Goal: Task Accomplishment & Management: Manage account settings

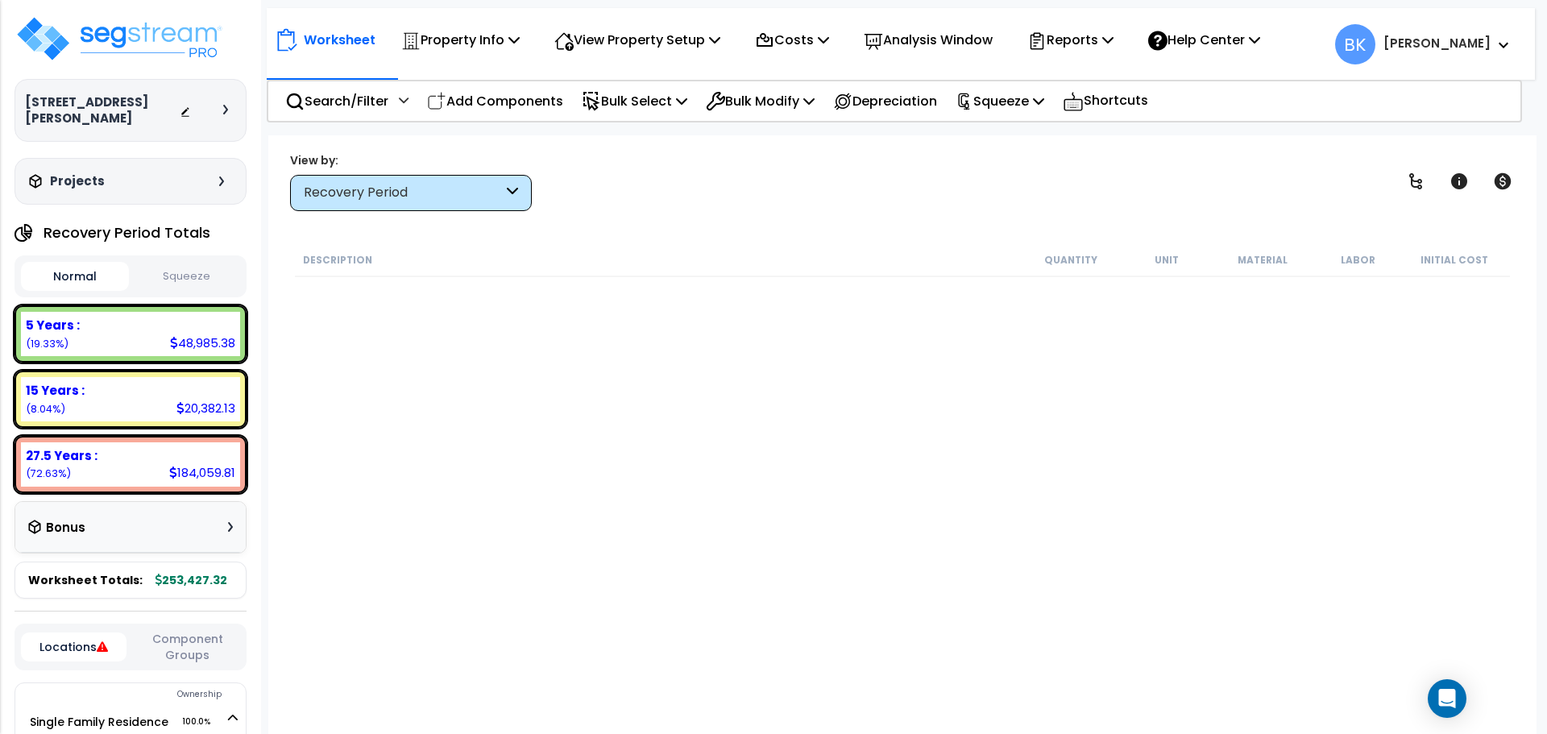
scroll to position [1182, 0]
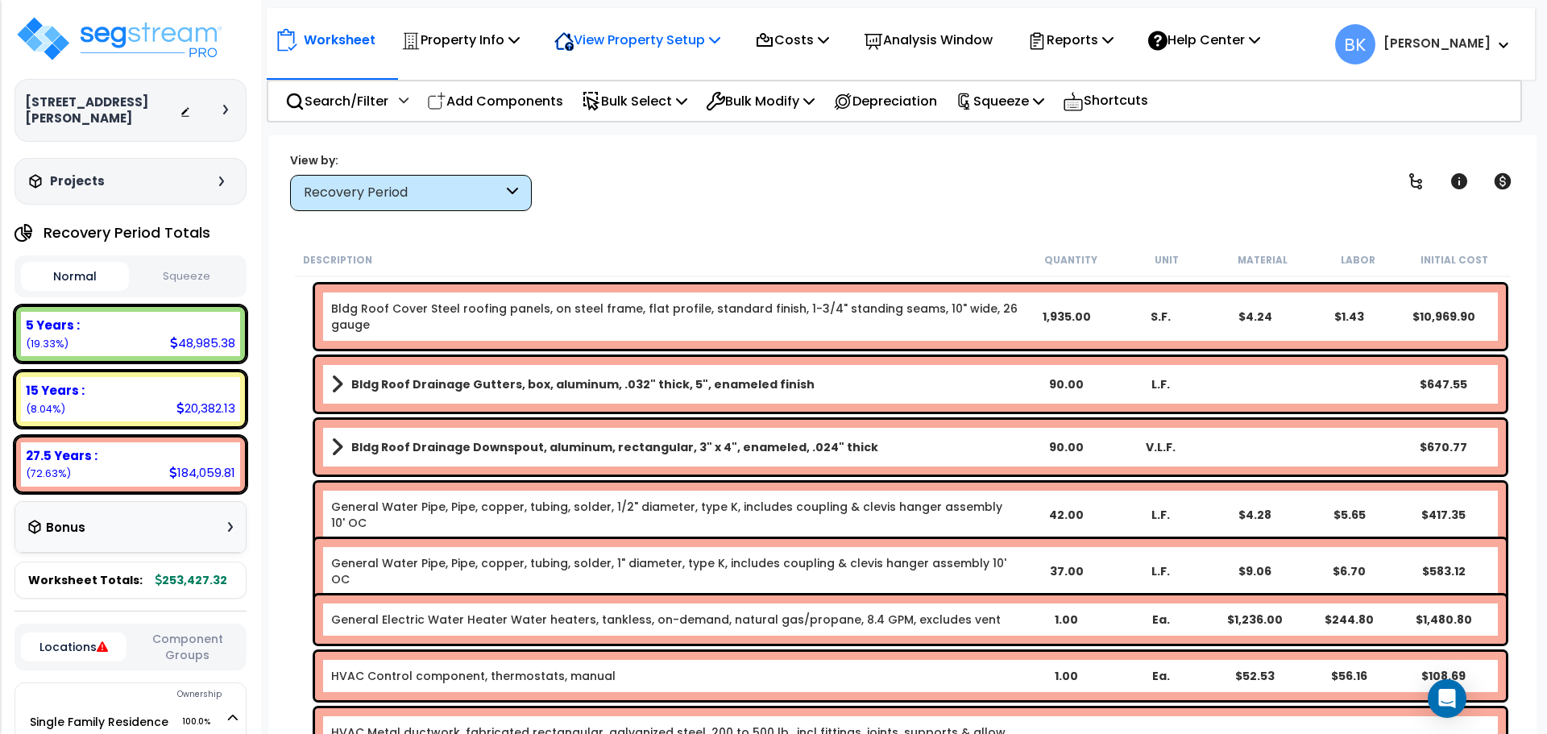
click at [663, 33] on p "View Property Setup" at bounding box center [638, 40] width 166 height 22
click at [278, 229] on div "Worksheet Property Info Property Setup Add Property Unit Template property Clon…" at bounding box center [902, 502] width 1269 height 734
click at [653, 93] on p "Bulk Select" at bounding box center [635, 101] width 106 height 22
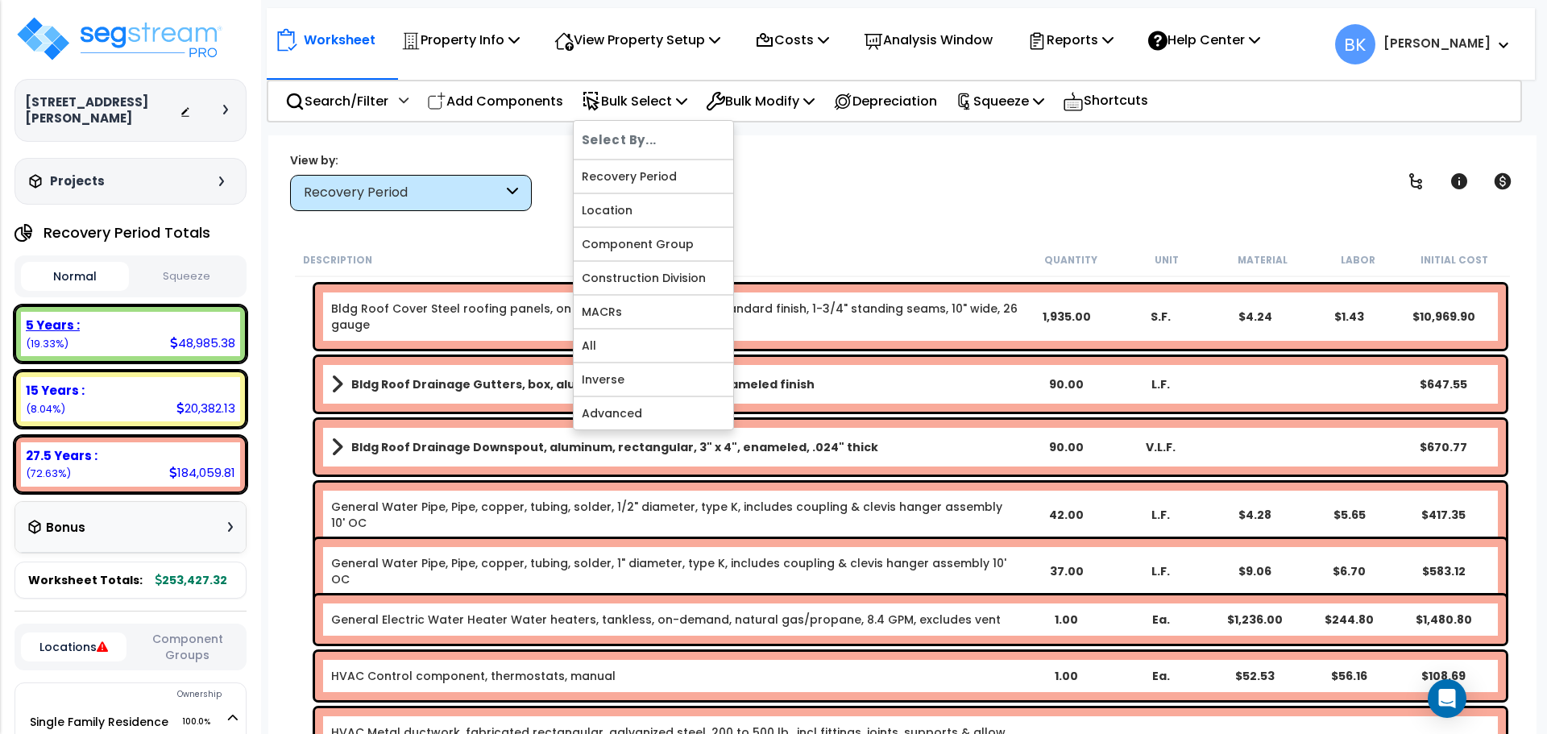
click at [113, 332] on div "5 Years : 48,985.38 (19.33%)" at bounding box center [130, 334] width 219 height 44
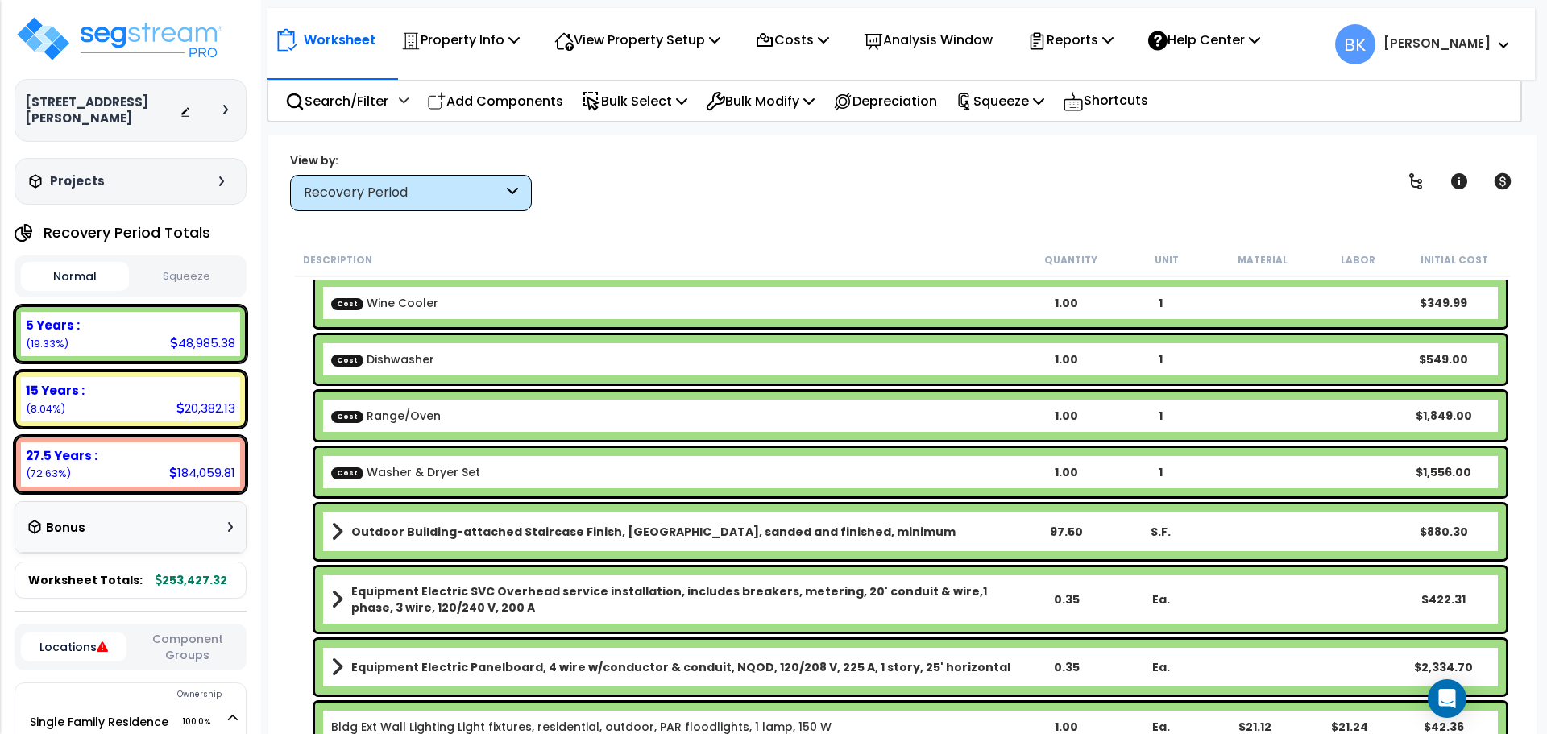
scroll to position [81, 0]
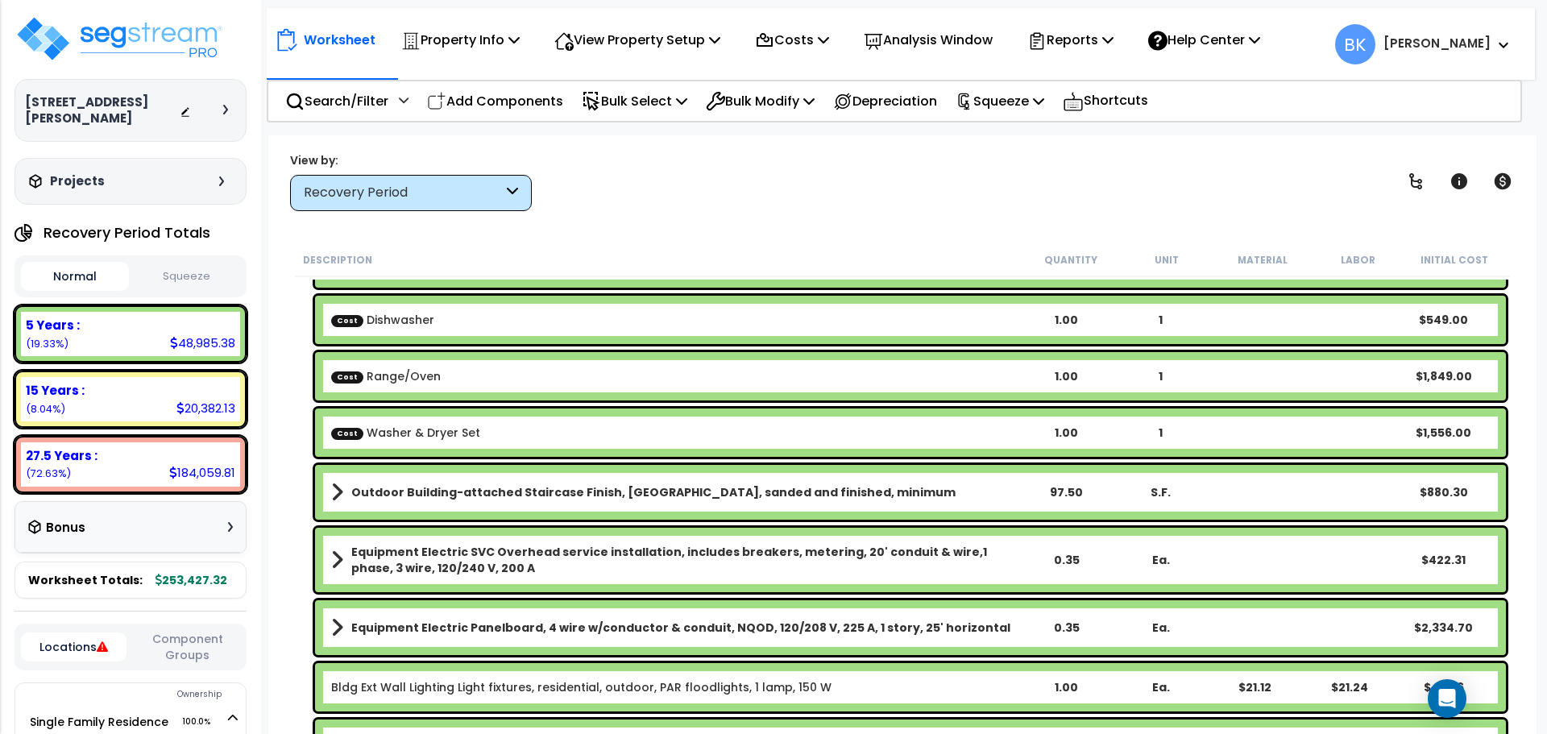
click at [468, 489] on b "Outdoor Building-attached Staircase Finish, Oak strip, sanded and finished, min…" at bounding box center [653, 492] width 604 height 16
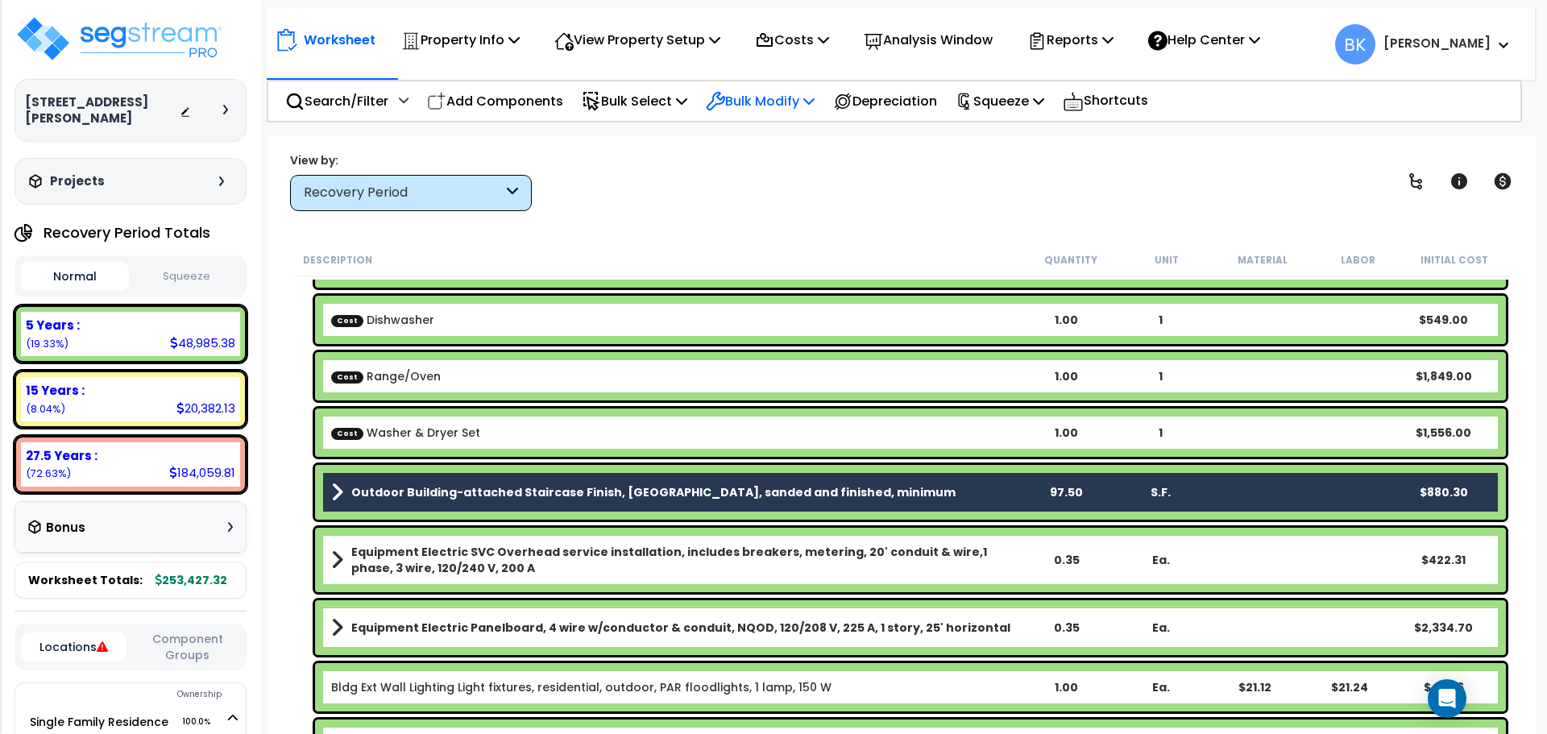
click at [773, 82] on div "Bulk Modify" at bounding box center [760, 101] width 109 height 38
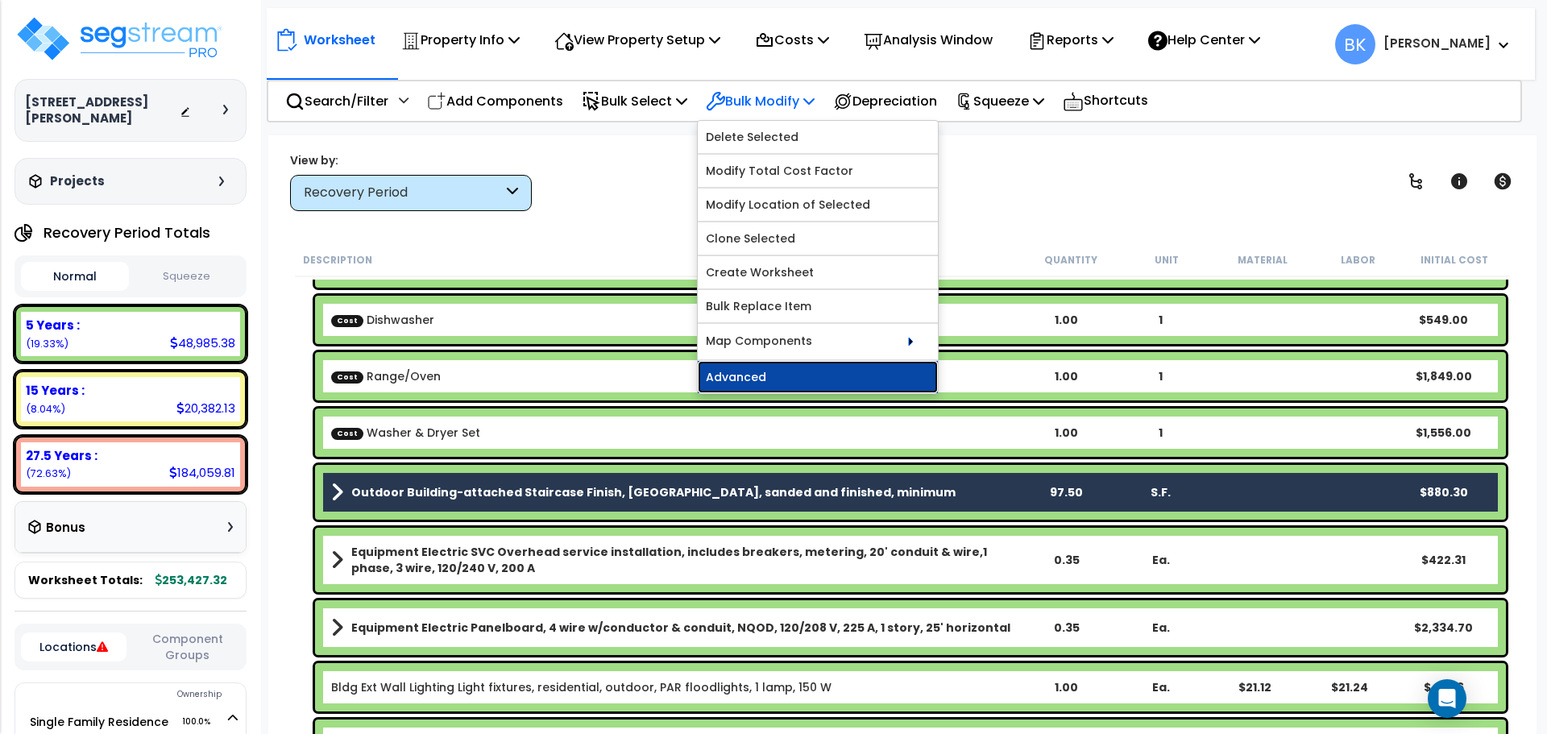
click at [787, 365] on link "Advanced" at bounding box center [818, 377] width 240 height 32
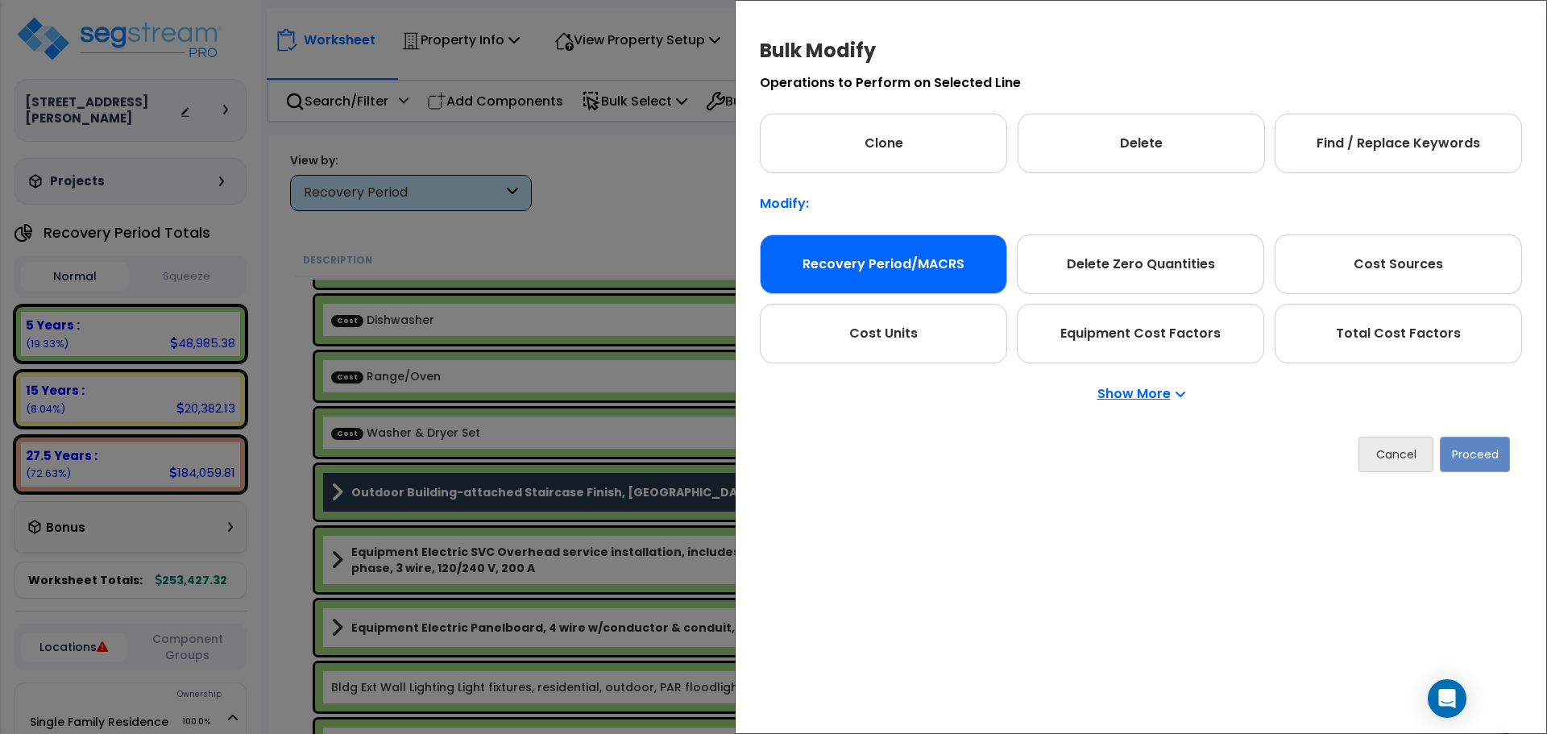
click at [884, 281] on div "Recovery Period/MACRS" at bounding box center [883, 265] width 247 height 60
click at [1477, 451] on button "Proceed" at bounding box center [1475, 454] width 70 height 35
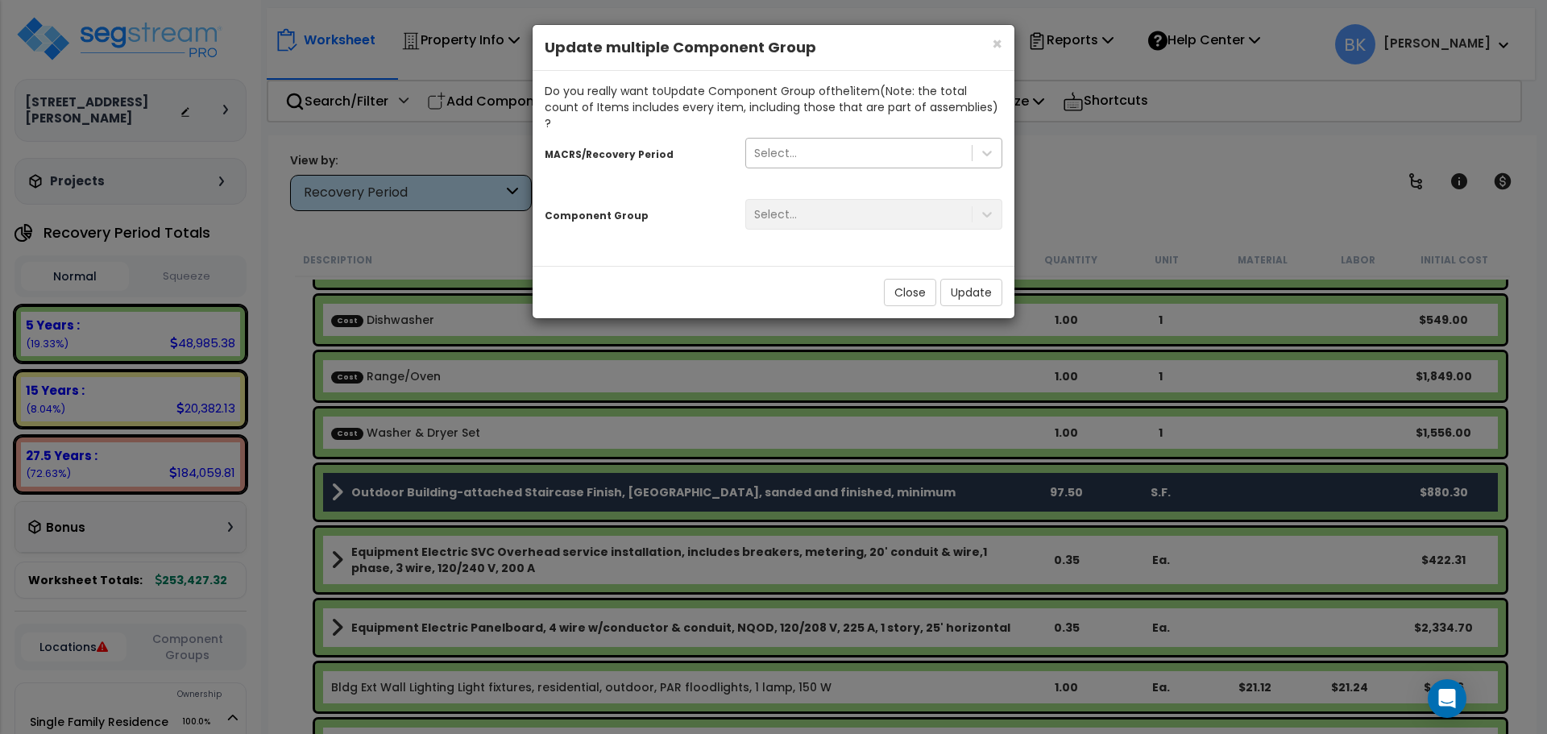
click at [804, 142] on div "Select..." at bounding box center [859, 153] width 226 height 26
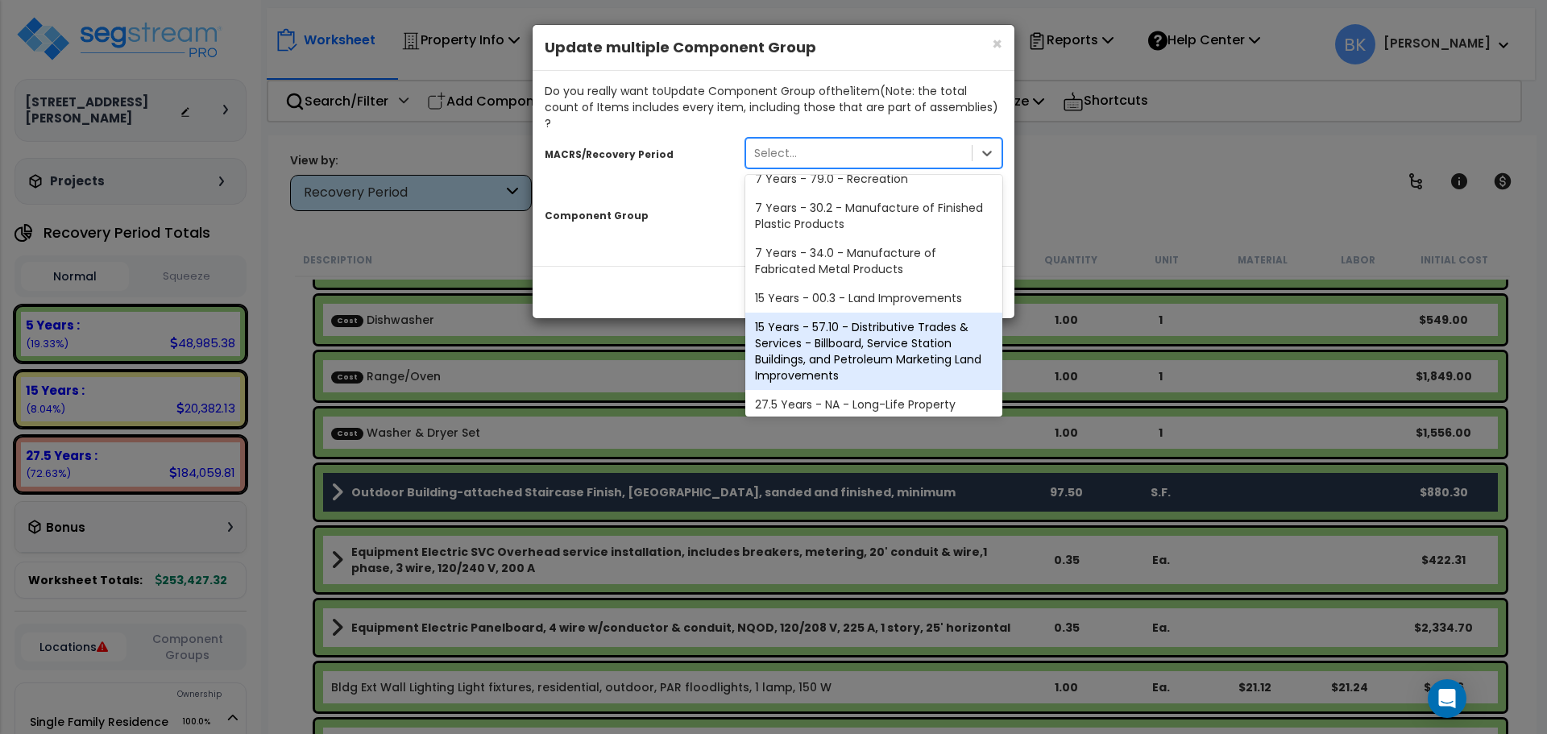
scroll to position [197, 0]
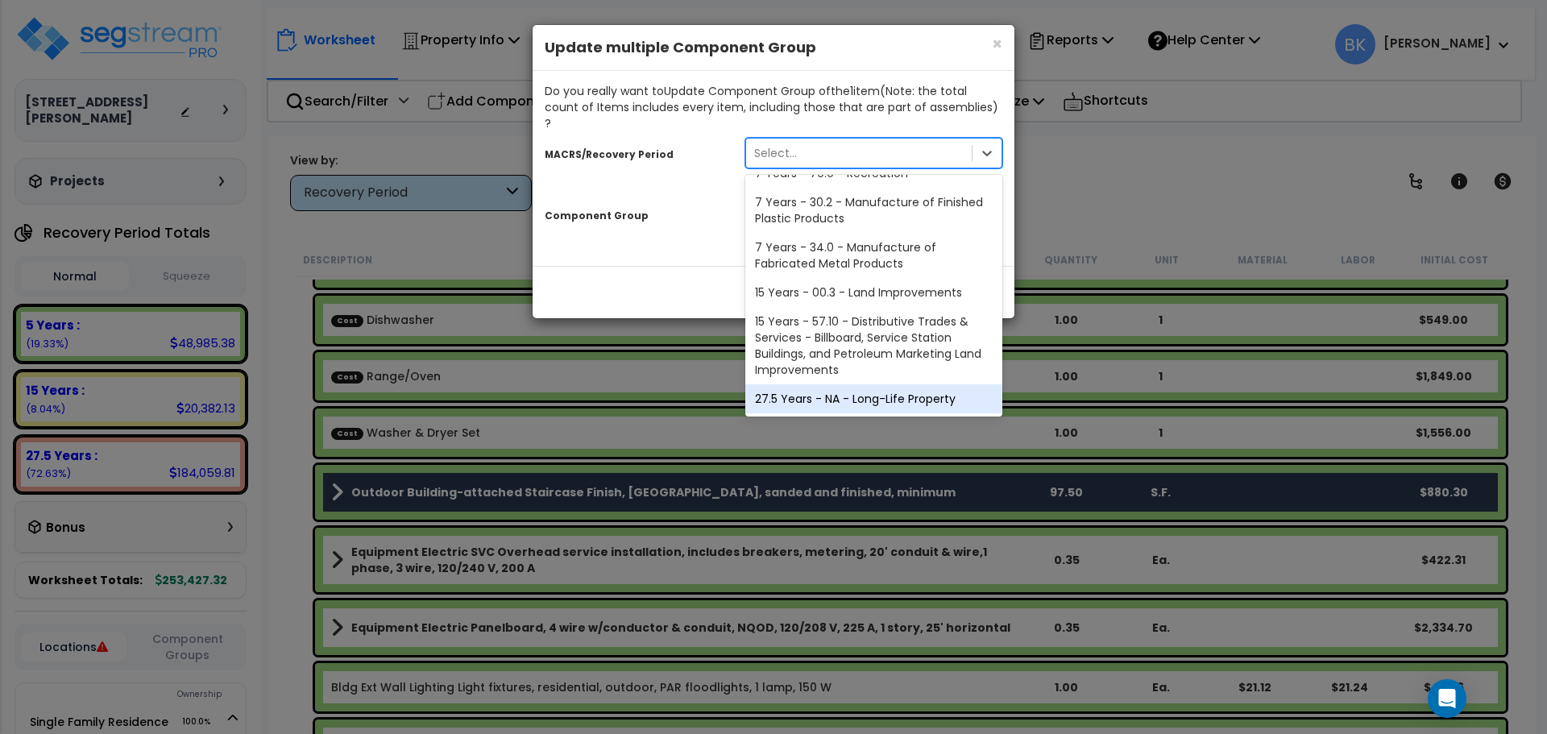
click at [818, 384] on div "27.5 Years - NA - Long-Life Property" at bounding box center [874, 398] width 257 height 29
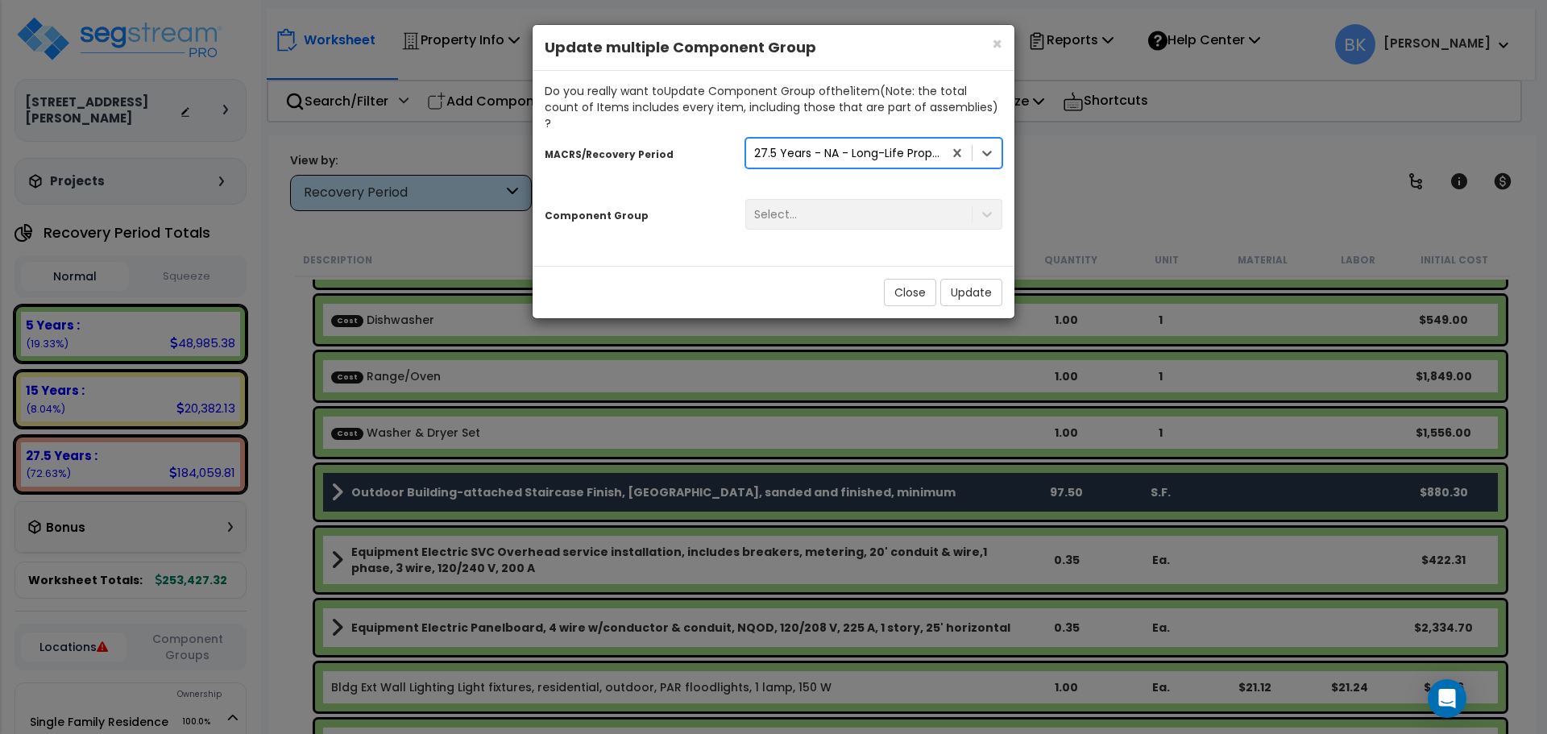
click at [817, 204] on div "Select..." at bounding box center [873, 214] width 281 height 31
click at [991, 212] on icon at bounding box center [987, 215] width 10 height 6
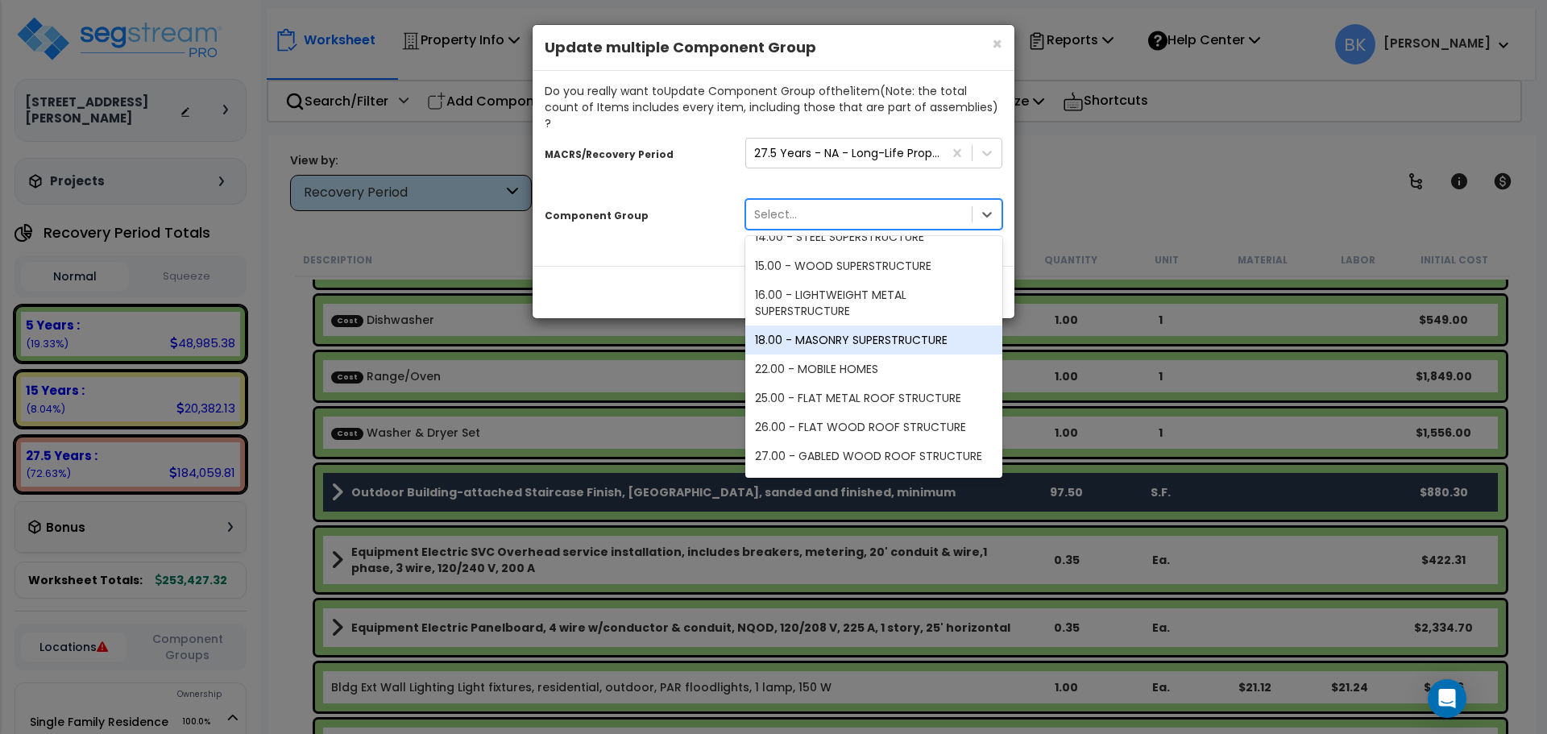
scroll to position [242, 0]
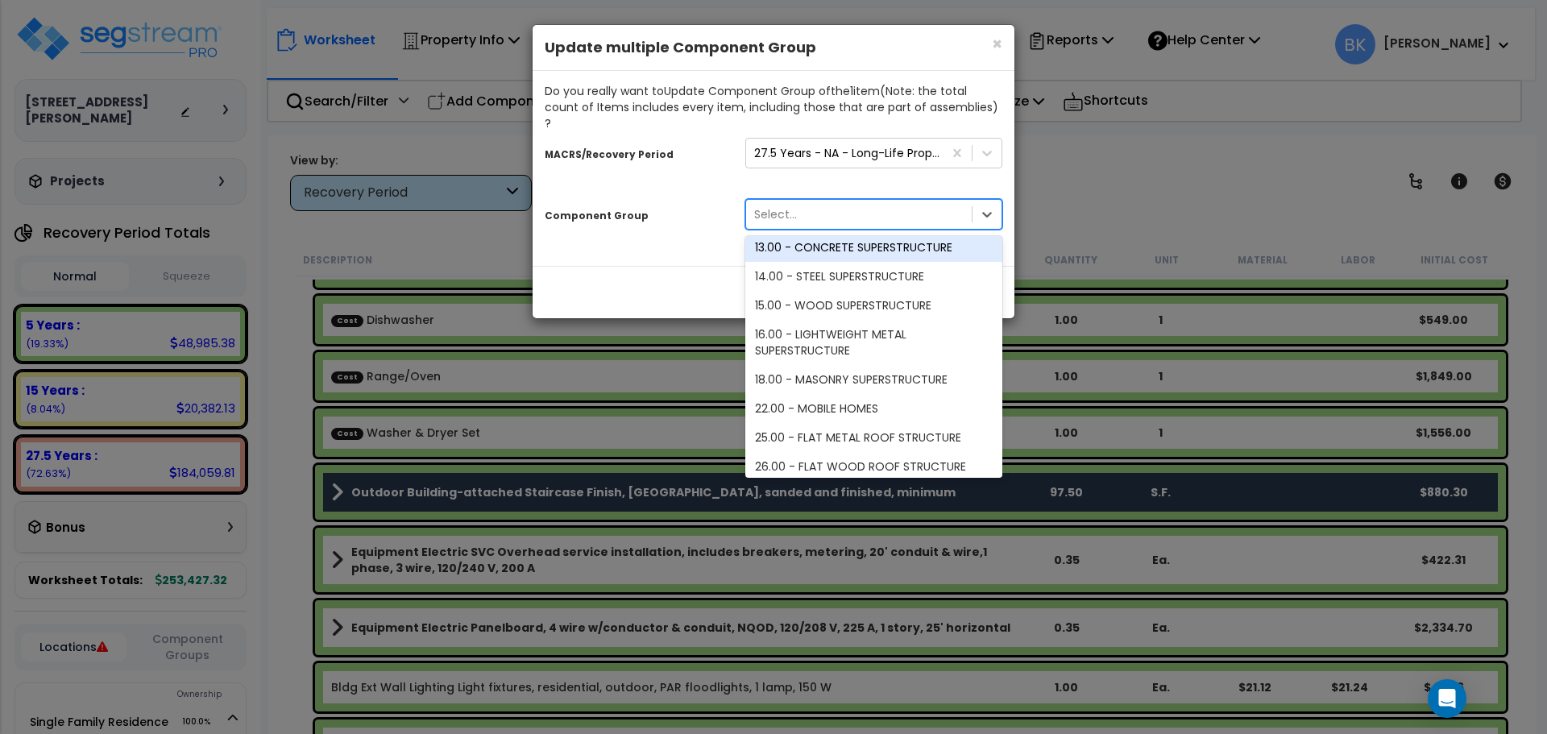
click at [826, 201] on div "Select..." at bounding box center [859, 214] width 226 height 26
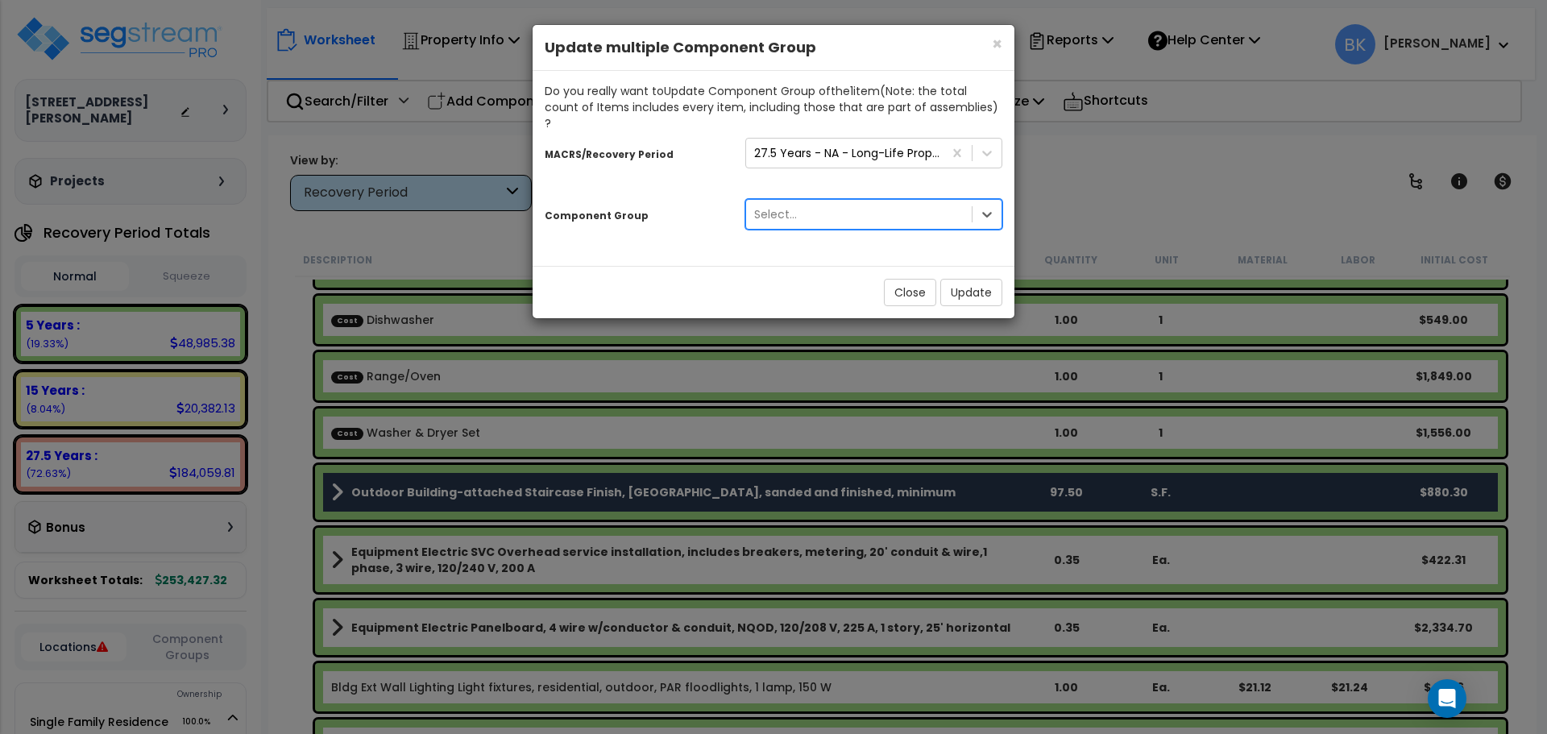
click at [826, 201] on div "Select..." at bounding box center [859, 214] width 226 height 26
type input "stai"
click at [866, 239] on div "106.00 - EXTERIOR STAIRS" at bounding box center [874, 253] width 257 height 29
click at [966, 279] on button "Update" at bounding box center [972, 292] width 62 height 27
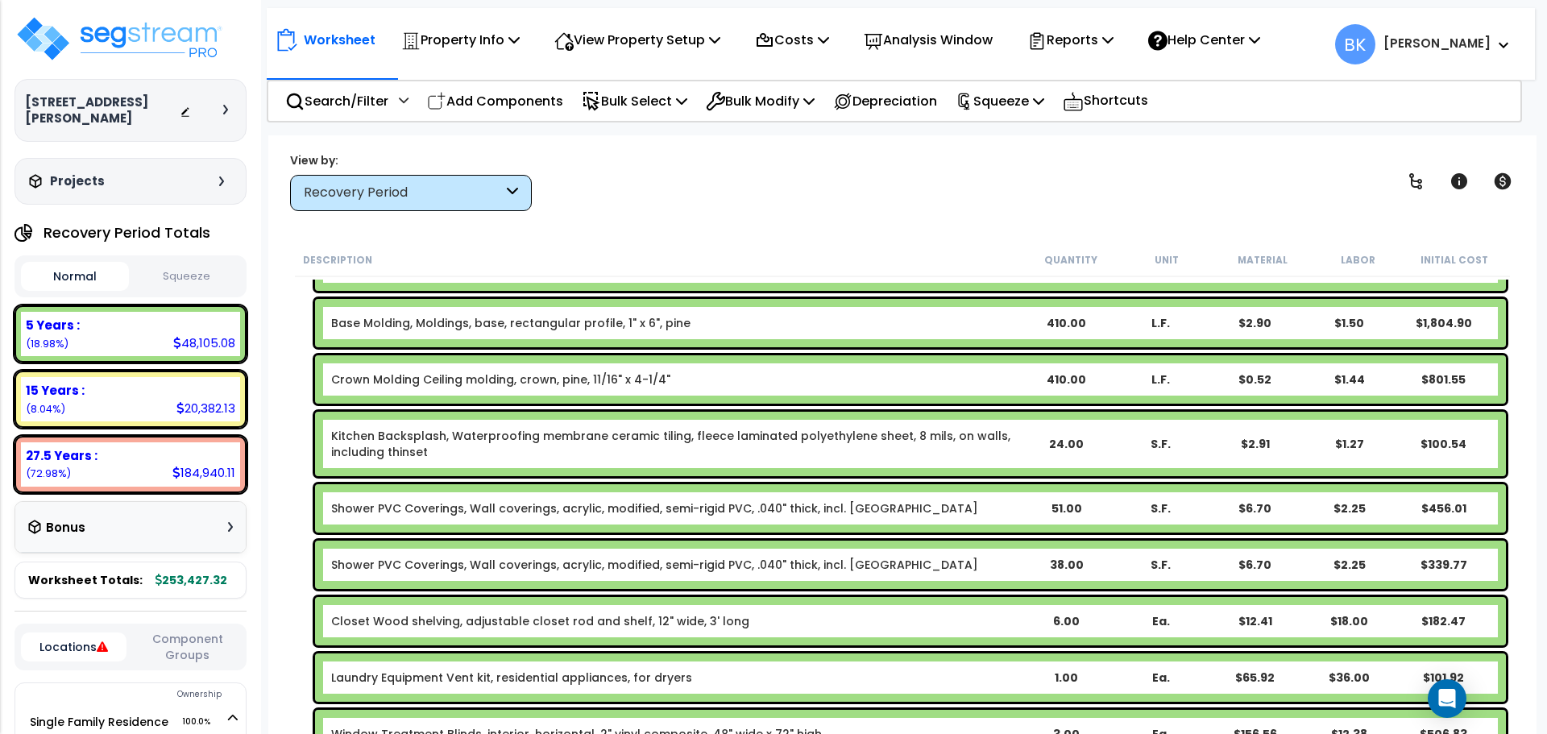
scroll to position [725, 0]
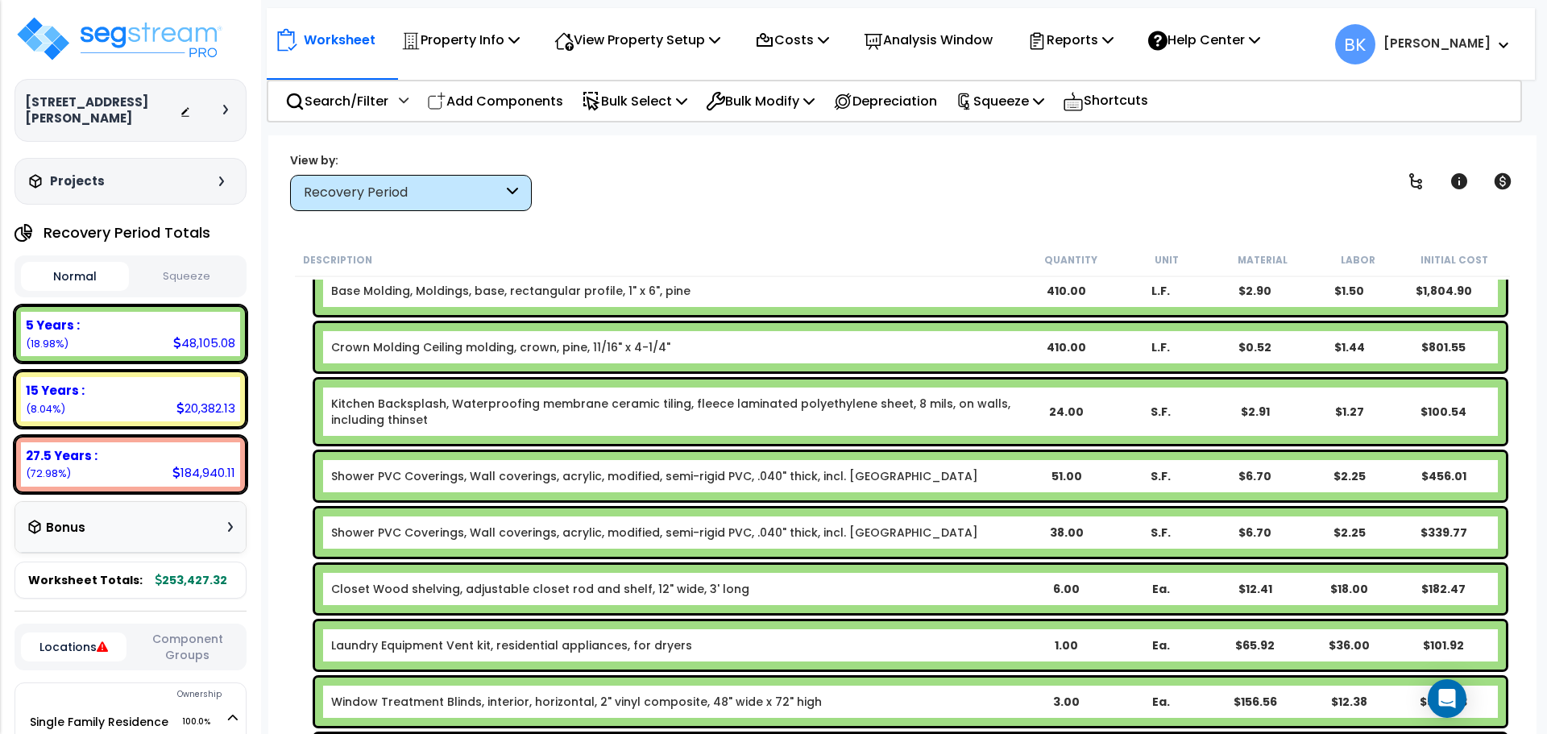
click at [484, 405] on link "Kitchen Backsplash, Waterproofing membrane ceramic tiling, fleece laminated pol…" at bounding box center [675, 412] width 688 height 32
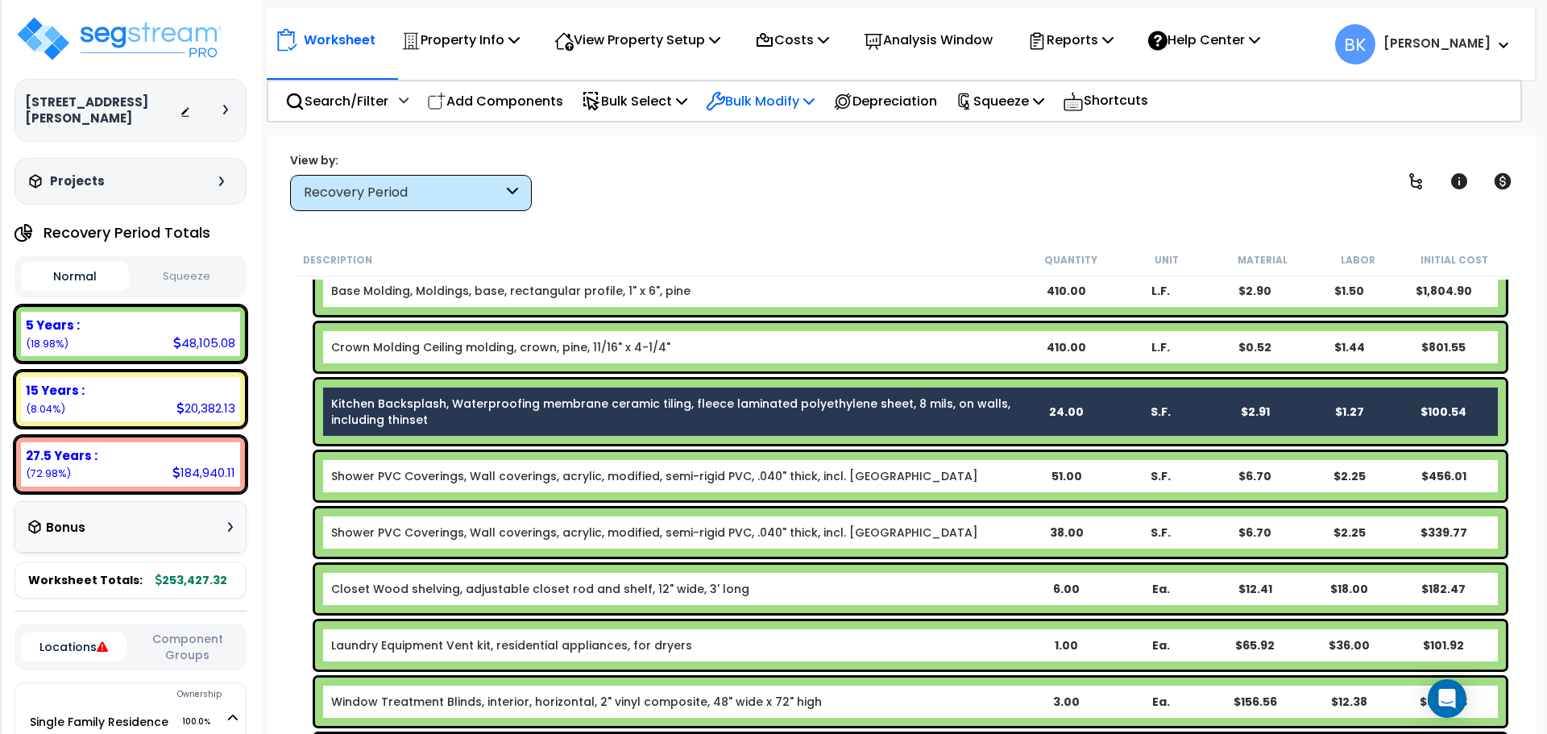
click at [779, 101] on p "Bulk Modify" at bounding box center [760, 101] width 109 height 22
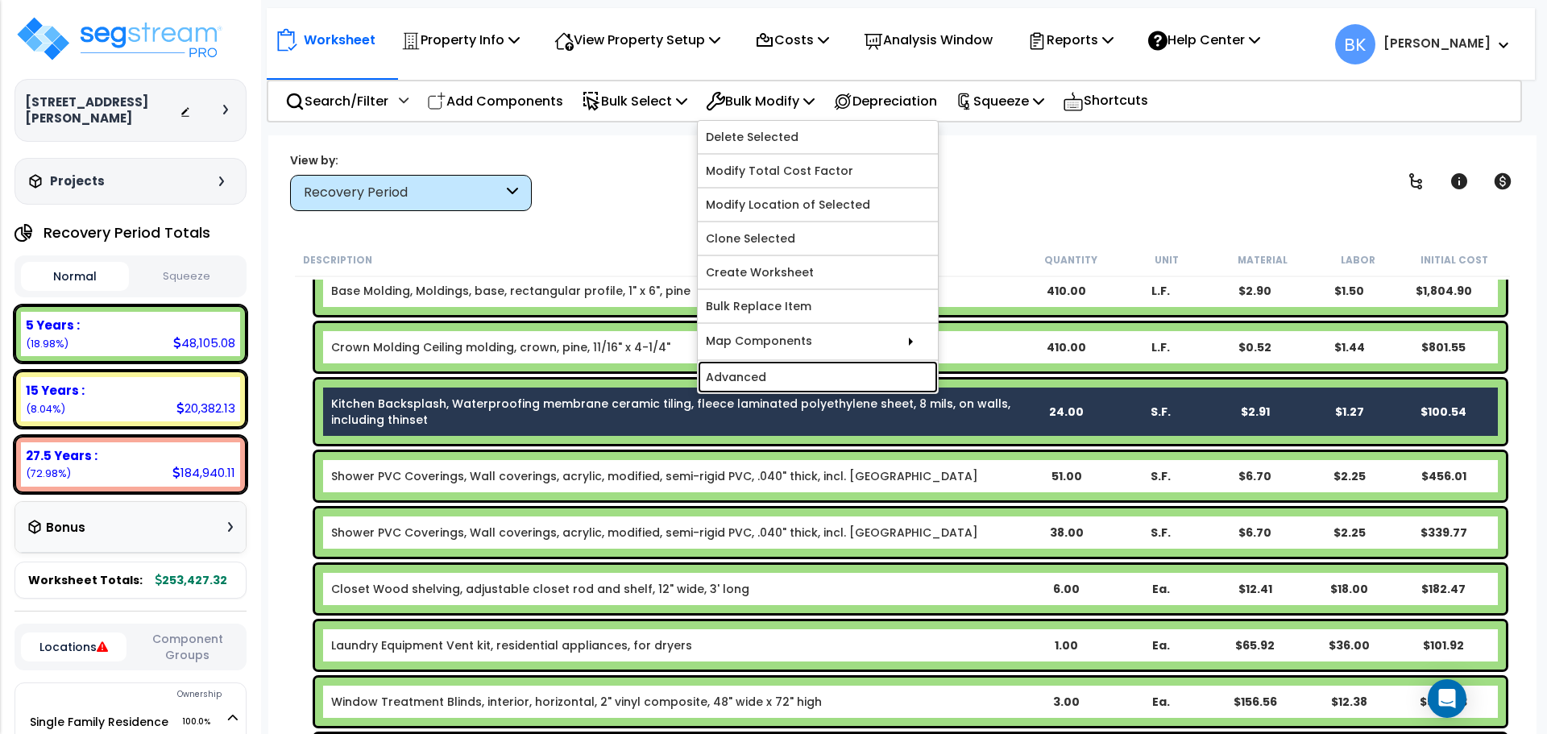
click at [806, 383] on link "Advanced" at bounding box center [818, 377] width 240 height 32
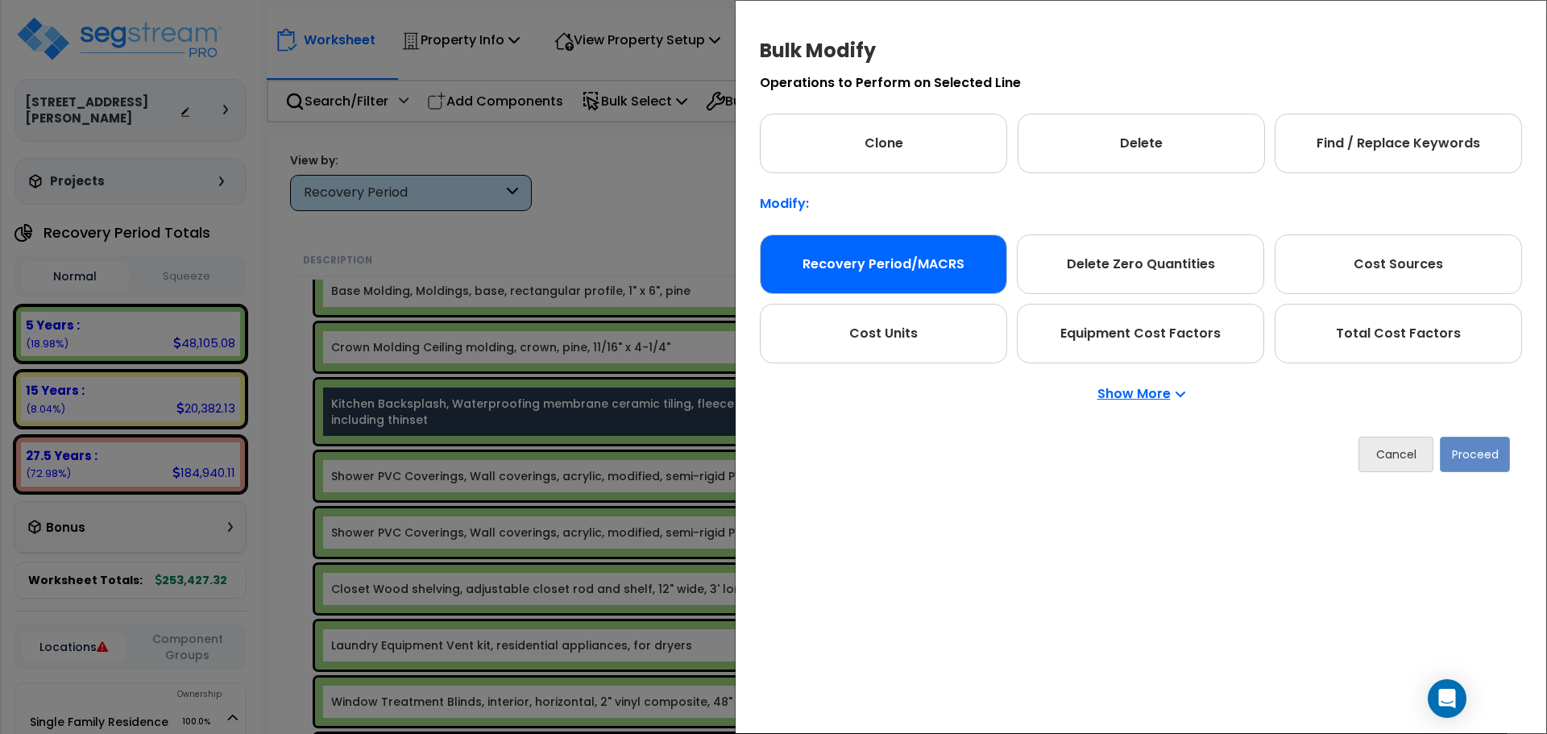
click at [848, 284] on div "Recovery Period/MACRS" at bounding box center [883, 265] width 247 height 60
click at [1468, 456] on button "Proceed" at bounding box center [1475, 454] width 70 height 35
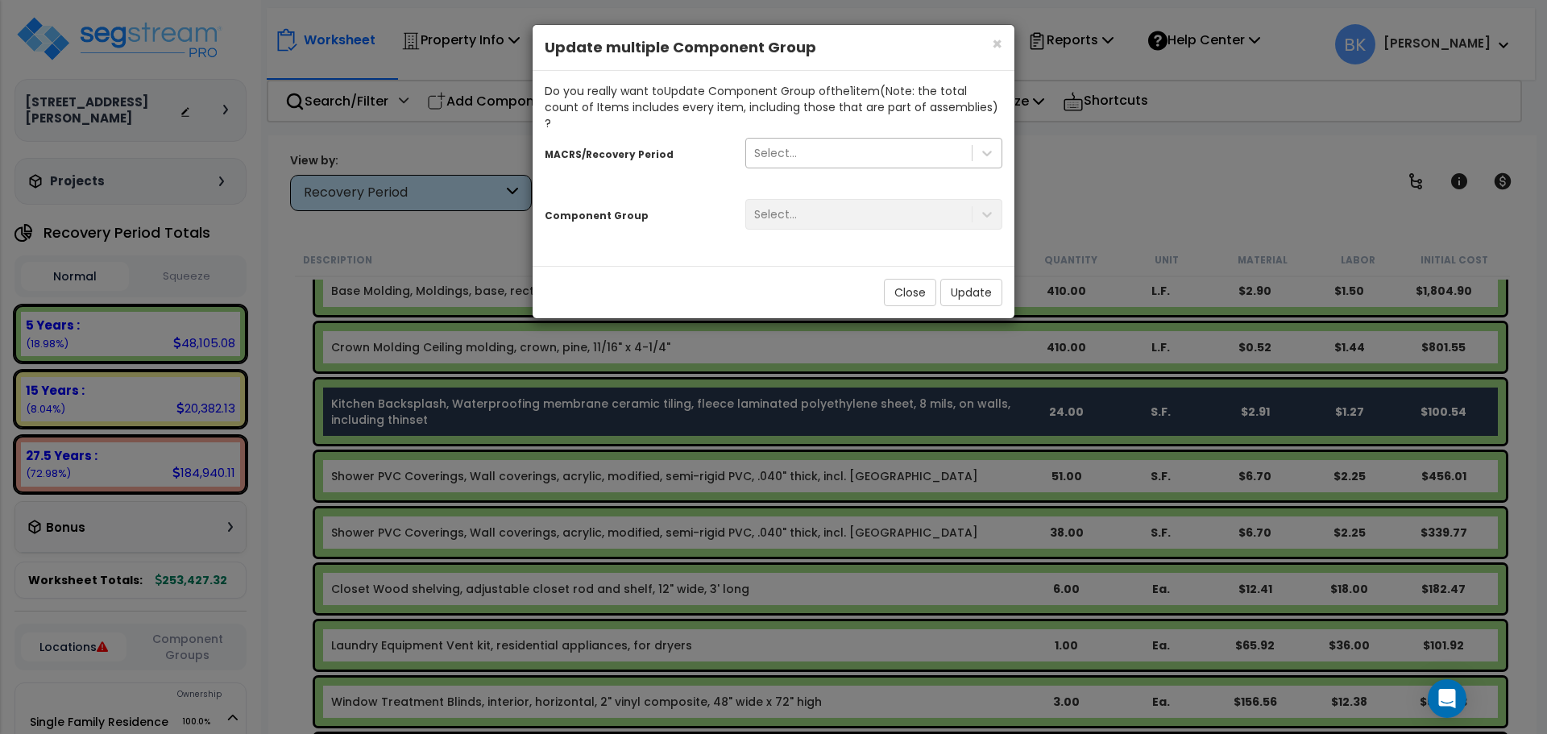
click at [812, 140] on div "Select..." at bounding box center [859, 153] width 226 height 26
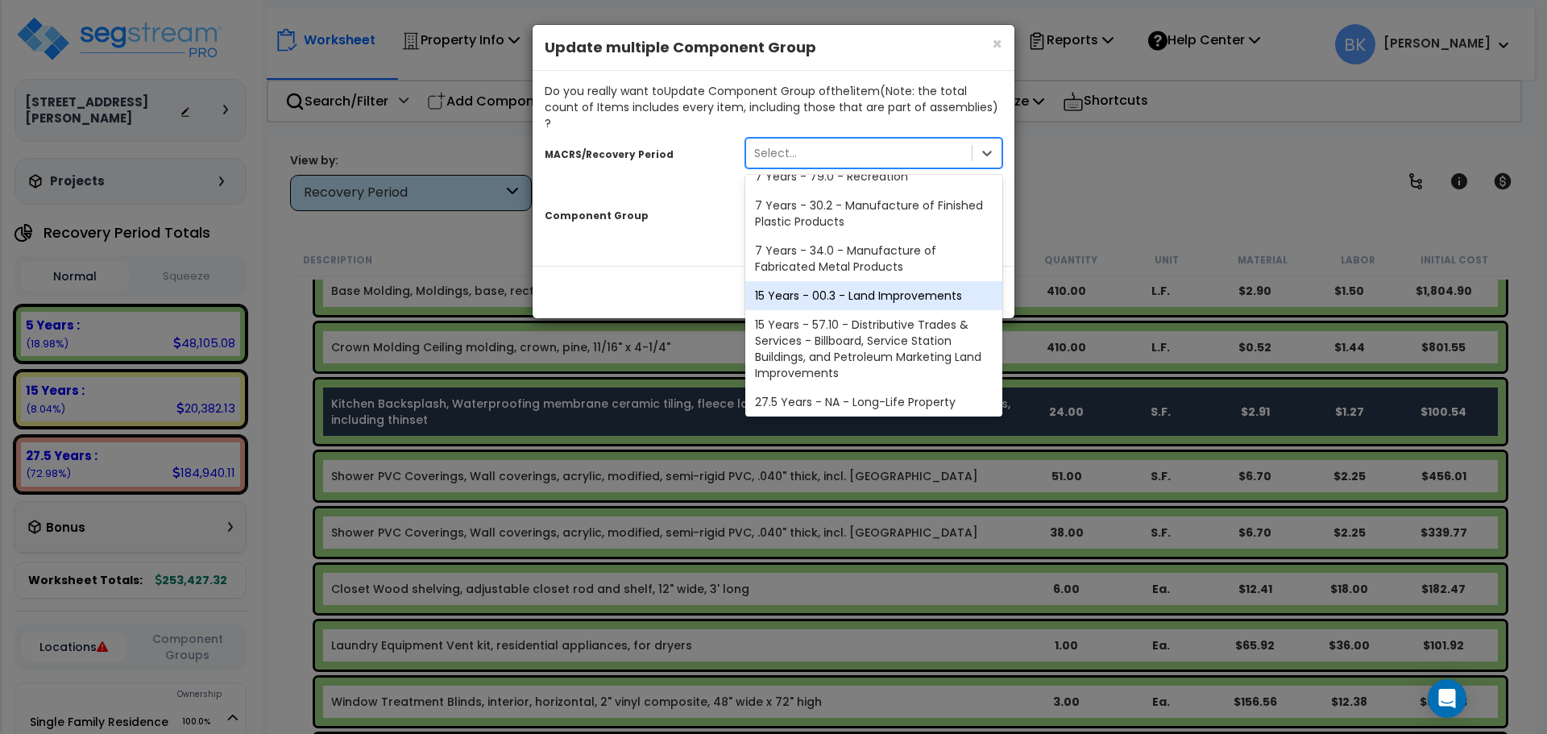
scroll to position [197, 0]
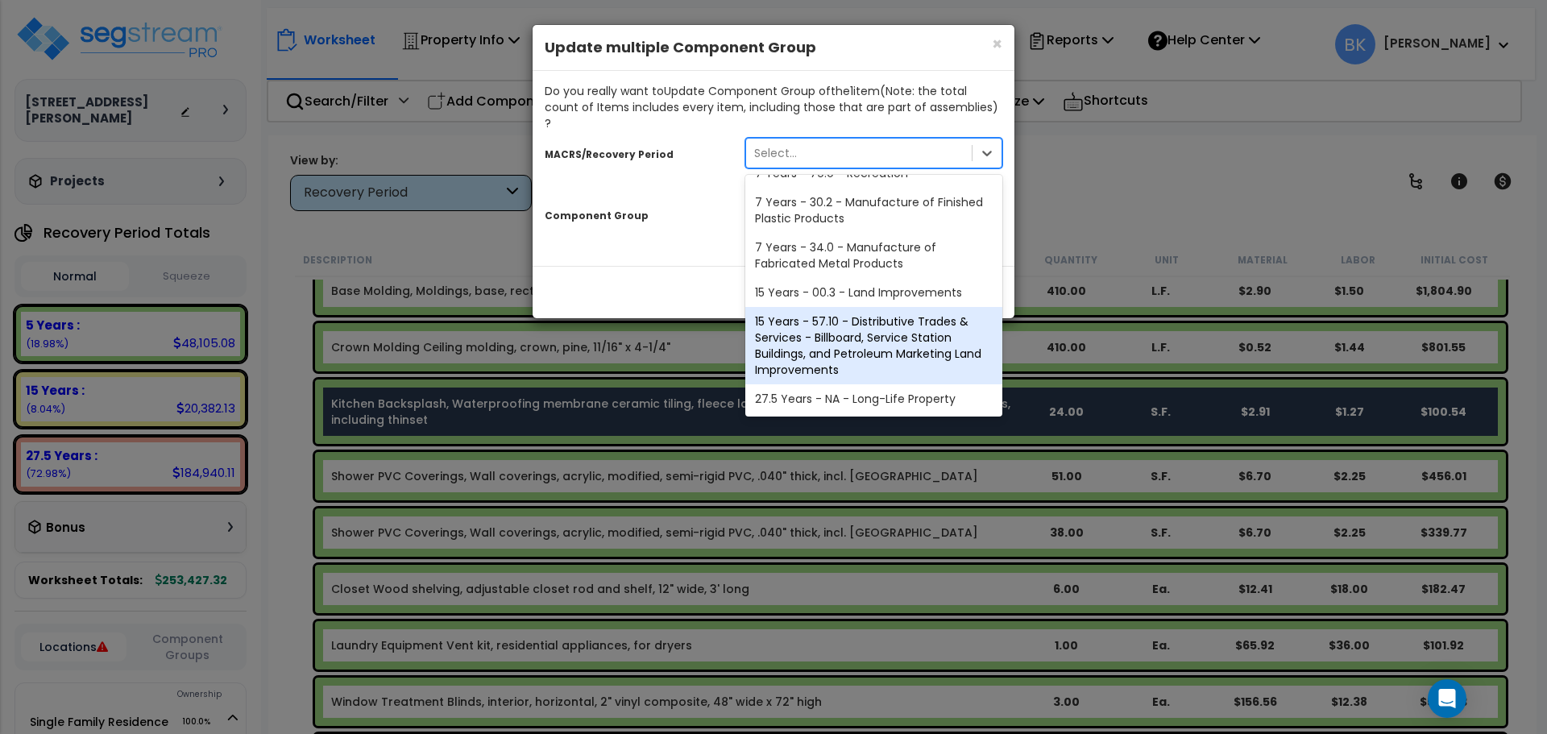
click at [835, 365] on div "15 Years - 57.10 - Distributive Trades & Services - Billboard, Service Station …" at bounding box center [874, 345] width 257 height 77
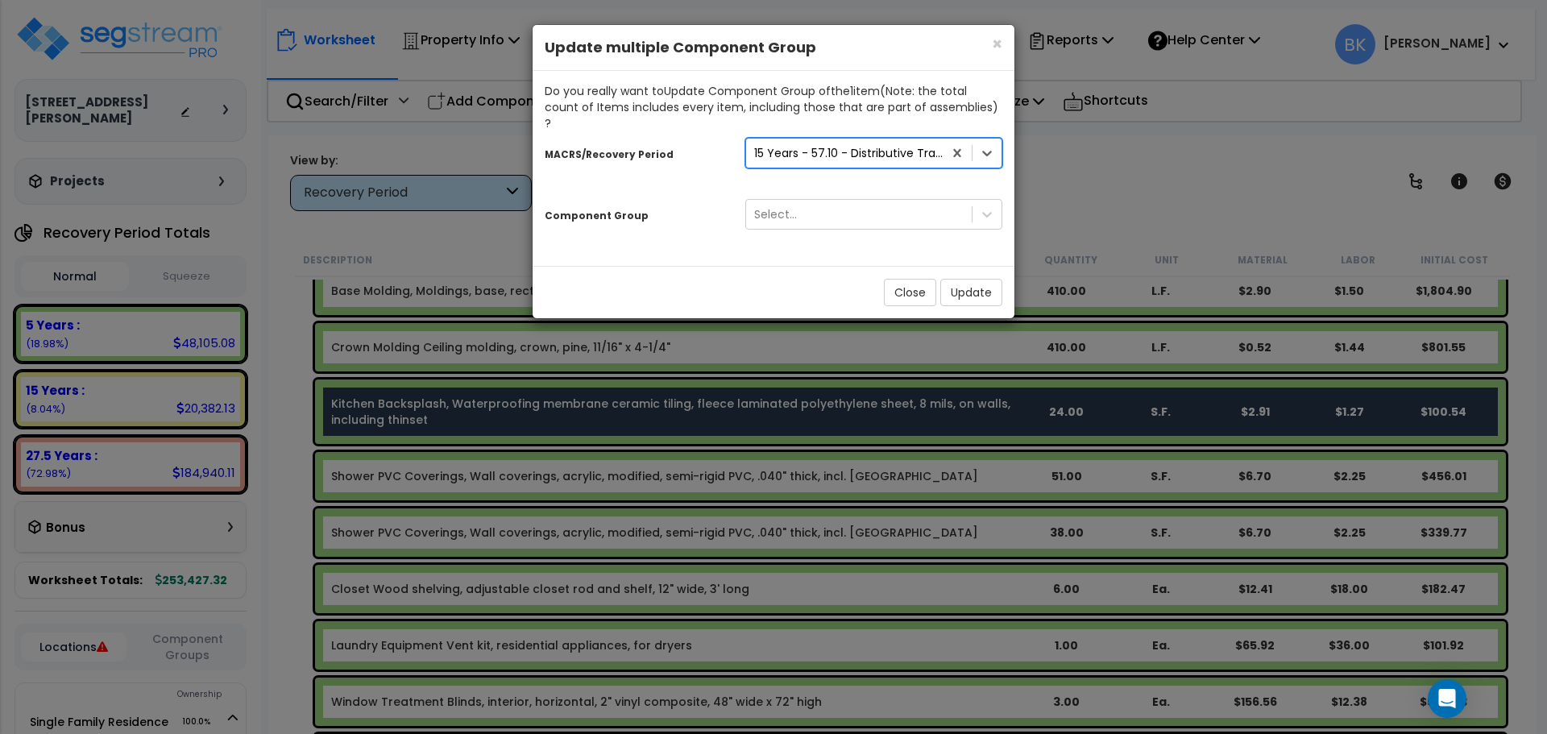
click at [846, 145] on div "15 Years - 57.10 - Distributive Trades & Services - Billboard, Service Station …" at bounding box center [849, 153] width 190 height 16
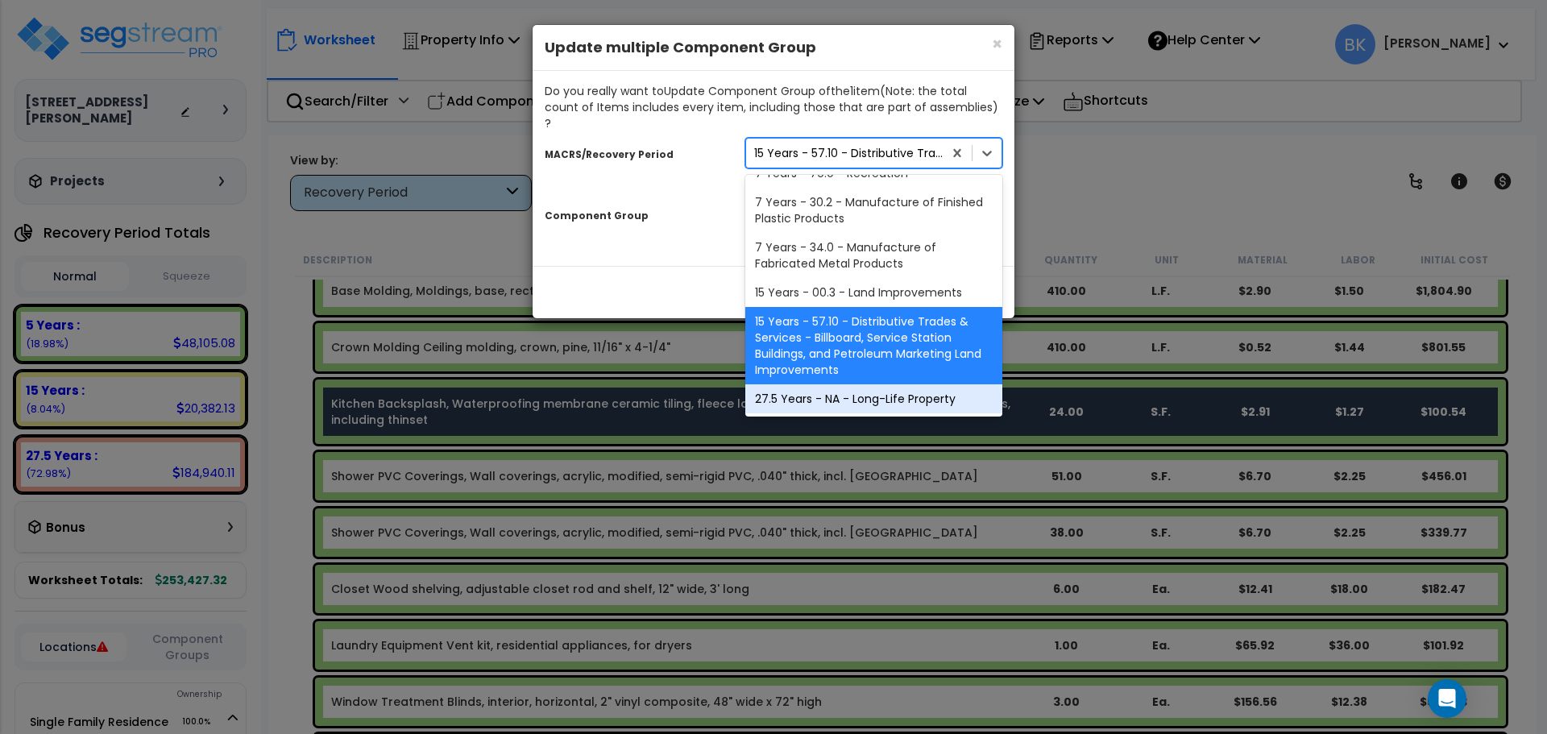
click at [833, 384] on div "27.5 Years - NA - Long-Life Property" at bounding box center [874, 398] width 257 height 29
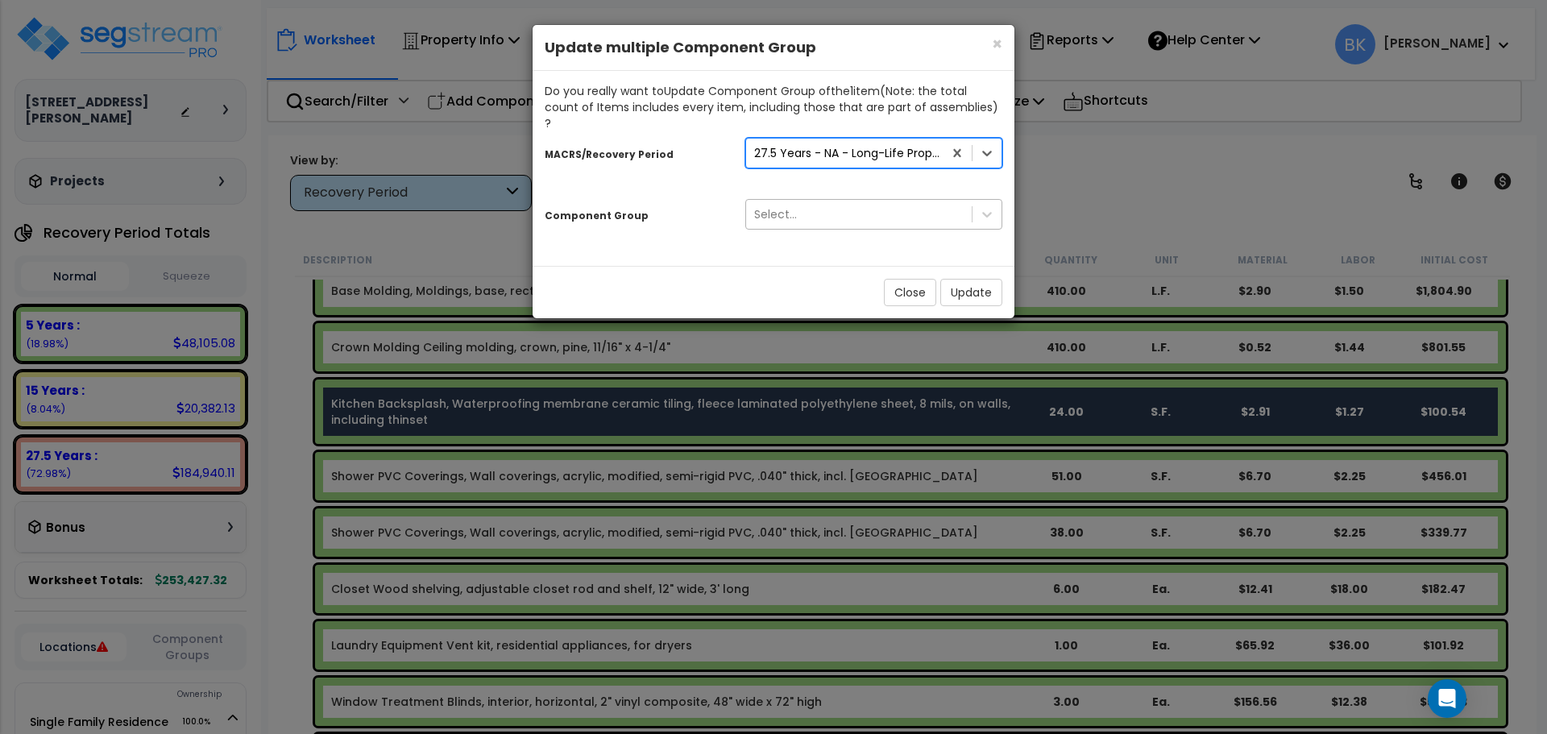
click at [811, 204] on div "Select..." at bounding box center [859, 214] width 226 height 26
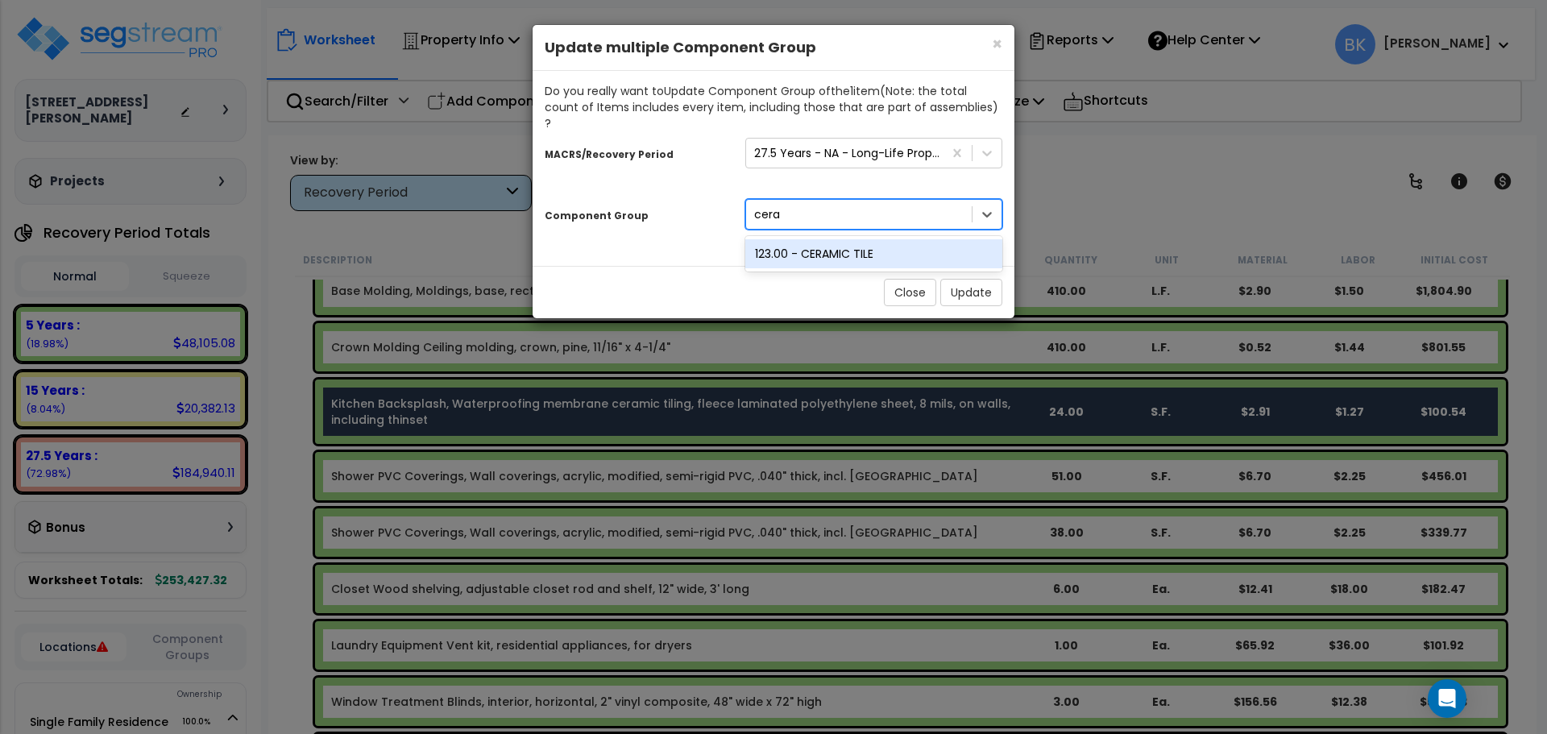
type input "ceram"
click at [822, 239] on div "123.00 - CERAMIC TILE" at bounding box center [874, 253] width 257 height 29
click at [960, 281] on button "Update" at bounding box center [972, 292] width 62 height 27
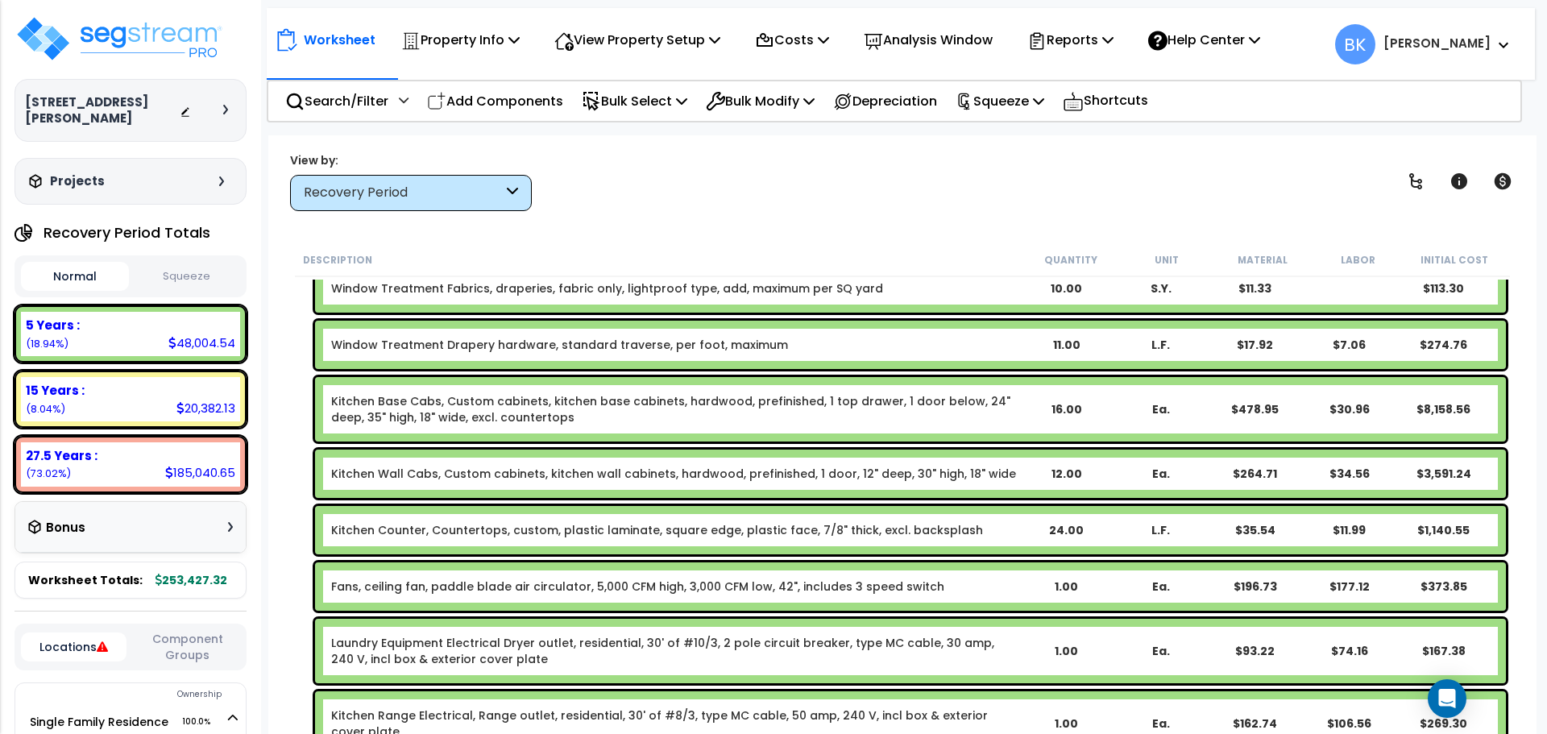
scroll to position [1128, 0]
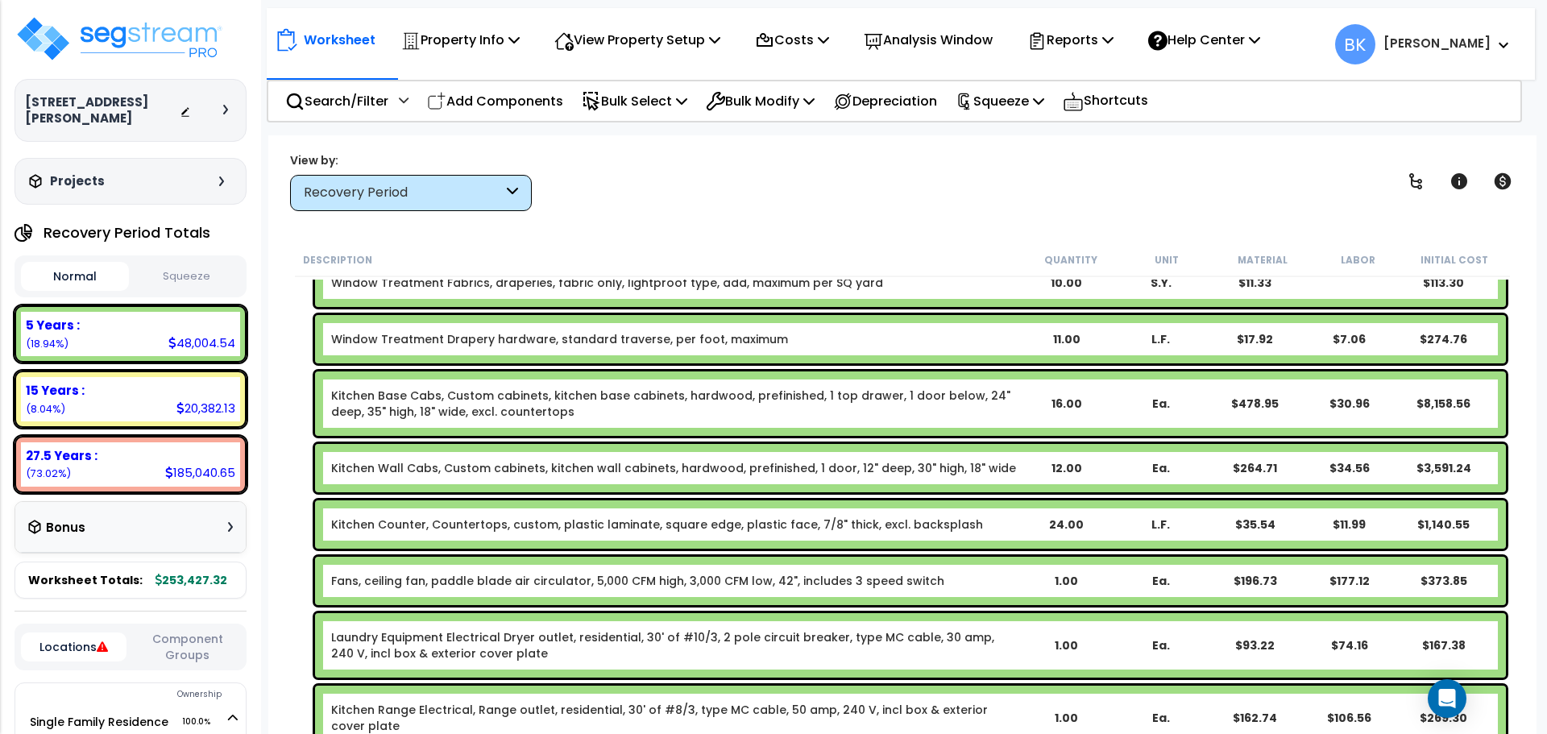
click at [431, 409] on link "Kitchen Base Cabs, Custom cabinets, kitchen base cabinets, hardwood, prefinishe…" at bounding box center [675, 404] width 688 height 32
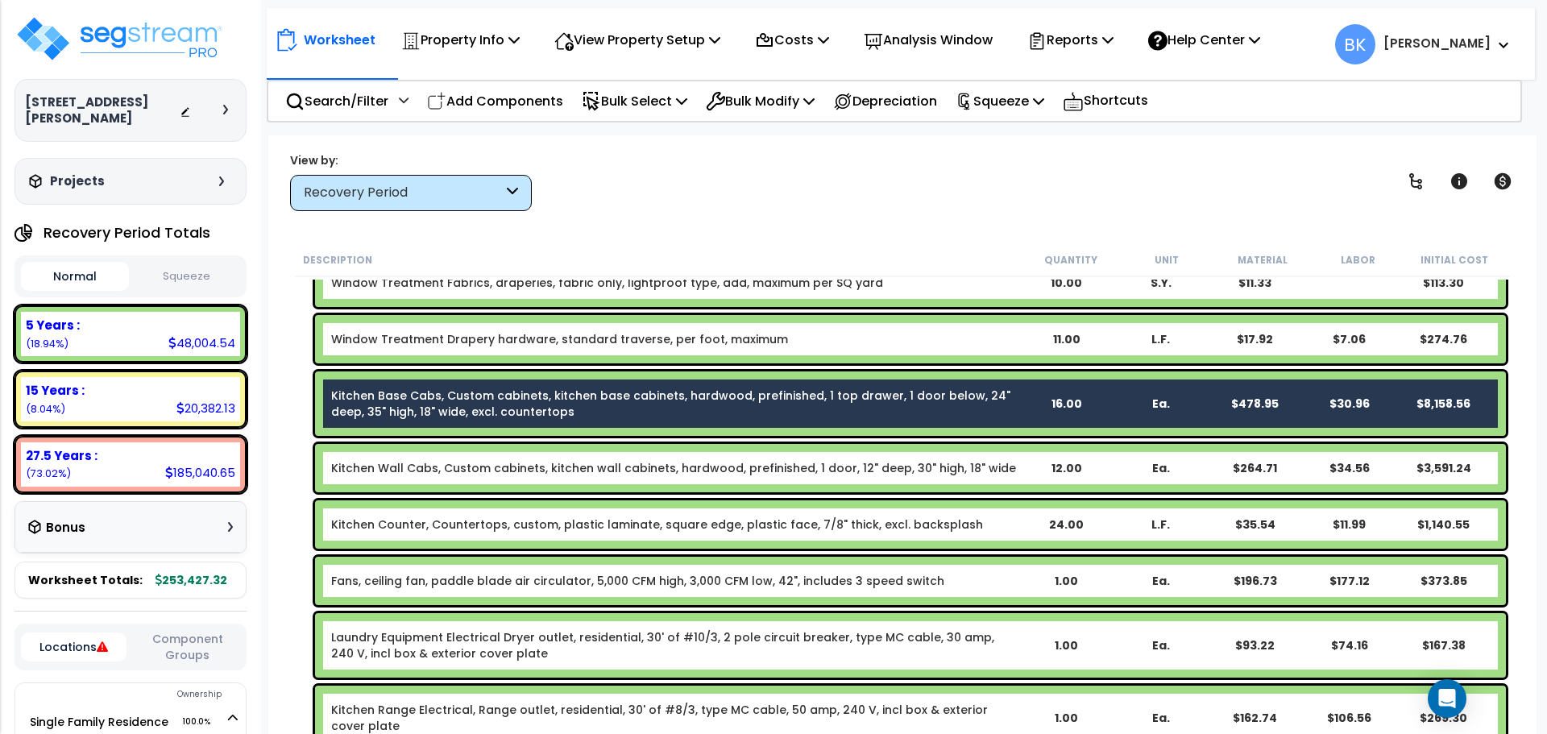
click at [426, 463] on link "Kitchen Wall Cabs, Custom cabinets, kitchen wall cabinets, hardwood, prefinishe…" at bounding box center [673, 468] width 685 height 16
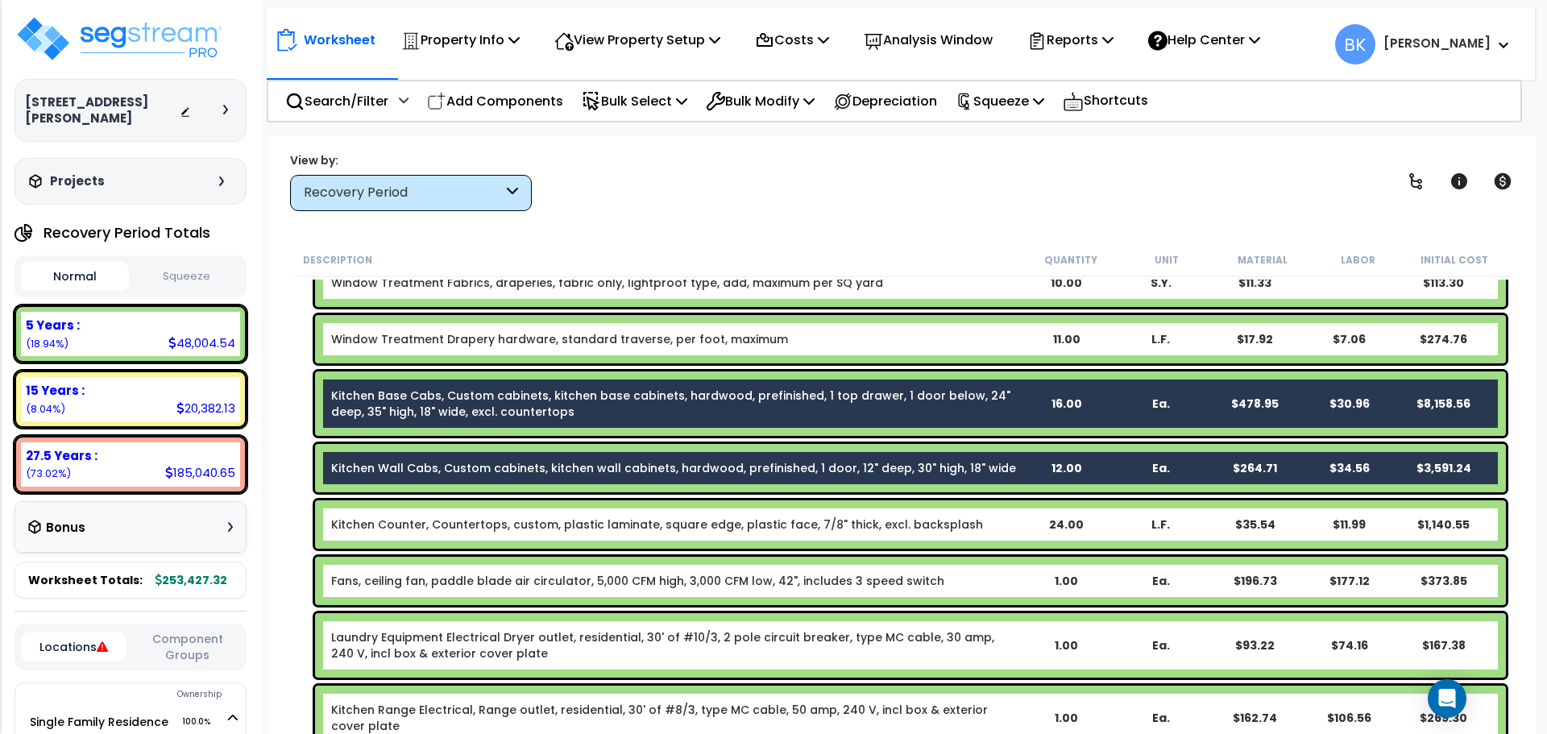
click at [426, 513] on div "Kitchen Counter, Countertops, custom, plastic laminate, square edge, plastic fa…" at bounding box center [910, 525] width 1191 height 48
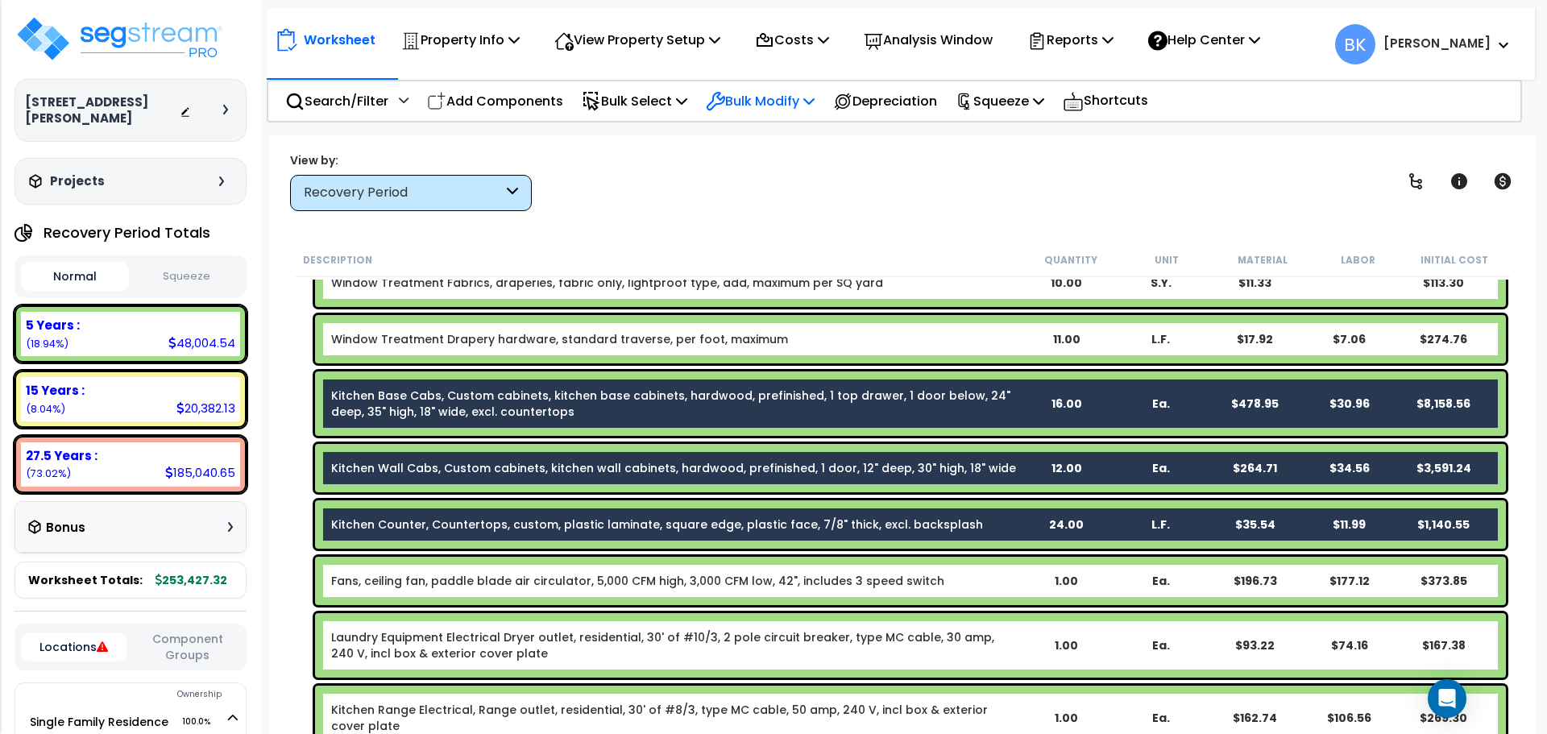
drag, startPoint x: 787, startPoint y: 108, endPoint x: 791, endPoint y: 157, distance: 49.3
click at [787, 108] on p "Bulk Modify" at bounding box center [760, 101] width 109 height 22
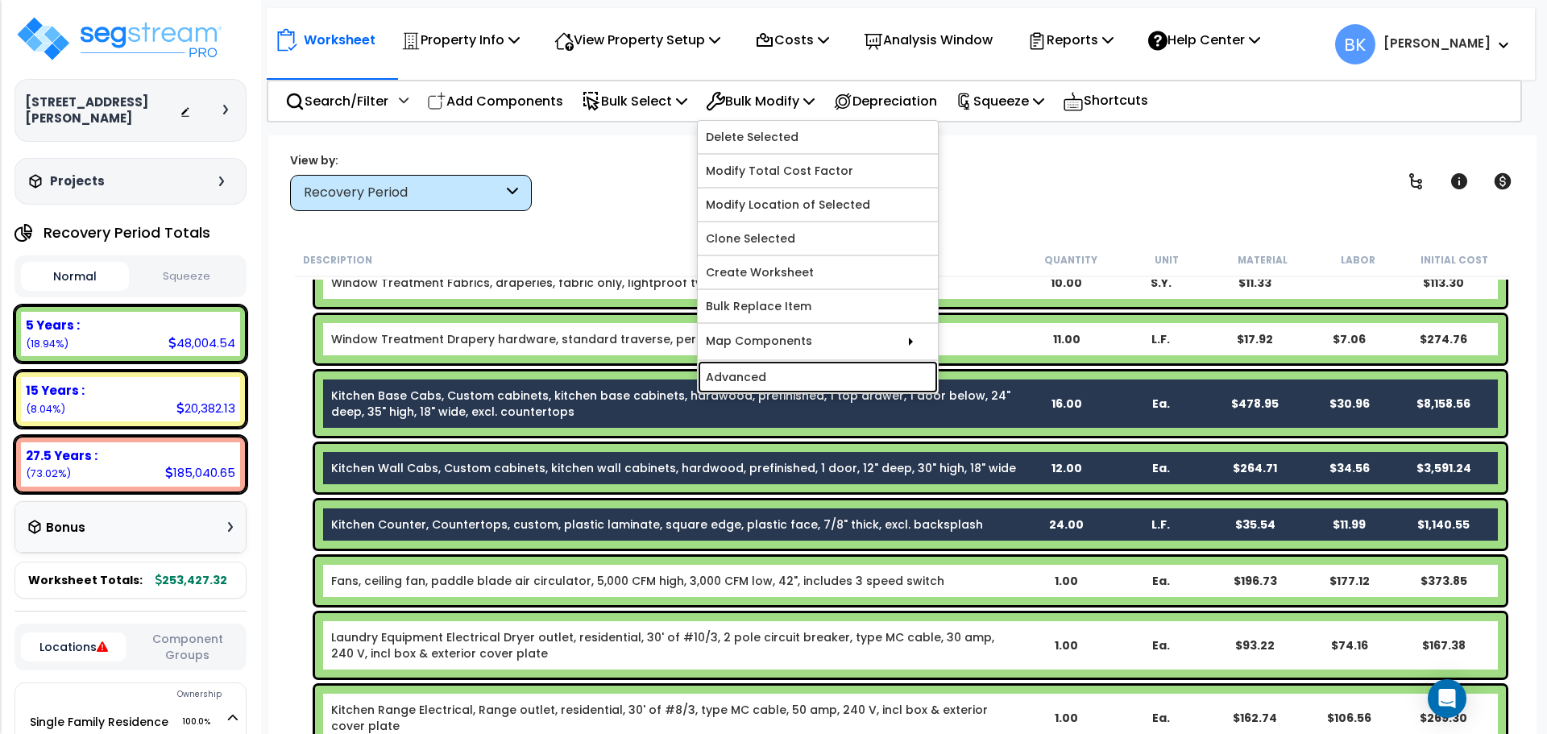
click at [792, 382] on link "Advanced" at bounding box center [818, 377] width 240 height 32
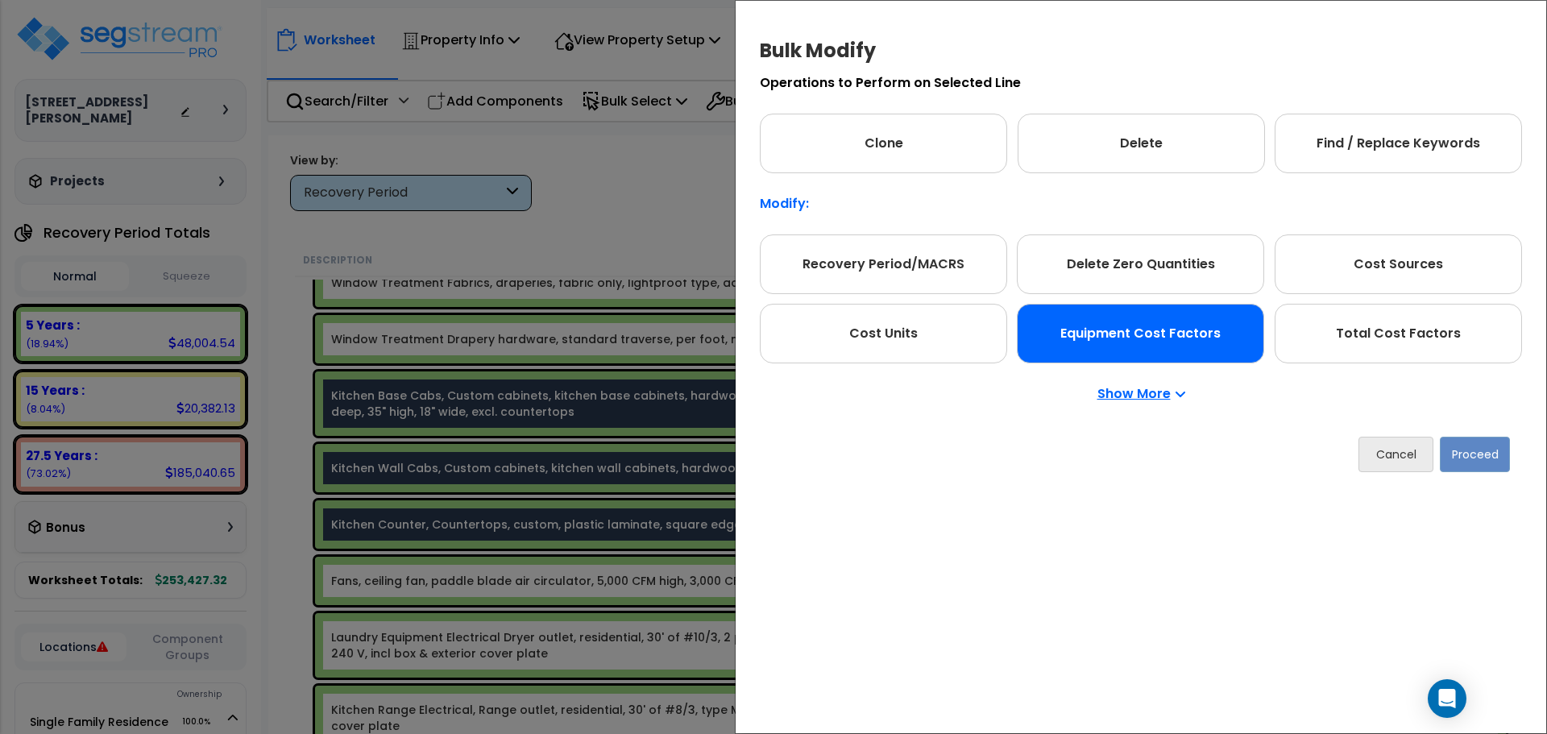
drag, startPoint x: 889, startPoint y: 262, endPoint x: 1232, endPoint y: 344, distance: 352.3
click at [889, 263] on div "Recovery Period/MACRS" at bounding box center [883, 265] width 247 height 60
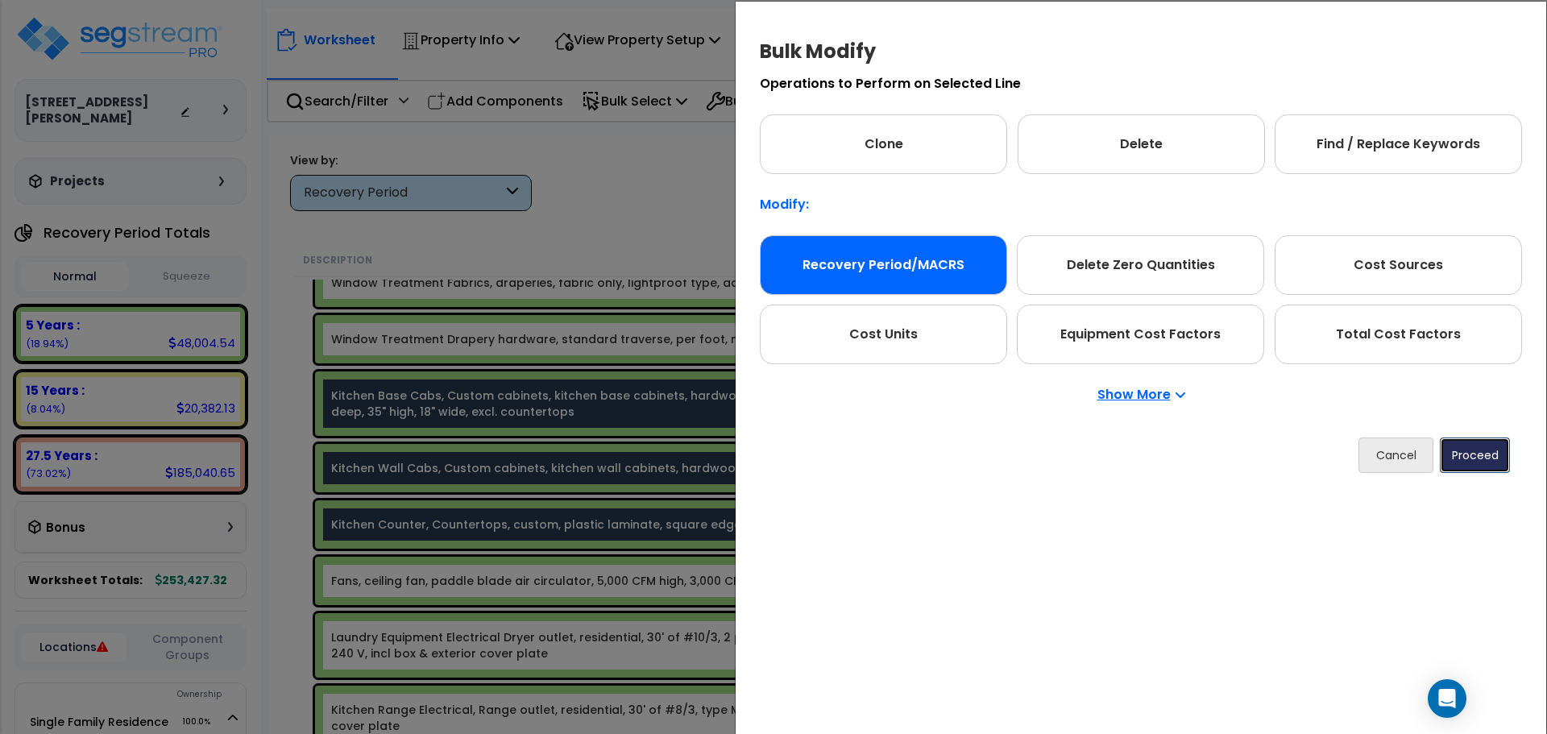
click at [1481, 451] on button "Proceed" at bounding box center [1475, 455] width 70 height 35
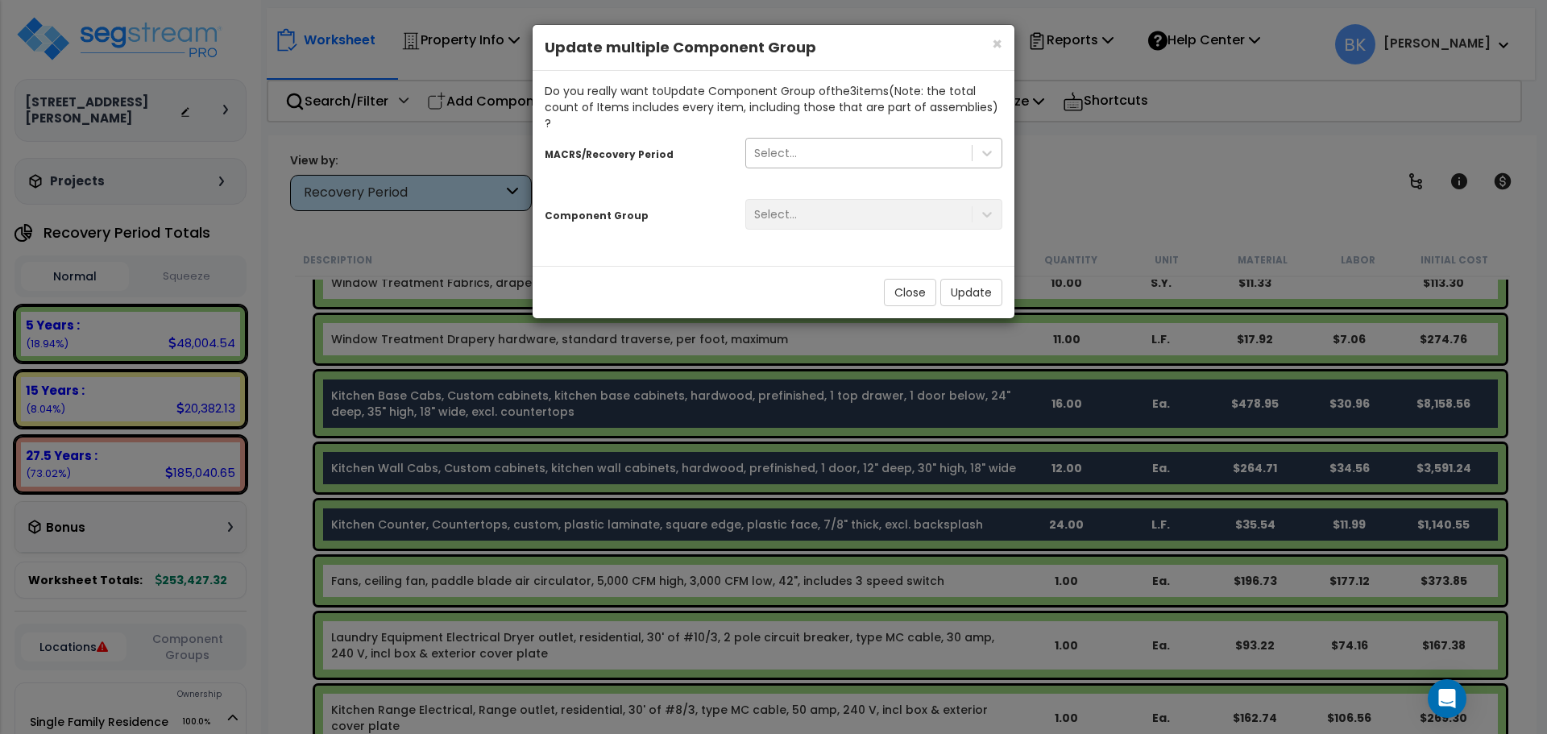
click at [808, 140] on div "Select..." at bounding box center [859, 153] width 226 height 26
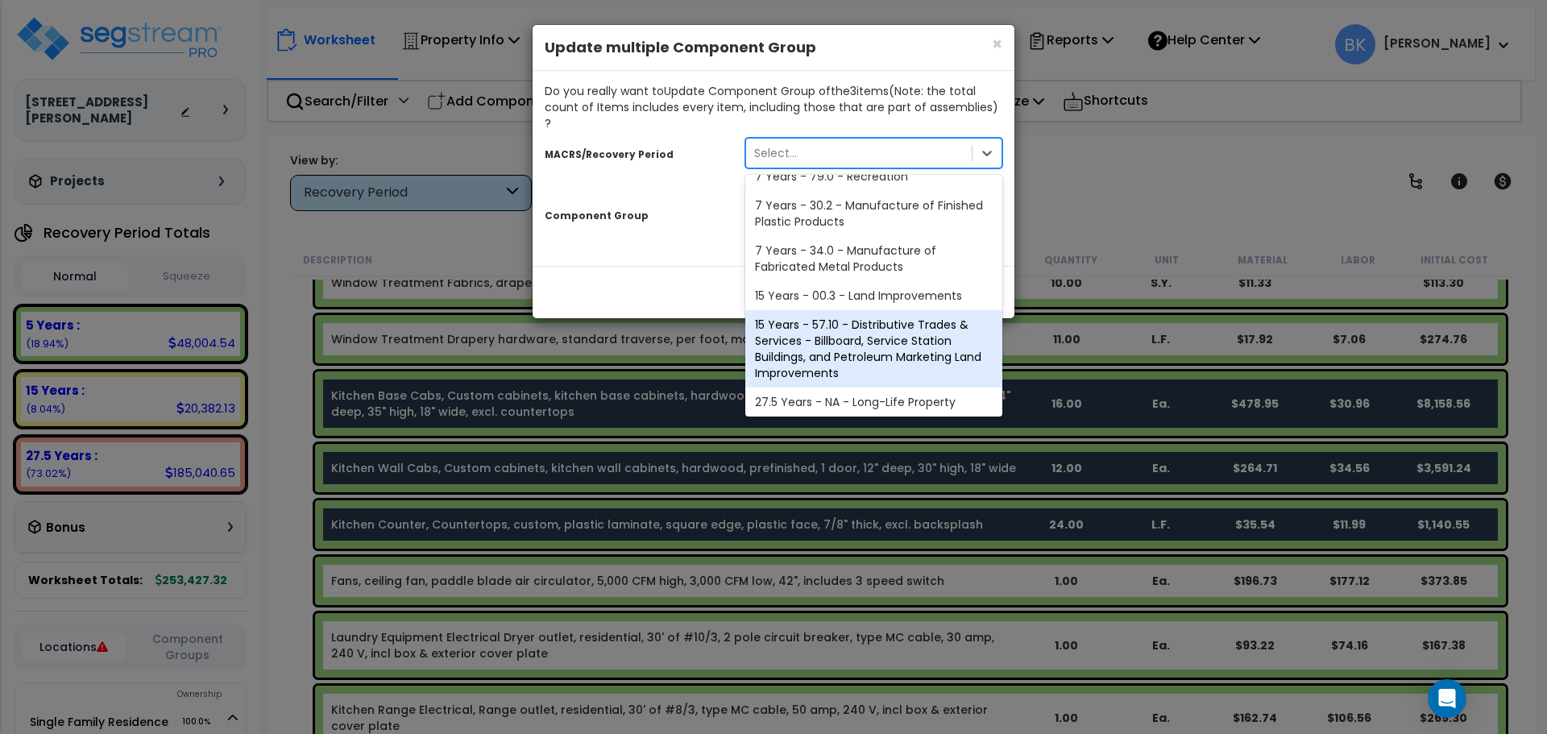
scroll to position [197, 0]
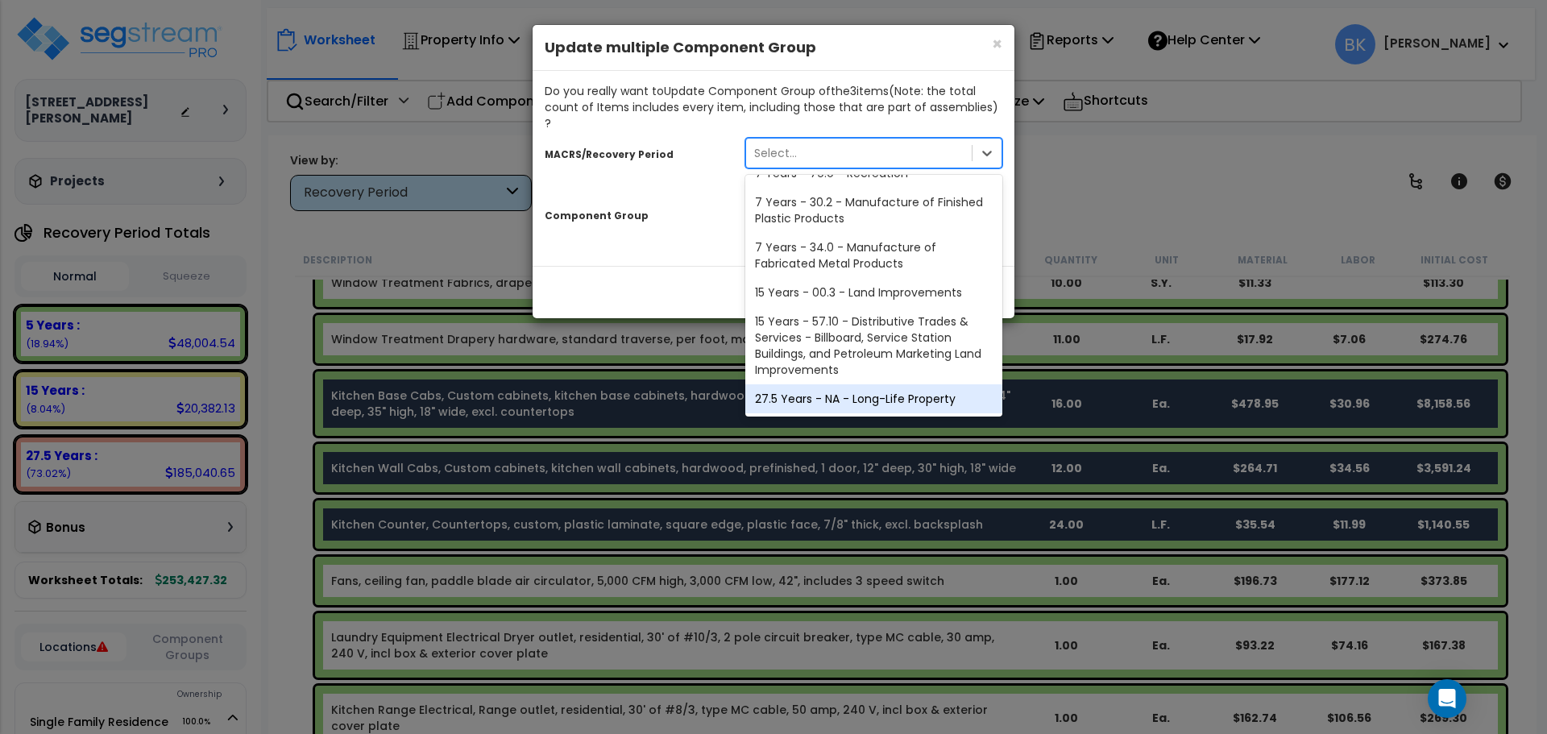
click at [818, 384] on div "27.5 Years - NA - Long-Life Property" at bounding box center [874, 398] width 257 height 29
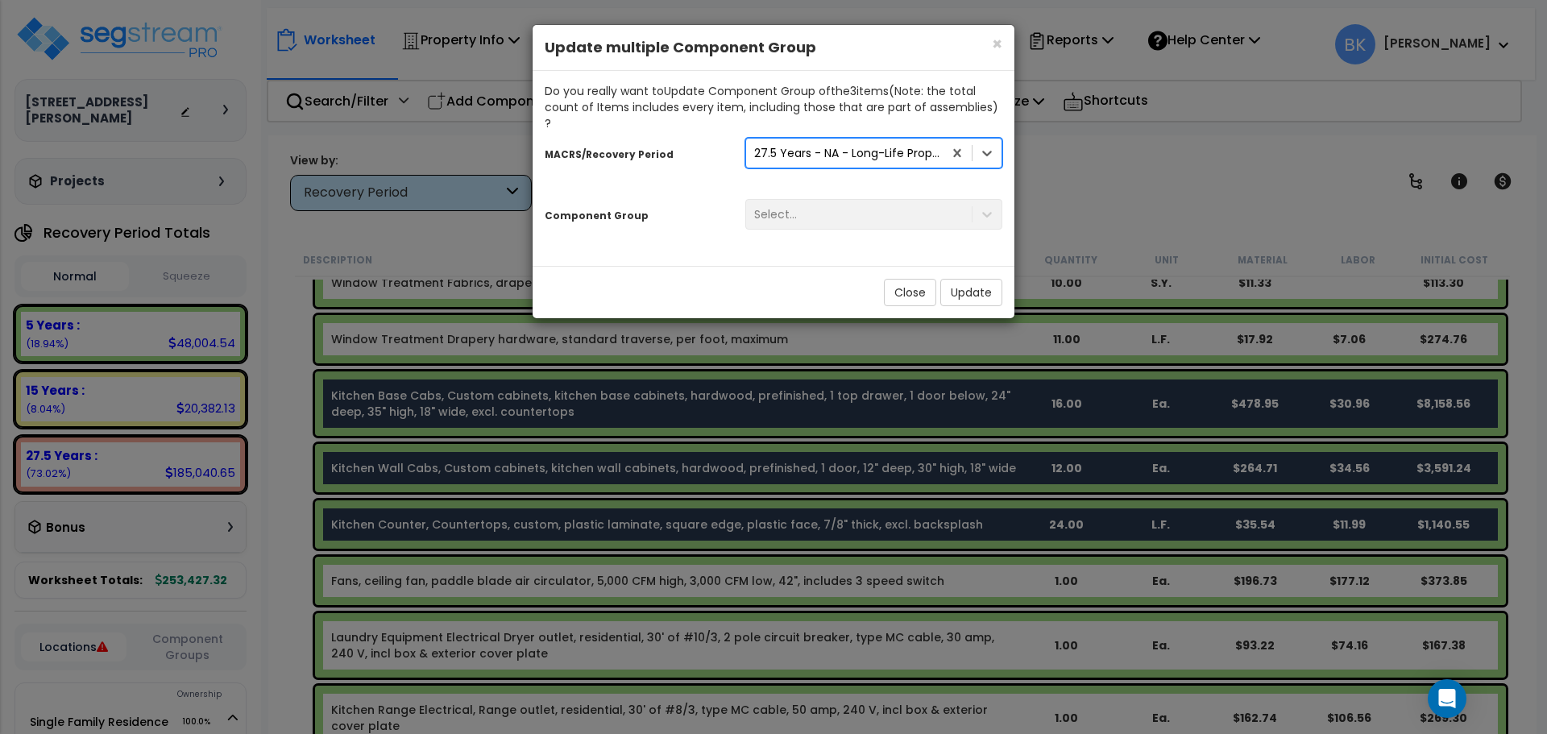
click at [821, 199] on div "Select..." at bounding box center [873, 214] width 281 height 31
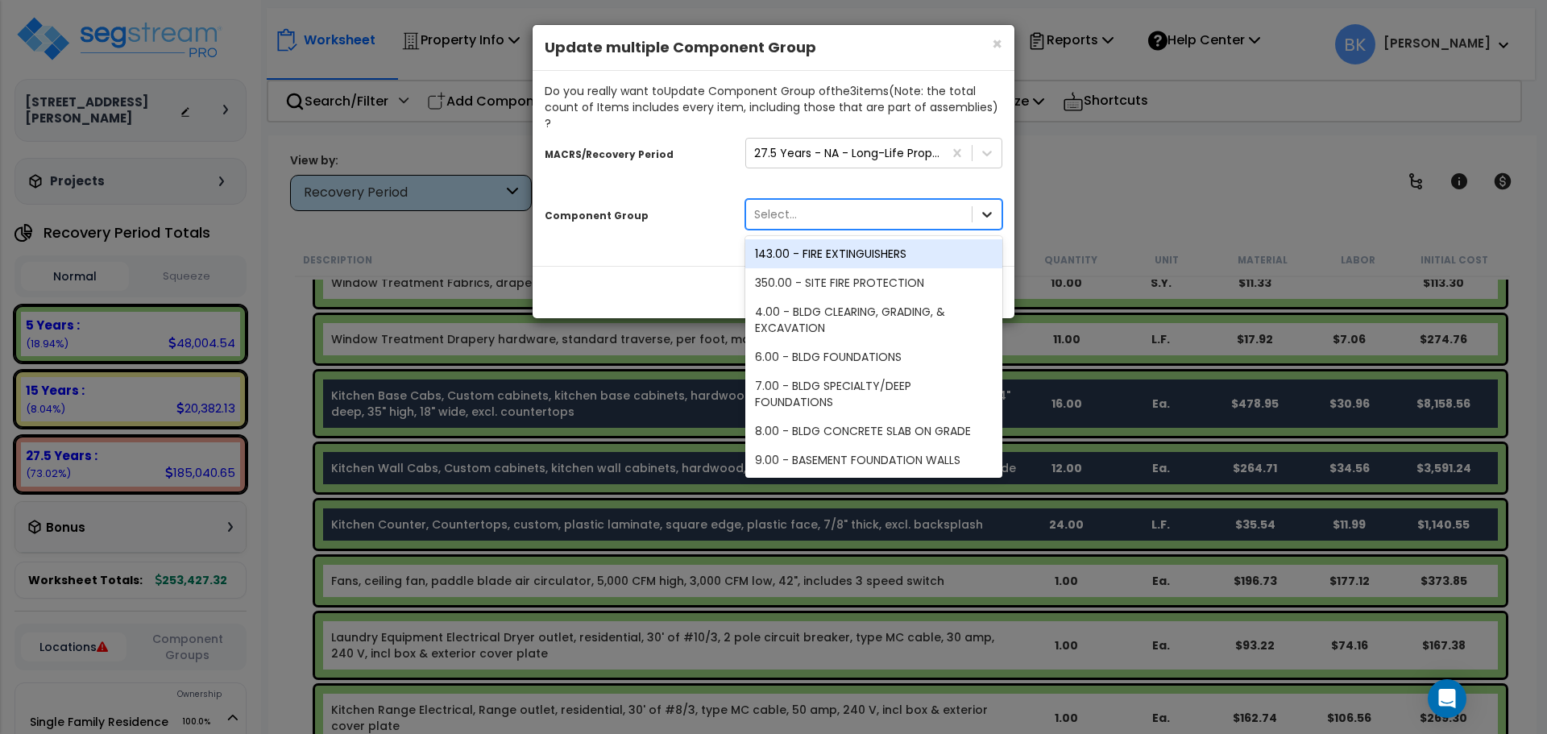
click at [973, 200] on div at bounding box center [987, 214] width 29 height 29
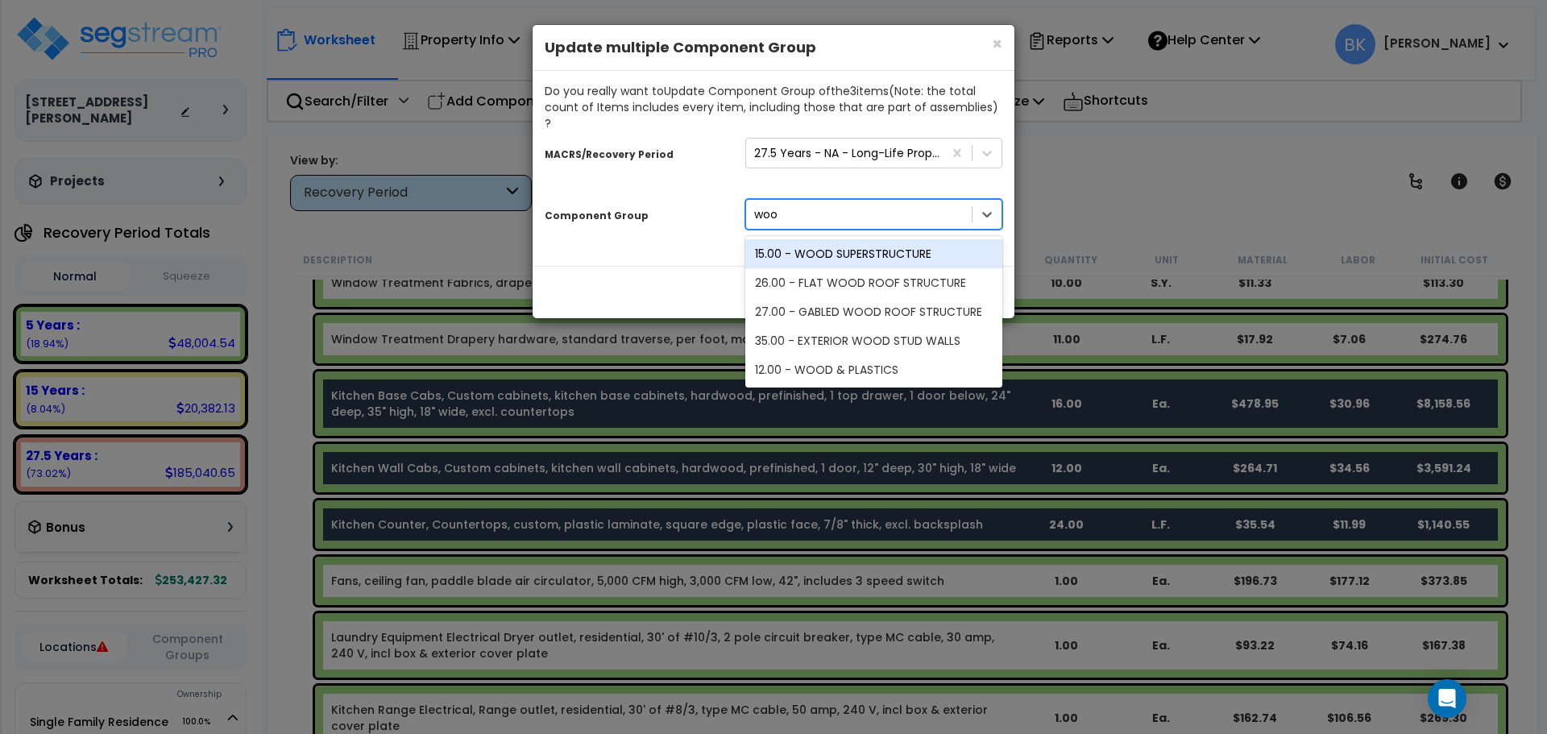
type input "wood"
click at [909, 355] on div "12.00 - WOOD & PLASTICS" at bounding box center [874, 369] width 257 height 29
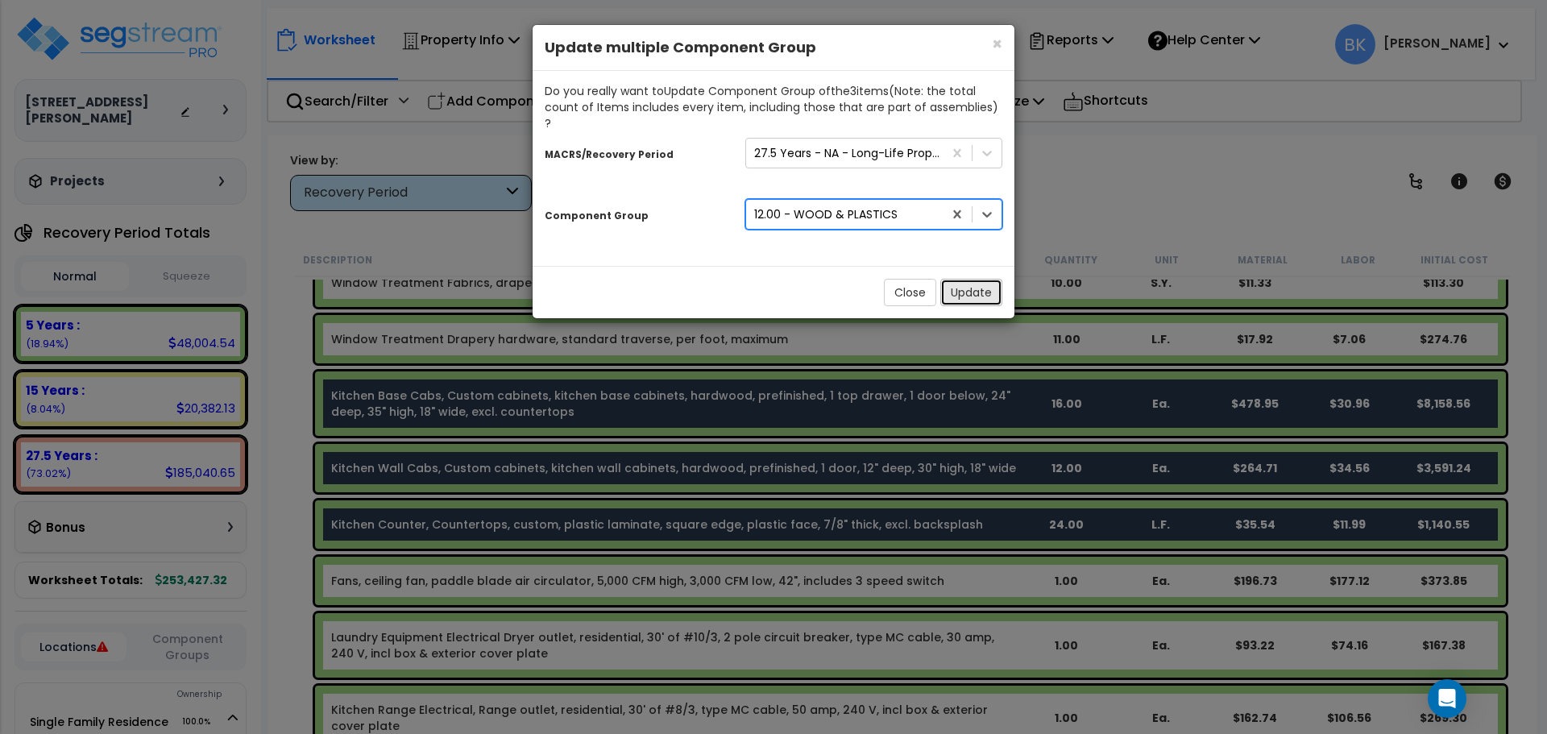
click at [975, 279] on button "Update" at bounding box center [972, 292] width 62 height 27
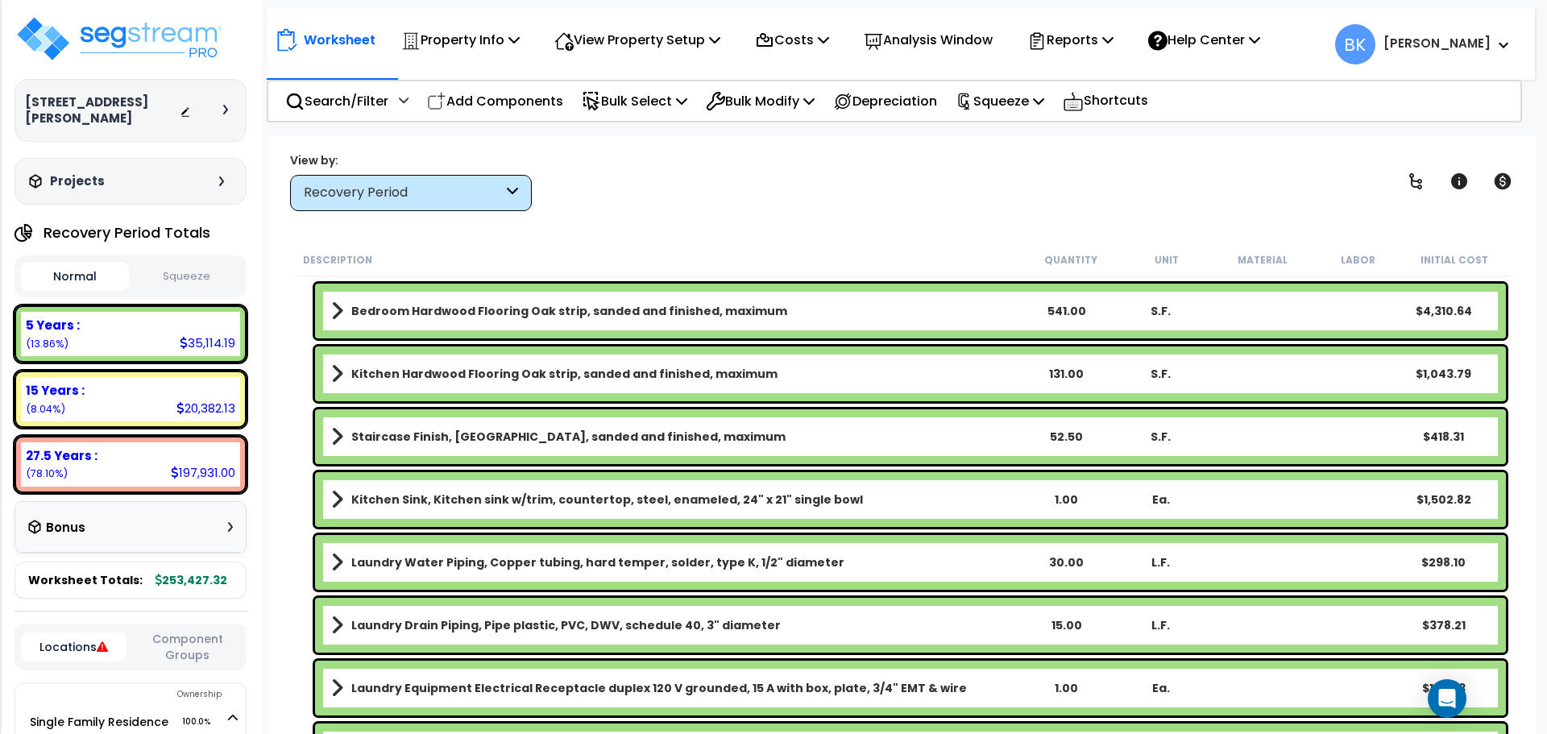
scroll to position [2176, 0]
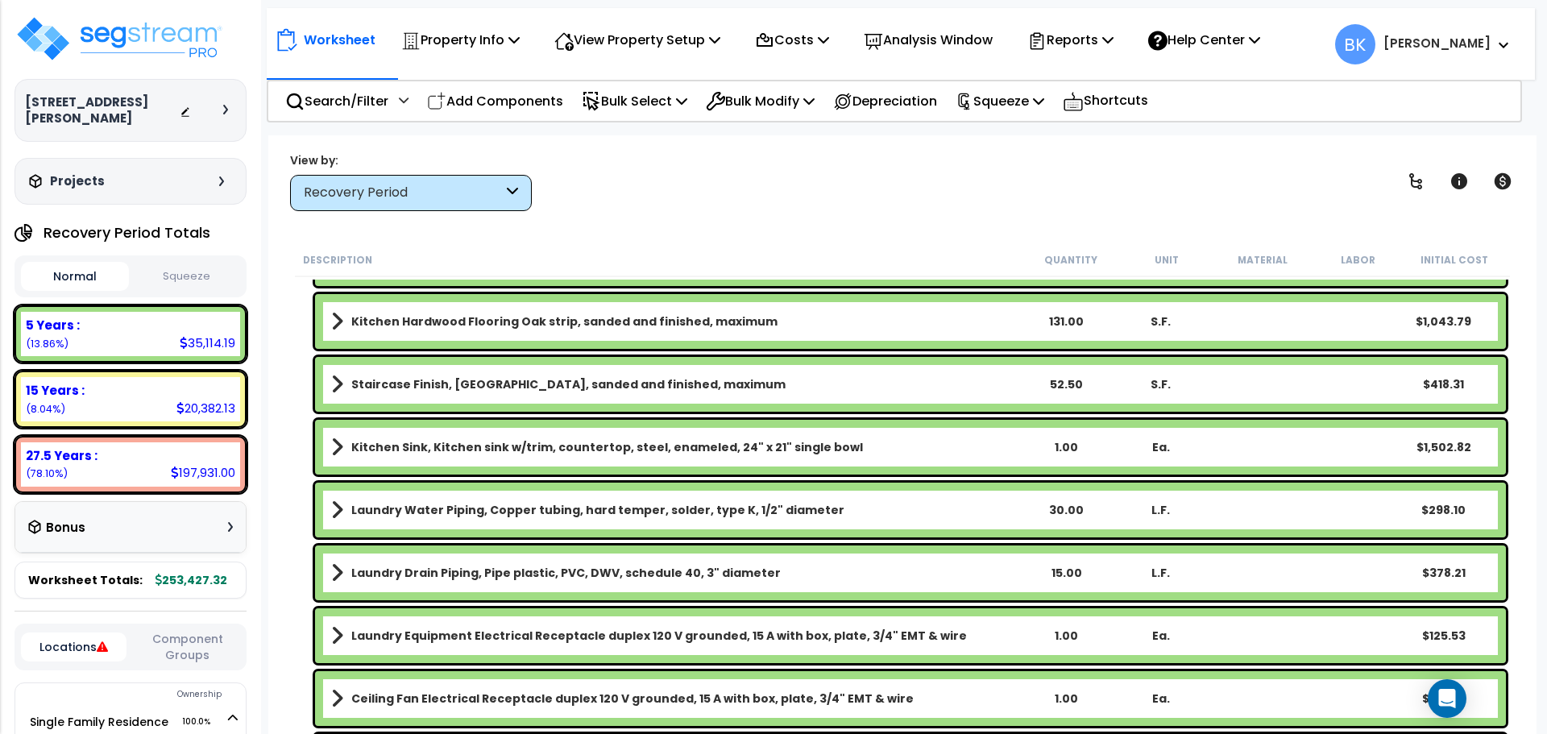
click at [464, 451] on b "Kitchen Sink, Kitchen sink w/trim, countertop, steel, enameled, 24" x 21" singl…" at bounding box center [607, 447] width 512 height 16
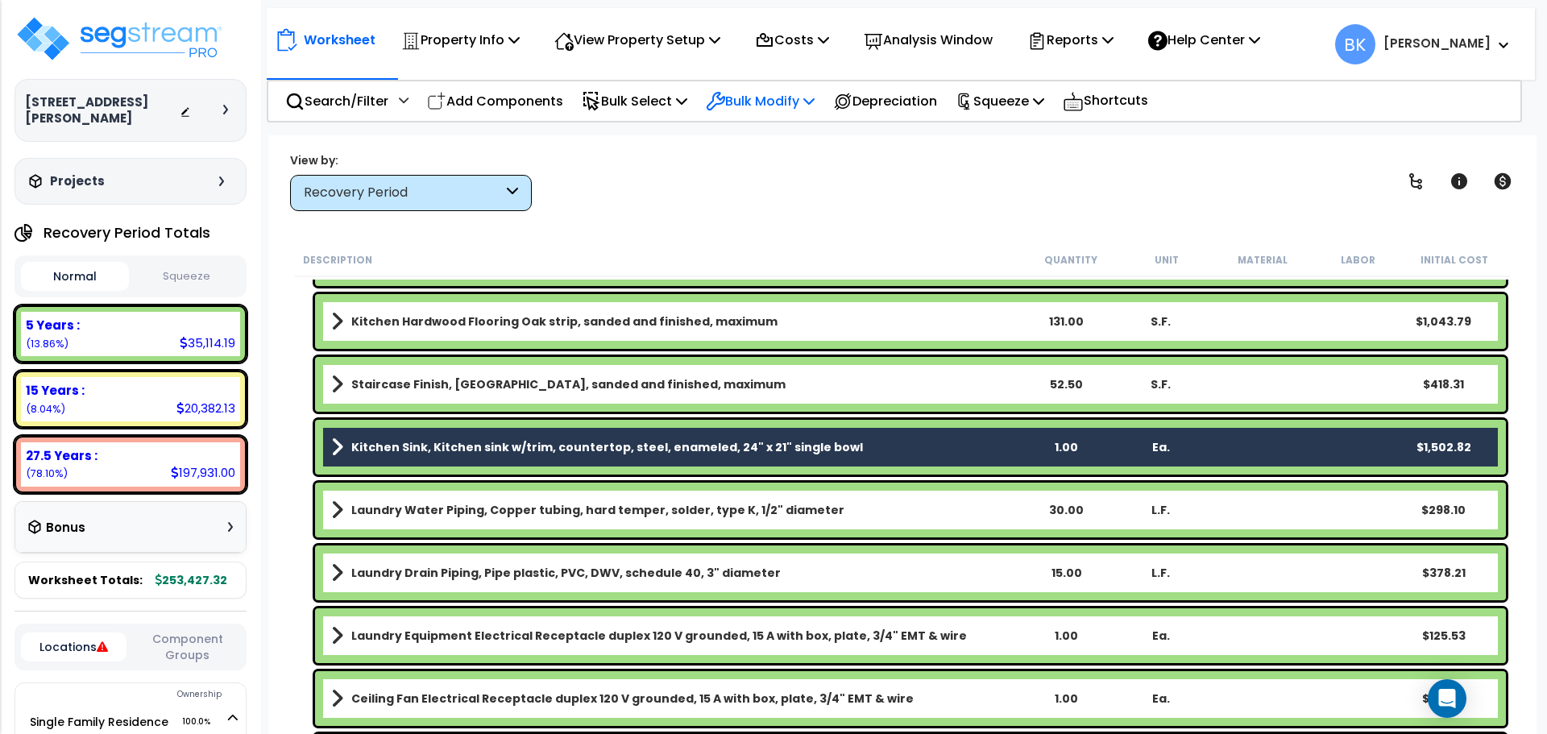
click at [771, 119] on div "Bulk Modify" at bounding box center [760, 101] width 109 height 38
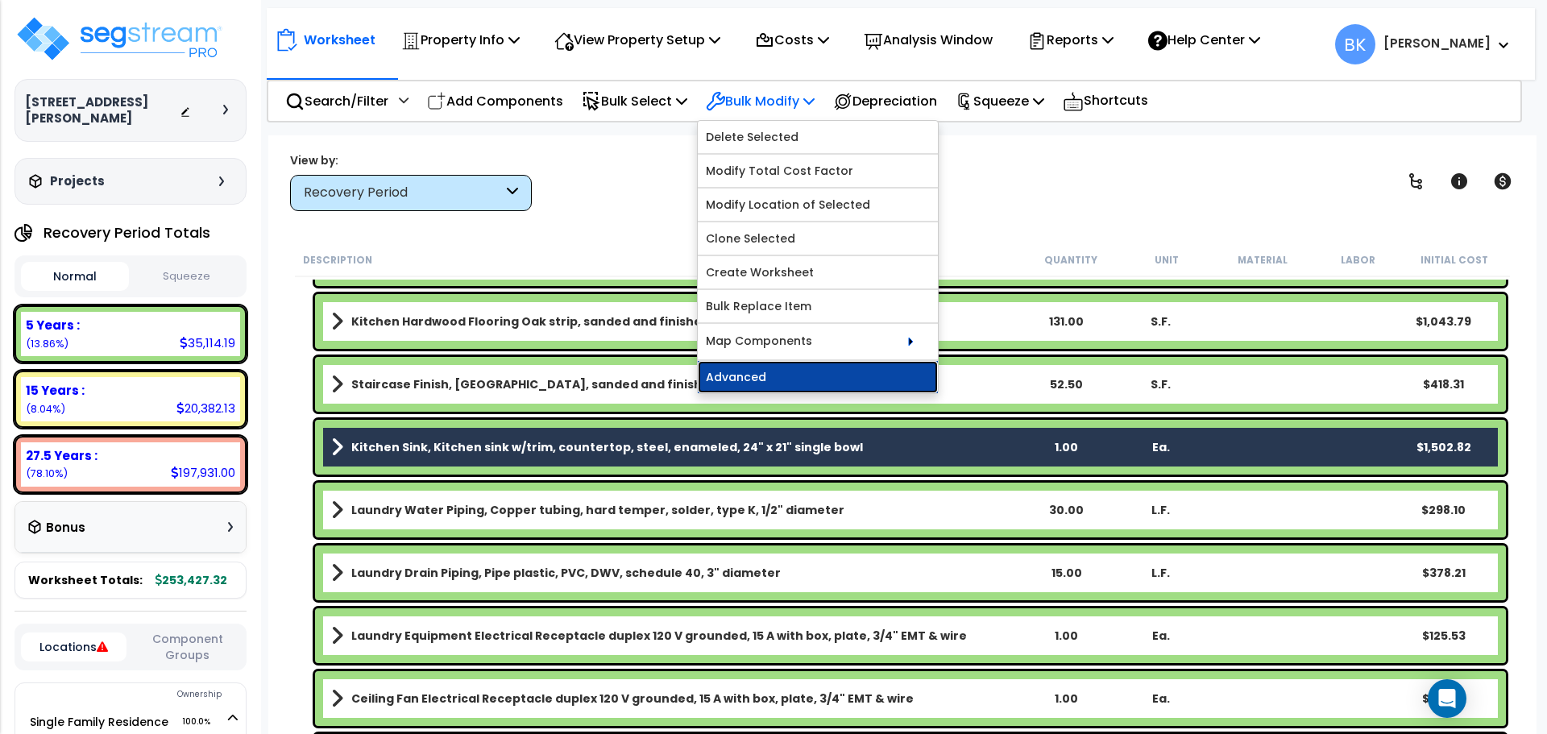
click at [799, 379] on link "Advanced" at bounding box center [818, 377] width 240 height 32
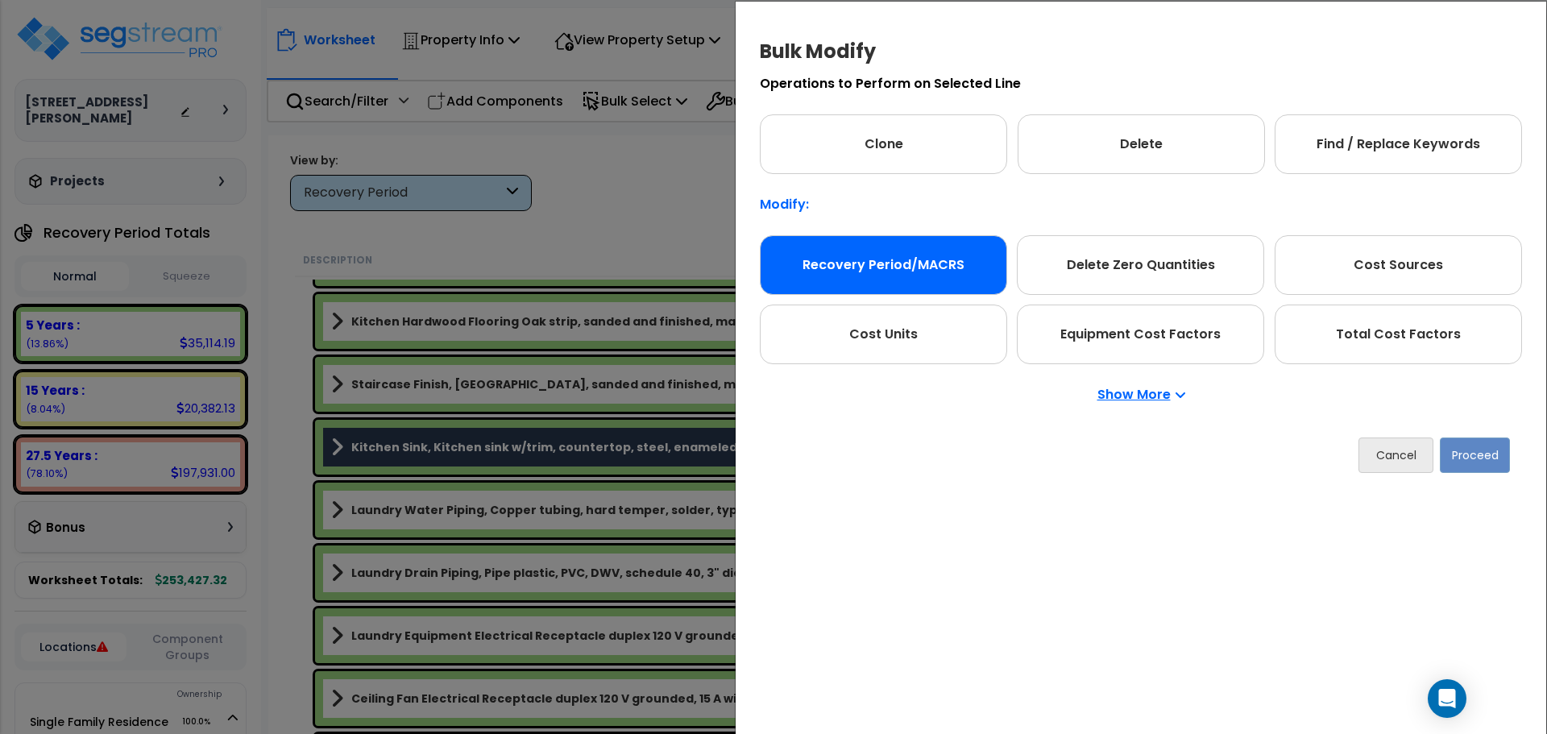
click at [900, 254] on div "Recovery Period/MACRS" at bounding box center [883, 265] width 247 height 60
click at [1481, 461] on button "Proceed" at bounding box center [1475, 455] width 70 height 35
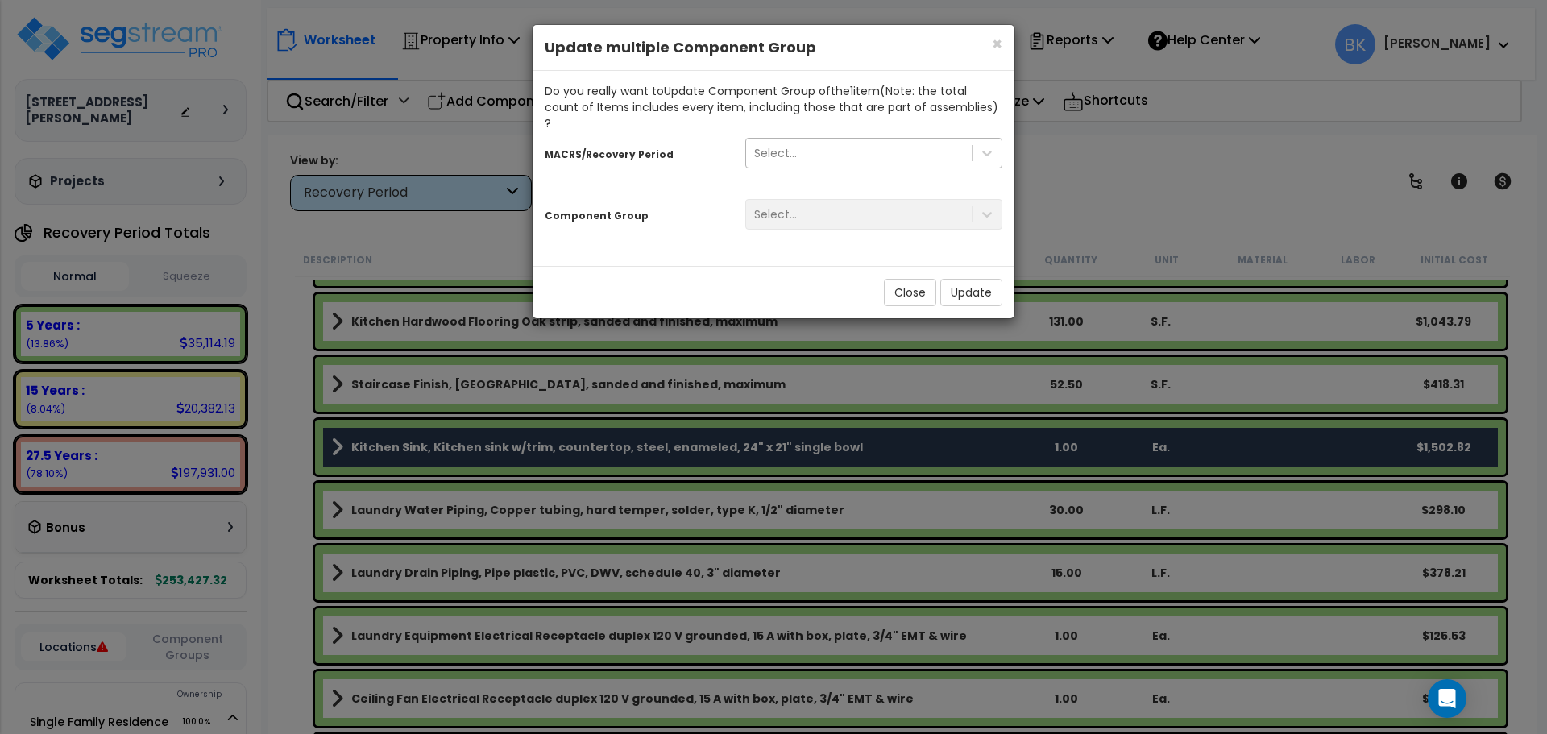
click at [808, 140] on div "Select..." at bounding box center [859, 153] width 226 height 26
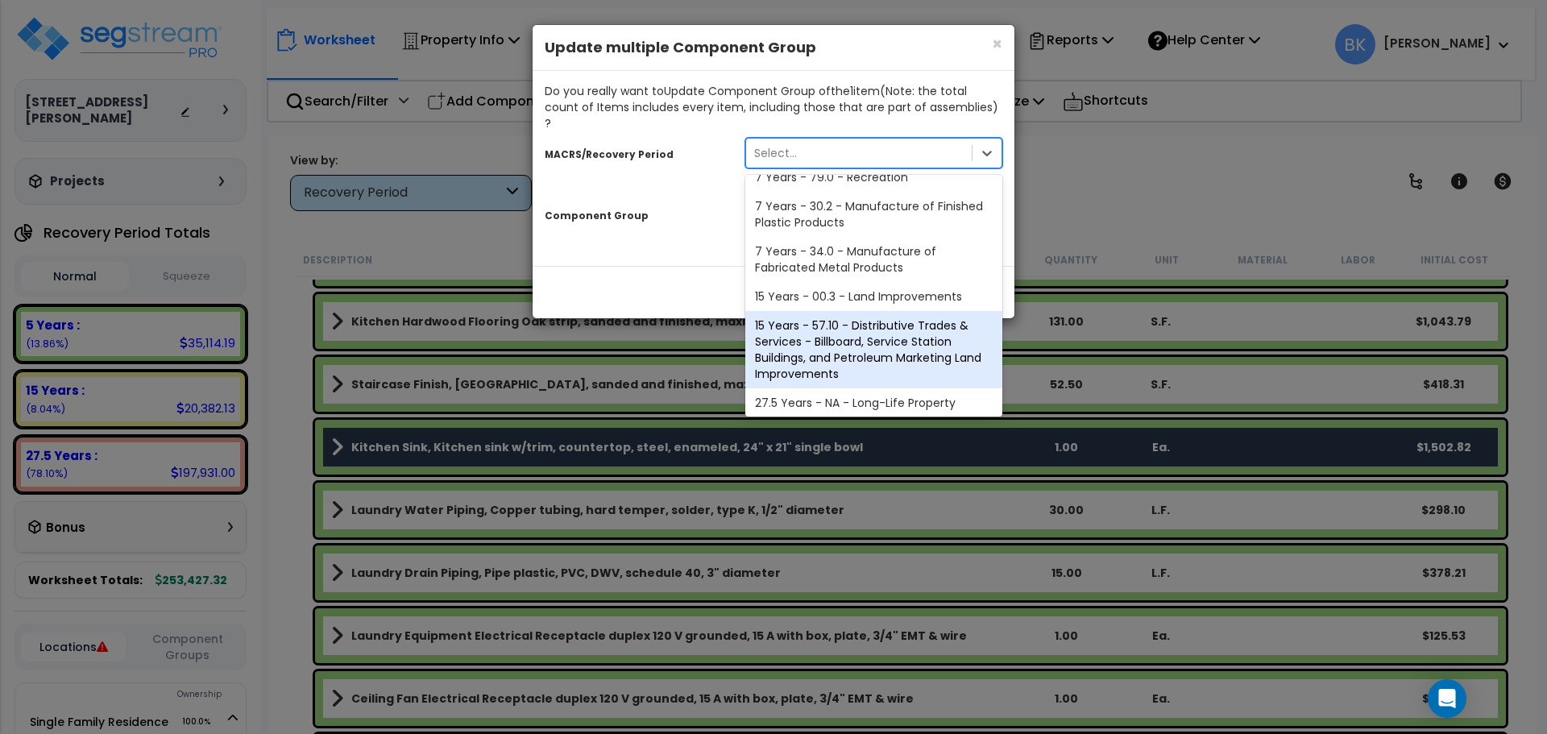
scroll to position [197, 0]
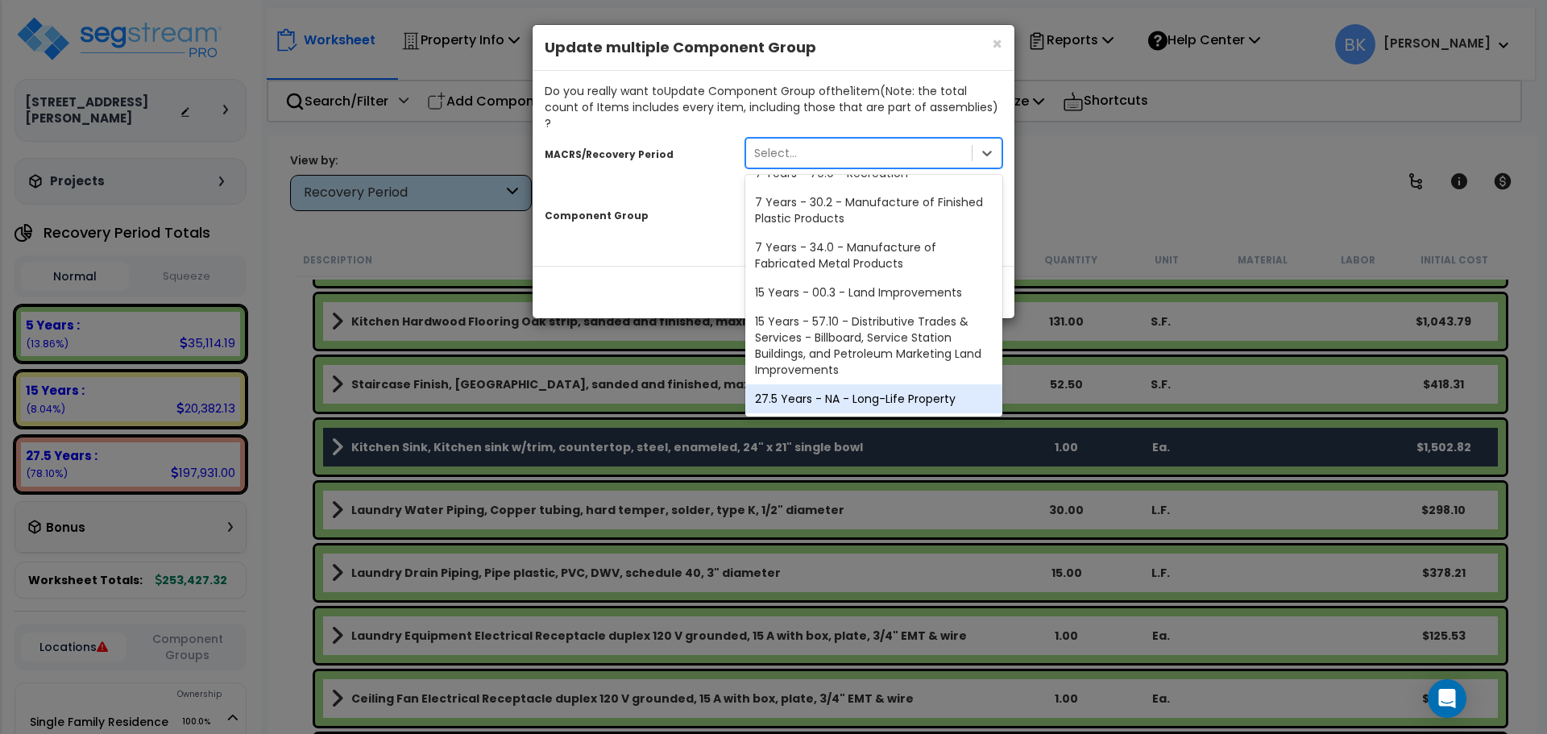
click at [825, 384] on div "27.5 Years - NA - Long-Life Property" at bounding box center [874, 398] width 257 height 29
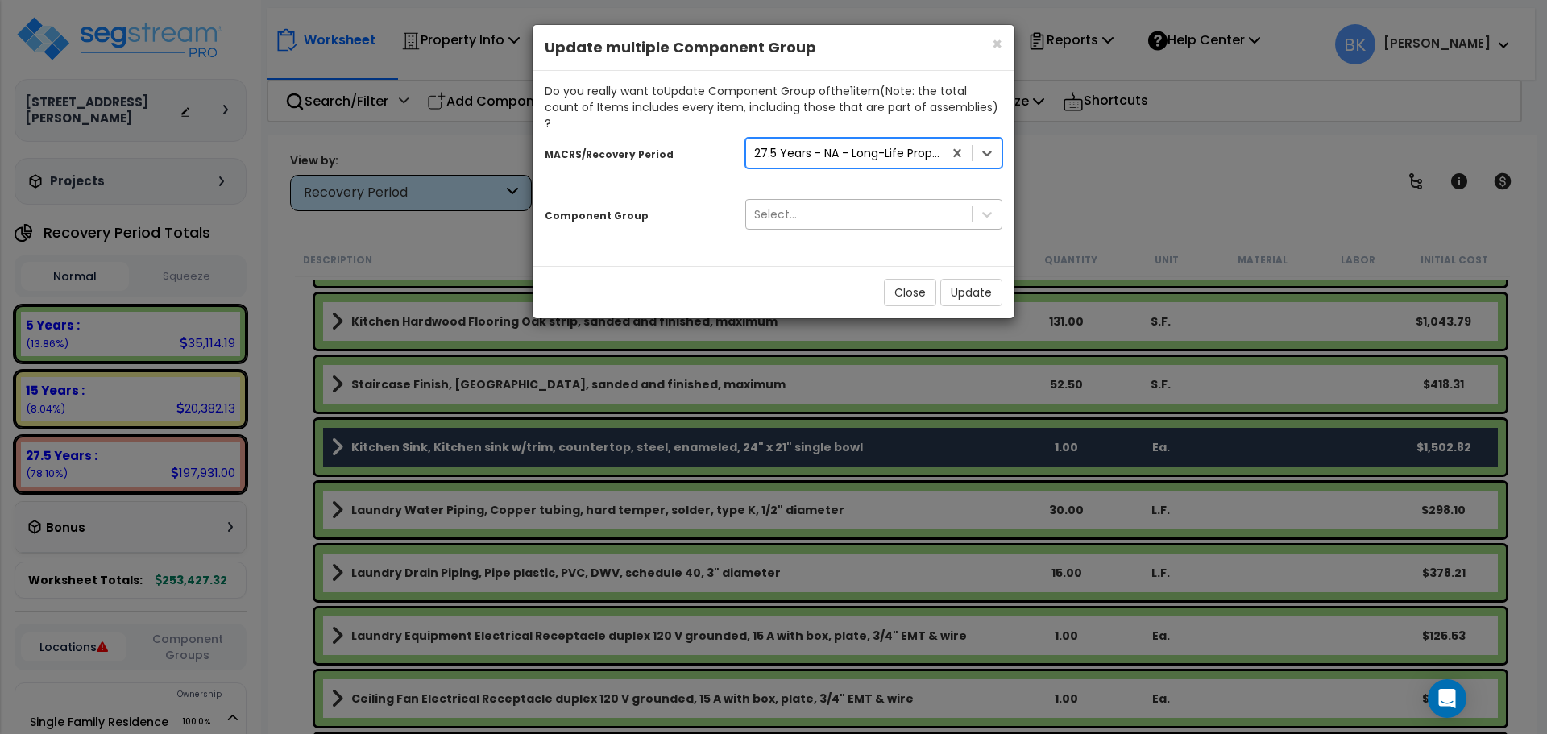
click at [844, 201] on div "Select..." at bounding box center [859, 214] width 226 height 26
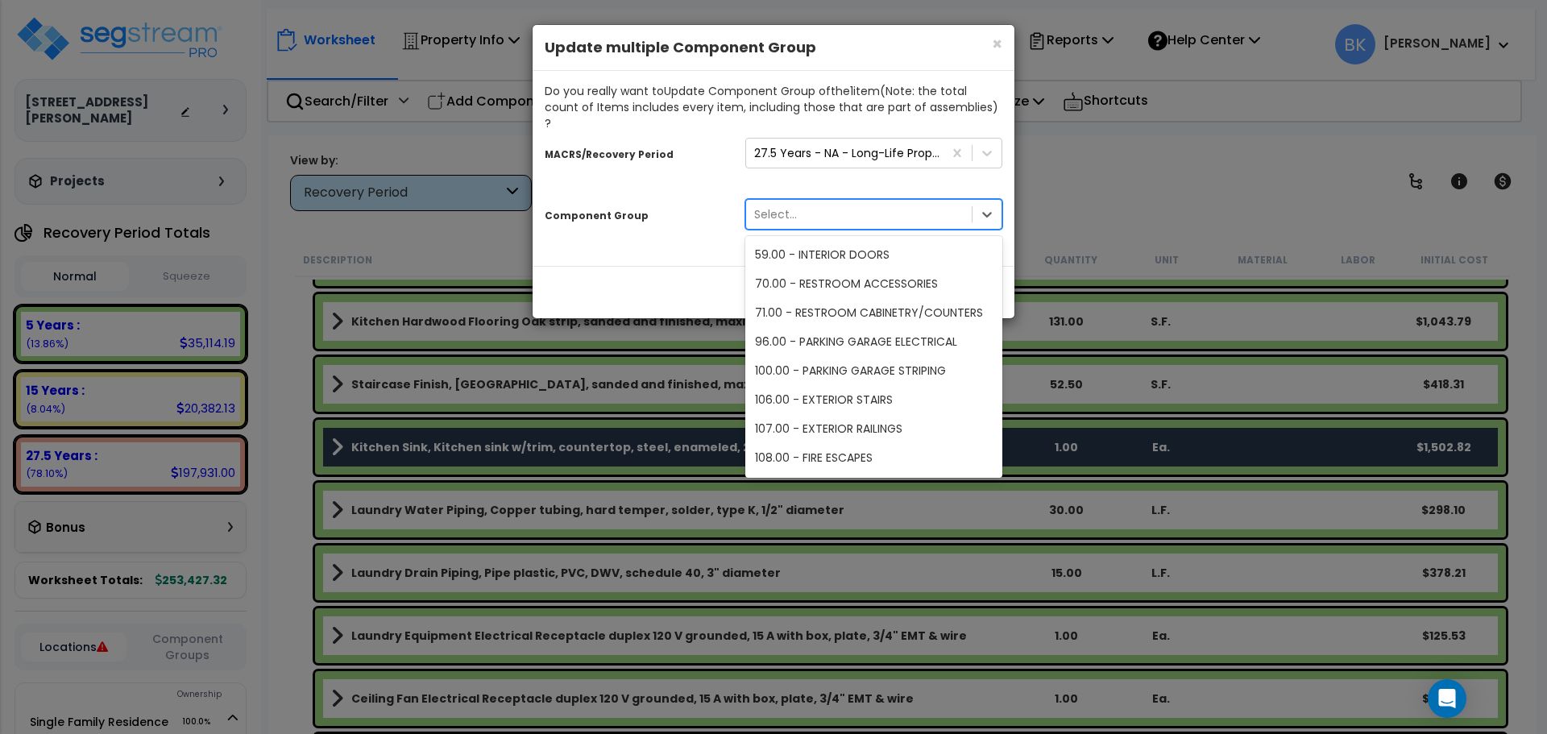
scroll to position [1290, 0]
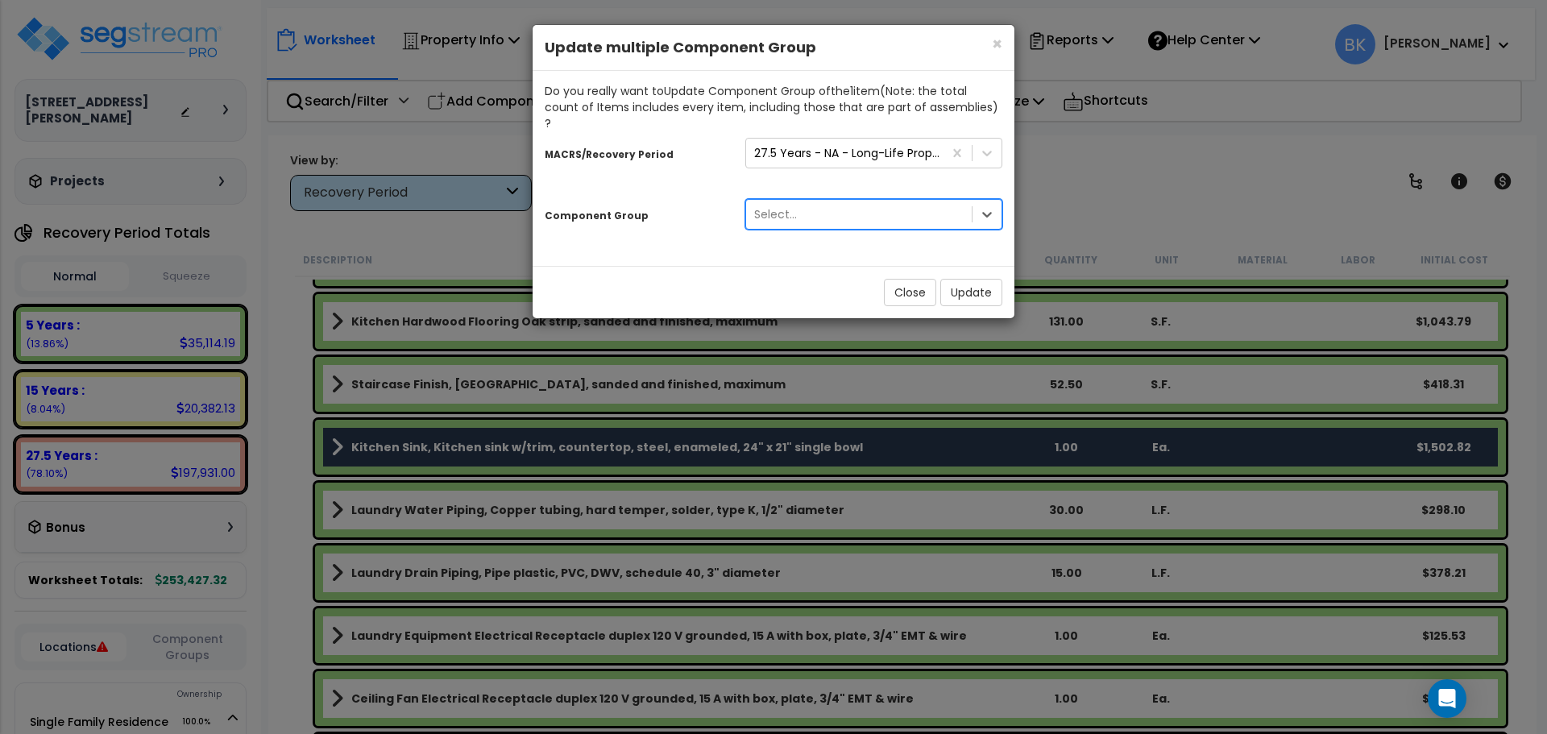
click at [831, 201] on div "Select..." at bounding box center [859, 214] width 226 height 26
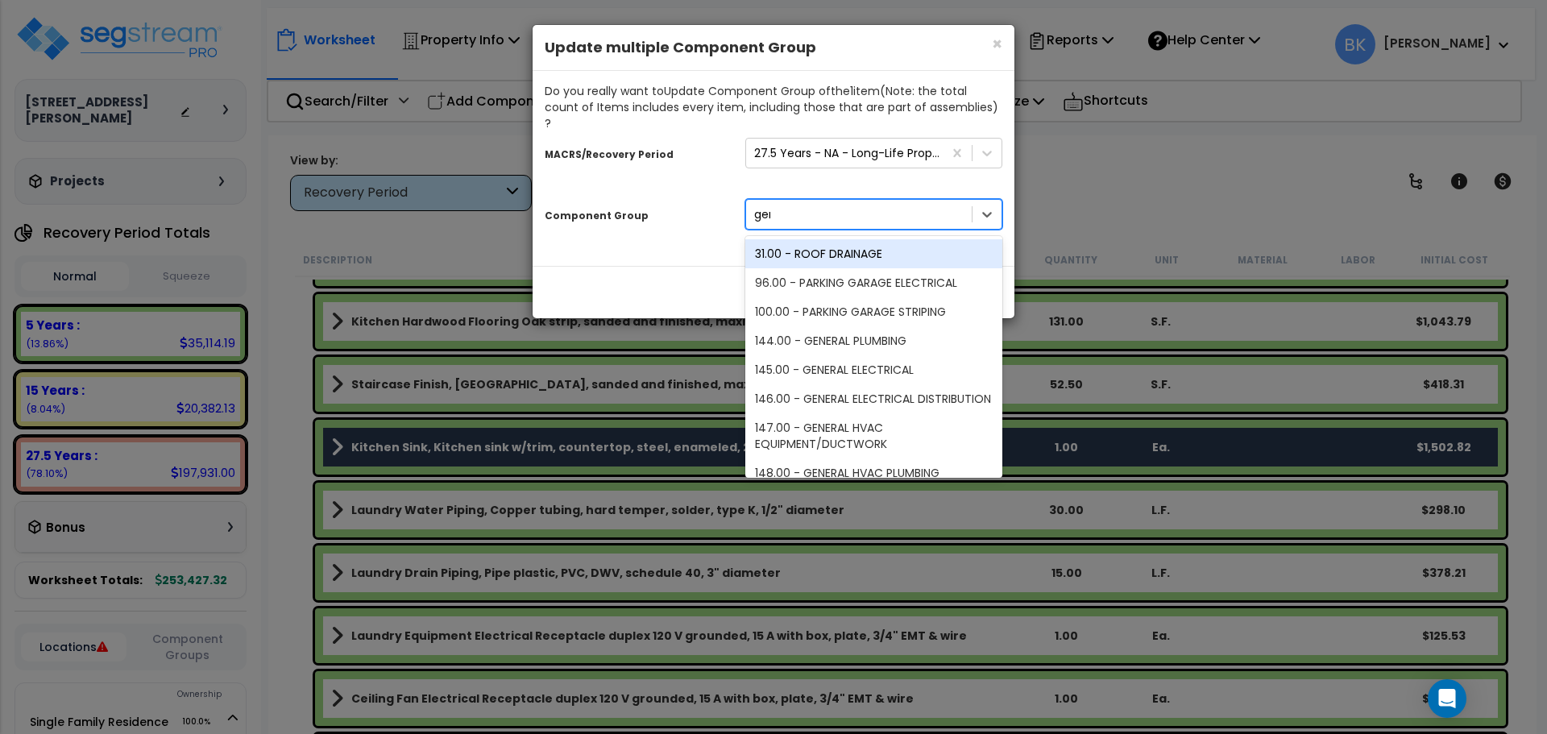
type input "gene"
click at [904, 242] on div "144.00 - GENERAL PLUMBING" at bounding box center [874, 253] width 257 height 29
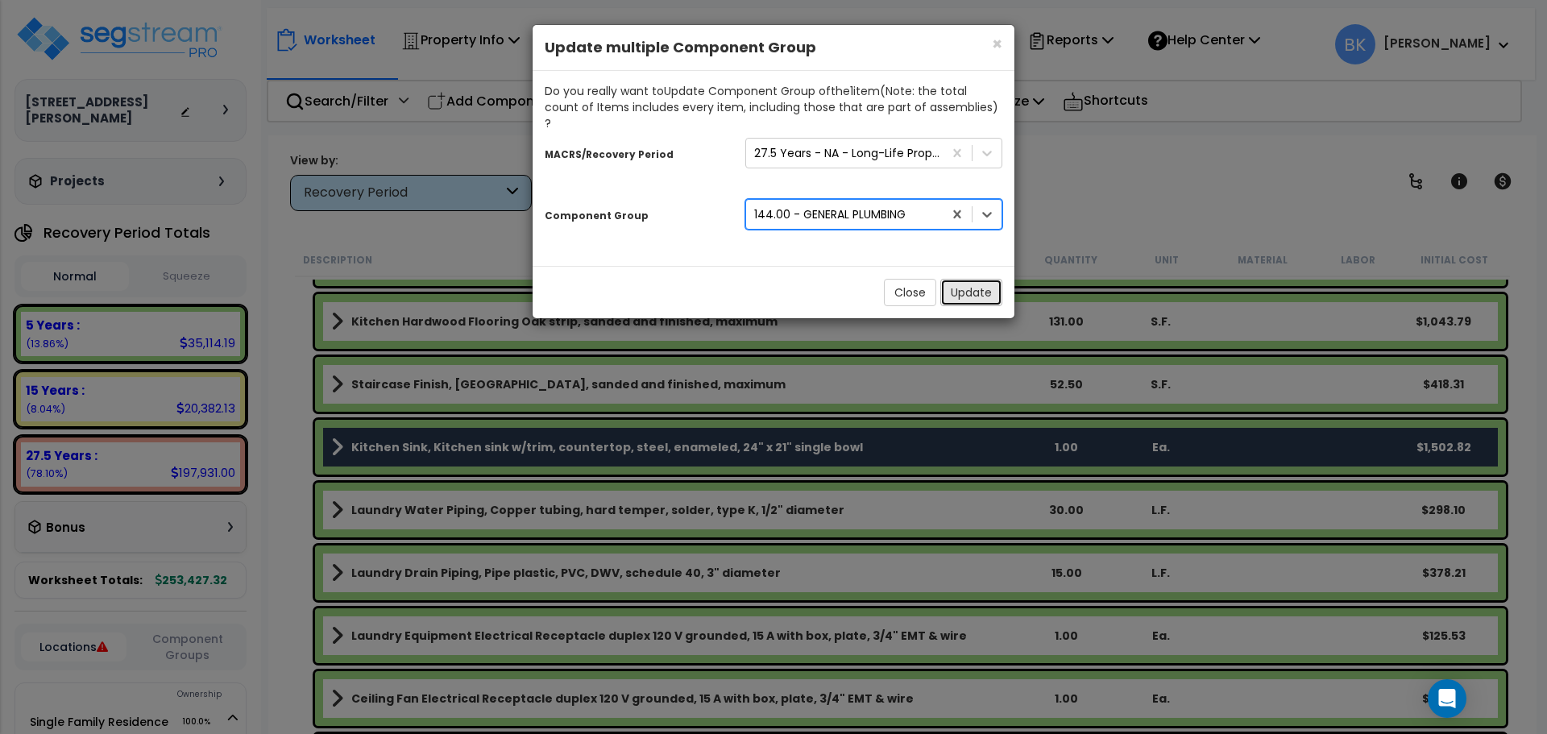
click at [962, 285] on button "Update" at bounding box center [972, 292] width 62 height 27
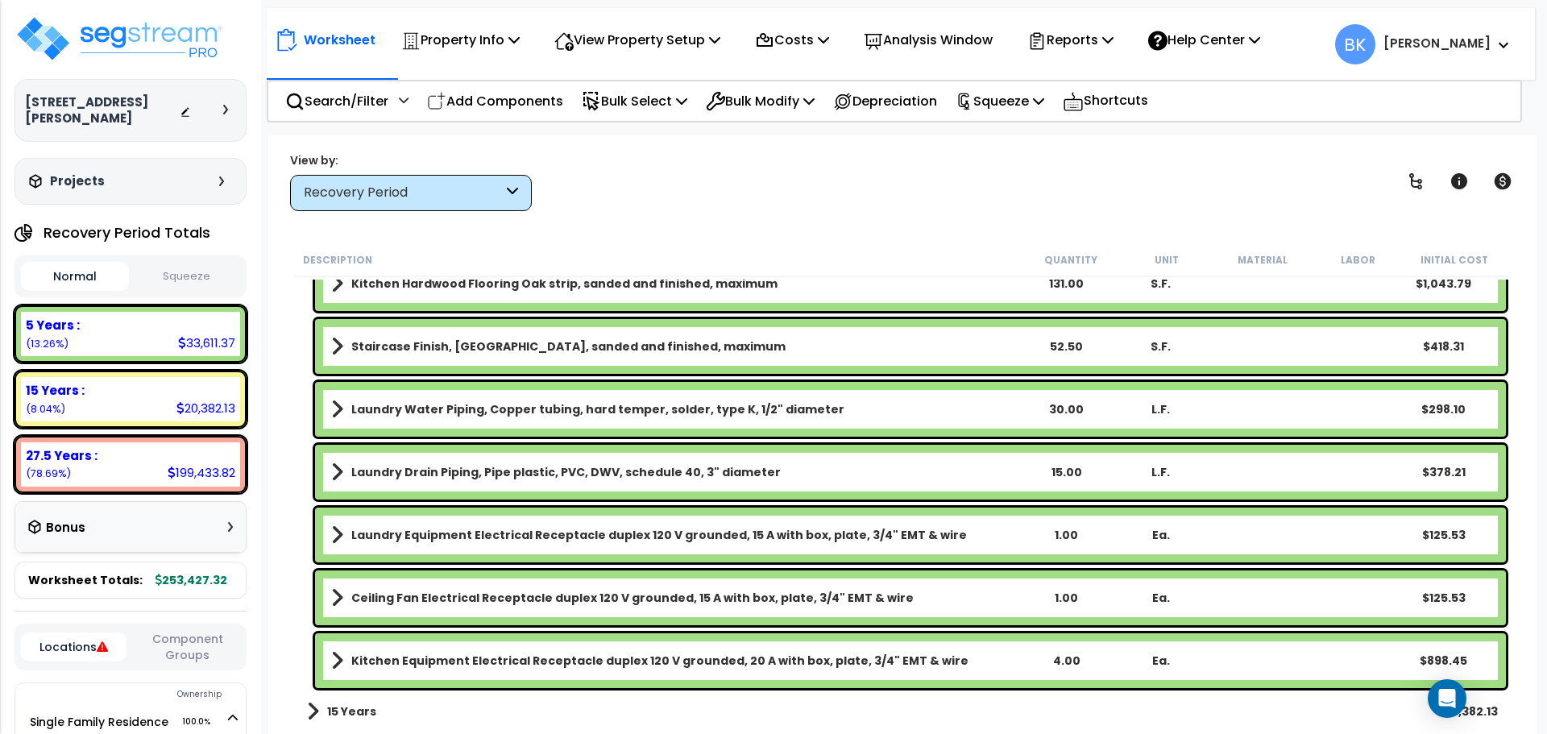
scroll to position [2249, 0]
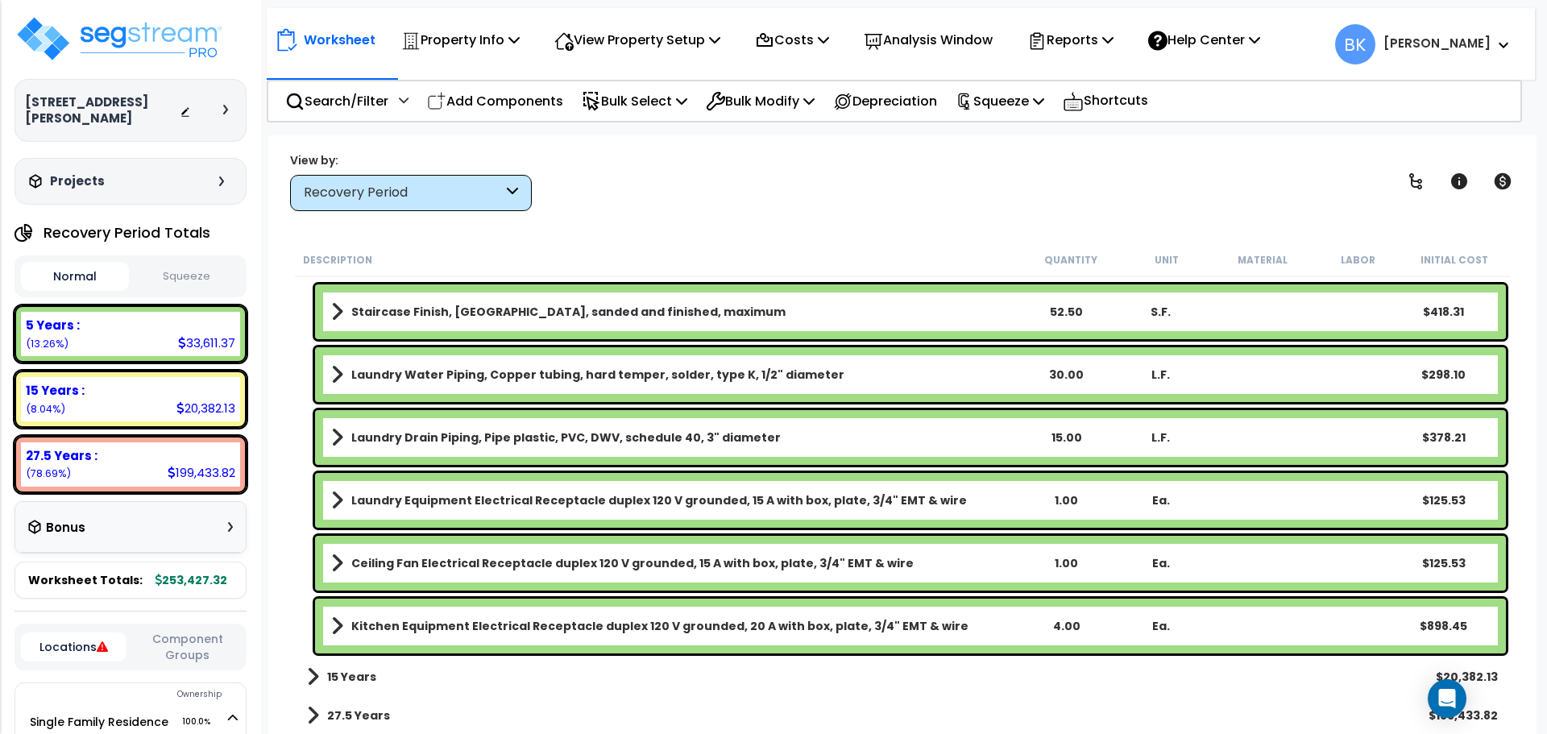
click at [344, 675] on b "15 Years" at bounding box center [351, 677] width 49 height 16
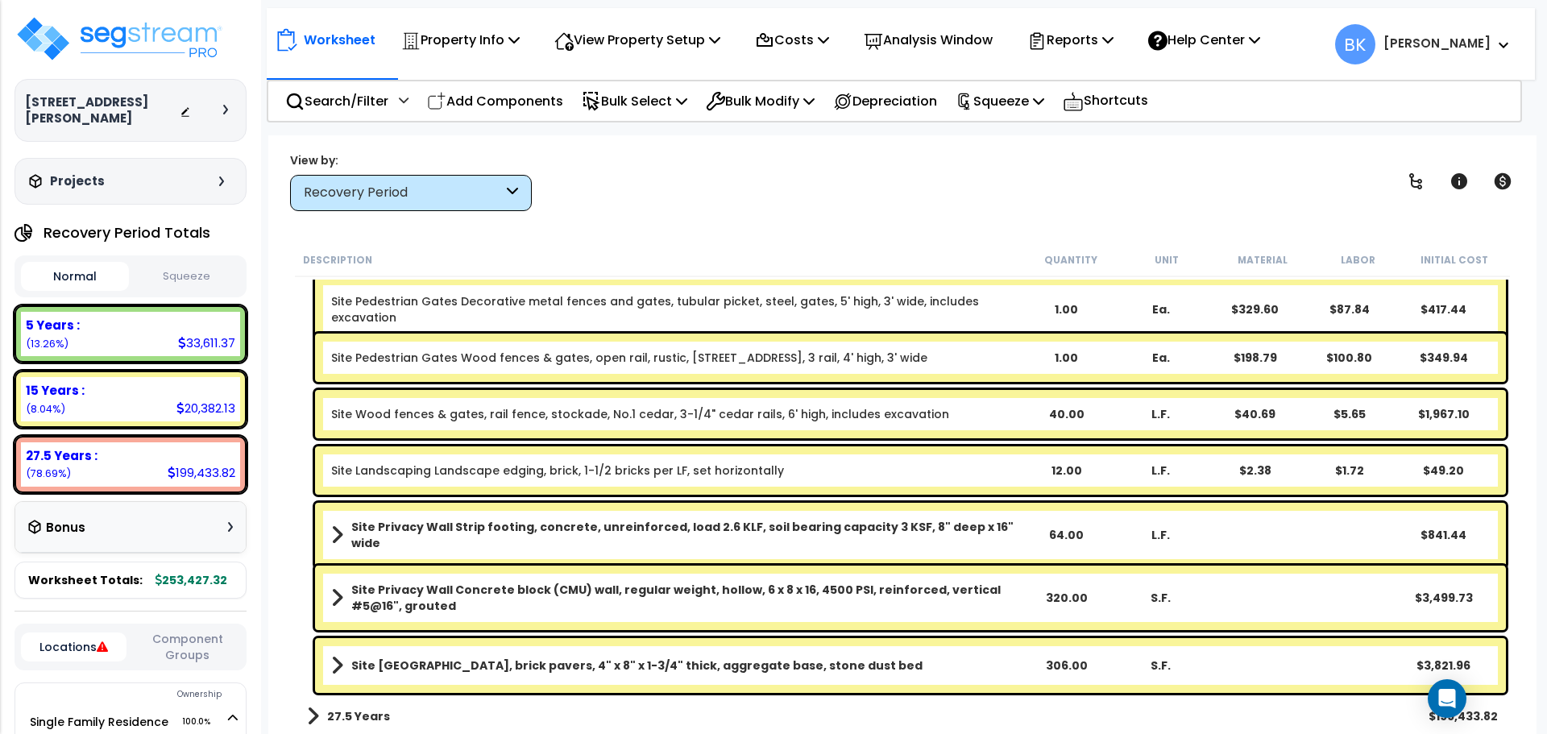
scroll to position [3084, 0]
click at [486, 594] on b "Site Privacy Wall Concrete block (CMU) wall, regular weight, hollow, 6 x 8 x 16…" at bounding box center [684, 597] width 667 height 32
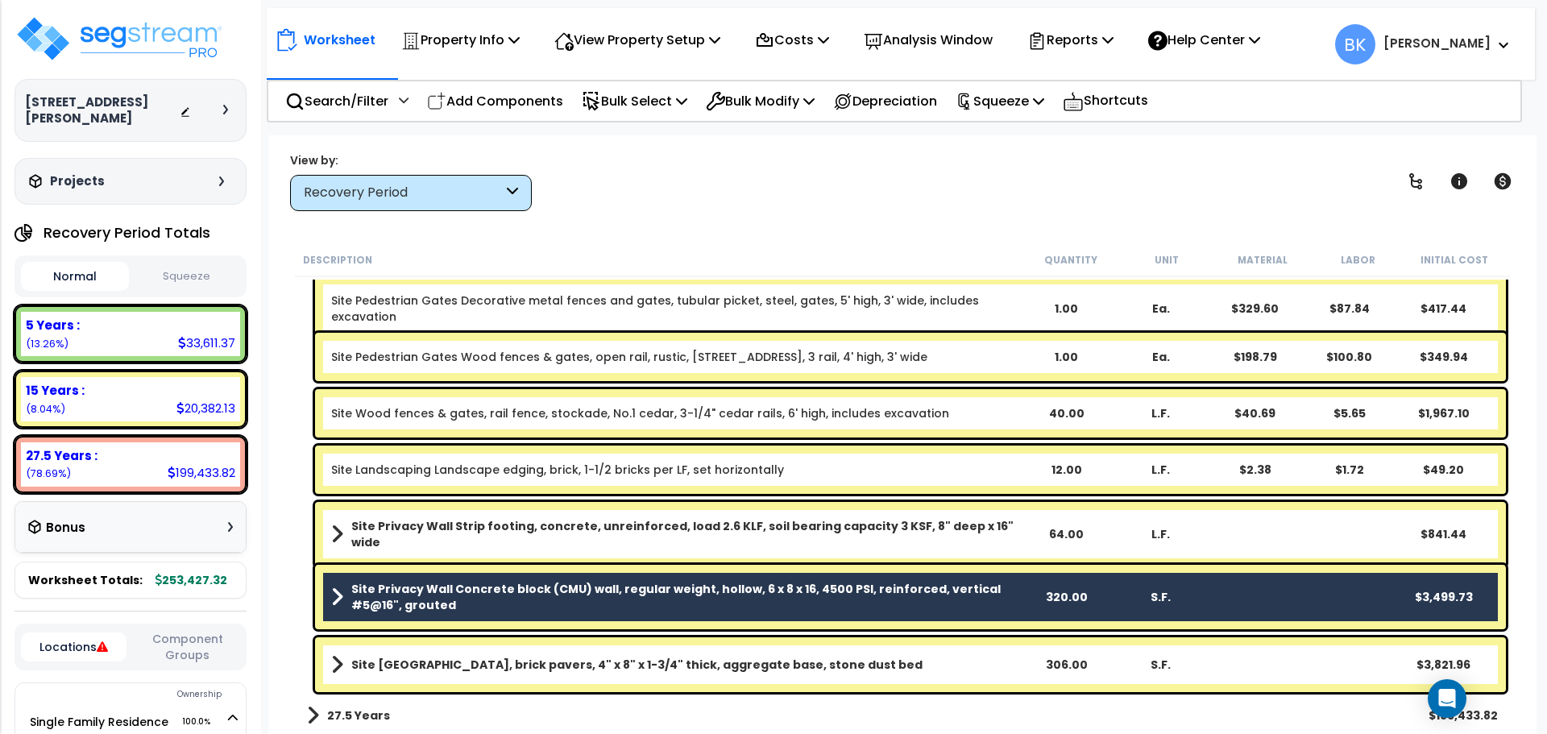
click at [486, 594] on b "Site Privacy Wall Concrete block (CMU) wall, regular weight, hollow, 6 x 8 x 16…" at bounding box center [684, 597] width 667 height 32
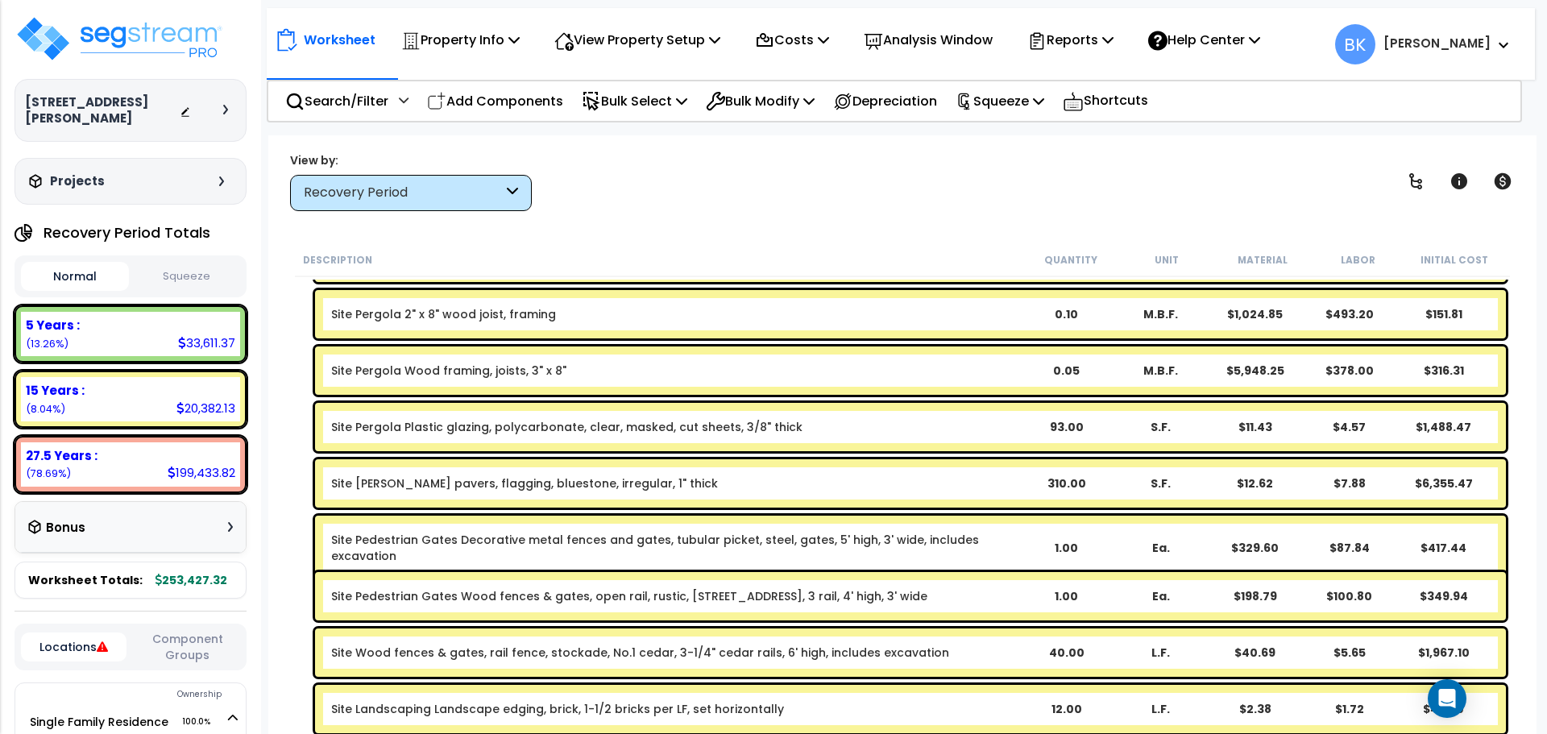
scroll to position [2842, 0]
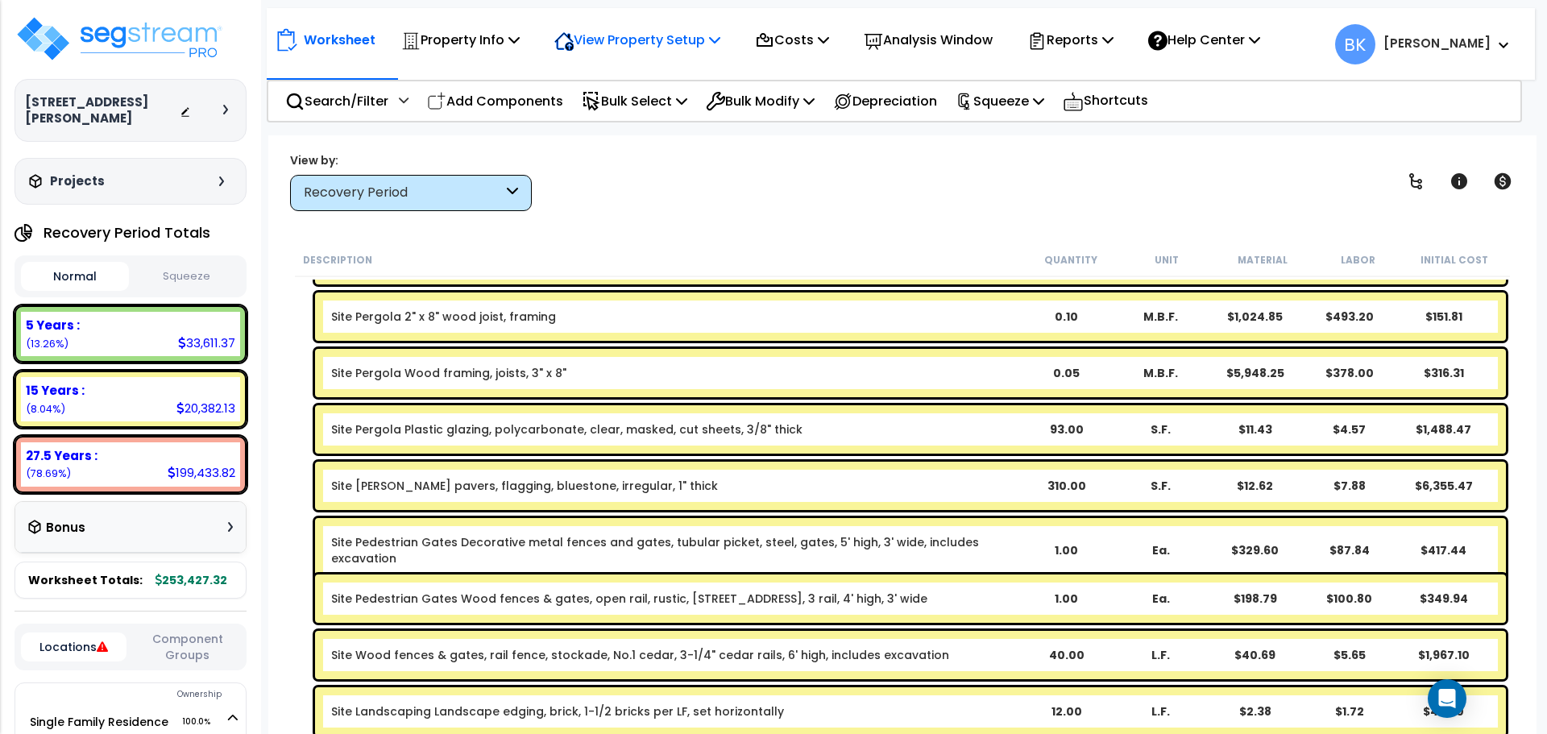
click at [638, 48] on p "View Property Setup" at bounding box center [638, 40] width 166 height 22
click at [144, 382] on div "15 Years :" at bounding box center [131, 390] width 210 height 17
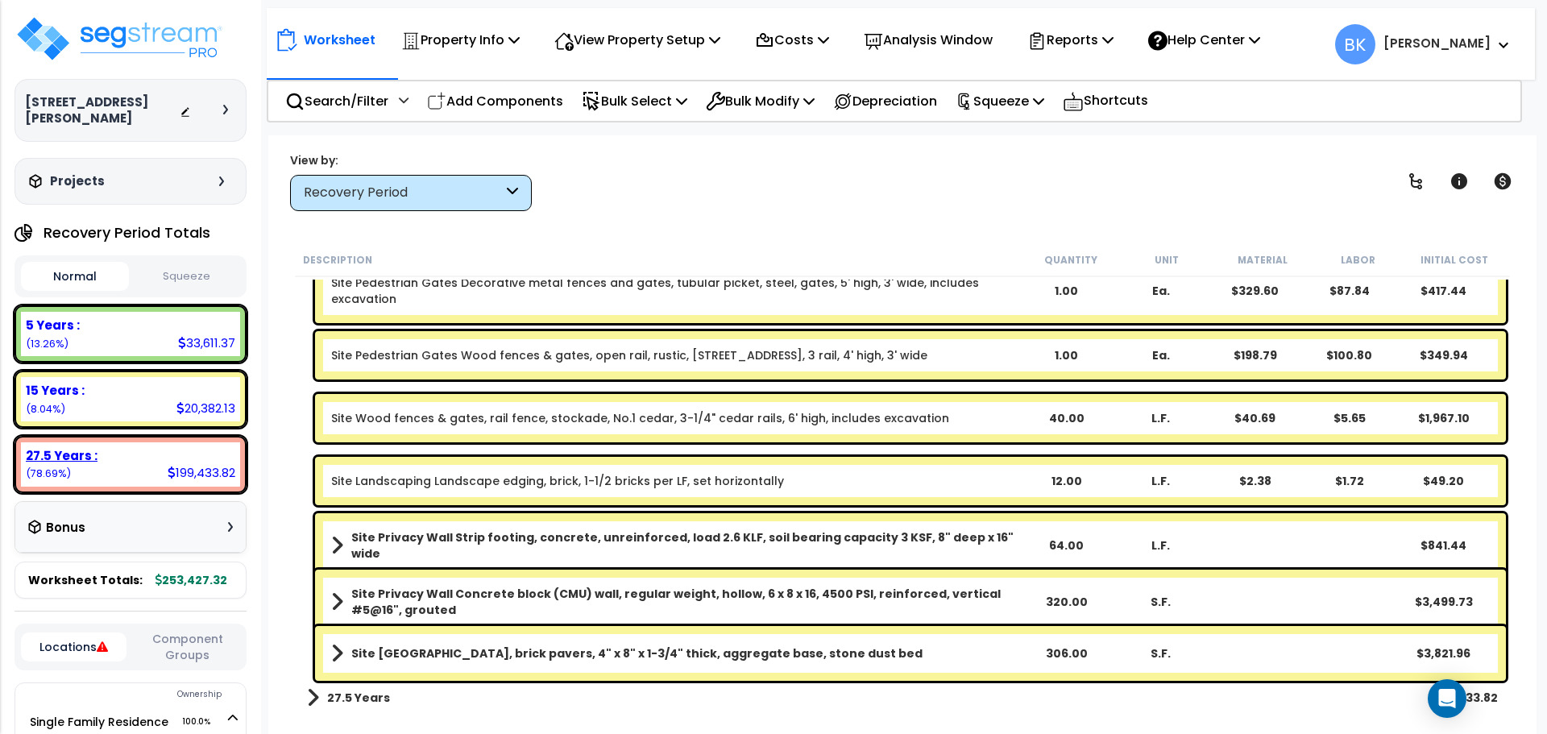
click at [125, 449] on div "27.5 Years : 199,433.82 (78.69%)" at bounding box center [130, 464] width 219 height 44
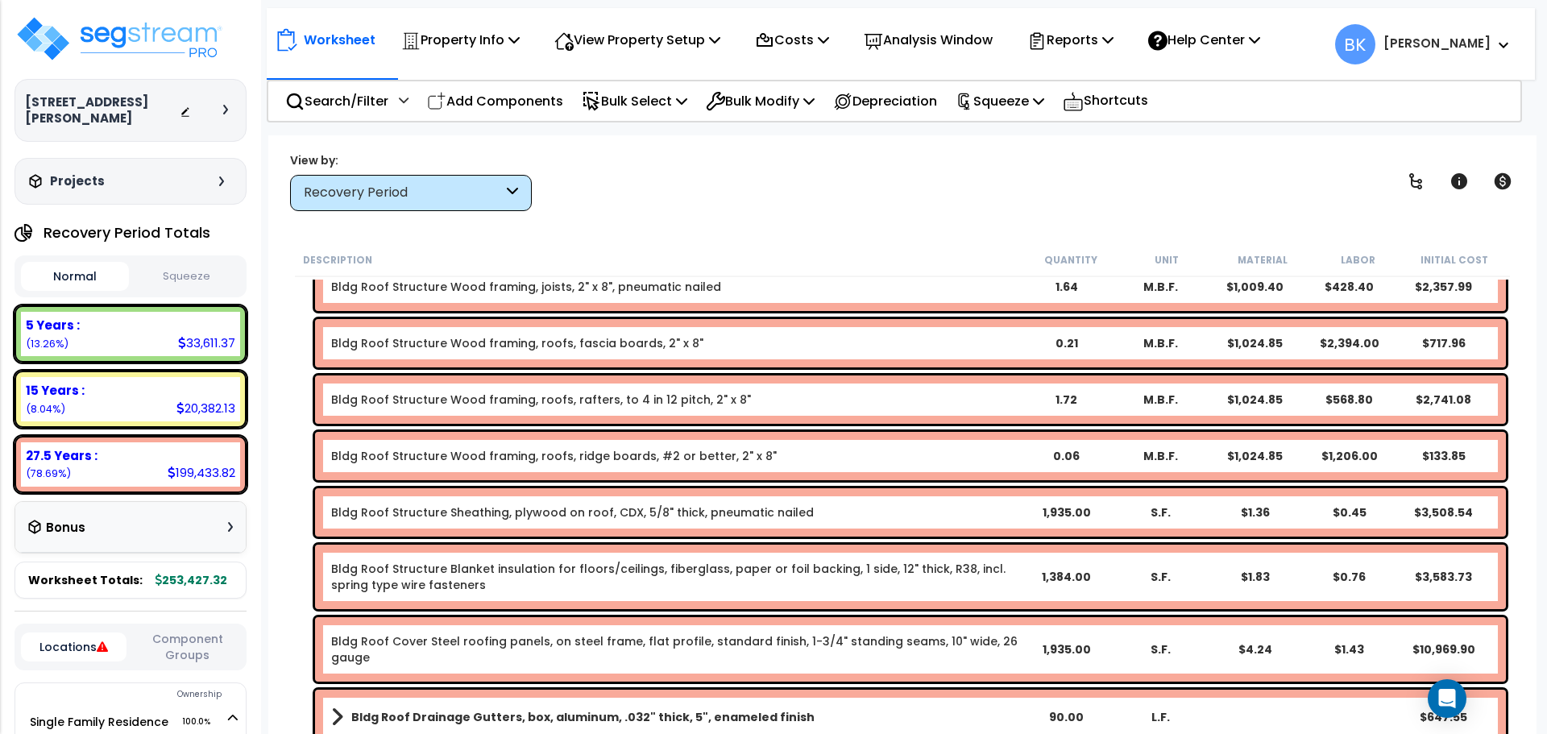
scroll to position [967, 0]
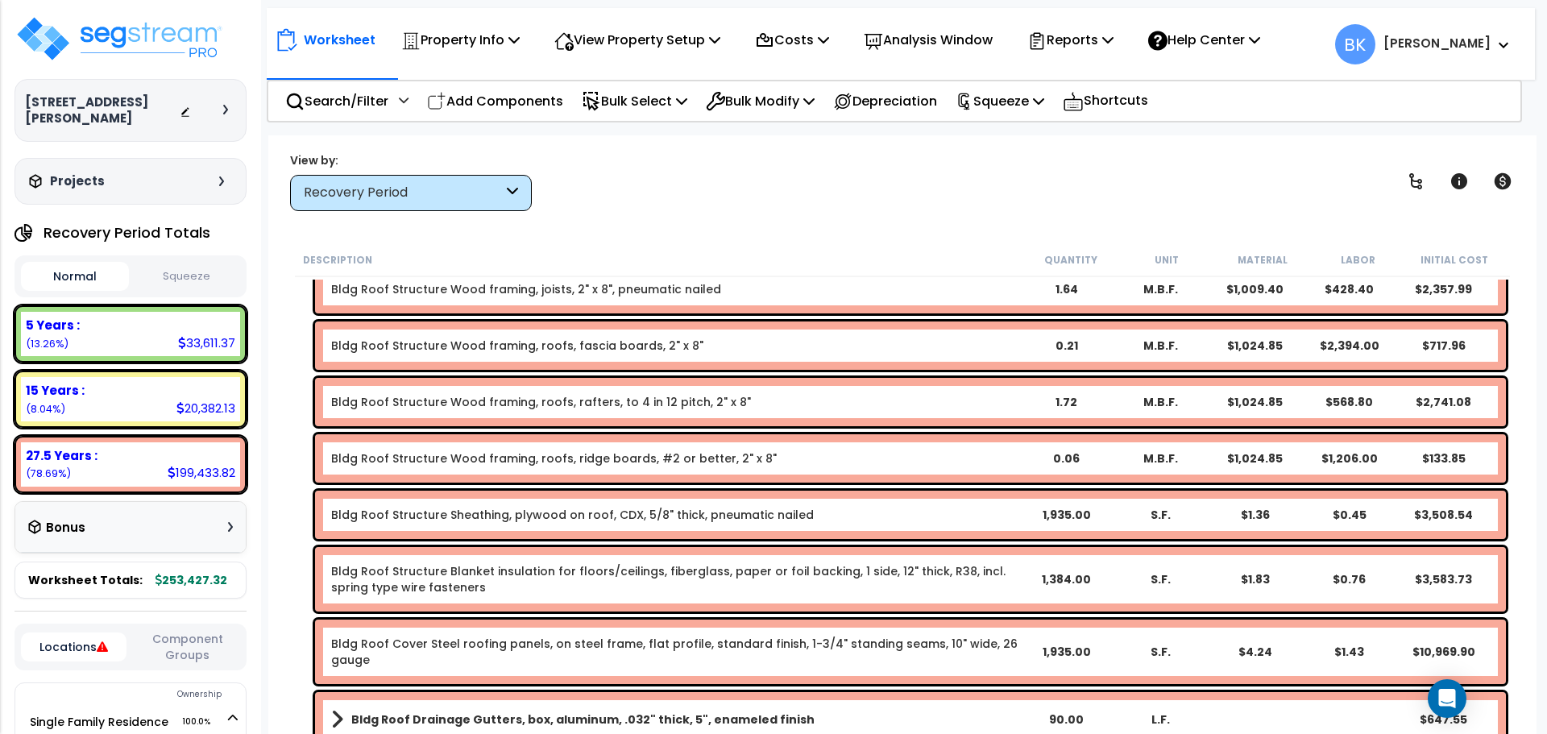
drag, startPoint x: 511, startPoint y: 104, endPoint x: 459, endPoint y: 106, distance: 51.6
click at [511, 104] on p "Add Components" at bounding box center [495, 101] width 136 height 22
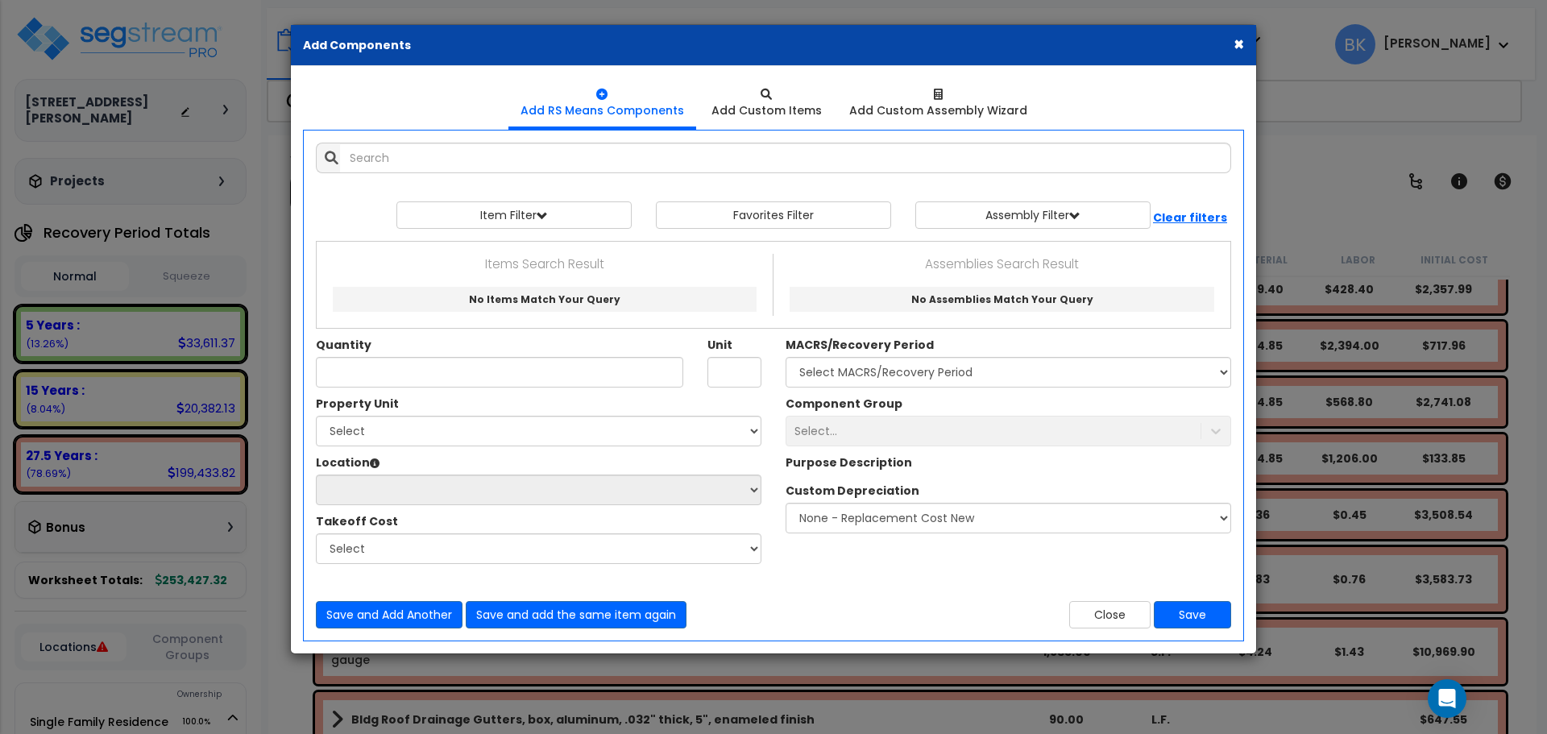
click at [457, 106] on ul "Add RS Means Components Add Custom Items Add Custom Assembly Wizard" at bounding box center [773, 103] width 941 height 51
click at [456, 157] on input "text" at bounding box center [785, 158] width 891 height 31
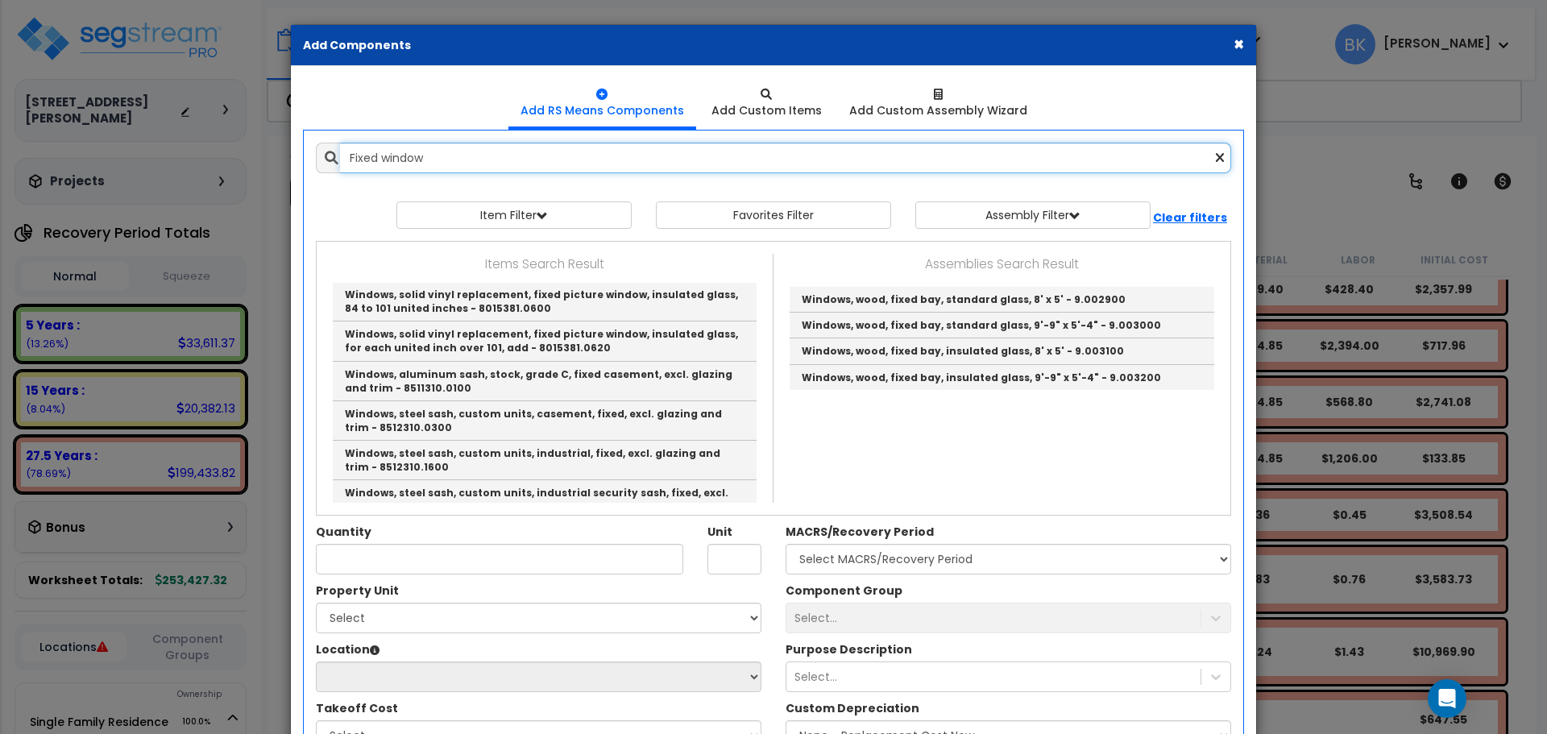
scroll to position [161, 0]
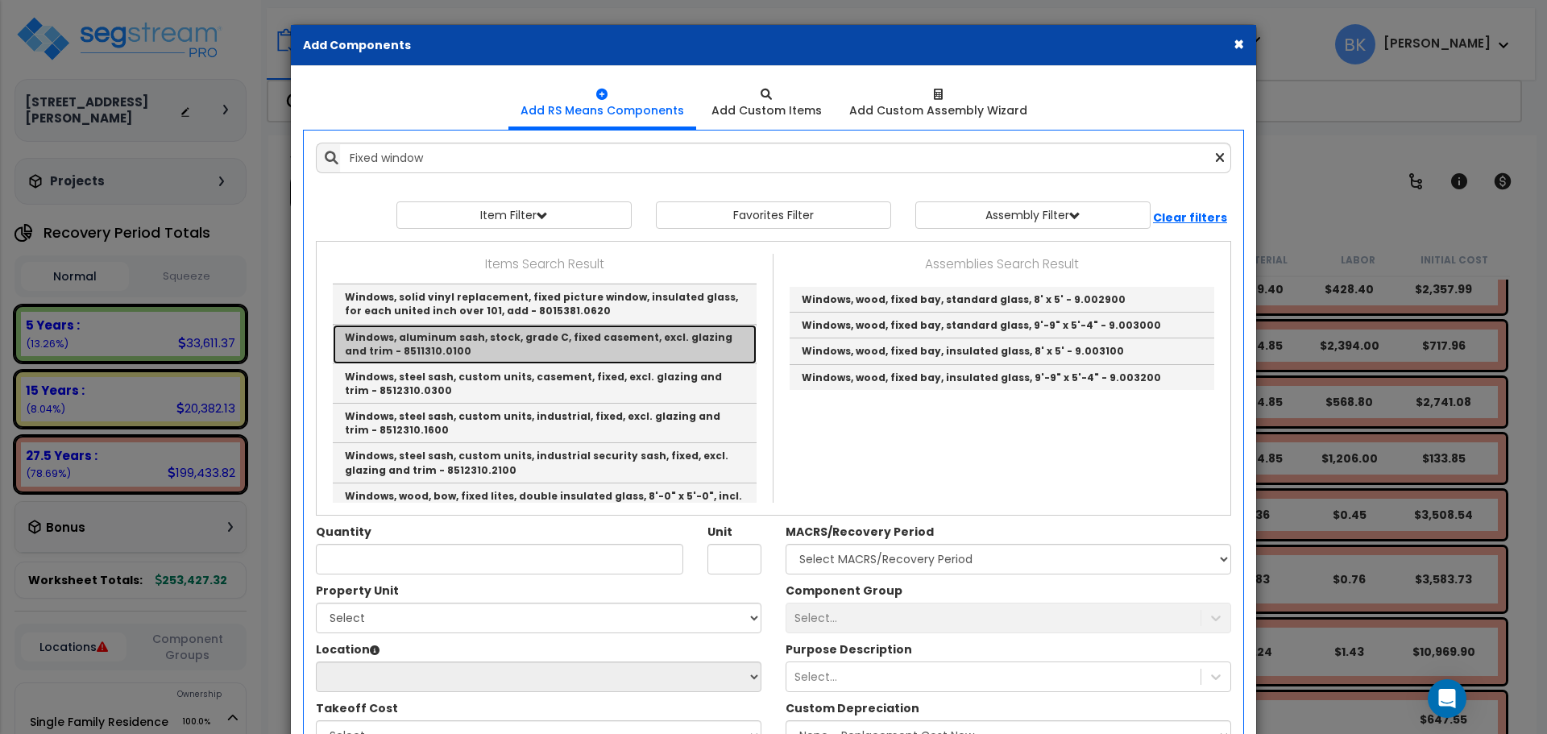
click at [520, 343] on link "Windows, aluminum sash, stock, grade C, fixed casement, excl. glazing and trim …" at bounding box center [545, 344] width 424 height 39
type input "Windows, aluminum sash, stock, grade C, fixed casement, excl. glazing and trim …"
type input "S.F."
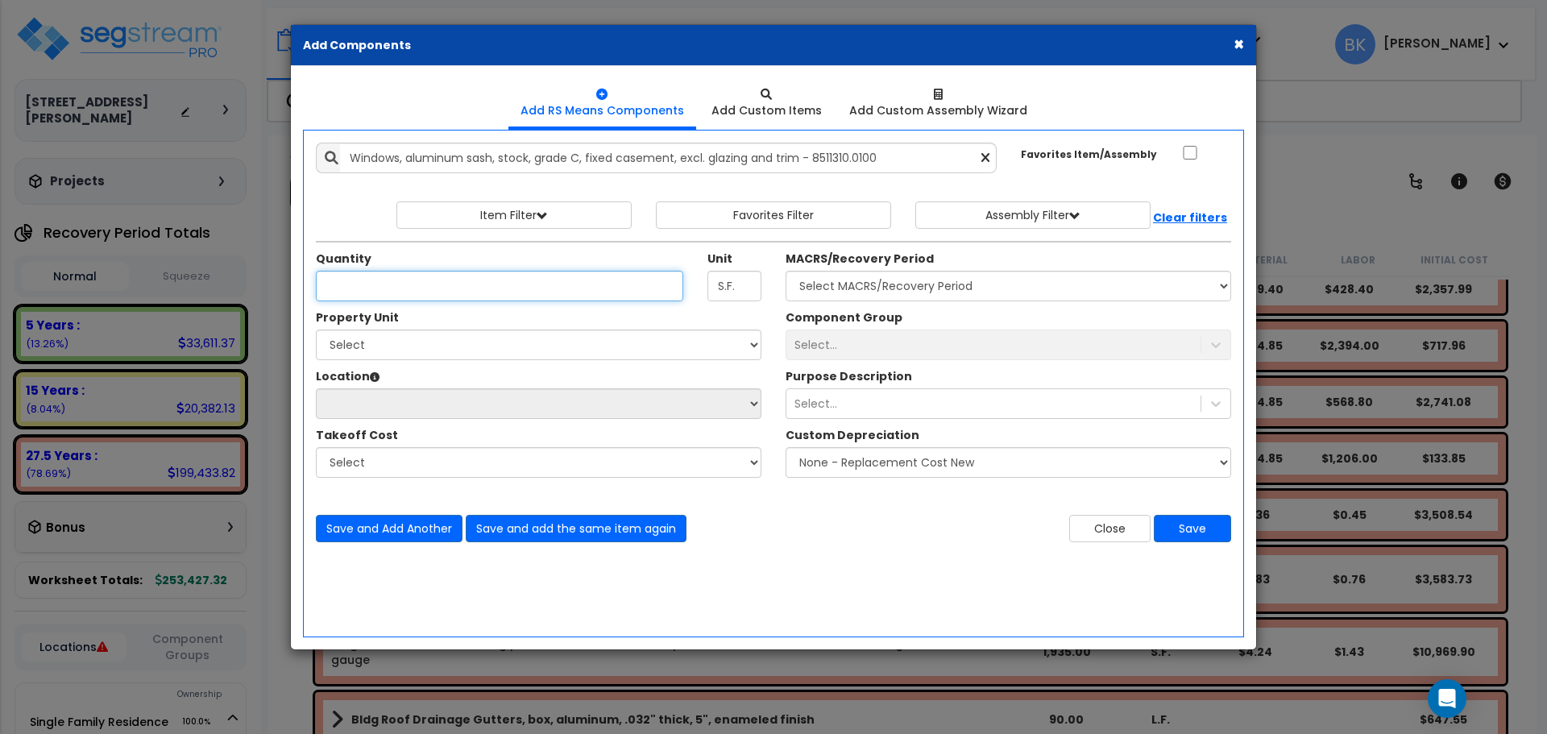
click at [547, 288] on input "Quantity" at bounding box center [500, 286] width 368 height 31
type input "150"
click at [453, 339] on select "Select Single Family Residence Site Improvements" at bounding box center [539, 345] width 446 height 31
select select "167963"
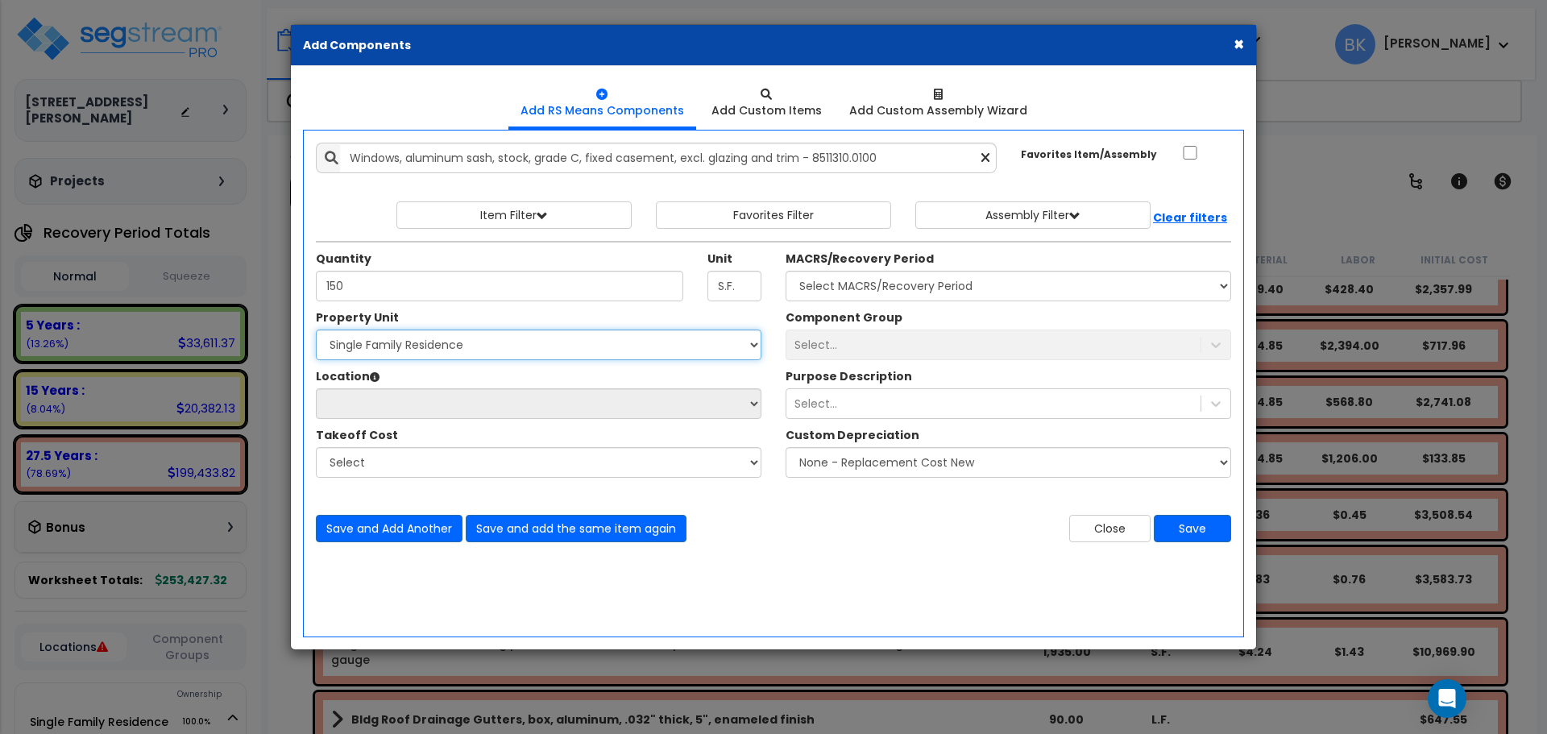
click at [316, 330] on select "Select Single Family Residence Site Improvements" at bounding box center [539, 345] width 446 height 31
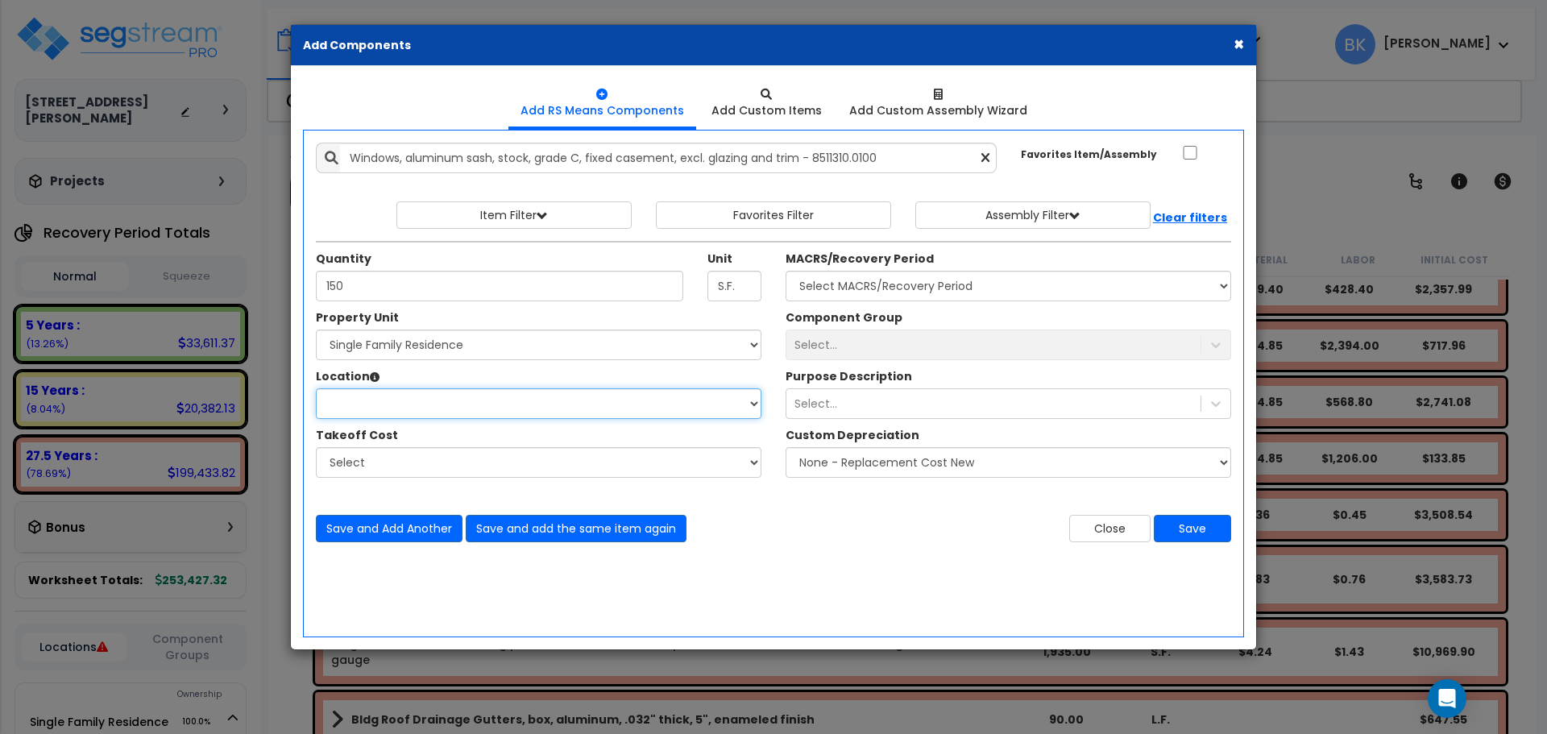
click at [393, 398] on select "Location:" at bounding box center [539, 403] width 446 height 31
select select "461"
click at [316, 388] on select "Select Building Building Interior Add Additional Location" at bounding box center [539, 403] width 446 height 31
click at [480, 457] on select "Select" at bounding box center [539, 462] width 446 height 31
click at [454, 467] on select "Select" at bounding box center [539, 462] width 446 height 31
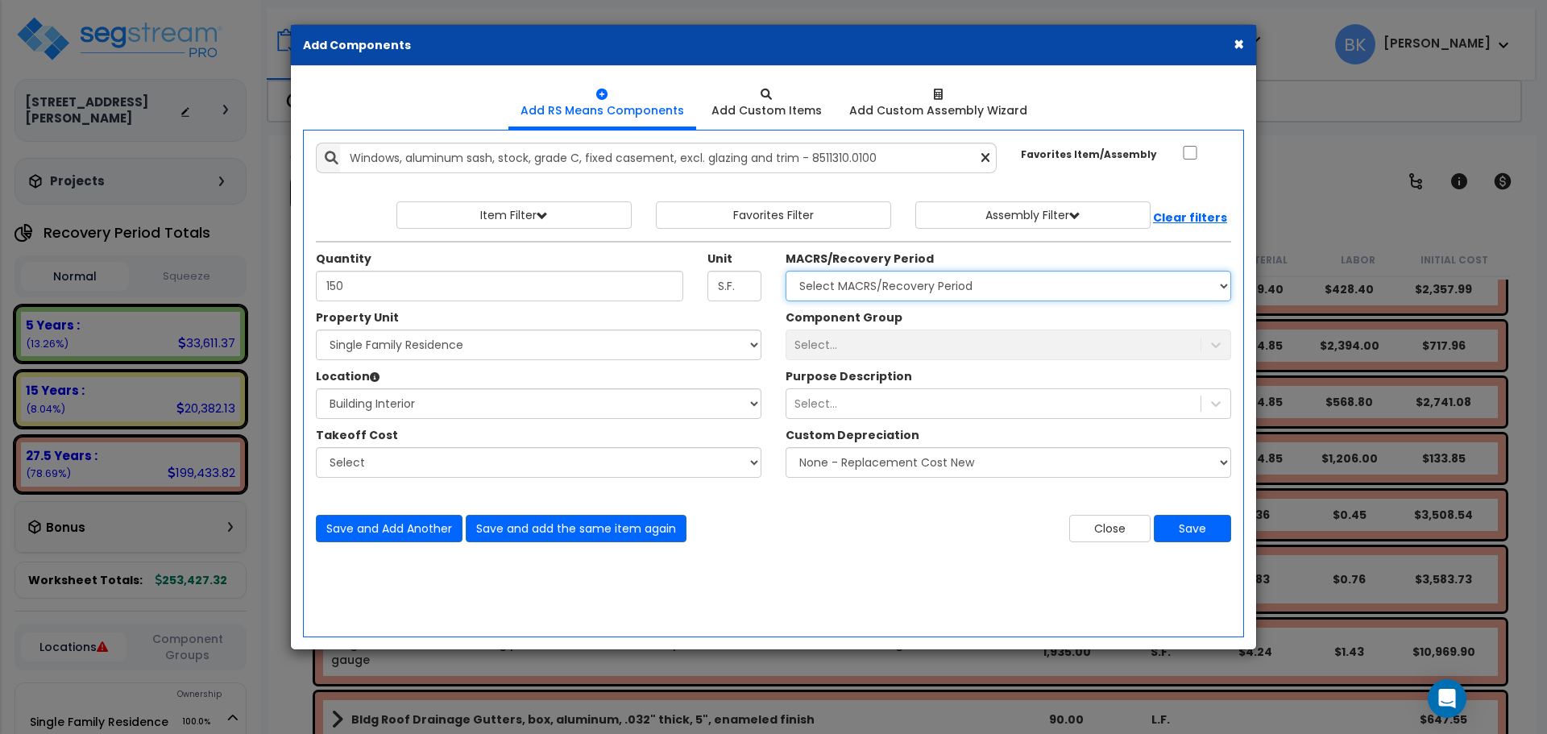
click at [862, 290] on select "Select MACRS/Recovery Period 5 Years - 57.0 - Distributive Trades & Services 5 …" at bounding box center [1009, 286] width 446 height 31
select select "3669"
click at [786, 271] on select "Select MACRS/Recovery Period 5 Years - 57.0 - Distributive Trades & Services 5 …" at bounding box center [1009, 286] width 446 height 31
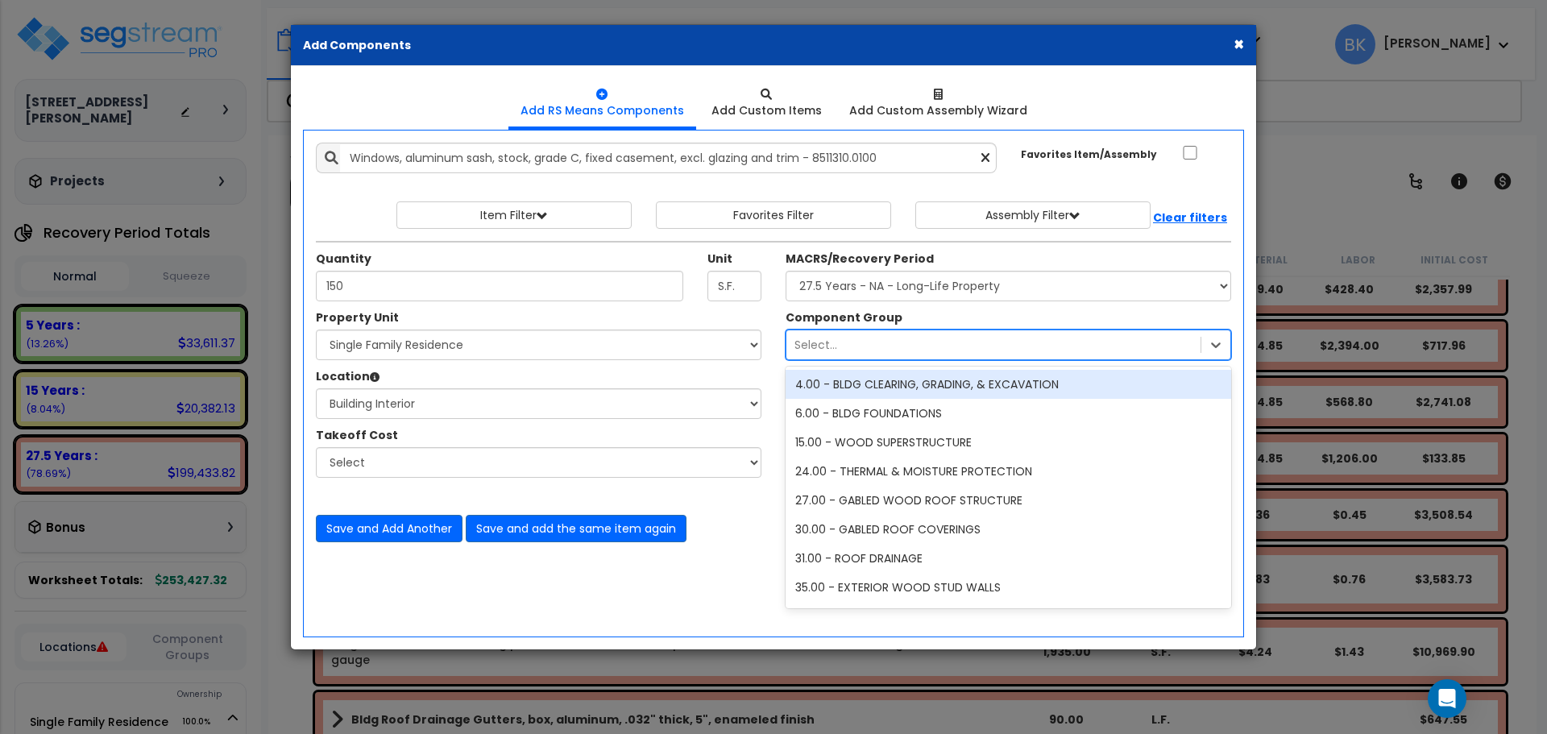
click at [888, 341] on div "Select..." at bounding box center [994, 345] width 414 height 26
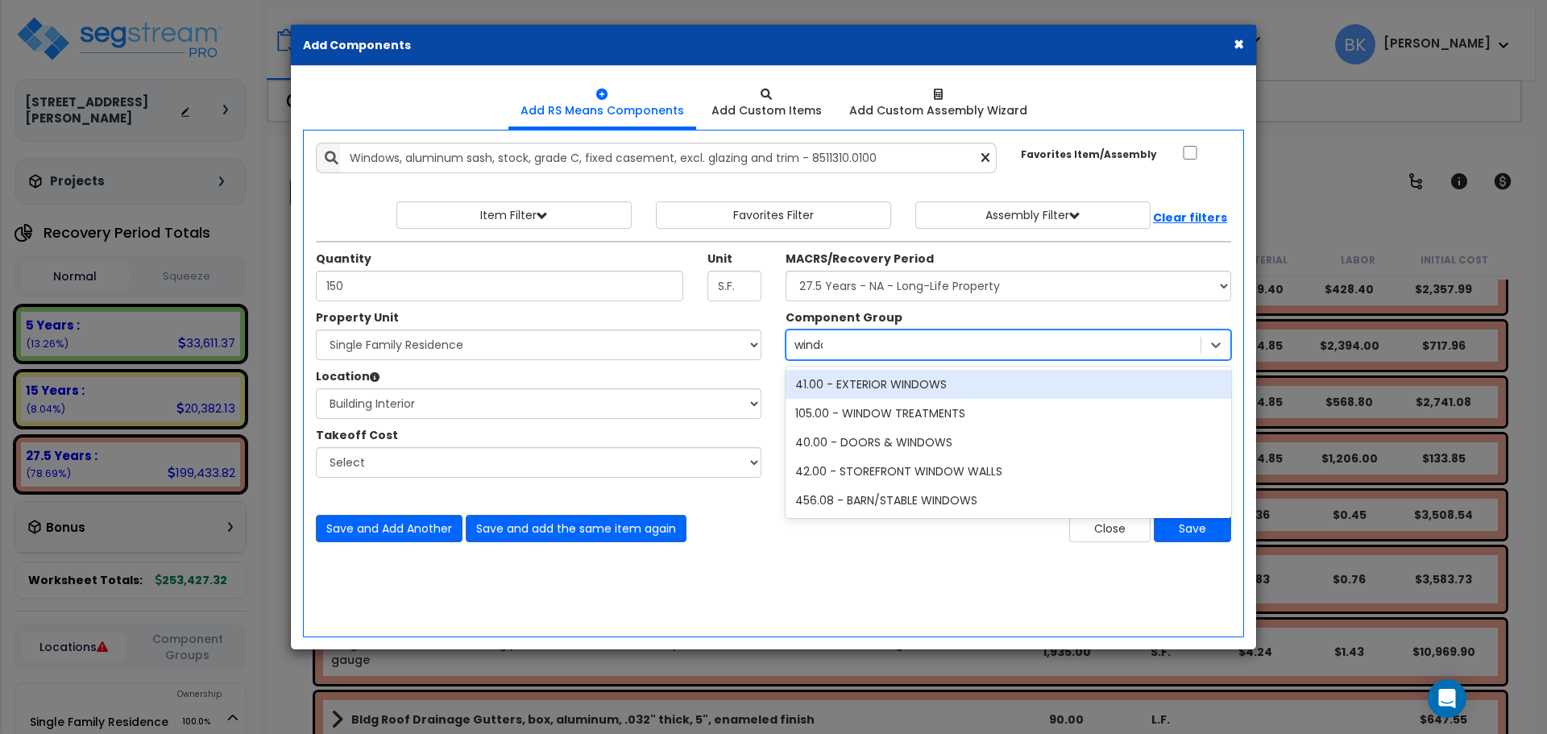
type input "window"
click at [921, 387] on div "41.00 - EXTERIOR WINDOWS" at bounding box center [1009, 384] width 446 height 29
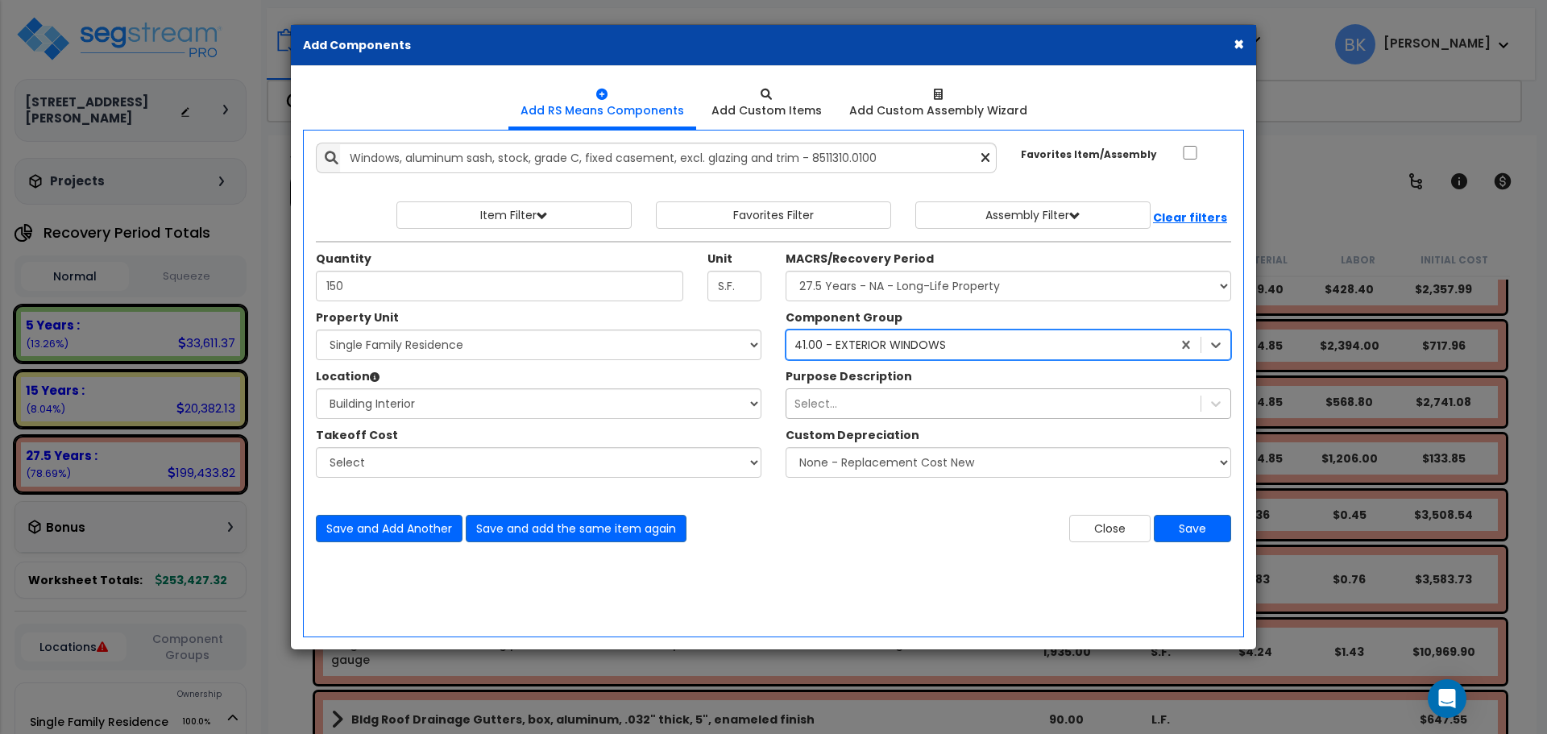
click at [858, 398] on div "Select..." at bounding box center [994, 404] width 414 height 26
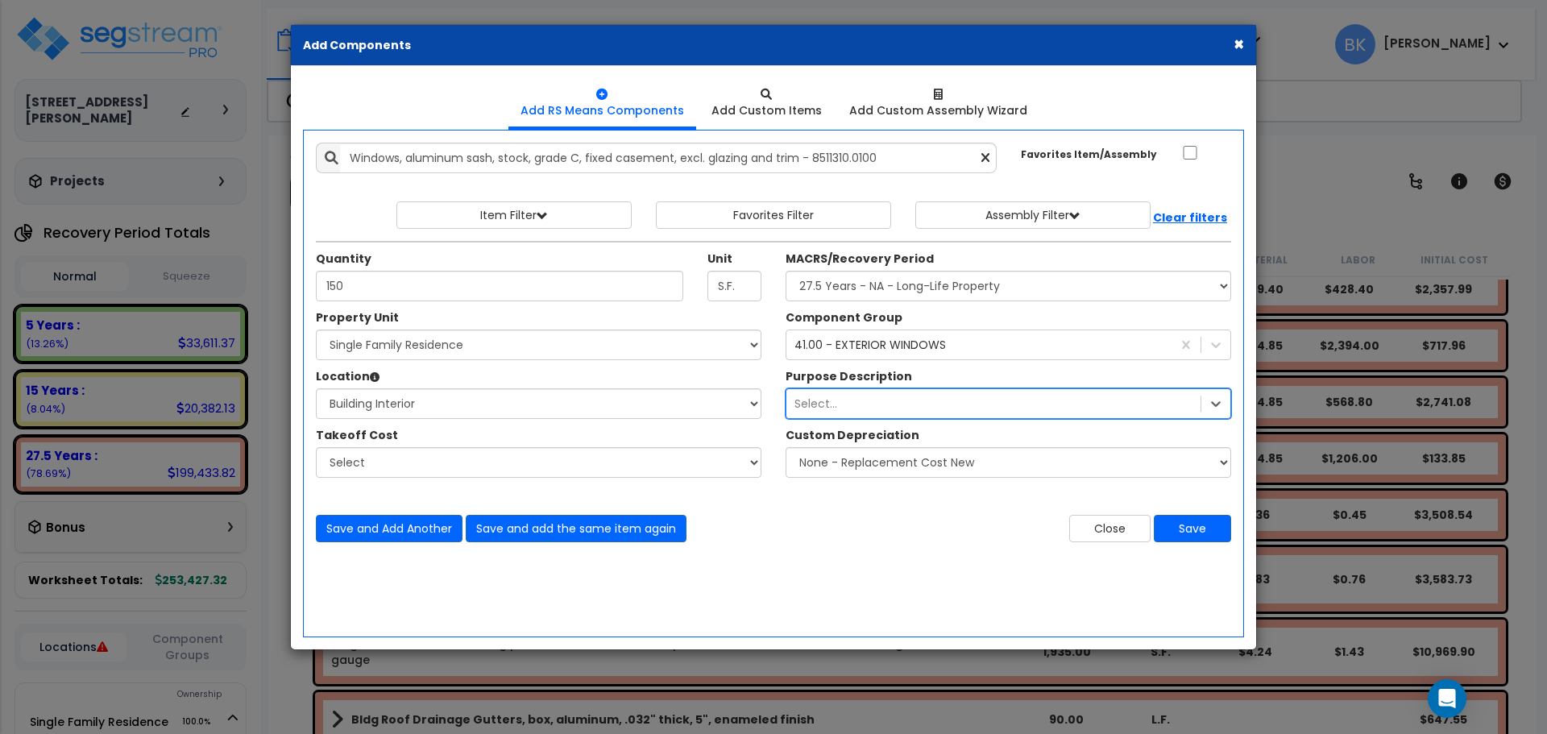
click at [858, 398] on div "Select..." at bounding box center [994, 404] width 414 height 26
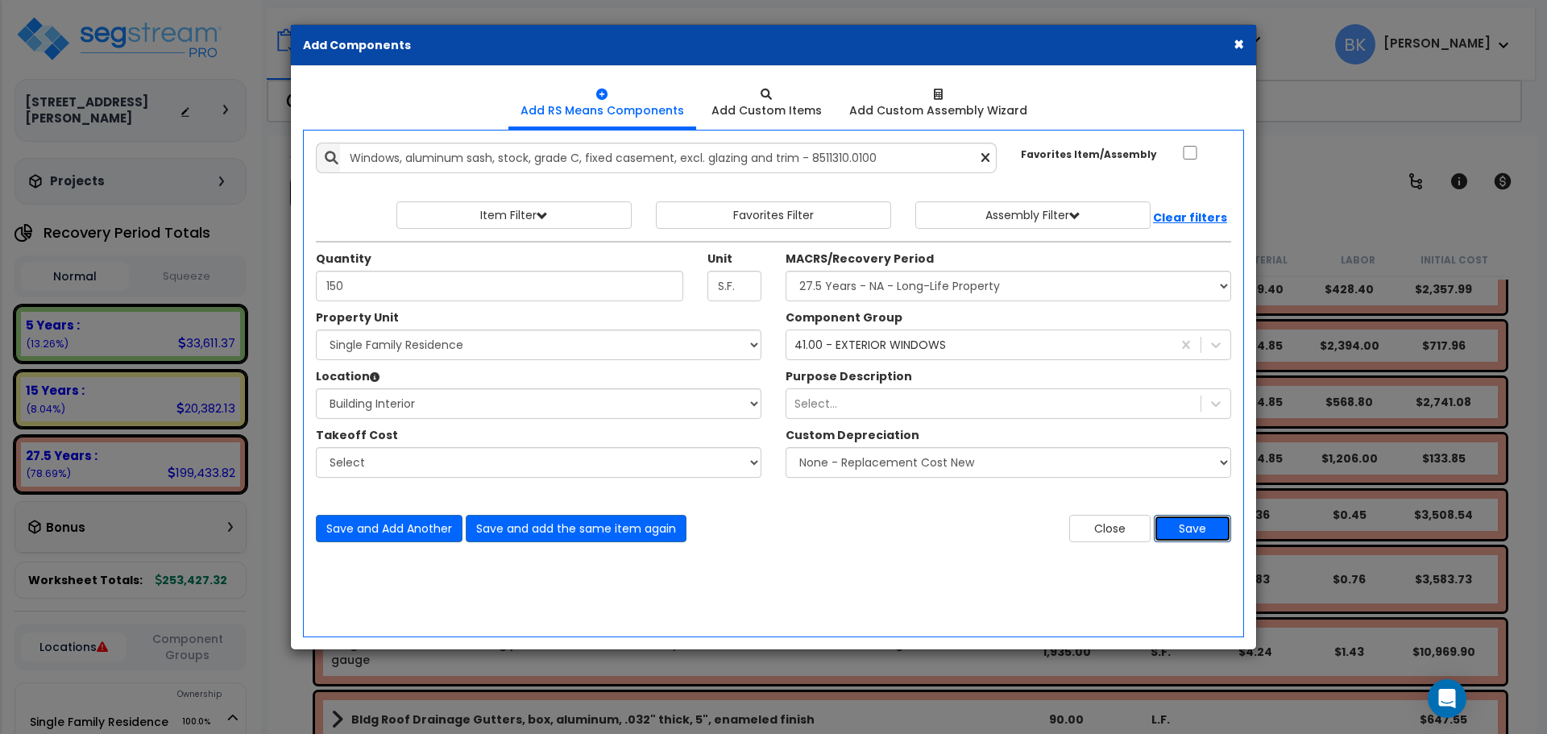
click at [1200, 523] on button "Save" at bounding box center [1192, 528] width 77 height 27
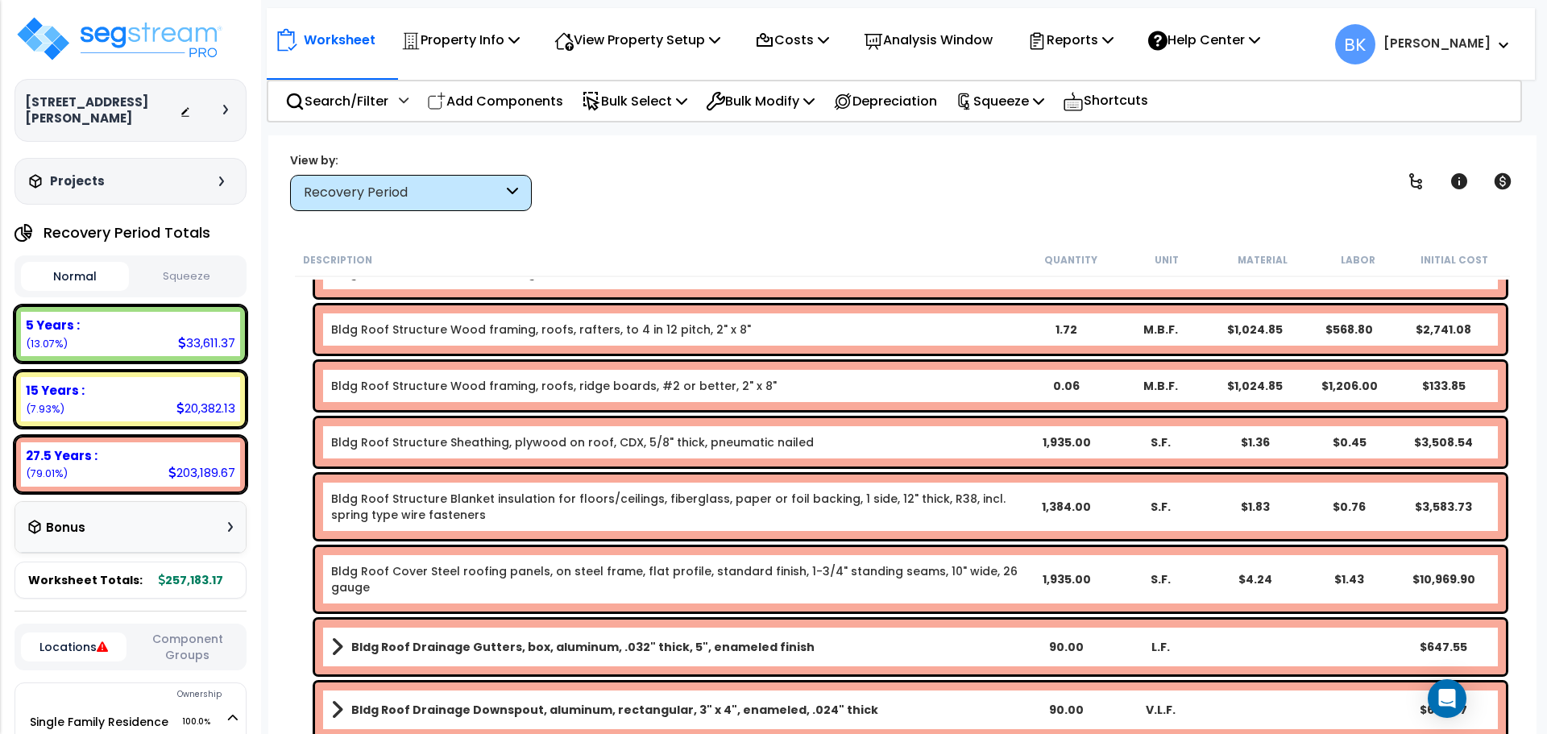
scroll to position [1048, 0]
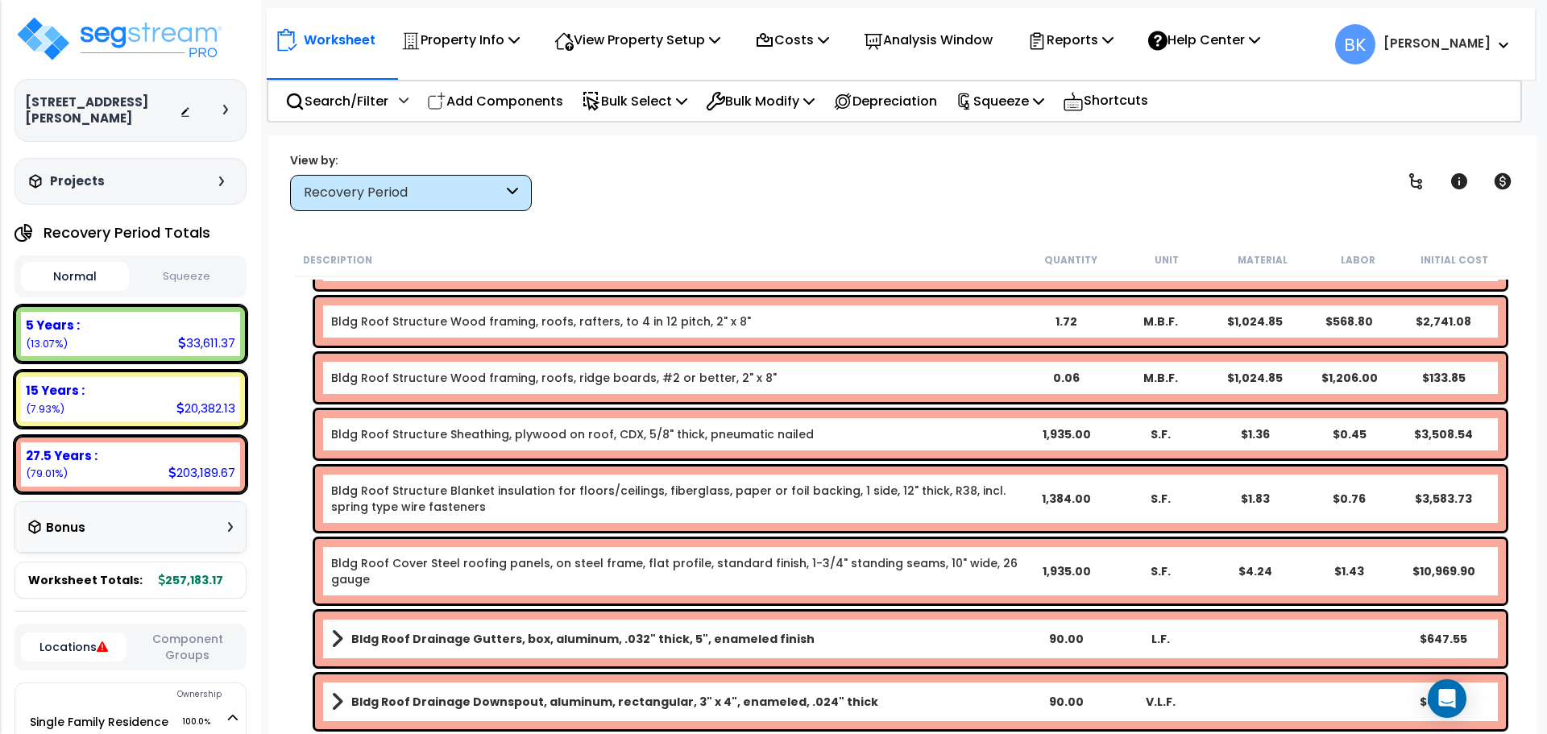
click at [548, 432] on link "Bldg Roof Structure Sheathing, plywood on roof, CDX, 5/8" thick, pneumatic nail…" at bounding box center [572, 434] width 483 height 16
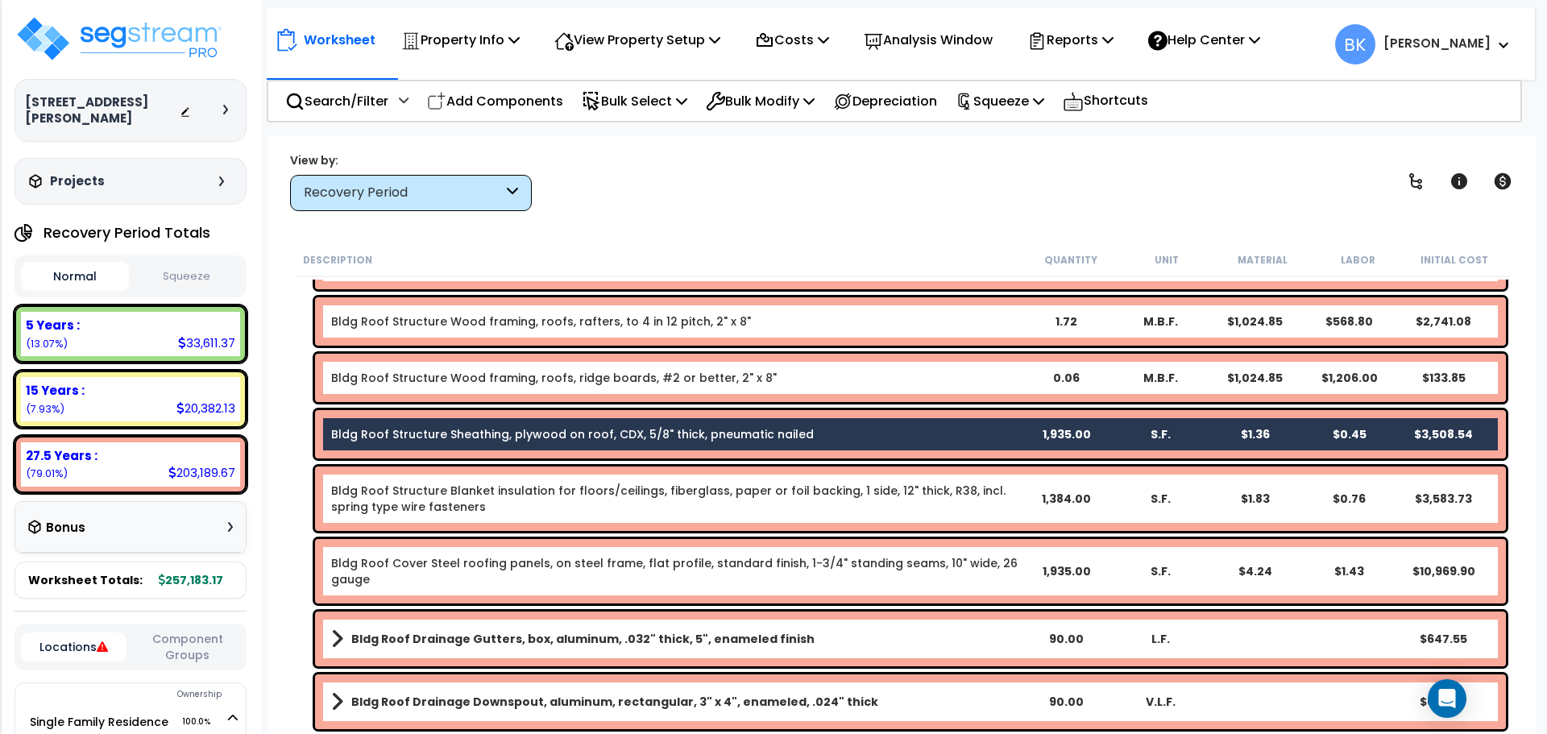
click at [509, 434] on link "Bldg Roof Structure Sheathing, plywood on roof, CDX, 5/8" thick, pneumatic nail…" at bounding box center [572, 434] width 483 height 16
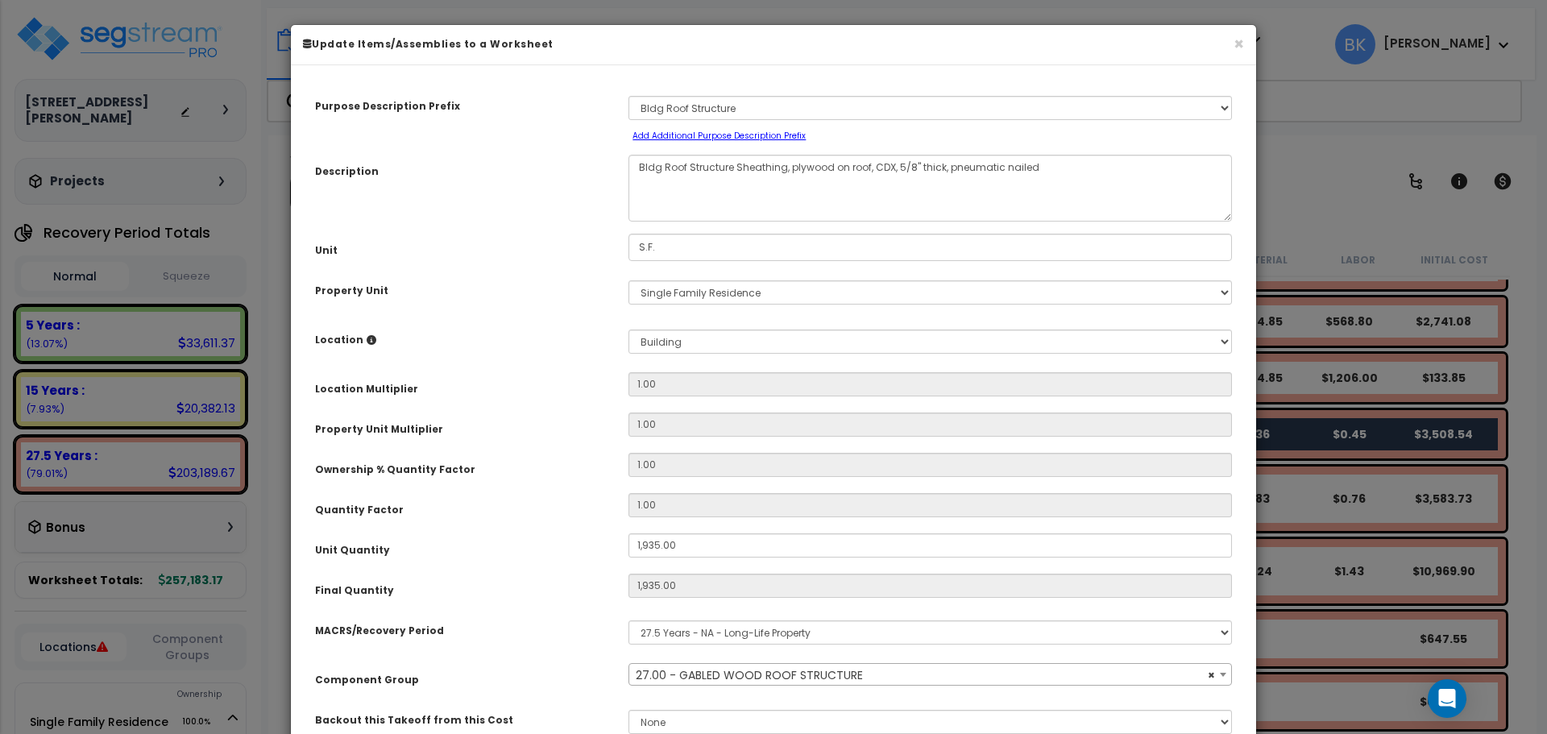
select select "39148"
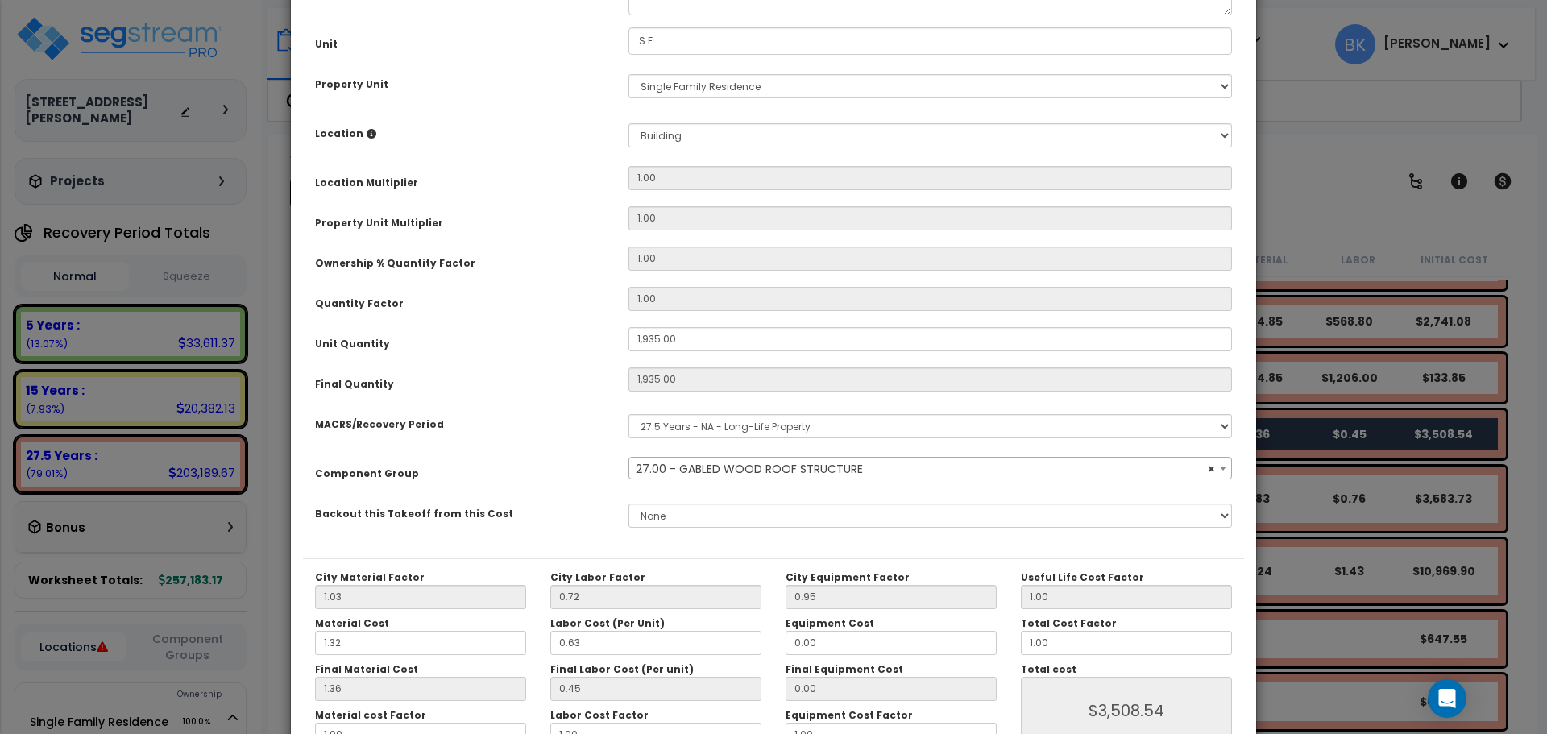
scroll to position [242, 0]
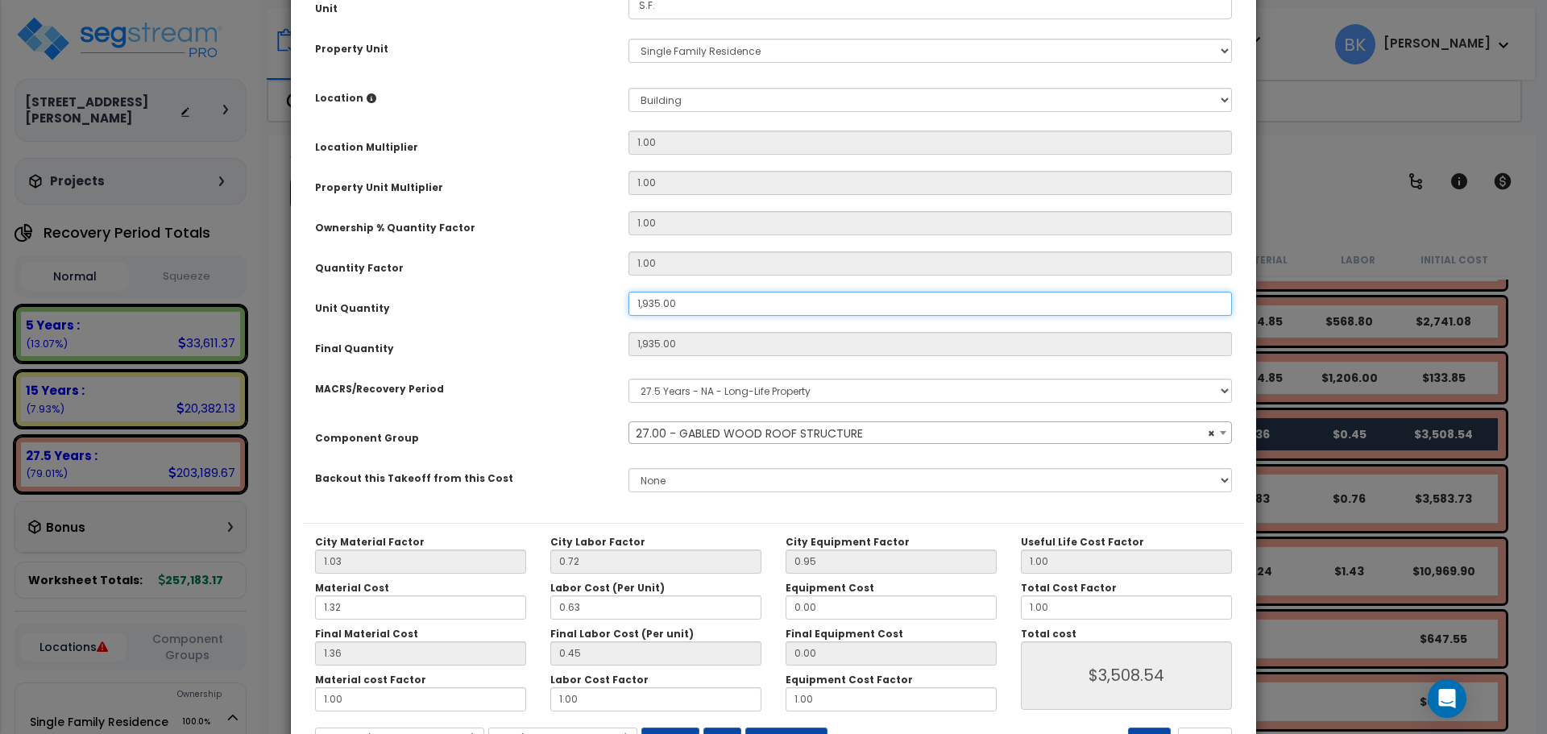
click at [689, 302] on input "1,935.00" at bounding box center [931, 304] width 604 height 24
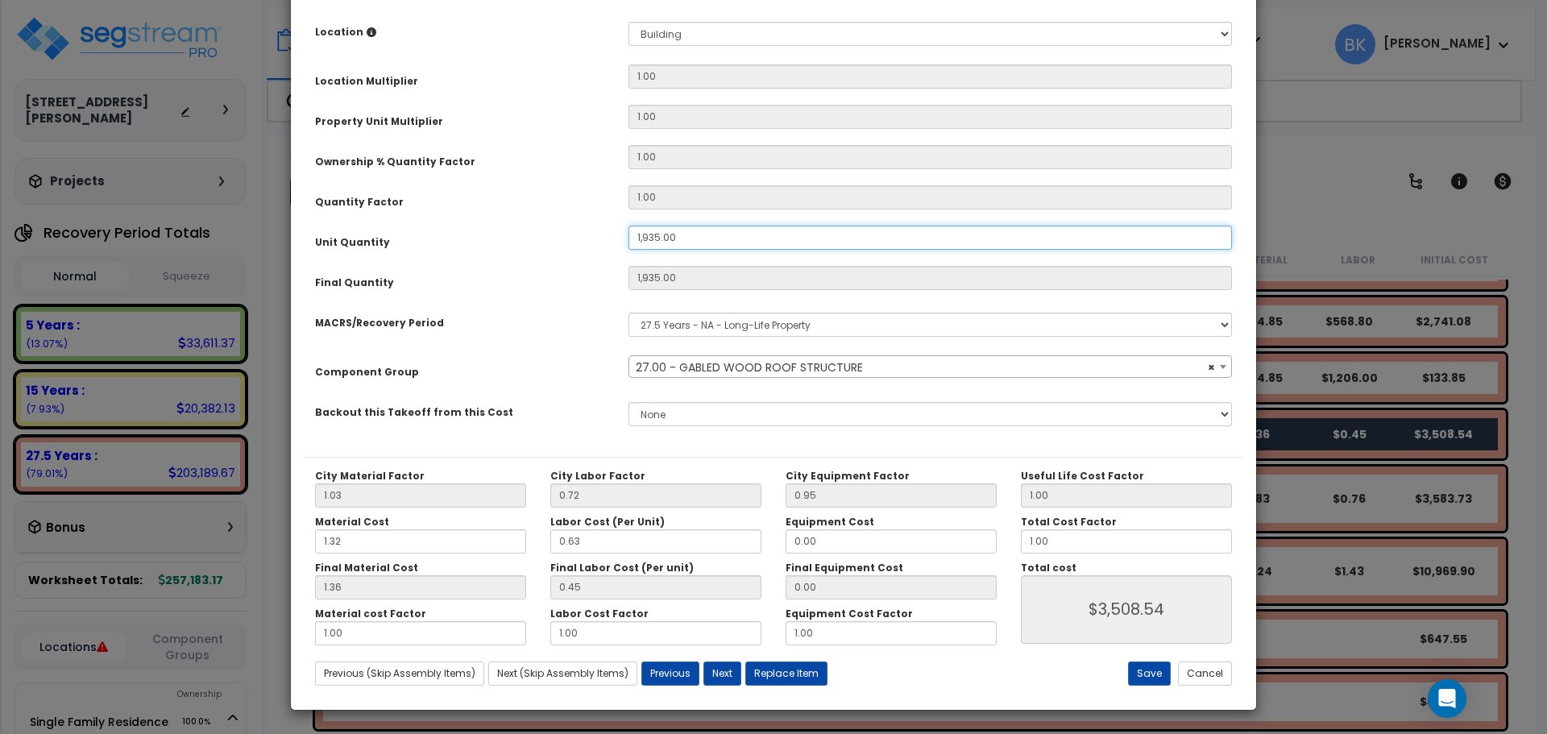
scroll to position [309, 0]
click at [1222, 674] on button "Cancel" at bounding box center [1205, 673] width 54 height 24
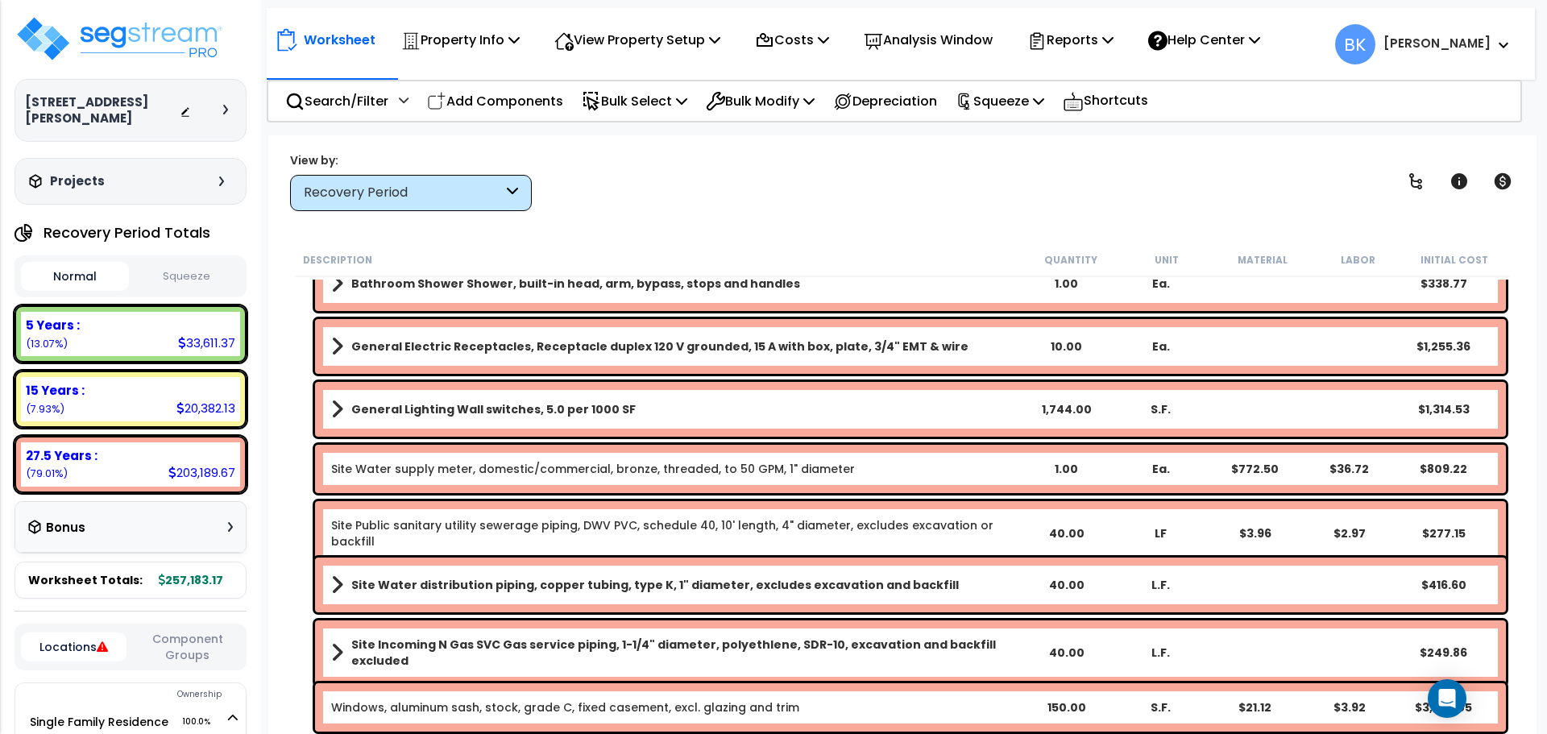
scroll to position [7138, 0]
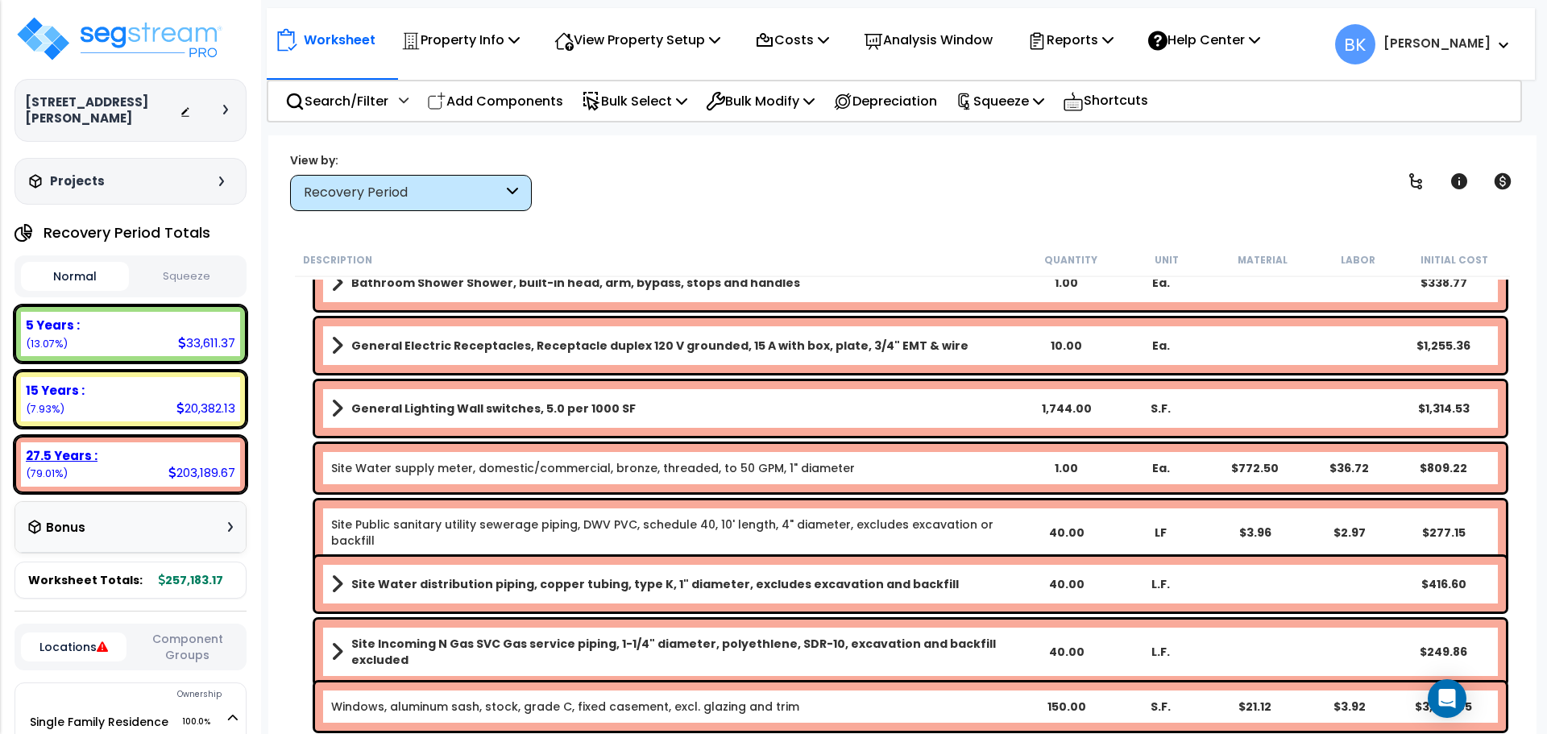
click at [136, 447] on div "27.5 Years :" at bounding box center [131, 455] width 210 height 17
click at [136, 399] on div "15 Years : 20,382.13 (7.93%)" at bounding box center [130, 399] width 219 height 44
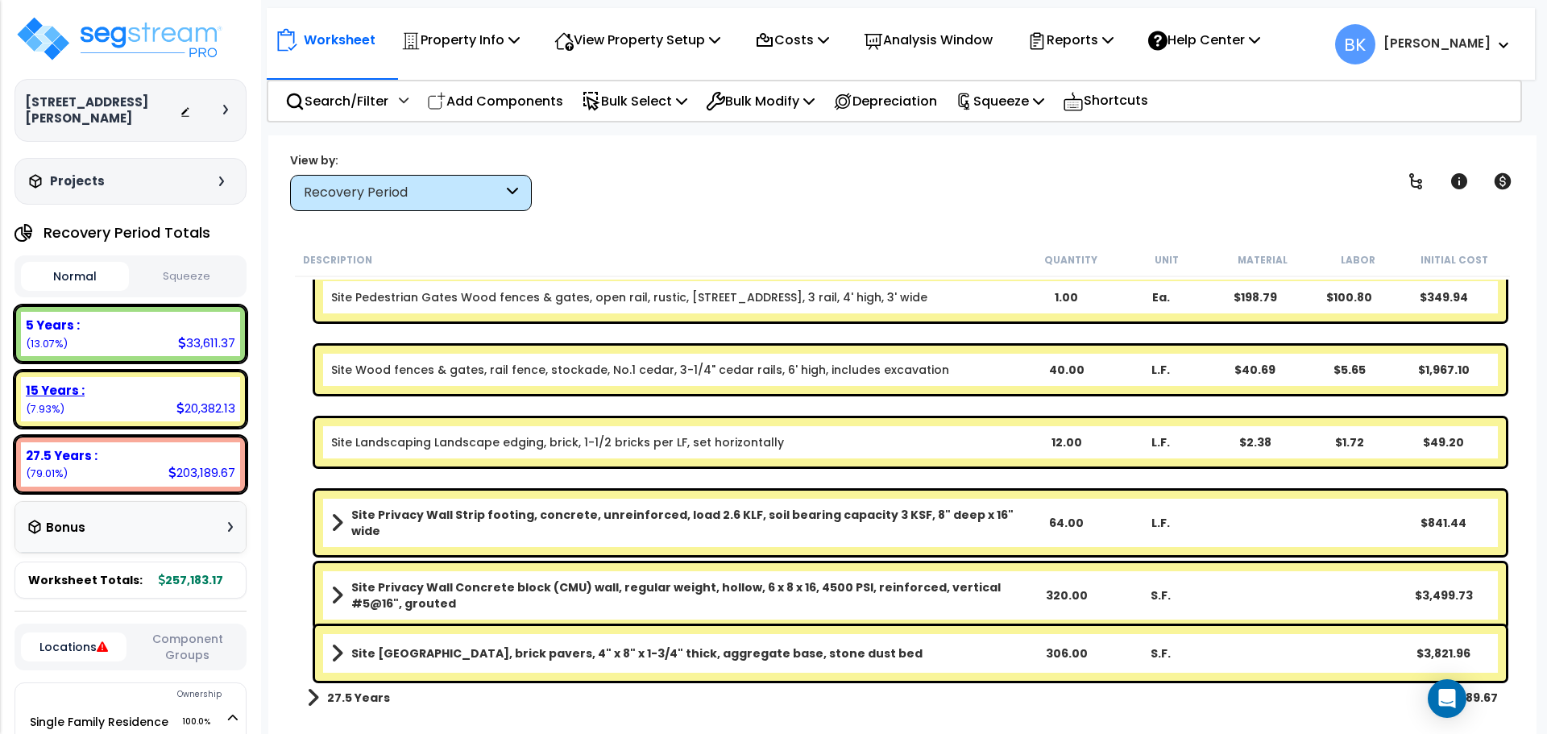
scroll to position [606, 0]
click at [636, 47] on p "View Property Setup" at bounding box center [638, 40] width 166 height 22
click at [672, 31] on p "View Property Setup" at bounding box center [638, 40] width 166 height 22
click at [645, 99] on p "Bulk Select" at bounding box center [635, 101] width 106 height 22
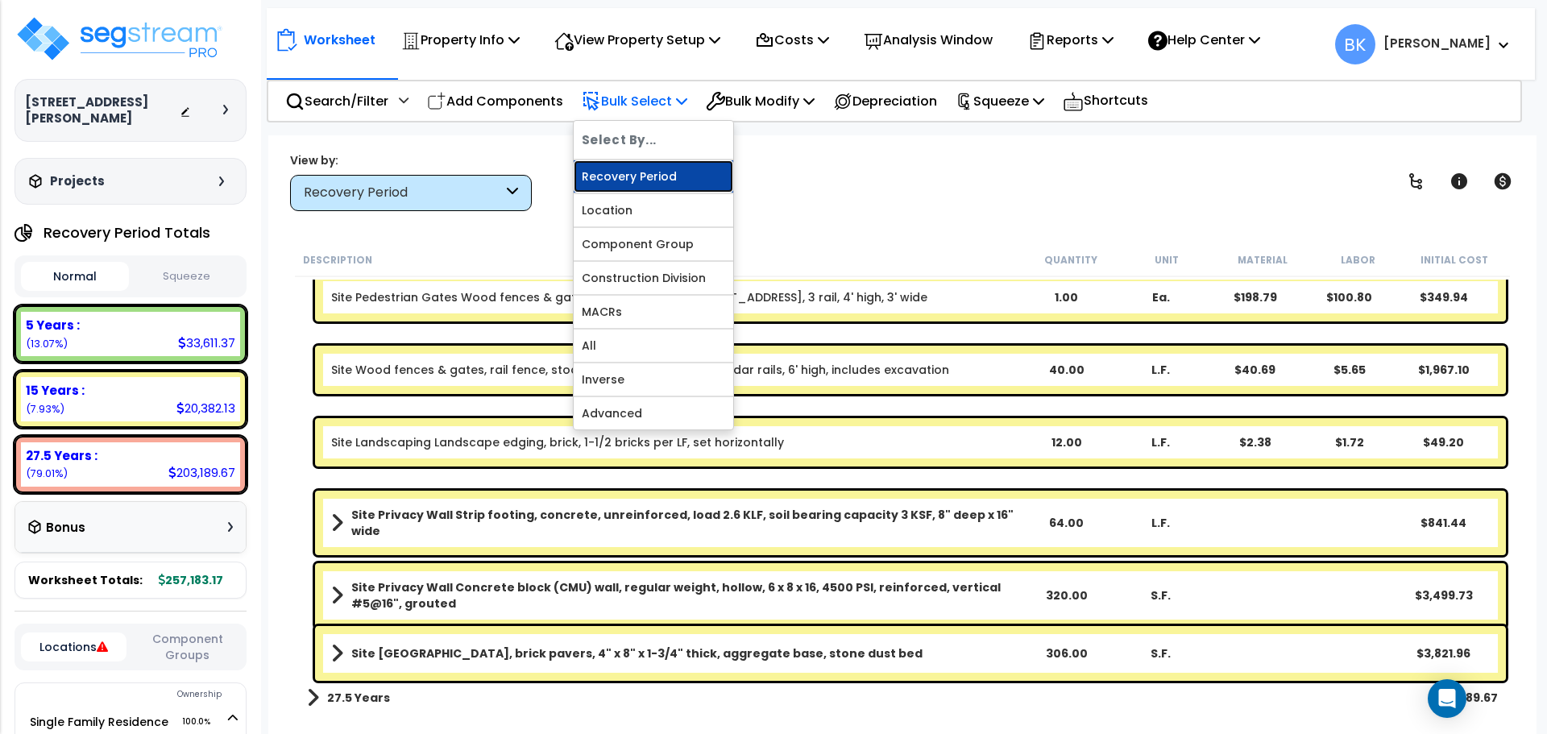
click at [646, 177] on link "Recovery Period" at bounding box center [654, 176] width 160 height 32
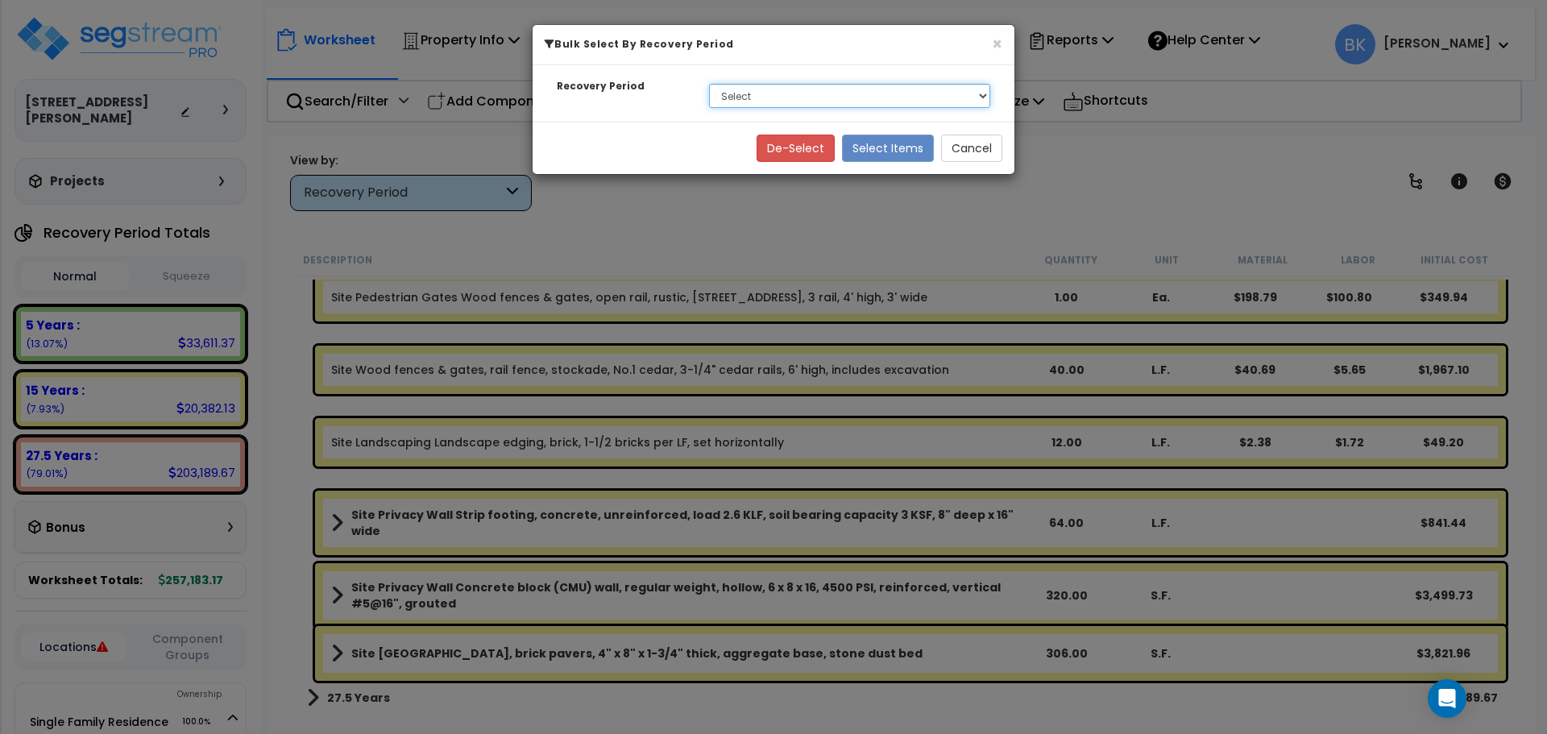
click at [755, 101] on select "Select 5 Years 15 Years 27.5 Years" at bounding box center [849, 96] width 281 height 24
select select "5Y"
click at [709, 84] on select "Select 5 Years 15 Years 27.5 Years" at bounding box center [849, 96] width 281 height 24
click at [900, 141] on button "Select Items" at bounding box center [888, 148] width 92 height 27
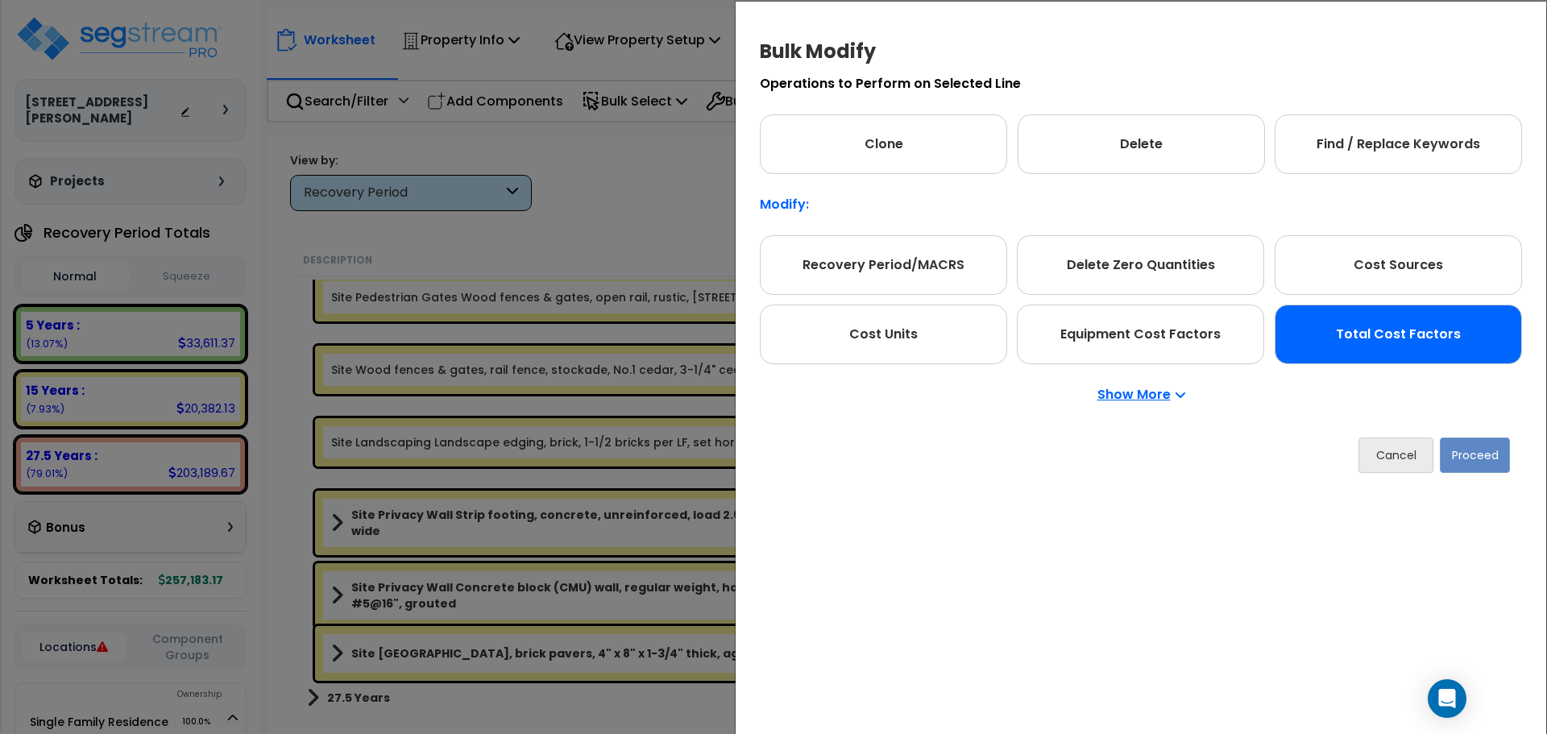
click at [1400, 330] on div "Total Cost Factors" at bounding box center [1398, 335] width 247 height 60
click at [1489, 456] on button "Proceed" at bounding box center [1475, 455] width 70 height 35
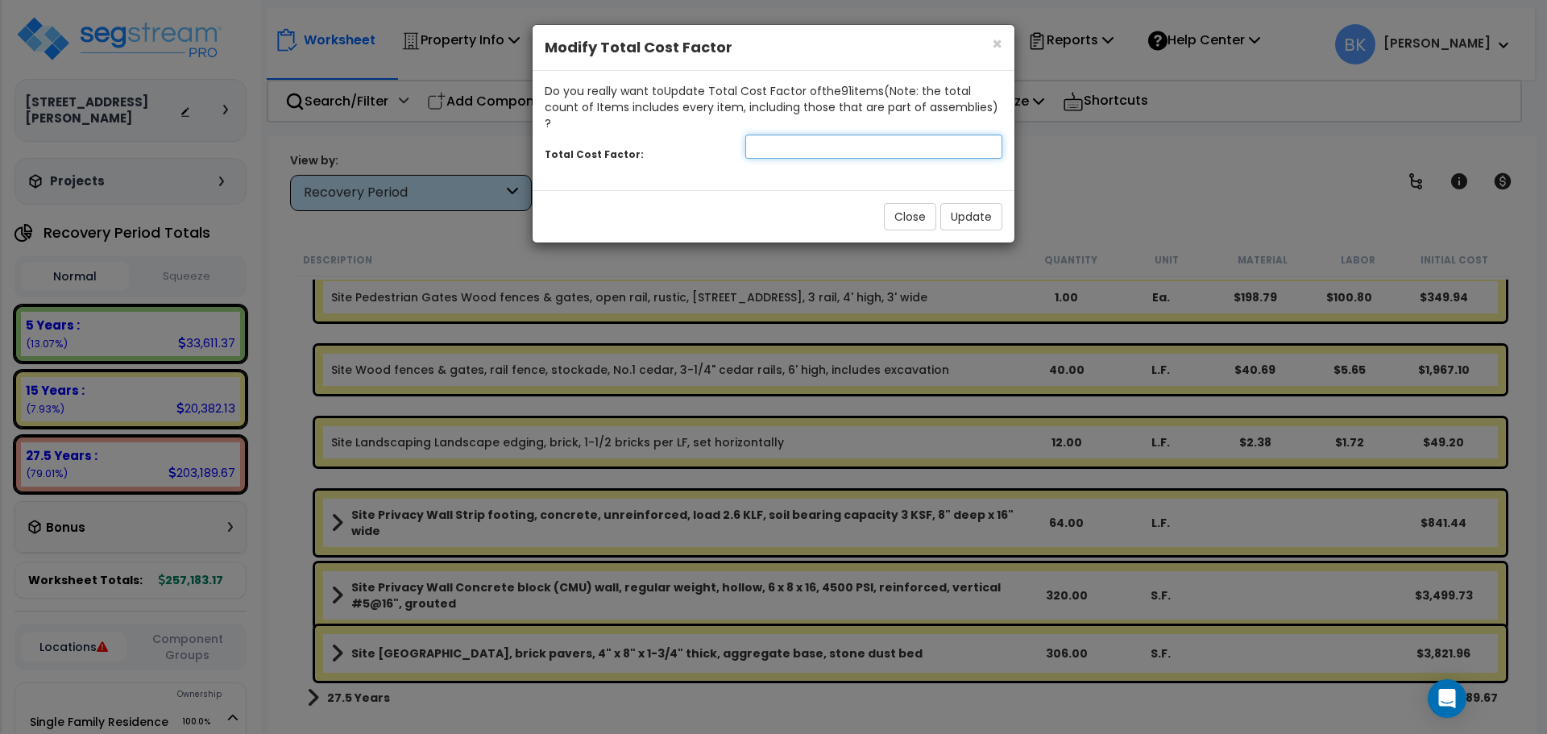
click at [858, 135] on input "number" at bounding box center [874, 147] width 257 height 24
type input "0.875"
click at [959, 203] on button "Update" at bounding box center [972, 216] width 62 height 27
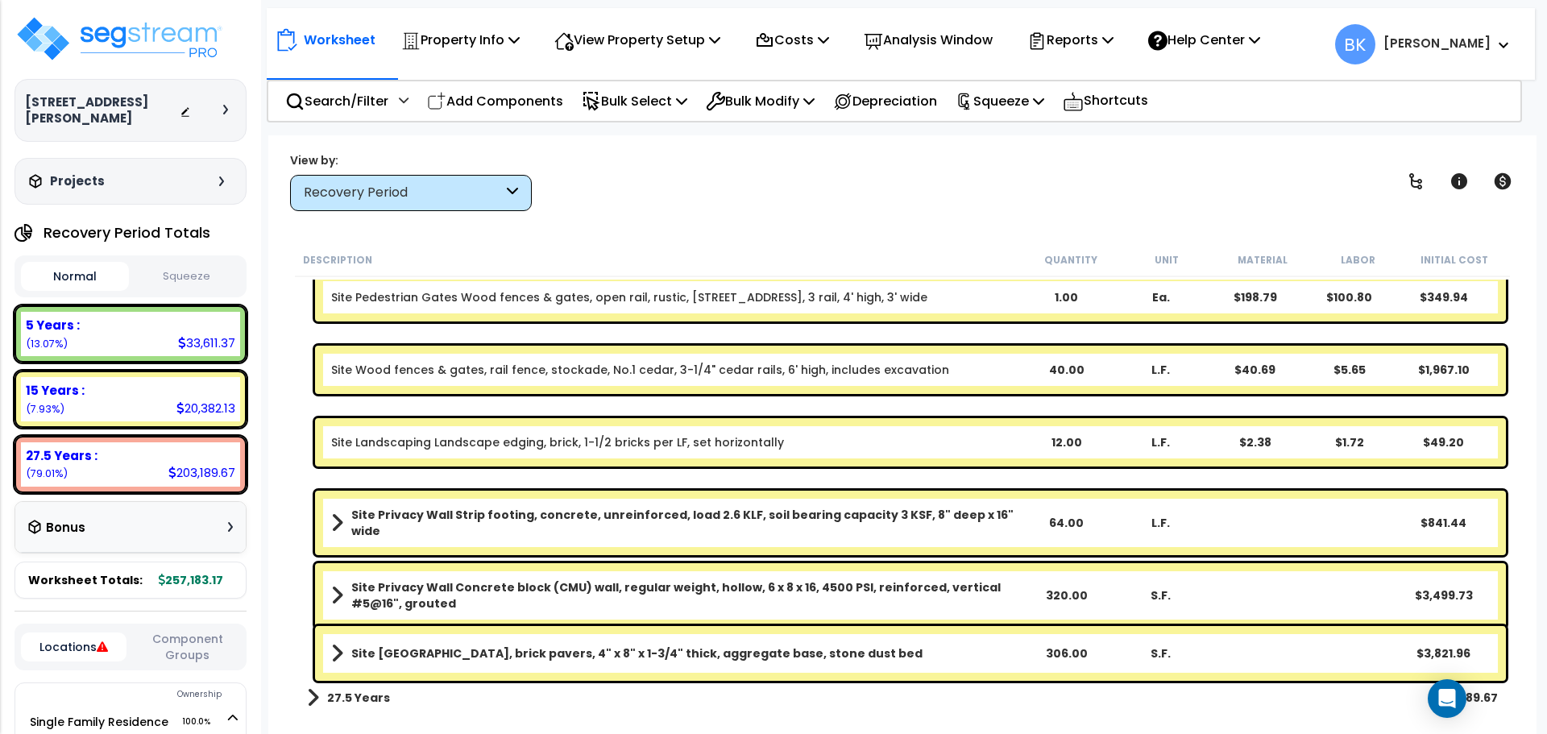
click at [757, 108] on p "Bulk Modify" at bounding box center [760, 101] width 109 height 22
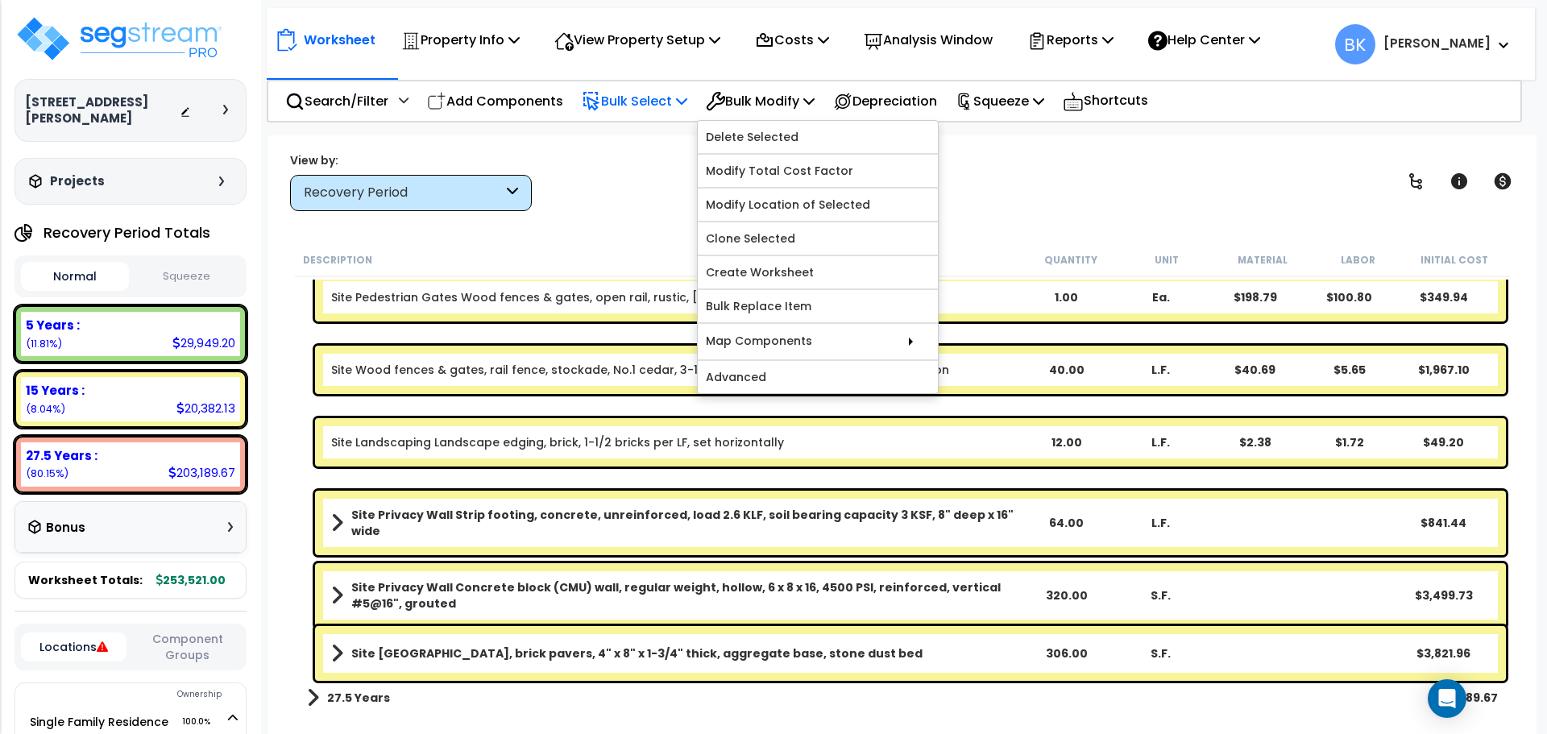
click at [665, 96] on p "Bulk Select" at bounding box center [635, 101] width 106 height 22
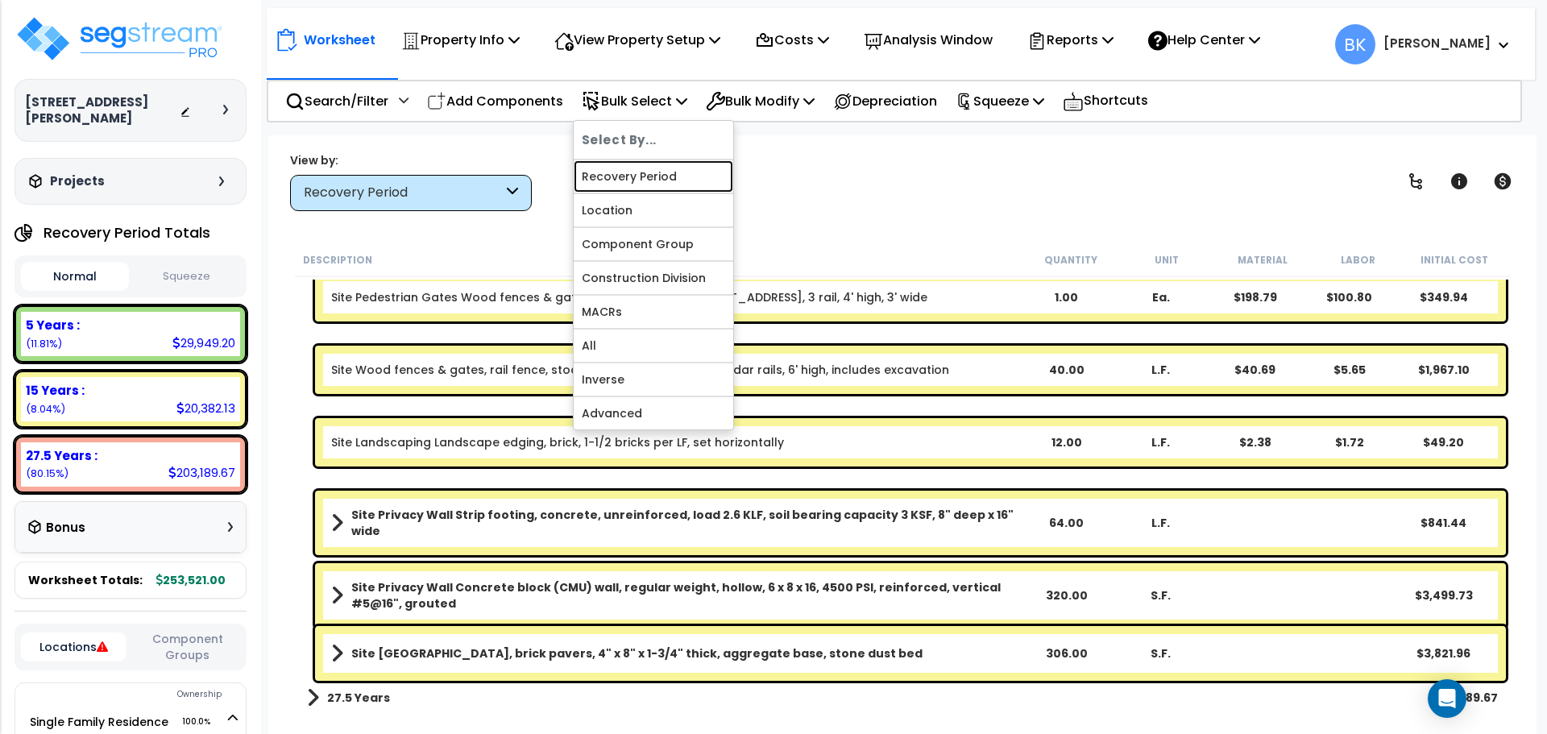
click at [649, 179] on link "Recovery Period" at bounding box center [654, 176] width 160 height 32
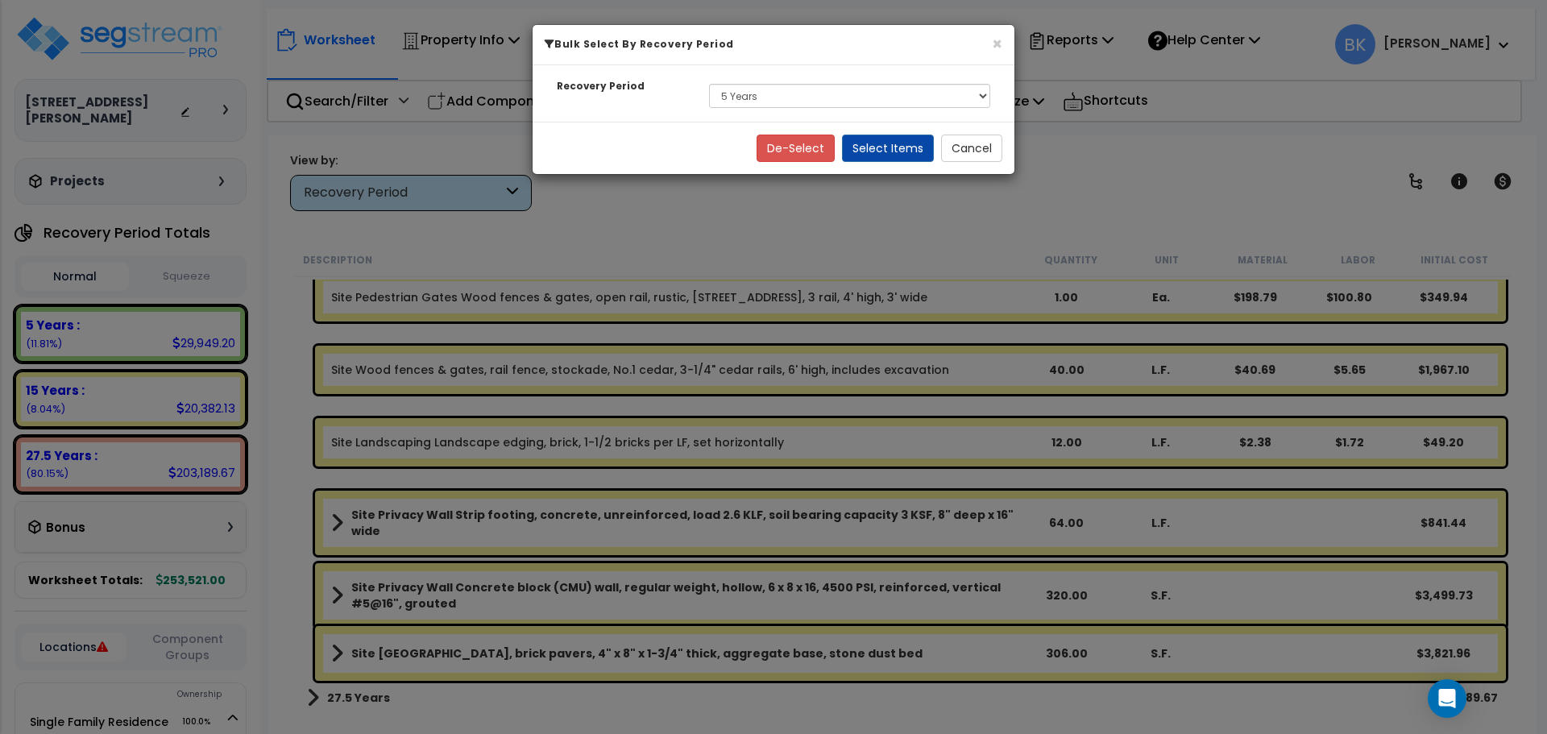
click at [839, 110] on div "Select 5 Years 15 Years 27.5 Years" at bounding box center [849, 95] width 305 height 37
click at [815, 96] on select "Select 5 Years 15 Years 27.5 Years" at bounding box center [849, 96] width 281 height 24
click at [709, 84] on select "Select 5 Years 15 Years 27.5 Years" at bounding box center [849, 96] width 281 height 24
click at [871, 150] on button "Select Items" at bounding box center [888, 148] width 92 height 27
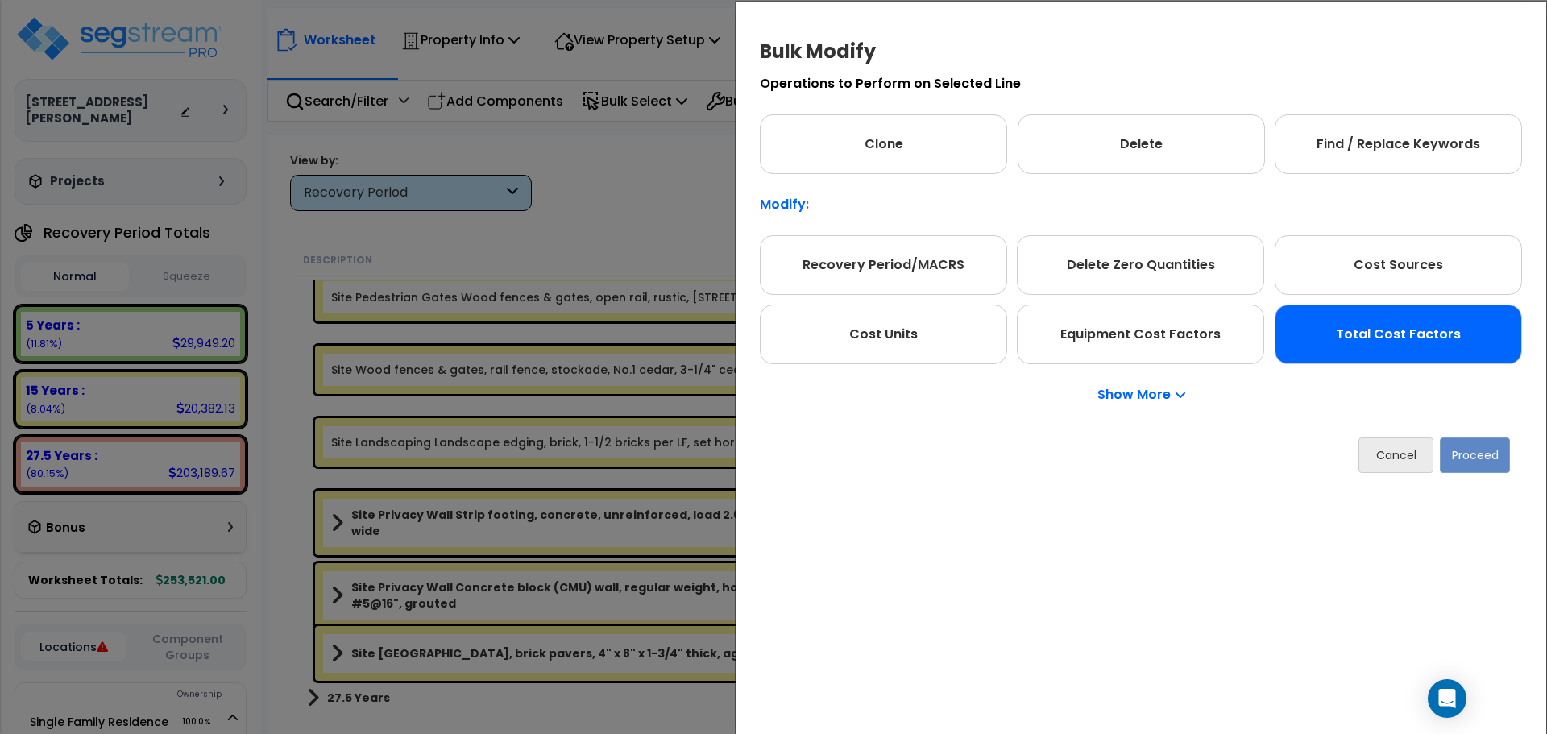
click at [1358, 336] on div "Total Cost Factors" at bounding box center [1398, 335] width 247 height 60
click at [1469, 459] on button "Proceed" at bounding box center [1476, 455] width 70 height 35
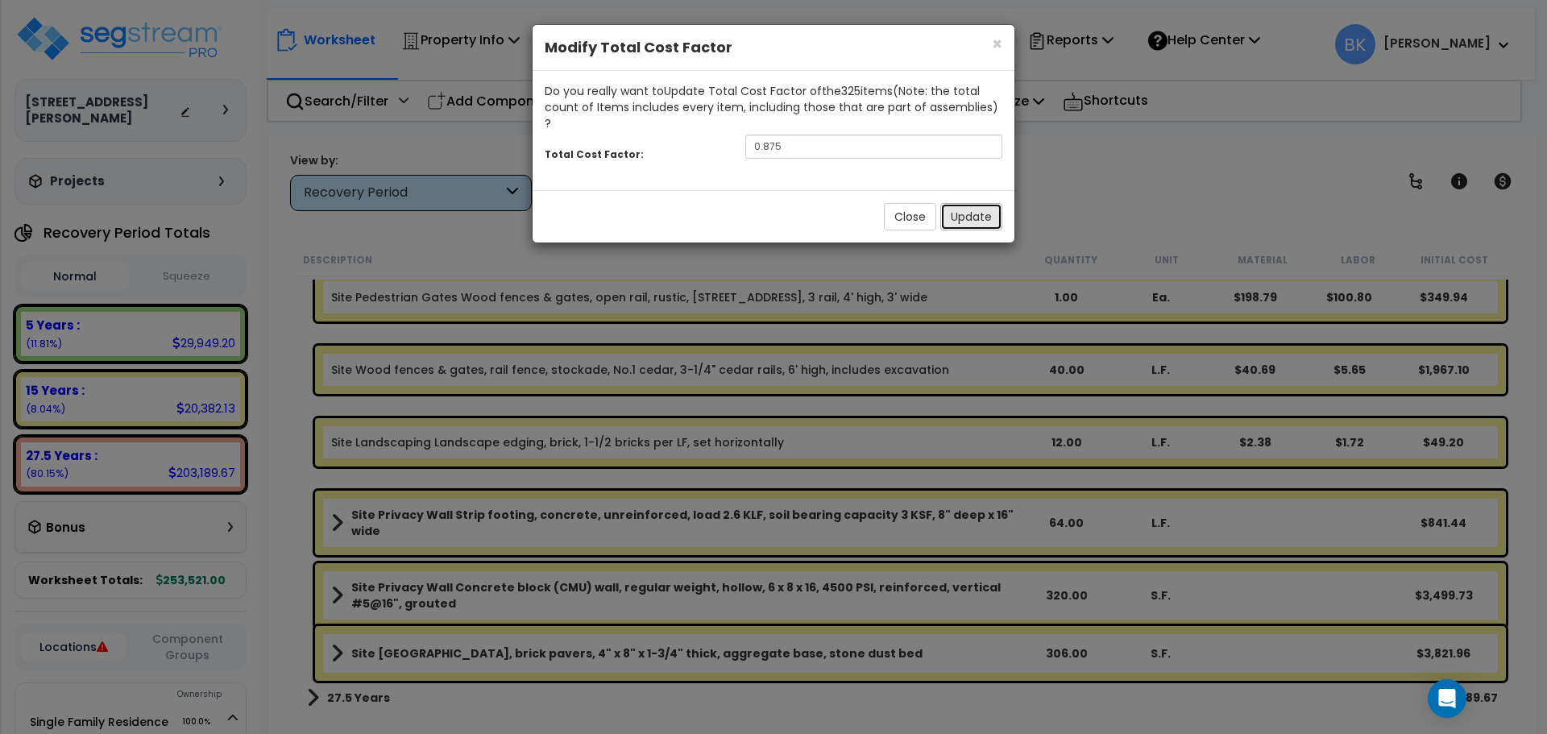
click at [964, 210] on button "Update" at bounding box center [972, 216] width 62 height 27
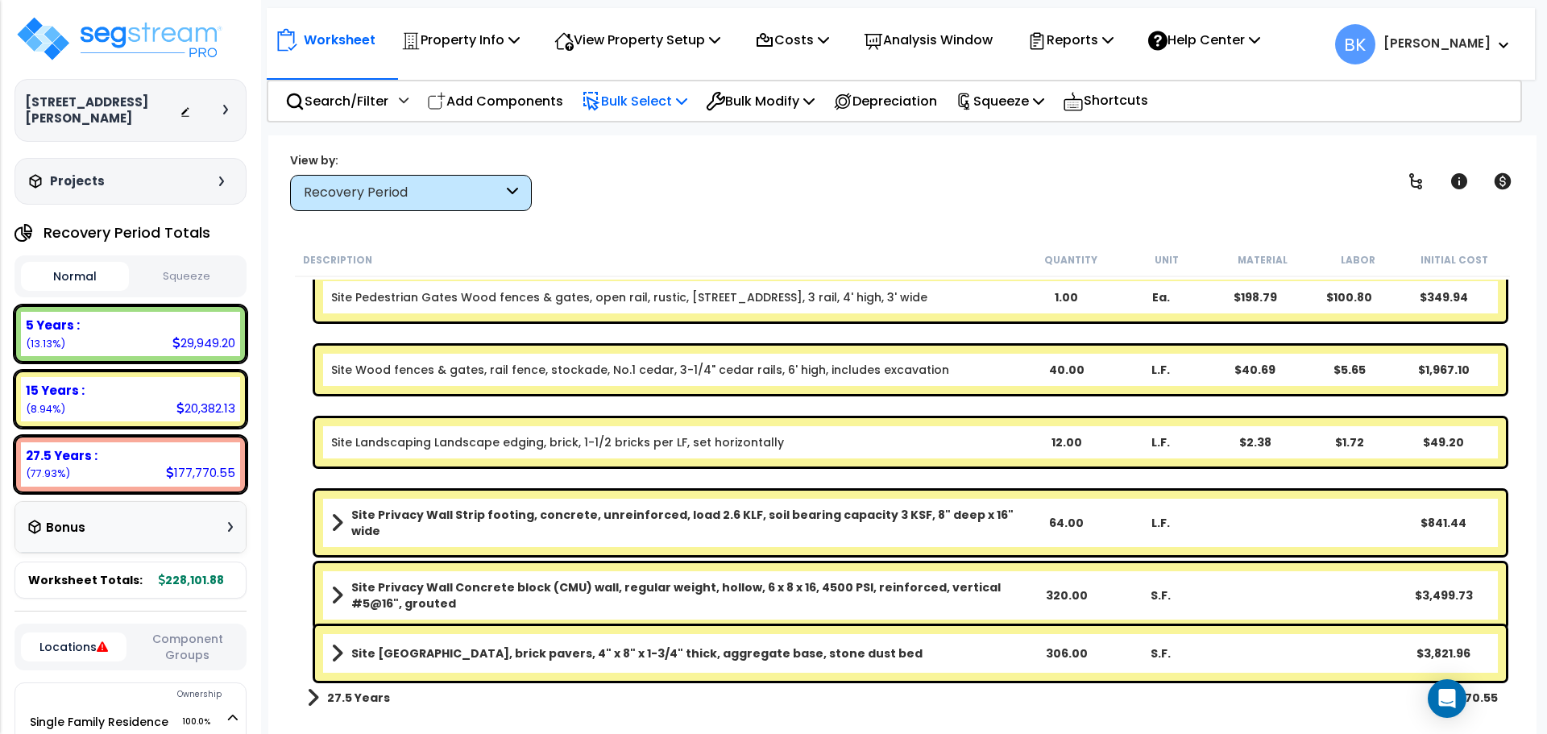
click at [645, 102] on p "Bulk Select" at bounding box center [635, 101] width 106 height 22
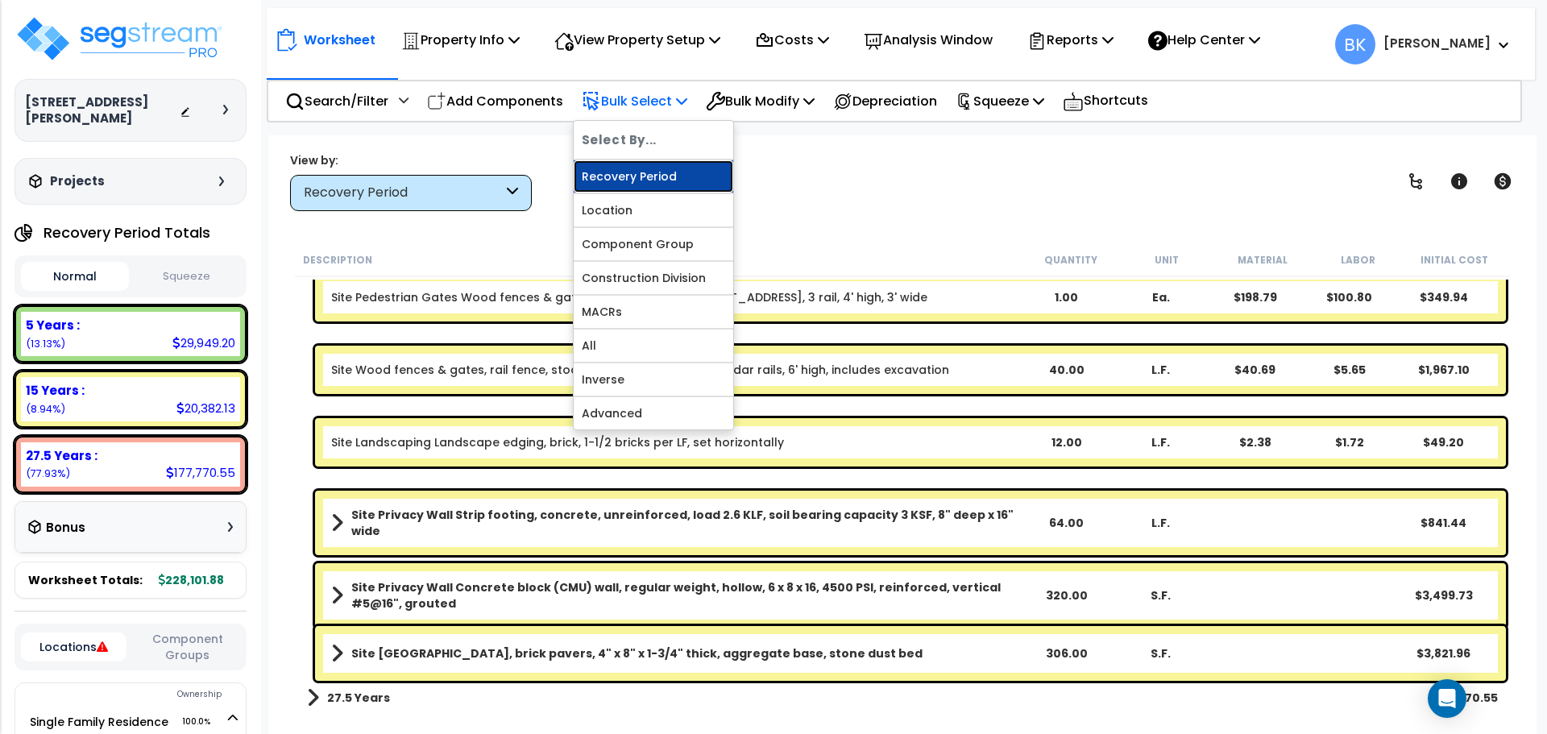
click at [645, 171] on link "Recovery Period" at bounding box center [654, 176] width 160 height 32
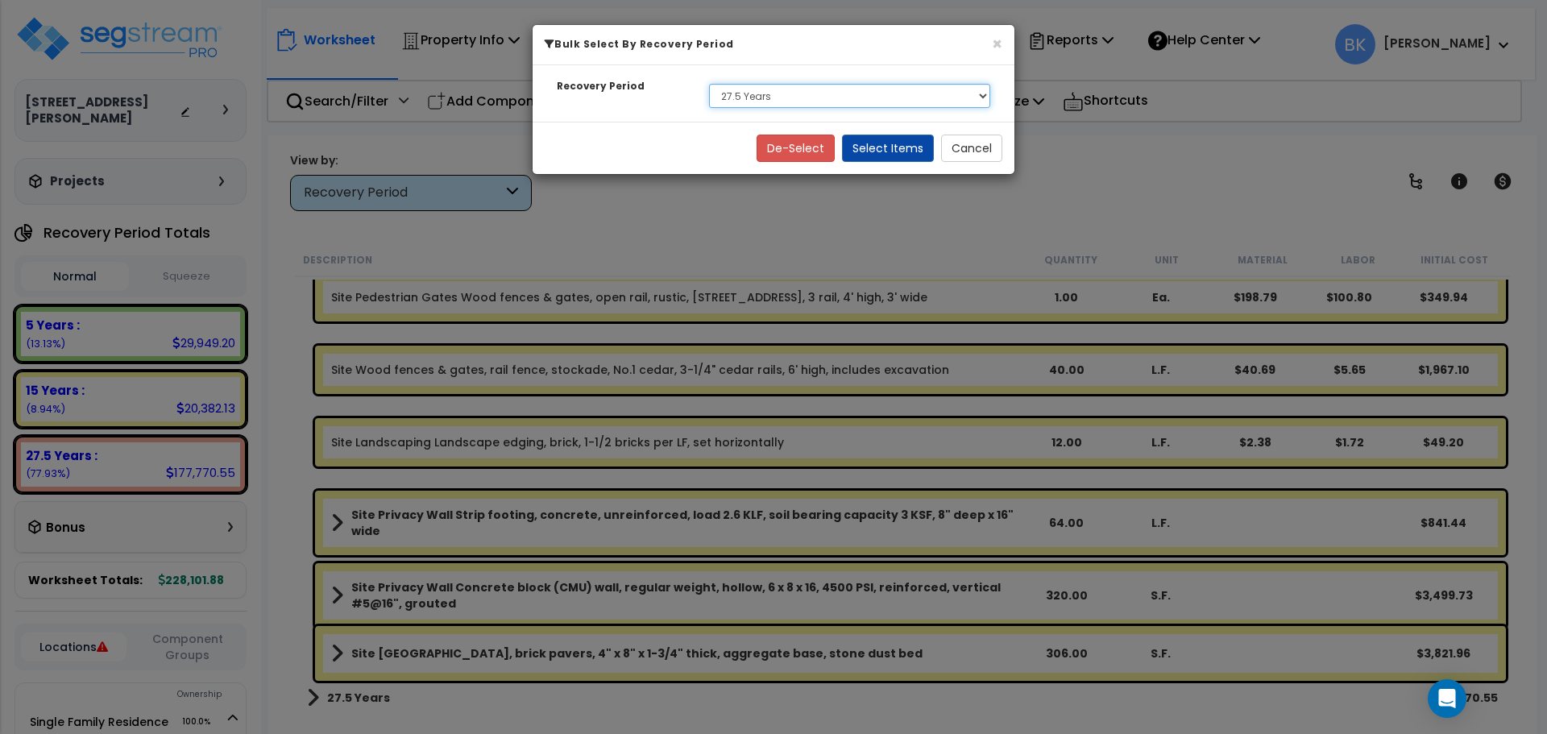
click at [745, 106] on select "Select 5 Years 15 Years 27.5 Years" at bounding box center [849, 96] width 281 height 24
select select "15Y"
click at [709, 84] on select "Select 5 Years 15 Years 27.5 Years" at bounding box center [849, 96] width 281 height 24
click at [895, 150] on button "Select Items" at bounding box center [888, 148] width 92 height 27
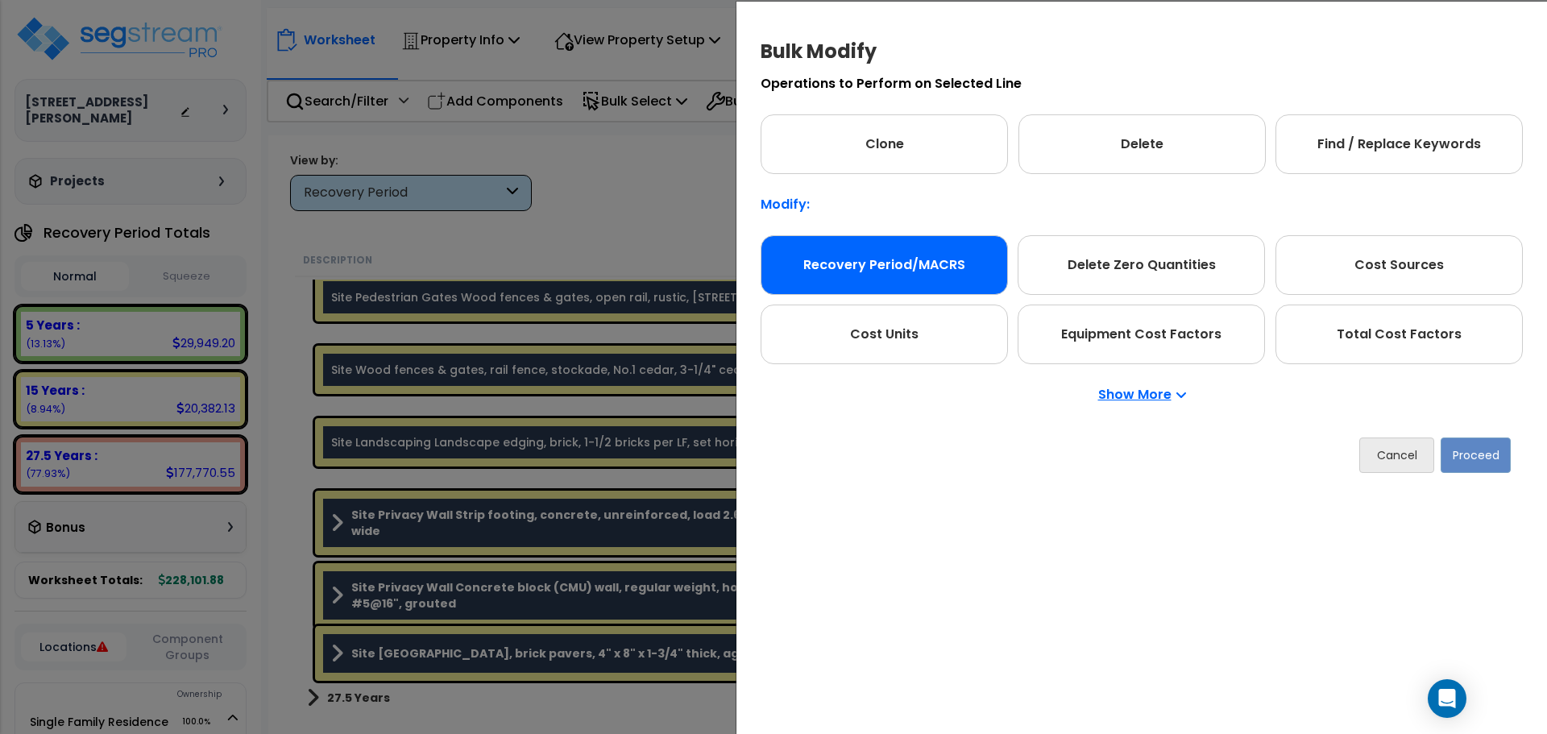
click at [885, 272] on div "Recovery Period/MACRS" at bounding box center [884, 265] width 247 height 60
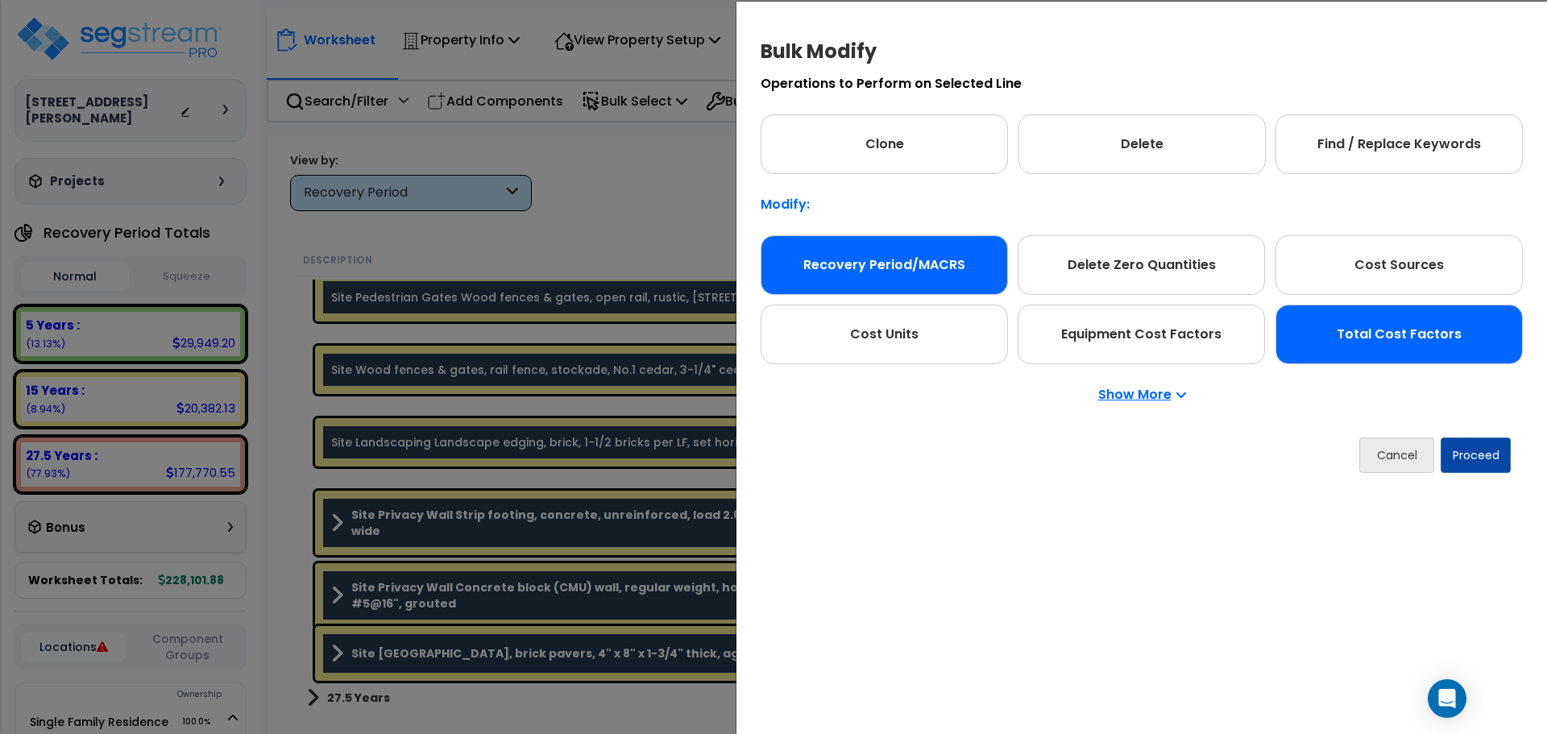
click at [1375, 347] on div "Total Cost Factors" at bounding box center [1399, 335] width 247 height 60
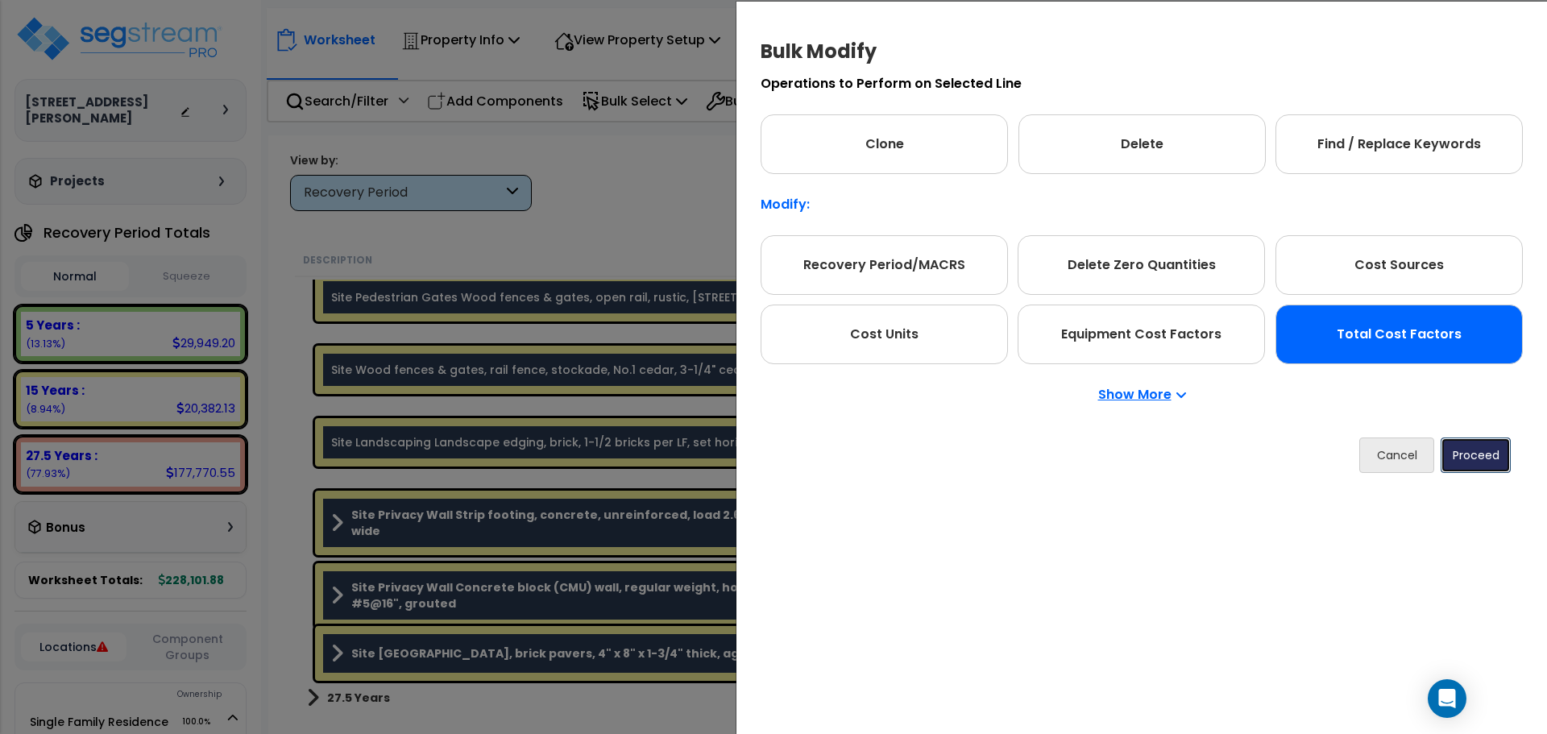
click at [1460, 448] on button "Proceed" at bounding box center [1476, 455] width 70 height 35
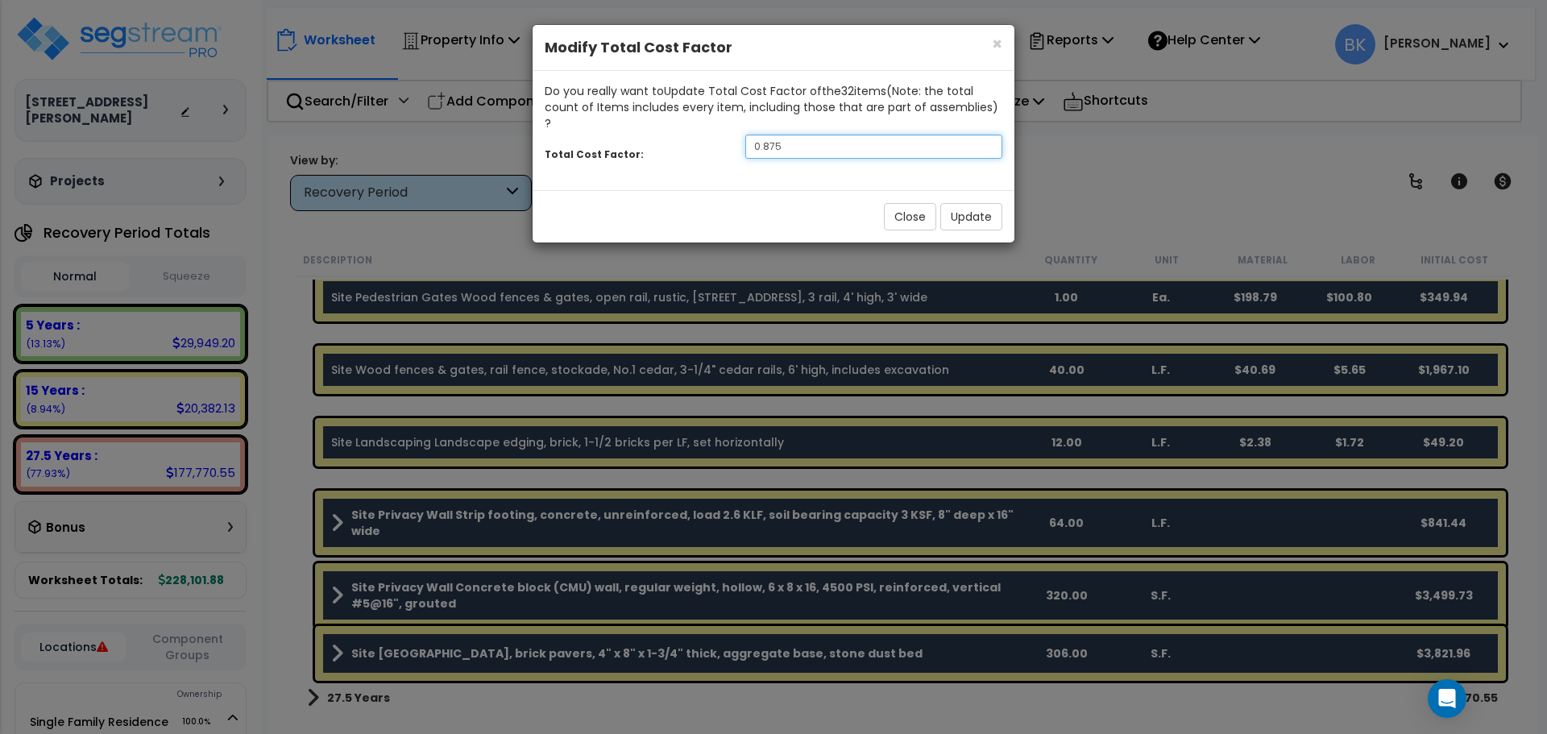
click at [810, 135] on input "0.875" at bounding box center [874, 147] width 257 height 24
type input "0.7"
click at [951, 203] on button "Update" at bounding box center [972, 216] width 62 height 27
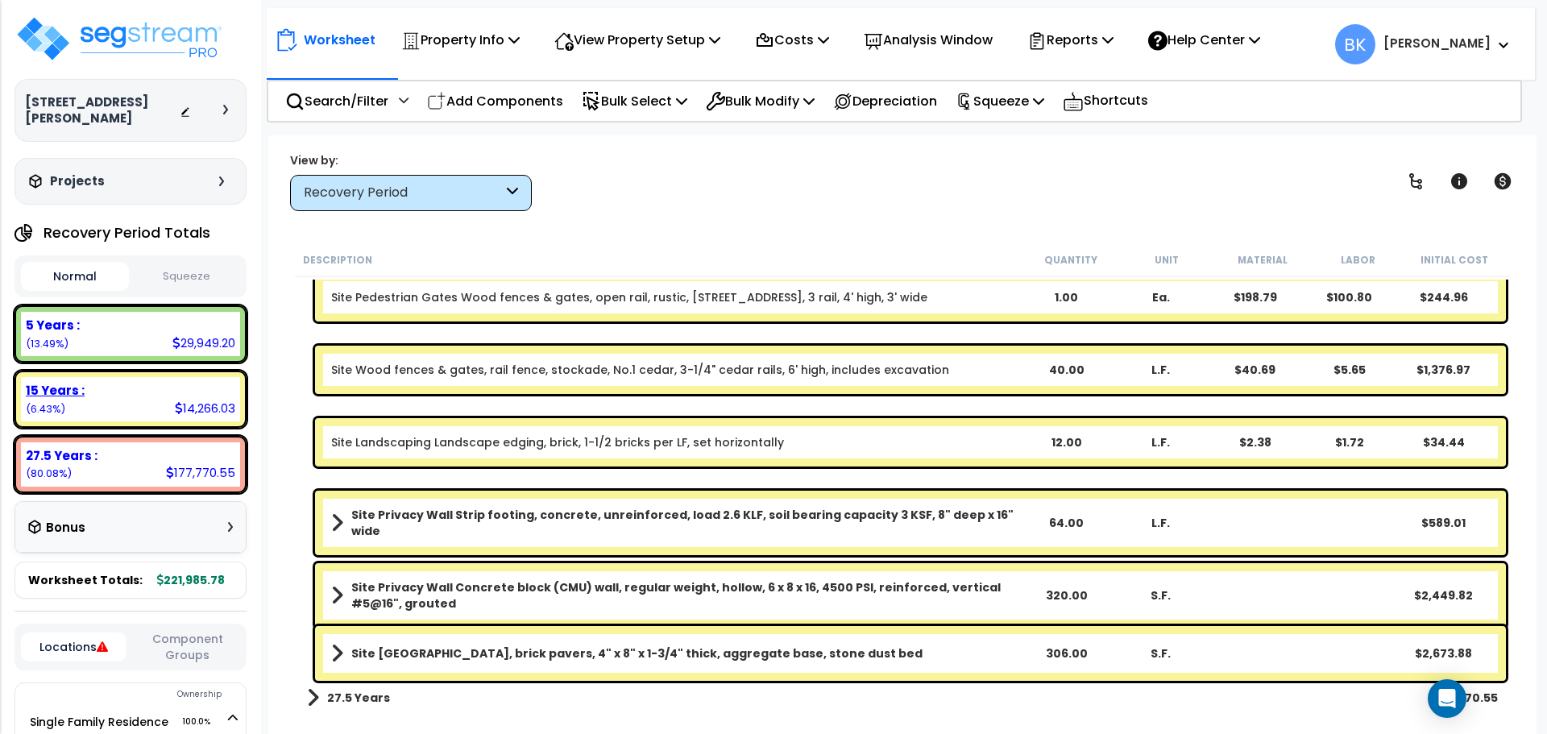
click at [128, 382] on div "15 Years :" at bounding box center [131, 390] width 210 height 17
click at [627, 655] on b "Site Patio Plaza, brick pavers, 4" x 8" x 1-3/4" thick, aggregate base, stone d…" at bounding box center [636, 654] width 571 height 16
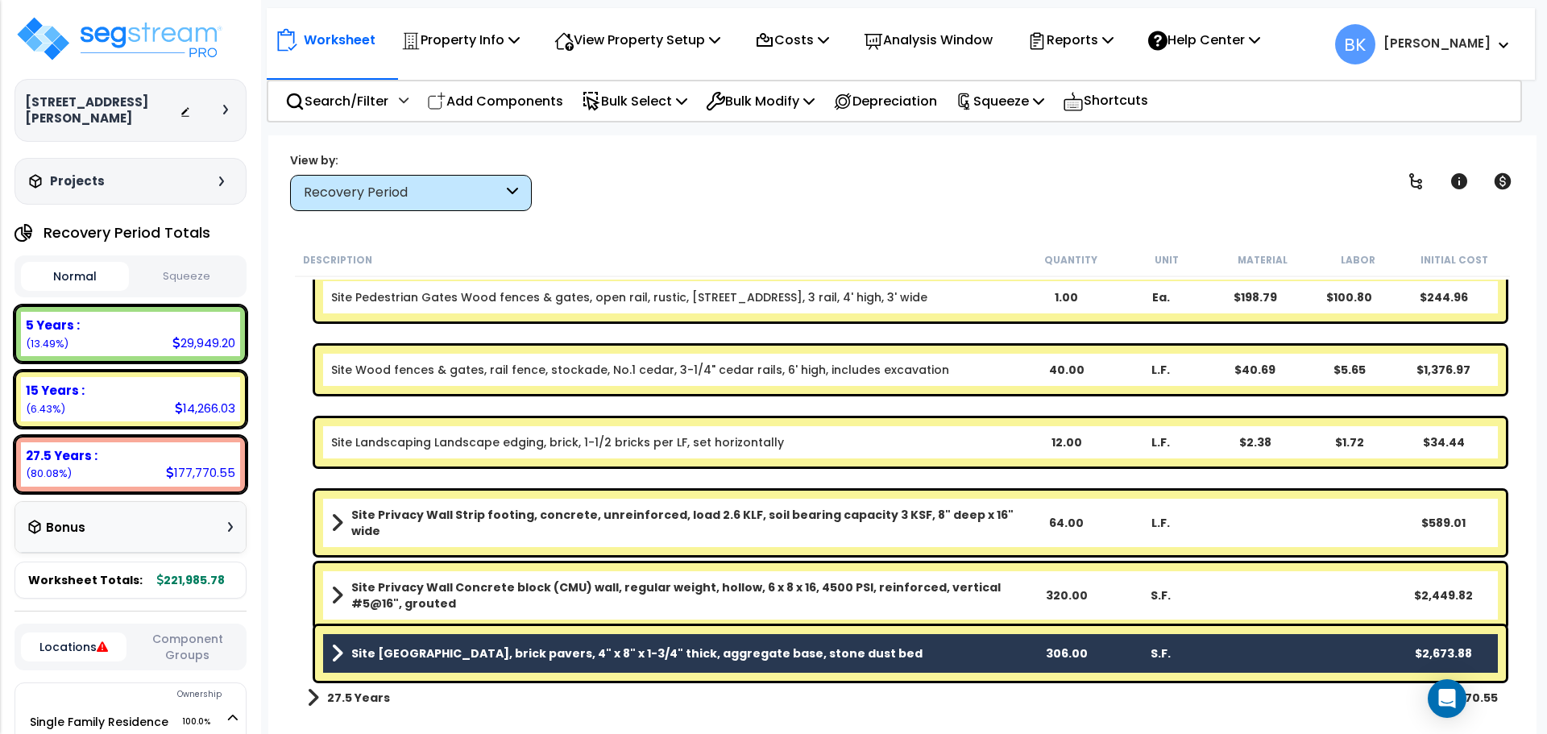
click at [680, 602] on b "Site Privacy Wall Concrete block (CMU) wall, regular weight, hollow, 6 x 8 x 16…" at bounding box center [684, 596] width 667 height 32
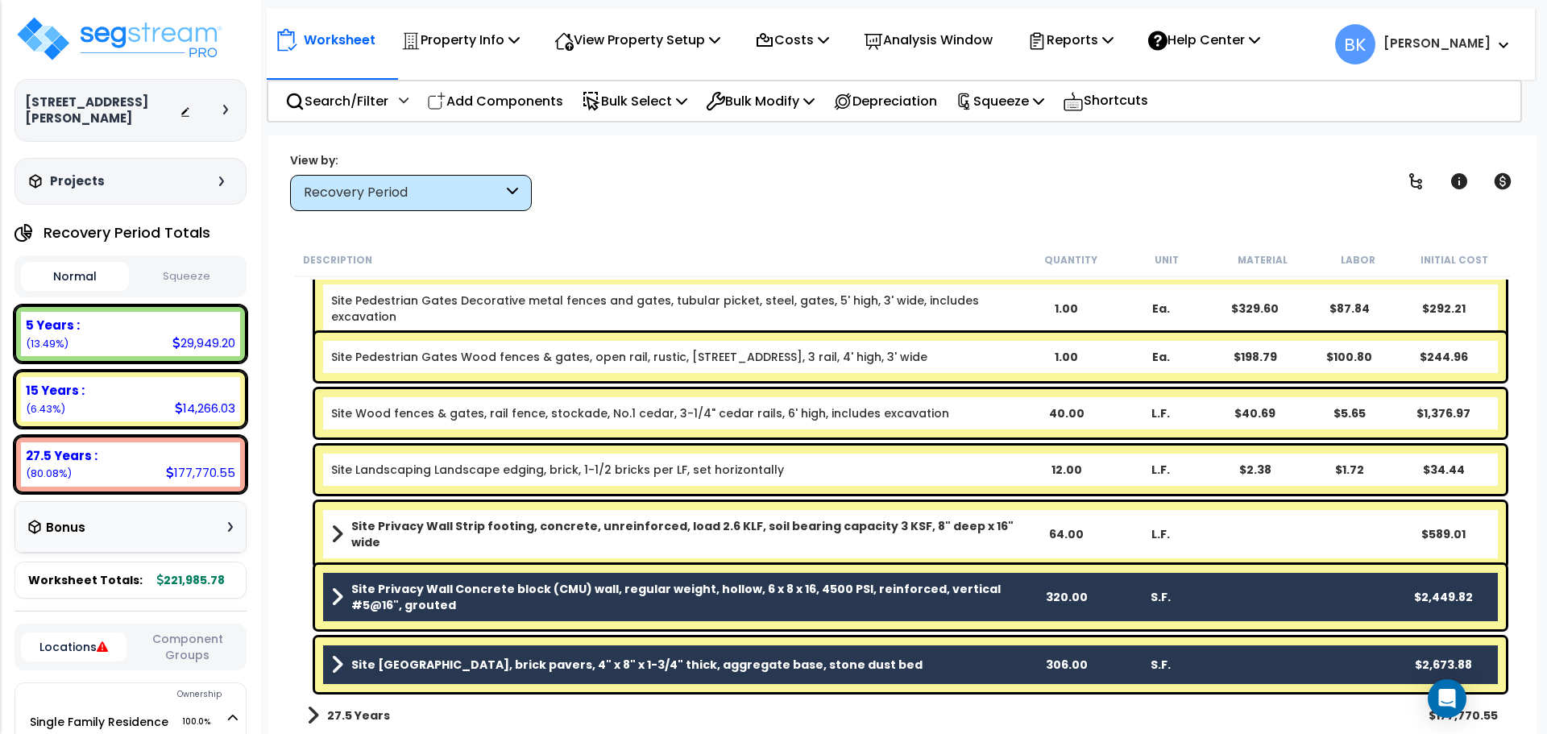
scroll to position [395, 0]
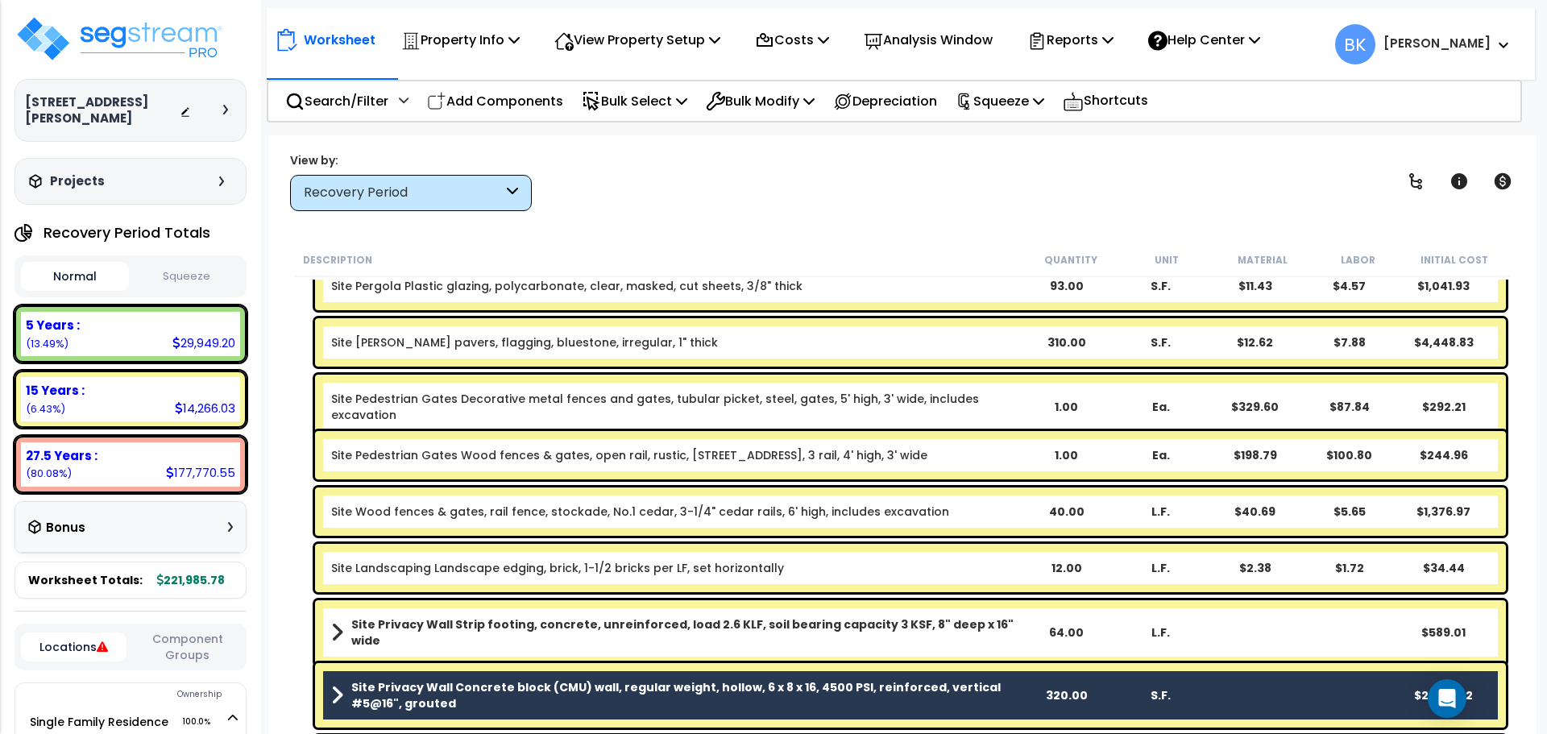
click at [682, 520] on div "Site Wood fences & gates, rail fence, stockade, No.1 cedar, 3-1/4" cedar rails,…" at bounding box center [910, 512] width 1191 height 48
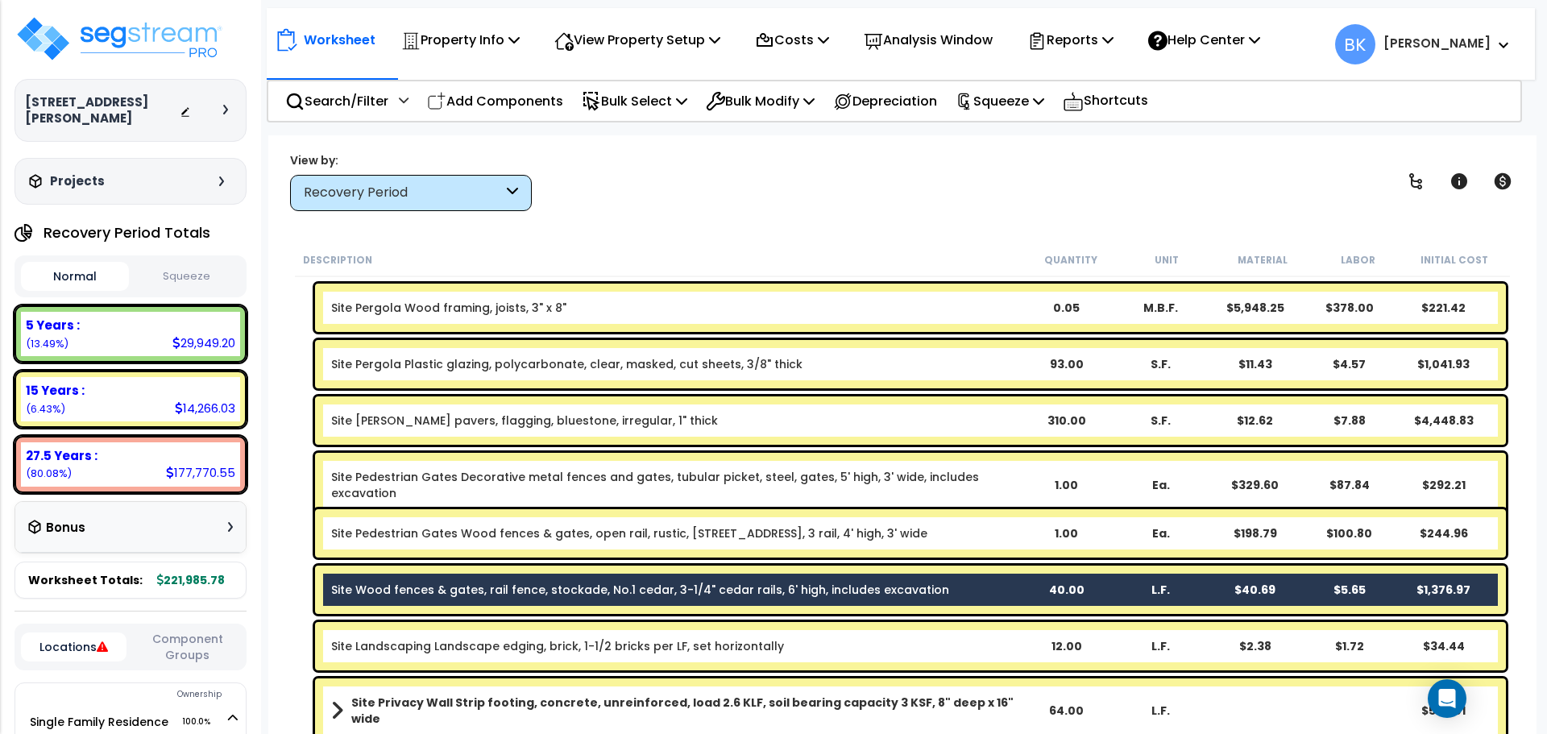
scroll to position [314, 0]
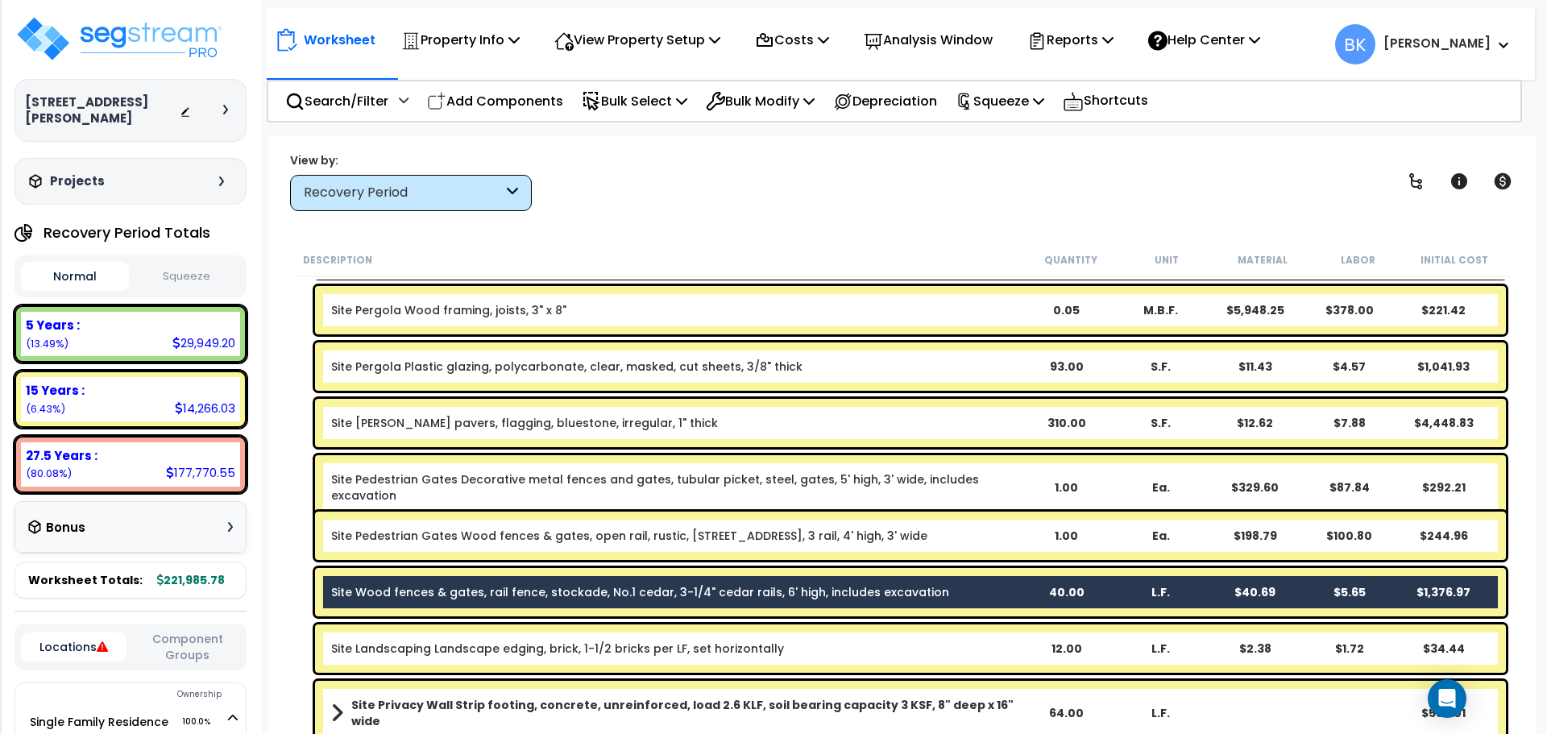
click at [737, 419] on b "Site Patio Stone pavers, flagging, bluestone, irregular, 1" thick" at bounding box center [675, 423] width 688 height 16
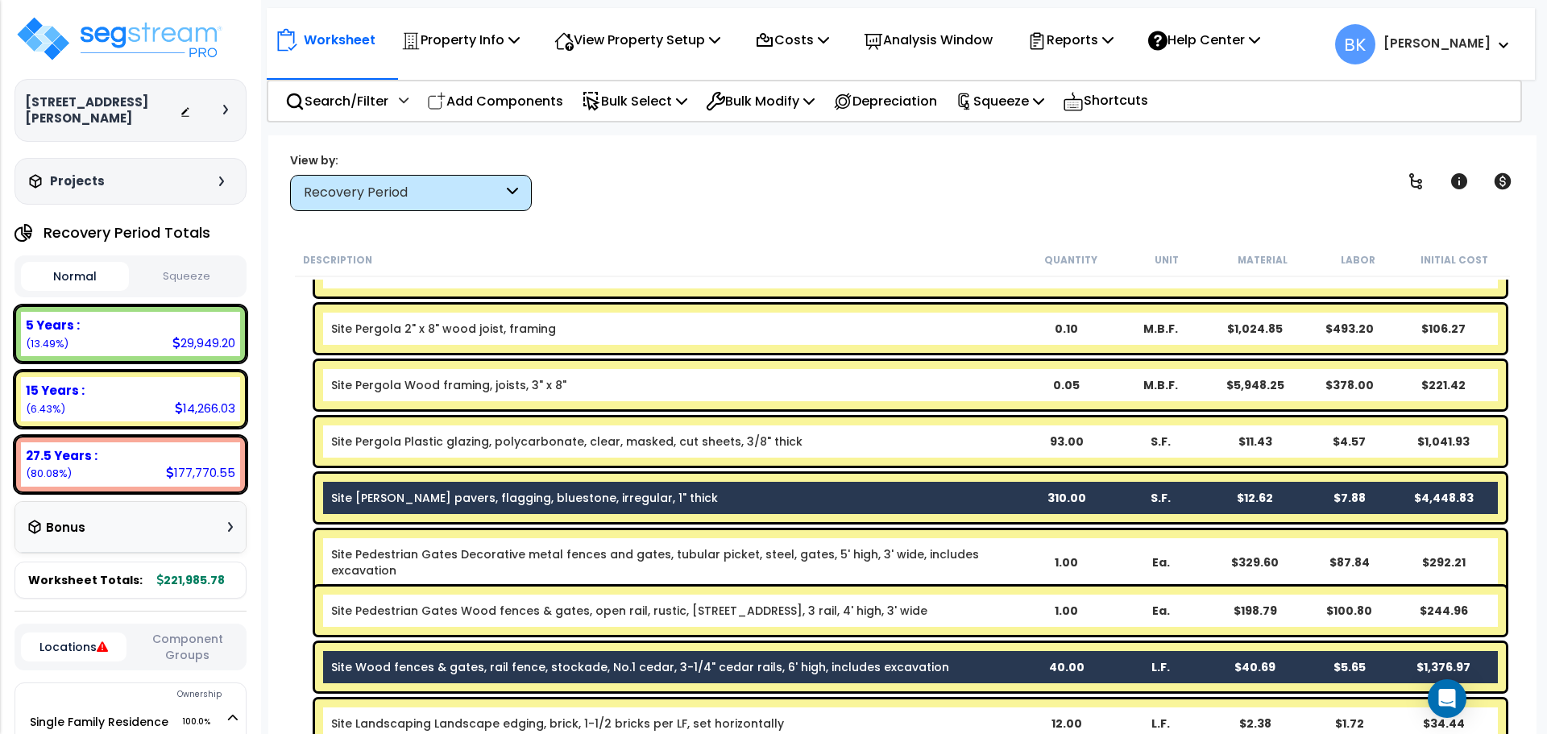
scroll to position [234, 0]
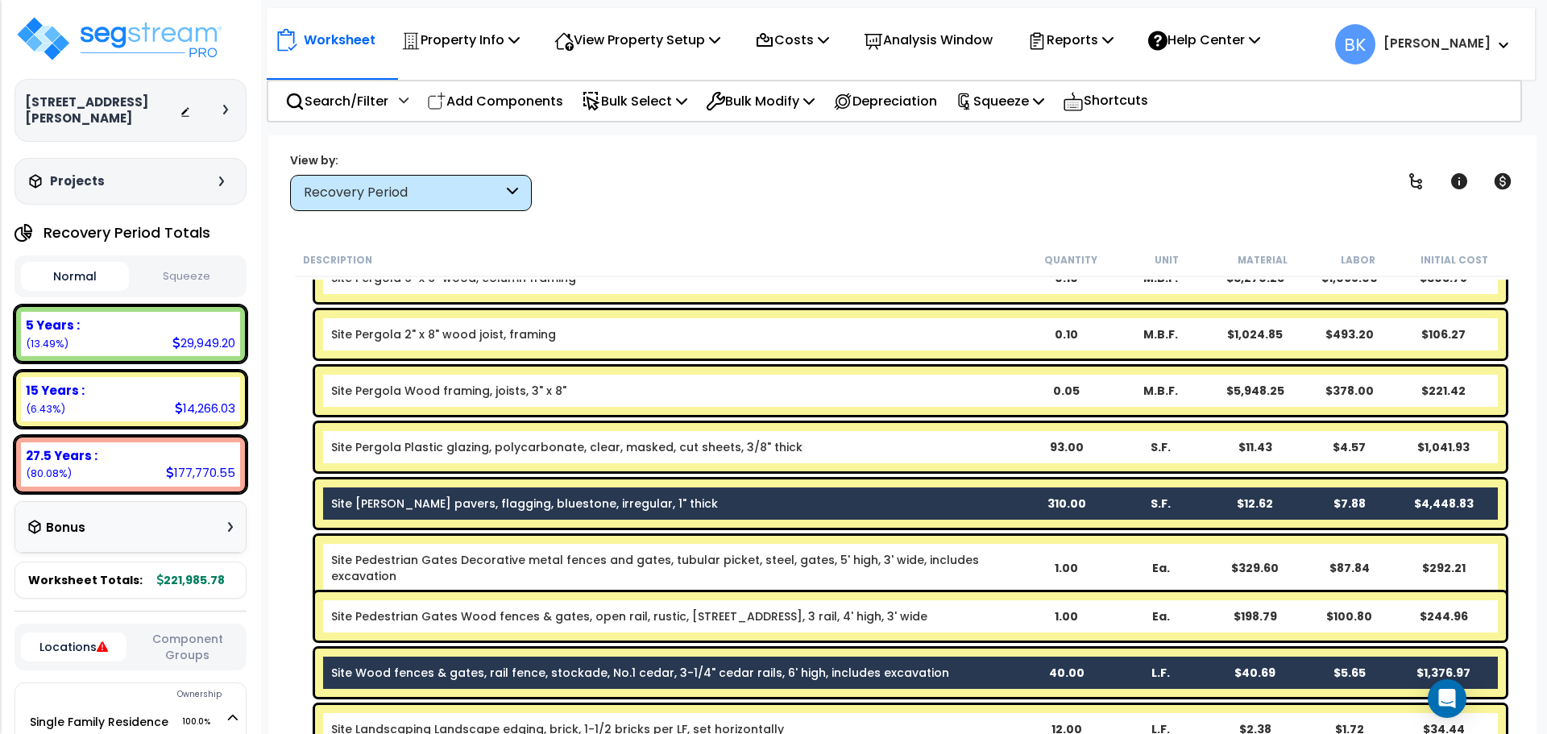
click at [642, 451] on link "Site Pergola Plastic glazing, polycarbonate, clear, masked, cut sheets, 3/8" th…" at bounding box center [567, 447] width 472 height 16
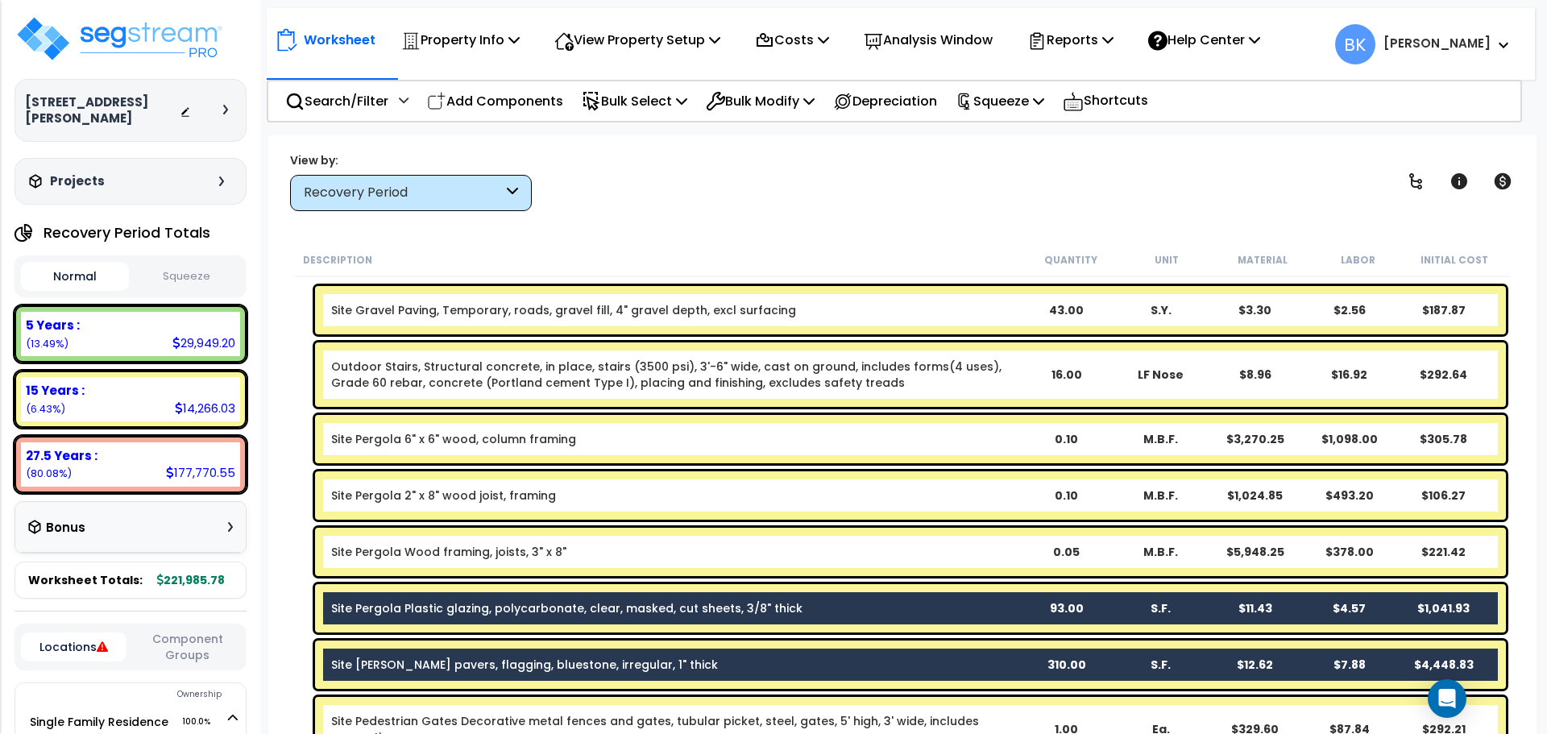
scroll to position [0, 0]
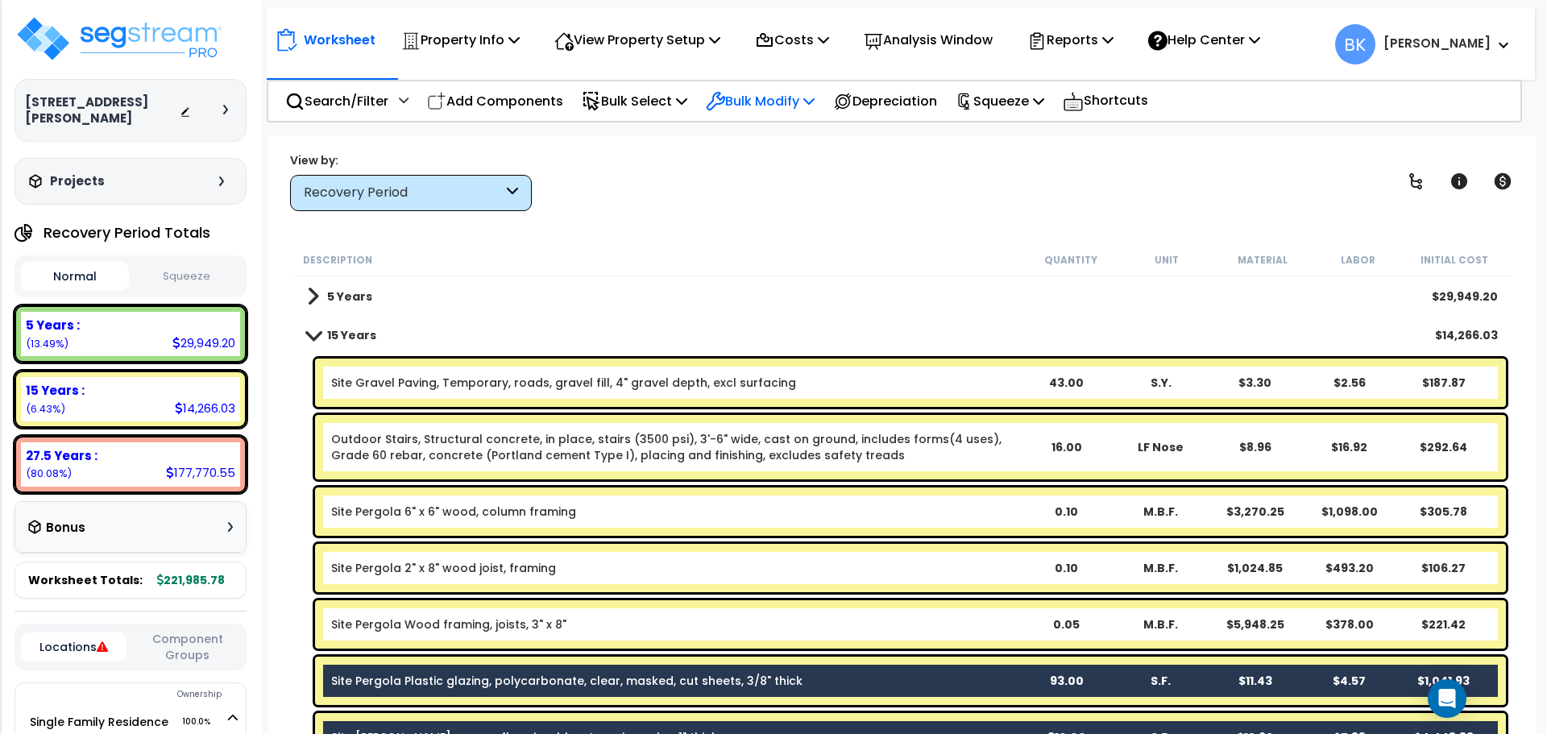
click at [768, 106] on p "Bulk Modify" at bounding box center [760, 101] width 109 height 22
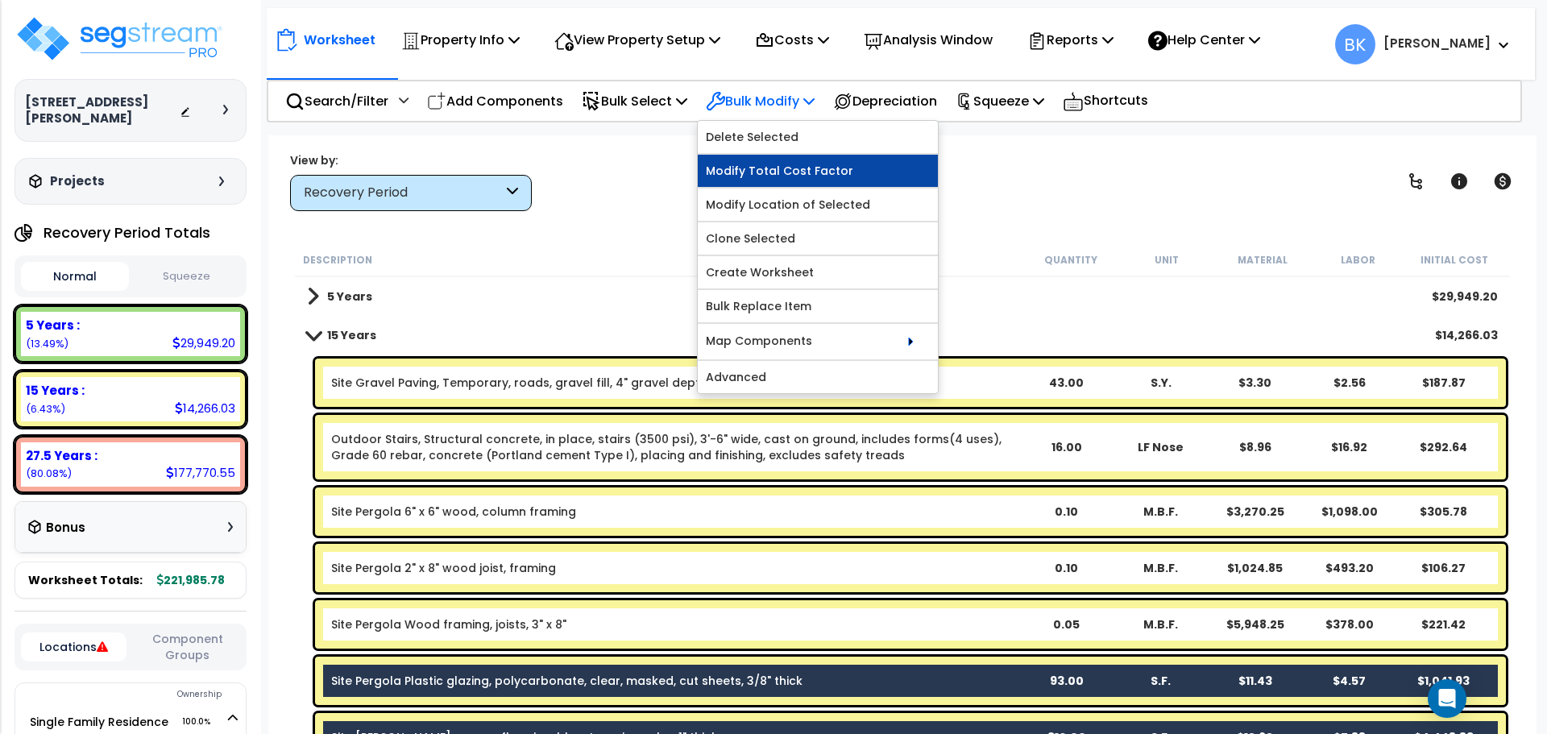
click at [771, 171] on link "Modify Total Cost Factor" at bounding box center [818, 171] width 240 height 32
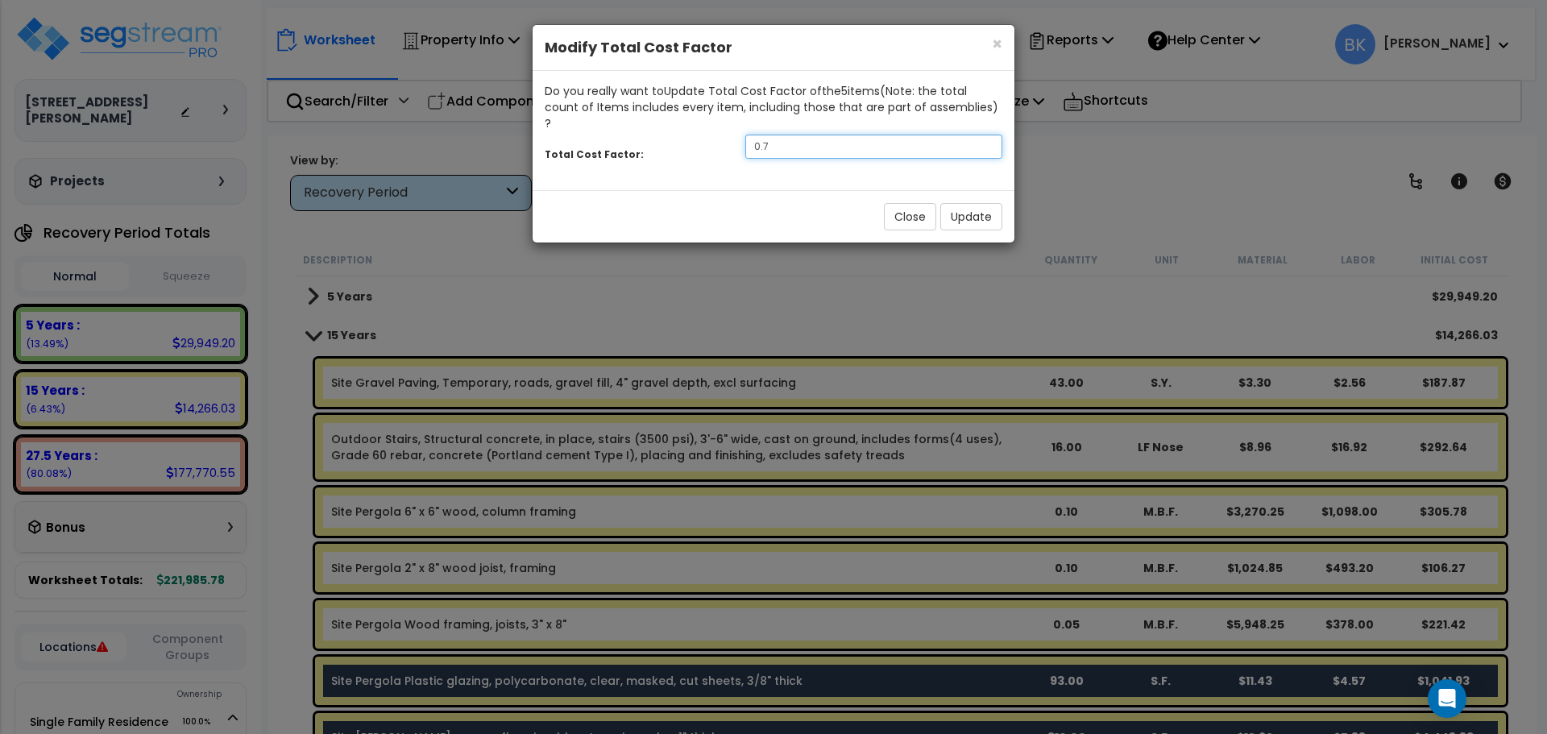
click at [787, 135] on input "0.7" at bounding box center [874, 147] width 257 height 24
type input "0.5"
click at [966, 206] on button "Update" at bounding box center [972, 216] width 62 height 27
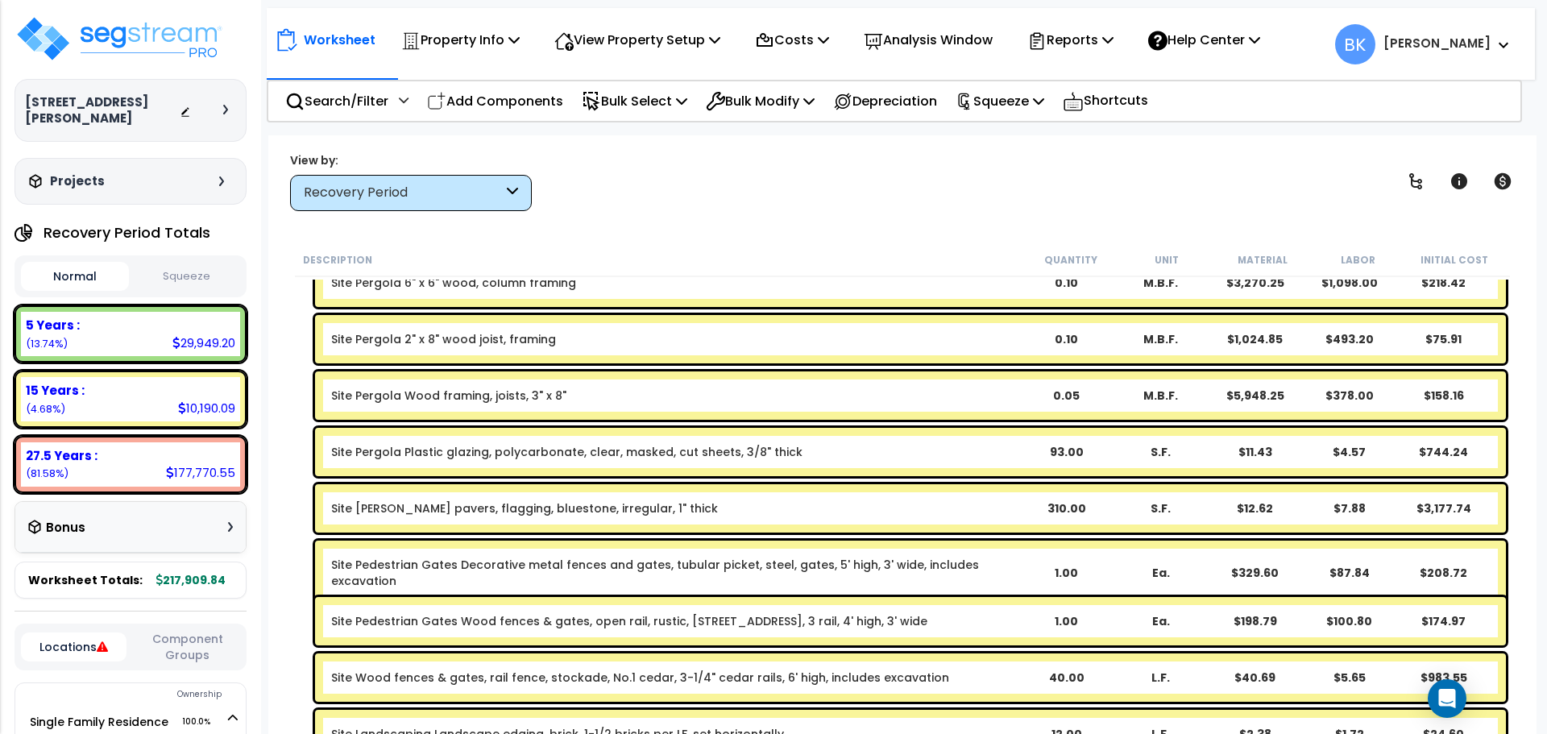
scroll to position [242, 0]
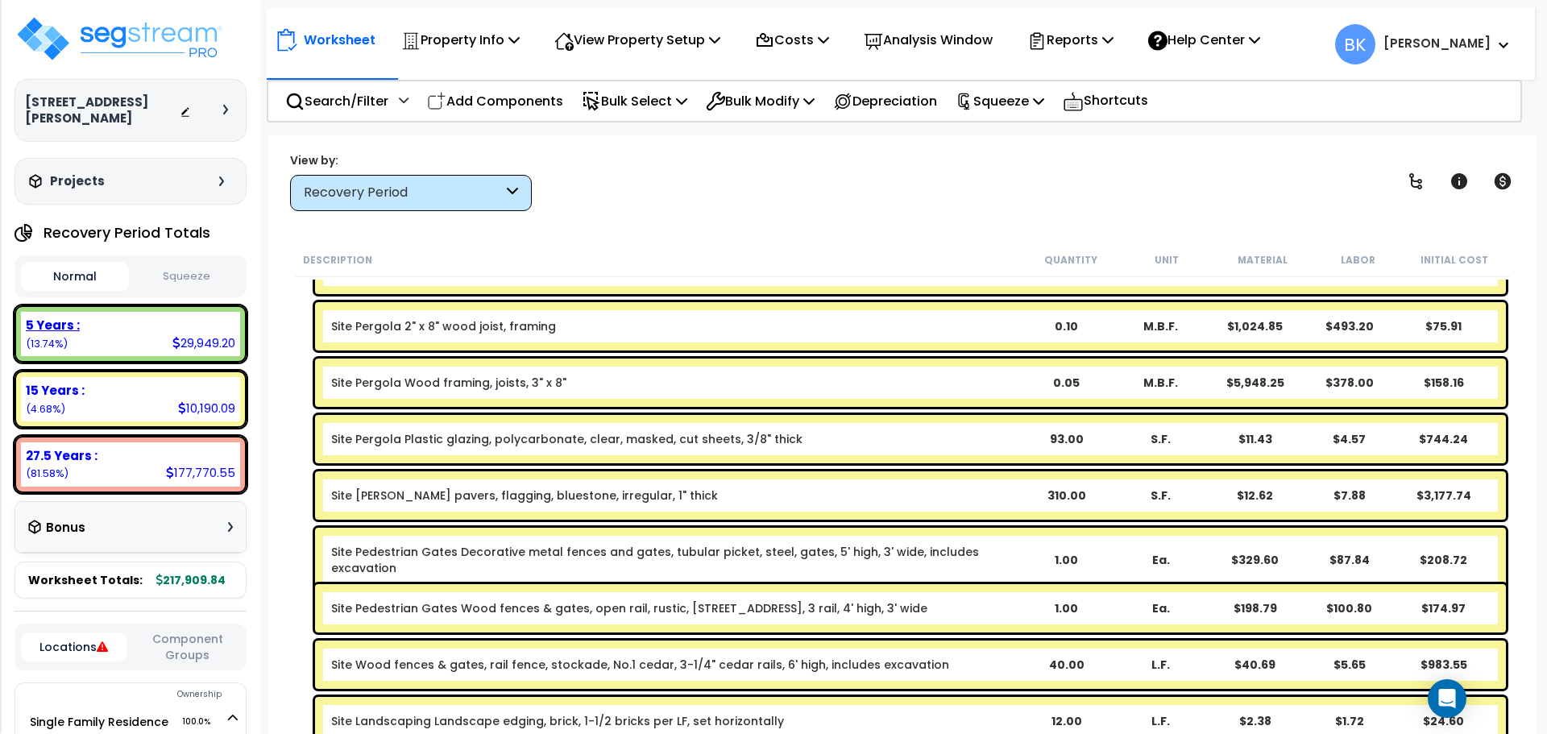
click at [110, 337] on div "5 Years : 29,949.20 (13.74%)" at bounding box center [130, 334] width 219 height 44
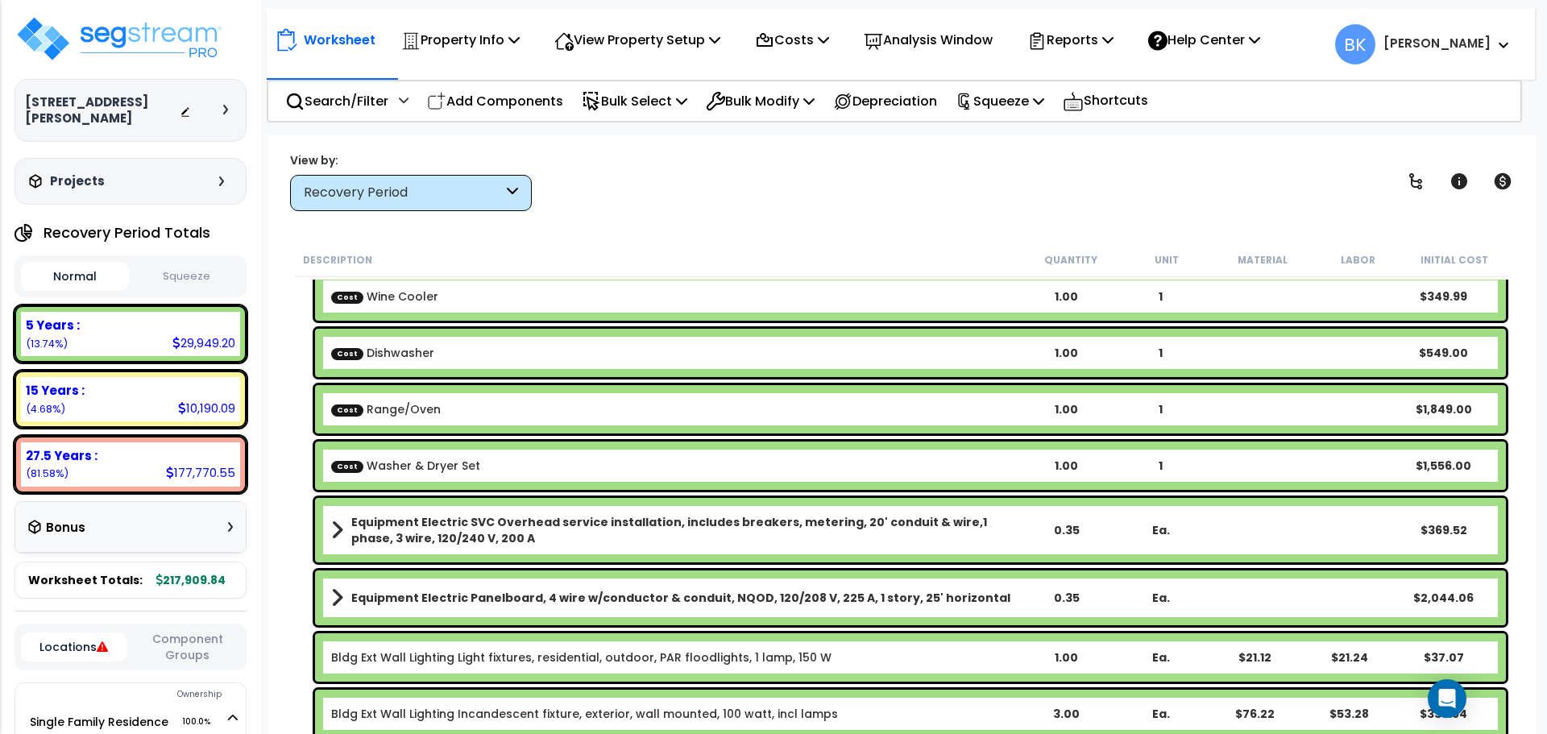
scroll to position [0, 0]
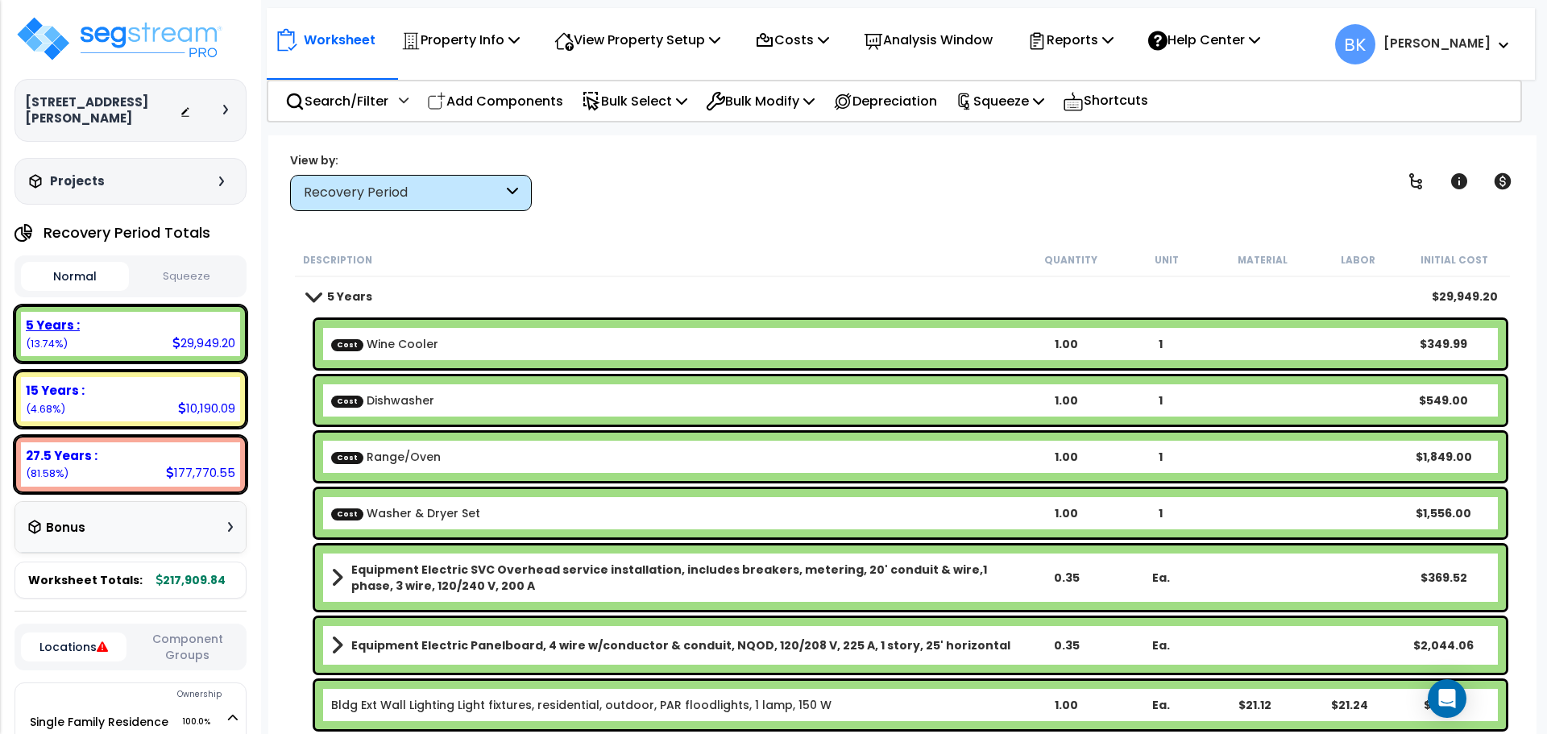
click at [127, 319] on div "5 Years : 29,949.20 (13.74%)" at bounding box center [130, 334] width 219 height 44
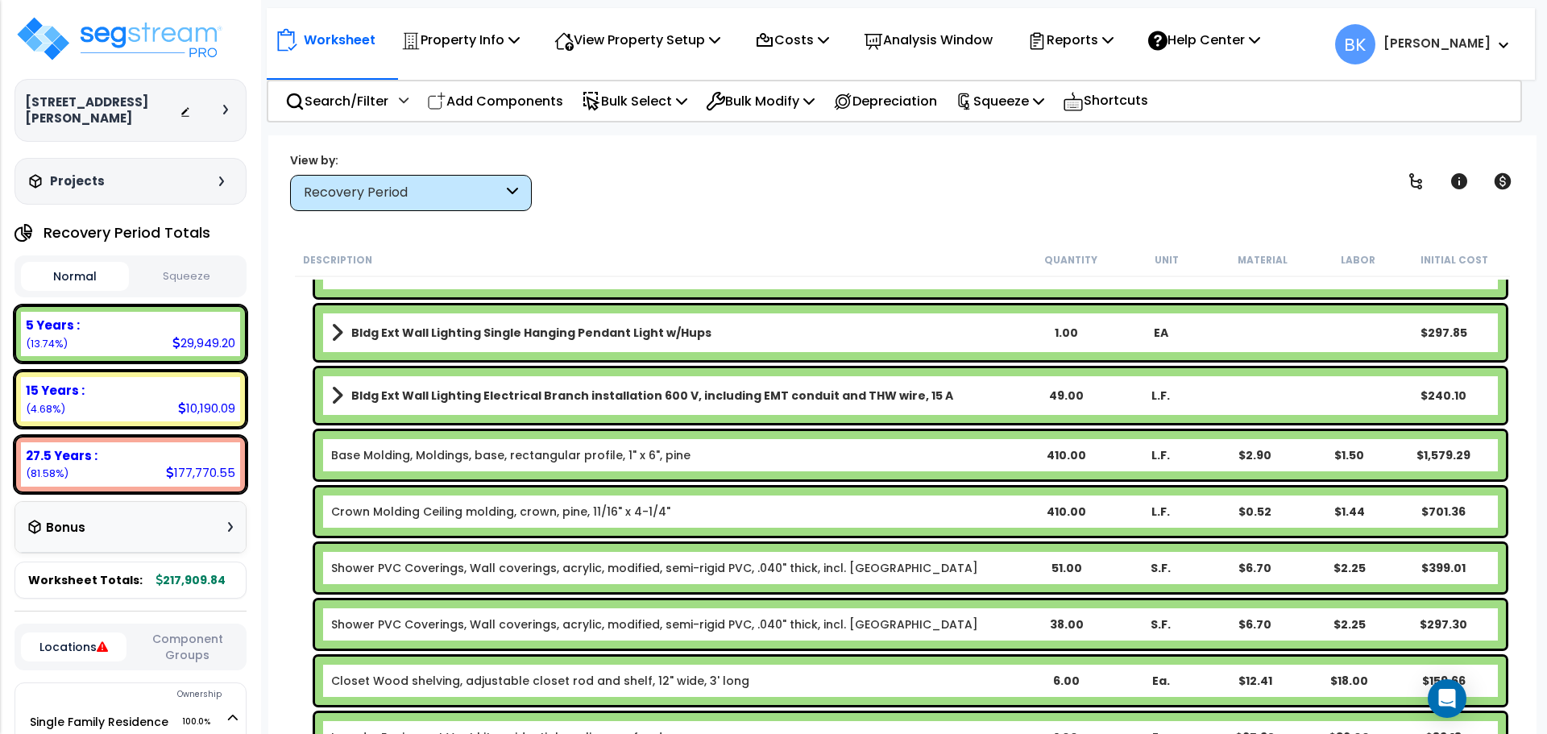
scroll to position [564, 0]
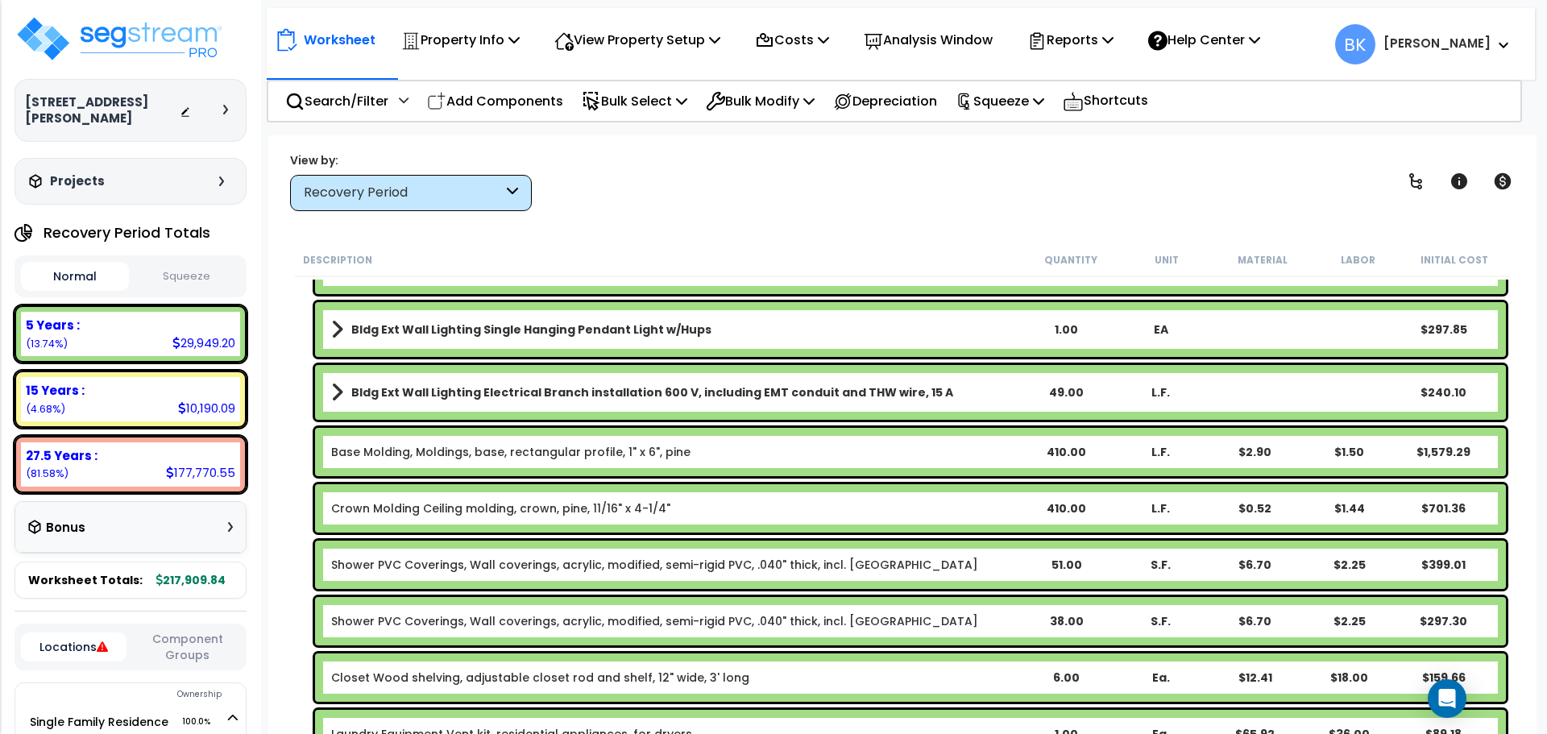
click at [422, 438] on div "Base Molding, Moldings, base, rectangular profile, 1" x 6", pine 410.00 L.F. $2…" at bounding box center [910, 452] width 1191 height 48
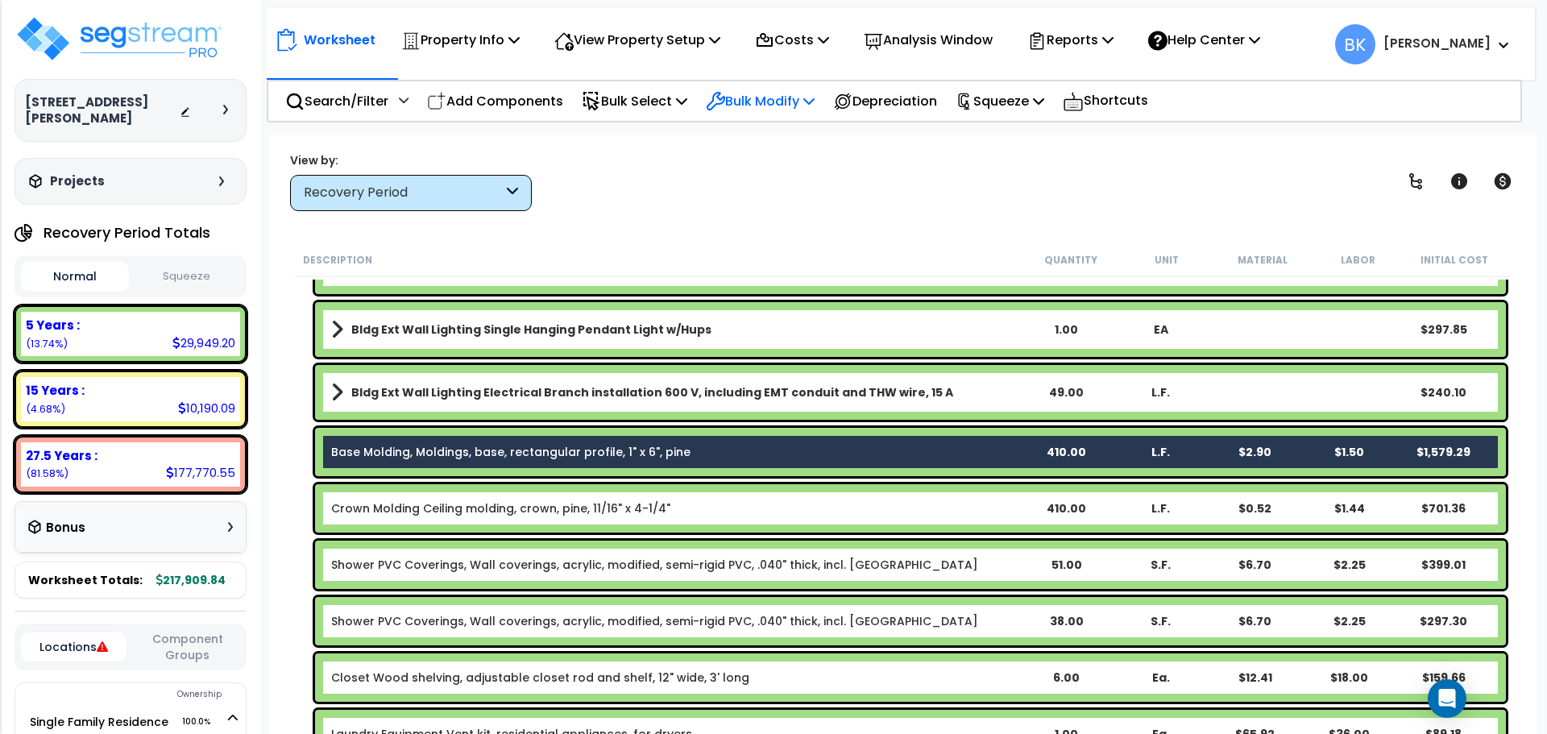
click at [767, 102] on p "Bulk Modify" at bounding box center [760, 101] width 109 height 22
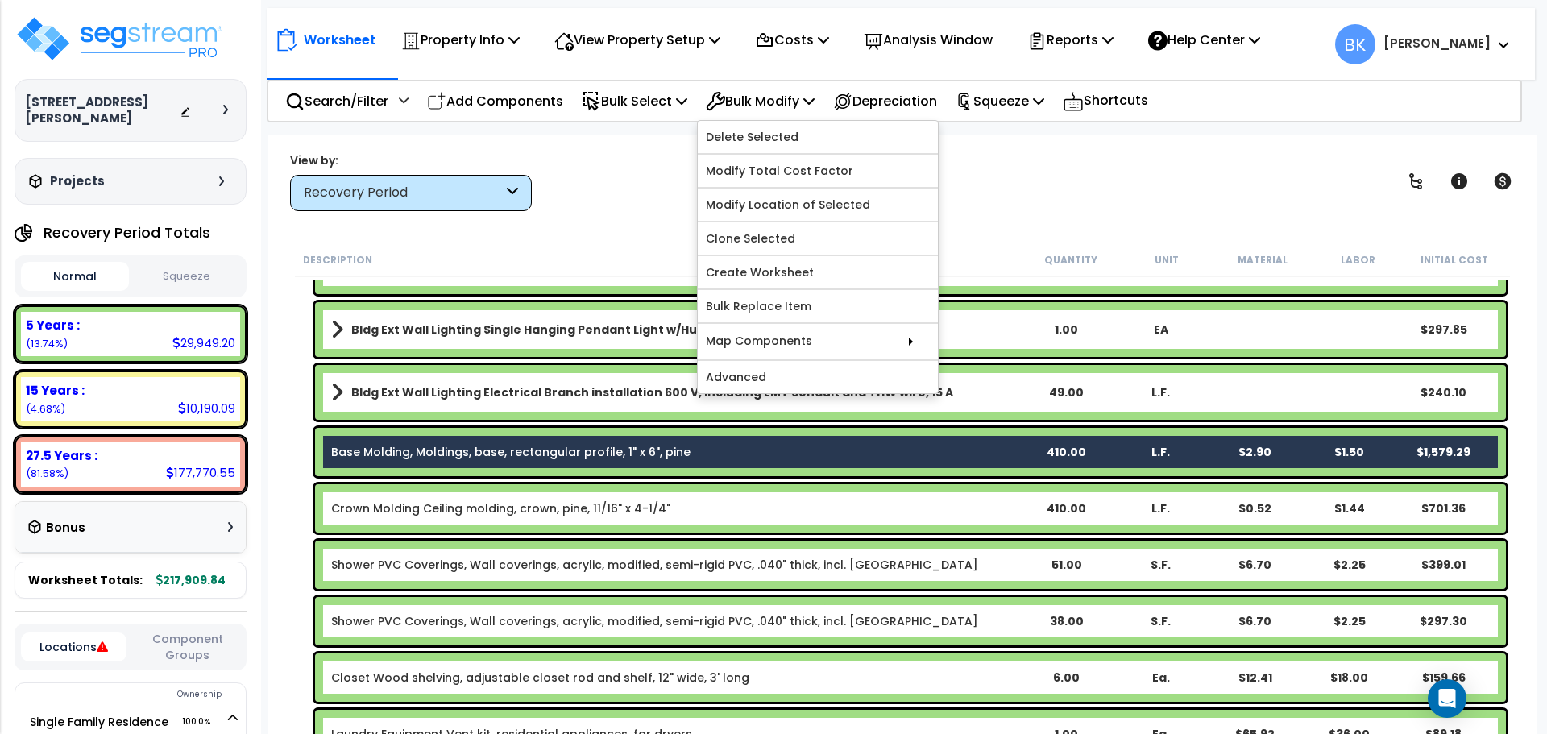
click at [426, 459] on link "Base Molding, Moldings, base, rectangular profile, 1" x 6", pine" at bounding box center [510, 452] width 359 height 16
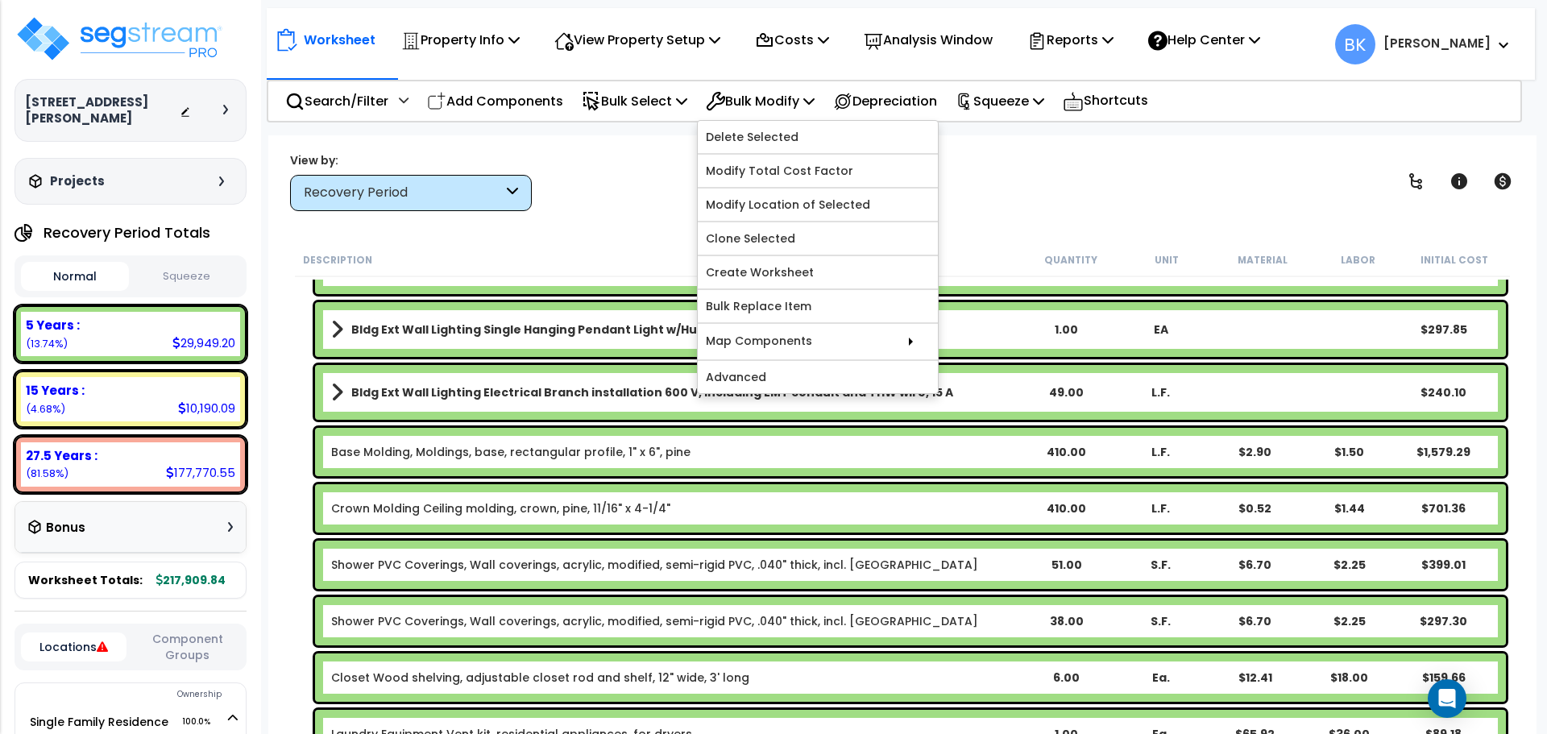
click at [280, 469] on div "Worksheet Property Info Property Setup Add Property Unit Template property Clon…" at bounding box center [902, 502] width 1269 height 734
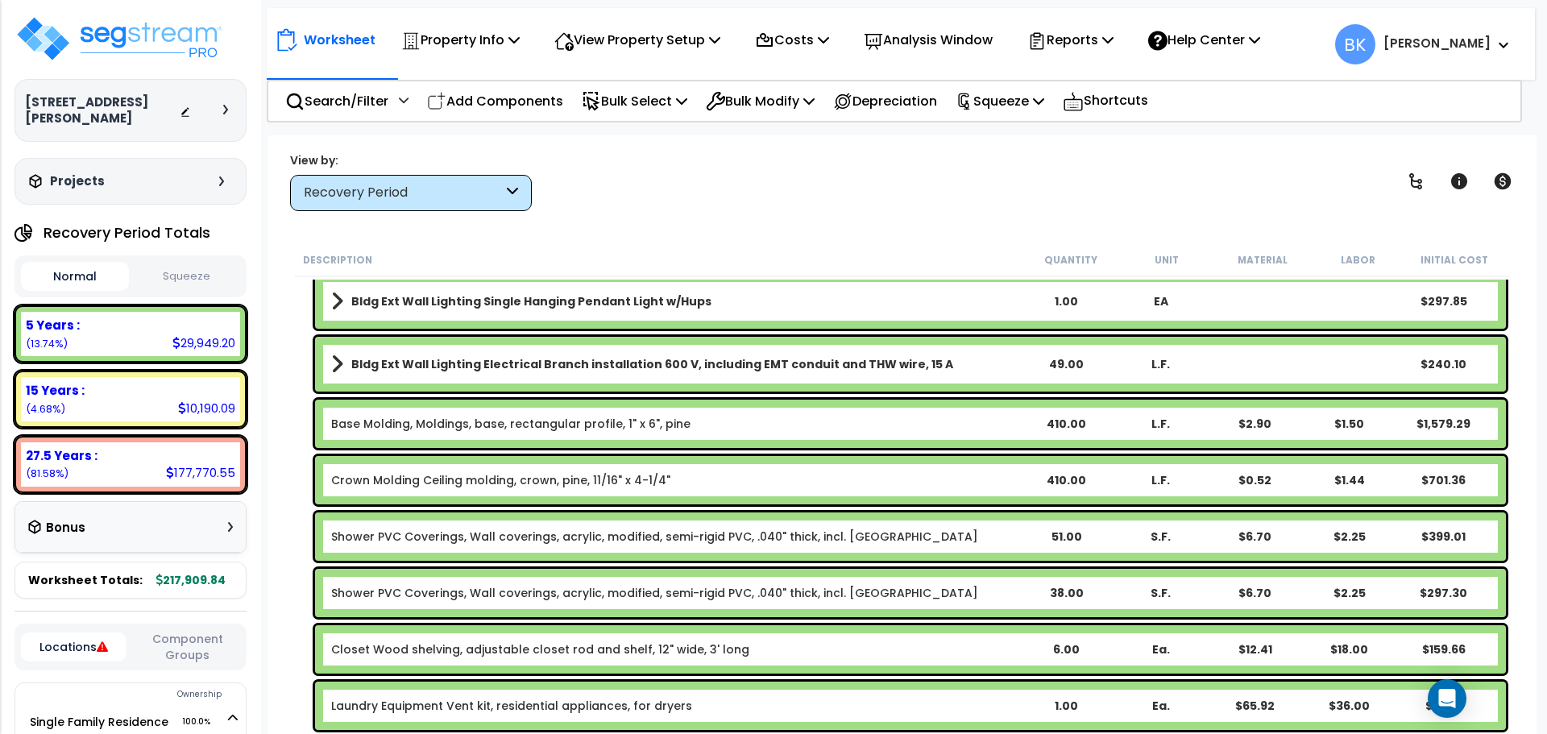
scroll to position [645, 0]
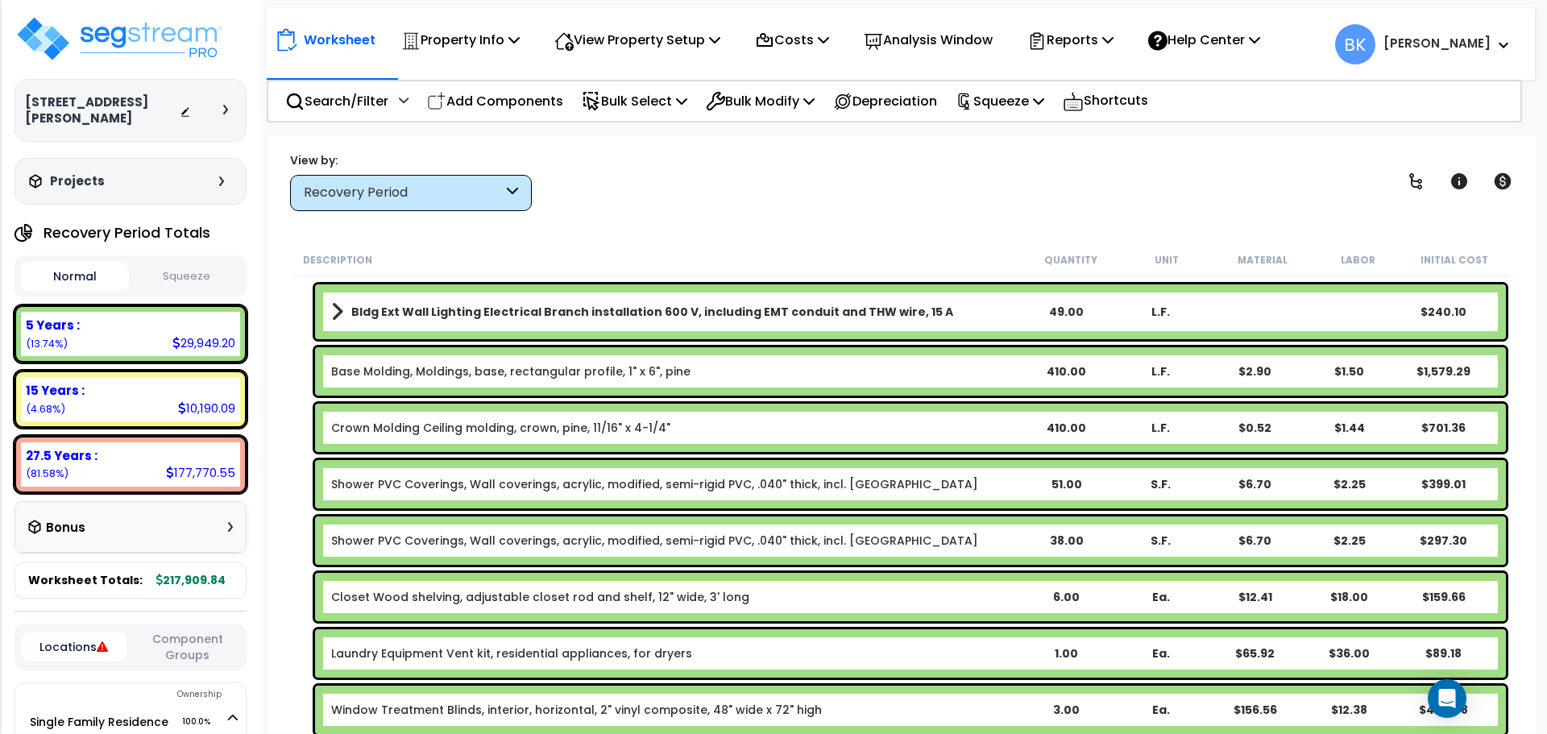
click at [467, 357] on div "Base Molding, Moldings, base, rectangular profile, 1" x 6", pine 410.00 L.F. $2…" at bounding box center [910, 371] width 1191 height 48
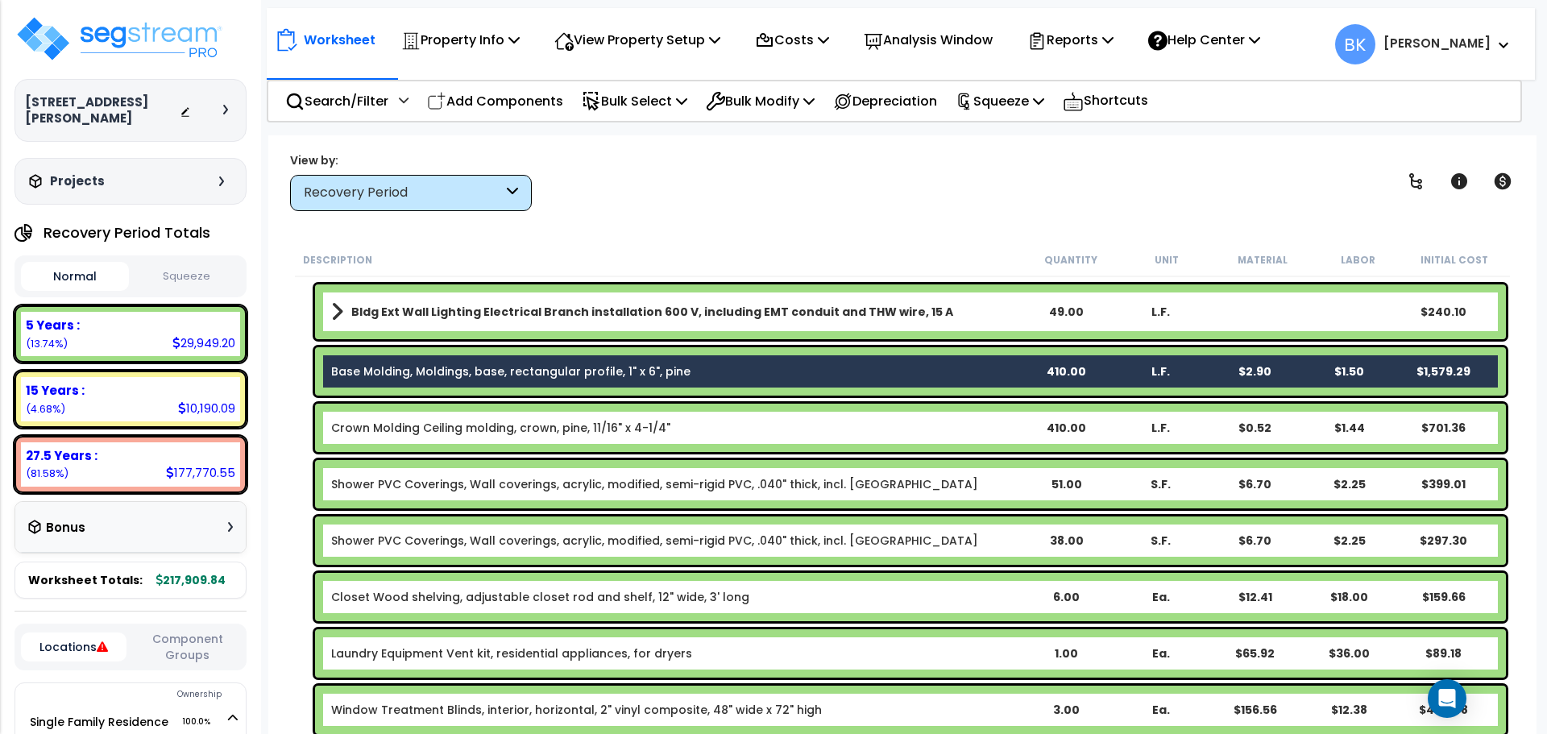
click at [451, 366] on link "Base Molding, Moldings, base, rectangular profile, 1" x 6", pine" at bounding box center [510, 372] width 359 height 16
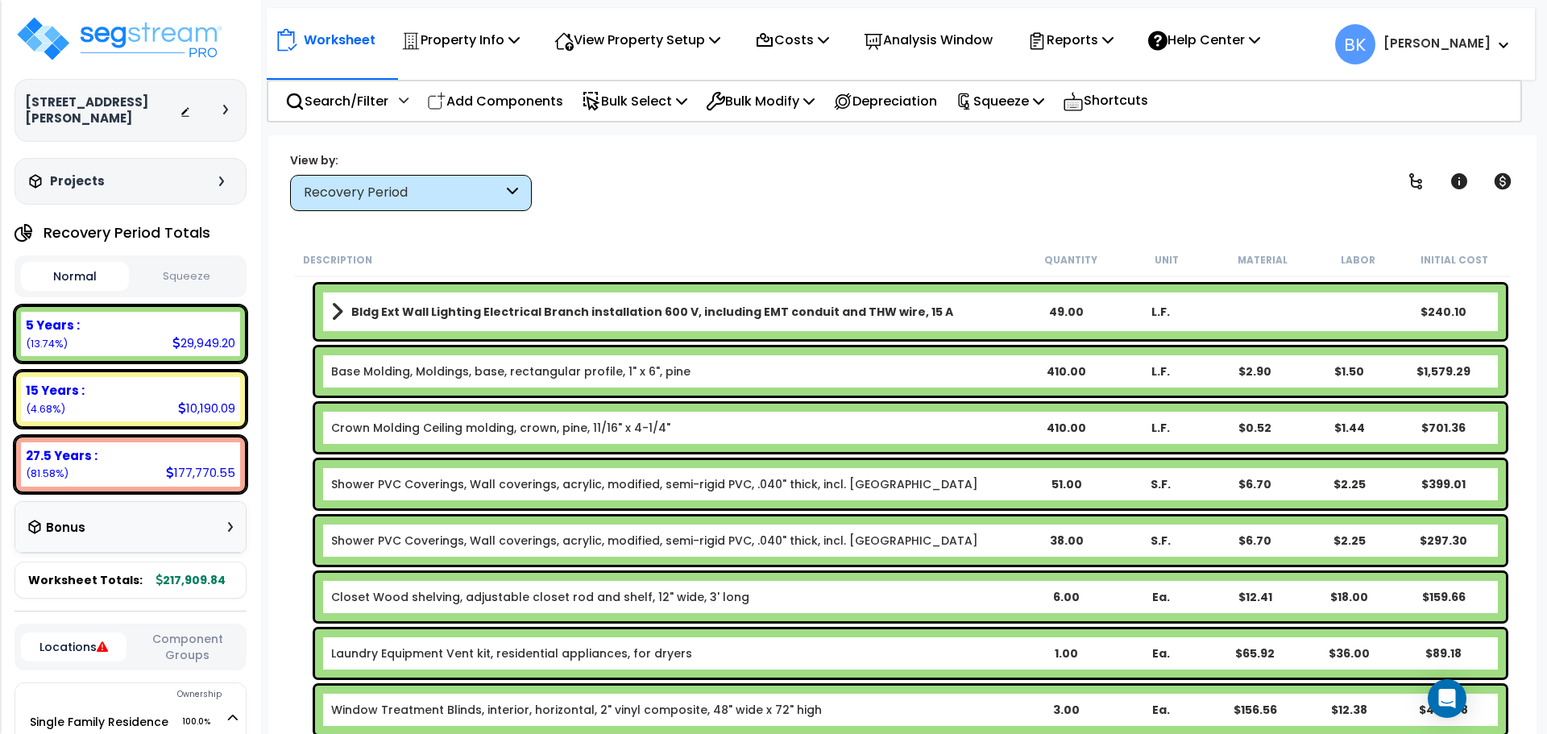
click at [297, 471] on div "Shower PVC Coverings, Wall coverings, acrylic, modified, semi-rigid PVC, .040" …" at bounding box center [902, 484] width 1215 height 56
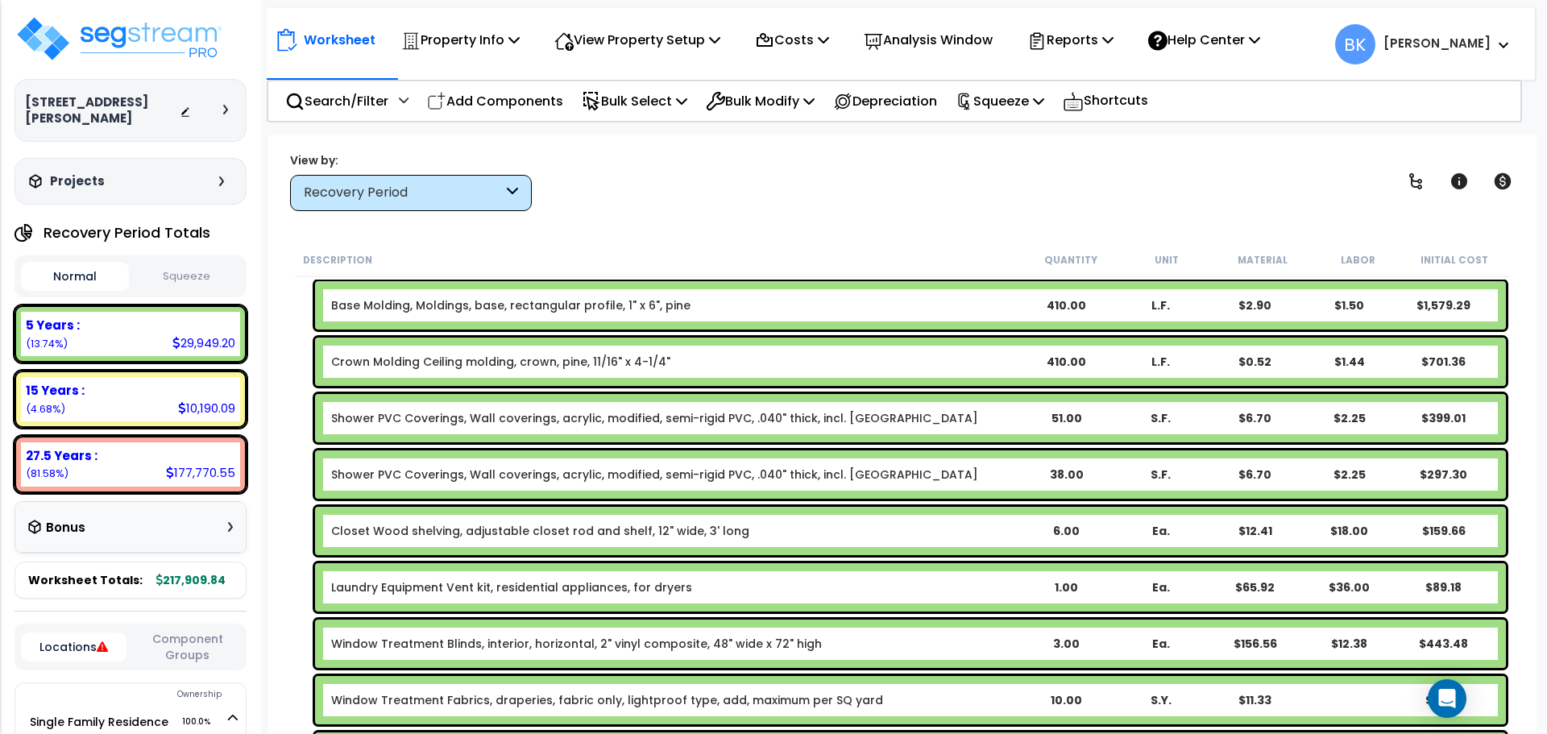
scroll to position [725, 0]
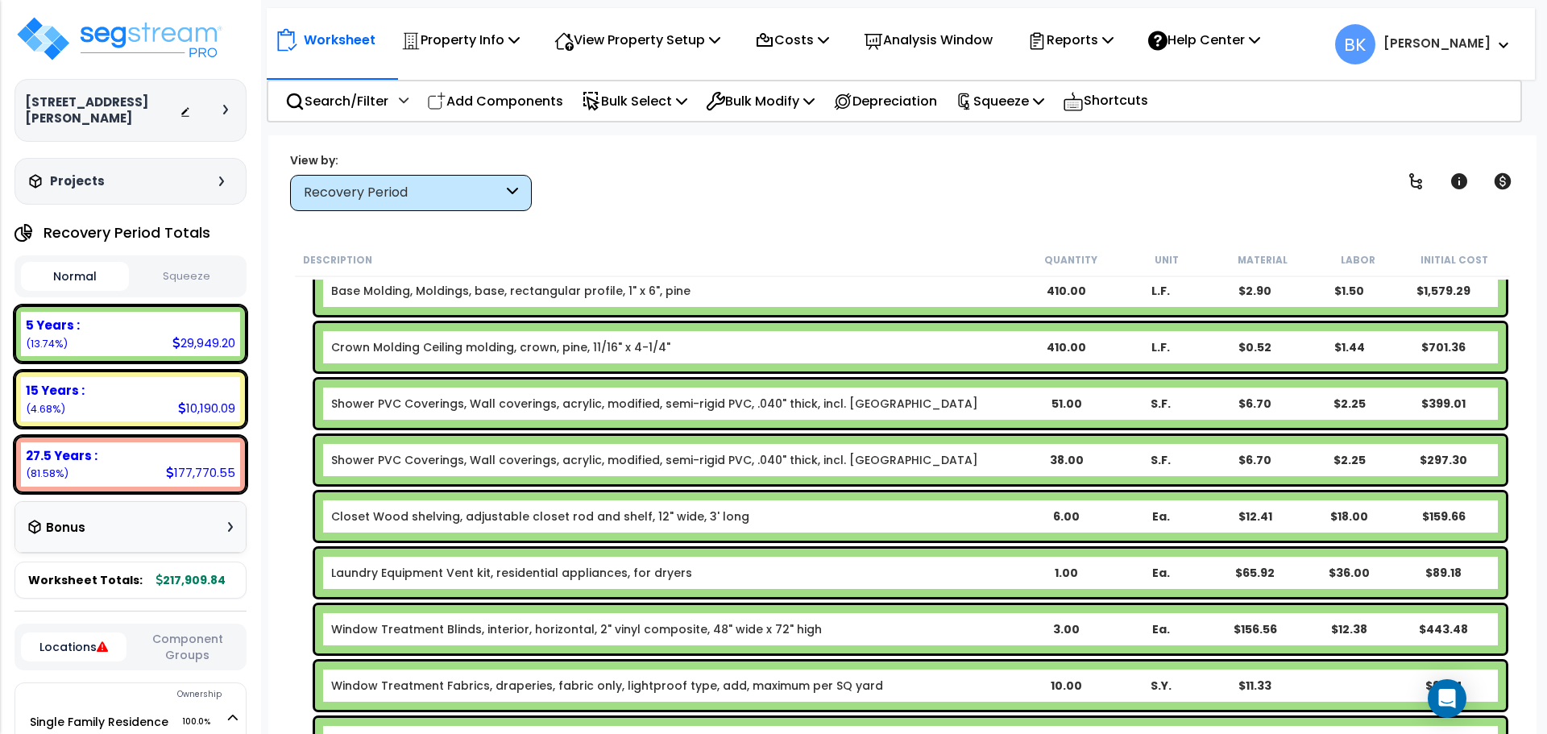
click at [385, 413] on div "Shower PVC Coverings, Wall coverings, acrylic, modified, semi-rigid PVC, .040" …" at bounding box center [910, 404] width 1191 height 48
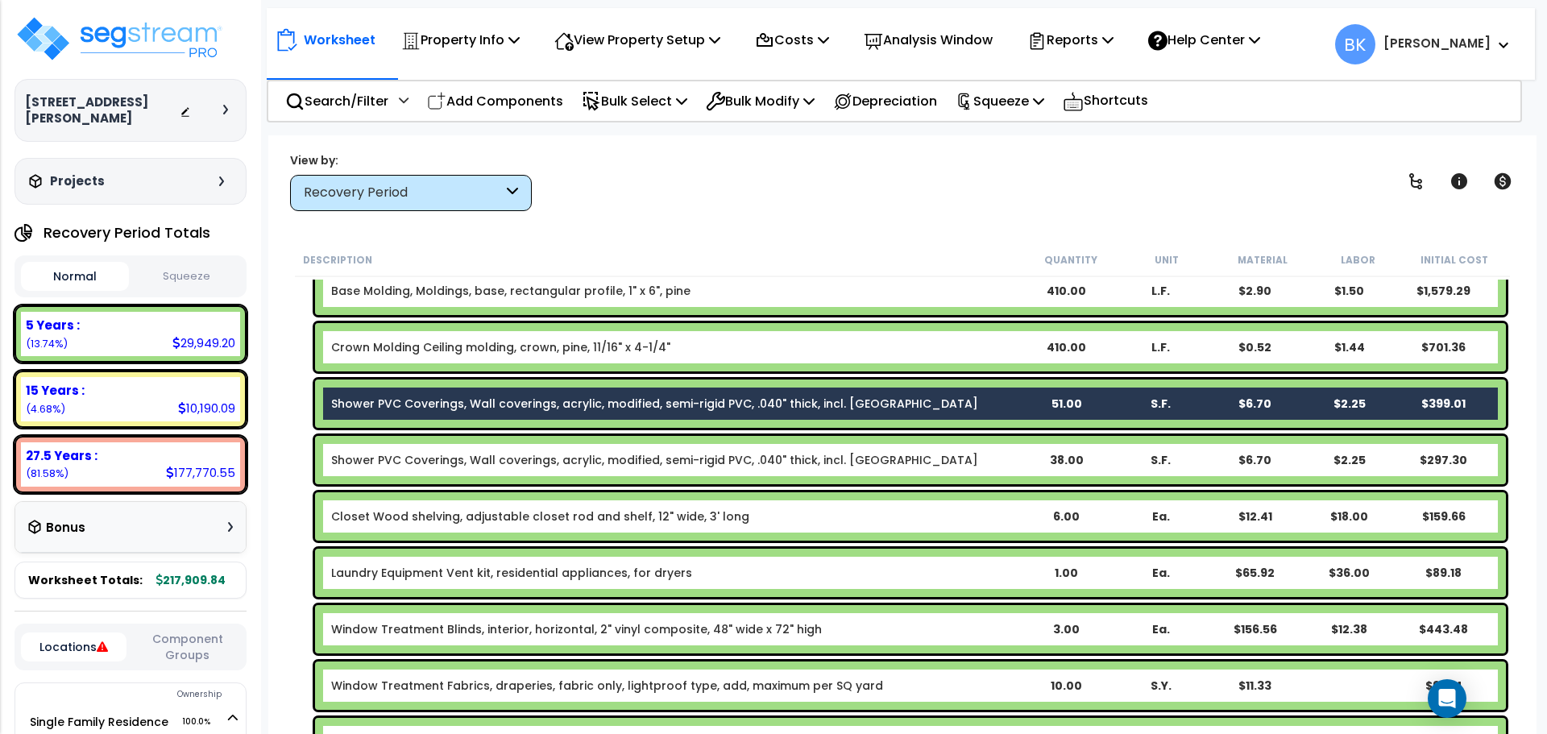
click at [378, 463] on link "Shower PVC Coverings, Wall coverings, acrylic, modified, semi-rigid PVC, .040" …" at bounding box center [654, 460] width 647 height 16
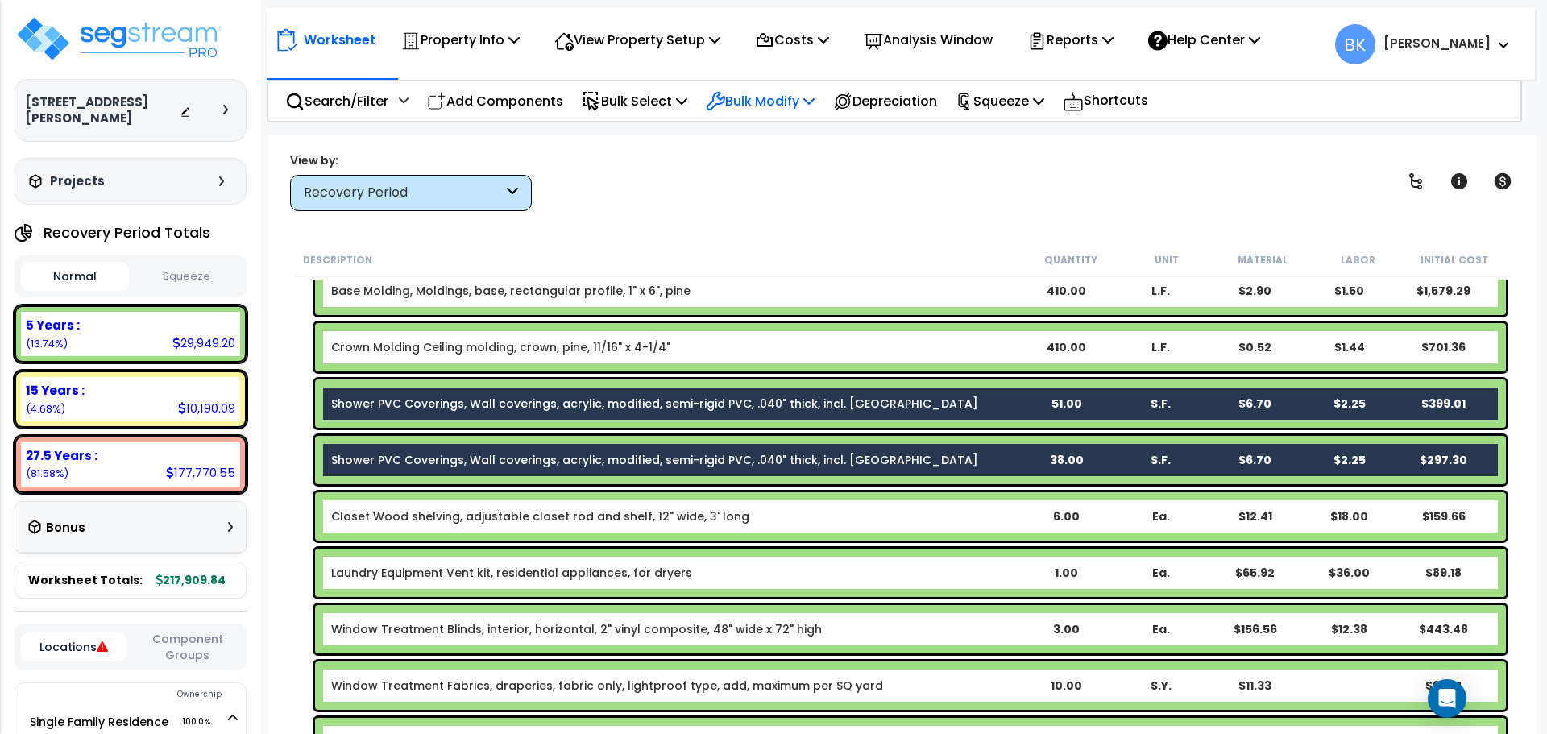
click at [783, 96] on p "Bulk Modify" at bounding box center [760, 101] width 109 height 22
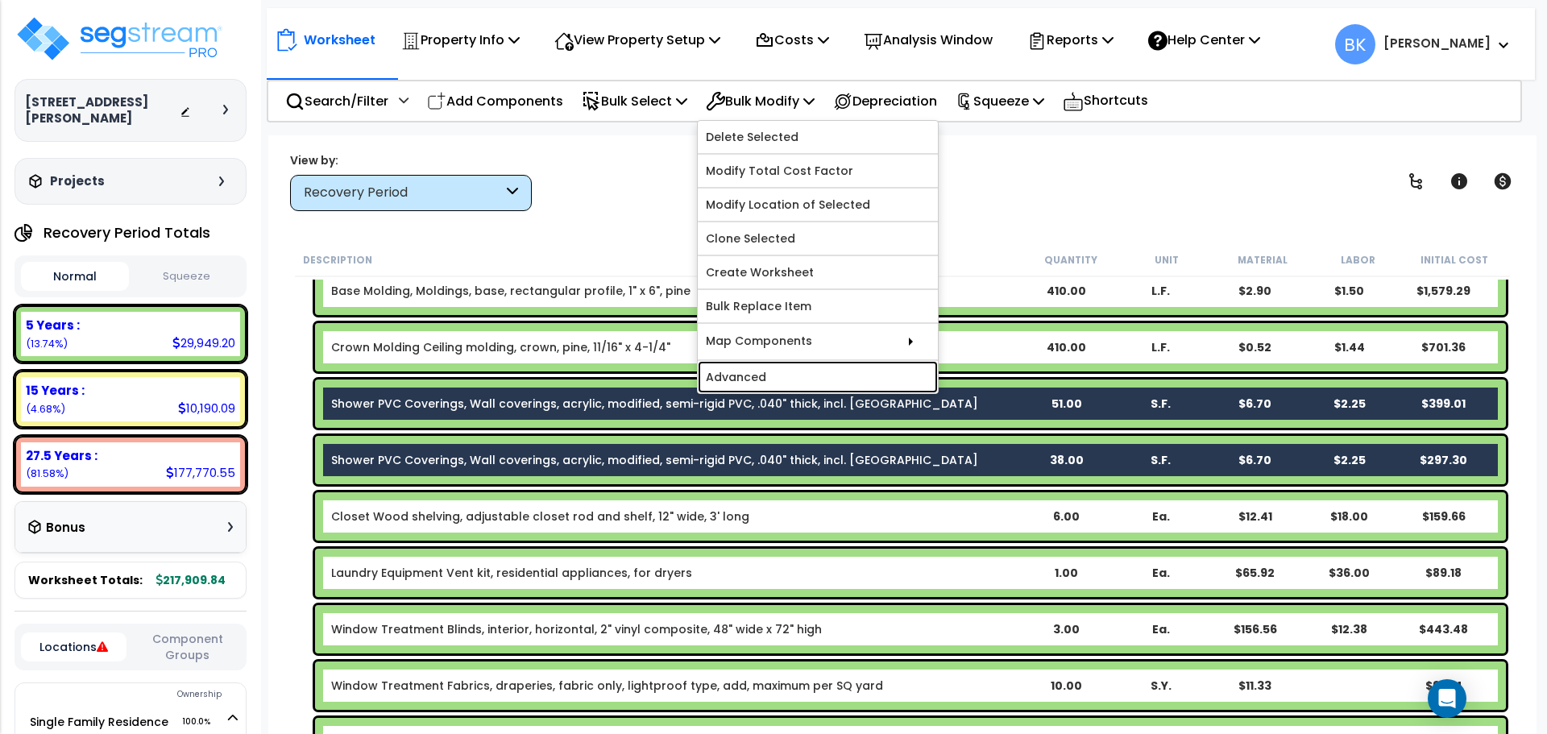
drag, startPoint x: 789, startPoint y: 376, endPoint x: 800, endPoint y: 364, distance: 16.0
click at [789, 376] on link "Advanced" at bounding box center [818, 377] width 240 height 32
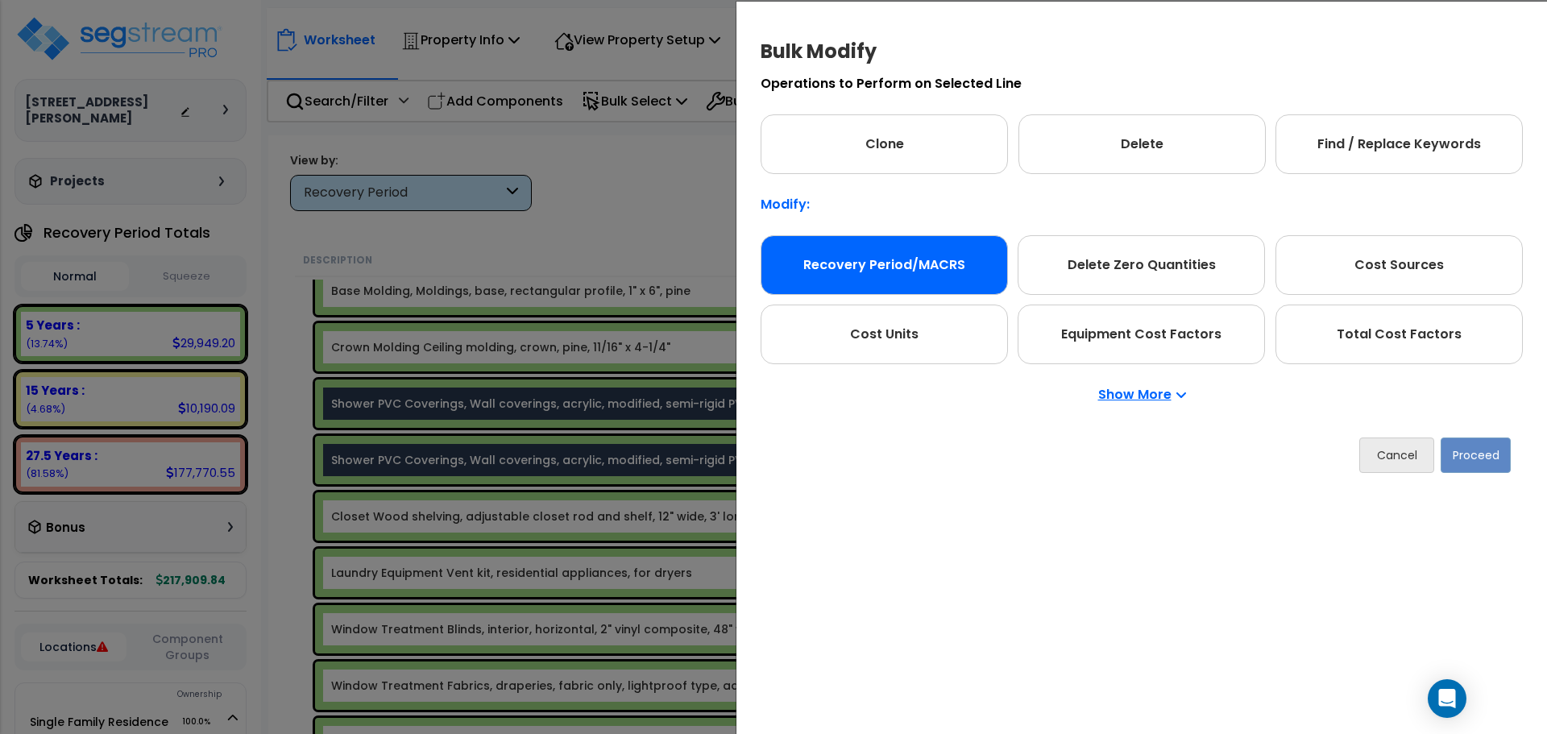
click at [949, 258] on div "Recovery Period/MACRS" at bounding box center [884, 265] width 247 height 60
click at [1523, 462] on div "Cancel Proceed" at bounding box center [1142, 456] width 762 height 60
click at [1499, 459] on button "Proceed" at bounding box center [1476, 455] width 70 height 35
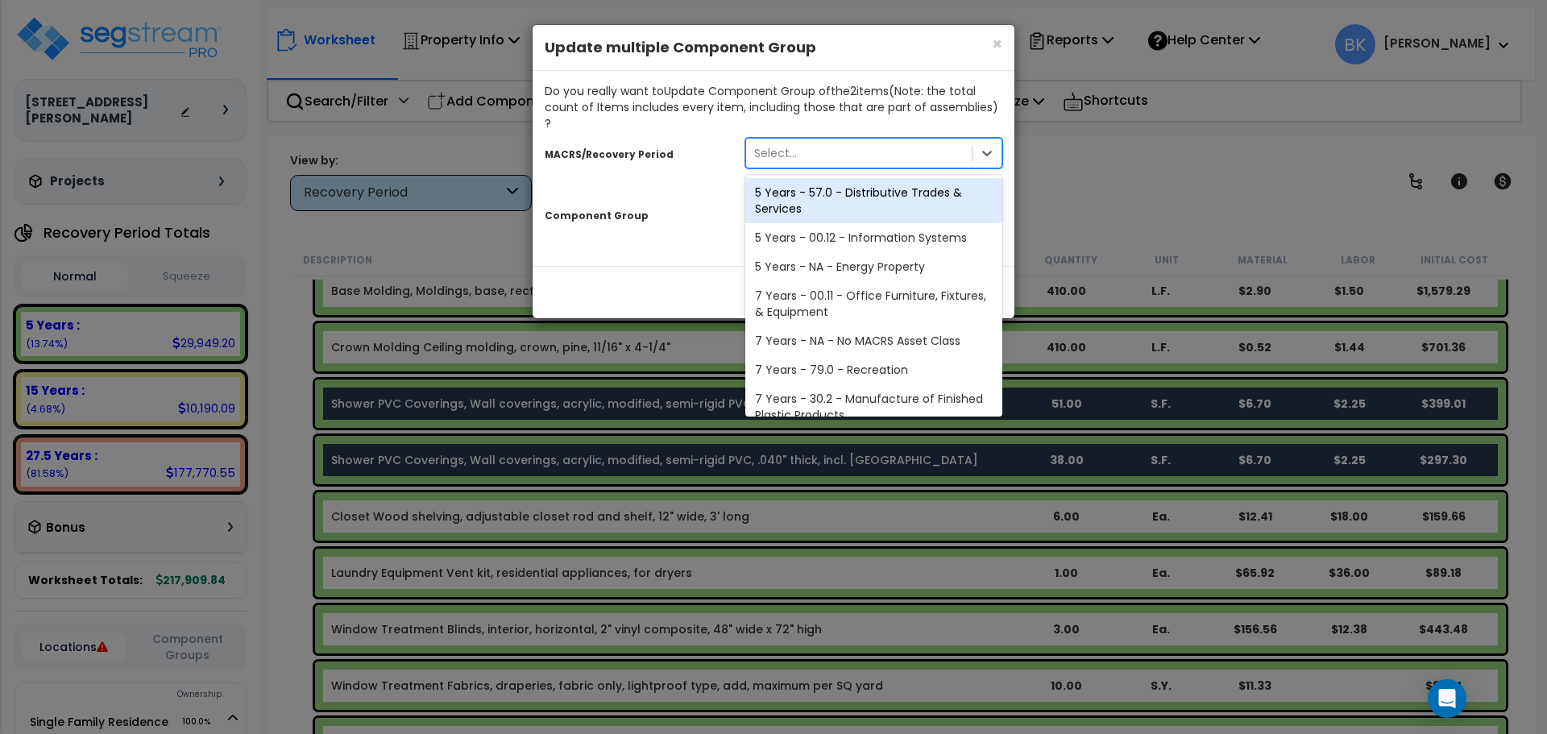
click at [815, 143] on div "Select..." at bounding box center [859, 153] width 226 height 26
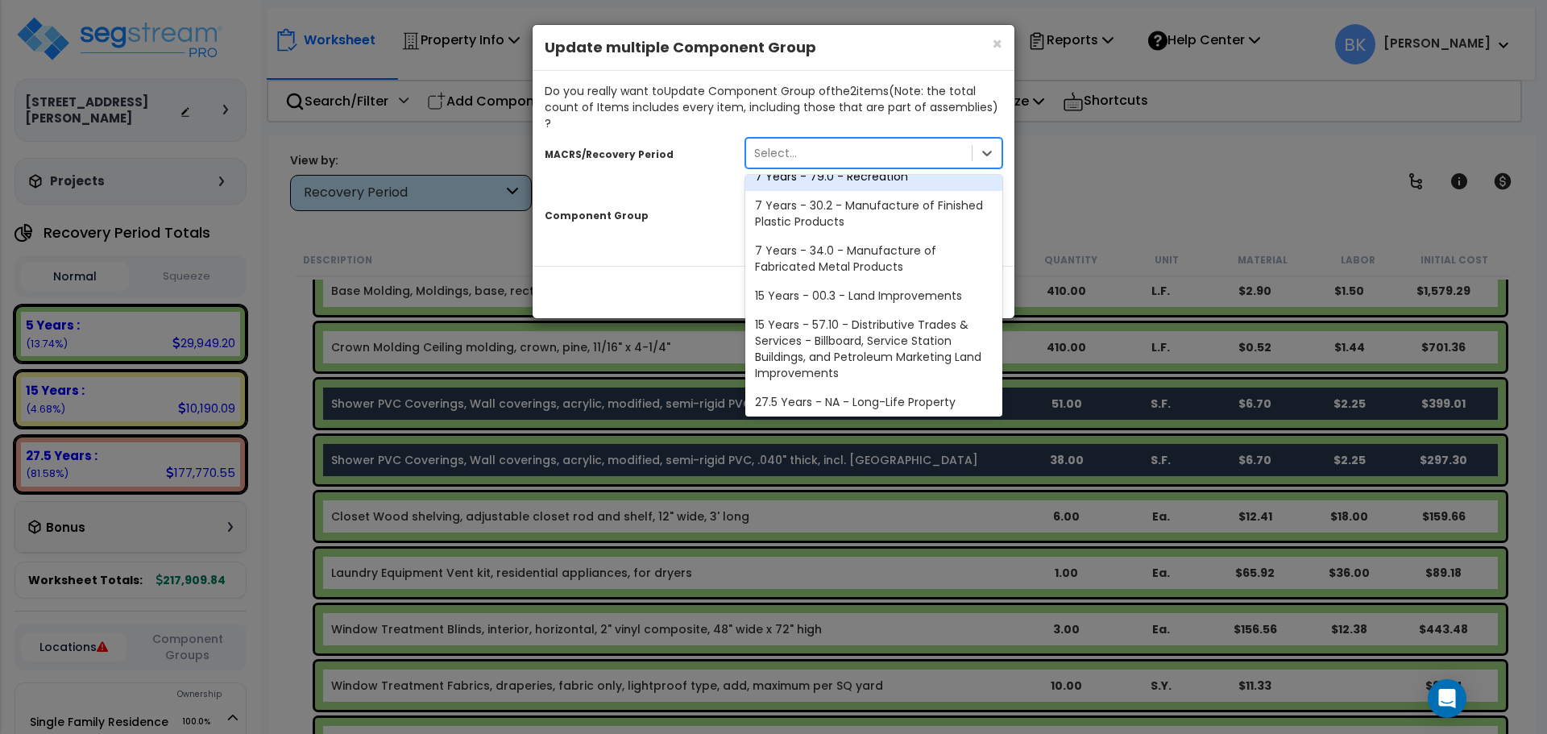
scroll to position [197, 0]
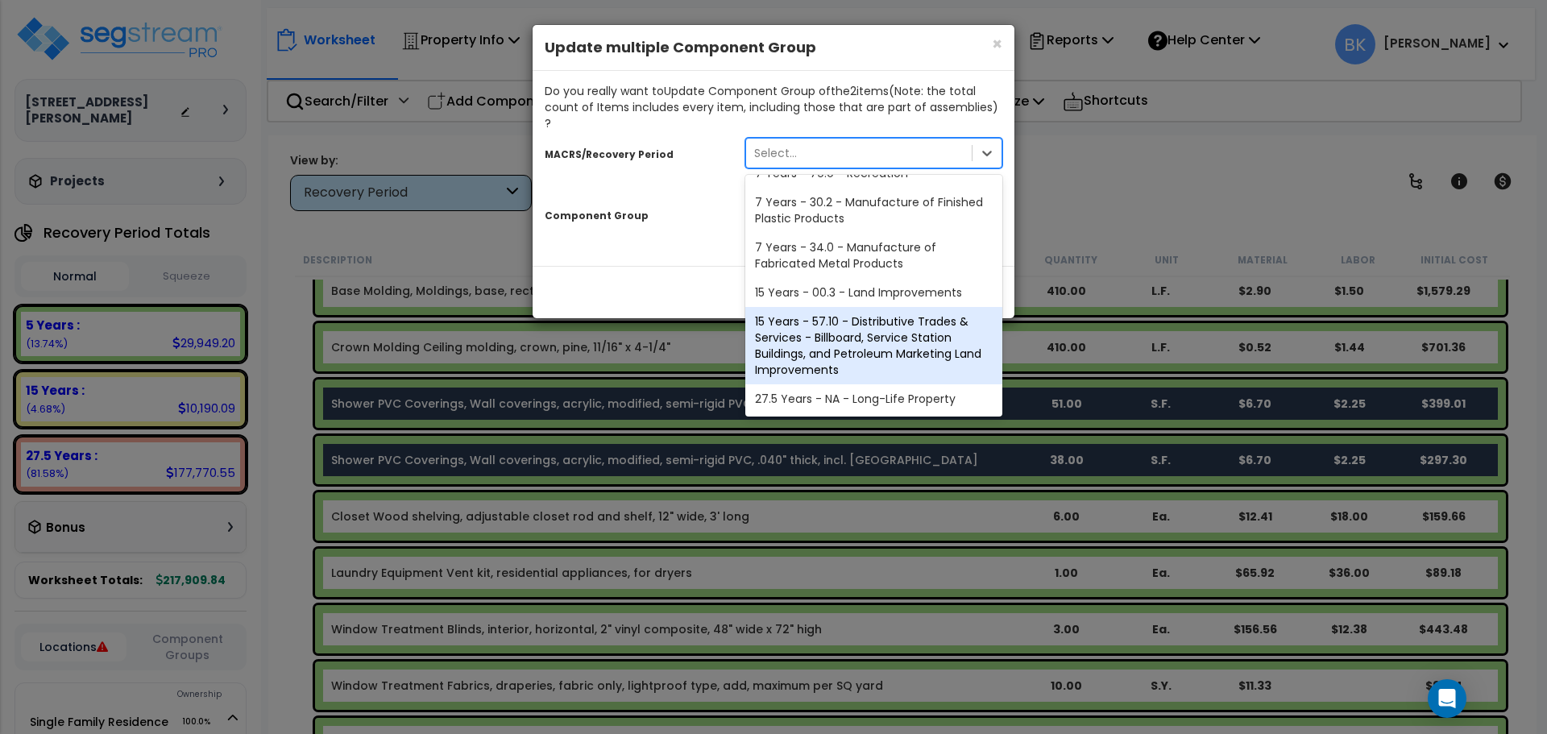
click at [824, 384] on div "27.5 Years - NA - Long-Life Property" at bounding box center [874, 398] width 257 height 29
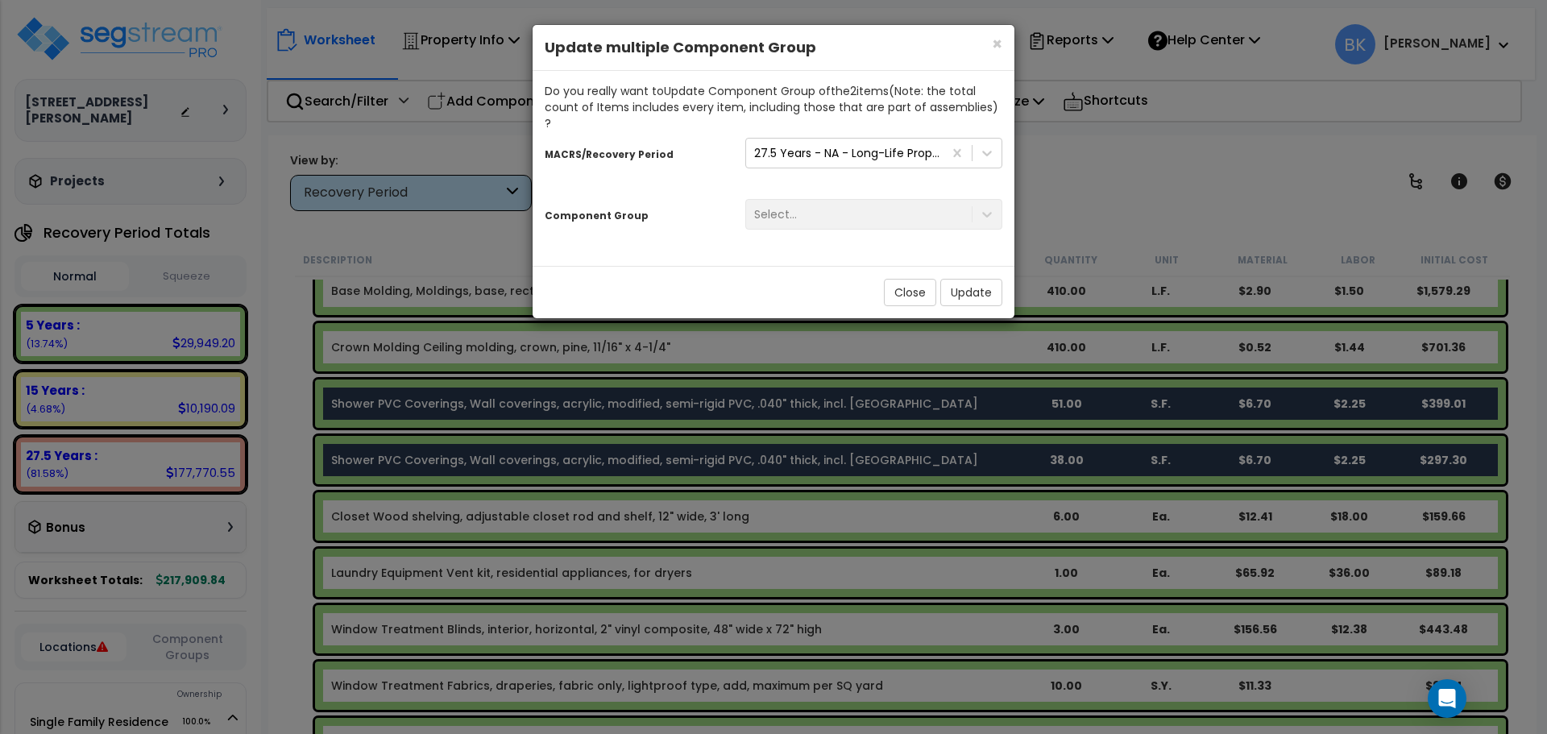
click at [820, 207] on div "Select..." at bounding box center [873, 214] width 281 height 31
click at [938, 201] on div "Select..." at bounding box center [859, 214] width 226 height 26
type input "B"
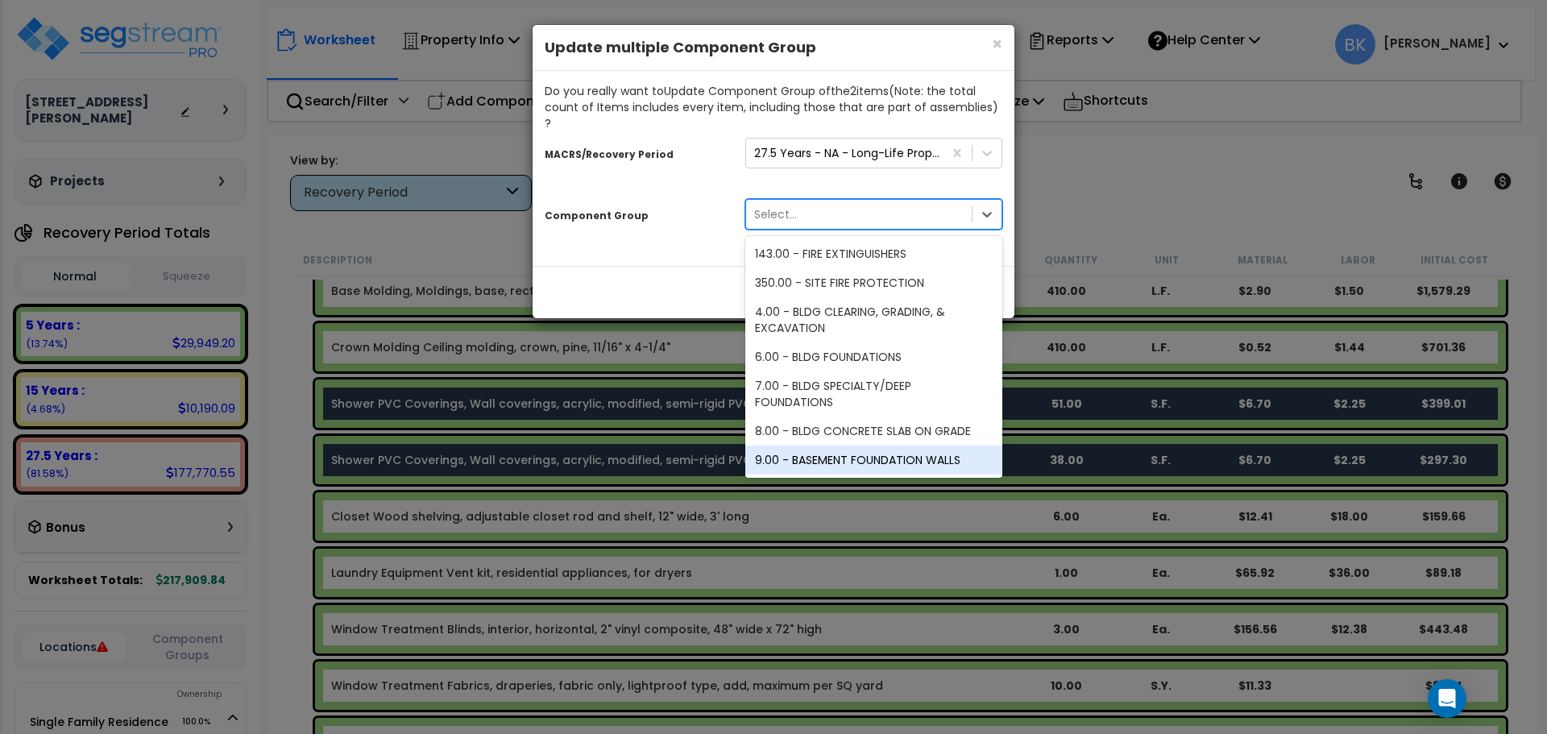
type input "f"
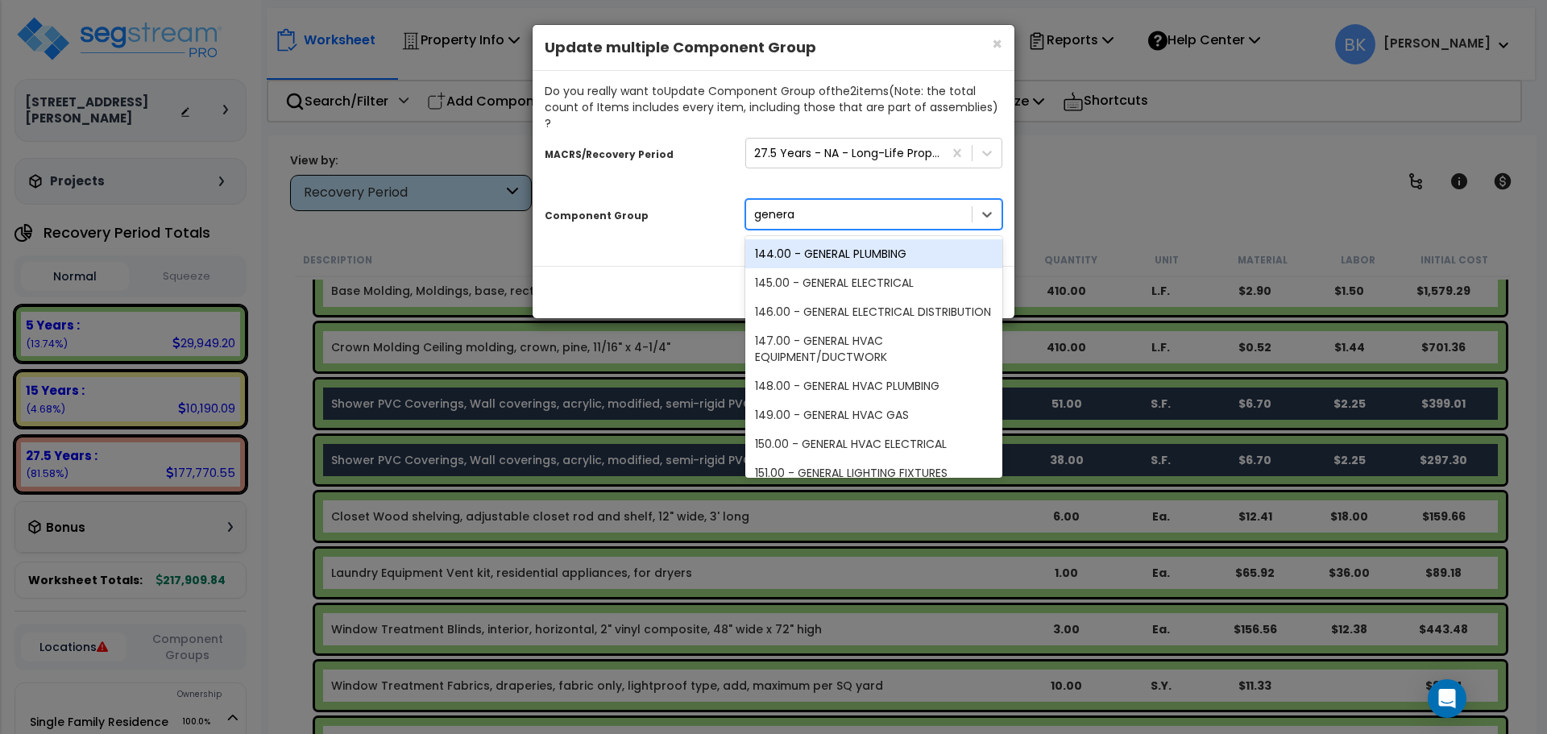
type input "general"
click at [880, 239] on div "144.00 - GENERAL PLUMBING" at bounding box center [874, 253] width 257 height 29
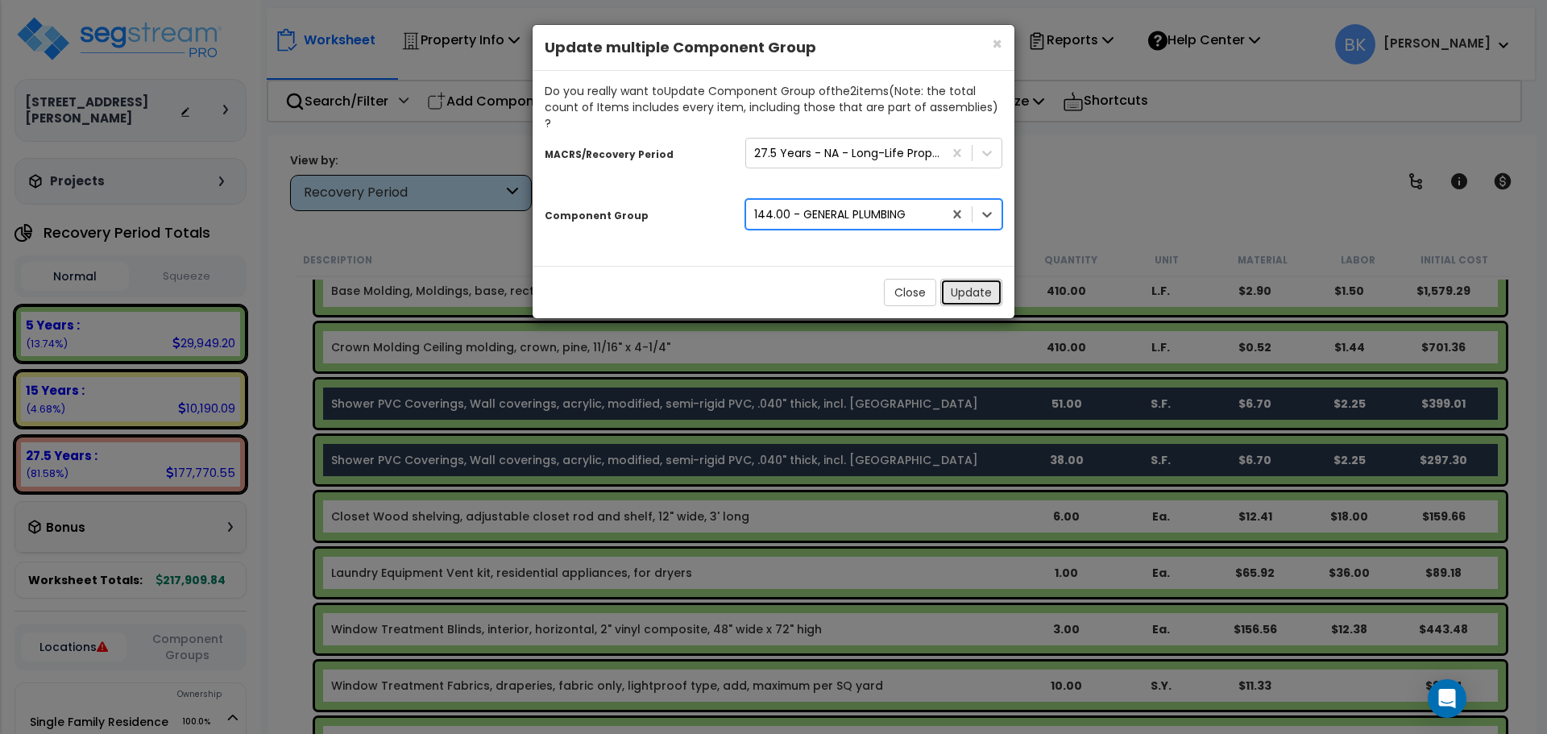
click at [966, 279] on button "Update" at bounding box center [972, 292] width 62 height 27
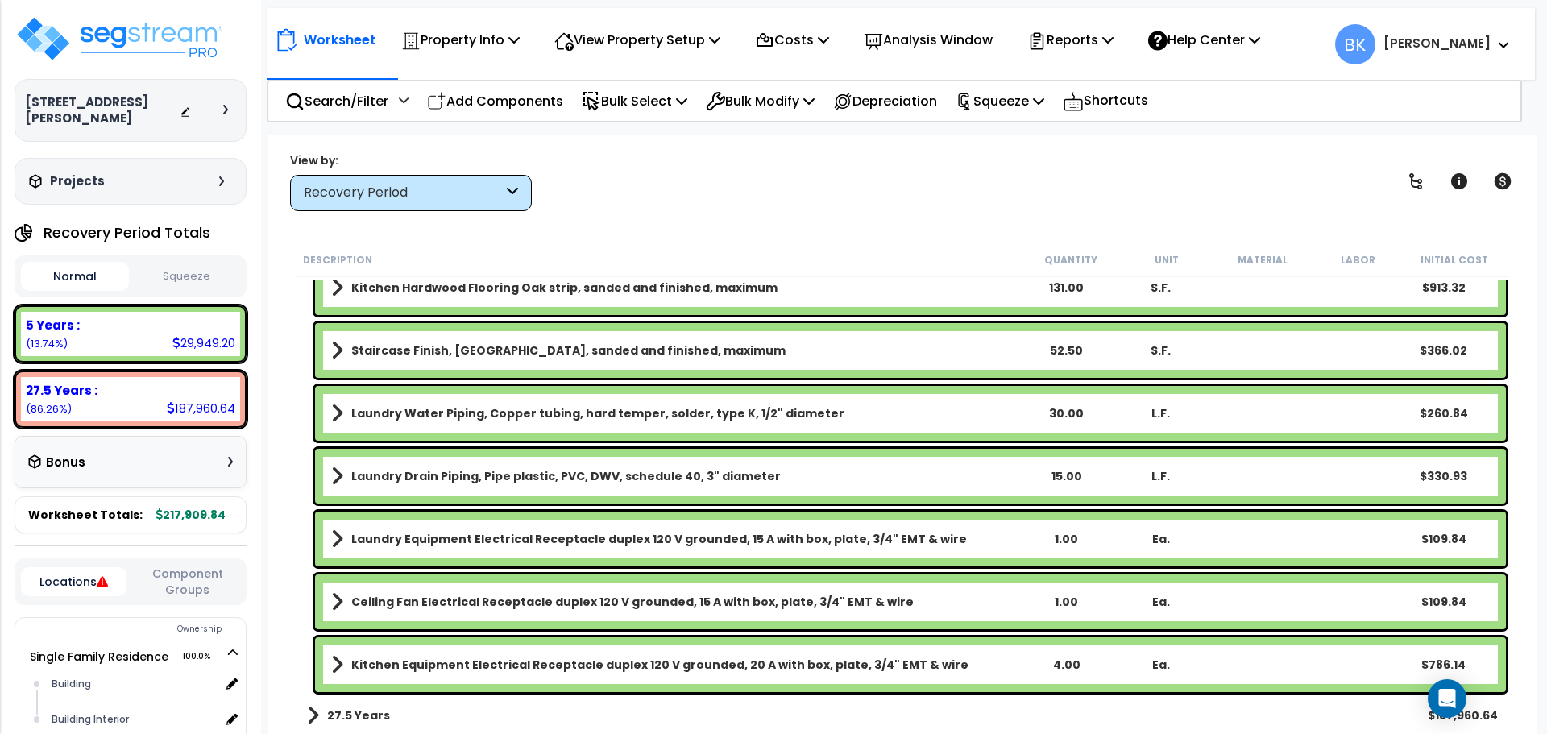
scroll to position [71, 0]
click at [342, 715] on b "27.5 Years" at bounding box center [358, 716] width 63 height 16
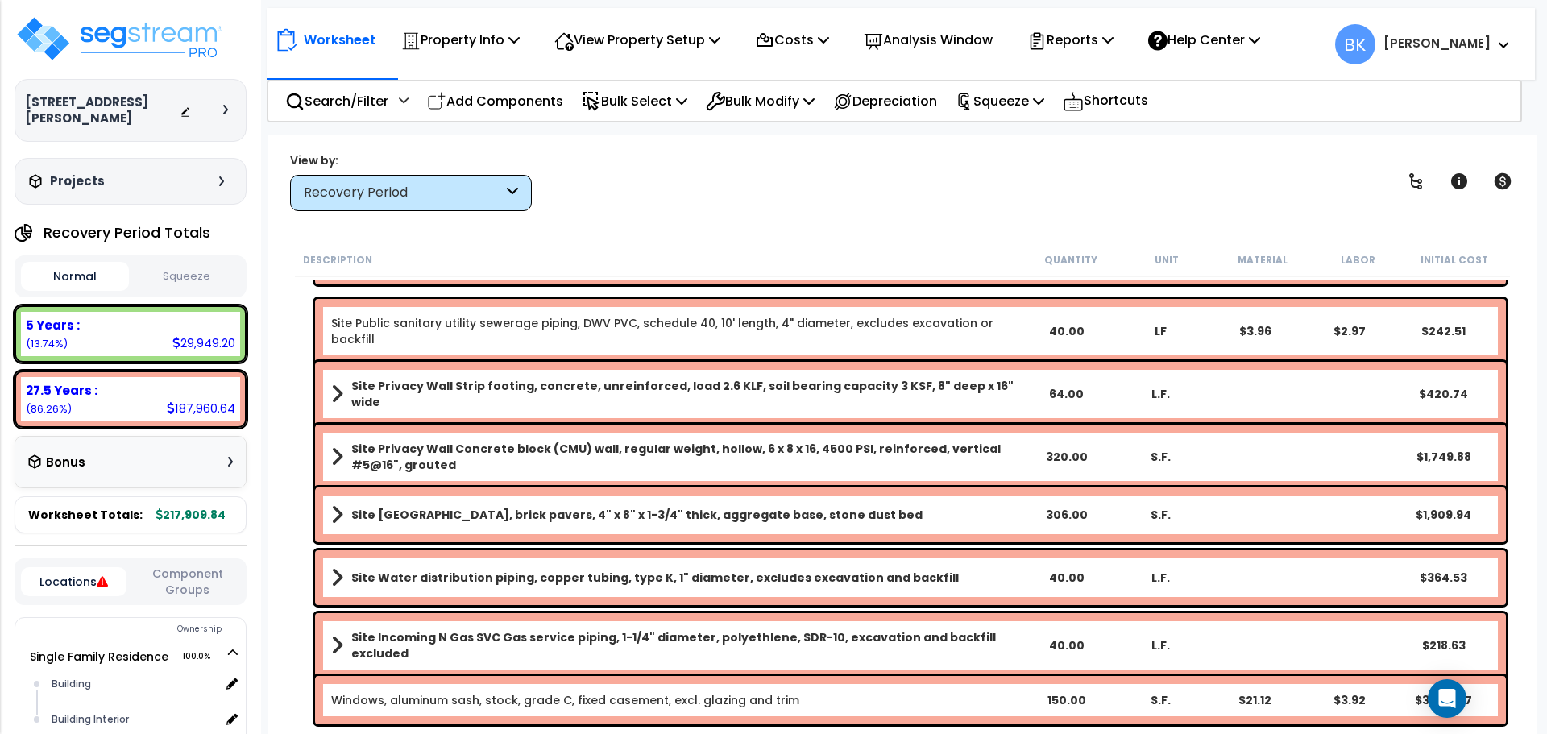
scroll to position [10525, 0]
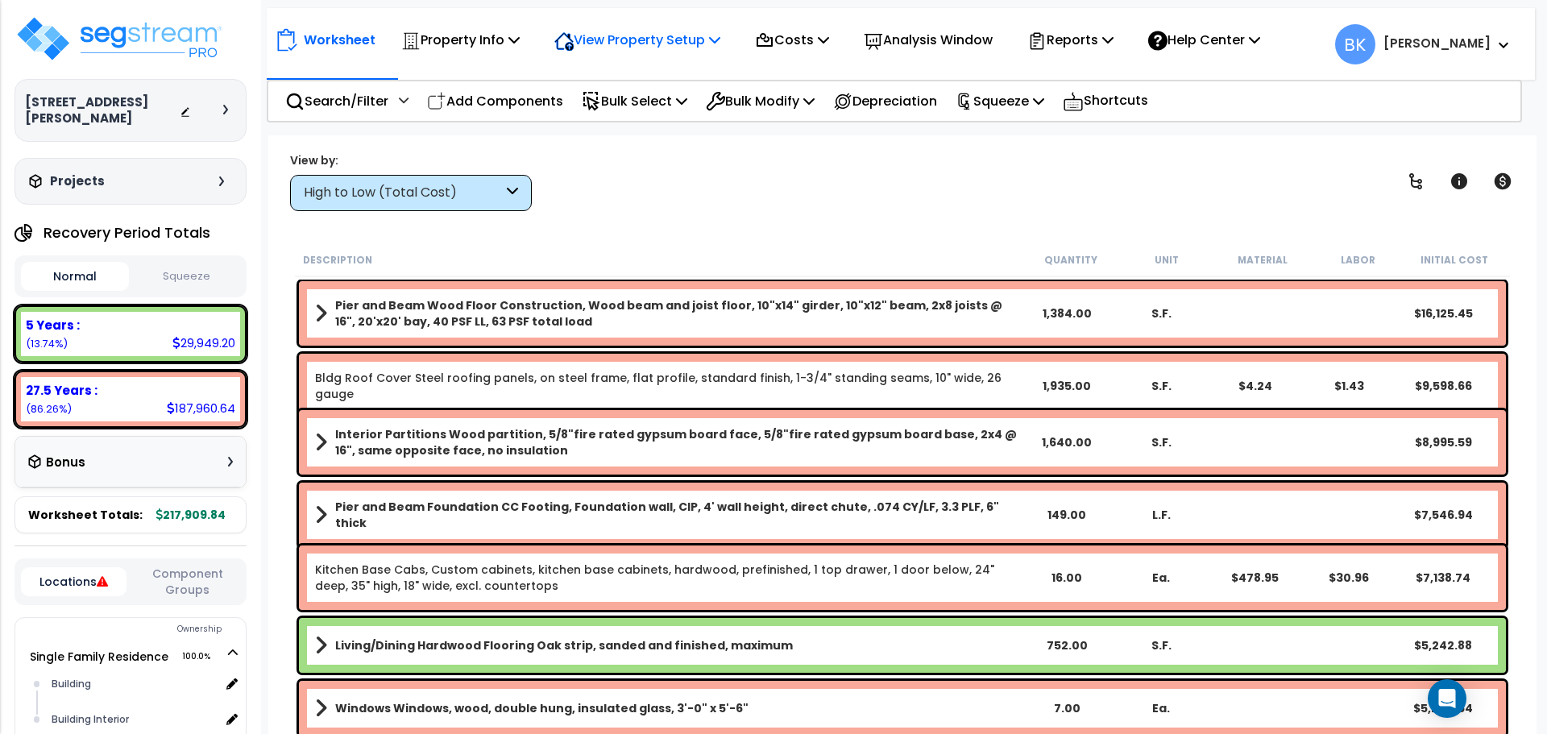
click at [645, 49] on p "View Property Setup" at bounding box center [638, 40] width 166 height 22
click at [659, 119] on link "View Questionnaire" at bounding box center [626, 110] width 160 height 32
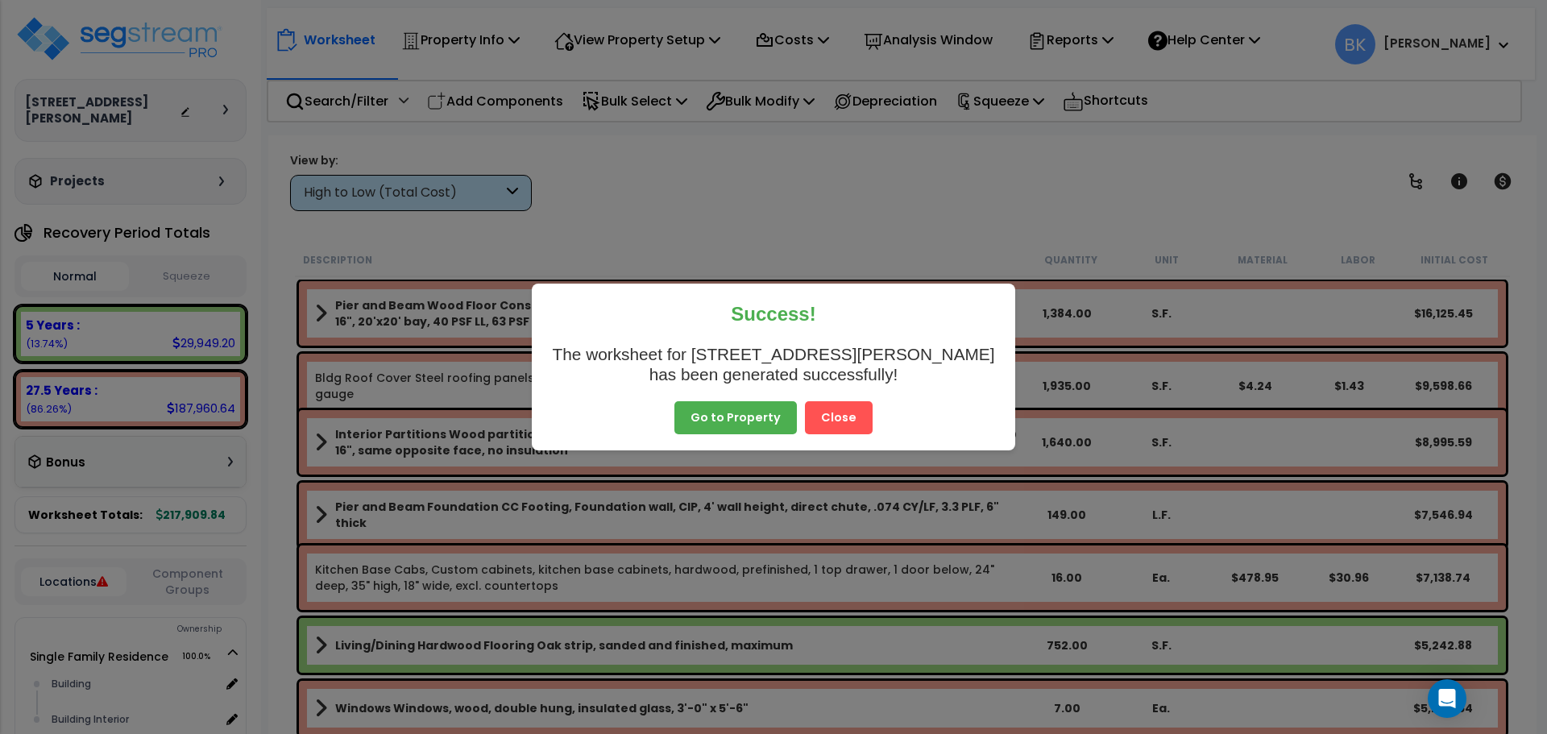
click at [731, 411] on button "Go to Property" at bounding box center [736, 418] width 123 height 34
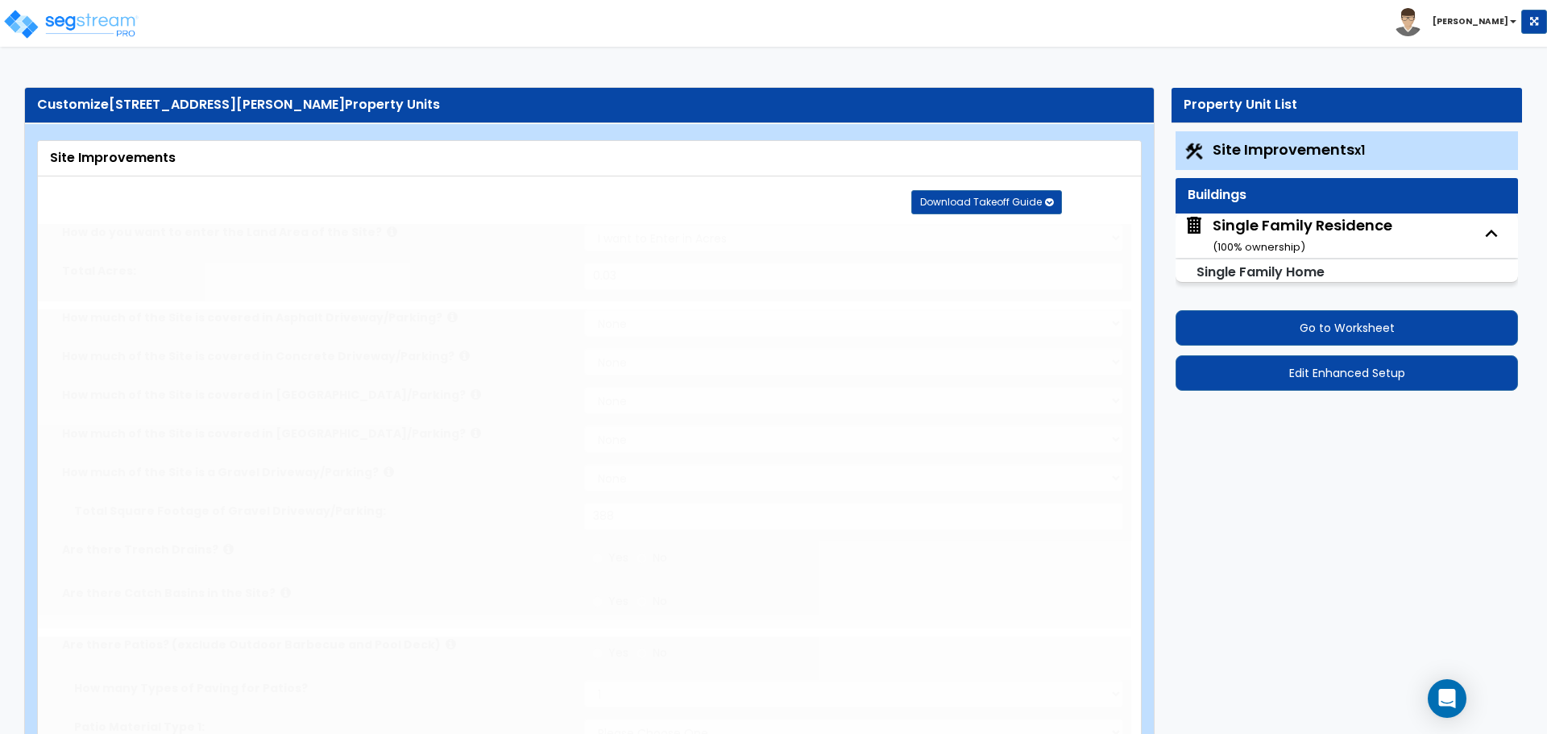
type input "0.03"
select select "2"
type input "388"
radio input "true"
select select "2"
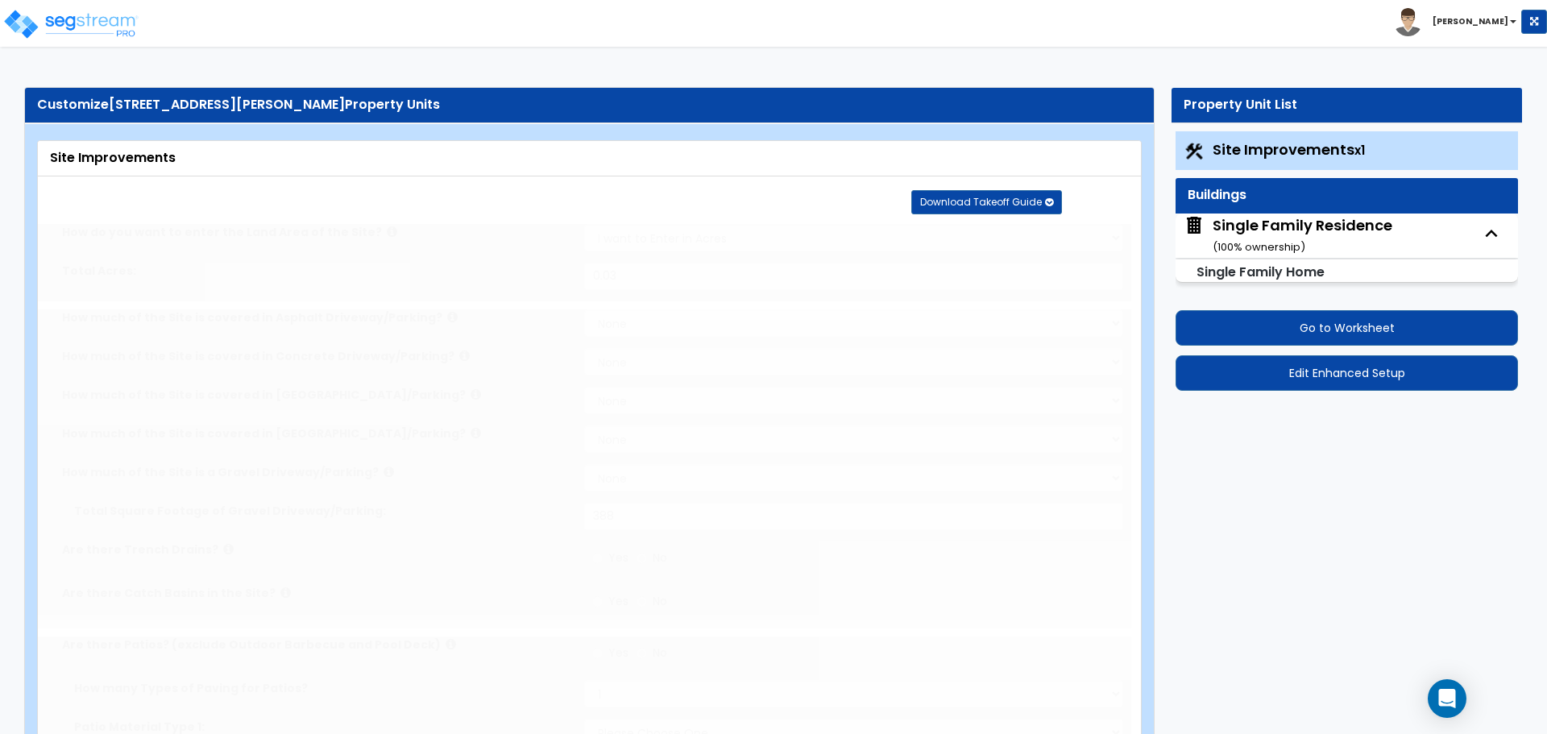
select select "4"
type input "310"
select select "3"
type input "306"
radio input "true"
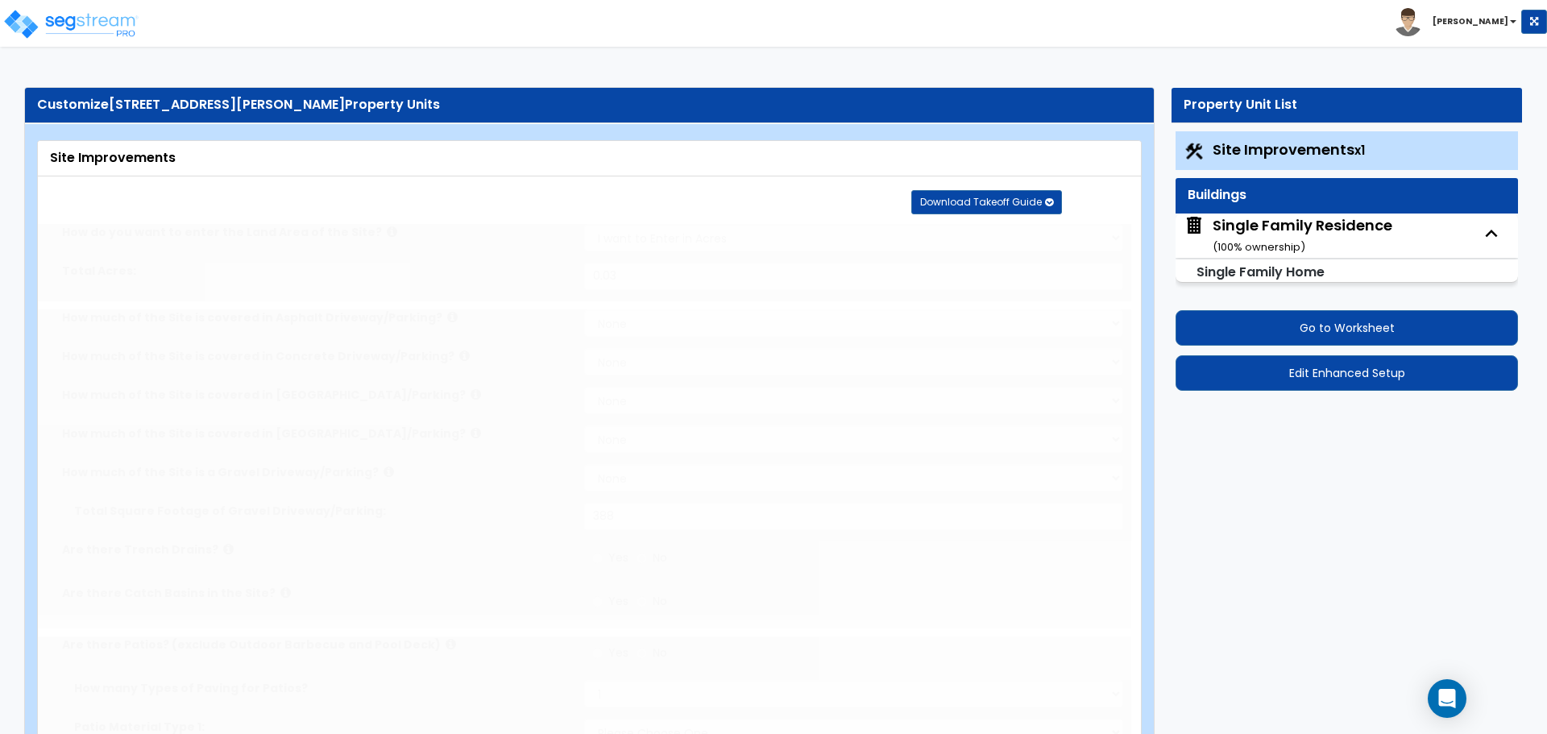
select select "1"
type input "4"
radio input "true"
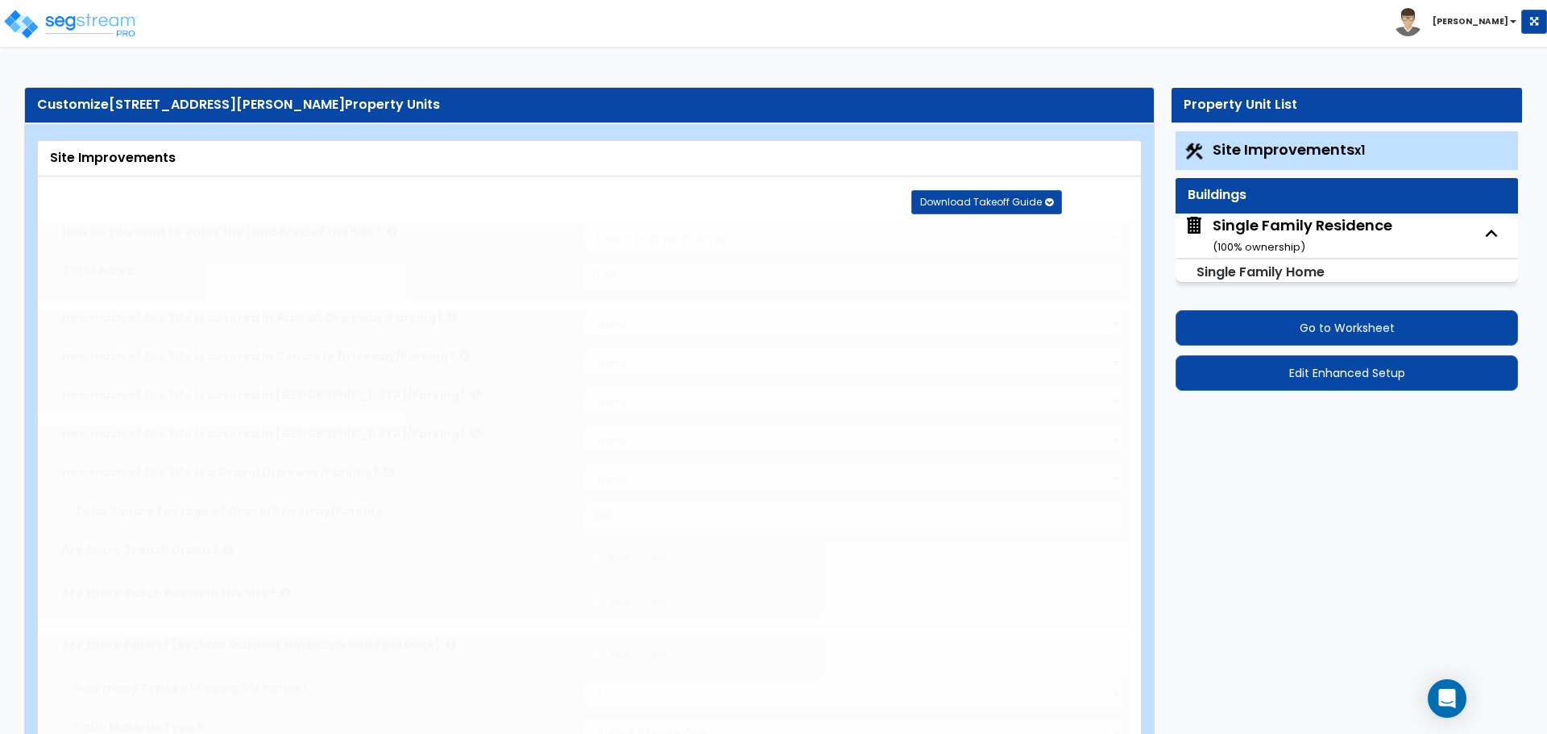
select select "2"
type input "12"
radio input "true"
select select "1"
type input "93"
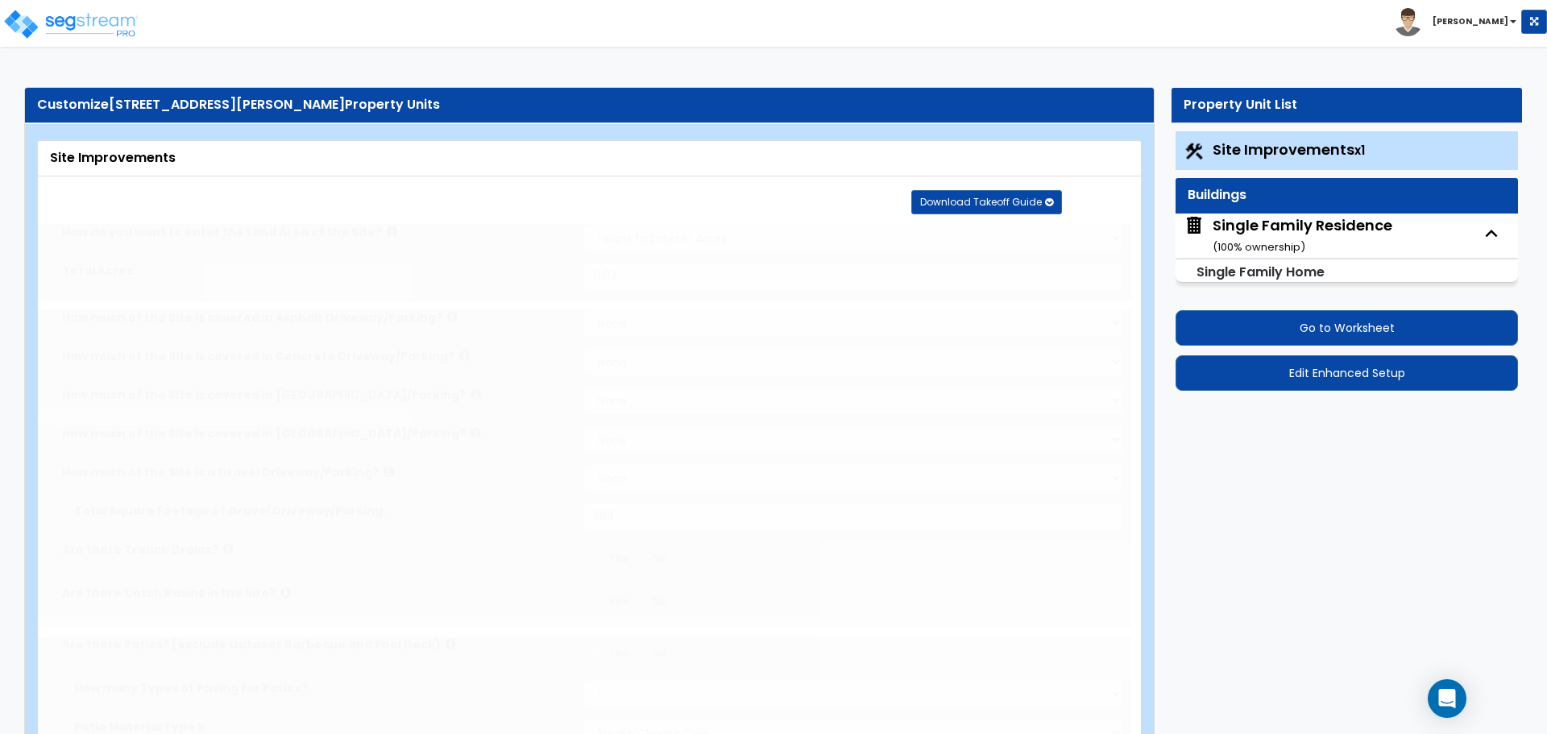
select select "1"
radio input "true"
type input "40"
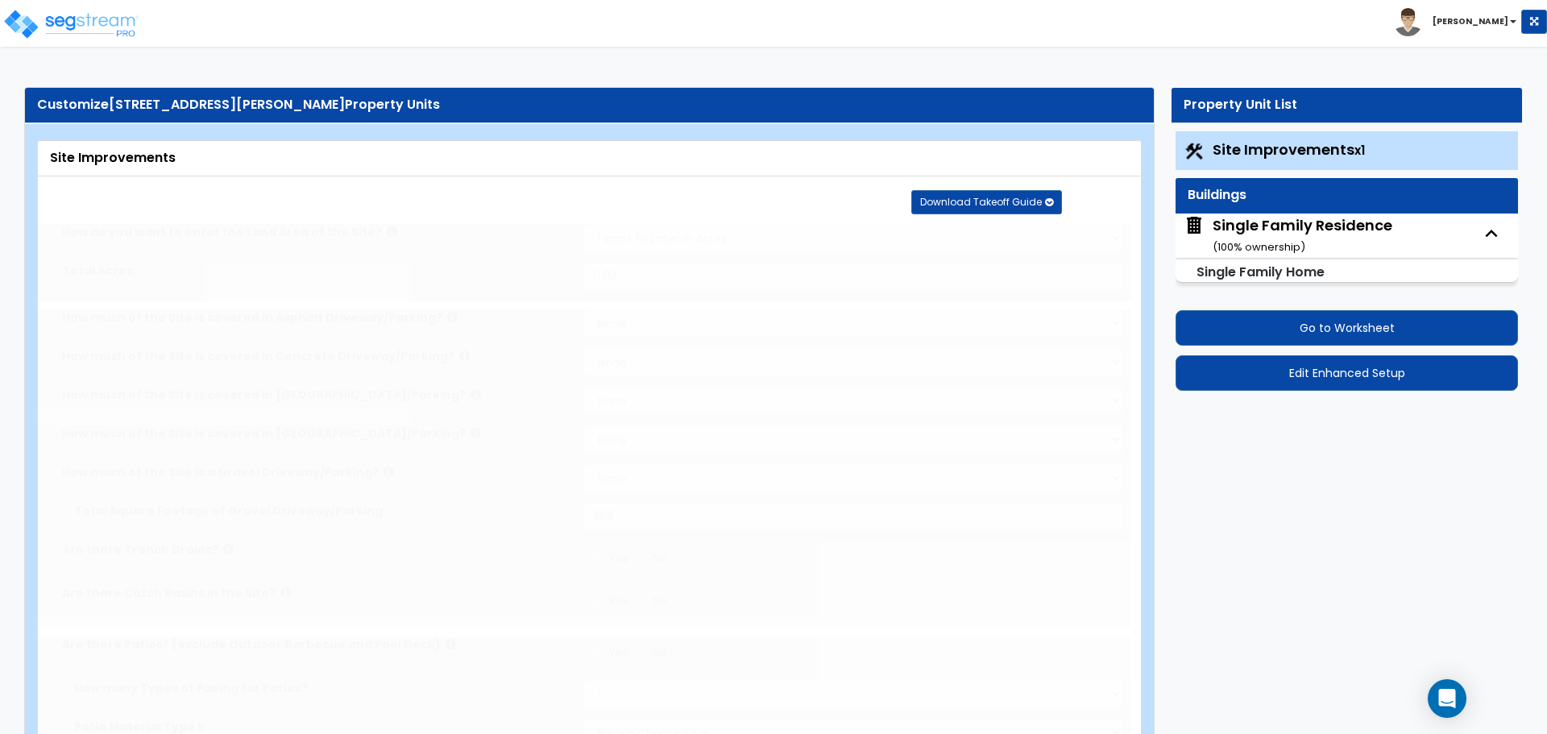
radio input "true"
type input "5"
type input "64"
radio input "true"
select select "2"
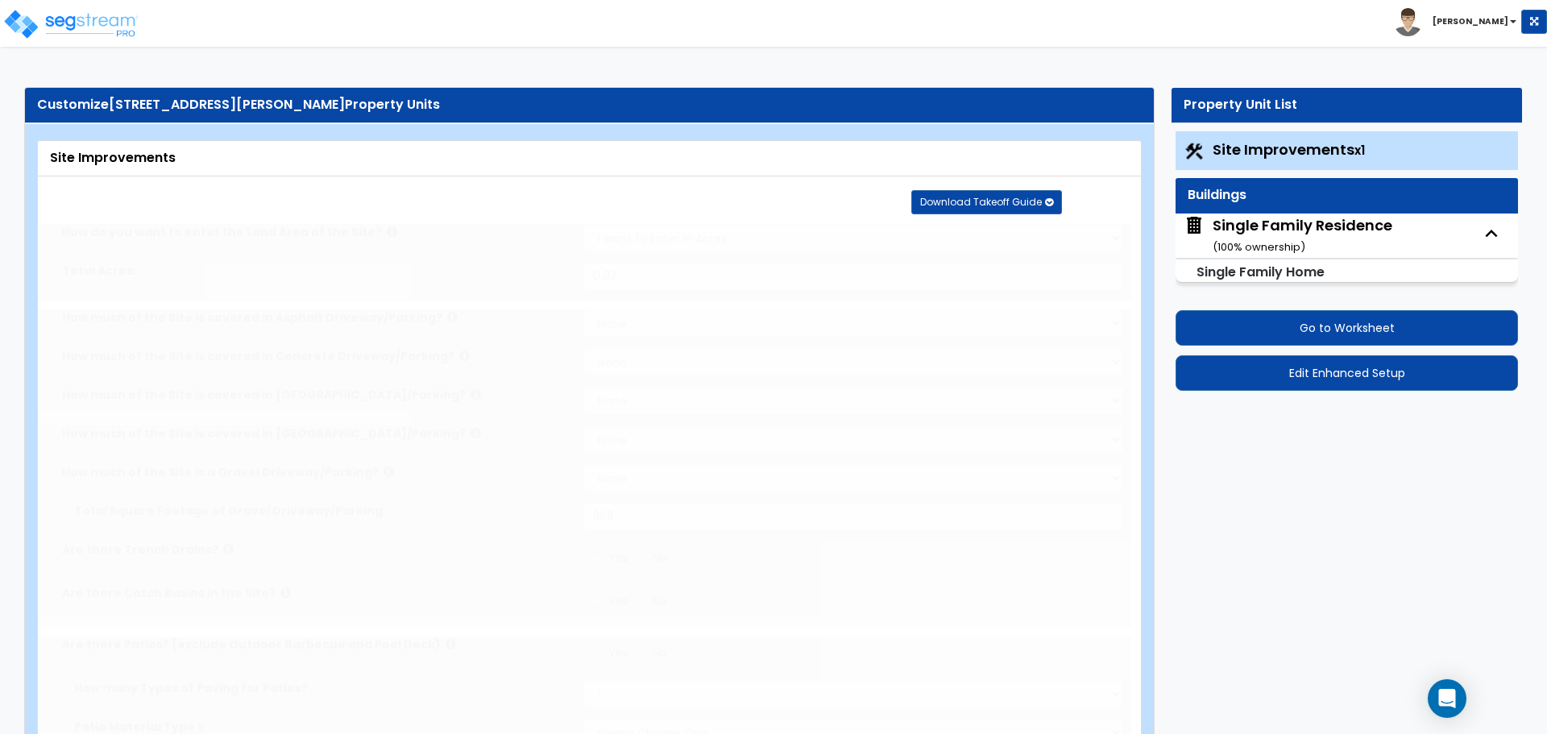
select select "8"
type input "1"
select select "5"
type input "1"
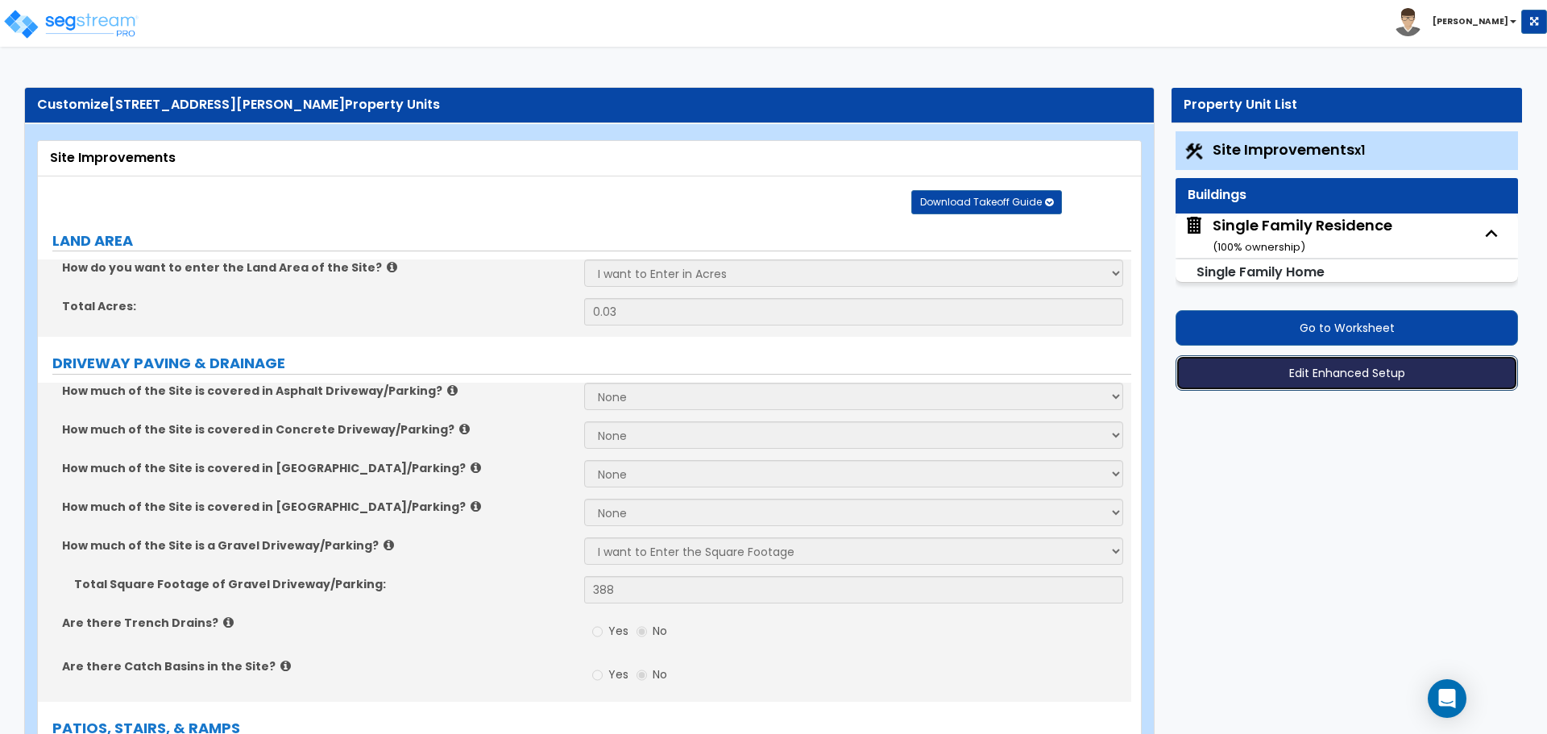
click at [1331, 376] on button "Edit Enhanced Setup" at bounding box center [1347, 372] width 343 height 35
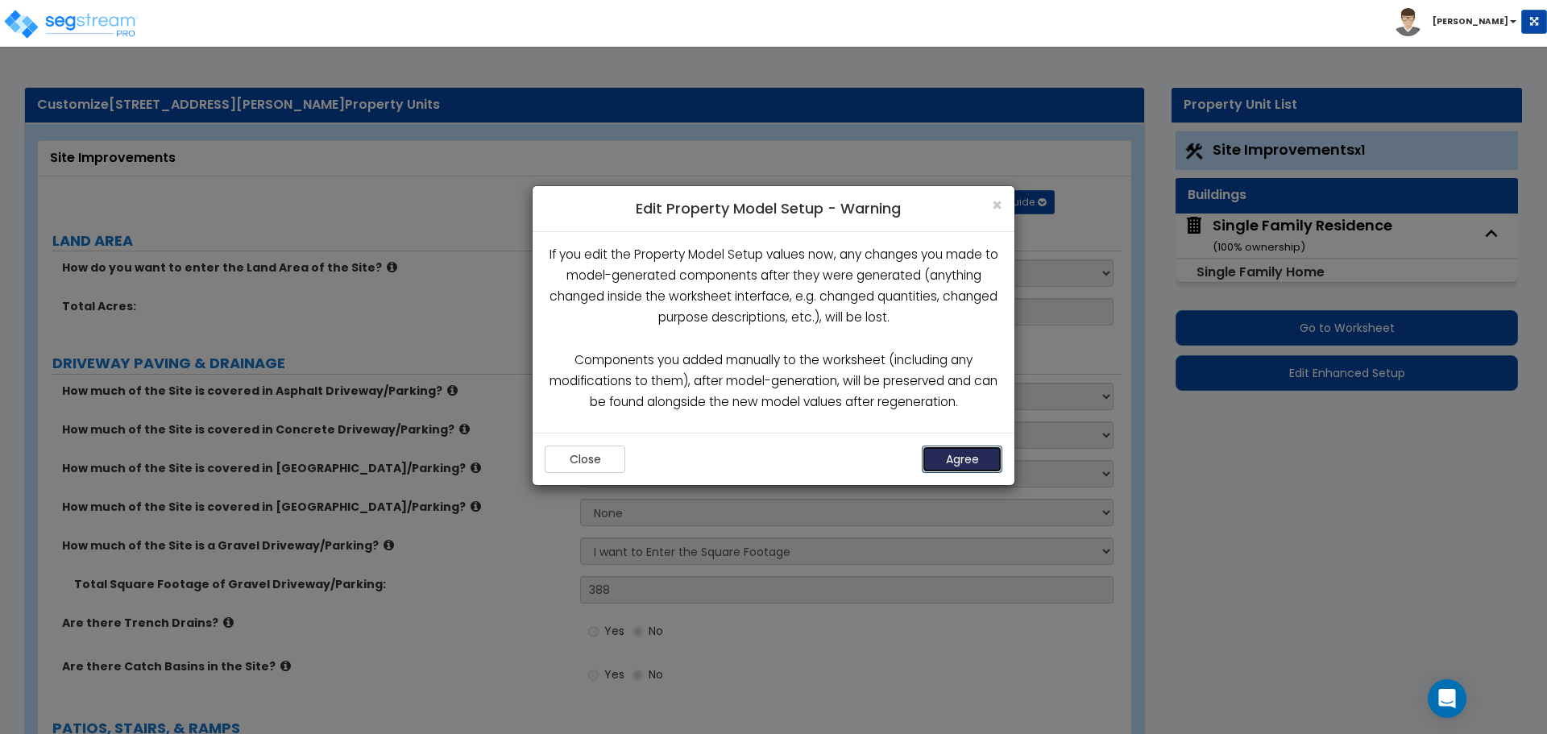
click at [986, 460] on button "Agree" at bounding box center [962, 459] width 81 height 27
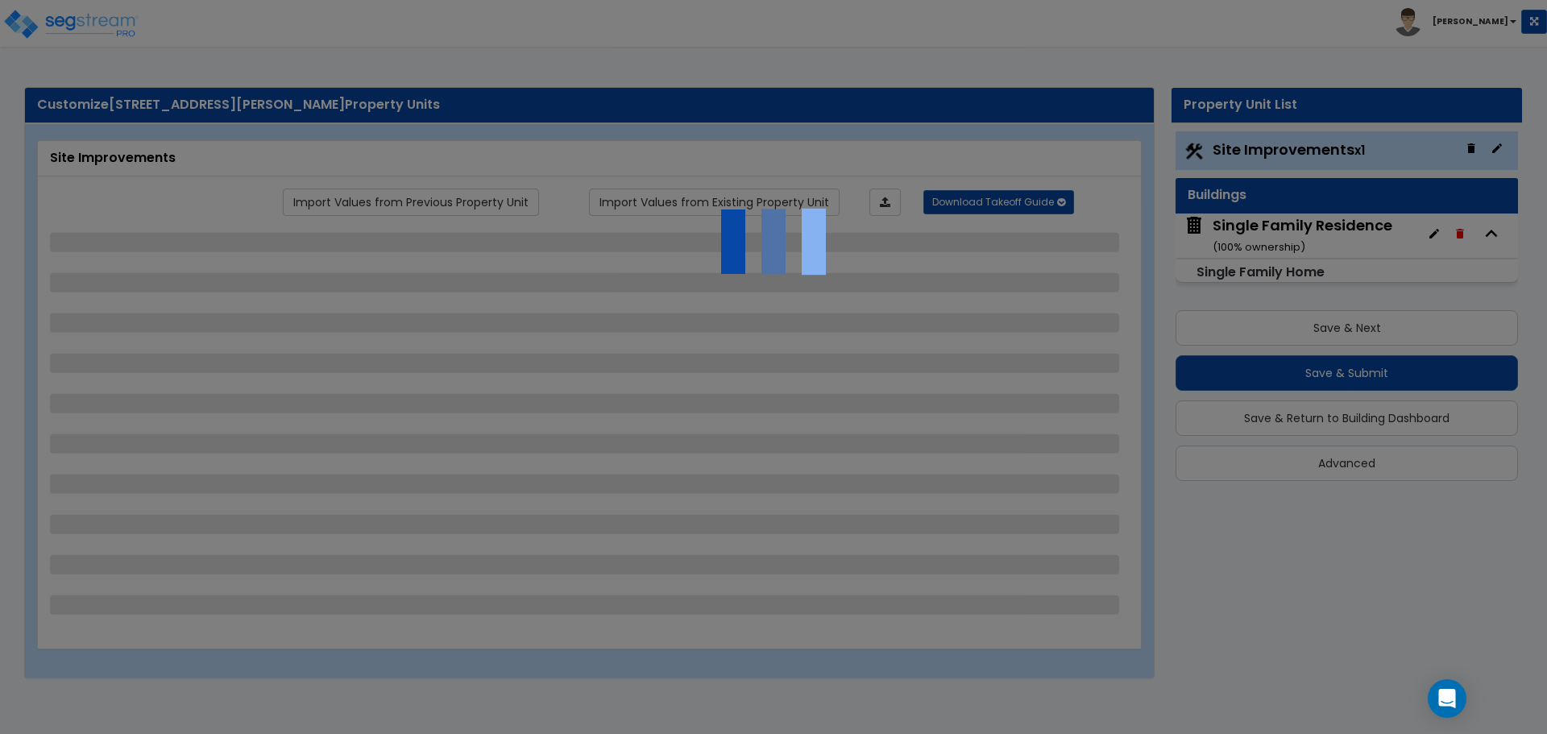
select select "2"
select select "4"
select select "3"
select select "1"
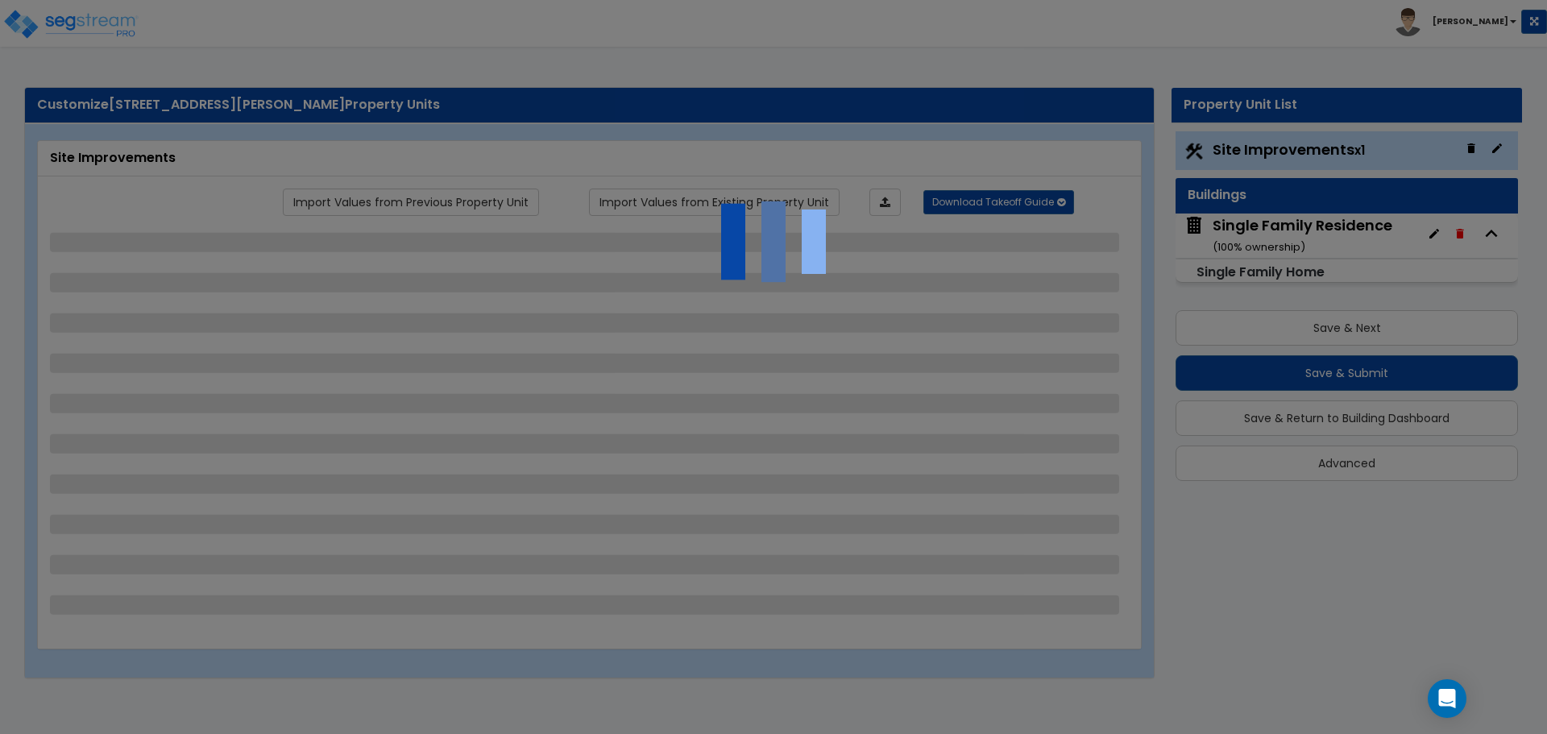
select select "2"
select select "1"
select select "2"
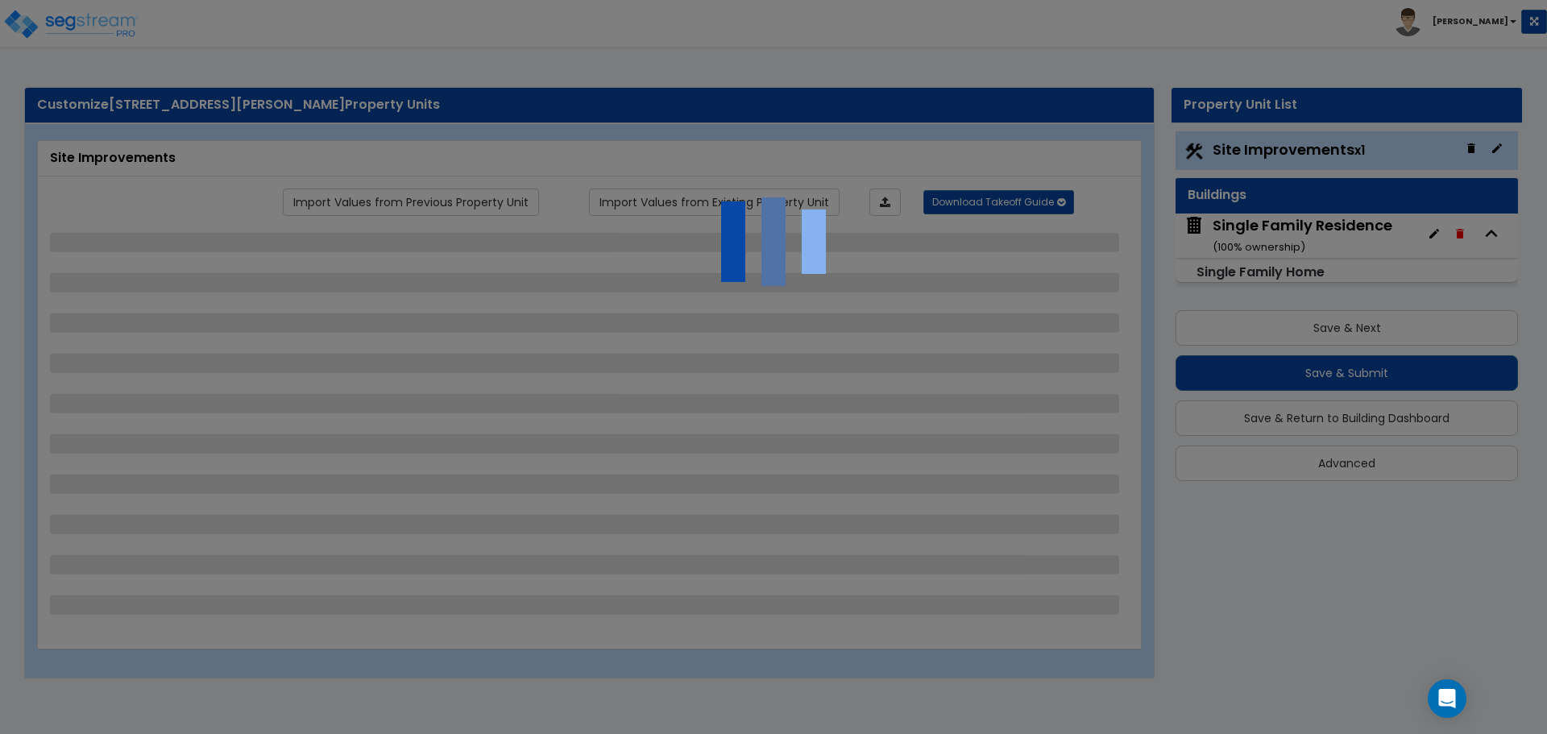
select select "8"
select select "5"
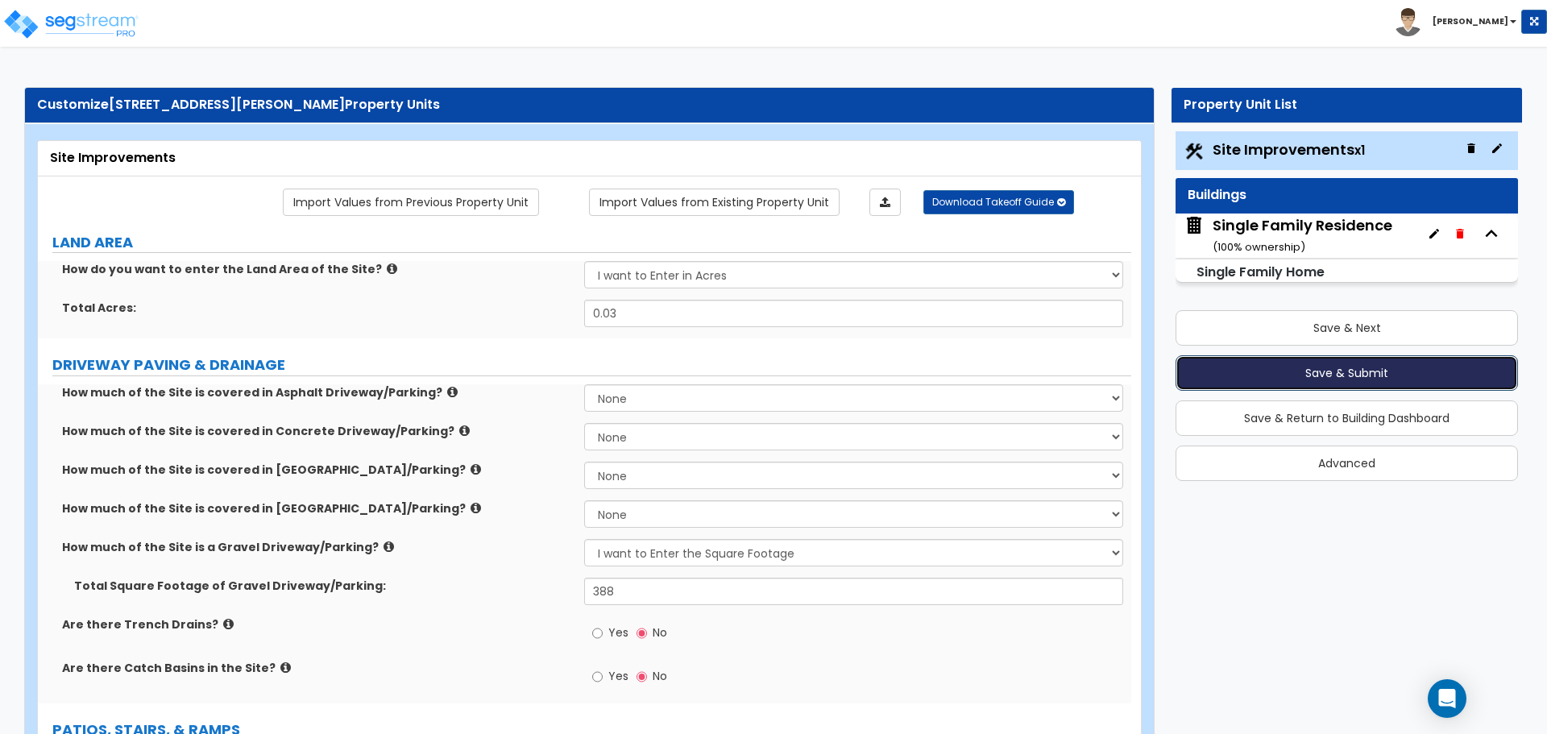
click at [1358, 375] on button "Save & Submit" at bounding box center [1347, 372] width 343 height 35
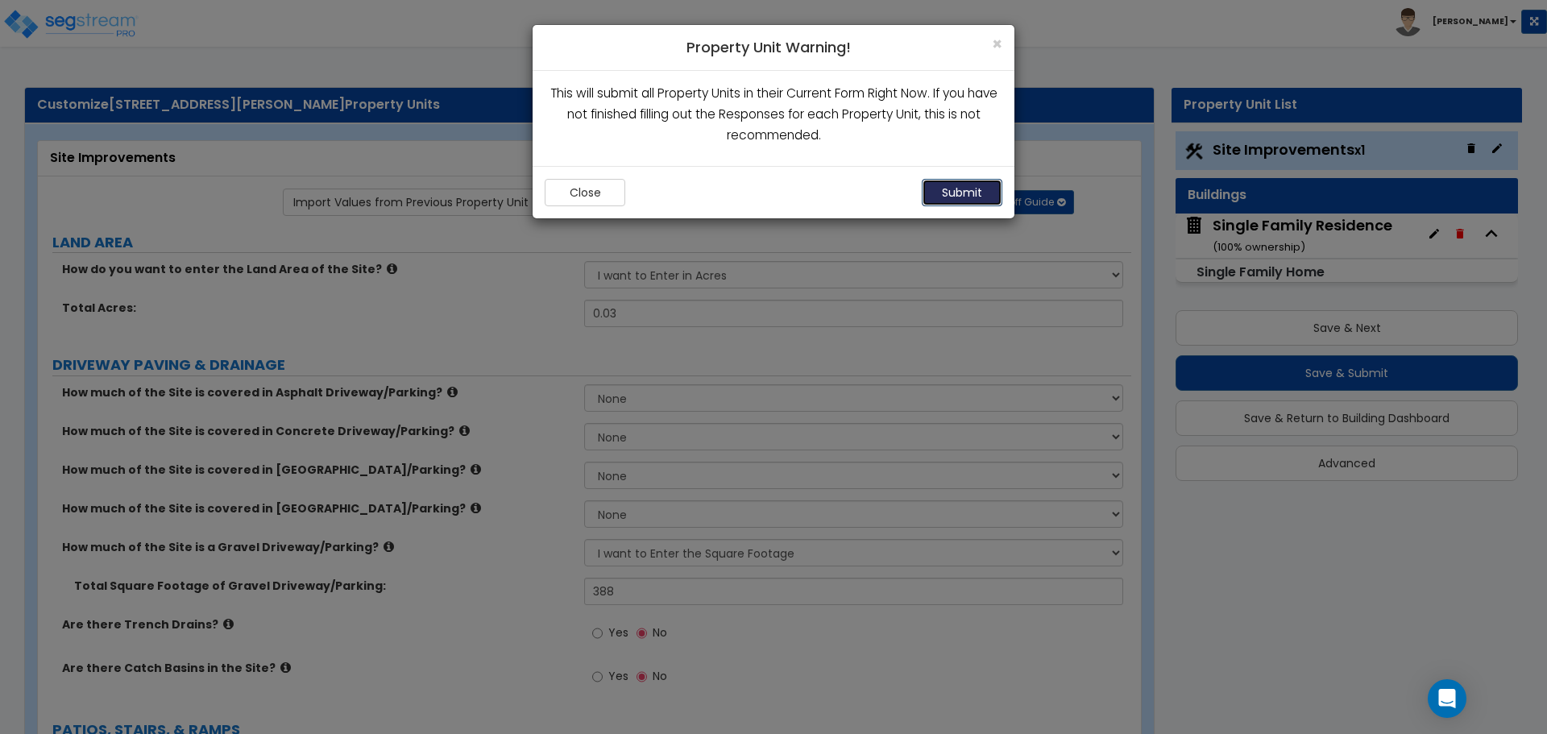
click at [968, 196] on button "Submit" at bounding box center [962, 192] width 81 height 27
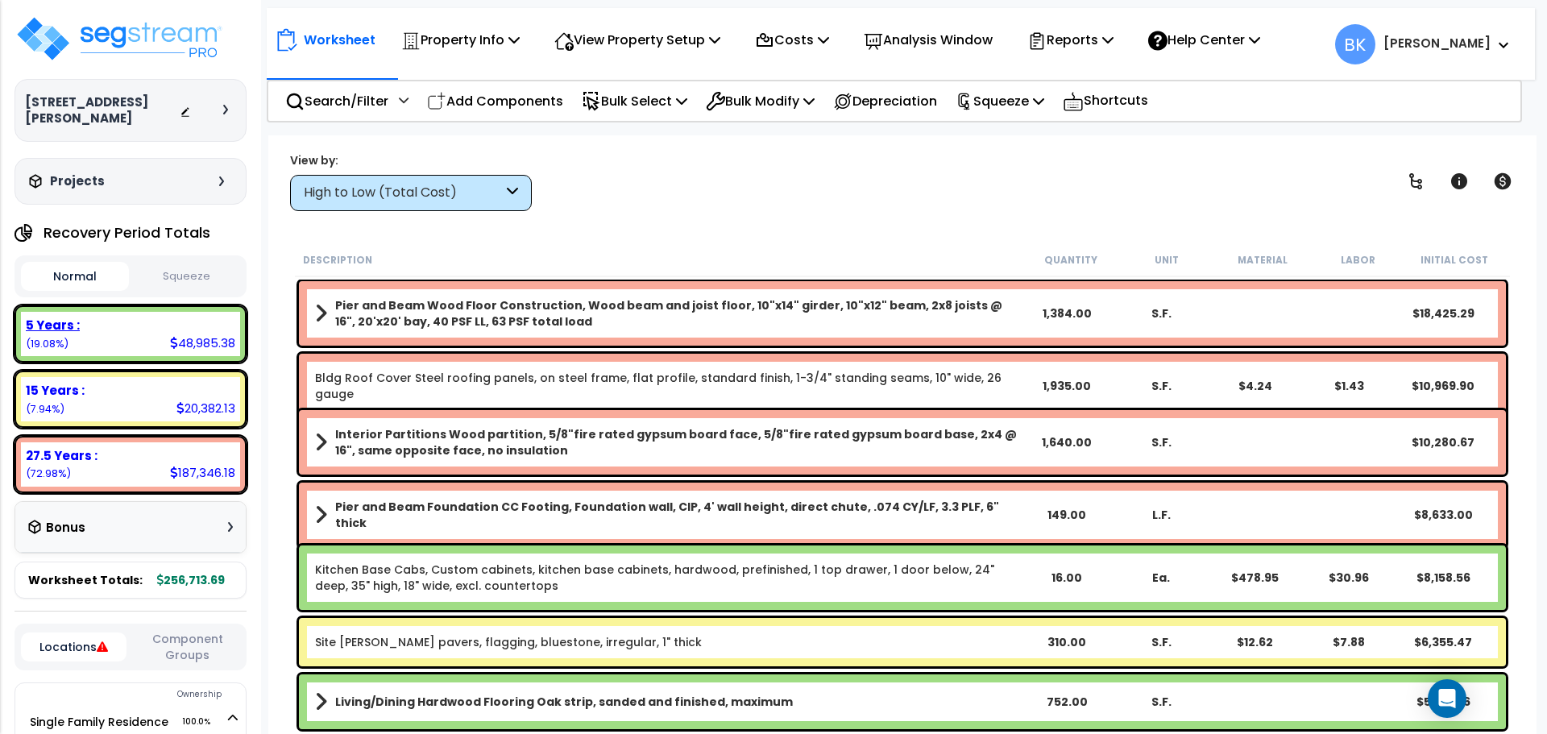
click at [163, 321] on div "5 Years : 48,985.38 (19.08%)" at bounding box center [130, 334] width 219 height 44
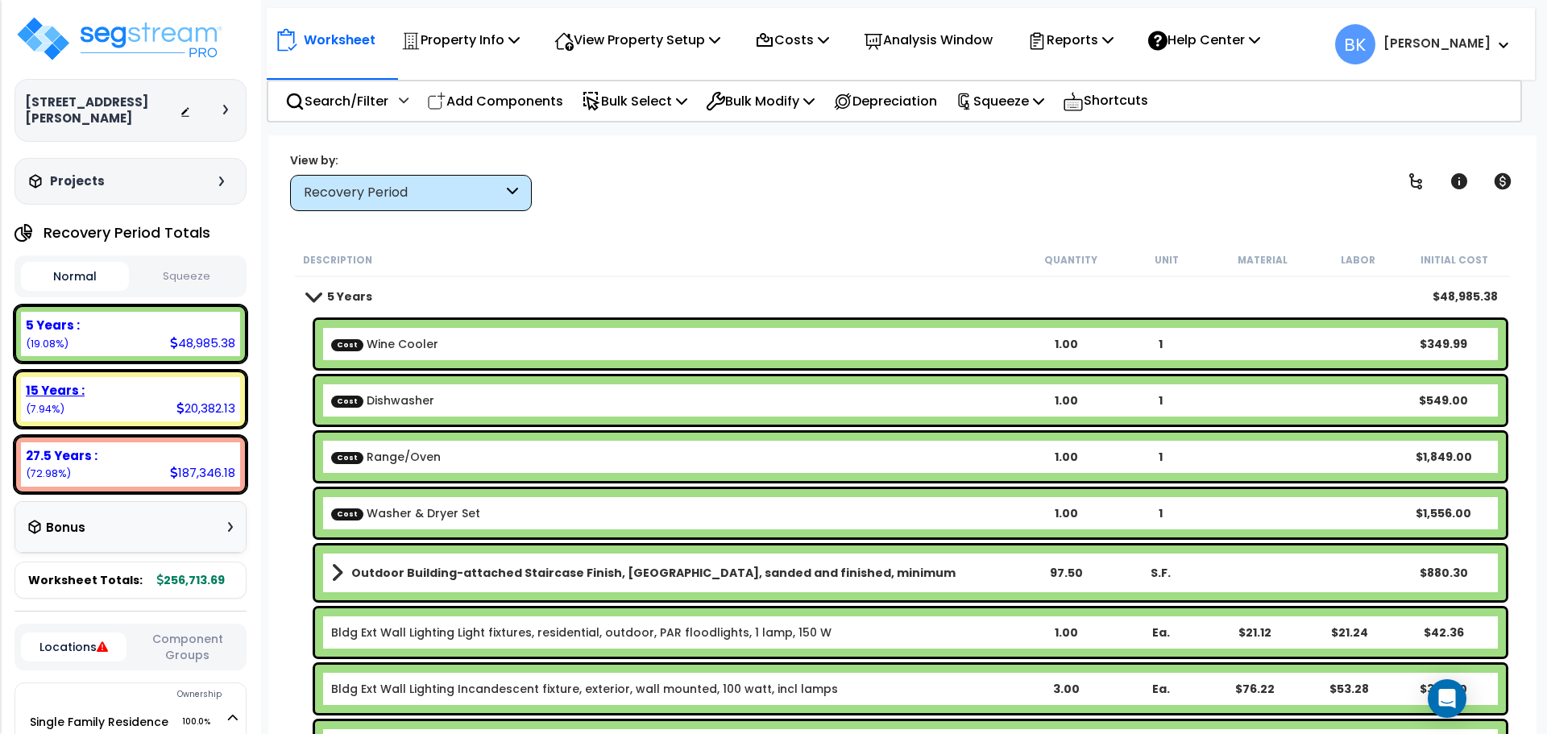
click at [160, 389] on div "15 Years : 20,382.13 (7.94%)" at bounding box center [130, 399] width 219 height 44
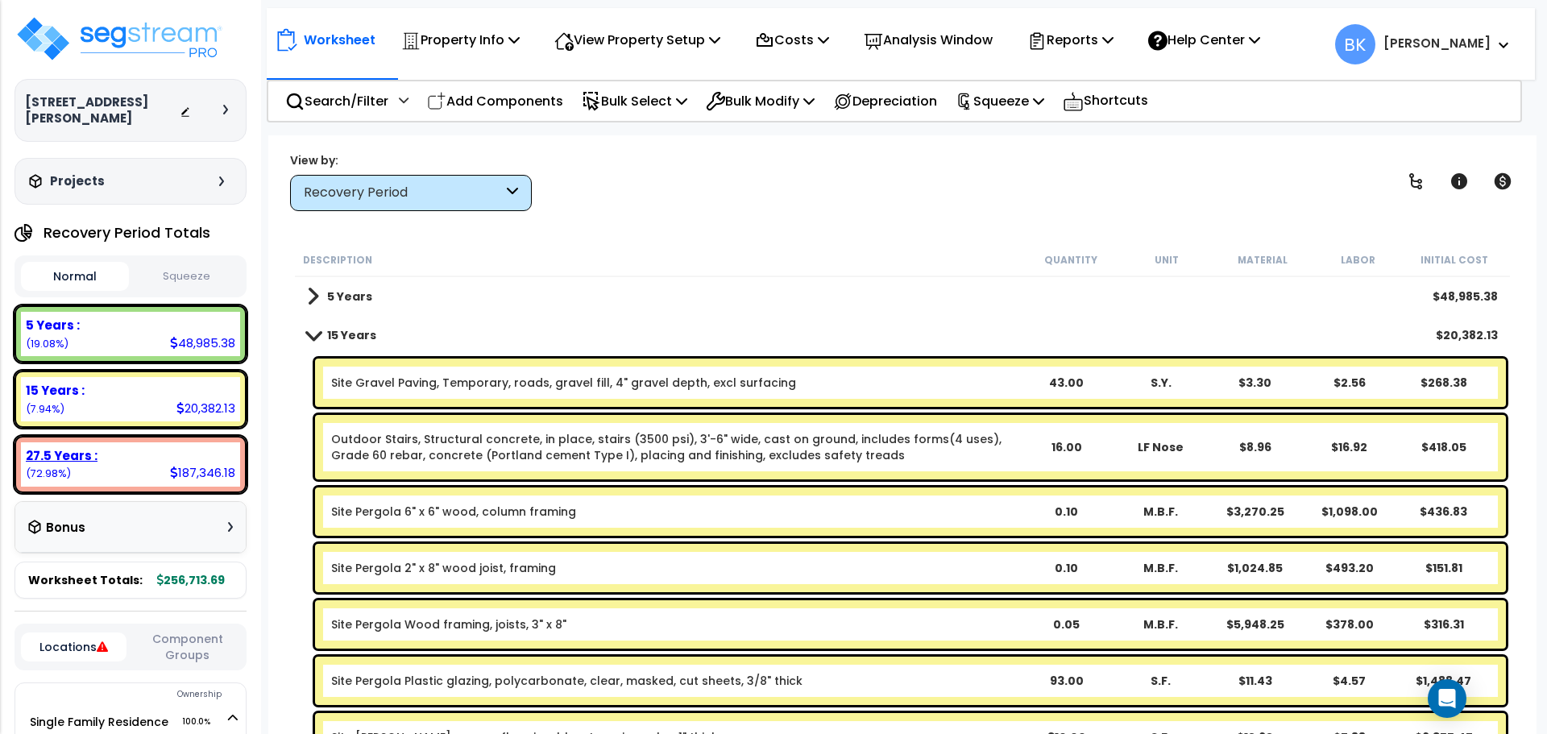
click at [151, 456] on div "27.5 Years : 187,346.18 (72.98%)" at bounding box center [130, 464] width 219 height 44
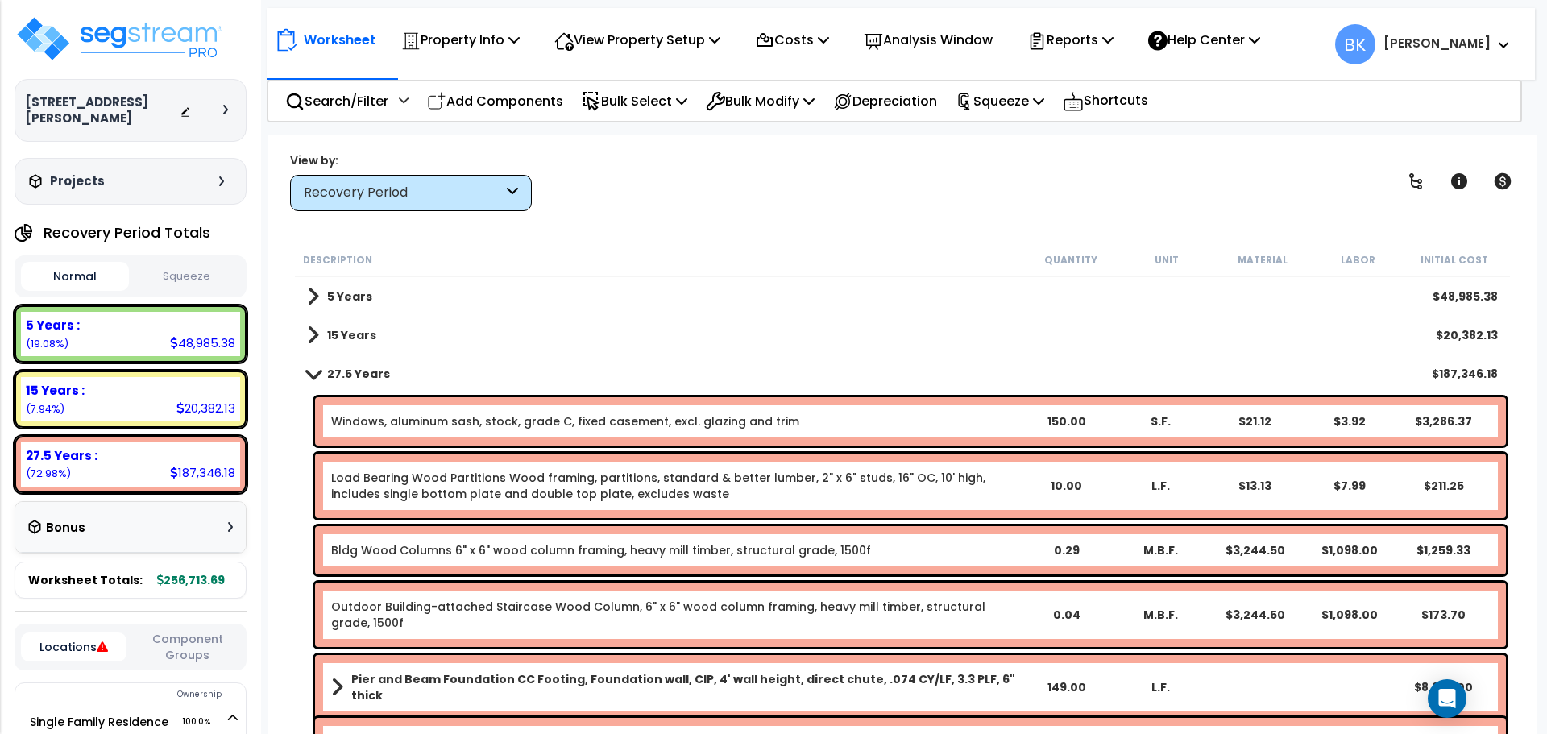
click at [140, 371] on div "15 Years : 20,382.13 (7.94%)" at bounding box center [131, 399] width 232 height 57
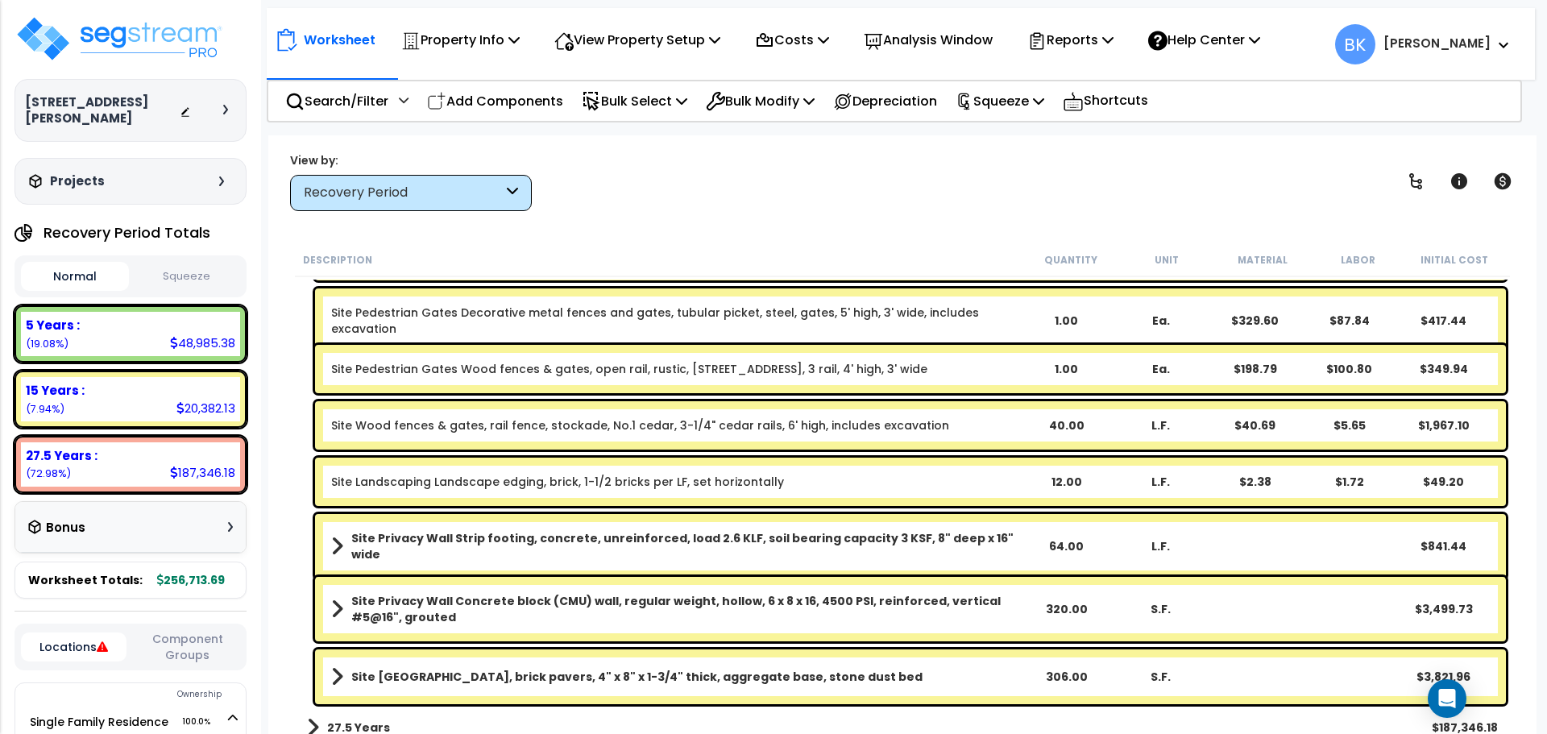
scroll to position [493, 0]
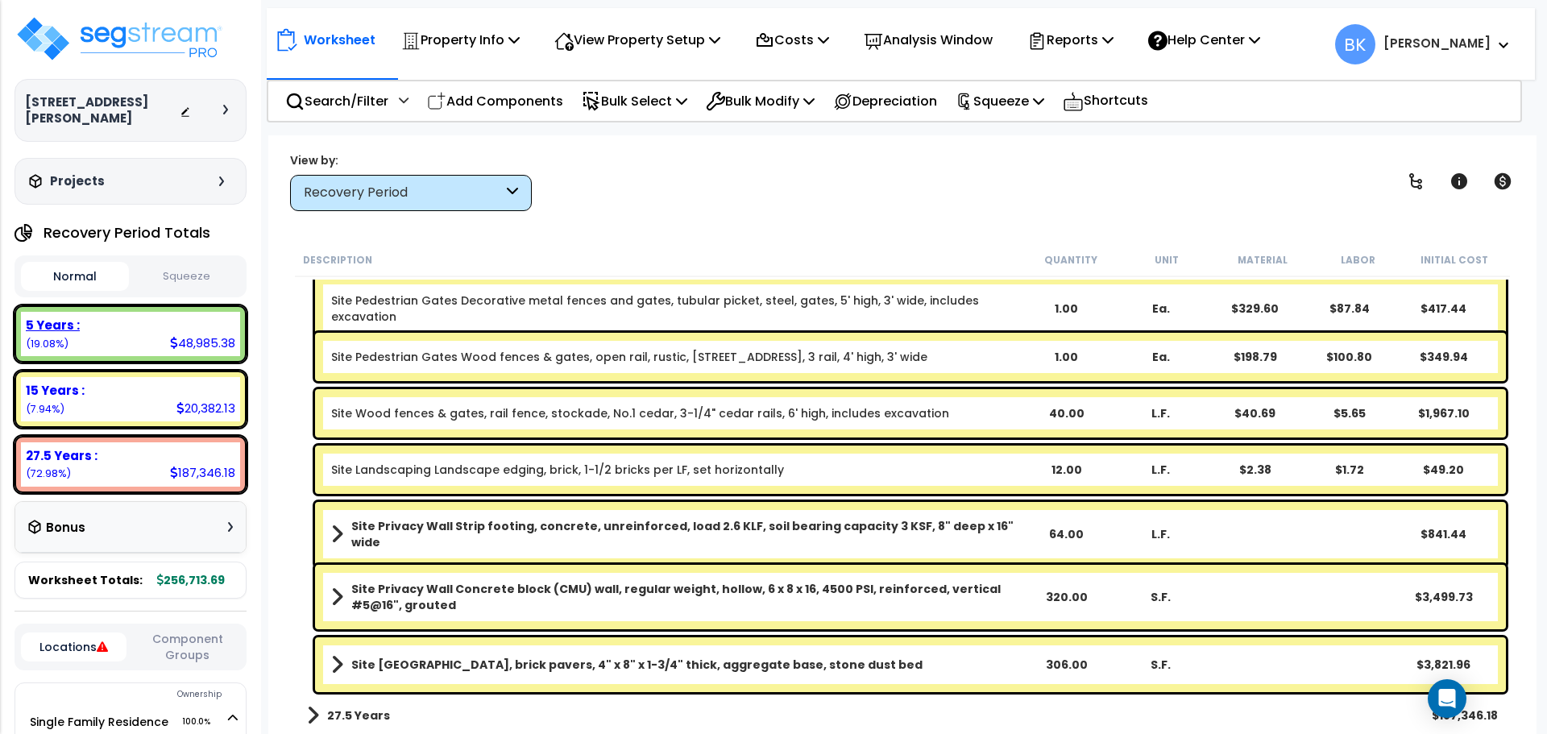
click at [127, 325] on div "5 Years : 48,985.38 (19.08%)" at bounding box center [130, 334] width 219 height 44
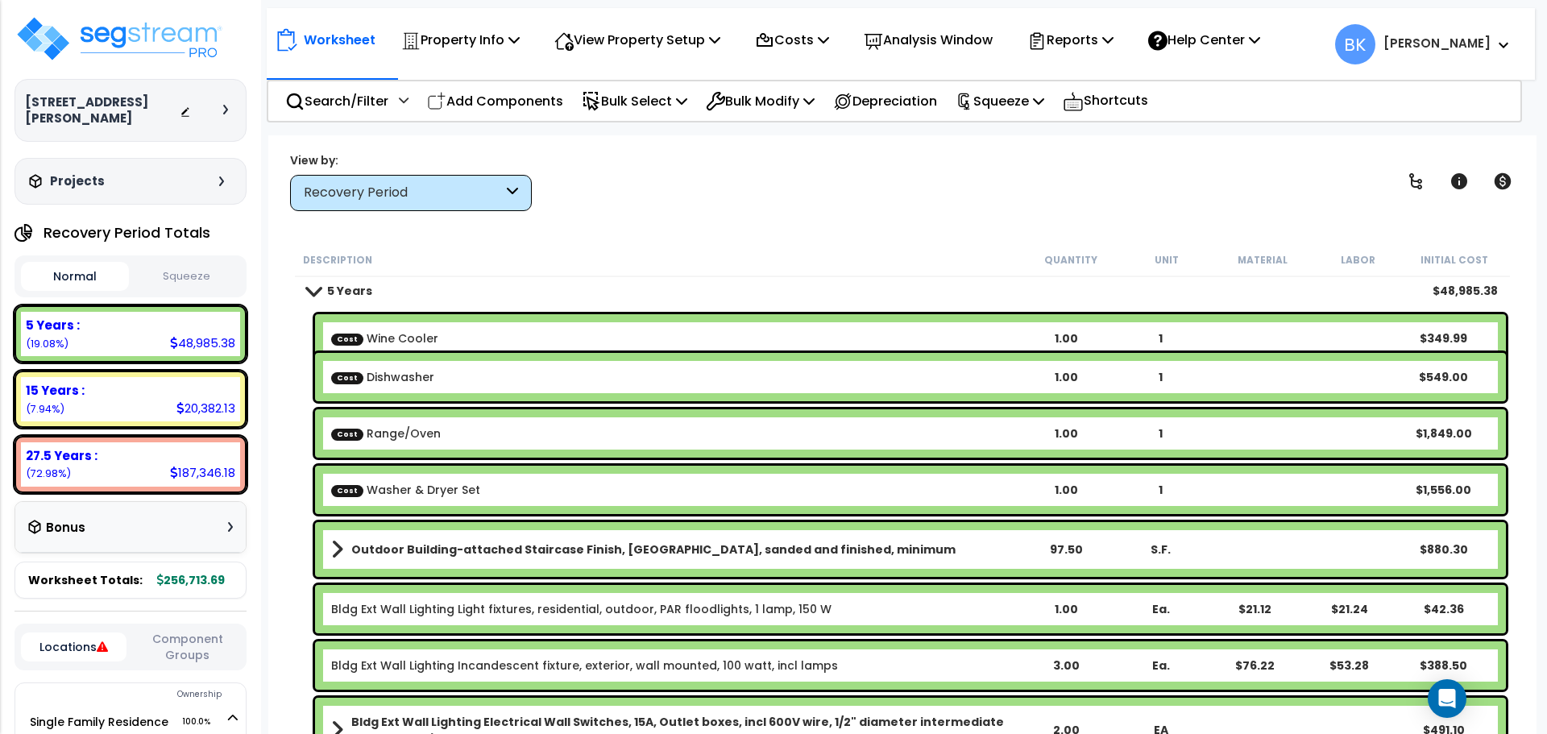
scroll to position [0, 0]
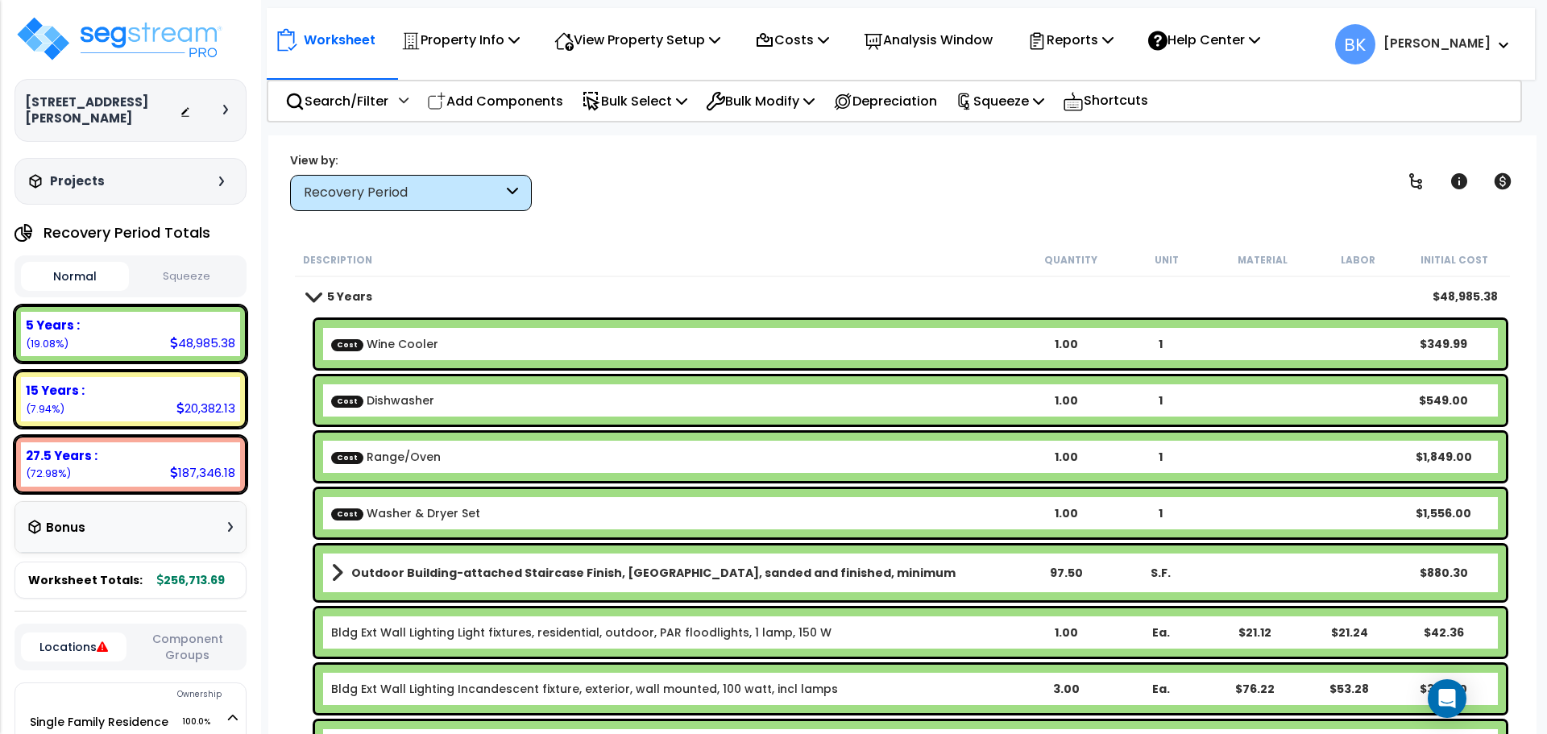
click at [477, 572] on b "Outdoor Building-attached Staircase Finish, Oak strip, sanded and finished, min…" at bounding box center [653, 573] width 604 height 16
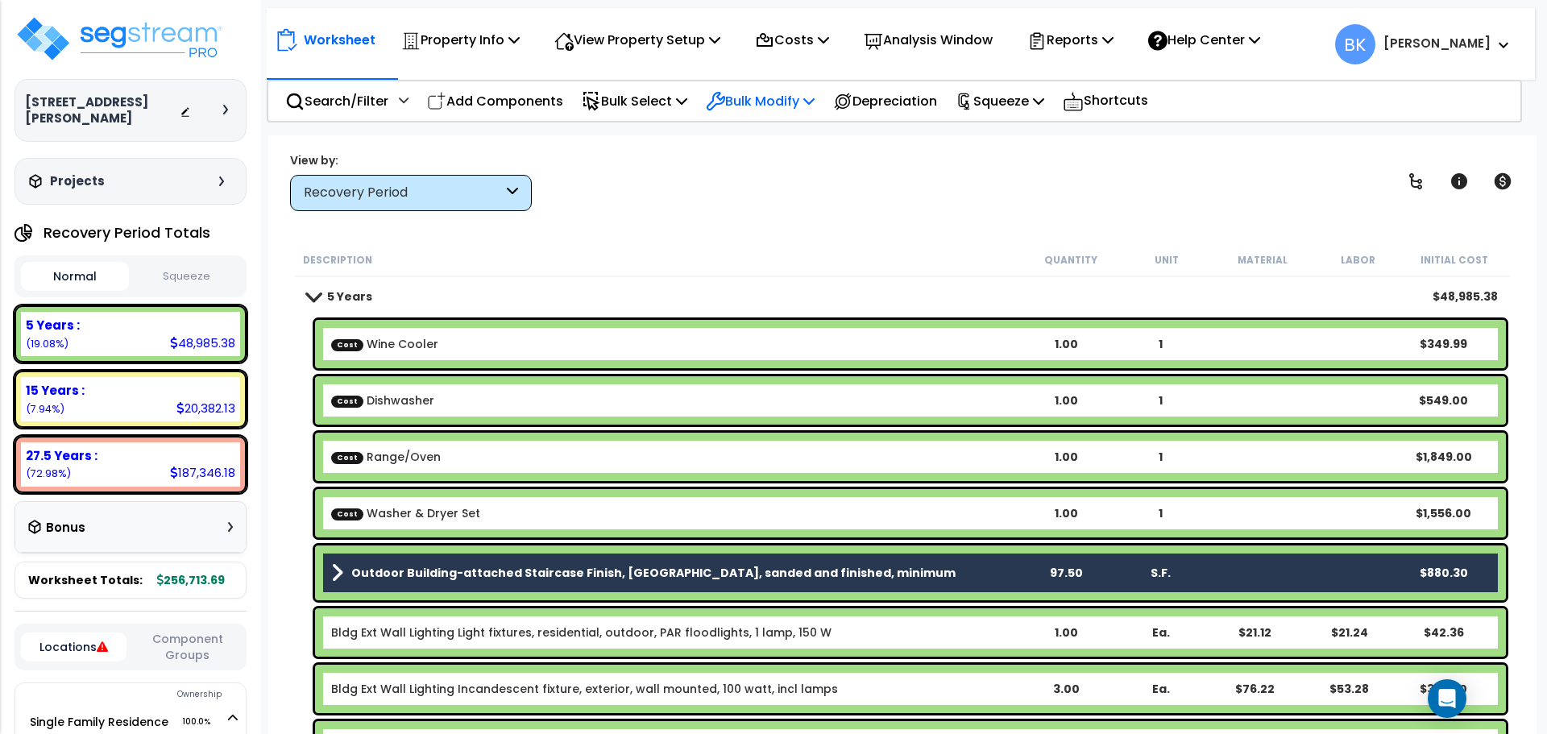
click at [779, 98] on p "Bulk Modify" at bounding box center [760, 101] width 109 height 22
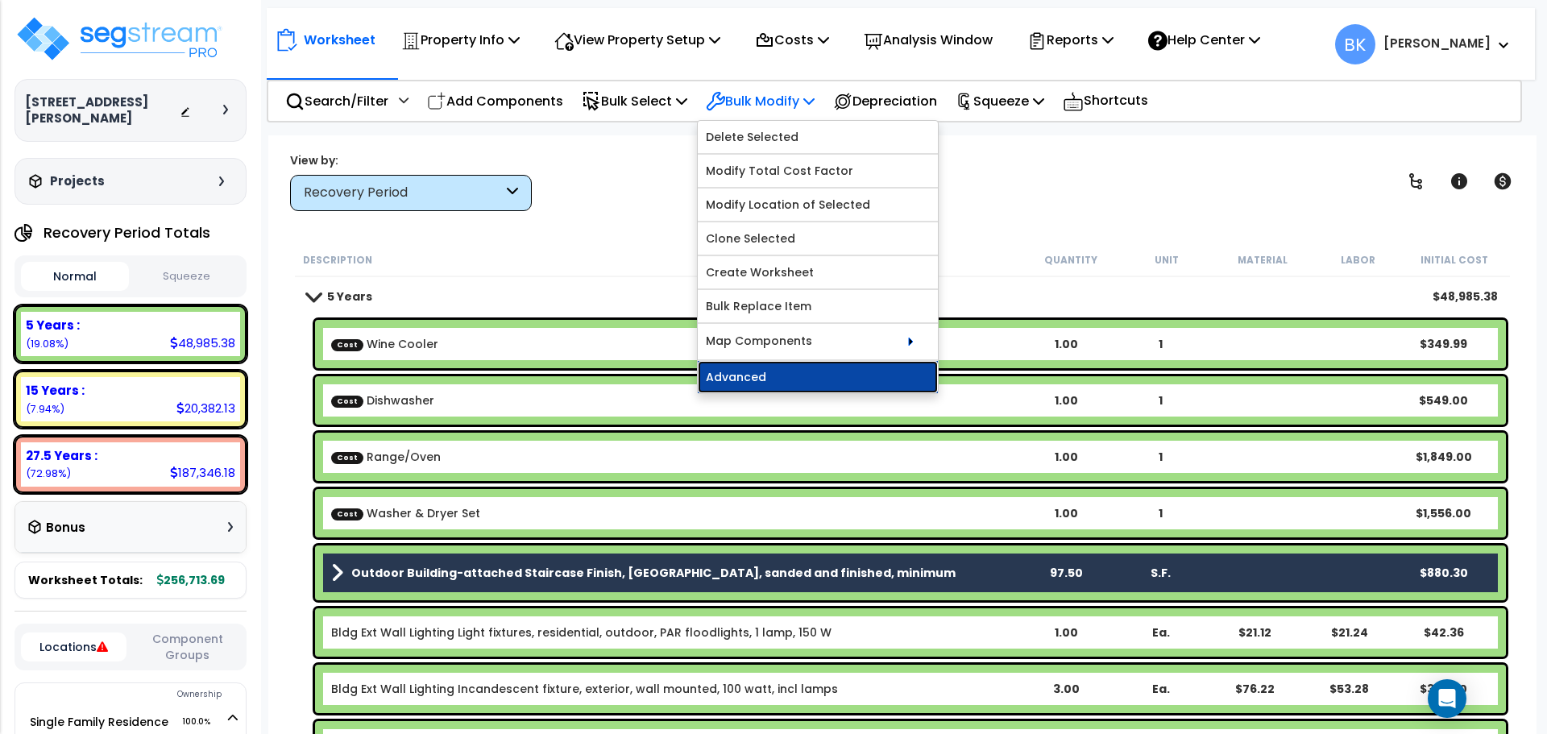
click at [785, 375] on link "Advanced" at bounding box center [818, 377] width 240 height 32
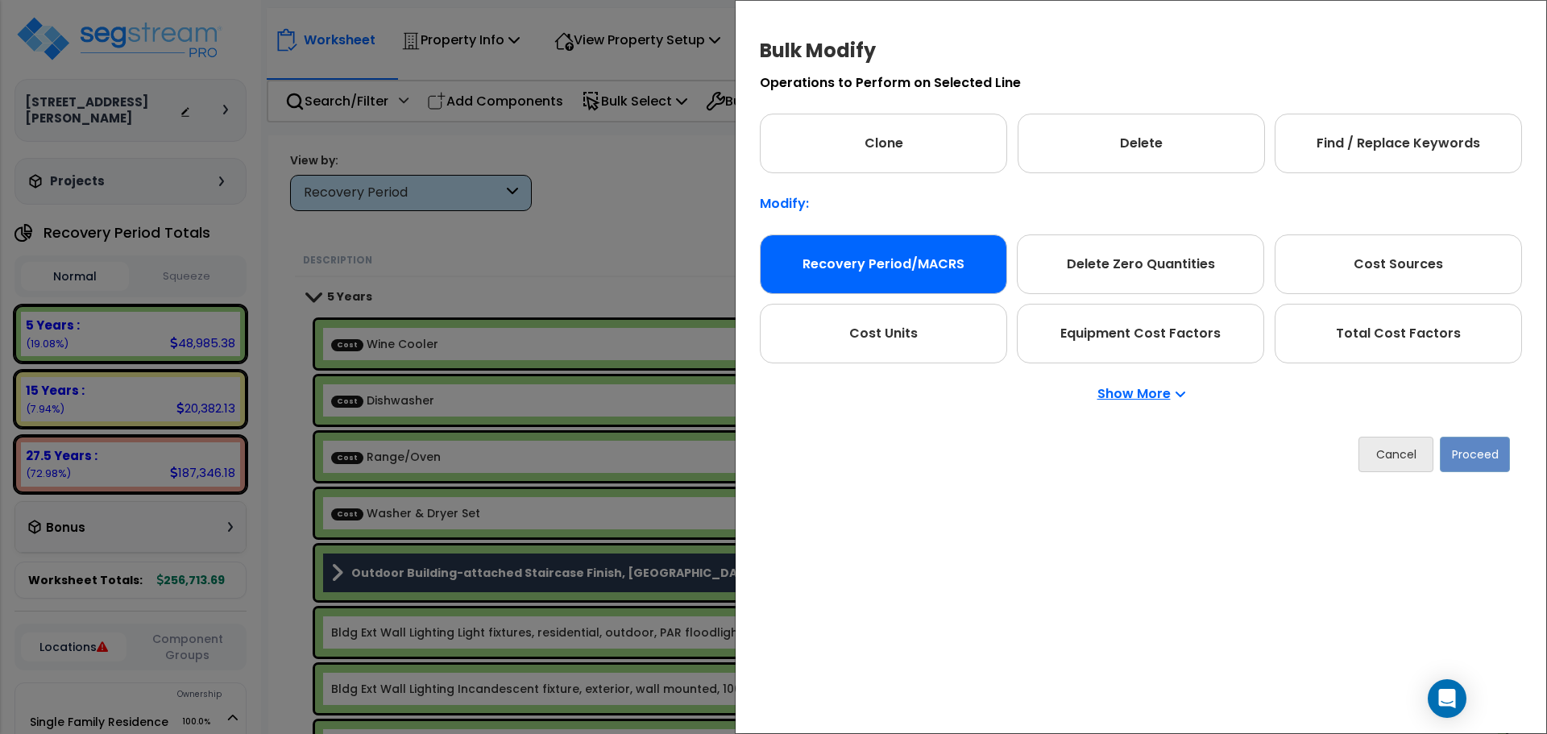
click at [896, 251] on div "Recovery Period/MACRS" at bounding box center [883, 265] width 247 height 60
click at [1475, 457] on button "Proceed" at bounding box center [1475, 454] width 70 height 35
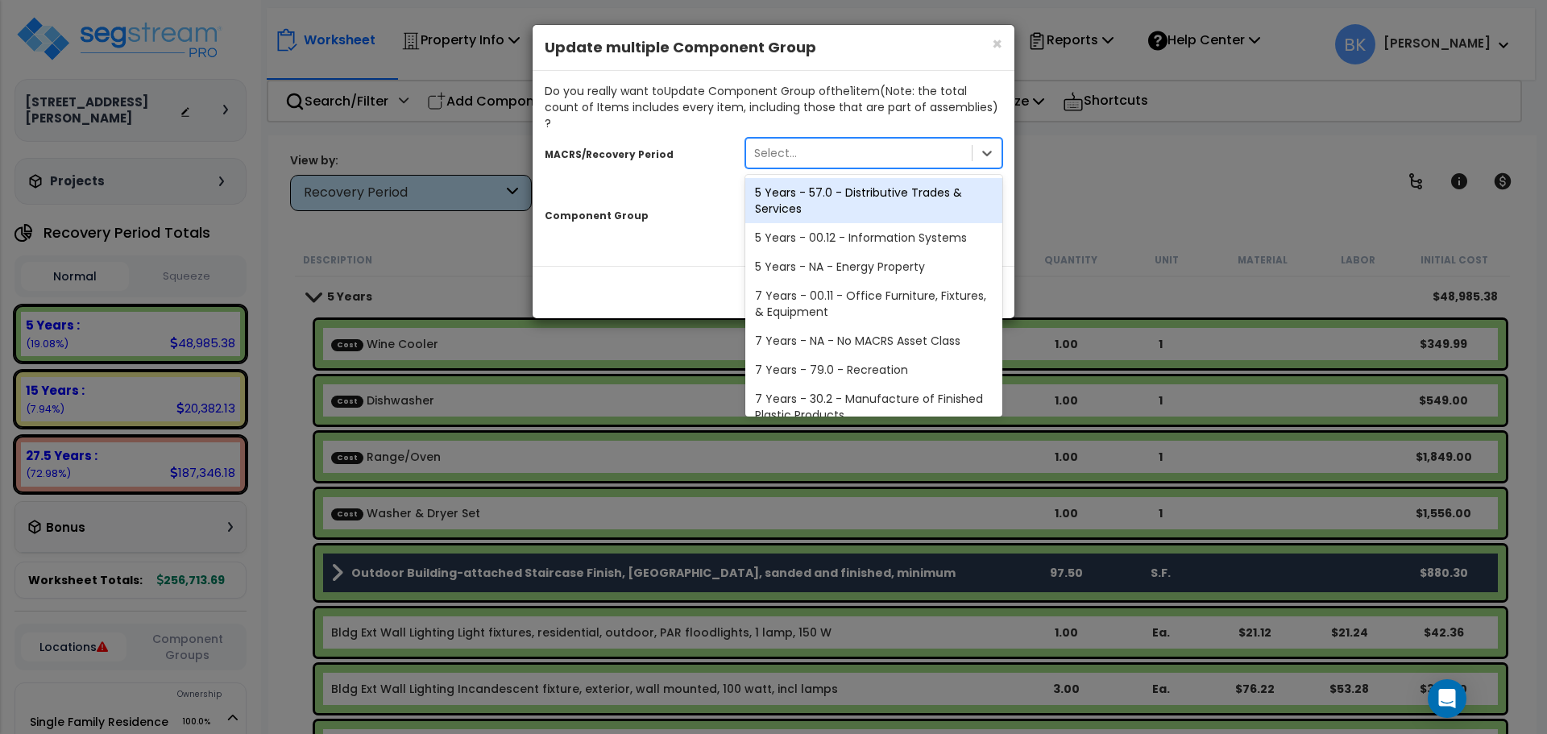
drag, startPoint x: 825, startPoint y: 131, endPoint x: 812, endPoint y: 160, distance: 32.5
click at [824, 140] on div "Select..." at bounding box center [859, 153] width 226 height 26
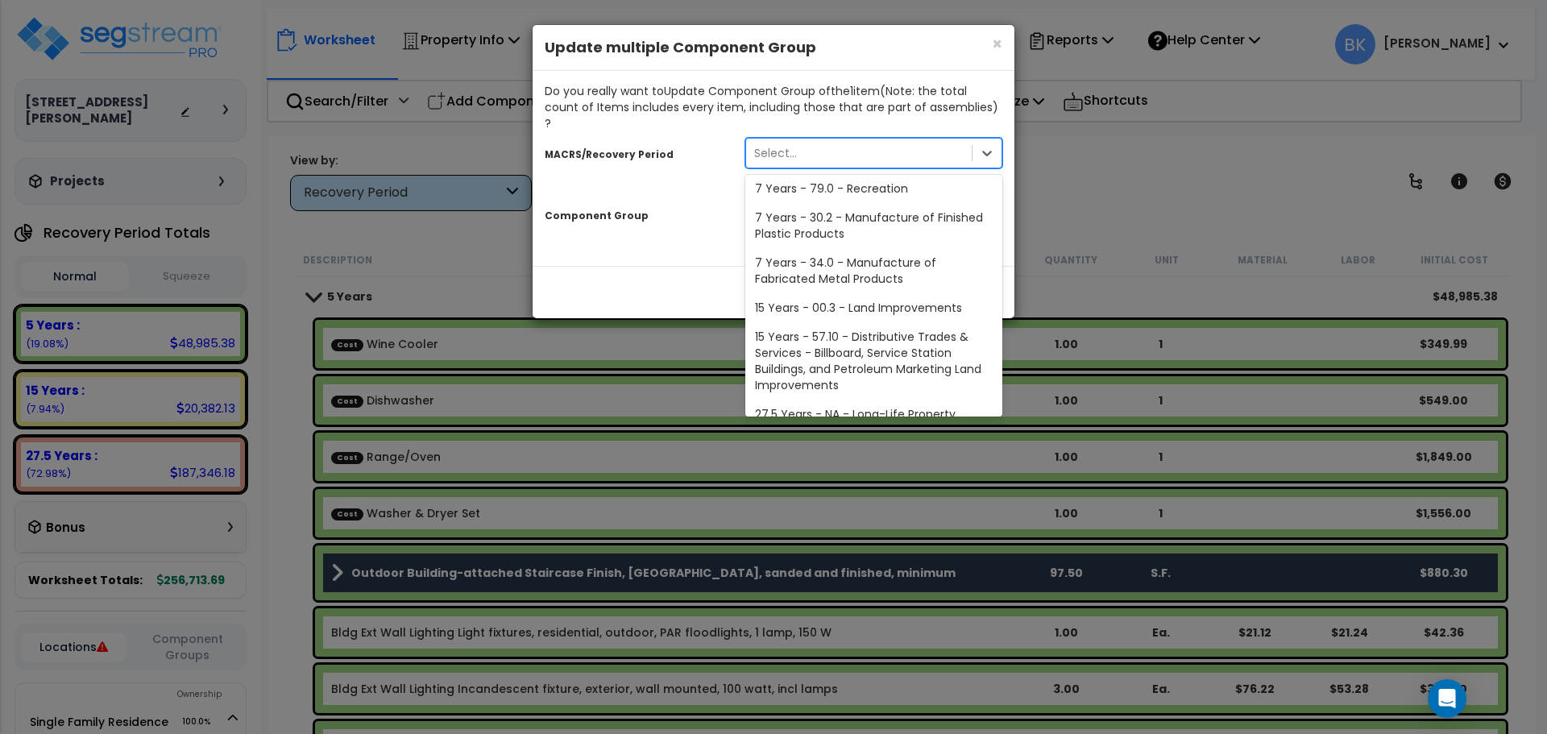
scroll to position [197, 0]
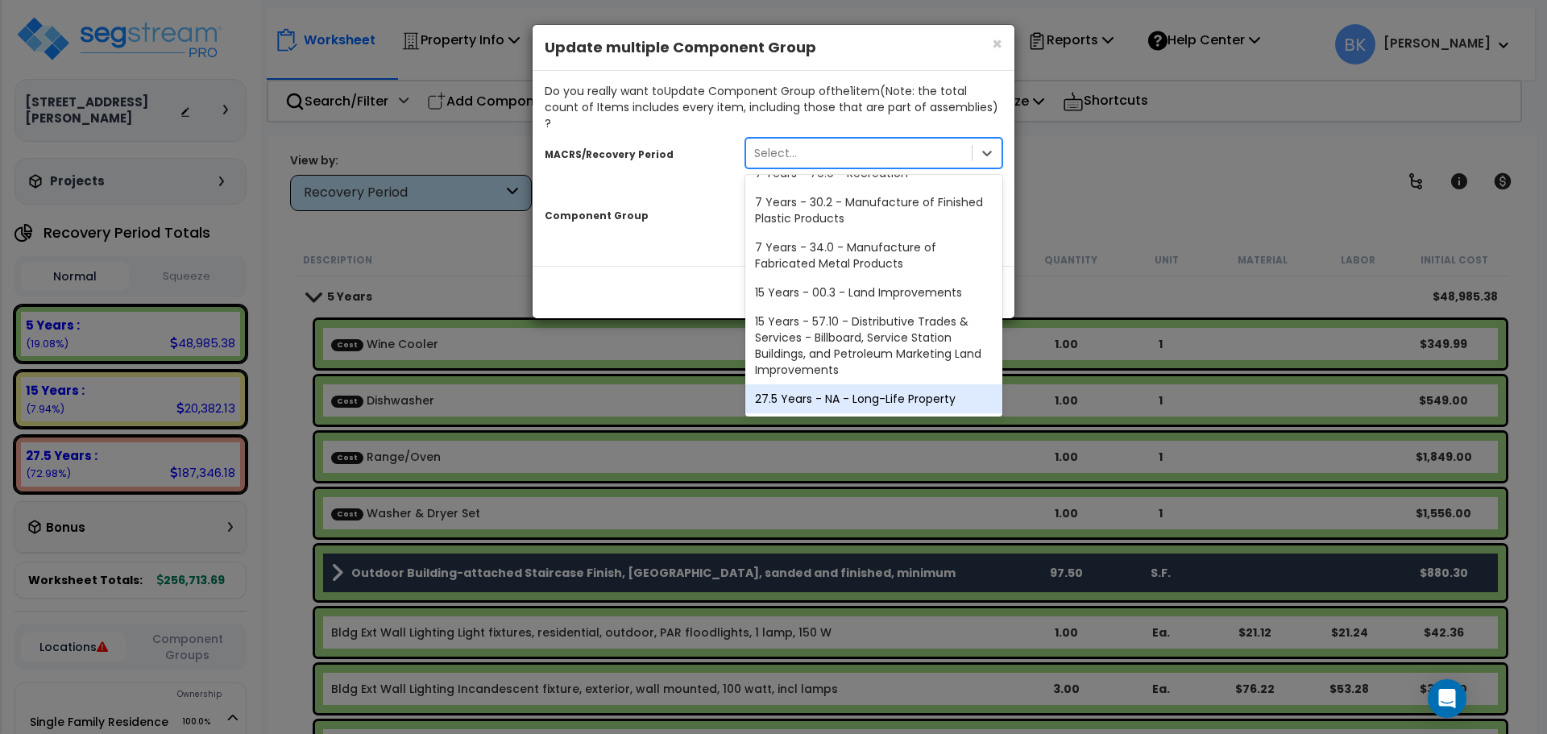
click at [858, 384] on div "27.5 Years - NA - Long-Life Property" at bounding box center [874, 398] width 257 height 29
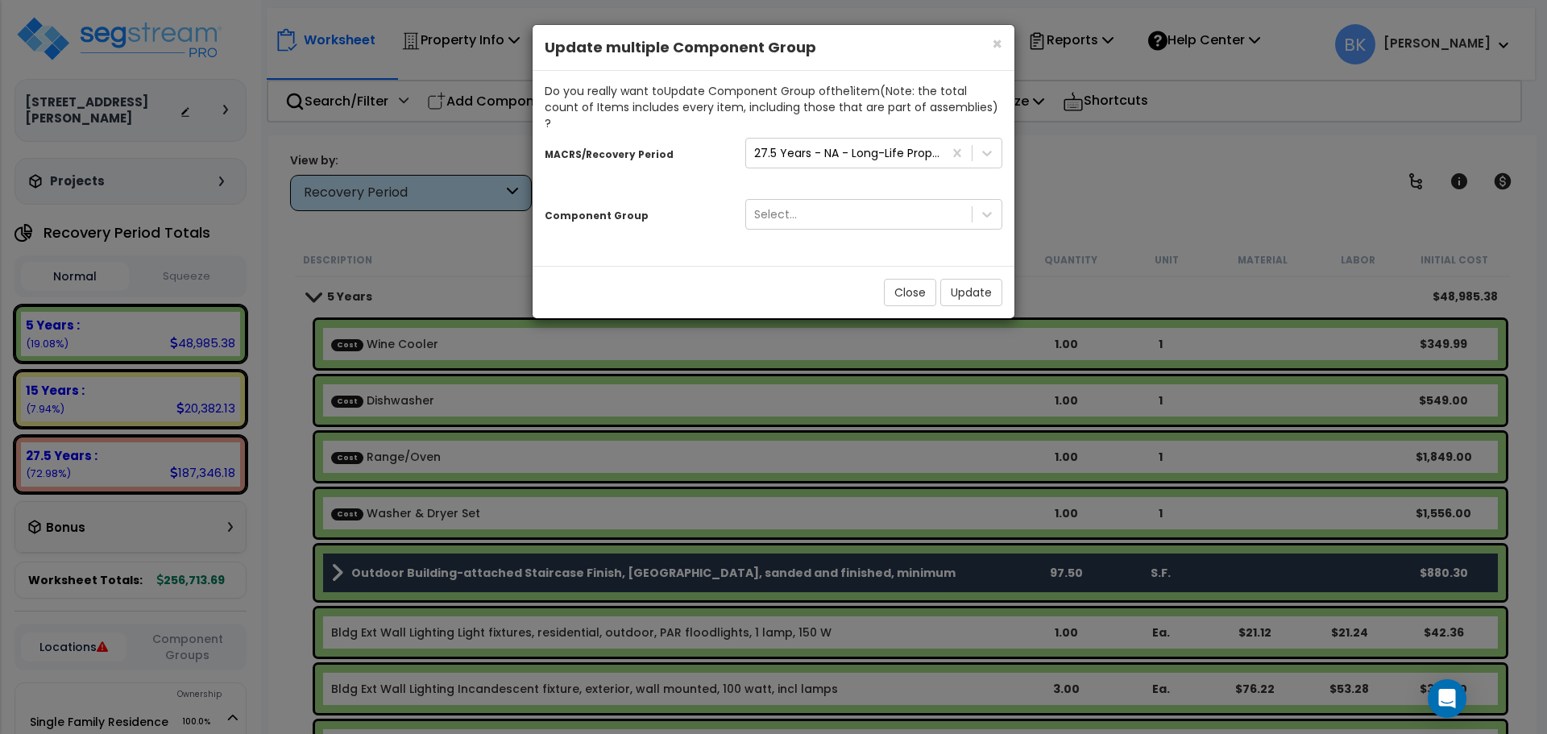
click at [866, 200] on div "Select..." at bounding box center [873, 214] width 281 height 31
click at [876, 201] on div "Select..." at bounding box center [859, 214] width 226 height 26
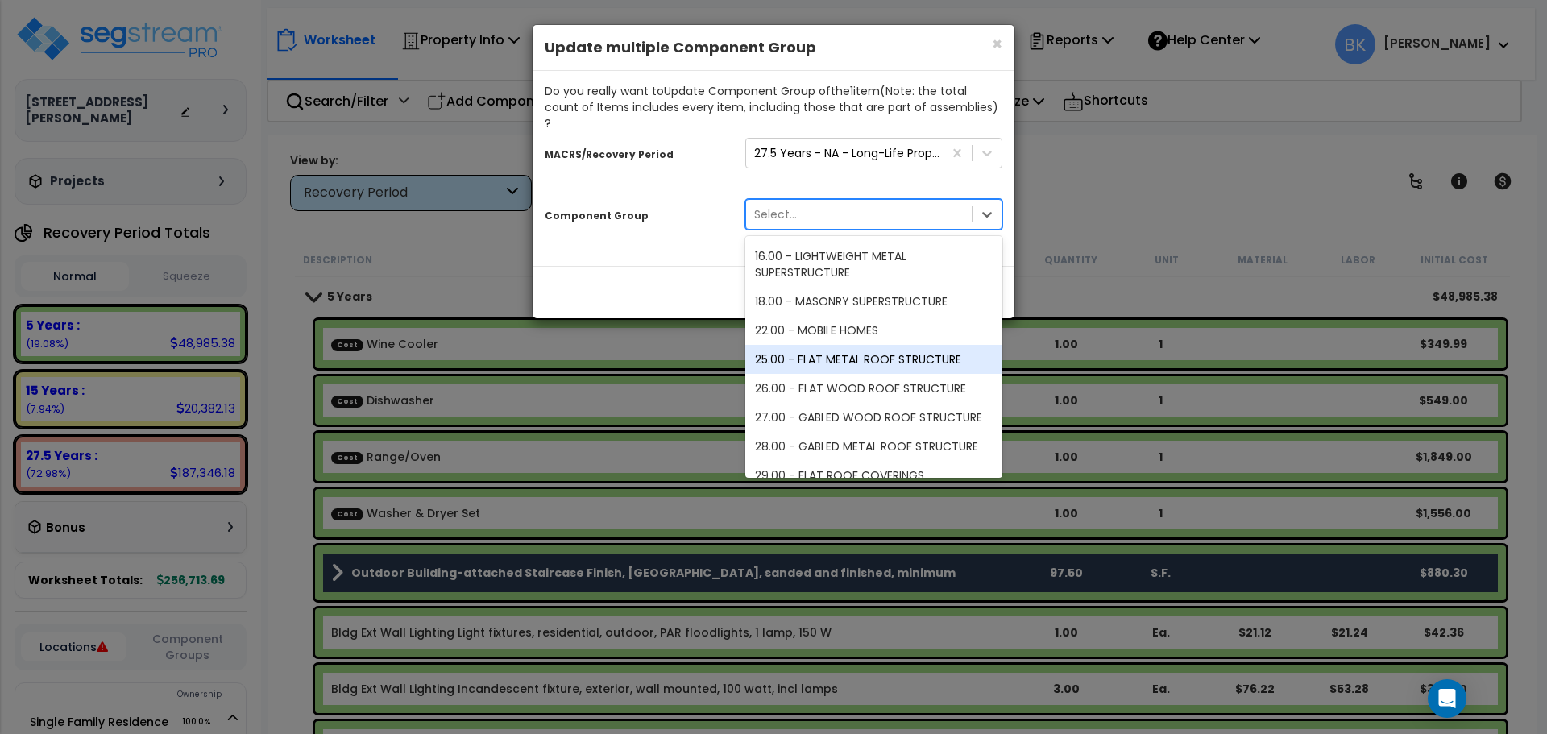
scroll to position [322, 0]
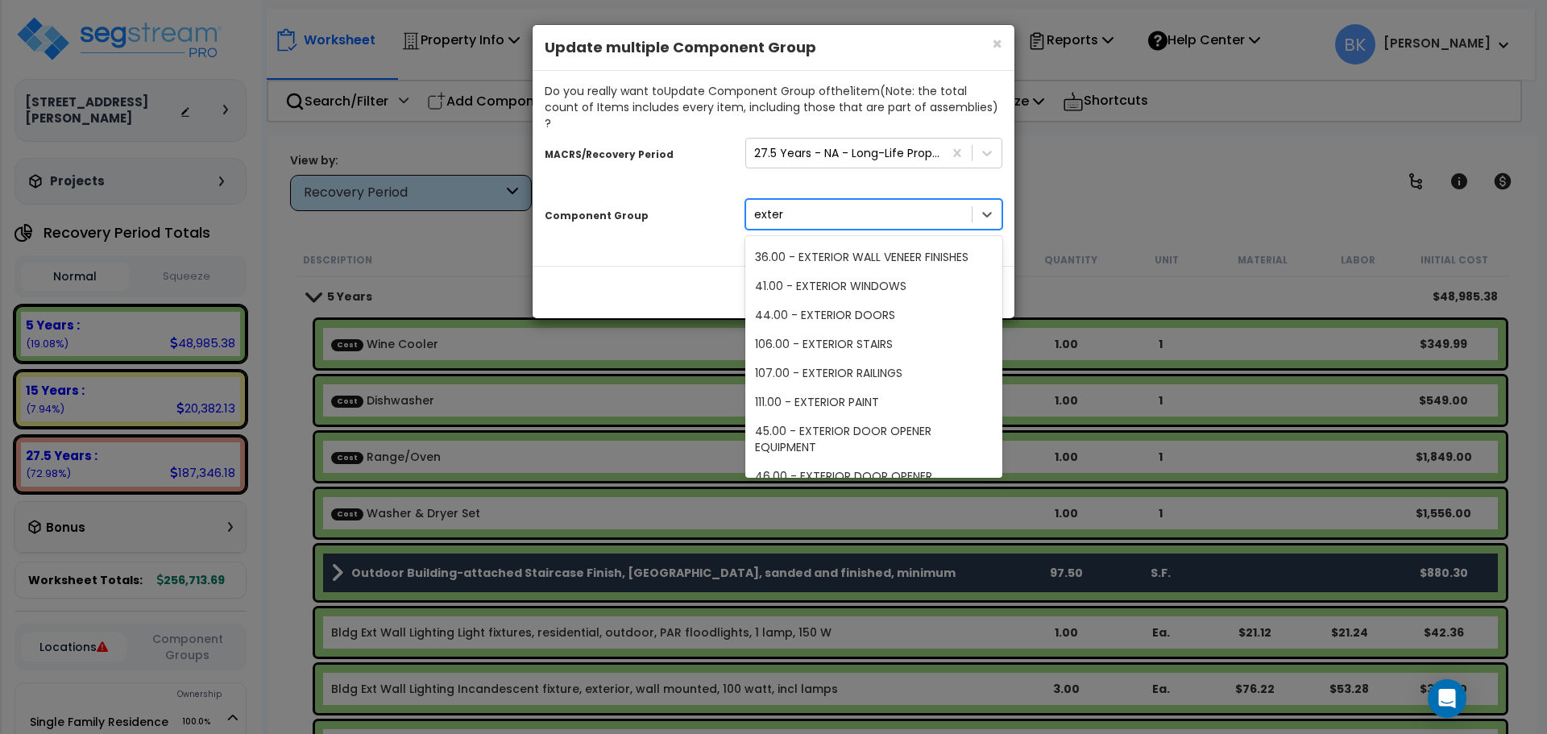
type input "exteri"
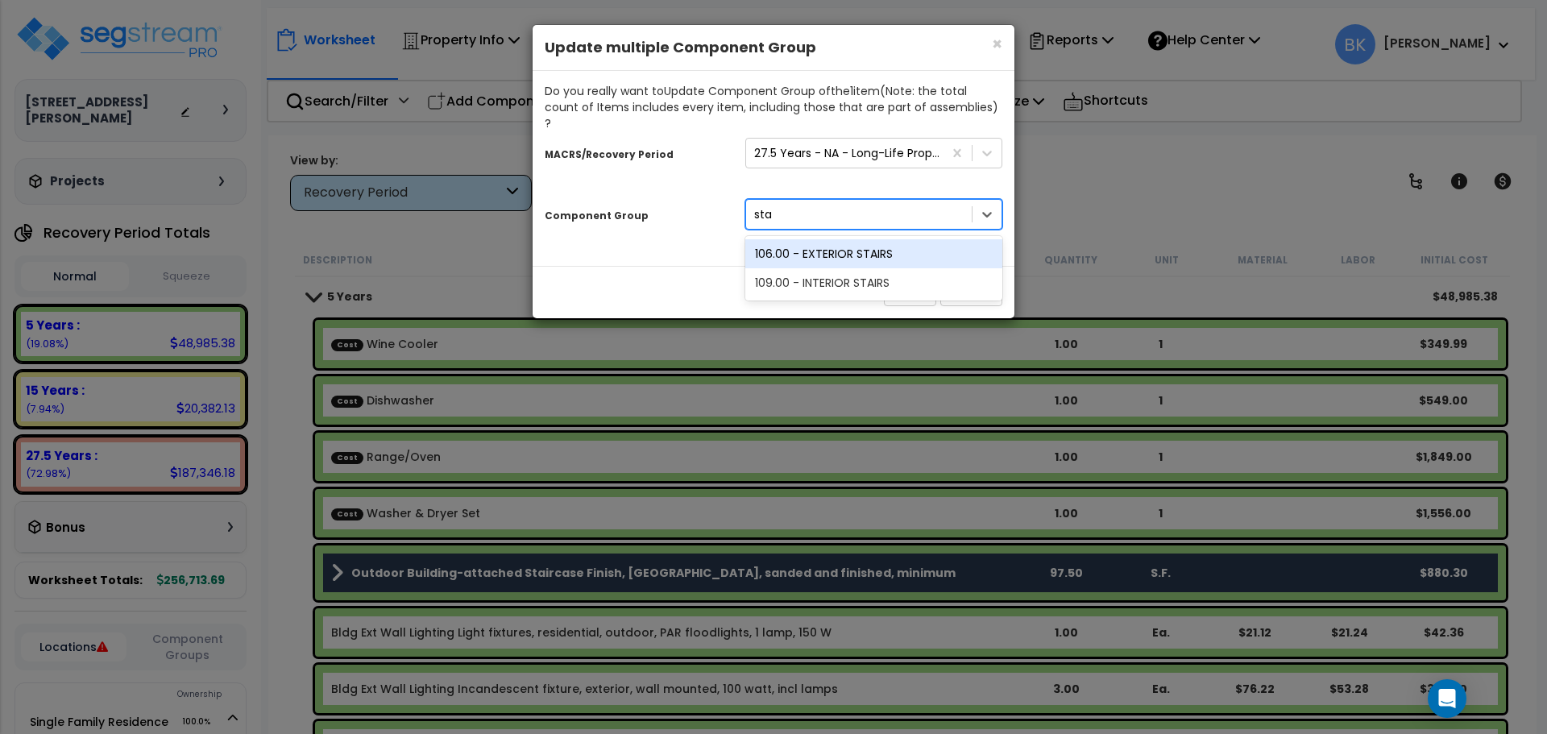
scroll to position [0, 0]
type input "sta"
click at [853, 240] on div "106.00 - EXTERIOR STAIRS" at bounding box center [874, 253] width 257 height 29
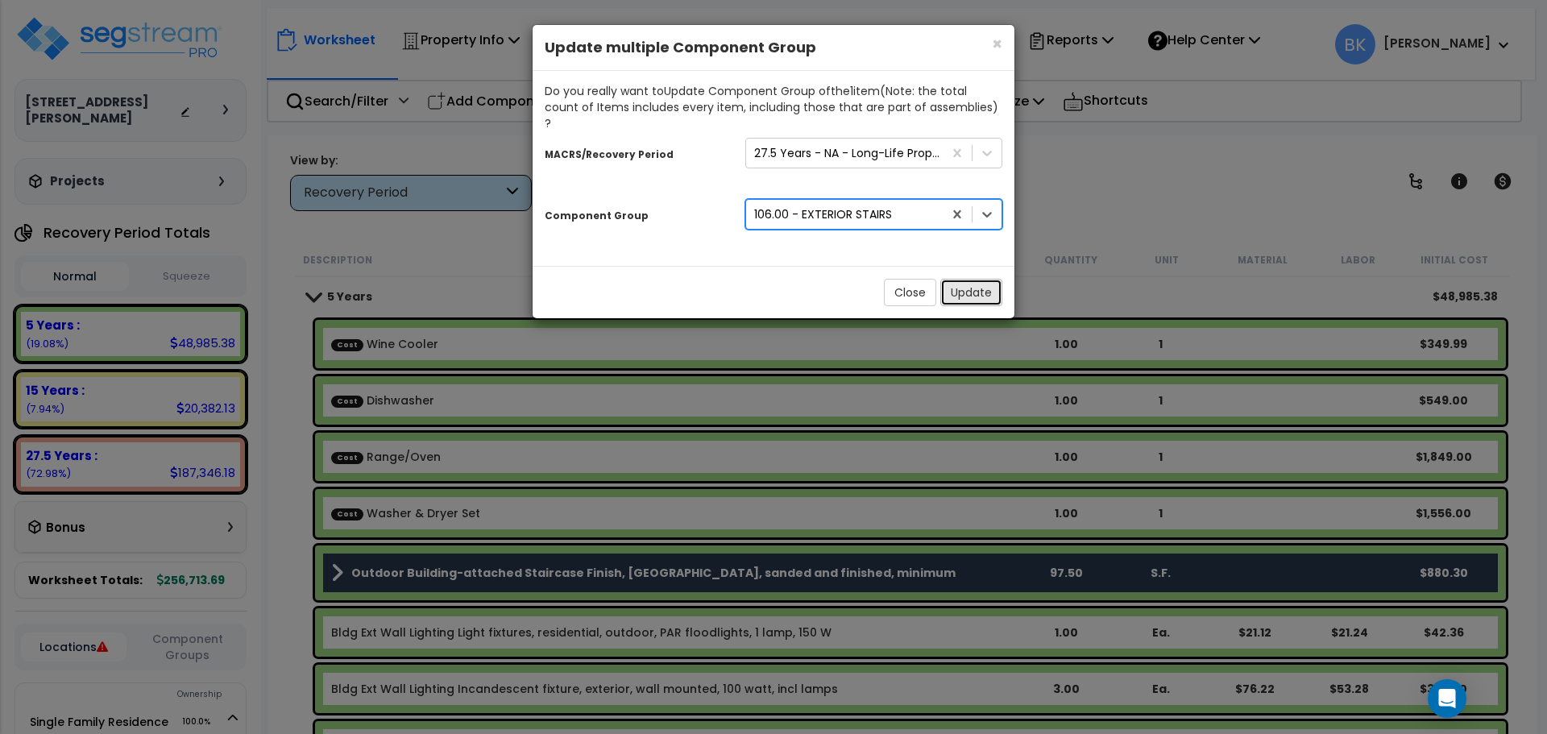
click at [983, 279] on button "Update" at bounding box center [972, 292] width 62 height 27
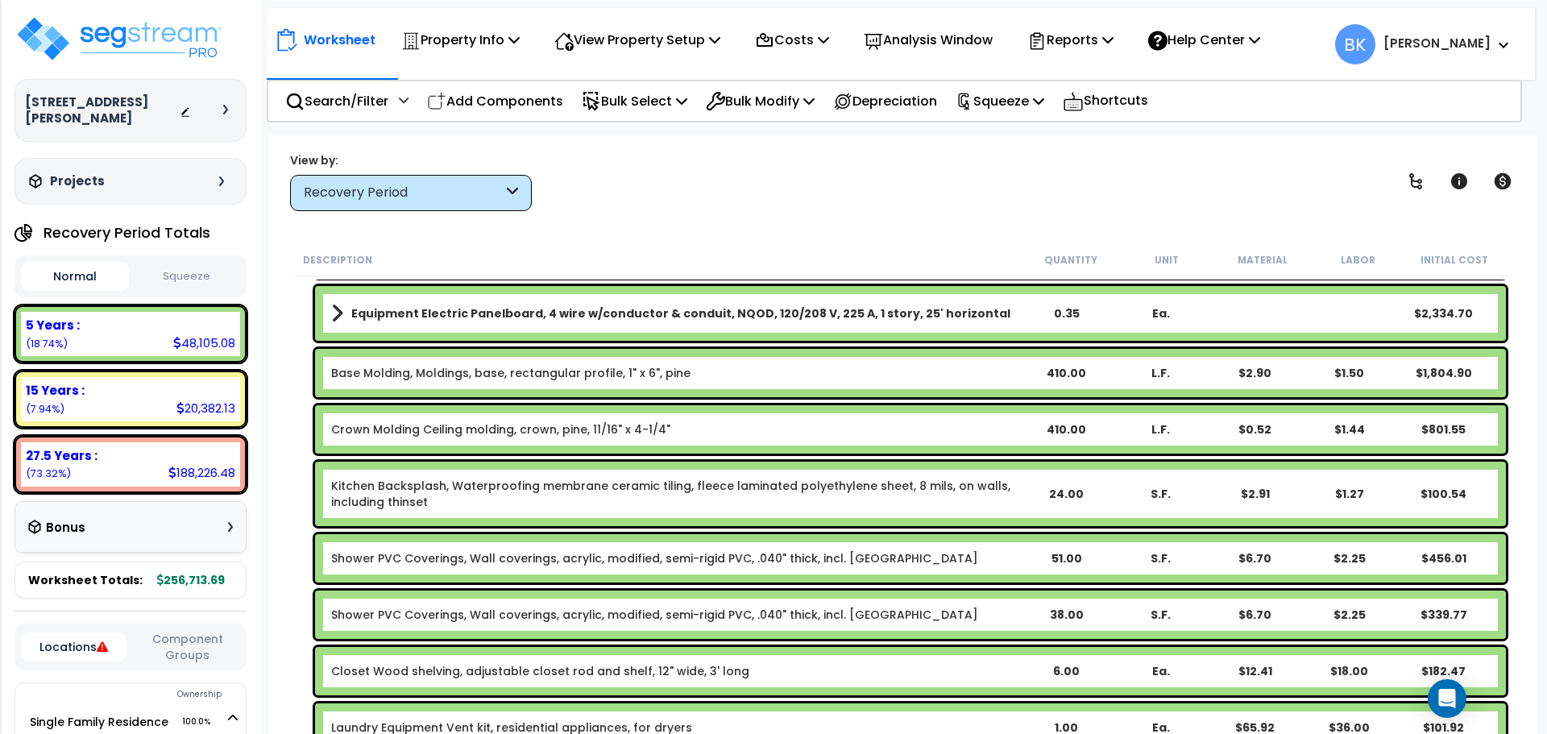
scroll to position [645, 0]
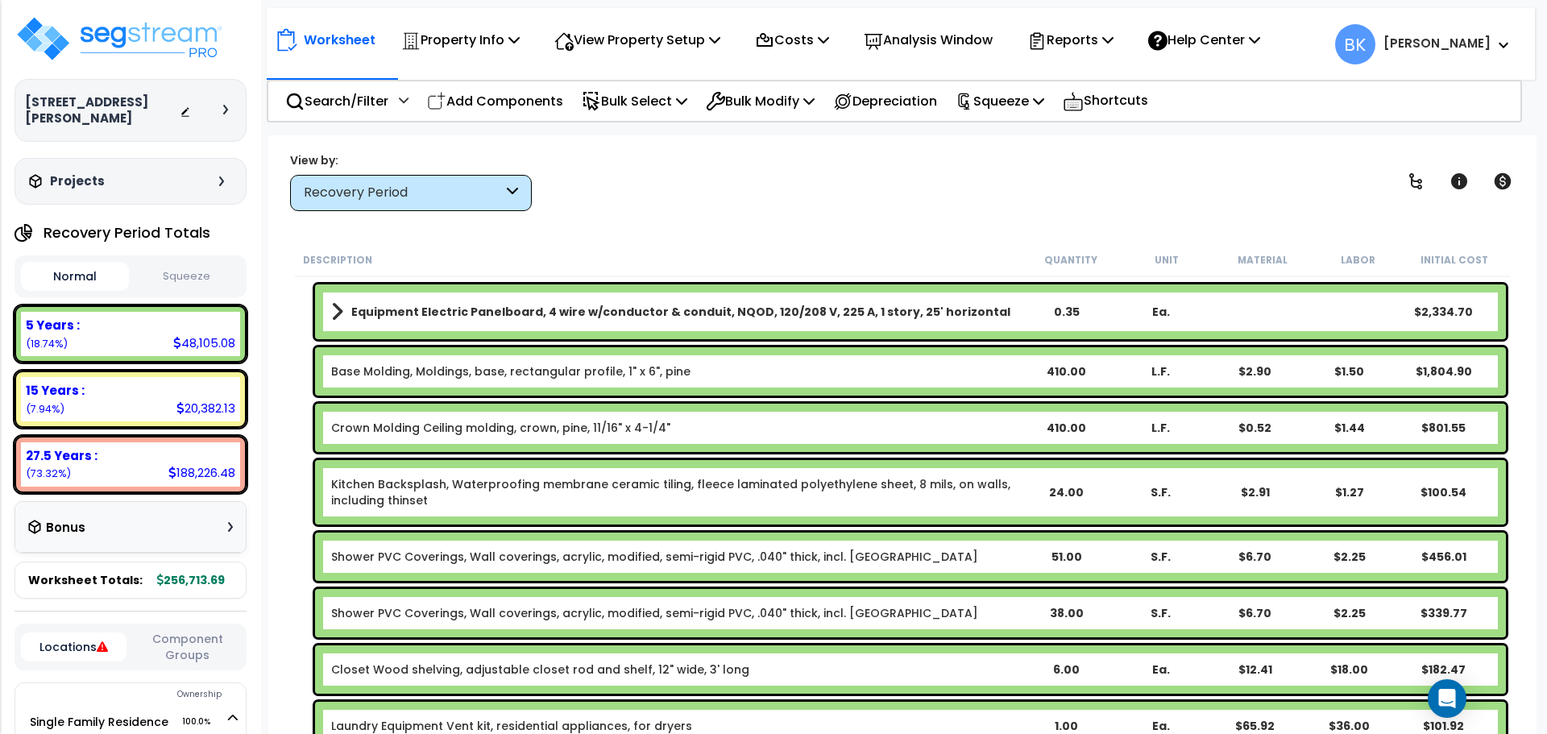
click at [429, 500] on link "Kitchen Backsplash, Waterproofing membrane ceramic tiling, fleece laminated pol…" at bounding box center [675, 492] width 688 height 32
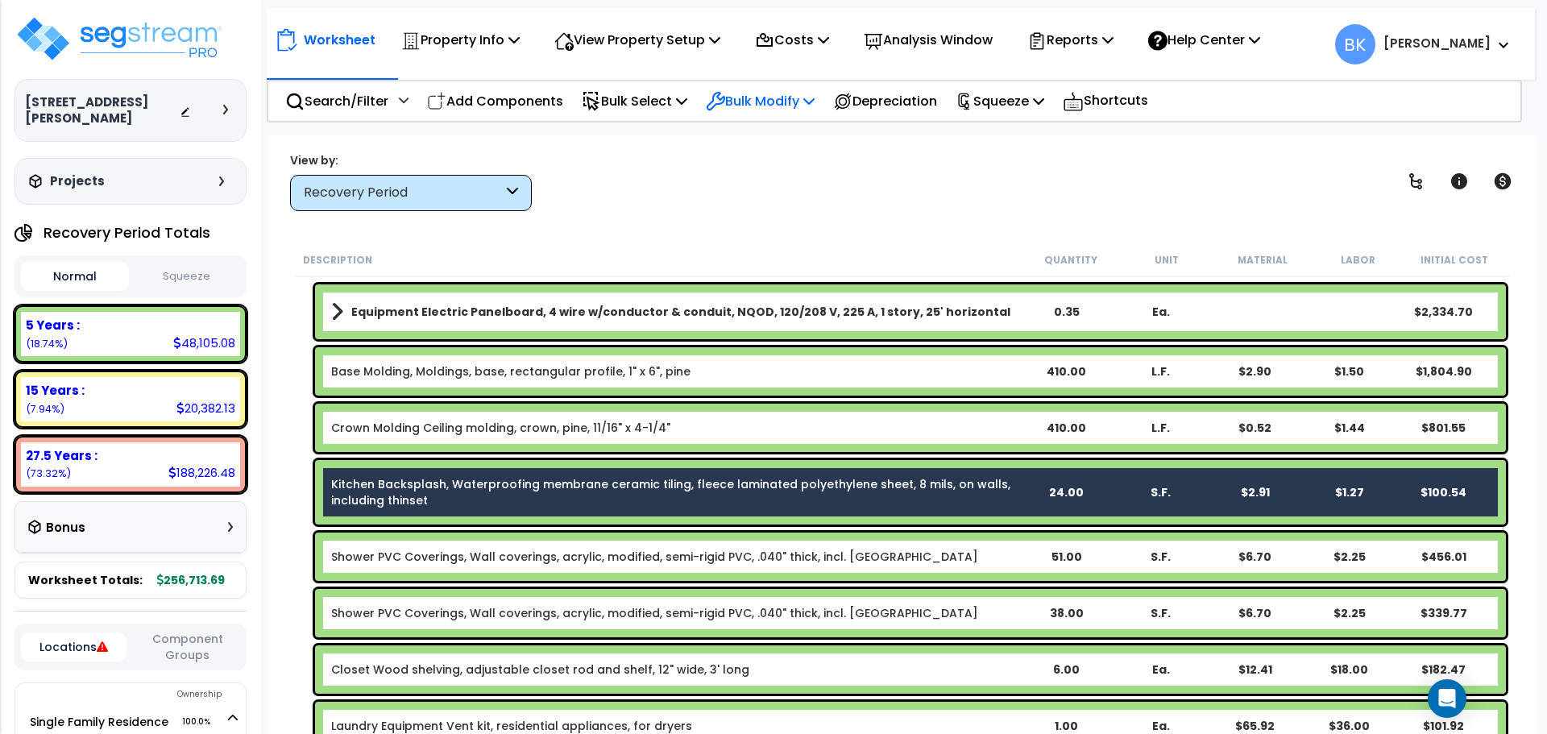
click at [796, 101] on p "Bulk Modify" at bounding box center [760, 101] width 109 height 22
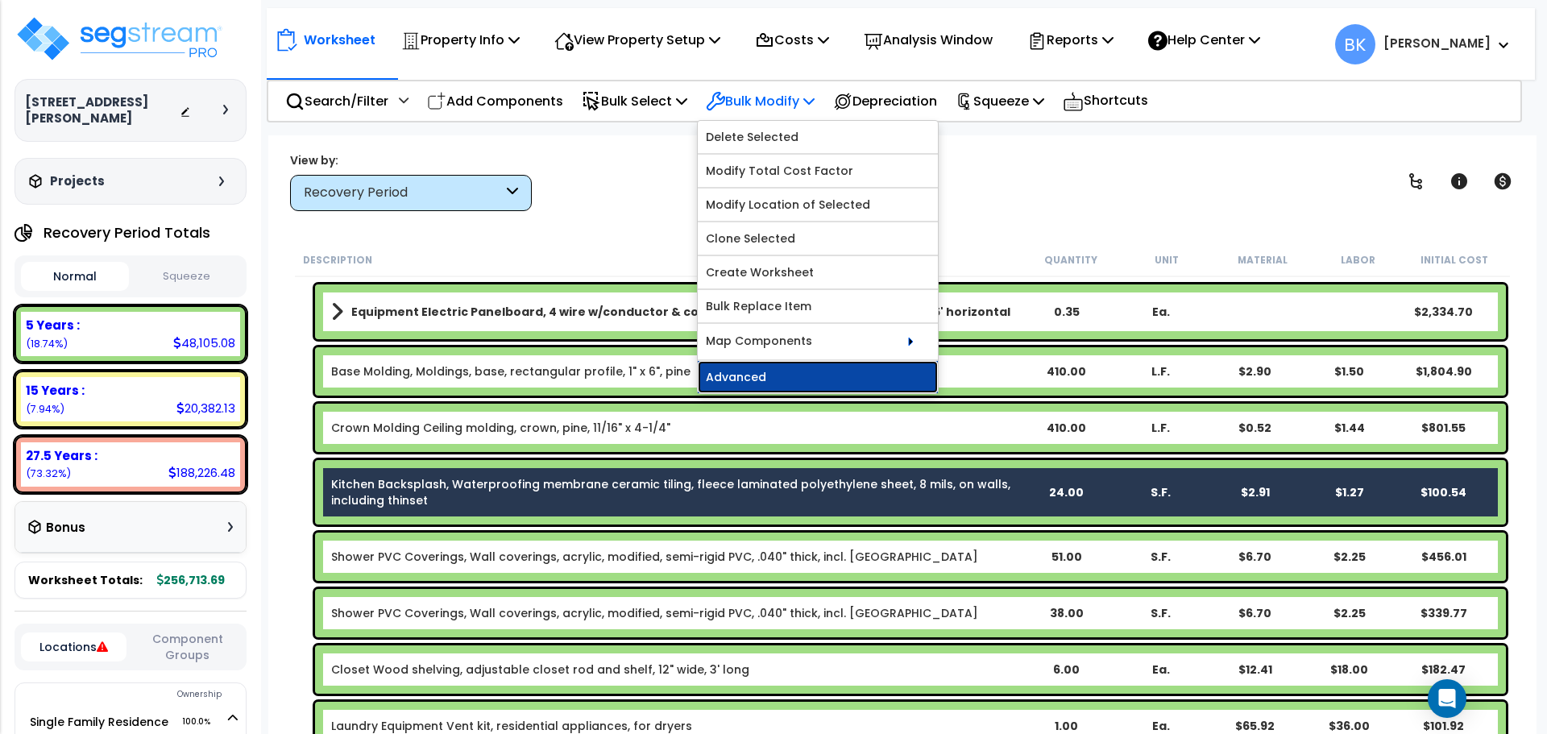
click at [780, 373] on link "Advanced" at bounding box center [818, 377] width 240 height 32
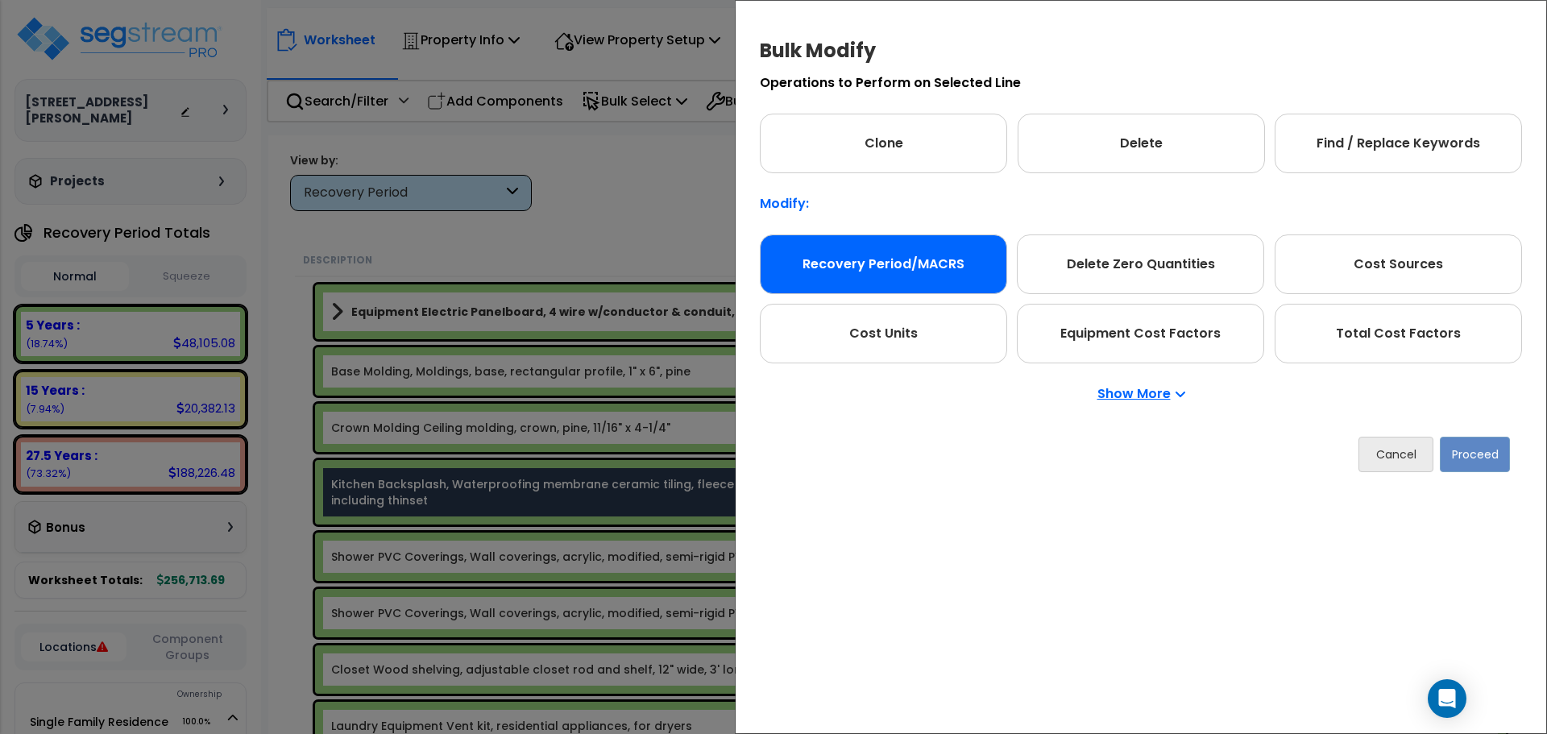
click at [865, 267] on div "Recovery Period/MACRS" at bounding box center [883, 265] width 247 height 60
click at [1475, 453] on button "Proceed" at bounding box center [1475, 454] width 70 height 35
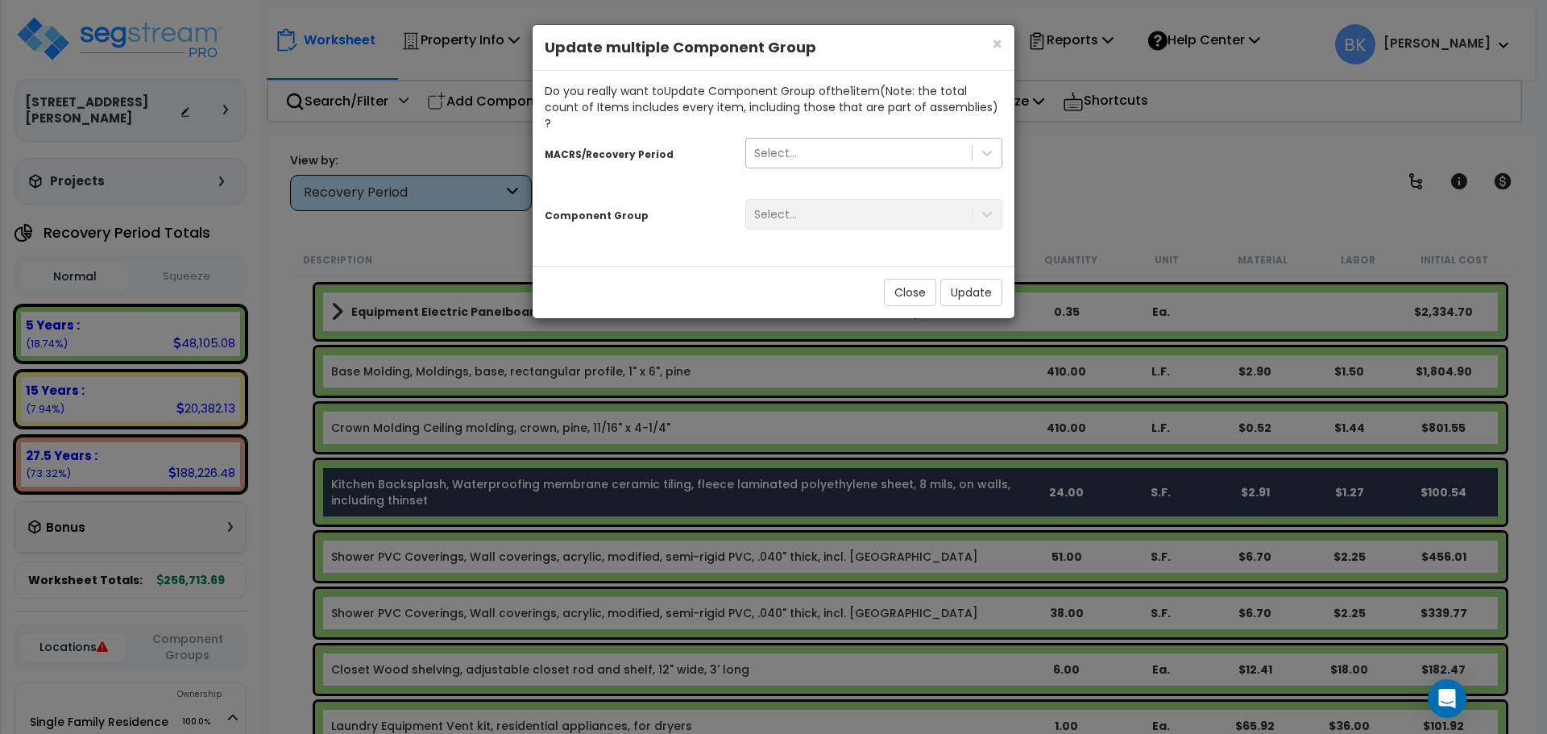
click at [859, 146] on div "Select..." at bounding box center [859, 153] width 226 height 26
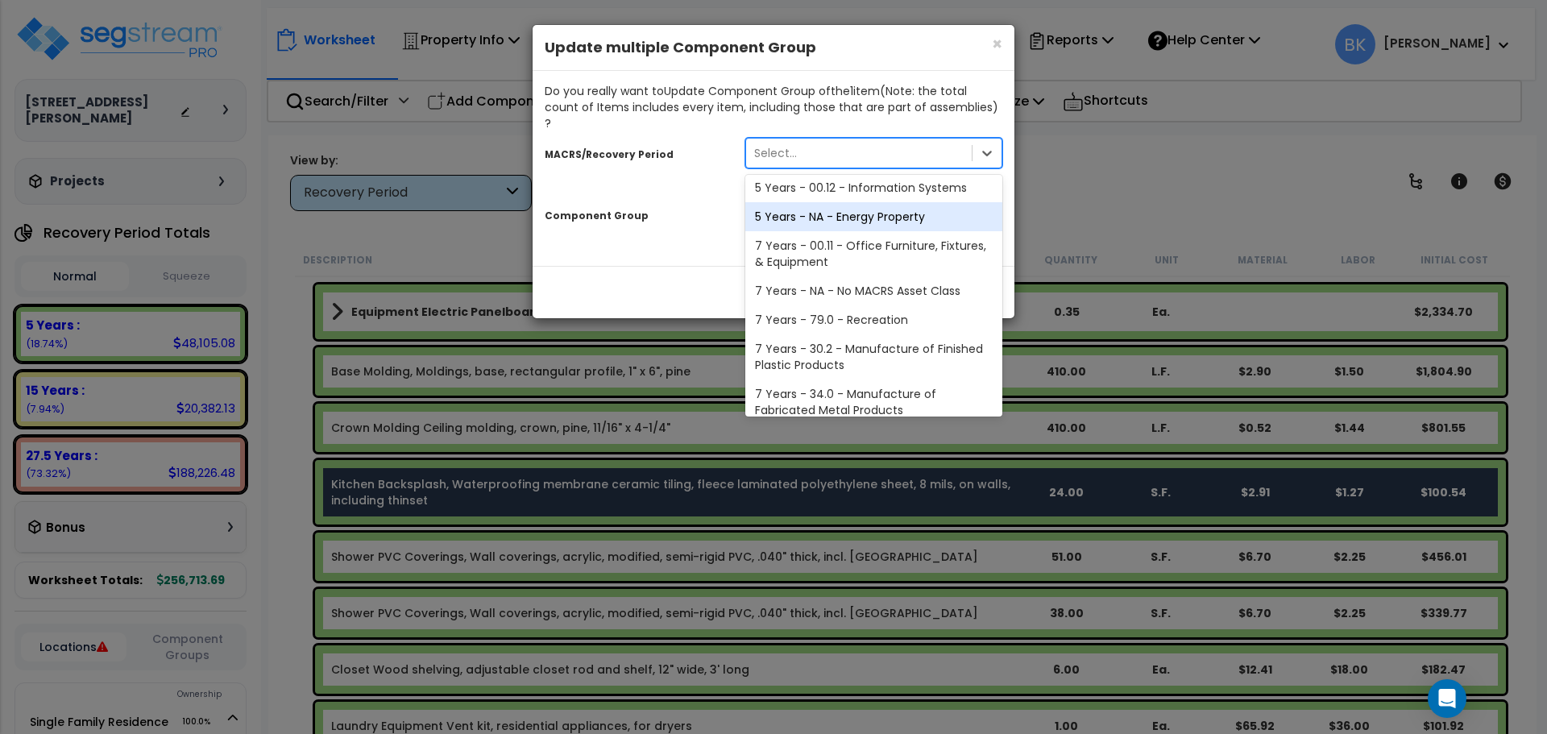
scroll to position [197, 0]
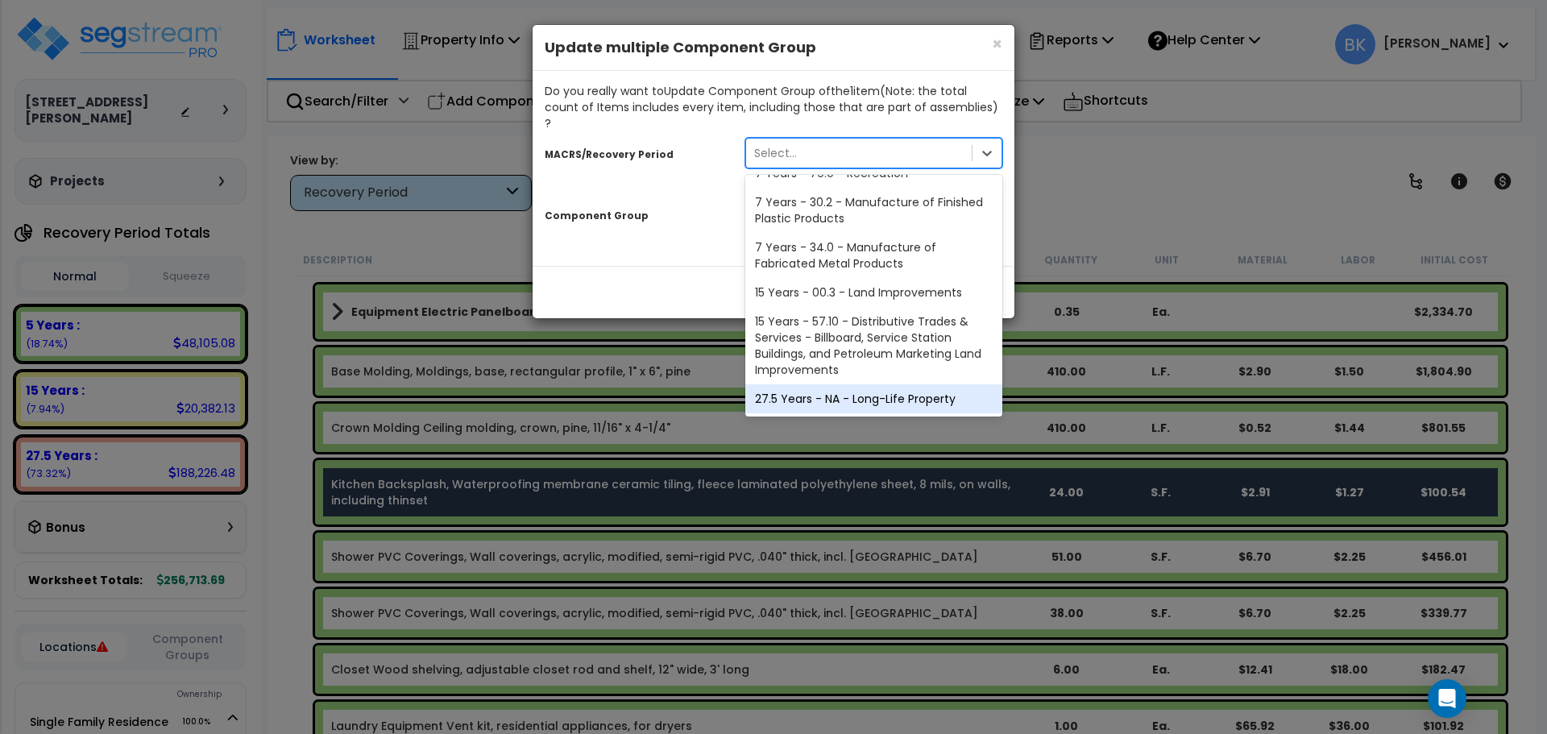
click at [839, 387] on div "27.5 Years - NA - Long-Life Property" at bounding box center [874, 398] width 257 height 29
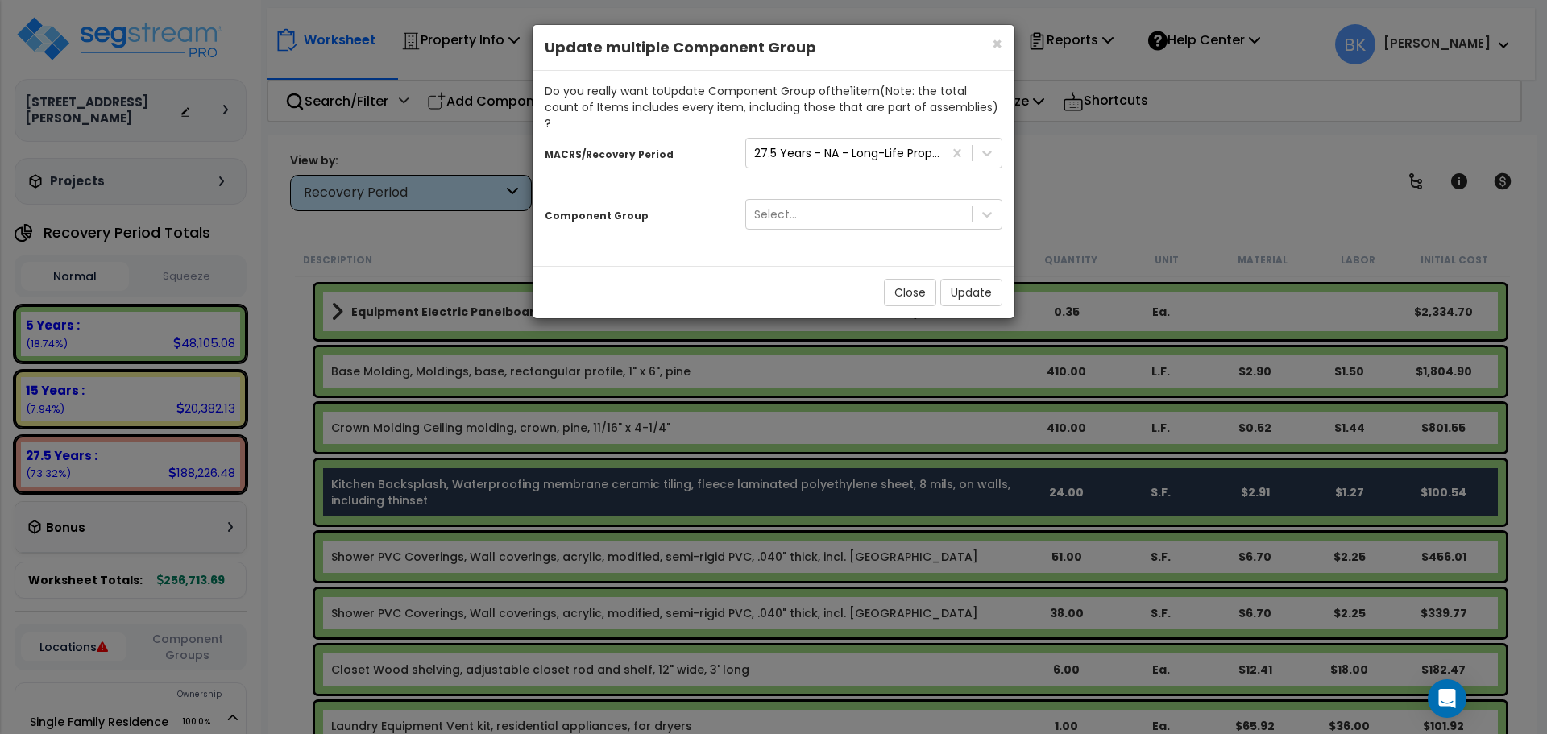
click at [828, 201] on div "Select..." at bounding box center [873, 214] width 281 height 31
click at [828, 201] on div "Select..." at bounding box center [859, 214] width 226 height 26
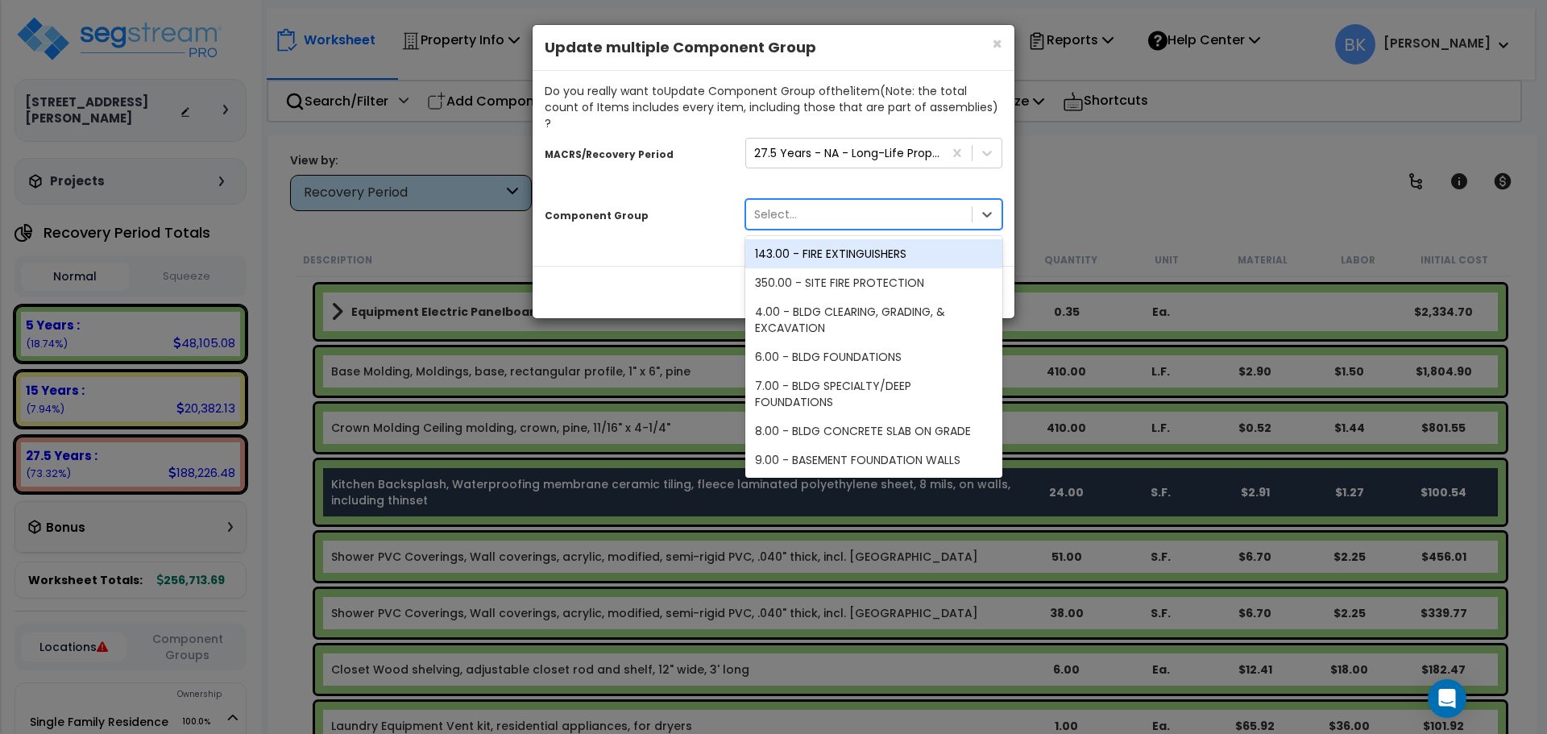
type input "K"
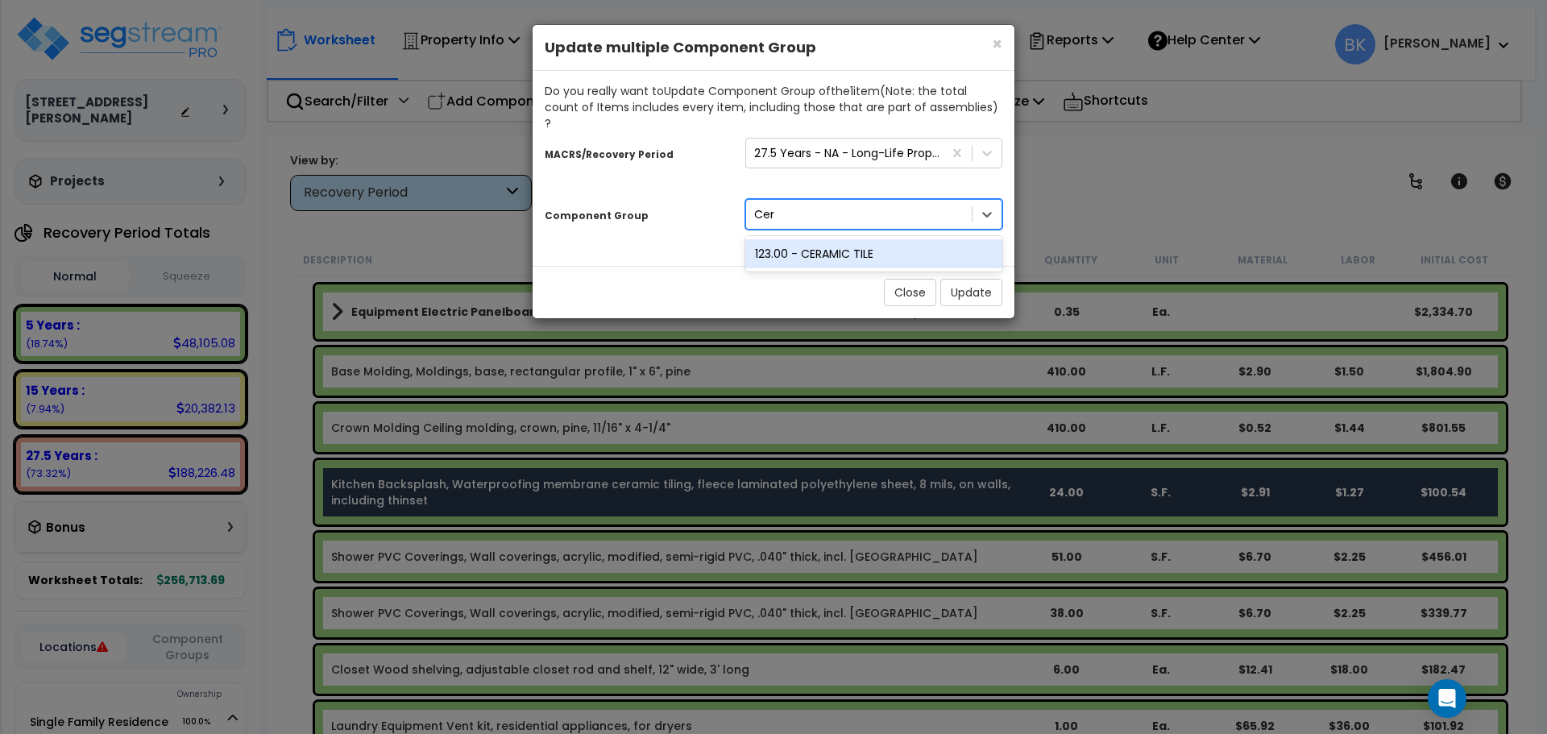
type input "Cera"
click at [840, 239] on div "123.00 - CERAMIC TILE" at bounding box center [874, 253] width 257 height 29
click at [973, 279] on button "Update" at bounding box center [972, 292] width 62 height 27
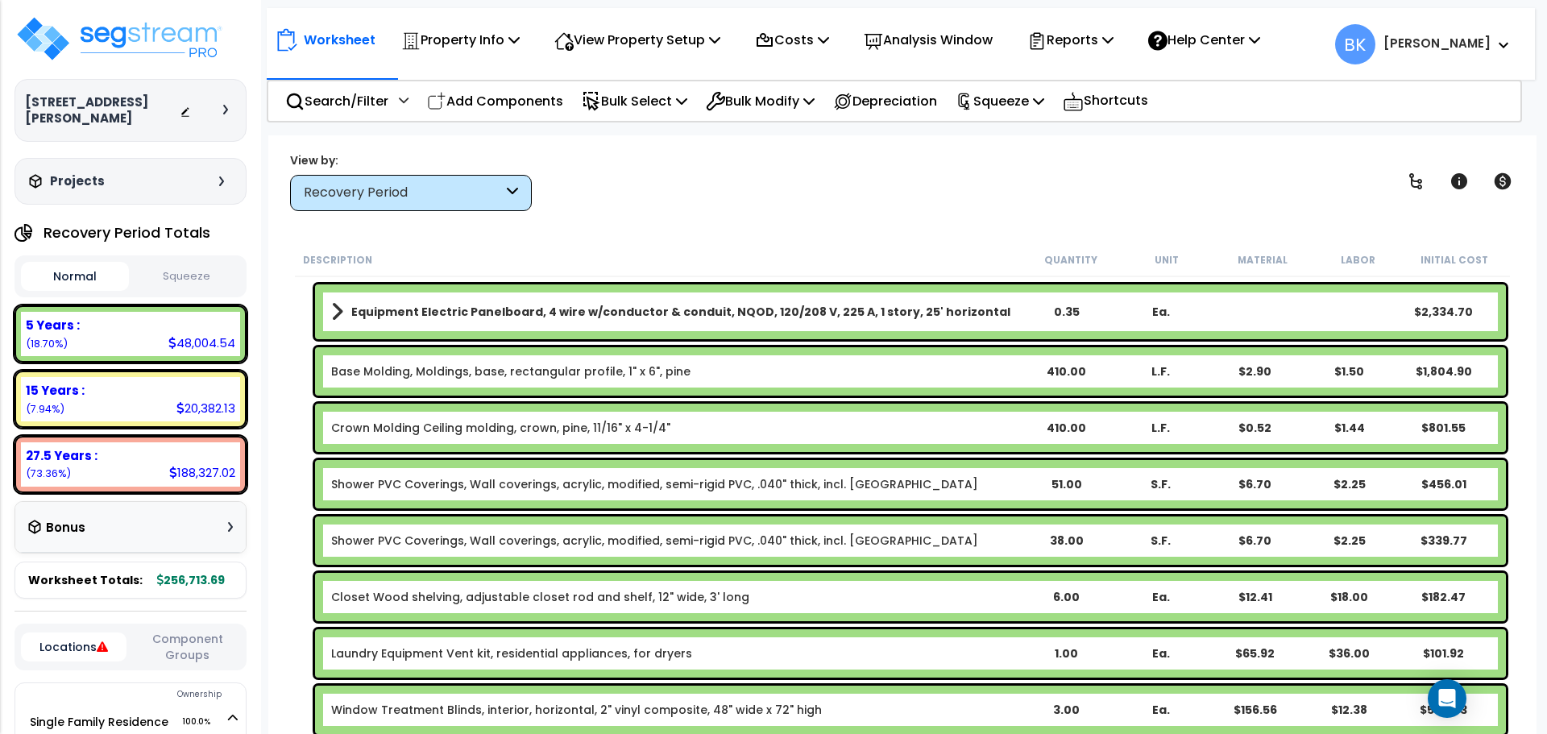
click at [391, 492] on link "Shower PVC Coverings, Wall coverings, acrylic, modified, semi-rigid PVC, .040" …" at bounding box center [654, 484] width 647 height 16
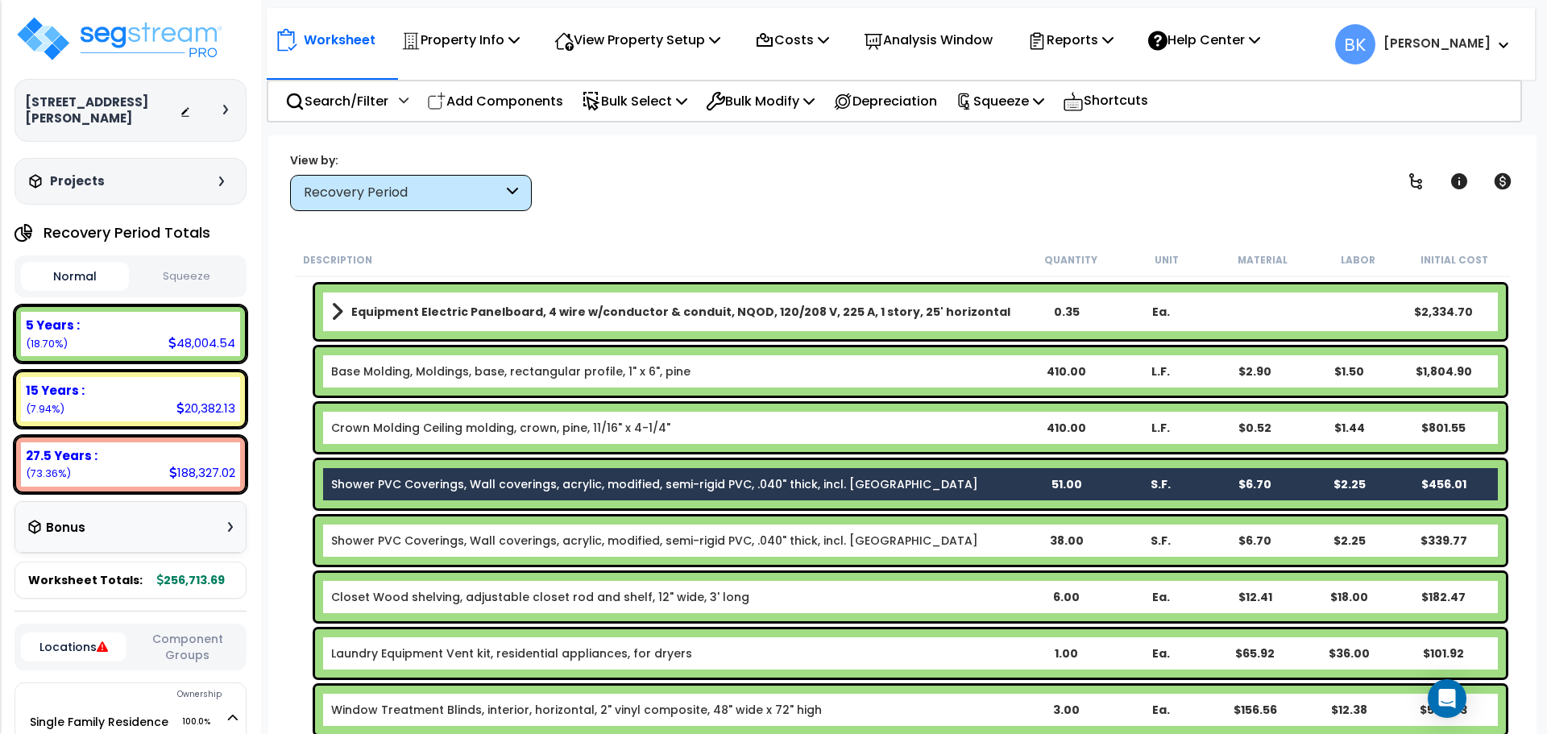
click at [398, 533] on link "Shower PVC Coverings, Wall coverings, acrylic, modified, semi-rigid PVC, .040" …" at bounding box center [654, 541] width 647 height 16
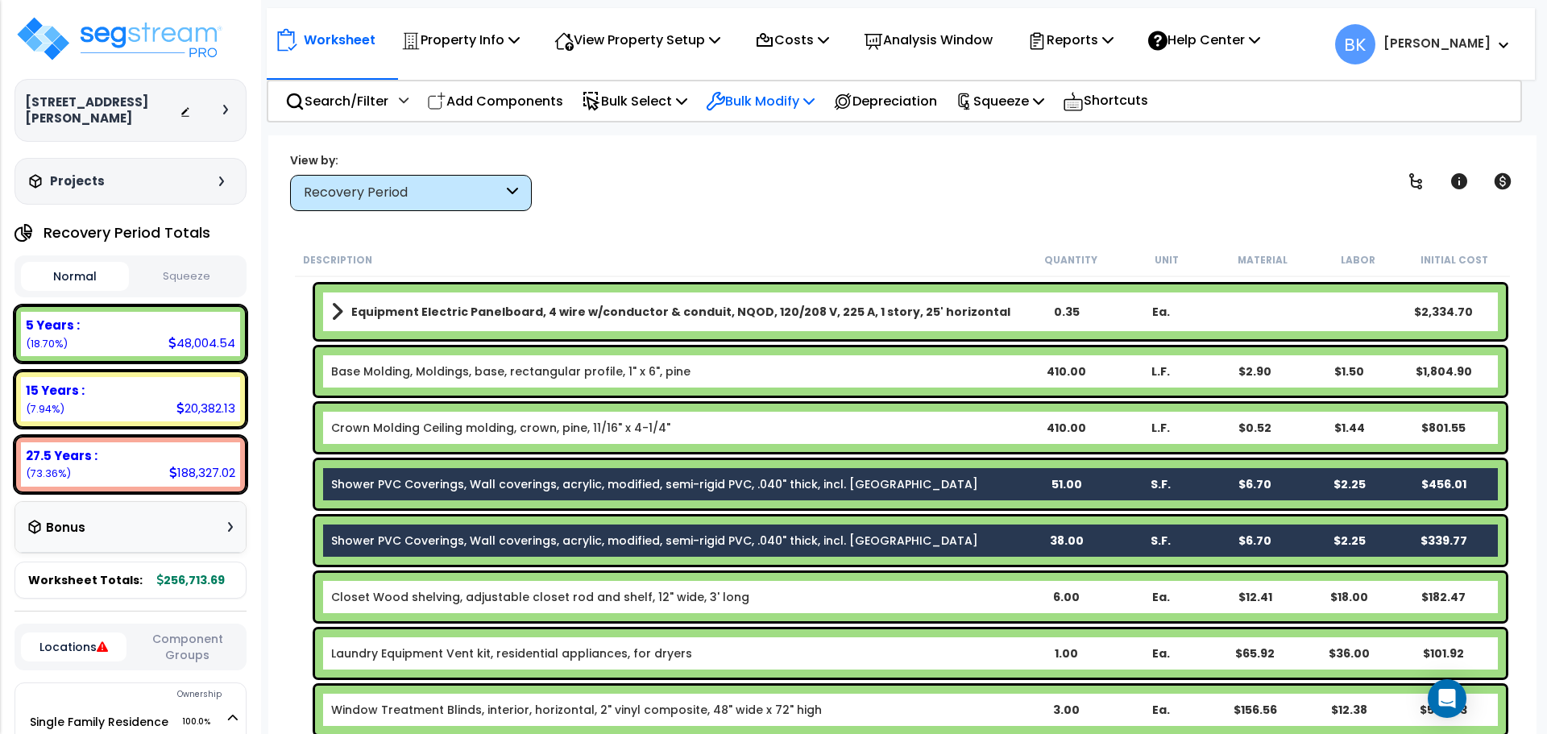
click at [803, 100] on p "Bulk Modify" at bounding box center [760, 101] width 109 height 22
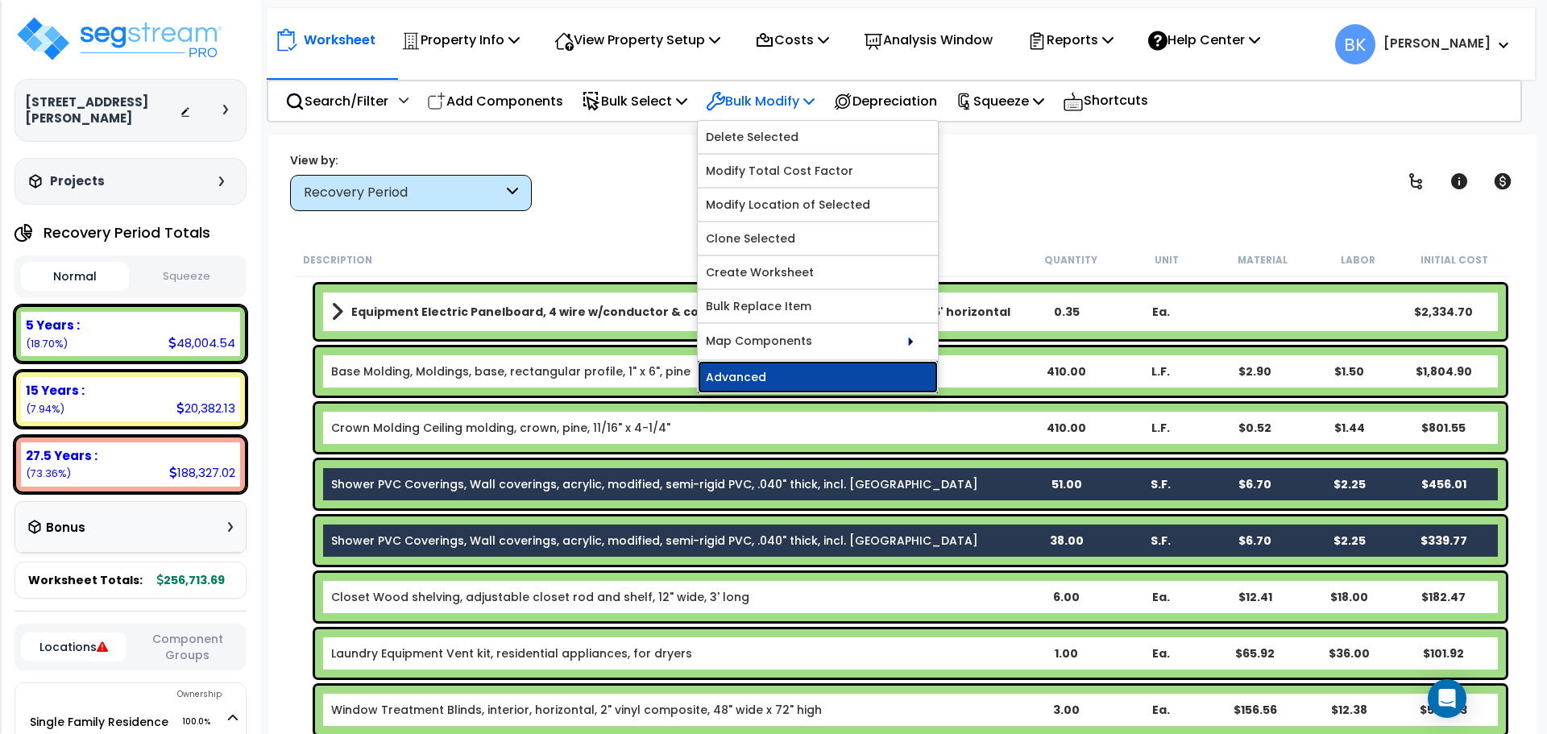
click at [805, 377] on link "Advanced" at bounding box center [818, 377] width 240 height 32
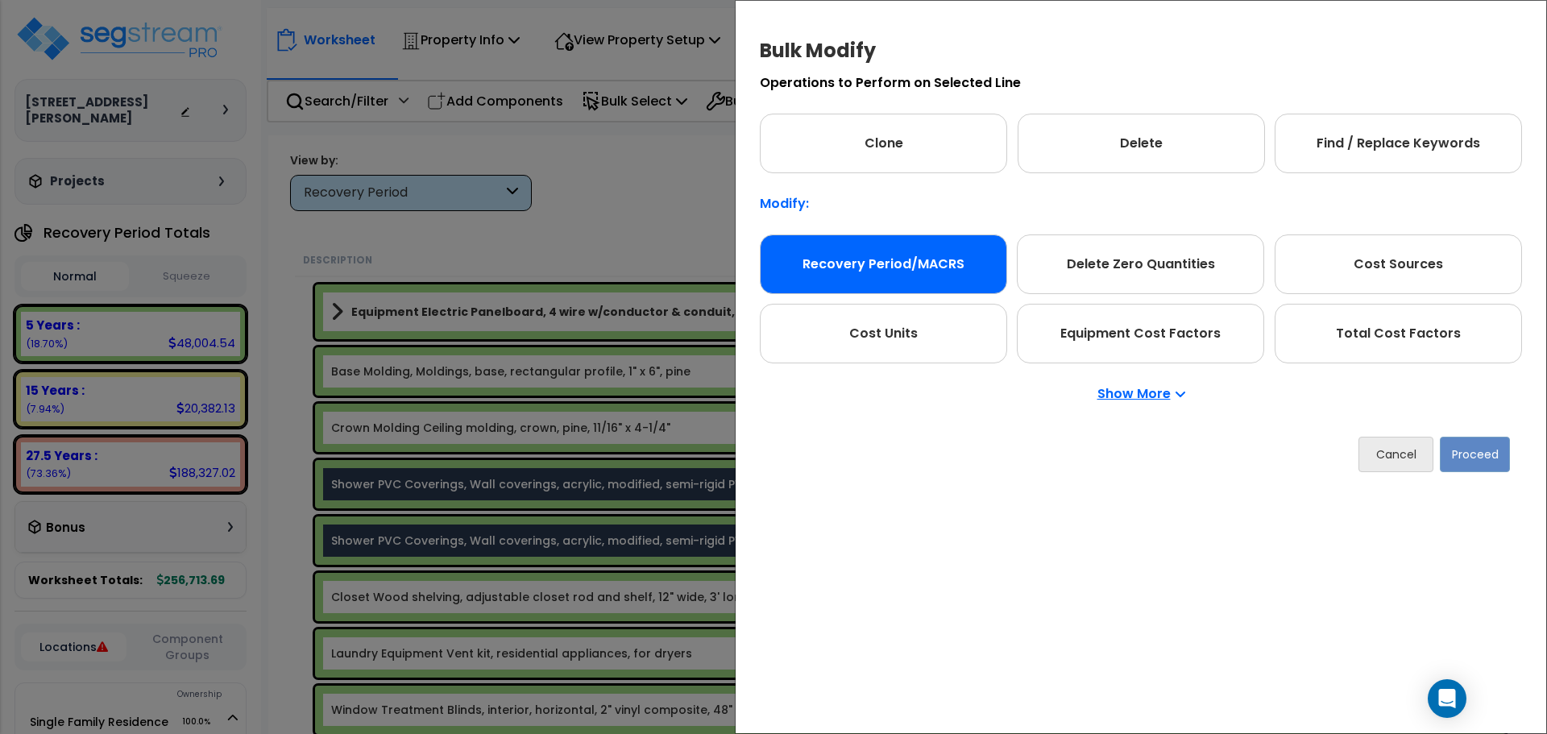
click at [899, 259] on div "Recovery Period/MACRS" at bounding box center [883, 265] width 247 height 60
click at [1447, 451] on button "Proceed" at bounding box center [1475, 454] width 70 height 35
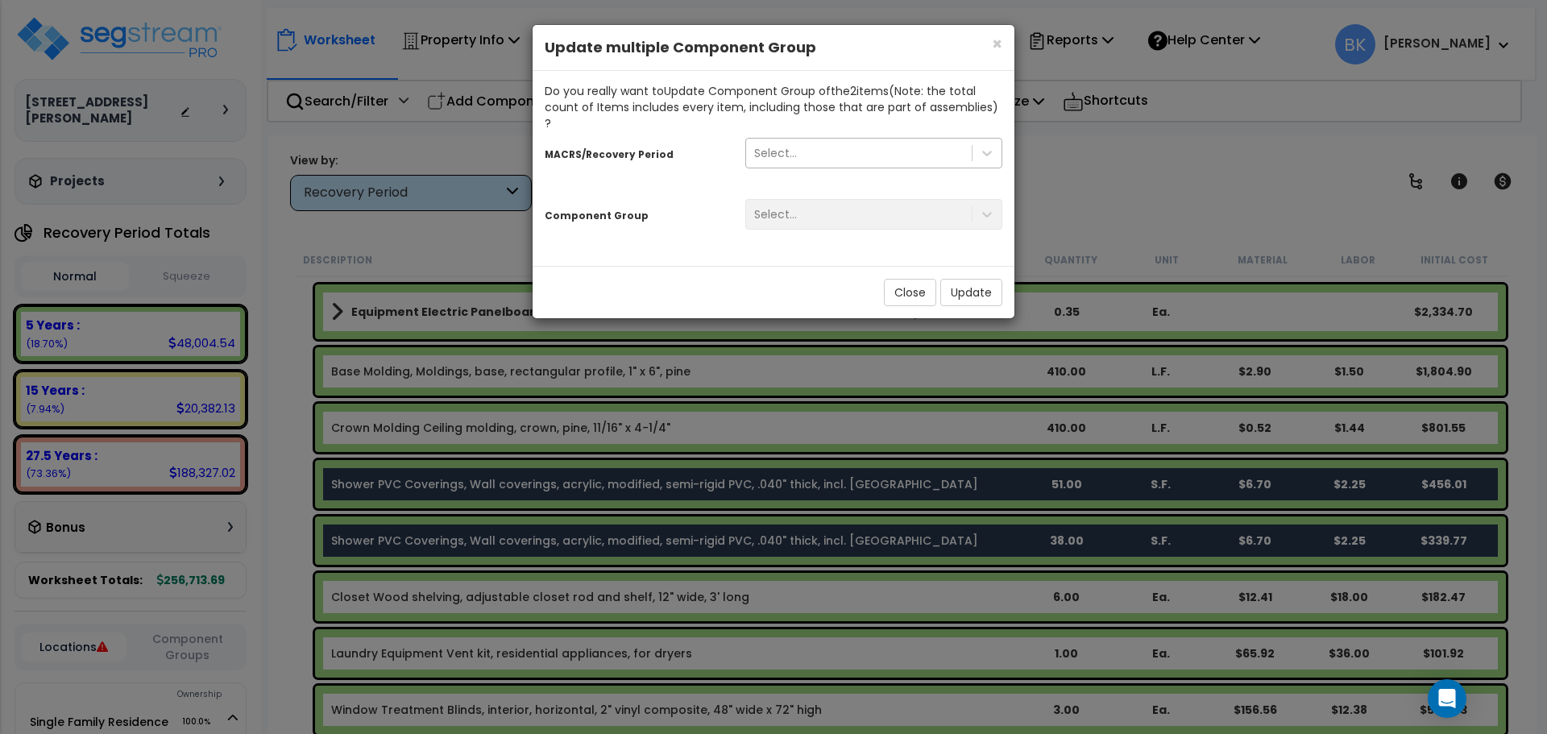
click at [788, 145] on div "Select..." at bounding box center [775, 153] width 43 height 16
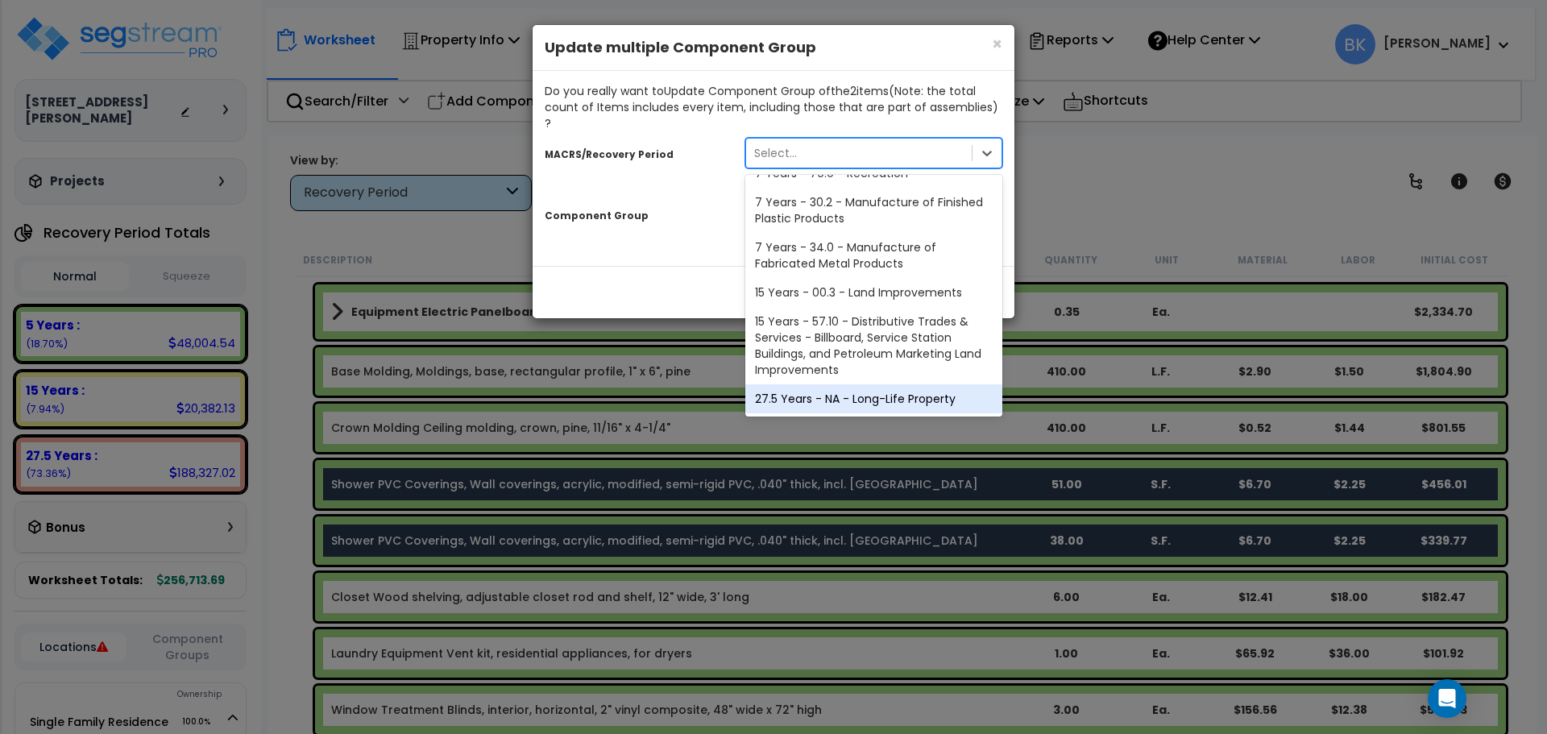
click at [828, 384] on div "27.5 Years - NA - Long-Life Property" at bounding box center [874, 398] width 257 height 29
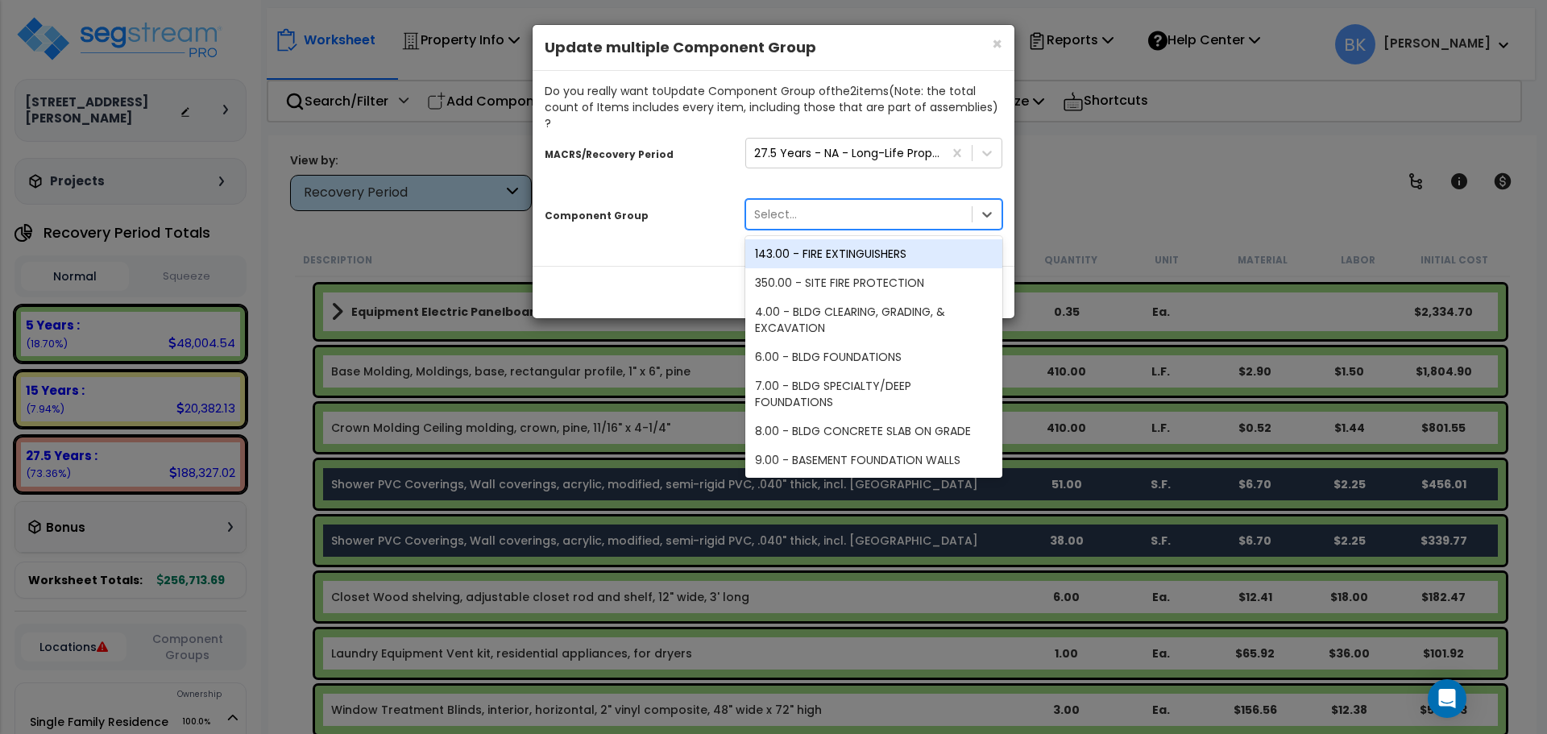
click at [849, 201] on div "Select..." at bounding box center [859, 214] width 226 height 26
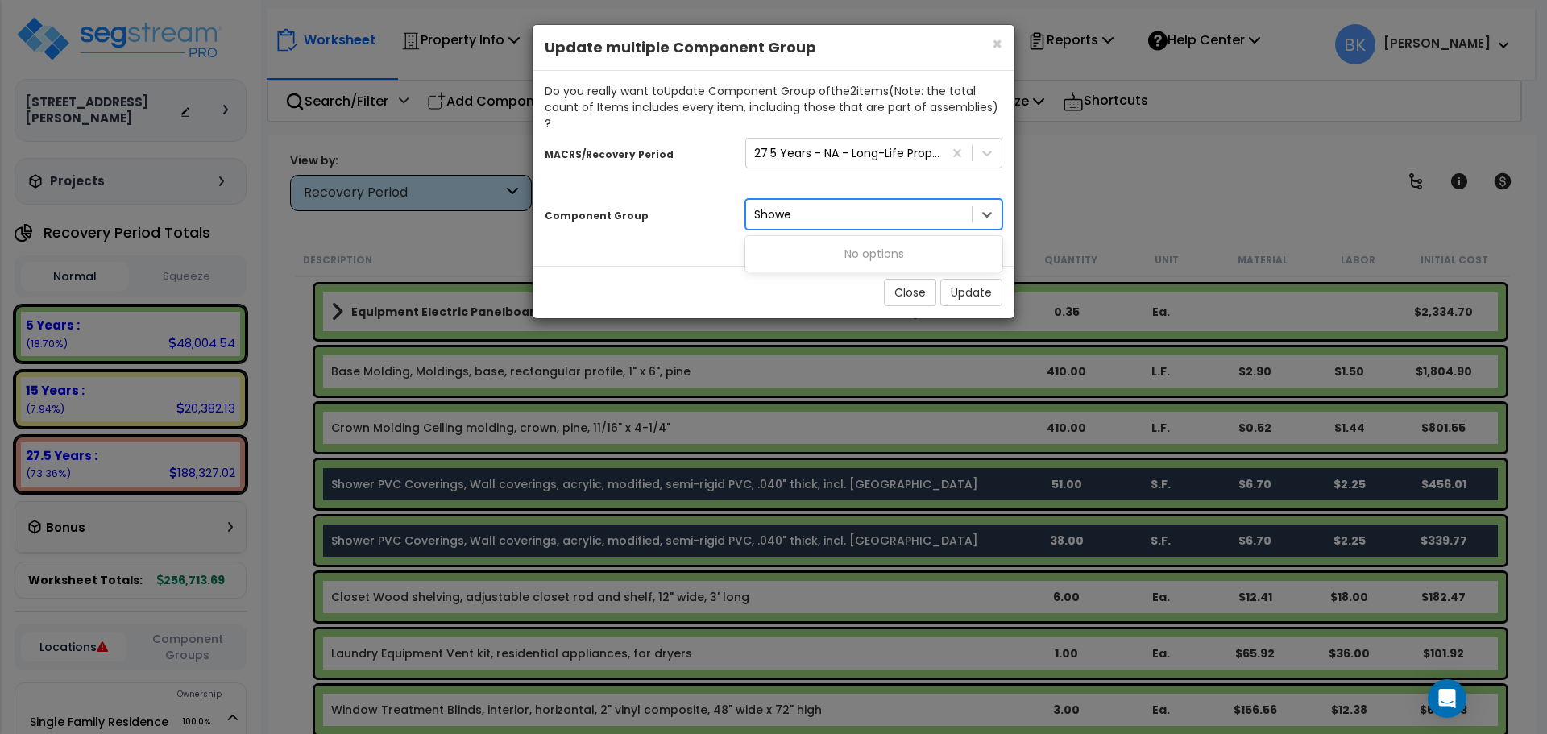
type input "Show"
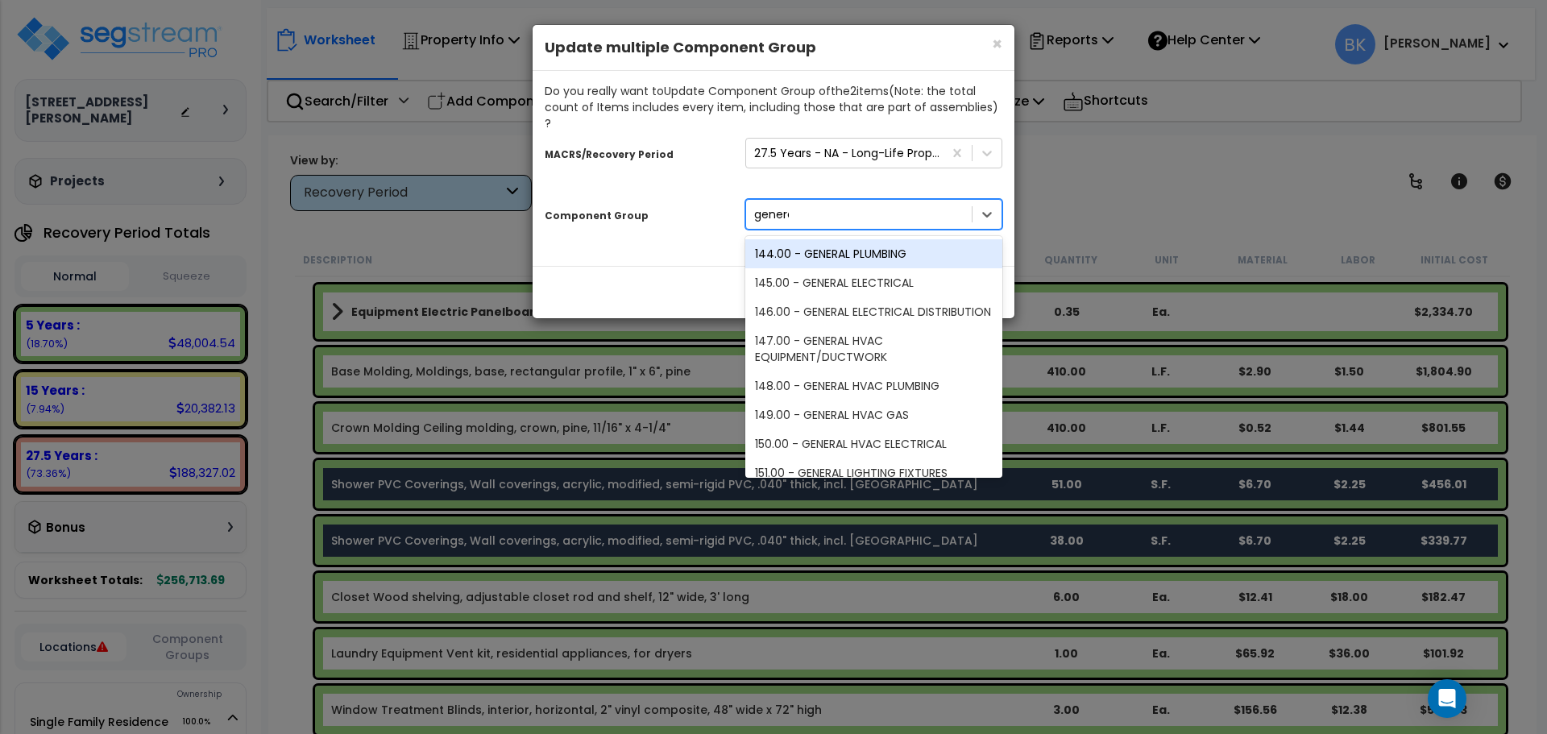
type input "general"
click at [874, 248] on div "144.00 - GENERAL PLUMBING" at bounding box center [874, 253] width 257 height 29
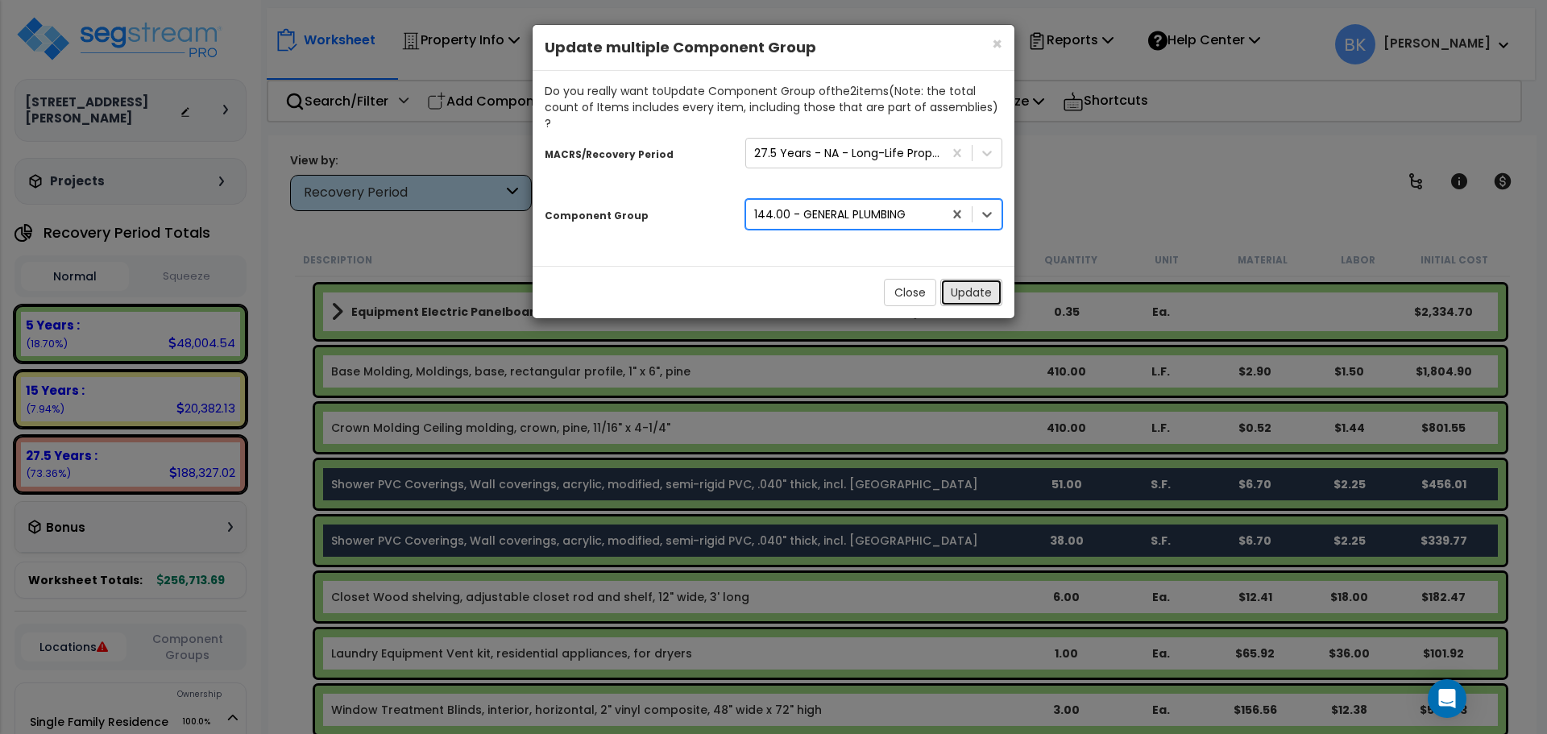
click at [941, 279] on button "Update" at bounding box center [972, 292] width 62 height 27
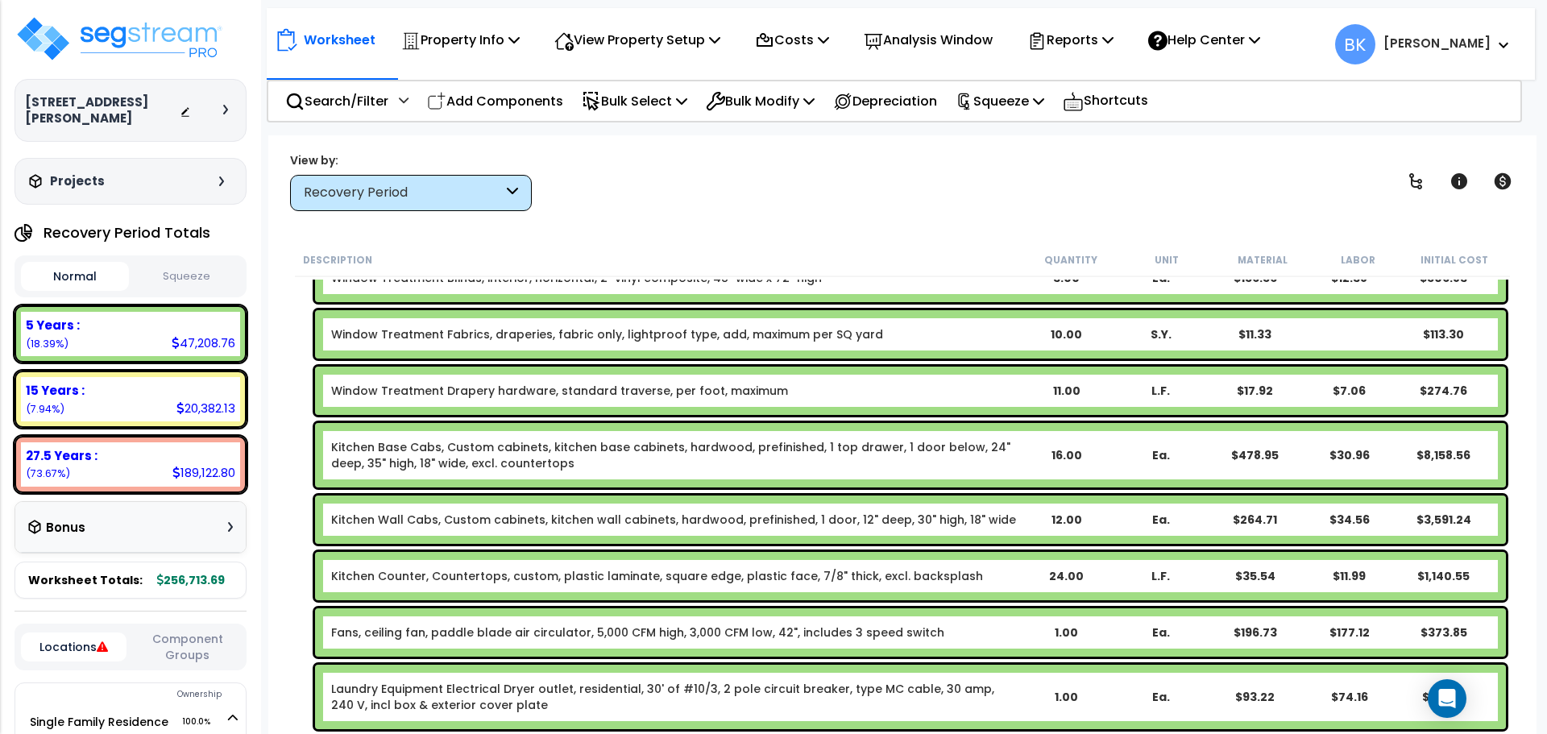
scroll to position [967, 0]
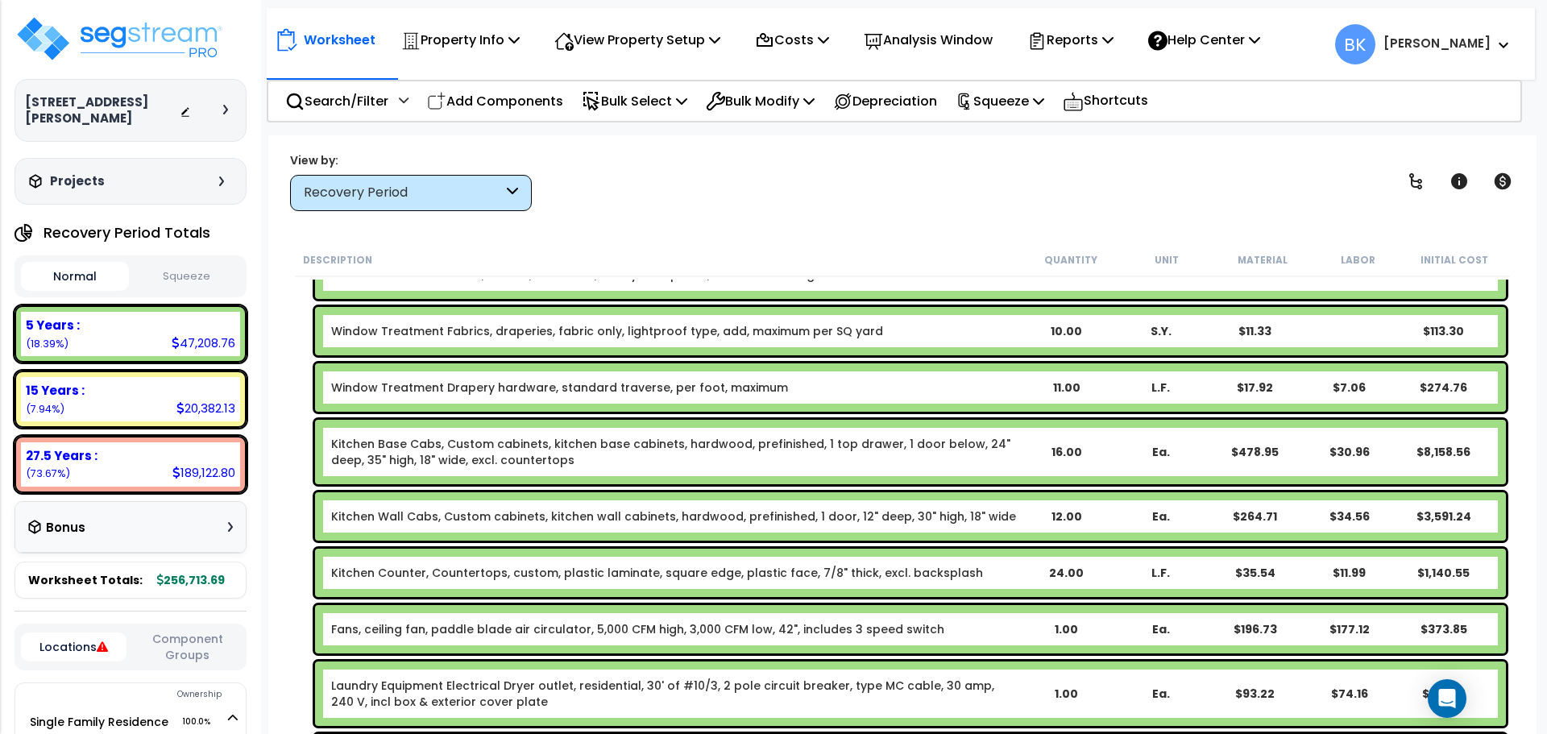
click at [418, 451] on link "Kitchen Base Cabs, Custom cabinets, kitchen base cabinets, hardwood, prefinishe…" at bounding box center [675, 452] width 688 height 32
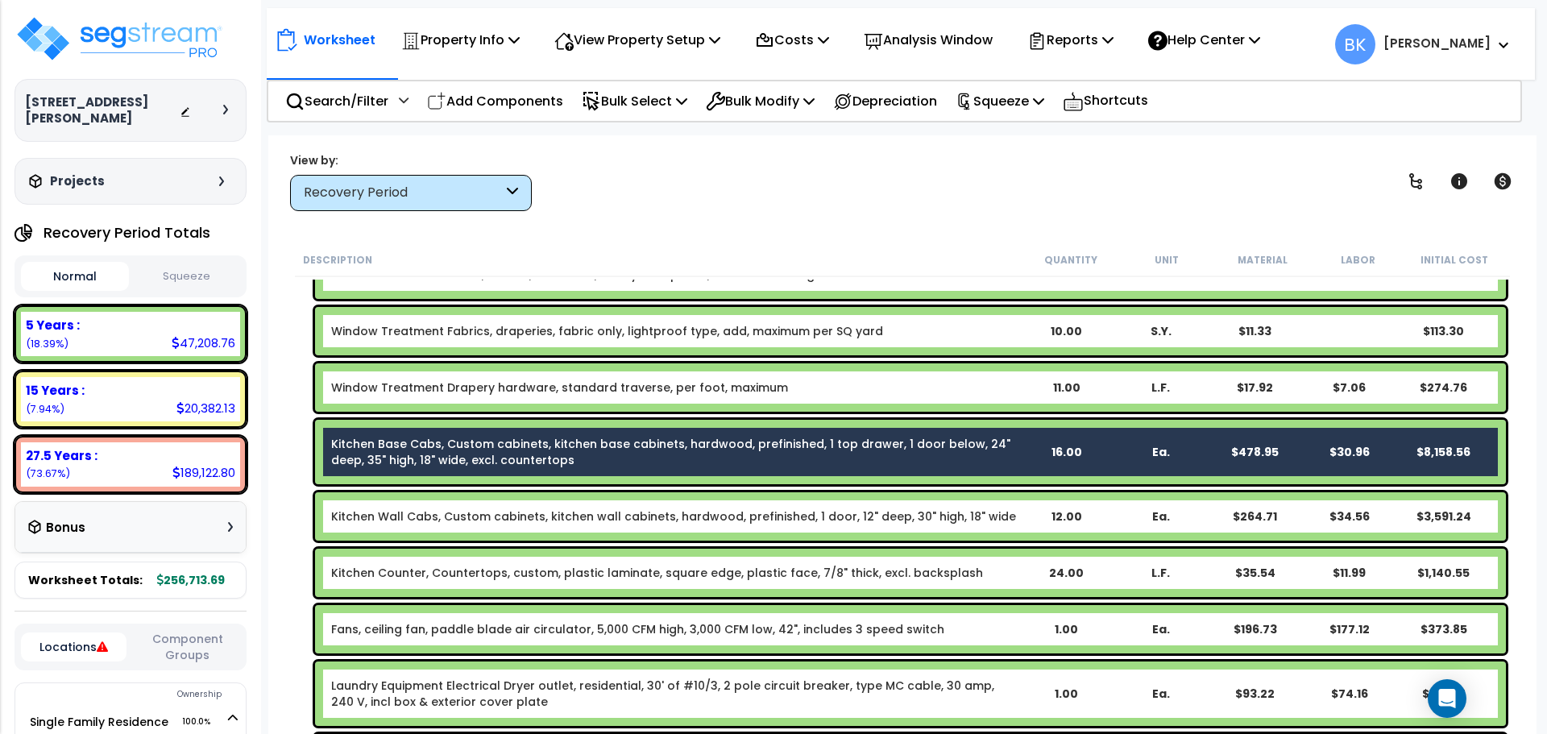
click at [430, 512] on link "Kitchen Wall Cabs, Custom cabinets, kitchen wall cabinets, hardwood, prefinishe…" at bounding box center [673, 517] width 685 height 16
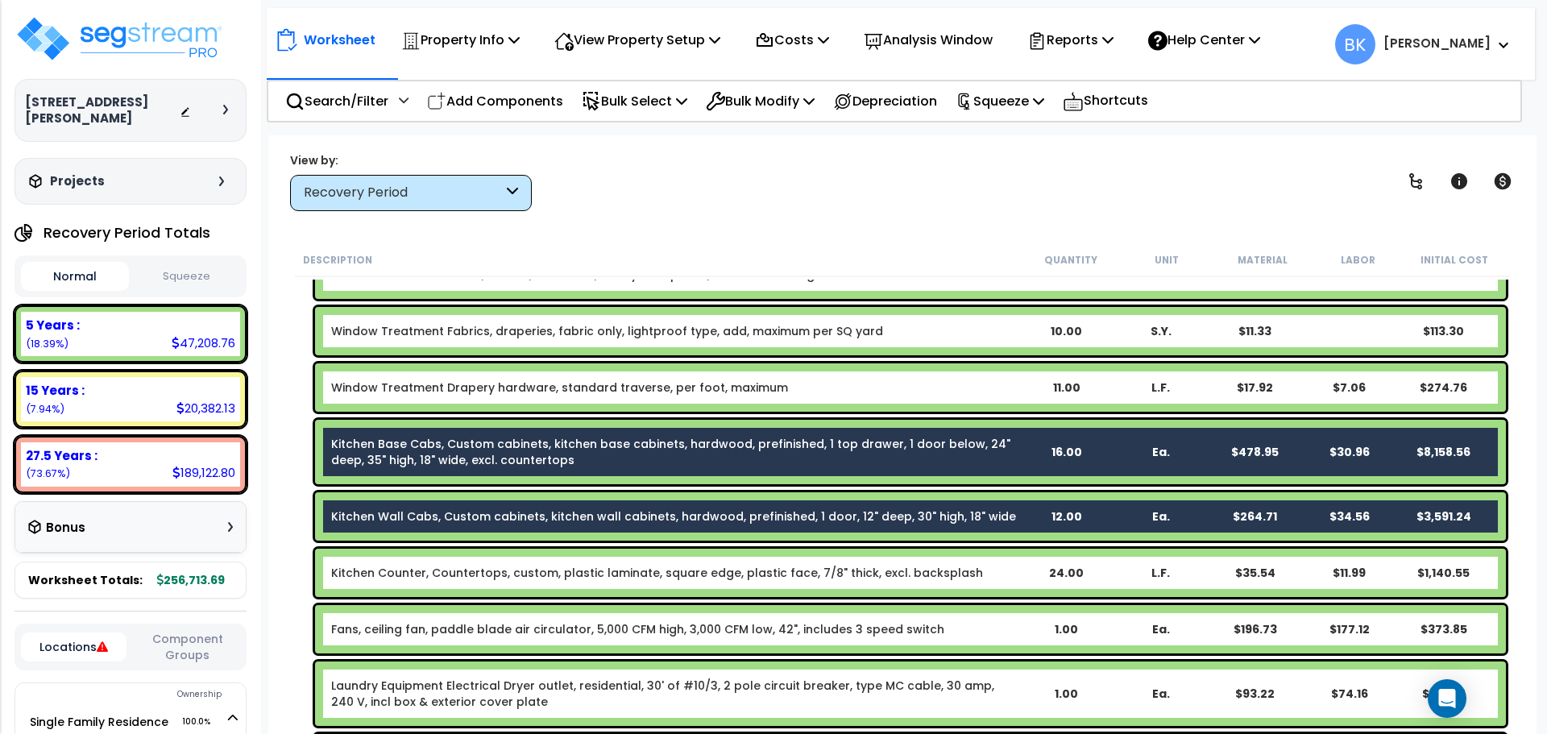
click at [426, 562] on div "Kitchen Counter, Countertops, custom, plastic laminate, square edge, plastic fa…" at bounding box center [910, 573] width 1191 height 48
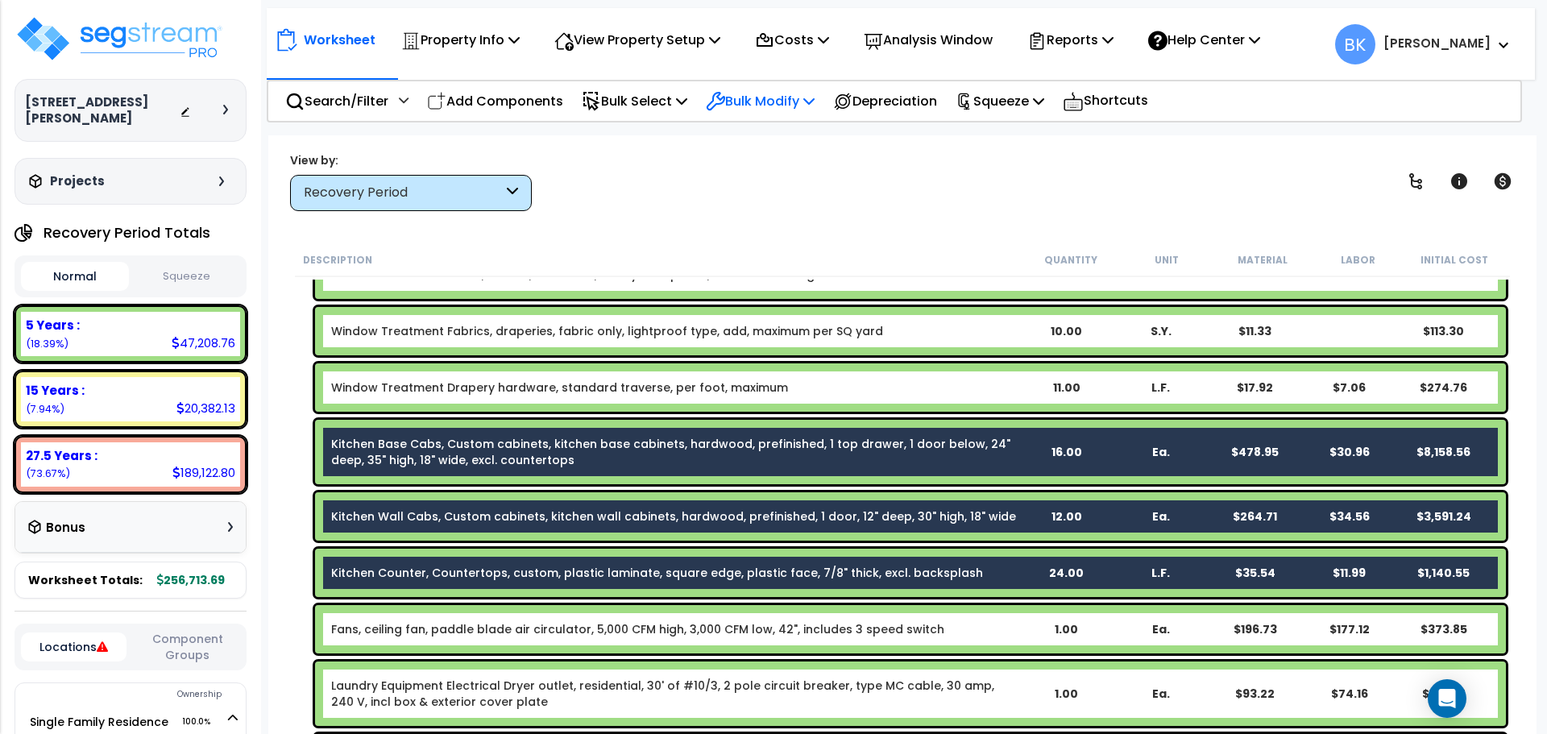
click at [766, 101] on p "Bulk Modify" at bounding box center [760, 101] width 109 height 22
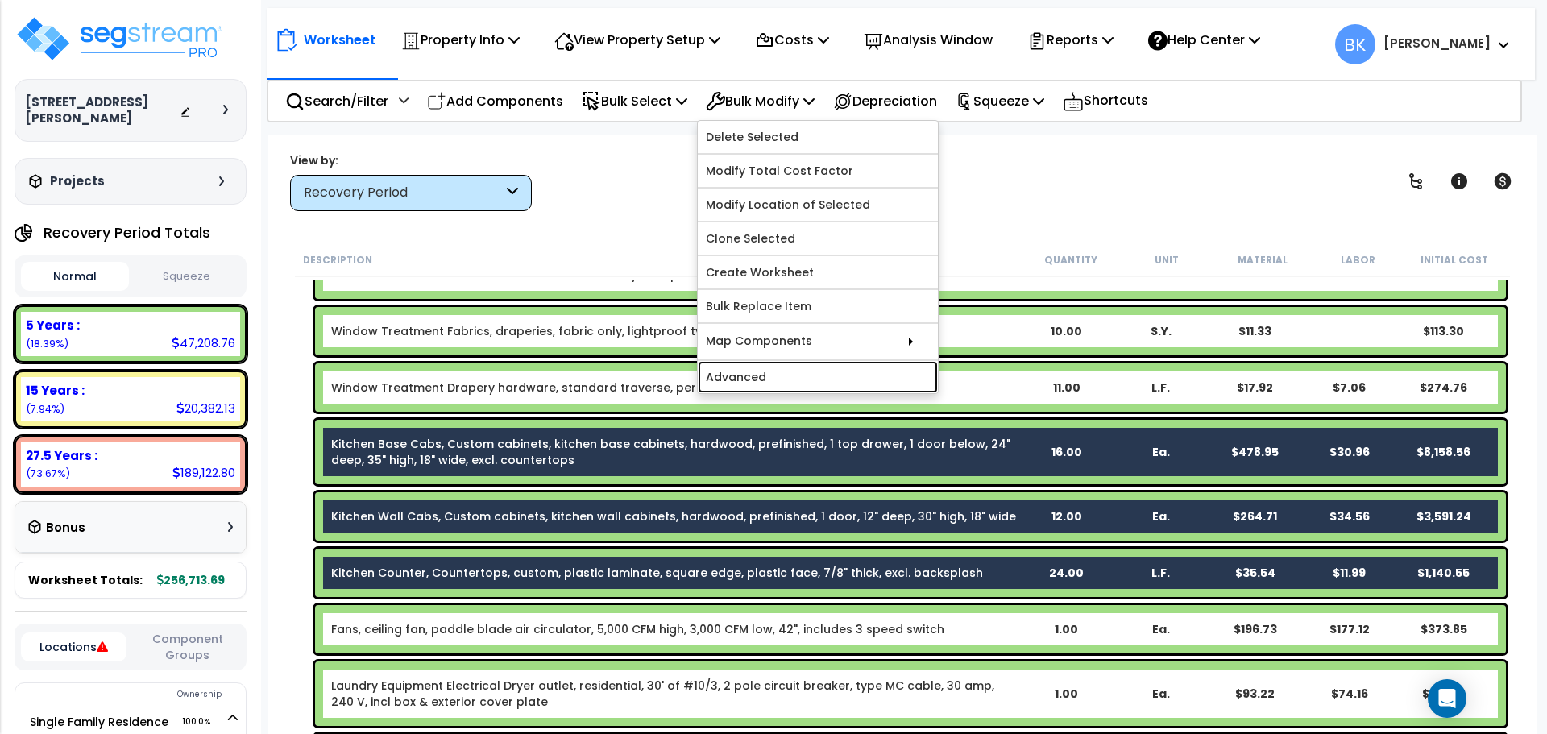
click at [781, 375] on link "Advanced" at bounding box center [818, 377] width 240 height 32
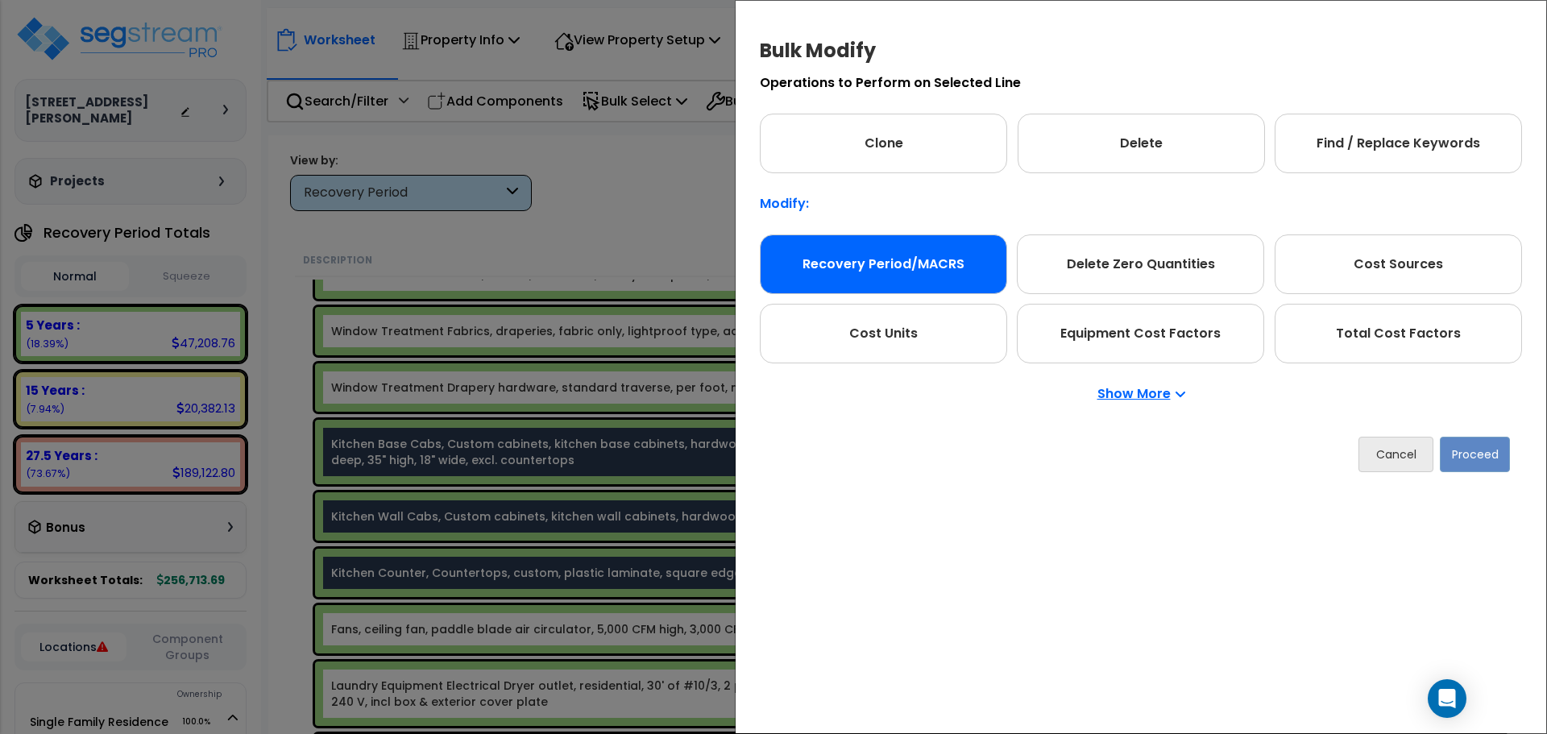
click at [911, 265] on div "Recovery Period/MACRS" at bounding box center [883, 265] width 247 height 60
click at [1461, 460] on button "Proceed" at bounding box center [1475, 454] width 70 height 35
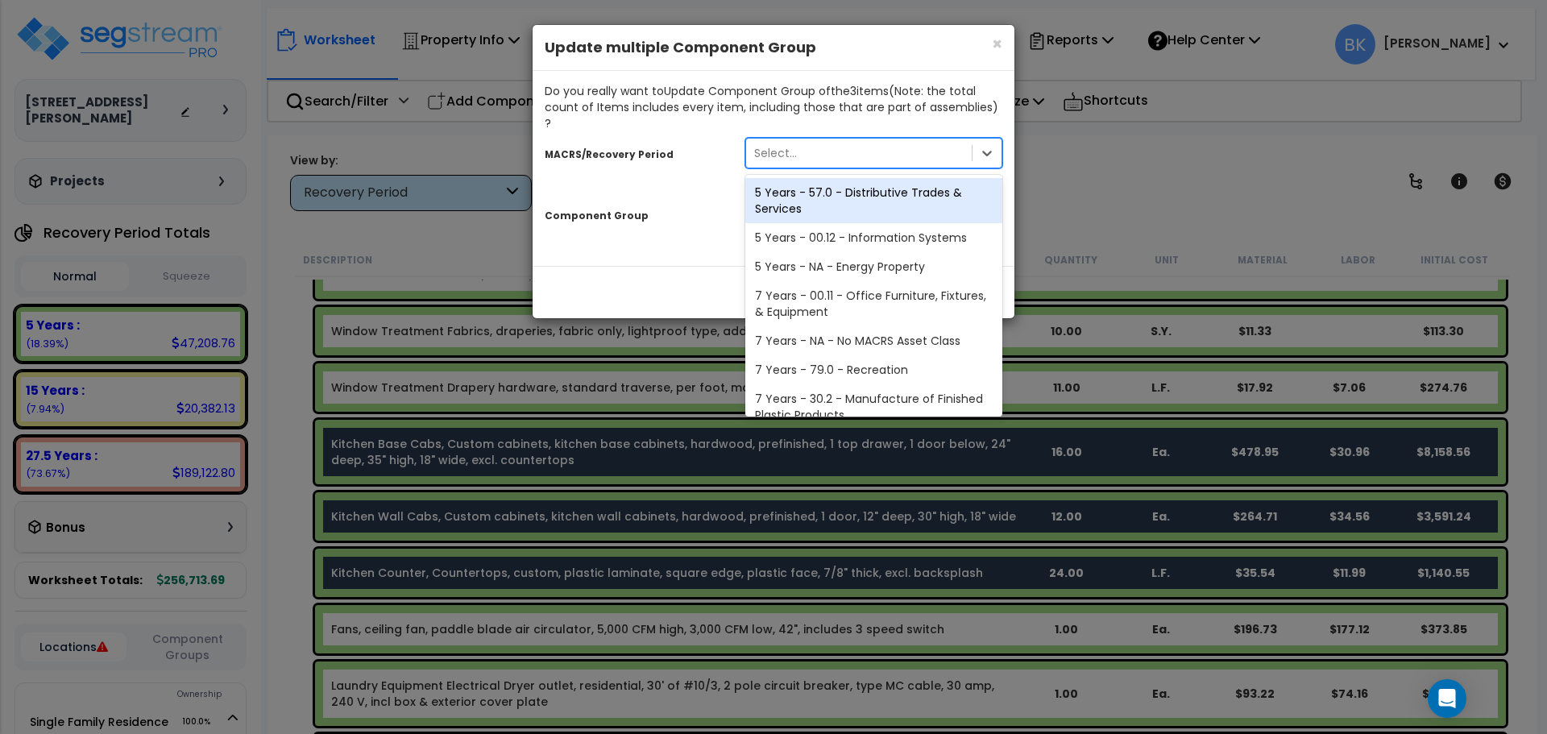
click at [820, 140] on div "Select..." at bounding box center [859, 153] width 226 height 26
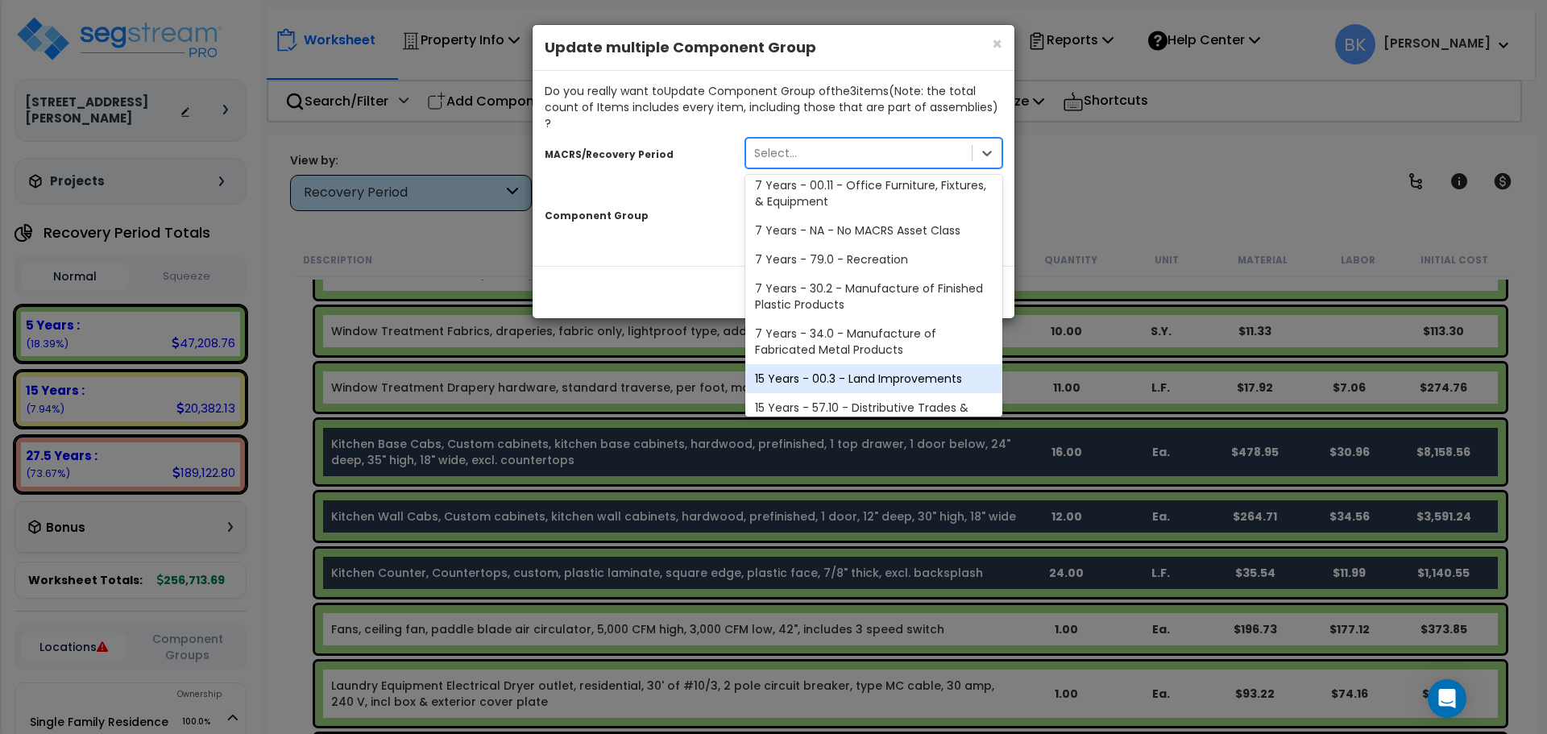
scroll to position [197, 0]
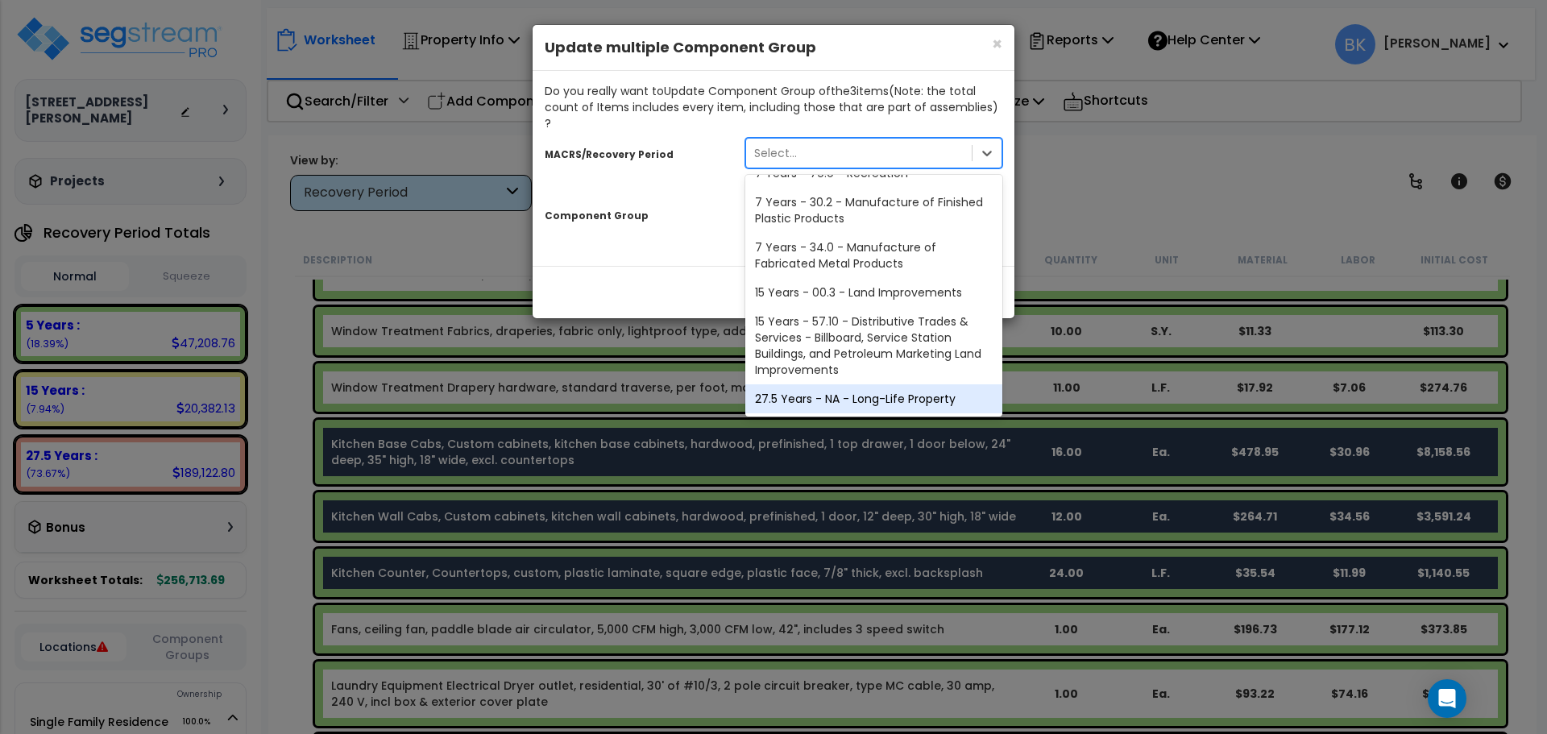
click at [834, 384] on div "27.5 Years - NA - Long-Life Property" at bounding box center [874, 398] width 257 height 29
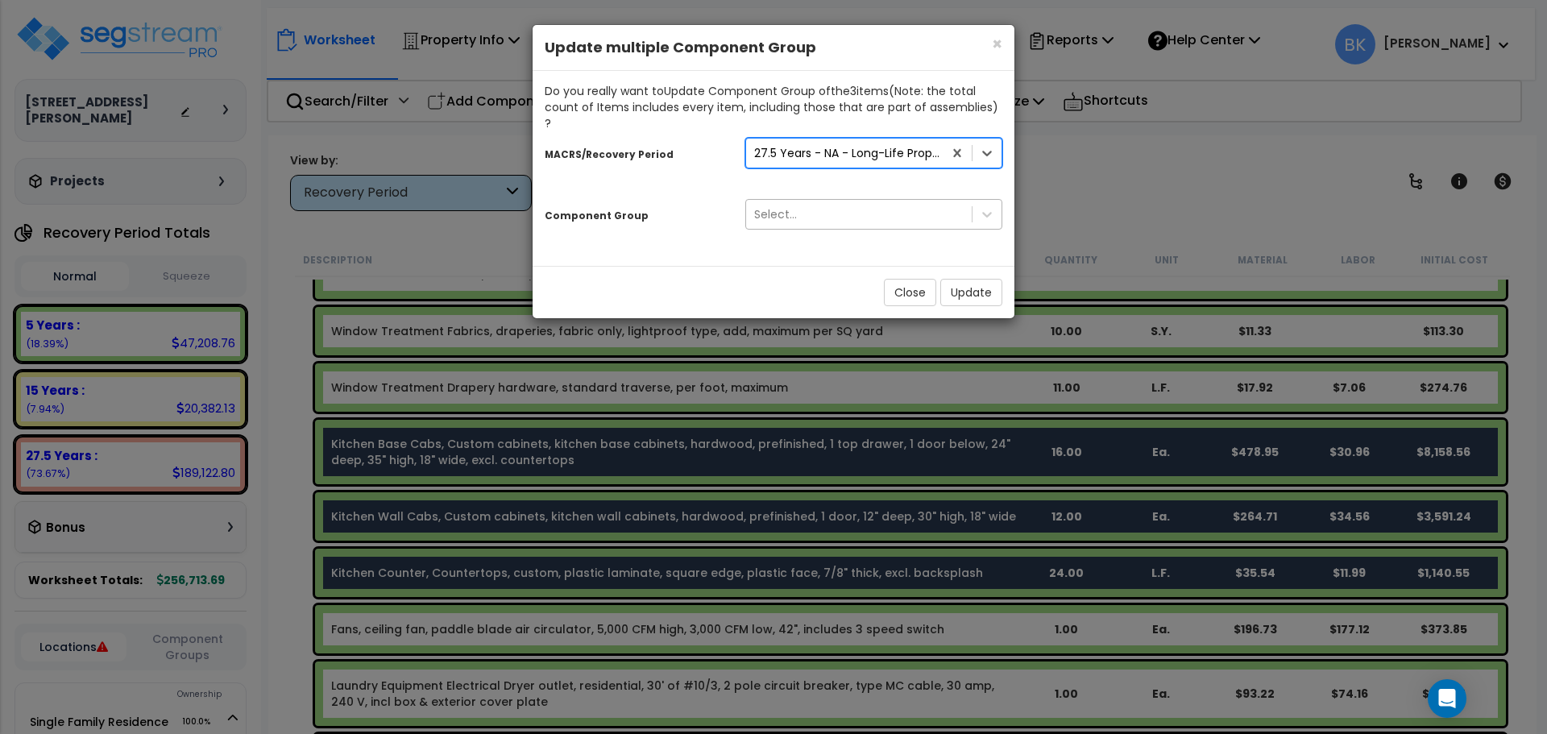
click at [823, 201] on div "Select..." at bounding box center [859, 214] width 226 height 26
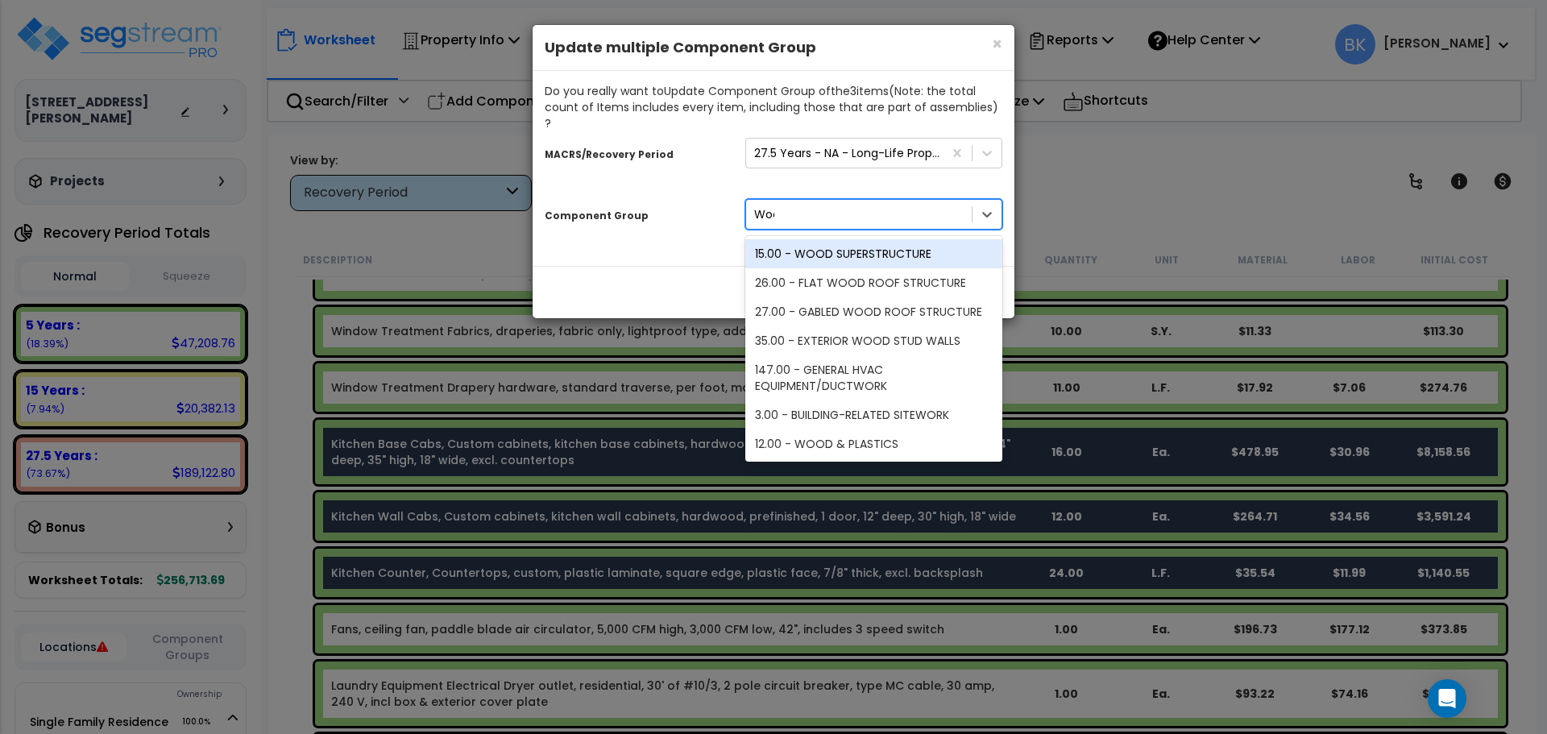
type input "Wood"
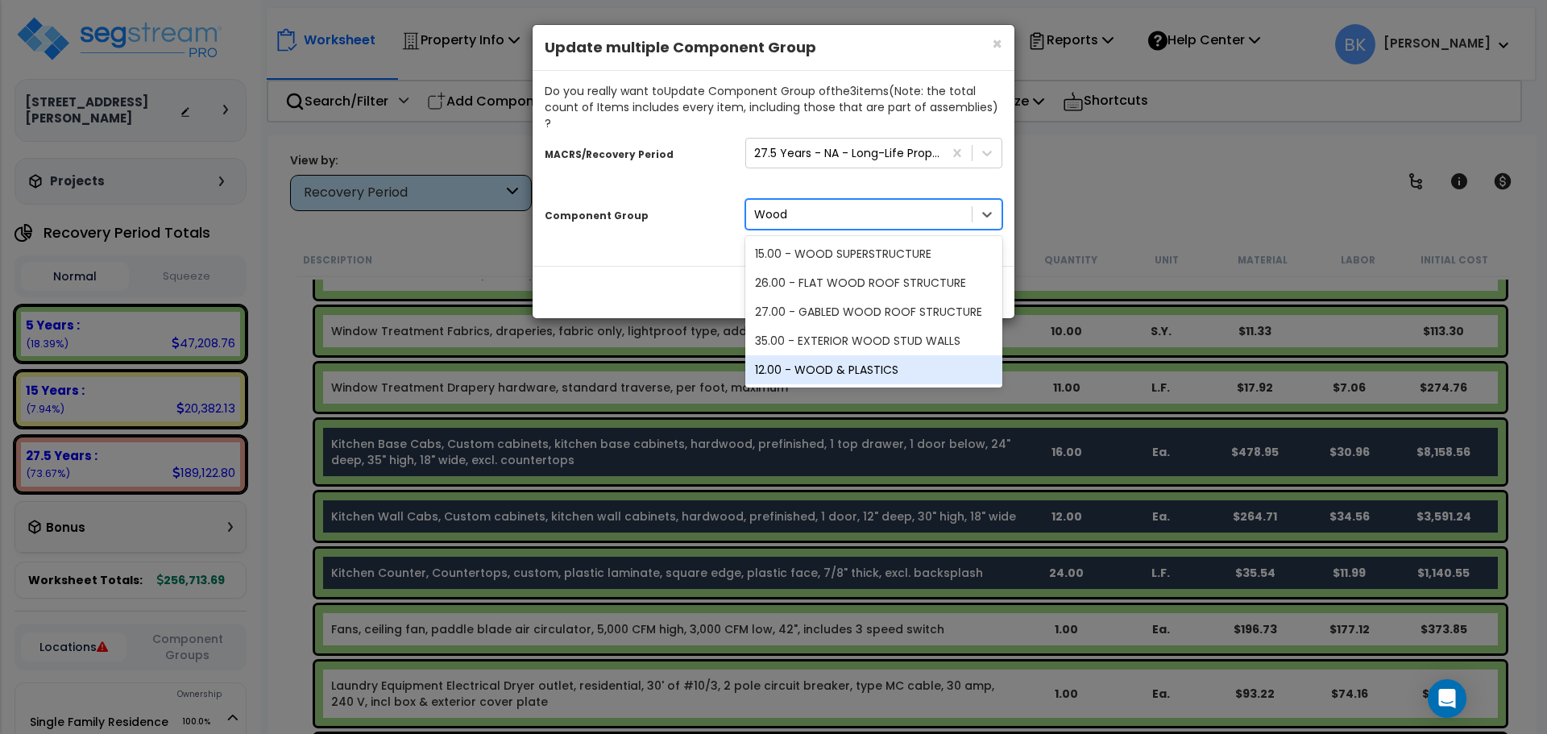
click at [869, 355] on div "12.00 - WOOD & PLASTICS" at bounding box center [874, 369] width 257 height 29
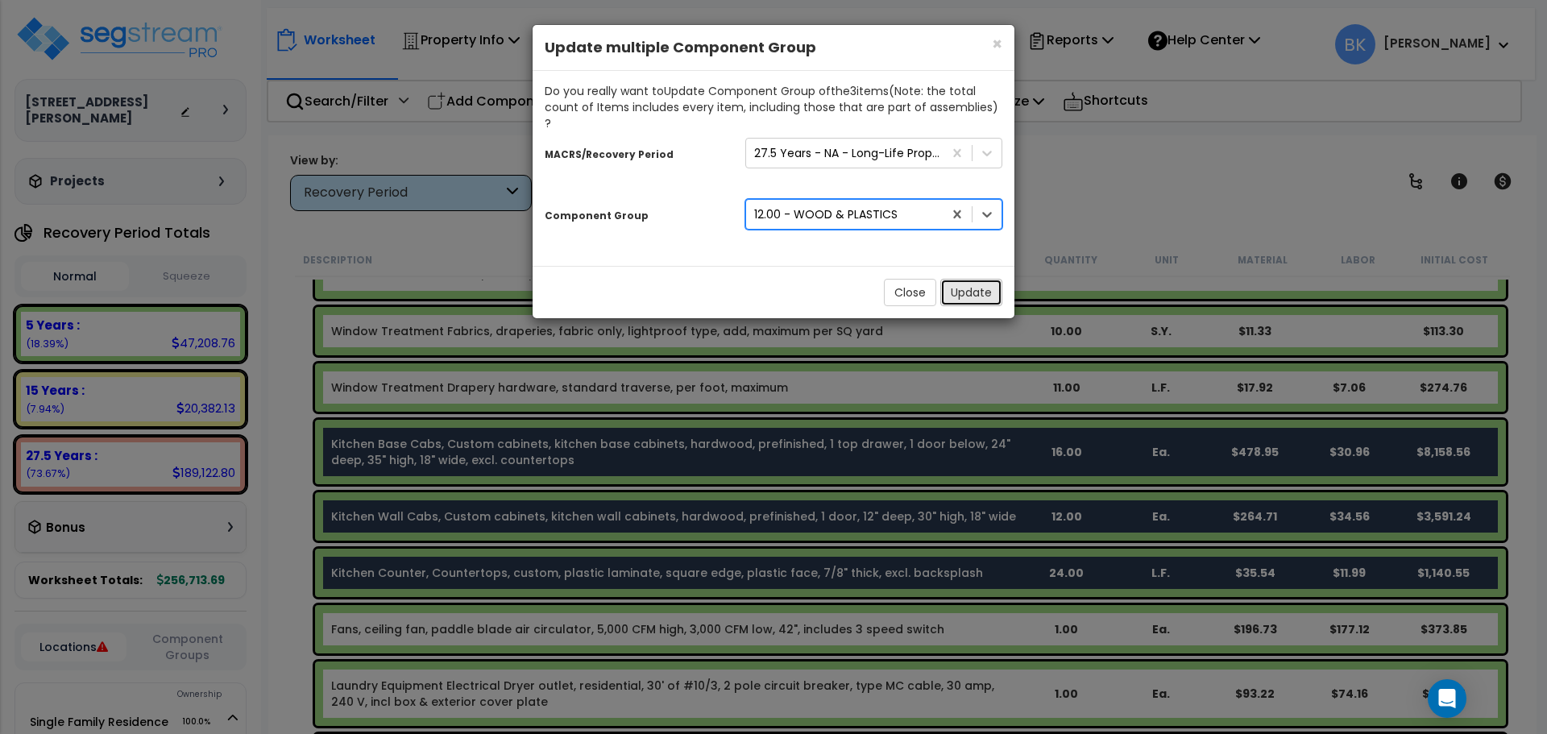
click at [974, 279] on button "Update" at bounding box center [972, 292] width 62 height 27
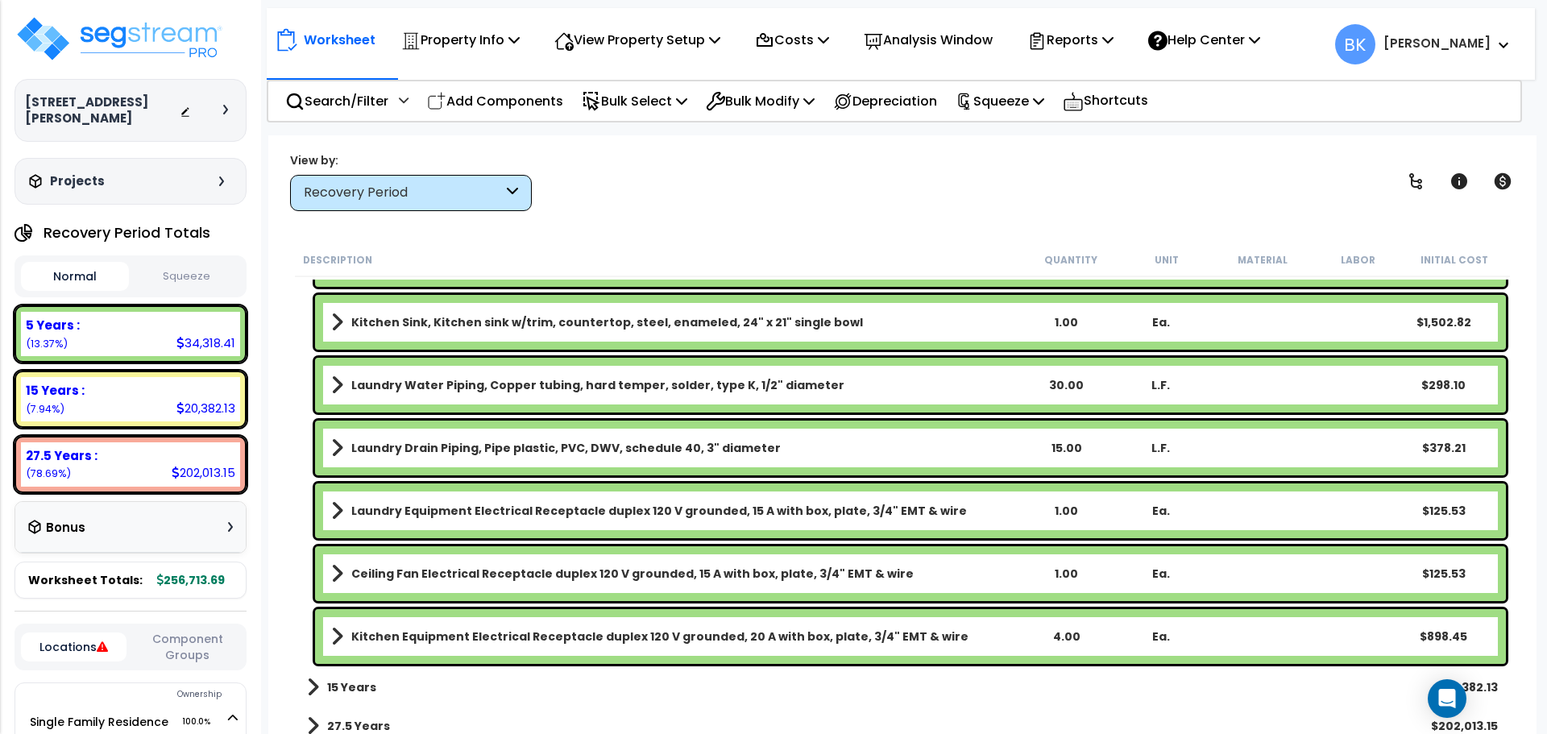
scroll to position [2199, 0]
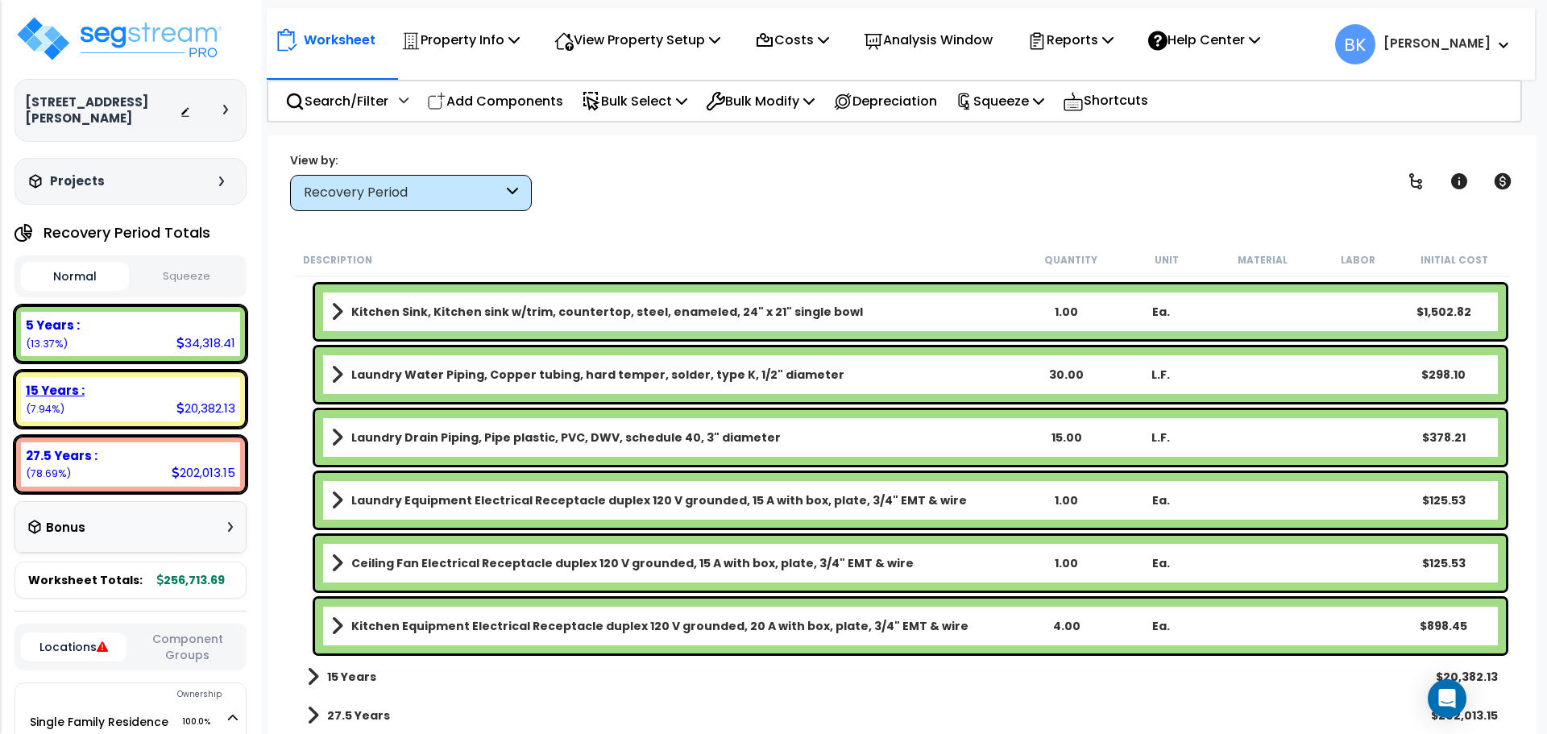
click at [123, 384] on div "15 Years : 20,382.13 (7.94%)" at bounding box center [130, 399] width 219 height 44
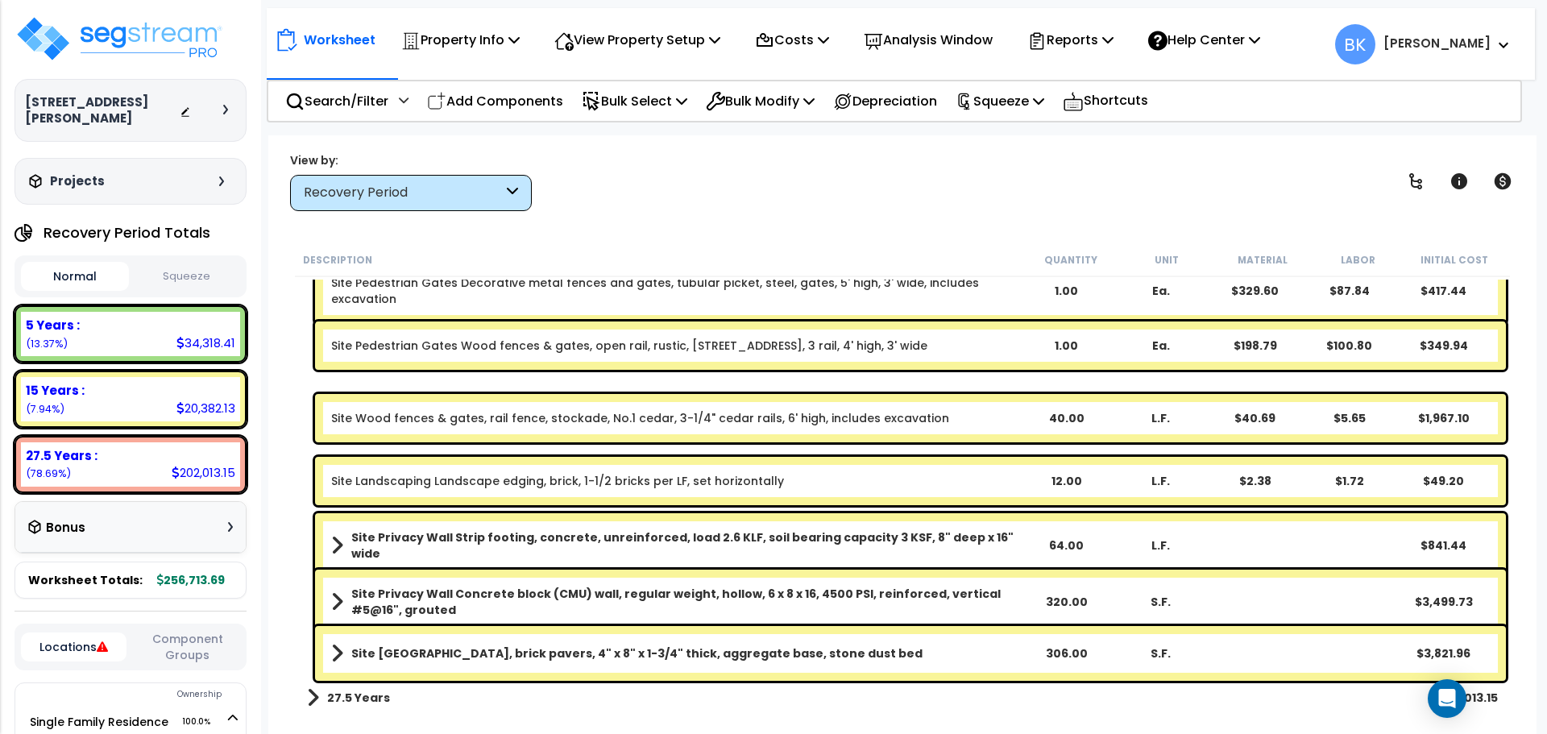
scroll to position [71, 0]
click at [477, 658] on b "Site Patio Plaza, brick pavers, 4" x 8" x 1-3/4" thick, aggregate base, stone d…" at bounding box center [636, 654] width 571 height 16
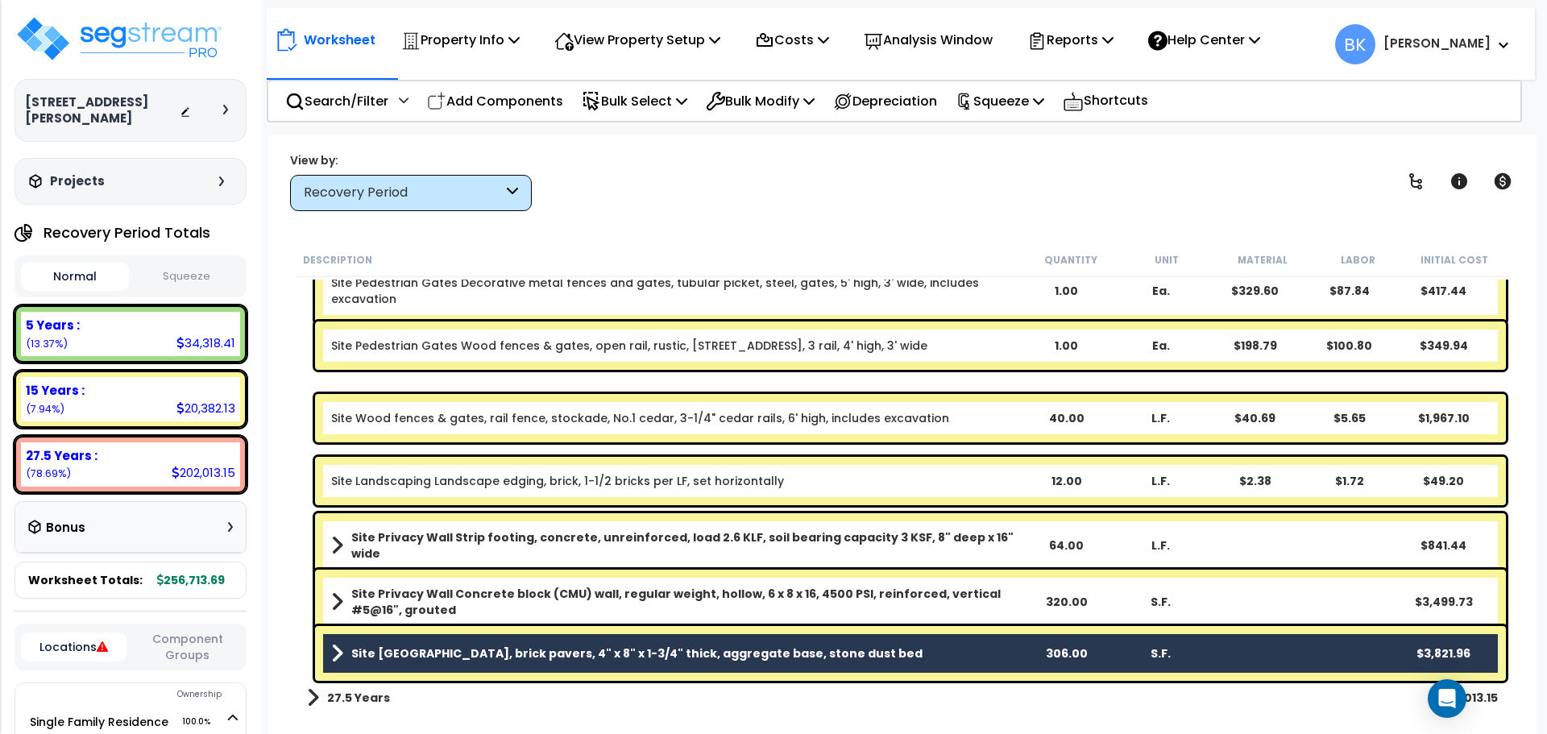
click at [480, 591] on b "Site Privacy Wall Concrete block (CMU) wall, regular weight, hollow, 6 x 8 x 16…" at bounding box center [684, 602] width 667 height 32
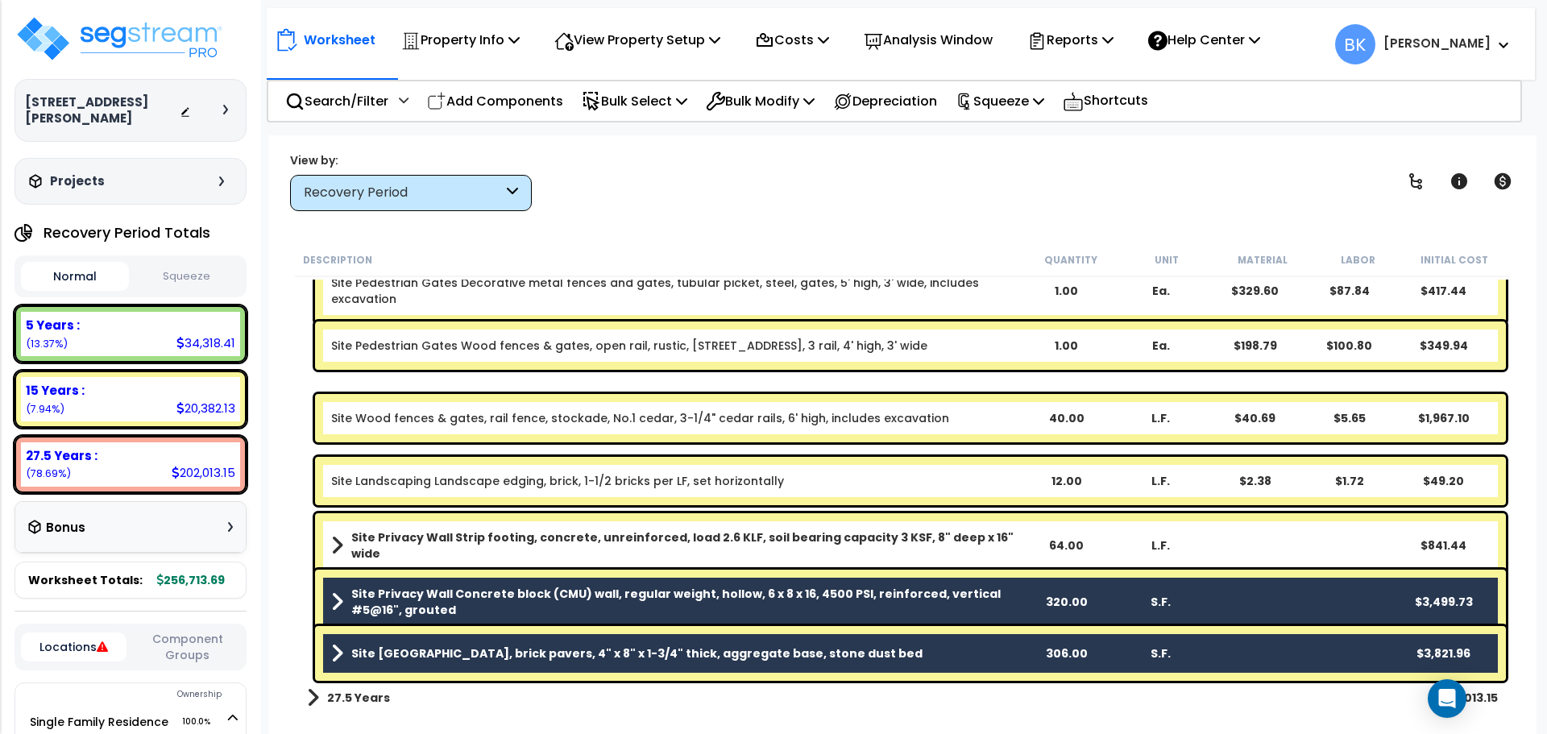
click at [393, 664] on link "Site Patio Plaza, brick pavers, 4" x 8" x 1-3/4" thick, aggregate base, stone d…" at bounding box center [675, 653] width 688 height 23
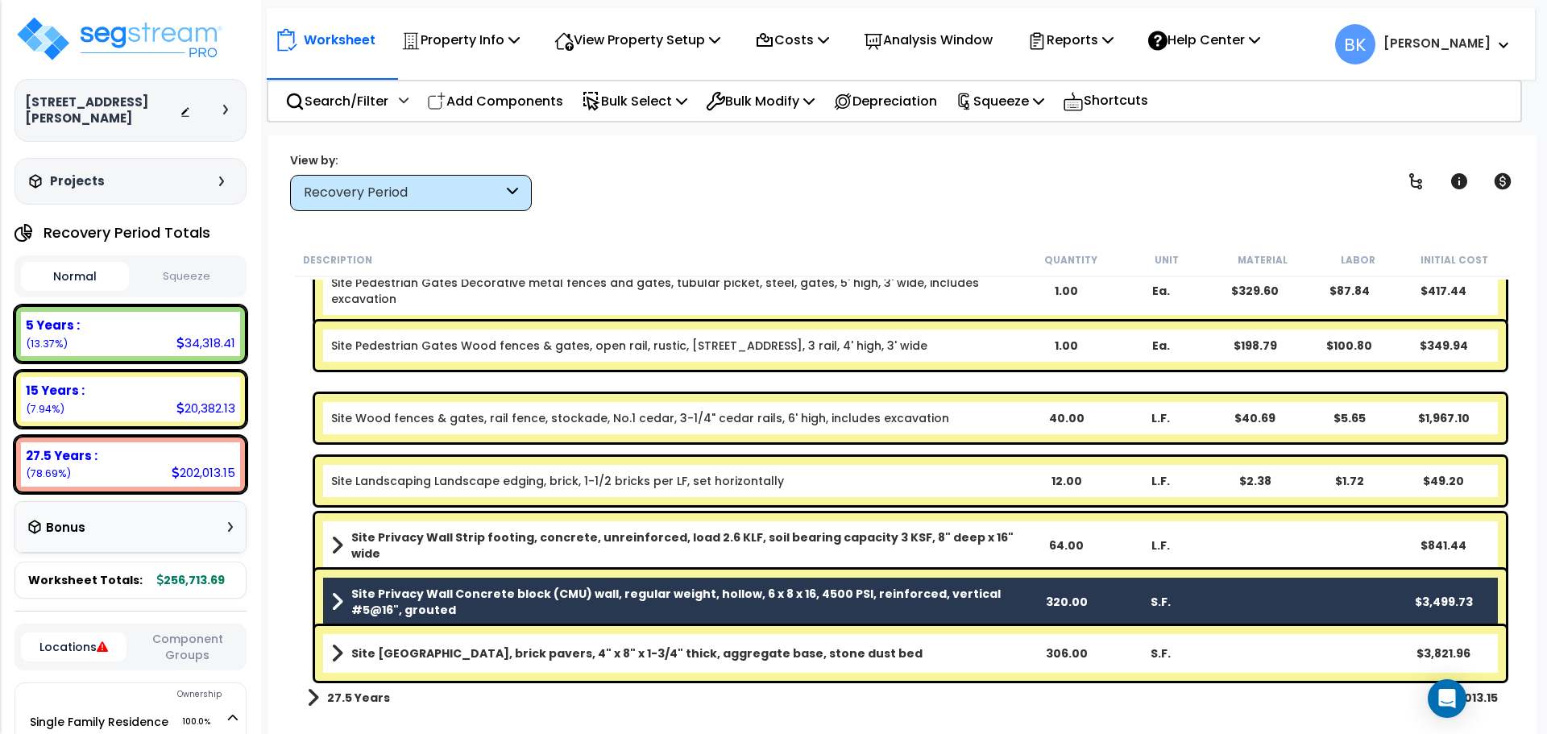
click at [427, 588] on b "Site Privacy Wall Concrete block (CMU) wall, regular weight, hollow, 6 x 8 x 16…" at bounding box center [684, 602] width 667 height 32
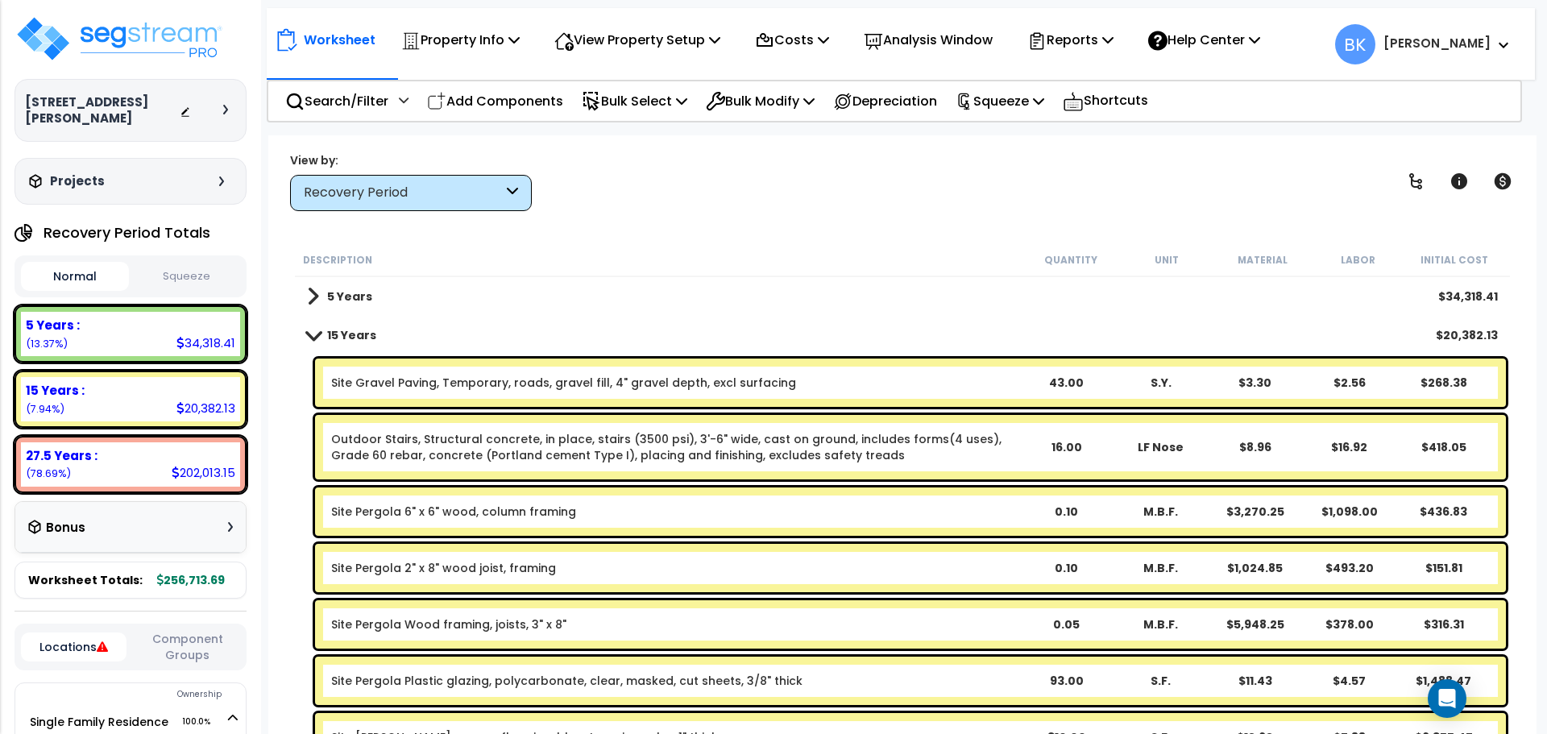
scroll to position [0, 0]
click at [76, 394] on div "15 Years : 20,382.13 (7.94%)" at bounding box center [130, 399] width 219 height 44
click at [468, 383] on link "Site Gravel Paving, Temporary, roads, gravel fill, 4" gravel depth, excl surfac…" at bounding box center [563, 383] width 465 height 16
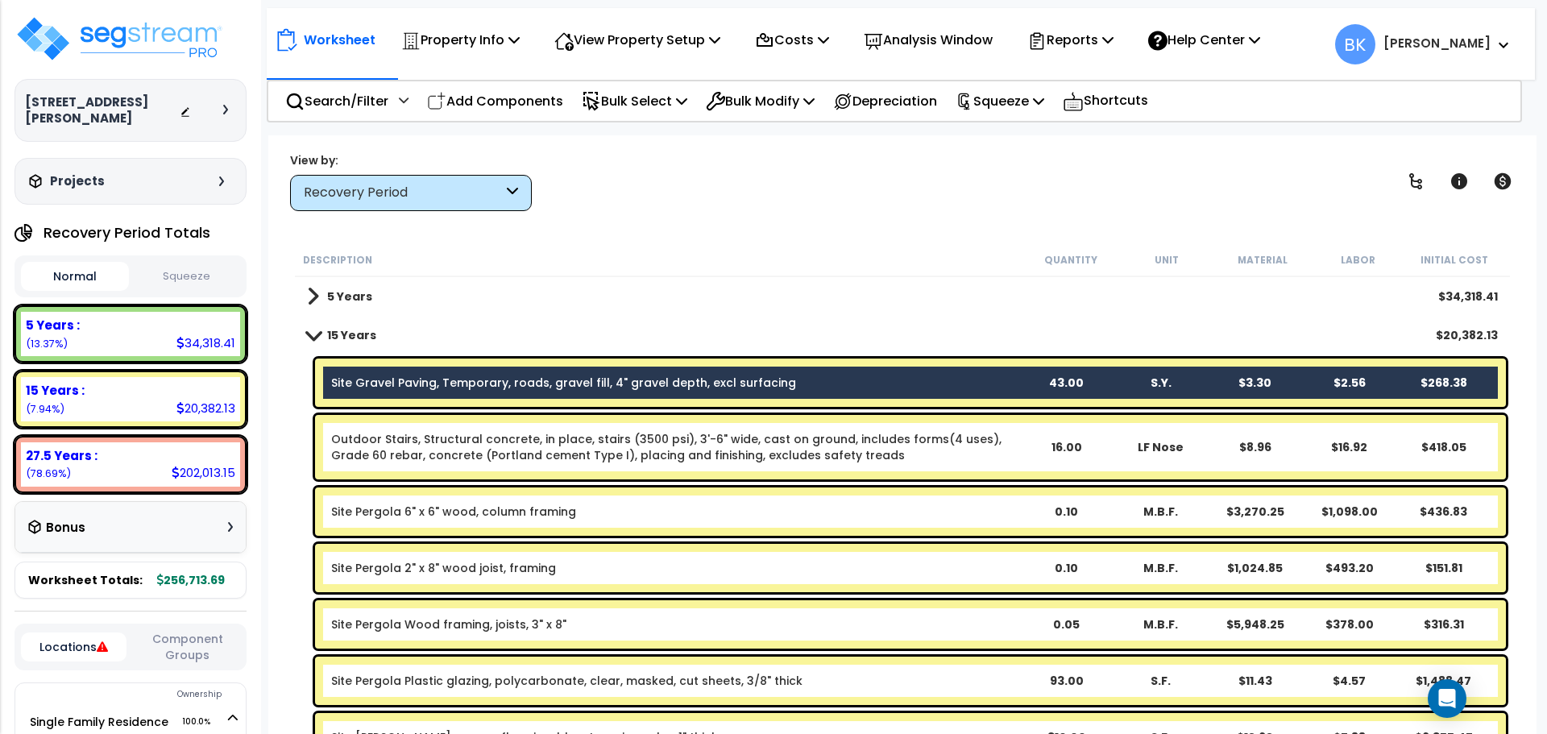
click at [448, 461] on link "Outdoor Stairs, Structural concrete, in place, stairs (3500 psi), 3'-6" wide, c…" at bounding box center [675, 447] width 688 height 32
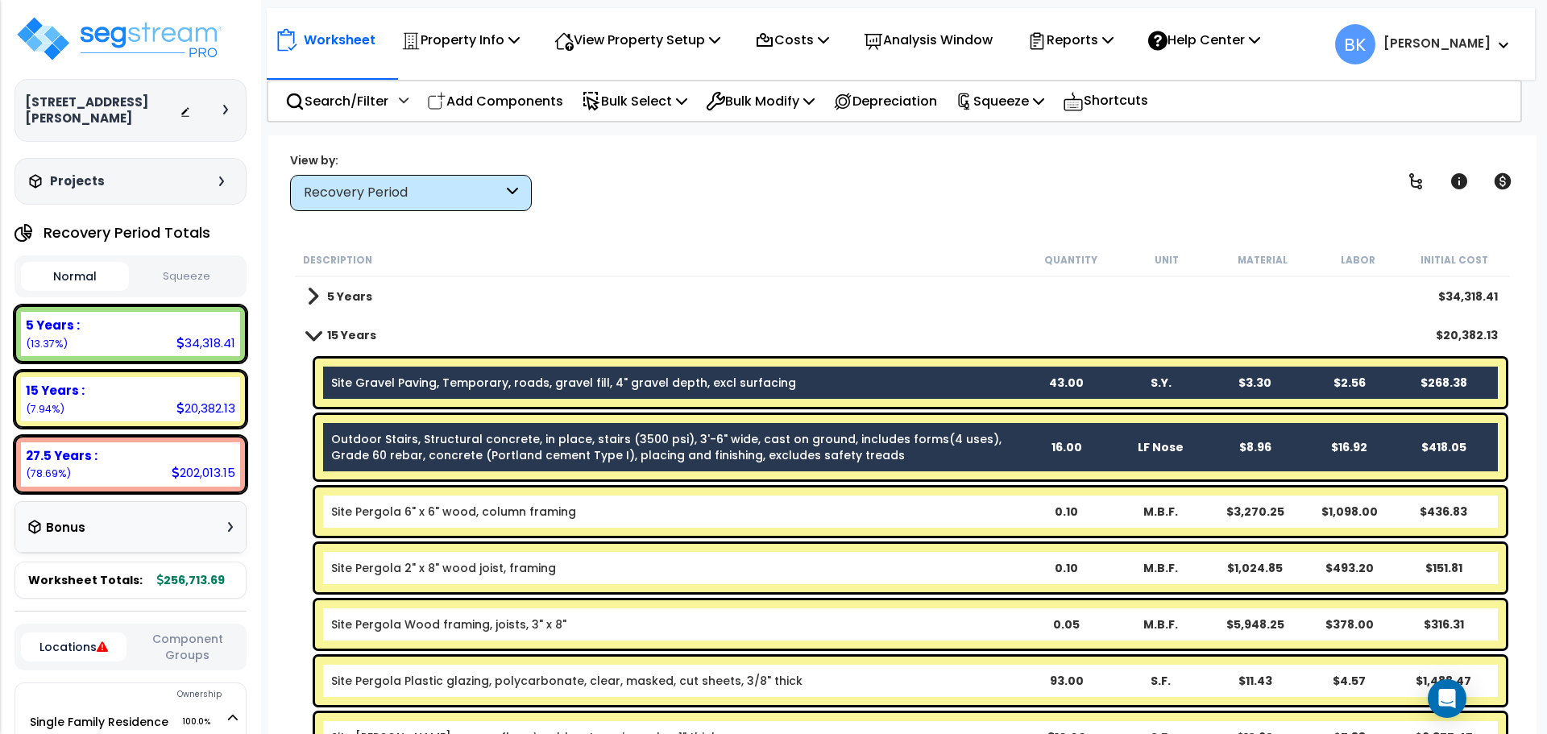
click at [438, 514] on link "Site Pergola 6" x 6" wood, column framing" at bounding box center [453, 512] width 245 height 16
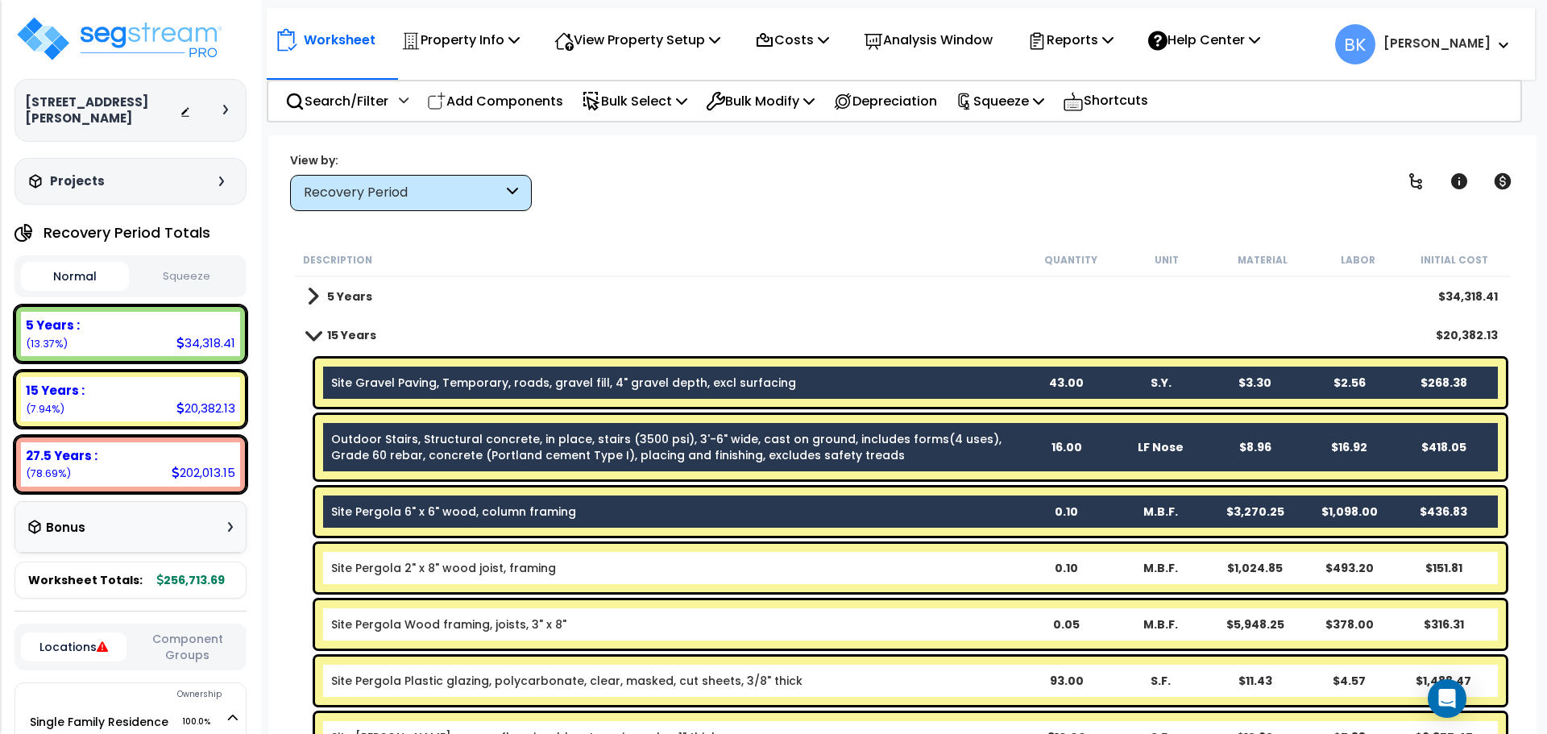
click at [468, 430] on div "Outdoor Stairs, Structural concrete, in place, stairs (3500 psi), 3'-6" wide, c…" at bounding box center [910, 447] width 1191 height 64
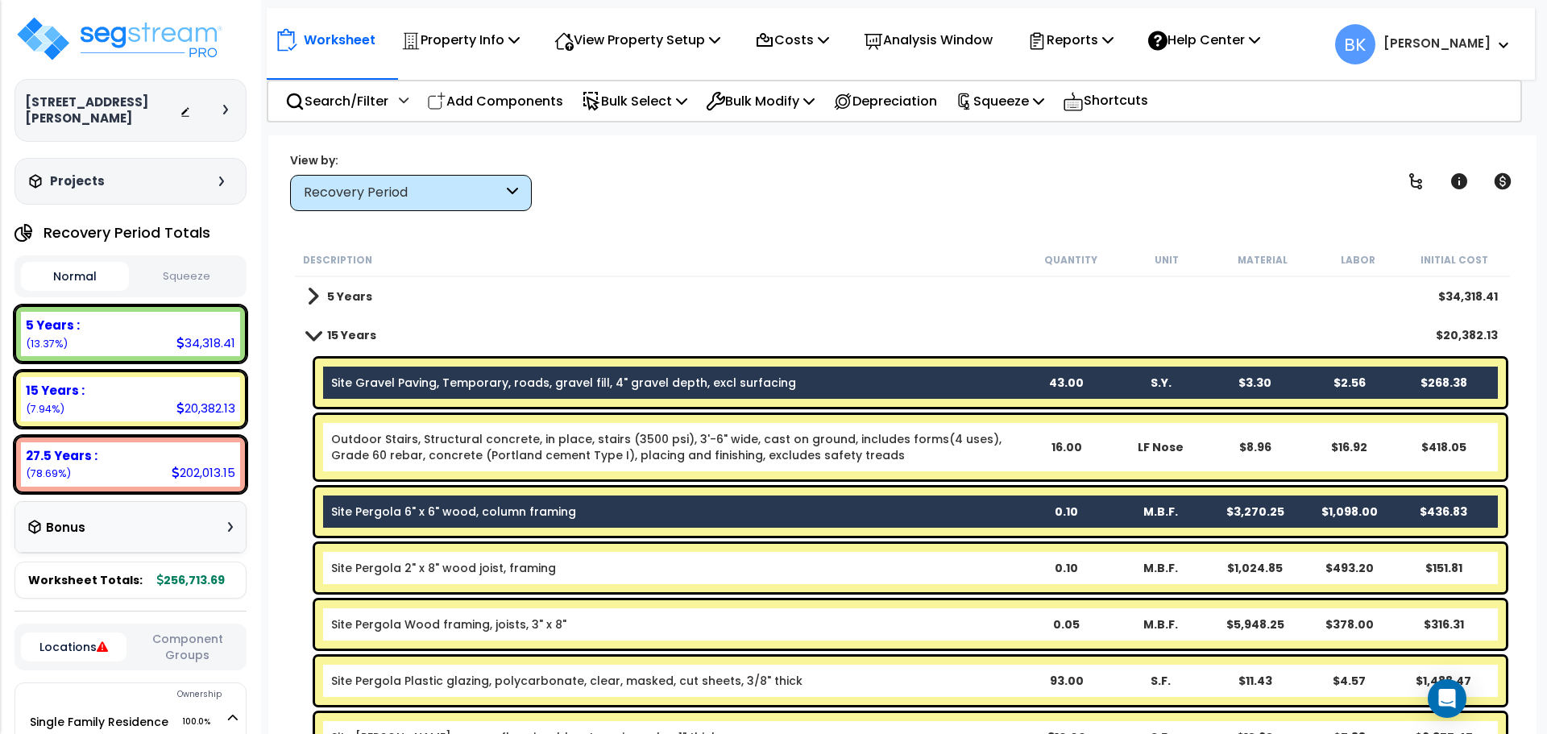
click at [488, 387] on link "Site Gravel Paving, Temporary, roads, gravel fill, 4" gravel depth, excl surfac…" at bounding box center [563, 383] width 465 height 16
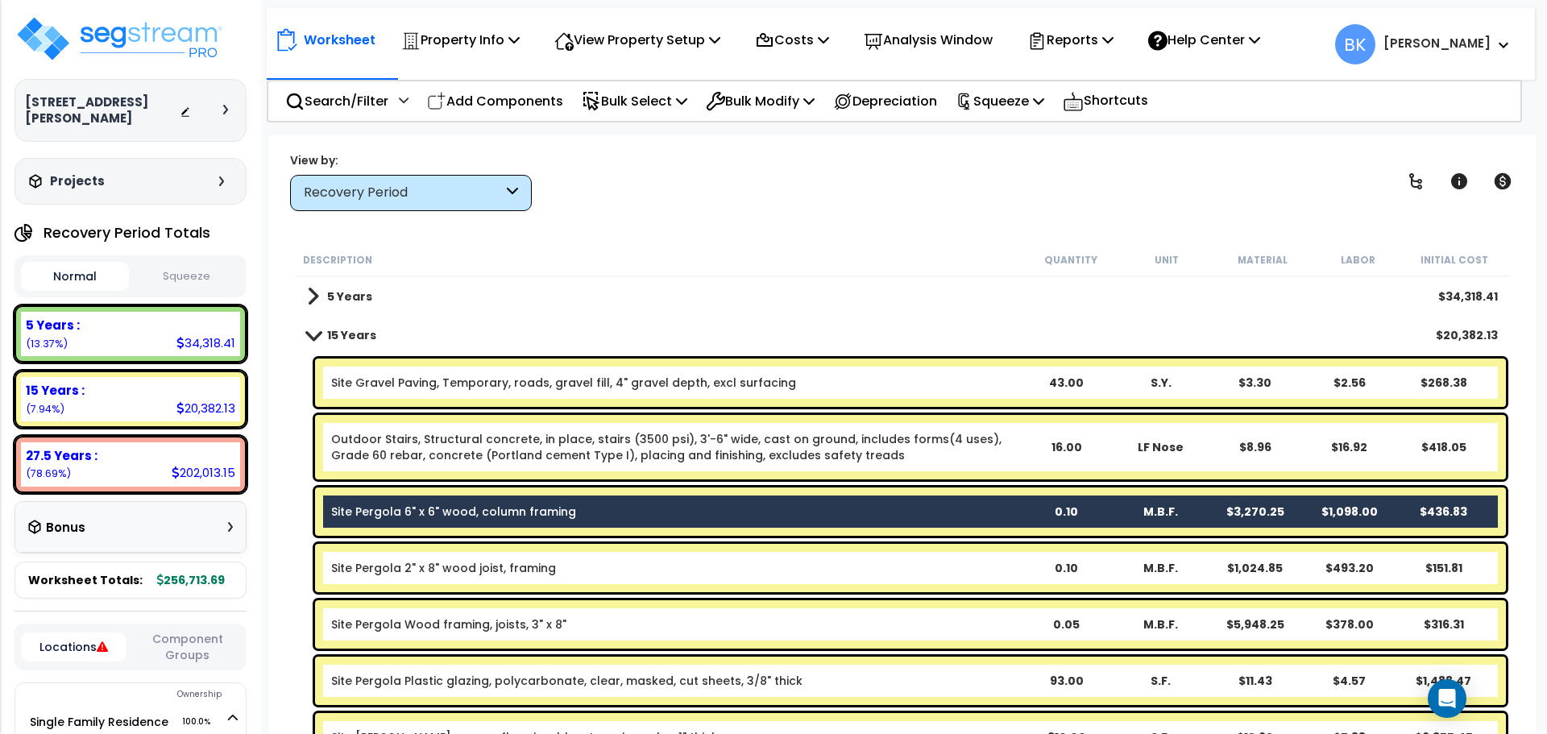
click at [466, 502] on div "Site Pergola 6" x 6" wood, column framing 0.10 M.B.F. $3,270.25 $1,098.00 $436.…" at bounding box center [910, 512] width 1191 height 48
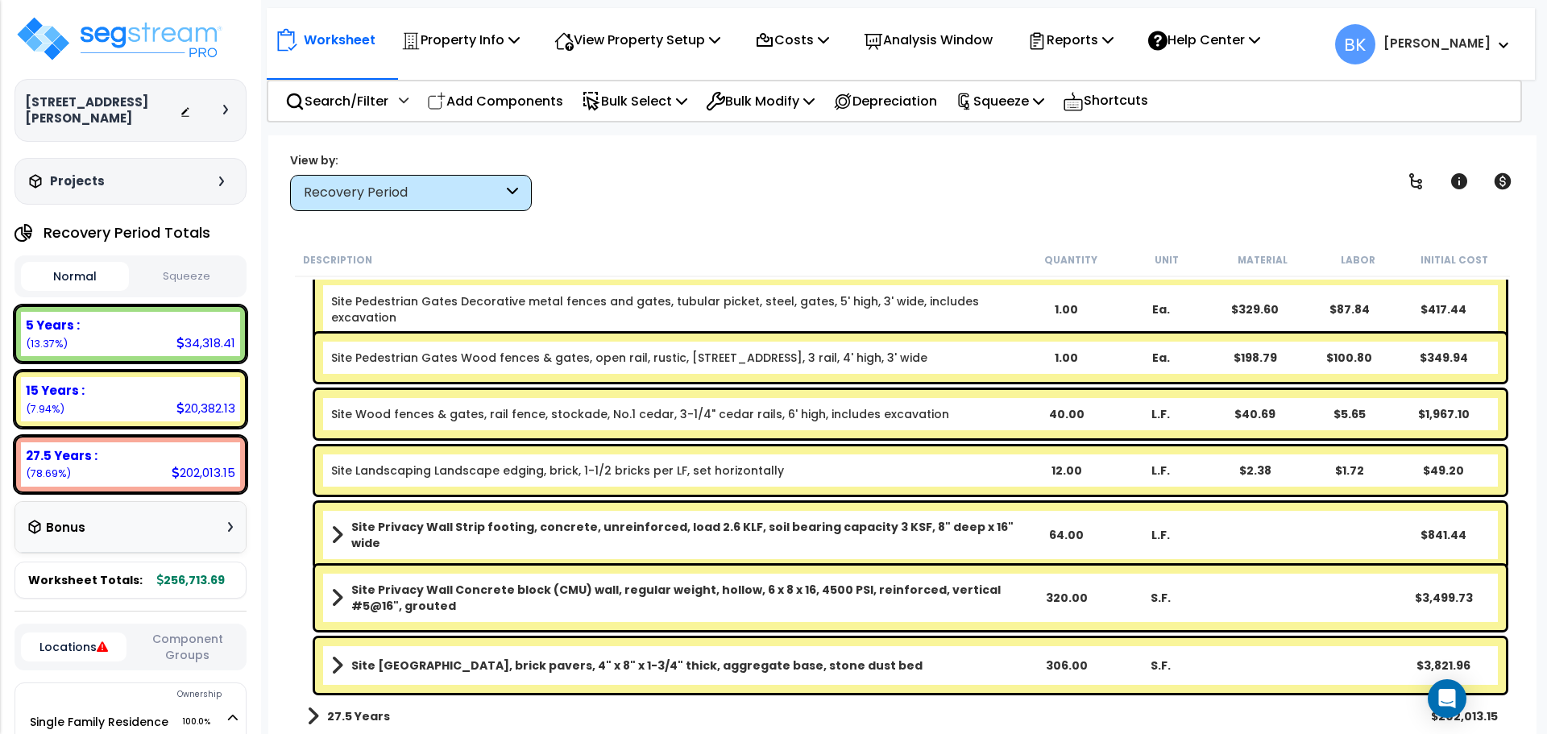
scroll to position [493, 0]
click at [110, 447] on div "27.5 Years :" at bounding box center [131, 455] width 210 height 17
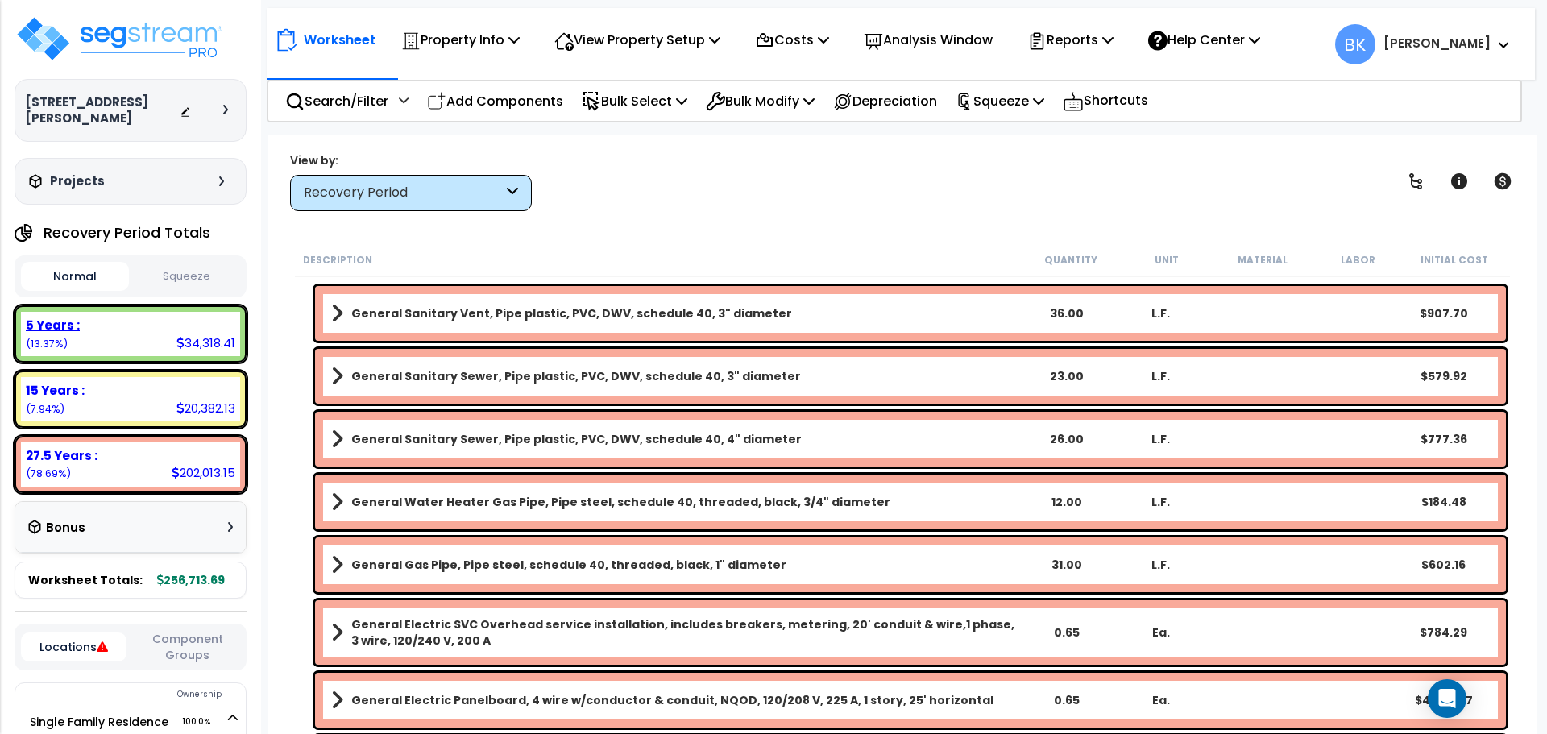
click at [132, 312] on div "5 Years : 34,318.41 (13.37%)" at bounding box center [130, 334] width 219 height 44
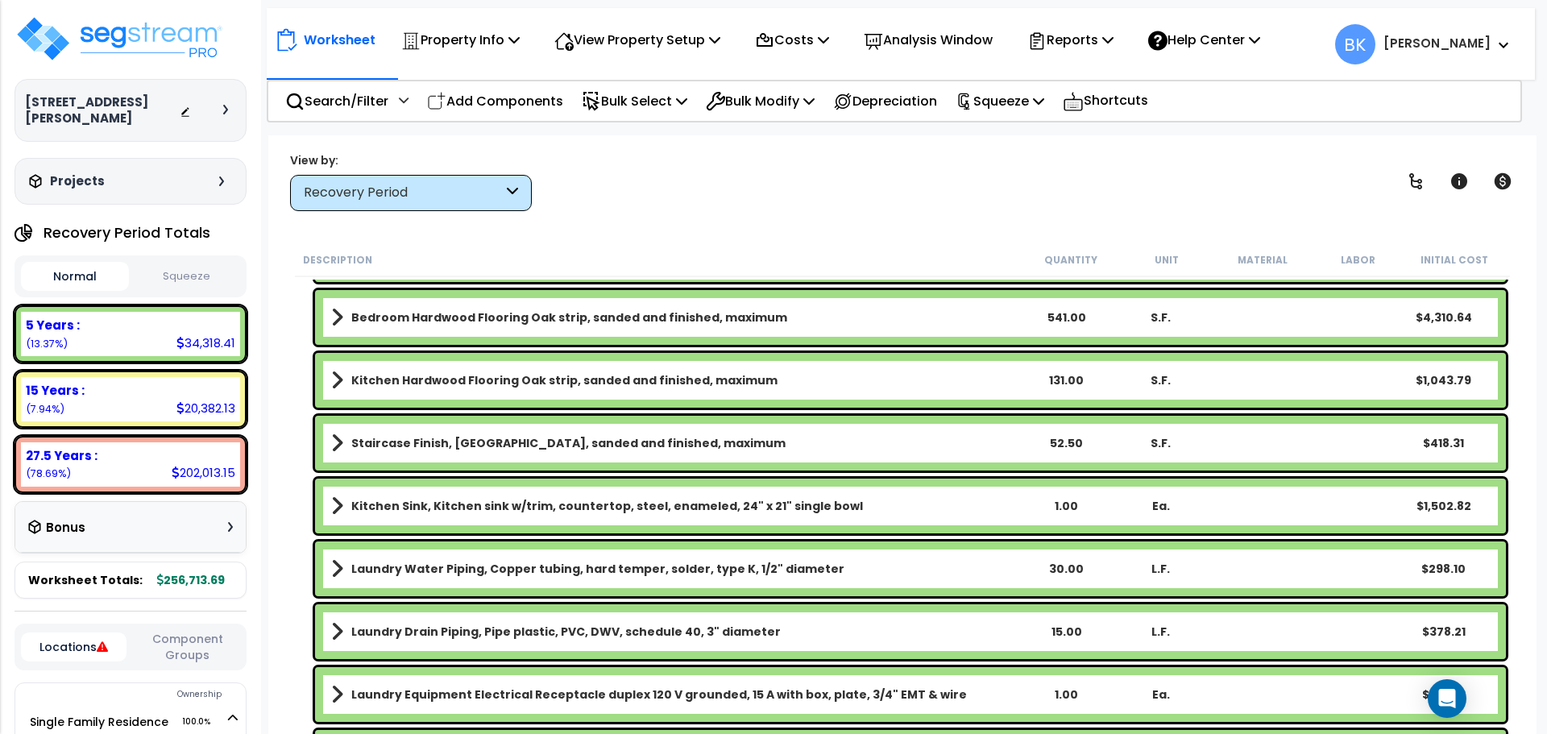
scroll to position [2104, 0]
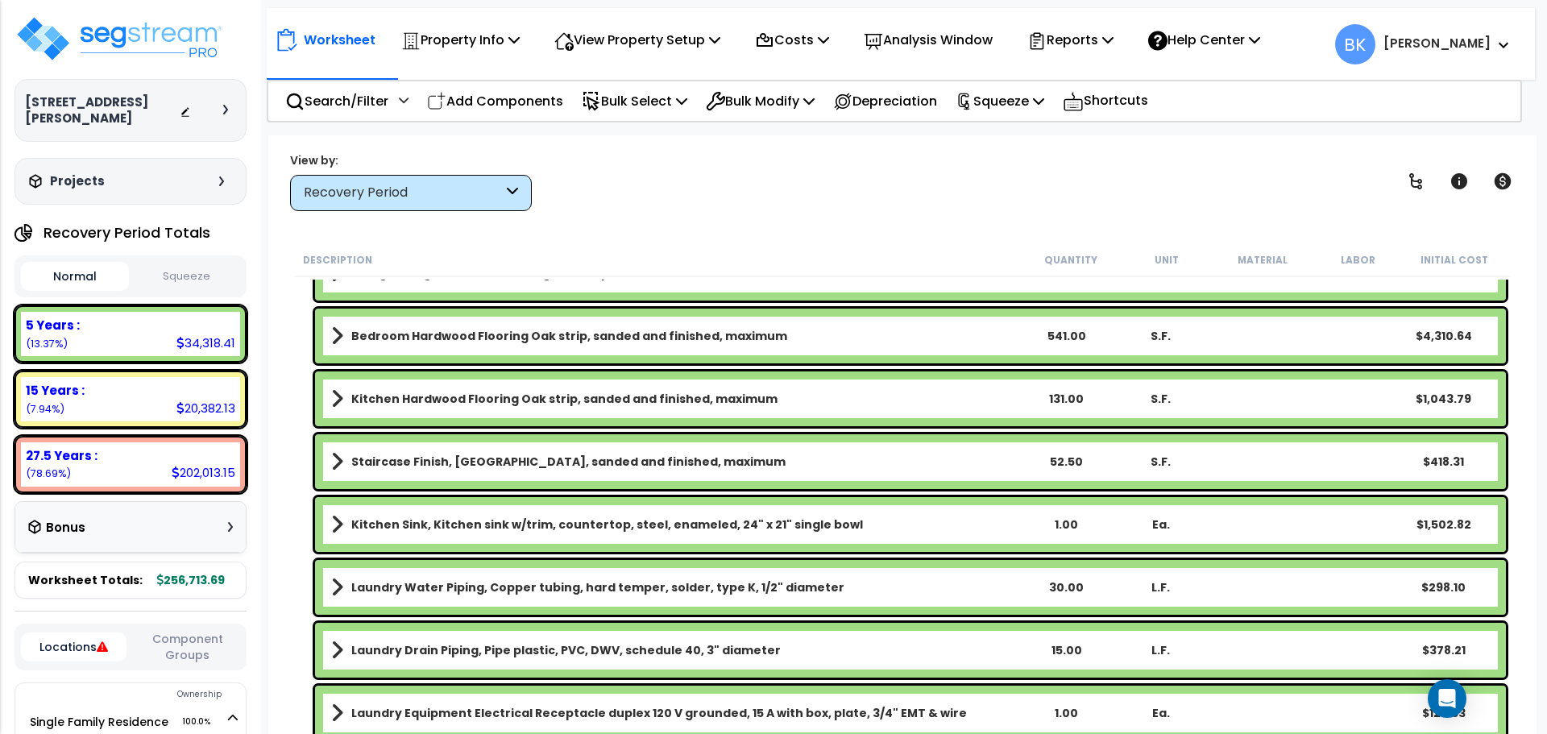
click at [367, 524] on b "Kitchen Sink, Kitchen sink w/trim, countertop, steel, enameled, 24" x 21" singl…" at bounding box center [607, 525] width 512 height 16
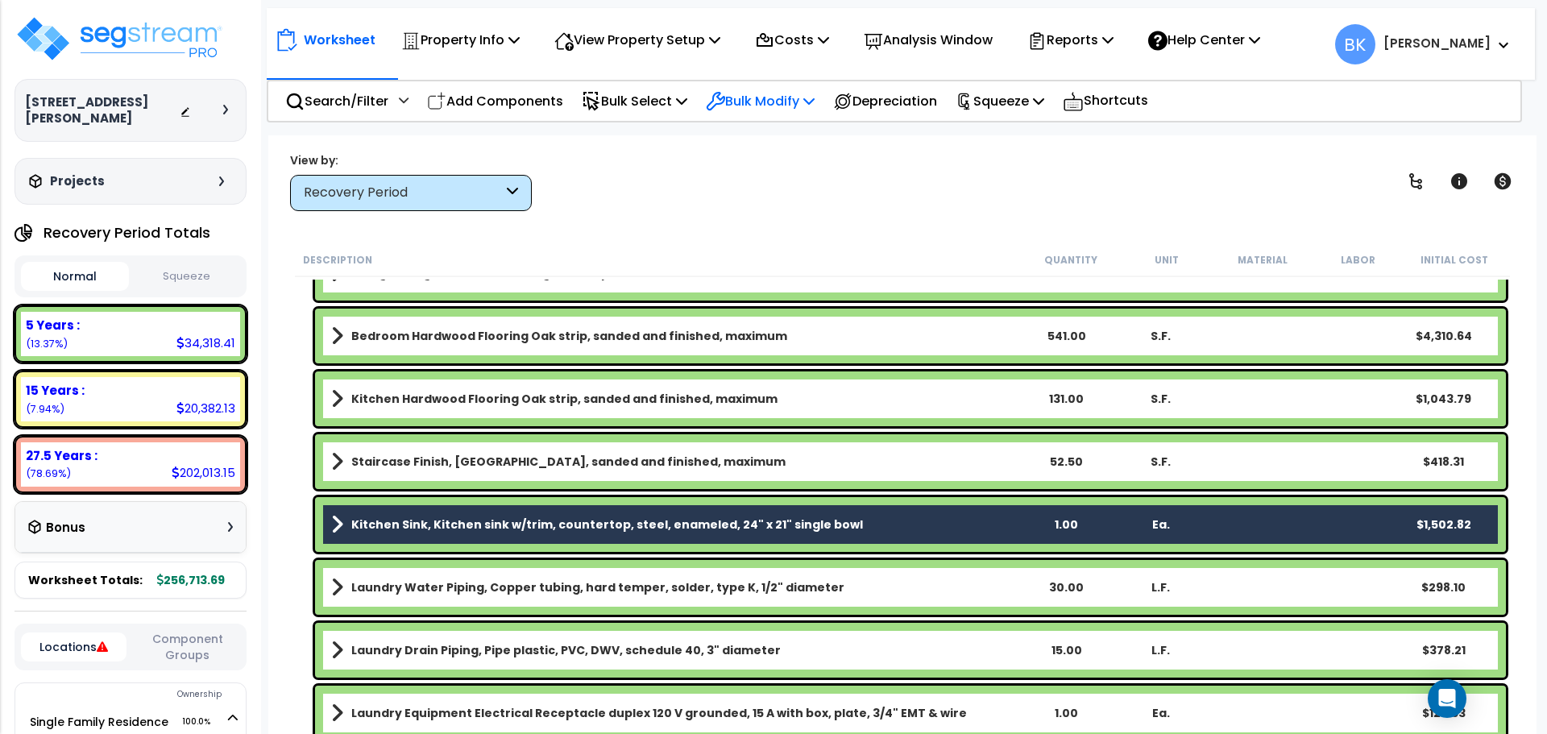
click at [761, 93] on p "Bulk Modify" at bounding box center [760, 101] width 109 height 22
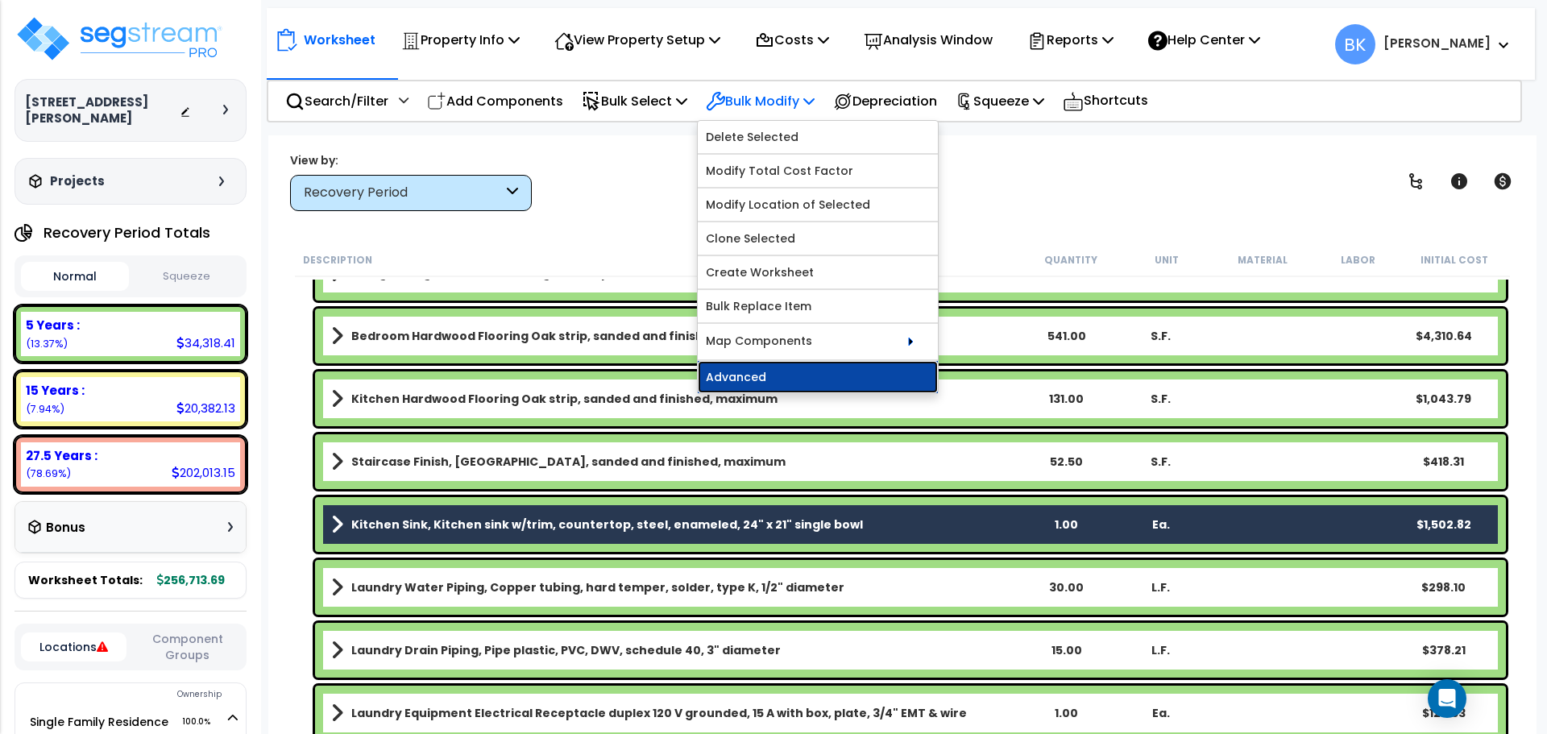
click at [801, 374] on link "Advanced" at bounding box center [818, 377] width 240 height 32
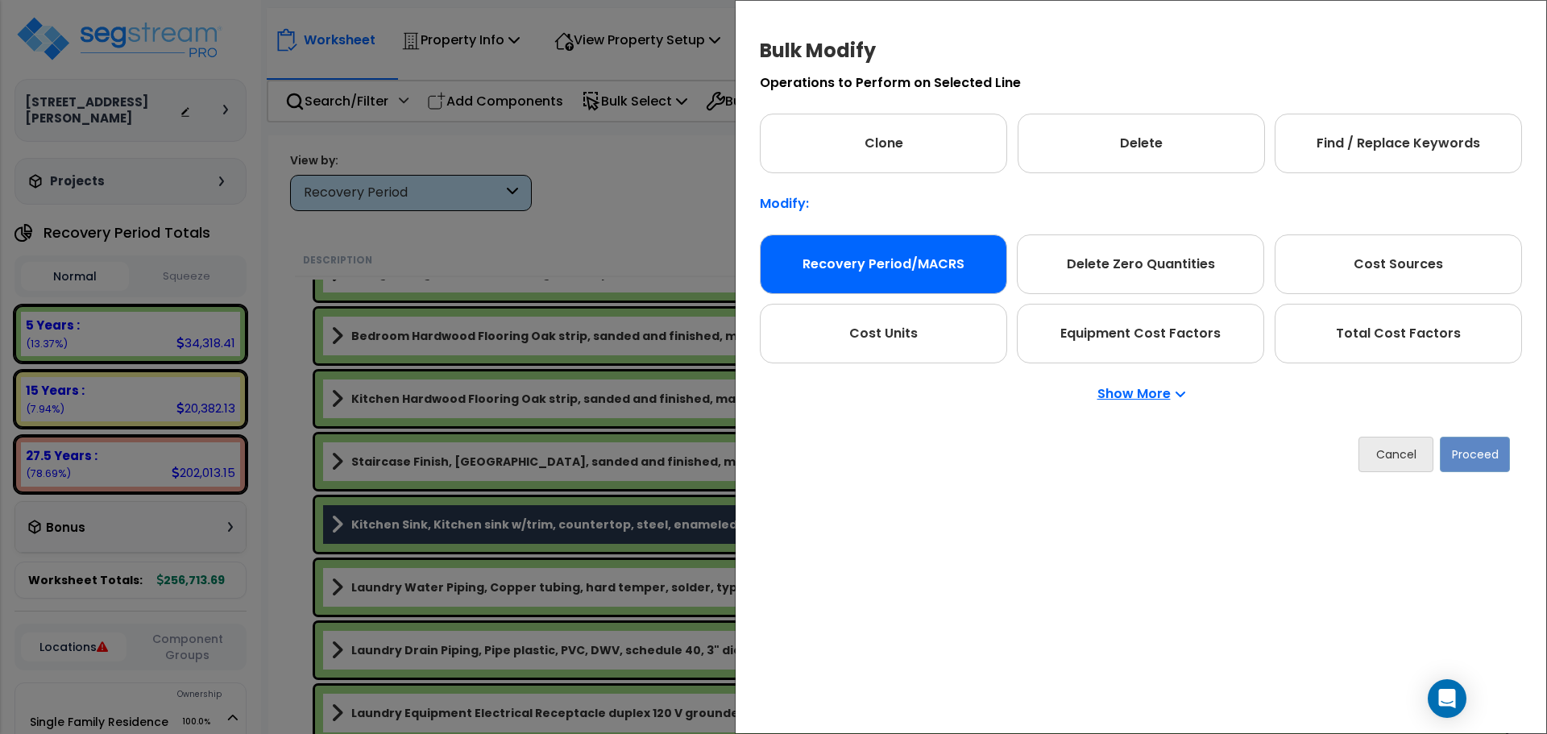
click at [868, 258] on div "Recovery Period/MACRS" at bounding box center [883, 265] width 247 height 60
click at [1459, 447] on button "Proceed" at bounding box center [1475, 454] width 70 height 35
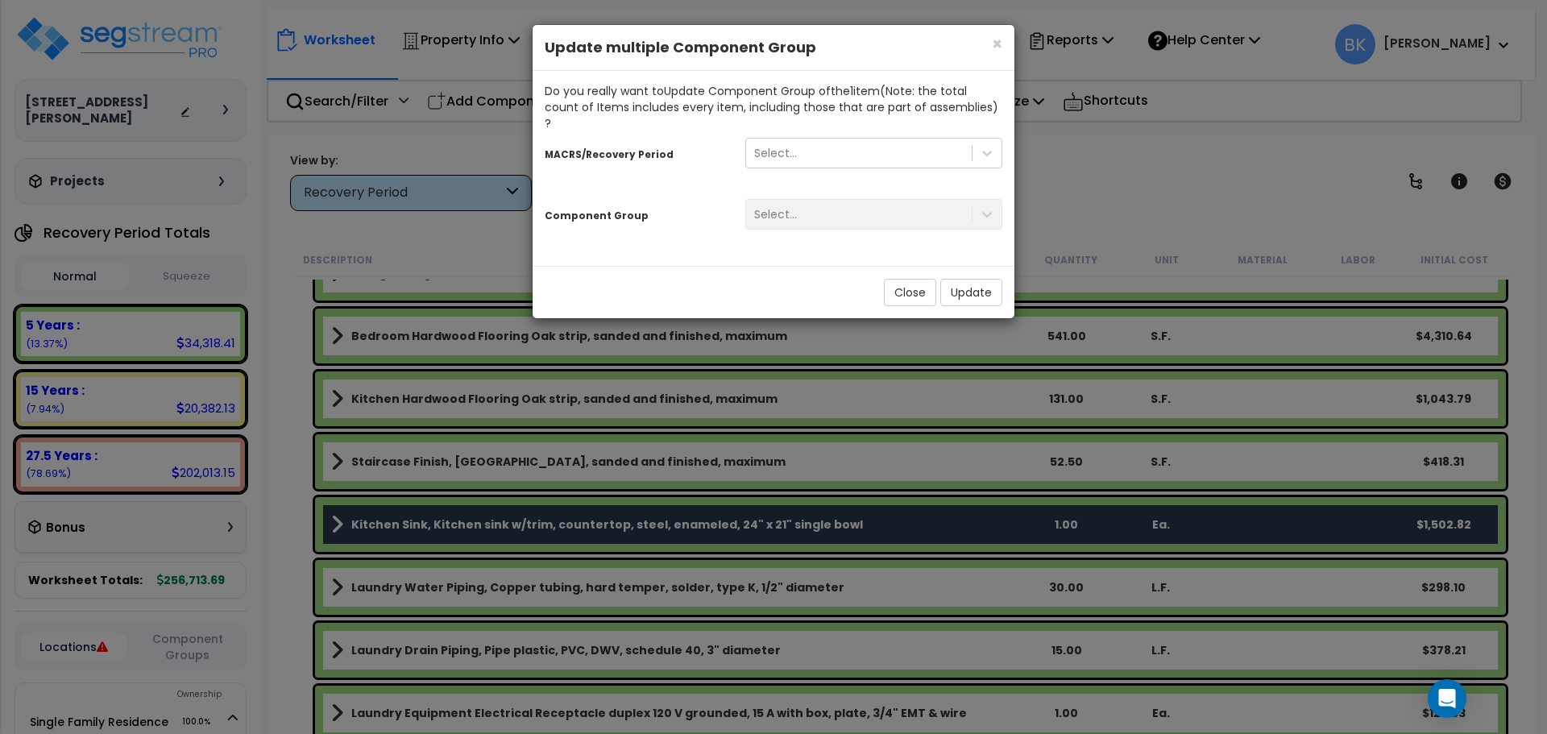
click at [824, 154] on div "Select..." at bounding box center [873, 158] width 281 height 46
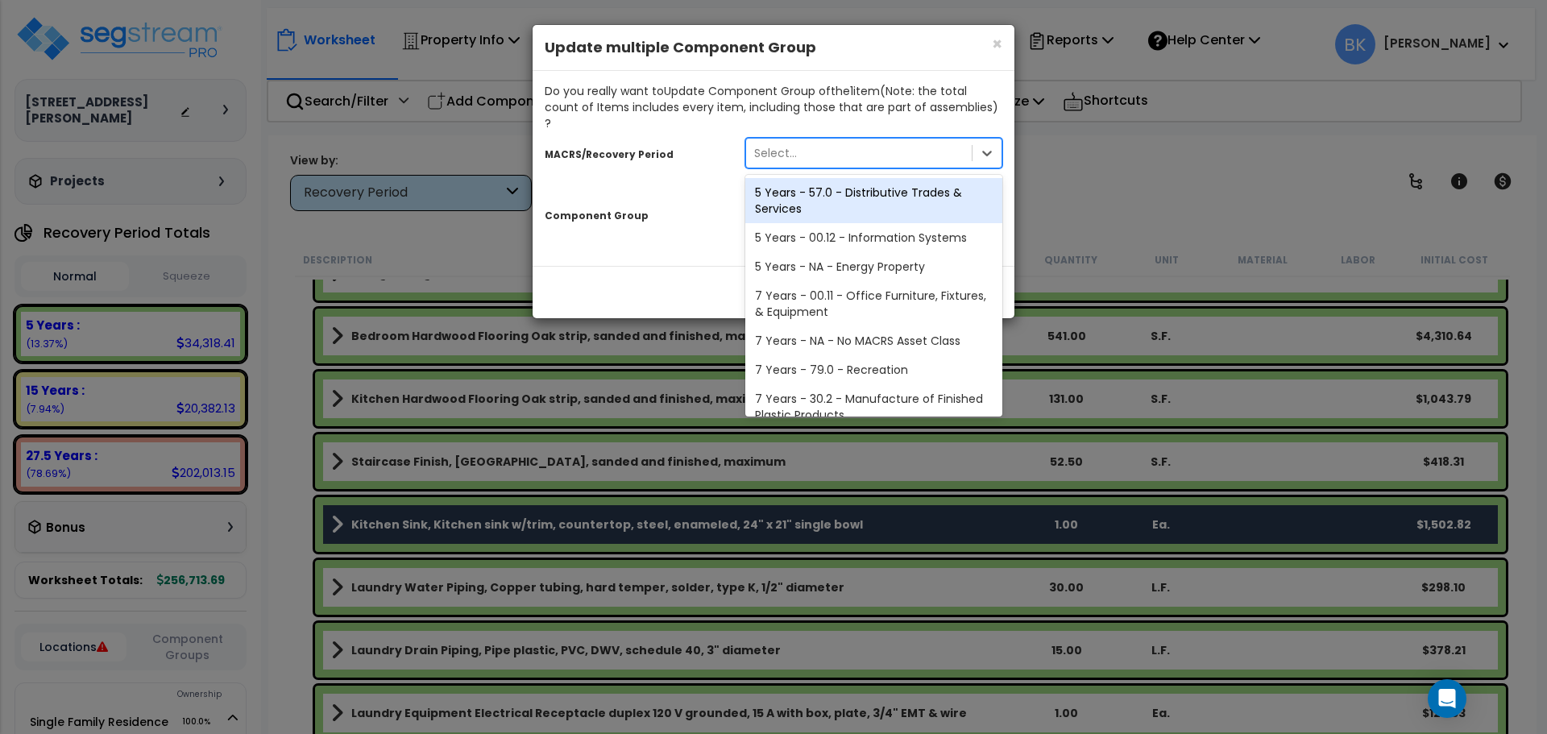
click at [822, 144] on div "Select..." at bounding box center [859, 153] width 226 height 26
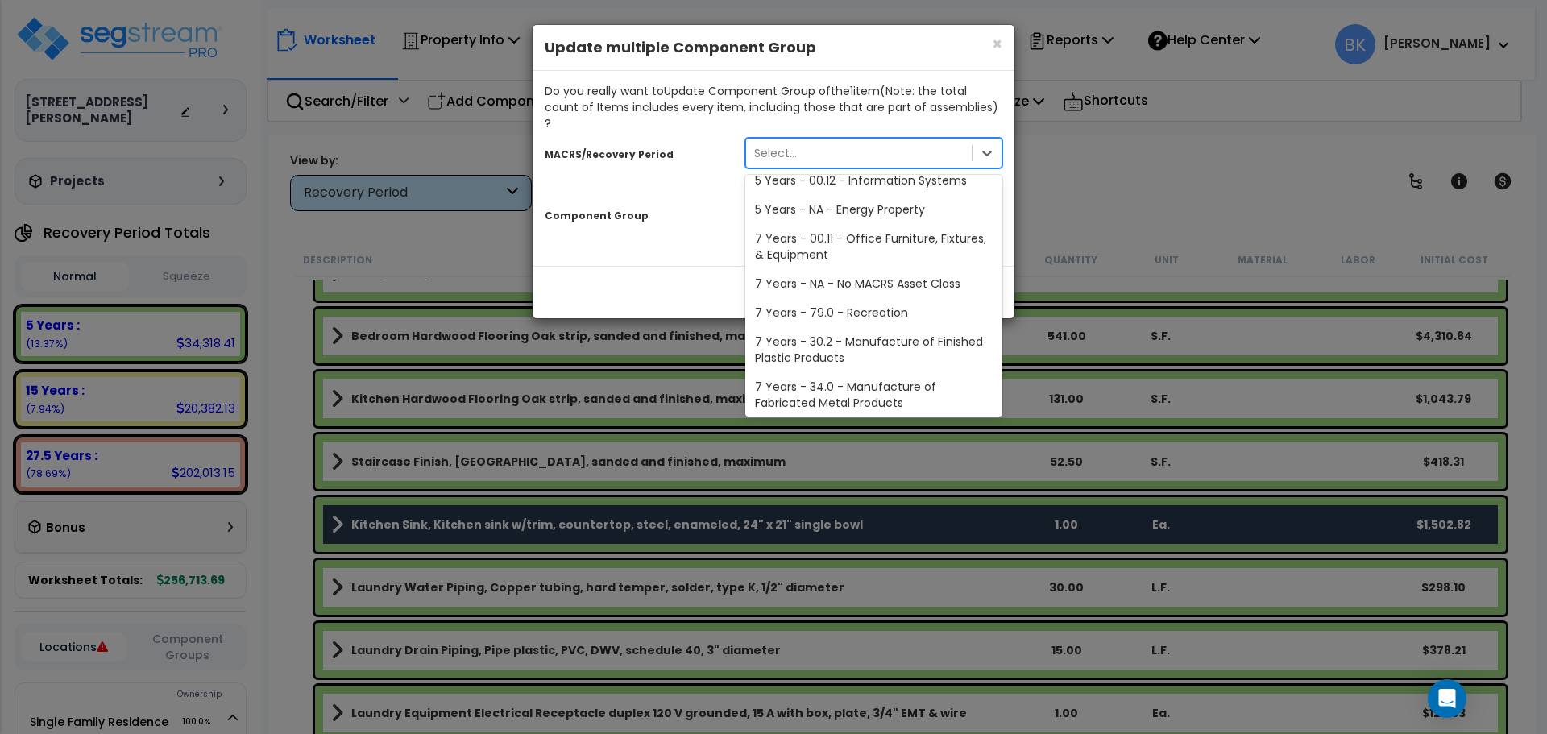
scroll to position [197, 0]
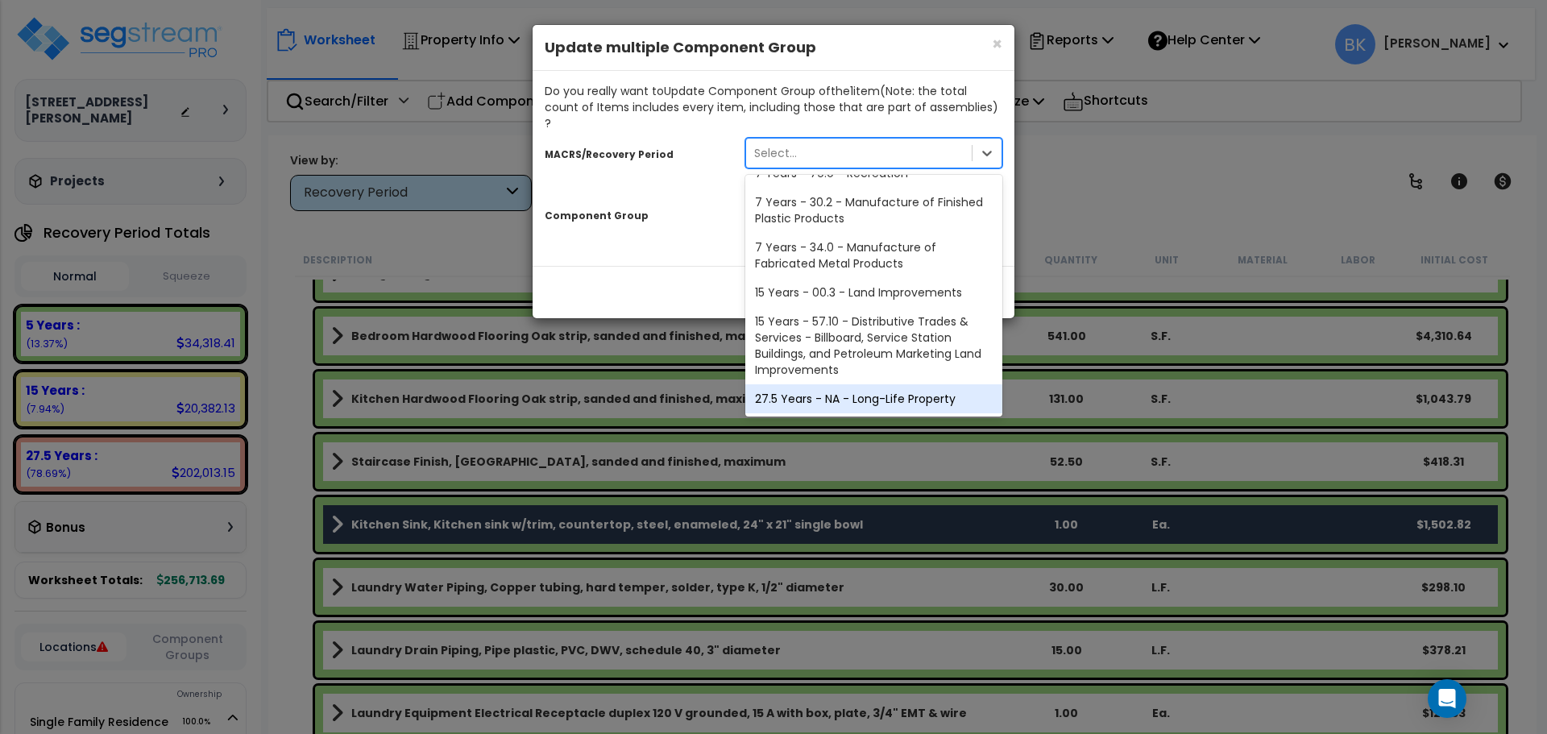
click at [822, 384] on div "27.5 Years - NA - Long-Life Property" at bounding box center [874, 398] width 257 height 29
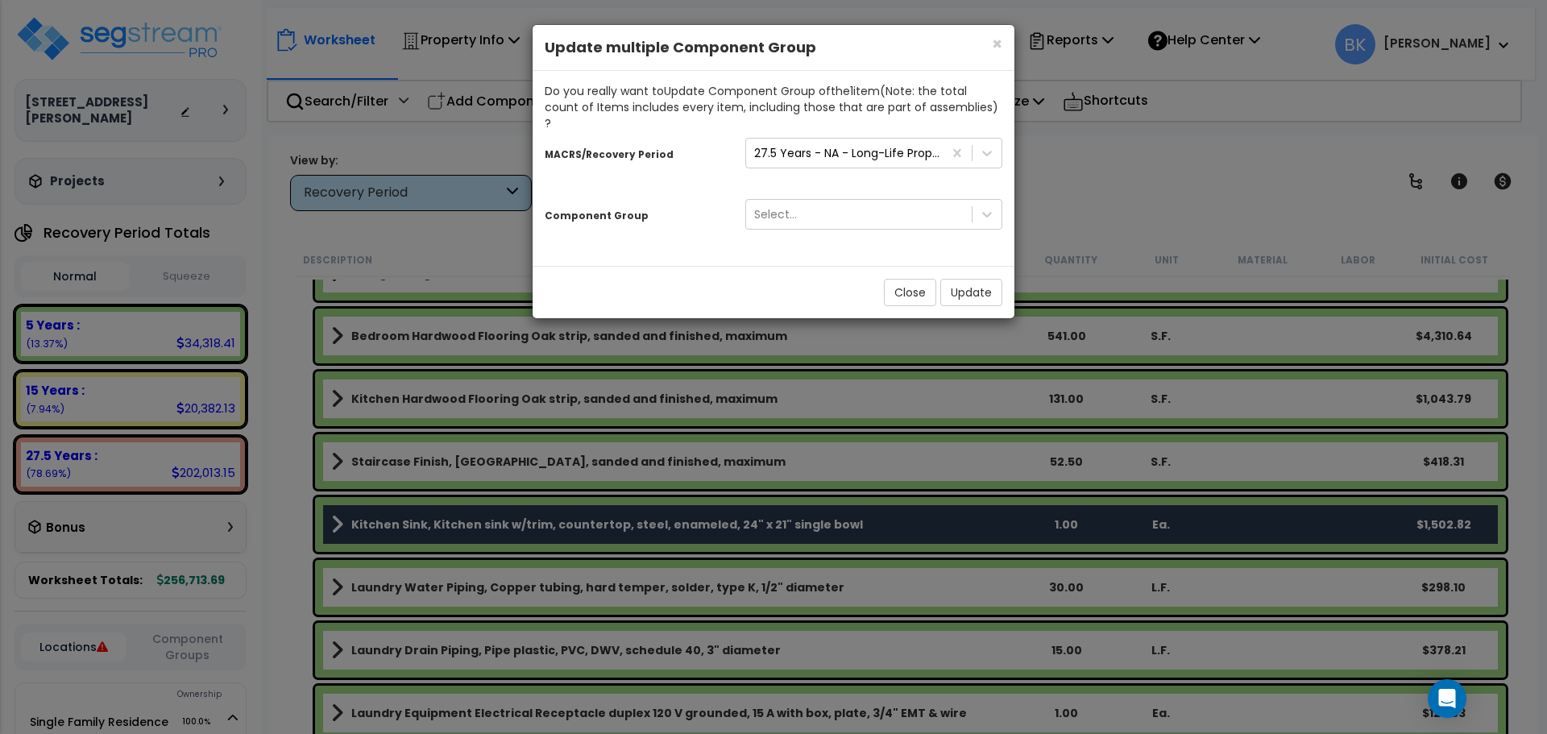
click at [807, 199] on div "Select..." at bounding box center [873, 214] width 281 height 31
click at [804, 201] on div "Select..." at bounding box center [859, 214] width 226 height 26
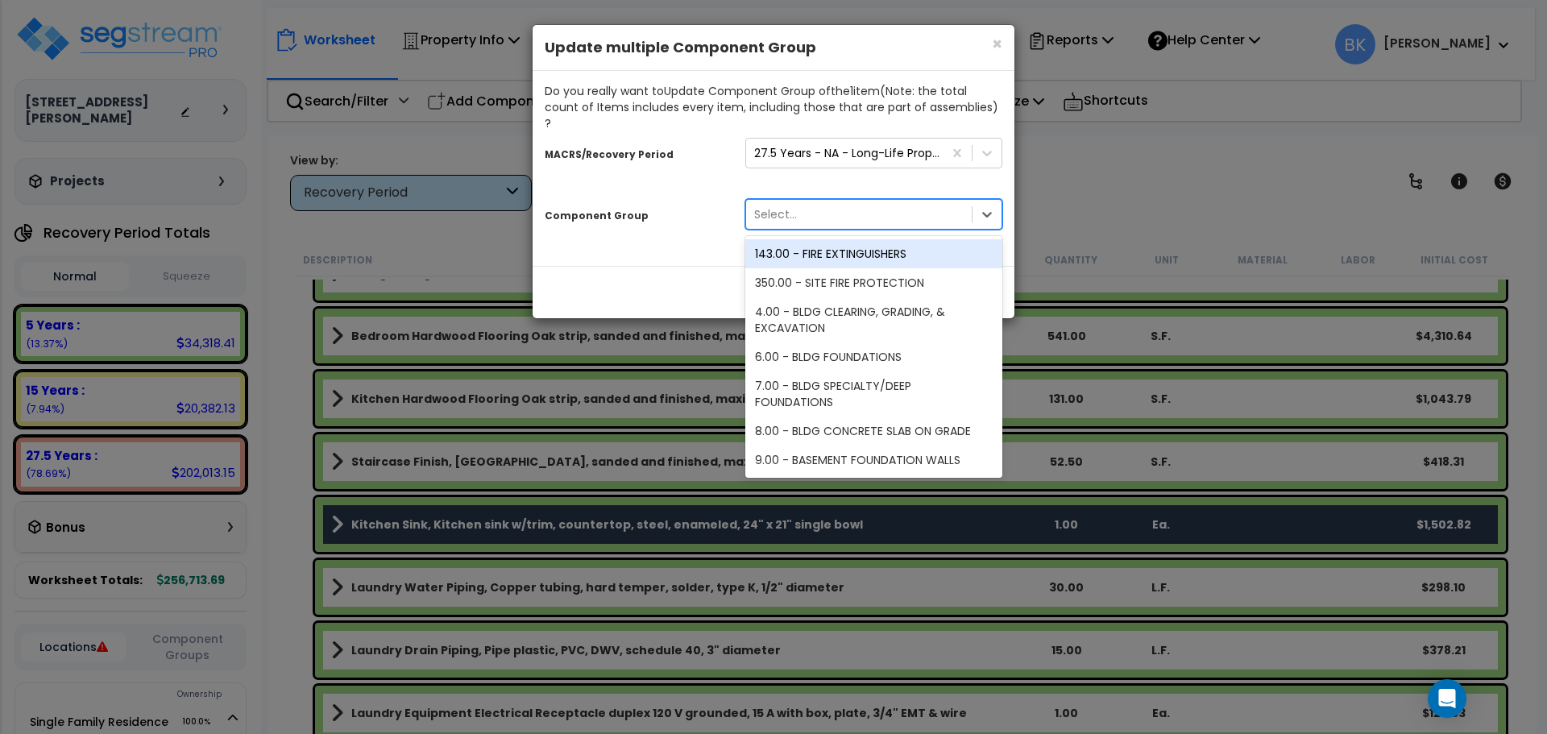
type input "K"
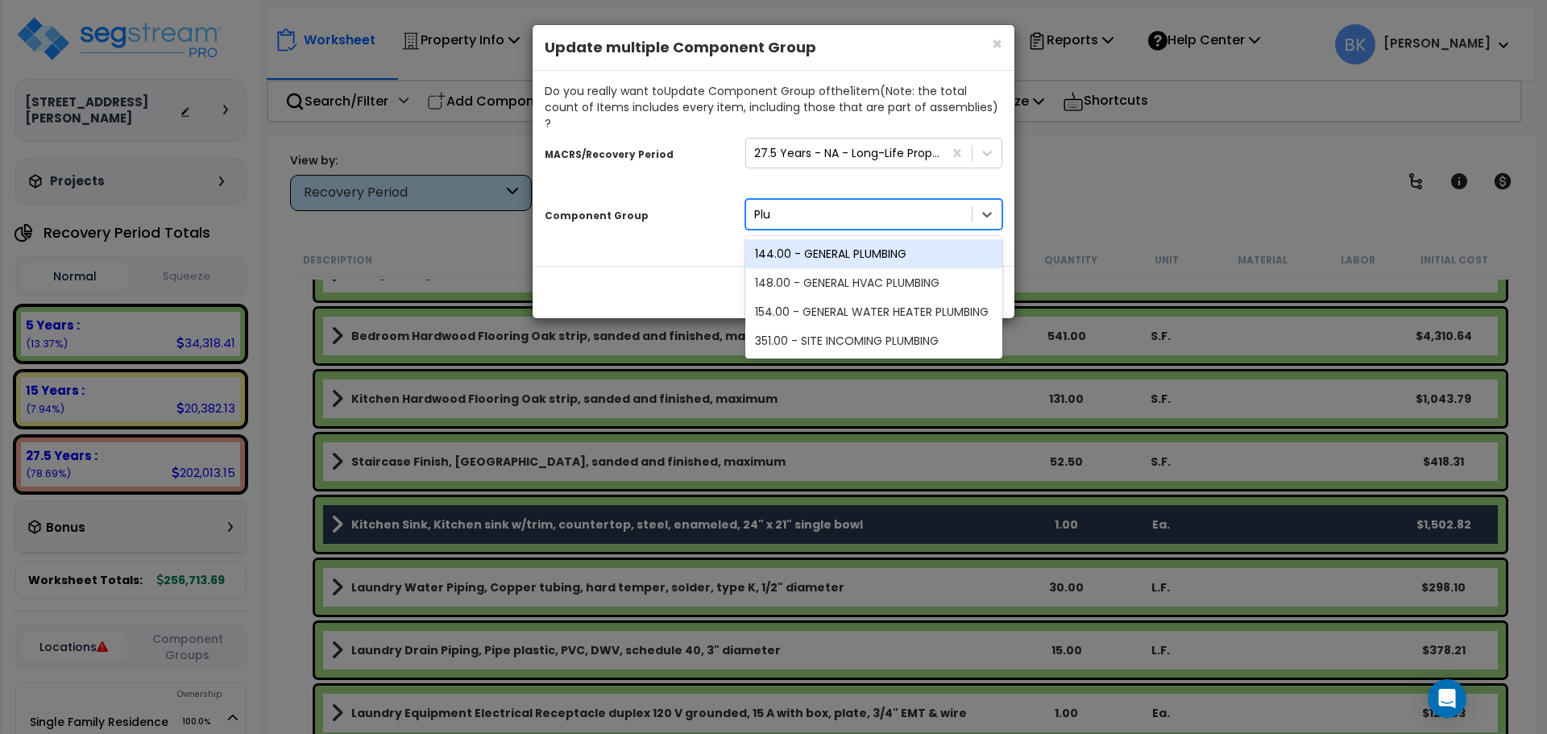
type input "Plum"
click at [838, 239] on div "144.00 - GENERAL PLUMBING" at bounding box center [874, 253] width 257 height 29
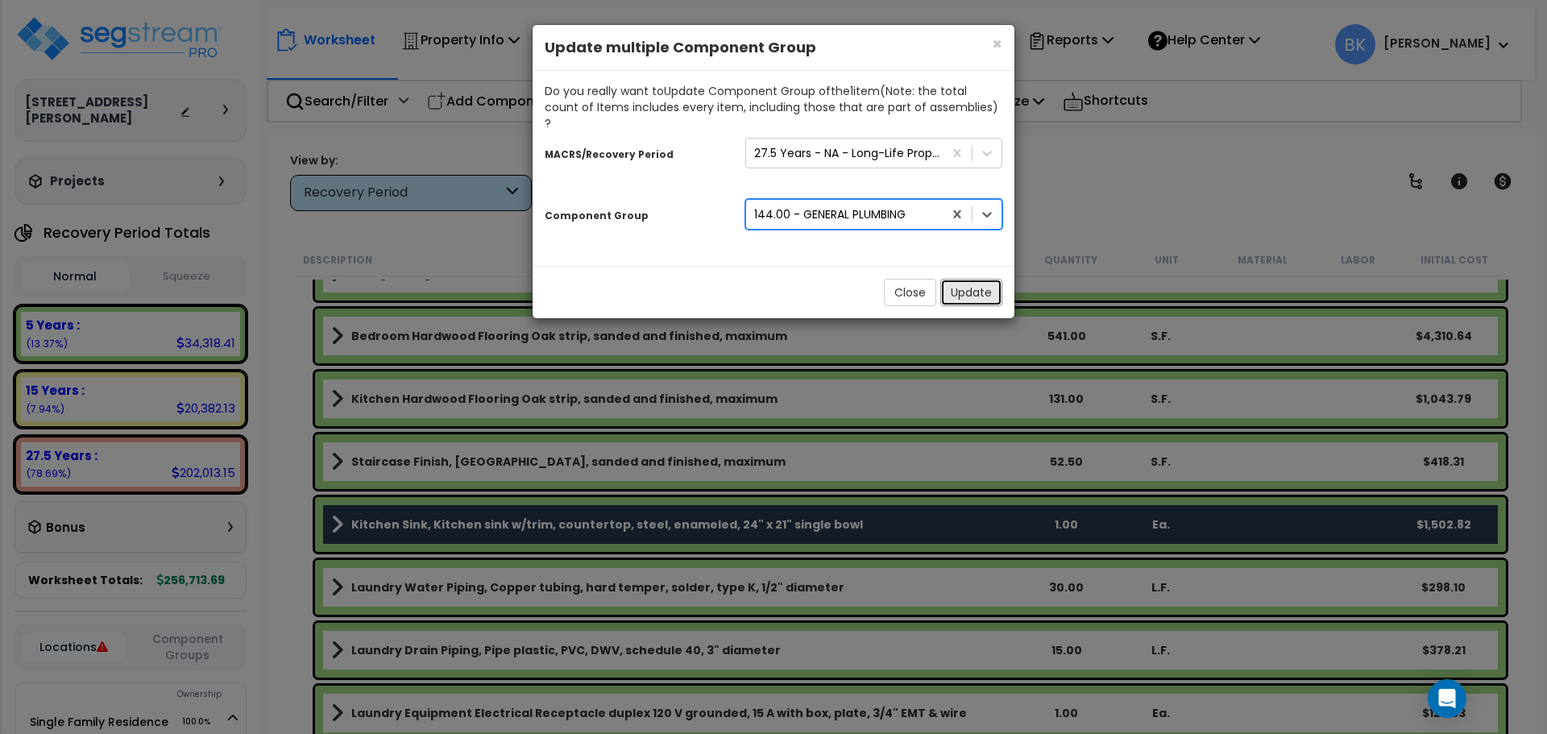
click at [957, 279] on button "Update" at bounding box center [972, 292] width 62 height 27
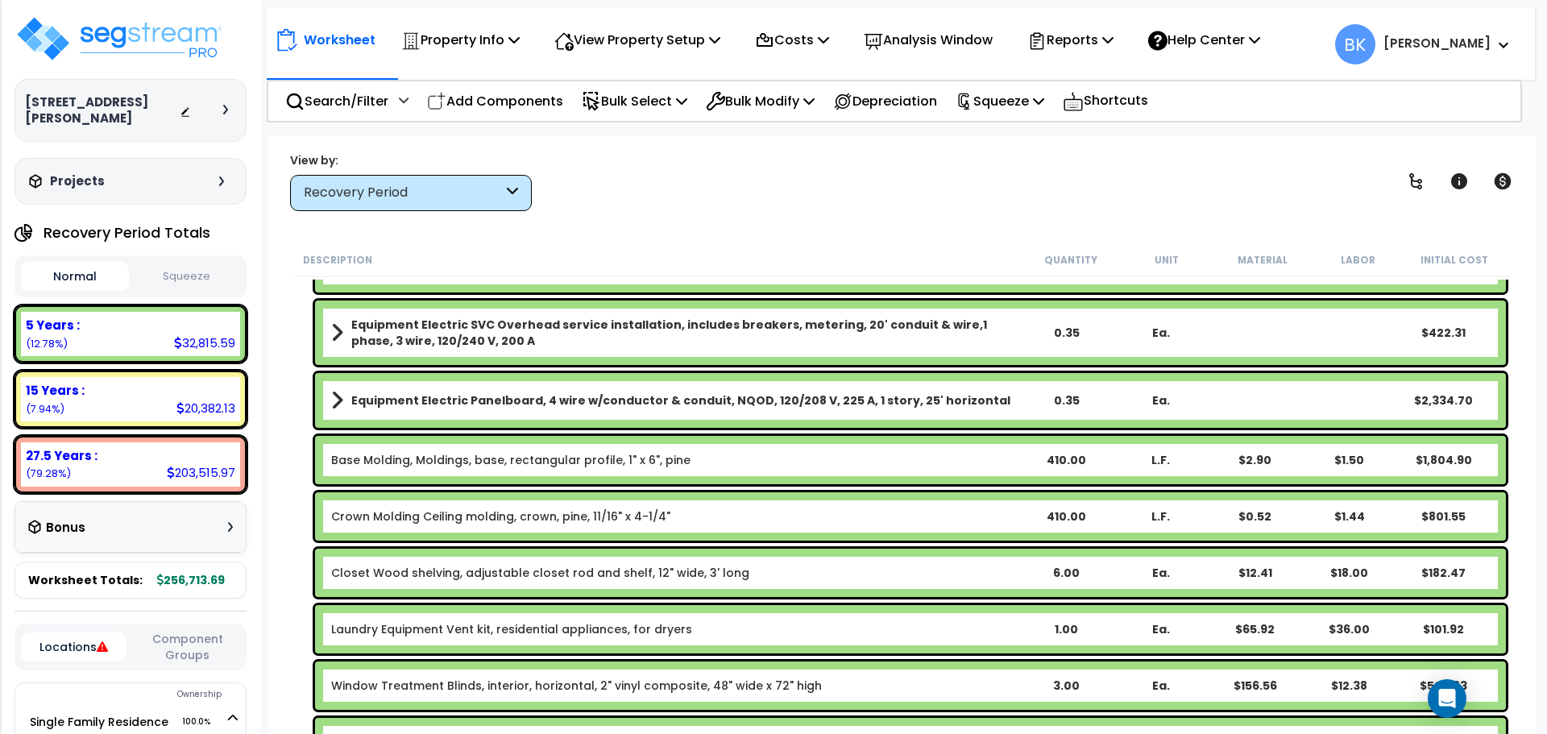
scroll to position [564, 0]
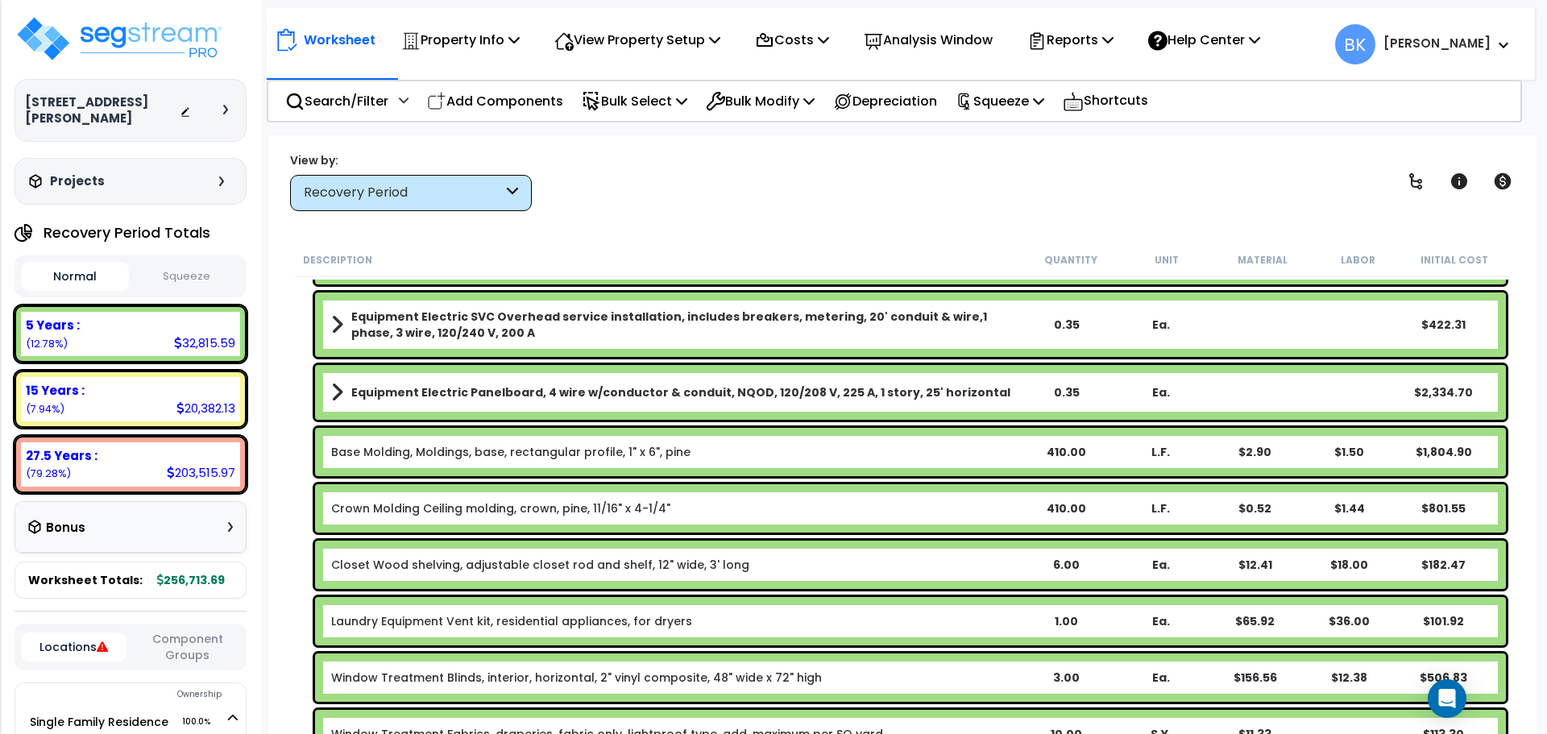
click at [455, 453] on link "Base Molding, Moldings, base, rectangular profile, 1" x 6", pine" at bounding box center [510, 452] width 359 height 16
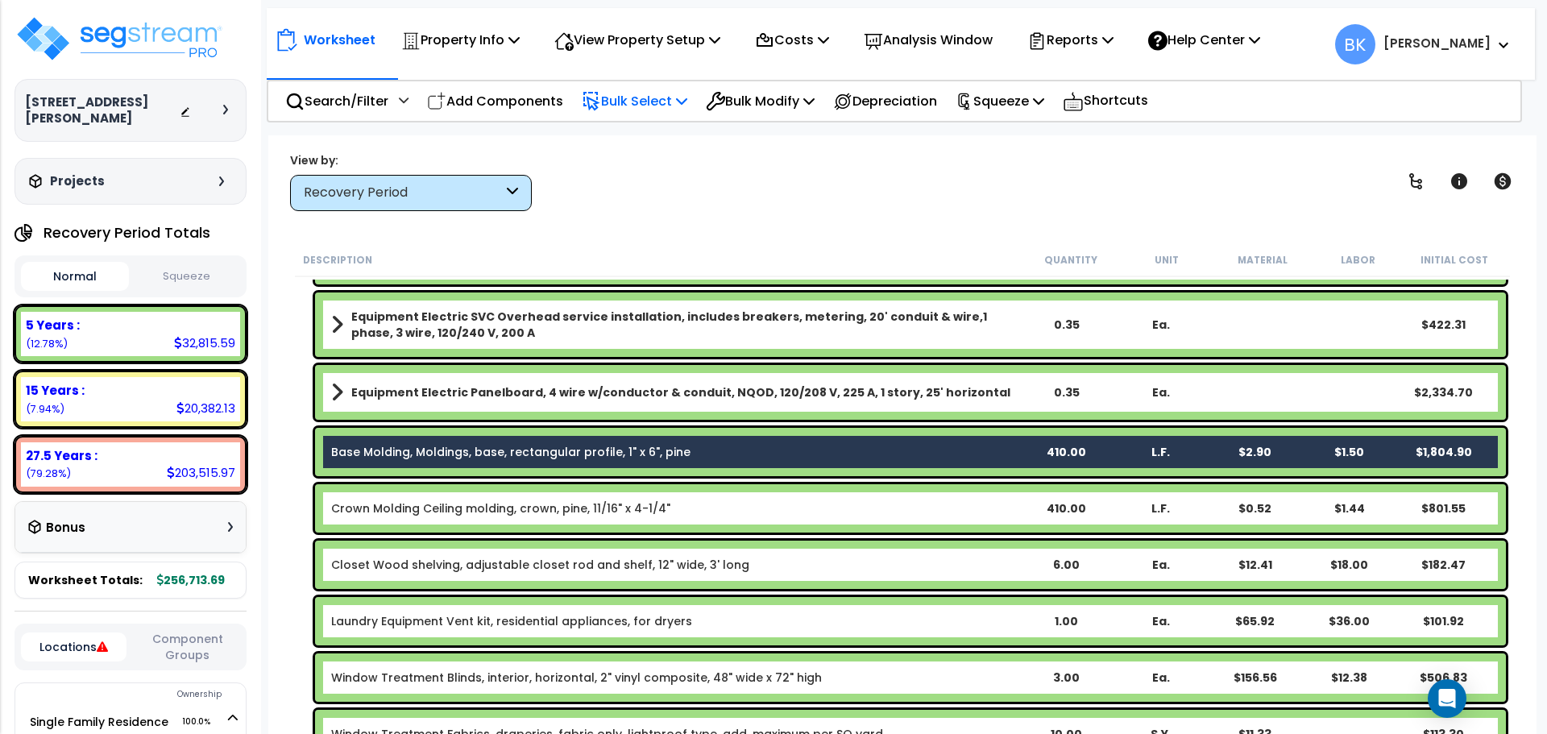
click at [626, 93] on p "Bulk Select" at bounding box center [635, 101] width 106 height 22
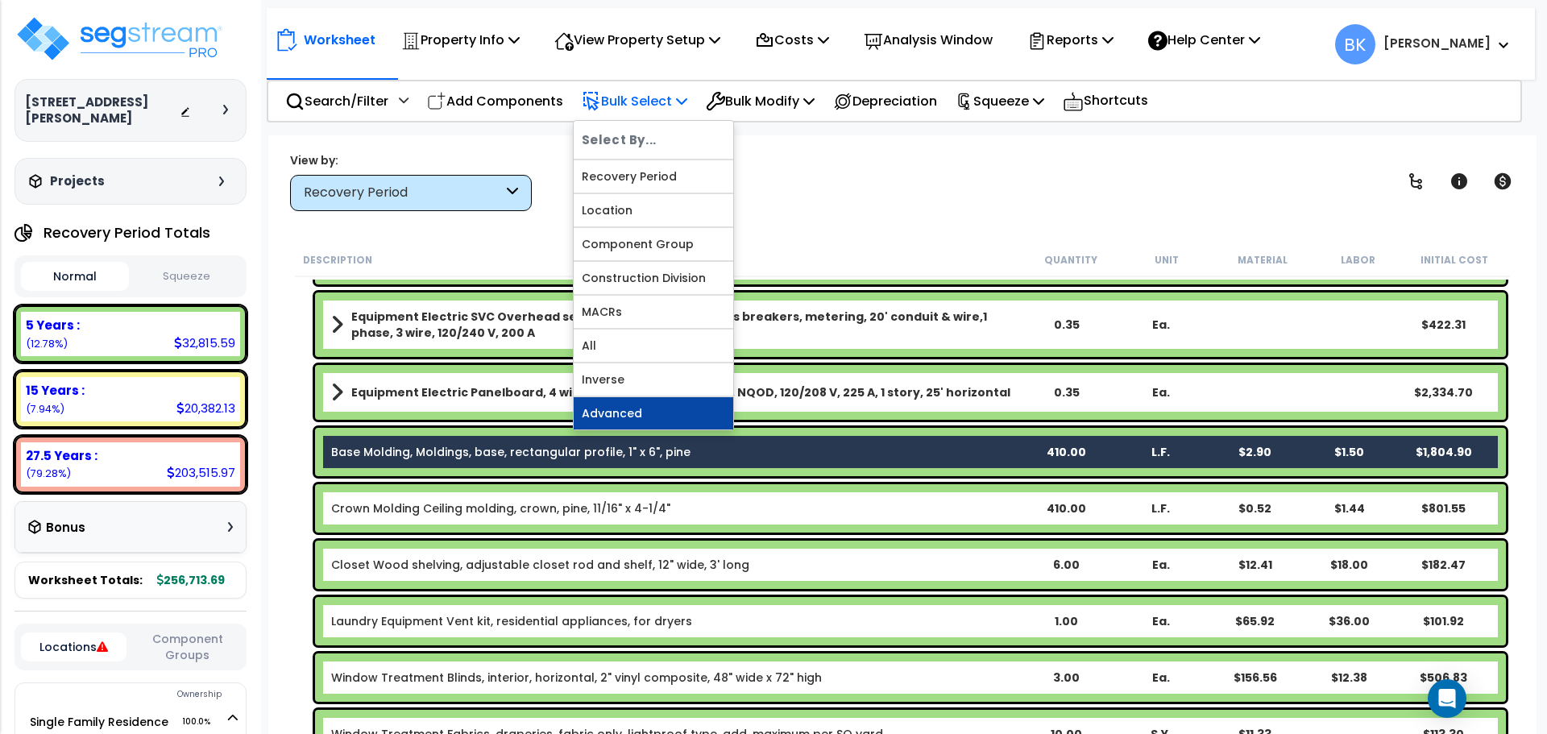
click at [642, 409] on link "Advanced" at bounding box center [654, 413] width 160 height 32
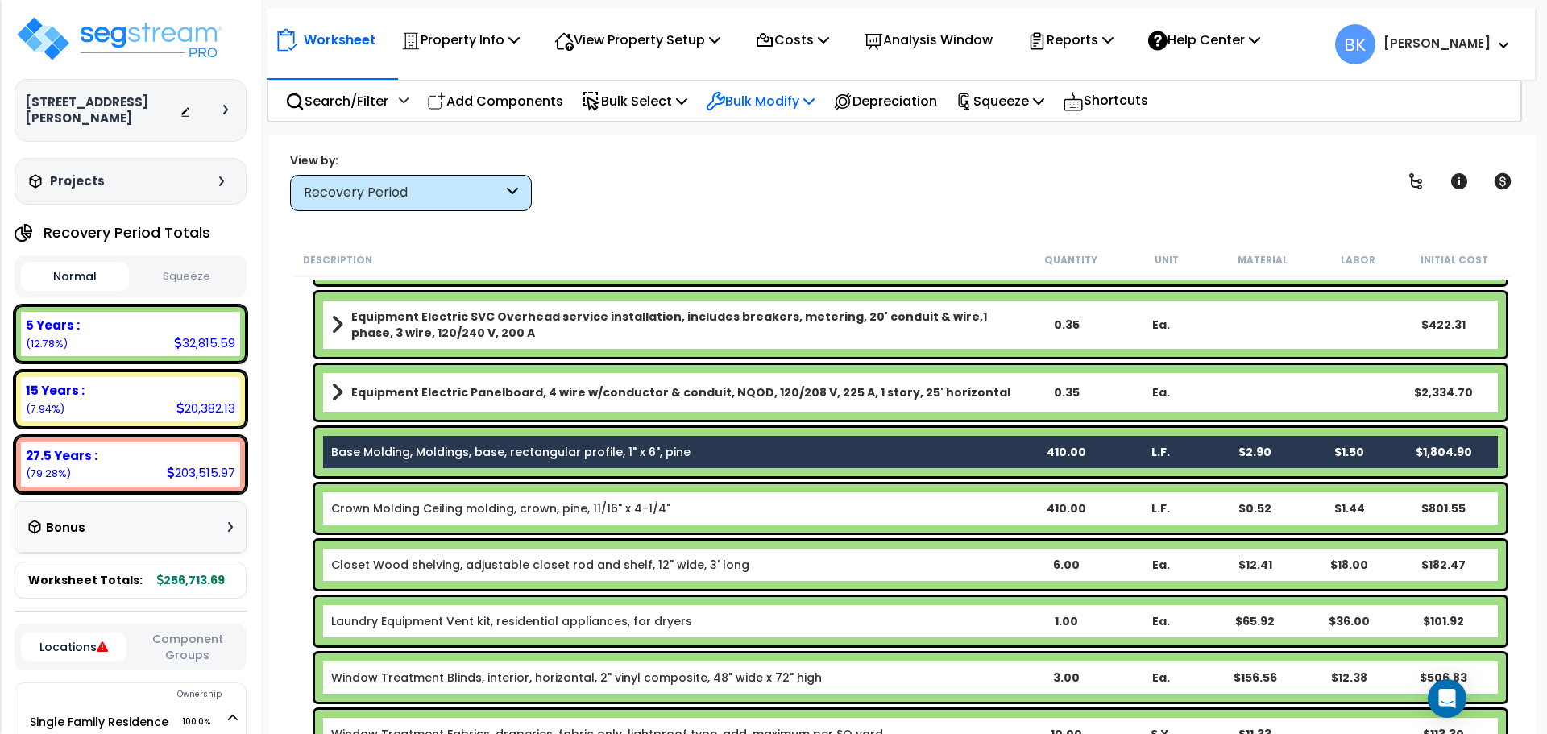
click at [779, 96] on p "Bulk Modify" at bounding box center [760, 101] width 109 height 22
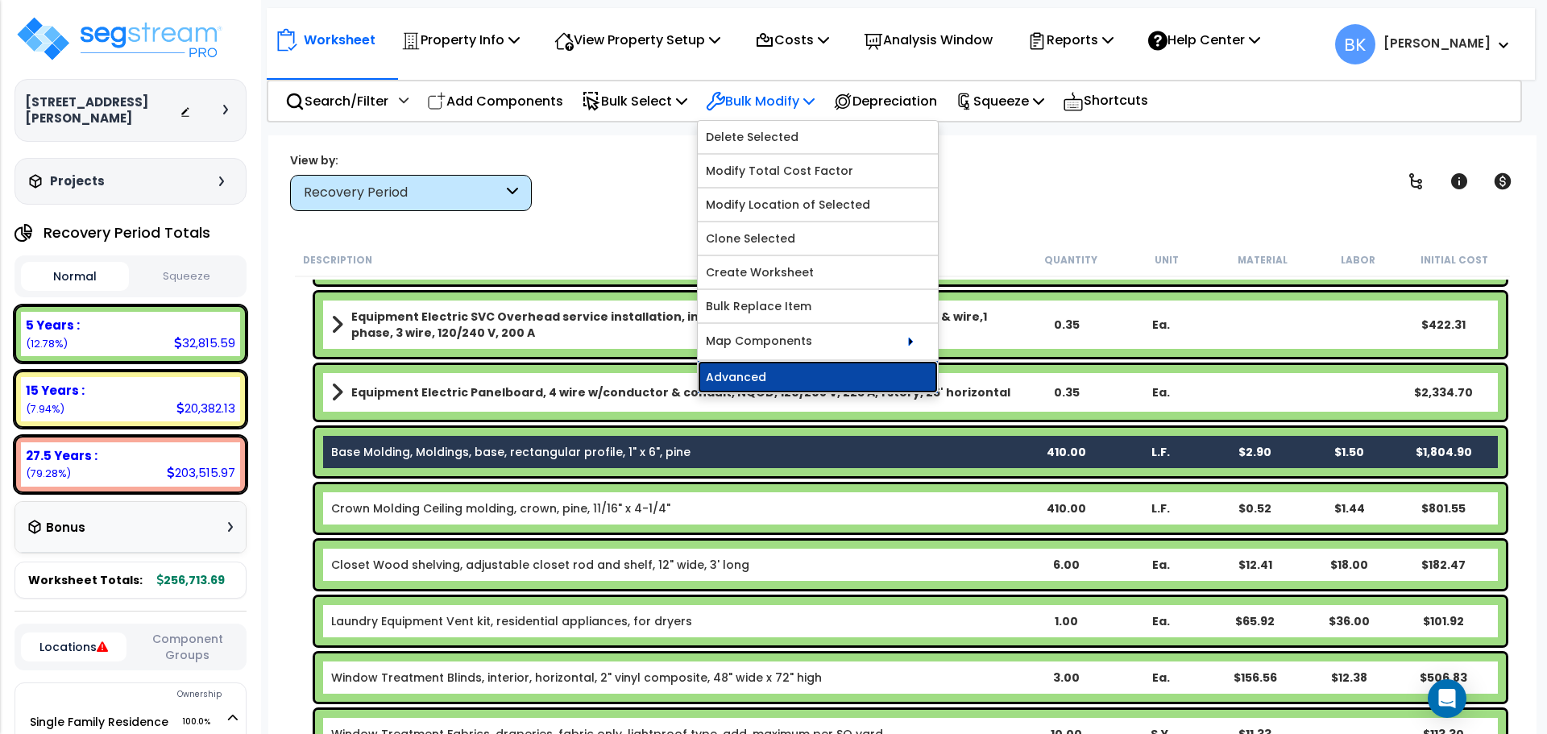
click at [809, 363] on link "Advanced" at bounding box center [818, 377] width 240 height 32
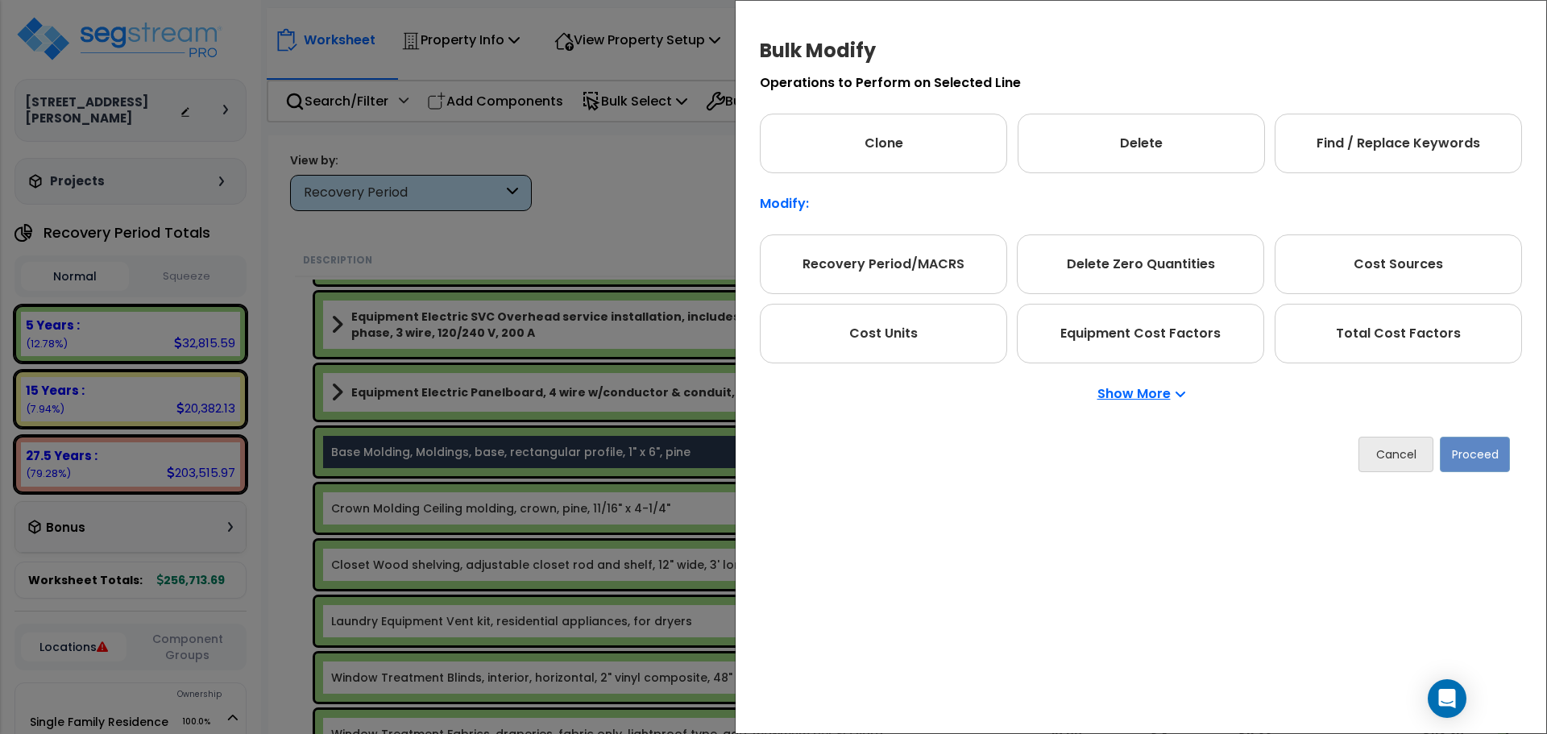
click at [779, 201] on p "Modify:" at bounding box center [1141, 203] width 762 height 13
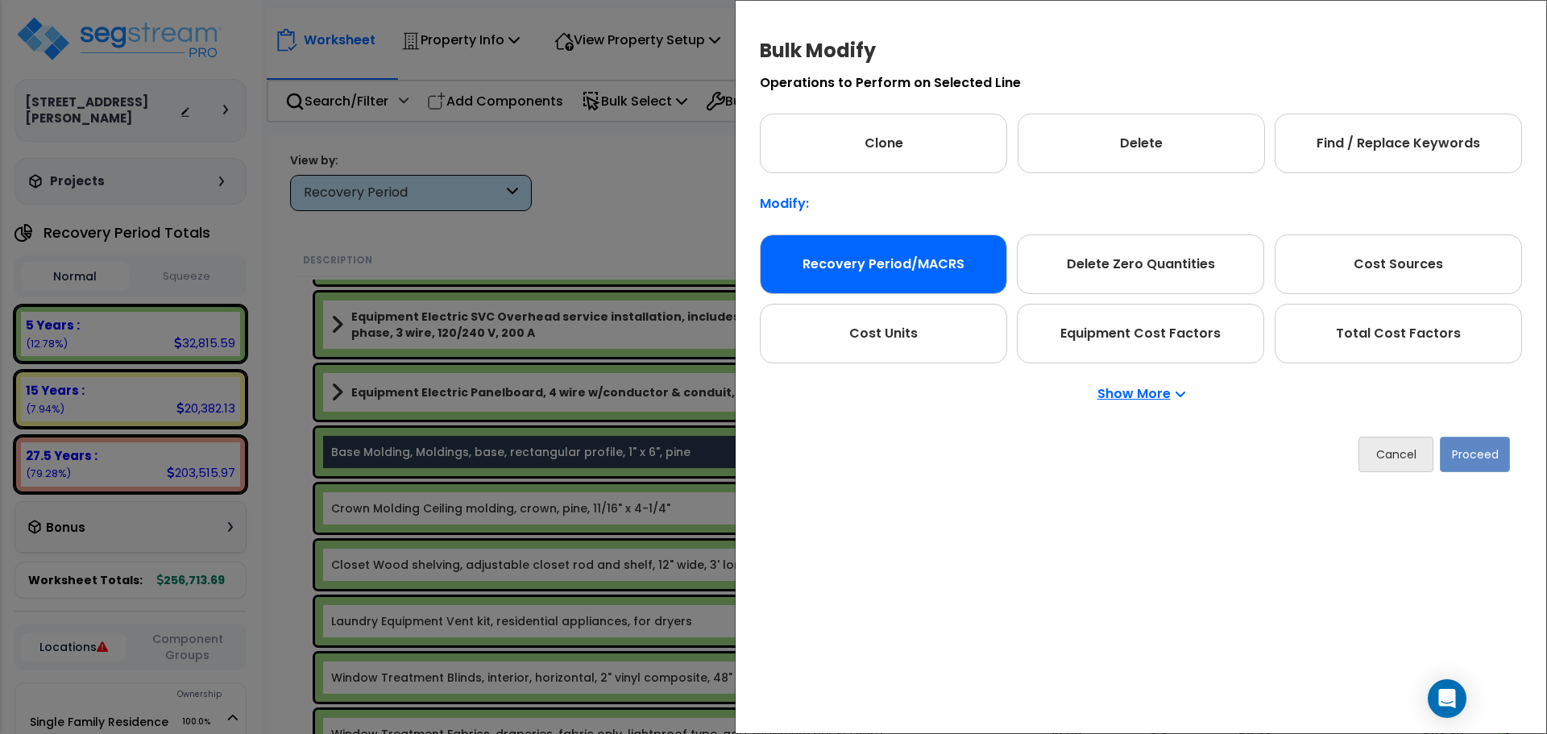
click at [850, 261] on div "Recovery Period/MACRS" at bounding box center [883, 265] width 247 height 60
click at [1500, 465] on button "Proceed" at bounding box center [1475, 454] width 70 height 35
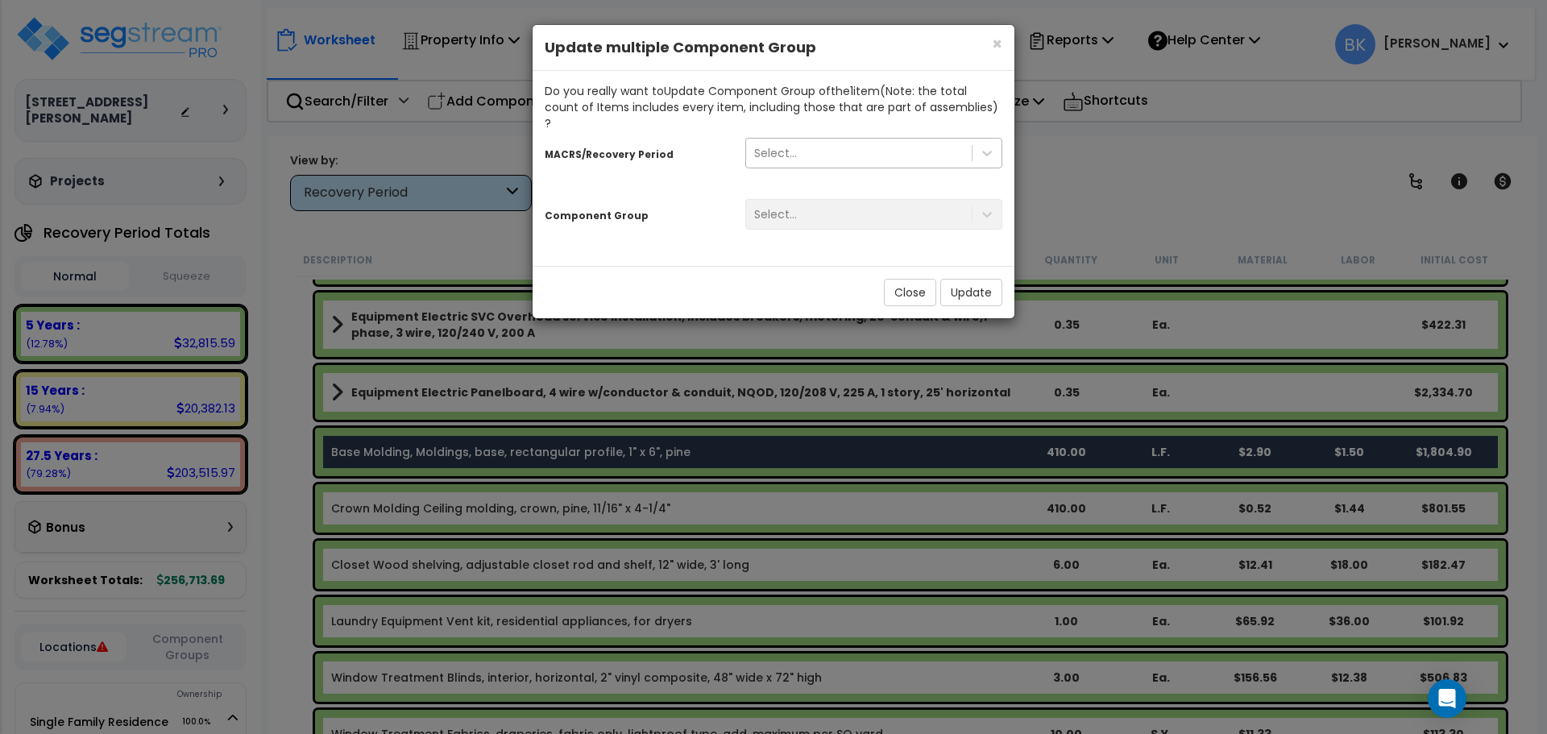
click at [808, 140] on div "Select..." at bounding box center [859, 153] width 226 height 26
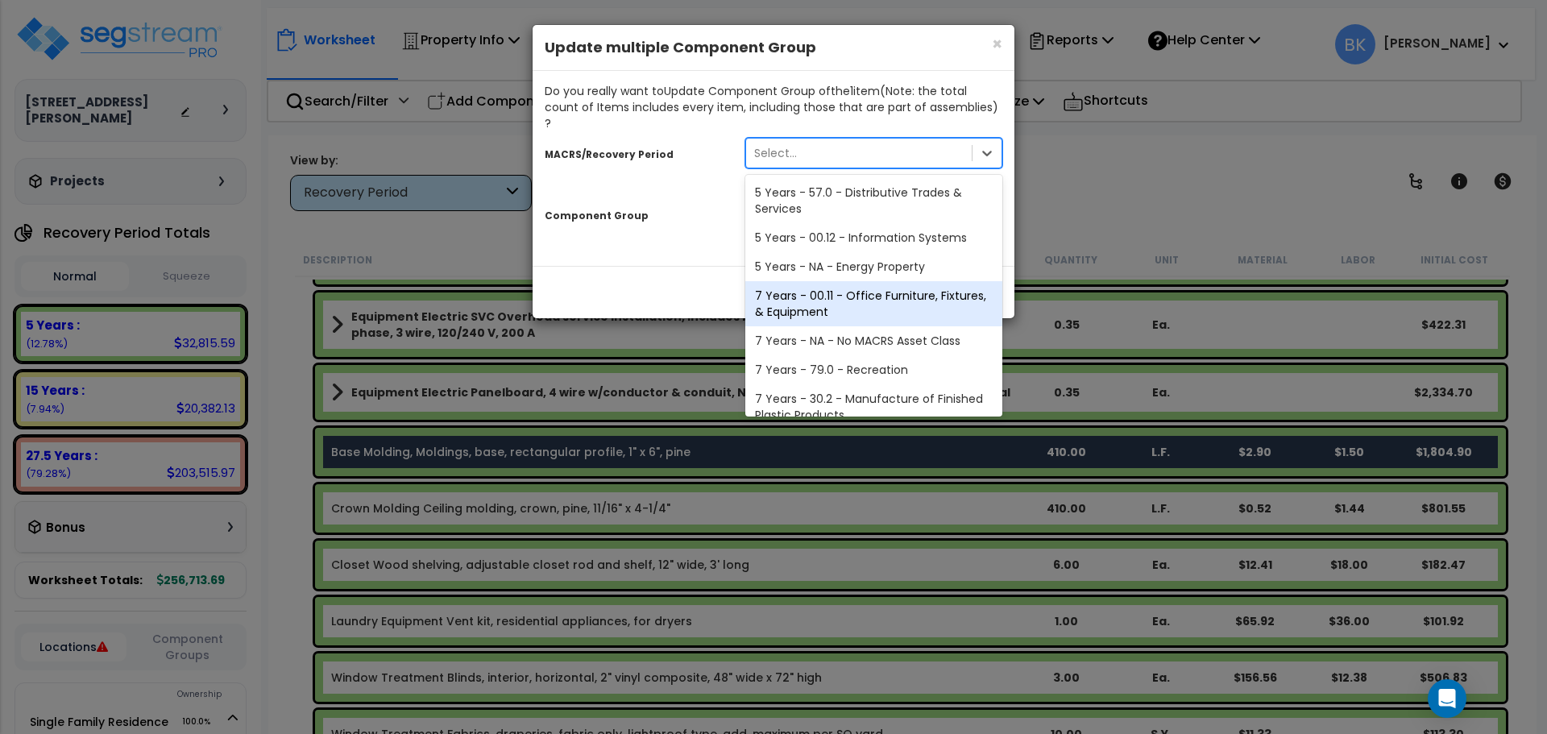
scroll to position [197, 0]
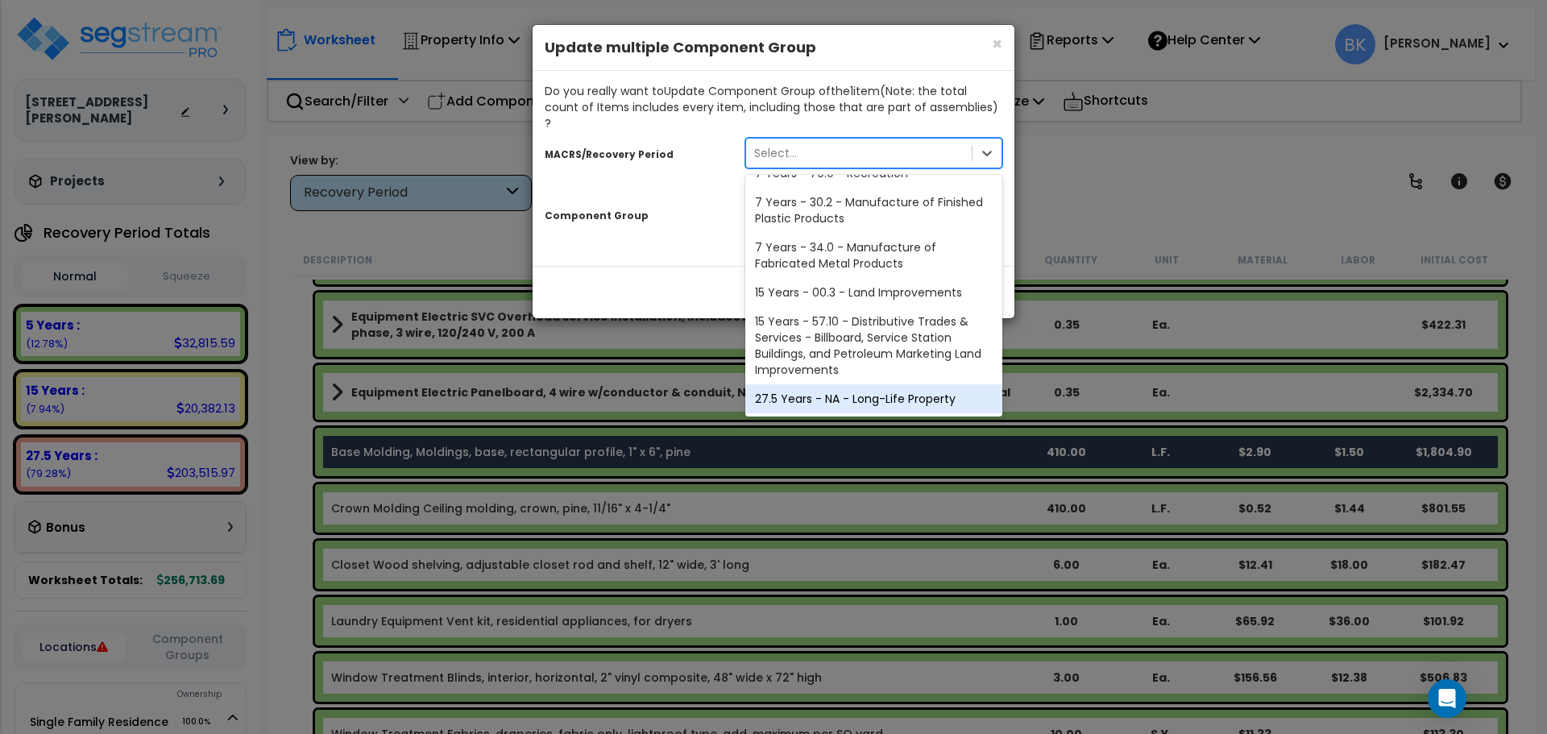
click at [833, 384] on div "27.5 Years - NA - Long-Life Property" at bounding box center [874, 398] width 257 height 29
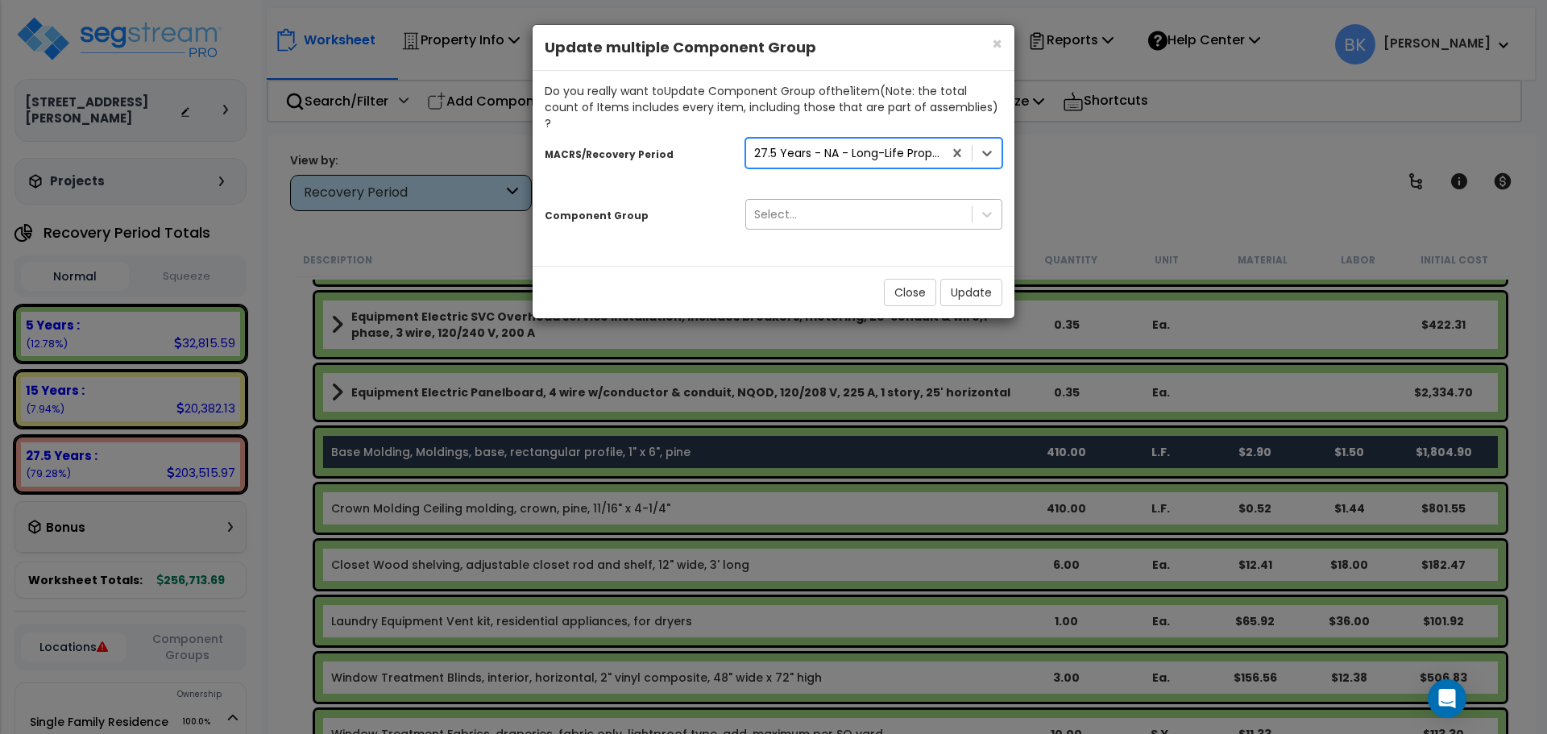
click at [833, 204] on div "Select..." at bounding box center [859, 214] width 226 height 26
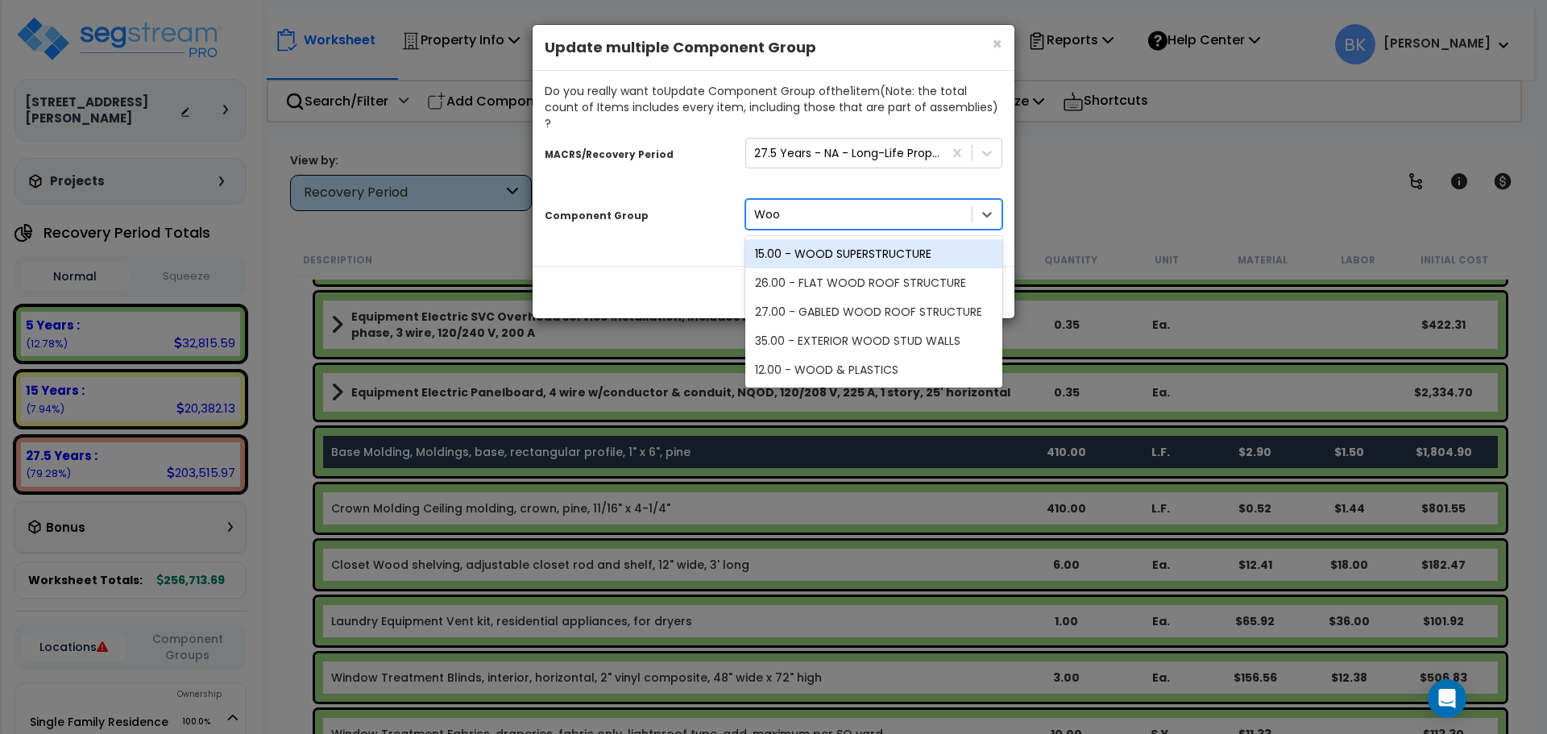
type input "Wood"
click at [862, 355] on div "12.00 - WOOD & PLASTICS" at bounding box center [874, 369] width 257 height 29
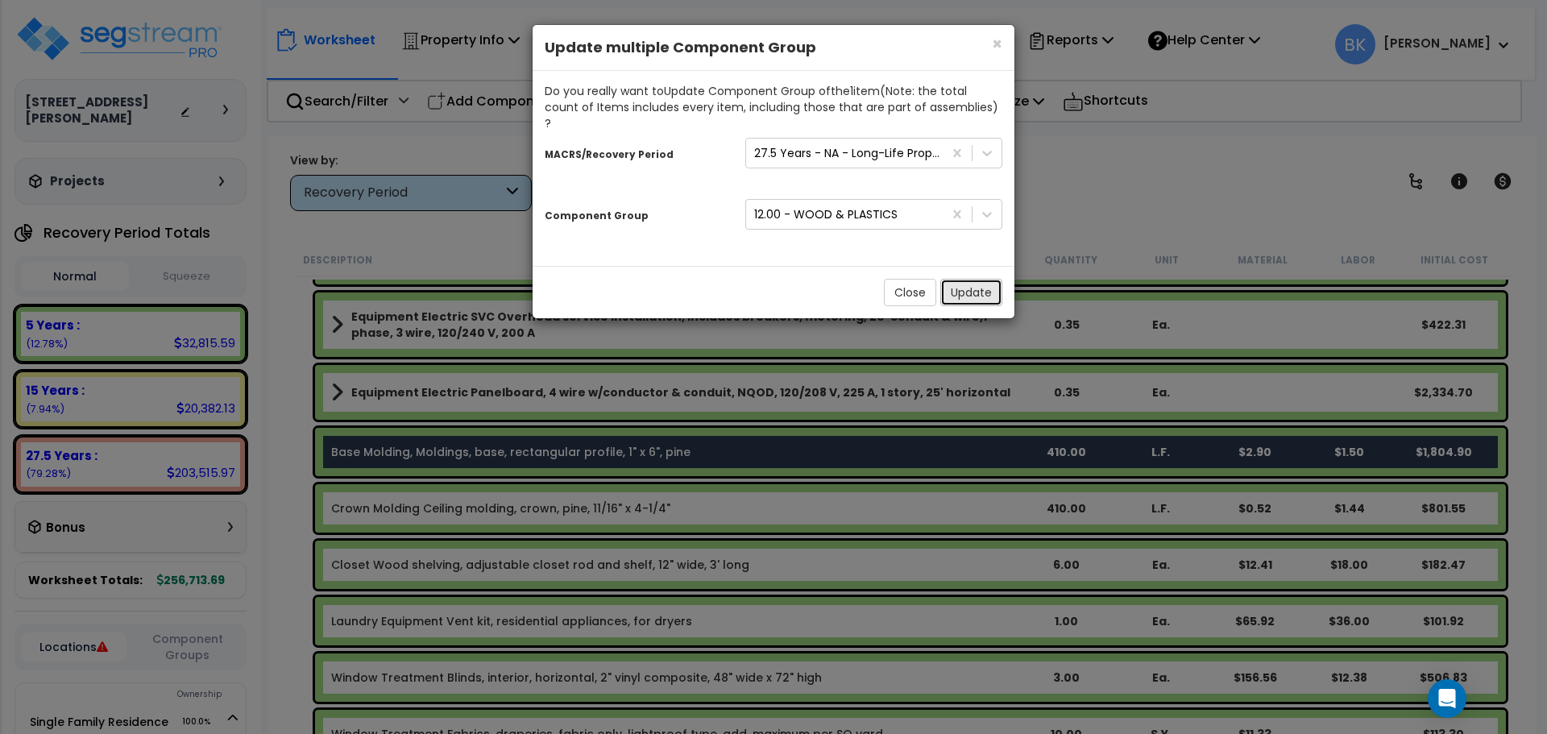
click at [941, 279] on button "Update" at bounding box center [972, 292] width 62 height 27
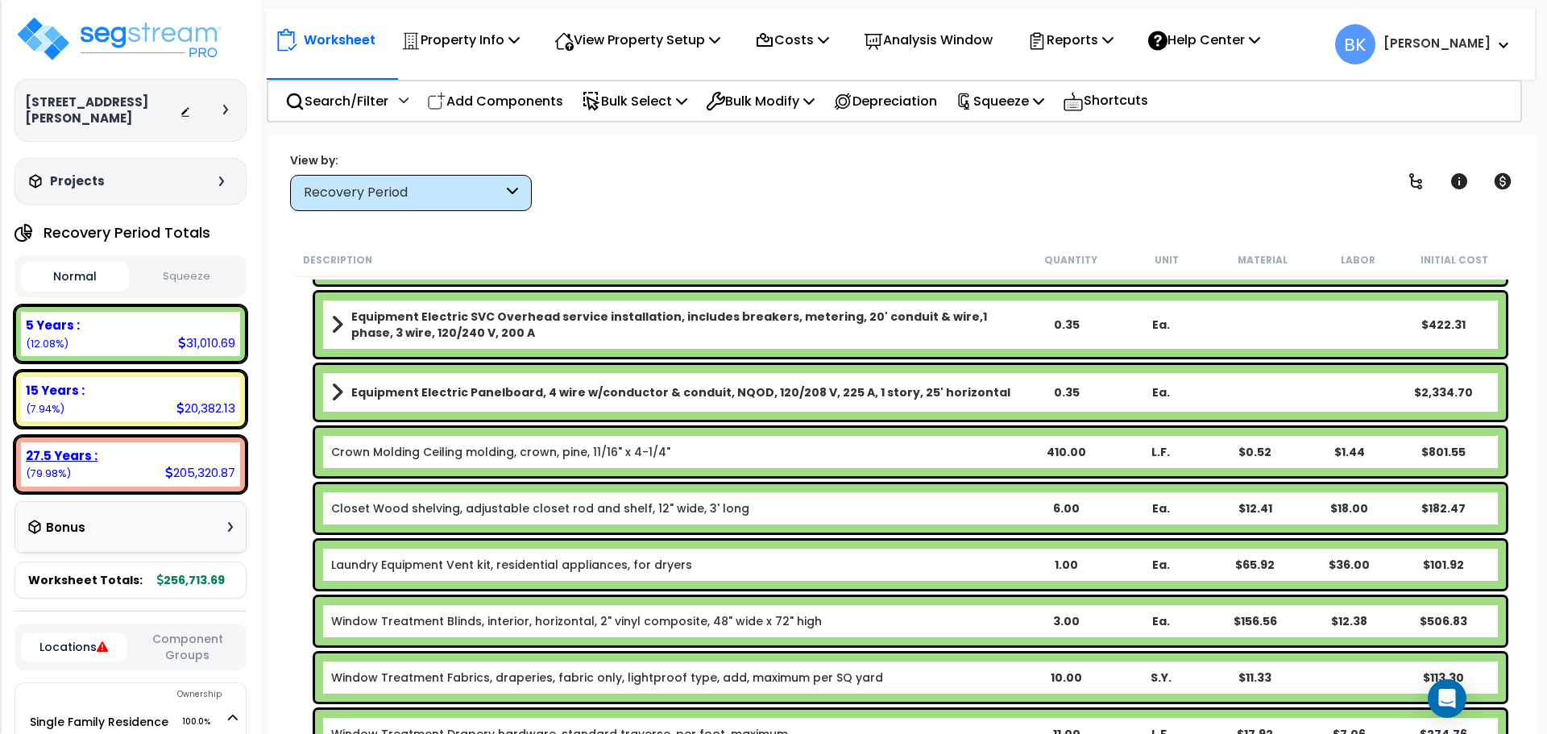
click at [113, 447] on div "27.5 Years :" at bounding box center [131, 455] width 210 height 17
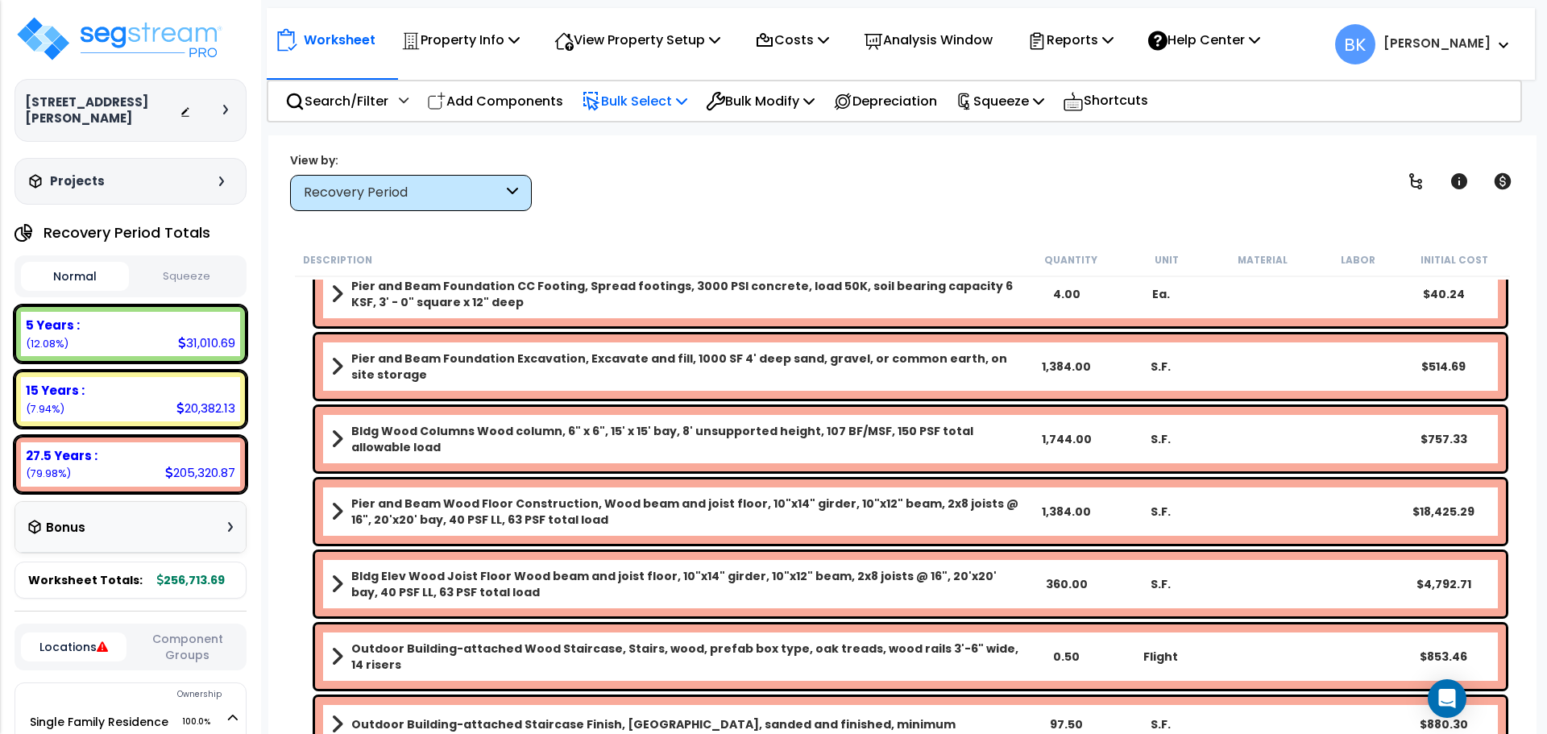
click at [650, 103] on p "Bulk Select" at bounding box center [635, 101] width 106 height 22
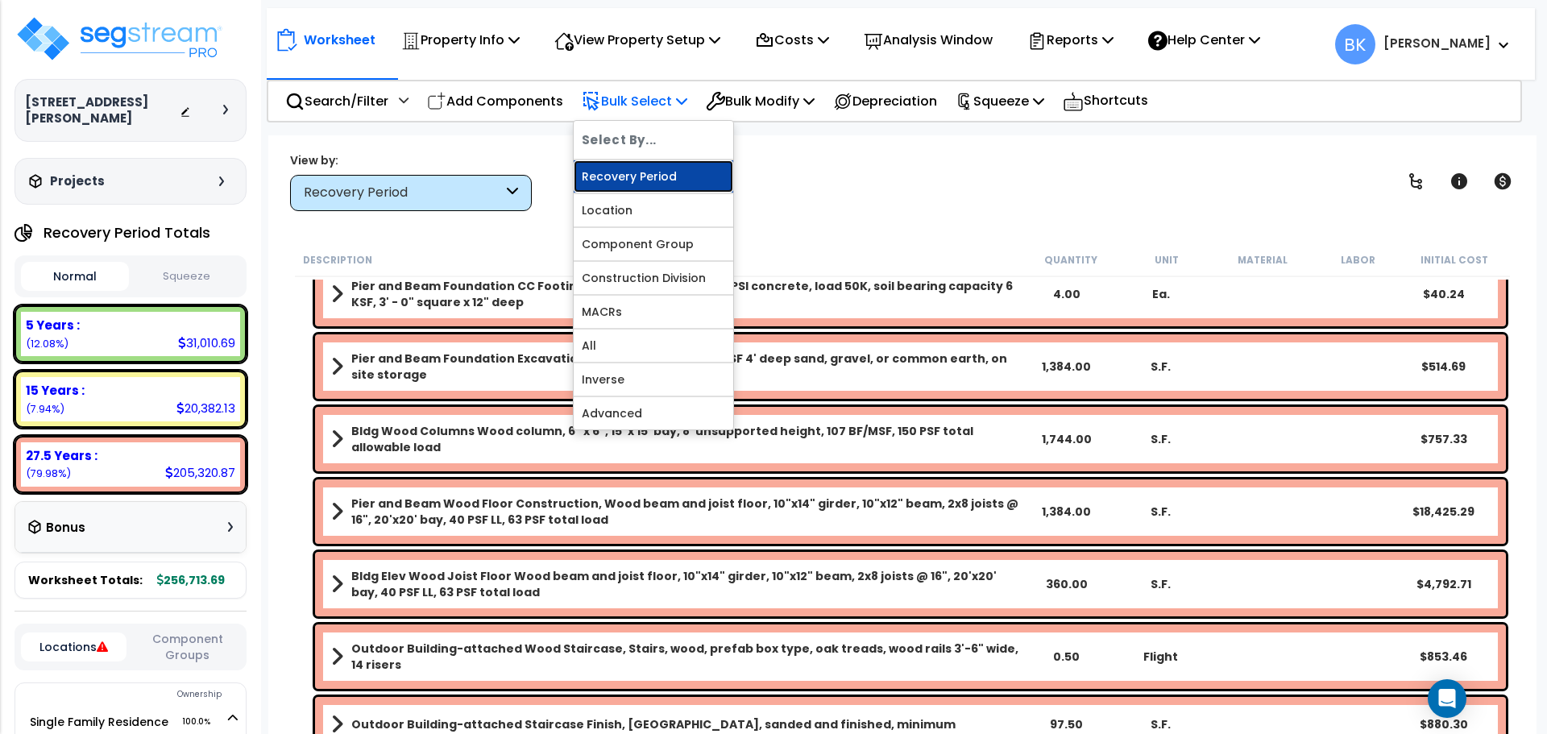
click at [651, 173] on link "Recovery Period" at bounding box center [654, 176] width 160 height 32
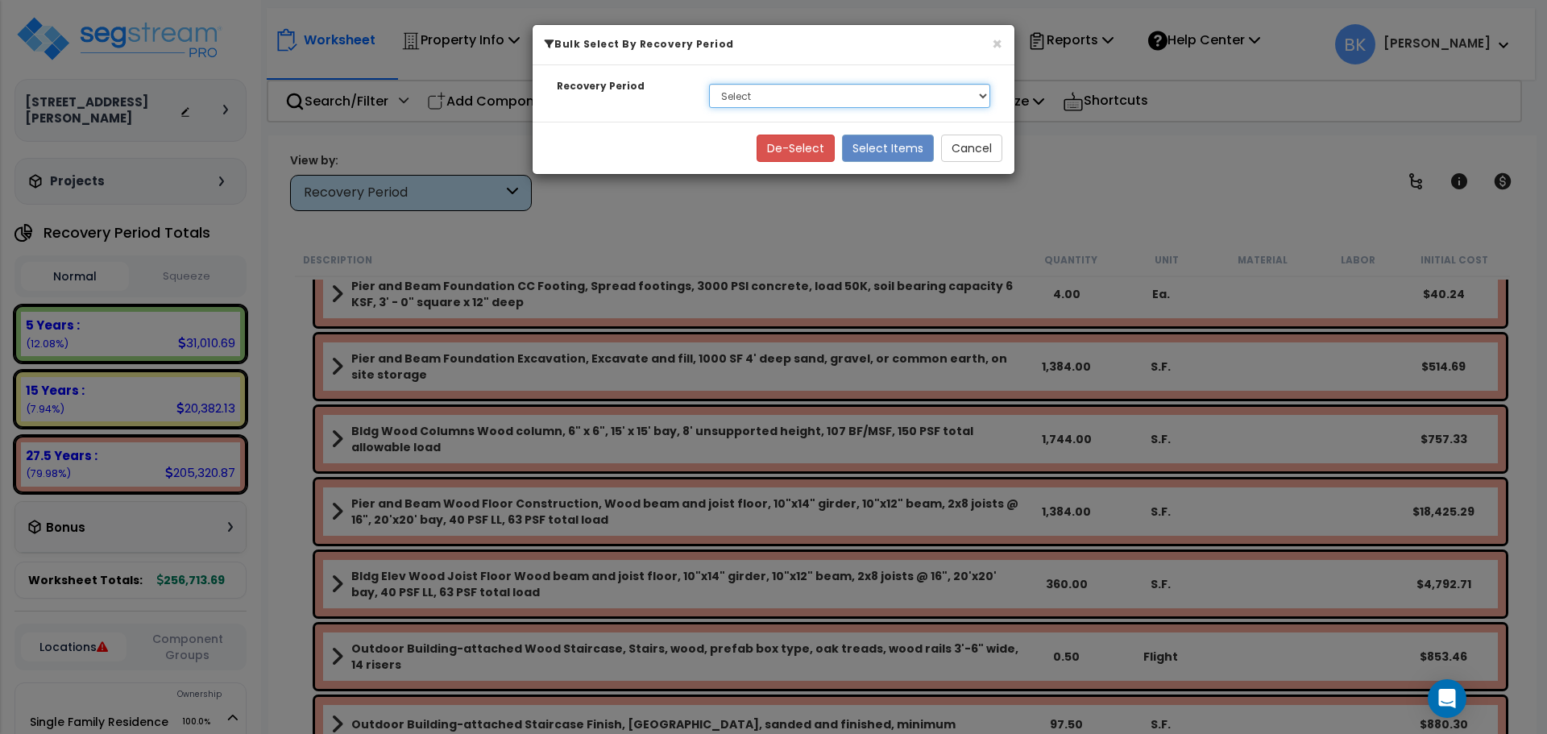
click at [766, 88] on select "Select 5 Years 15 Years 27.5 Years" at bounding box center [849, 96] width 281 height 24
select select "5Y"
click at [709, 84] on select "Select 5 Years 15 Years 27.5 Years" at bounding box center [849, 96] width 281 height 24
click at [887, 152] on button "Select Items" at bounding box center [888, 148] width 92 height 27
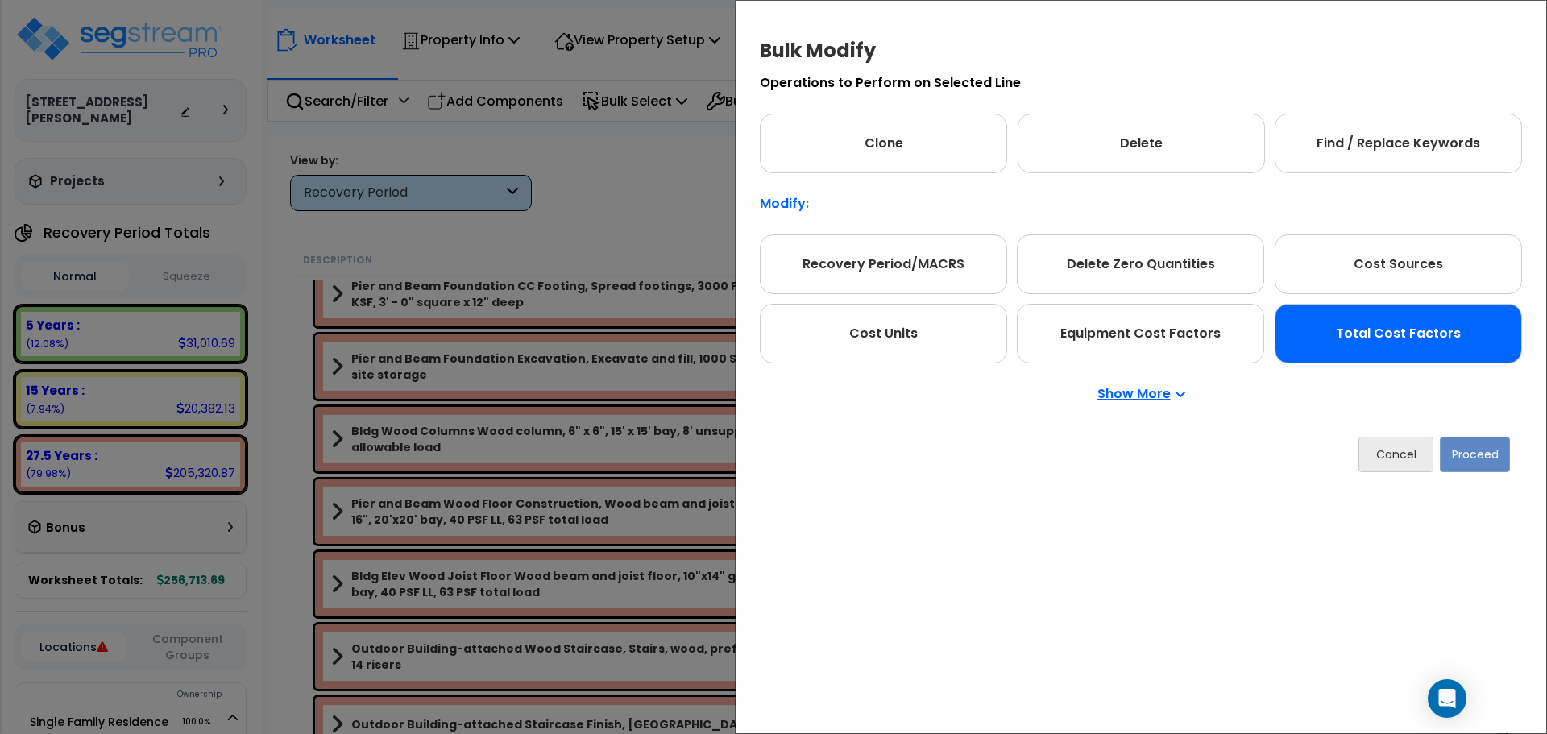
click at [1344, 327] on div "Total Cost Factors" at bounding box center [1398, 334] width 247 height 60
click at [1512, 463] on div "Cancel Proceed" at bounding box center [1141, 455] width 762 height 60
click at [1501, 463] on button "Proceed" at bounding box center [1474, 454] width 70 height 35
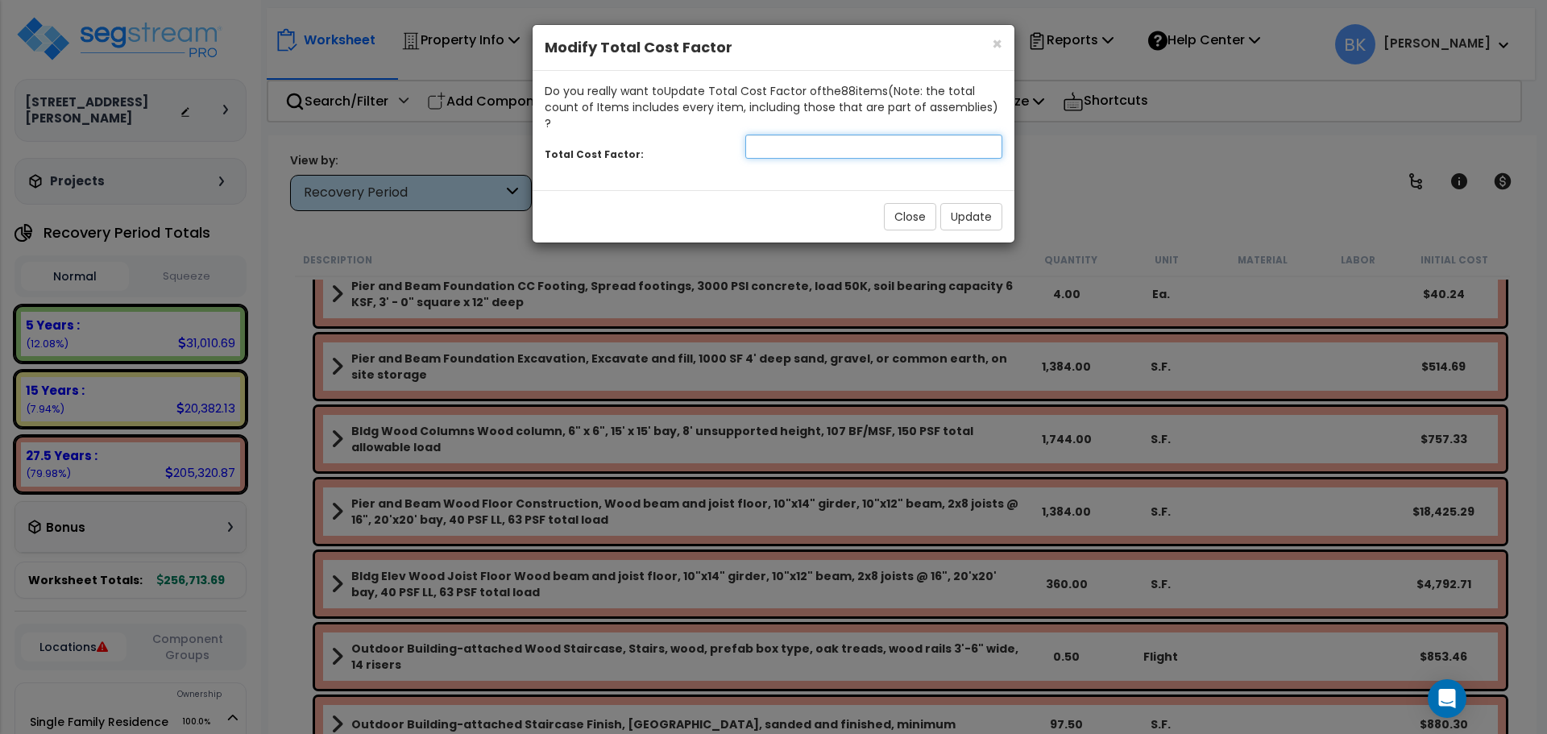
click at [800, 135] on input "number" at bounding box center [874, 147] width 257 height 24
type input "0.875"
click at [971, 203] on button "Update" at bounding box center [972, 216] width 62 height 27
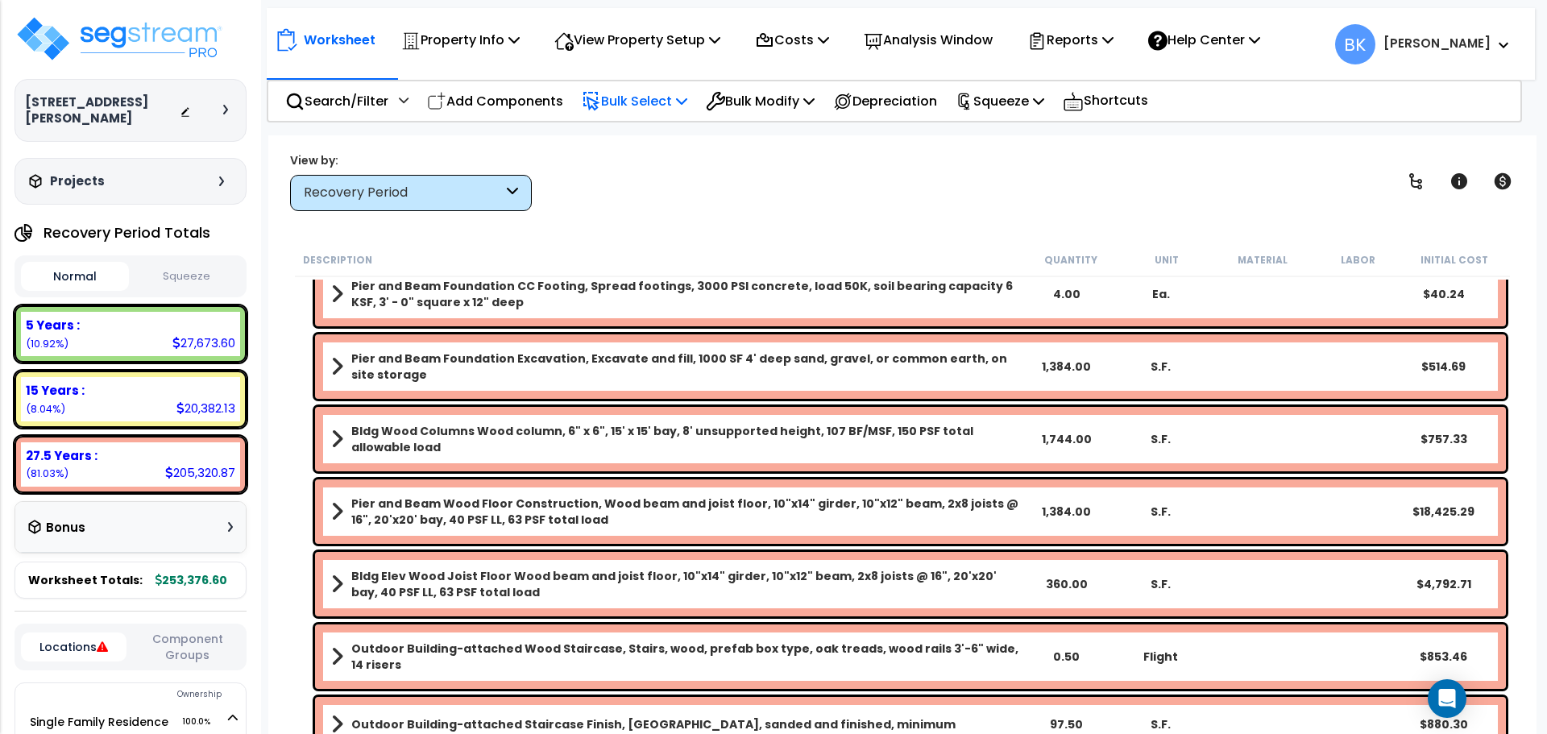
click at [648, 108] on p "Bulk Select" at bounding box center [635, 101] width 106 height 22
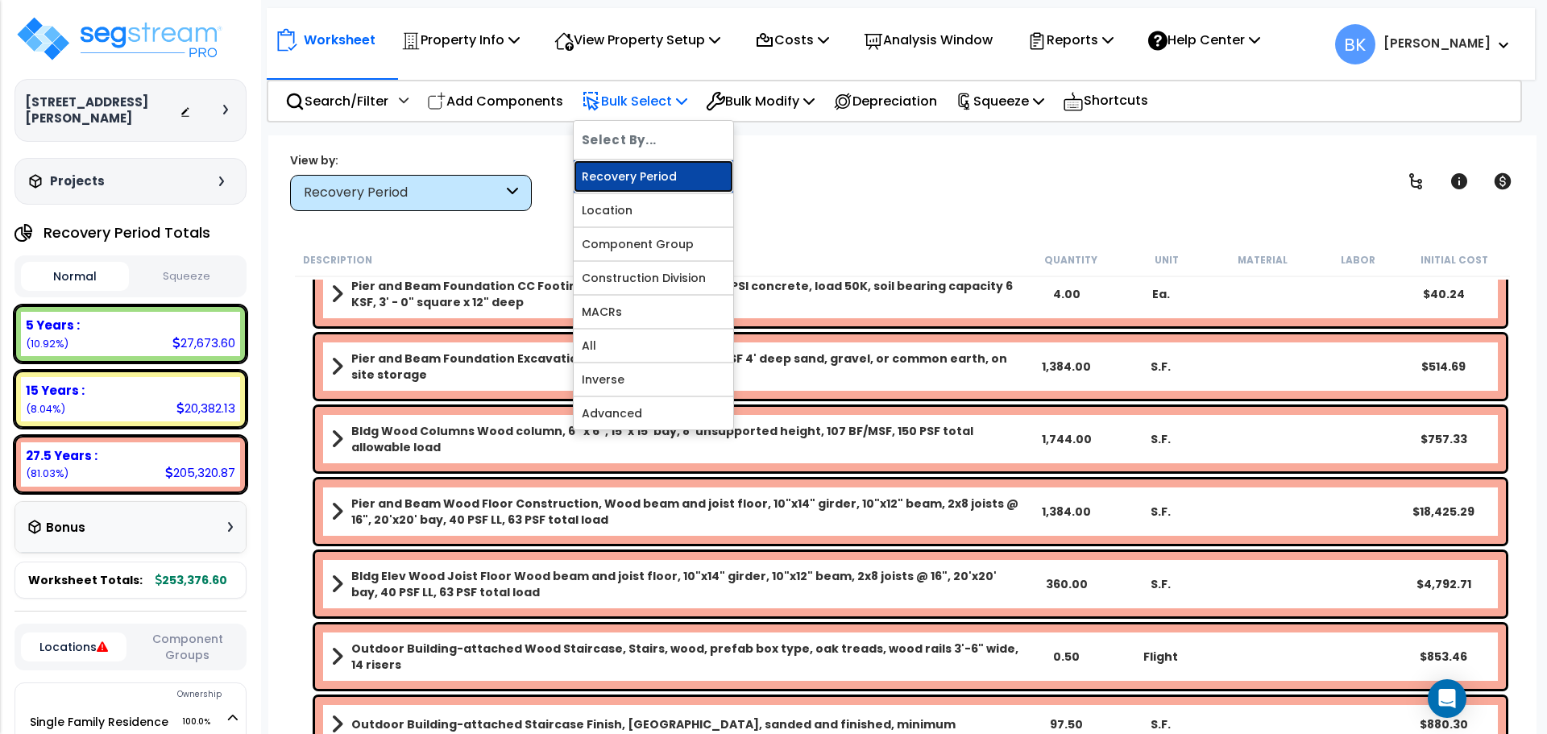
click at [643, 175] on link "Recovery Period" at bounding box center [654, 176] width 160 height 32
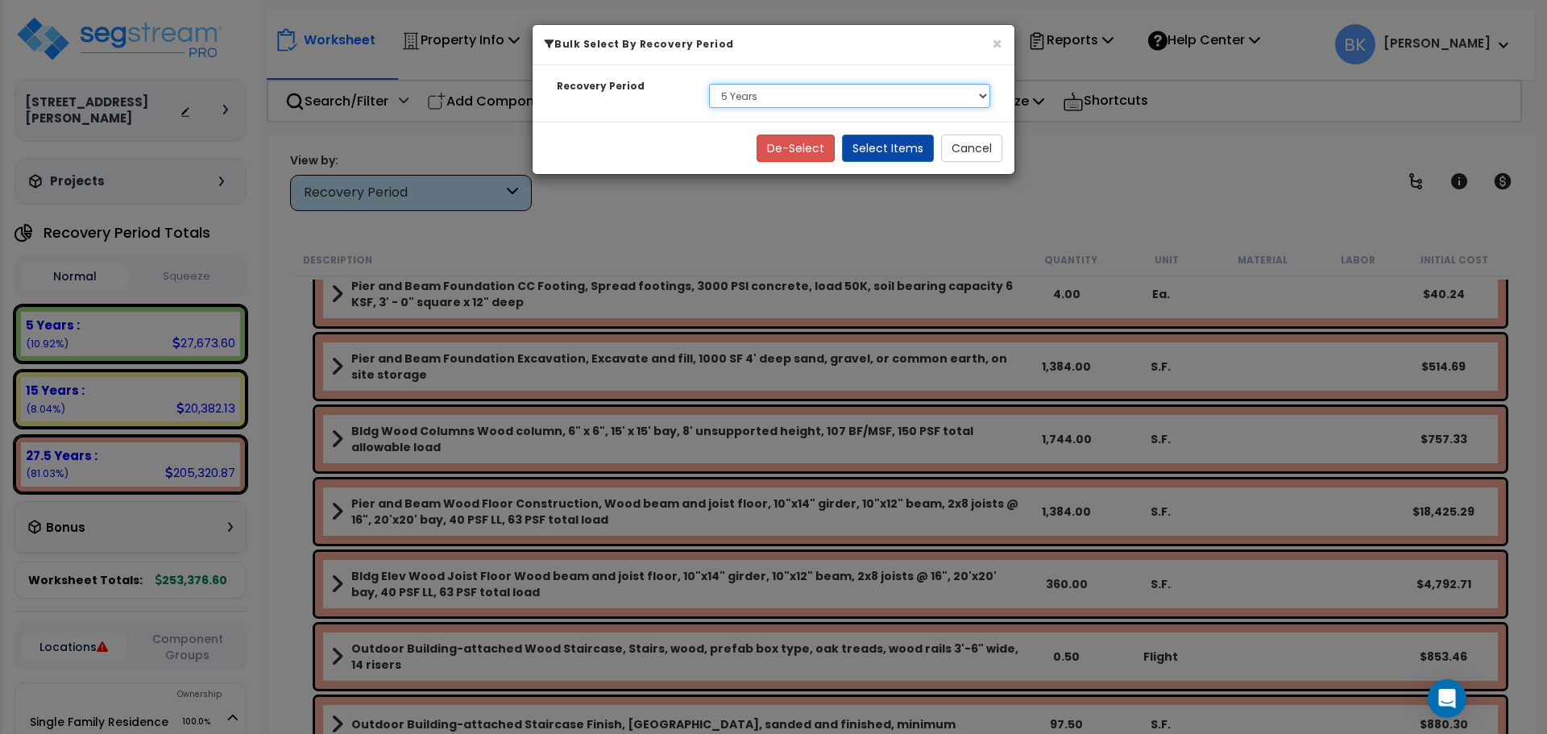
click at [764, 102] on select "Select 5 Years 15 Years 27.5 Years" at bounding box center [849, 96] width 281 height 24
click at [709, 84] on select "Select 5 Years 15 Years 27.5 Years" at bounding box center [849, 96] width 281 height 24
click at [894, 146] on button "Select Items" at bounding box center [888, 148] width 92 height 27
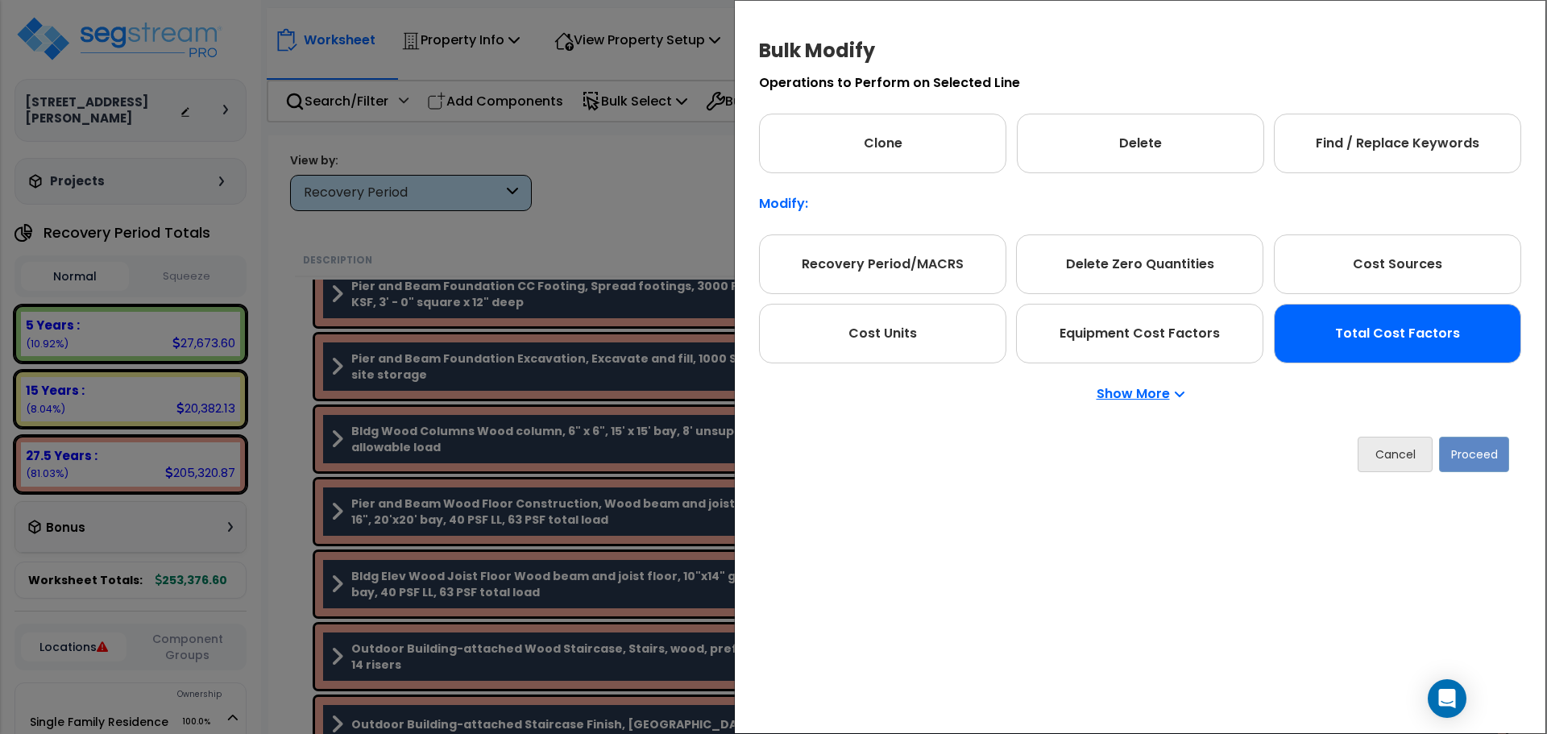
click at [1347, 334] on div "Total Cost Factors" at bounding box center [1397, 334] width 247 height 60
click at [1487, 464] on button "Proceed" at bounding box center [1474, 454] width 70 height 35
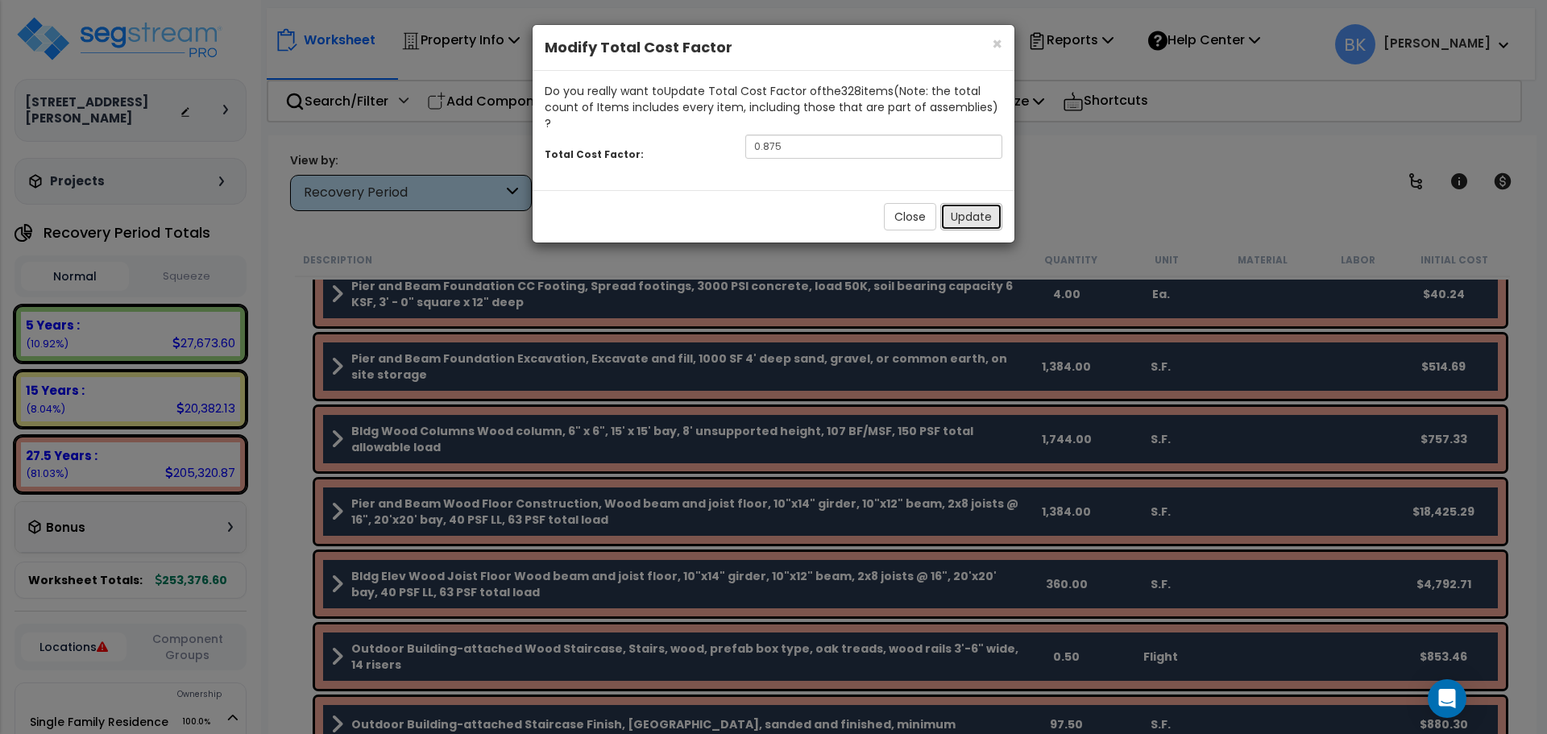
click at [975, 203] on button "Update" at bounding box center [972, 216] width 62 height 27
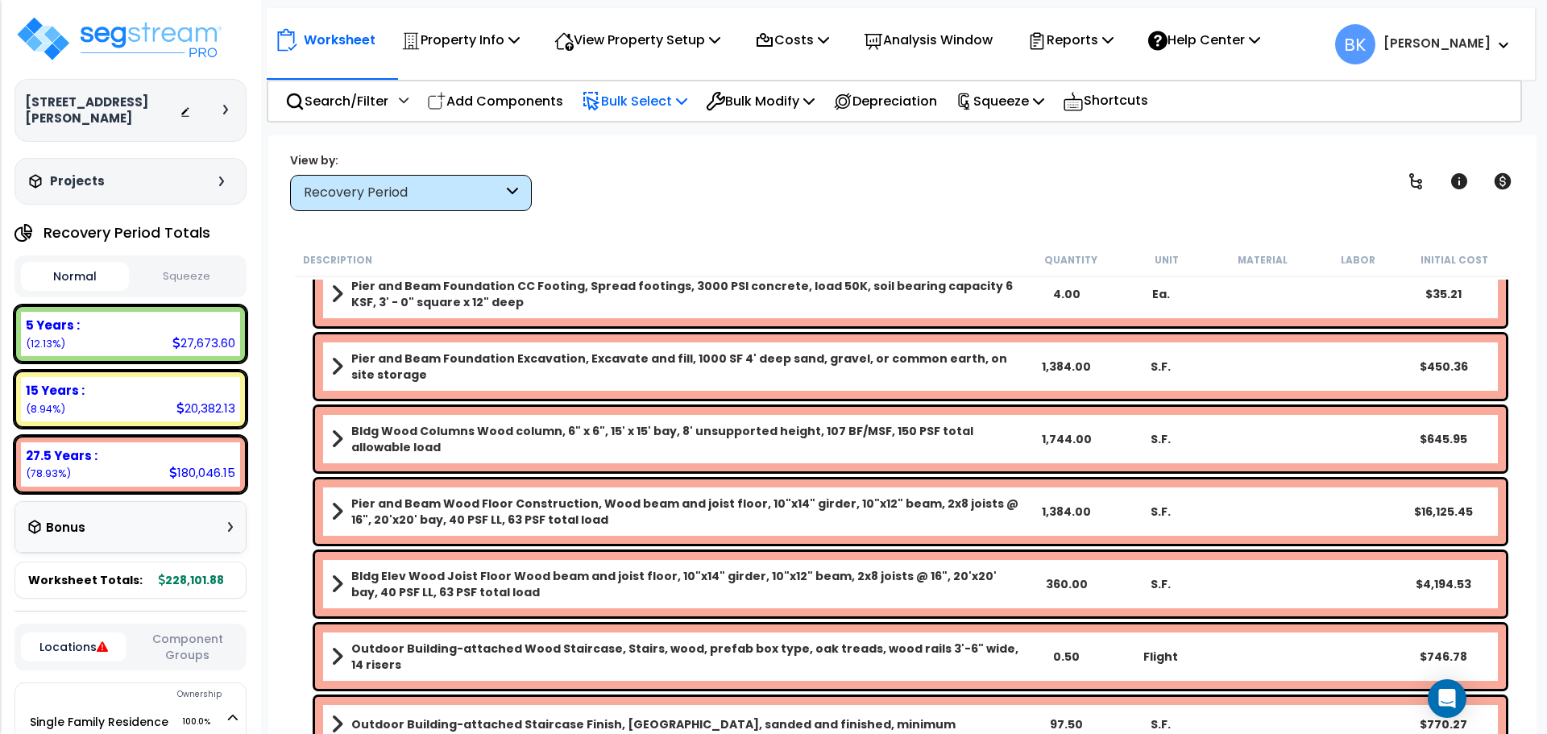
click at [649, 108] on p "Bulk Select" at bounding box center [635, 101] width 106 height 22
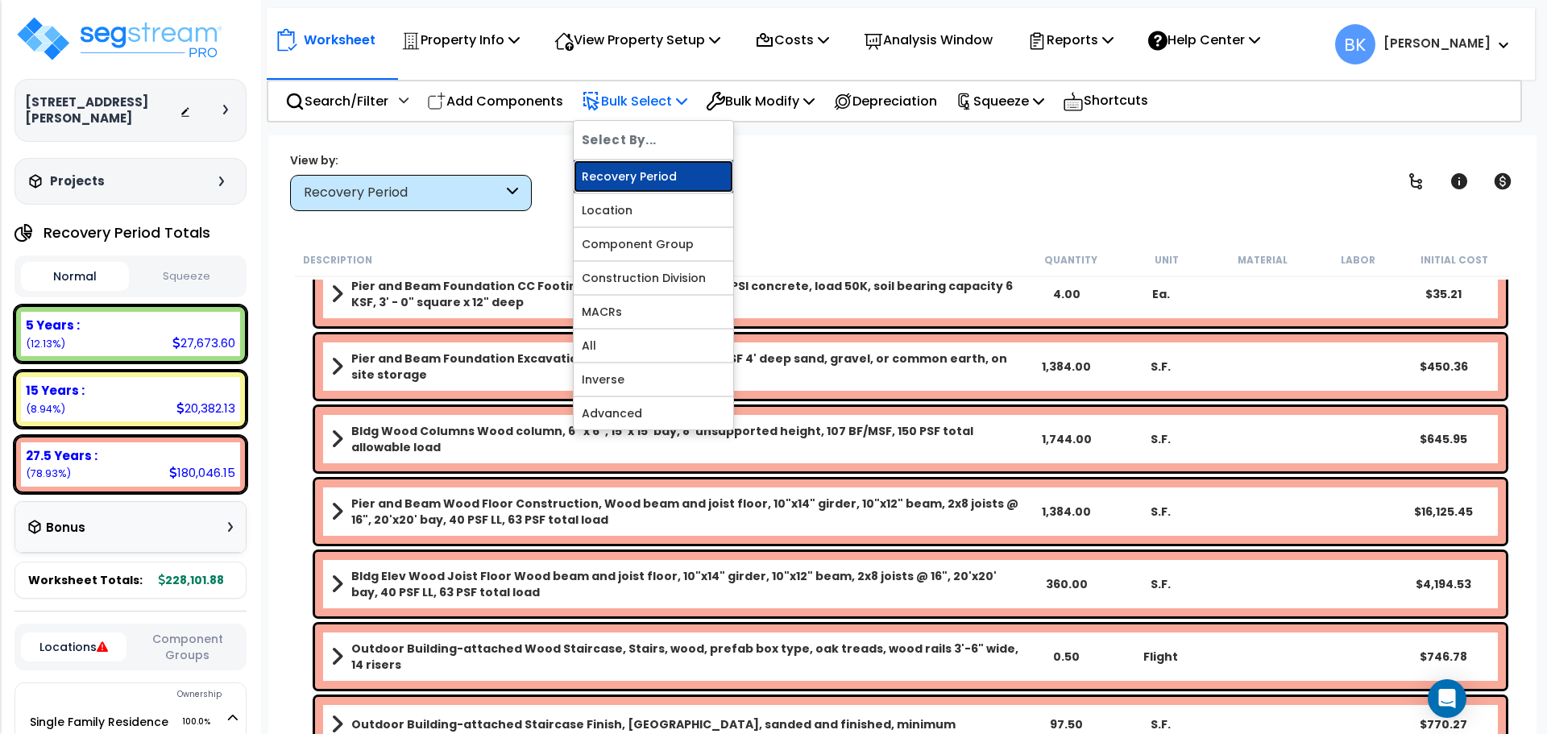
click at [640, 172] on link "Recovery Period" at bounding box center [654, 176] width 160 height 32
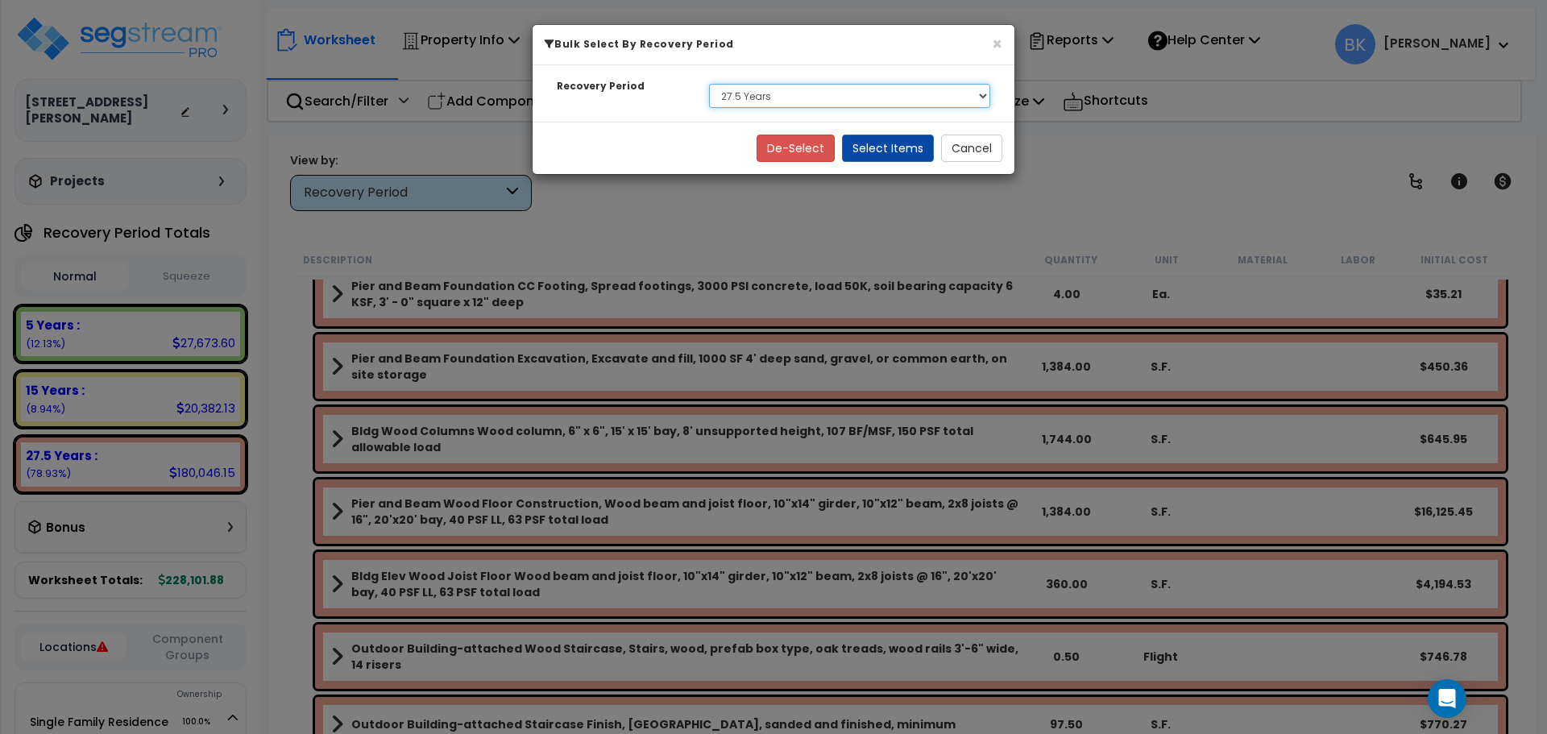
click at [753, 106] on select "Select 5 Years 15 Years 27.5 Years" at bounding box center [849, 96] width 281 height 24
select select "15Y"
click at [709, 84] on select "Select 5 Years 15 Years 27.5 Years" at bounding box center [849, 96] width 281 height 24
click at [901, 154] on button "Select Items" at bounding box center [888, 148] width 92 height 27
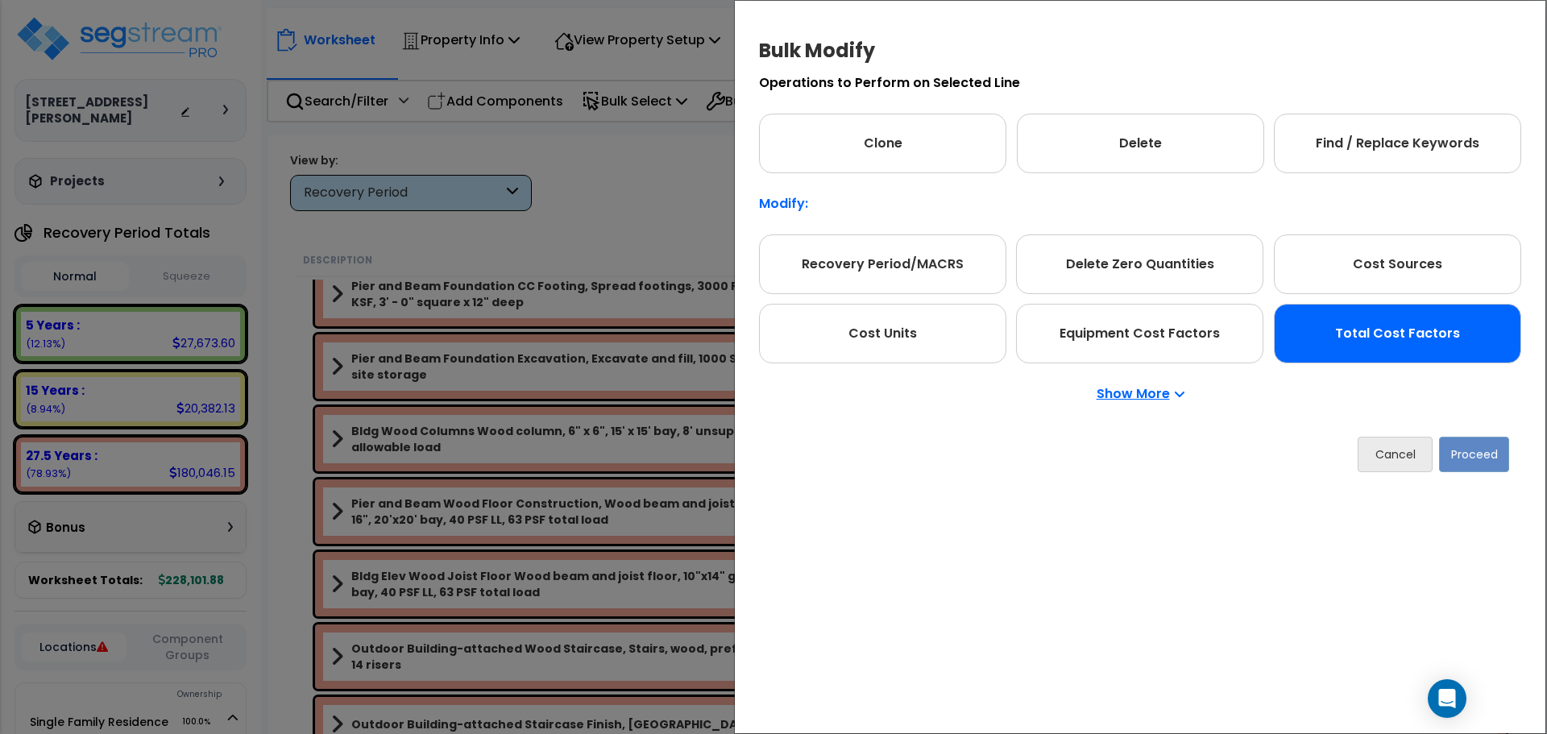
click at [1358, 339] on div "Total Cost Factors" at bounding box center [1397, 334] width 247 height 60
click at [1469, 450] on button "Proceed" at bounding box center [1474, 454] width 70 height 35
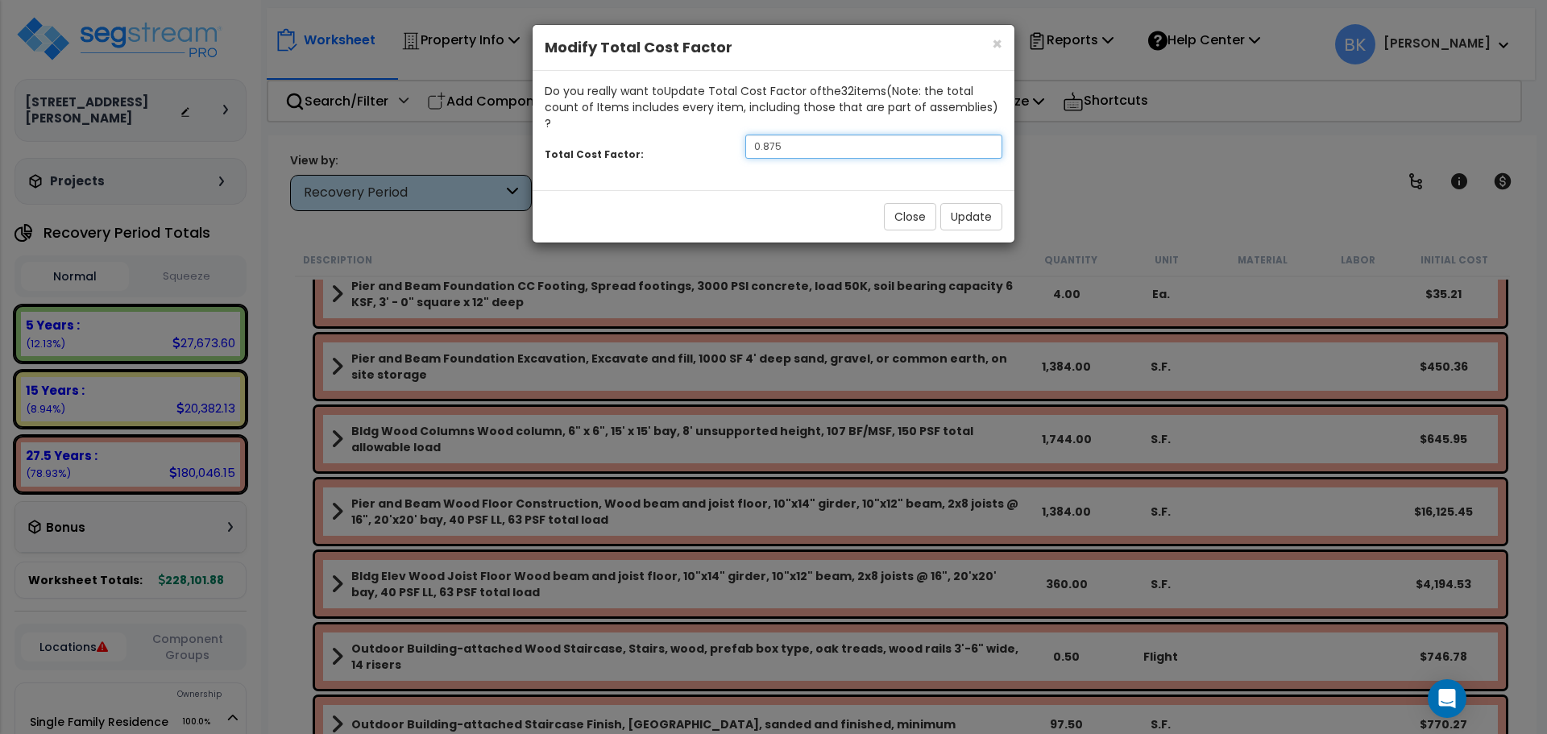
click at [840, 137] on input "0.875" at bounding box center [874, 147] width 257 height 24
type input "0.7"
click at [980, 204] on button "Update" at bounding box center [972, 216] width 62 height 27
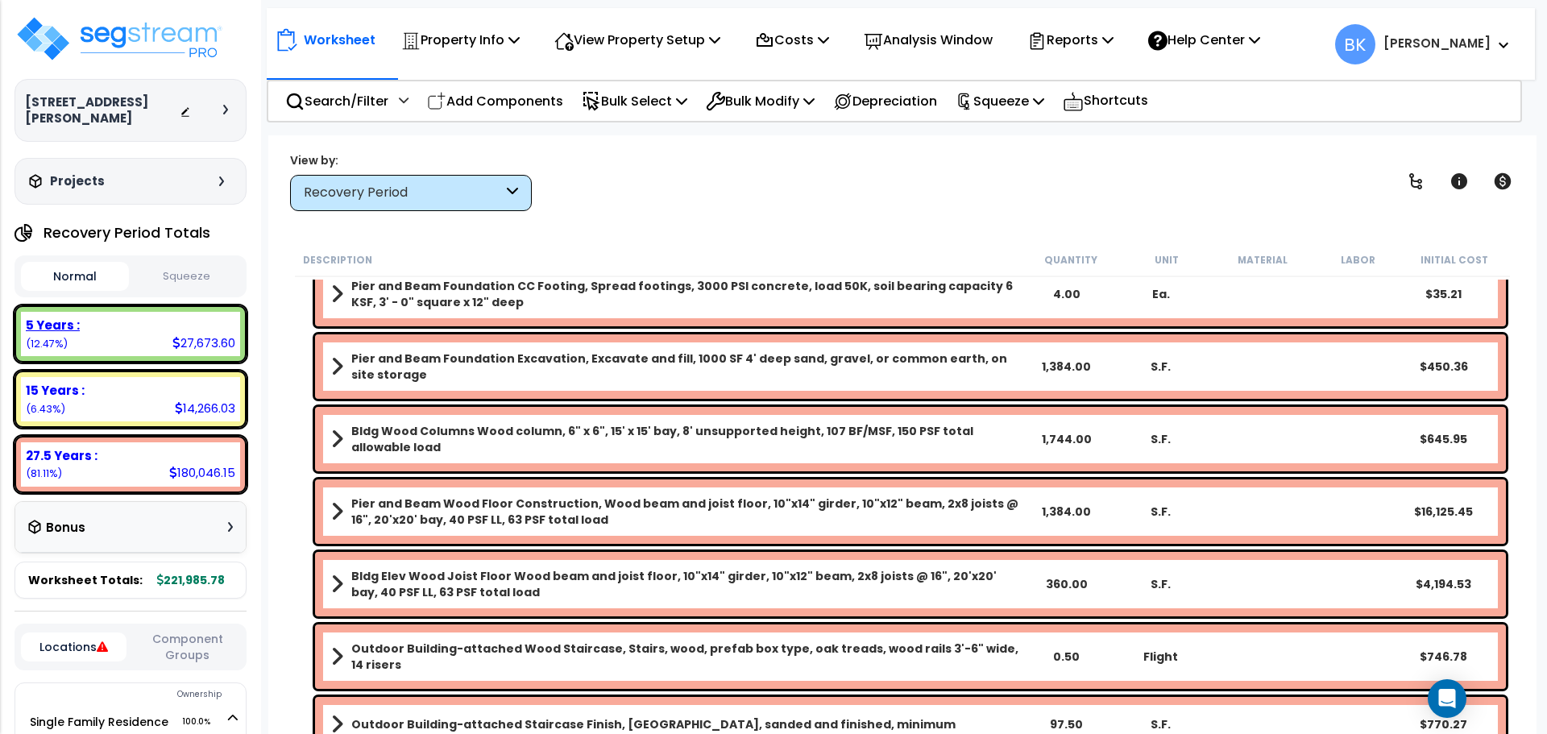
click at [147, 321] on div "5 Years : 27,673.60 (12.47%)" at bounding box center [130, 334] width 219 height 44
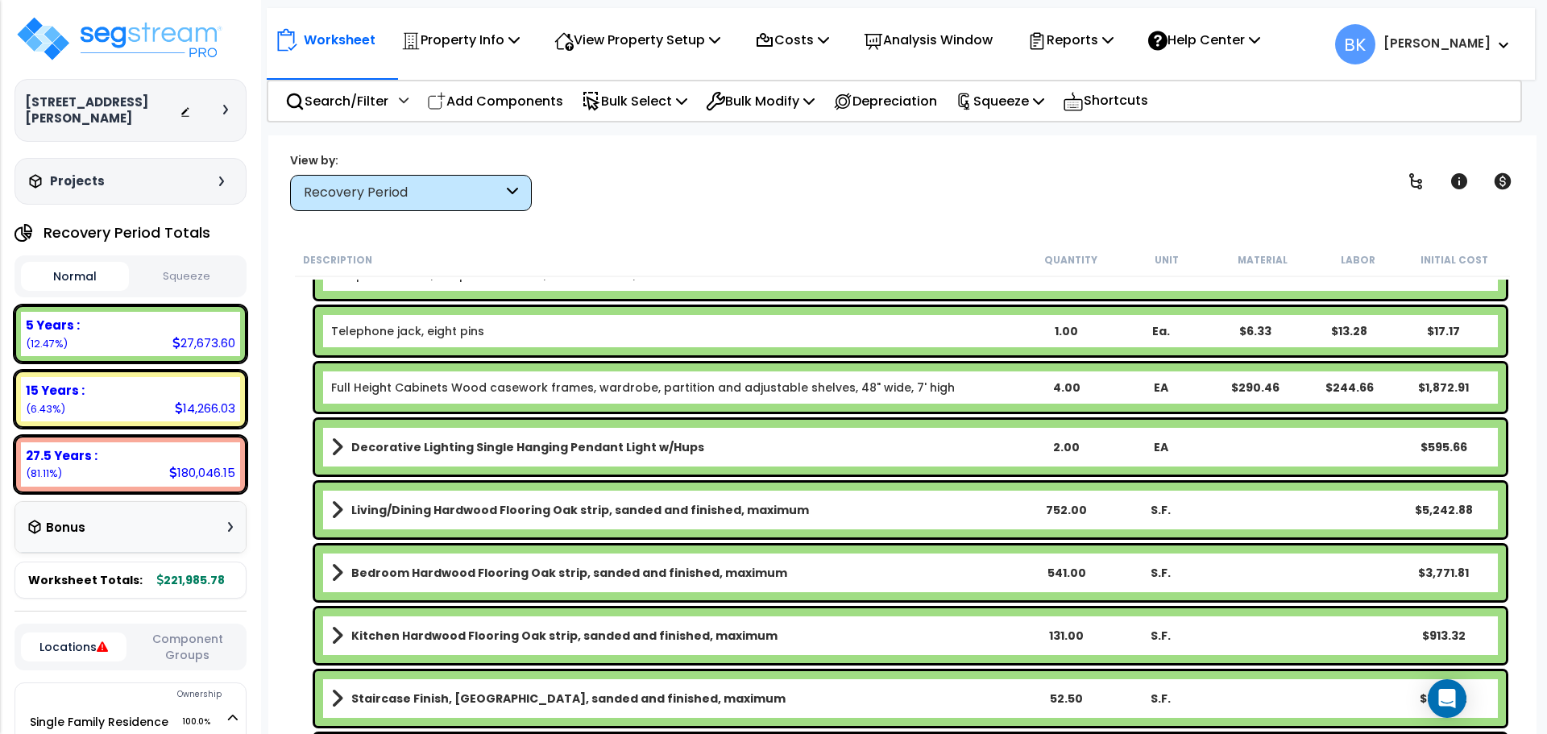
scroll to position [1773, 0]
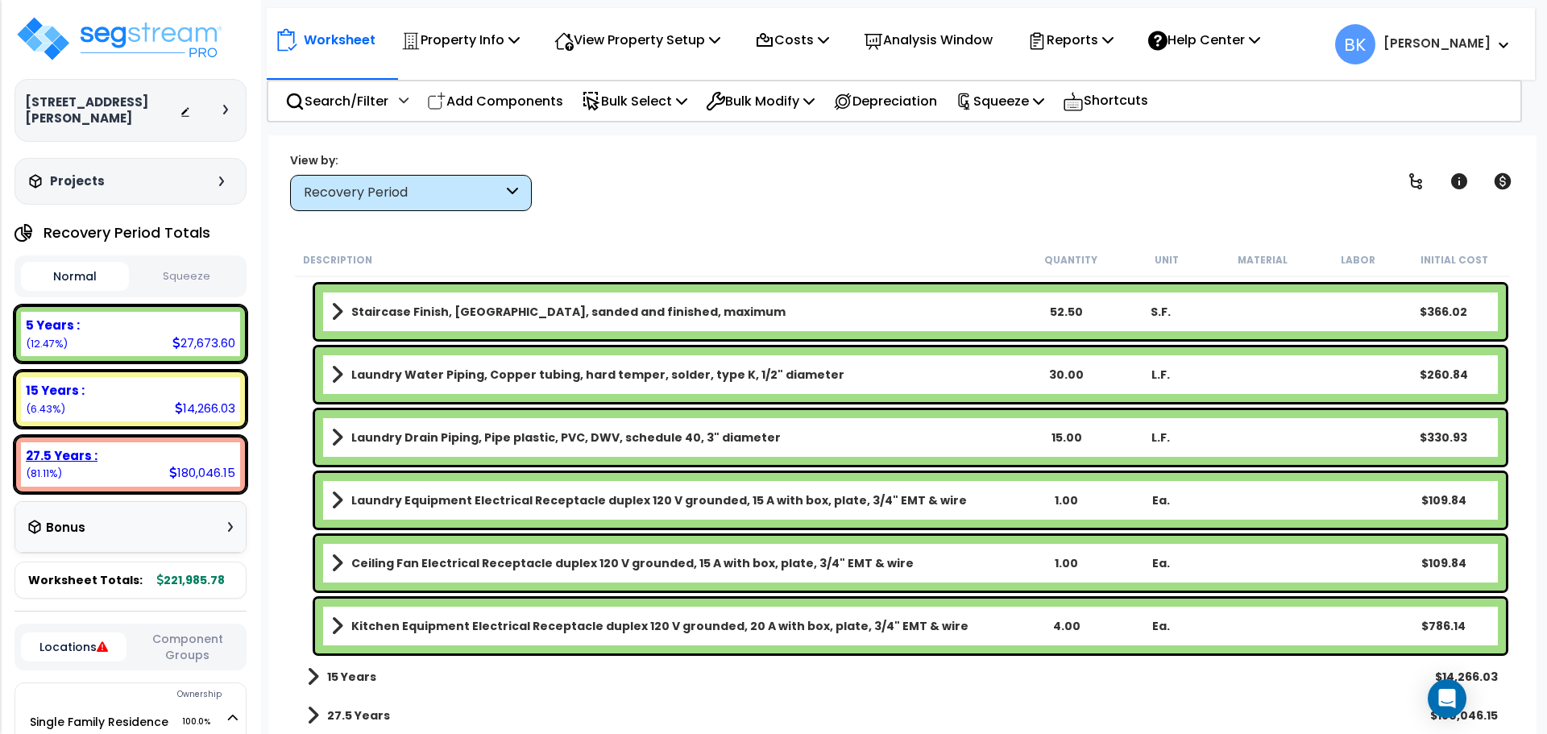
click at [139, 470] on div "27.5 Years : 180,046.15 (81.11%)" at bounding box center [130, 464] width 219 height 44
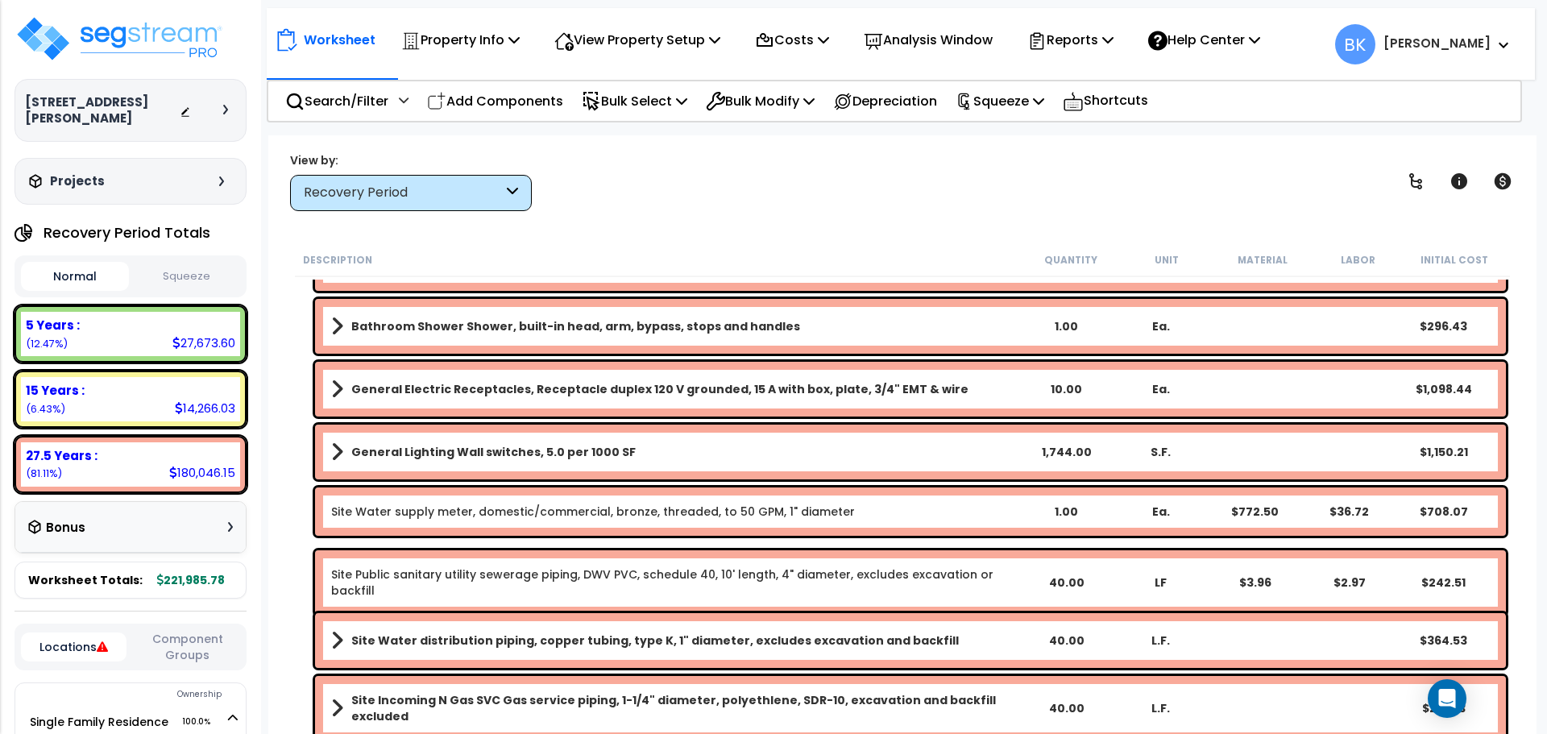
scroll to position [7223, 0]
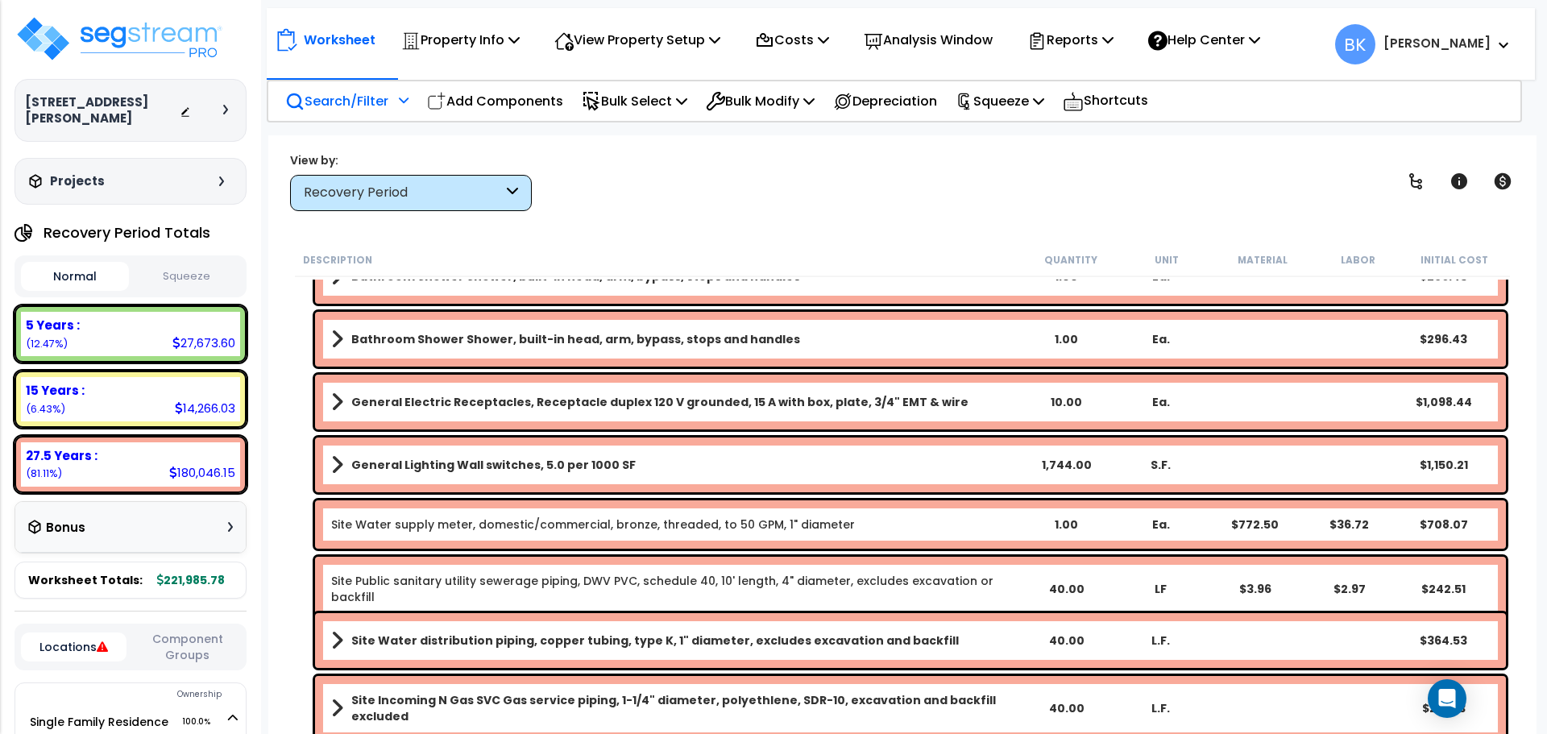
click at [362, 108] on p "Search/Filter" at bounding box center [336, 101] width 103 height 22
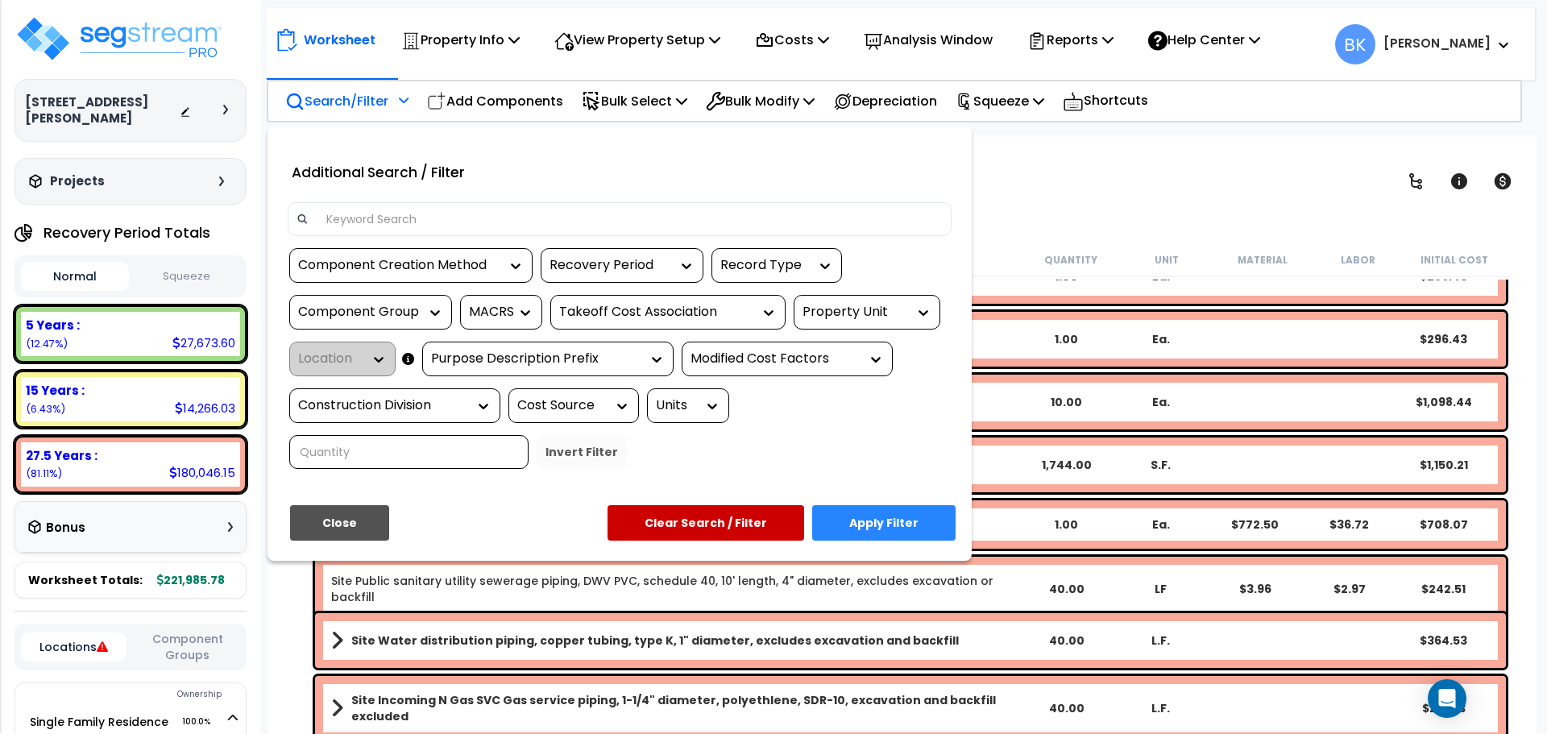
click at [372, 215] on input at bounding box center [630, 219] width 626 height 24
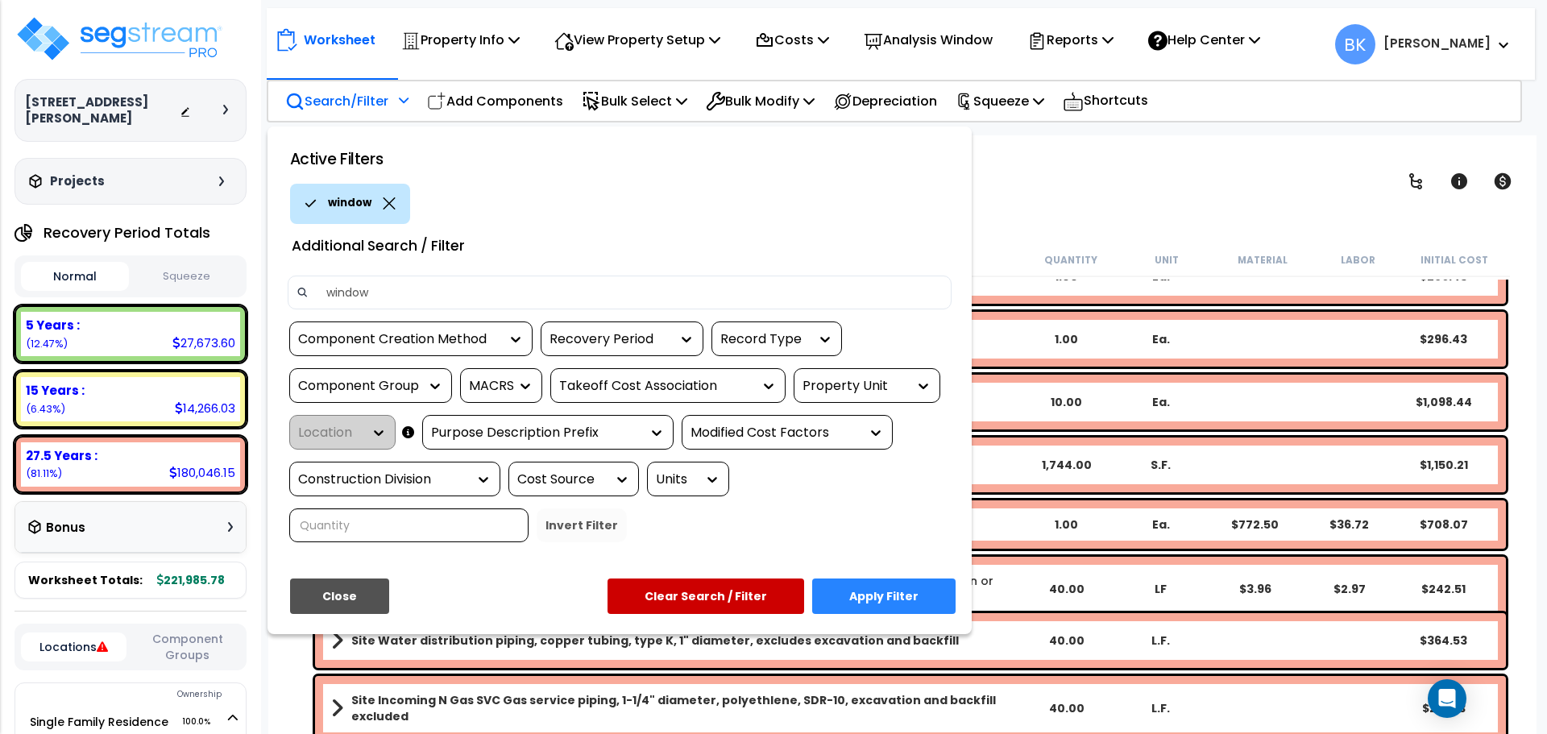
type input "window"
click at [871, 606] on button "Apply Filter" at bounding box center [883, 596] width 143 height 35
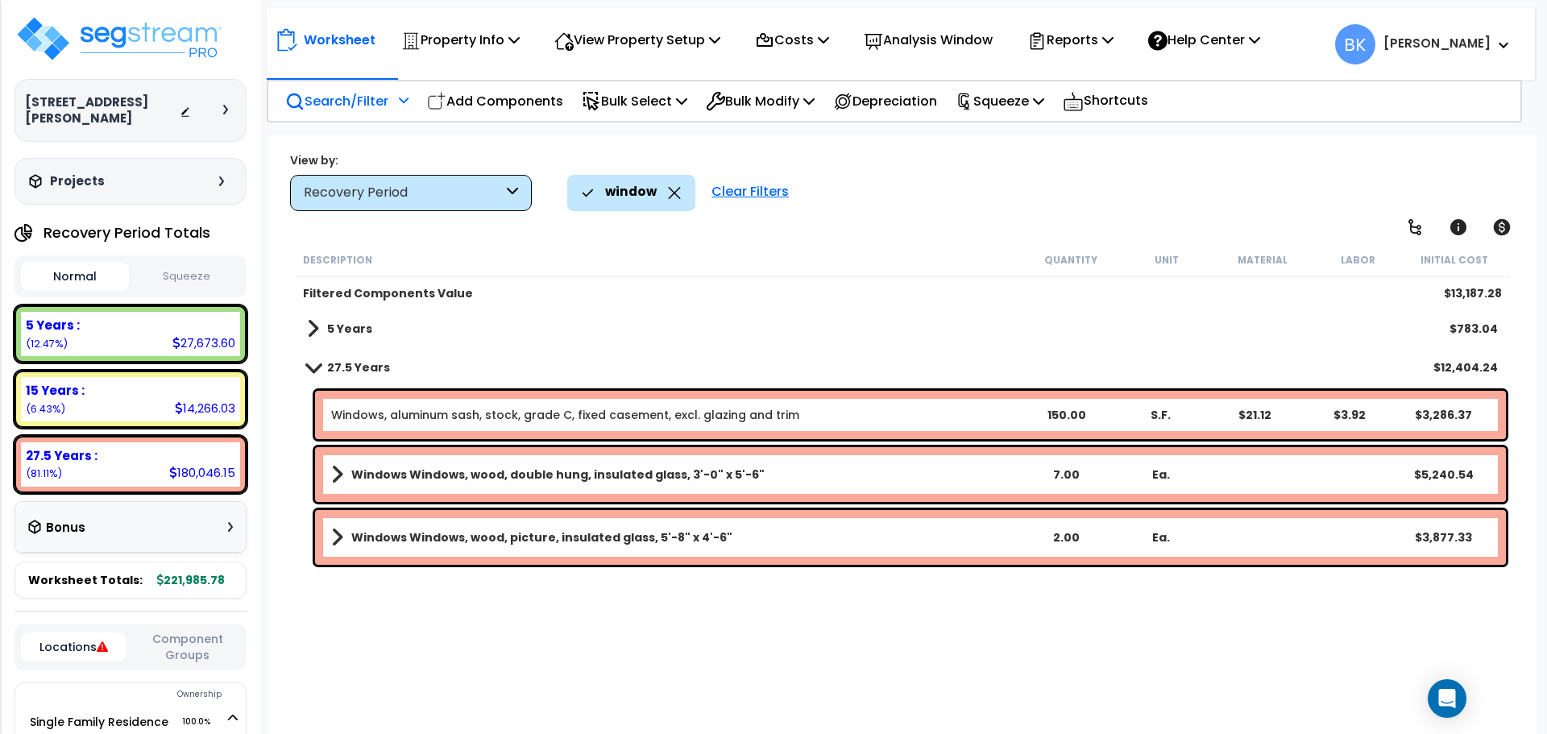
click at [675, 190] on icon at bounding box center [674, 193] width 13 height 12
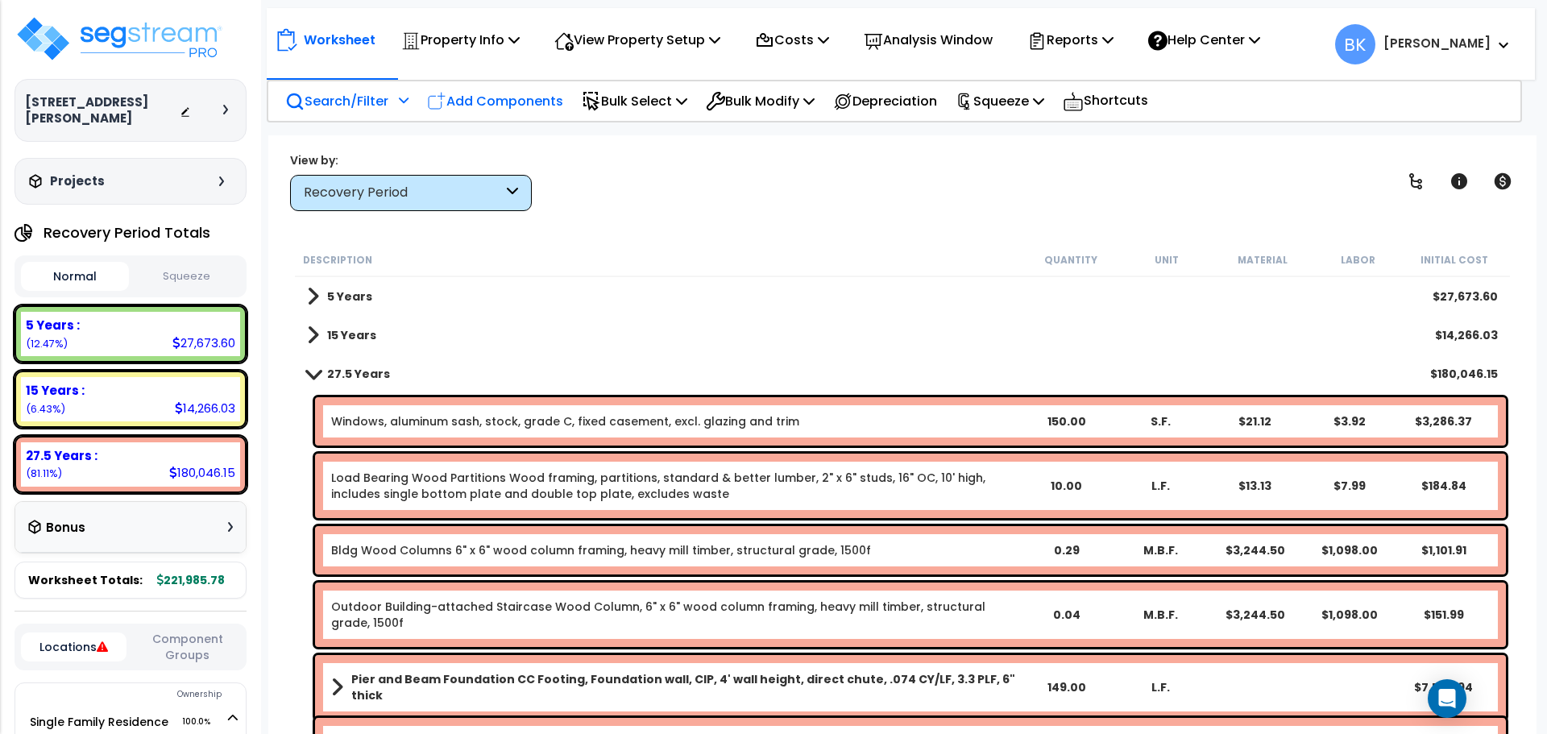
click at [530, 87] on div "Add Components" at bounding box center [495, 101] width 154 height 38
click at [0, 0] on ul "Add RS Means Components Add Custom Items Add Custom Assembly Wizard" at bounding box center [0, 0] width 0 height 0
select select
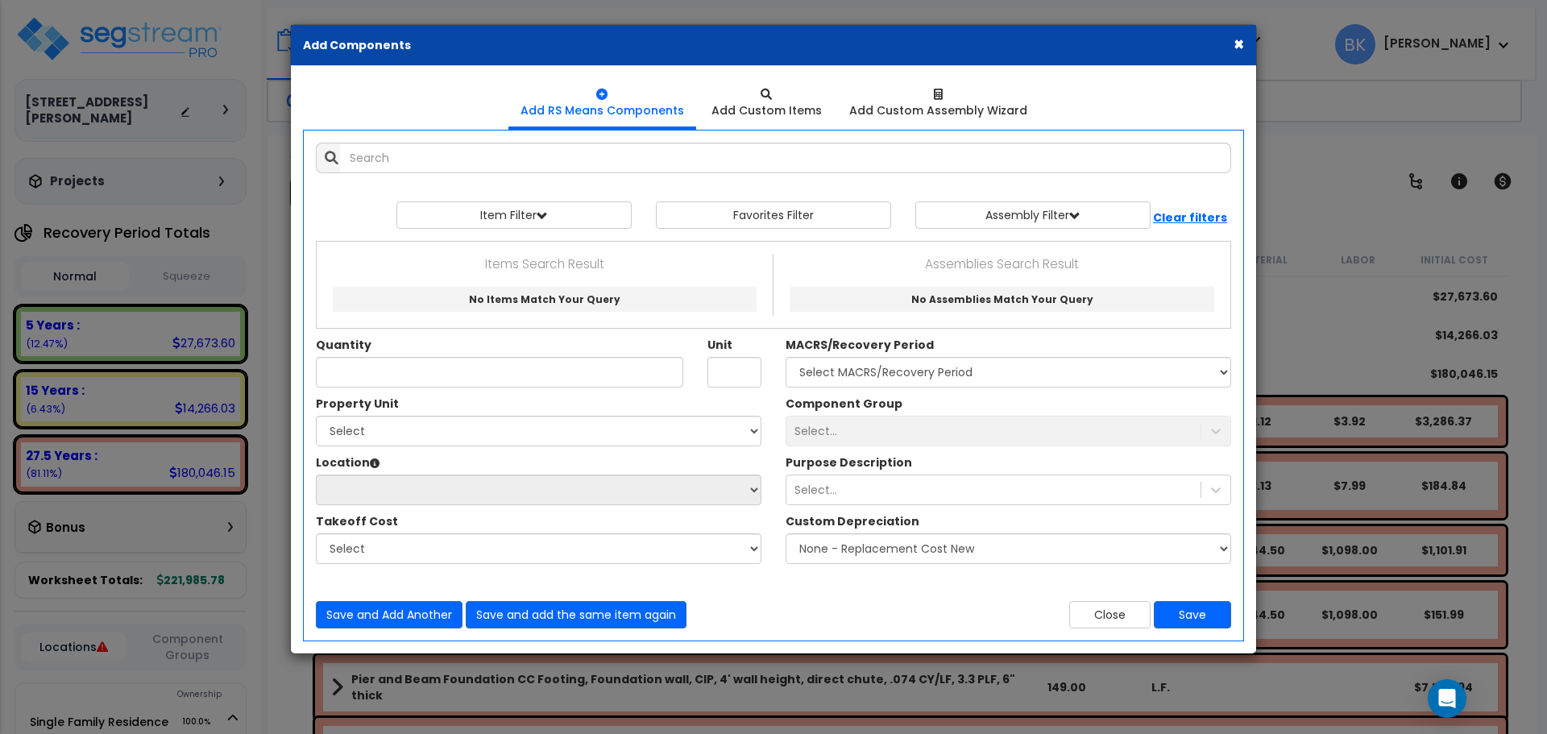
click at [548, 172] on div "Add Items Add Assemblies Both View/Modify Assembly" at bounding box center [774, 386] width 940 height 510
click at [546, 162] on input "text" at bounding box center [785, 158] width 891 height 31
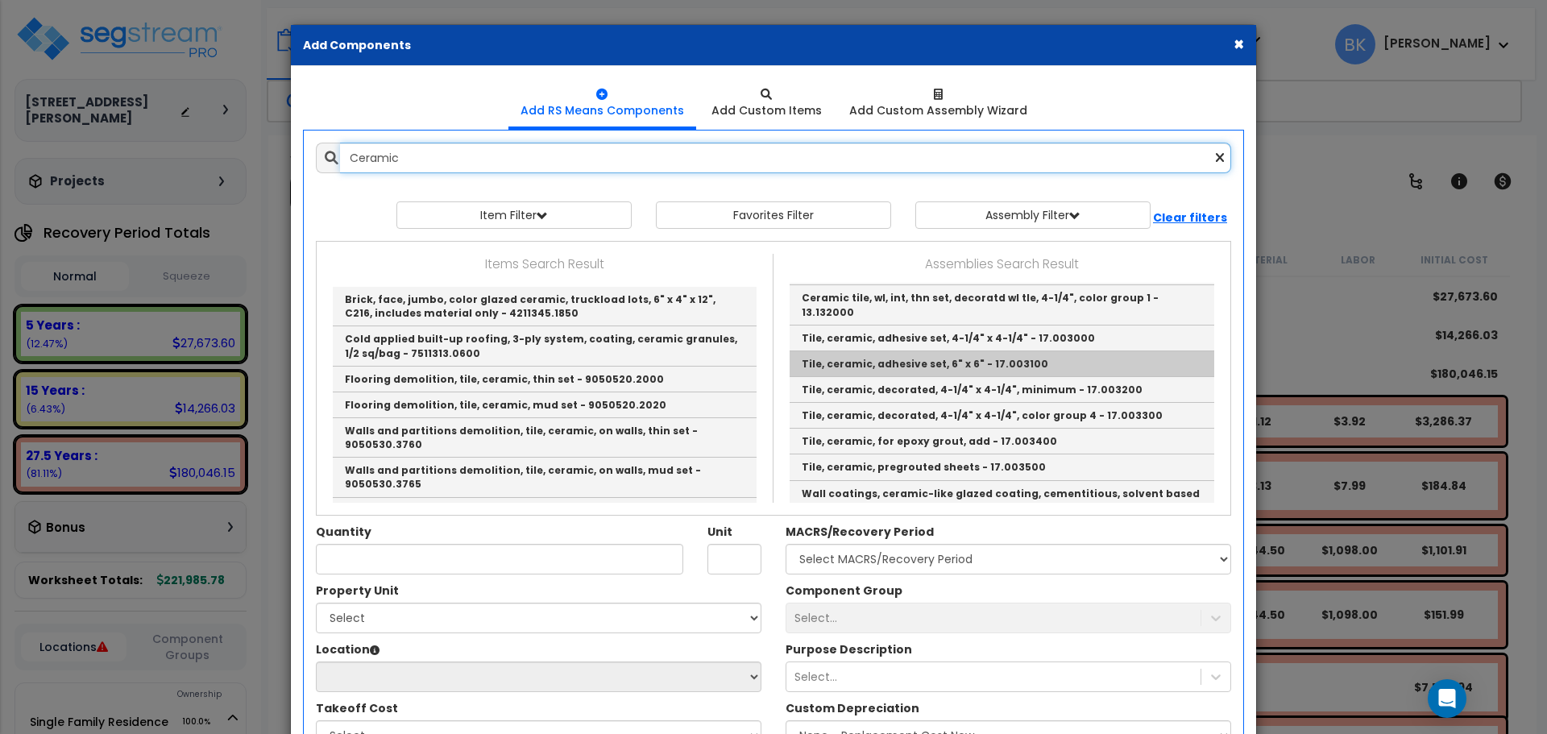
scroll to position [81, 0]
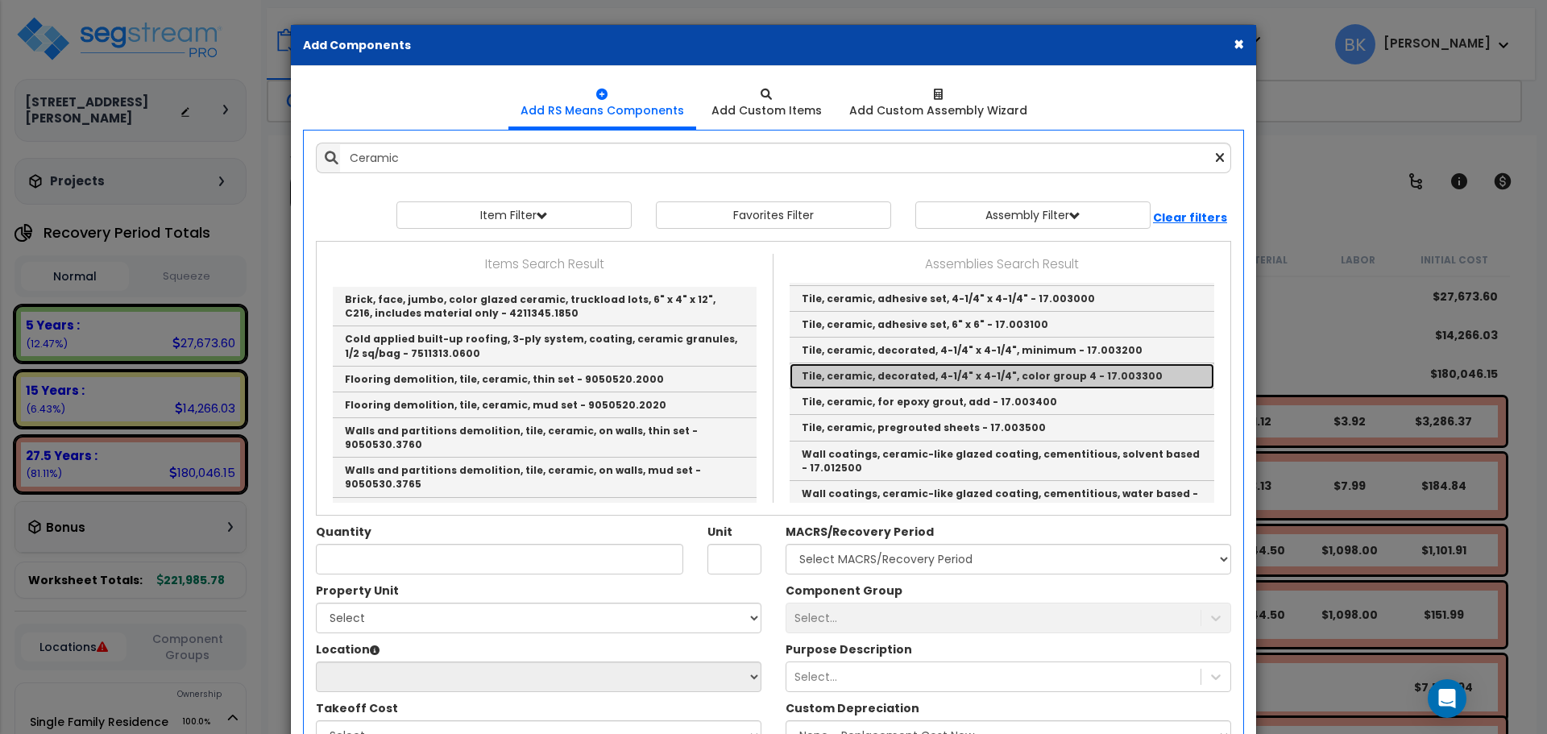
click at [931, 364] on link "Tile, ceramic, decorated, 4-1/4" x 4-1/4", color group 4 - 17.003300" at bounding box center [1002, 377] width 425 height 26
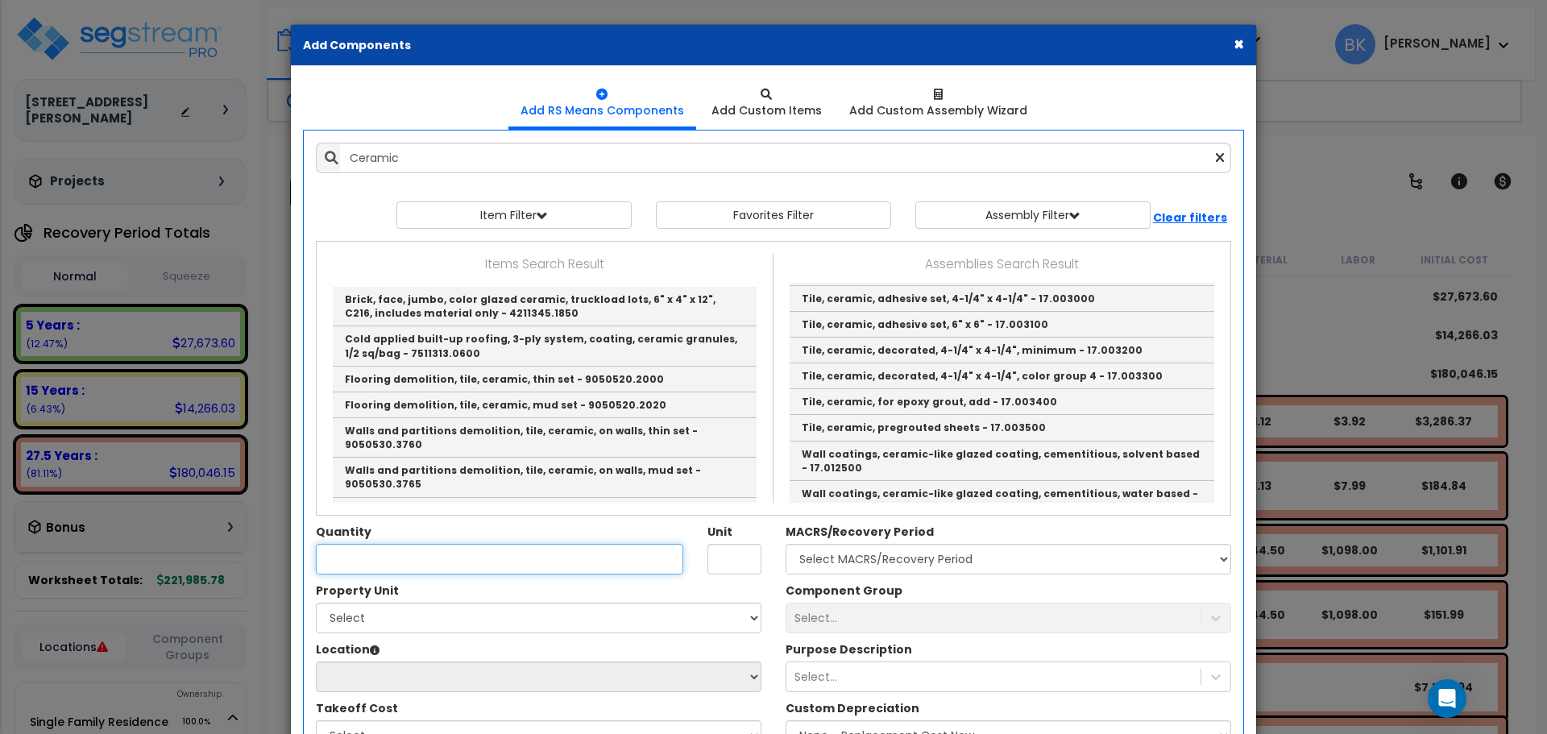
type input "Tile, ceramic, decorated, 4-1/4" x 4-1/4", color group 4 - 17.003300"
type input "S.F."
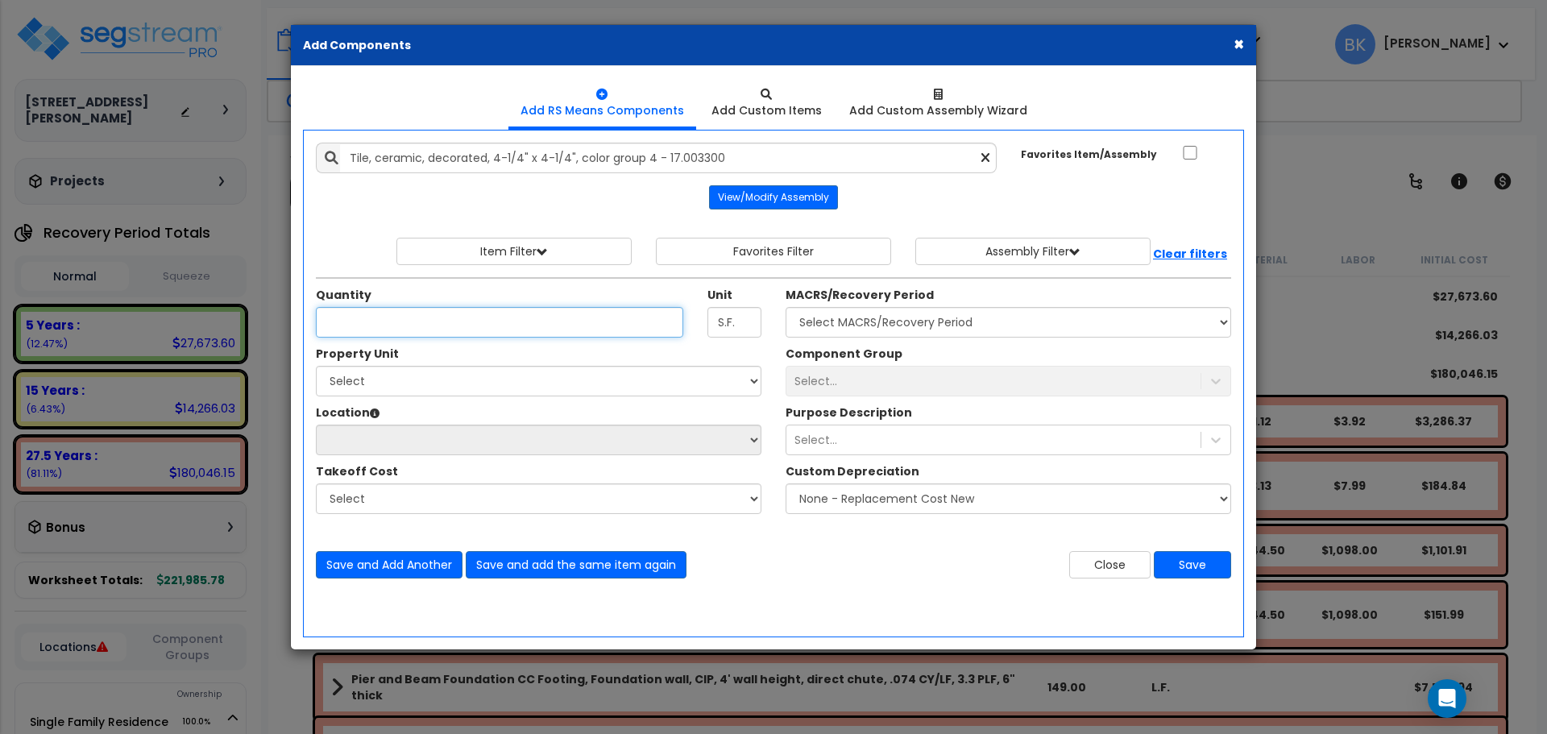
click at [445, 330] on input "Quantity" at bounding box center [500, 322] width 368 height 31
click at [339, 319] on input "Quantity" at bounding box center [500, 322] width 368 height 31
type input "96"
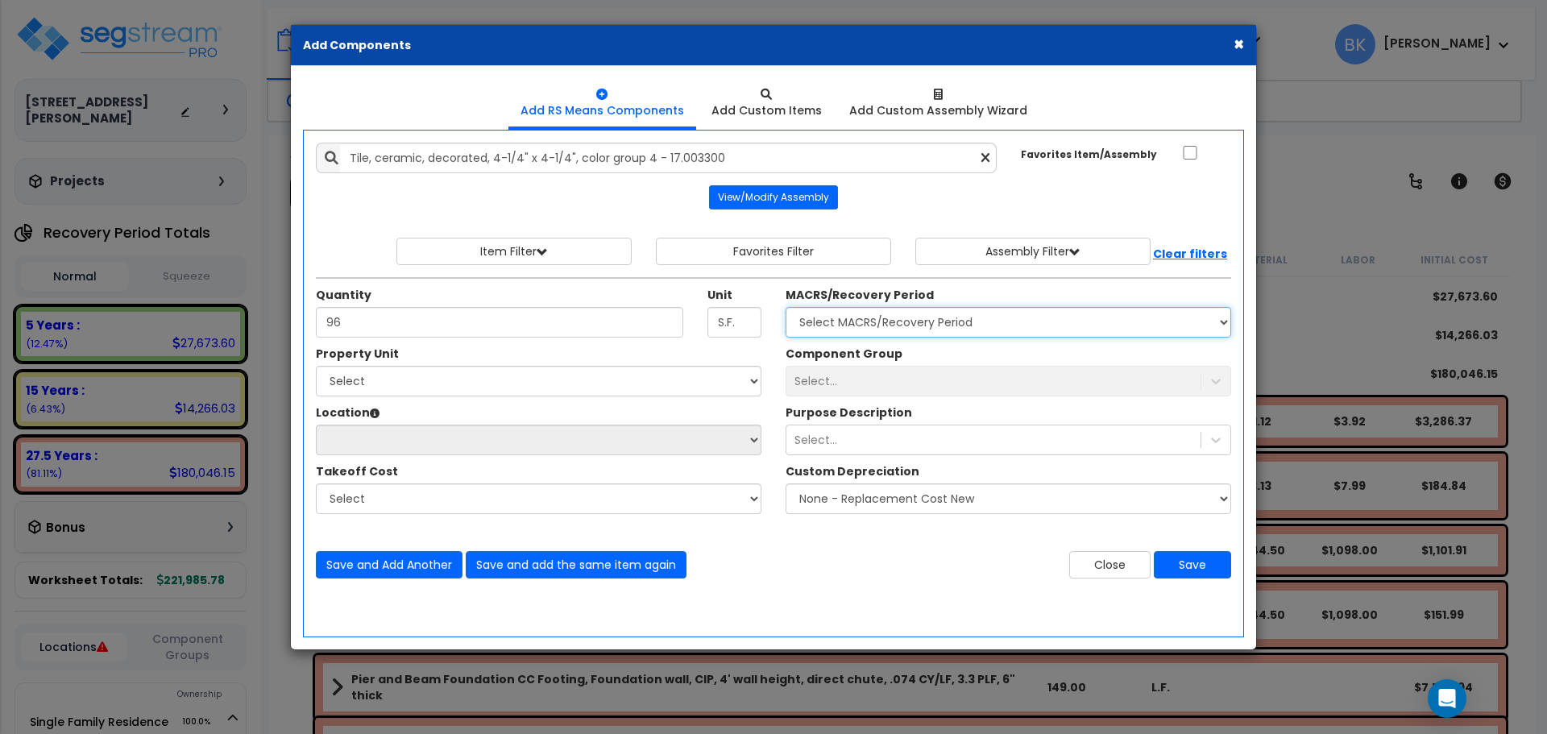
click at [844, 326] on select "Select MACRS/Recovery Period 5 Years - 57.0 - Distributive Trades & Services 5 …" at bounding box center [1009, 322] width 446 height 31
select select "3669"
click at [786, 307] on select "Select MACRS/Recovery Period 5 Years - 57.0 - Distributive Trades & Services 5 …" at bounding box center [1009, 322] width 446 height 31
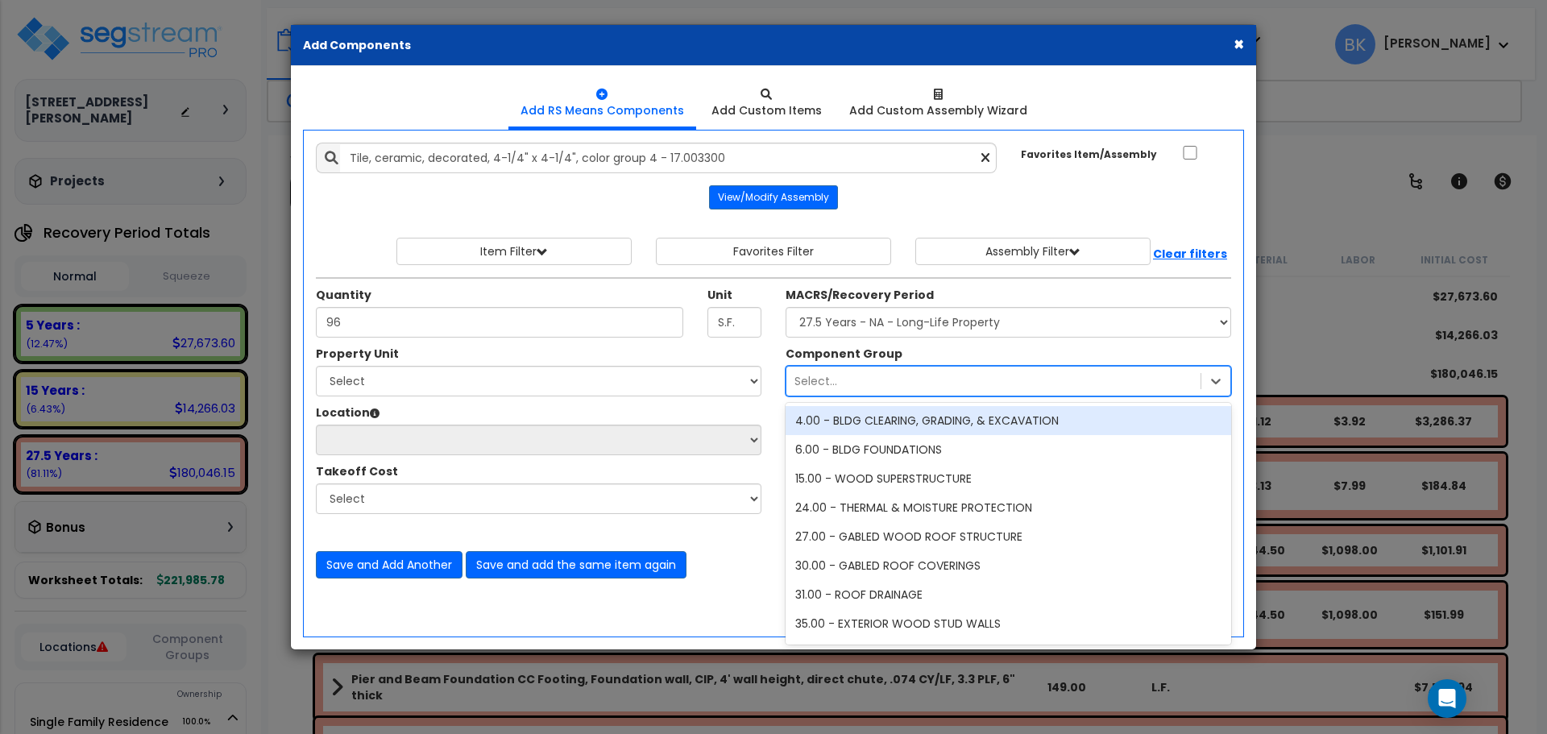
click at [881, 374] on div "Select..." at bounding box center [994, 381] width 414 height 26
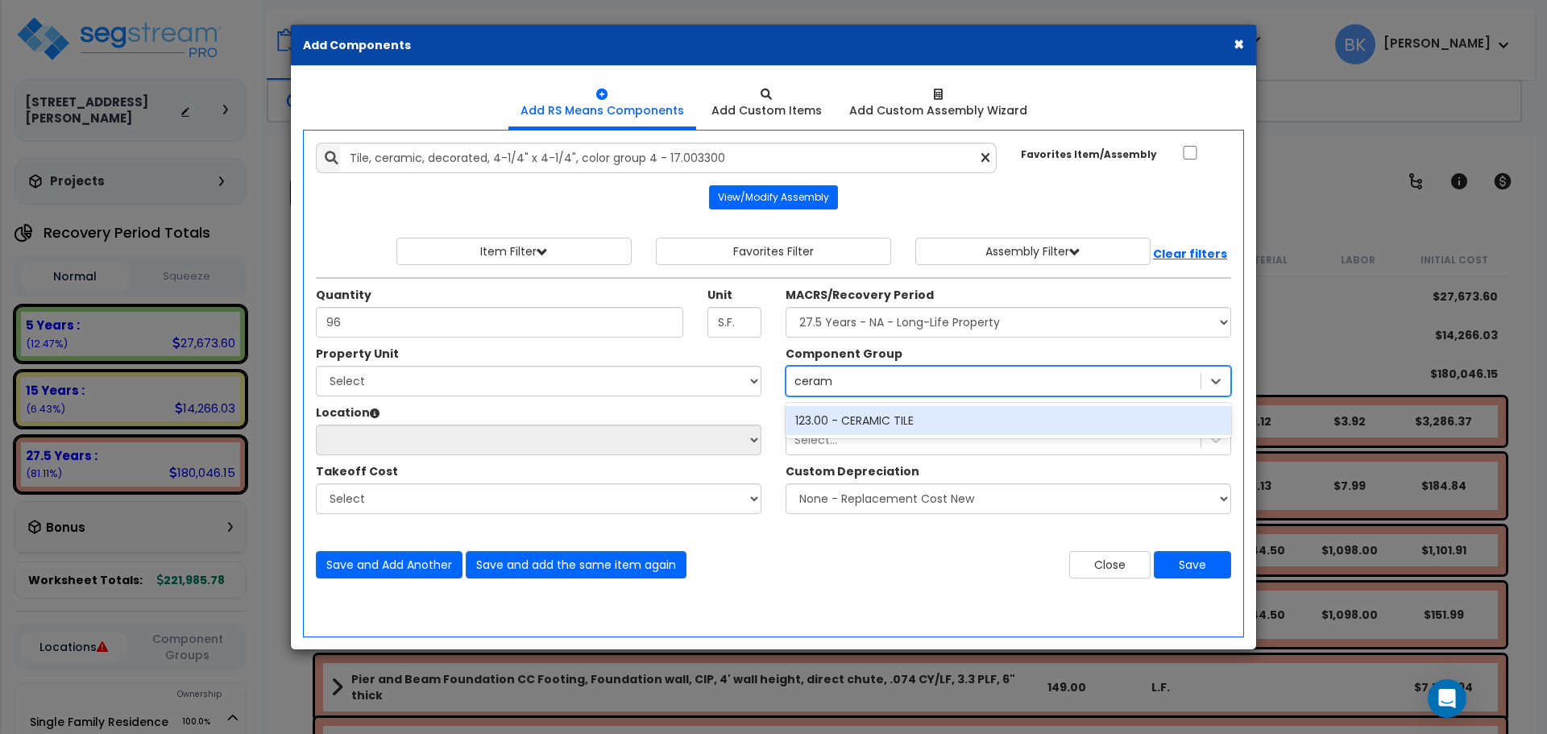
type input "cerami"
click at [892, 417] on div "123.00 - CERAMIC TILE" at bounding box center [1009, 420] width 446 height 29
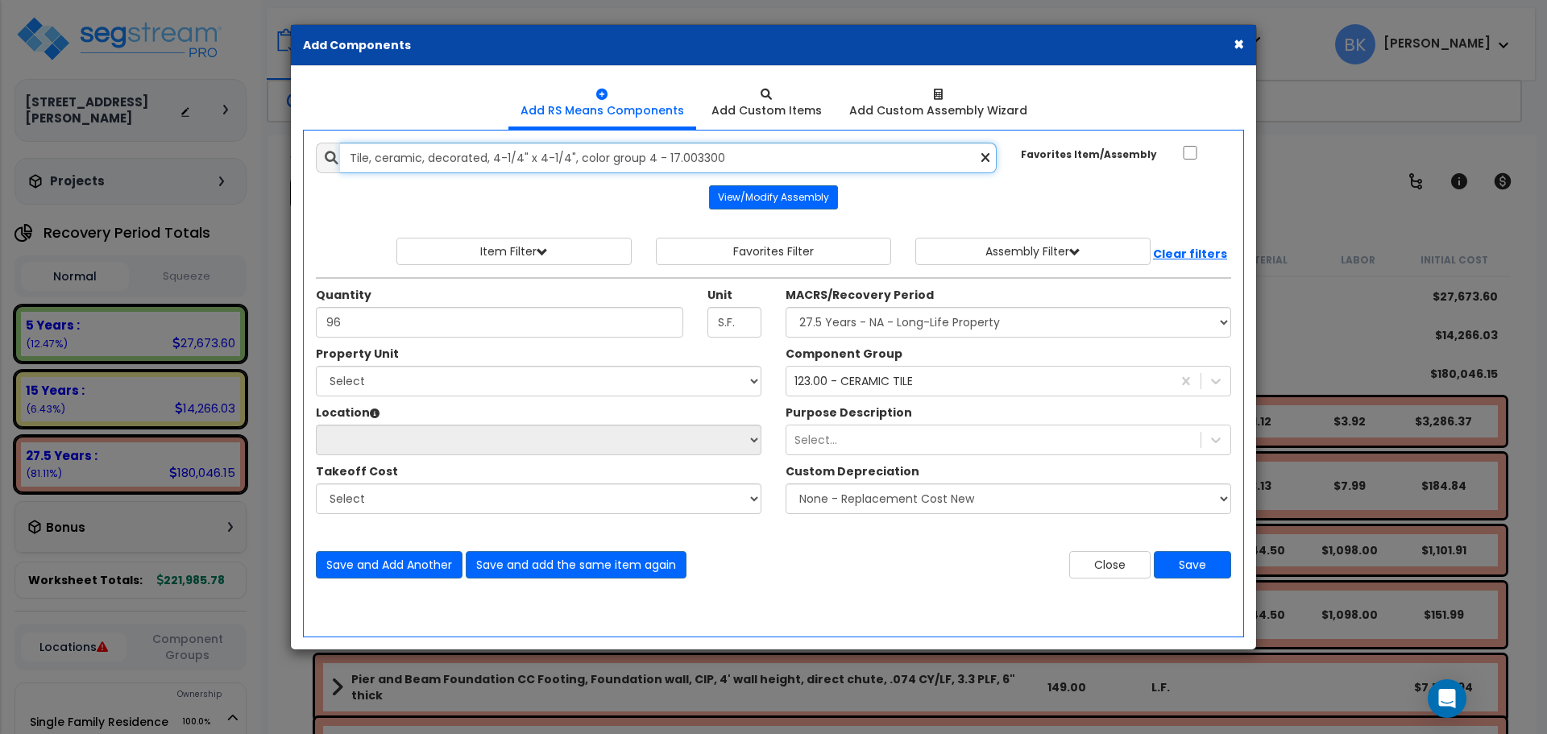
click at [353, 160] on input "Tile, ceramic, decorated, 4-1/4" x 4-1/4", color group 4 - 17.003300" at bounding box center [668, 158] width 657 height 31
click at [351, 154] on input "Tile, ceramic, decorated, 4-1/4" x 4-1/4", color group 4 - 17.003300" at bounding box center [668, 158] width 657 height 31
type input "Sunroom, Tile, ceramic, decorated, 4-1/4" x 4-1/4", color group 4 - 17.003300"
click at [469, 386] on select "Select Single Family Residence Site Improvements" at bounding box center [539, 381] width 446 height 31
select select "167967"
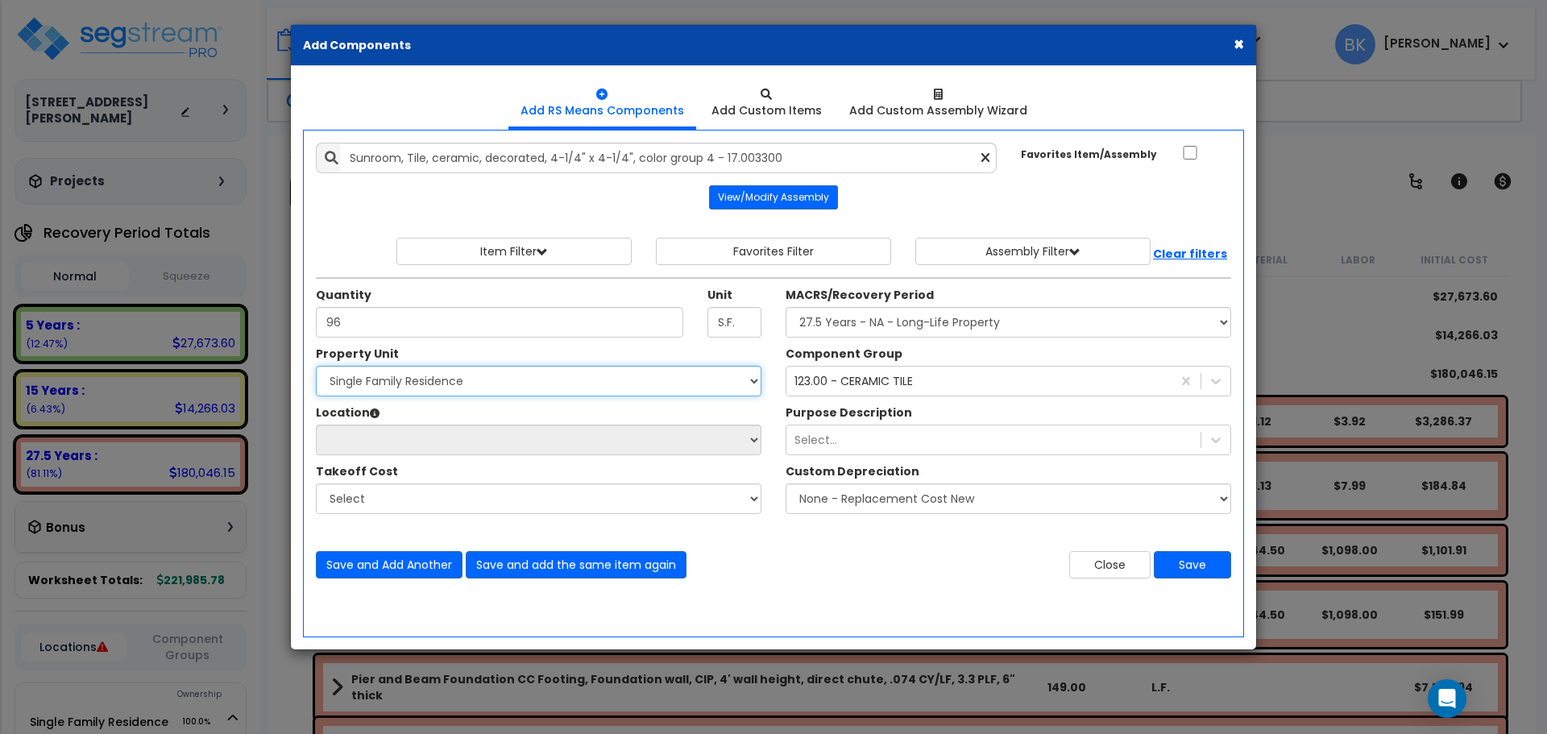
click at [316, 366] on select "Select Single Family Residence Site Improvements" at bounding box center [539, 381] width 446 height 31
click at [509, 442] on select "Select Building Building Interior Add Additional Location" at bounding box center [539, 440] width 446 height 31
select select "461"
click at [316, 425] on select "Select Building Building Interior Add Additional Location" at bounding box center [539, 440] width 446 height 31
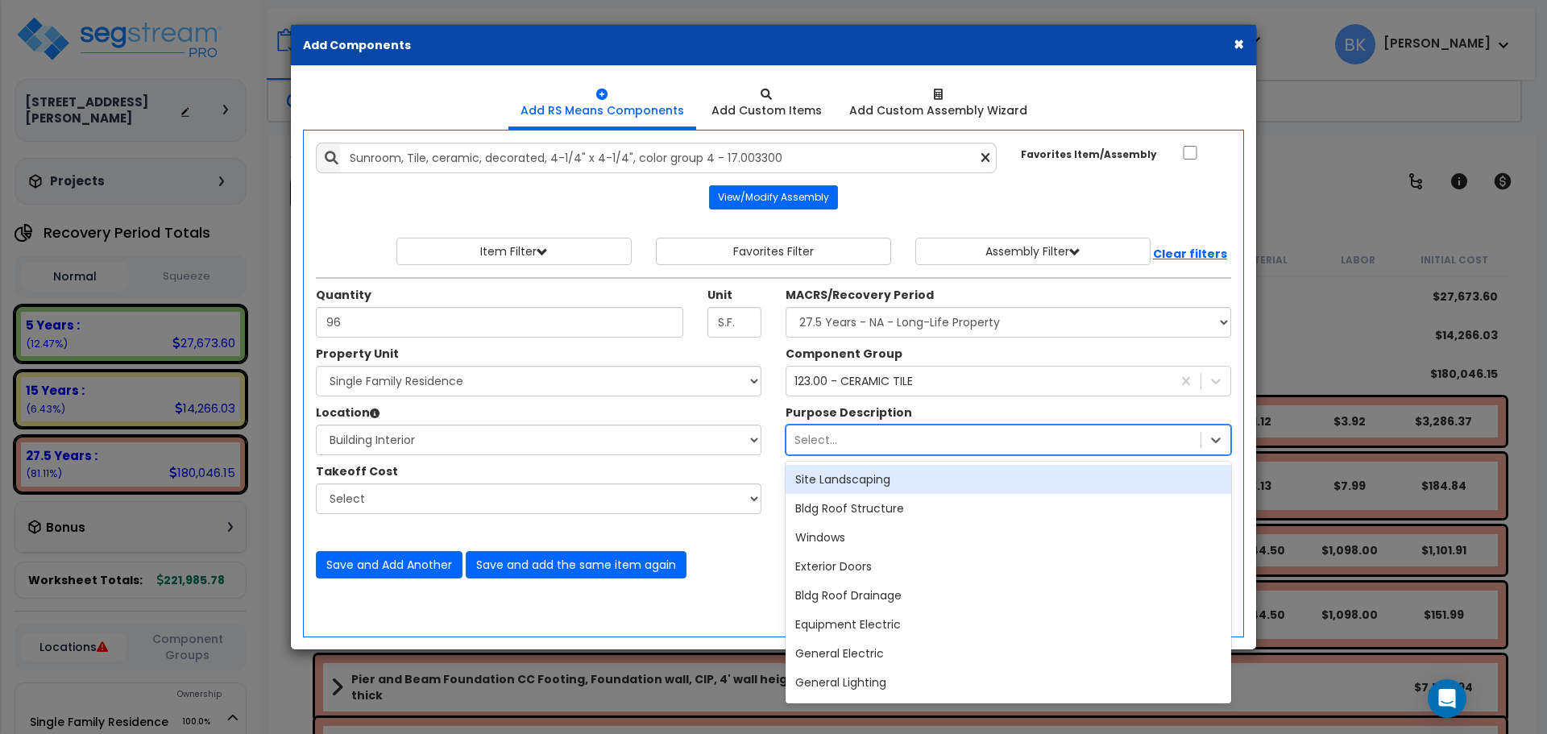
click at [833, 447] on div "Select..." at bounding box center [816, 440] width 43 height 16
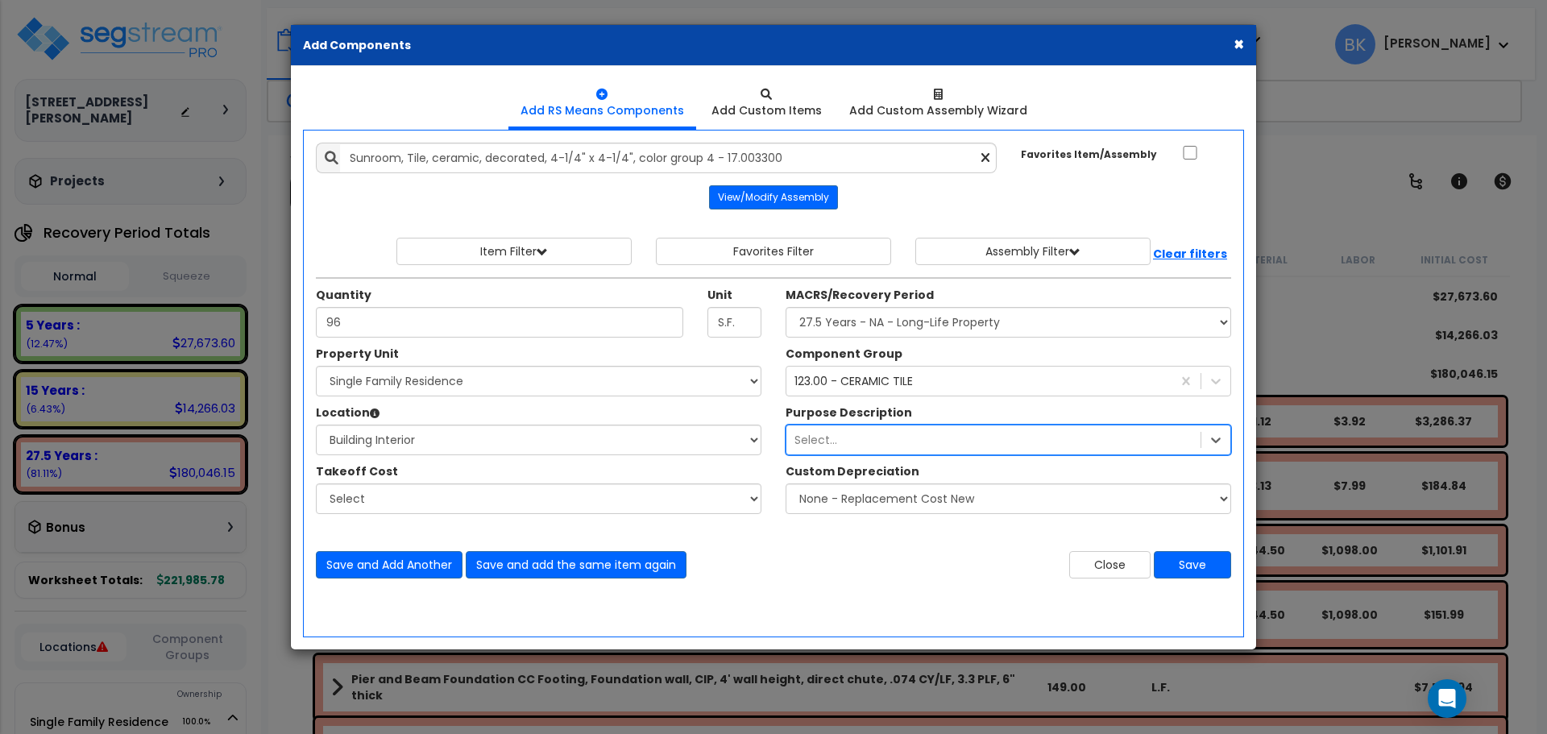
click at [837, 446] on div "Select..." at bounding box center [994, 440] width 414 height 26
click at [1188, 565] on button "Save" at bounding box center [1192, 564] width 77 height 27
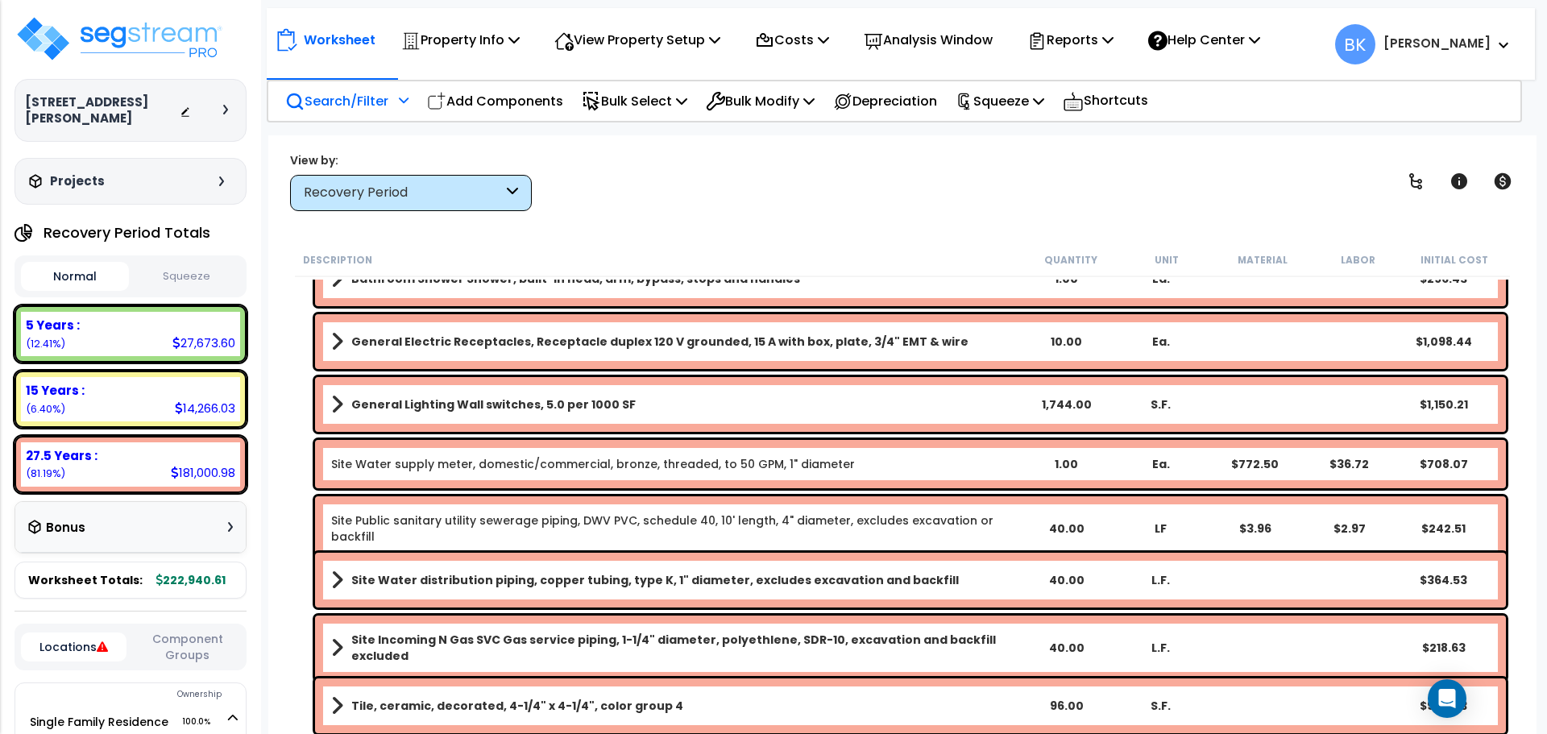
scroll to position [7370, 0]
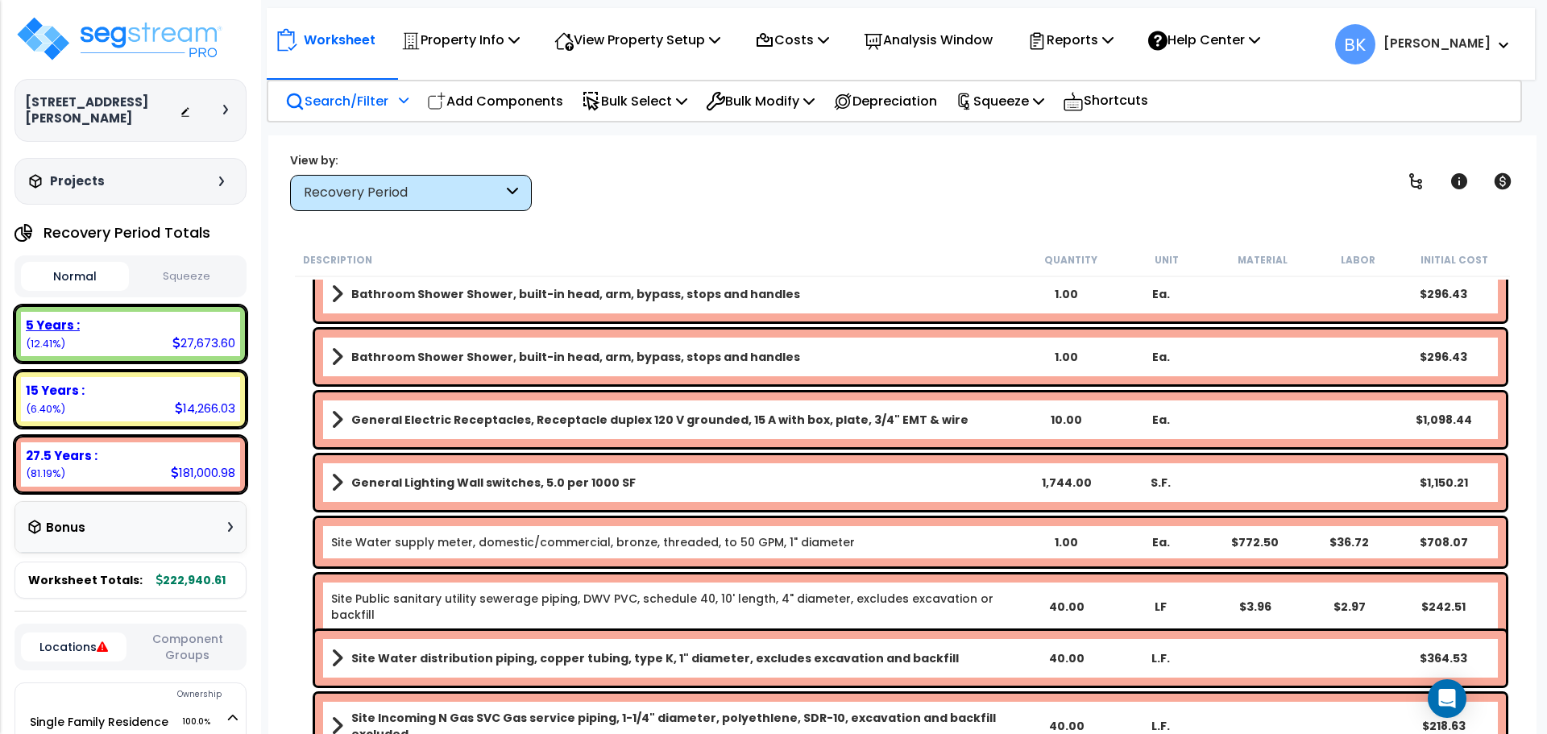
click at [89, 323] on div "5 Years : 27,673.60 (12.41%)" at bounding box center [130, 334] width 219 height 44
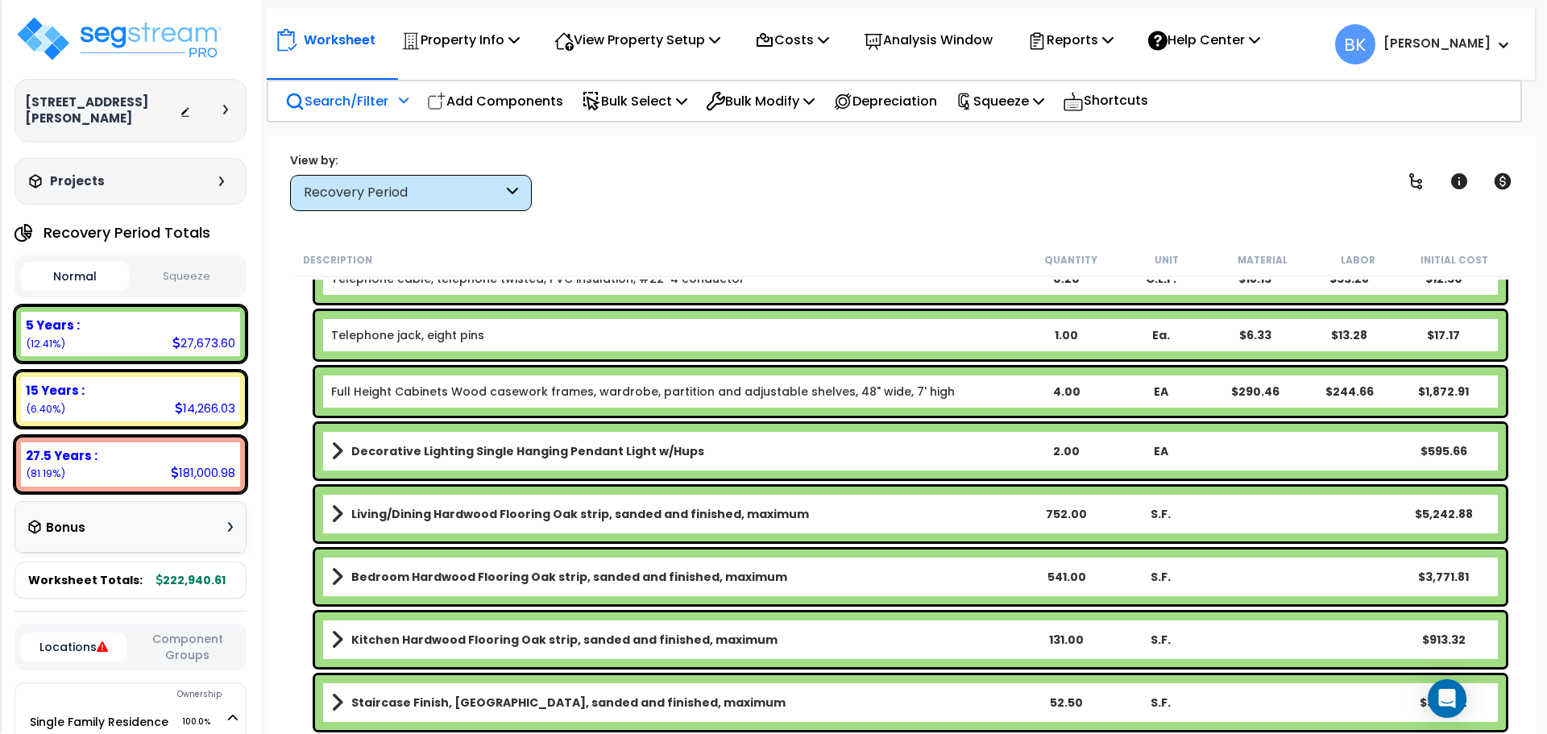
scroll to position [1715, 0]
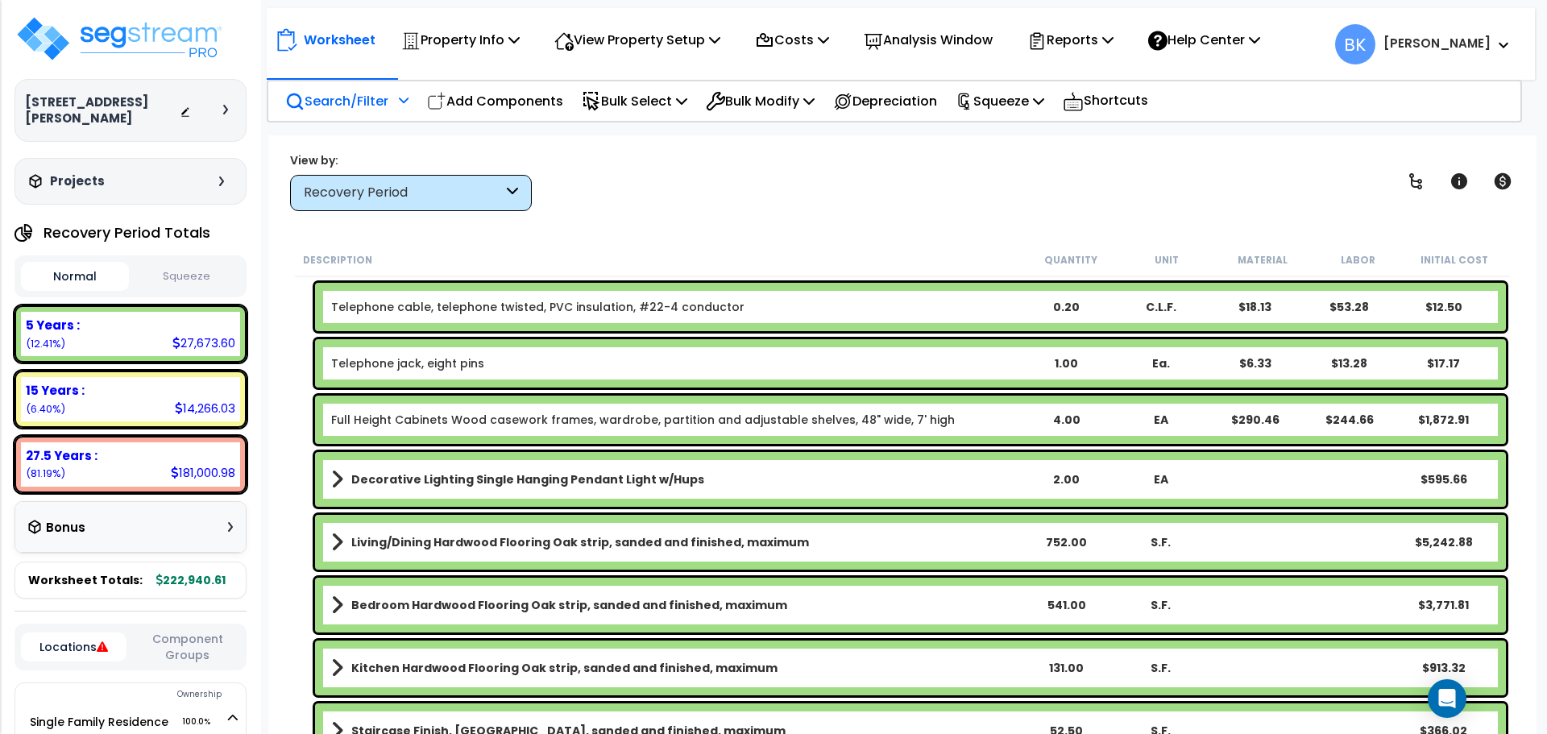
click at [476, 549] on b "Living/Dining Hardwood Flooring Oak strip, sanded and finished, maximum" at bounding box center [580, 542] width 458 height 16
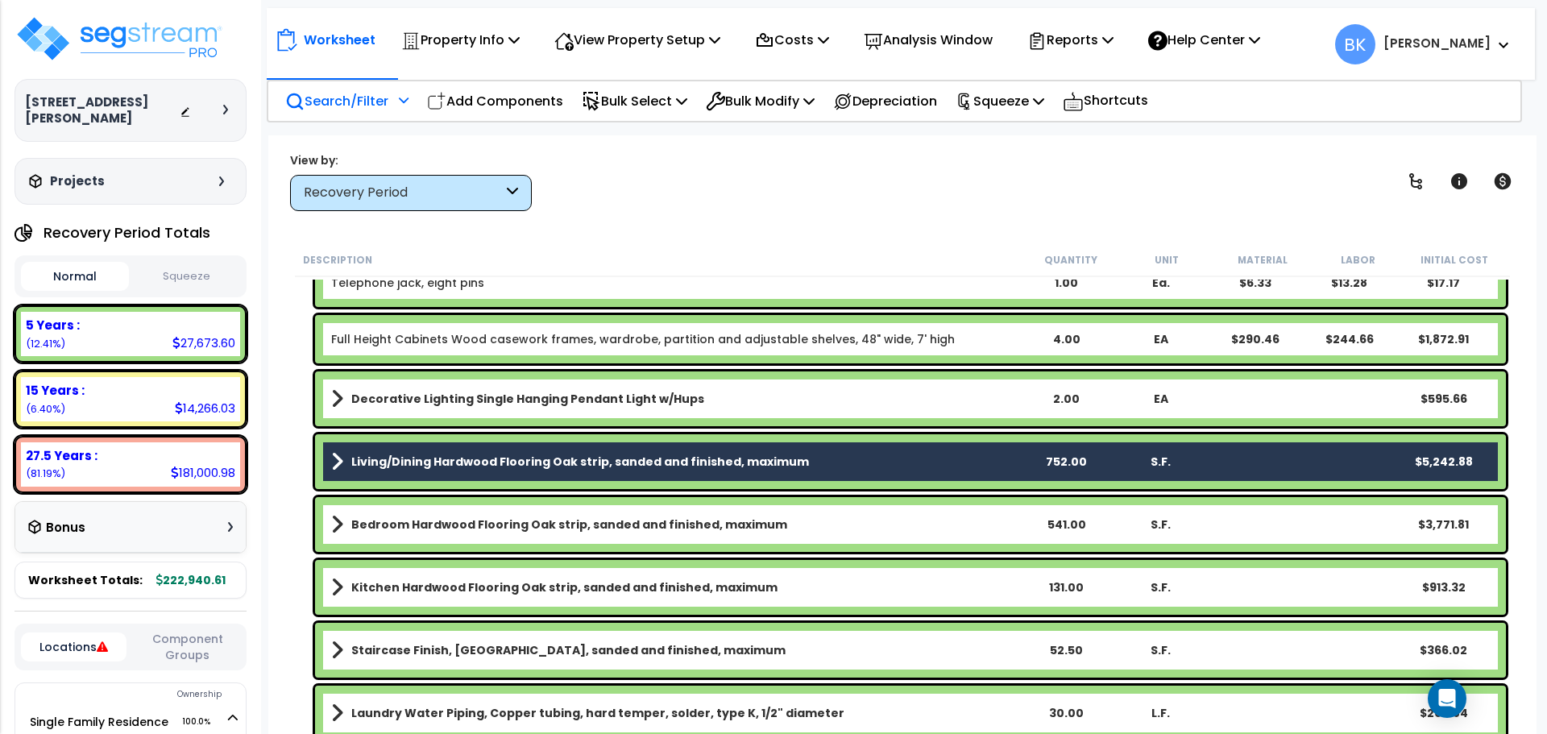
scroll to position [1876, 0]
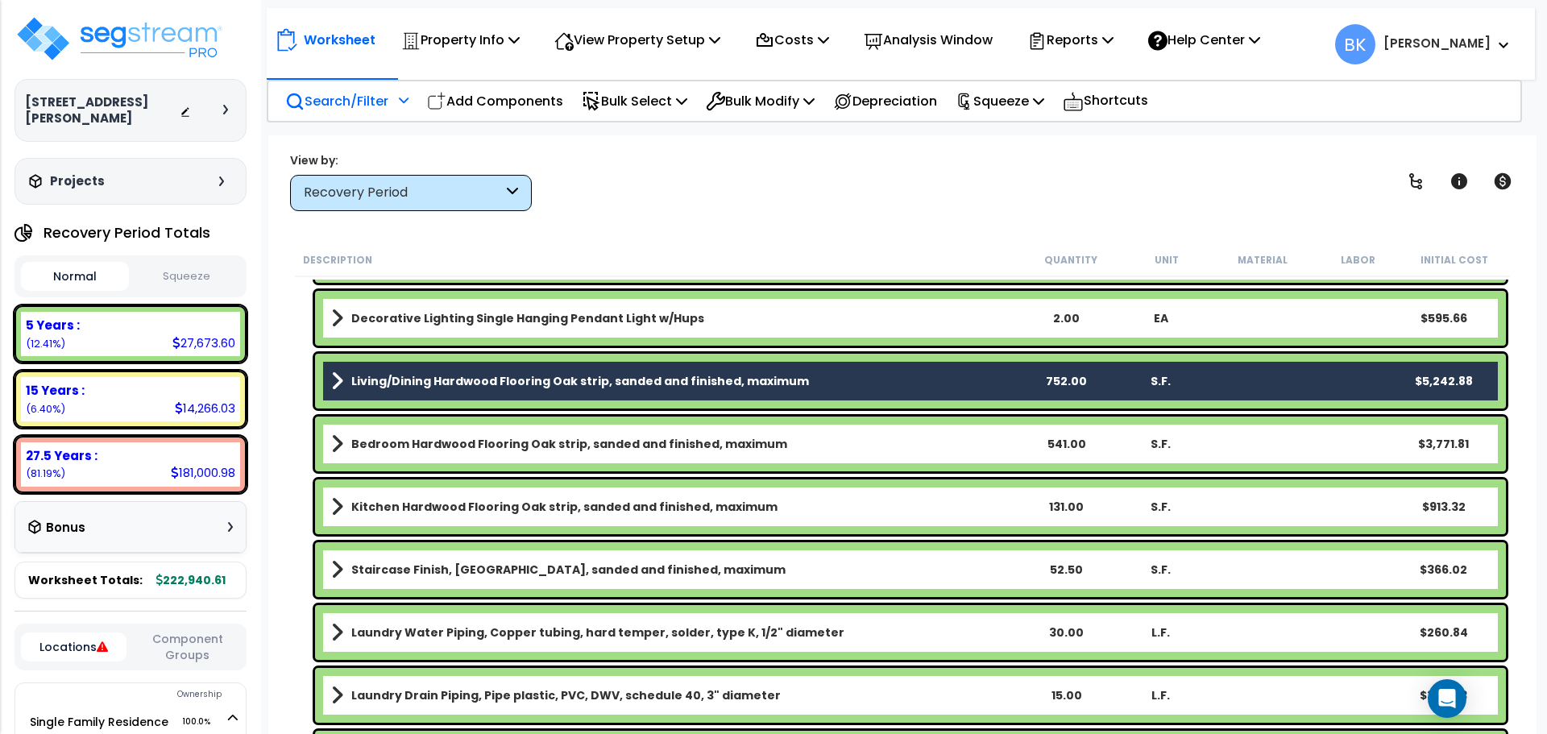
click at [440, 455] on div "Bedroom Hardwood Flooring Oak strip, sanded and finished, maximum 541.00 S.F. $…" at bounding box center [910, 444] width 1191 height 55
click at [423, 506] on b "Kitchen Hardwood Flooring Oak strip, sanded and finished, maximum" at bounding box center [564, 507] width 426 height 16
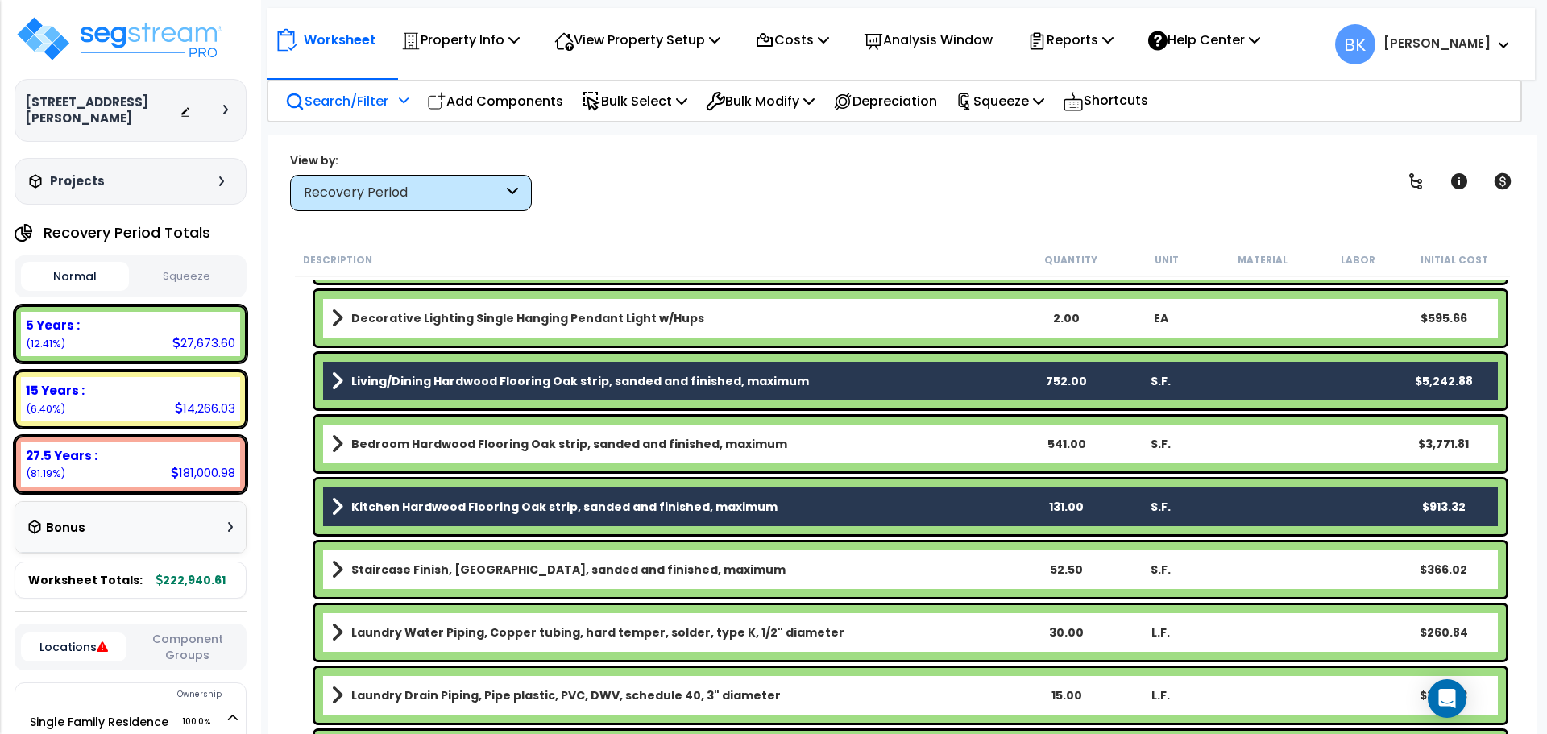
click at [443, 459] on div "Bedroom Hardwood Flooring Oak strip, sanded and finished, maximum 541.00 S.F. $…" at bounding box center [910, 444] width 1191 height 55
click at [447, 447] on b "Bedroom Hardwood Flooring Oak strip, sanded and finished, maximum" at bounding box center [569, 444] width 436 height 16
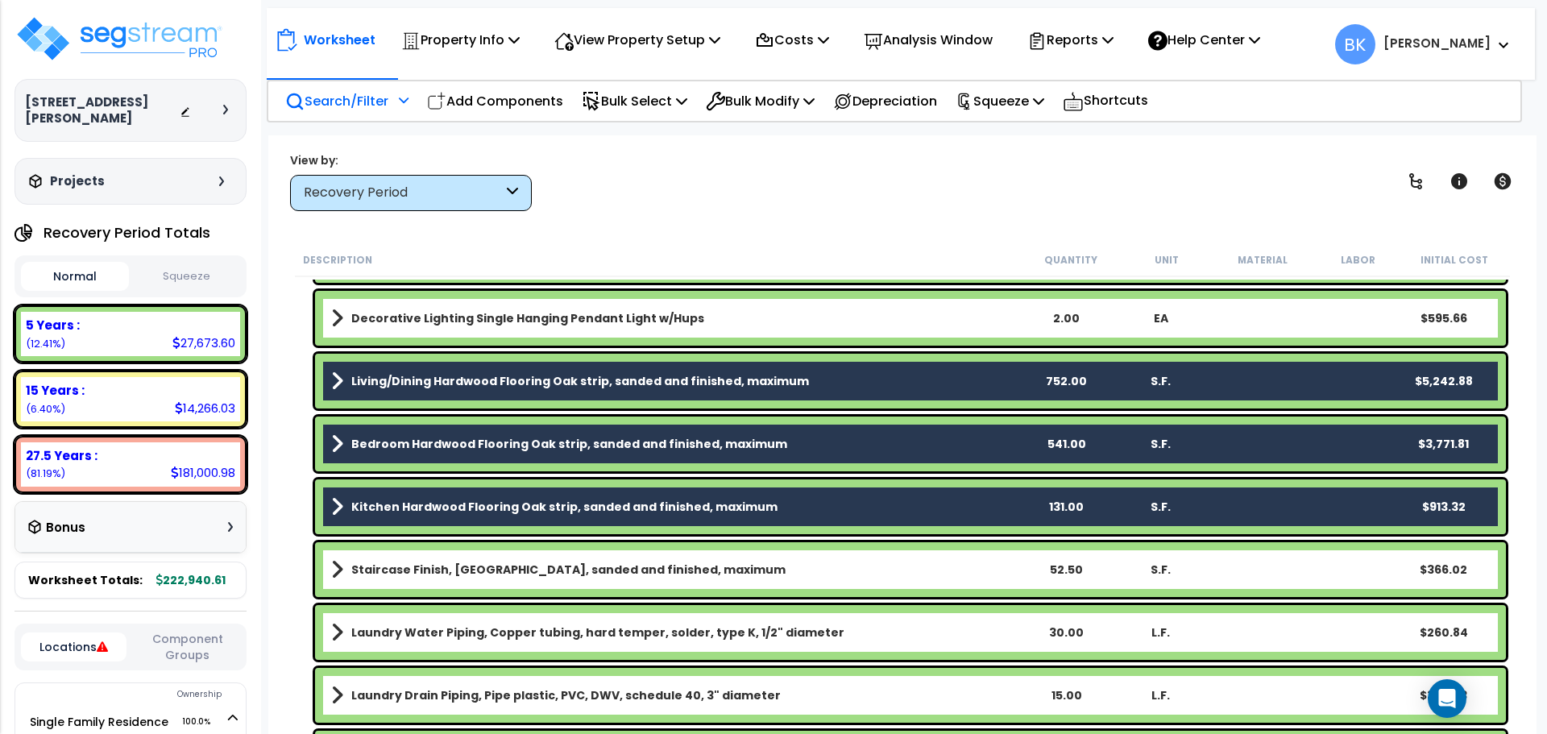
click at [430, 566] on b "Staircase Finish, Oak strip, sanded and finished, maximum" at bounding box center [568, 570] width 434 height 16
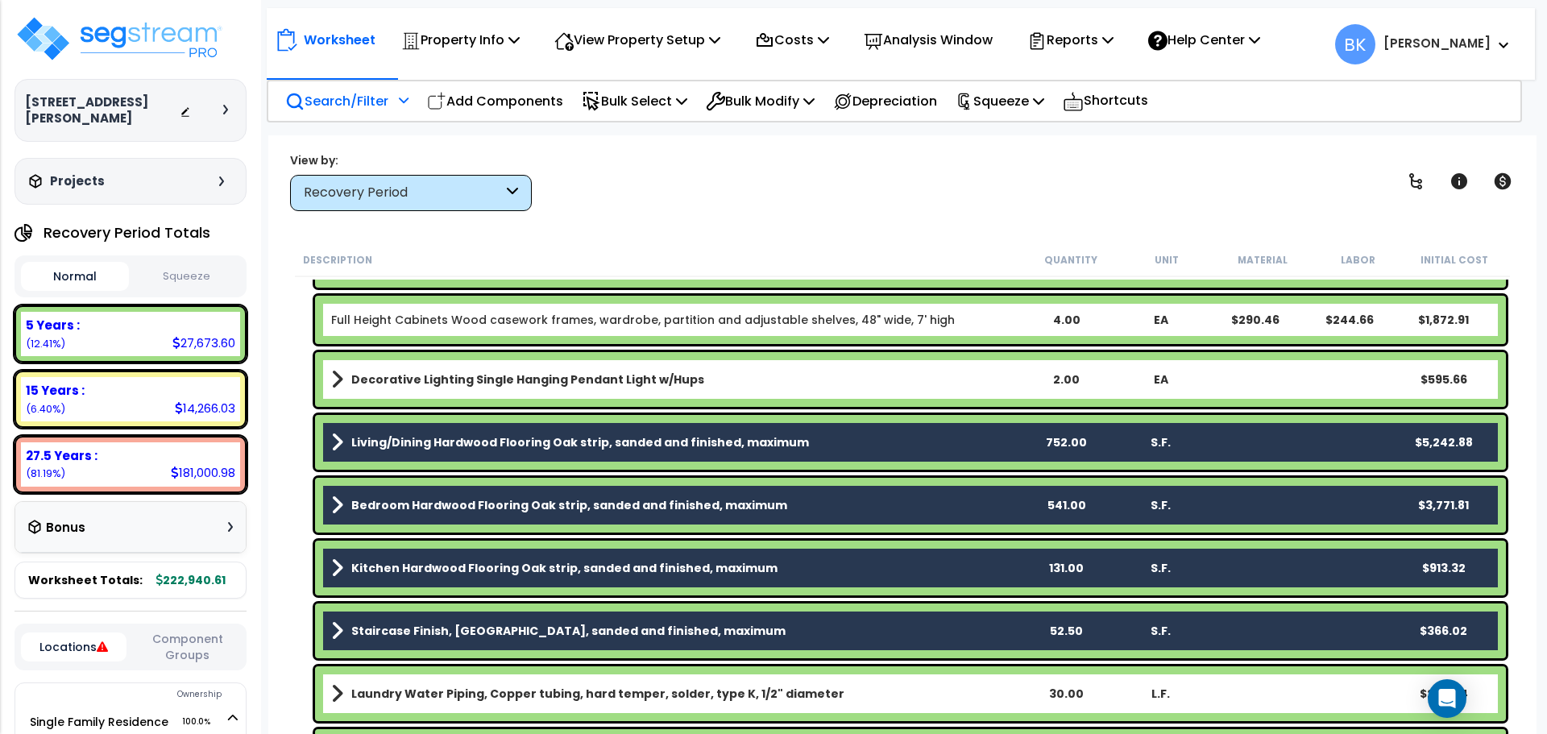
scroll to position [1812, 0]
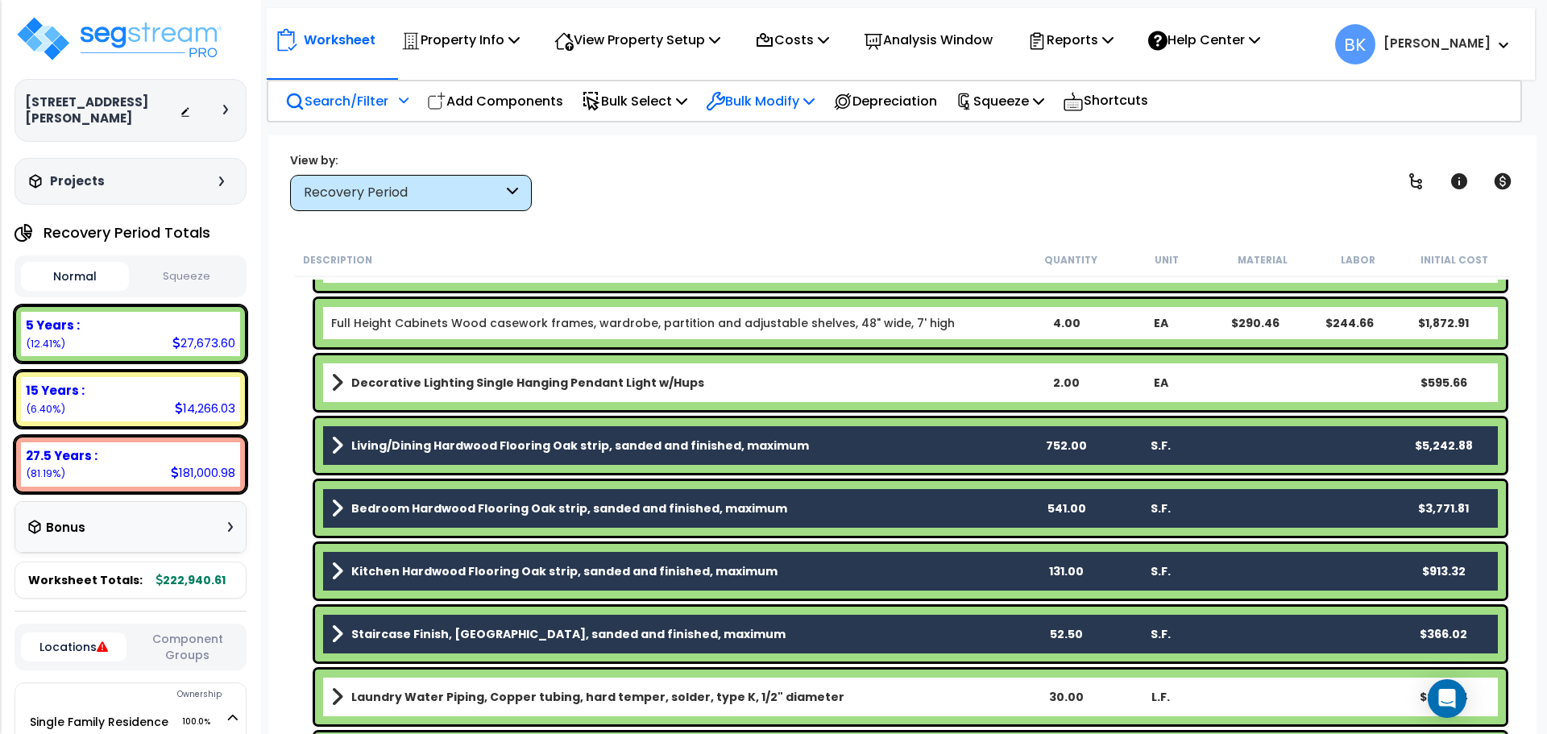
click at [756, 104] on p "Bulk Modify" at bounding box center [760, 101] width 109 height 22
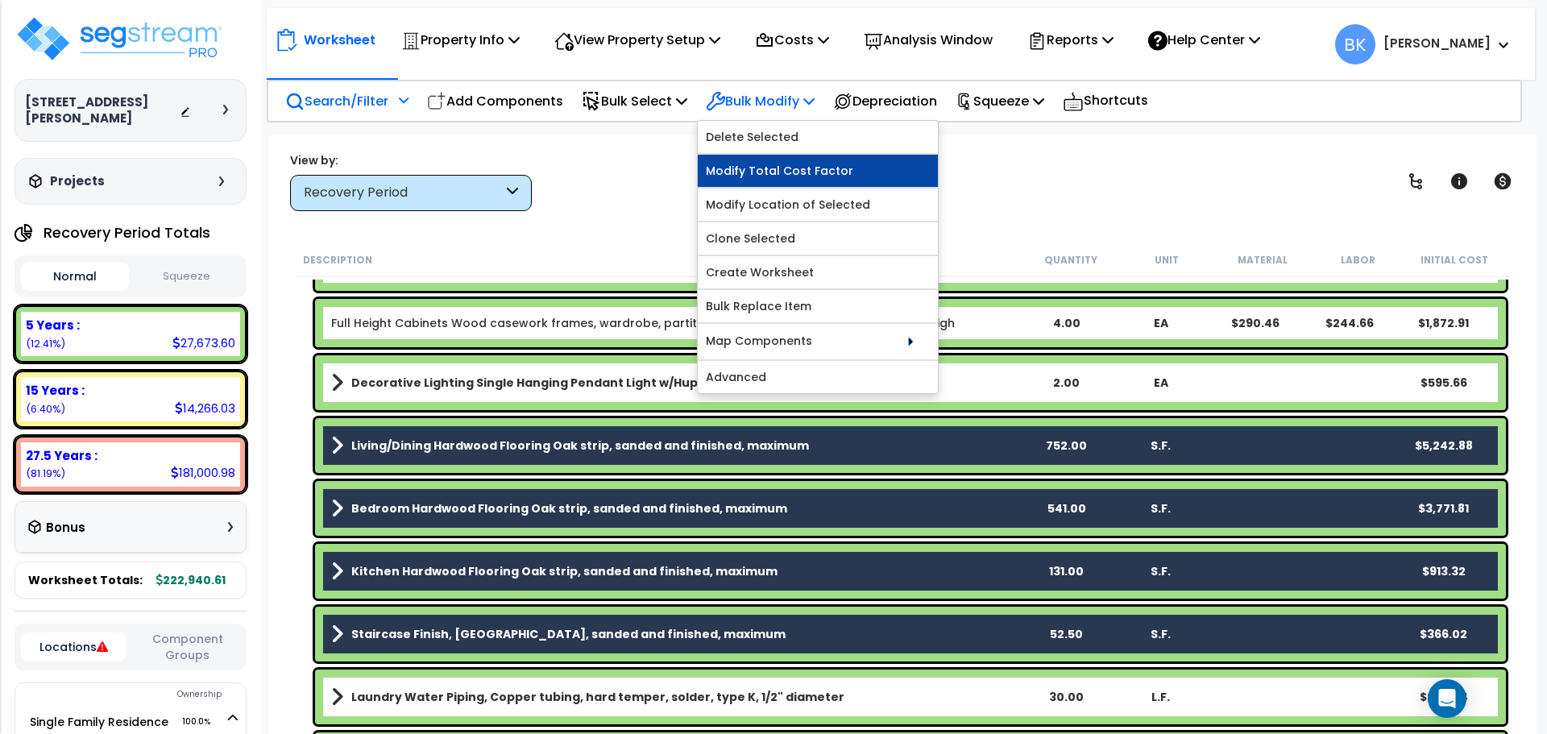
click at [775, 173] on link "Modify Total Cost Factor" at bounding box center [818, 171] width 240 height 32
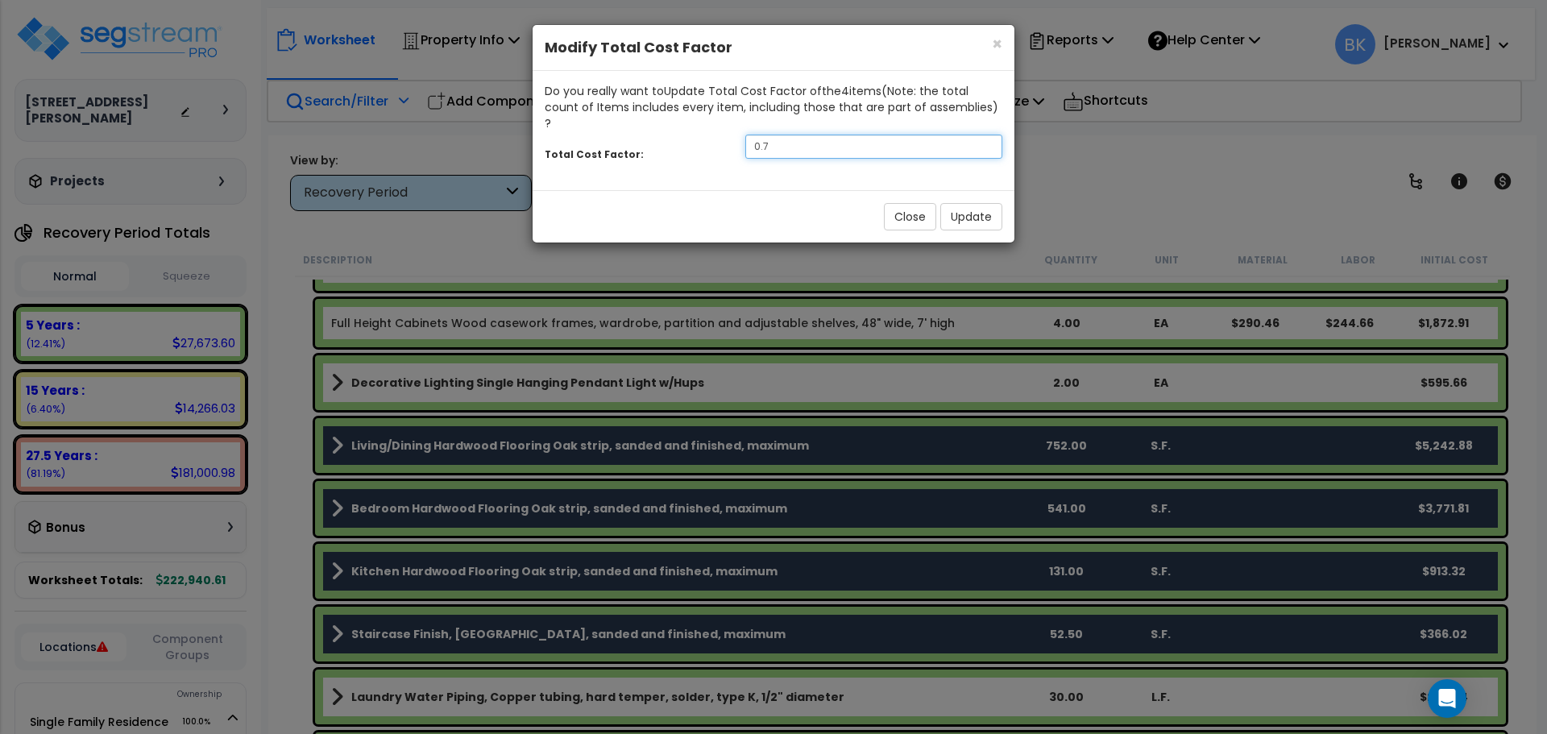
click at [799, 135] on input "0.7" at bounding box center [874, 147] width 257 height 24
type input "0.6"
click at [963, 203] on button "Update" at bounding box center [972, 216] width 62 height 27
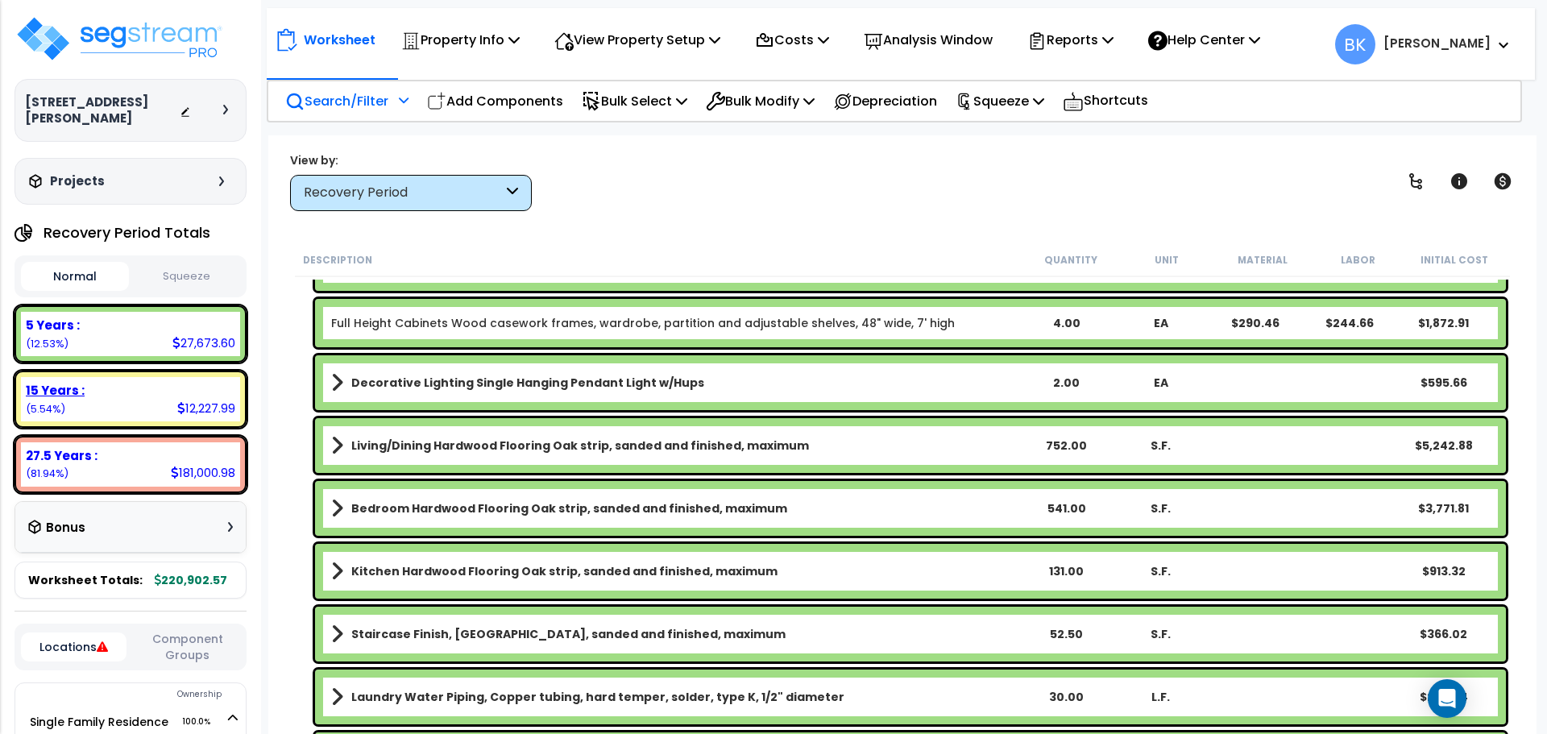
click at [131, 383] on div "15 Years : 12,227.99 (5.54%)" at bounding box center [130, 399] width 219 height 44
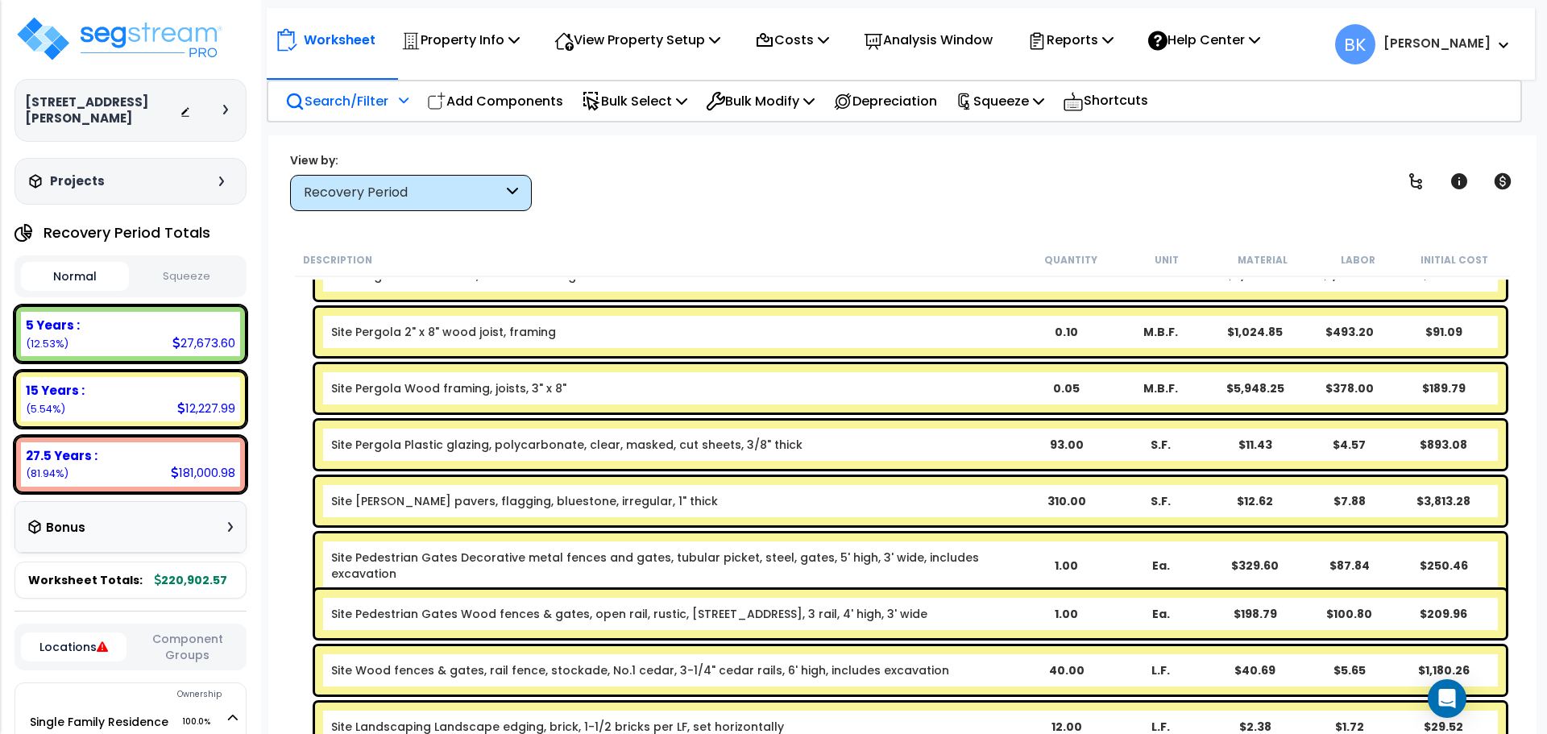
scroll to position [242, 0]
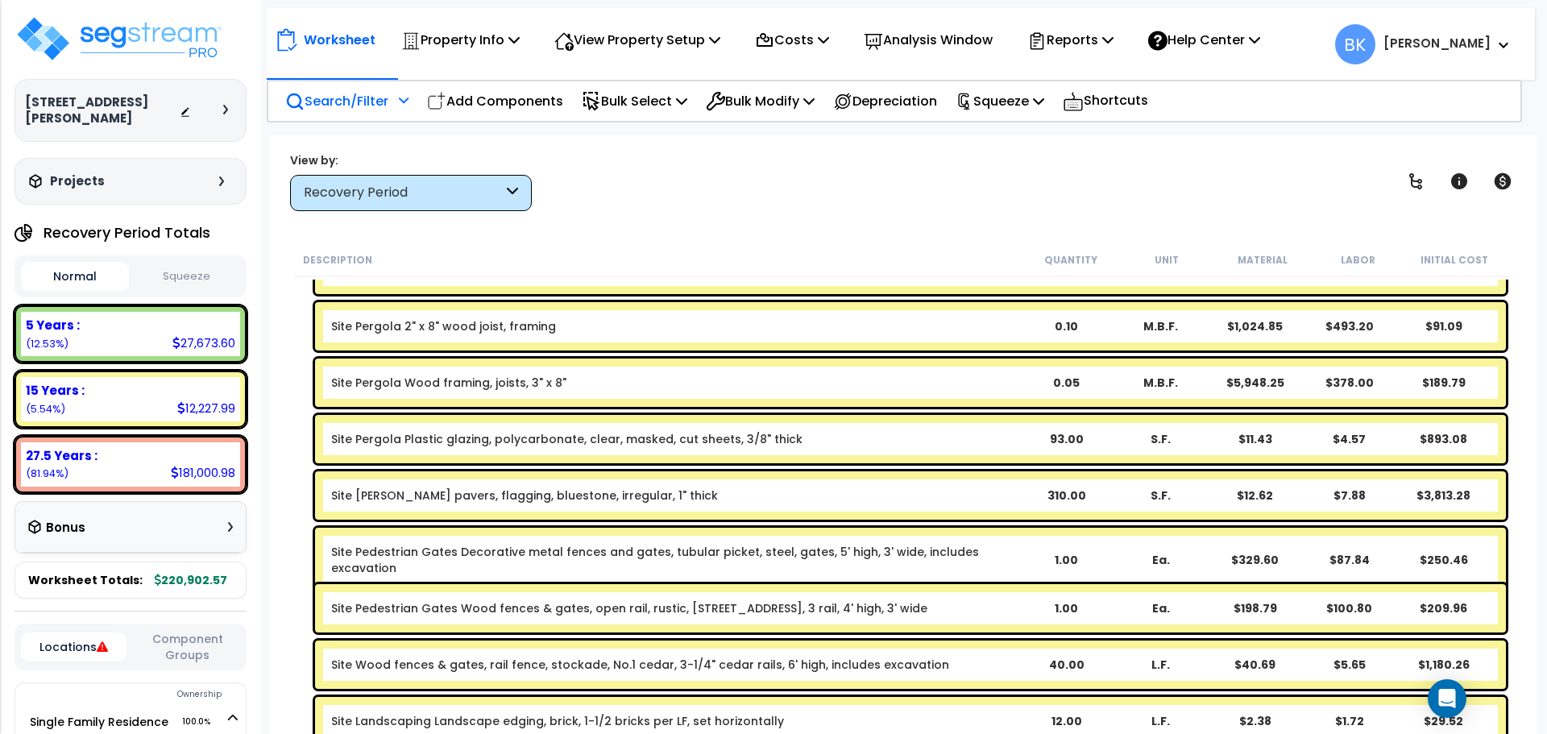
click at [1136, 482] on div "Site Patio Stone pavers, flagging, bluestone, irregular, 1" thick 310.00 S.F. $…" at bounding box center [910, 496] width 1191 height 48
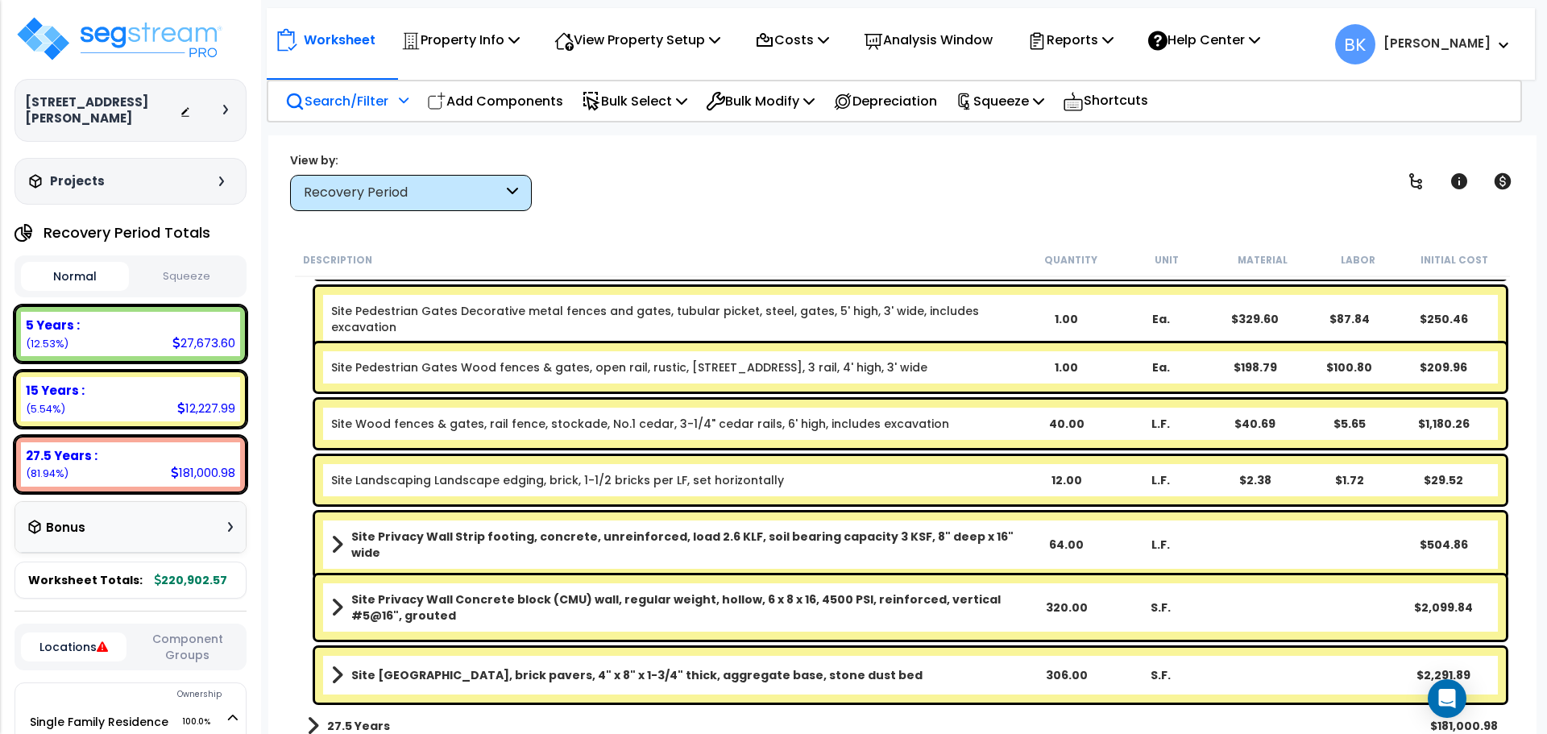
scroll to position [484, 0]
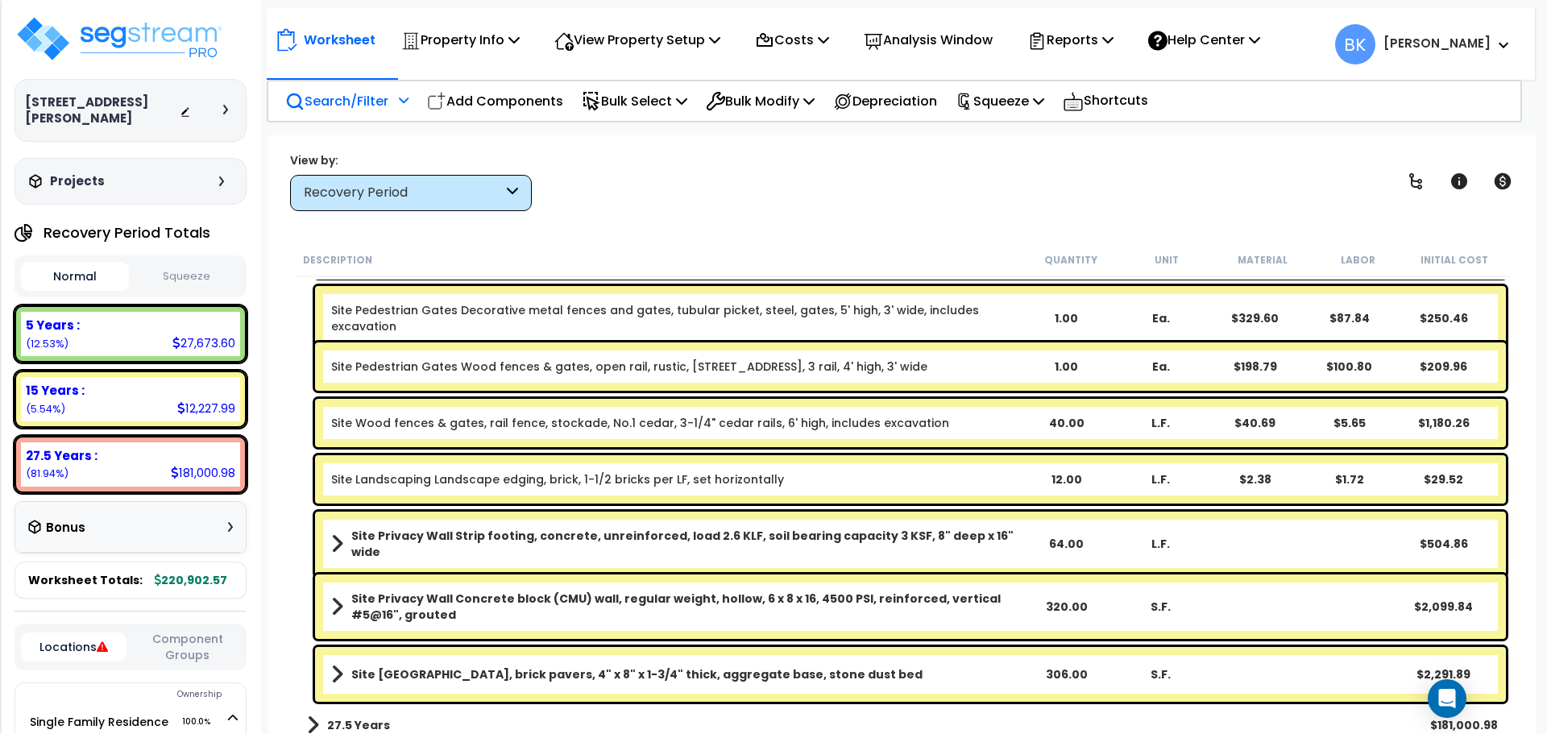
click at [1191, 431] on div "Site Wood fences & gates, rail fence, stockade, No.1 cedar, 3-1/4" cedar rails,…" at bounding box center [910, 423] width 1191 height 48
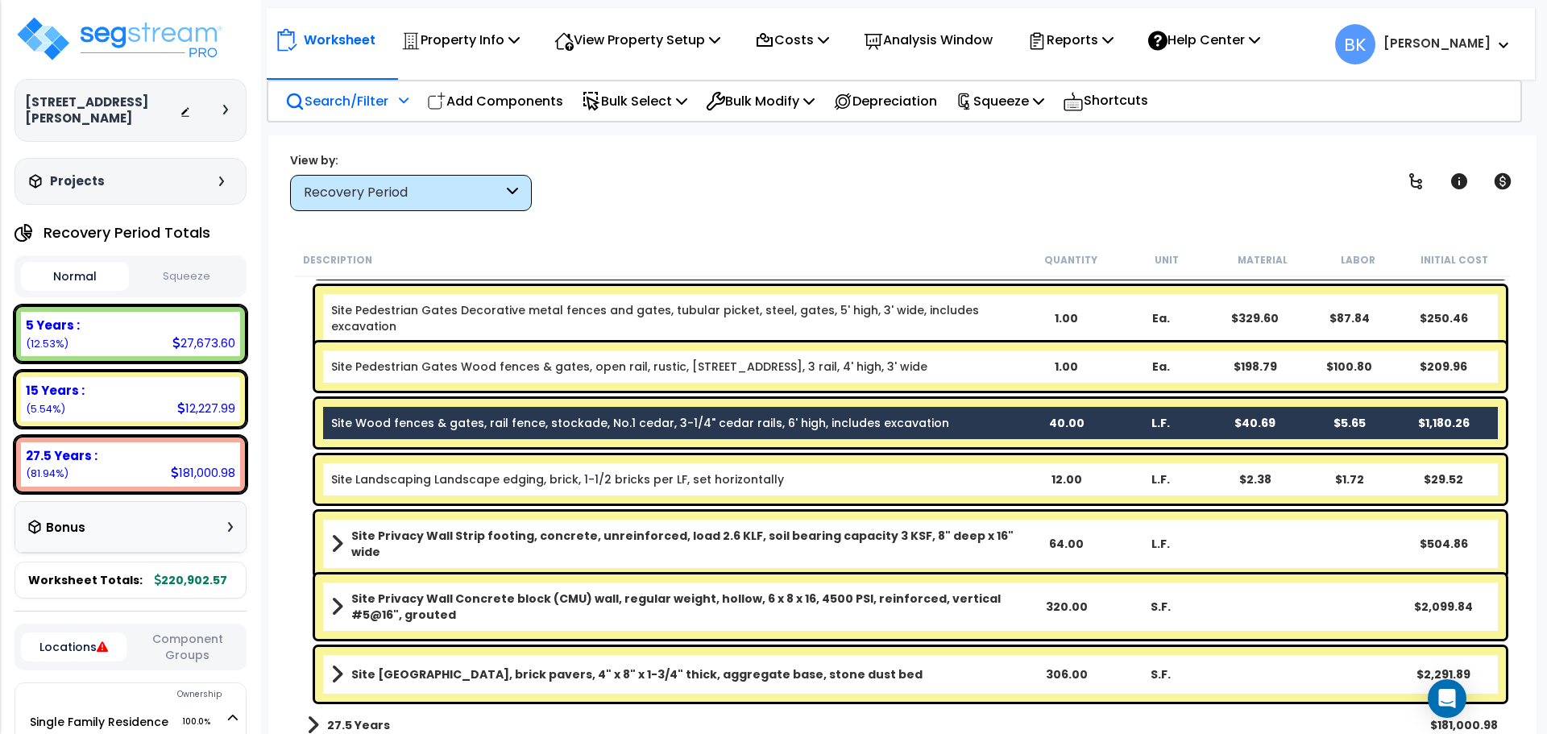
click at [1169, 588] on div "Site Privacy Wall Concrete block (CMU) wall, regular weight, hollow, 6 x 8 x 16…" at bounding box center [910, 607] width 1191 height 64
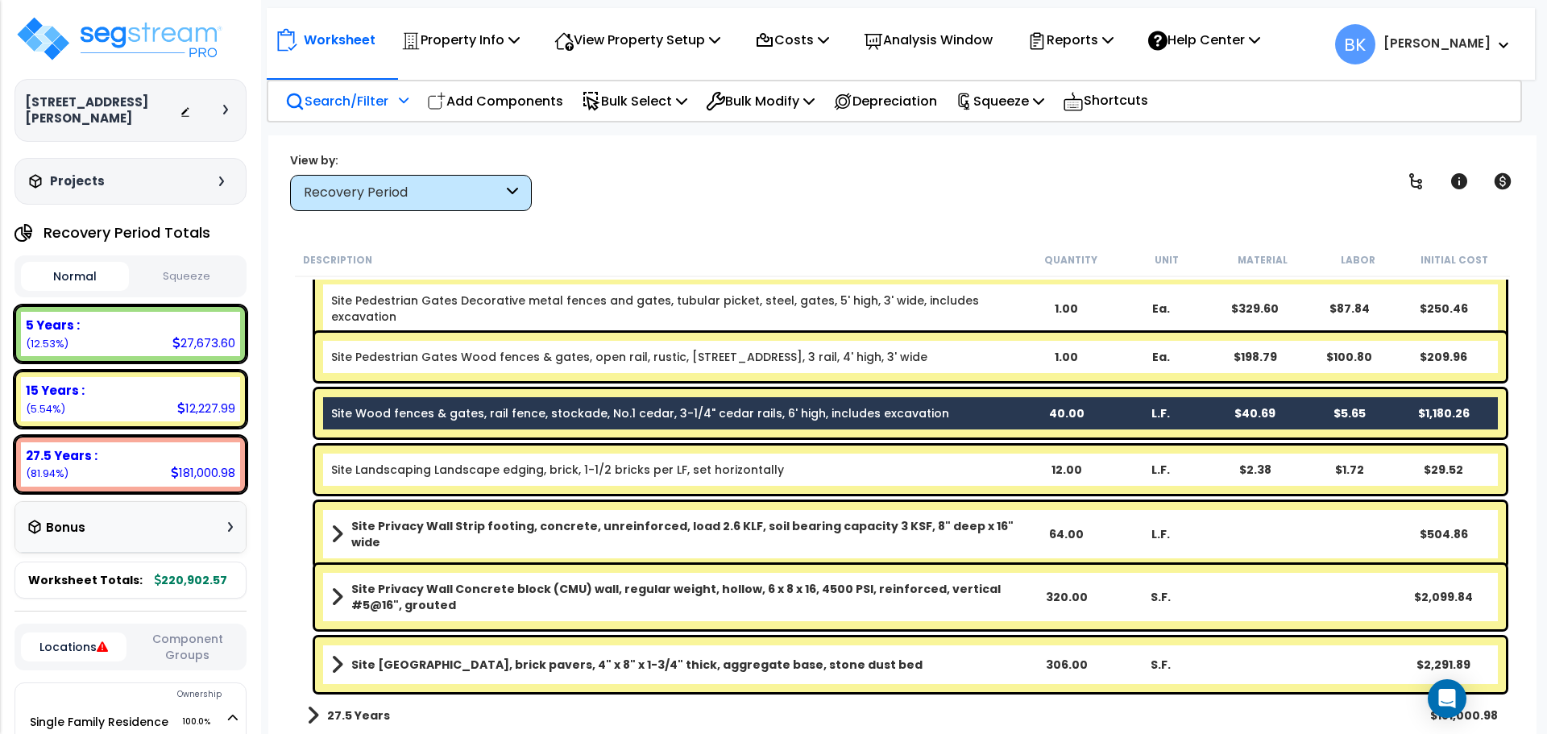
click at [968, 607] on b "Site Privacy Wall Concrete block (CMU) wall, regular weight, hollow, 6 x 8 x 16…" at bounding box center [684, 597] width 667 height 32
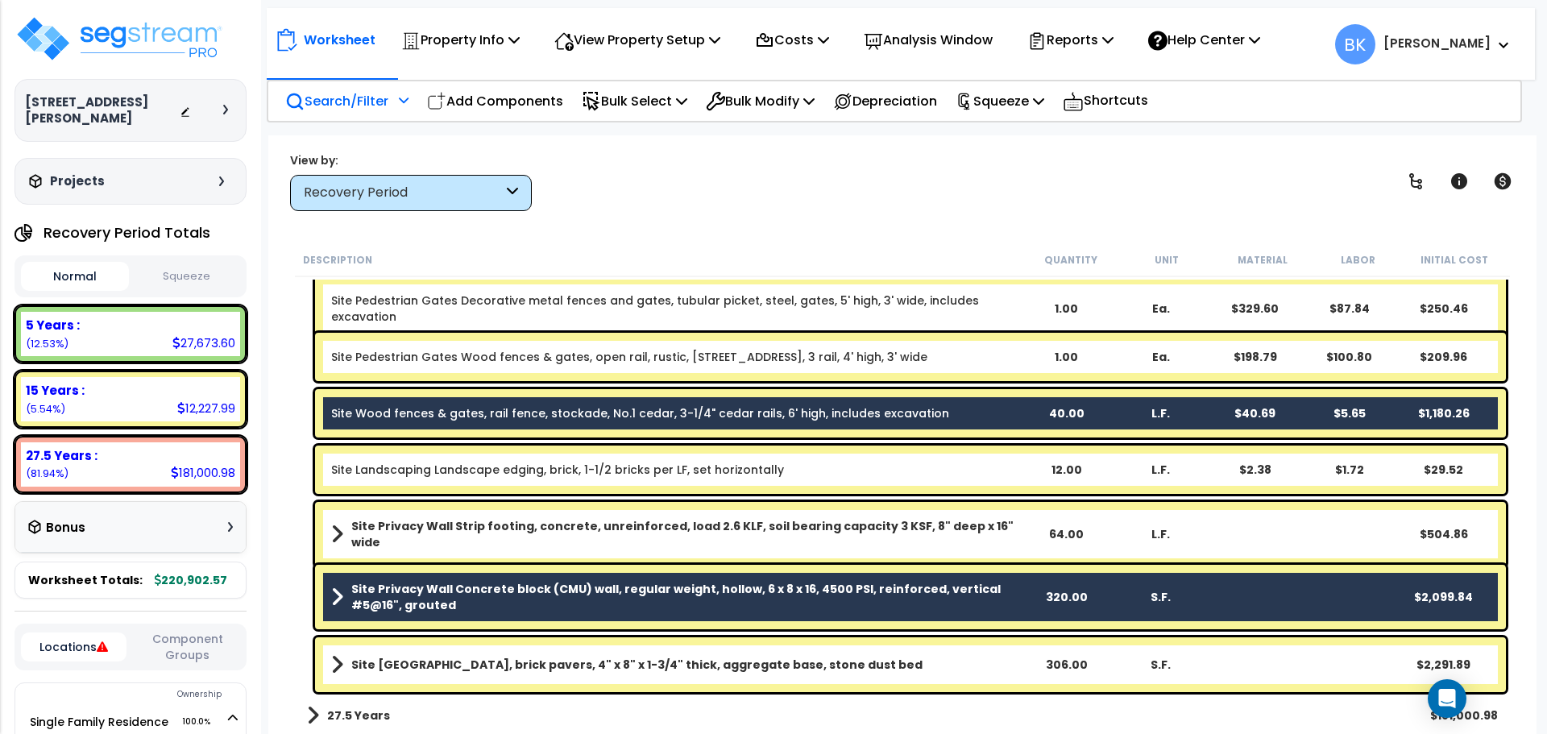
click at [954, 656] on link "Site Patio Plaza, brick pavers, 4" x 8" x 1-3/4" thick, aggregate base, stone d…" at bounding box center [675, 665] width 688 height 23
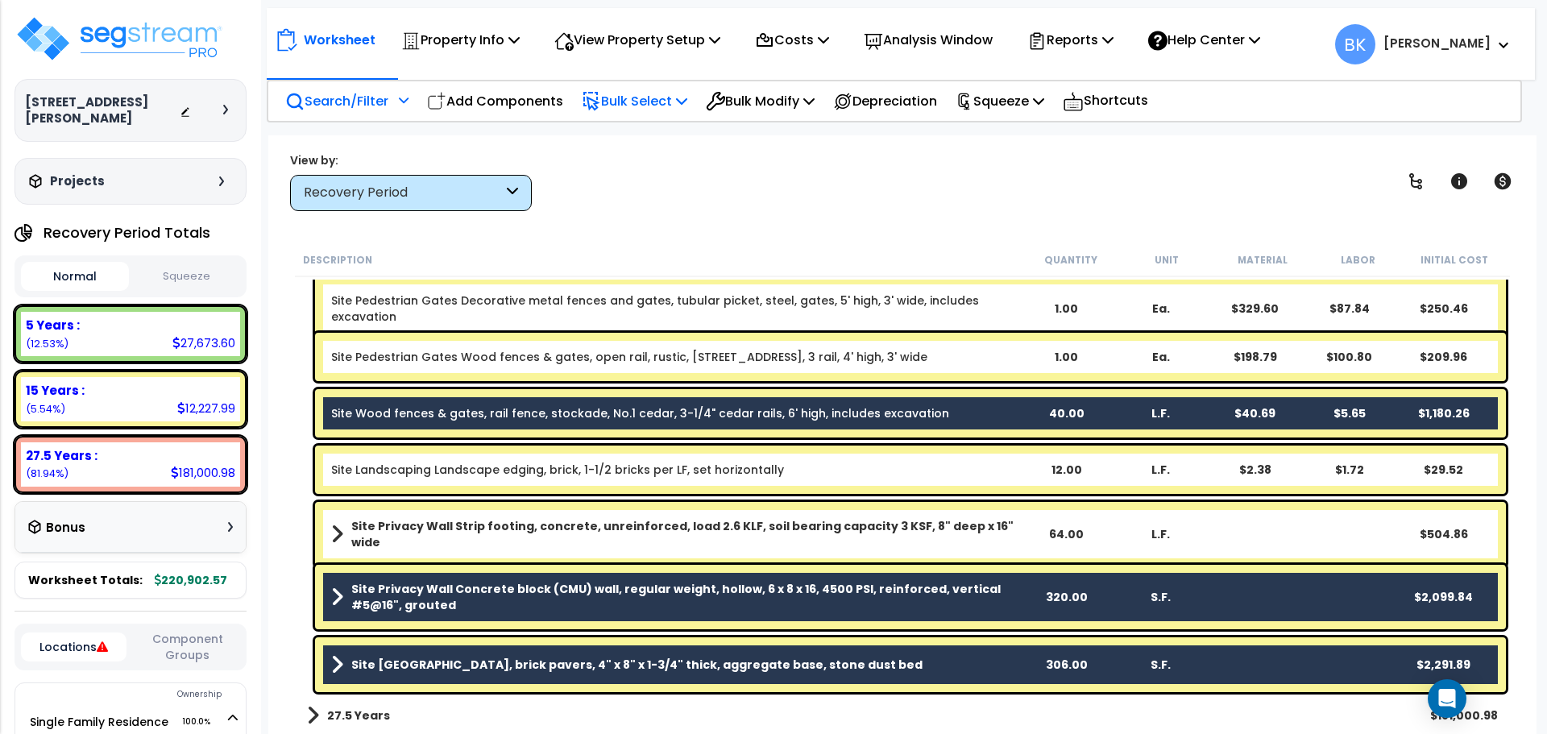
click at [688, 100] on icon at bounding box center [681, 100] width 11 height 13
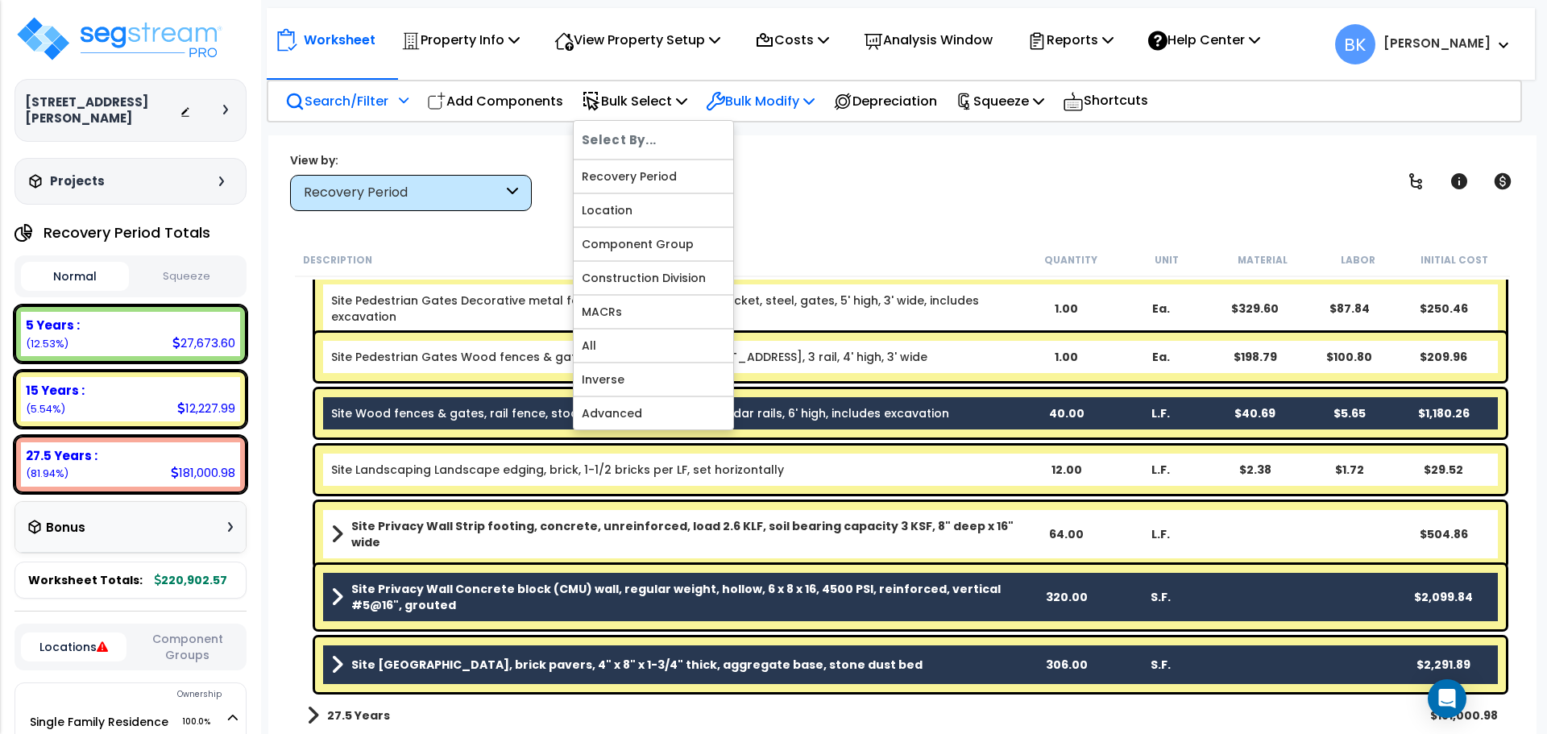
click at [770, 100] on p "Bulk Modify" at bounding box center [760, 101] width 109 height 22
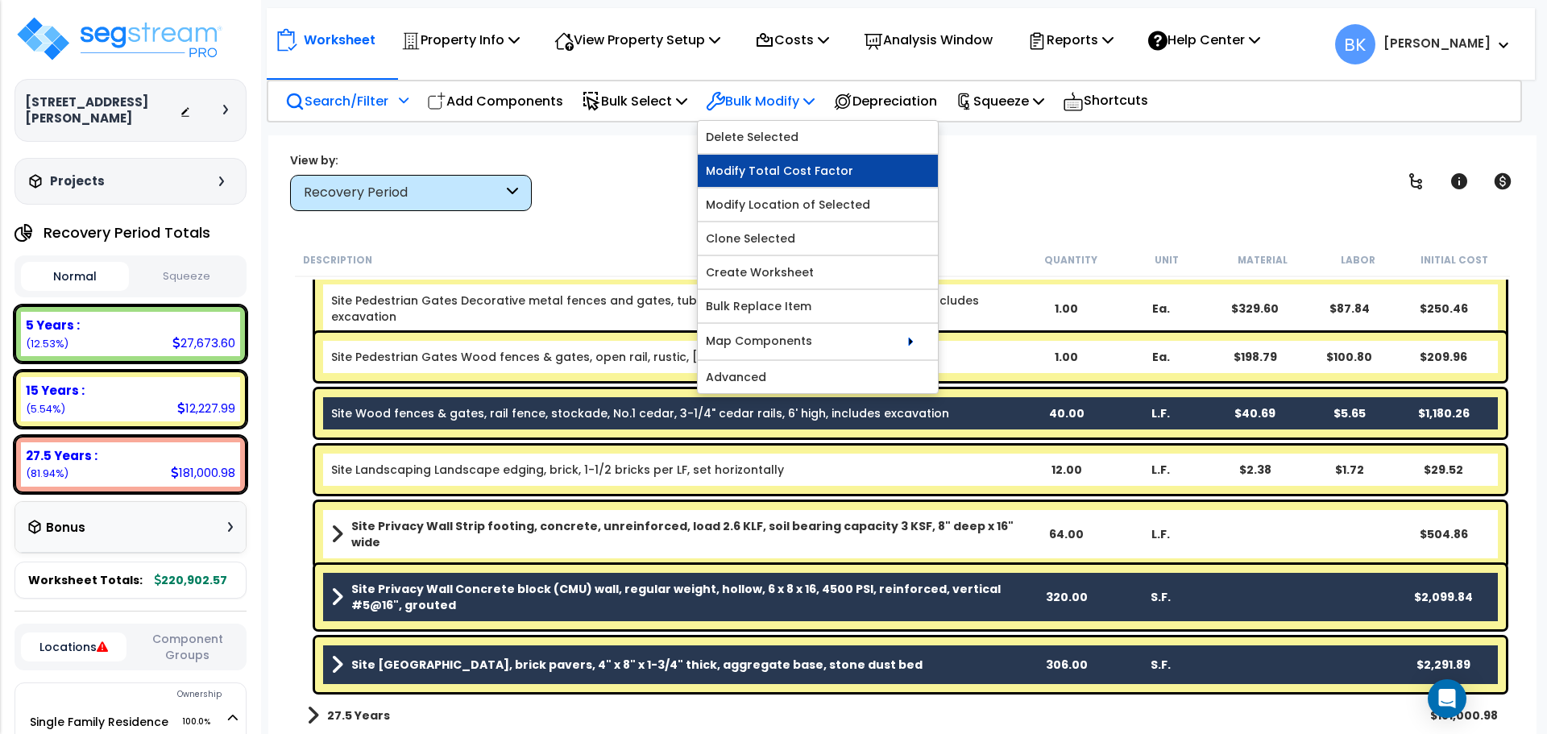
click at [782, 176] on link "Modify Total Cost Factor" at bounding box center [818, 171] width 240 height 32
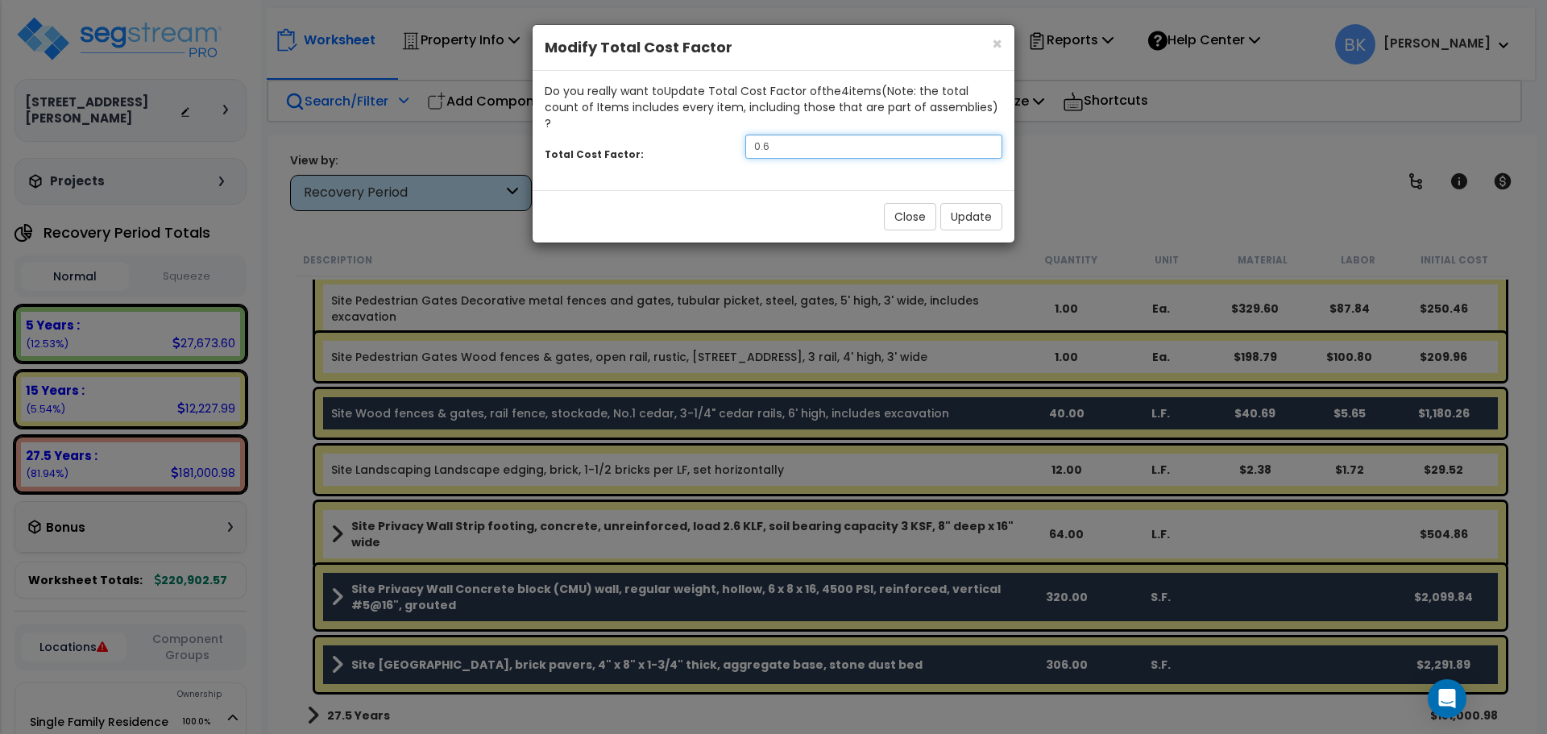
click at [833, 135] on input "0.6" at bounding box center [874, 147] width 257 height 24
type input "0.5"
click at [974, 203] on button "Update" at bounding box center [972, 216] width 62 height 27
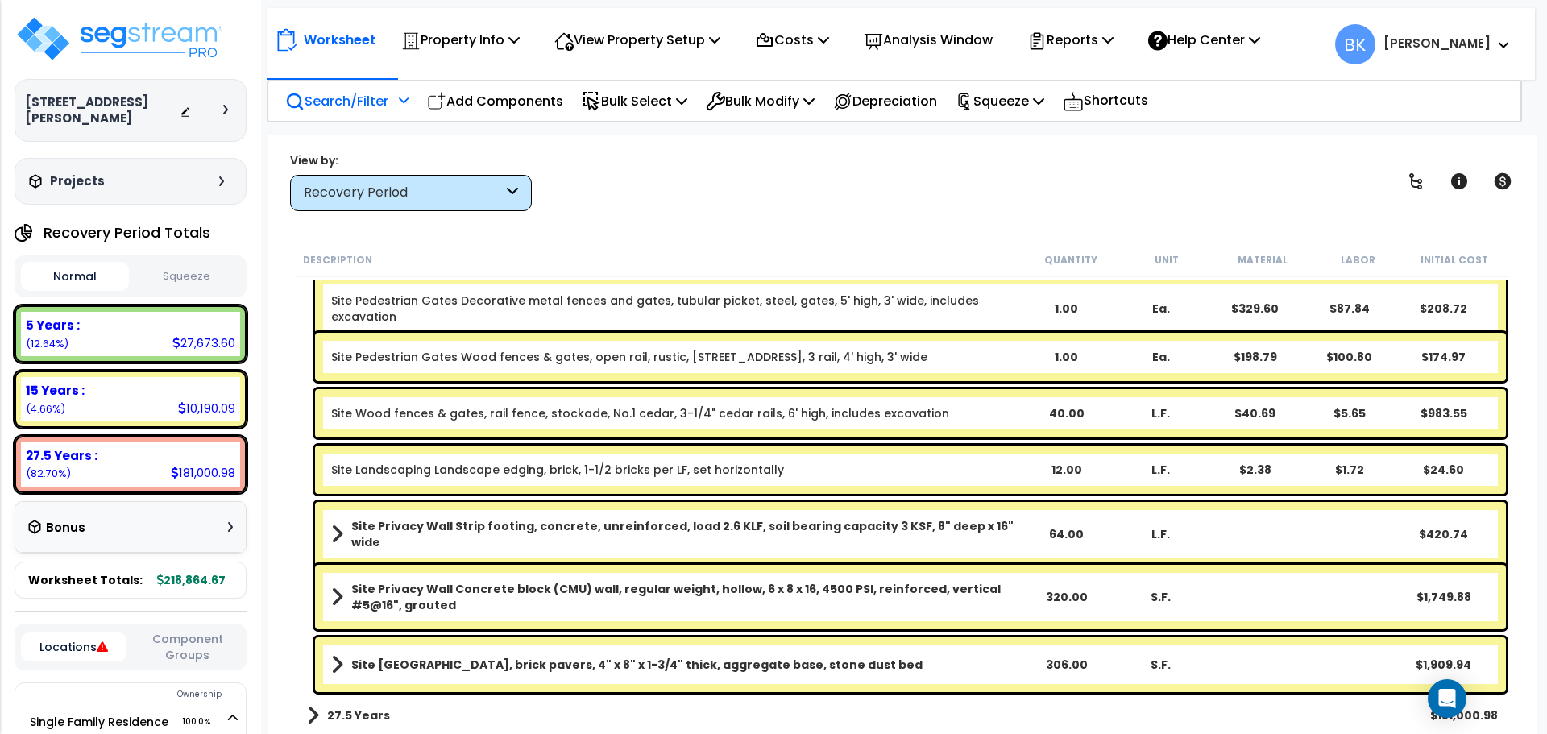
click at [297, 355] on div "Site Pedestrian Gates Wood fences & gates, open rail, rustic, No. 1 cedar, gate…" at bounding box center [902, 357] width 1215 height 56
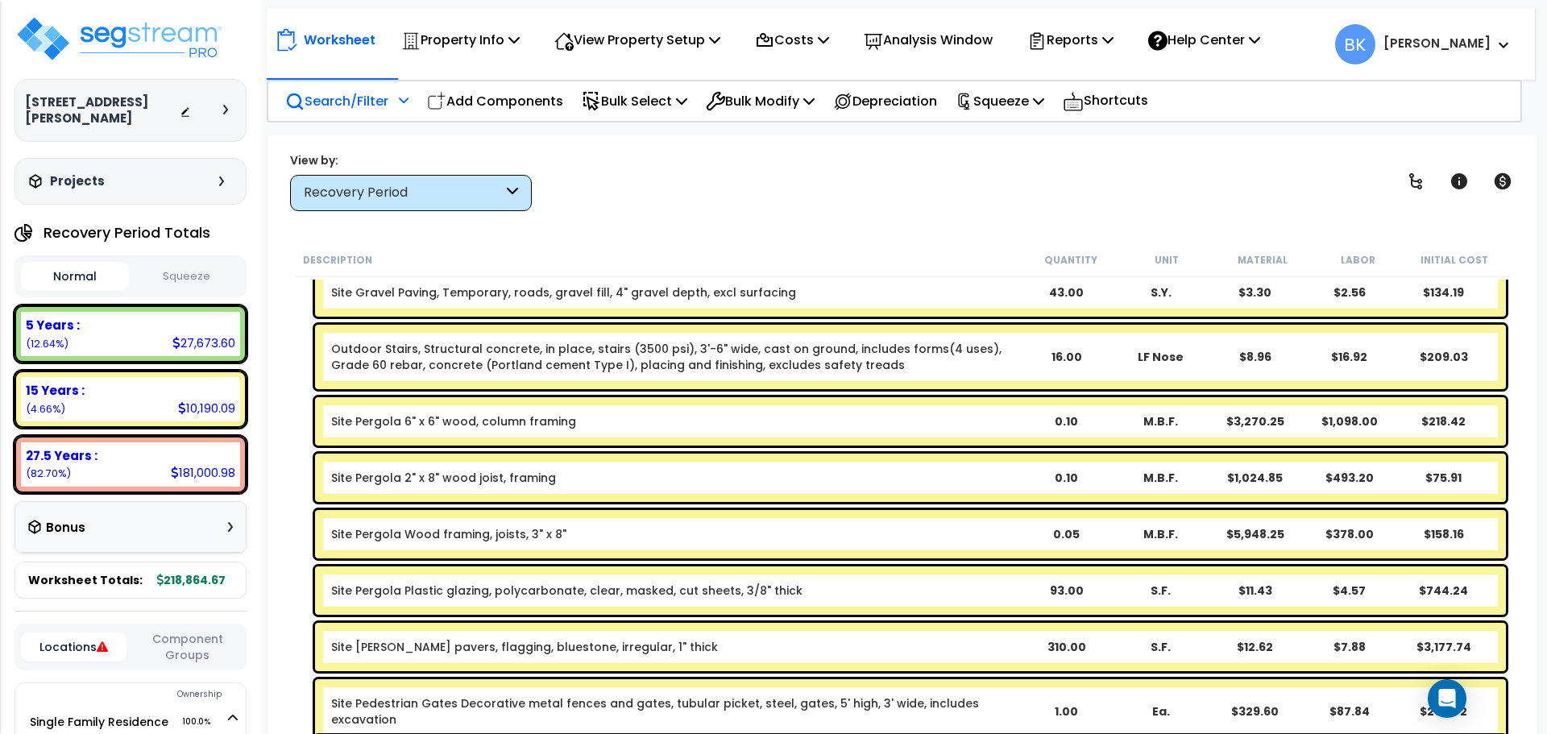
scroll to position [0, 0]
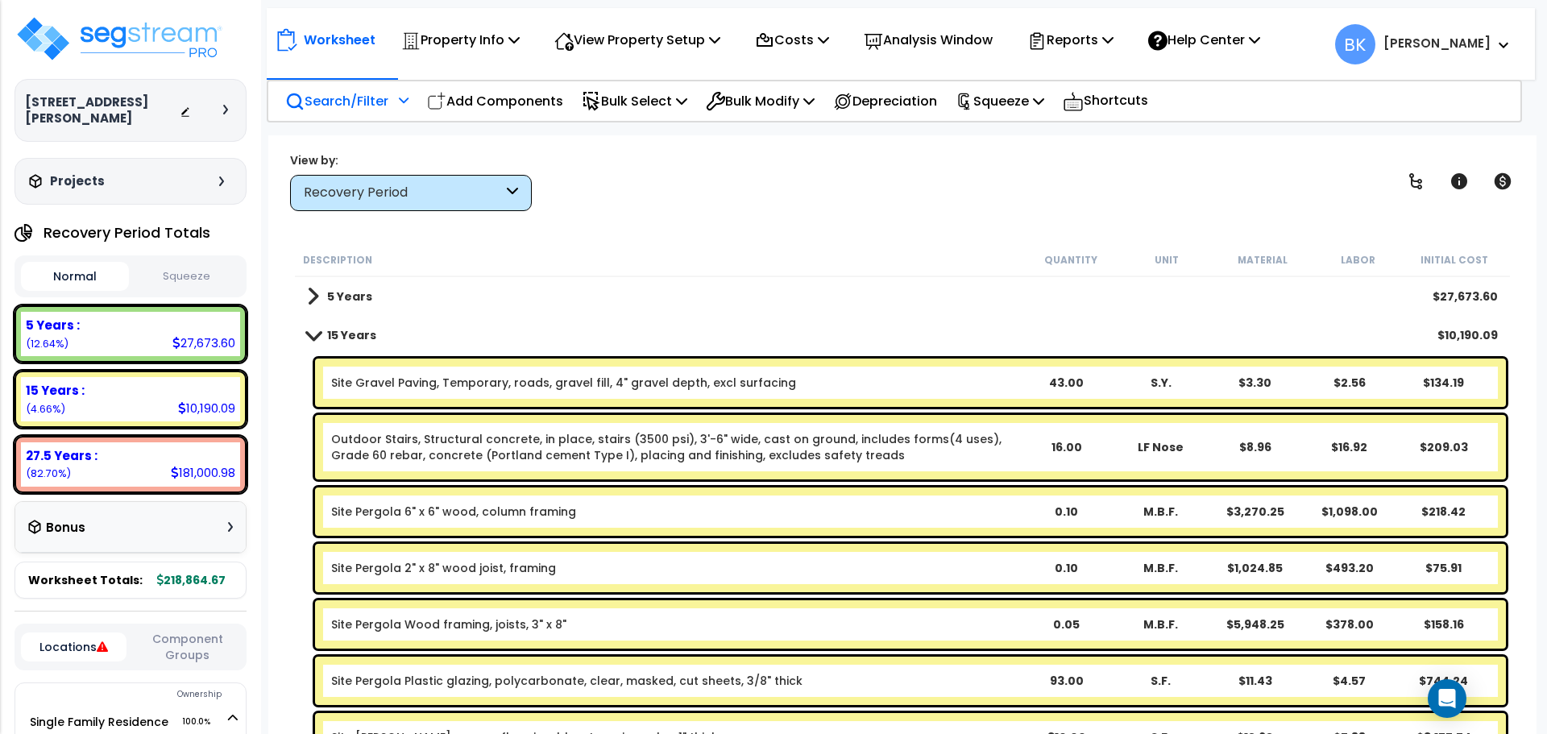
click at [310, 336] on span at bounding box center [313, 335] width 23 height 12
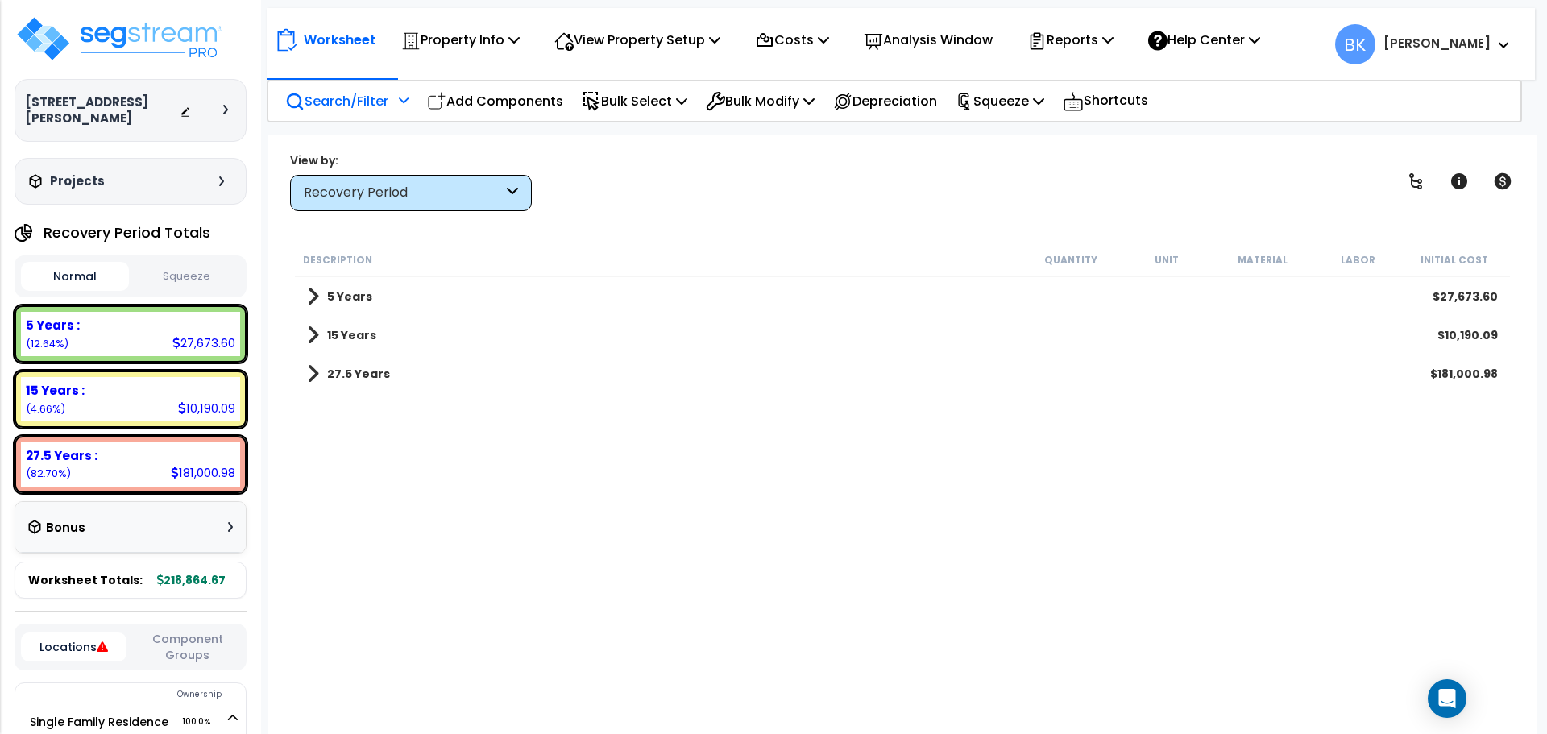
click at [310, 336] on span at bounding box center [313, 335] width 12 height 23
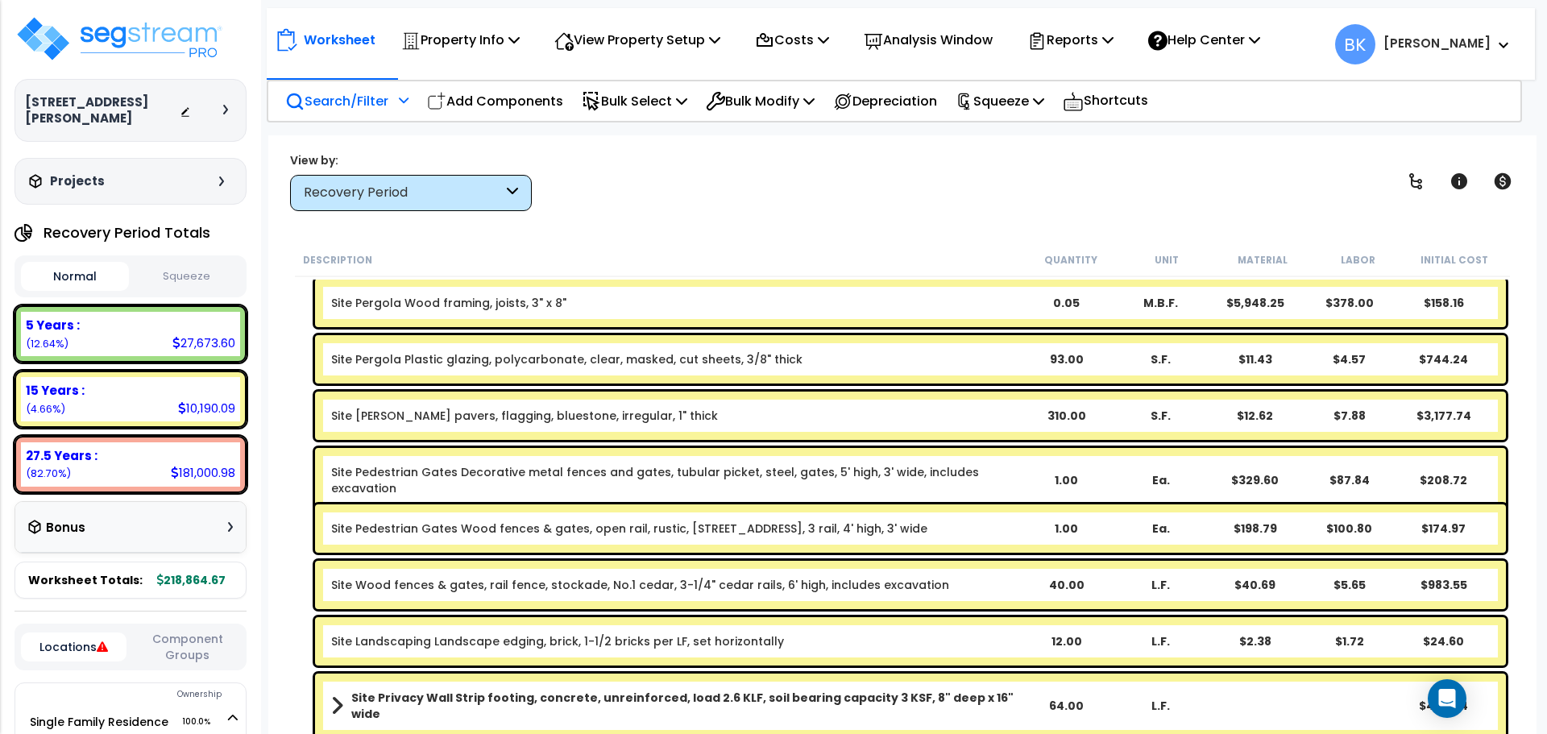
scroll to position [322, 0]
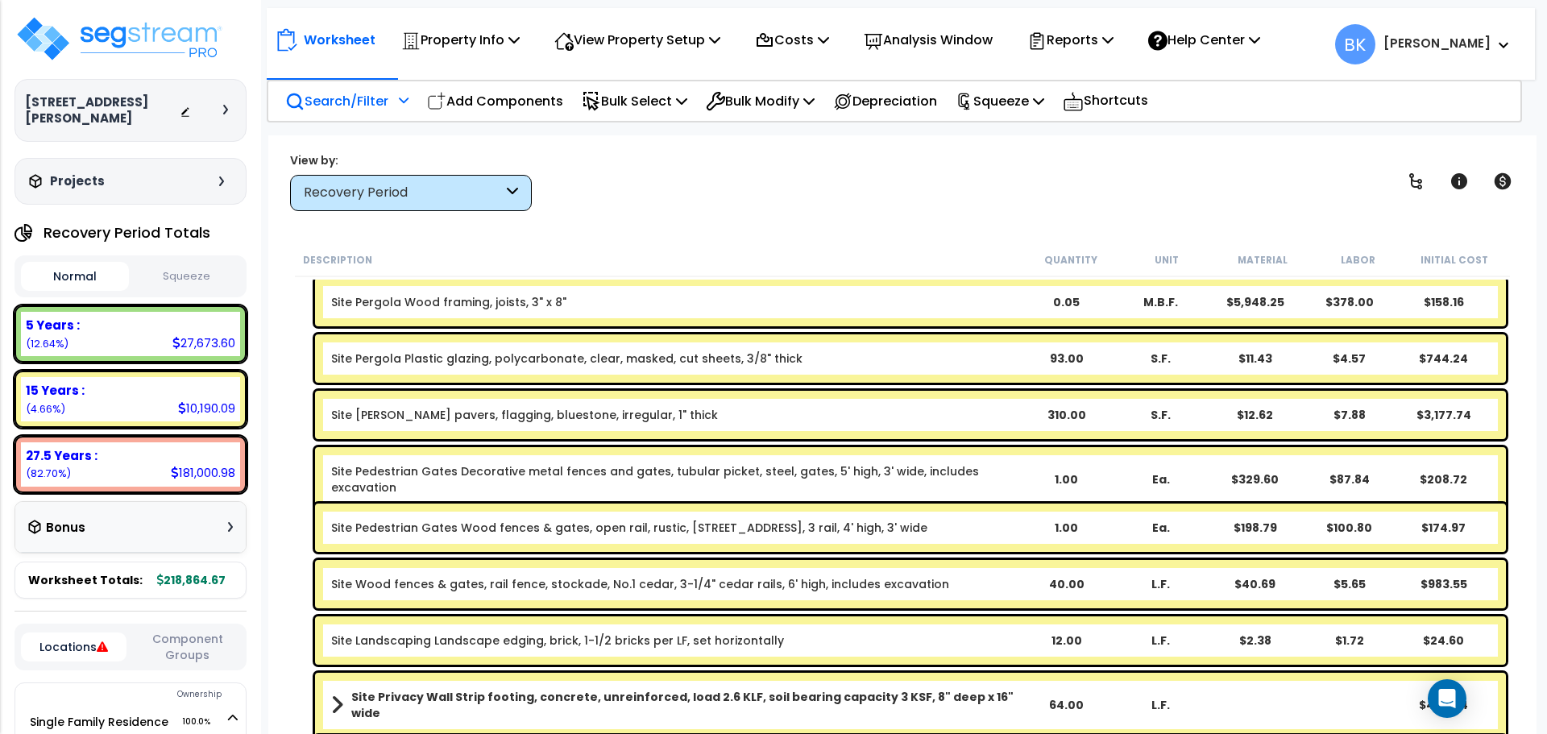
click at [794, 409] on b "Site Patio Stone pavers, flagging, bluestone, irregular, 1" thick" at bounding box center [675, 415] width 688 height 16
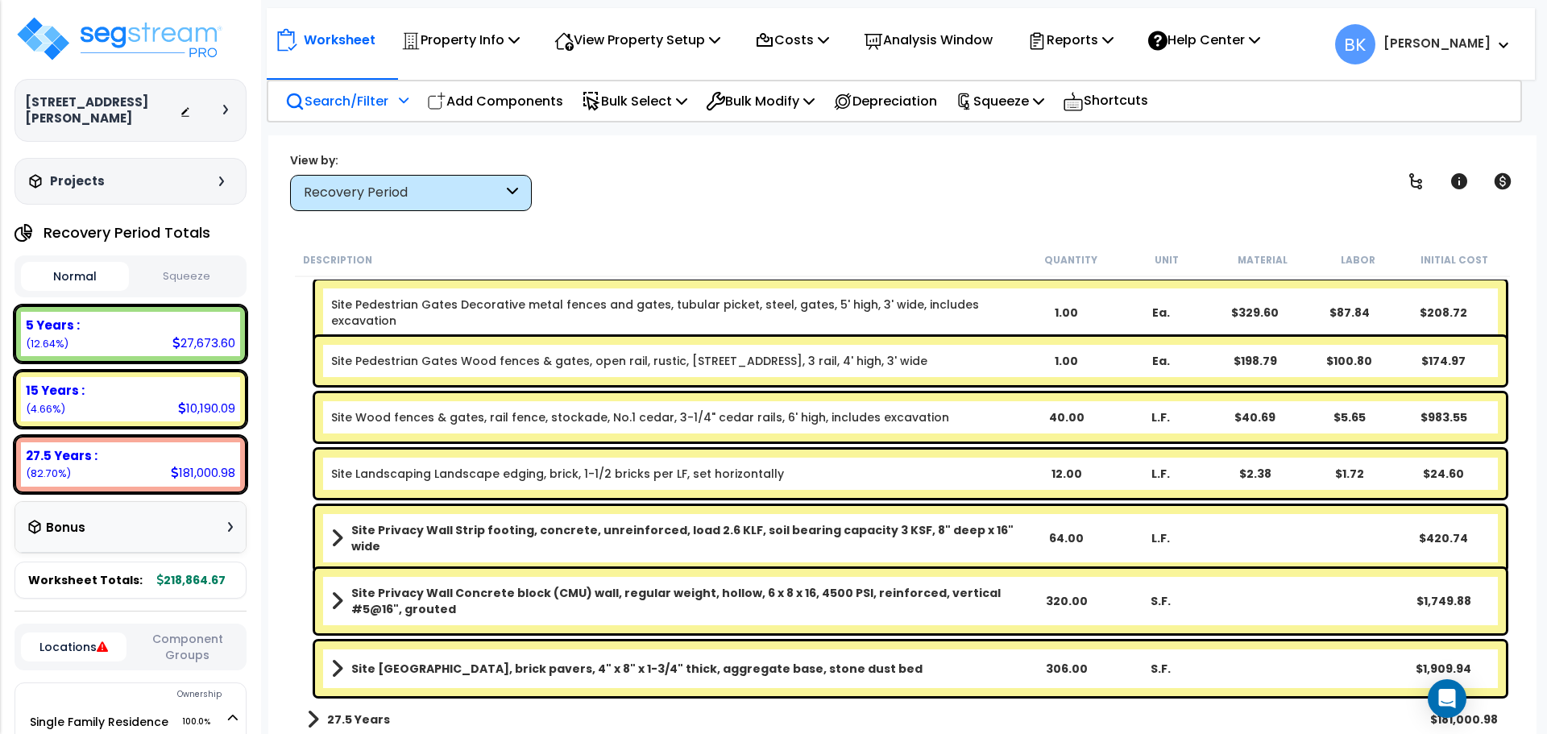
scroll to position [493, 0]
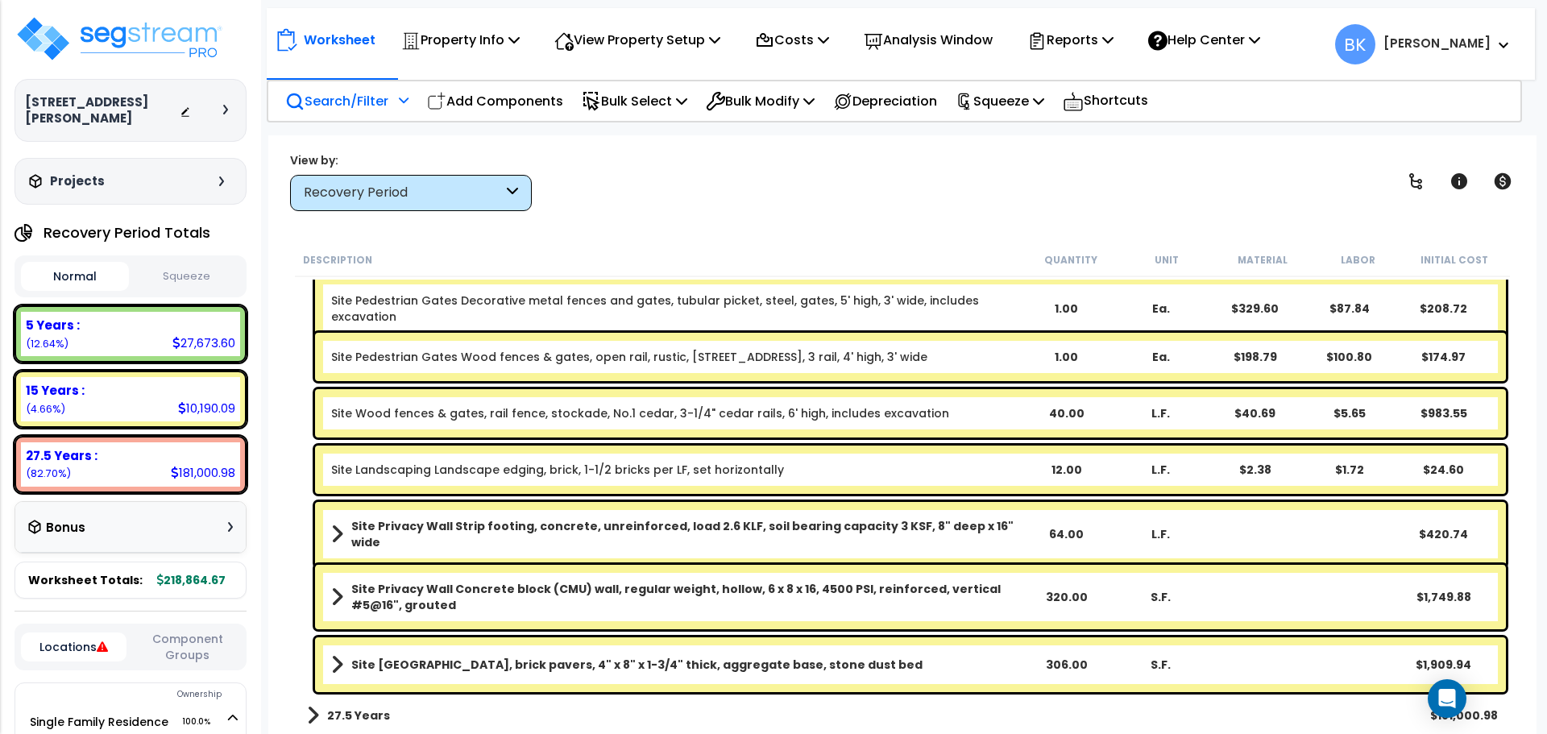
click at [831, 592] on b "Site Privacy Wall Concrete block (CMU) wall, regular weight, hollow, 6 x 8 x 16…" at bounding box center [684, 597] width 667 height 32
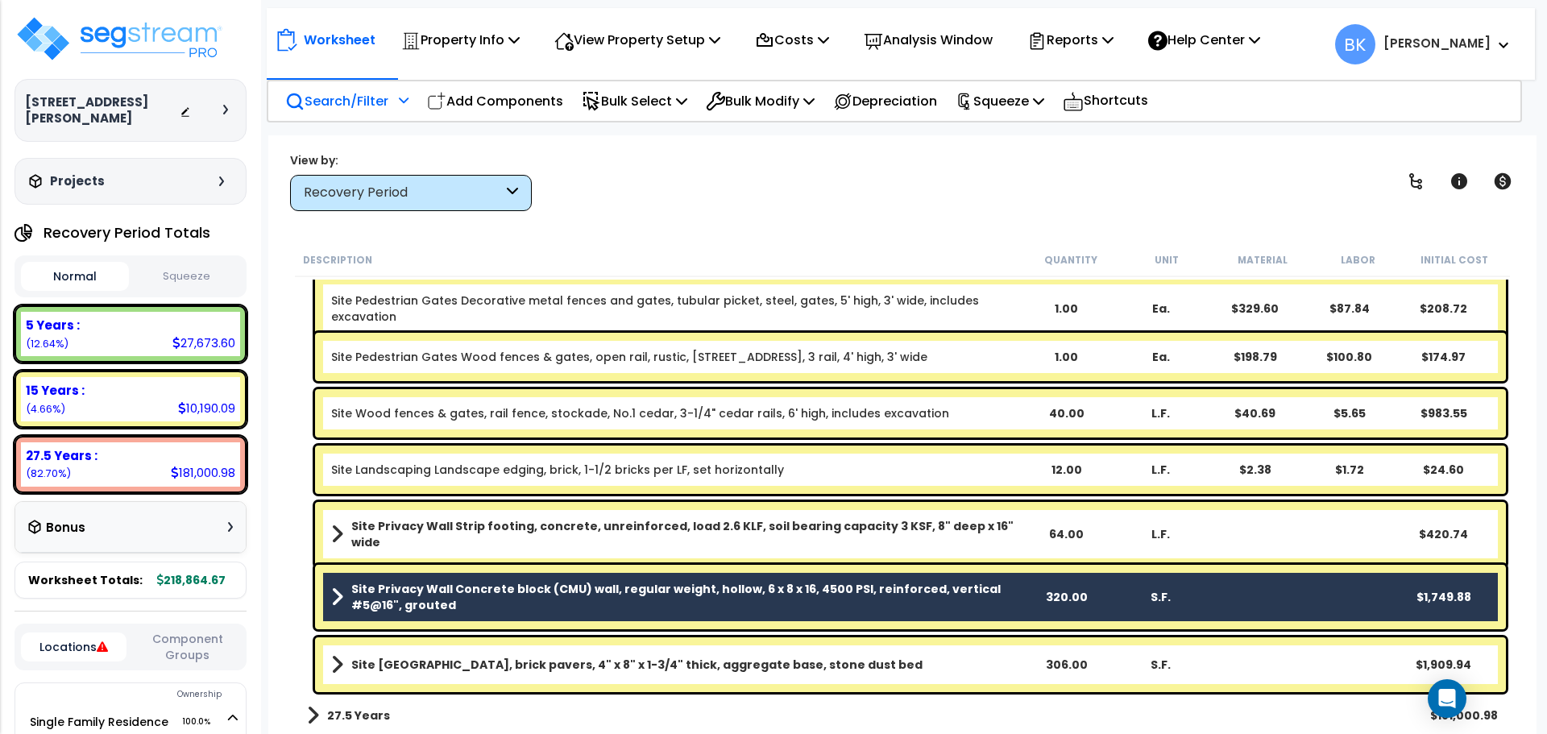
click at [812, 671] on b "Site Patio Plaza, brick pavers, 4" x 8" x 1-3/4" thick, aggregate base, stone d…" at bounding box center [636, 665] width 571 height 16
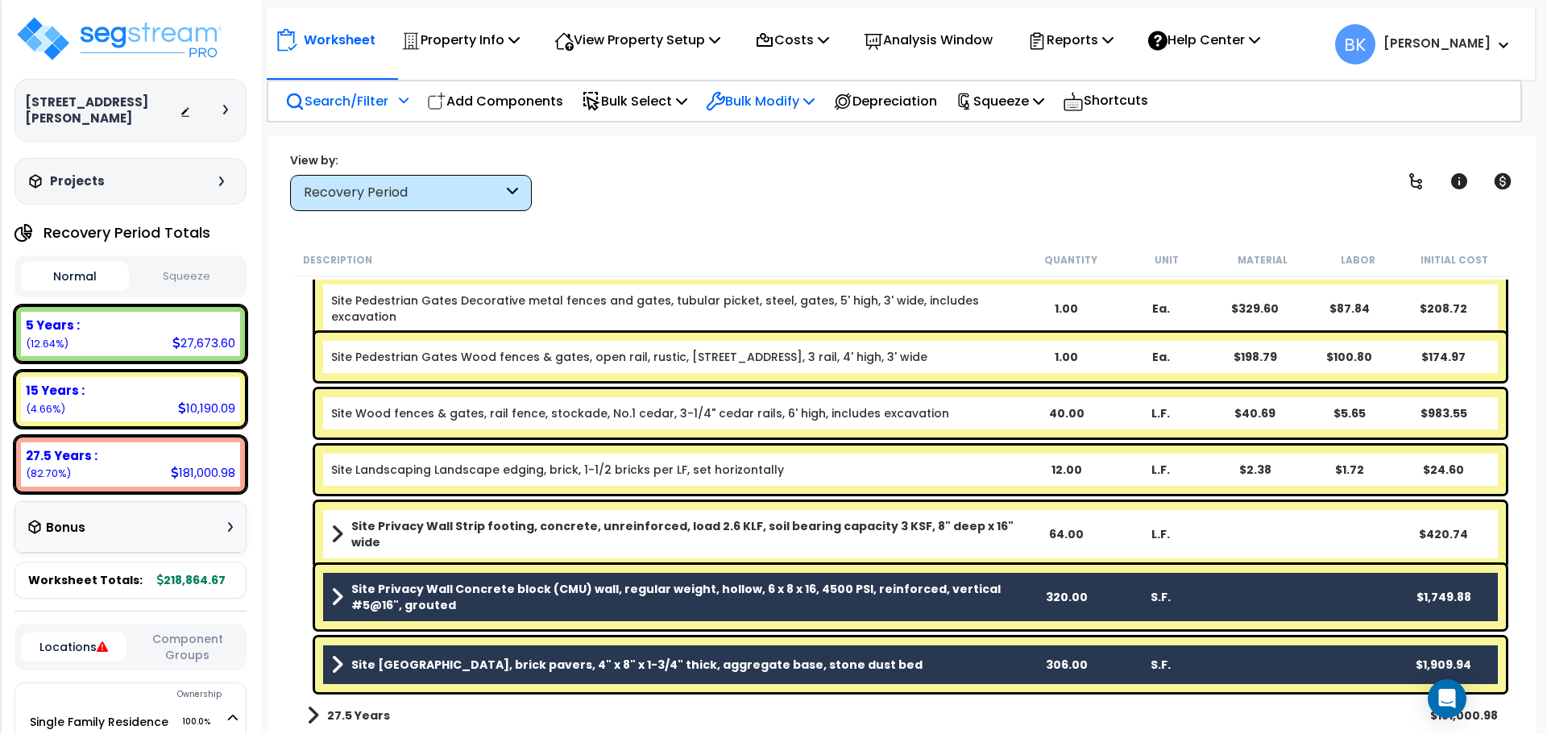
click at [784, 108] on p "Bulk Modify" at bounding box center [760, 101] width 109 height 22
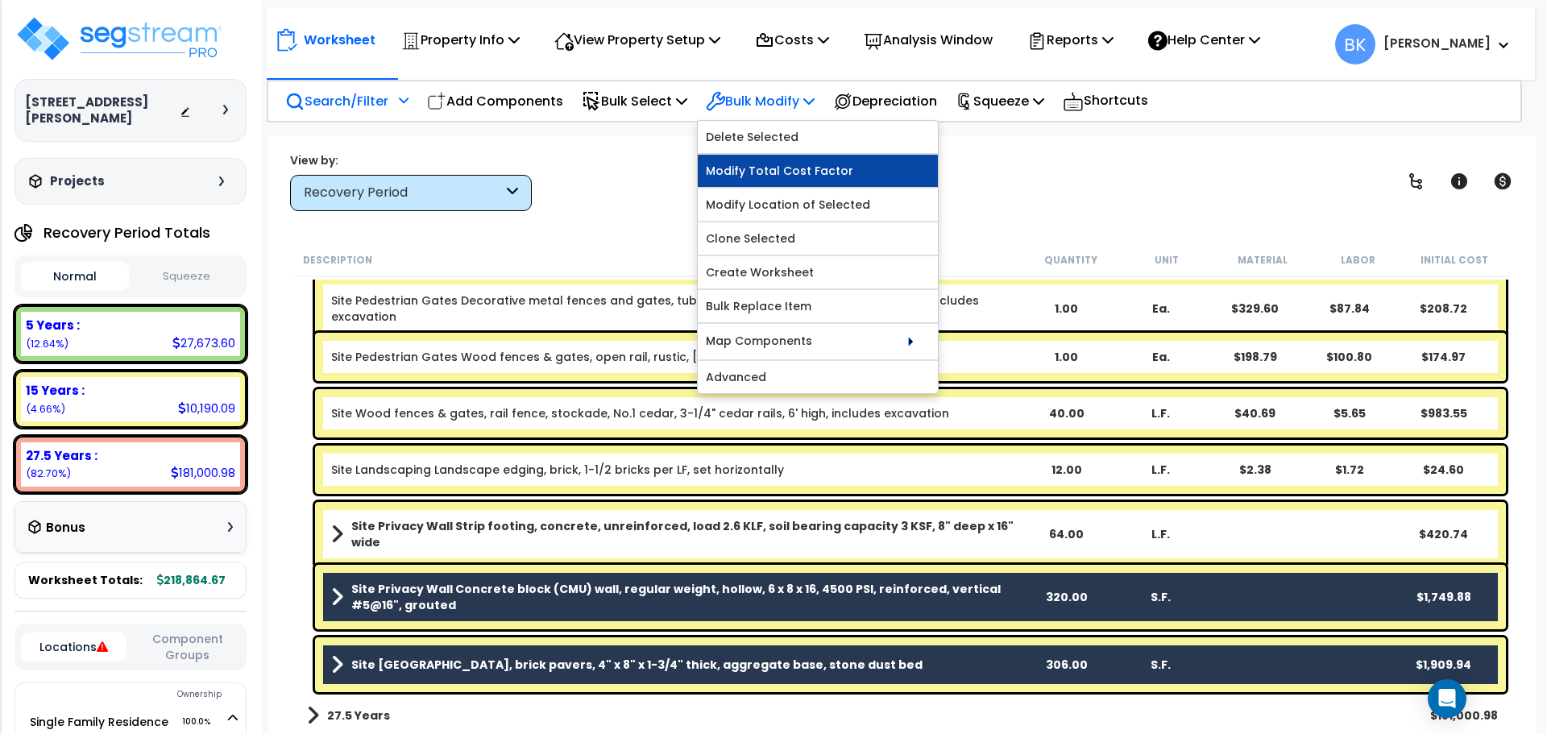
click at [800, 182] on link "Modify Total Cost Factor" at bounding box center [818, 171] width 240 height 32
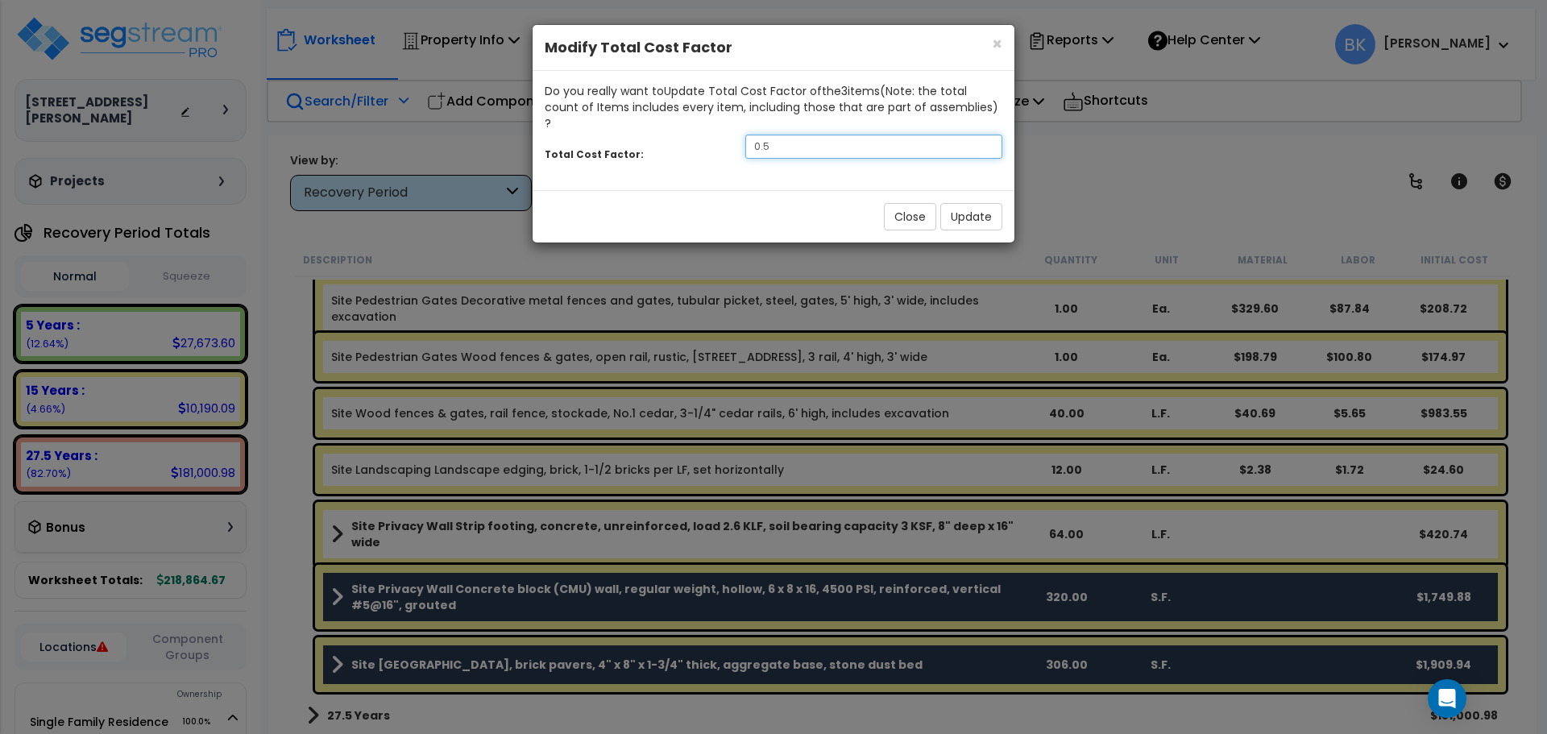
click at [788, 135] on input "0.5" at bounding box center [874, 147] width 257 height 24
type input "0.4"
click at [960, 203] on button "Update" at bounding box center [972, 216] width 62 height 27
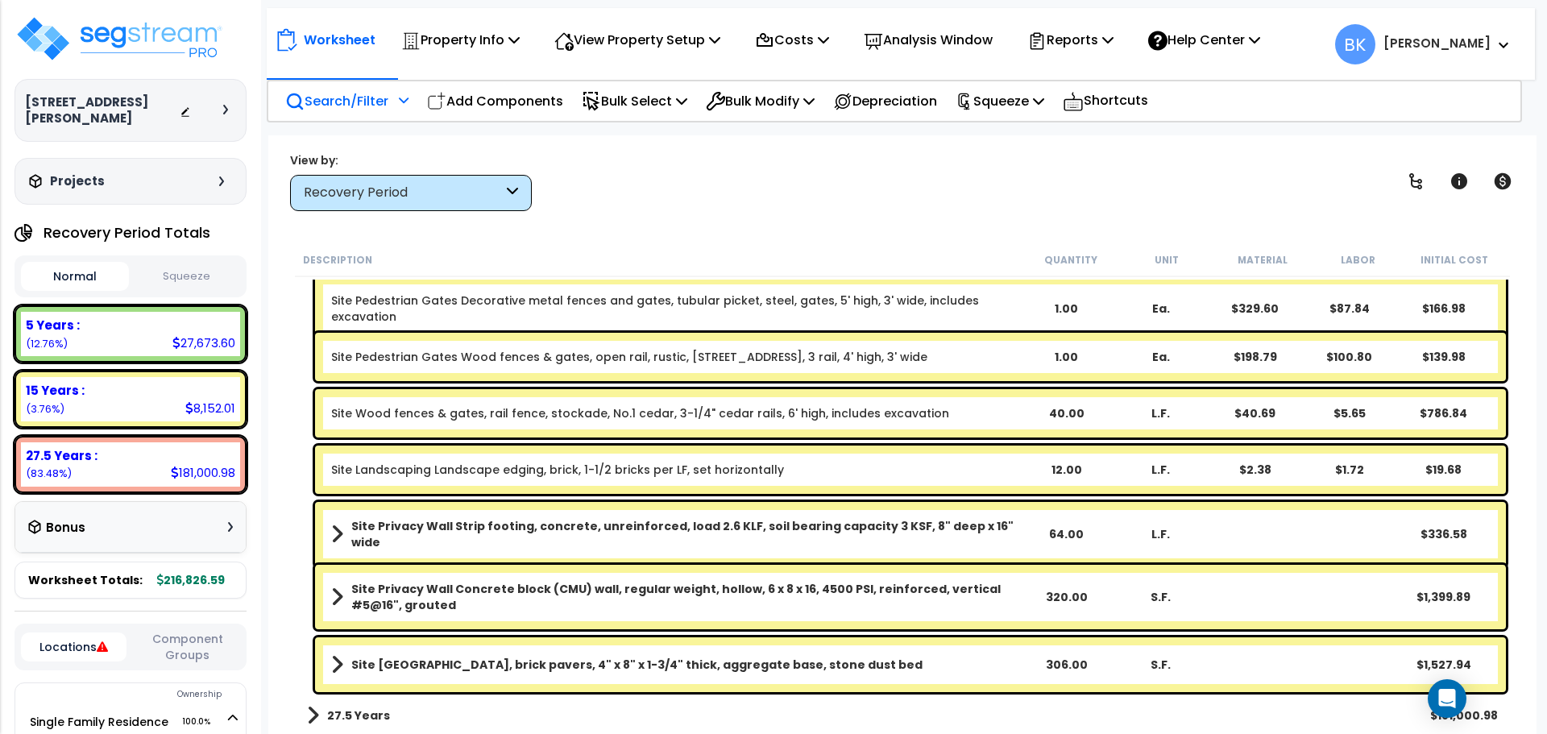
click at [519, 415] on link "Site Wood fences & gates, rail fence, stockade, No.1 cedar, 3-1/4" cedar rails,…" at bounding box center [640, 413] width 618 height 16
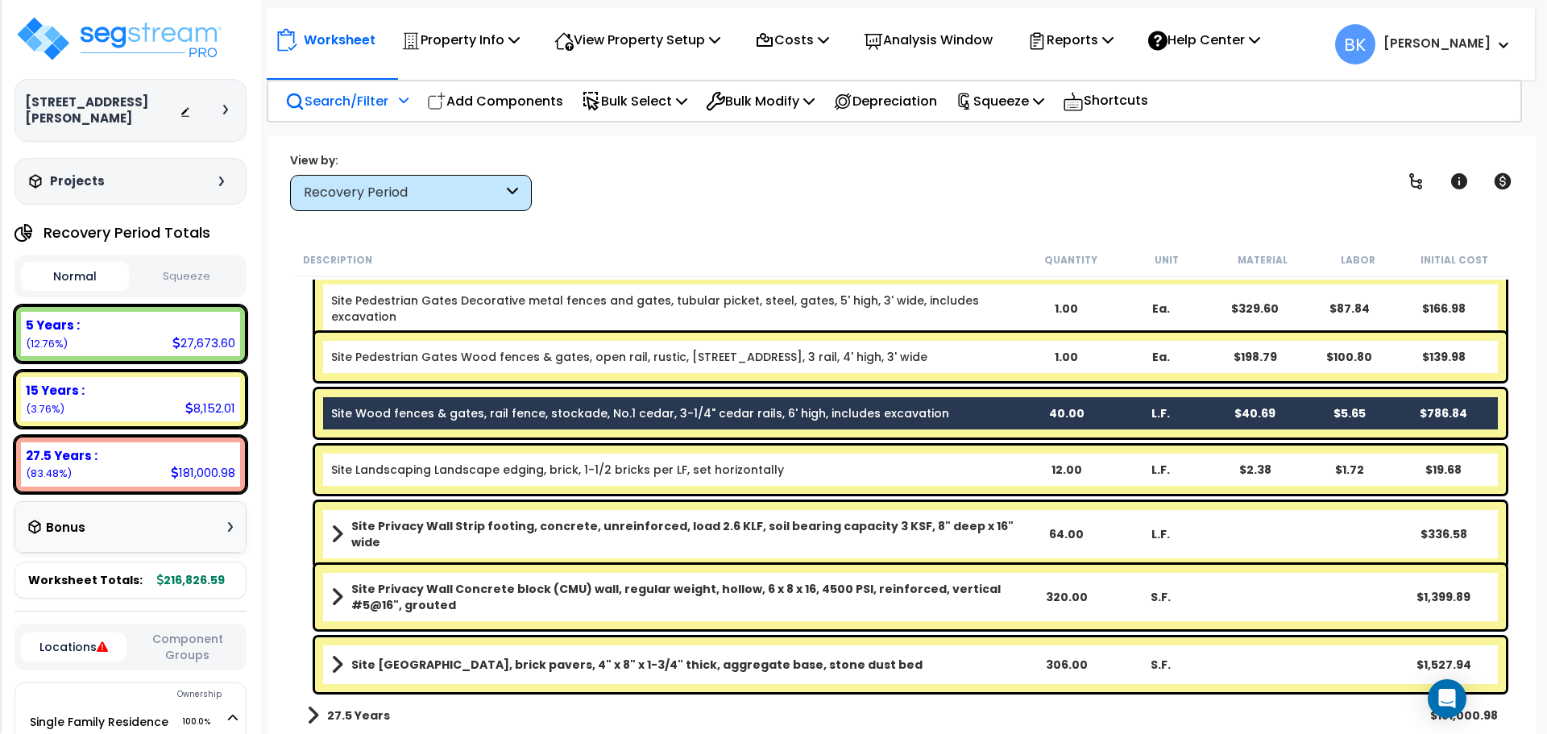
click at [520, 411] on link "Site Wood fences & gates, rail fence, stockade, No.1 cedar, 3-1/4" cedar rails,…" at bounding box center [640, 413] width 618 height 16
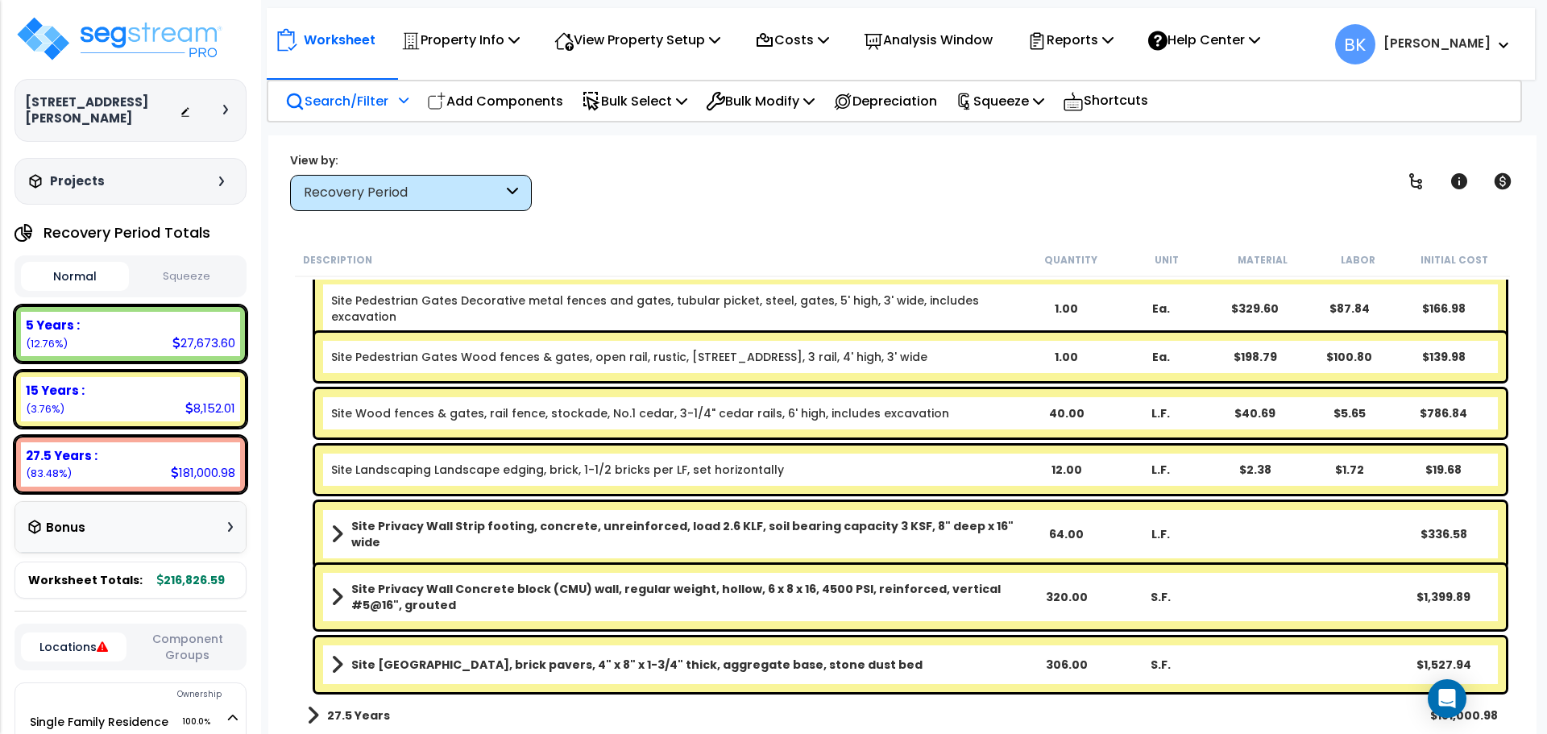
click at [467, 599] on b "Site Privacy Wall Concrete block (CMU) wall, regular weight, hollow, 6 x 8 x 16…" at bounding box center [684, 597] width 667 height 32
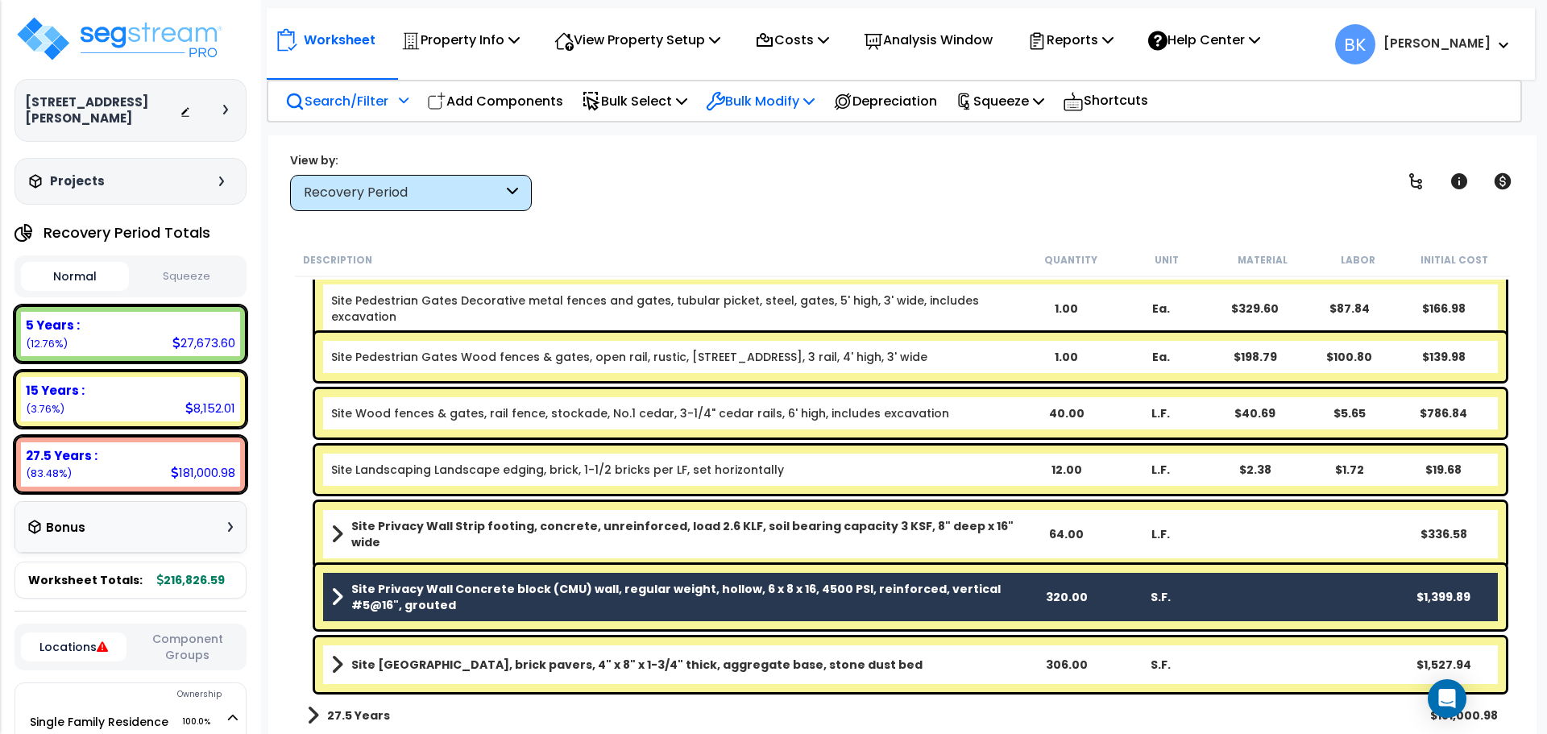
click at [771, 105] on p "Bulk Modify" at bounding box center [760, 101] width 109 height 22
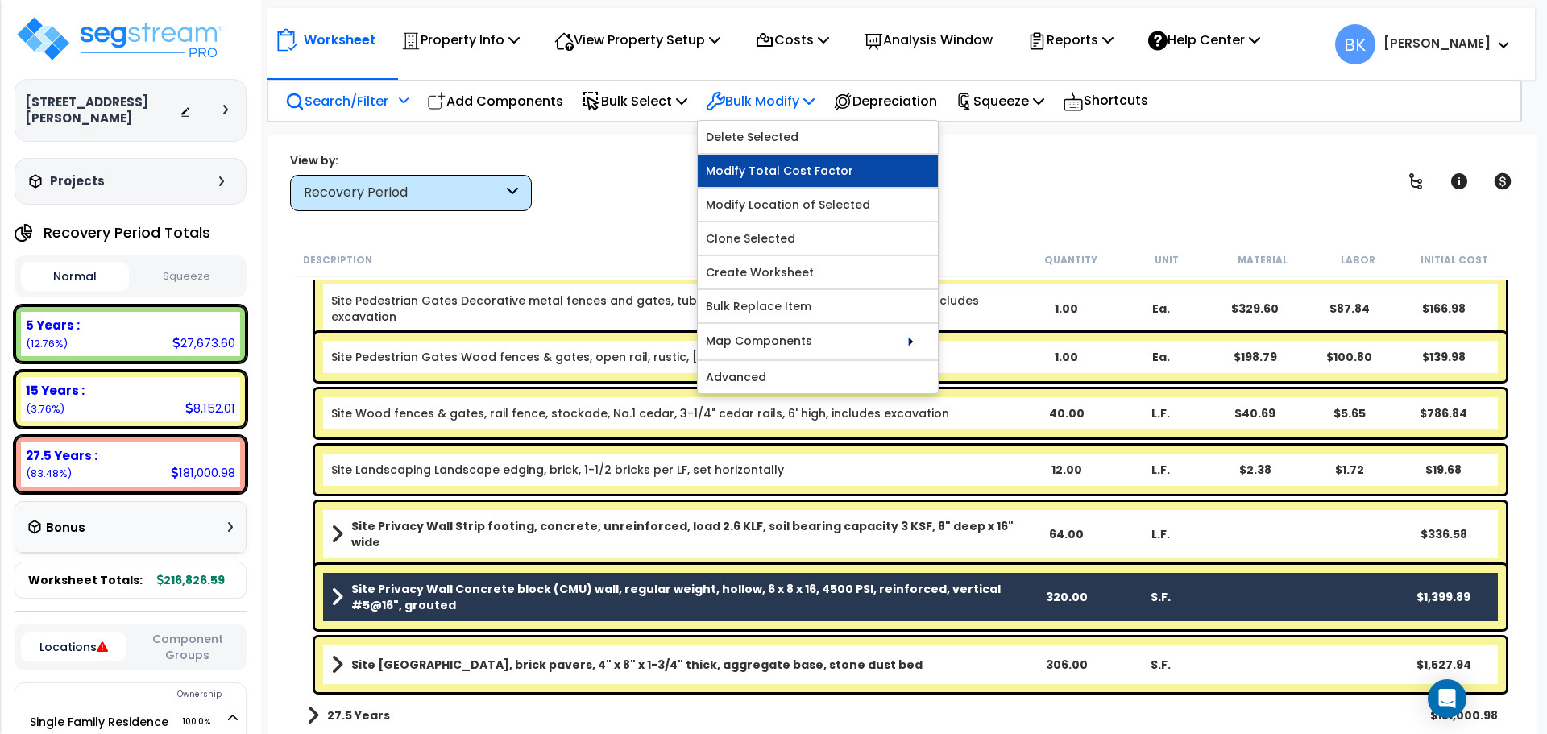
click at [779, 168] on link "Modify Total Cost Factor" at bounding box center [818, 171] width 240 height 32
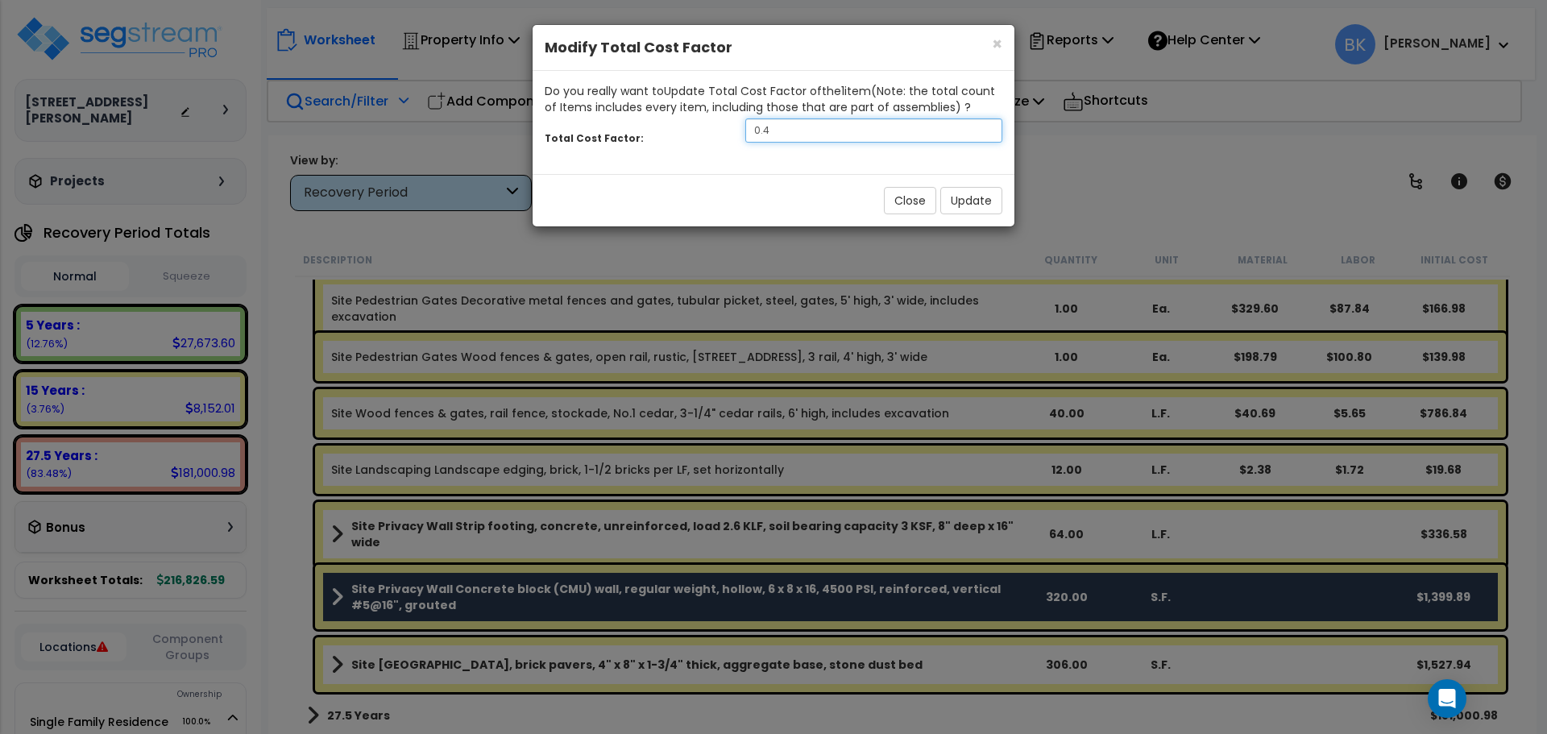
click at [776, 129] on input "0.4" at bounding box center [874, 130] width 257 height 24
type input "0.3"
click at [967, 194] on button "Update" at bounding box center [972, 200] width 62 height 27
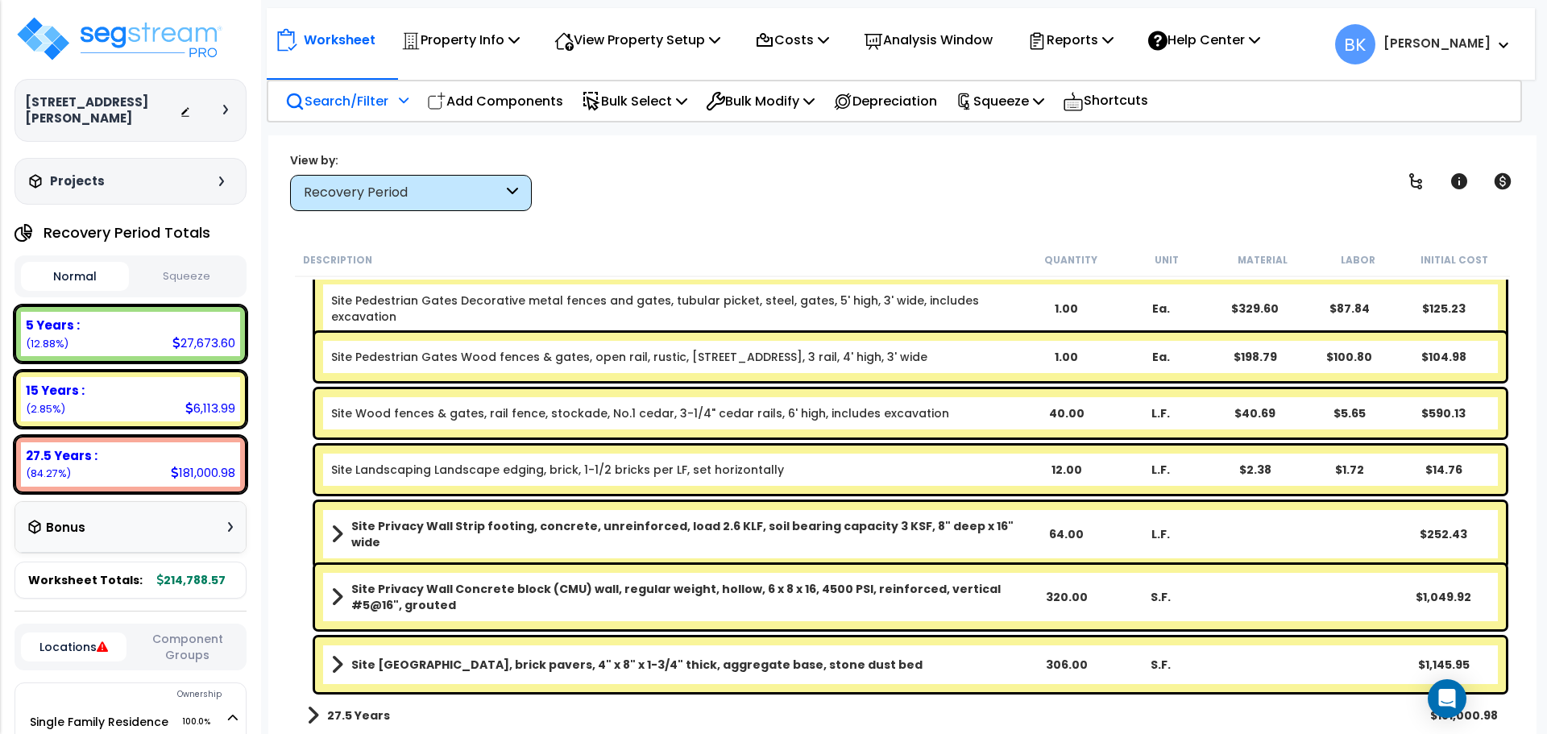
click at [314, 715] on span at bounding box center [313, 715] width 12 height 23
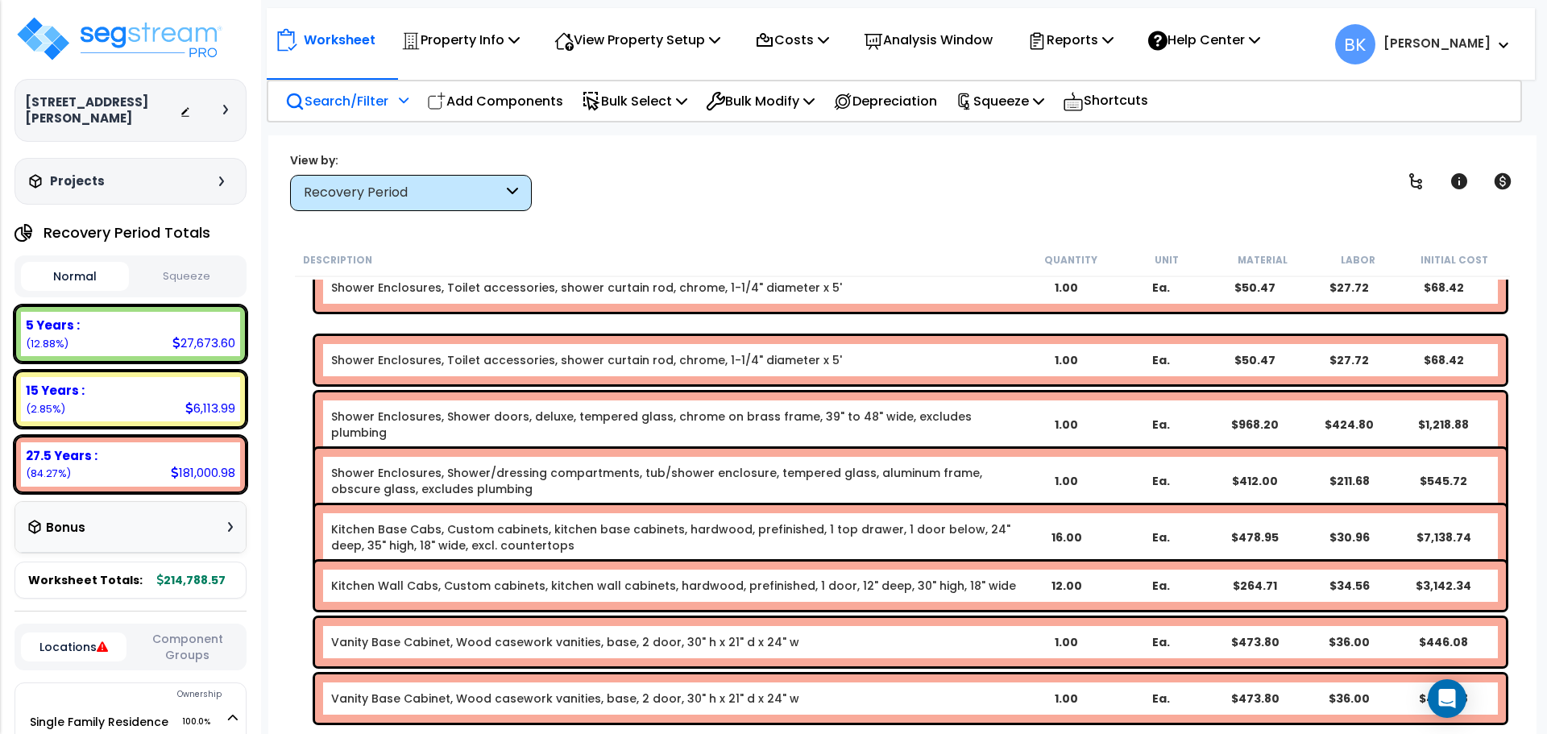
scroll to position [5813, 0]
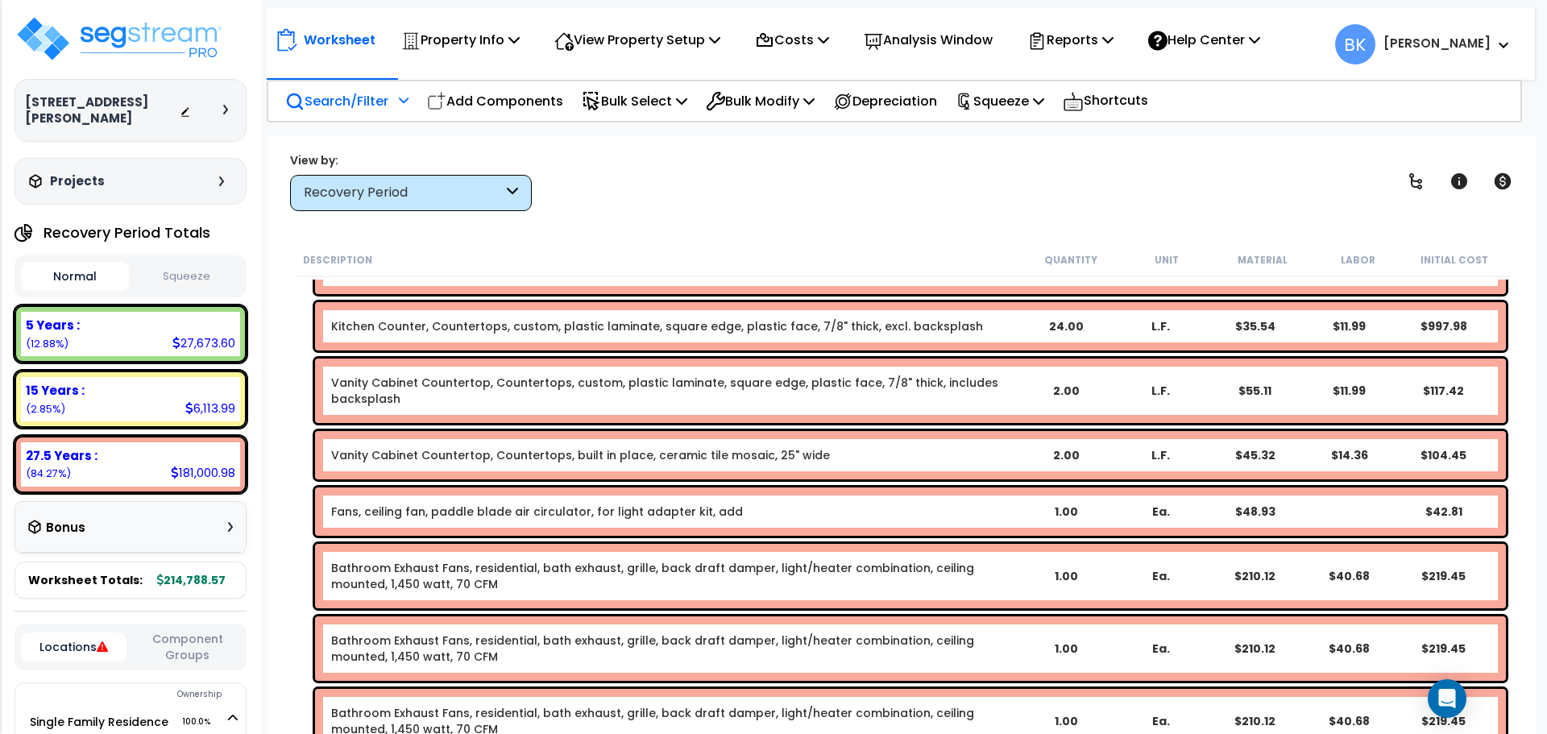
click at [312, 304] on div "Kitchen Counter, Countertops, custom, plastic laminate, square edge, plastic fa…" at bounding box center [902, 326] width 1215 height 56
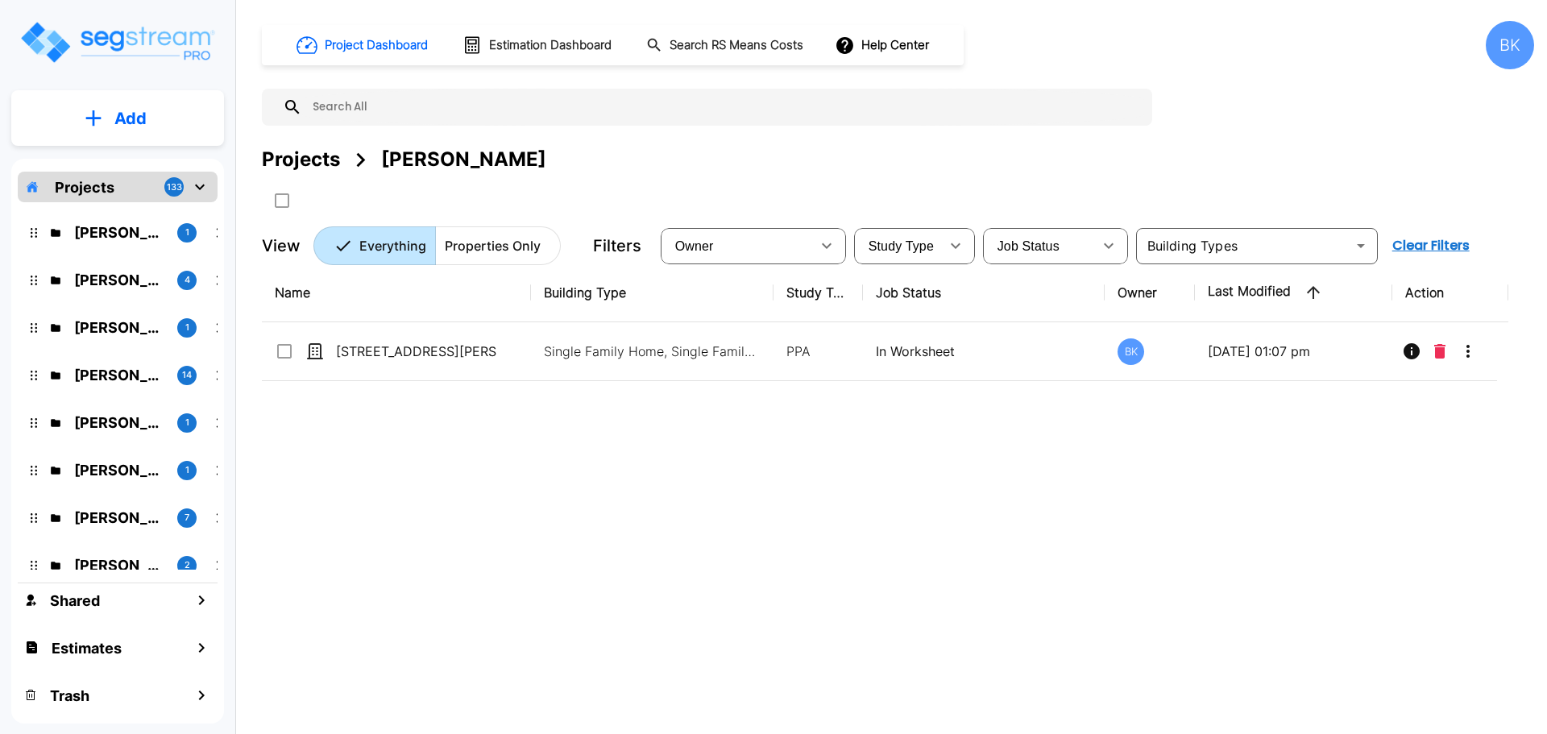
click at [73, 245] on div "[PERSON_NAME] 1" at bounding box center [129, 232] width 211 height 35
click at [114, 277] on p "[PERSON_NAME]" at bounding box center [119, 280] width 90 height 22
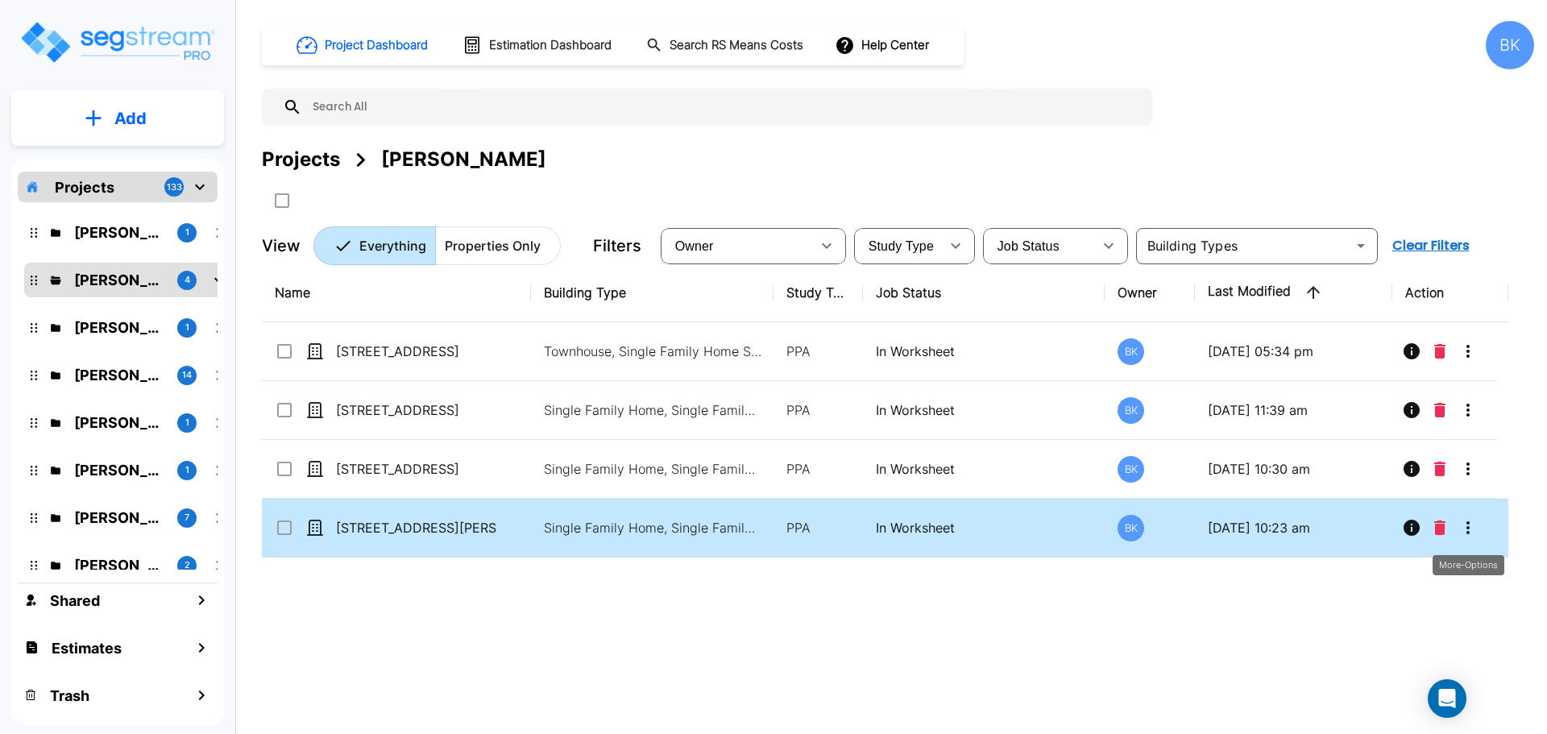
click at [1474, 525] on icon "More-Options" at bounding box center [1468, 527] width 19 height 19
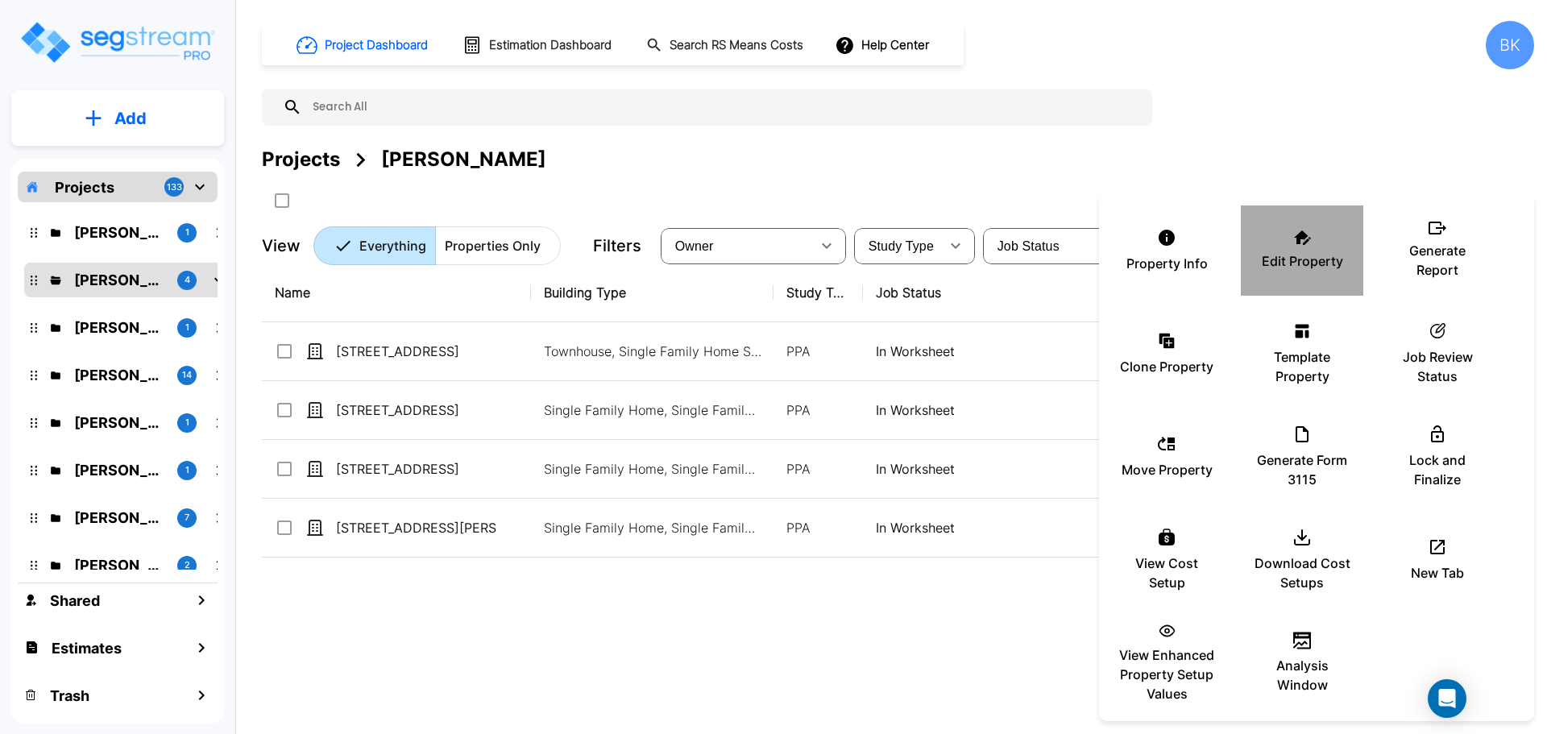
click at [1299, 239] on icon at bounding box center [1302, 238] width 17 height 15
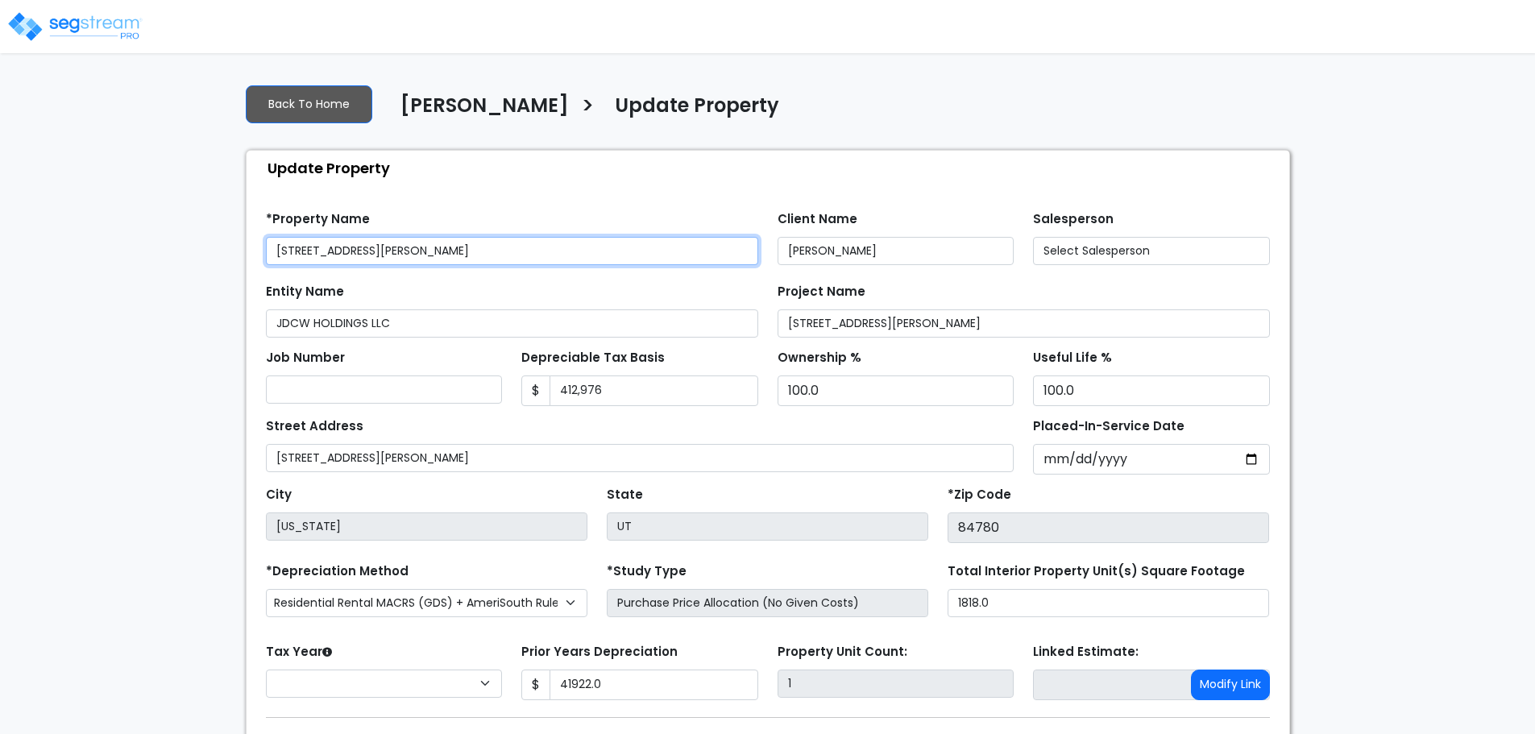
type input "41,922.0"
select select "2024"
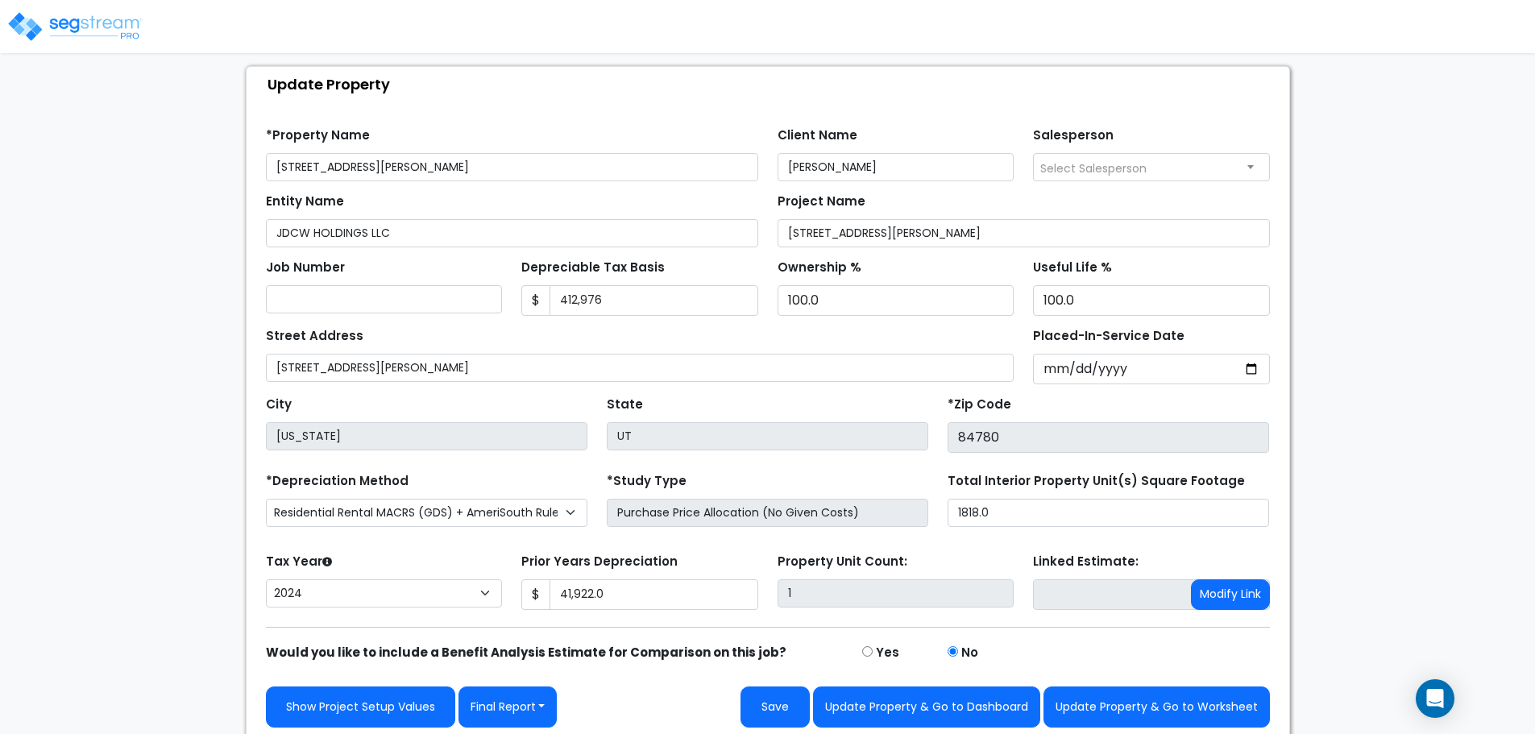
scroll to position [91, 0]
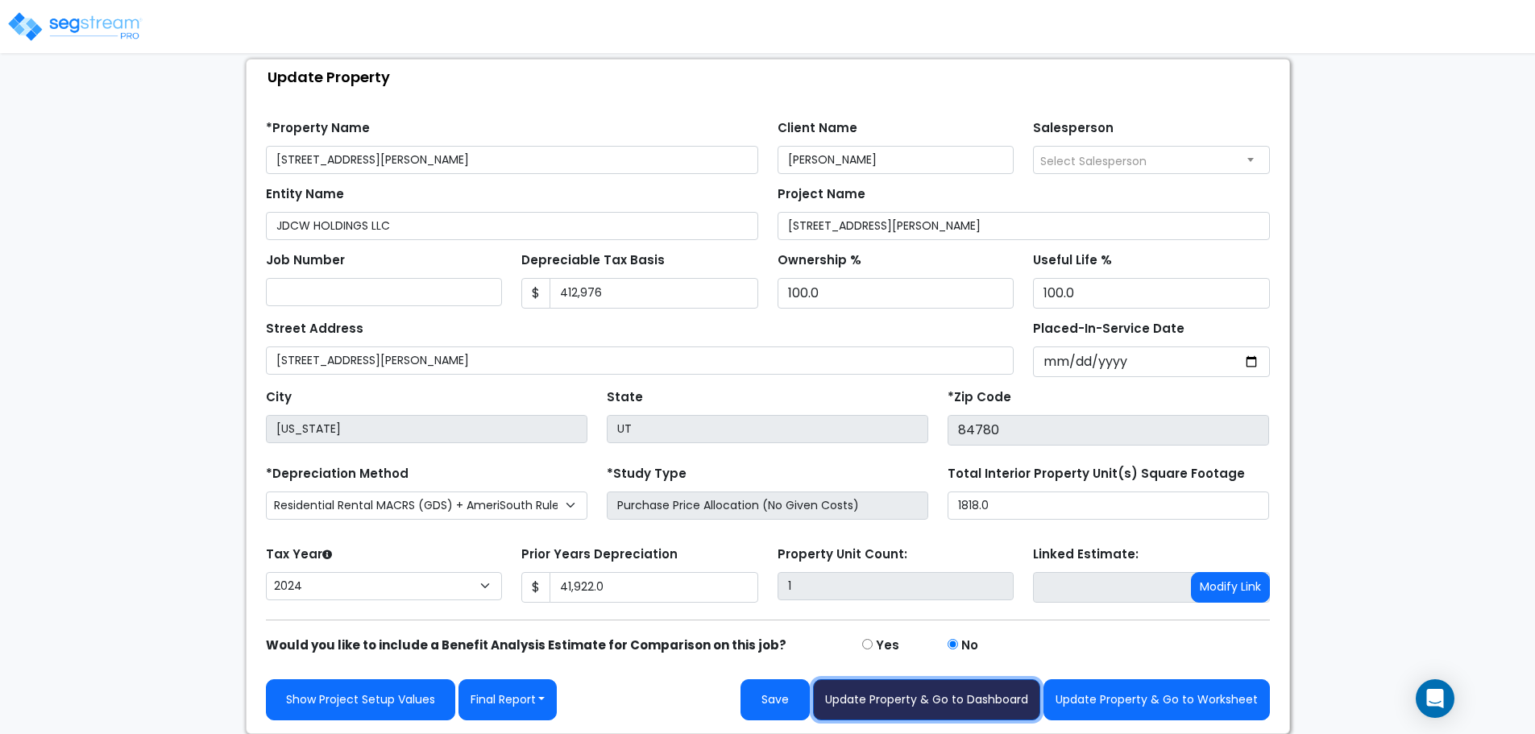
click at [992, 697] on button "Update Property & Go to Dashboard" at bounding box center [926, 699] width 227 height 41
type input "41922"
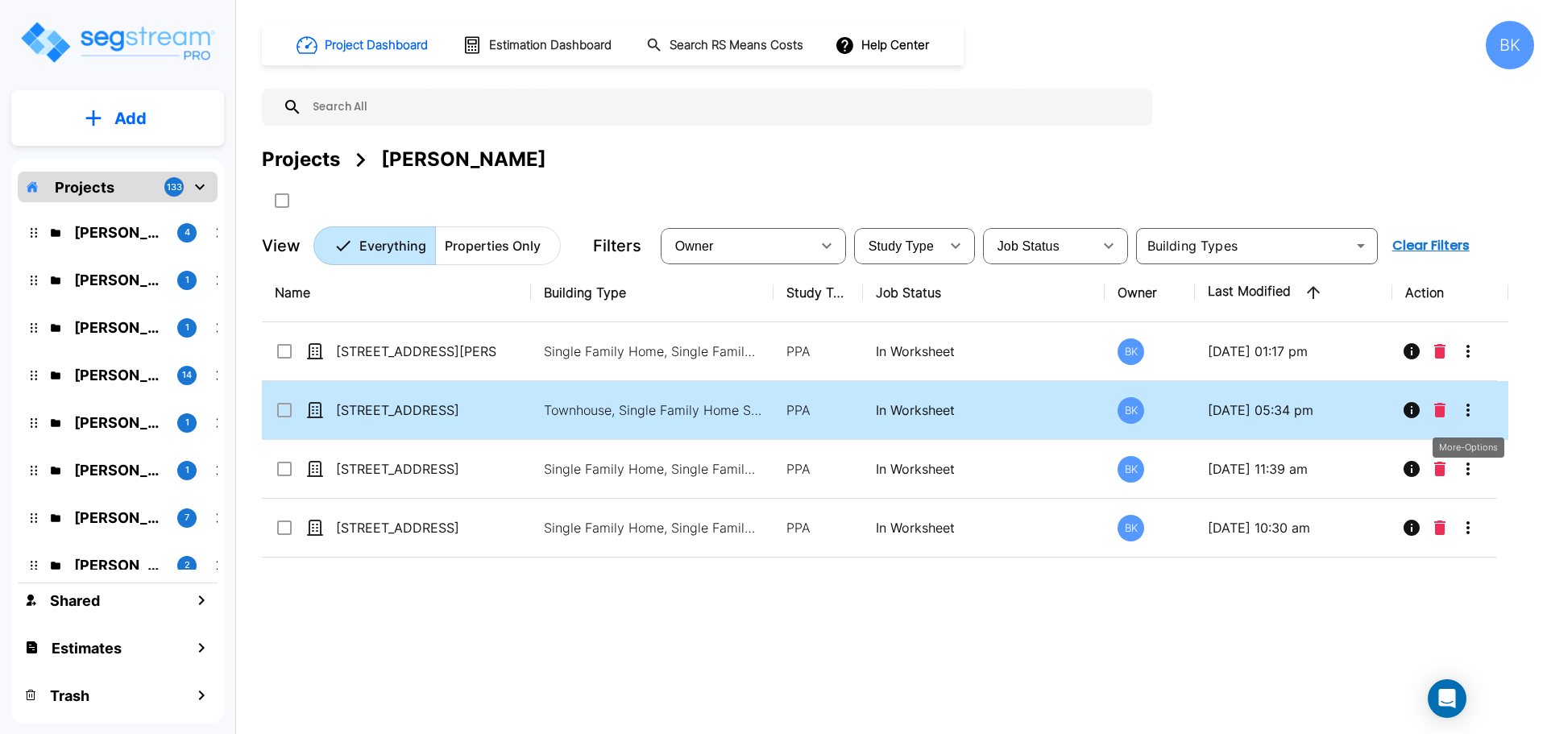
click at [1466, 409] on icon "More-Options" at bounding box center [1468, 410] width 19 height 19
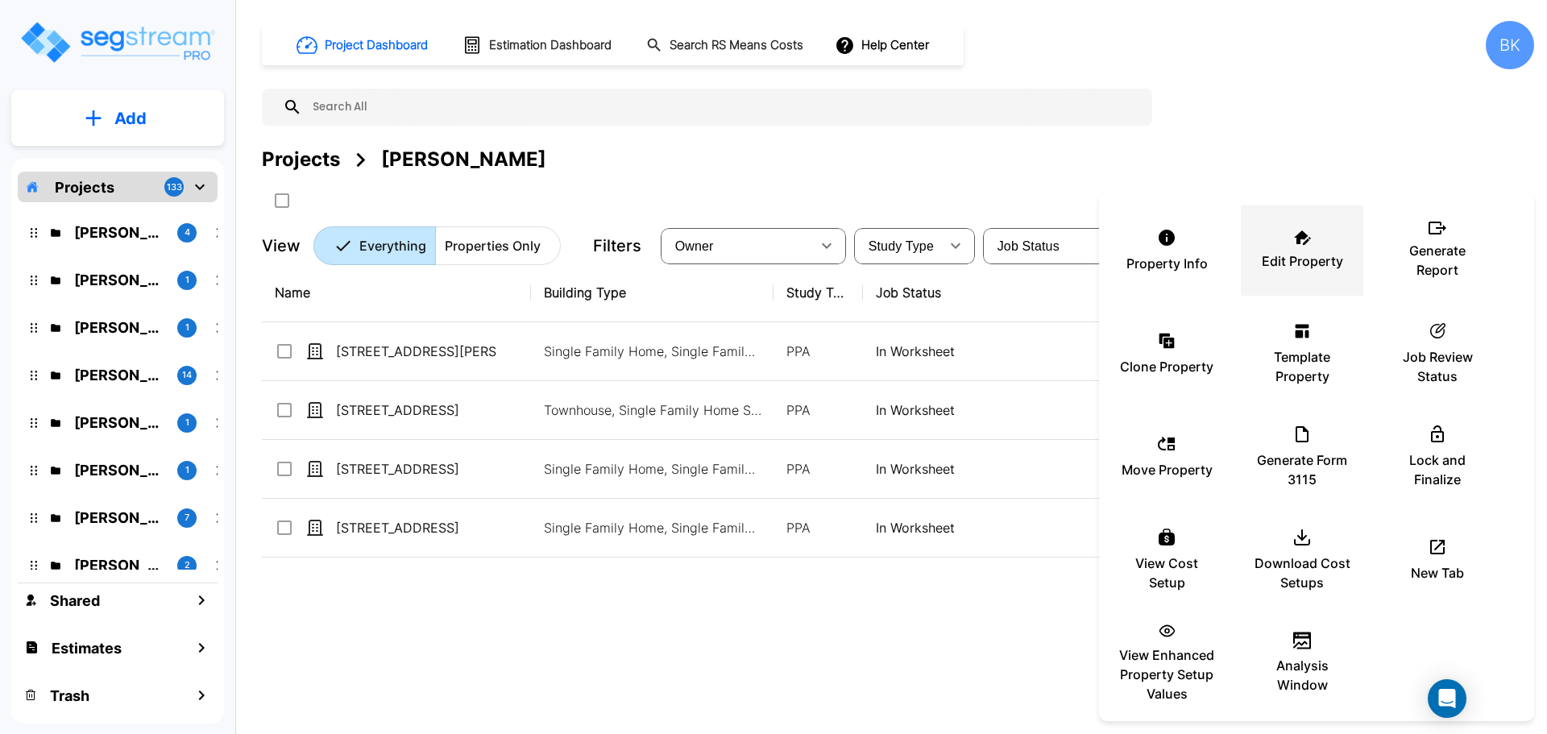
click at [1309, 269] on p "Edit Property" at bounding box center [1302, 260] width 81 height 19
click at [672, 606] on div at bounding box center [773, 367] width 1547 height 734
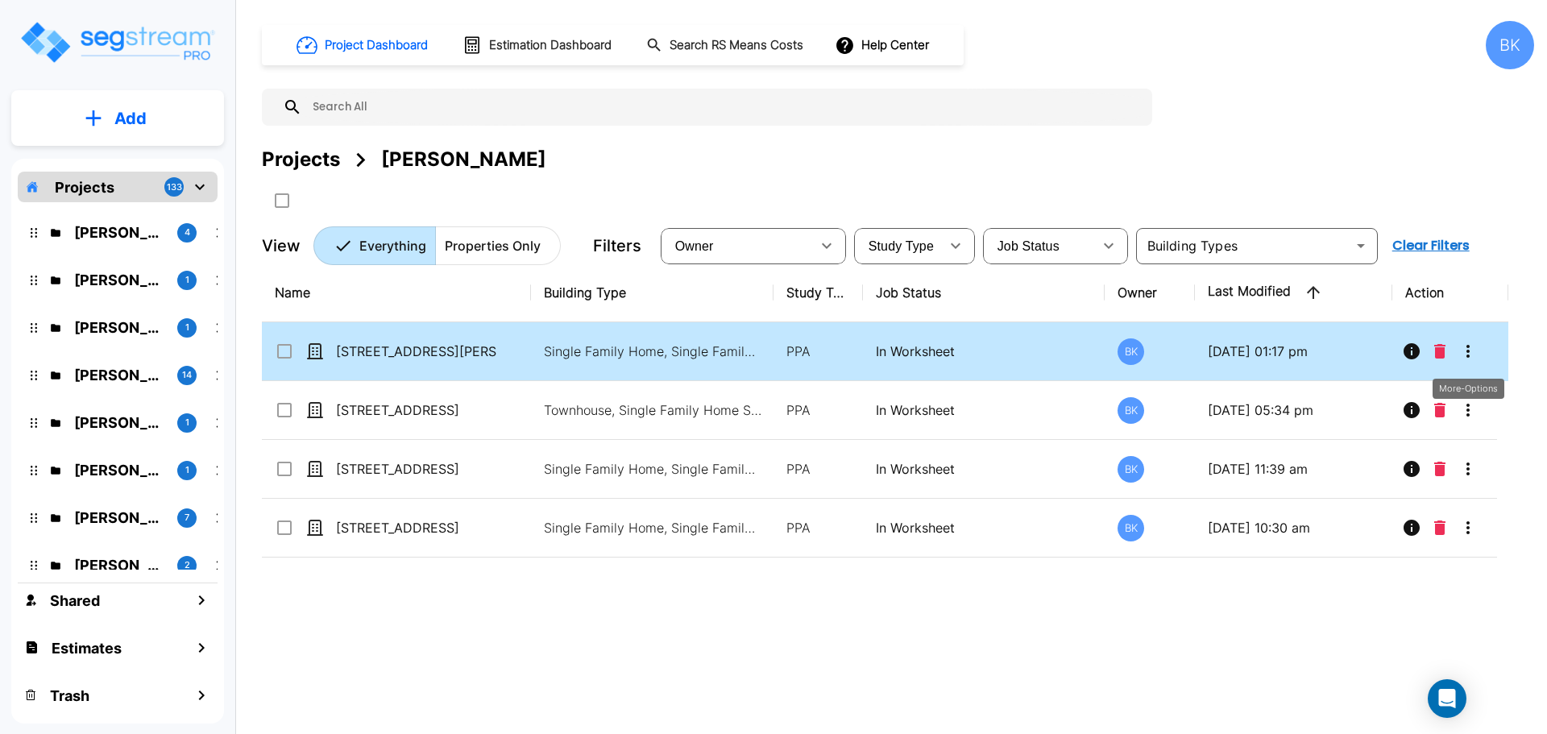
click at [1468, 355] on icon "More-Options" at bounding box center [1468, 351] width 3 height 13
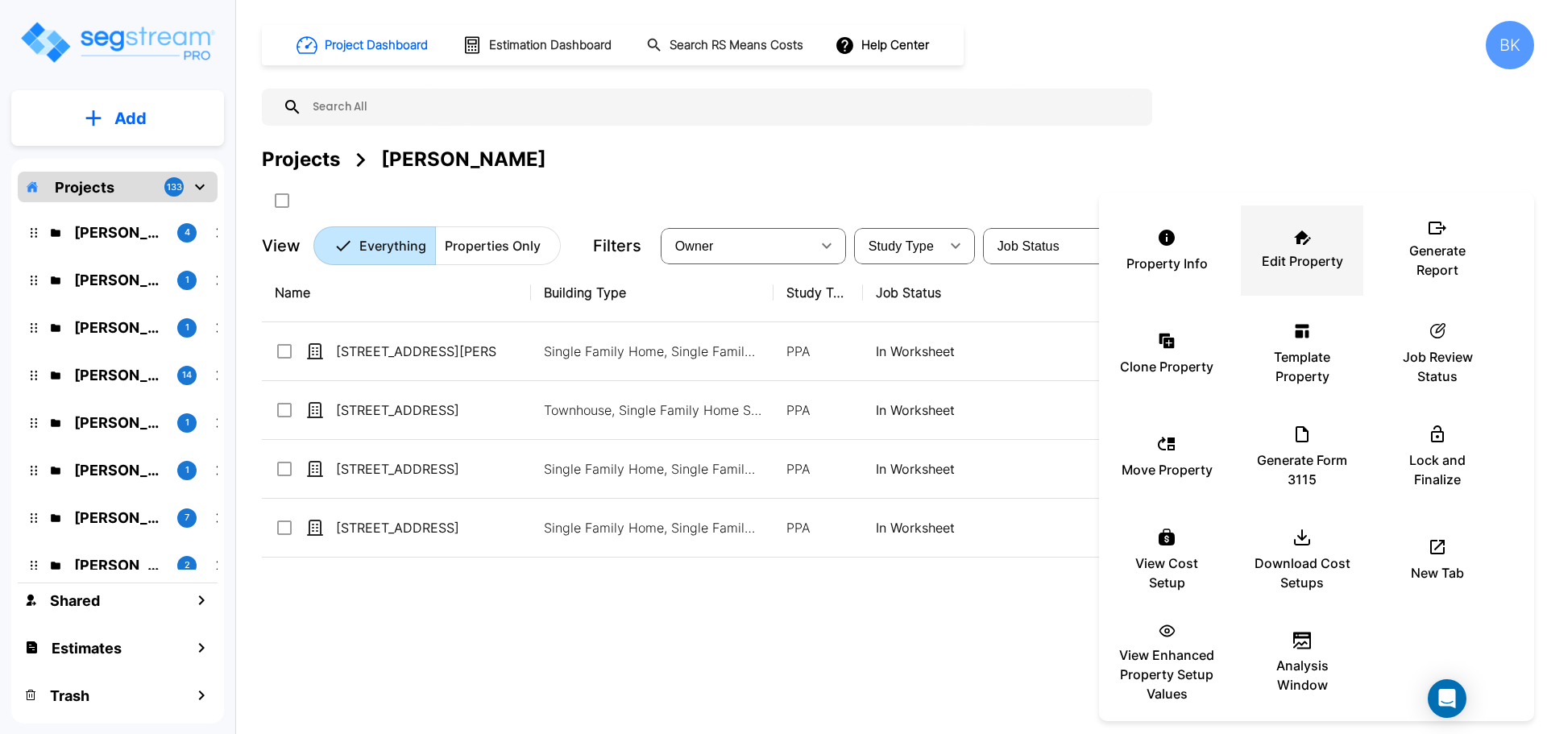
click at [1299, 245] on div "Edit Property" at bounding box center [1302, 250] width 97 height 81
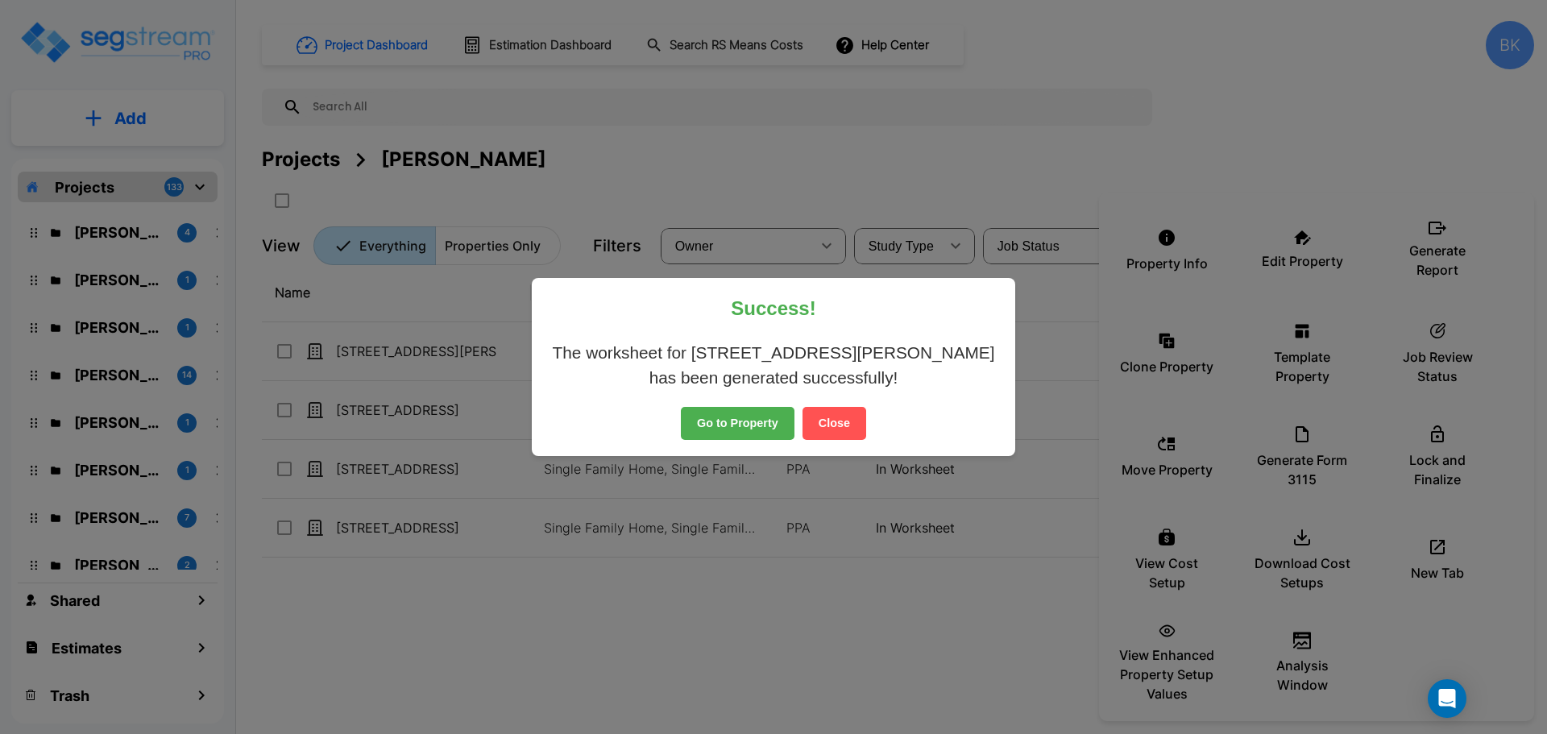
click at [843, 417] on button "Close" at bounding box center [835, 424] width 64 height 34
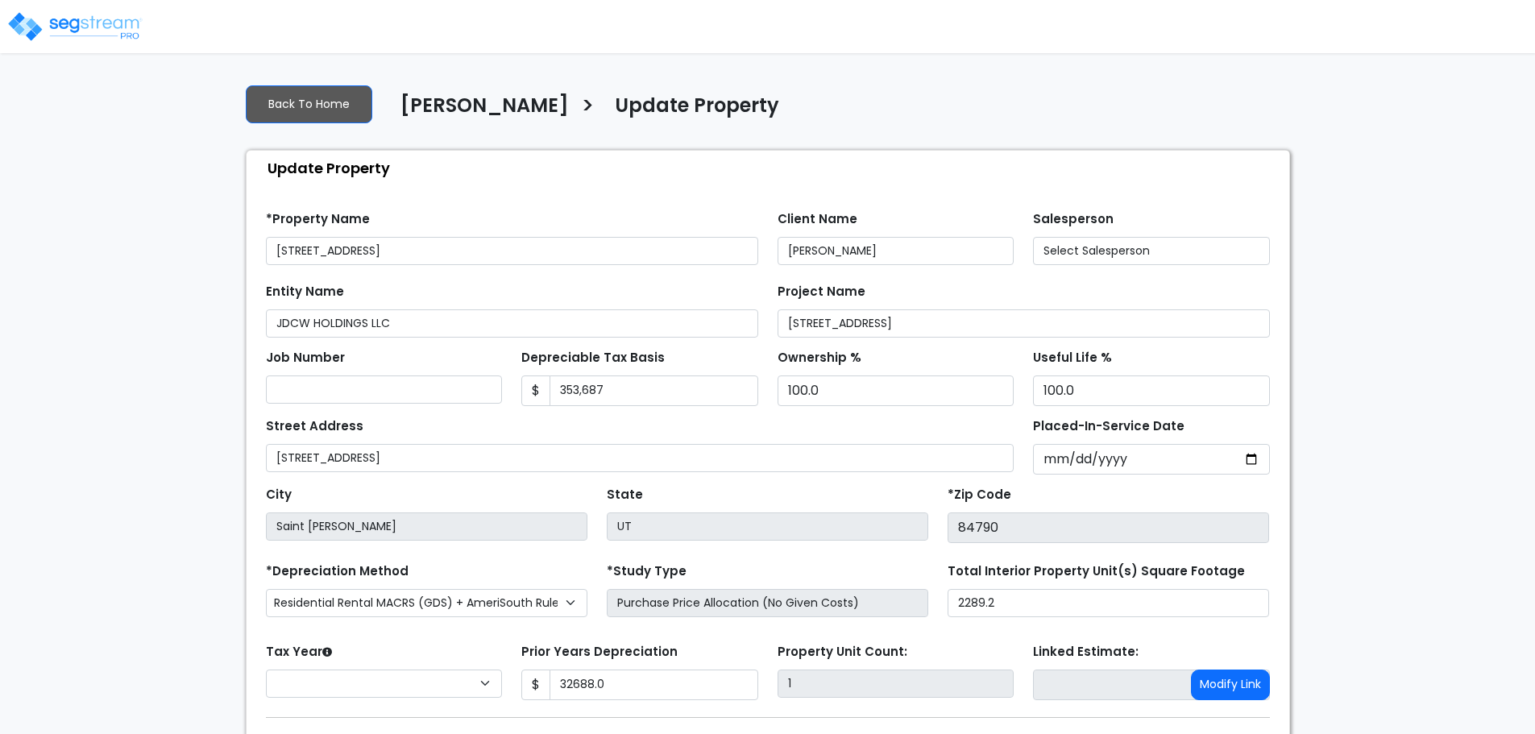
type input "32,688.0"
select select "2024"
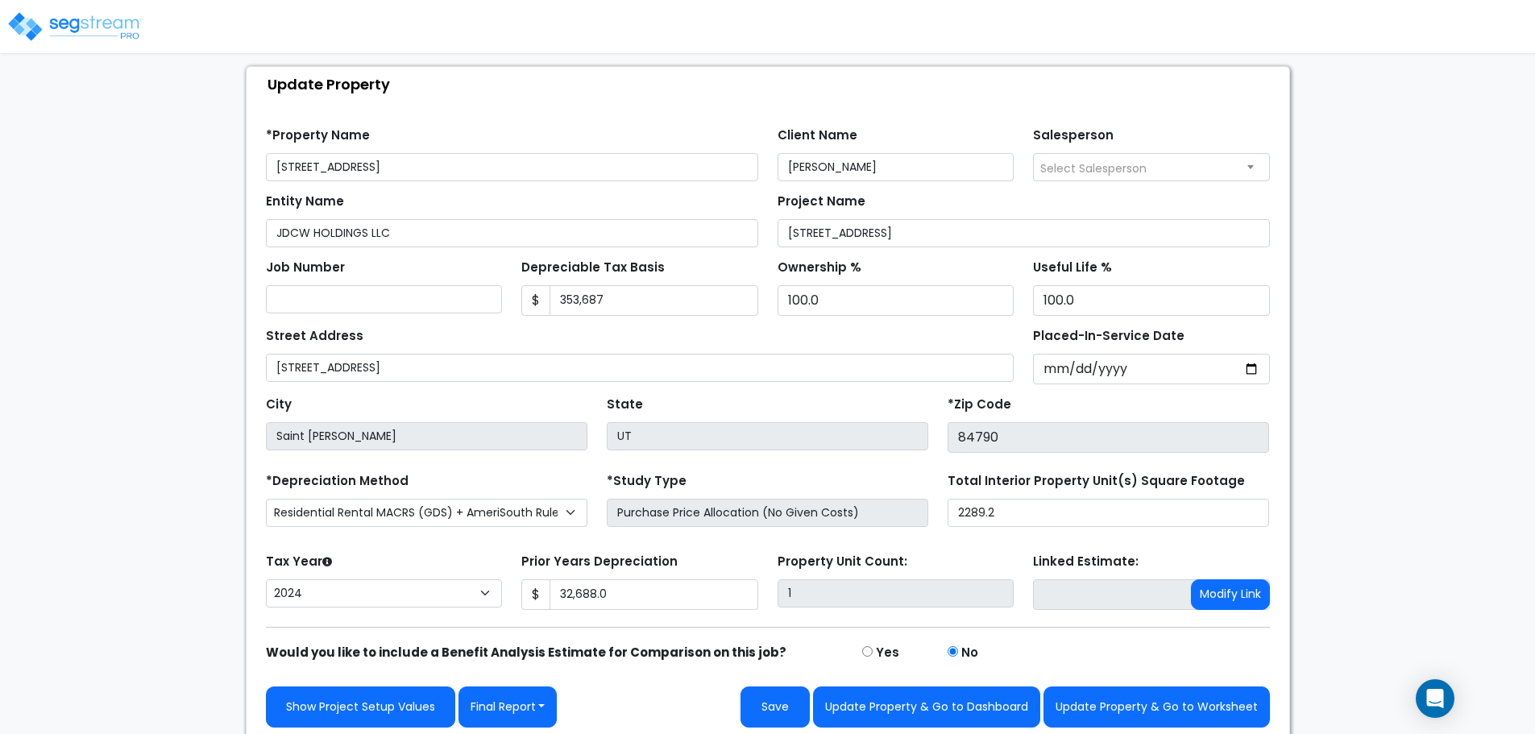
scroll to position [91, 0]
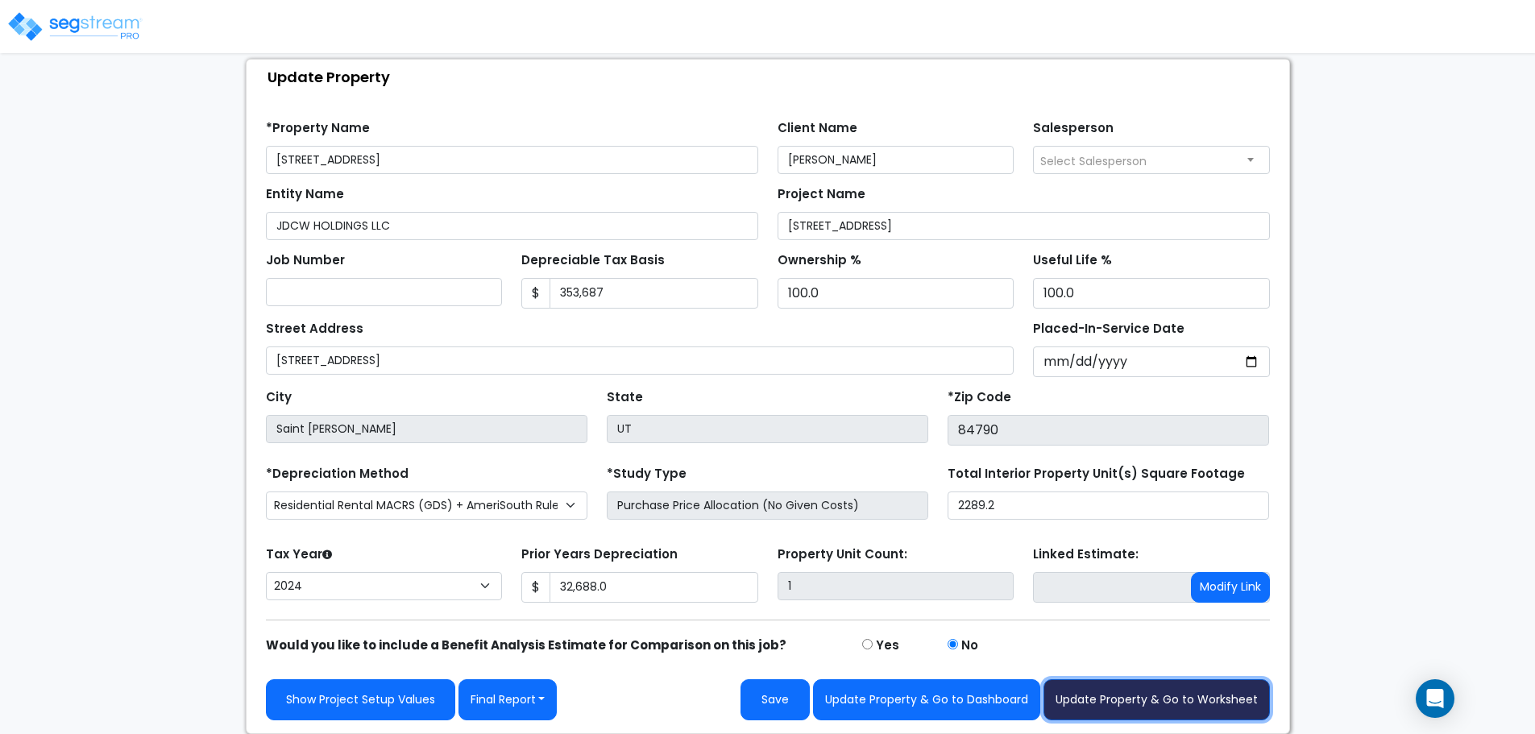
click at [1160, 703] on button "Update Property & Go to Worksheet" at bounding box center [1157, 699] width 226 height 41
type input "32688"
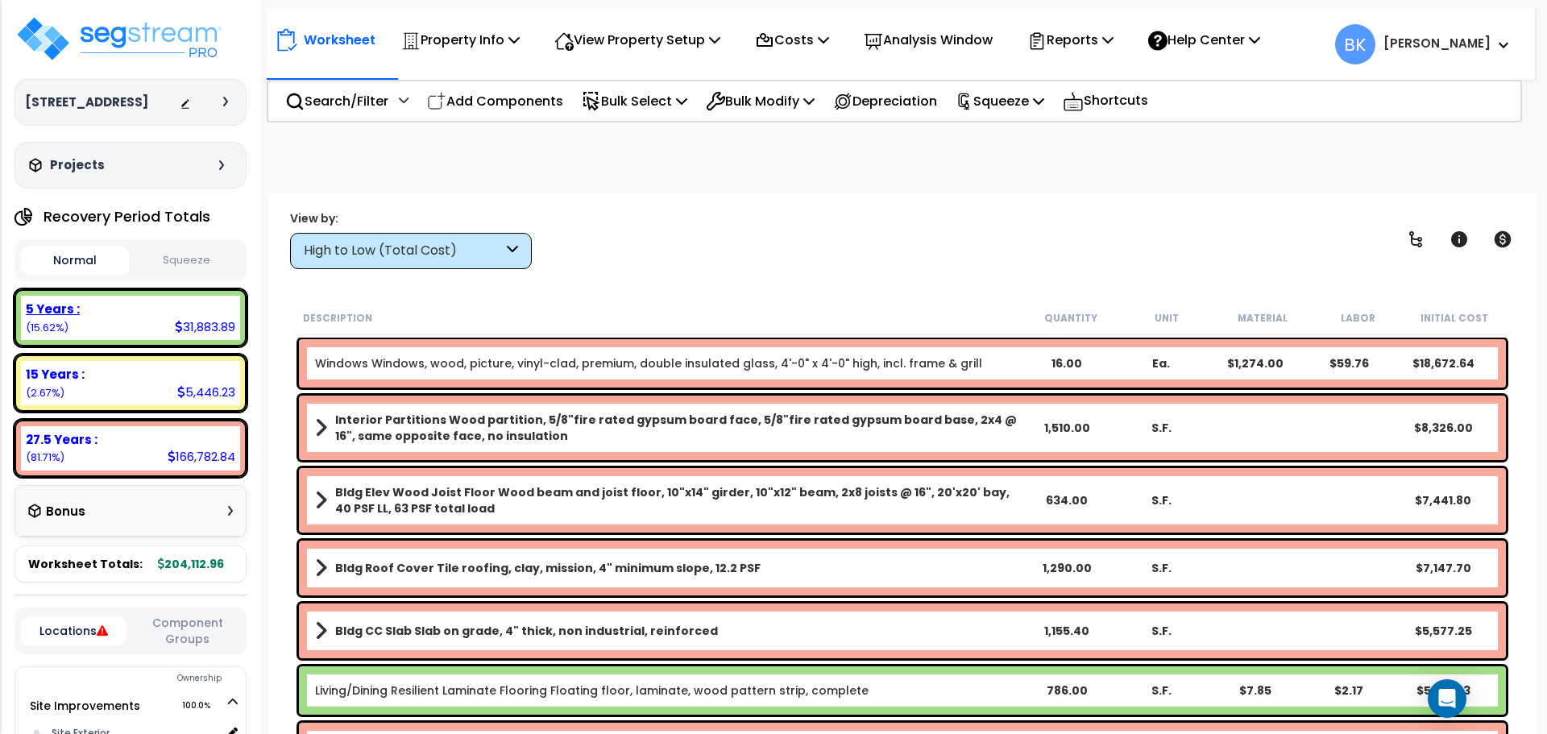
click at [163, 316] on div "5 Years :" at bounding box center [131, 309] width 210 height 17
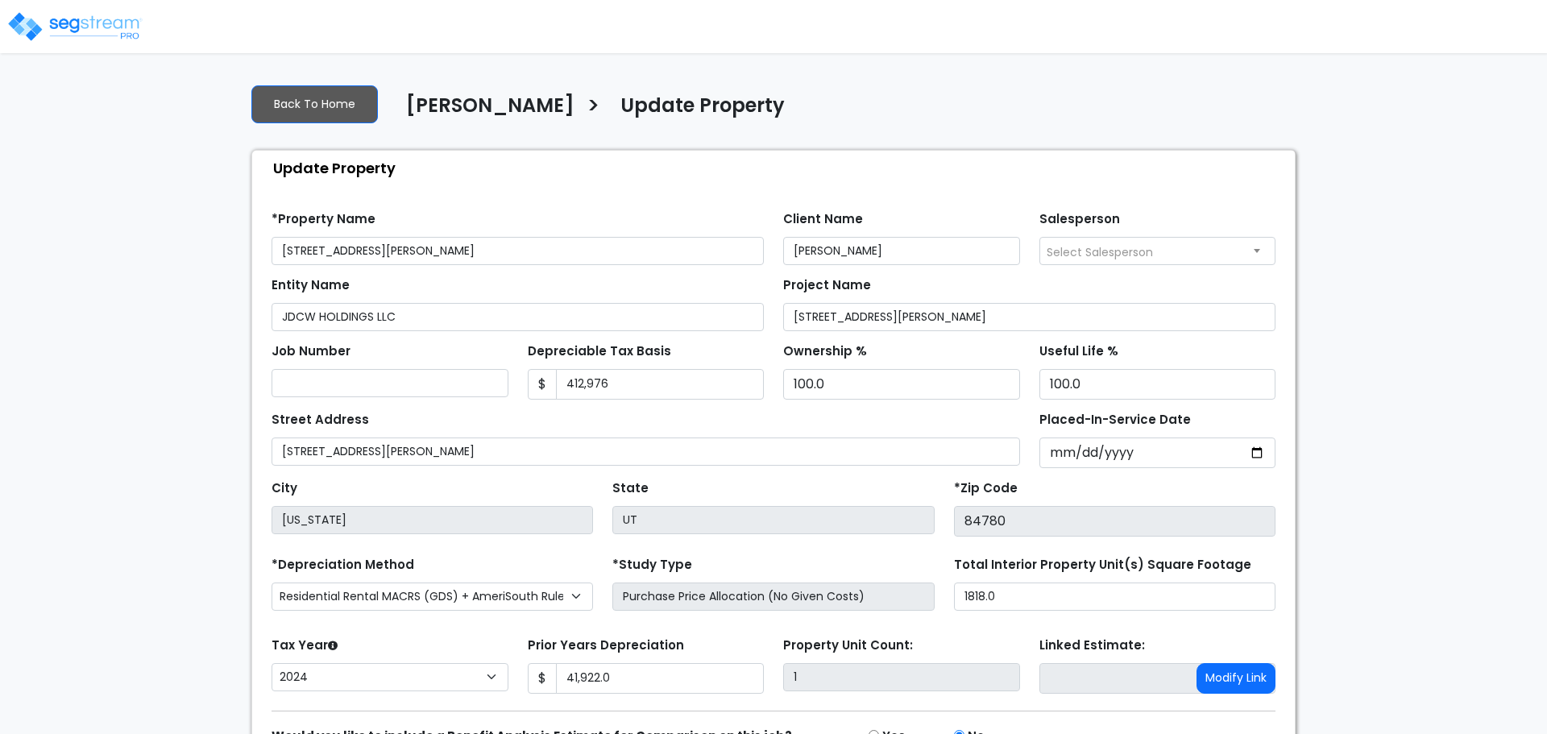
select select "2024"
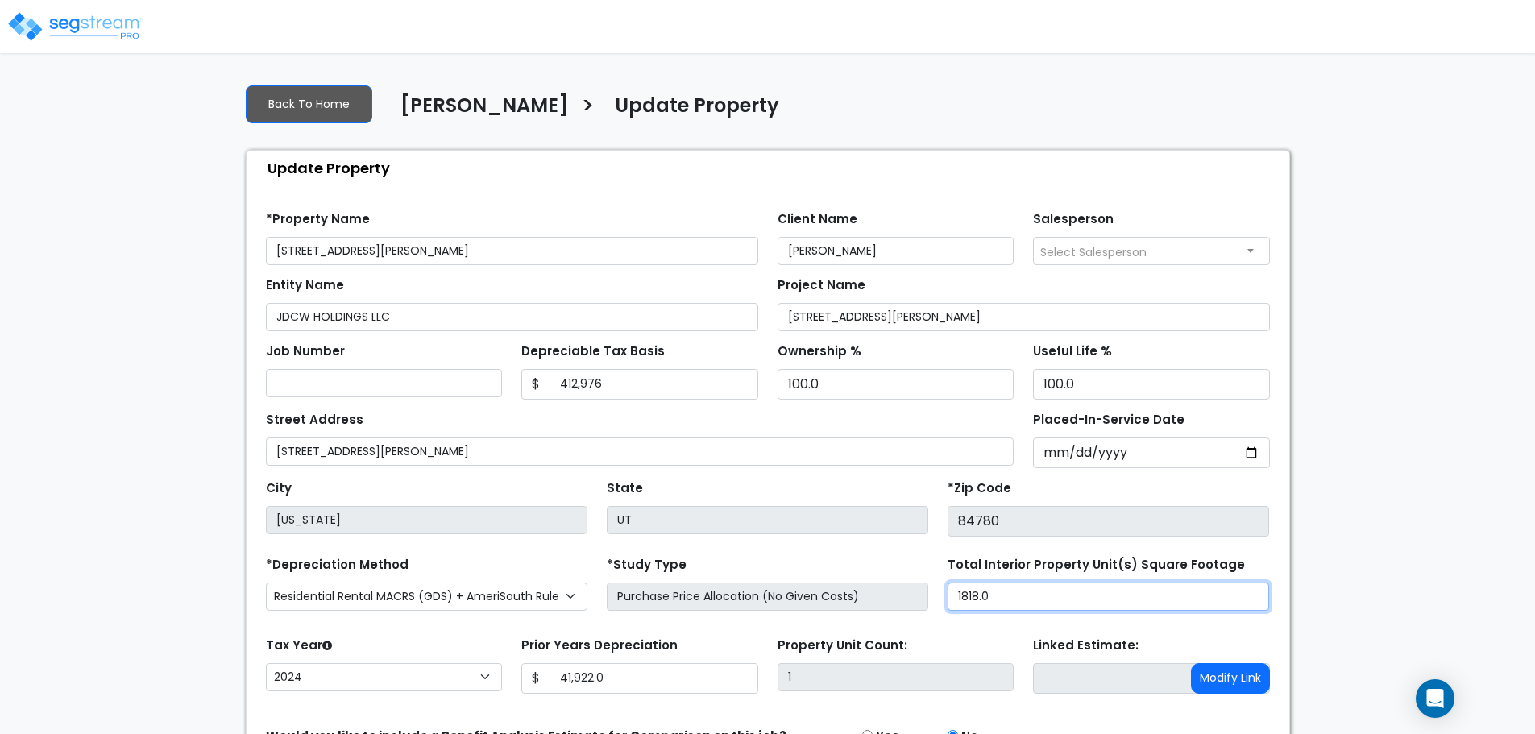
click at [1021, 589] on input "1818.0" at bounding box center [1109, 597] width 322 height 28
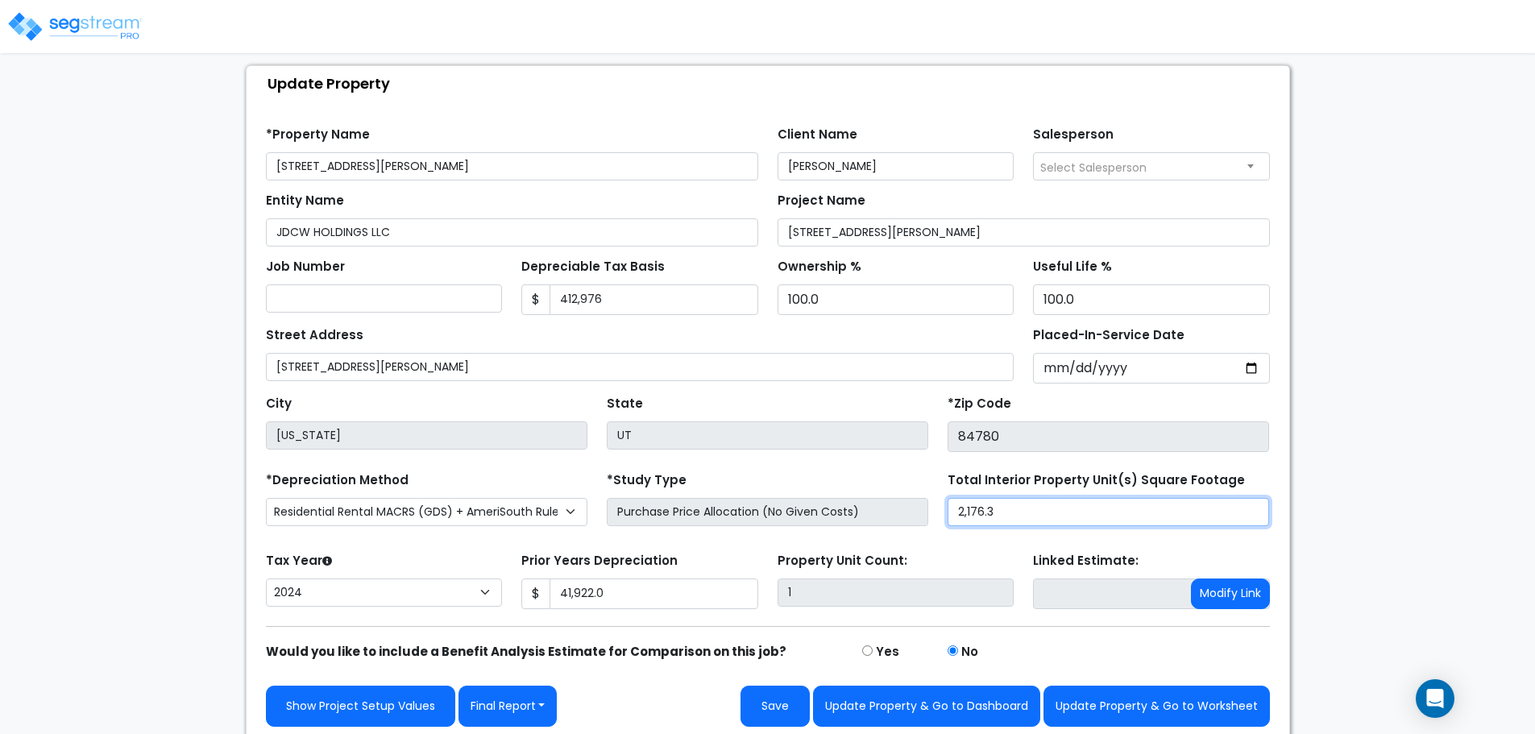
scroll to position [91, 0]
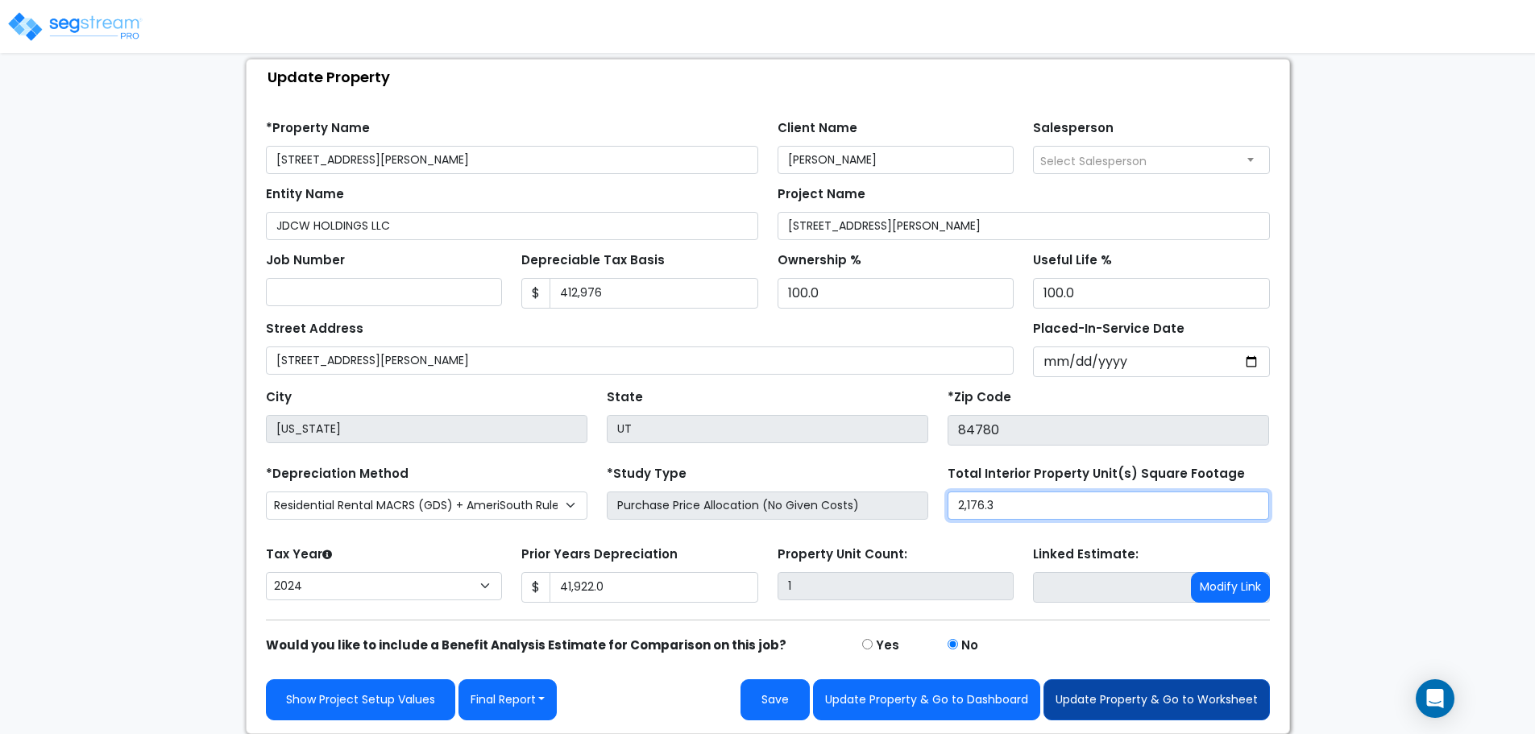
type input "2,176.3"
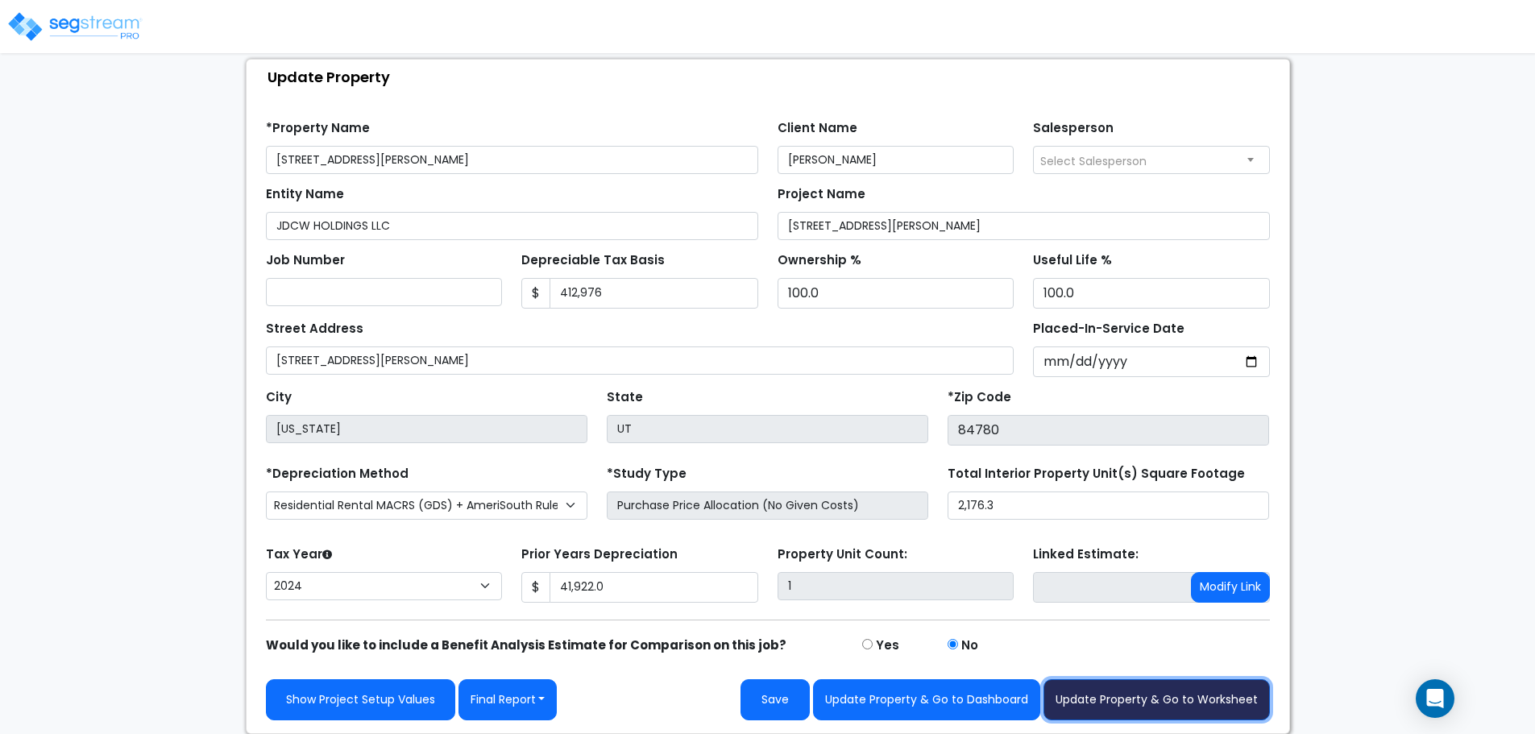
click at [1168, 707] on button "Update Property & Go to Worksheet" at bounding box center [1157, 699] width 226 height 41
type input "41922"
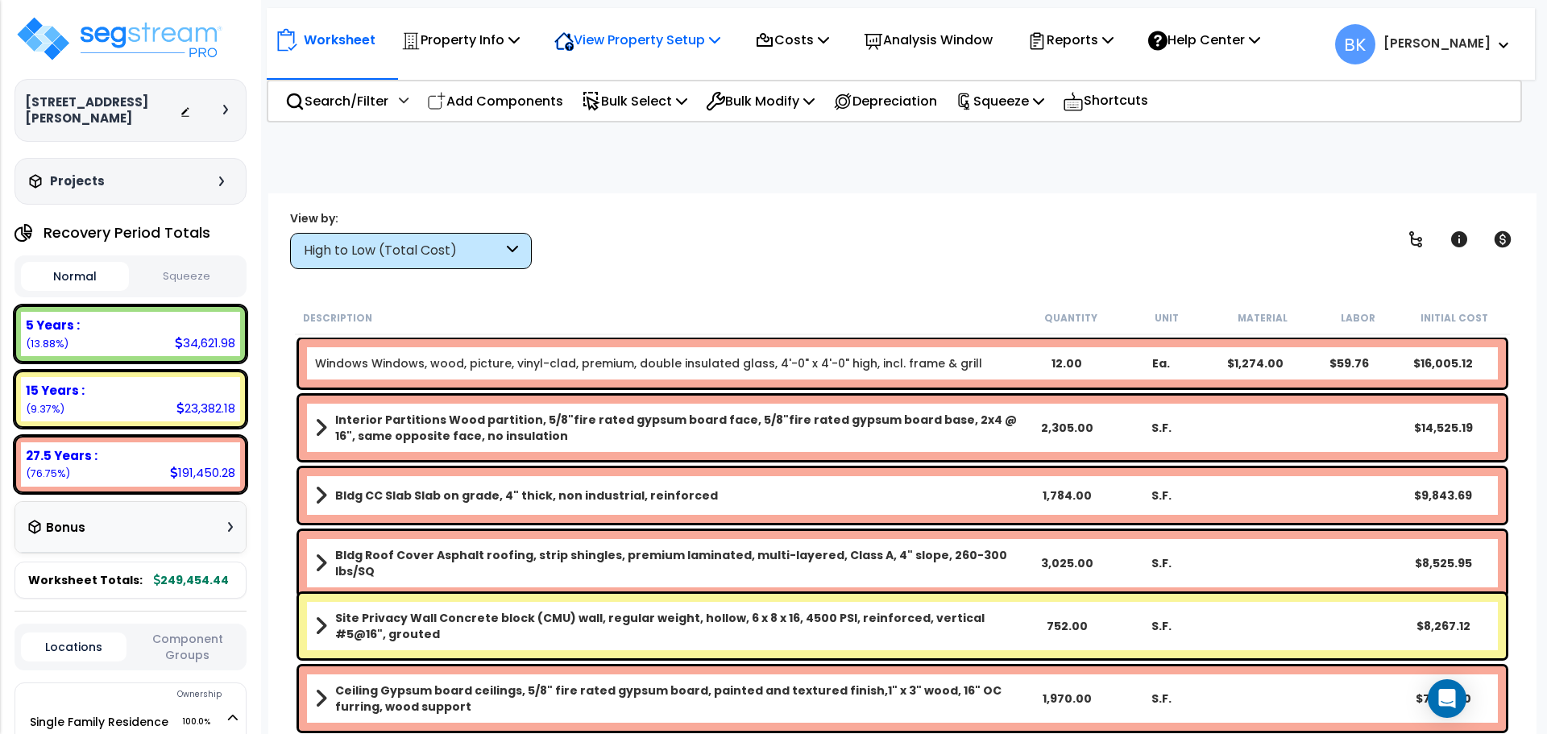
click at [678, 35] on p "View Property Setup" at bounding box center [638, 40] width 166 height 22
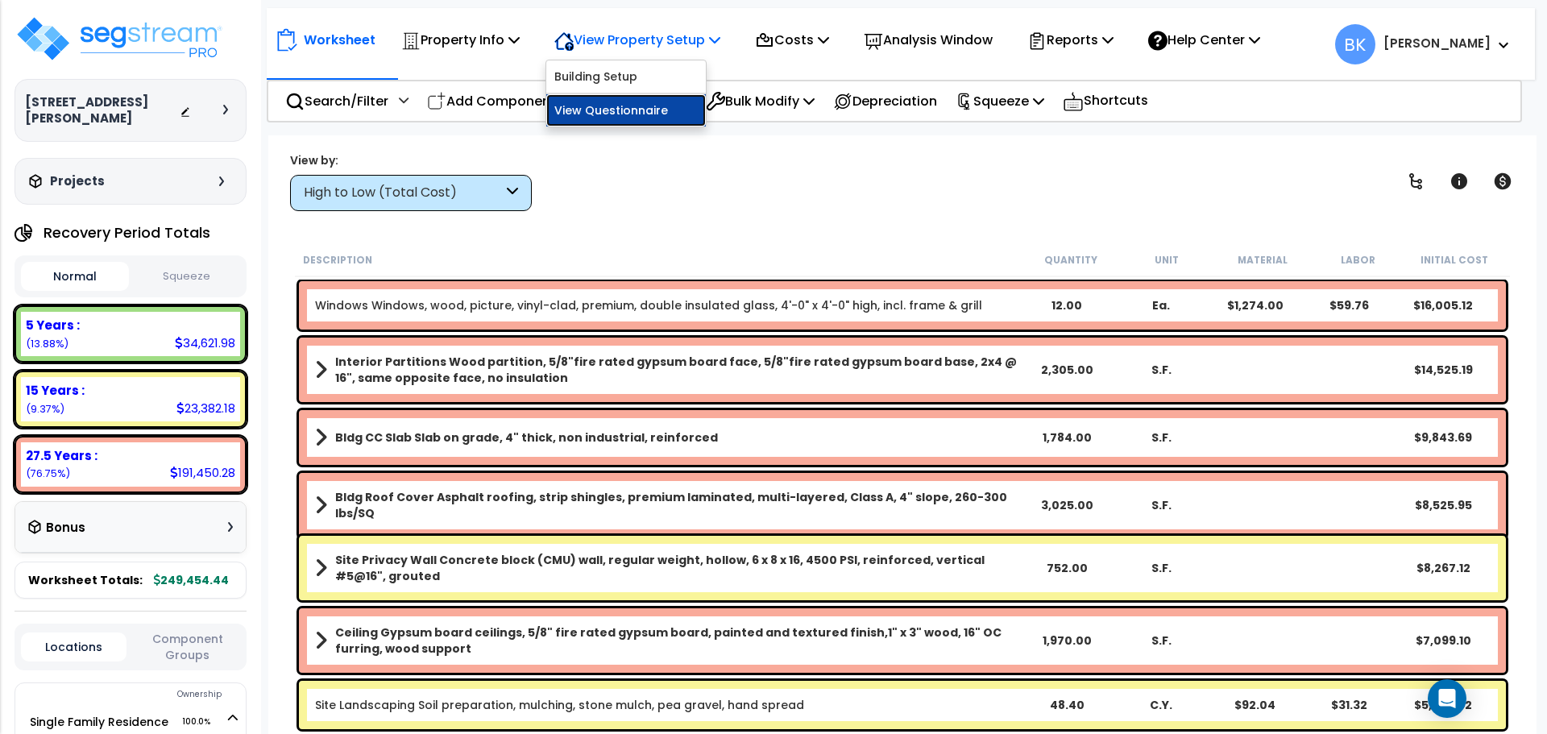
click at [650, 110] on link "View Questionnaire" at bounding box center [626, 110] width 160 height 32
click at [84, 317] on div "5 Years :" at bounding box center [131, 325] width 210 height 17
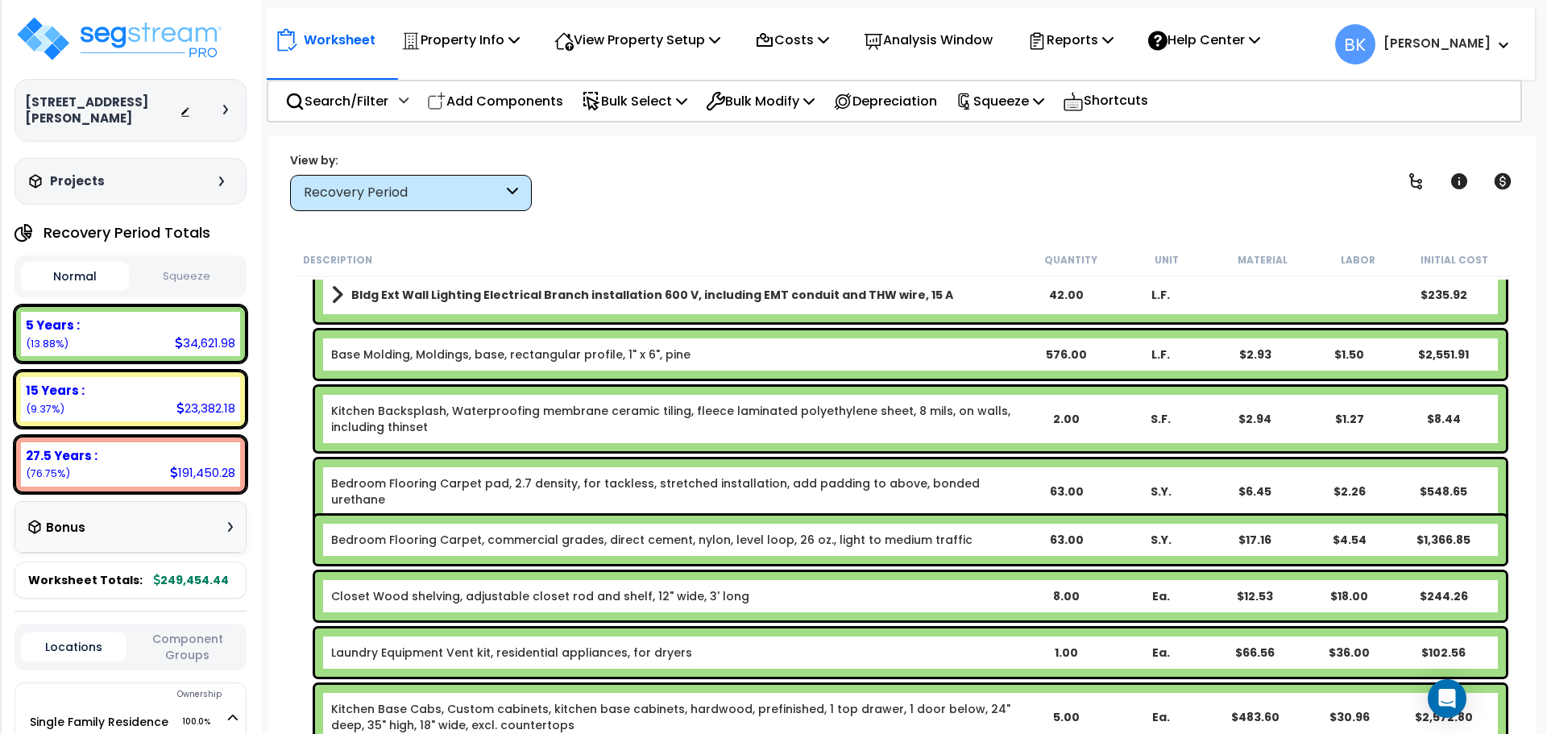
scroll to position [322, 0]
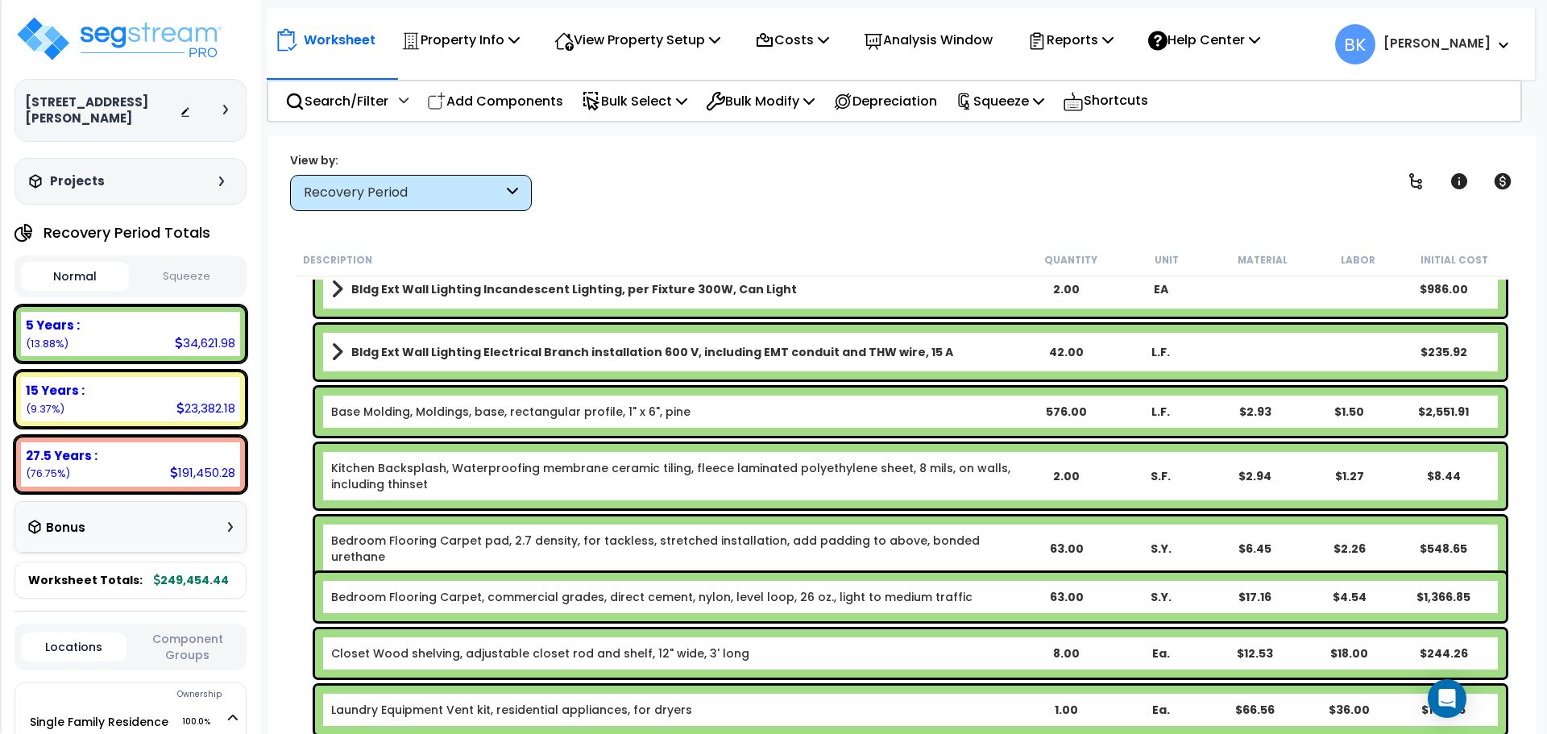
click at [417, 485] on link "Kitchen Backsplash, Waterproofing membrane ceramic tiling, fleece laminated pol…" at bounding box center [675, 476] width 688 height 32
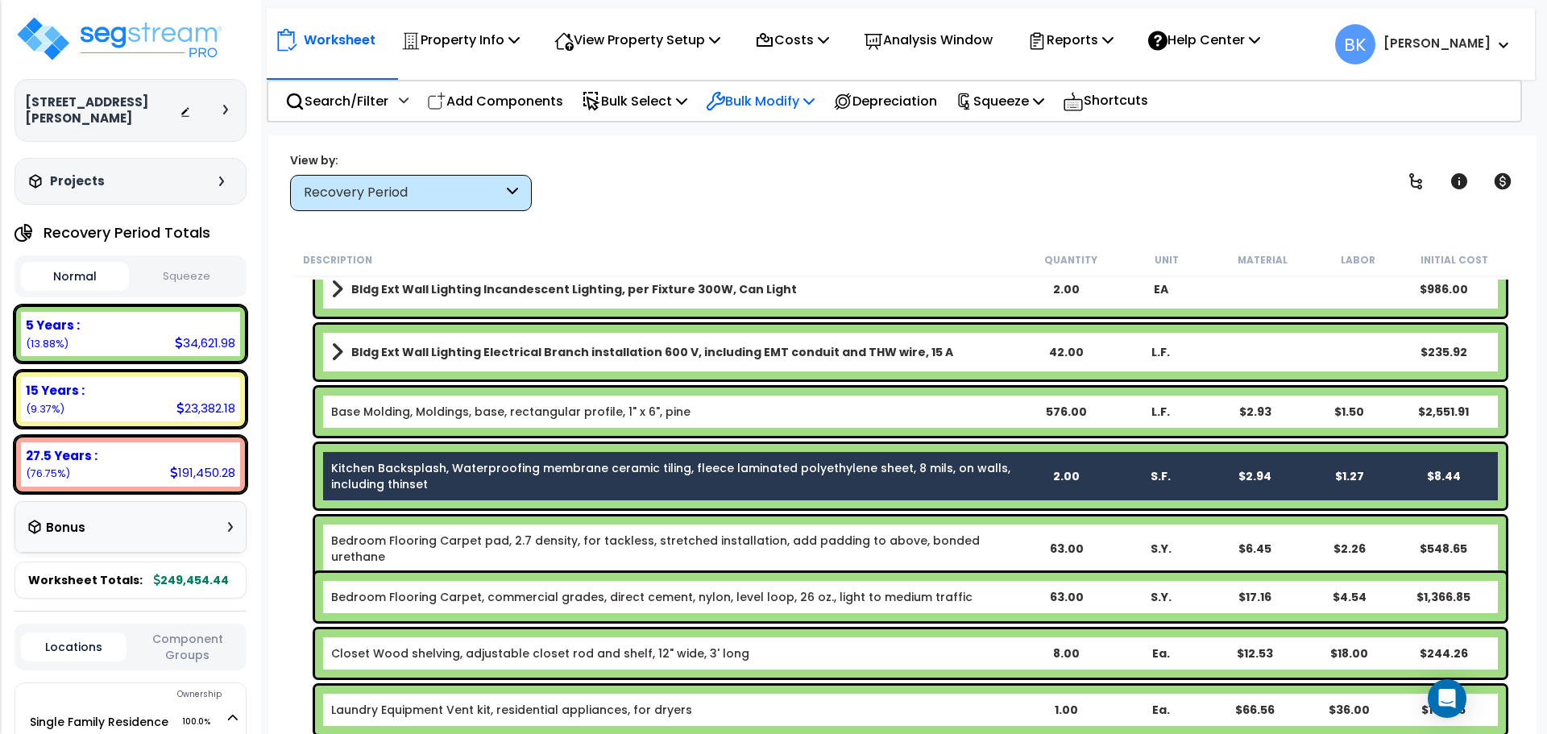
click at [781, 106] on p "Bulk Modify" at bounding box center [760, 101] width 109 height 22
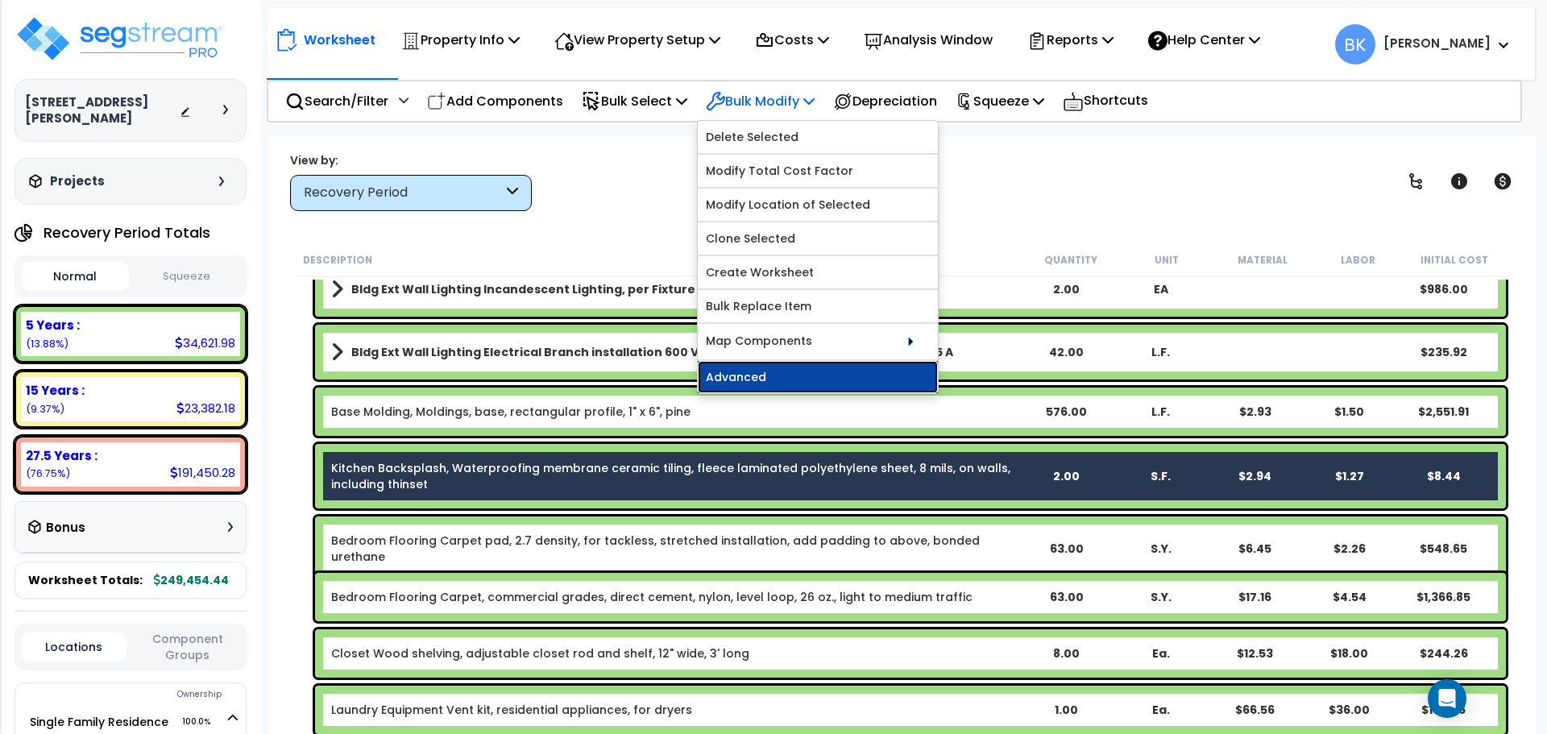
click at [792, 372] on link "Advanced" at bounding box center [818, 377] width 240 height 32
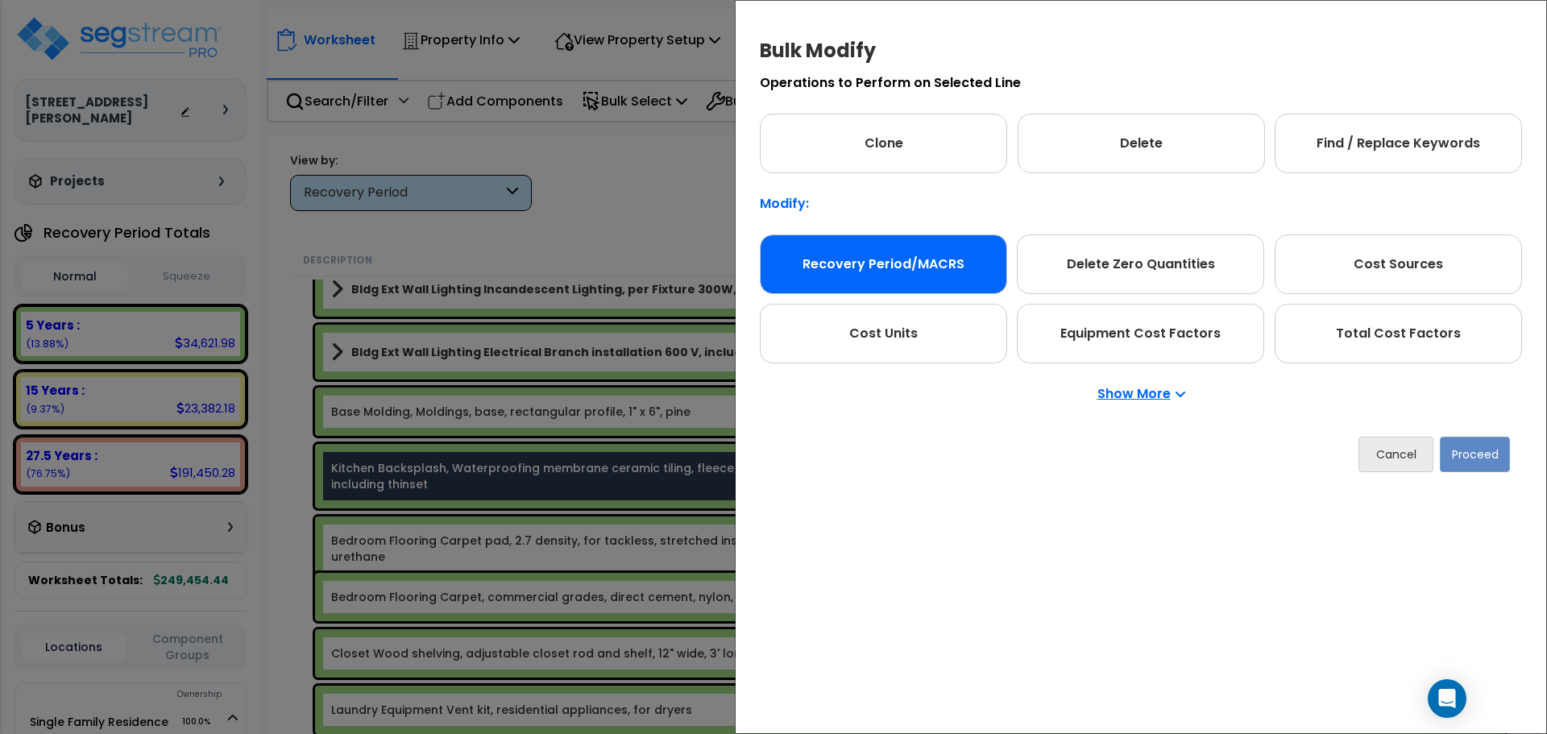
click at [833, 242] on div "Recovery Period/MACRS" at bounding box center [883, 265] width 247 height 60
click at [1386, 450] on button "Cancel" at bounding box center [1396, 454] width 75 height 35
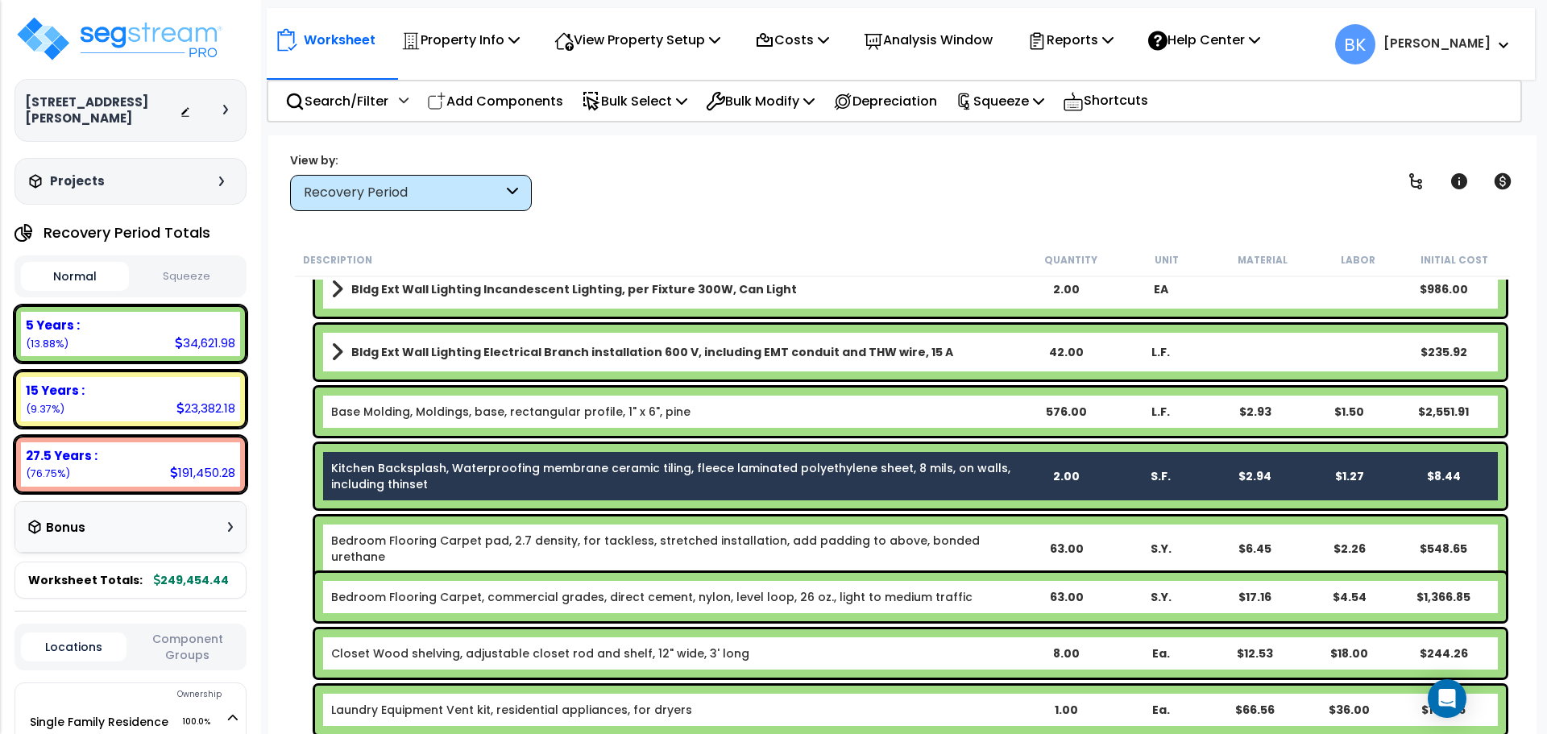
click at [426, 476] on link "Kitchen Backsplash, Waterproofing membrane ceramic tiling, fleece laminated pol…" at bounding box center [675, 476] width 688 height 32
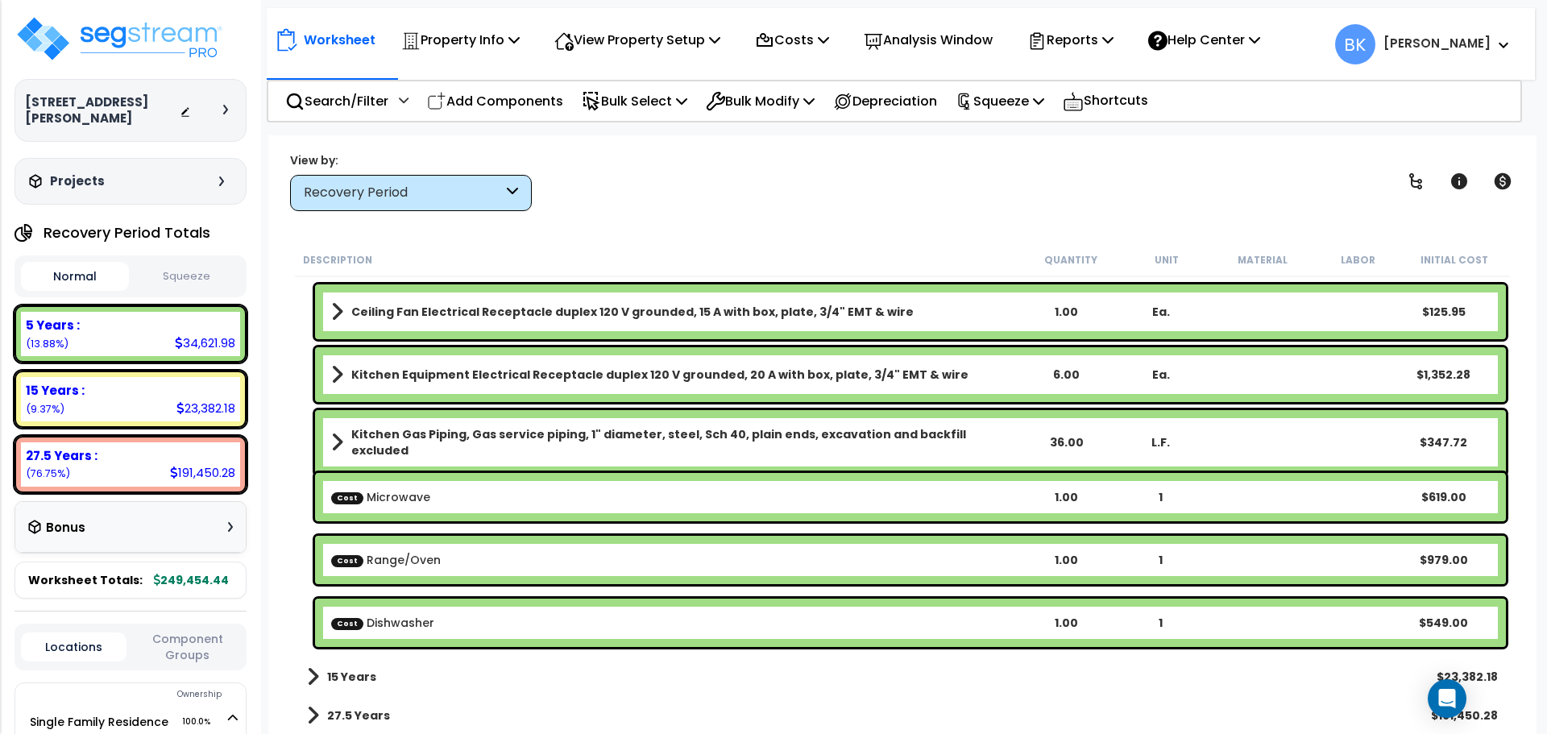
scroll to position [2416, 0]
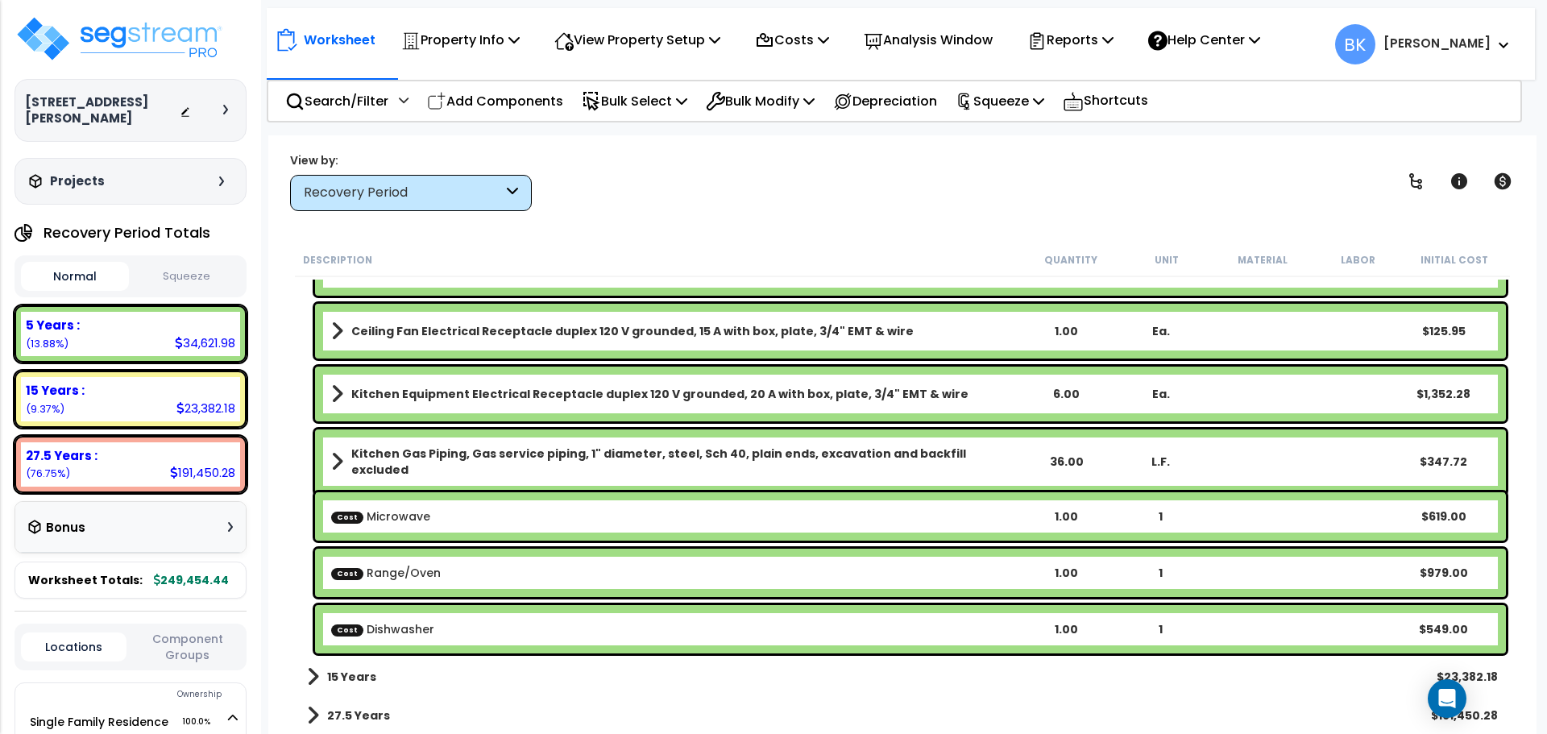
click at [401, 516] on link "Cost Microwave" at bounding box center [380, 517] width 99 height 16
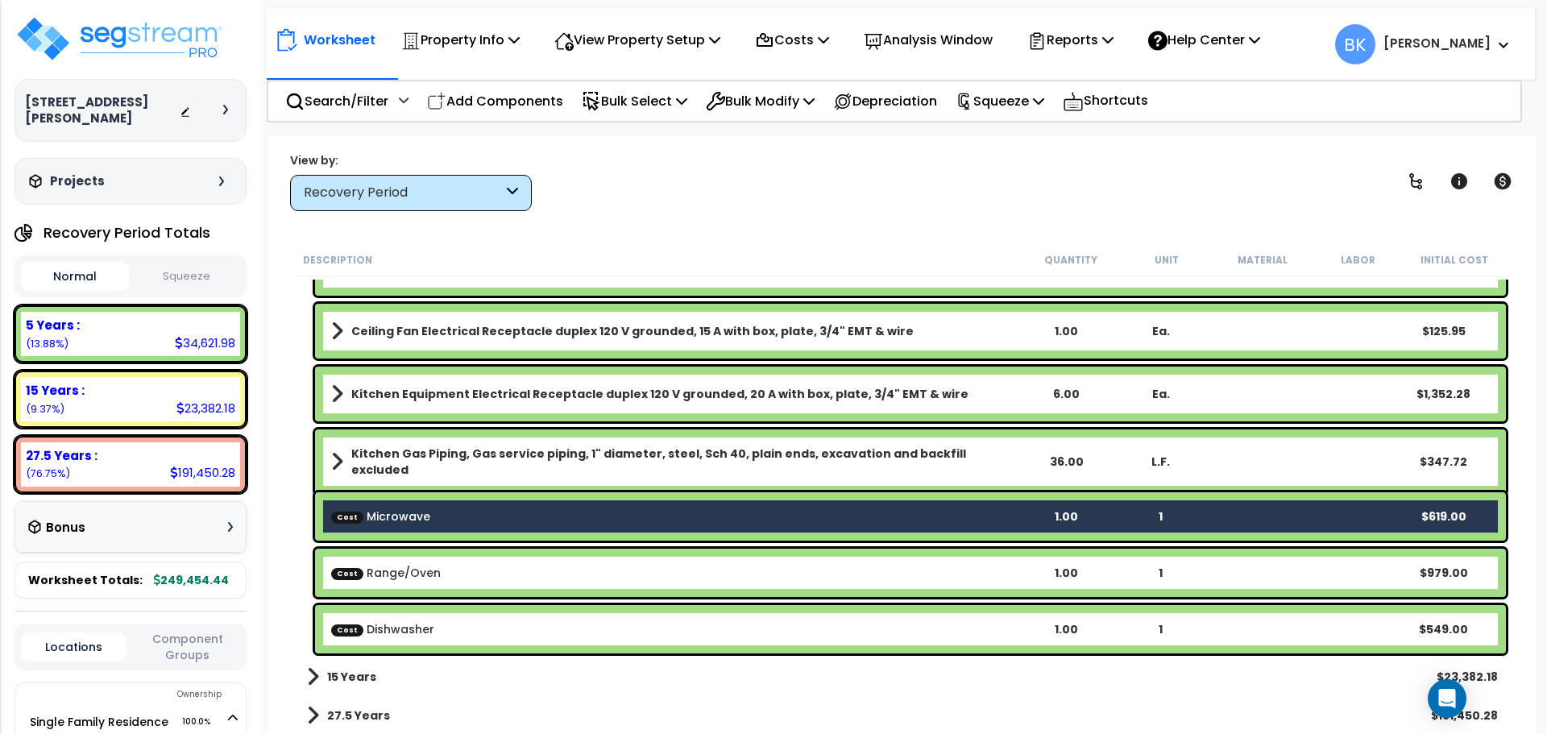
click at [413, 516] on link "Cost Microwave" at bounding box center [380, 517] width 99 height 16
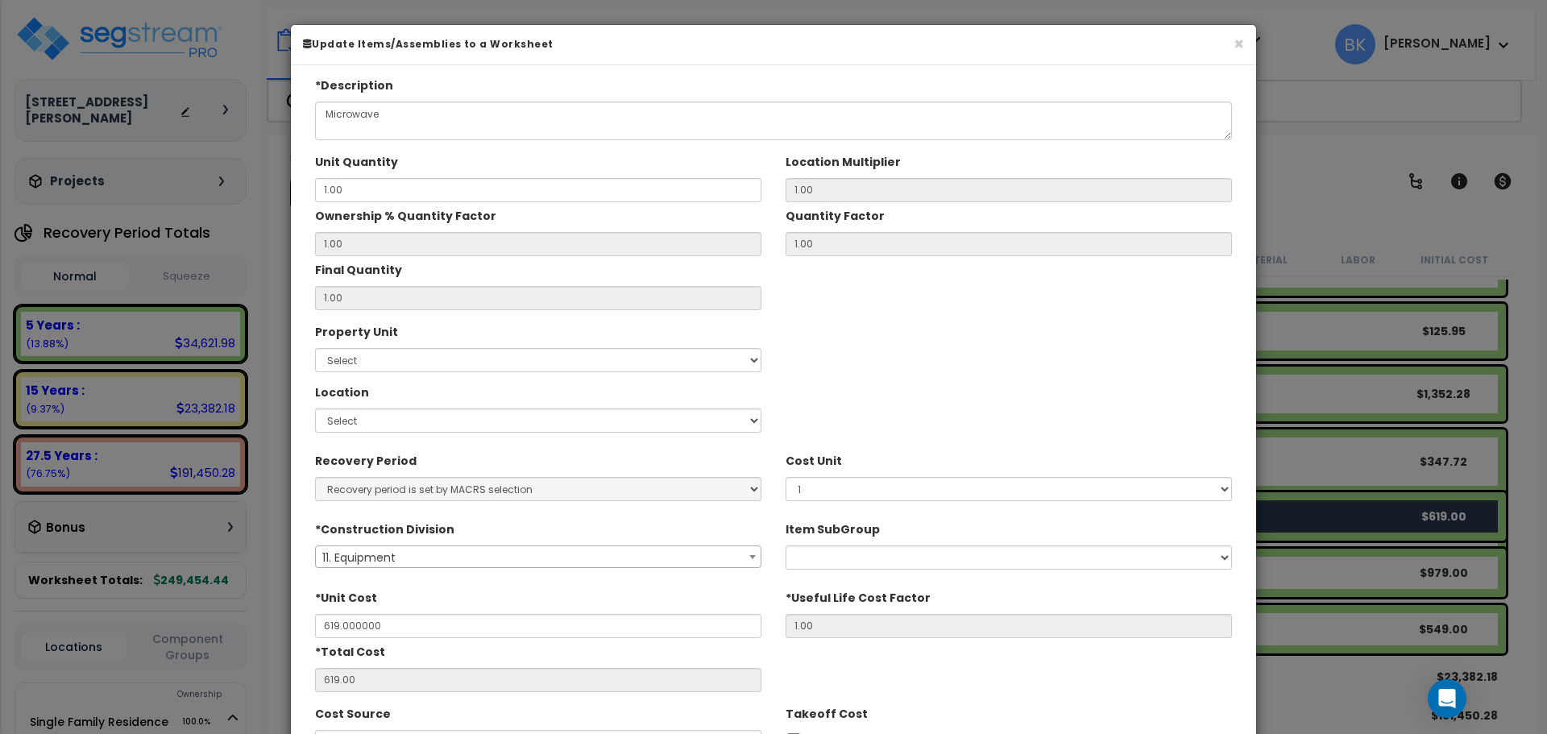
type input "$619.00"
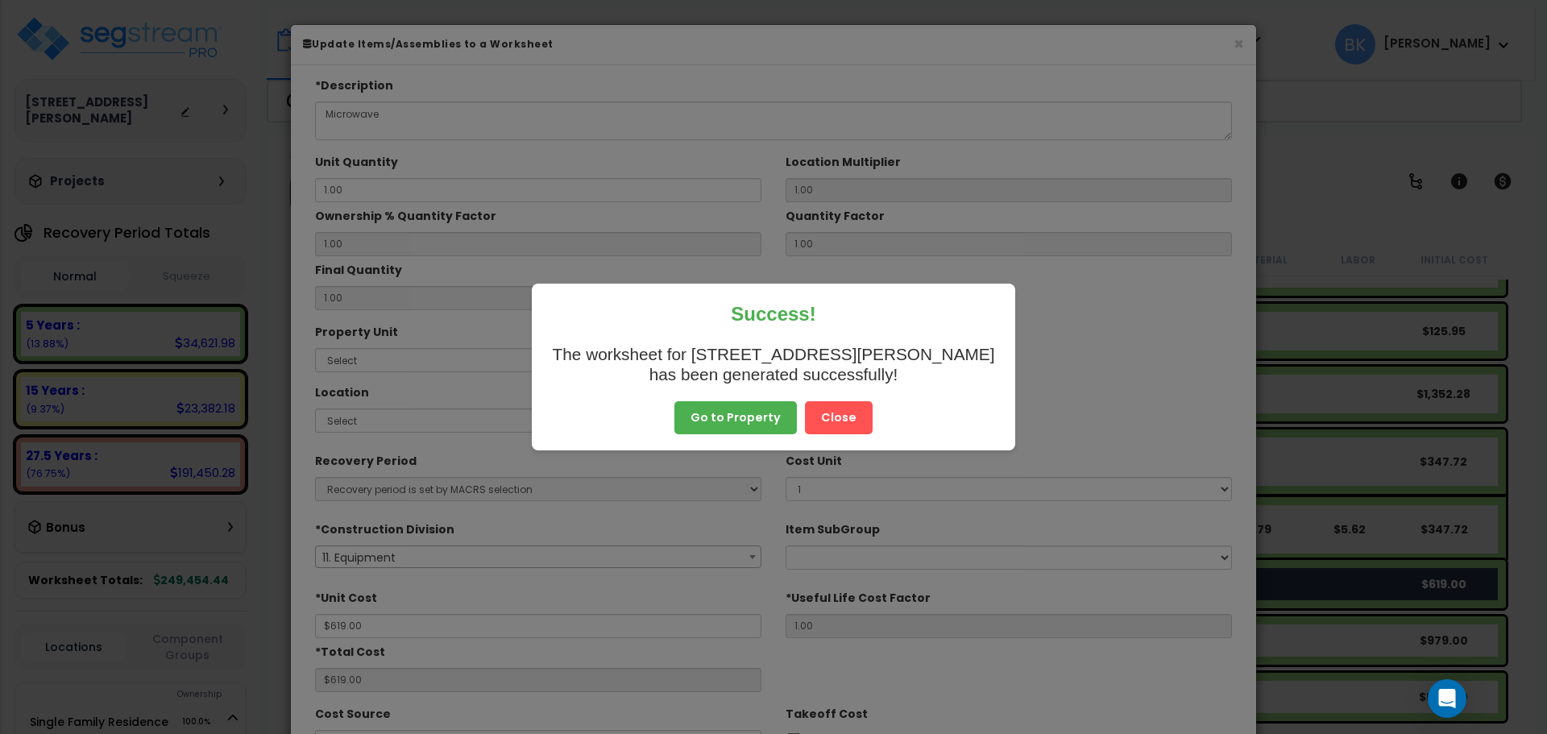
click at [757, 429] on button "Go to Property" at bounding box center [736, 418] width 123 height 34
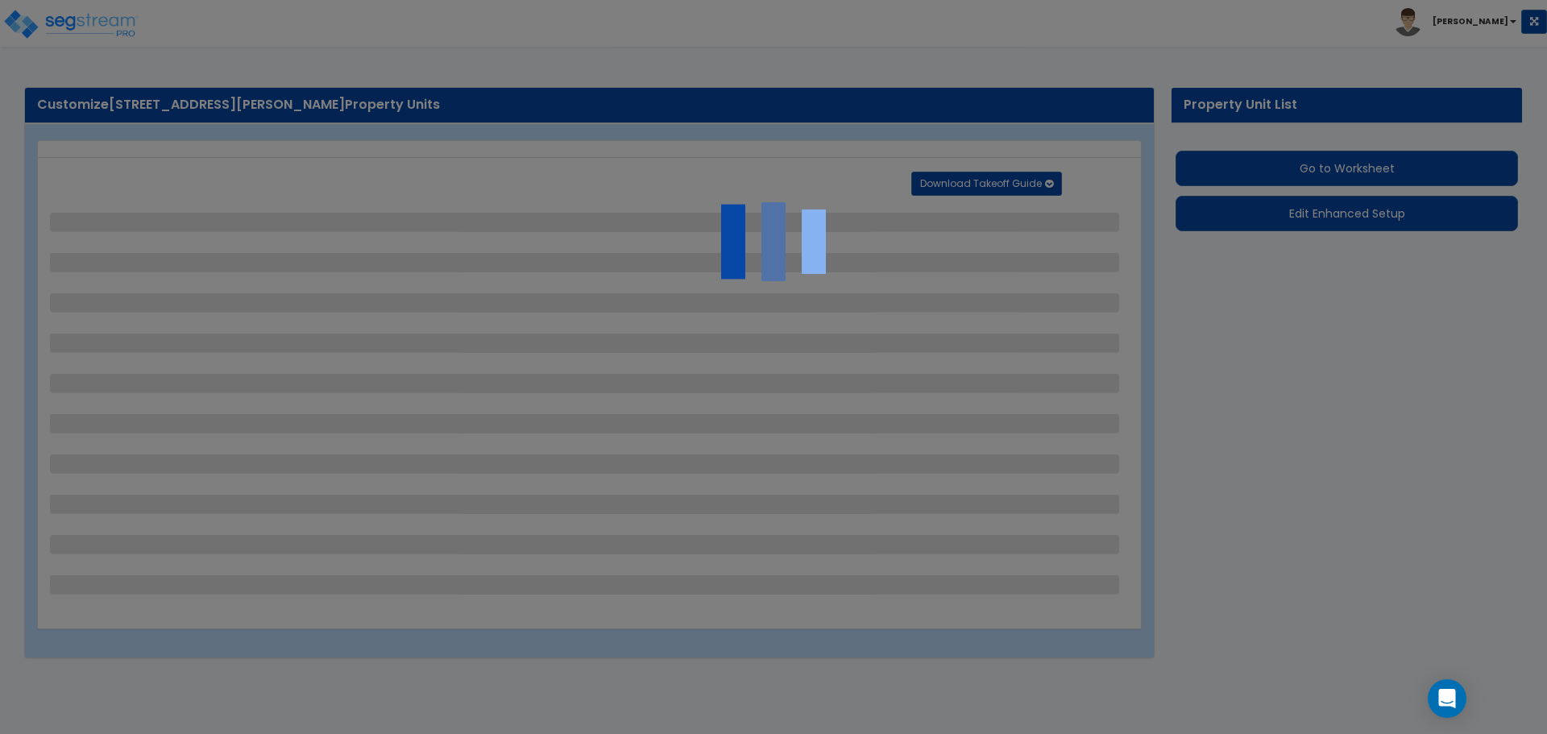
select select "0"
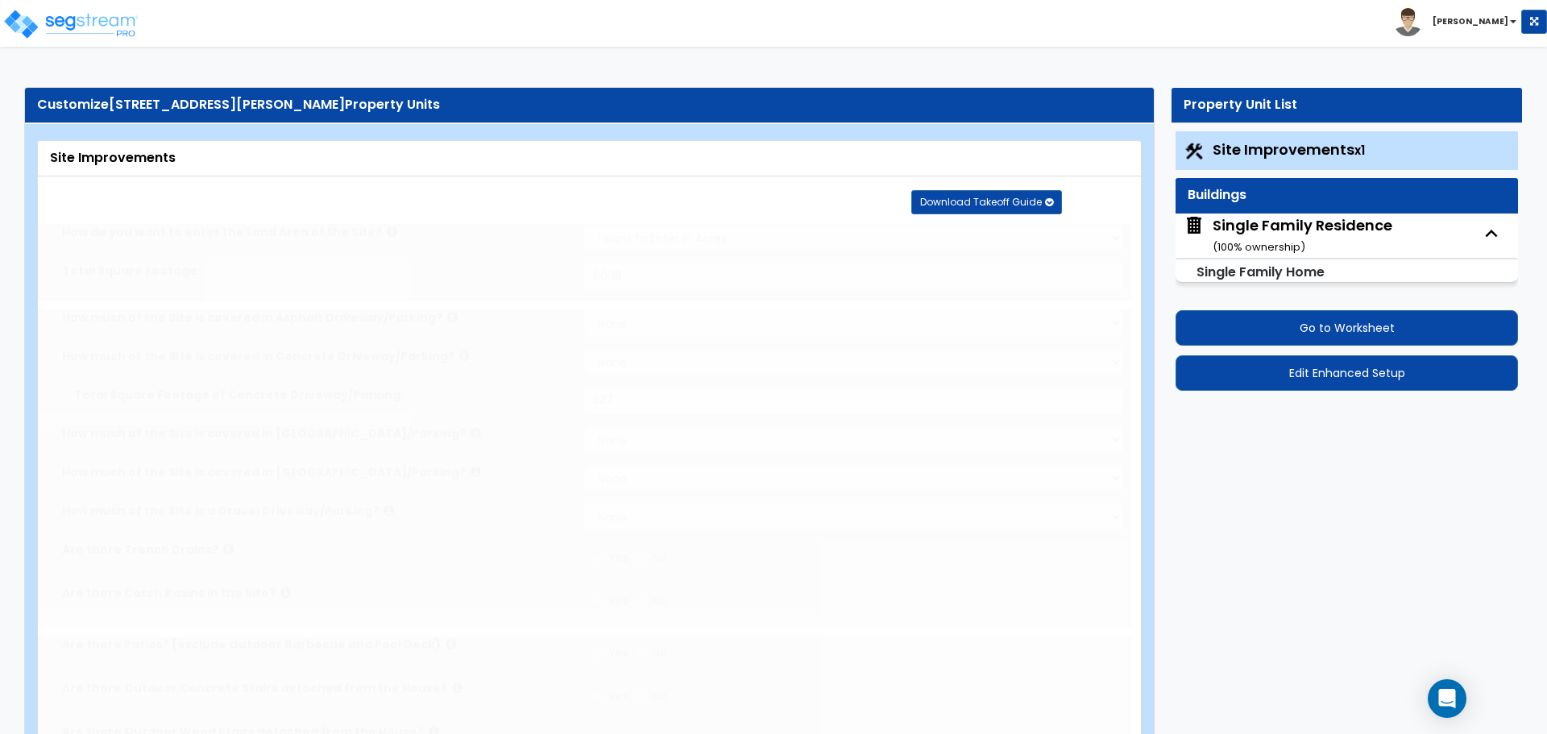
select select "2"
type input "6098"
select select "2"
type input "527"
radio input "true"
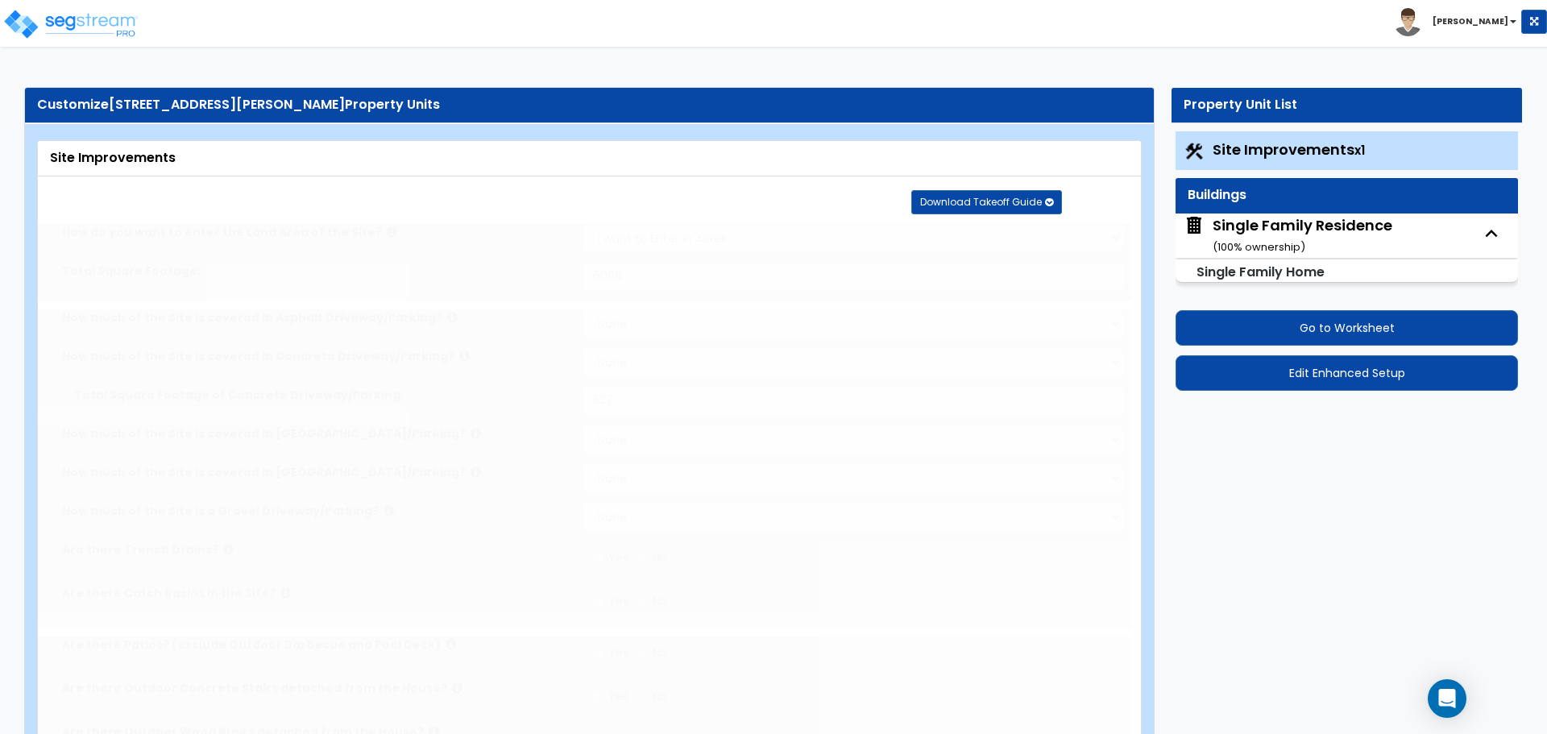
select select "2"
type input "69"
select select "1"
radio input "true"
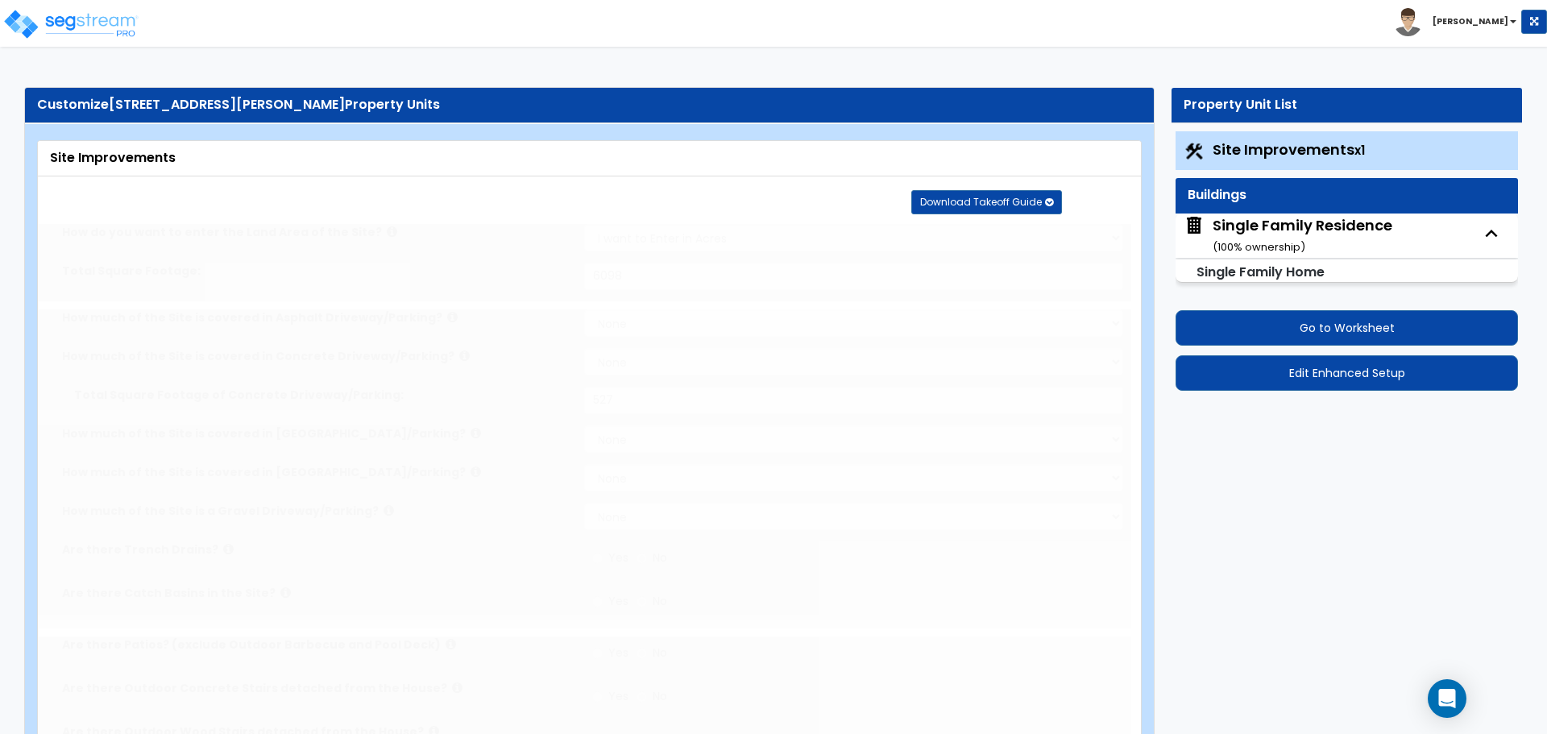
radio input "true"
select select "2"
type input "294"
radio input "true"
select select "1"
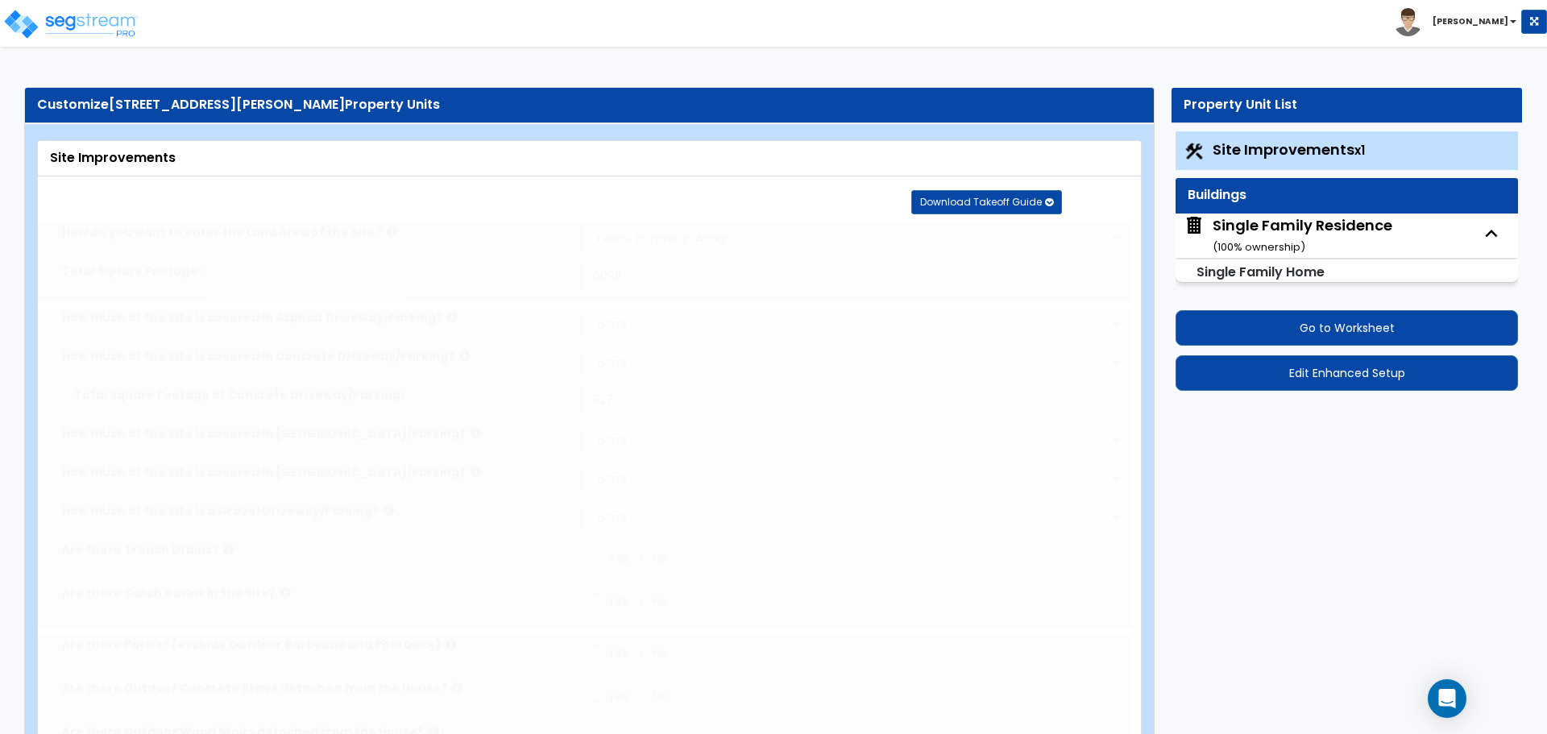
select select "3"
type input "20"
radio input "true"
type input "2614"
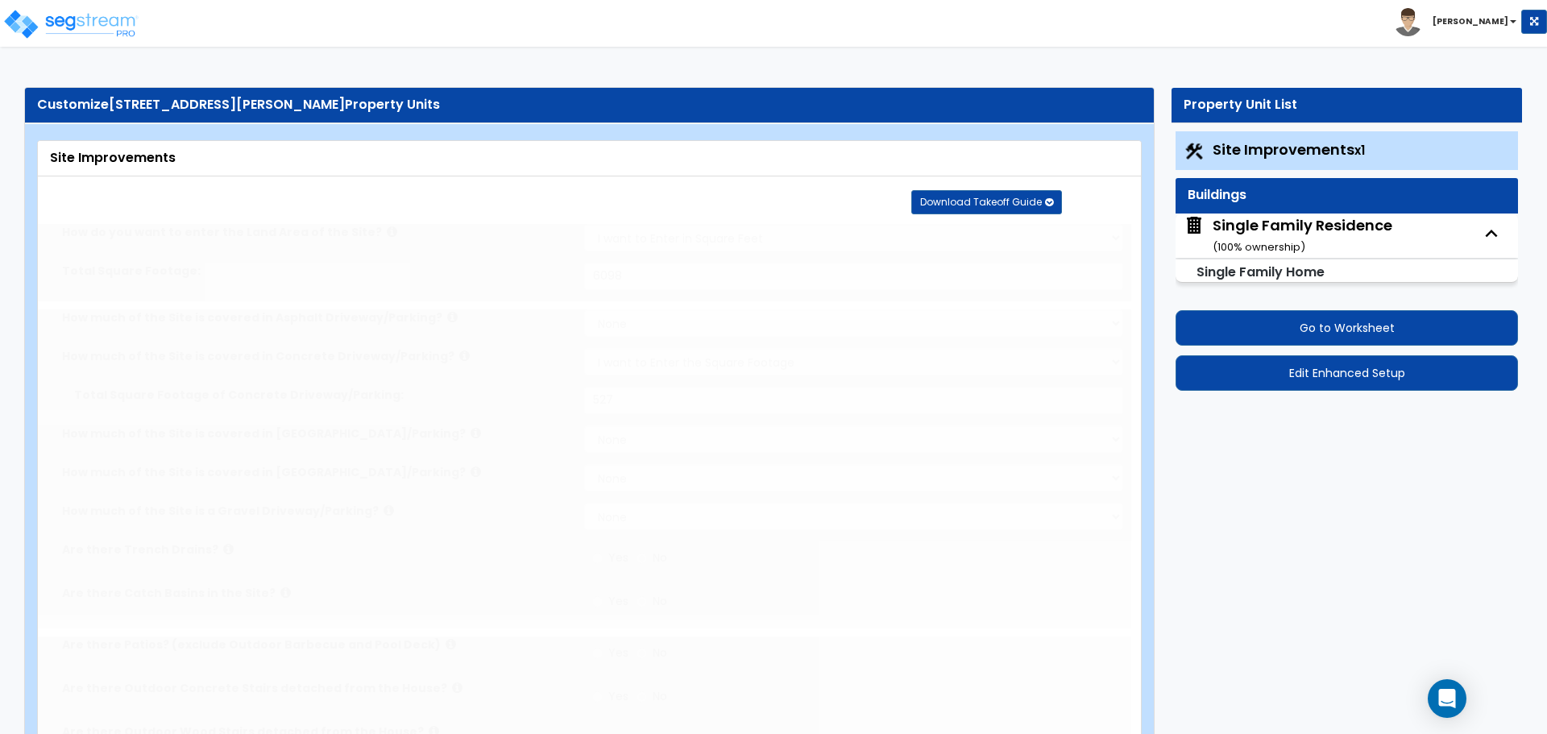
radio input "true"
type input "4"
type input "188"
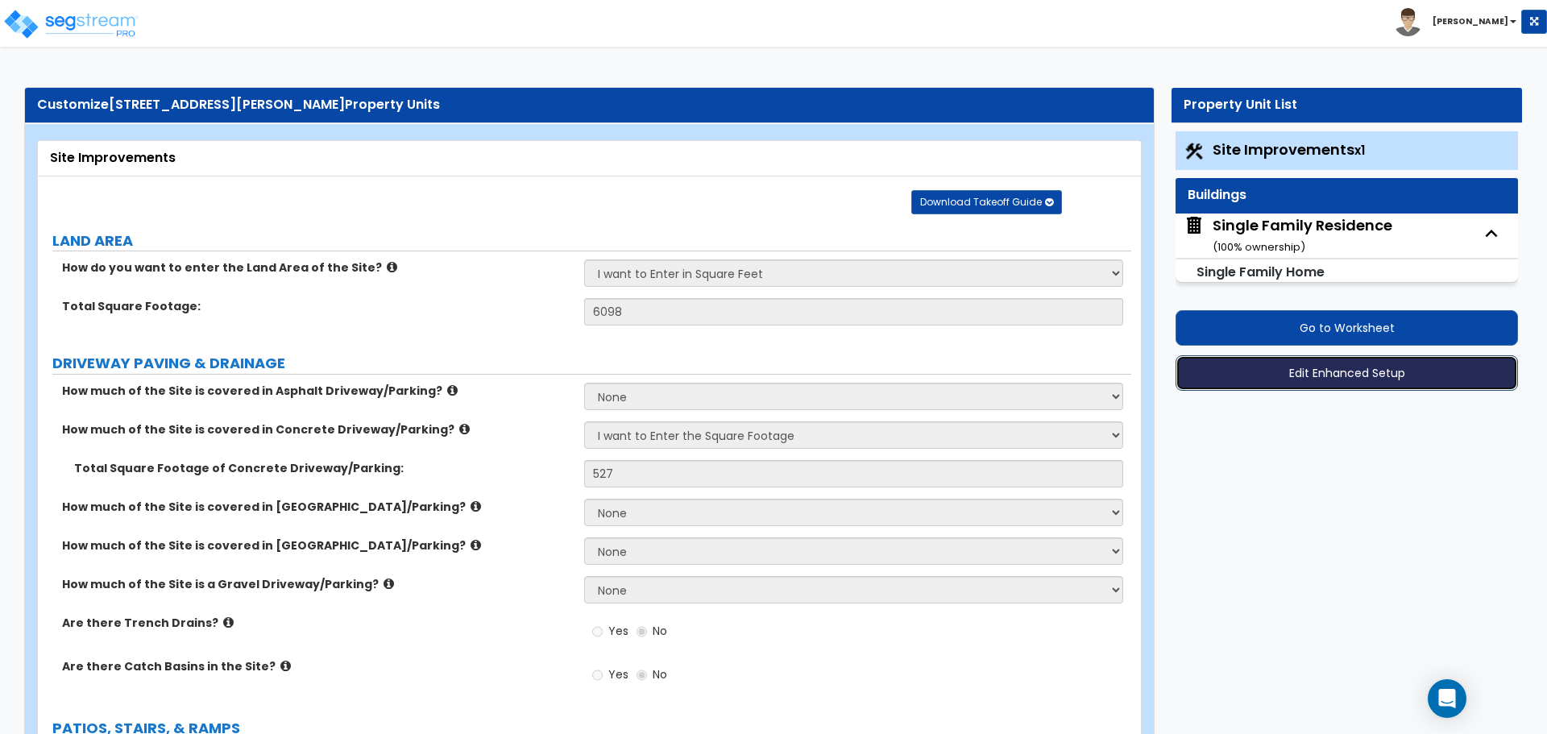
click at [1331, 375] on button "Edit Enhanced Setup" at bounding box center [1347, 372] width 343 height 35
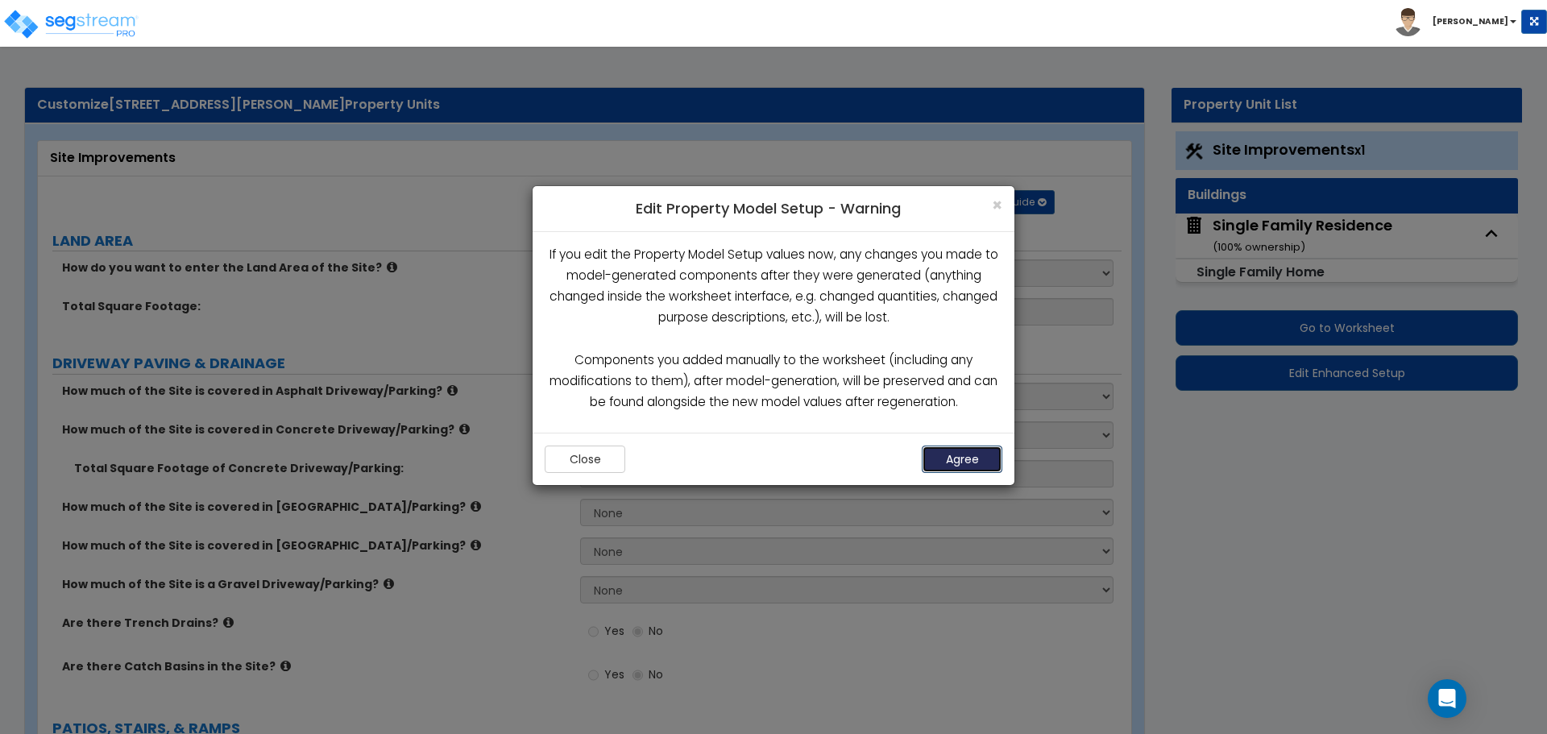
click at [950, 452] on button "Agree" at bounding box center [962, 459] width 81 height 27
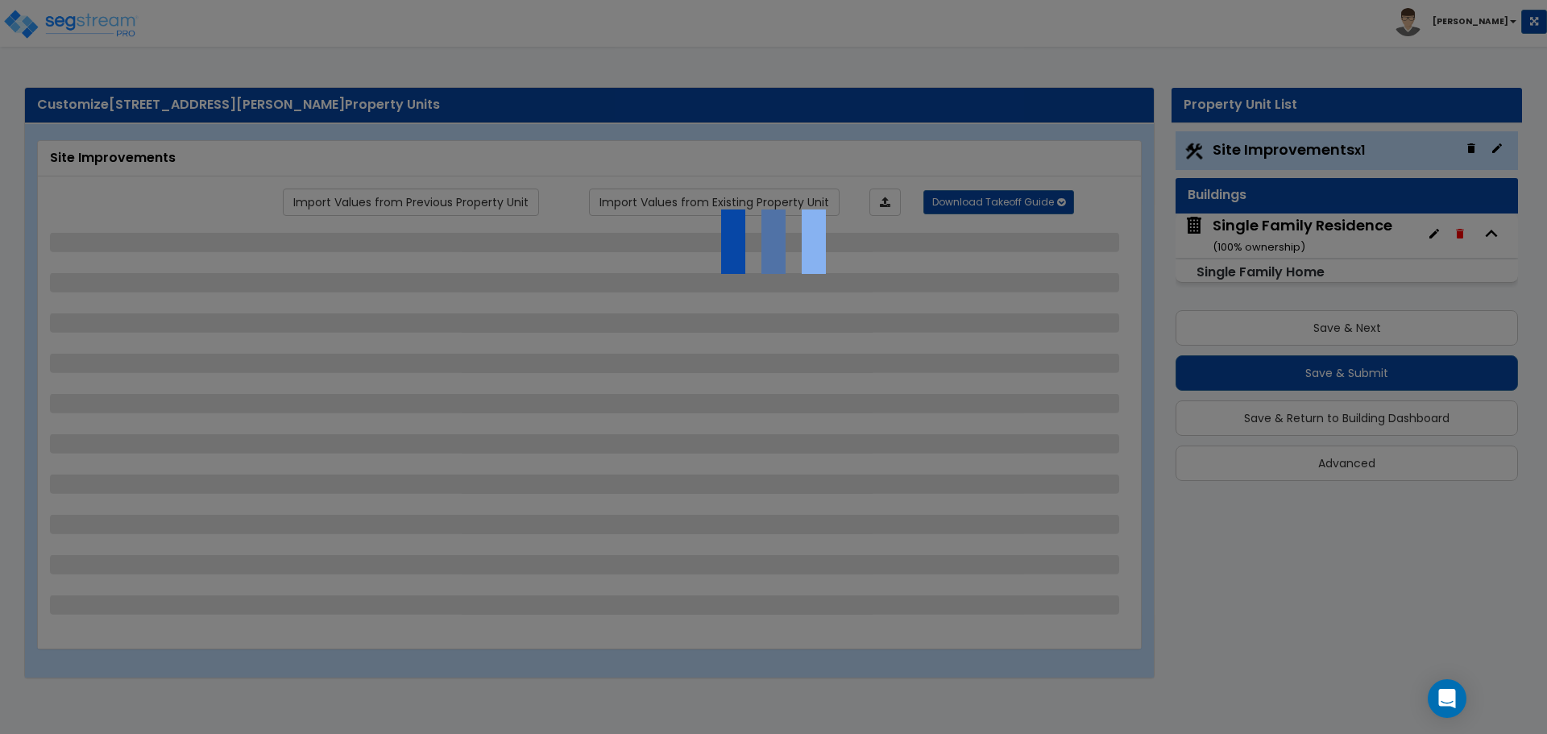
select select "2"
select select "1"
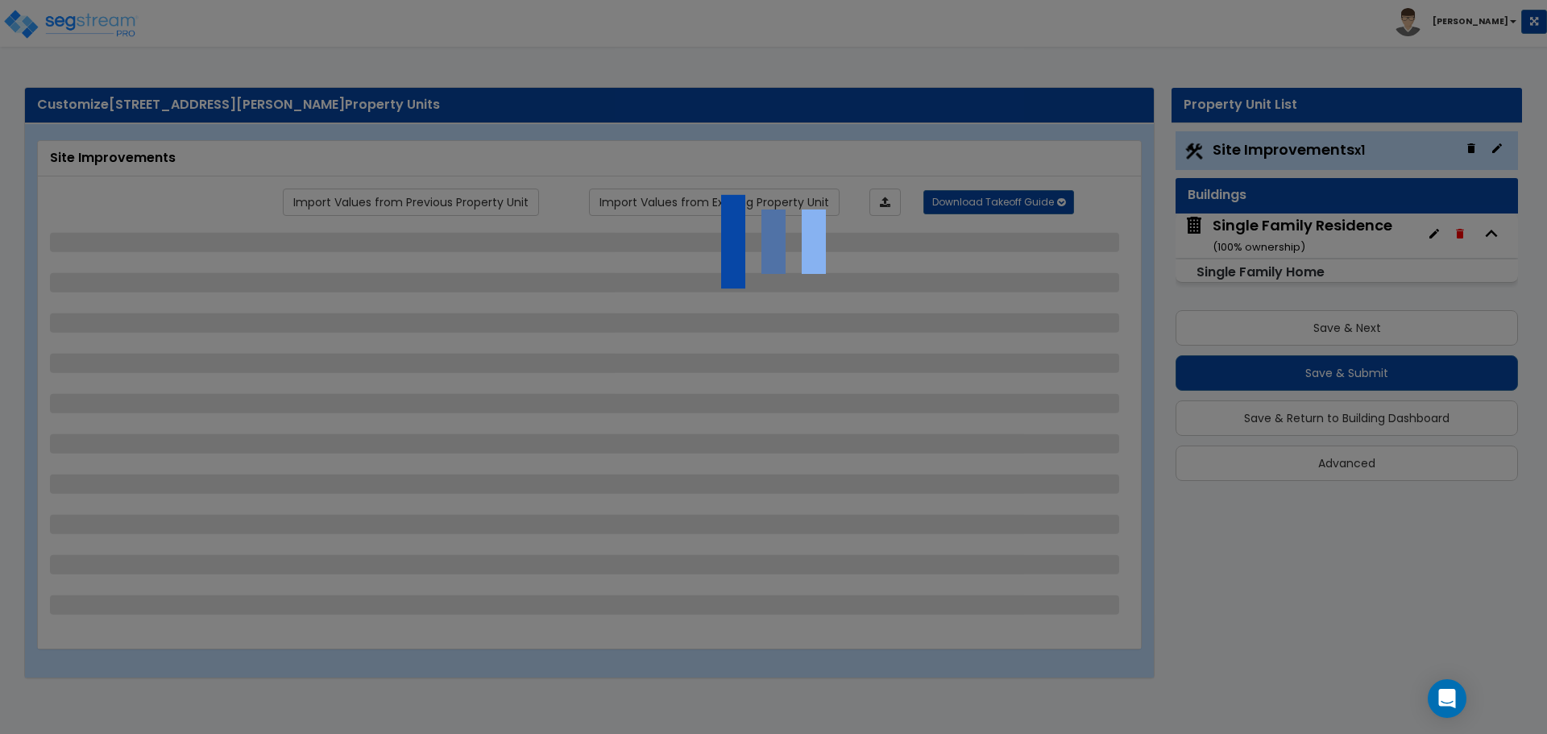
select select "2"
select select "1"
select select "3"
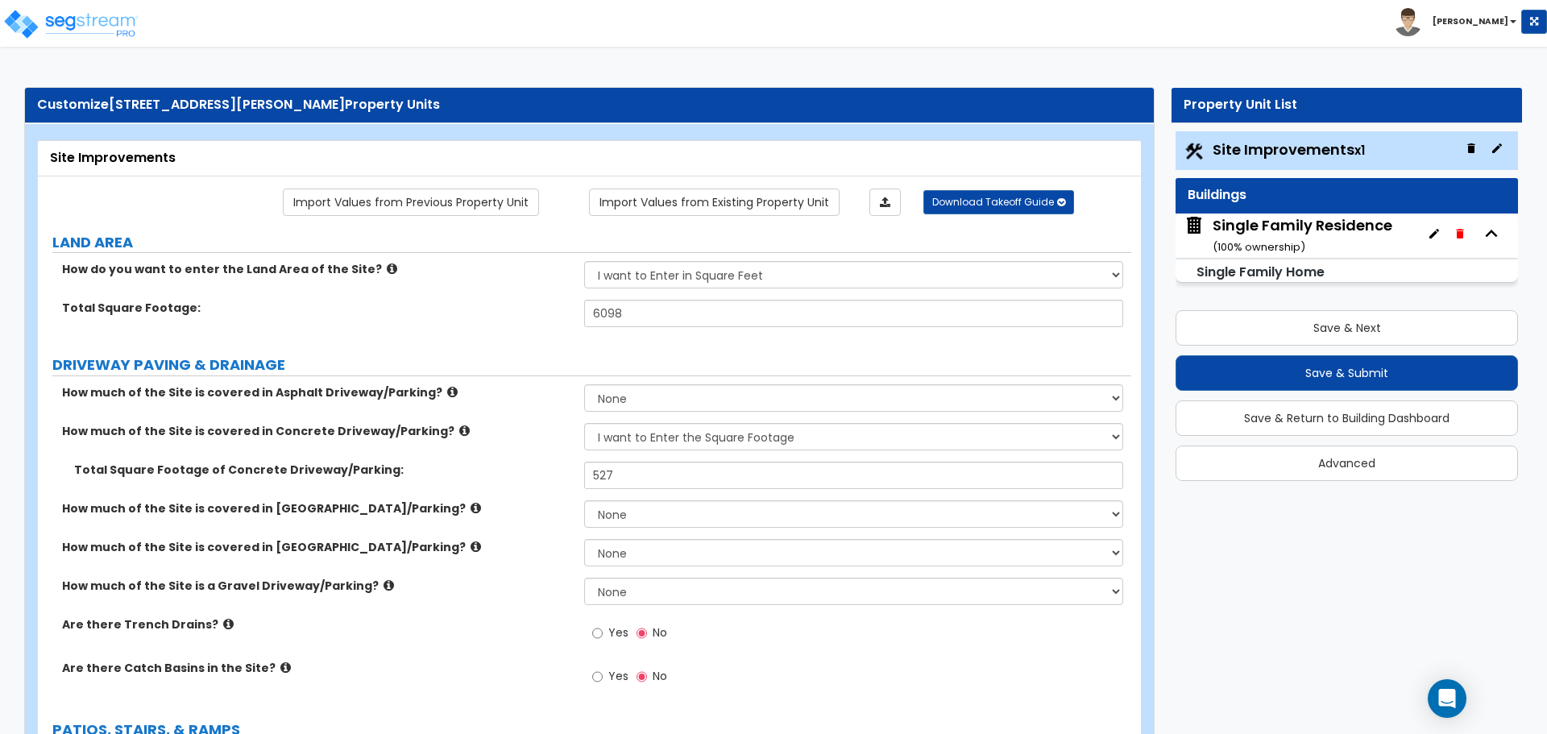
click at [553, 273] on label "How do you want to enter the Land Area of the Site?" at bounding box center [317, 269] width 510 height 16
click at [712, 276] on select "I want to Enter in [GEOGRAPHIC_DATA] I want to Enter in Square Feet" at bounding box center [853, 274] width 538 height 27
select select "1"
click at [584, 261] on select "I want to Enter in [GEOGRAPHIC_DATA] I want to Enter in Square Feet" at bounding box center [853, 274] width 538 height 27
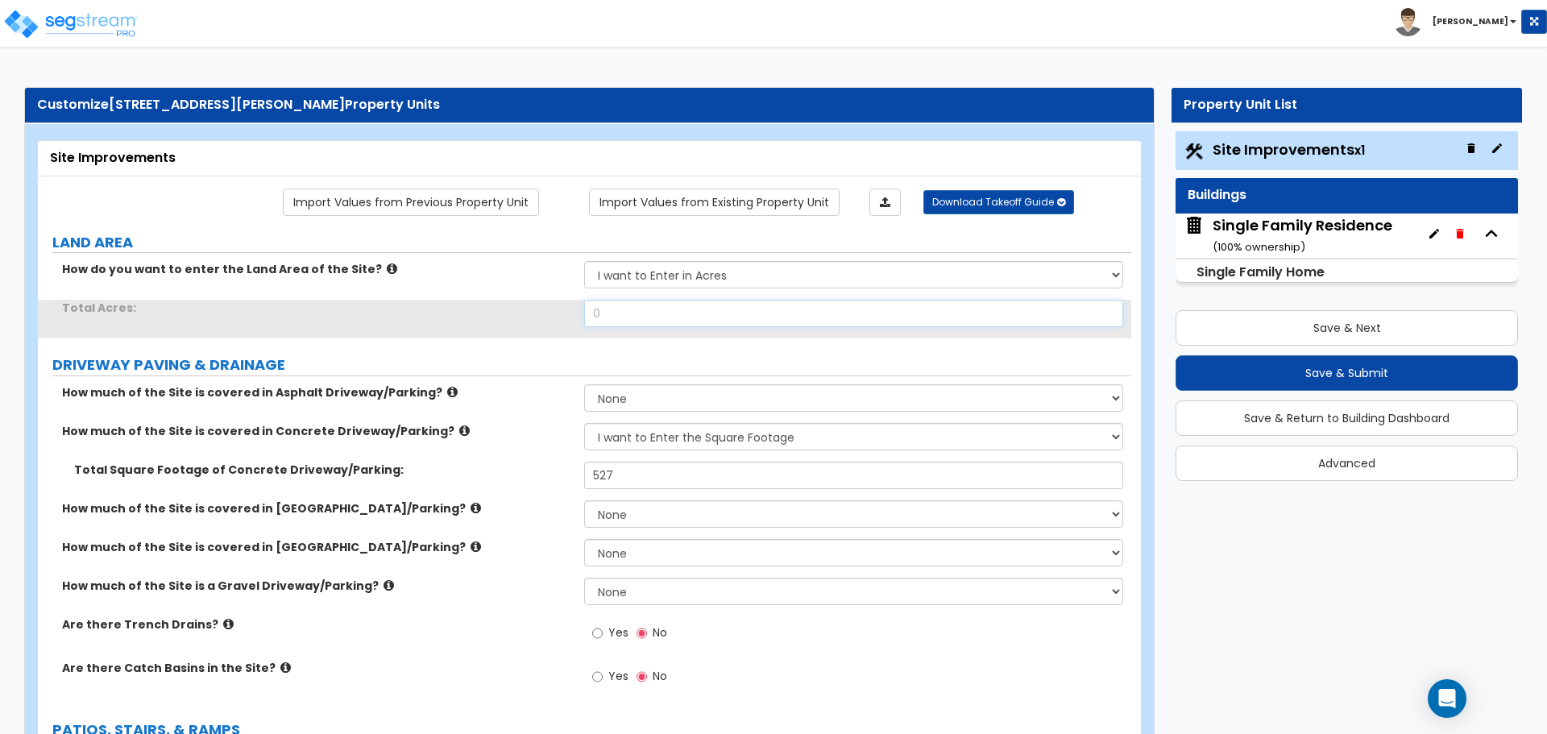
click at [651, 313] on input "0" at bounding box center [853, 313] width 538 height 27
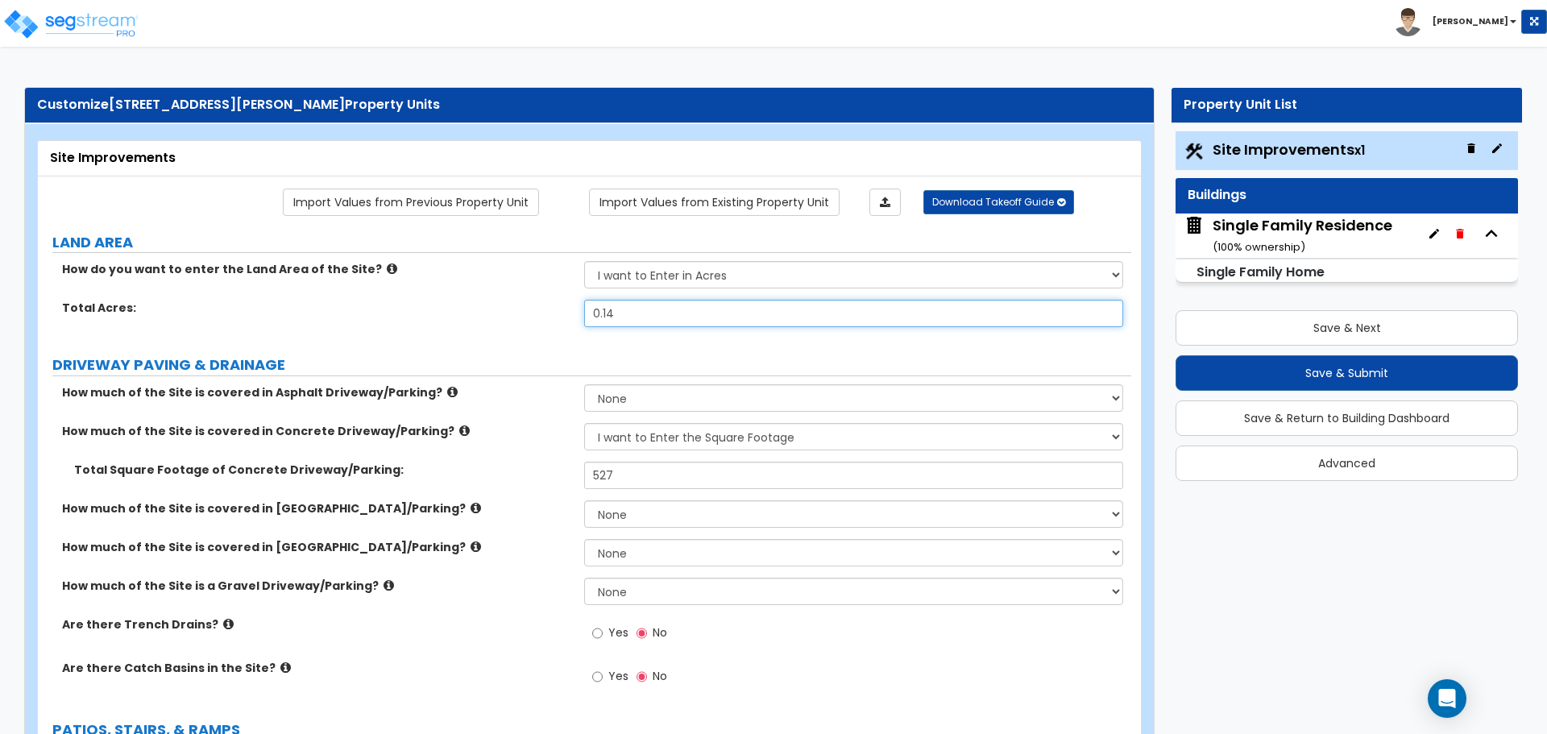
type input "0.14"
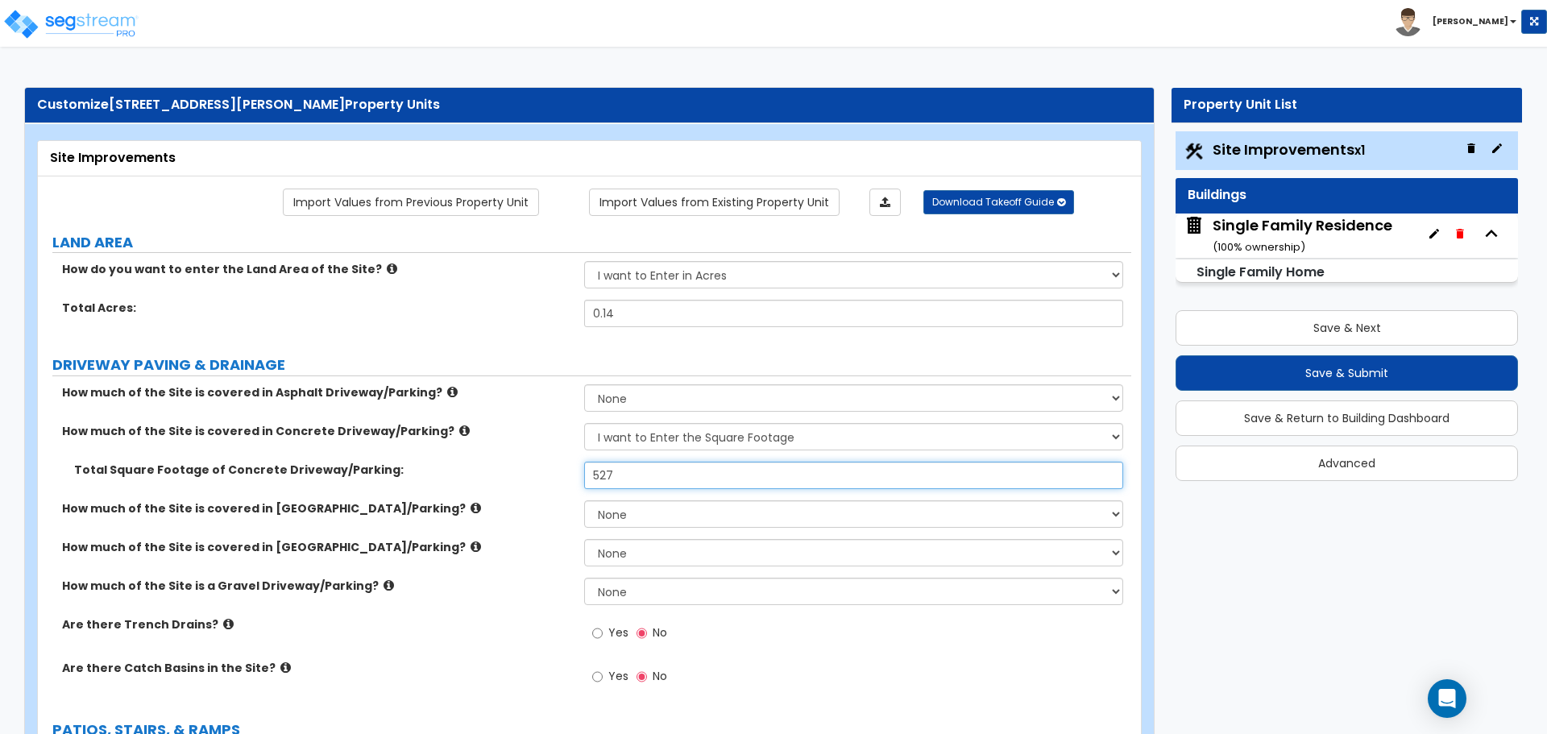
click at [651, 471] on input "527" at bounding box center [853, 475] width 538 height 27
type input "368"
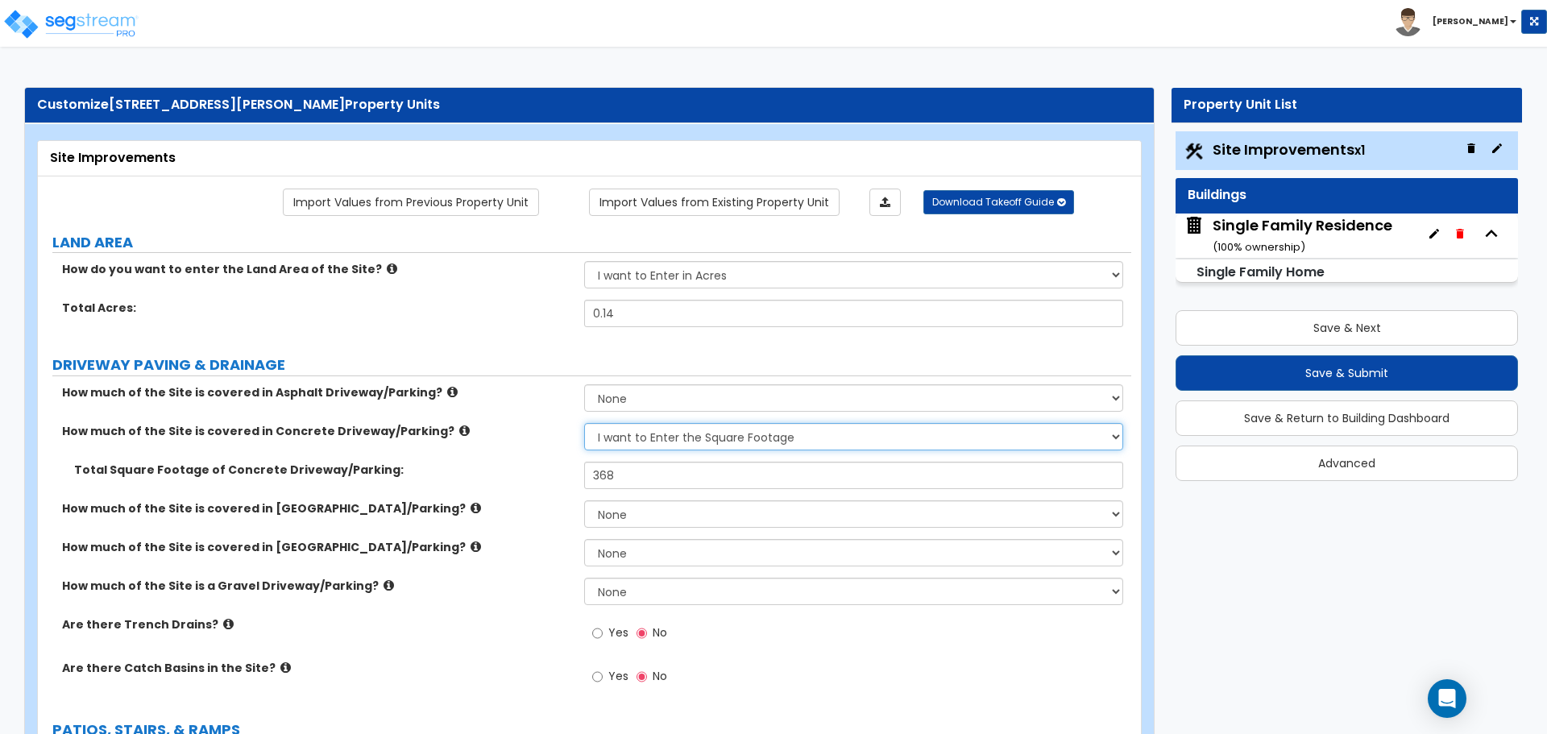
click at [586, 438] on select "None I want to Enter an Approximate Percentage I want to Enter the Square Foota…" at bounding box center [853, 436] width 538 height 27
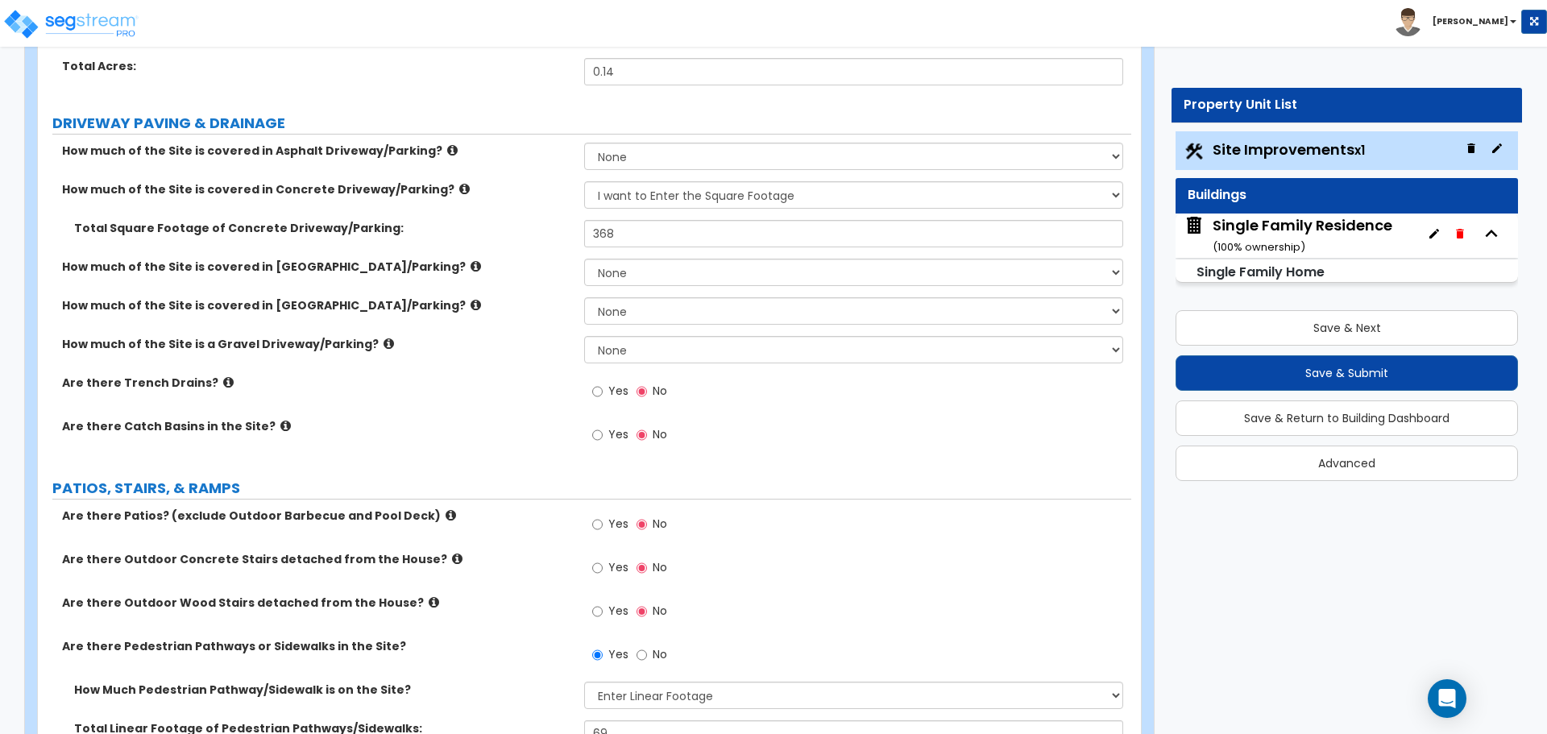
click at [517, 413] on div "Are there Trench Drains? Yes No" at bounding box center [585, 397] width 1094 height 44
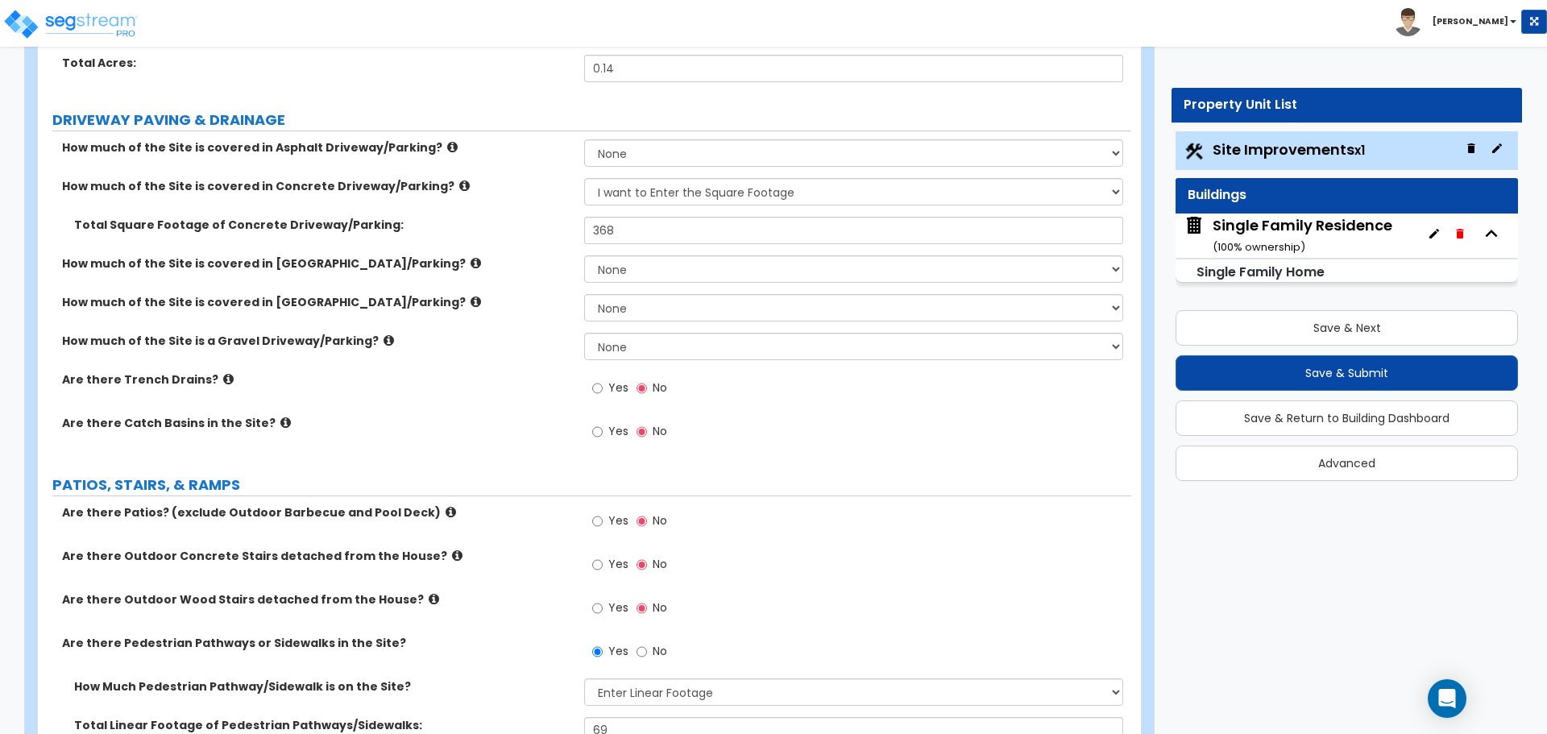
scroll to position [242, 0]
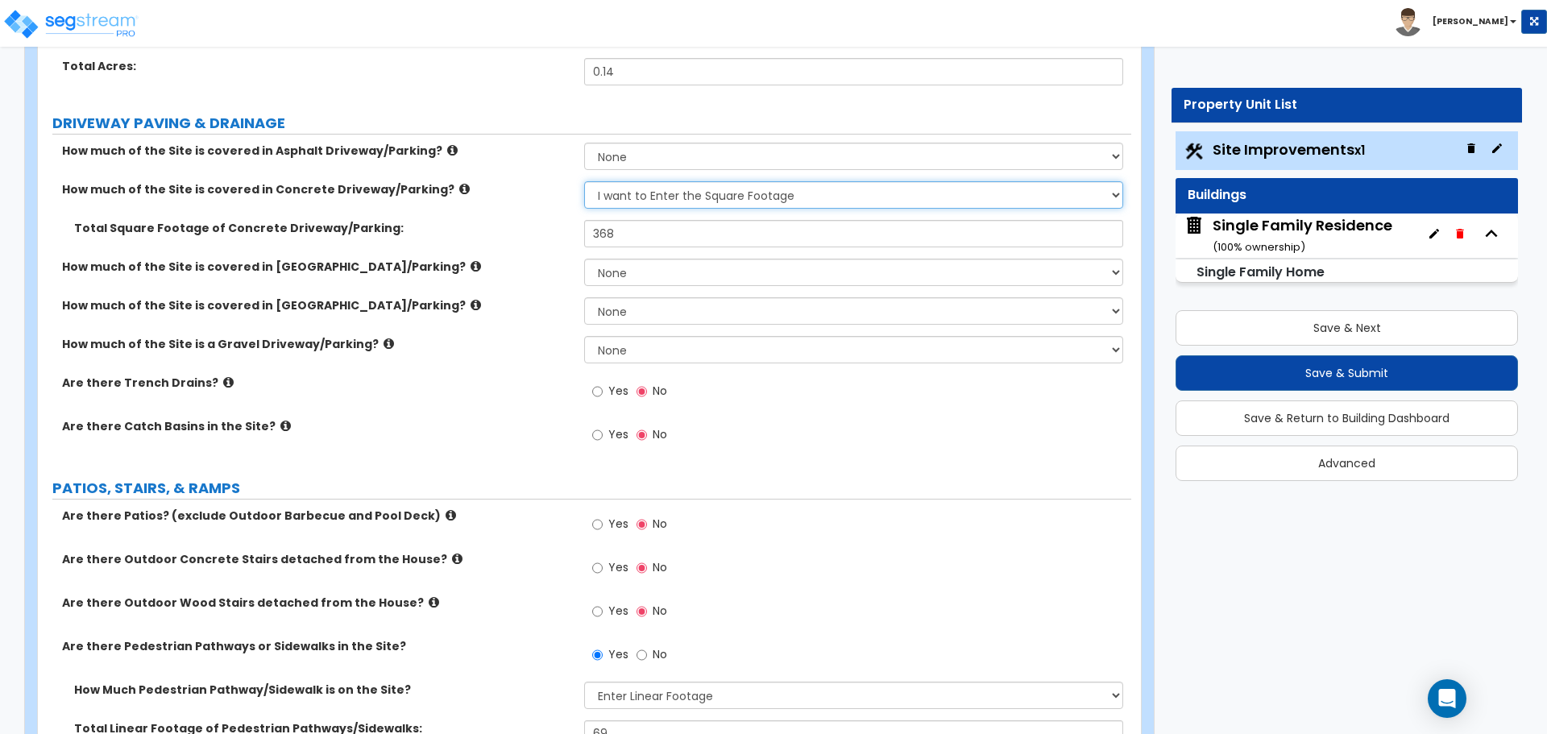
click at [651, 199] on select "None I want to Enter an Approximate Percentage I want to Enter the Square Foota…" at bounding box center [853, 194] width 538 height 27
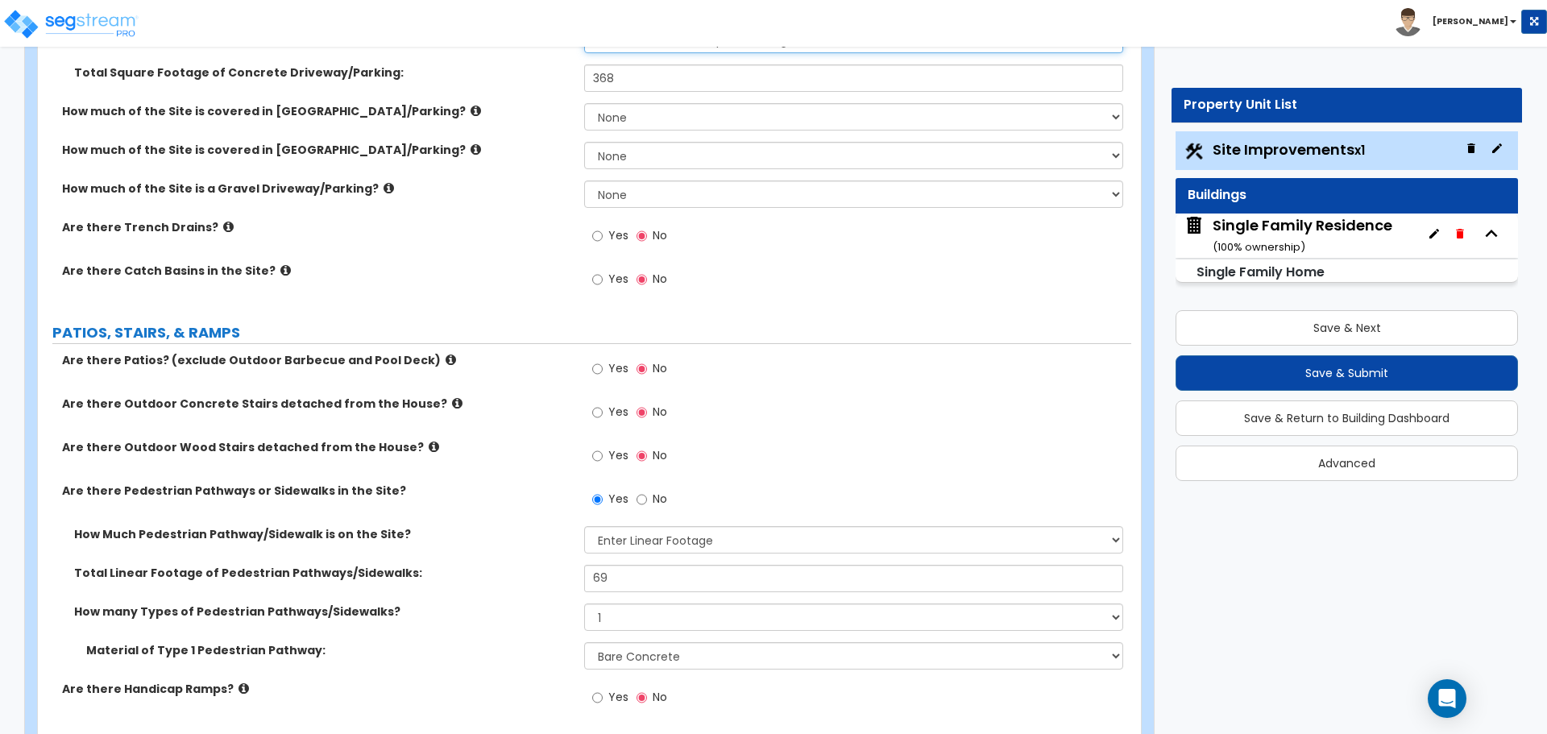
scroll to position [403, 0]
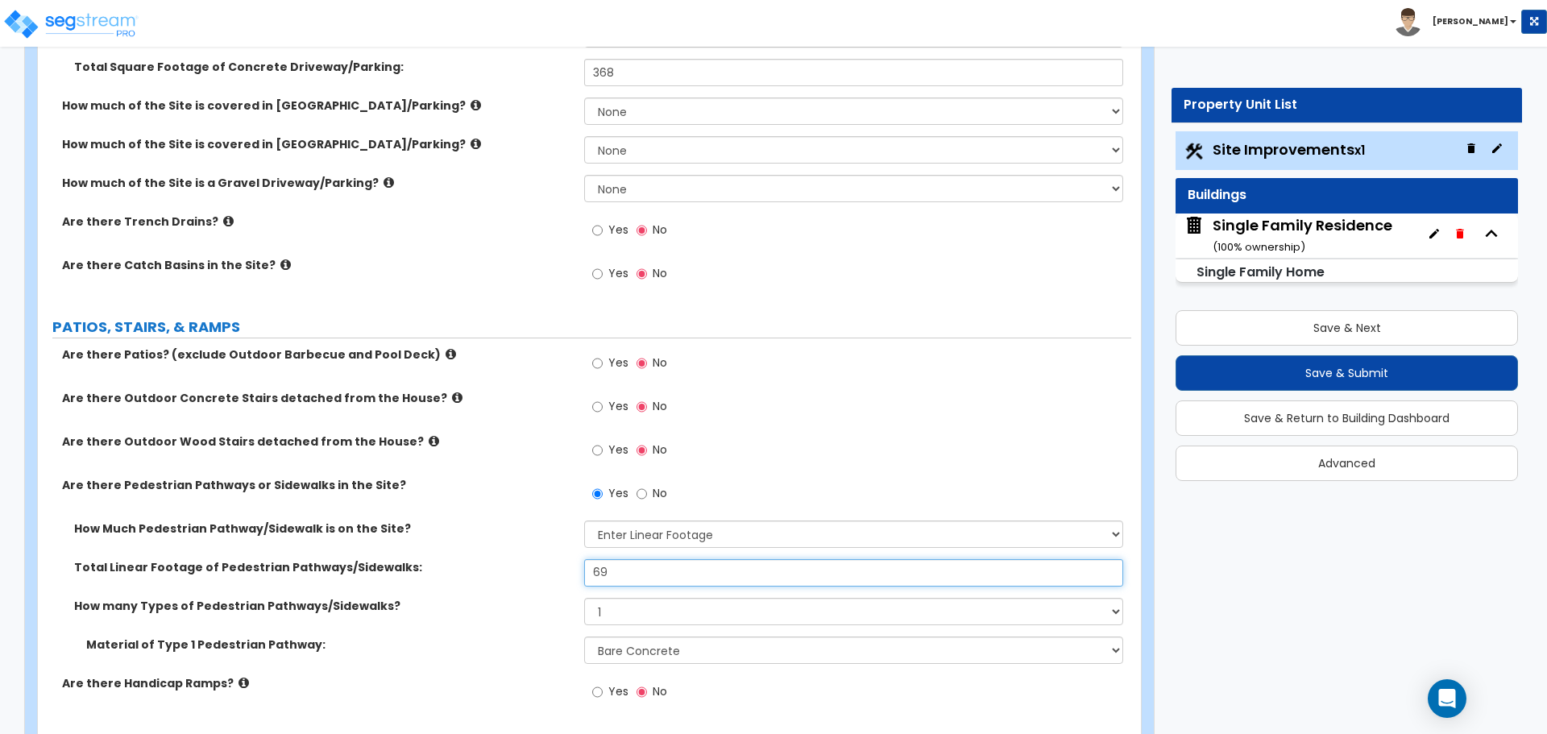
click at [655, 578] on input "69" at bounding box center [853, 572] width 538 height 27
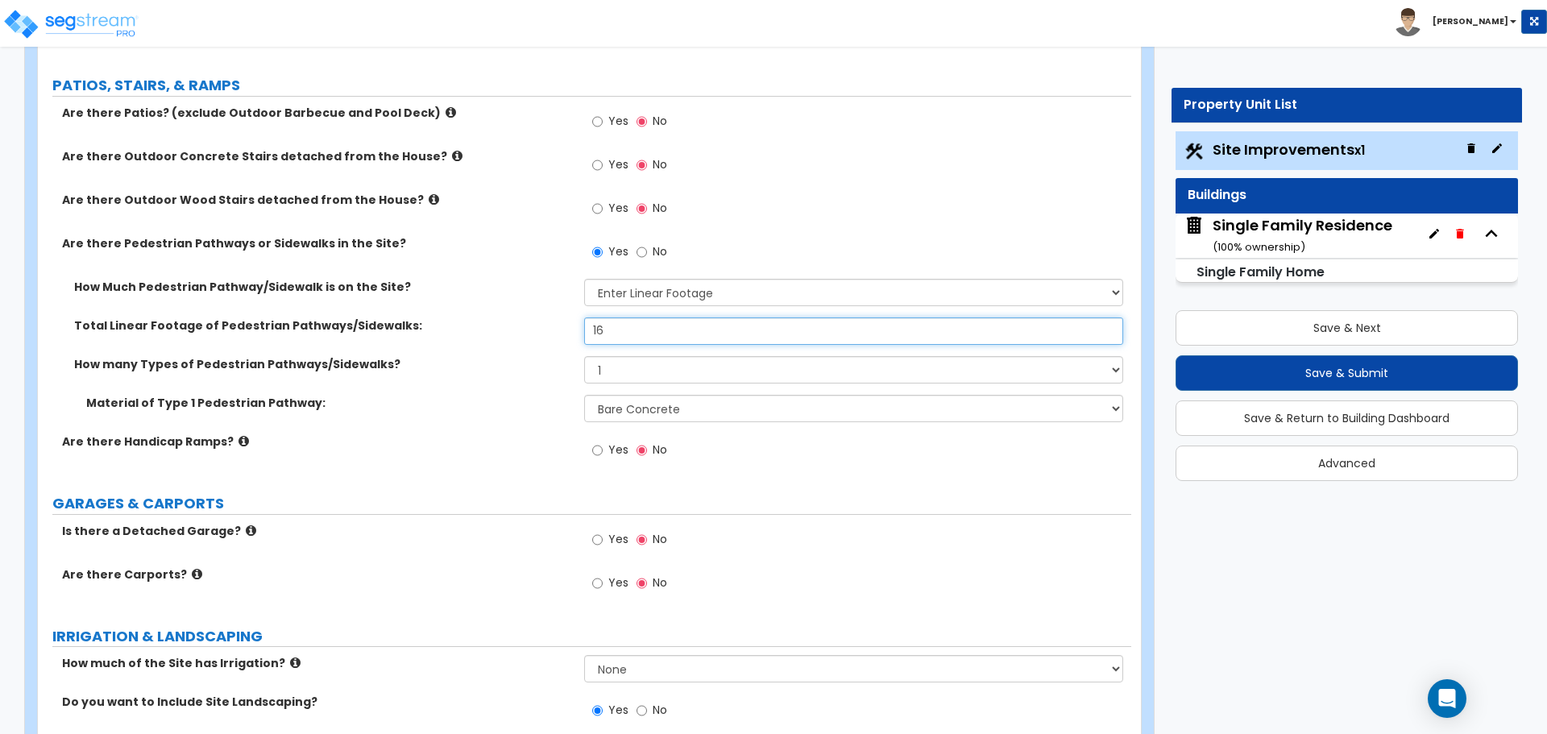
type input "16"
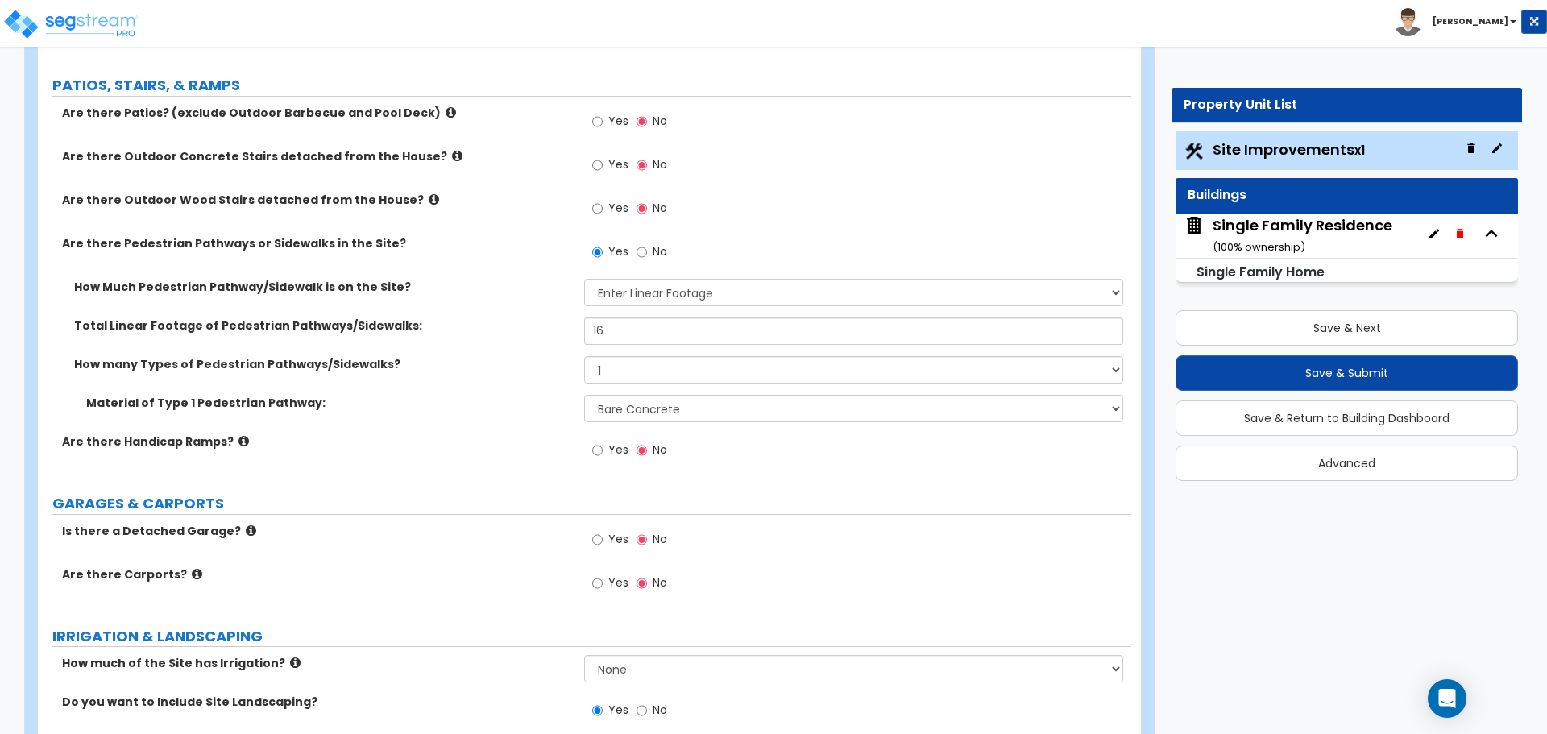
click at [518, 346] on div "Total Linear Footage of Pedestrian Pathways/Sidewalks: 16" at bounding box center [585, 337] width 1094 height 39
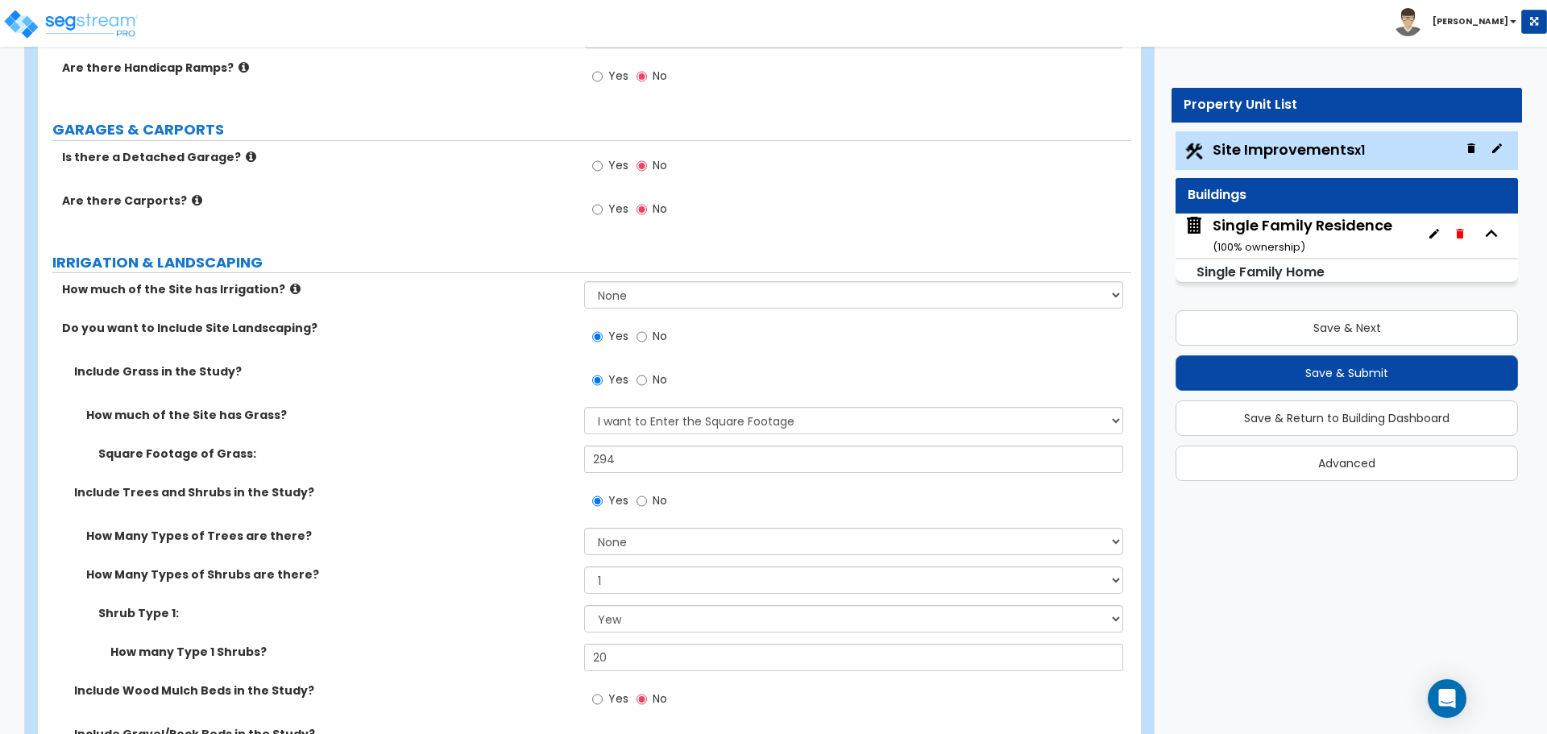
scroll to position [1048, 0]
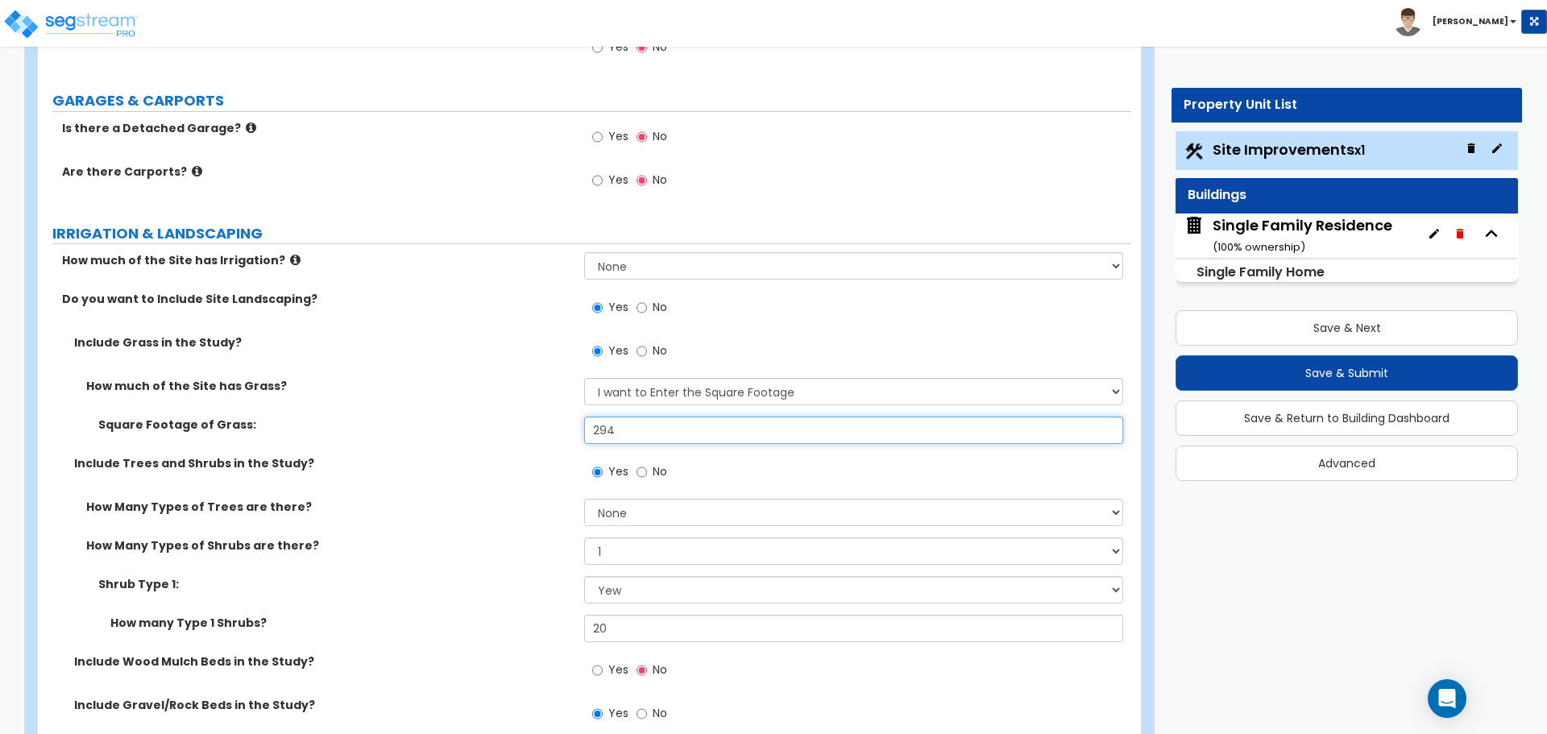
click at [622, 438] on input "294" at bounding box center [853, 430] width 538 height 27
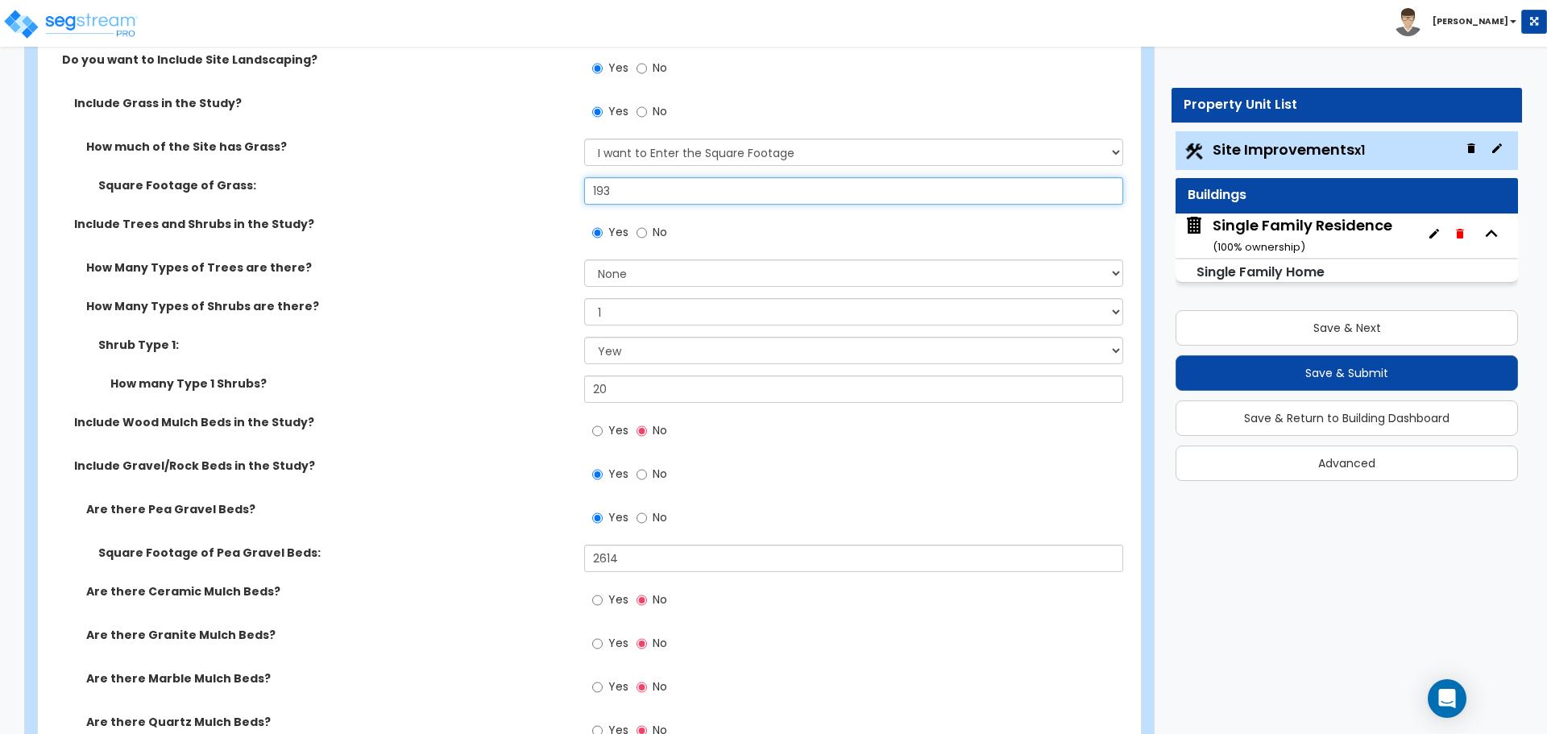
scroll to position [1290, 0]
type input "193"
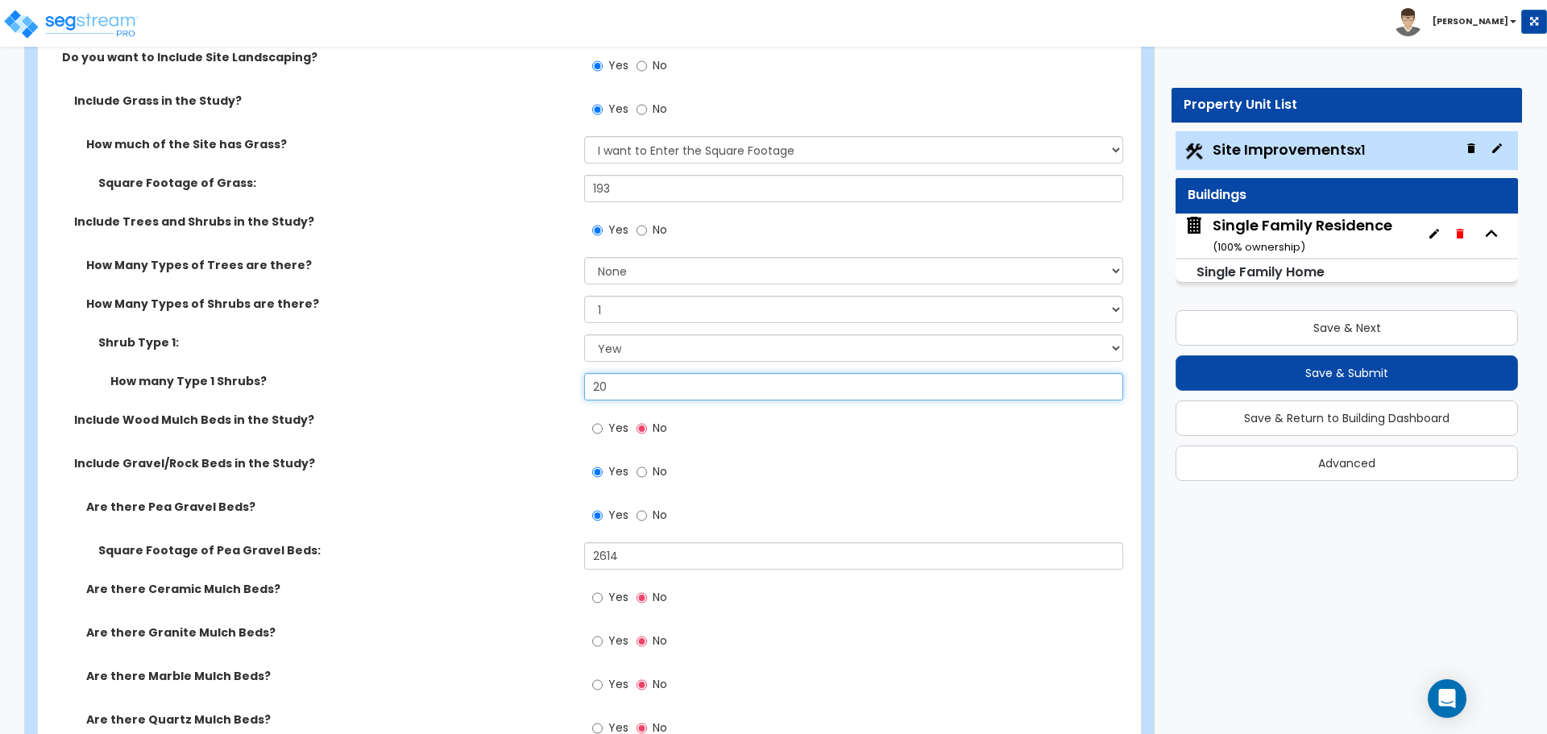
click at [647, 393] on input "20" at bounding box center [853, 386] width 538 height 27
type input "12"
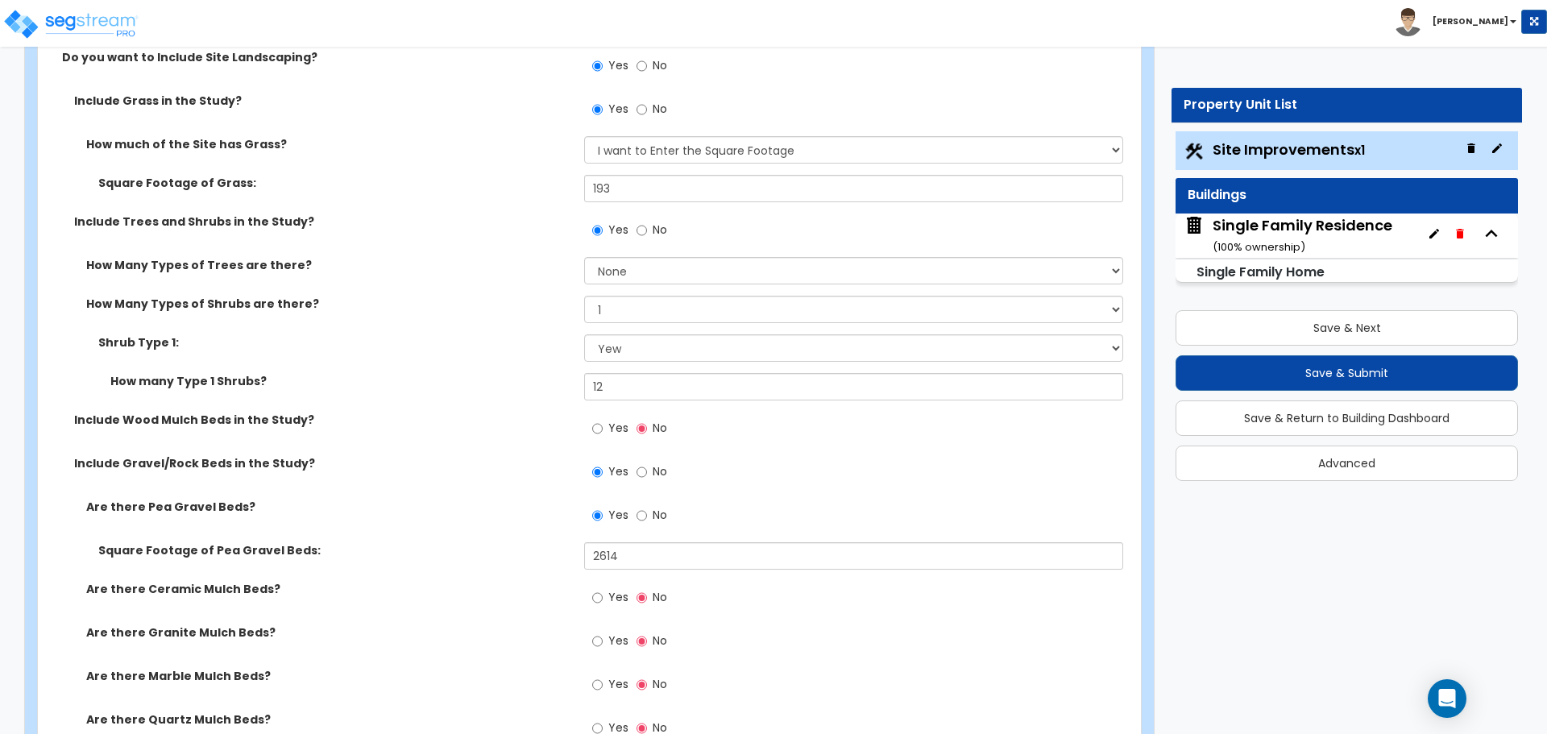
click at [544, 343] on label "Shrub Type 1:" at bounding box center [335, 342] width 474 height 16
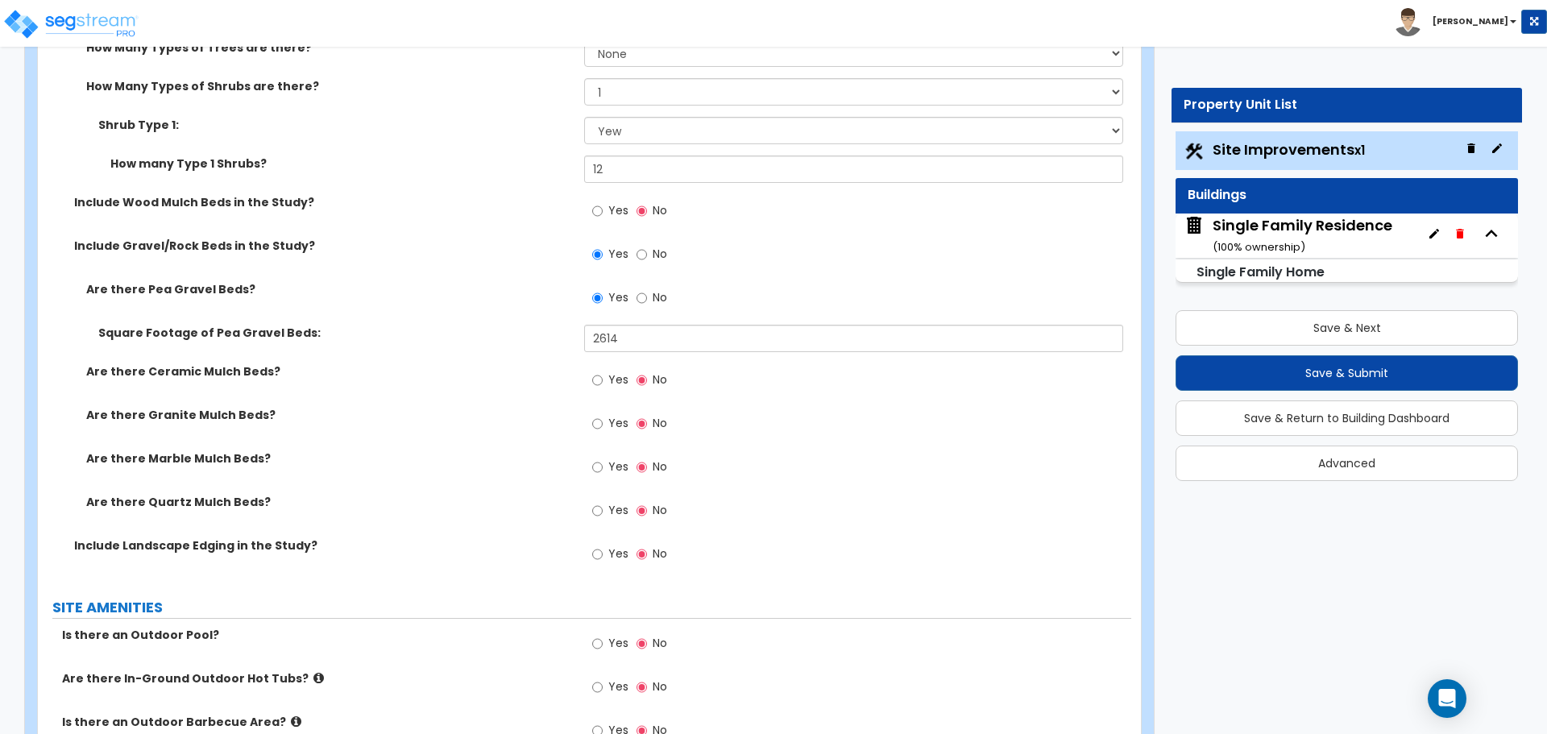
scroll to position [1531, 0]
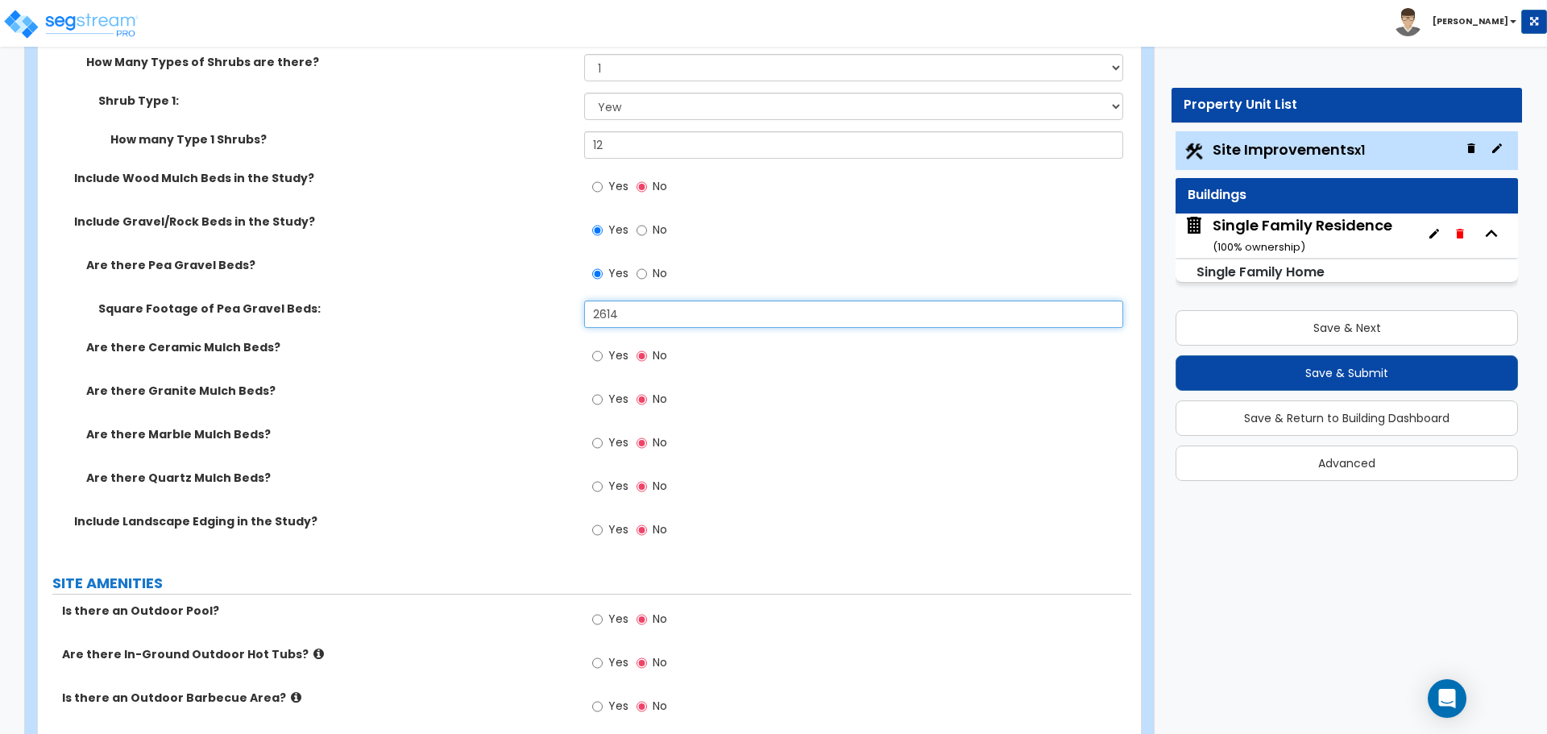
click at [629, 317] on input "2614" at bounding box center [853, 314] width 538 height 27
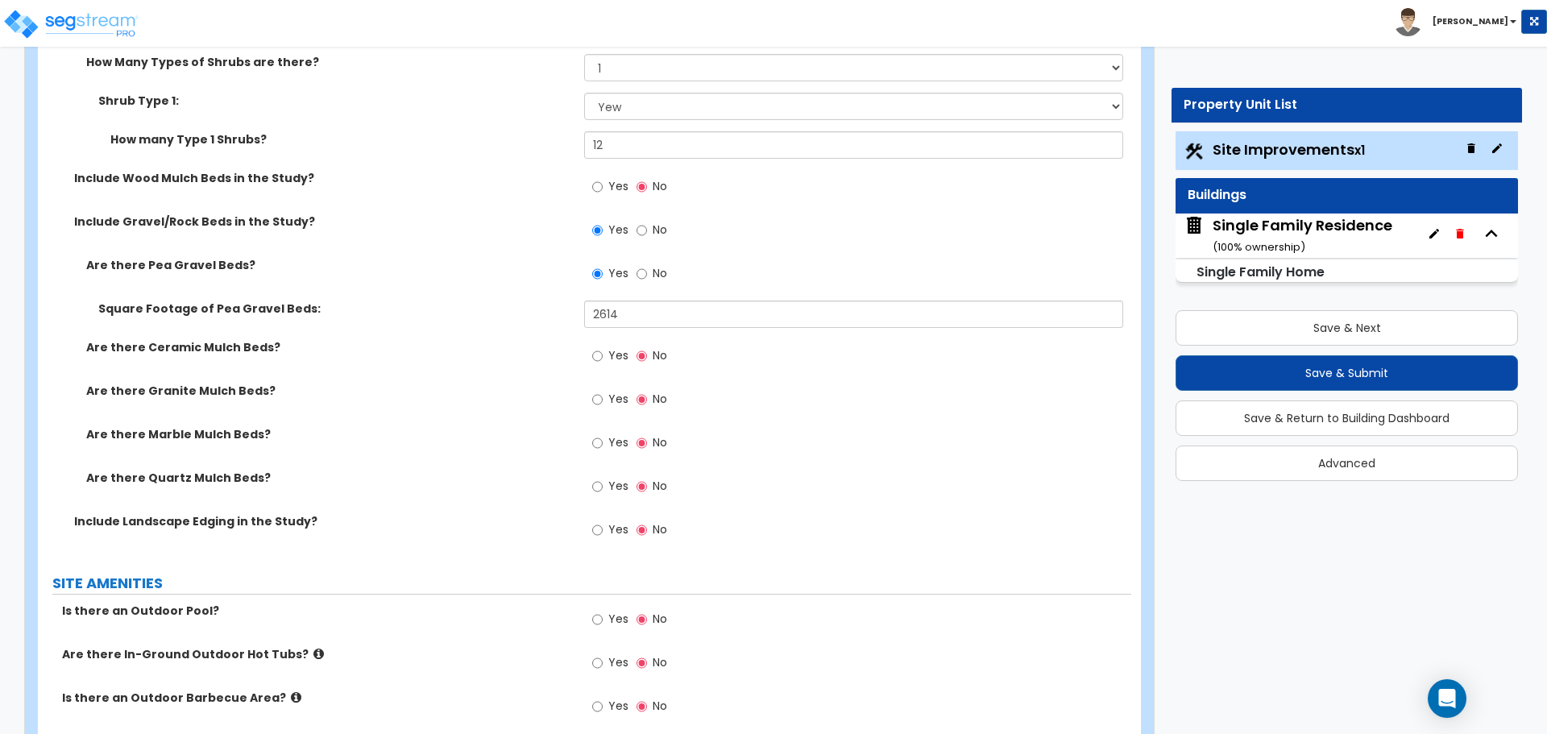
click at [536, 314] on label "Square Footage of Pea Gravel Beds:" at bounding box center [335, 309] width 474 height 16
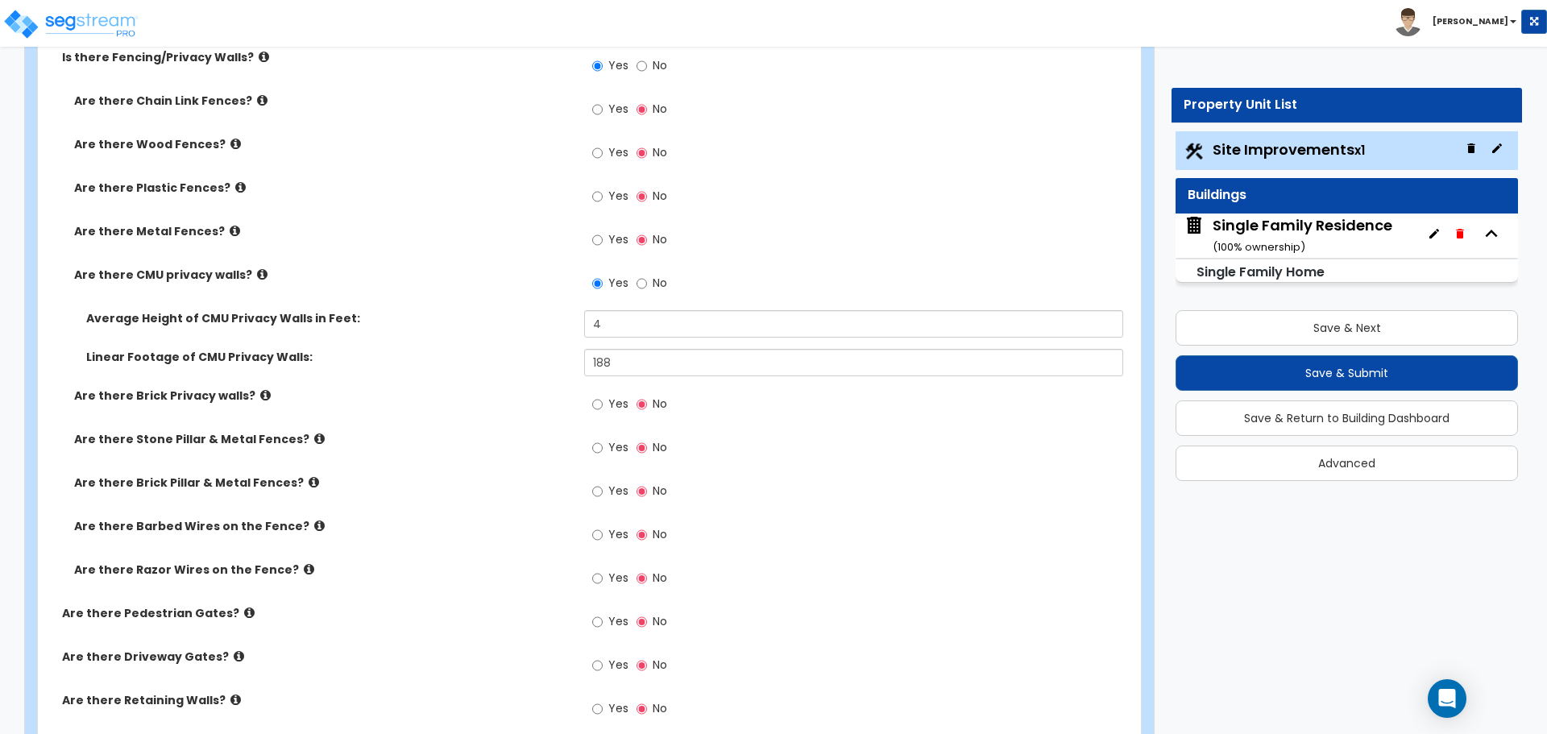
scroll to position [2740, 0]
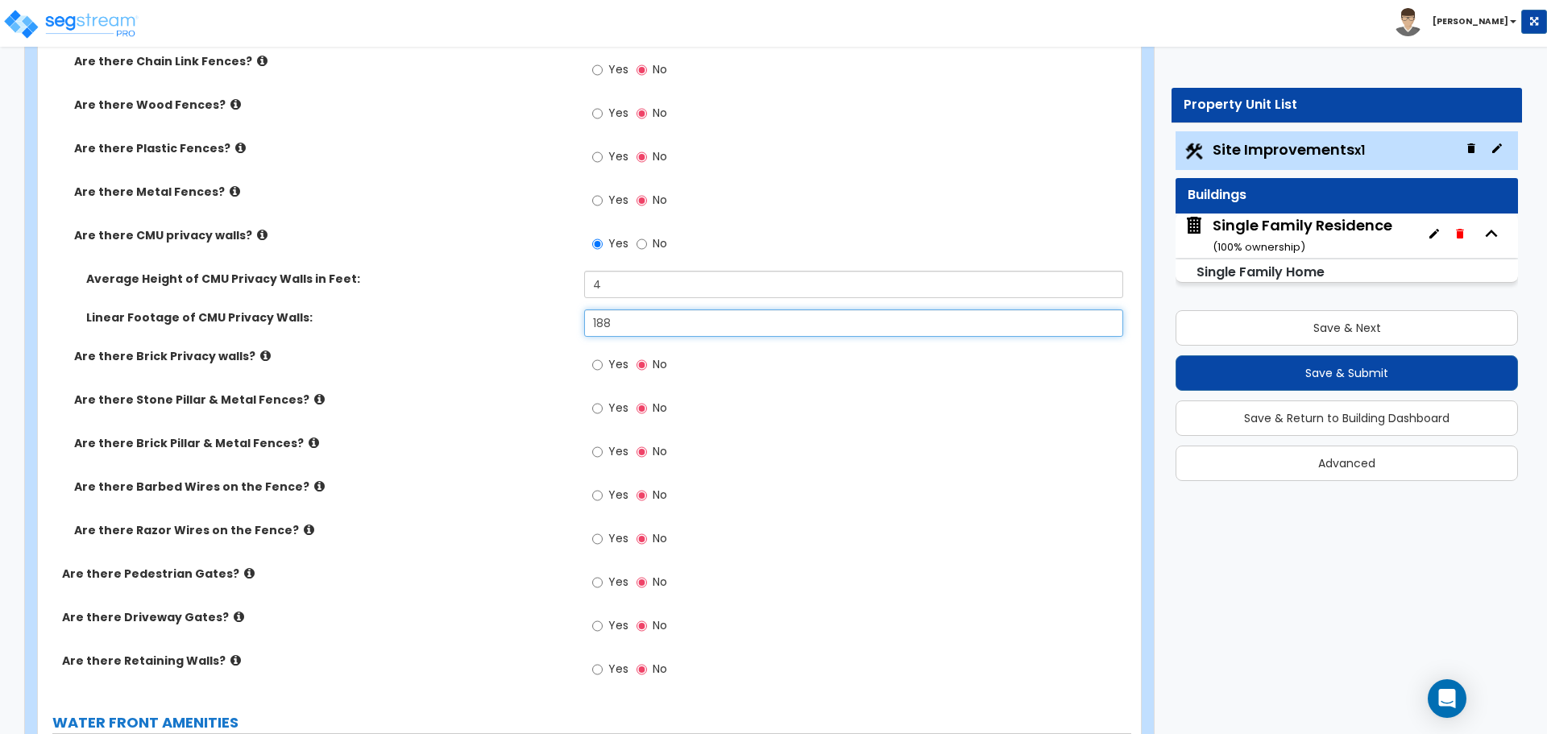
click at [617, 319] on input "188" at bounding box center [853, 322] width 538 height 27
type input "107"
click at [614, 295] on input "4" at bounding box center [853, 284] width 538 height 27
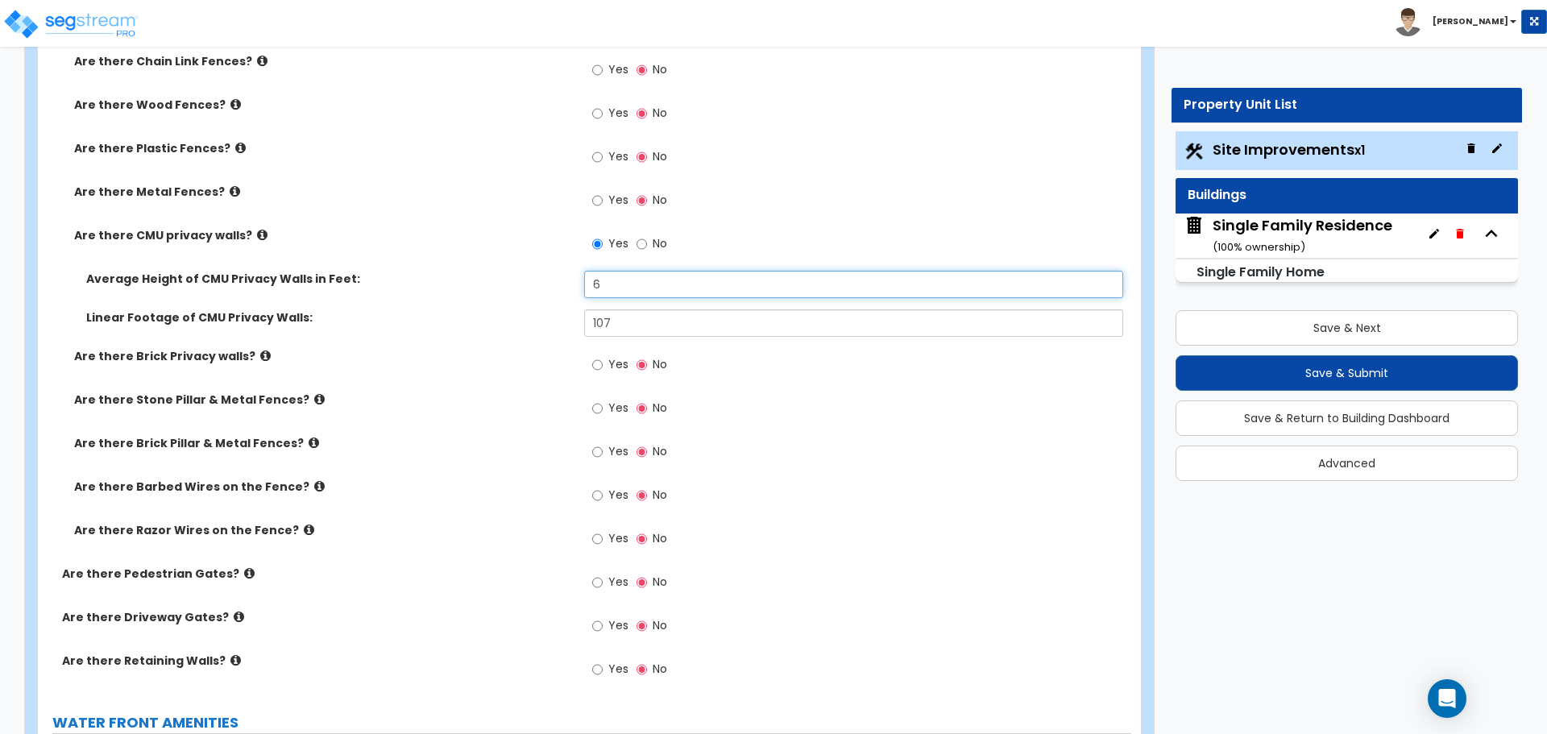
type input "6"
click at [551, 289] on div "Average Height of CMU Privacy Walls in Feet: 6" at bounding box center [585, 290] width 1094 height 39
click at [599, 276] on input "6" at bounding box center [853, 284] width 538 height 27
click at [558, 281] on label "Average Height of CMU Privacy Walls in Feet:" at bounding box center [329, 279] width 486 height 16
click at [644, 281] on input "6" at bounding box center [853, 284] width 538 height 27
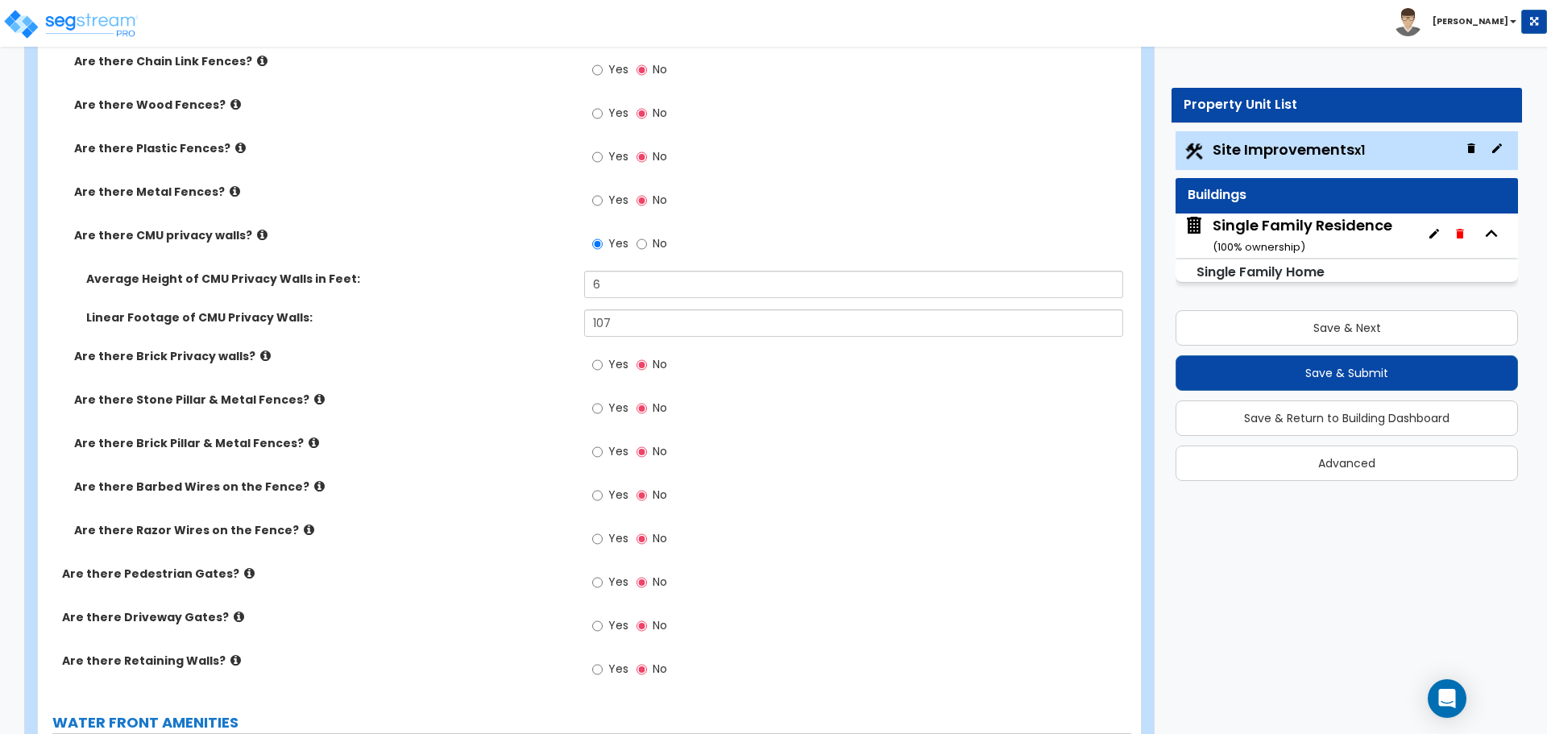
click at [539, 284] on label "Average Height of CMU Privacy Walls in Feet:" at bounding box center [329, 279] width 486 height 16
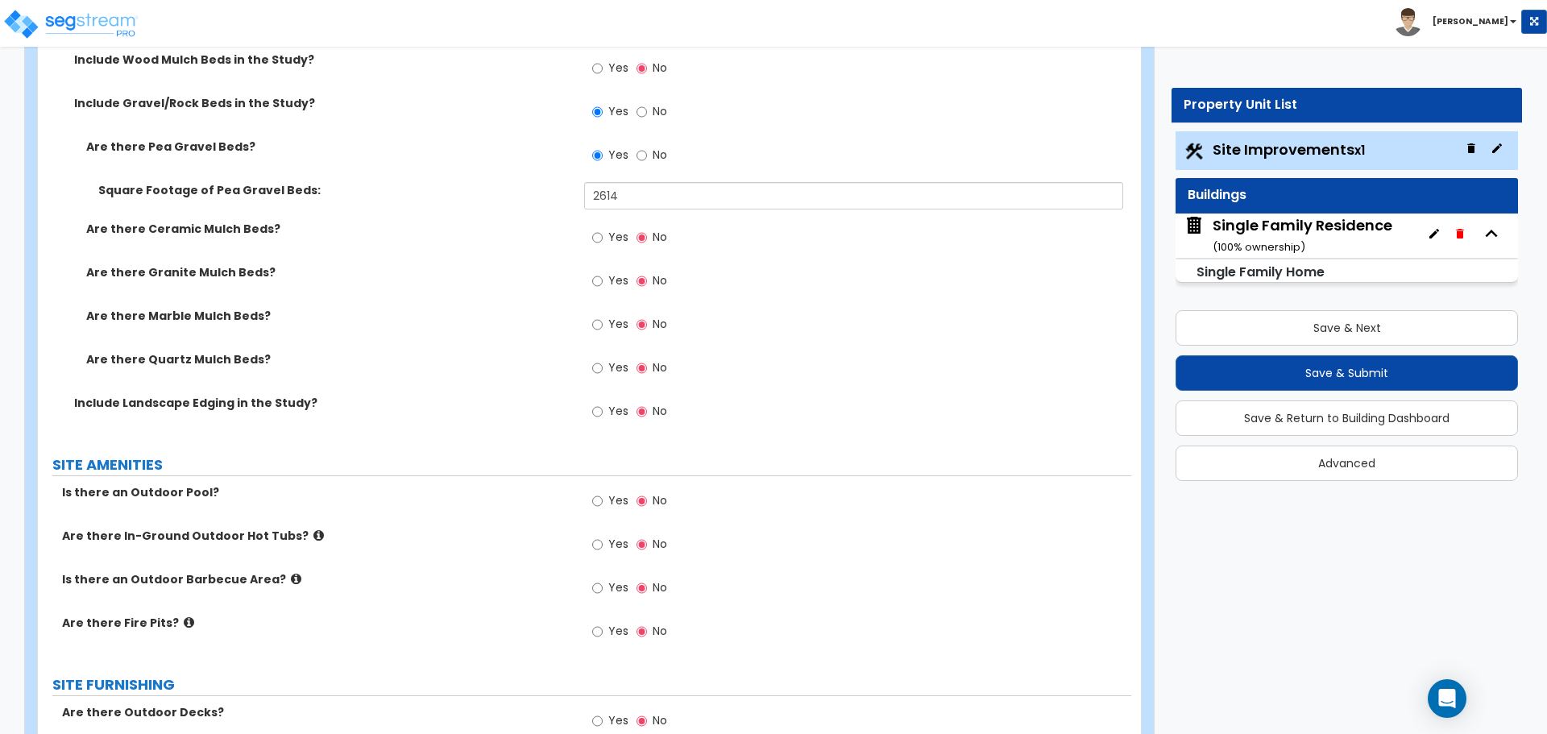
scroll to position [1647, 0]
click at [602, 418] on input "Yes" at bounding box center [597, 414] width 10 height 18
radio input "true"
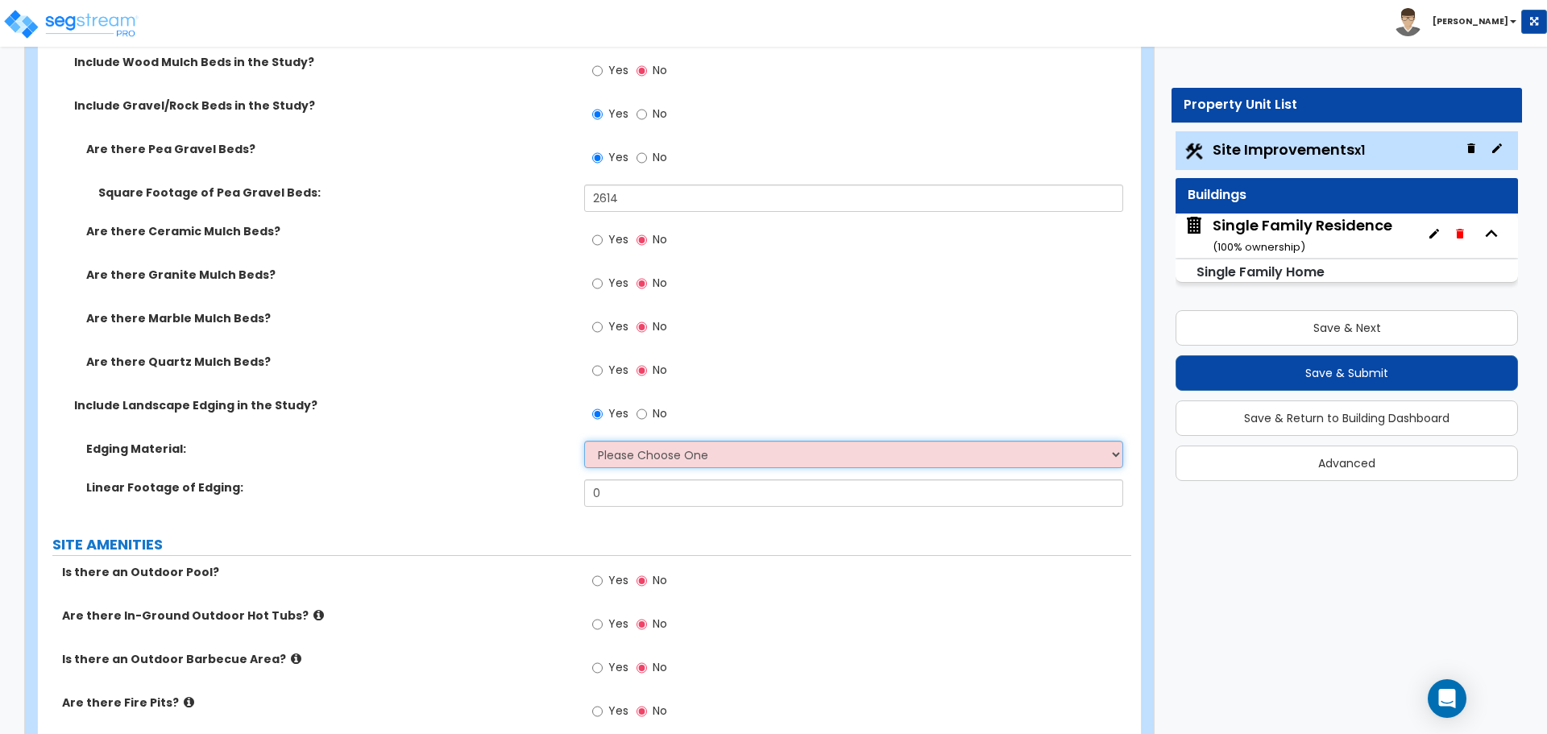
click at [614, 459] on select "Please Choose One Metal Brick Railroad Ties Concrete" at bounding box center [853, 454] width 538 height 27
click at [584, 441] on select "Please Choose One Metal Brick Railroad Ties Concrete" at bounding box center [853, 454] width 538 height 27
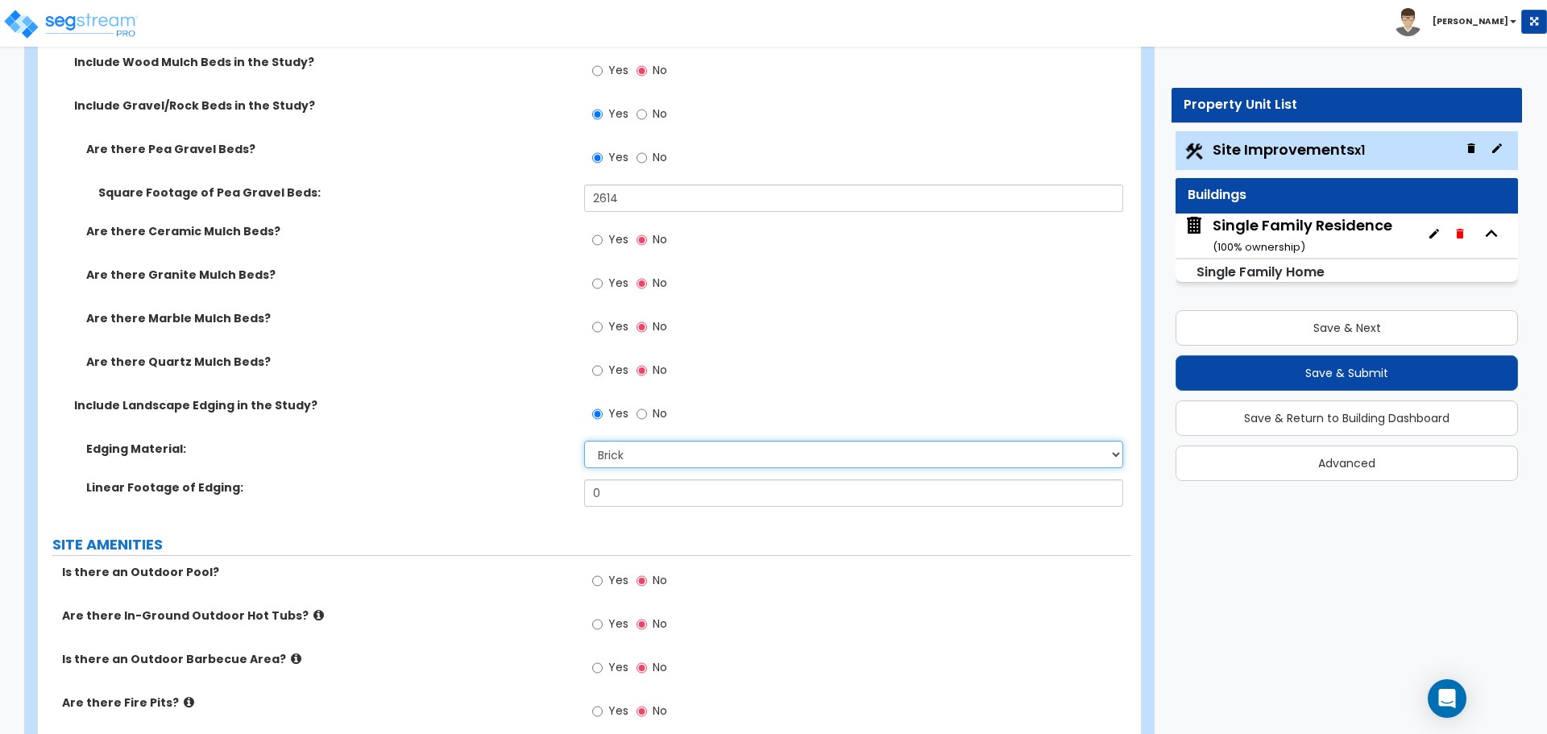
click at [625, 463] on select "Please Choose One Metal Brick Railroad Ties Concrete" at bounding box center [853, 454] width 538 height 27
select select "4"
click at [584, 441] on select "Please Choose One Metal Brick Railroad Ties Concrete" at bounding box center [853, 454] width 538 height 27
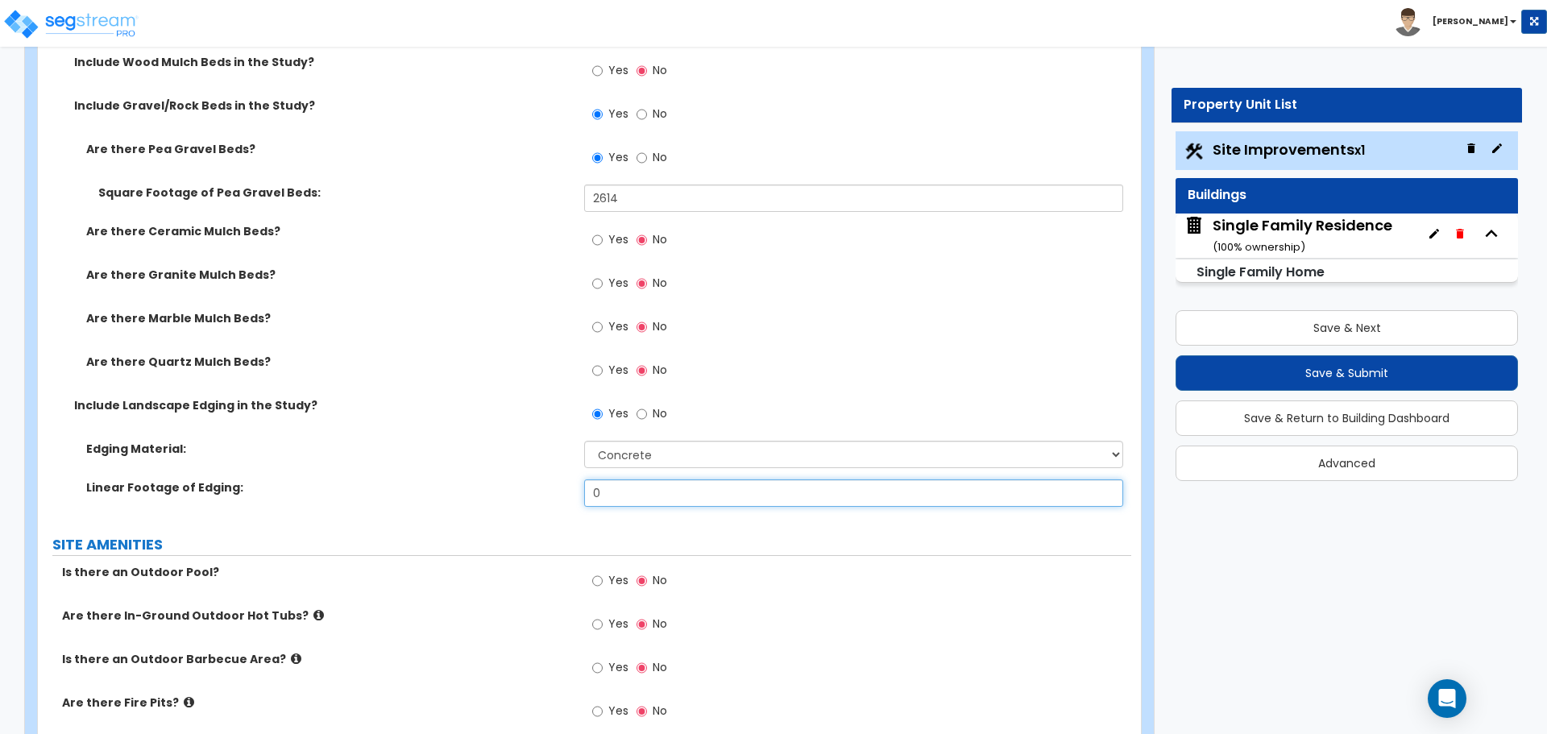
click at [595, 480] on input "0" at bounding box center [853, 493] width 538 height 27
type input "57"
click at [448, 460] on div "Edging Material: Please Choose One Metal Brick Railroad Ties Concrete" at bounding box center [585, 460] width 1094 height 39
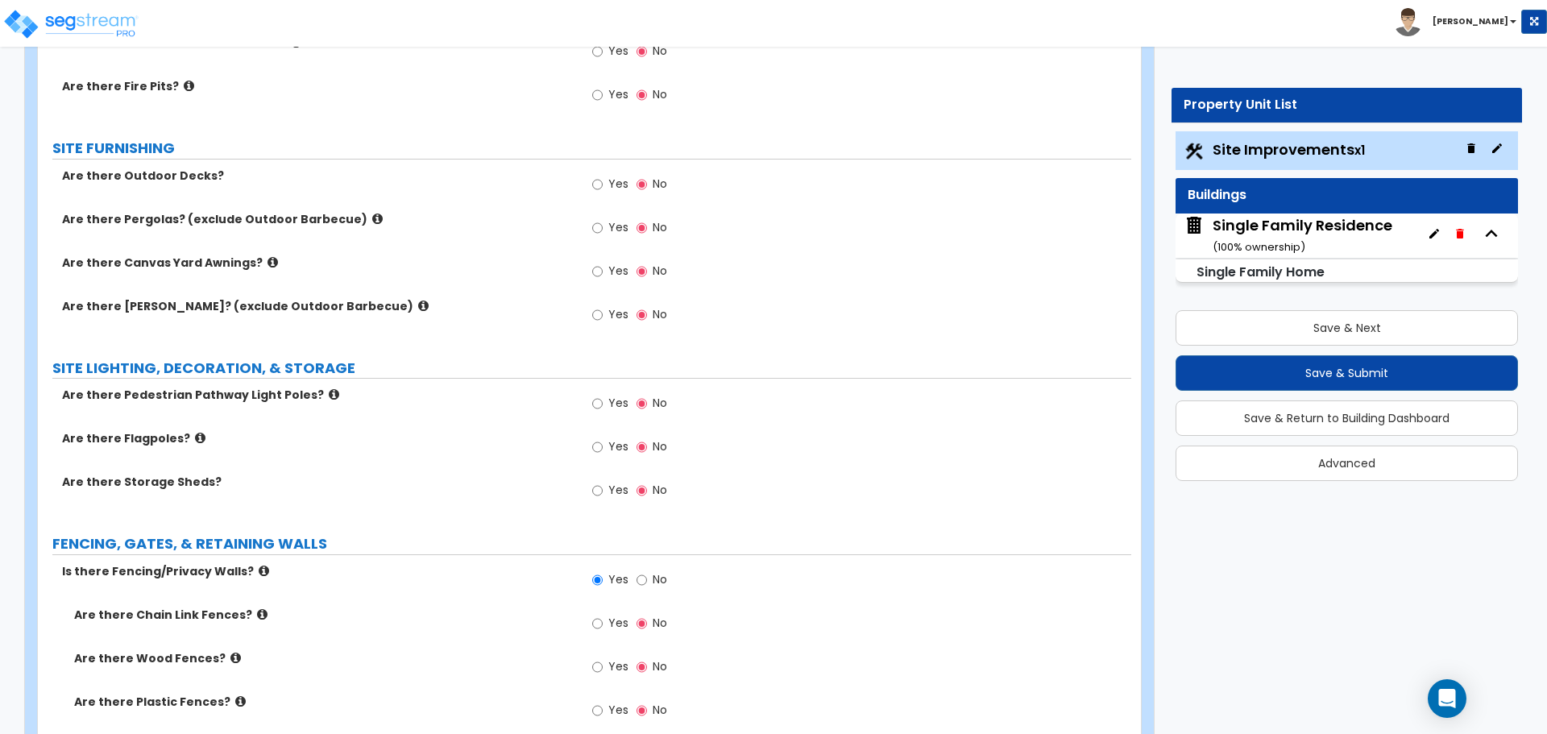
scroll to position [2212, 0]
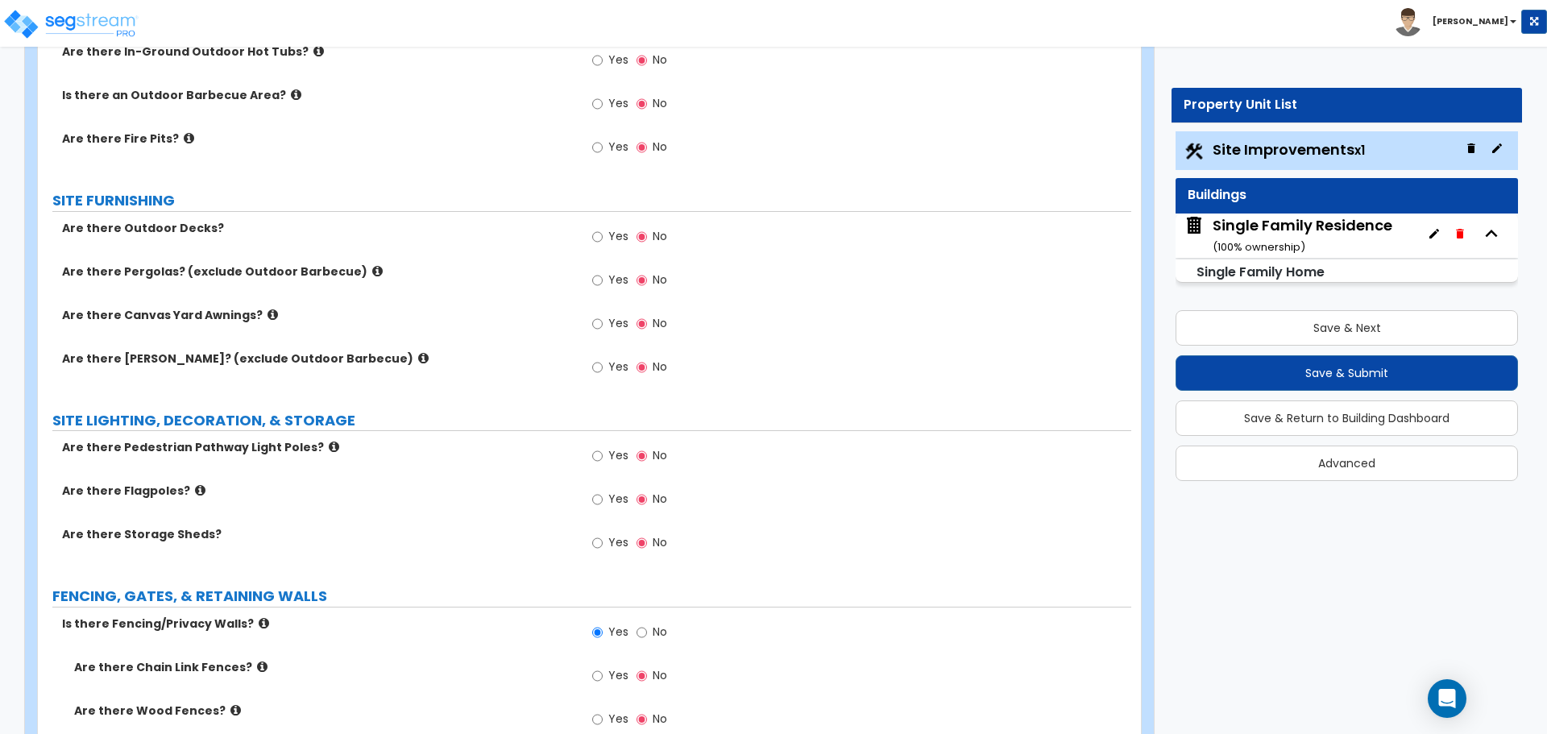
click at [418, 356] on icon at bounding box center [423, 358] width 10 height 12
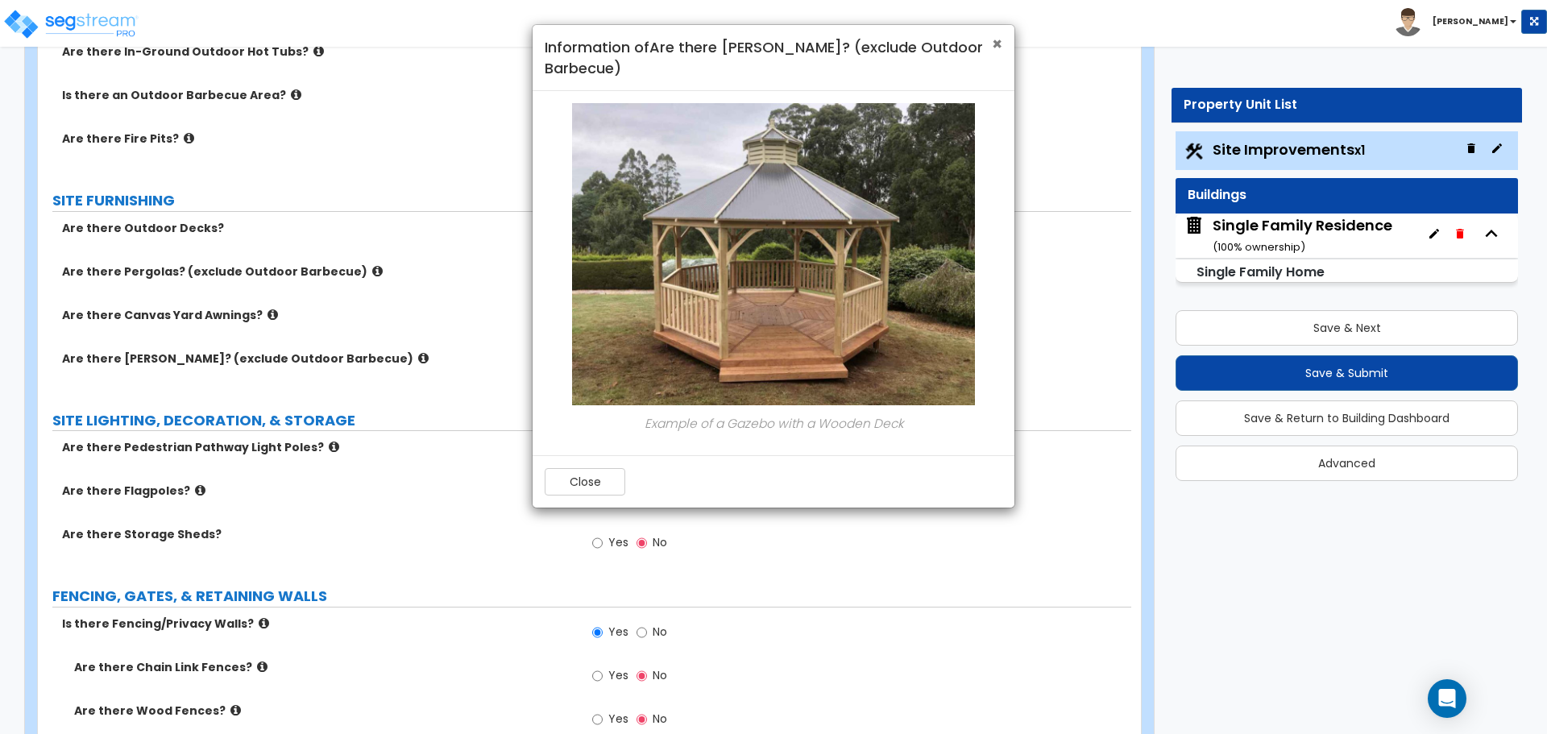
click at [994, 48] on span "×" at bounding box center [997, 43] width 10 height 23
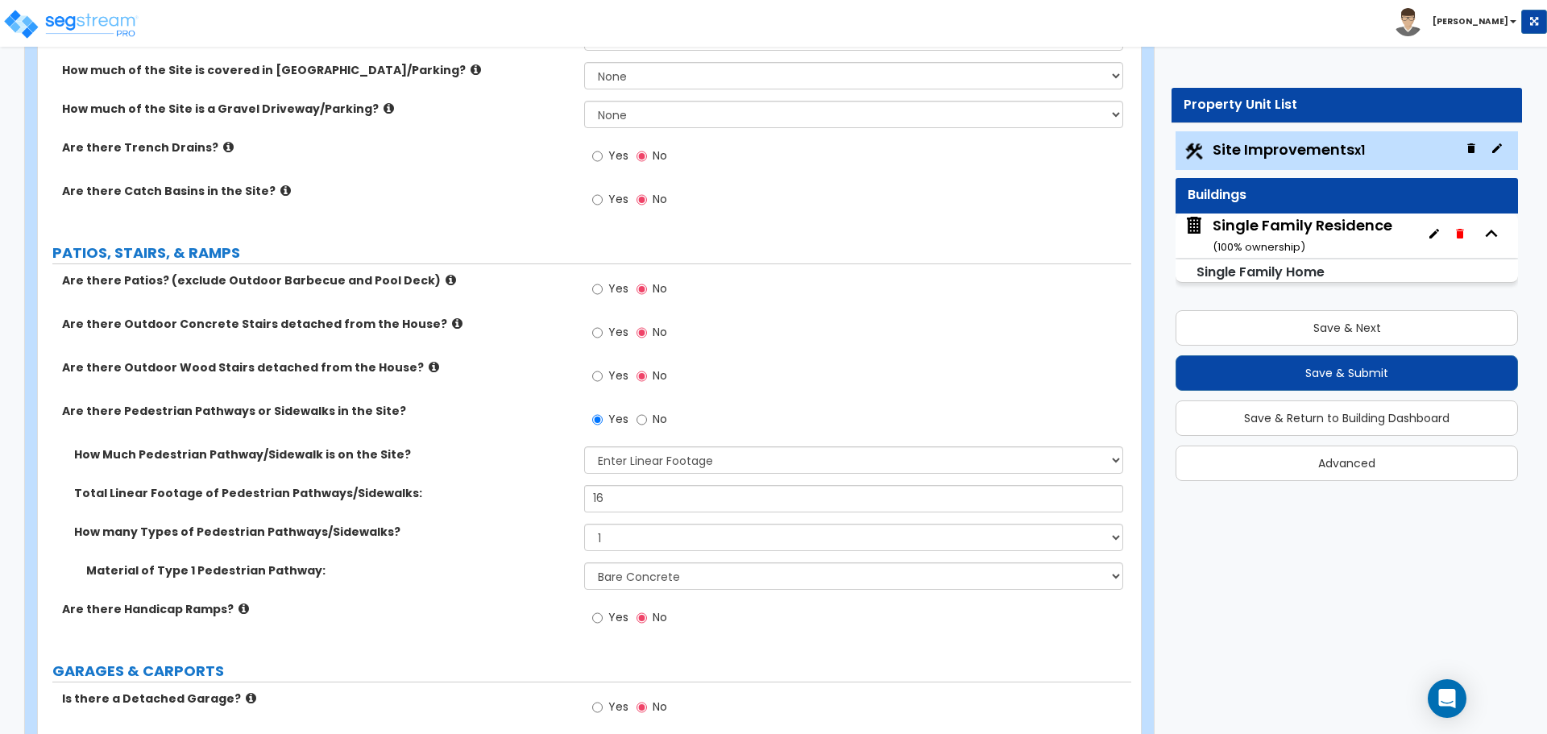
scroll to position [435, 0]
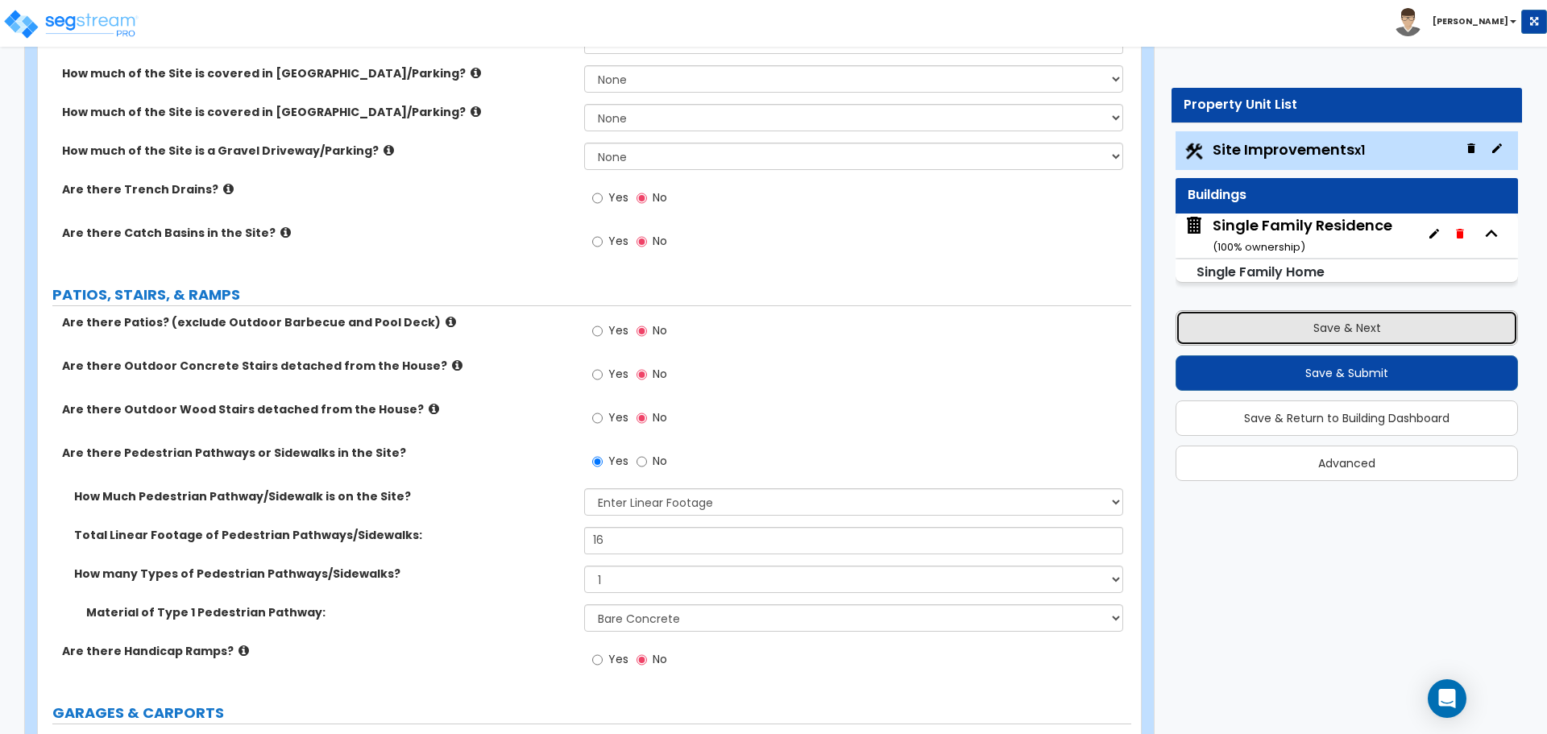
click at [1345, 337] on button "Save & Next" at bounding box center [1347, 327] width 343 height 35
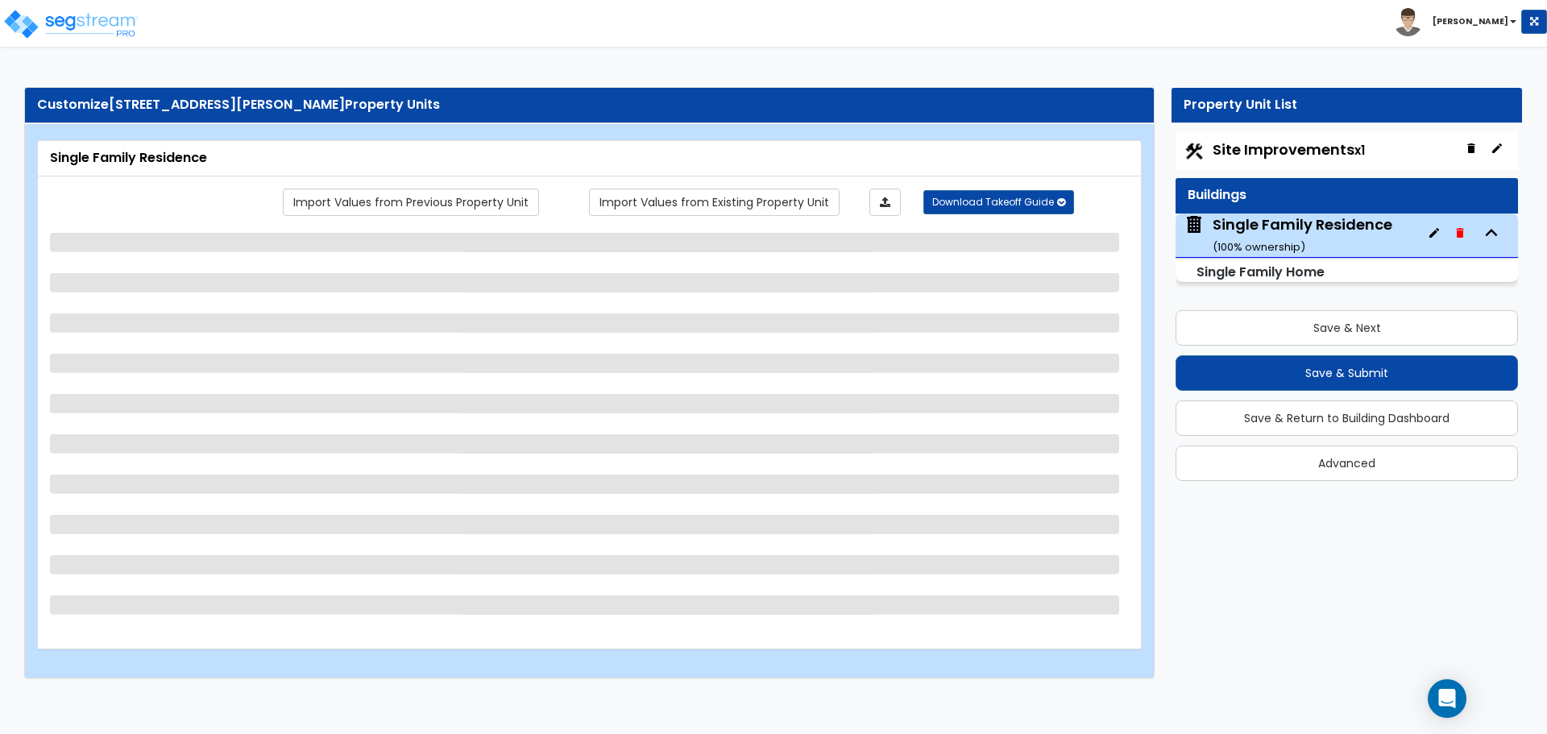
select select "1"
select select "7"
select select "3"
select select "2"
select select "3"
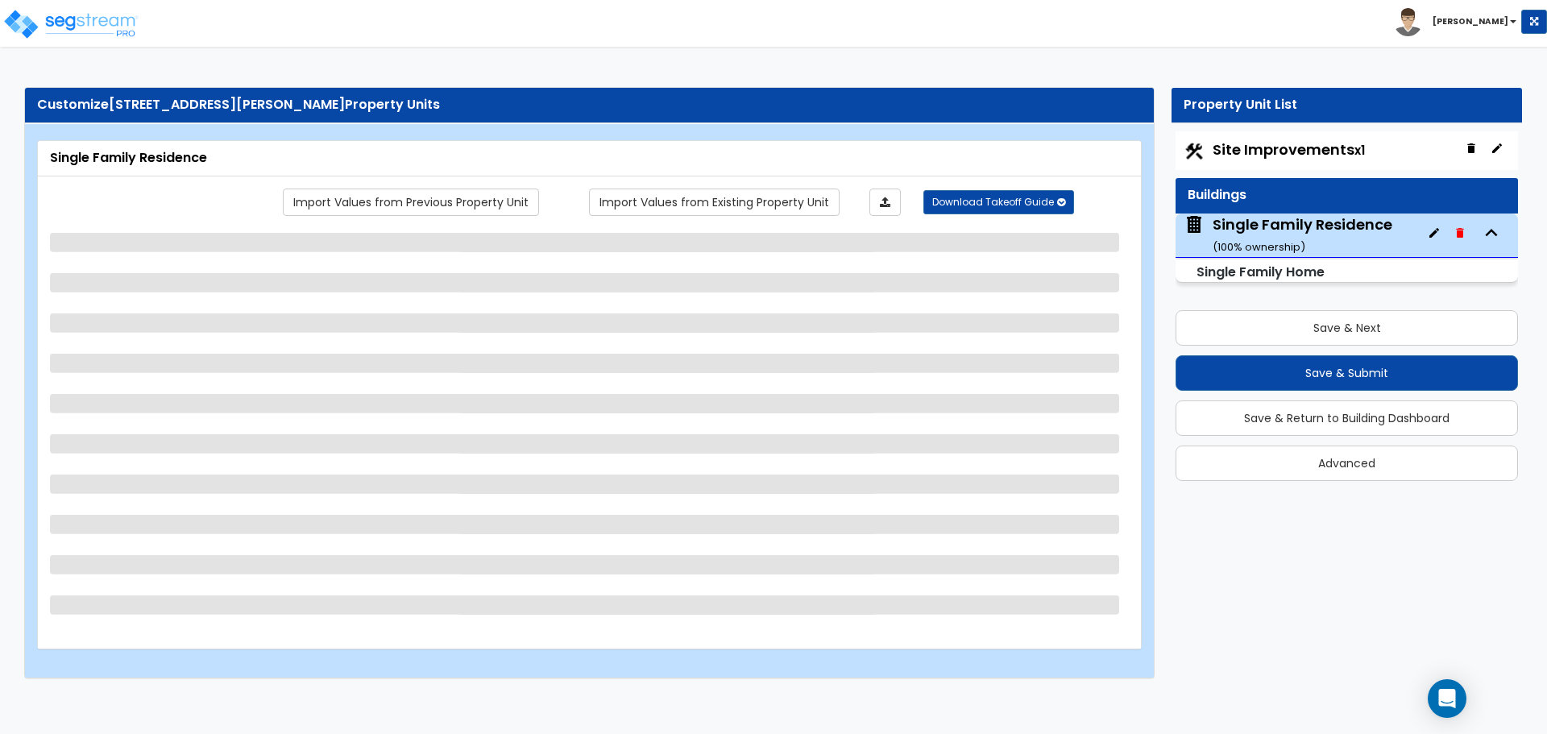
select select "7"
select select "3"
select select "4"
select select "1"
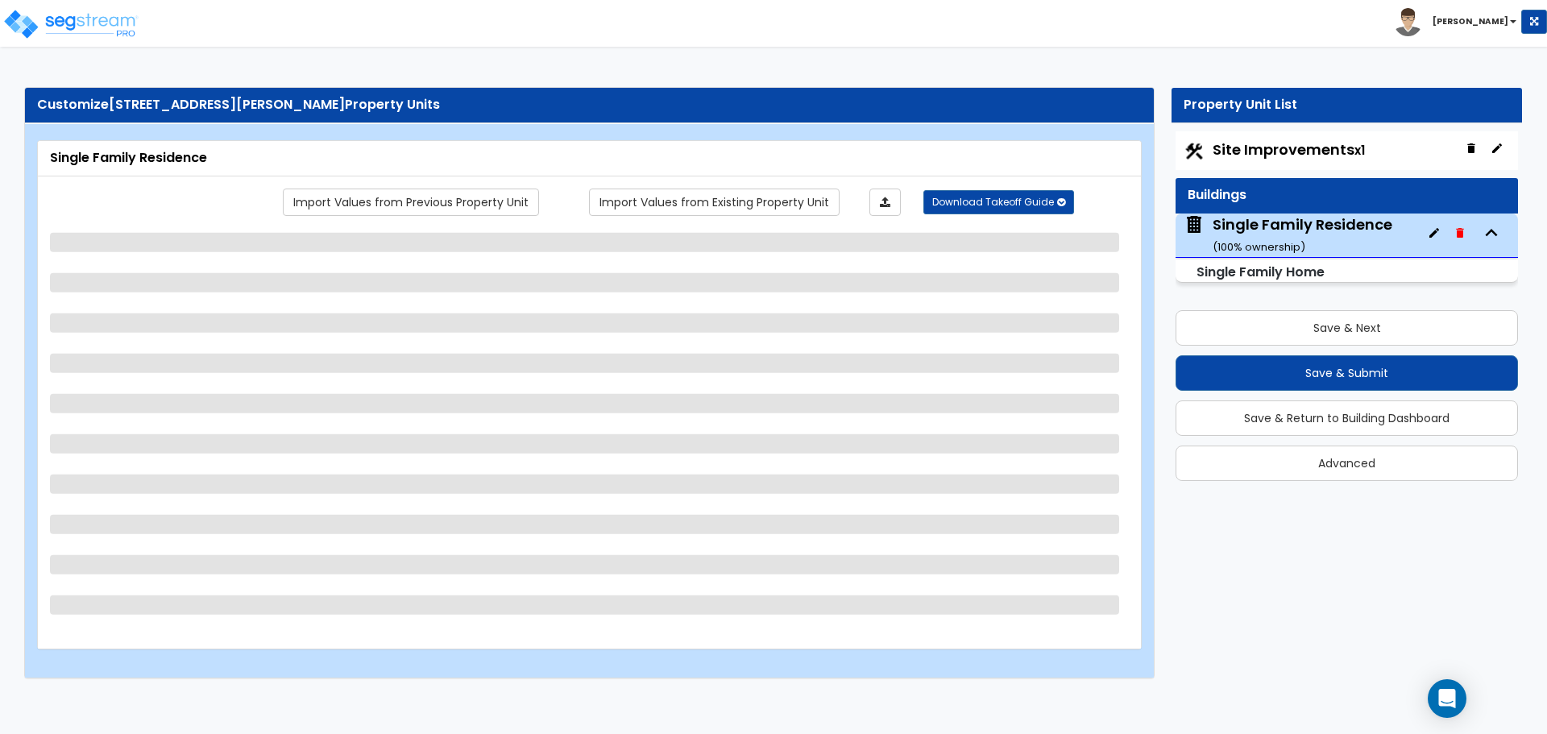
select select "2"
select select "1"
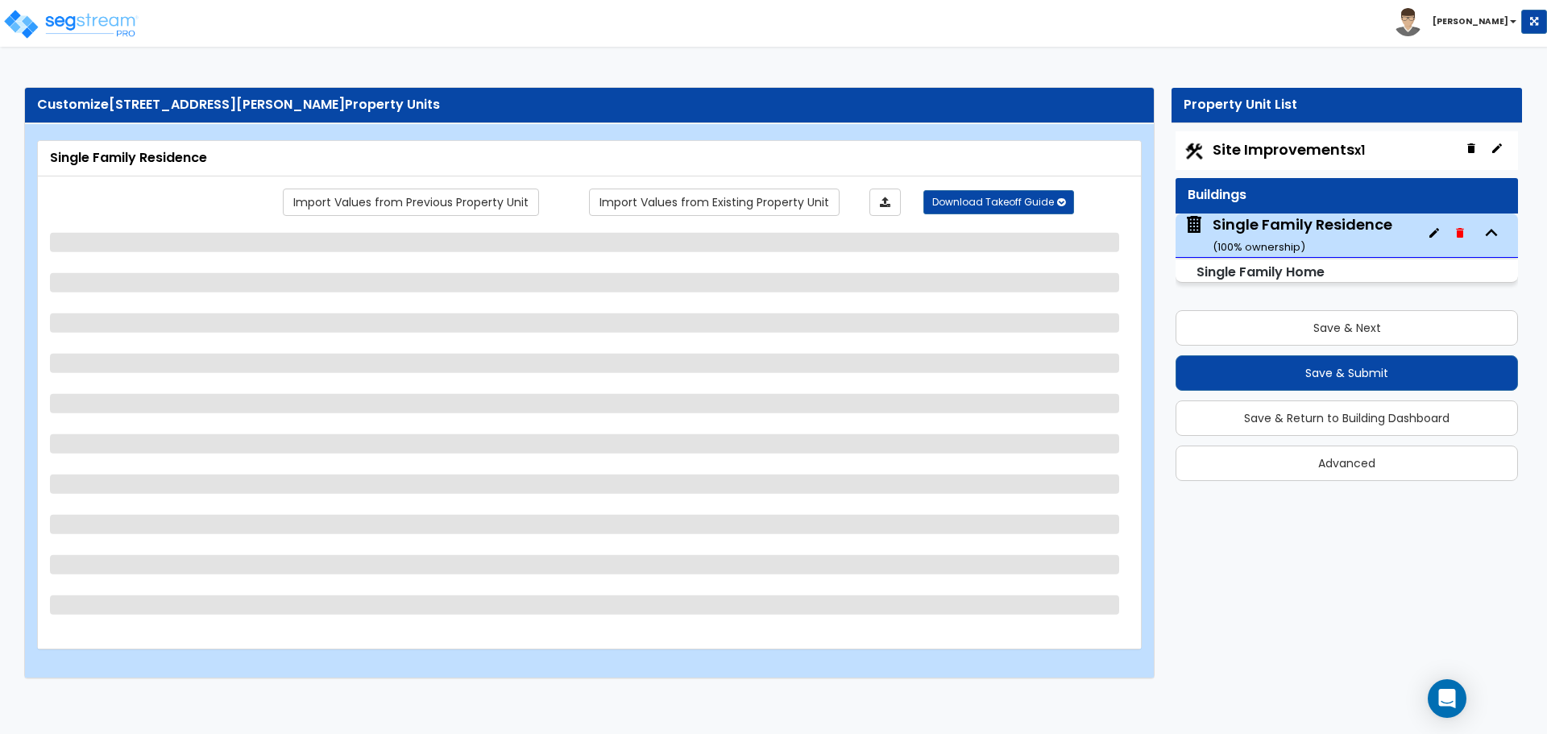
select select "1"
select select "7"
select select "5"
select select "7"
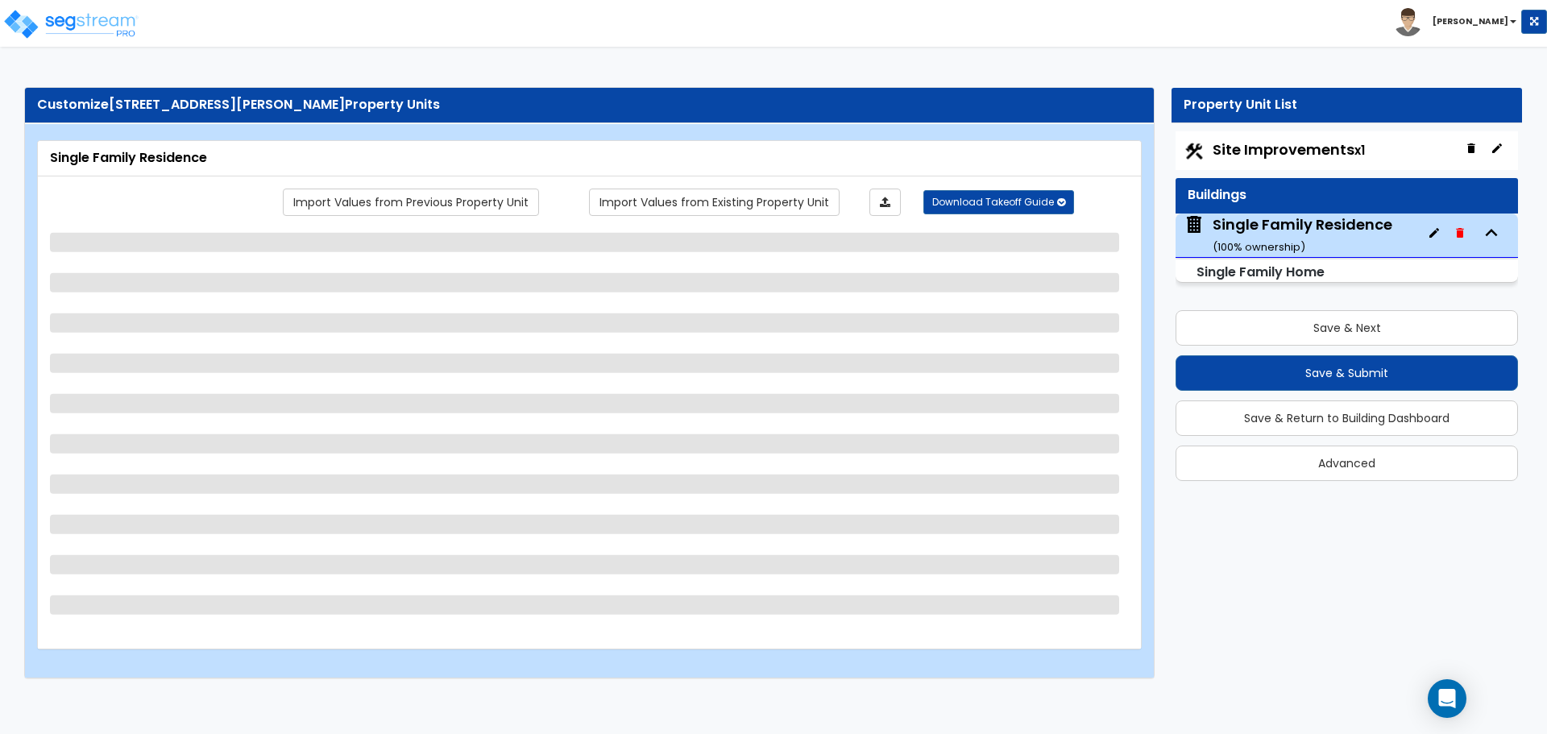
select select "2"
select select "5"
select select "3"
select select "2"
select select "3"
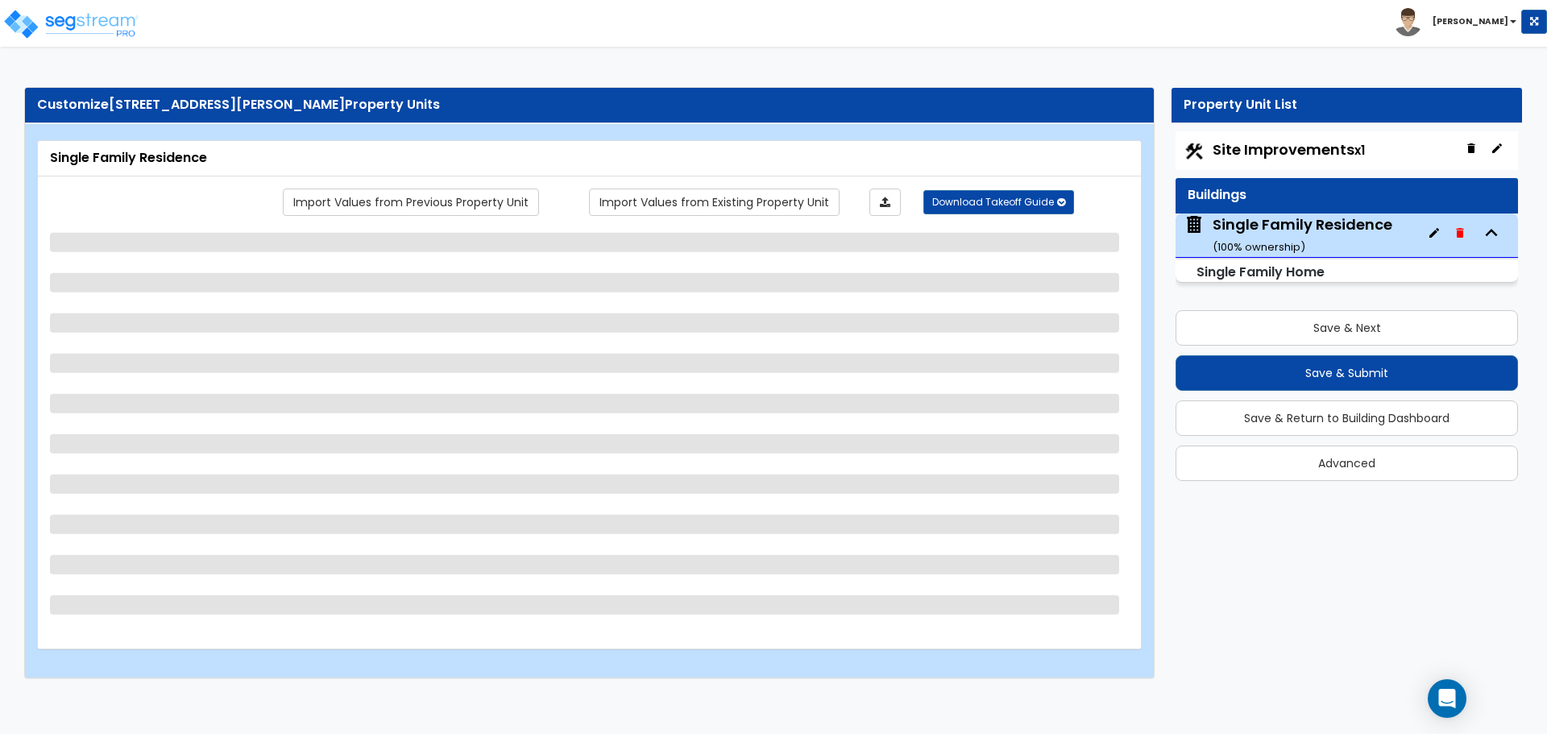
select select "4"
select select "1"
select select "2"
select select "1"
select select "3"
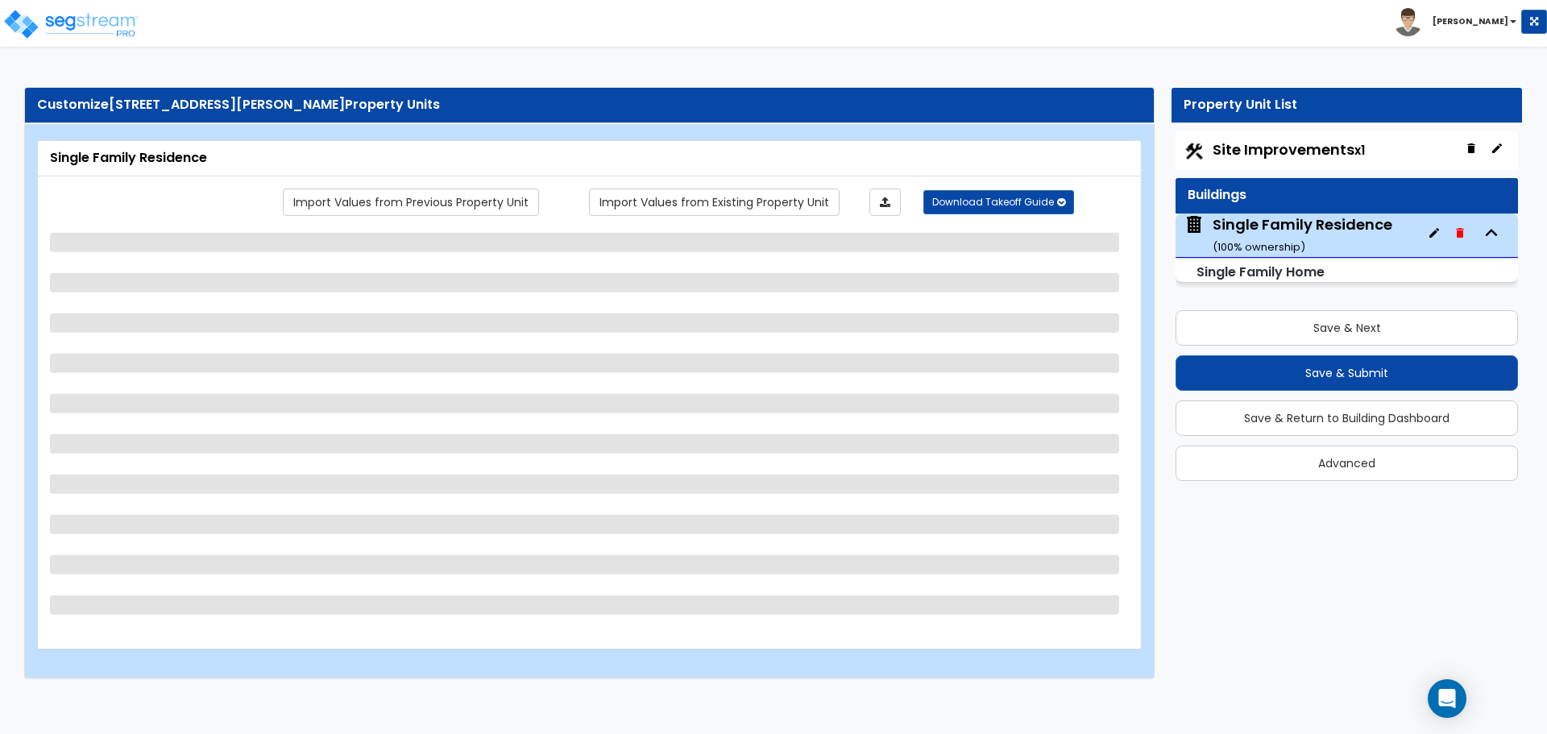
select select "4"
select select "1"
select select "2"
select select "3"
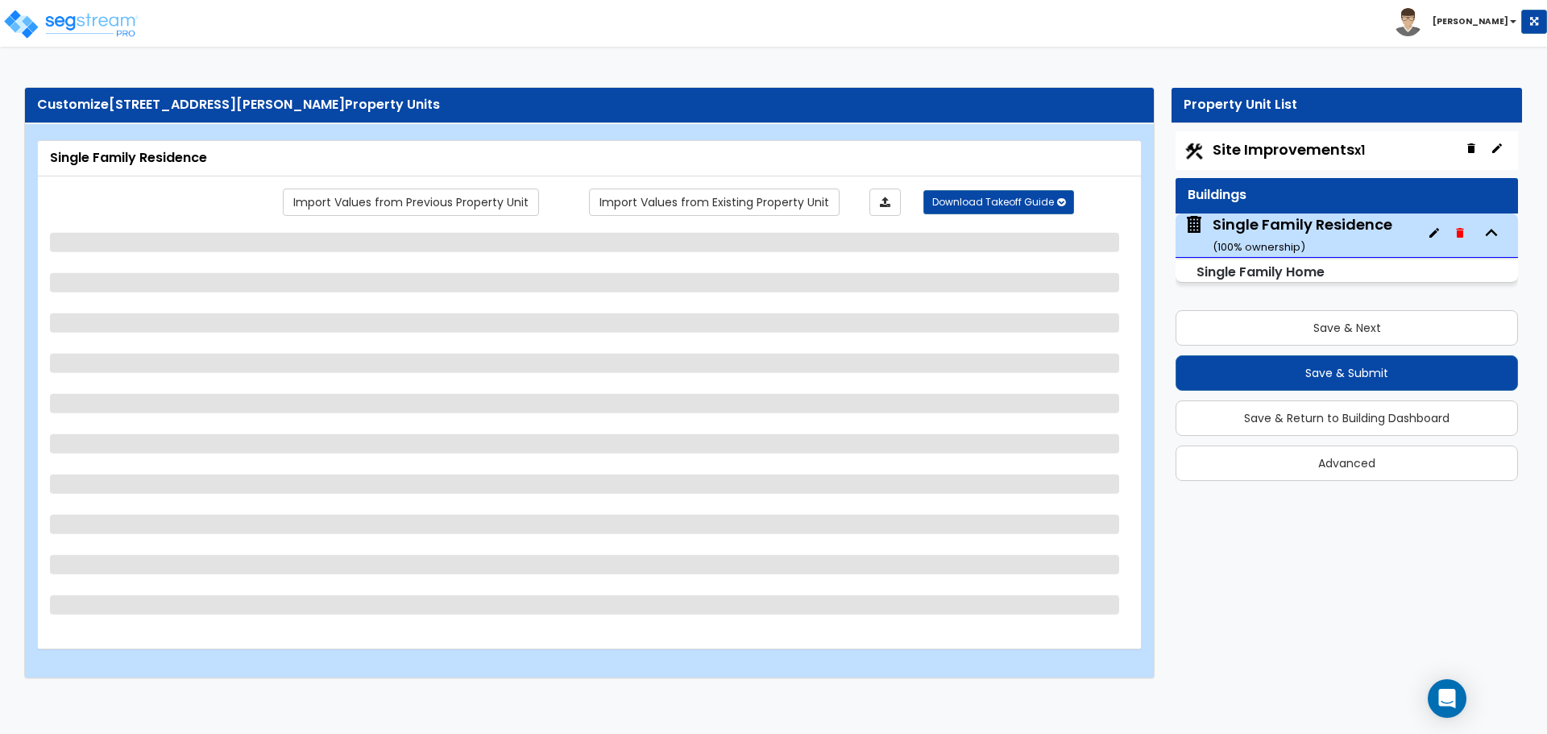
select select "2"
select select "4"
select select "6"
select select "4"
select select "1"
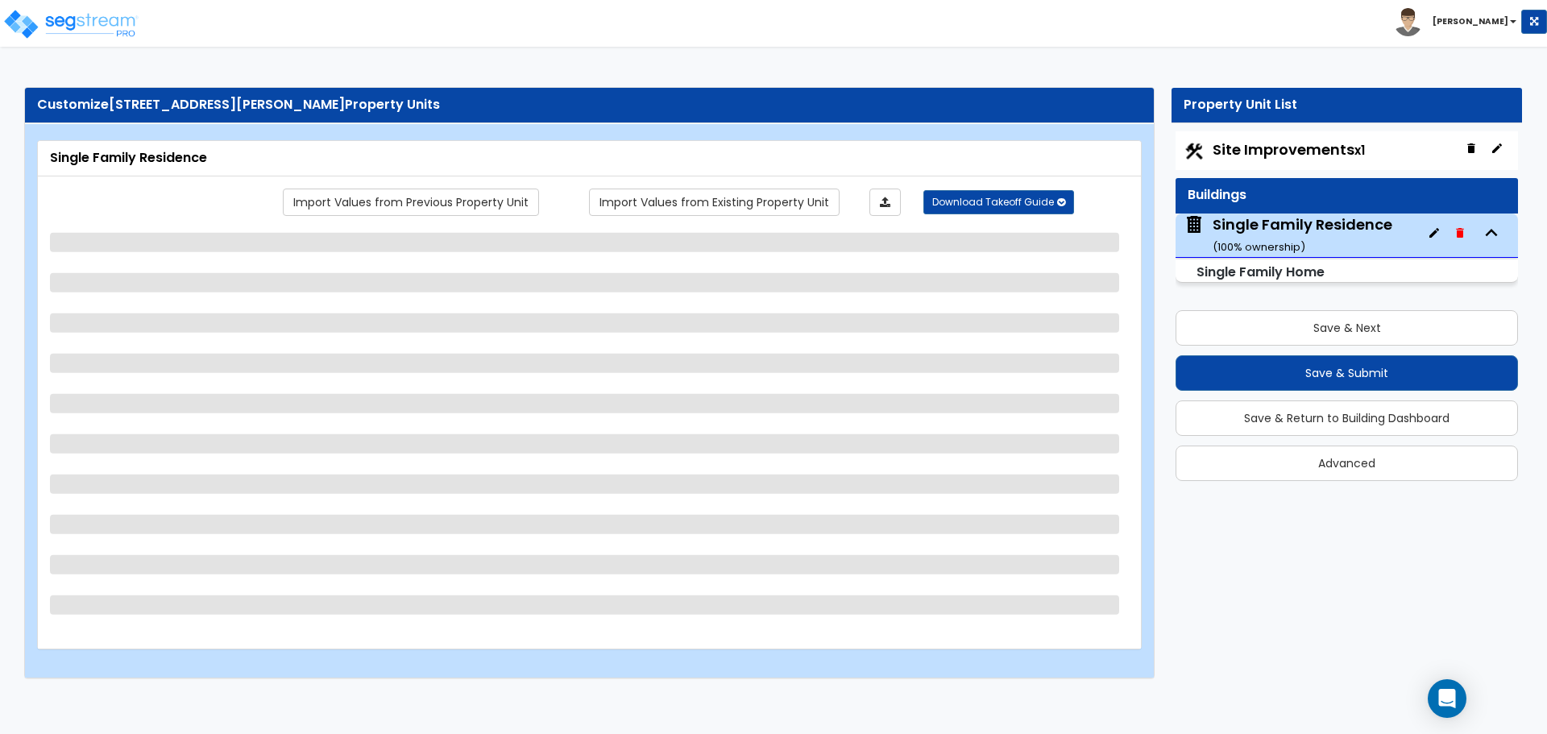
select select "1"
select select "4"
select select "2"
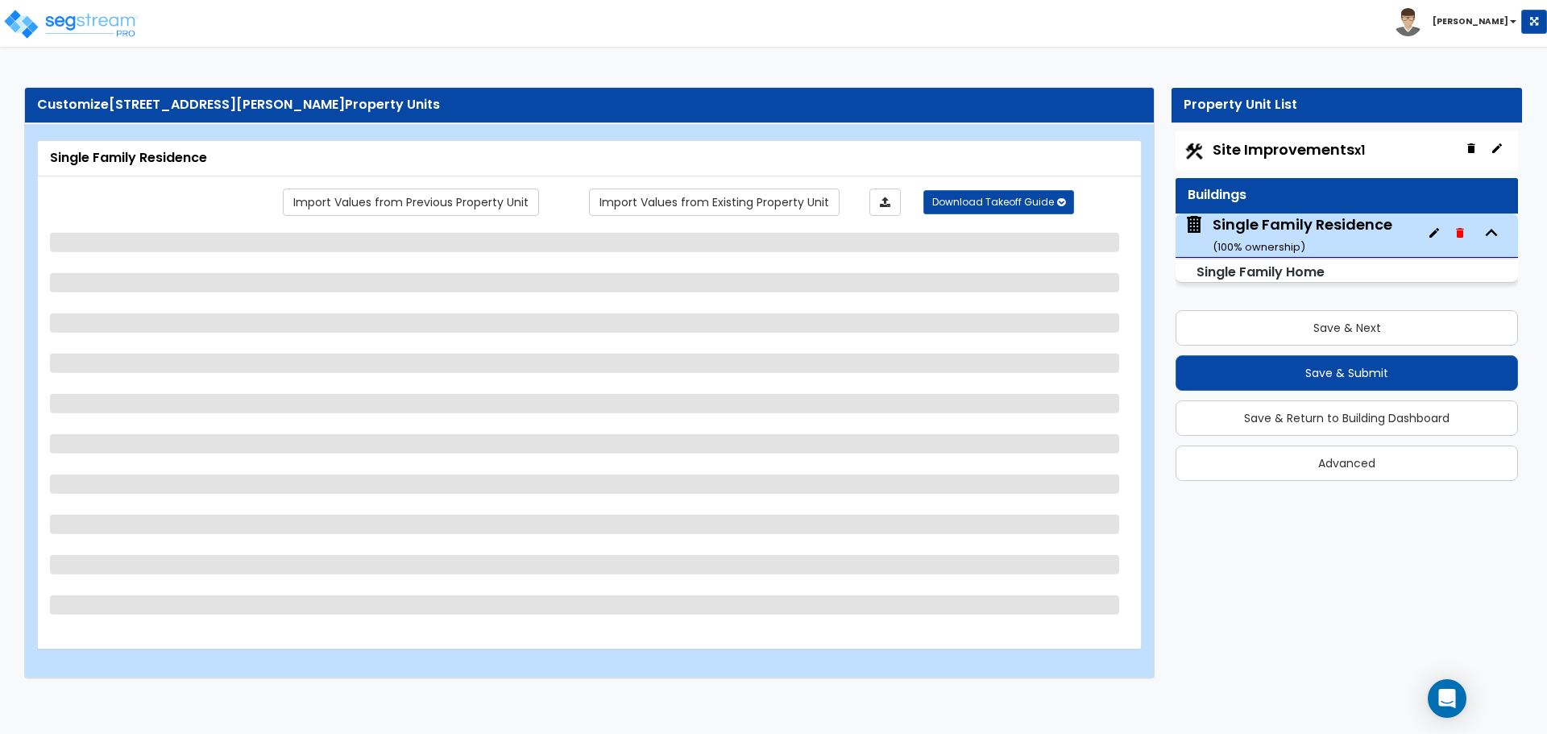
select select "2"
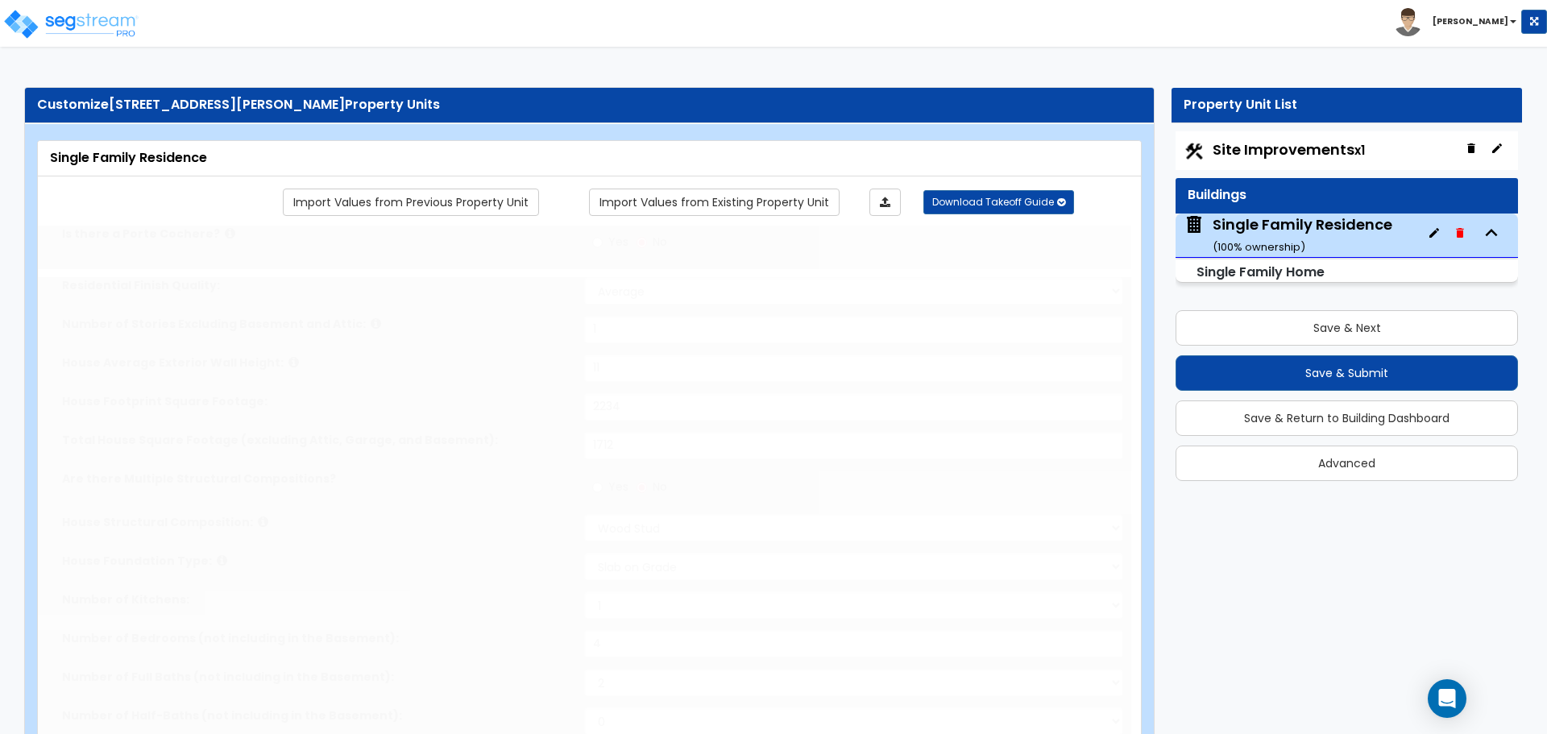
type input "2"
radio input "true"
select select "1"
select select "2"
type input "1"
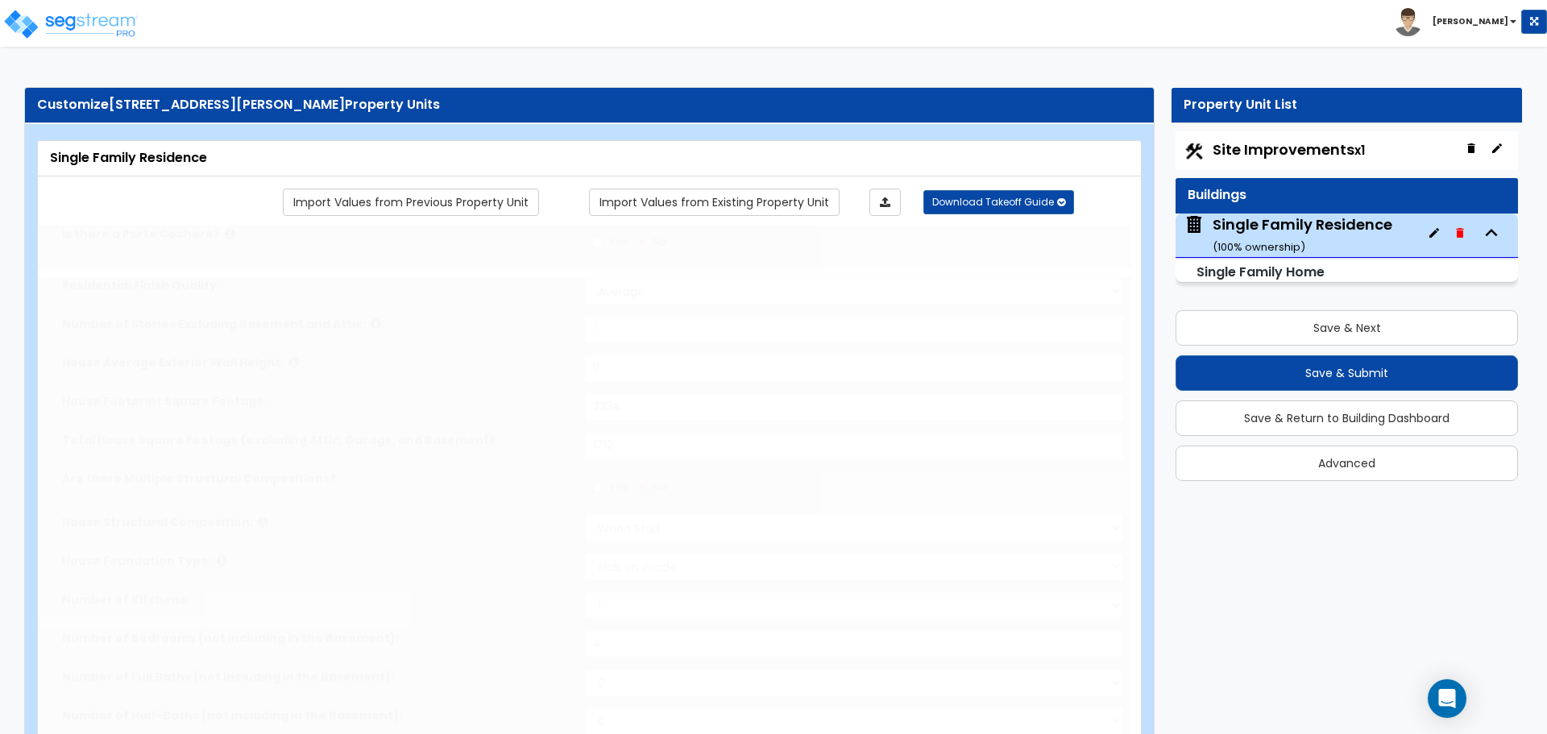
select select "2"
type input "1"
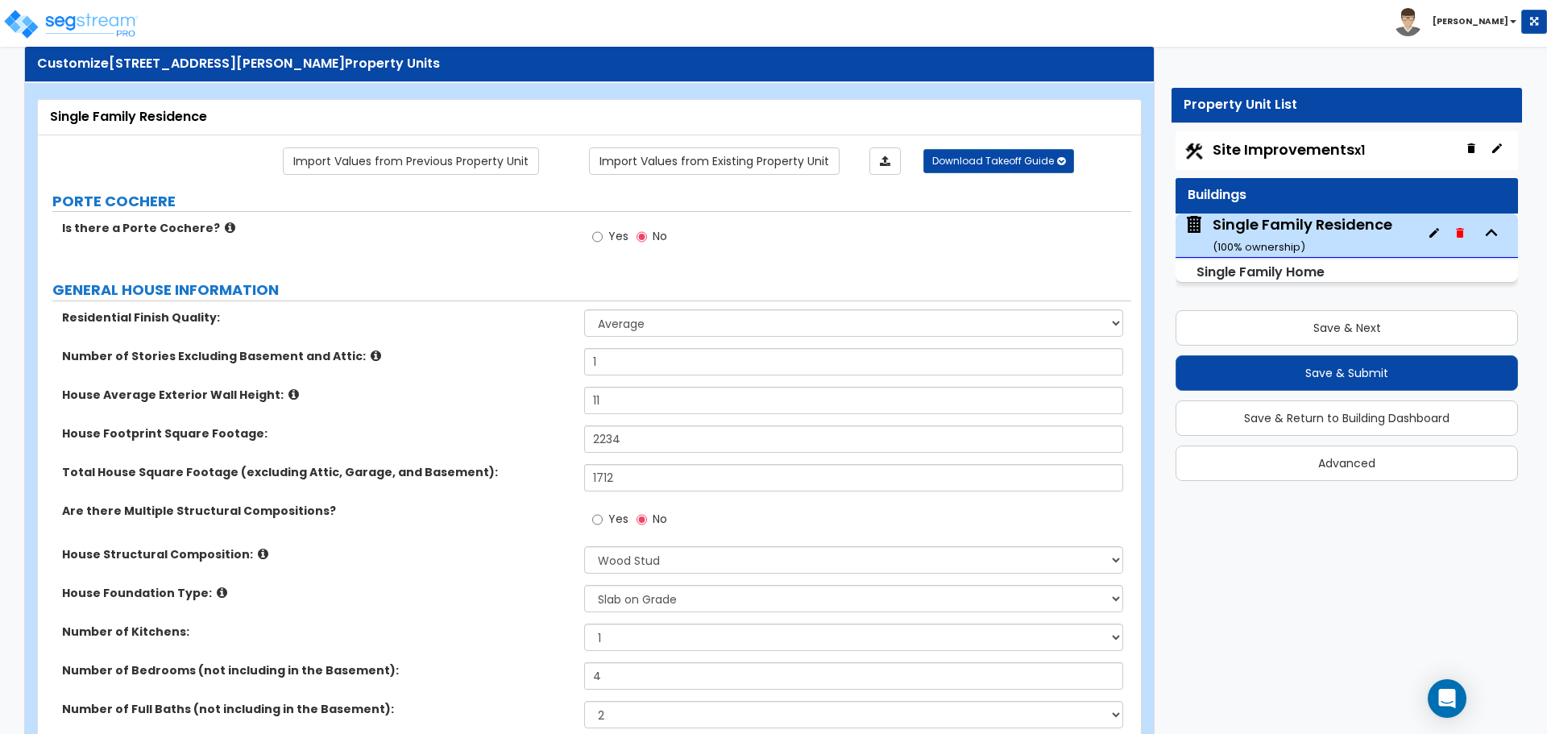
scroll to position [81, 0]
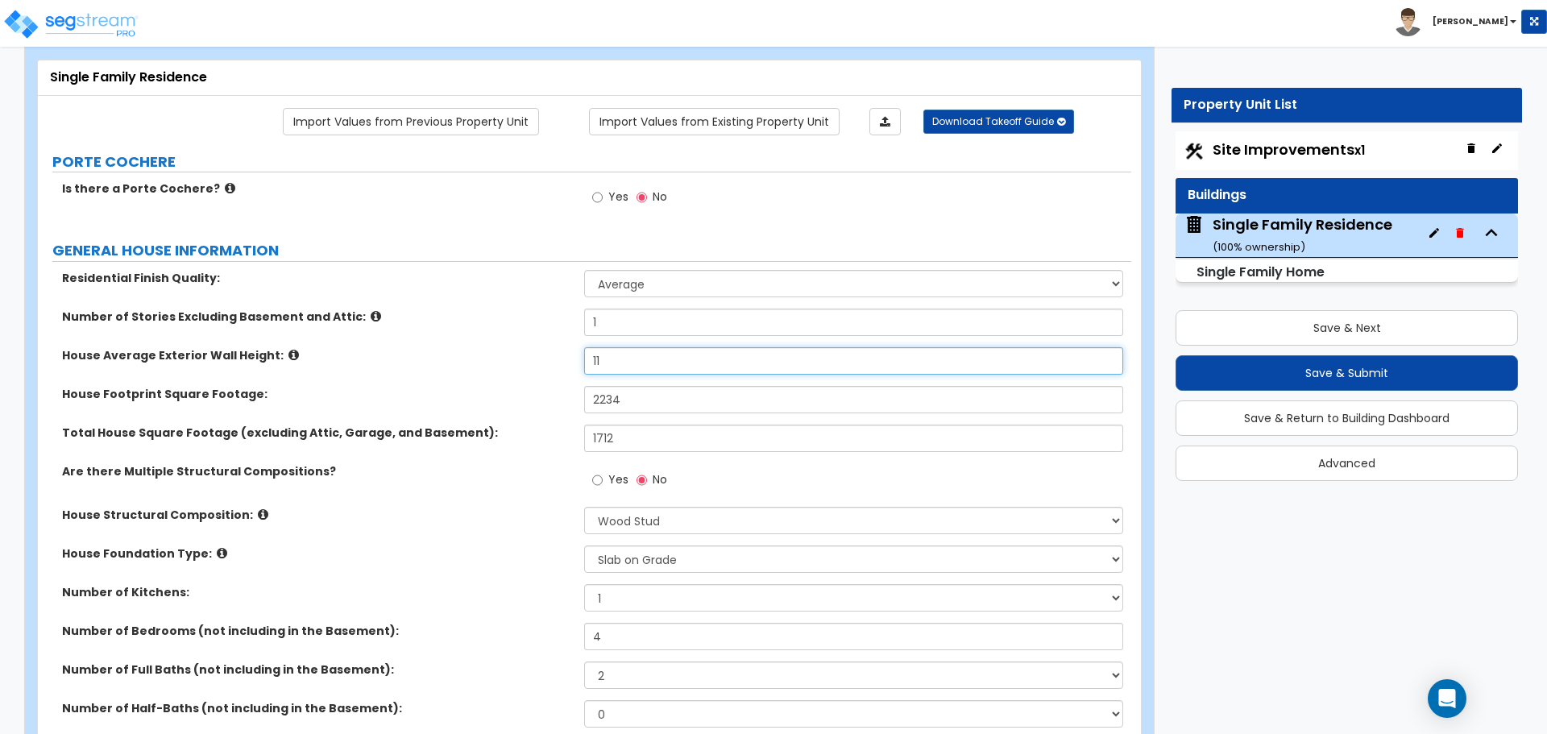
click at [617, 361] on input "11" at bounding box center [853, 360] width 538 height 27
type input "12"
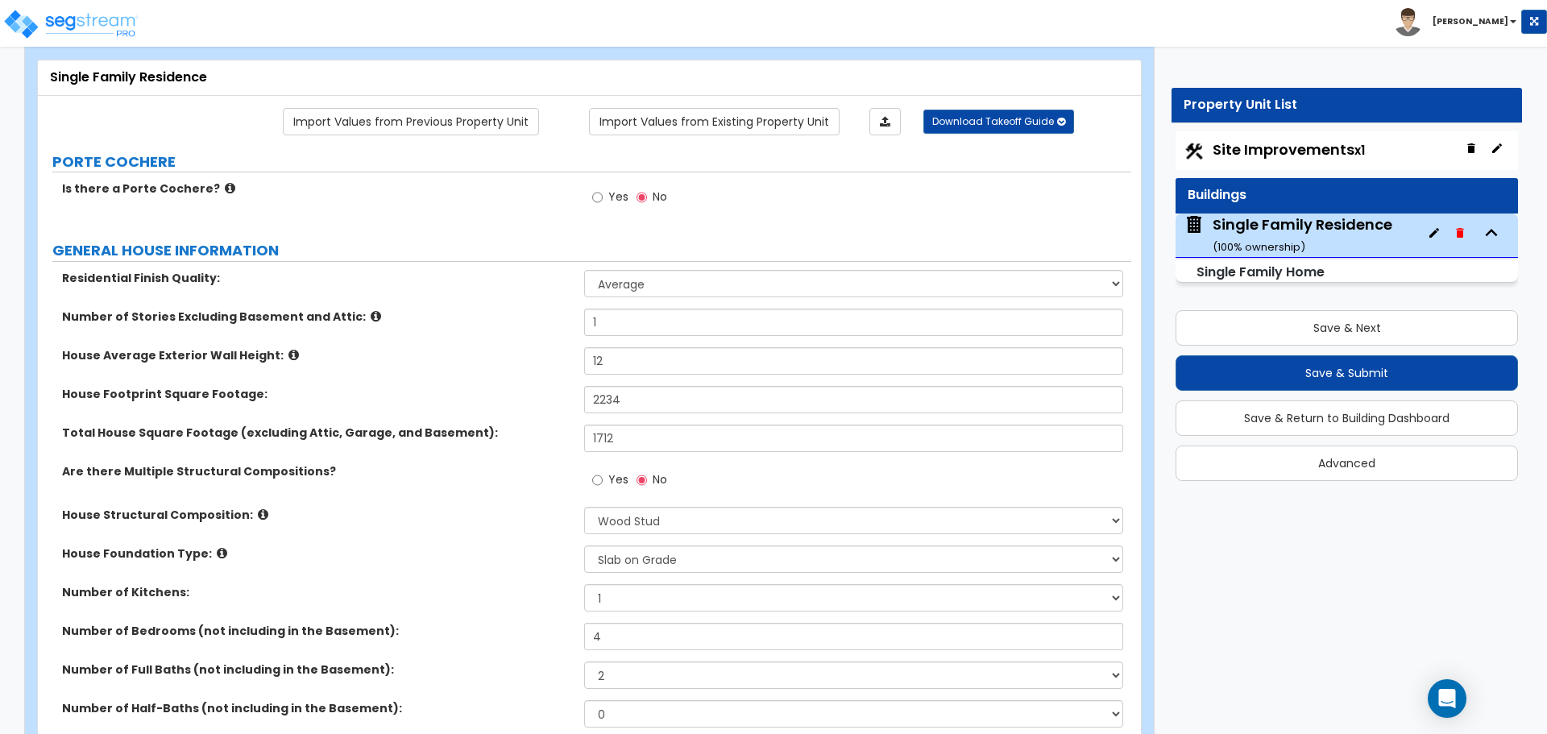
click at [503, 387] on label "House Footprint Square Footage:" at bounding box center [317, 394] width 510 height 16
click at [634, 401] on input "2234" at bounding box center [853, 399] width 538 height 27
type input "2,313"
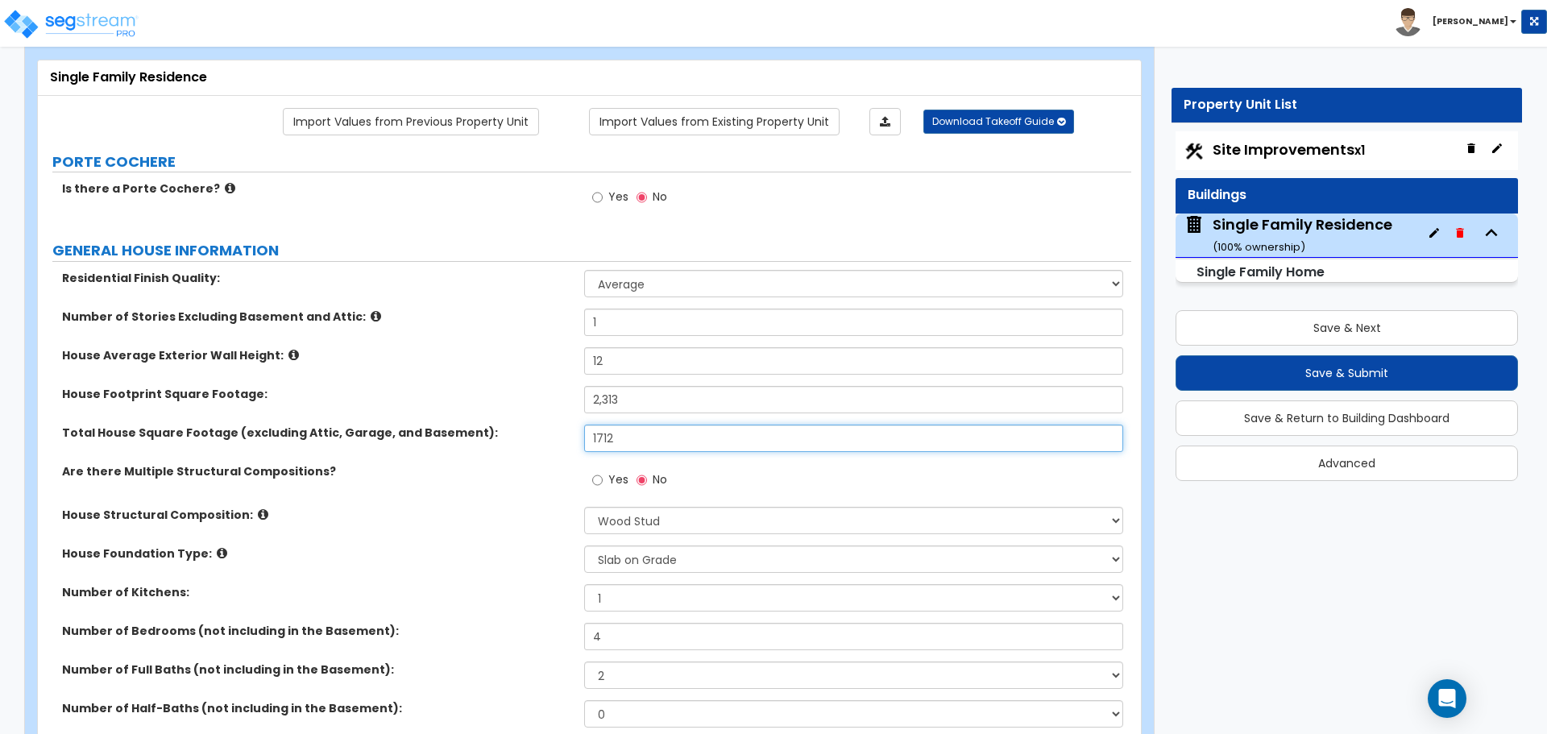
click at [618, 435] on input "1712" at bounding box center [853, 438] width 538 height 27
click at [626, 436] on input "1712" at bounding box center [853, 438] width 538 height 27
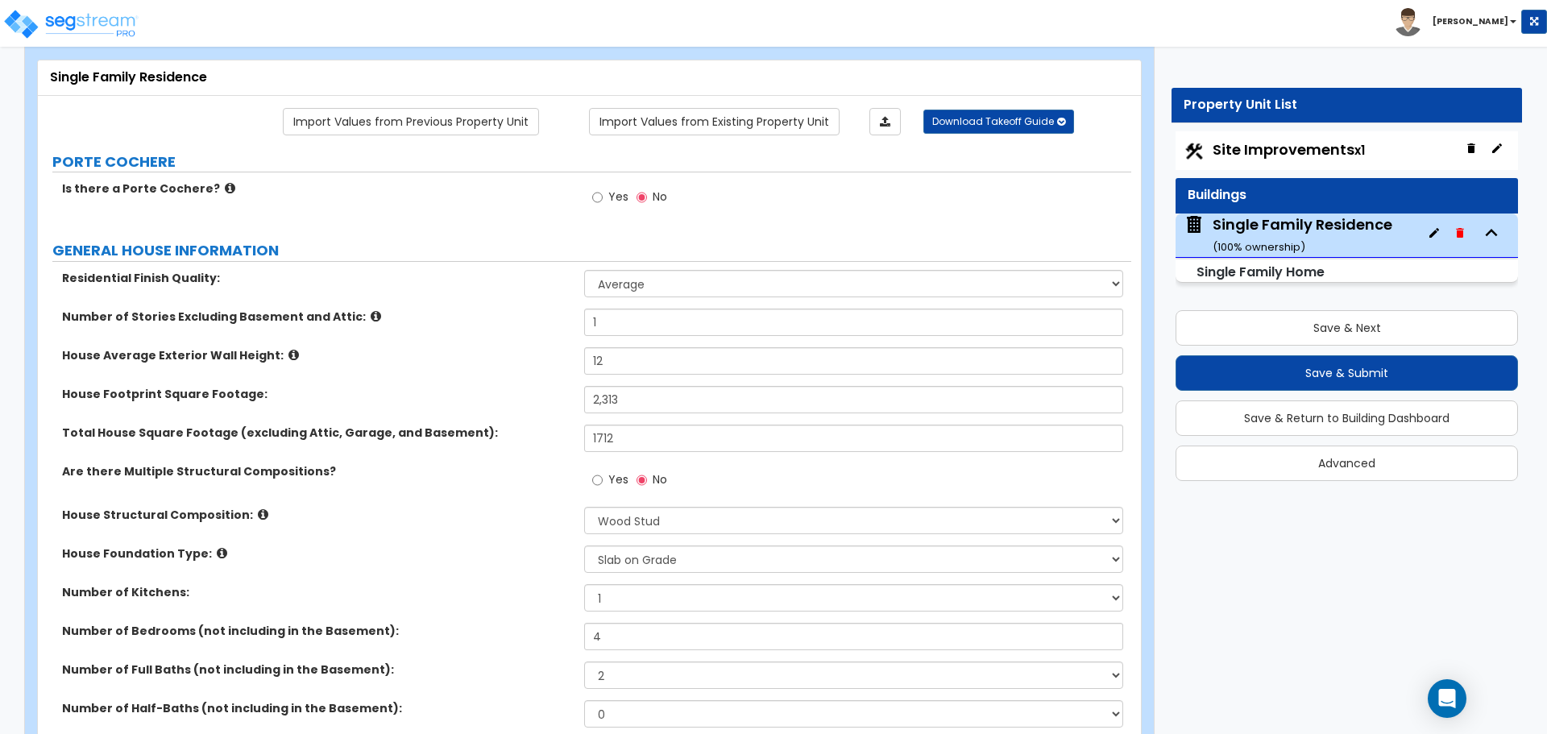
click at [526, 480] on div "Are there Multiple Structural Compositions? Yes No" at bounding box center [585, 485] width 1094 height 44
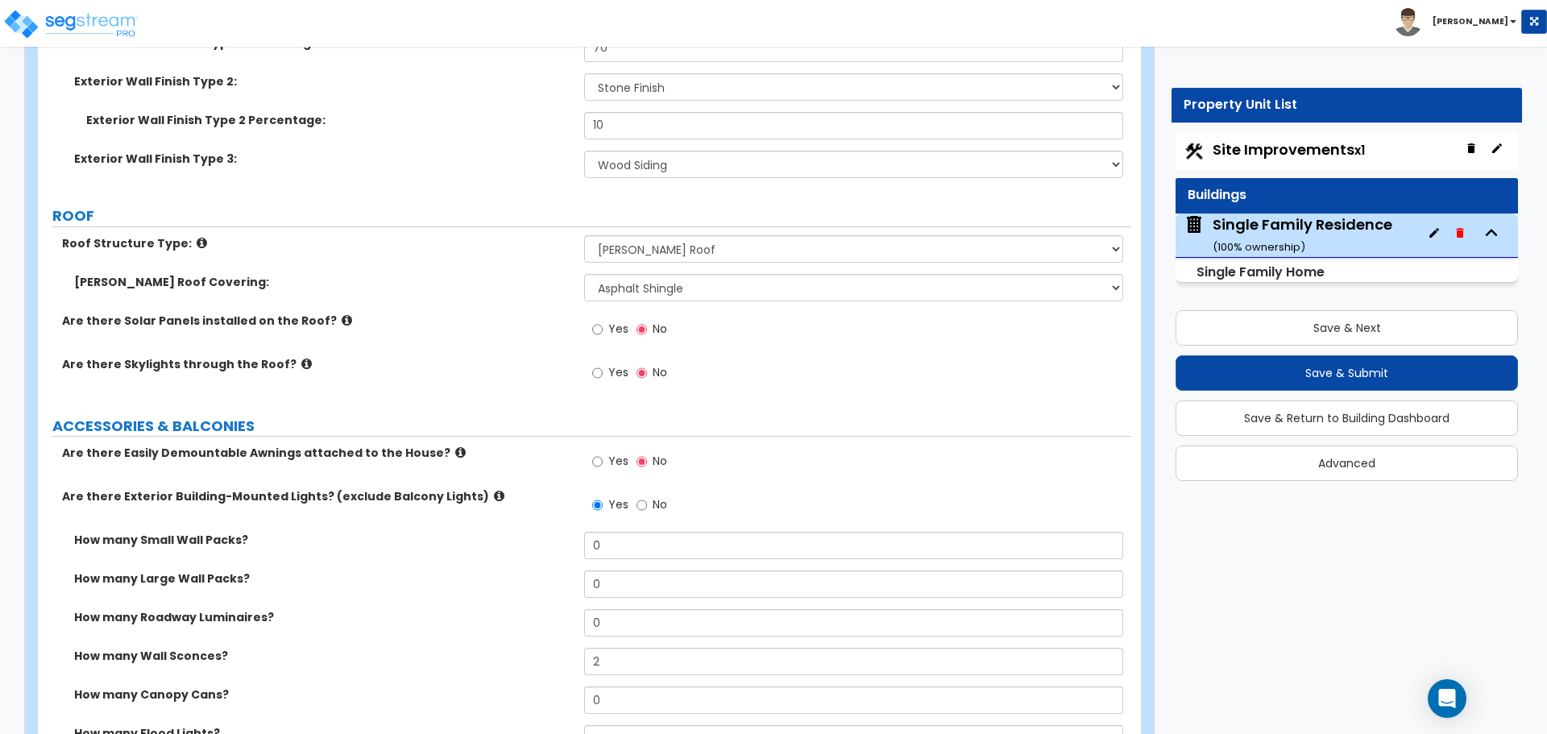
scroll to position [967, 0]
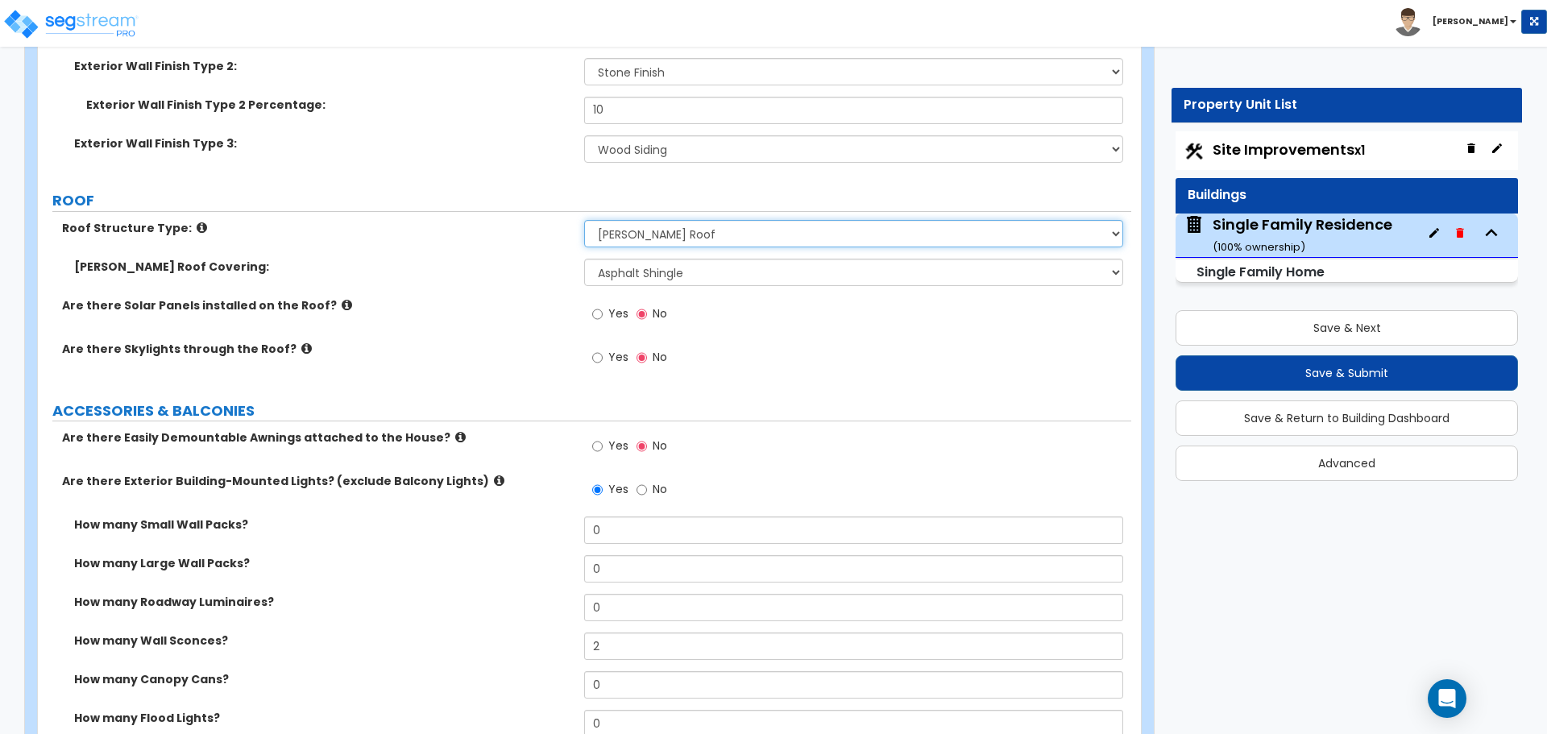
click at [672, 237] on select "Please Choose One Gable Roof Flat Roof Hybrid Gable & Flat Roof" at bounding box center [853, 233] width 538 height 27
drag, startPoint x: 665, startPoint y: 241, endPoint x: 658, endPoint y: 257, distance: 17.7
click at [665, 241] on select "Please Choose One Gable Roof Flat Roof Hybrid Gable & Flat Roof" at bounding box center [853, 233] width 538 height 27
click at [647, 235] on select "Please Choose One Gable Roof Flat Roof Hybrid Gable & Flat Roof" at bounding box center [853, 233] width 538 height 27
click at [584, 220] on select "Please Choose One Gable Roof Flat Roof Hybrid Gable & Flat Roof" at bounding box center [853, 233] width 538 height 27
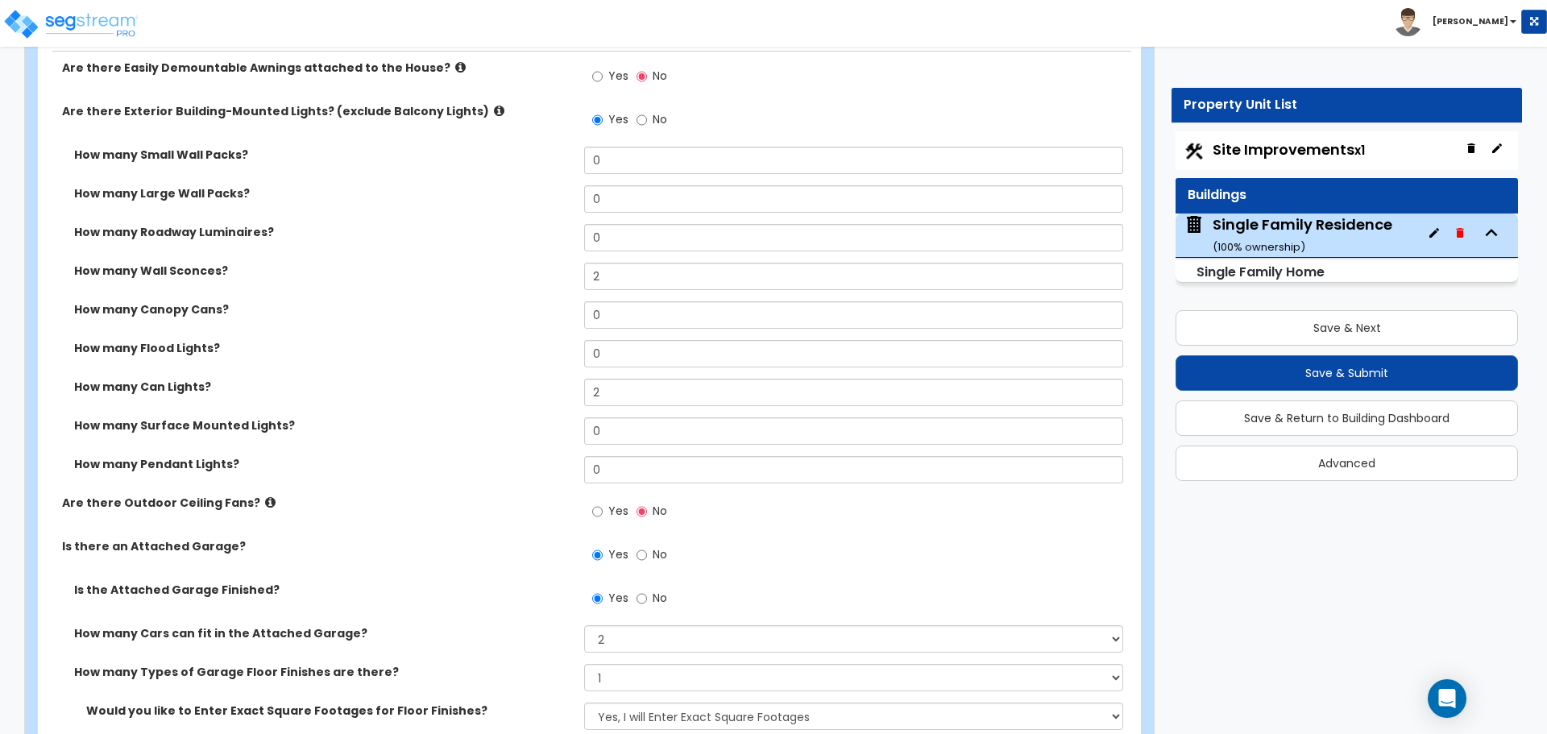
scroll to position [1370, 0]
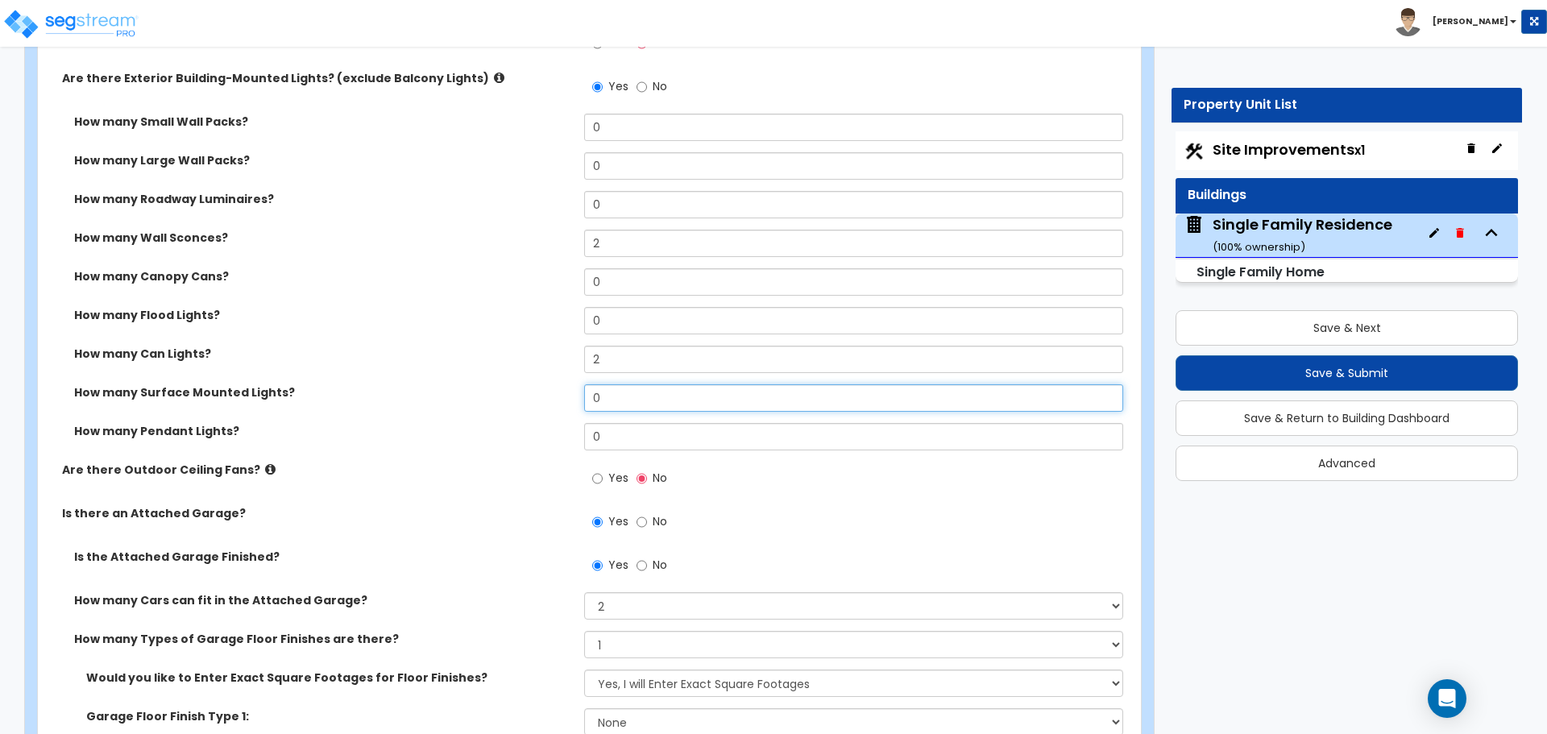
click at [612, 401] on input "0" at bounding box center [853, 397] width 538 height 27
type input "2"
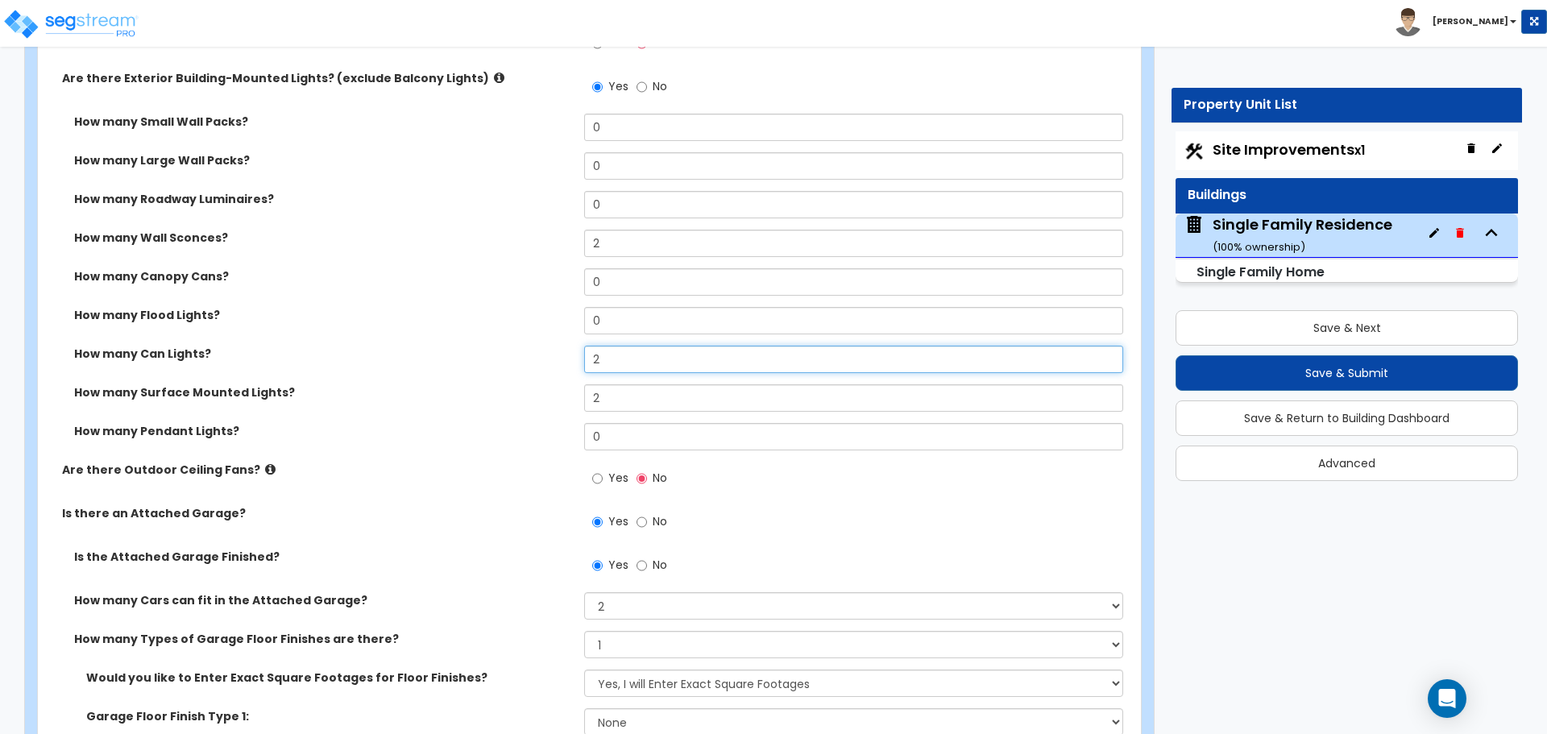
click at [621, 356] on input "2" at bounding box center [853, 359] width 538 height 27
type input "0"
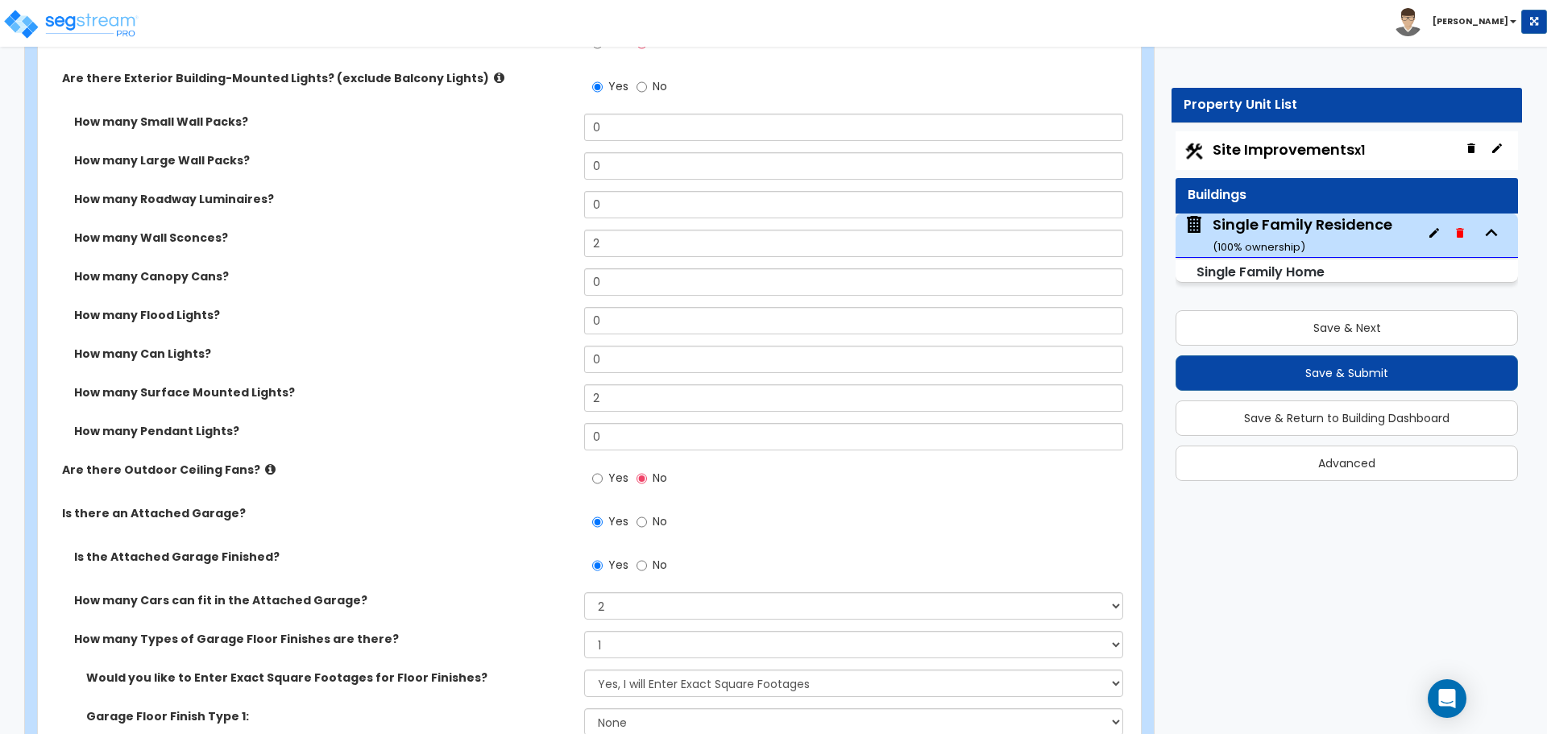
click at [520, 334] on div "How many Flood Lights? 0" at bounding box center [585, 326] width 1094 height 39
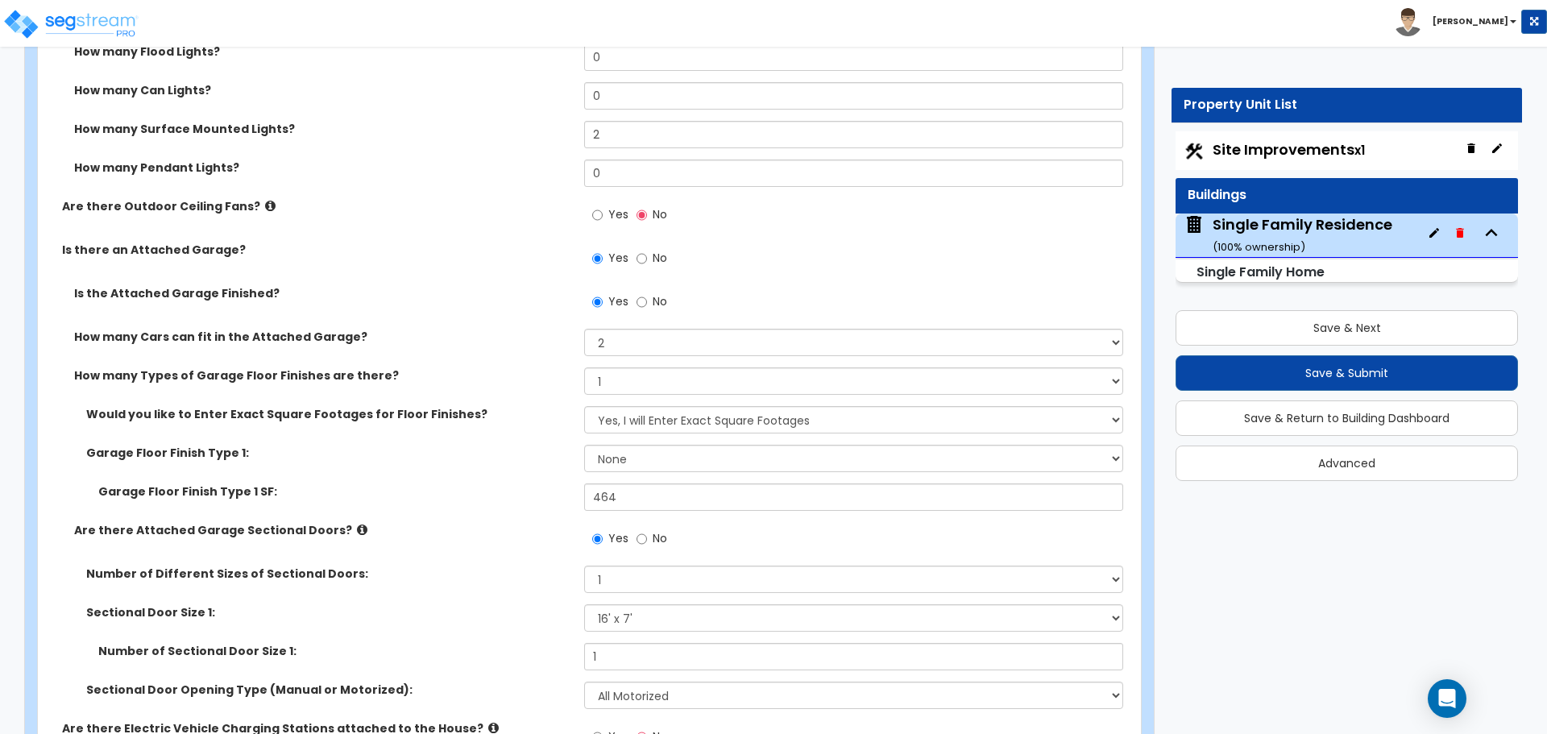
scroll to position [1693, 0]
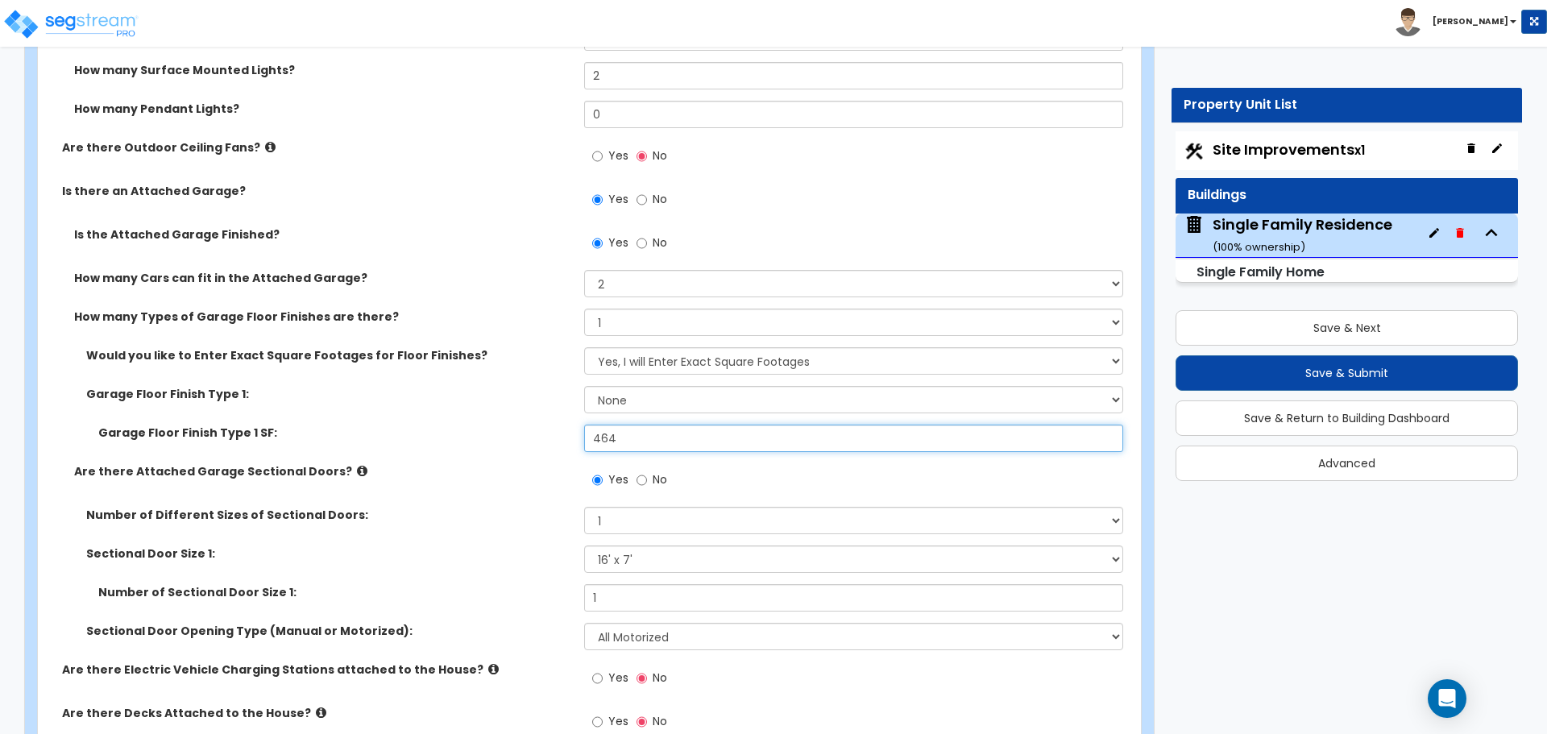
click at [631, 438] on input "464" at bounding box center [853, 438] width 538 height 27
type input "464.4"
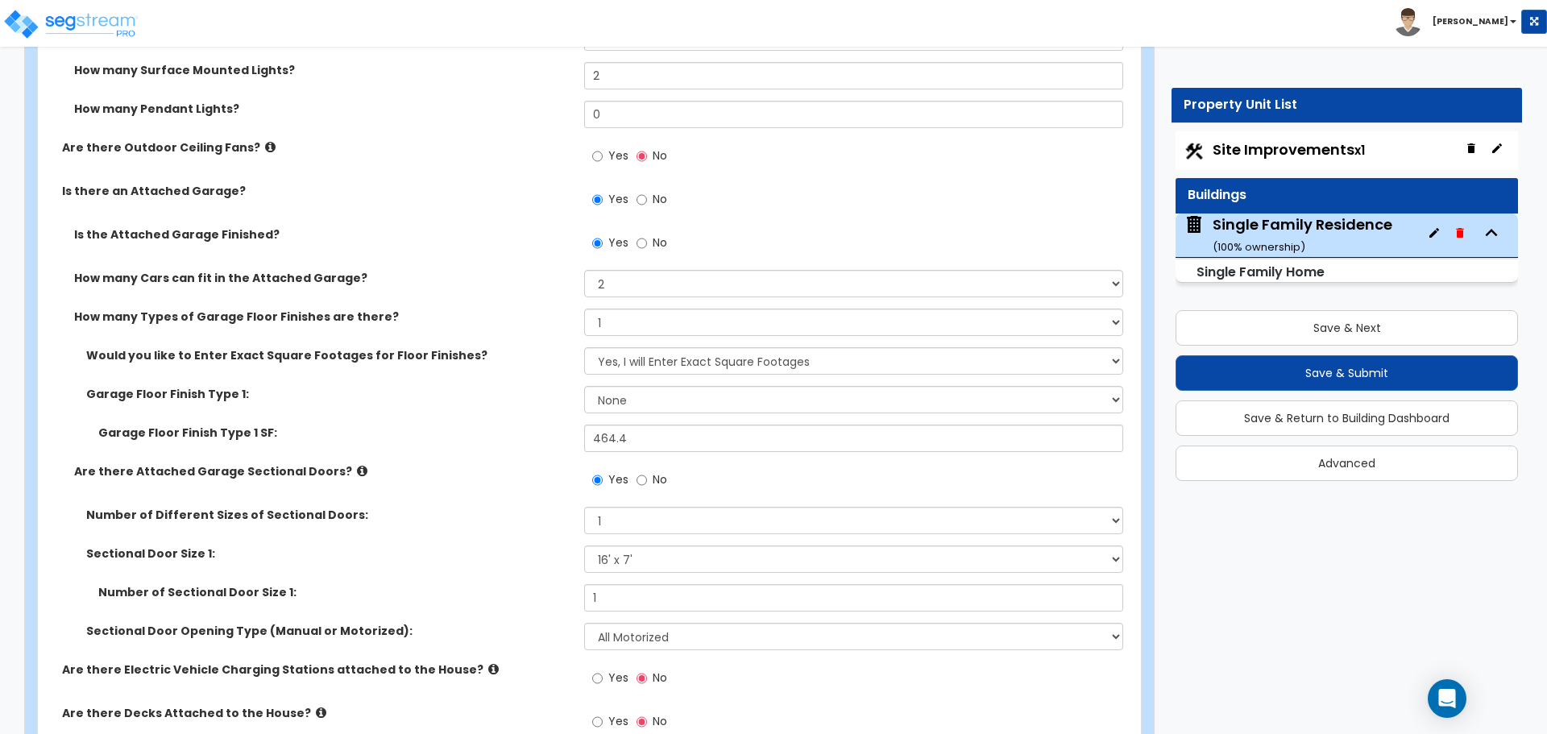
click at [538, 453] on div "Garage Floor Finish Type 1 SF: 464.4" at bounding box center [585, 444] width 1094 height 39
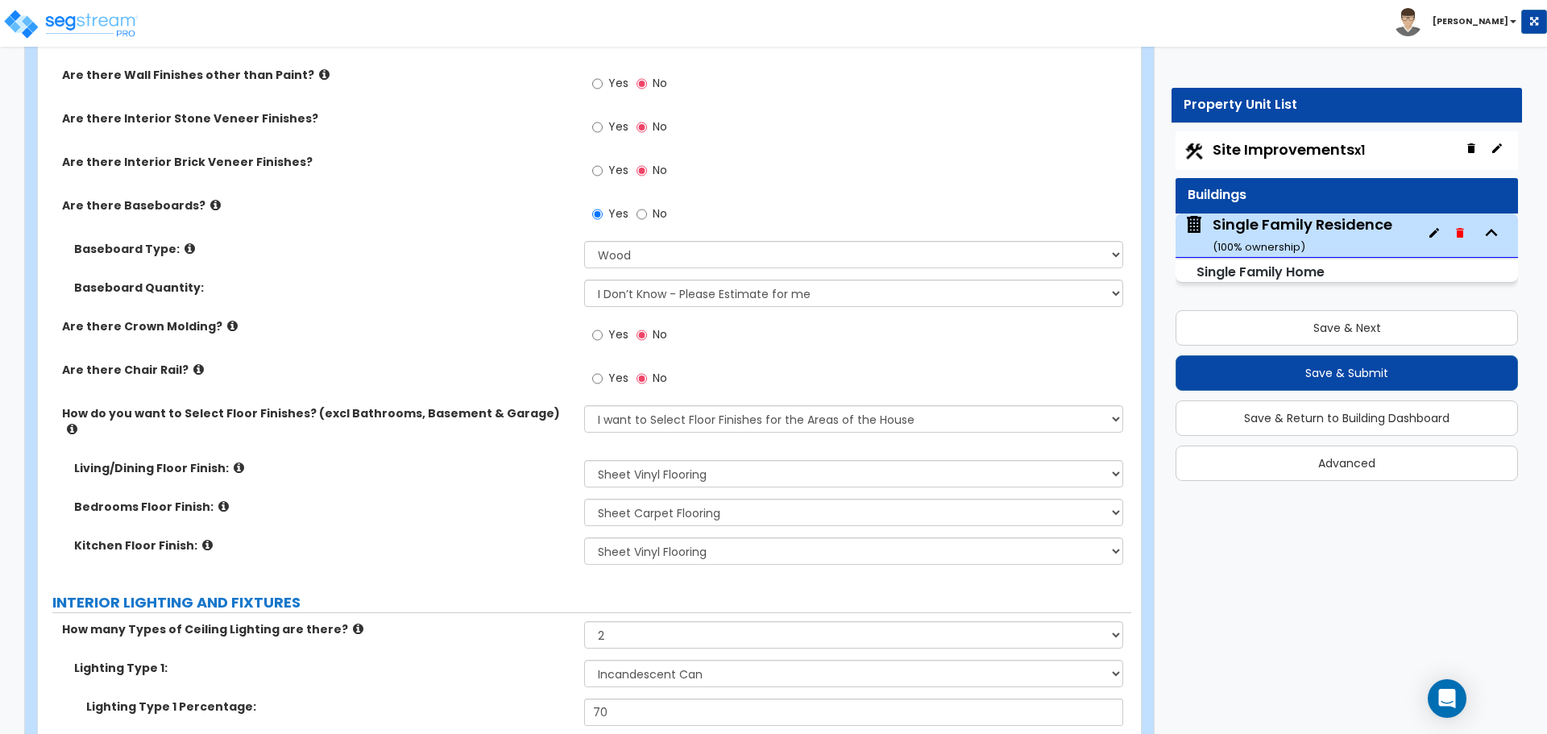
scroll to position [3546, 0]
click at [654, 497] on select "None Tile Flooring Hardwood Flooring Resilient Laminate Flooring VCT Flooring S…" at bounding box center [853, 510] width 538 height 27
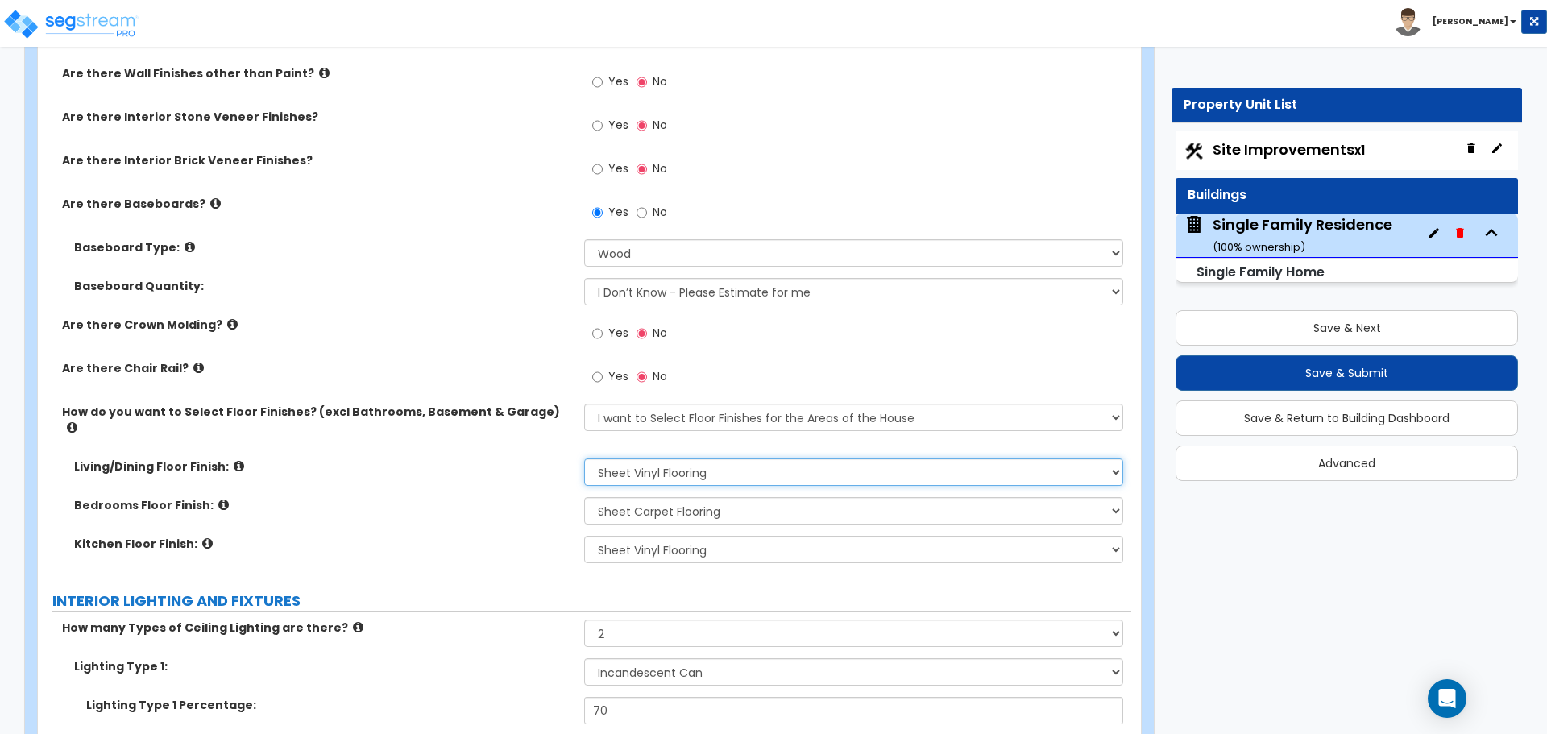
click at [651, 467] on select "None Tile Flooring Hardwood Flooring Resilient Laminate Flooring VCT Flooring S…" at bounding box center [853, 472] width 538 height 27
select select "3"
click at [584, 459] on select "None Tile Flooring Hardwood Flooring Resilient Laminate Flooring VCT Flooring S…" at bounding box center [853, 472] width 538 height 27
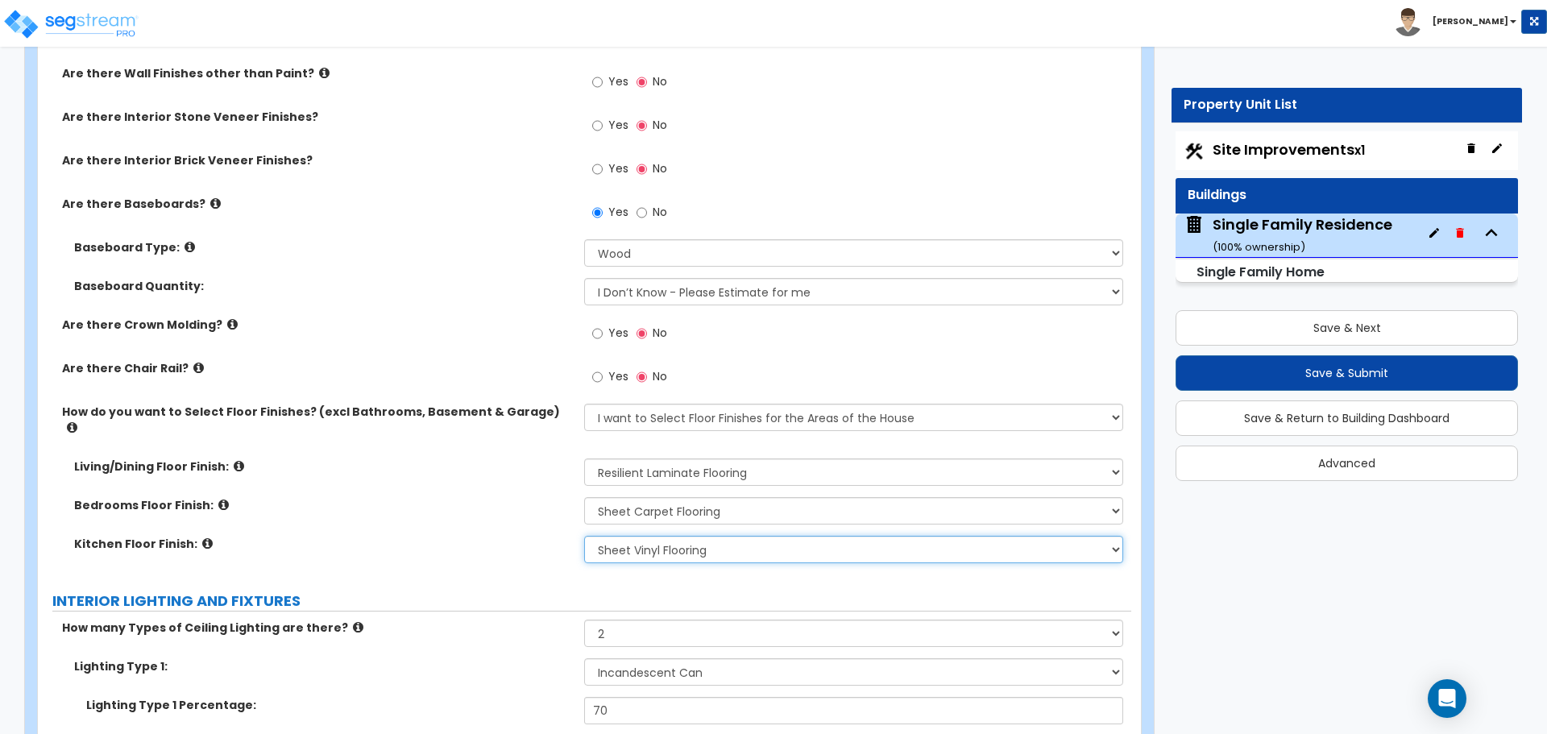
click at [651, 536] on select "None Tile Flooring Hardwood Flooring Resilient Laminate Flooring VCT Flooring S…" at bounding box center [853, 549] width 538 height 27
select select "3"
click at [584, 536] on select "None Tile Flooring Hardwood Flooring Resilient Laminate Flooring VCT Flooring S…" at bounding box center [853, 549] width 538 height 27
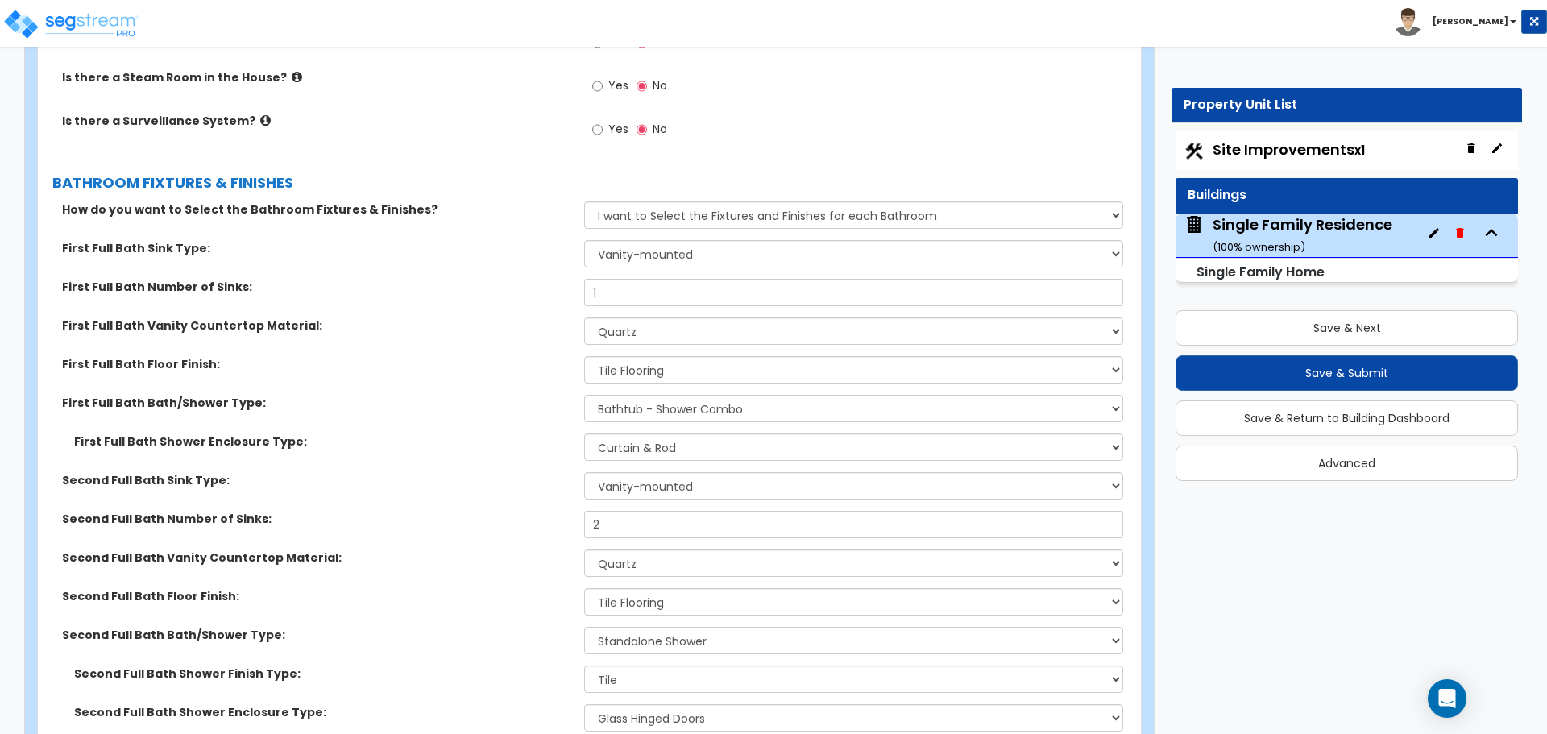
scroll to position [5078, 0]
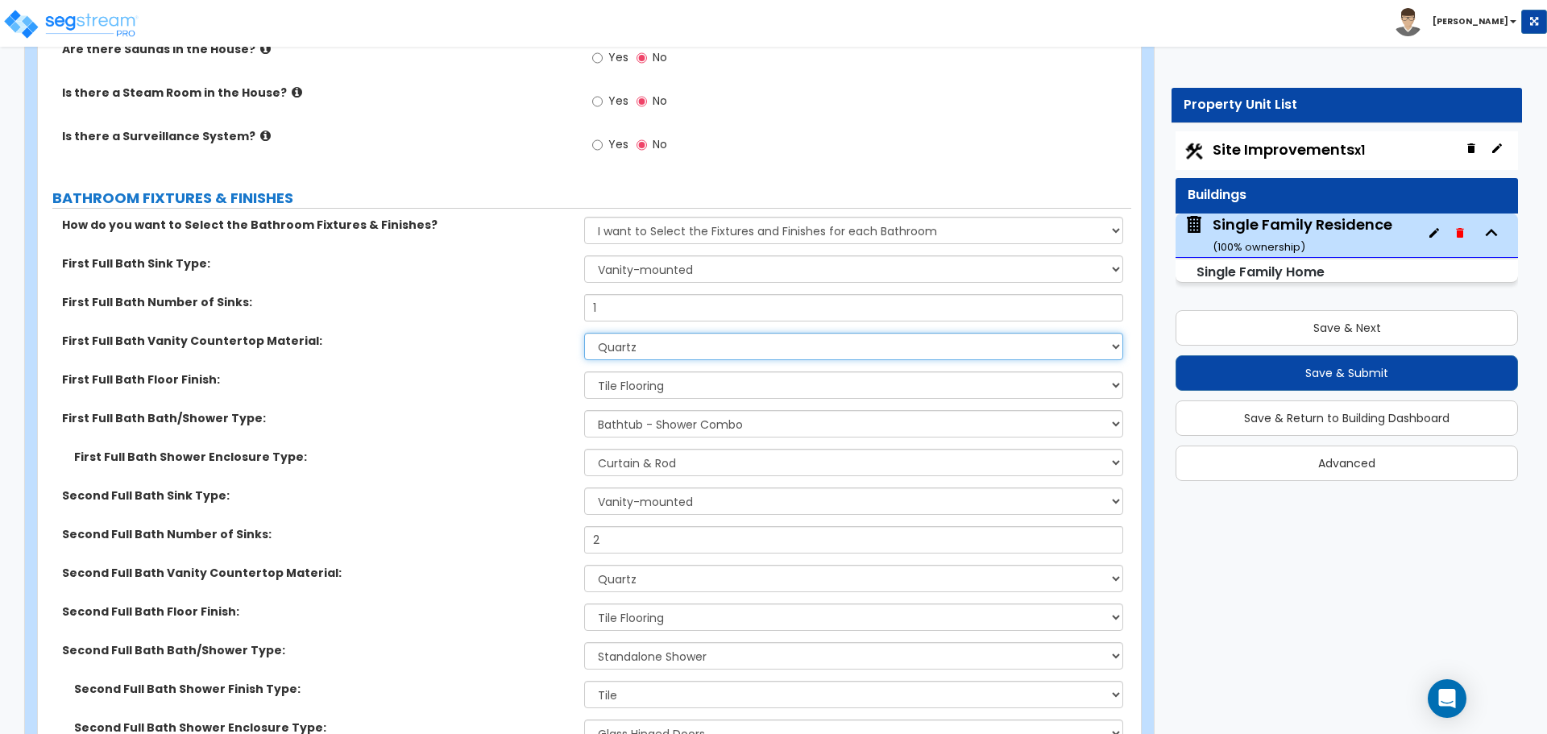
click at [657, 333] on select "None Plastic Laminate Solid Surface Stone Quartz Marble Tile Wood Stainless Ste…" at bounding box center [853, 346] width 538 height 27
select select "1"
click at [584, 333] on select "None Plastic Laminate Solid Surface Stone Quartz Marble Tile Wood Stainless Ste…" at bounding box center [853, 346] width 538 height 27
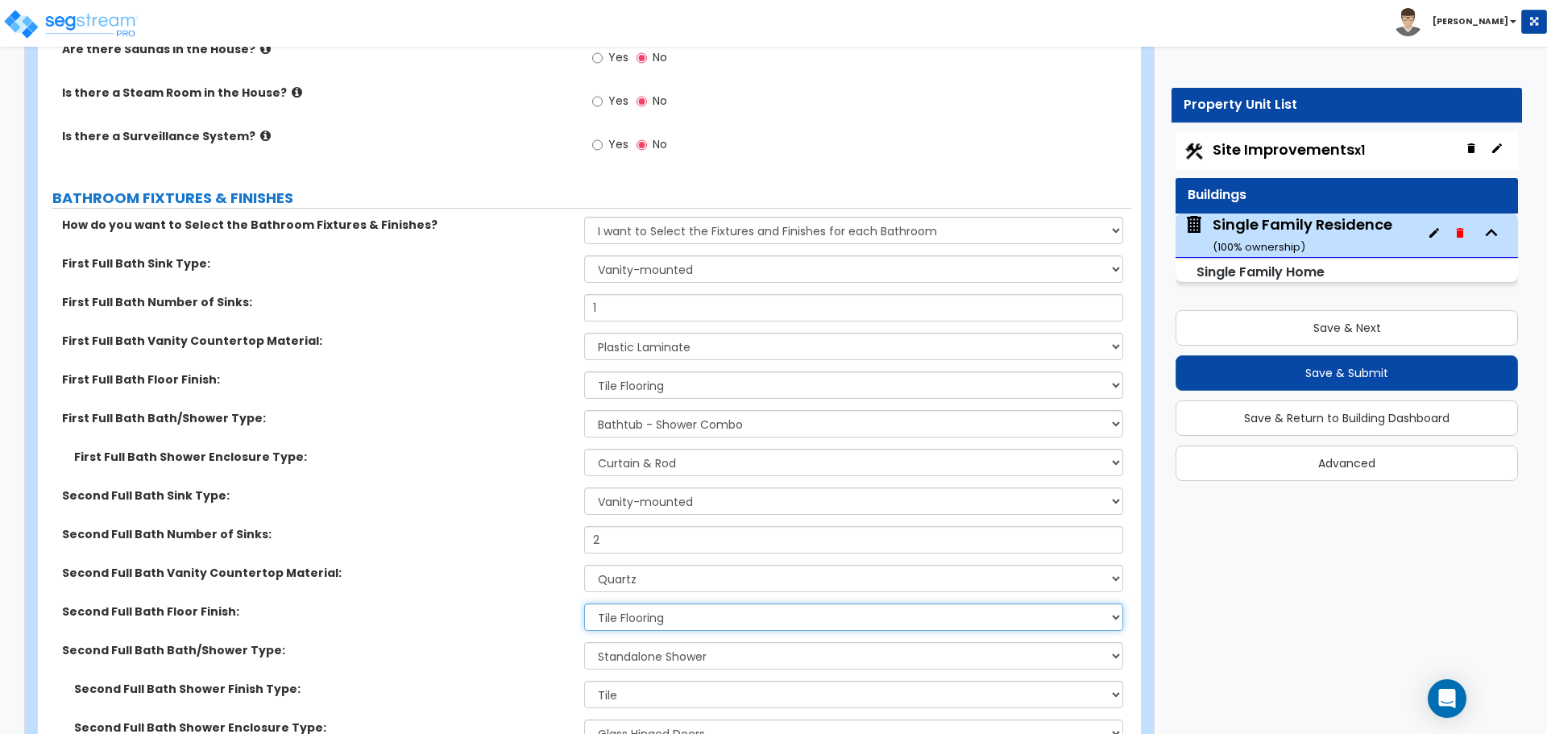
click at [674, 604] on select "None Tile Flooring Hardwood Flooring Resilient Laminate Flooring VCT Flooring S…" at bounding box center [853, 617] width 538 height 27
click at [665, 605] on select "None Tile Flooring Hardwood Flooring Resilient Laminate Flooring VCT Flooring S…" at bounding box center [853, 617] width 538 height 27
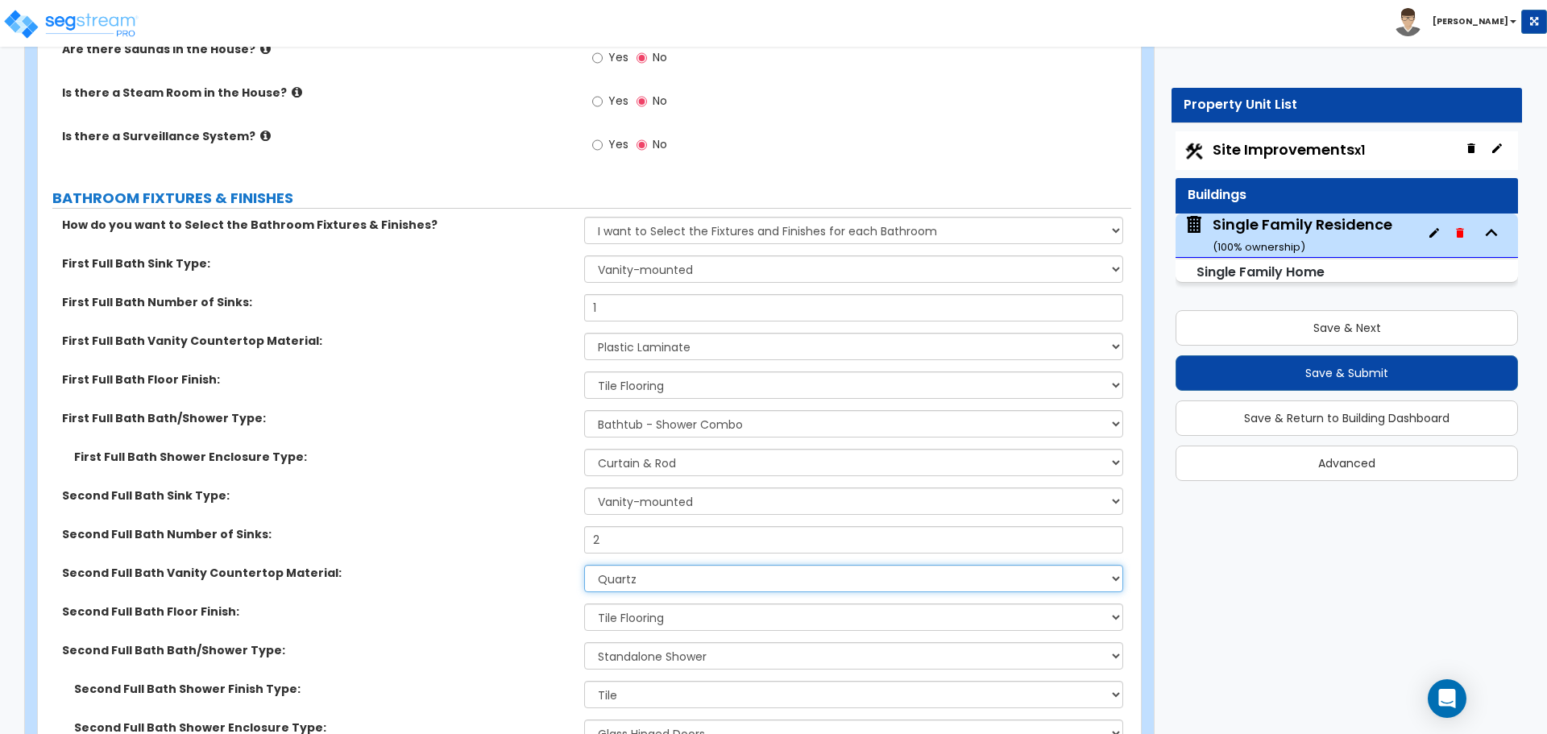
click at [641, 571] on select "None Plastic Laminate Solid Surface Stone Quartz Marble Tile Wood Stainless Ste…" at bounding box center [853, 578] width 538 height 27
select select "1"
click at [584, 565] on select "None Plastic Laminate Solid Surface Stone Quartz Marble Tile Wood Stainless Ste…" at bounding box center [853, 578] width 538 height 27
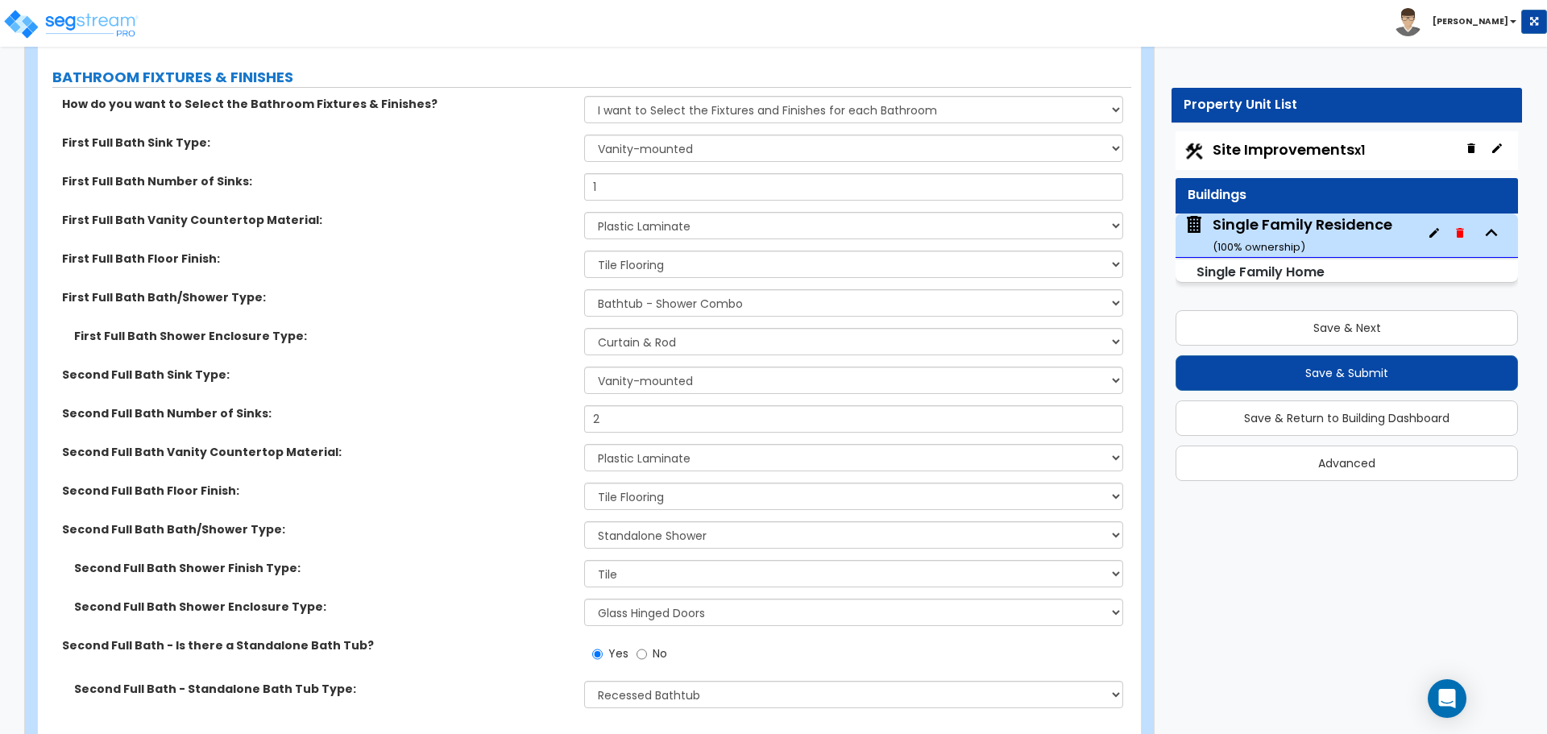
scroll to position [5239, 0]
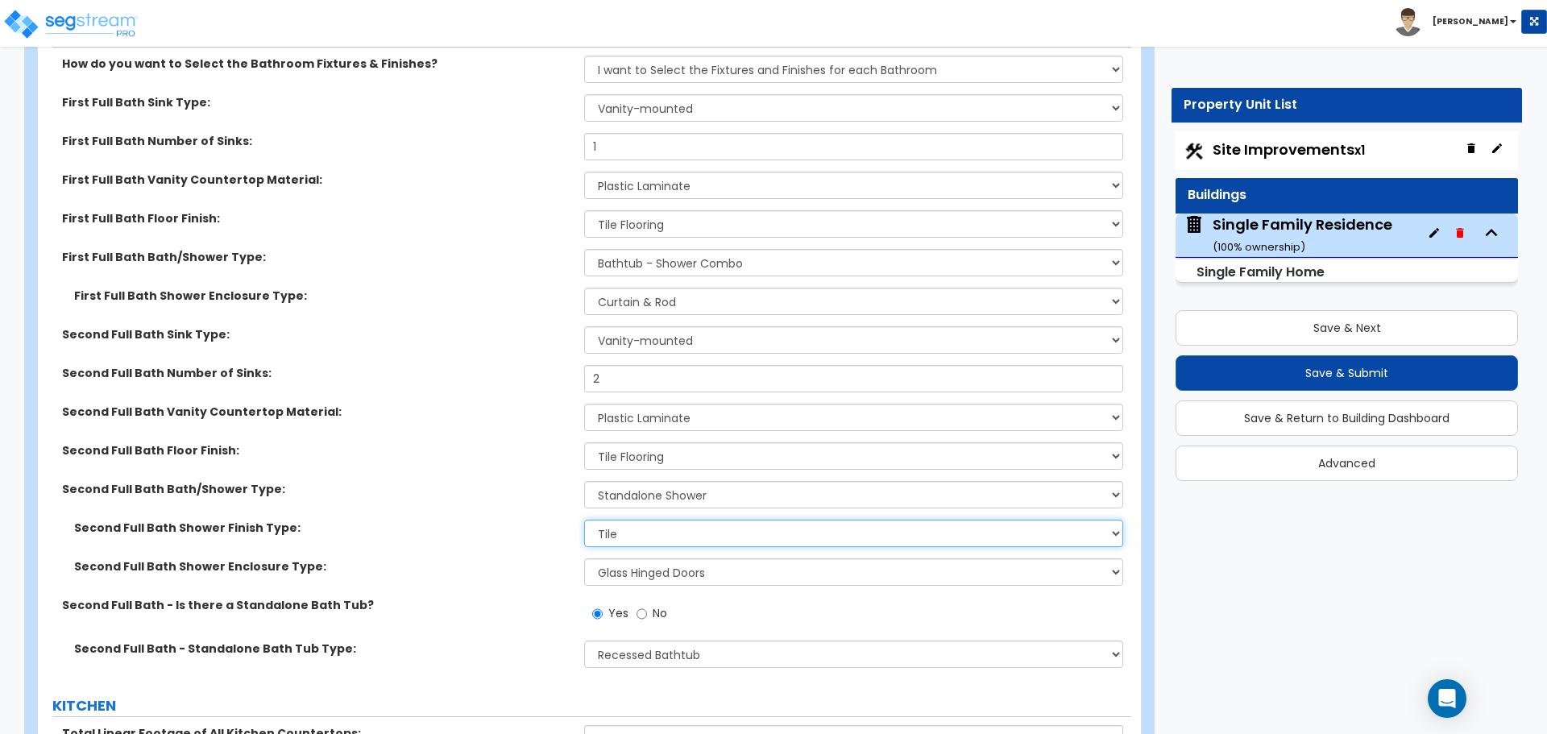
click at [640, 520] on select "Please Choose One Plastic Tile Stone" at bounding box center [853, 533] width 538 height 27
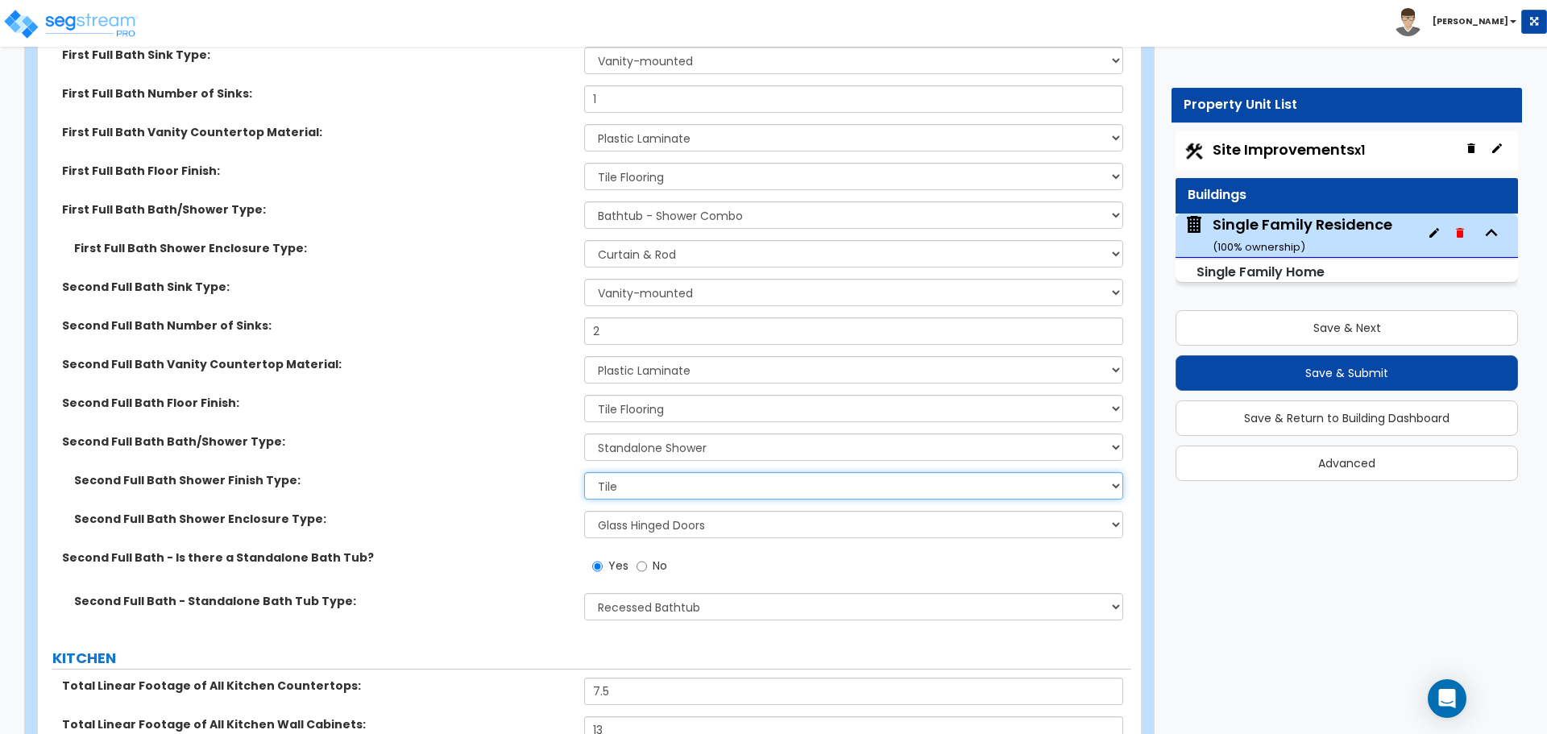
scroll to position [5642, 0]
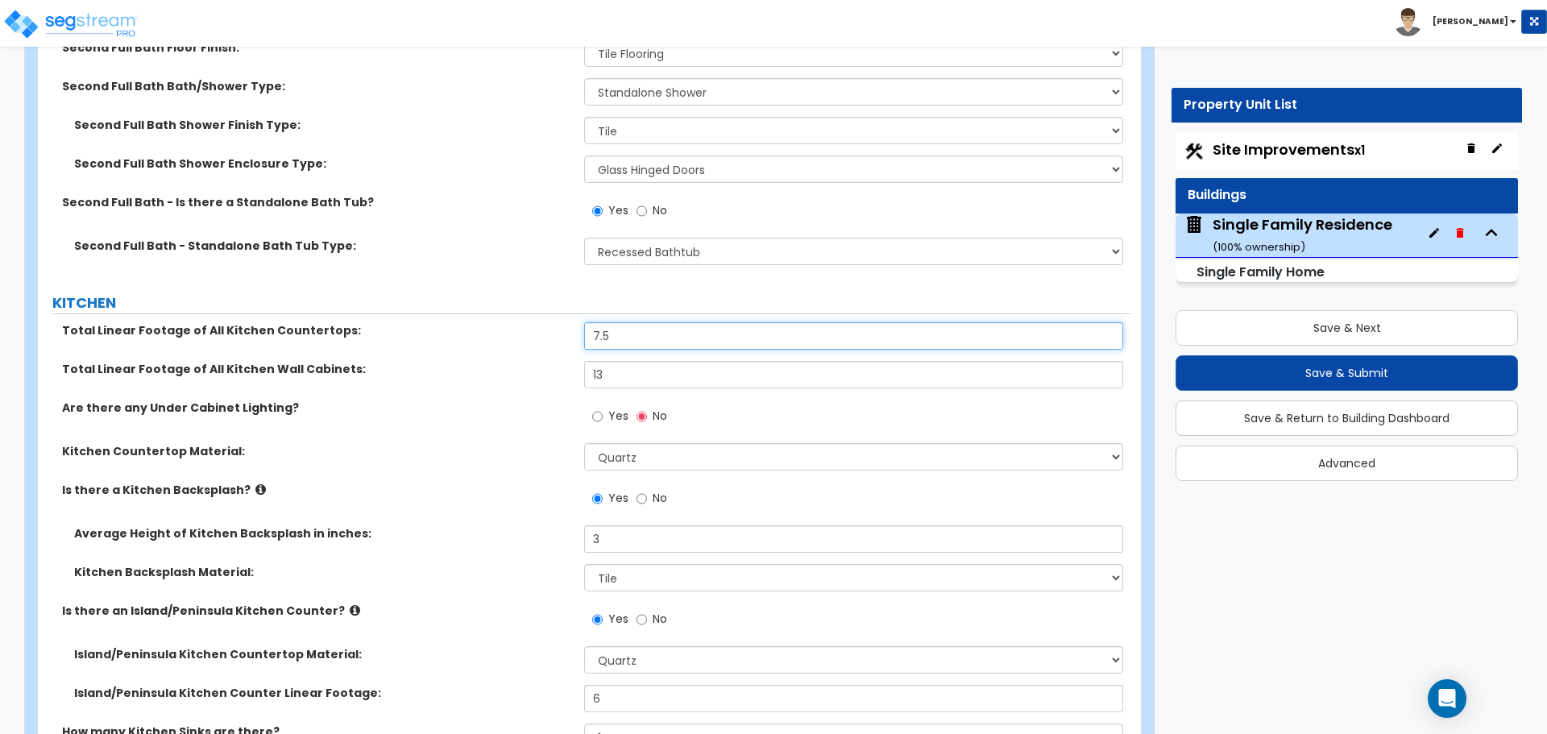
click at [642, 322] on input "7.5" at bounding box center [853, 335] width 538 height 27
type input "9"
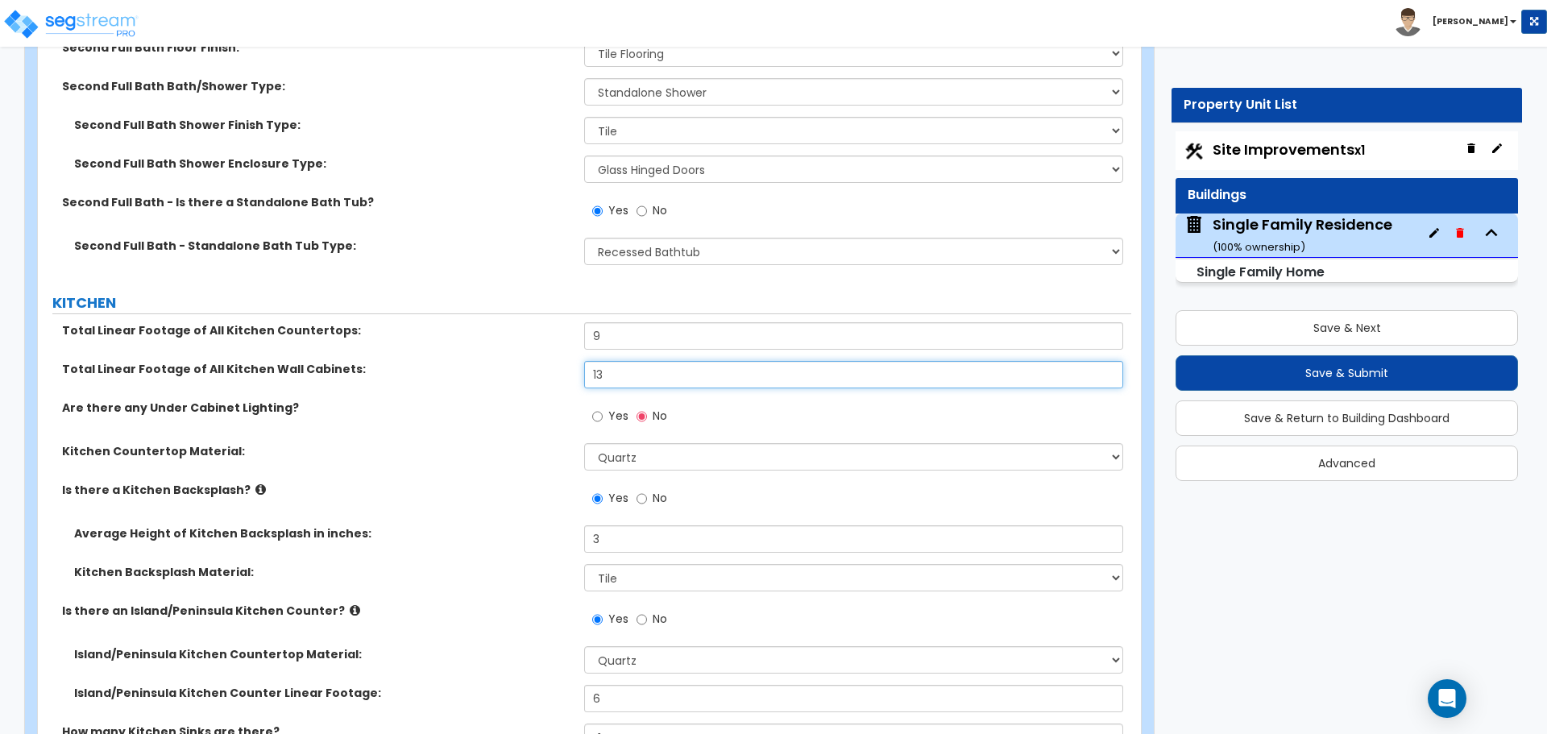
click at [679, 366] on input "13" at bounding box center [853, 374] width 538 height 27
type input "11"
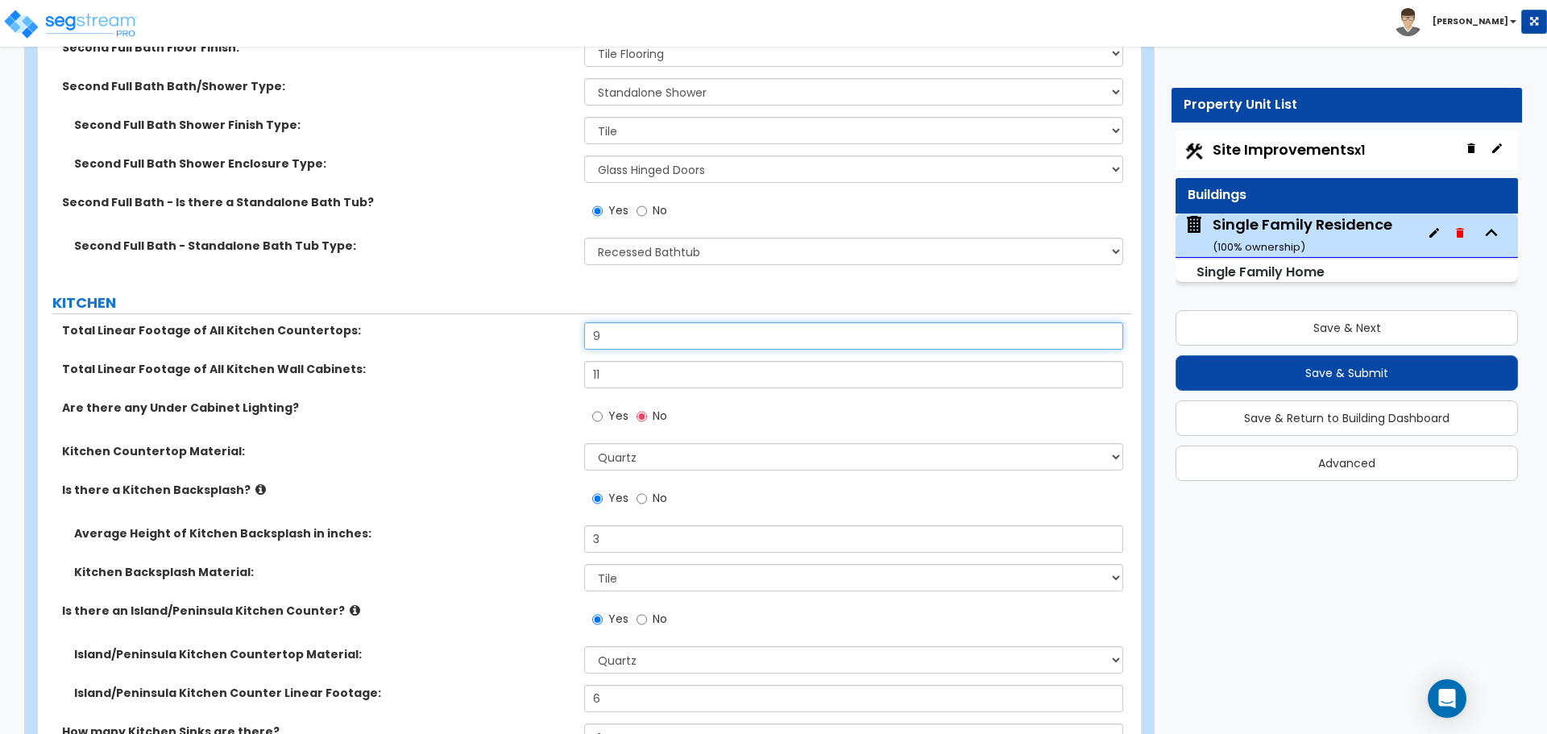
click at [646, 329] on input "9" at bounding box center [853, 335] width 538 height 27
type input "9.5"
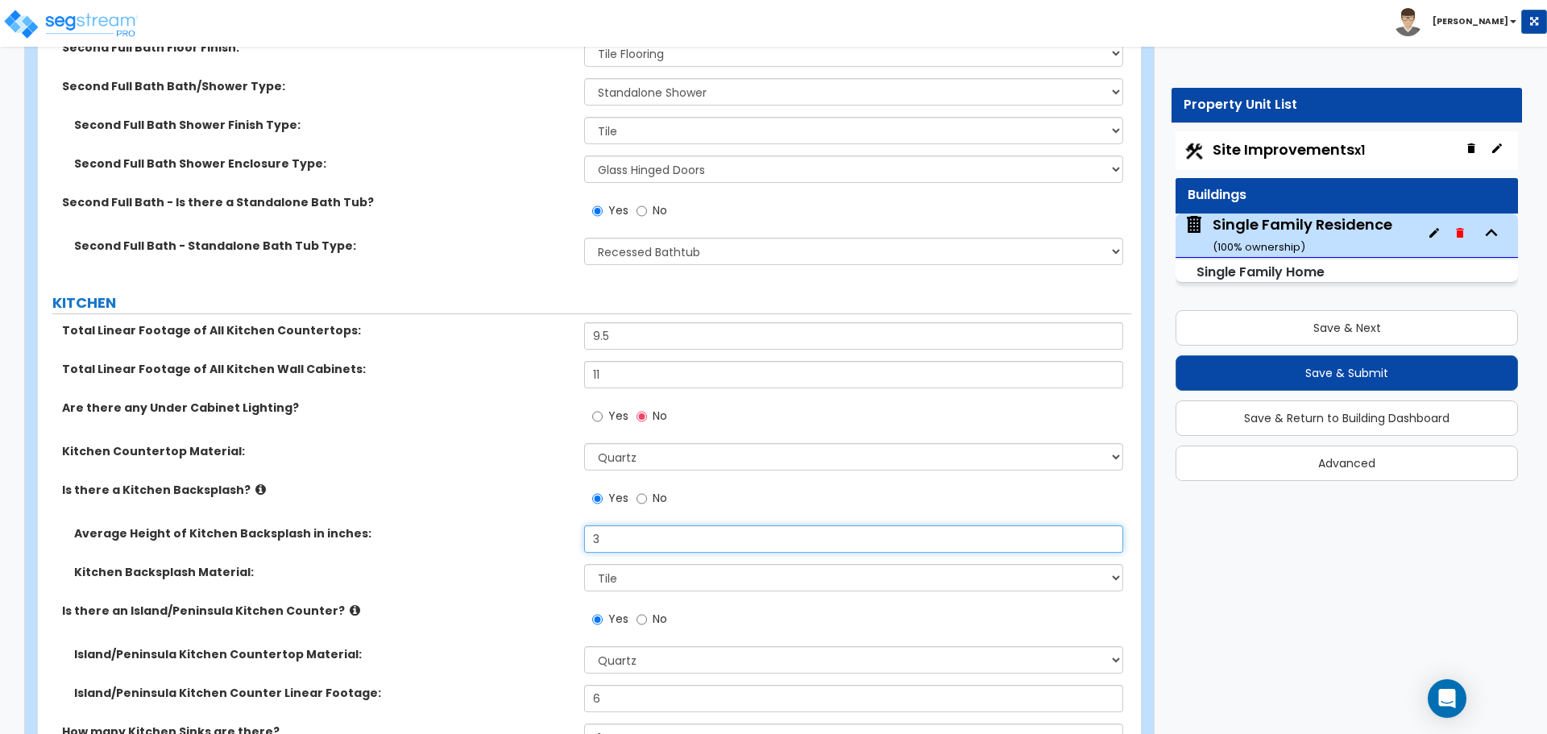
click at [629, 532] on input "3" at bounding box center [853, 539] width 538 height 27
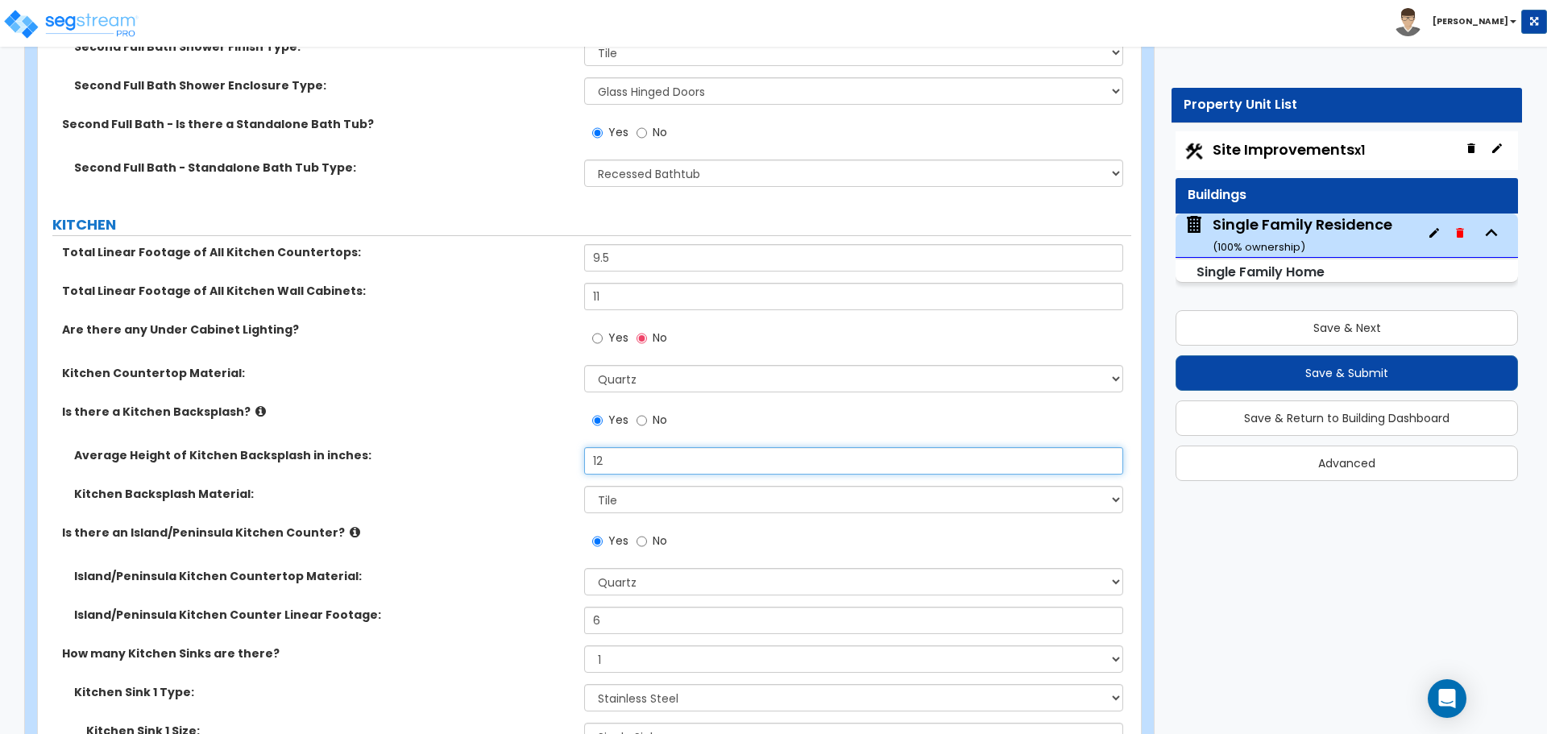
scroll to position [5723, 0]
type input "12"
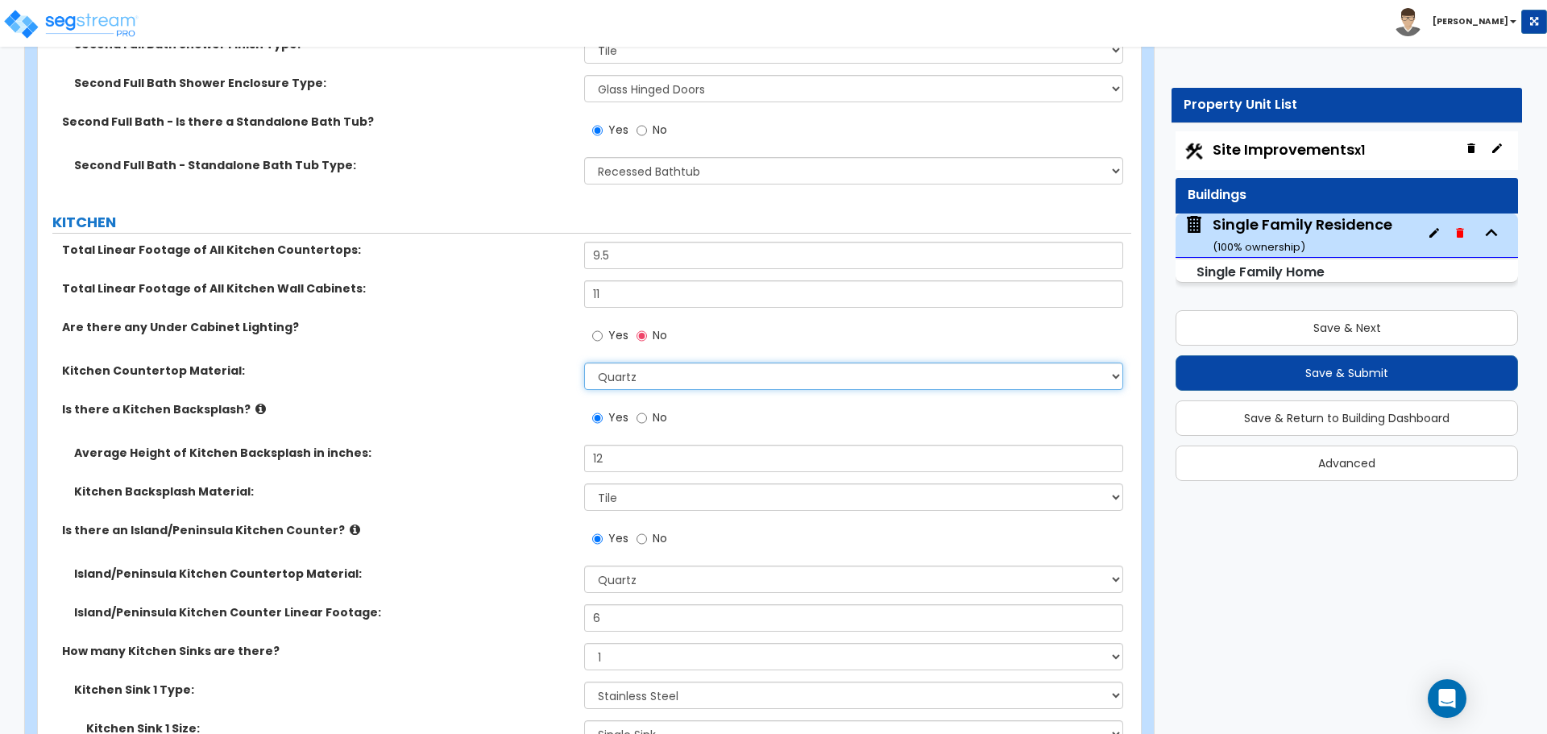
click at [646, 365] on select "Please Choose One Plastic Laminate Solid Surface Stone Quartz Marble Tile Wood …" at bounding box center [853, 376] width 538 height 27
select select "1"
click at [584, 363] on select "Please Choose One Plastic Laminate Solid Surface Stone Quartz Marble Tile Wood …" at bounding box center [853, 376] width 538 height 27
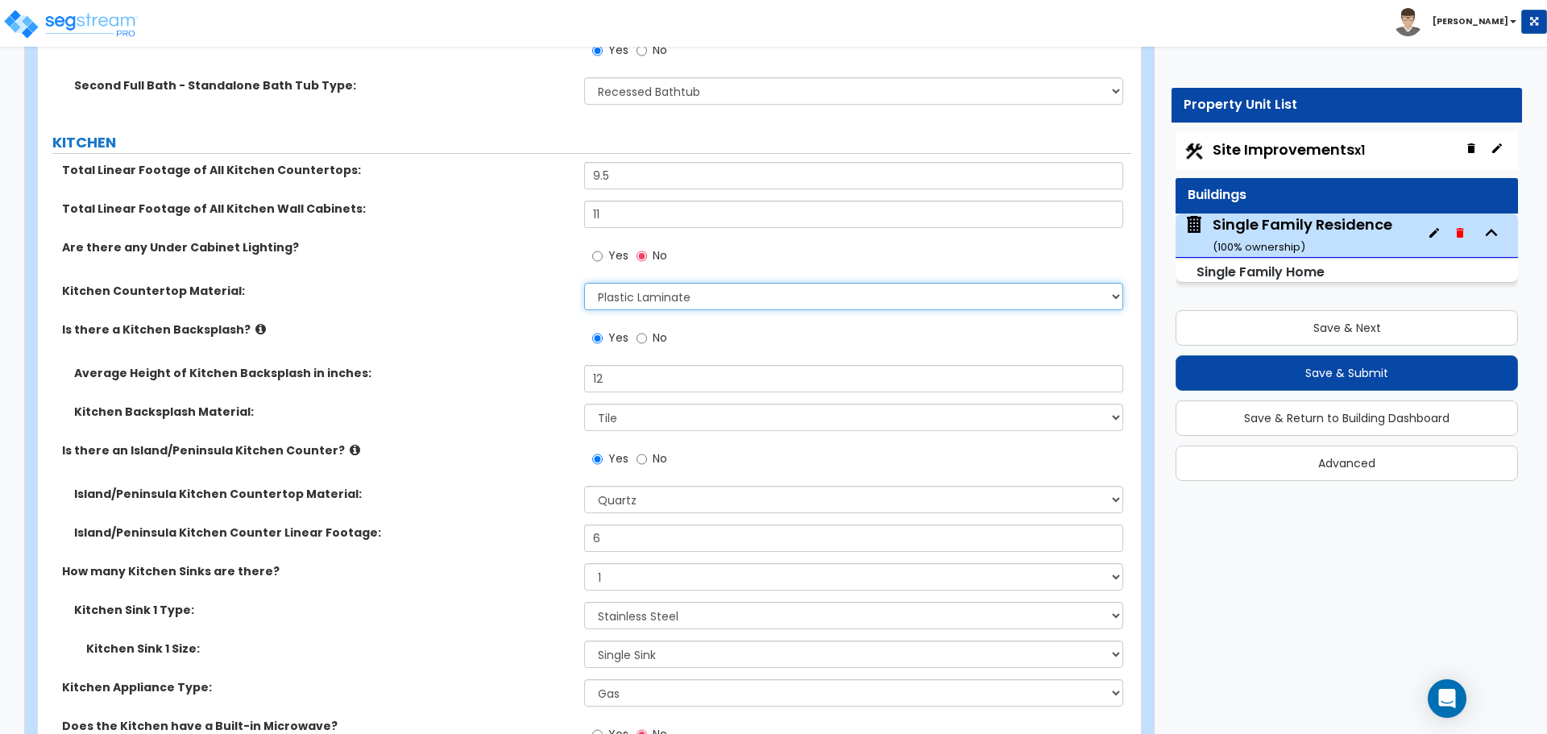
scroll to position [5803, 0]
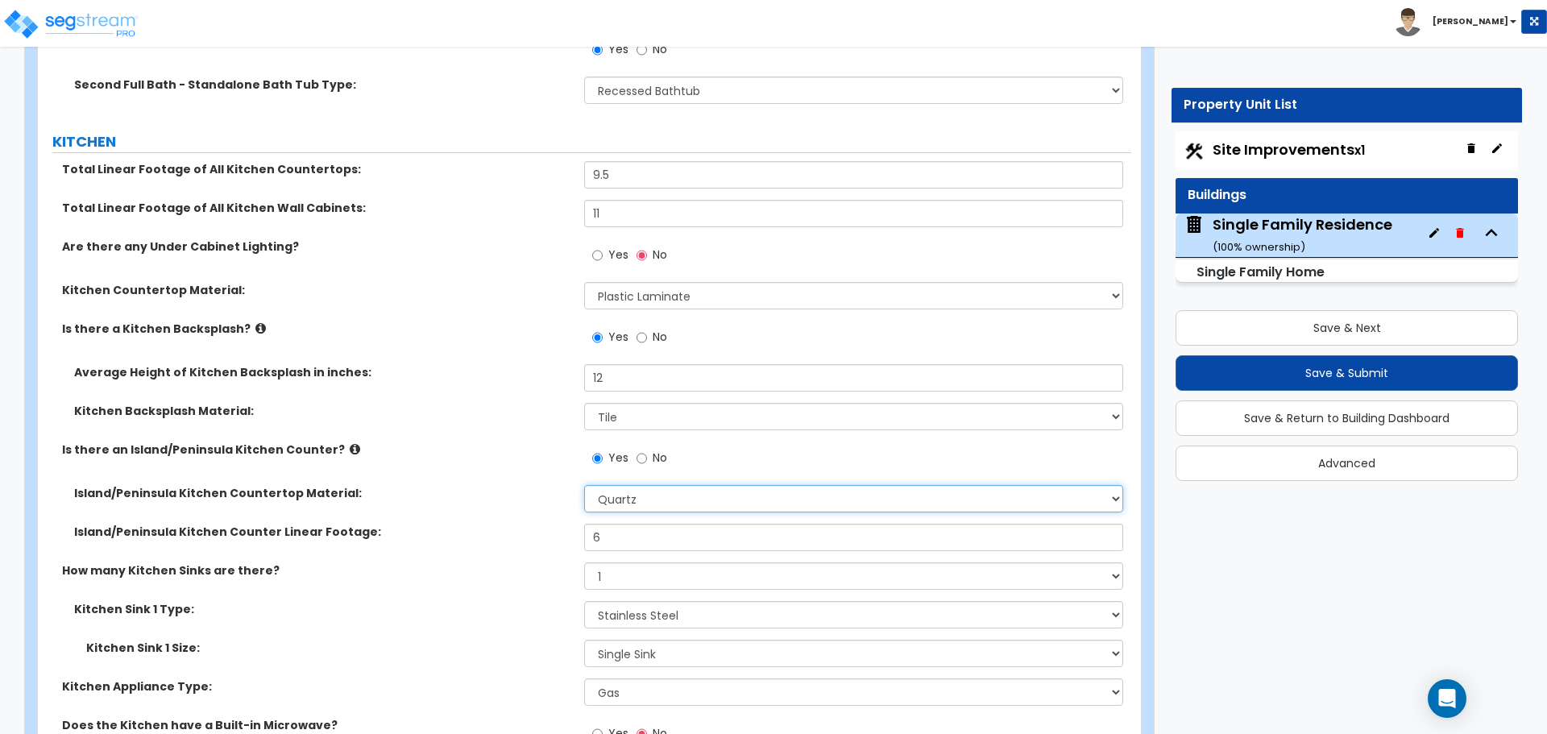
click at [617, 493] on select "None Plastic Laminate Solid Surface Stone Quartz Marble Tile Wood Stainless Ste…" at bounding box center [853, 498] width 538 height 27
select select "1"
click at [584, 485] on select "None Plastic Laminate Solid Surface Stone Quartz Marble Tile Wood Stainless Ste…" at bounding box center [853, 498] width 538 height 27
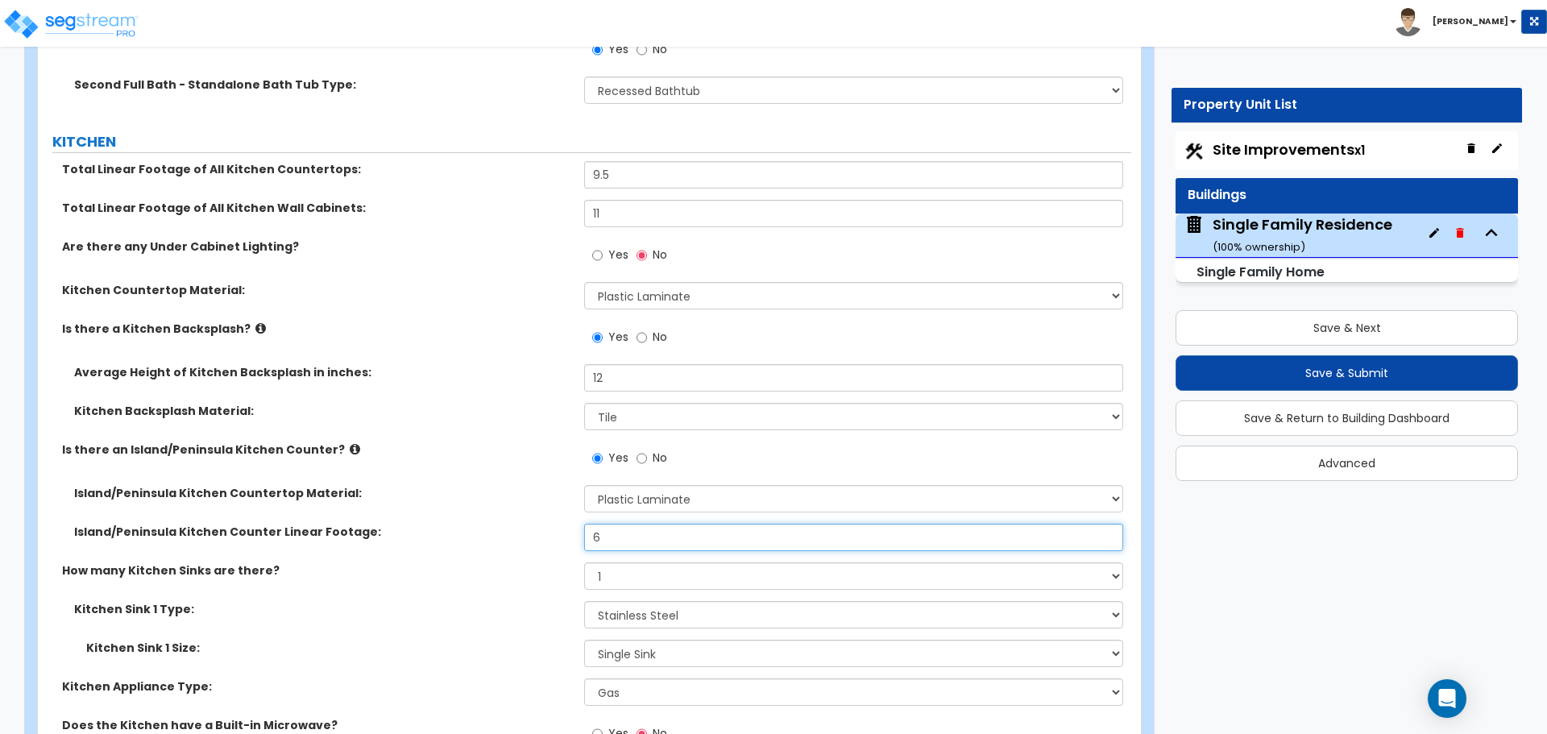
click at [603, 524] on input "6" at bounding box center [853, 537] width 538 height 27
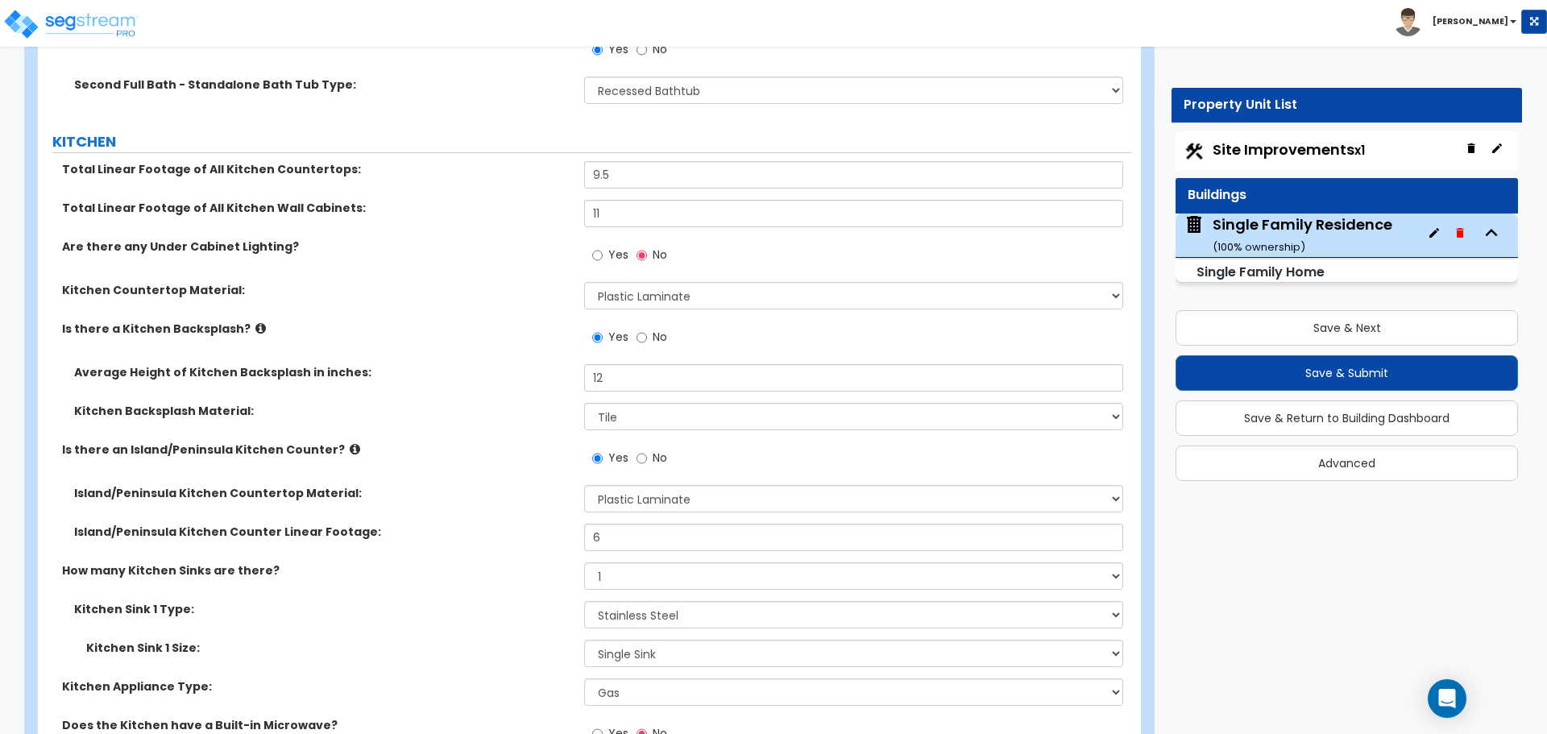
click at [565, 544] on div "Island/Peninsula Kitchen Counter Linear Footage: 6" at bounding box center [585, 543] width 1094 height 39
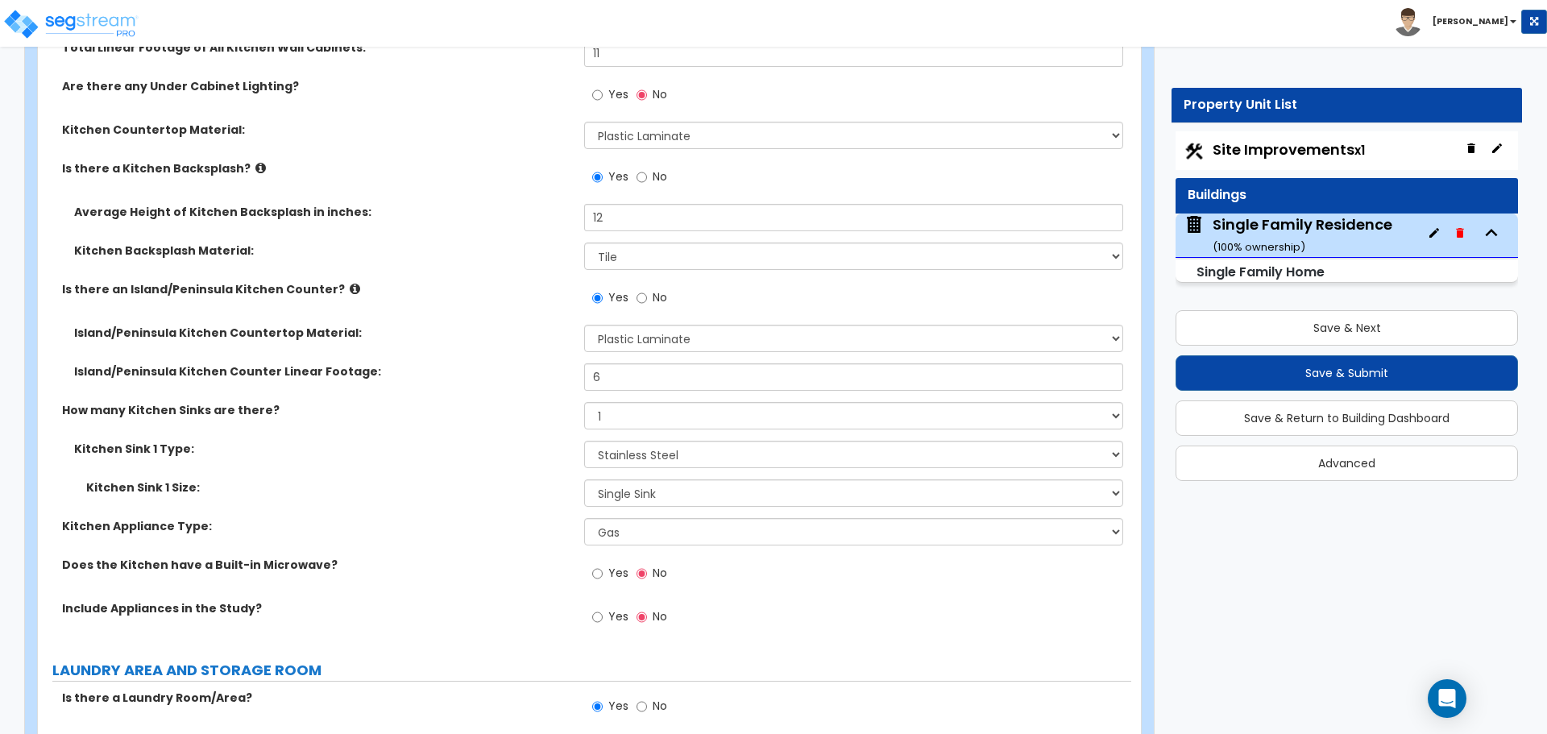
scroll to position [5964, 0]
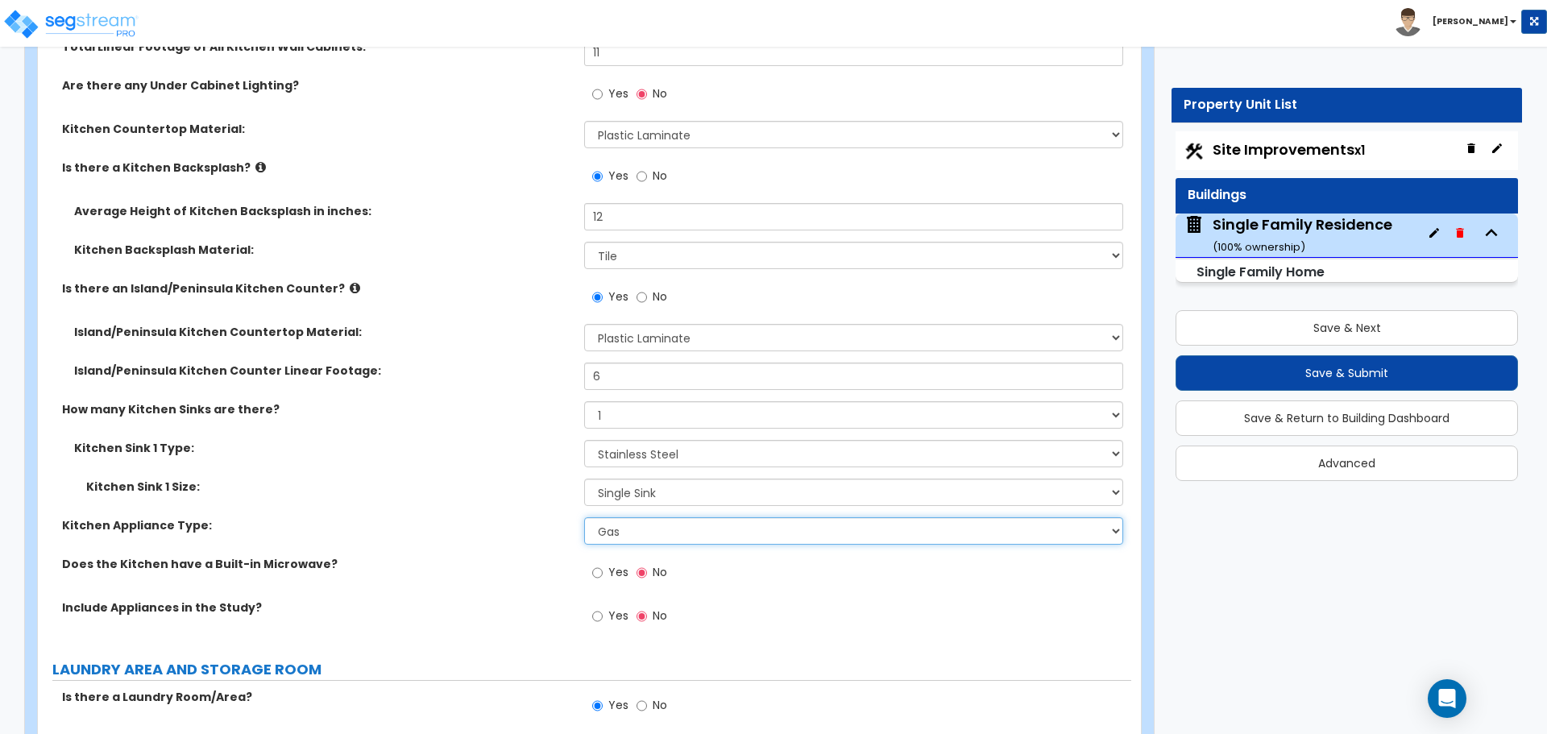
click at [638, 525] on select "Please Choose One Gas Electric" at bounding box center [853, 530] width 538 height 27
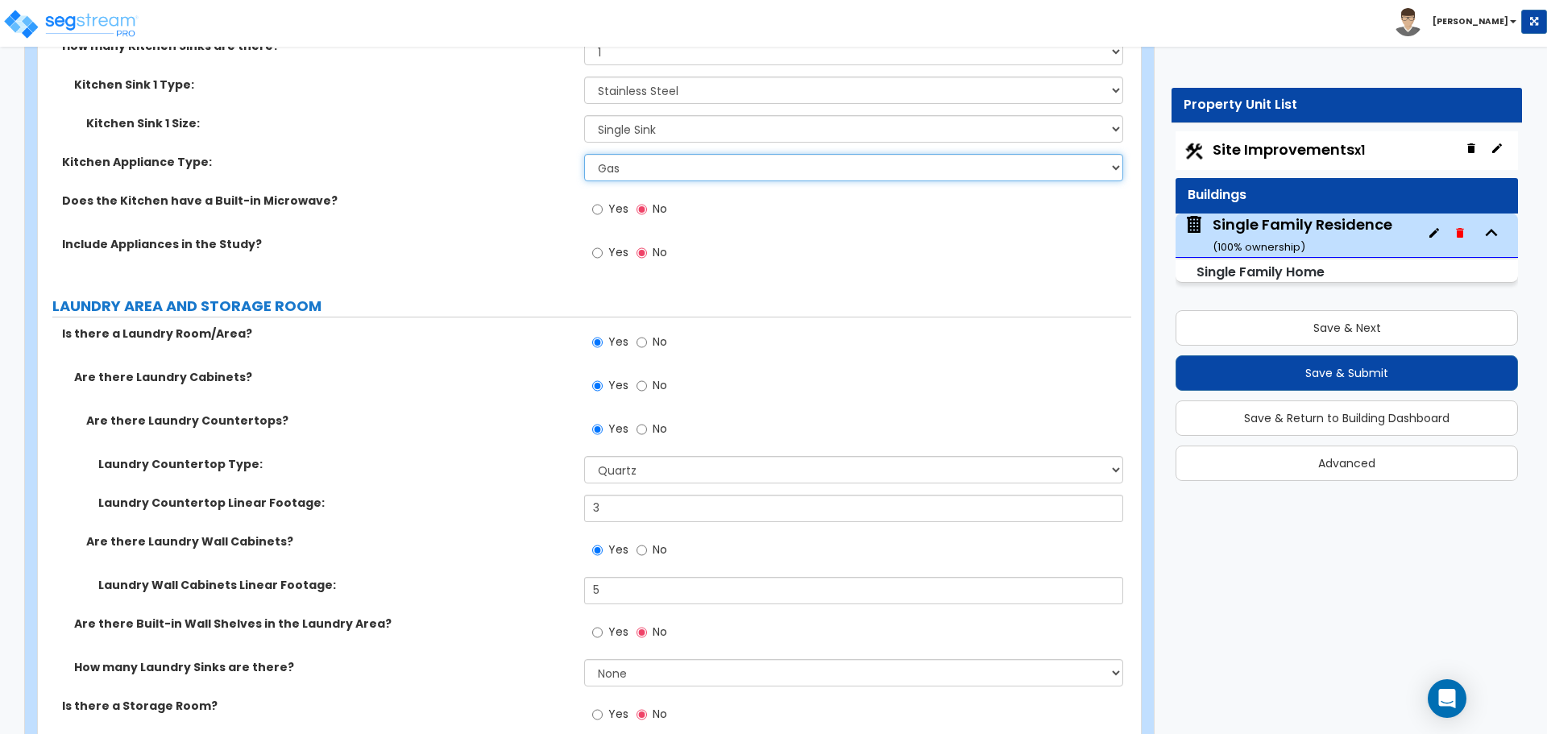
scroll to position [6448, 0]
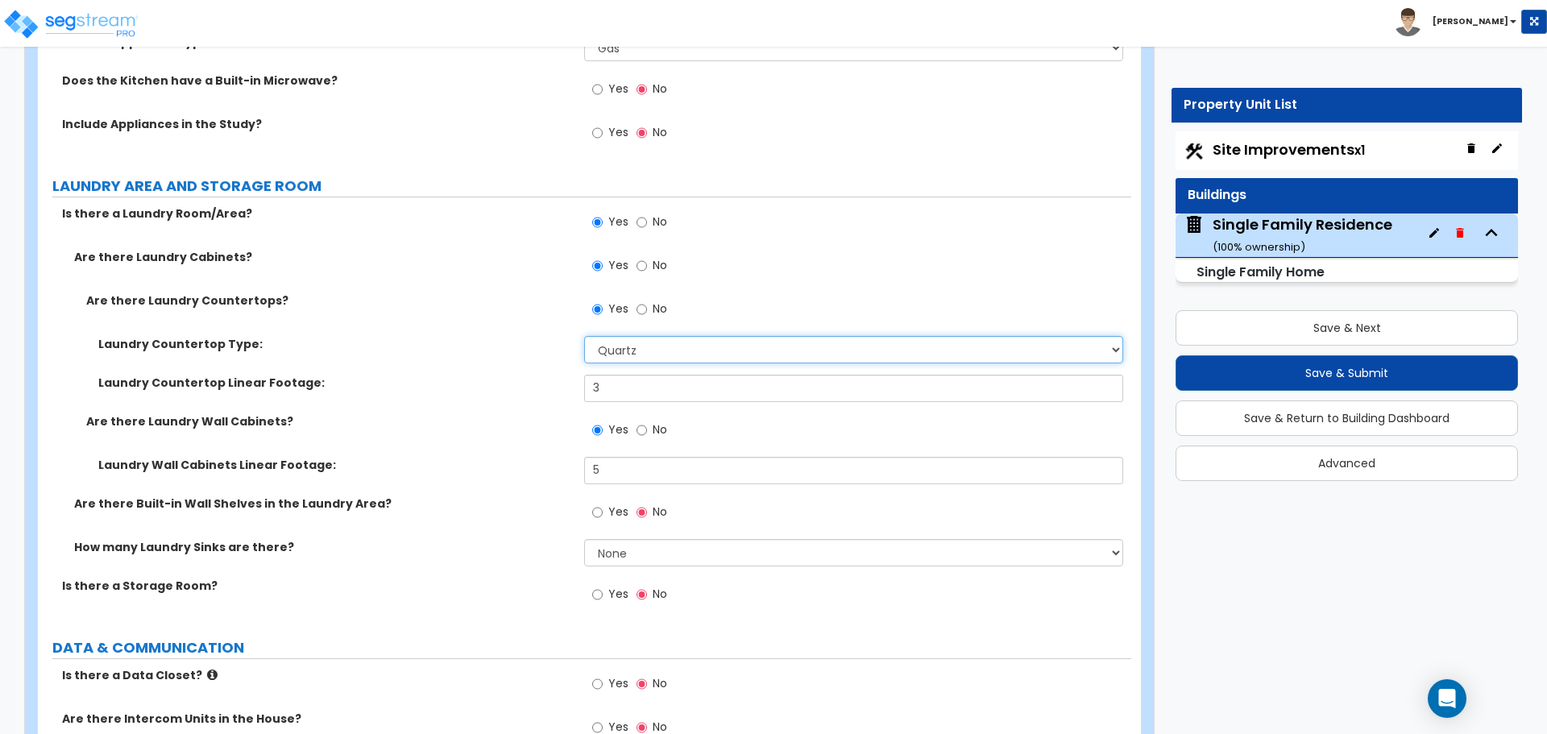
click at [612, 336] on select "None Plastic Laminate Solid Surface Stone Quartz Marble Tile Wood Stainless Ste…" at bounding box center [853, 349] width 538 height 27
select select "1"
click at [584, 336] on select "None Plastic Laminate Solid Surface Stone Quartz Marble Tile Wood Stainless Ste…" at bounding box center [853, 349] width 538 height 27
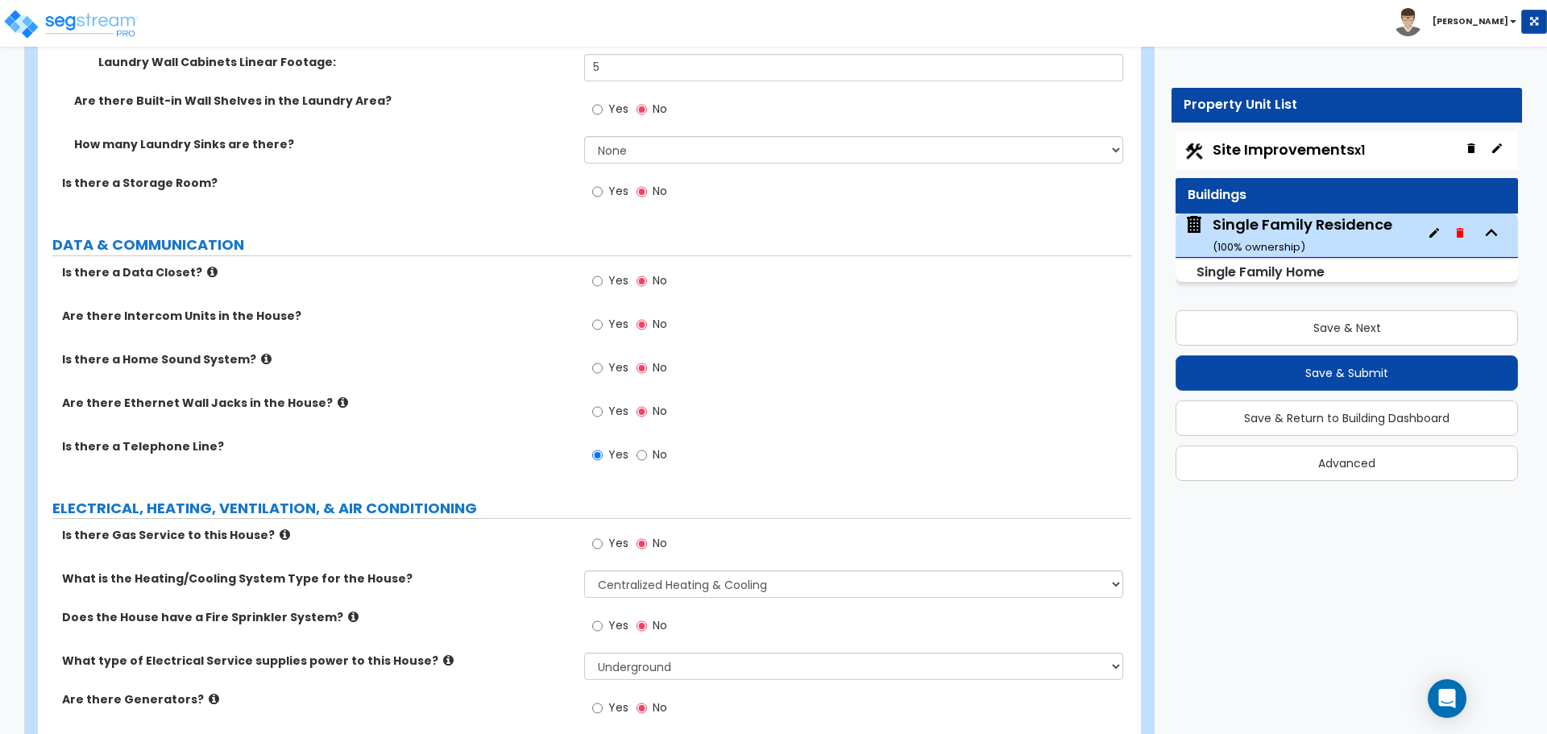
scroll to position [6770, 0]
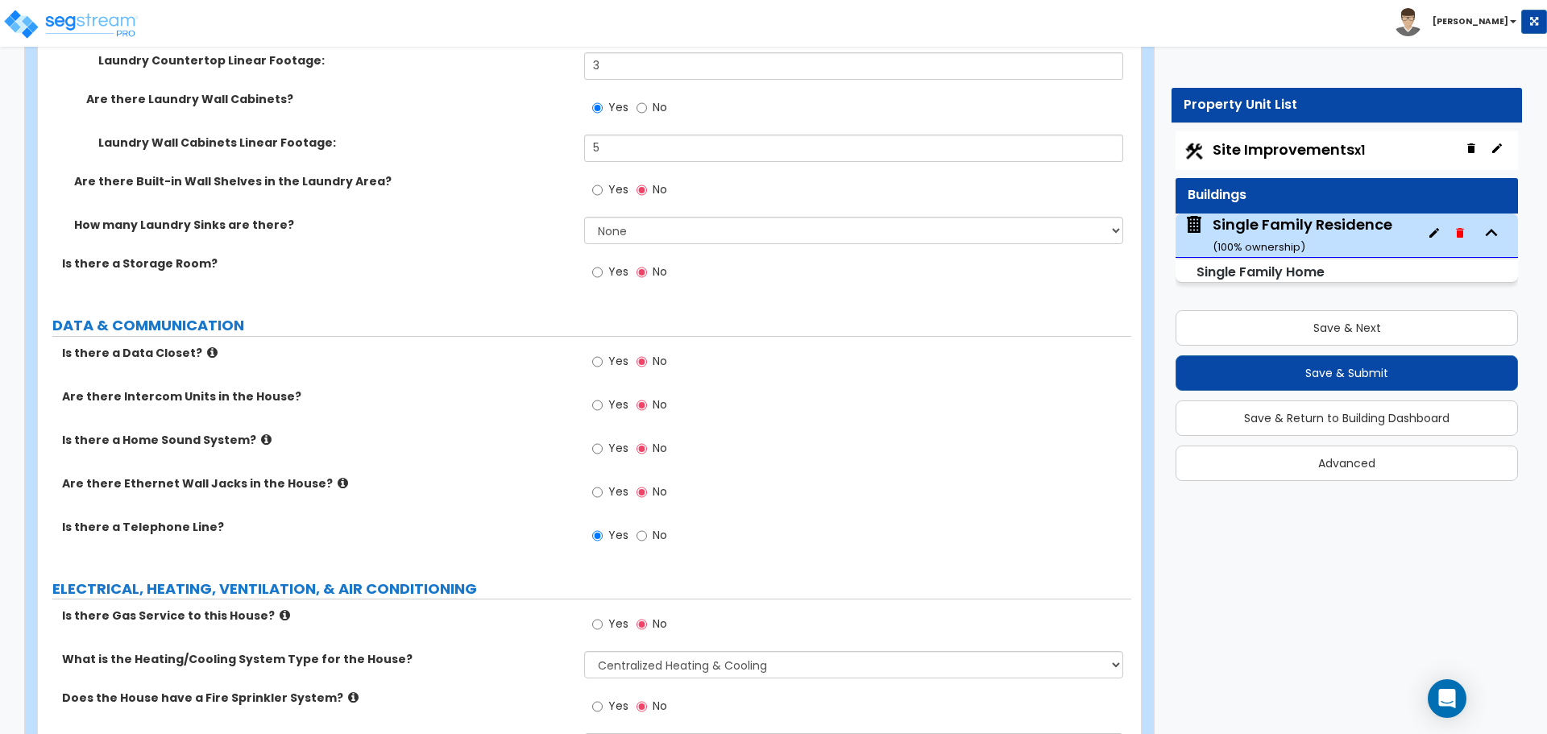
click at [596, 266] on label "Yes" at bounding box center [610, 273] width 36 height 27
click at [596, 266] on input "Yes" at bounding box center [597, 273] width 10 height 18
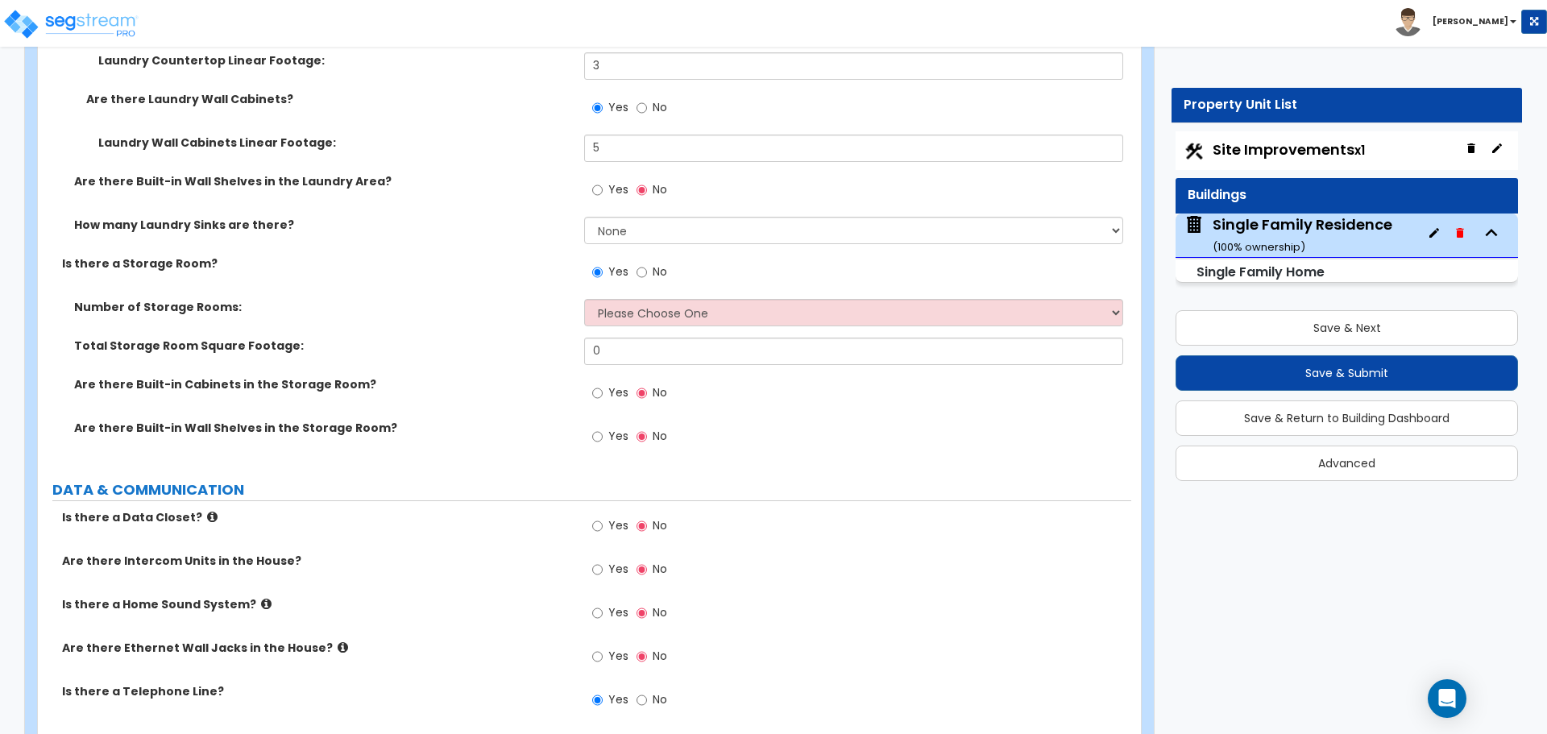
click at [647, 260] on label "No" at bounding box center [652, 273] width 31 height 27
click at [647, 264] on input "No" at bounding box center [642, 273] width 10 height 18
radio input "false"
radio input "true"
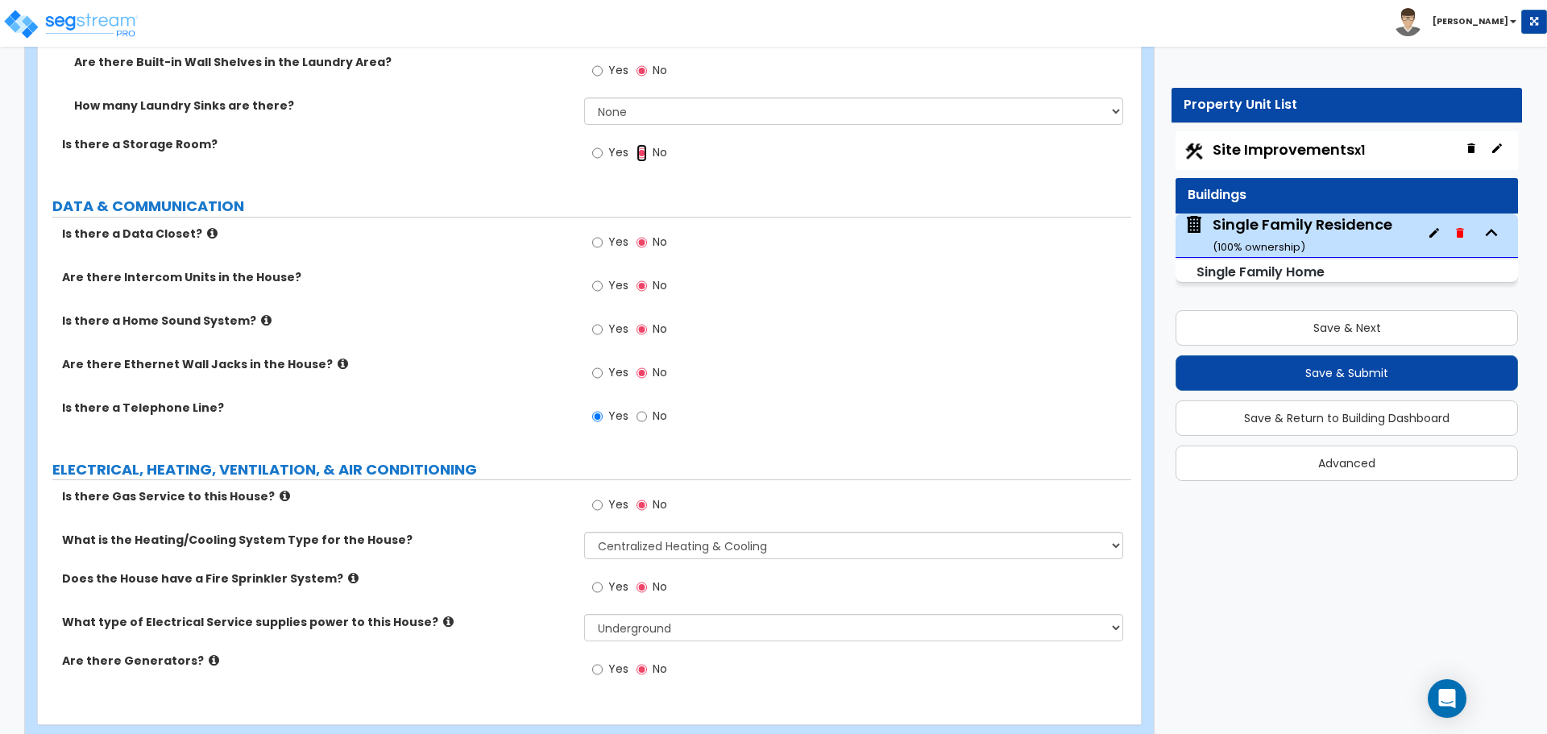
scroll to position [6910, 0]
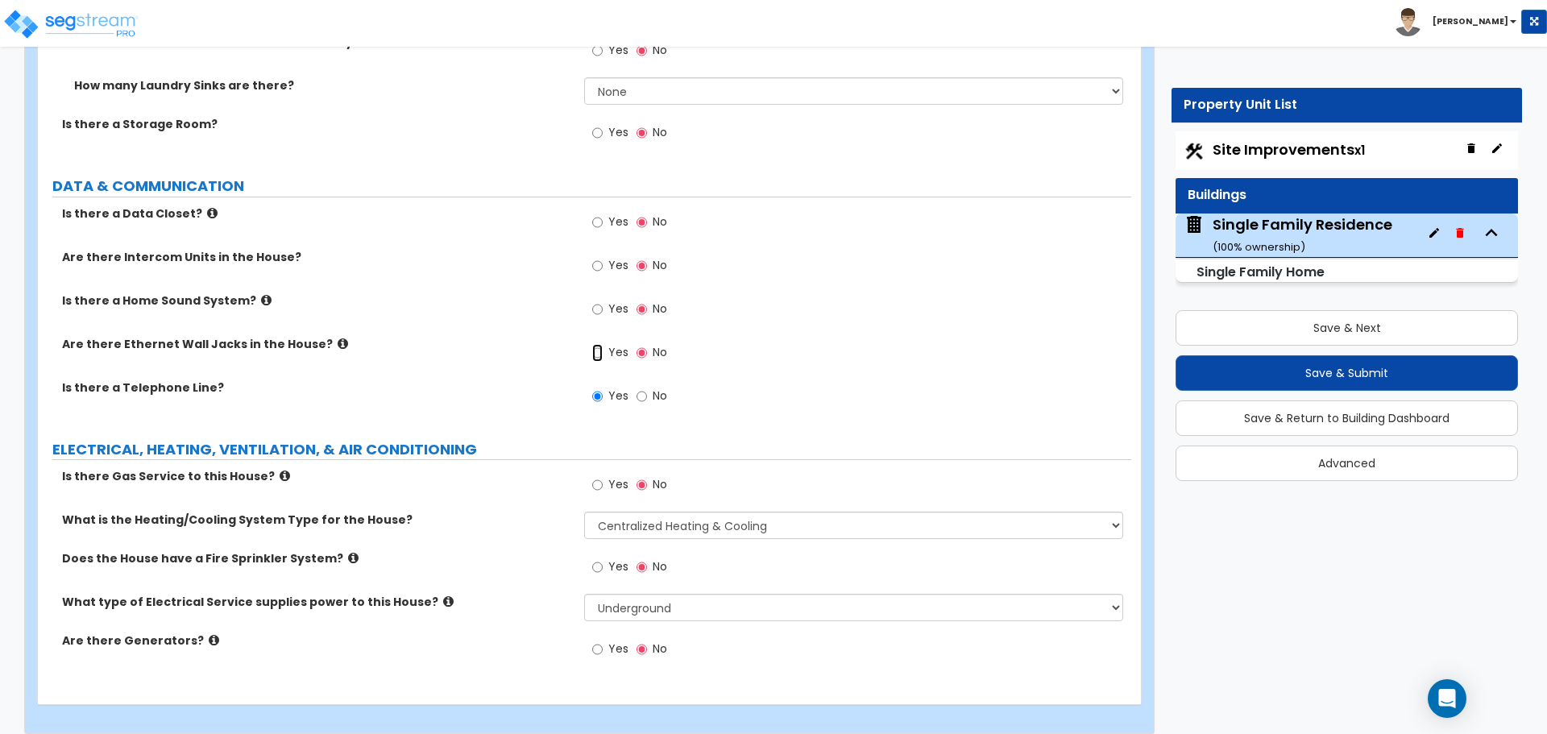
click at [599, 344] on input "Yes" at bounding box center [597, 353] width 10 height 18
radio input "true"
click at [592, 478] on div "Yes No" at bounding box center [629, 486] width 91 height 37
click at [604, 473] on label "Yes" at bounding box center [610, 486] width 36 height 27
click at [603, 476] on input "Yes" at bounding box center [597, 485] width 10 height 18
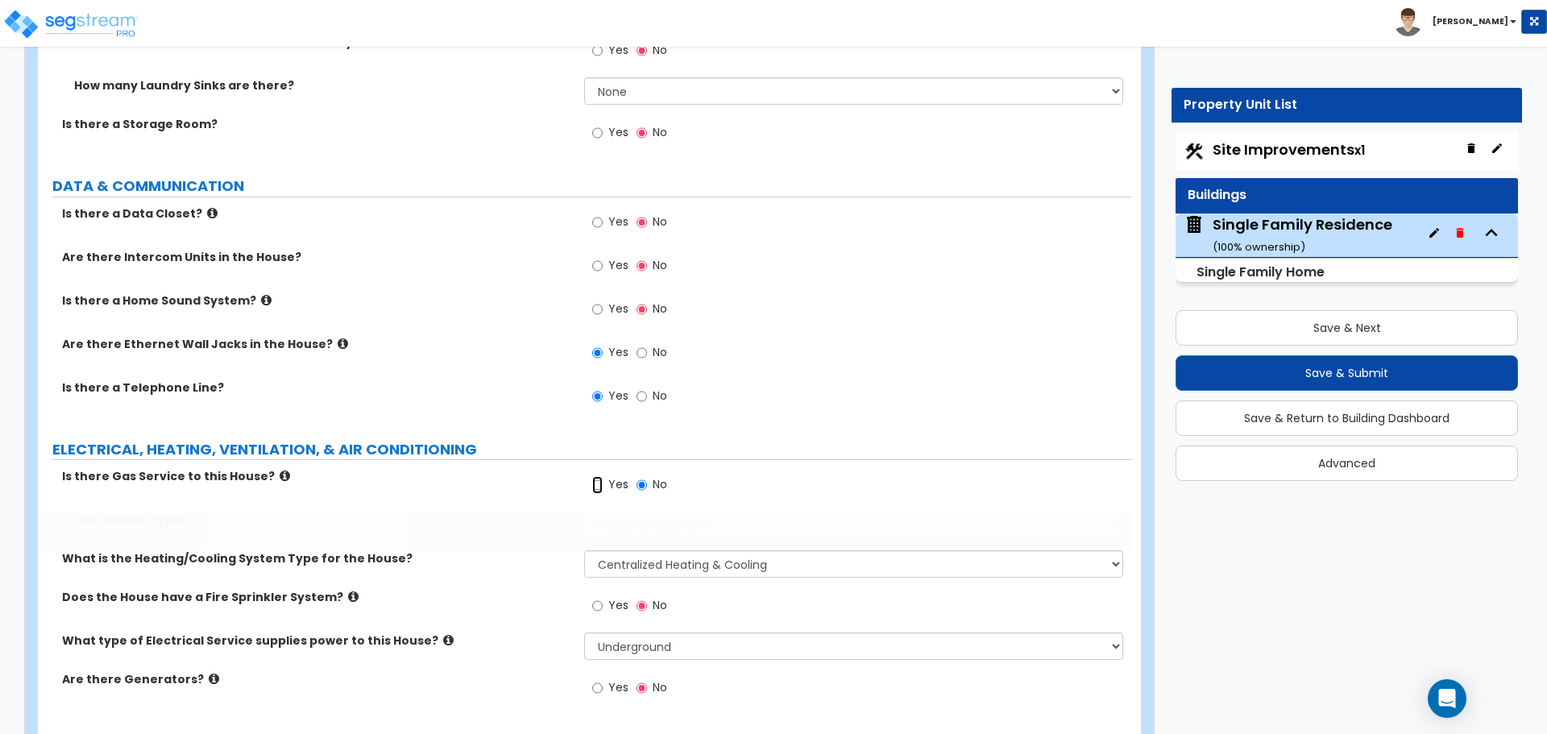
radio input "true"
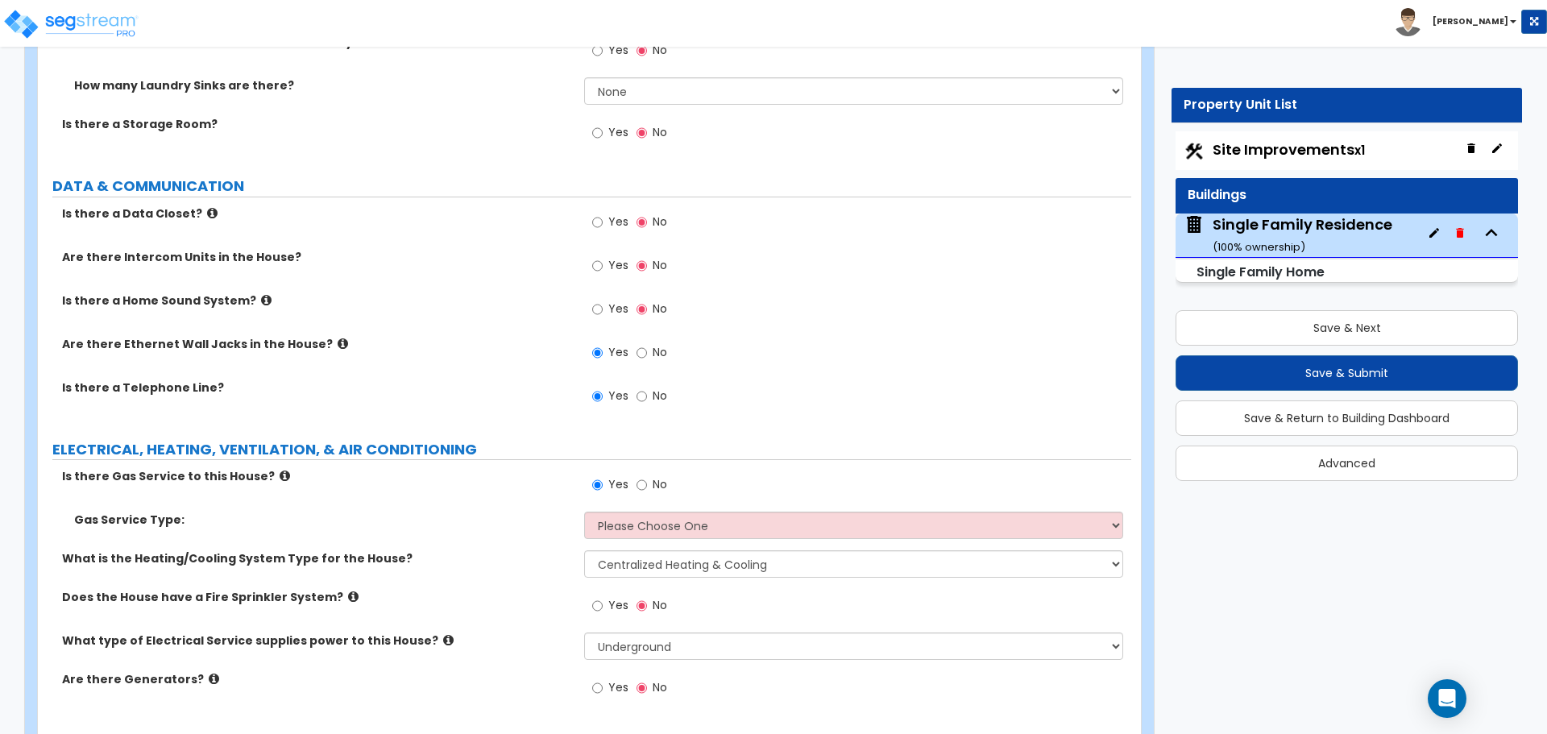
scroll to position [6948, 0]
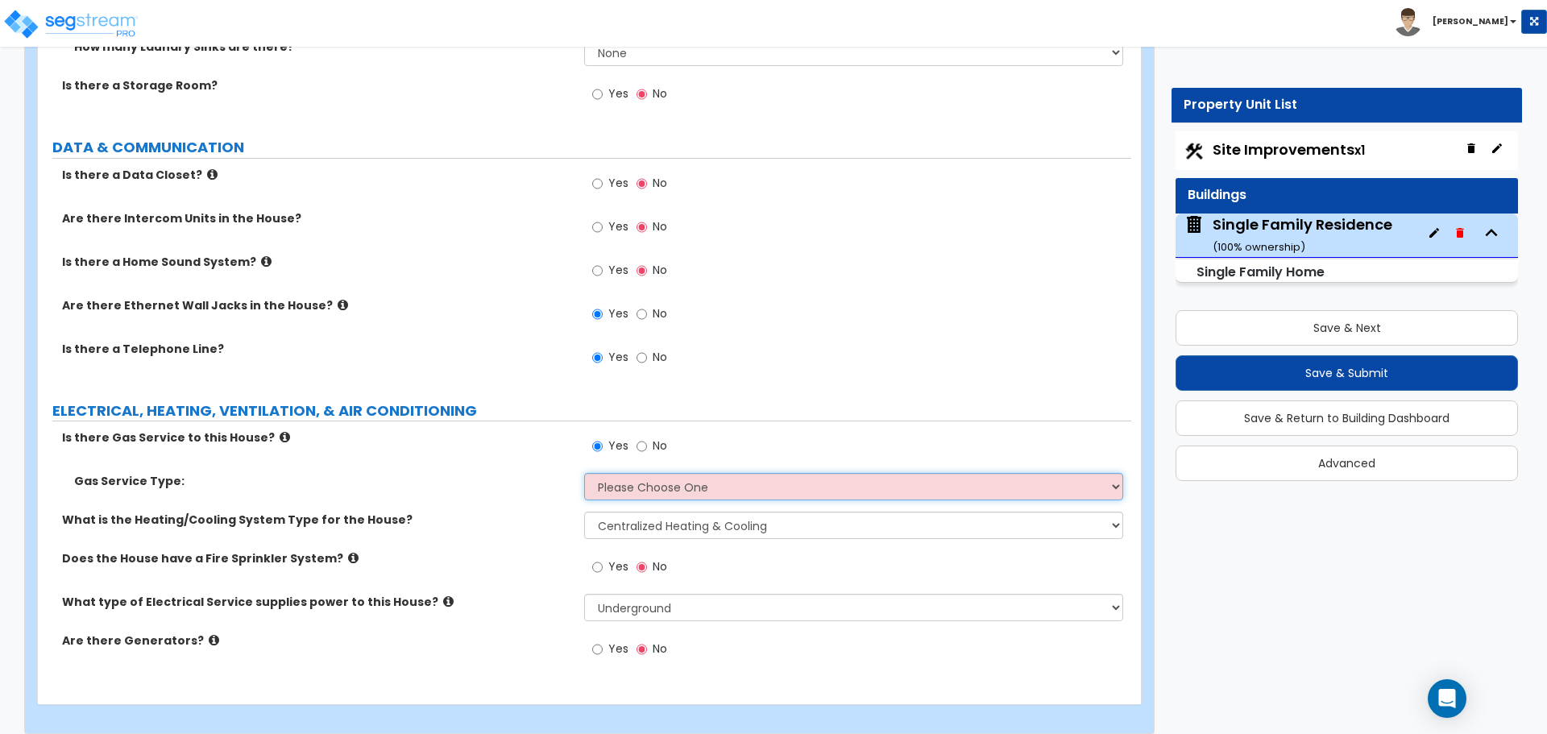
click at [634, 481] on select "Please Choose One Natural Gas Service Propane Tank On-site" at bounding box center [853, 486] width 538 height 27
select select "1"
click at [584, 473] on select "Please Choose One Natural Gas Service Propane Tank On-site" at bounding box center [853, 486] width 538 height 27
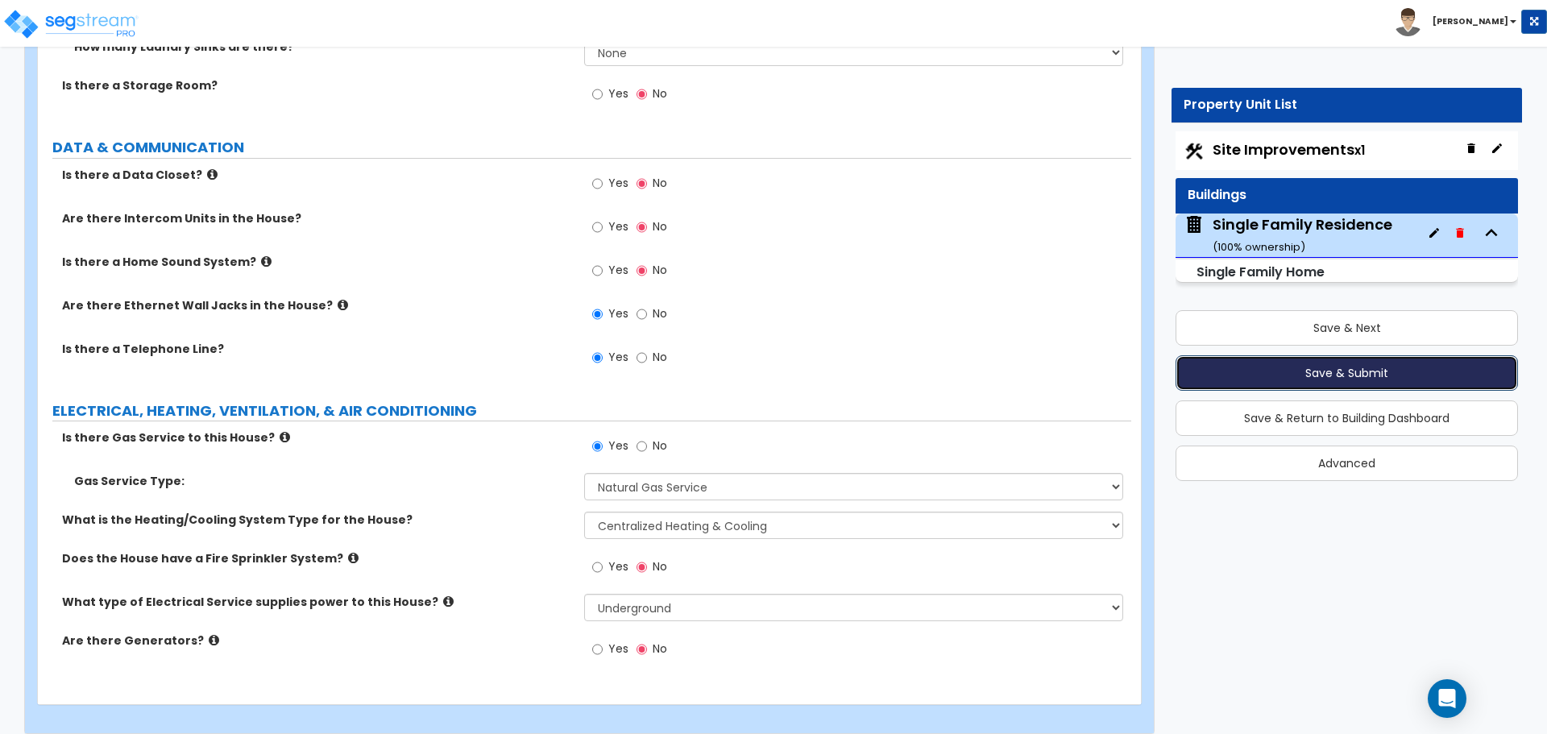
click at [1340, 366] on button "Save & Submit" at bounding box center [1347, 372] width 343 height 35
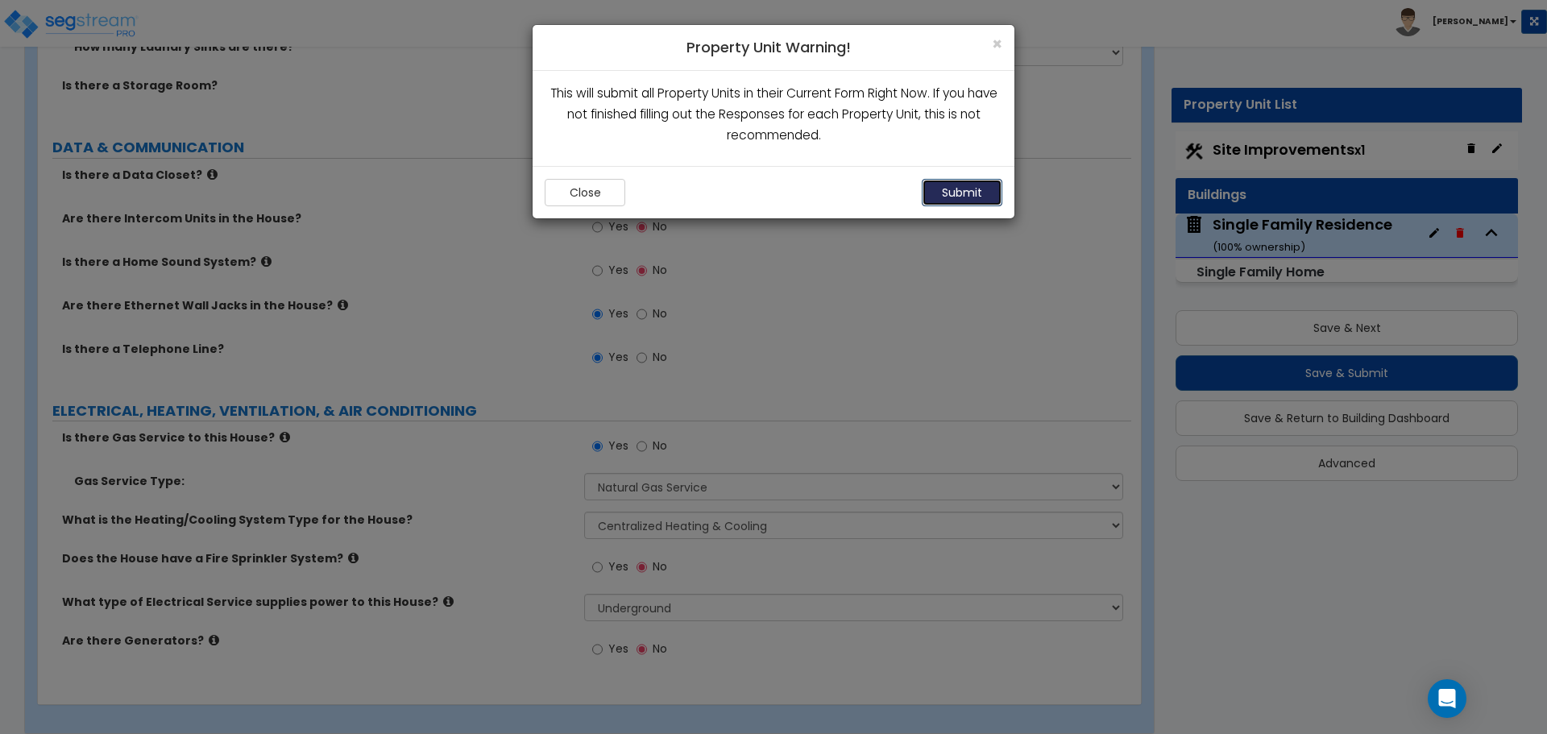
click at [941, 190] on button "Submit" at bounding box center [962, 192] width 81 height 27
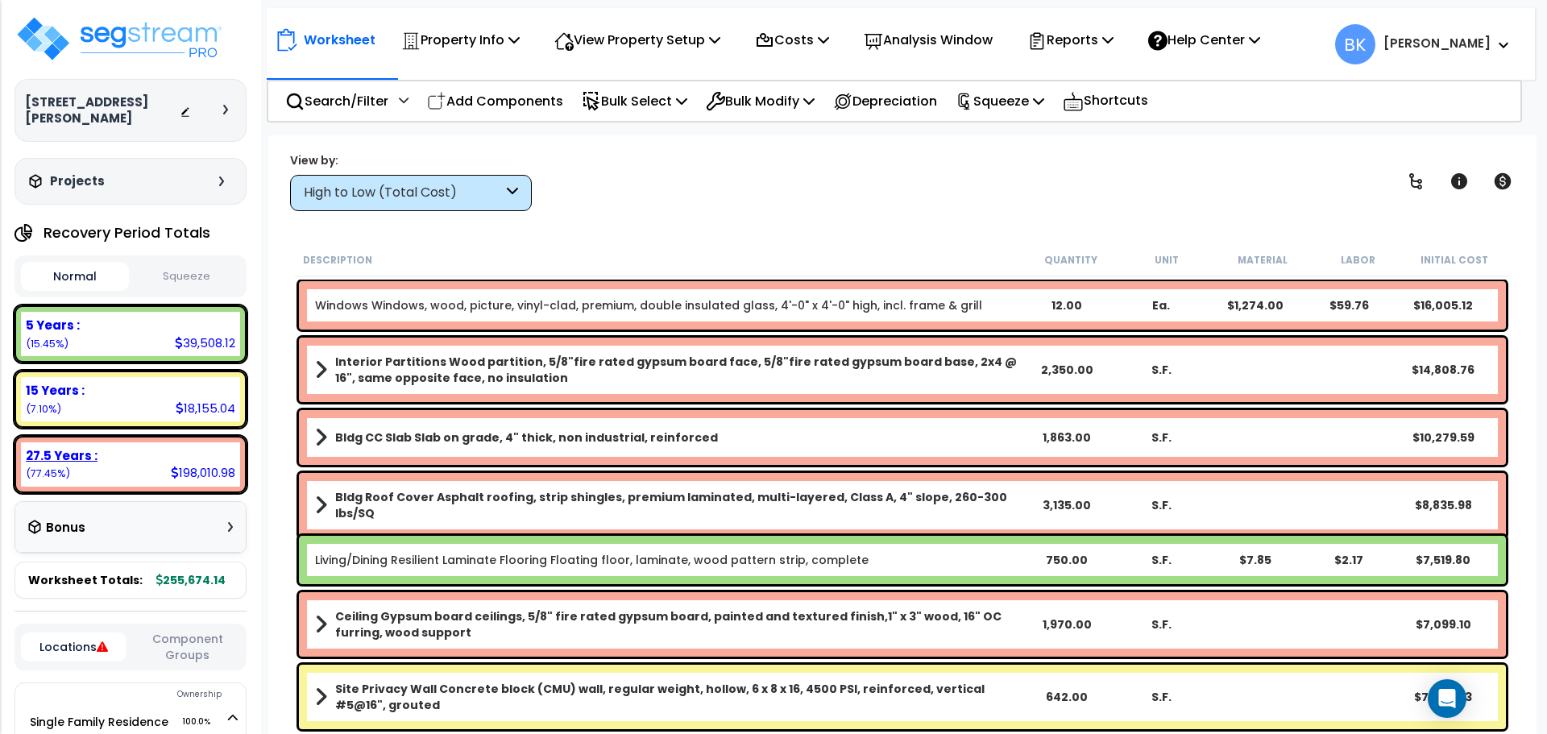
click at [123, 447] on div "27.5 Years :" at bounding box center [131, 455] width 210 height 17
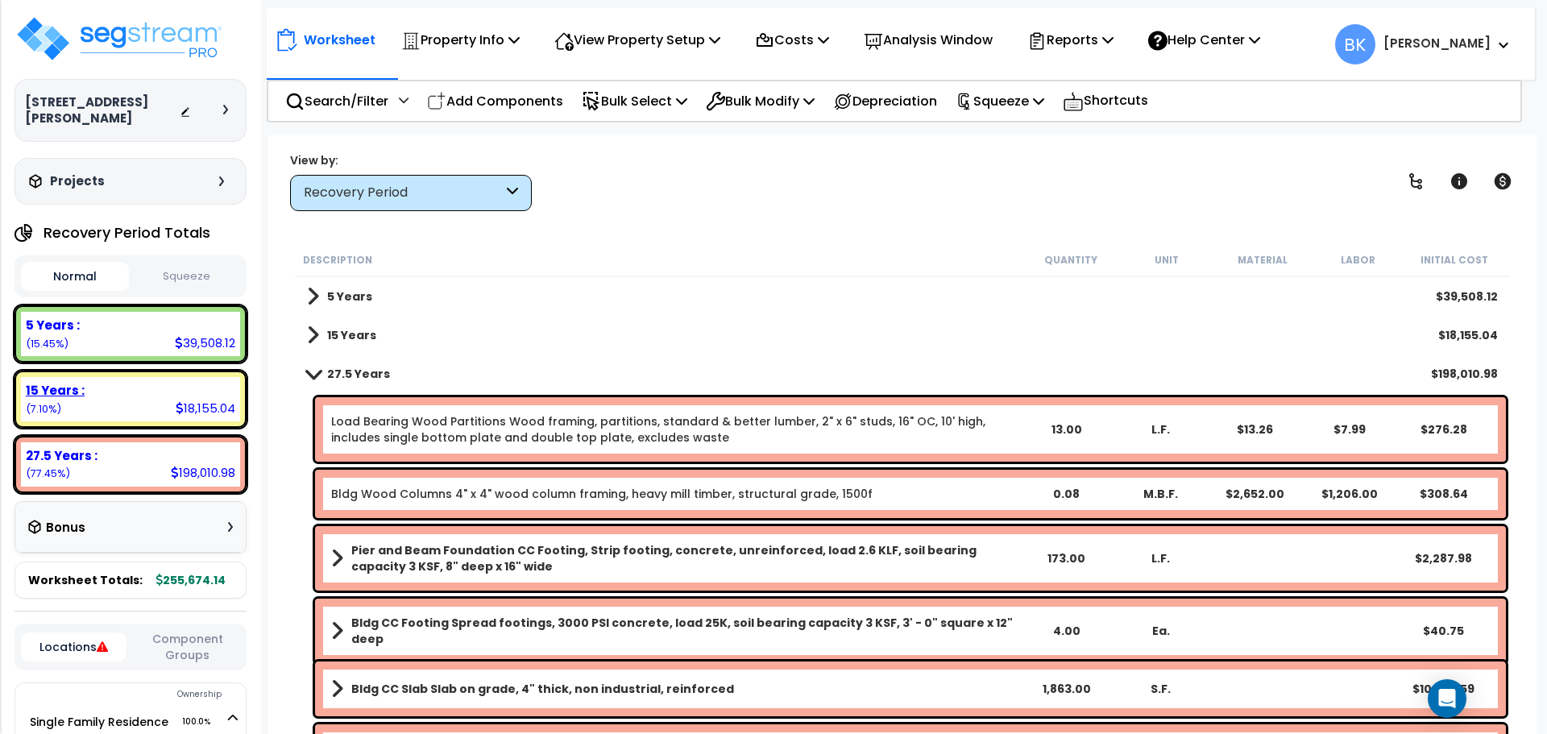
click at [118, 383] on div "15 Years : 18,155.04 (7.10%)" at bounding box center [130, 399] width 219 height 44
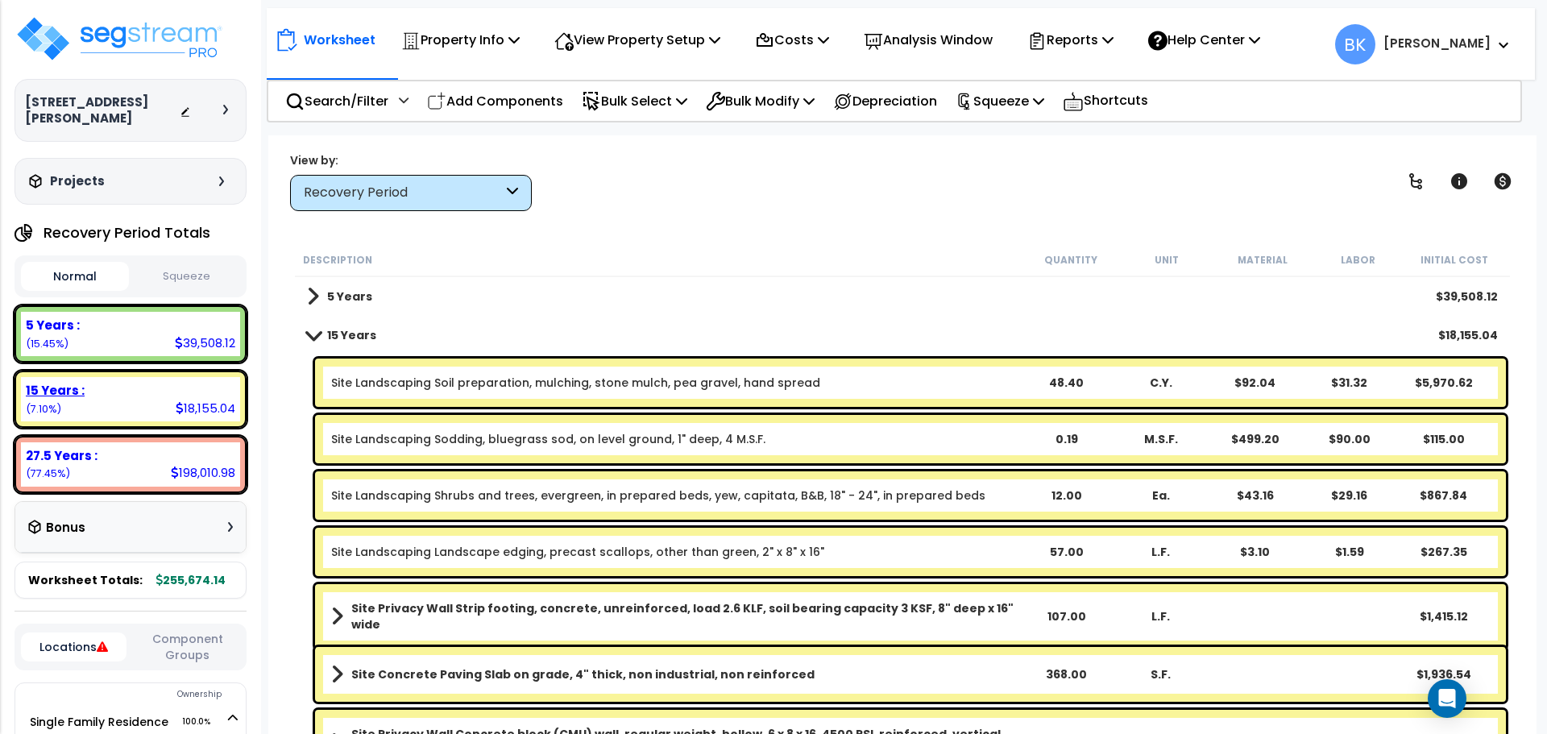
click at [144, 335] on div "5 Years : 39,508.12 (15.45%)" at bounding box center [130, 334] width 219 height 44
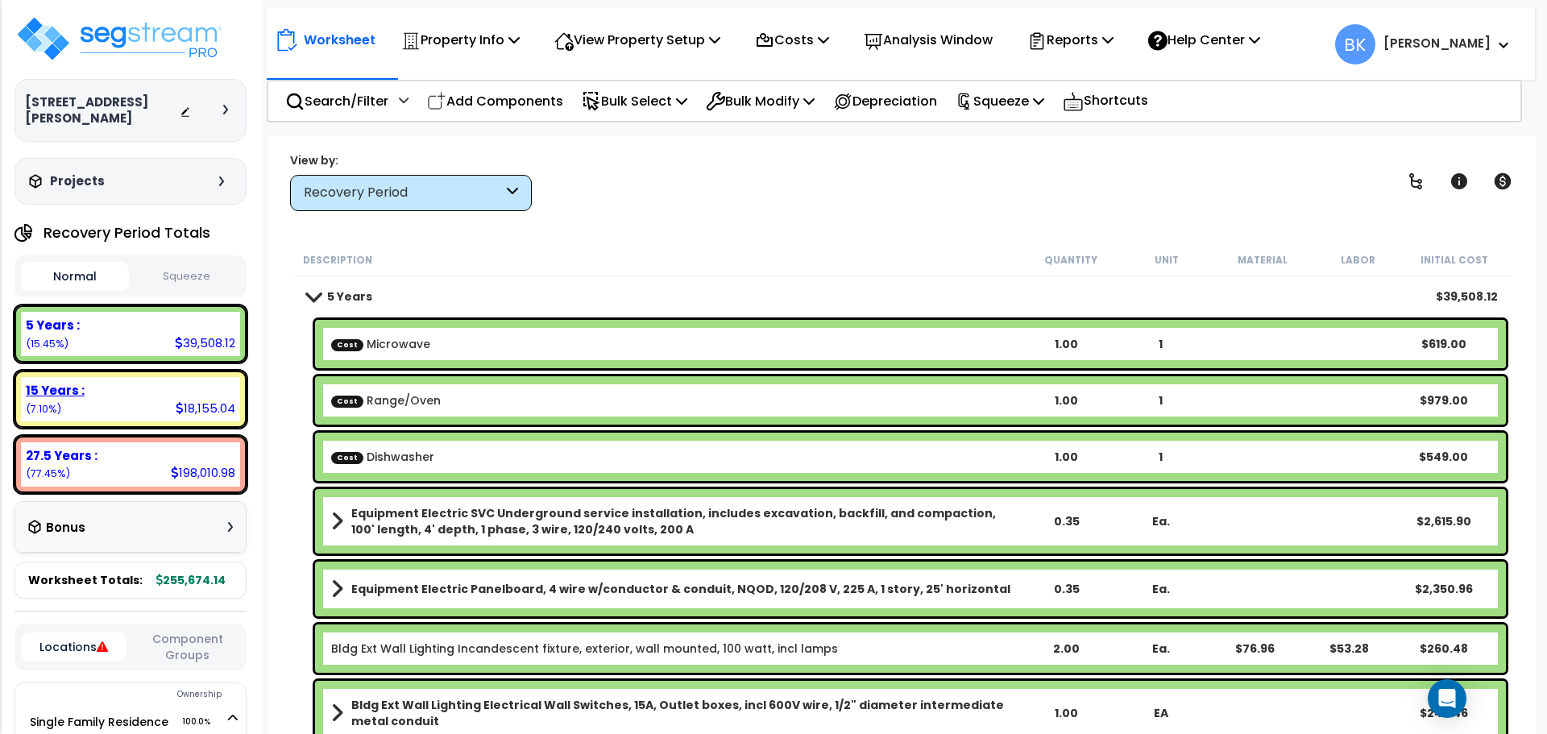
click at [124, 382] on div "15 Years :" at bounding box center [131, 390] width 210 height 17
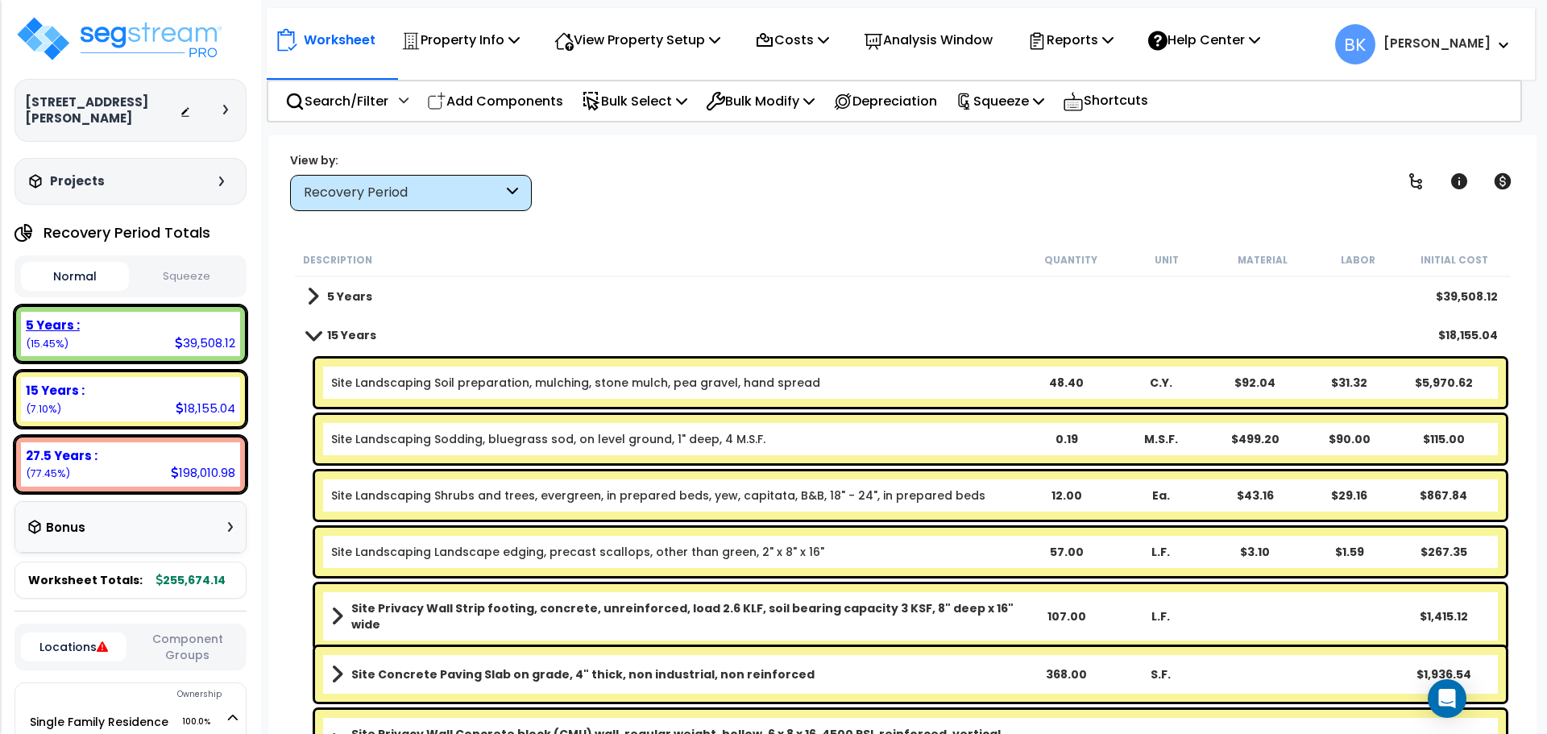
click at [179, 317] on div "5 Years :" at bounding box center [131, 325] width 210 height 17
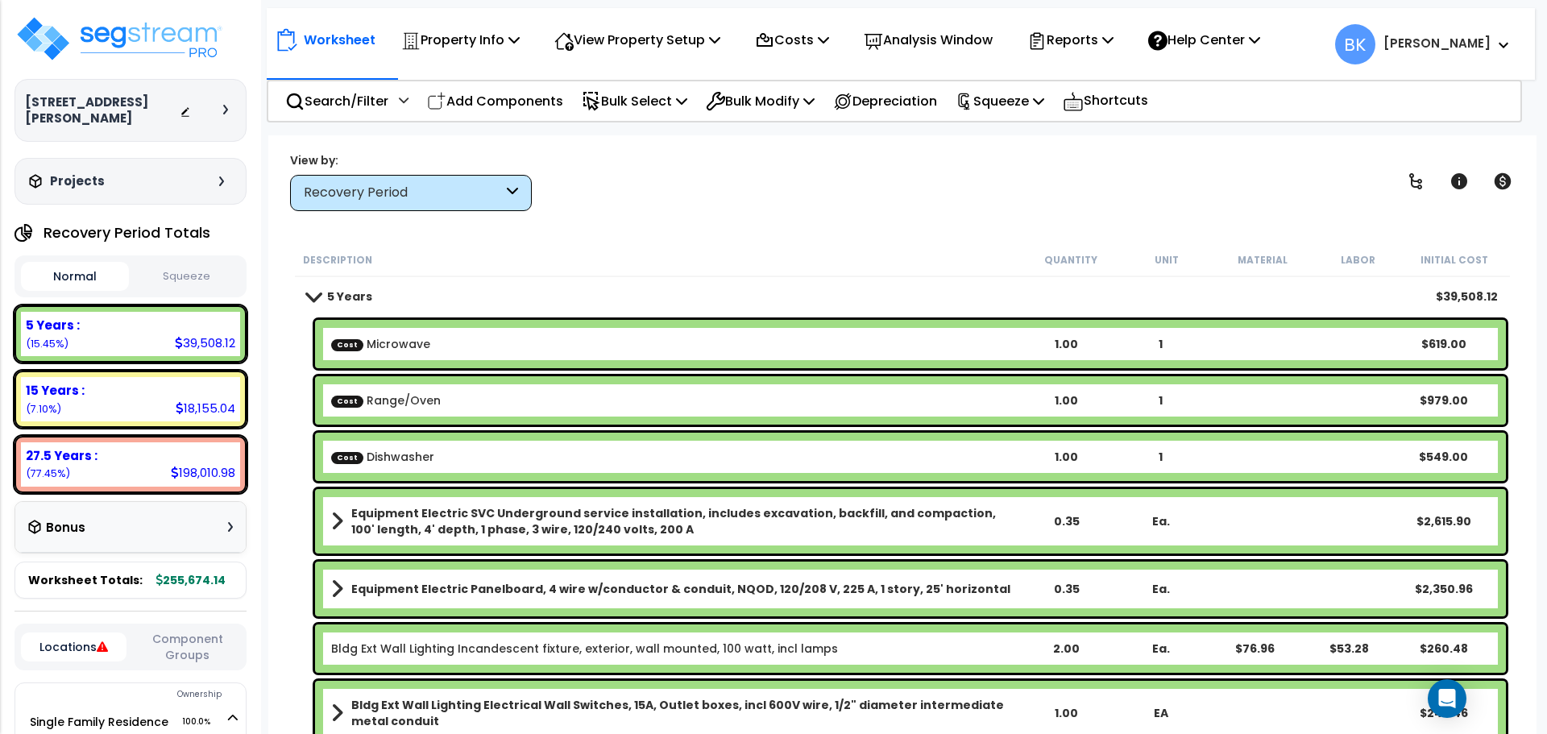
click at [426, 355] on div "Cost Microwave 1.00 1 $619.00" at bounding box center [910, 344] width 1191 height 48
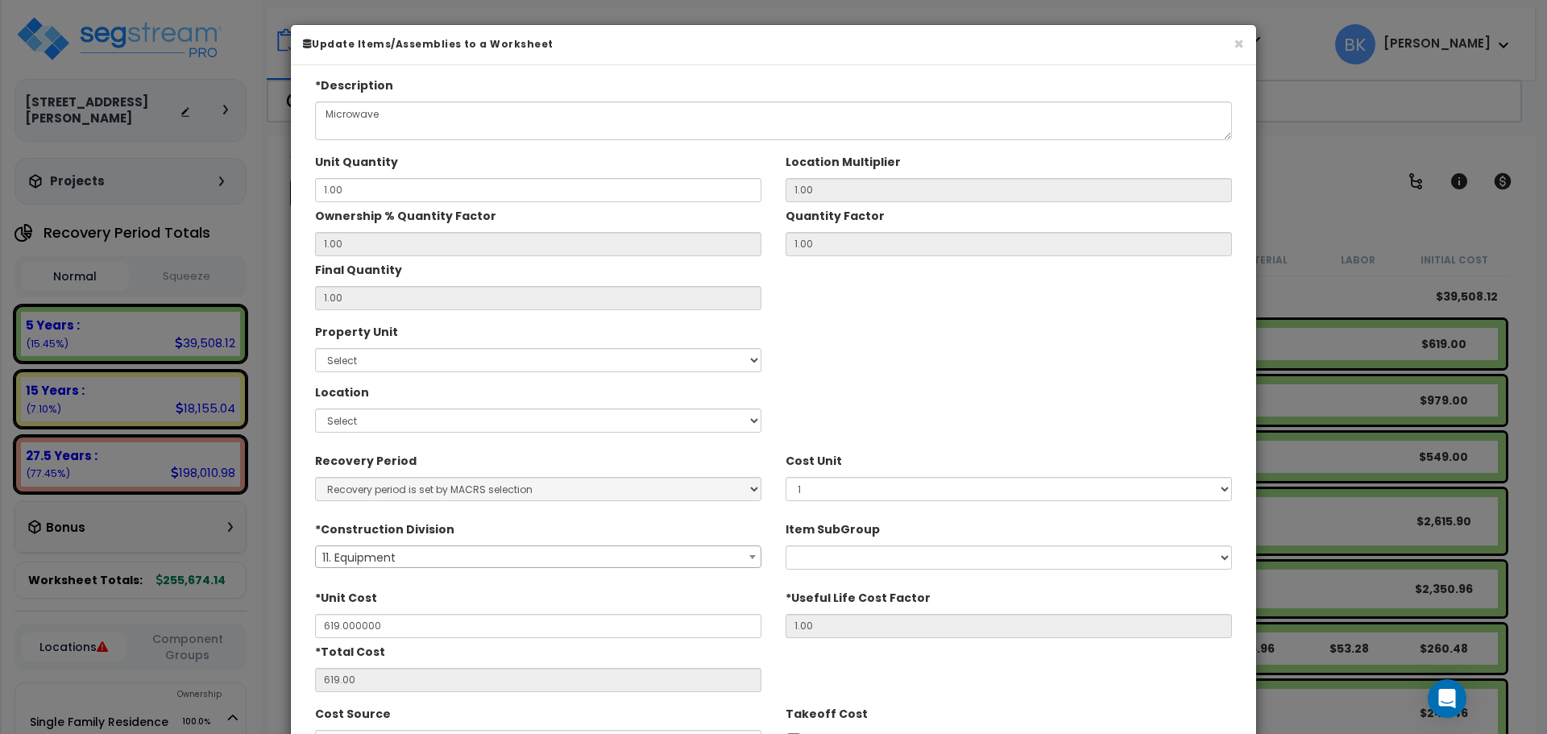
type input "$619.00"
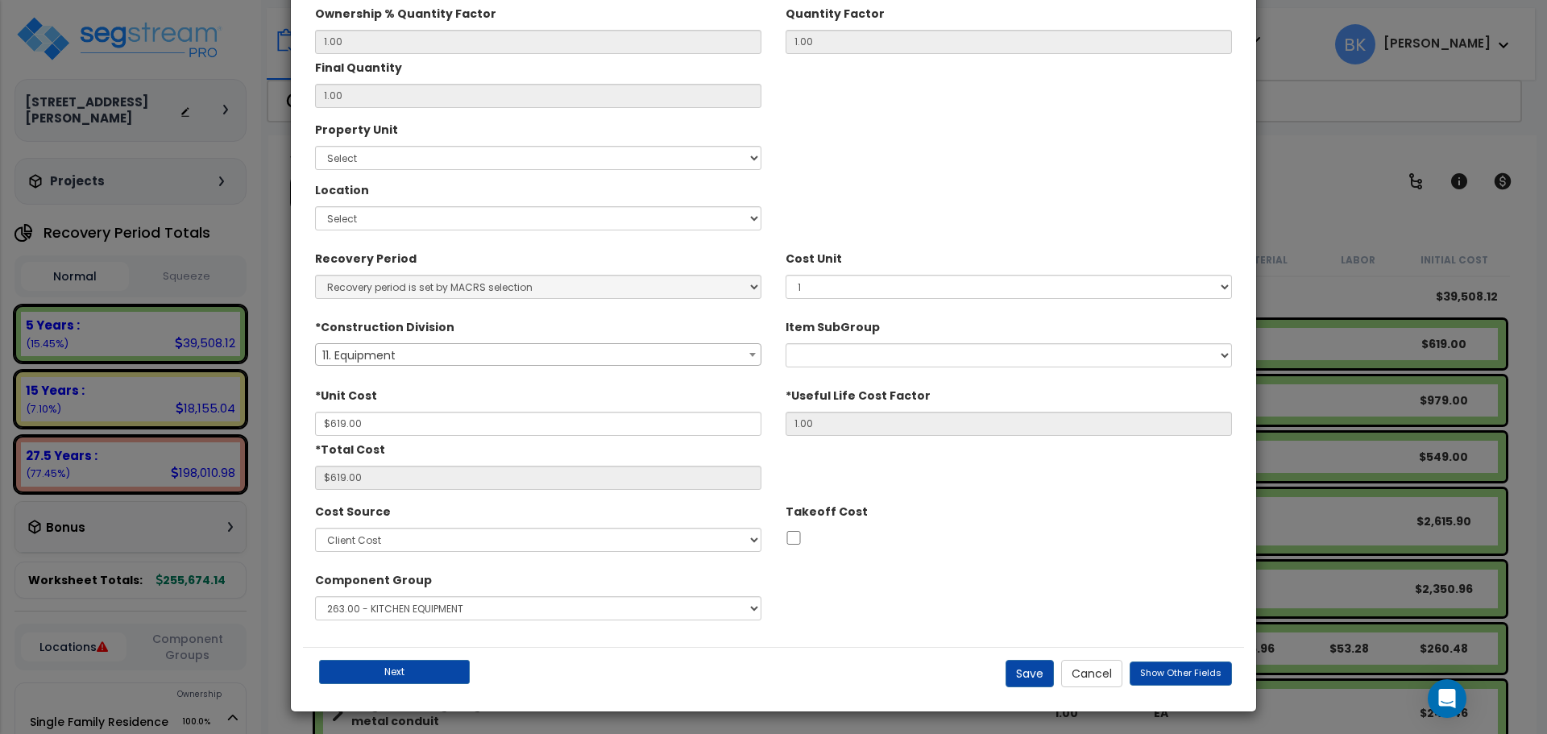
scroll to position [205, 0]
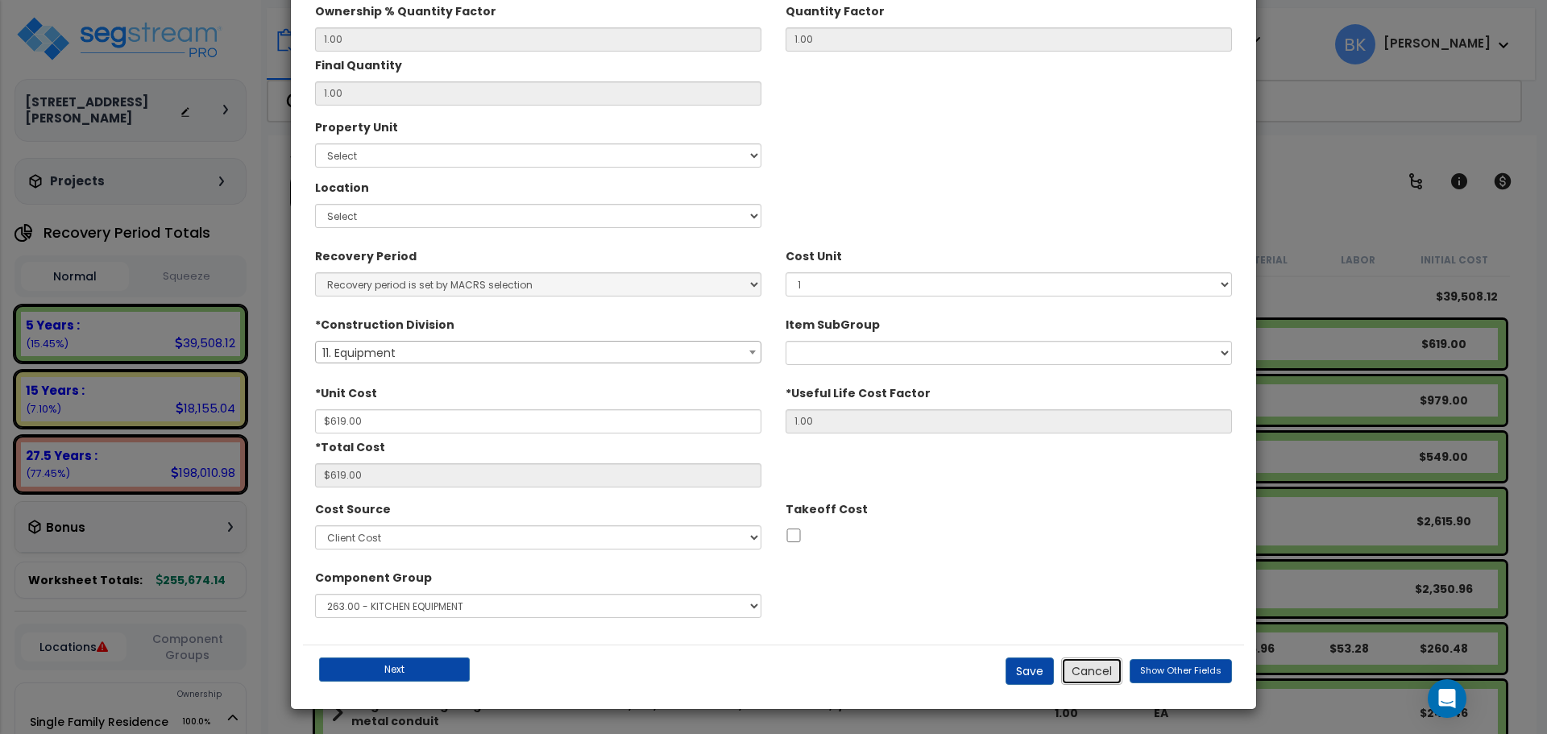
drag, startPoint x: 1107, startPoint y: 673, endPoint x: 836, endPoint y: 375, distance: 402.8
click at [1106, 673] on button "Cancel" at bounding box center [1091, 671] width 61 height 27
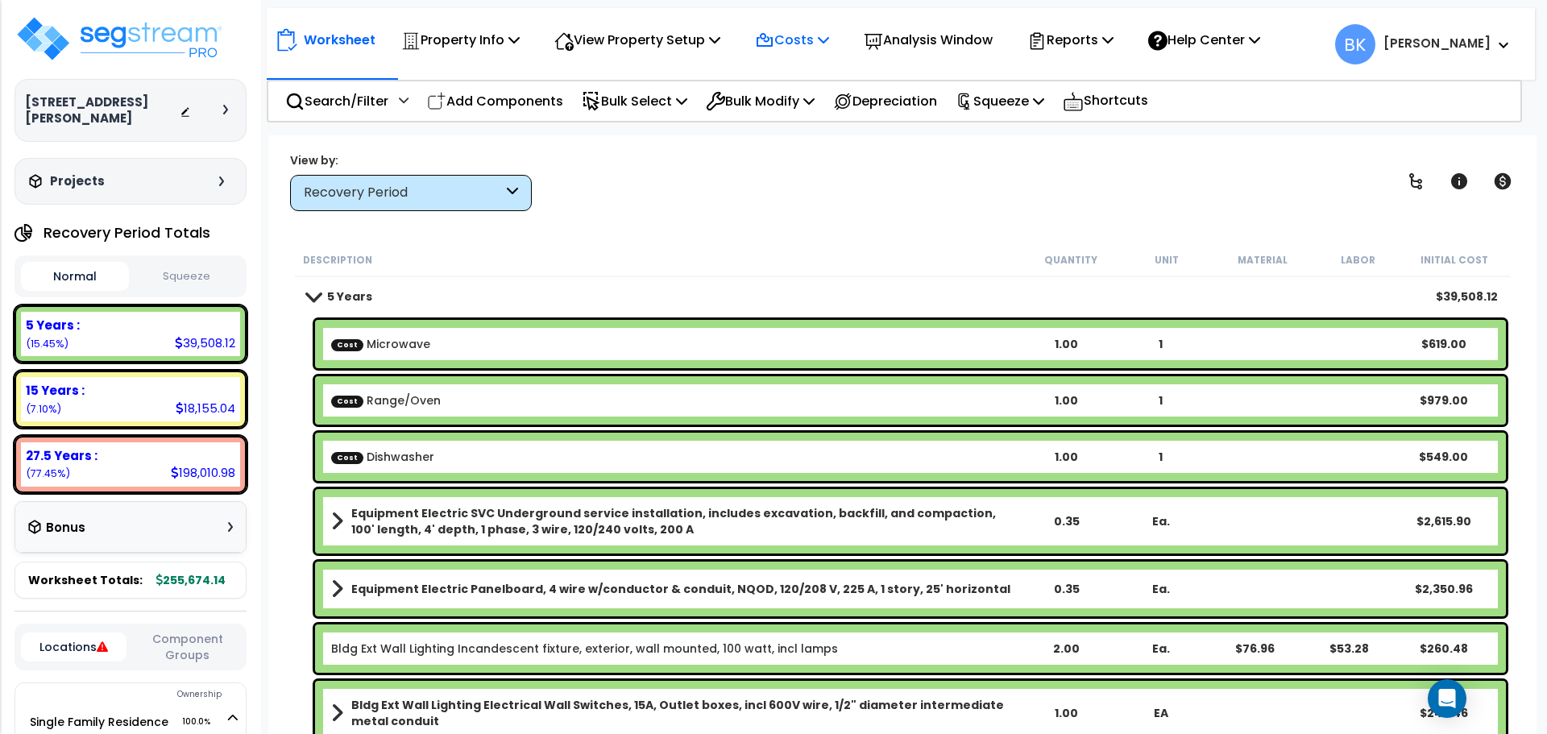
click at [805, 52] on div "Costs" at bounding box center [792, 40] width 74 height 38
click at [794, 114] on link "Direct Costs" at bounding box center [827, 110] width 160 height 32
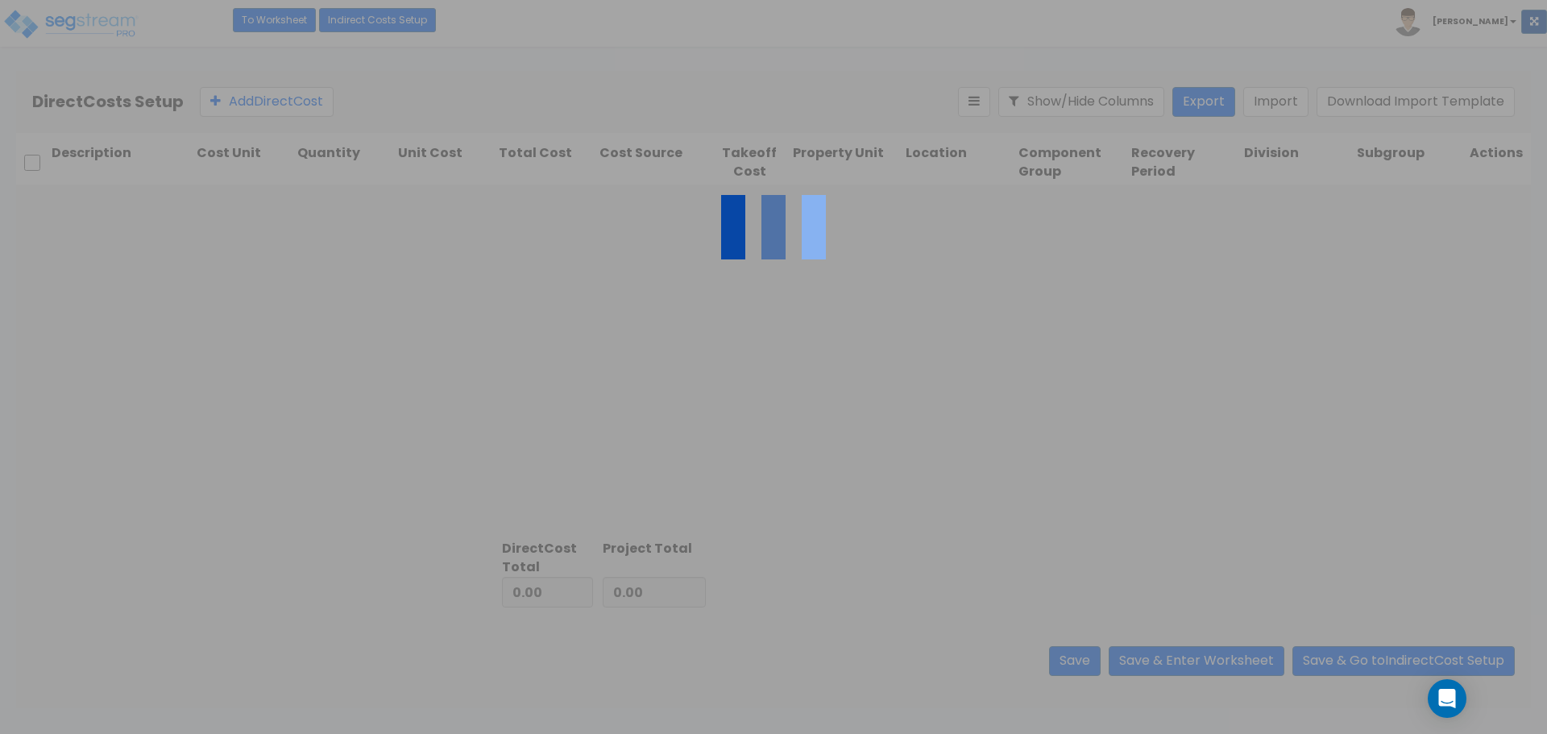
type input "2,147.00"
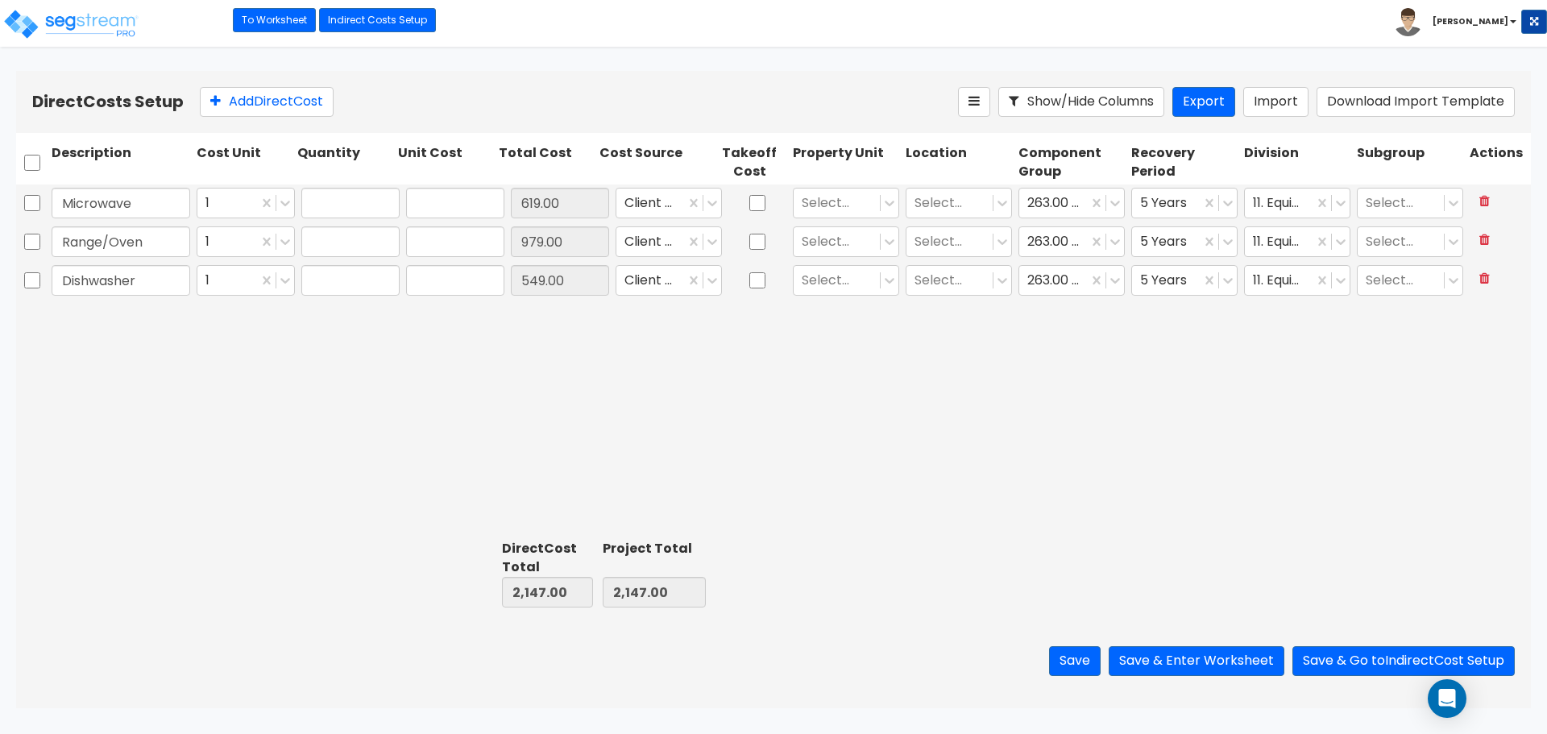
type input "1.00"
type input "619.00"
type input "1.00"
type input "979.00"
type input "1.00"
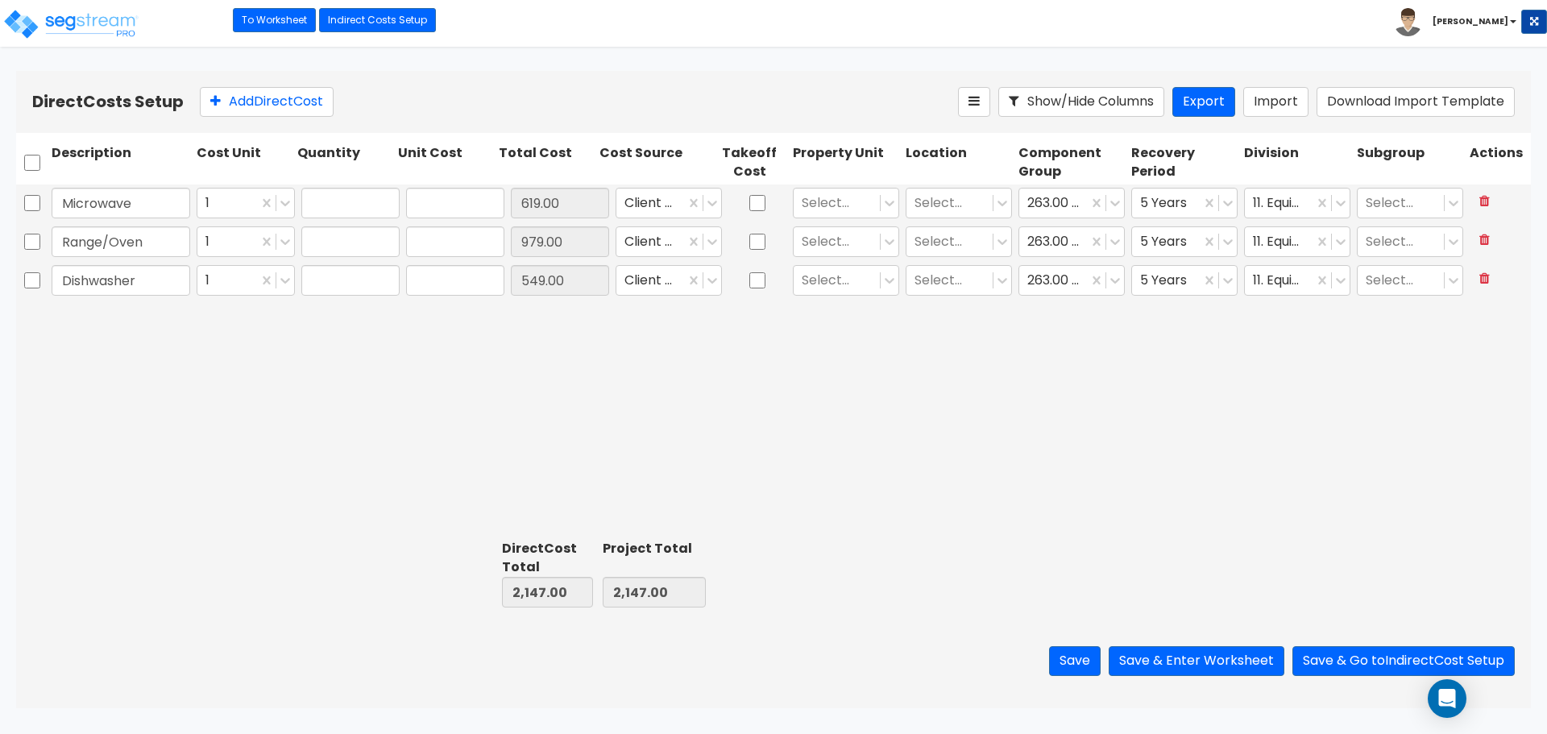
type input "549.00"
click at [418, 199] on input "619.00" at bounding box center [455, 203] width 98 height 31
click at [424, 204] on input "619.00" at bounding box center [455, 203] width 98 height 31
type input "519.00"
type input "2,047.00"
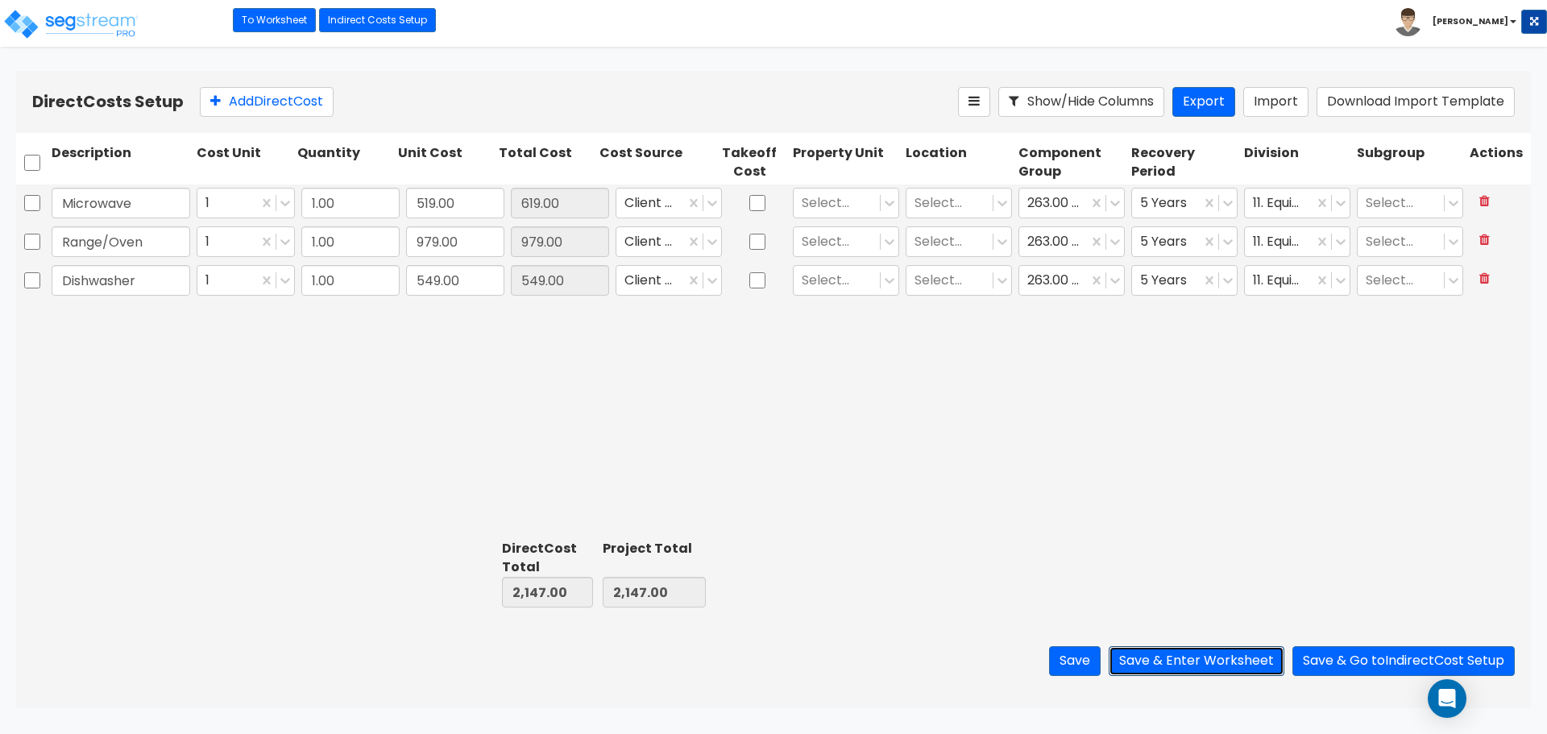
type input "2,047.00"
type input "519.00"
click at [1236, 662] on button "Save & Enter Worksheet" at bounding box center [1197, 661] width 176 height 30
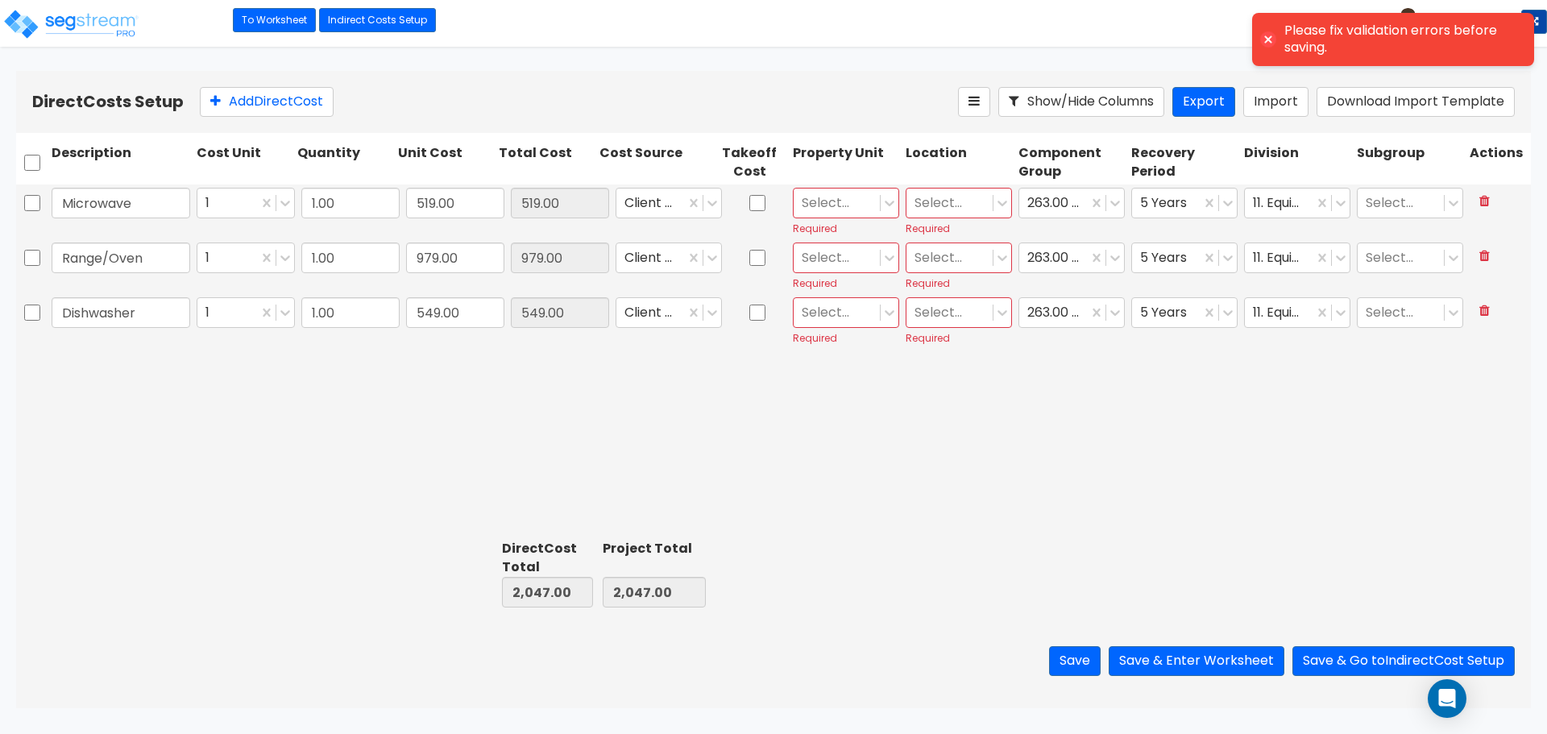
click at [841, 197] on div at bounding box center [837, 204] width 70 height 22
click at [844, 256] on div "Single Family Residence" at bounding box center [846, 250] width 106 height 45
click at [950, 222] on div "Required" at bounding box center [959, 229] width 106 height 14
click at [950, 197] on div at bounding box center [950, 204] width 70 height 22
click at [957, 274] on div "Building Interior" at bounding box center [959, 271] width 106 height 29
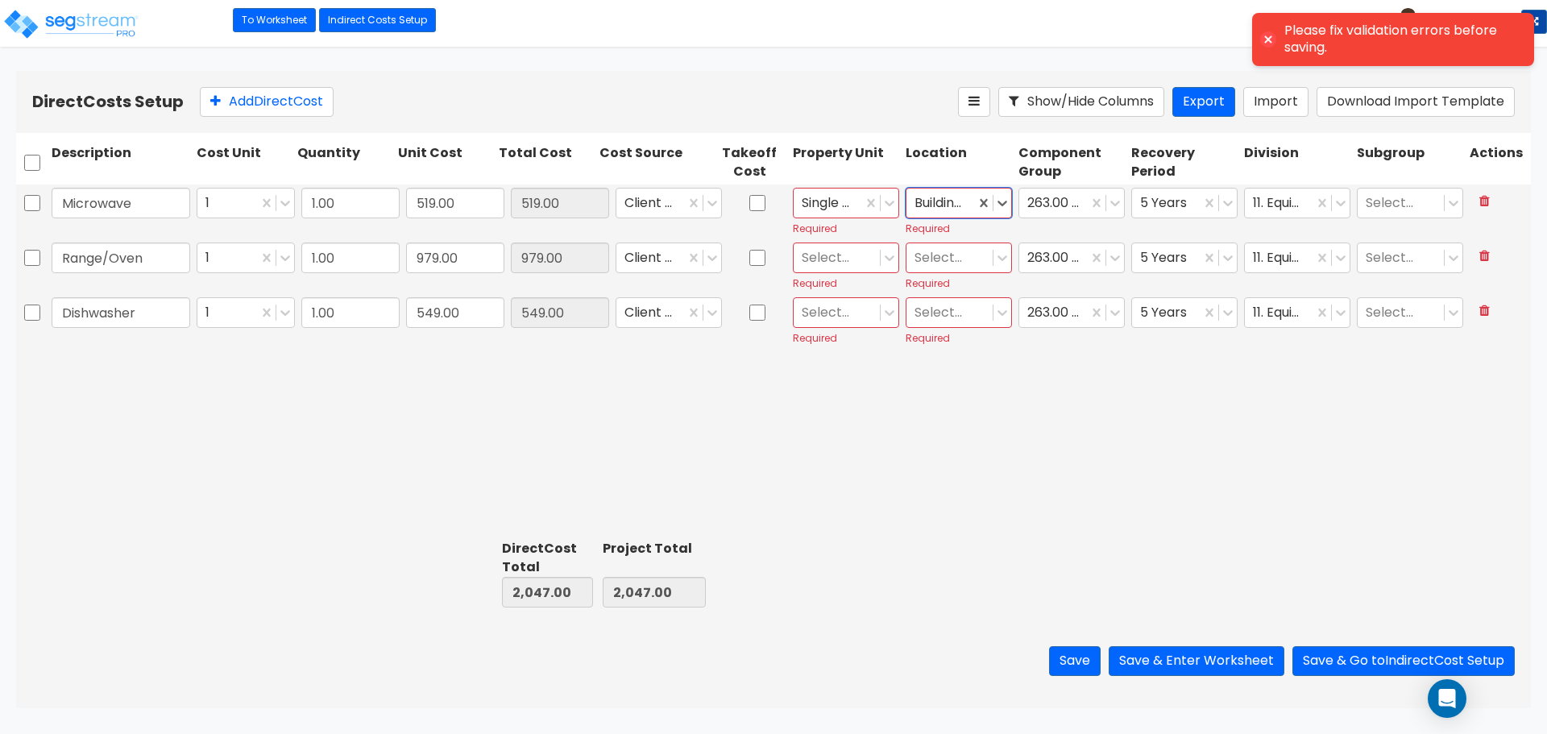
click at [841, 254] on div at bounding box center [837, 258] width 70 height 22
click at [841, 289] on div "Single Family Residence" at bounding box center [846, 305] width 106 height 45
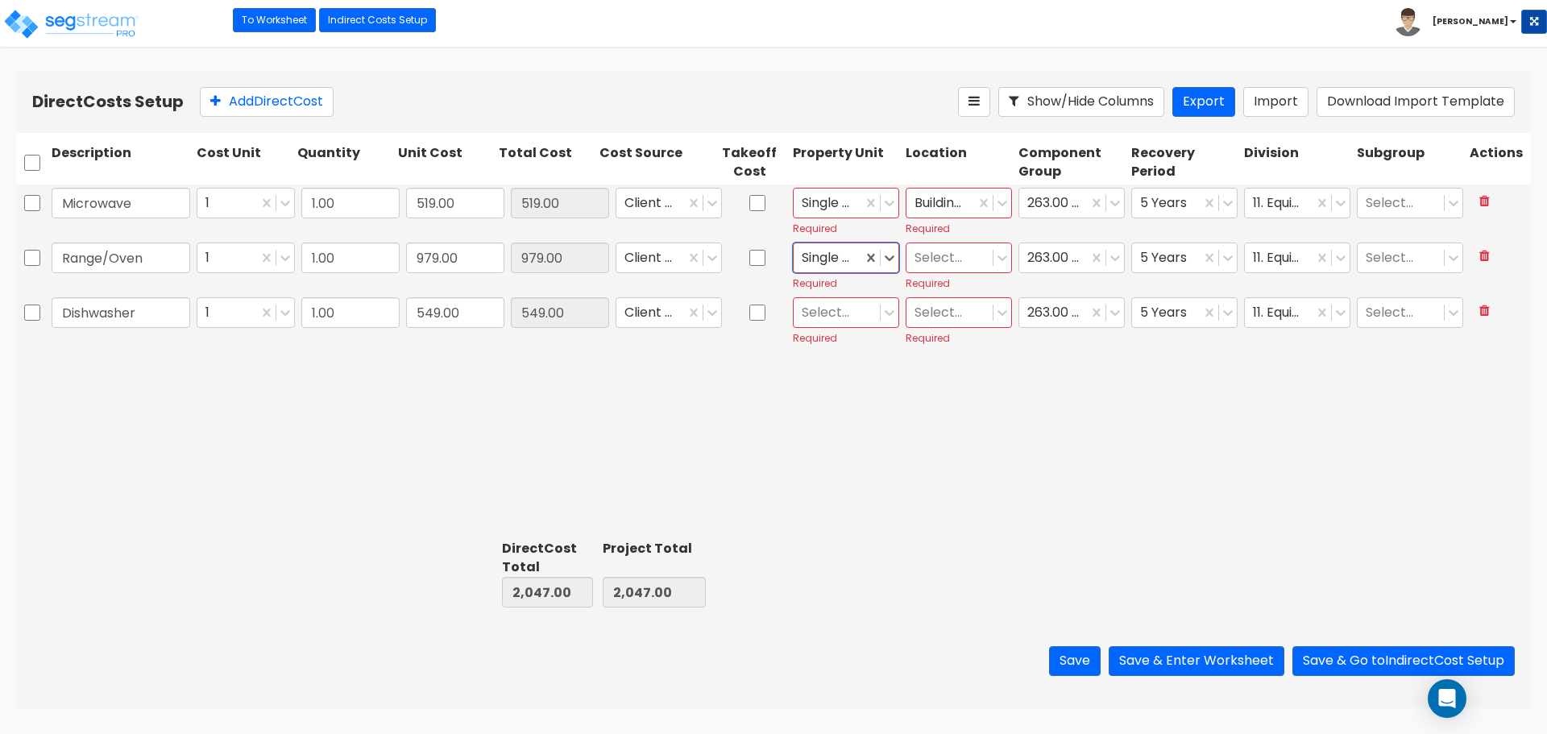
click at [945, 264] on div at bounding box center [950, 258] width 70 height 22
click at [936, 333] on div "Building Interior" at bounding box center [959, 326] width 106 height 29
click at [848, 308] on div at bounding box center [837, 313] width 70 height 22
drag, startPoint x: 829, startPoint y: 360, endPoint x: 845, endPoint y: 357, distance: 16.4
click at [829, 361] on div "Single Family Residence" at bounding box center [846, 360] width 106 height 45
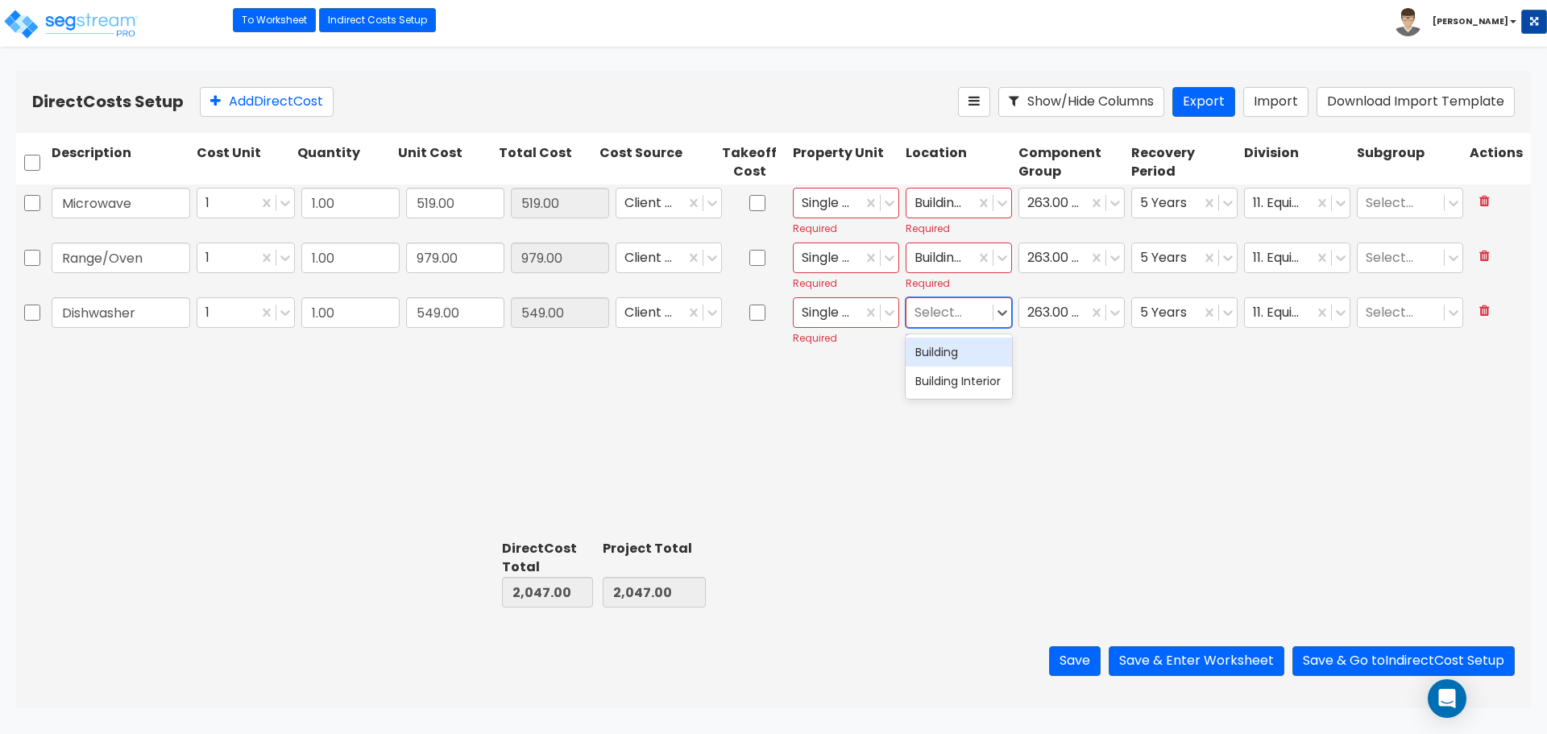
click at [952, 318] on div at bounding box center [950, 313] width 70 height 22
click at [932, 387] on div "Building Interior" at bounding box center [959, 381] width 106 height 29
click at [1215, 667] on button "Save & Enter Worksheet" at bounding box center [1197, 661] width 176 height 30
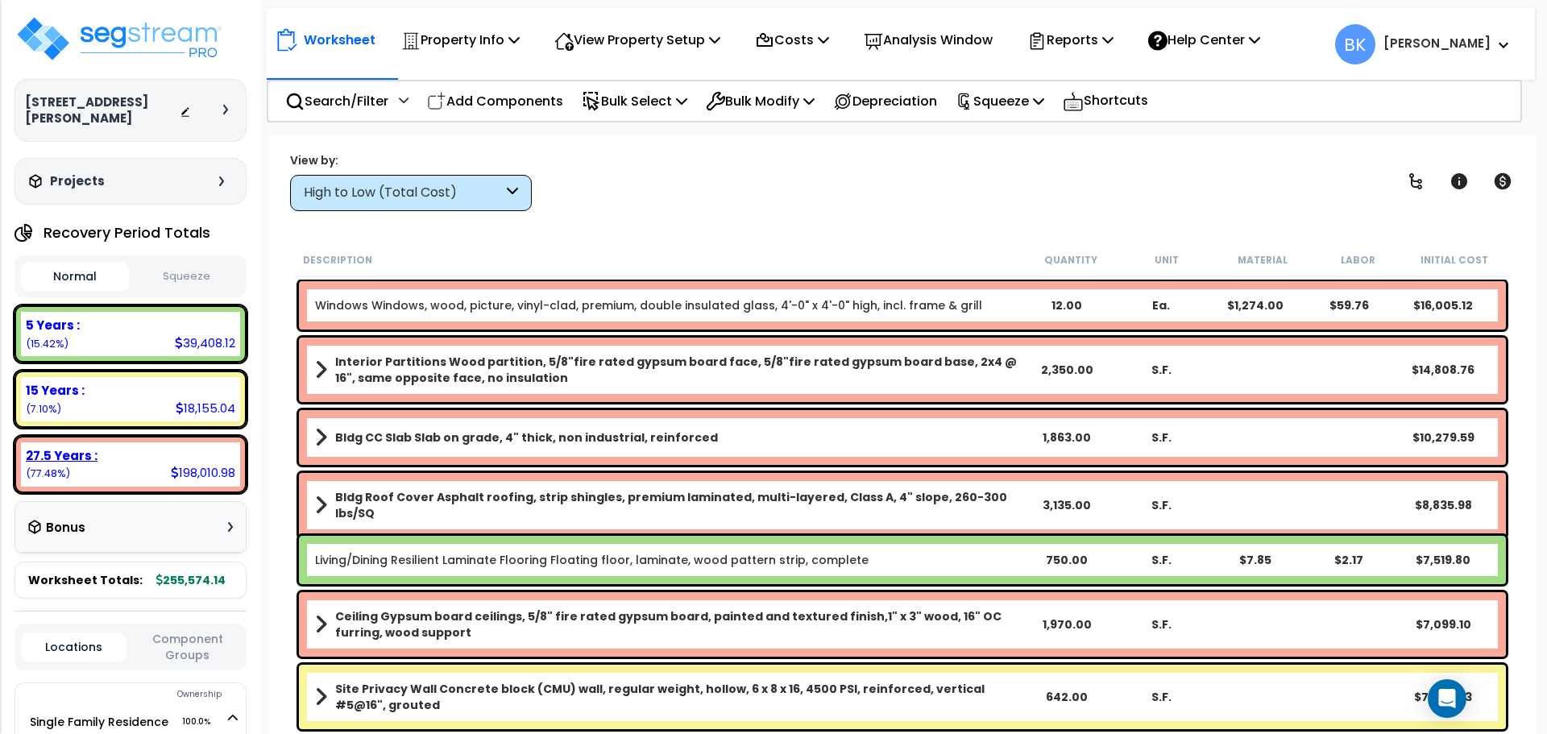
click at [198, 447] on div "27.5 Years :" at bounding box center [131, 455] width 210 height 17
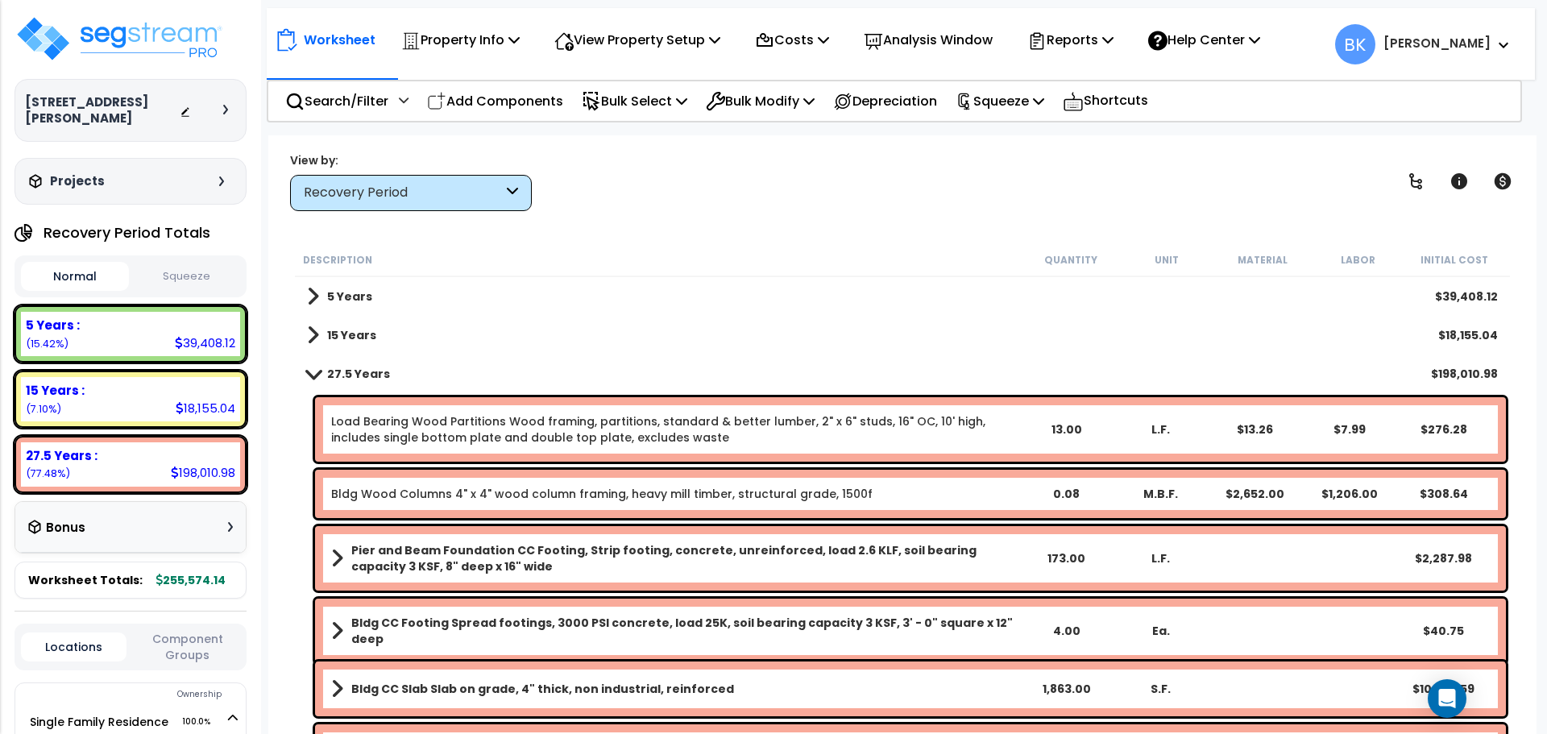
click at [315, 380] on link "27.5 Years" at bounding box center [348, 374] width 83 height 23
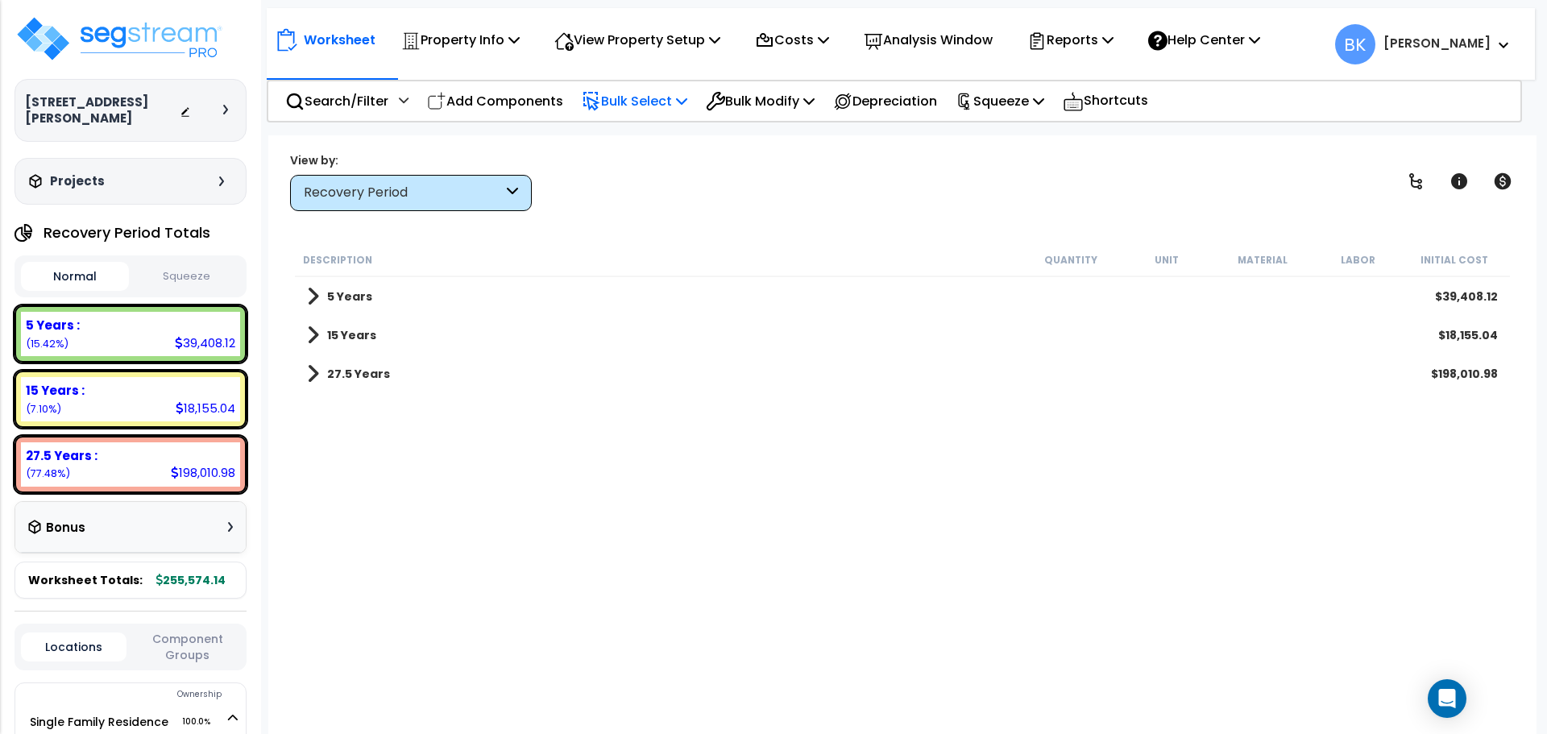
click at [661, 101] on p "Bulk Select" at bounding box center [635, 101] width 106 height 22
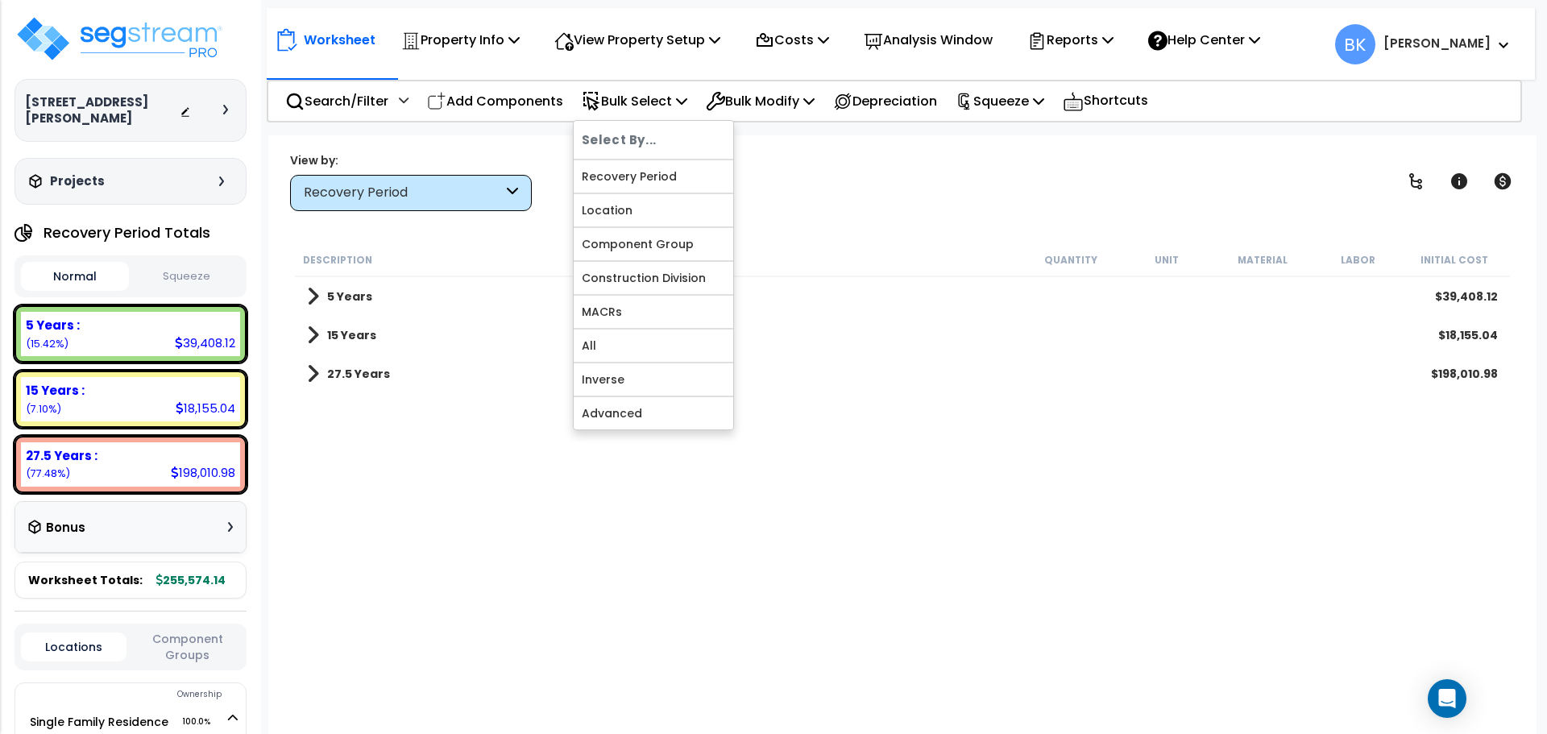
click at [310, 294] on span at bounding box center [313, 296] width 12 height 23
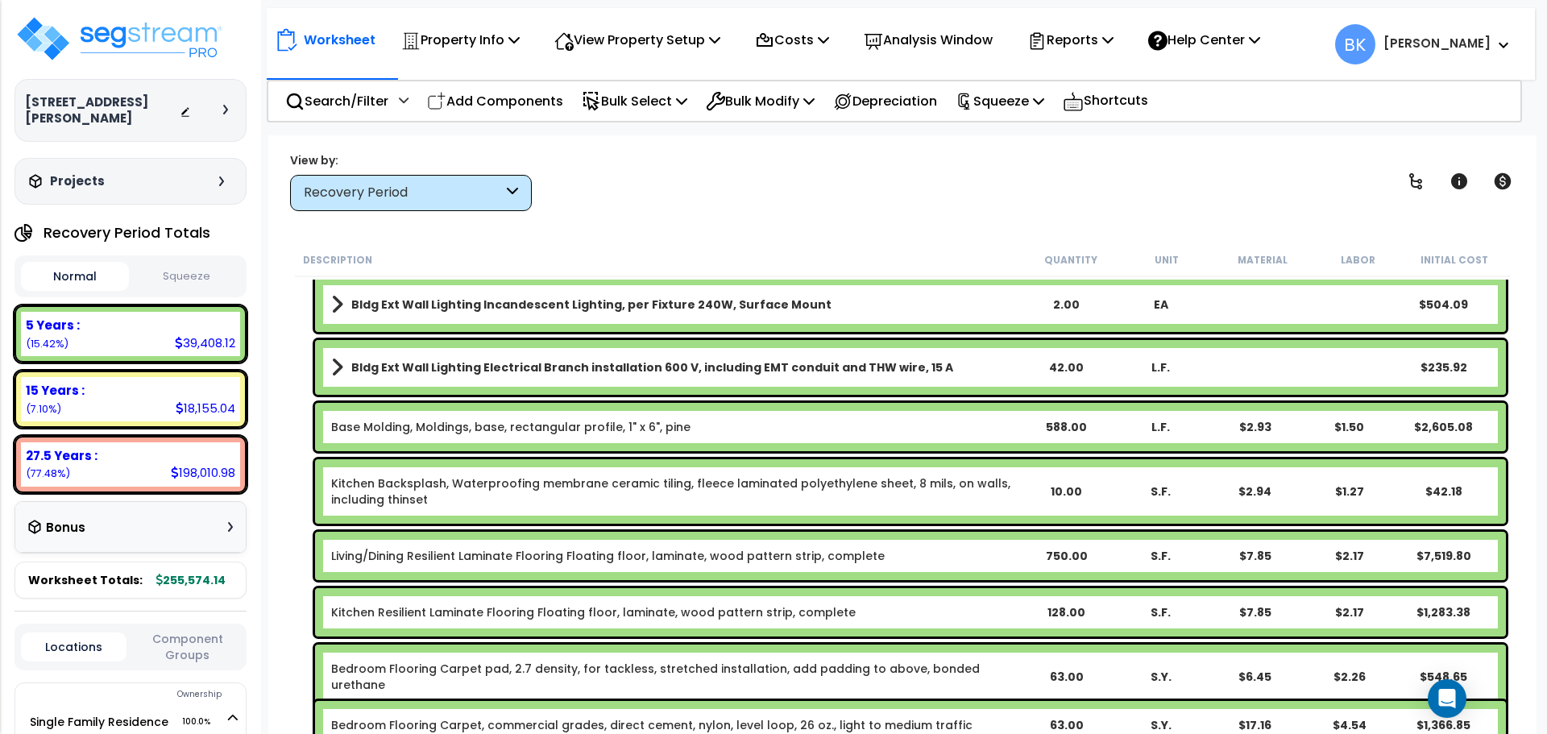
scroll to position [484, 0]
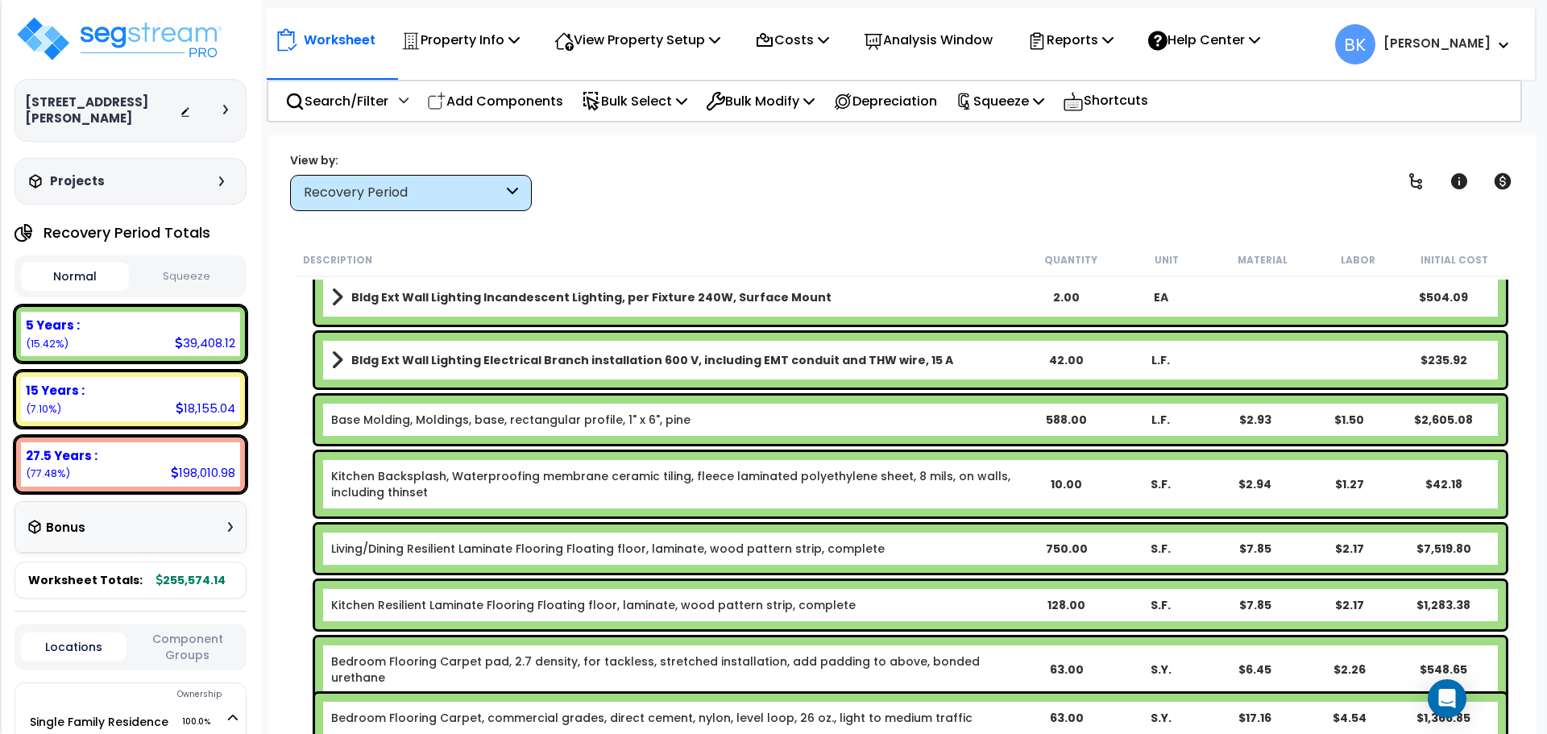
click at [482, 476] on link "Kitchen Backsplash, Waterproofing membrane ceramic tiling, fleece laminated pol…" at bounding box center [675, 484] width 688 height 32
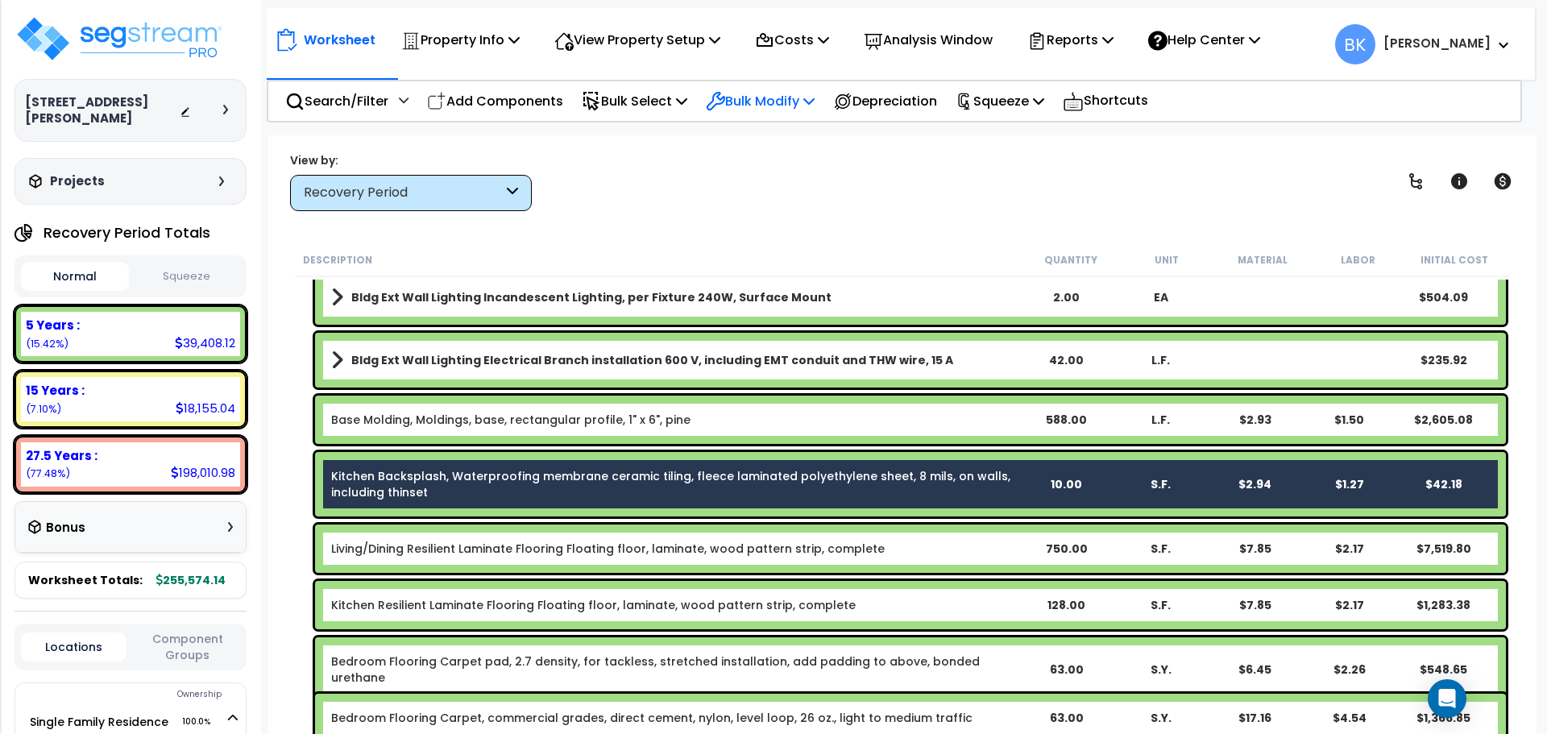
click at [803, 106] on p "Bulk Modify" at bounding box center [760, 101] width 109 height 22
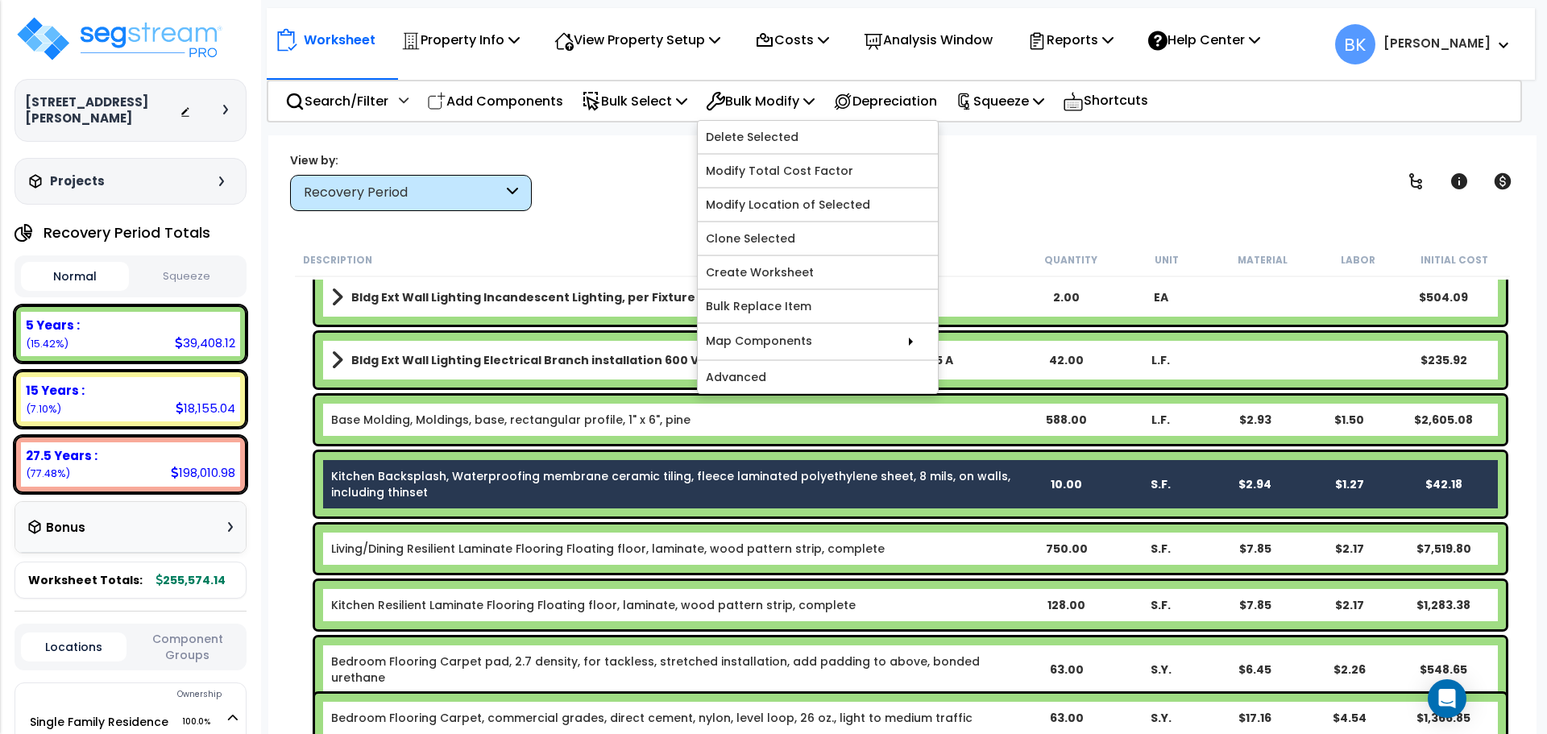
click at [293, 472] on div "Description Quantity Unit Material Labor Initial Cost Cost Dishwasher 1.00 1 $5…" at bounding box center [903, 489] width 1220 height 492
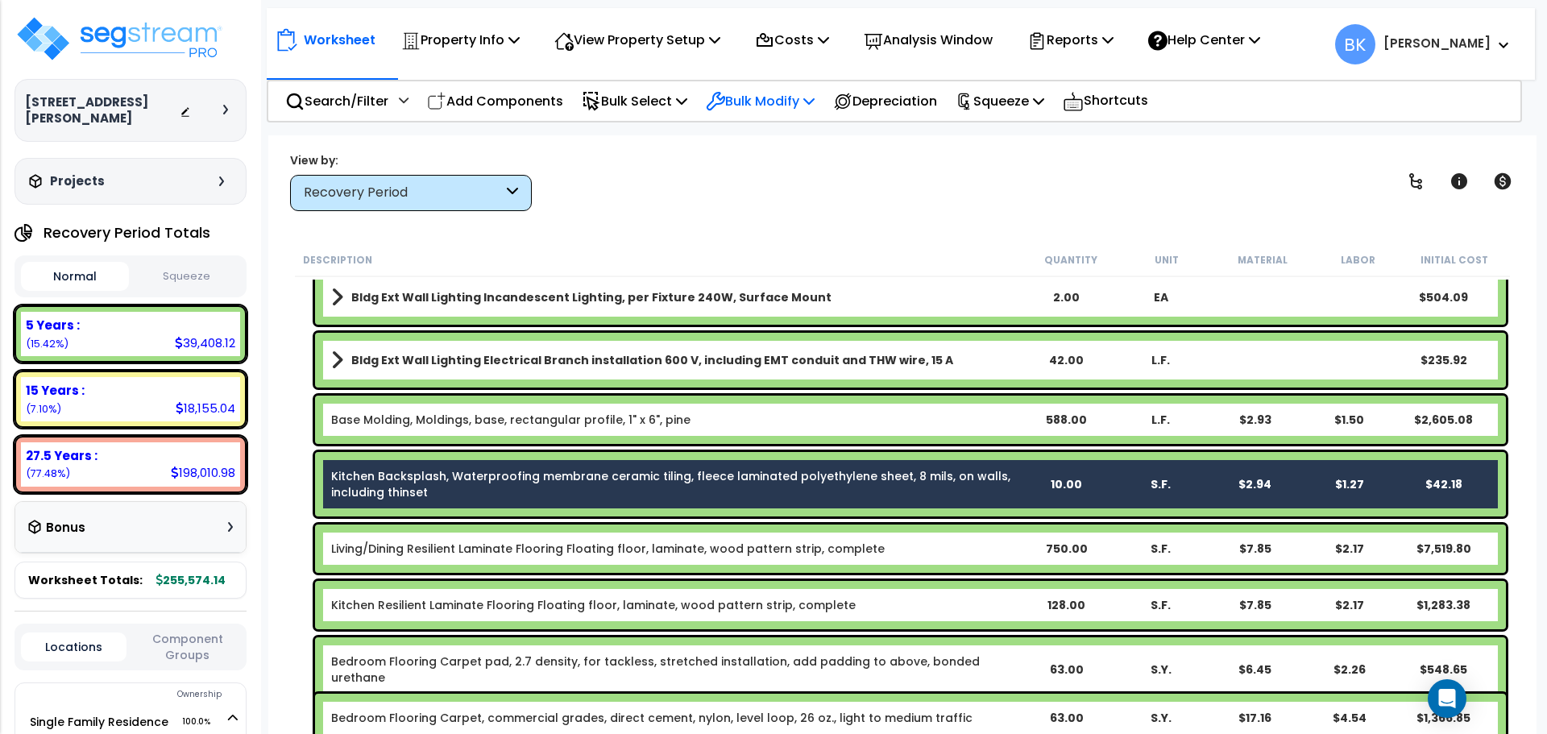
click at [765, 100] on p "Bulk Modify" at bounding box center [760, 101] width 109 height 22
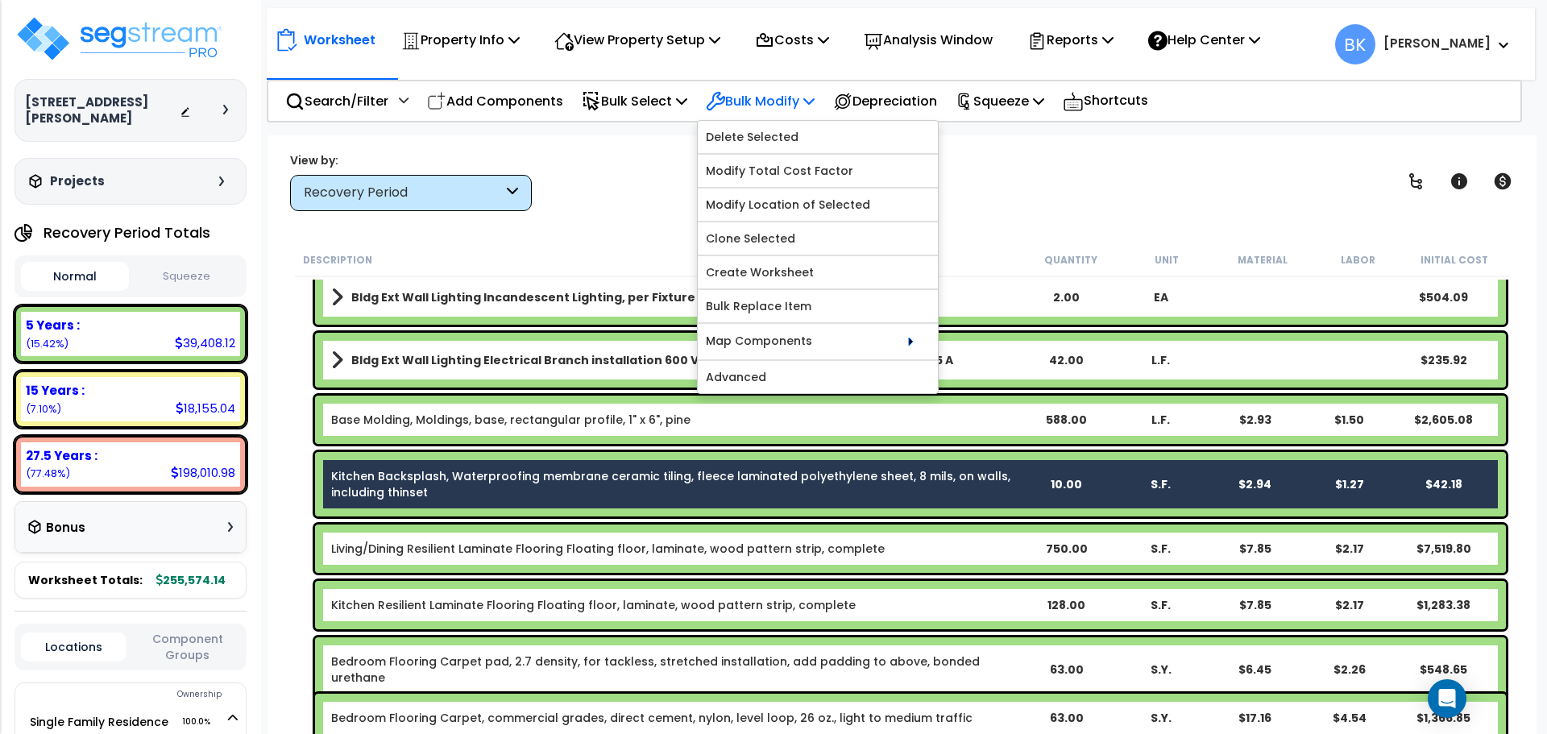
click at [781, 106] on p "Bulk Modify" at bounding box center [760, 101] width 109 height 22
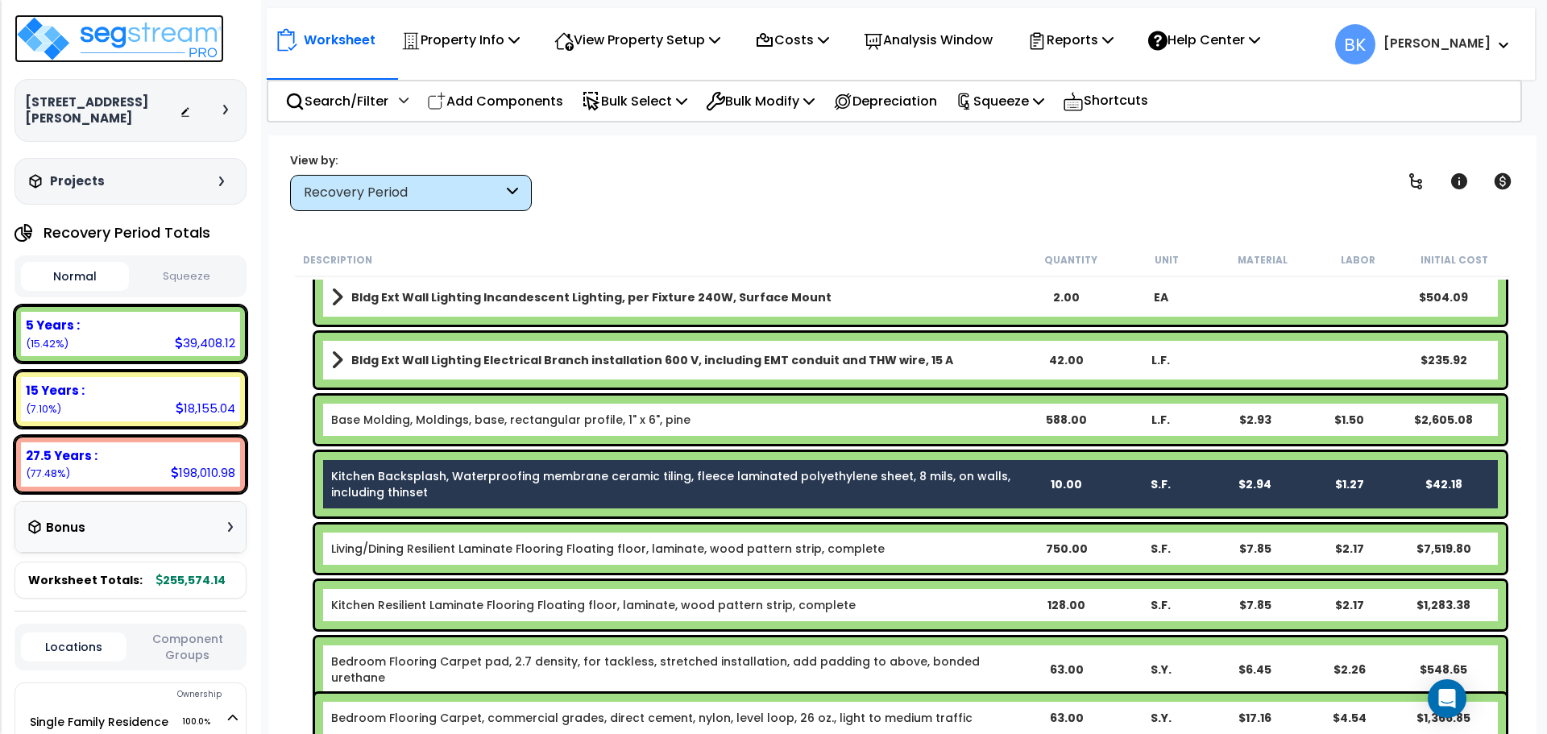
click at [126, 53] on img at bounding box center [120, 39] width 210 height 48
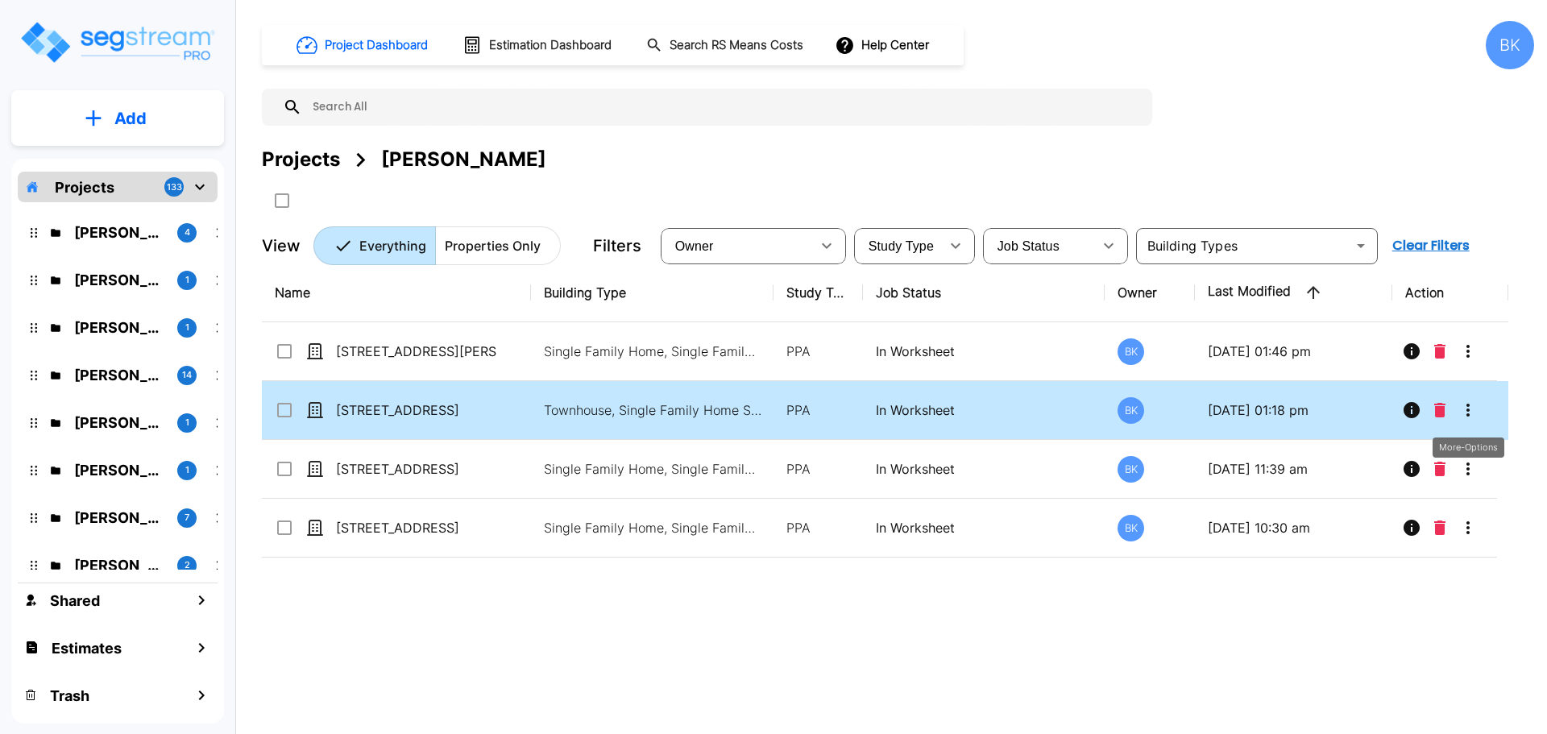
click at [1470, 413] on icon "More-Options" at bounding box center [1468, 410] width 19 height 19
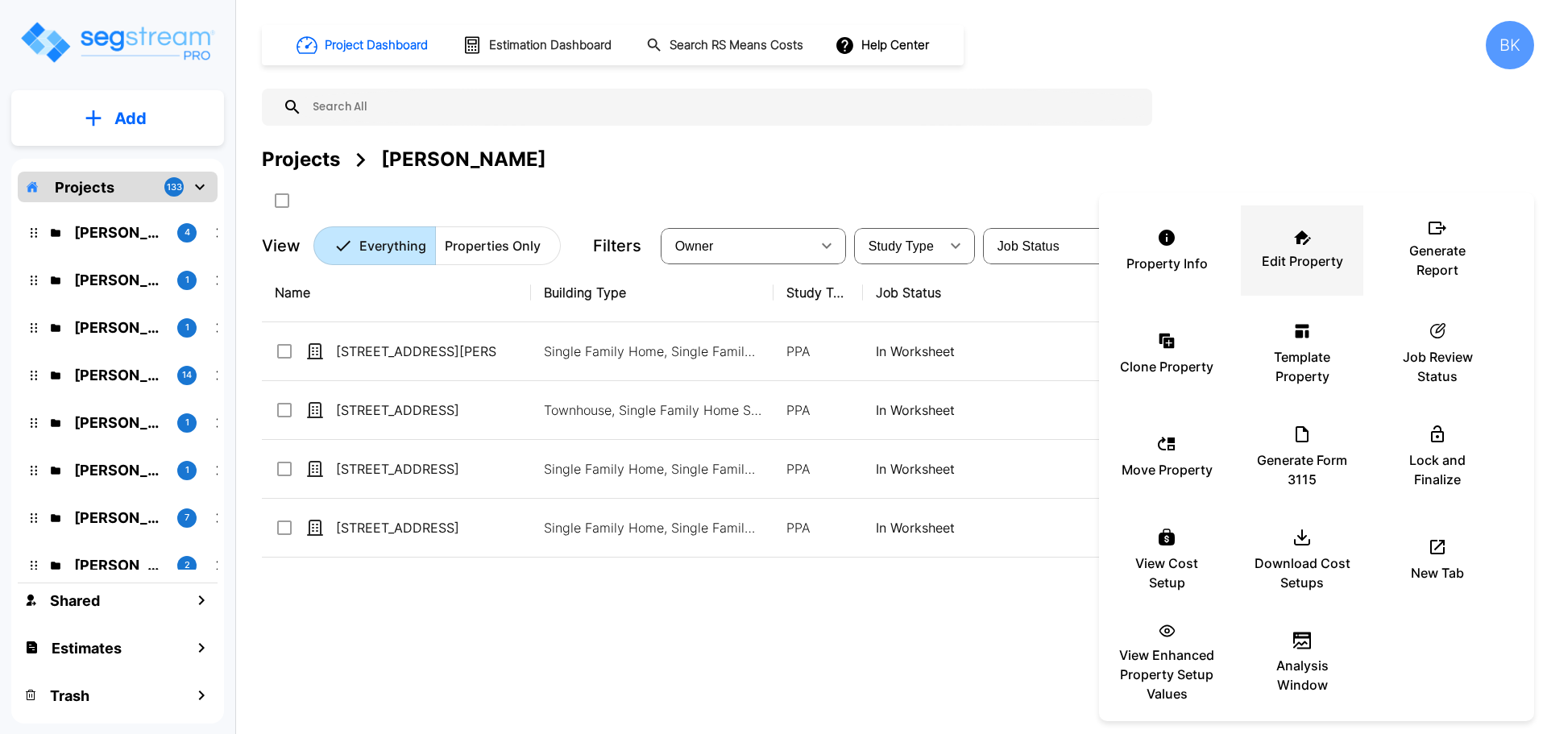
click at [1328, 260] on p "Edit Property" at bounding box center [1302, 260] width 81 height 19
drag, startPoint x: 708, startPoint y: 656, endPoint x: 775, endPoint y: 609, distance: 82.1
click at [709, 656] on div at bounding box center [773, 367] width 1547 height 734
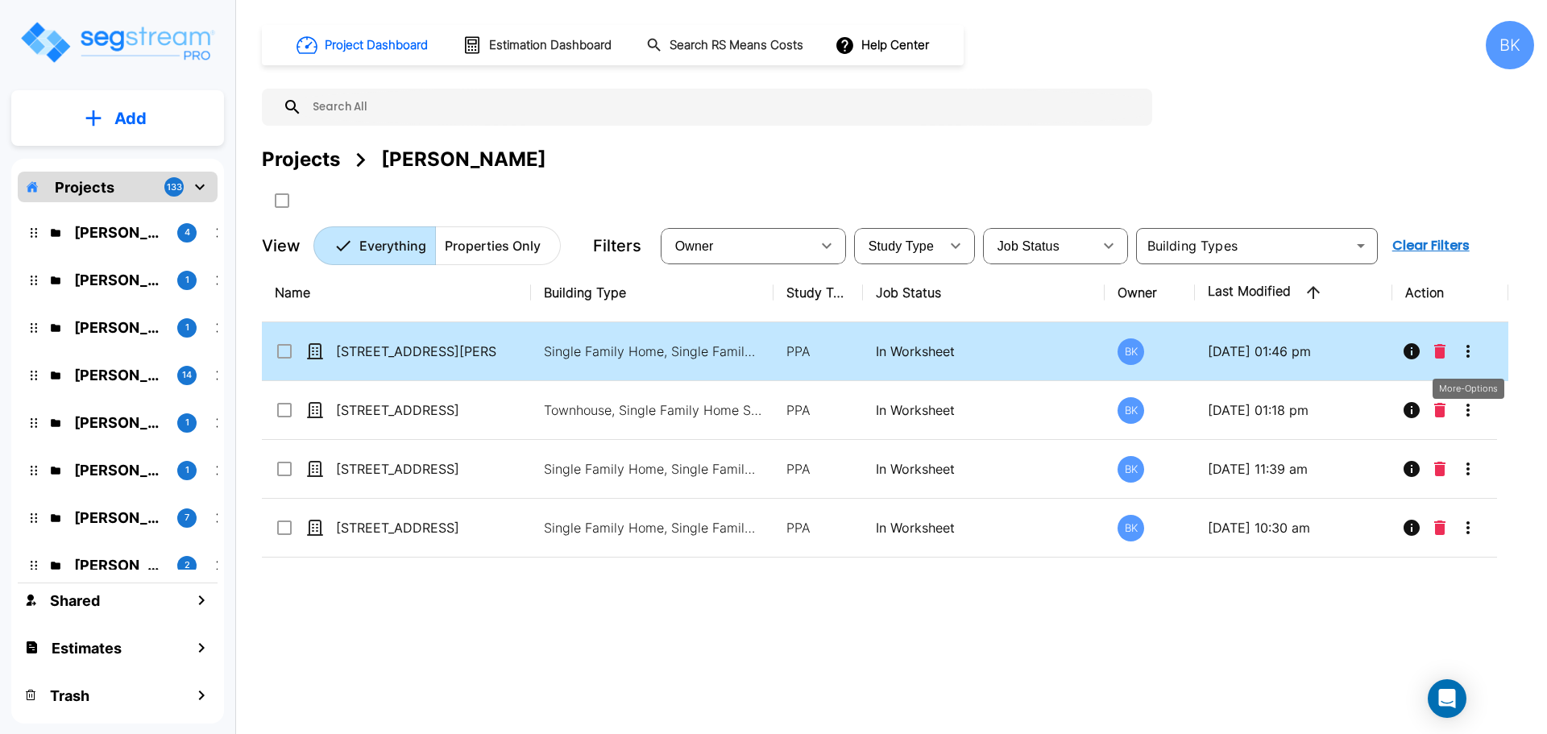
click at [1469, 350] on icon "More-Options" at bounding box center [1468, 351] width 19 height 19
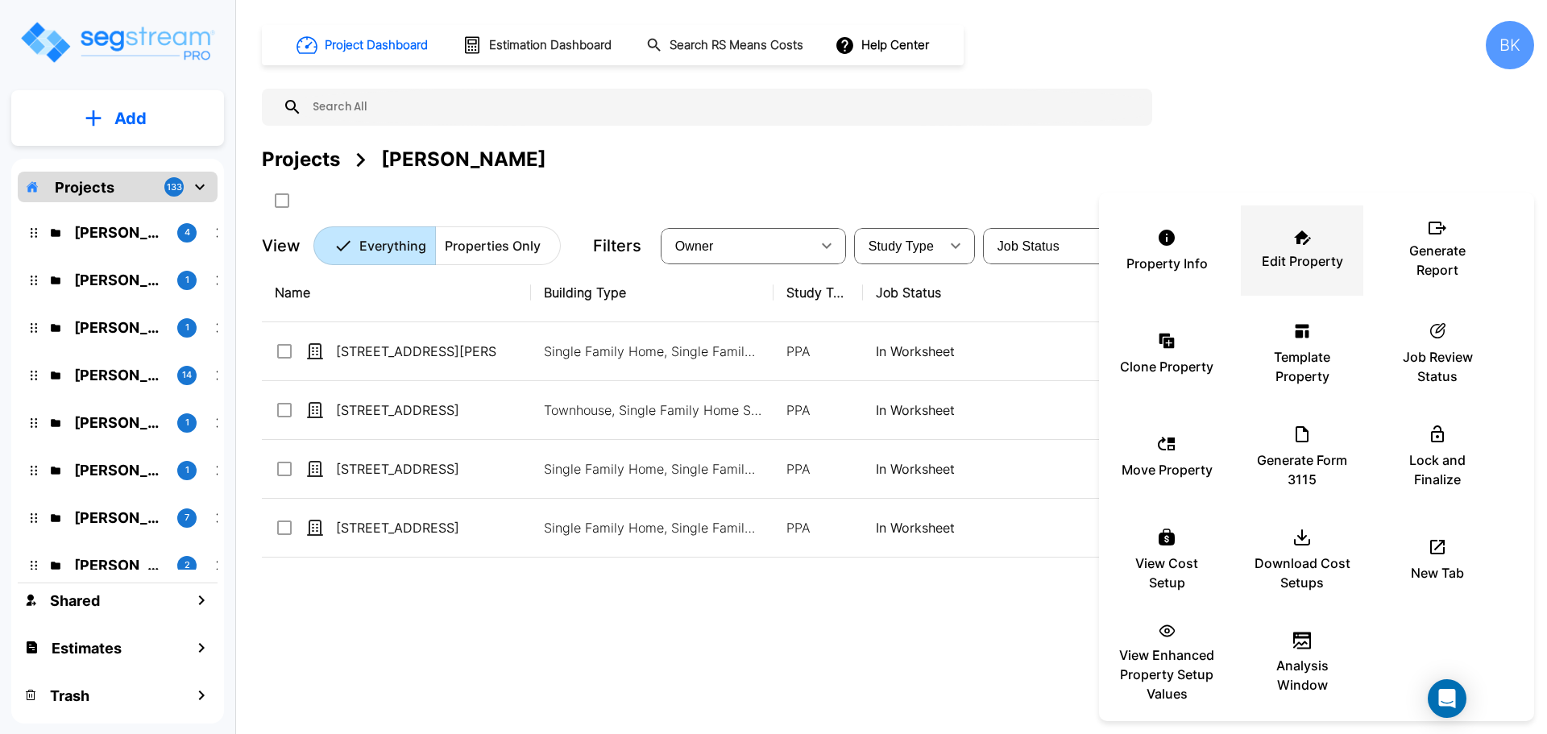
click at [1281, 251] on div "Edit Property" at bounding box center [1302, 250] width 97 height 81
click at [800, 127] on div at bounding box center [773, 367] width 1547 height 734
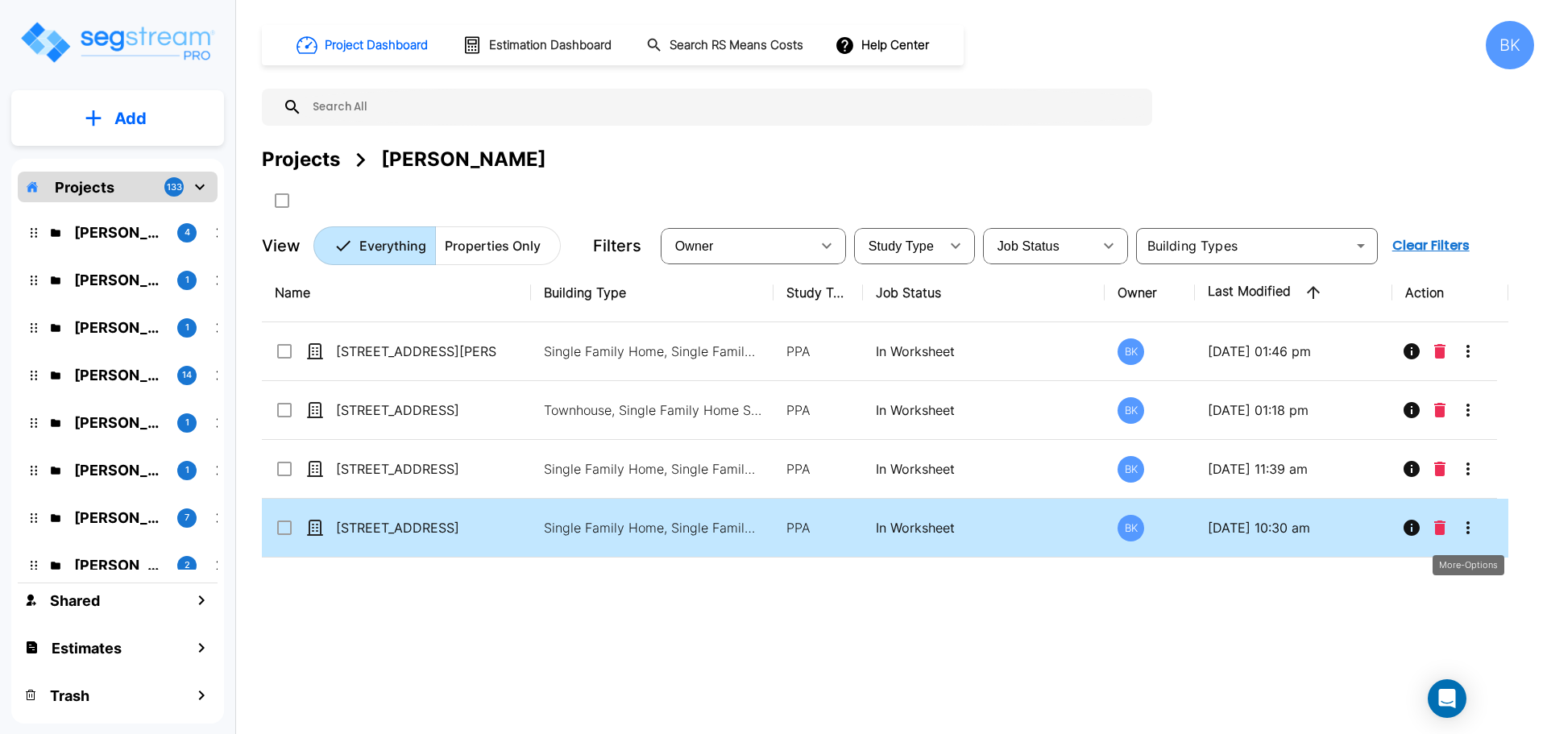
click at [1465, 522] on icon "More-Options" at bounding box center [1468, 527] width 19 height 19
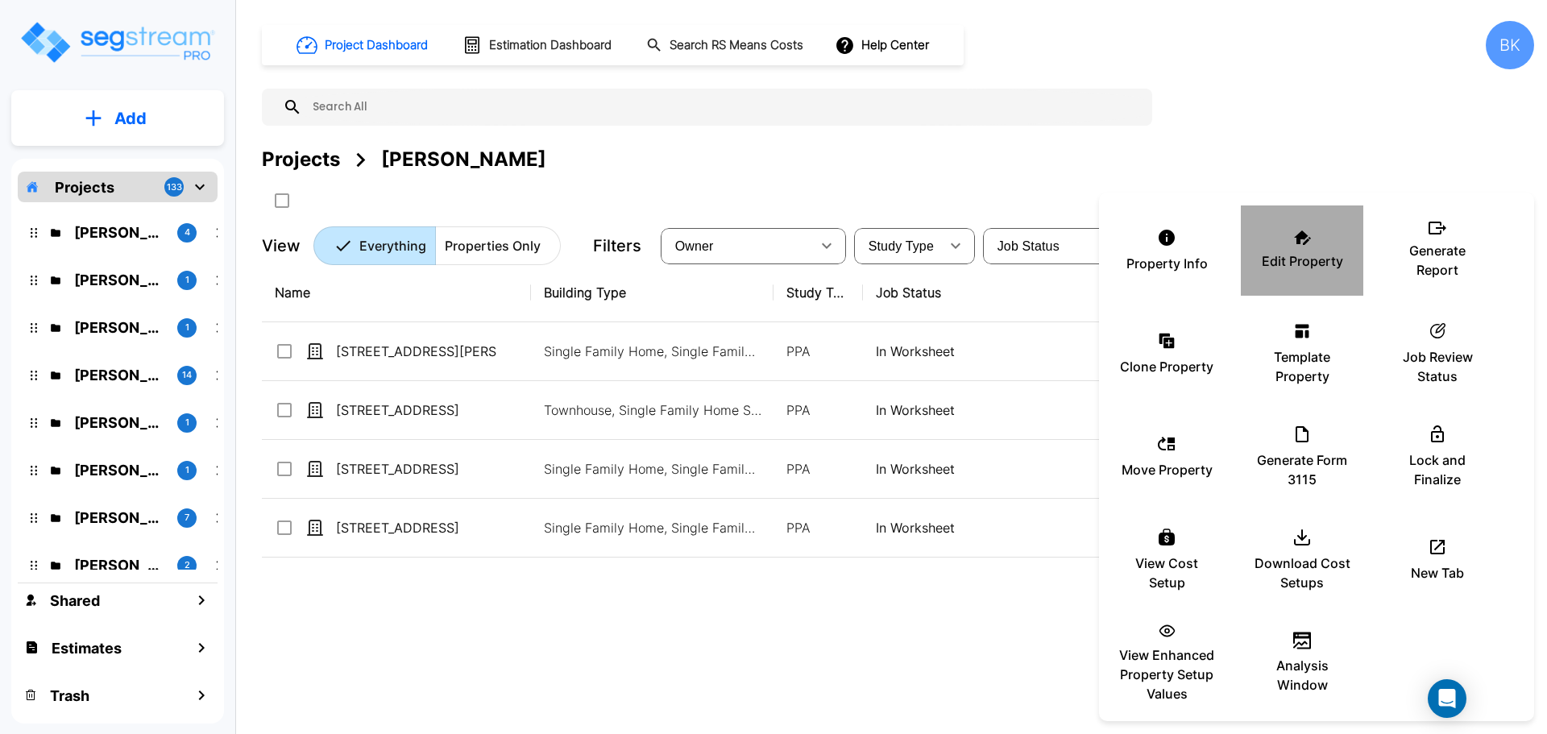
click at [1290, 256] on p "Edit Property" at bounding box center [1302, 260] width 81 height 19
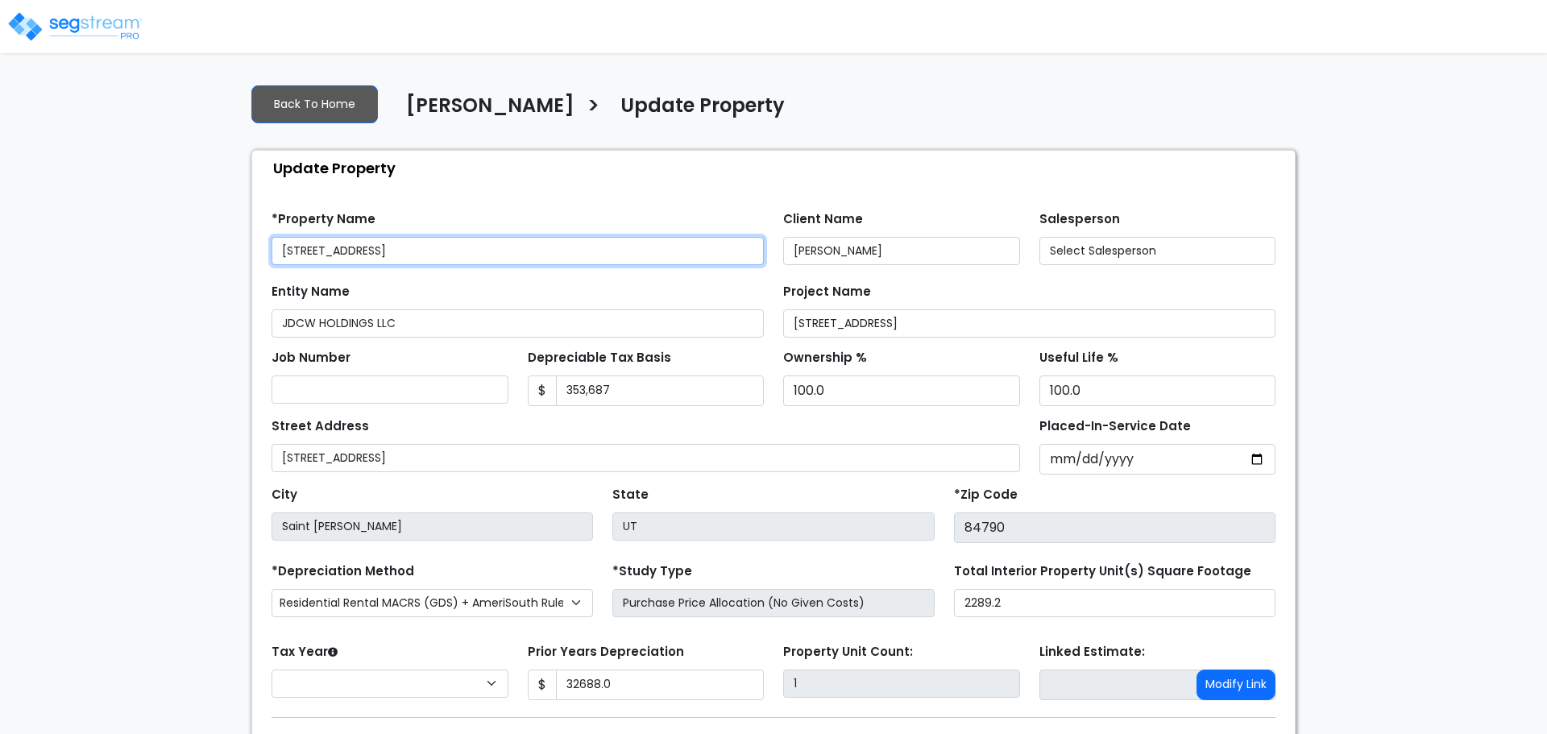
type input "32,688.0"
select select "2024"
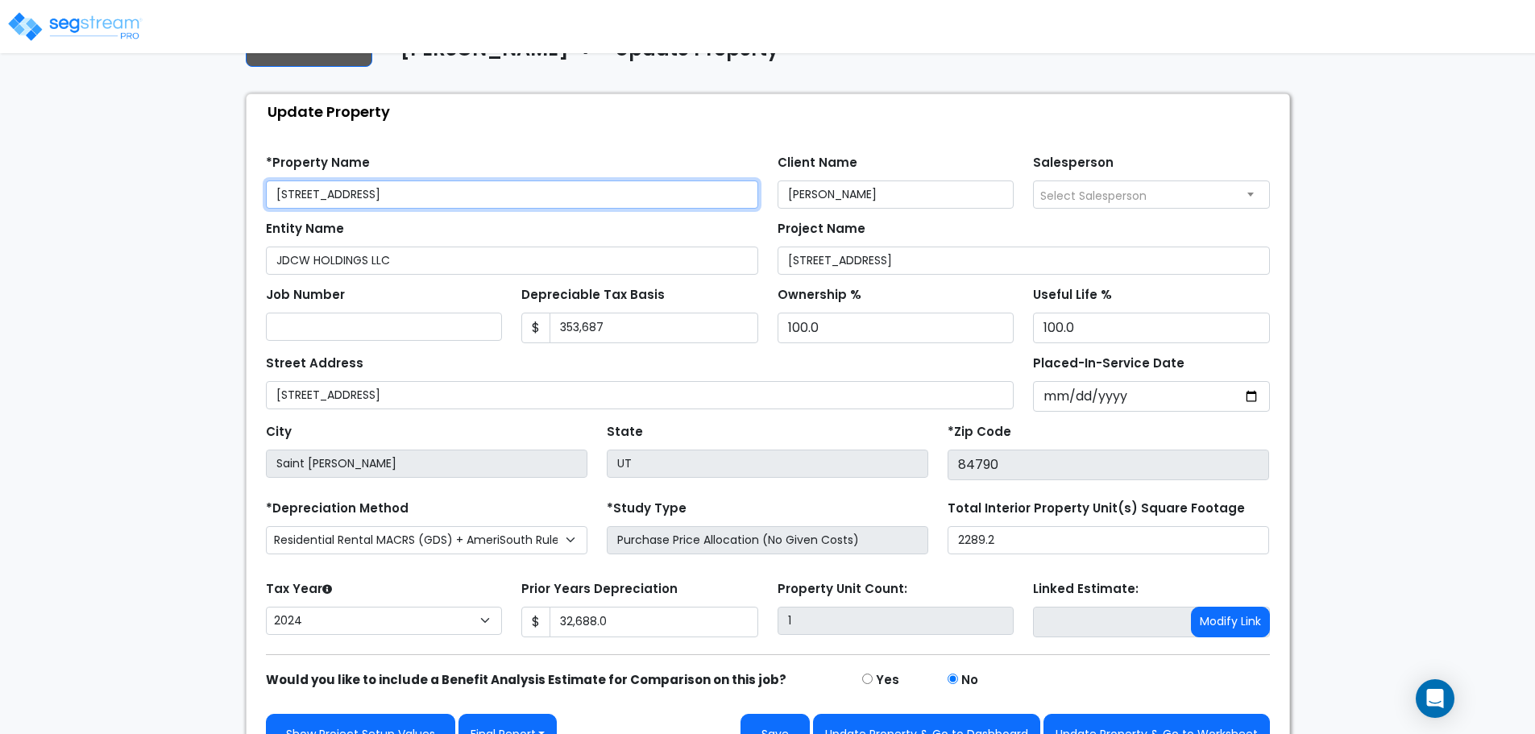
scroll to position [91, 0]
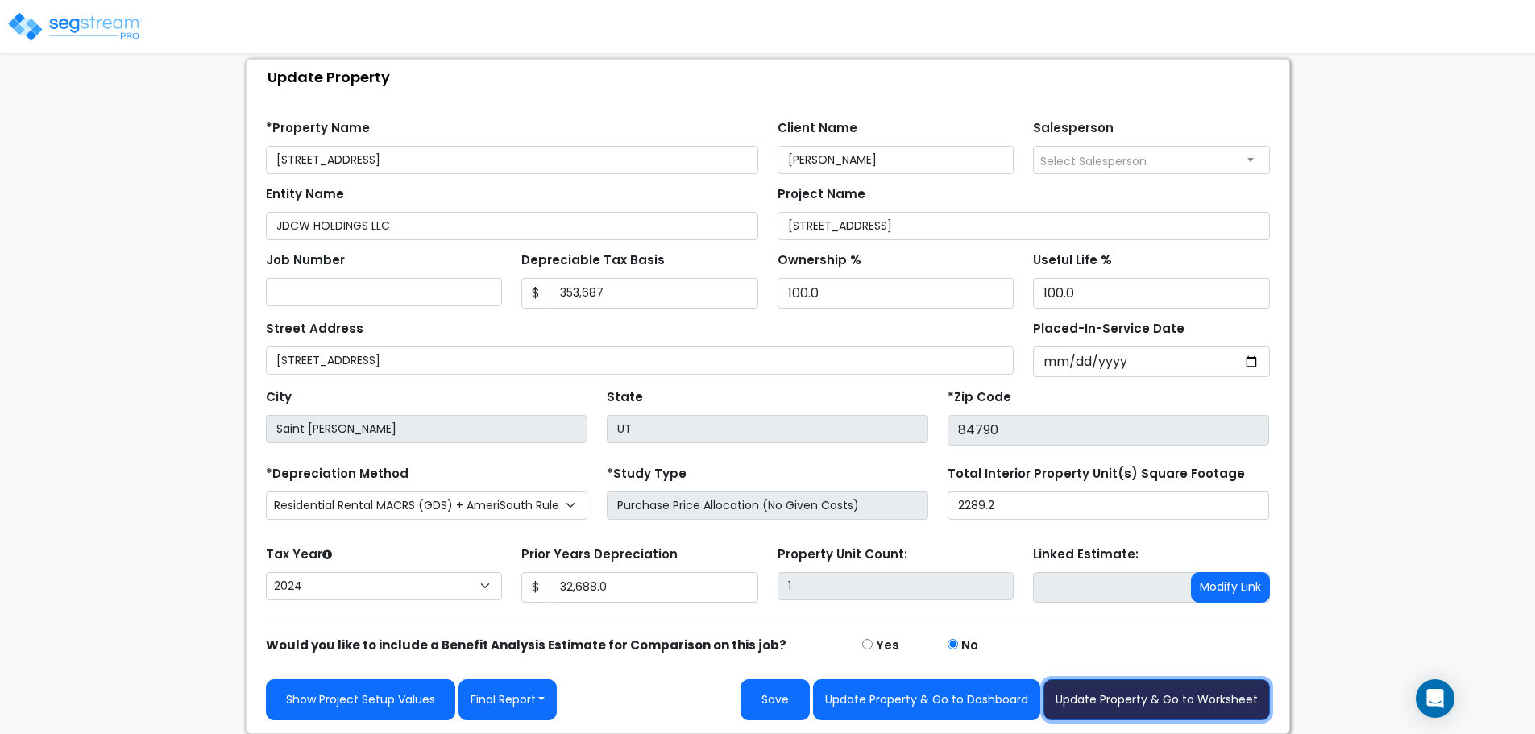
click at [1159, 694] on button "Update Property & Go to Worksheet" at bounding box center [1157, 699] width 226 height 41
type input "32688"
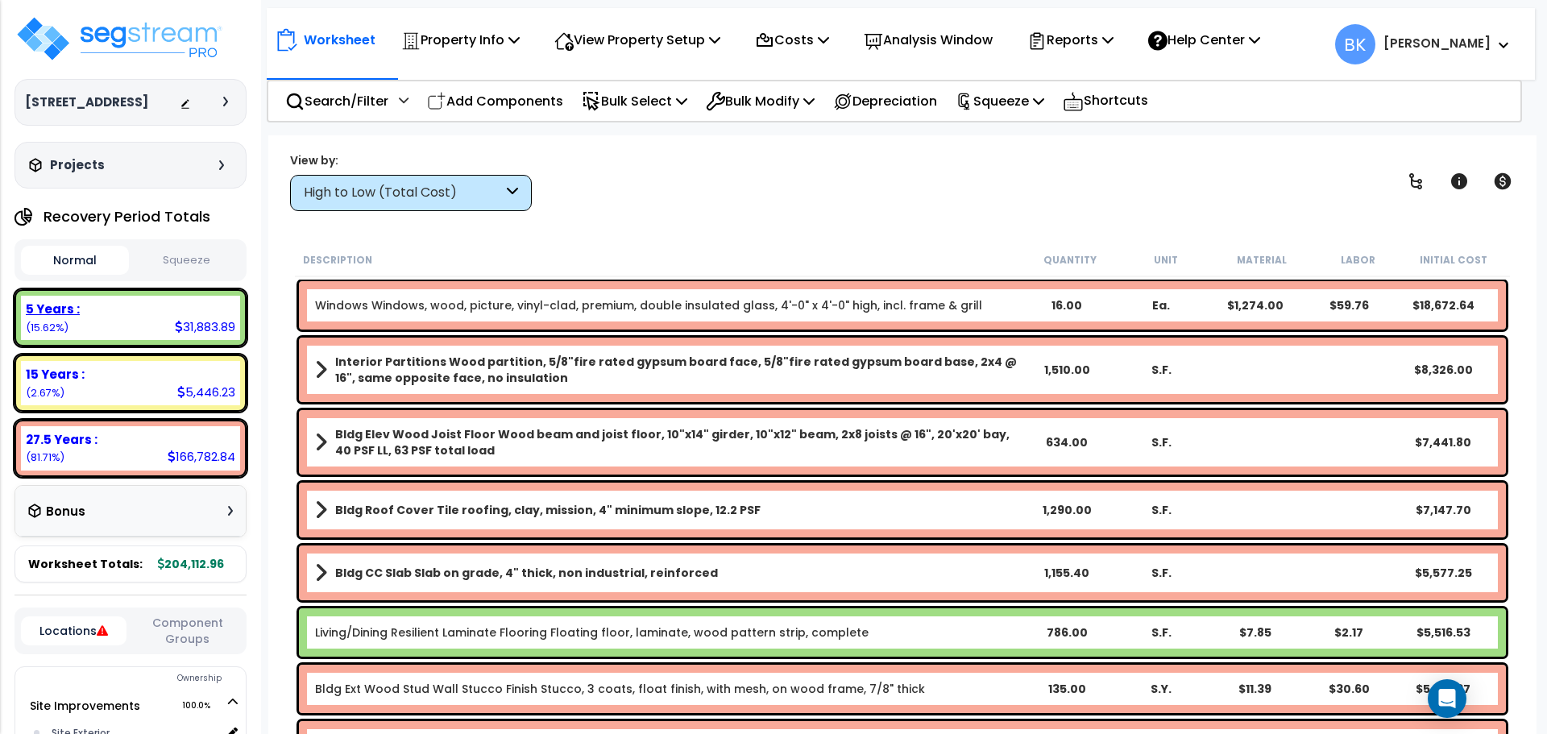
click at [183, 331] on div "31,883.89" at bounding box center [205, 326] width 60 height 17
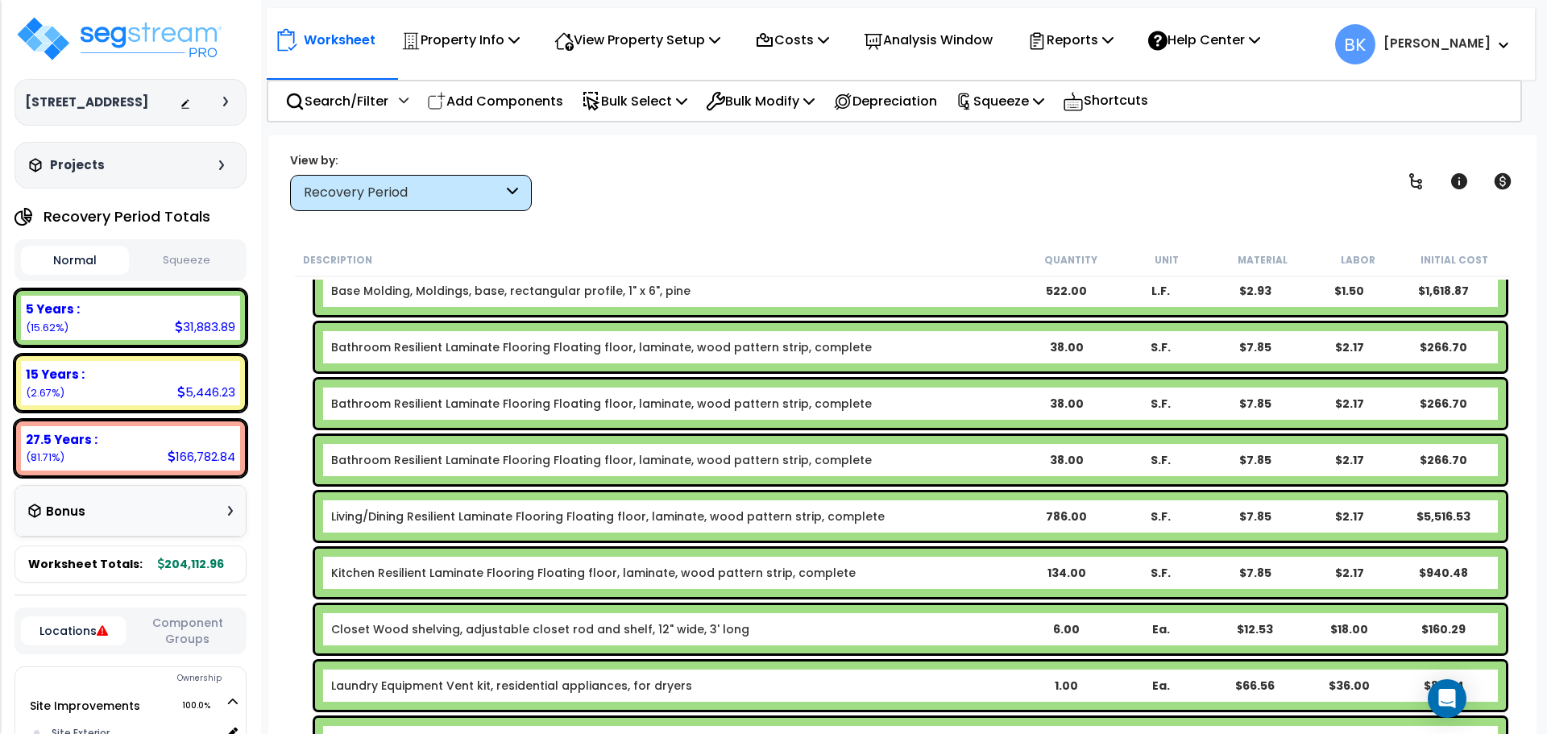
scroll to position [645, 0]
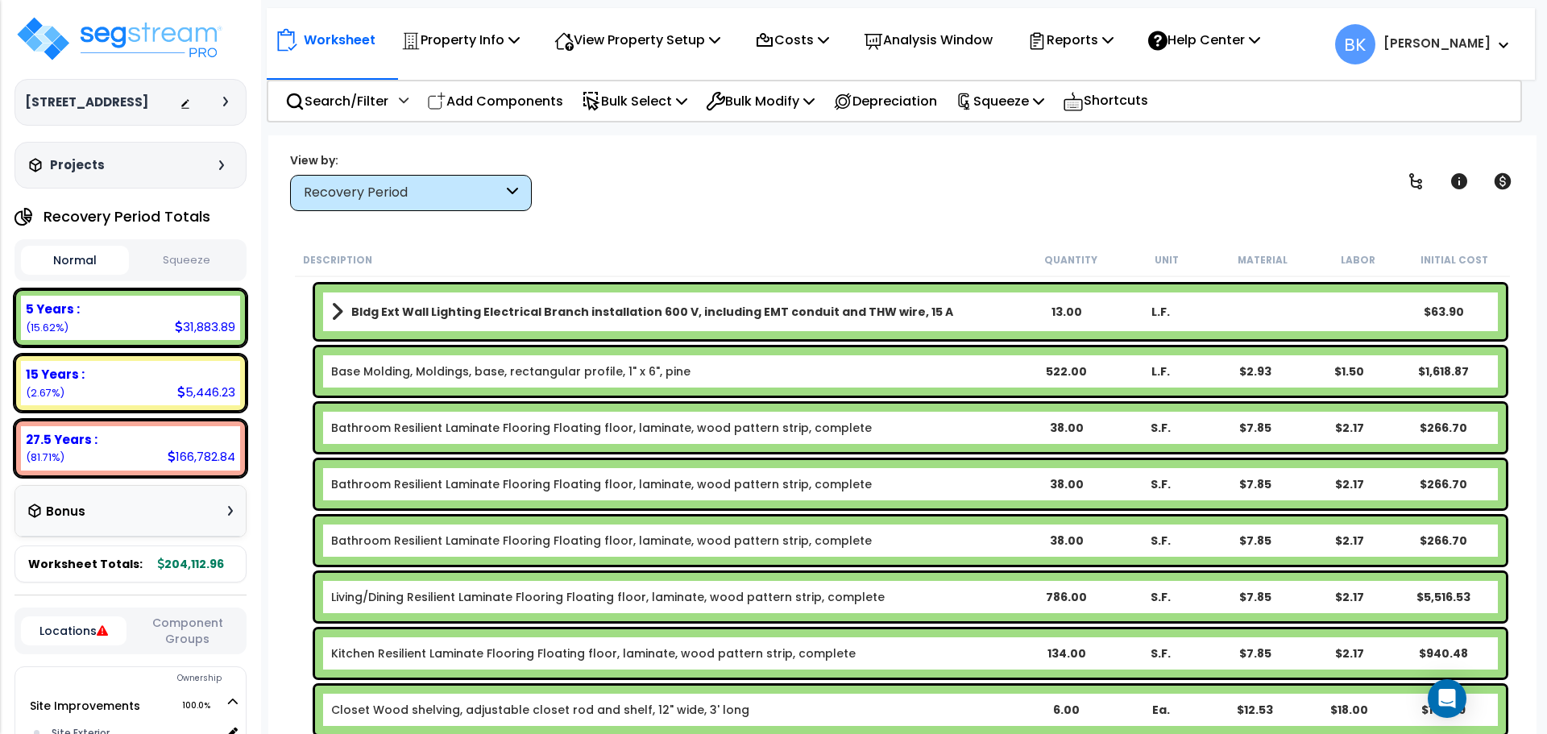
click at [398, 421] on link "Bathroom Resilient Laminate Flooring Floating floor, laminate, wood pattern str…" at bounding box center [601, 428] width 541 height 16
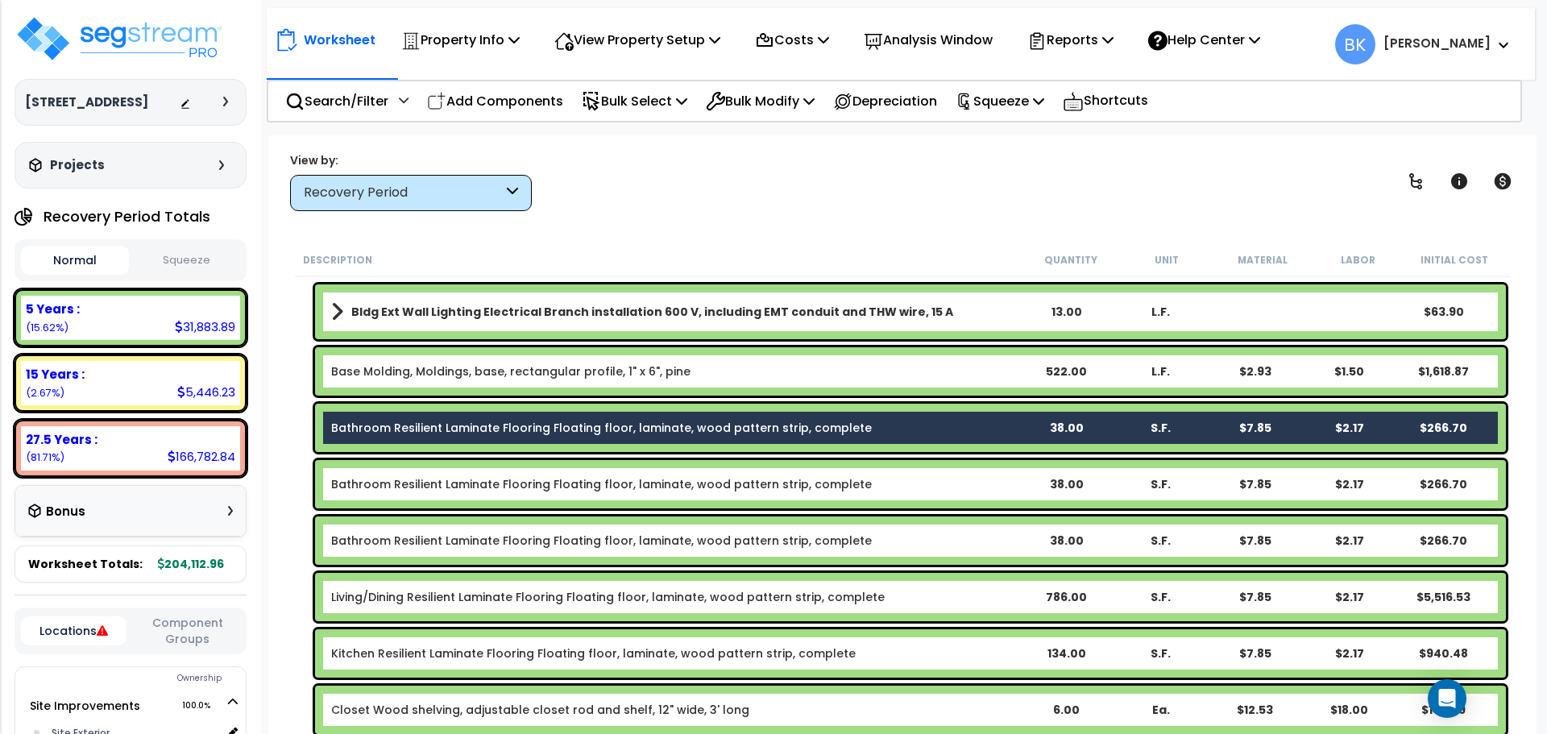
click at [398, 488] on link "Bathroom Resilient Laminate Flooring Floating floor, laminate, wood pattern str…" at bounding box center [601, 484] width 541 height 16
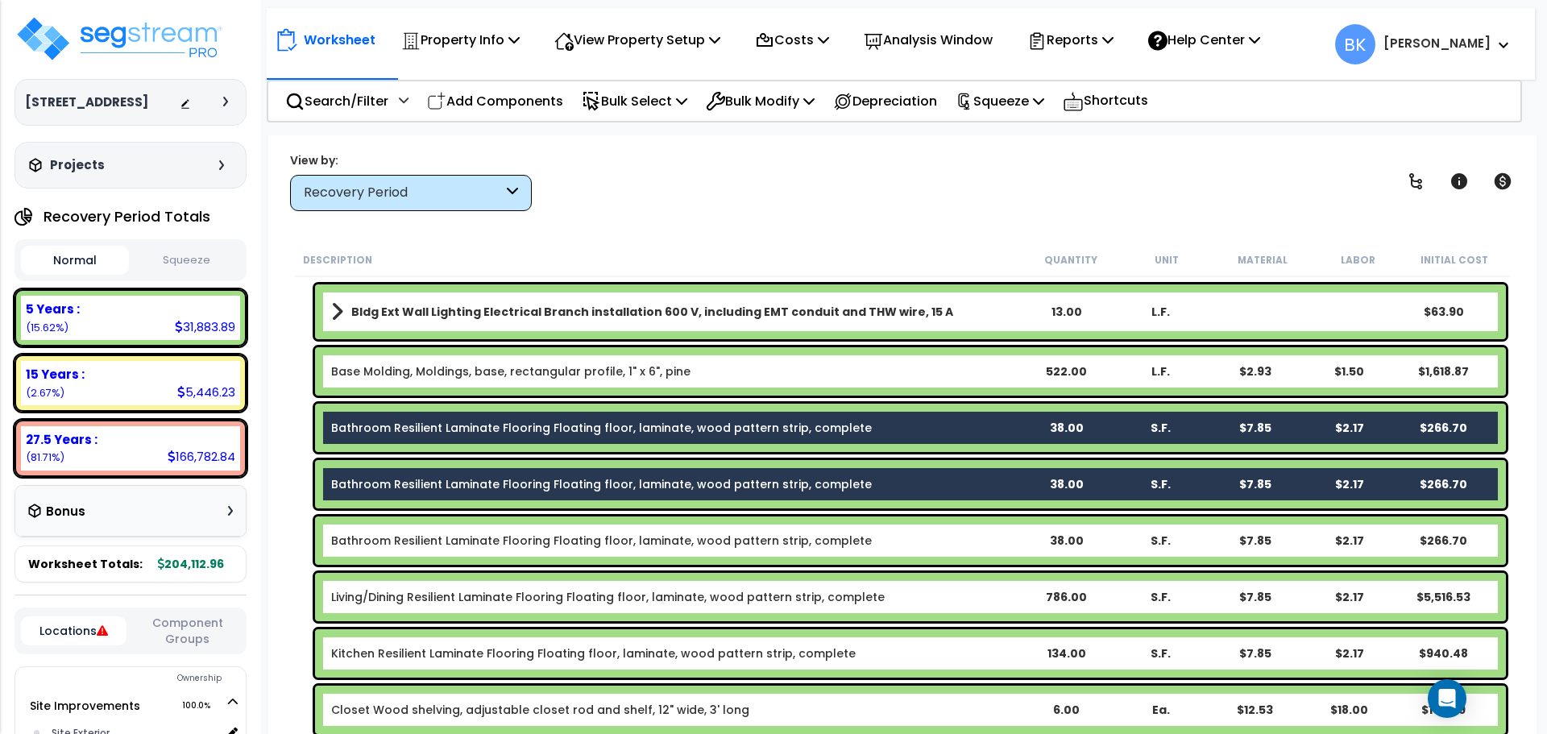
click at [403, 539] on link "Bathroom Resilient Laminate Flooring Floating floor, laminate, wood pattern str…" at bounding box center [601, 541] width 541 height 16
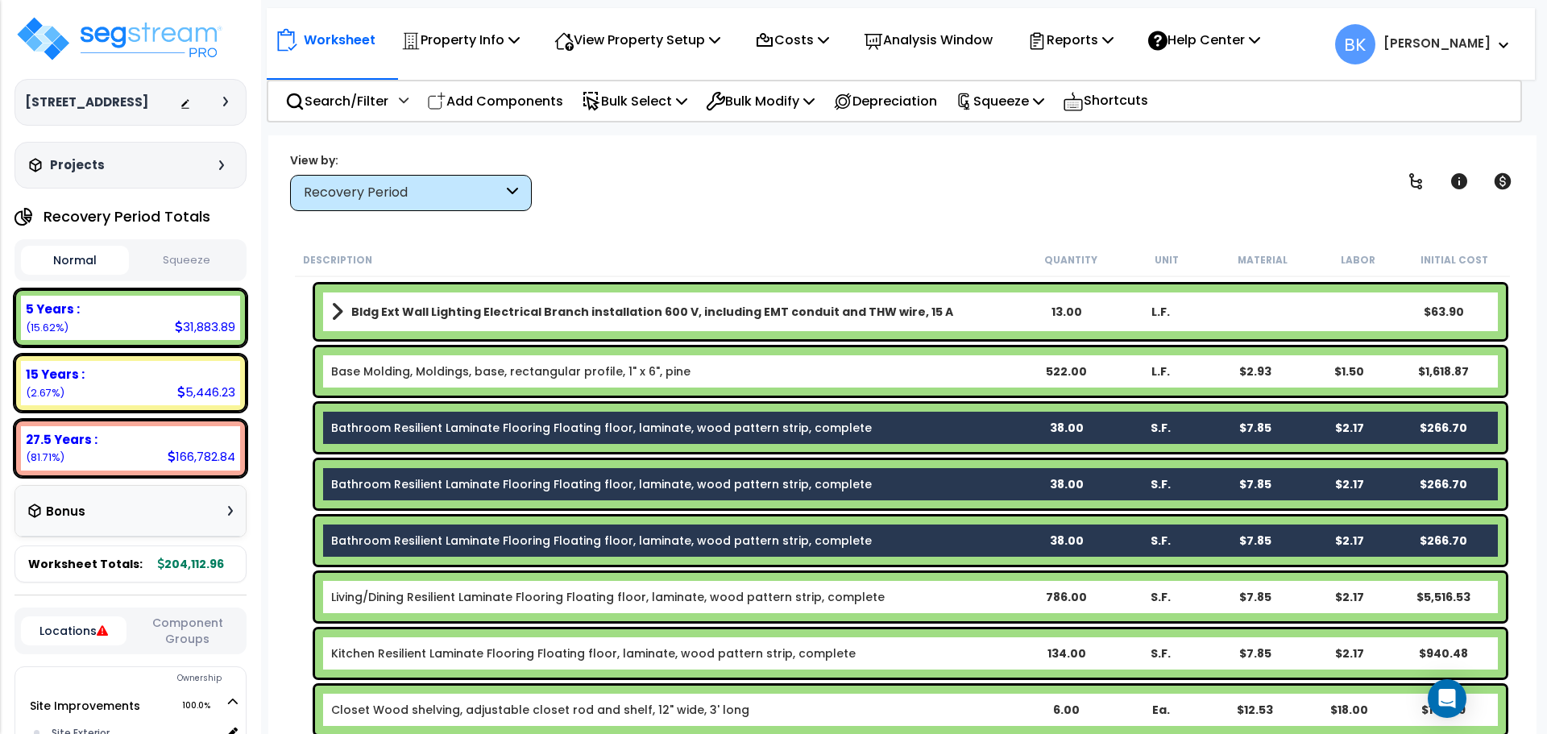
click at [421, 600] on link "Living/Dining Resilient Laminate Flooring Floating floor, laminate, wood patter…" at bounding box center [608, 597] width 554 height 16
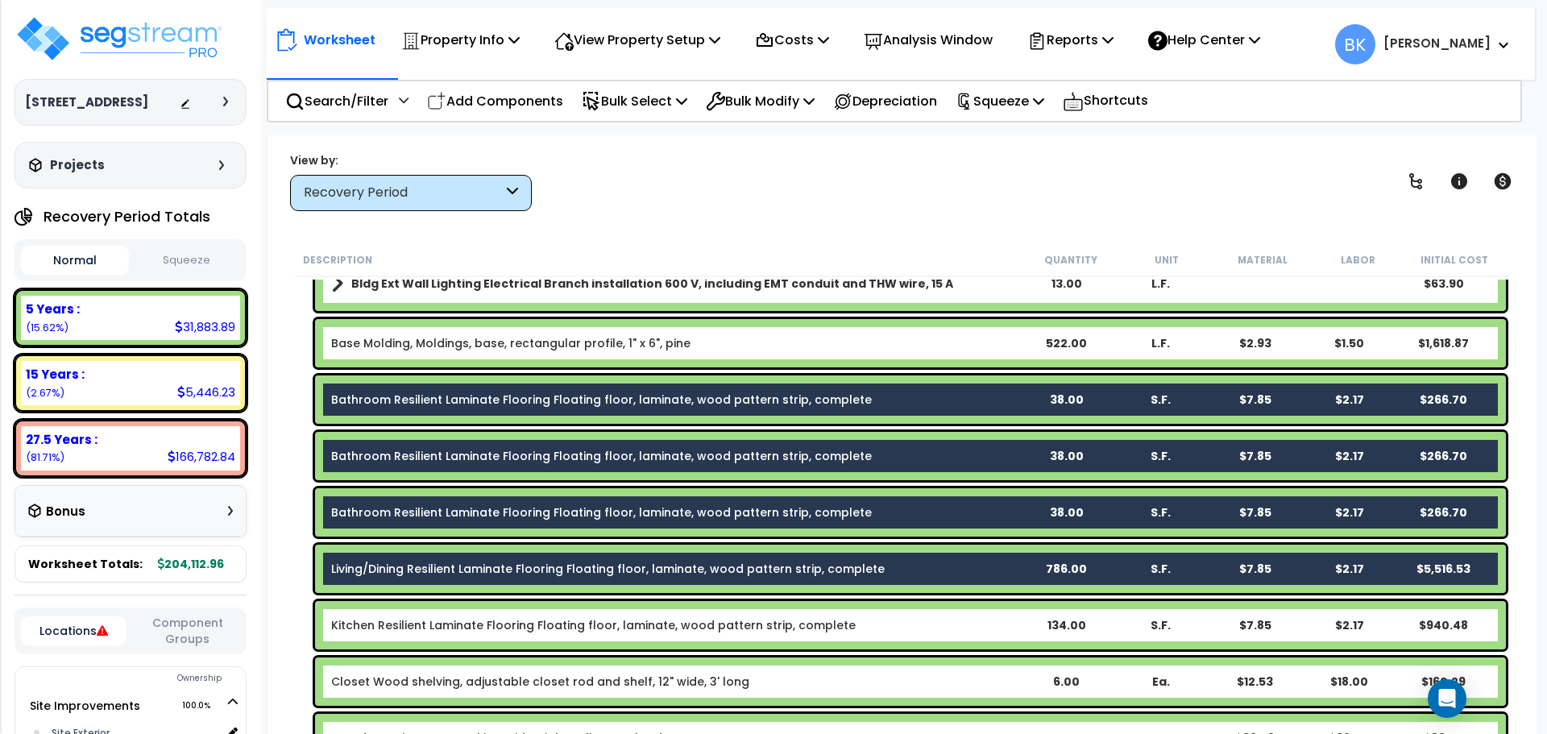
scroll to position [725, 0]
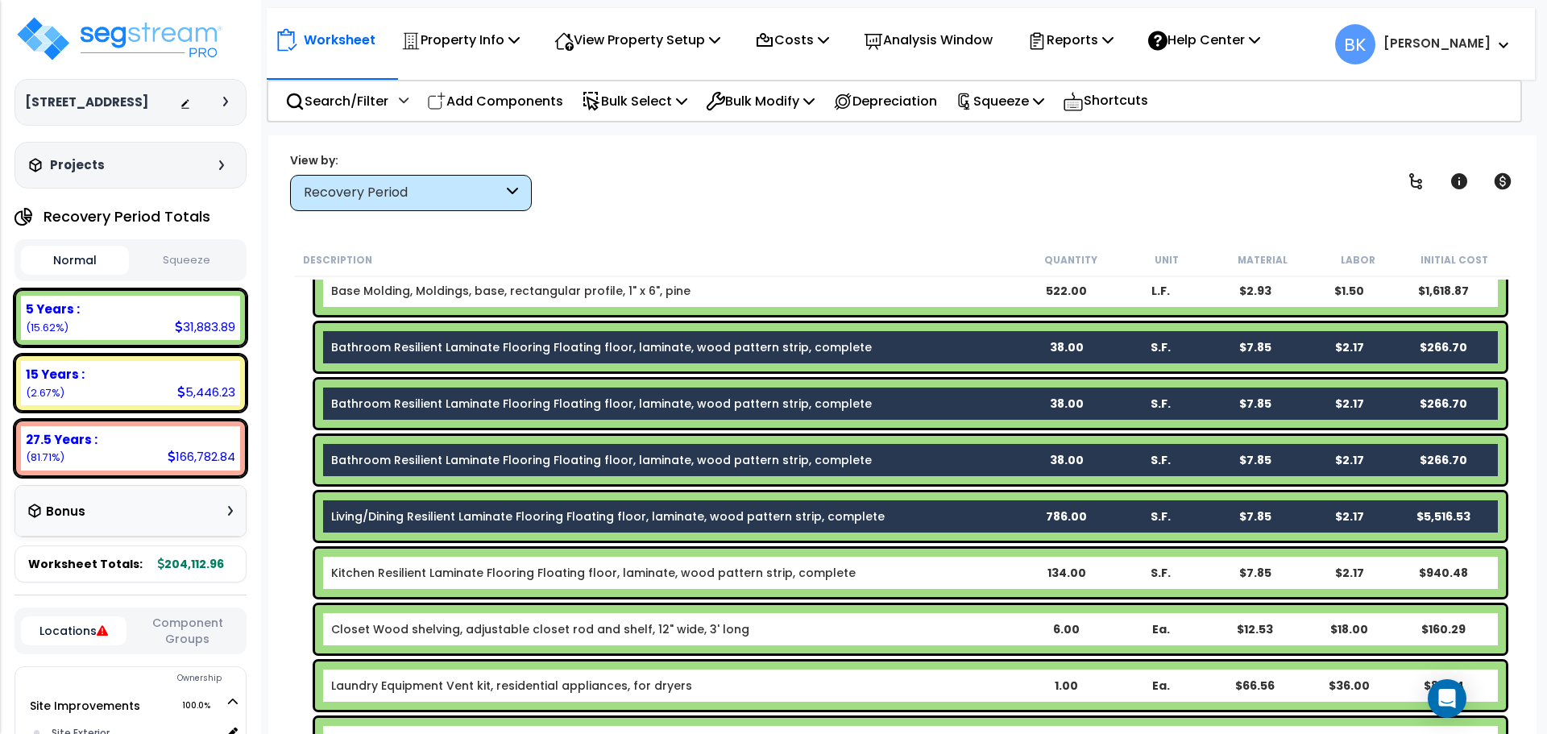
click at [428, 582] on div "Kitchen Resilient Laminate Flooring Floating floor, laminate, wood pattern stri…" at bounding box center [910, 573] width 1191 height 48
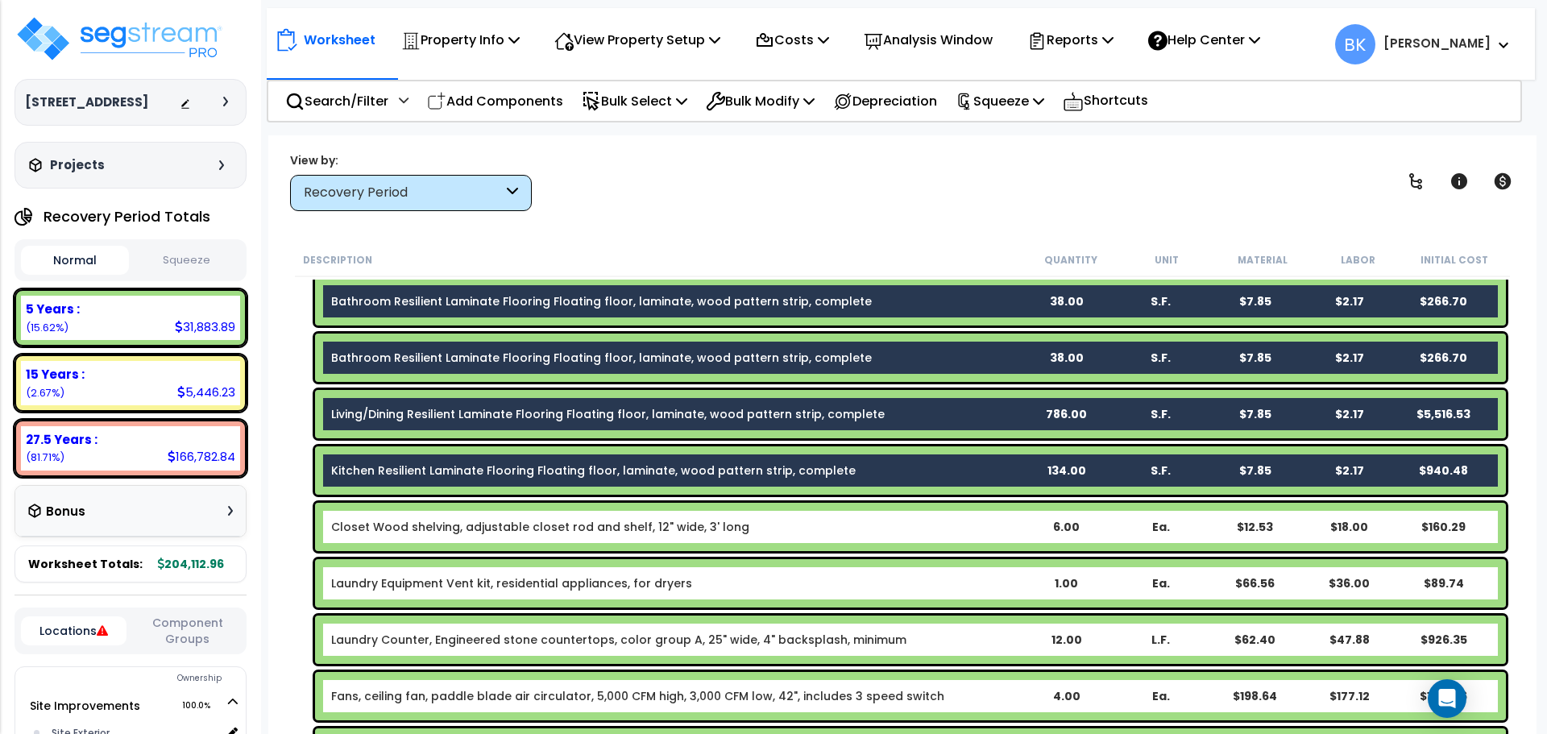
scroll to position [645, 0]
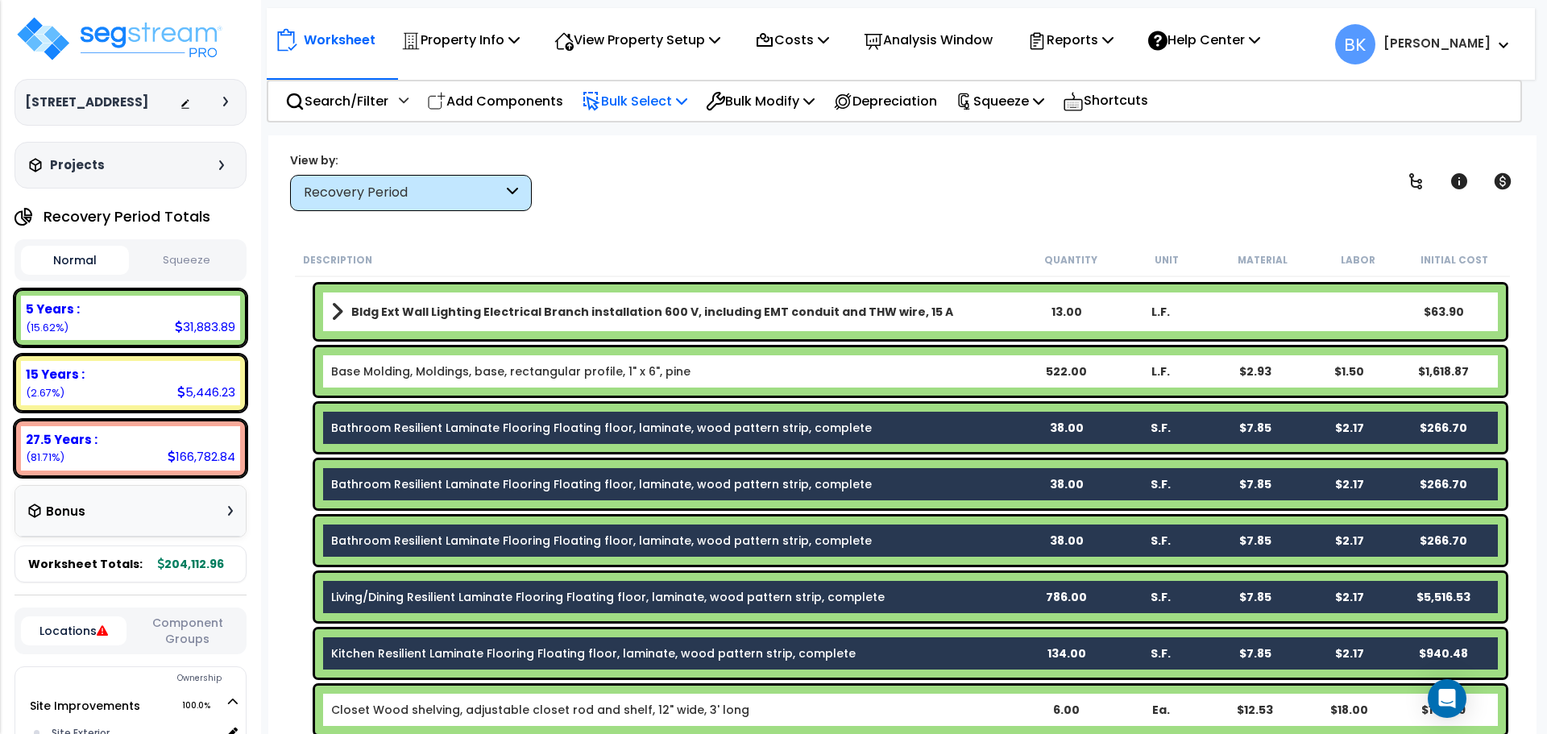
click at [683, 86] on div "Bulk Select" at bounding box center [635, 101] width 106 height 38
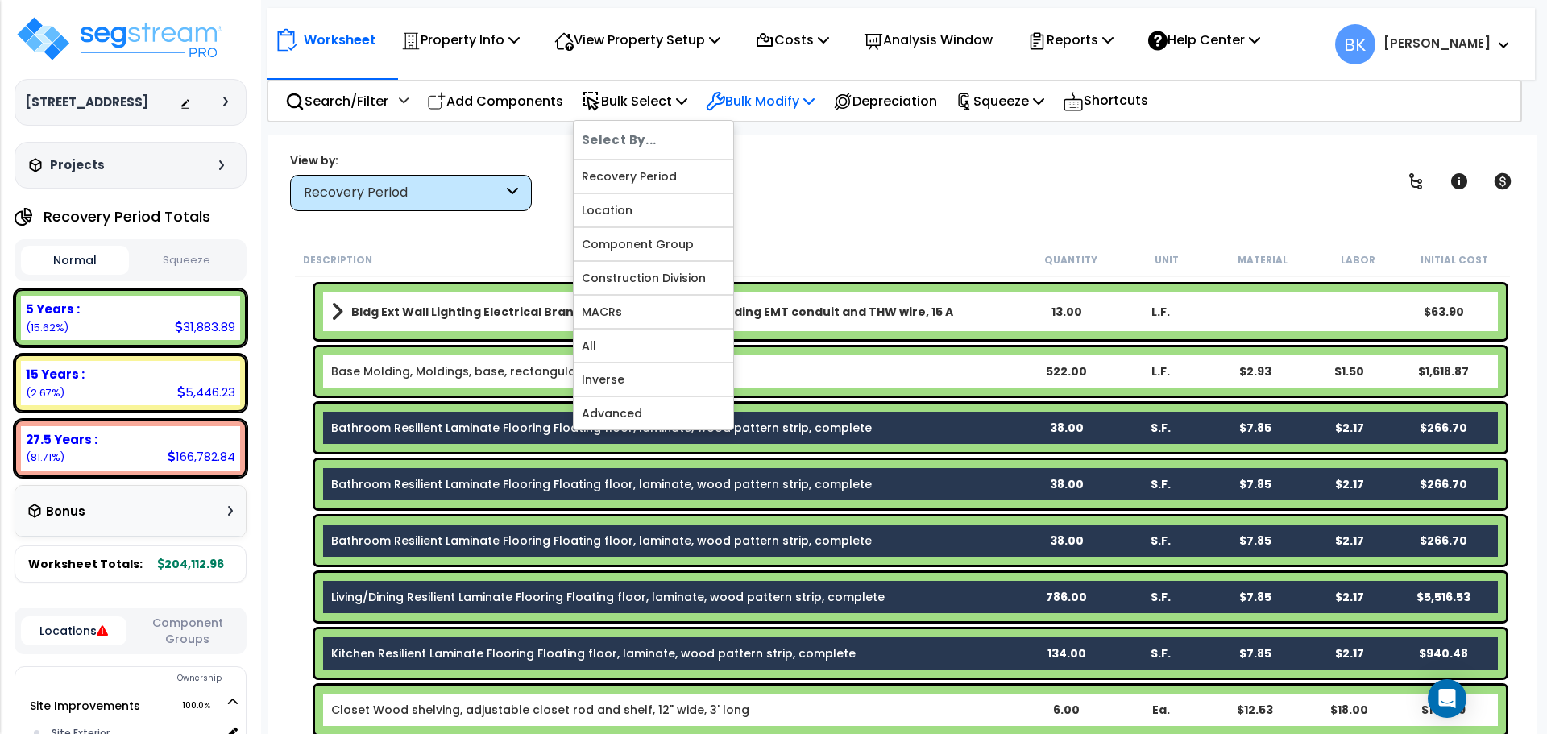
click at [783, 95] on p "Bulk Modify" at bounding box center [760, 101] width 109 height 22
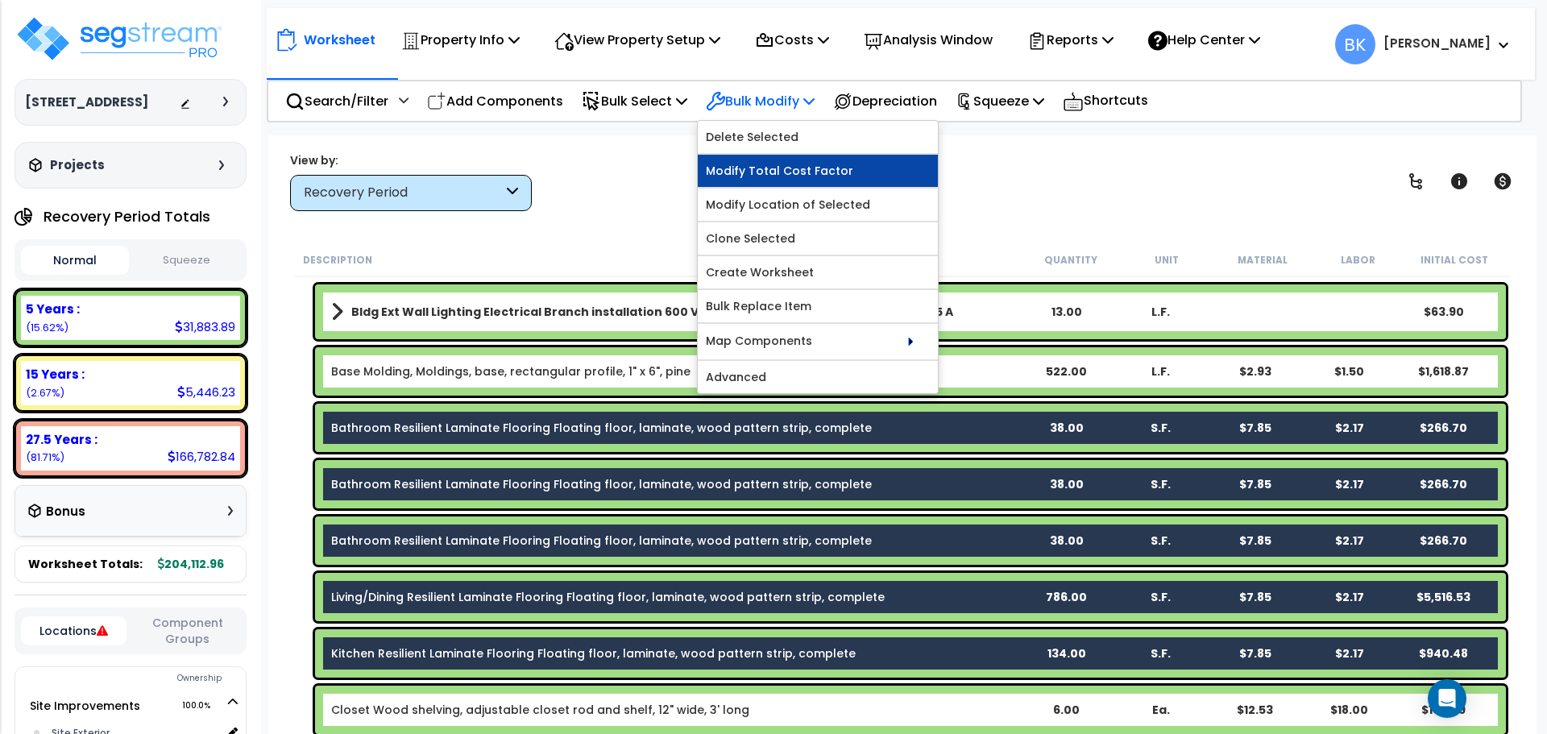
click at [783, 164] on link "Modify Total Cost Factor" at bounding box center [818, 171] width 240 height 32
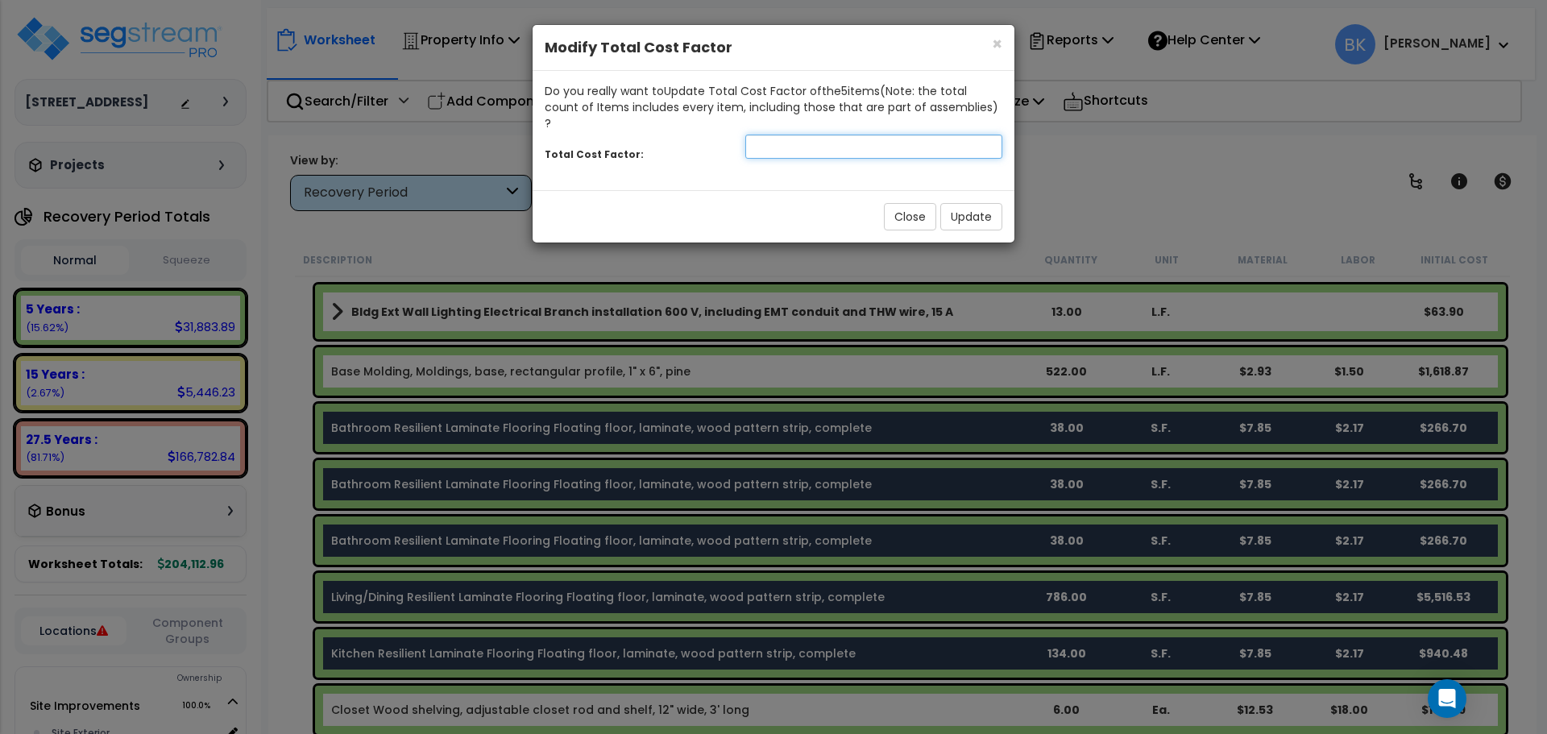
click at [783, 135] on input "number" at bounding box center [874, 147] width 257 height 24
type input "0.4"
click at [966, 203] on button "Update" at bounding box center [972, 216] width 62 height 27
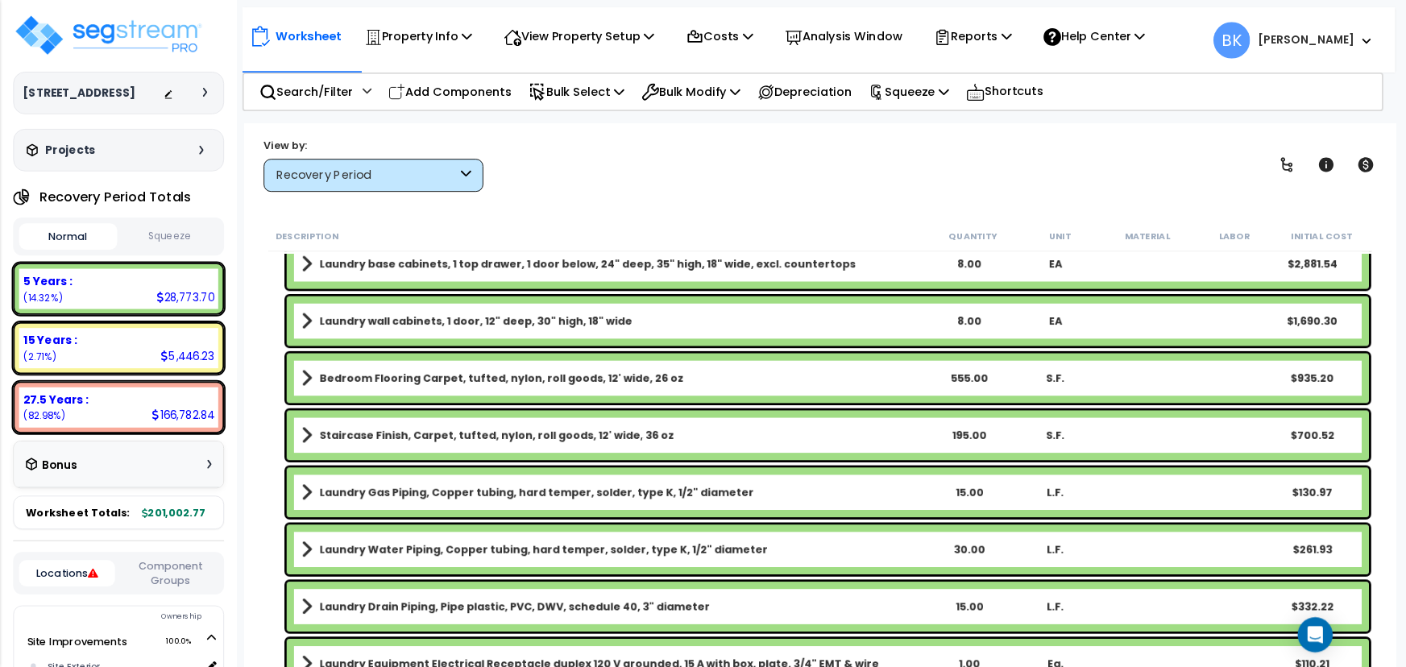
scroll to position [1773, 0]
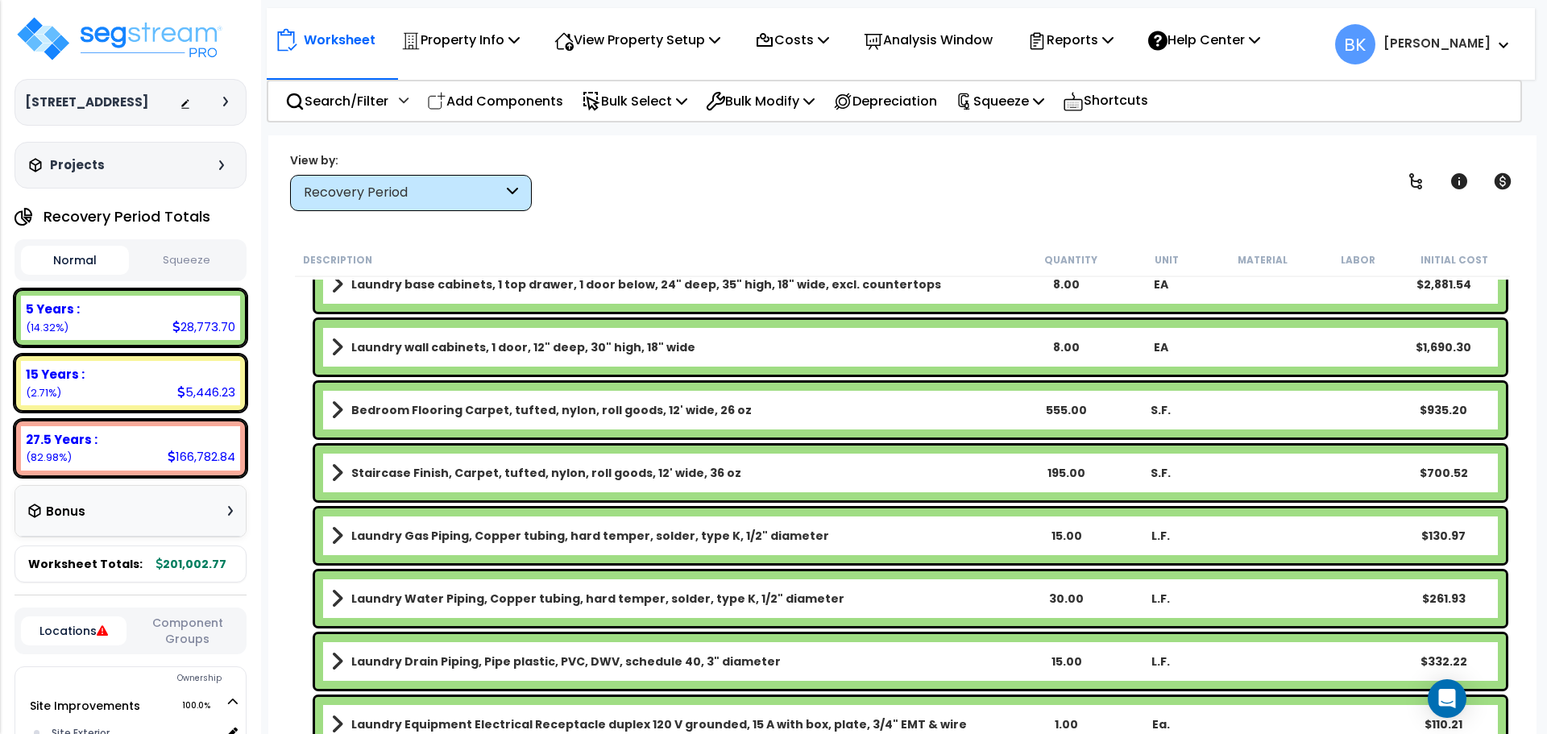
click at [434, 414] on b "Bedroom Flooring Carpet, tufted, nylon, roll goods, 12' wide, 26 oz" at bounding box center [551, 410] width 401 height 16
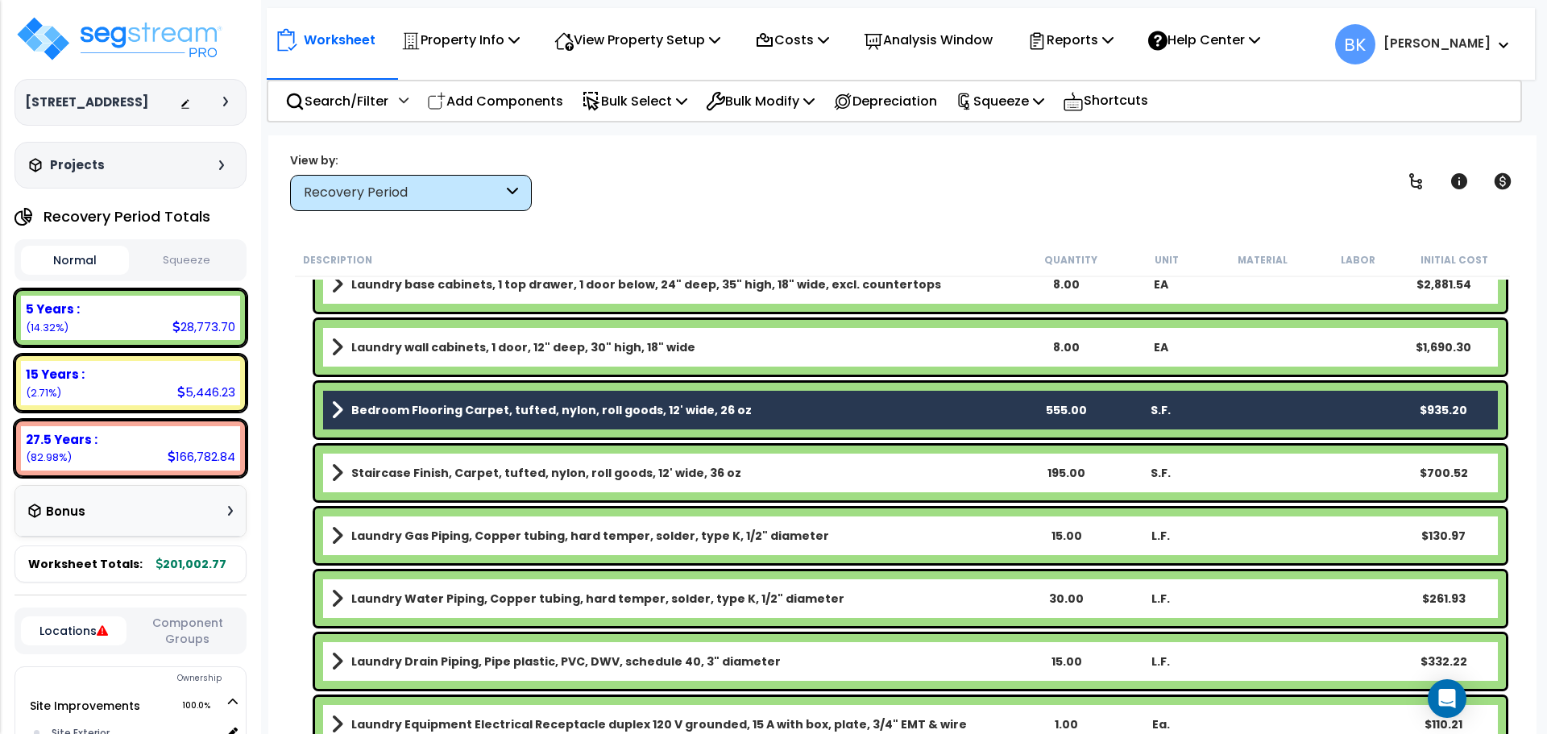
click at [427, 466] on b "Staircase Finish, Carpet, tufted, nylon, roll goods, 12' wide, 36 oz" at bounding box center [546, 473] width 390 height 16
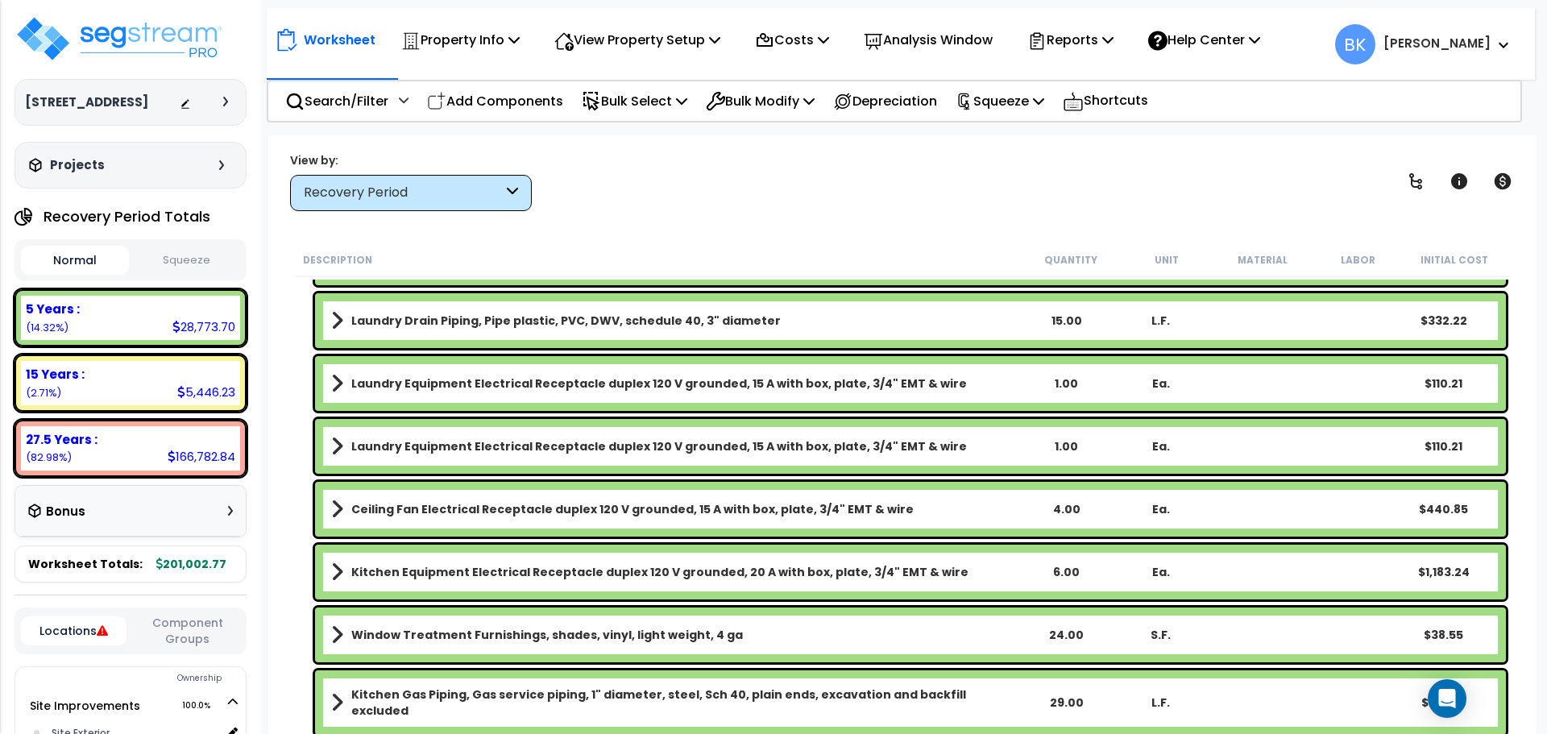
scroll to position [2105, 0]
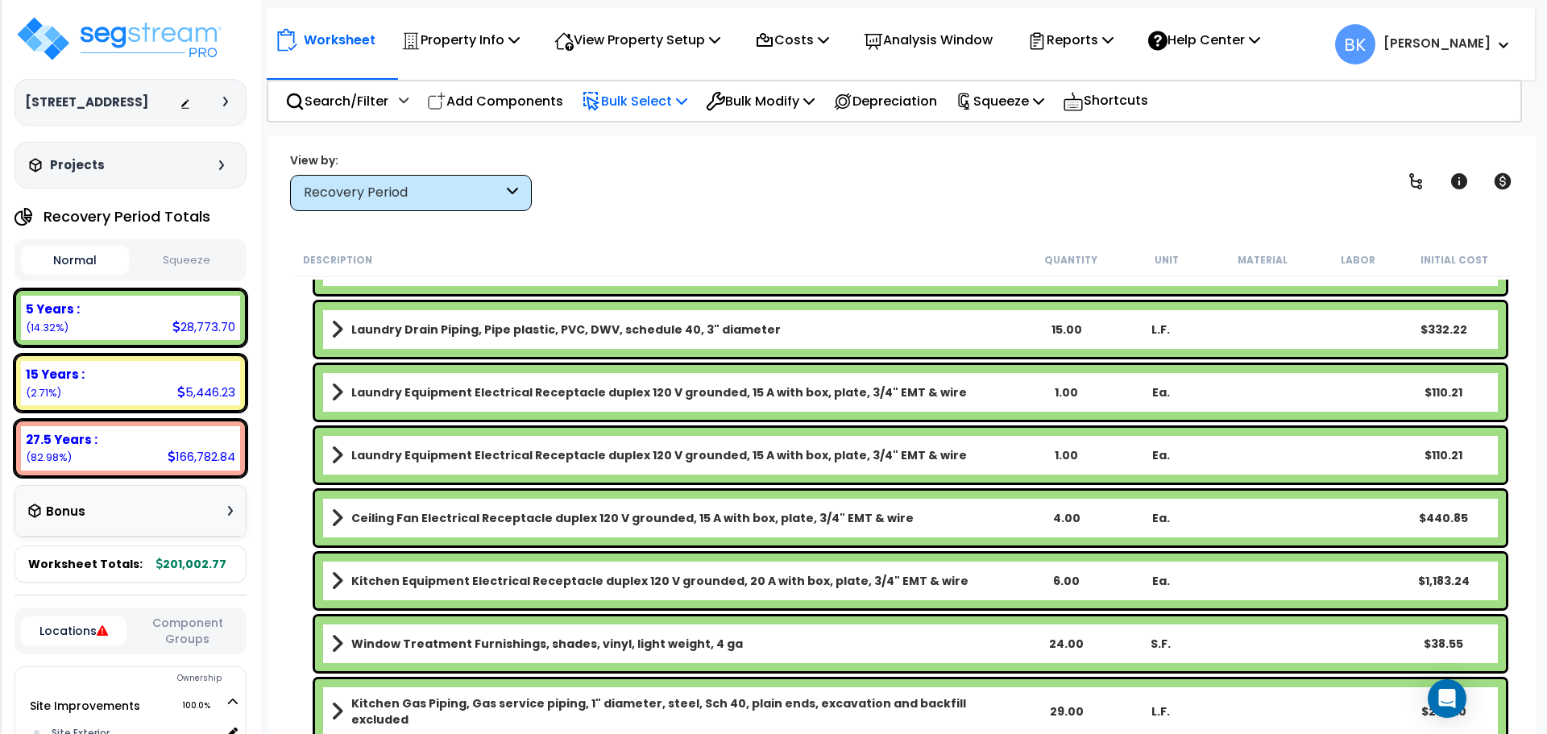
click at [687, 96] on icon at bounding box center [681, 100] width 11 height 13
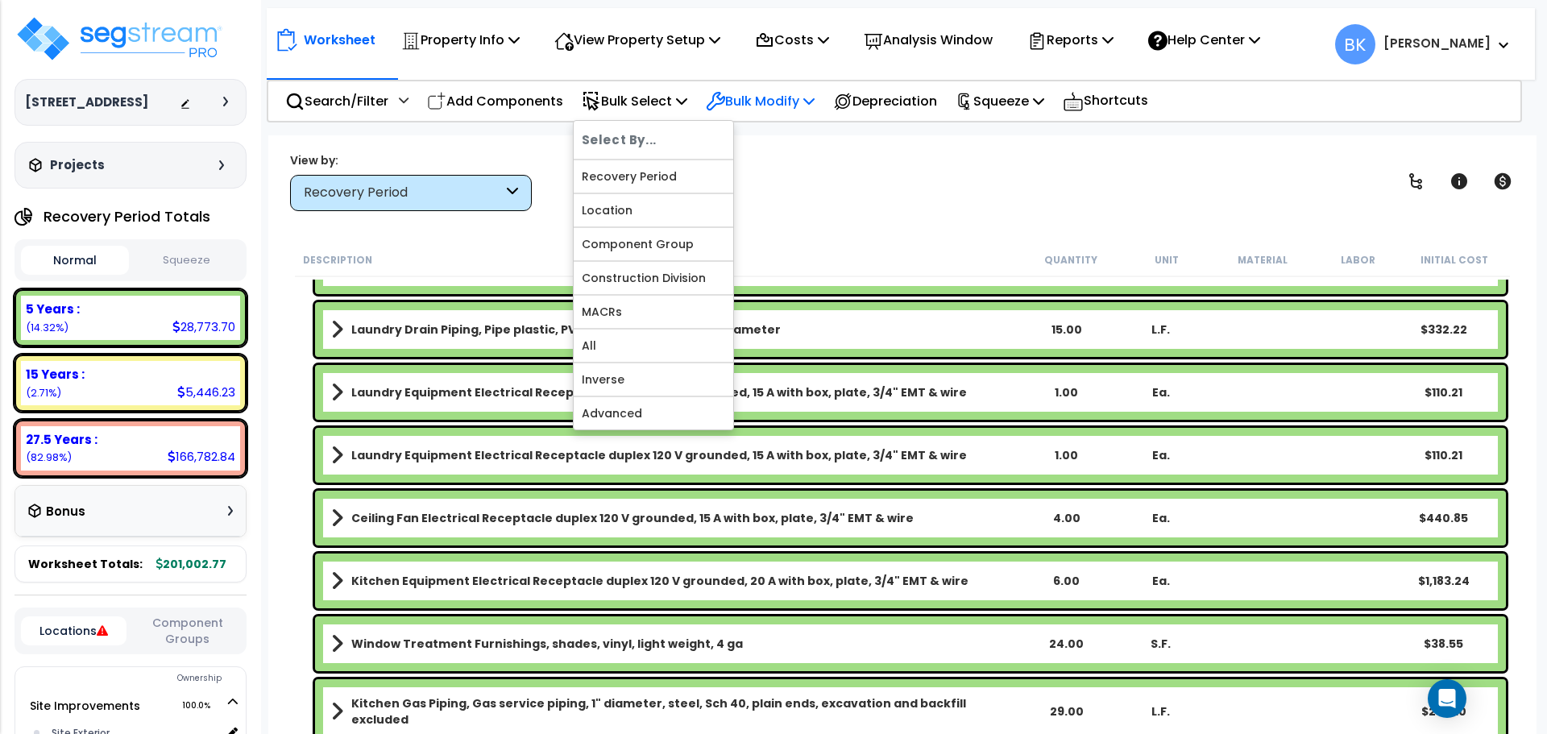
click at [767, 104] on p "Bulk Modify" at bounding box center [760, 101] width 109 height 22
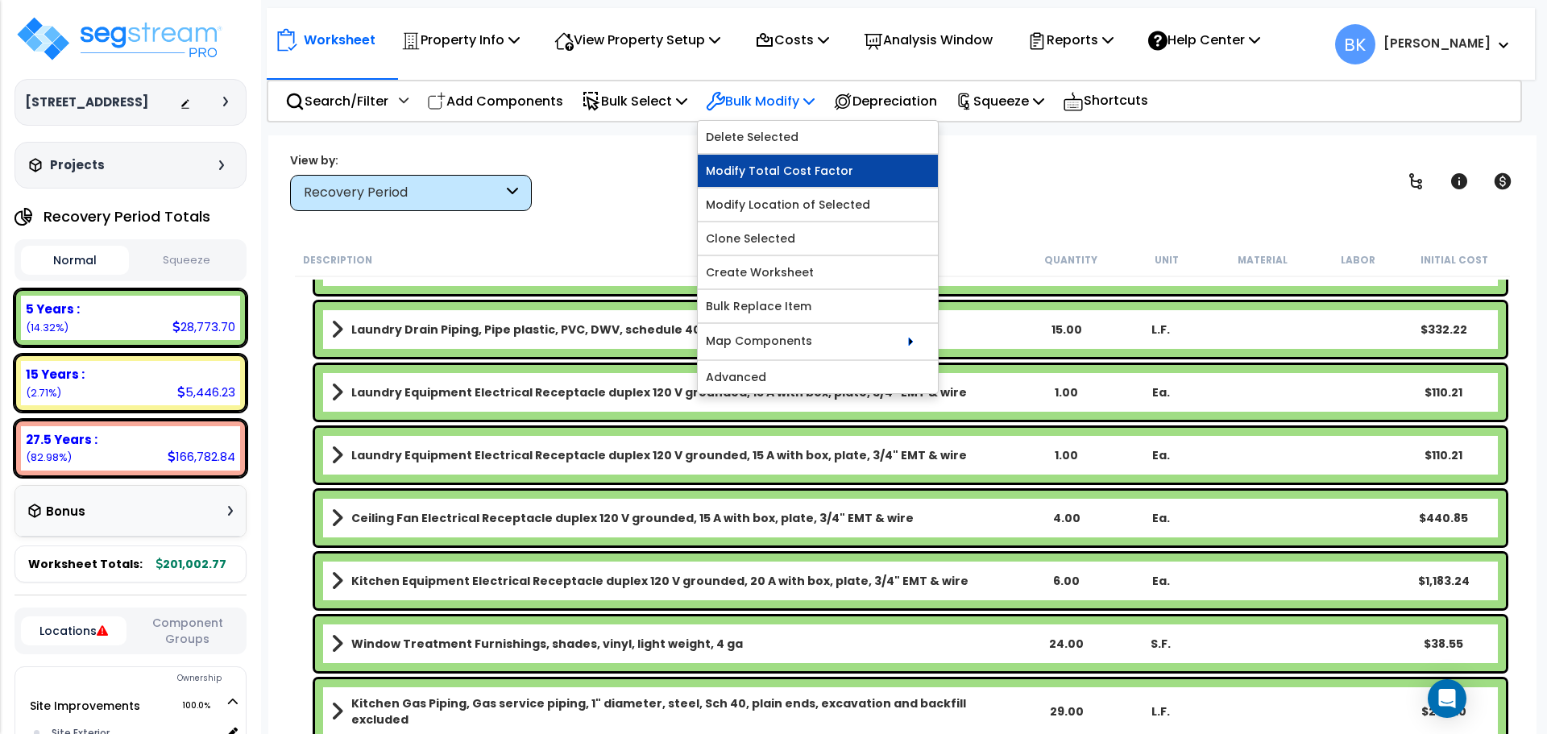
click at [768, 158] on link "Modify Total Cost Factor" at bounding box center [818, 171] width 240 height 32
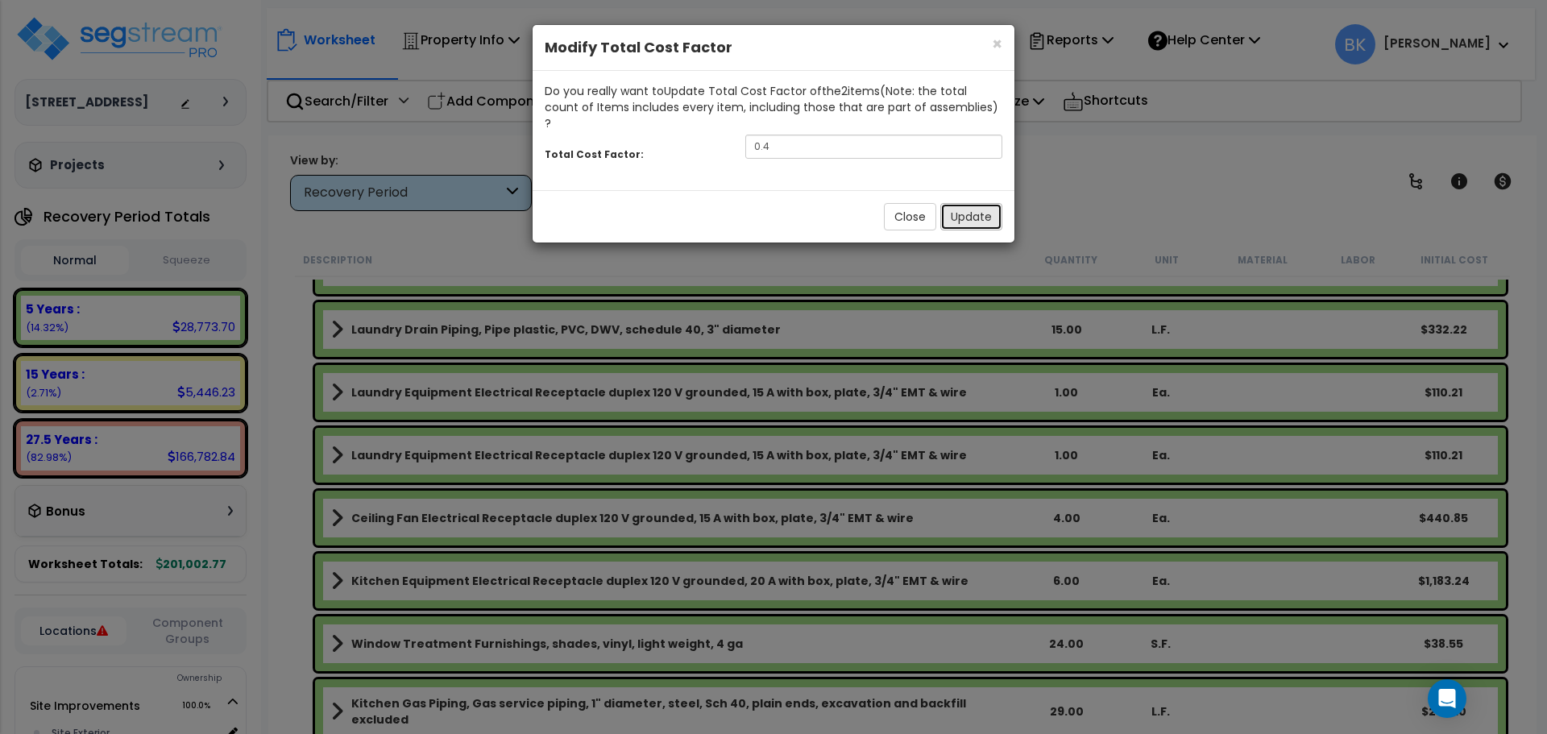
click at [957, 208] on button "Update" at bounding box center [972, 216] width 62 height 27
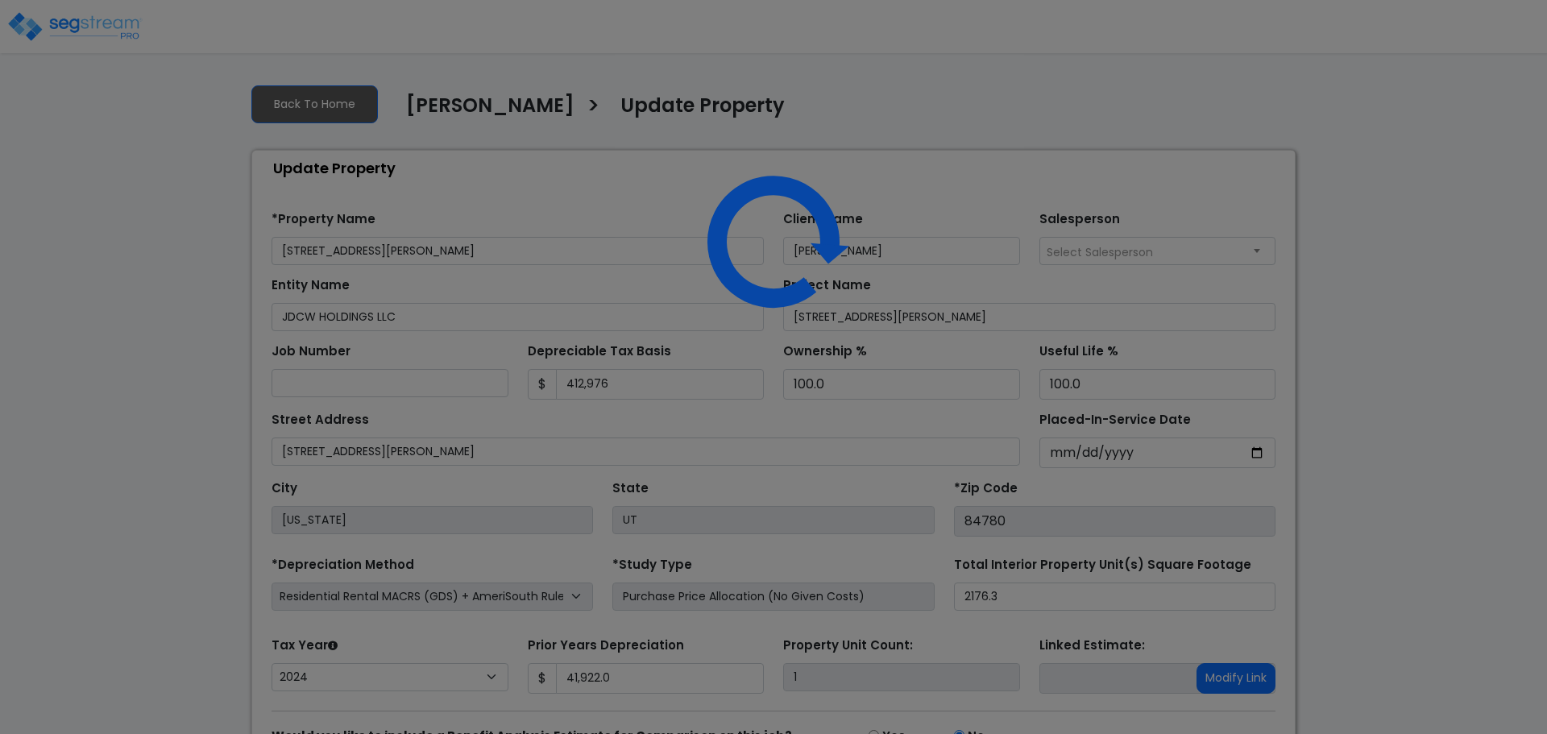
select select "2024"
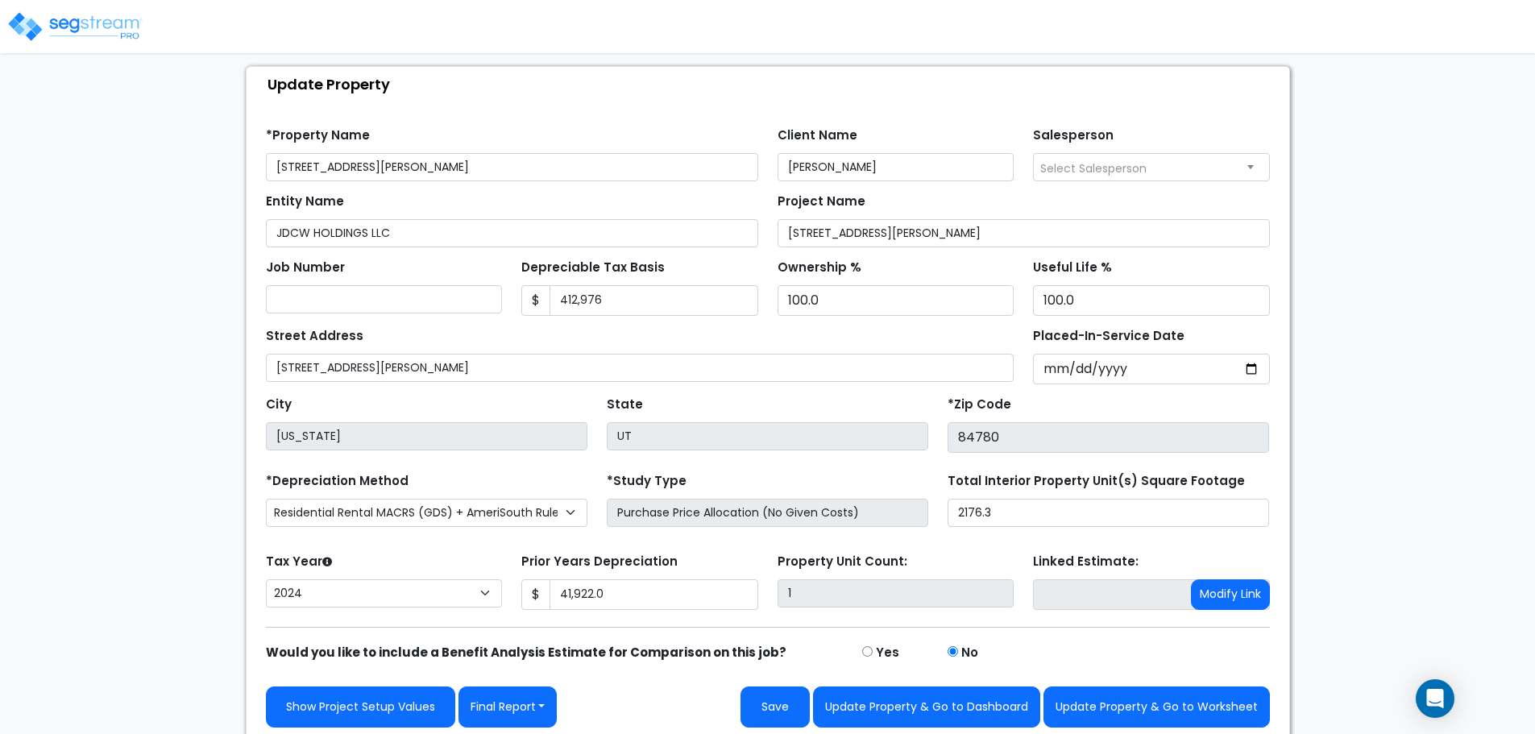
scroll to position [91, 0]
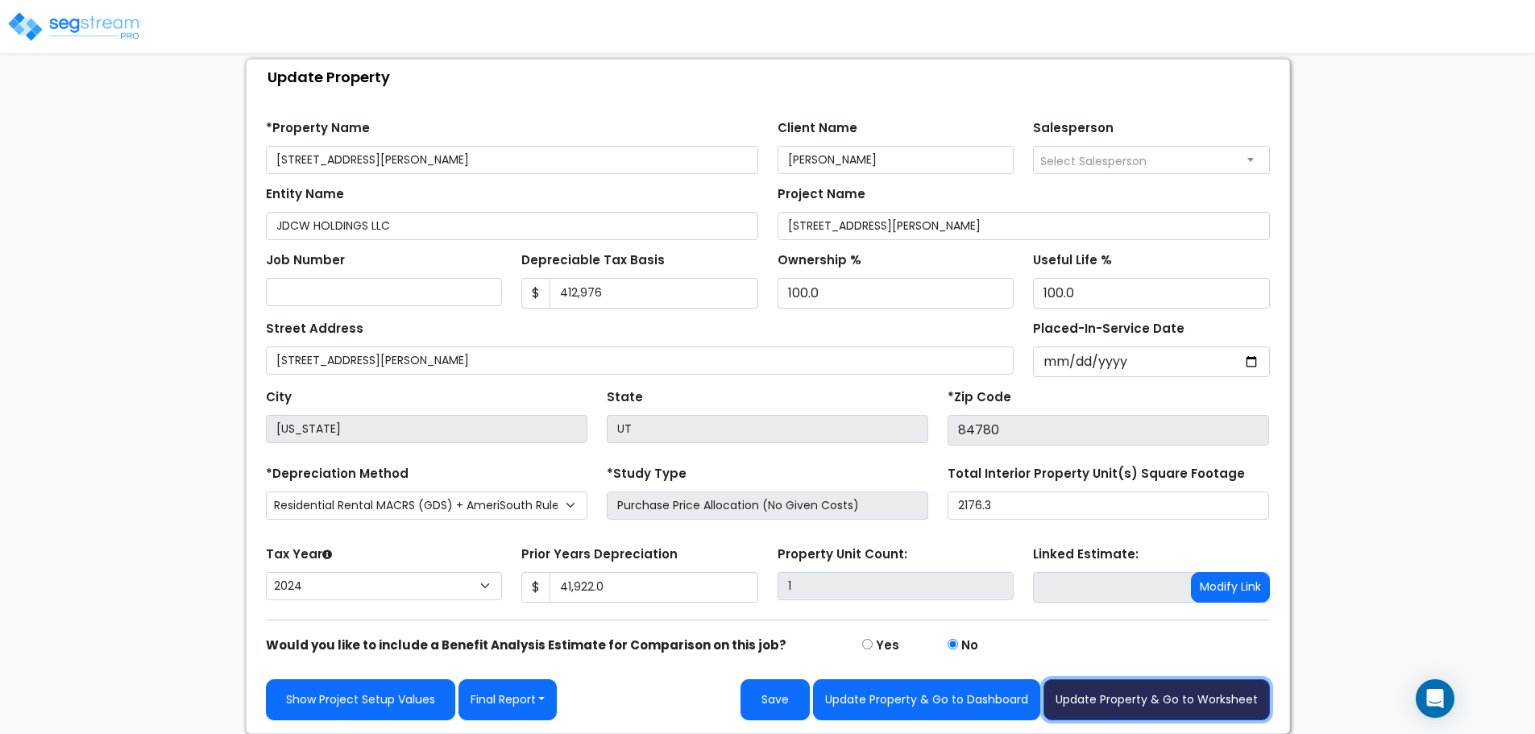
click at [1139, 705] on button "Update Property & Go to Worksheet" at bounding box center [1157, 699] width 226 height 41
type input "41922"
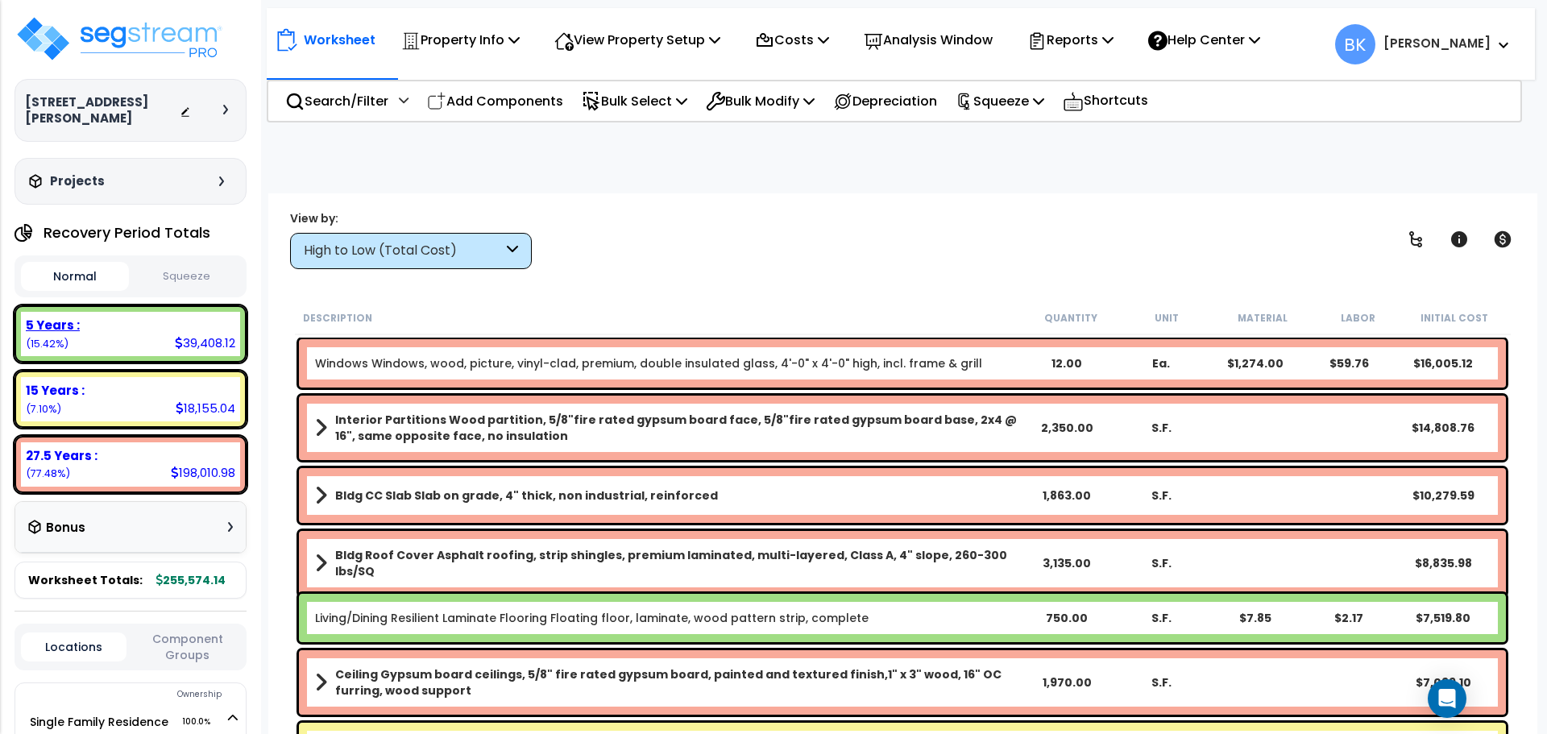
click at [113, 321] on div "5 Years : 39,408.12 (15.42%)" at bounding box center [130, 334] width 219 height 44
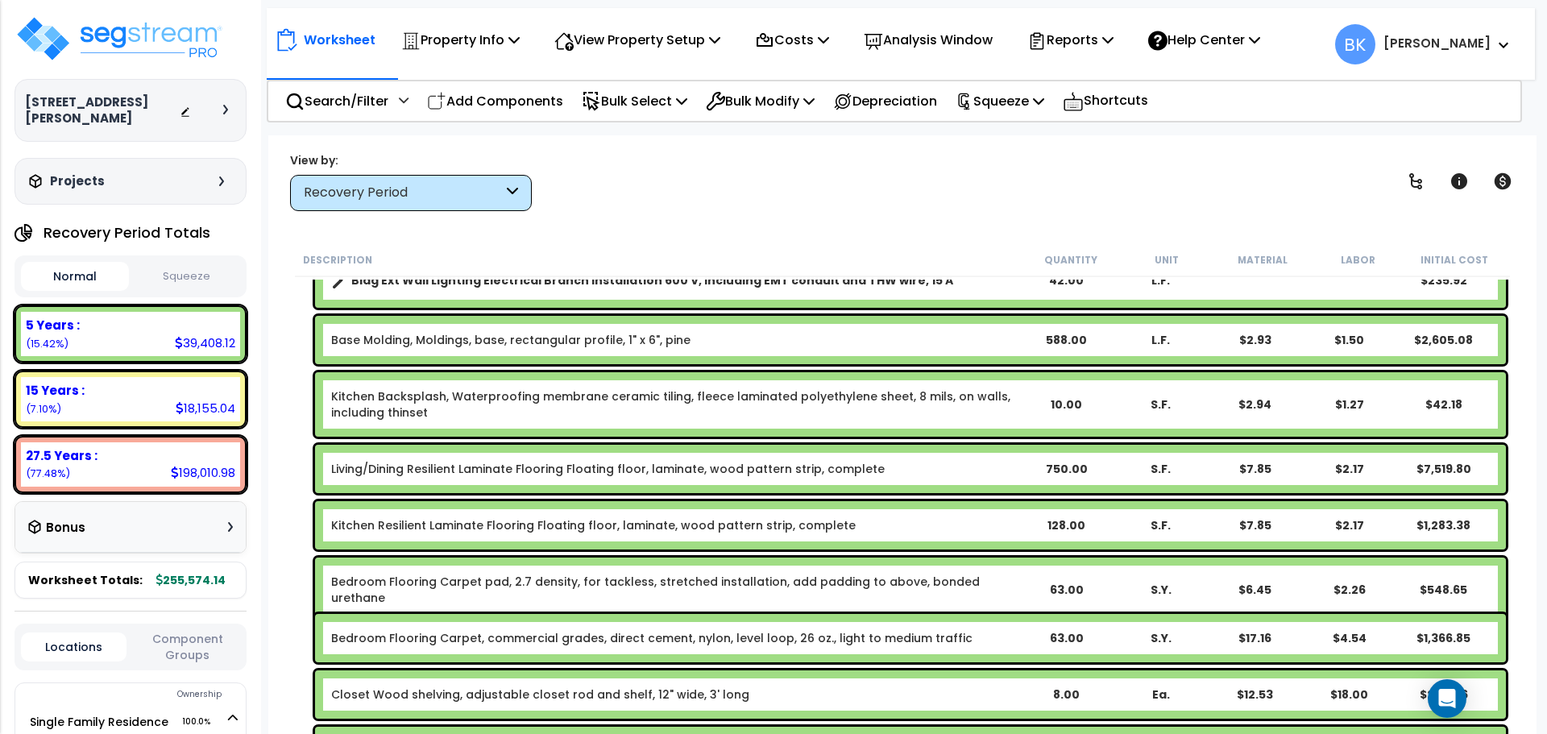
scroll to position [564, 0]
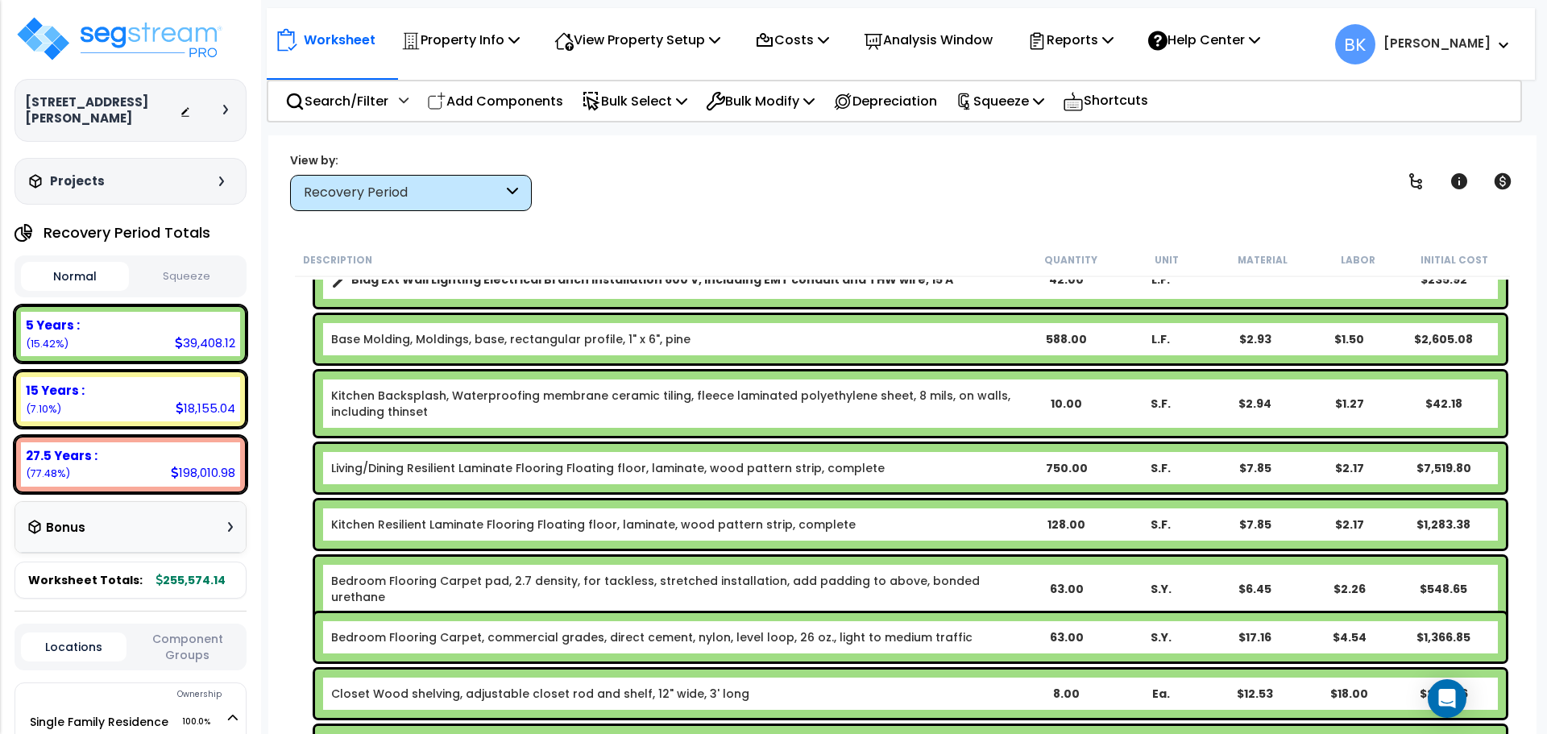
click at [442, 411] on link "Kitchen Backsplash, Waterproofing membrane ceramic tiling, fleece laminated pol…" at bounding box center [675, 404] width 688 height 32
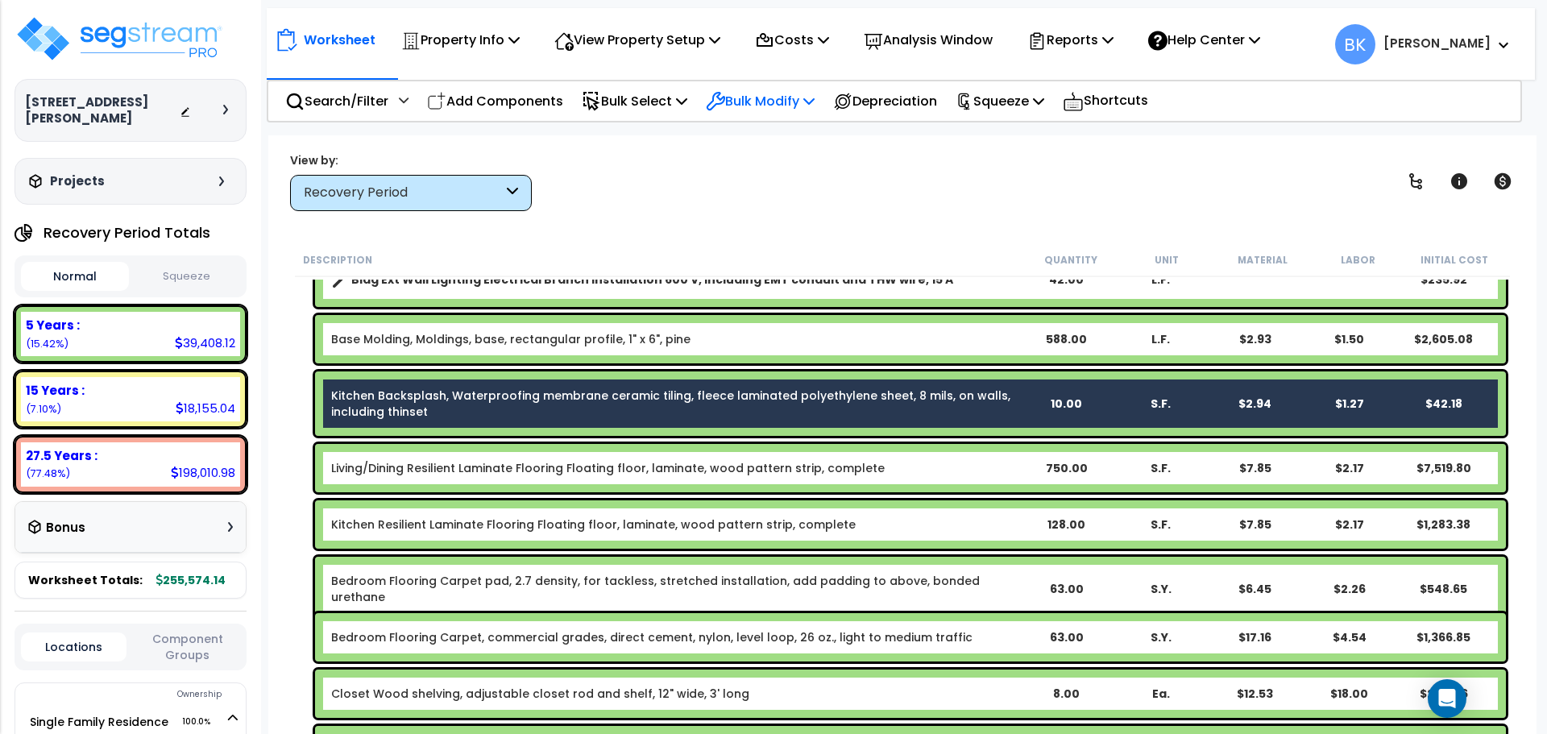
click at [761, 100] on p "Bulk Modify" at bounding box center [760, 101] width 109 height 22
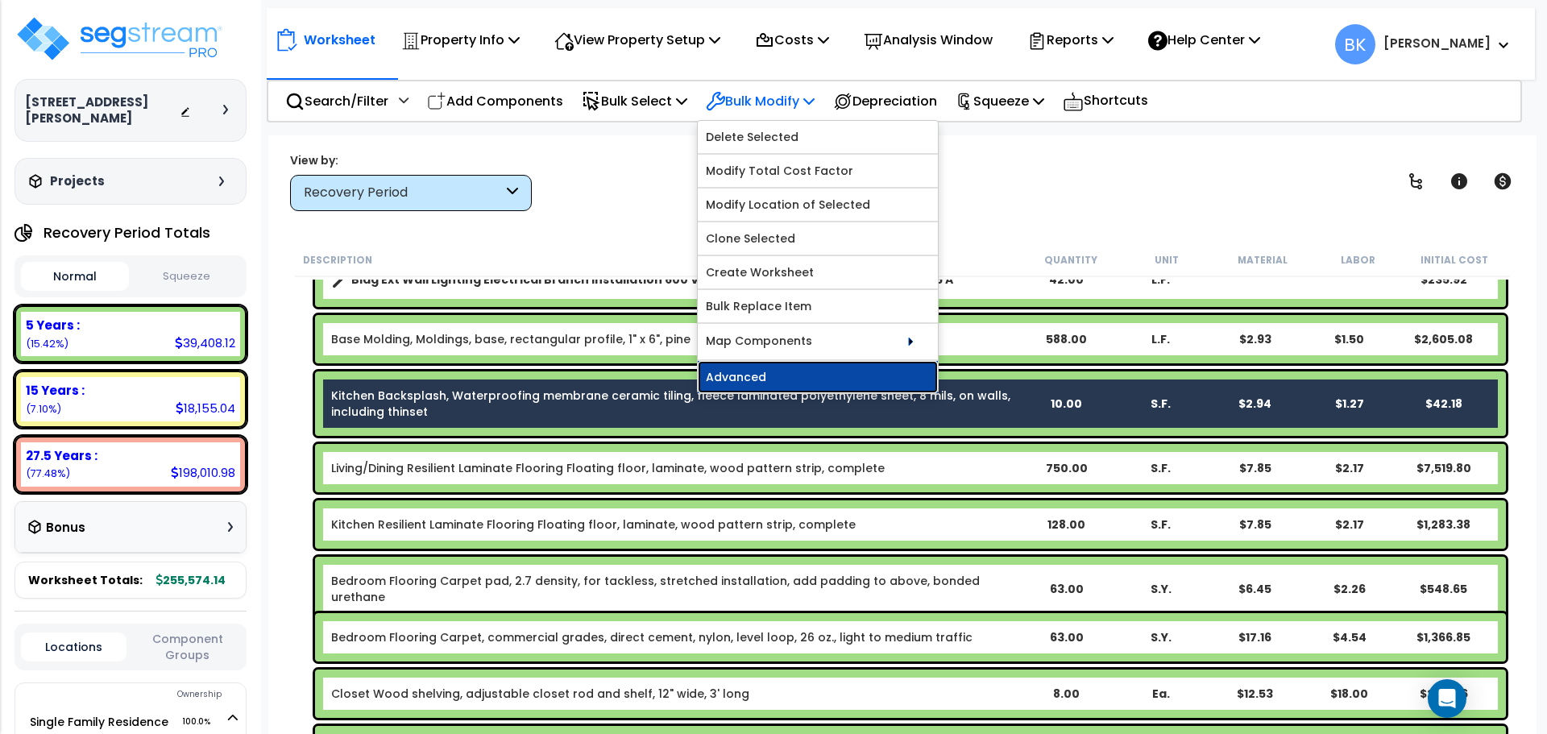
click at [791, 372] on link "Advanced" at bounding box center [818, 377] width 240 height 32
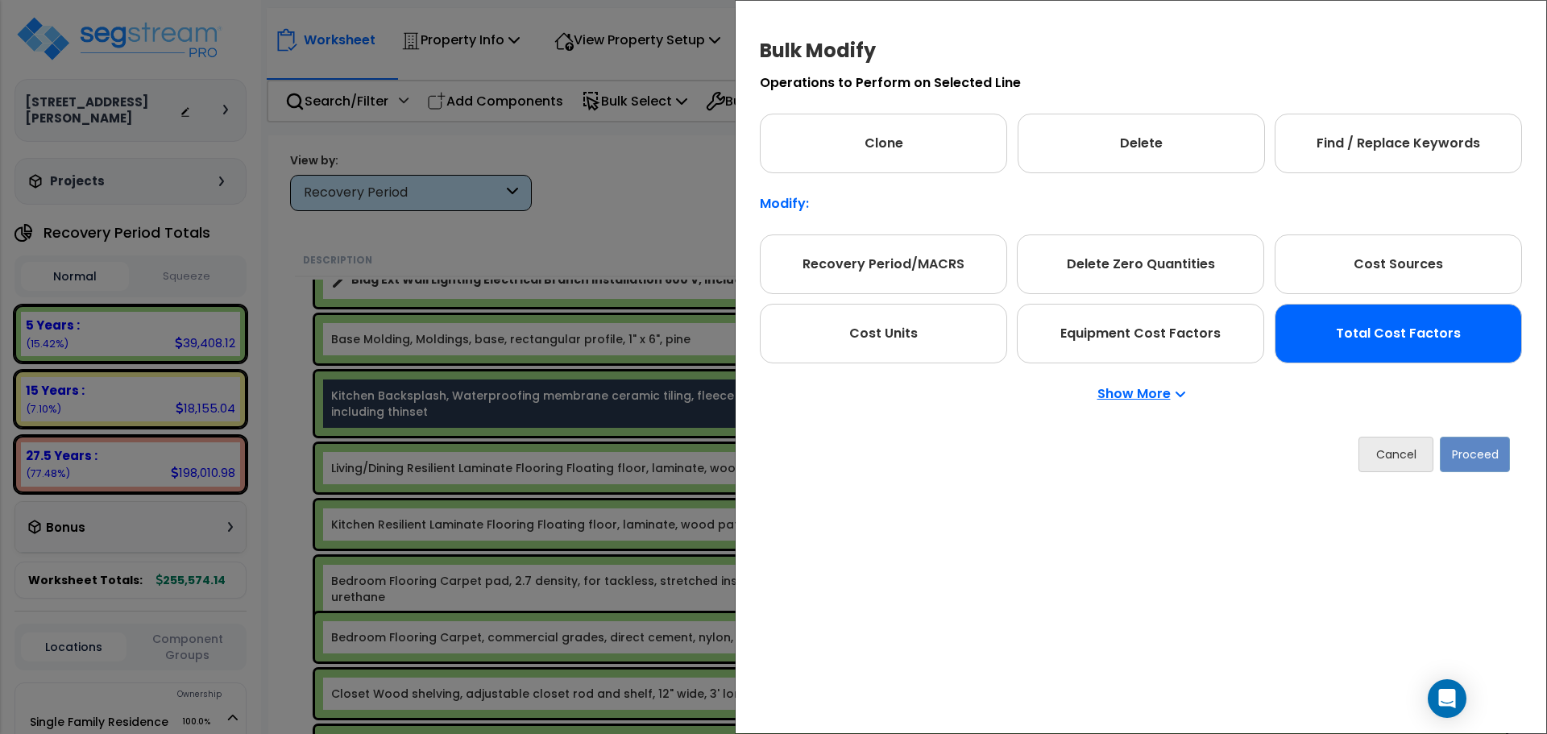
click at [1367, 355] on div "Total Cost Factors" at bounding box center [1398, 334] width 247 height 60
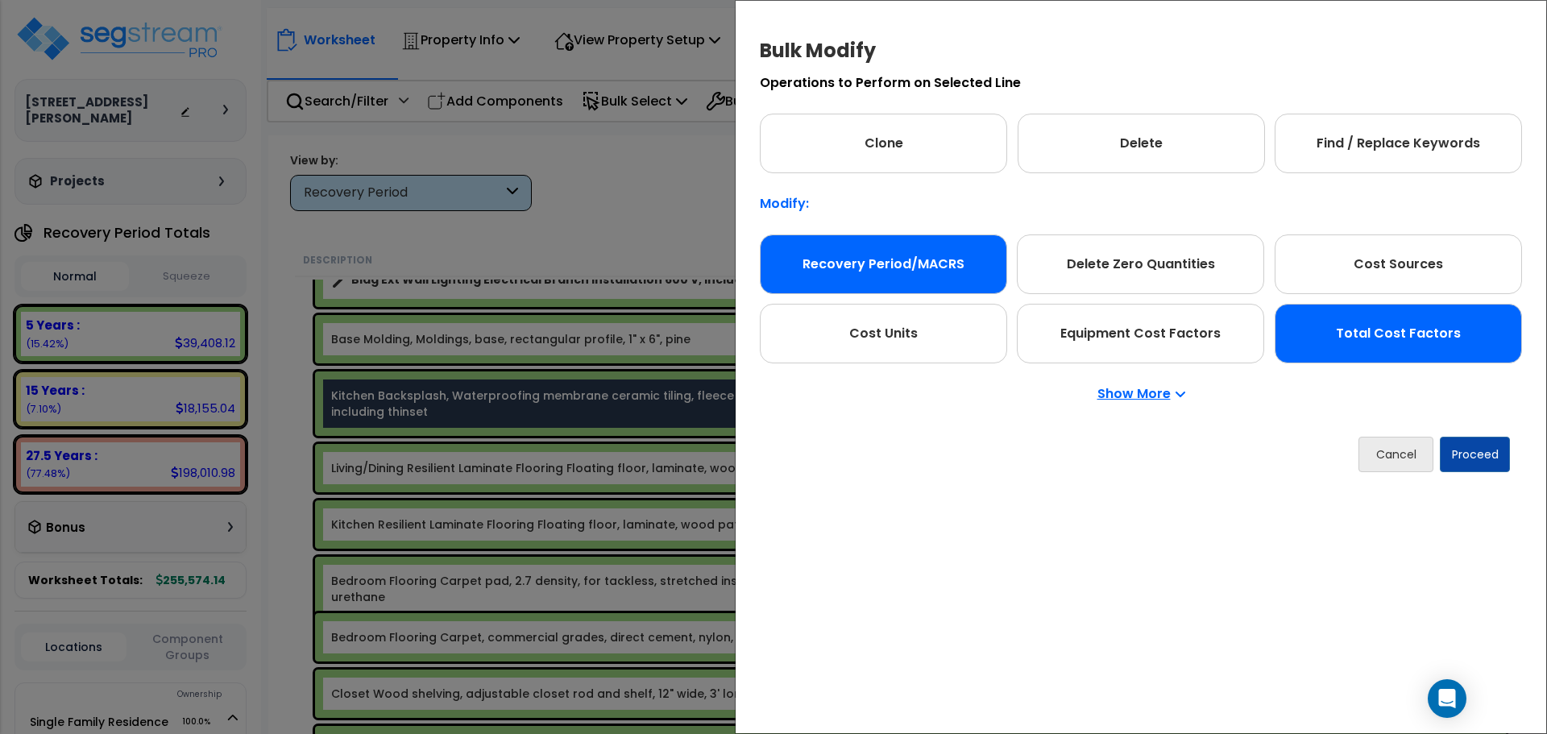
click at [931, 265] on div "Recovery Period/MACRS" at bounding box center [883, 265] width 247 height 60
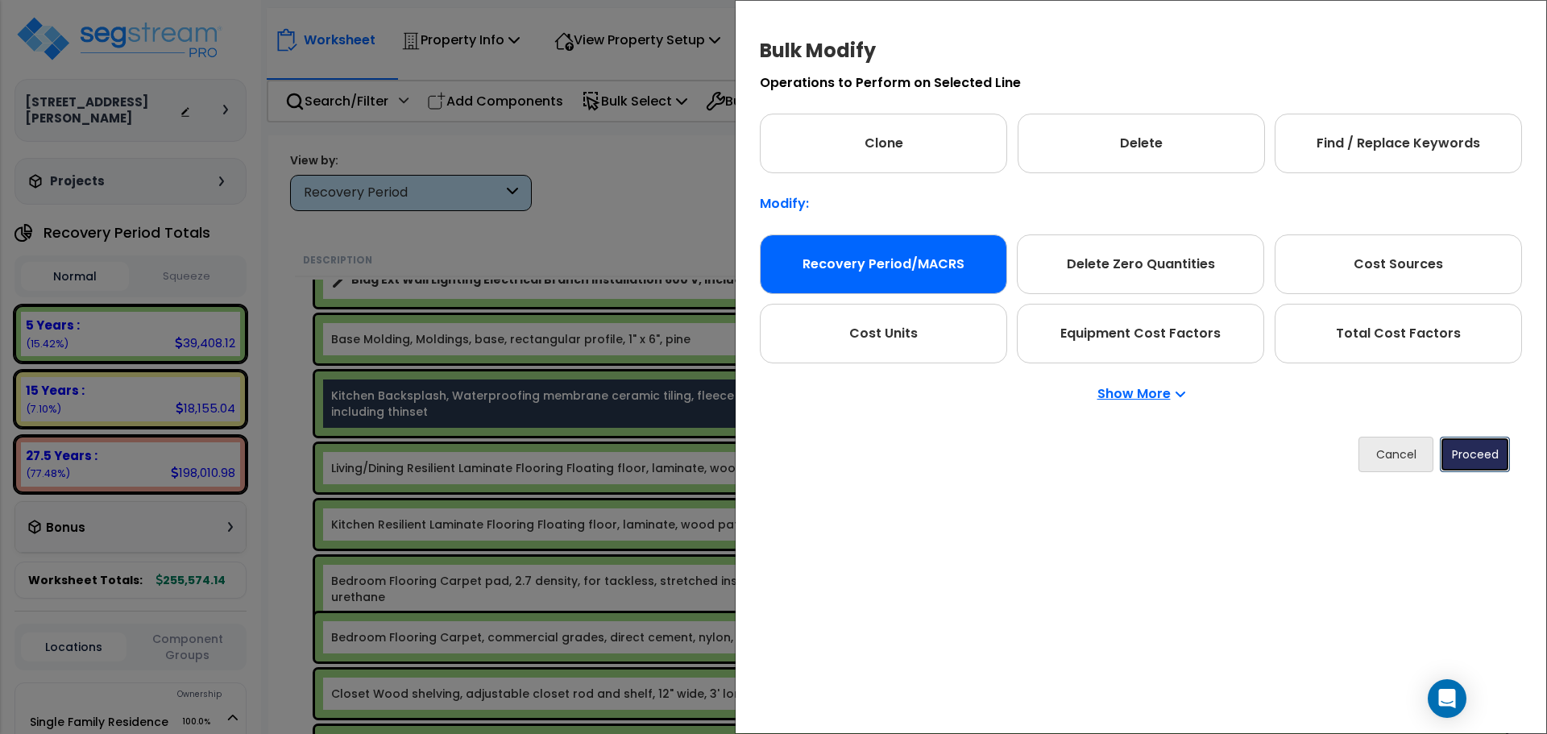
click at [1464, 448] on button "Proceed" at bounding box center [1475, 454] width 70 height 35
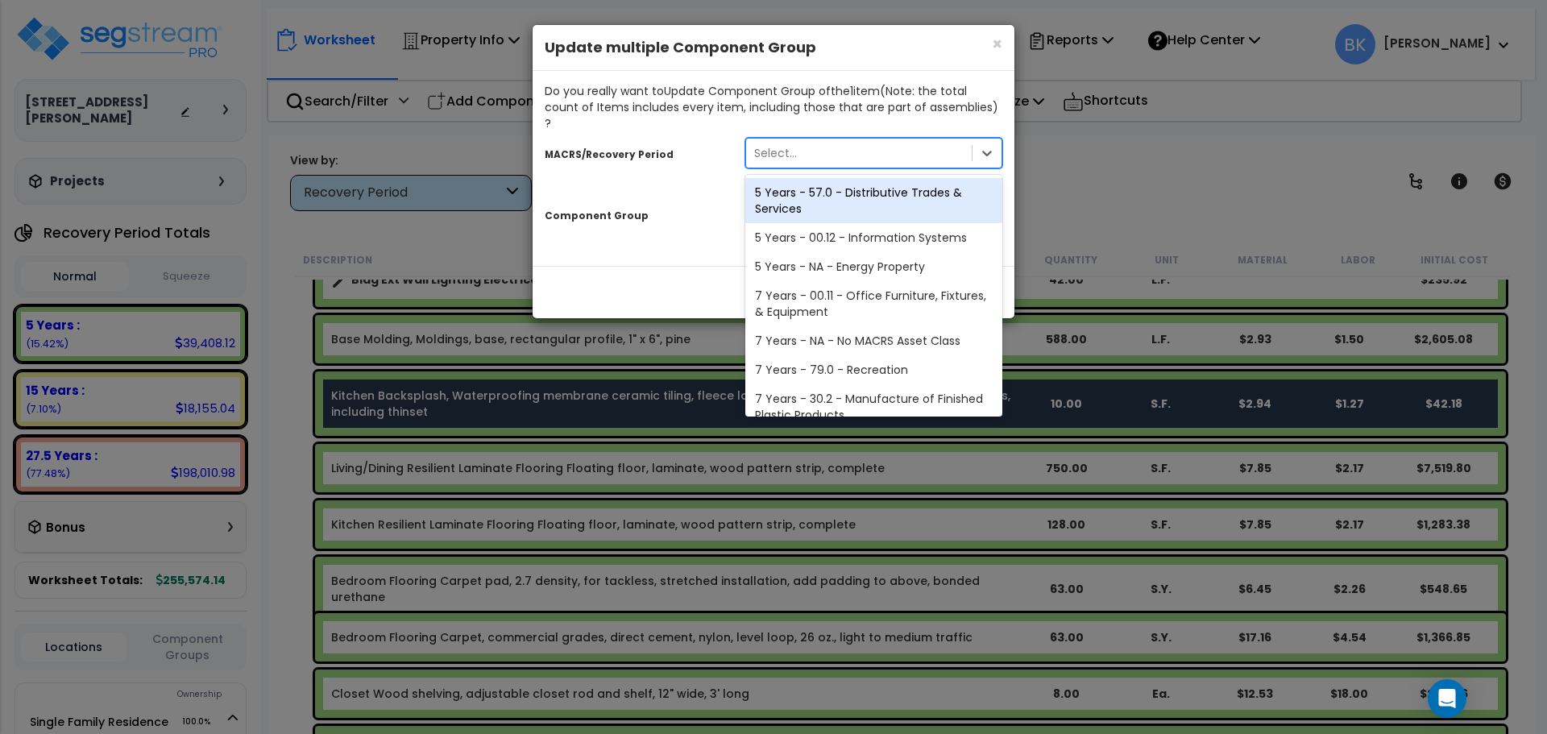
click at [804, 148] on div "Select..." at bounding box center [859, 153] width 226 height 26
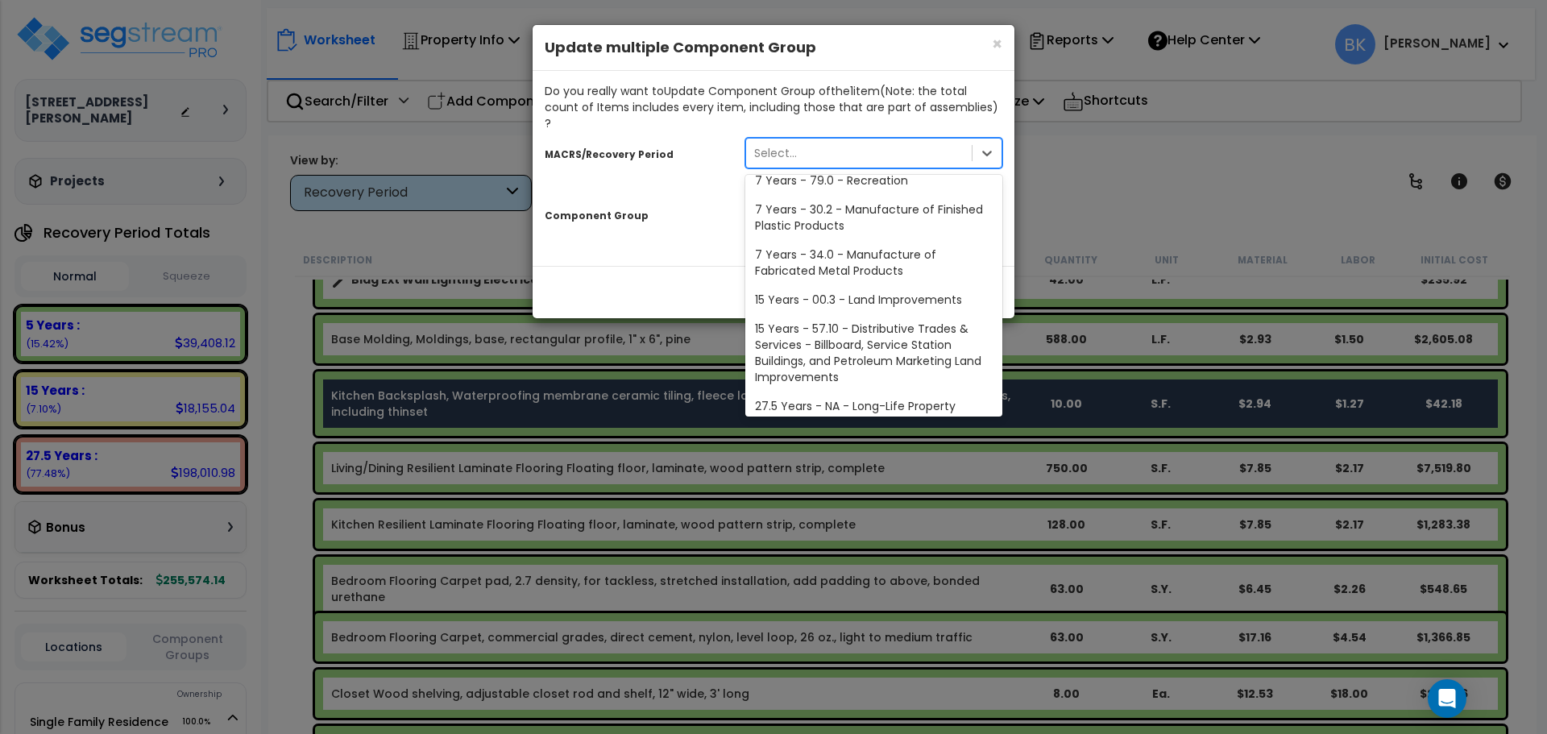
scroll to position [197, 0]
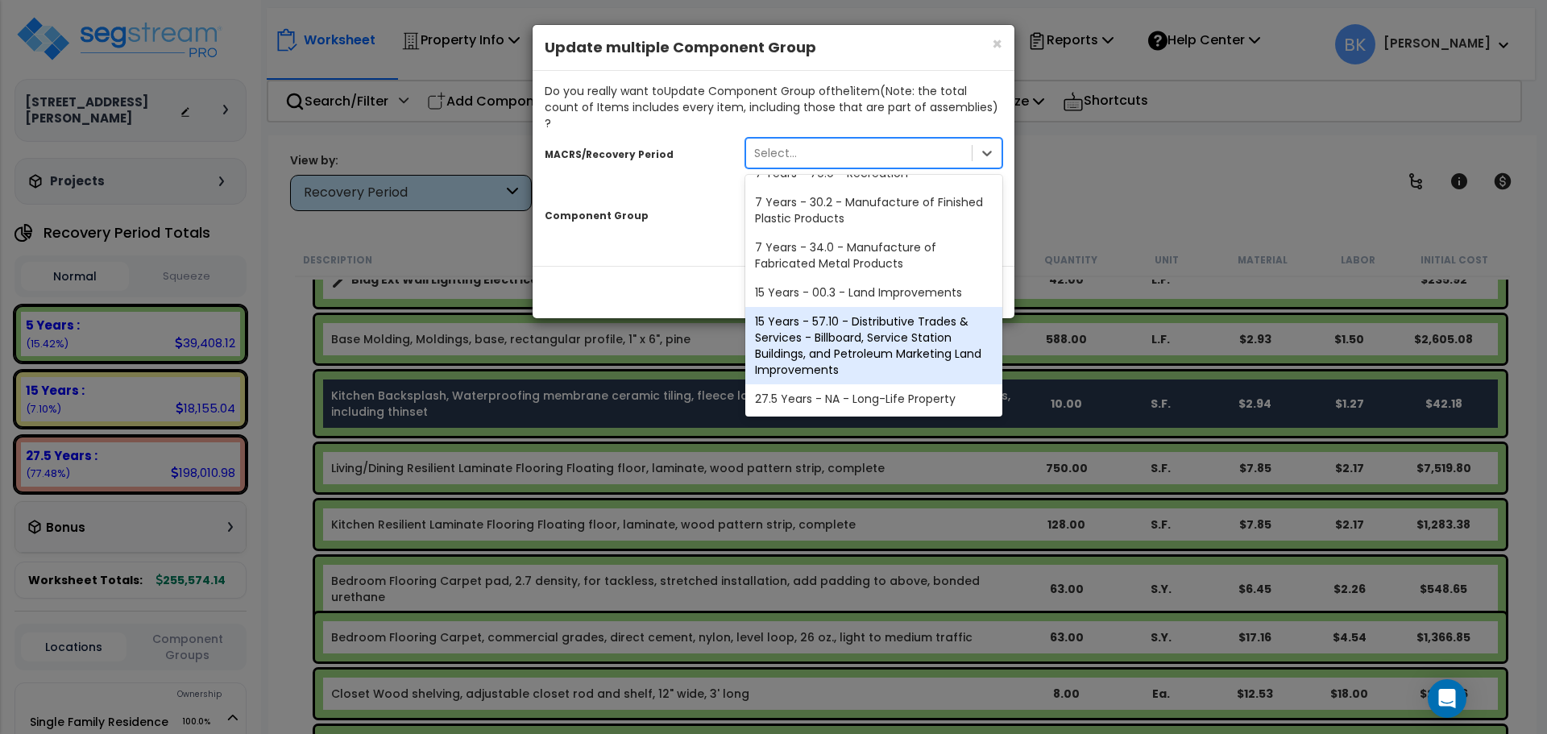
click at [821, 384] on div "27.5 Years - NA - Long-Life Property" at bounding box center [874, 398] width 257 height 29
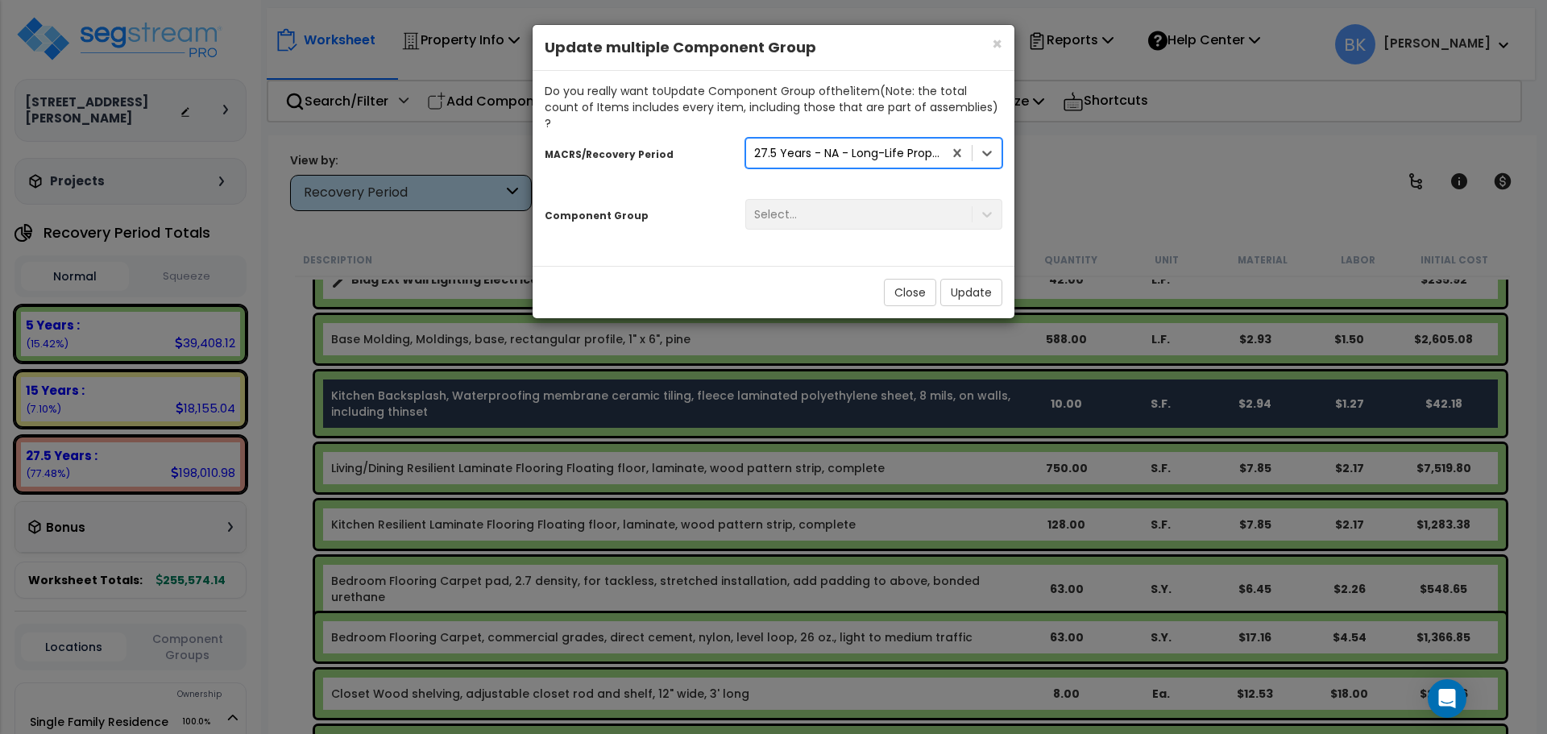
click at [829, 201] on div "Select..." at bounding box center [859, 214] width 226 height 26
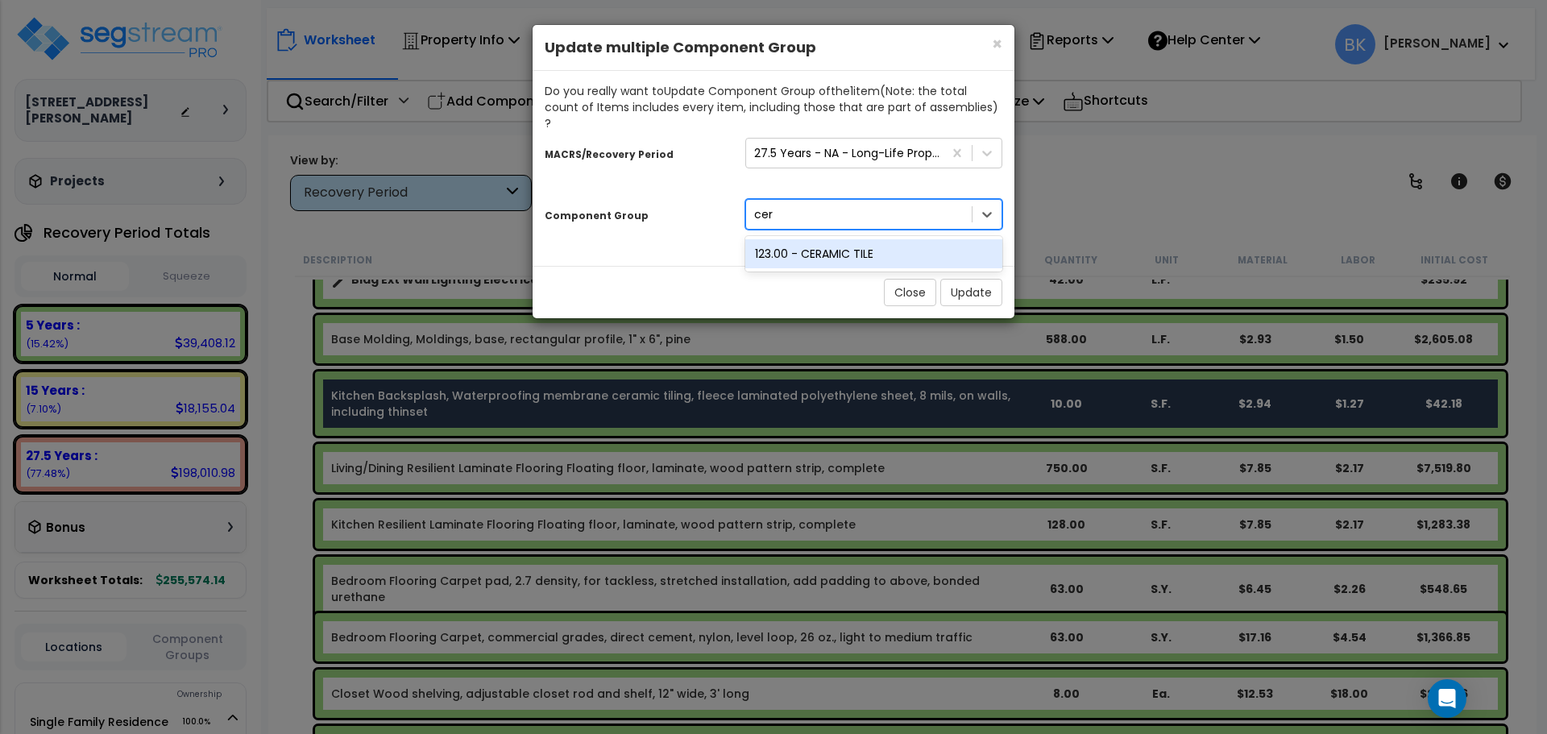
type input "cera"
click at [821, 236] on div "123.00 - CERAMIC TILE" at bounding box center [874, 253] width 257 height 35
click at [904, 247] on div "123.00 - CERAMIC TILE" at bounding box center [874, 253] width 257 height 29
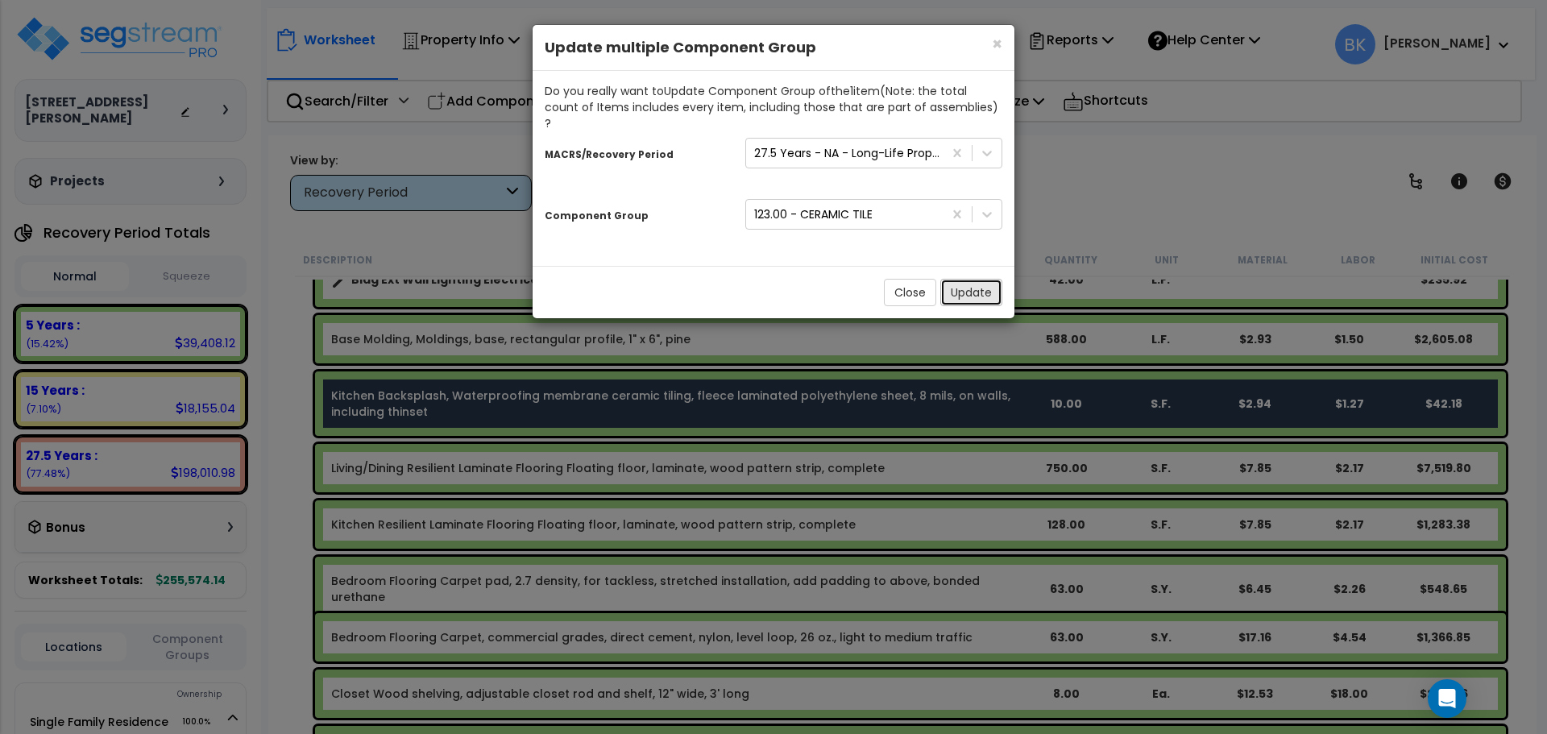
click at [982, 279] on button "Update" at bounding box center [972, 292] width 62 height 27
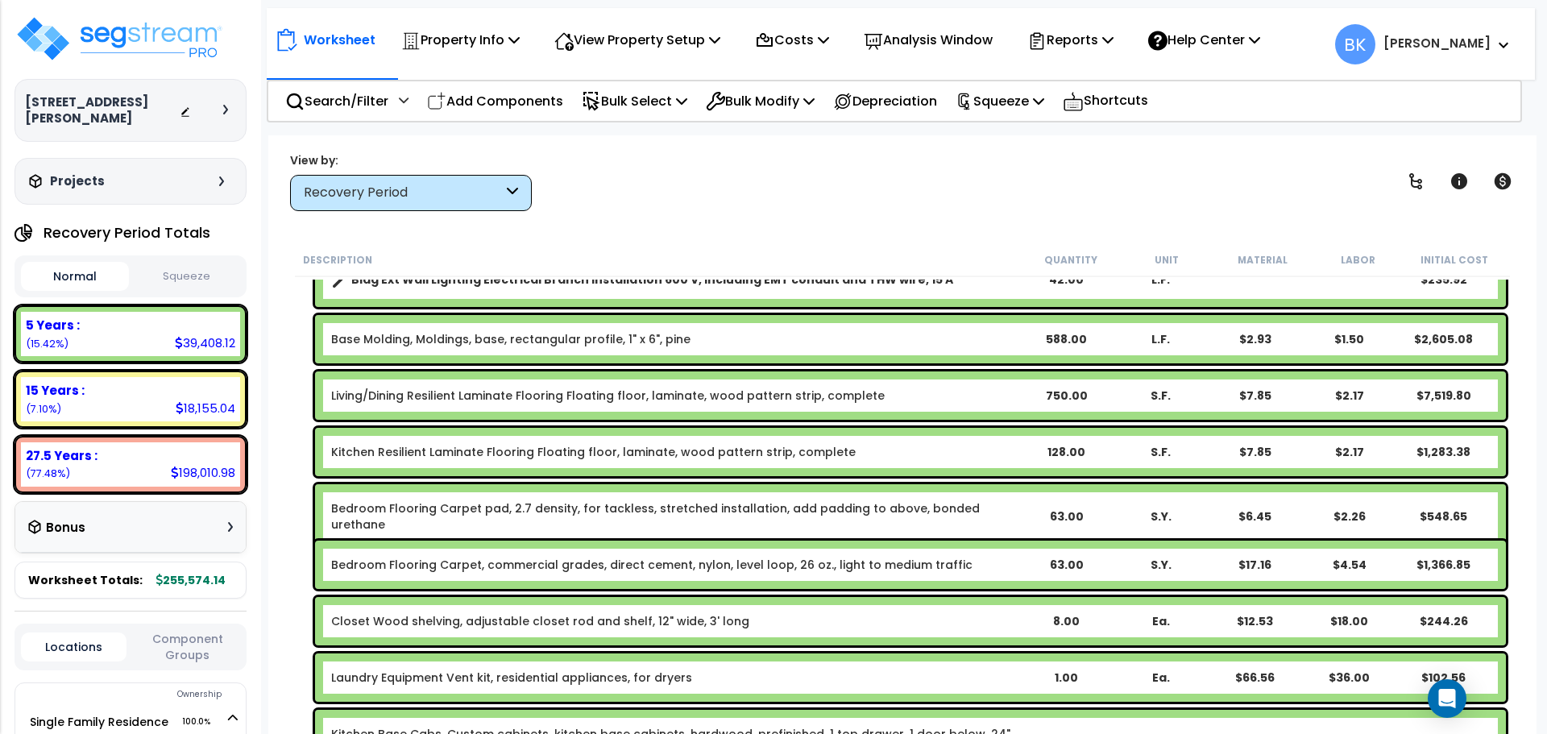
click at [489, 393] on link "Living/Dining Resilient Laminate Flooring Floating floor, laminate, wood patter…" at bounding box center [608, 396] width 554 height 16
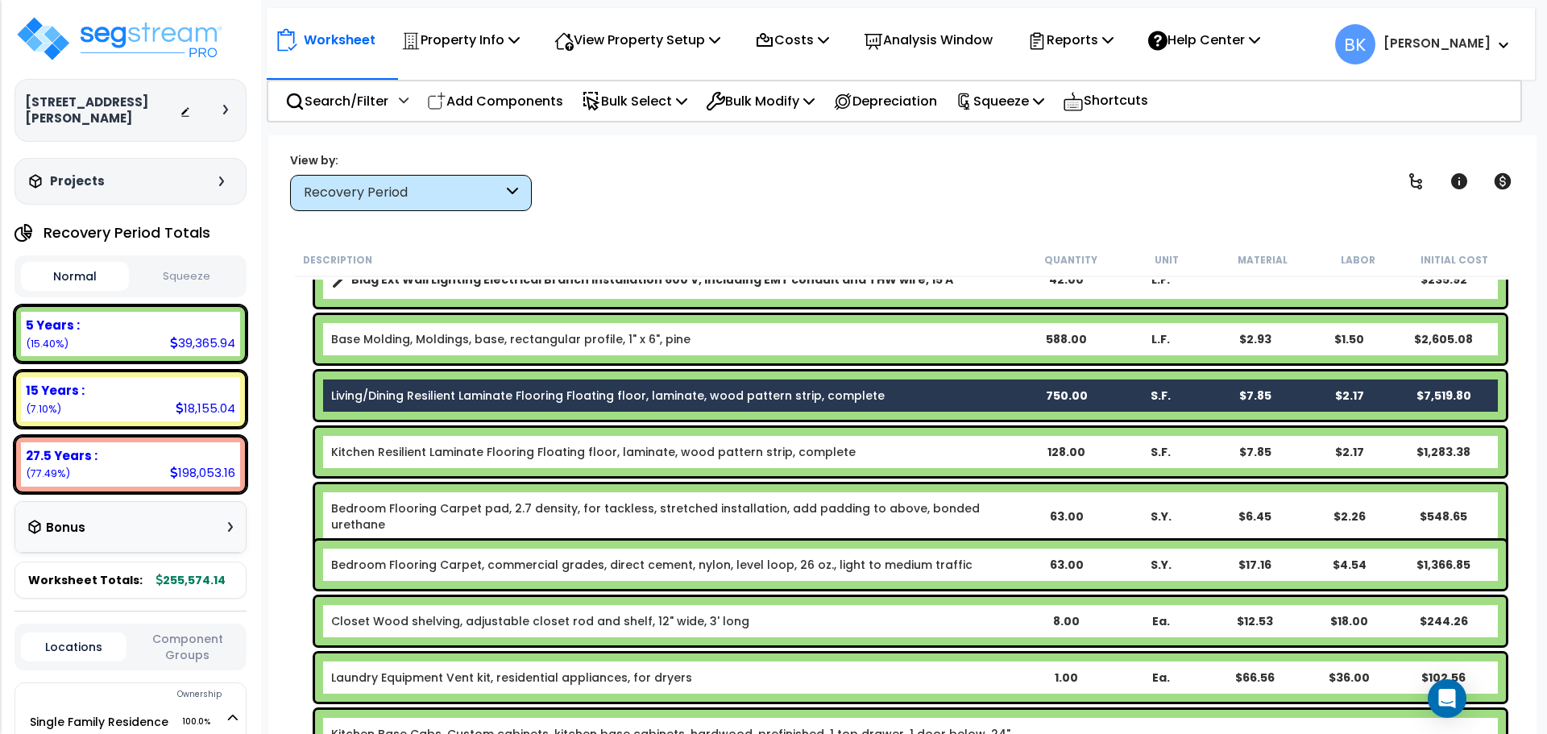
click at [451, 443] on div "Kitchen Resilient Laminate Flooring Floating floor, laminate, wood pattern stri…" at bounding box center [910, 452] width 1191 height 48
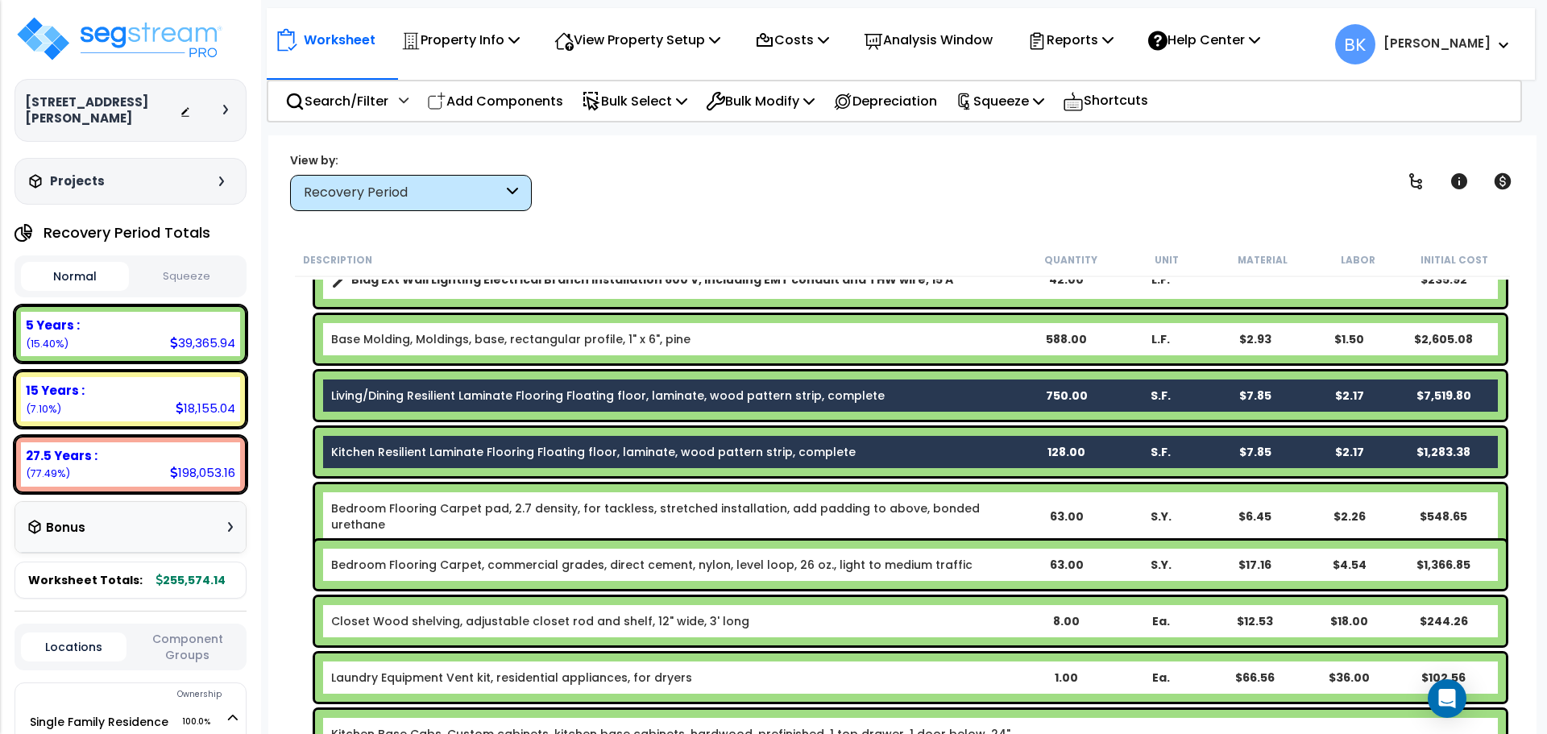
click at [439, 500] on div "Bedroom Flooring Carpet pad, 2.7 density, for tackless, stretched installation,…" at bounding box center [910, 516] width 1191 height 64
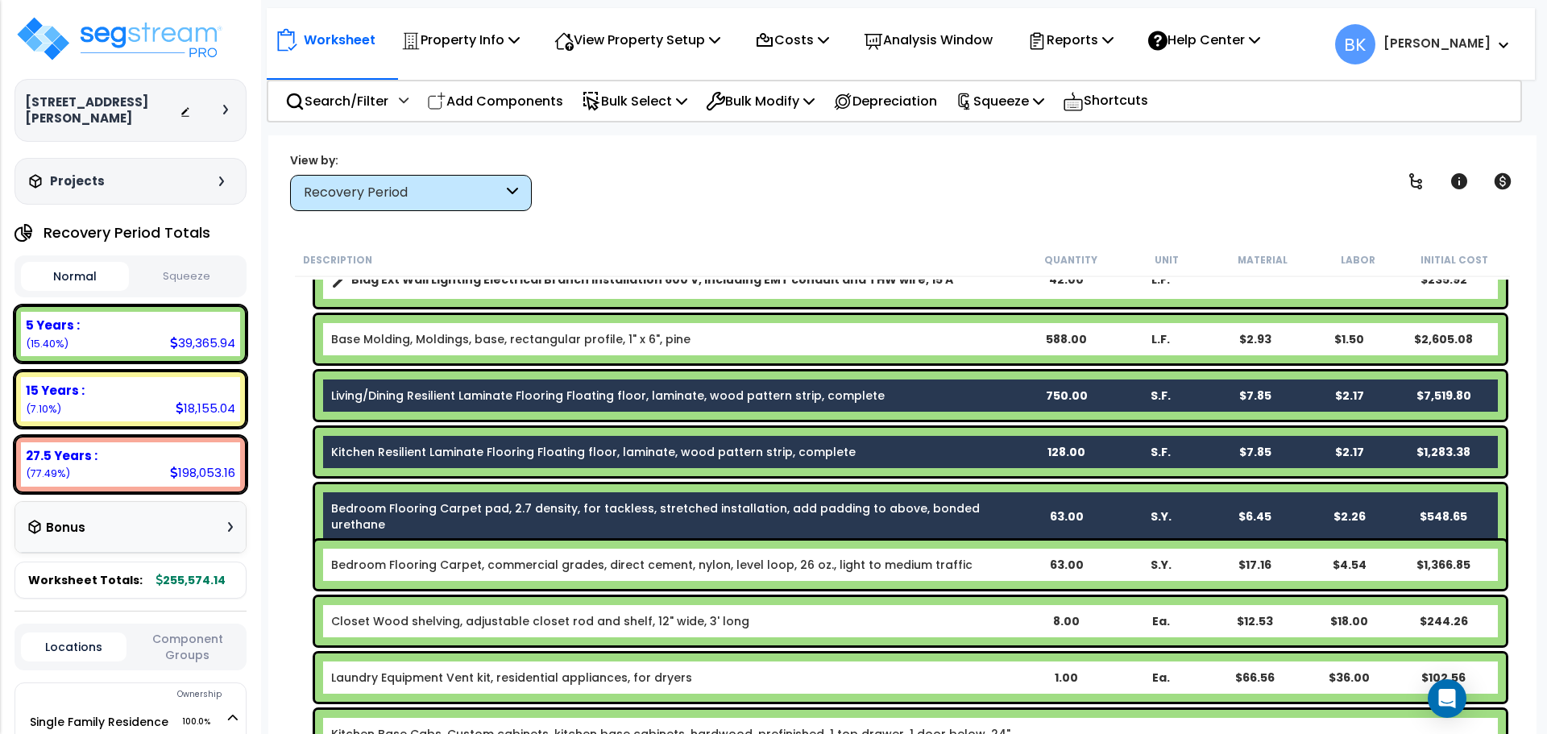
click at [442, 564] on link "Bedroom Flooring Carpet, commercial grades, direct cement, nylon, level loop, 2…" at bounding box center [652, 565] width 642 height 16
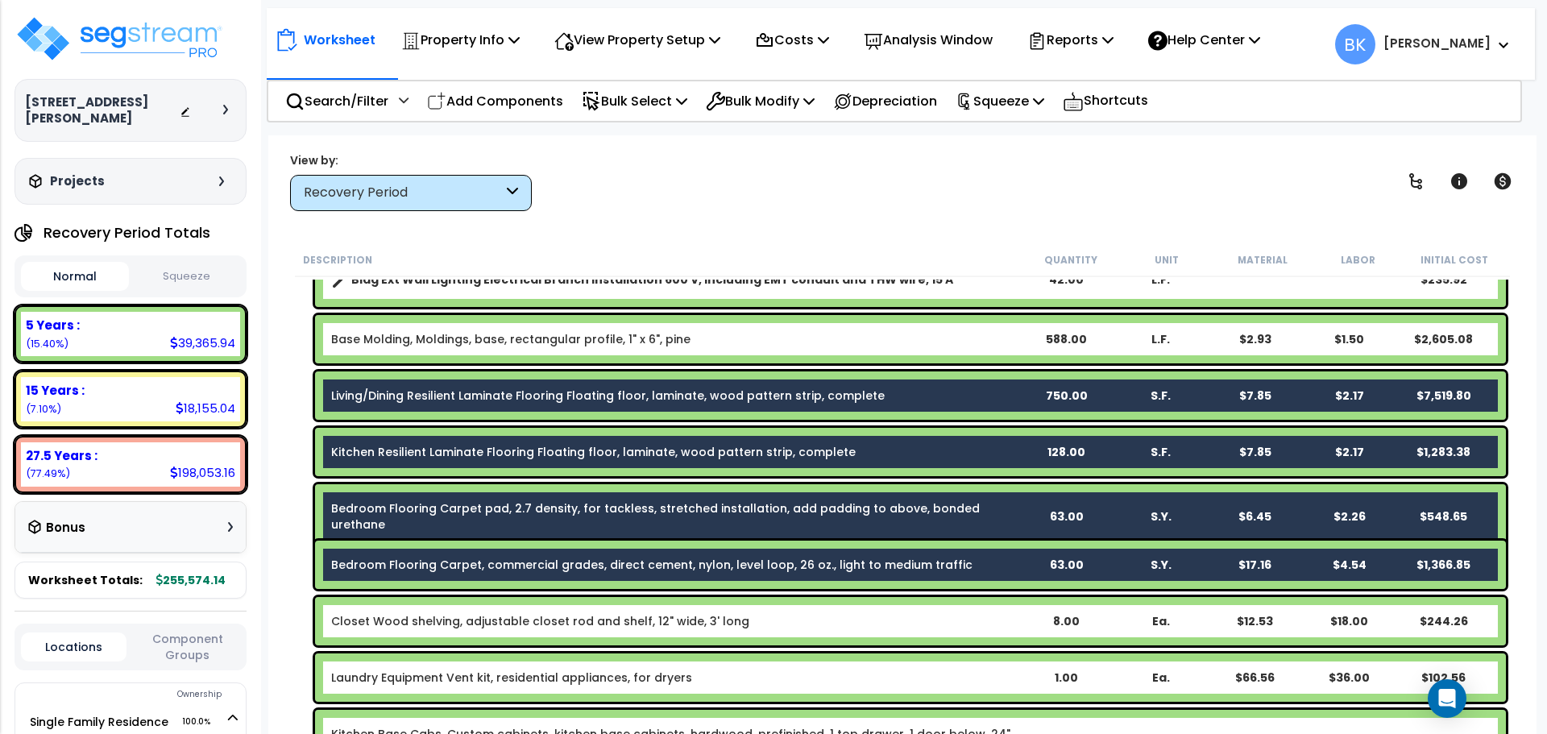
click at [438, 397] on link "Living/Dining Resilient Laminate Flooring Floating floor, laminate, wood patter…" at bounding box center [608, 396] width 554 height 16
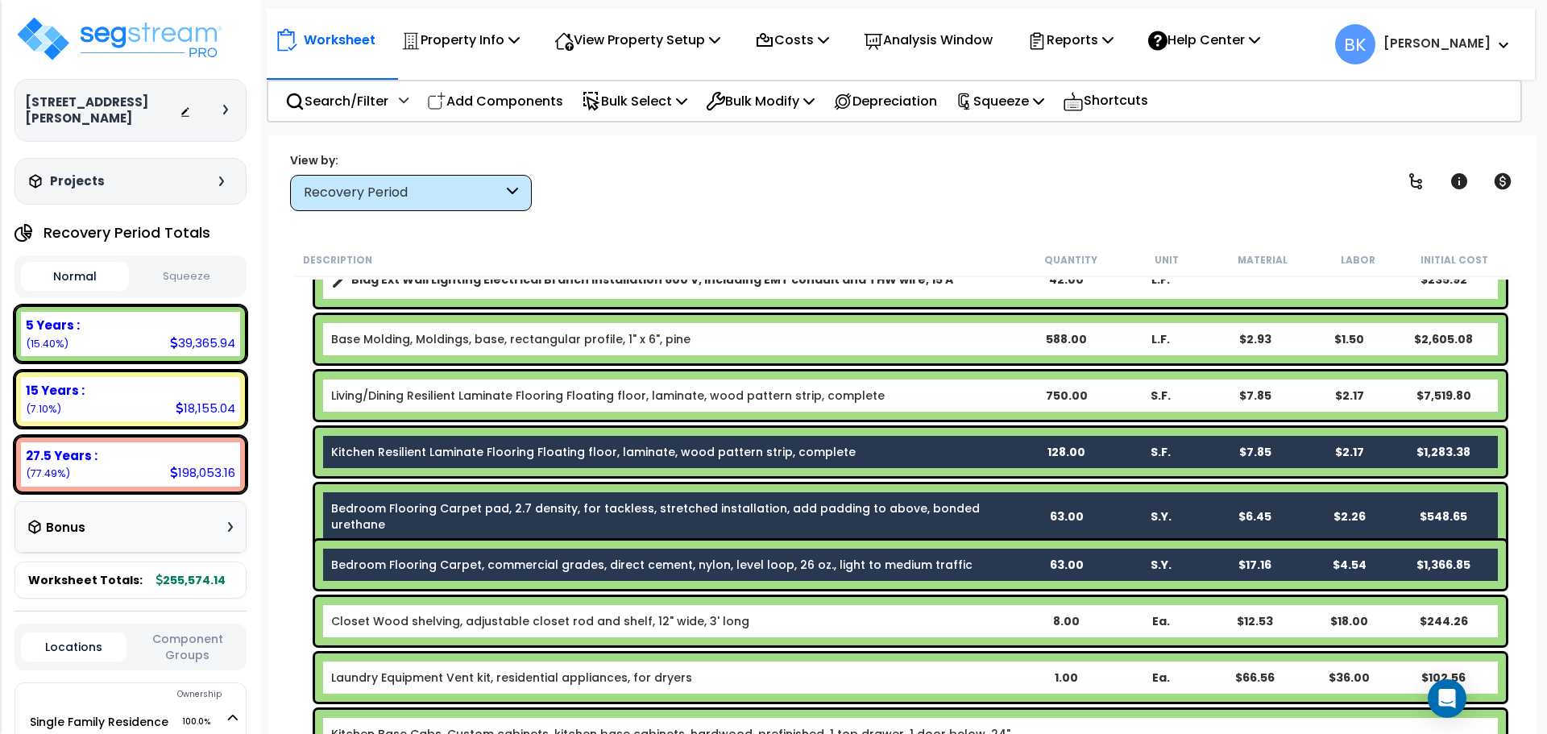
click at [418, 442] on div "Kitchen Resilient Laminate Flooring Floating floor, laminate, wood pattern stri…" at bounding box center [910, 452] width 1191 height 48
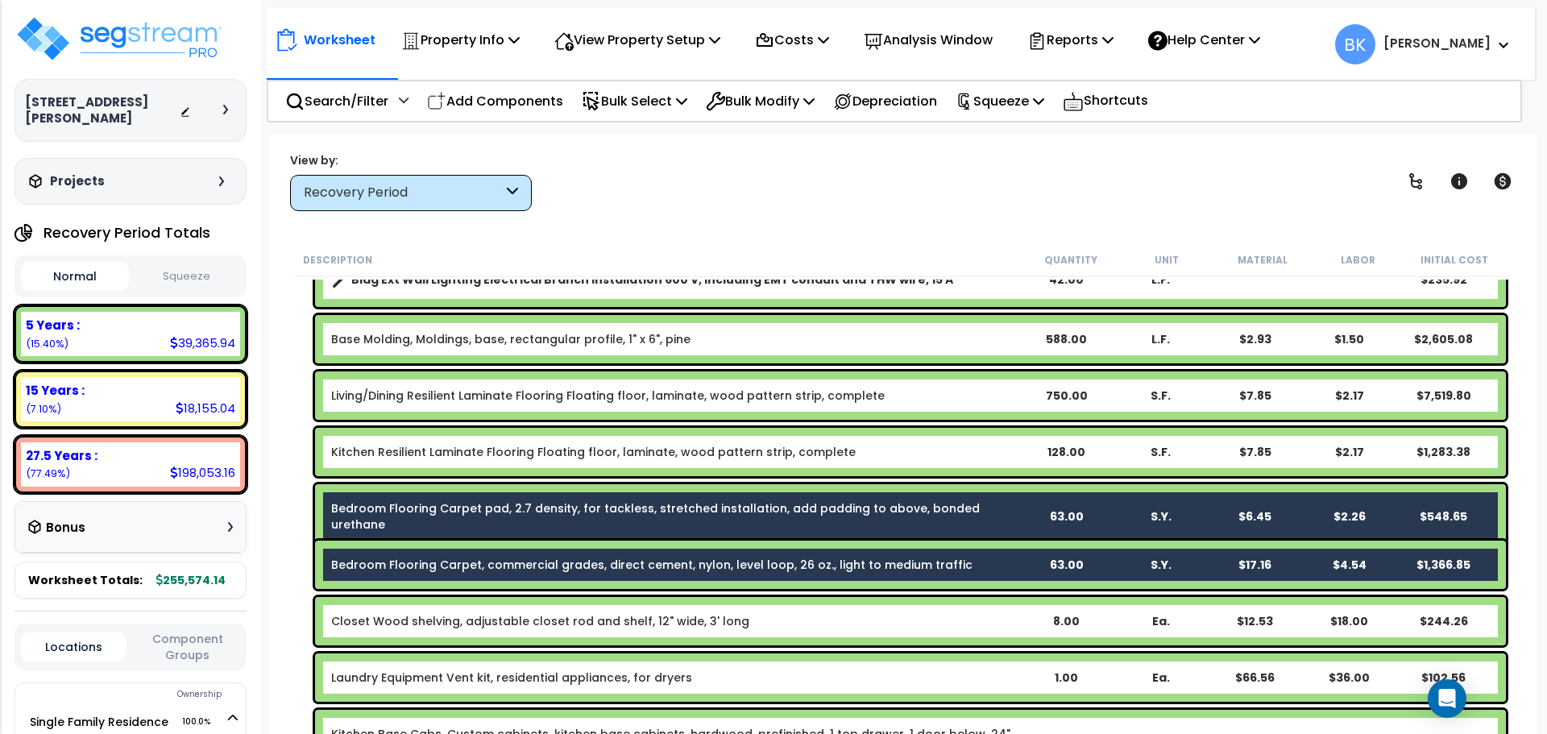
click at [396, 513] on link "Bedroom Flooring Carpet pad, 2.7 density, for tackless, stretched installation,…" at bounding box center [675, 517] width 688 height 32
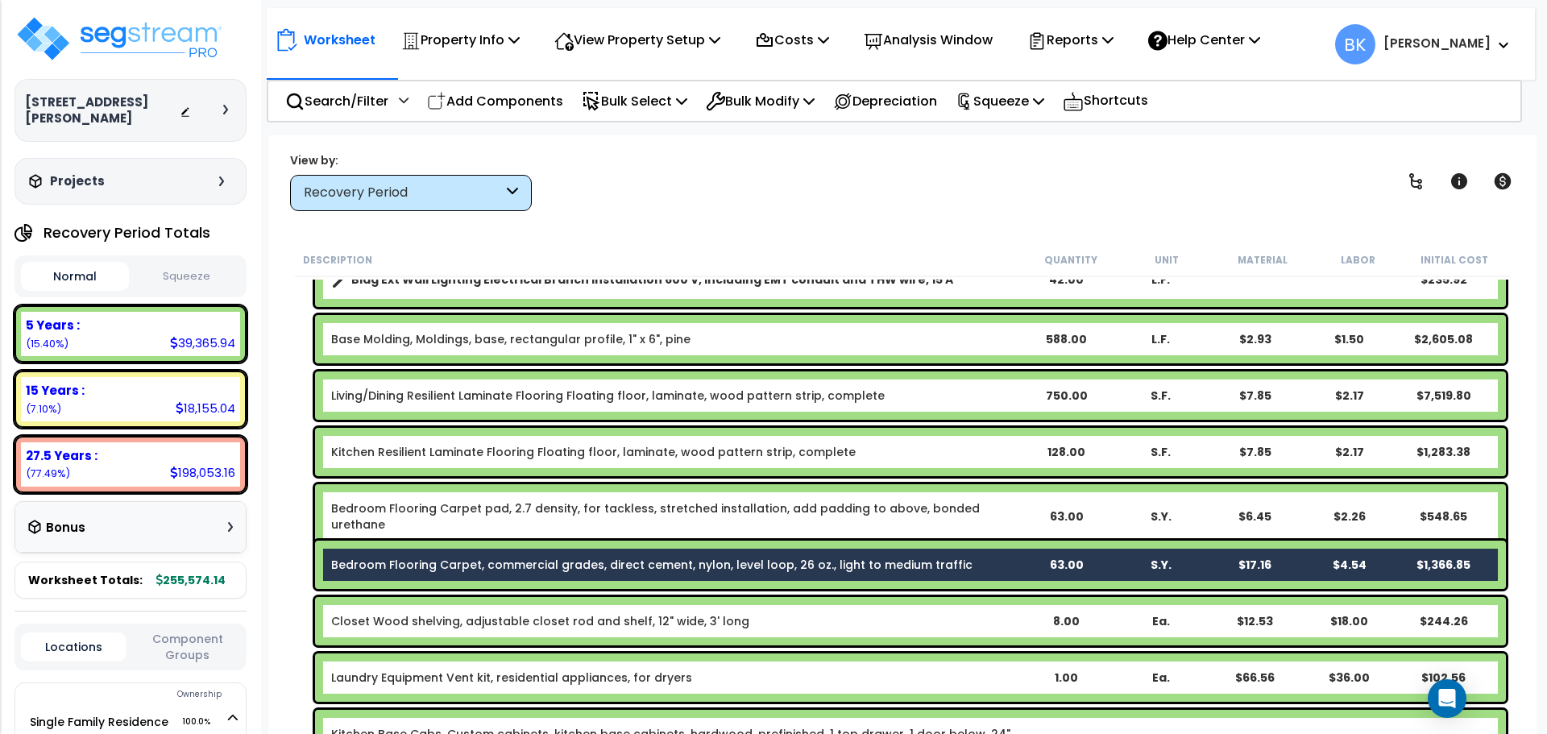
click at [393, 551] on div "Bedroom Flooring Carpet, commercial grades, direct cement, nylon, level loop, 2…" at bounding box center [910, 565] width 1191 height 48
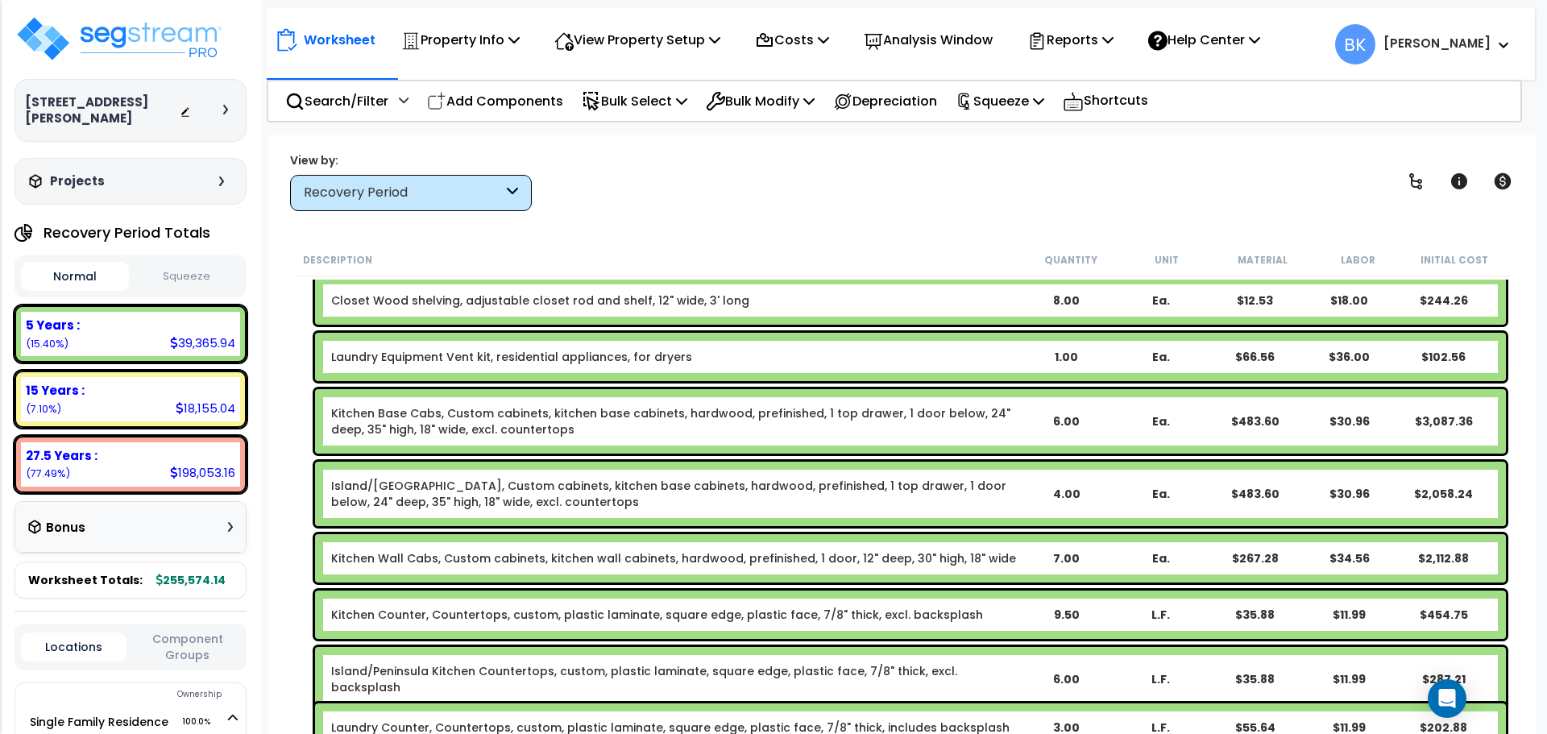
scroll to position [887, 0]
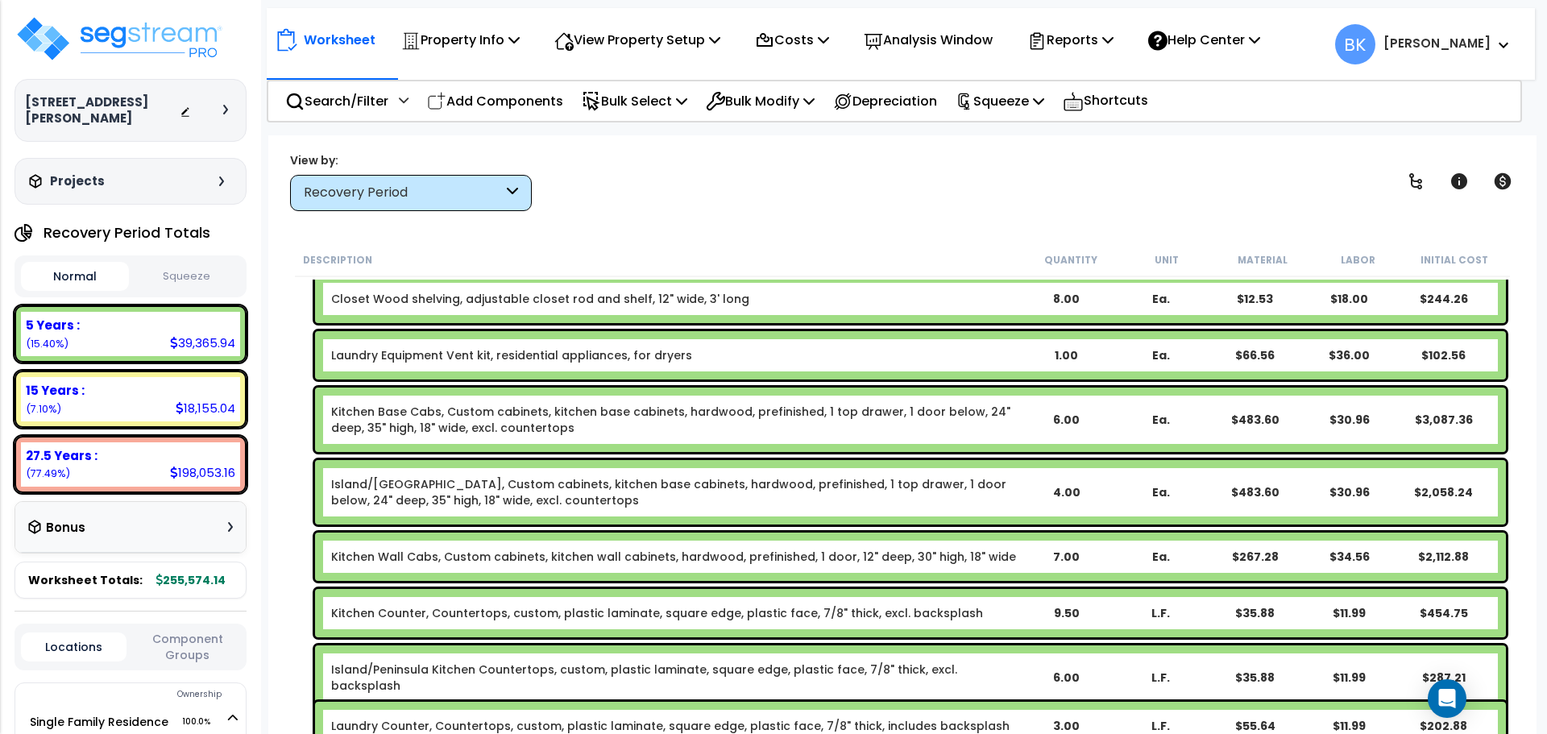
click at [437, 420] on link "Kitchen Base Cabs, Custom cabinets, kitchen base cabinets, hardwood, prefinishe…" at bounding box center [675, 420] width 688 height 32
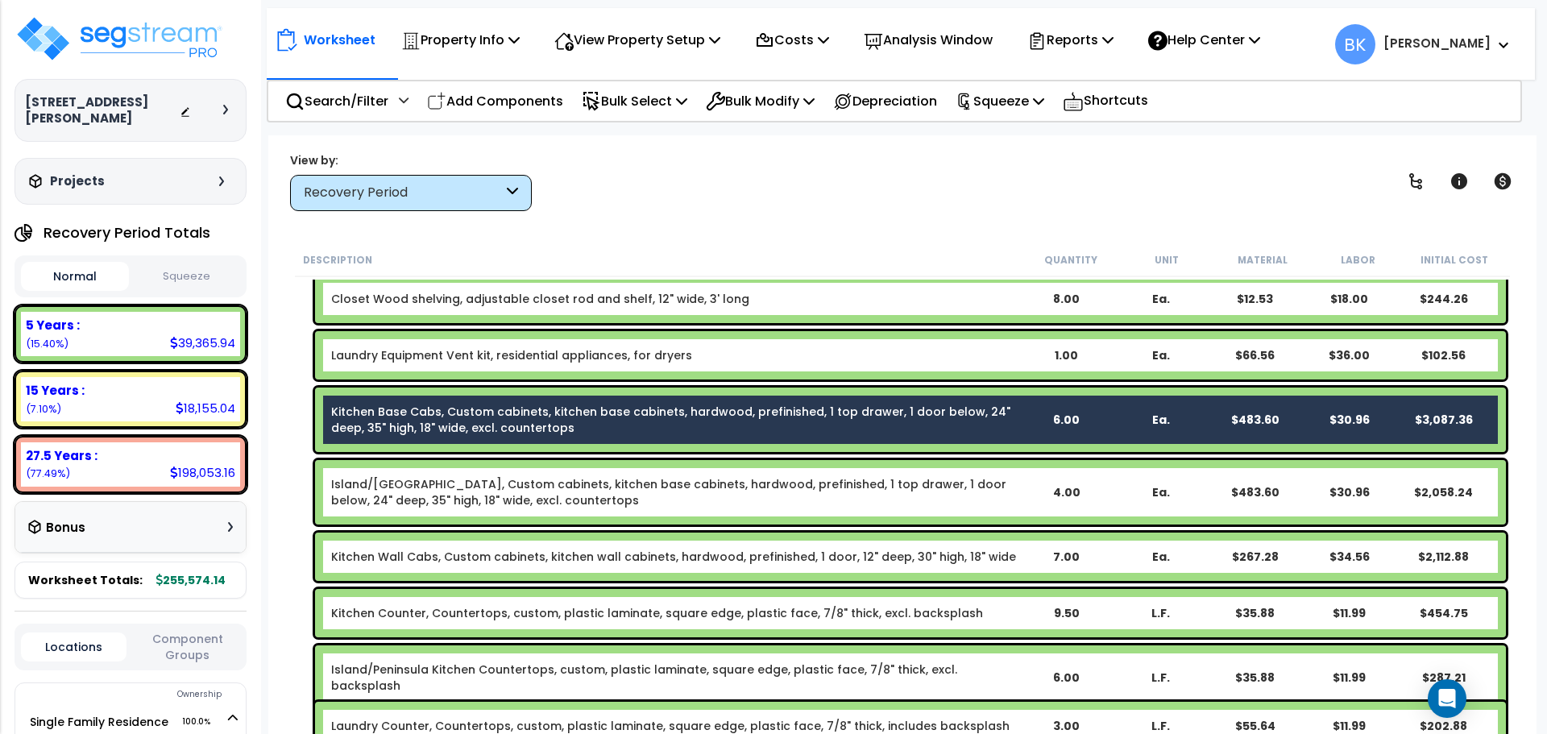
click at [422, 482] on link "Island/[GEOGRAPHIC_DATA], Custom cabinets, kitchen base cabinets, hardwood, pre…" at bounding box center [675, 492] width 688 height 32
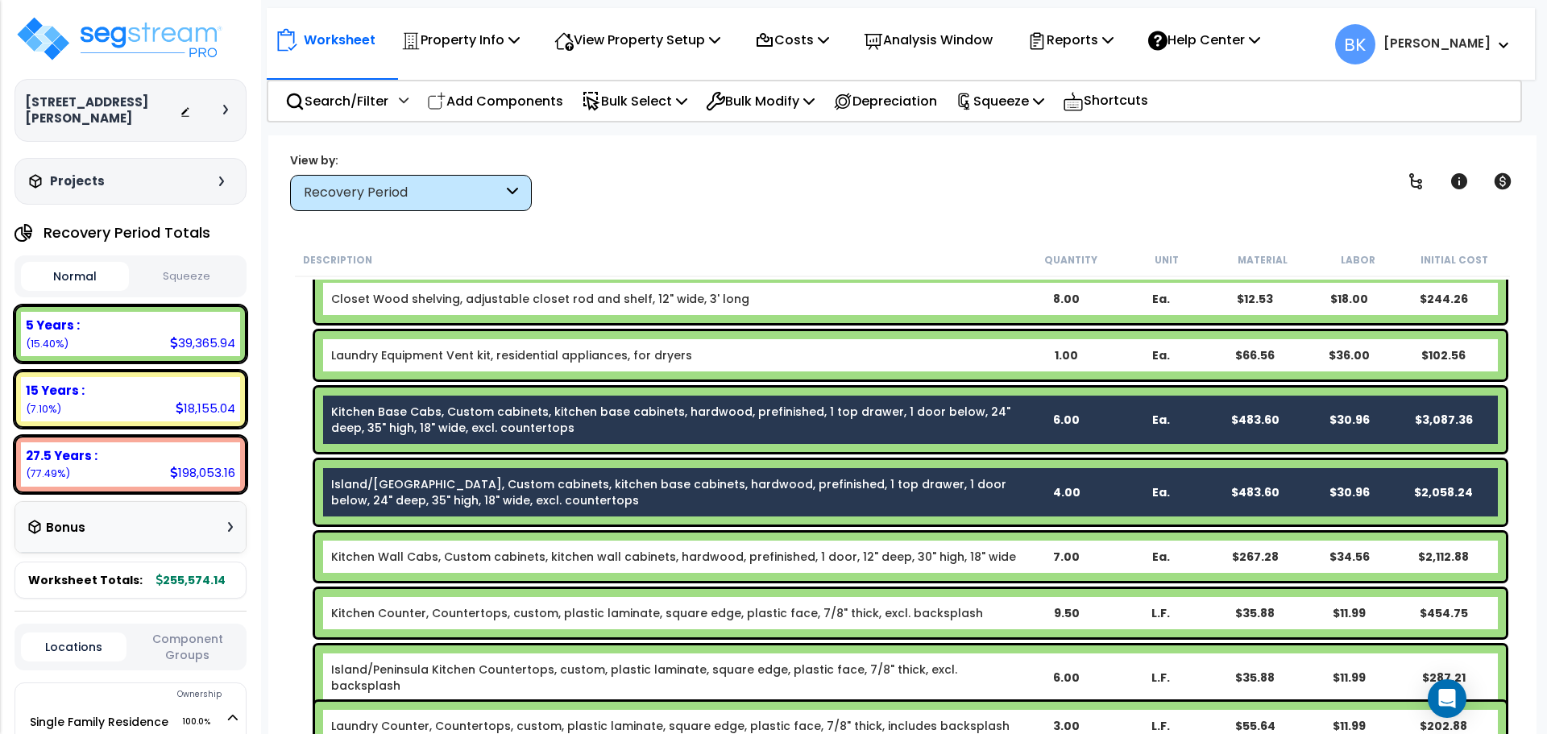
click at [410, 555] on link "Kitchen Wall Cabs, Custom cabinets, kitchen wall cabinets, hardwood, prefinishe…" at bounding box center [673, 557] width 685 height 16
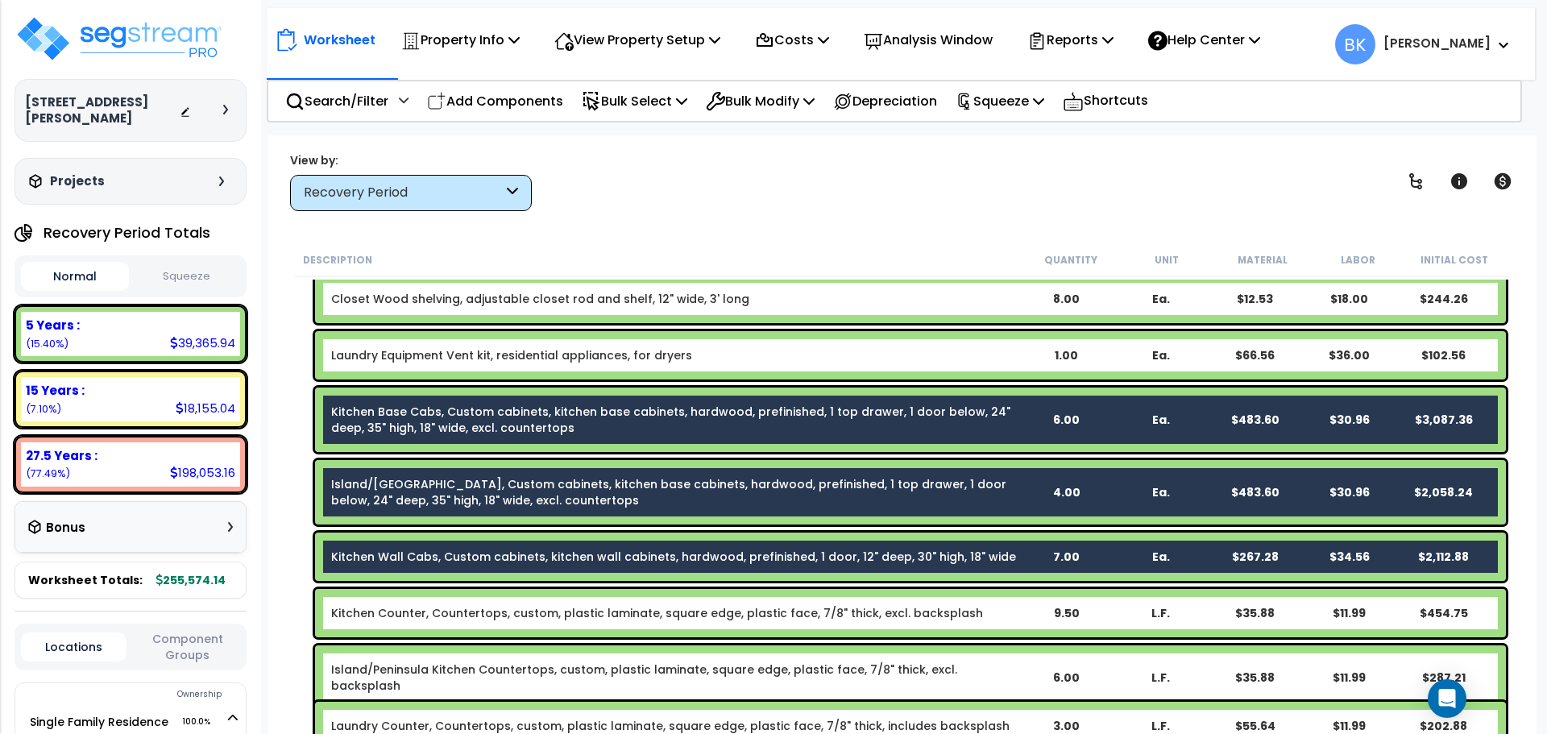
click at [405, 603] on div "Kitchen Counter, Countertops, custom, plastic laminate, square edge, plastic fa…" at bounding box center [910, 613] width 1191 height 48
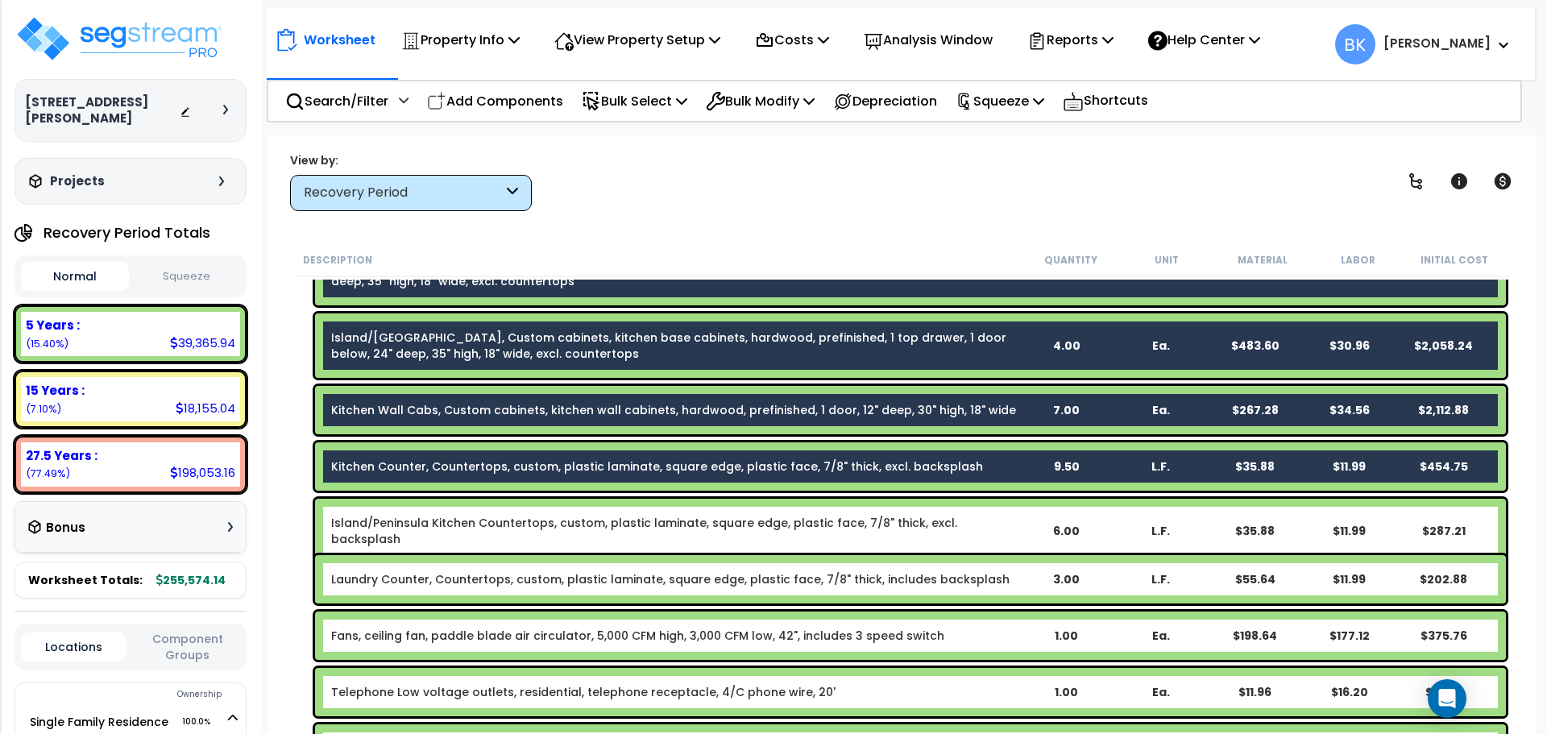
scroll to position [1048, 0]
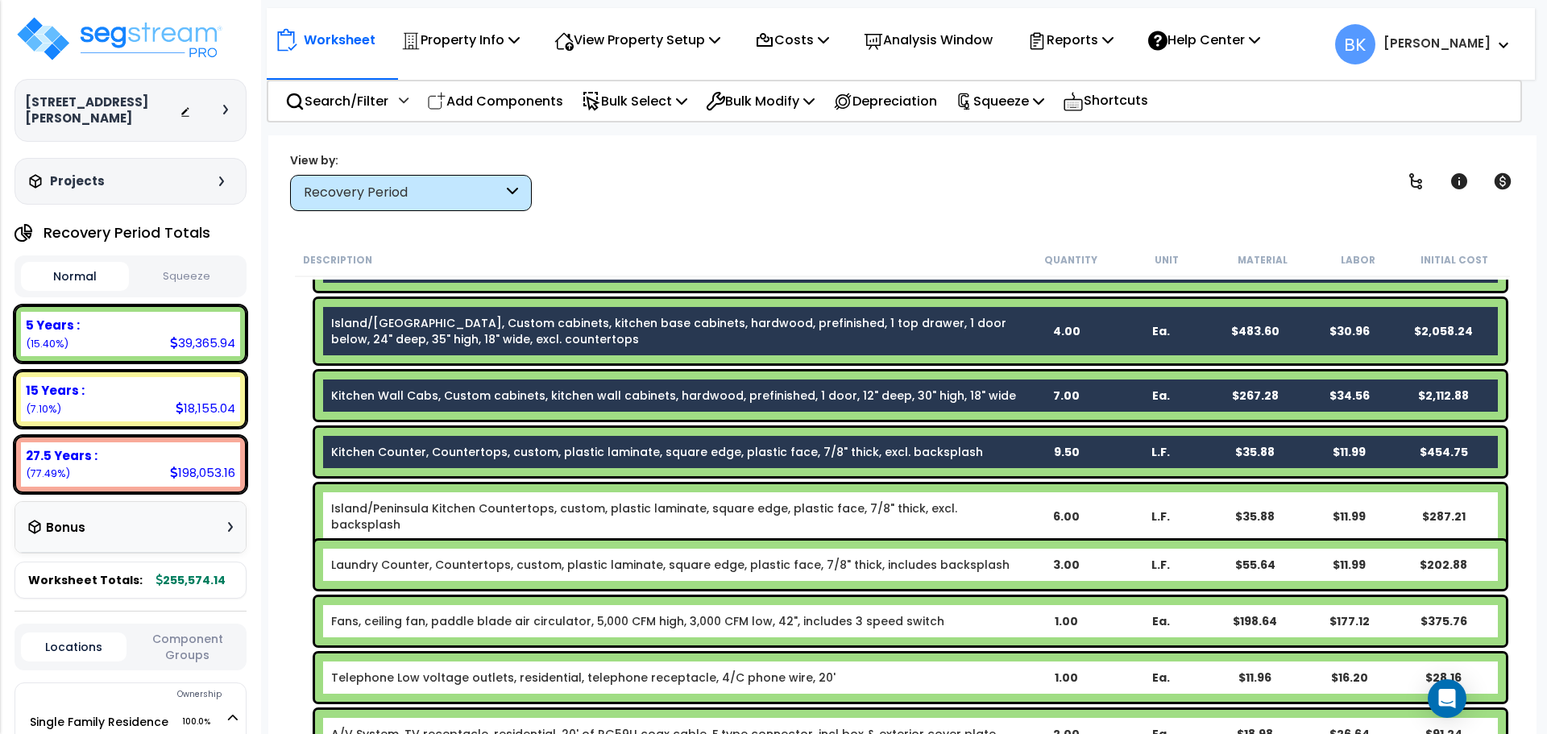
click at [424, 513] on link "Island/Peninsula Kitchen Countertops, custom, plastic laminate, square edge, pl…" at bounding box center [675, 517] width 688 height 32
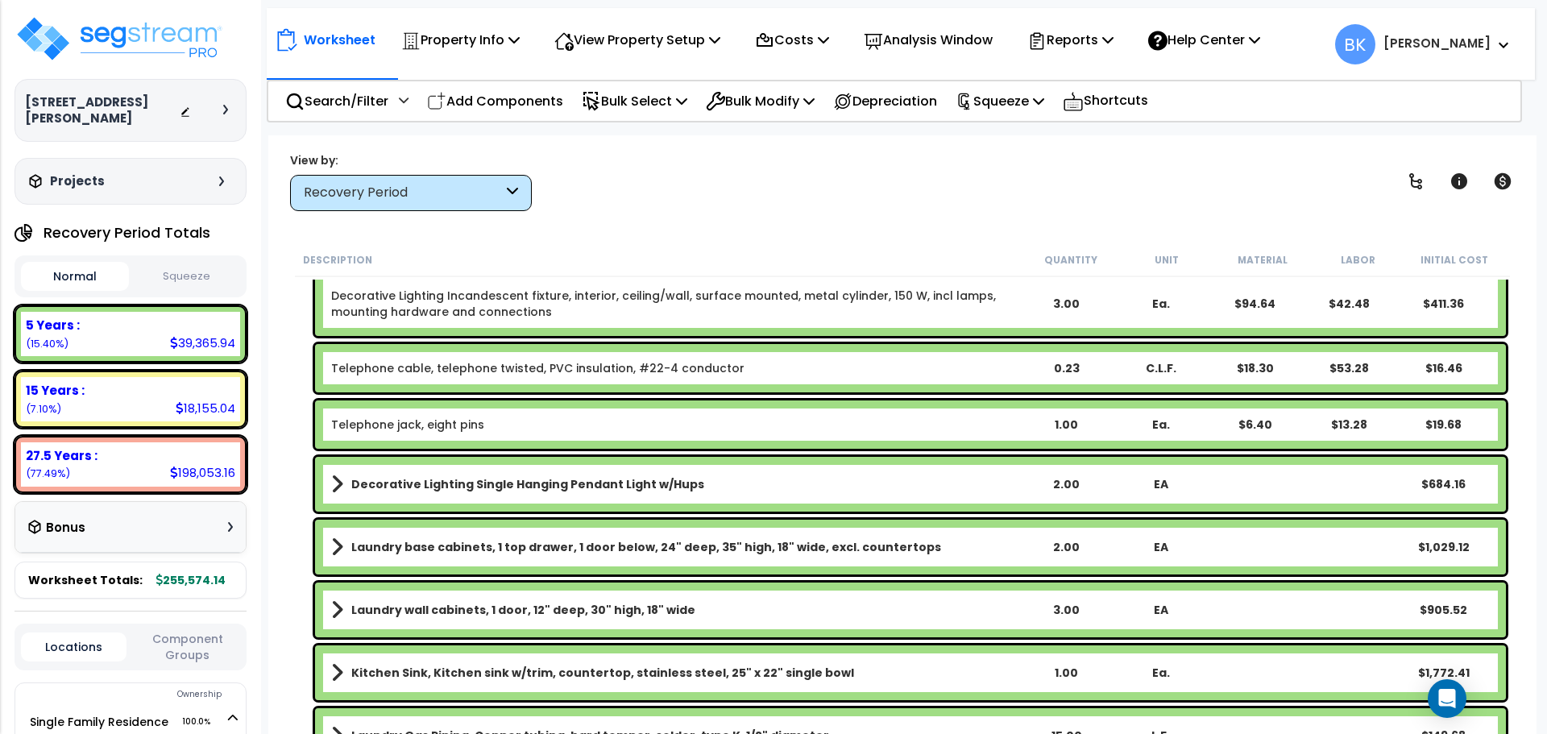
scroll to position [1773, 0]
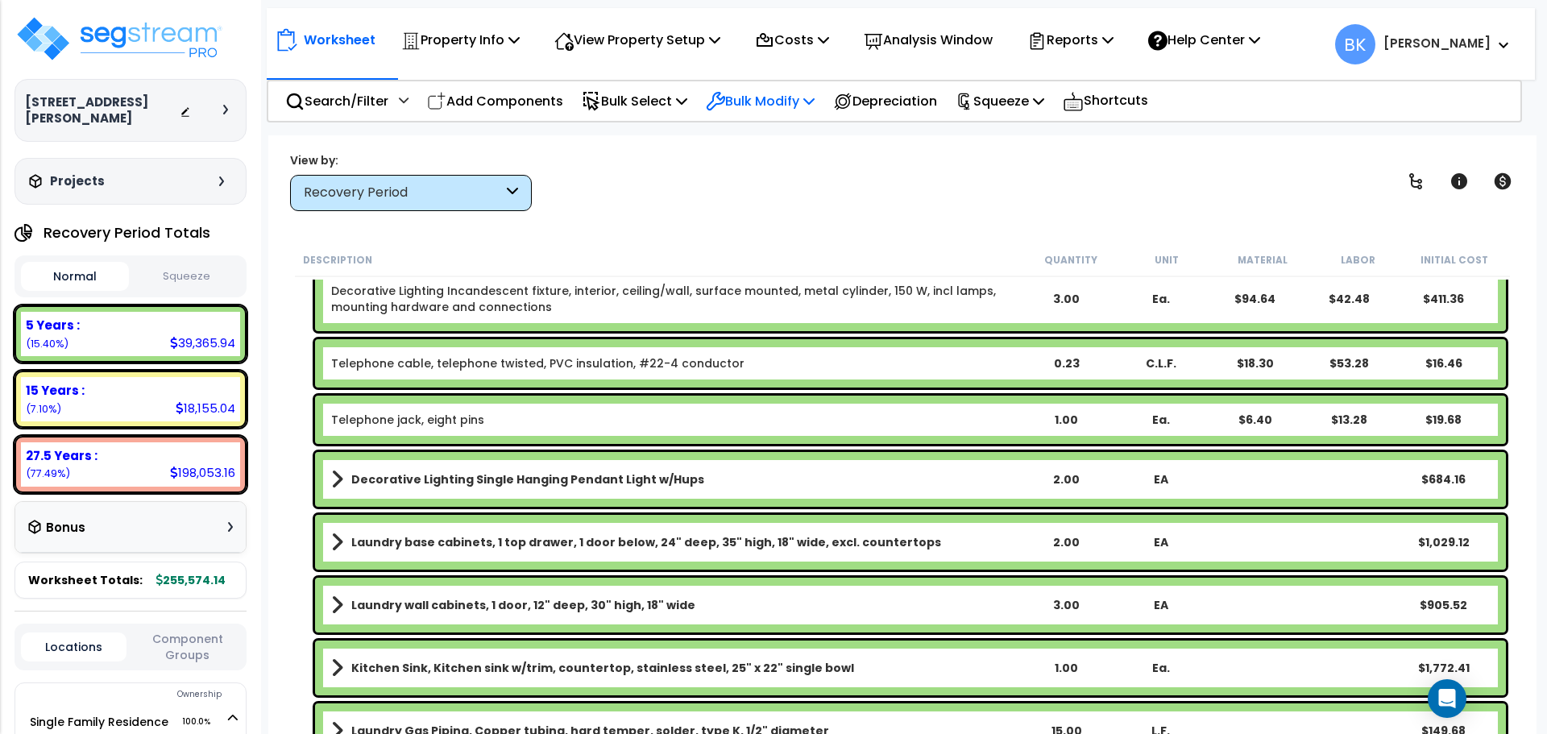
click at [794, 107] on p "Bulk Modify" at bounding box center [760, 101] width 109 height 22
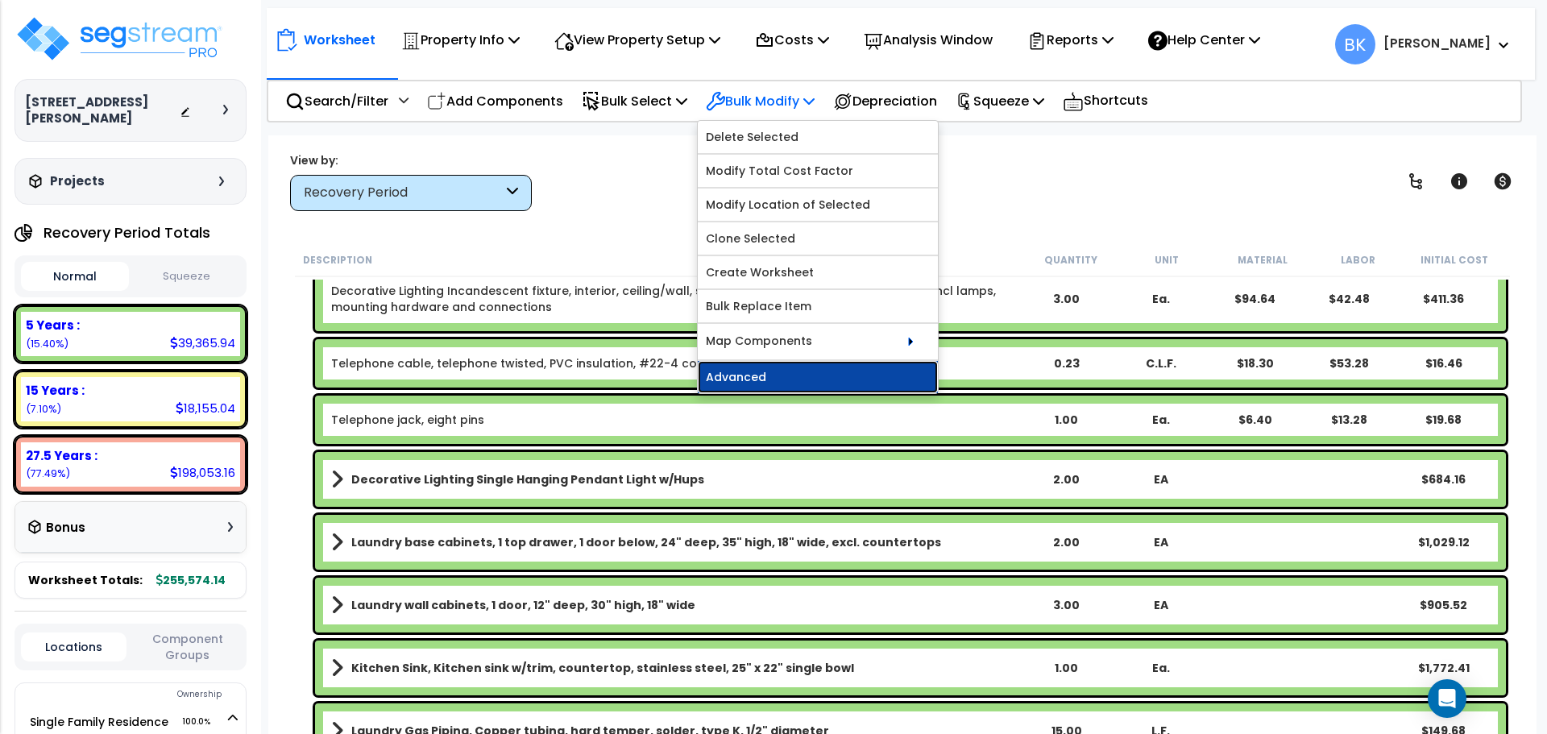
click at [783, 382] on link "Advanced" at bounding box center [818, 377] width 240 height 32
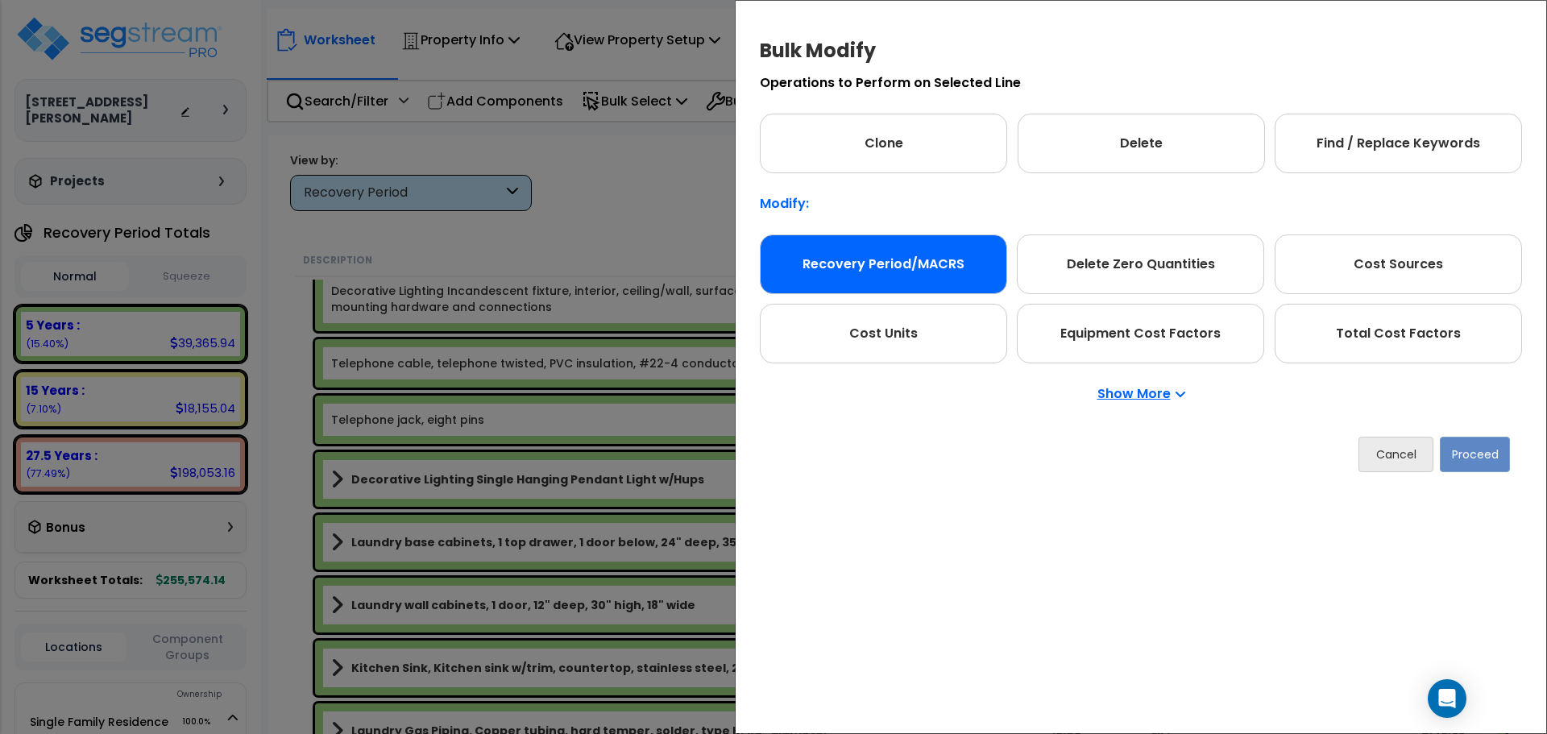
click at [920, 259] on div "Recovery Period/MACRS" at bounding box center [883, 265] width 247 height 60
click at [1464, 459] on button "Proceed" at bounding box center [1475, 454] width 70 height 35
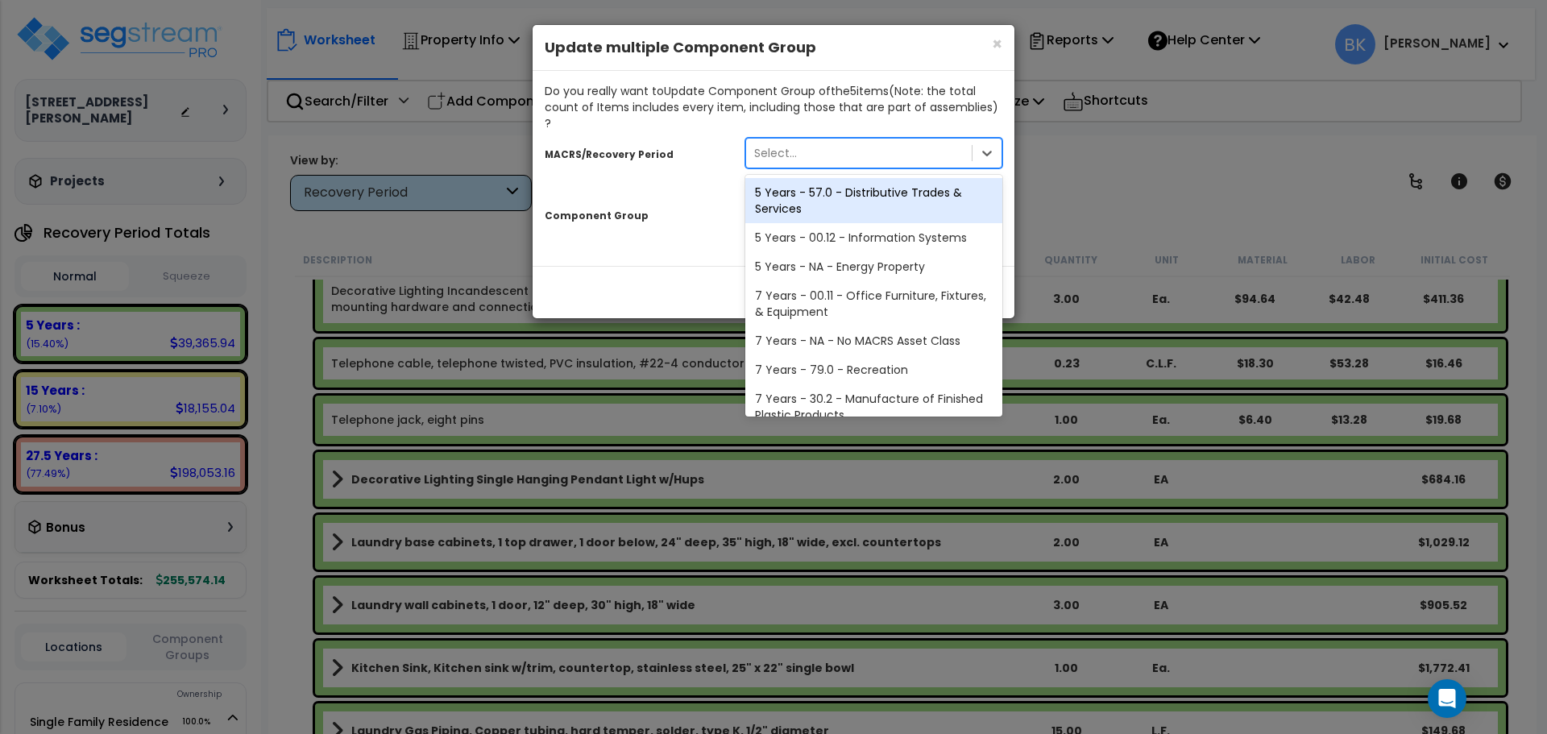
click at [862, 140] on div "Select..." at bounding box center [859, 153] width 226 height 26
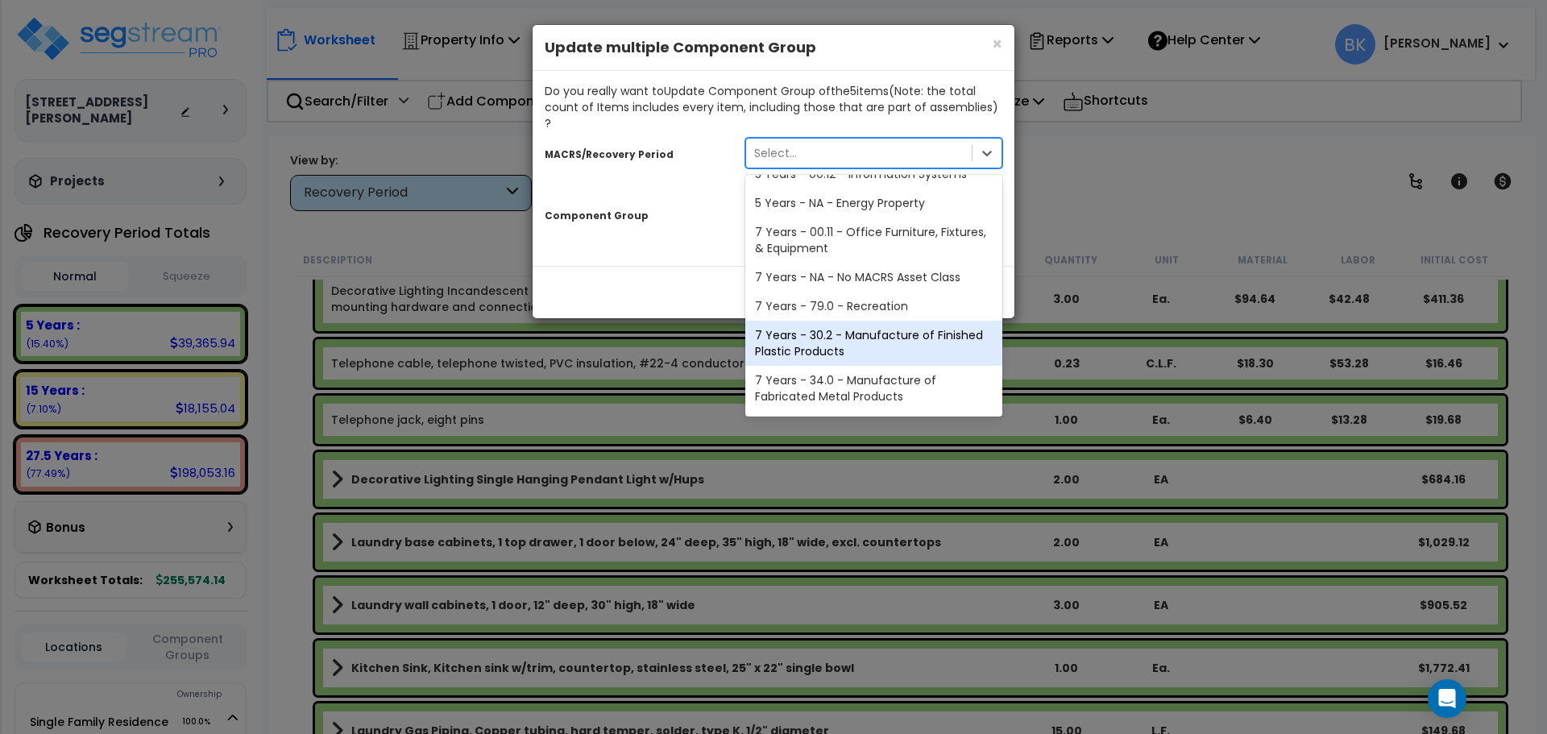
scroll to position [197, 0]
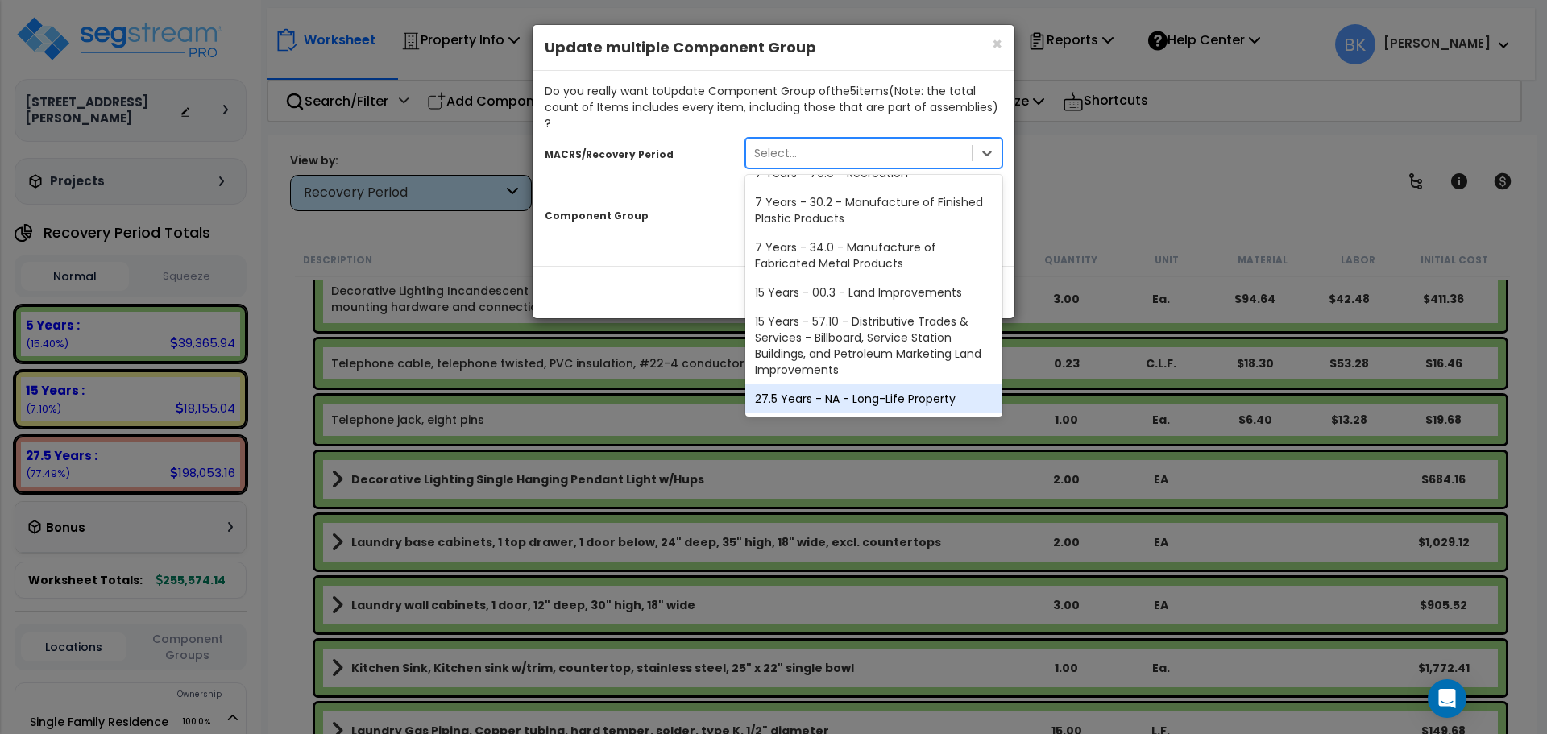
click at [843, 385] on div "27.5 Years - NA - Long-Life Property" at bounding box center [874, 398] width 257 height 29
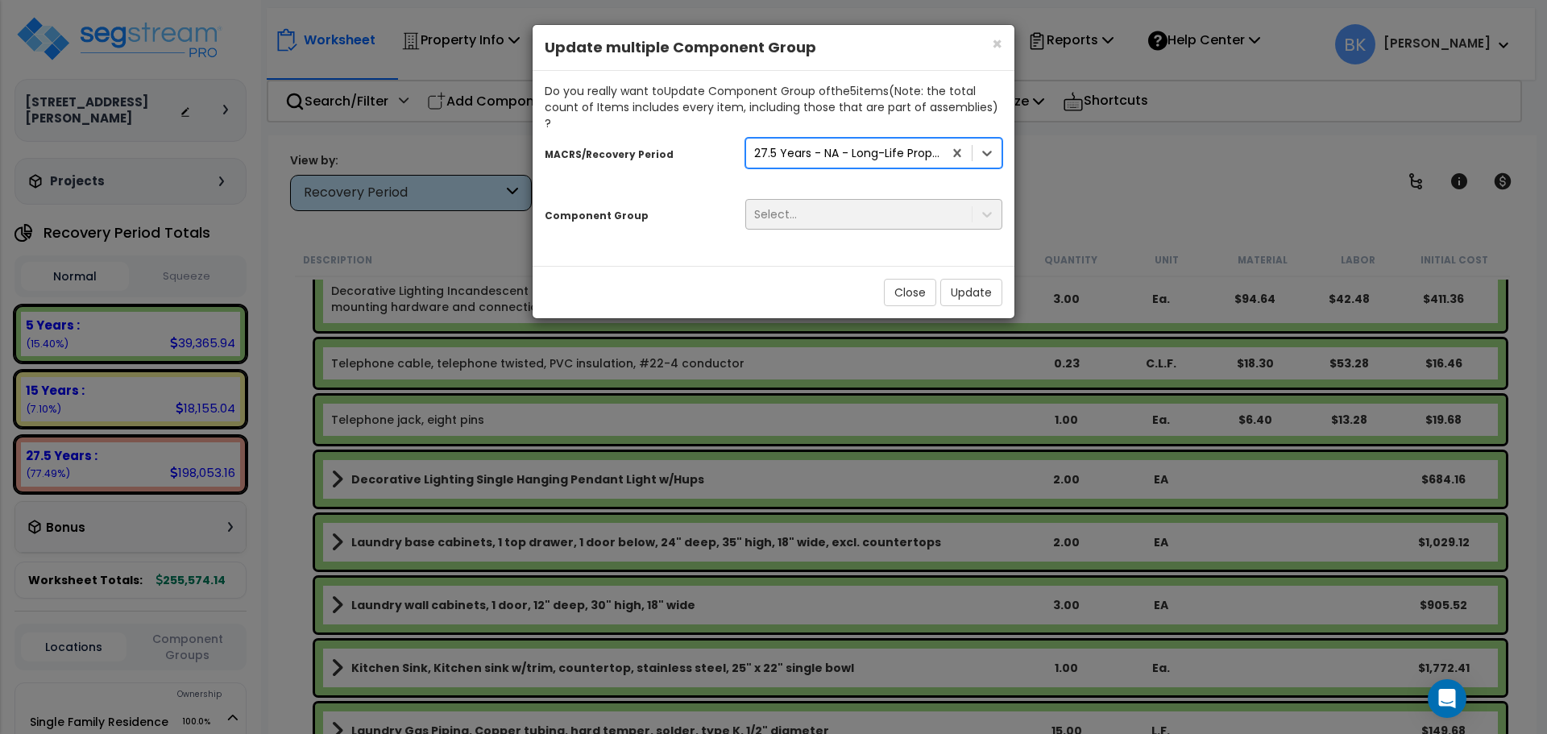
click at [829, 206] on div "Select..." at bounding box center [859, 214] width 226 height 26
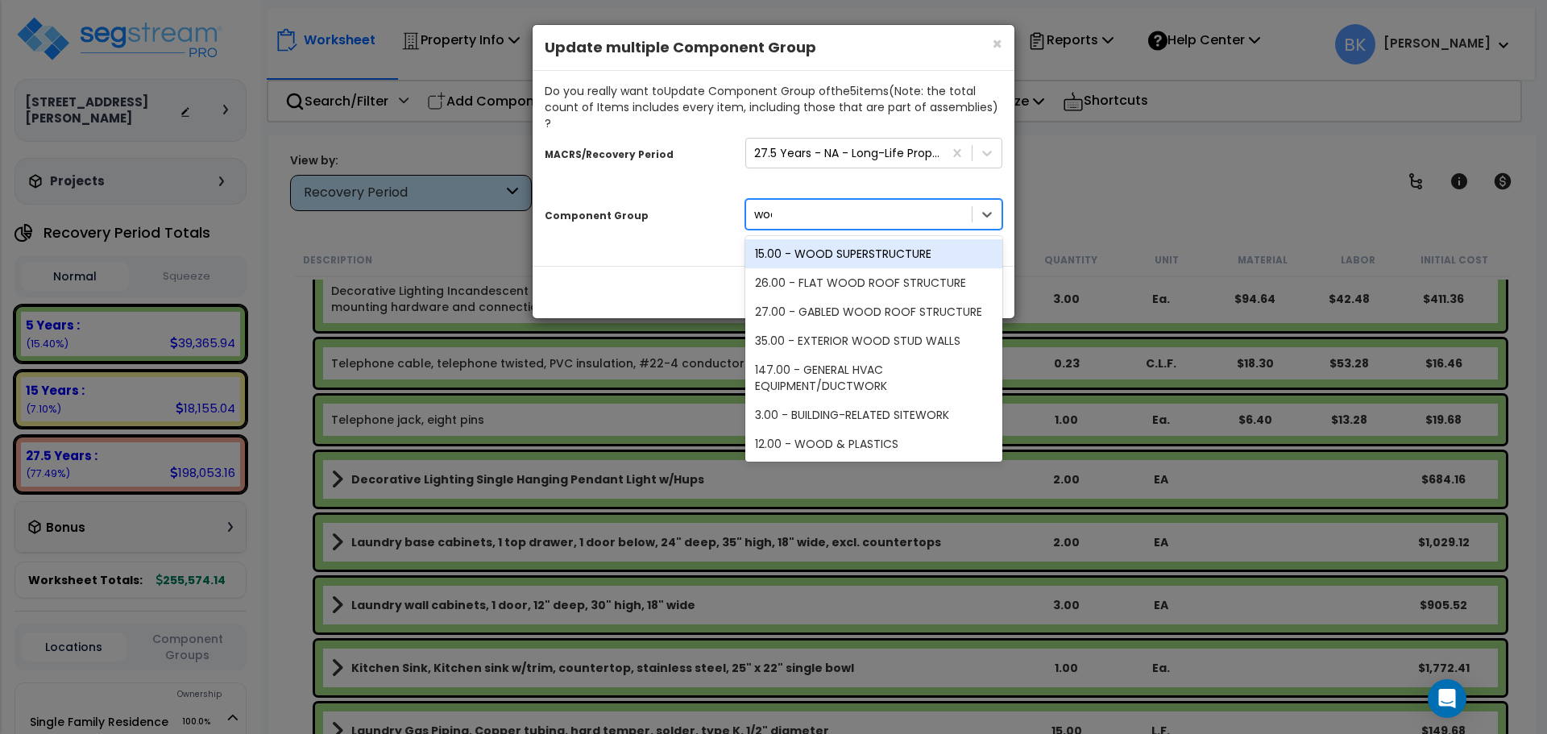
type input "wood"
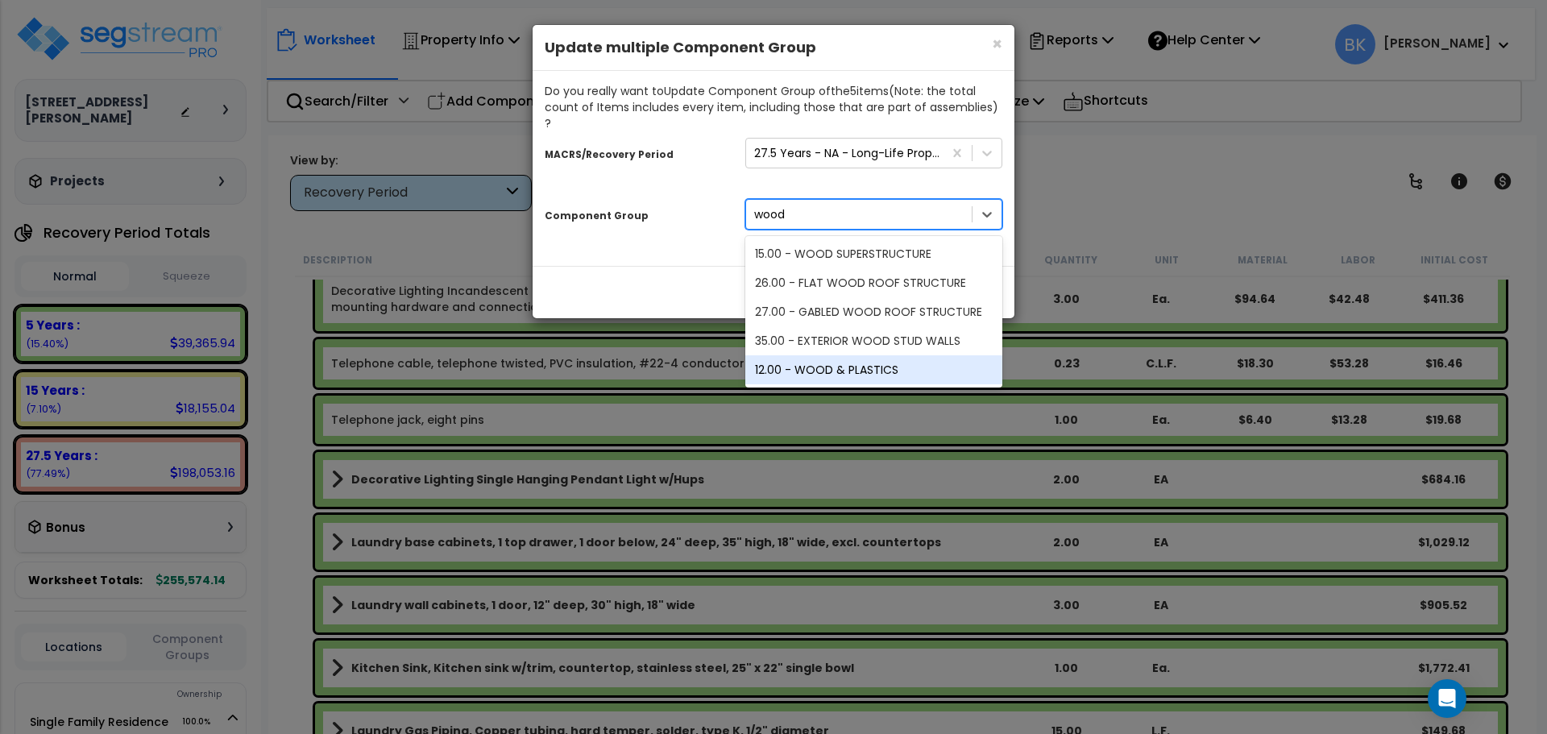
click at [871, 355] on div "12.00 - WOOD & PLASTICS" at bounding box center [874, 369] width 257 height 29
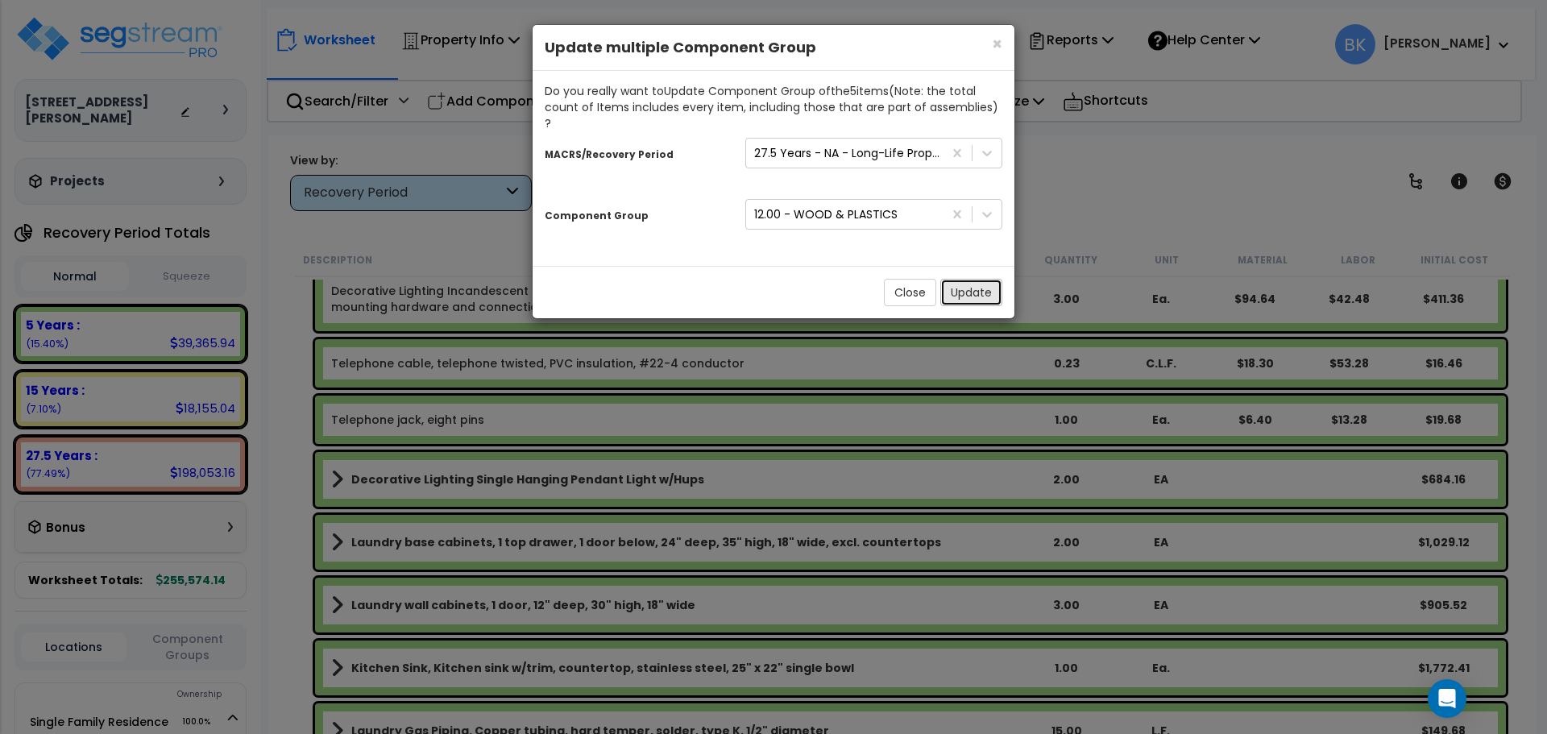
click at [973, 281] on button "Update" at bounding box center [972, 292] width 62 height 27
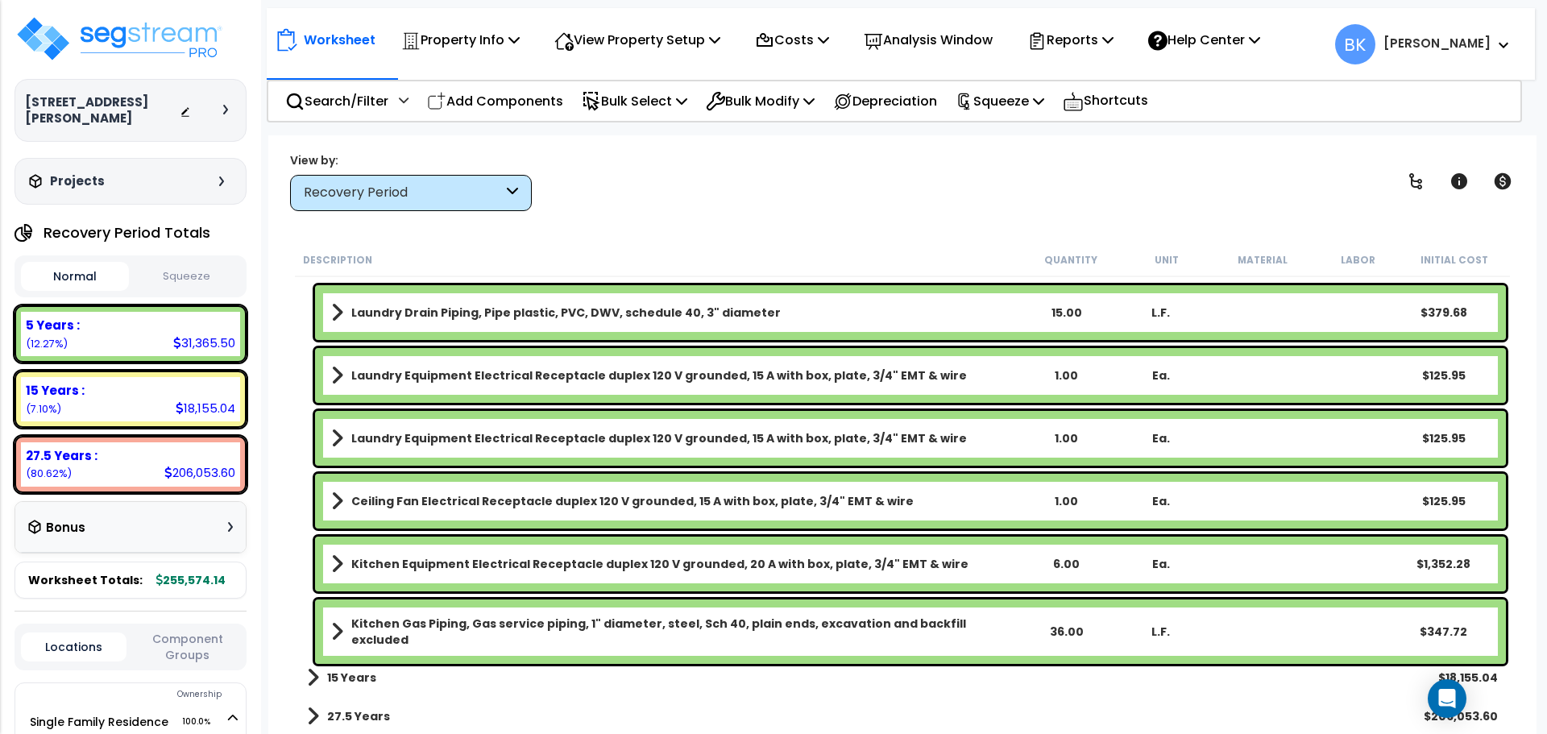
scroll to position [2036, 0]
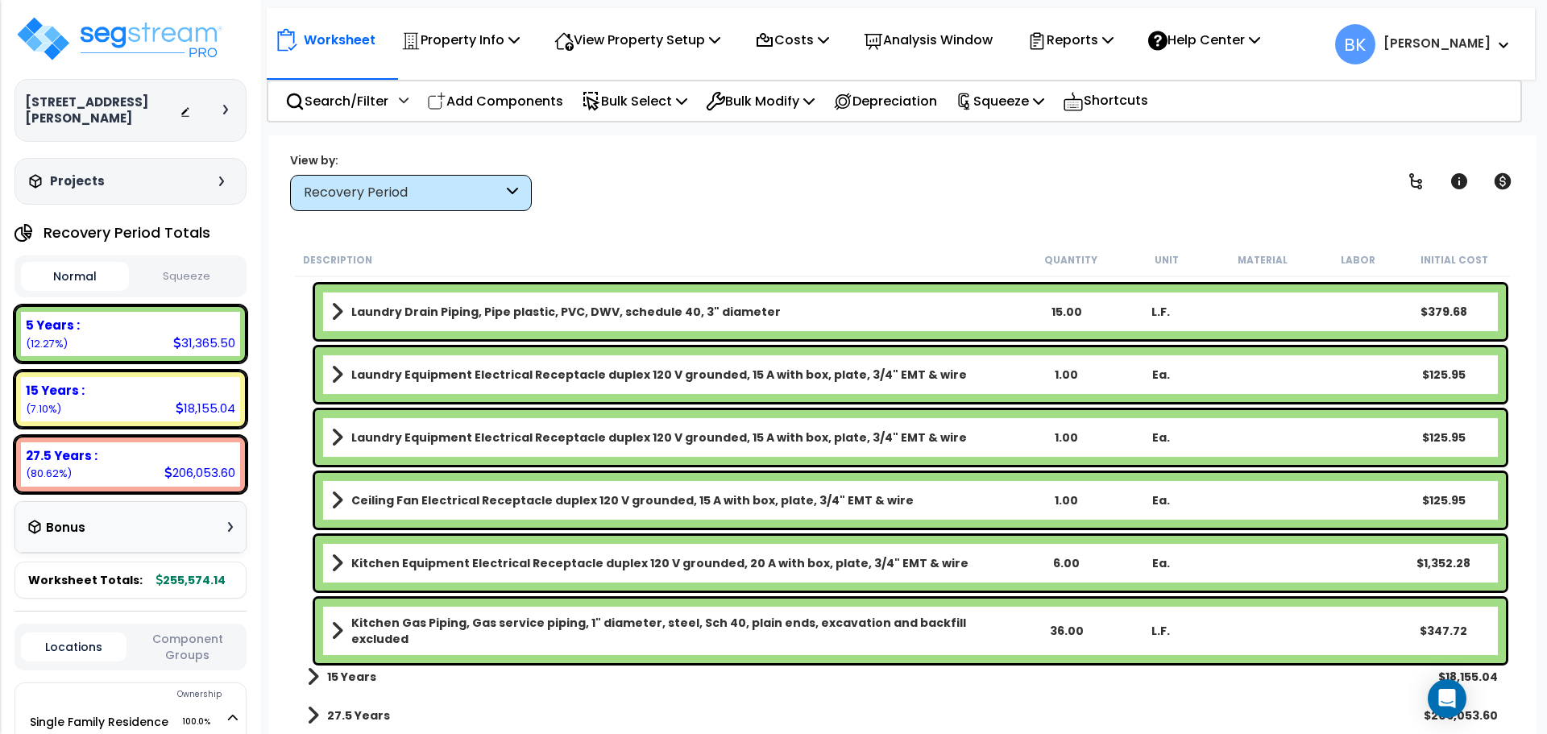
click at [343, 679] on b "15 Years" at bounding box center [351, 677] width 49 height 16
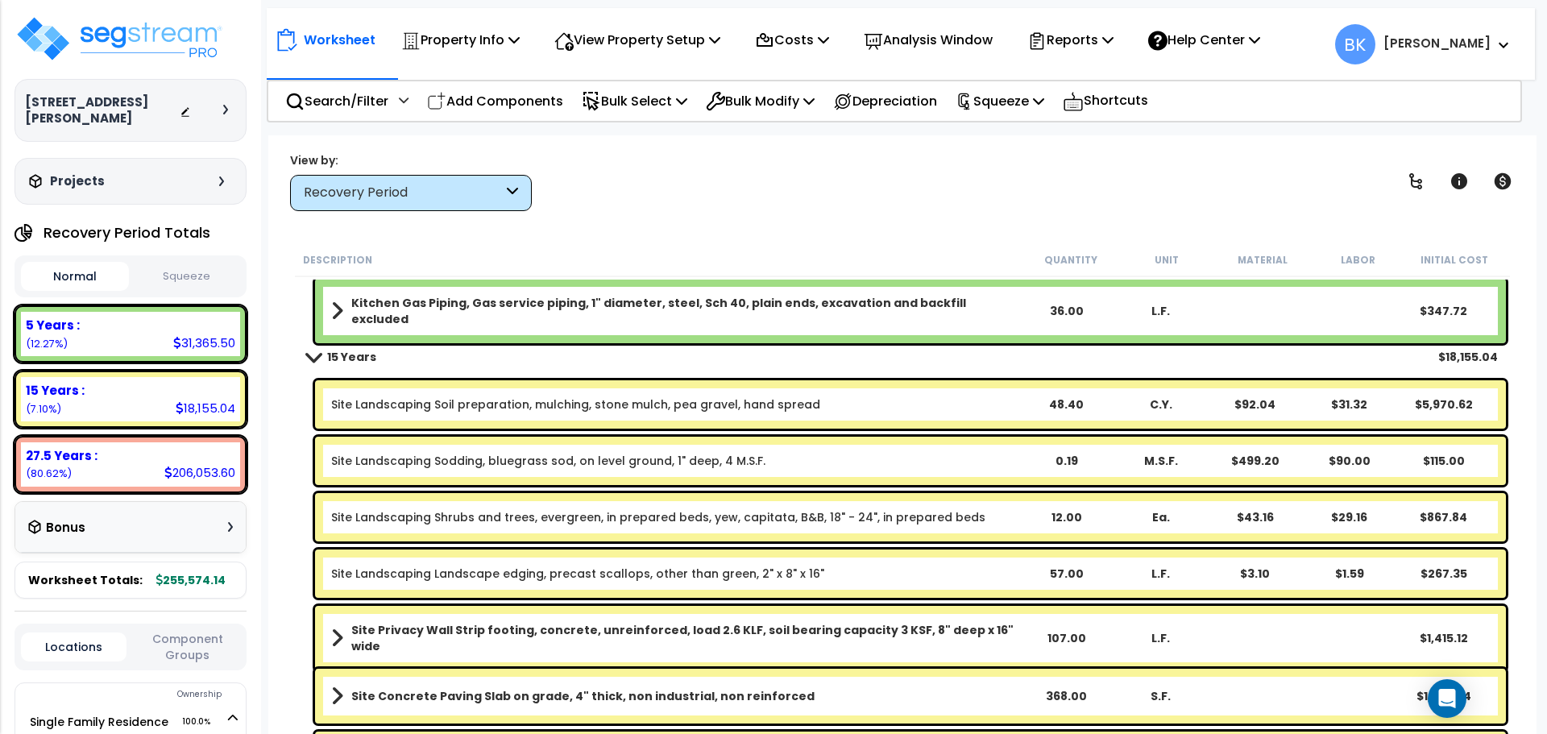
scroll to position [2358, 0]
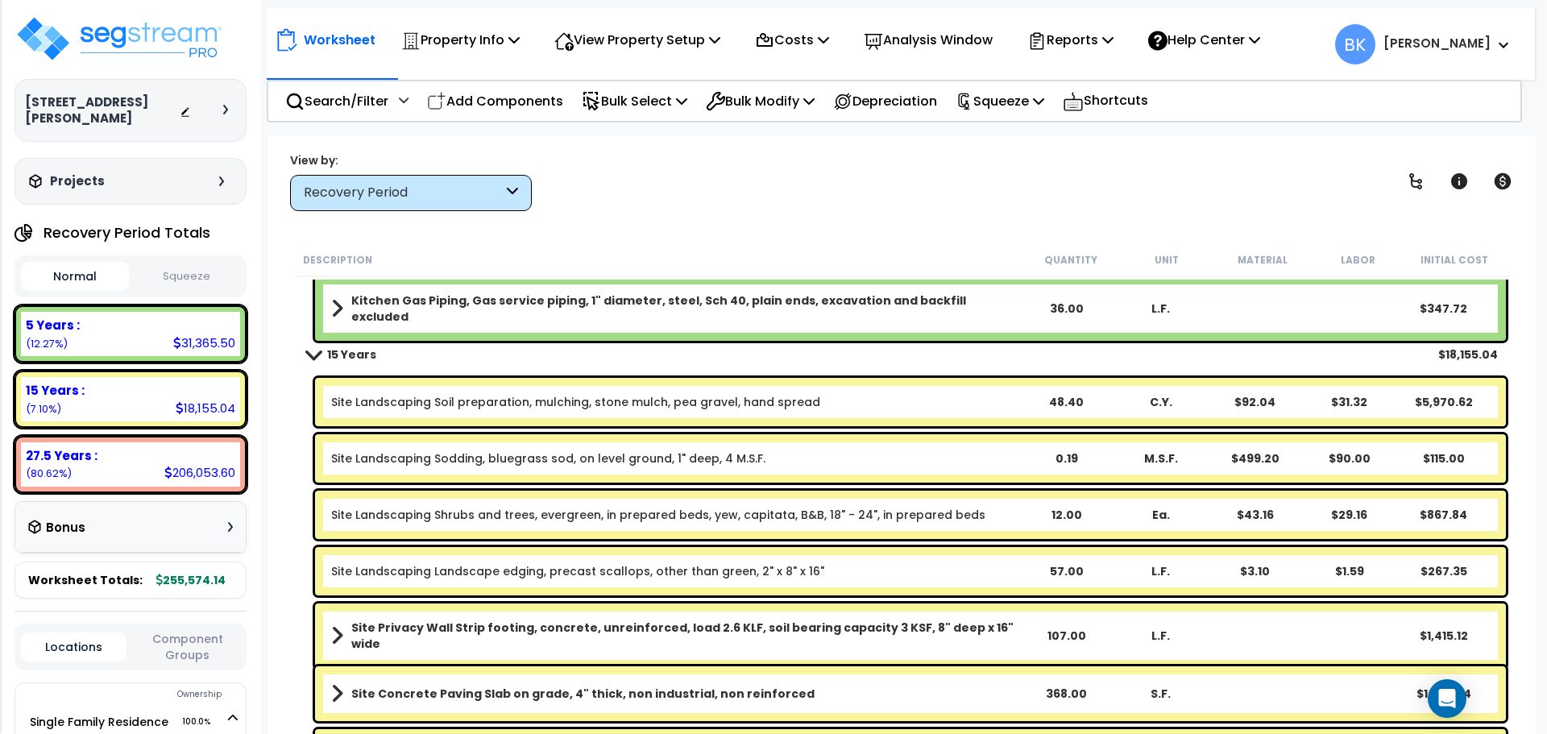
click at [507, 405] on link "Site Landscaping Soil preparation, mulching, stone mulch, pea gravel, hand spre…" at bounding box center [575, 402] width 489 height 16
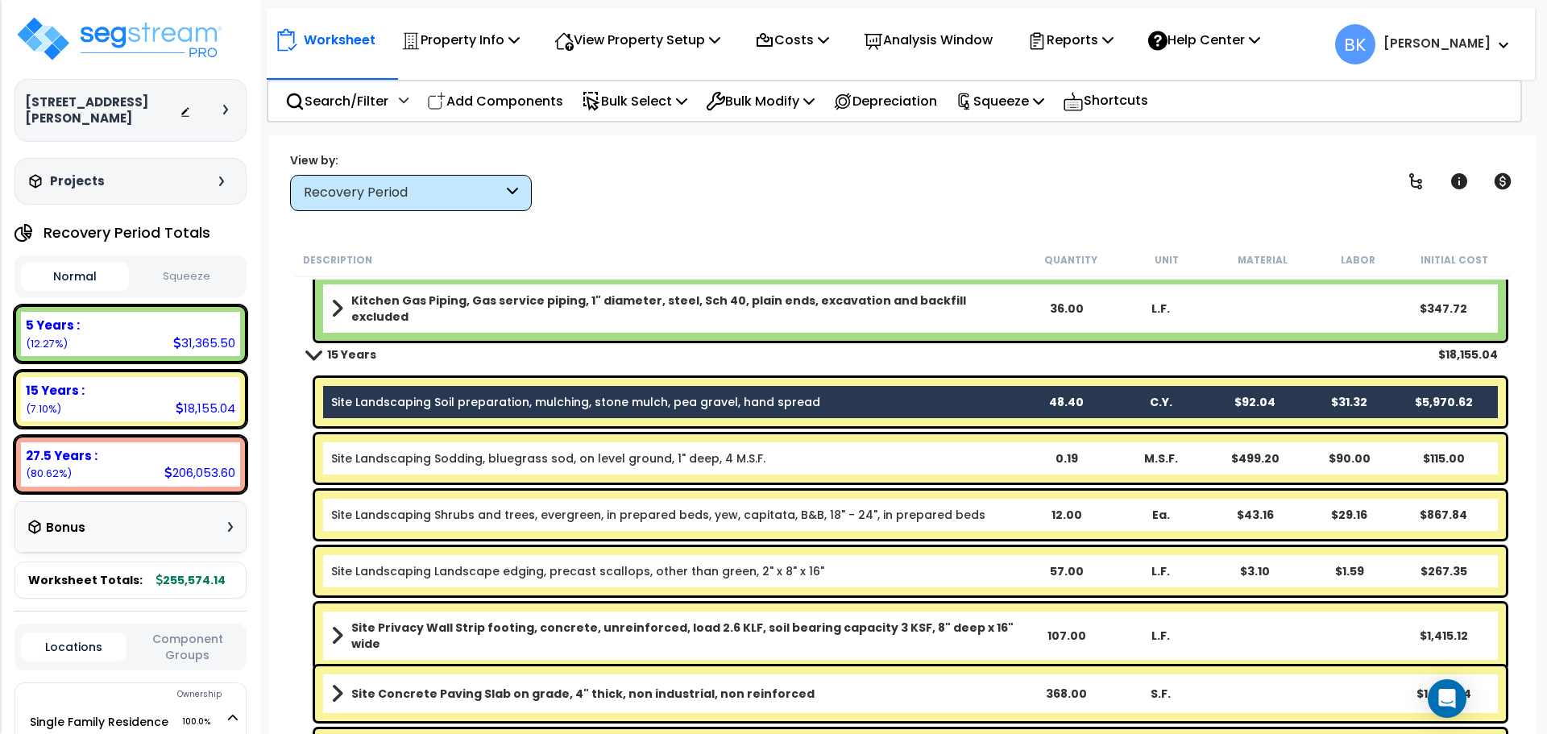
click at [501, 403] on link "Site Landscaping Soil preparation, mulching, stone mulch, pea gravel, hand spre…" at bounding box center [575, 402] width 489 height 16
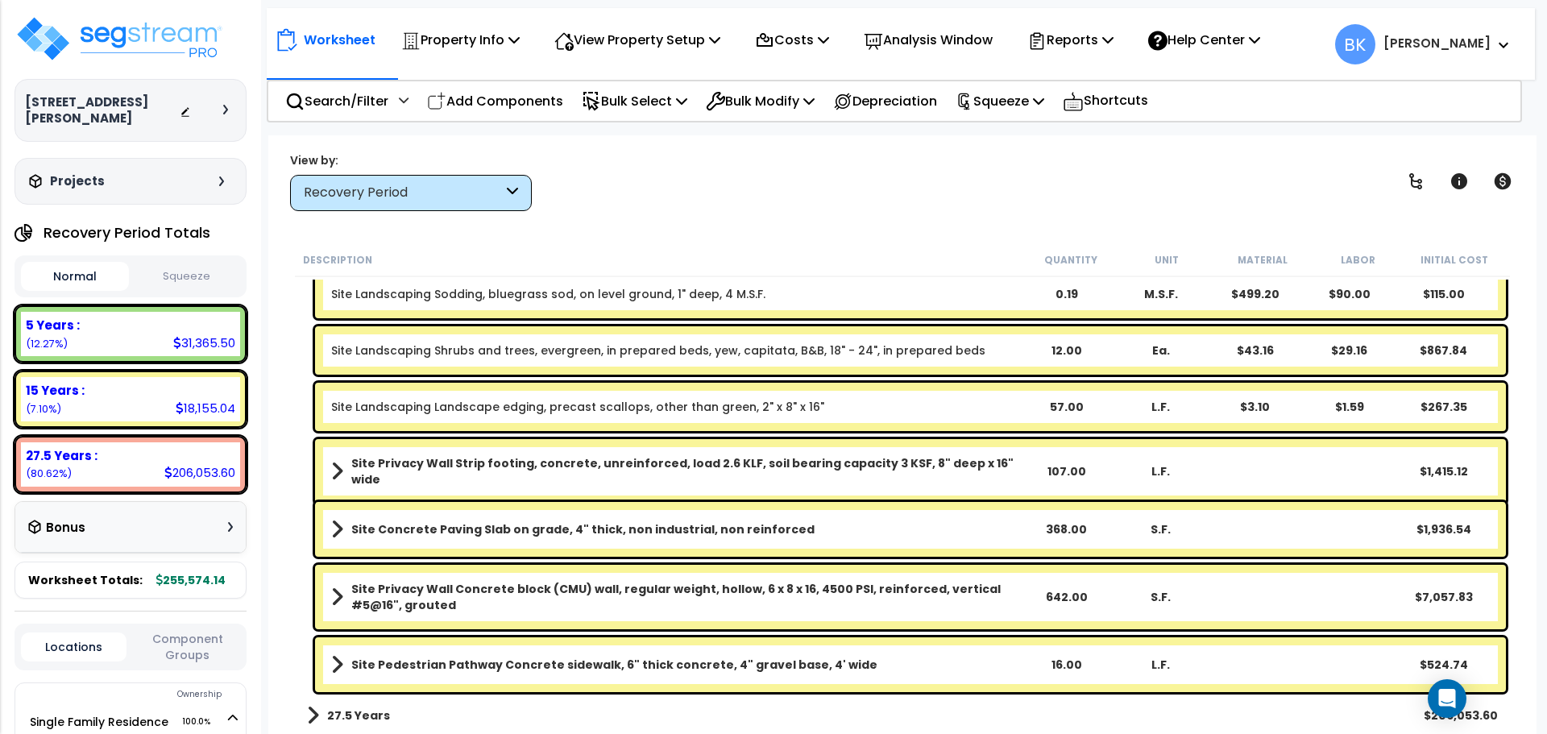
scroll to position [71, 0]
click at [638, 99] on p "Bulk Select" at bounding box center [635, 101] width 106 height 22
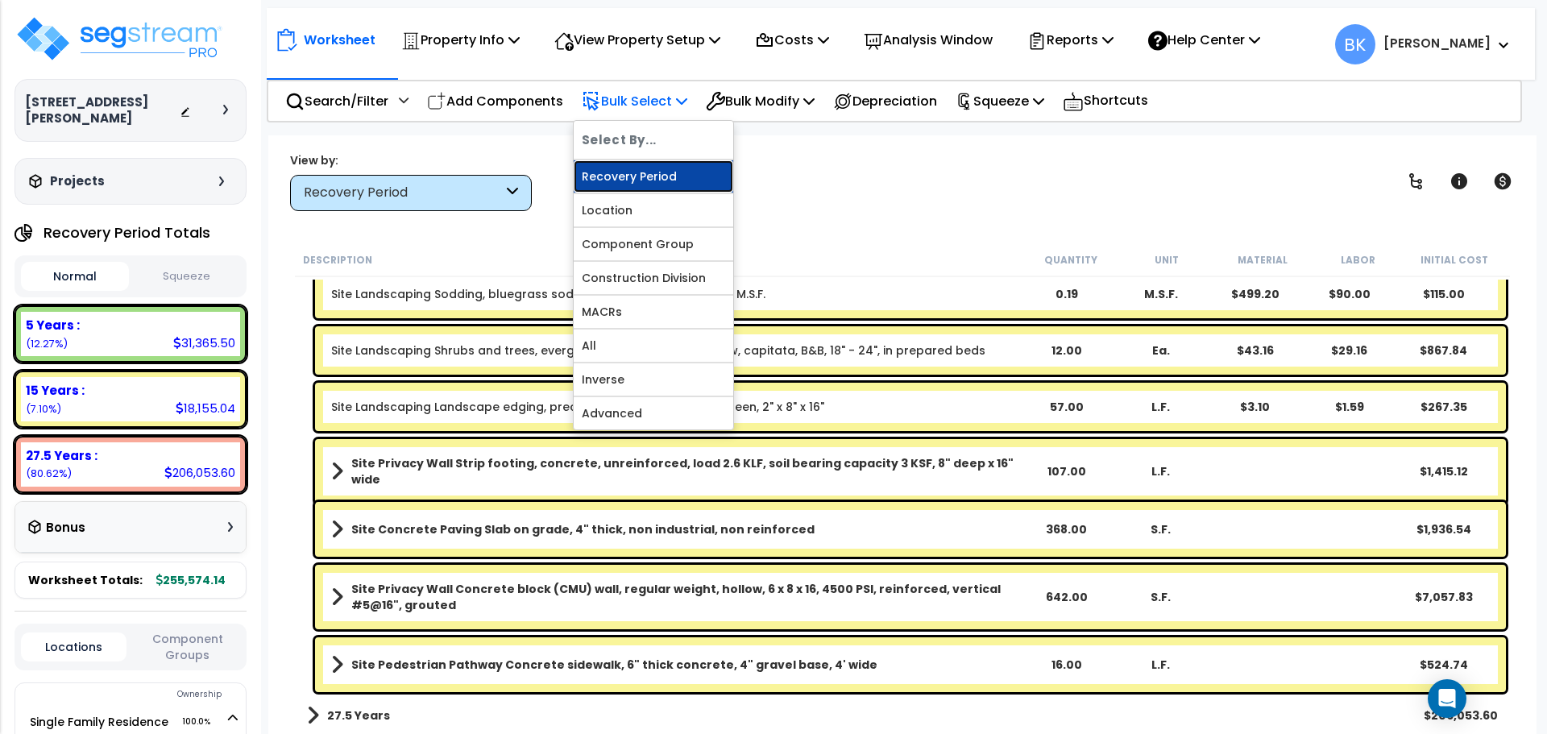
click at [634, 177] on link "Recovery Period" at bounding box center [654, 176] width 160 height 32
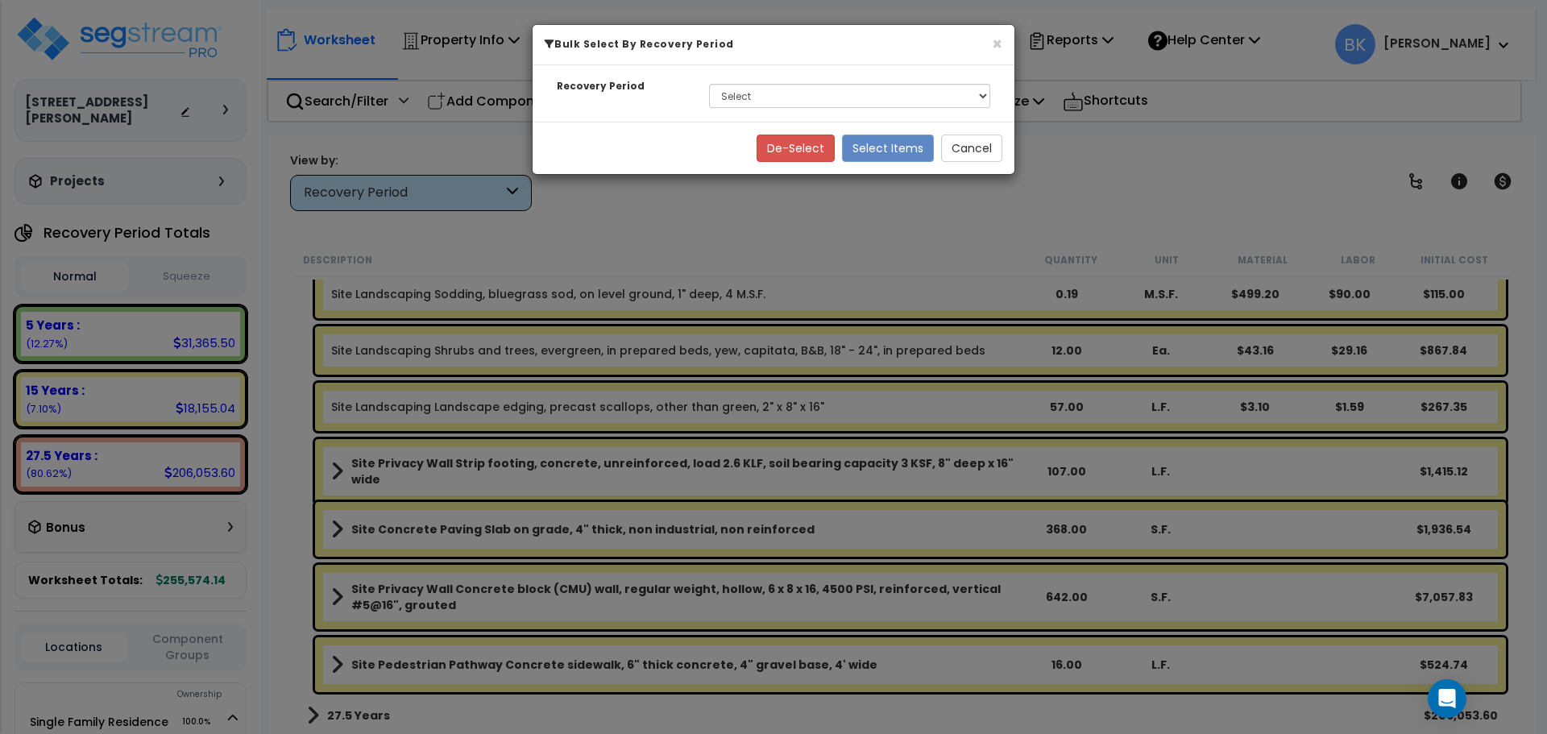
click at [761, 109] on div "Select 5 Years 15 Years 27.5 Years" at bounding box center [849, 95] width 305 height 37
click at [770, 99] on select "Select 5 Years 15 Years 27.5 Years" at bounding box center [849, 96] width 281 height 24
select select "5Y"
click at [709, 84] on select "Select 5 Years 15 Years 27.5 Years" at bounding box center [849, 96] width 281 height 24
click at [890, 139] on button "Select Items" at bounding box center [888, 148] width 92 height 27
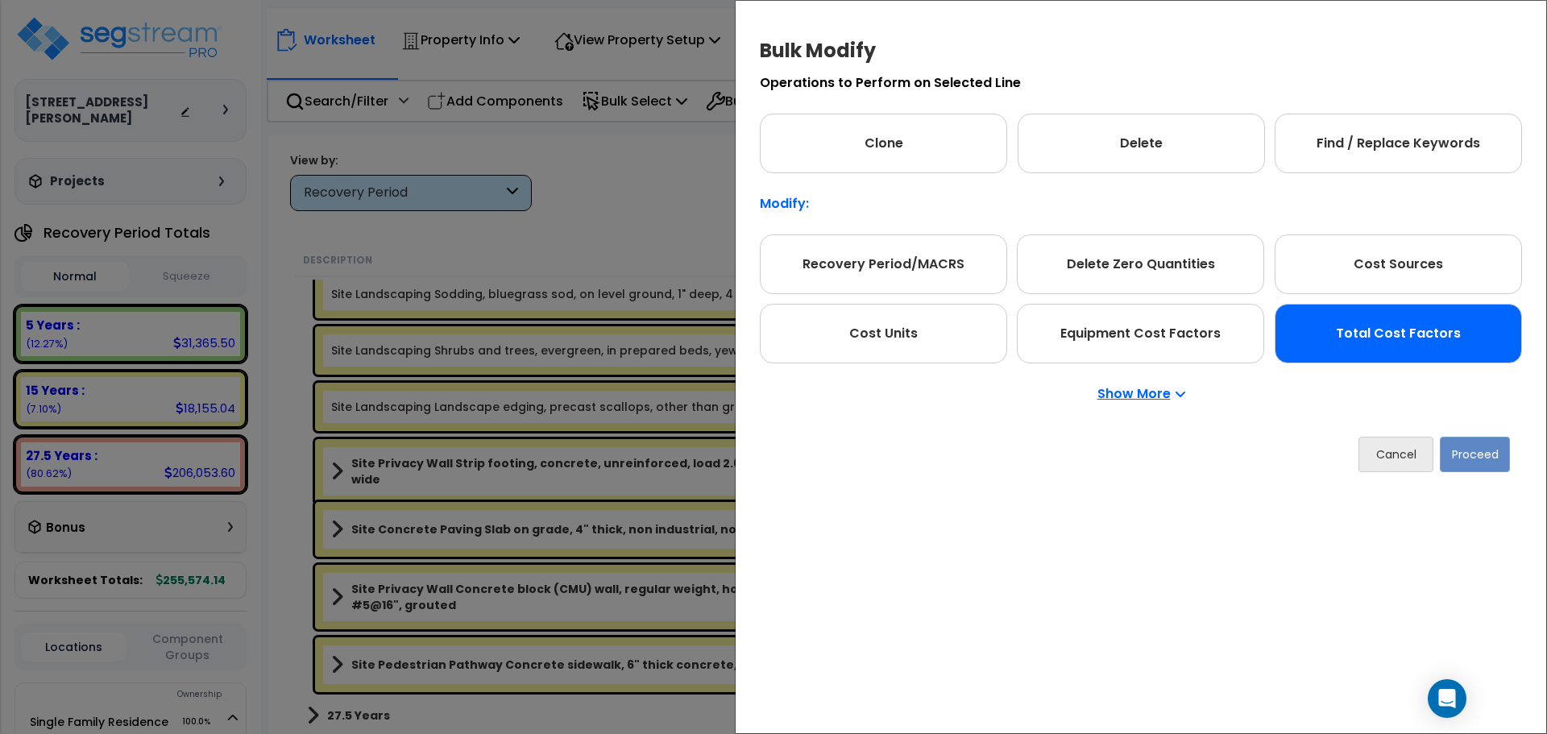
click at [1396, 312] on div "Total Cost Factors" at bounding box center [1398, 334] width 247 height 60
click at [1469, 456] on button "Proceed" at bounding box center [1475, 454] width 70 height 35
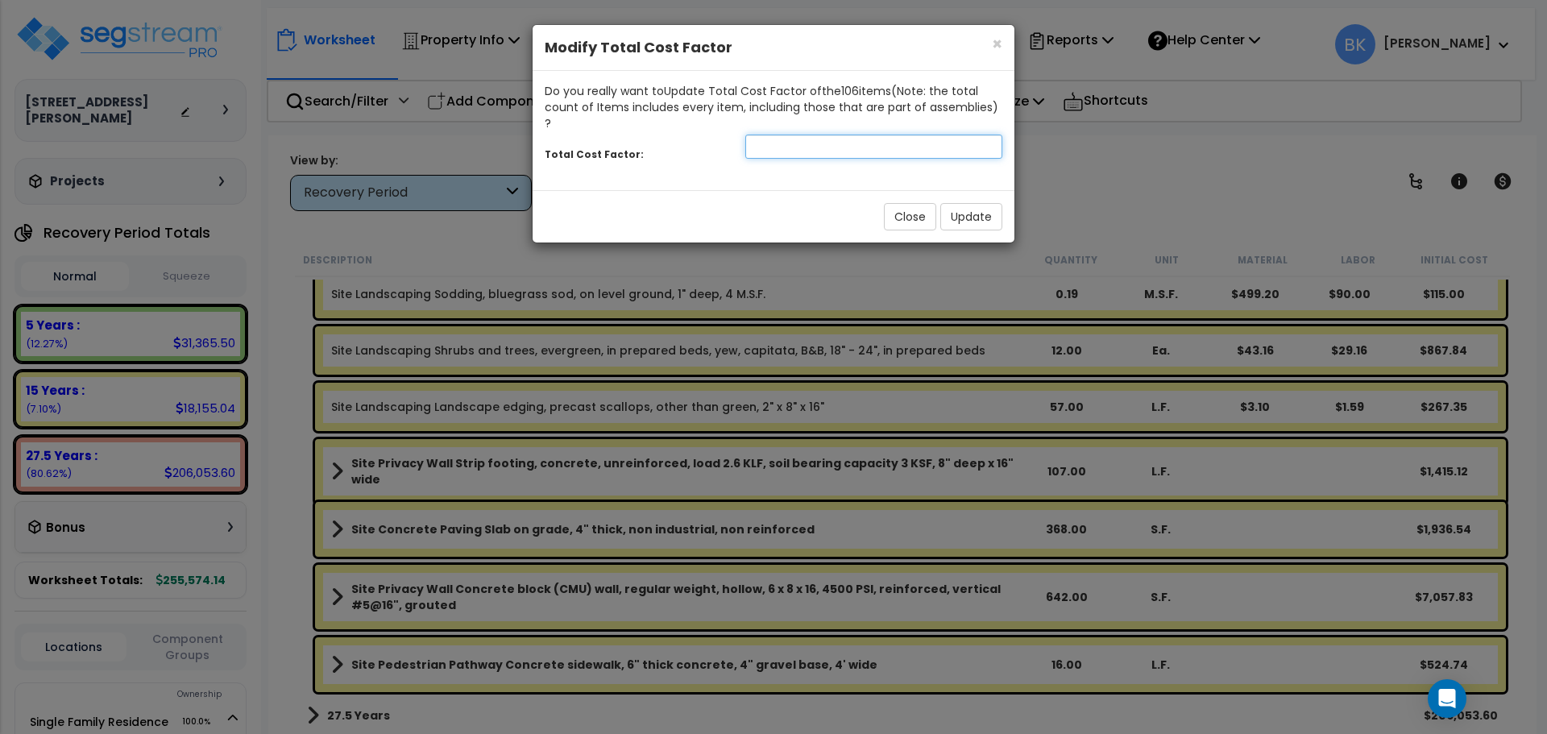
click at [835, 135] on input "number" at bounding box center [874, 147] width 257 height 24
type input "0.875"
click at [974, 203] on button "Update" at bounding box center [972, 216] width 62 height 27
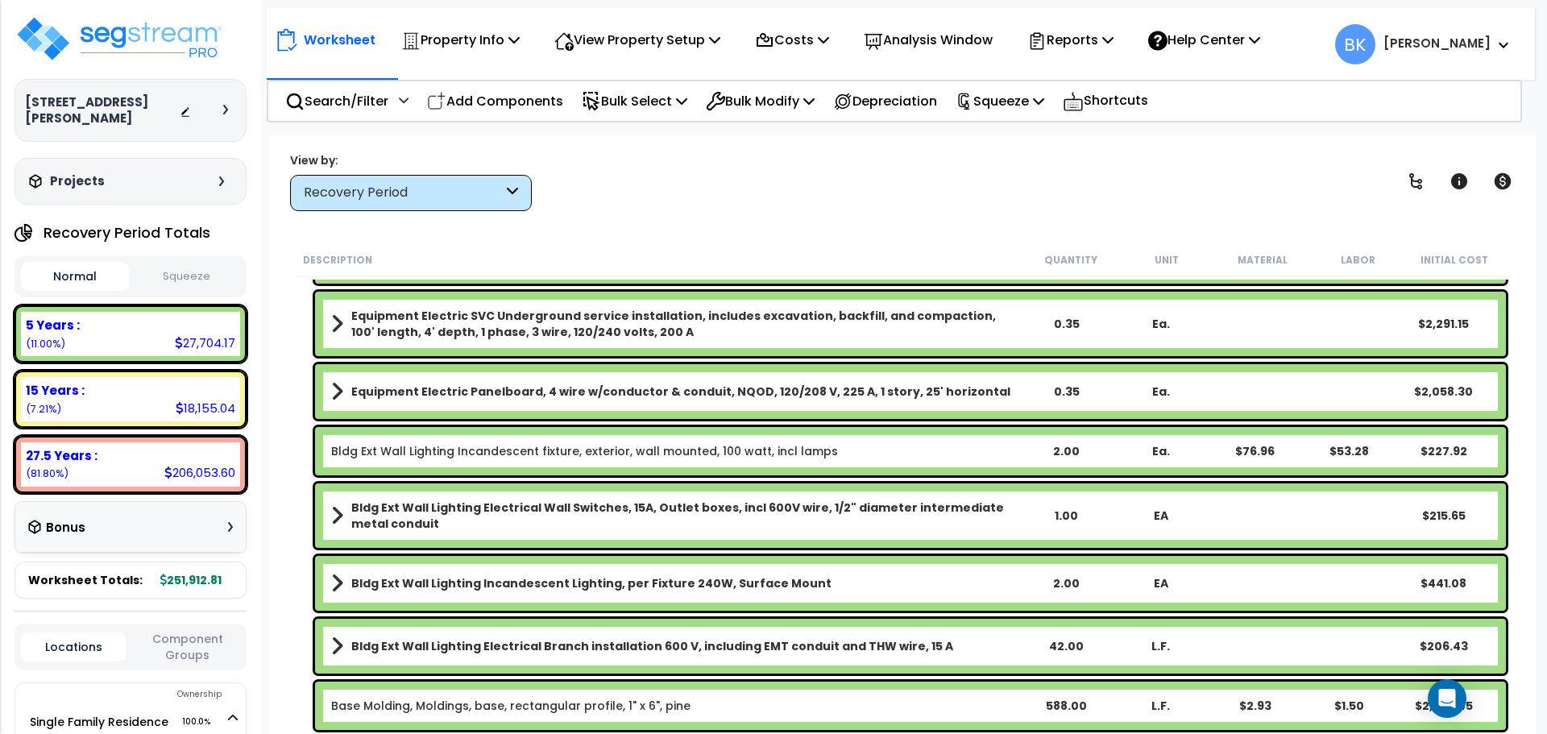
scroll to position [0, 0]
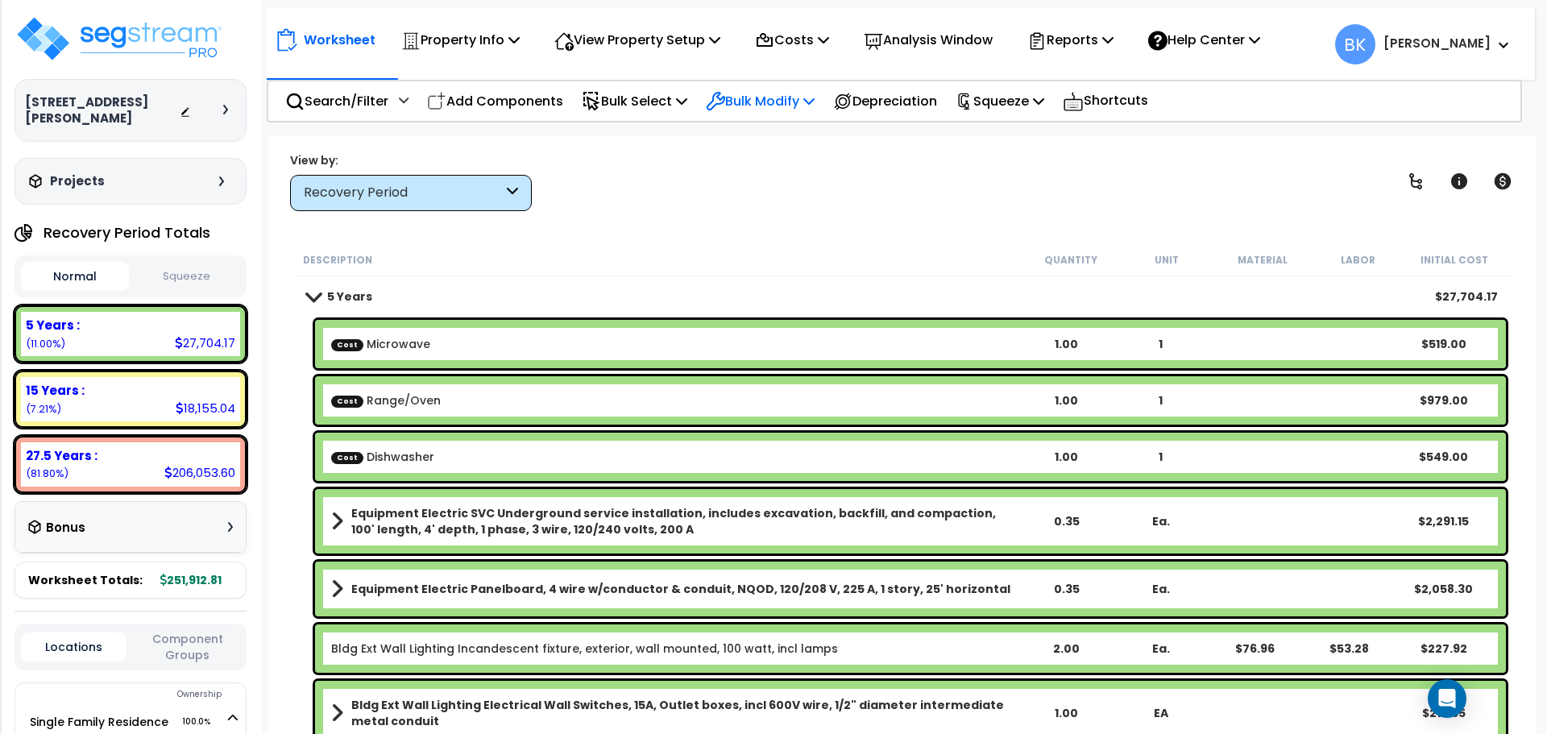
click at [759, 104] on p "Bulk Modify" at bounding box center [760, 101] width 109 height 22
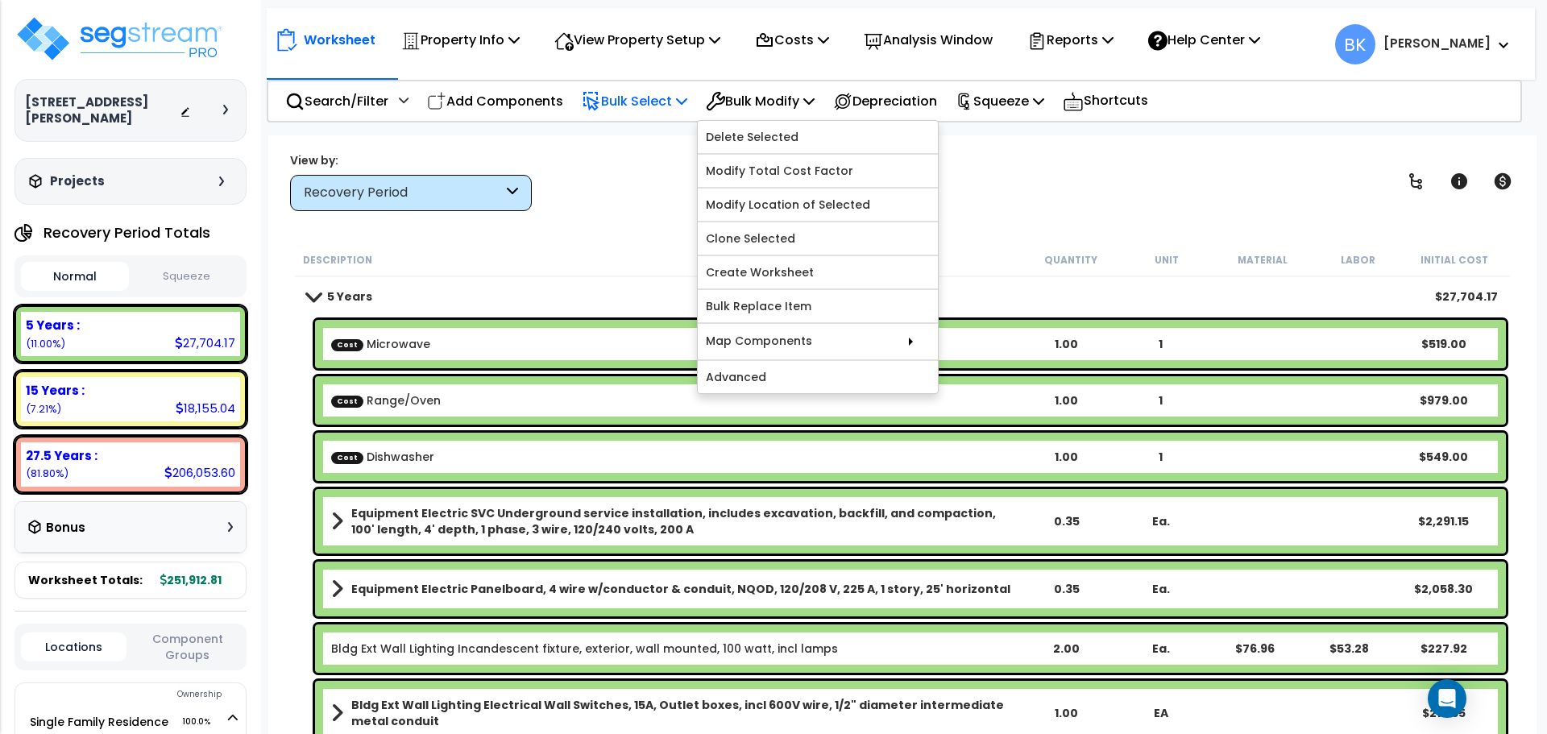
click at [657, 110] on p "Bulk Select" at bounding box center [635, 101] width 106 height 22
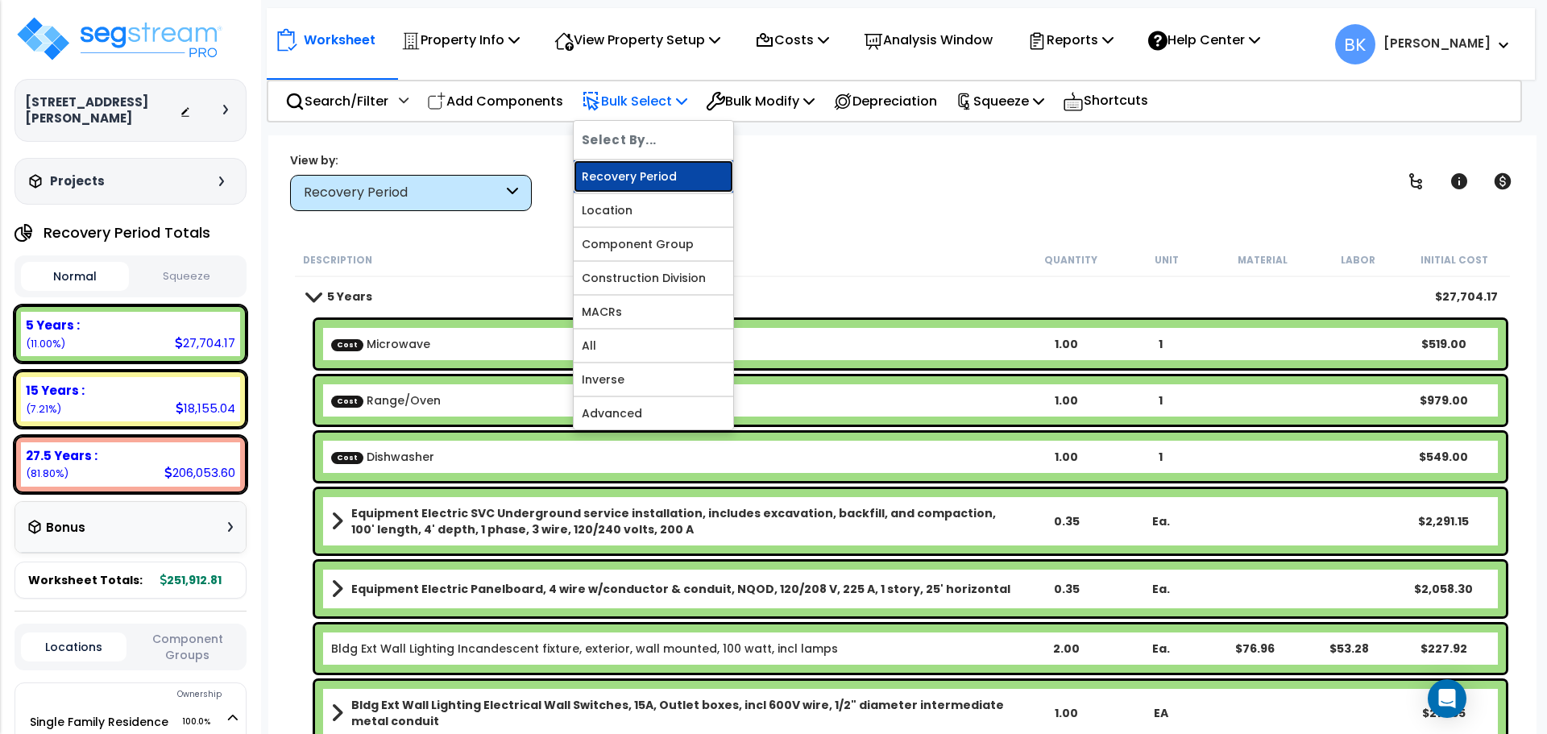
click at [650, 172] on link "Recovery Period" at bounding box center [654, 176] width 160 height 32
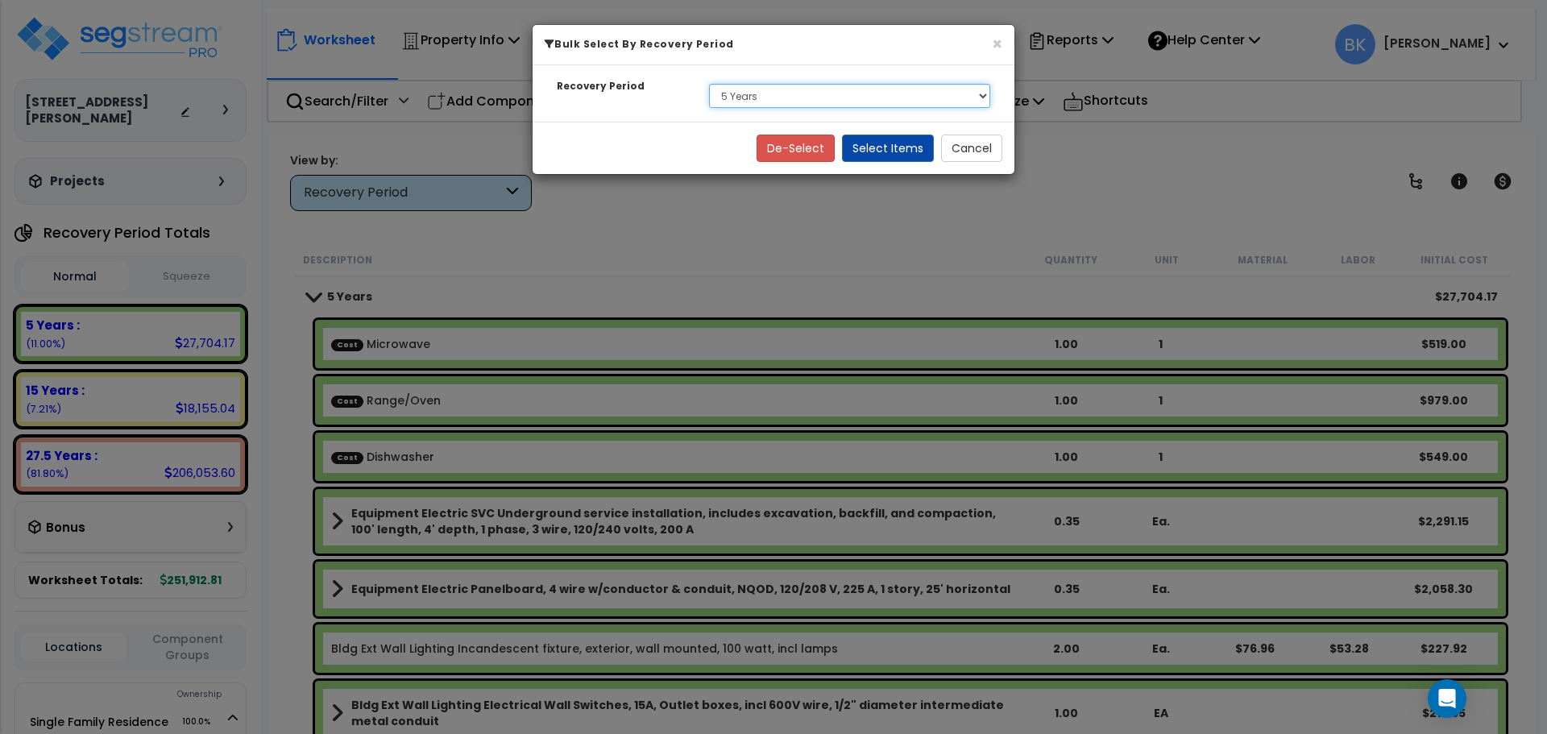
click at [781, 96] on select "Select 5 Years 15 Years 27.5 Years" at bounding box center [849, 96] width 281 height 24
click at [709, 84] on select "Select 5 Years 15 Years 27.5 Years" at bounding box center [849, 96] width 281 height 24
click at [916, 147] on button "Select Items" at bounding box center [888, 148] width 92 height 27
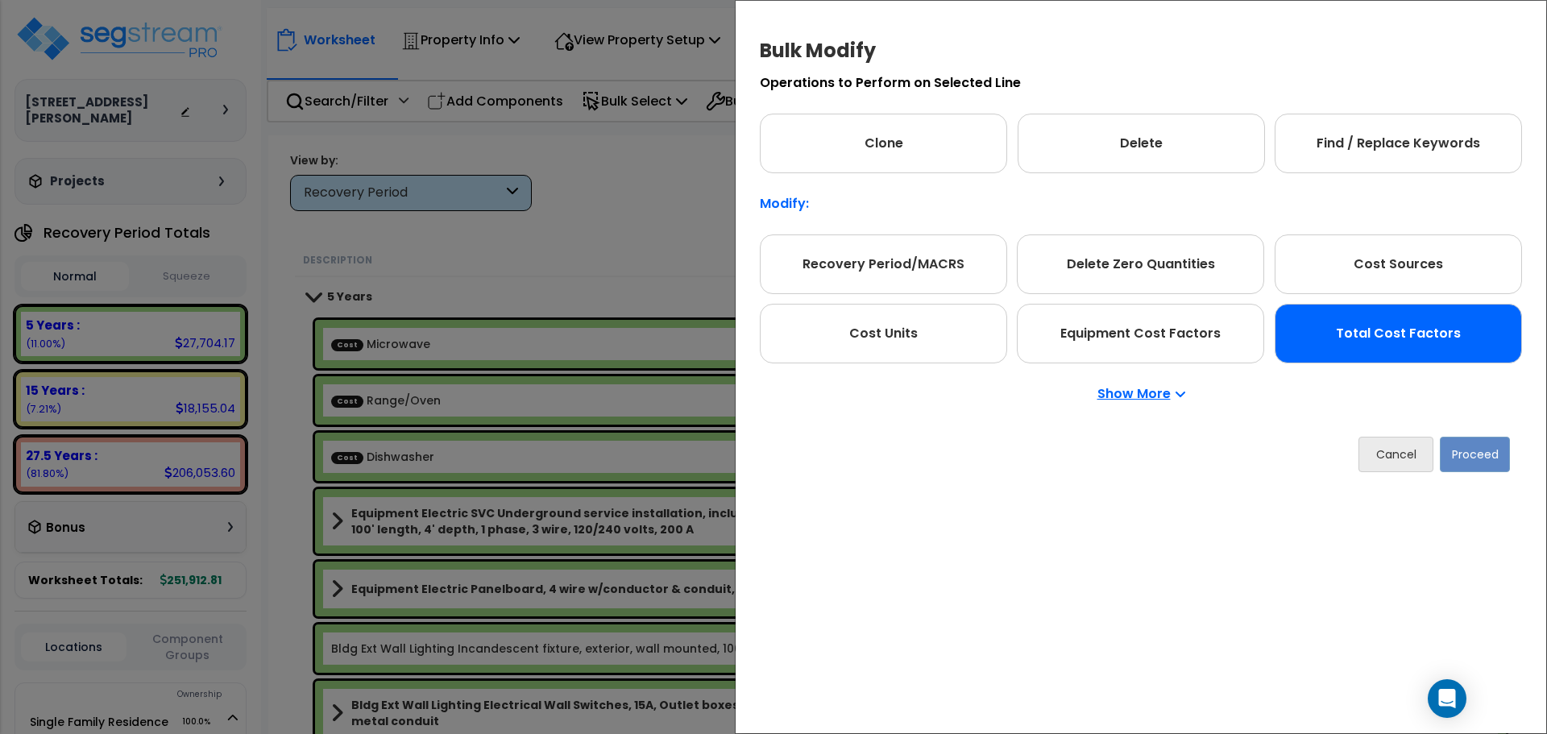
click at [1359, 326] on div "Total Cost Factors" at bounding box center [1398, 334] width 247 height 60
click at [1483, 443] on button "Proceed" at bounding box center [1475, 454] width 70 height 35
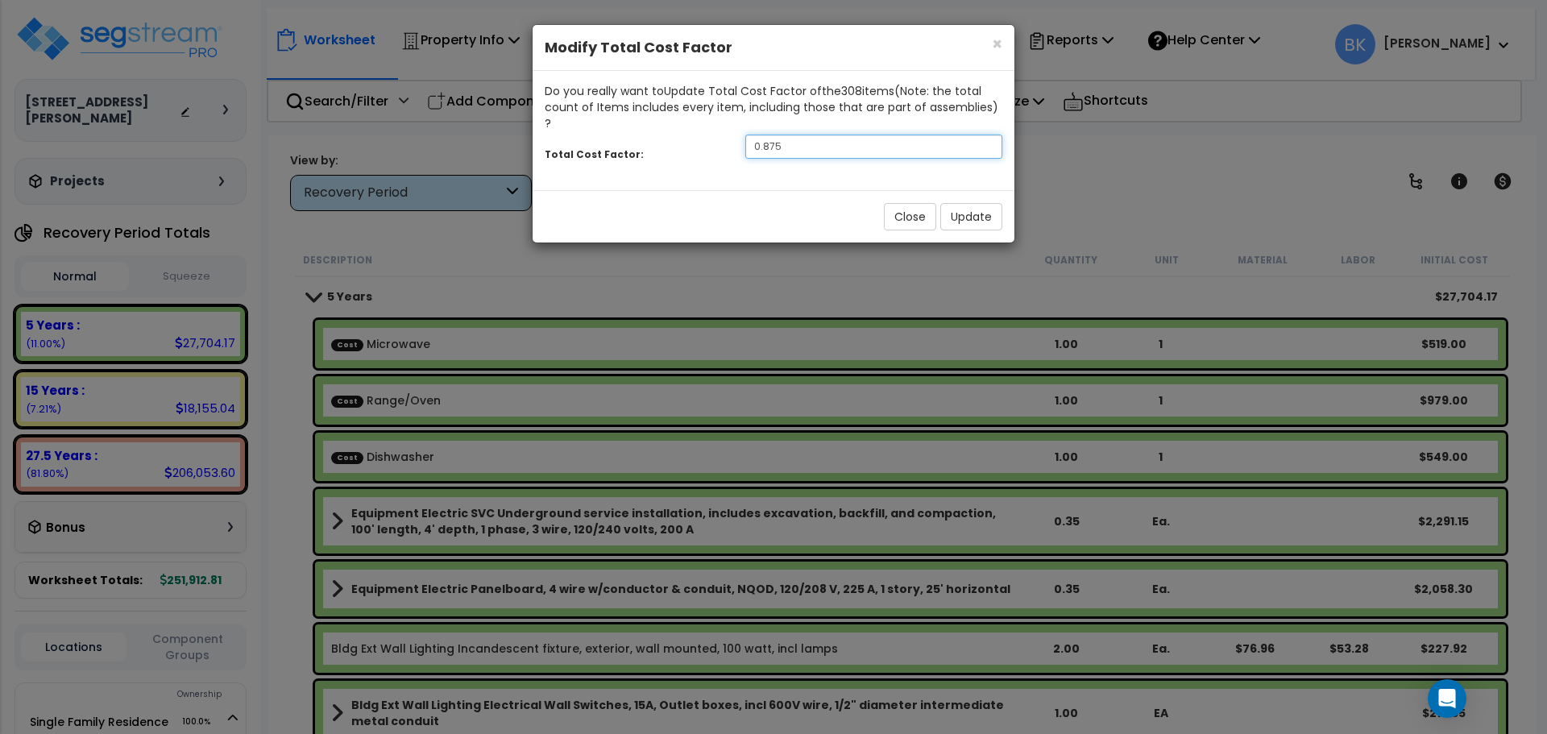
click at [845, 135] on input "0.875" at bounding box center [874, 147] width 257 height 24
click at [960, 203] on button "Update" at bounding box center [972, 216] width 62 height 27
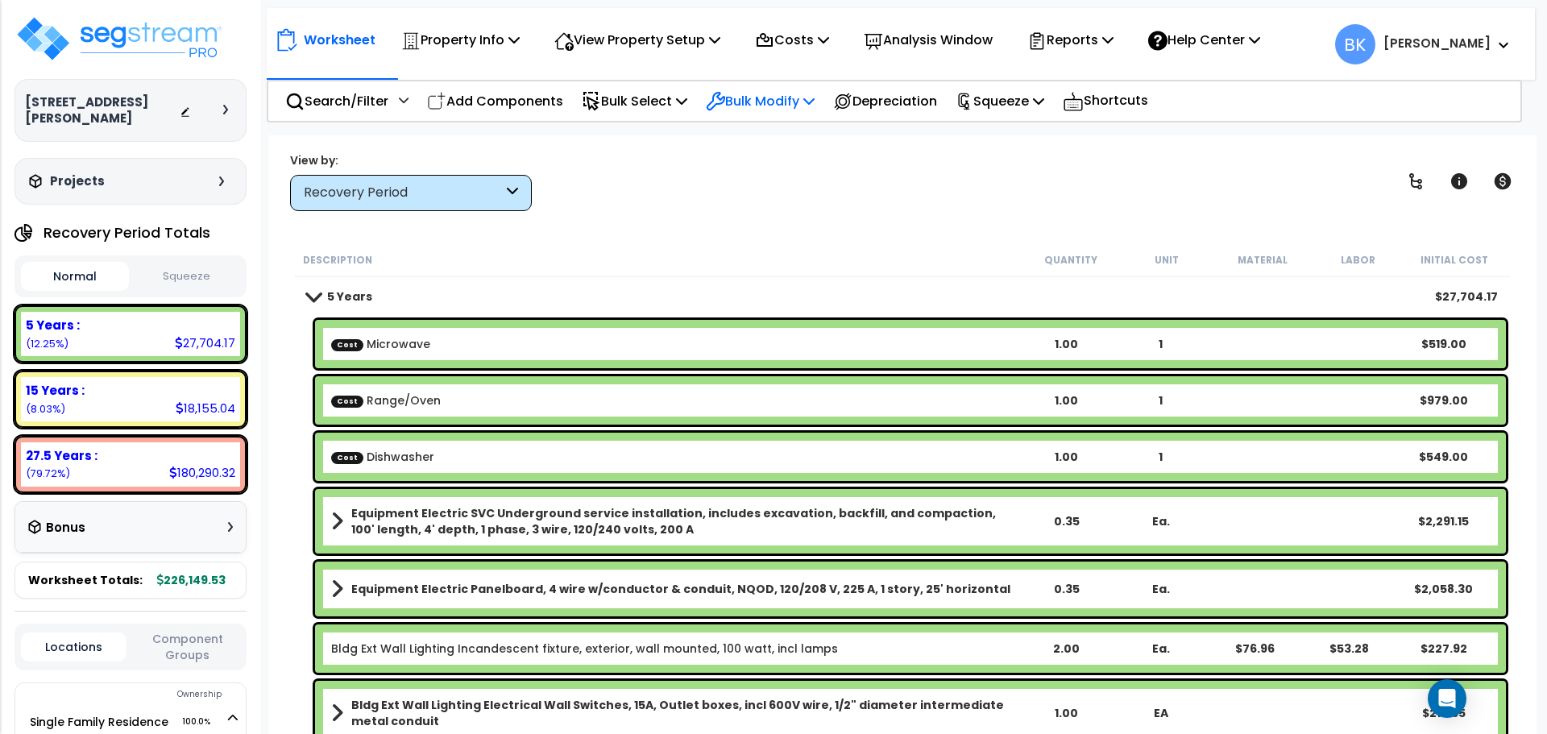
click at [778, 100] on p "Bulk Modify" at bounding box center [760, 101] width 109 height 22
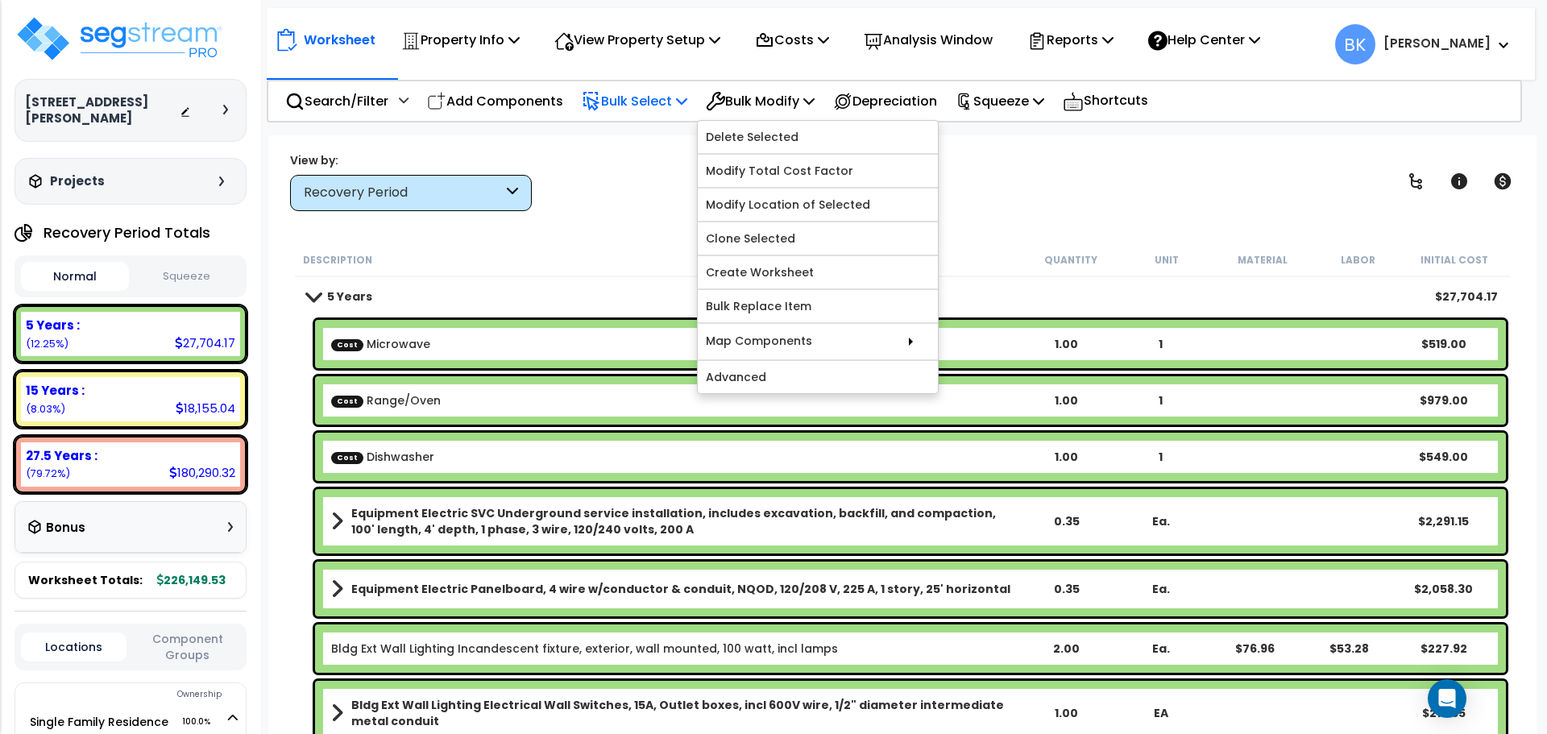
click at [637, 90] on p "Bulk Select" at bounding box center [635, 101] width 106 height 22
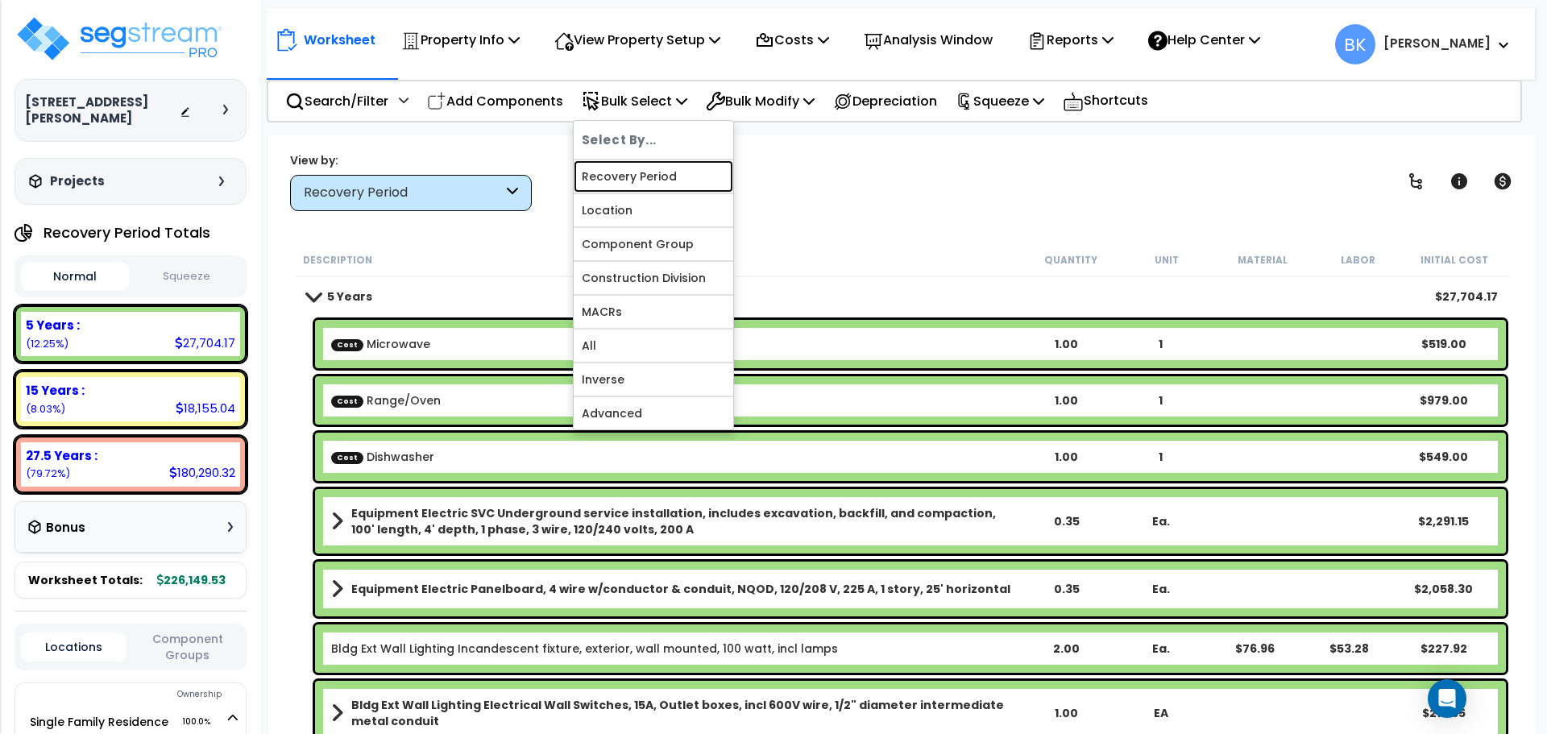
drag, startPoint x: 641, startPoint y: 178, endPoint x: 648, endPoint y: 168, distance: 12.1
click at [641, 178] on link "Recovery Period" at bounding box center [654, 176] width 160 height 32
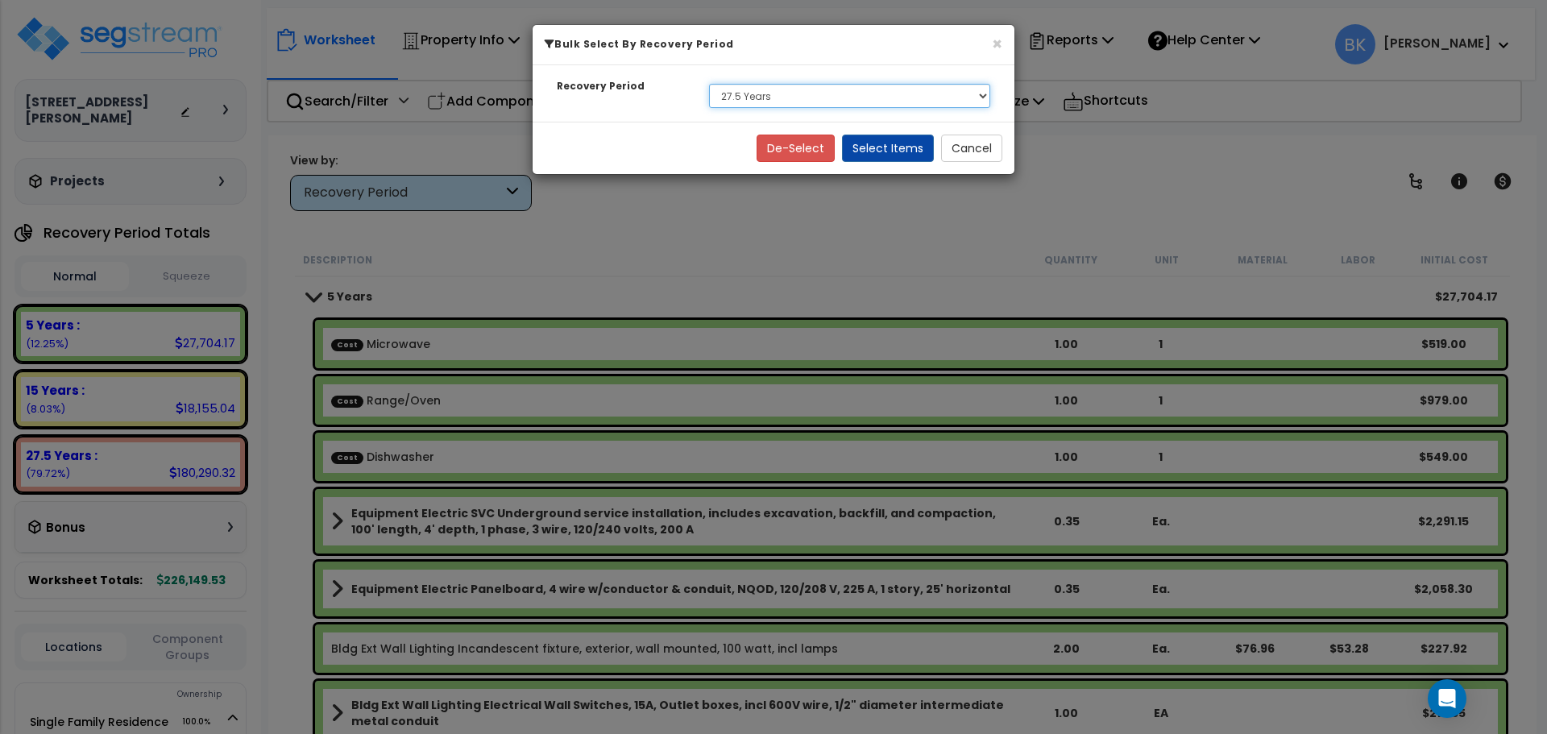
click at [768, 103] on select "Select 5 Years 15 Years 27.5 Years" at bounding box center [849, 96] width 281 height 24
click at [769, 103] on select "Select 5 Years 15 Years 27.5 Years" at bounding box center [849, 96] width 281 height 24
click at [709, 84] on select "Select 5 Years 15 Years 27.5 Years" at bounding box center [849, 96] width 281 height 24
click at [768, 107] on select "Select 5 Years 15 Years 27.5 Years" at bounding box center [849, 96] width 281 height 24
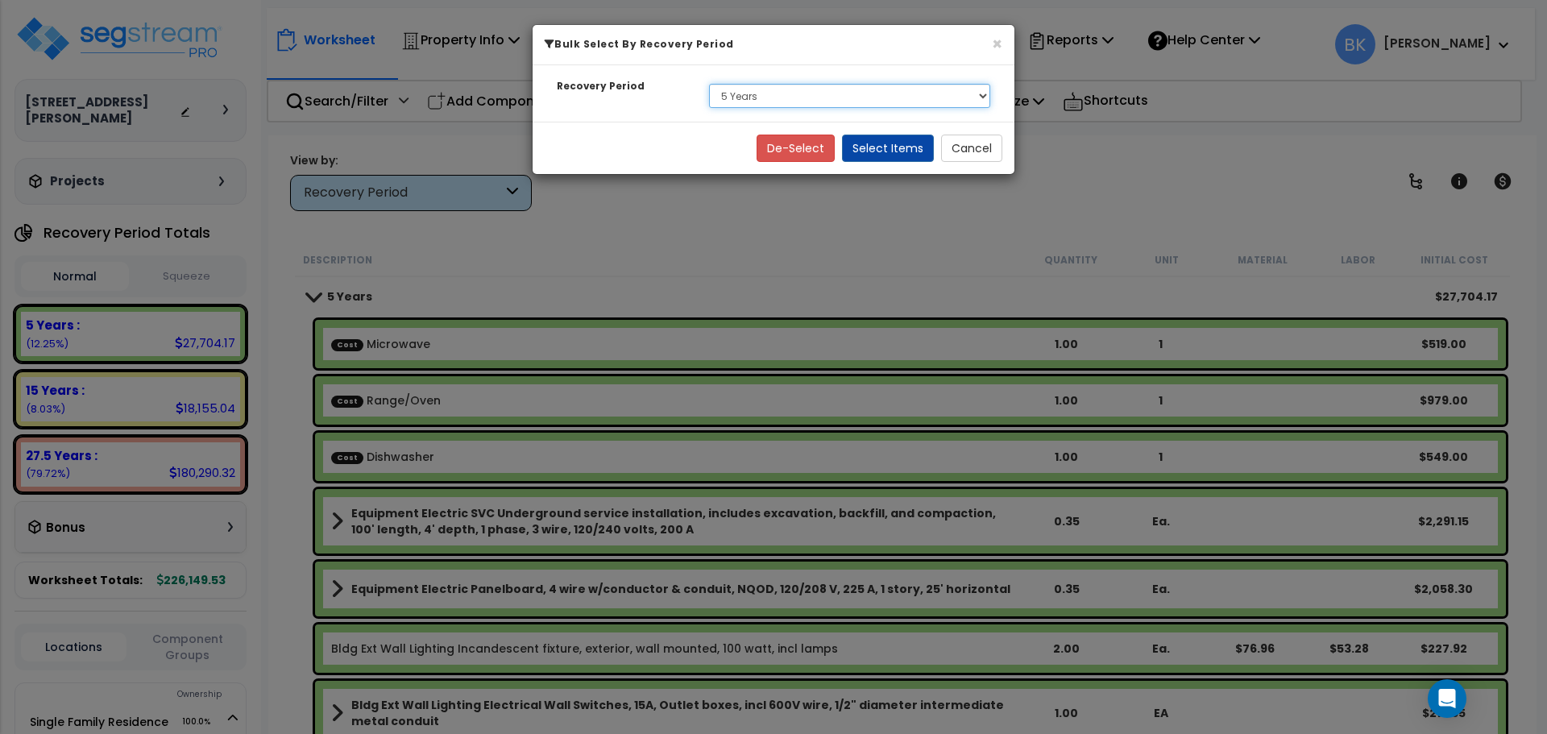
select select "15Y"
click at [709, 84] on select "Select 5 Years 15 Years 27.5 Years" at bounding box center [849, 96] width 281 height 24
click at [879, 149] on button "Select Items" at bounding box center [888, 148] width 92 height 27
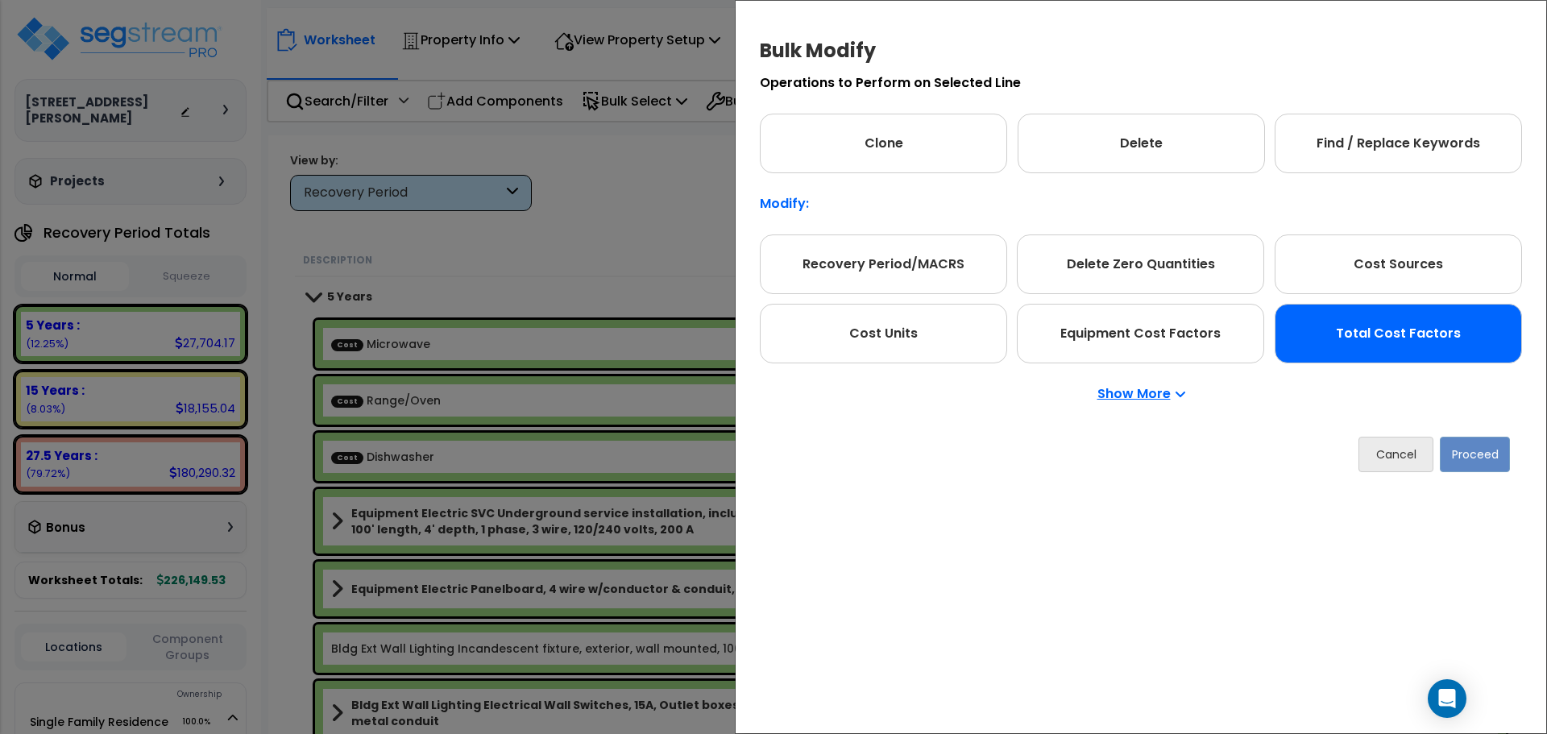
click at [1370, 315] on div "Total Cost Factors" at bounding box center [1398, 334] width 247 height 60
click at [1472, 457] on button "Proceed" at bounding box center [1475, 454] width 70 height 35
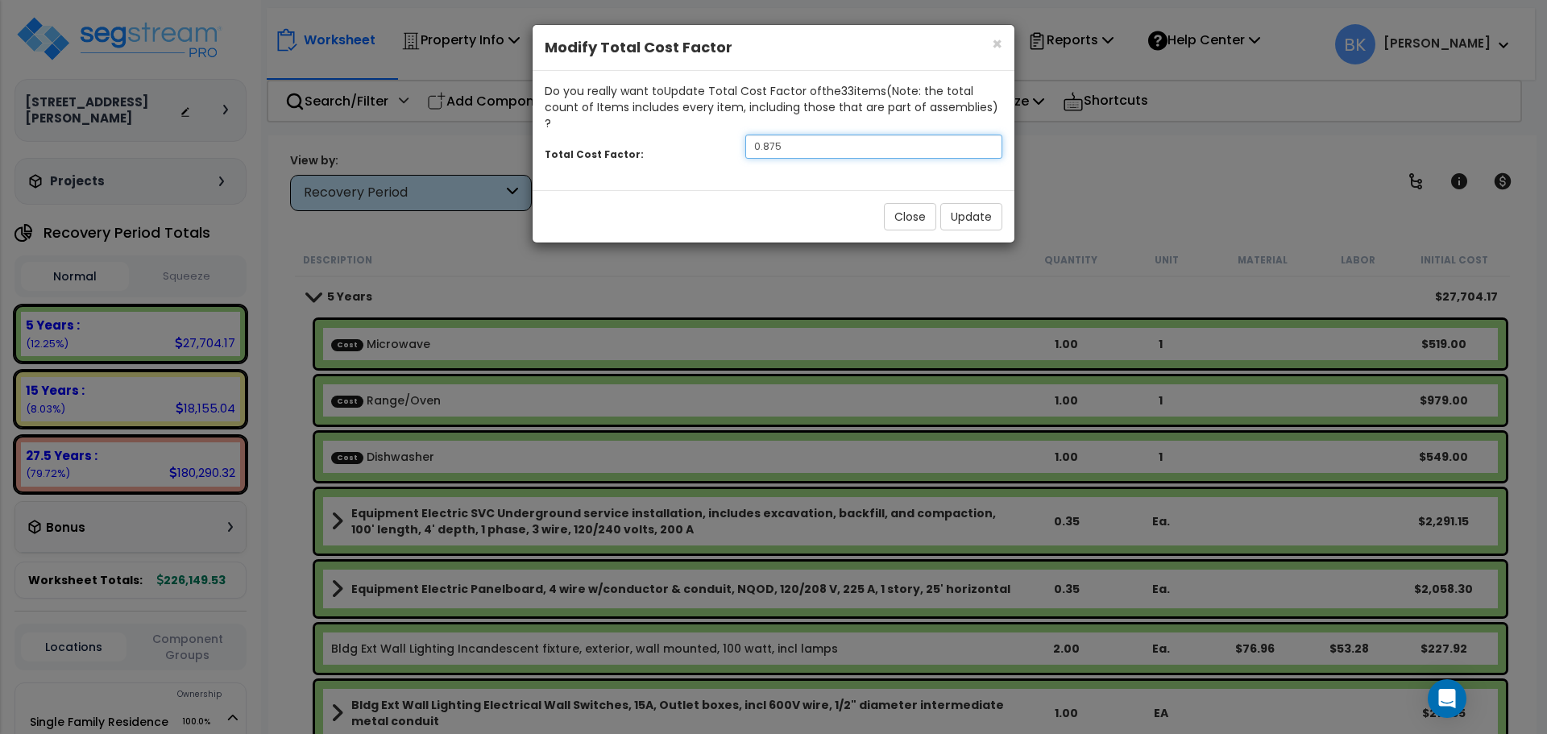
click at [775, 135] on input "0.875" at bounding box center [874, 147] width 257 height 24
type input "0.7"
click at [984, 203] on button "Update" at bounding box center [972, 216] width 62 height 27
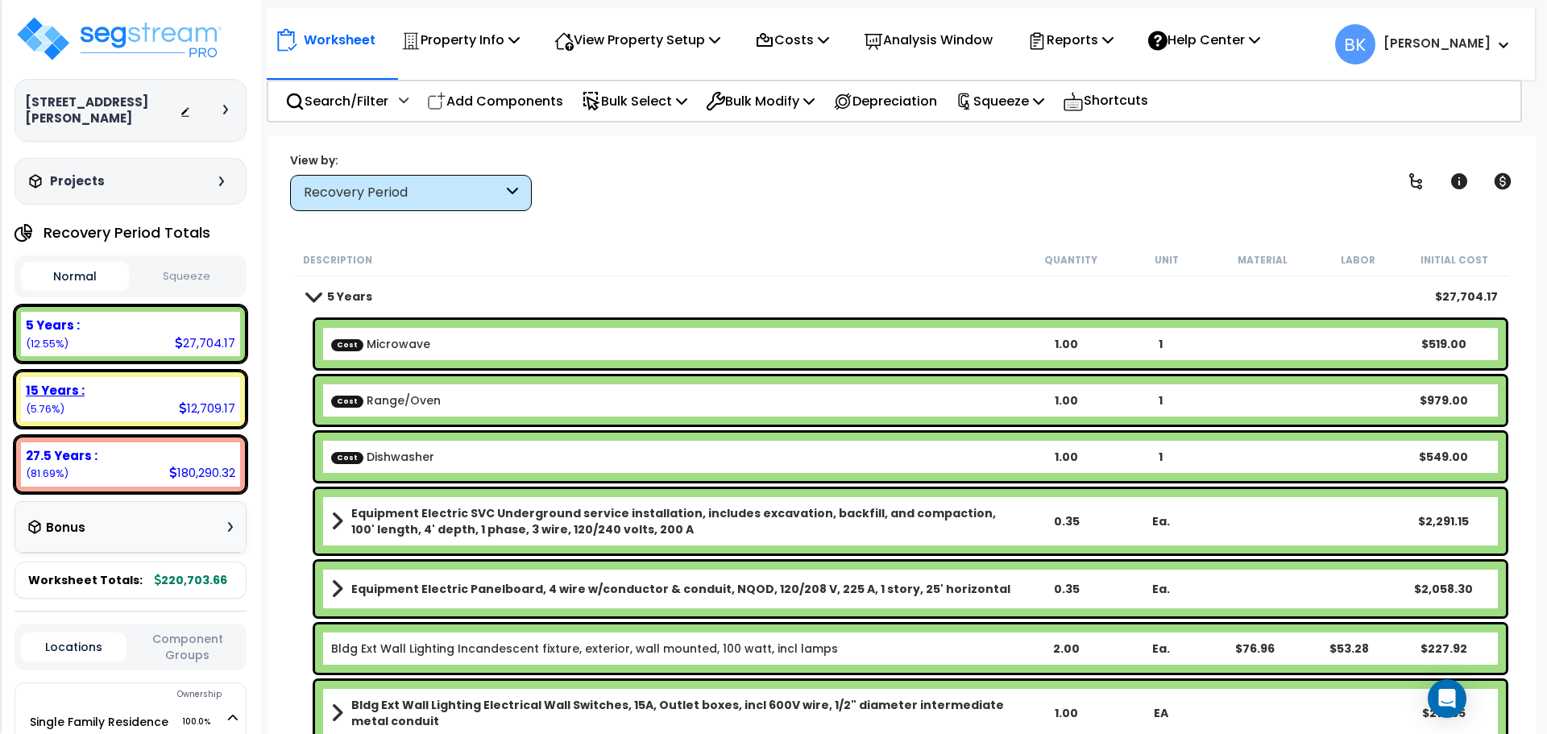
click at [166, 391] on div "15 Years : 12,709.17 (5.76%)" at bounding box center [130, 399] width 219 height 44
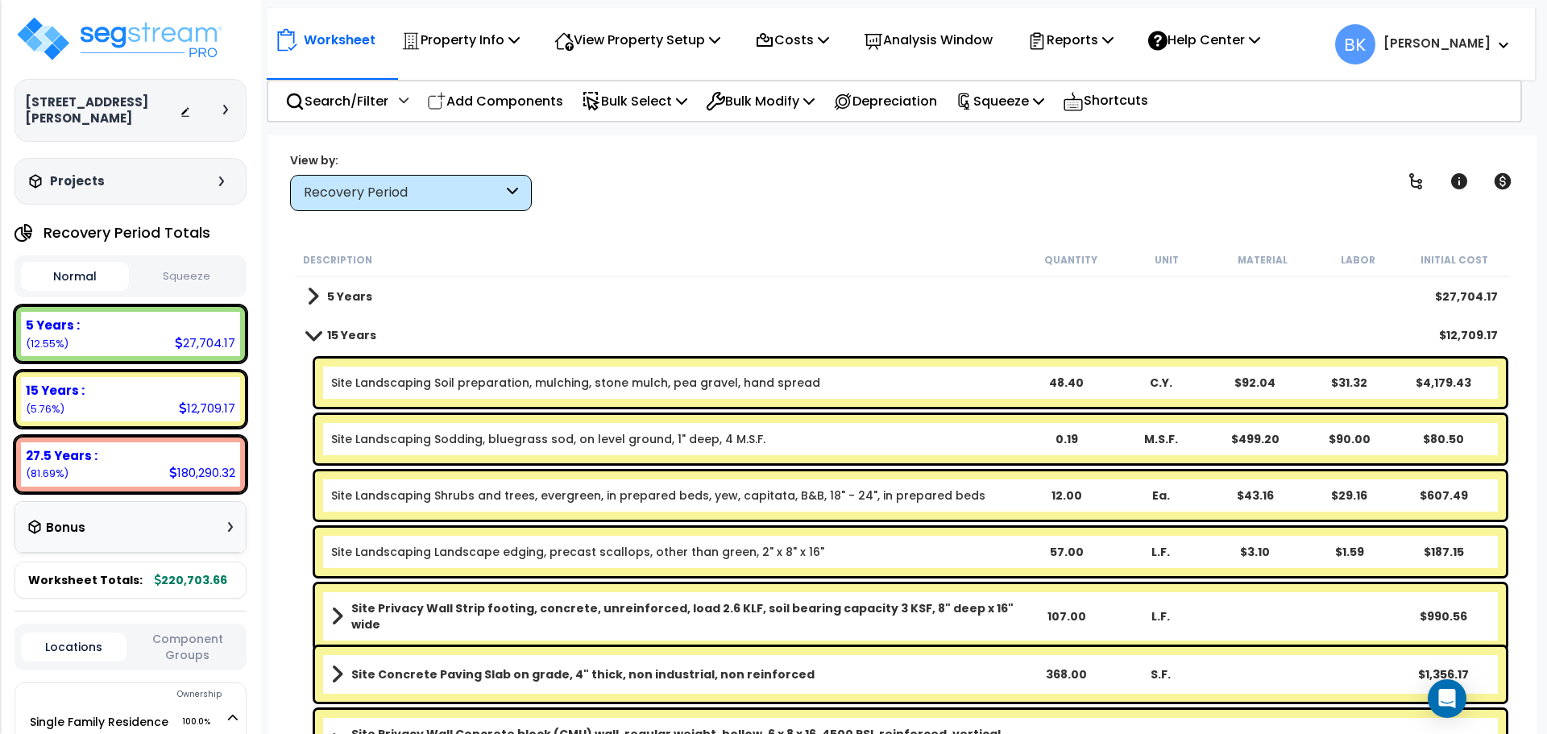
click at [531, 397] on div "Site Landscaping Soil preparation, mulching, stone mulch, pea gravel, hand spre…" at bounding box center [910, 383] width 1191 height 48
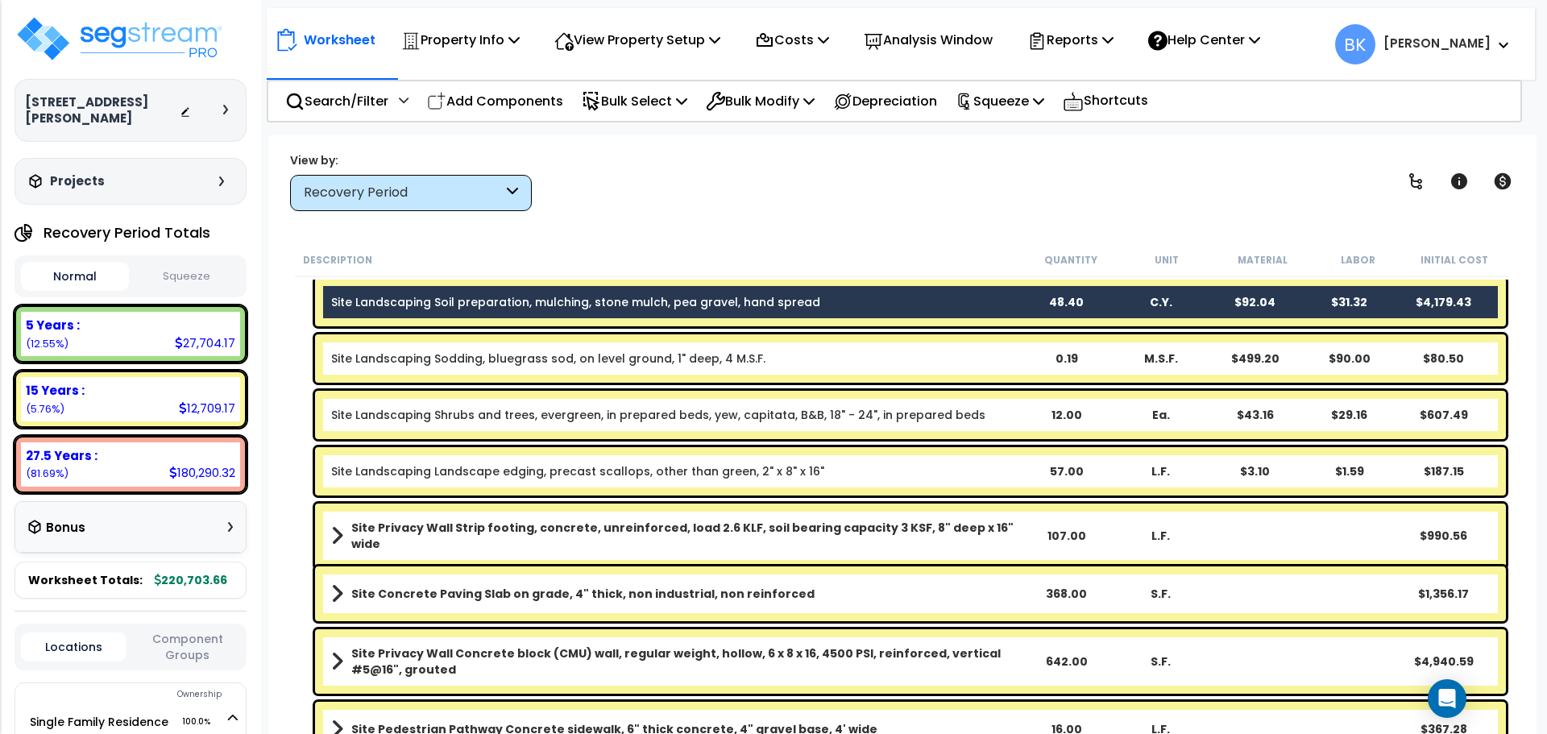
scroll to position [145, 0]
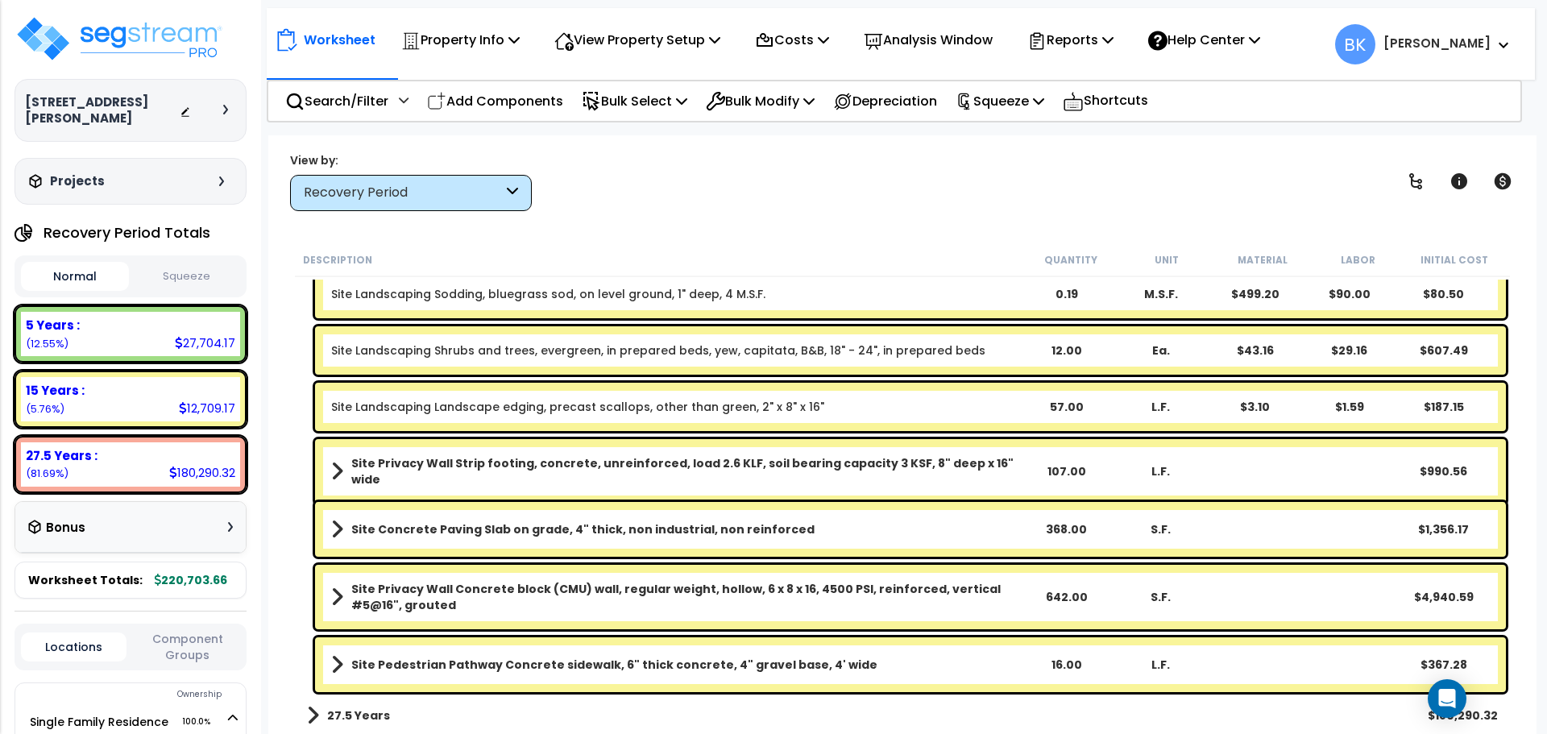
click at [573, 467] on b "Site Privacy Wall Strip footing, concrete, unreinforced, load 2.6 KLF, soil bea…" at bounding box center [684, 471] width 667 height 32
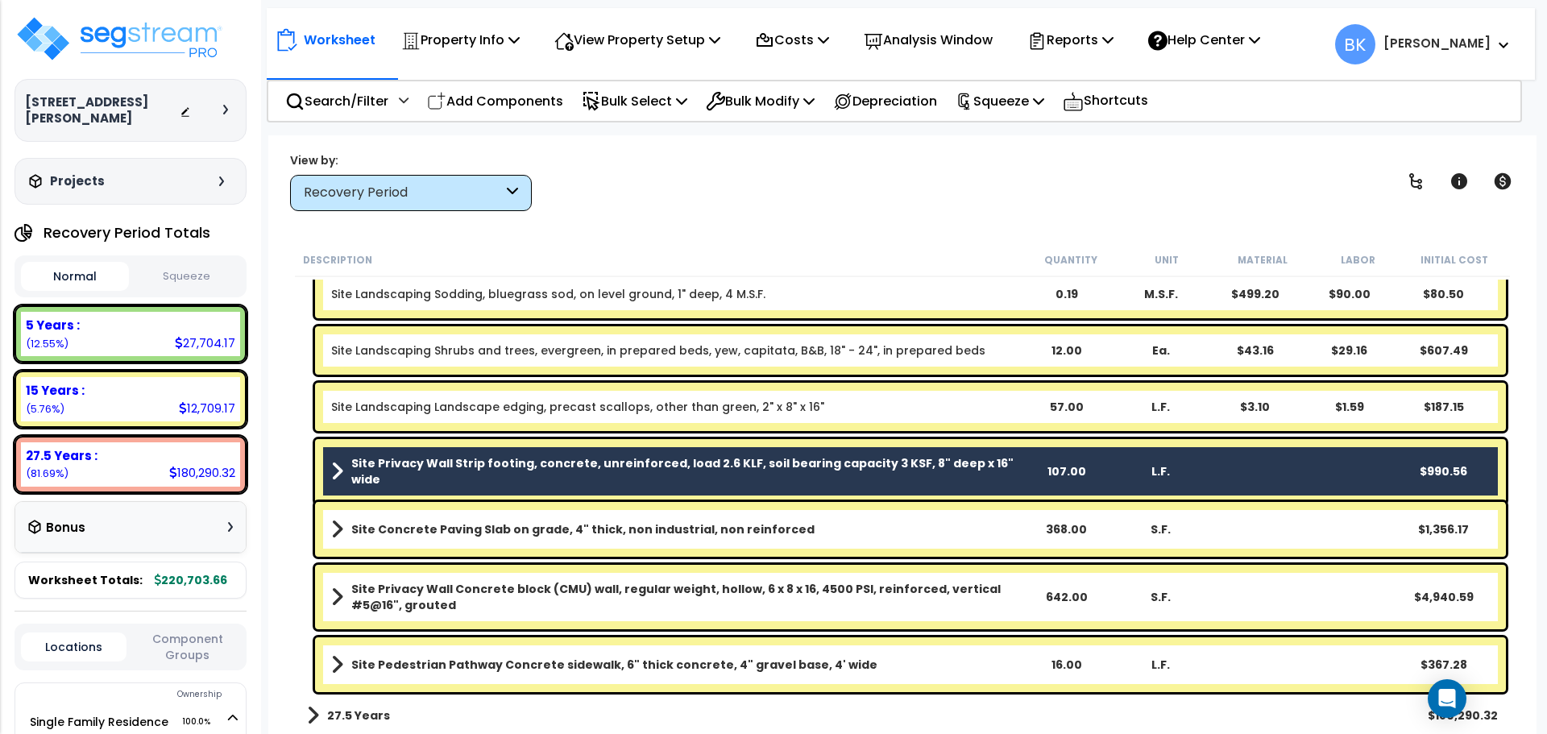
click at [555, 535] on b "Site Concrete Paving Slab on grade, 4" thick, non industrial, non reinforced" at bounding box center [582, 529] width 463 height 16
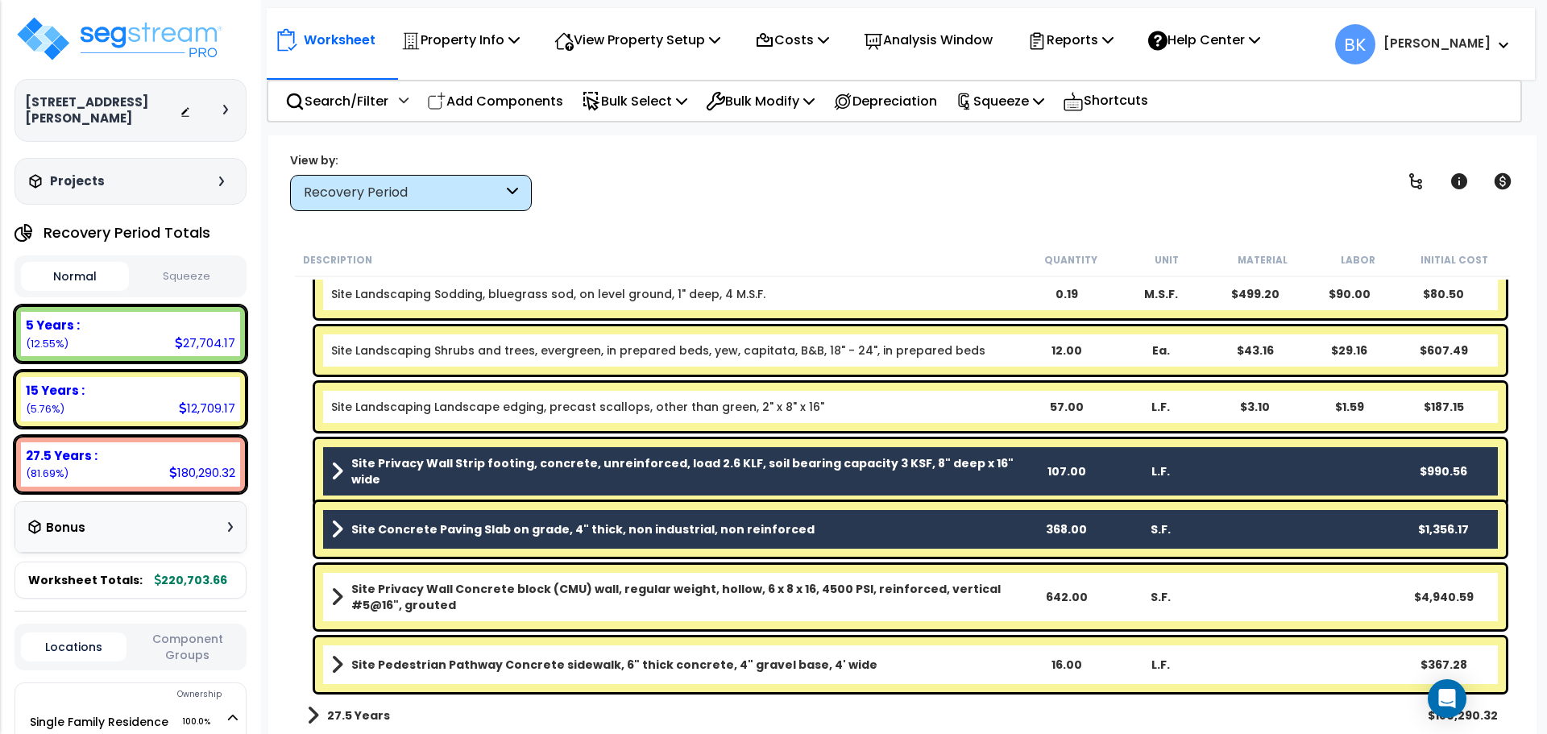
click at [555, 536] on b "Site Concrete Paving Slab on grade, 4" thick, non industrial, non reinforced" at bounding box center [582, 529] width 463 height 16
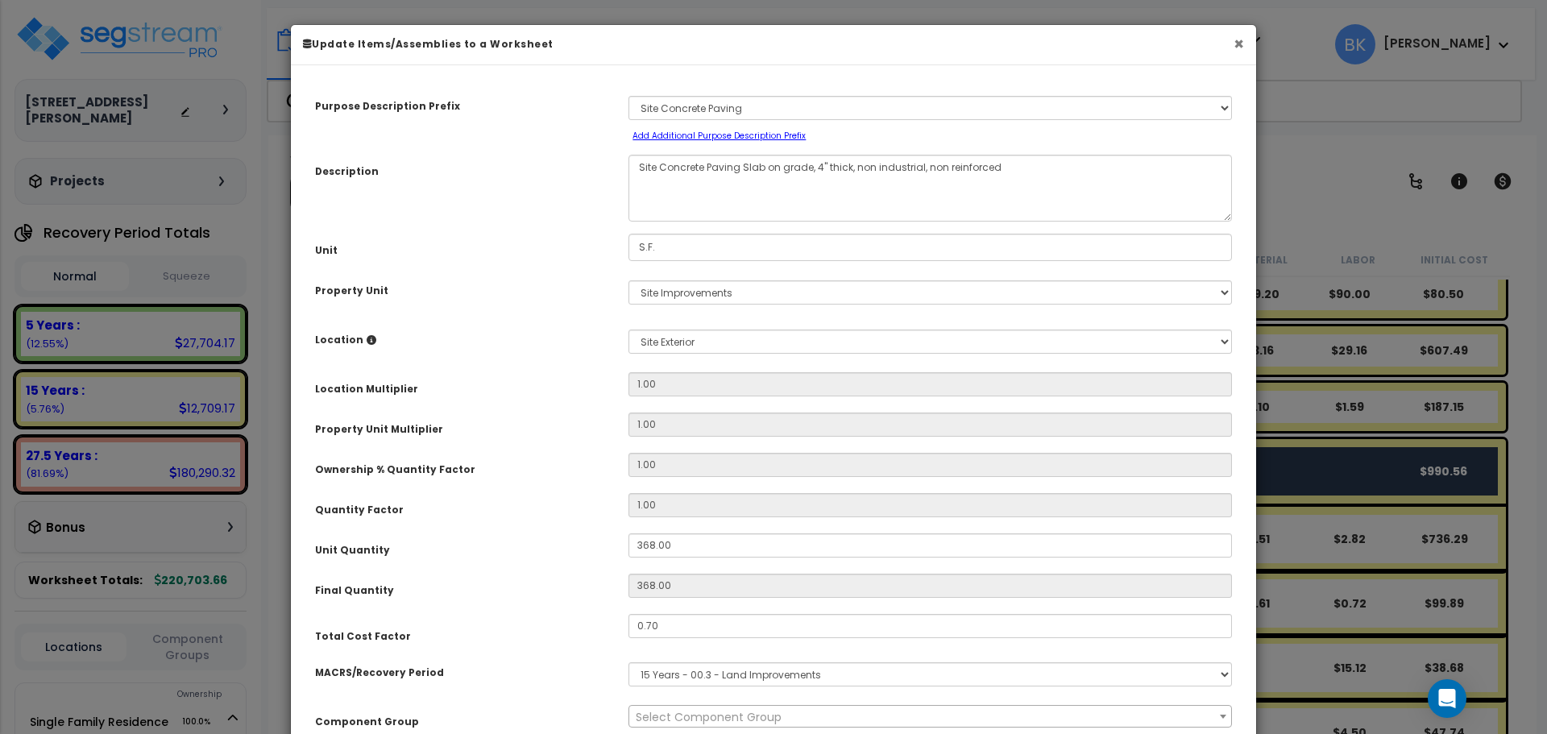
select select "39459"
click at [1240, 43] on button "×" at bounding box center [1239, 43] width 10 height 17
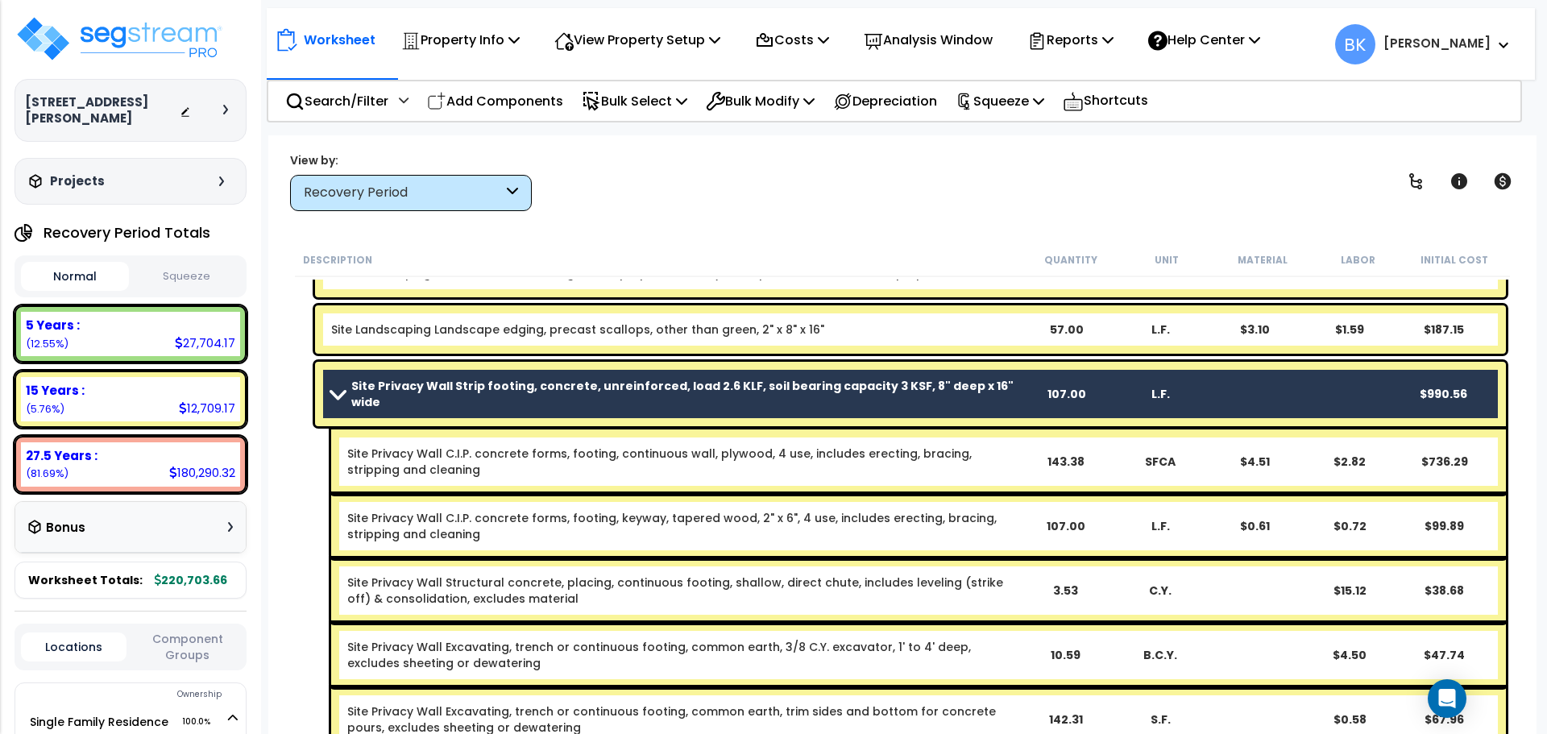
scroll to position [226, 0]
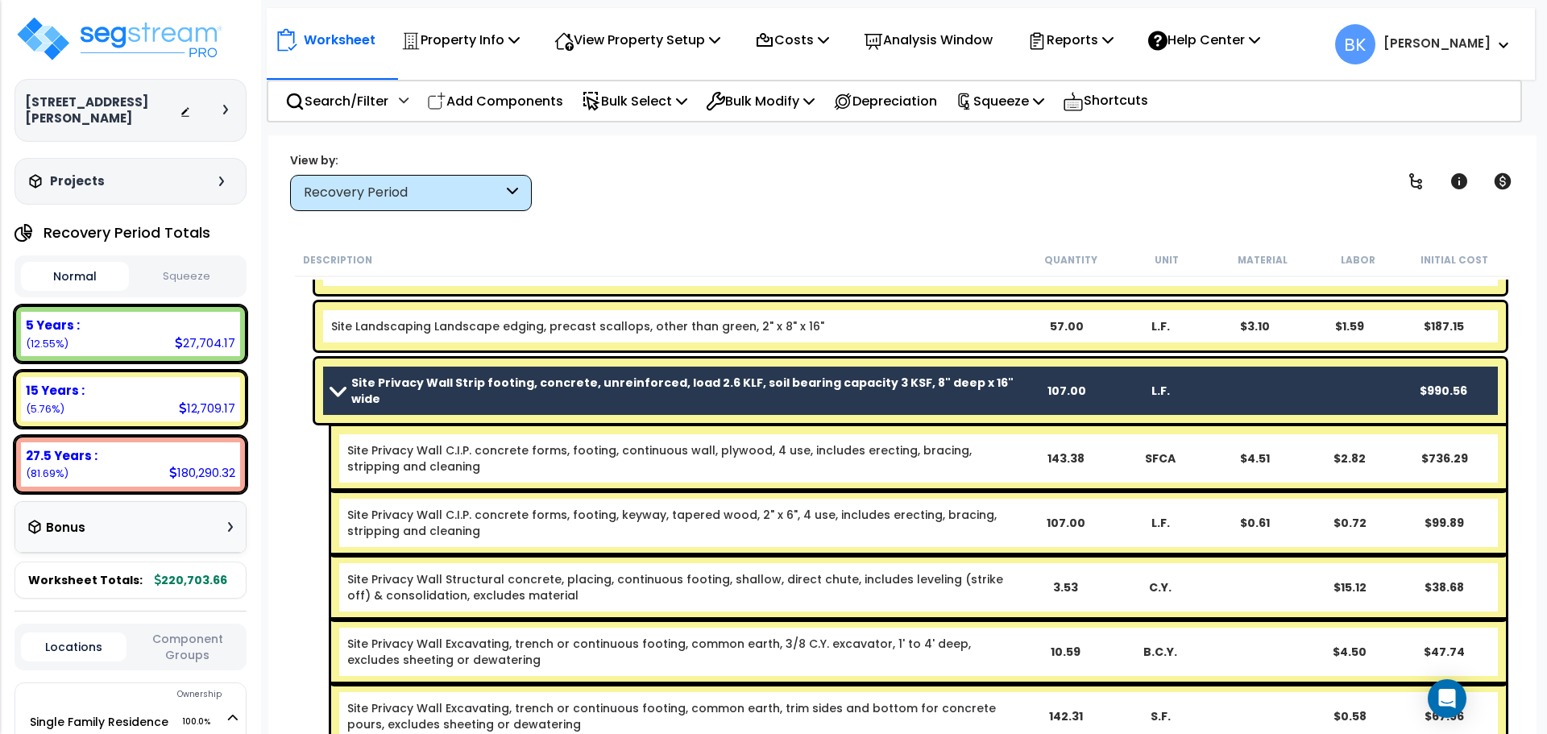
click at [330, 386] on span at bounding box center [337, 390] width 23 height 12
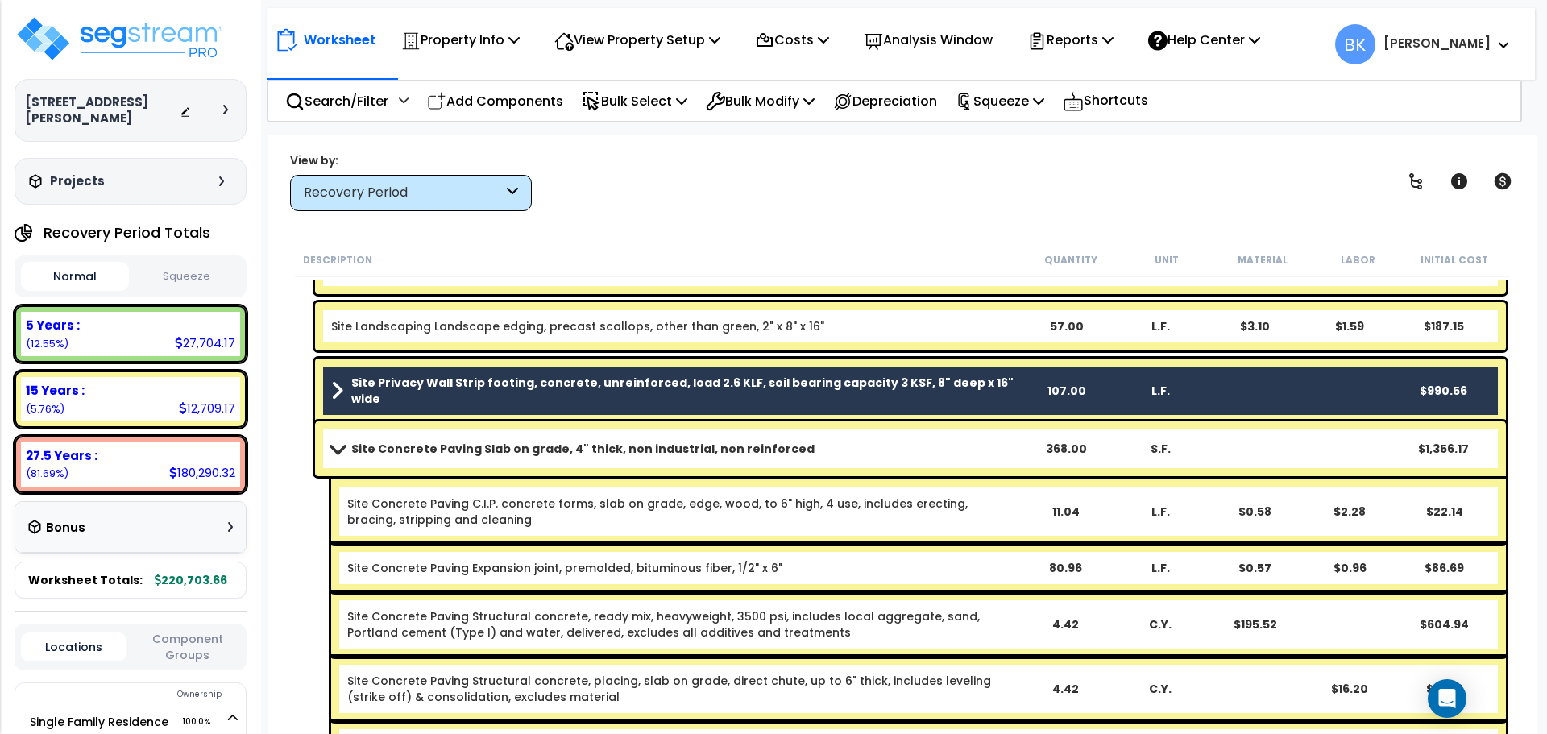
click at [328, 445] on span at bounding box center [337, 448] width 23 height 12
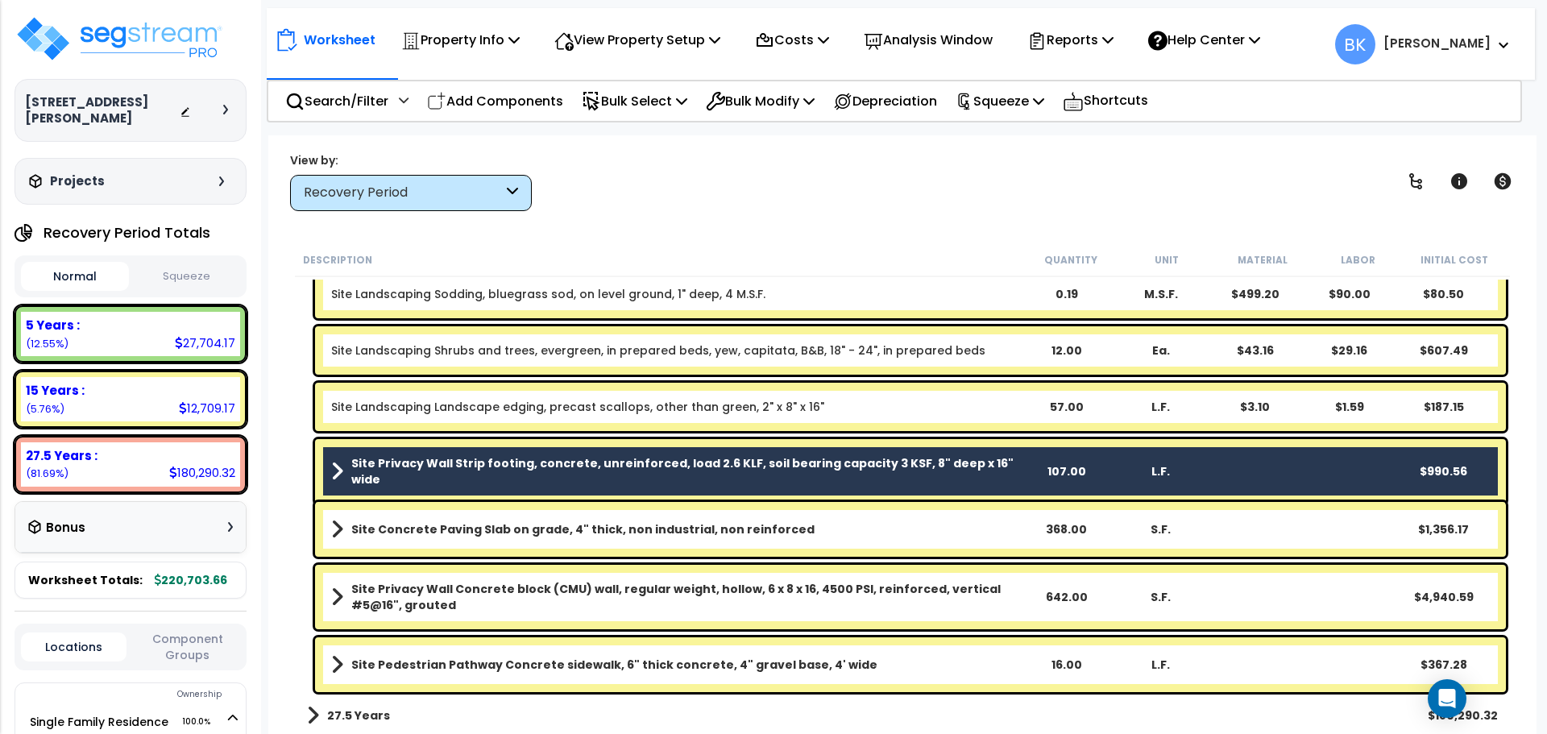
click at [1032, 588] on div "Site Privacy Wall Concrete block (CMU) wall, regular weight, hollow, 6 x 8 x 16…" at bounding box center [910, 597] width 1191 height 64
click at [436, 596] on b "Site Privacy Wall Concrete block (CMU) wall, regular weight, hollow, 6 x 8 x 16…" at bounding box center [684, 597] width 667 height 32
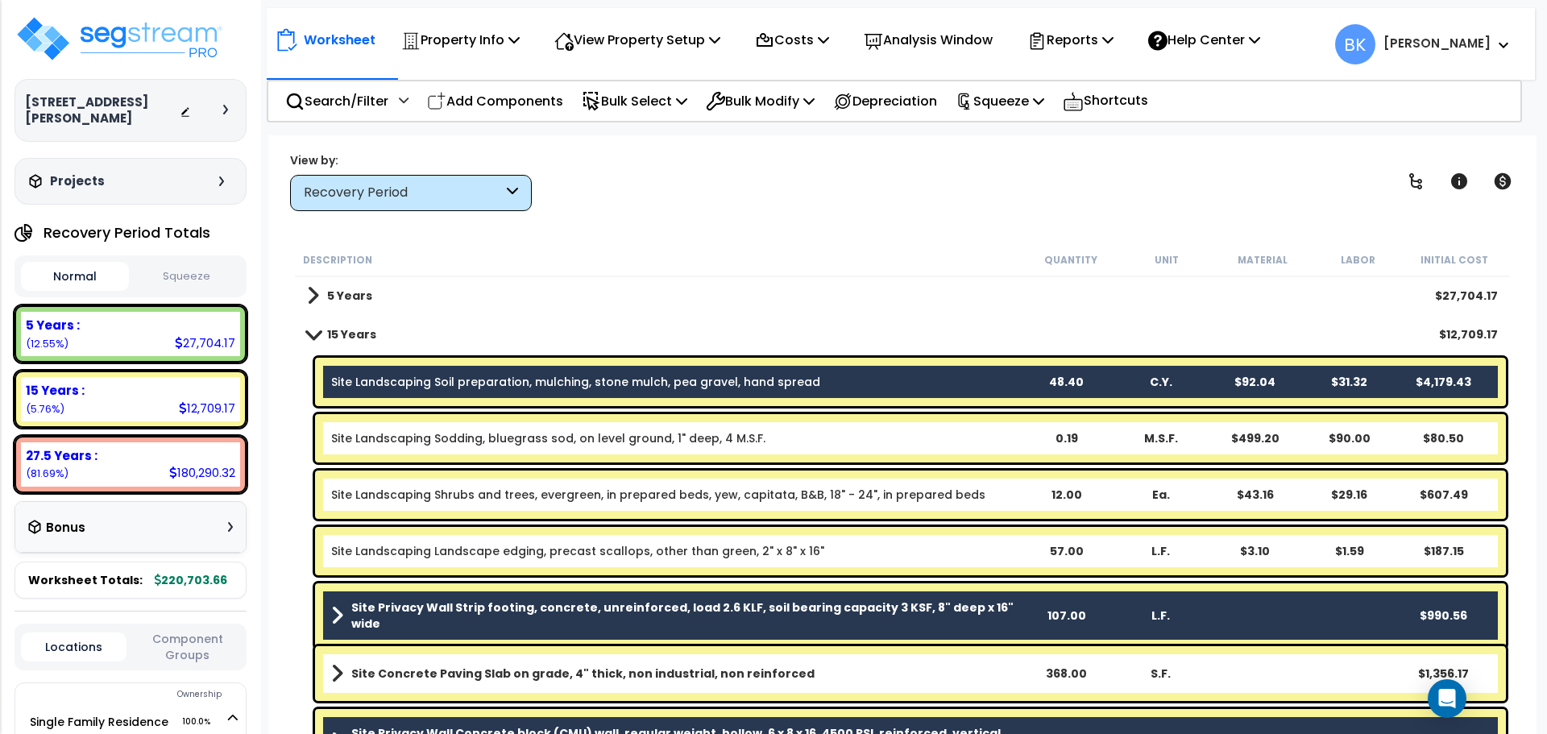
scroll to position [0, 0]
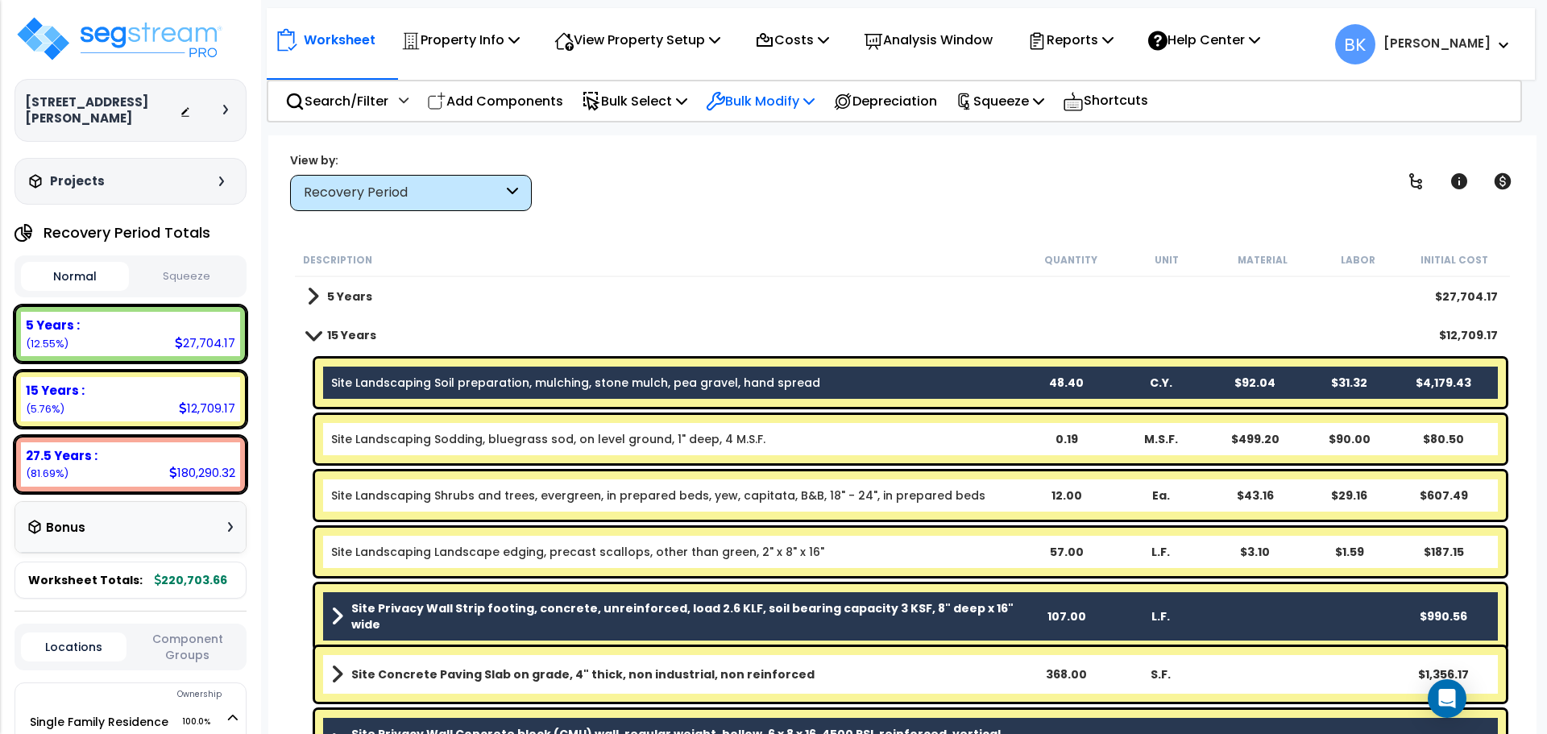
click at [769, 105] on p "Bulk Modify" at bounding box center [760, 101] width 109 height 22
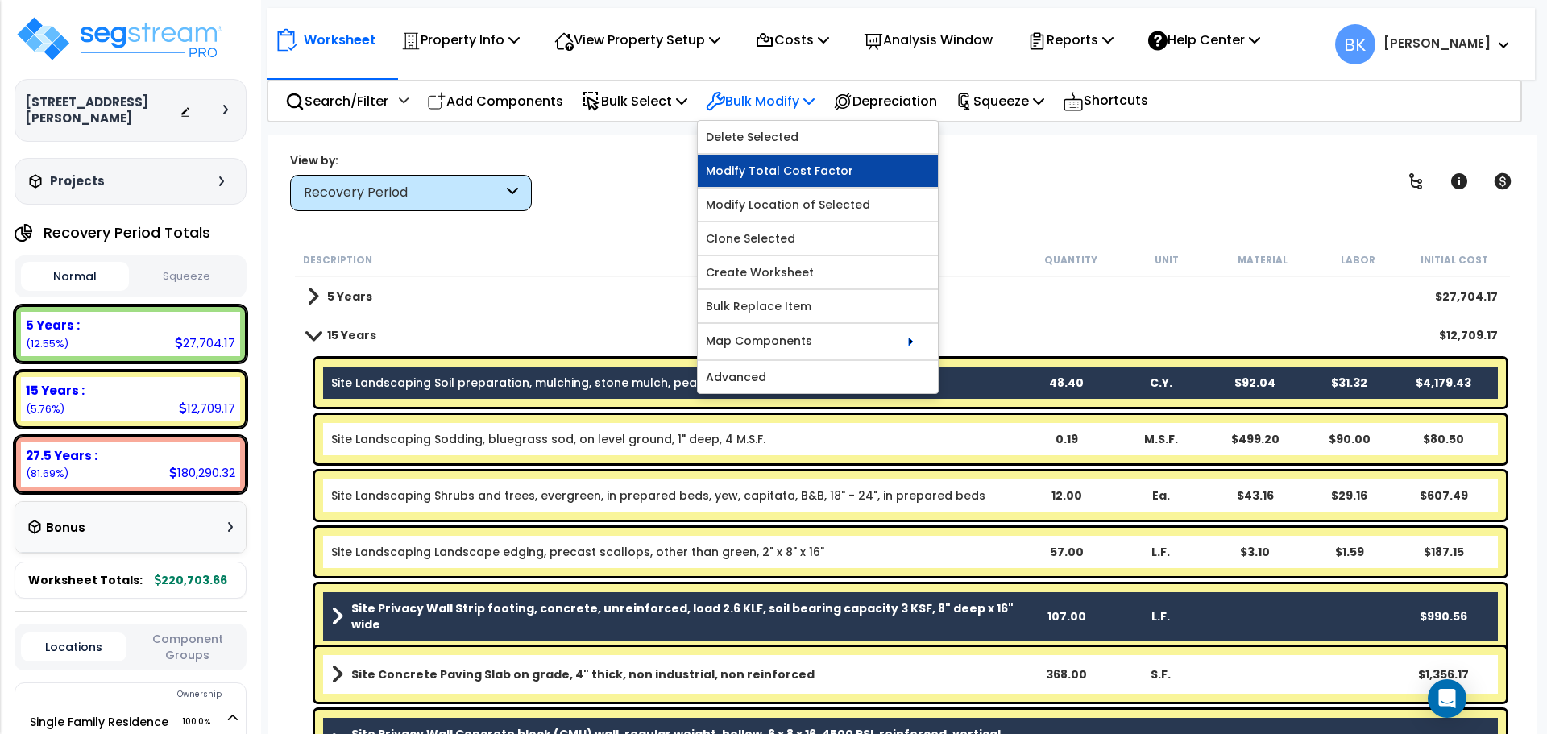
click at [791, 175] on link "Modify Total Cost Factor" at bounding box center [818, 171] width 240 height 32
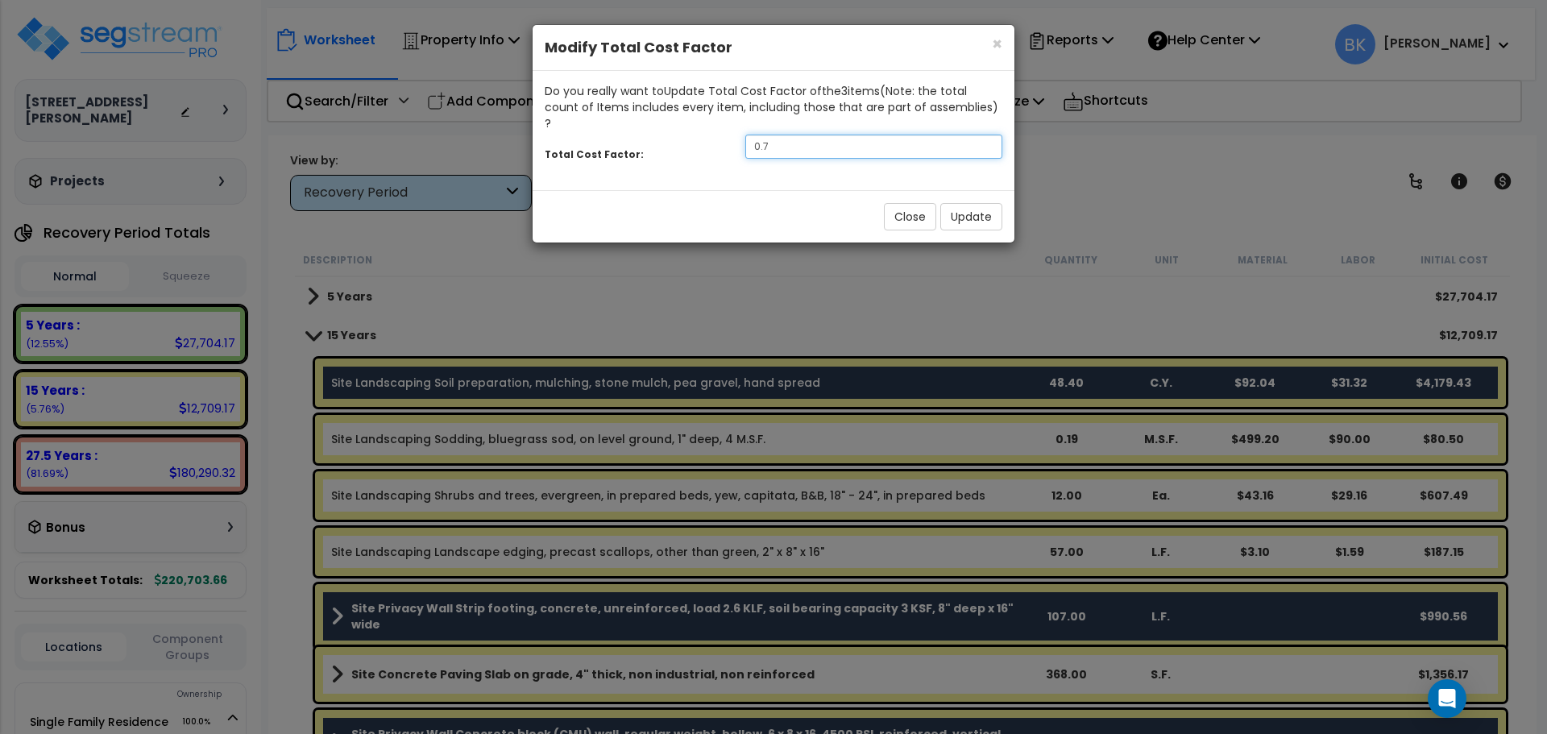
click at [808, 135] on input "0.7" at bounding box center [874, 147] width 257 height 24
type input "0.4"
click at [971, 203] on button "Update" at bounding box center [972, 216] width 62 height 27
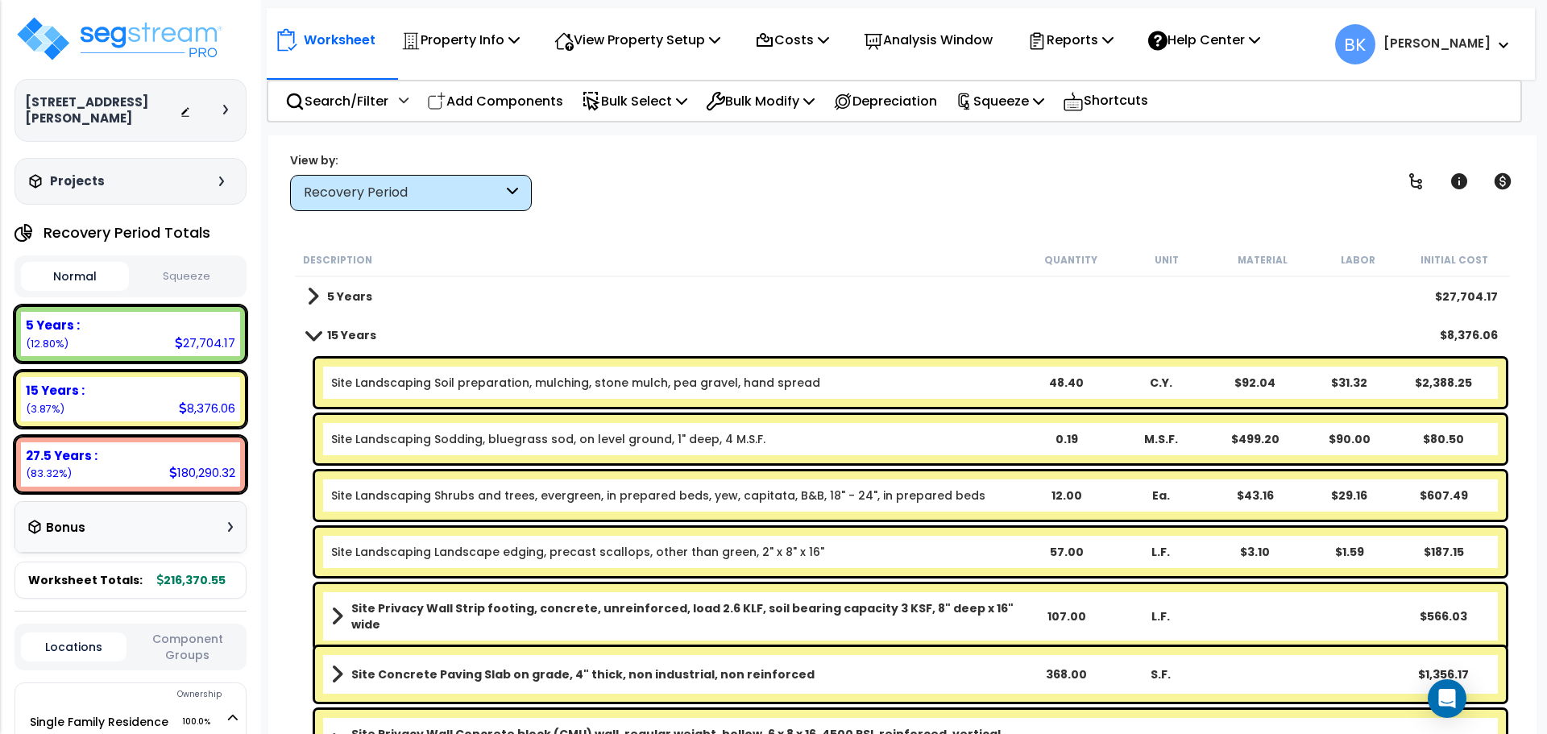
click at [325, 298] on link "5 Years" at bounding box center [339, 296] width 65 height 23
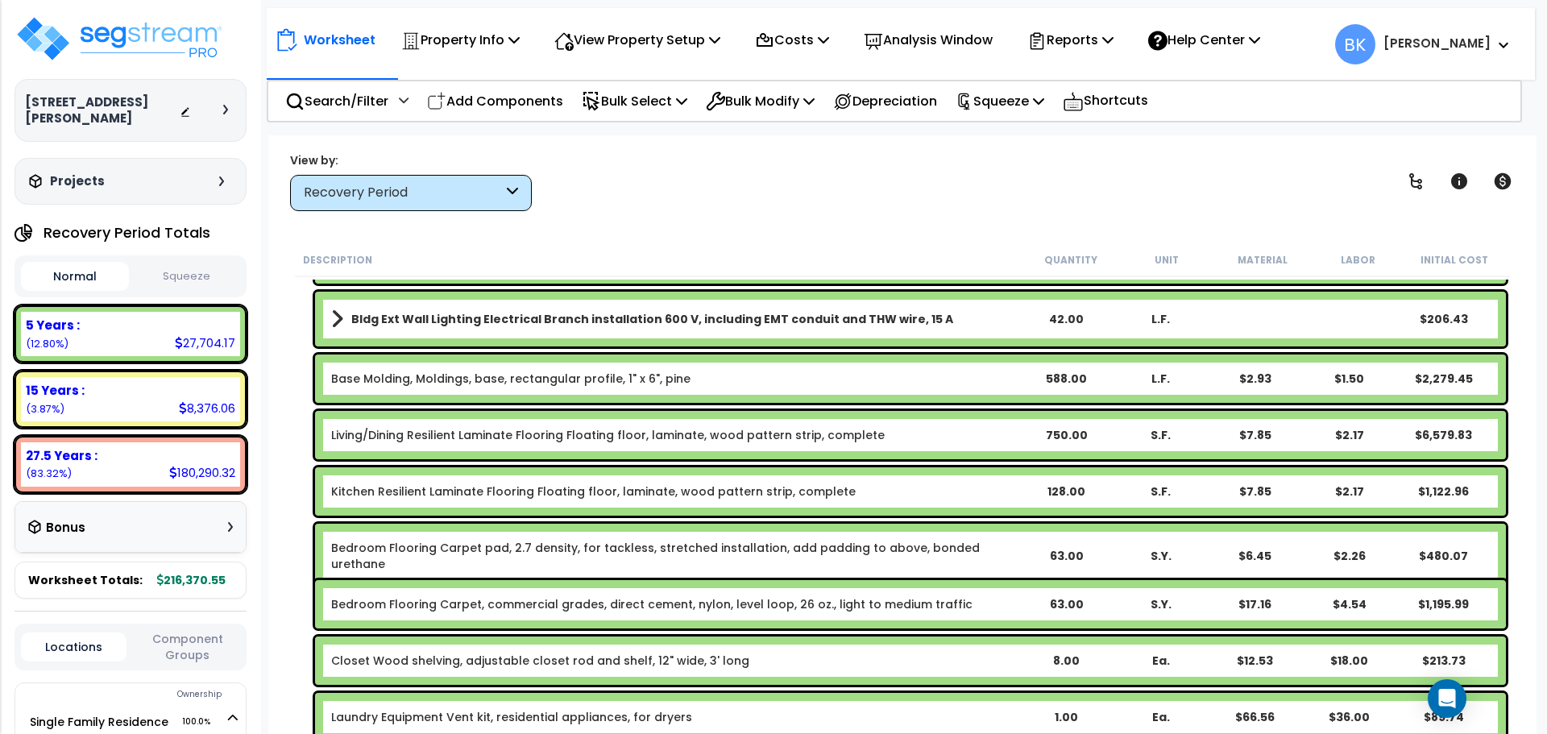
scroll to position [564, 0]
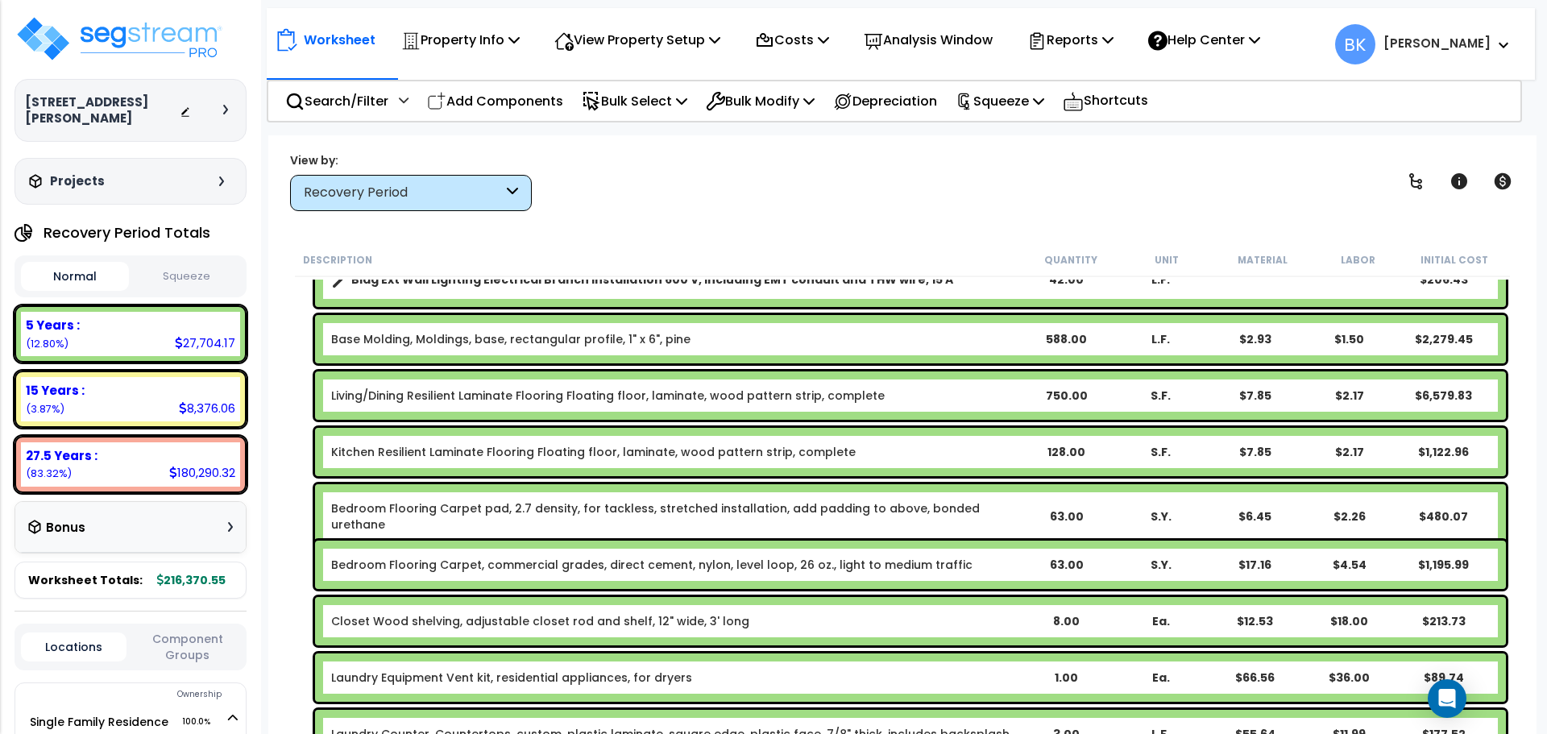
click at [398, 404] on div "Living/Dining Resilient Laminate Flooring Floating floor, laminate, wood patter…" at bounding box center [910, 396] width 1191 height 48
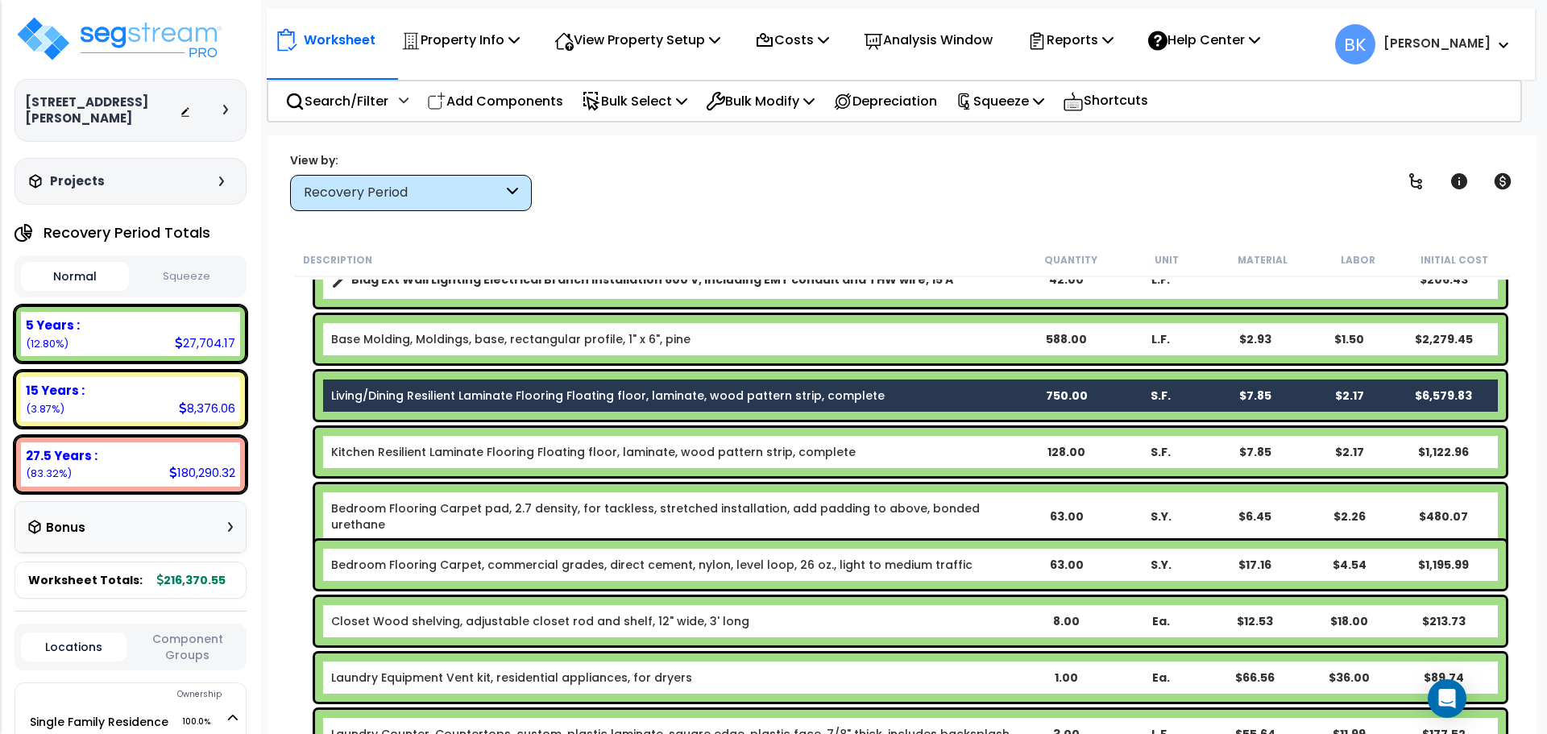
click at [383, 443] on div "Kitchen Resilient Laminate Flooring Floating floor, laminate, wood pattern stri…" at bounding box center [910, 452] width 1191 height 48
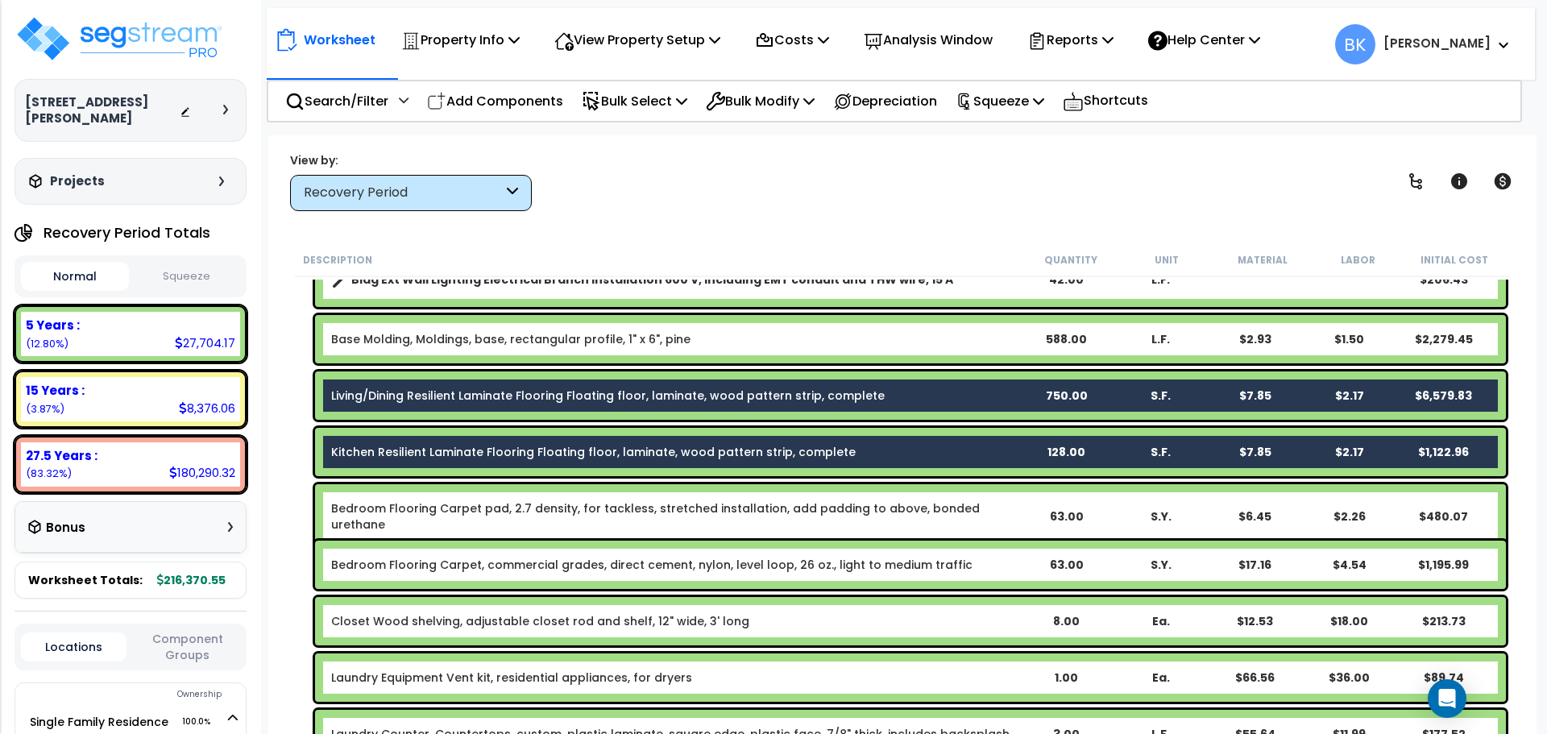
click at [383, 507] on link "Bedroom Flooring Carpet pad, 2.7 density, for tackless, stretched installation,…" at bounding box center [675, 517] width 688 height 32
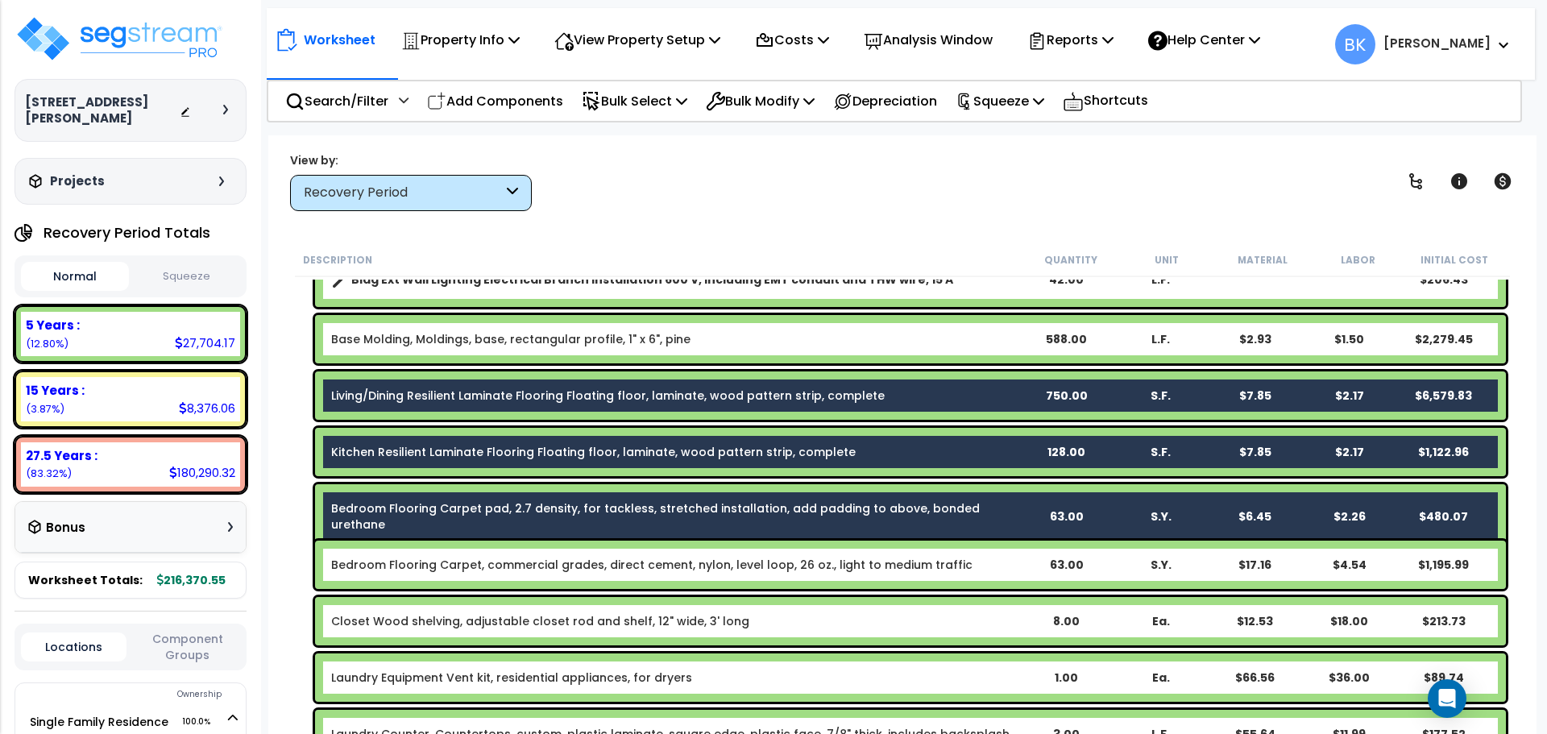
click at [388, 562] on link "Bedroom Flooring Carpet, commercial grades, direct cement, nylon, level loop, 2…" at bounding box center [652, 565] width 642 height 16
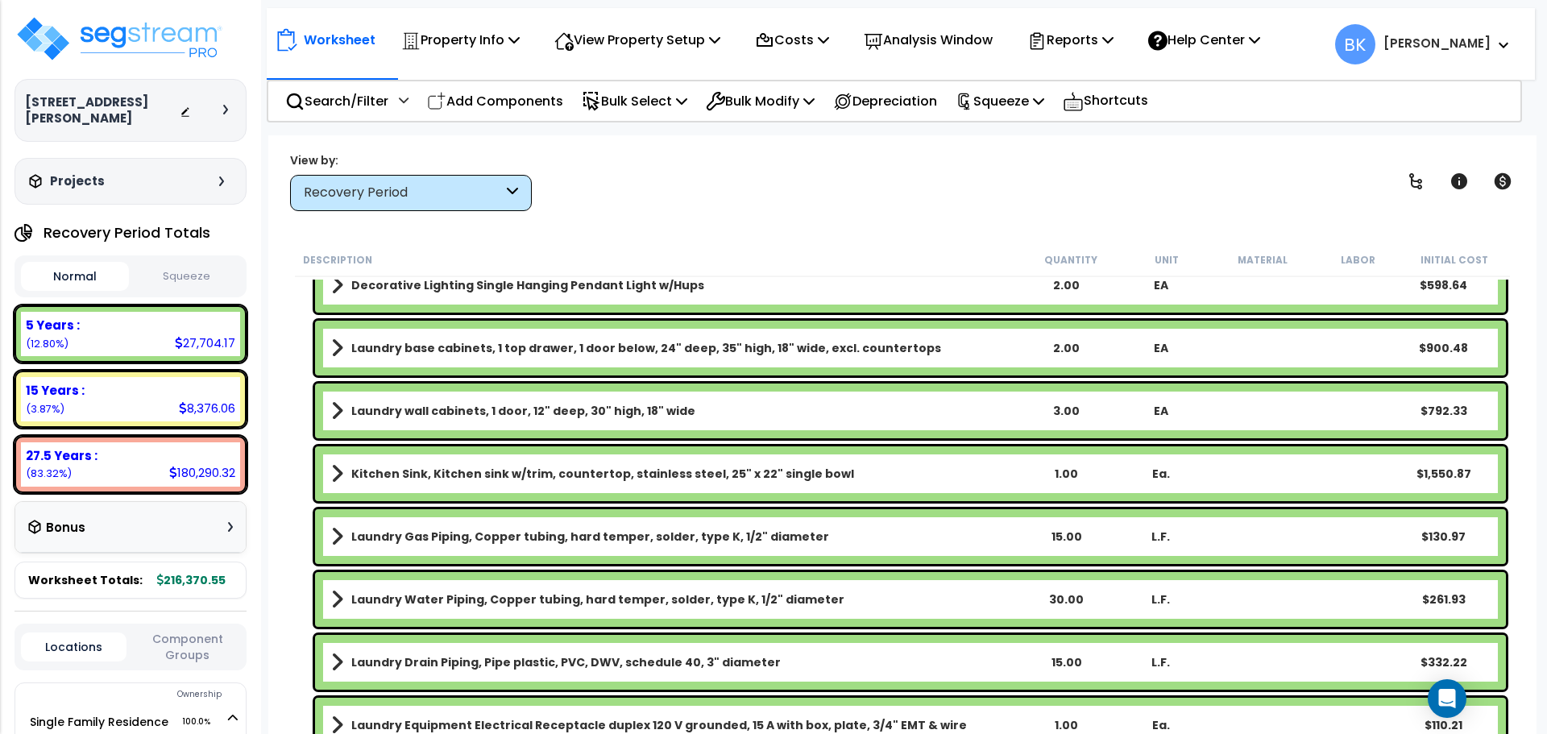
scroll to position [1693, 0]
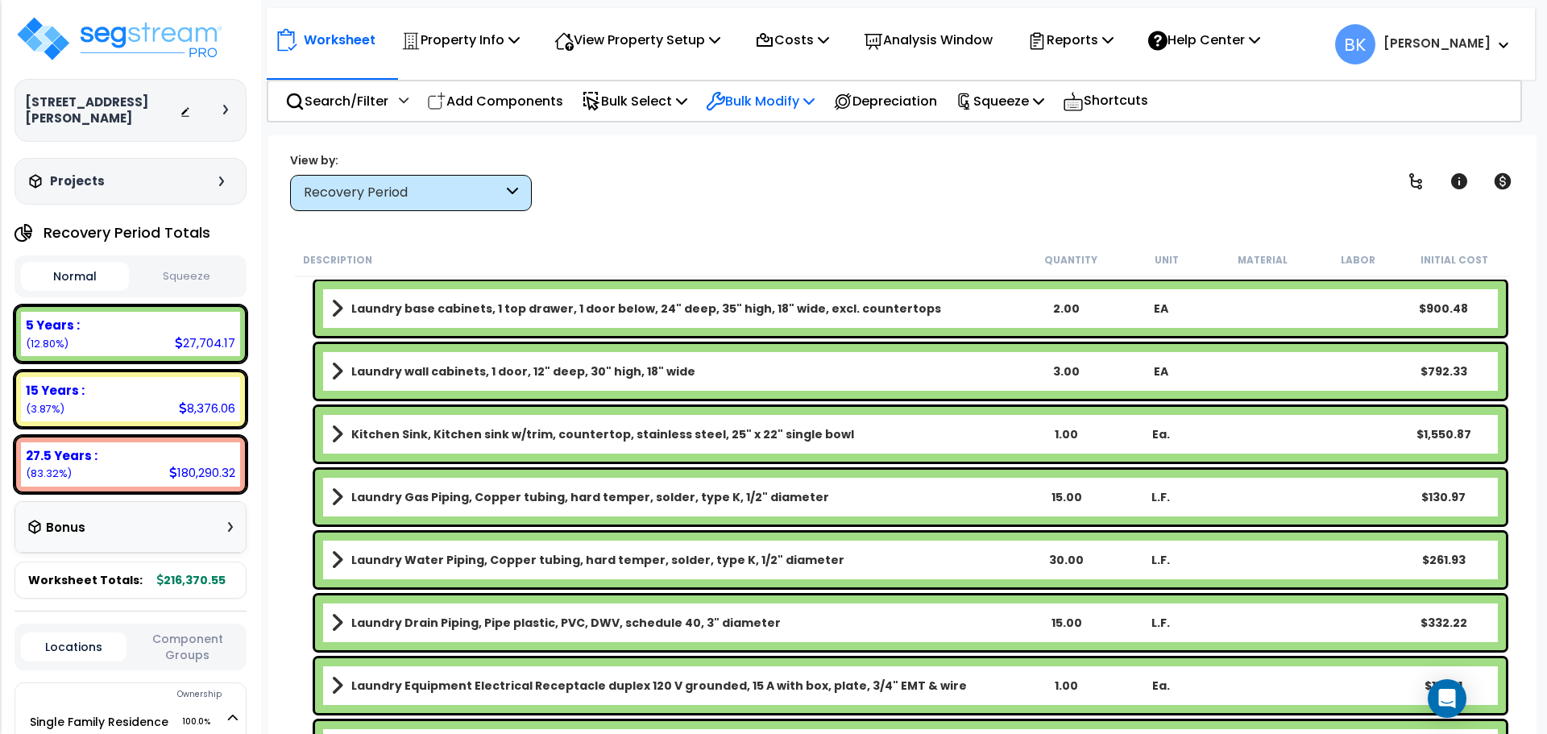
click at [777, 104] on p "Bulk Modify" at bounding box center [760, 101] width 109 height 22
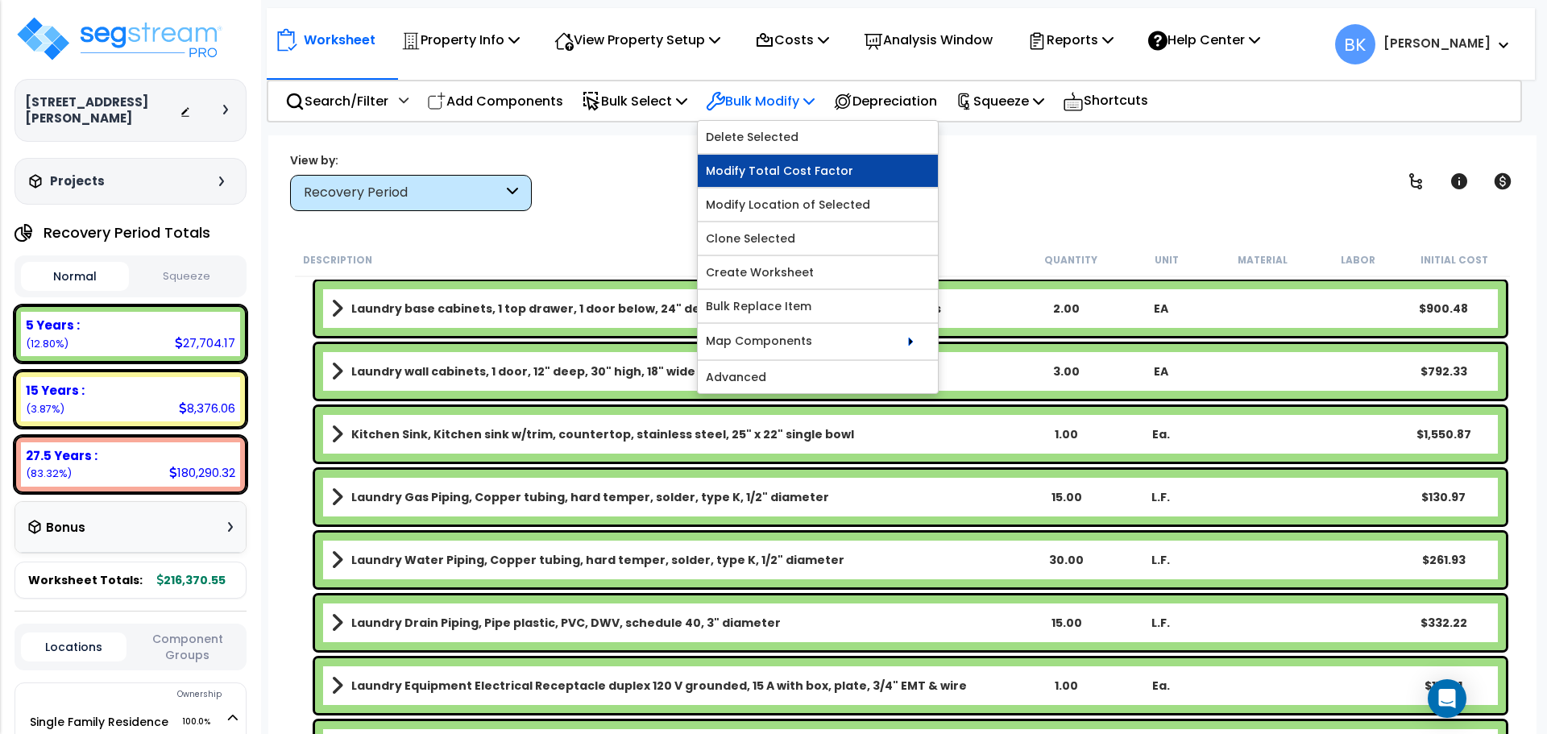
click at [793, 168] on link "Modify Total Cost Factor" at bounding box center [818, 171] width 240 height 32
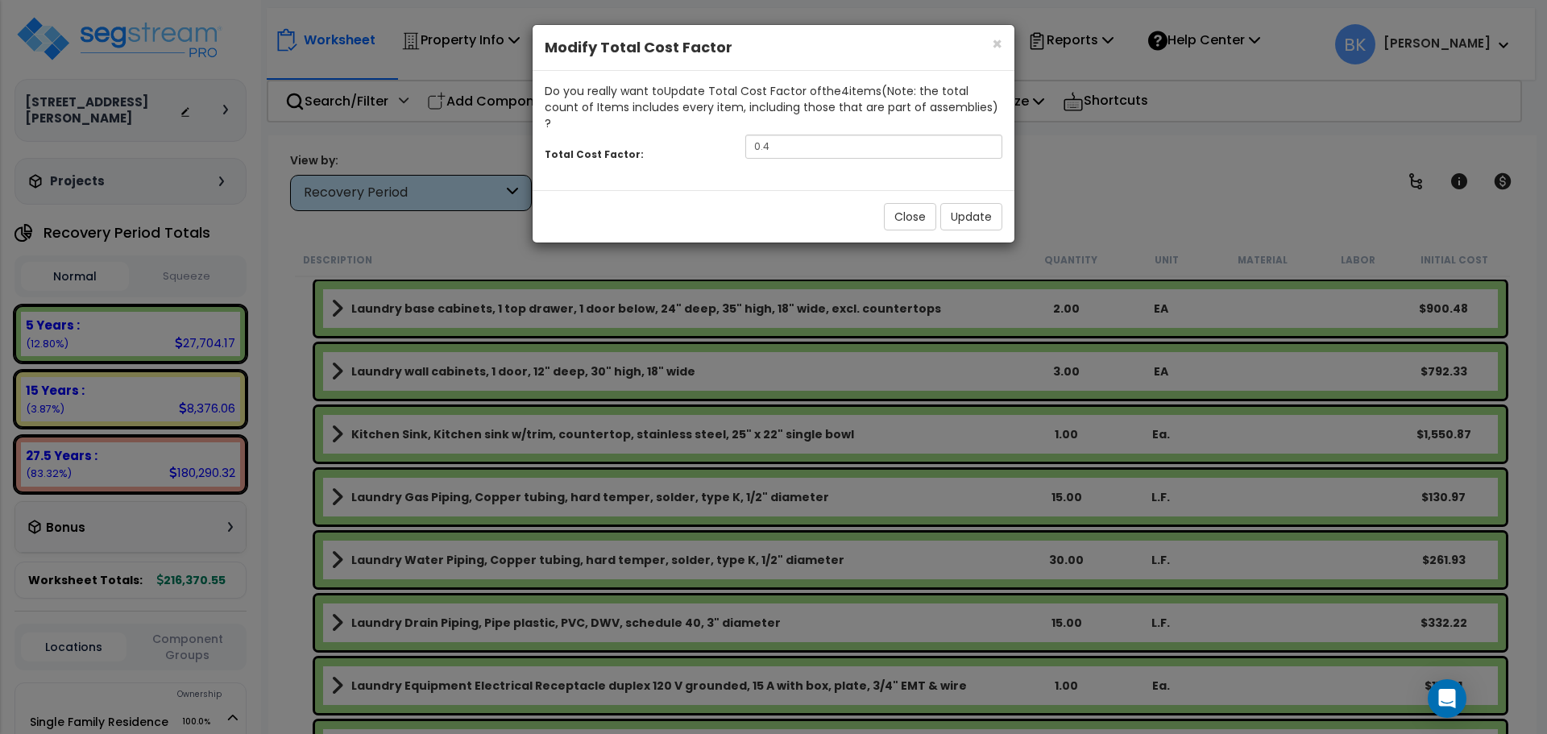
click at [800, 131] on div "Total Cost Factor: 0.4" at bounding box center [774, 148] width 482 height 35
click at [798, 135] on input "0.4" at bounding box center [874, 147] width 257 height 24
type input "0.6"
click at [965, 203] on button "Update" at bounding box center [972, 216] width 62 height 27
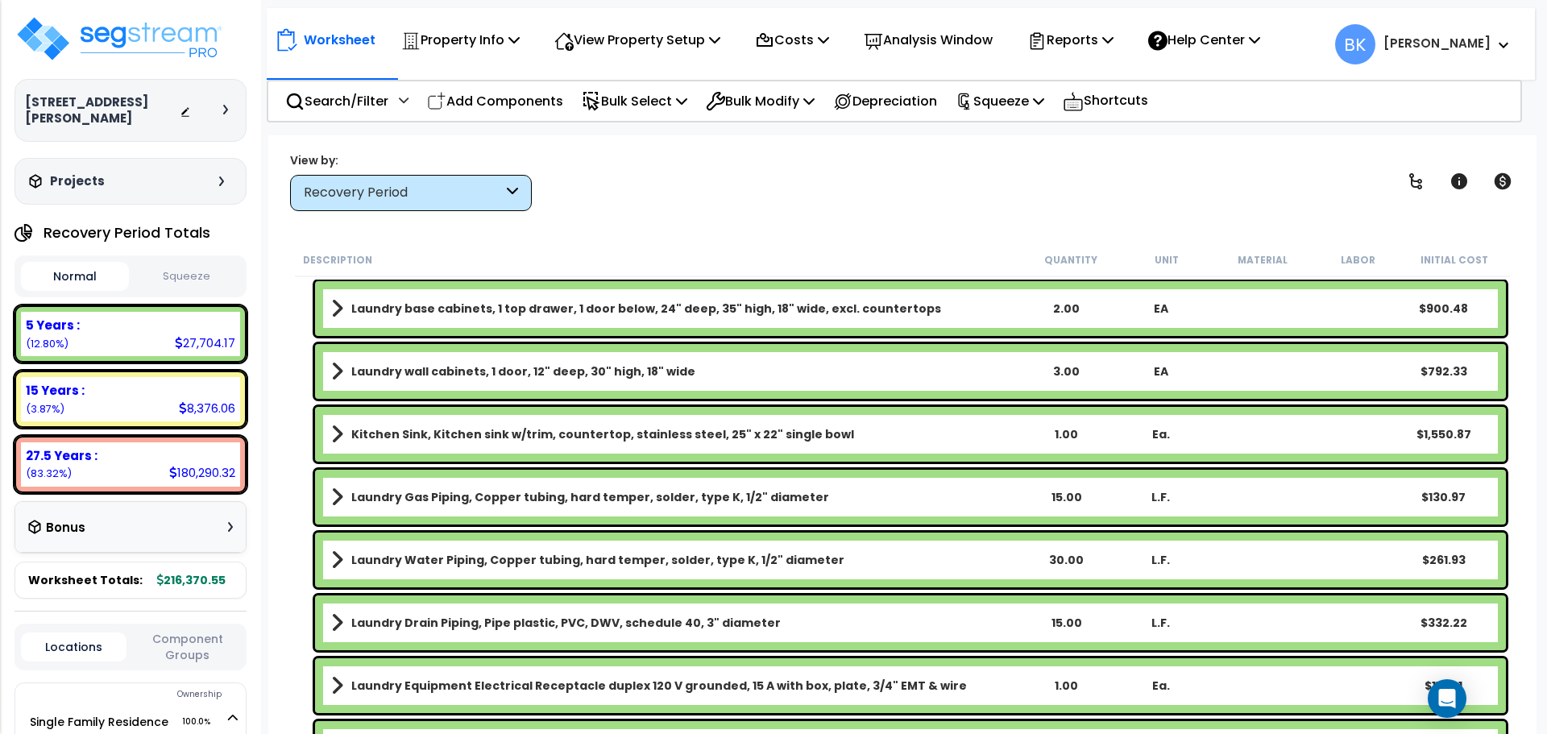
click at [432, 434] on b "Kitchen Sink, Kitchen sink w/trim, countertop, stainless steel, 25" x 22" singl…" at bounding box center [602, 434] width 503 height 16
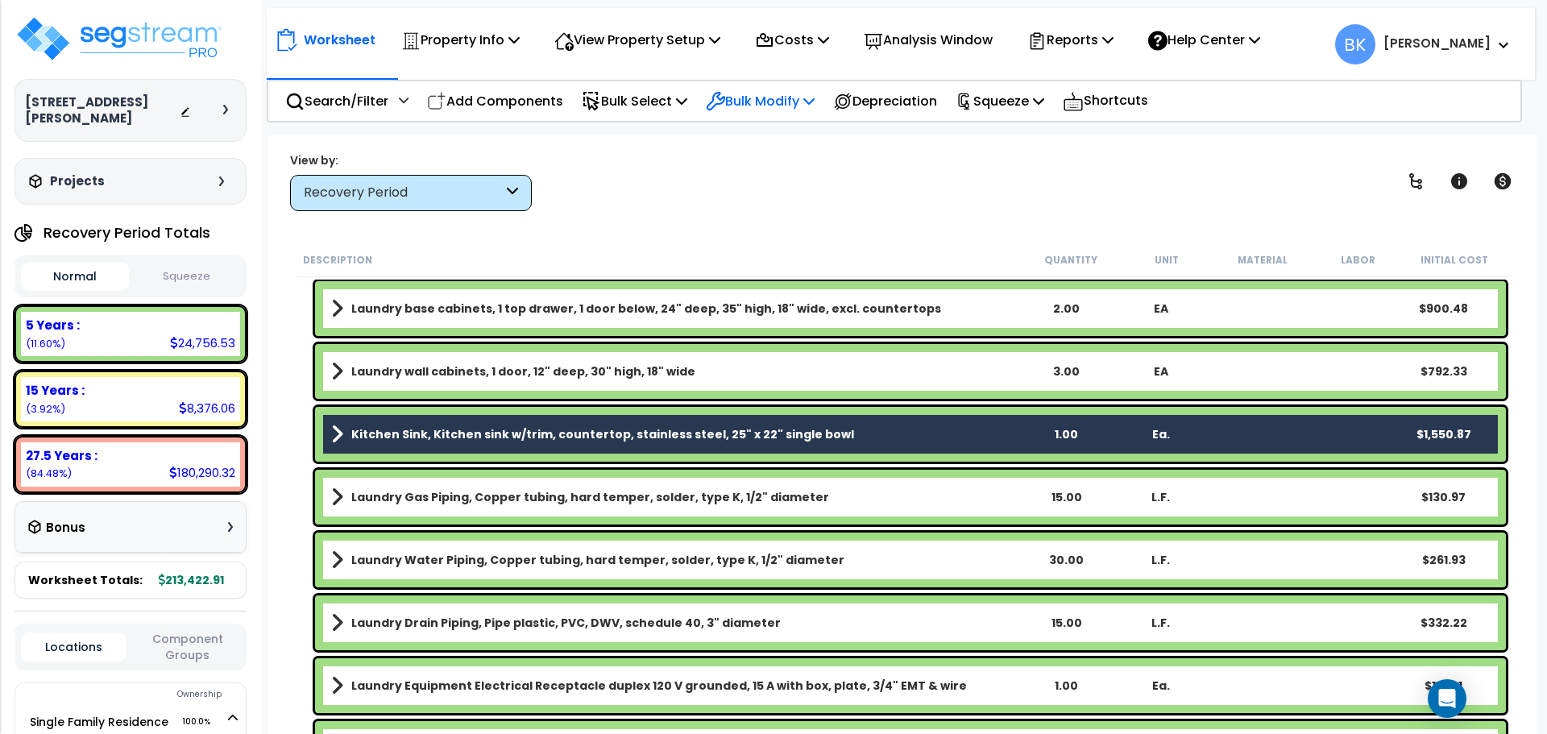
click at [806, 96] on p "Bulk Modify" at bounding box center [760, 101] width 109 height 22
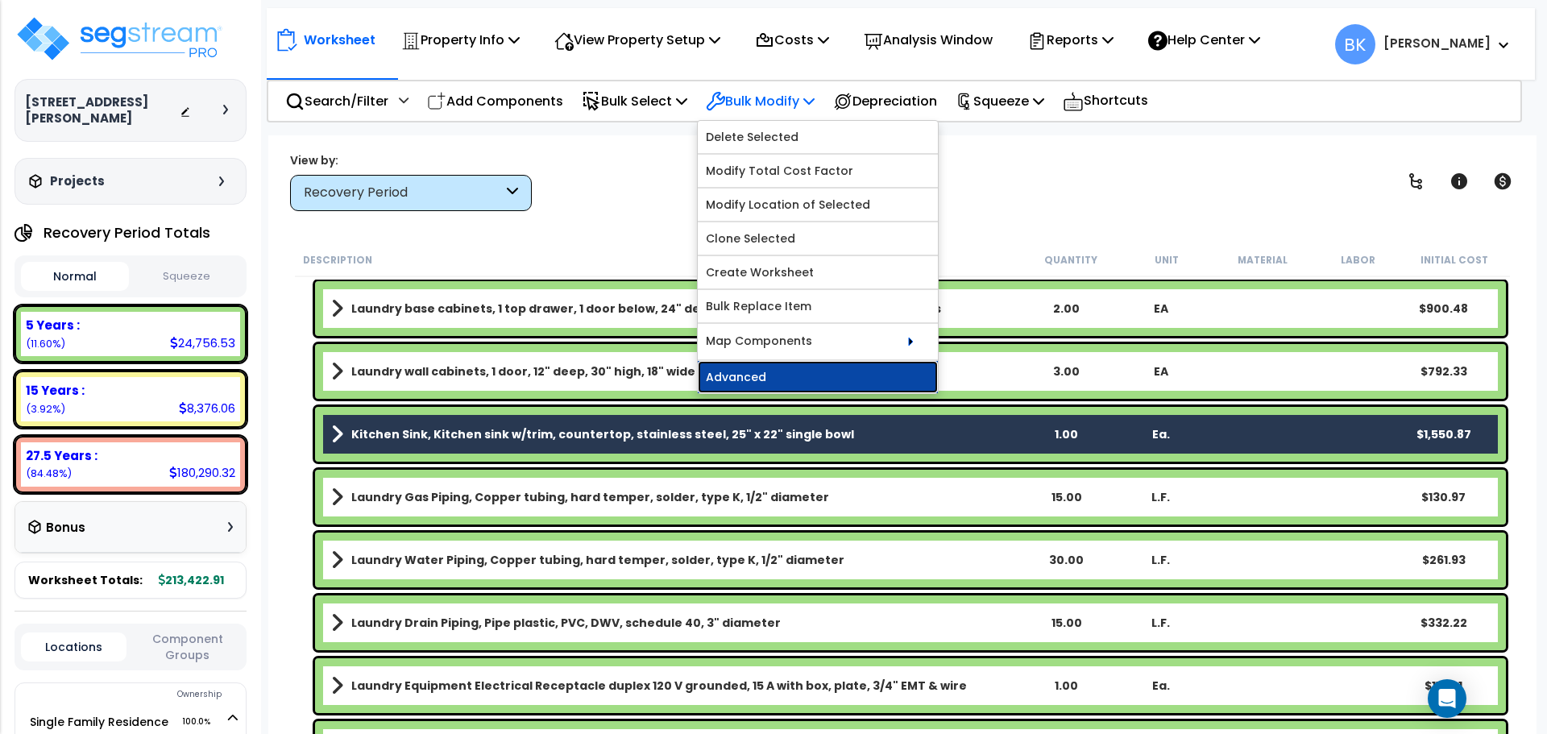
click at [802, 368] on link "Advanced" at bounding box center [818, 377] width 240 height 32
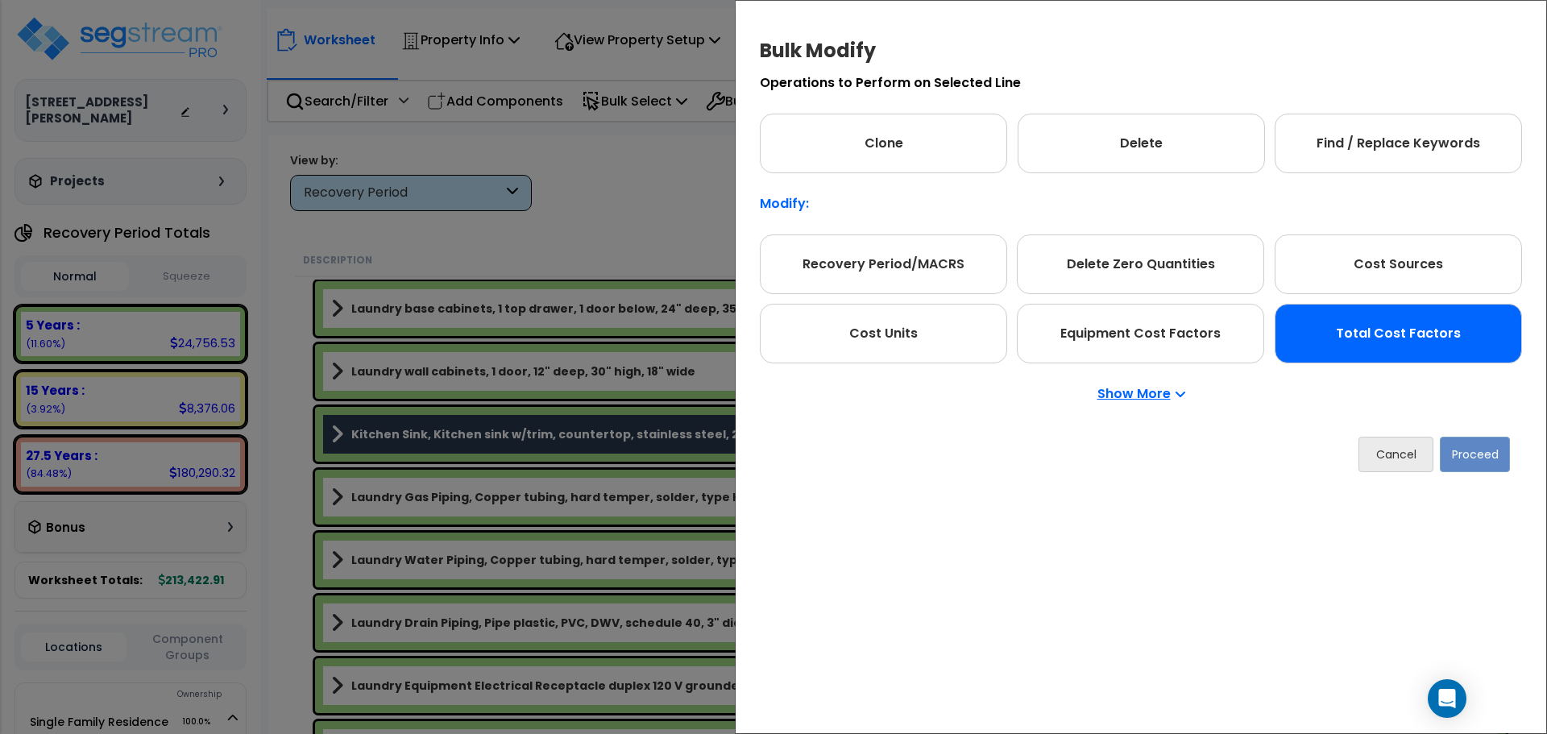
click at [1400, 355] on div "Total Cost Factors" at bounding box center [1398, 334] width 247 height 60
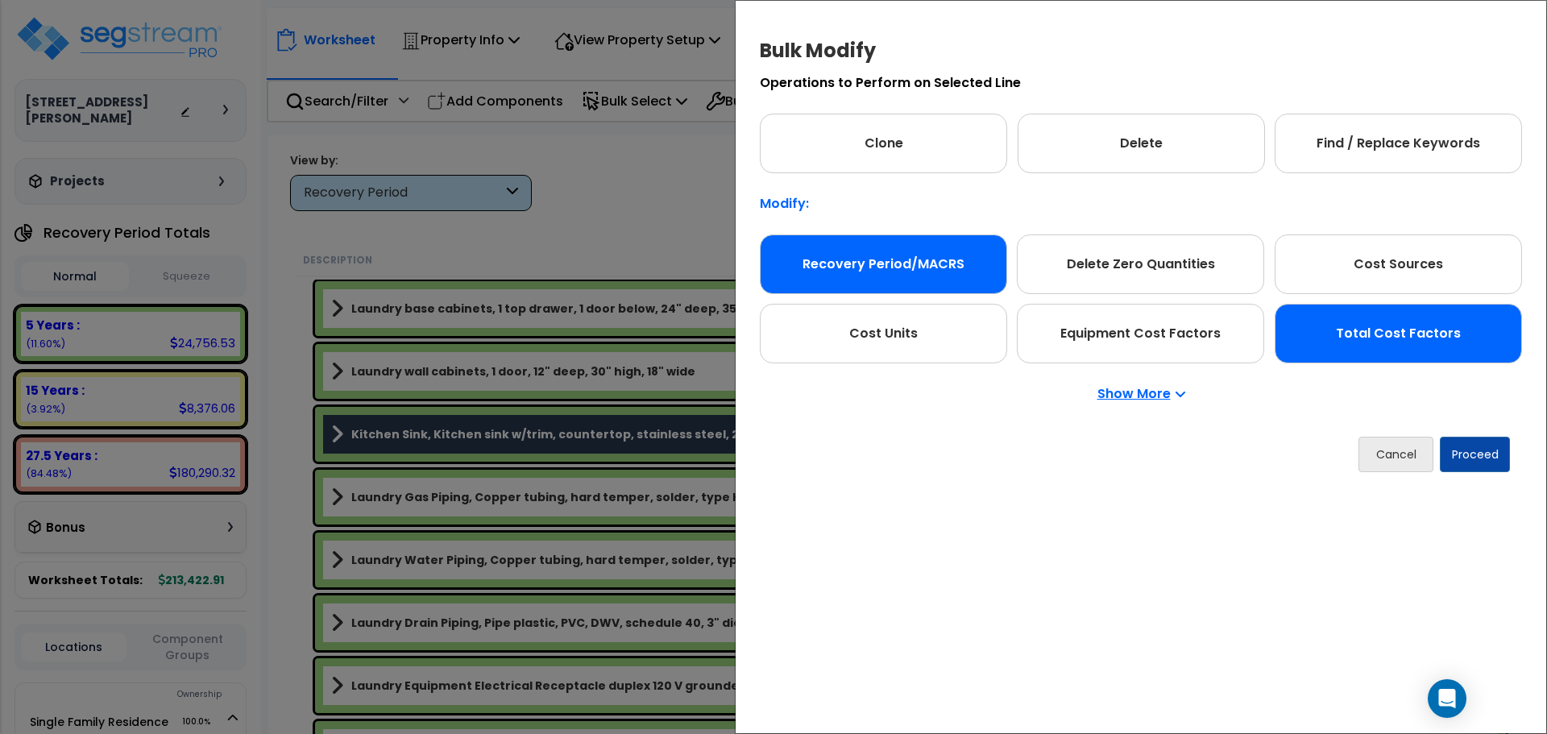
click at [937, 247] on div "Recovery Period/MACRS" at bounding box center [883, 265] width 247 height 60
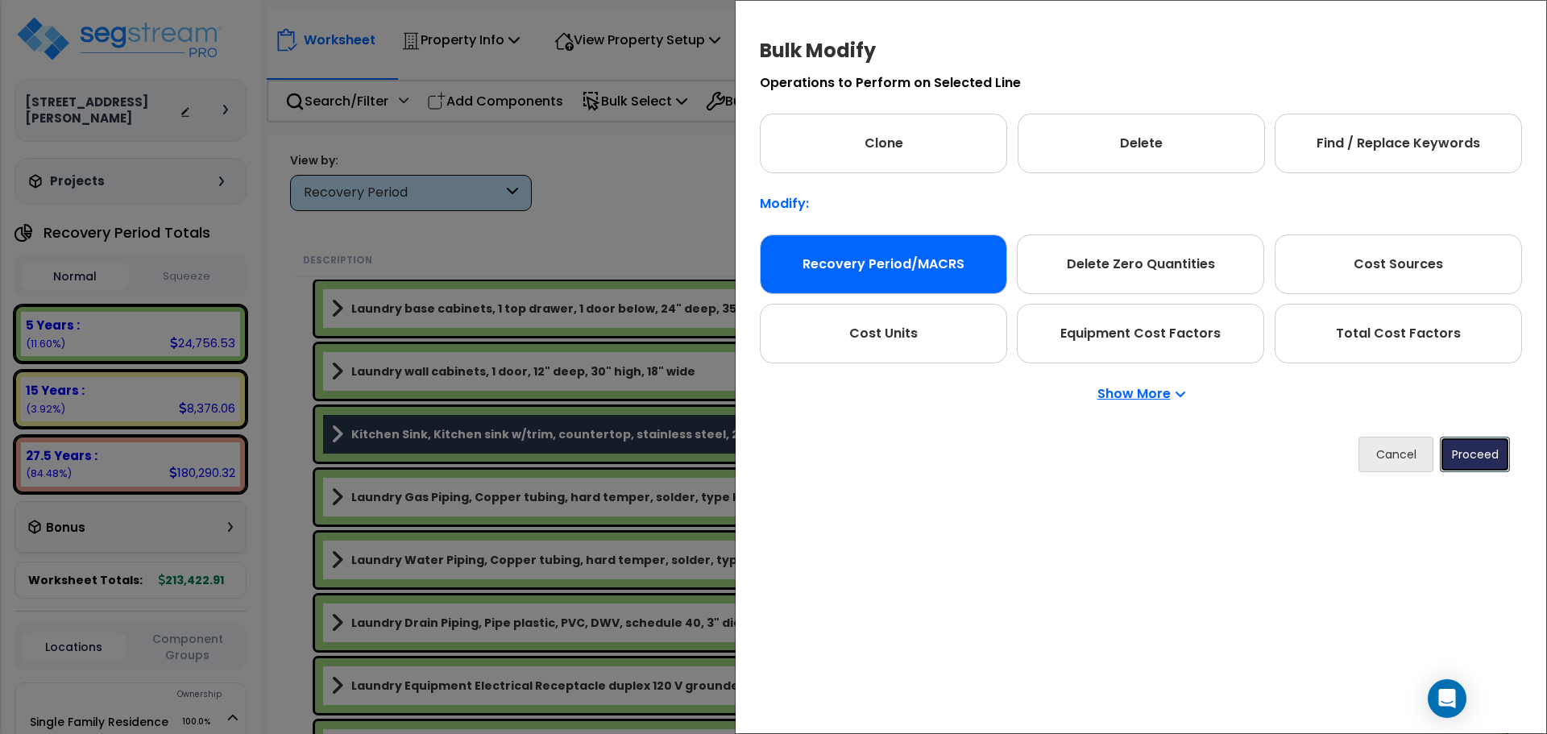
click at [1452, 450] on button "Proceed" at bounding box center [1475, 454] width 70 height 35
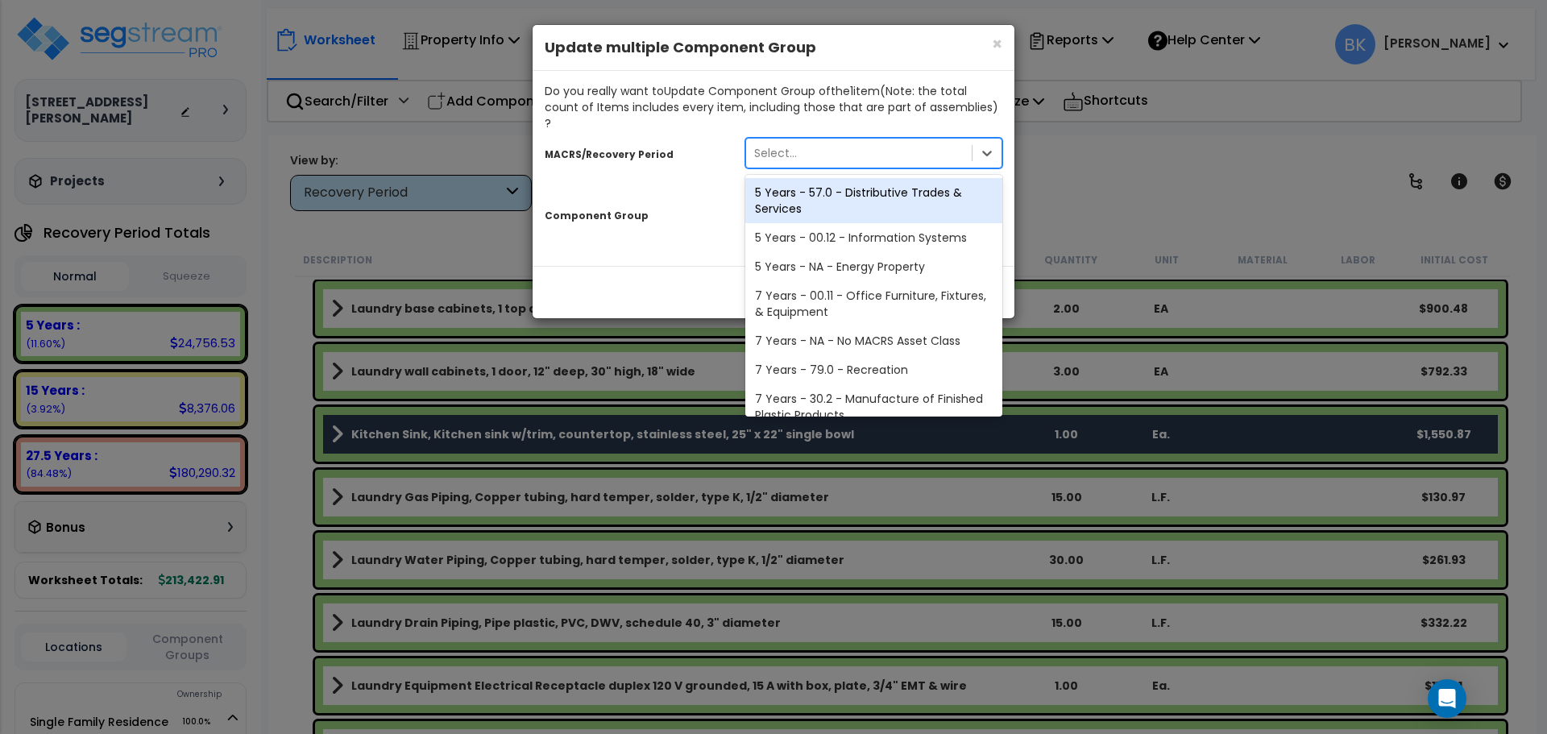
click at [789, 145] on div "Select..." at bounding box center [775, 153] width 43 height 16
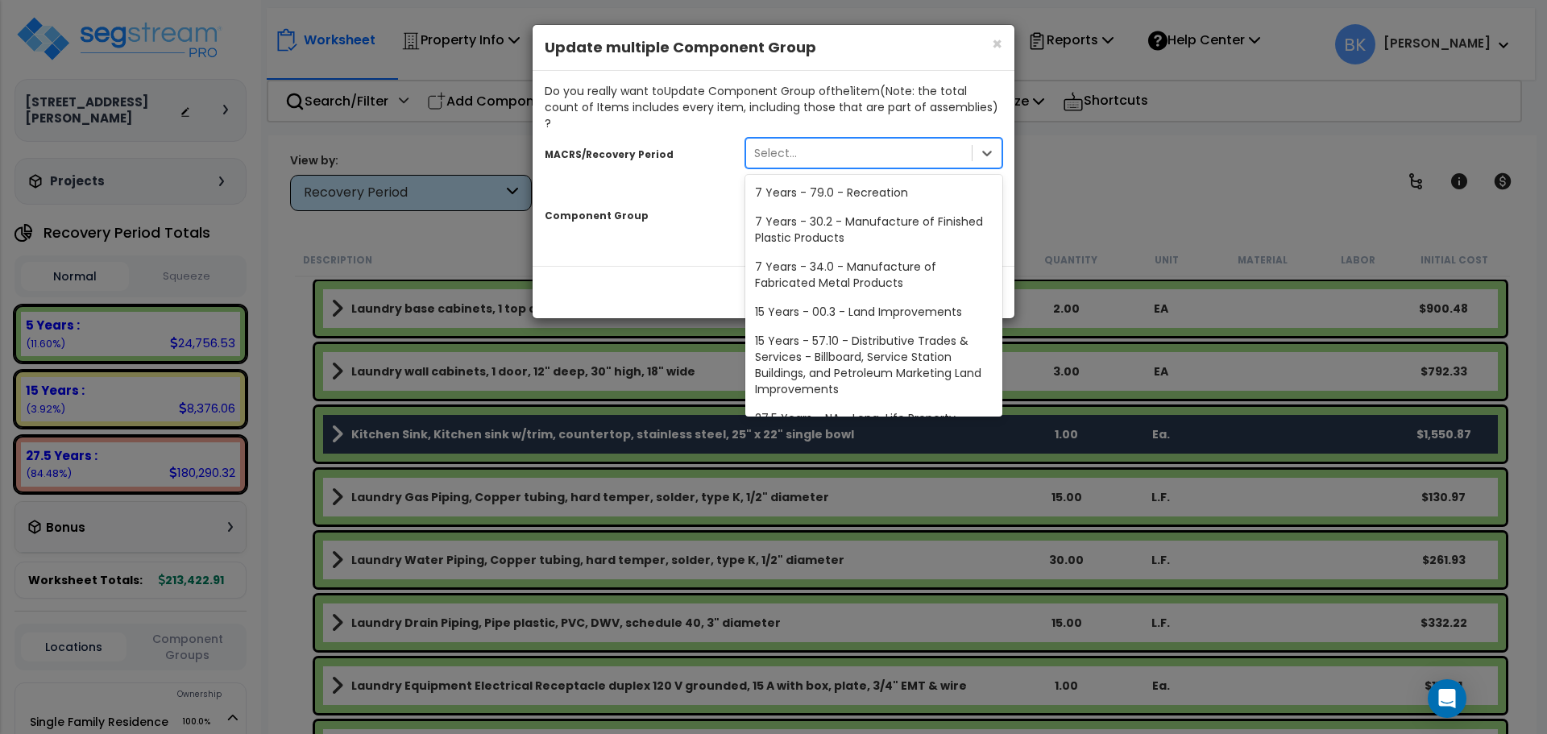
scroll to position [197, 0]
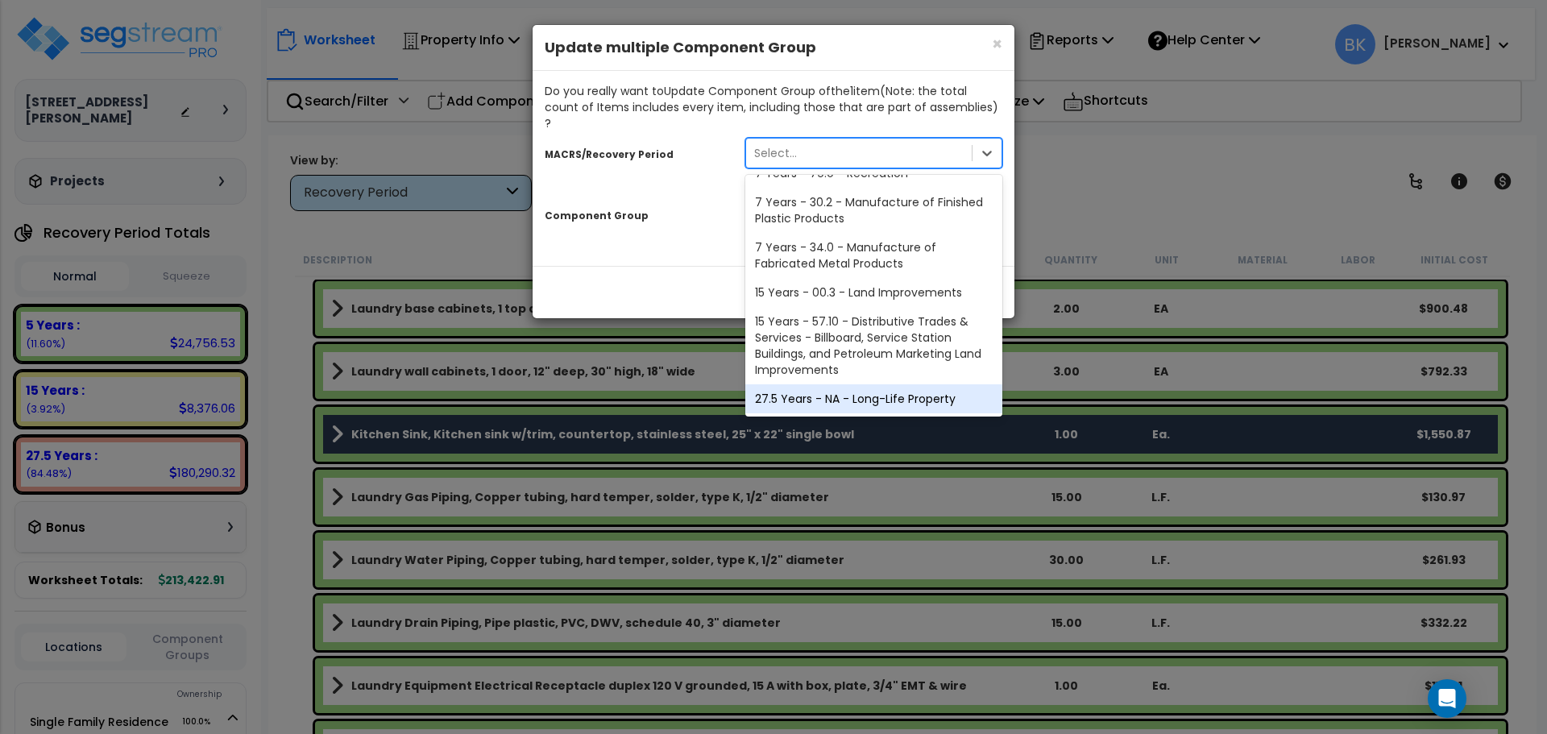
click at [858, 384] on div "27.5 Years - NA - Long-Life Property" at bounding box center [874, 398] width 257 height 29
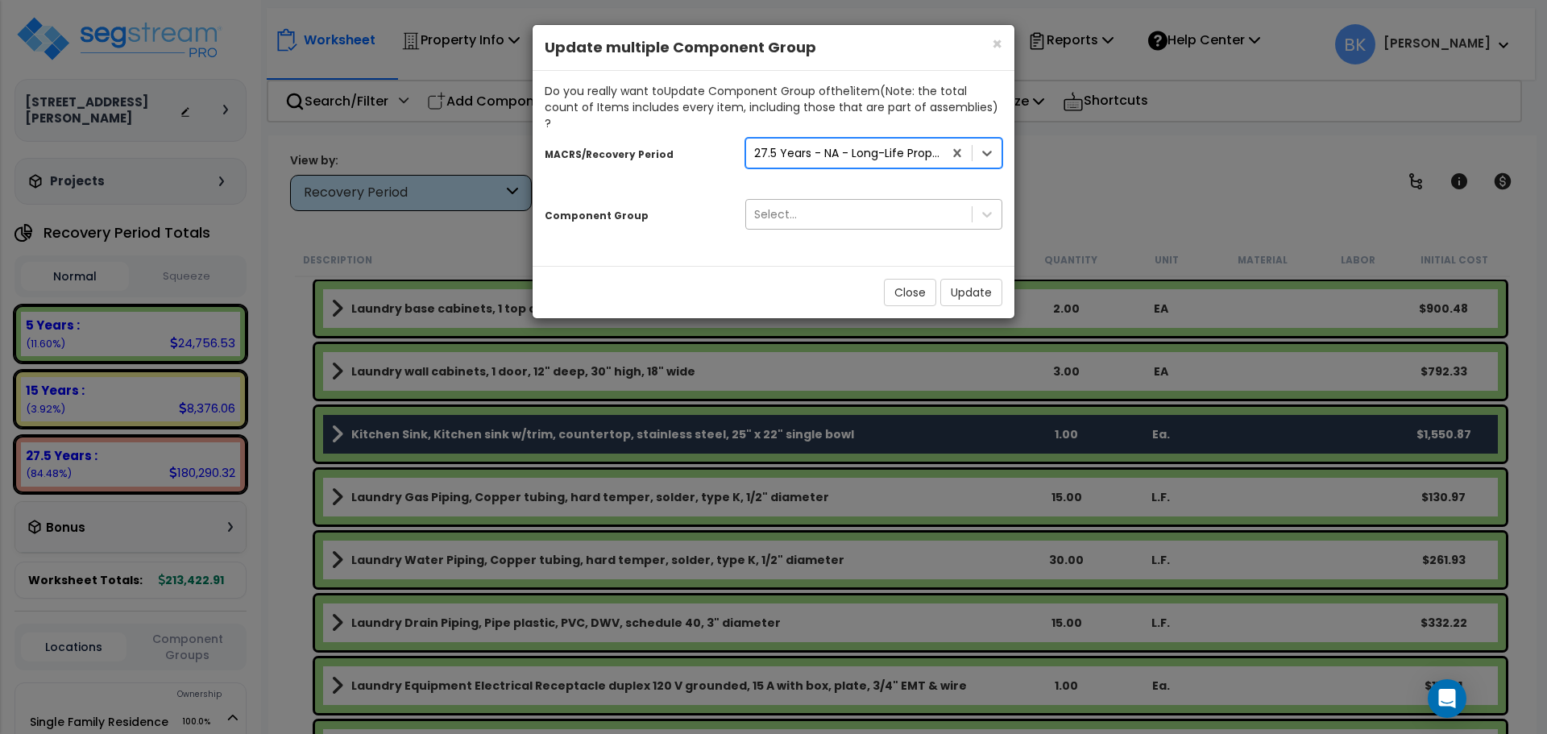
click at [820, 201] on div "Select..." at bounding box center [859, 214] width 226 height 26
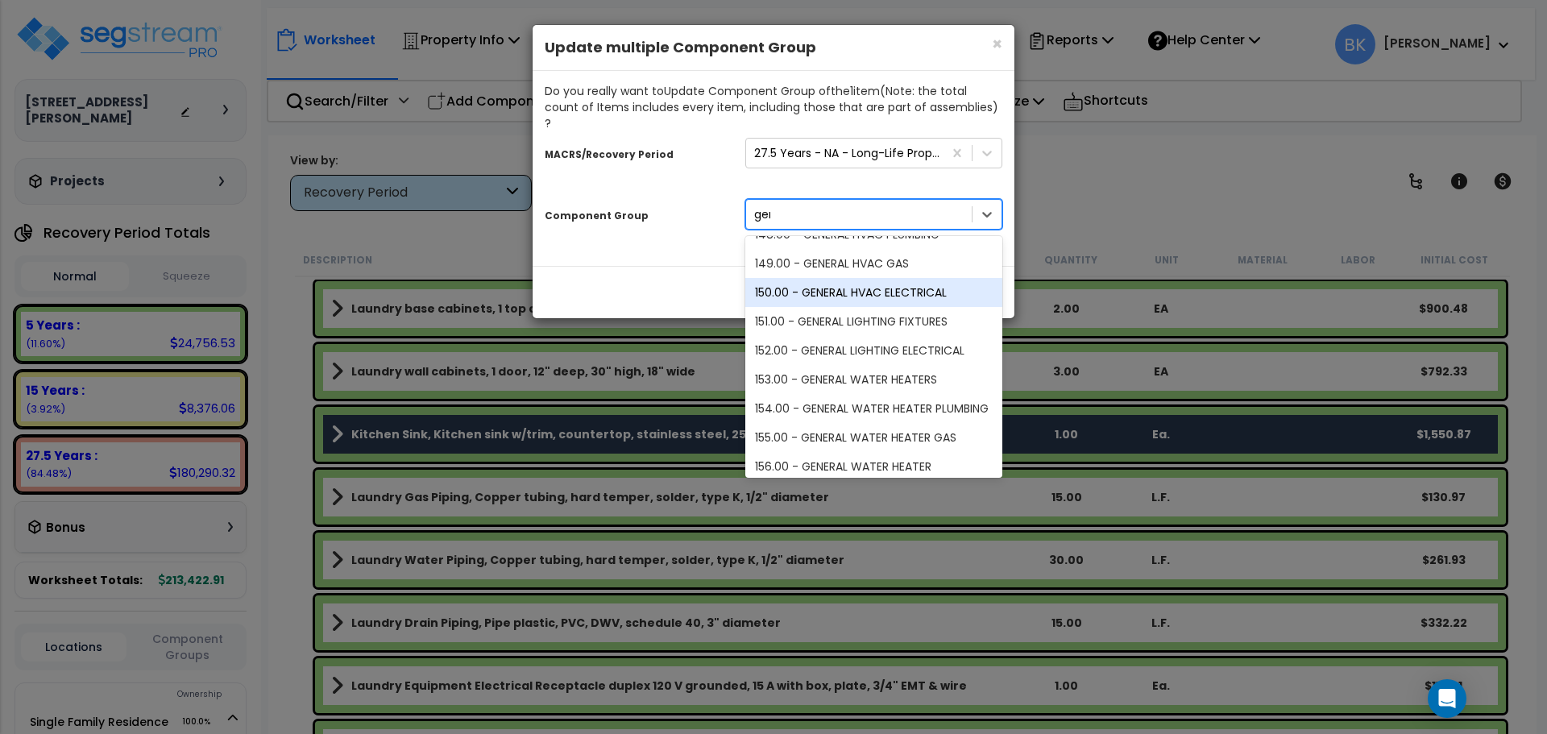
scroll to position [152, 0]
type input "general"
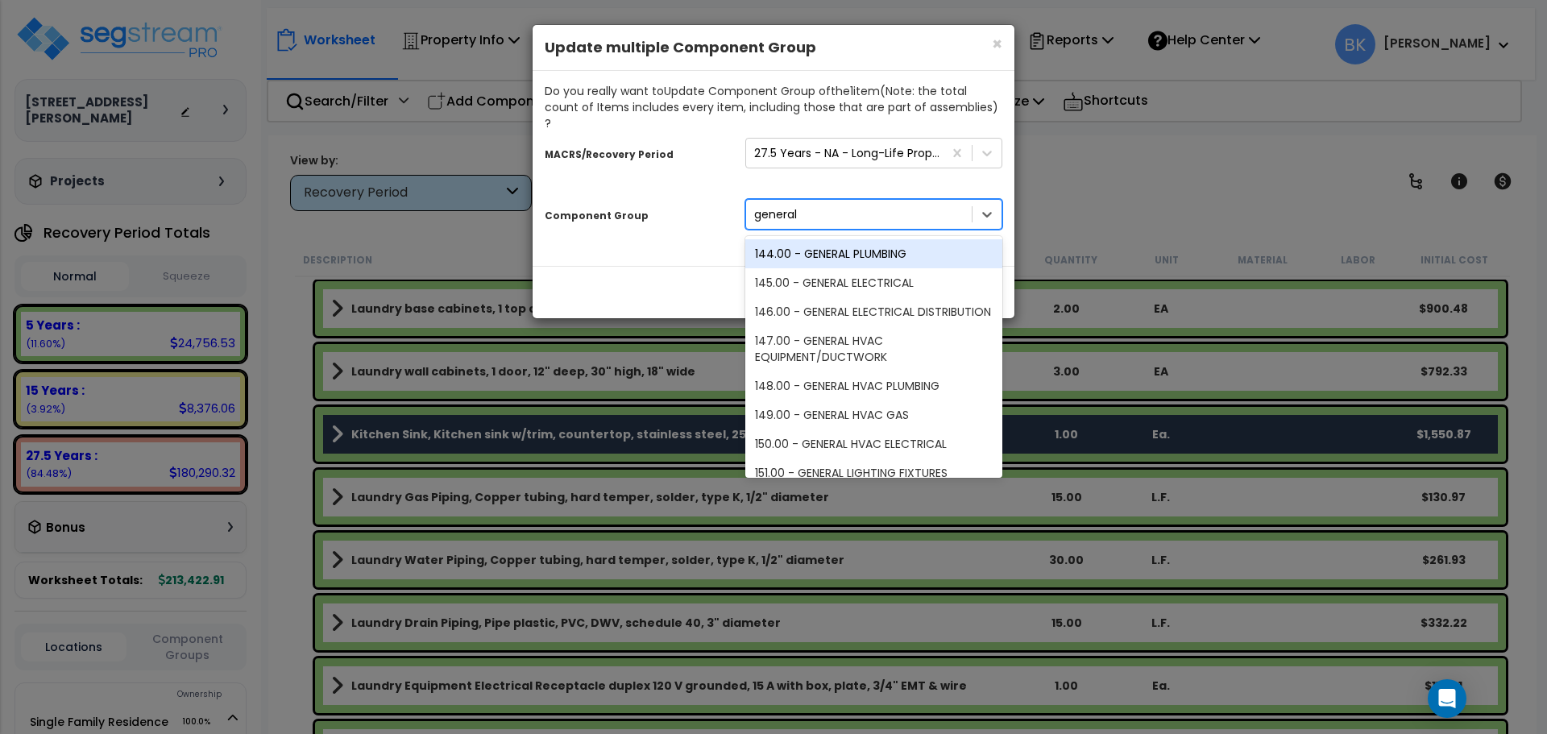
click at [895, 243] on div "144.00 - GENERAL PLUMBING" at bounding box center [874, 253] width 257 height 29
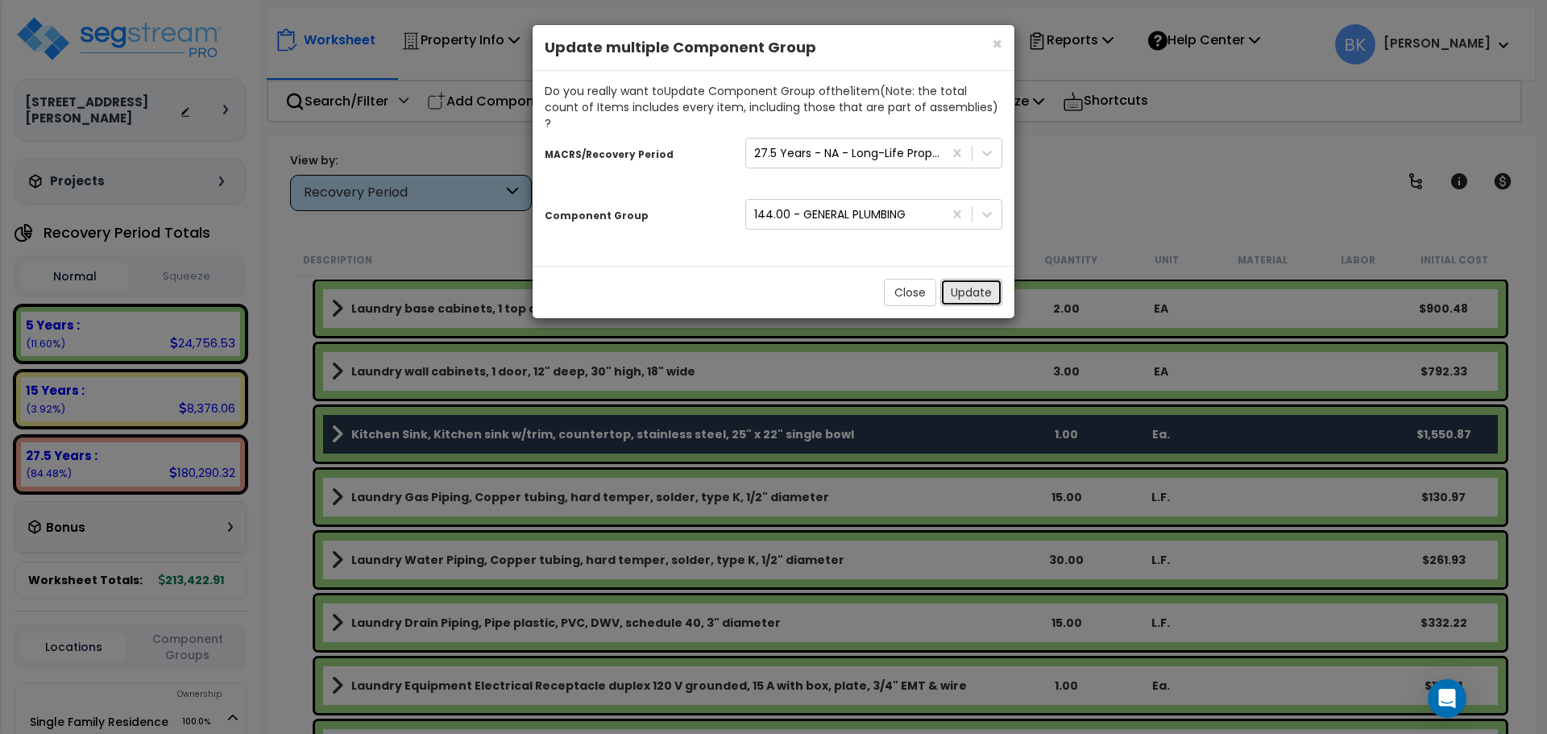
click at [978, 279] on button "Update" at bounding box center [972, 292] width 62 height 27
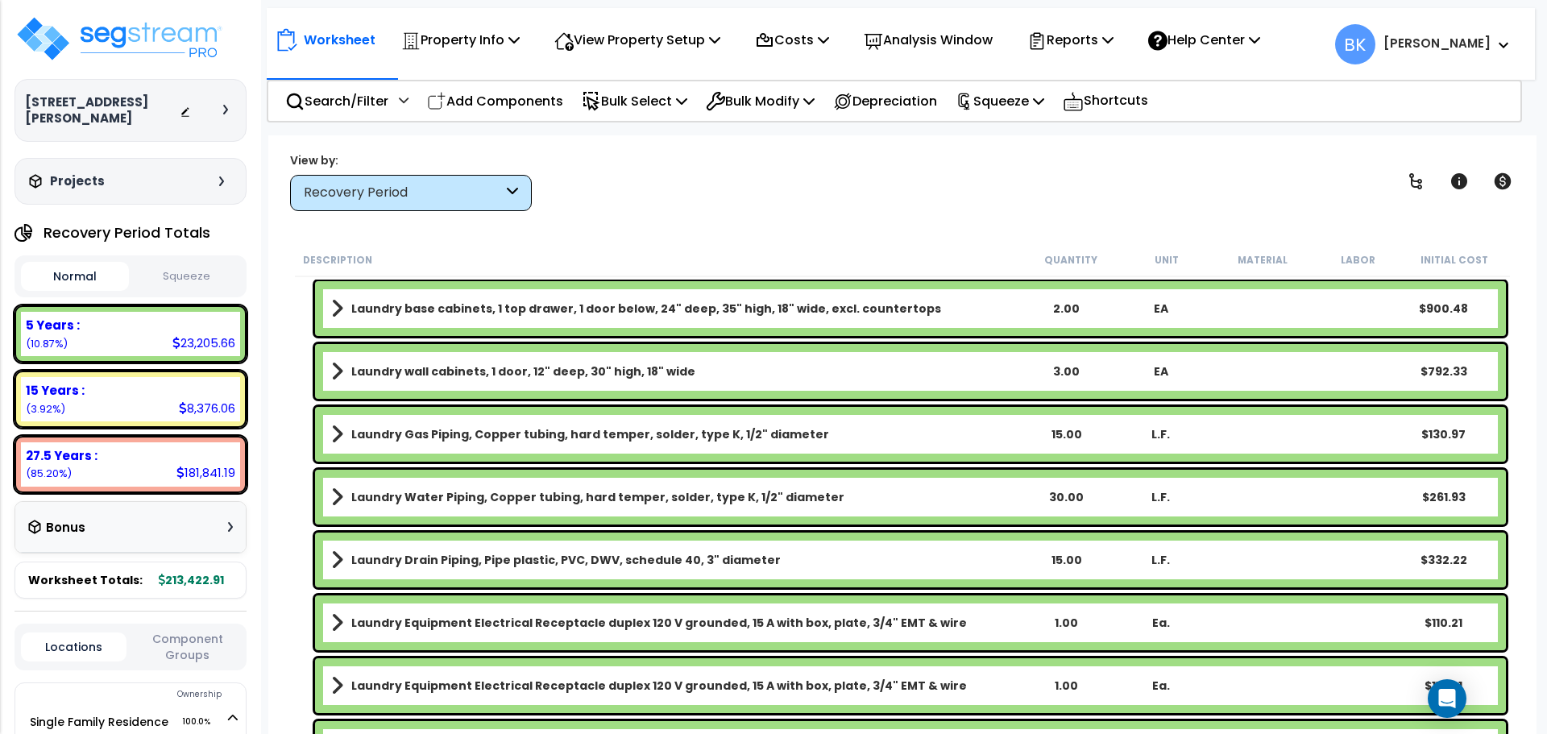
click at [285, 383] on div "Description Quantity Unit Material Labor Initial Cost Decorative Lighting Elect…" at bounding box center [903, 489] width 1236 height 492
click at [201, 400] on div "8,376.06" at bounding box center [207, 408] width 56 height 17
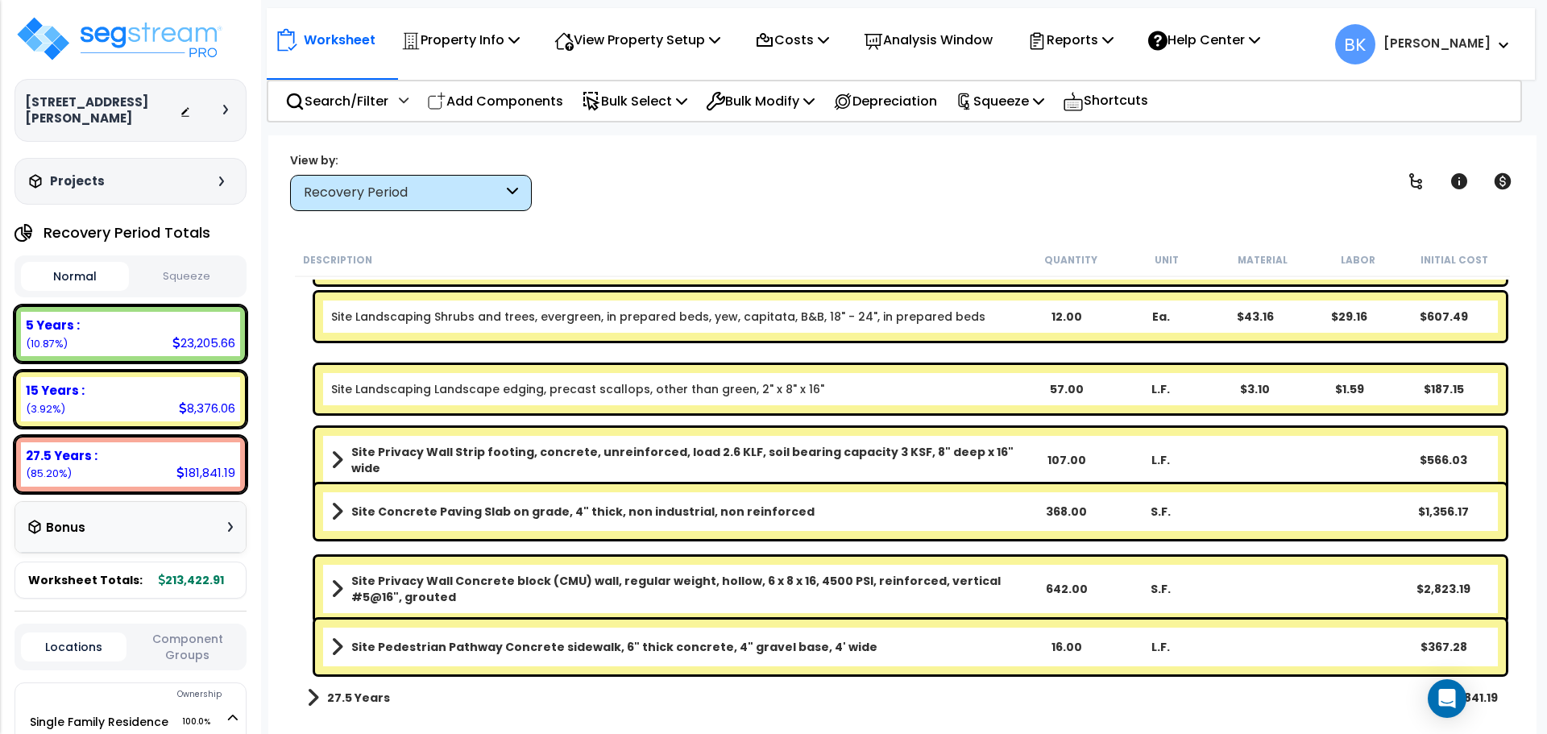
scroll to position [71, 0]
click at [104, 317] on div "5 Years :" at bounding box center [131, 325] width 210 height 17
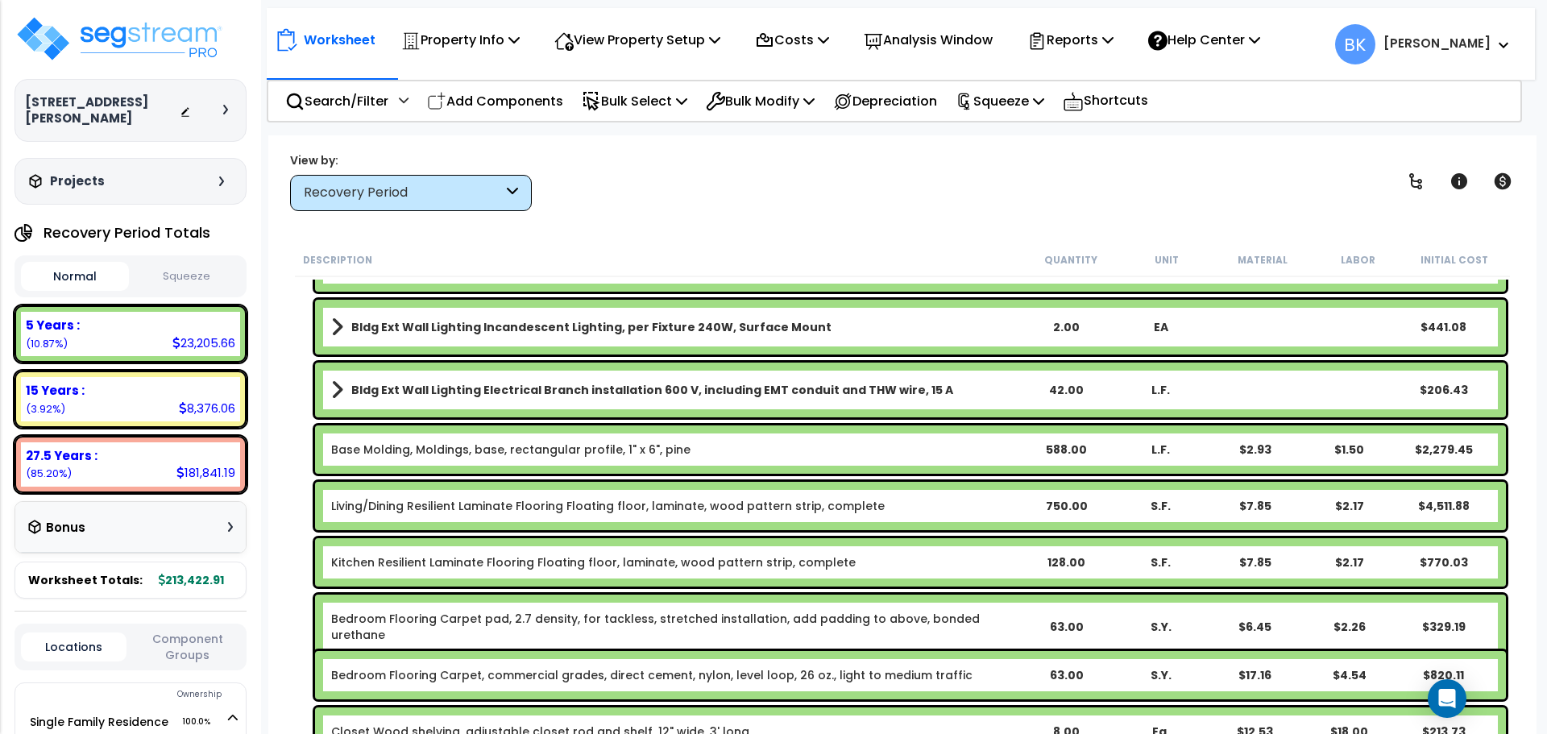
scroll to position [484, 0]
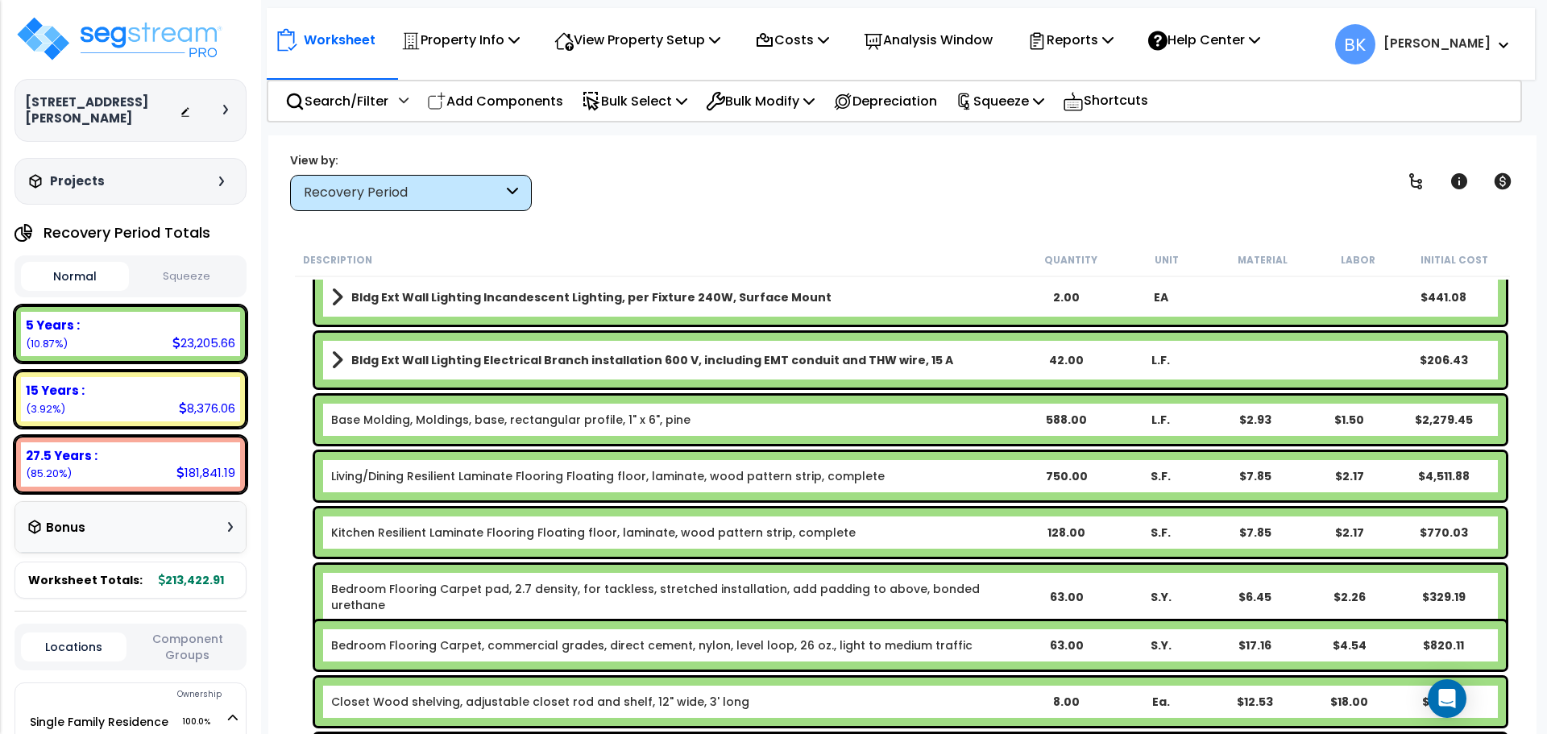
click at [393, 484] on link "Living/Dining Resilient Laminate Flooring Floating floor, laminate, wood patter…" at bounding box center [608, 476] width 554 height 16
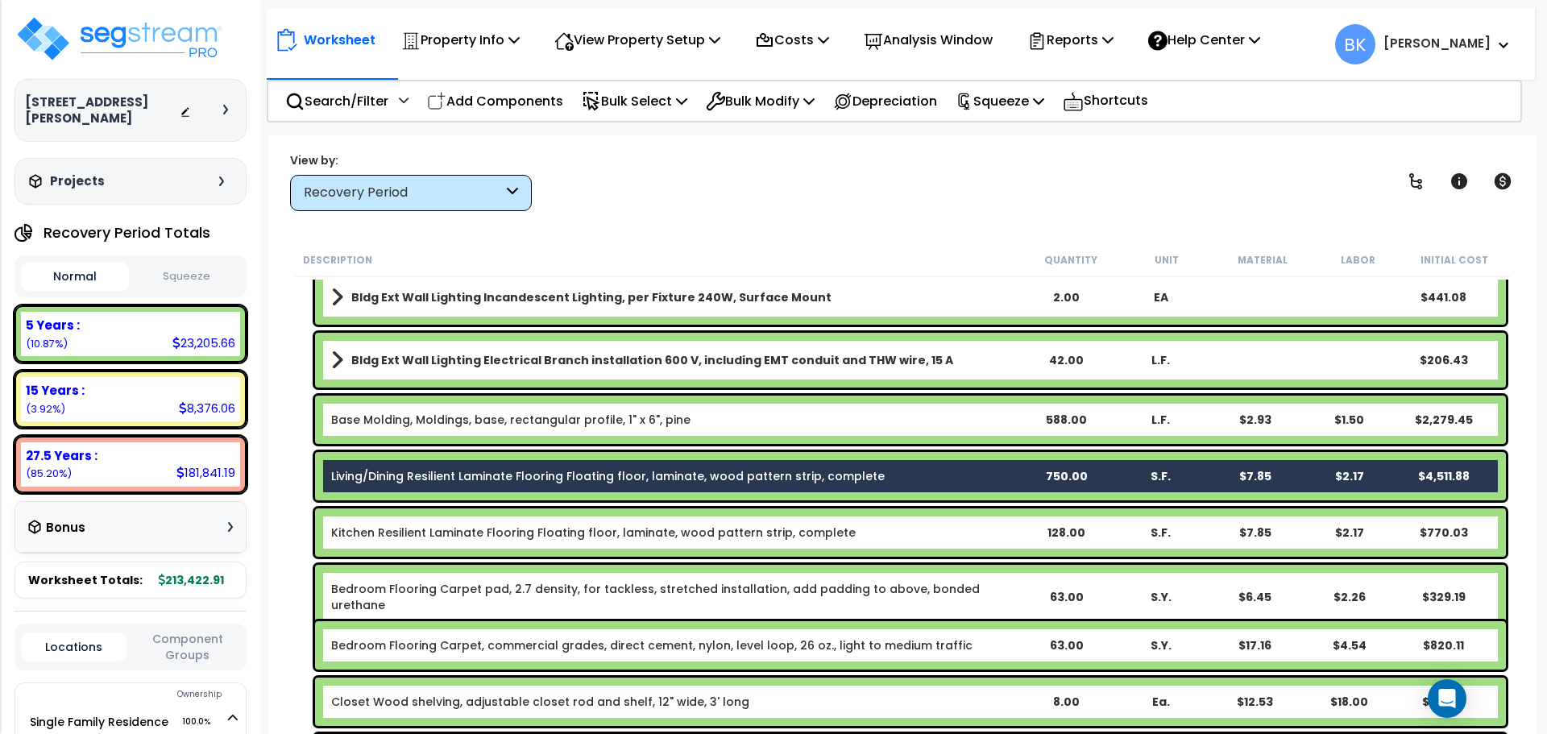
click at [388, 534] on link "Kitchen Resilient Laminate Flooring Floating floor, laminate, wood pattern stri…" at bounding box center [593, 533] width 525 height 16
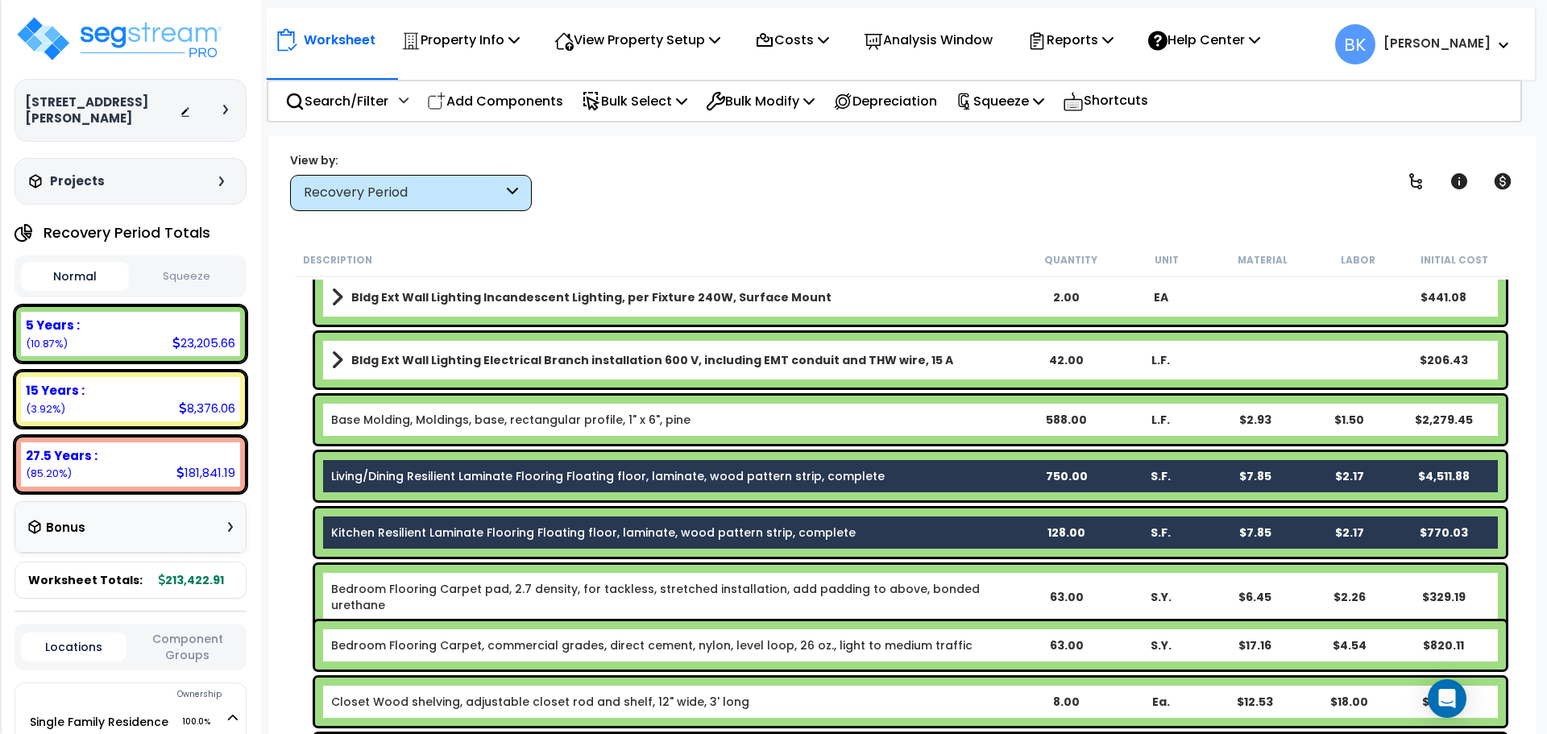
click at [387, 580] on div "Bedroom Flooring Carpet pad, 2.7 density, for tackless, stretched installation,…" at bounding box center [910, 597] width 1191 height 64
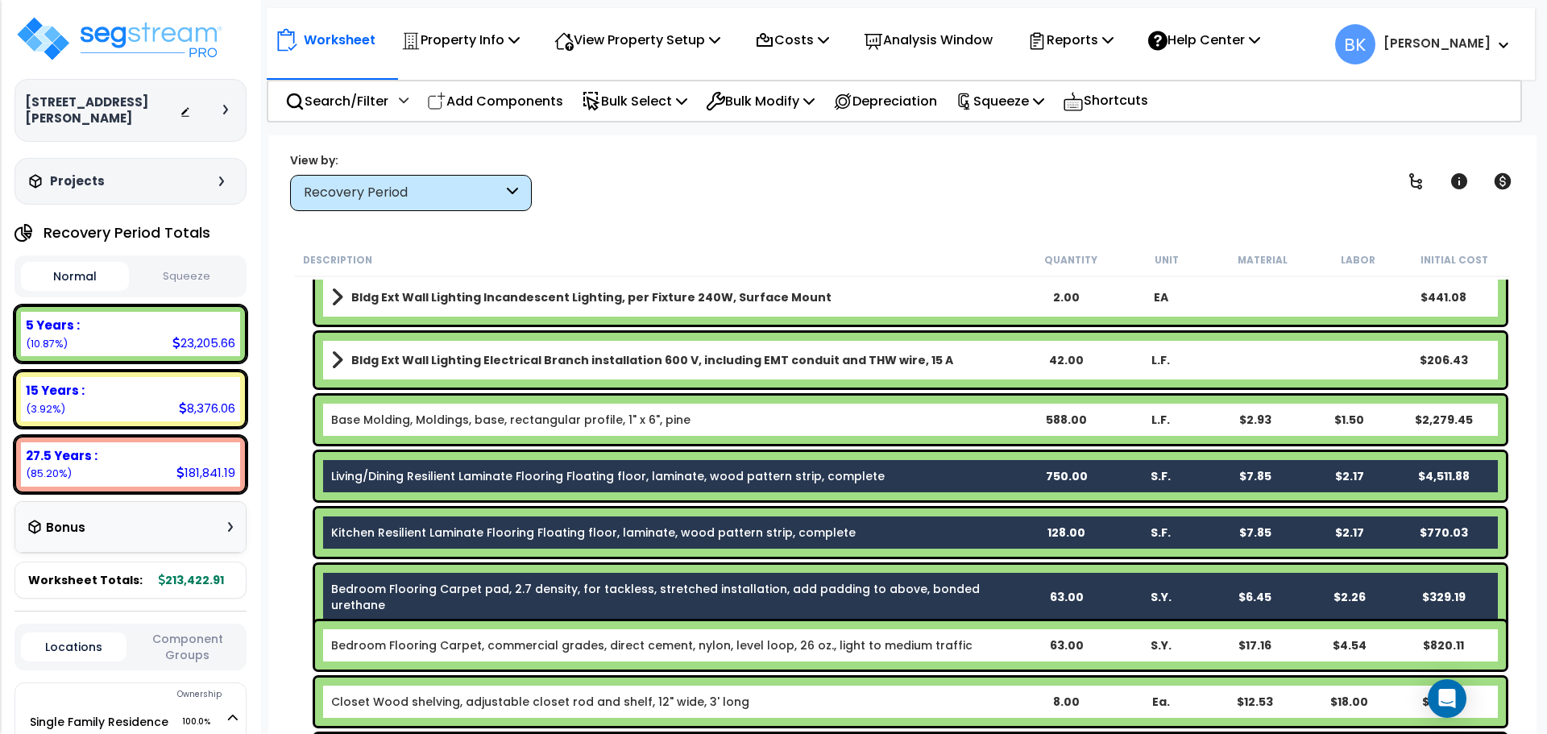
click at [386, 640] on link "Bedroom Flooring Carpet, commercial grades, direct cement, nylon, level loop, 2…" at bounding box center [652, 646] width 642 height 16
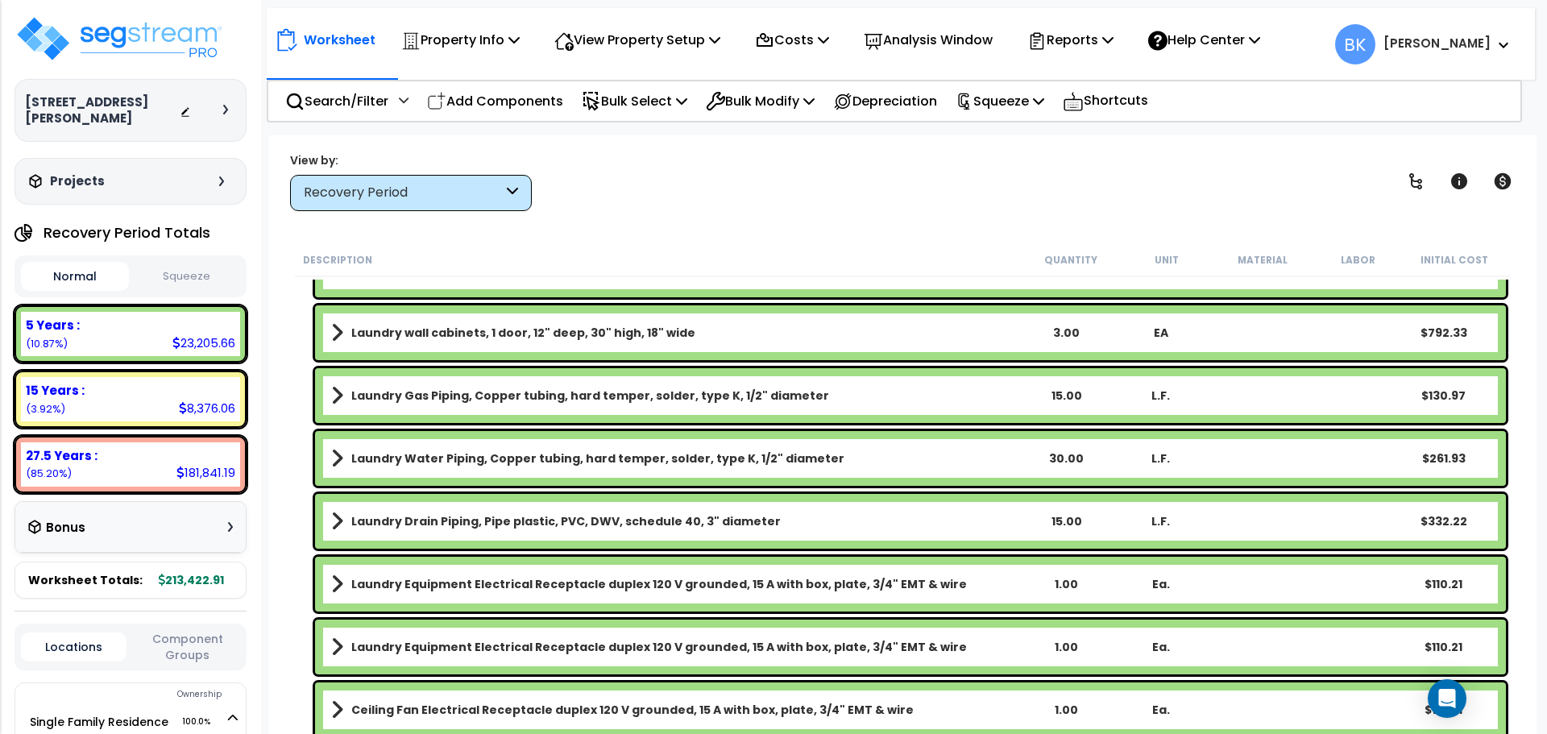
scroll to position [1773, 0]
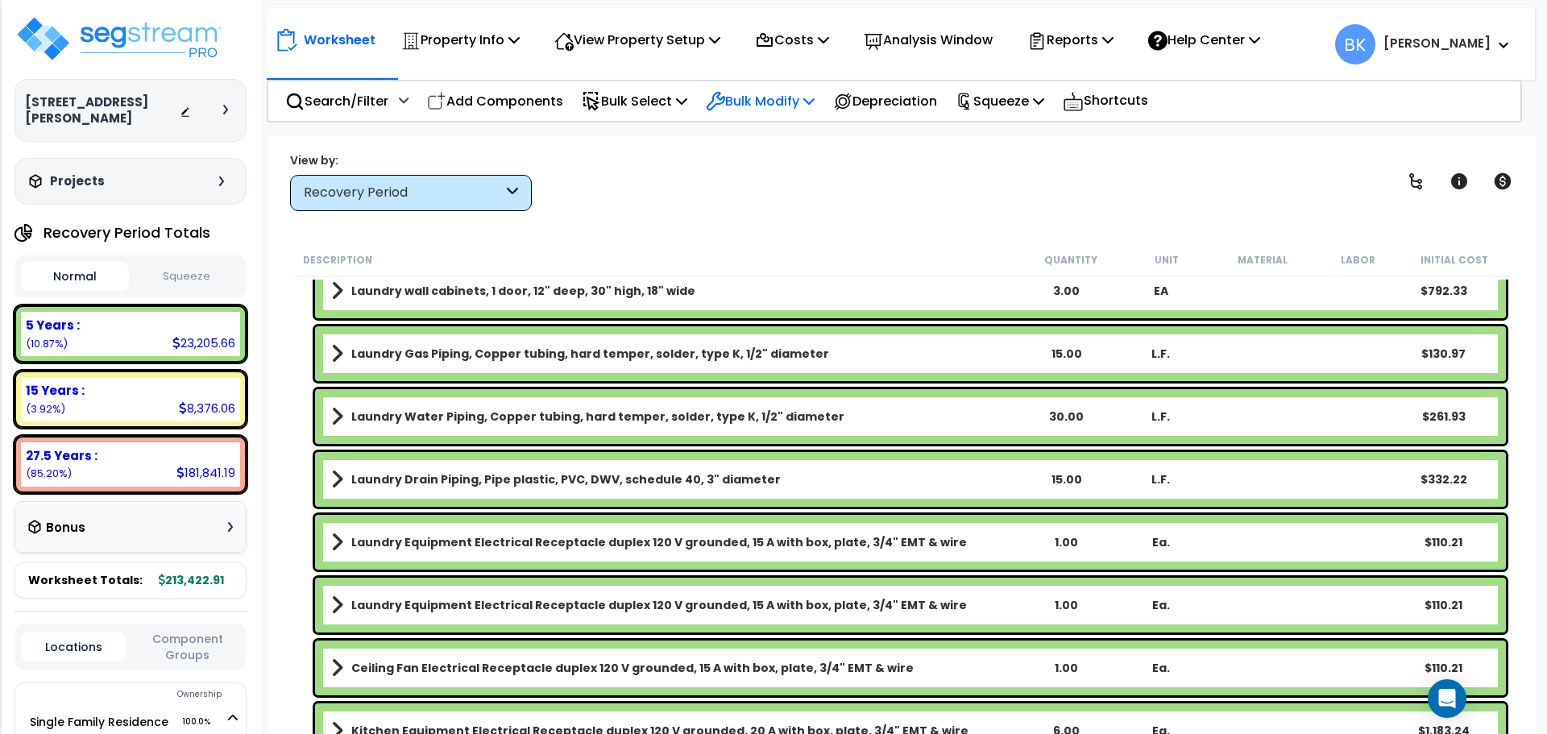
click at [752, 93] on p "Bulk Modify" at bounding box center [760, 101] width 109 height 22
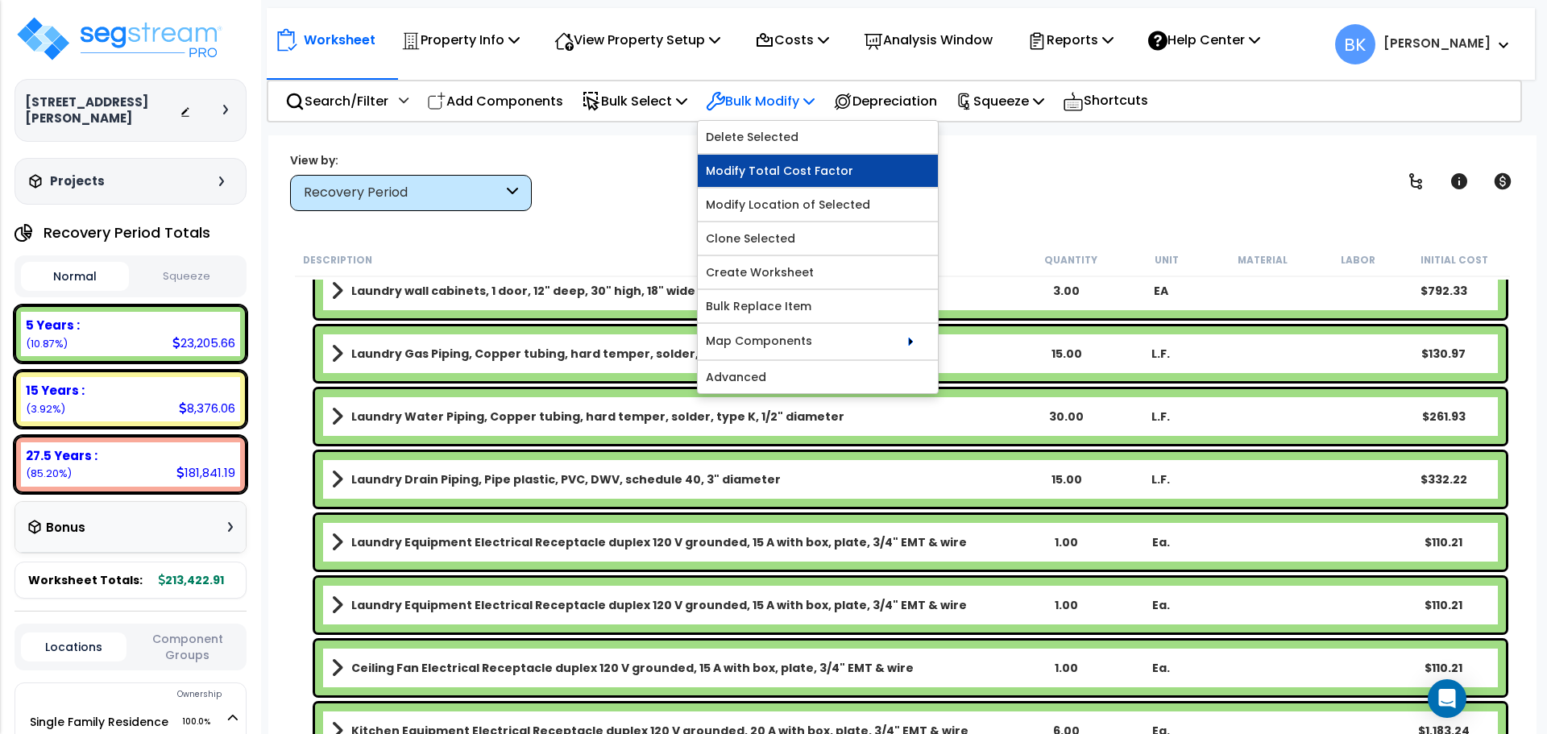
click at [800, 169] on link "Modify Total Cost Factor" at bounding box center [818, 171] width 240 height 32
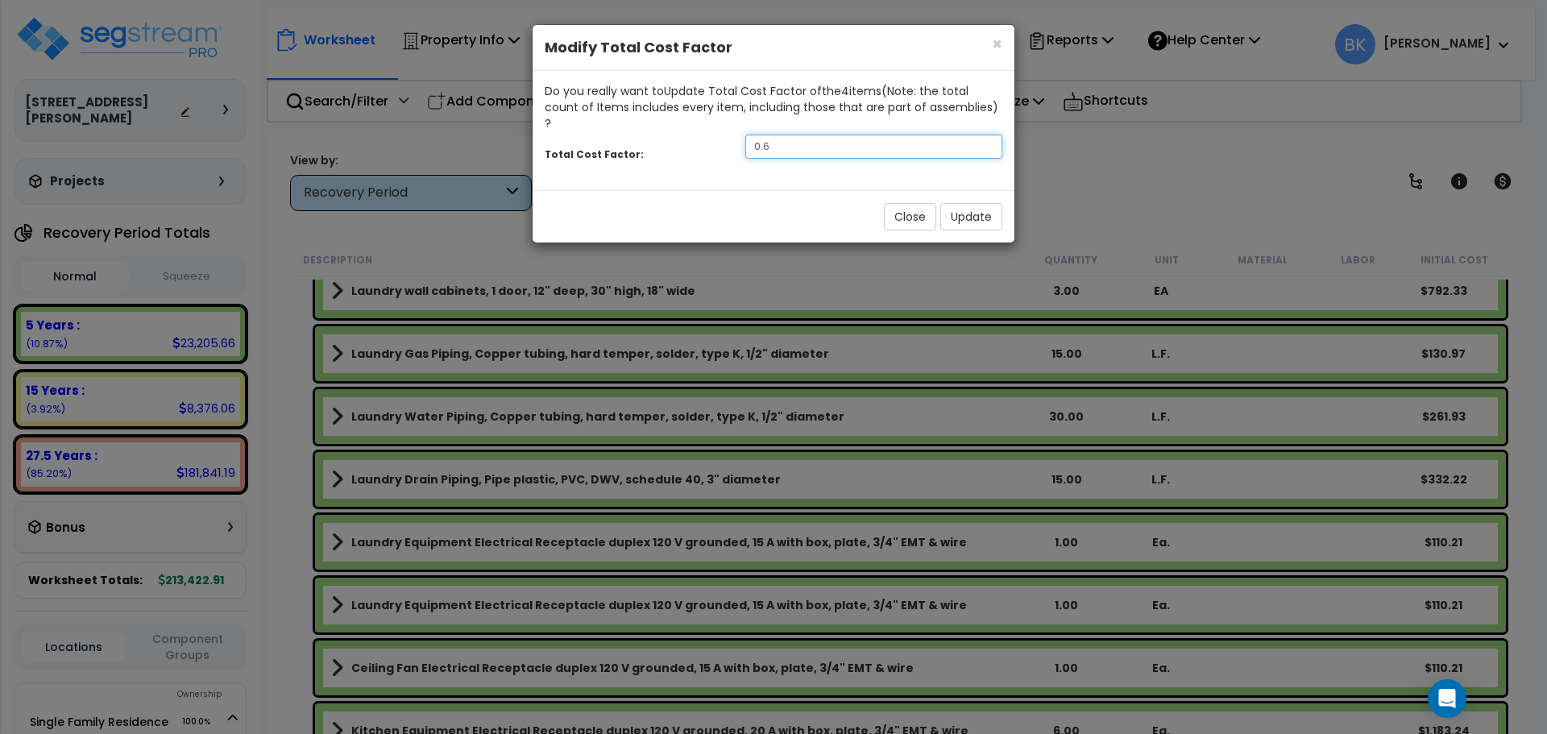
click at [856, 135] on input "0.6" at bounding box center [874, 147] width 257 height 24
type input "0.875"
click at [972, 203] on button "Update" at bounding box center [972, 216] width 62 height 27
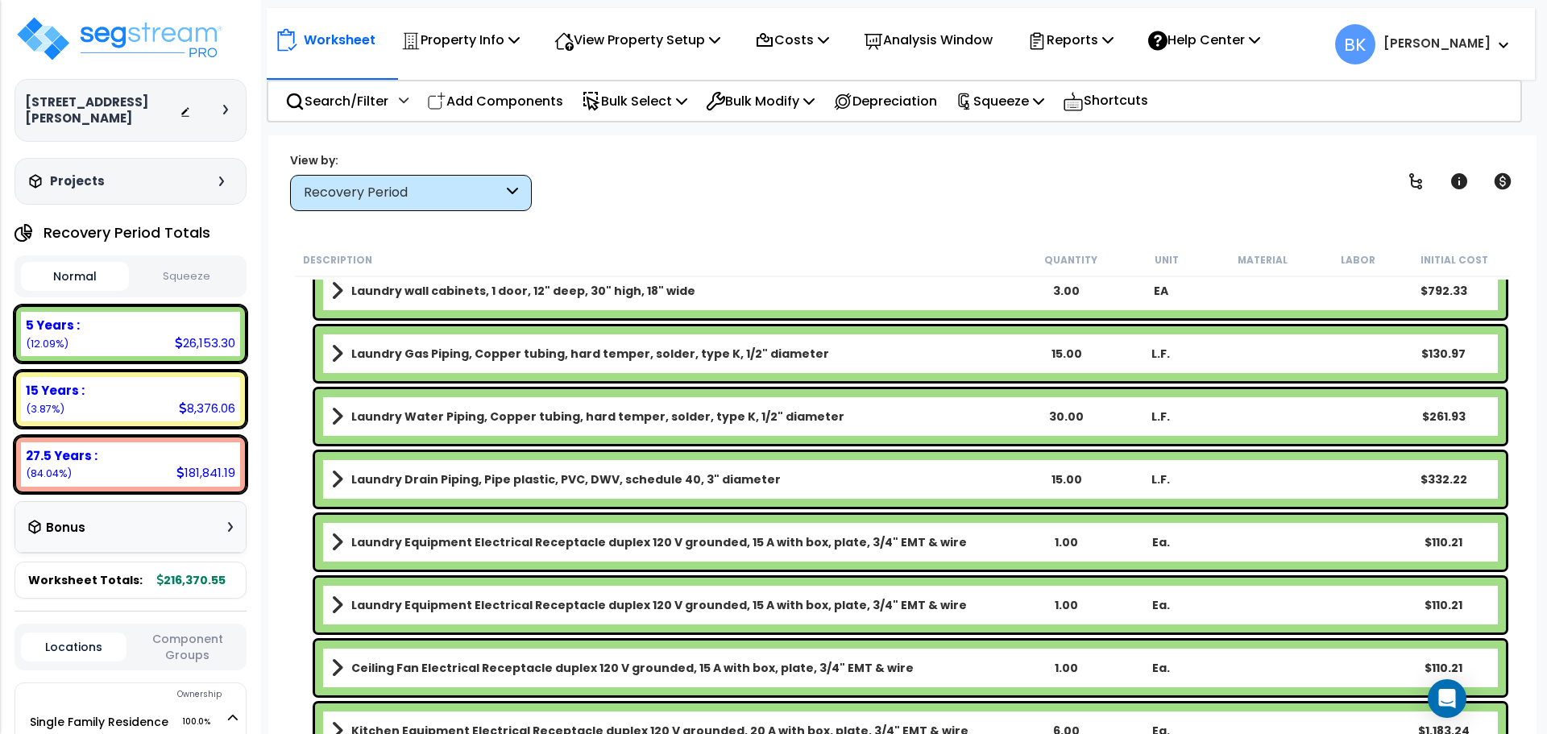
click at [289, 334] on div "Description Quantity Unit Material Labor Initial Cost Decorative Lighting Incan…" at bounding box center [903, 489] width 1236 height 492
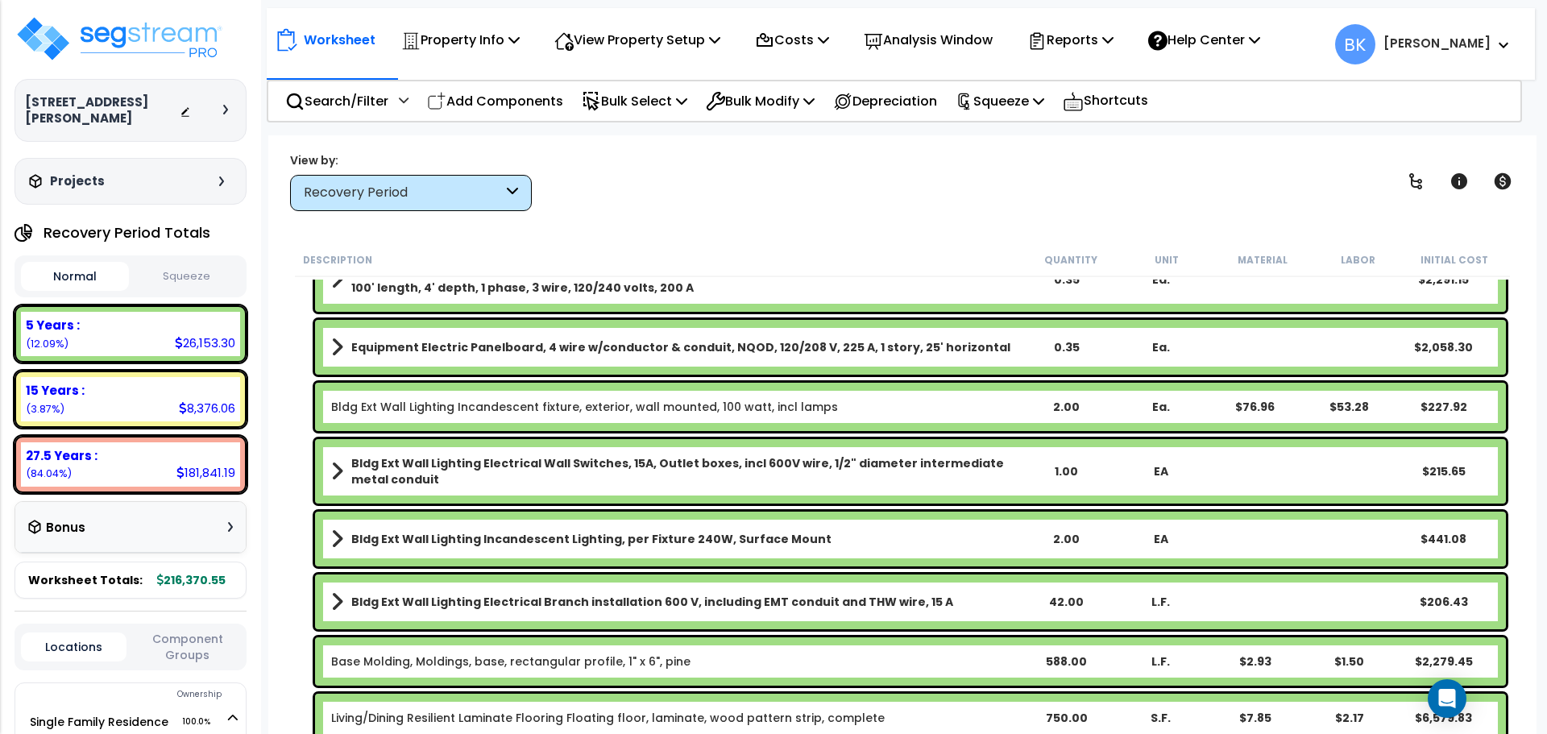
scroll to position [0, 0]
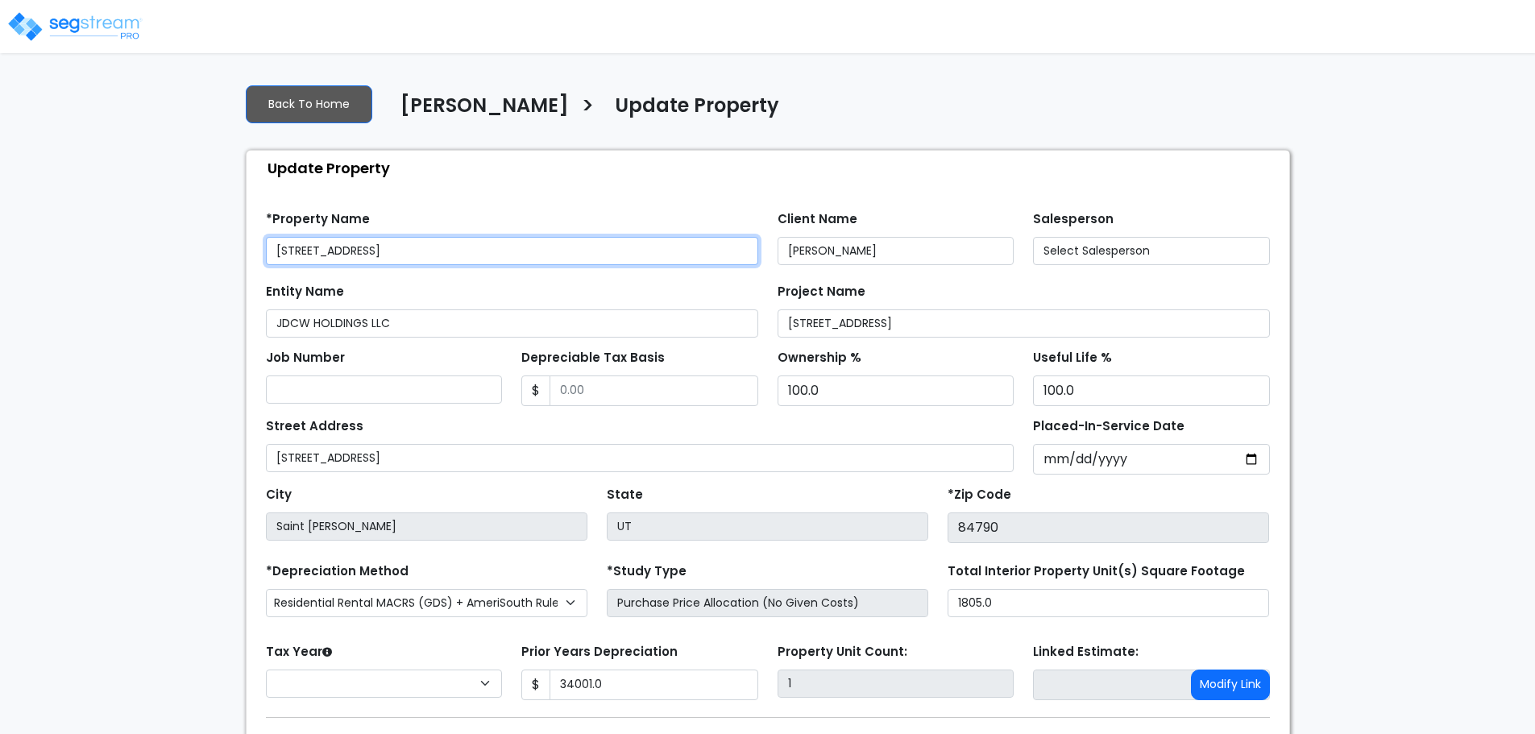
type input "34,001.0"
select select "2024"
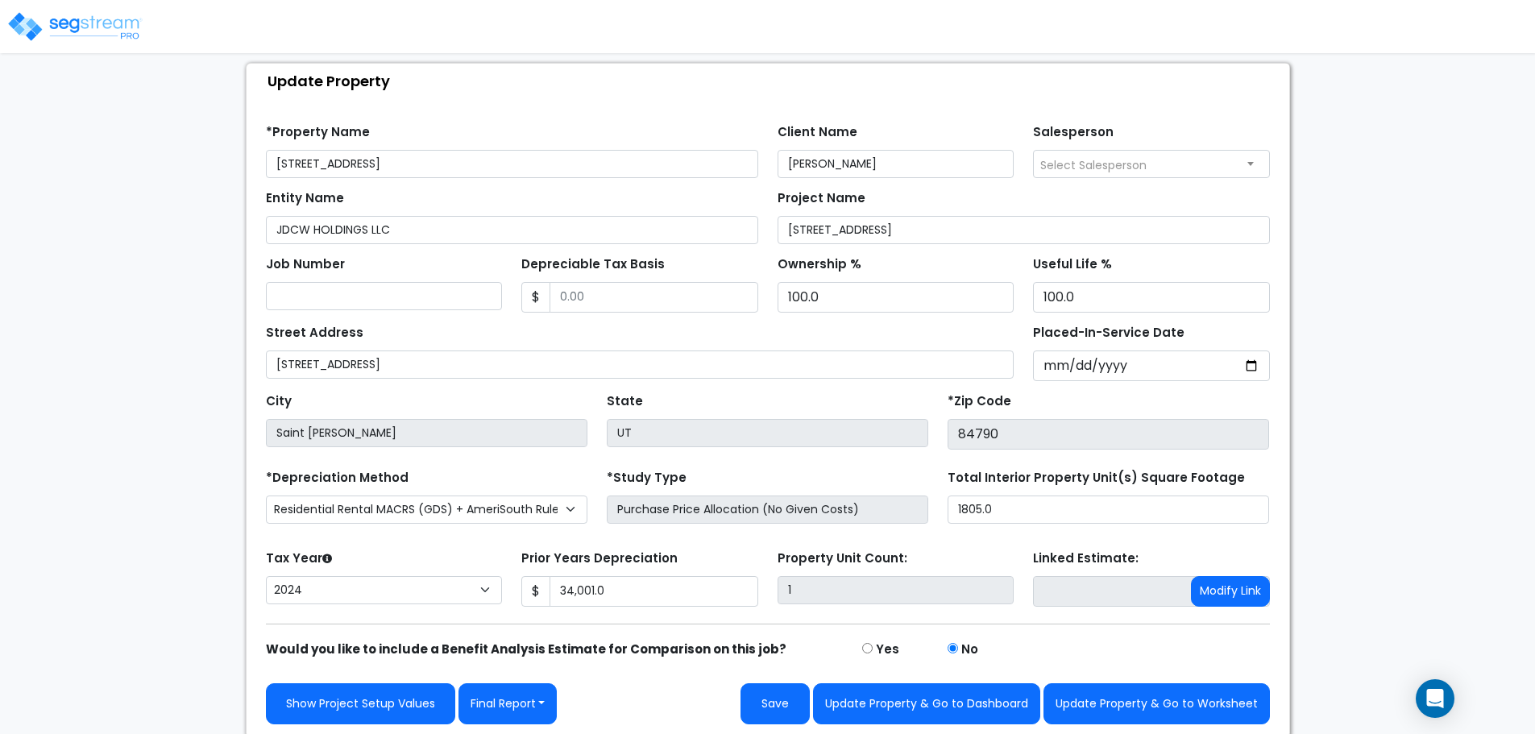
scroll to position [91, 0]
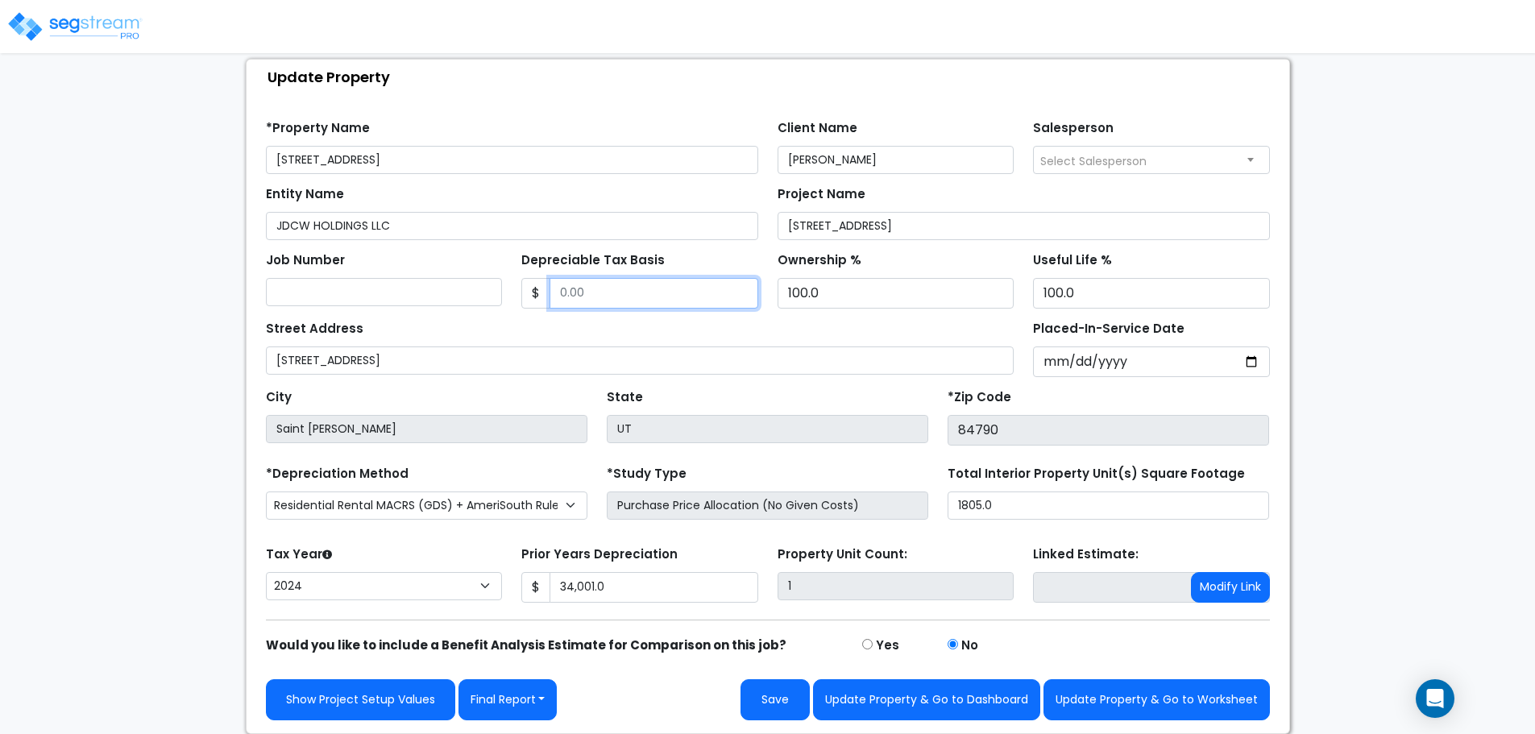
click at [611, 291] on input "Depreciable Tax Basis" at bounding box center [654, 293] width 209 height 31
type input "408,029"
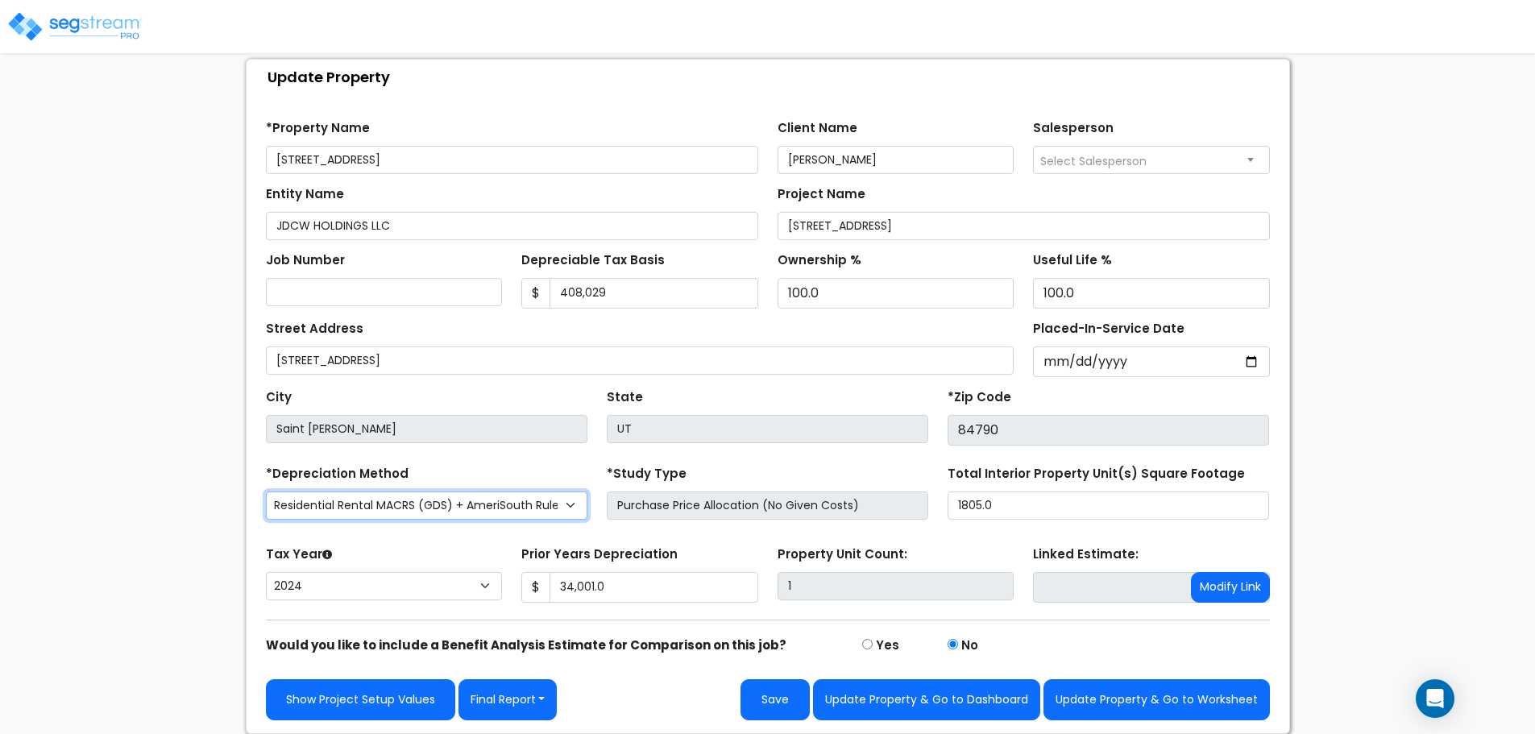
click at [442, 512] on select "Commercial MACRS (GDS) Residential Rental MACRS (GDS) + AmeriSouth Rules Commer…" at bounding box center [427, 506] width 322 height 28
click at [464, 508] on select "Commercial MACRS (GDS) Residential Rental MACRS (GDS) + AmeriSouth Rules Commer…" at bounding box center [427, 506] width 322 height 28
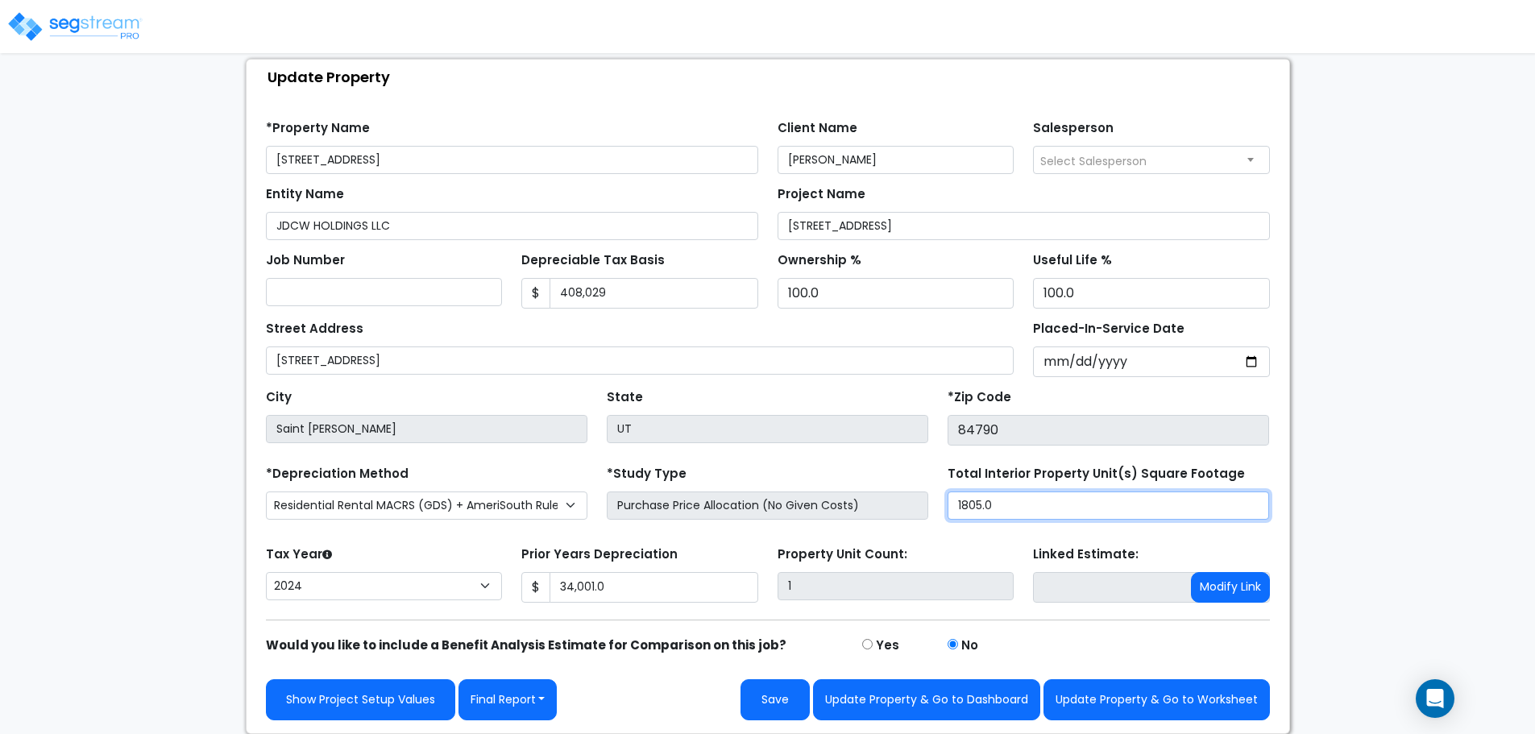
click at [1061, 512] on input "1805.0" at bounding box center [1109, 506] width 322 height 28
click at [1061, 511] on input "1805.0" at bounding box center [1109, 506] width 322 height 28
type input "2,226.7"
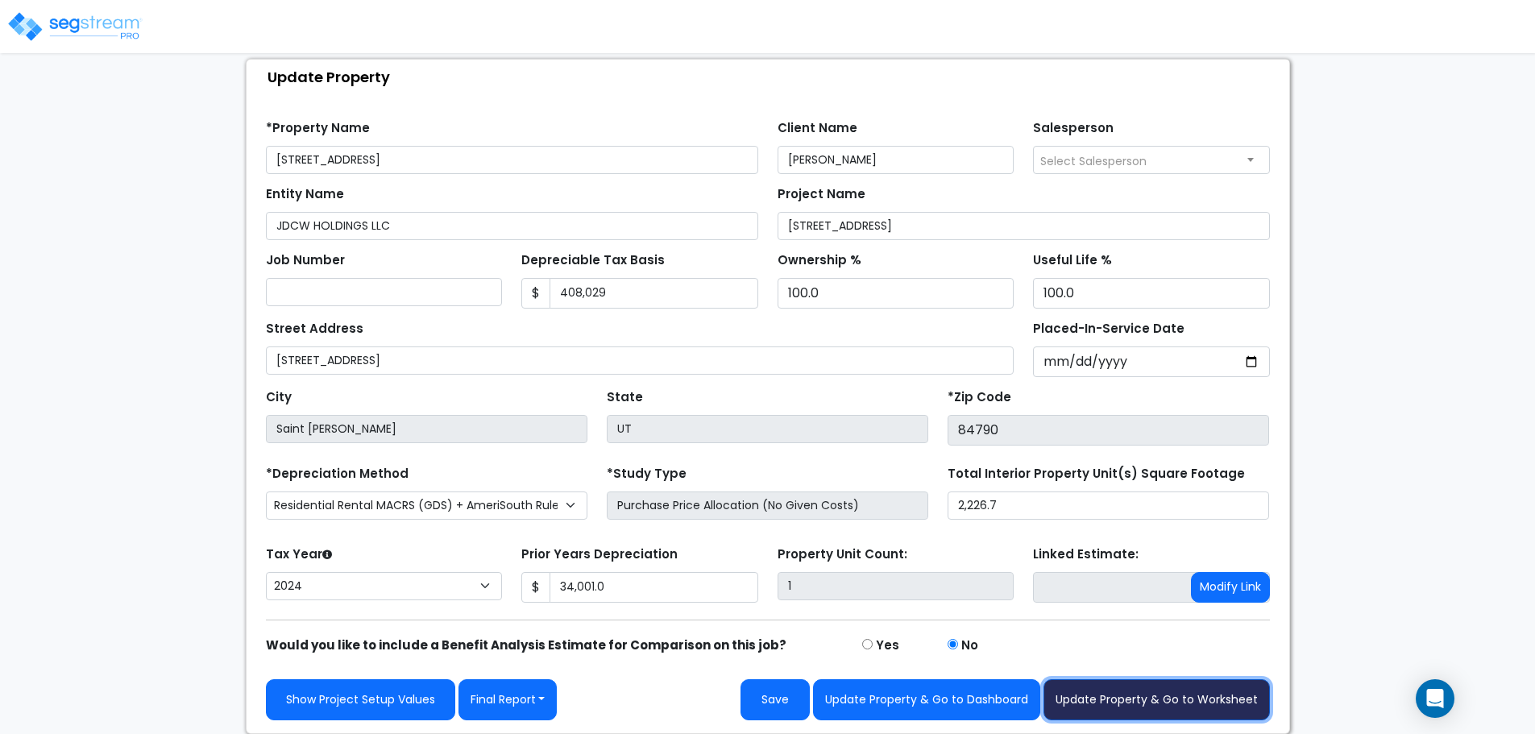
click at [1111, 704] on button "Update Property & Go to Worksheet" at bounding box center [1157, 699] width 226 height 41
type input "34001"
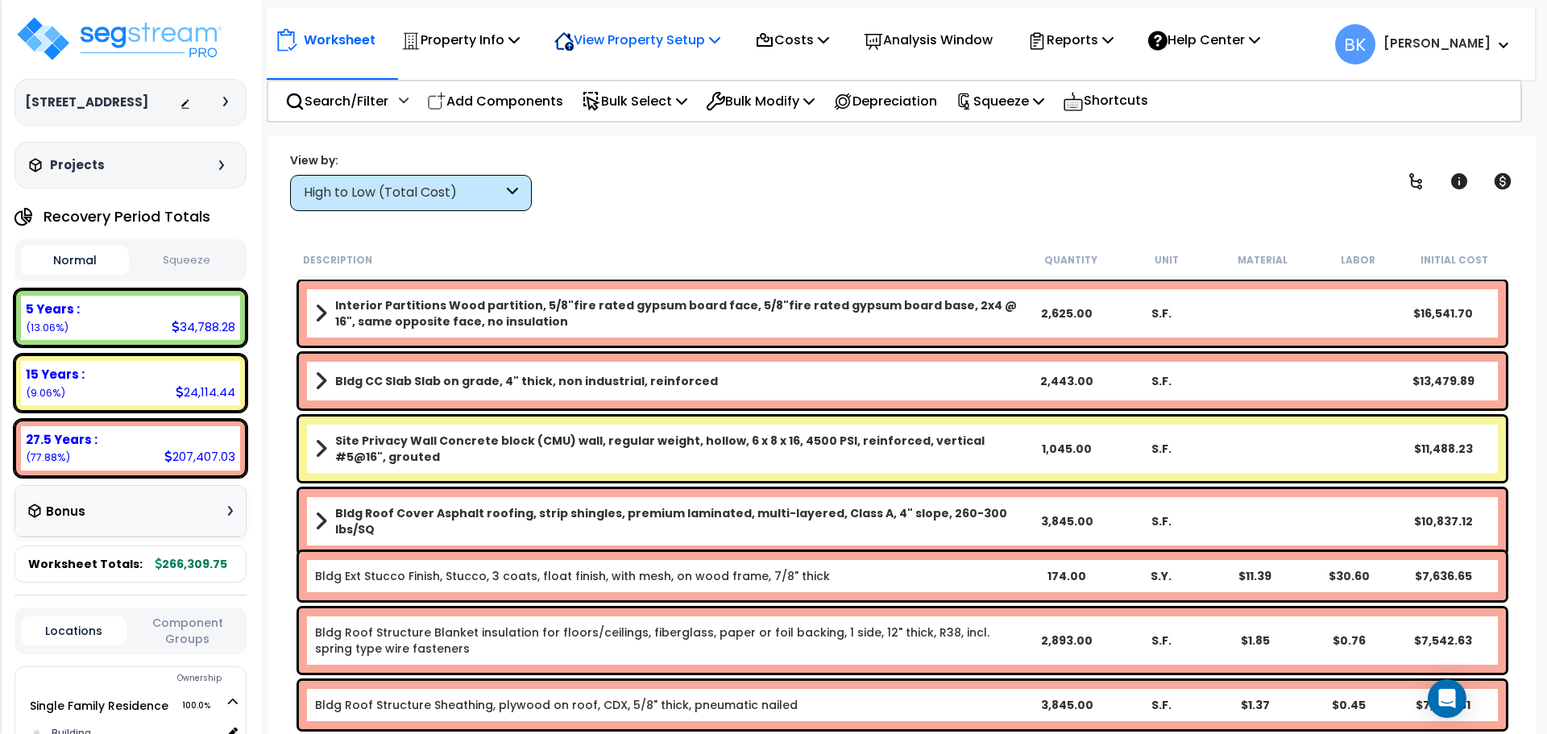
click at [686, 40] on p "View Property Setup" at bounding box center [638, 40] width 166 height 22
click at [621, 104] on link "View Questionnaire" at bounding box center [626, 110] width 160 height 32
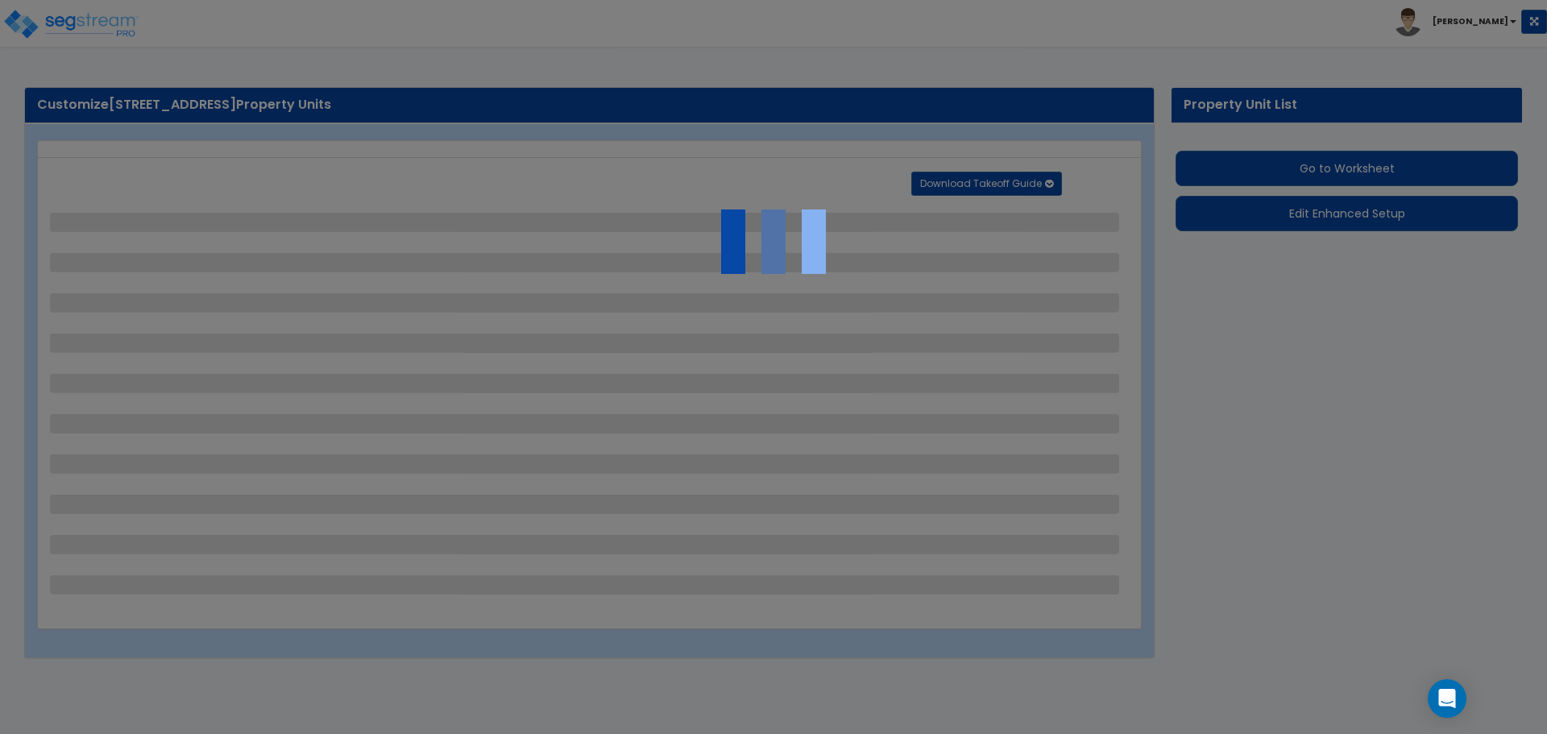
select select "2"
select select "1"
select select "3"
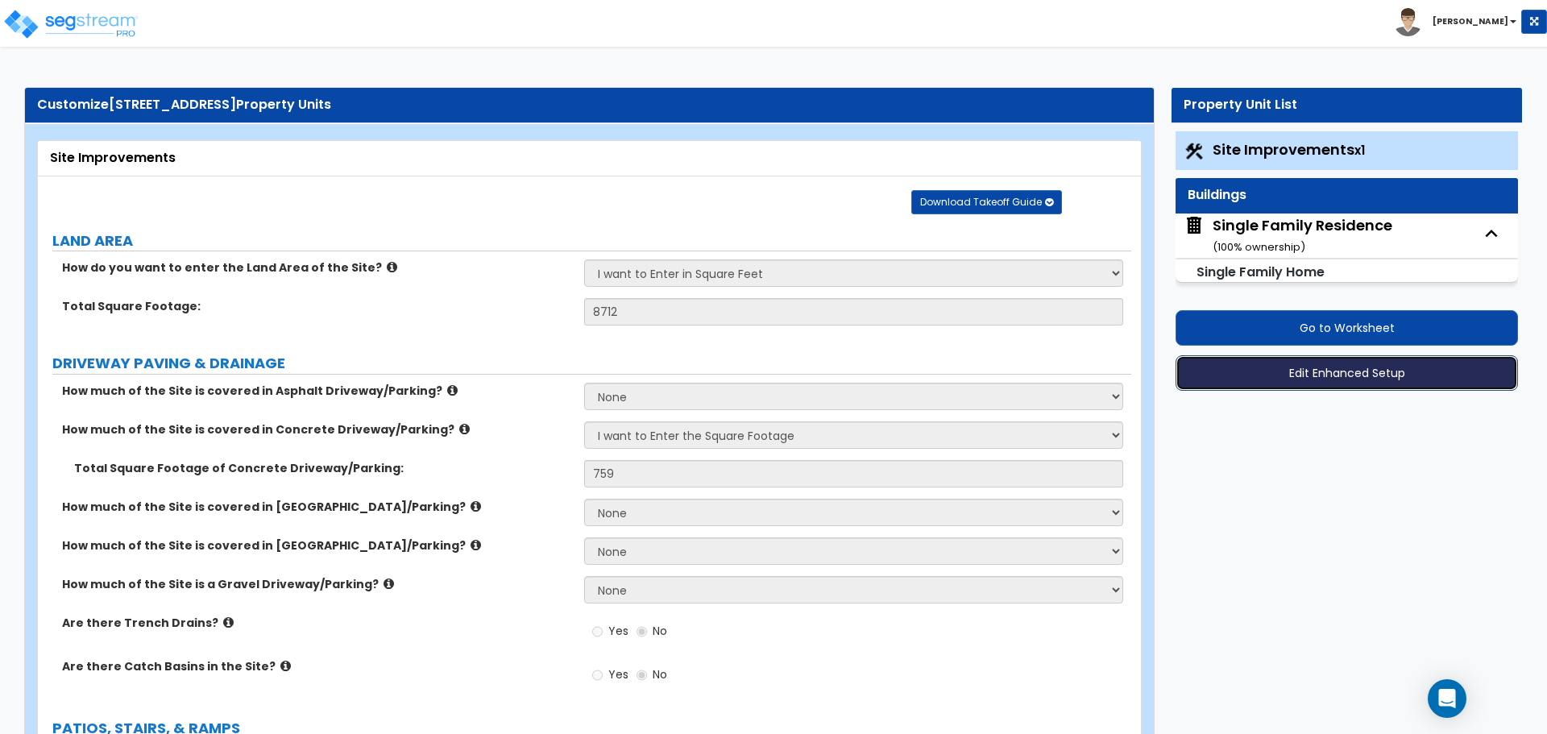
click at [1347, 374] on button "Edit Enhanced Setup" at bounding box center [1347, 372] width 343 height 35
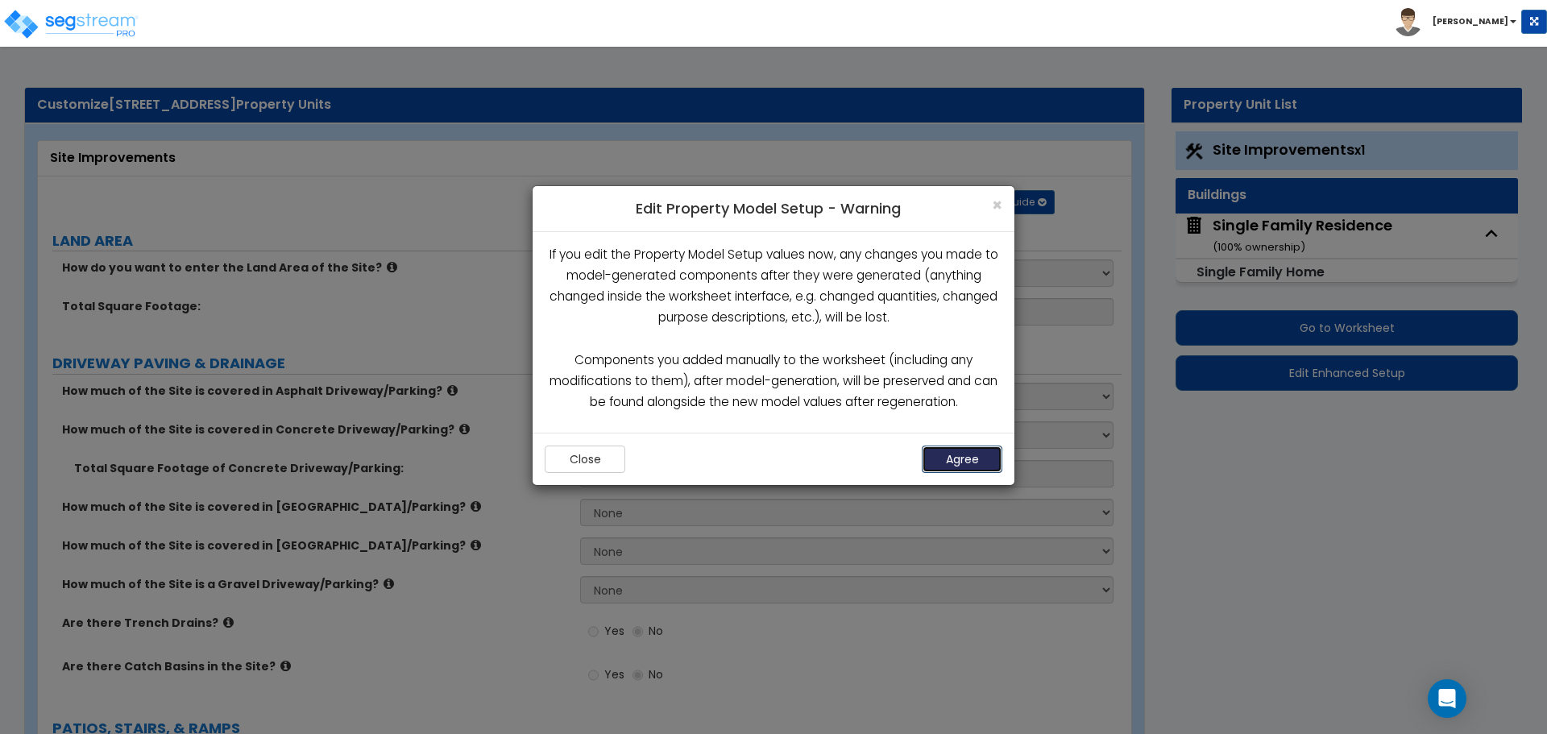
click at [991, 463] on button "Agree" at bounding box center [962, 459] width 81 height 27
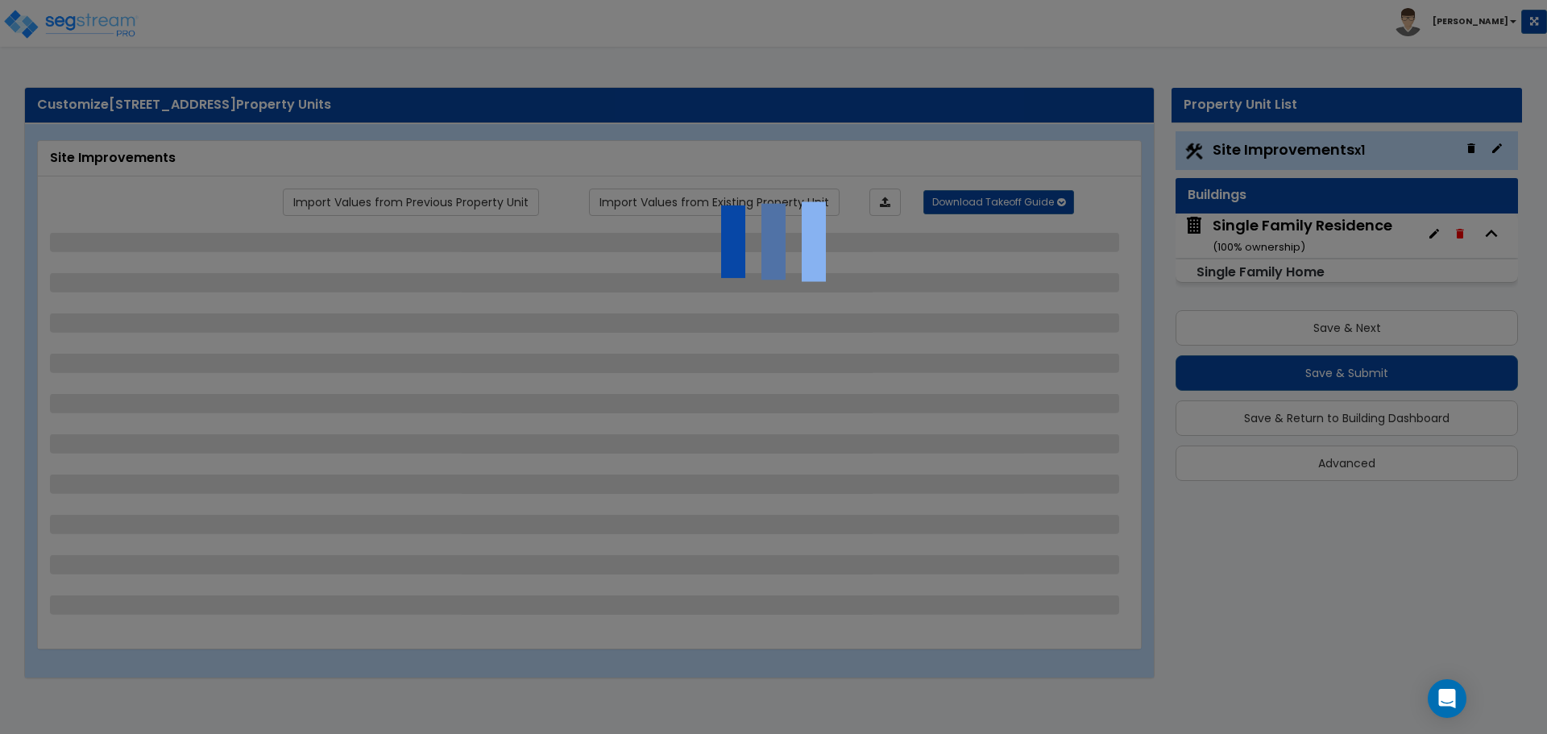
select select "2"
select select "1"
select select "3"
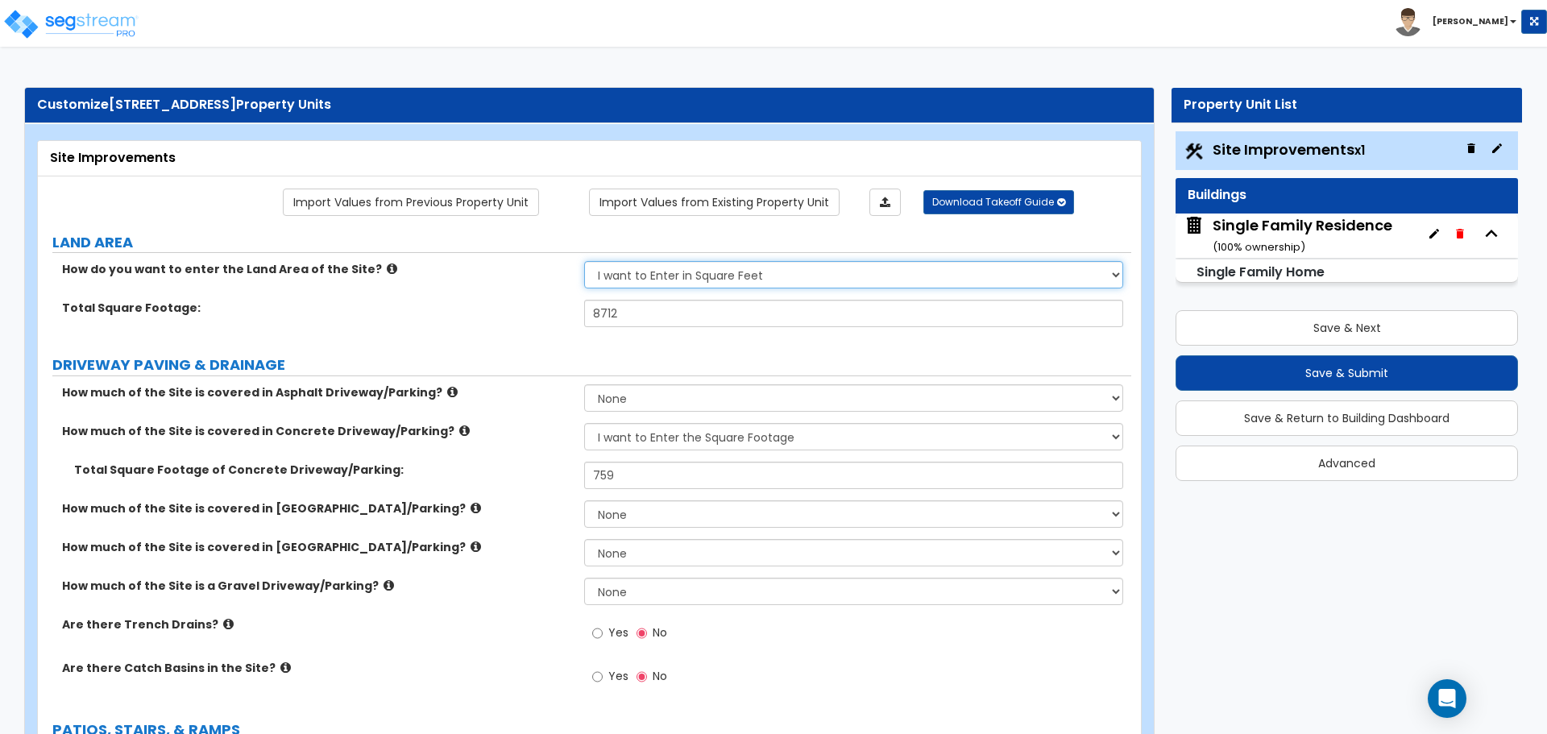
click at [693, 277] on select "I want to Enter in [GEOGRAPHIC_DATA] I want to Enter in Square Feet" at bounding box center [853, 274] width 538 height 27
select select "1"
click at [584, 261] on select "I want to Enter in [GEOGRAPHIC_DATA] I want to Enter in Square Feet" at bounding box center [853, 274] width 538 height 27
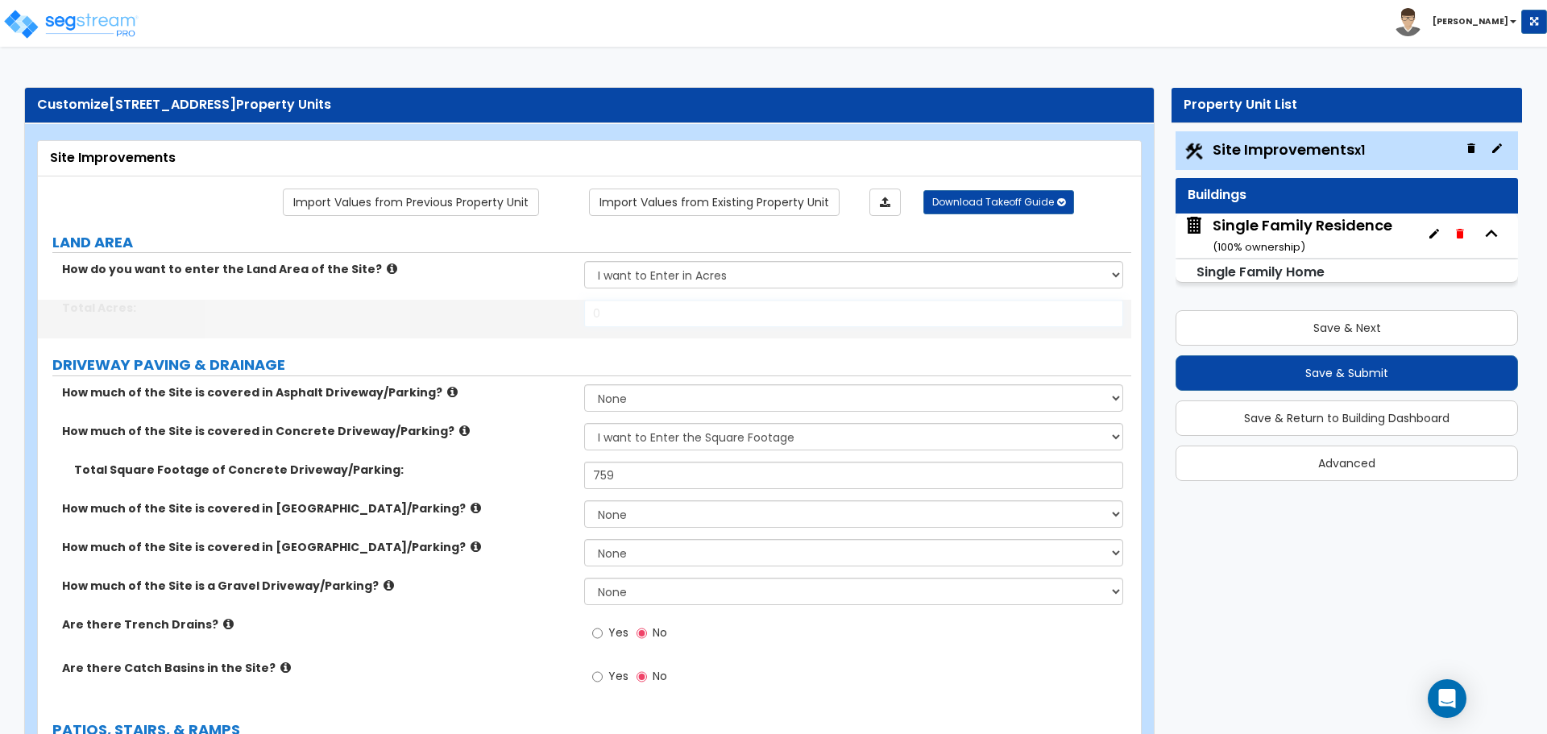
click at [636, 321] on input "0" at bounding box center [853, 313] width 538 height 27
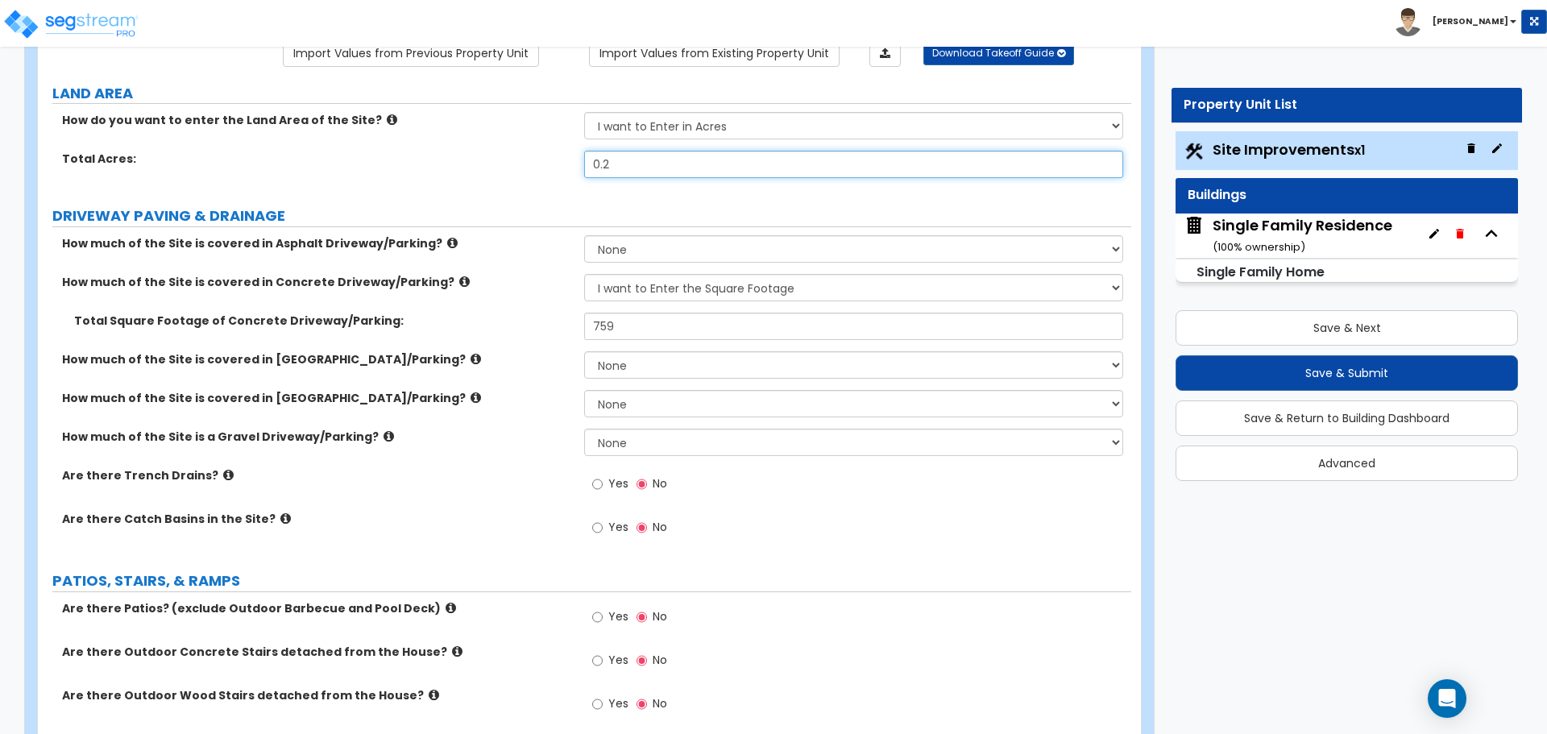
scroll to position [161, 0]
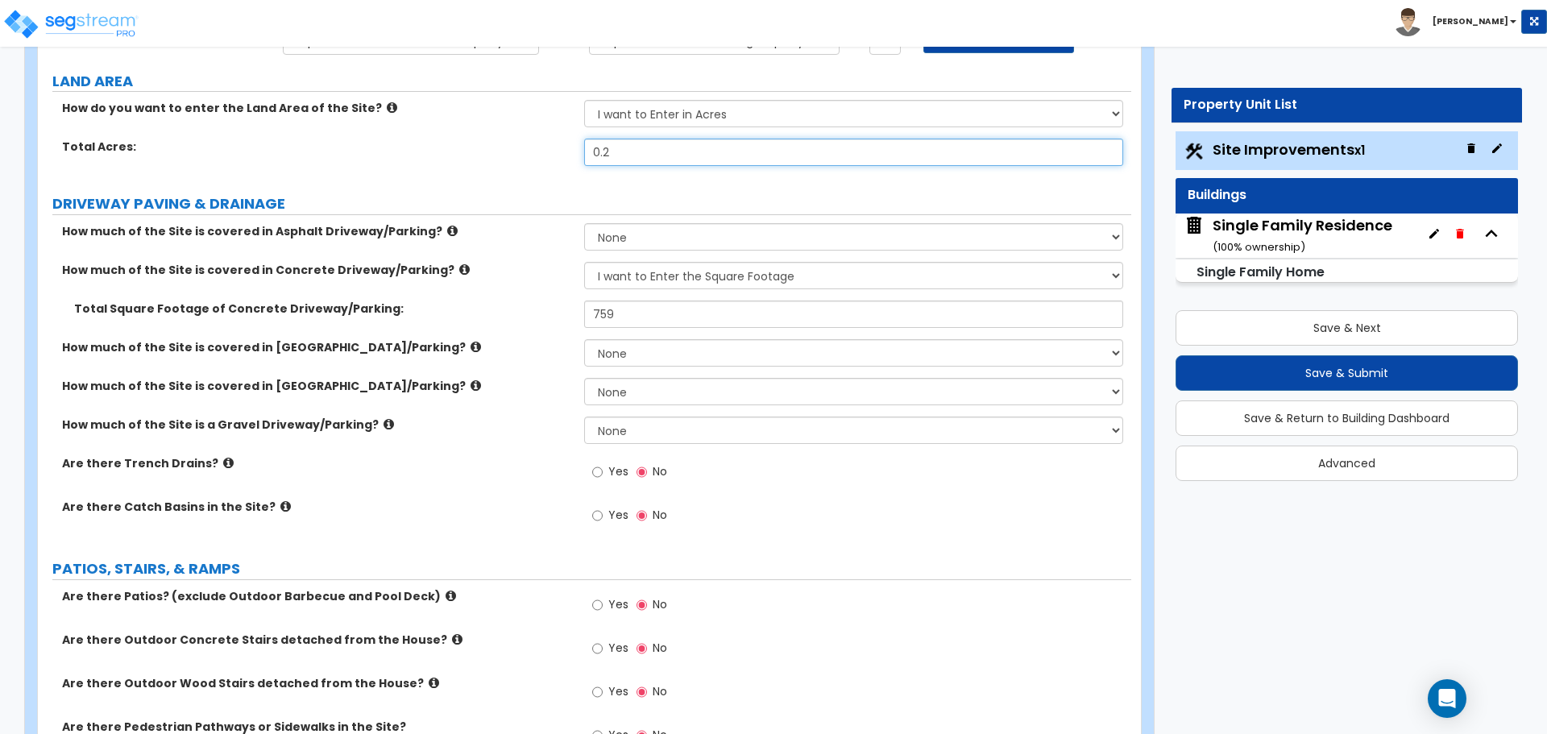
type input "0.2"
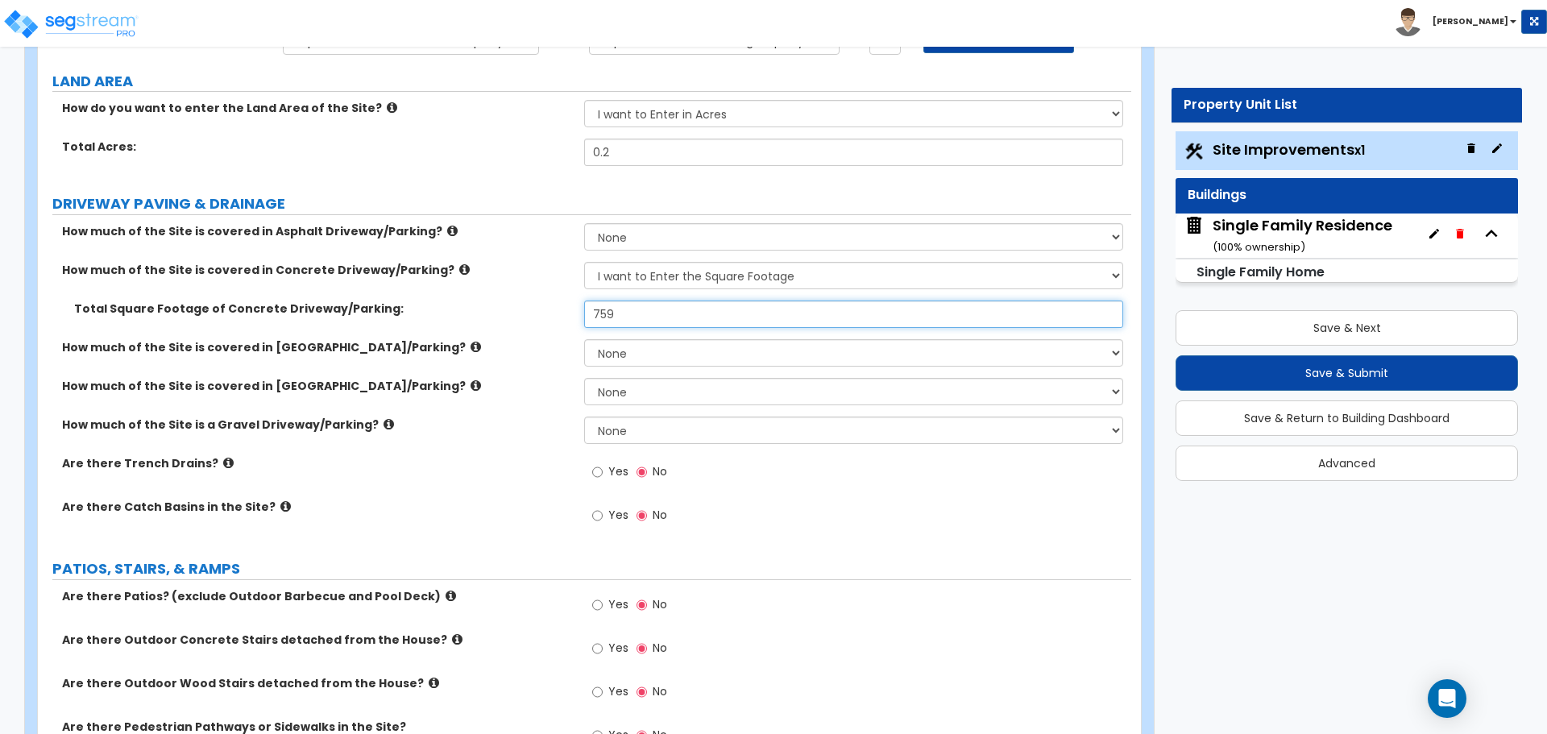
click at [593, 310] on input "759" at bounding box center [853, 314] width 538 height 27
click at [638, 314] on input "759" at bounding box center [853, 314] width 538 height 27
type input "727"
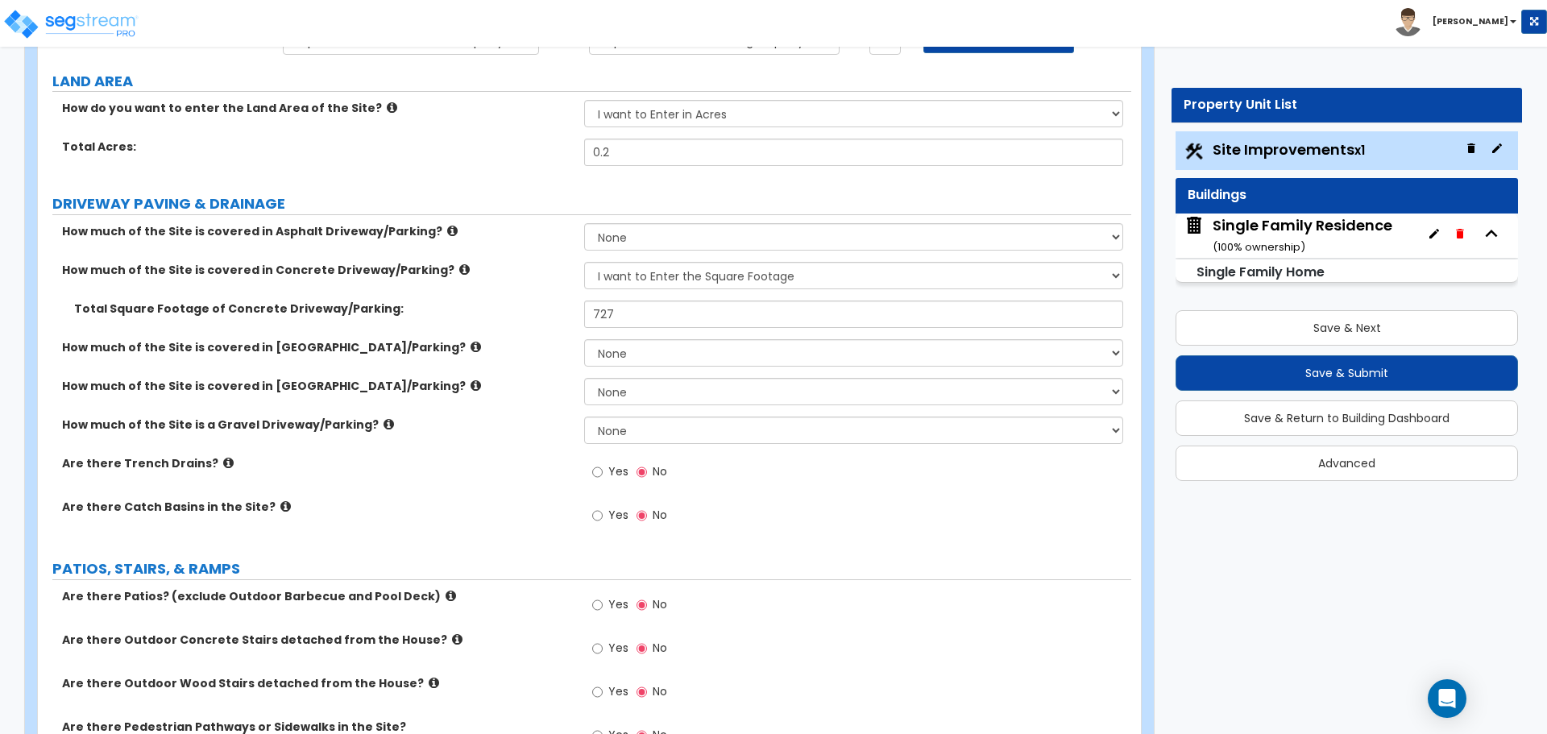
click at [580, 332] on div "Total Square Footage of Concrete Driveway/Parking: 727" at bounding box center [585, 320] width 1094 height 39
drag, startPoint x: 601, startPoint y: 492, endPoint x: 590, endPoint y: 422, distance: 71.0
click at [590, 422] on div "How much of the Site is covered in Asphalt Driveway/Parking? None I want to Ent…" at bounding box center [585, 382] width 1070 height 319
click at [447, 513] on label "Are there Catch Basins in the Site?" at bounding box center [317, 507] width 510 height 16
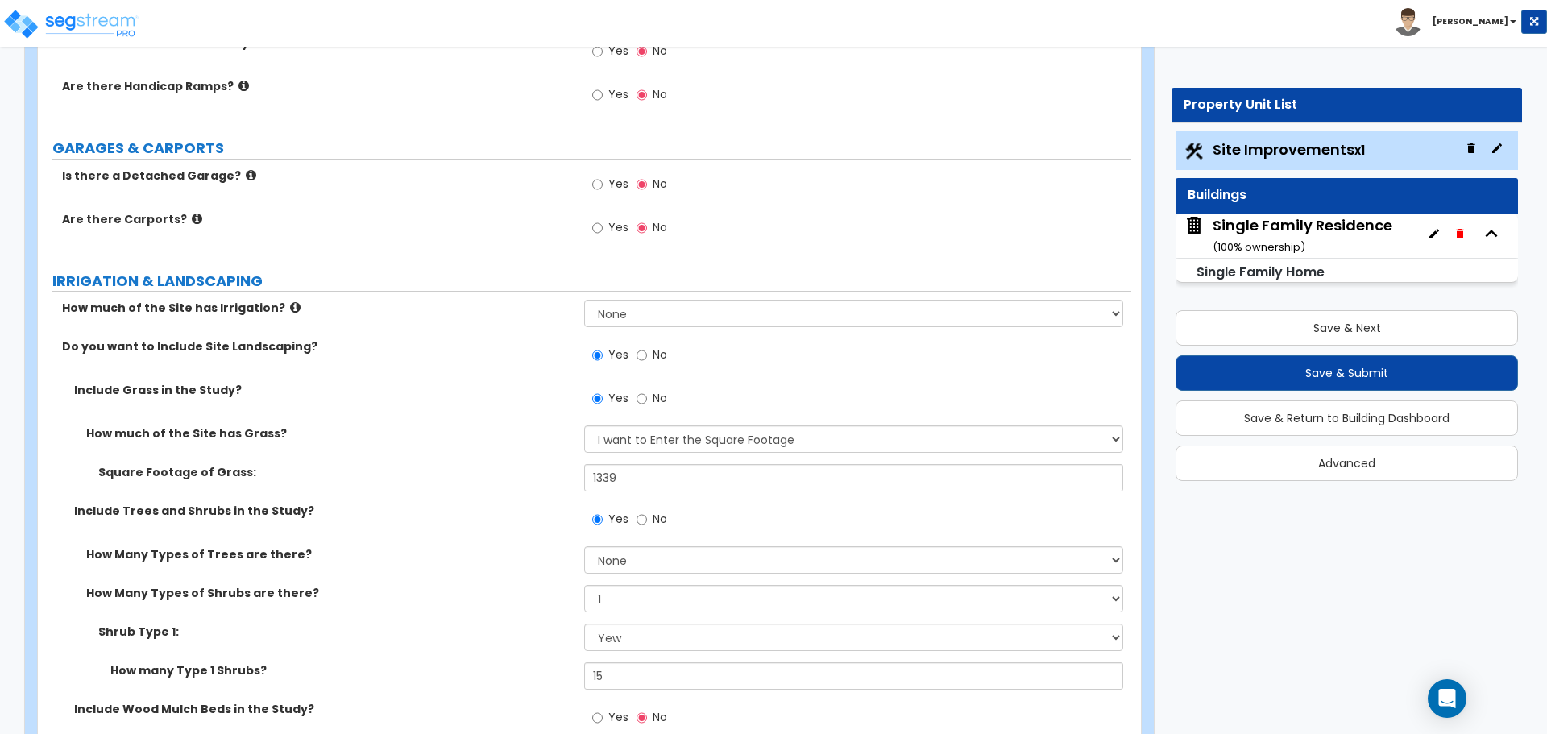
scroll to position [887, 0]
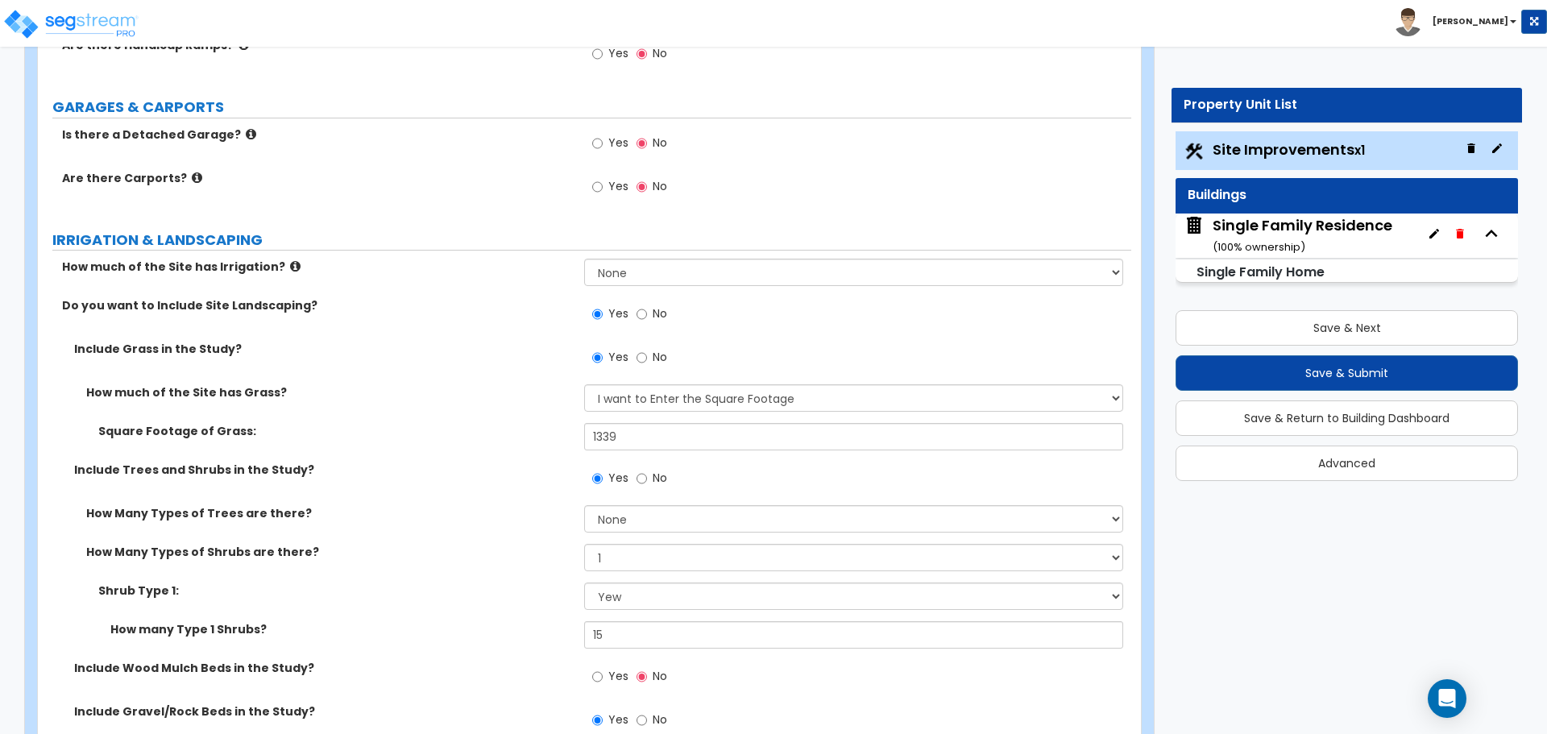
drag, startPoint x: 534, startPoint y: 442, endPoint x: 462, endPoint y: 394, distance: 86.1
click at [534, 442] on div "Square Footage of Grass: 1339" at bounding box center [585, 442] width 1094 height 39
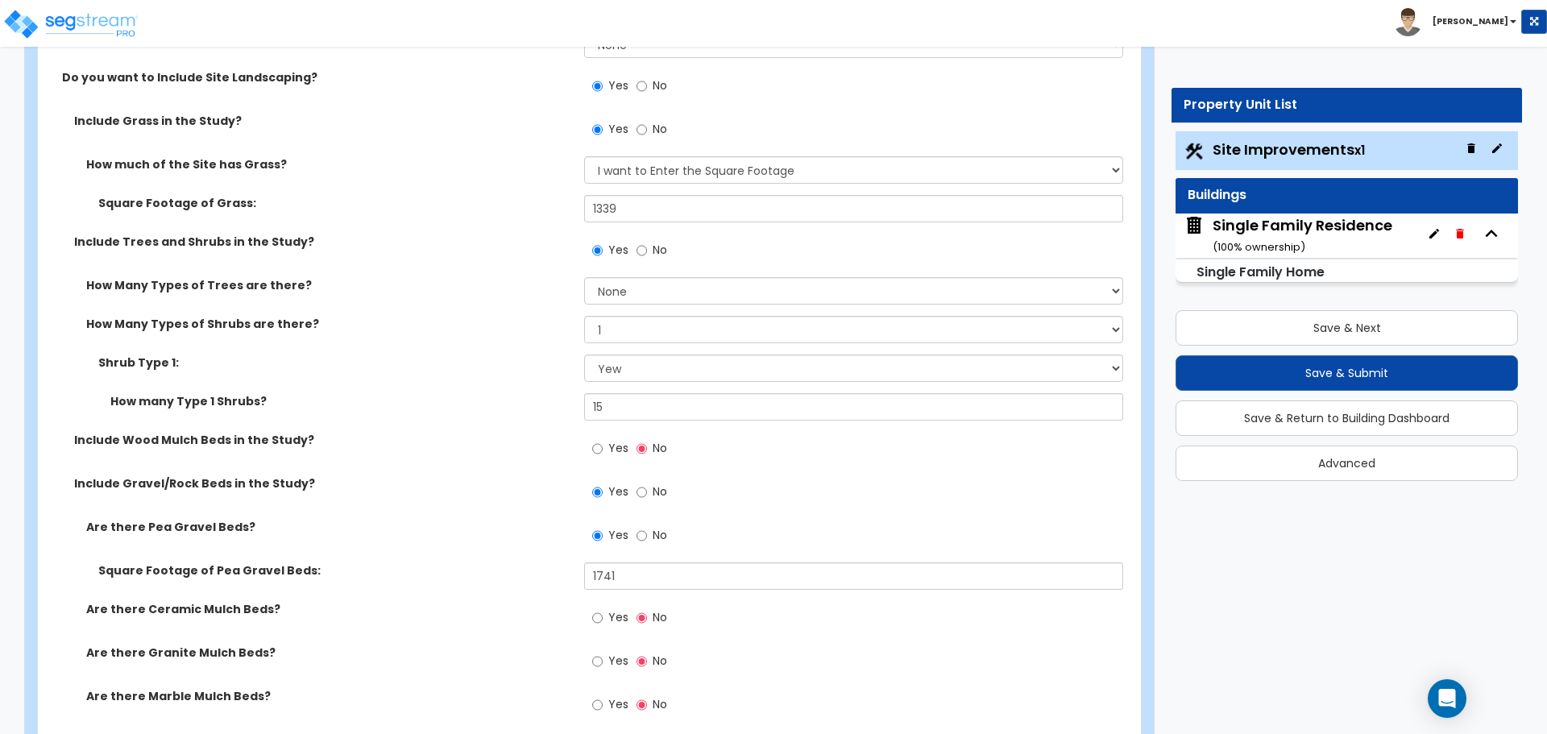
scroll to position [1290, 0]
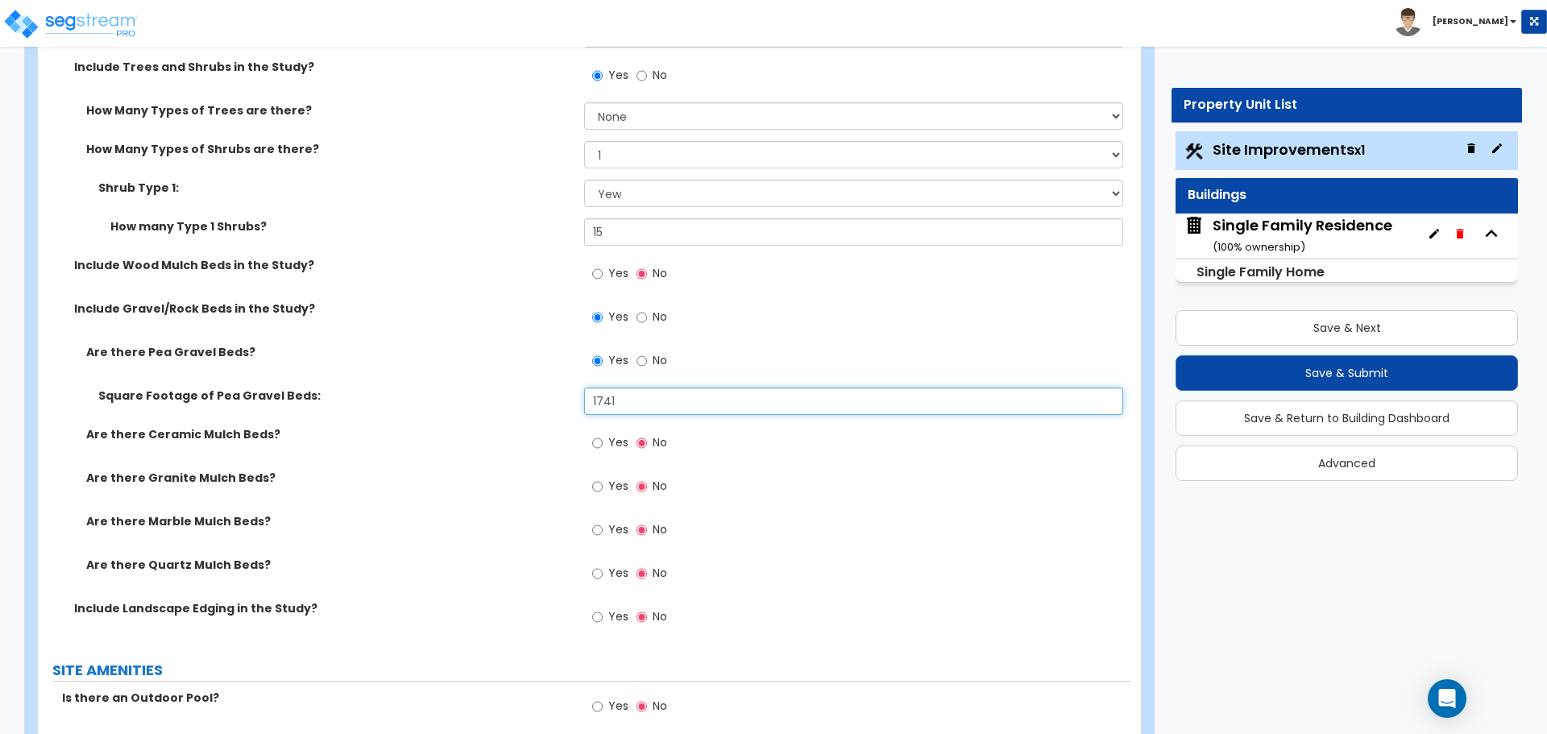
click at [600, 405] on input "1741" at bounding box center [853, 401] width 538 height 27
click at [601, 405] on input "1741" at bounding box center [853, 401] width 538 height 27
click at [600, 400] on input "1741" at bounding box center [853, 401] width 538 height 27
click at [591, 407] on input "1,542" at bounding box center [853, 401] width 538 height 27
type input "1,542"
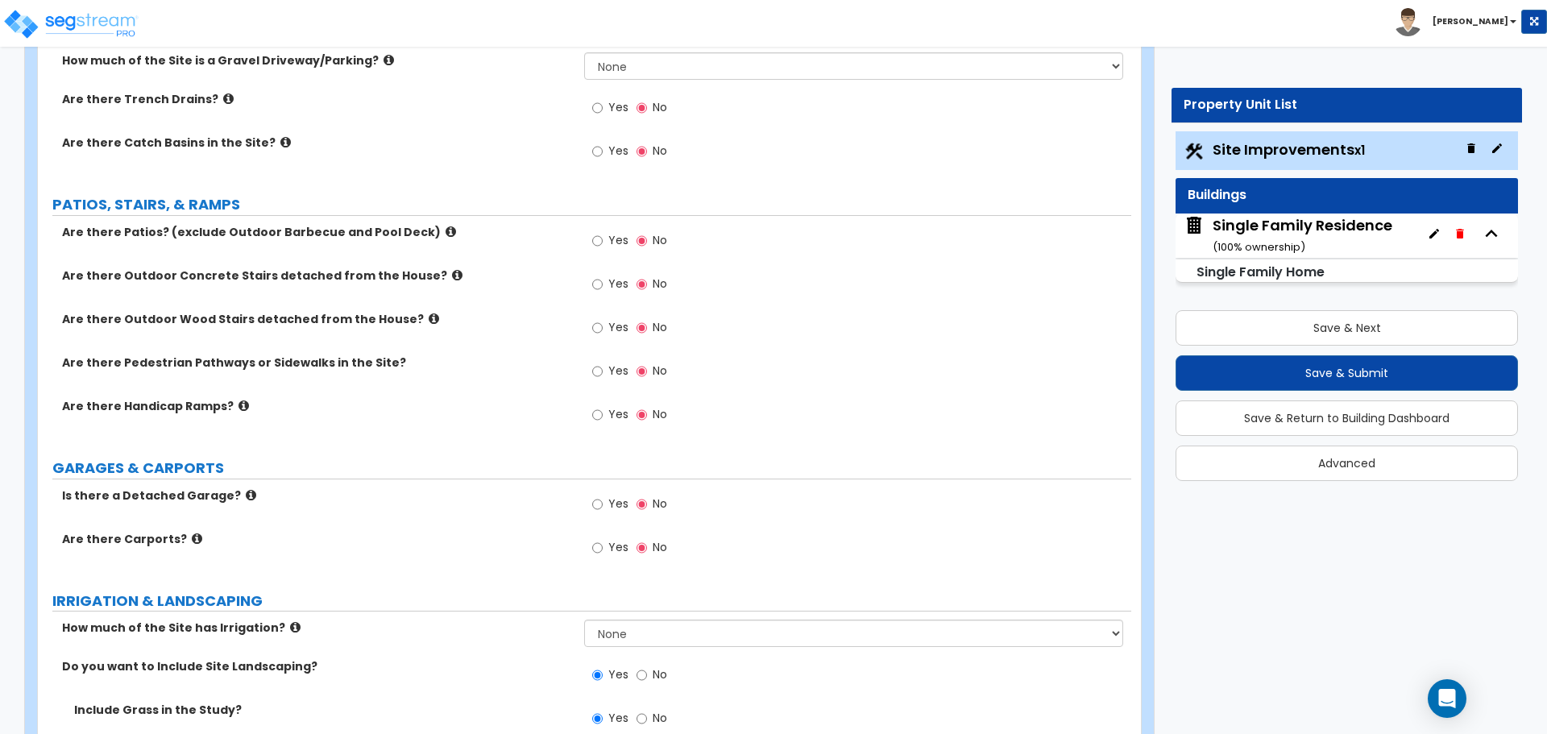
scroll to position [445, 0]
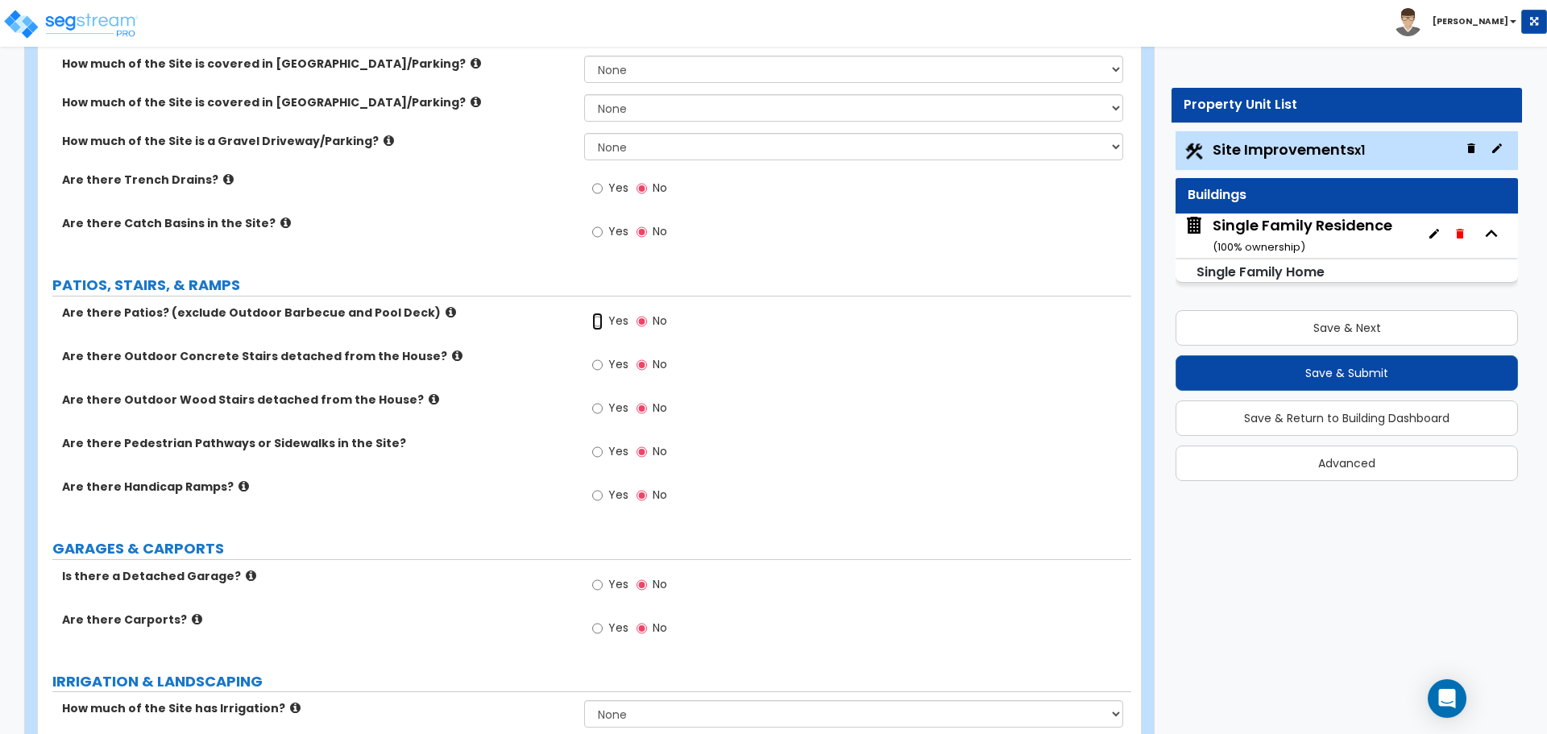
click at [600, 329] on input "Yes" at bounding box center [597, 322] width 10 height 18
radio input "true"
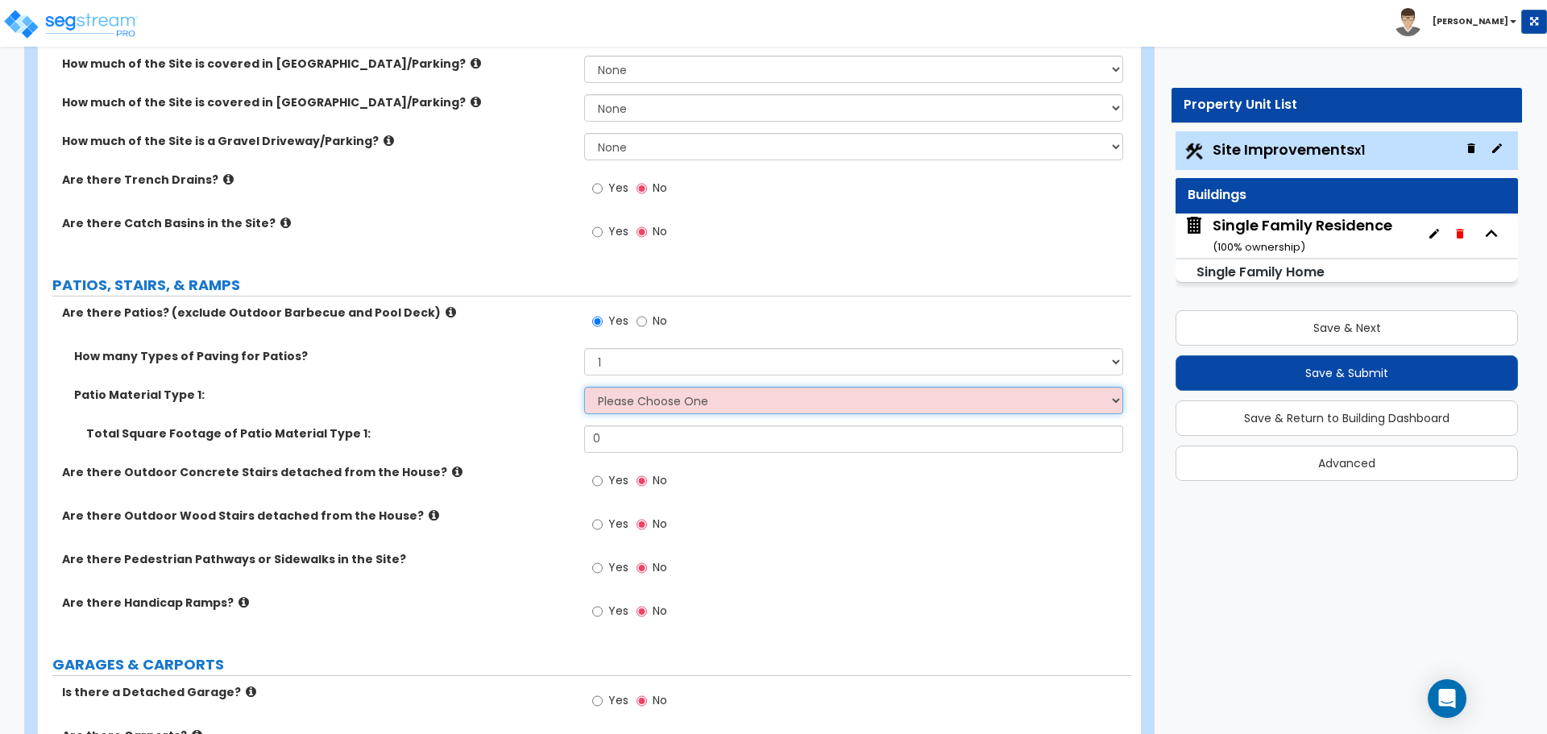
click at [634, 408] on select "Please Choose One Bare Concrete Stamped Concrete Brick Pavers Stone Pavers Tile…" at bounding box center [853, 400] width 538 height 27
select select "1"
click at [584, 387] on select "Please Choose One Bare Concrete Stamped Concrete Brick Pavers Stone Pavers Tile…" at bounding box center [853, 400] width 538 height 27
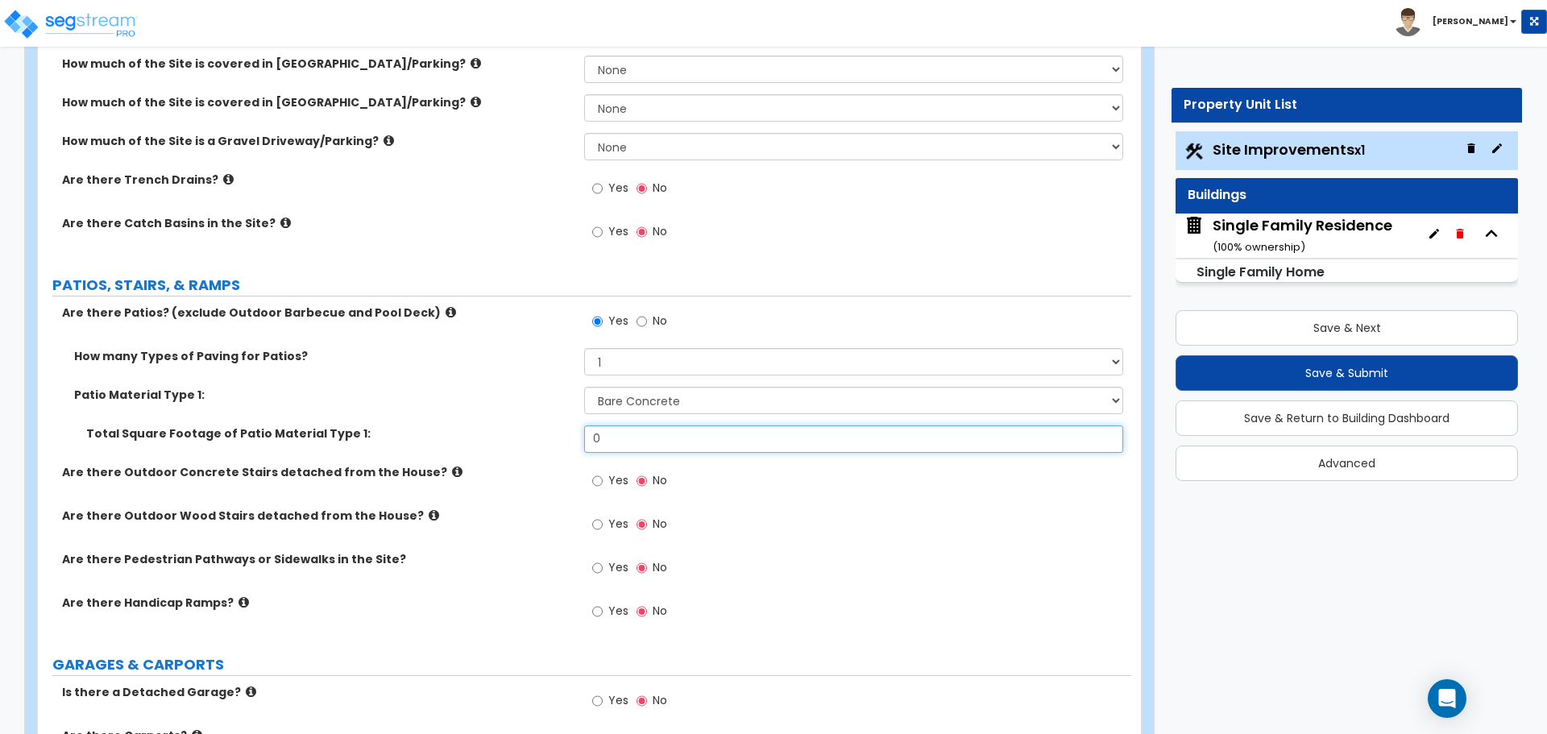
click at [619, 438] on input "0" at bounding box center [853, 439] width 538 height 27
type input "238"
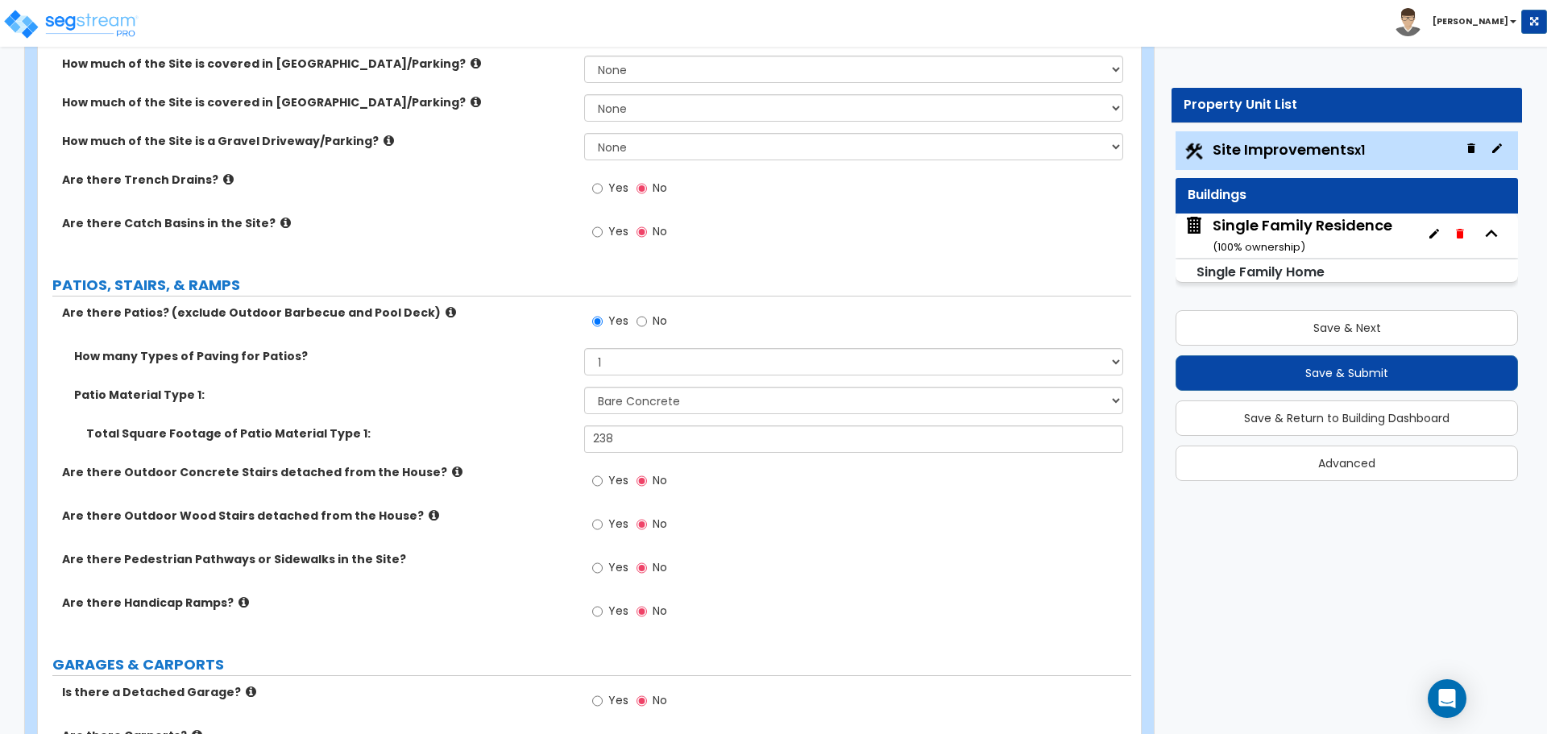
click at [550, 403] on div "Patio Material Type 1: Please Choose One Bare Concrete Stamped Concrete Brick P…" at bounding box center [585, 406] width 1094 height 39
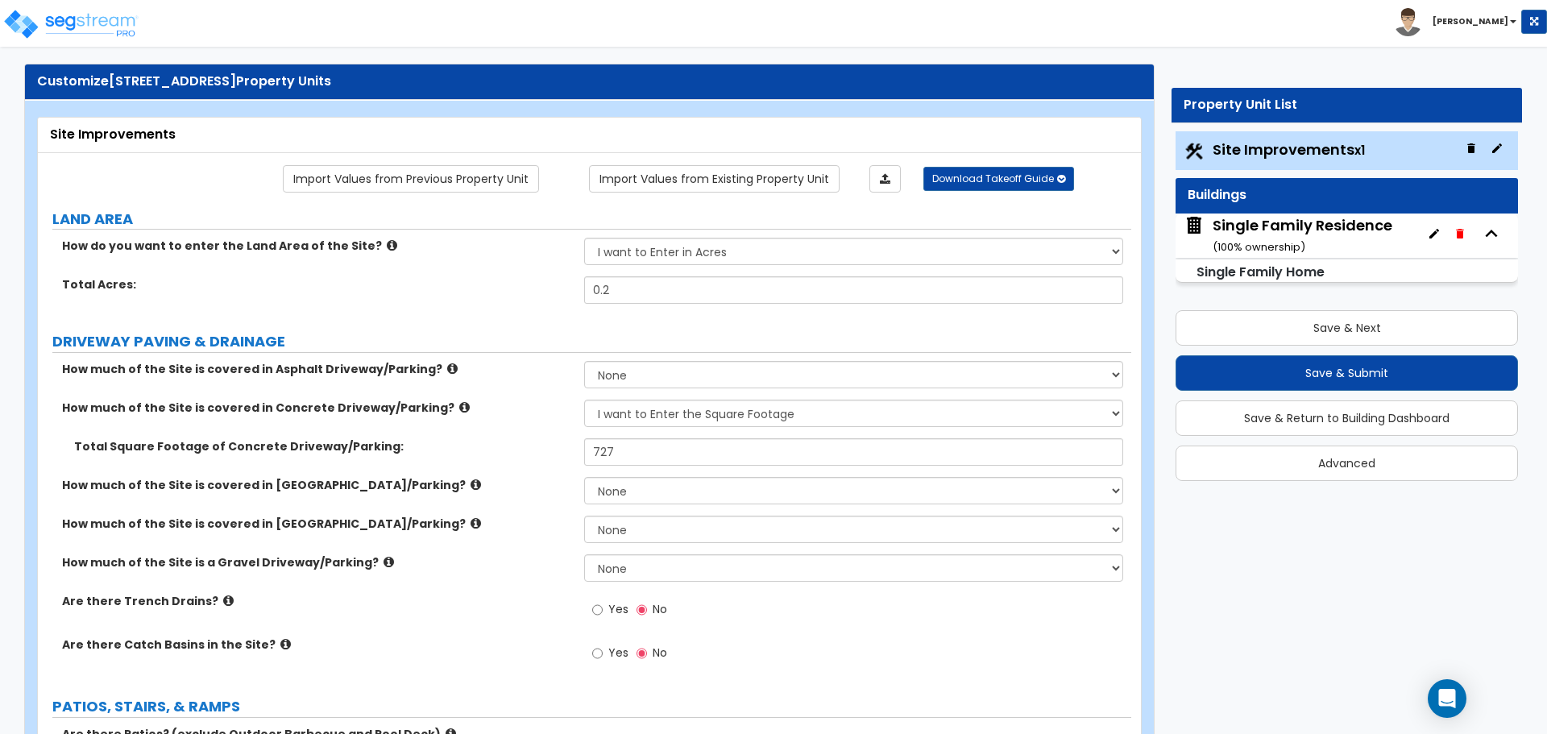
scroll to position [0, 0]
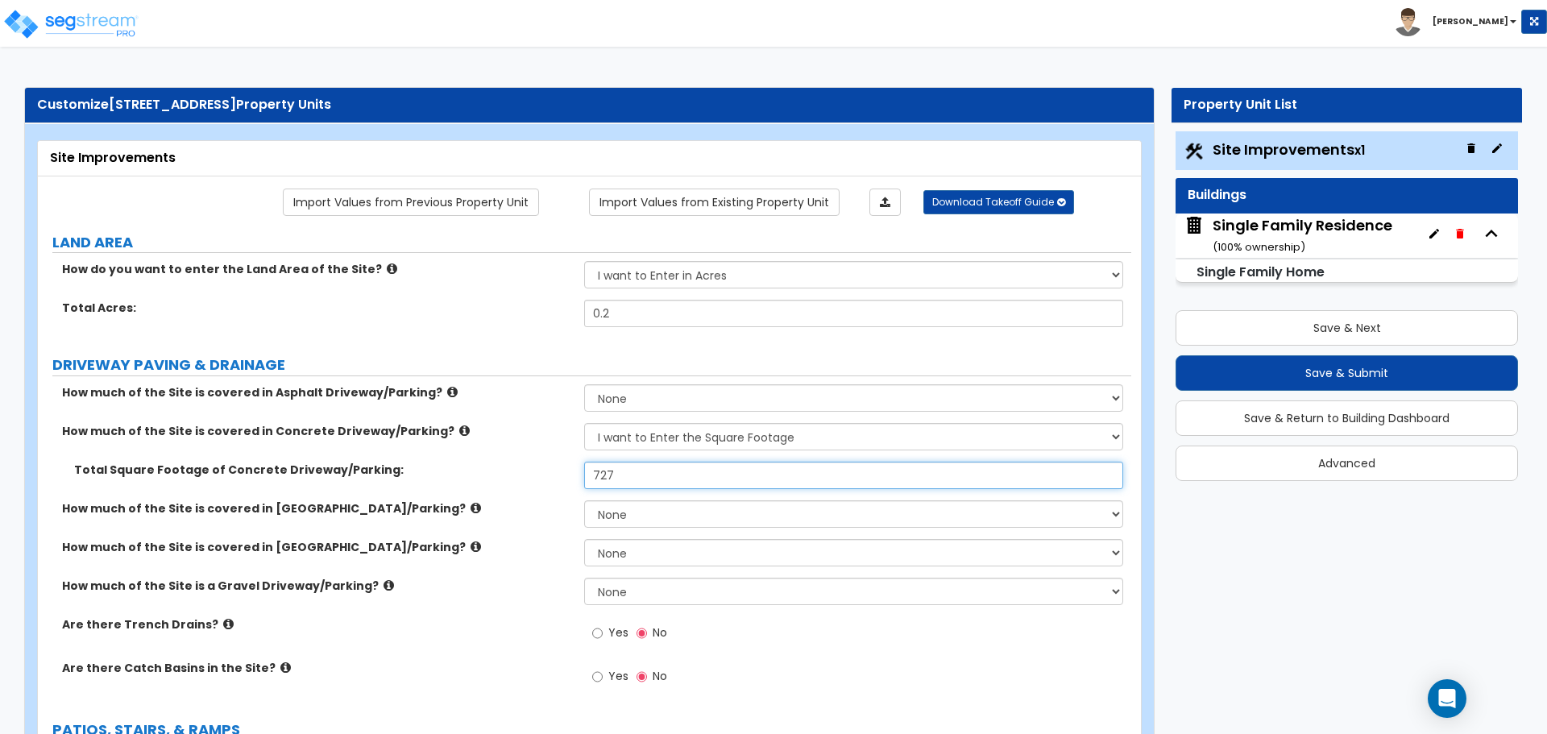
click at [650, 469] on input "727" at bounding box center [853, 475] width 538 height 27
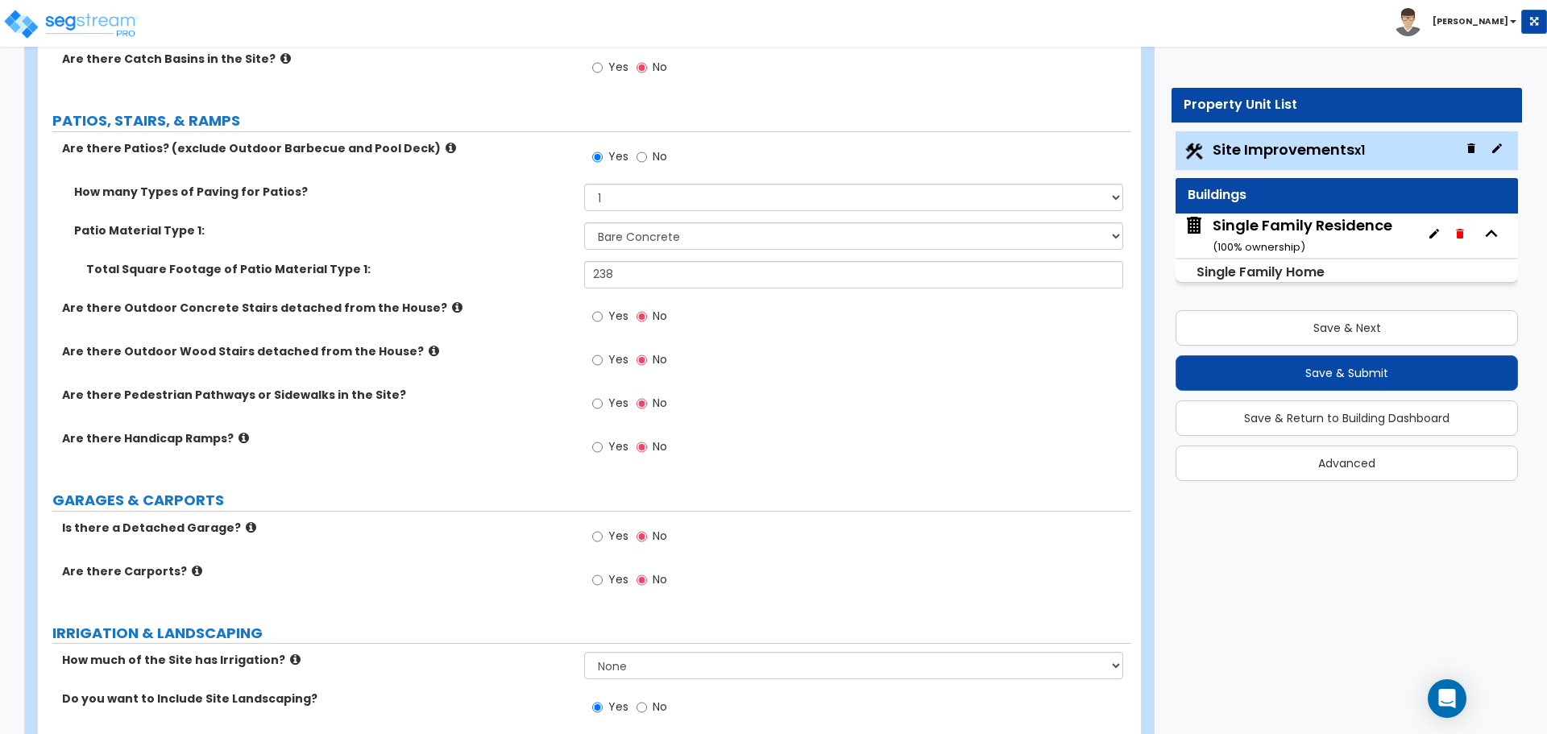
scroll to position [564, 0]
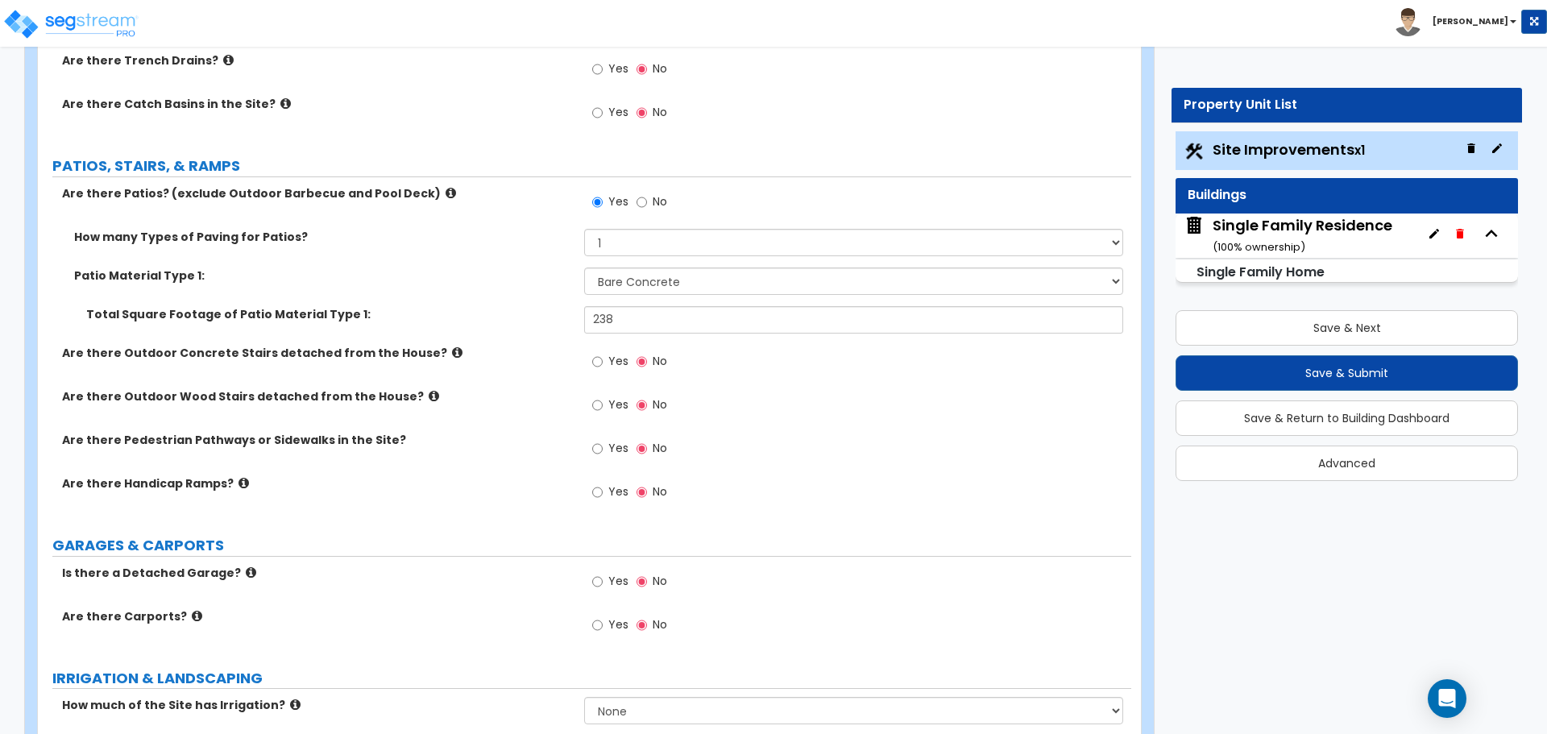
type input "662"
click at [599, 447] on input "Yes" at bounding box center [597, 449] width 10 height 18
radio input "true"
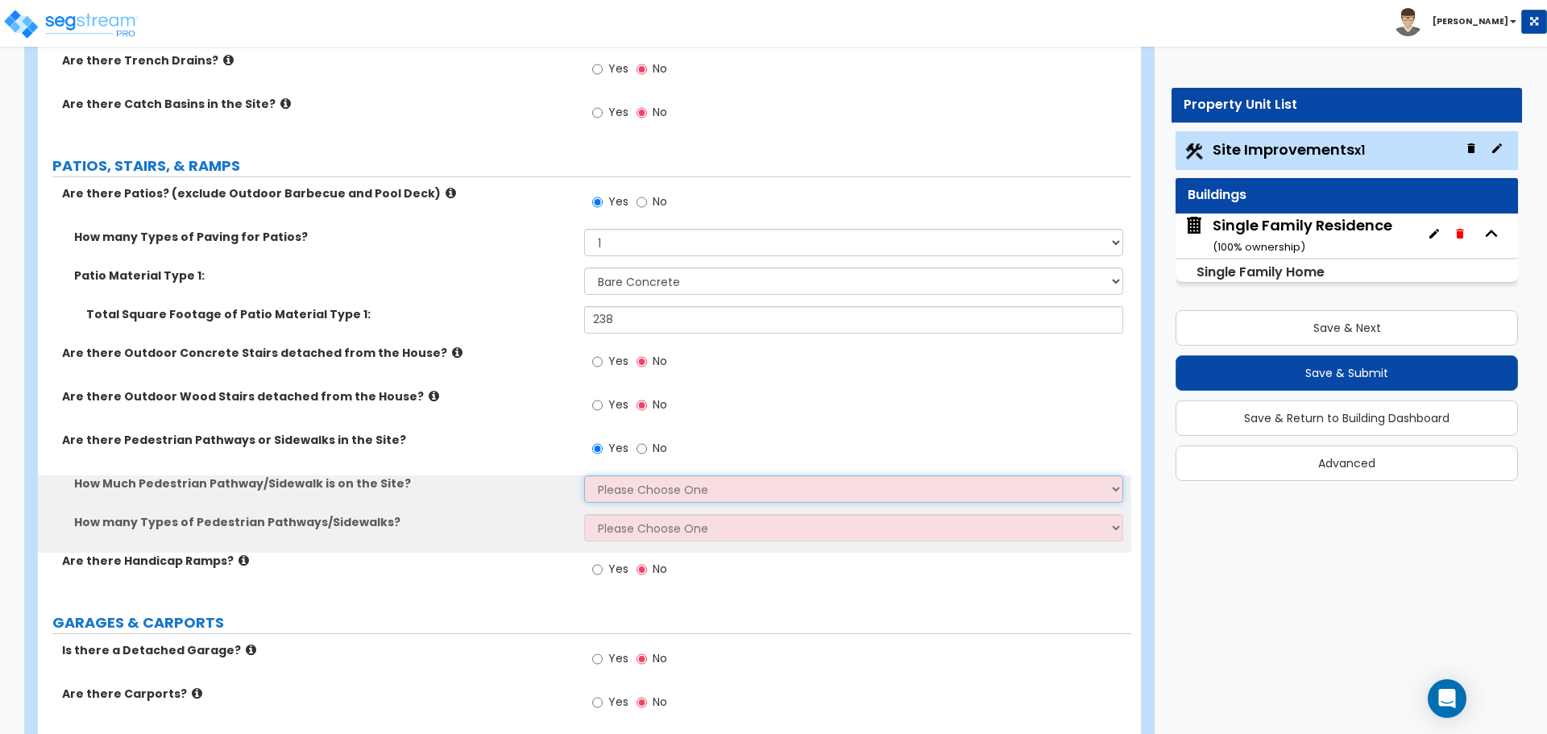
click at [624, 487] on select "Please Choose One I Don't Know, Please Estimate For Me Enter Linear Footage" at bounding box center [853, 489] width 538 height 27
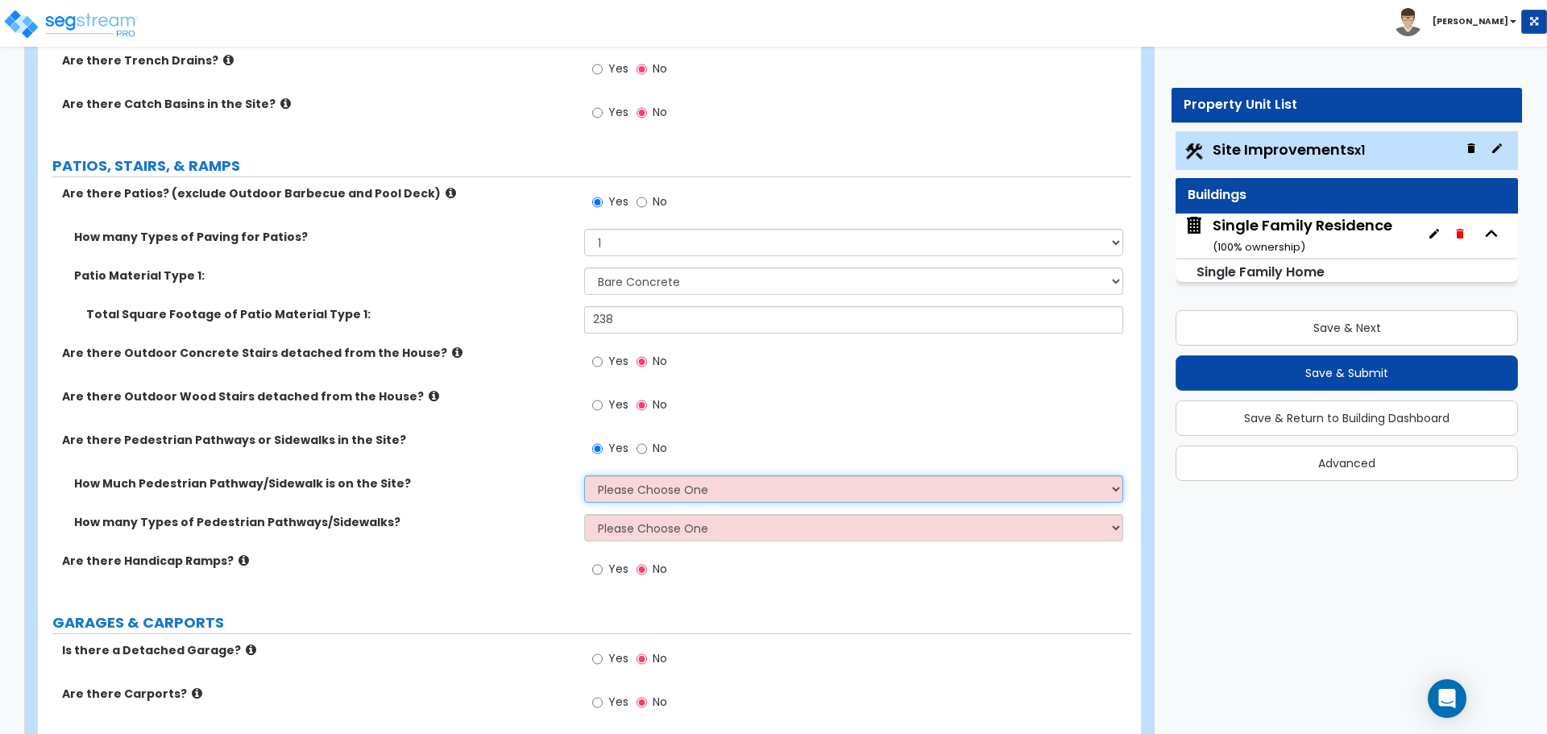
select select "2"
click at [584, 476] on select "Please Choose One I Don't Know, Please Estimate For Me Enter Linear Footage" at bounding box center [853, 489] width 538 height 27
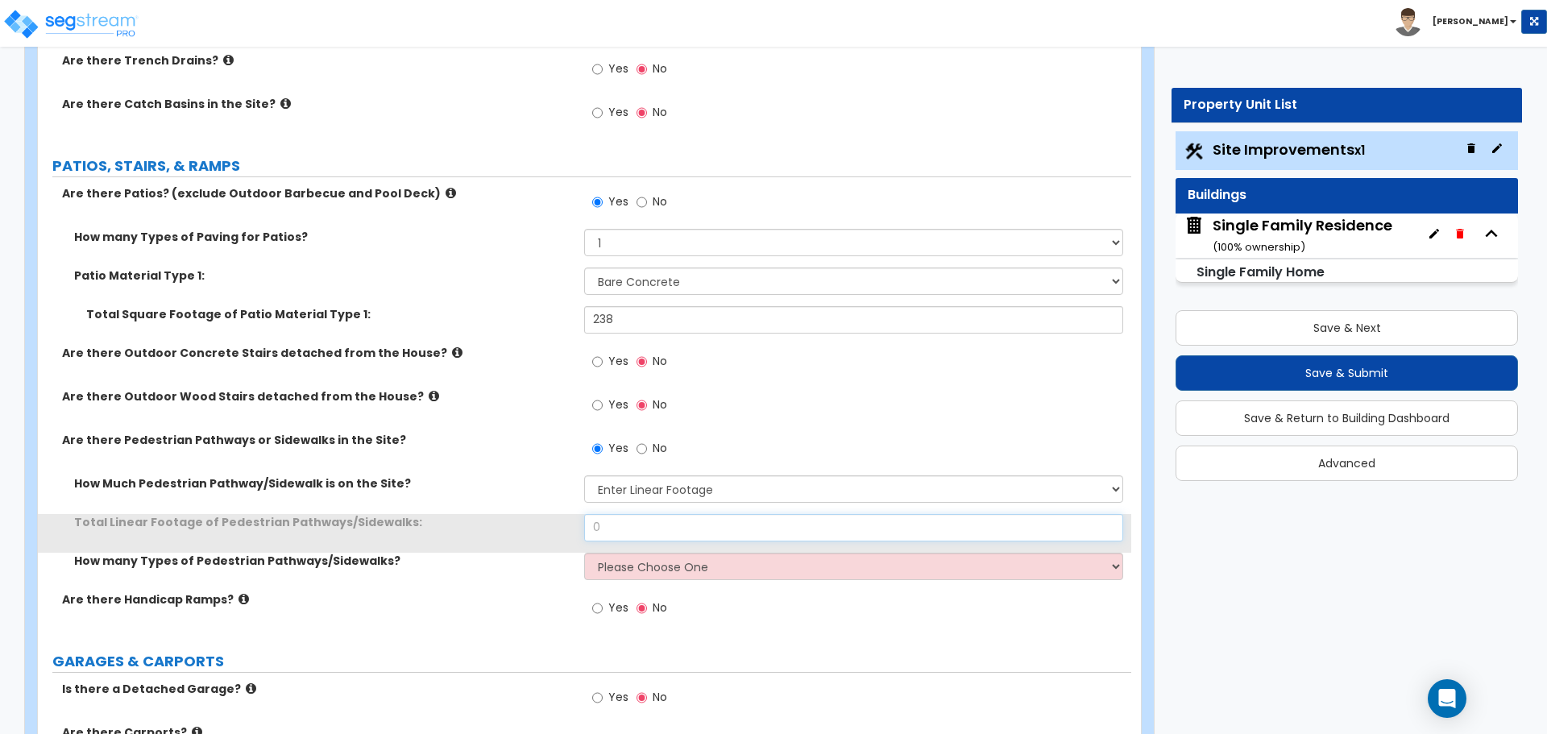
click at [634, 531] on input "0" at bounding box center [853, 527] width 538 height 27
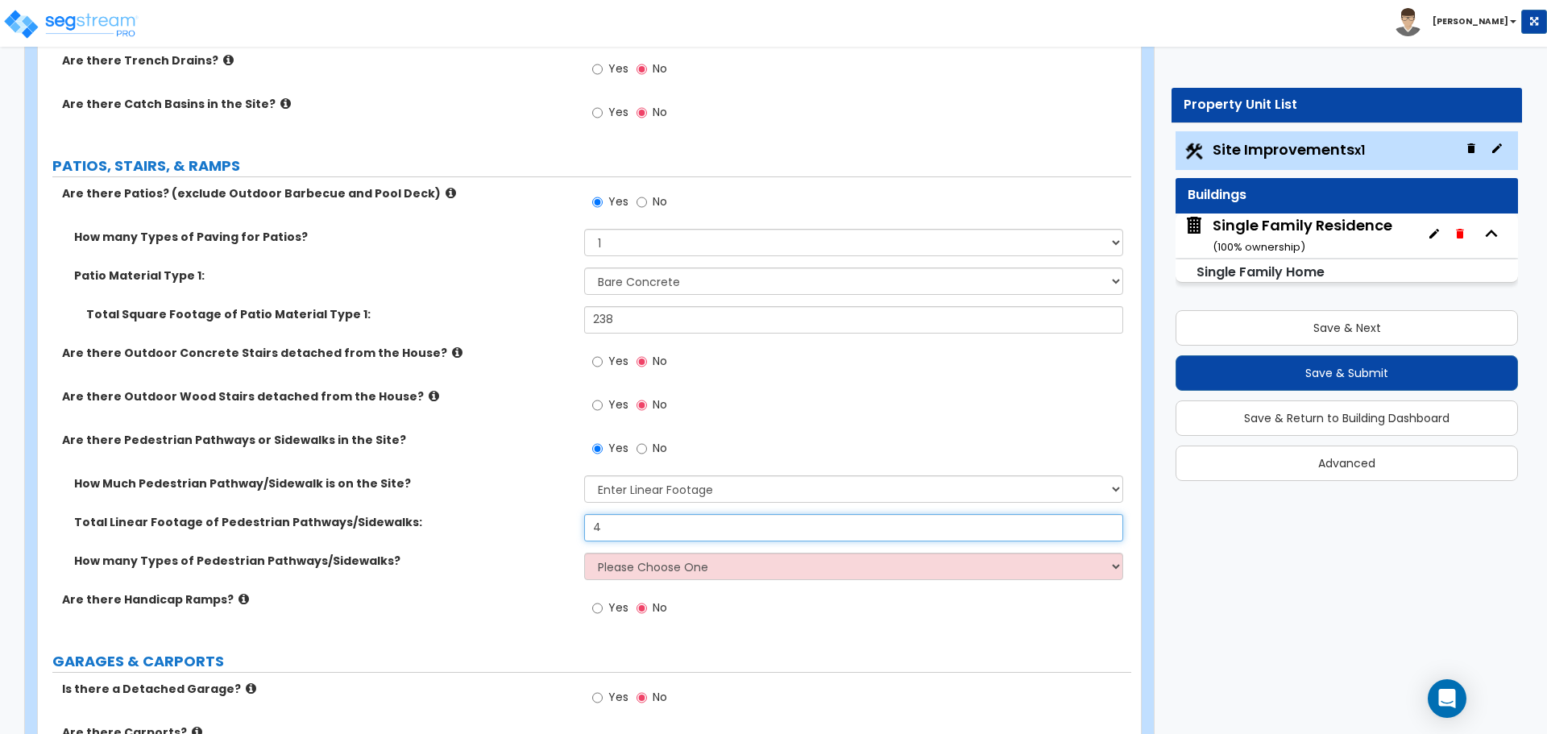
type input "4"
click at [637, 564] on select "Please Choose One 1 2 3" at bounding box center [853, 566] width 538 height 27
select select "1"
click at [584, 553] on select "Please Choose One 1 2 3" at bounding box center [853, 566] width 538 height 27
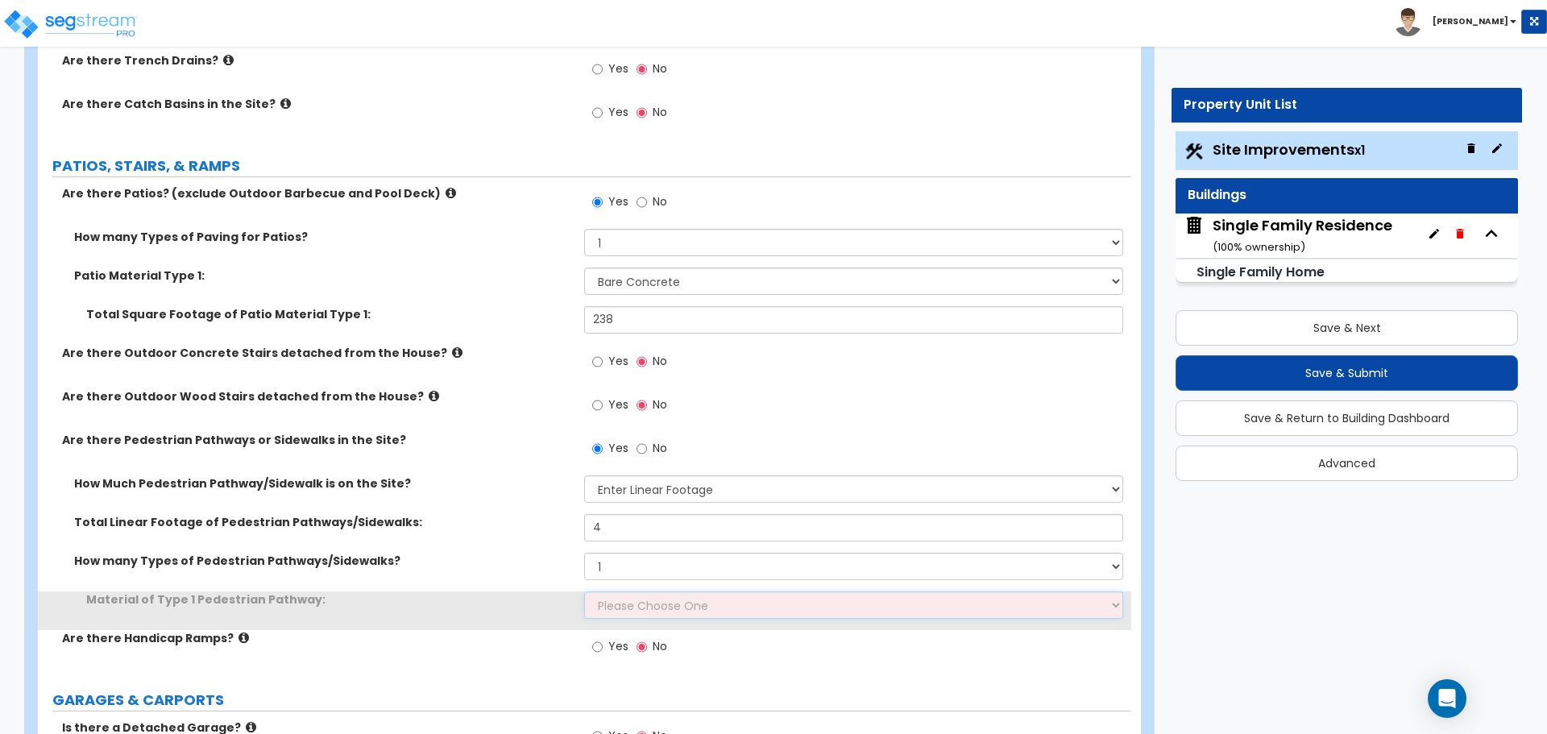
click at [648, 602] on select "Please Choose One Bare Concrete Stamped Concrete Brick Pavers Stone Pavers Wood…" at bounding box center [853, 605] width 538 height 27
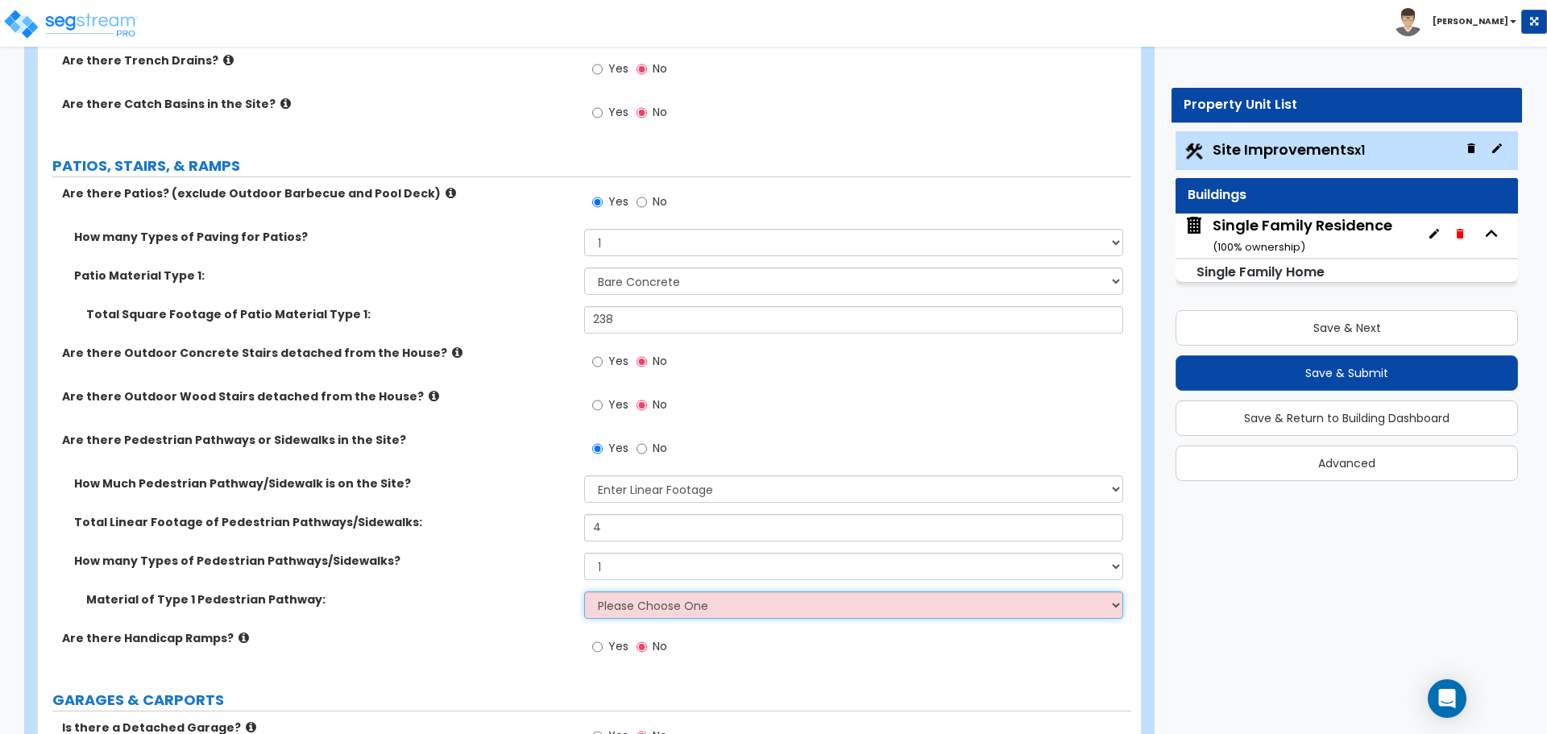
select select "1"
click at [584, 592] on select "Please Choose One Bare Concrete Stamped Concrete Brick Pavers Stone Pavers Wood…" at bounding box center [853, 605] width 538 height 27
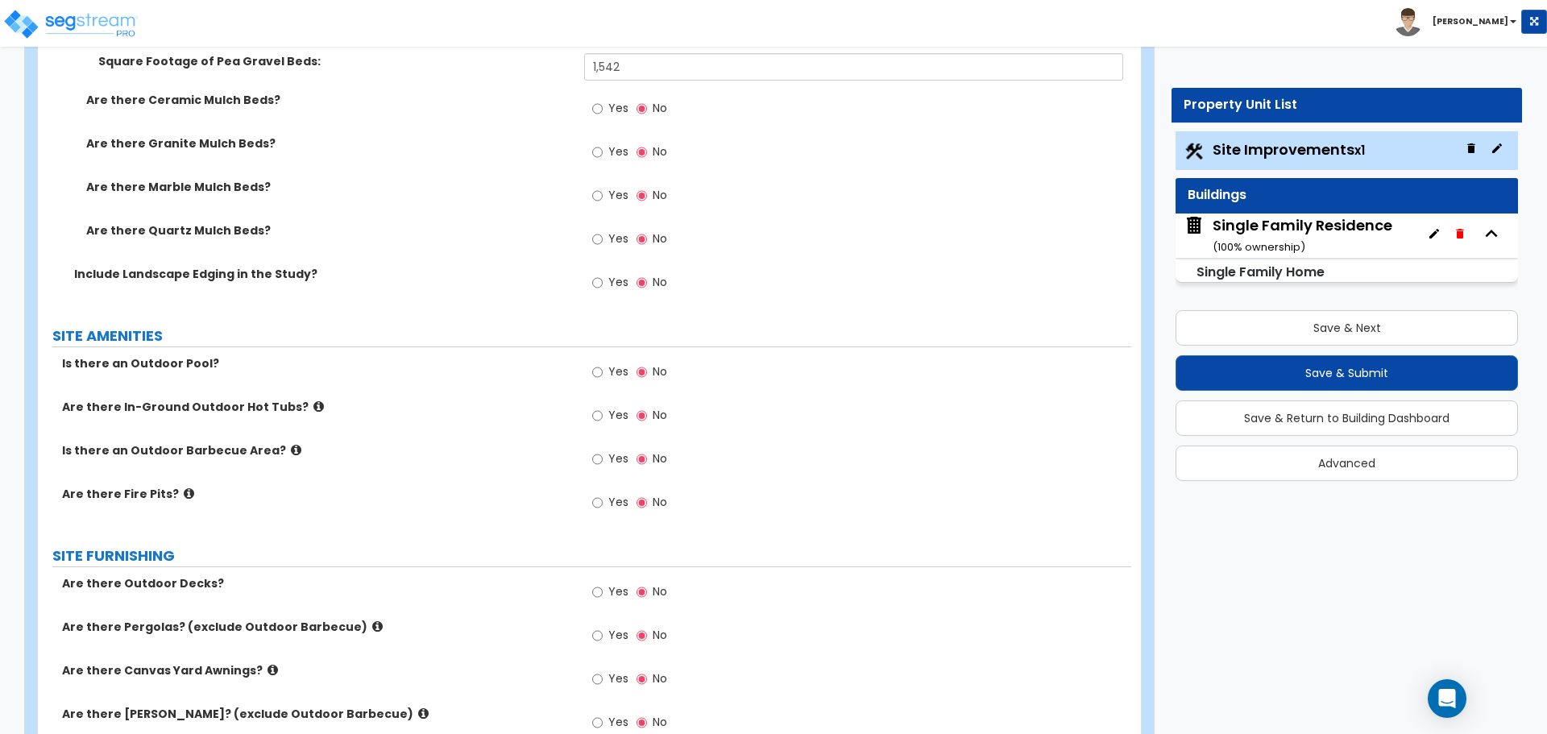
scroll to position [1773, 0]
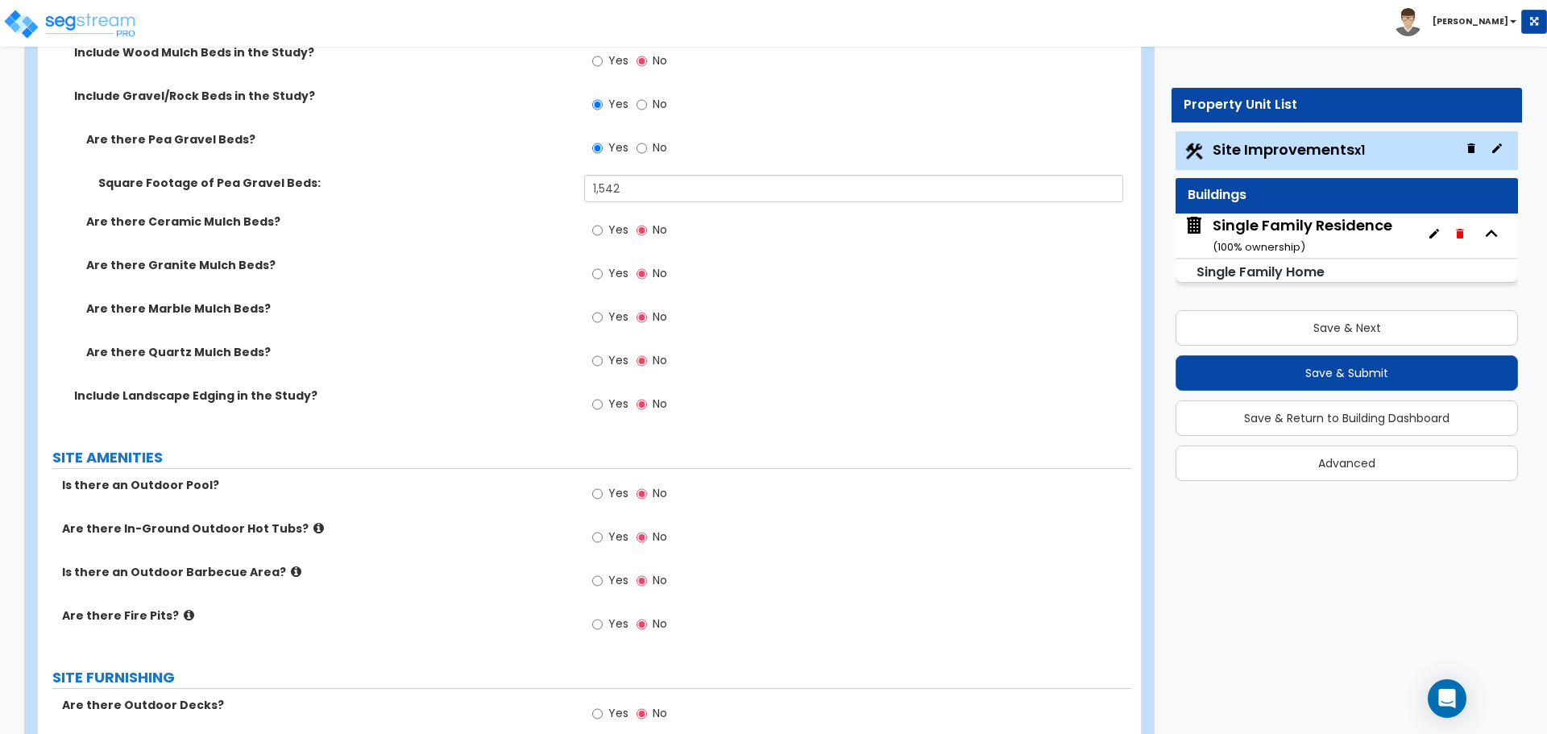
click at [609, 413] on label "Yes" at bounding box center [610, 406] width 36 height 27
click at [603, 413] on input "Yes" at bounding box center [597, 405] width 10 height 18
radio input "true"
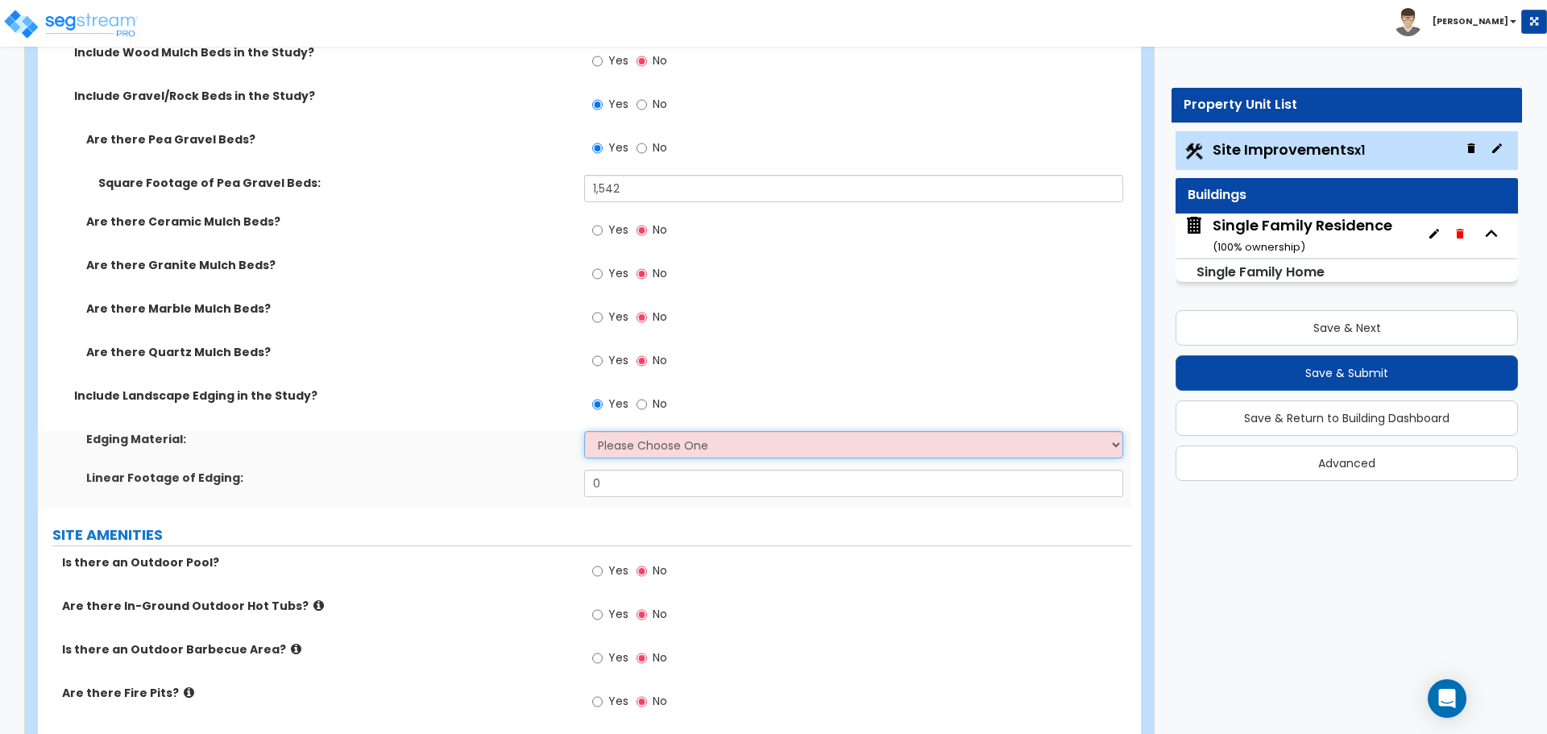
click at [622, 443] on select "Please Choose One Metal Brick Railroad Ties Concrete" at bounding box center [853, 444] width 538 height 27
select select "4"
click at [584, 431] on select "Please Choose One Metal Brick Railroad Ties Concrete" at bounding box center [853, 444] width 538 height 27
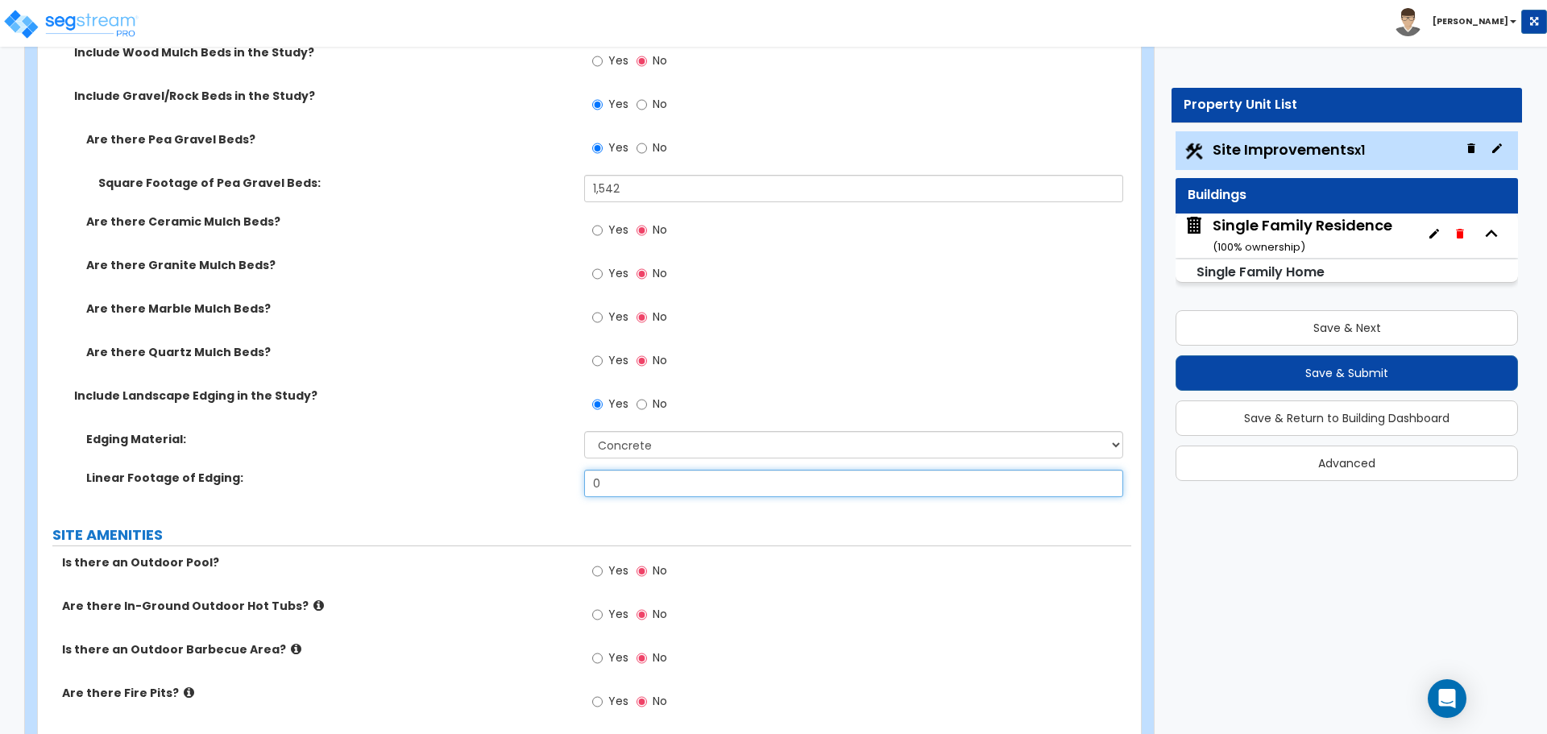
click at [671, 488] on input "0" at bounding box center [853, 483] width 538 height 27
click at [645, 480] on input "23" at bounding box center [853, 483] width 538 height 27
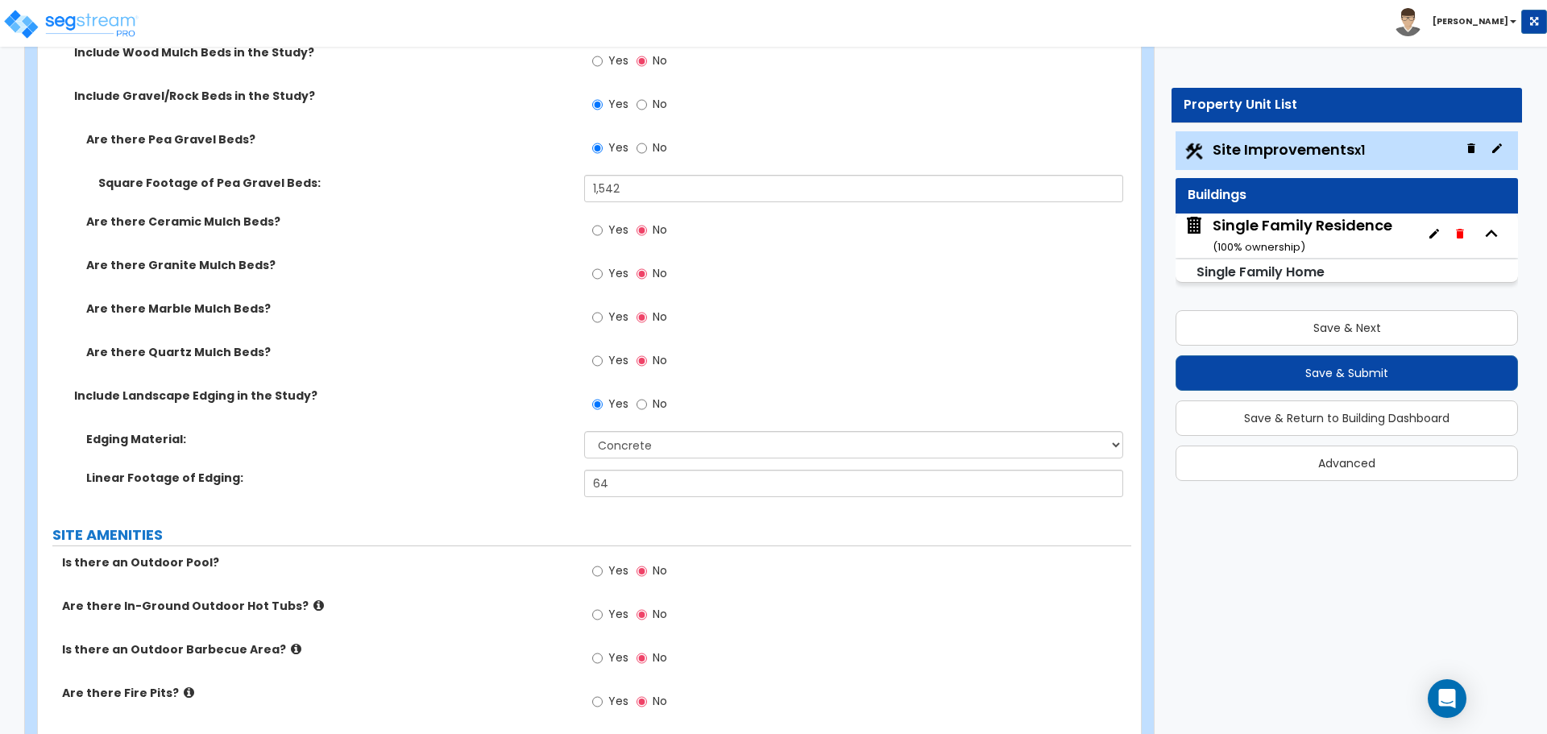
click at [560, 467] on div "Edging Material: Please Choose One Metal Brick Railroad Ties Concrete" at bounding box center [585, 450] width 1094 height 39
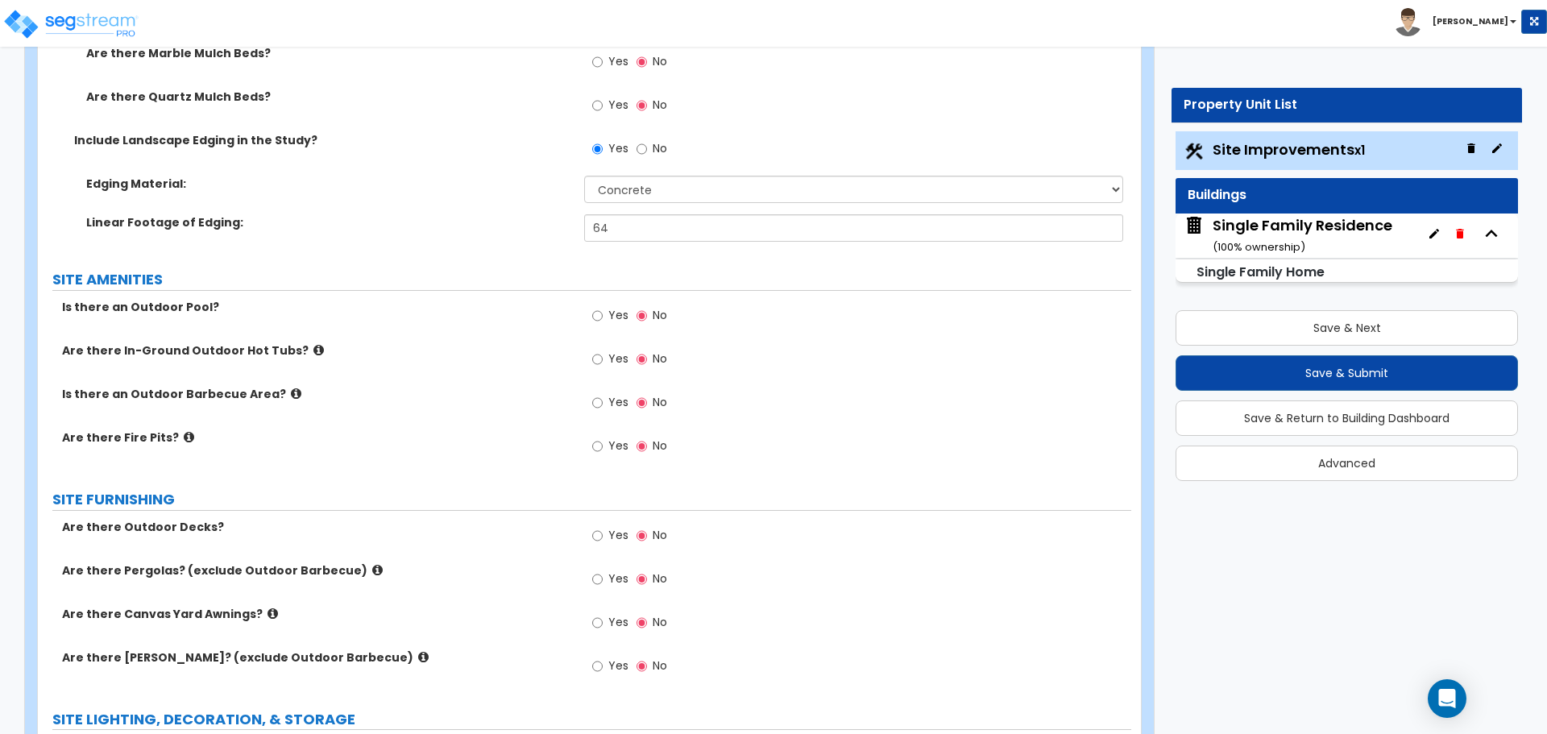
scroll to position [2015, 0]
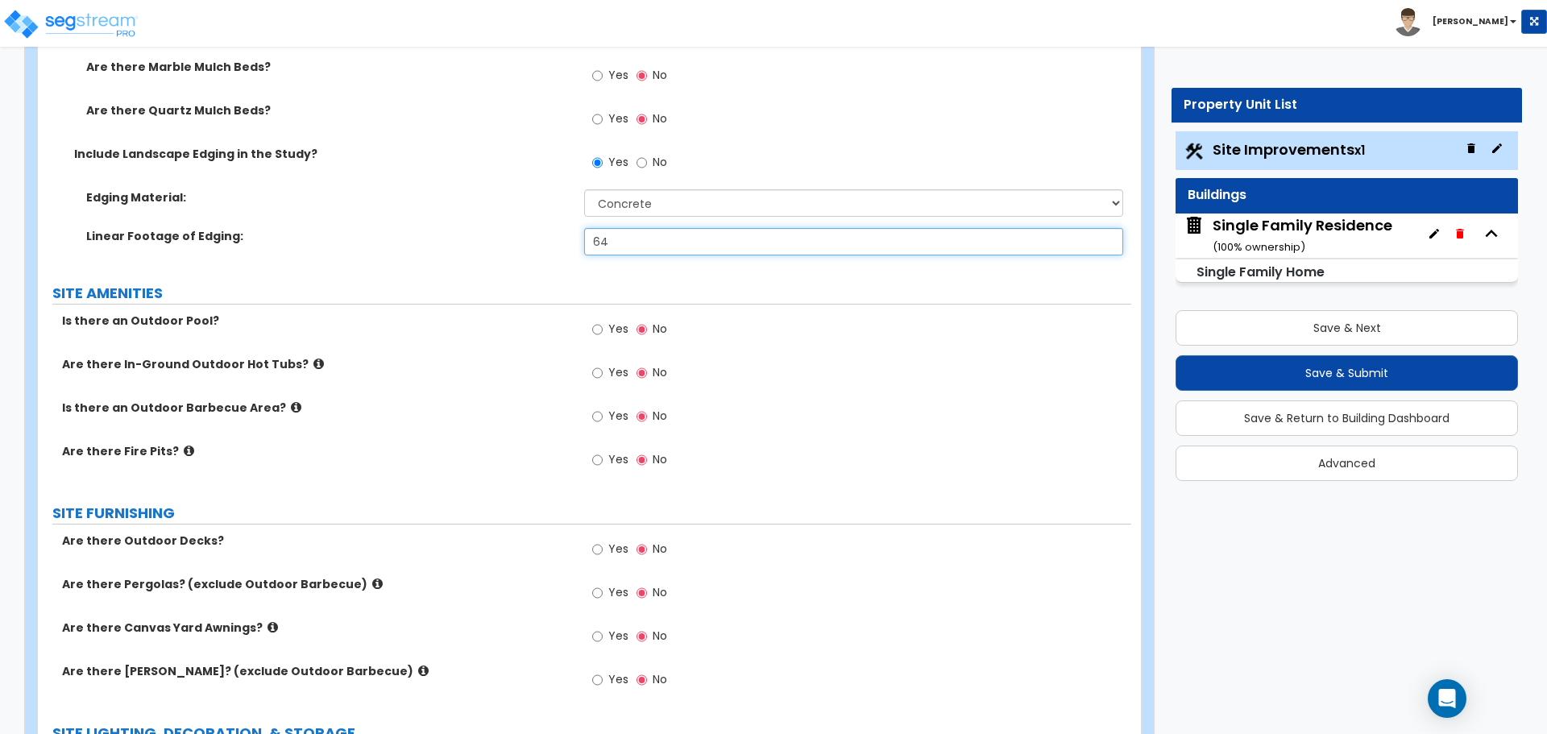
click at [619, 235] on input "64" at bounding box center [853, 241] width 538 height 27
type input "54"
click at [537, 241] on label "Linear Footage of Edging:" at bounding box center [329, 236] width 486 height 16
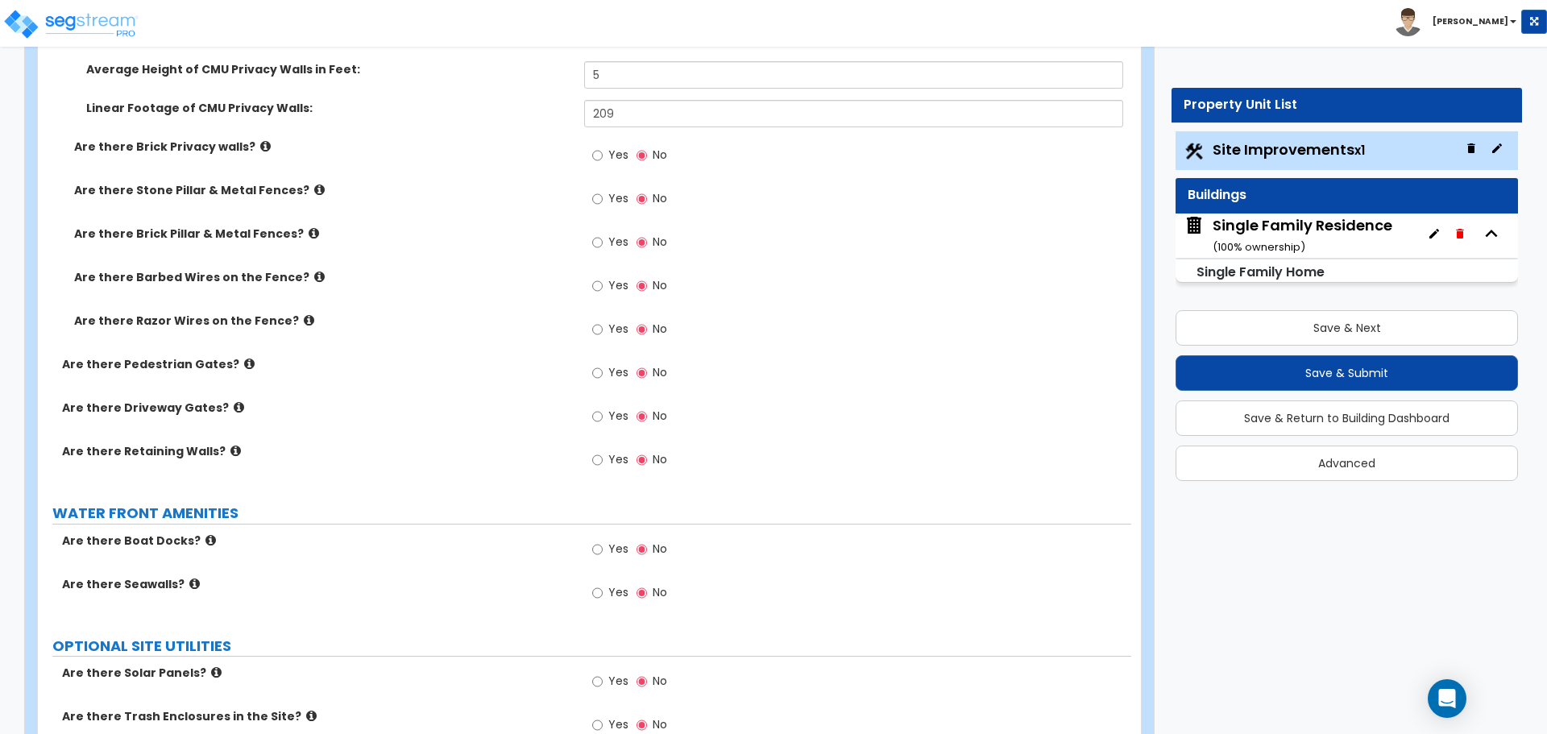
scroll to position [3453, 0]
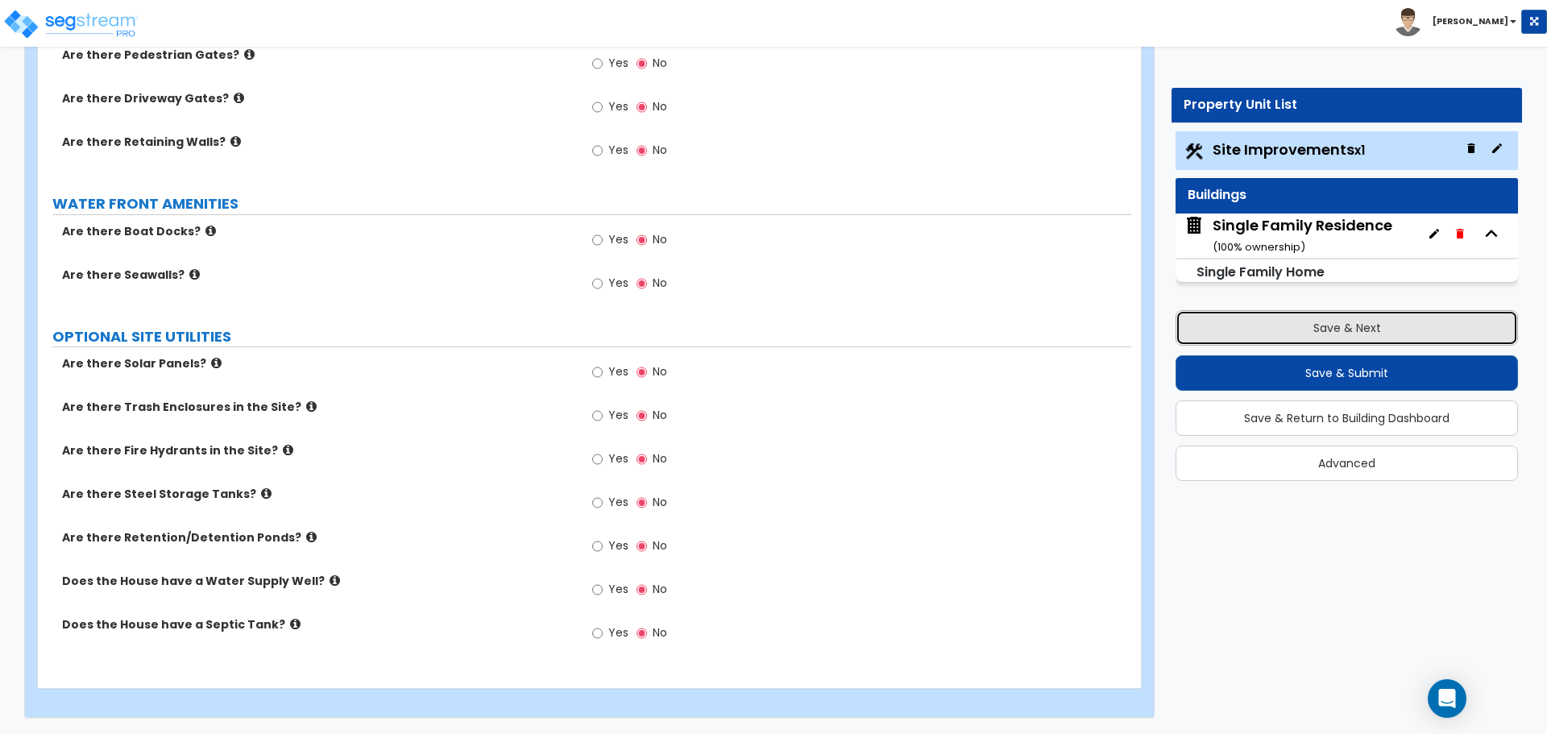
click at [1344, 327] on button "Save & Next" at bounding box center [1347, 327] width 343 height 35
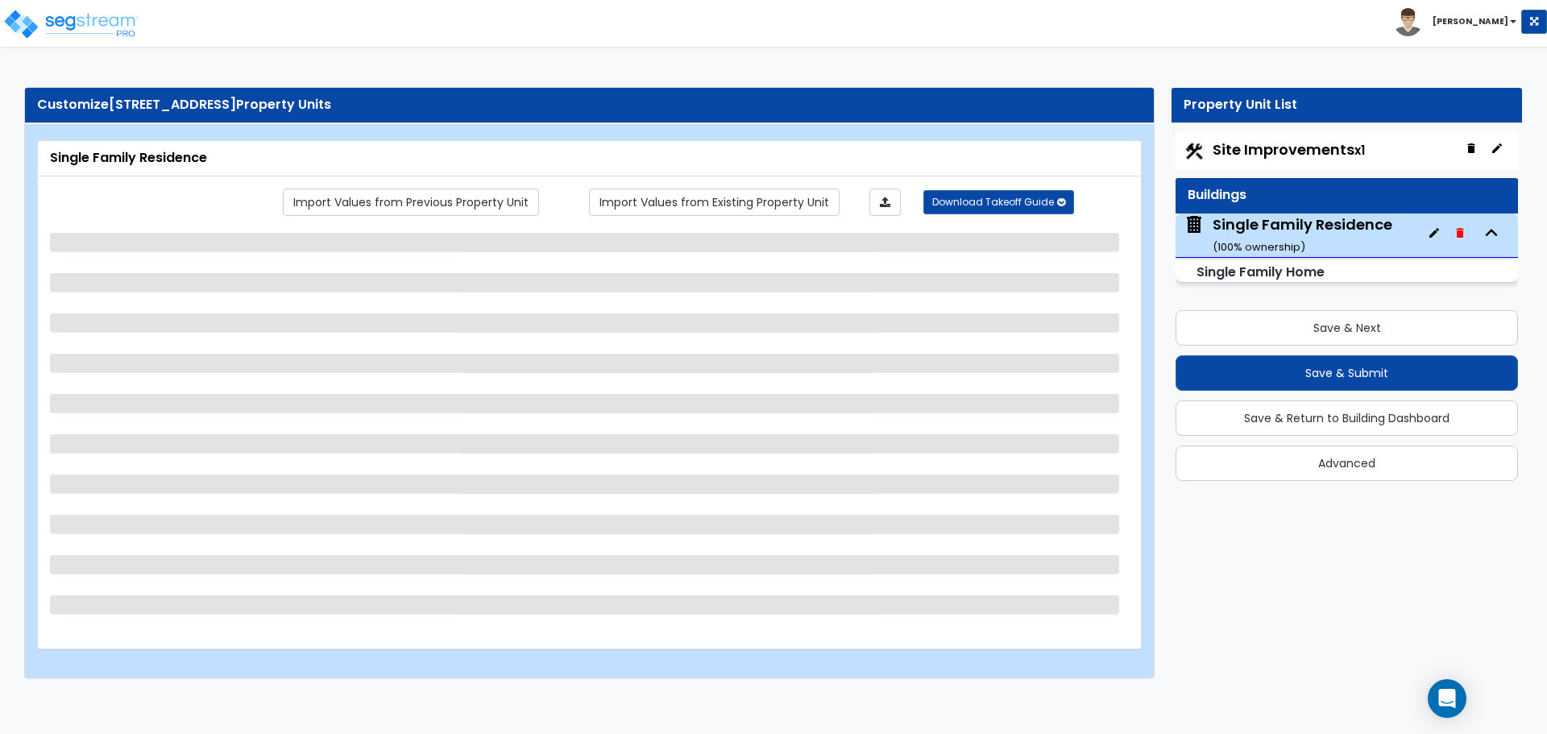
select select "1"
select select "7"
select select "3"
select select "2"
select select "3"
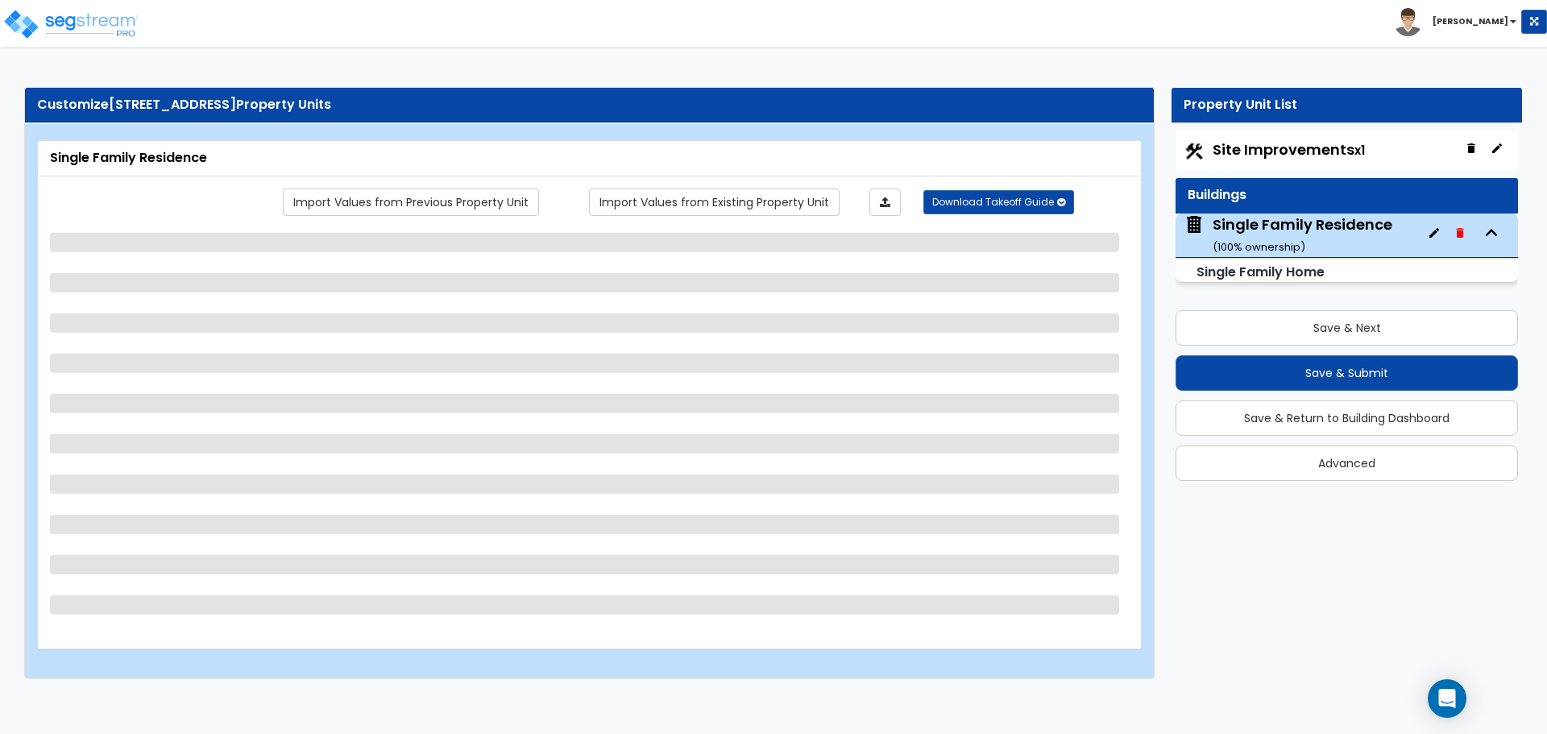
select select "2"
select select "4"
select select "7"
select select "1"
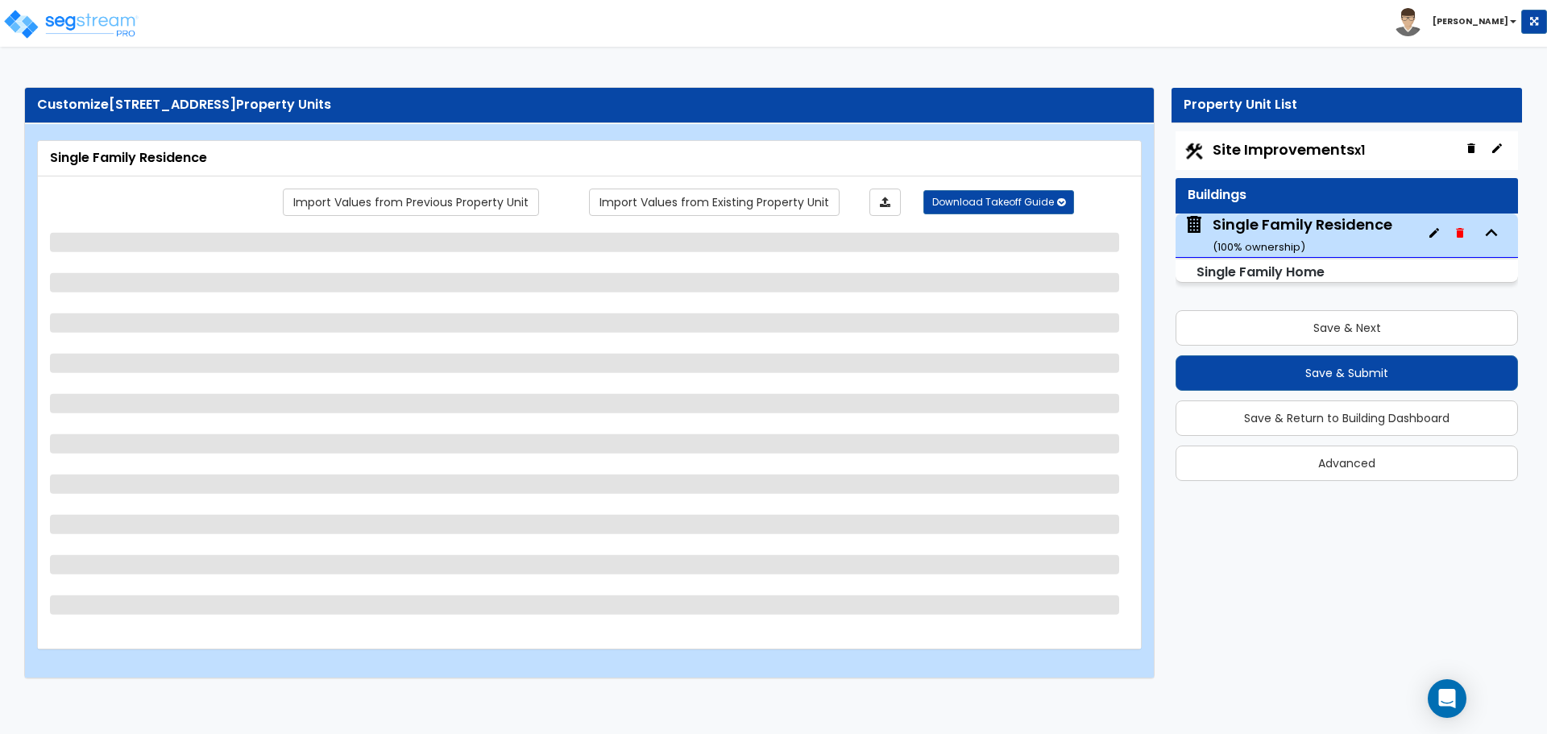
select select "2"
select select "1"
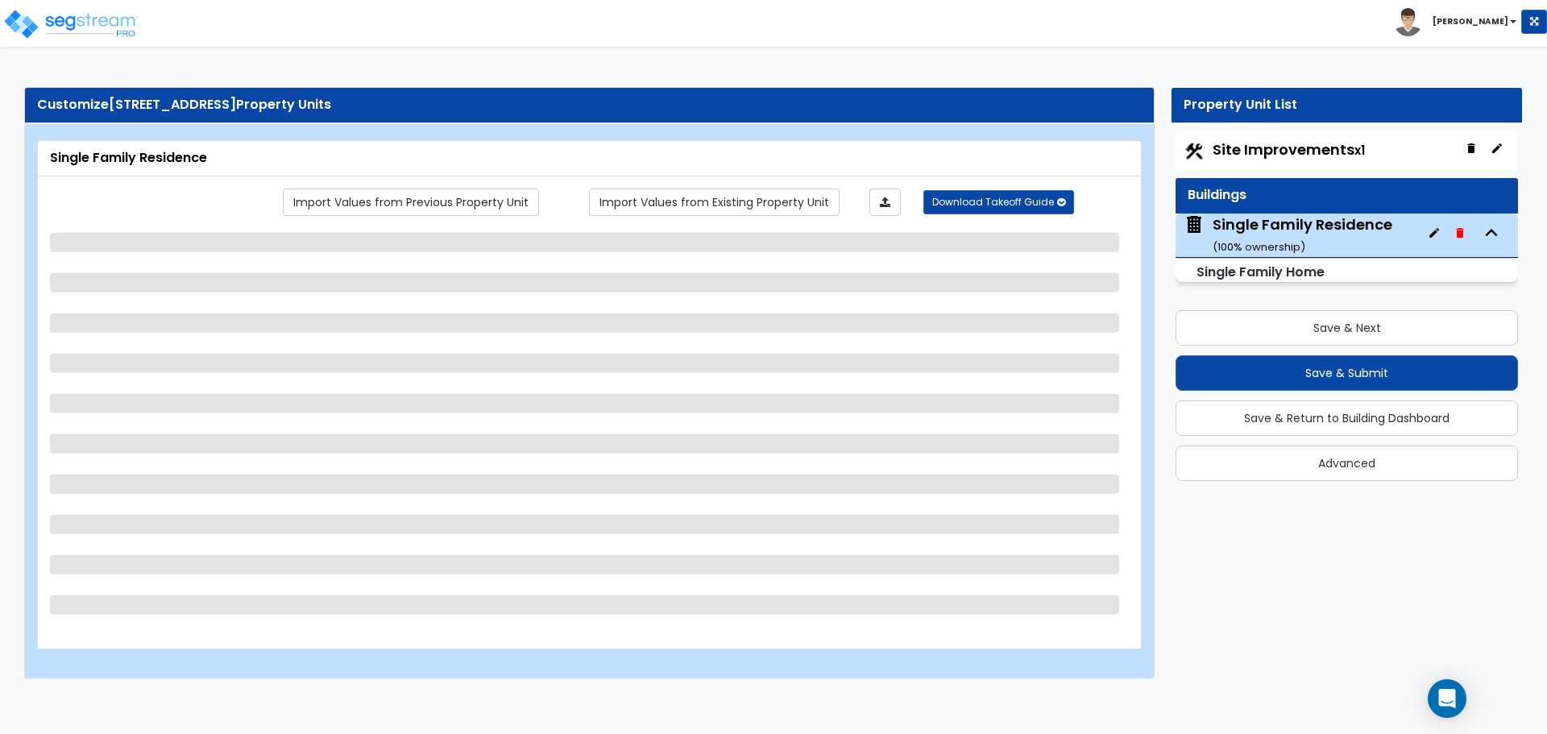
select select "5"
select select "7"
select select "1"
select select "5"
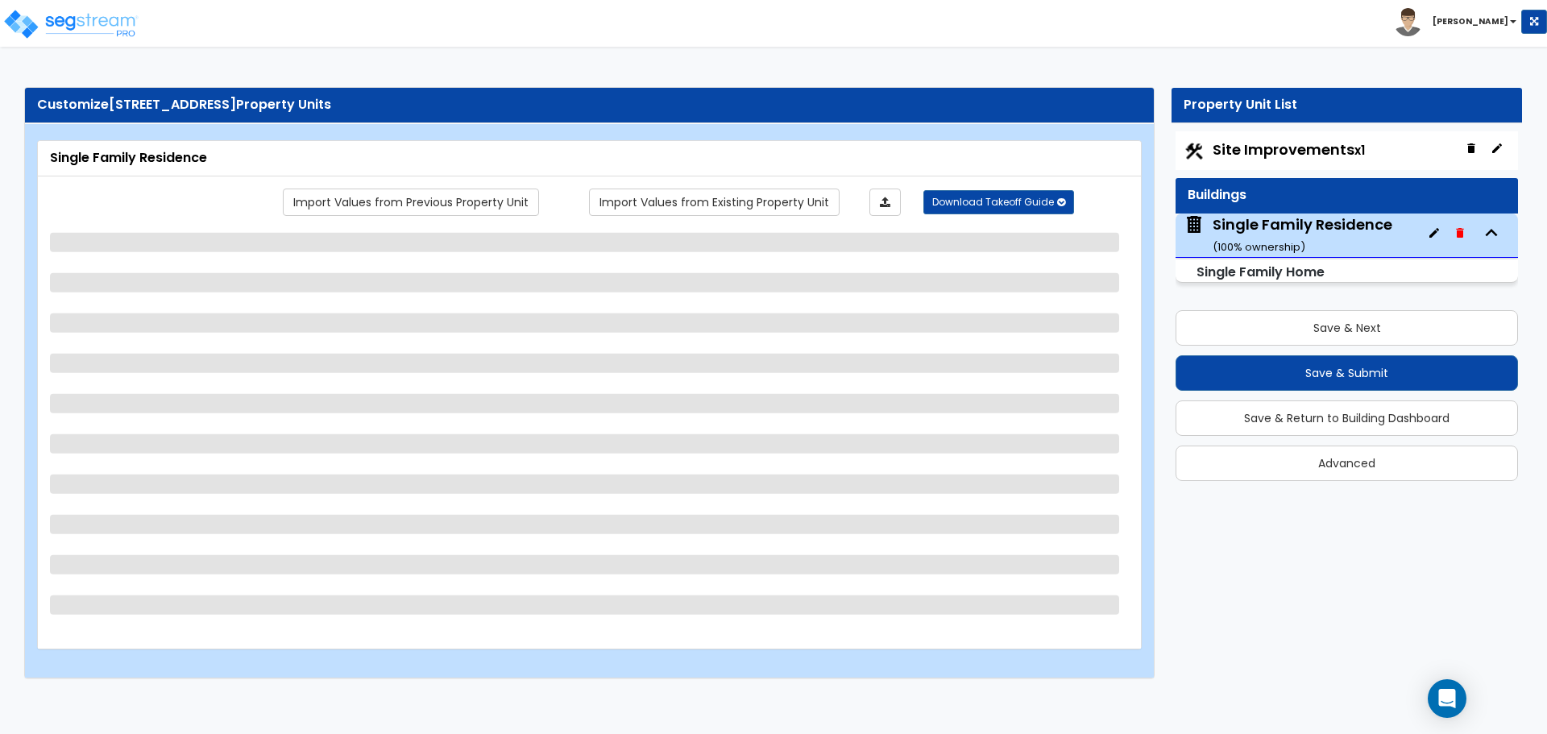
select select "2"
select select "3"
select select "4"
select select "5"
select select "2"
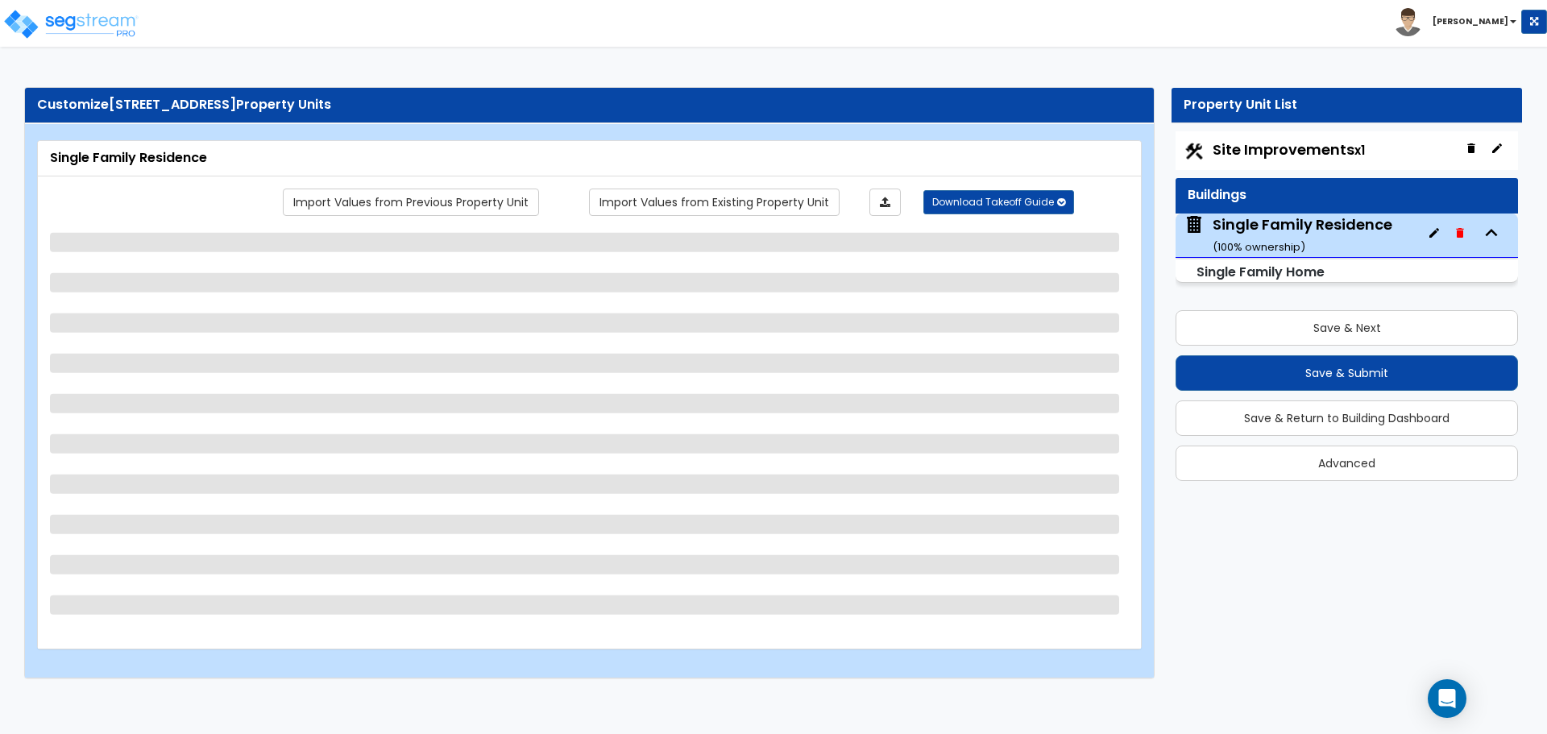
select select "1"
select select "3"
select select "4"
select select "1"
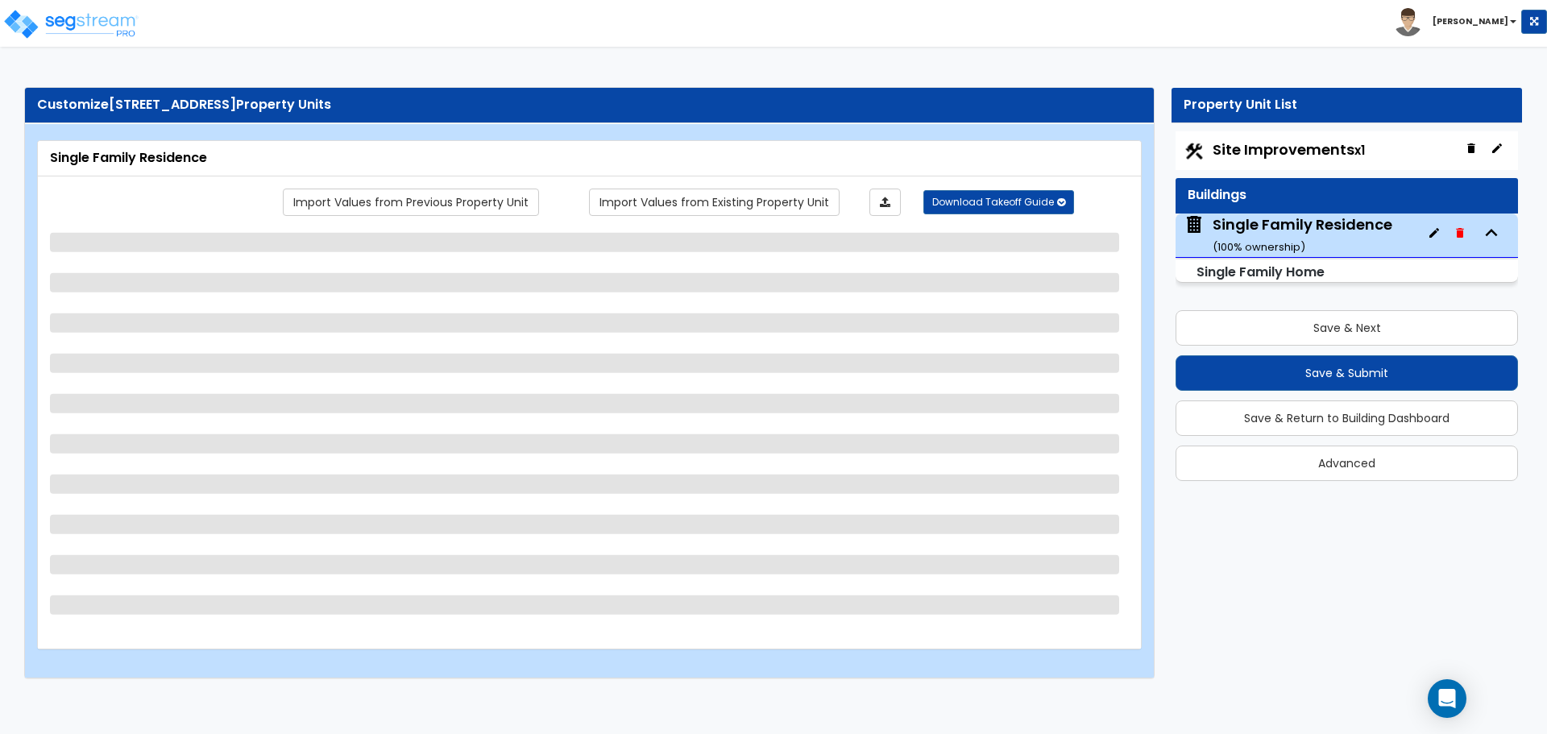
select select "2"
select select "3"
select select "2"
select select "4"
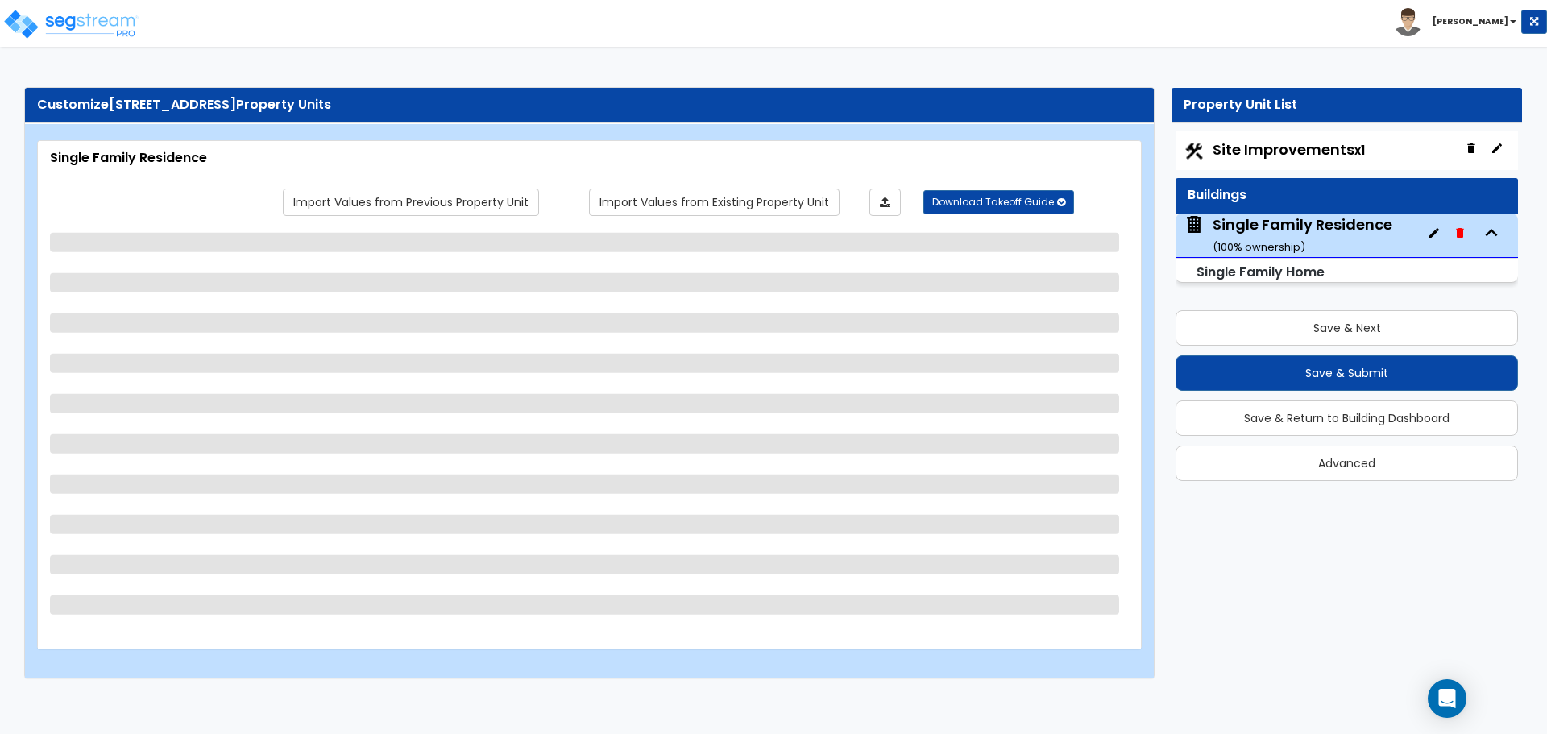
select select "1"
select select "2"
select select "1"
select select "2"
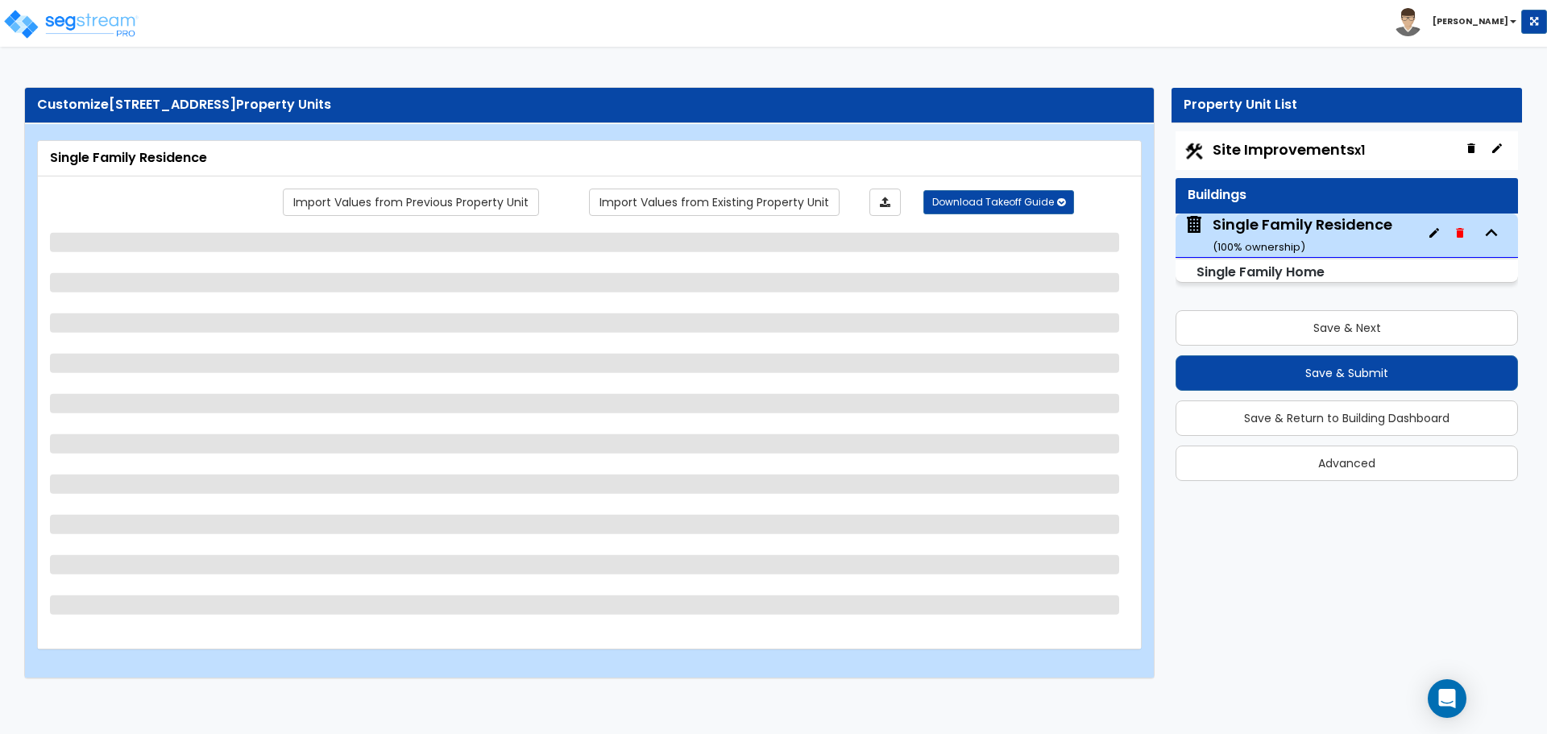
select select "2"
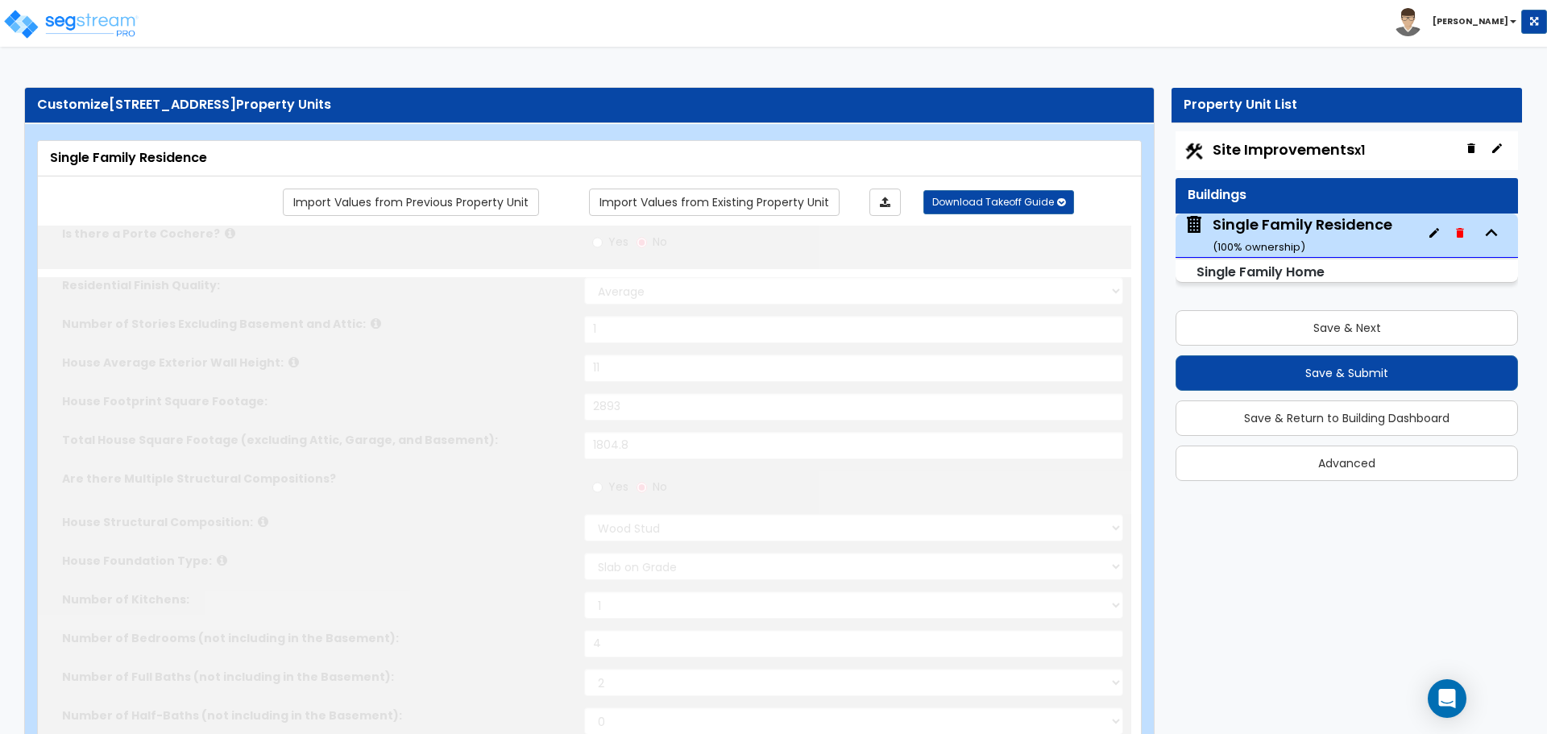
type input "1"
type input "2"
select select "2"
type input "1"
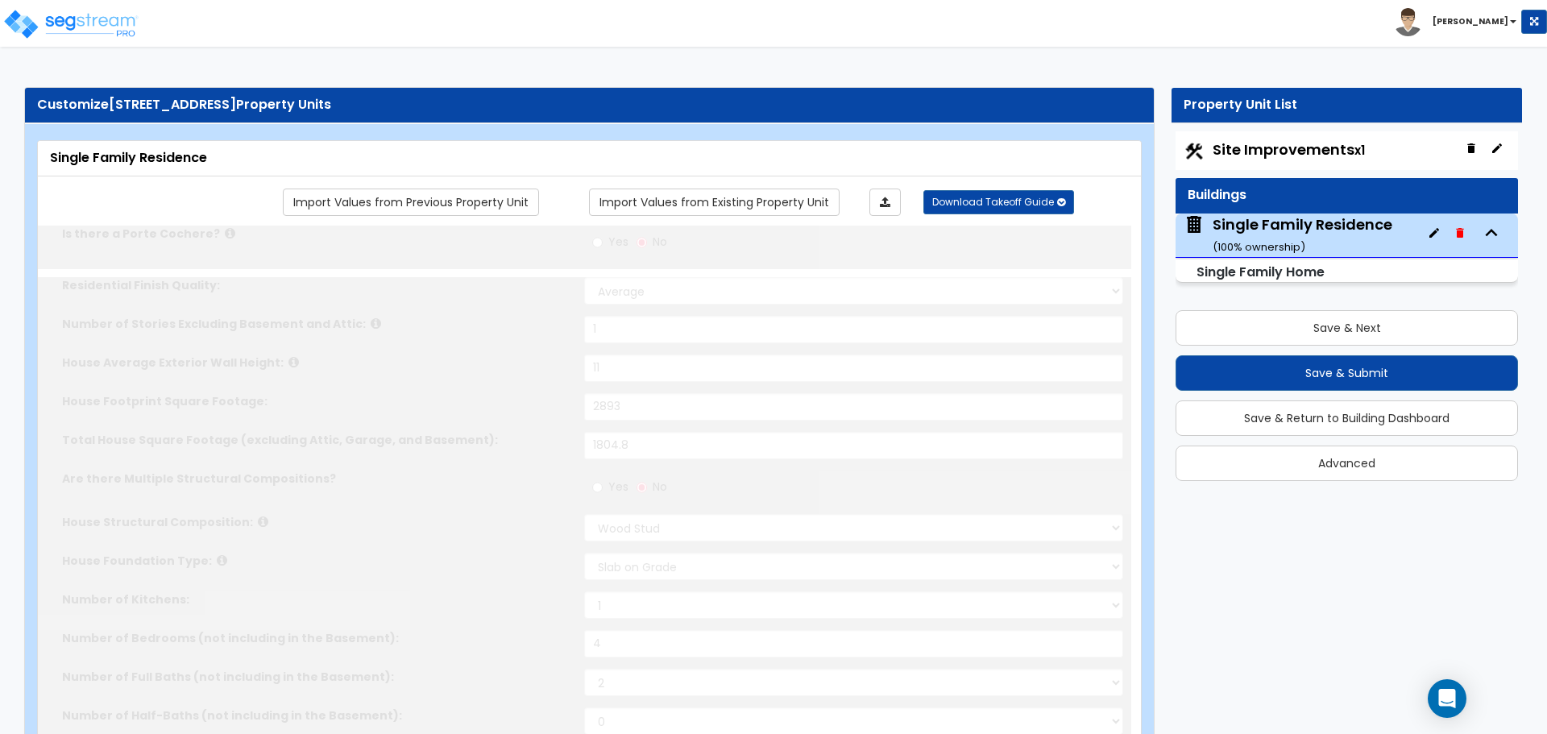
select select "1"
type input "1"
select select "2"
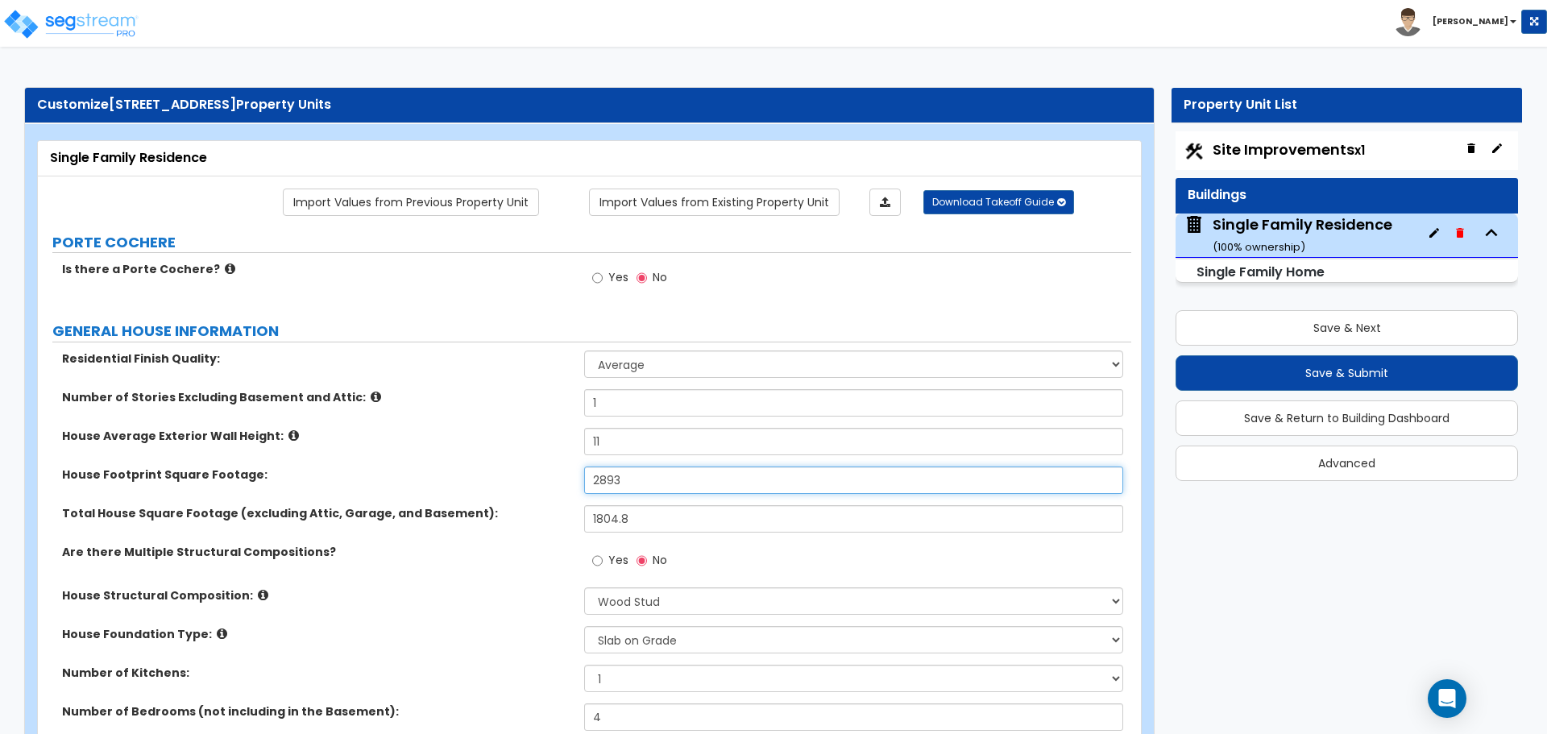
click at [645, 478] on input "2893" at bounding box center [853, 480] width 538 height 27
type input "2,272.3"
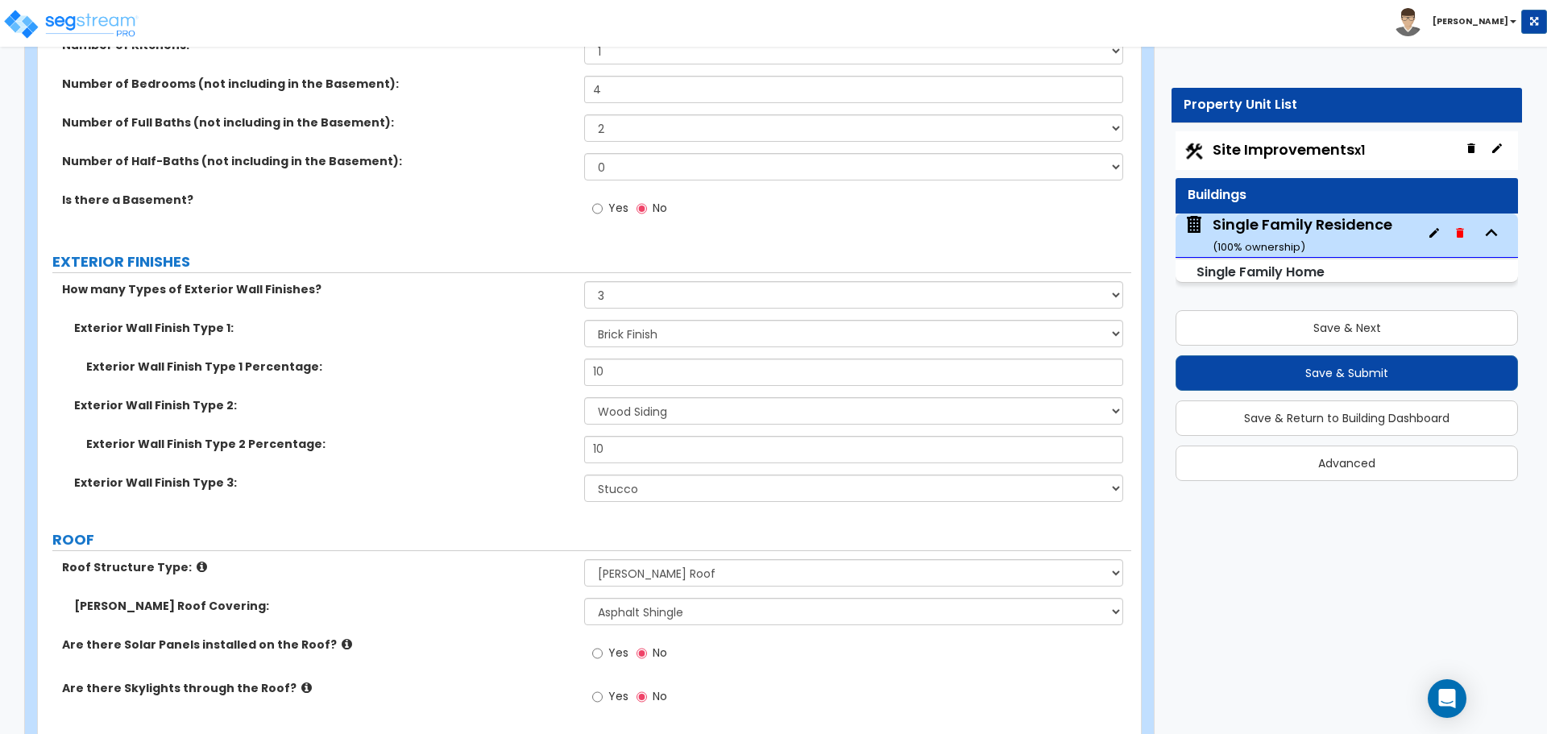
scroll to position [645, 0]
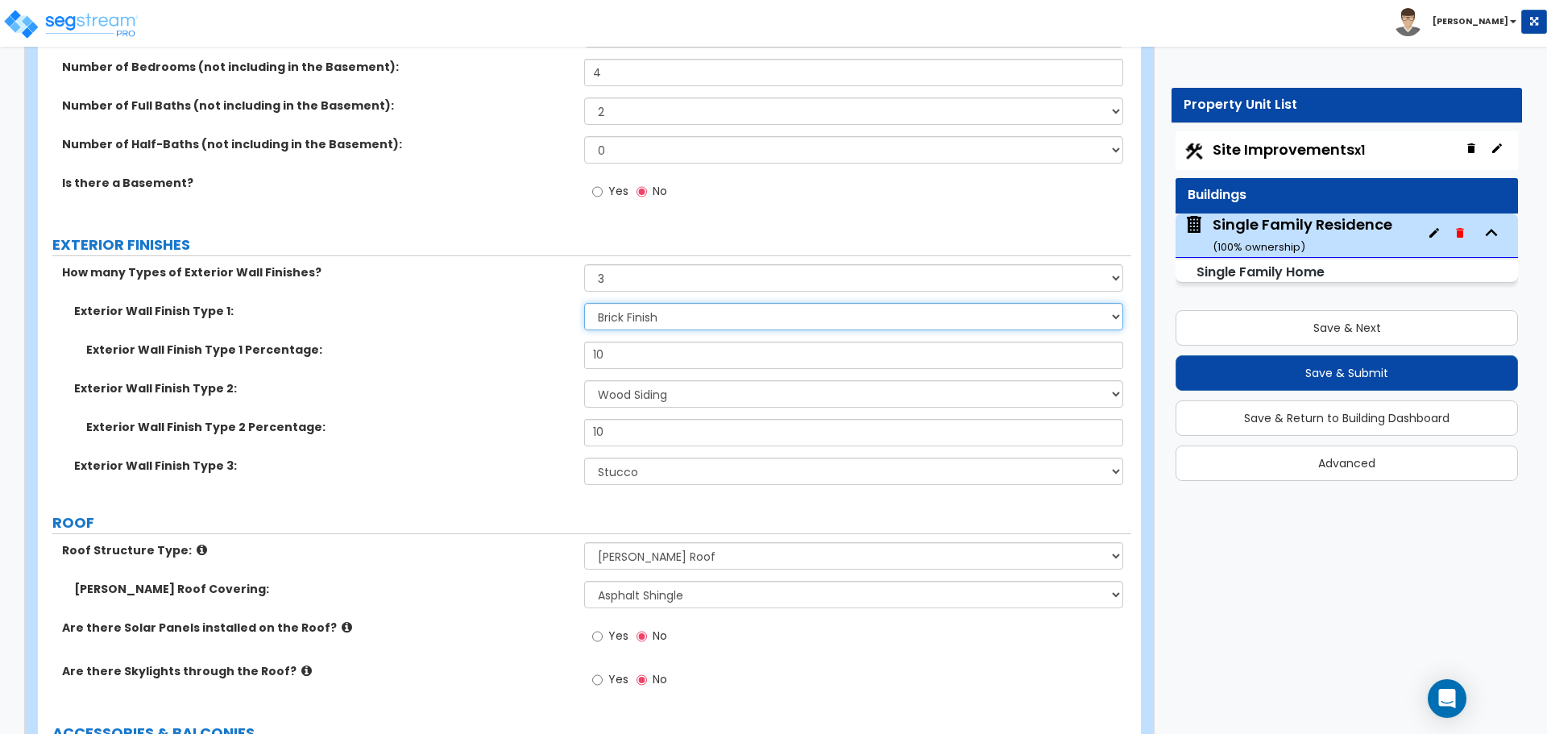
click at [636, 313] on select "Please Choose One No Finish/Shared Wall No Wall Brick Finish Stone Finish Wood …" at bounding box center [853, 316] width 538 height 27
select select "3"
click at [584, 303] on select "Please Choose One No Finish/Shared Wall No Wall Brick Finish Stone Finish Wood …" at bounding box center [853, 316] width 538 height 27
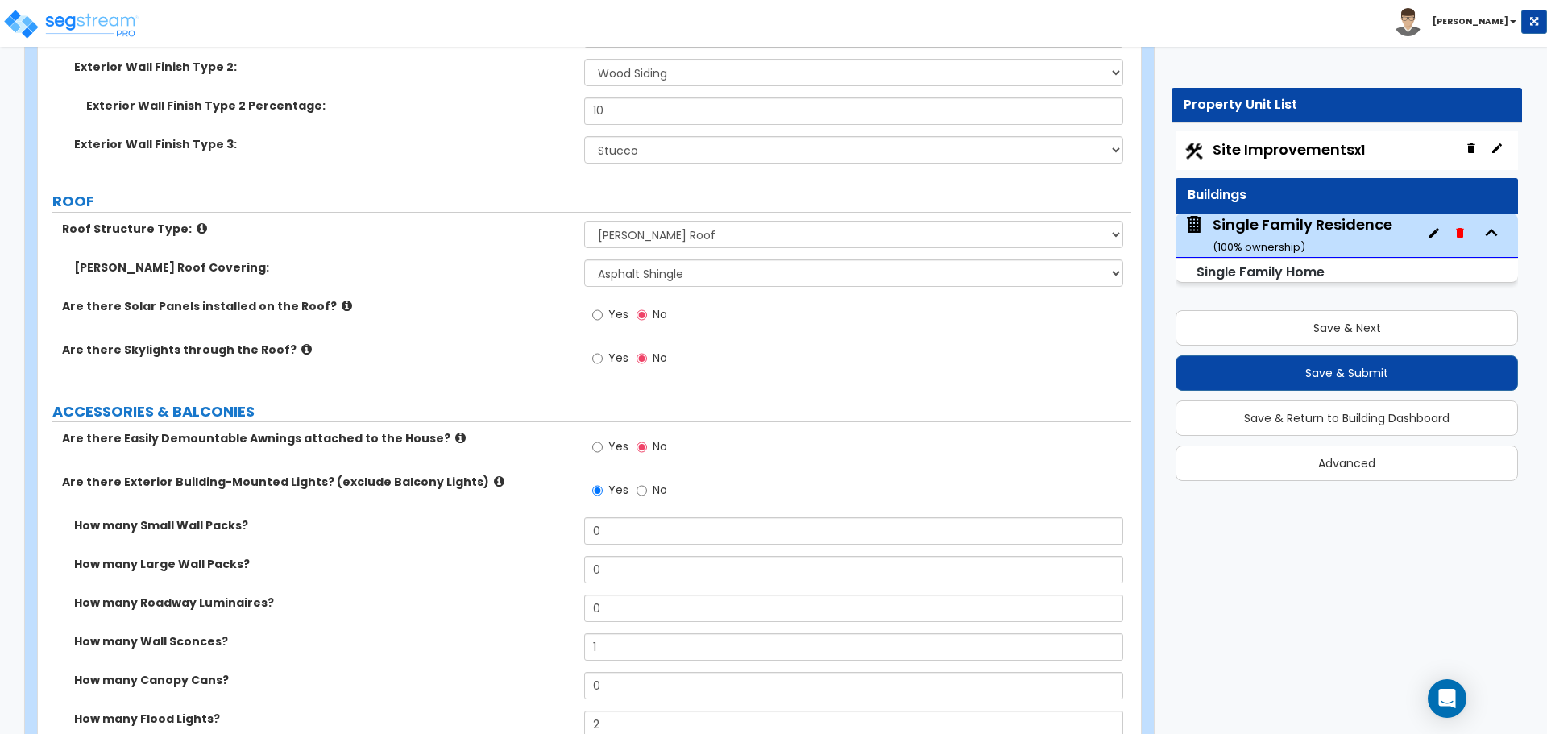
scroll to position [967, 0]
click at [617, 270] on select "Please Choose One Asphalt Shingle Clay Tile Wood Shingle Metal Shingle Standing…" at bounding box center [853, 272] width 538 height 27
click at [584, 259] on select "Please Choose One Asphalt Shingle Clay Tile Wood Shingle Metal Shingle Standing…" at bounding box center [853, 272] width 538 height 27
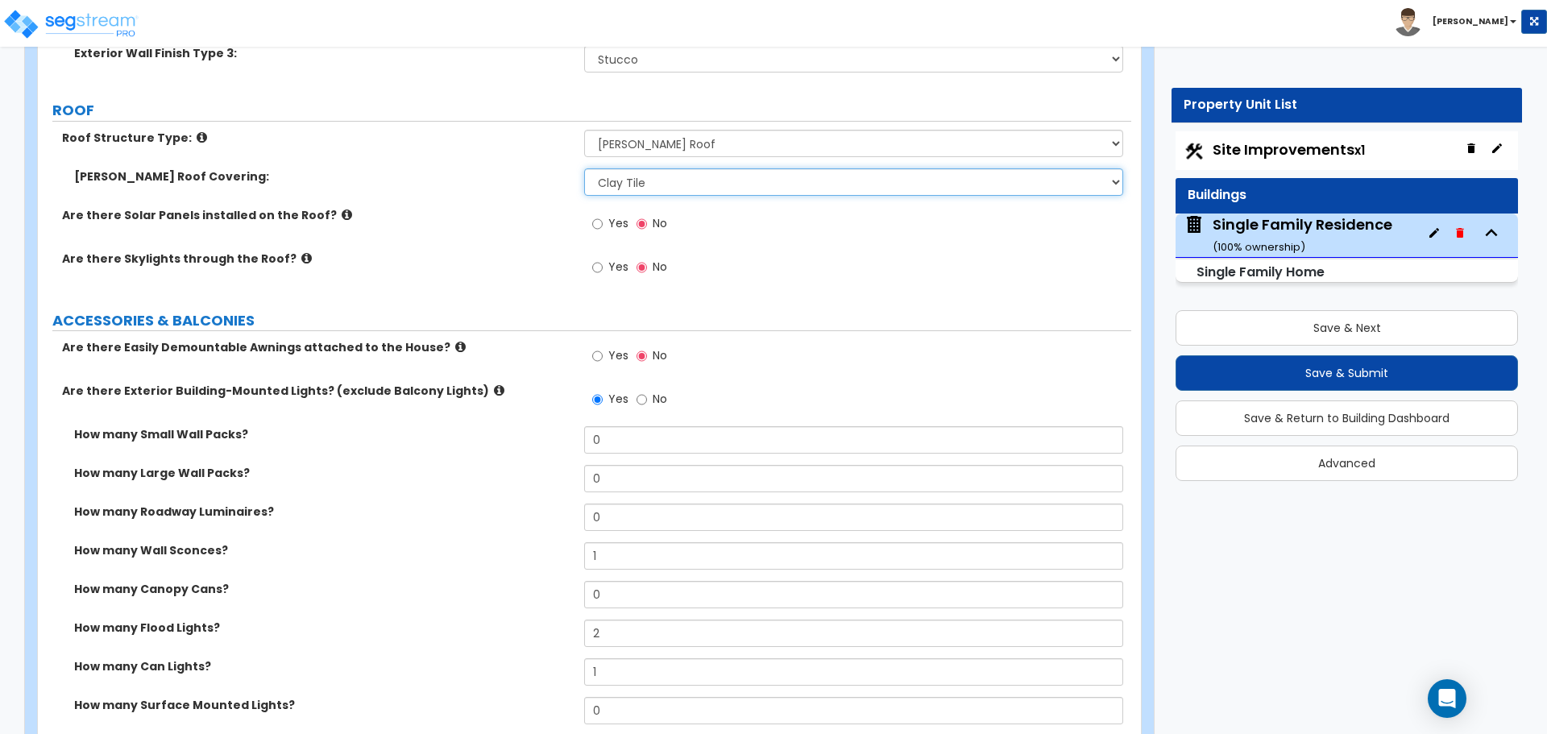
scroll to position [1128, 0]
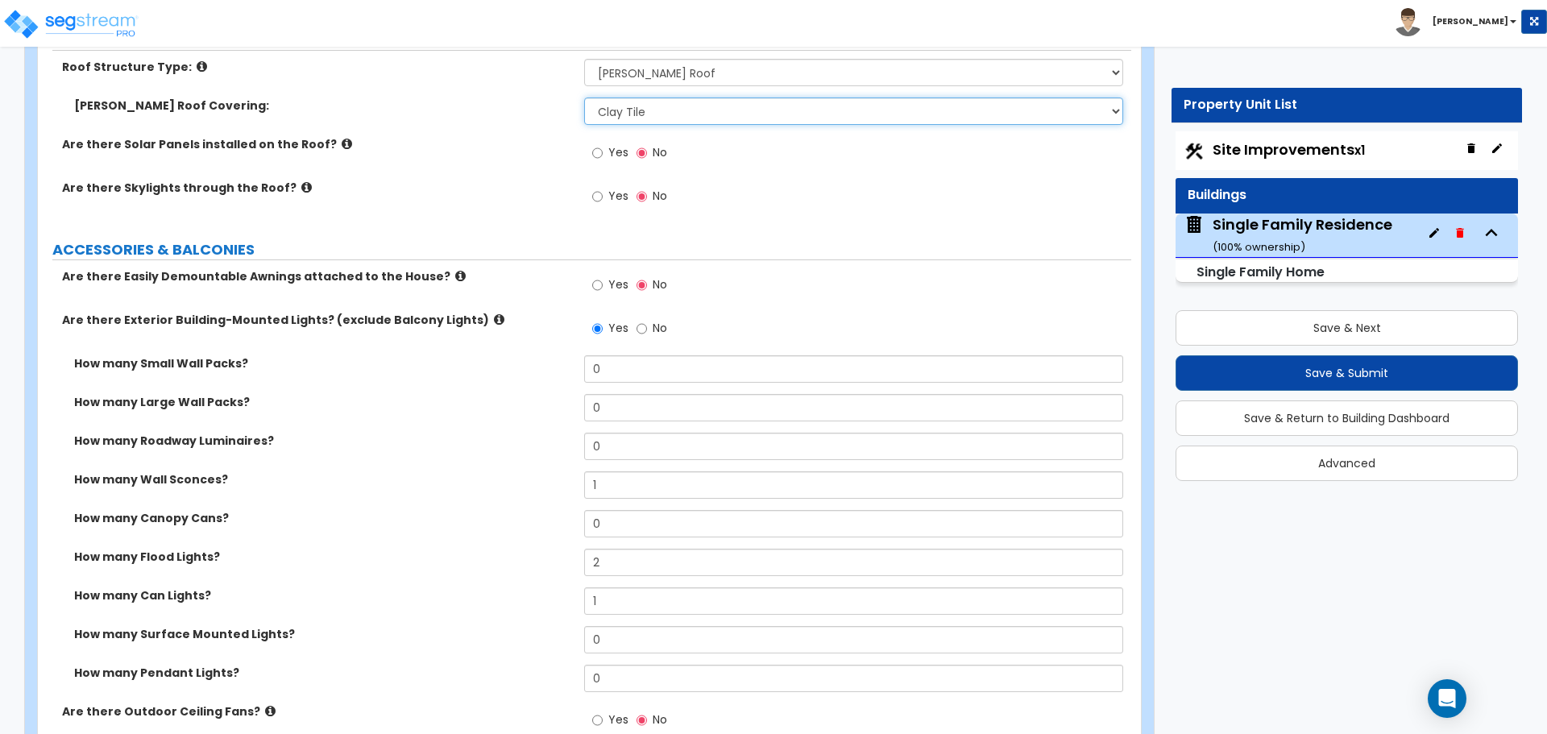
click at [641, 114] on select "Please Choose One Asphalt Shingle Clay Tile Wood Shingle Metal Shingle Standing…" at bounding box center [853, 111] width 538 height 27
select select "1"
click at [584, 98] on select "Please Choose One Asphalt Shingle Clay Tile Wood Shingle Metal Shingle Standing…" at bounding box center [853, 111] width 538 height 27
click at [636, 106] on select "Please Choose One Asphalt Shingle Clay Tile Wood Shingle Metal Shingle Standing…" at bounding box center [853, 111] width 538 height 27
click at [584, 98] on select "Please Choose One Asphalt Shingle Clay Tile Wood Shingle Metal Shingle Standing…" at bounding box center [853, 111] width 538 height 27
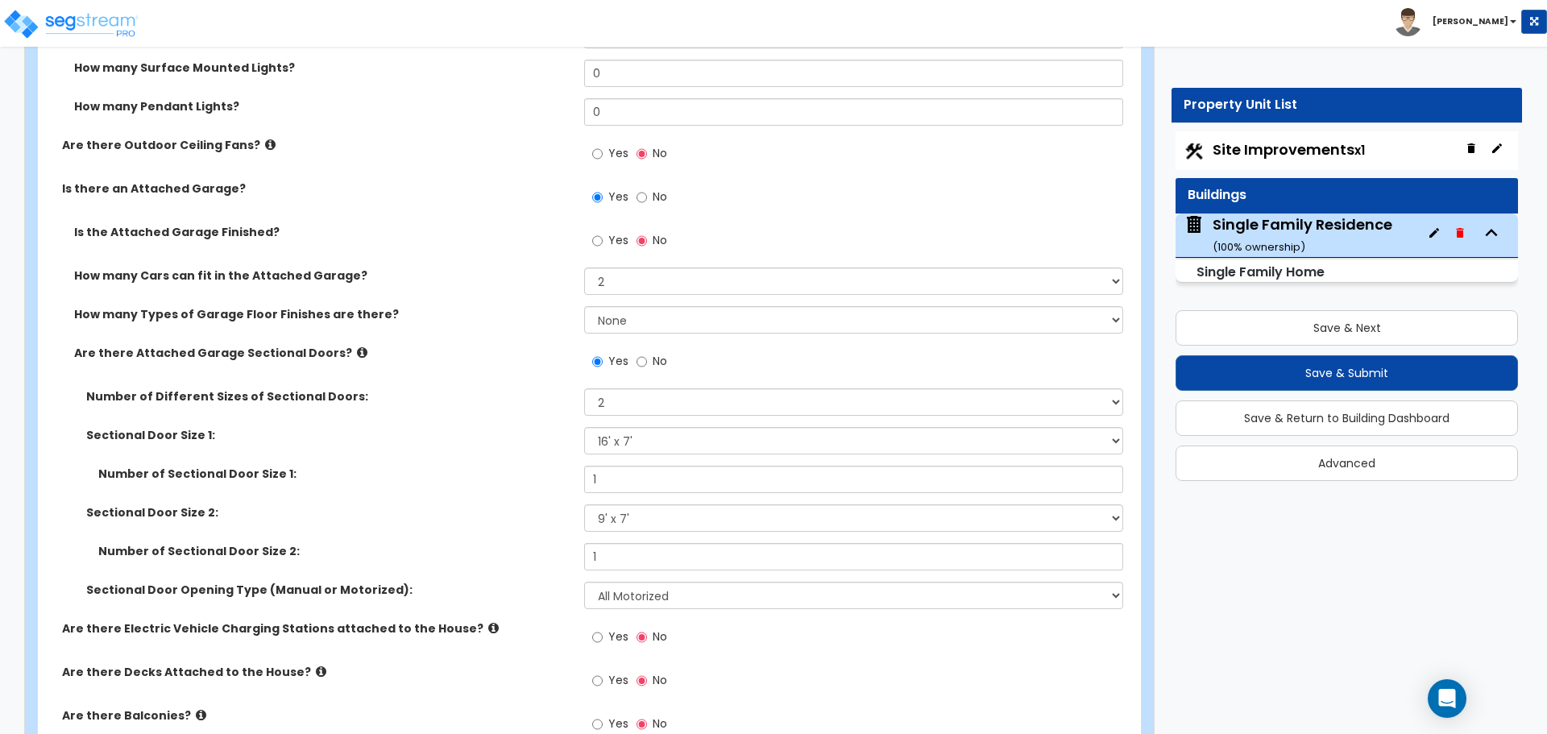
scroll to position [1693, 0]
click at [604, 243] on label "Yes" at bounding box center [610, 244] width 36 height 27
click at [603, 243] on input "Yes" at bounding box center [597, 244] width 10 height 18
click at [644, 247] on input "No" at bounding box center [642, 244] width 10 height 18
radio input "false"
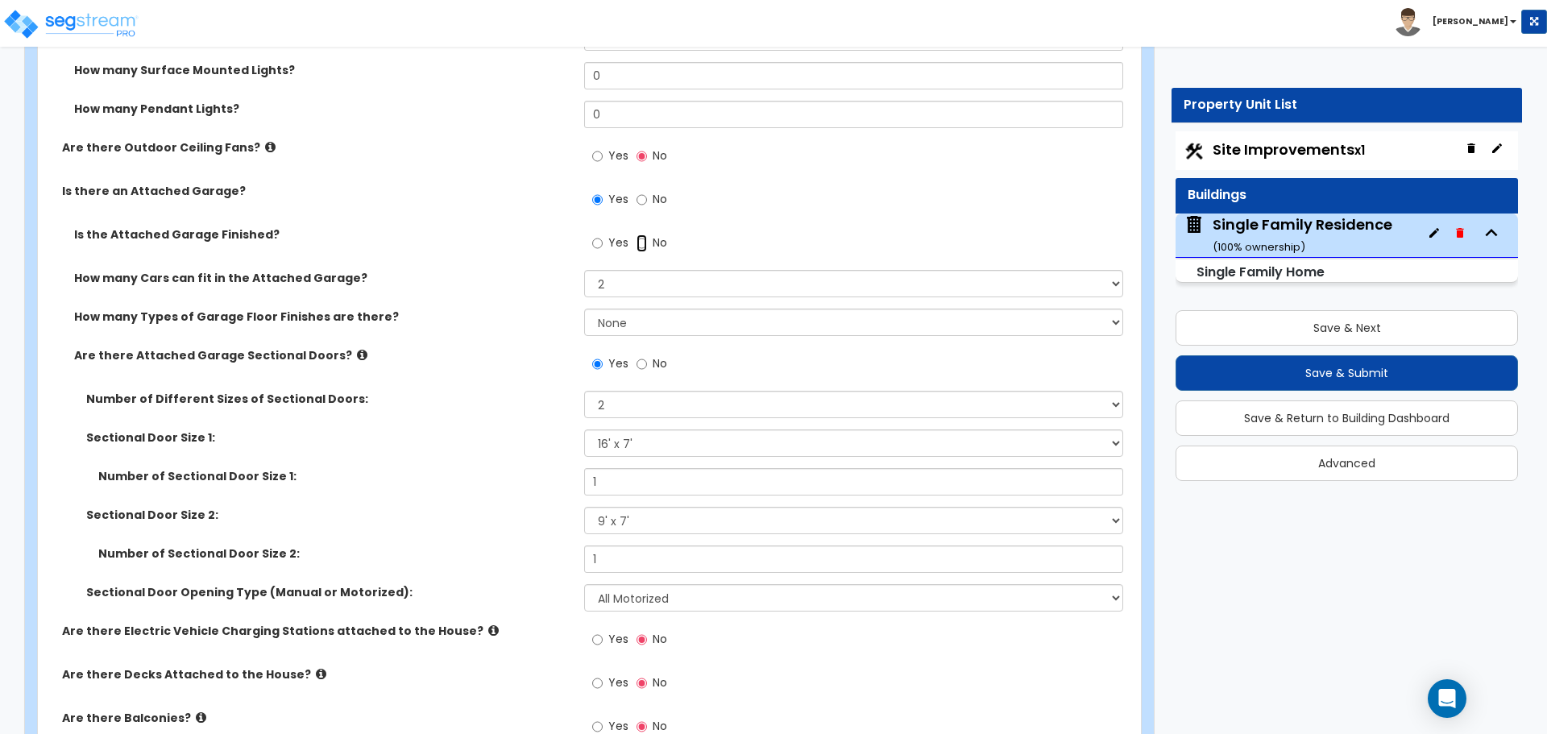
radio input "true"
click at [598, 247] on input "Yes" at bounding box center [597, 244] width 10 height 18
radio input "true"
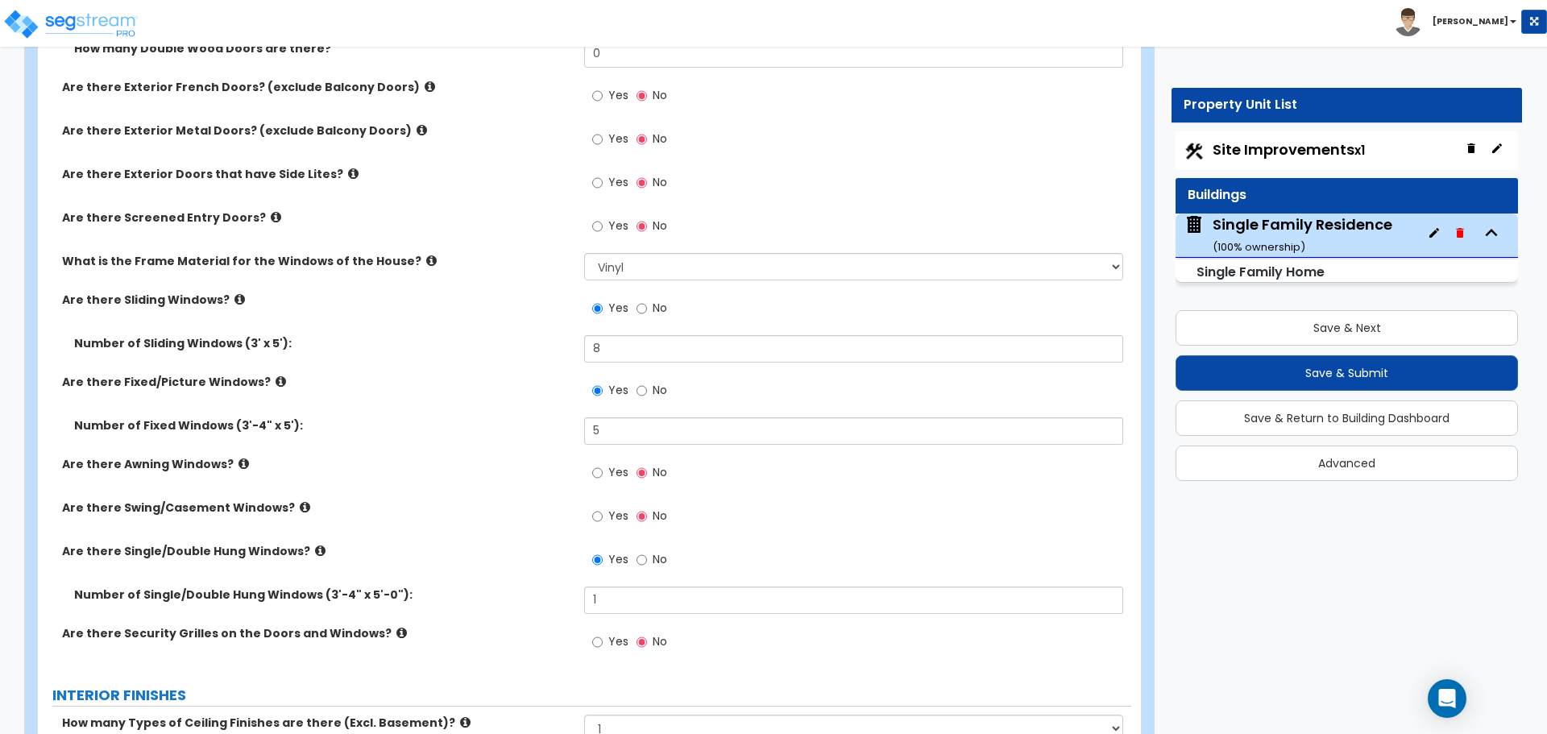
scroll to position [2740, 0]
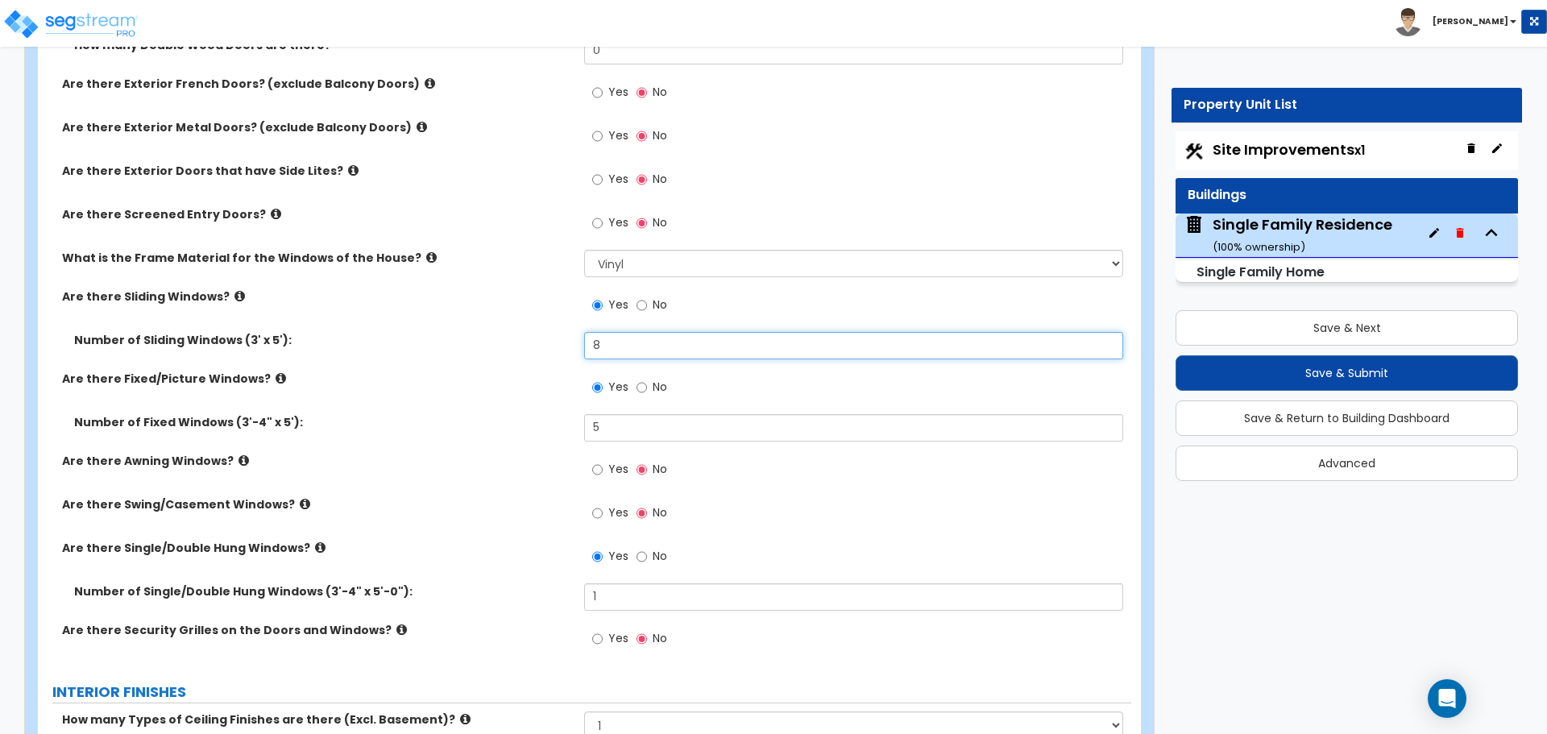
click at [690, 338] on input "8" at bounding box center [853, 345] width 538 height 27
click at [601, 347] on input "8" at bounding box center [853, 345] width 538 height 27
type input "6"
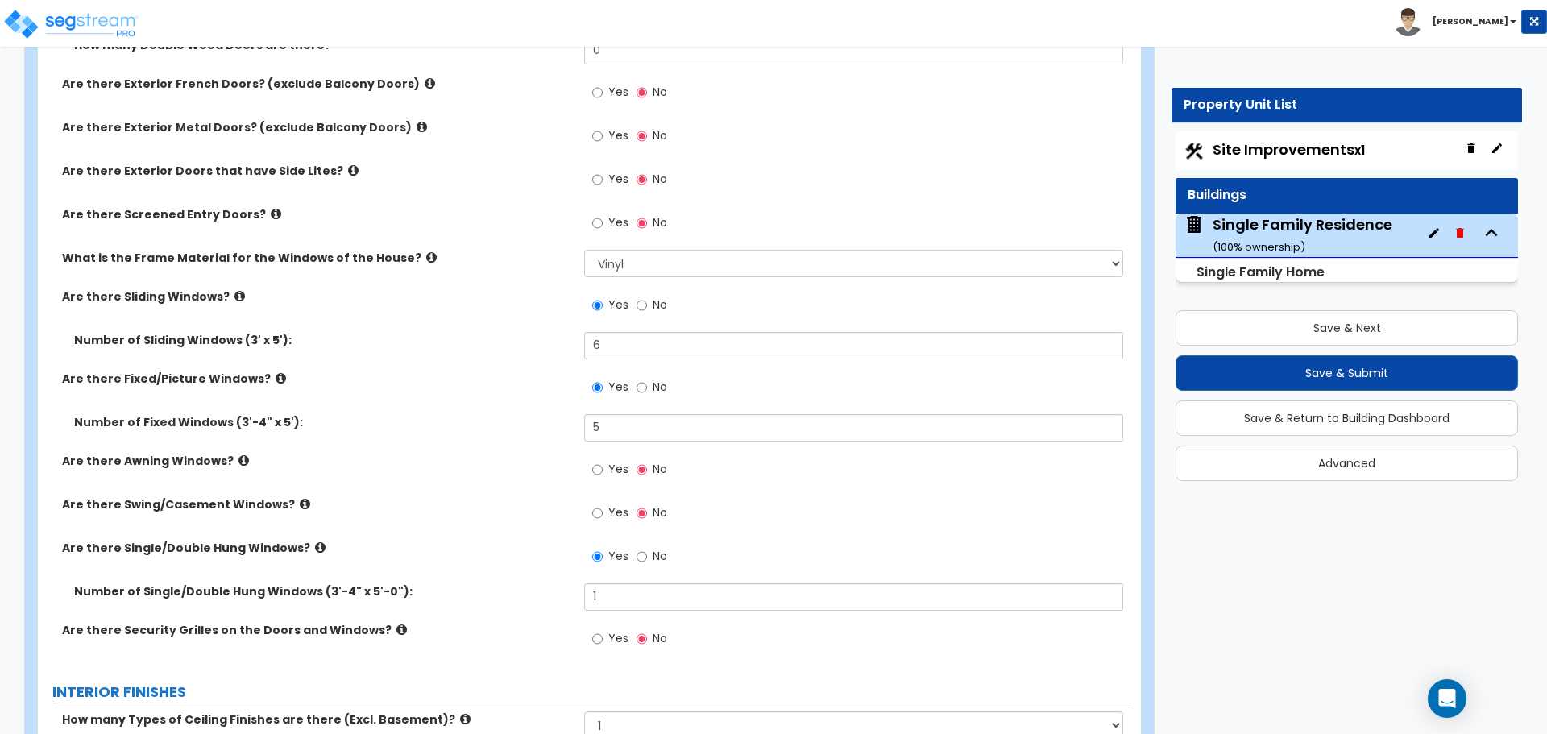
click at [508, 349] on div "Number of Sliding Windows (3' x 5'): 6" at bounding box center [585, 351] width 1094 height 39
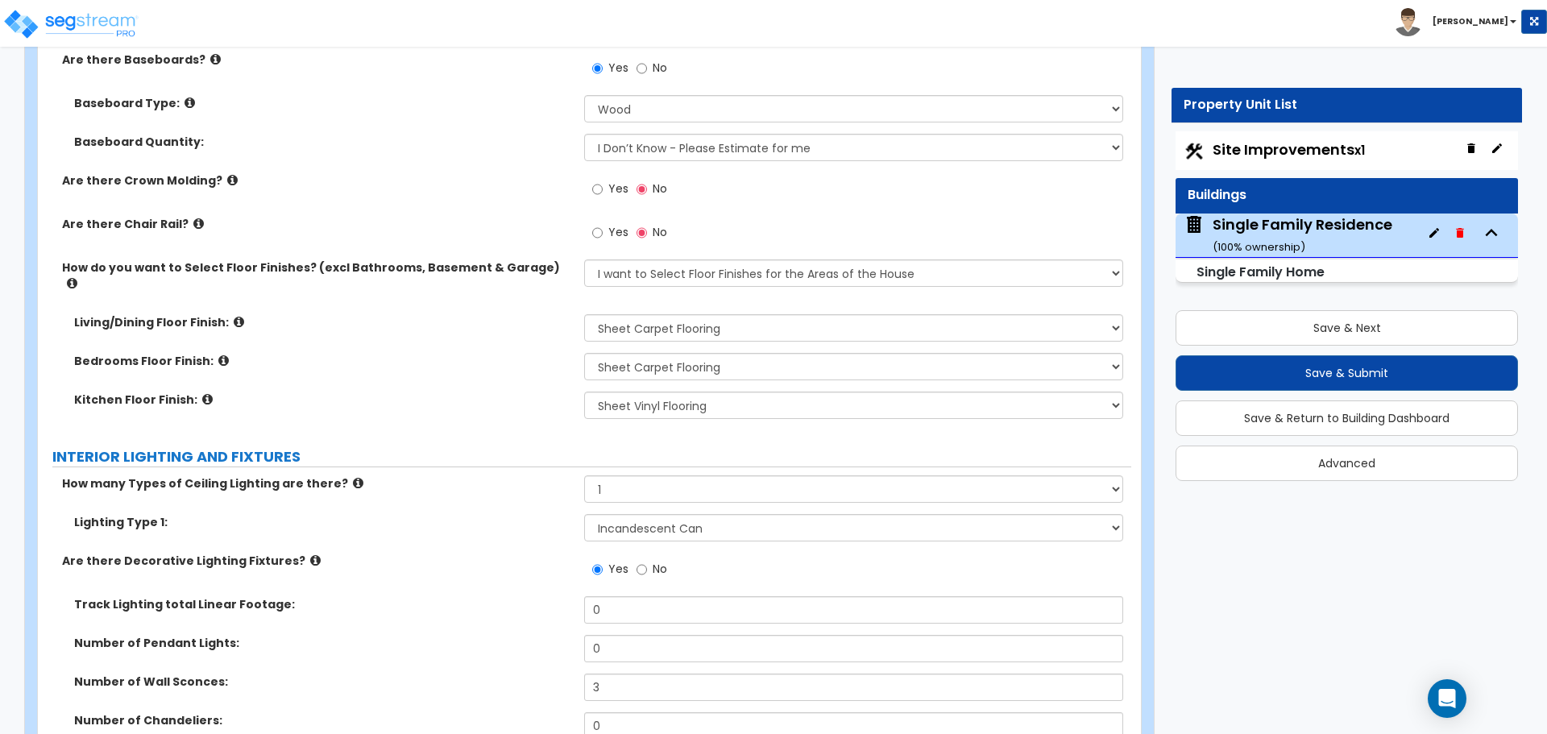
scroll to position [3708, 0]
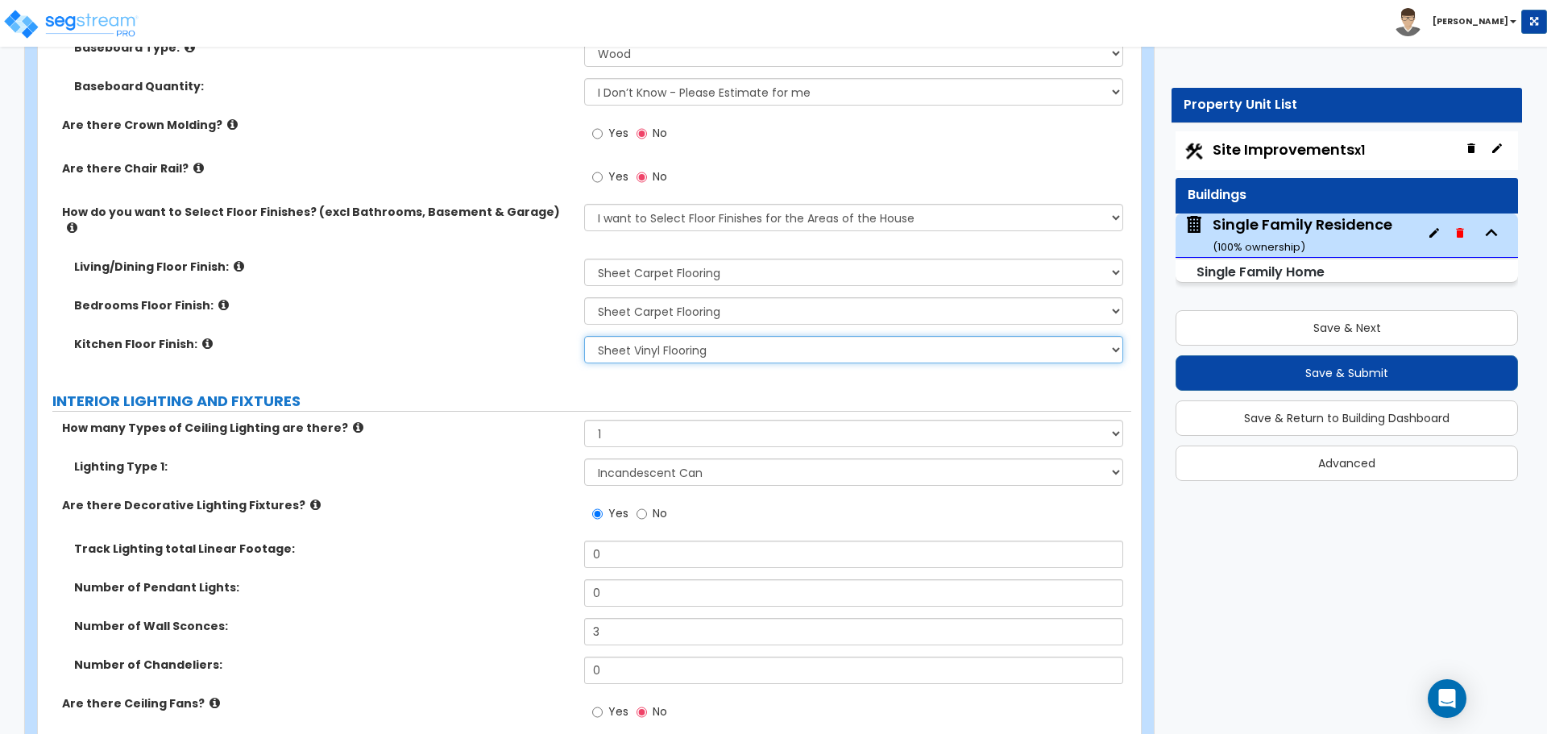
click at [681, 339] on select "None Tile Flooring Hardwood Flooring Resilient Laminate Flooring VCT Flooring S…" at bounding box center [853, 349] width 538 height 27
select select "3"
click at [584, 336] on select "None Tile Flooring Hardwood Flooring Resilient Laminate Flooring VCT Flooring S…" at bounding box center [853, 349] width 538 height 27
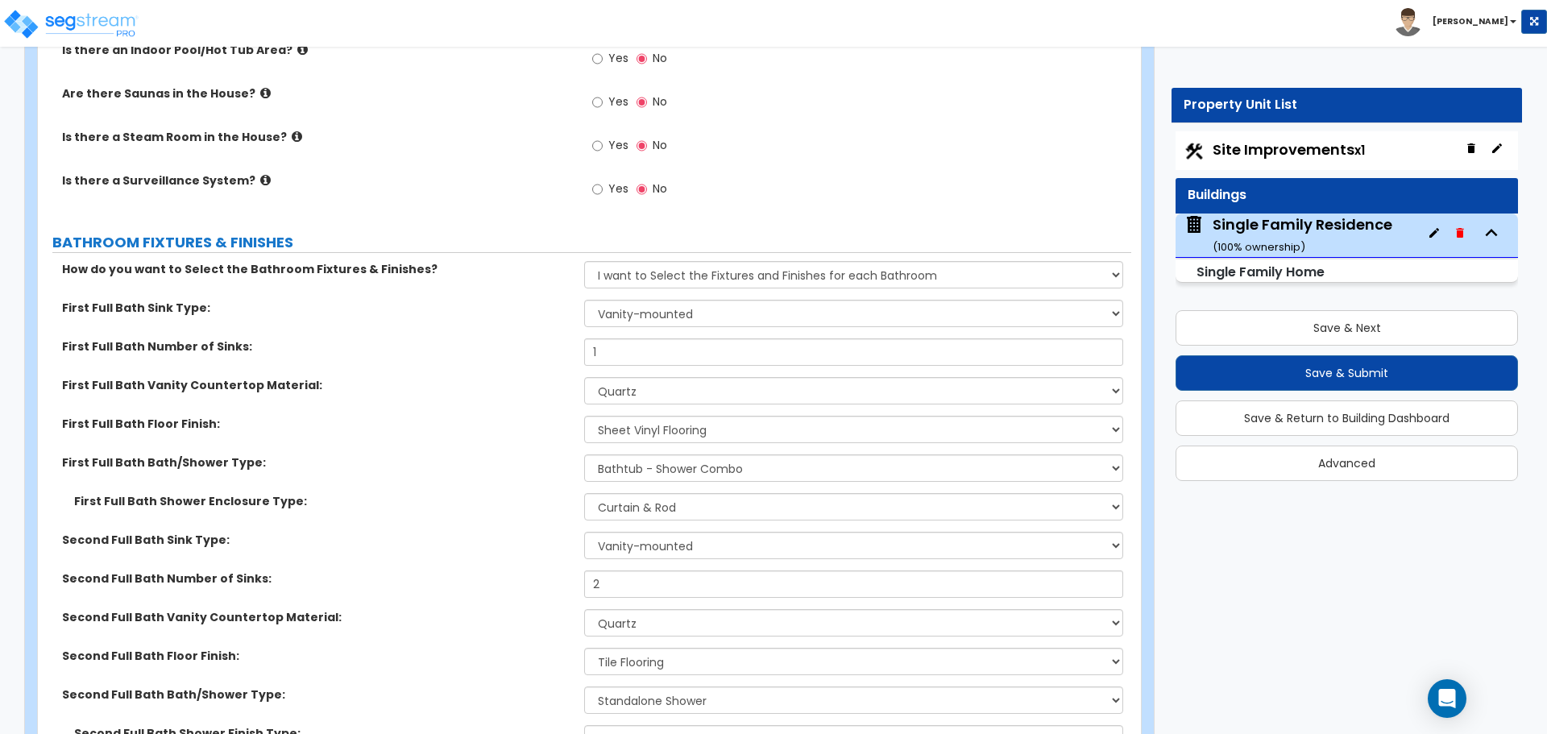
scroll to position [4917, 0]
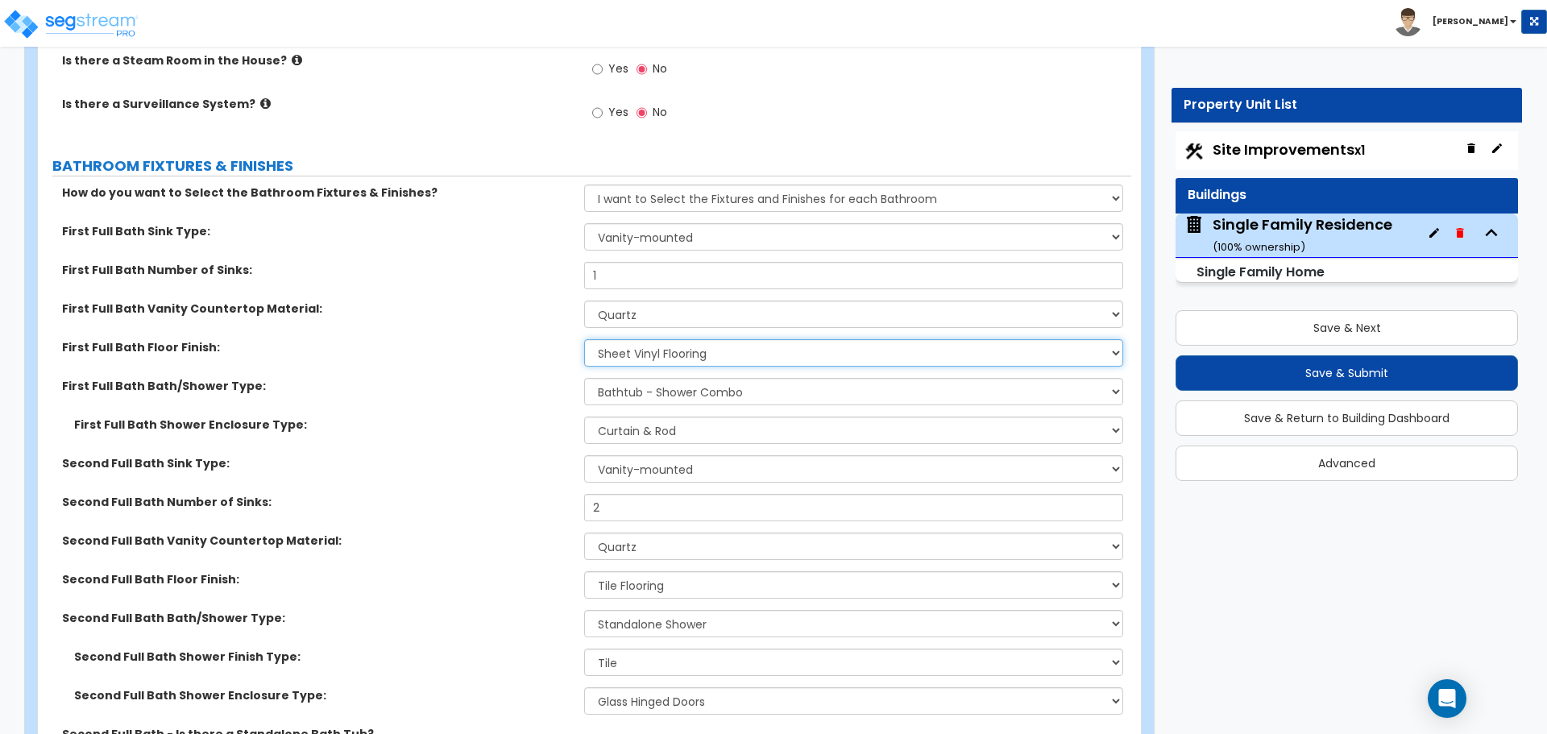
click at [702, 339] on select "None Tile Flooring Hardwood Flooring Resilient Laminate Flooring VCT Flooring S…" at bounding box center [853, 352] width 538 height 27
click at [679, 339] on select "None Tile Flooring Hardwood Flooring Resilient Laminate Flooring VCT Flooring S…" at bounding box center [853, 352] width 538 height 27
click at [679, 348] on select "None Tile Flooring Hardwood Flooring Resilient Laminate Flooring VCT Flooring S…" at bounding box center [853, 352] width 538 height 27
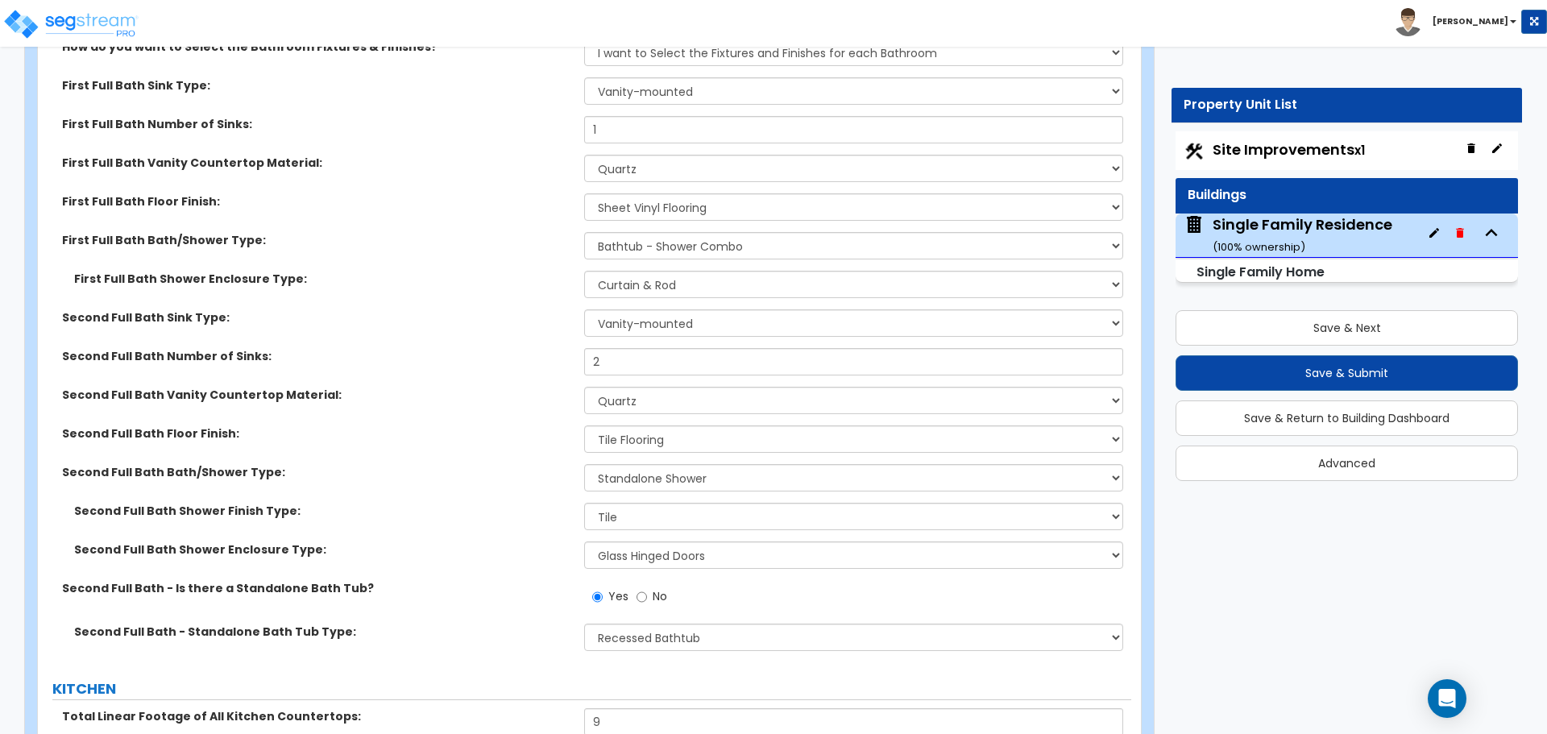
scroll to position [5078, 0]
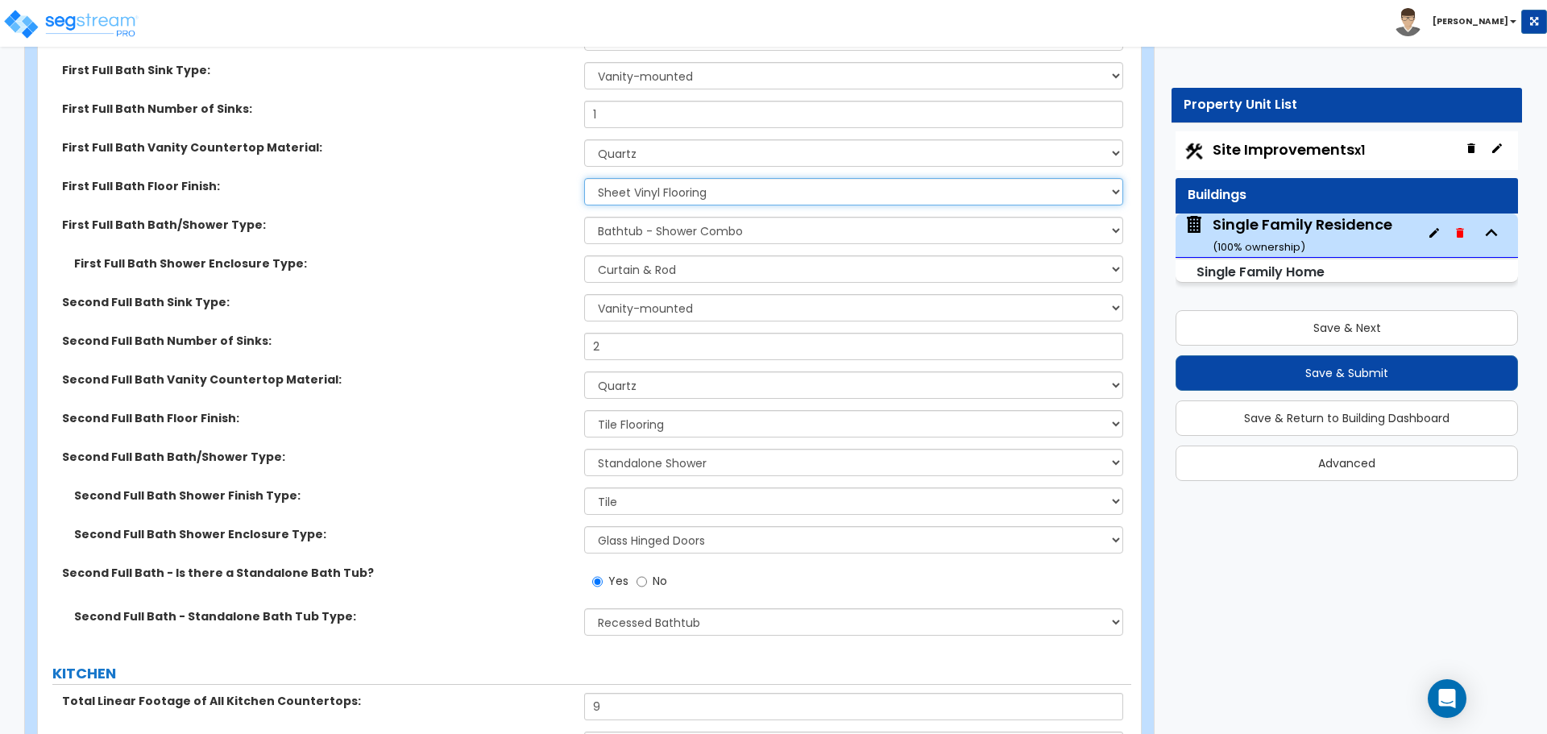
click at [679, 178] on select "None Tile Flooring Hardwood Flooring Resilient Laminate Flooring VCT Flooring S…" at bounding box center [853, 191] width 538 height 27
select select "3"
click at [584, 178] on select "None Tile Flooring Hardwood Flooring Resilient Laminate Flooring VCT Flooring S…" at bounding box center [853, 191] width 538 height 27
click at [657, 141] on select "None Plastic Laminate Solid Surface Stone Quartz Marble Tile Wood Stainless Ste…" at bounding box center [853, 152] width 538 height 27
select select "1"
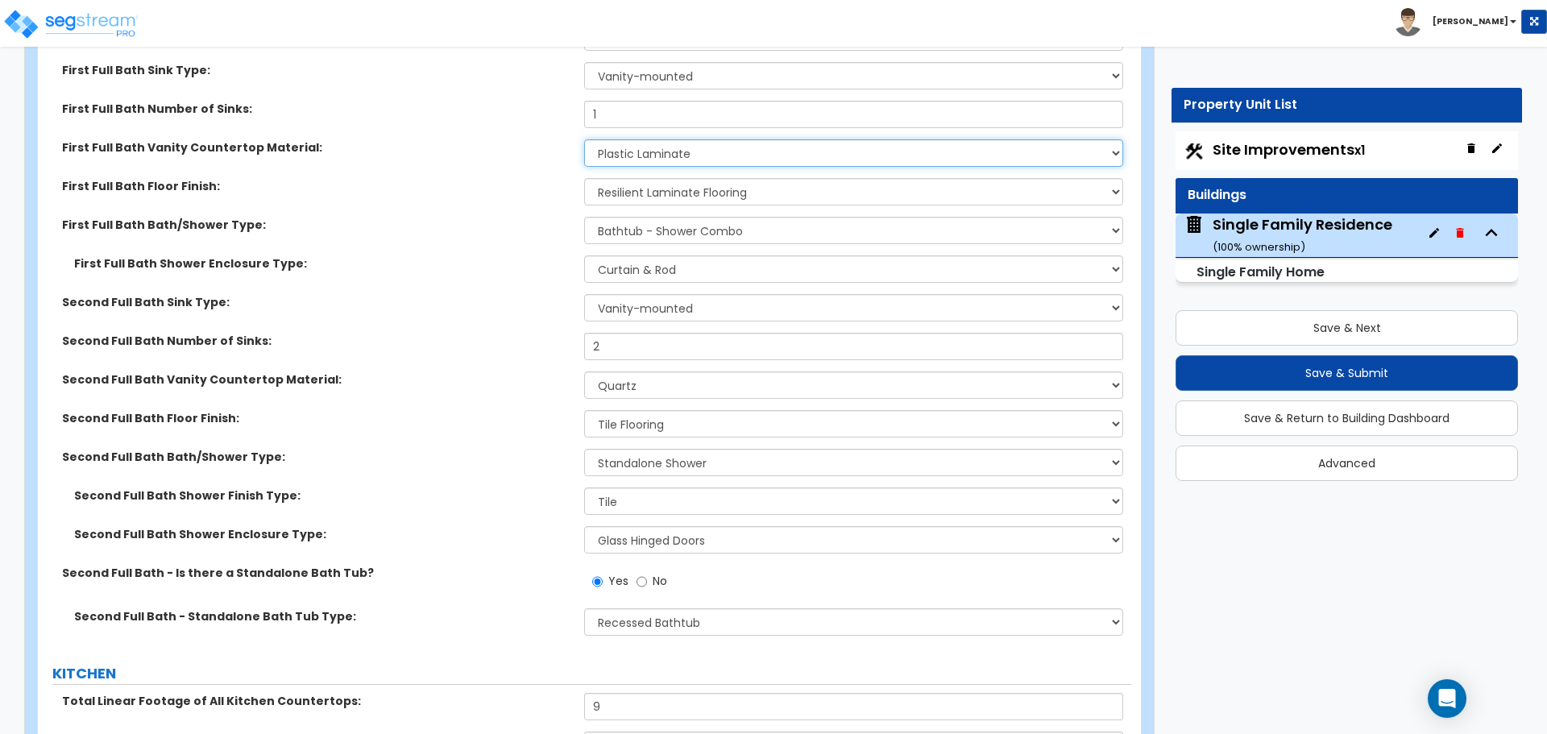
click at [584, 139] on select "None Plastic Laminate Solid Surface Stone Quartz Marble Tile Wood Stainless Ste…" at bounding box center [853, 152] width 538 height 27
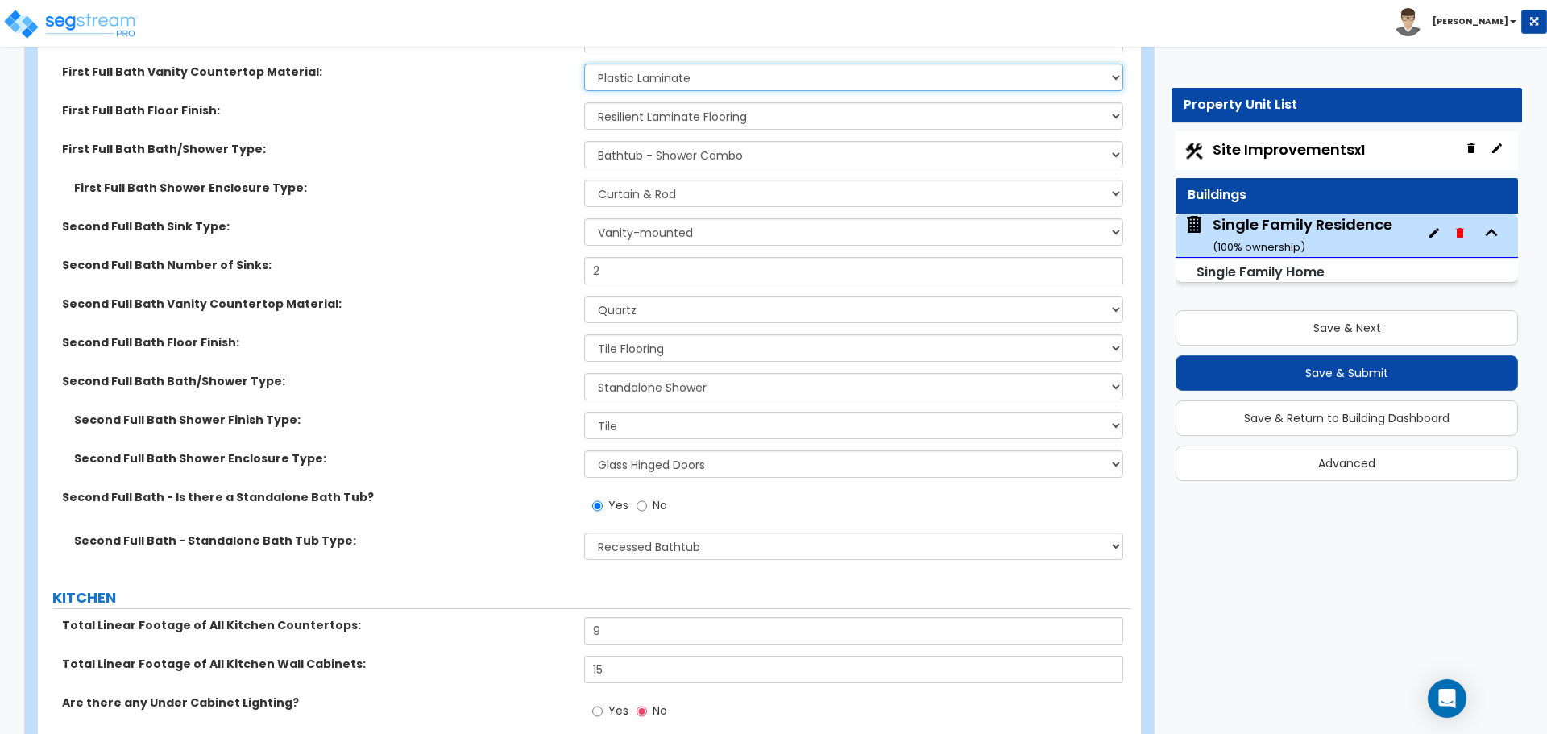
scroll to position [5158, 0]
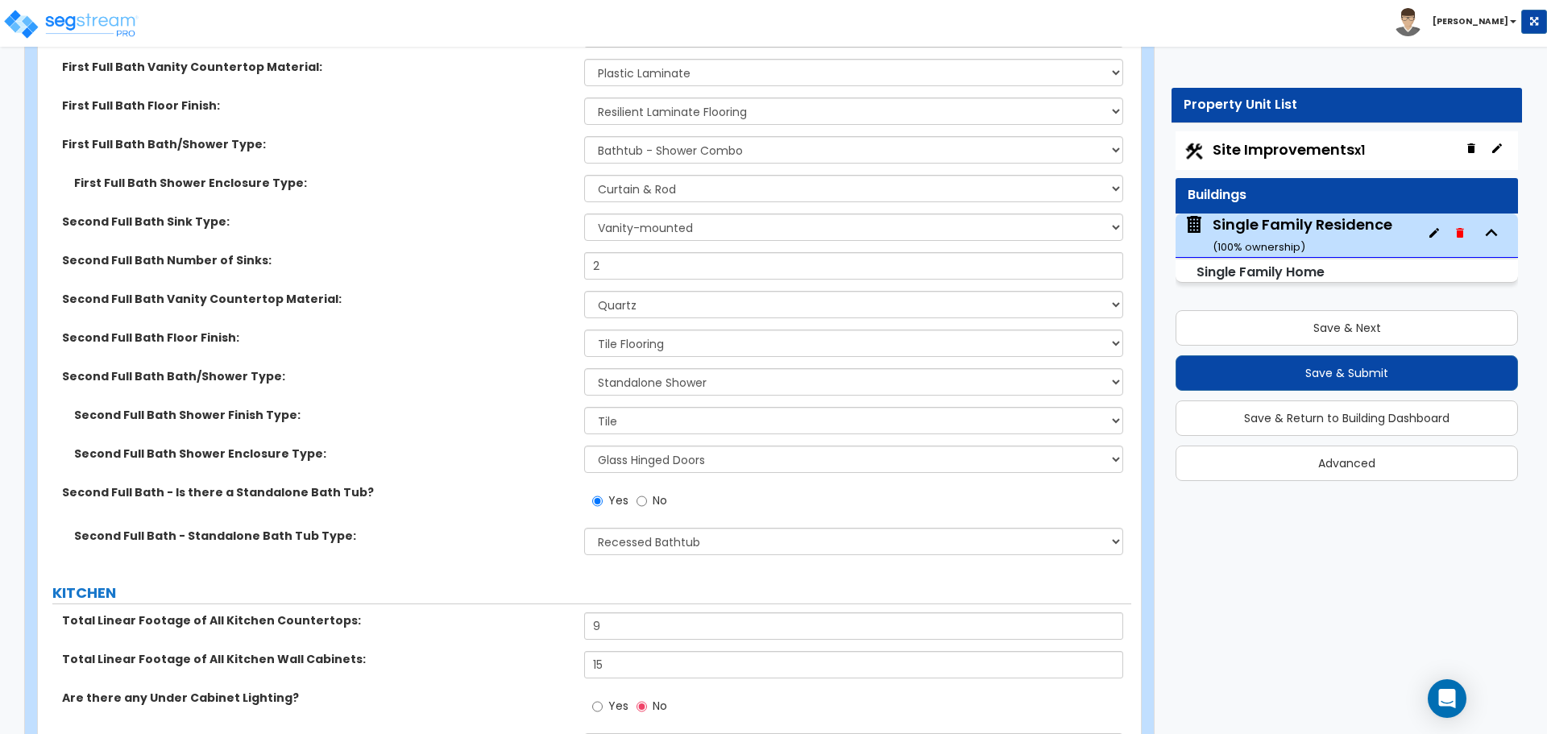
click at [783, 291] on select "None Plastic Laminate Solid Surface Stone Quartz Marble Tile Wood Stainless Ste…" at bounding box center [853, 304] width 538 height 27
select select "1"
click at [584, 291] on select "None Plastic Laminate Solid Surface Stone Quartz Marble Tile Wood Stainless Ste…" at bounding box center [853, 304] width 538 height 27
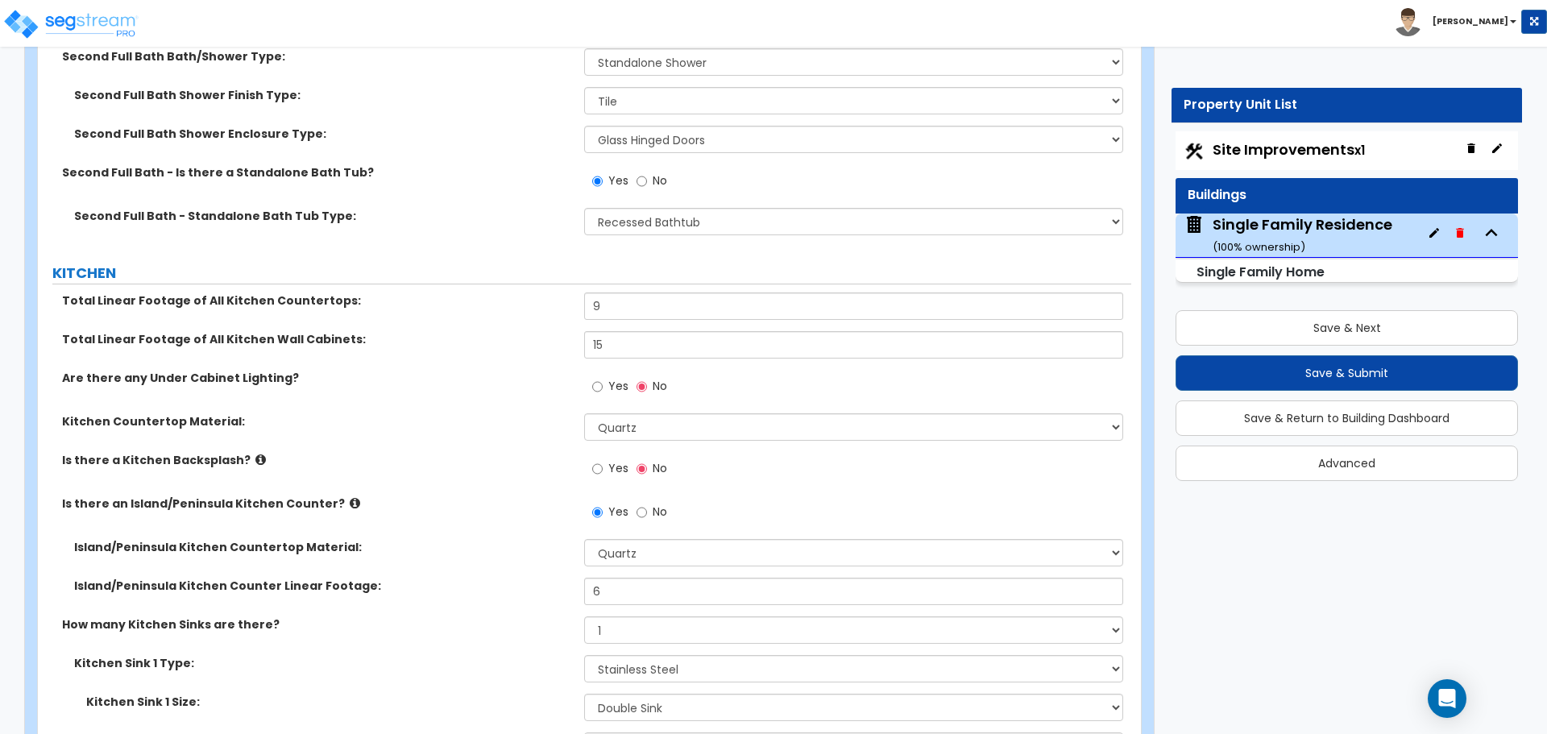
scroll to position [5481, 0]
click at [625, 304] on div "Total Linear Footage of All Kitchen Countertops: 9" at bounding box center [585, 309] width 1094 height 39
click at [637, 290] on input "9" at bounding box center [853, 303] width 538 height 27
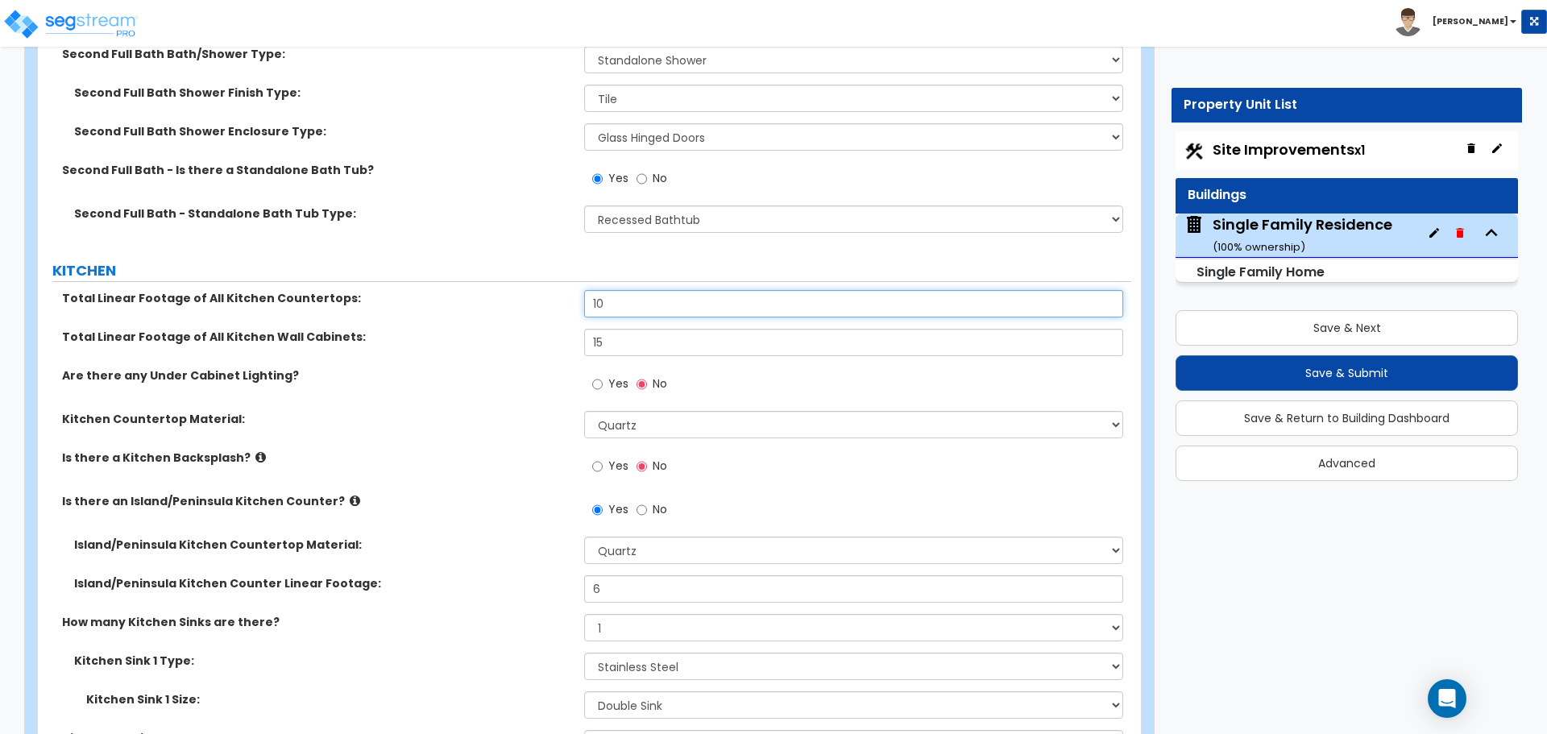
type input "10"
click at [627, 329] on input "15" at bounding box center [853, 342] width 538 height 27
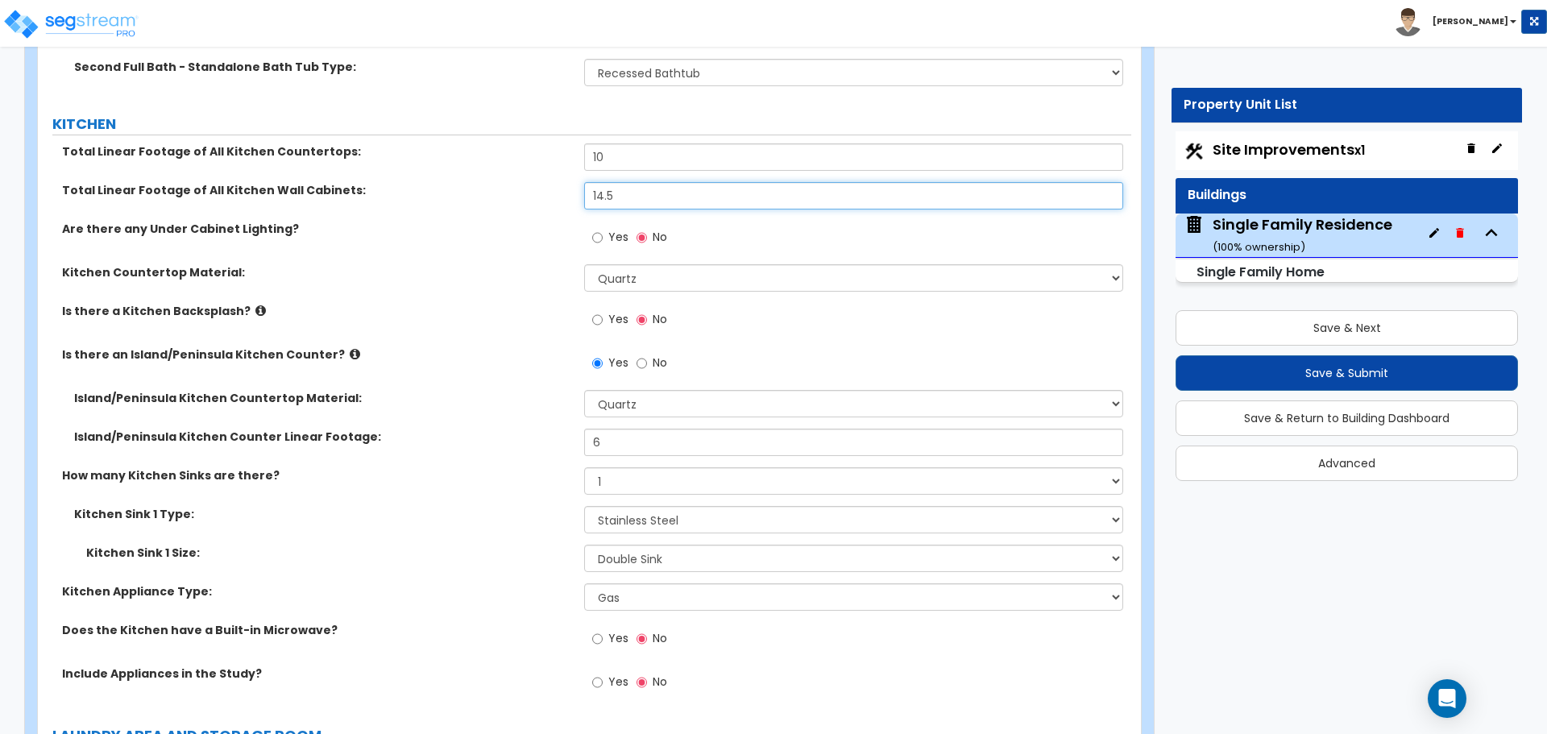
scroll to position [5642, 0]
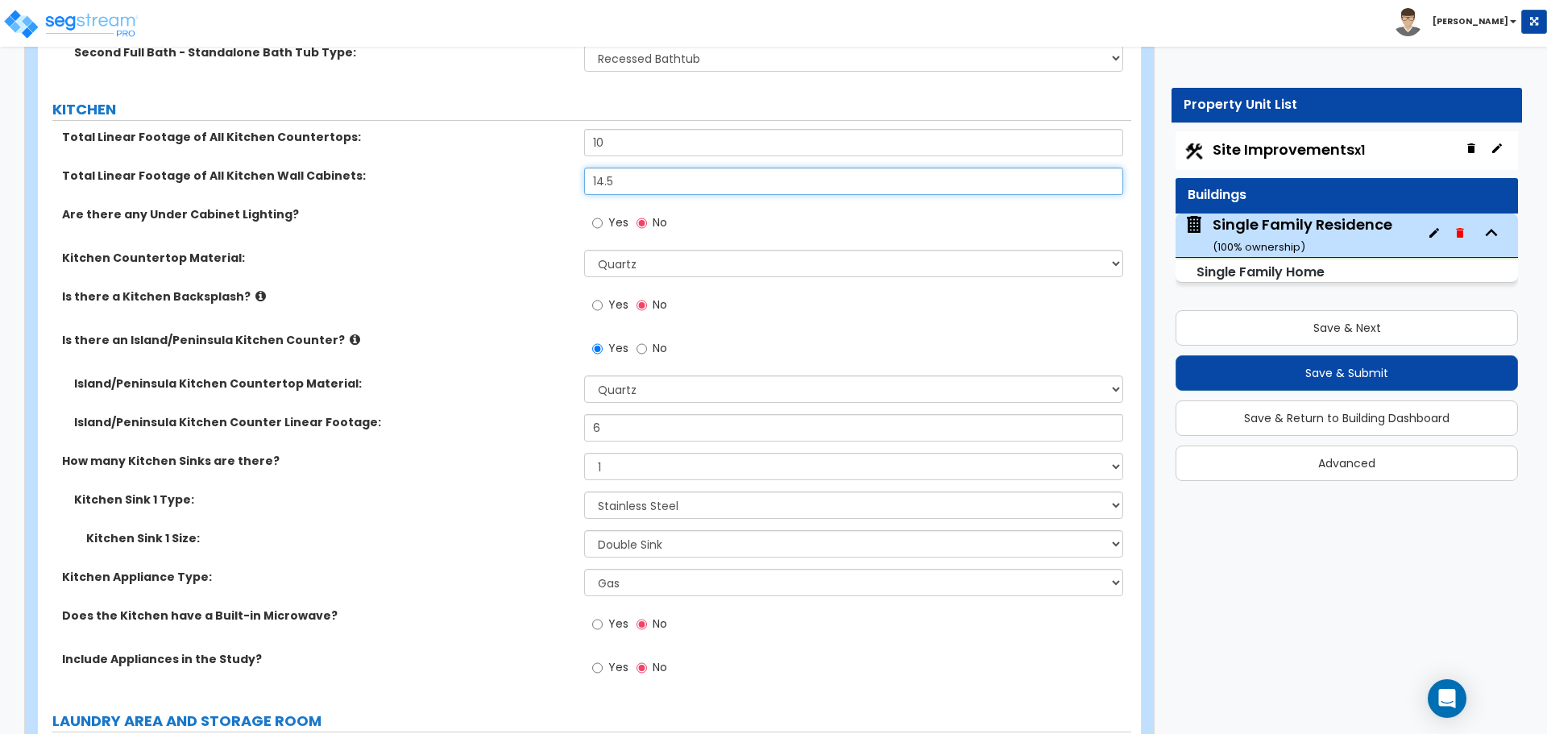
type input "14.5"
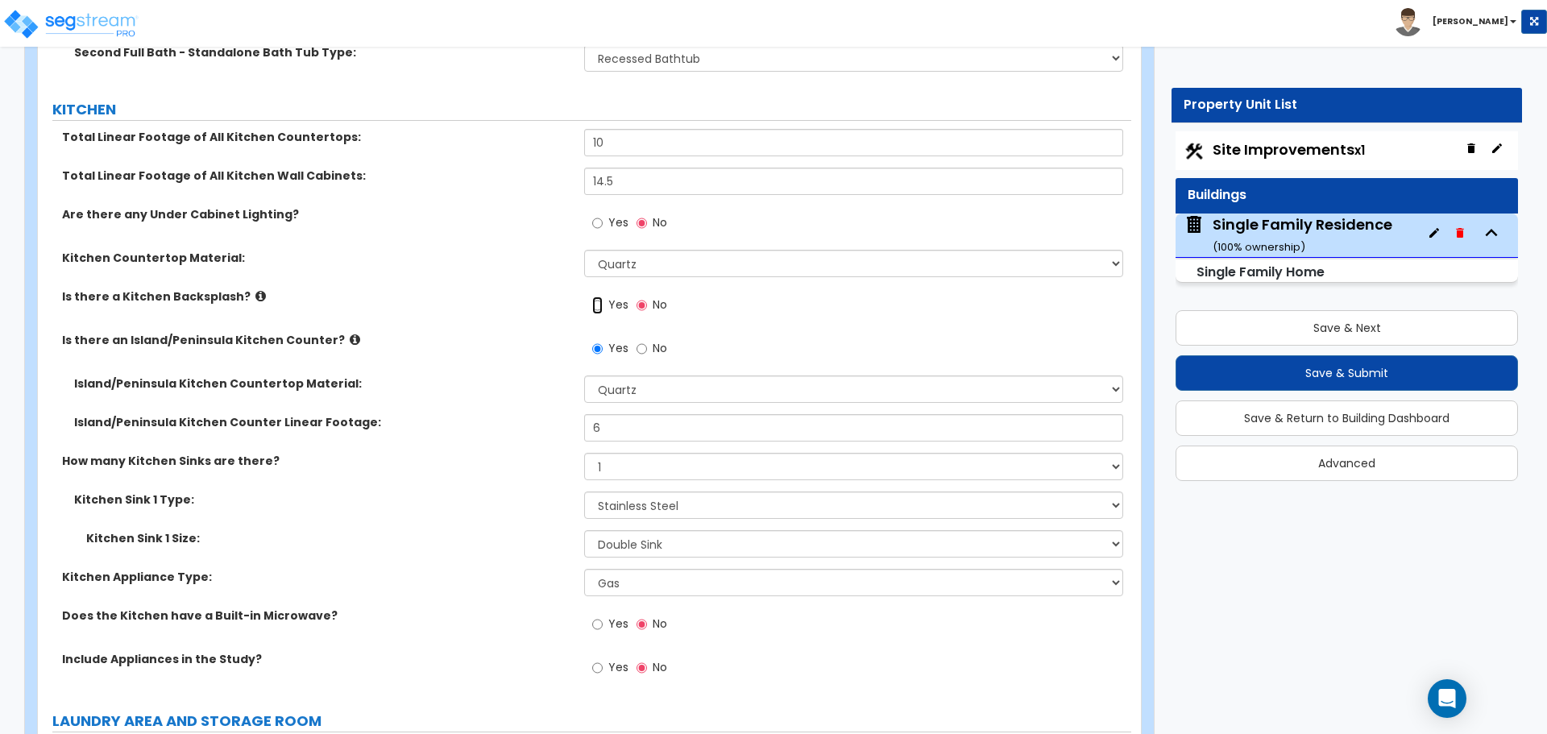
click at [600, 297] on input "Yes" at bounding box center [597, 306] width 10 height 18
radio input "true"
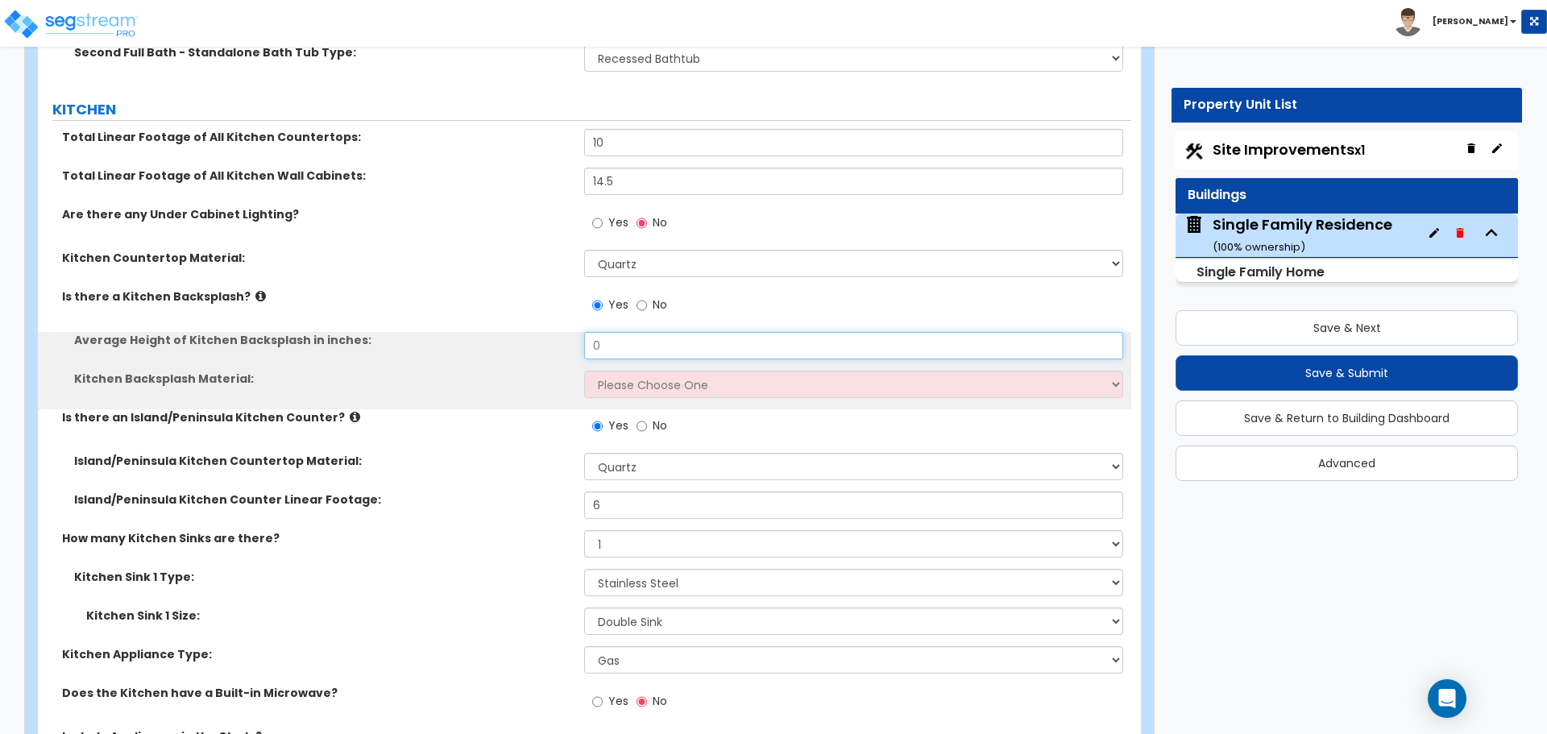
click at [609, 332] on input "0" at bounding box center [853, 345] width 538 height 27
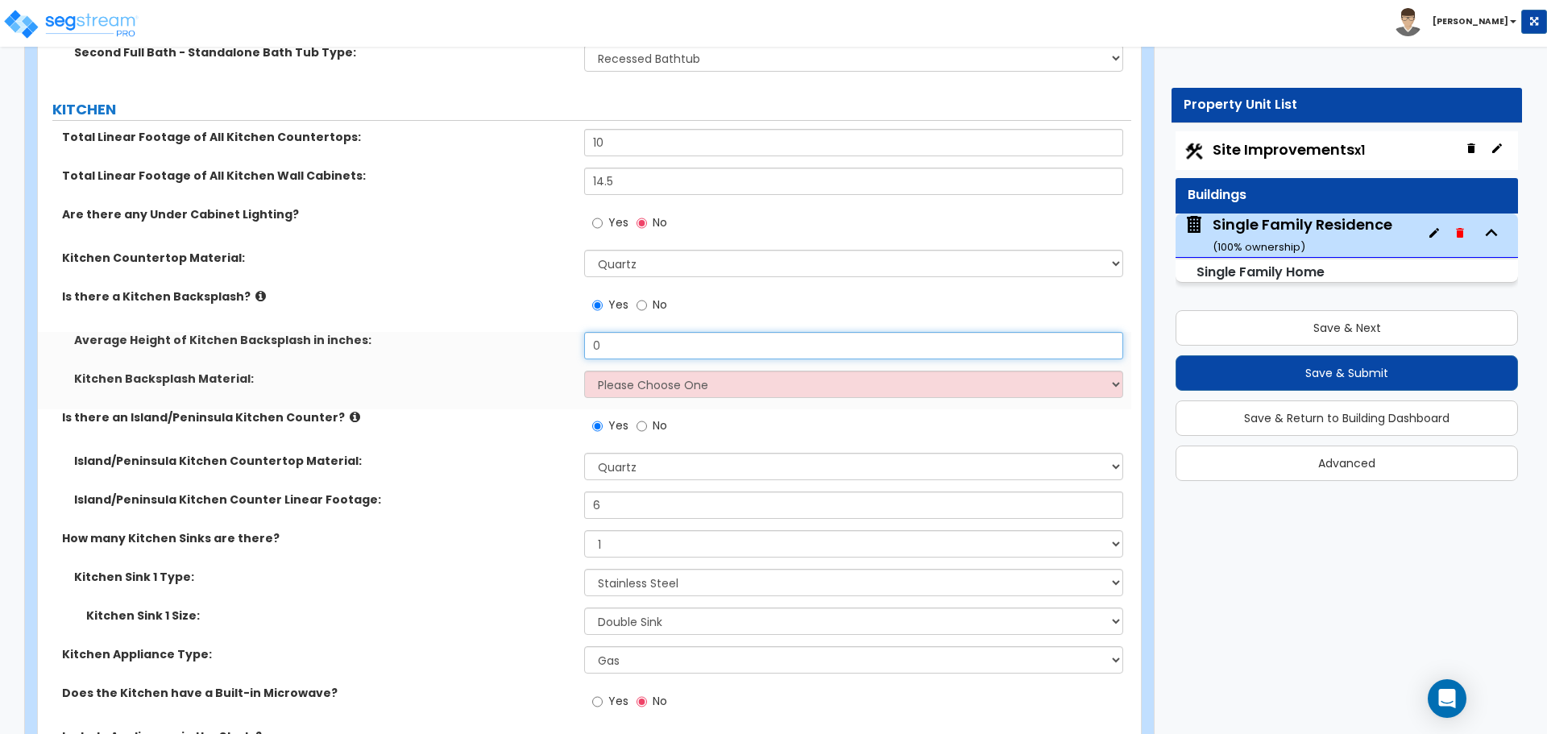
click at [609, 332] on input "0" at bounding box center [853, 345] width 538 height 27
type input "12"
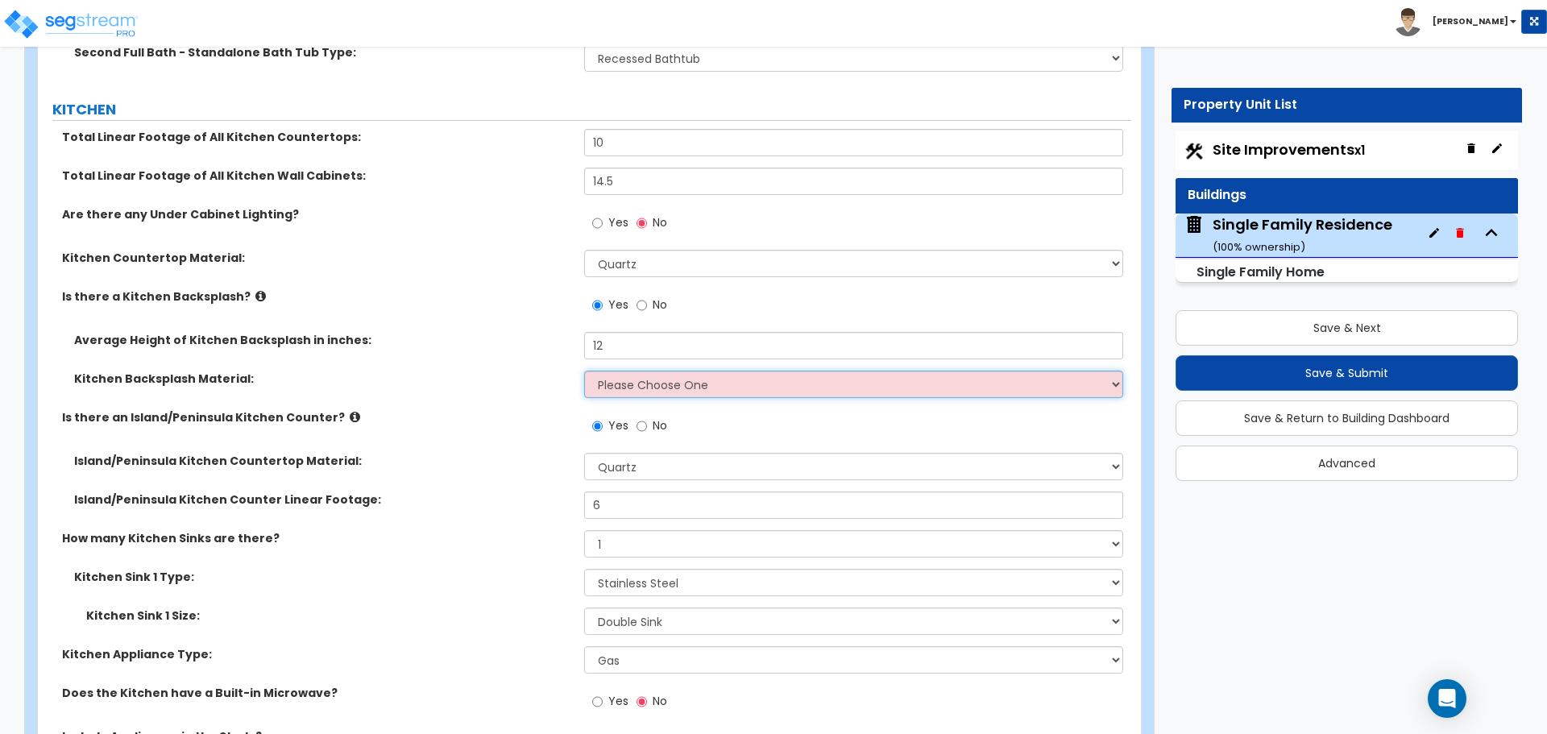
click at [620, 371] on select "Please Choose One Plastic Laminate Solid Surface Stone Quartz Tile Stainless St…" at bounding box center [853, 384] width 538 height 27
select select "6"
click at [584, 371] on select "Please Choose One Plastic Laminate Solid Surface Stone Quartz Tile Stainless St…" at bounding box center [853, 384] width 538 height 27
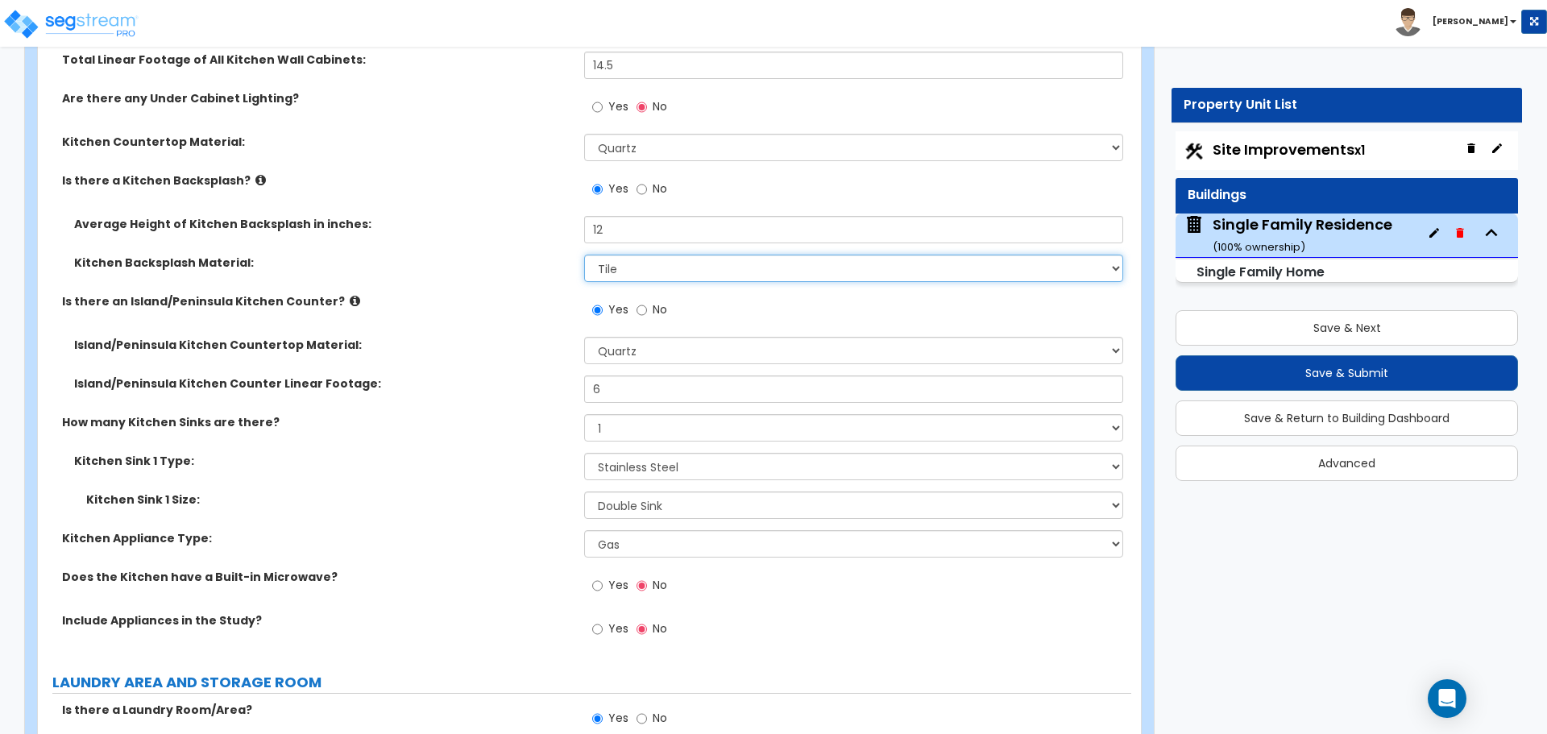
scroll to position [5884, 0]
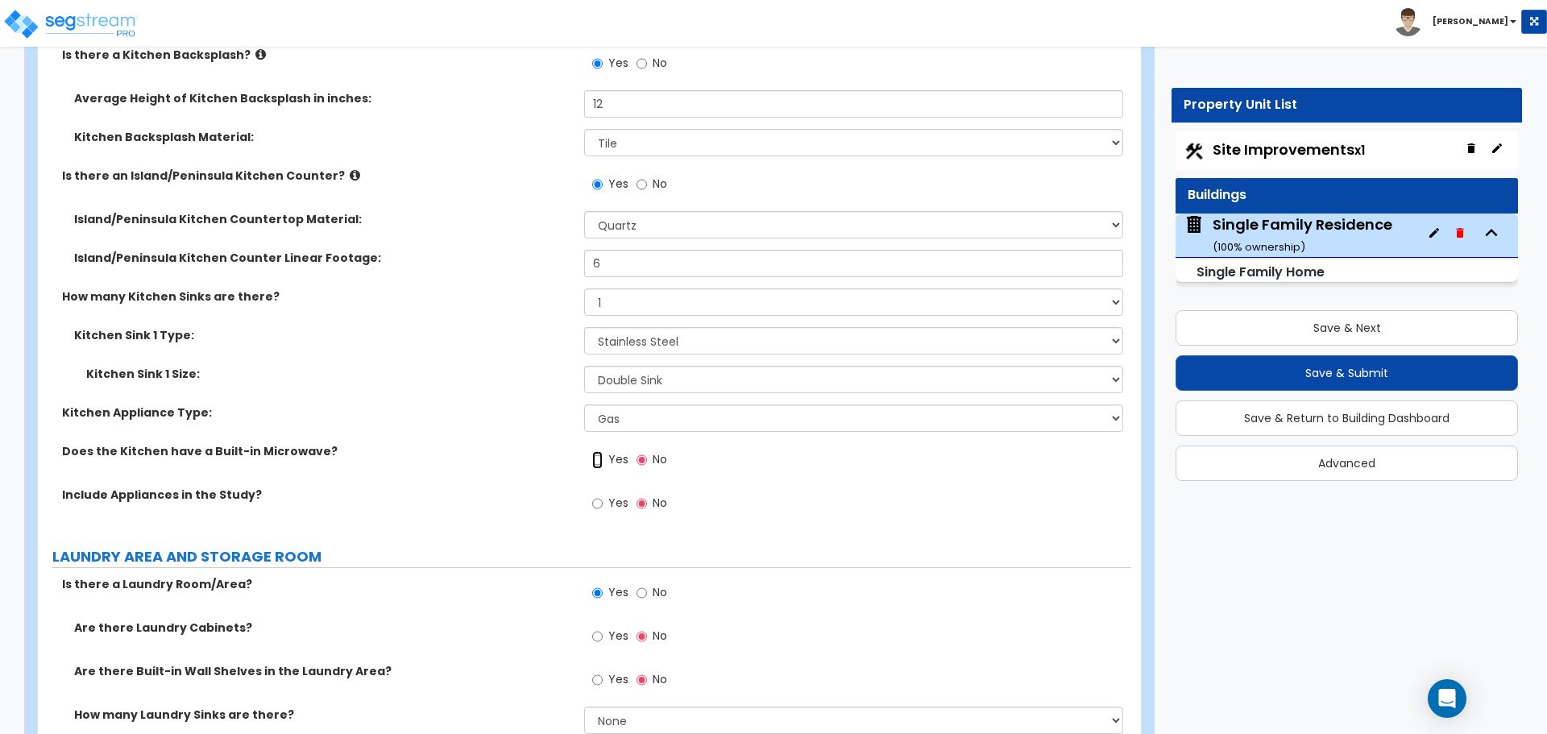
click at [592, 452] on input "Yes" at bounding box center [597, 460] width 10 height 18
radio input "true"
click at [596, 451] on input "Yes" at bounding box center [597, 460] width 10 height 18
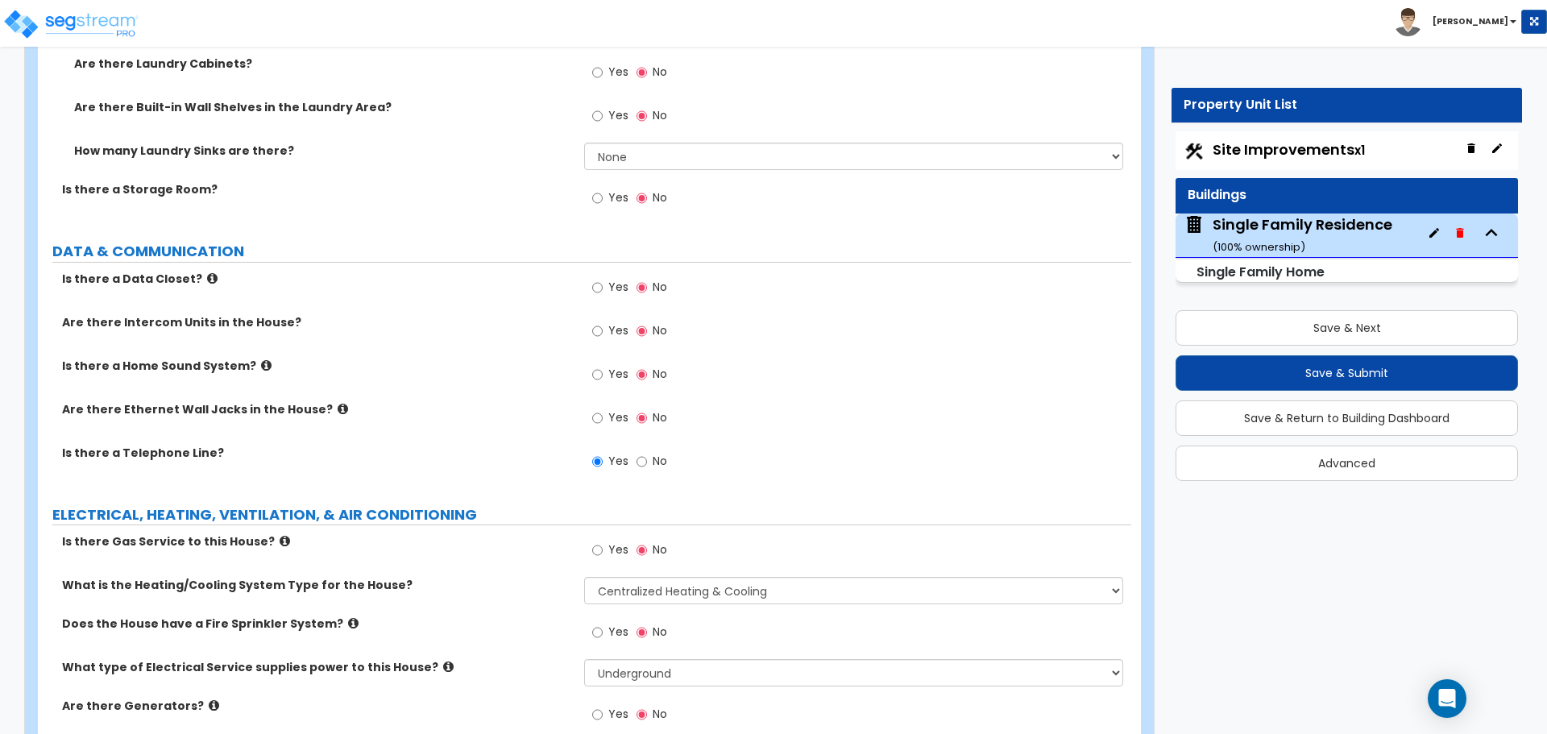
scroll to position [6513, 0]
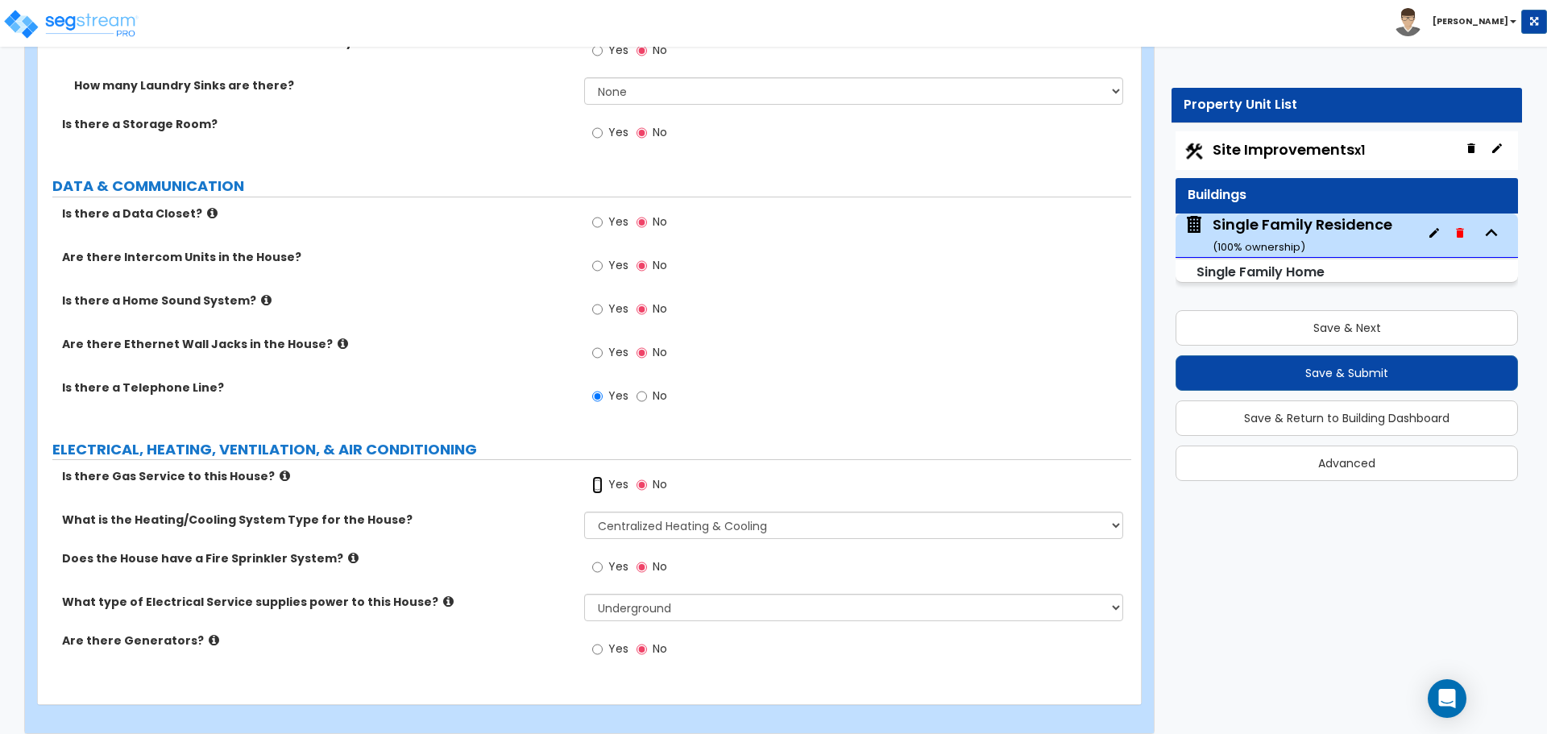
click at [594, 476] on input "Yes" at bounding box center [597, 485] width 10 height 18
radio input "true"
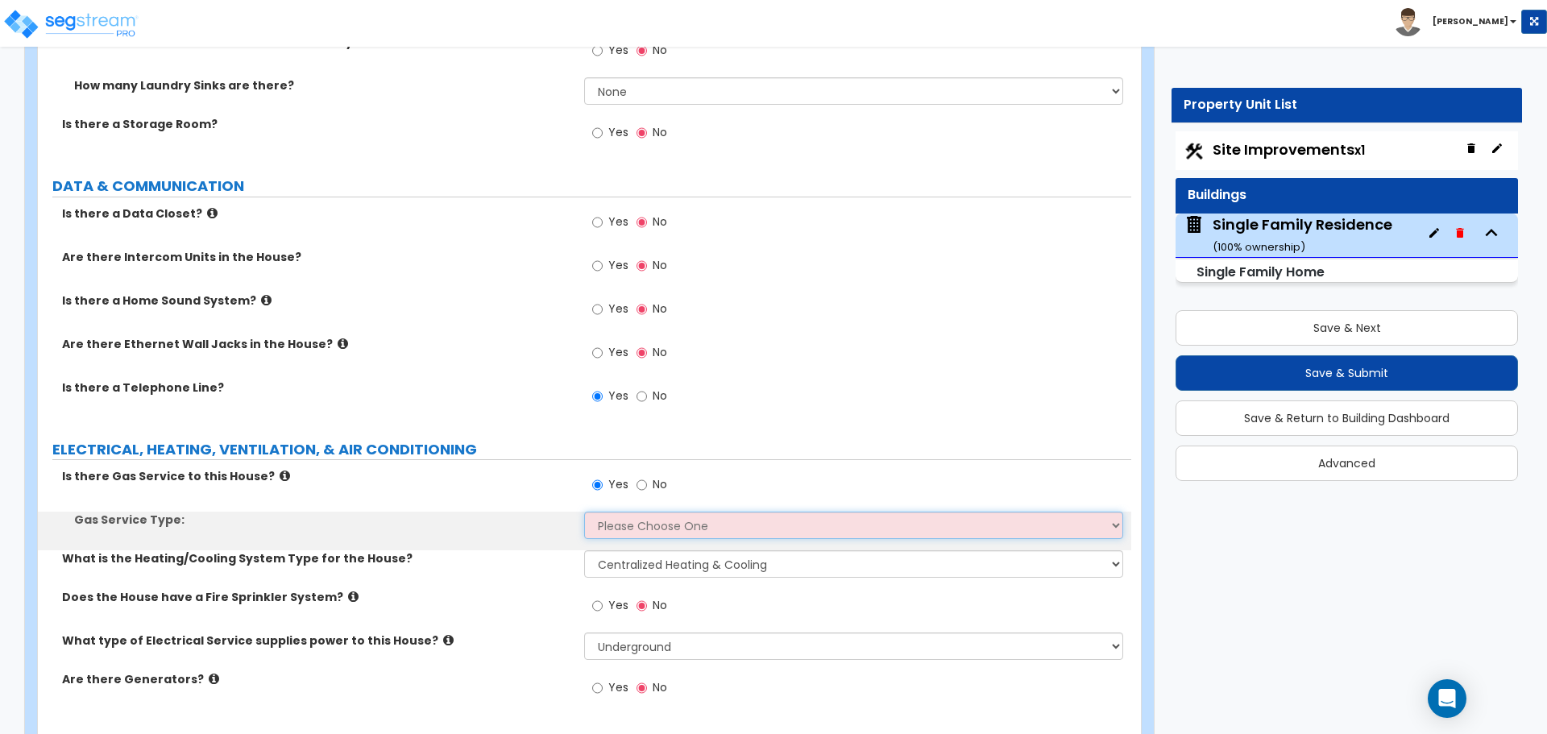
click at [613, 512] on select "Please Choose One Natural Gas Service Propane Tank On-site" at bounding box center [853, 525] width 538 height 27
select select "1"
click at [584, 512] on select "Please Choose One Natural Gas Service Propane Tank On-site" at bounding box center [853, 525] width 538 height 27
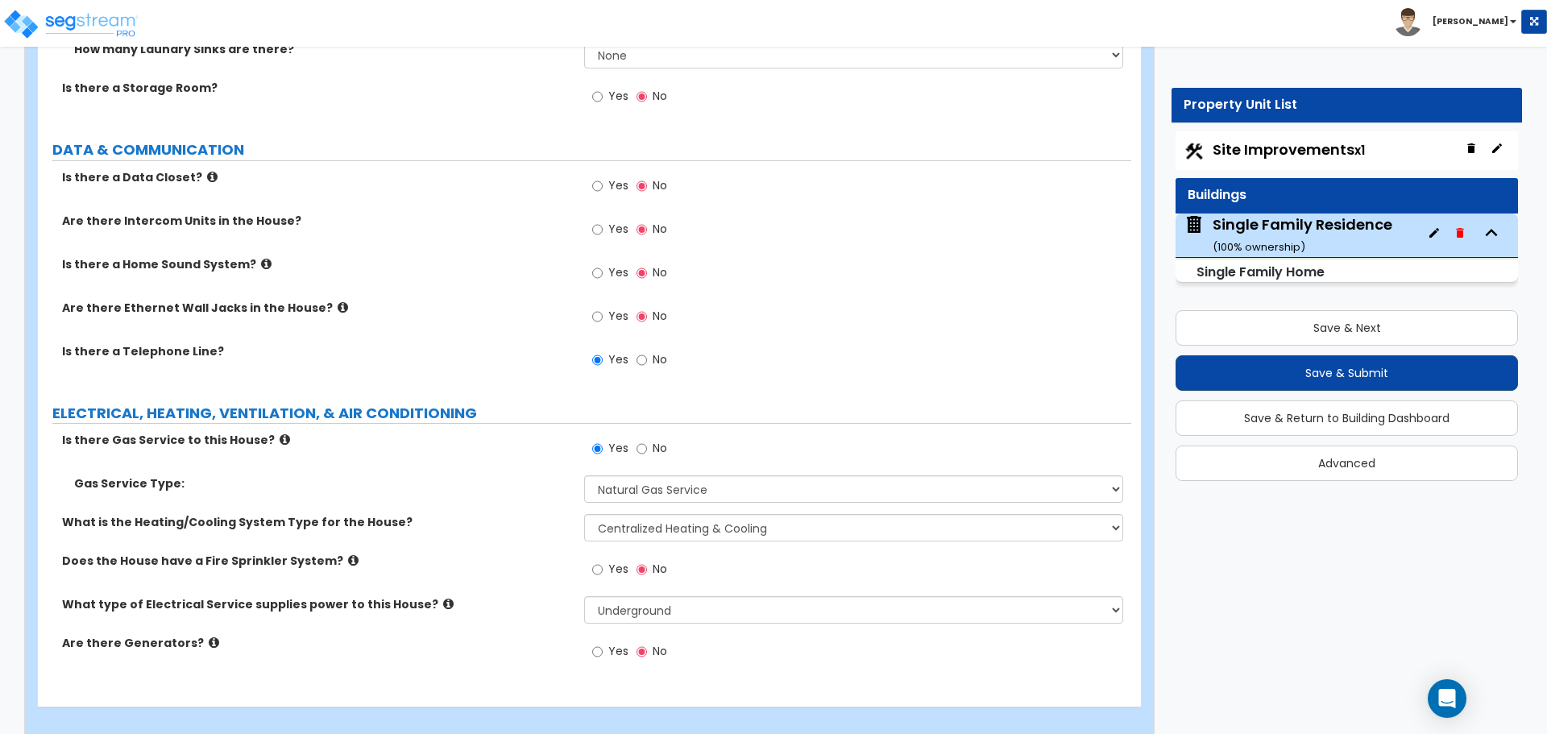
scroll to position [6552, 0]
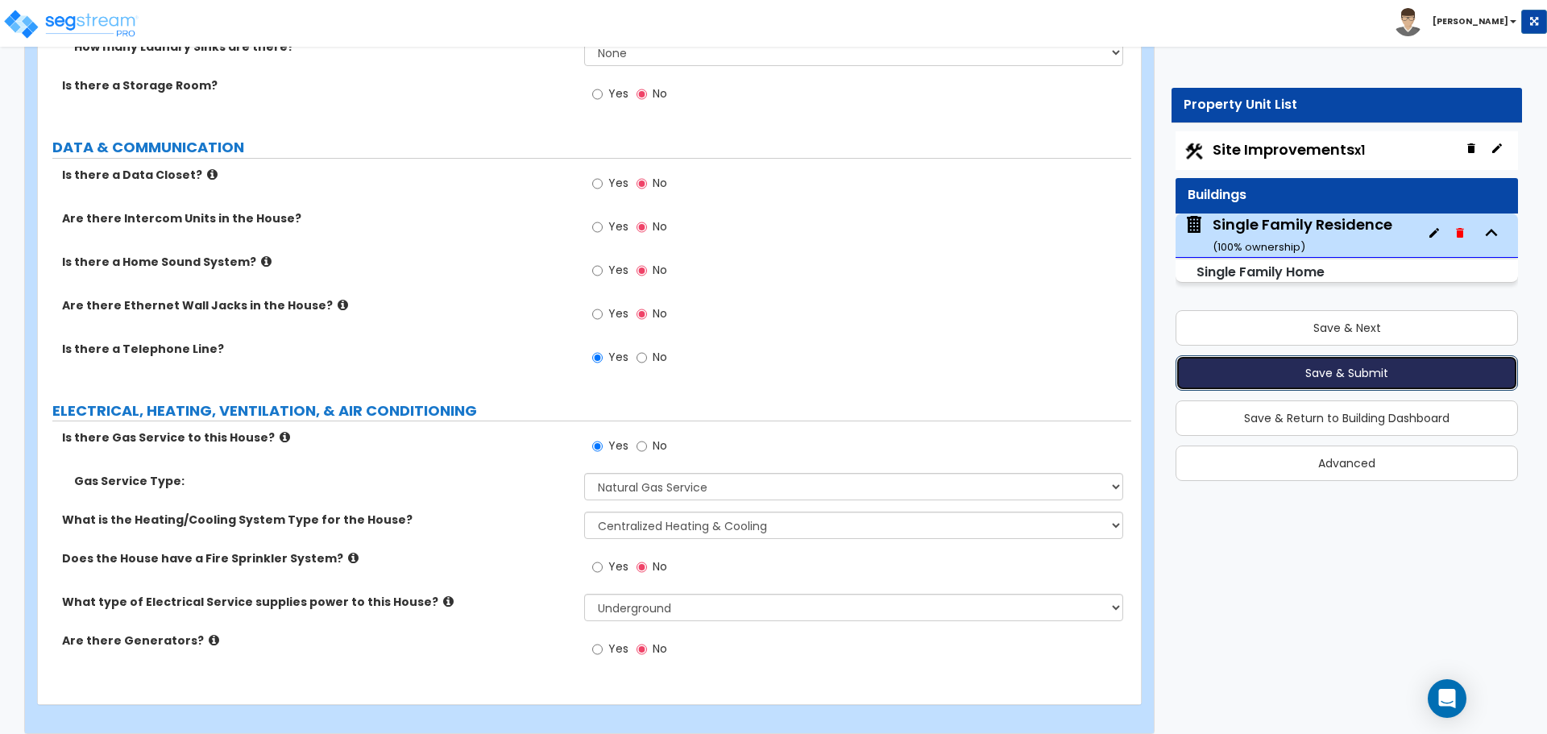
click at [1350, 370] on button "Save & Submit" at bounding box center [1347, 372] width 343 height 35
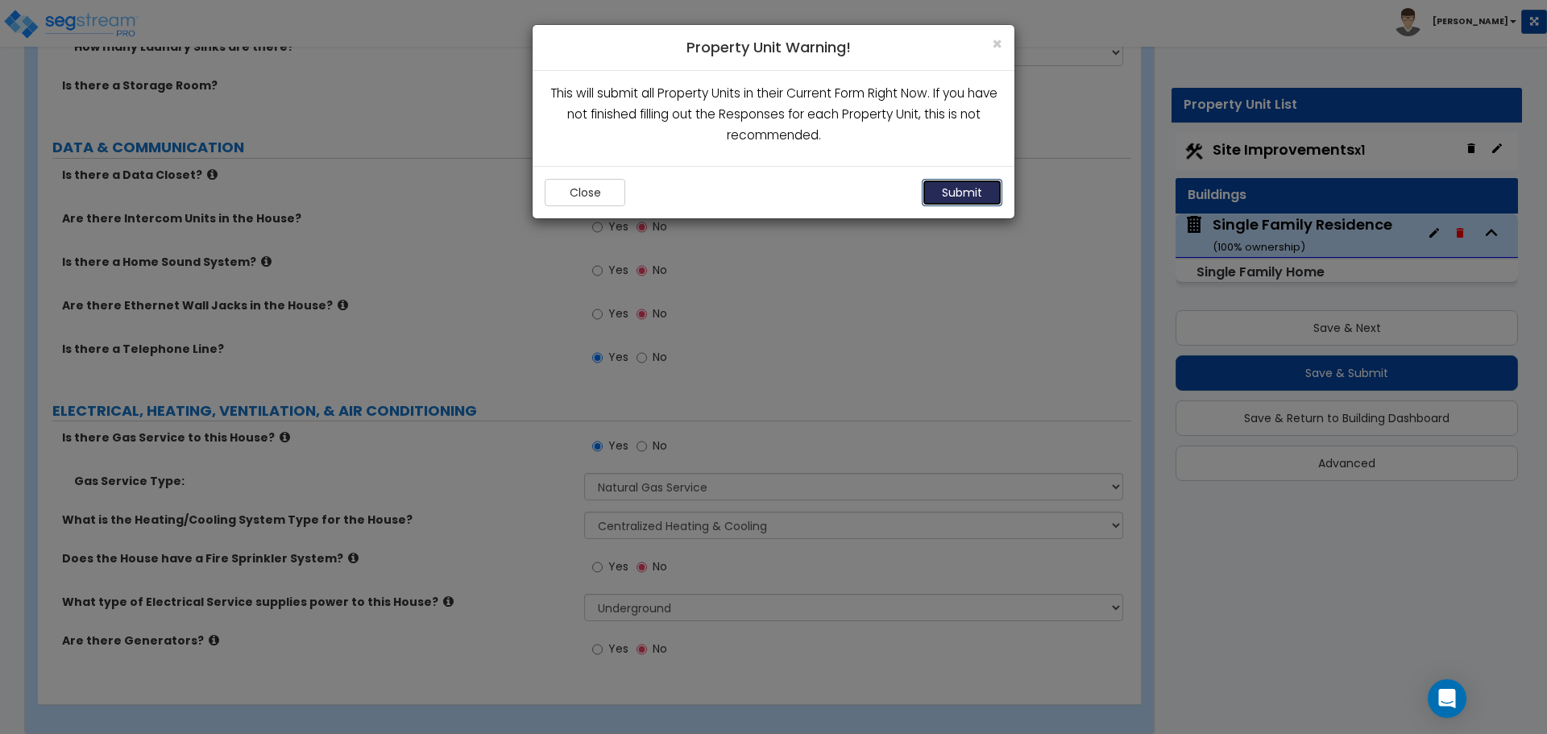
click at [960, 206] on button "Submit" at bounding box center [962, 192] width 81 height 27
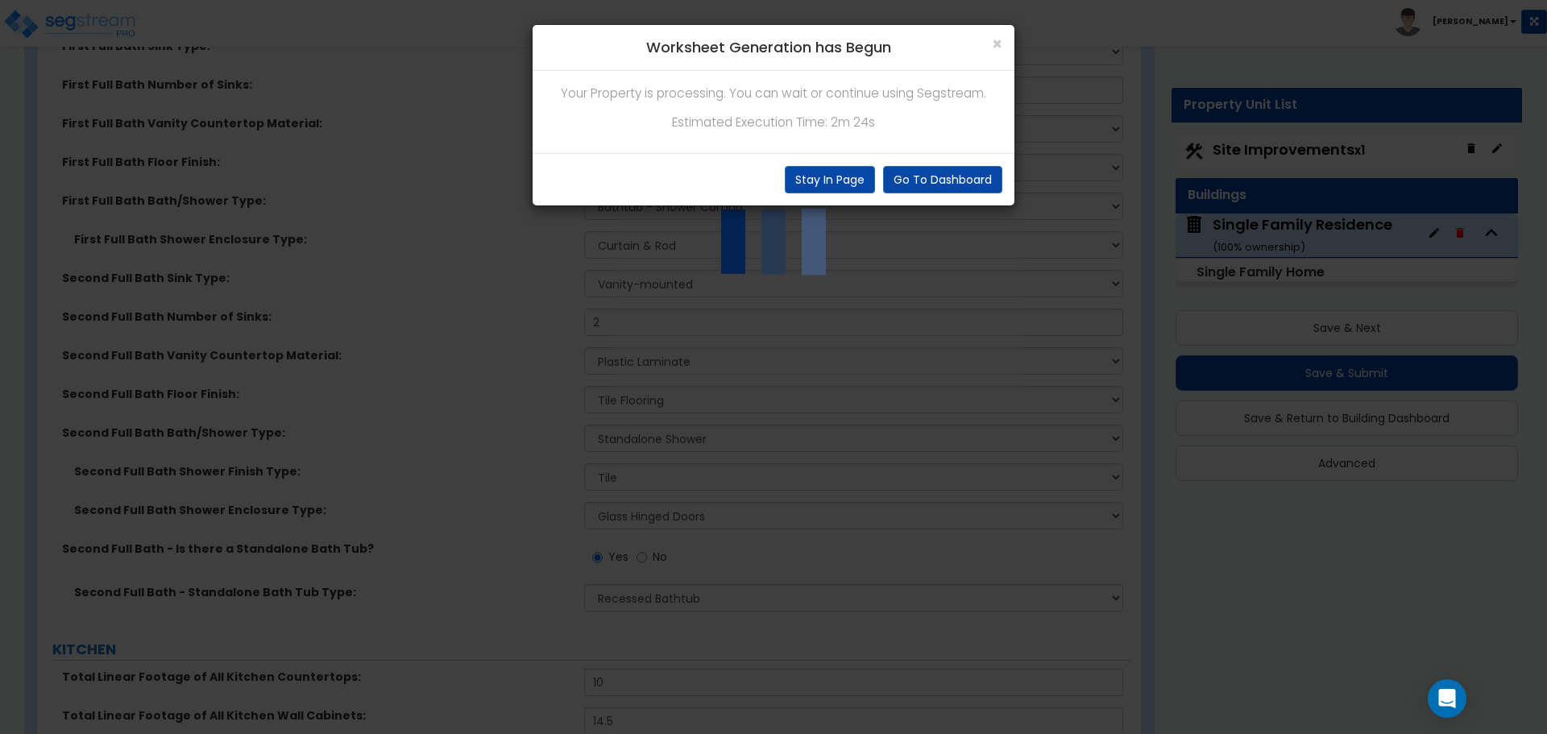
scroll to position [5101, 0]
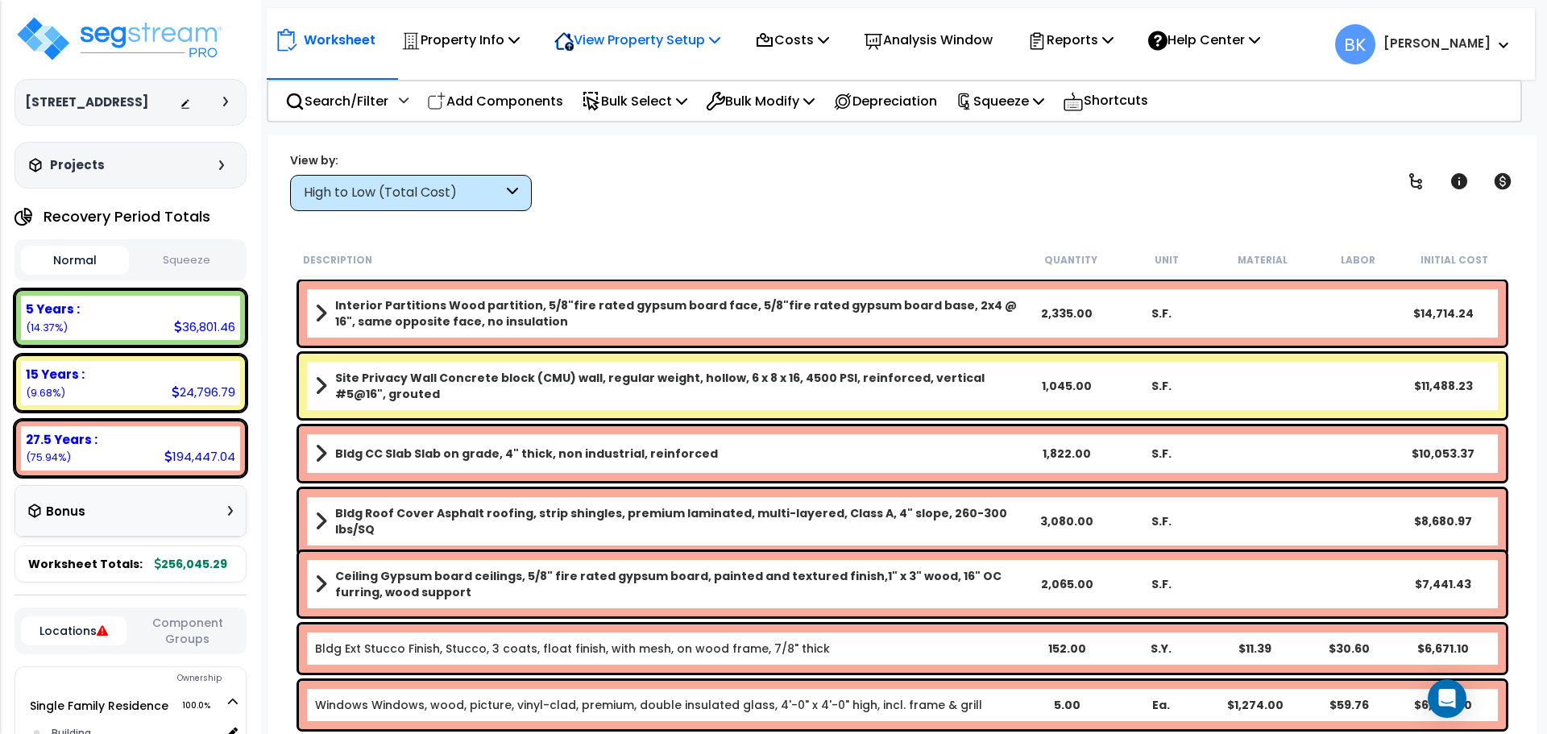
click at [617, 53] on div "View Property Setup" at bounding box center [638, 40] width 166 height 38
click at [635, 118] on link "View Questionnaire" at bounding box center [626, 110] width 160 height 32
click at [121, 321] on div "5 Years : 36,801.46 (14.37%)" at bounding box center [130, 318] width 219 height 44
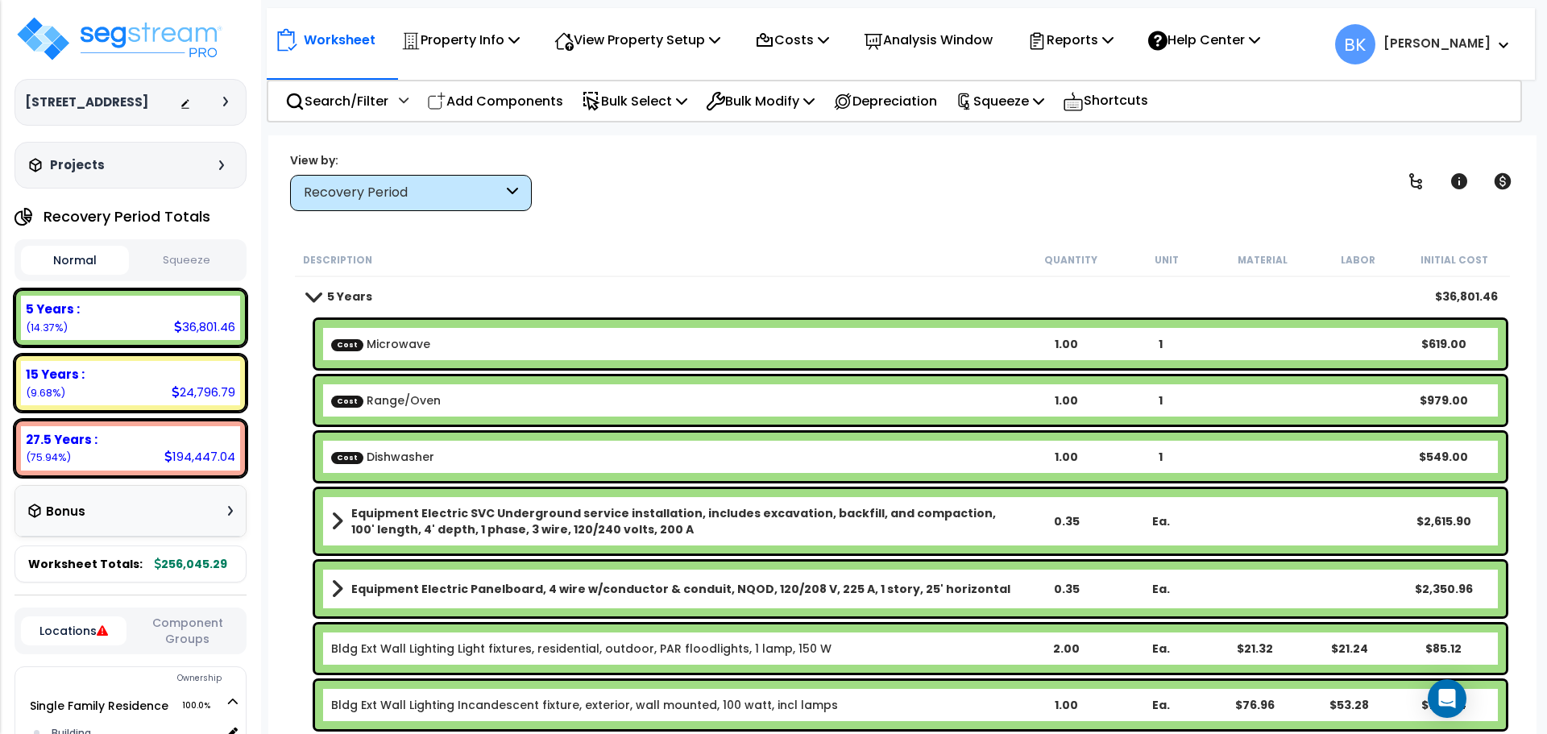
click at [442, 347] on b "Cost Microwave" at bounding box center [675, 344] width 688 height 16
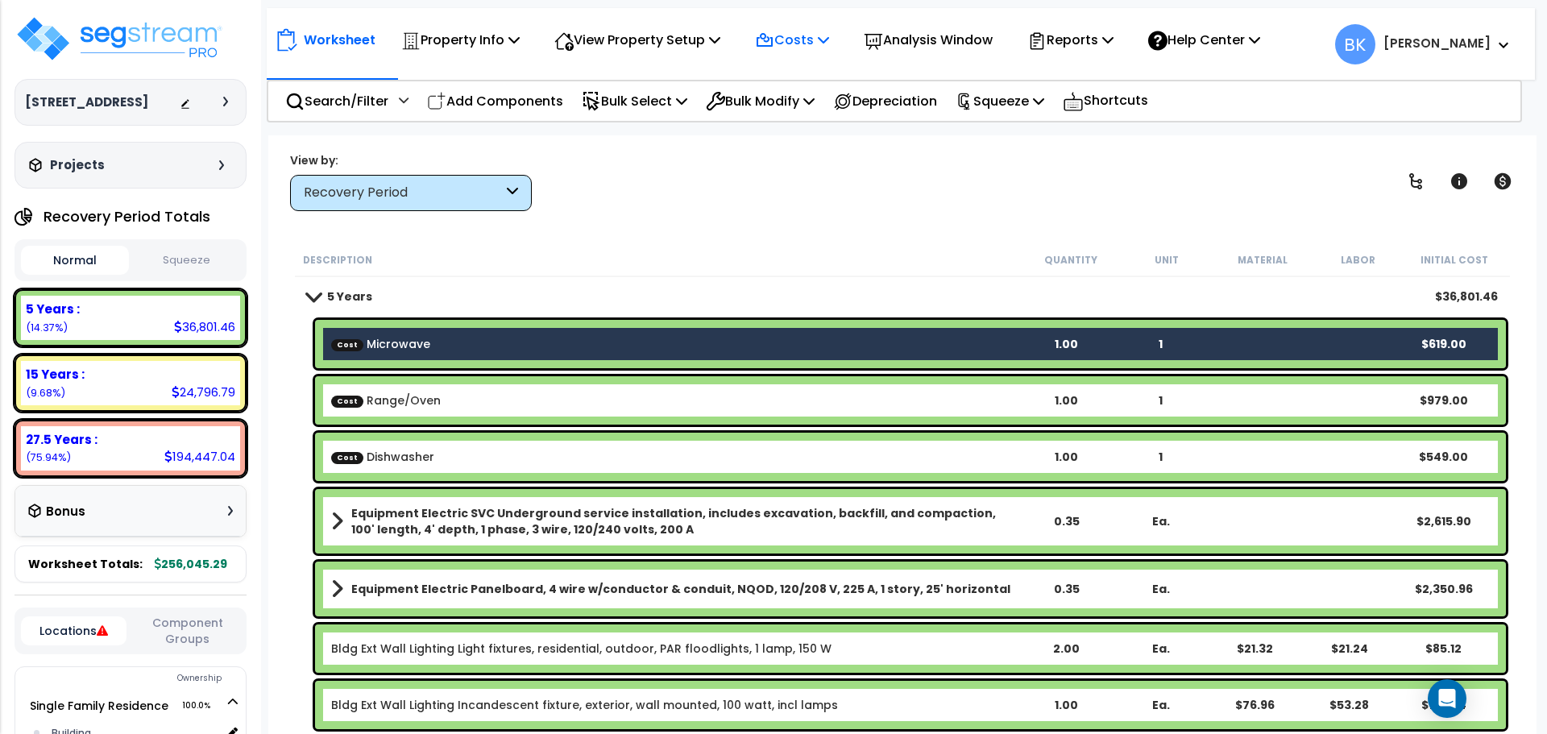
click at [803, 43] on p "Costs" at bounding box center [792, 40] width 74 height 22
click at [801, 105] on link "Direct Costs" at bounding box center [827, 110] width 160 height 32
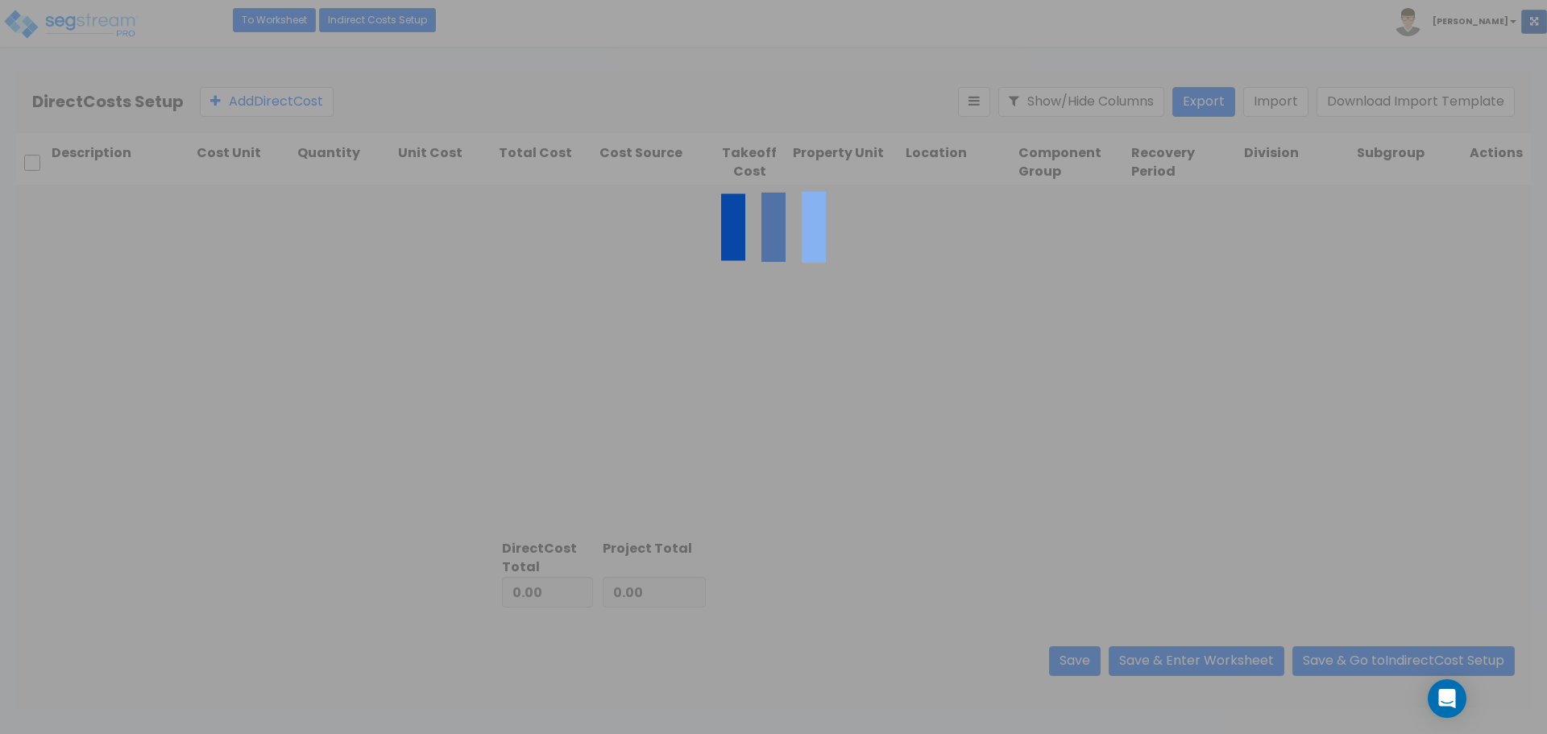
type input "2,147.00"
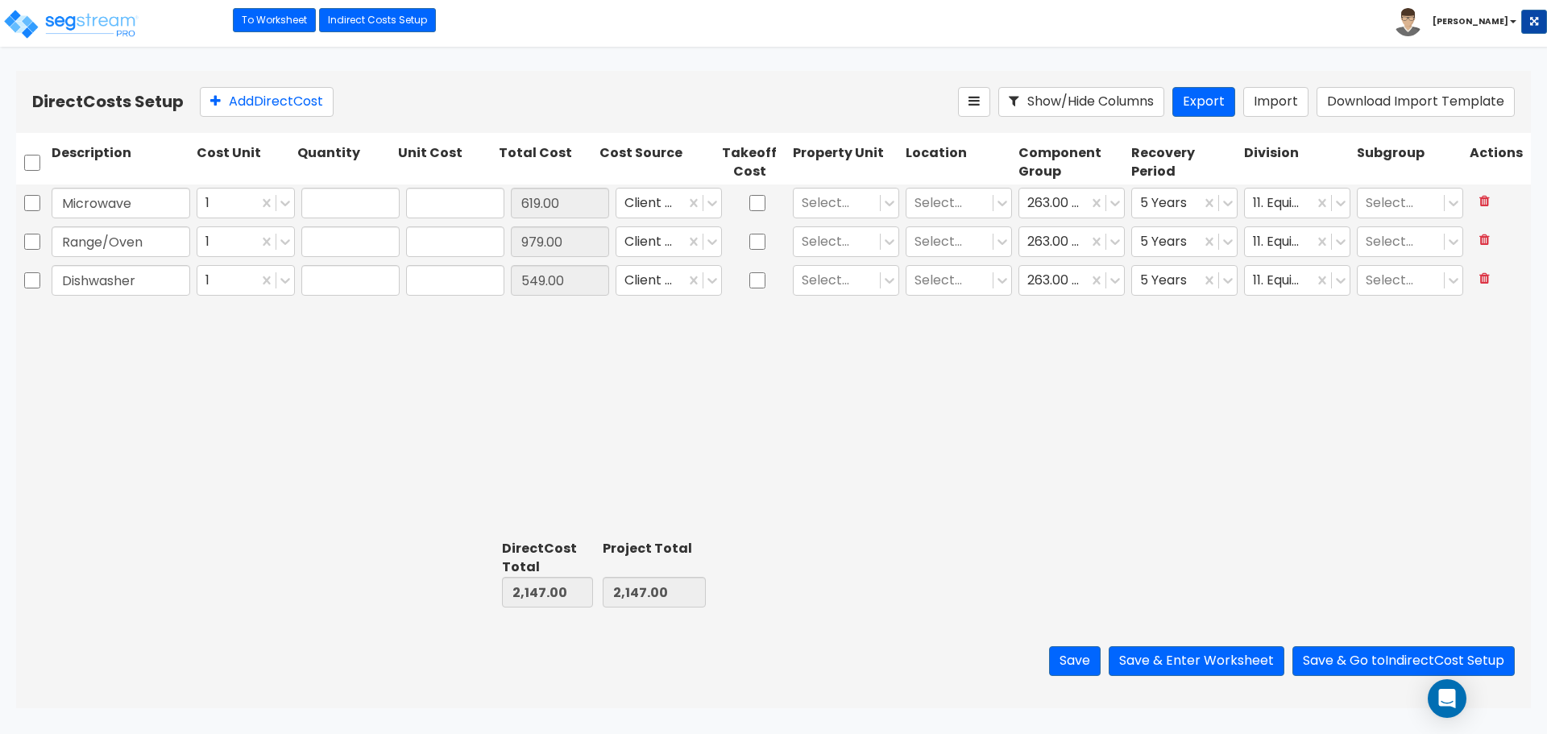
type input "1.00"
type input "619.00"
type input "1.00"
type input "979.00"
type input "1.00"
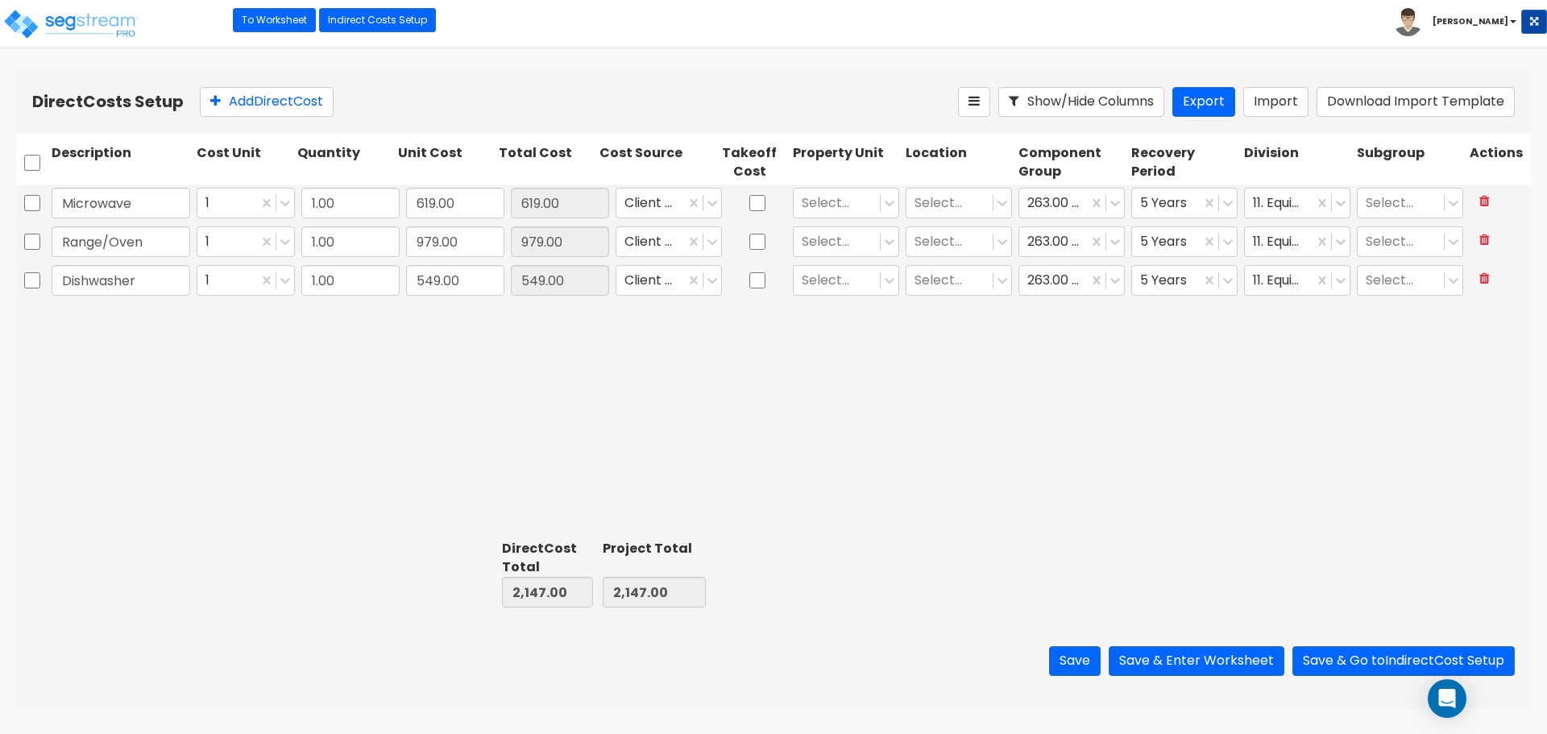
drag, startPoint x: 350, startPoint y: 344, endPoint x: 335, endPoint y: 288, distance: 58.3
click at [350, 344] on div "Microwave 1 1.00 619.00 619.00 Client Cost Select... Select... 263.00 - KITCHEN…" at bounding box center [773, 359] width 1515 height 349
click at [425, 277] on input "549.00" at bounding box center [455, 280] width 98 height 31
click at [420, 279] on input "549.00" at bounding box center [455, 280] width 98 height 31
click at [878, 195] on div "Select..." at bounding box center [837, 203] width 86 height 28
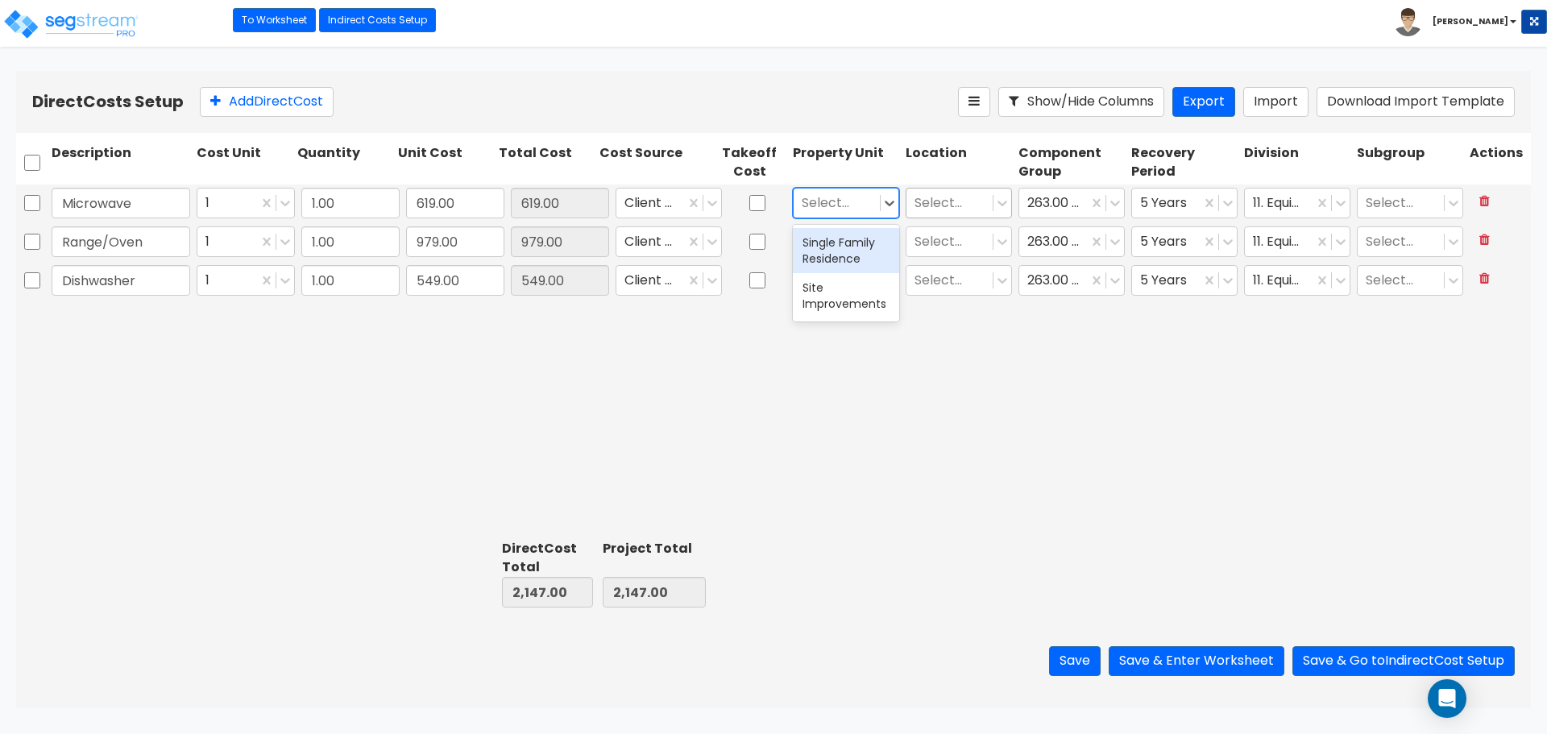
drag, startPoint x: 836, startPoint y: 232, endPoint x: 906, endPoint y: 214, distance: 72.3
click at [837, 232] on div "Single Family Residence" at bounding box center [846, 250] width 106 height 45
click at [977, 193] on div at bounding box center [950, 204] width 70 height 22
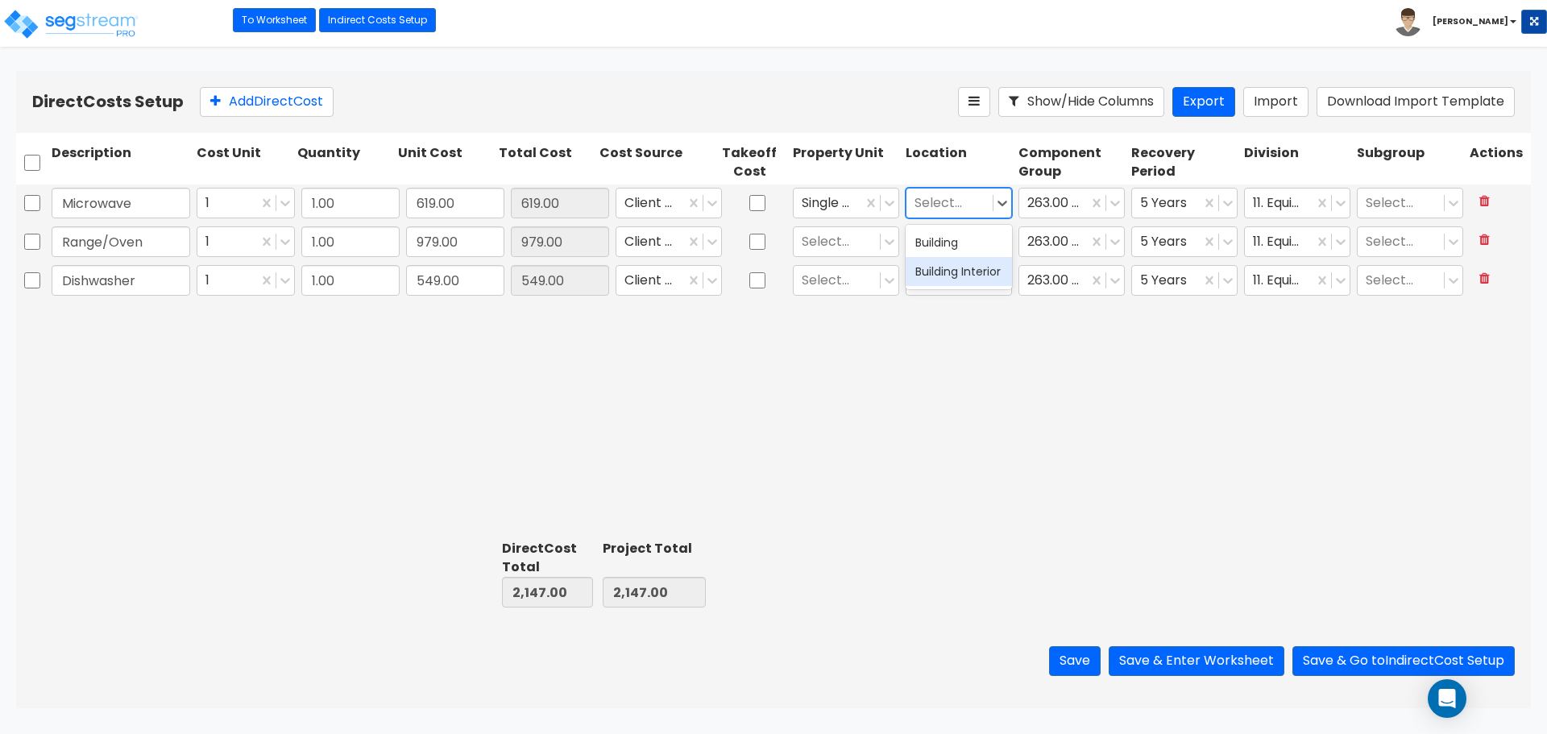
click at [940, 283] on div "Building Interior" at bounding box center [959, 271] width 106 height 29
click at [838, 244] on div at bounding box center [837, 242] width 70 height 22
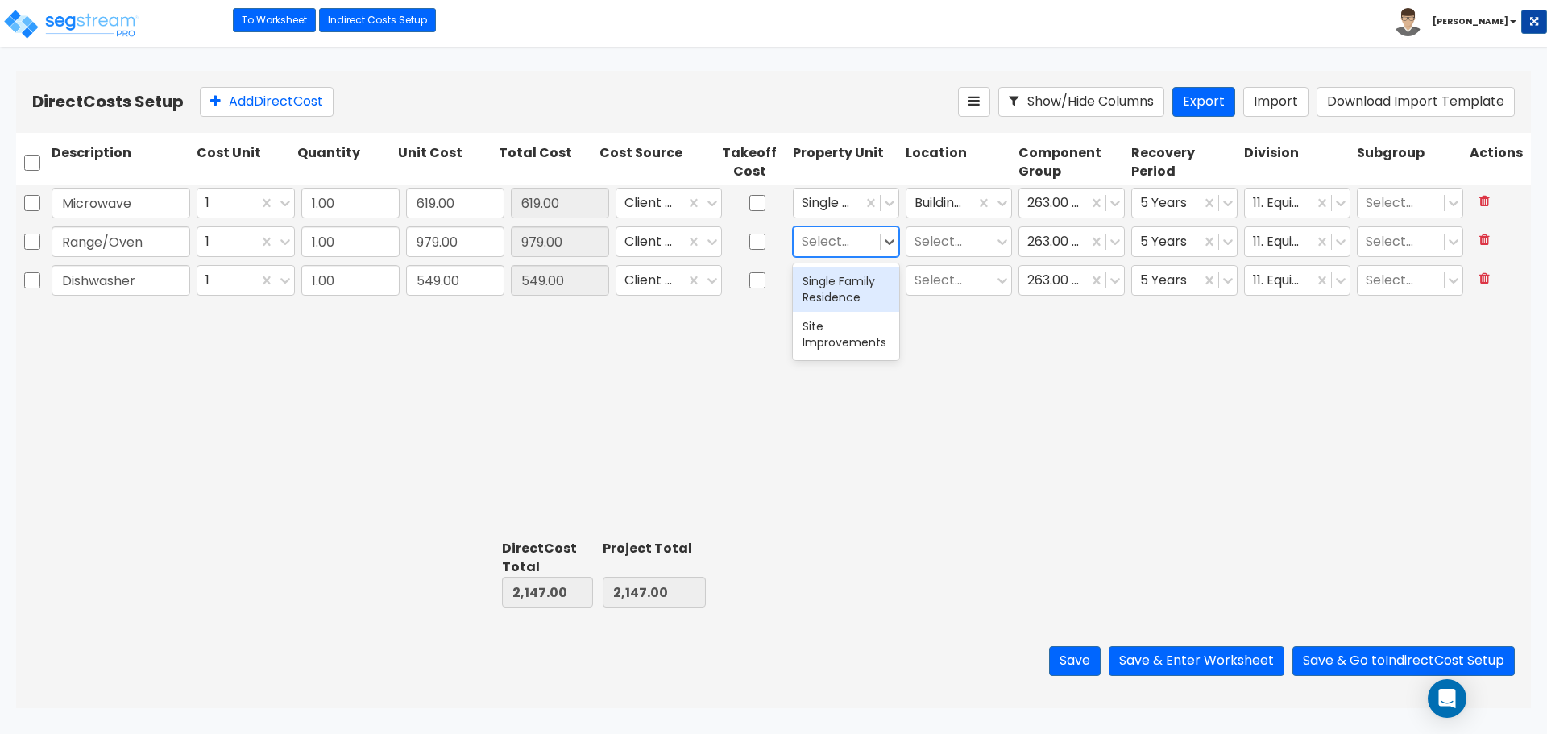
click at [838, 291] on div "Single Family Residence" at bounding box center [846, 289] width 106 height 45
click at [941, 250] on div at bounding box center [950, 242] width 70 height 22
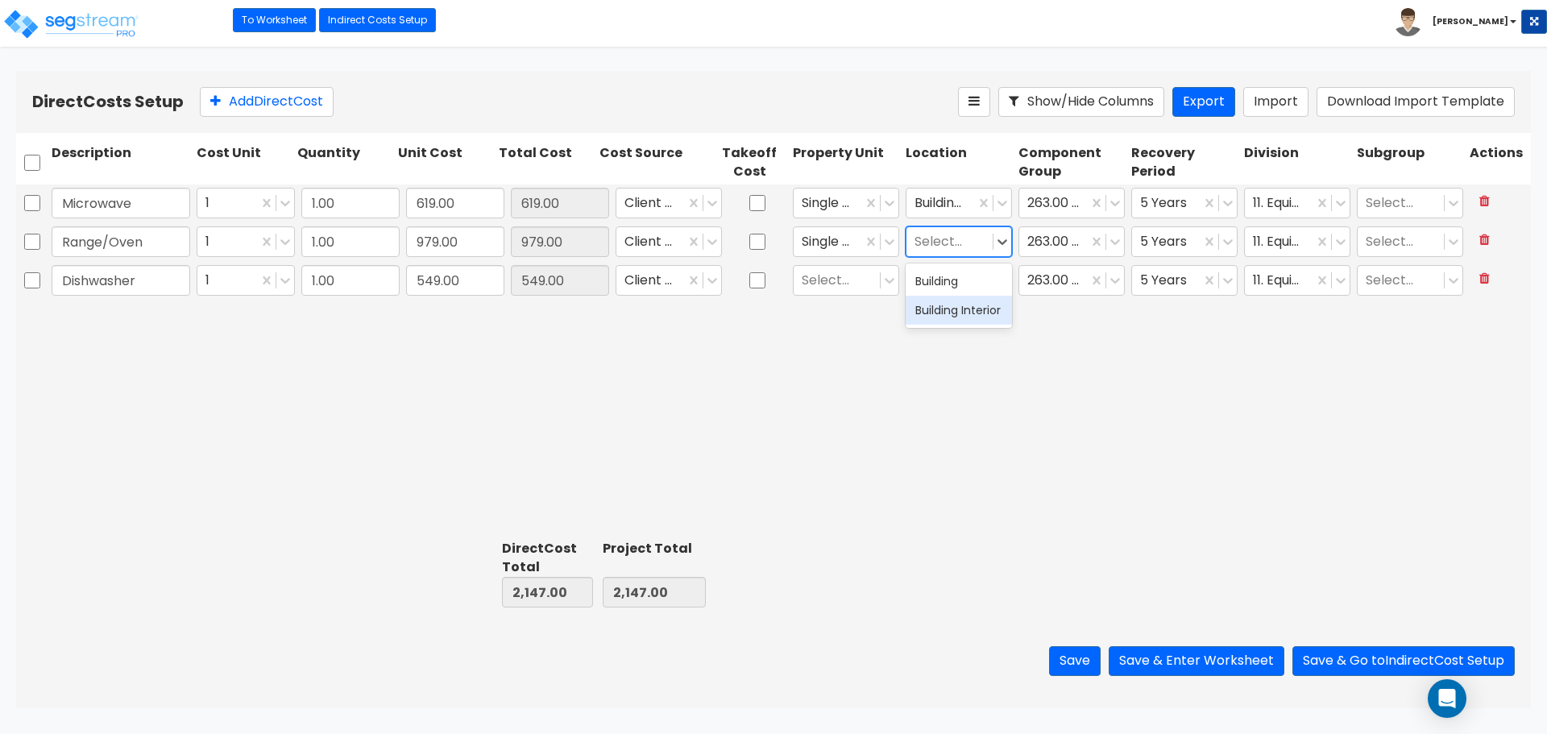
click at [926, 317] on div "Building Interior" at bounding box center [959, 310] width 106 height 29
click at [837, 293] on div "Select..." at bounding box center [837, 281] width 86 height 28
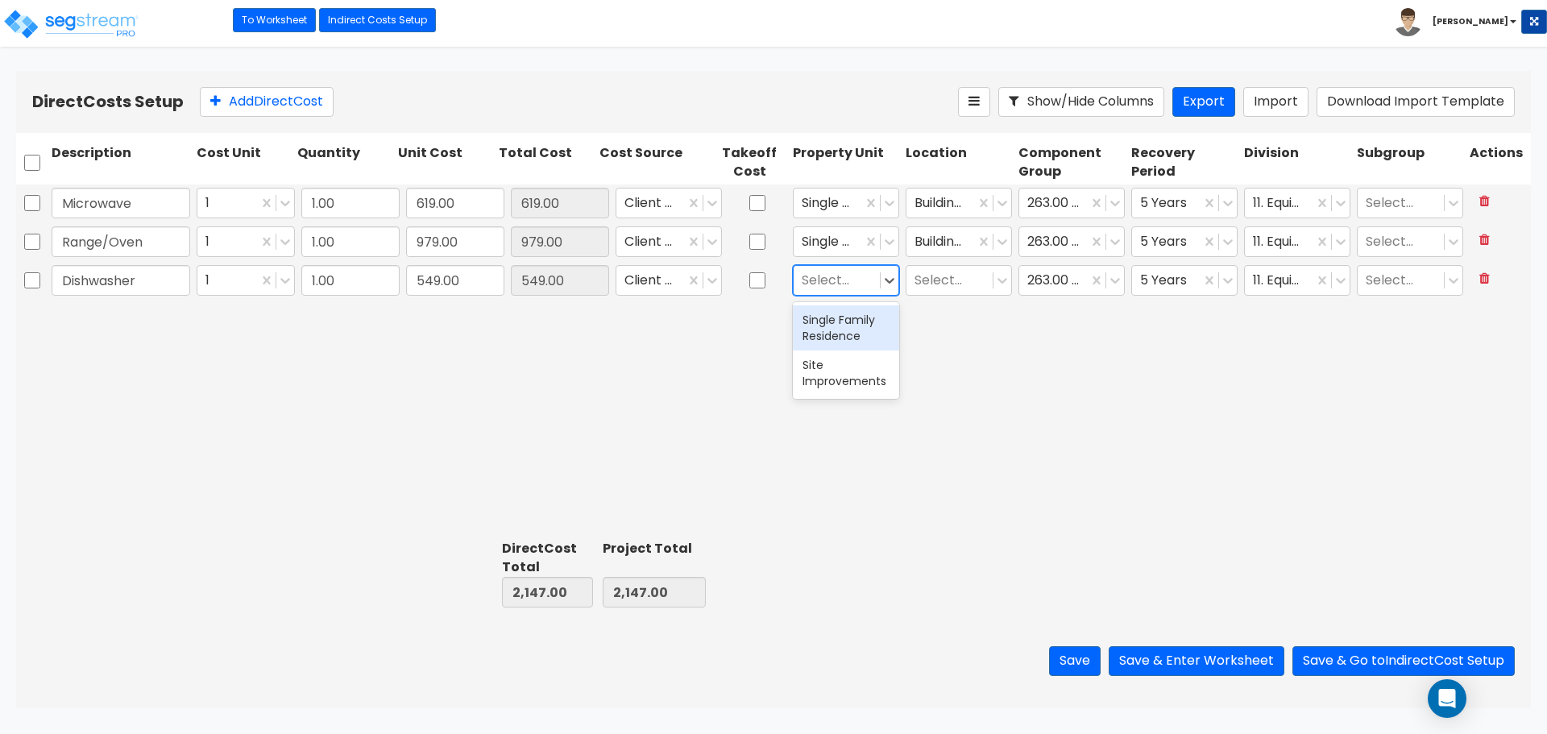
click at [855, 319] on div "Single Family Residence" at bounding box center [846, 327] width 106 height 45
click at [952, 275] on div at bounding box center [950, 281] width 70 height 22
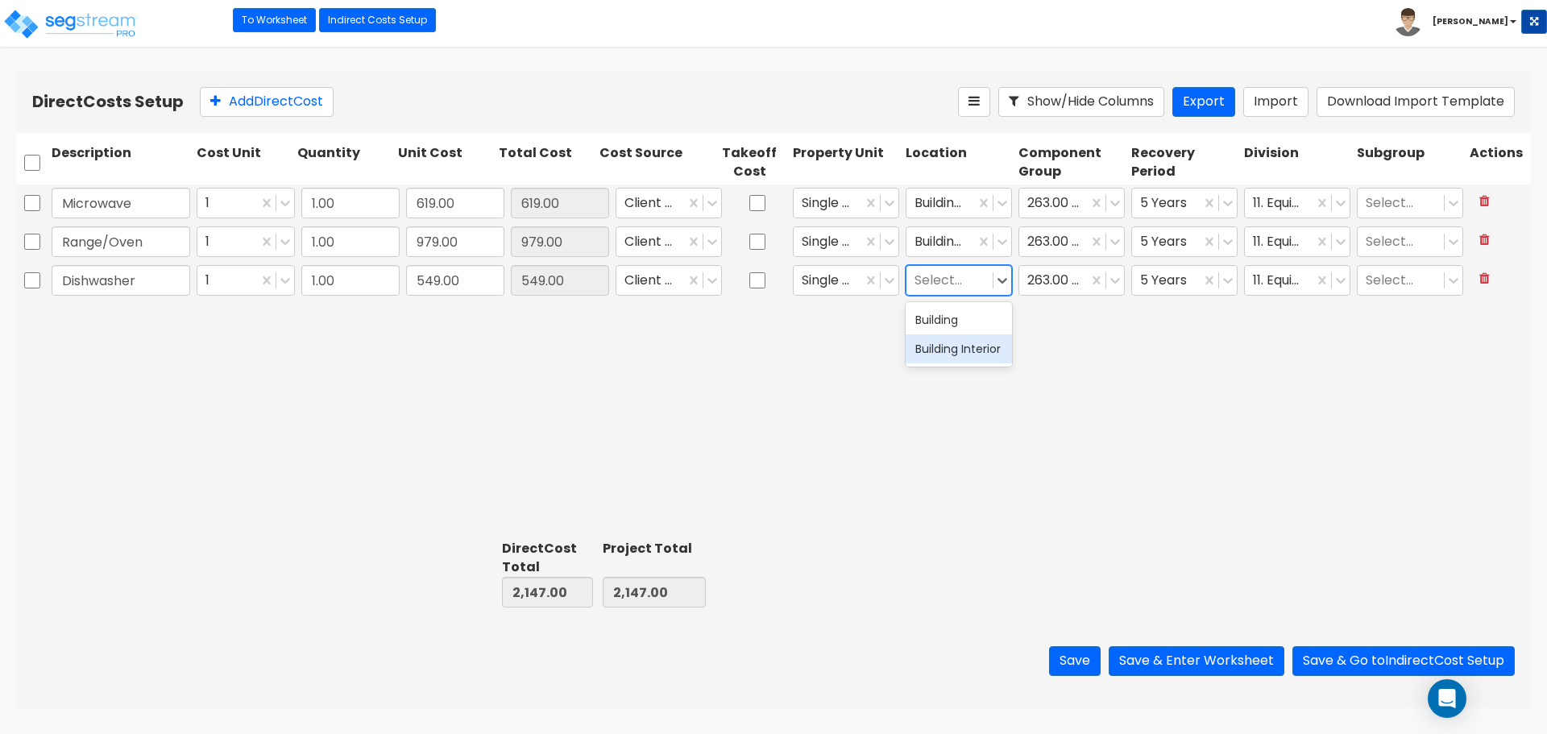
click at [945, 358] on div "Building Interior" at bounding box center [959, 348] width 106 height 29
click at [439, 275] on input "549.00" at bounding box center [455, 280] width 98 height 31
type input "349"
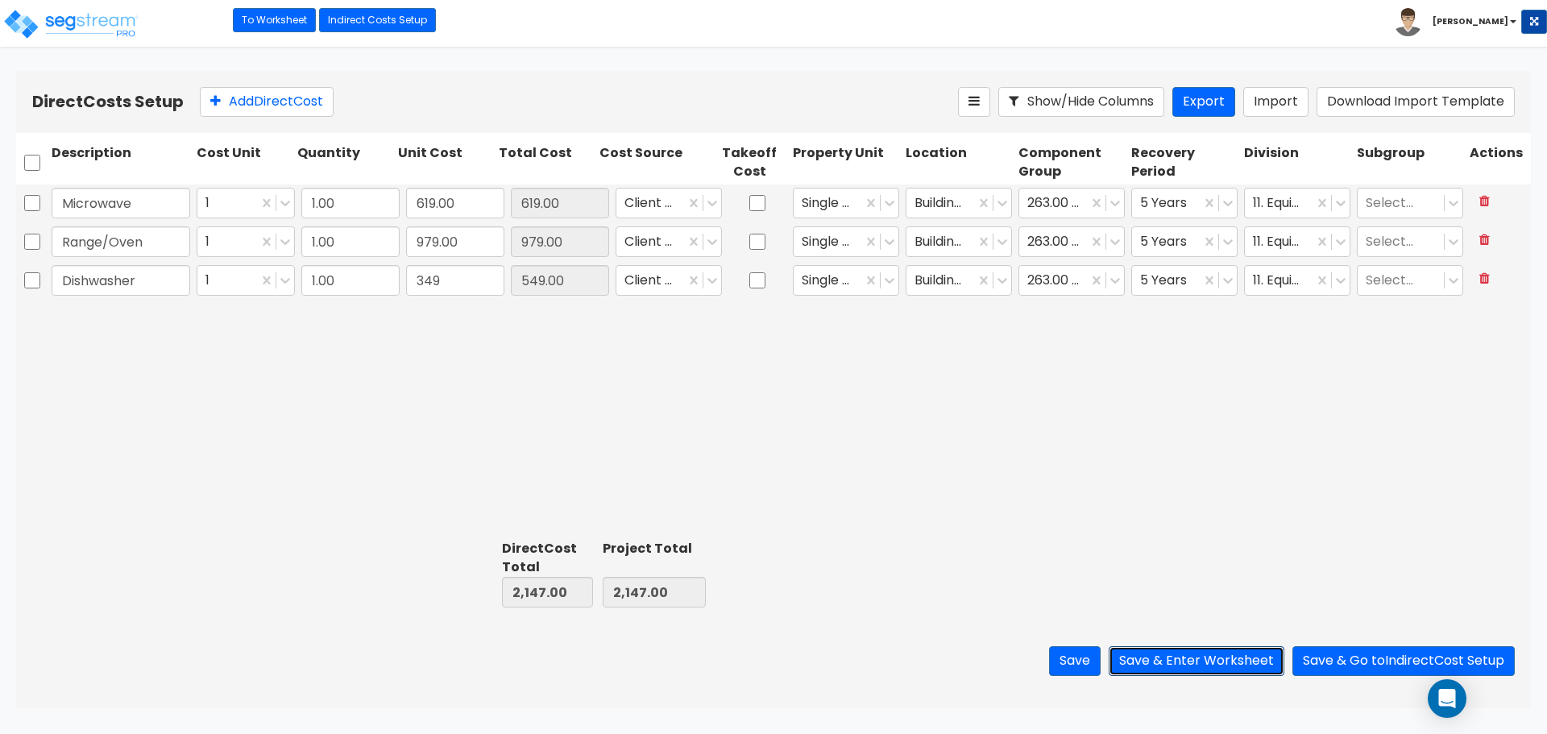
click at [1211, 665] on button "Save & Enter Worksheet" at bounding box center [1197, 661] width 176 height 30
type input "1,947.00"
type input "349.00"
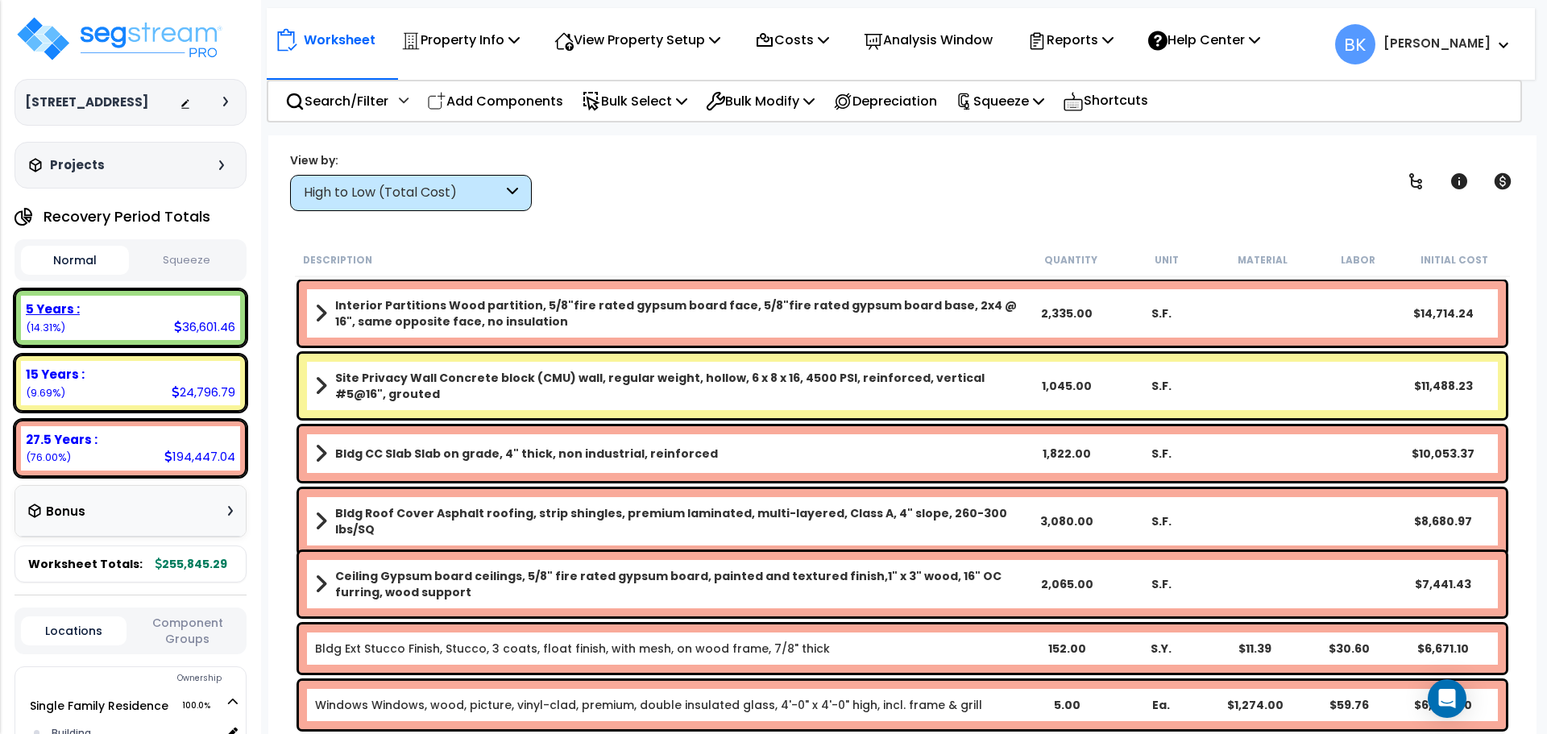
drag, startPoint x: 146, startPoint y: 324, endPoint x: 164, endPoint y: 330, distance: 19.6
click at [147, 324] on div "5 Years : 36,601.46 (14.31%)" at bounding box center [130, 318] width 219 height 44
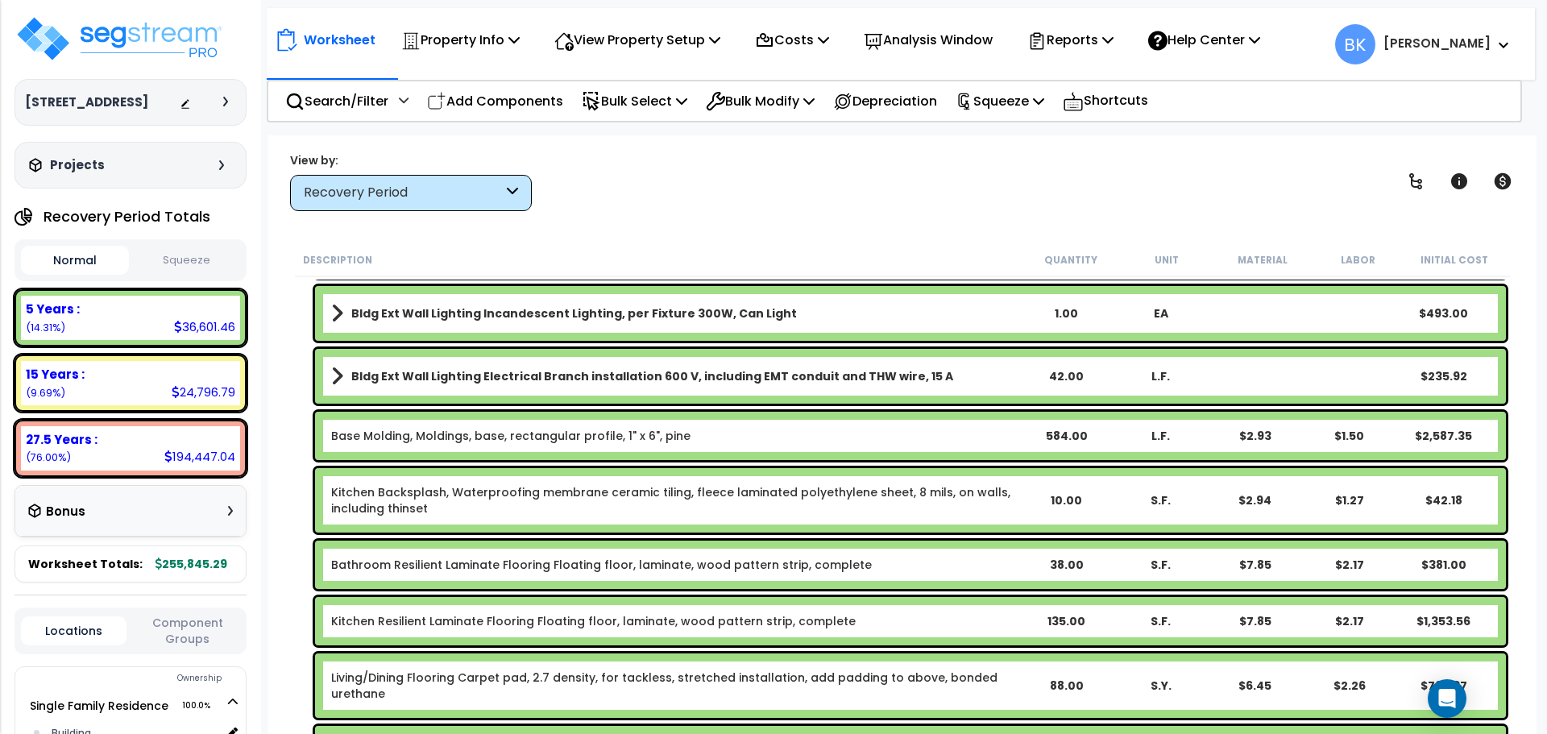
scroll to position [564, 0]
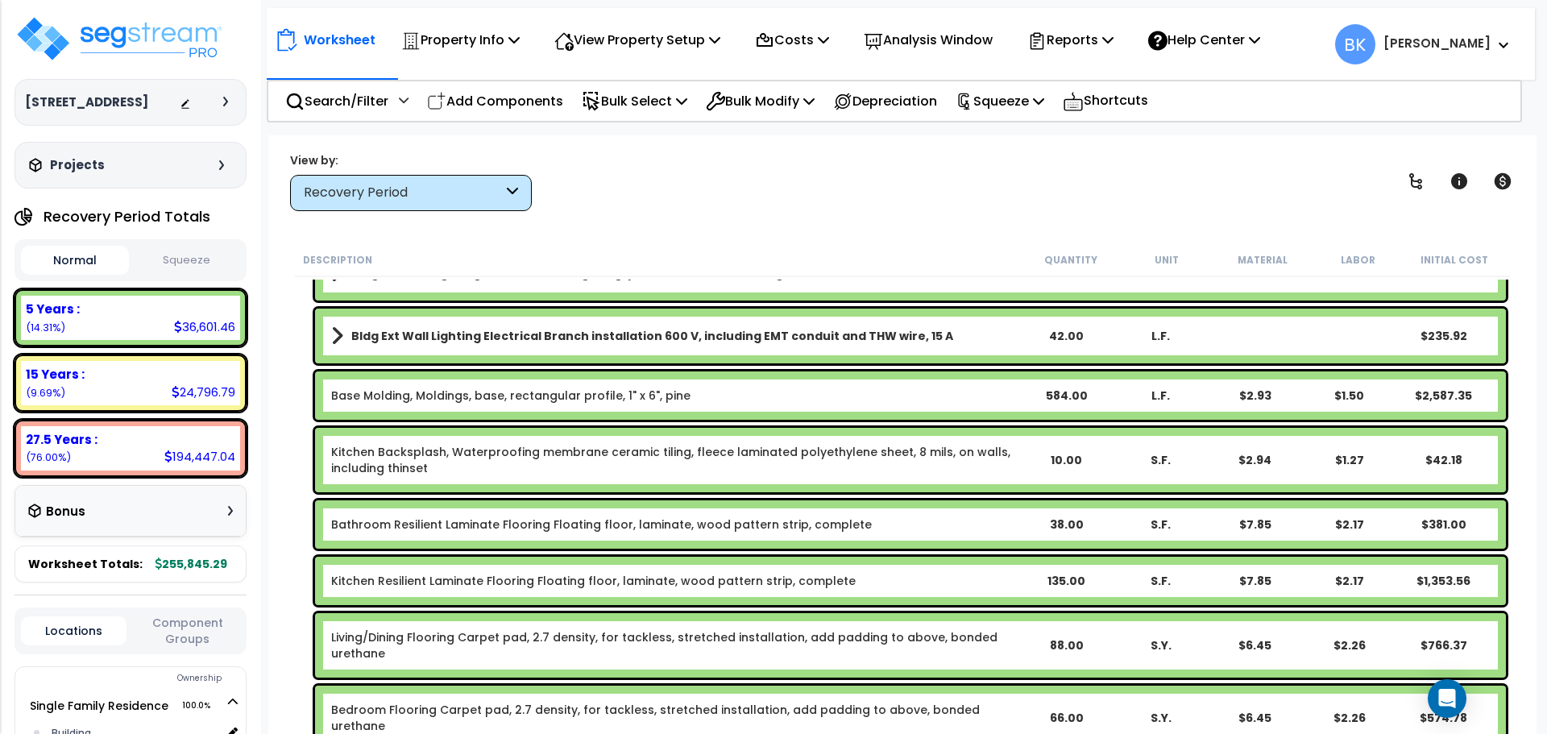
click at [446, 463] on link "Kitchen Backsplash, Waterproofing membrane ceramic tiling, fleece laminated pol…" at bounding box center [675, 460] width 688 height 32
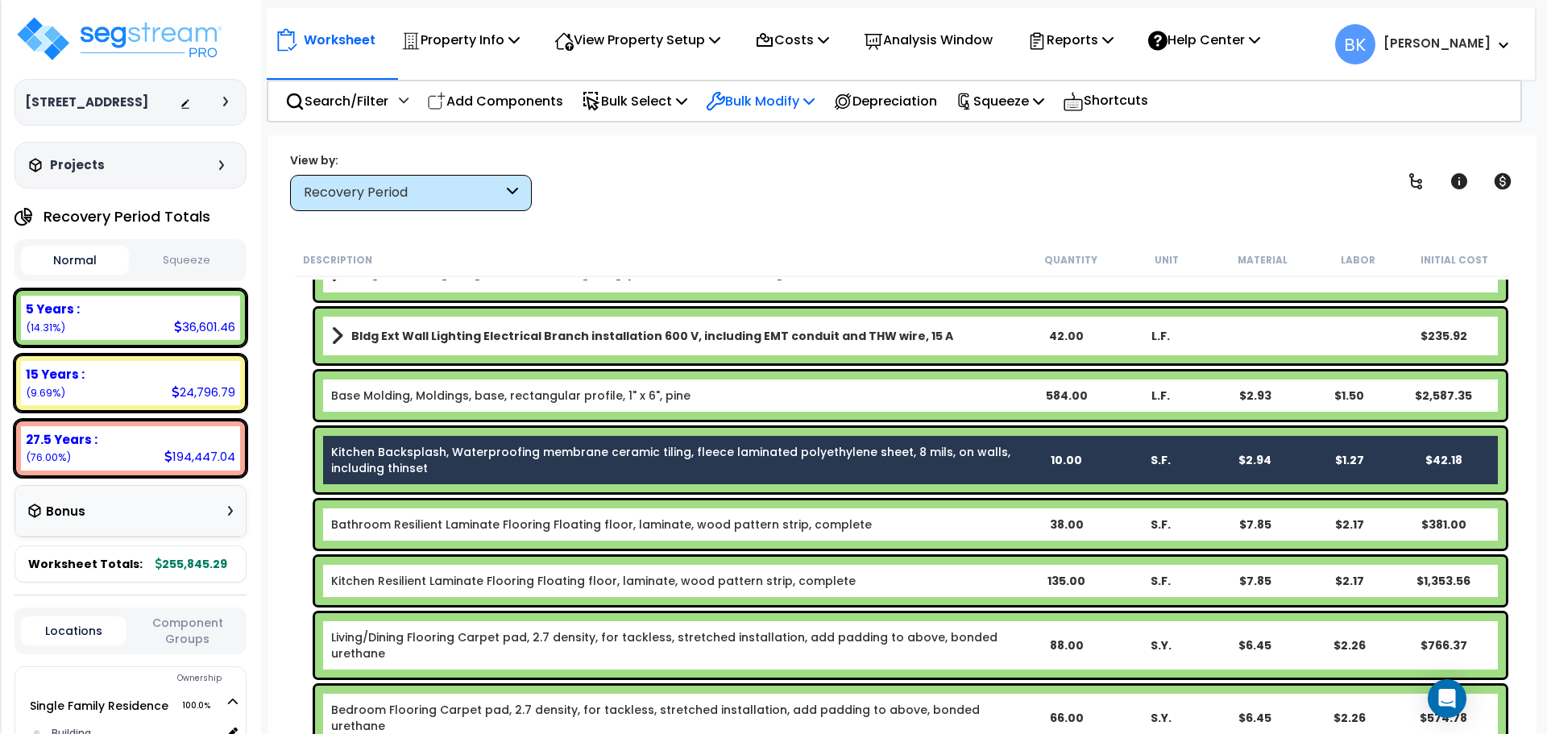
click at [768, 98] on p "Bulk Modify" at bounding box center [760, 101] width 109 height 22
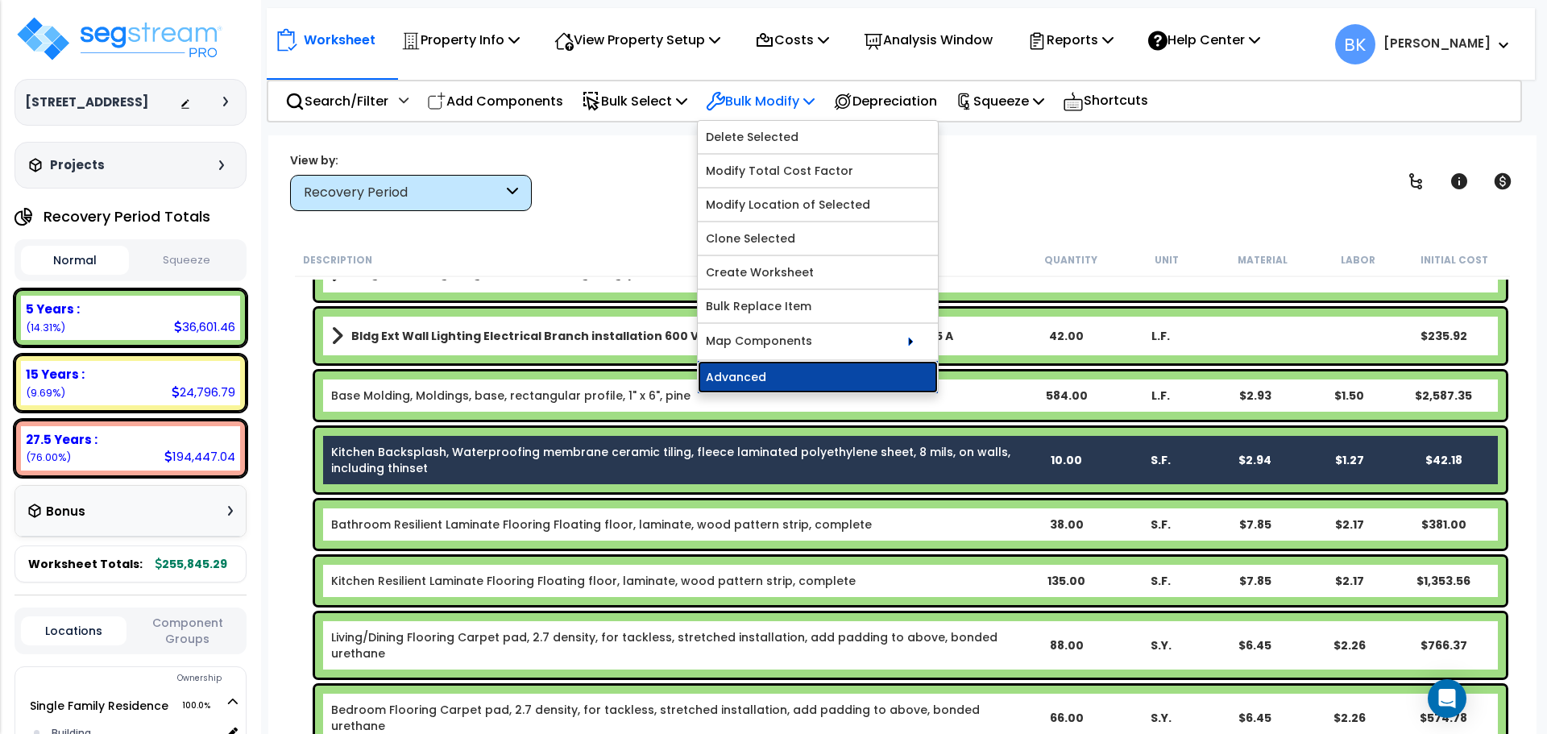
click at [794, 376] on link "Advanced" at bounding box center [818, 377] width 240 height 32
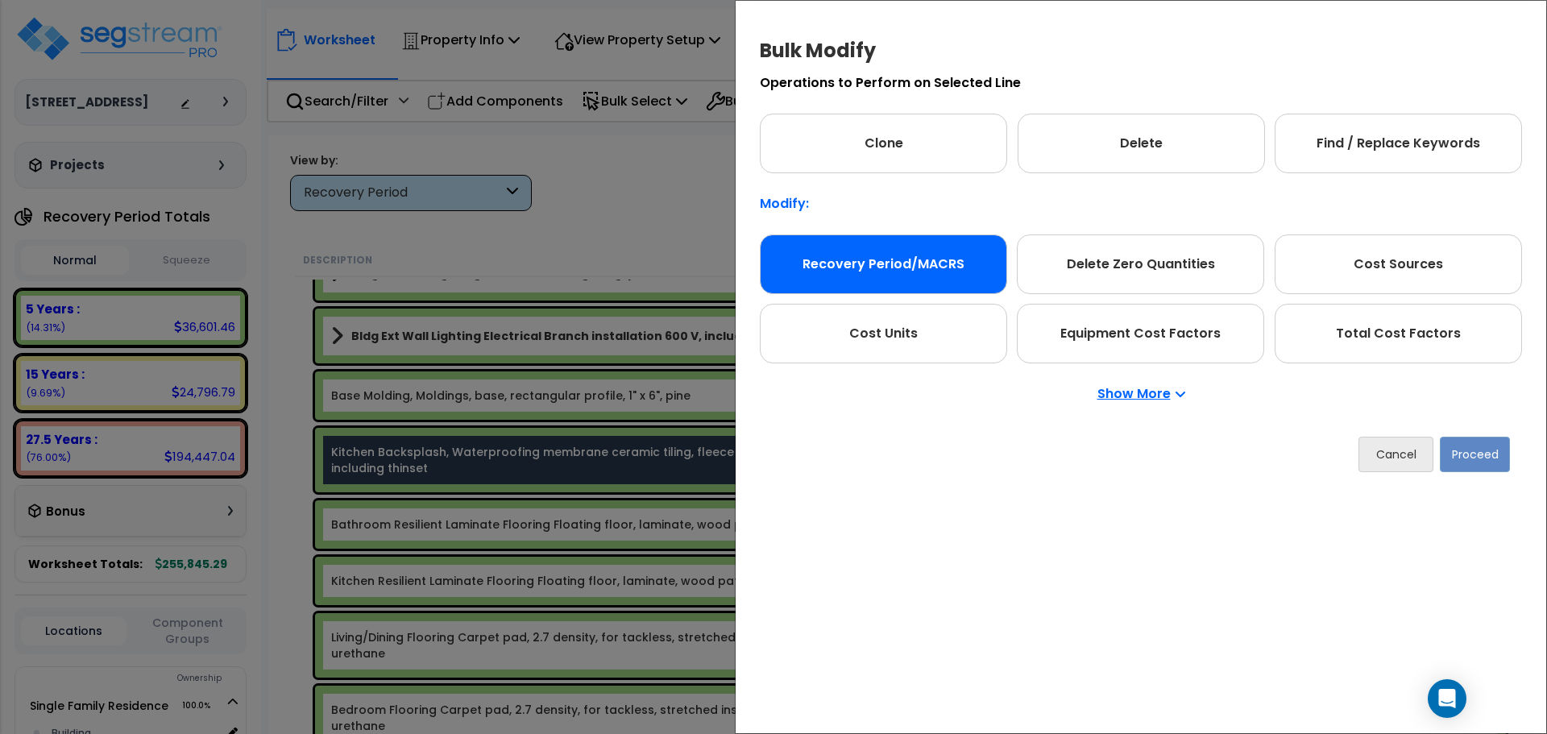
click at [862, 260] on div "Recovery Period/MACRS" at bounding box center [883, 265] width 247 height 60
click at [1487, 449] on button "Proceed" at bounding box center [1475, 454] width 70 height 35
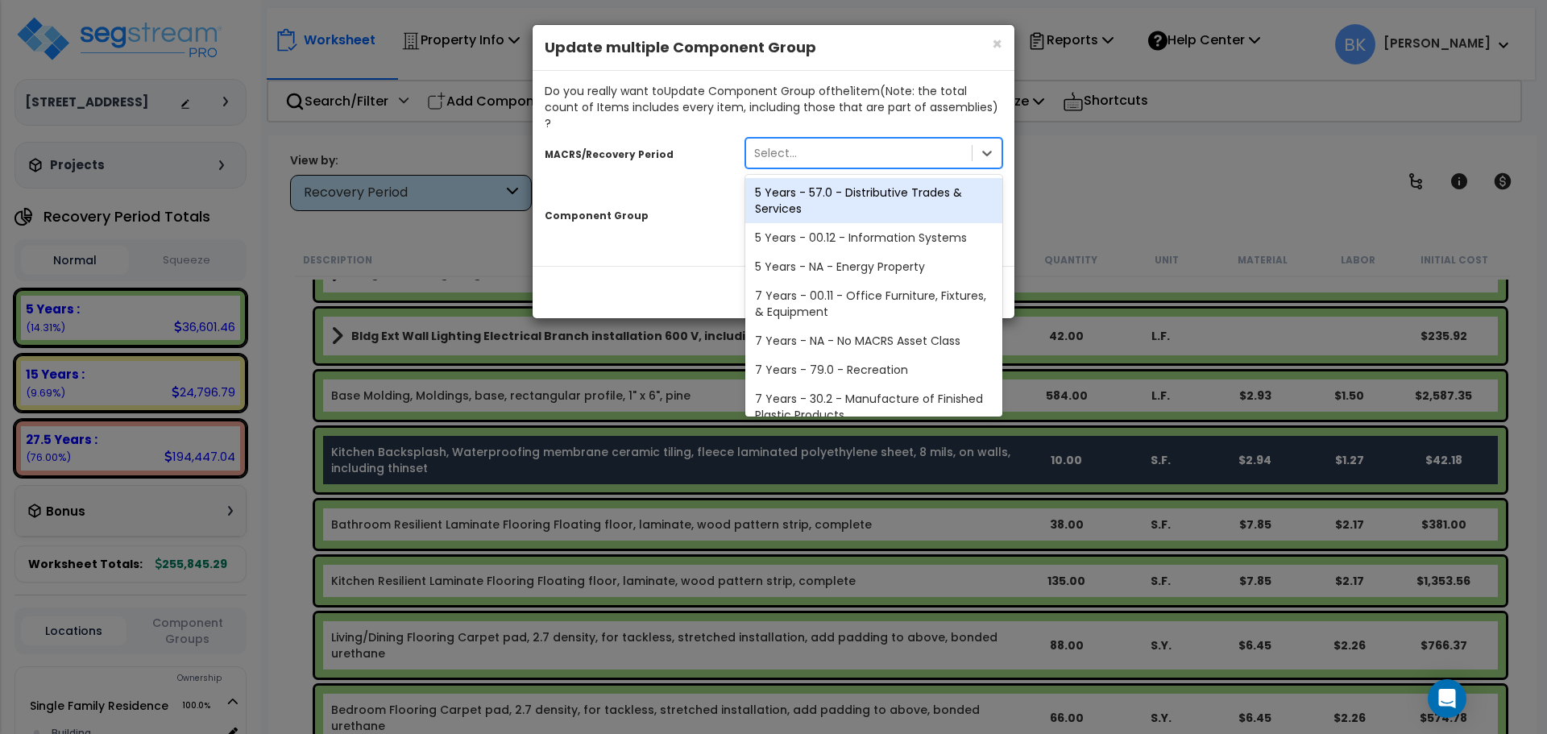
click at [833, 143] on div "Select..." at bounding box center [859, 153] width 226 height 26
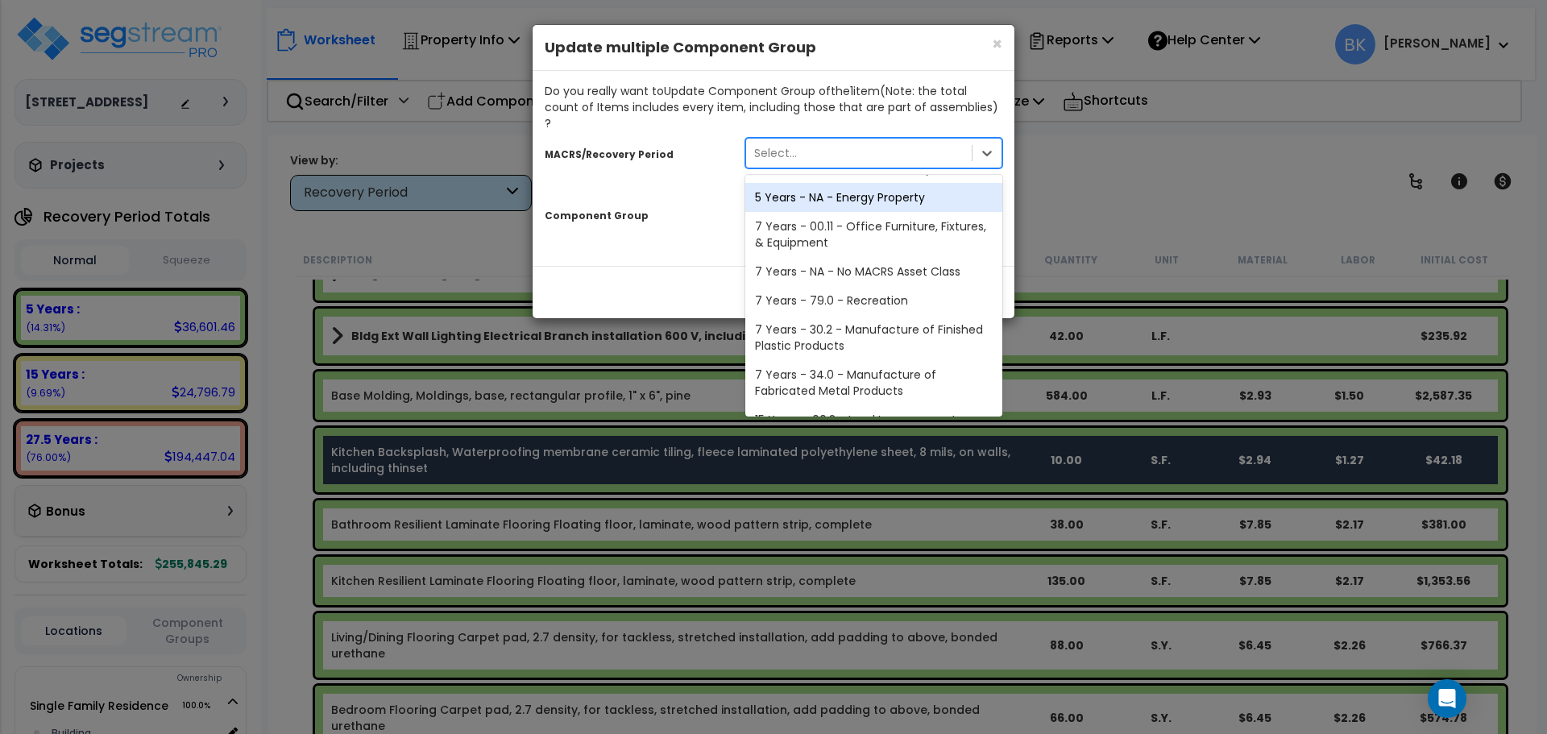
scroll to position [197, 0]
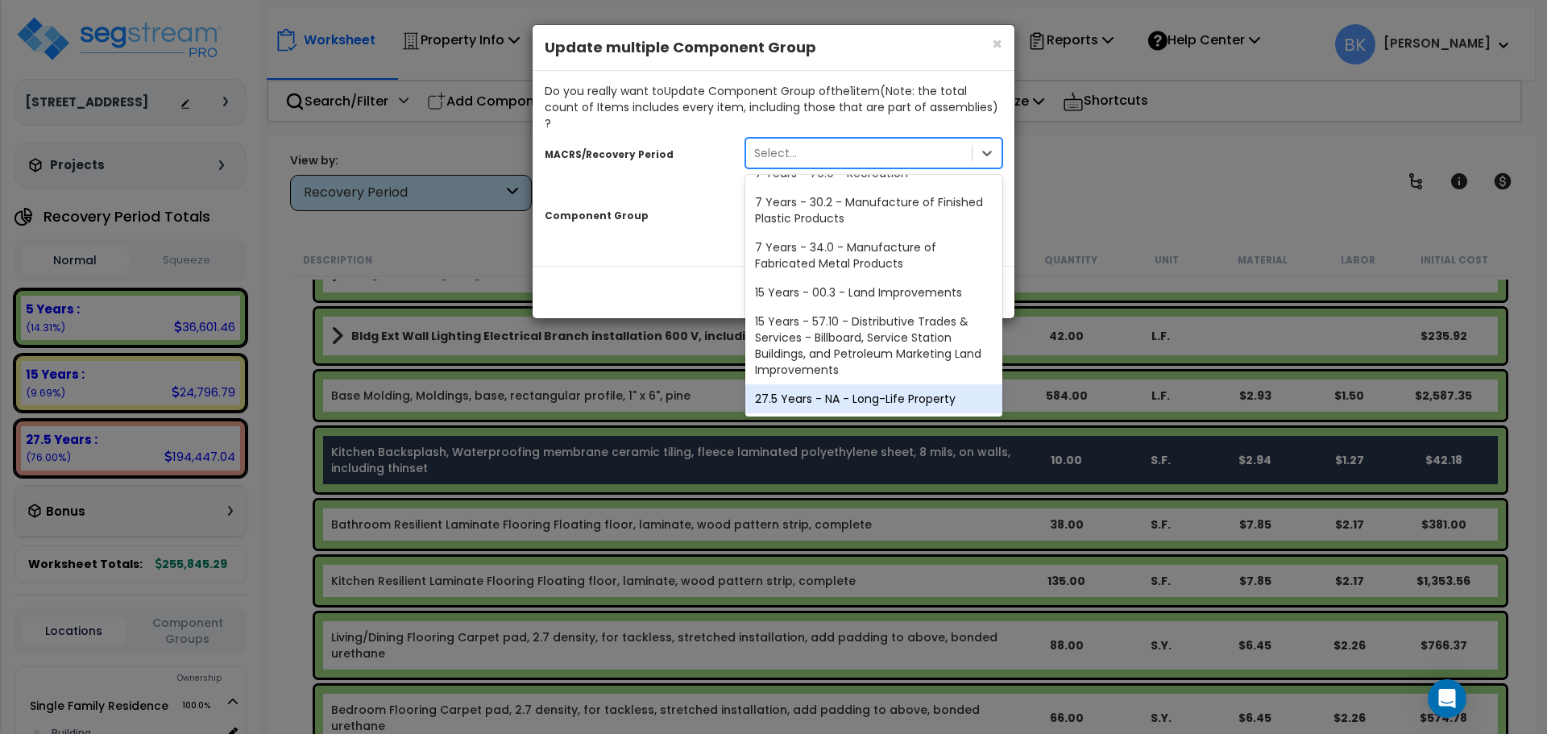
click at [835, 384] on div "27.5 Years - NA - Long-Life Property" at bounding box center [874, 398] width 257 height 29
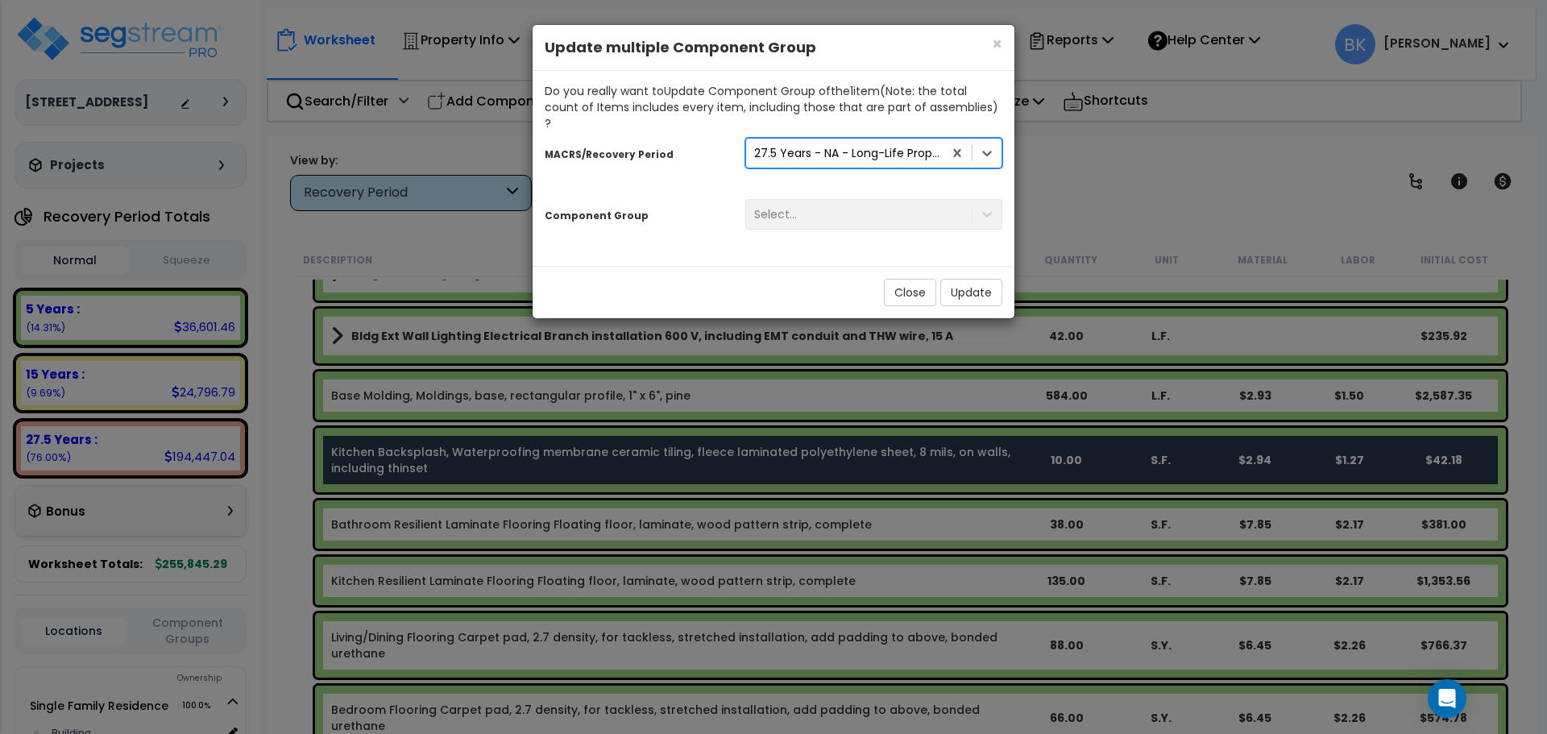
click at [853, 204] on div "Select..." at bounding box center [859, 214] width 226 height 26
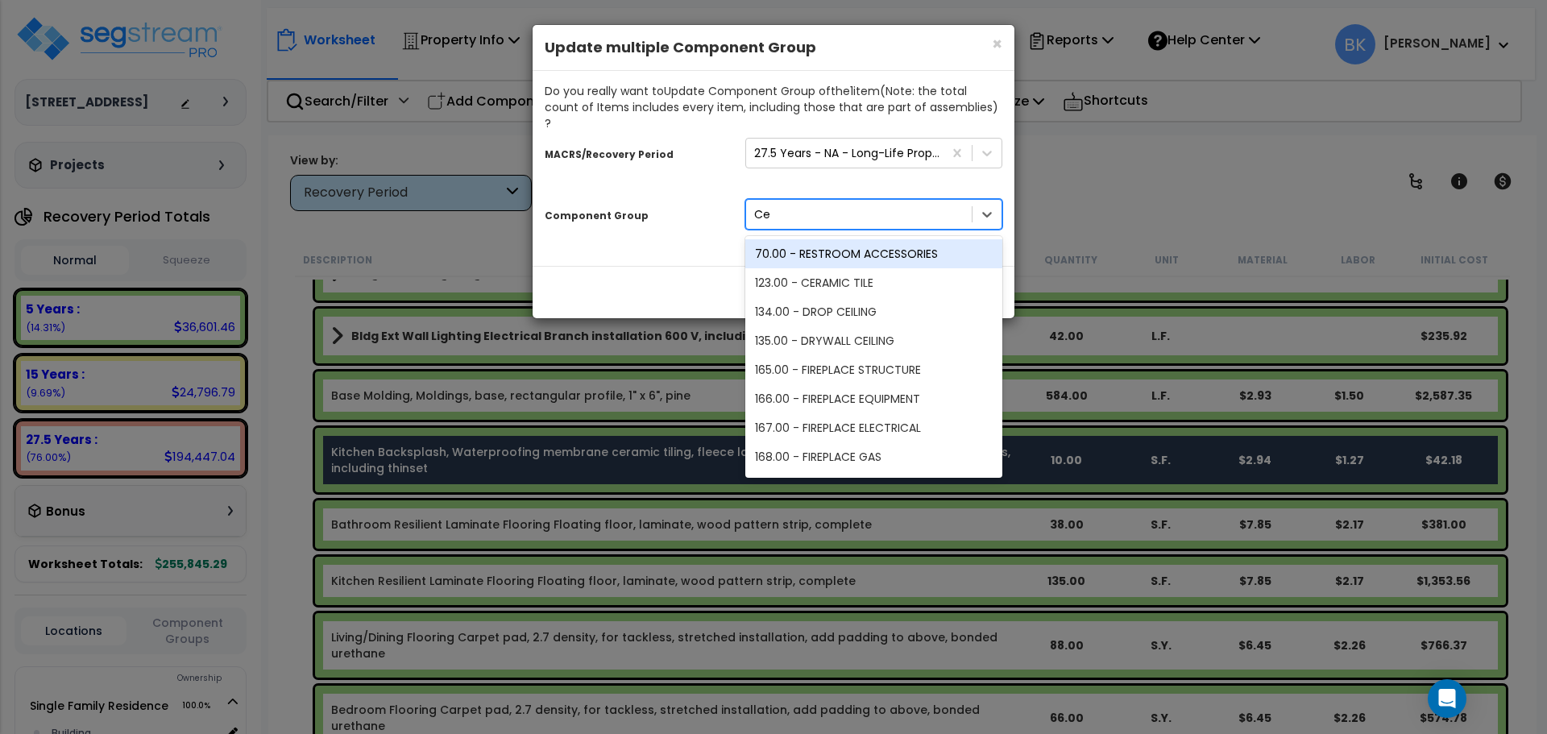
type input "Cer"
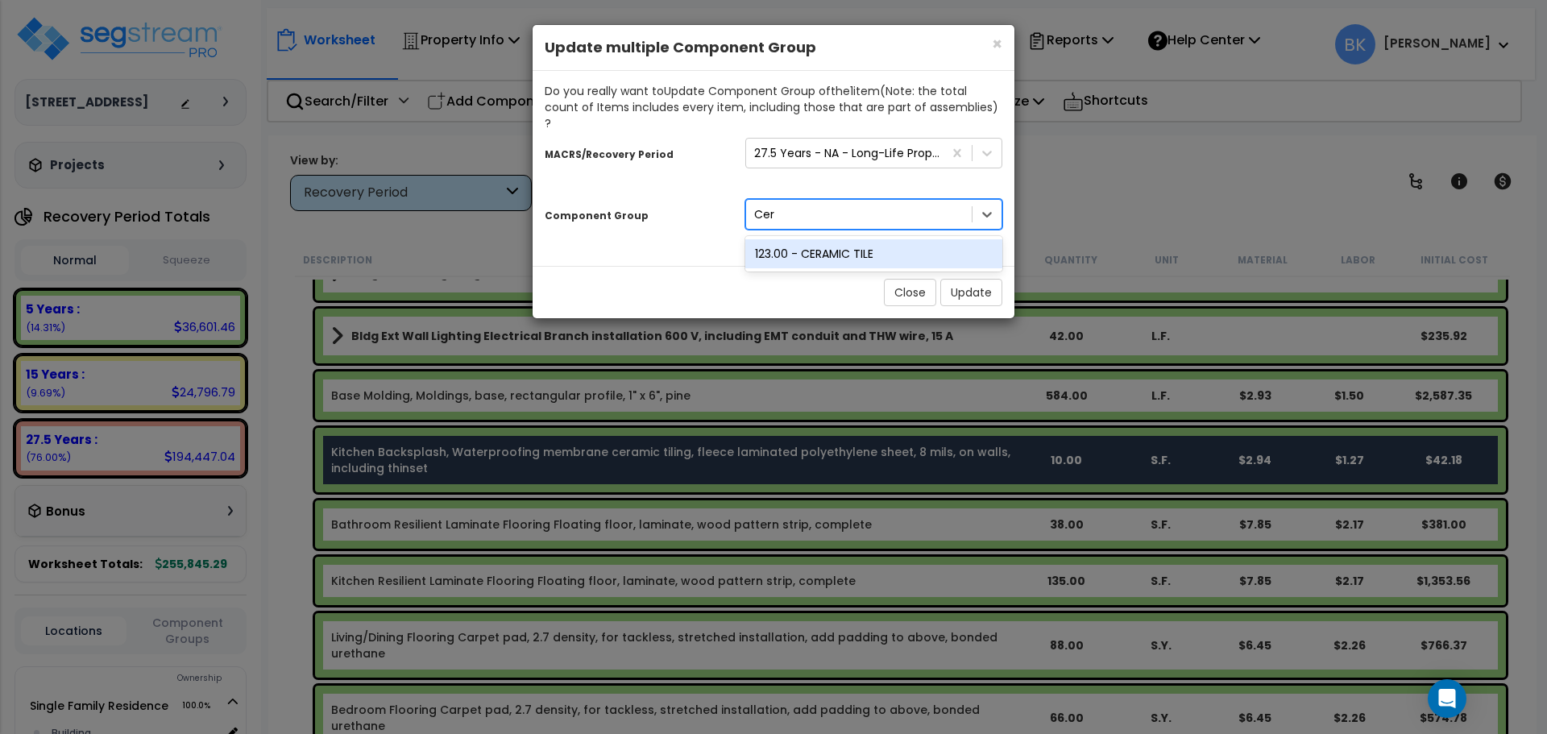
click at [857, 239] on div "123.00 - CERAMIC TILE" at bounding box center [874, 253] width 257 height 29
click at [958, 279] on button "Update" at bounding box center [972, 292] width 62 height 27
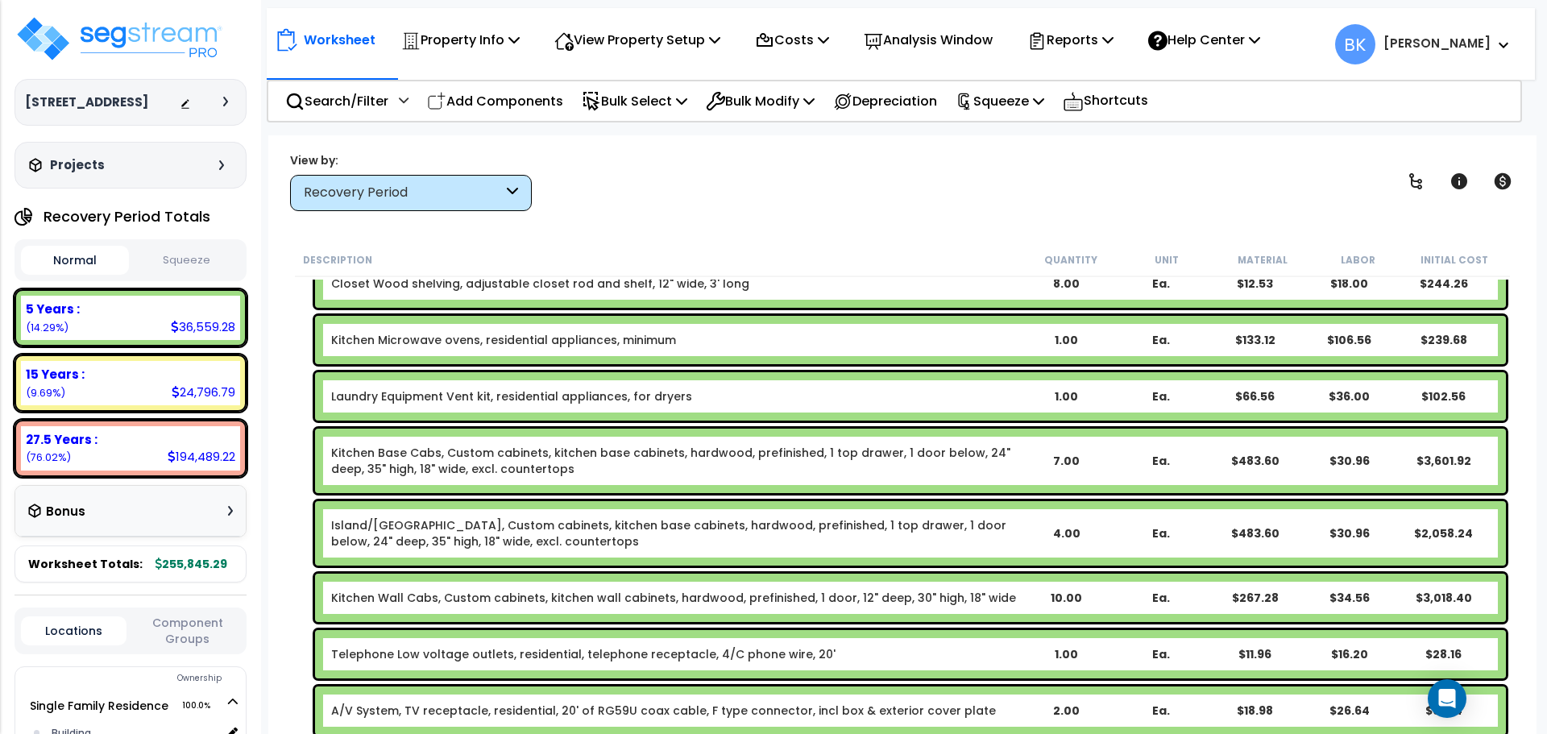
scroll to position [1048, 0]
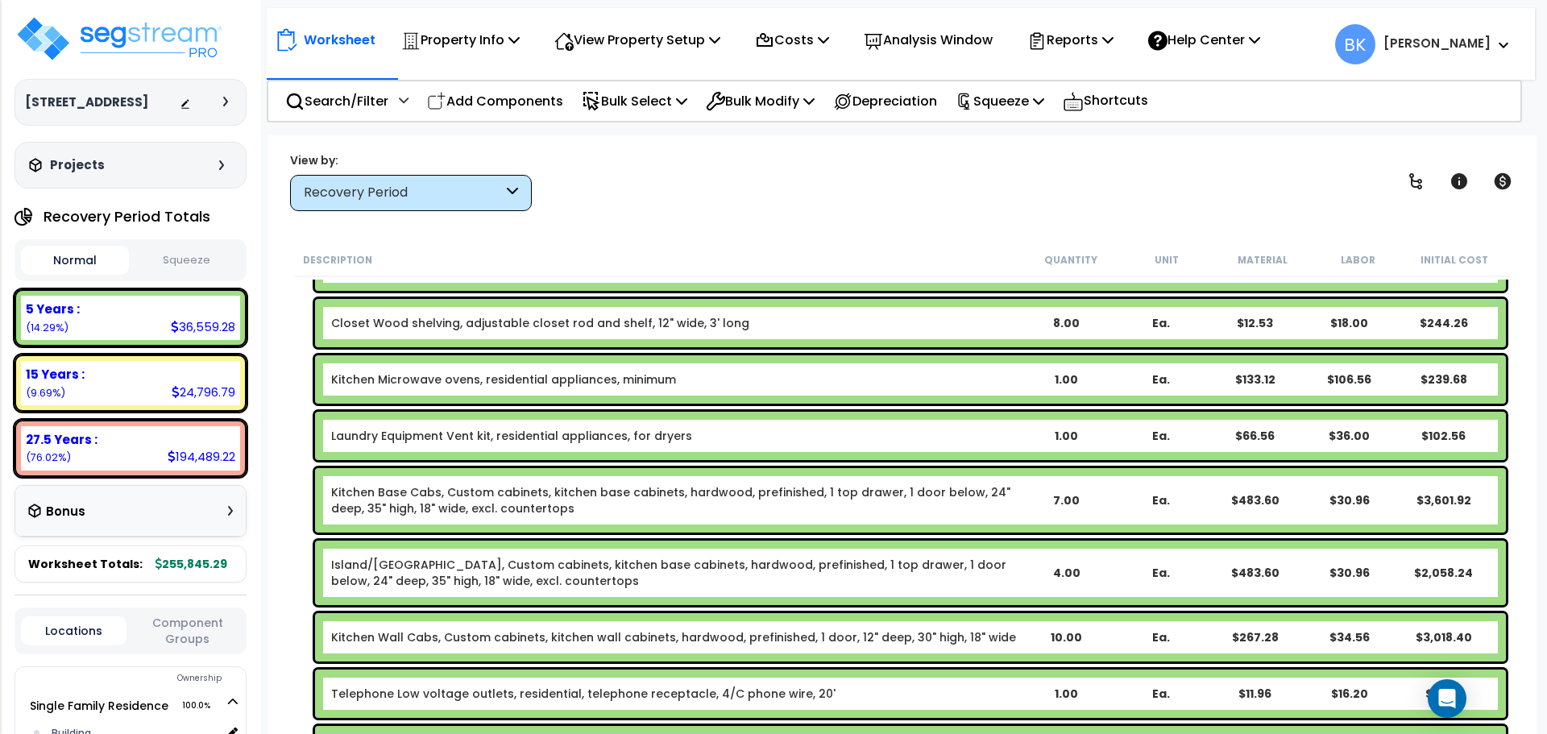
click at [398, 489] on link "Kitchen Base Cabs, Custom cabinets, kitchen base cabinets, hardwood, prefinishe…" at bounding box center [675, 500] width 688 height 32
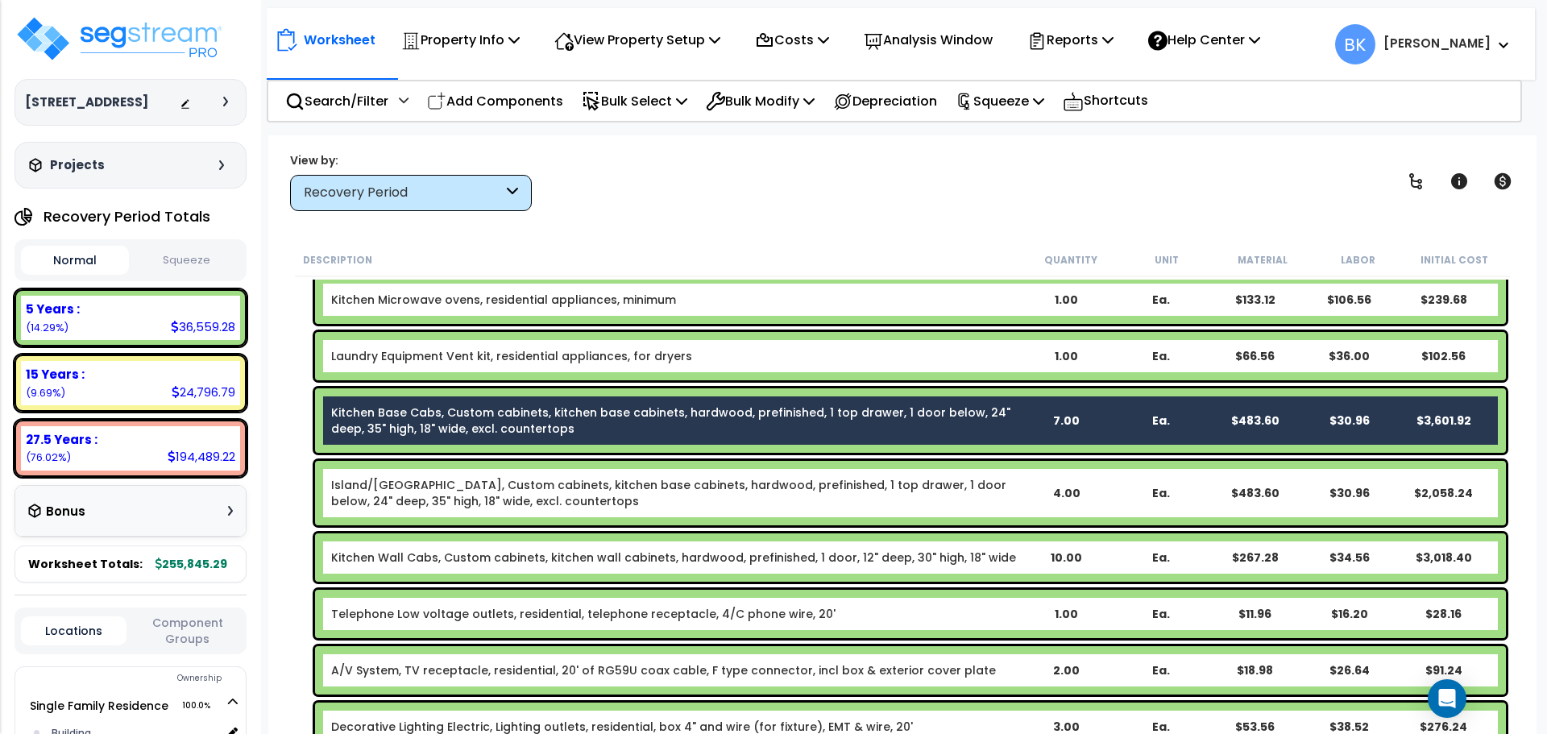
scroll to position [1128, 0]
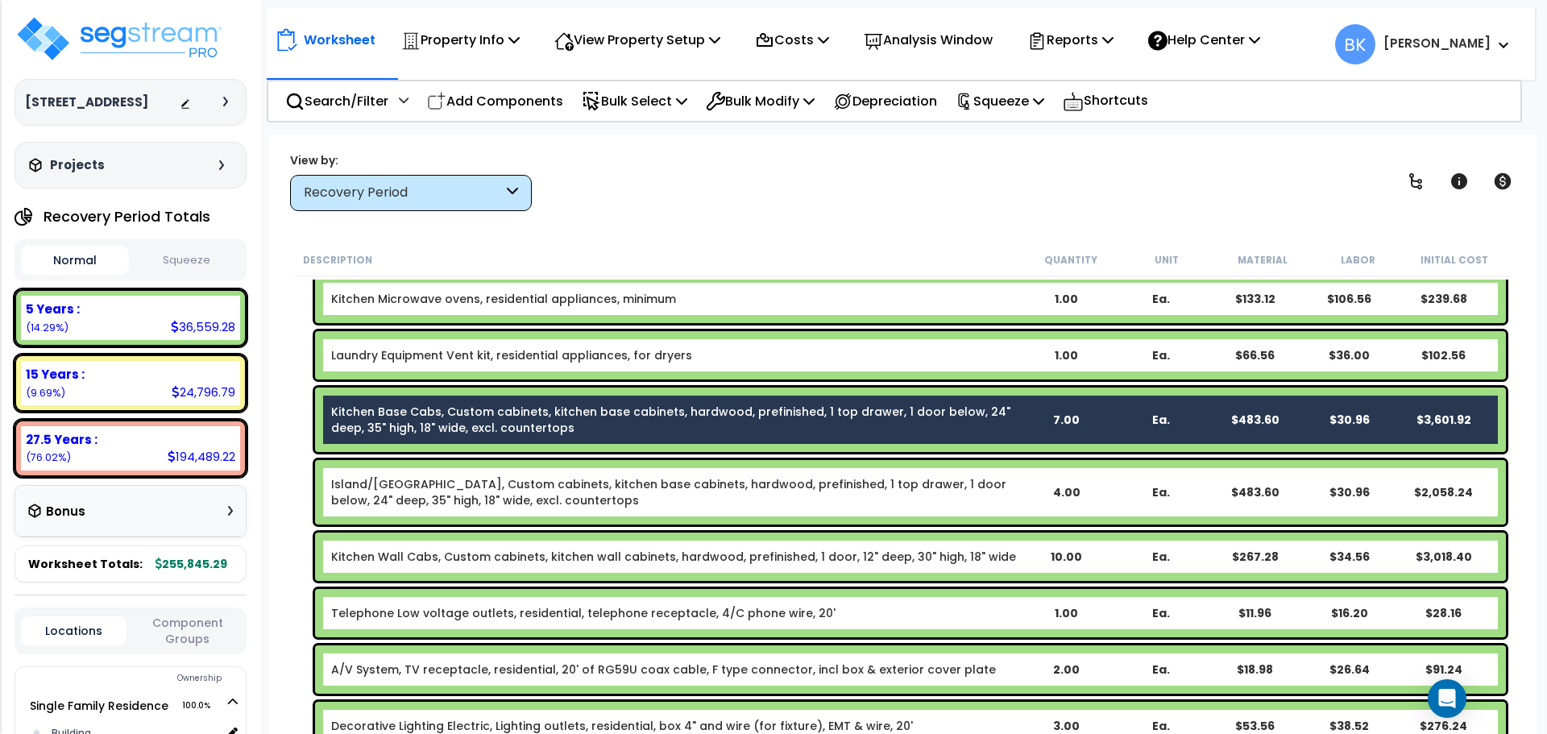
click at [395, 482] on link "Island/Peninsula Kitchen Base Cabs, Custom cabinets, kitchen base cabinets, har…" at bounding box center [675, 492] width 688 height 32
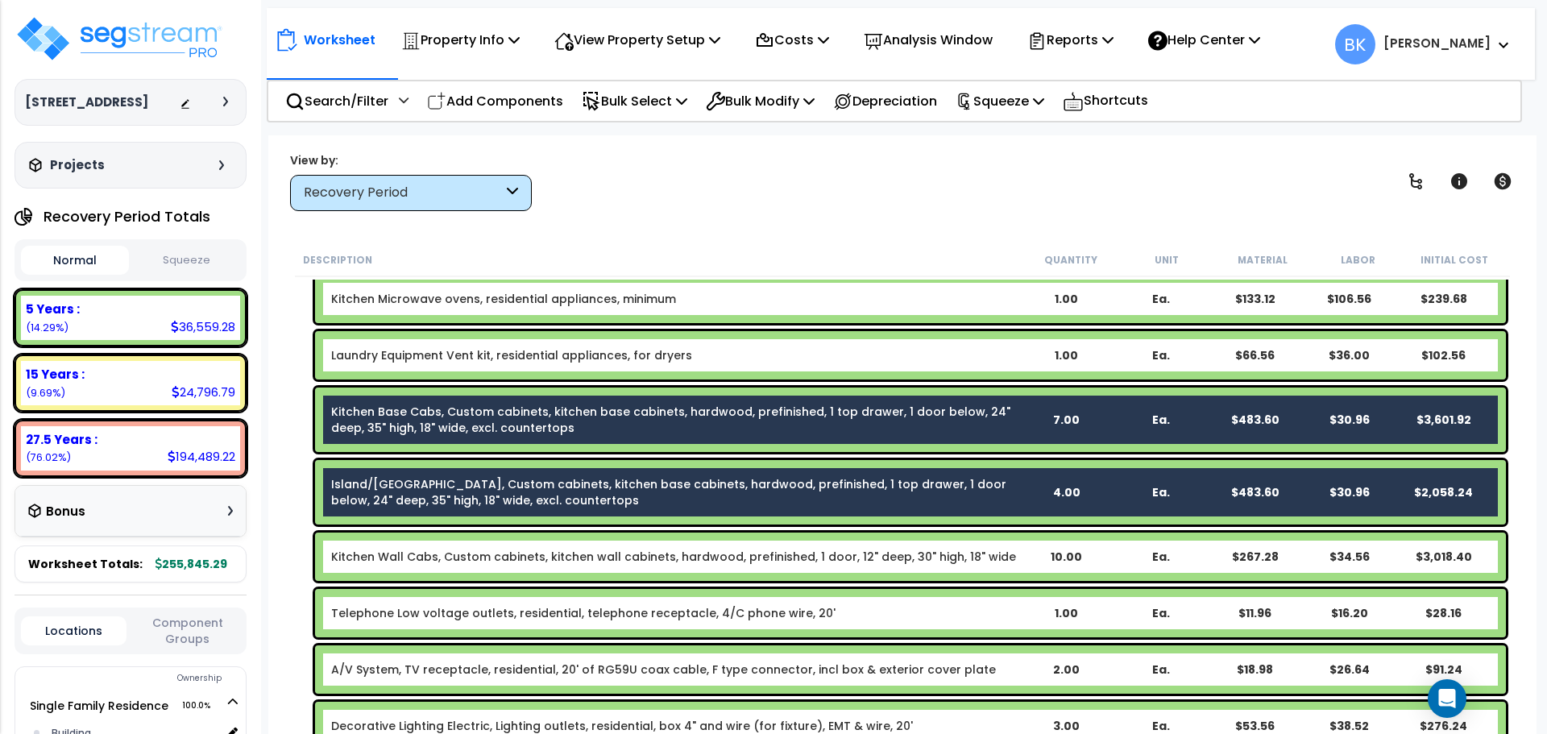
click at [404, 555] on link "Kitchen Wall Cabs, Custom cabinets, kitchen wall cabinets, hardwood, prefinishe…" at bounding box center [673, 557] width 685 height 16
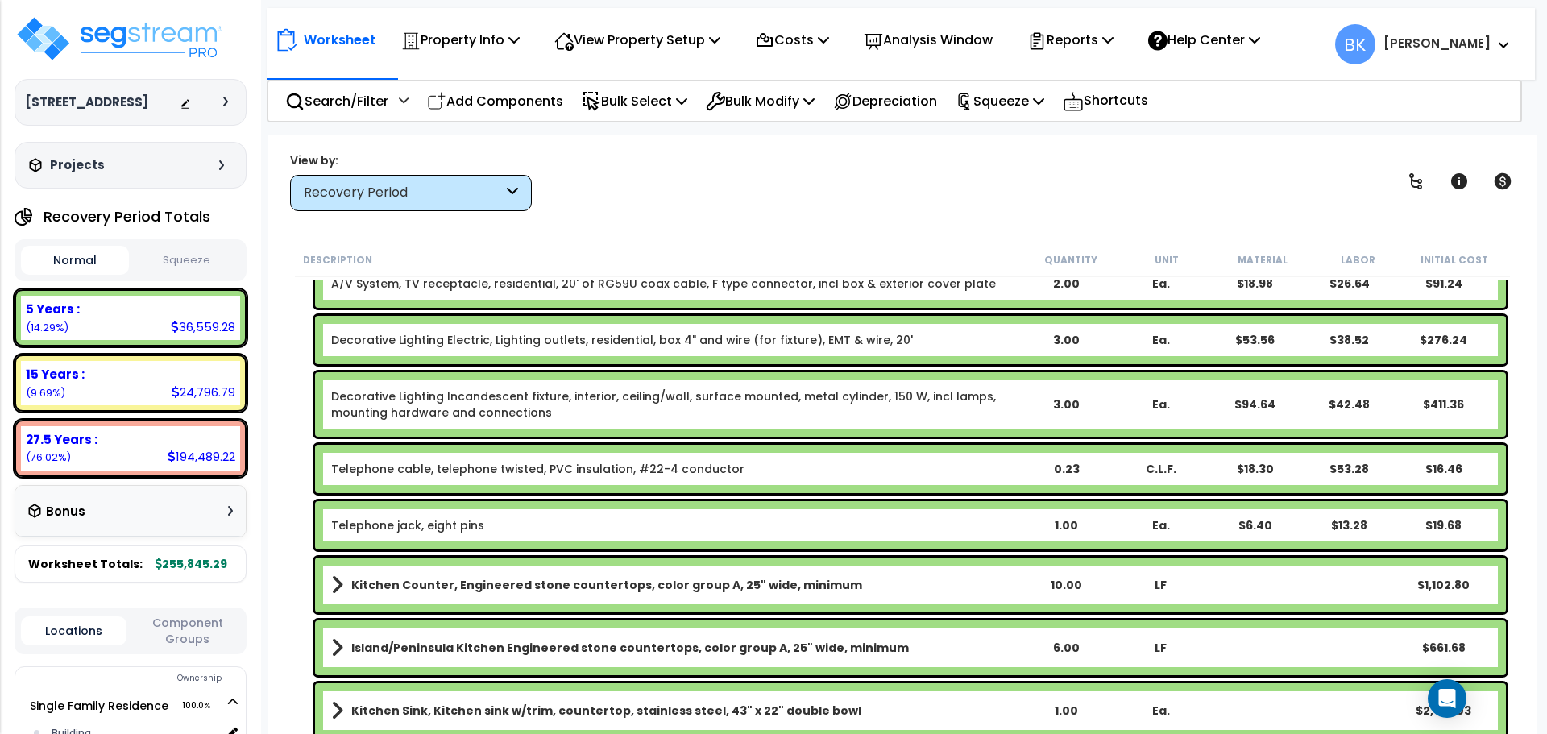
scroll to position [1612, 0]
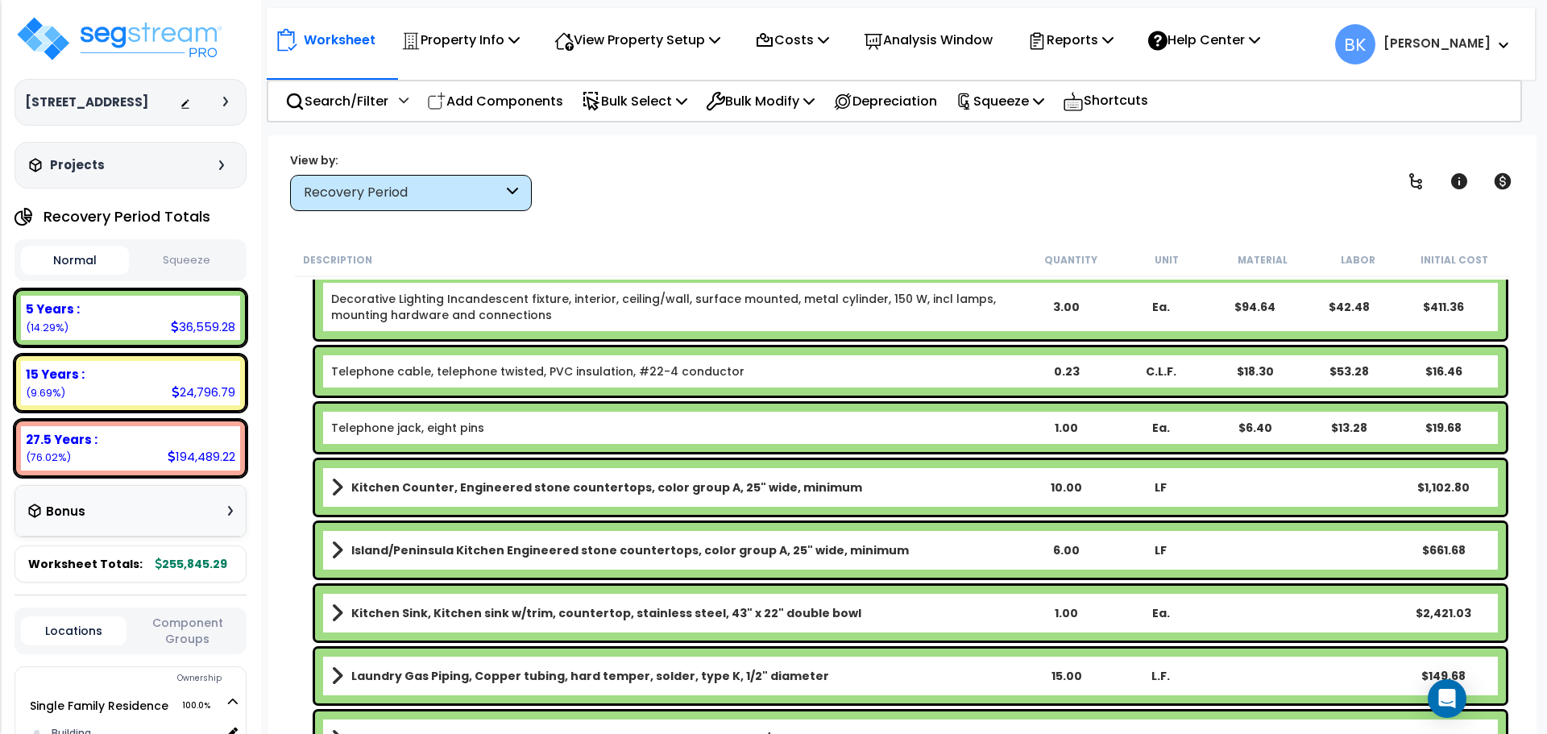
click at [500, 488] on b "Kitchen Counter, Engineered stone countertops, color group A, 25" wide, minimum" at bounding box center [606, 488] width 511 height 16
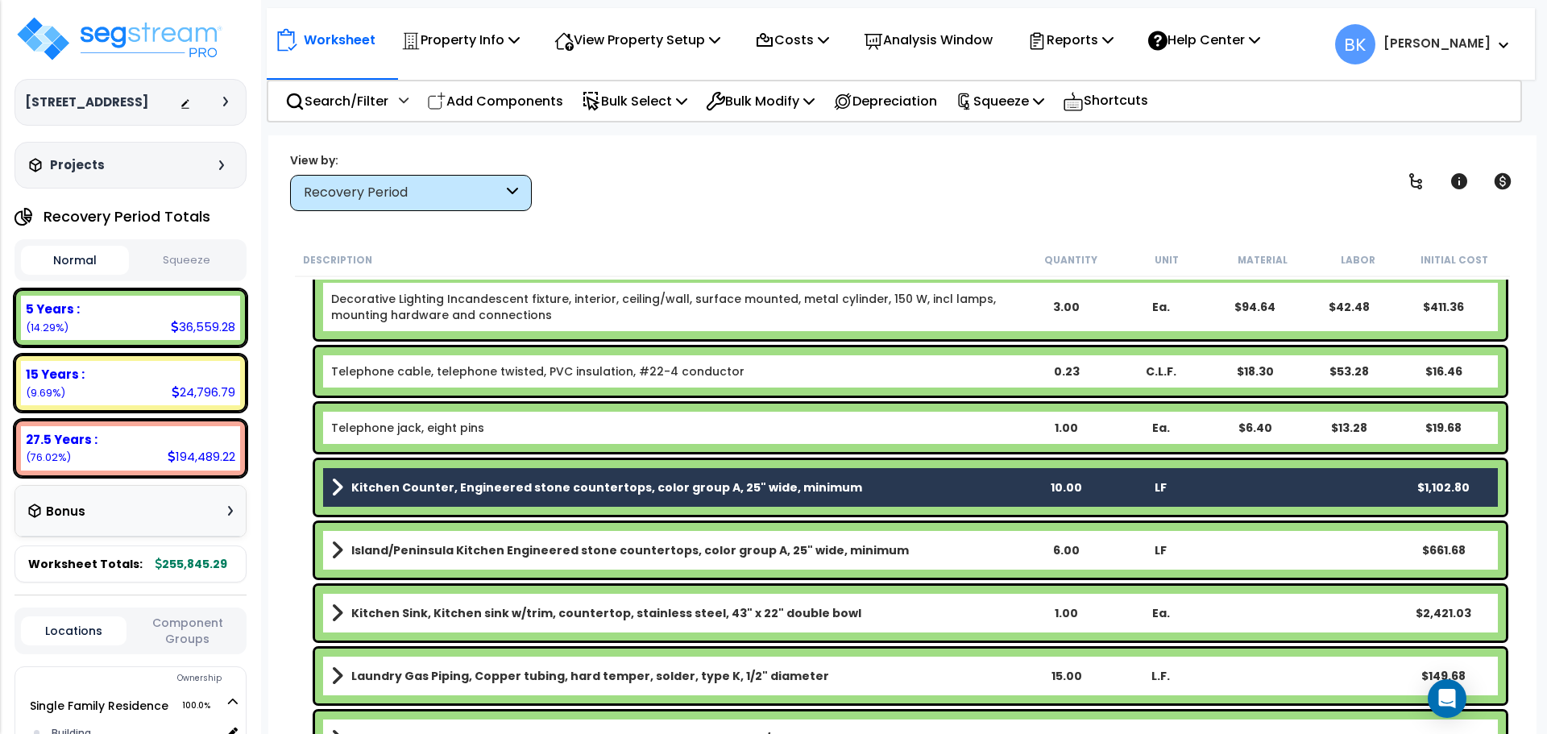
click at [478, 542] on b "Island/Peninsula Kitchen Engineered stone countertops, color group A, 25" wide,…" at bounding box center [630, 550] width 558 height 16
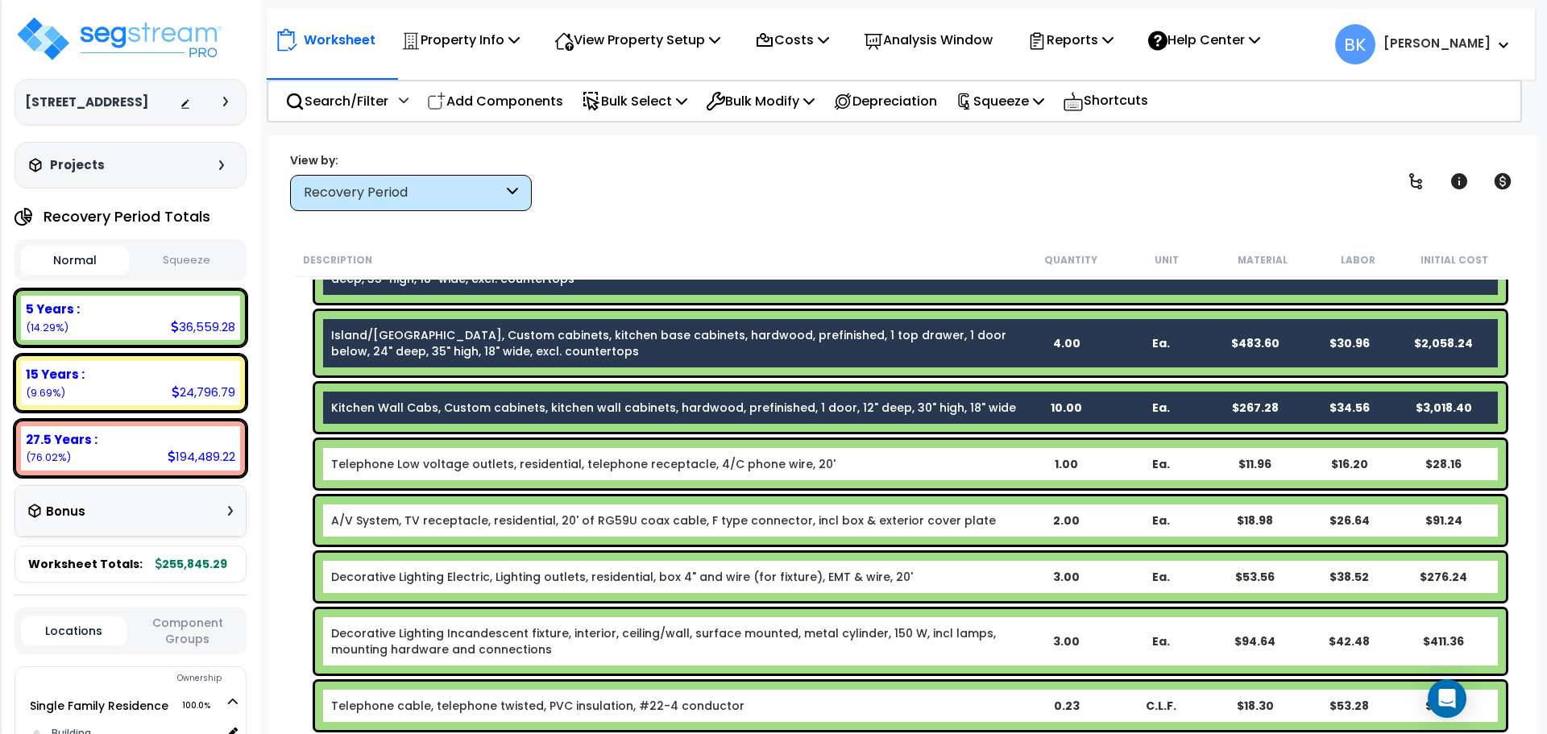
scroll to position [1531, 0]
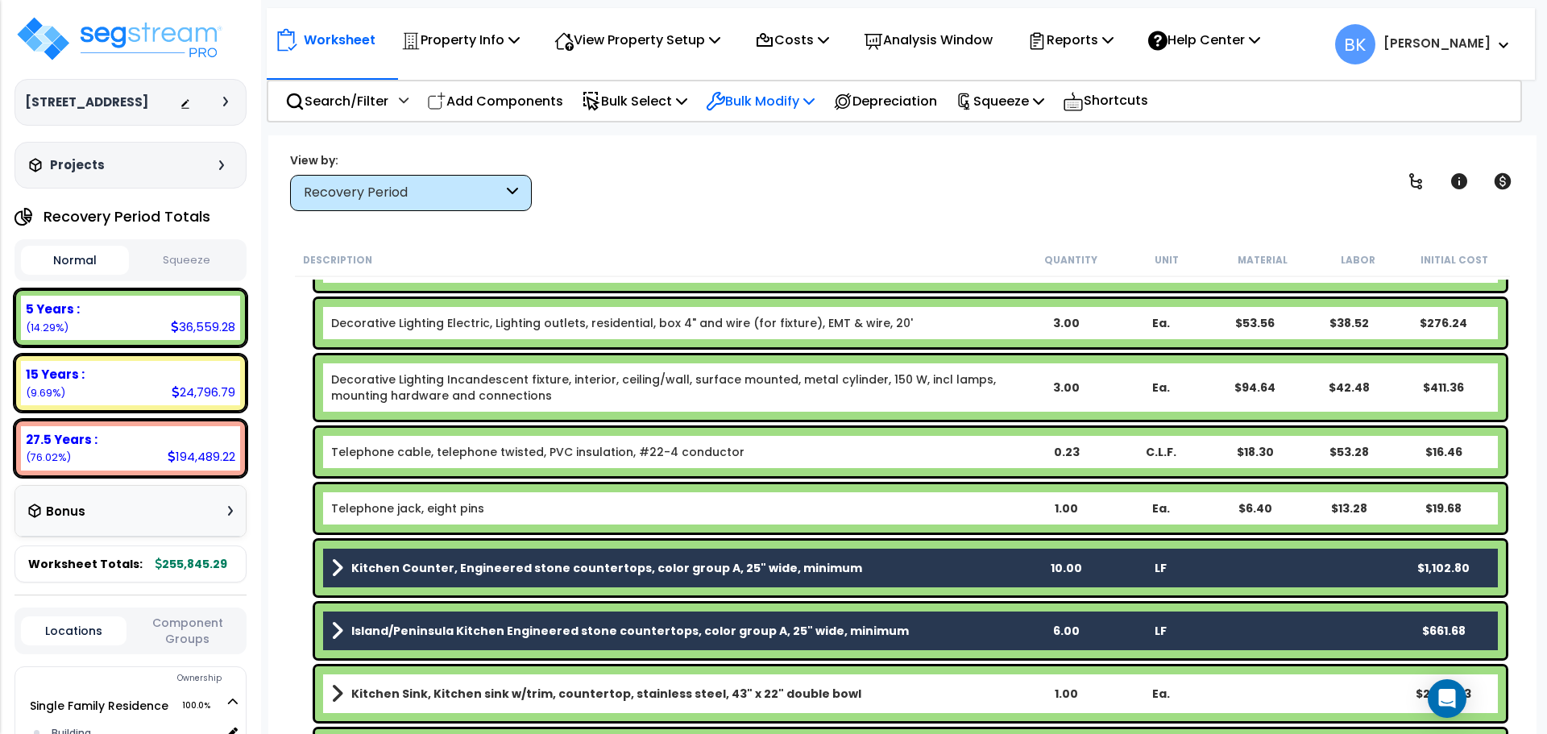
click at [791, 98] on p "Bulk Modify" at bounding box center [760, 101] width 109 height 22
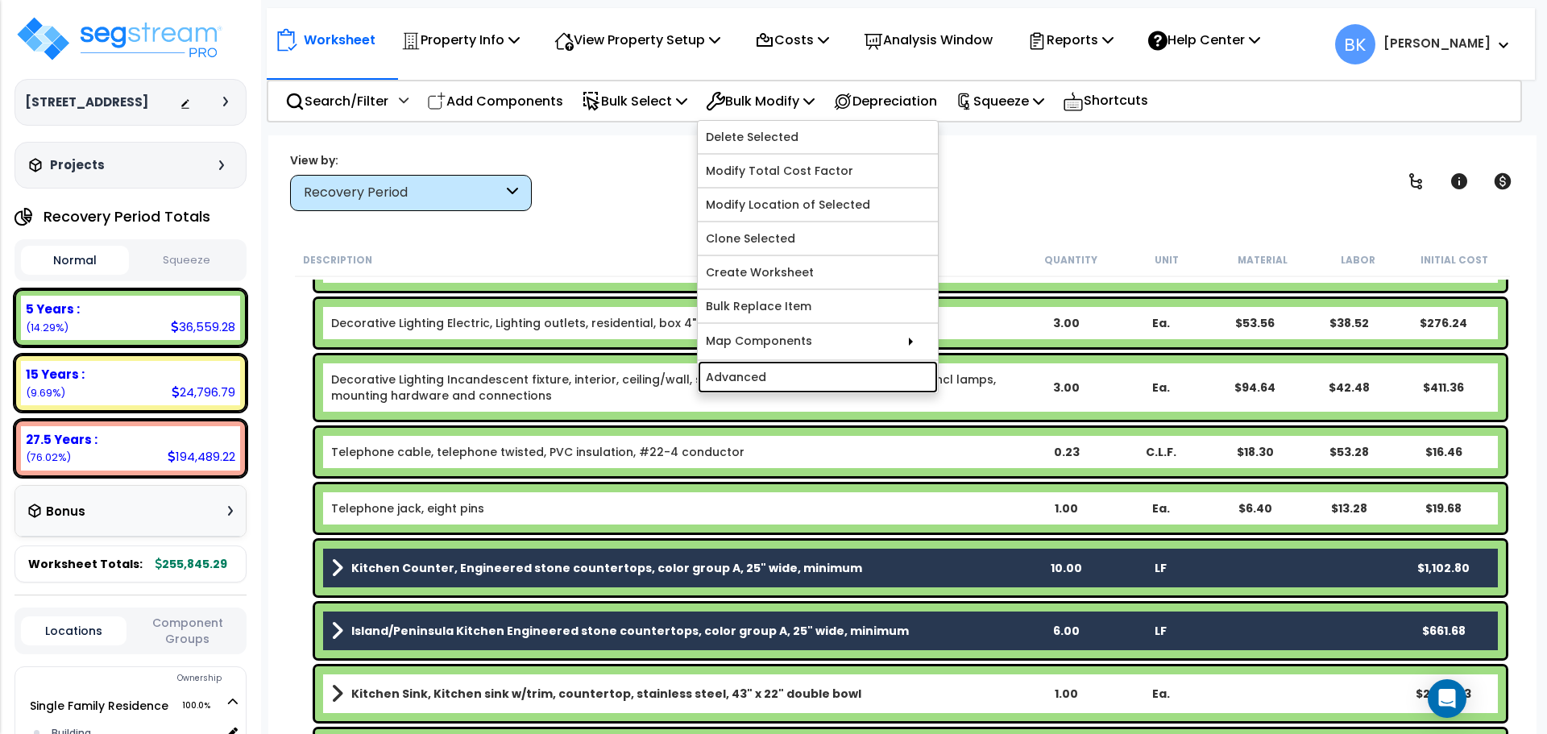
click at [787, 371] on link "Advanced" at bounding box center [818, 377] width 240 height 32
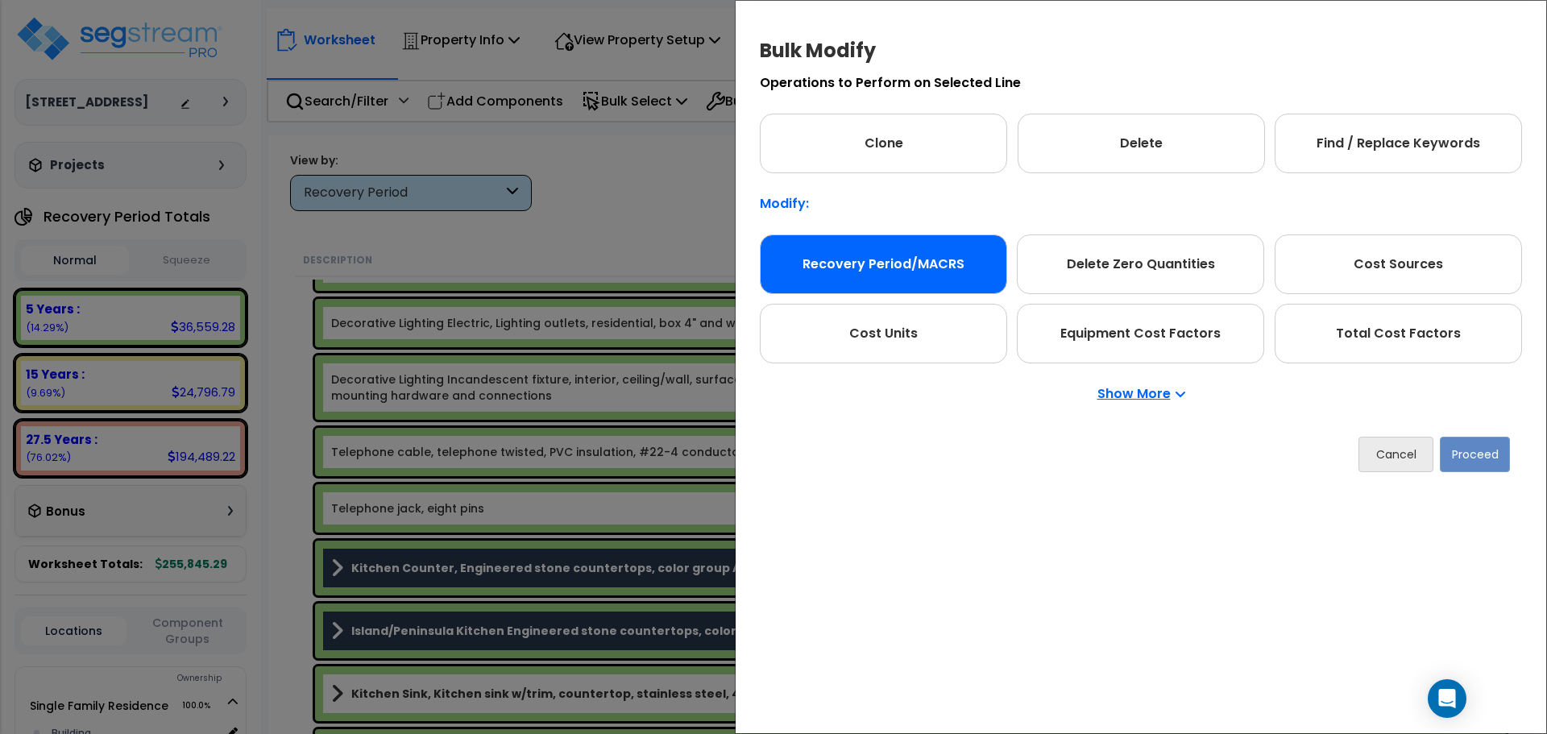
click at [876, 275] on div "Recovery Period/MACRS" at bounding box center [883, 265] width 247 height 60
click at [1473, 460] on button "Proceed" at bounding box center [1475, 454] width 70 height 35
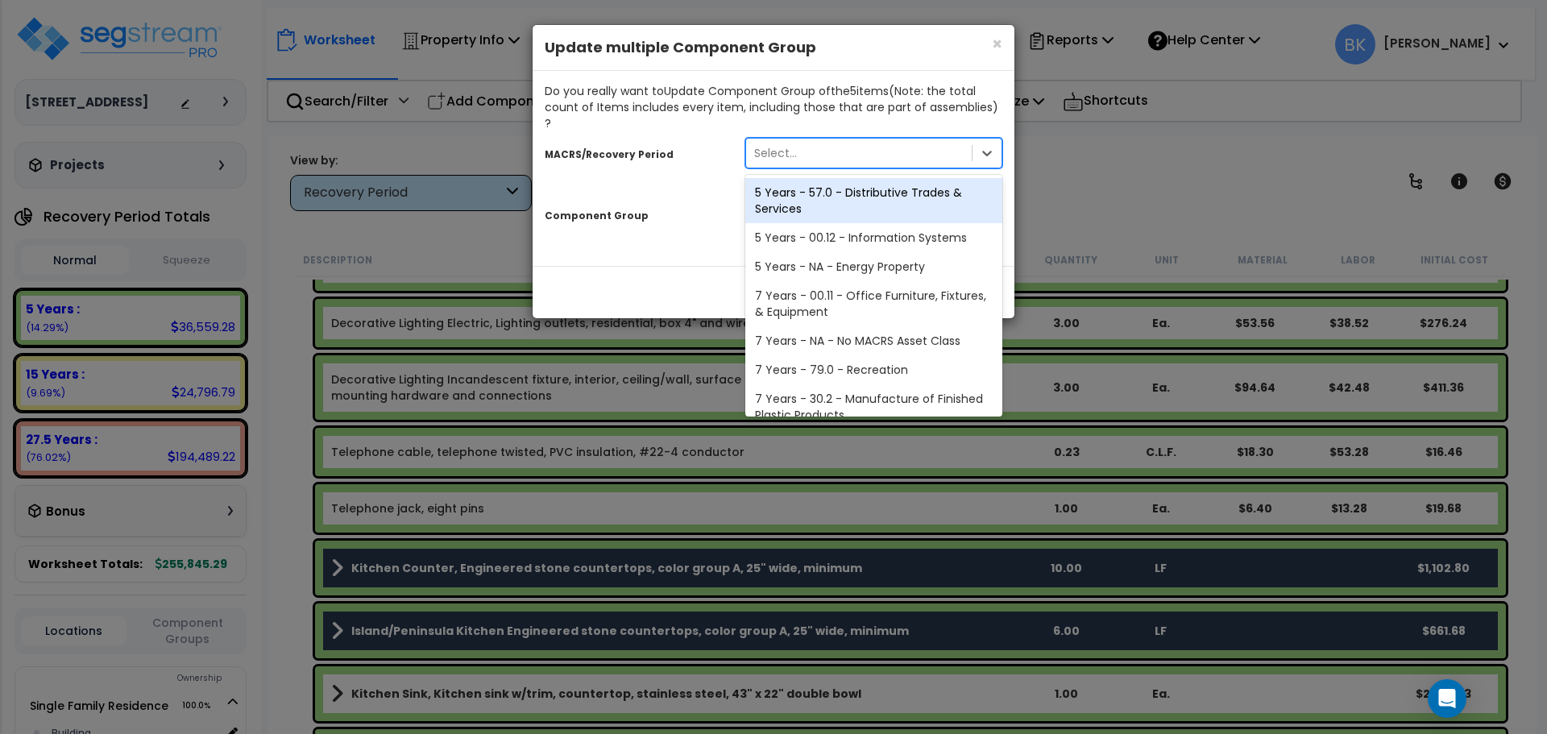
click at [829, 142] on div "Select..." at bounding box center [859, 153] width 226 height 26
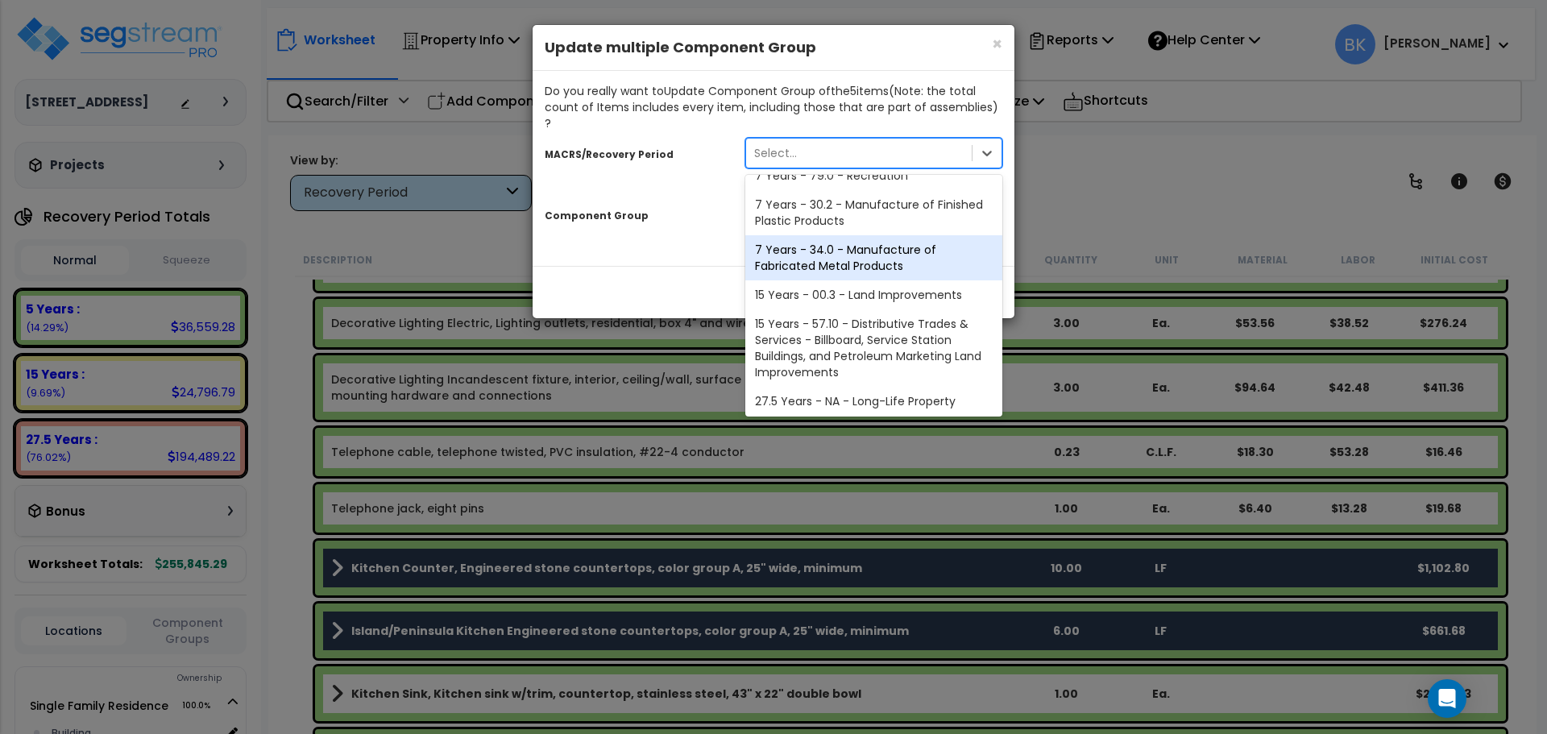
scroll to position [197, 0]
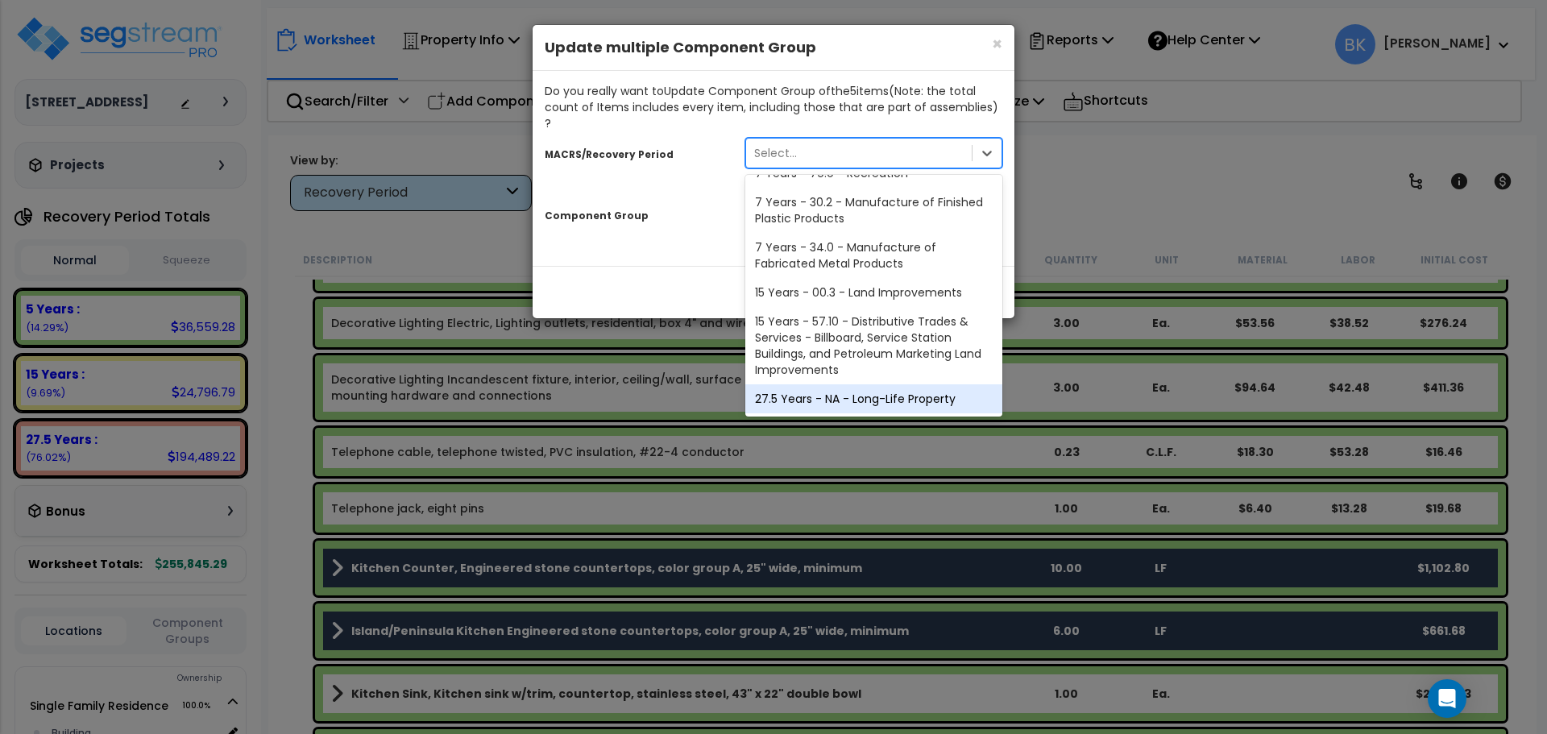
click at [858, 387] on div "27.5 Years - NA - Long-Life Property" at bounding box center [874, 398] width 257 height 29
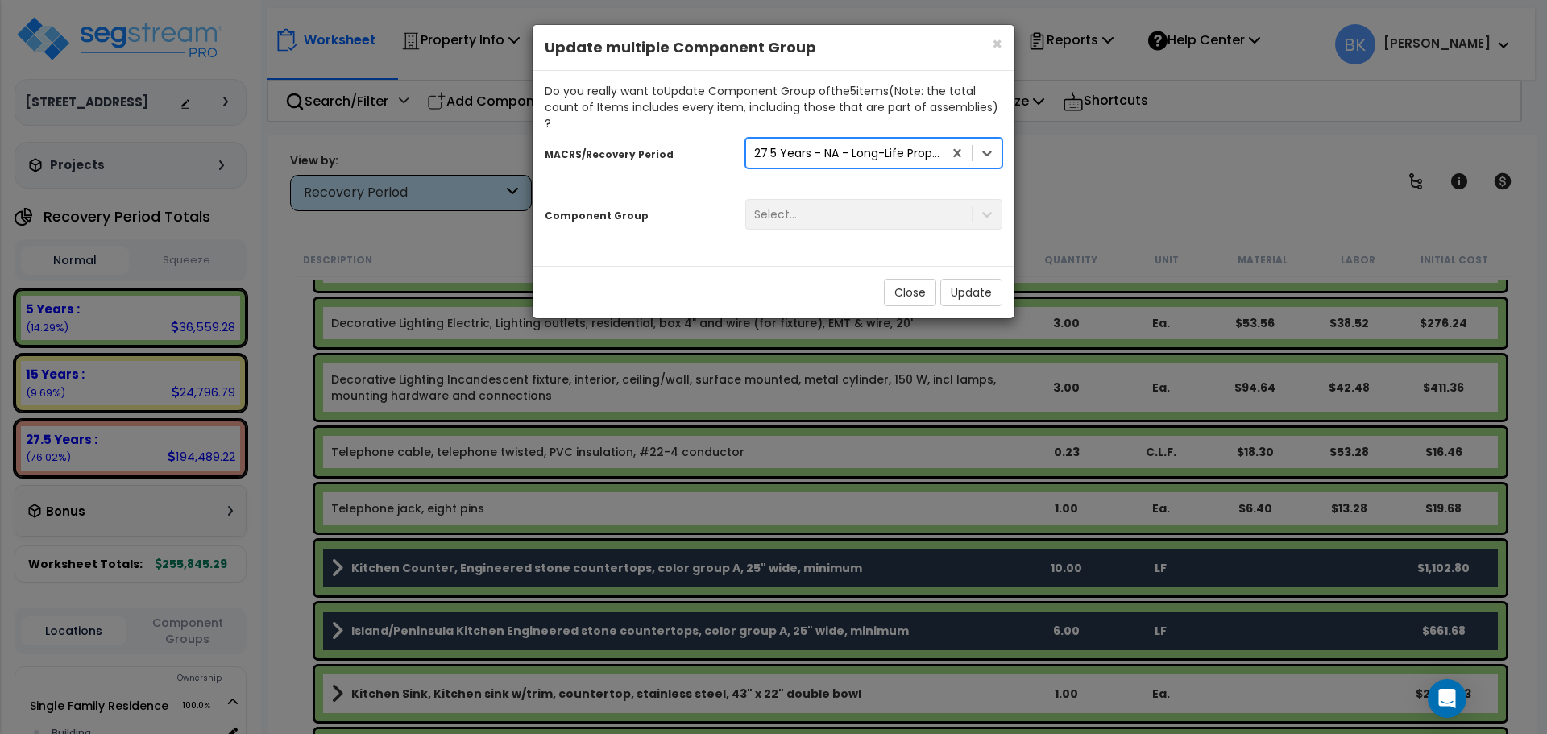
click at [845, 214] on div "Select..." at bounding box center [873, 219] width 281 height 46
click at [844, 202] on div "Select..." at bounding box center [859, 214] width 226 height 26
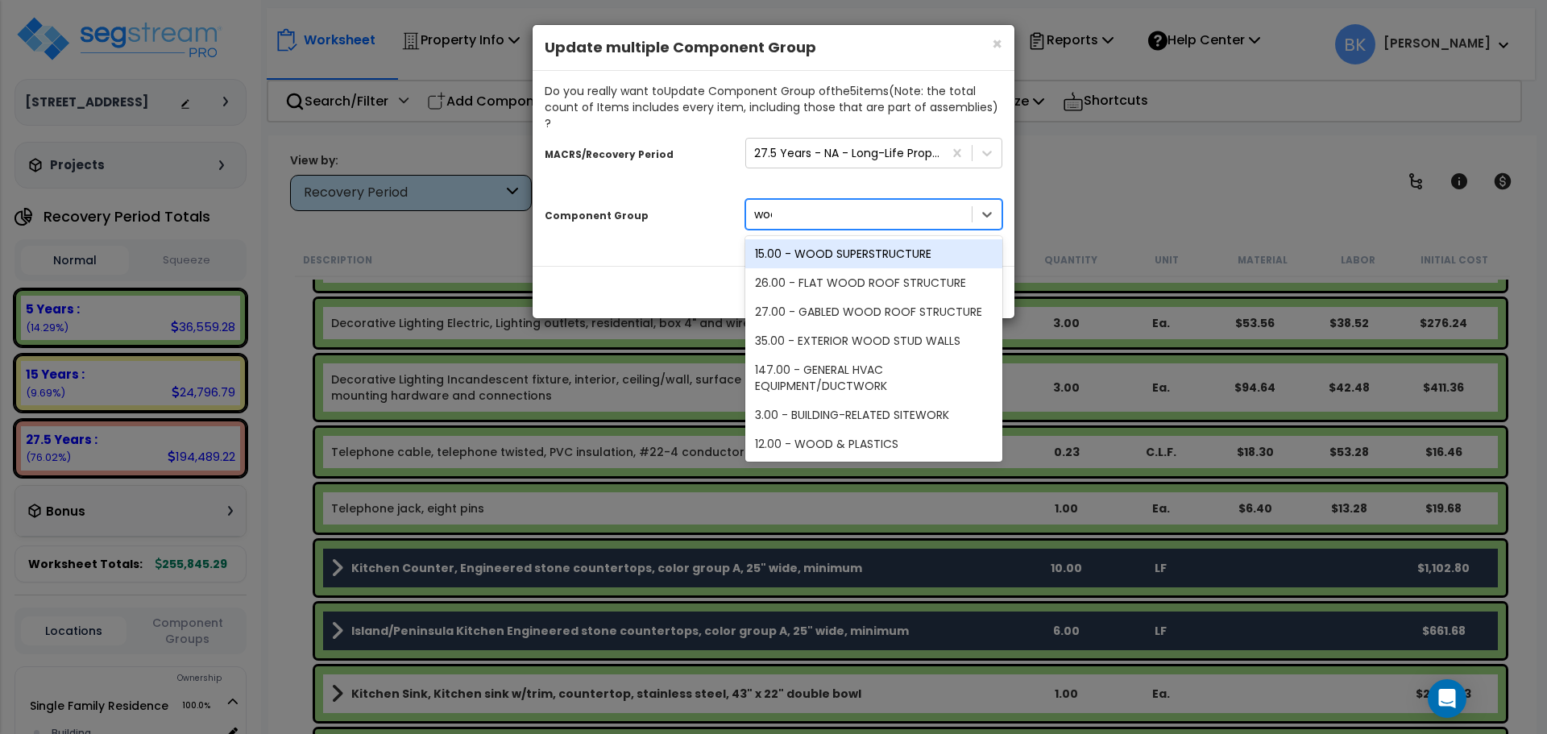
type input "wood"
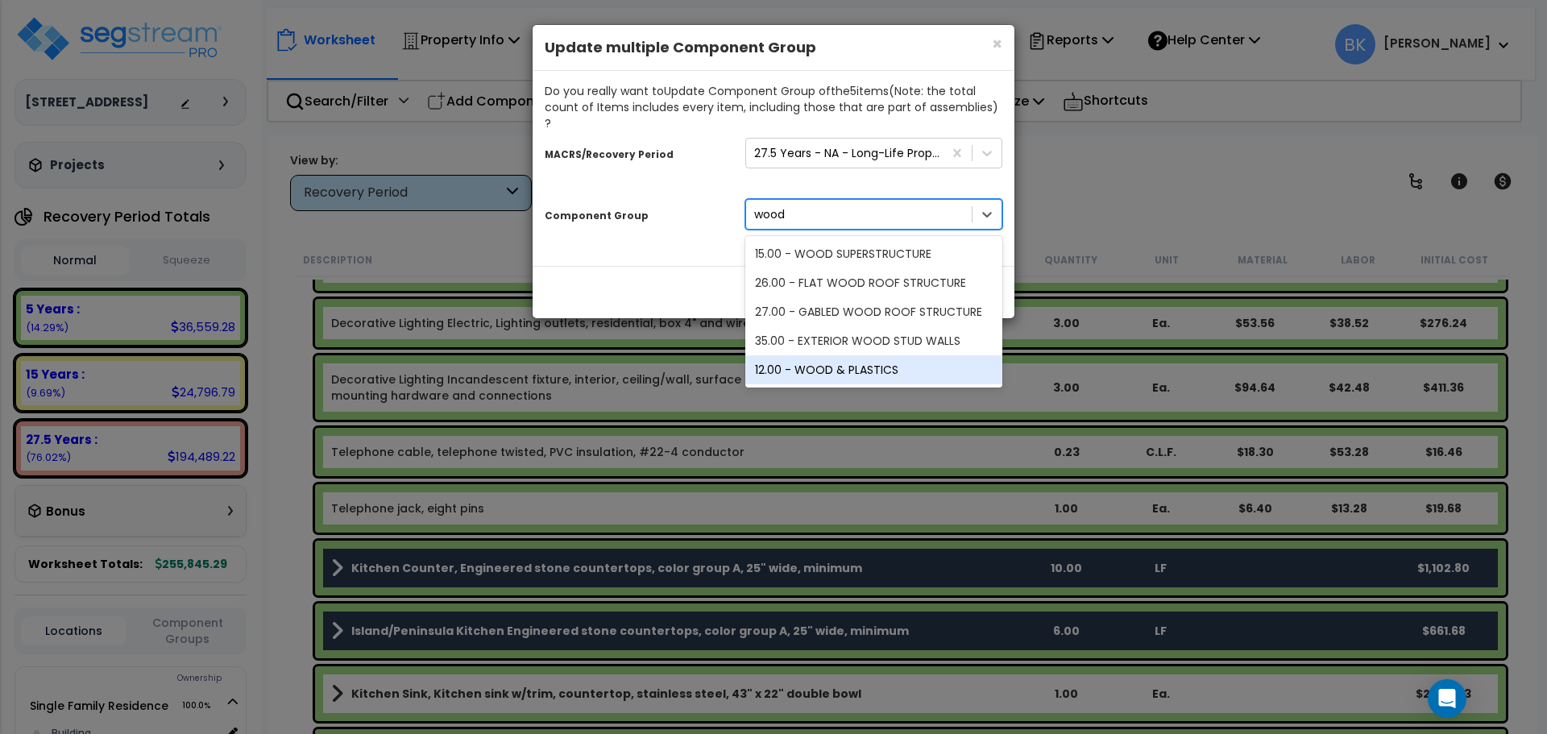
click at [839, 355] on div "12.00 - WOOD & PLASTICS" at bounding box center [874, 369] width 257 height 29
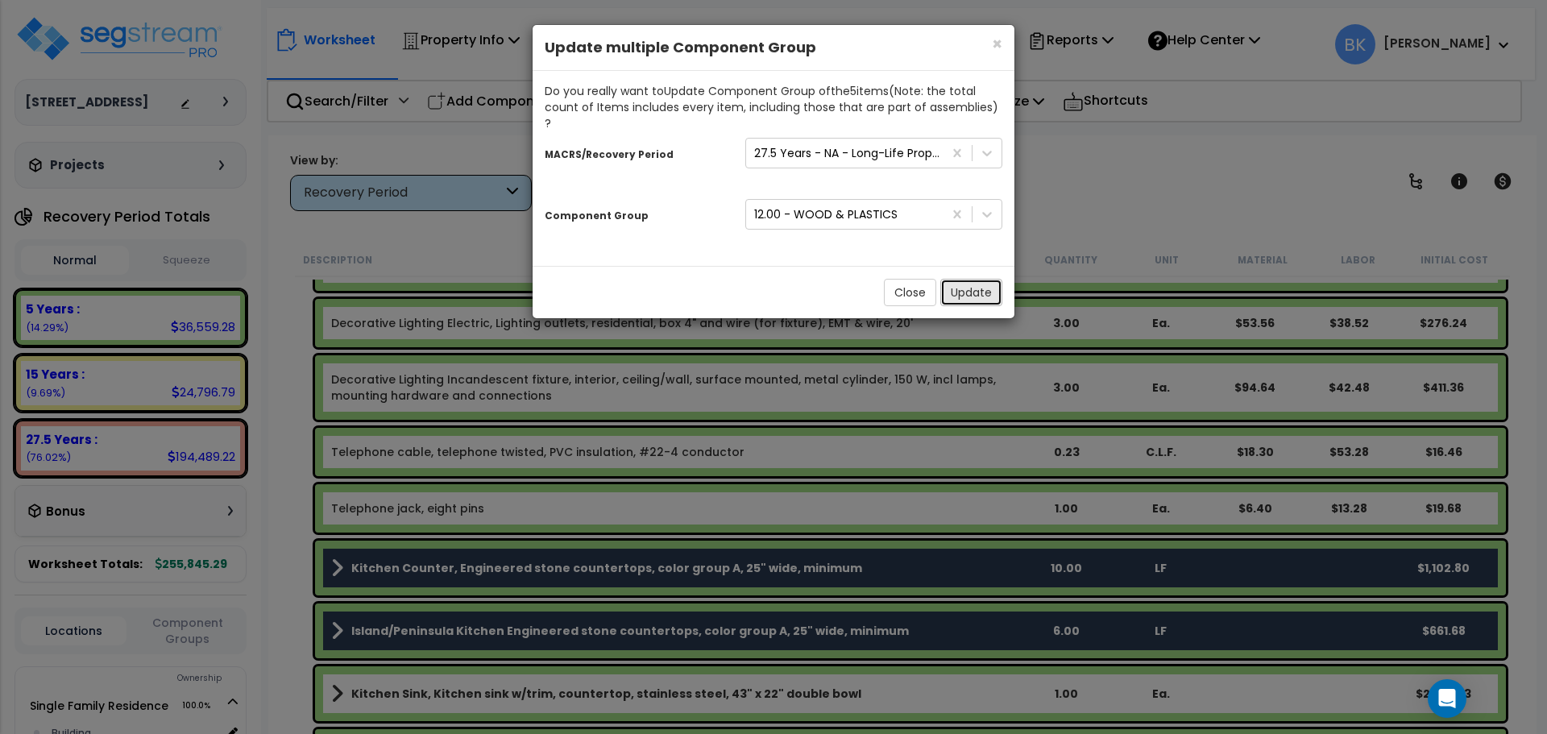
click at [966, 279] on button "Update" at bounding box center [972, 292] width 62 height 27
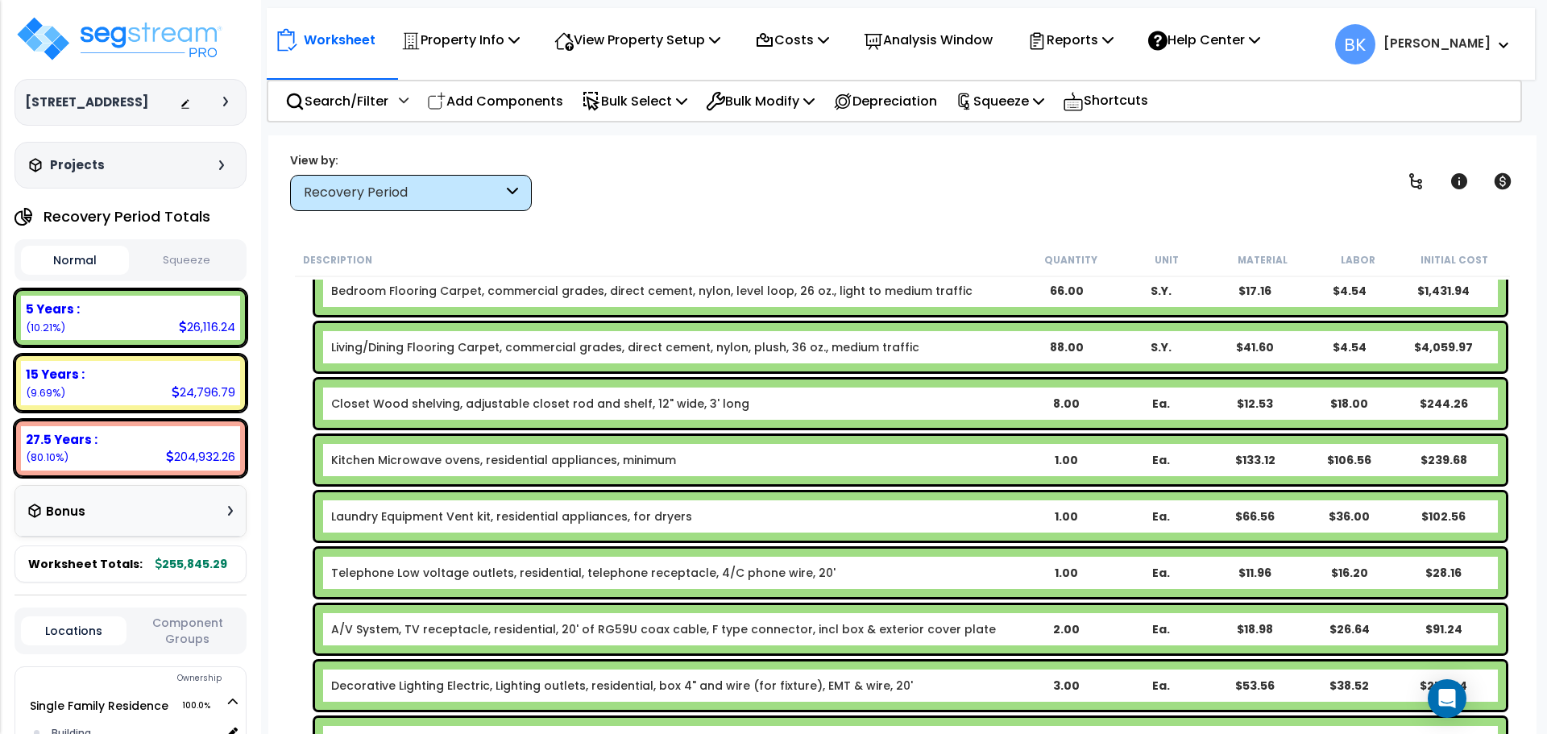
scroll to position [1048, 0]
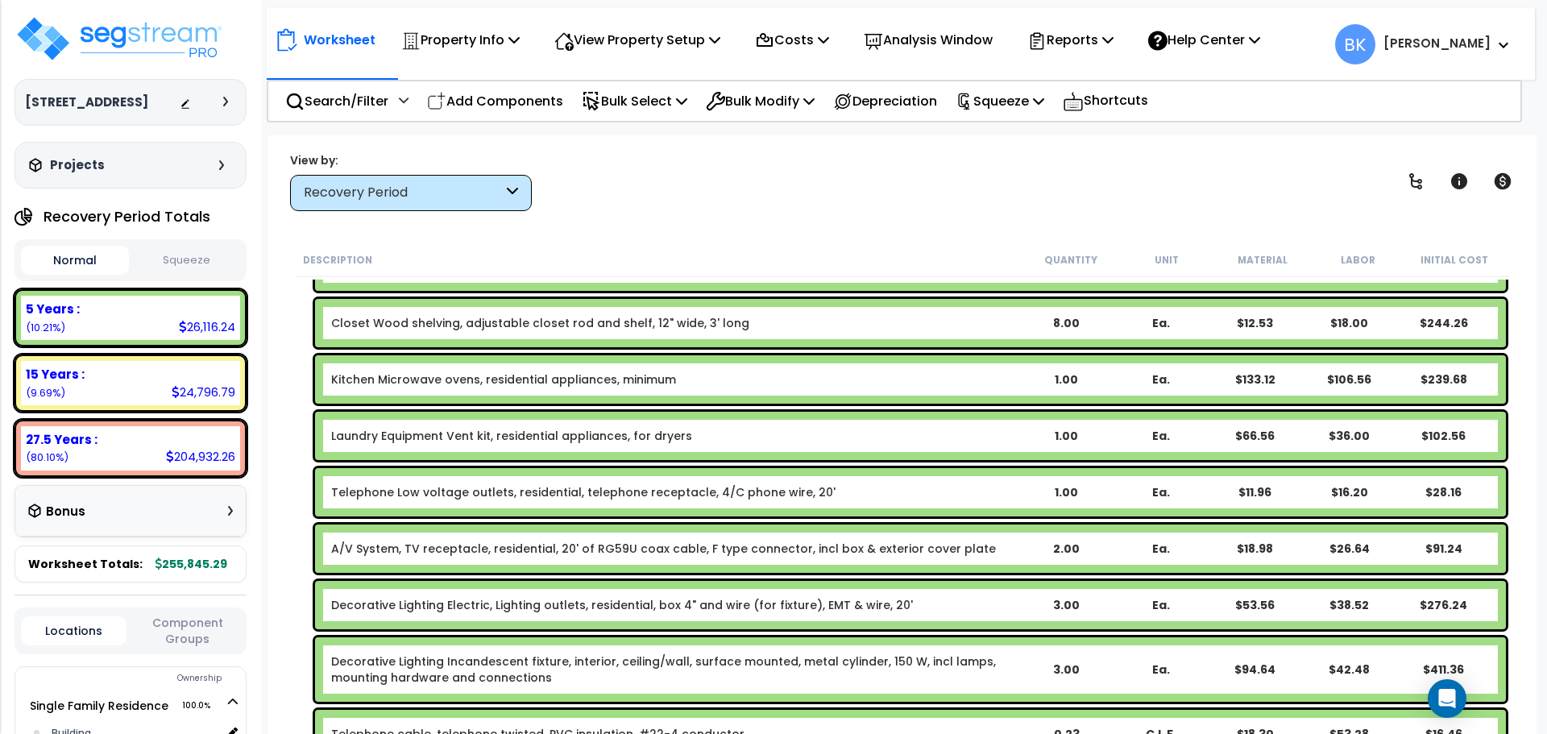
click at [485, 377] on link "Kitchen Microwave ovens, residential appliances, minimum" at bounding box center [503, 380] width 345 height 16
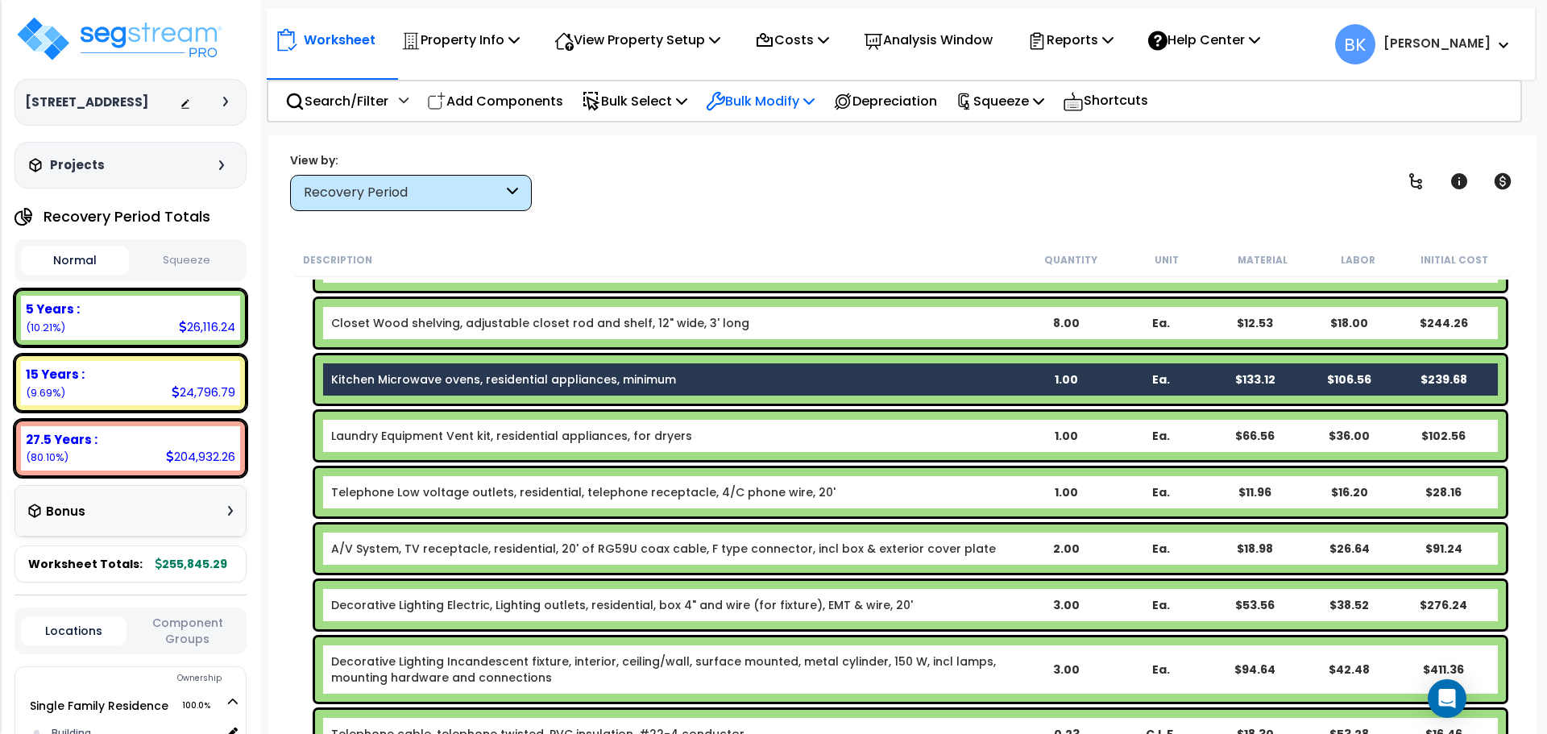
click at [808, 88] on div "Bulk Modify" at bounding box center [760, 101] width 109 height 38
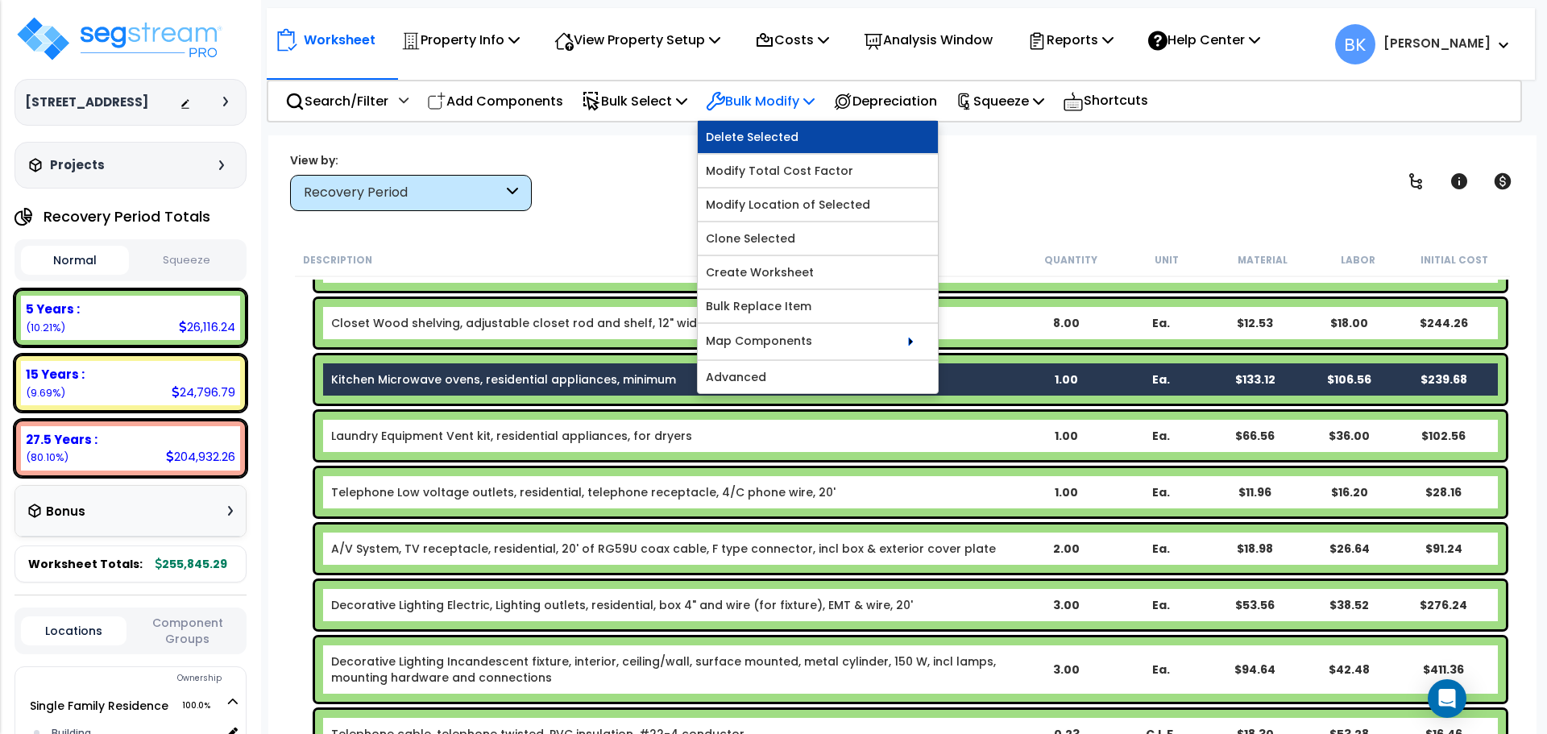
click at [783, 134] on link "Delete Selected" at bounding box center [818, 137] width 240 height 32
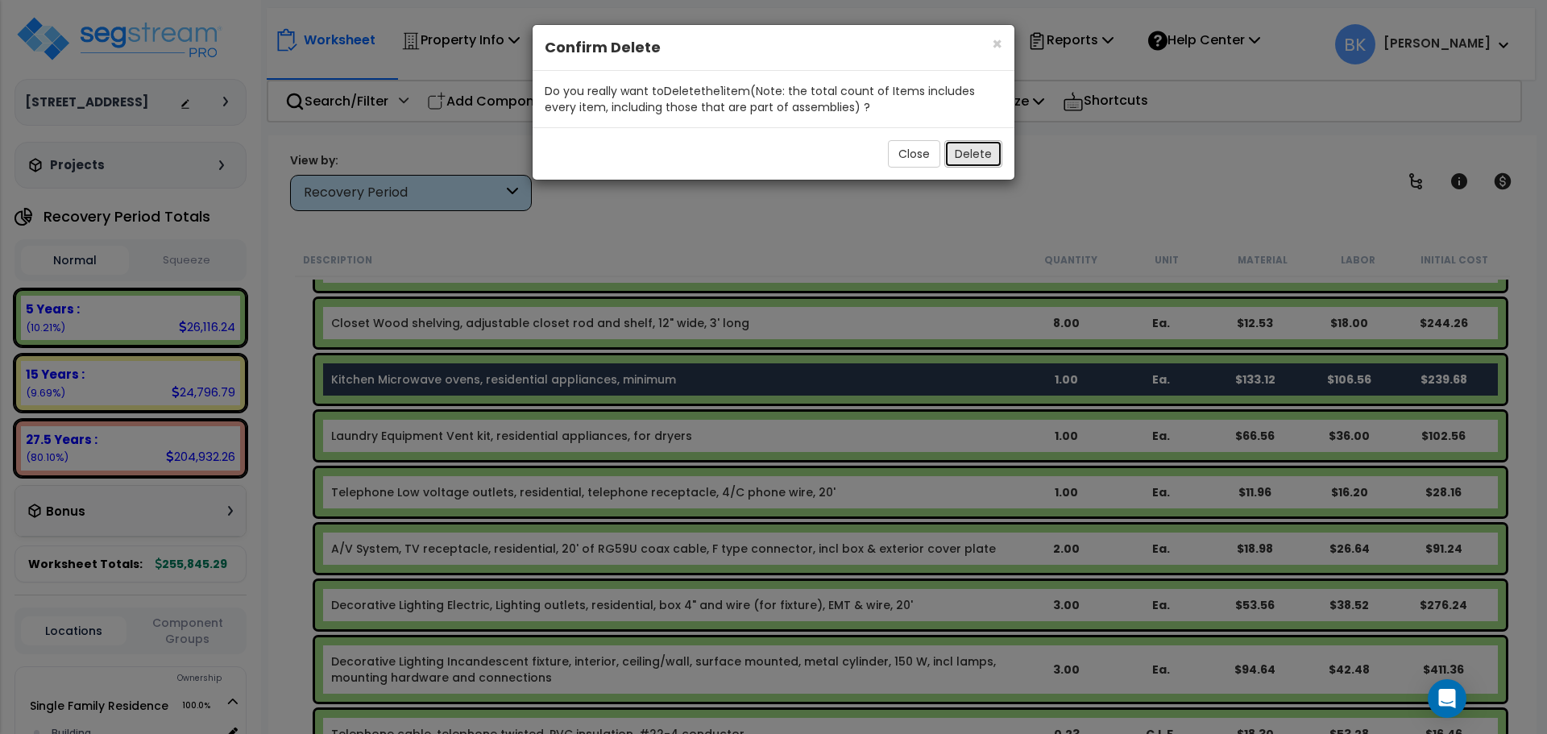
click at [971, 153] on button "Delete" at bounding box center [974, 153] width 58 height 27
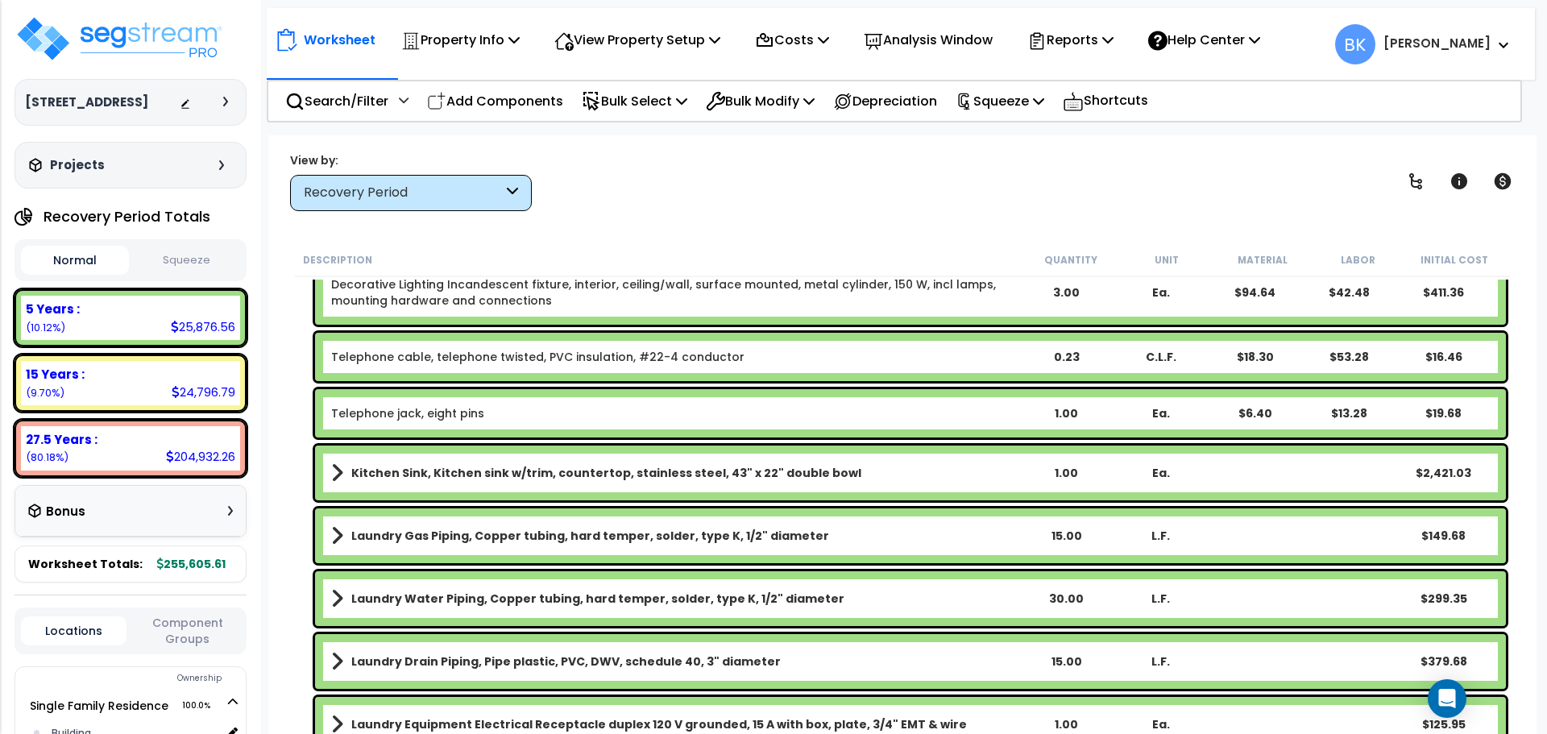
scroll to position [1370, 0]
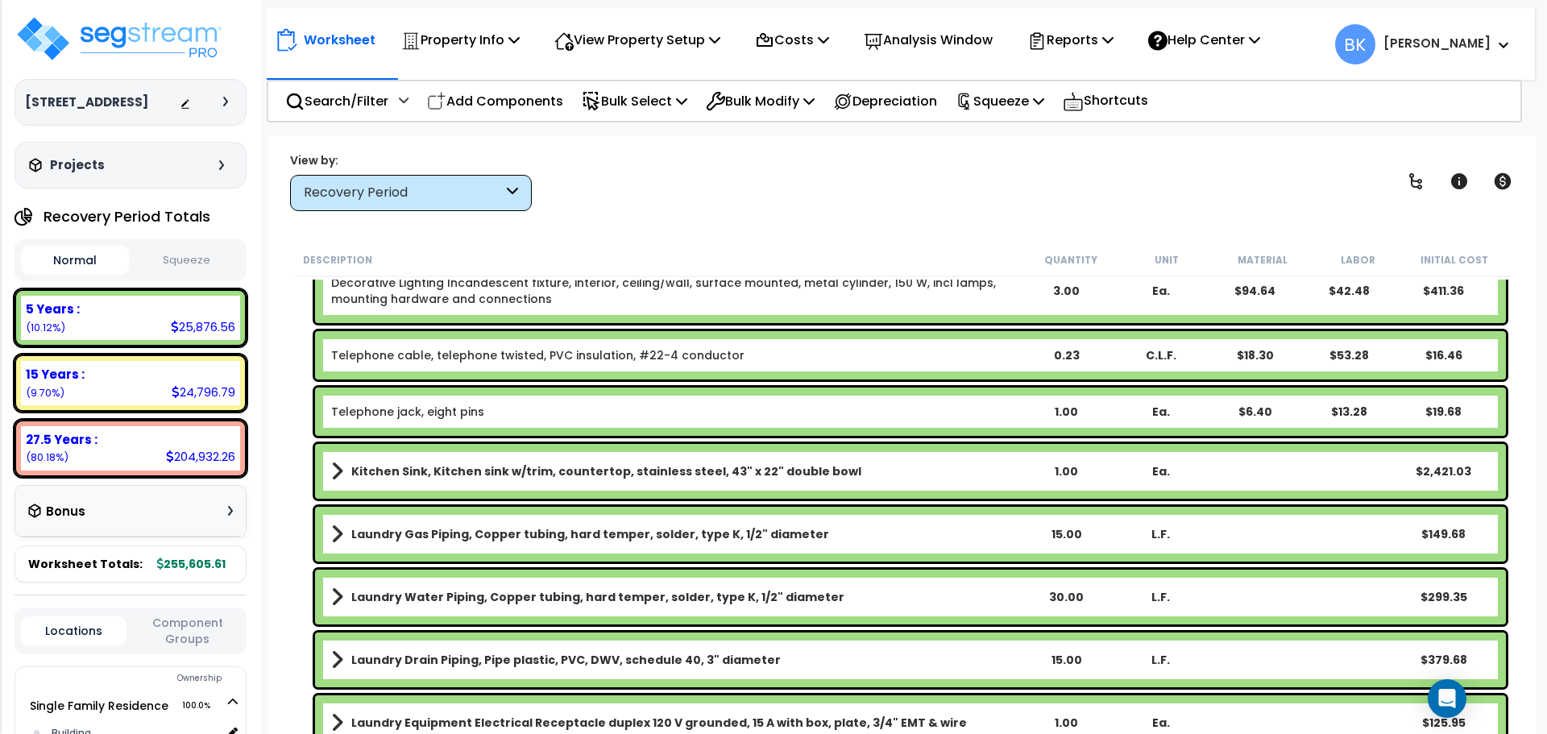
click at [428, 468] on b "Kitchen Sink, Kitchen sink w/trim, countertop, stainless steel, 43" x 22" doubl…" at bounding box center [606, 471] width 510 height 16
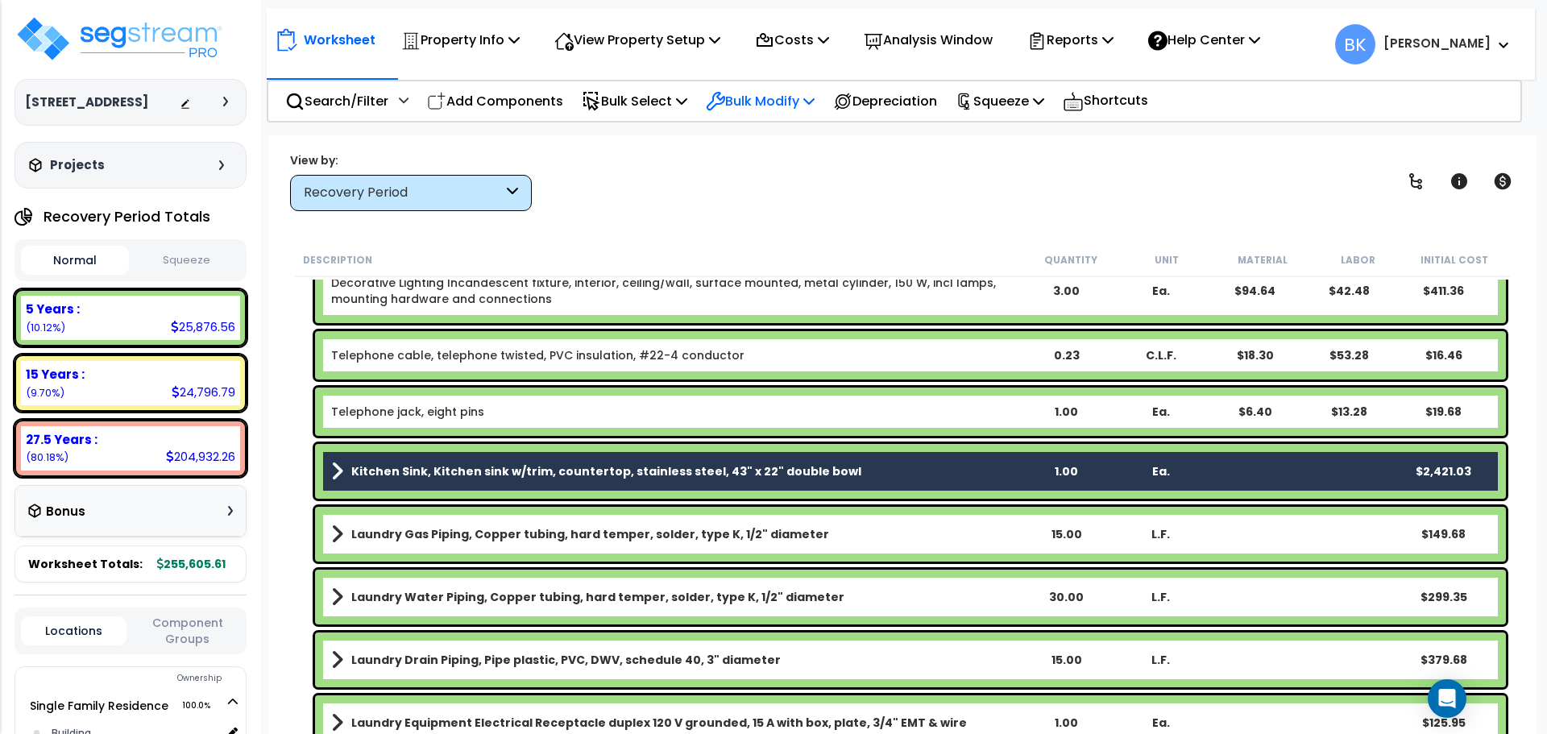
click at [782, 98] on p "Bulk Modify" at bounding box center [760, 101] width 109 height 22
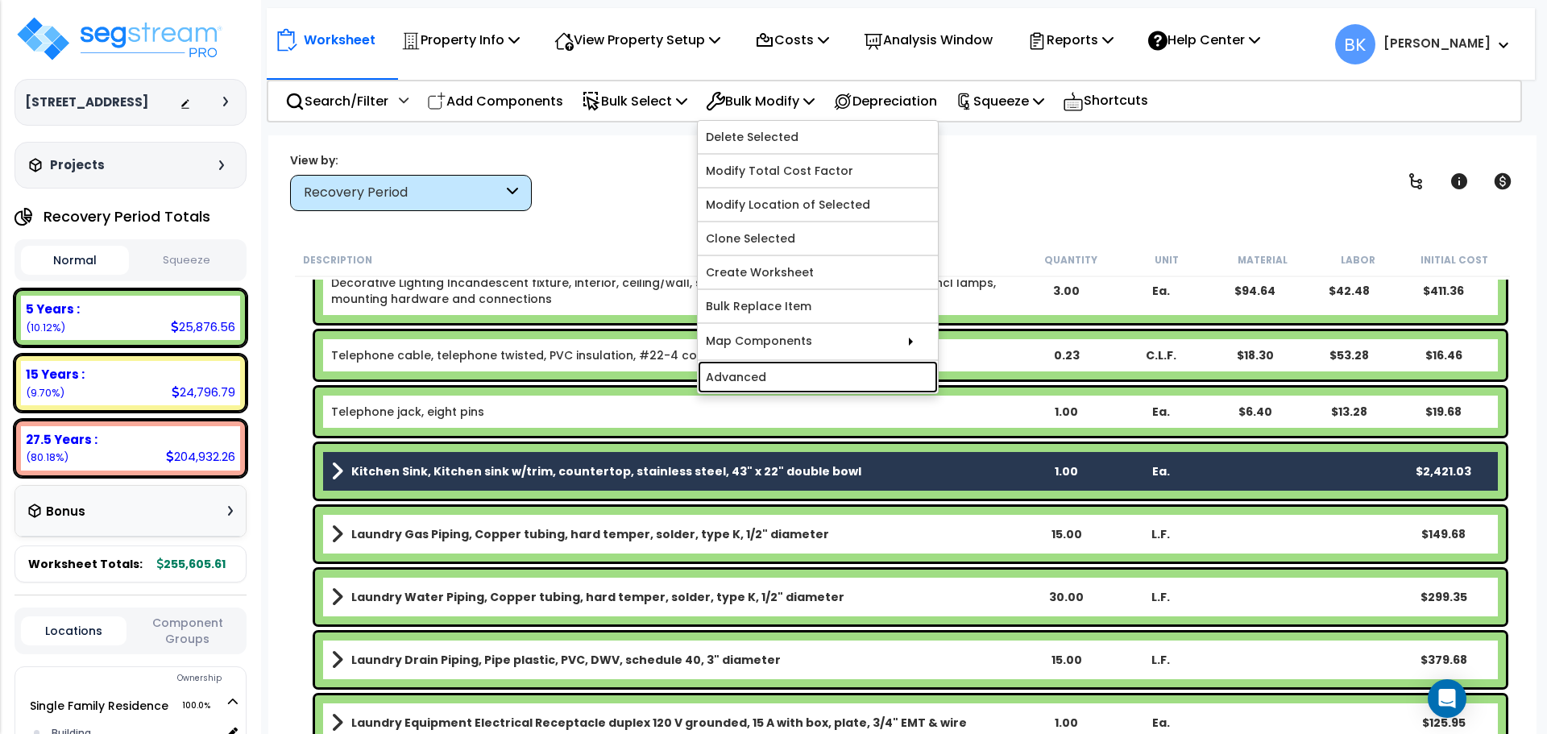
click at [801, 381] on link "Advanced" at bounding box center [818, 377] width 240 height 32
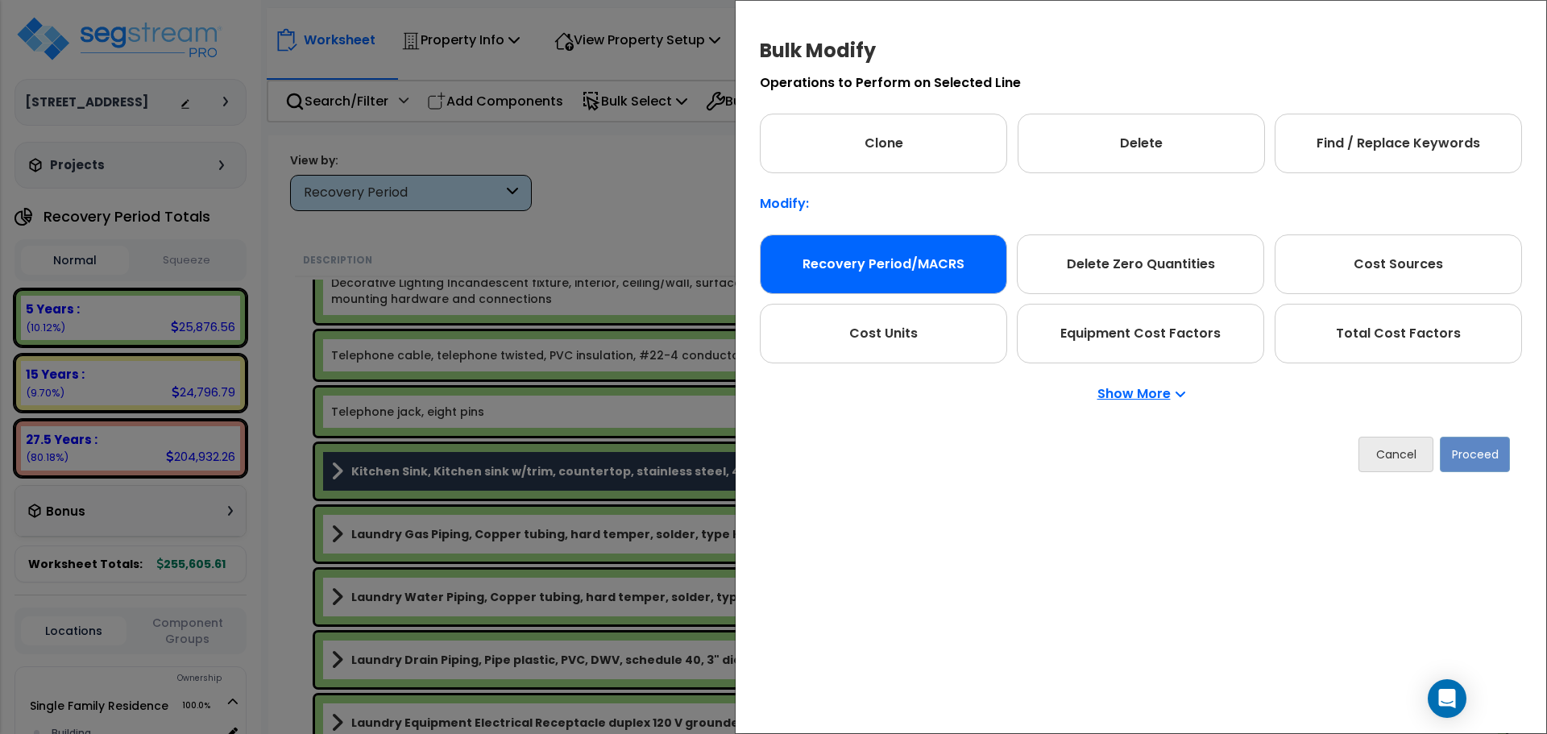
click at [865, 260] on div "Recovery Period/MACRS" at bounding box center [883, 265] width 247 height 60
click at [1477, 460] on button "Proceed" at bounding box center [1475, 454] width 70 height 35
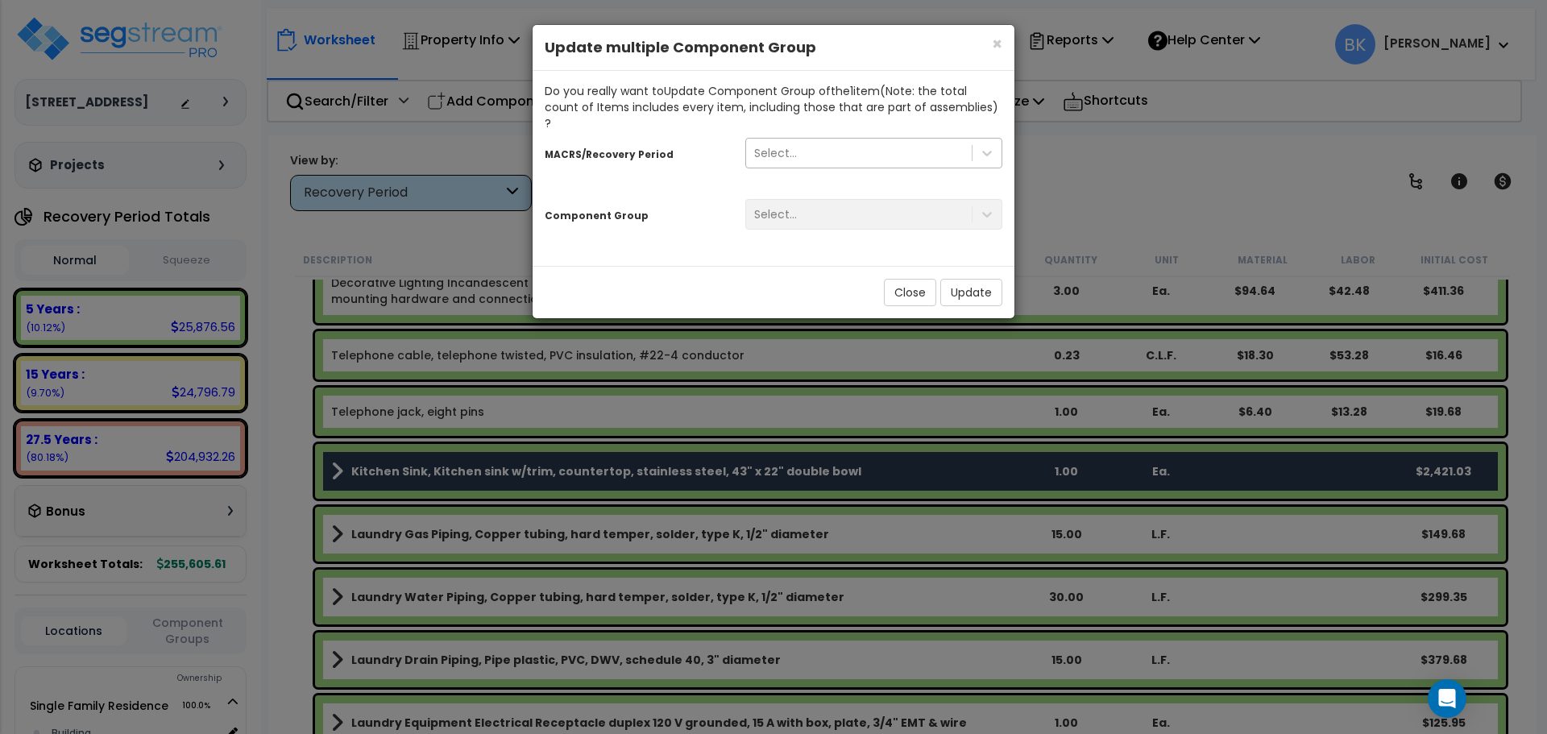
click at [804, 140] on div "Select..." at bounding box center [859, 153] width 226 height 26
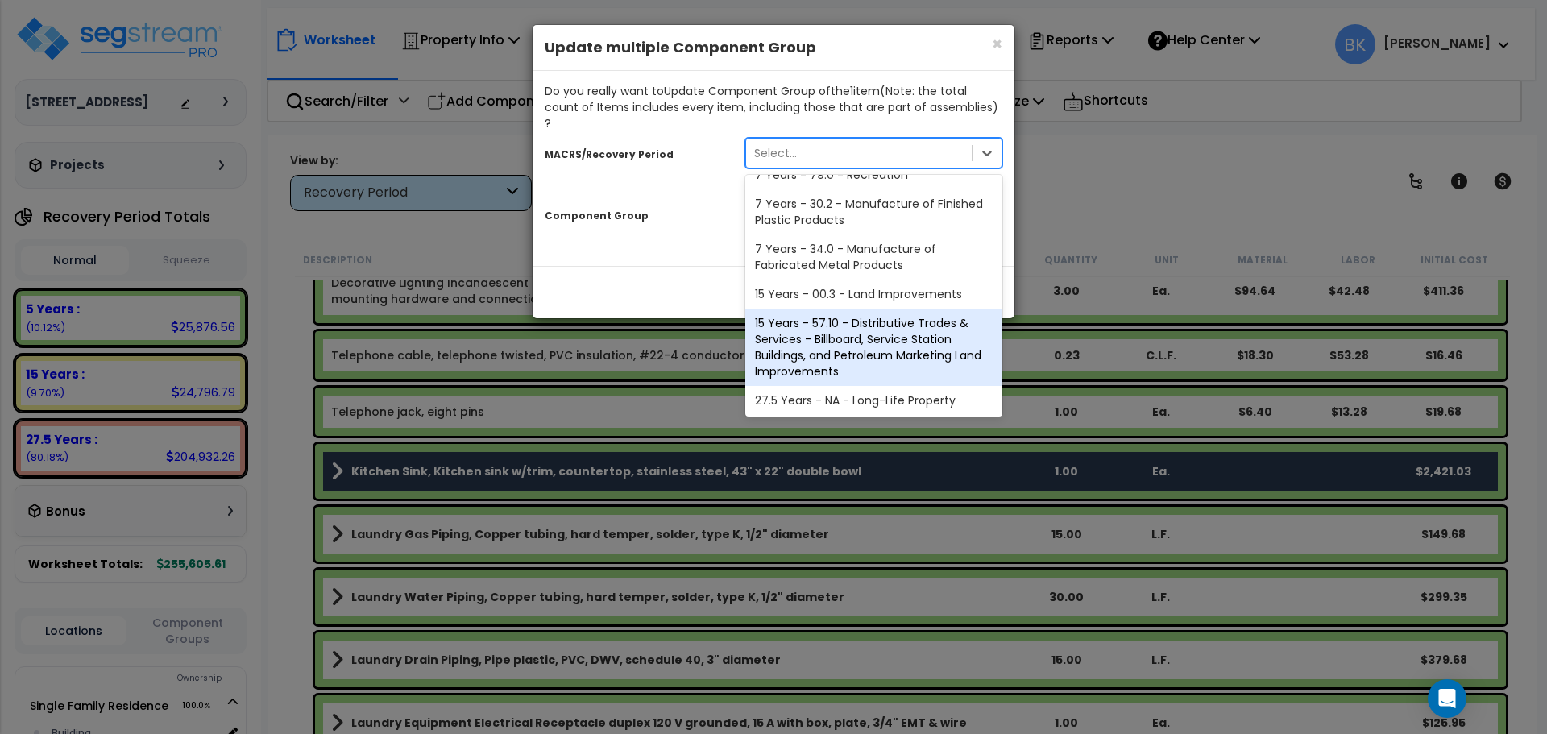
scroll to position [197, 0]
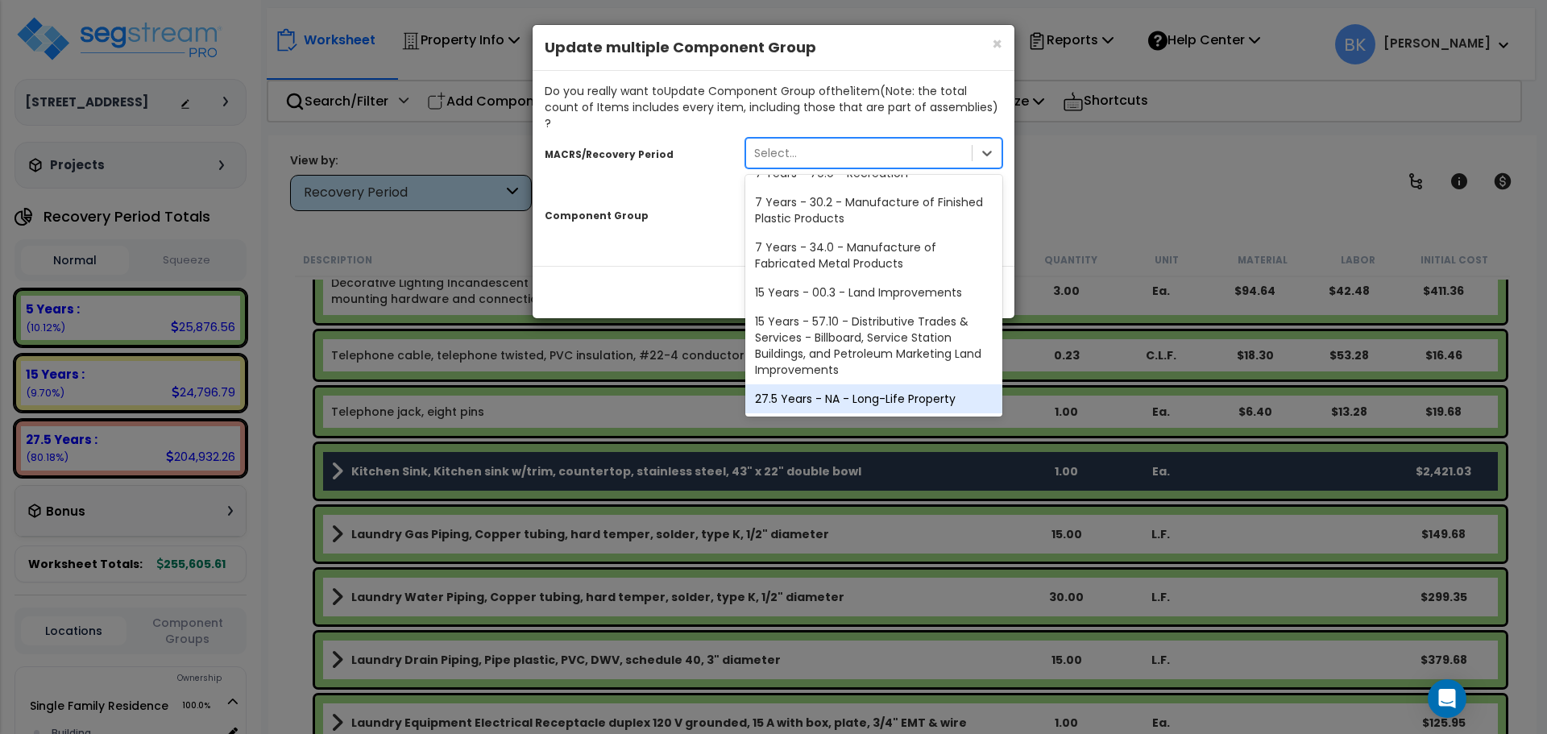
click at [823, 384] on div "27.5 Years - NA - Long-Life Property" at bounding box center [874, 398] width 257 height 29
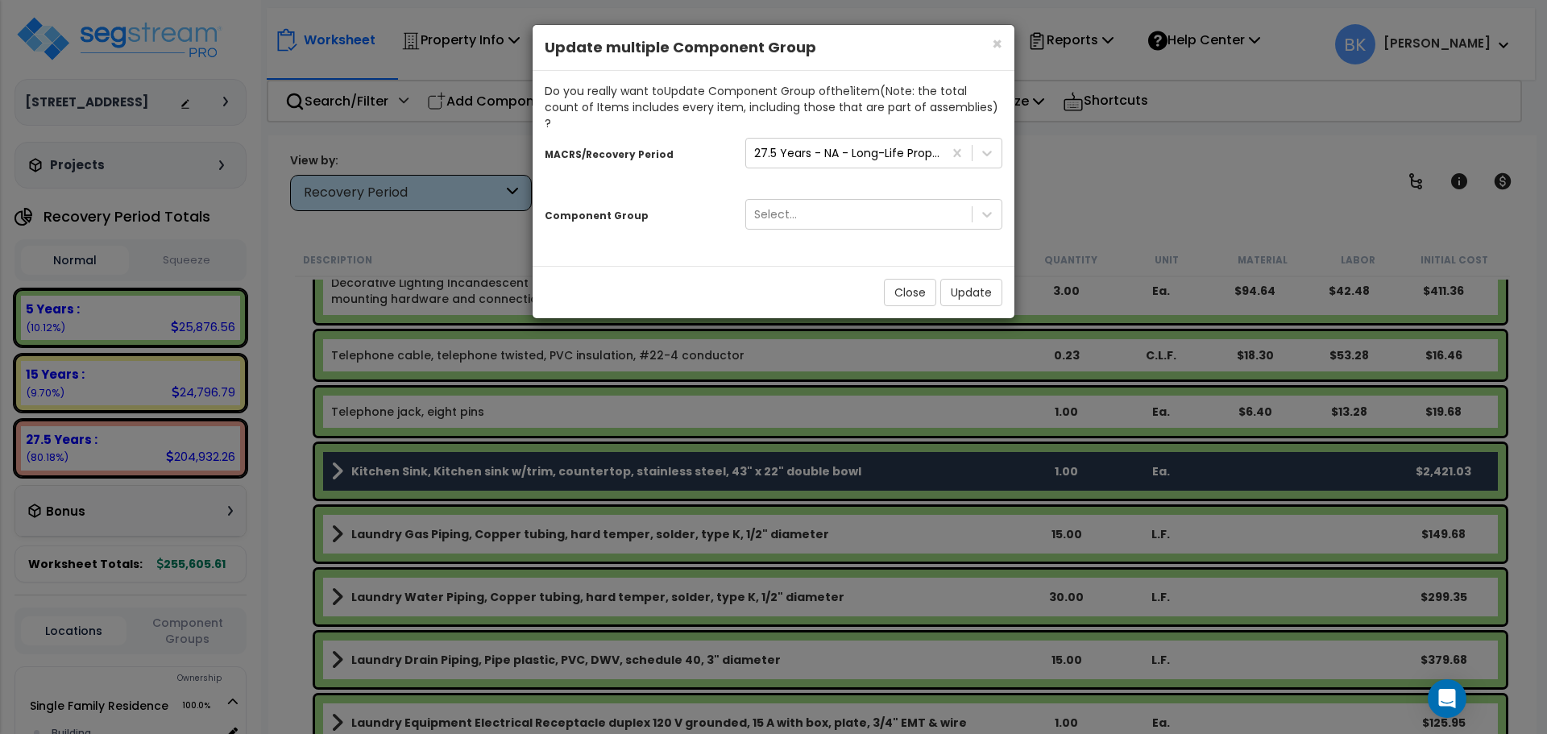
click at [819, 206] on div "Select..." at bounding box center [873, 214] width 281 height 31
click at [819, 201] on div "Select..." at bounding box center [859, 214] width 226 height 26
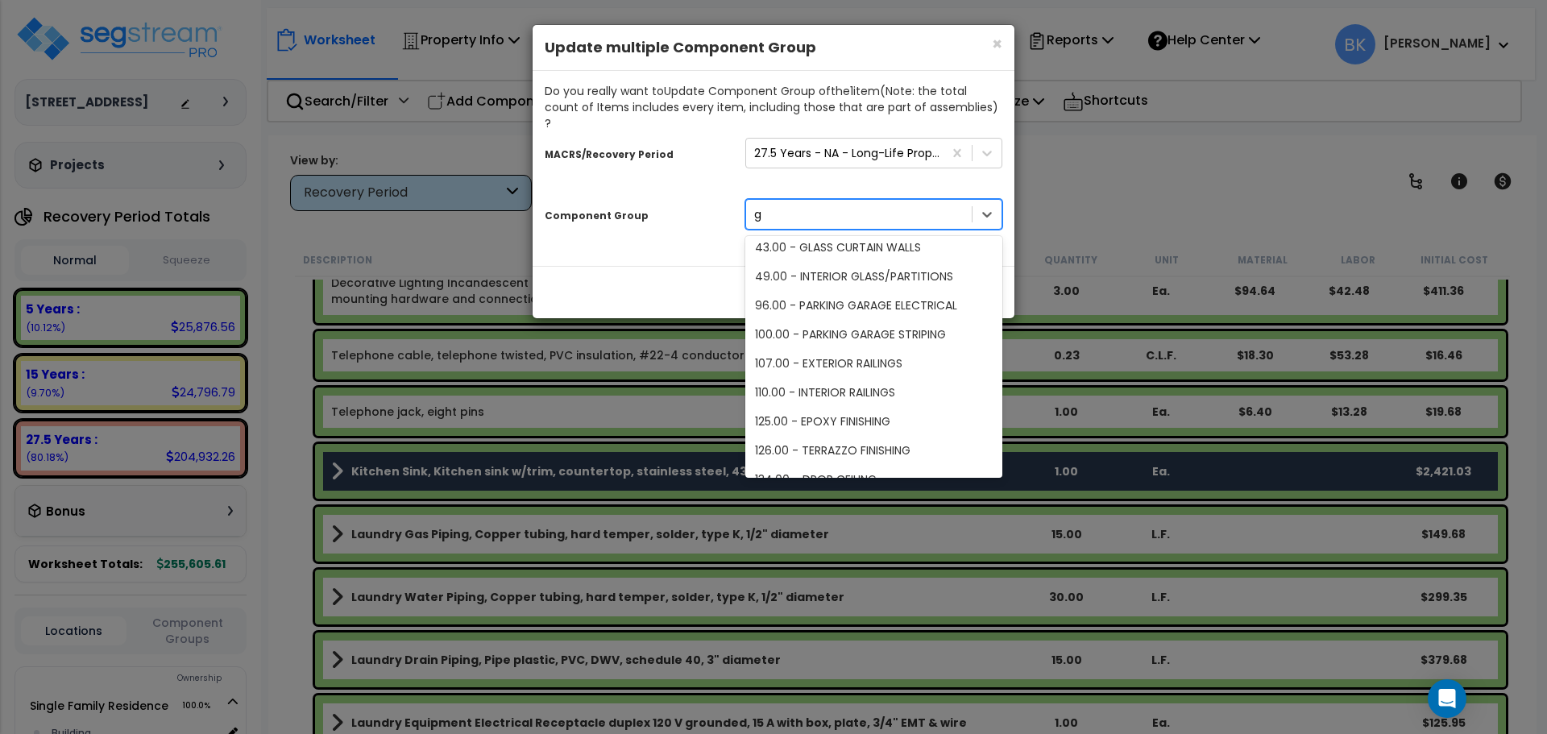
scroll to position [0, 0]
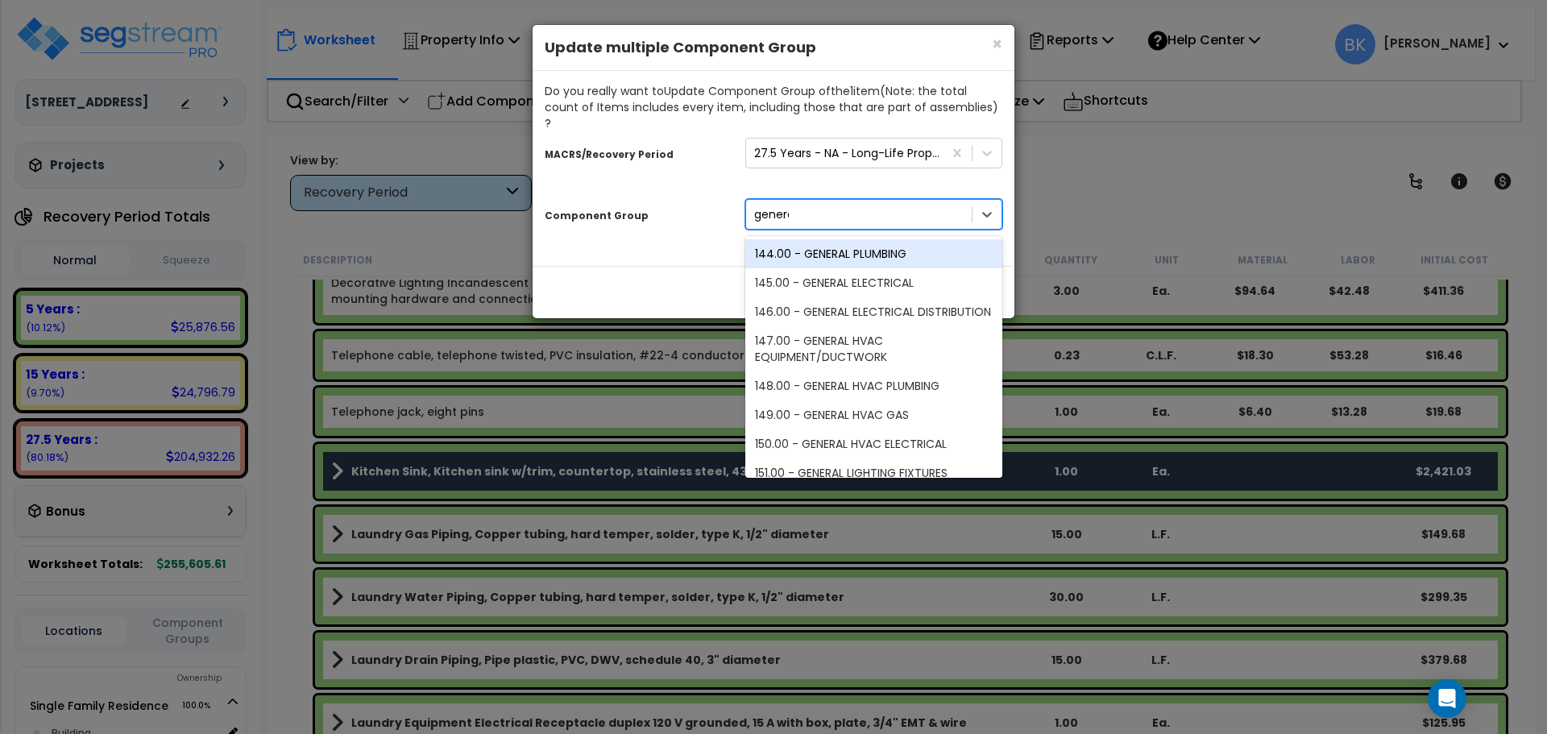
type input "general"
click at [818, 240] on div "144.00 - GENERAL PLUMBING" at bounding box center [874, 253] width 257 height 29
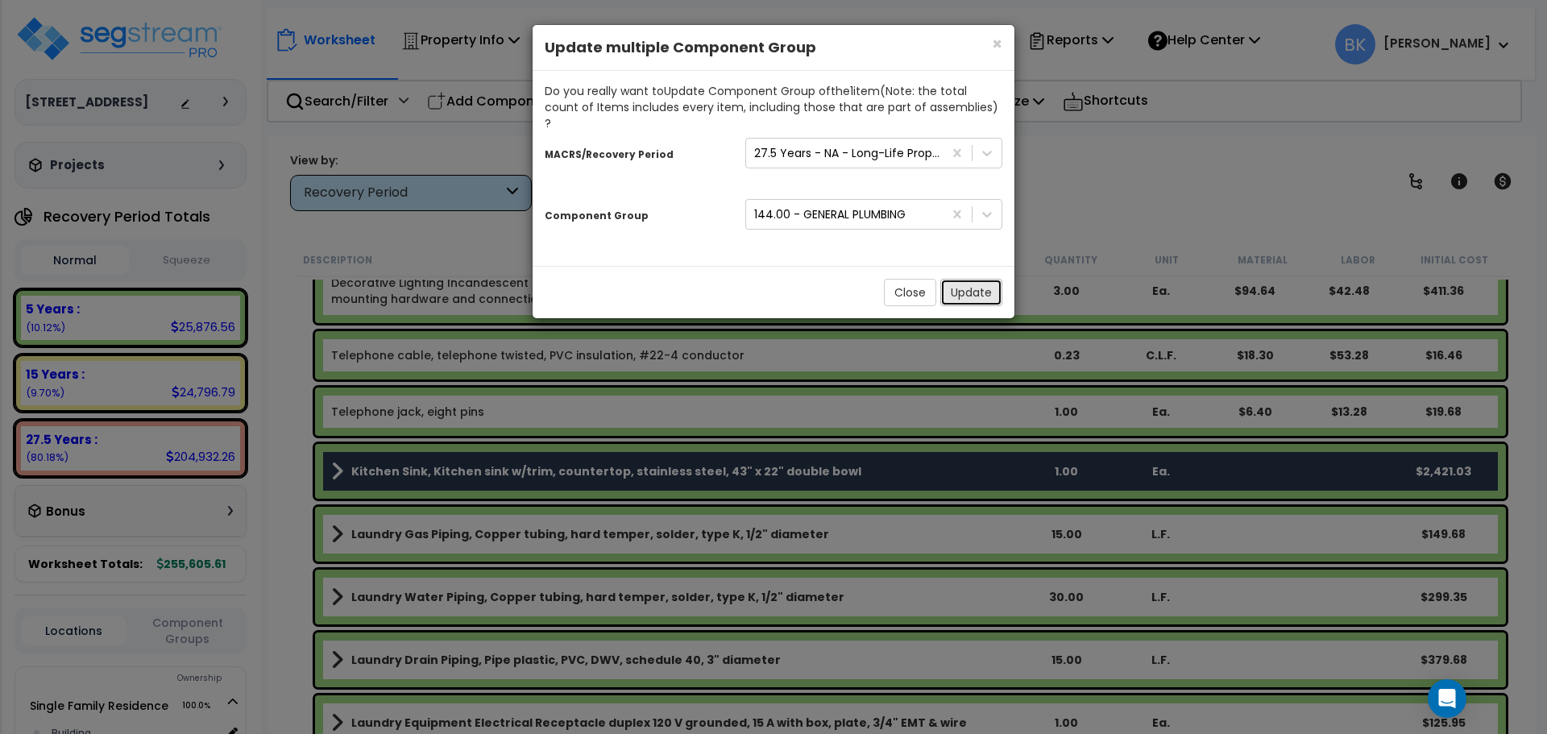
click at [972, 279] on button "Update" at bounding box center [972, 292] width 62 height 27
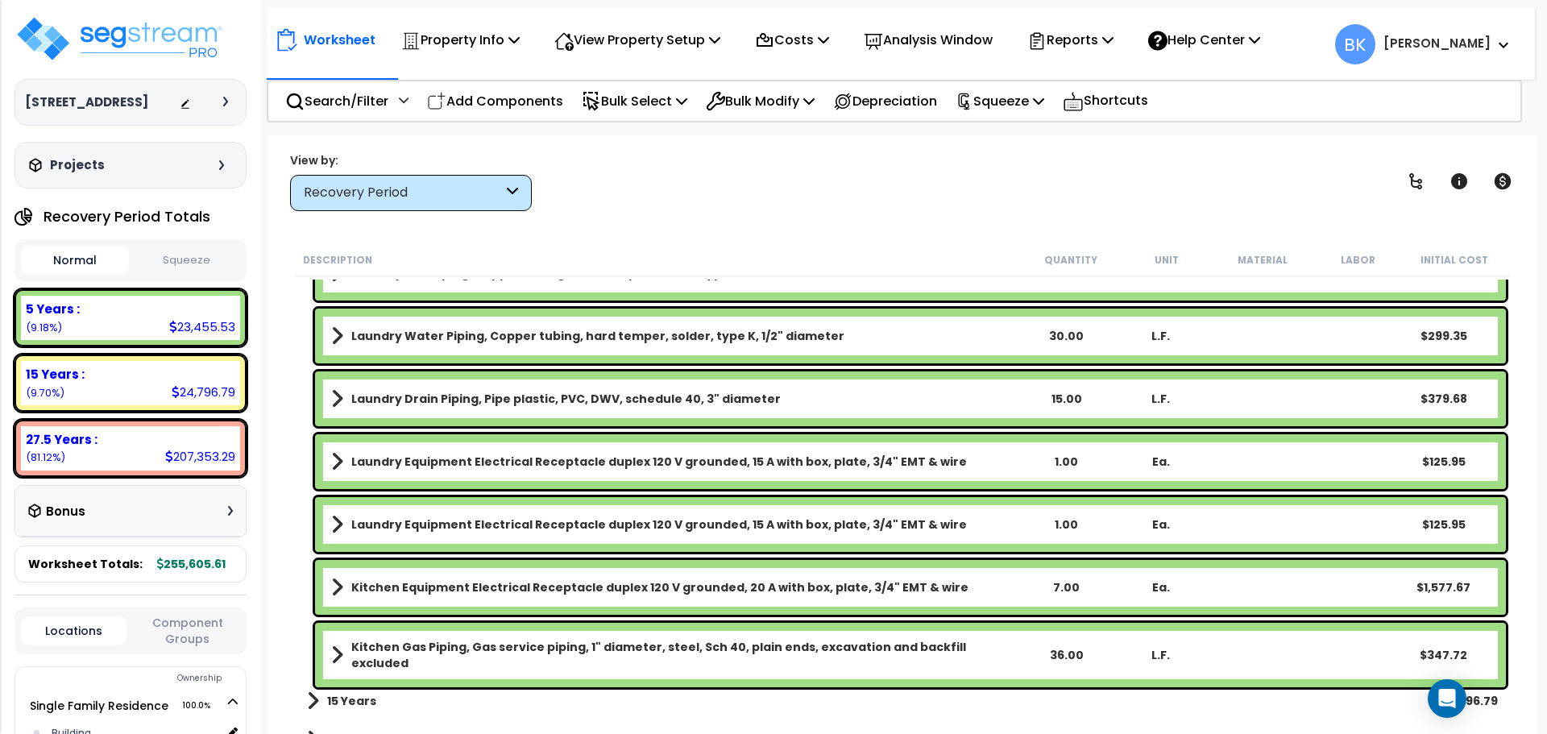
scroll to position [1593, 0]
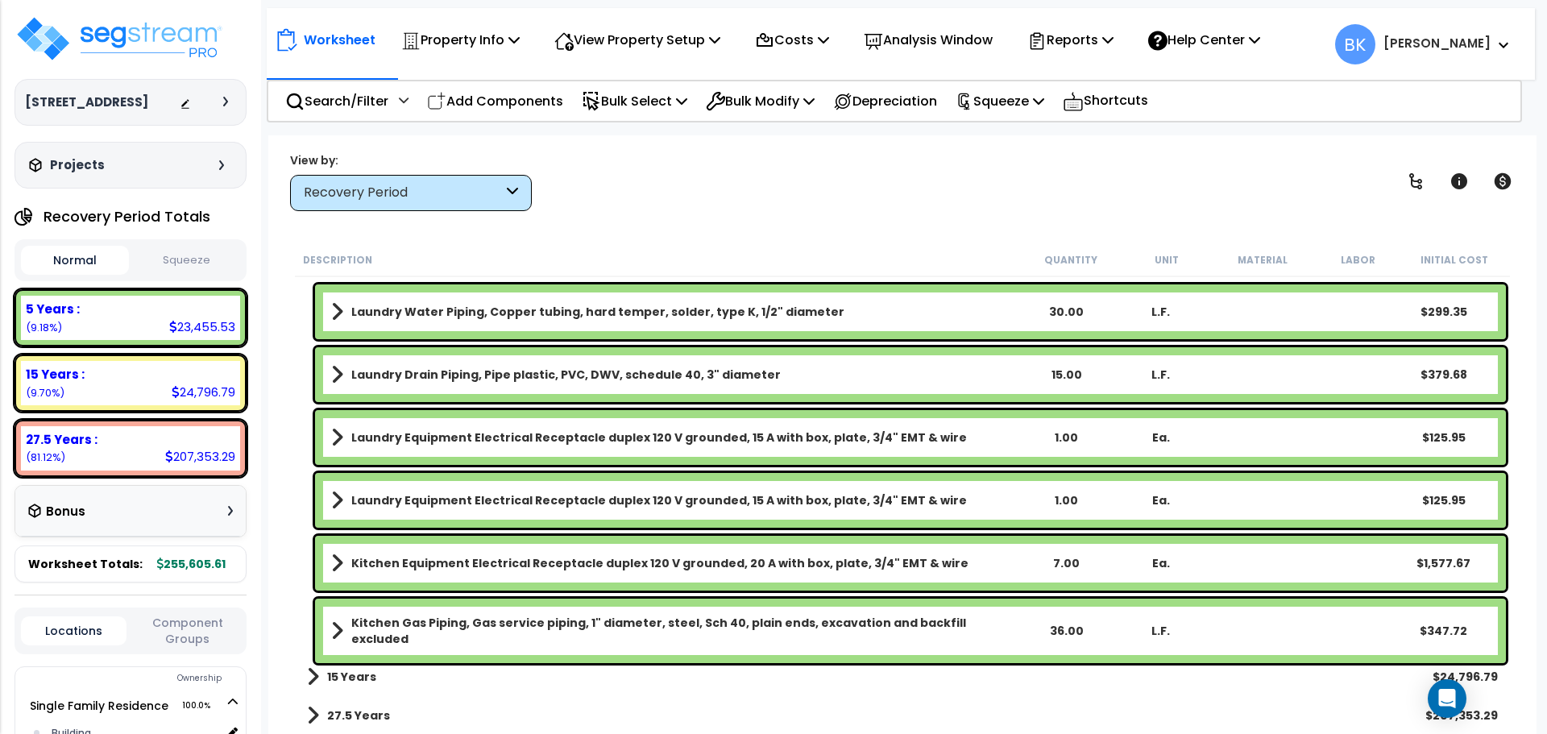
click at [353, 675] on b "15 Years" at bounding box center [351, 677] width 49 height 16
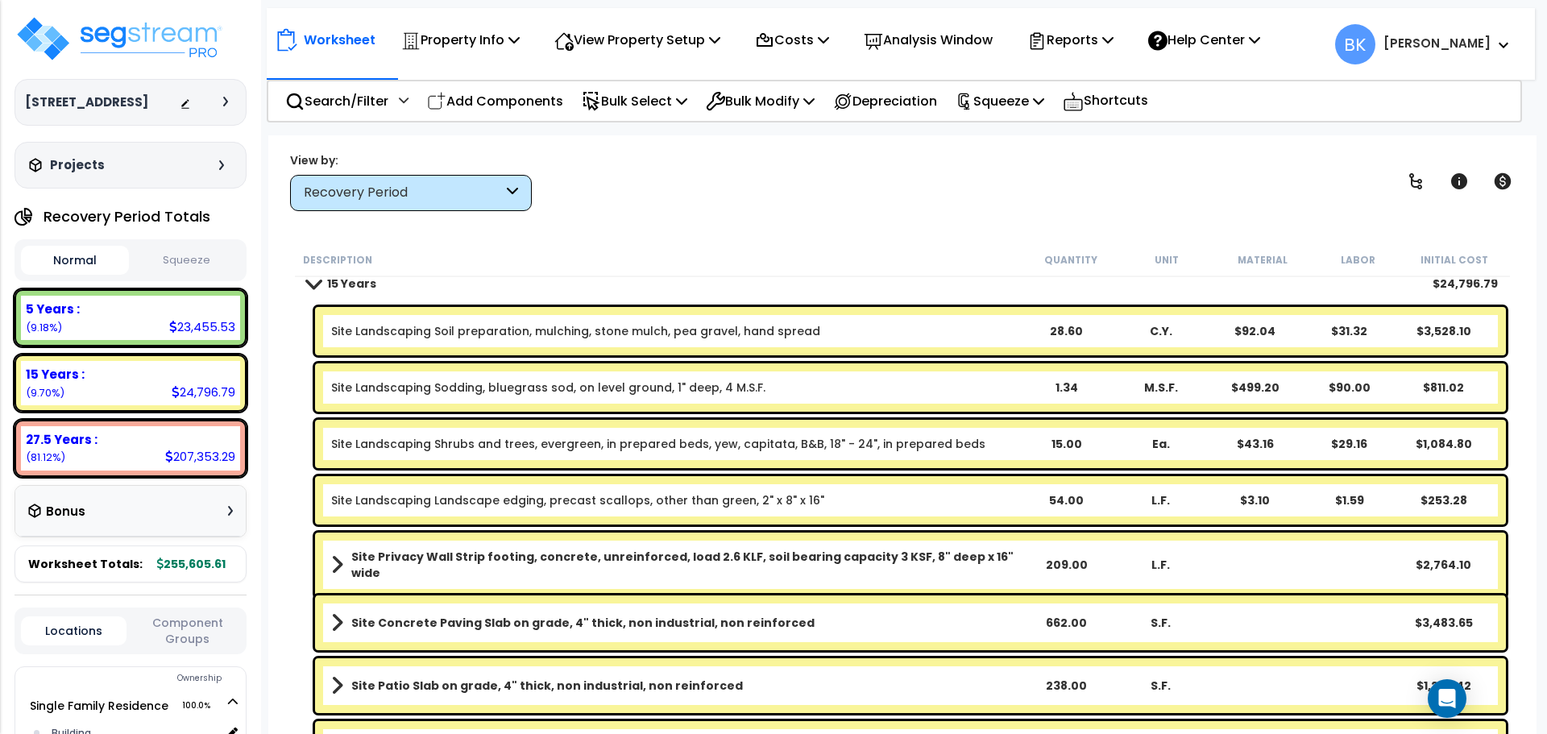
scroll to position [1981, 0]
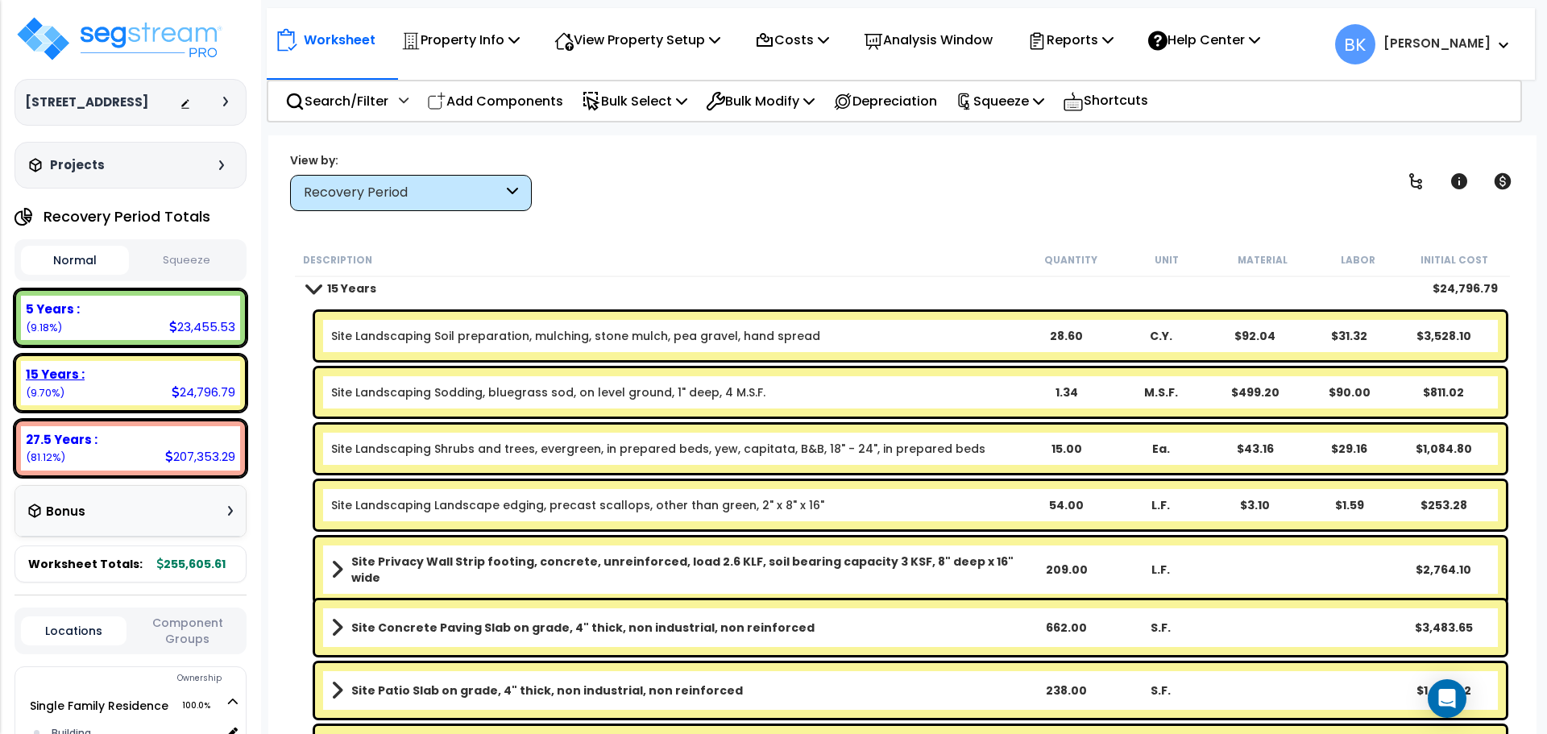
click at [96, 401] on div "15 Years : 24,796.79 (9.70%)" at bounding box center [130, 383] width 219 height 44
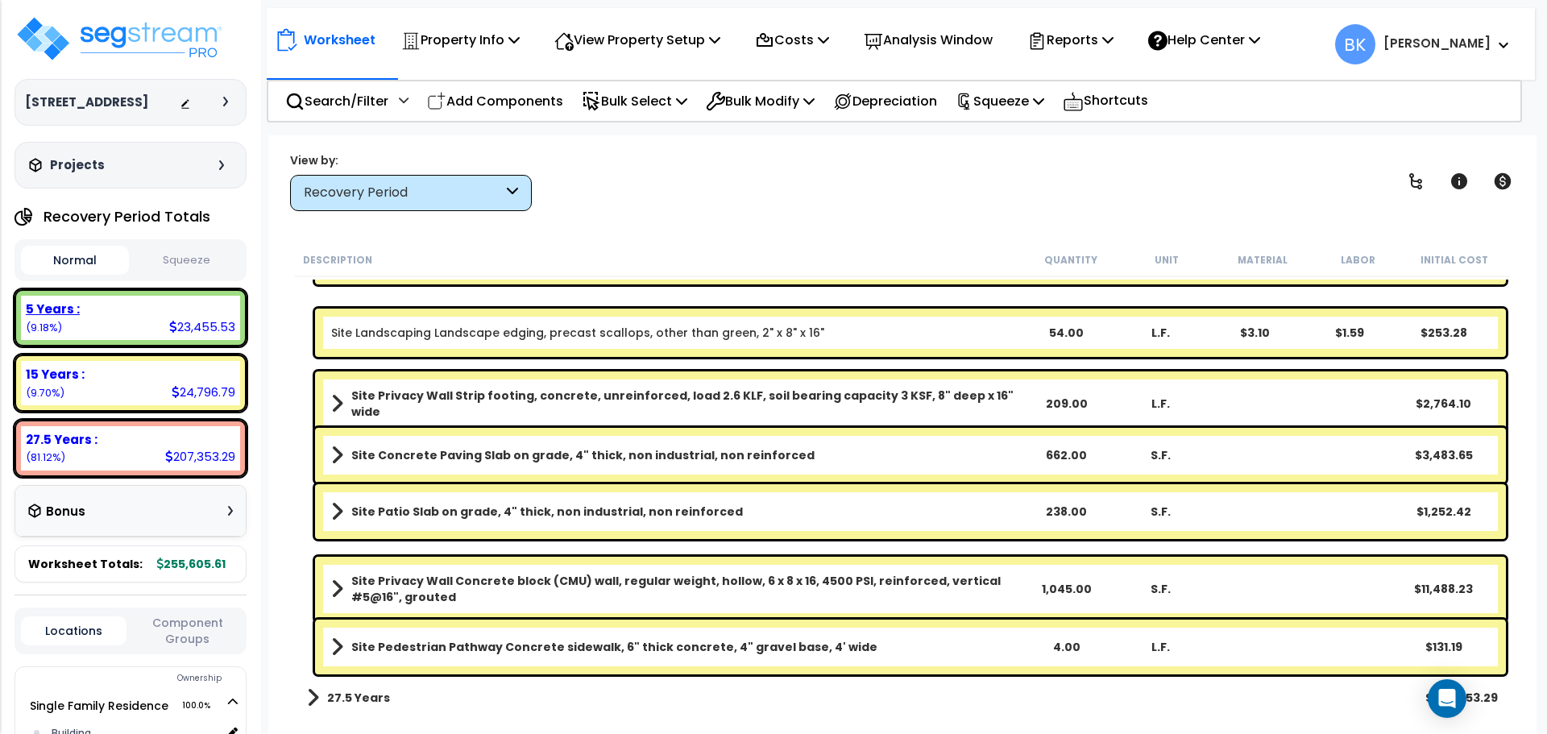
click at [103, 318] on div "5 Years : 23,455.53 (9.18%)" at bounding box center [130, 318] width 219 height 44
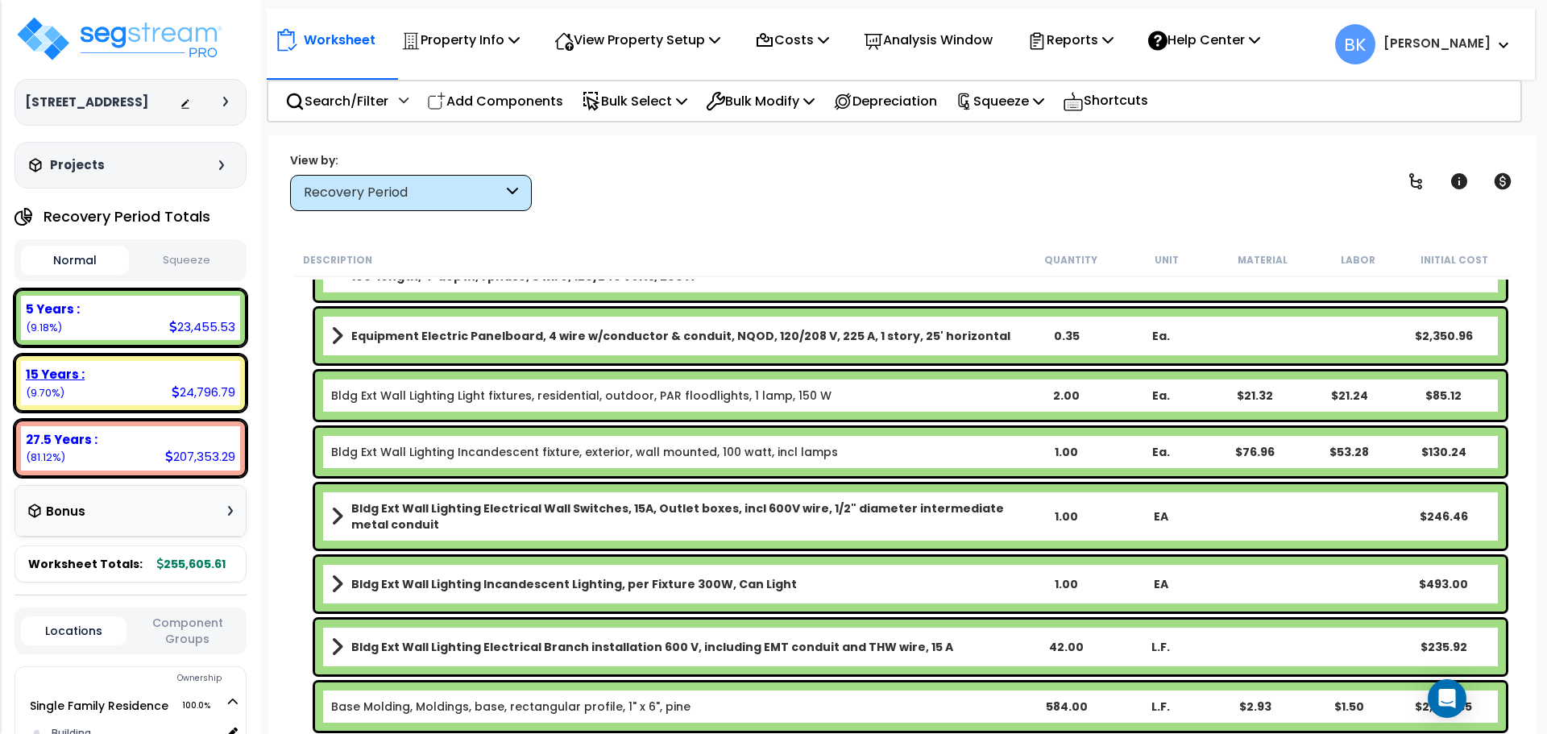
click at [80, 397] on div "15 Years : 24,796.79 (9.70%)" at bounding box center [130, 383] width 219 height 44
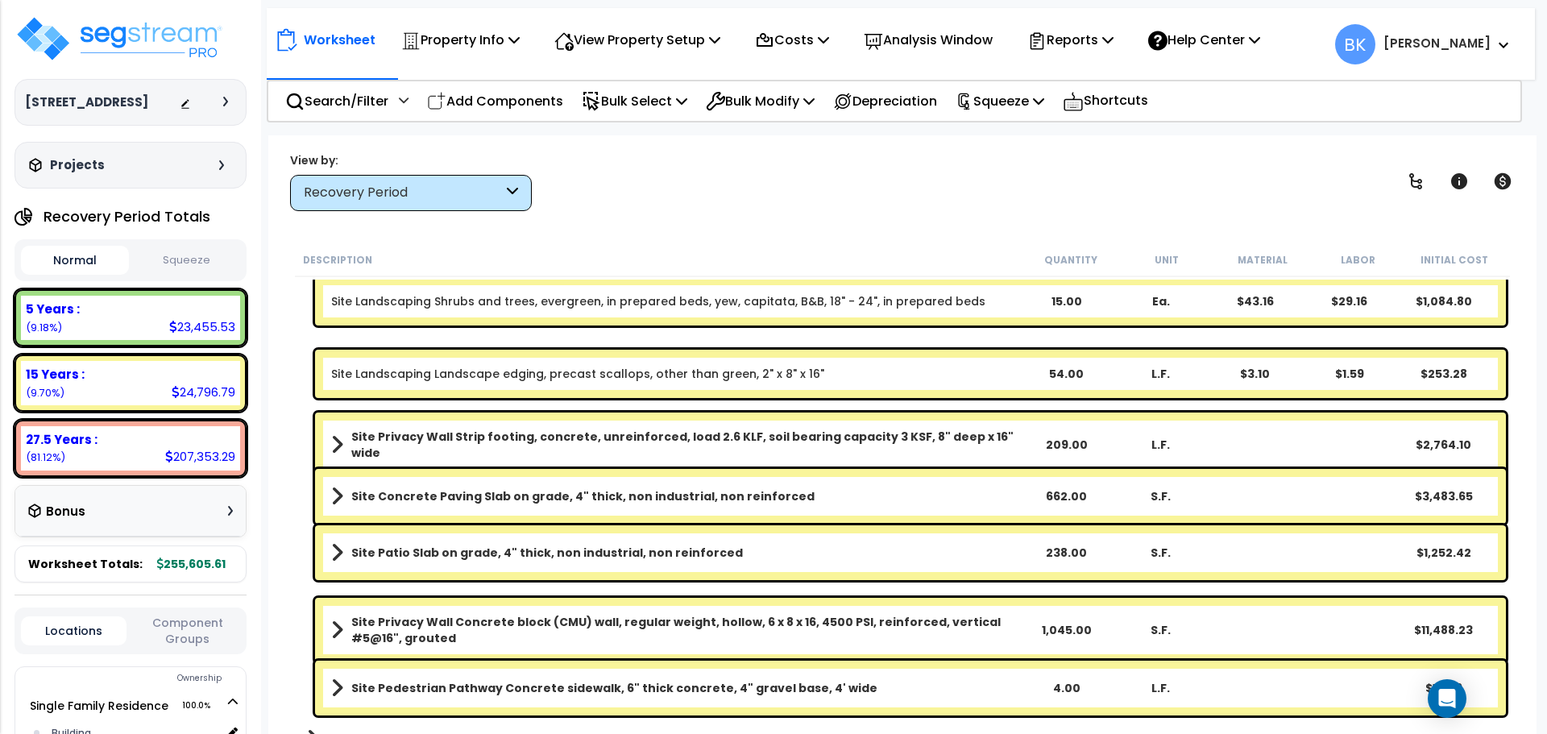
scroll to position [92, 0]
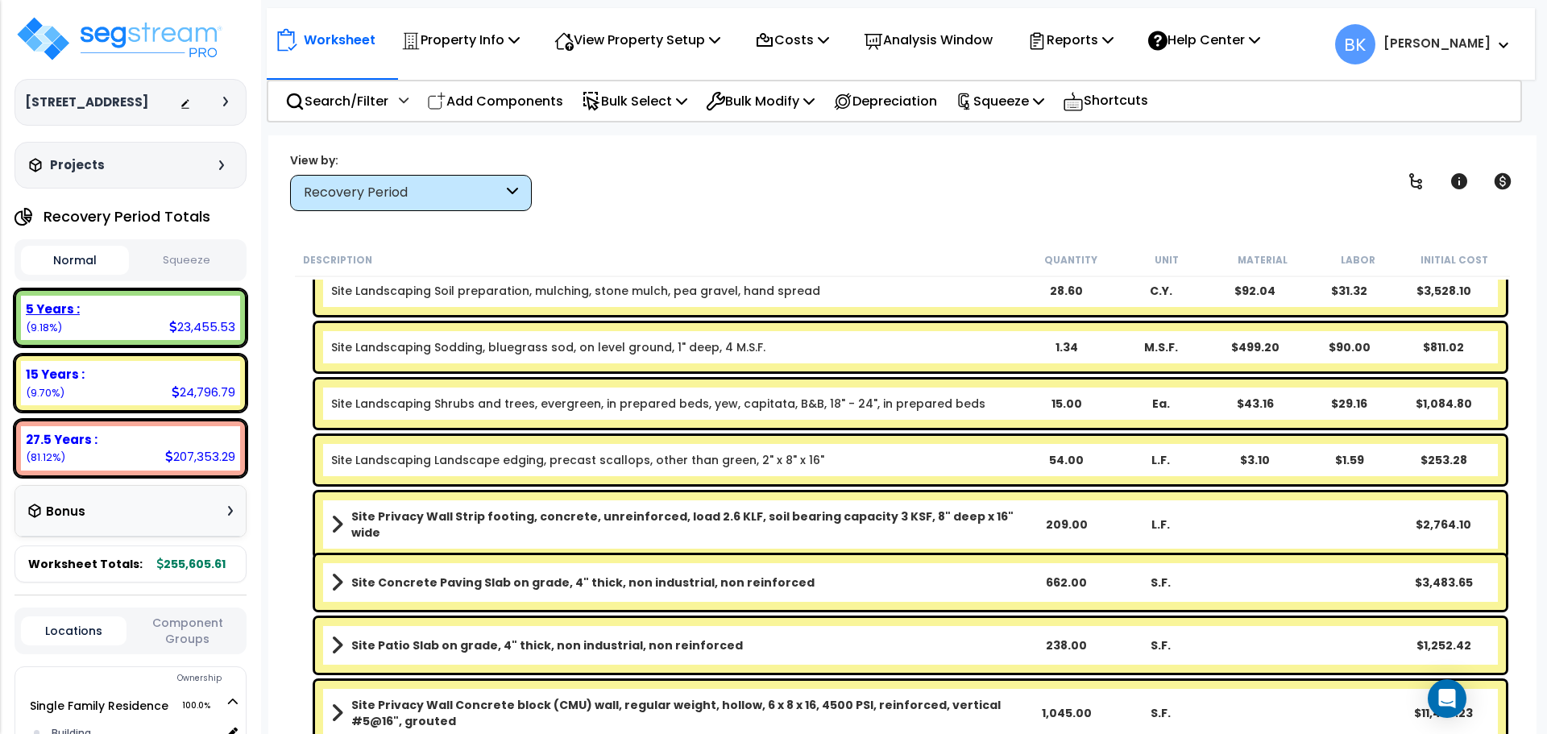
click at [160, 291] on div "5 Years : 23,455.53 (9.18%)" at bounding box center [131, 317] width 232 height 57
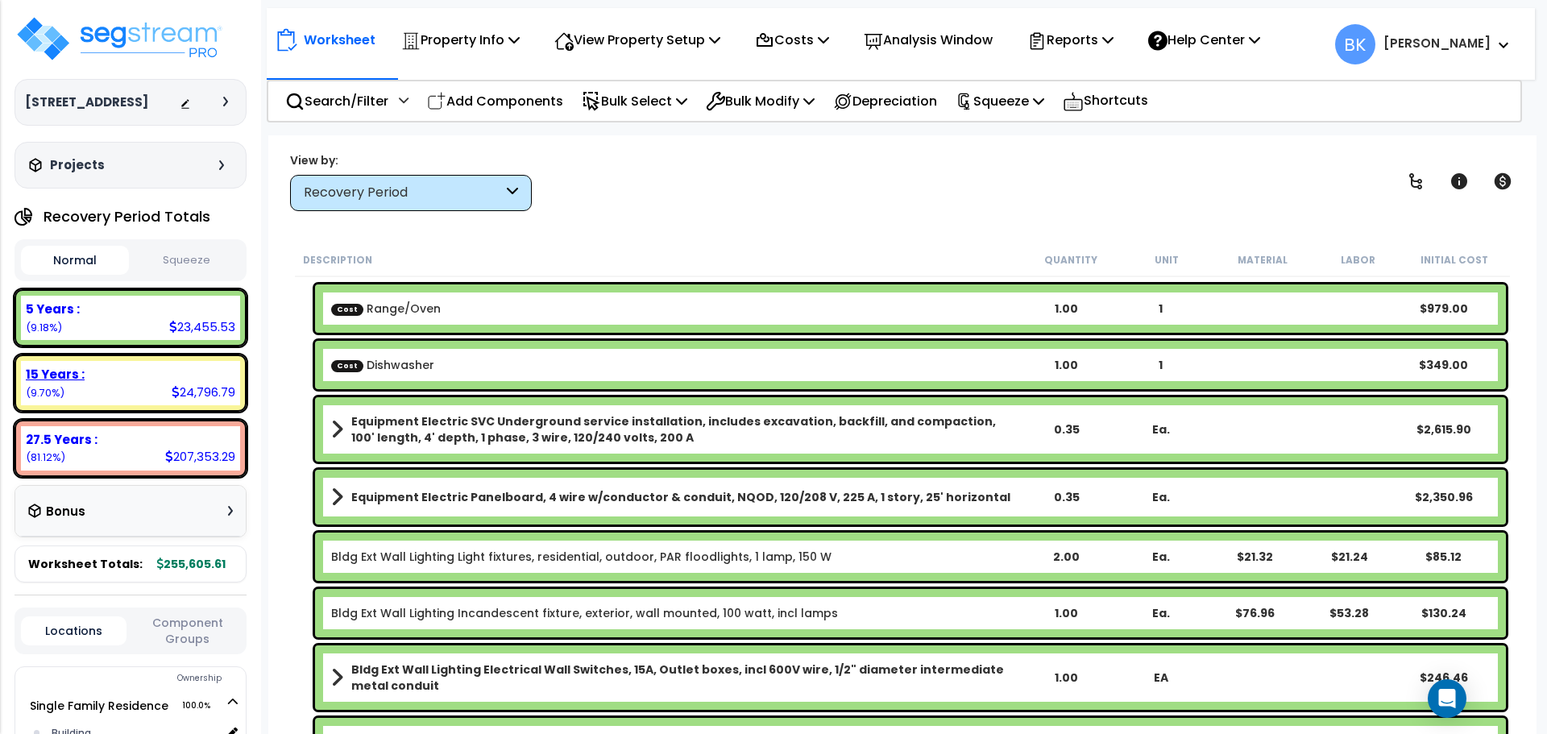
click at [108, 378] on div "15 Years :" at bounding box center [131, 374] width 210 height 17
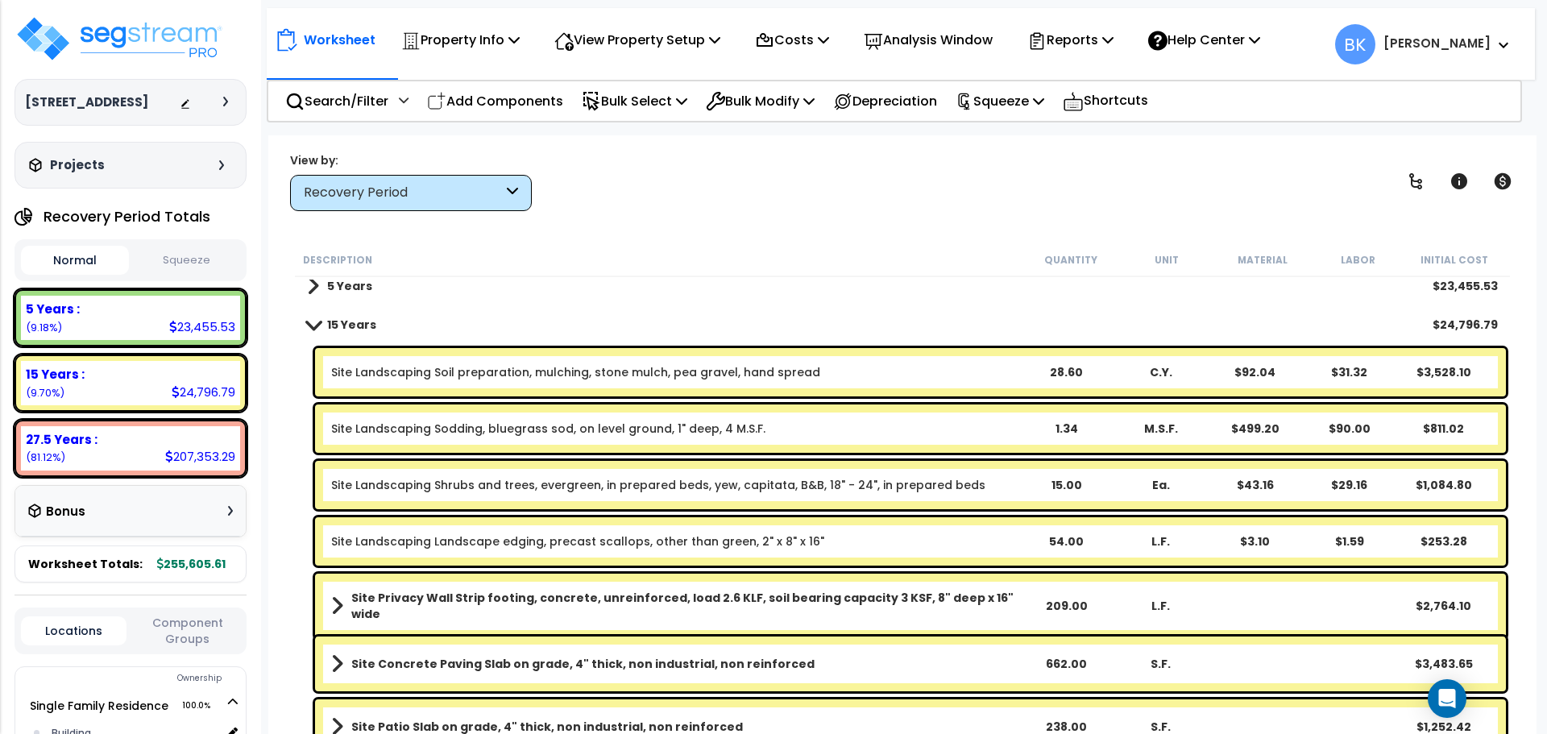
scroll to position [0, 0]
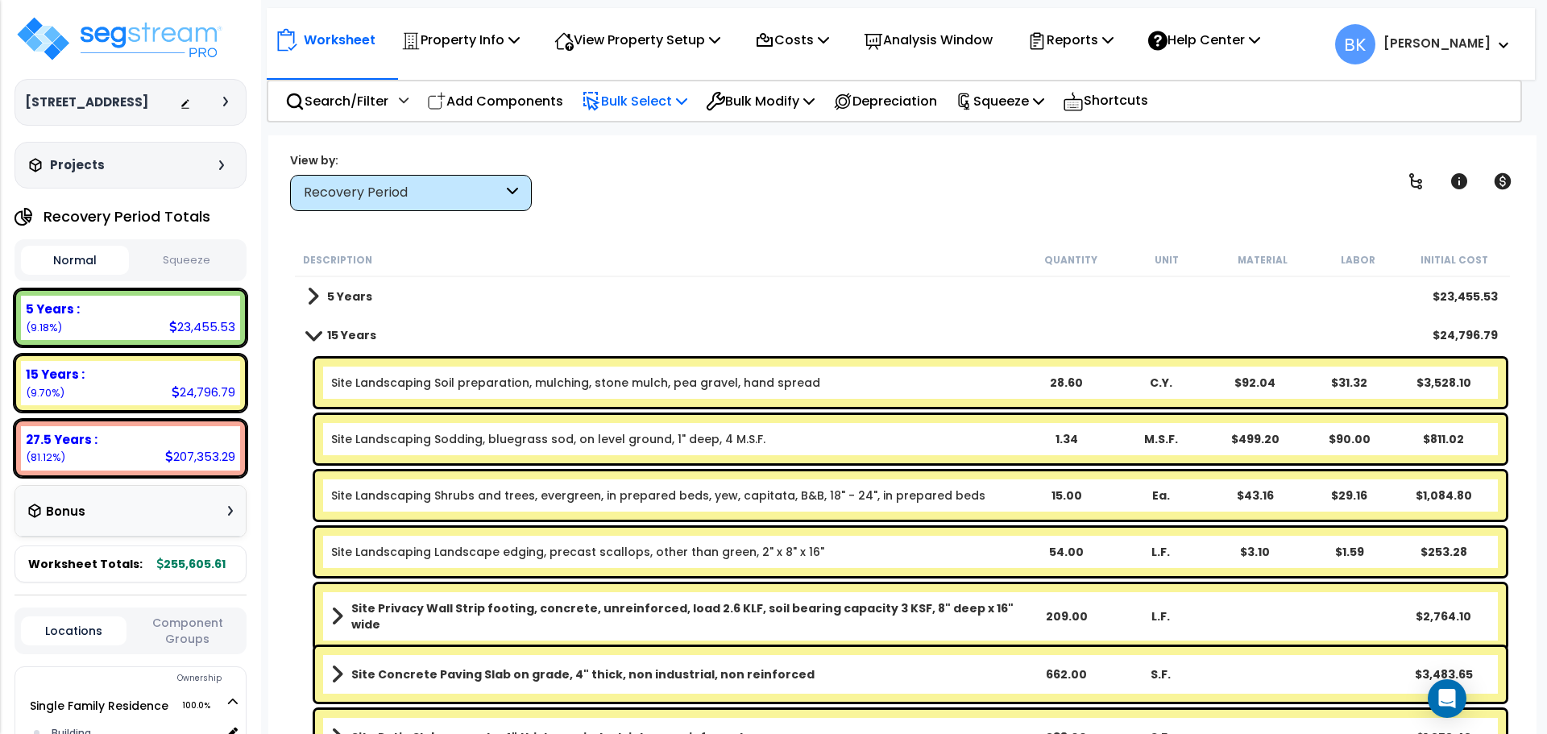
click at [598, 106] on icon at bounding box center [591, 101] width 14 height 17
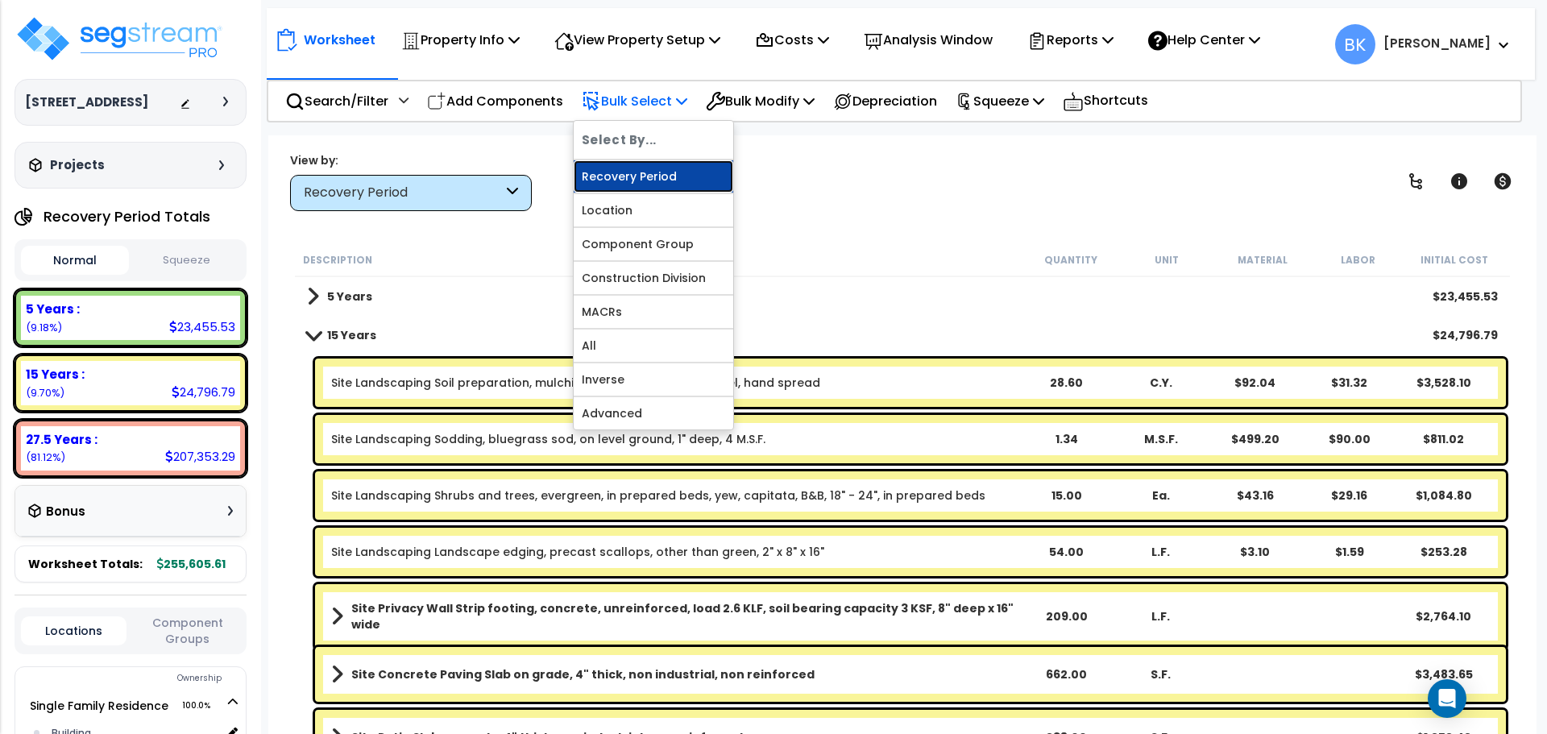
click at [624, 175] on link "Recovery Period" at bounding box center [654, 176] width 160 height 32
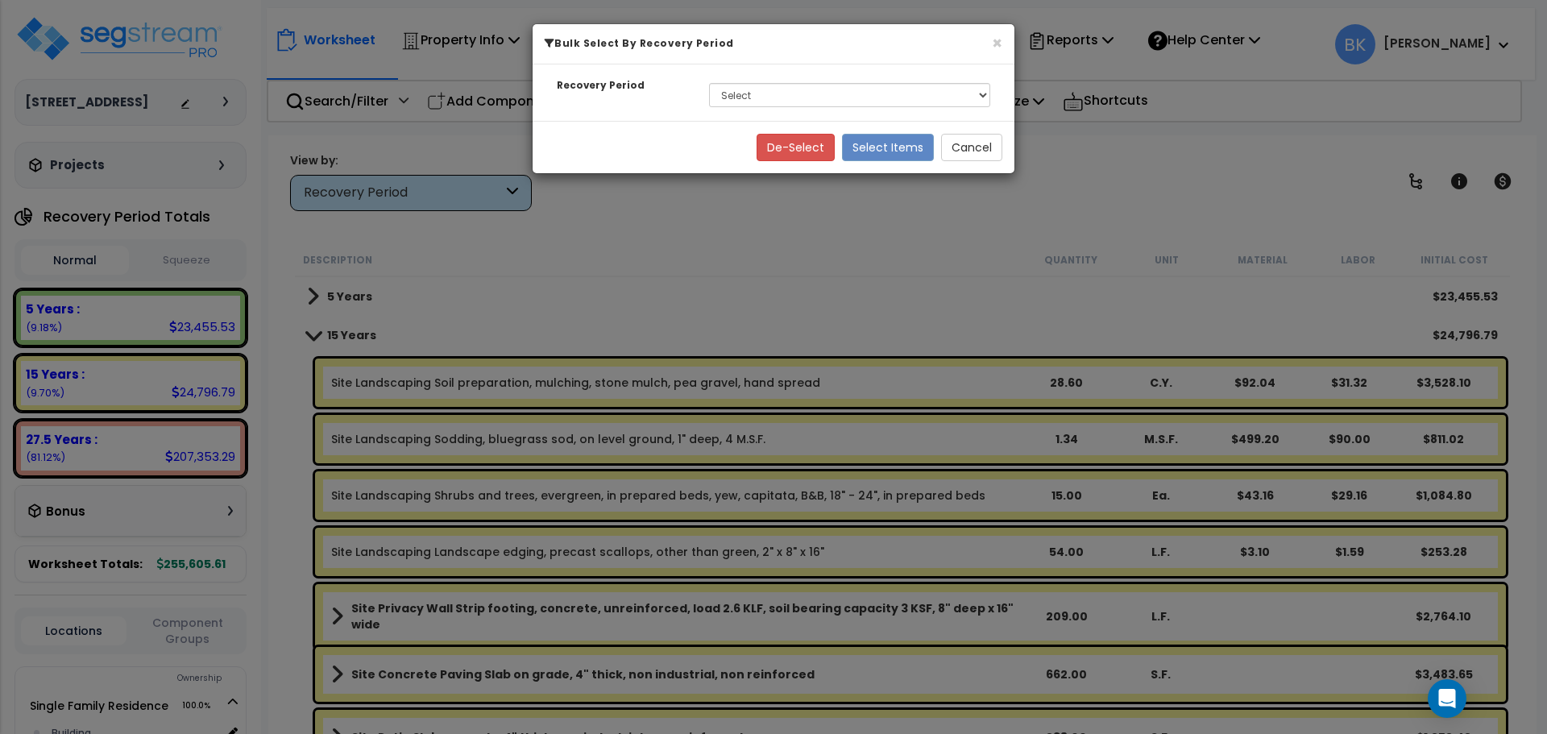
click at [707, 98] on div "Select 5 Years 15 Years 27.5 Years" at bounding box center [849, 95] width 305 height 37
click at [733, 98] on select "Select 5 Years 15 Years 27.5 Years" at bounding box center [849, 95] width 281 height 24
select select "5Y"
click at [709, 83] on select "Select 5 Years 15 Years 27.5 Years" at bounding box center [849, 95] width 281 height 24
click at [879, 143] on button "Select Items" at bounding box center [888, 147] width 92 height 27
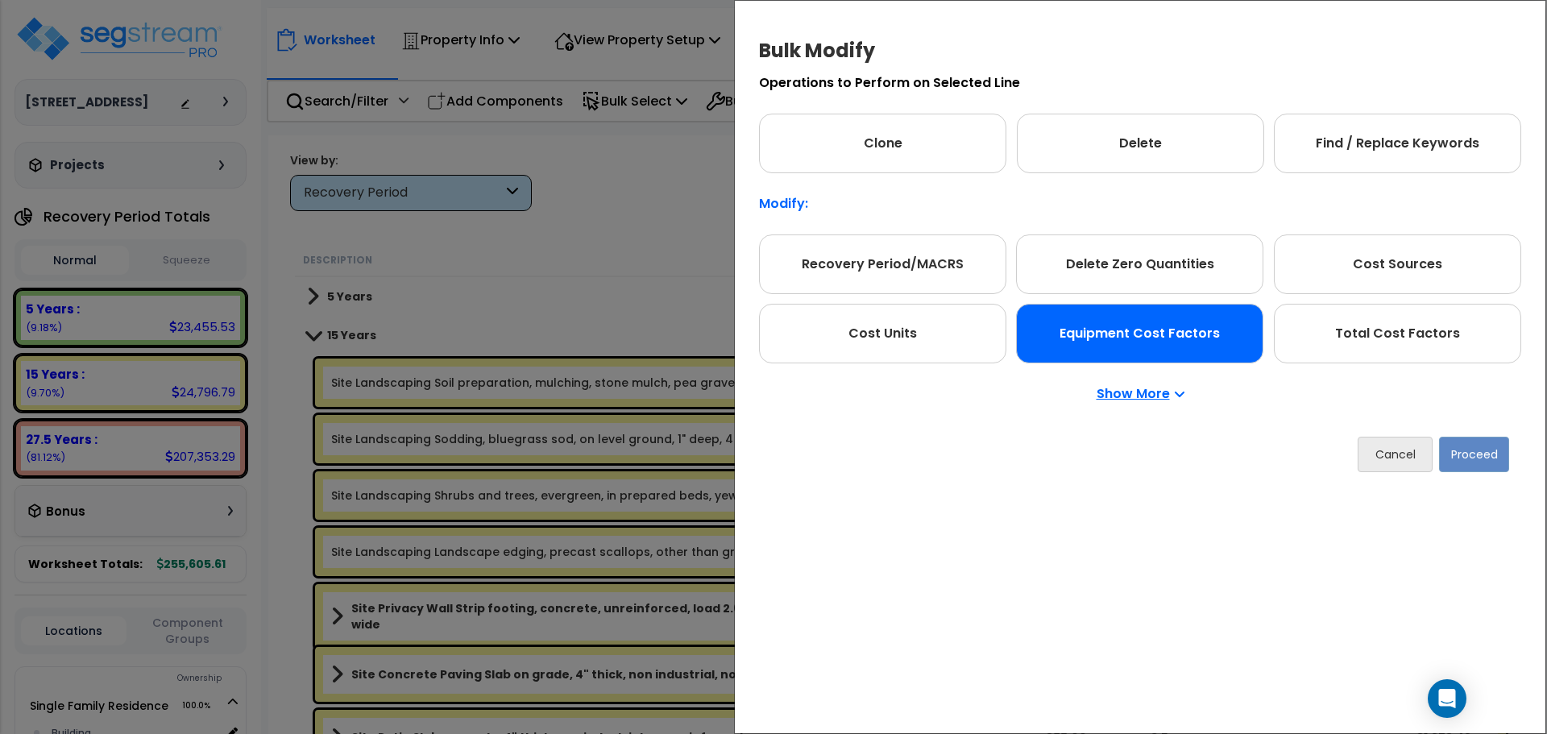
drag, startPoint x: 919, startPoint y: 264, endPoint x: 1185, endPoint y: 309, distance: 269.6
click at [919, 265] on div "Recovery Period/MACRS" at bounding box center [882, 265] width 247 height 60
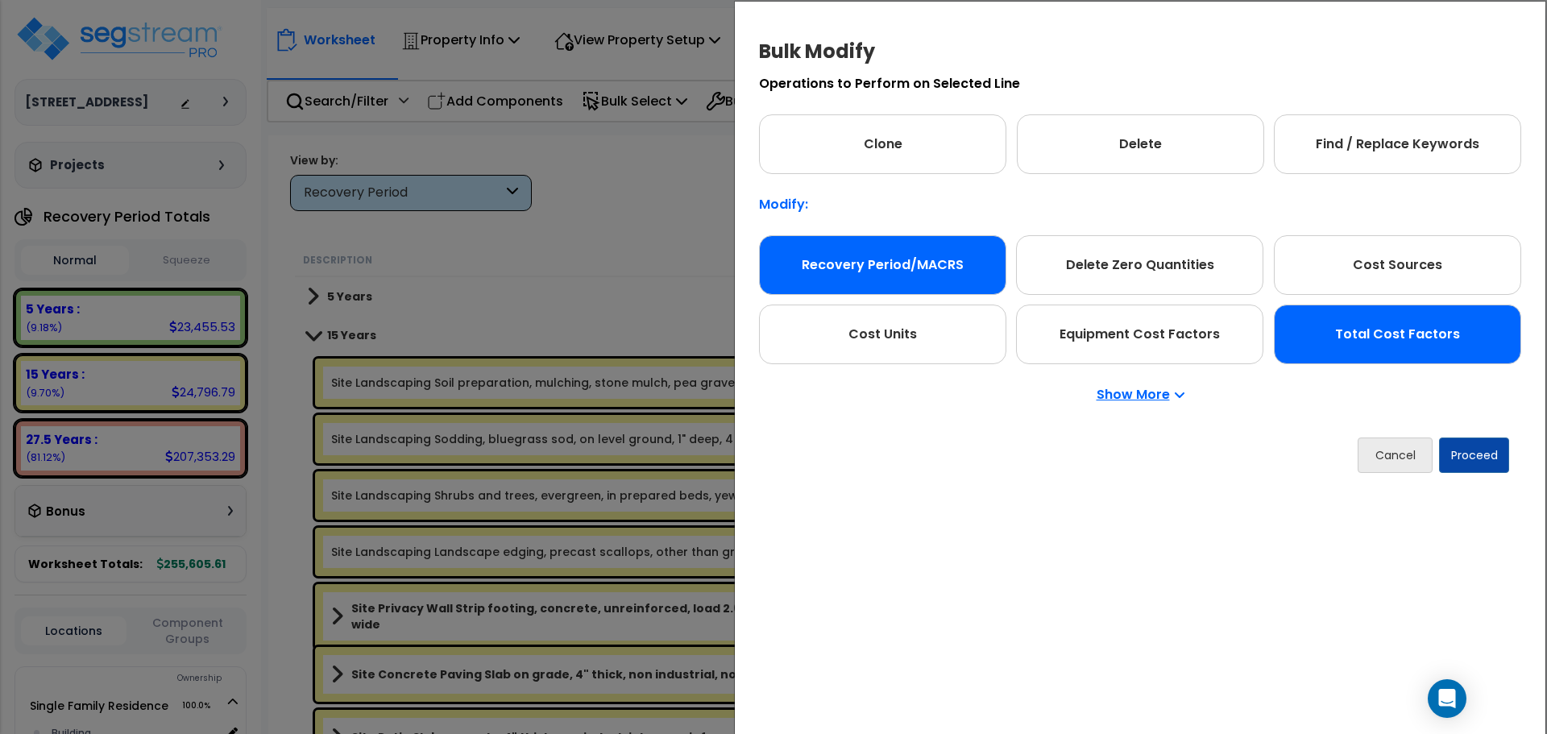
click at [1391, 348] on div "Total Cost Factors" at bounding box center [1397, 335] width 247 height 60
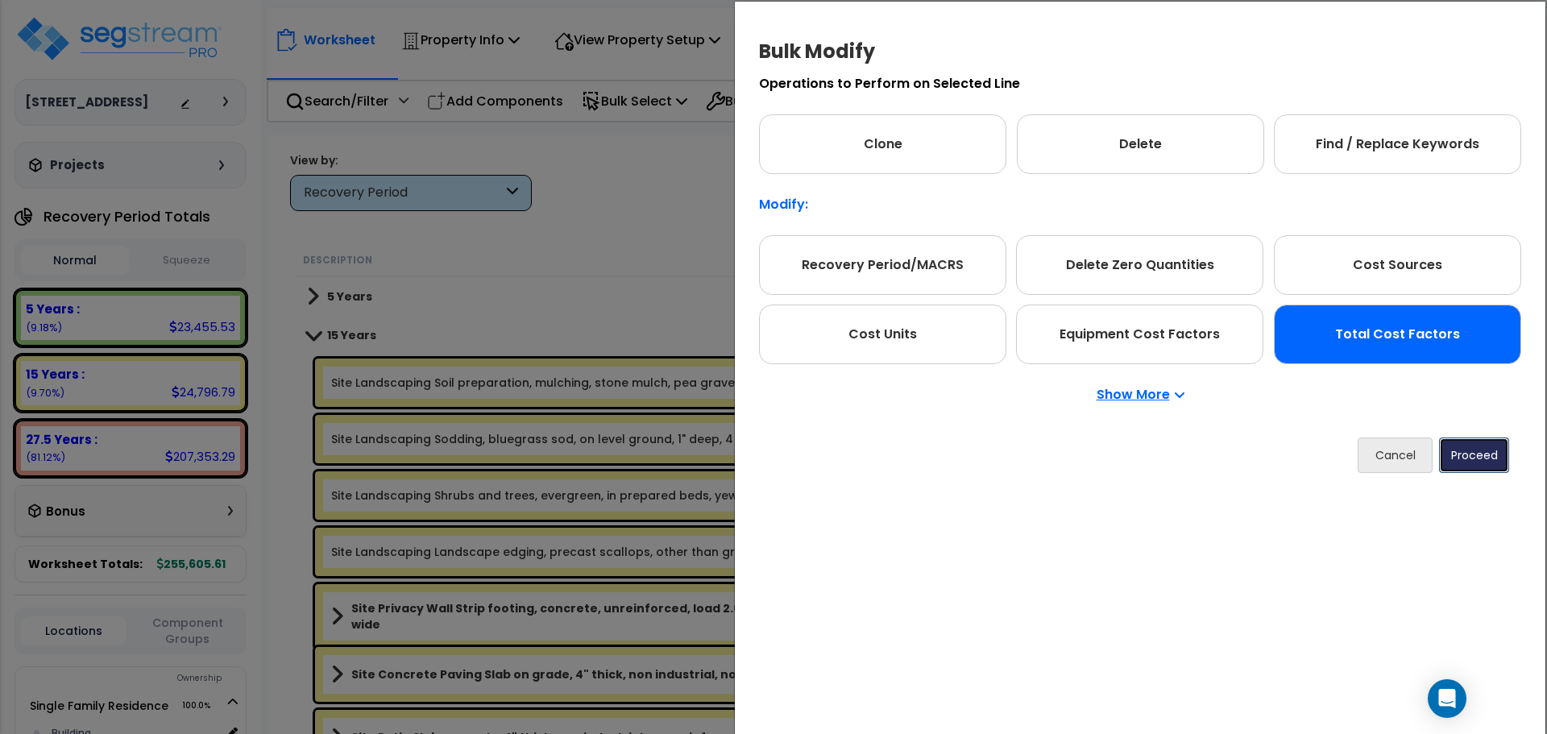
click at [1467, 459] on button "Proceed" at bounding box center [1474, 455] width 70 height 35
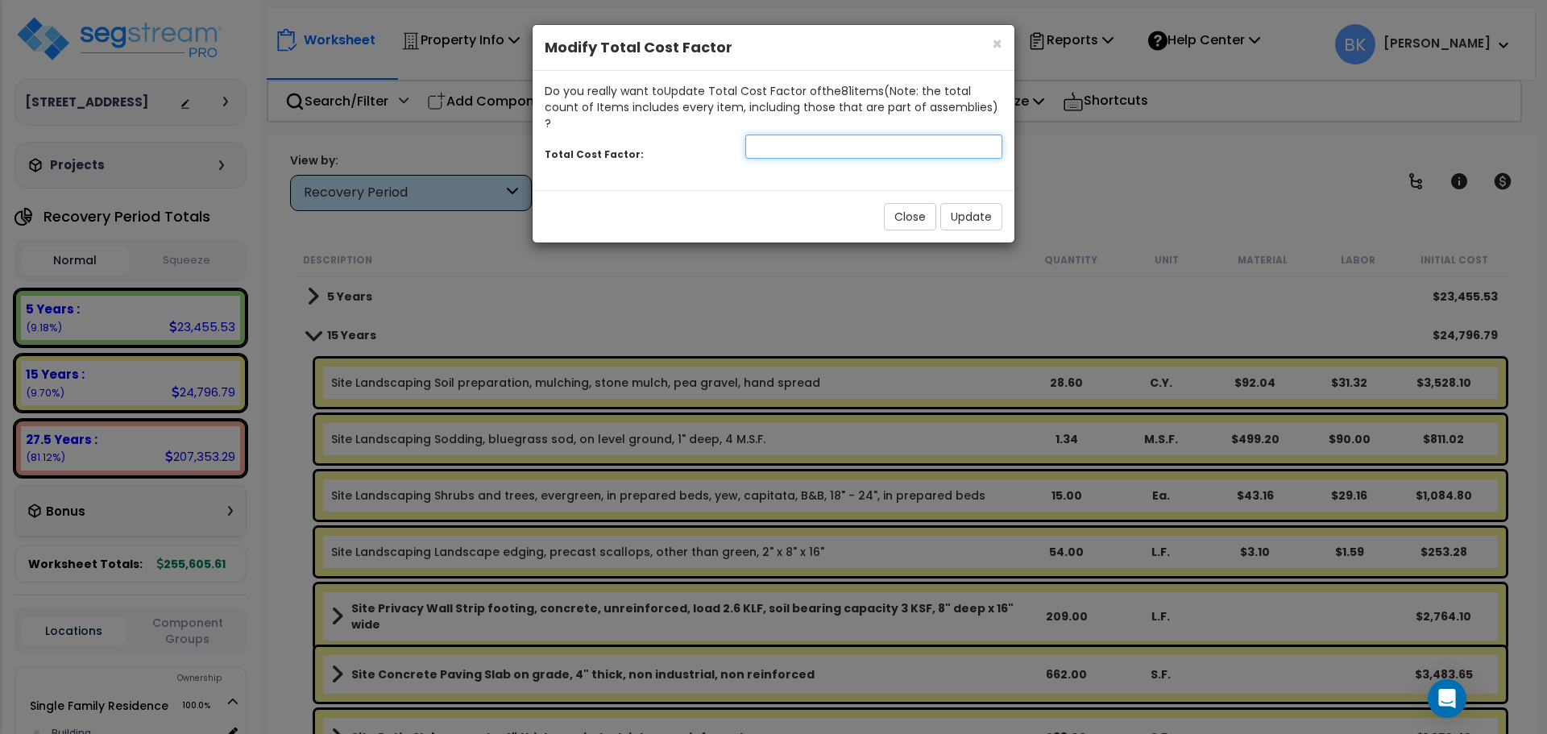
click at [813, 135] on input "number" at bounding box center [874, 147] width 257 height 24
type input "0.875"
click at [985, 203] on button "Update" at bounding box center [972, 216] width 62 height 27
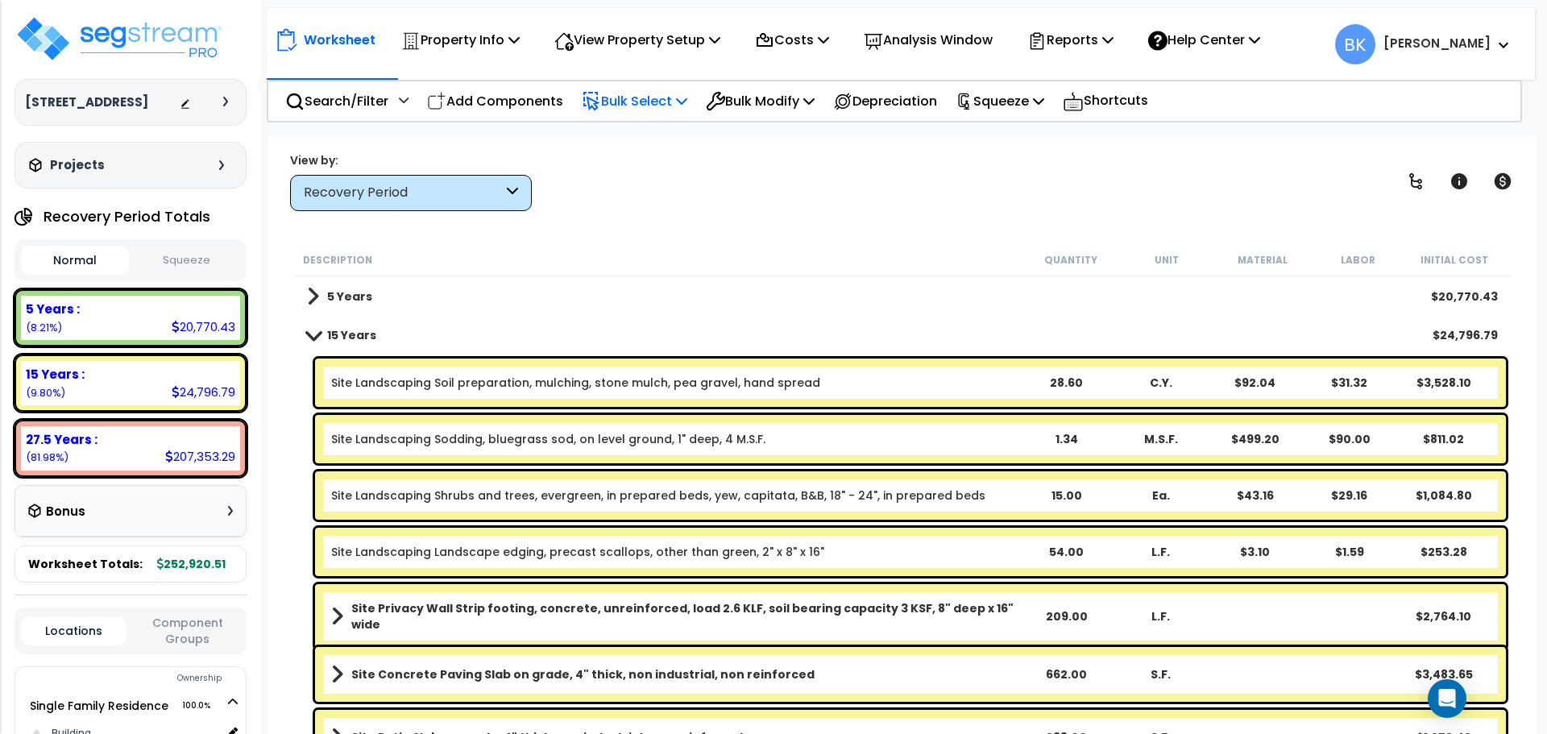
click at [633, 98] on p "Bulk Select" at bounding box center [635, 101] width 106 height 22
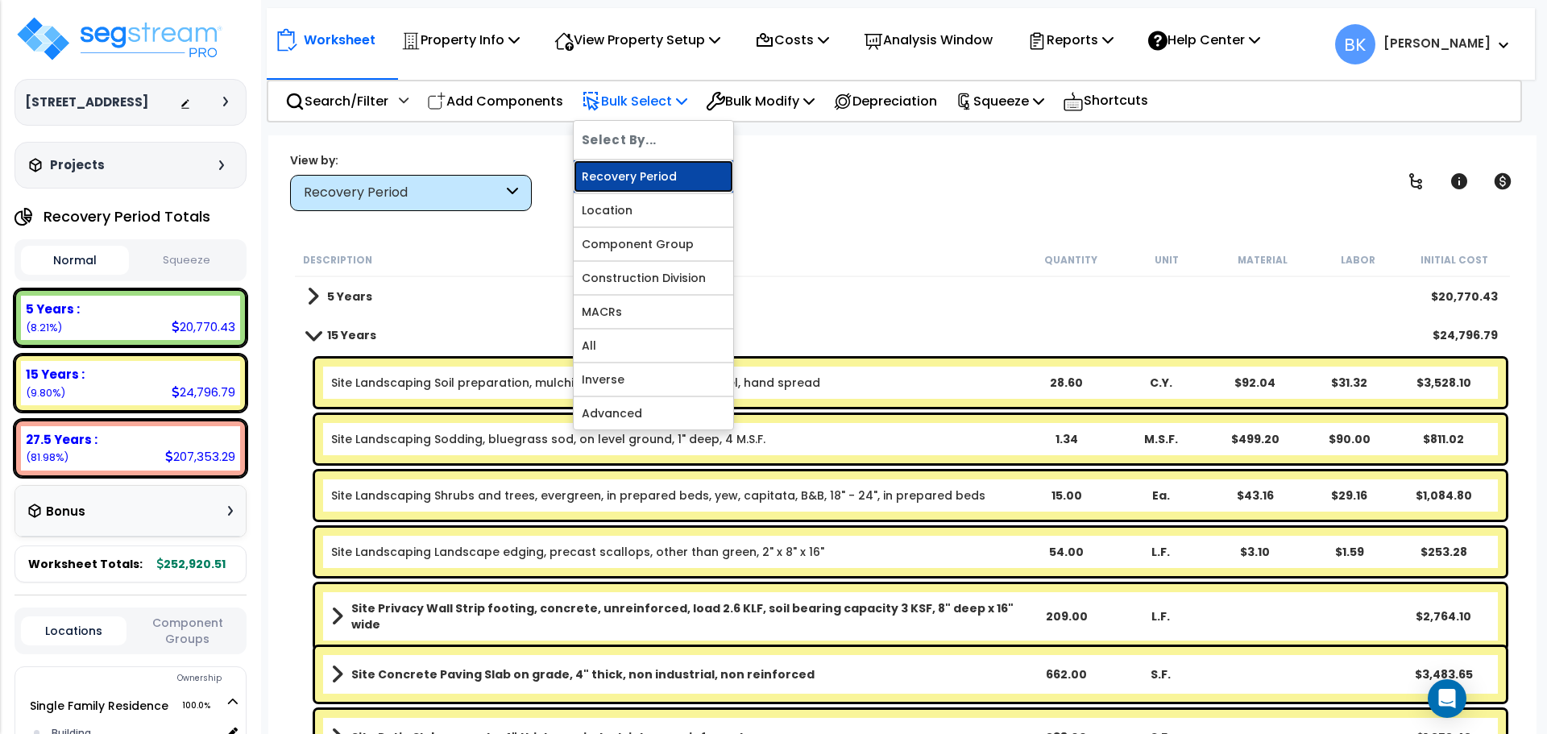
click at [628, 172] on link "Recovery Period" at bounding box center [654, 176] width 160 height 32
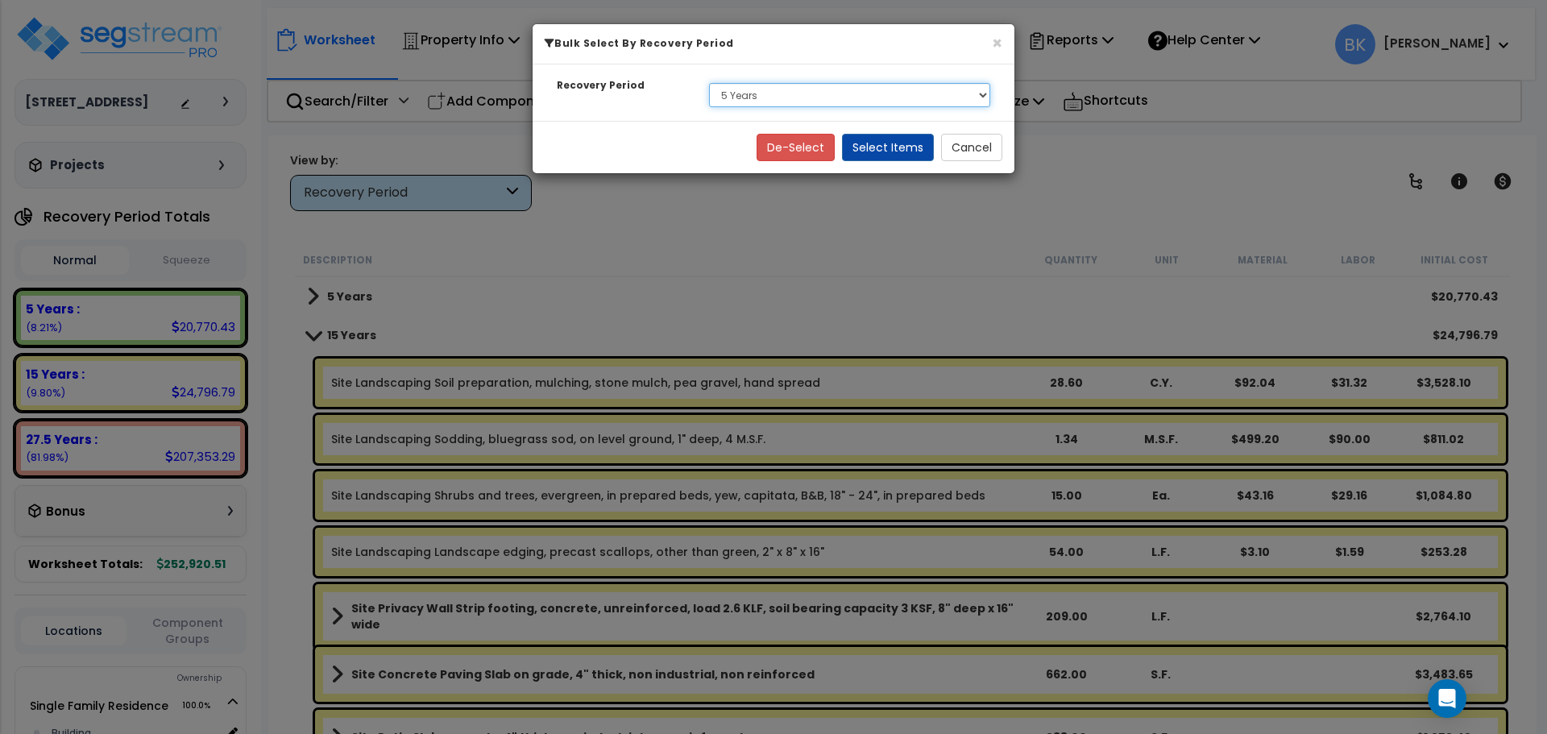
click at [737, 103] on select "Select 5 Years 15 Years 27.5 Years" at bounding box center [849, 95] width 281 height 24
click at [709, 83] on select "Select 5 Years 15 Years 27.5 Years" at bounding box center [849, 95] width 281 height 24
click at [904, 143] on button "Select Items" at bounding box center [888, 147] width 92 height 27
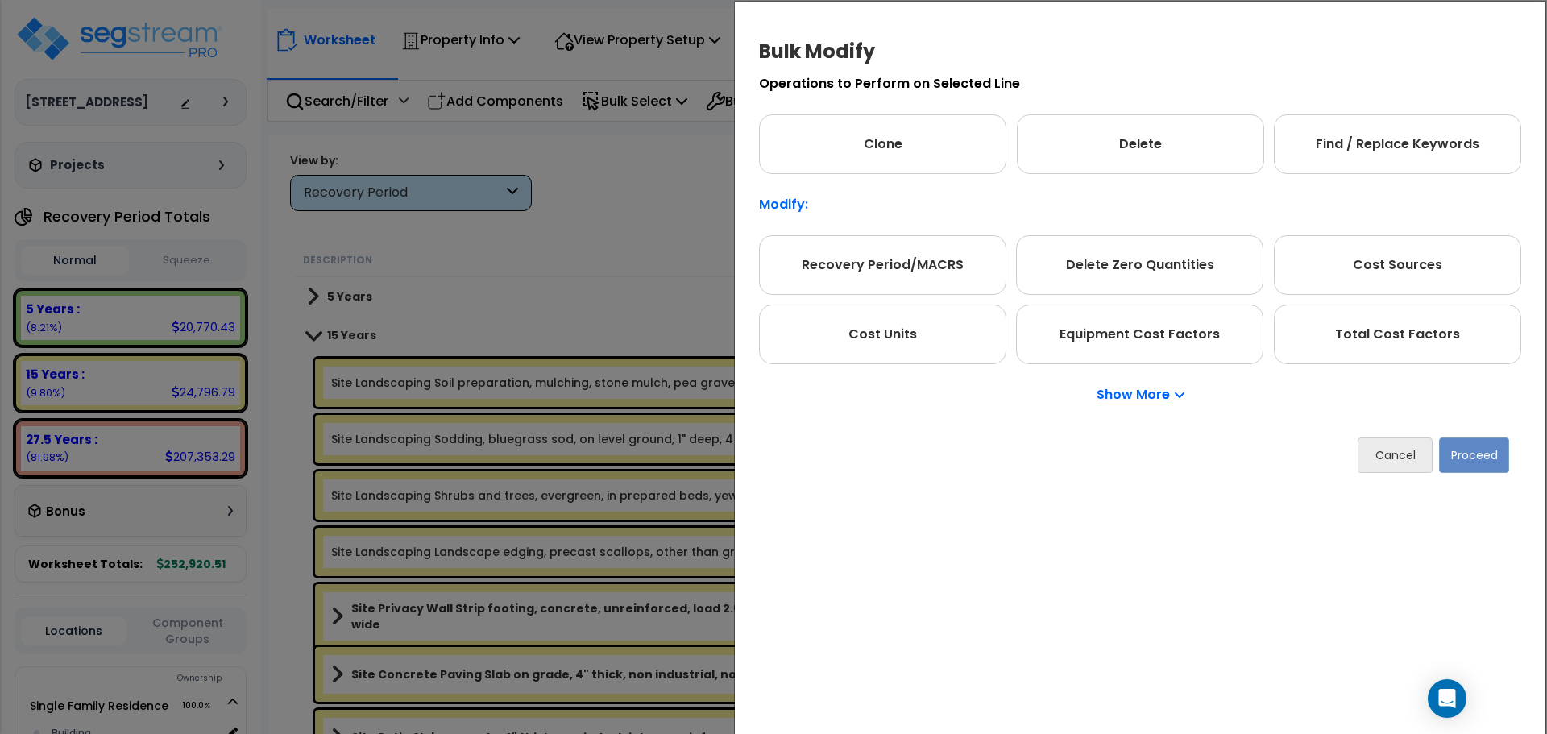
click at [1400, 368] on div "Show More" at bounding box center [1140, 394] width 762 height 61
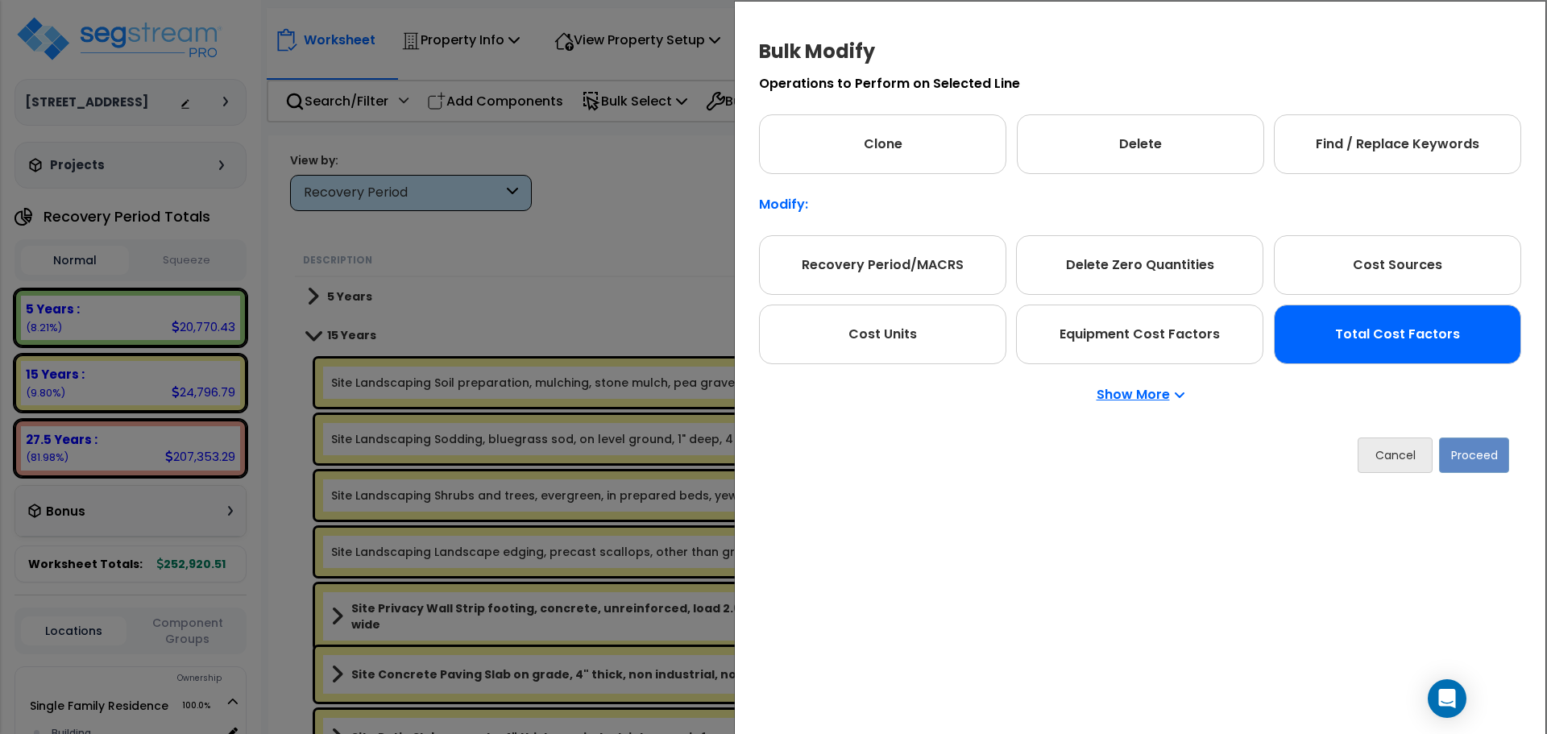
click at [1402, 354] on div "Total Cost Factors" at bounding box center [1397, 335] width 247 height 60
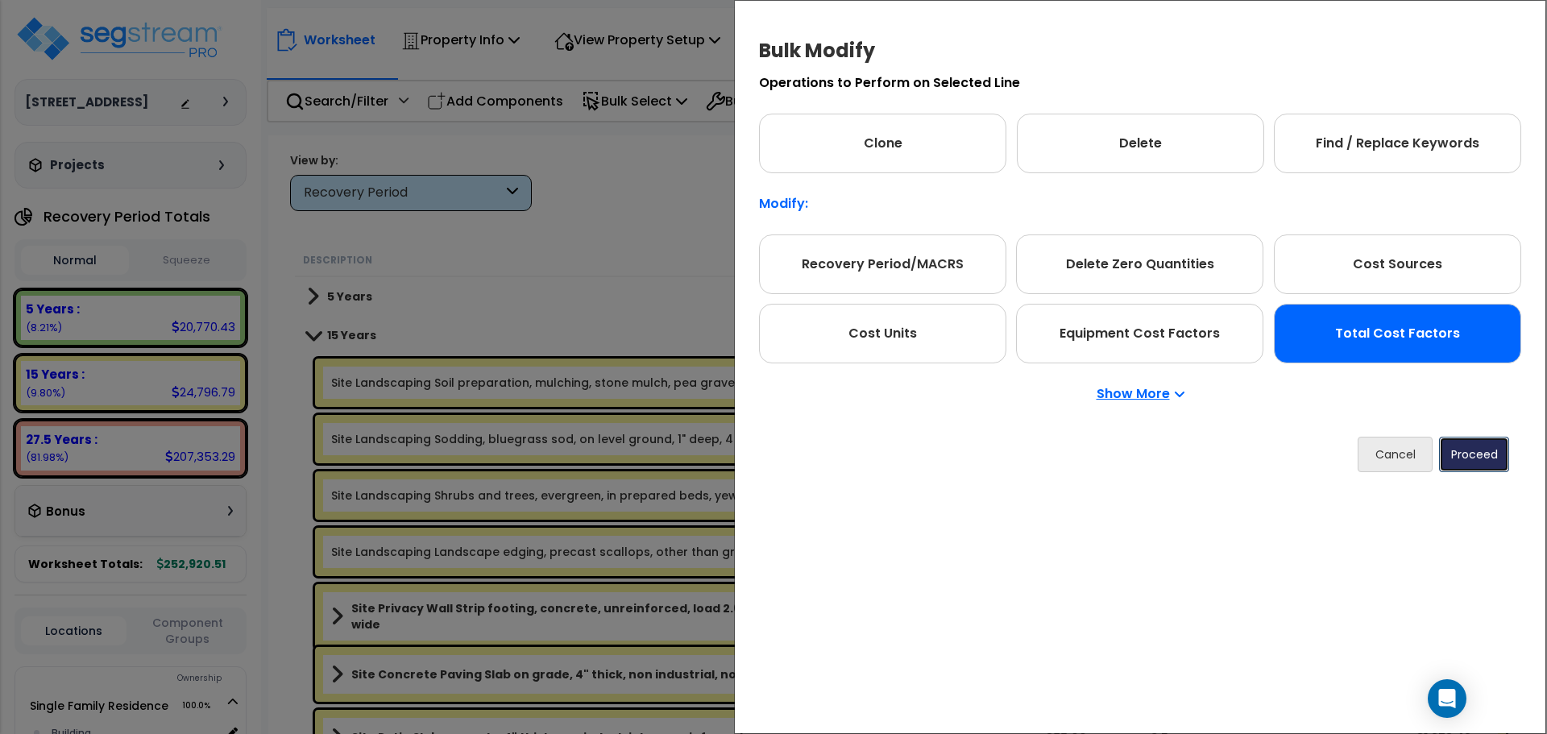
click at [1469, 443] on button "Proceed" at bounding box center [1474, 454] width 70 height 35
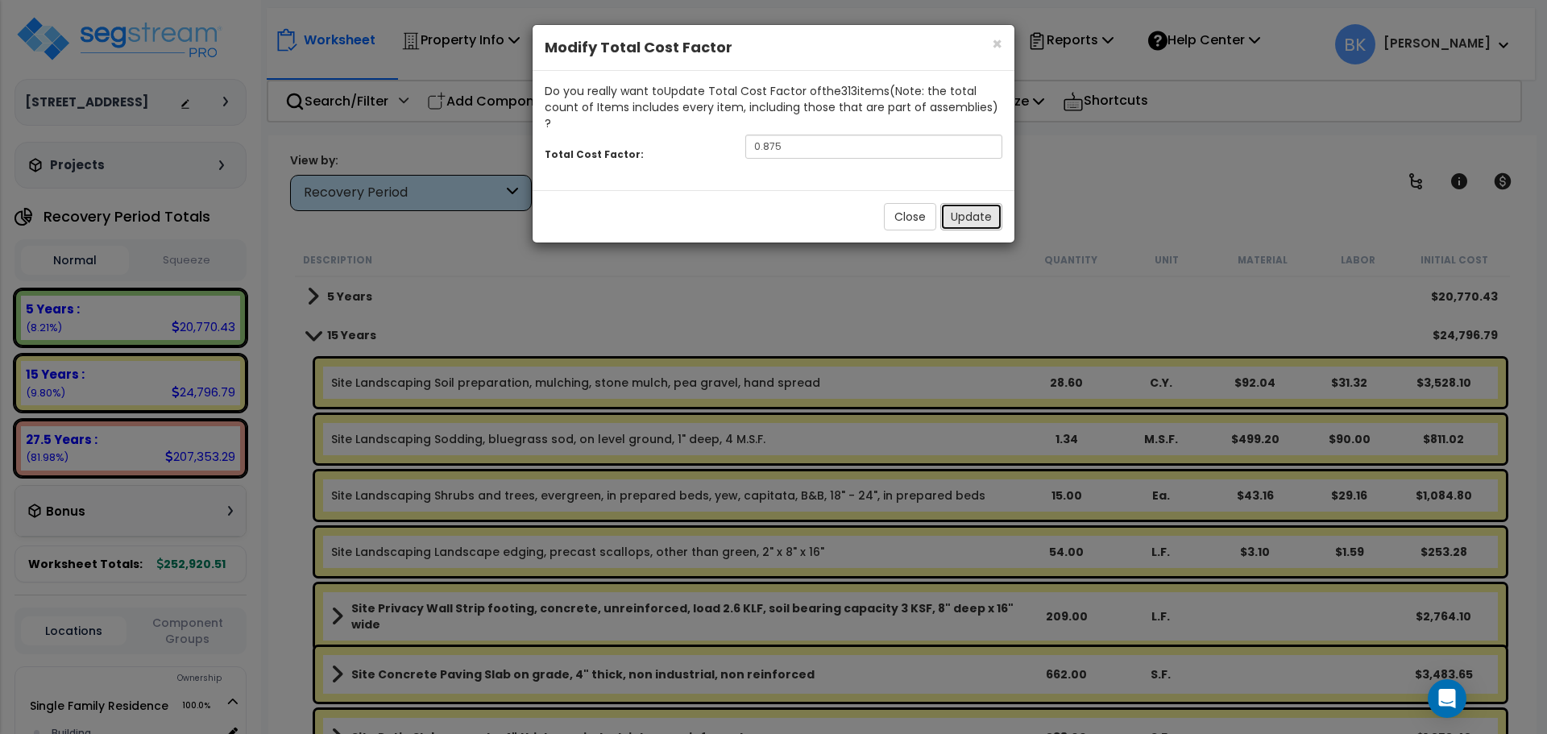
click at [962, 205] on button "Update" at bounding box center [972, 216] width 62 height 27
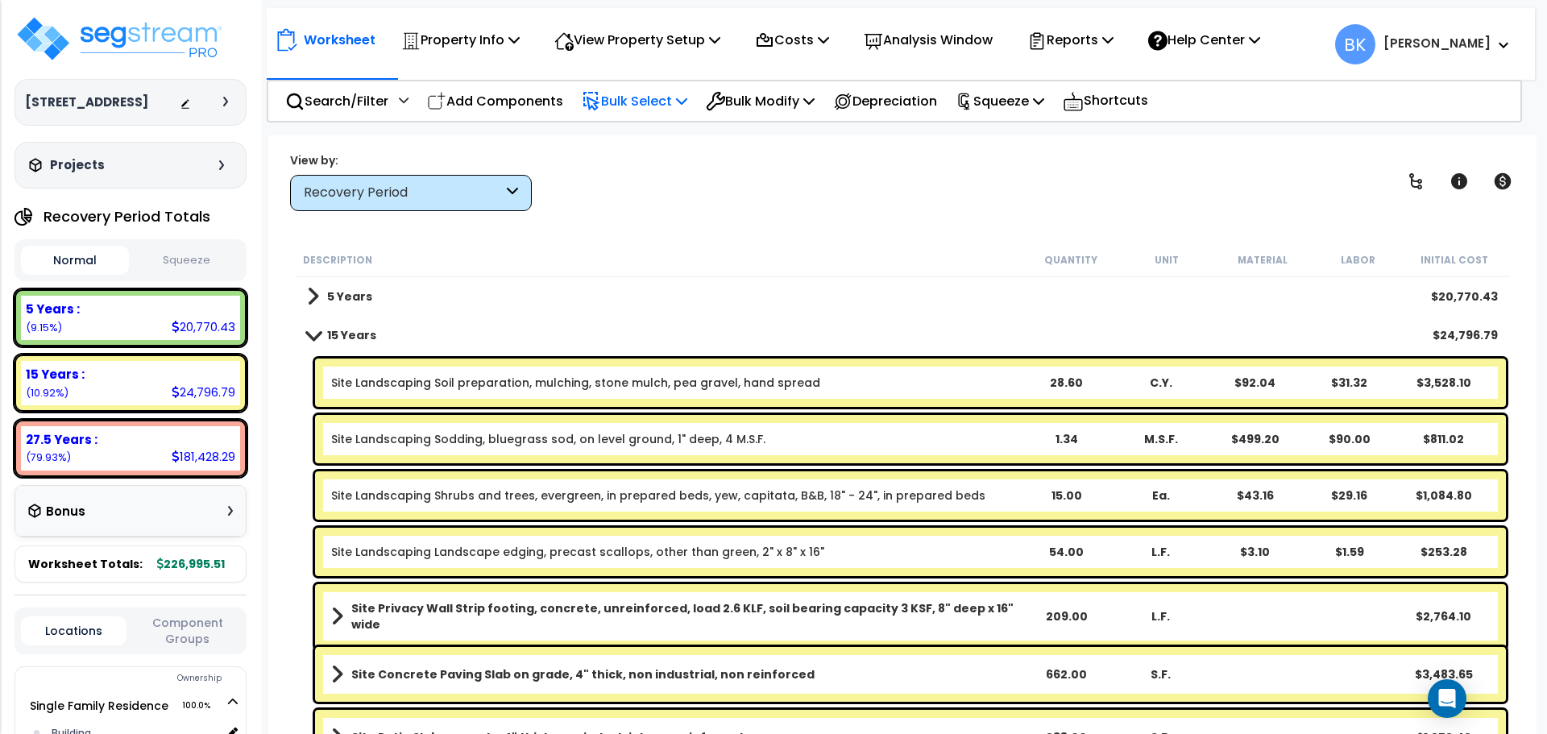
click at [646, 104] on p "Bulk Select" at bounding box center [635, 101] width 106 height 22
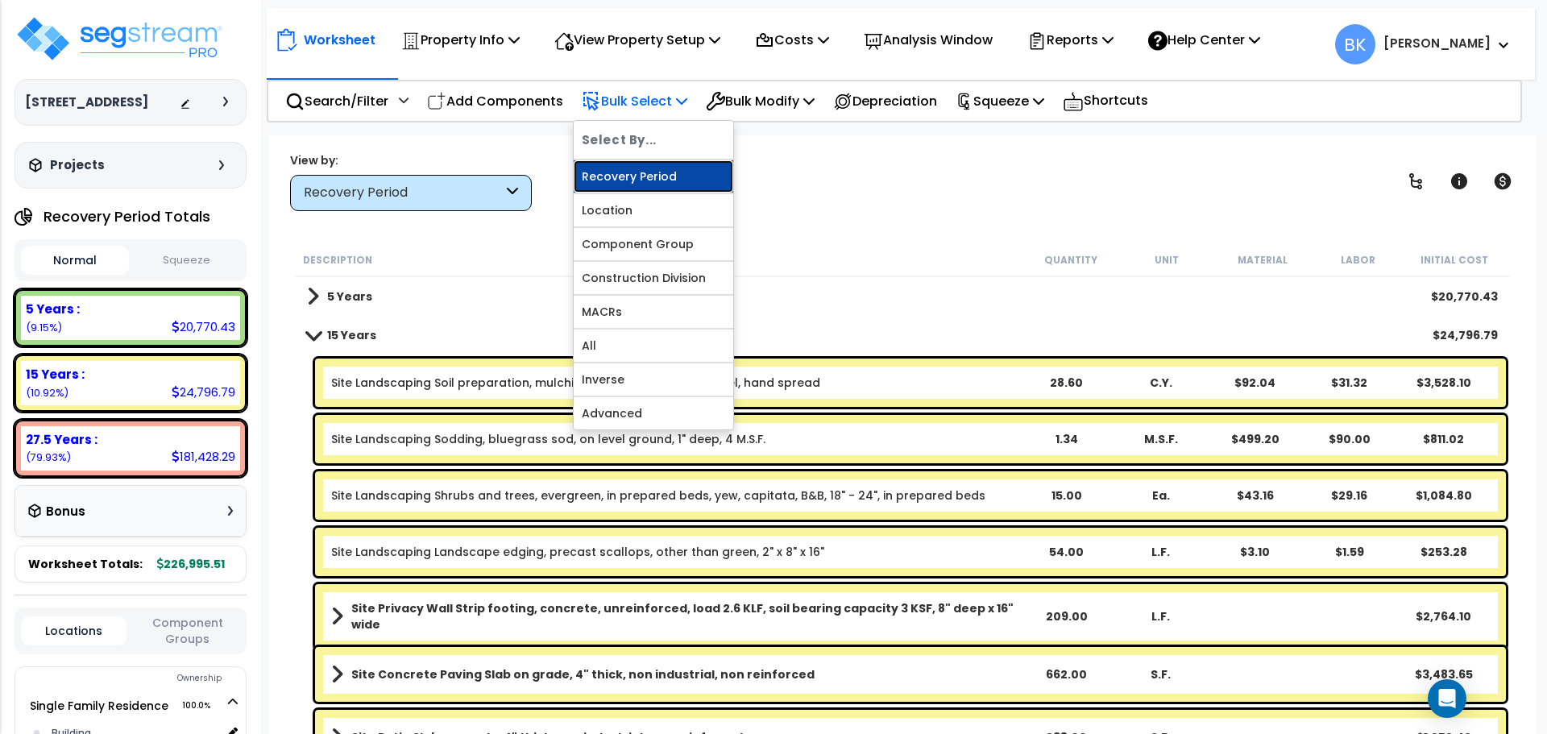
click at [638, 184] on link "Recovery Period" at bounding box center [654, 176] width 160 height 32
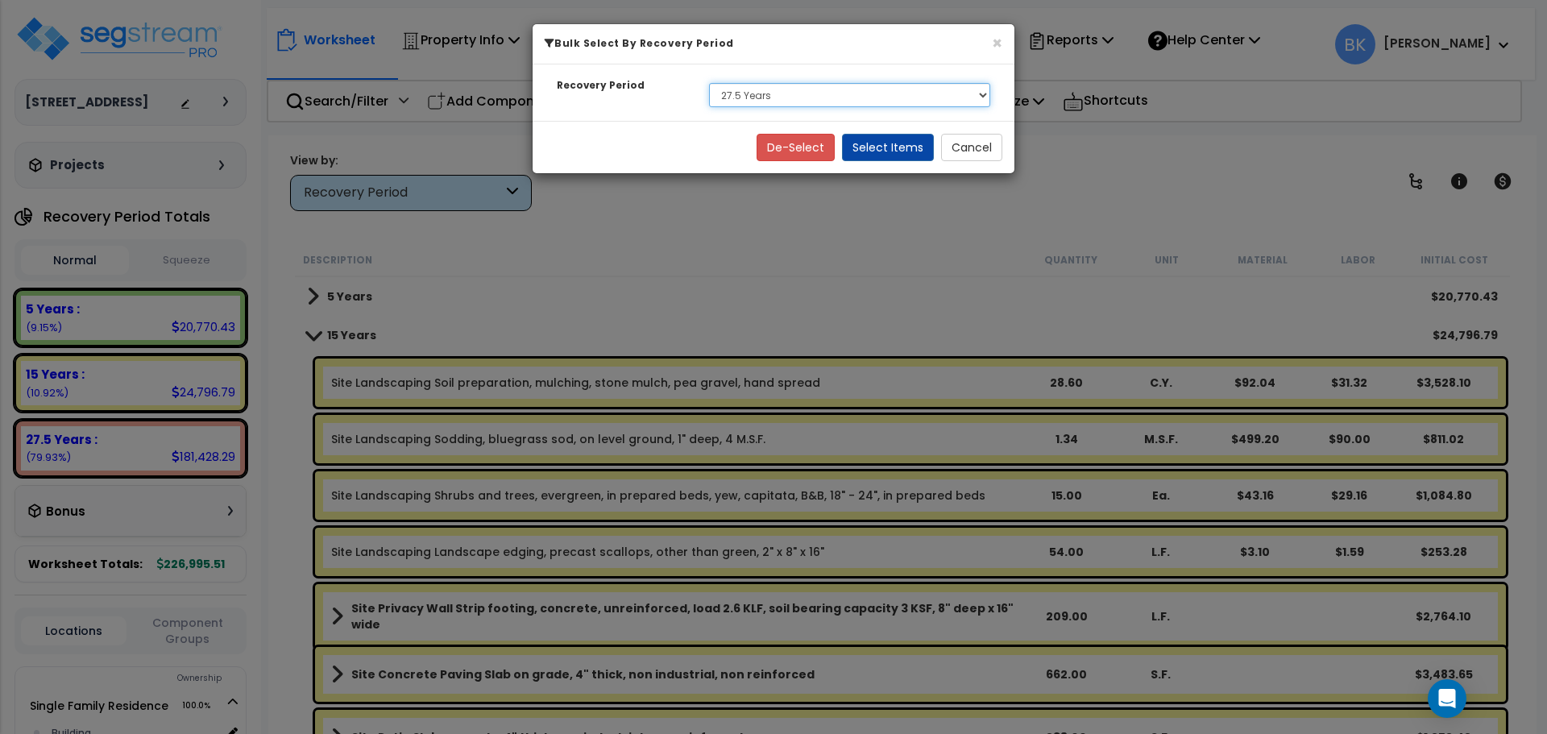
click at [755, 99] on select "Select 5 Years 15 Years 27.5 Years" at bounding box center [849, 95] width 281 height 24
select select "15Y"
click at [709, 83] on select "Select 5 Years 15 Years 27.5 Years" at bounding box center [849, 95] width 281 height 24
click at [879, 152] on button "Select Items" at bounding box center [888, 147] width 92 height 27
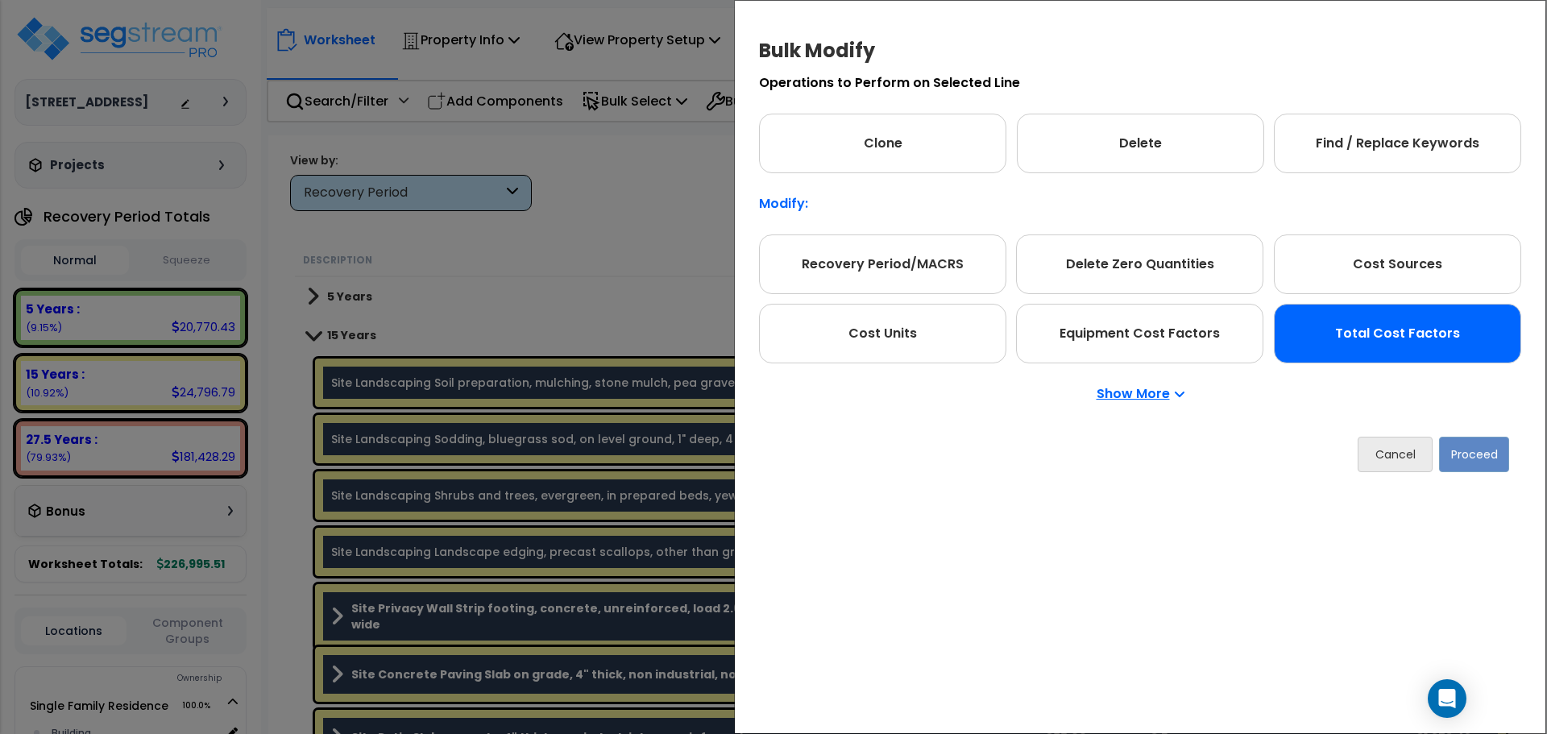
click at [1378, 334] on div "Total Cost Factors" at bounding box center [1397, 334] width 247 height 60
click at [1466, 456] on button "Proceed" at bounding box center [1474, 454] width 70 height 35
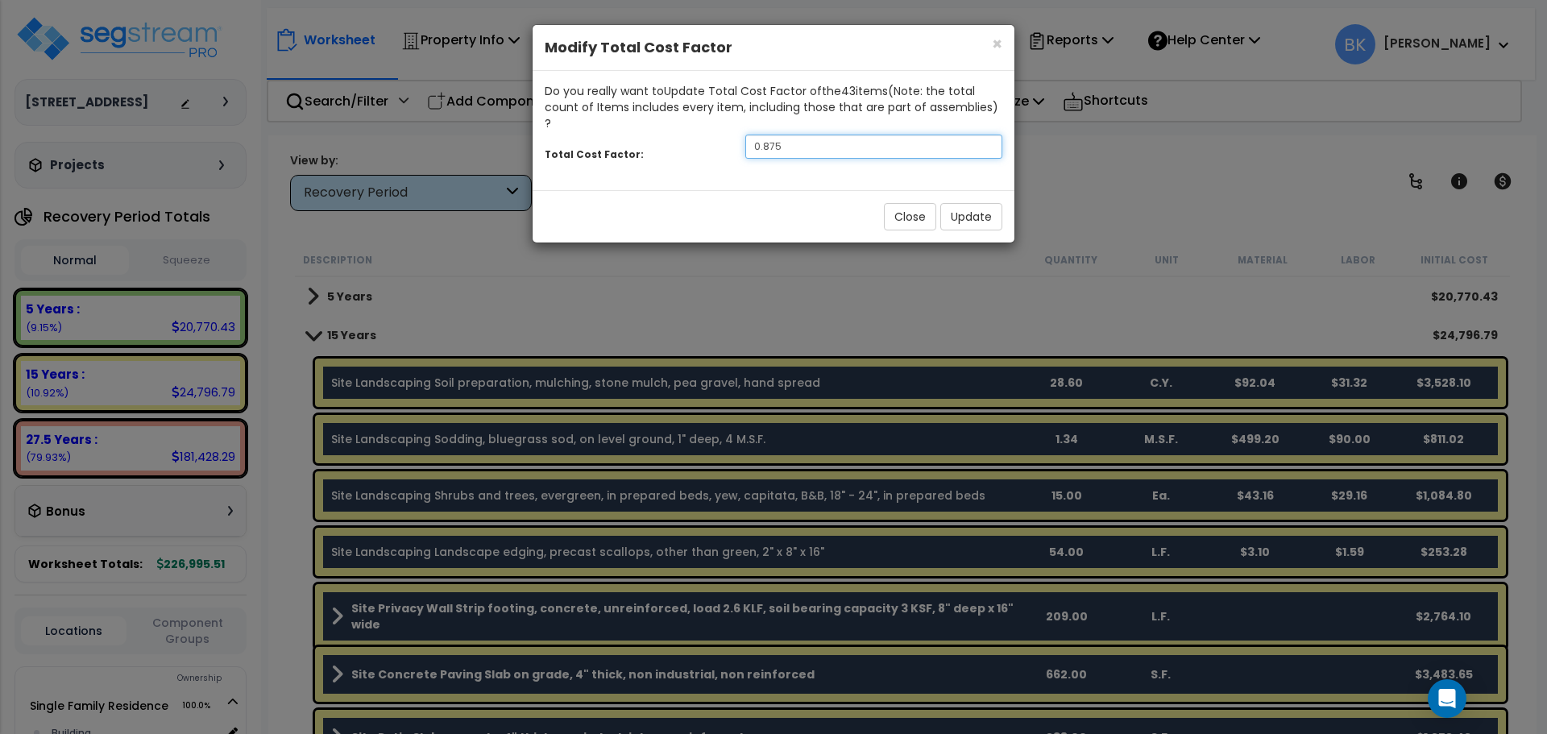
click at [874, 140] on input "0.875" at bounding box center [874, 147] width 257 height 24
type input "0.7"
click at [939, 210] on div "Close Update" at bounding box center [774, 216] width 482 height 52
click at [958, 203] on button "Update" at bounding box center [972, 216] width 62 height 27
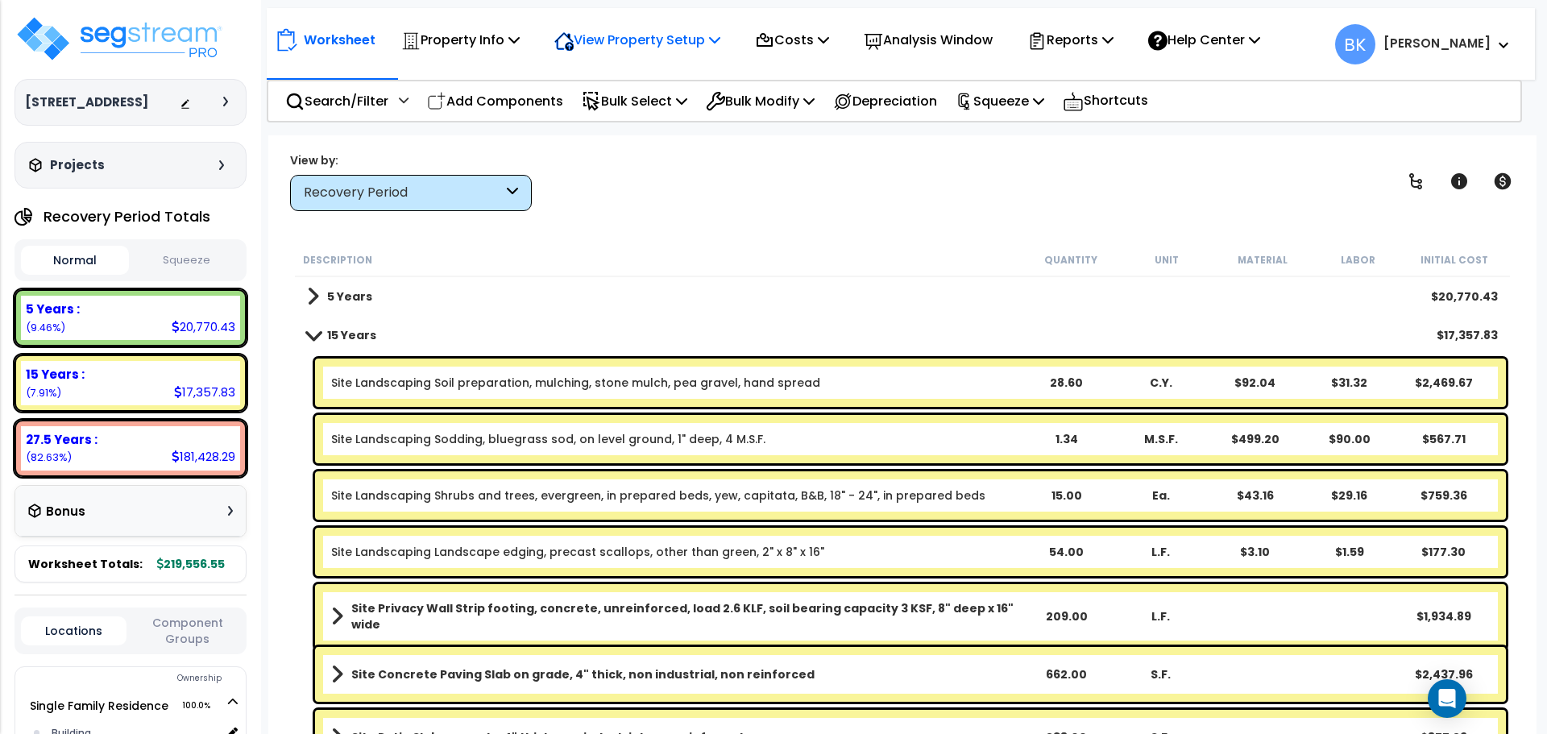
click at [644, 52] on div "View Property Setup" at bounding box center [638, 40] width 166 height 38
drag, startPoint x: 629, startPoint y: 112, endPoint x: 619, endPoint y: 106, distance: 11.9
drag, startPoint x: 687, startPoint y: 273, endPoint x: 669, endPoint y: 258, distance: 23.4
click at [687, 272] on div "Description Quantity Unit Material Labor Initial Cost" at bounding box center [902, 260] width 1215 height 34
click at [153, 389] on div "15 Years : 17,357.83 (7.91%)" at bounding box center [130, 383] width 219 height 44
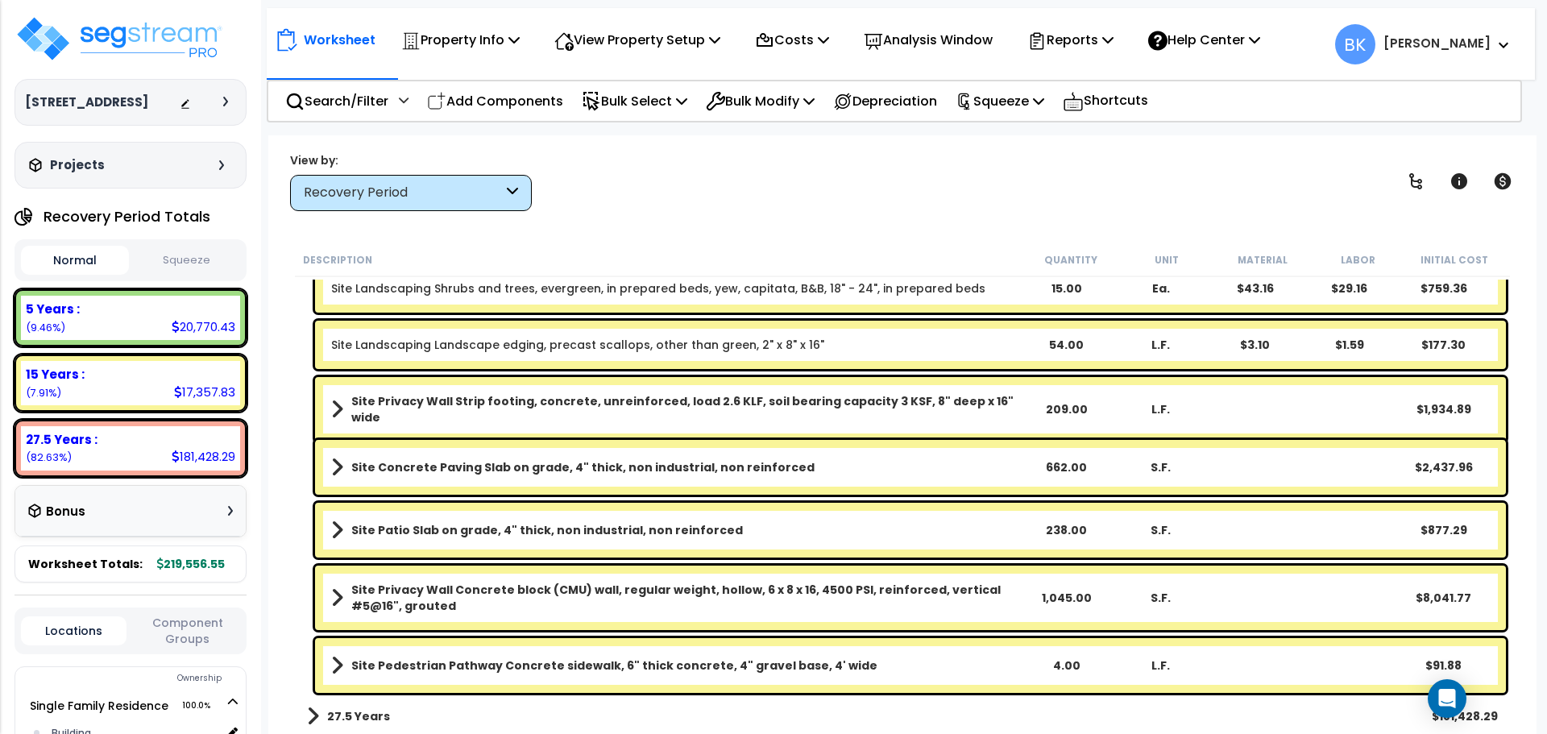
scroll to position [208, 0]
click at [829, 469] on link "Site Concrete Paving Slab on grade, 4" thick, non industrial, non reinforced" at bounding box center [675, 466] width 688 height 23
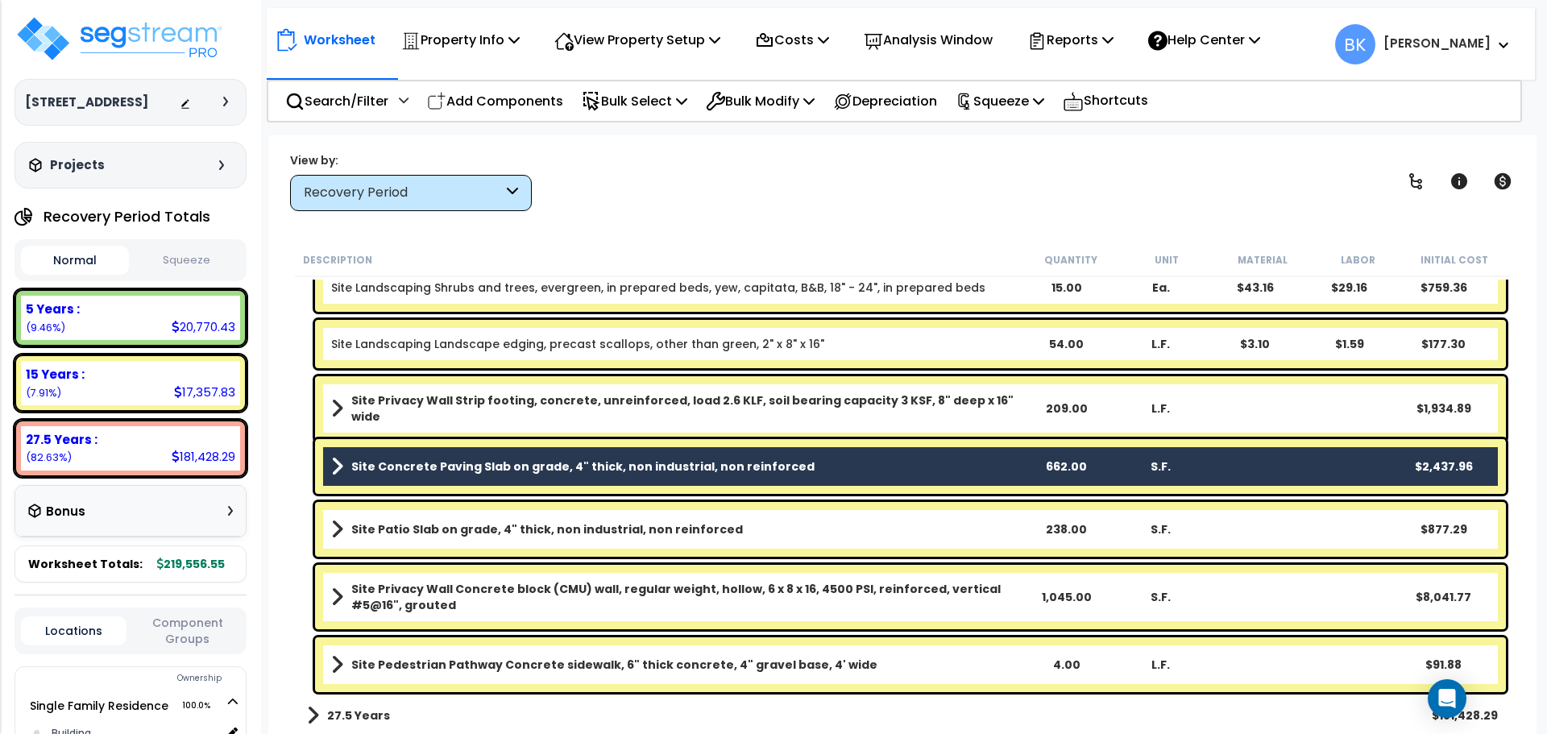
click at [783, 606] on b "Site Privacy Wall Concrete block (CMU) wall, regular weight, hollow, 6 x 8 x 16…" at bounding box center [684, 597] width 667 height 32
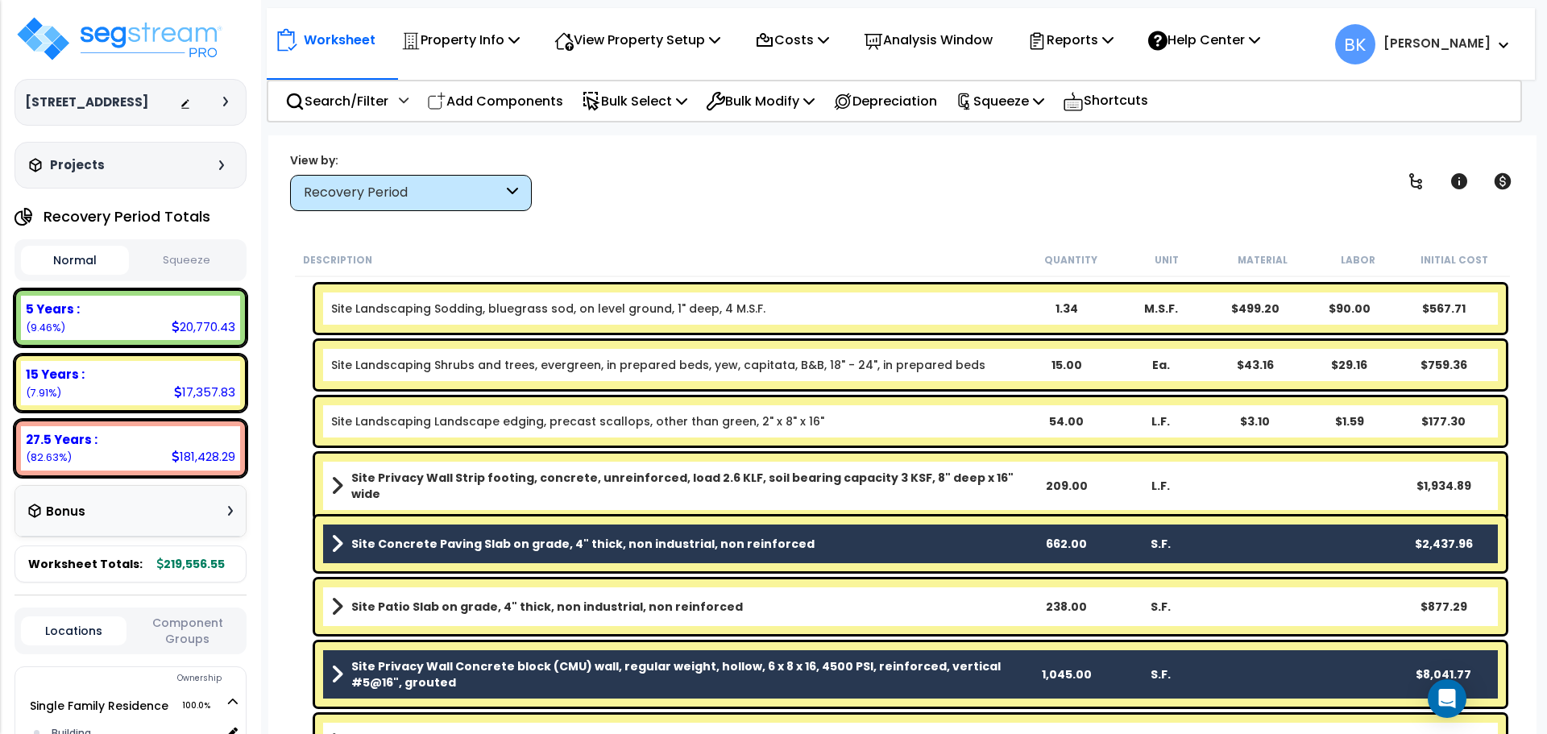
scroll to position [127, 0]
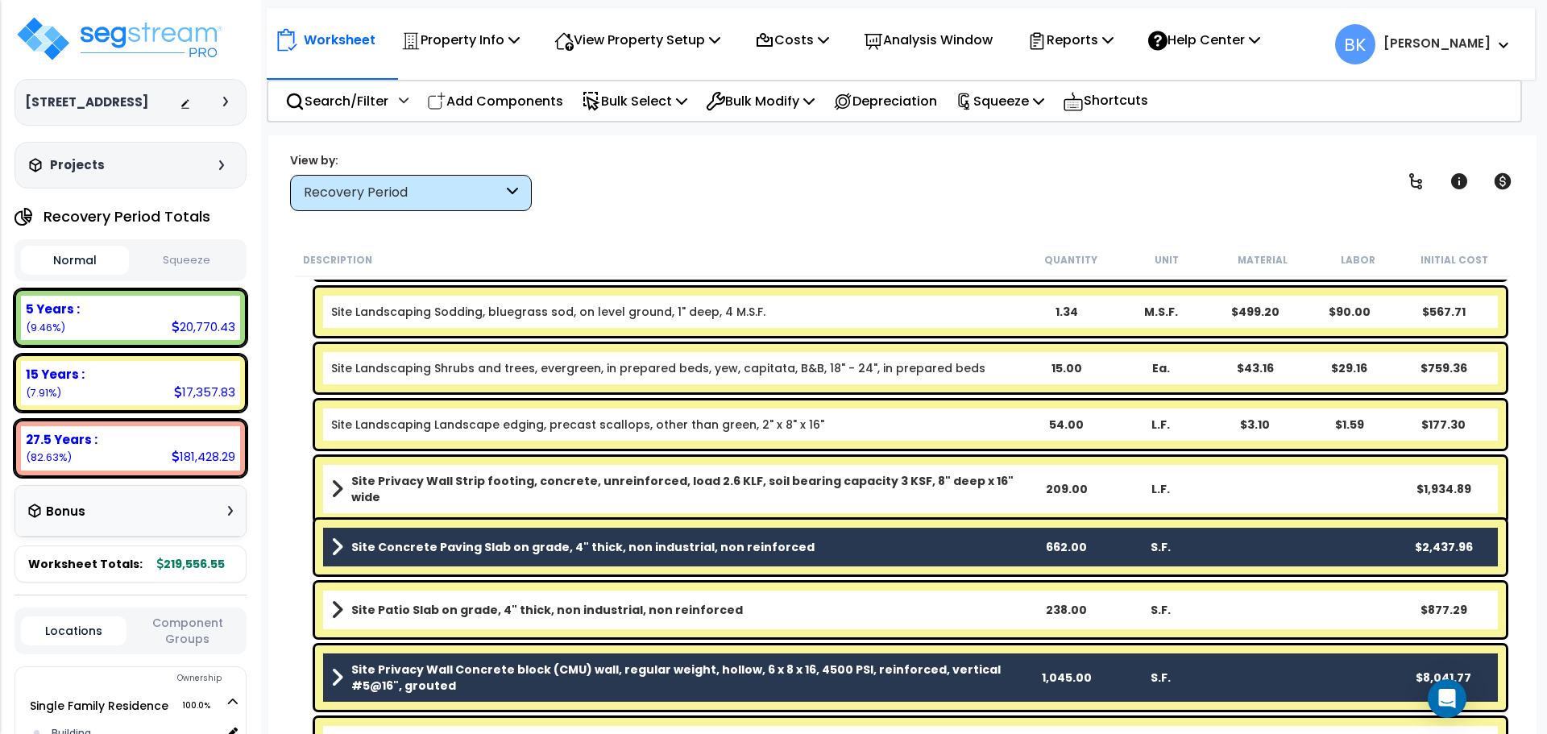
click at [721, 480] on b "Site Privacy Wall Strip footing, concrete, unreinforced, load 2.6 KLF, soil bea…" at bounding box center [684, 489] width 667 height 32
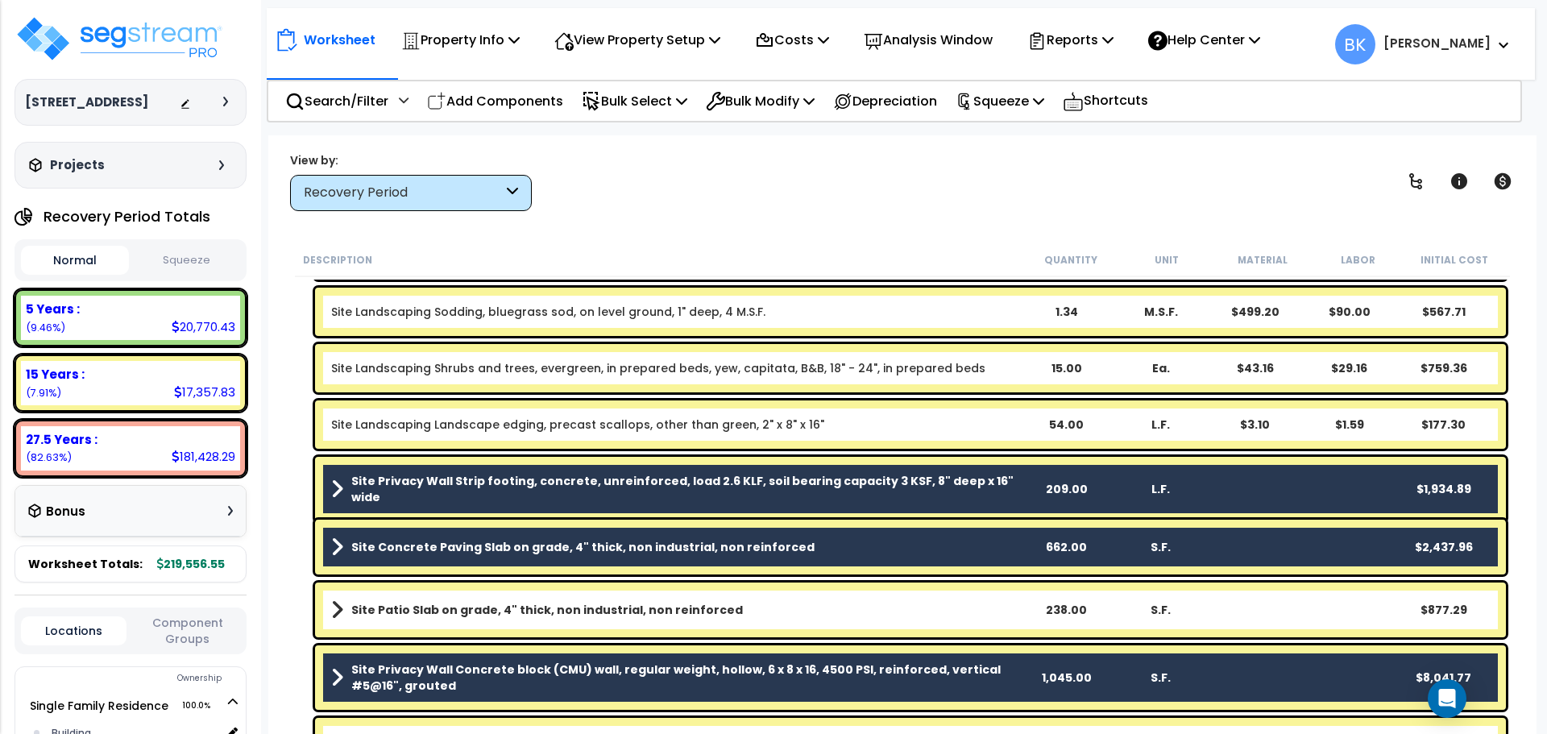
click at [755, 530] on div "Site Concrete Paving Slab on grade, 4" thick, non industrial, non reinforced 66…" at bounding box center [910, 547] width 1191 height 55
click at [878, 562] on div "Site Concrete Paving Slab on grade, 4" thick, non industrial, non reinforced 66…" at bounding box center [910, 547] width 1191 height 55
click at [289, 532] on div "Description Quantity Unit Material Labor Initial Cost 5 Years $20,770.43 15 Yea…" at bounding box center [903, 489] width 1236 height 492
click at [434, 552] on b "Site Concrete Paving Slab on grade, 4" thick, non industrial, non reinforced" at bounding box center [582, 547] width 463 height 16
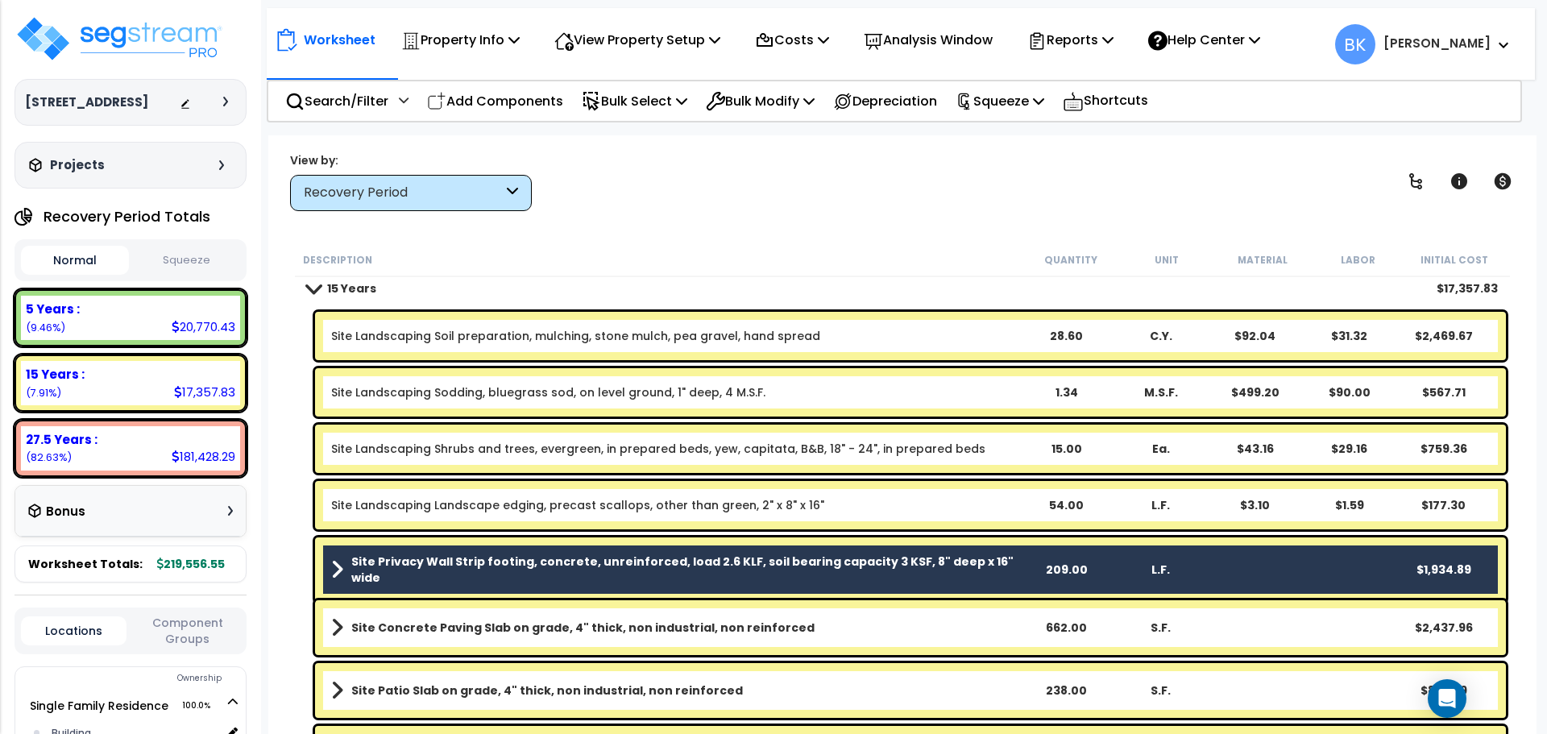
scroll to position [0, 0]
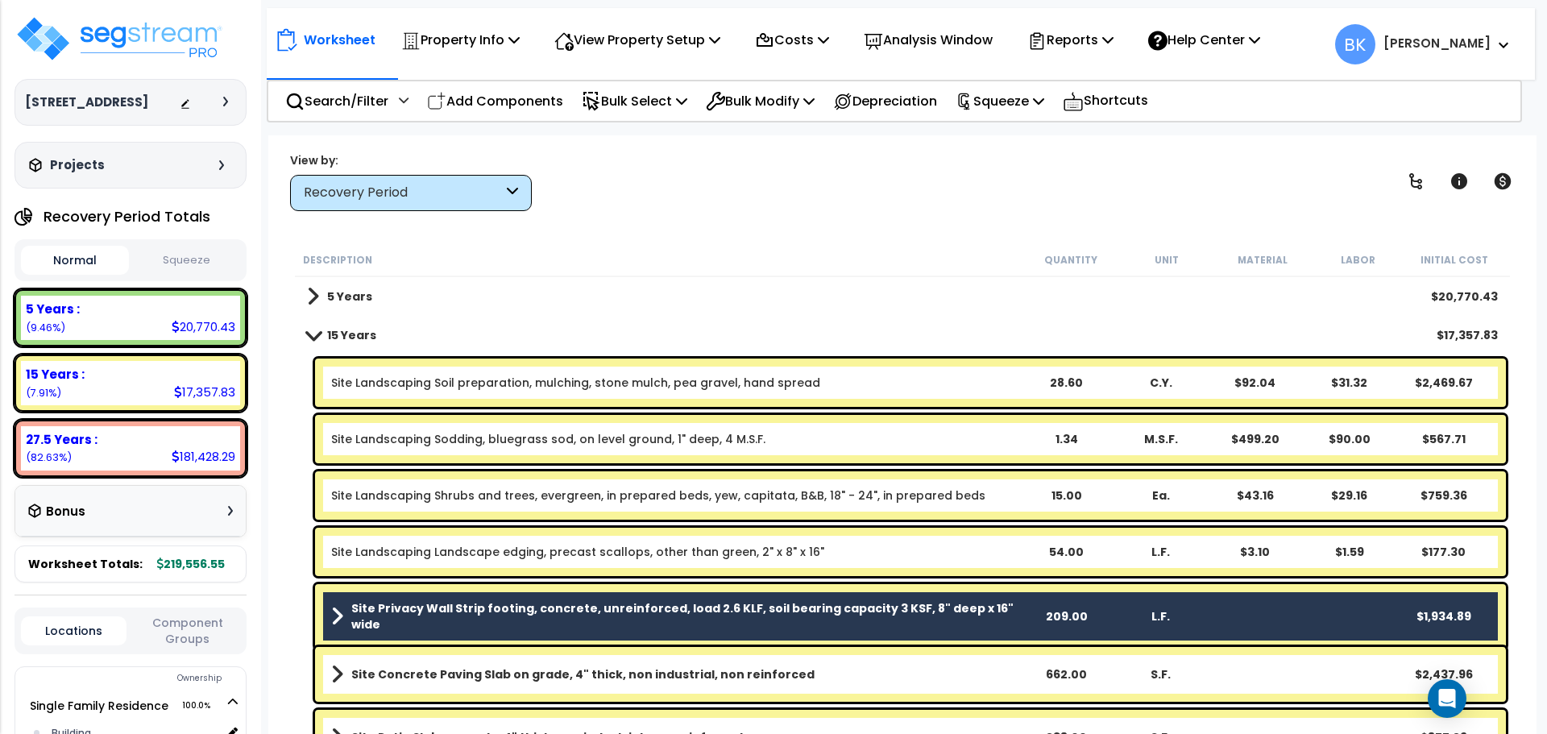
click at [737, 376] on link "Site Landscaping Soil preparation, mulching, stone mulch, pea gravel, hand spre…" at bounding box center [575, 383] width 489 height 16
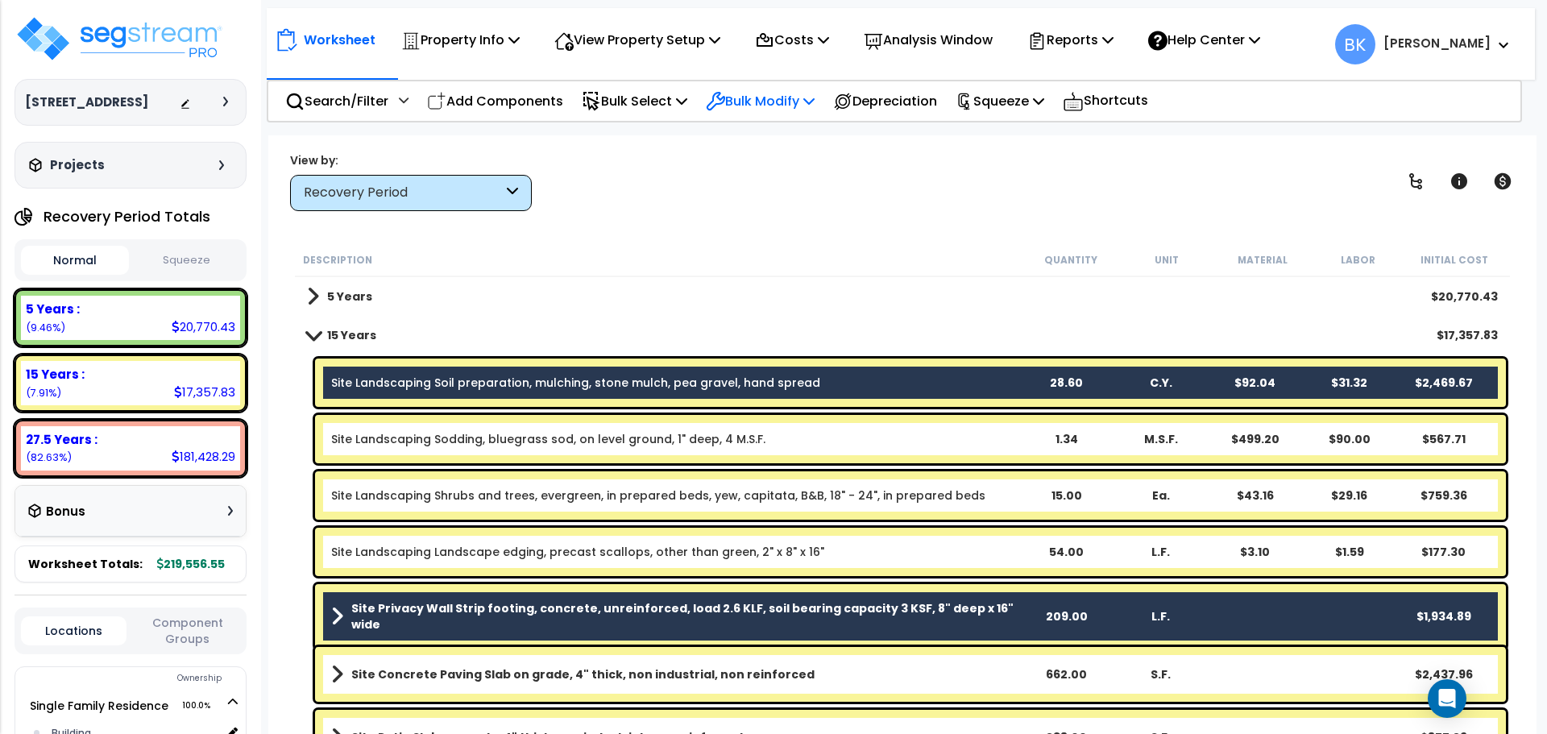
click at [769, 95] on p "Bulk Modify" at bounding box center [760, 101] width 109 height 22
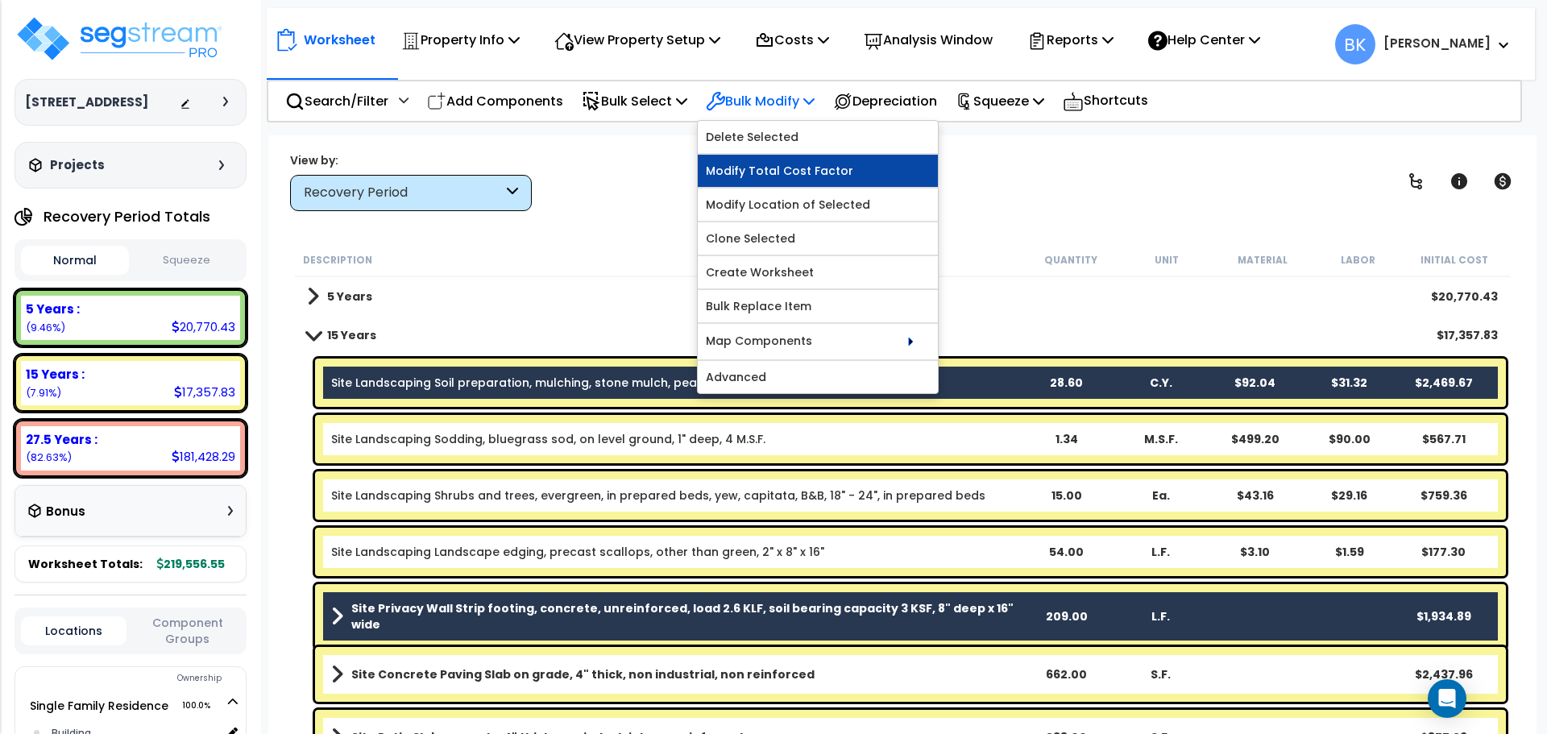
click at [776, 165] on link "Modify Total Cost Factor" at bounding box center [818, 171] width 240 height 32
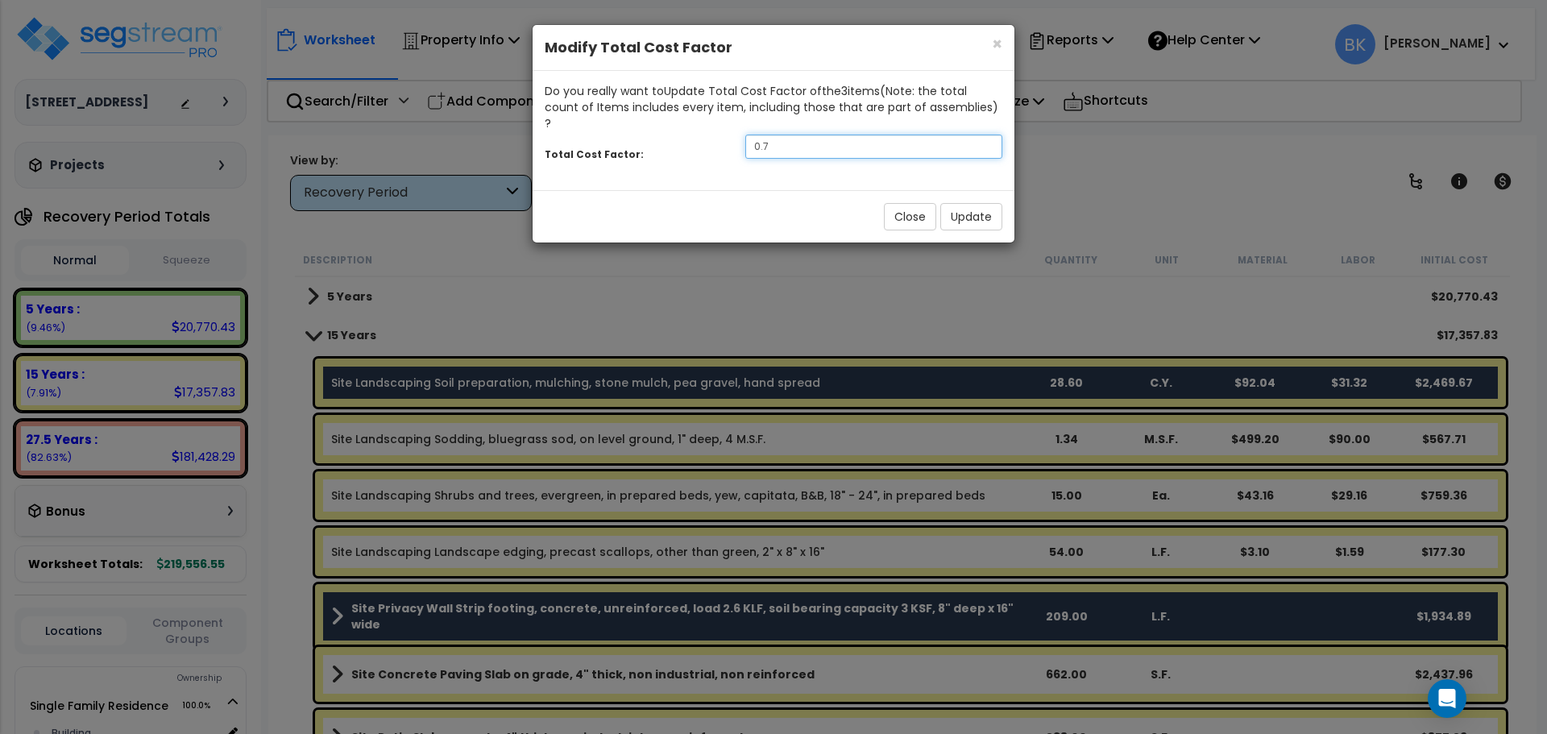
click at [796, 135] on input "0.7" at bounding box center [874, 147] width 257 height 24
type input "0.5"
click at [966, 203] on button "Update" at bounding box center [972, 216] width 62 height 27
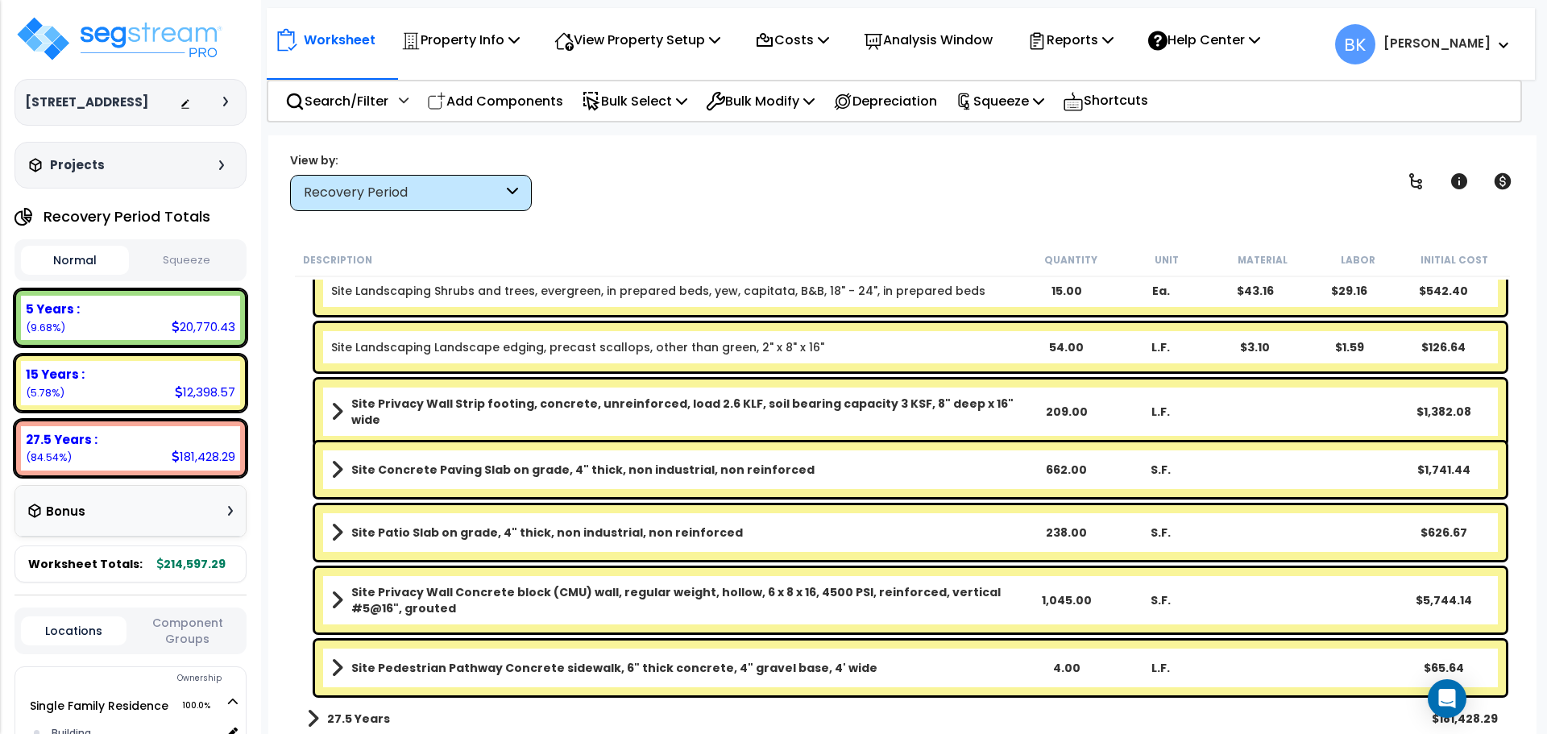
scroll to position [208, 0]
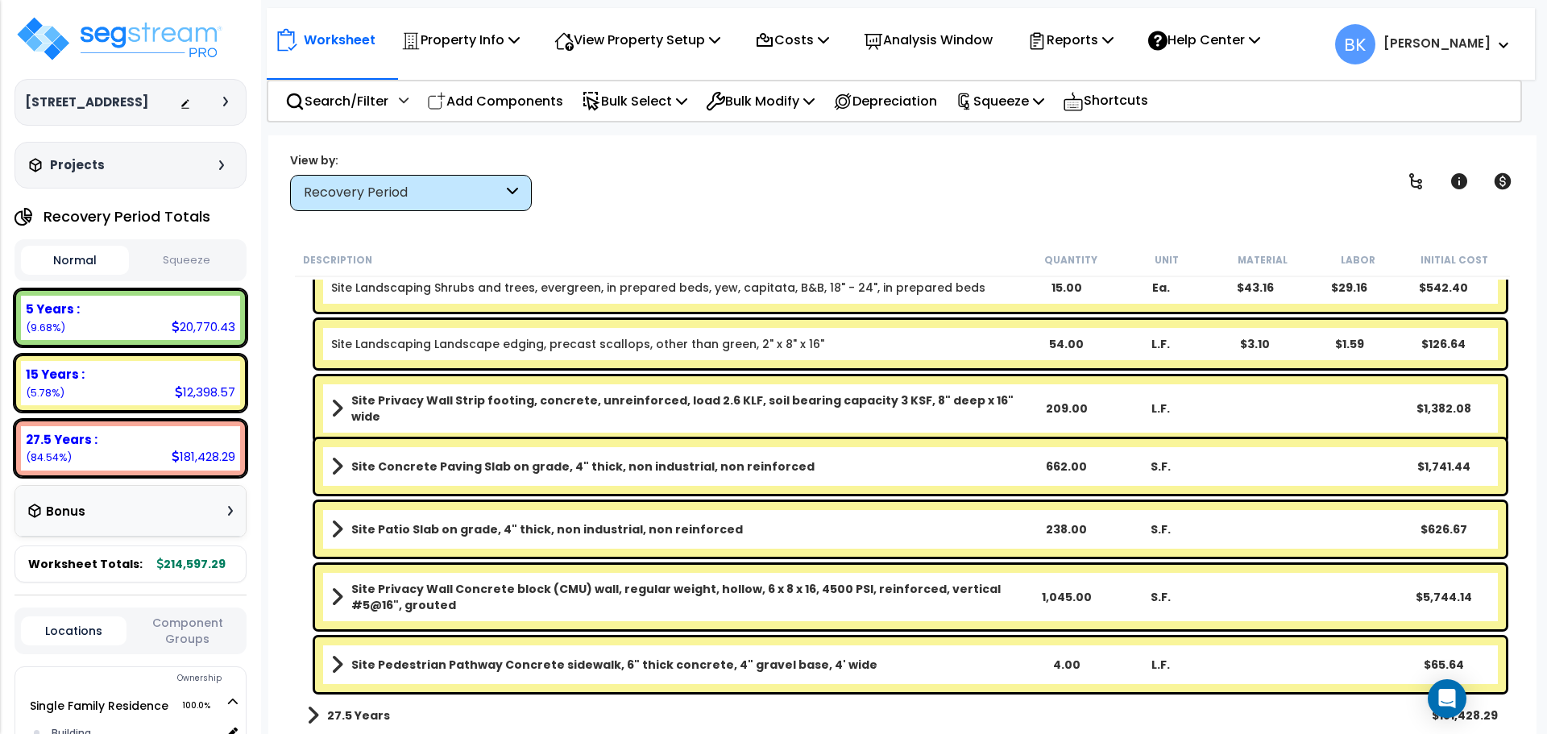
click at [761, 593] on b "Site Privacy Wall Concrete block (CMU) wall, regular weight, hollow, 6 x 8 x 16…" at bounding box center [684, 597] width 667 height 32
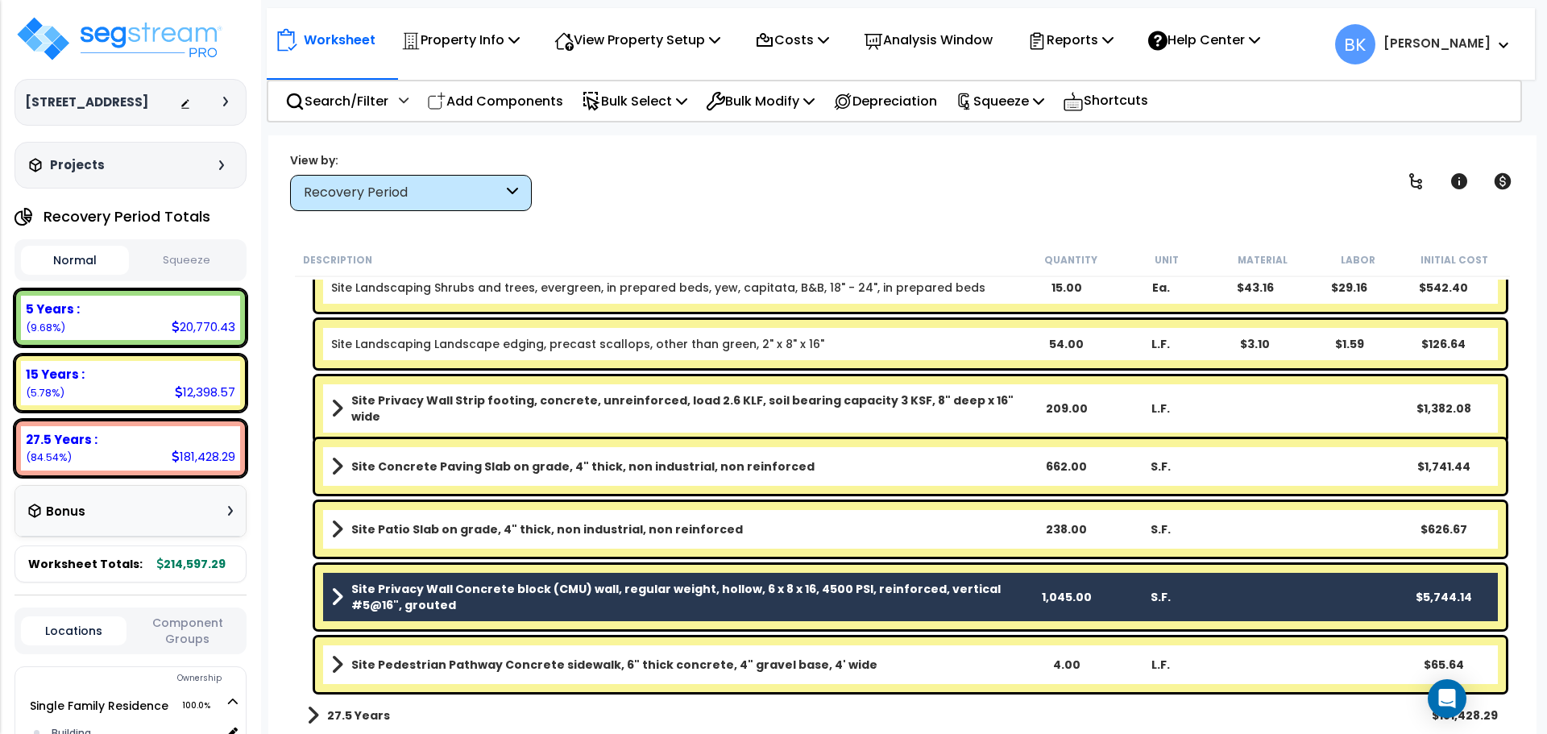
click at [625, 402] on b "Site Privacy Wall Strip footing, concrete, unreinforced, load 2.6 KLF, soil bea…" at bounding box center [684, 409] width 667 height 32
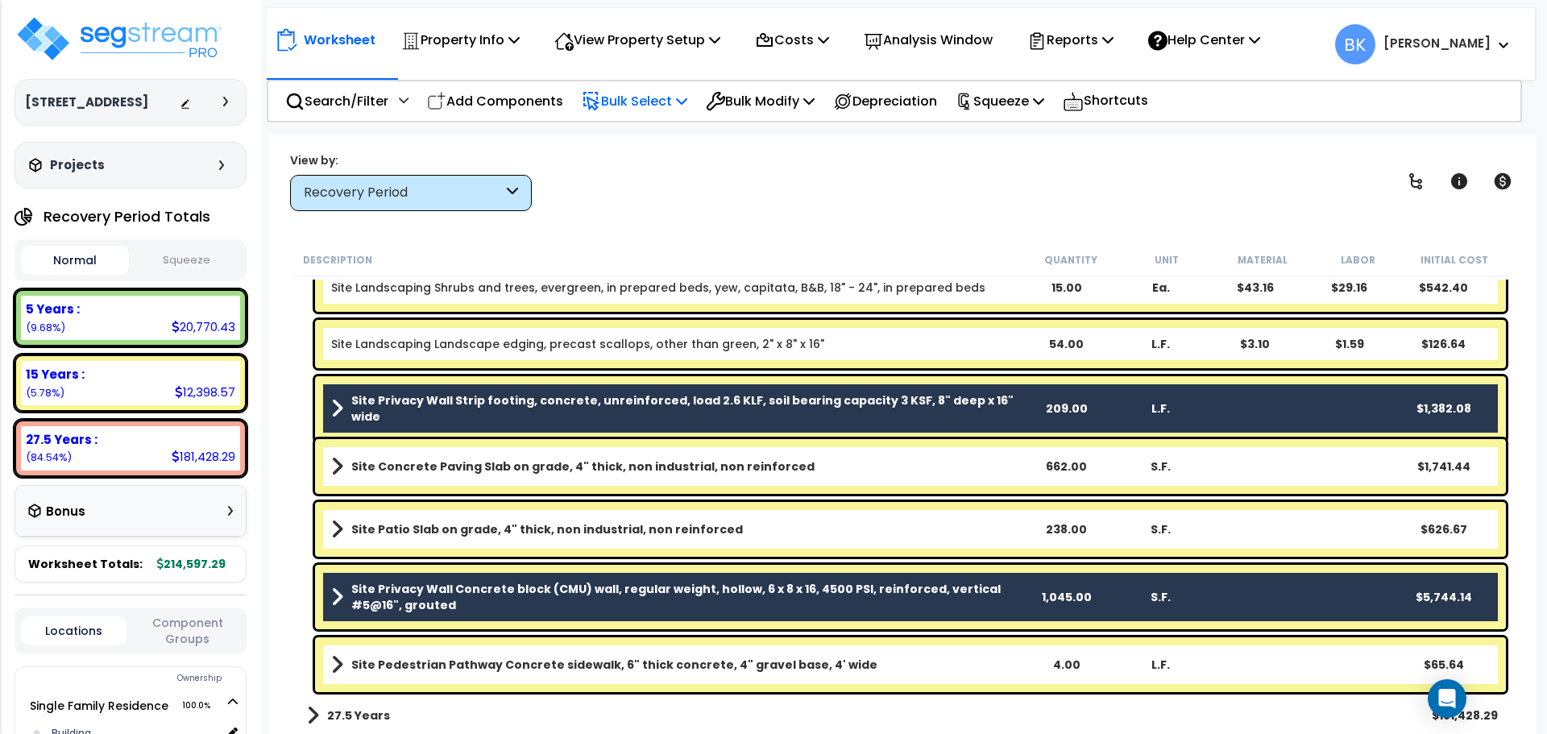
click at [661, 102] on p "Bulk Select" at bounding box center [635, 101] width 106 height 22
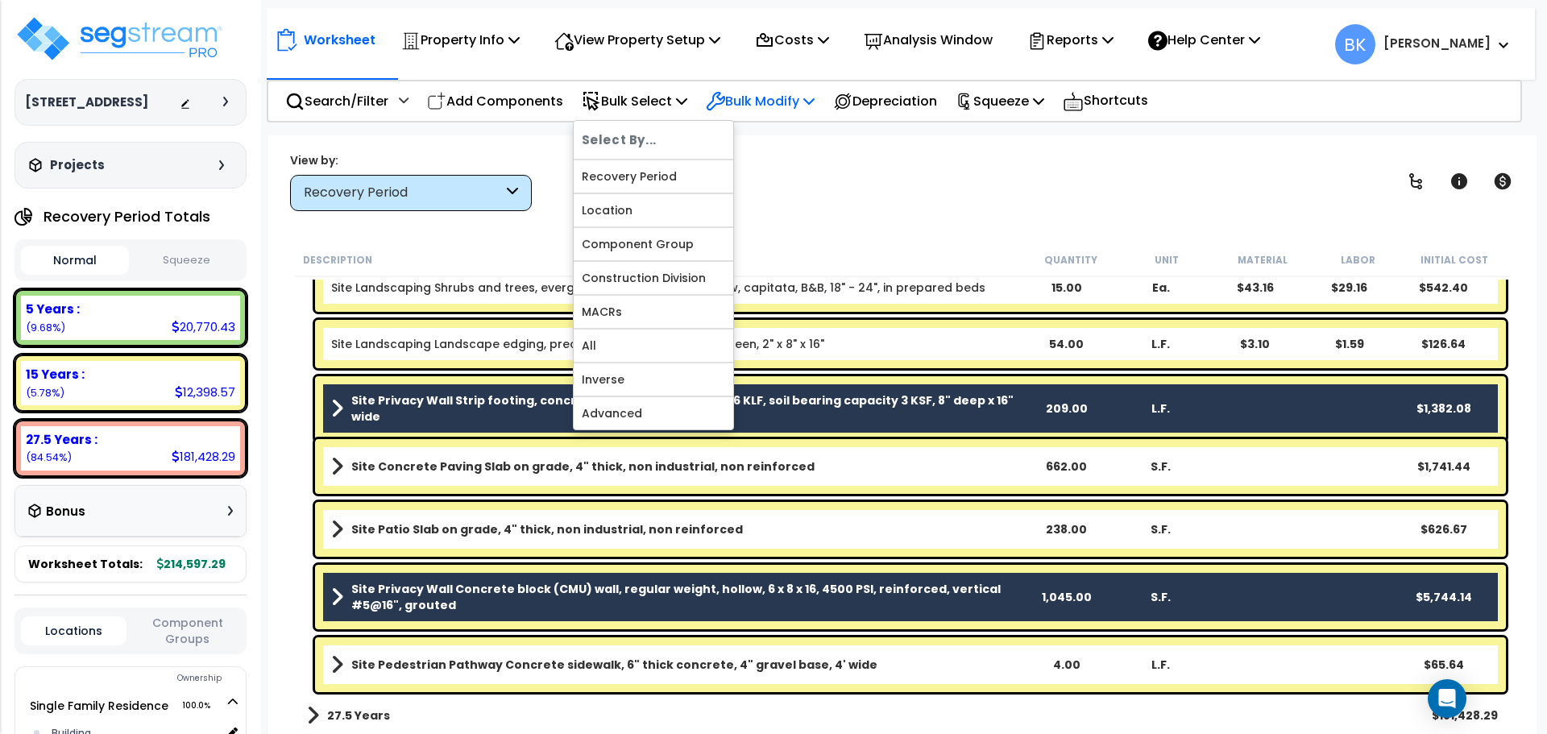
click at [759, 98] on p "Bulk Modify" at bounding box center [760, 101] width 109 height 22
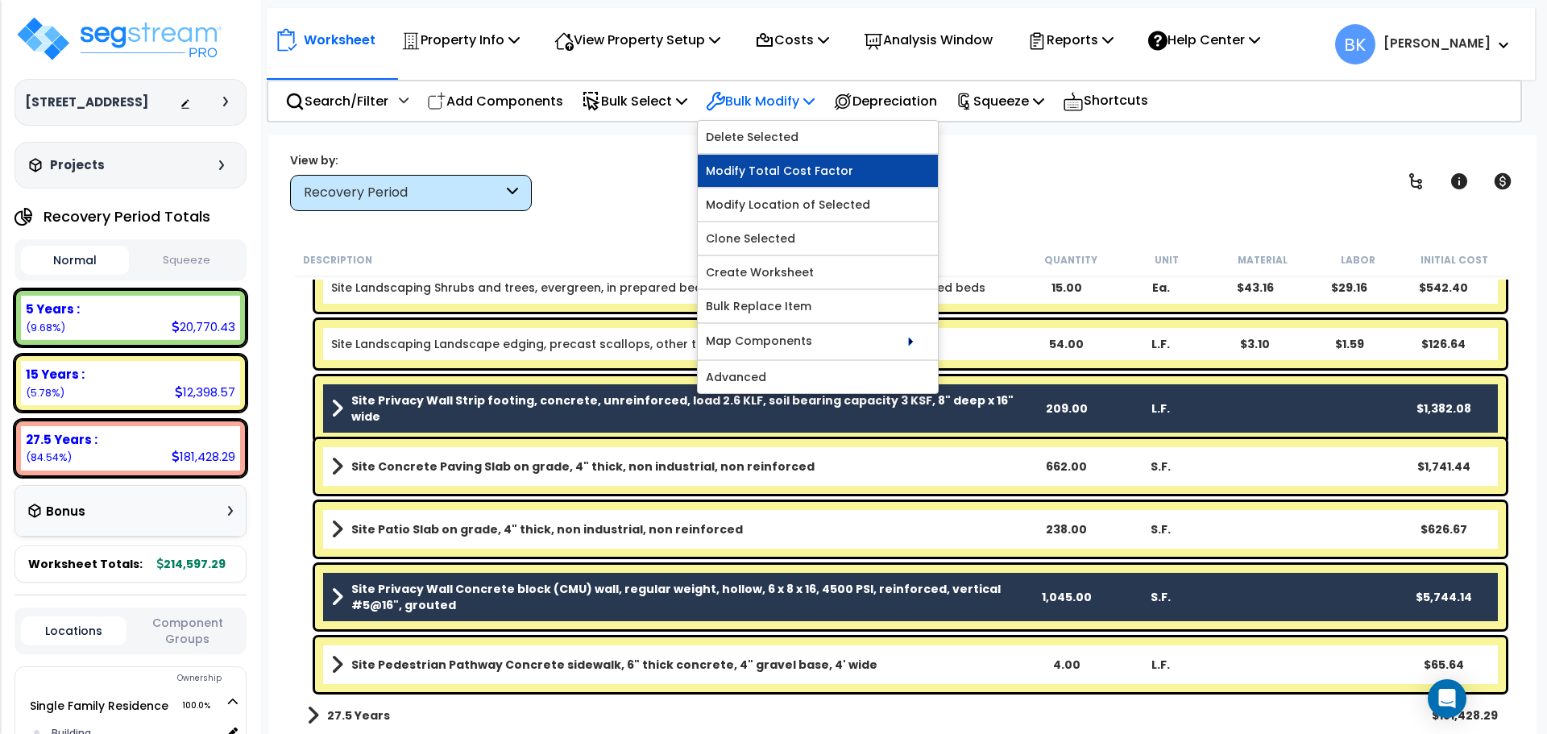
click at [789, 168] on link "Modify Total Cost Factor" at bounding box center [818, 171] width 240 height 32
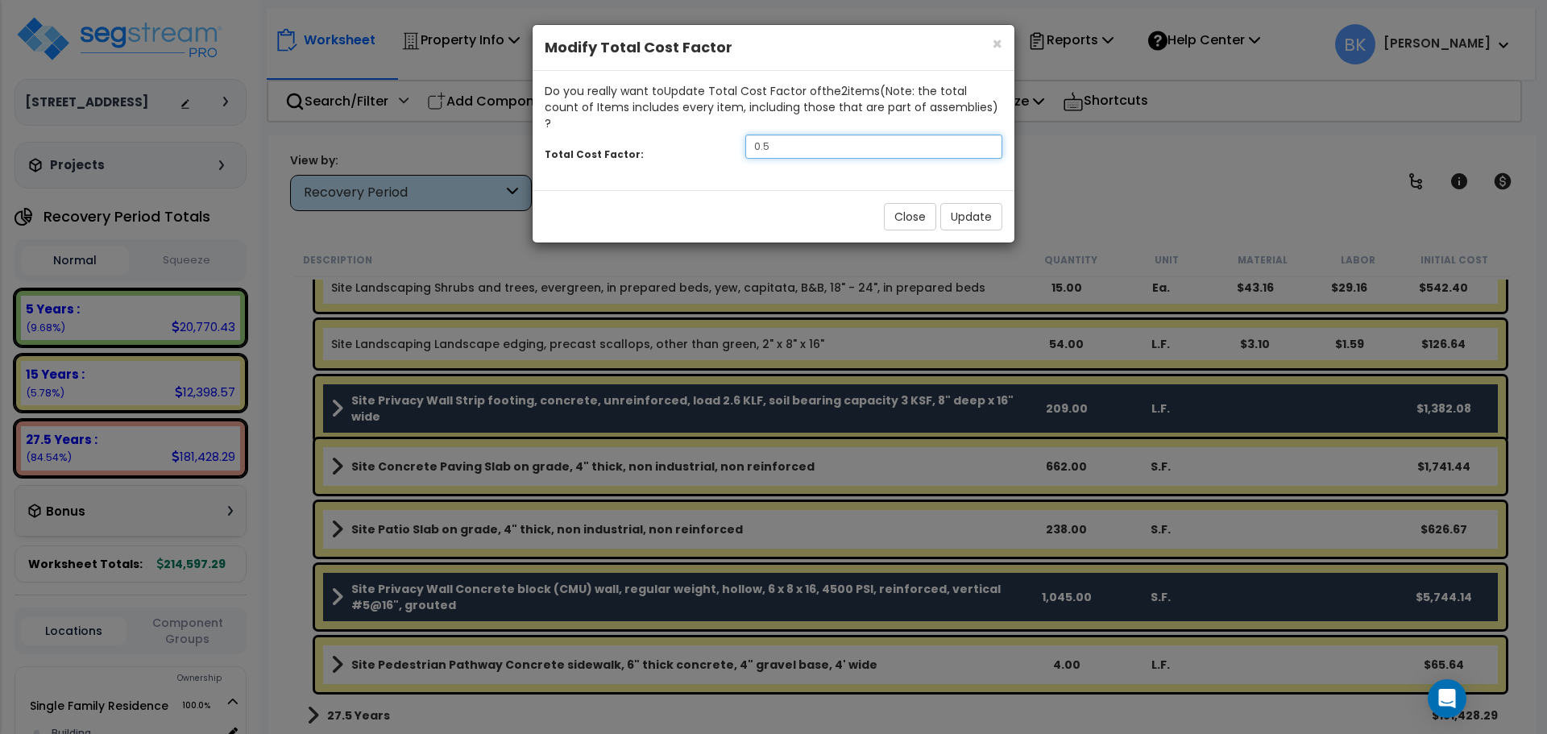
click at [804, 135] on input "0.5" at bounding box center [874, 147] width 257 height 24
type input "0.45"
click at [987, 203] on button "Update" at bounding box center [972, 216] width 62 height 27
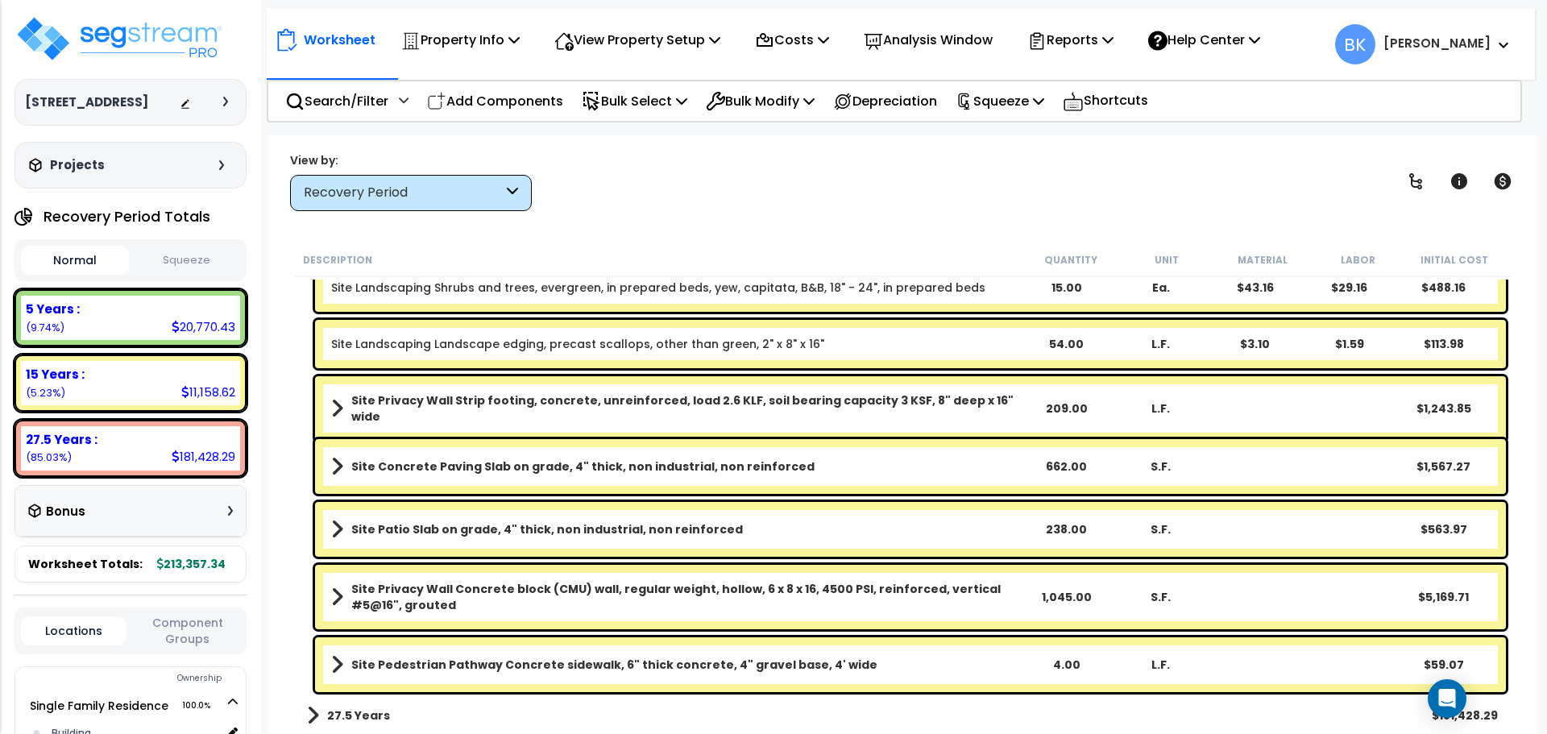
click at [725, 598] on b "Site Privacy Wall Concrete block (CMU) wall, regular weight, hollow, 6 x 8 x 16…" at bounding box center [684, 597] width 667 height 32
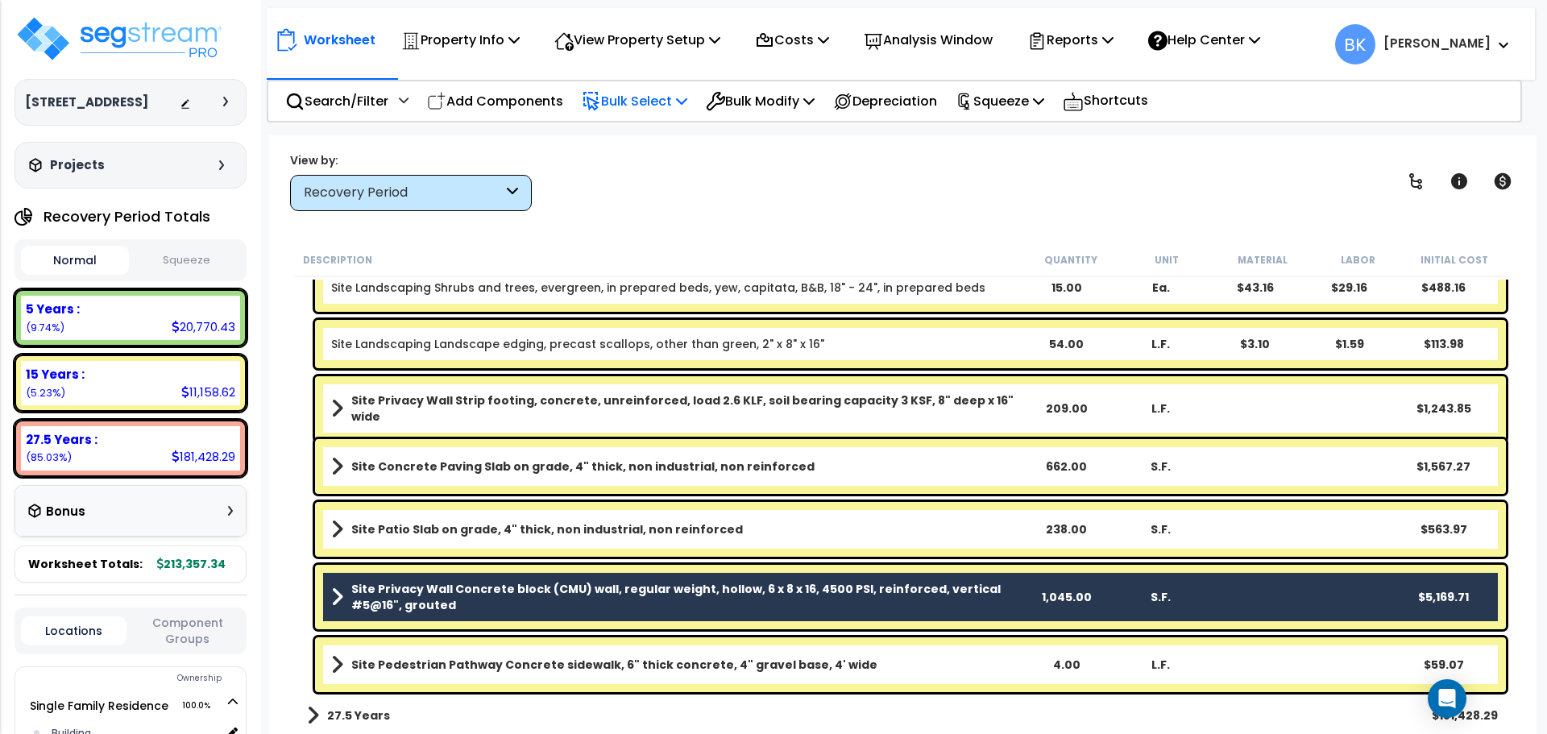
click at [664, 97] on p "Bulk Select" at bounding box center [635, 101] width 106 height 22
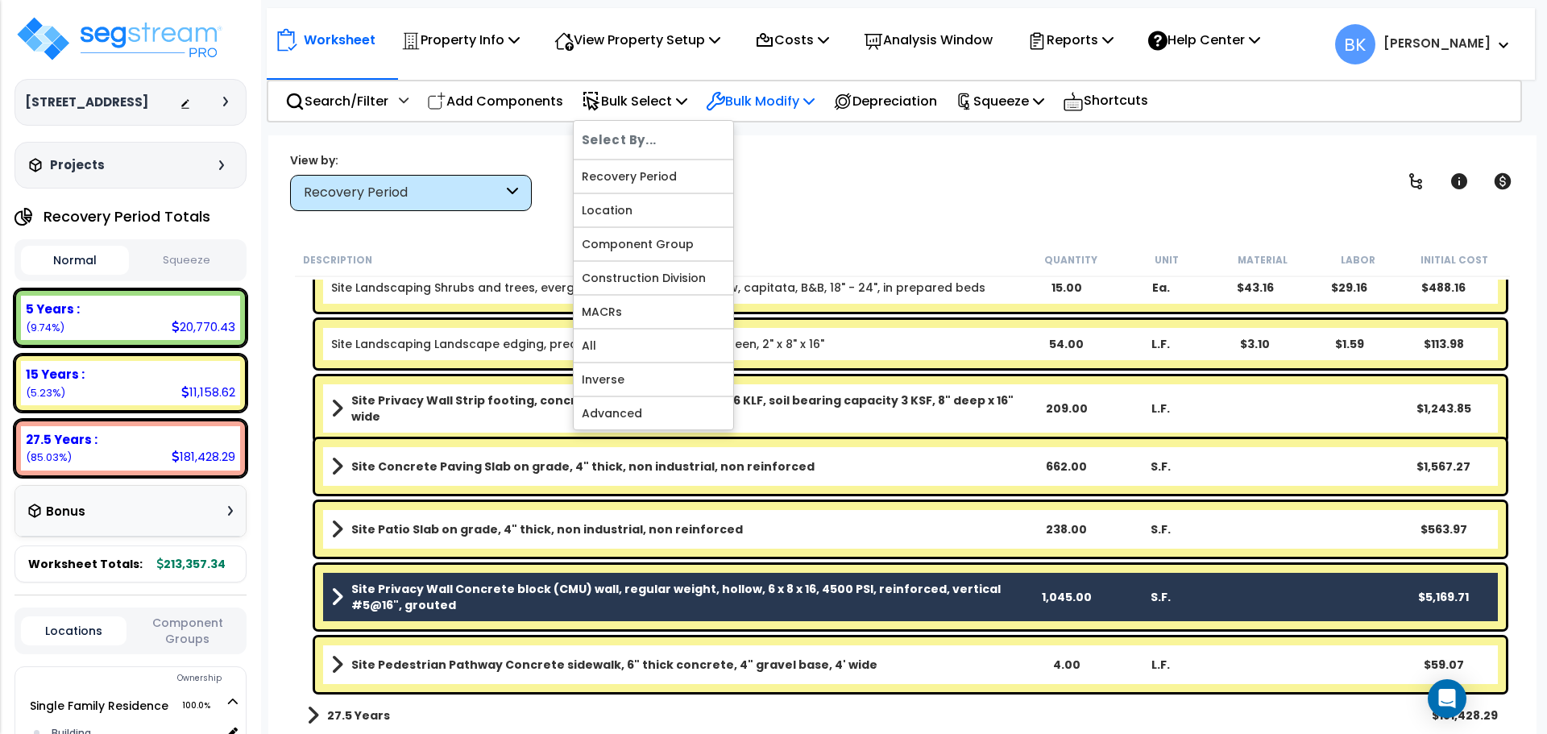
click at [762, 113] on div "Bulk Modify" at bounding box center [760, 101] width 109 height 38
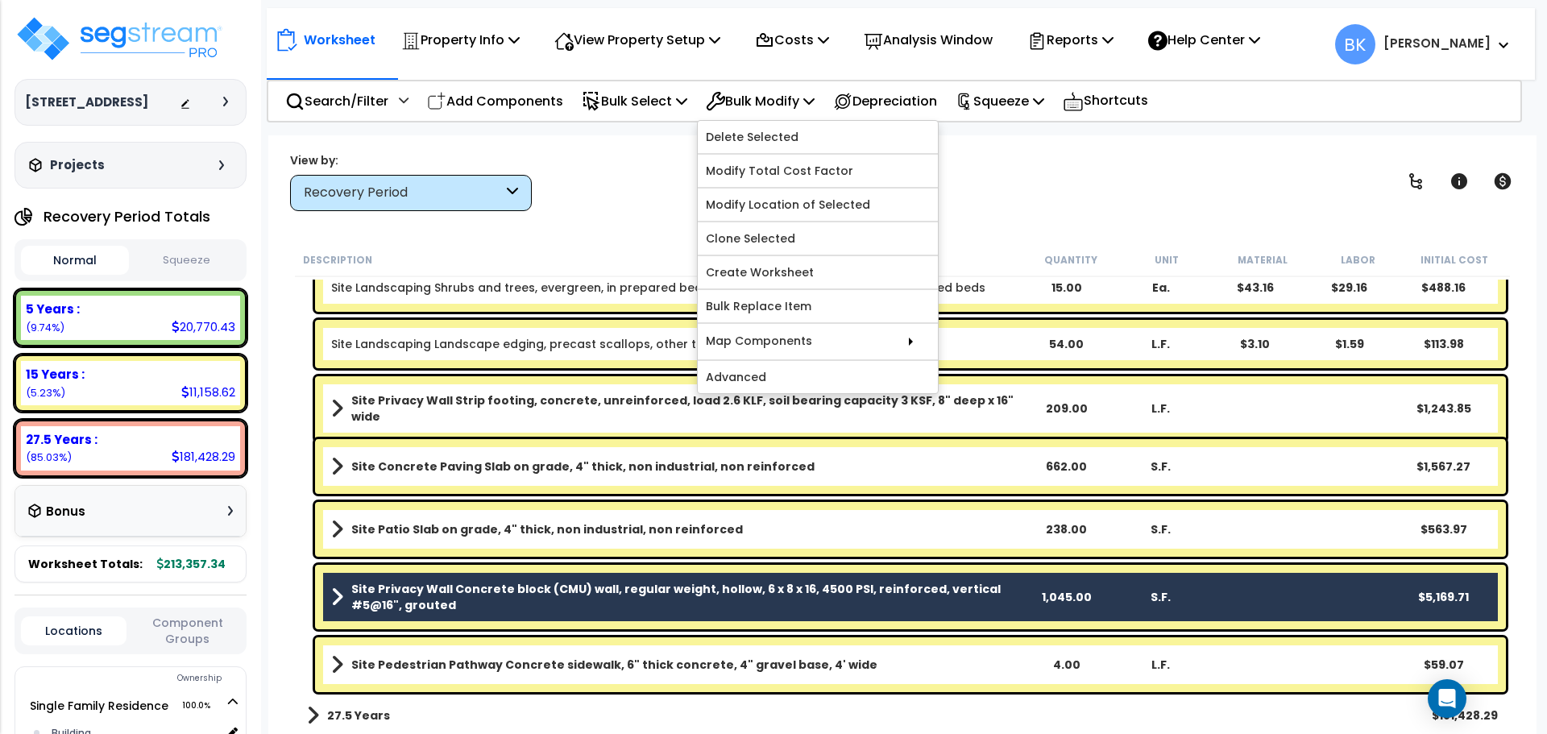
click at [444, 407] on b "Site Privacy Wall Strip footing, concrete, unreinforced, load 2.6 KLF, soil bea…" at bounding box center [684, 409] width 667 height 32
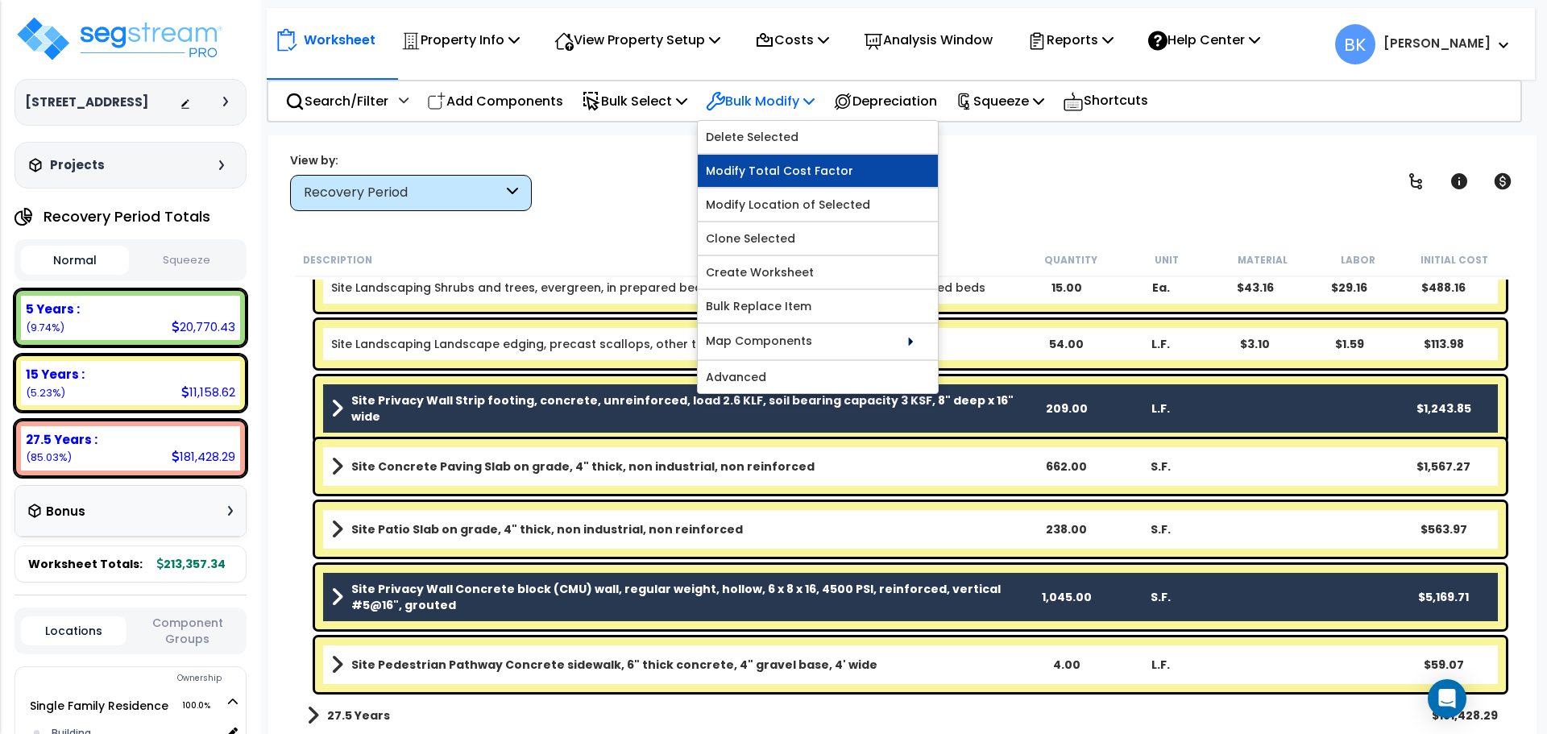
click at [783, 172] on link "Modify Total Cost Factor" at bounding box center [818, 171] width 240 height 32
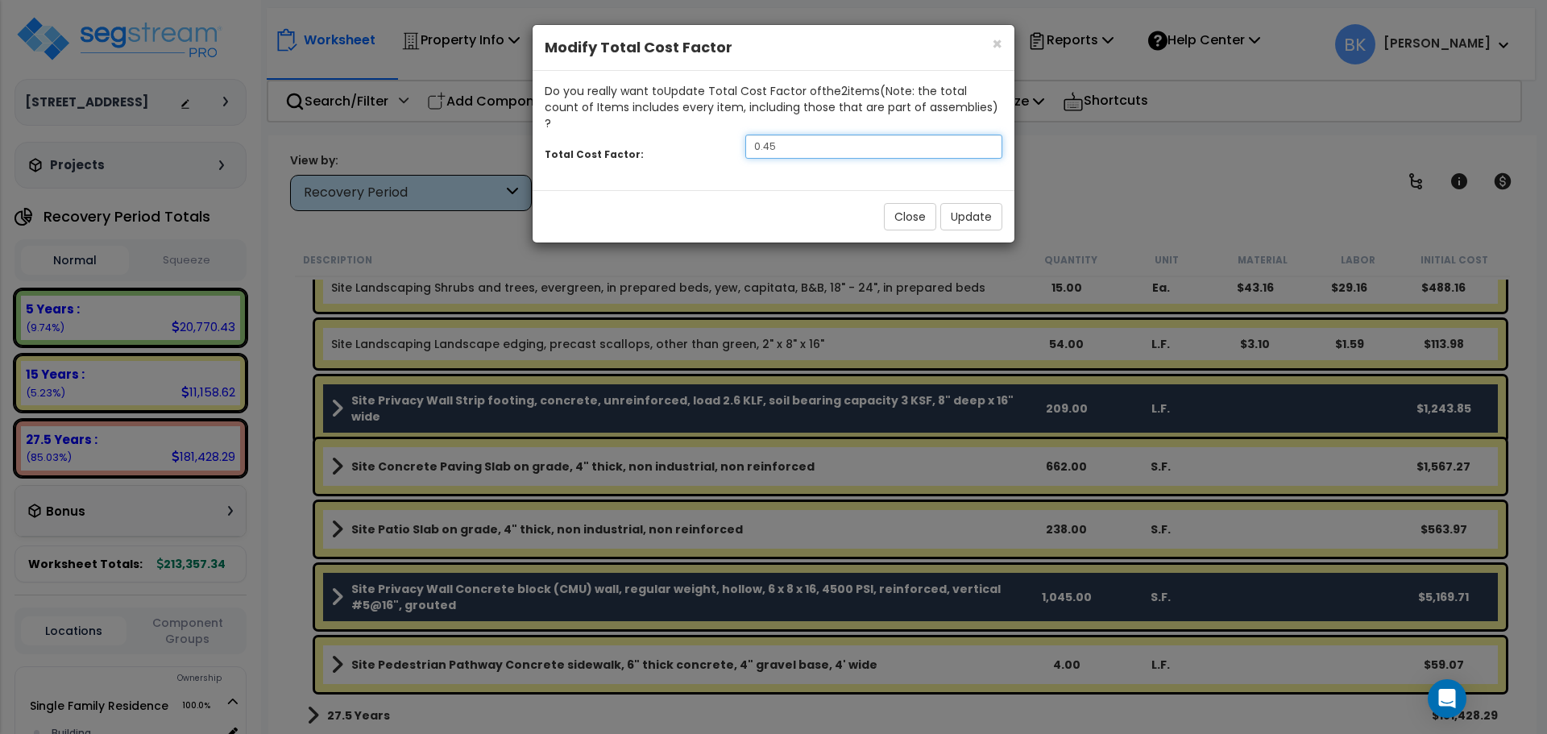
click at [781, 135] on input "0.45" at bounding box center [874, 147] width 257 height 24
type input "0.4"
click at [964, 203] on button "Update" at bounding box center [972, 216] width 62 height 27
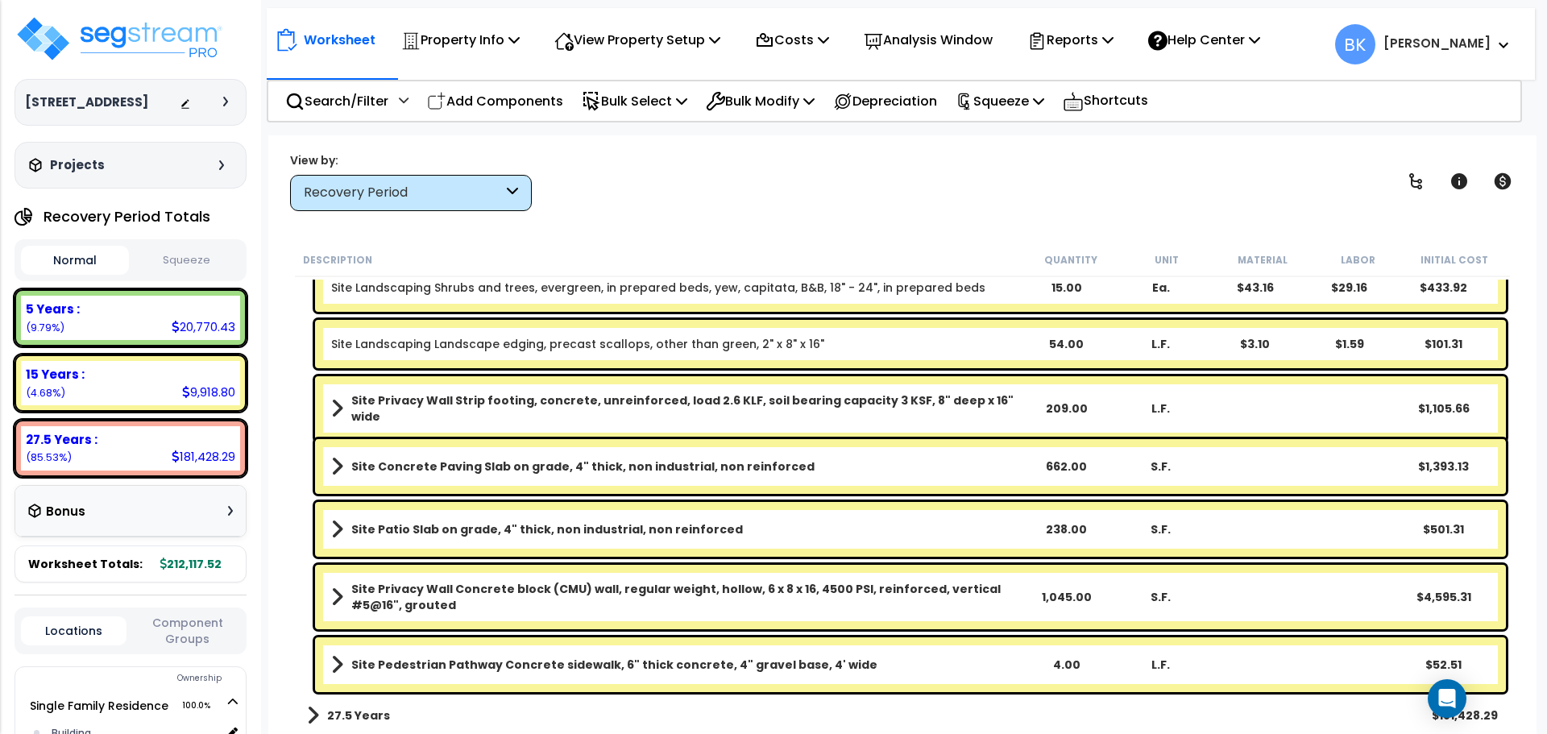
click at [565, 604] on b "Site Privacy Wall Concrete block (CMU) wall, regular weight, hollow, 6 x 8 x 16…" at bounding box center [684, 597] width 667 height 32
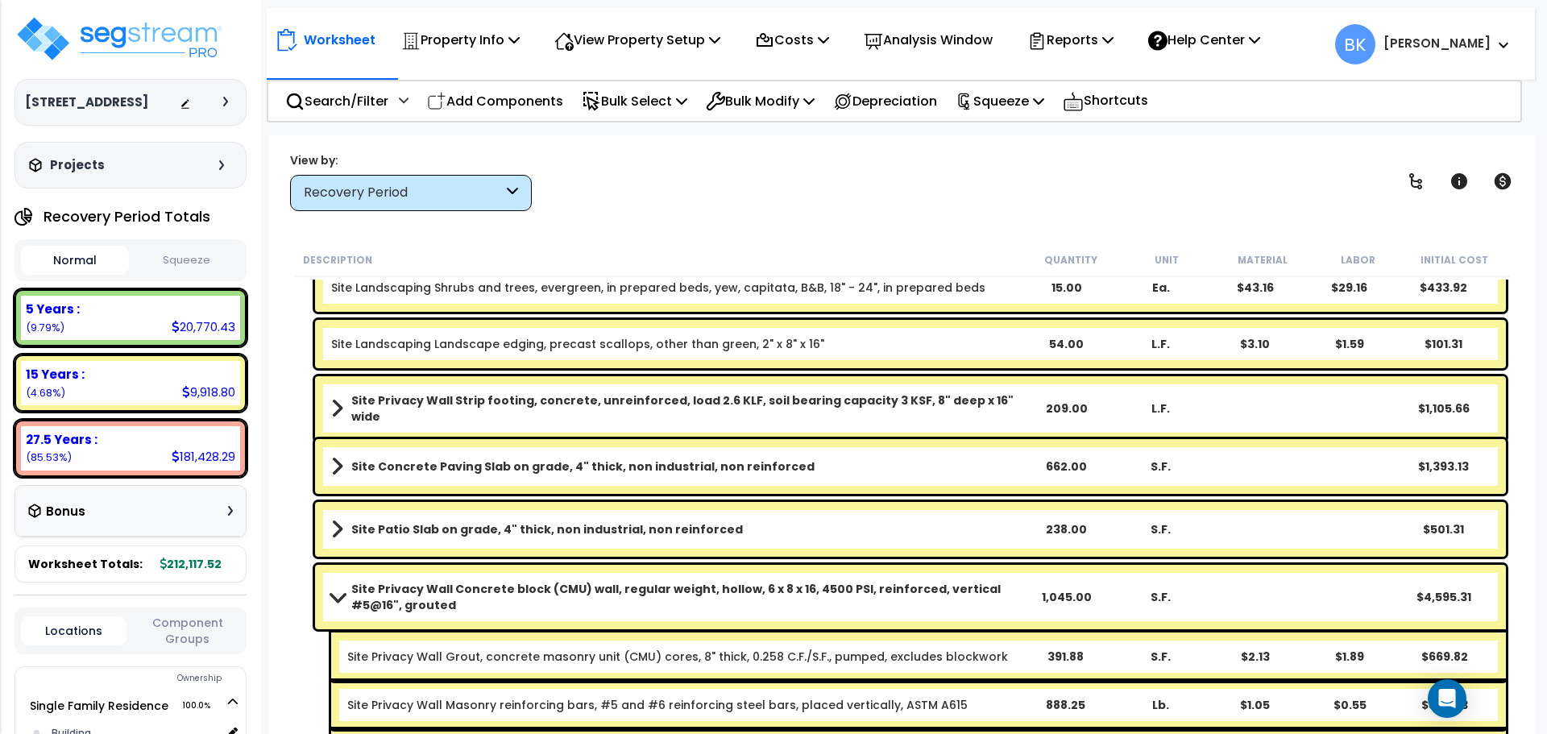
click at [331, 599] on span at bounding box center [337, 597] width 23 height 12
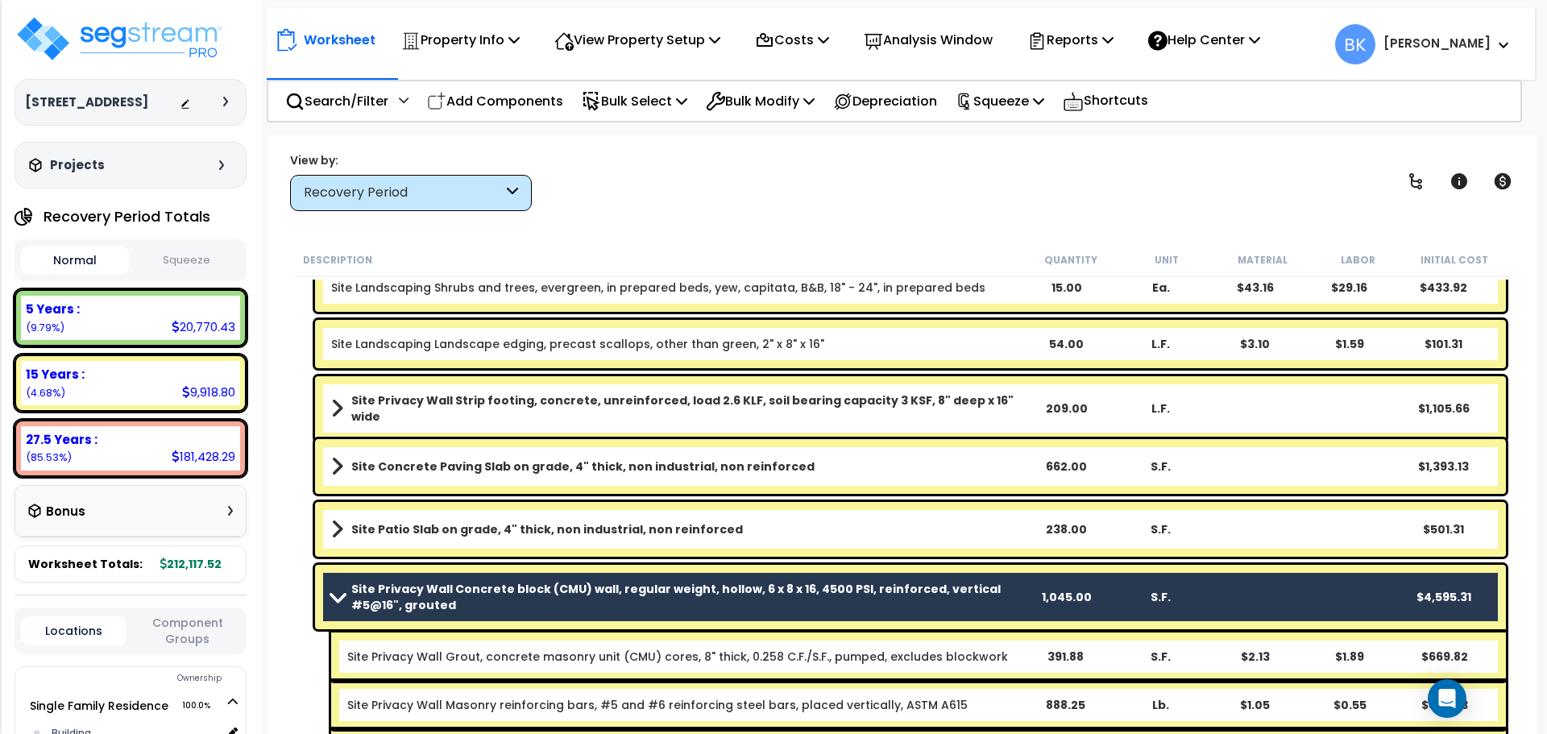
click at [512, 593] on b "Site Privacy Wall Concrete block (CMU) wall, regular weight, hollow, 6 x 8 x 16…" at bounding box center [684, 597] width 667 height 32
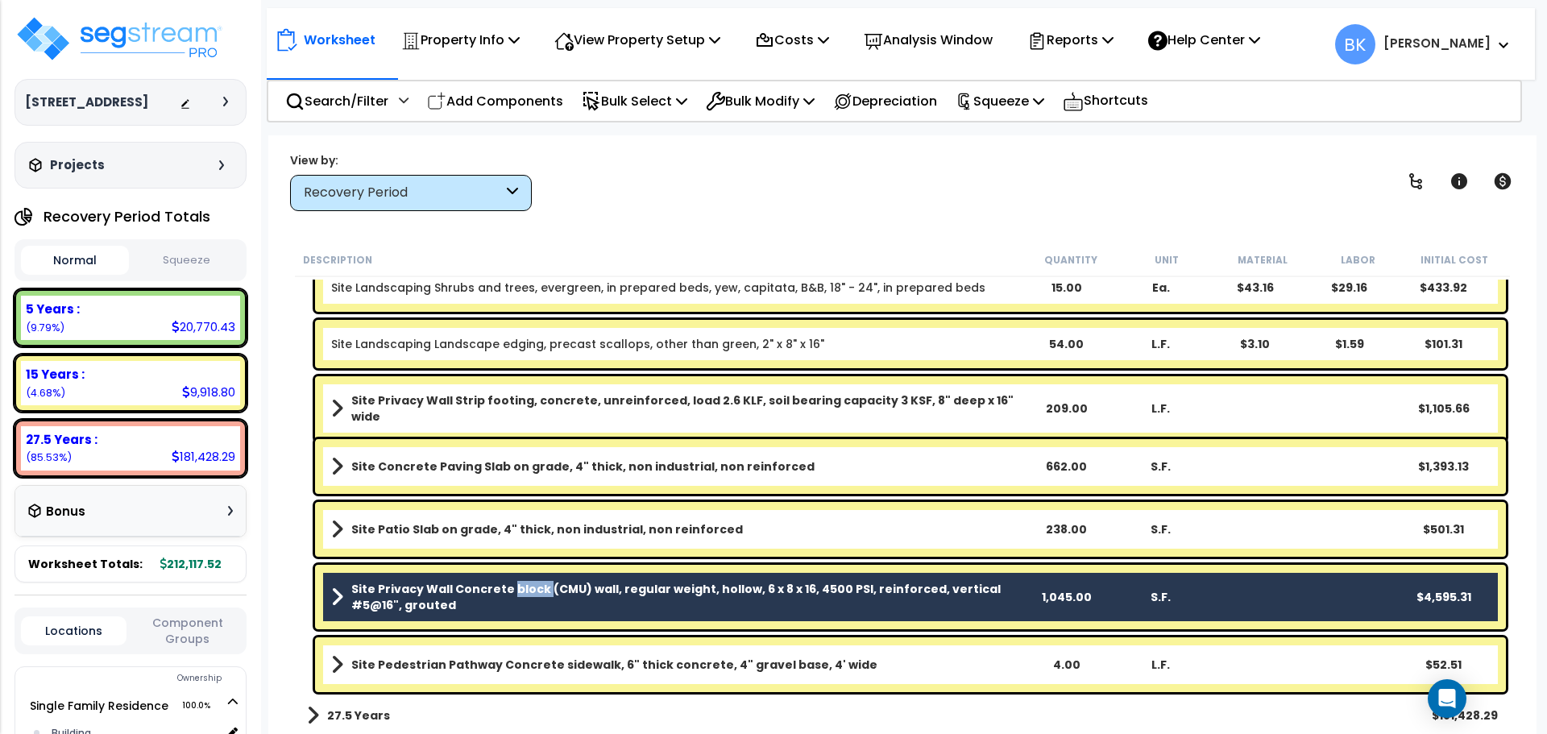
click at [512, 593] on b "Site Privacy Wall Concrete block (CMU) wall, regular weight, hollow, 6 x 8 x 16…" at bounding box center [684, 597] width 667 height 32
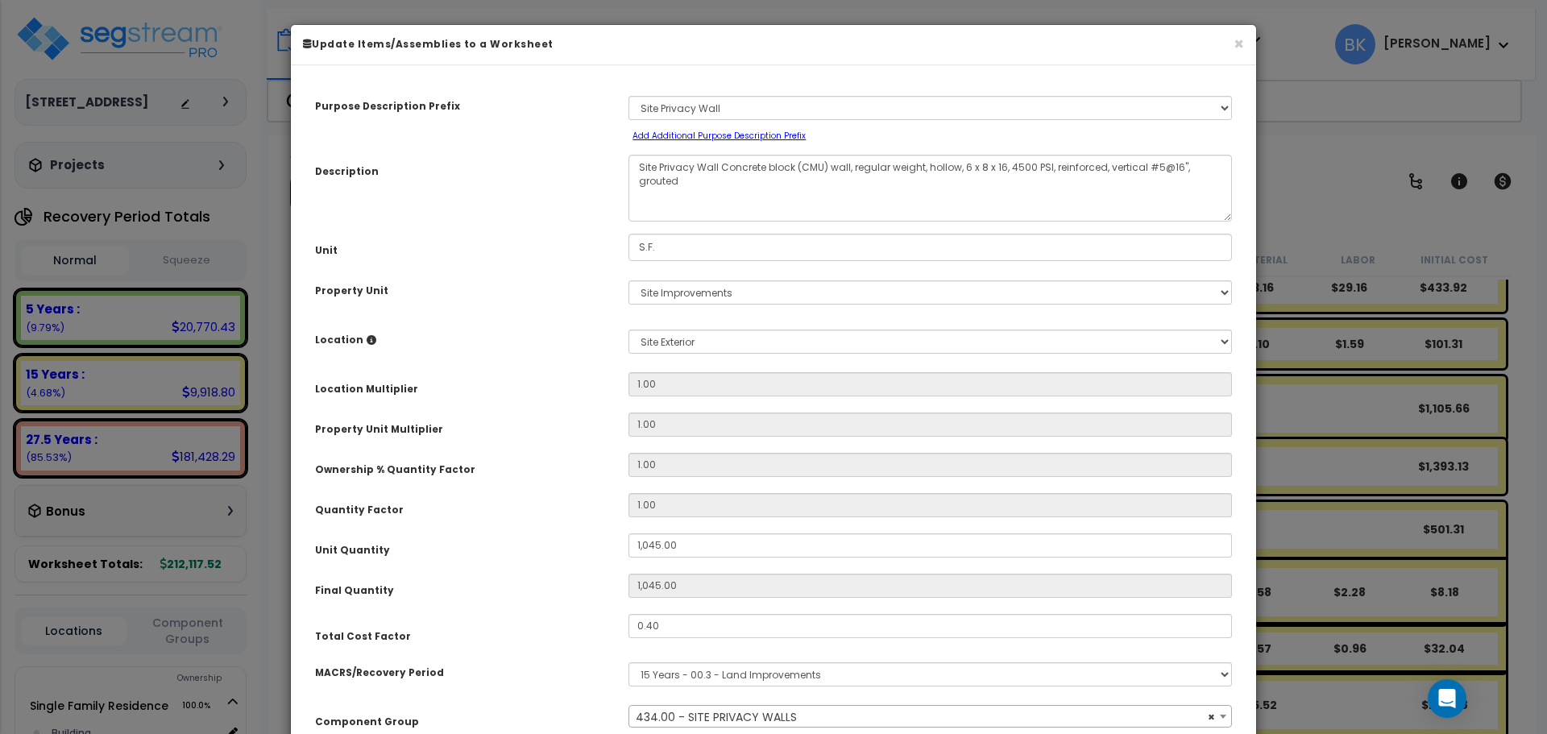
select select "39111"
click at [728, 543] on input "1,045.00" at bounding box center [931, 546] width 604 height 24
type input "7"
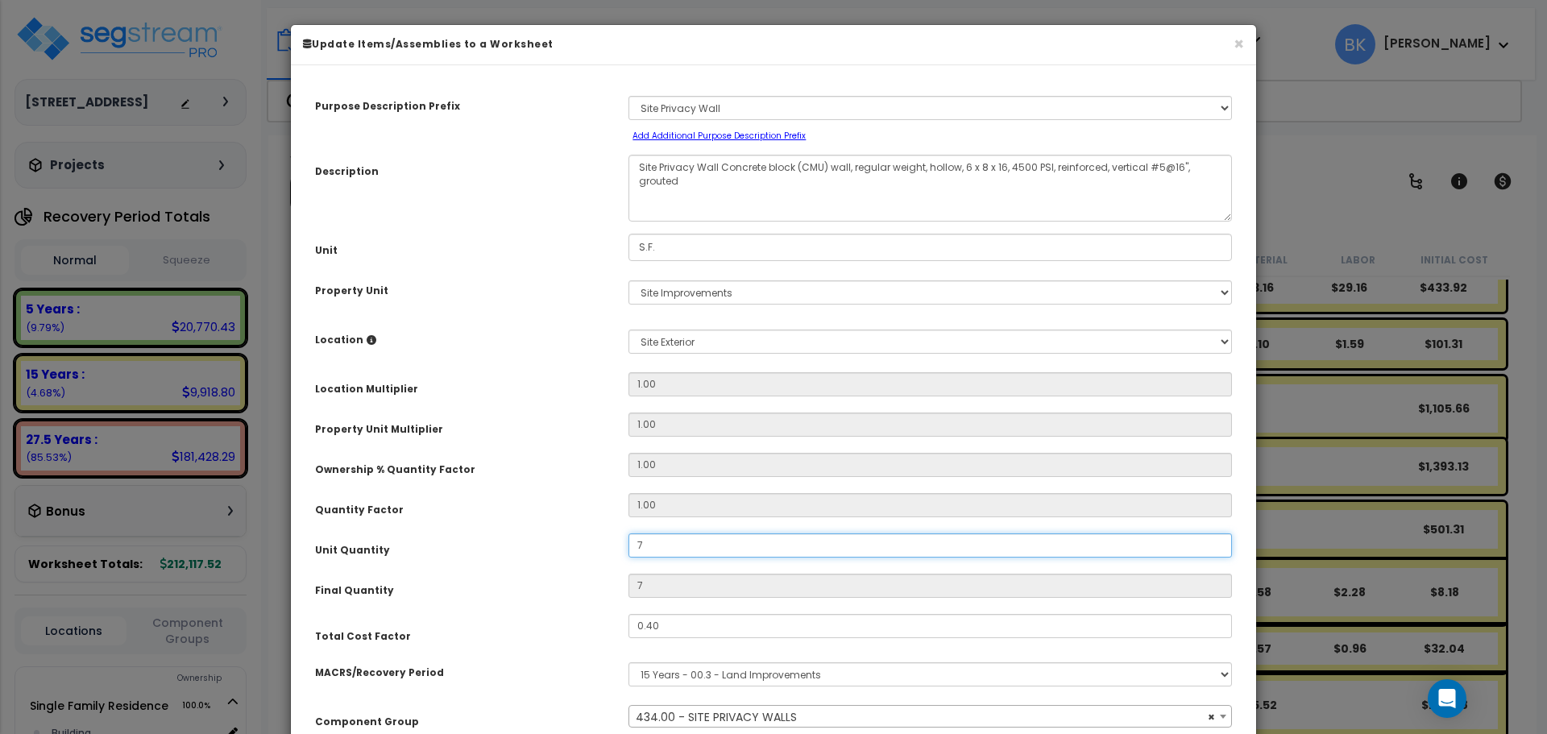
type input "74"
type input "740"
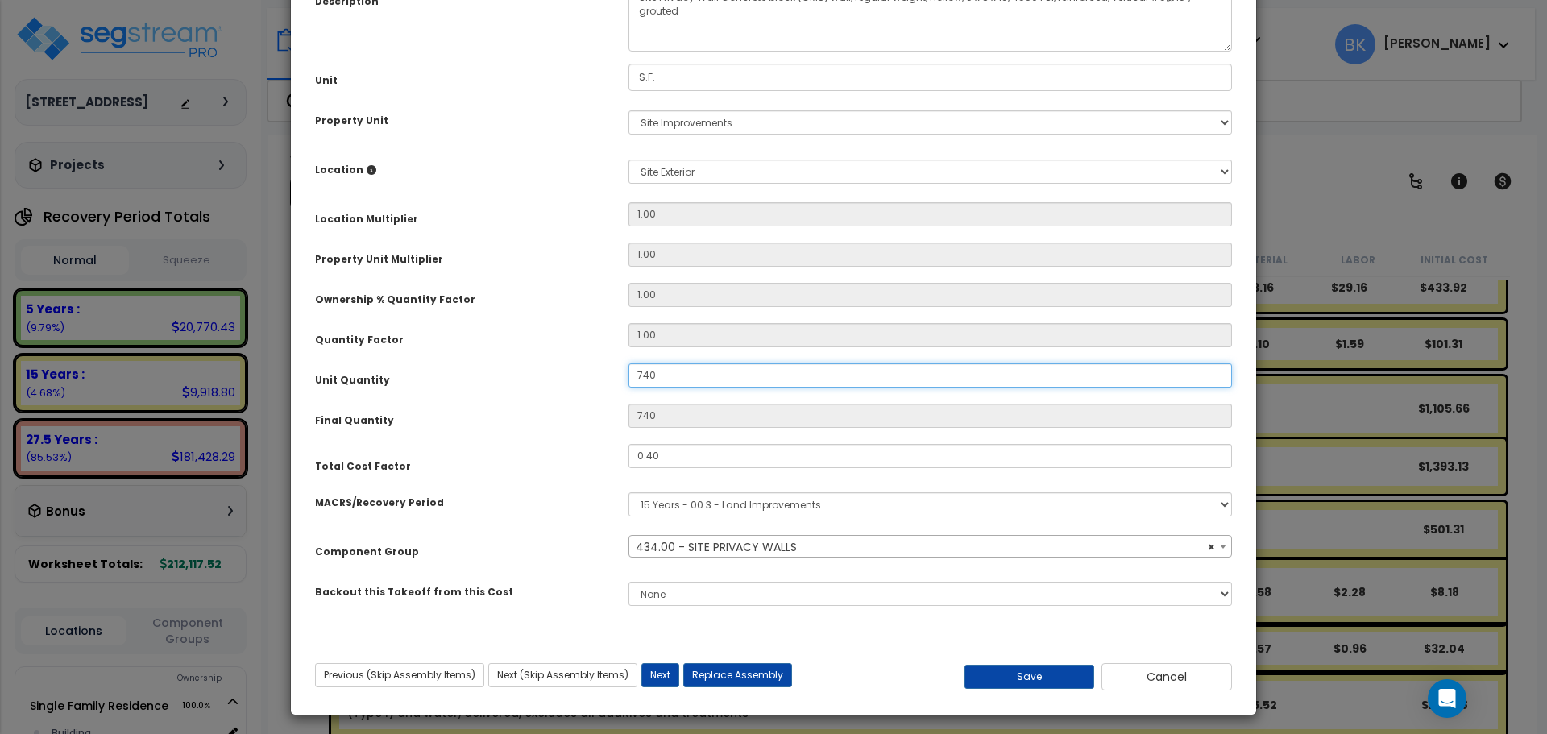
scroll to position [176, 0]
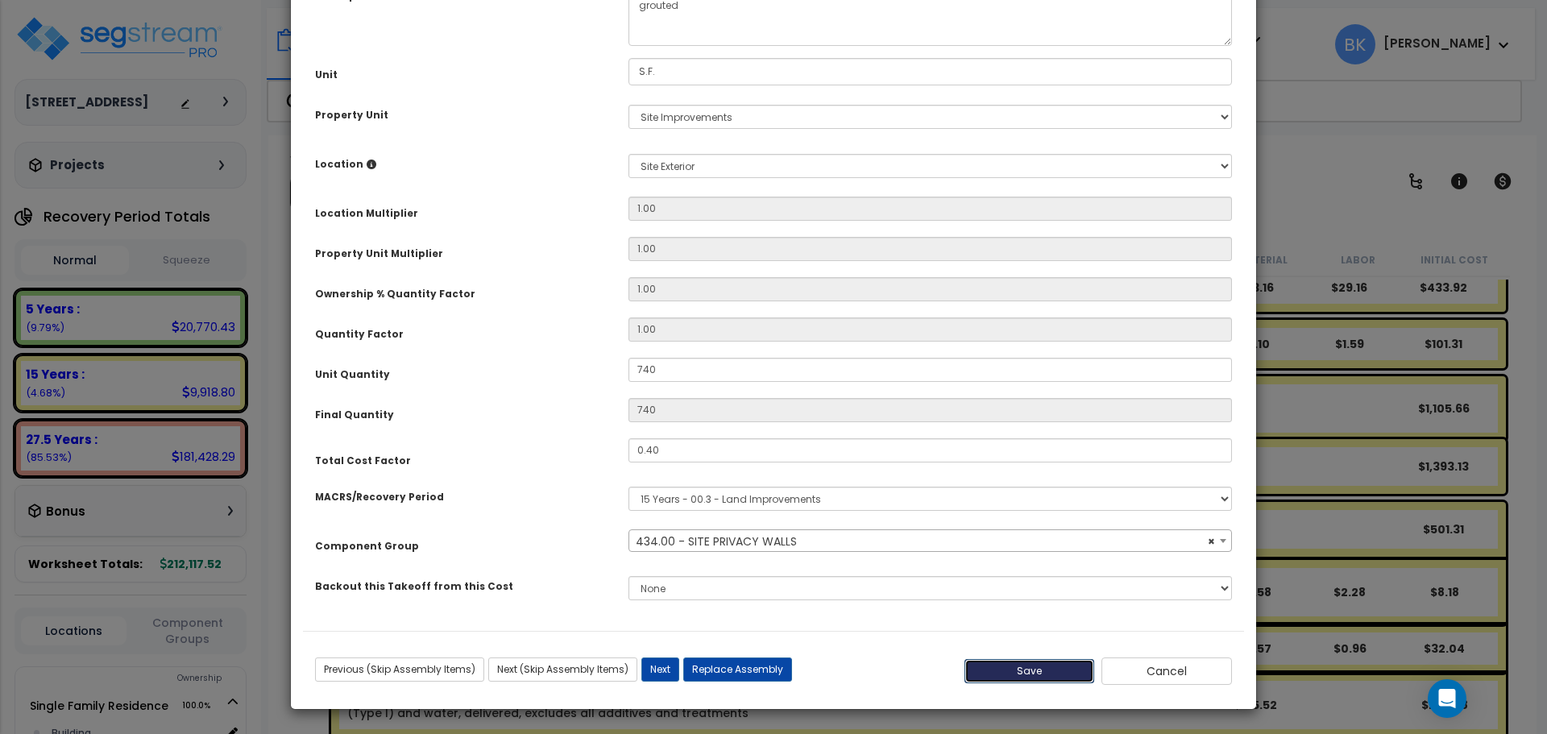
click at [1036, 677] on button "Save" at bounding box center [1030, 671] width 131 height 24
type input "740.00"
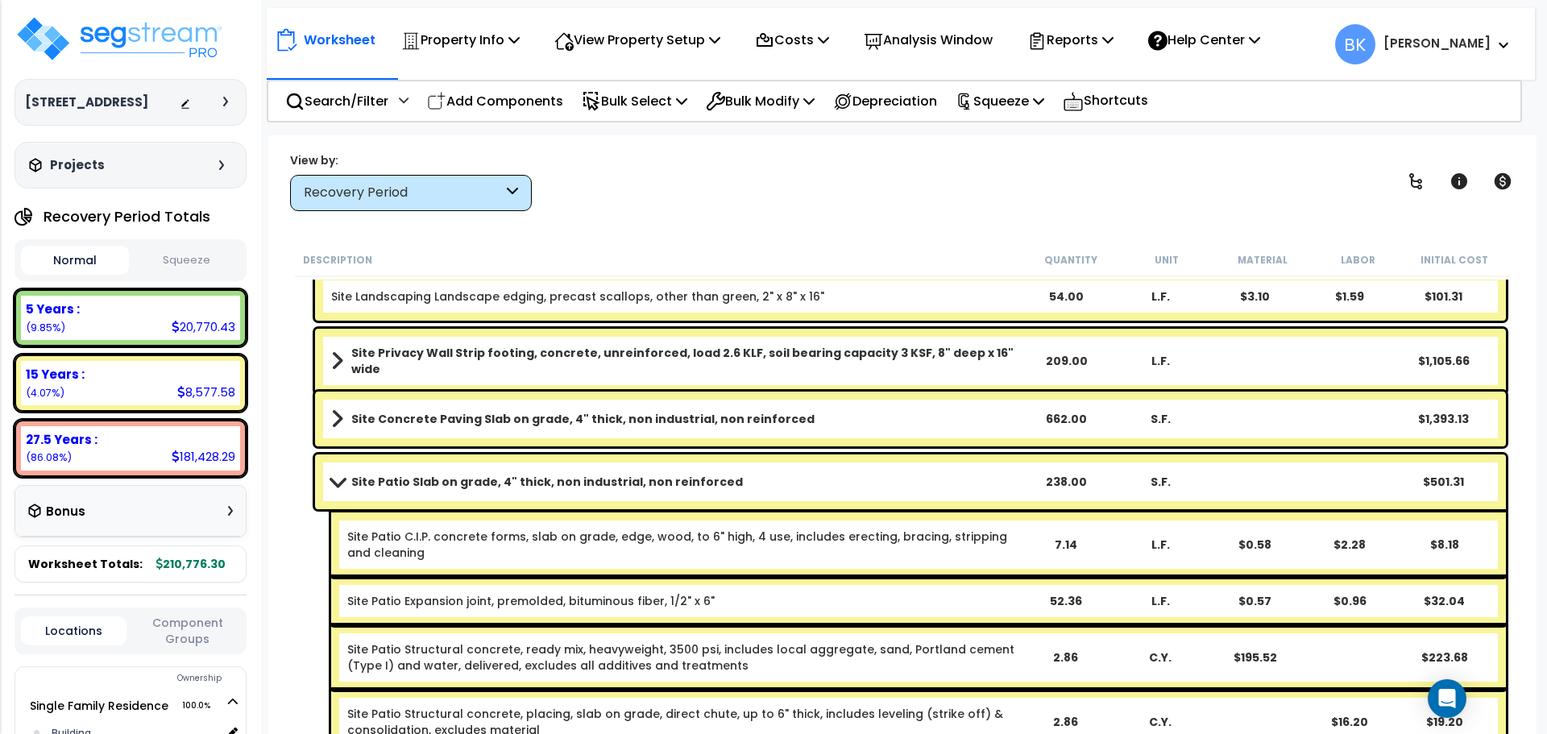
scroll to position [289, 0]
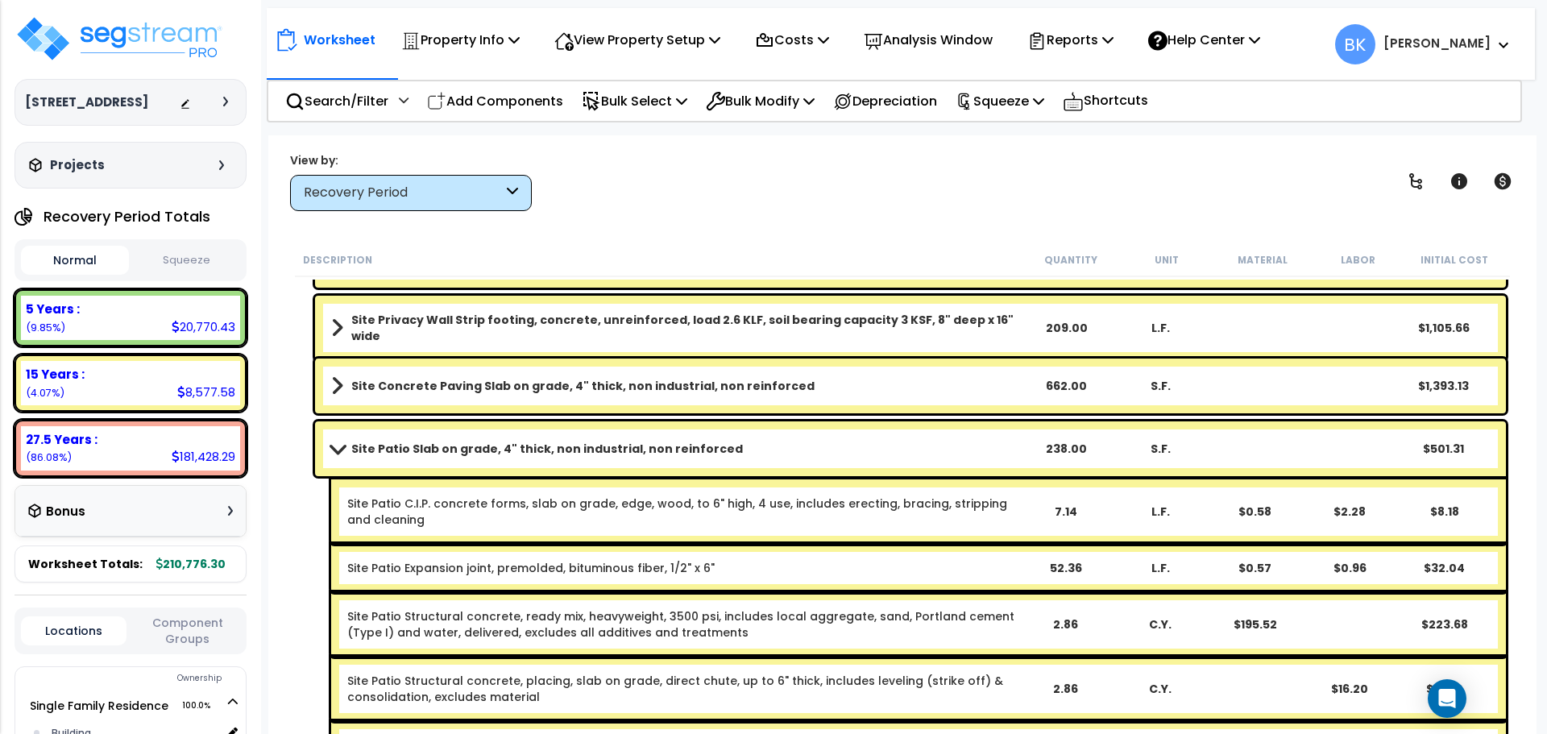
click at [330, 451] on span at bounding box center [337, 448] width 23 height 12
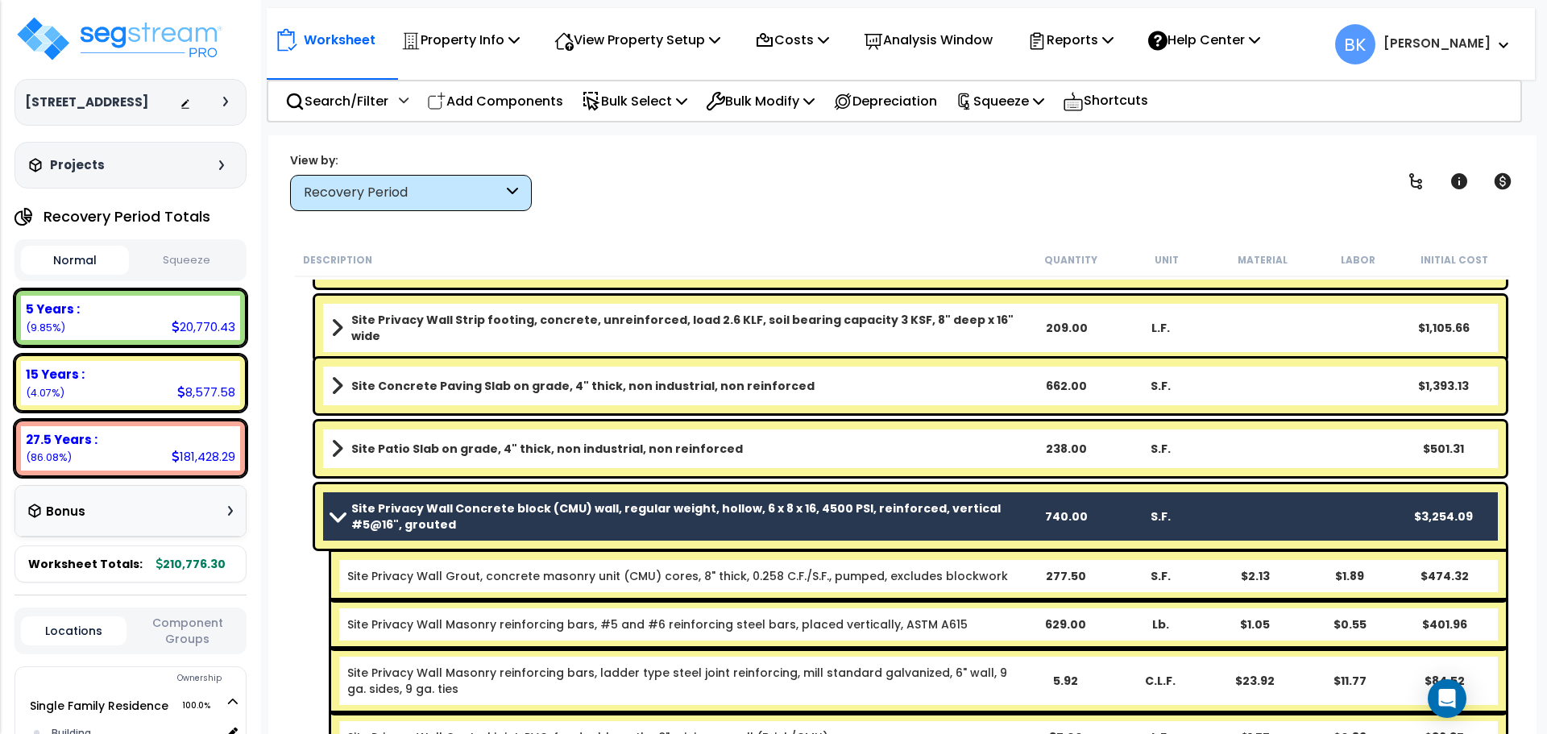
click at [334, 523] on link "Site Privacy Wall Concrete block (CMU) wall, regular weight, hollow, 6 x 8 x 16…" at bounding box center [675, 517] width 688 height 32
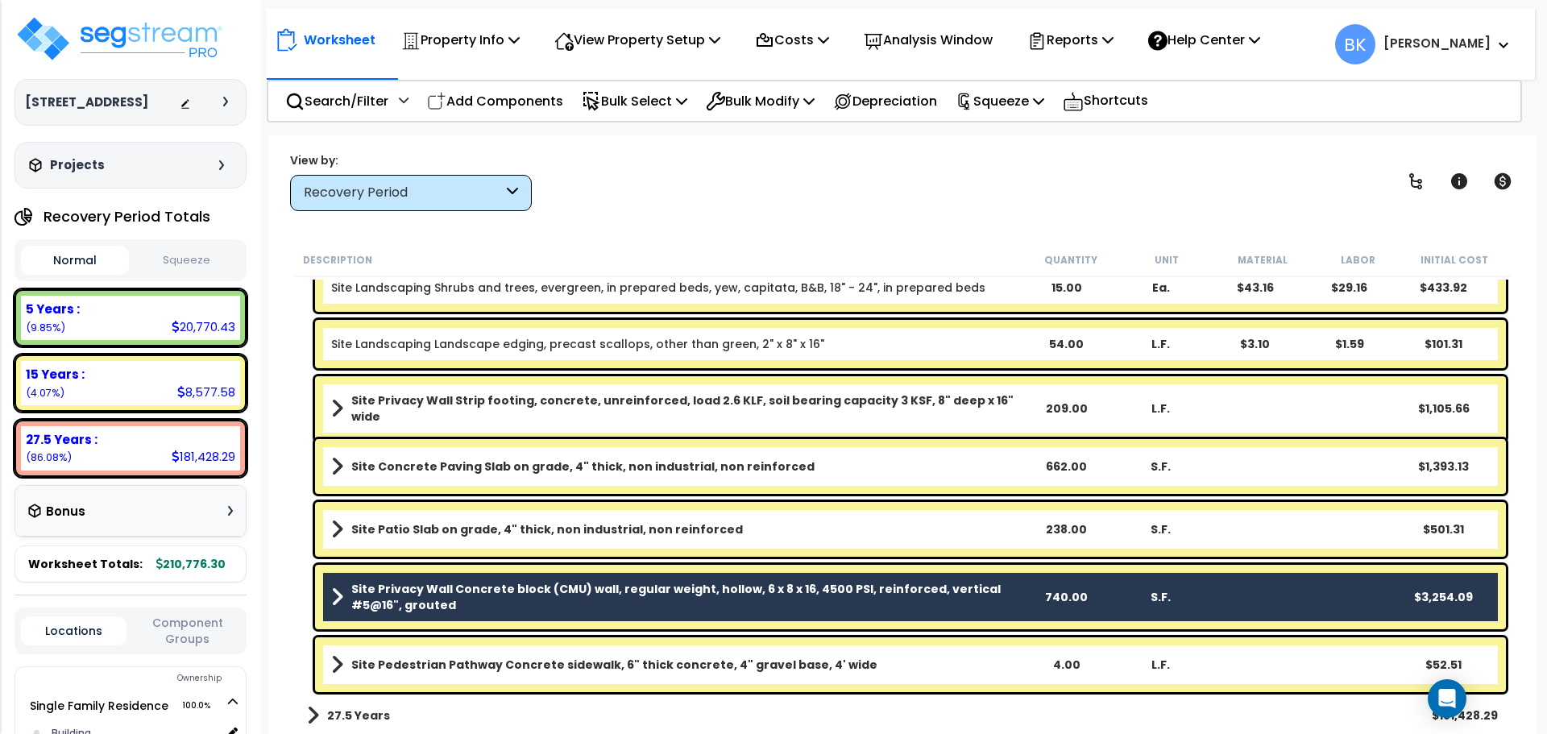
scroll to position [208, 0]
click at [747, 404] on b "Site Privacy Wall Strip footing, concrete, unreinforced, load 2.6 KLF, soil bea…" at bounding box center [684, 409] width 667 height 32
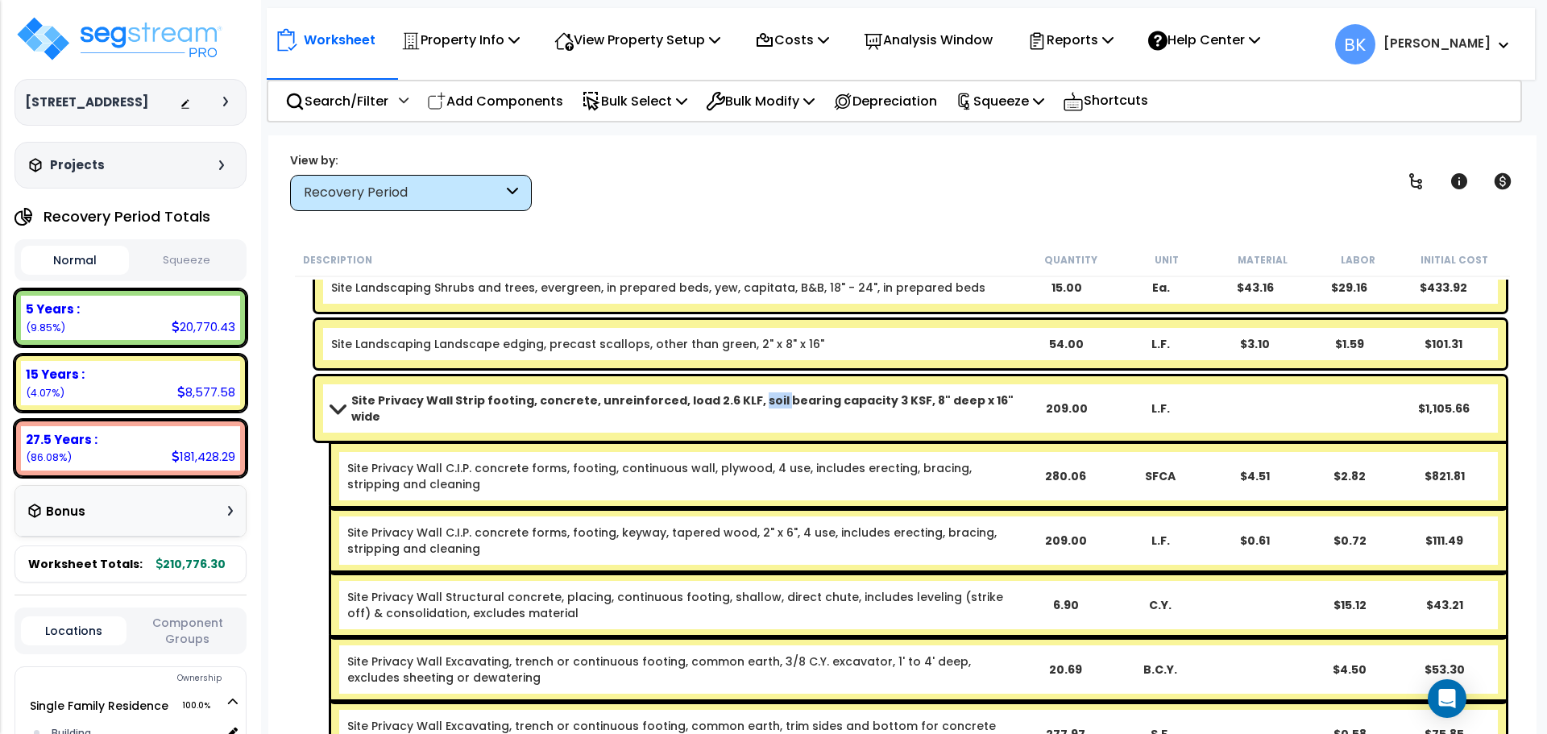
click at [747, 404] on b "Site Privacy Wall Strip footing, concrete, unreinforced, load 2.6 KLF, soil bea…" at bounding box center [684, 409] width 667 height 32
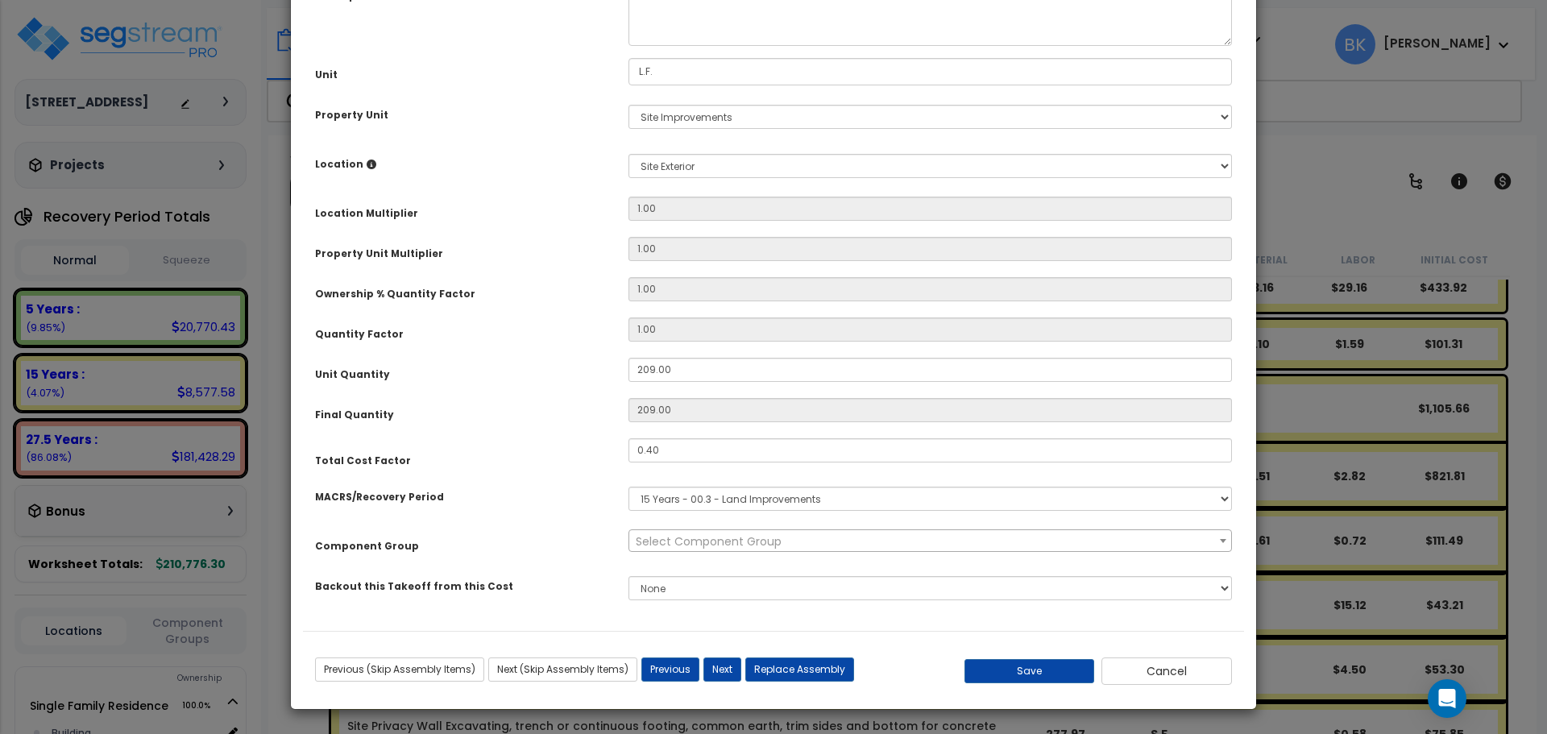
scroll to position [0, 0]
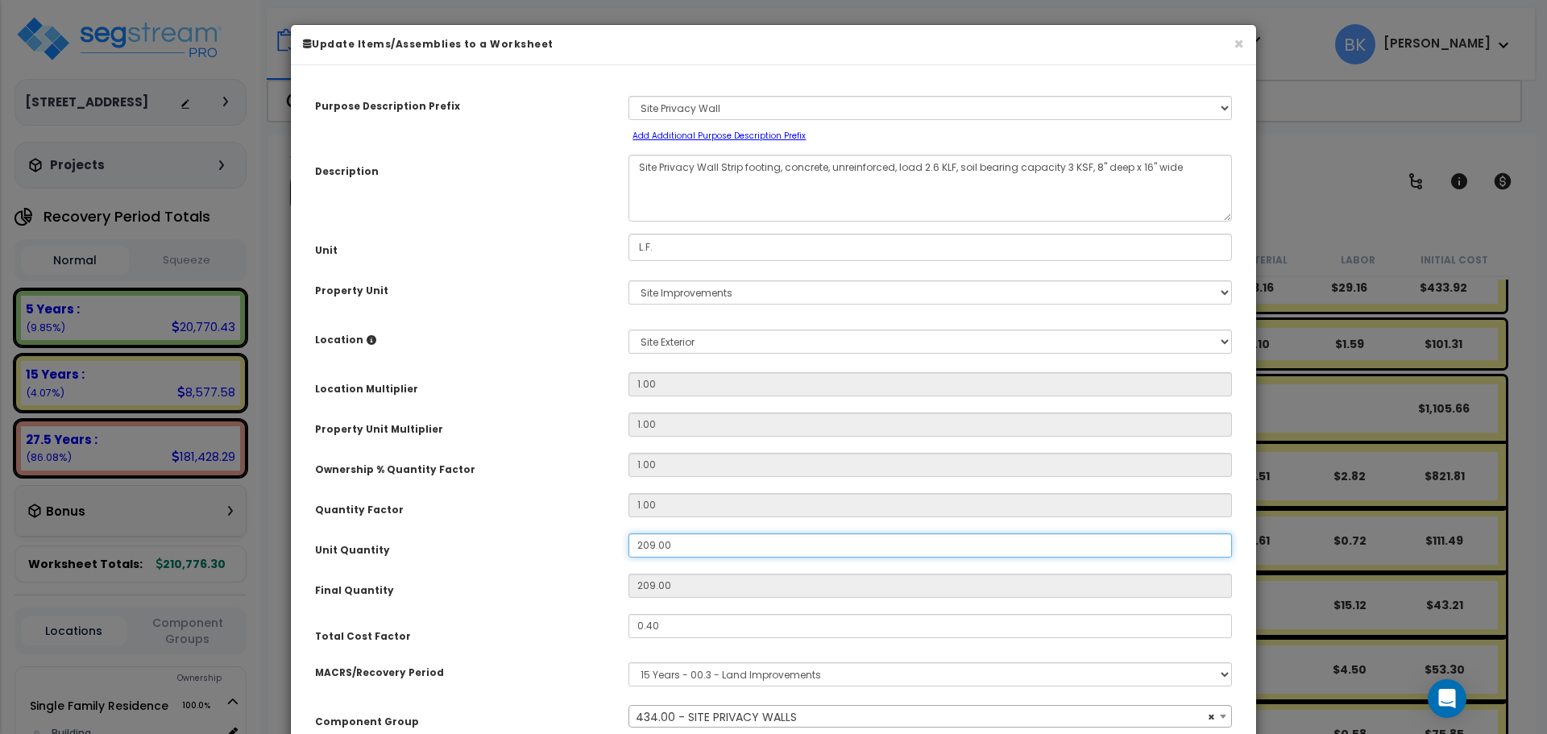
click at [692, 546] on input "209.00" at bounding box center [931, 546] width 604 height 24
select select "39111"
type input "1"
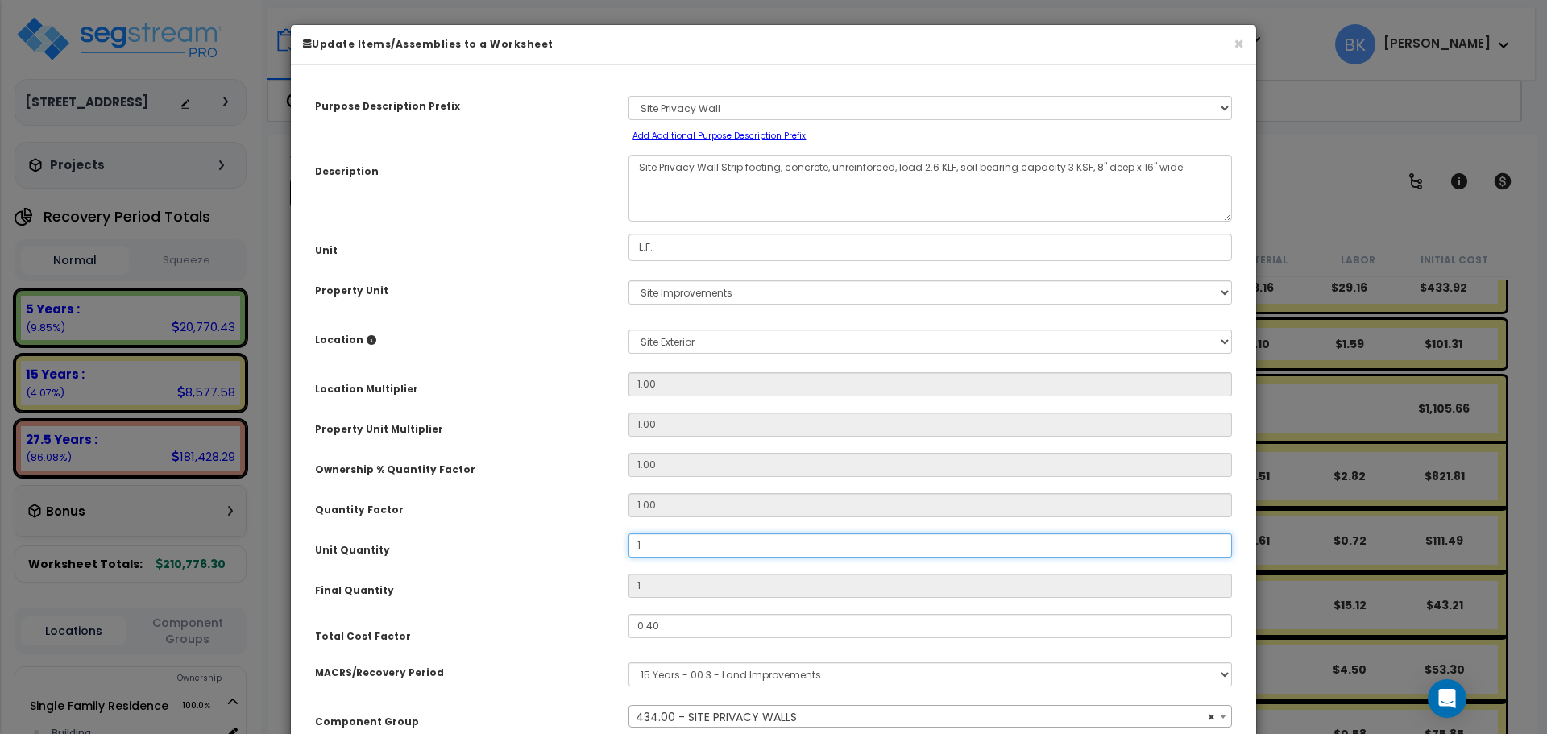
type input "14"
type input "148"
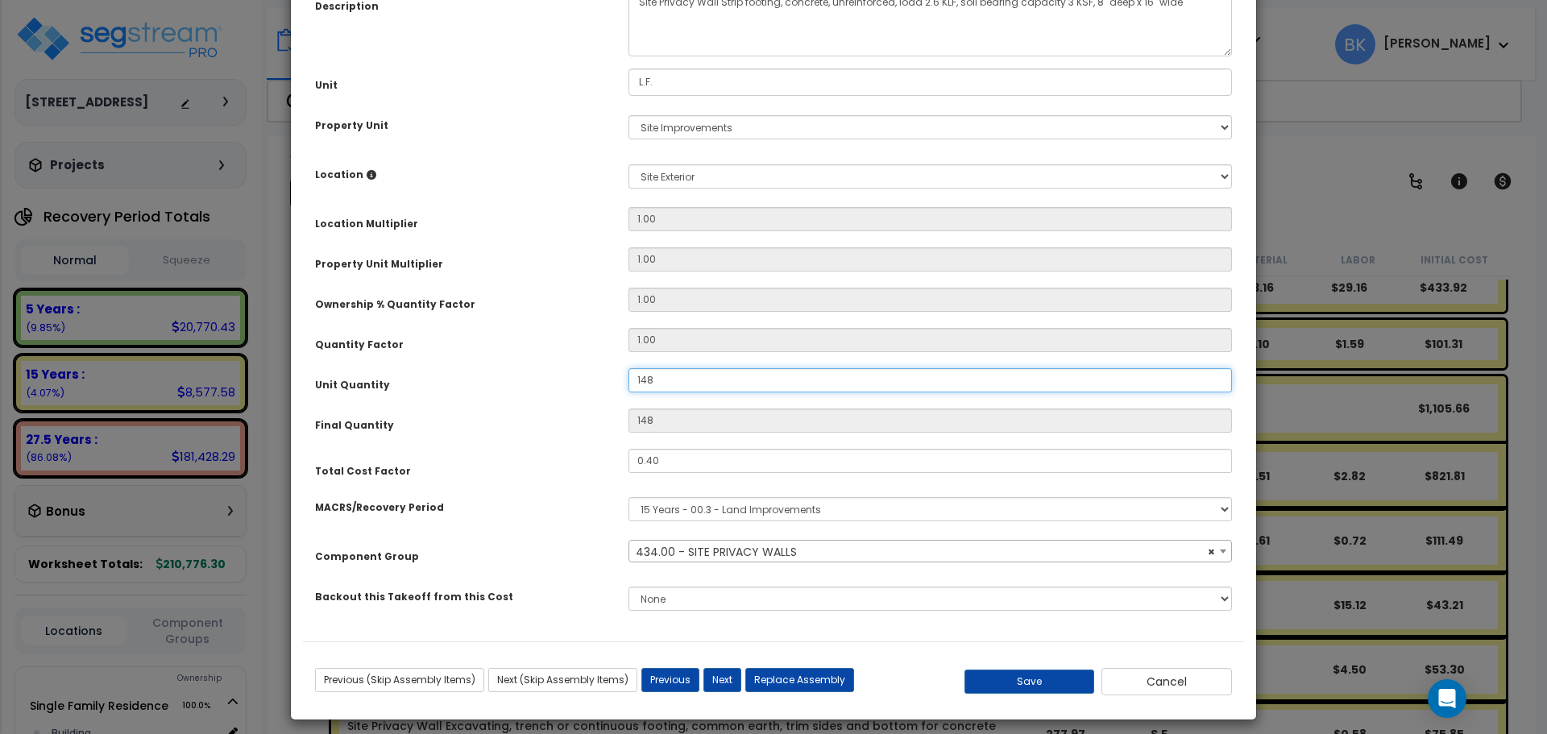
scroll to position [176, 0]
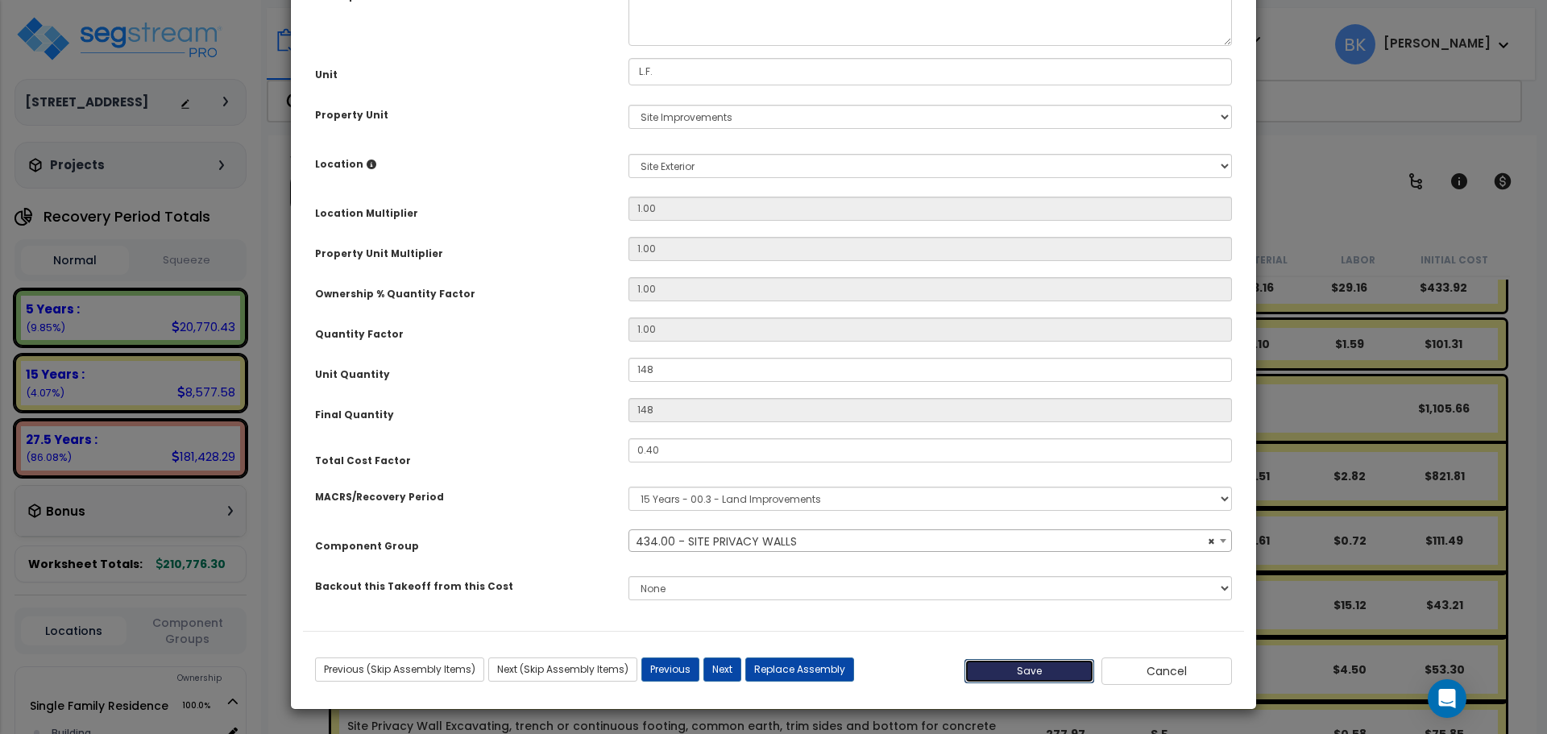
click at [1036, 667] on button "Save" at bounding box center [1030, 671] width 131 height 24
type input "148.00"
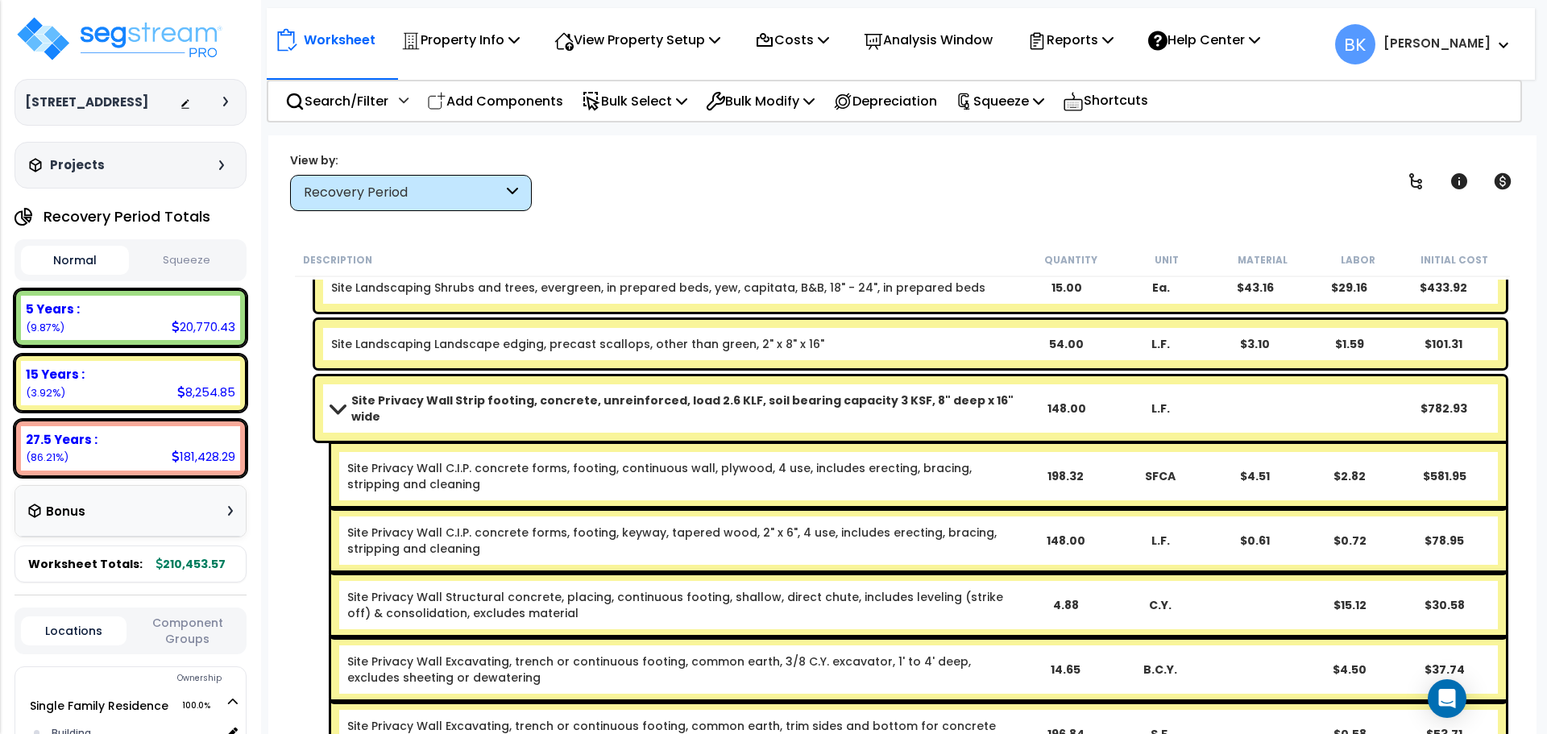
click at [336, 405] on span at bounding box center [337, 408] width 23 height 12
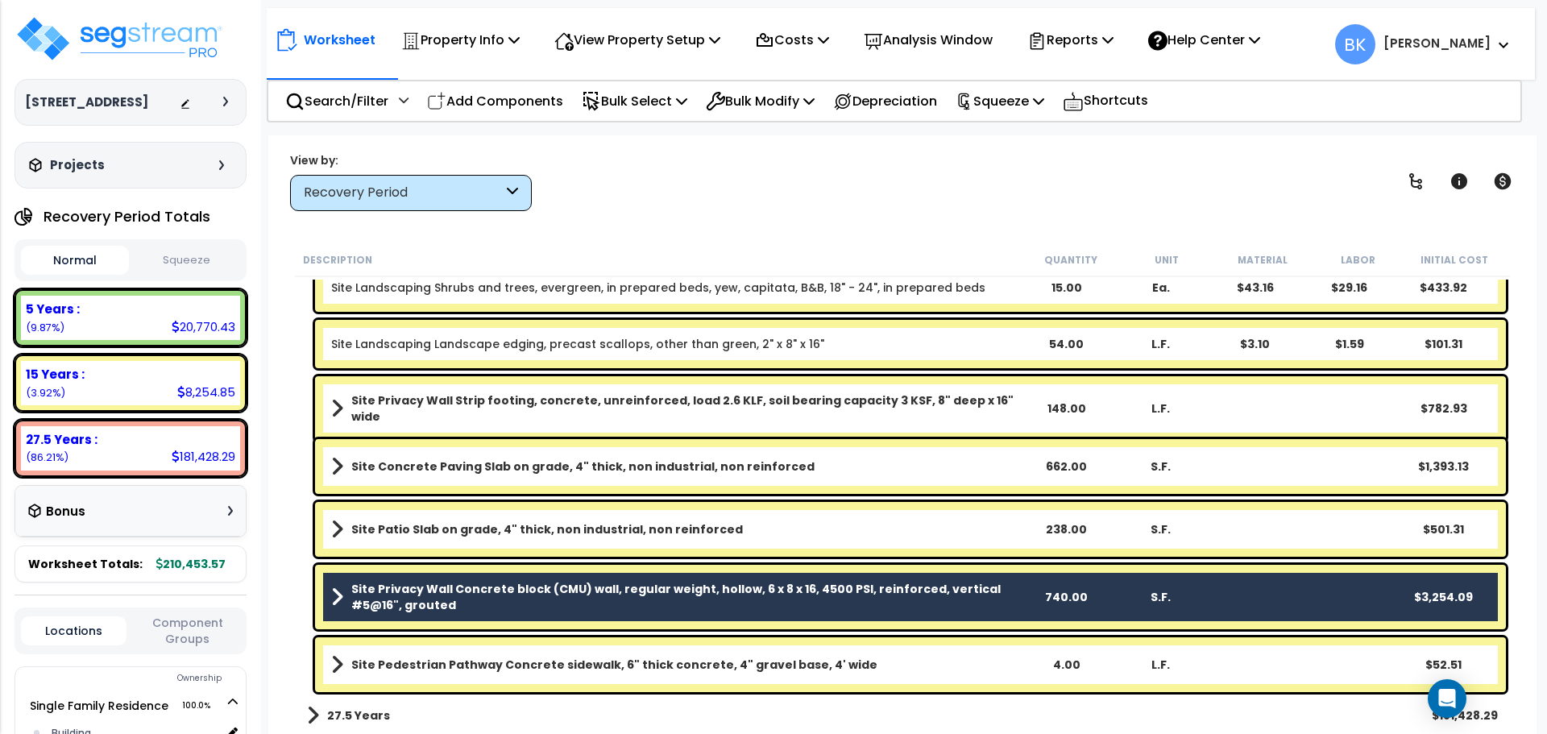
click at [339, 598] on span at bounding box center [337, 597] width 12 height 23
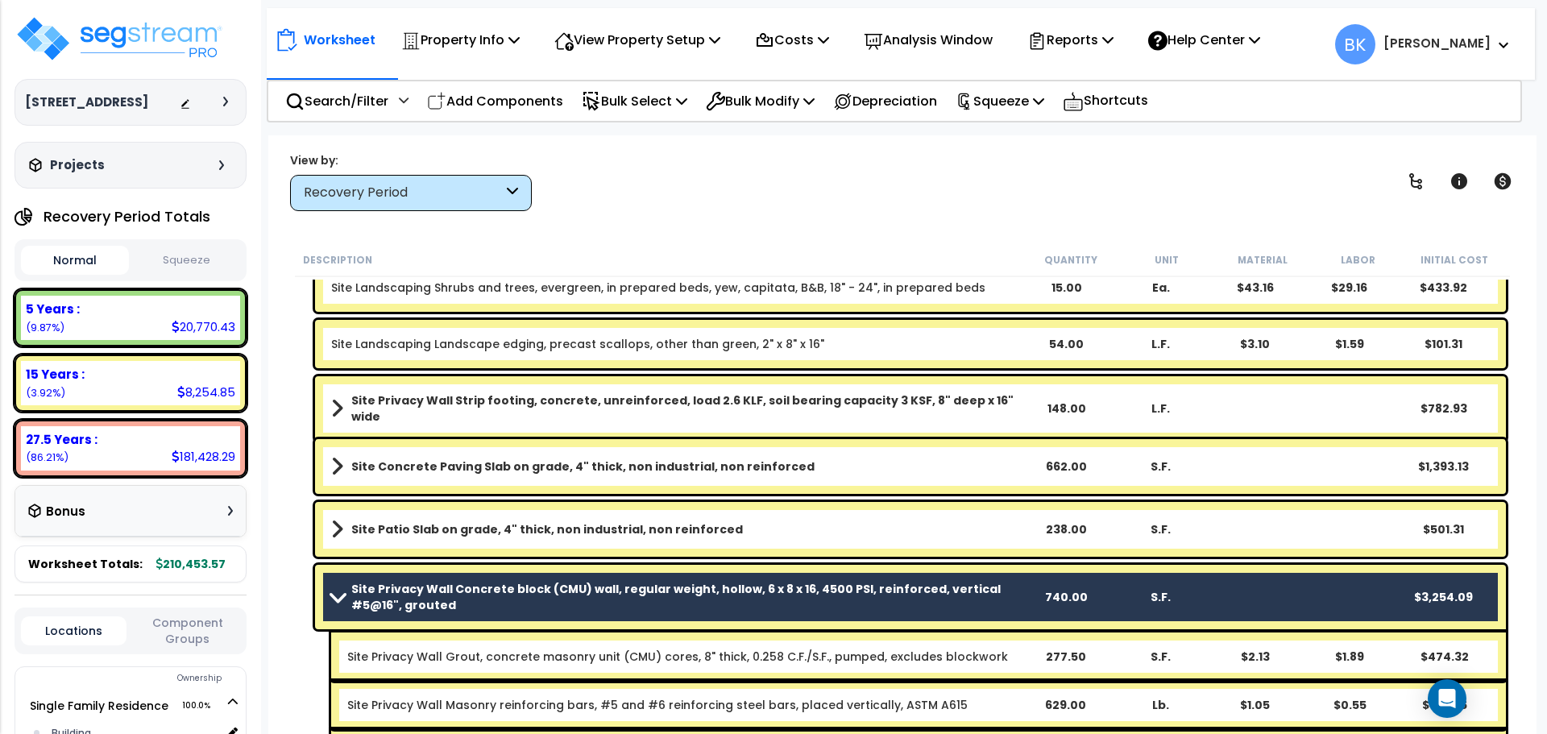
click at [326, 598] on span at bounding box center [337, 597] width 23 height 12
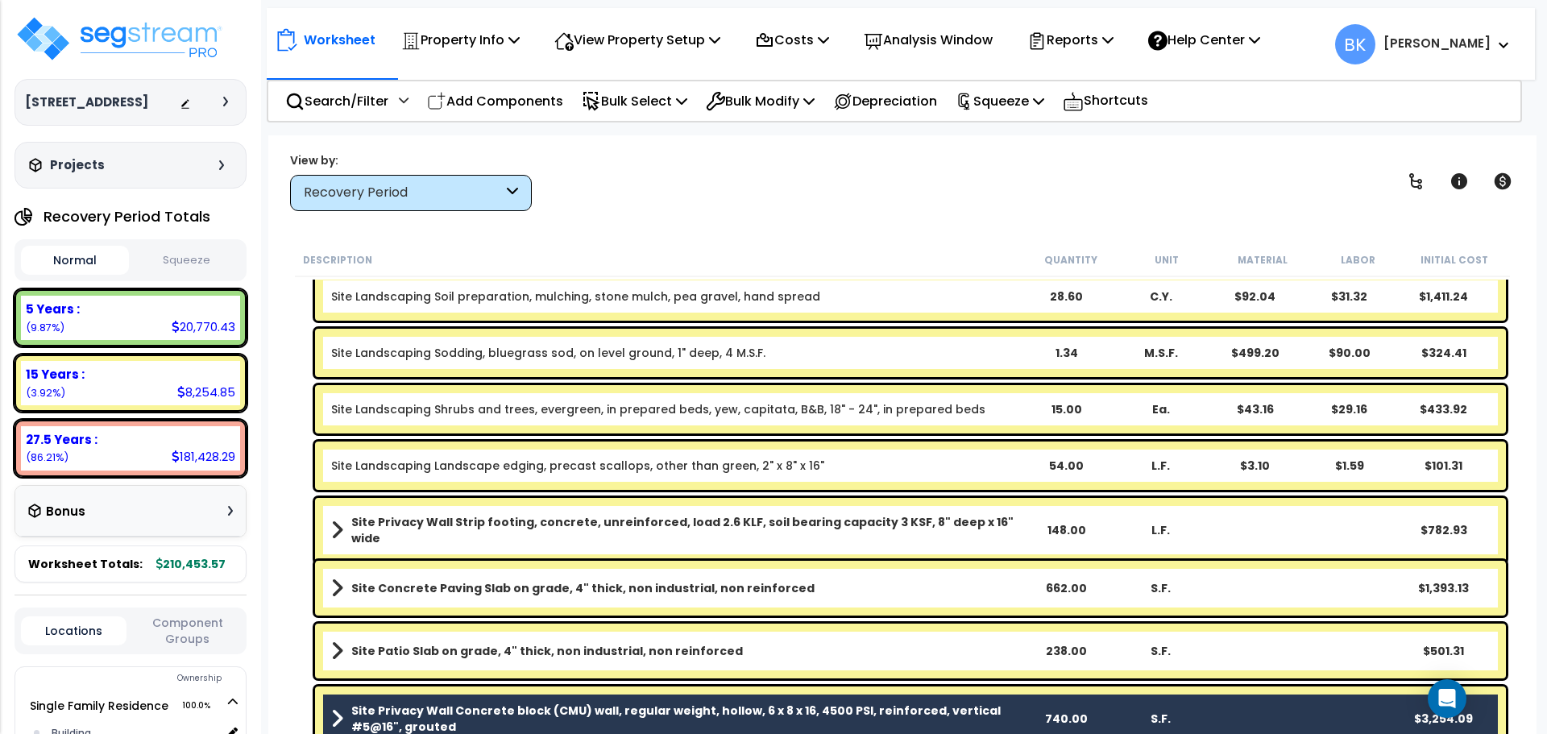
scroll to position [47, 0]
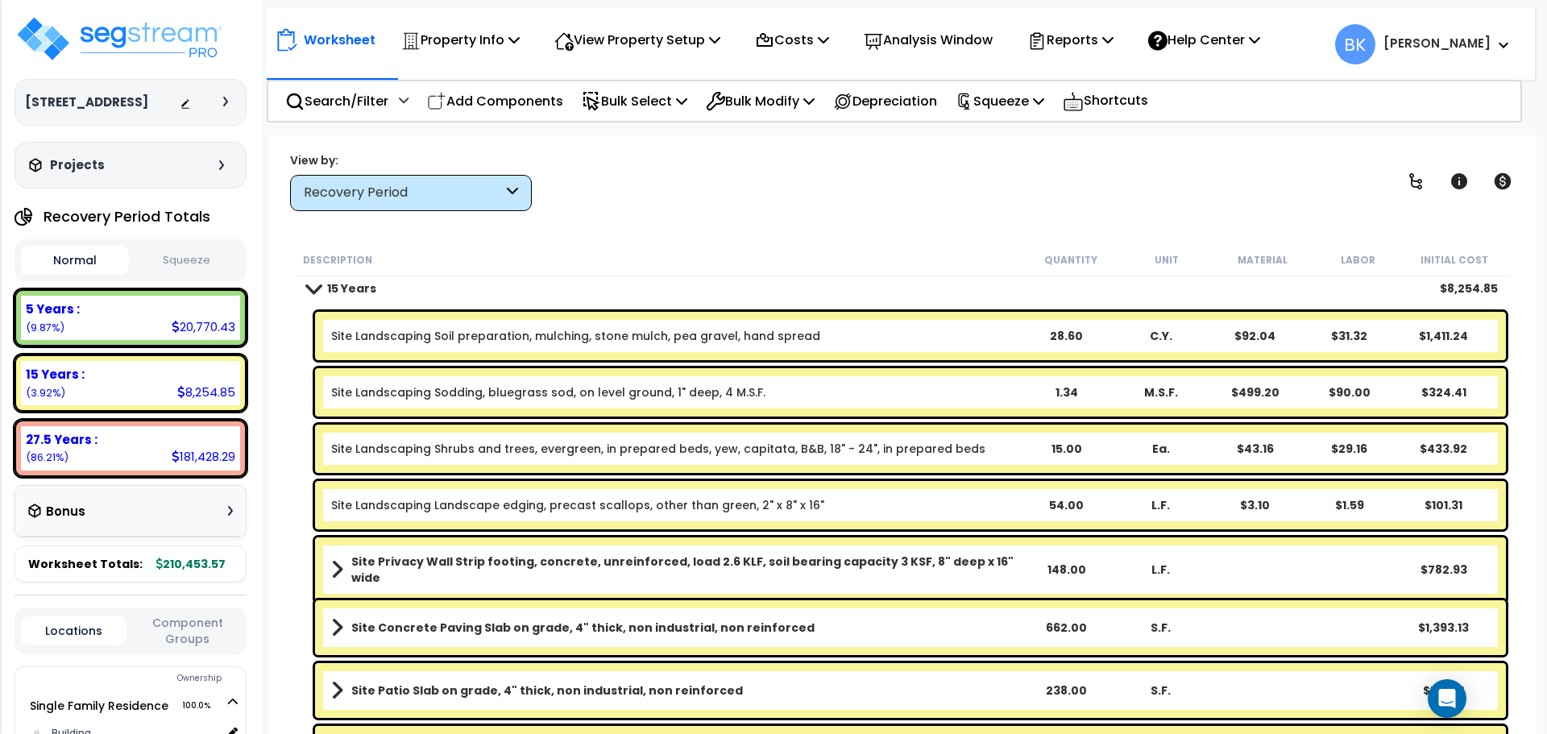
click at [501, 334] on link "Site Landscaping Soil preparation, mulching, stone mulch, pea gravel, hand spre…" at bounding box center [575, 336] width 489 height 16
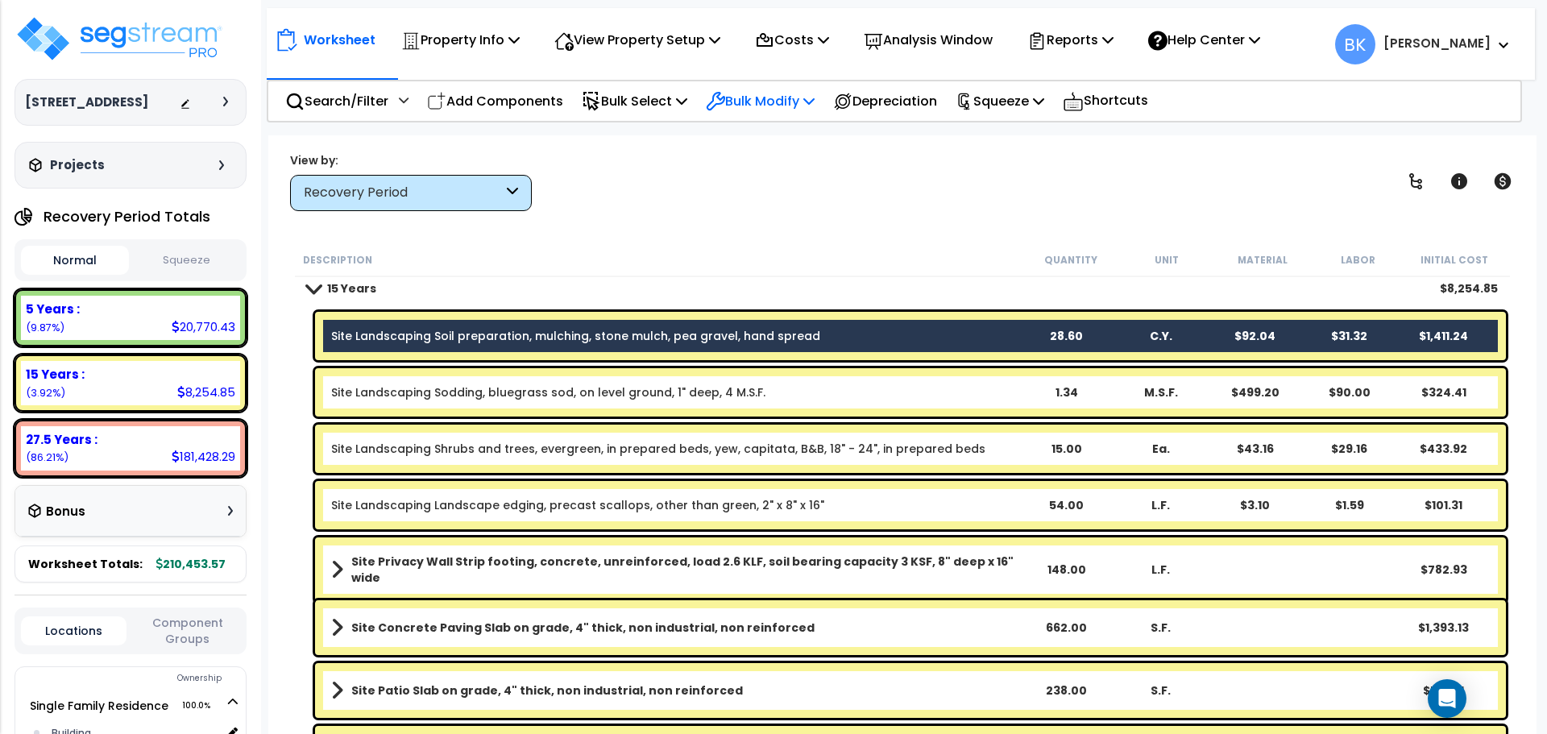
click at [790, 102] on p "Bulk Modify" at bounding box center [760, 101] width 109 height 22
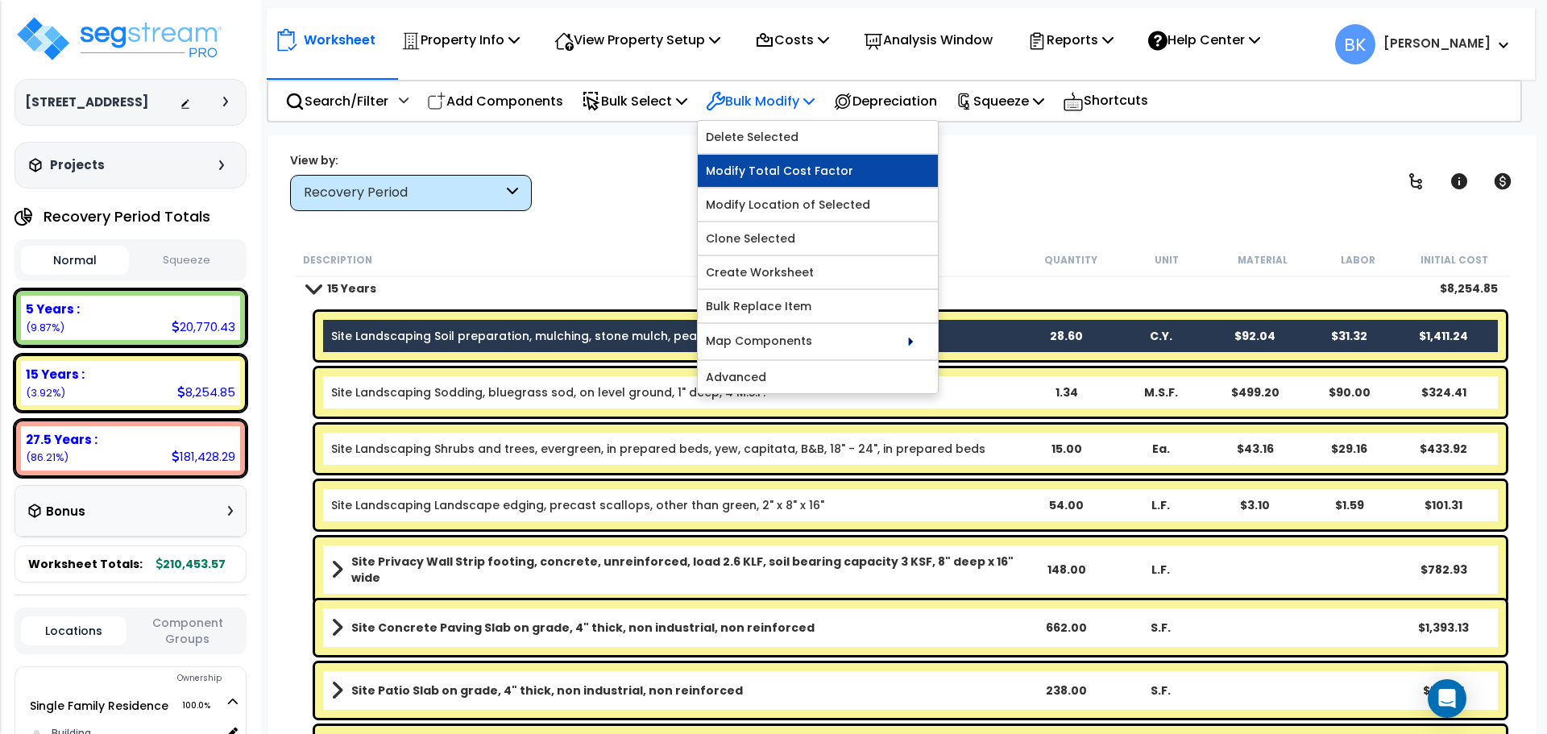
click at [796, 177] on link "Modify Total Cost Factor" at bounding box center [818, 171] width 240 height 32
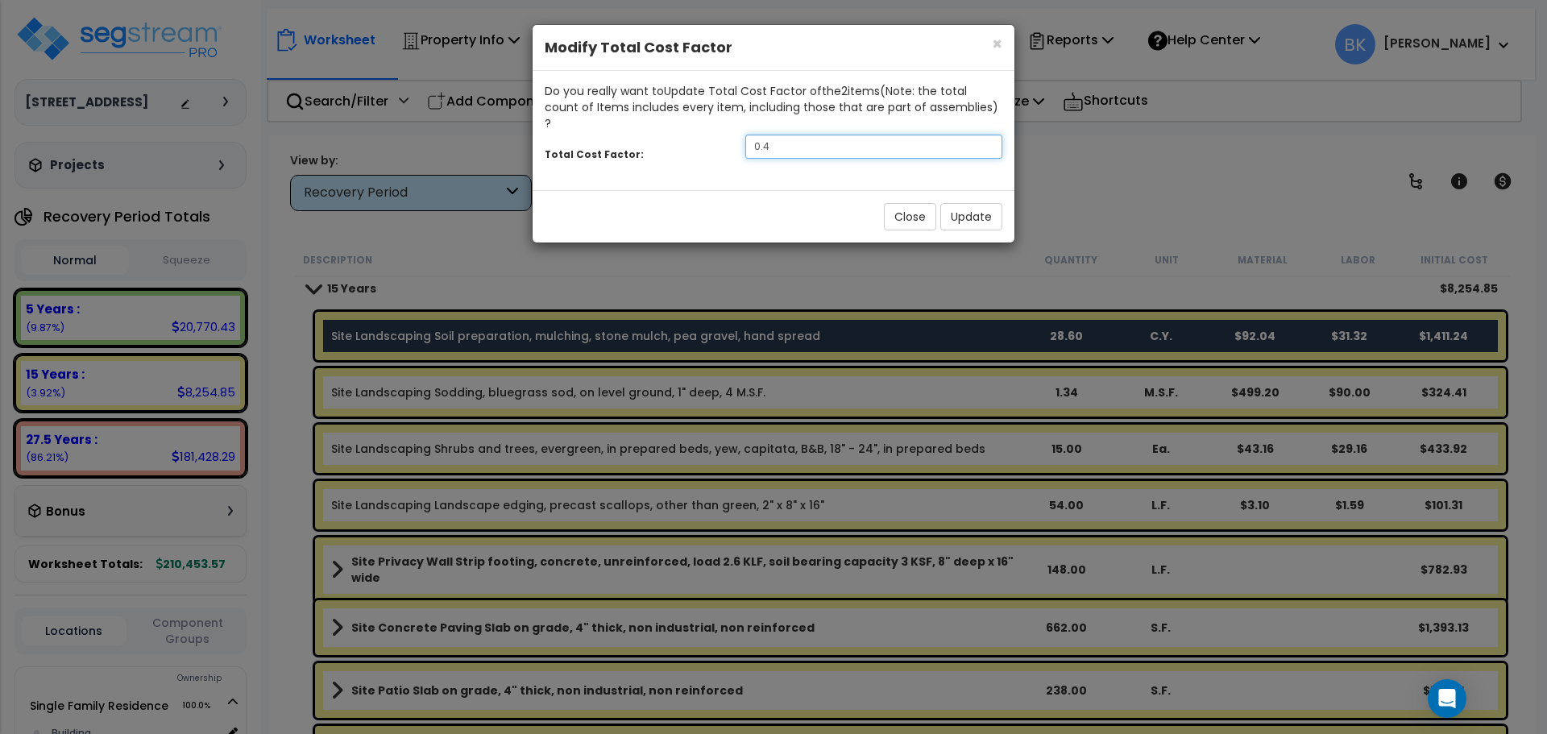
click at [799, 135] on input "0.4" at bounding box center [874, 147] width 257 height 24
type input "0.6"
click at [966, 203] on button "Update" at bounding box center [972, 216] width 62 height 27
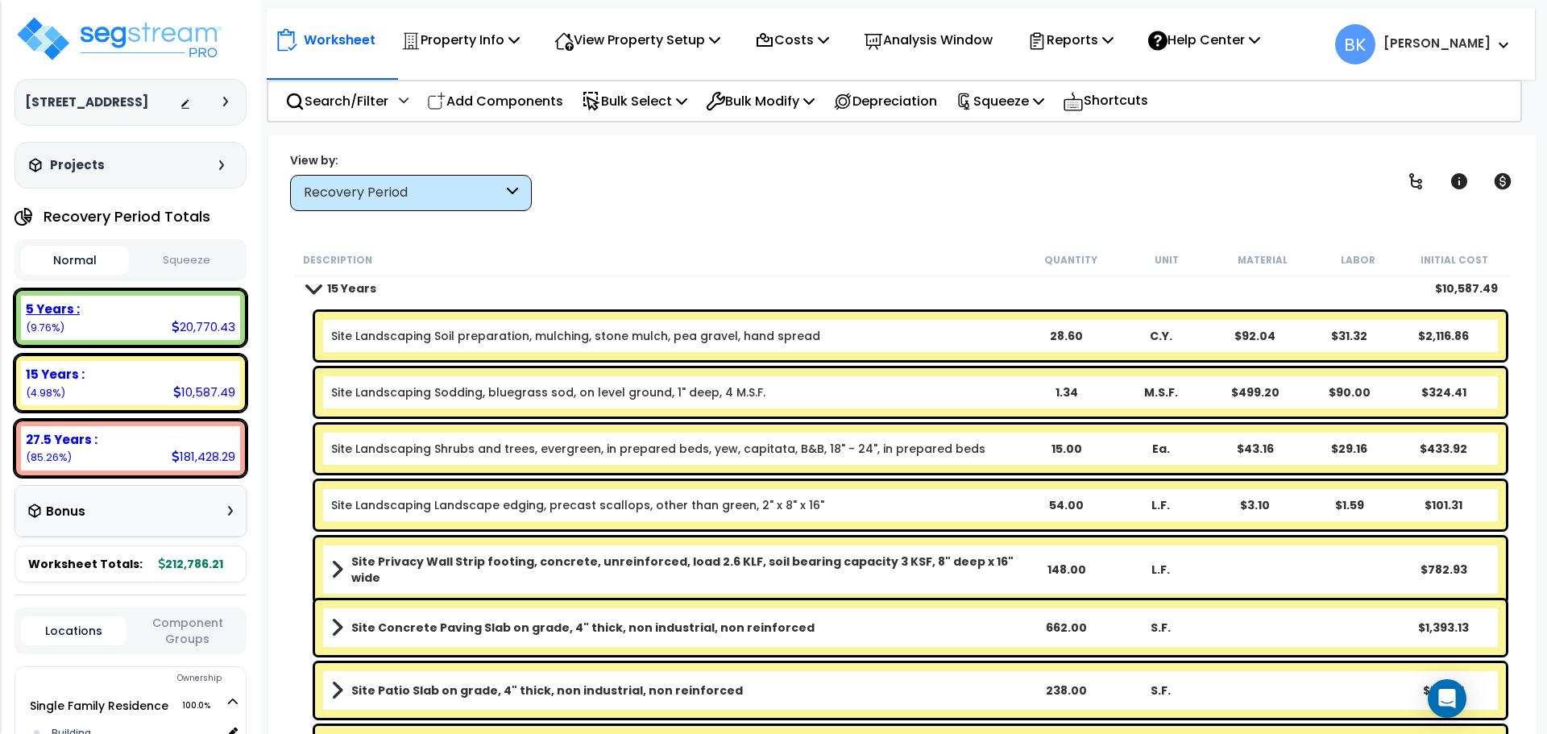
click at [99, 330] on div "5 Years : 20,770.43 (9.76%)" at bounding box center [130, 318] width 219 height 44
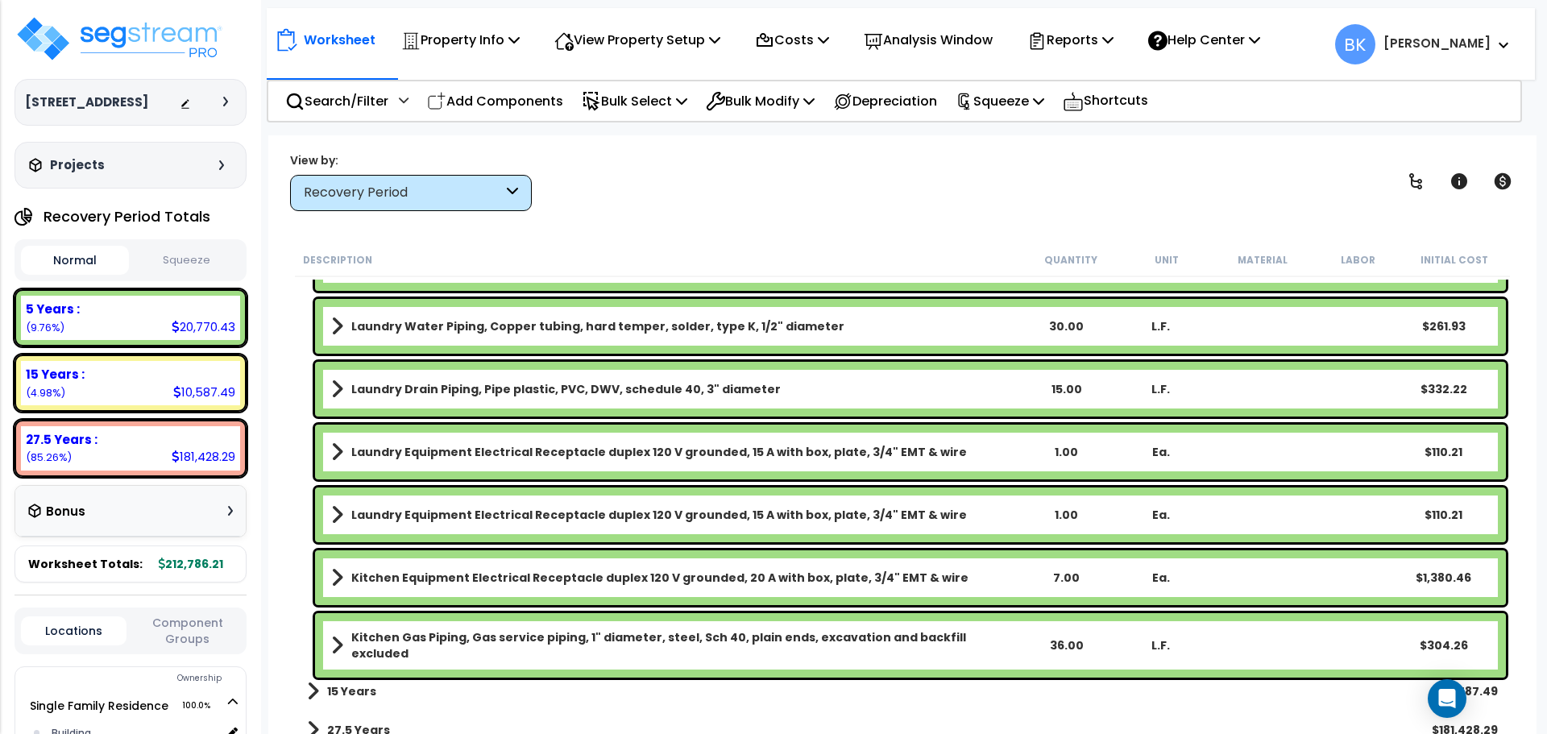
scroll to position [1593, 0]
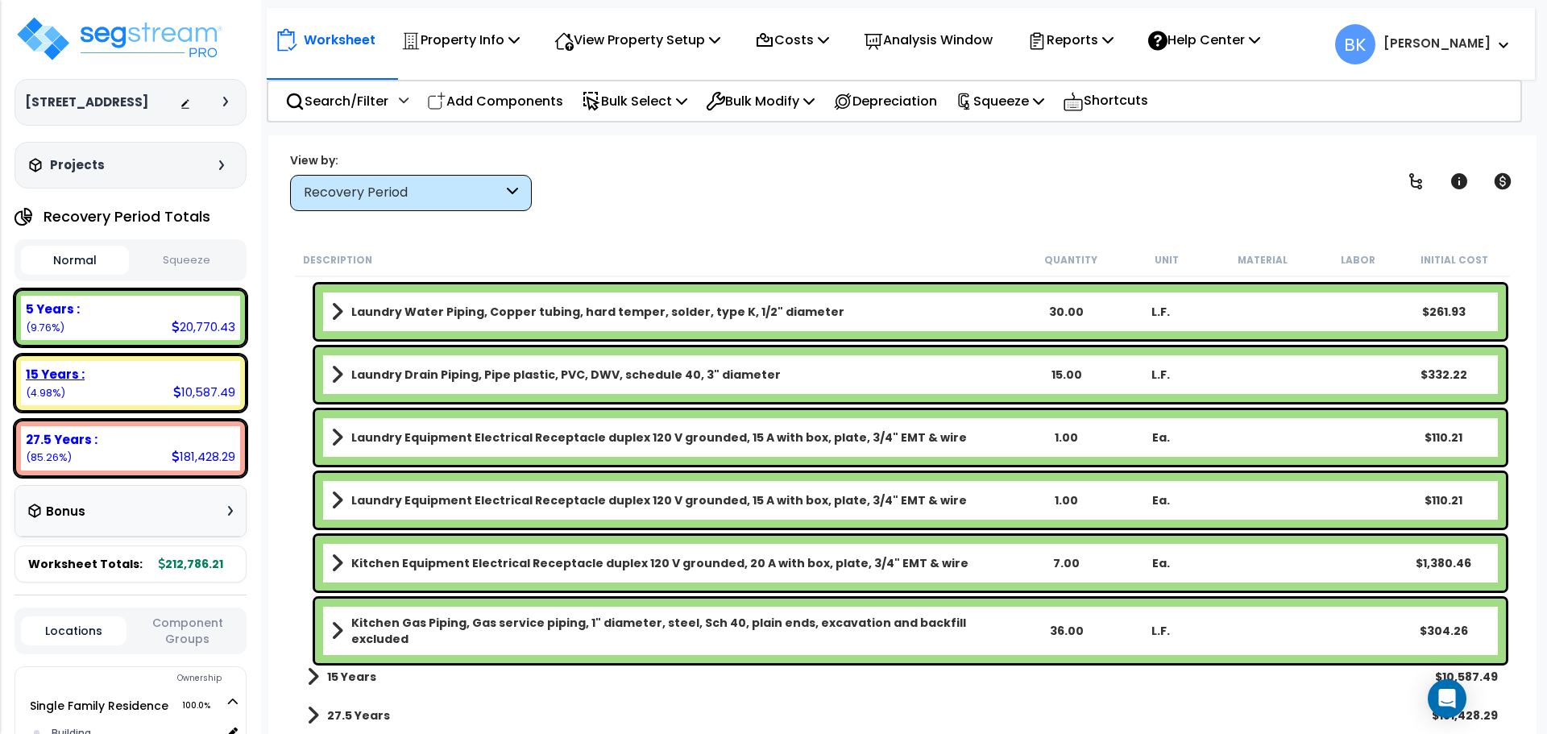
click at [149, 385] on div "15 Years : 10,587.49 (4.98%)" at bounding box center [130, 383] width 219 height 44
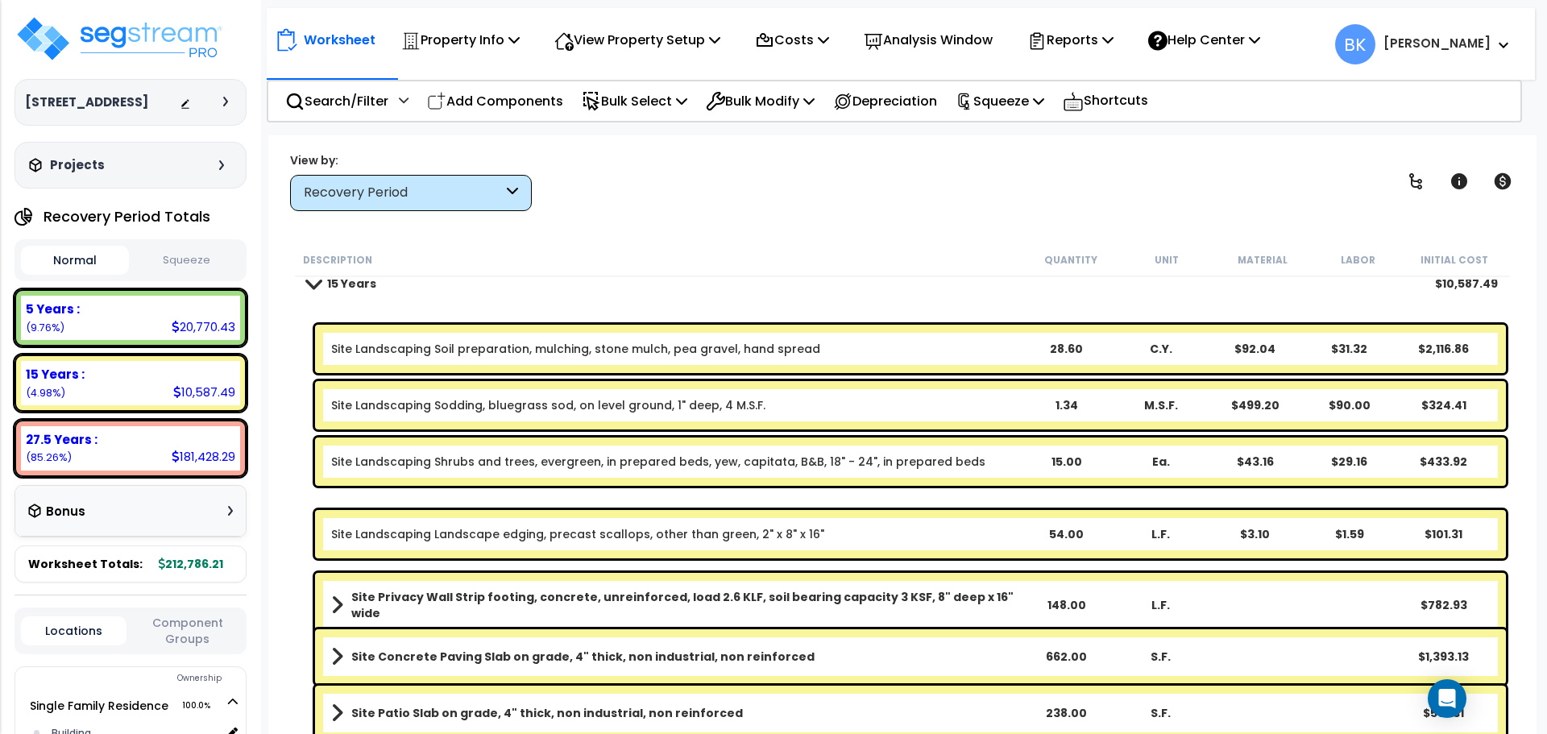
scroll to position [11, 0]
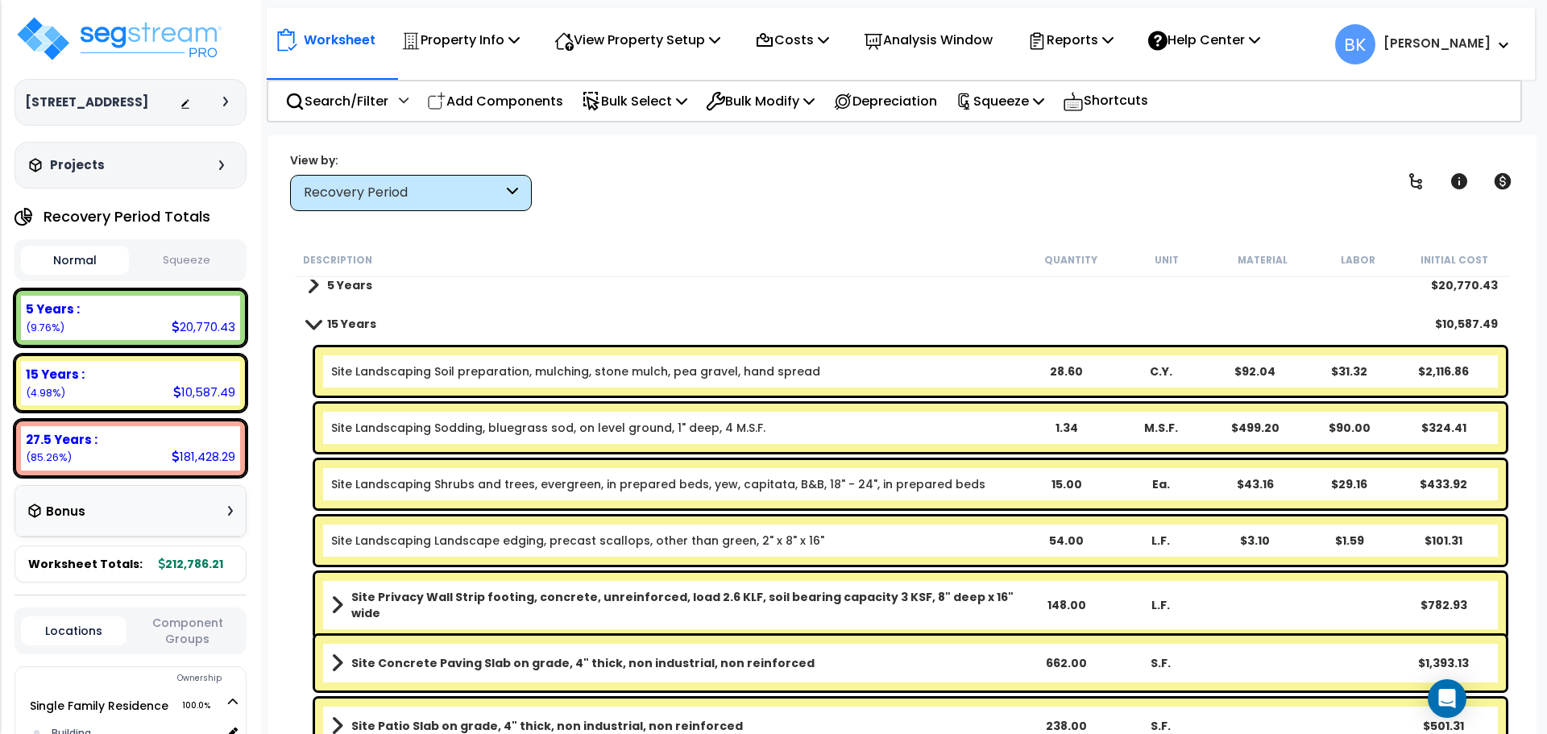
click at [635, 383] on div "Site Landscaping Soil preparation, mulching, stone mulch, pea gravel, hand spre…" at bounding box center [910, 371] width 1191 height 48
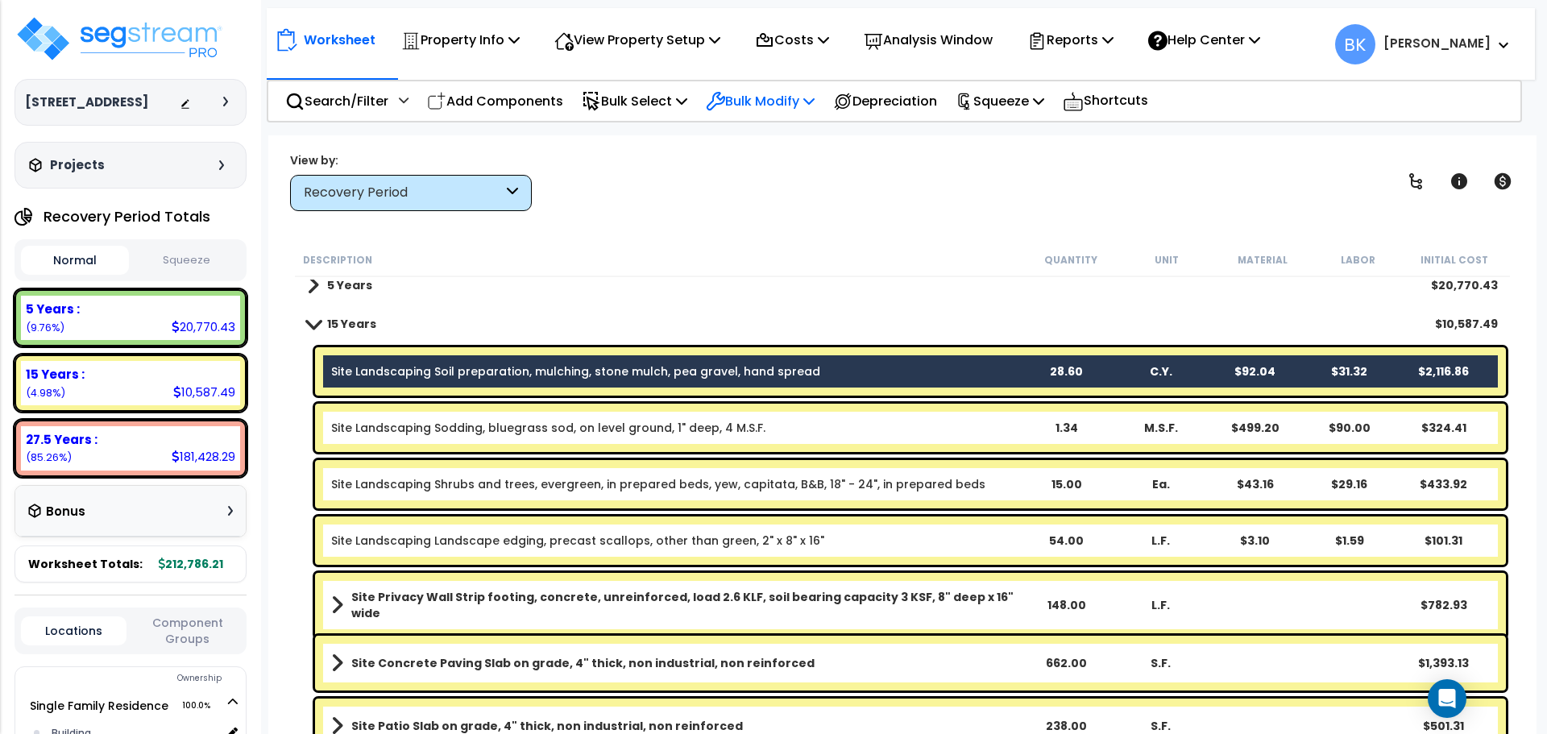
click at [787, 93] on p "Bulk Modify" at bounding box center [760, 101] width 109 height 22
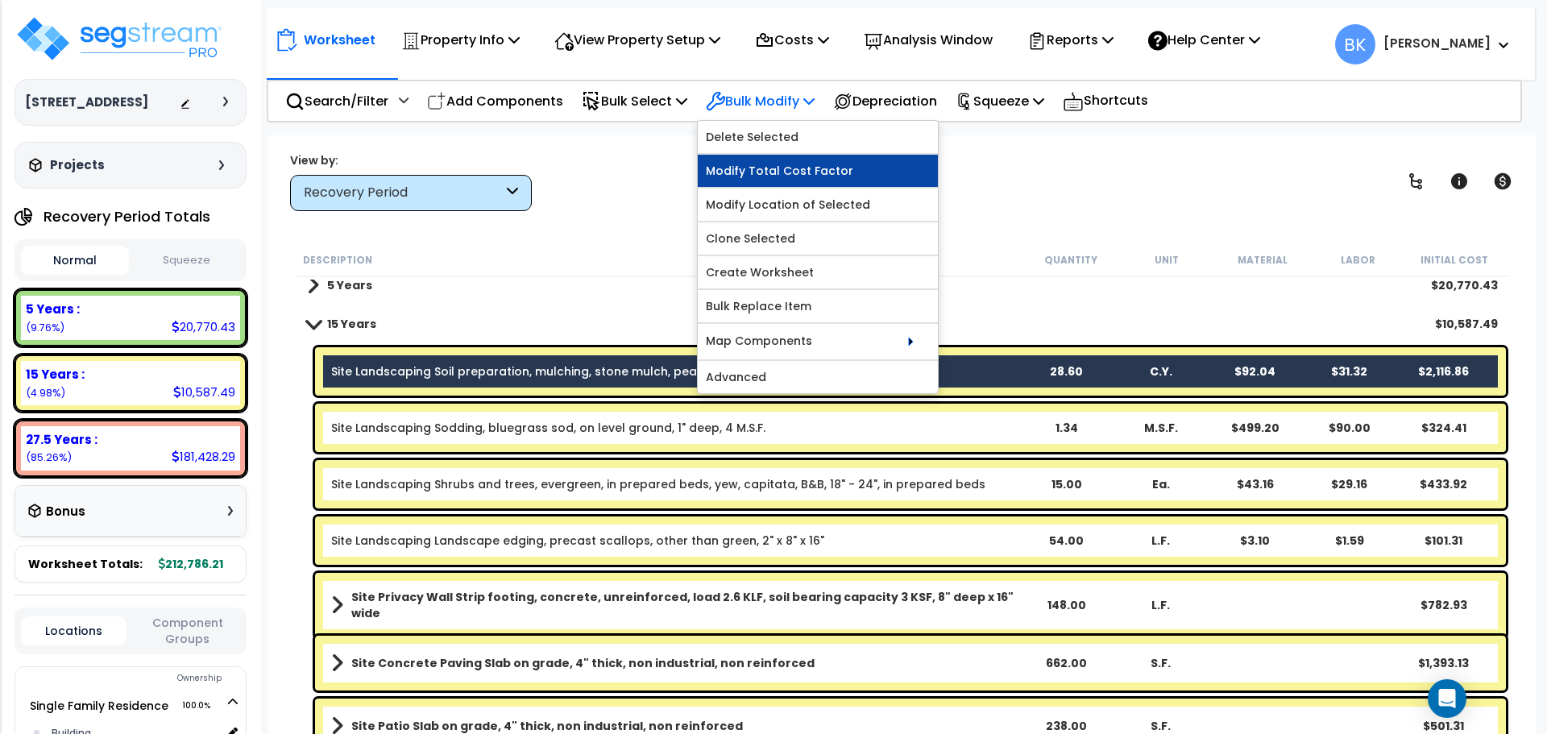
click at [800, 172] on link "Modify Total Cost Factor" at bounding box center [818, 171] width 240 height 32
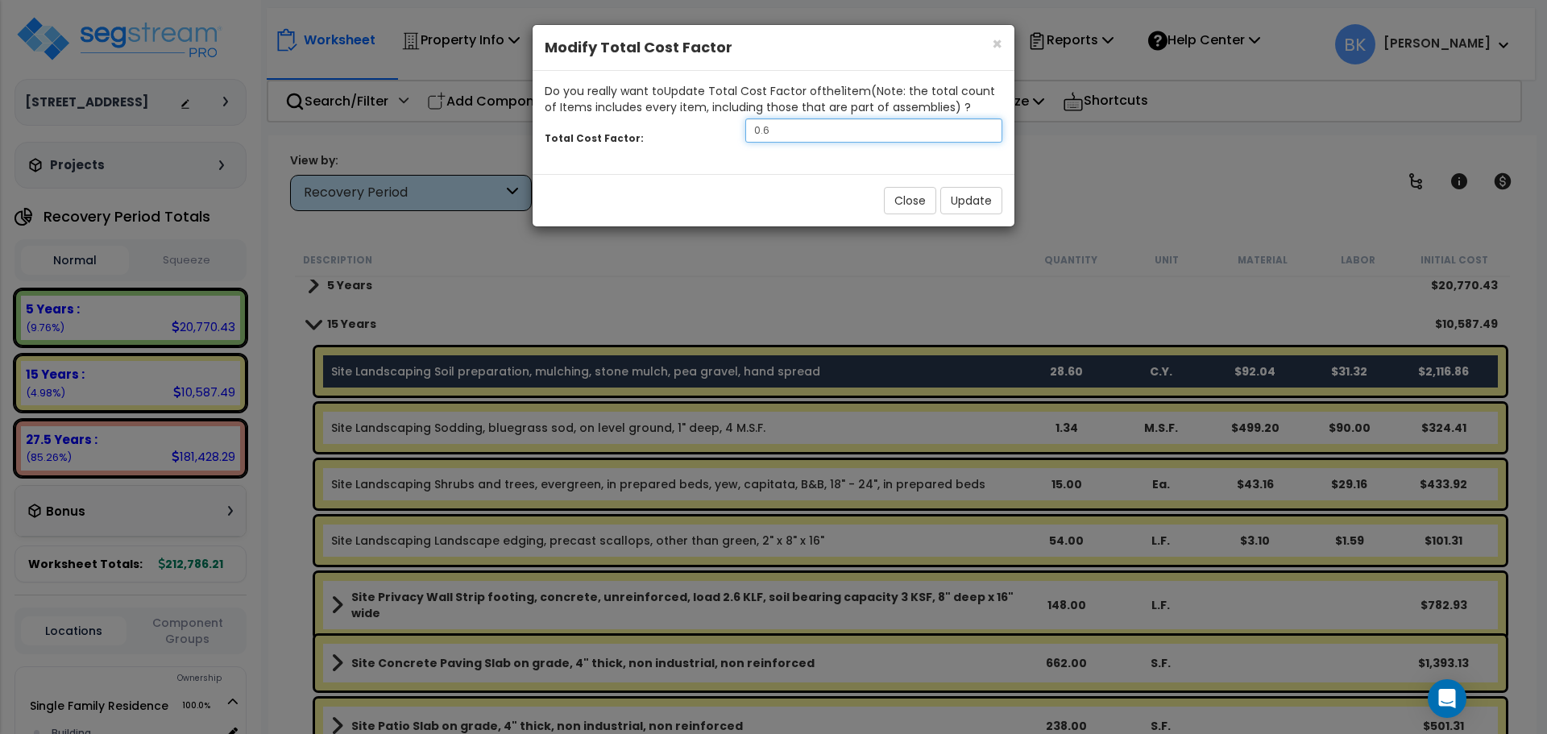
click at [792, 127] on input "0.6" at bounding box center [874, 130] width 257 height 24
type input "0.5"
click at [973, 201] on button "Update" at bounding box center [972, 200] width 62 height 27
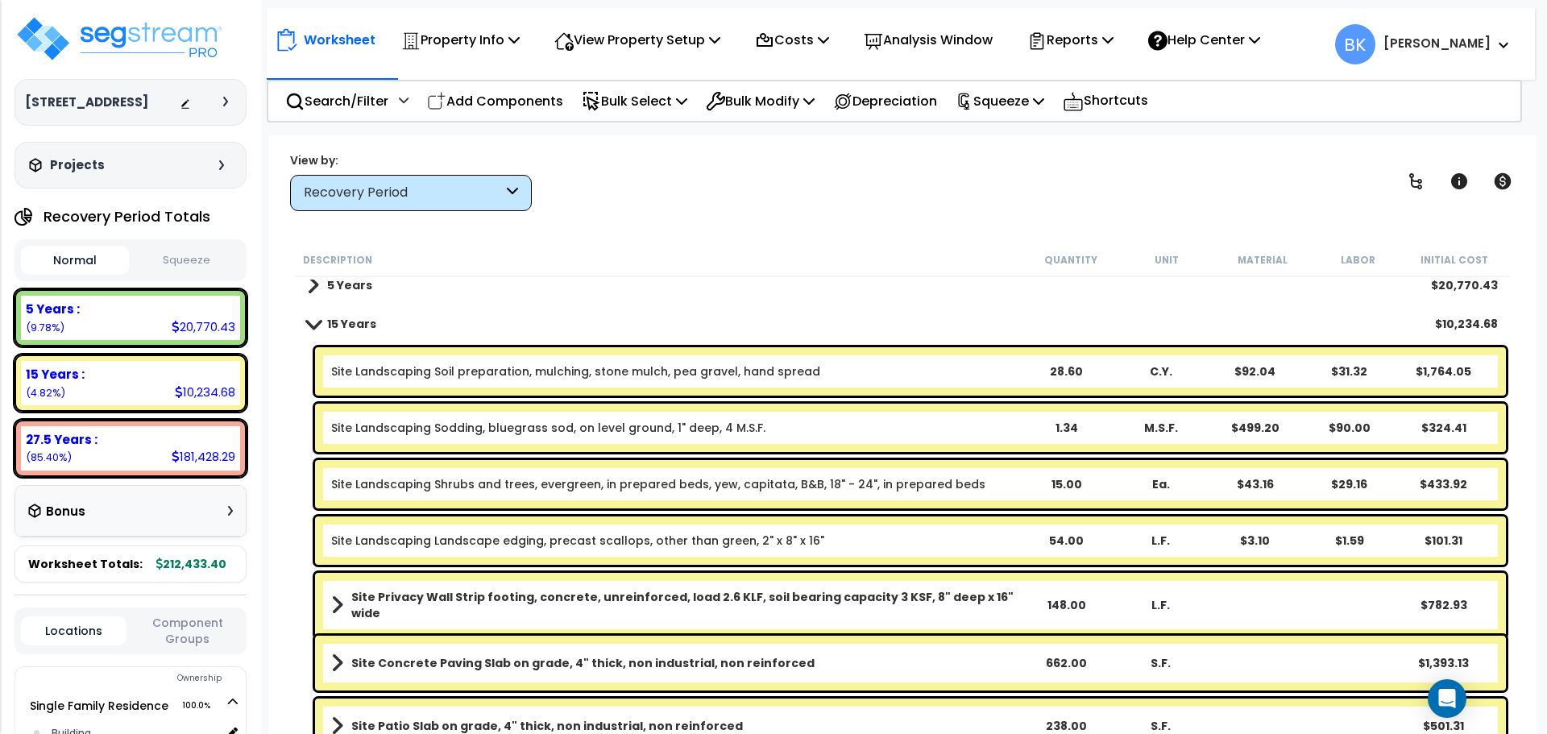
click at [281, 420] on div "Worksheet Property Info Property Setup Add Property Unit Template property Clon…" at bounding box center [902, 502] width 1269 height 734
click at [121, 326] on div "5 Years : 20,770.43 (9.78%)" at bounding box center [130, 318] width 219 height 44
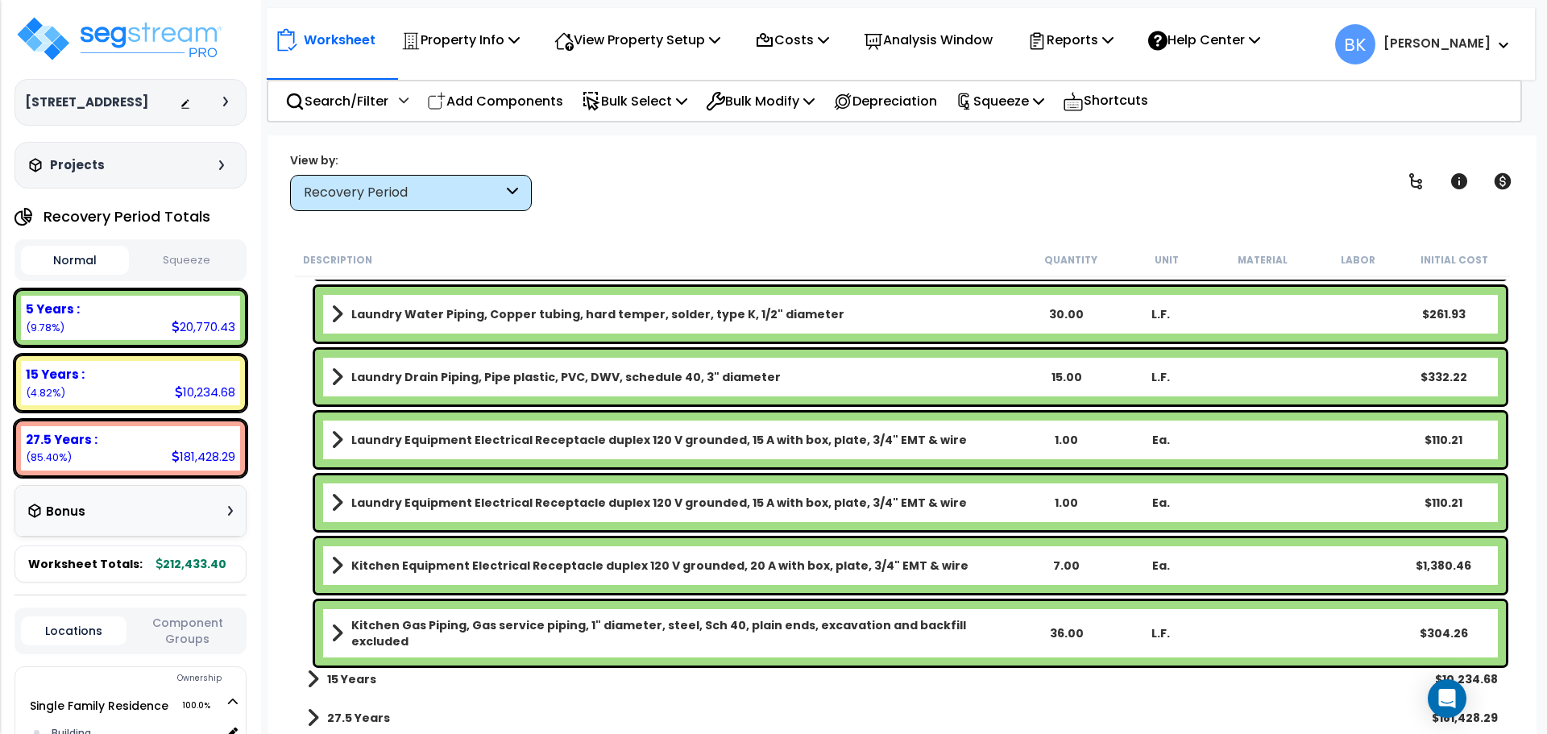
scroll to position [1593, 0]
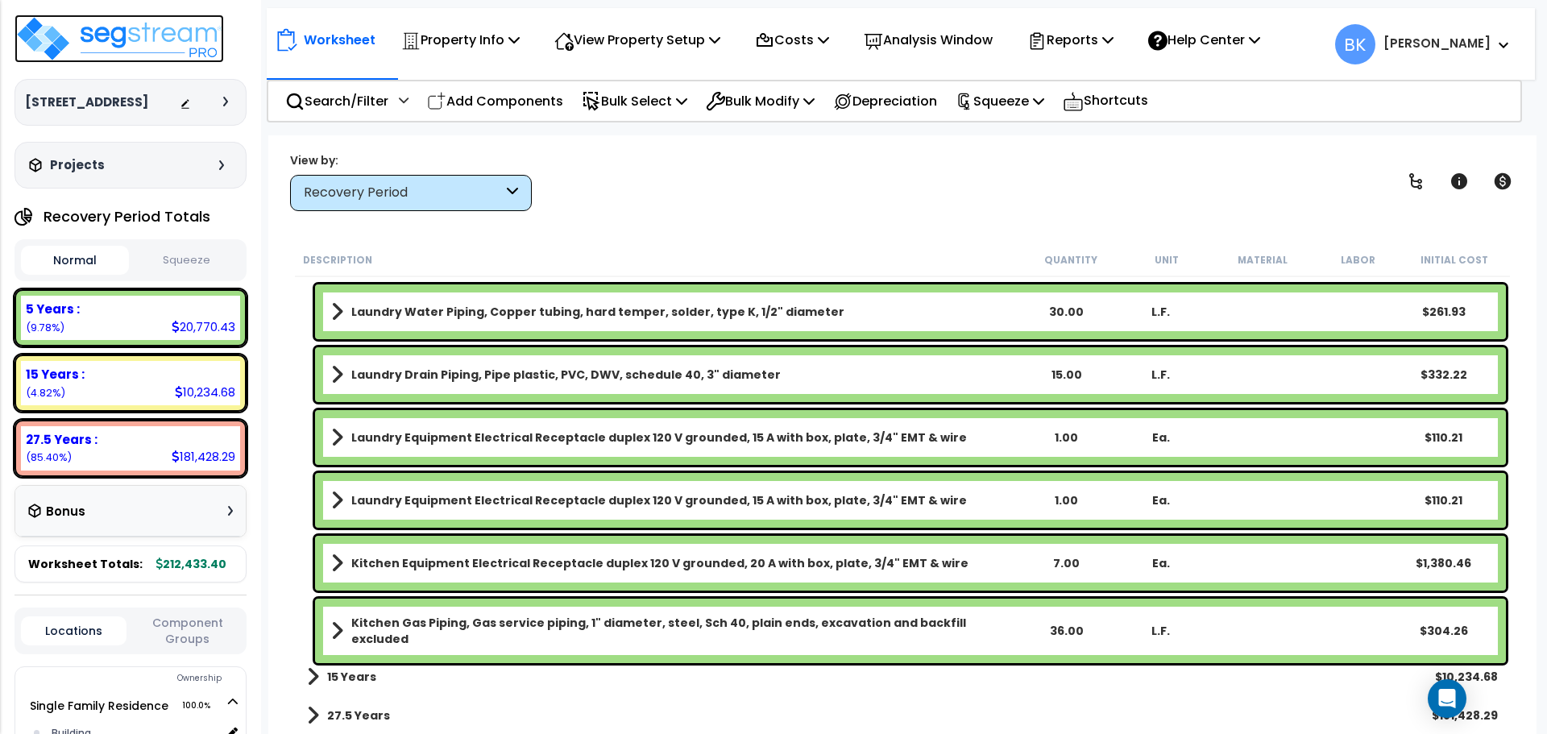
click at [152, 24] on img at bounding box center [120, 39] width 210 height 48
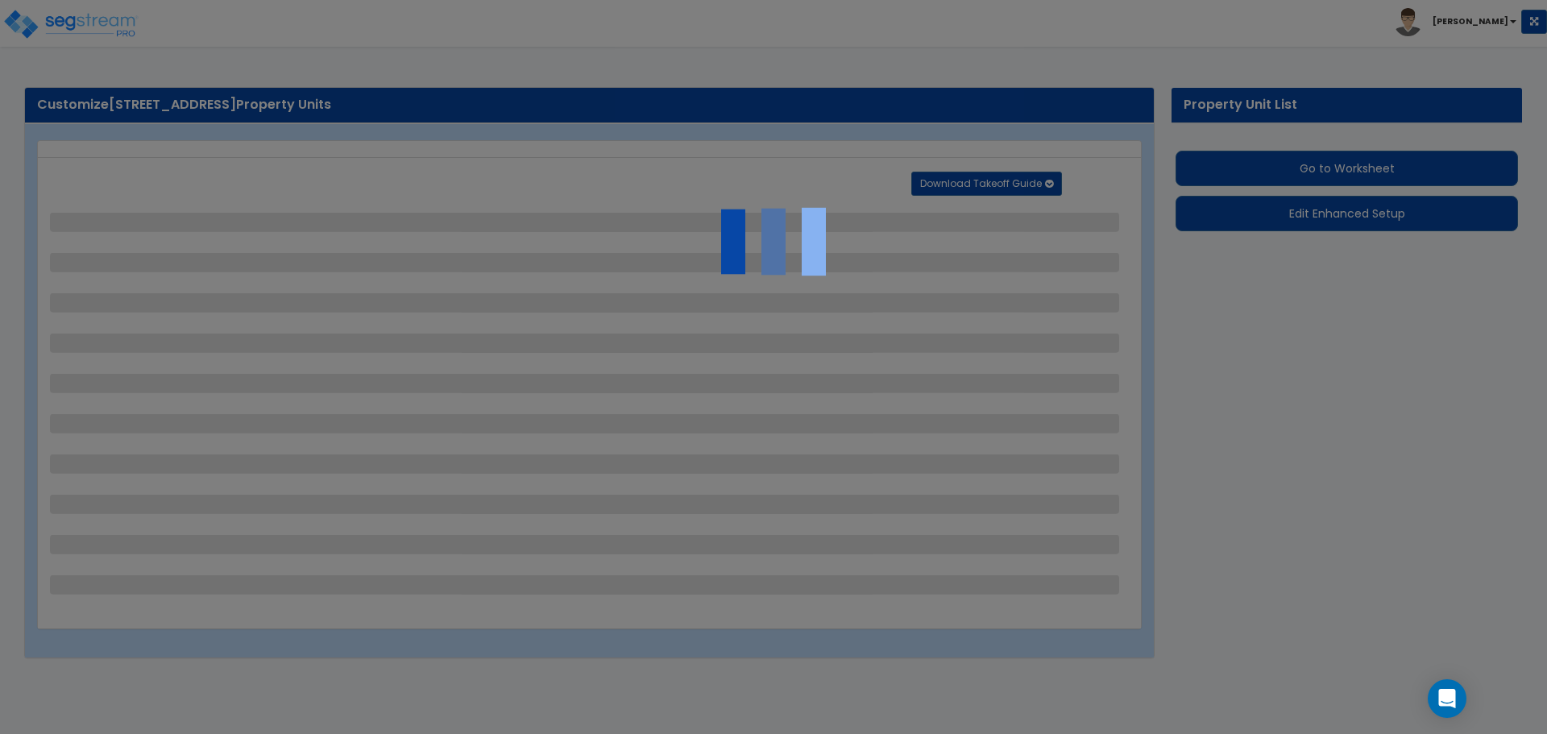
select select "2"
select select "1"
select select "2"
select select "1"
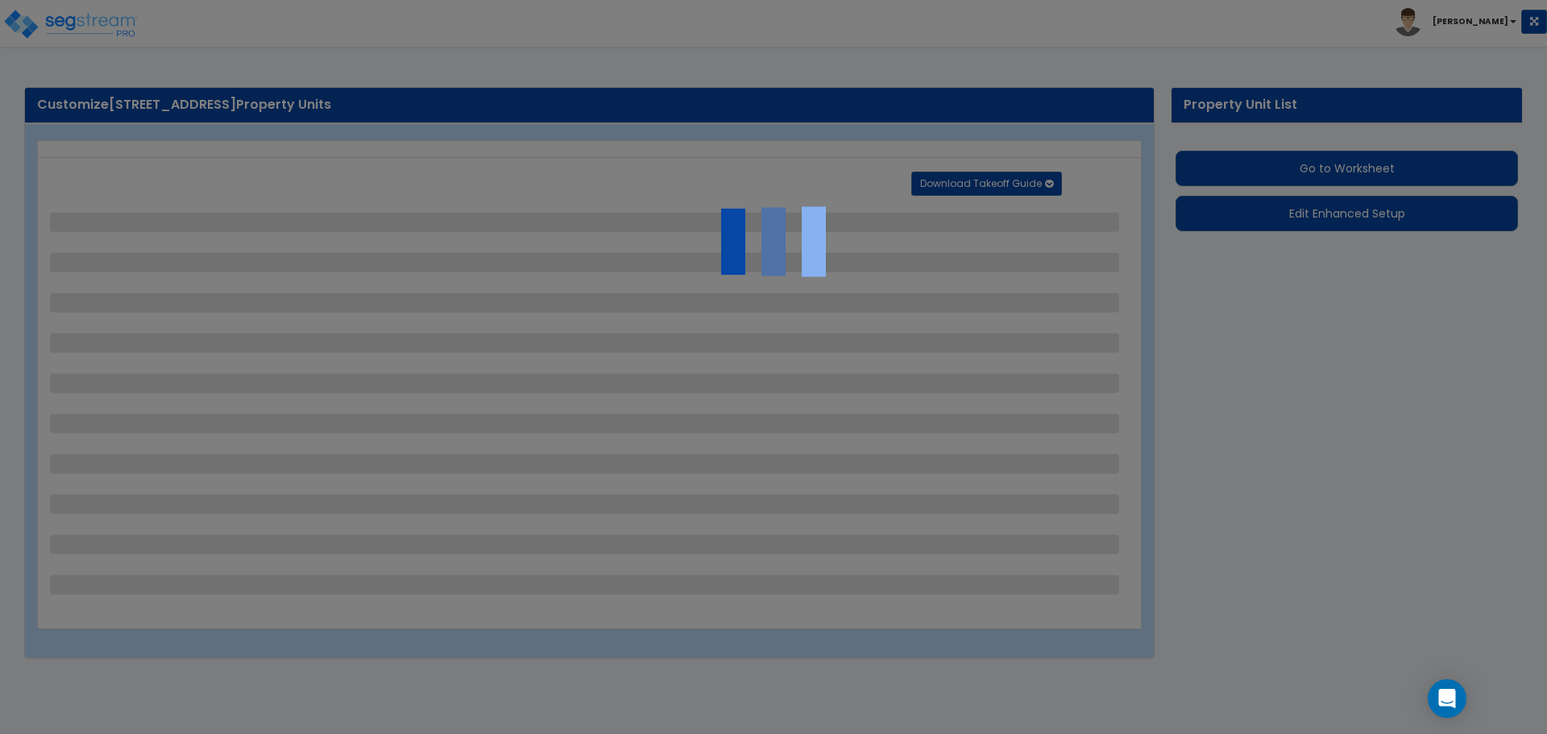
select select "2"
select select "1"
select select "3"
select select "4"
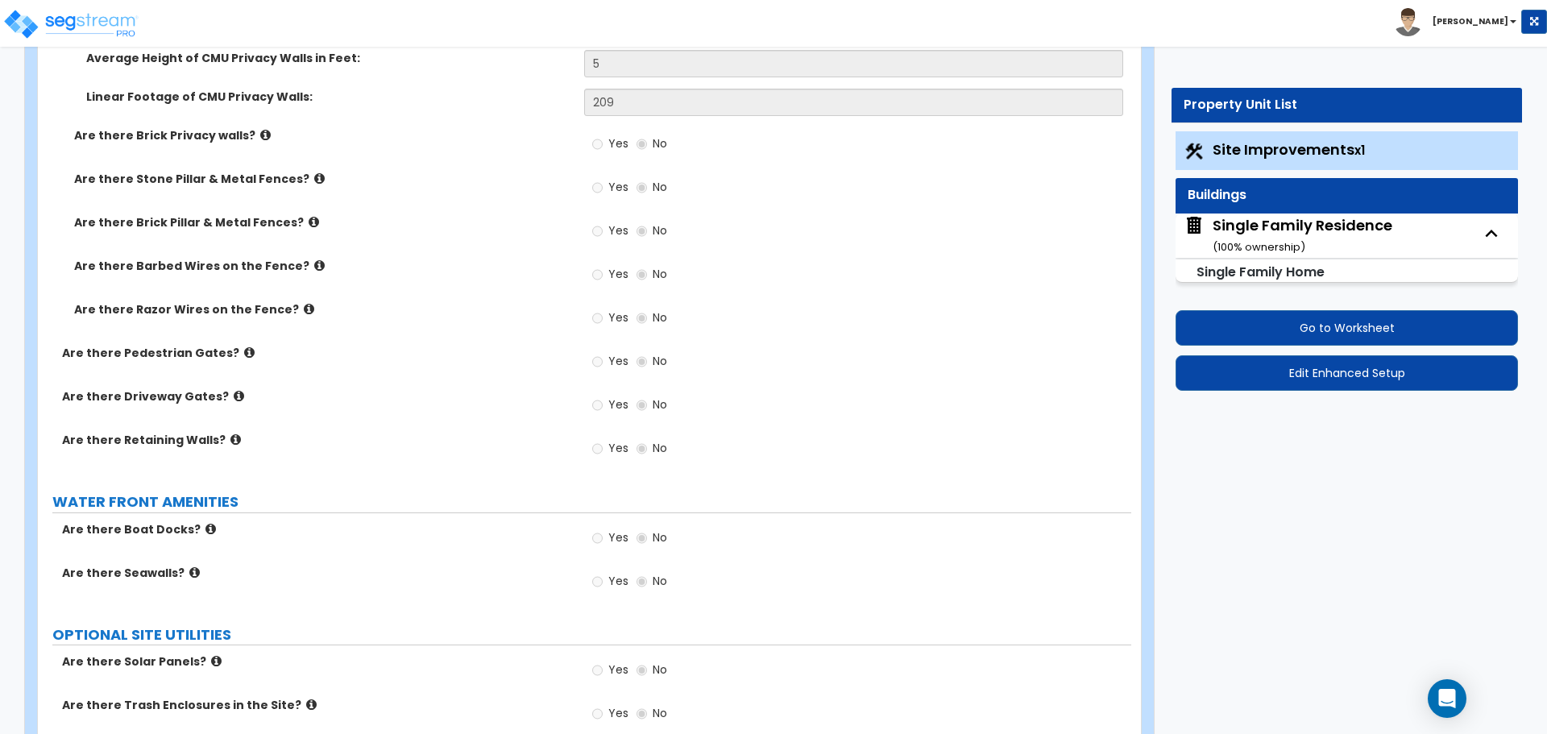
scroll to position [3385, 0]
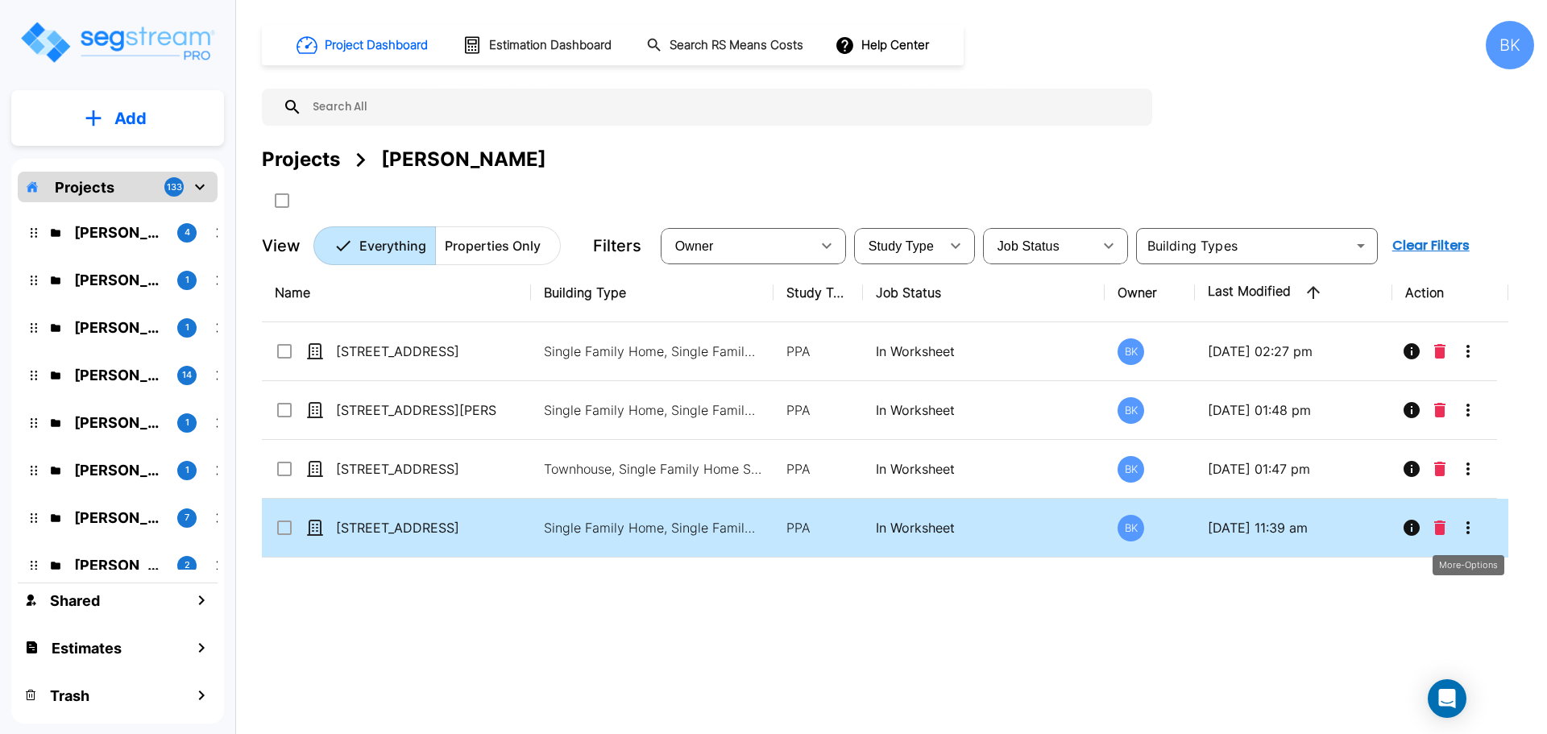
click at [1469, 524] on icon "More-Options" at bounding box center [1468, 527] width 3 height 13
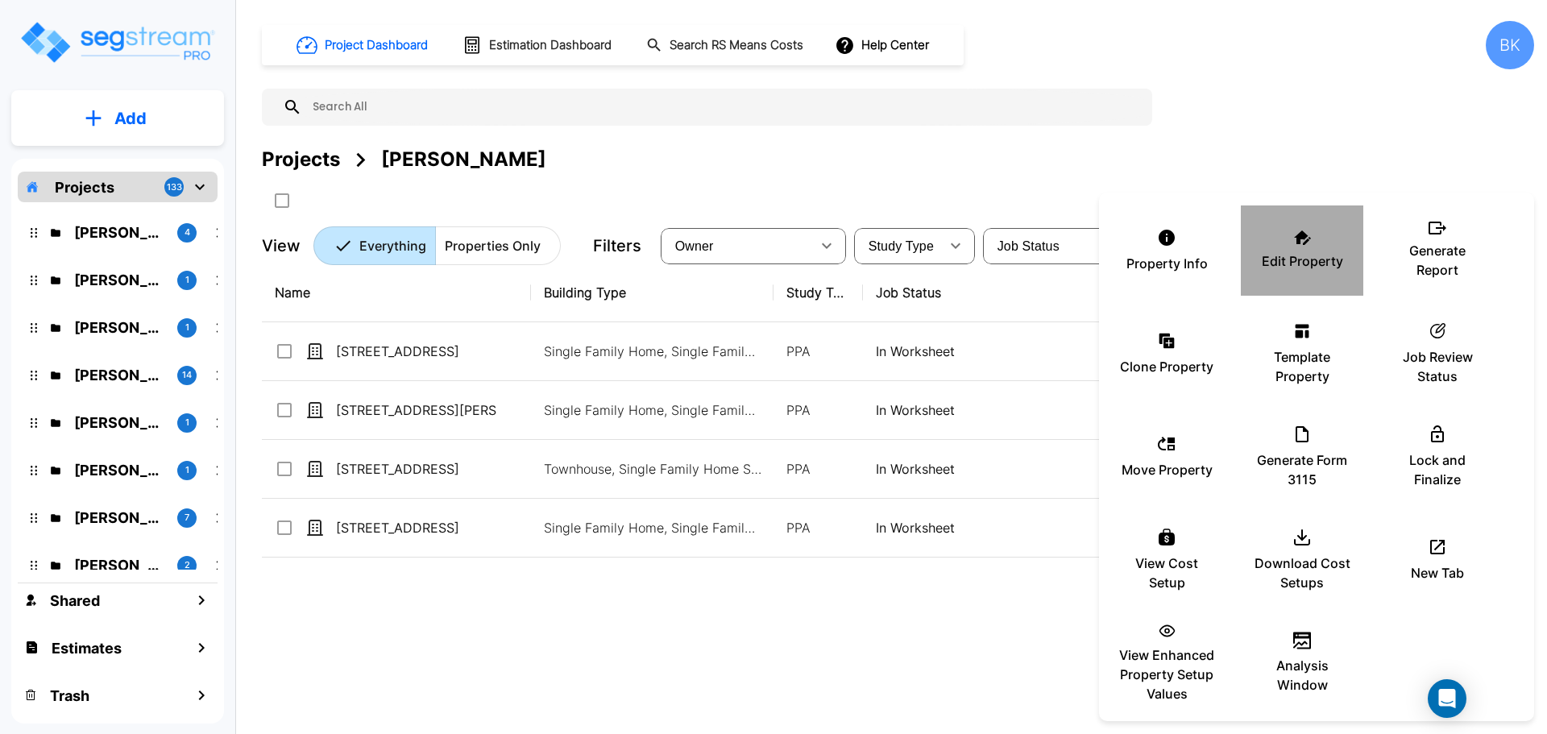
click at [1302, 245] on div "Edit Property" at bounding box center [1302, 250] width 97 height 81
click at [118, 245] on div at bounding box center [773, 367] width 1547 height 734
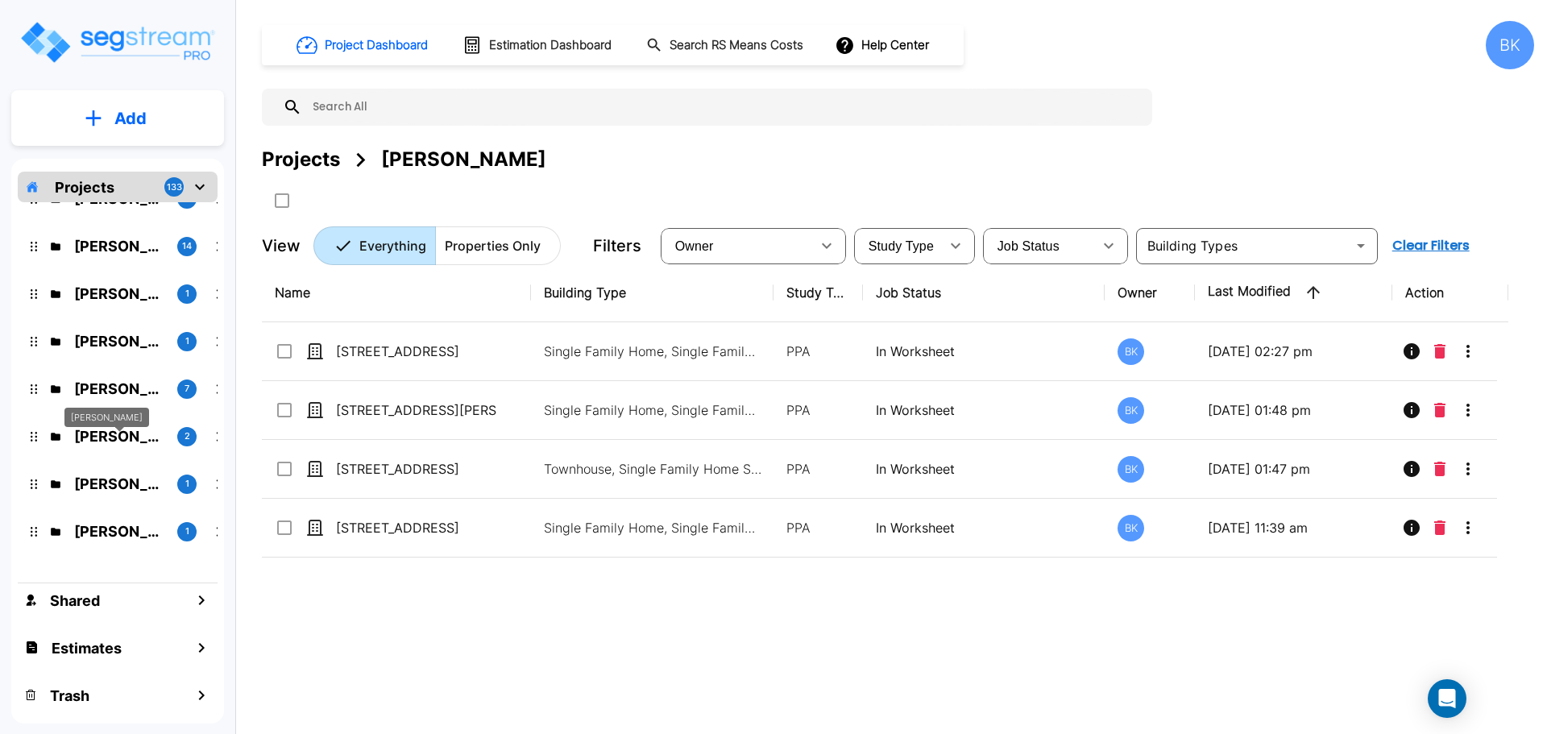
scroll to position [161, 0]
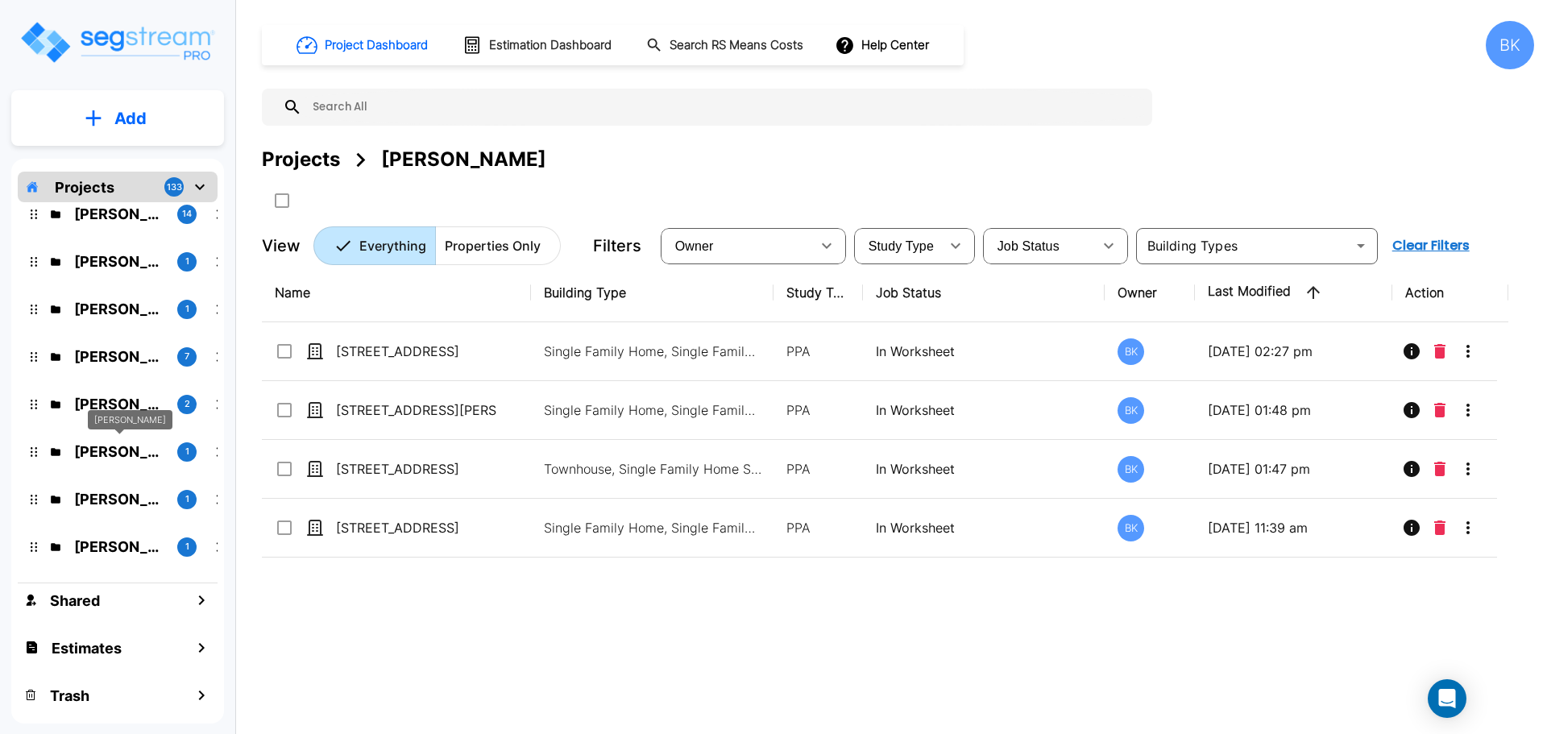
click at [112, 454] on p "[PERSON_NAME]" at bounding box center [119, 452] width 90 height 22
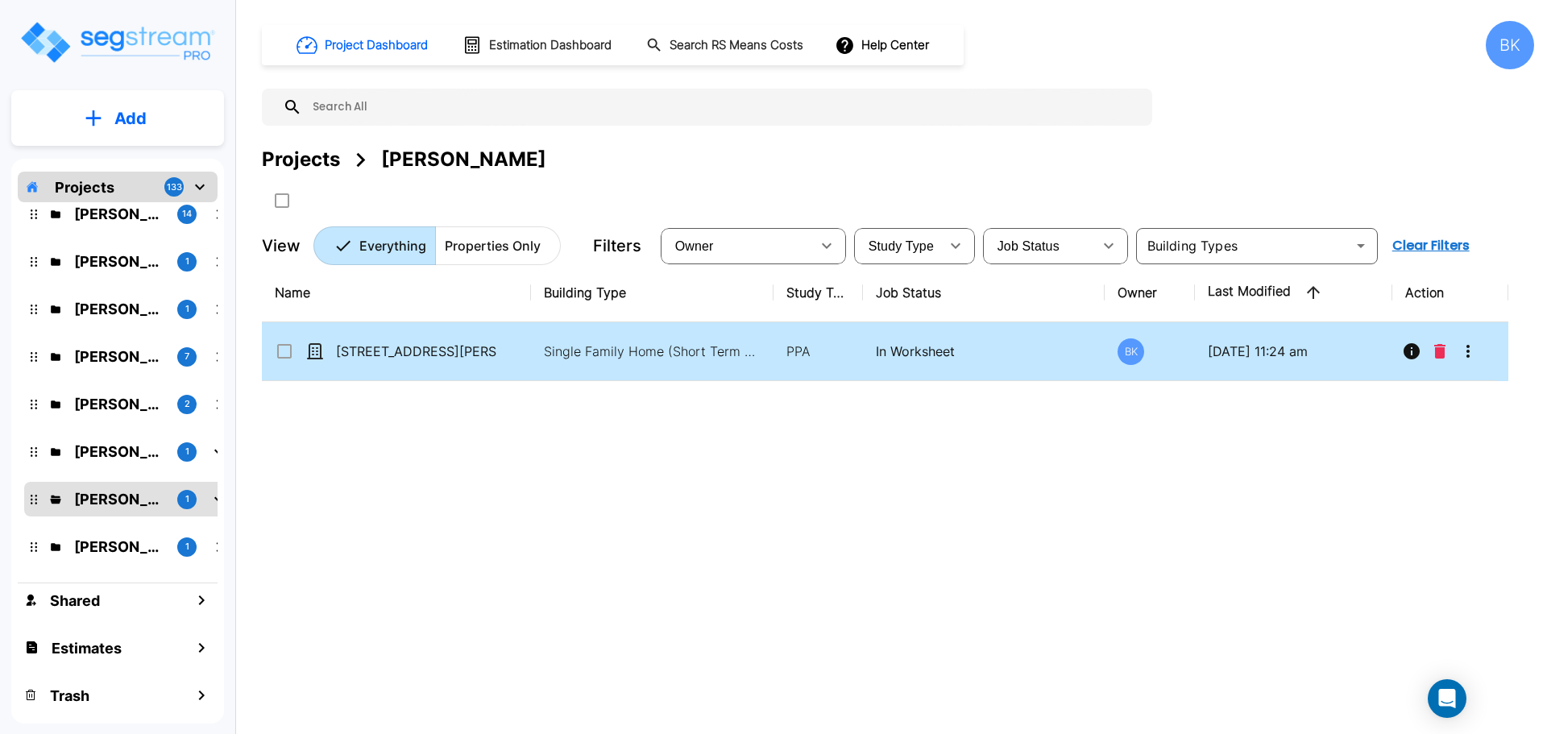
click at [1475, 347] on icon "More-Options" at bounding box center [1468, 351] width 19 height 19
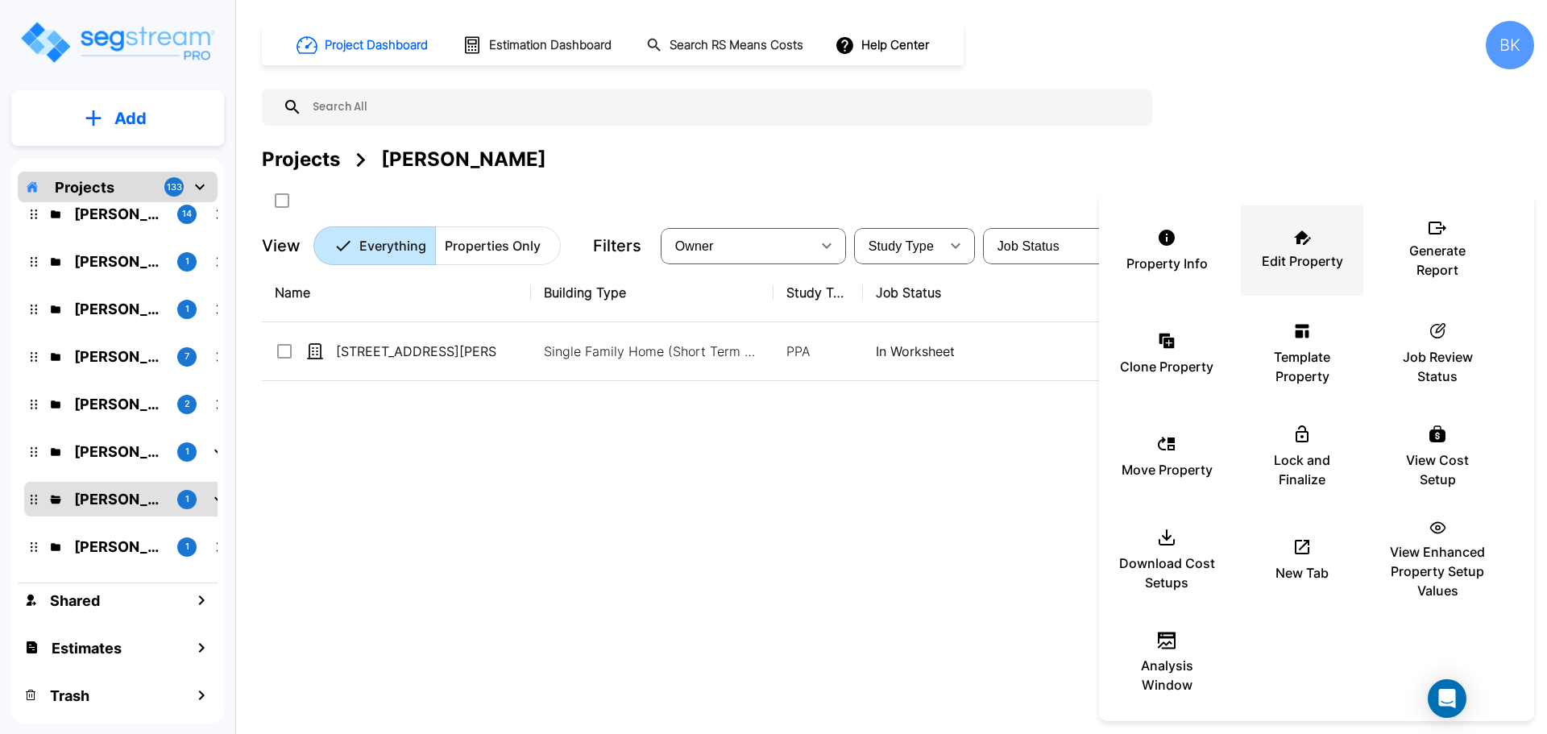
click at [1299, 256] on p "Edit Property" at bounding box center [1302, 260] width 81 height 19
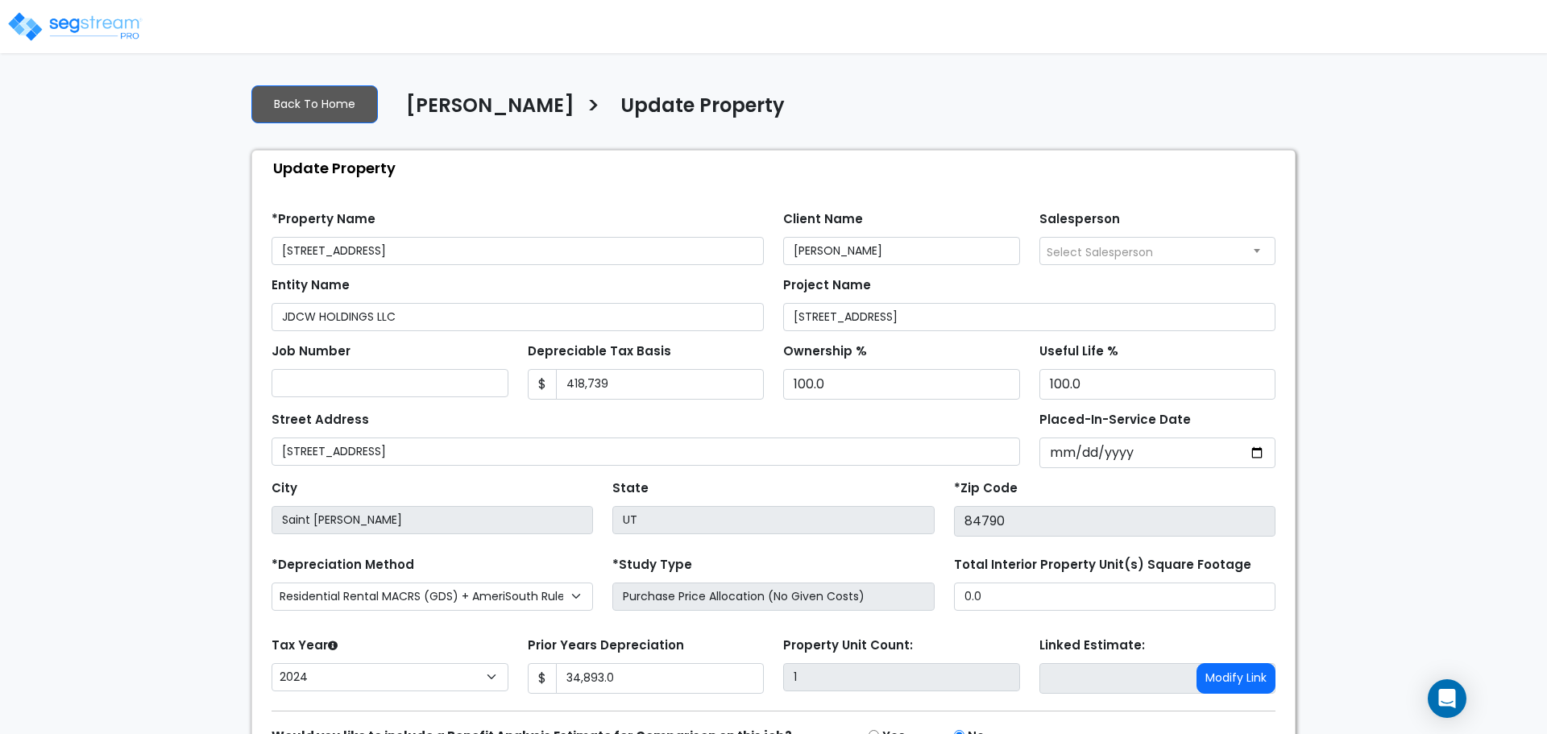
select select "2024"
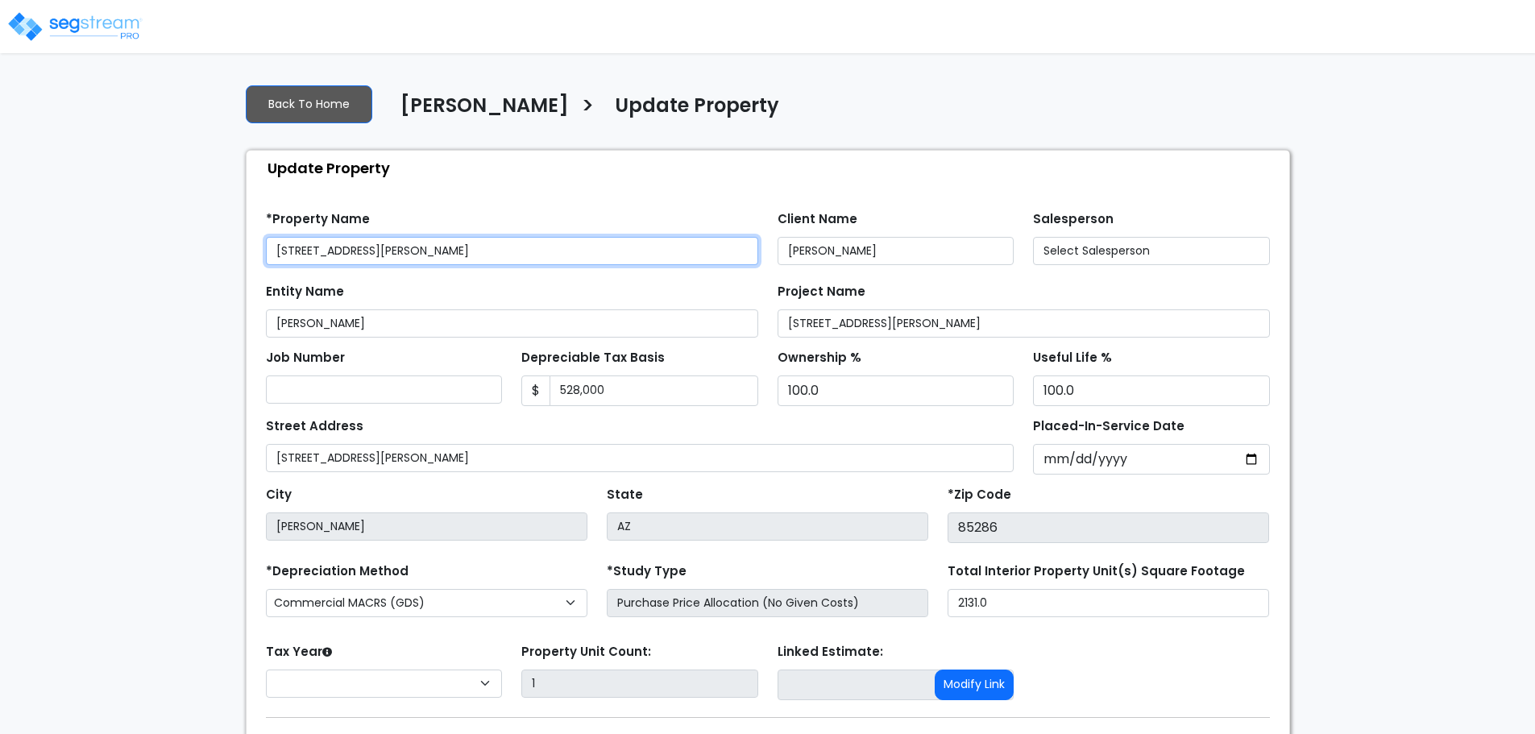
select select "2024"
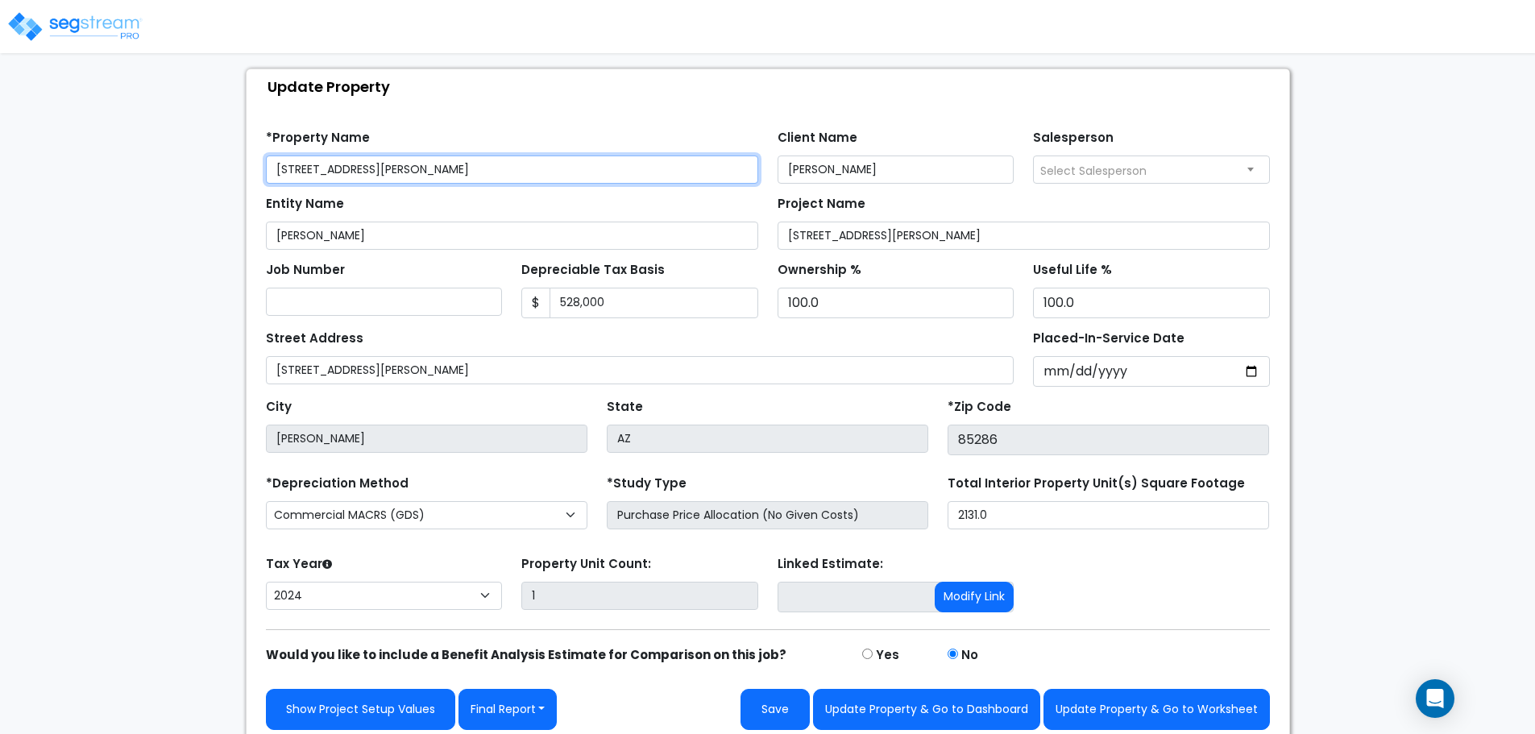
scroll to position [91, 0]
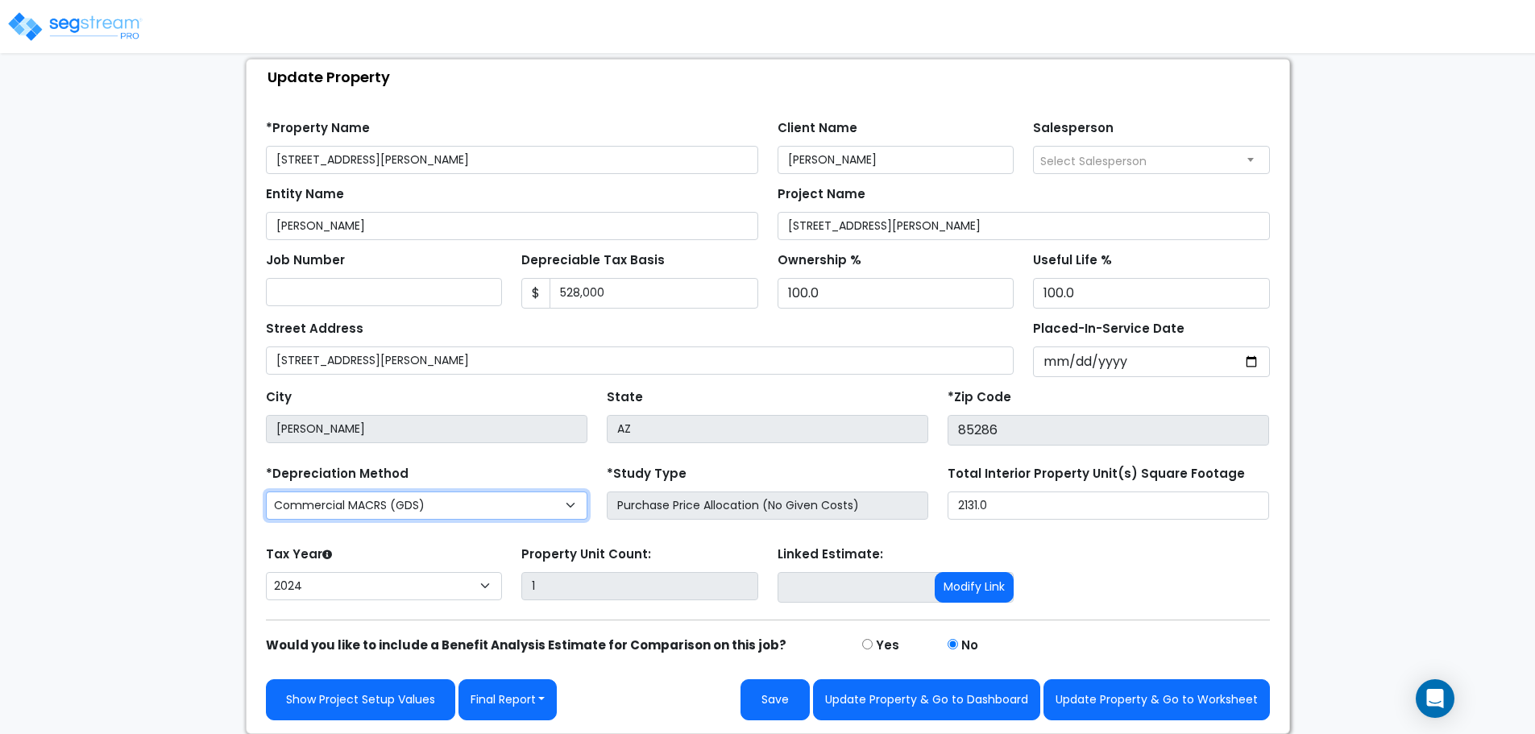
click at [459, 492] on select "Commercial MACRS (GDS) Residential Rental MACRS (GDS) + AmeriSouth Rules Commer…" at bounding box center [427, 506] width 322 height 28
click at [457, 496] on select "Commercial MACRS (GDS) Residential Rental MACRS (GDS) + AmeriSouth Rules Commer…" at bounding box center [427, 506] width 322 height 28
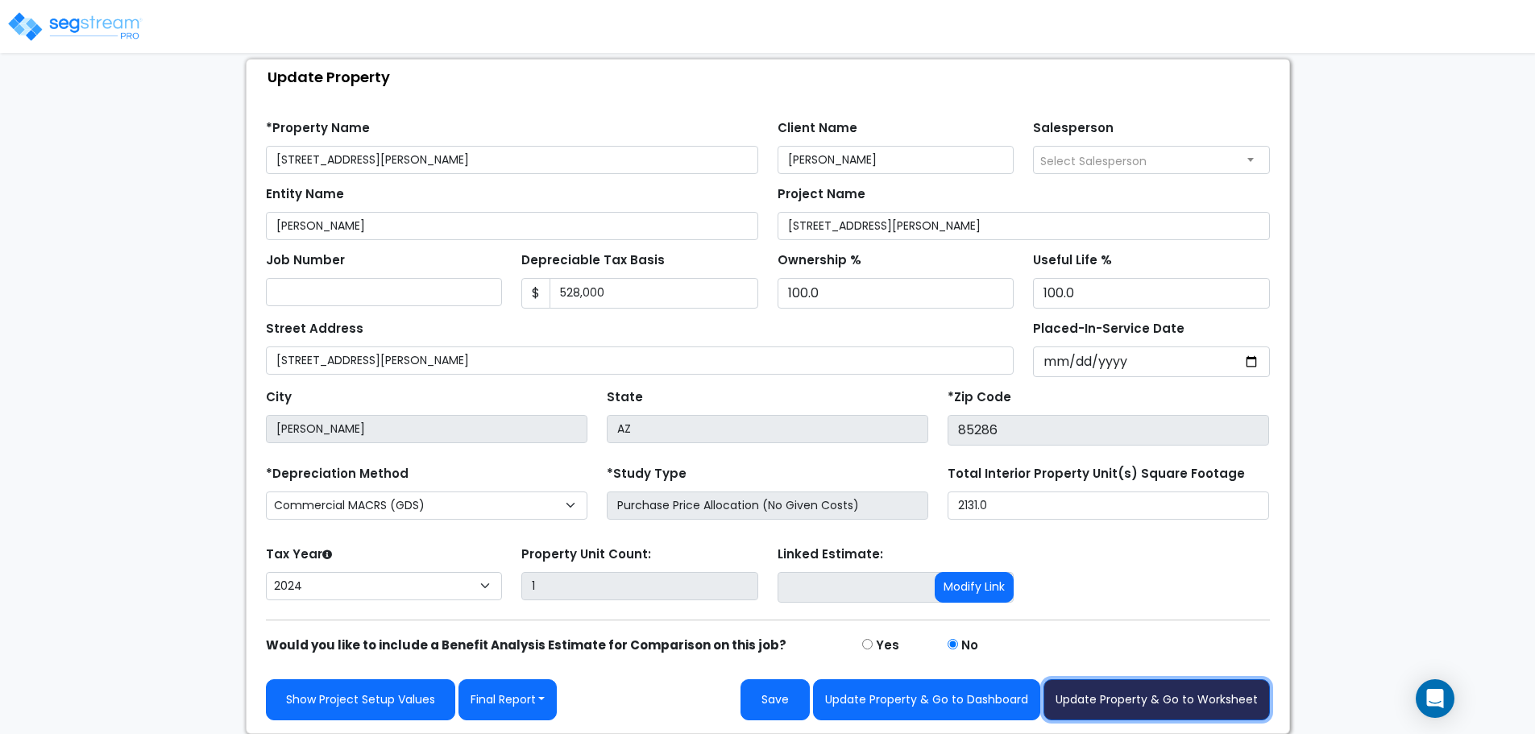
click at [1140, 696] on button "Update Property & Go to Worksheet" at bounding box center [1157, 699] width 226 height 41
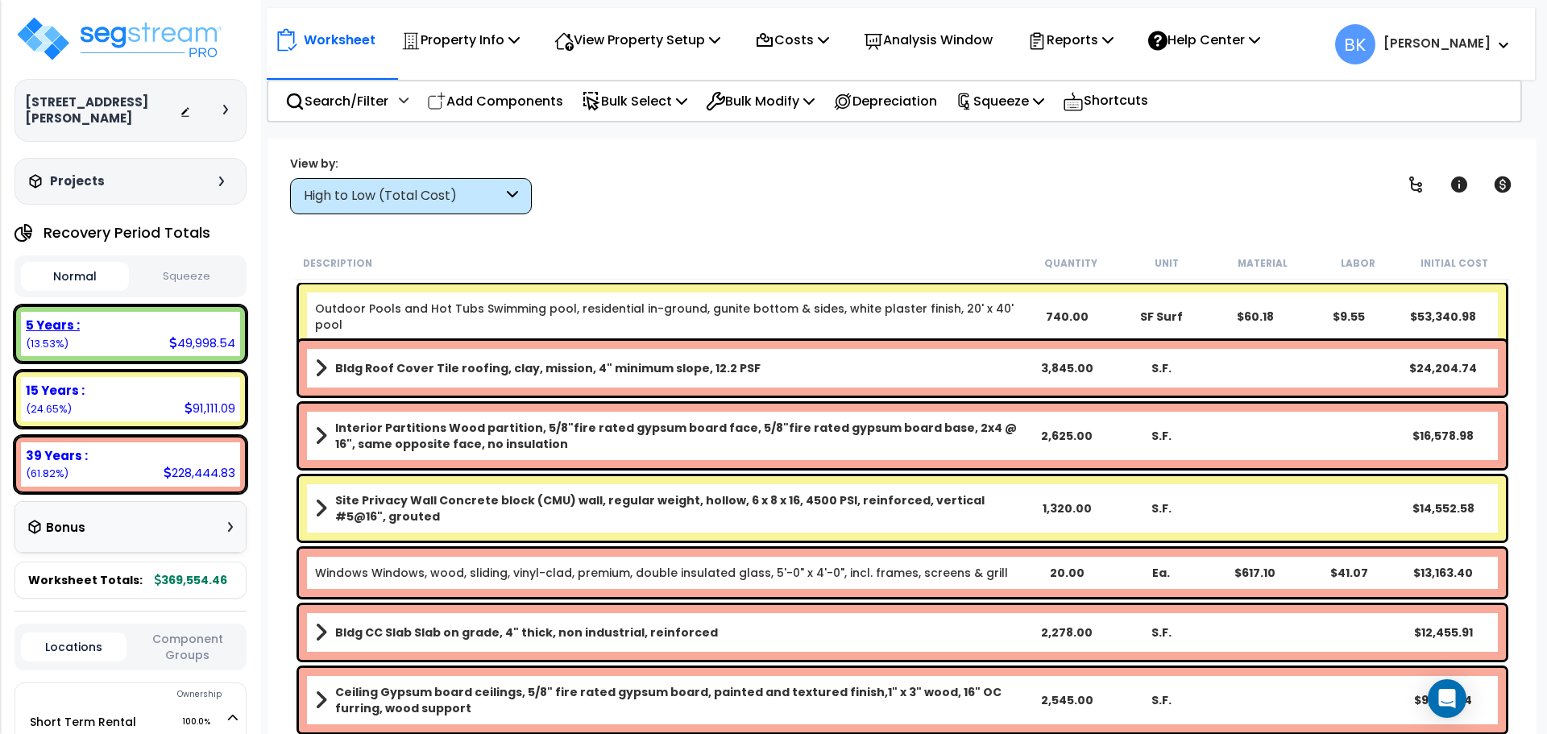
click at [148, 317] on div "5 Years :" at bounding box center [131, 325] width 210 height 17
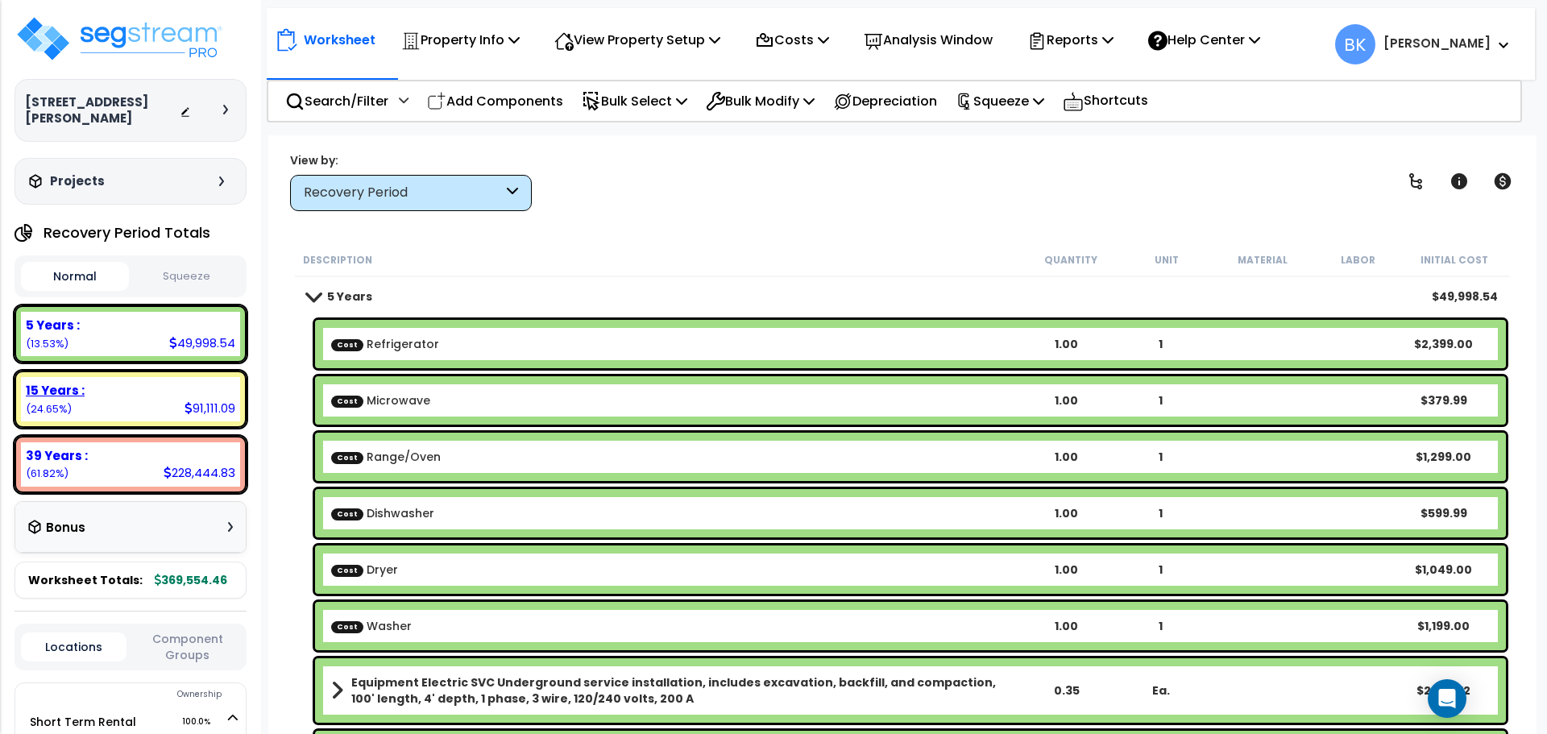
click at [104, 382] on div "15 Years :" at bounding box center [131, 390] width 210 height 17
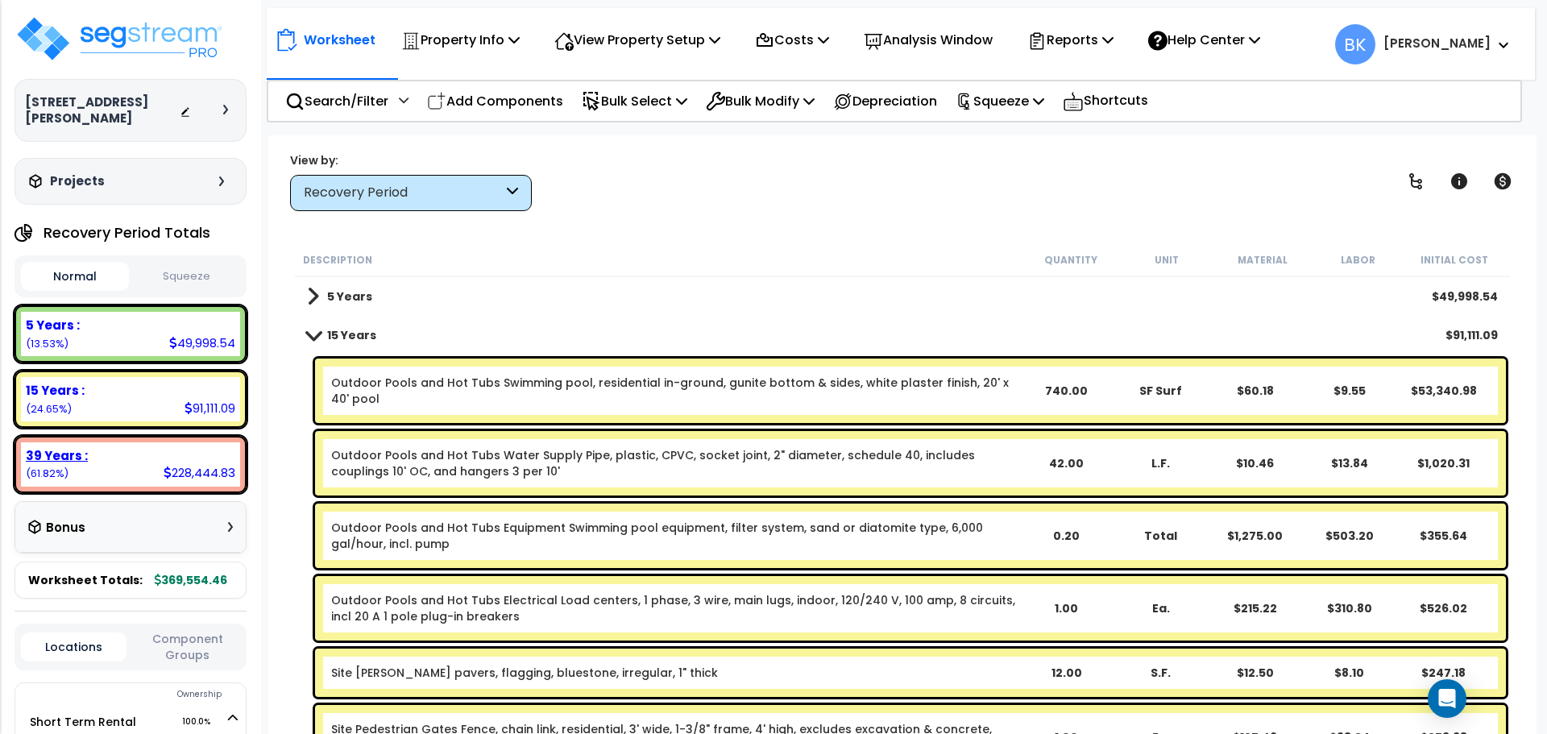
click at [102, 447] on div "39 Years :" at bounding box center [131, 455] width 210 height 17
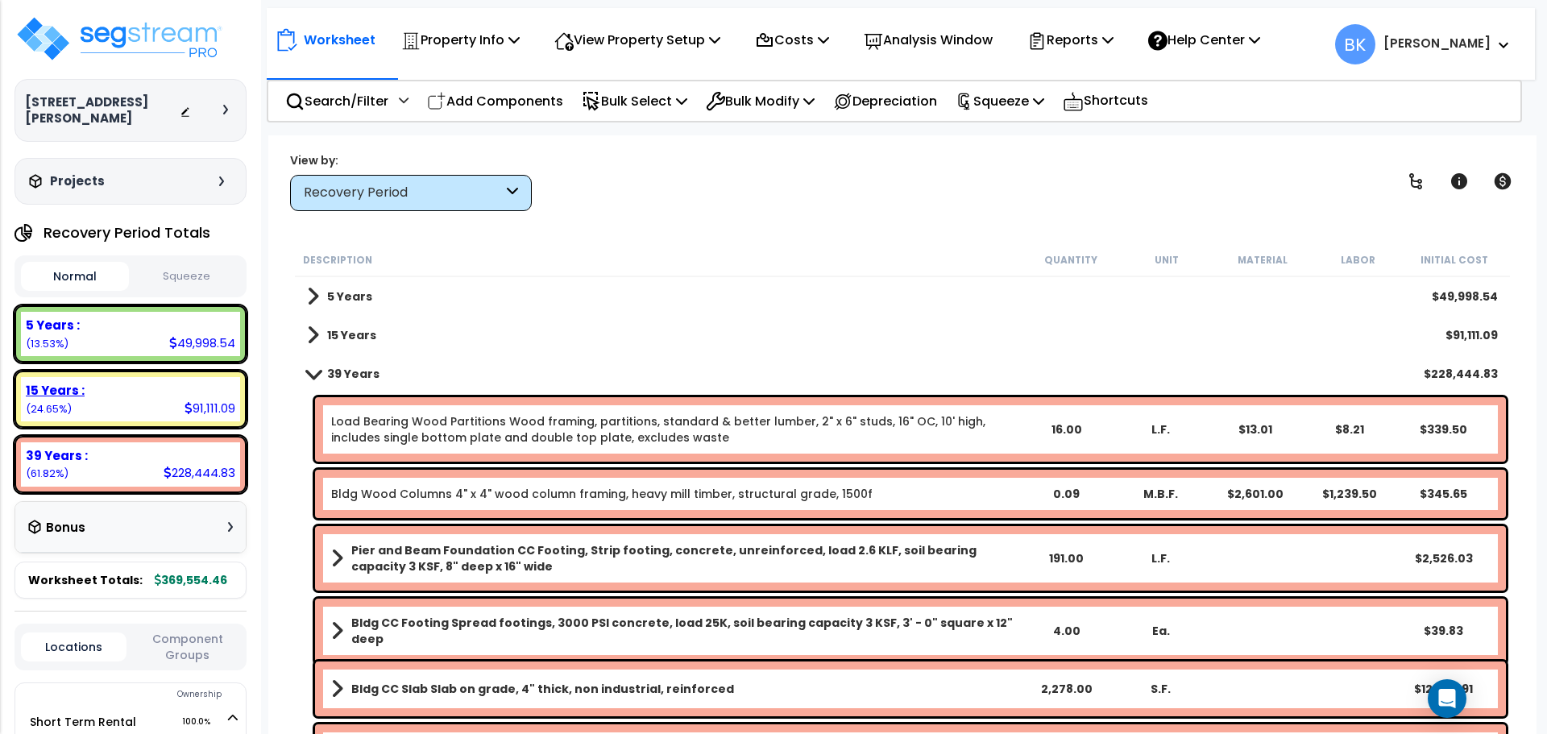
click at [106, 404] on div "15 Years : 91,111.09 (24.65%)" at bounding box center [130, 399] width 219 height 44
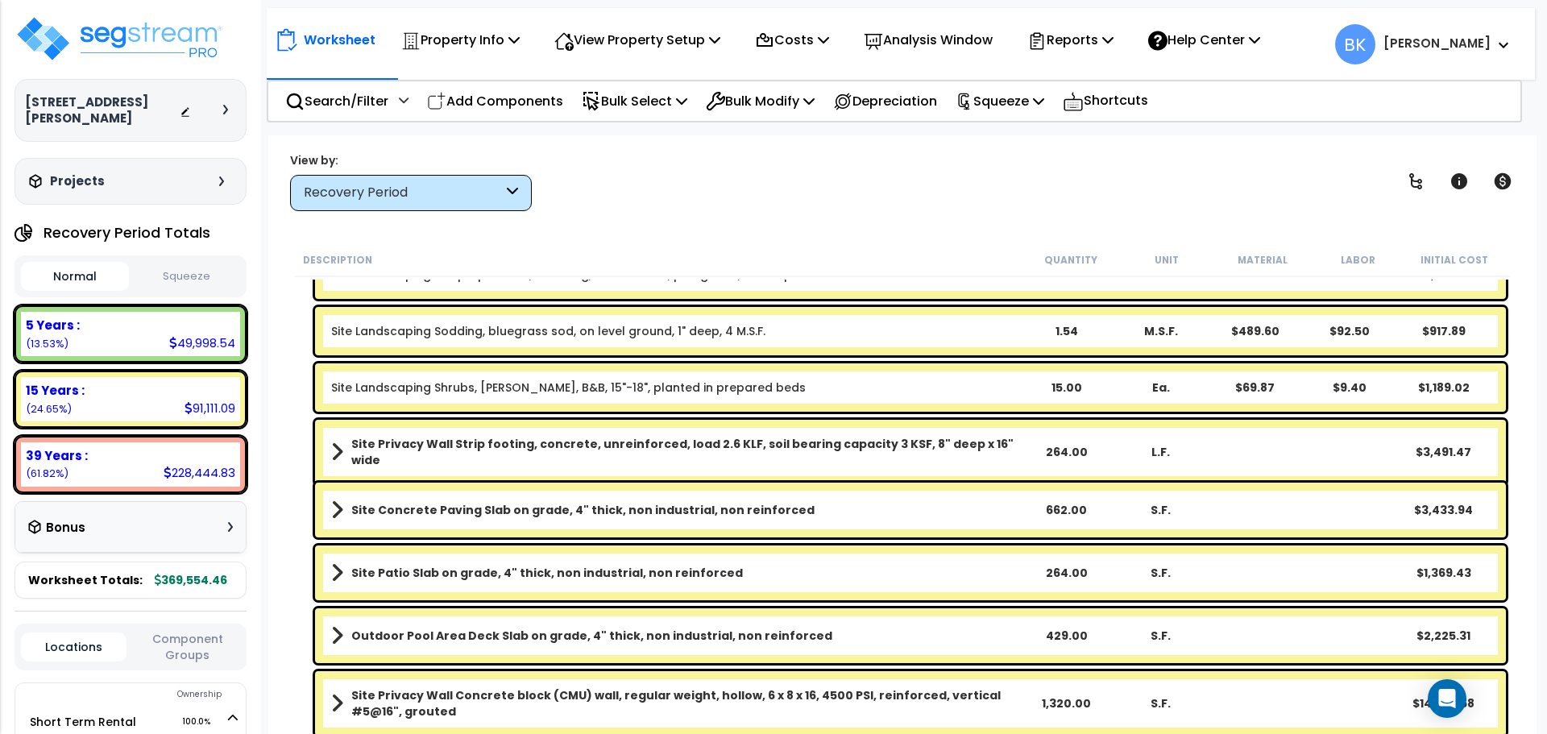
scroll to position [696, 0]
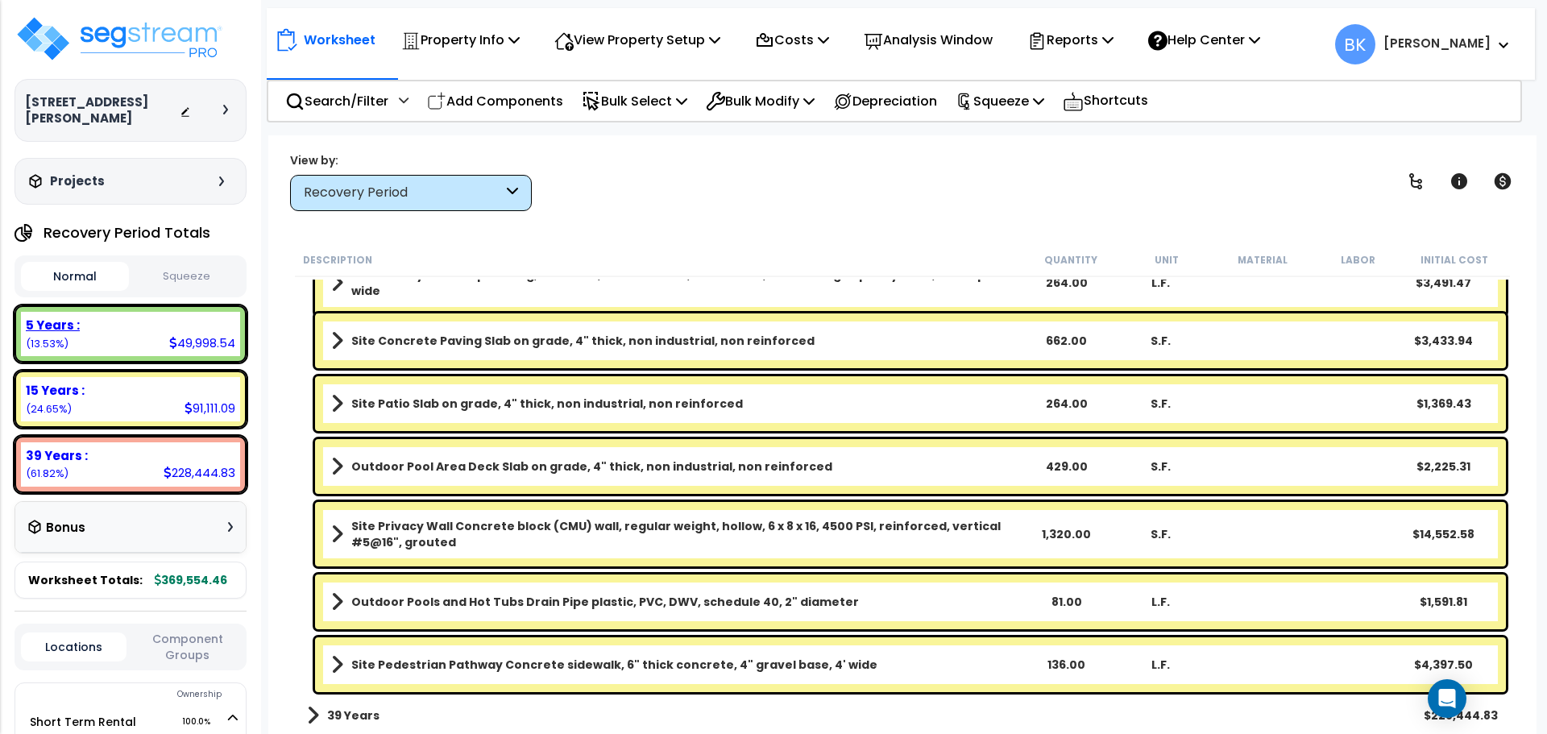
click at [101, 317] on div "5 Years :" at bounding box center [131, 325] width 210 height 17
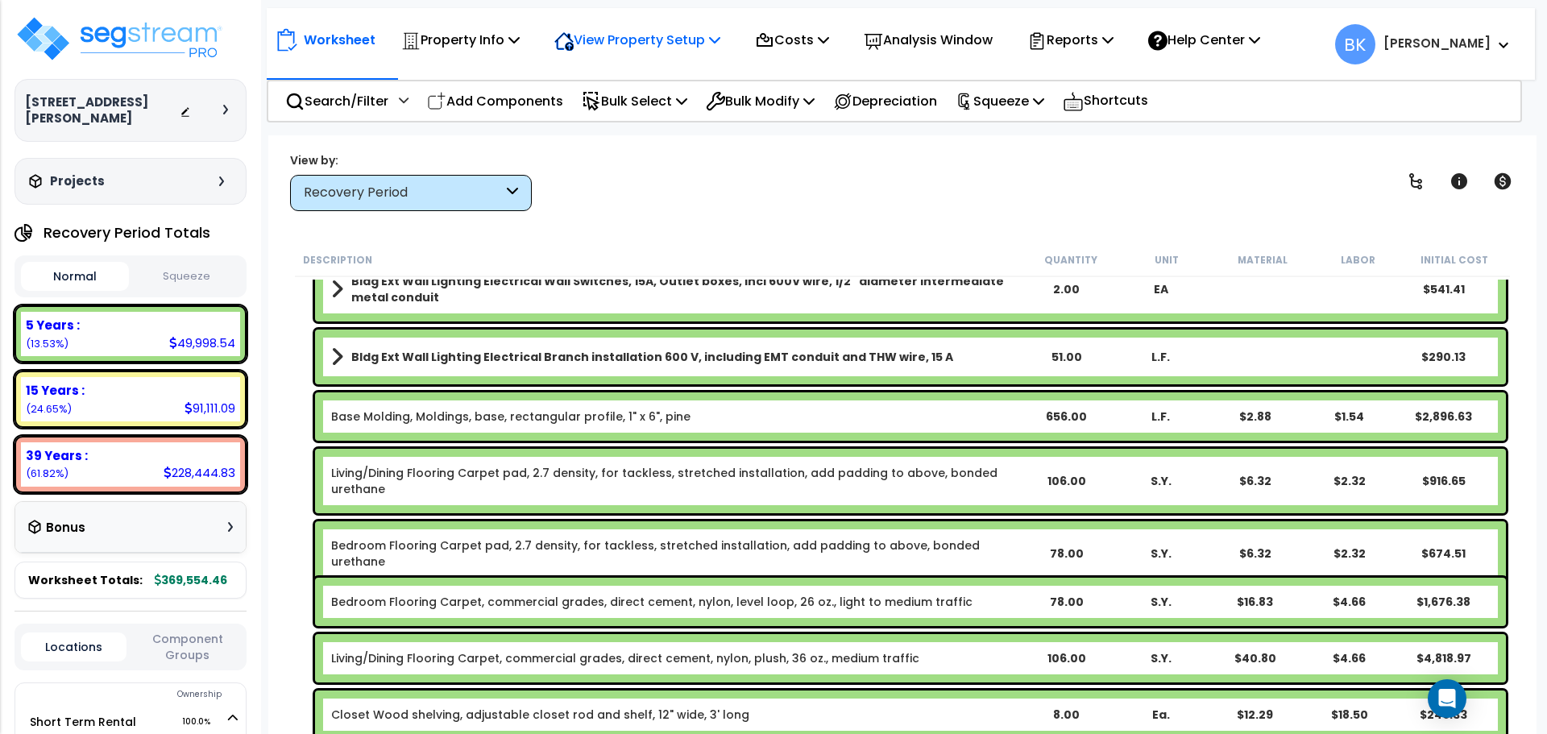
click at [652, 35] on p "View Property Setup" at bounding box center [638, 40] width 166 height 22
click at [646, 107] on link "View Questionnaire" at bounding box center [626, 110] width 160 height 32
click at [200, 382] on div "15 Years :" at bounding box center [131, 390] width 210 height 17
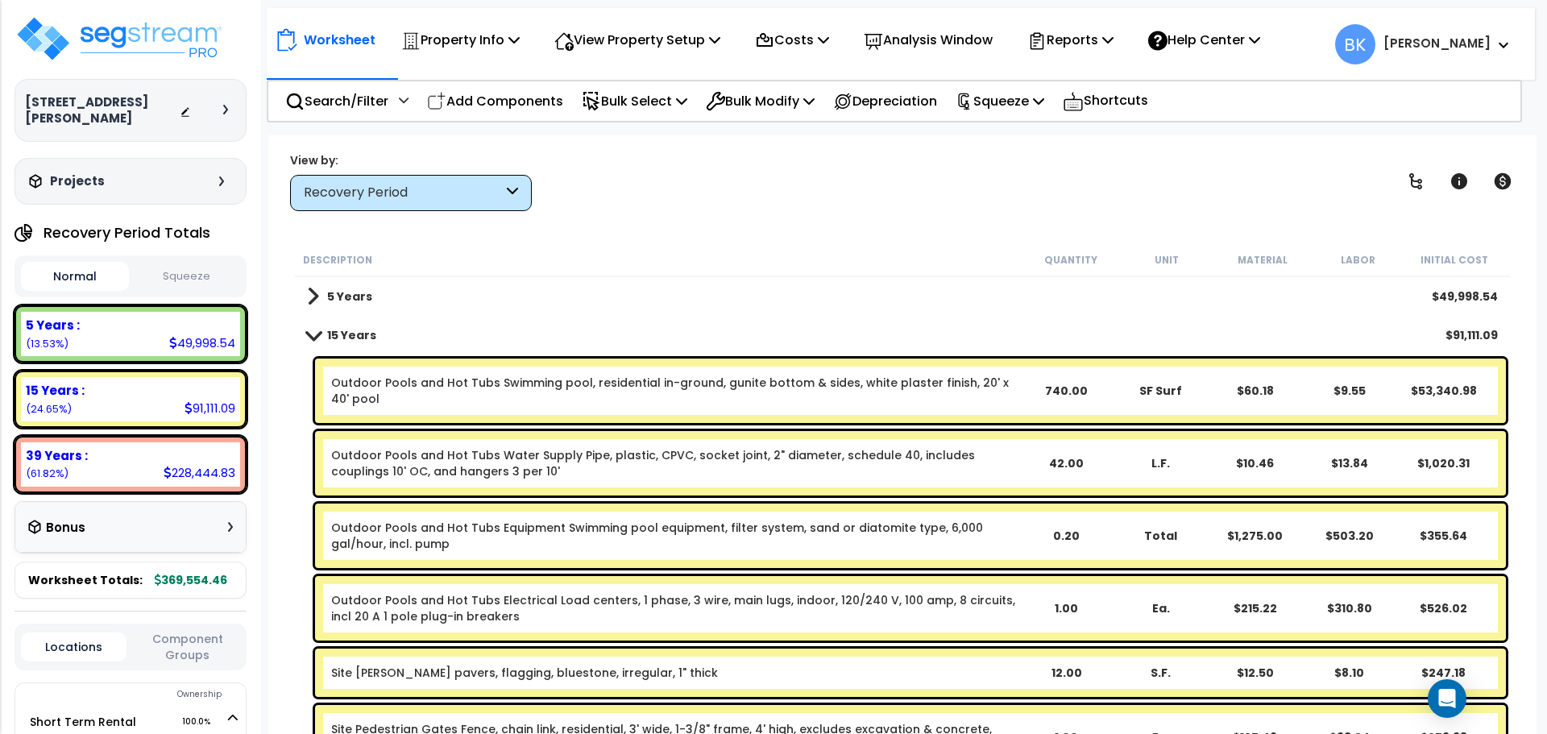
scroll to position [0, 0]
click at [321, 295] on link "5 Years" at bounding box center [339, 296] width 65 height 23
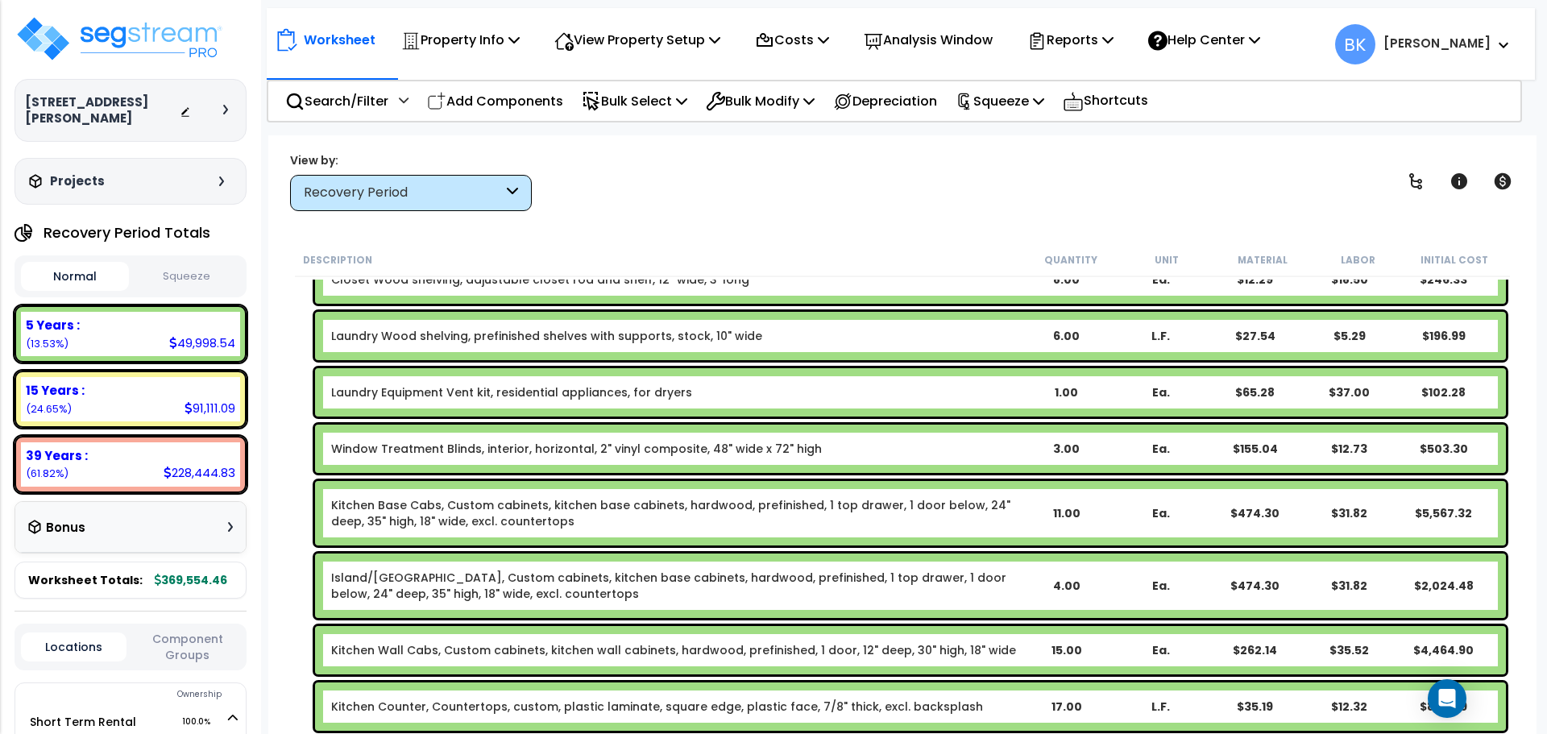
scroll to position [1209, 0]
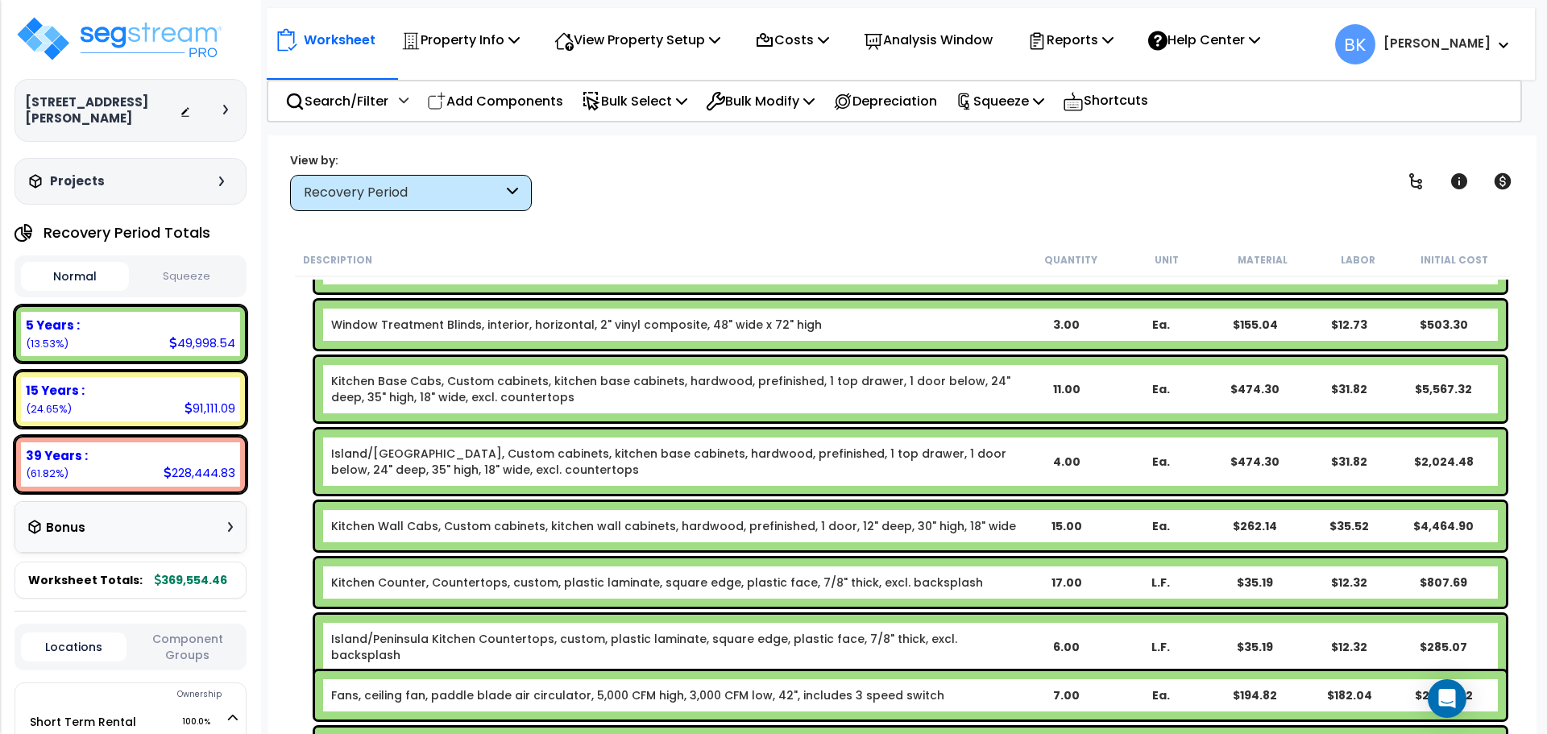
click at [439, 390] on link "Kitchen Base Cabs, Custom cabinets, kitchen base cabinets, hardwood, prefinishe…" at bounding box center [675, 389] width 688 height 32
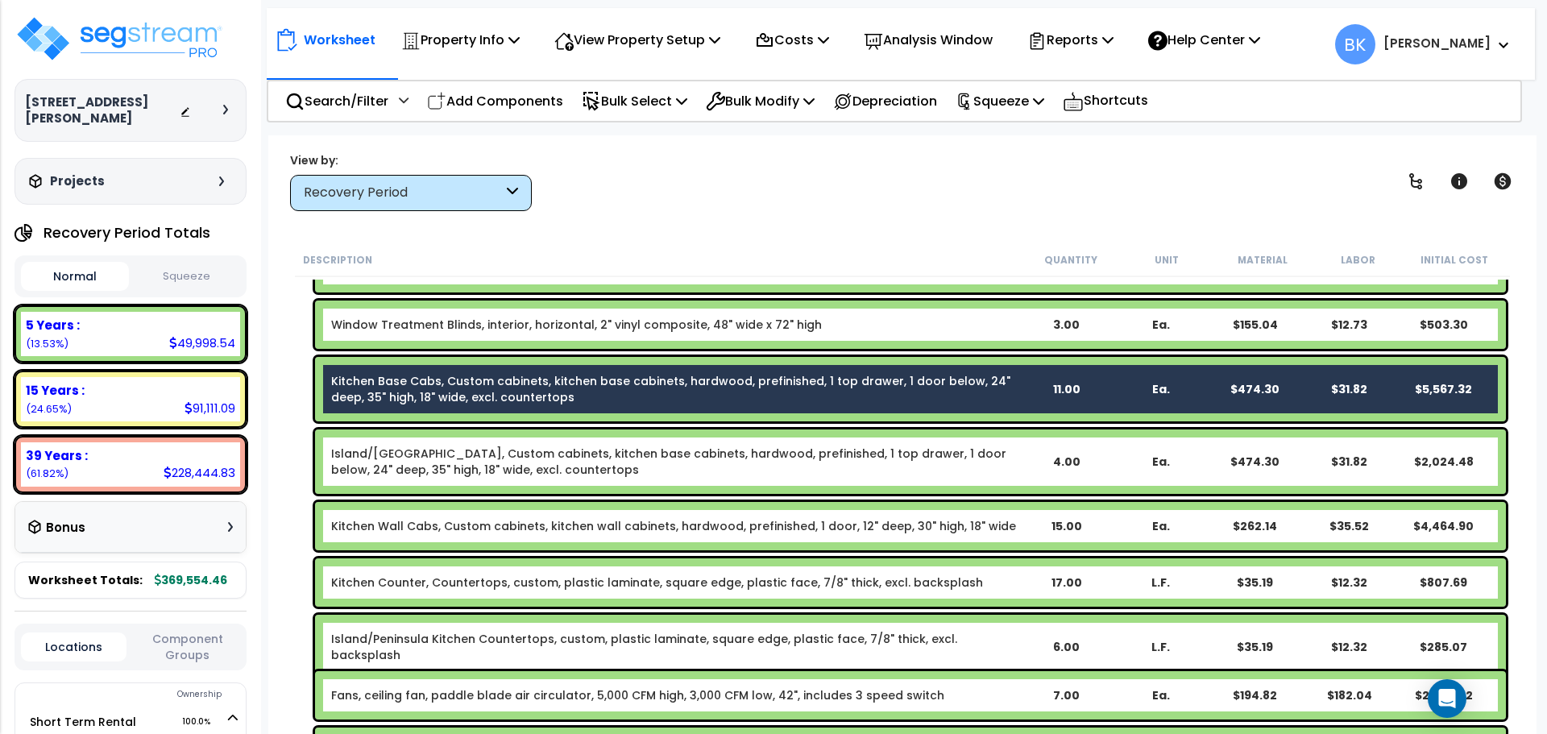
click at [426, 396] on link "Kitchen Base Cabs, Custom cabinets, kitchen base cabinets, hardwood, prefinishe…" at bounding box center [675, 389] width 688 height 32
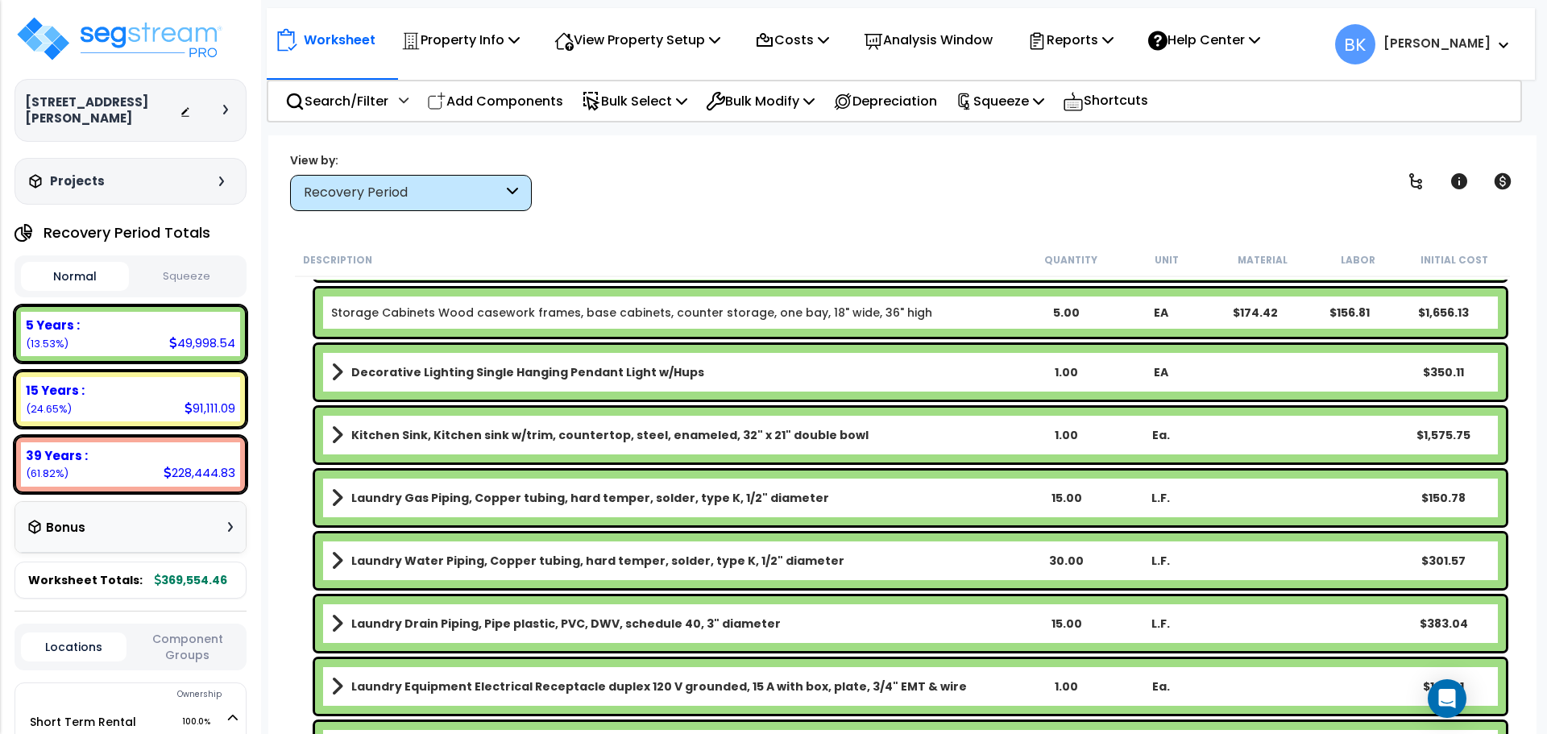
scroll to position [2176, 0]
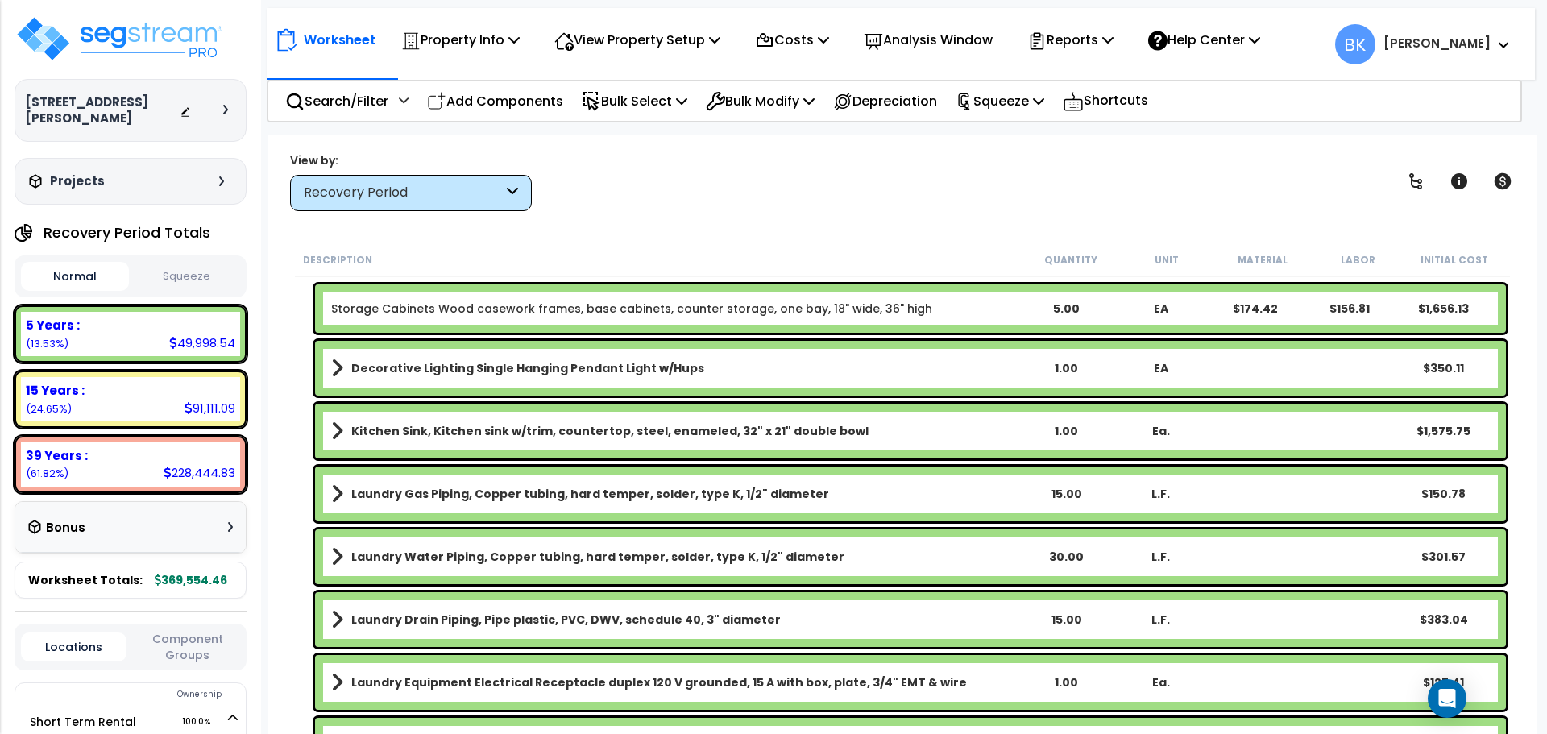
click at [470, 427] on b "Kitchen Sink, Kitchen sink w/trim, countertop, steel, enameled, 32" x 21" doubl…" at bounding box center [609, 431] width 517 height 16
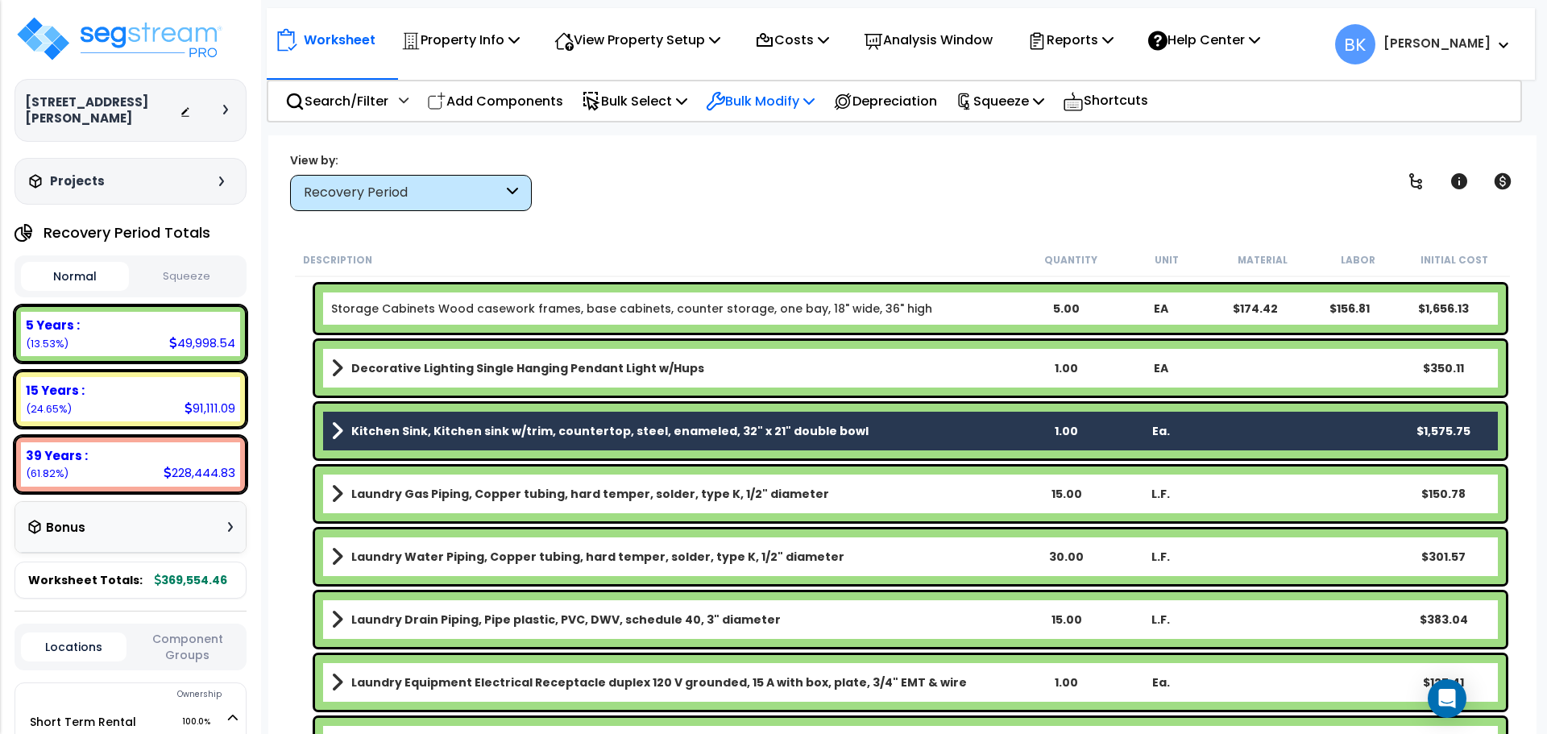
click at [783, 102] on p "Bulk Modify" at bounding box center [760, 101] width 109 height 22
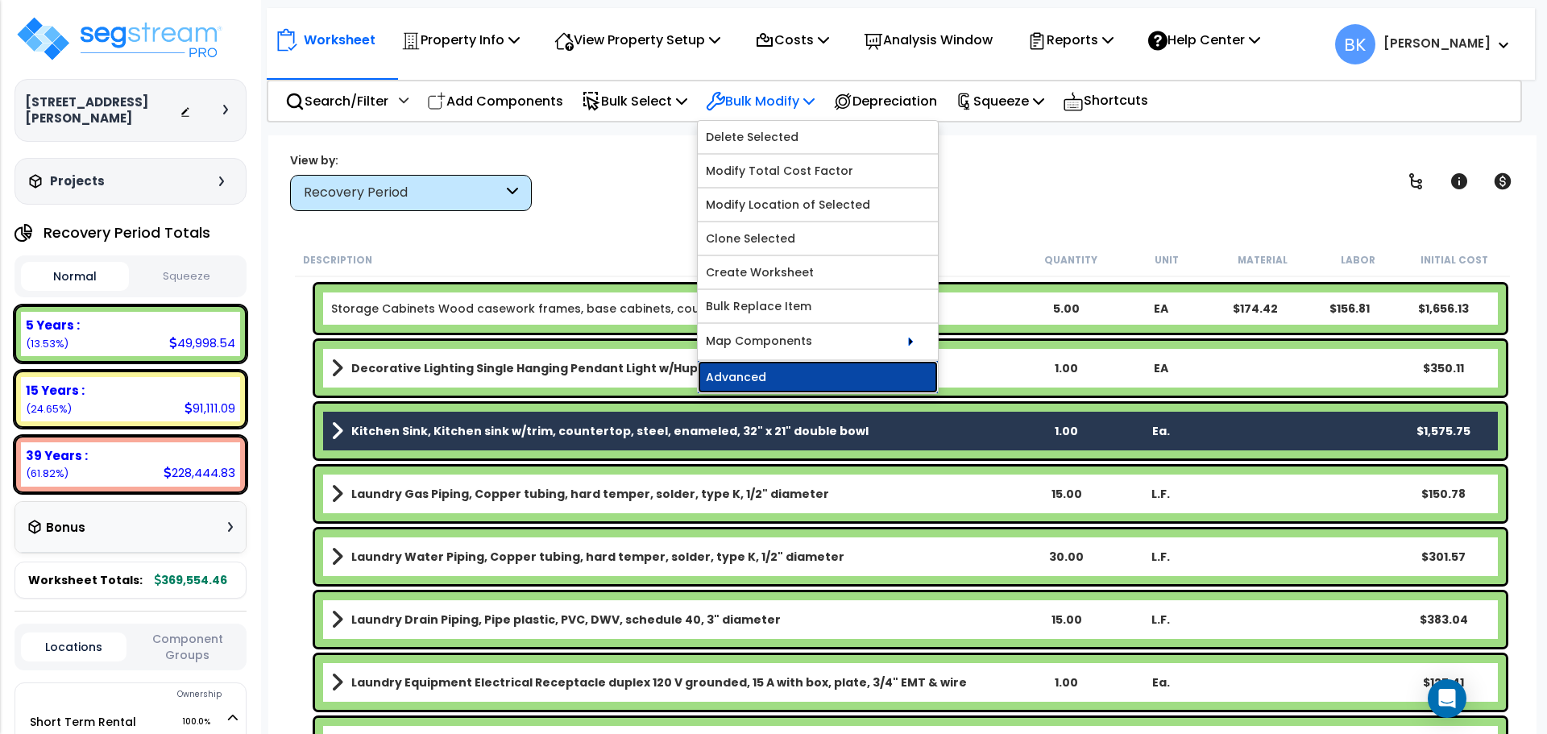
click at [766, 386] on link "Advanced" at bounding box center [818, 377] width 240 height 32
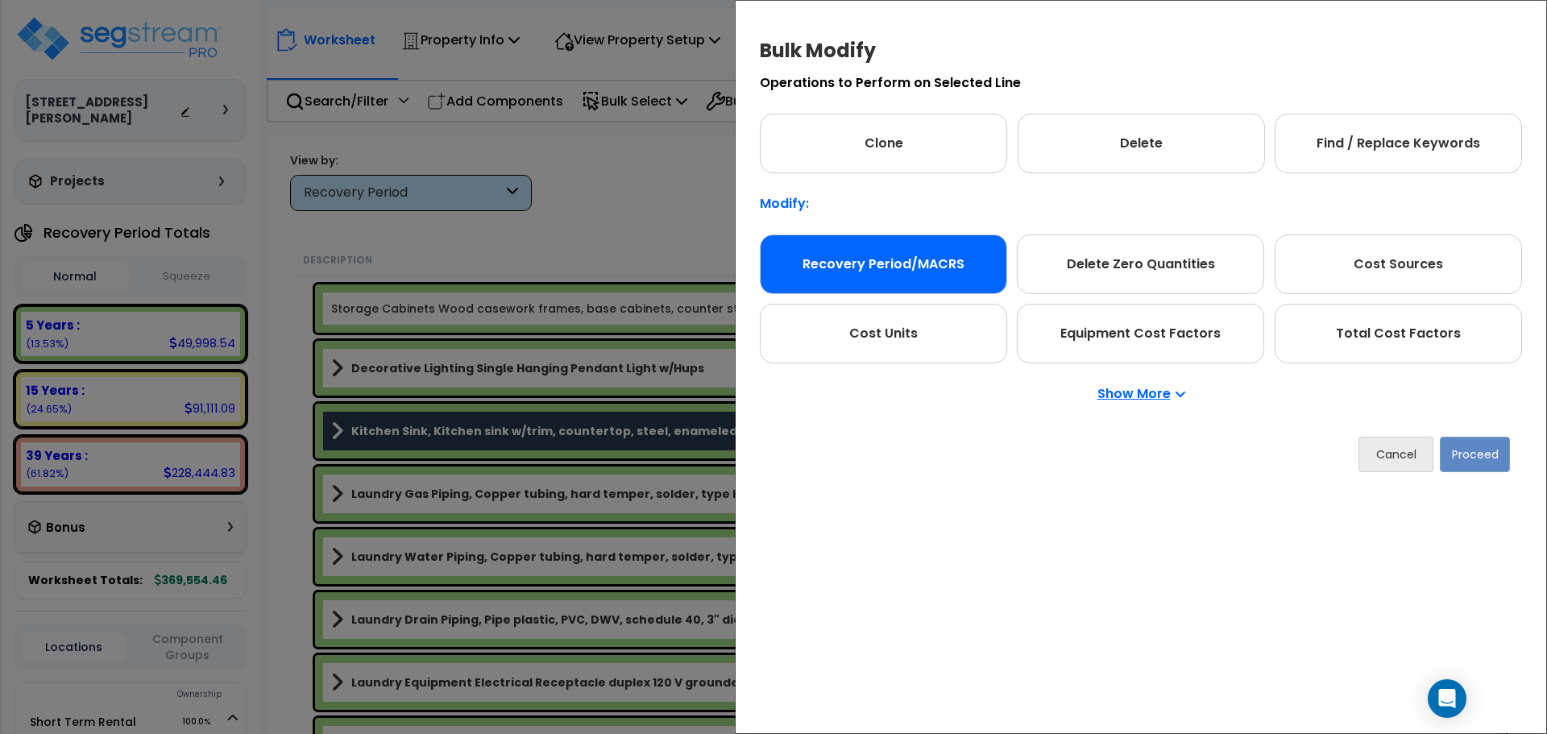
click at [866, 249] on div "Recovery Period/MACRS" at bounding box center [883, 265] width 247 height 60
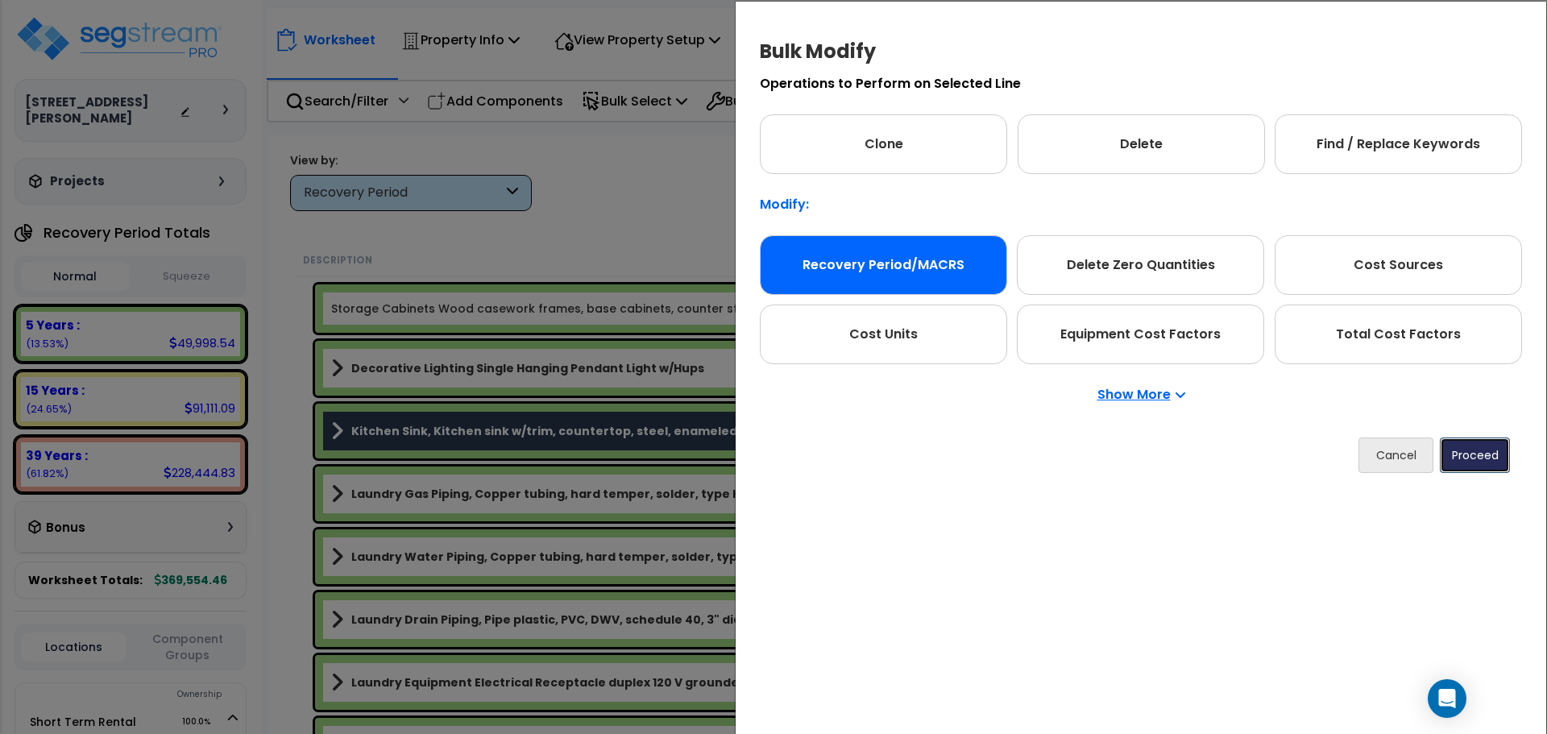
click at [1481, 461] on button "Proceed" at bounding box center [1475, 455] width 70 height 35
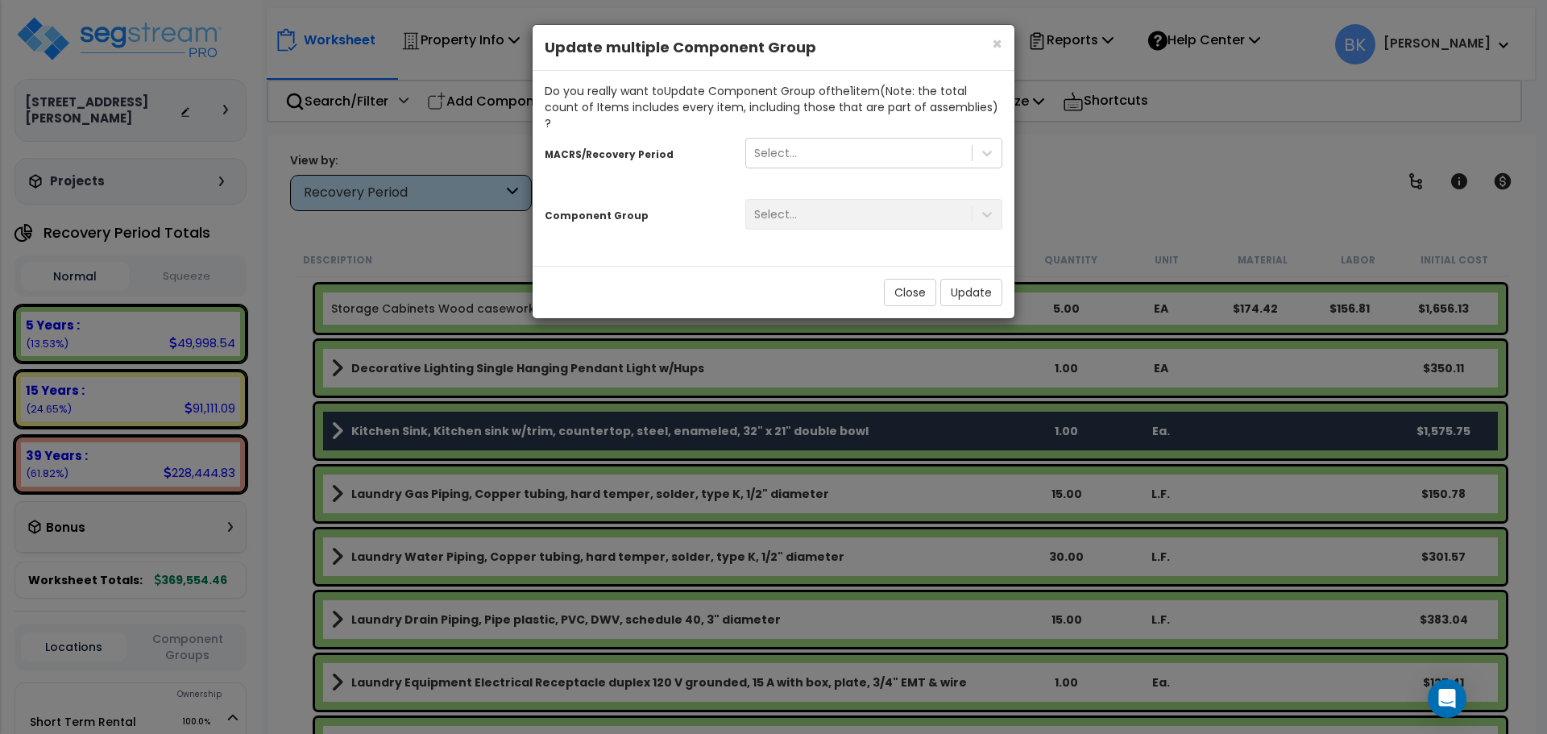
click at [818, 135] on div "Select..." at bounding box center [873, 152] width 281 height 34
click at [816, 140] on div "Select..." at bounding box center [859, 153] width 226 height 26
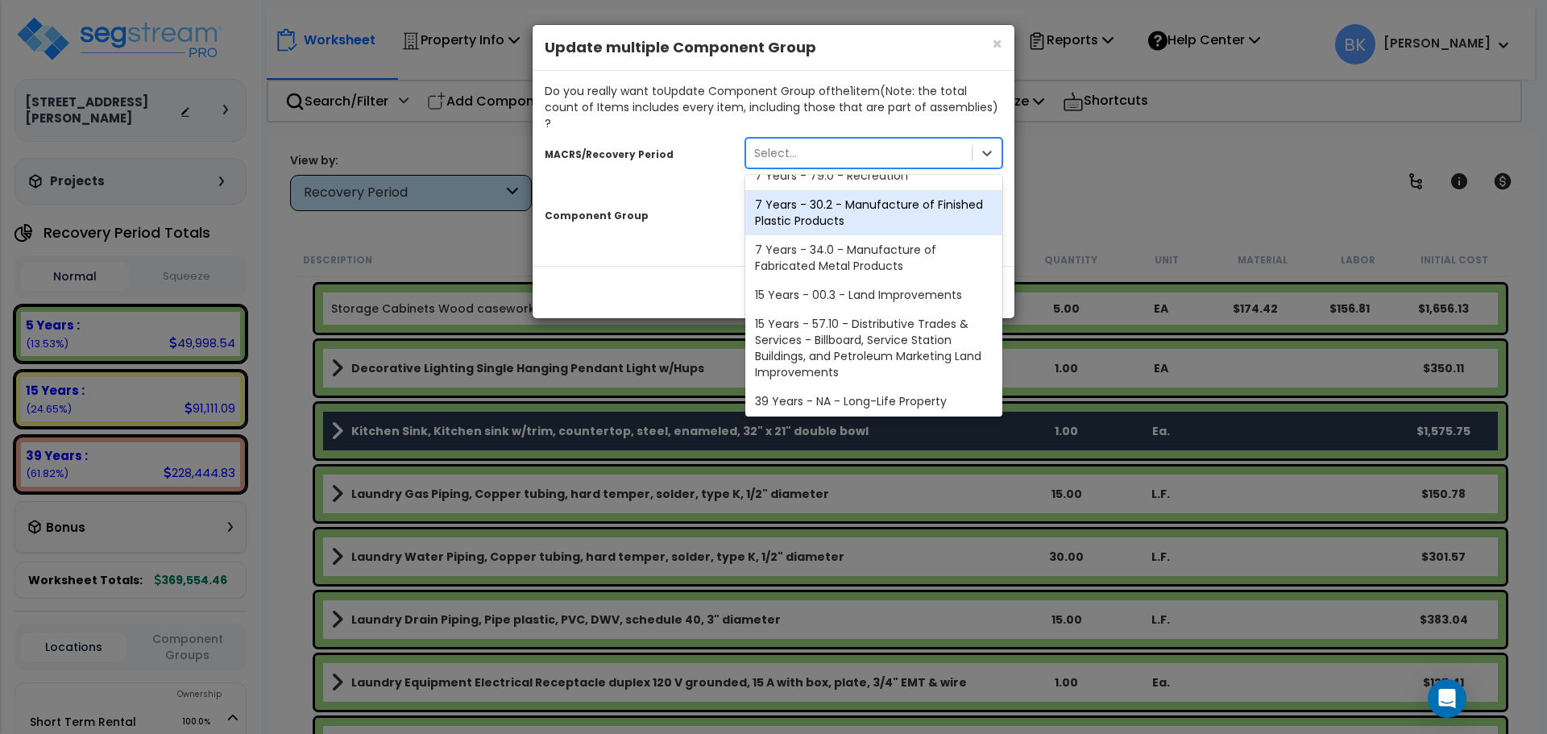
scroll to position [197, 0]
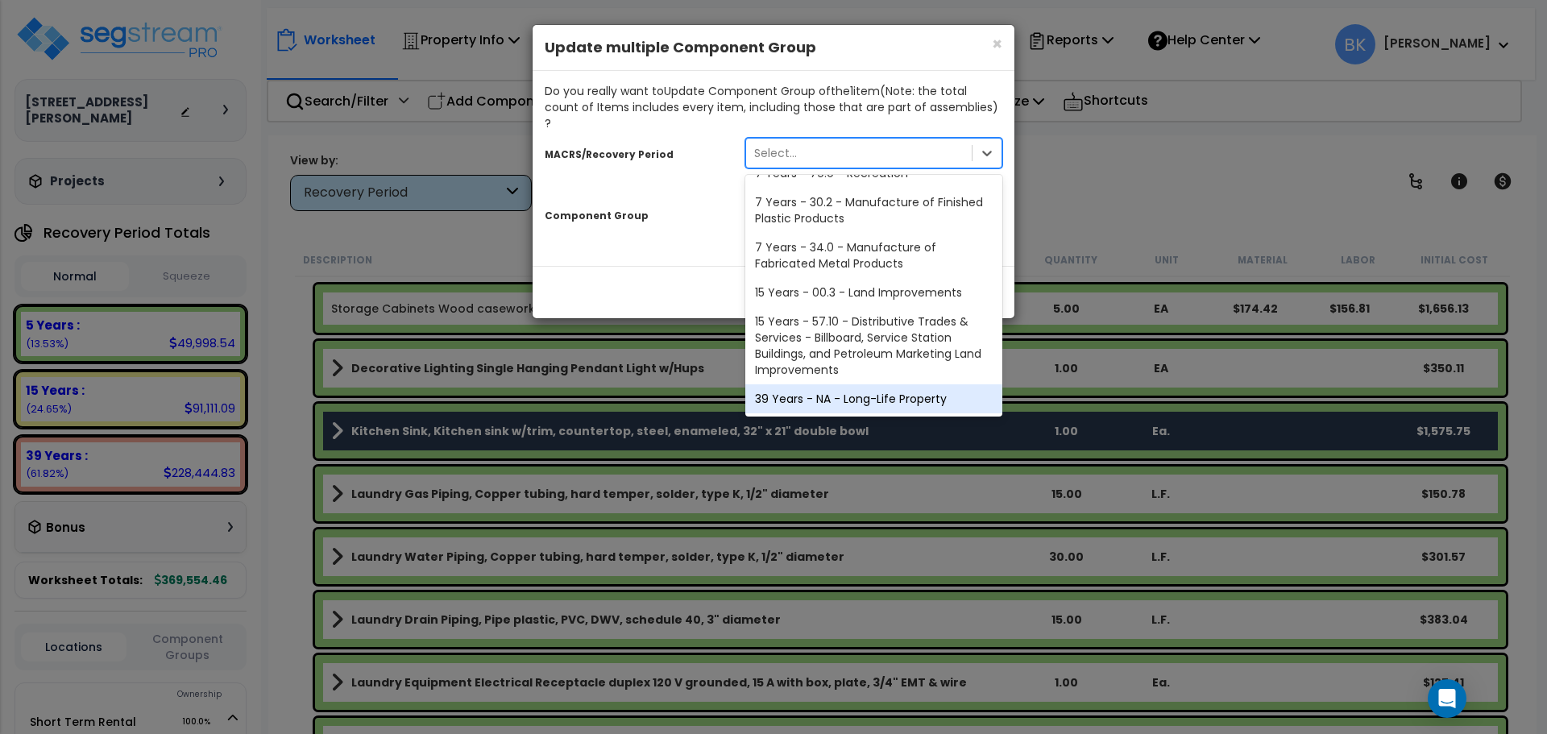
click at [821, 384] on div "39 Years - NA - Long-Life Property" at bounding box center [874, 398] width 257 height 29
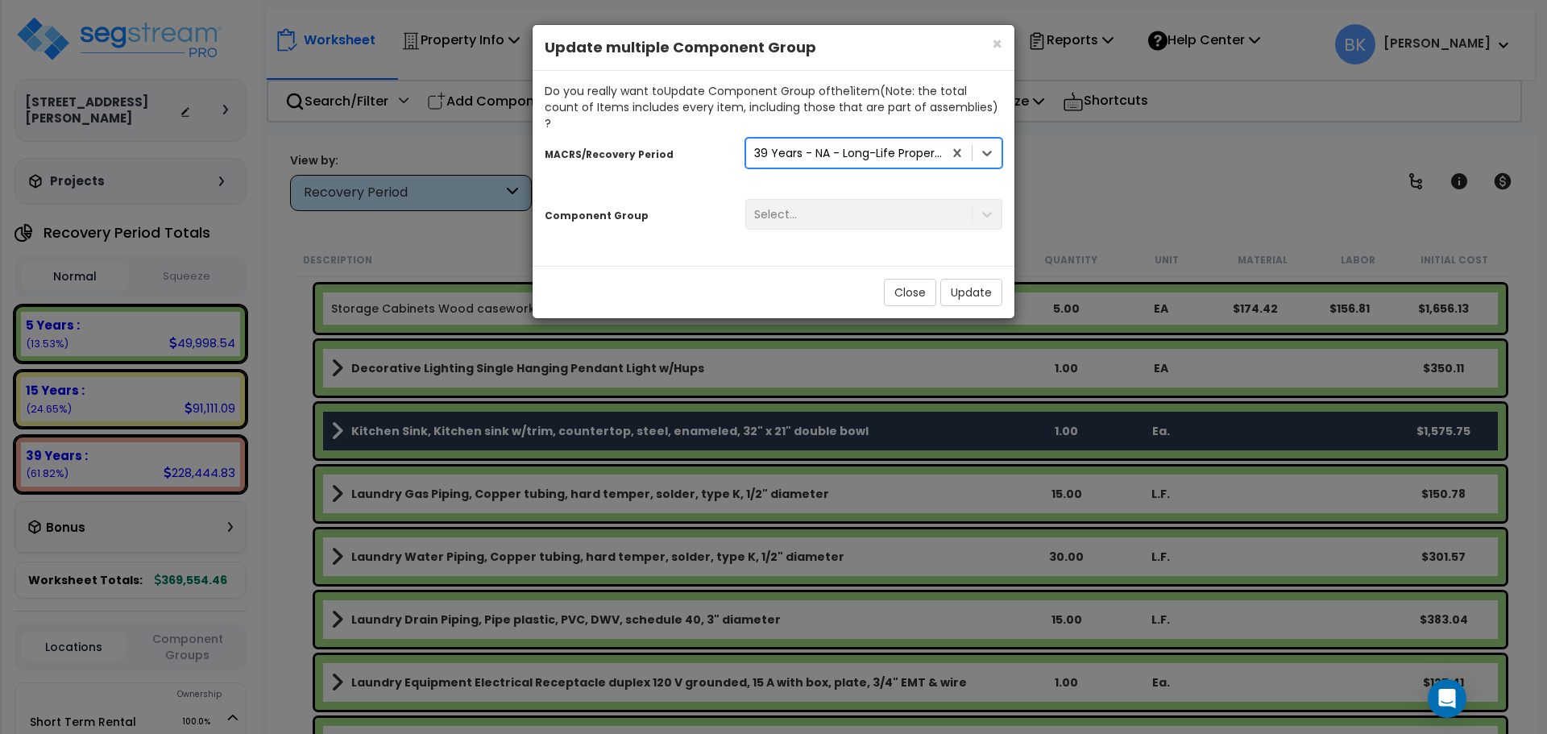
click at [847, 207] on div "Select..." at bounding box center [873, 214] width 281 height 31
click at [847, 200] on div "Select..." at bounding box center [873, 214] width 281 height 31
click at [825, 201] on div "Select..." at bounding box center [859, 214] width 226 height 26
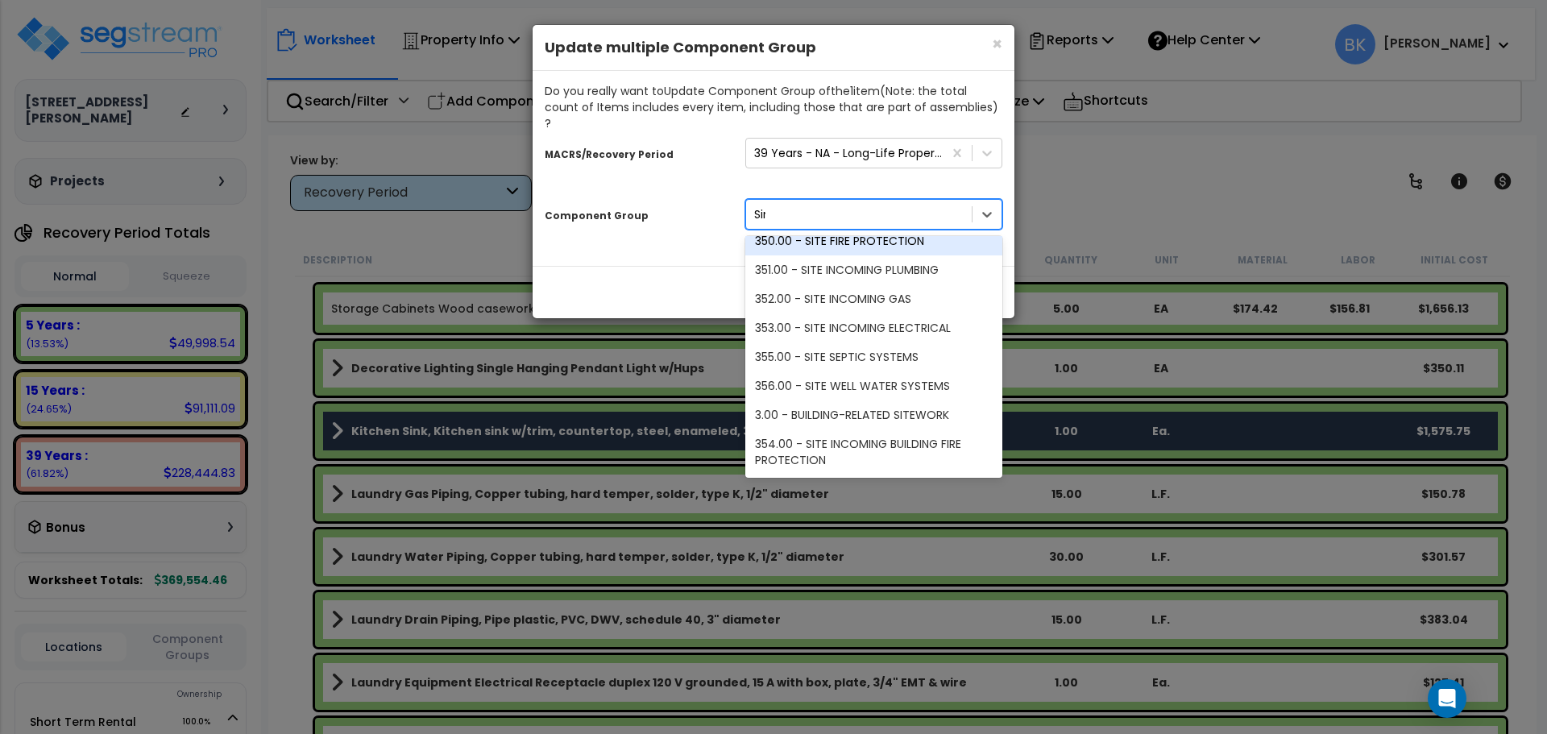
scroll to position [0, 0]
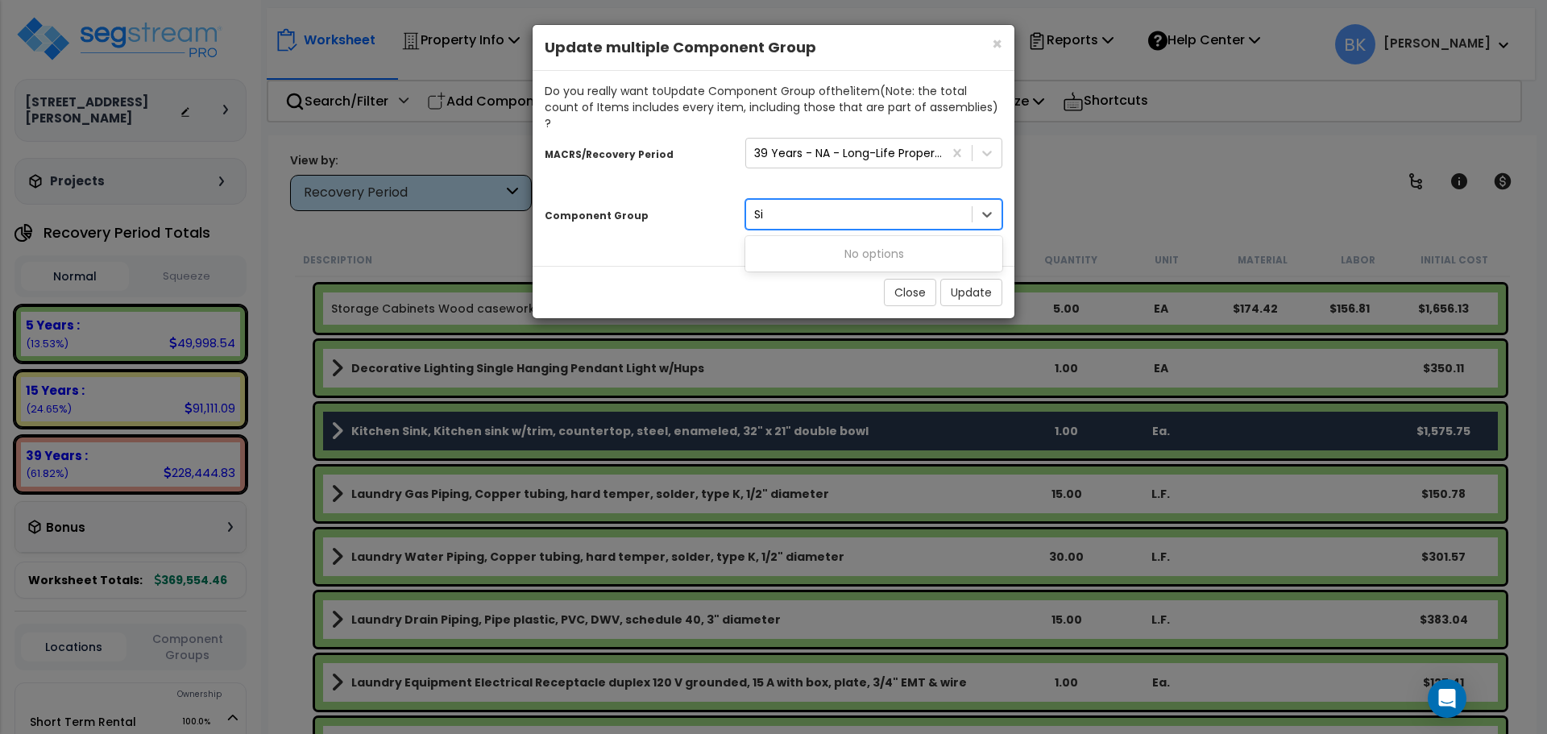
type input "S"
type input "K"
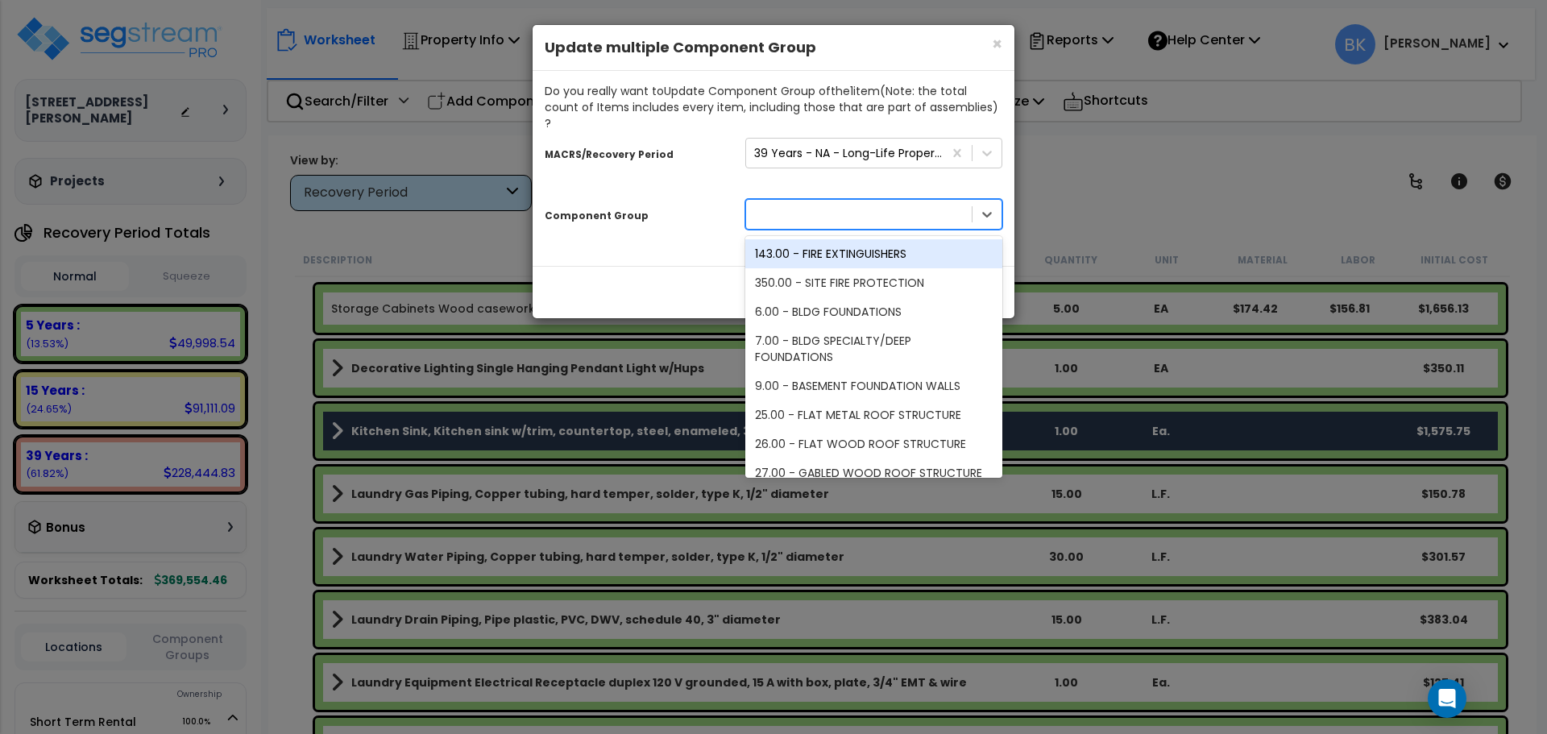
type input "f"
type input "general"
click at [840, 268] on div "145.00 - GENERAL ELECTRICAL" at bounding box center [874, 282] width 257 height 29
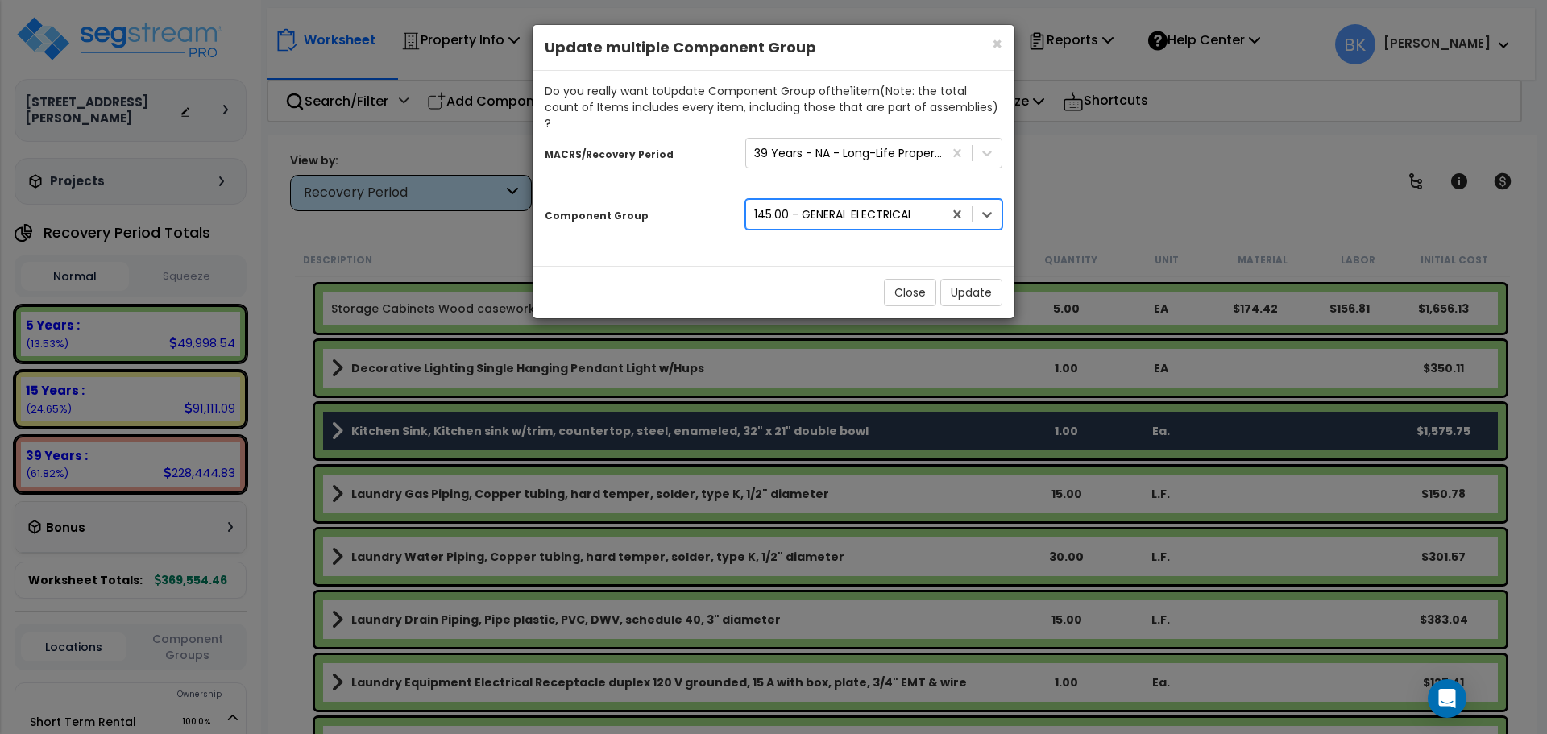
click at [868, 206] on div "145.00 - GENERAL ELECTRICAL" at bounding box center [833, 214] width 159 height 16
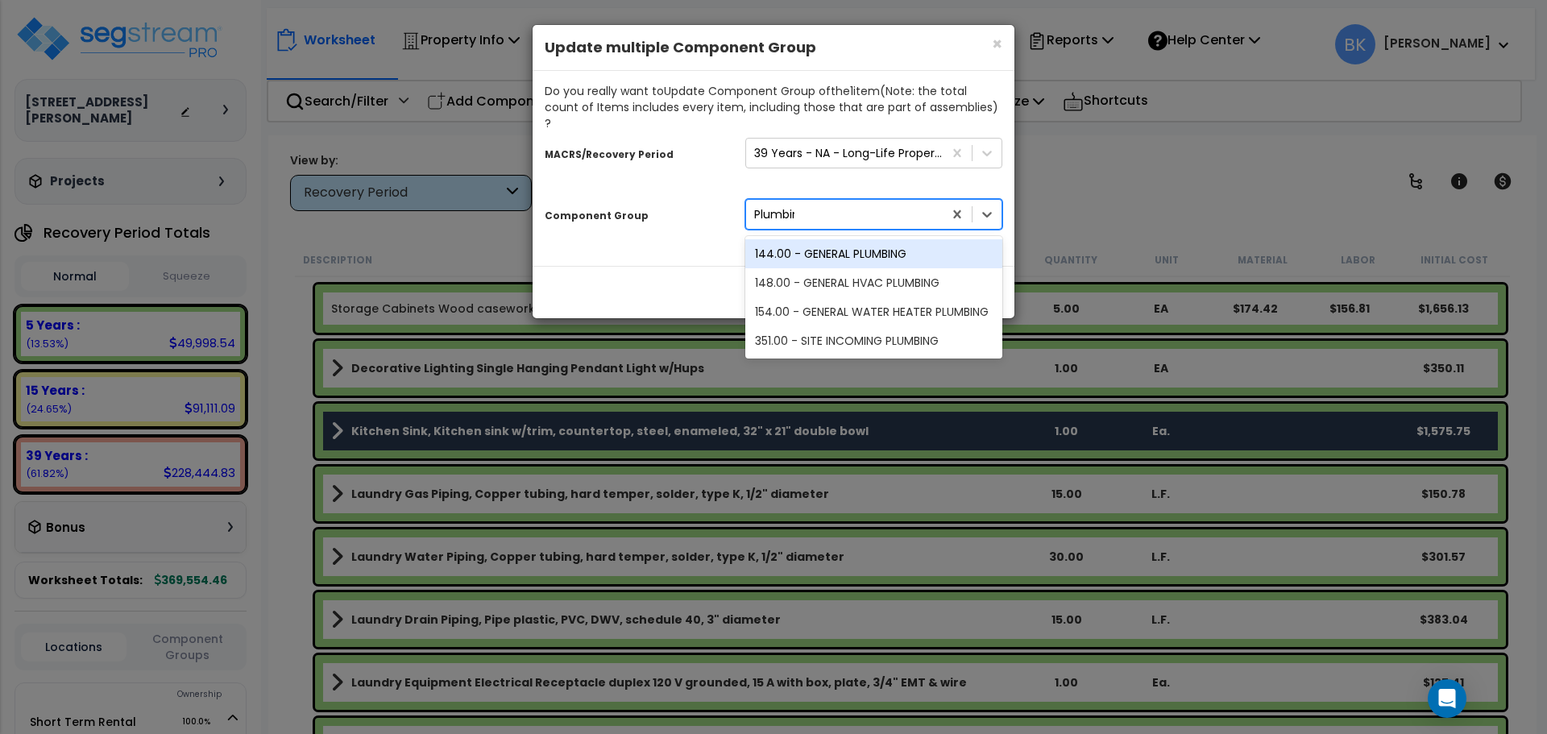
type input "Plumbing"
click at [869, 239] on div "144.00 - GENERAL PLUMBING" at bounding box center [874, 253] width 257 height 29
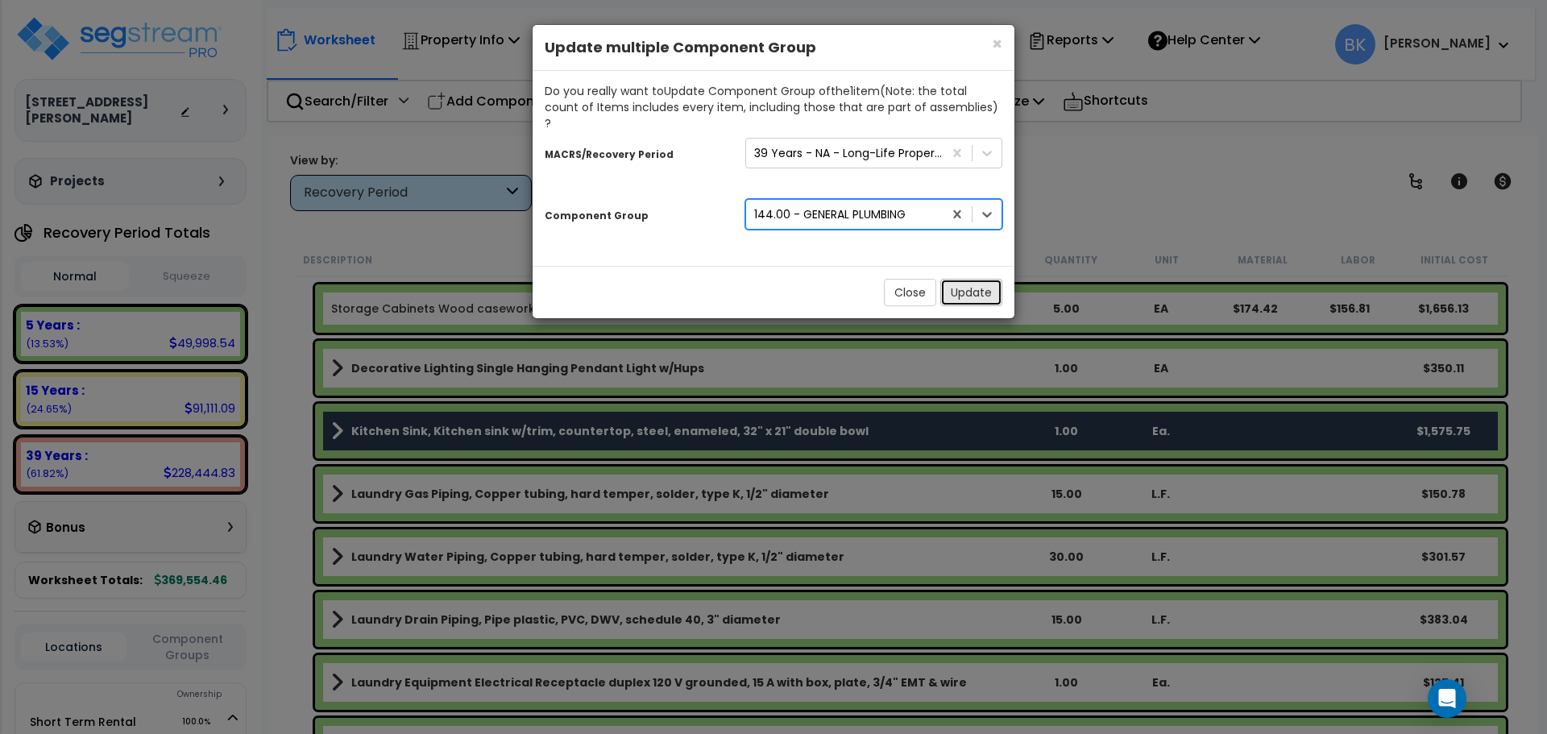
click at [957, 280] on button "Update" at bounding box center [972, 292] width 62 height 27
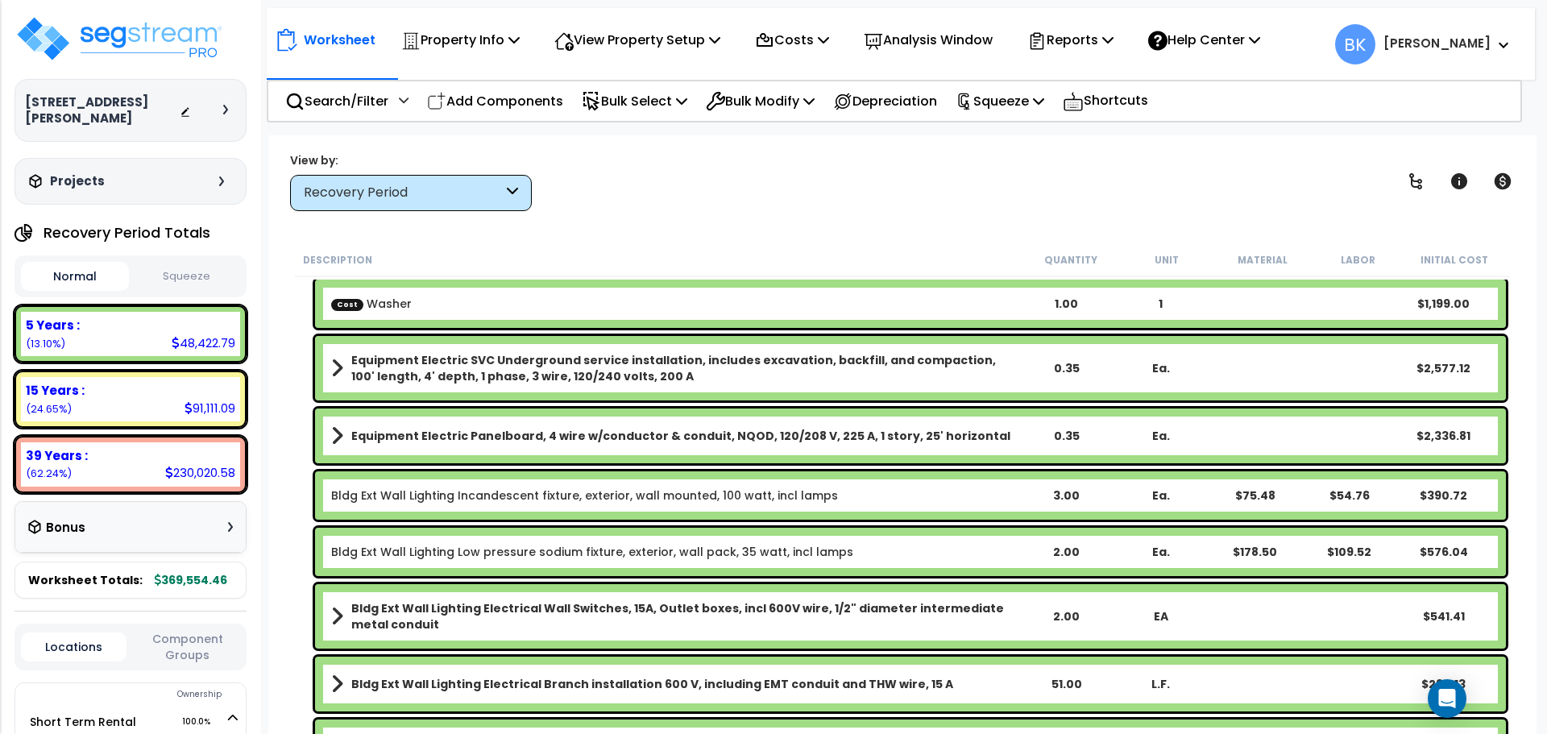
scroll to position [242, 0]
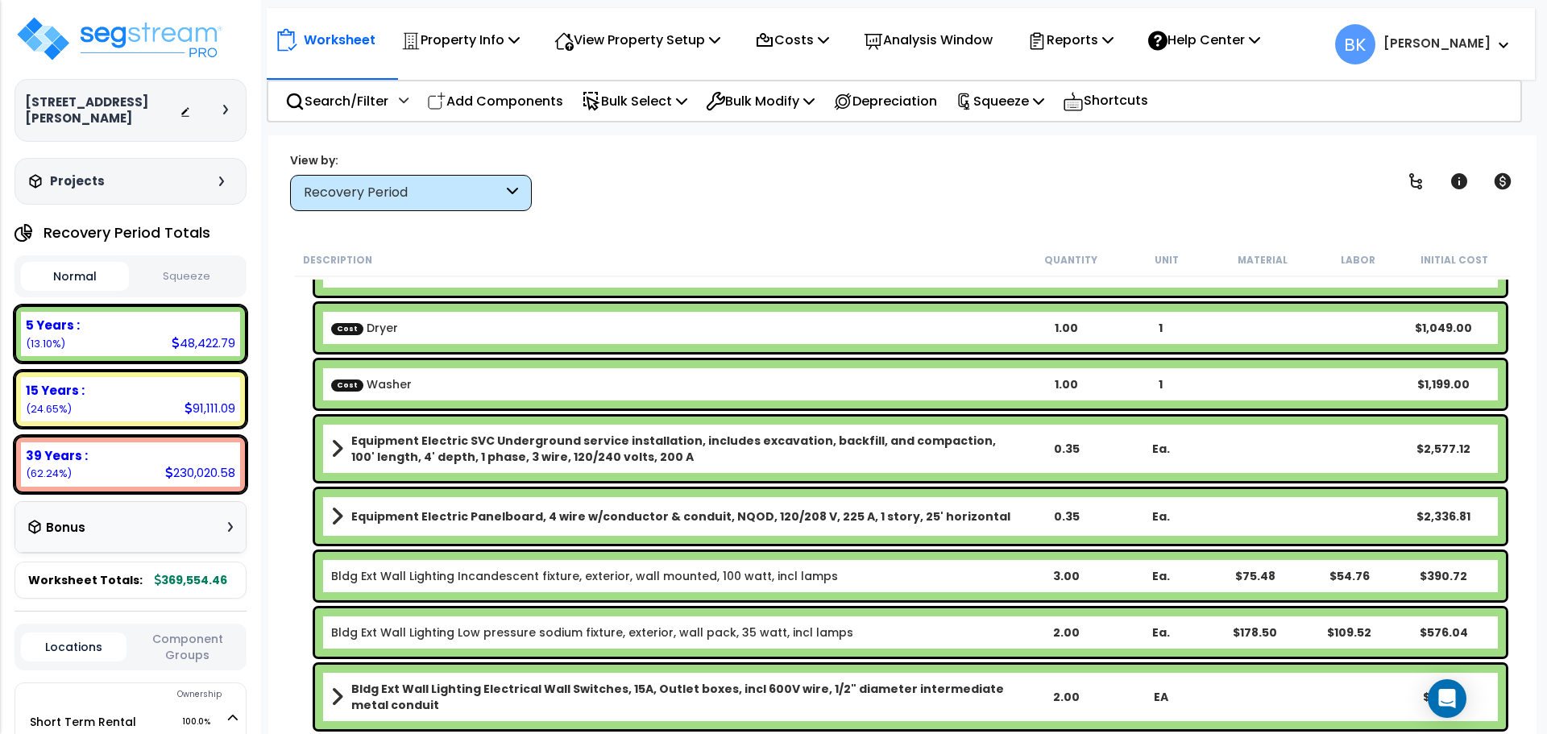
click at [450, 441] on b "Equipment Electric SVC Underground service installation, includes excavation, b…" at bounding box center [684, 449] width 667 height 32
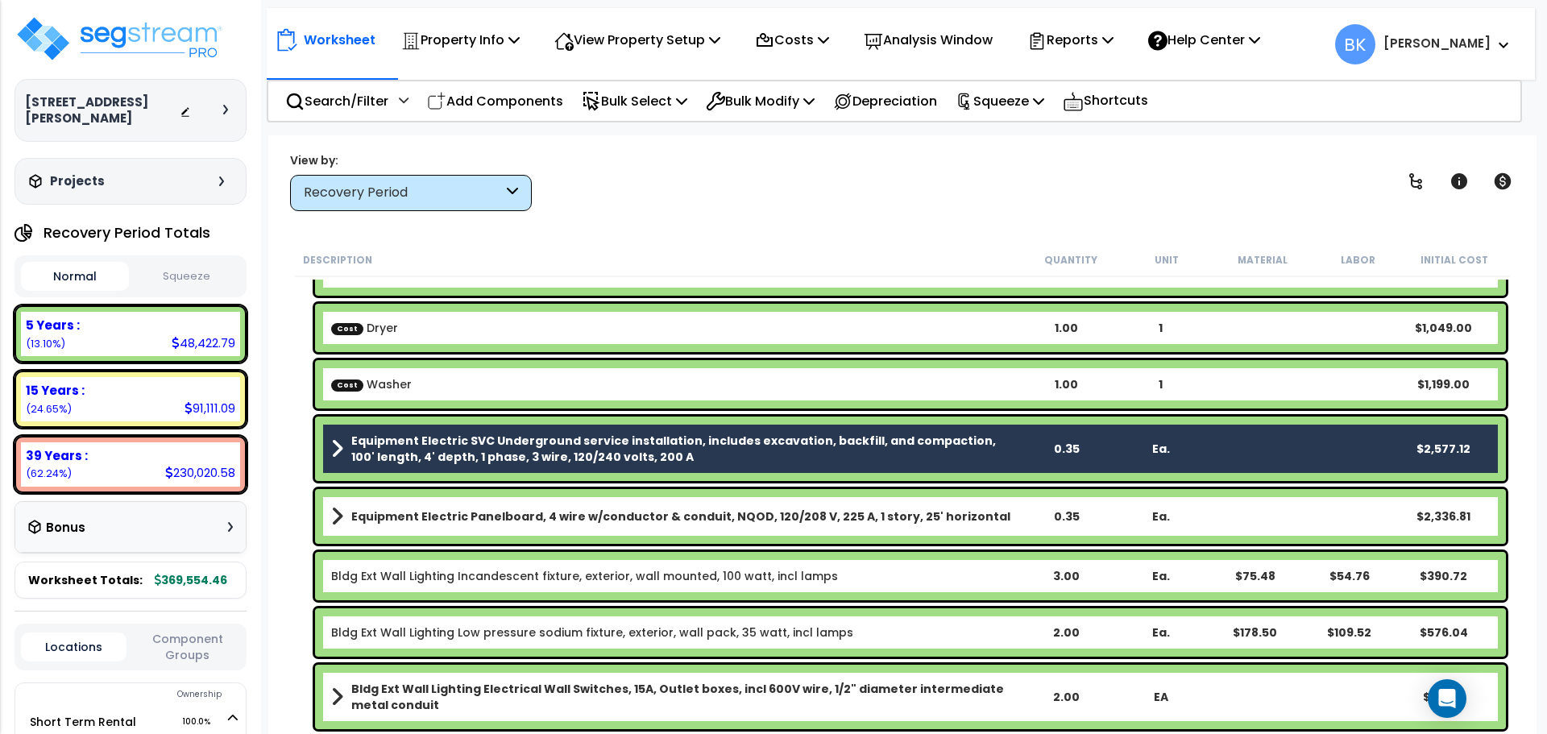
click at [439, 517] on b "Equipment Electric Panelboard, 4 wire w/conductor & conduit, NQOD, 120/208 V, 2…" at bounding box center [680, 517] width 659 height 16
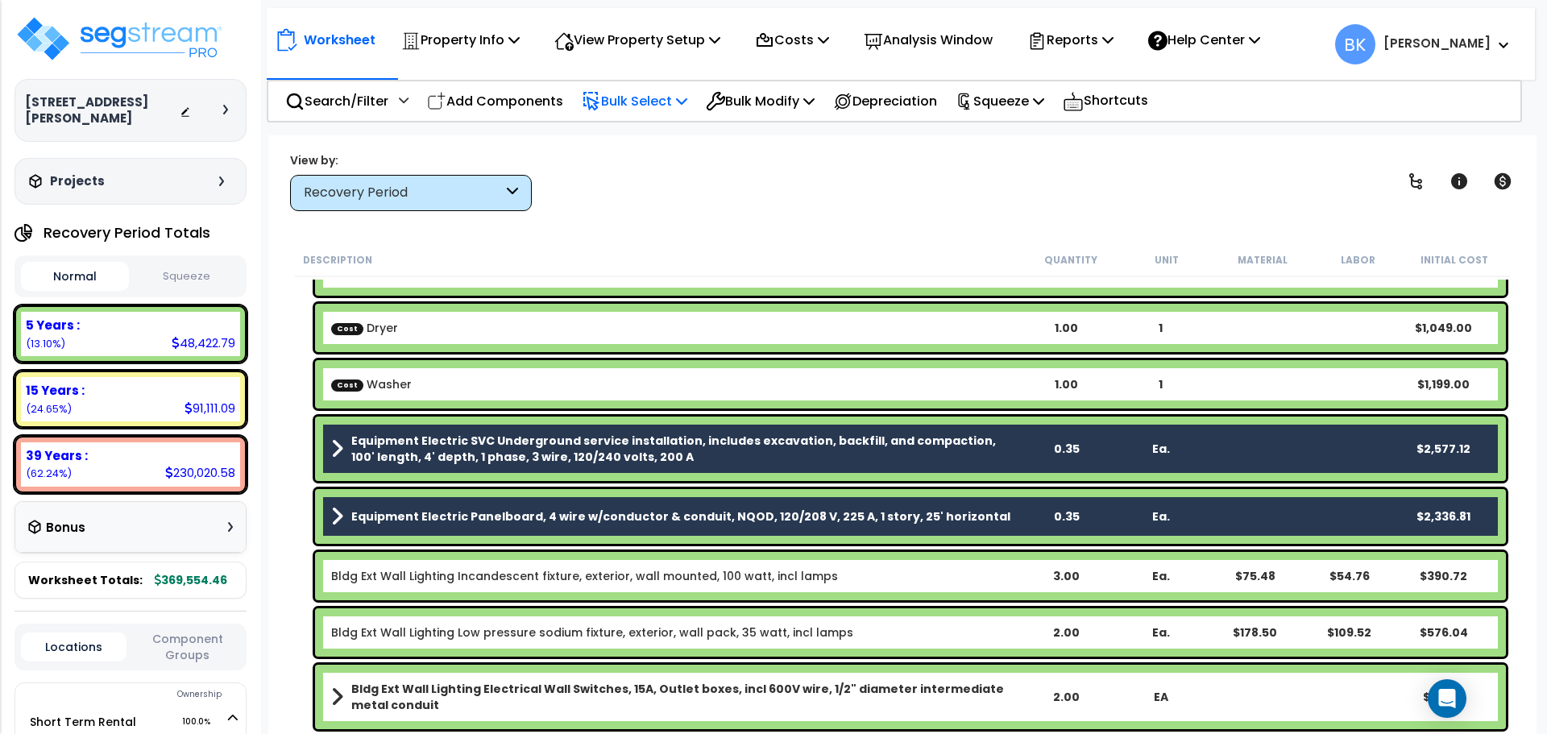
click at [653, 93] on p "Bulk Select" at bounding box center [635, 101] width 106 height 22
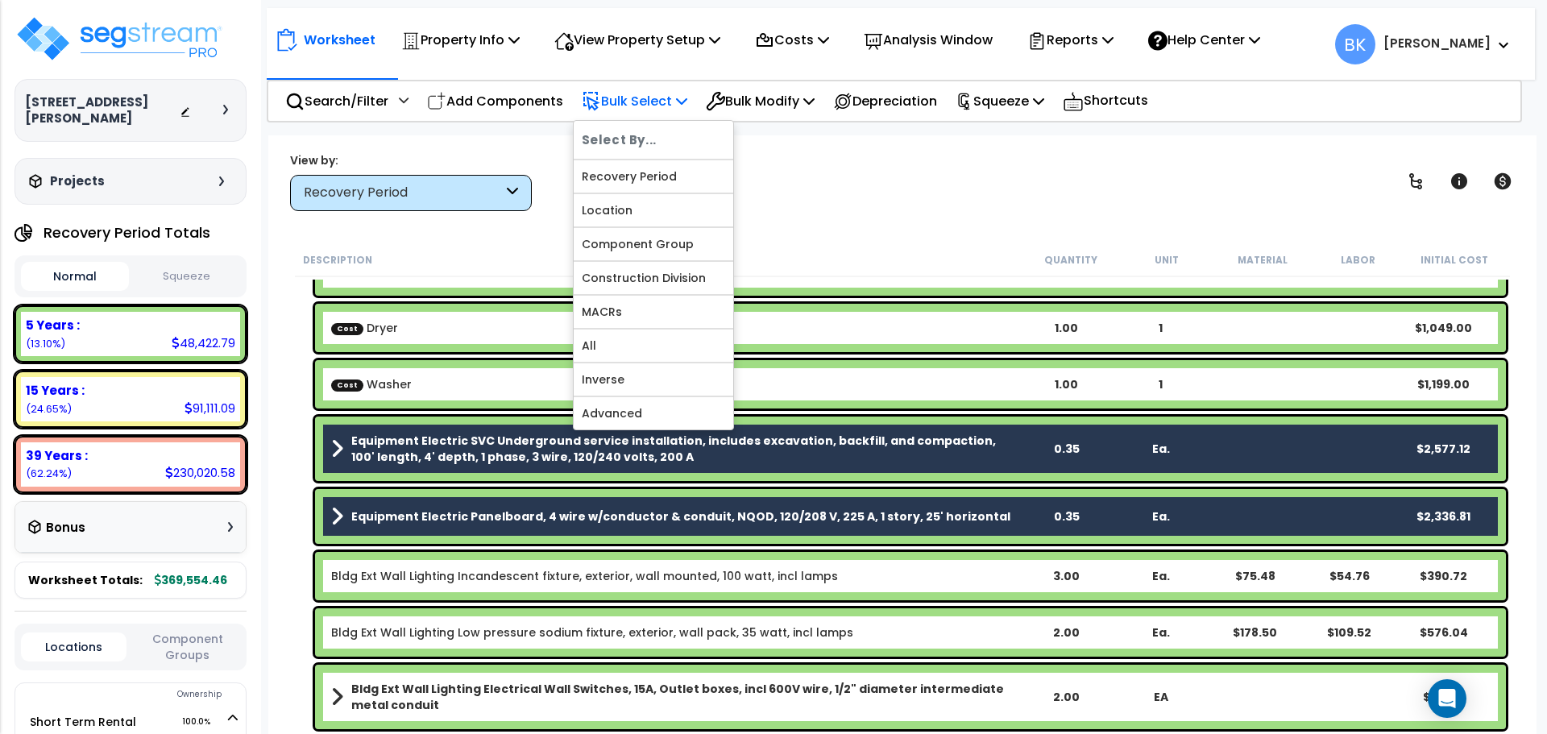
click at [663, 91] on p "Bulk Select" at bounding box center [635, 101] width 106 height 22
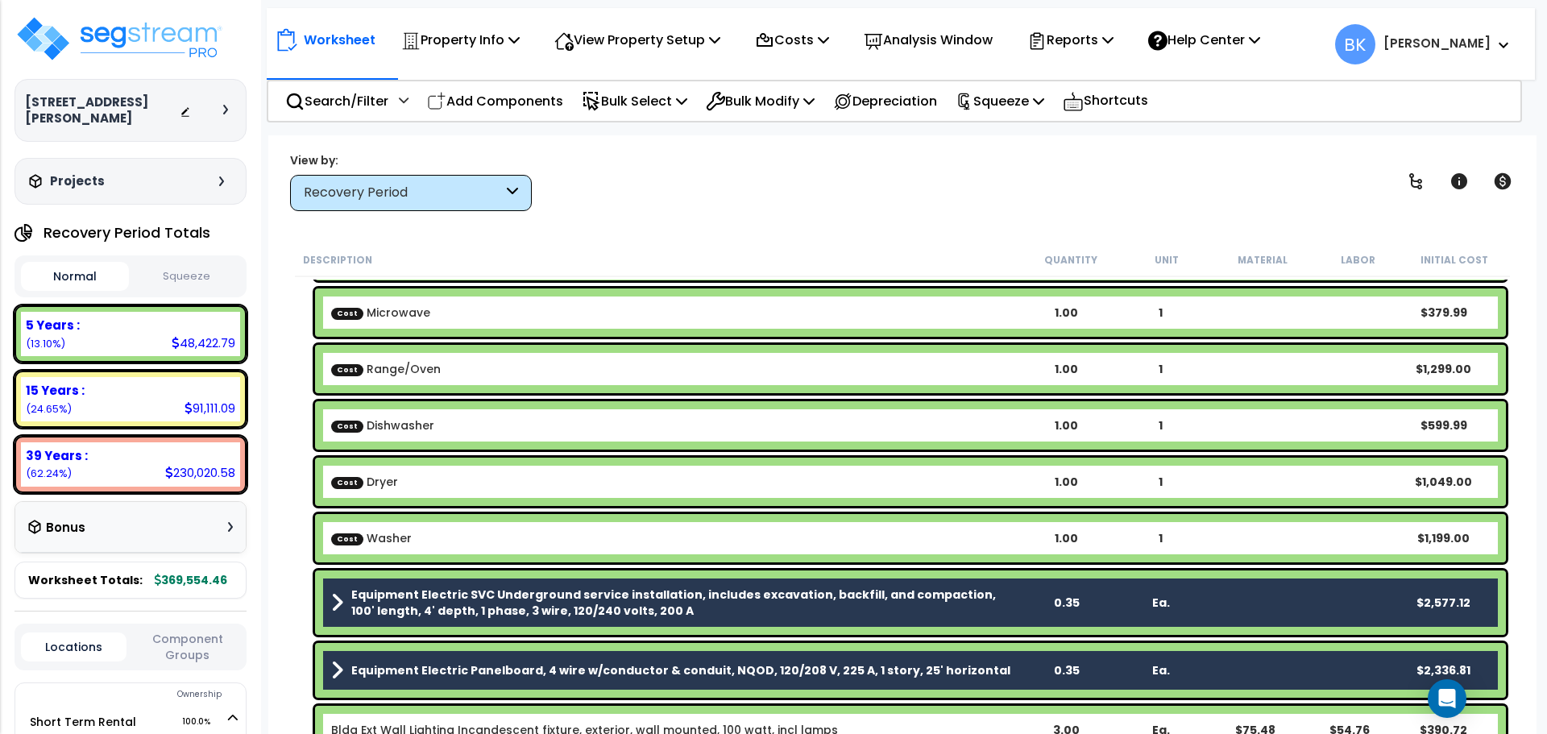
scroll to position [81, 0]
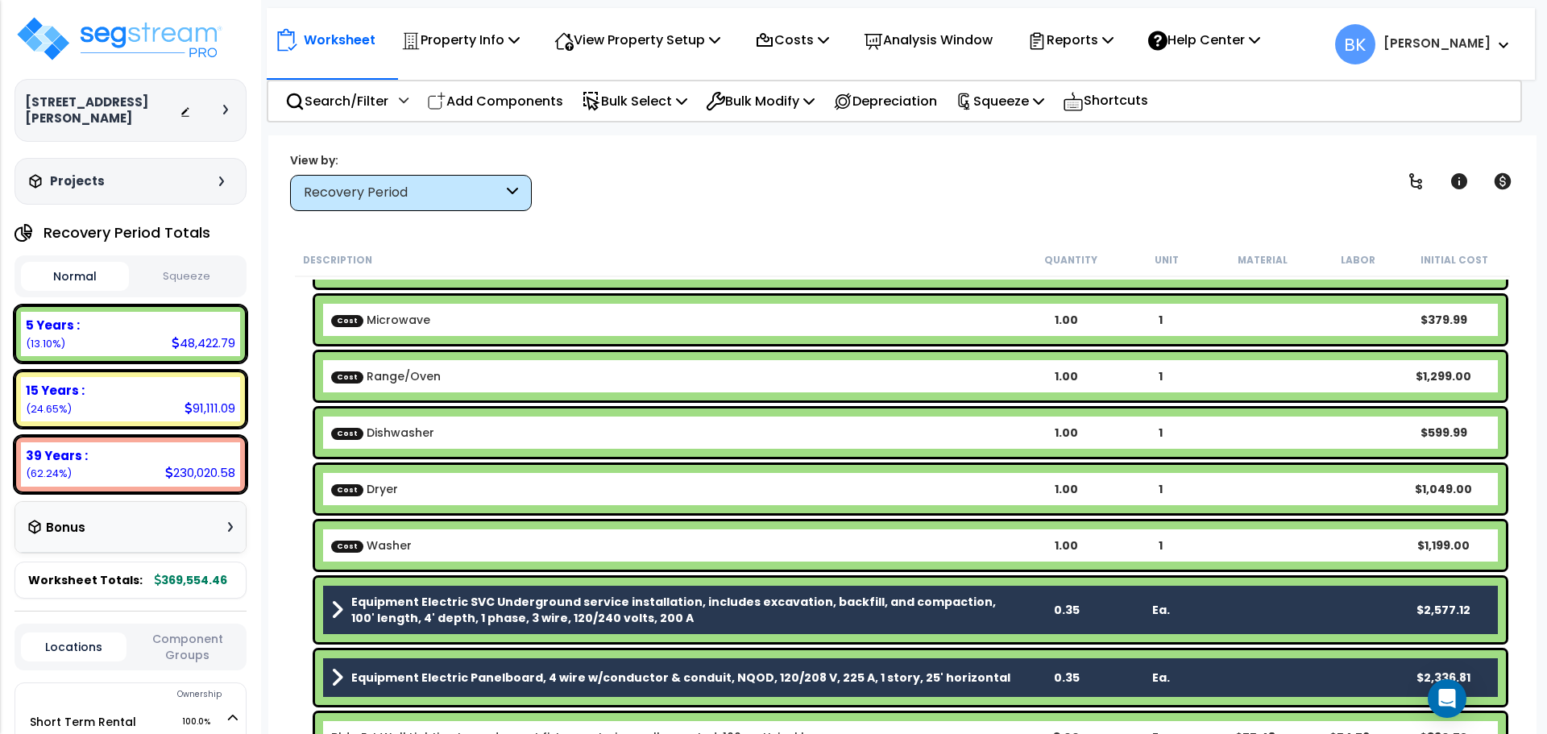
click at [397, 584] on div "Equipment Electric SVC Underground service installation, includes excavation, b…" at bounding box center [910, 610] width 1191 height 64
click at [438, 679] on b "Equipment Electric Panelboard, 4 wire w/conductor & conduit, NQOD, 120/208 V, 2…" at bounding box center [680, 678] width 659 height 16
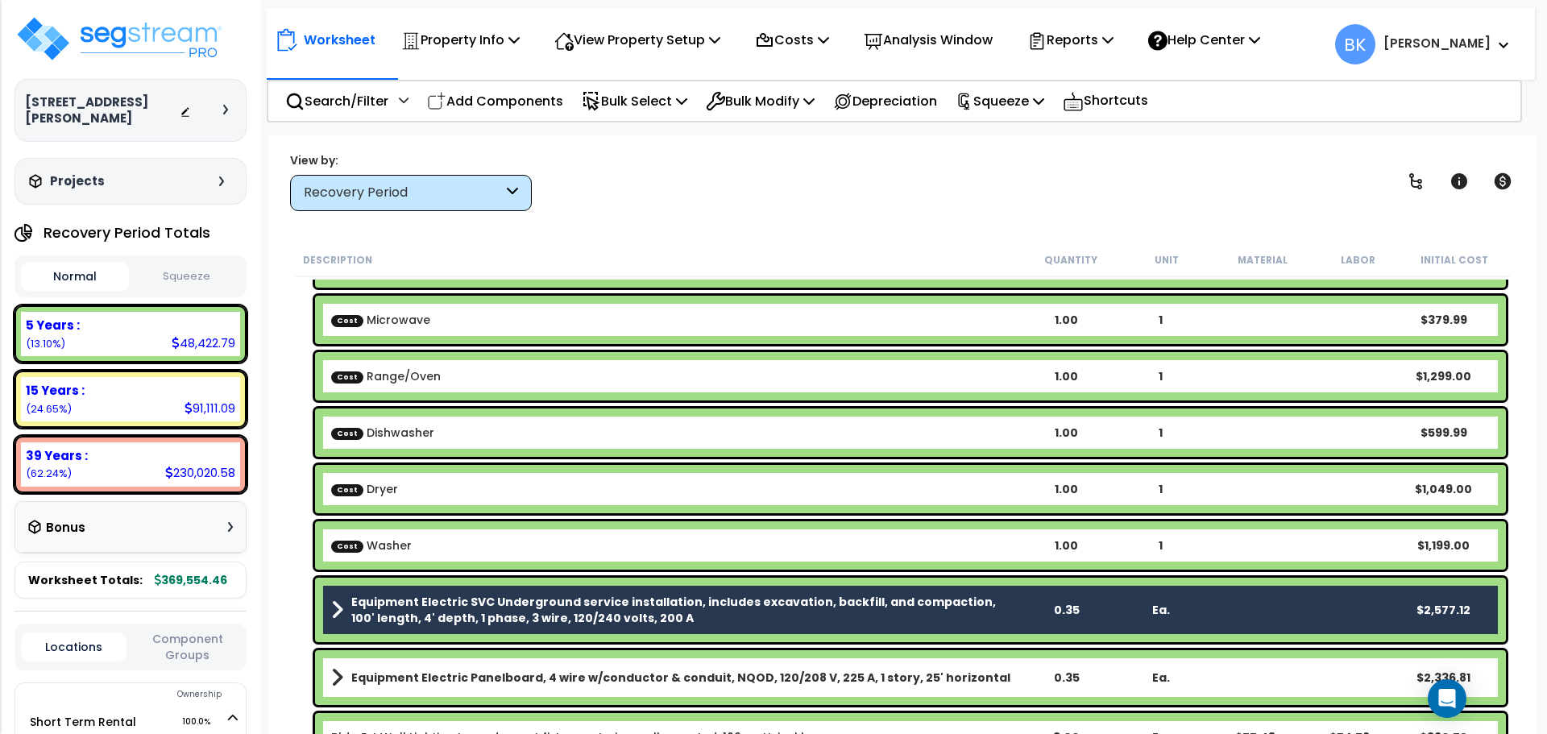
click at [476, 617] on b "Equipment Electric SVC Underground service installation, includes excavation, b…" at bounding box center [684, 610] width 667 height 32
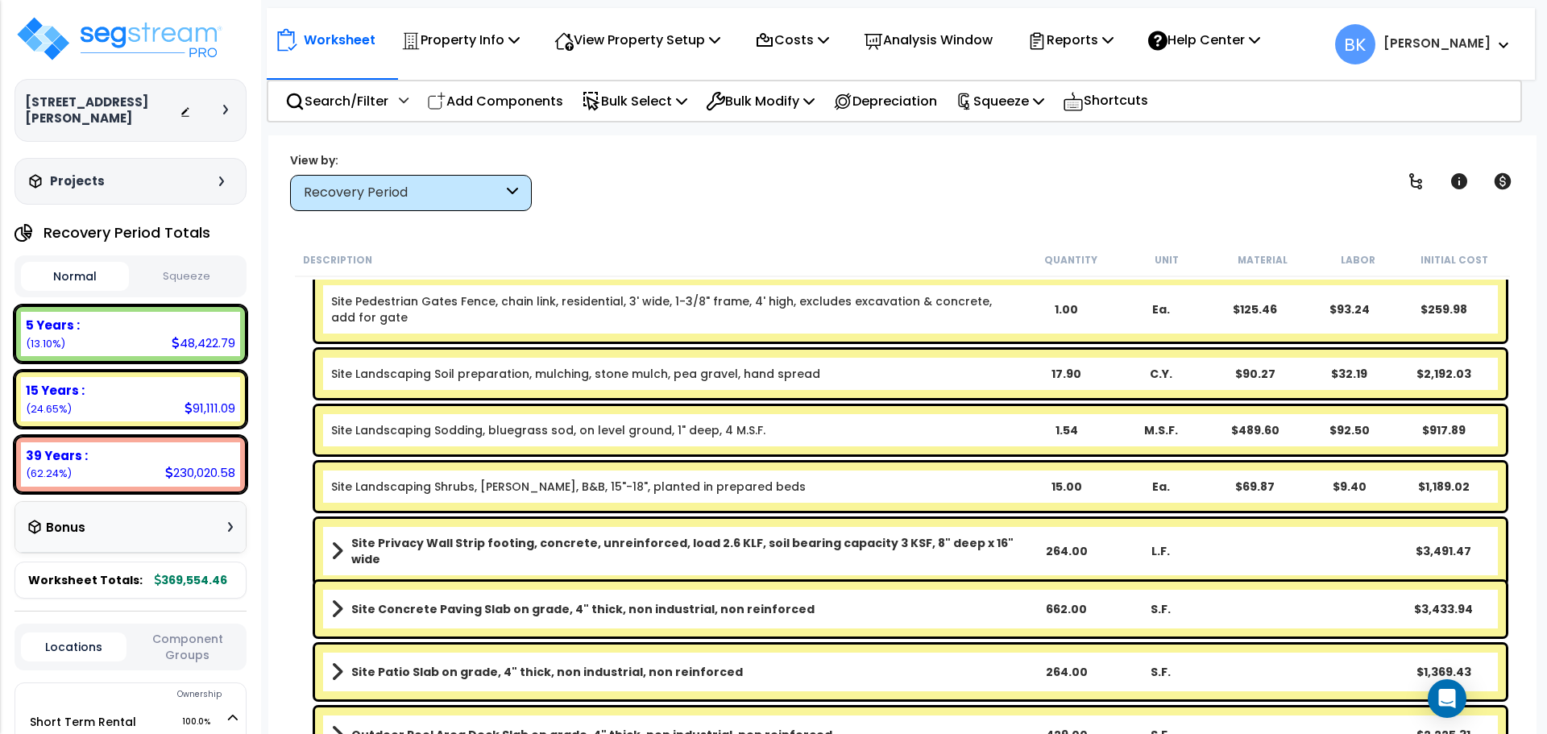
scroll to position [3459, 0]
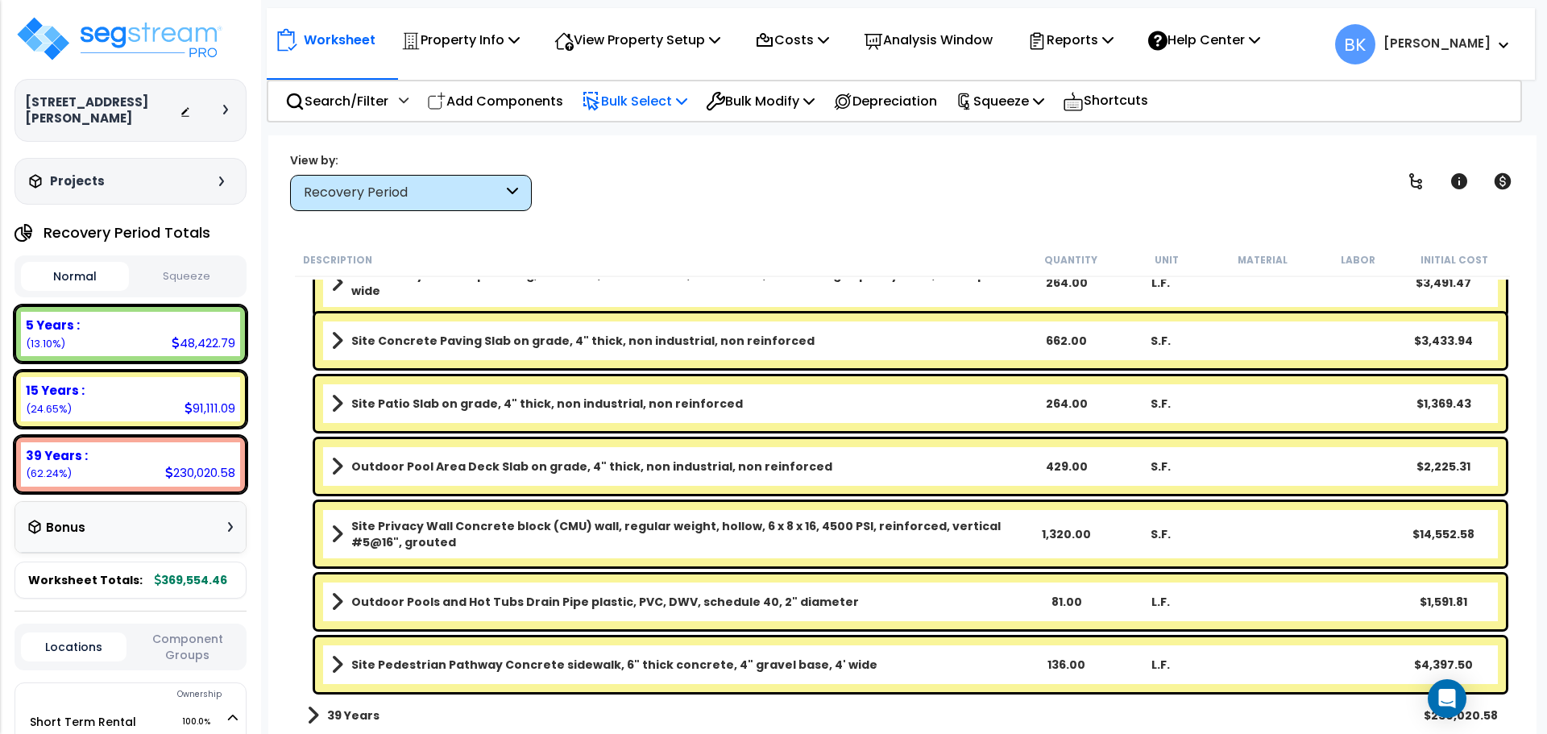
click at [596, 98] on icon at bounding box center [591, 101] width 19 height 19
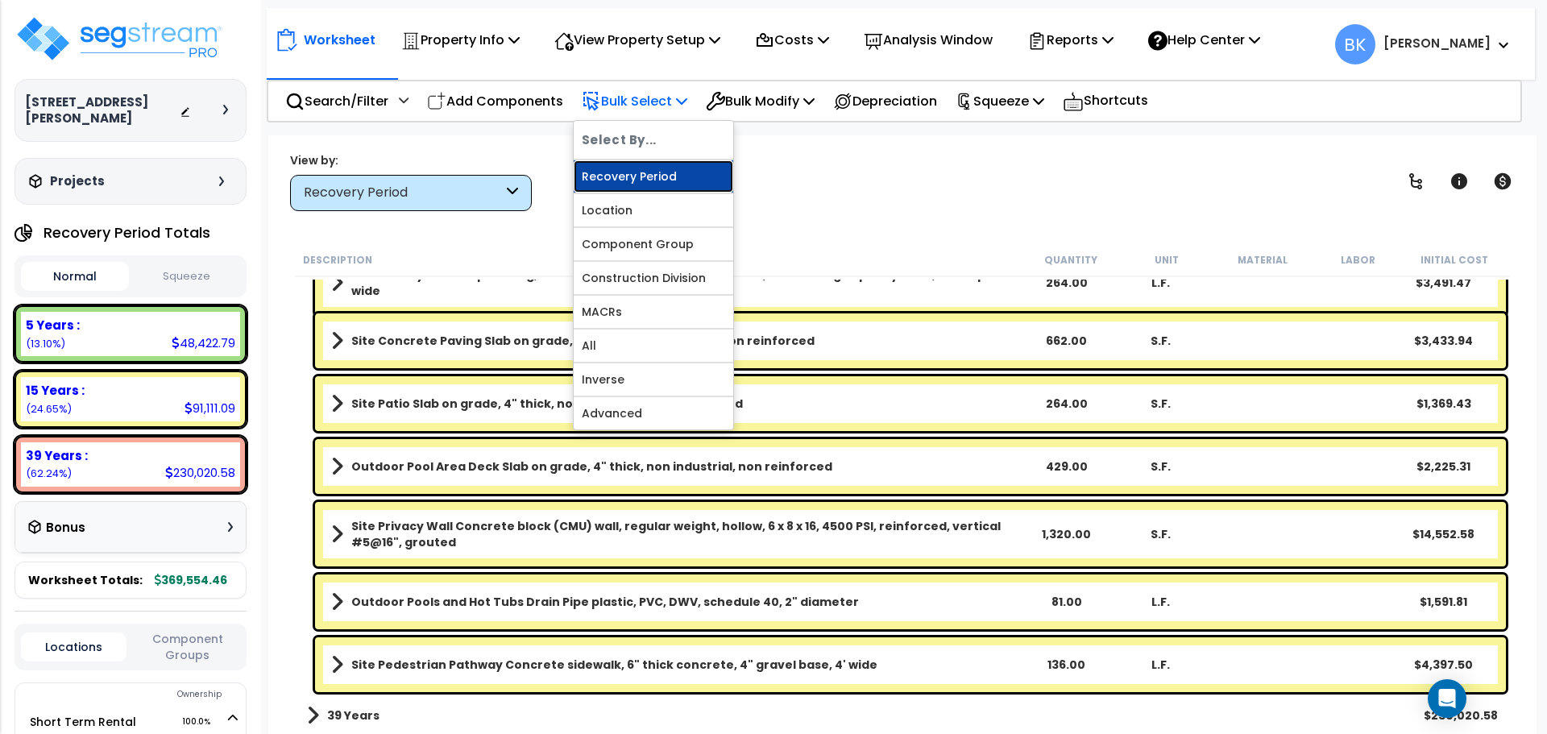
click at [629, 176] on link "Recovery Period" at bounding box center [654, 176] width 160 height 32
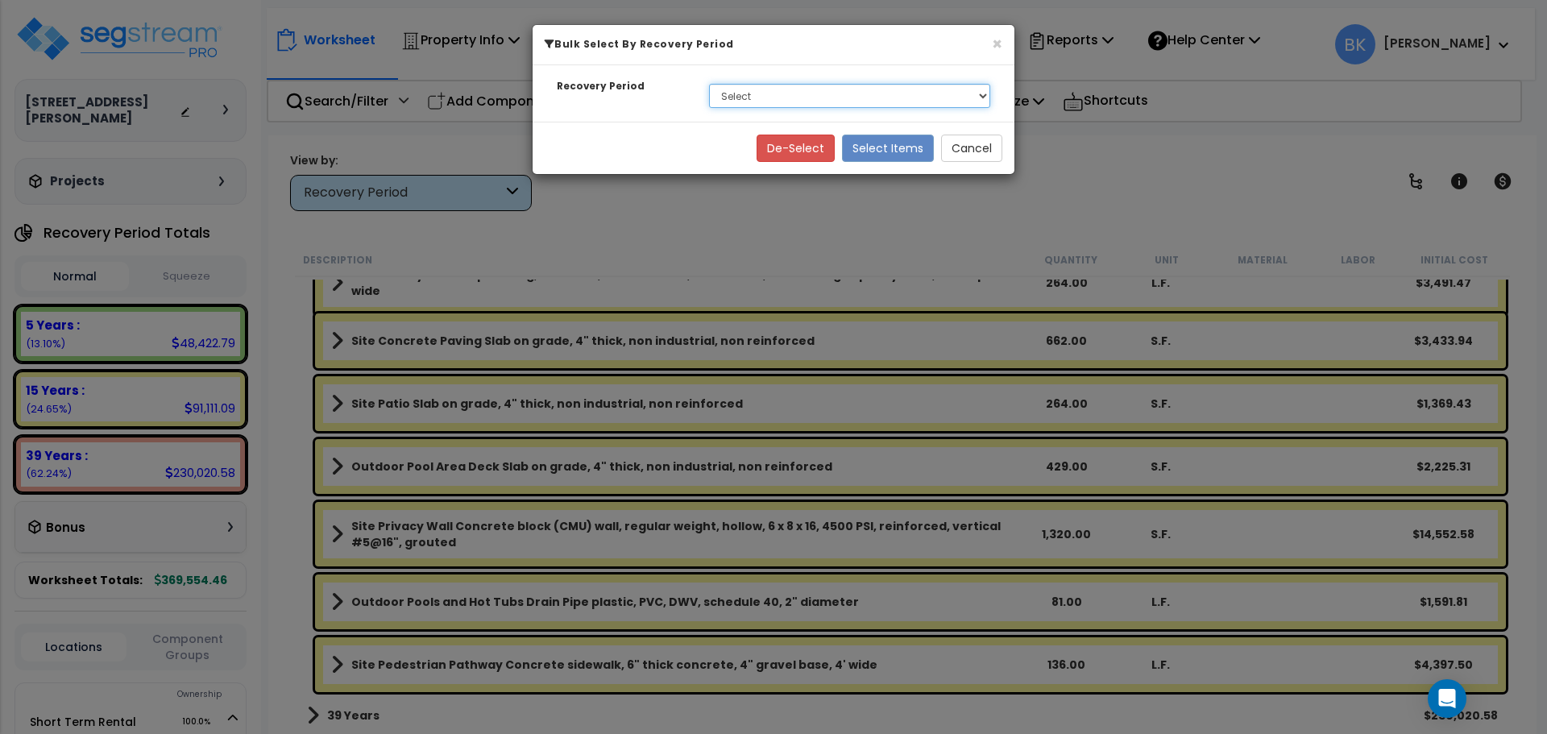
click at [744, 90] on select "Select 5 Years 15 Years 39 Years" at bounding box center [849, 96] width 281 height 24
select select "5Y"
click at [709, 84] on select "Select 5 Years 15 Years 39 Years" at bounding box center [849, 96] width 281 height 24
click at [884, 153] on button "Select Items" at bounding box center [888, 148] width 92 height 27
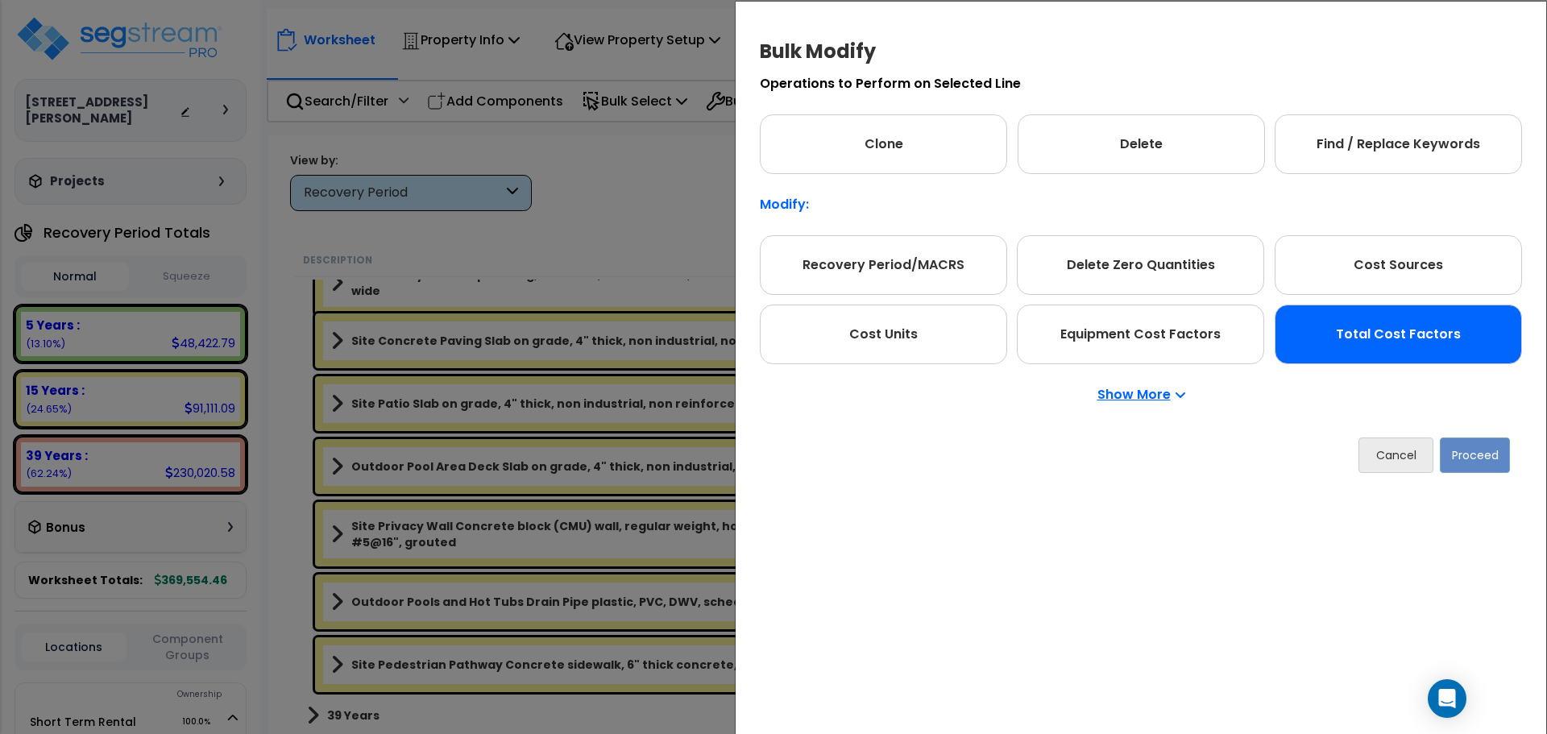
click at [1336, 323] on div "Total Cost Factors" at bounding box center [1398, 335] width 247 height 60
click at [1481, 451] on button "Proceed" at bounding box center [1475, 455] width 70 height 35
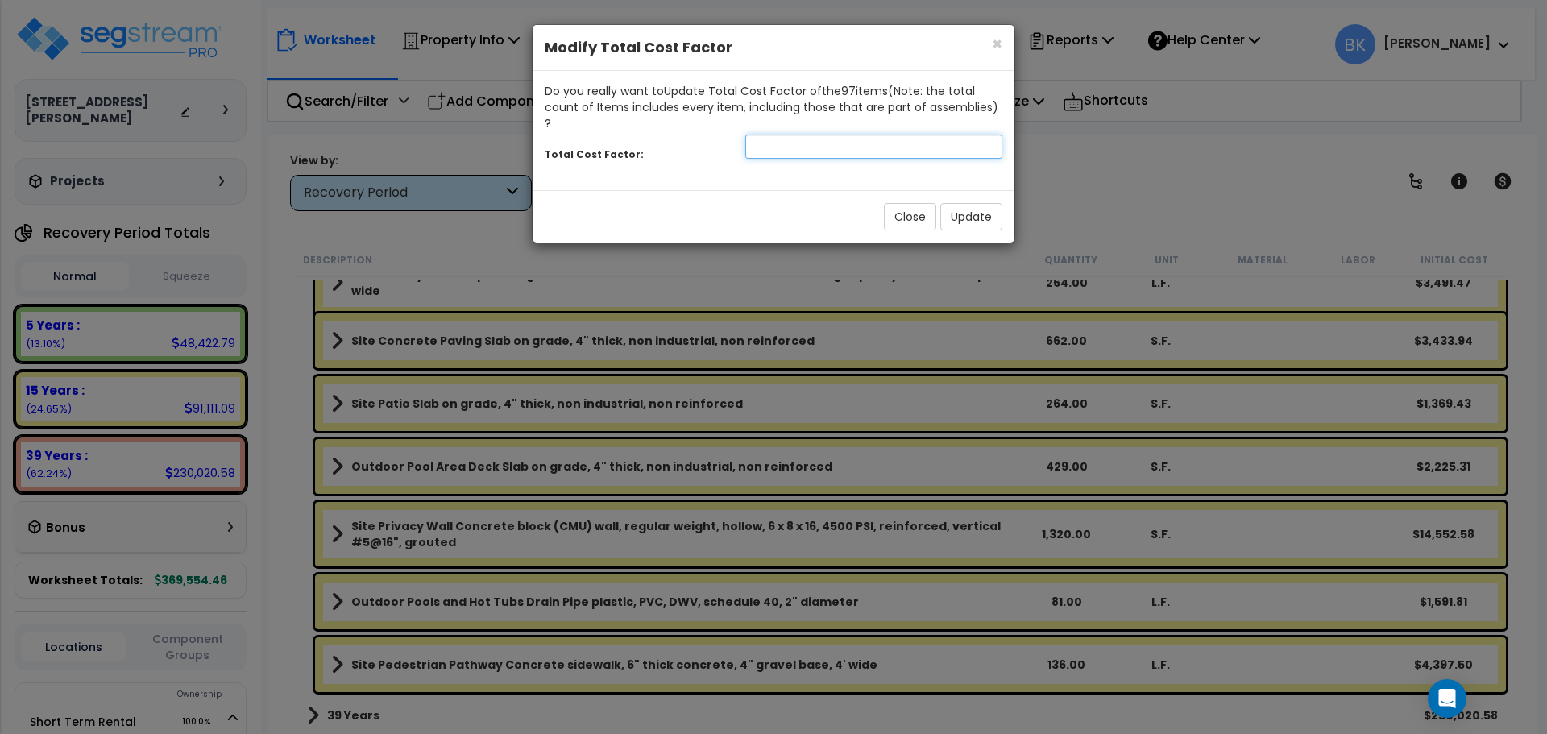
click at [874, 135] on input "number" at bounding box center [874, 147] width 257 height 24
type input "0.875"
click at [974, 203] on button "Update" at bounding box center [972, 216] width 62 height 27
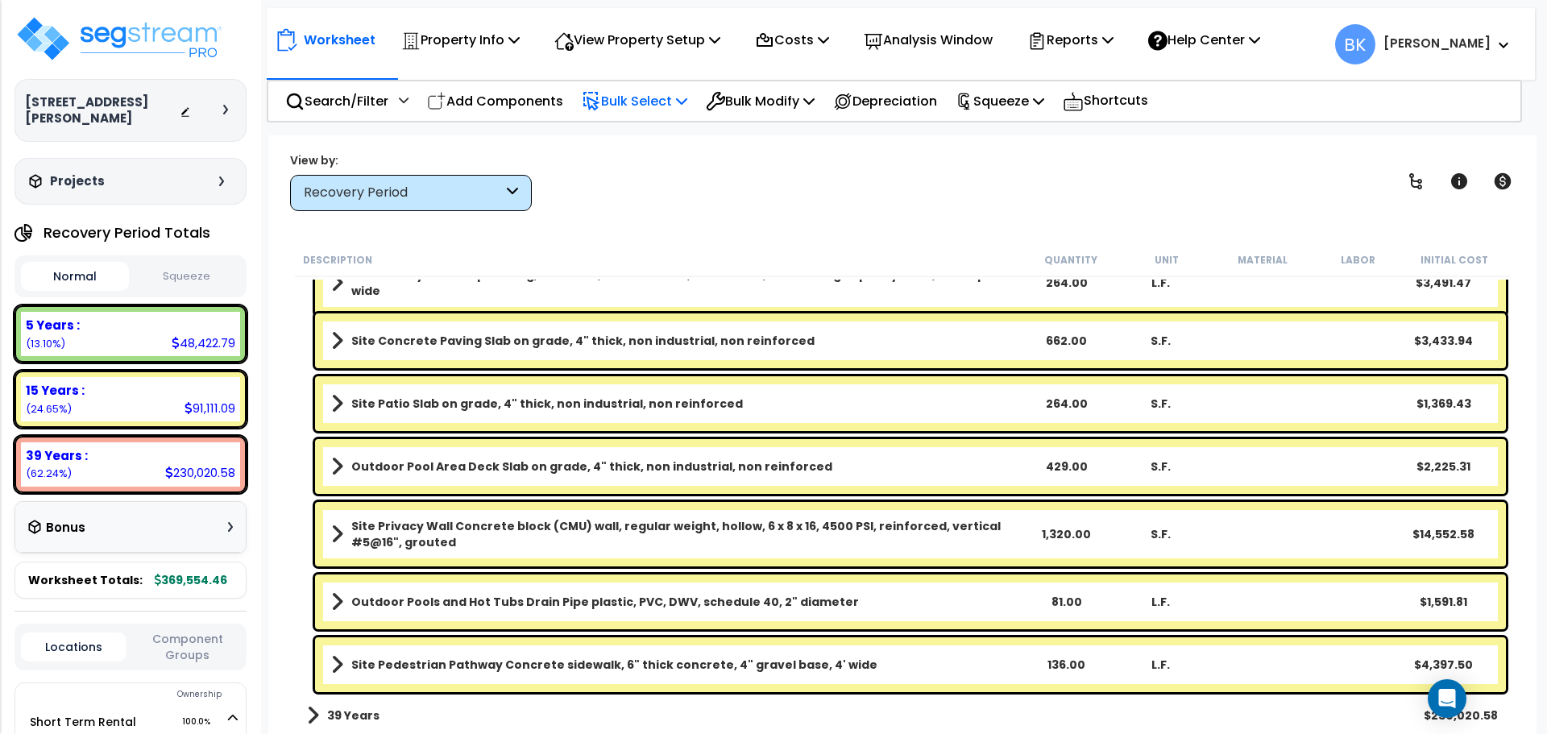
click at [633, 98] on p "Bulk Select" at bounding box center [635, 101] width 106 height 22
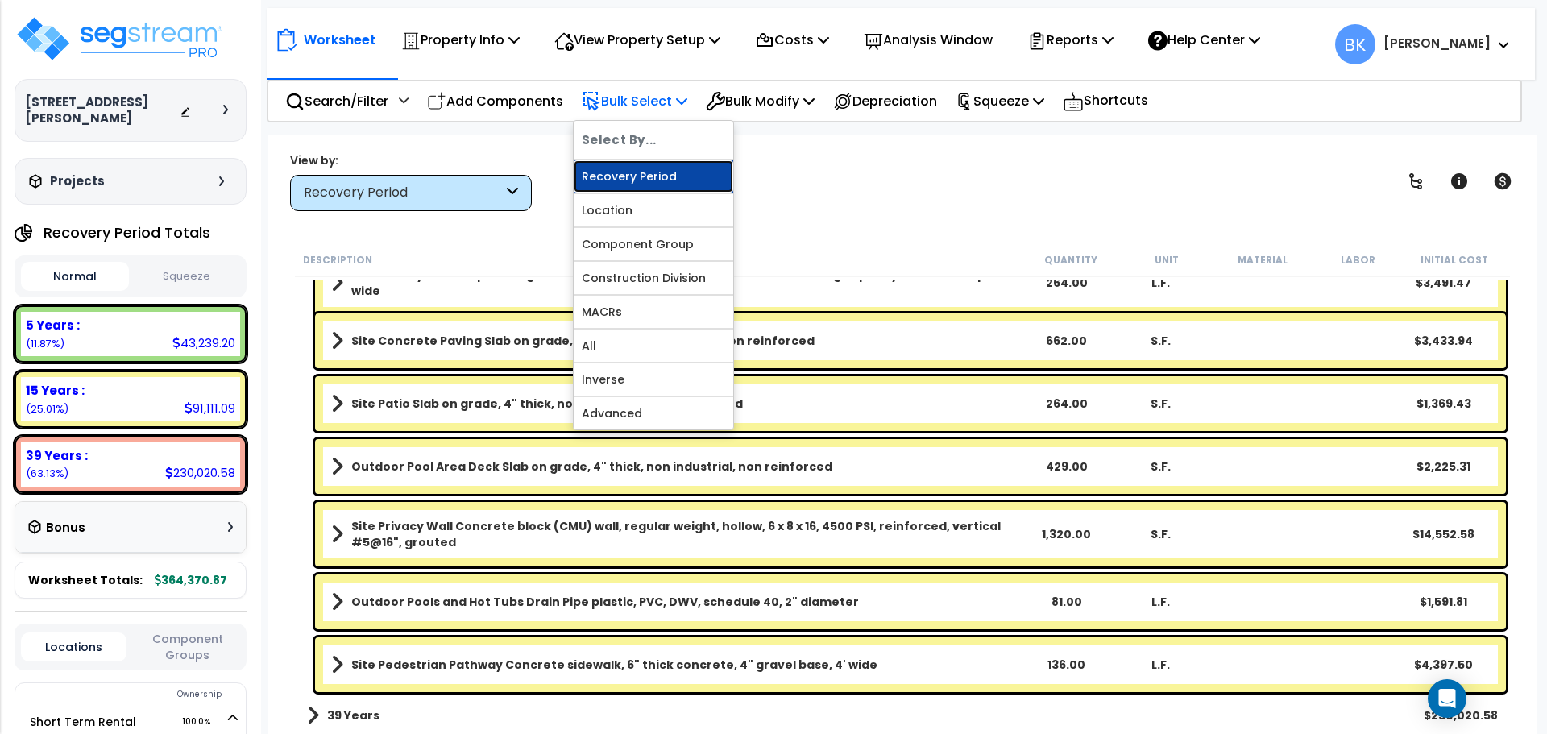
click at [651, 184] on link "Recovery Period" at bounding box center [654, 176] width 160 height 32
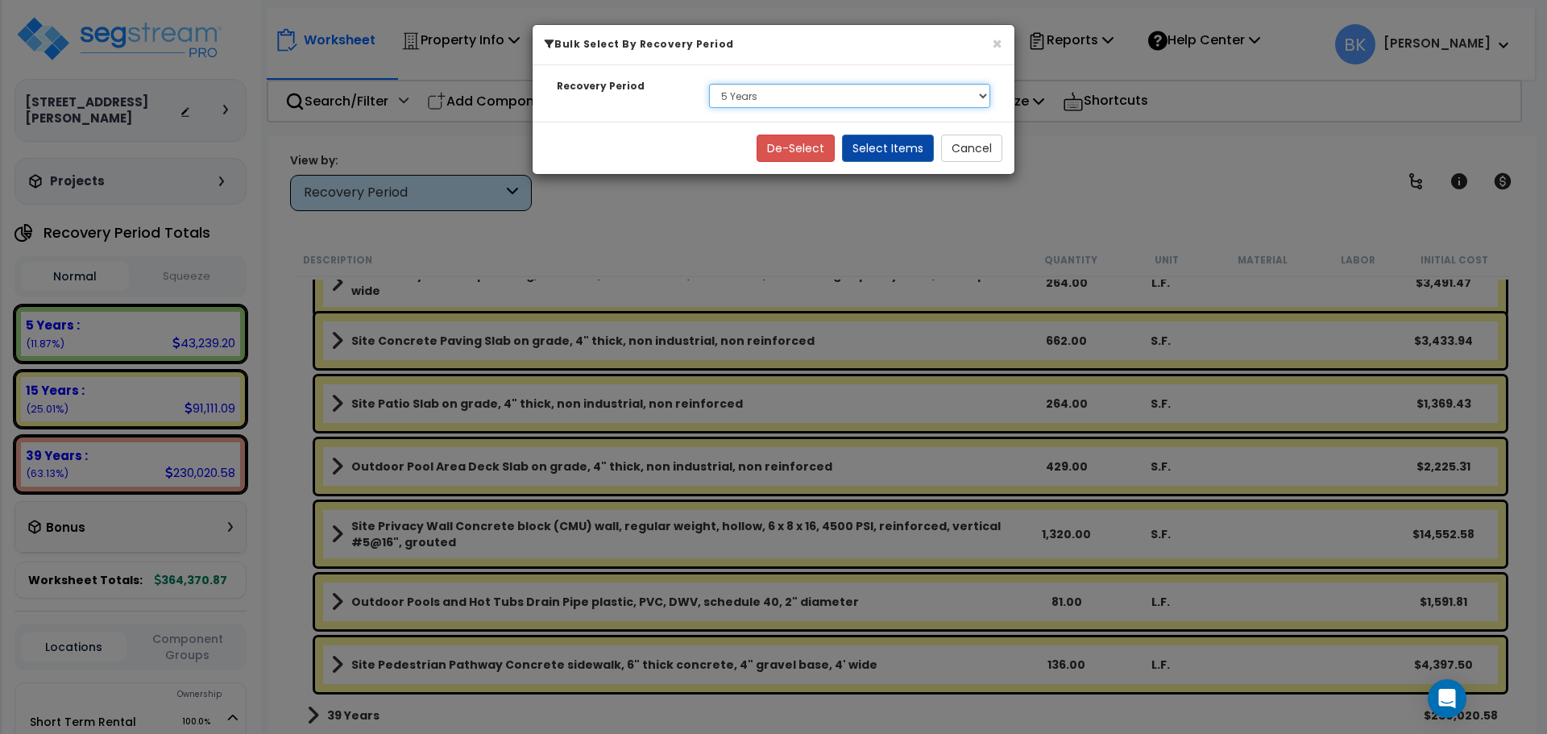
click at [800, 93] on select "Select 5 Years 15 Years 39 Years" at bounding box center [849, 96] width 281 height 24
click at [709, 84] on select "Select 5 Years 15 Years 39 Years" at bounding box center [849, 96] width 281 height 24
click at [893, 141] on button "Select Items" at bounding box center [888, 148] width 92 height 27
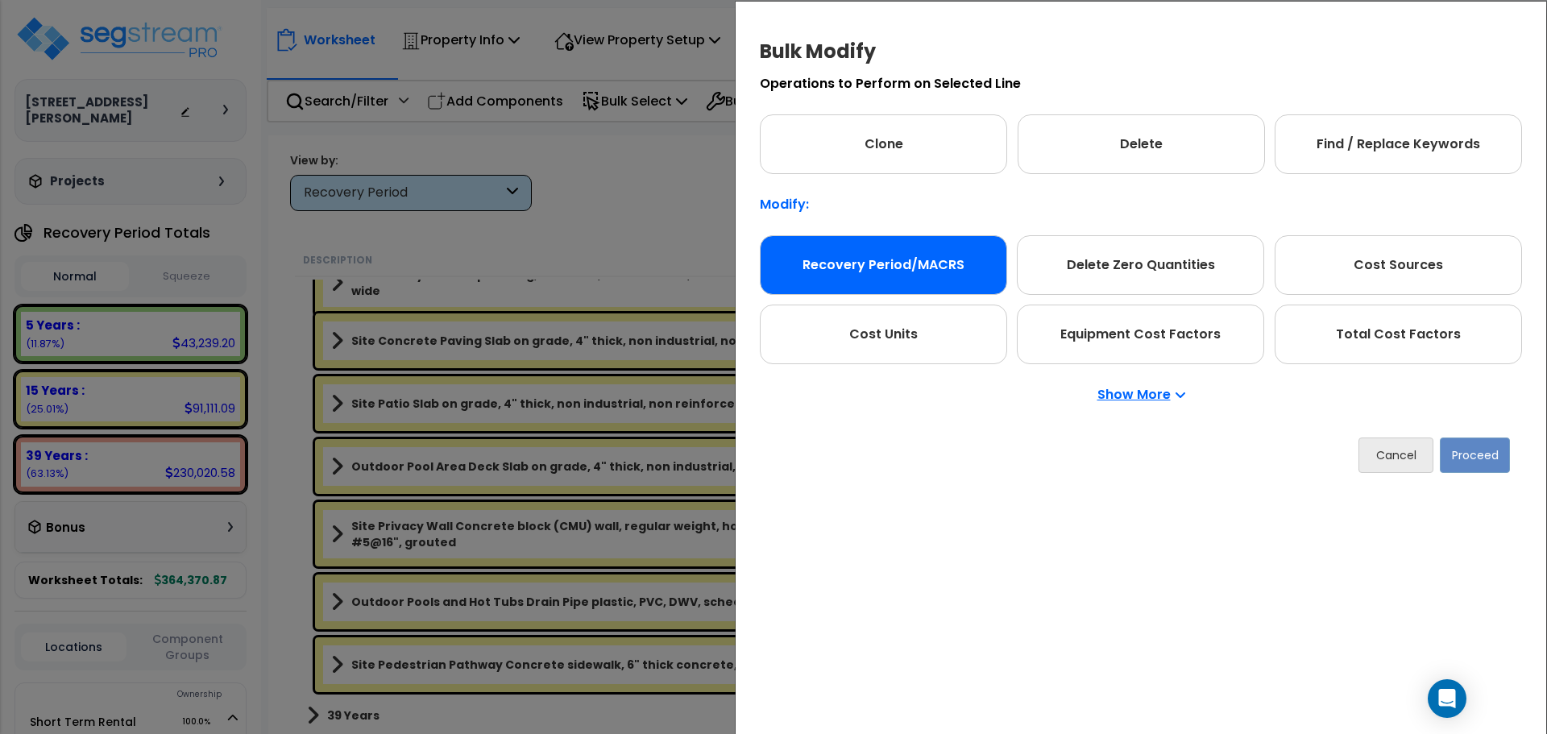
click at [948, 268] on div "Recovery Period/MACRS" at bounding box center [883, 265] width 247 height 60
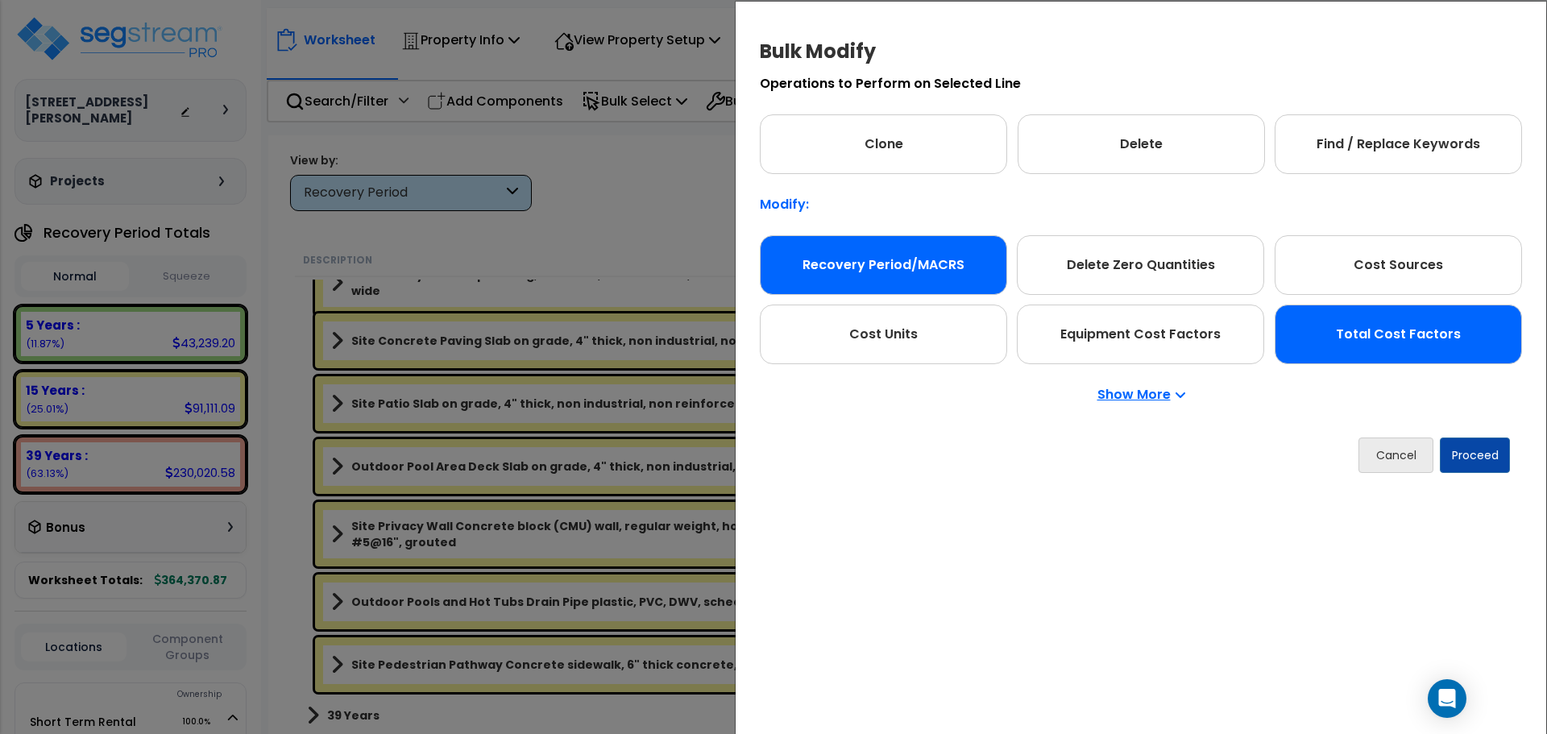
click at [1403, 344] on div "Total Cost Factors" at bounding box center [1398, 335] width 247 height 60
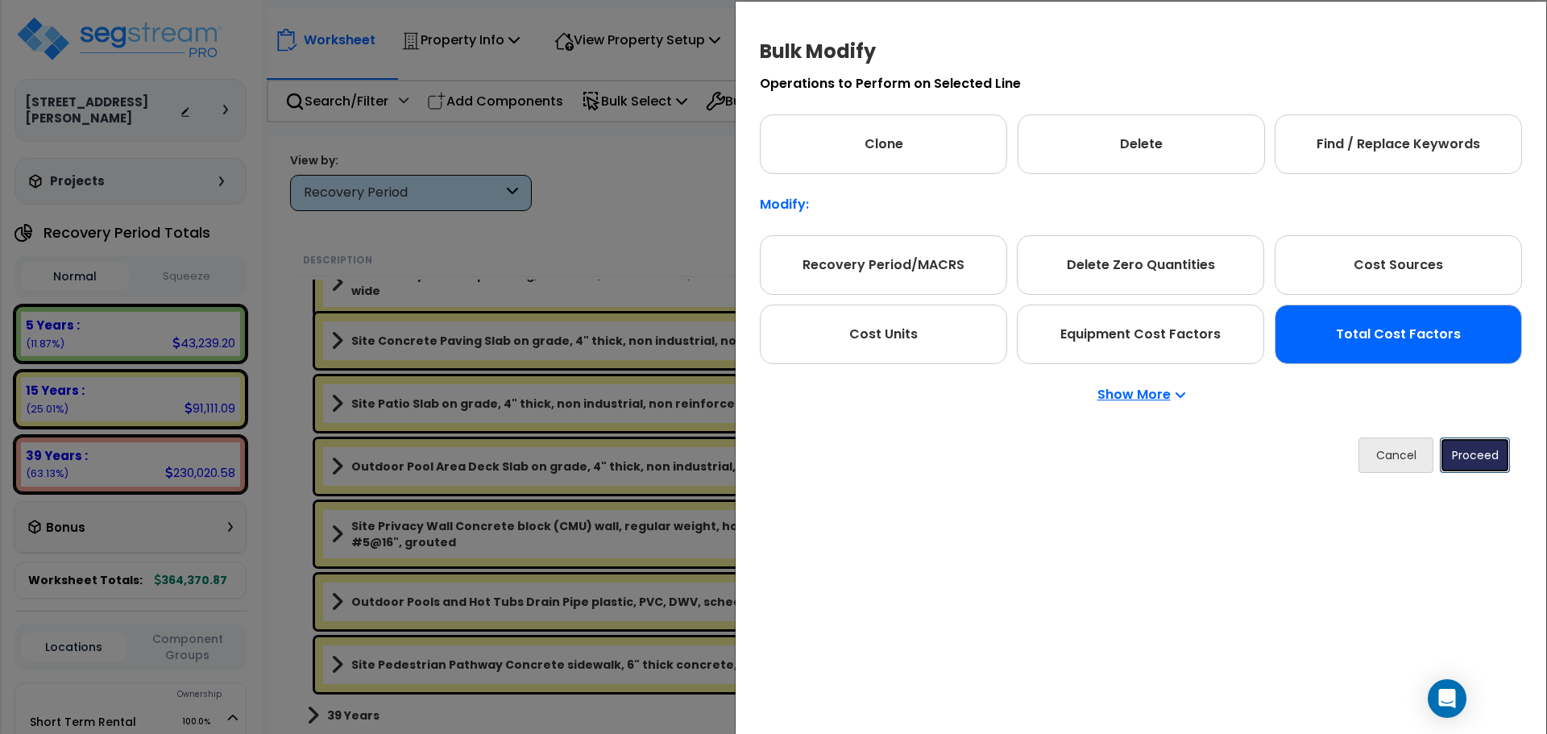
click at [1473, 455] on button "Proceed" at bounding box center [1475, 455] width 70 height 35
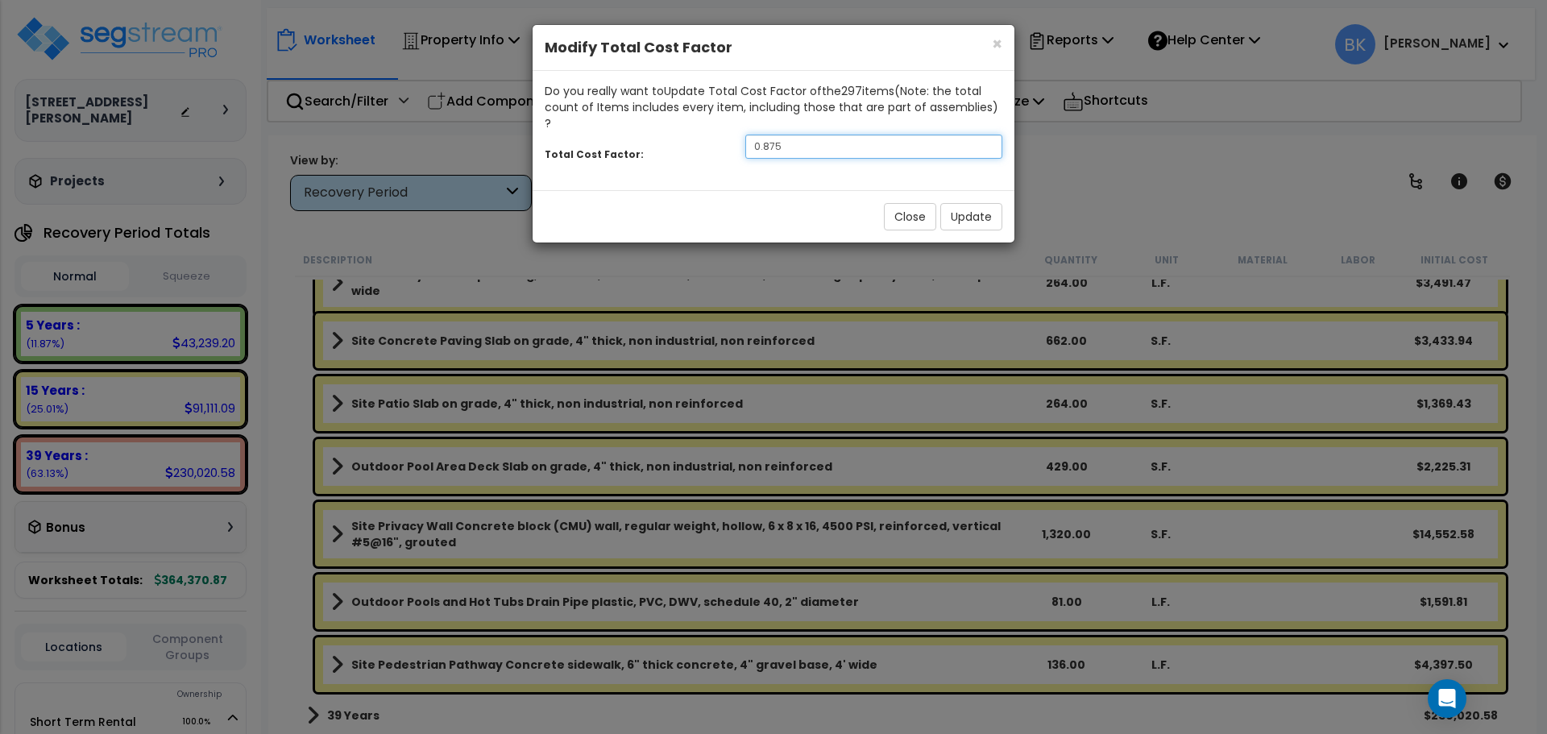
click at [800, 135] on input "0.875" at bounding box center [874, 147] width 257 height 24
click at [981, 210] on button "Update" at bounding box center [972, 216] width 62 height 27
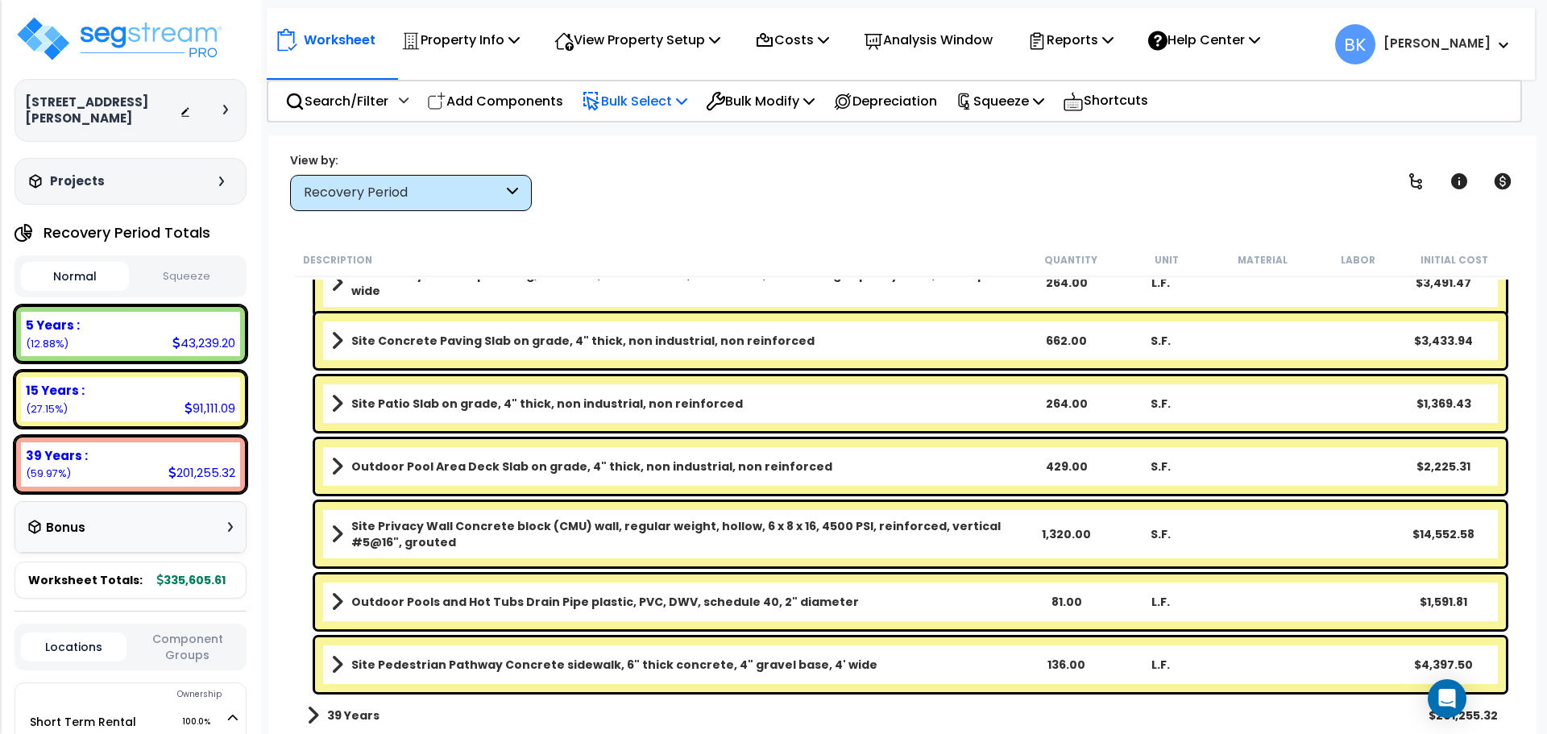
click at [643, 98] on p "Bulk Select" at bounding box center [635, 101] width 106 height 22
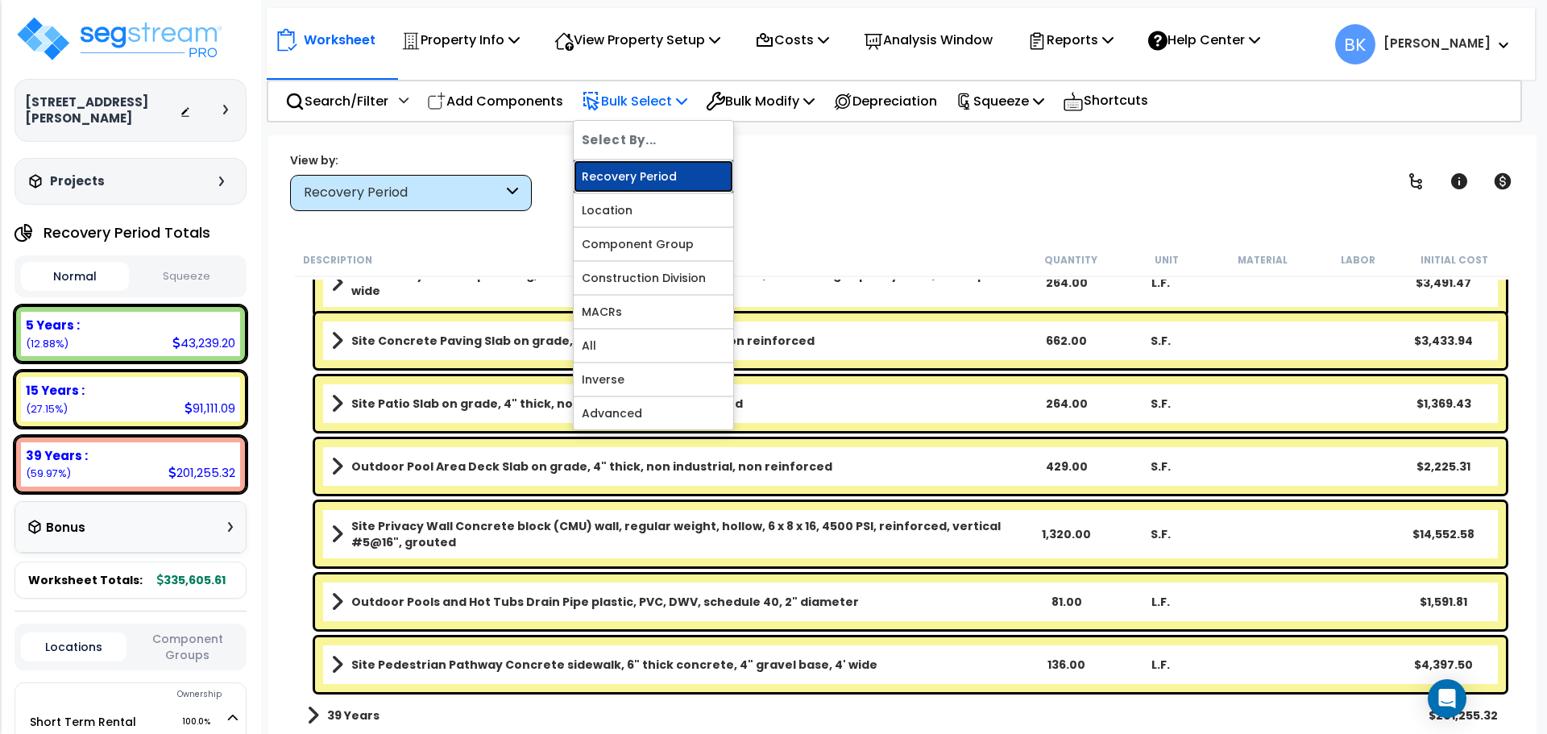
click at [663, 168] on link "Recovery Period" at bounding box center [654, 176] width 160 height 32
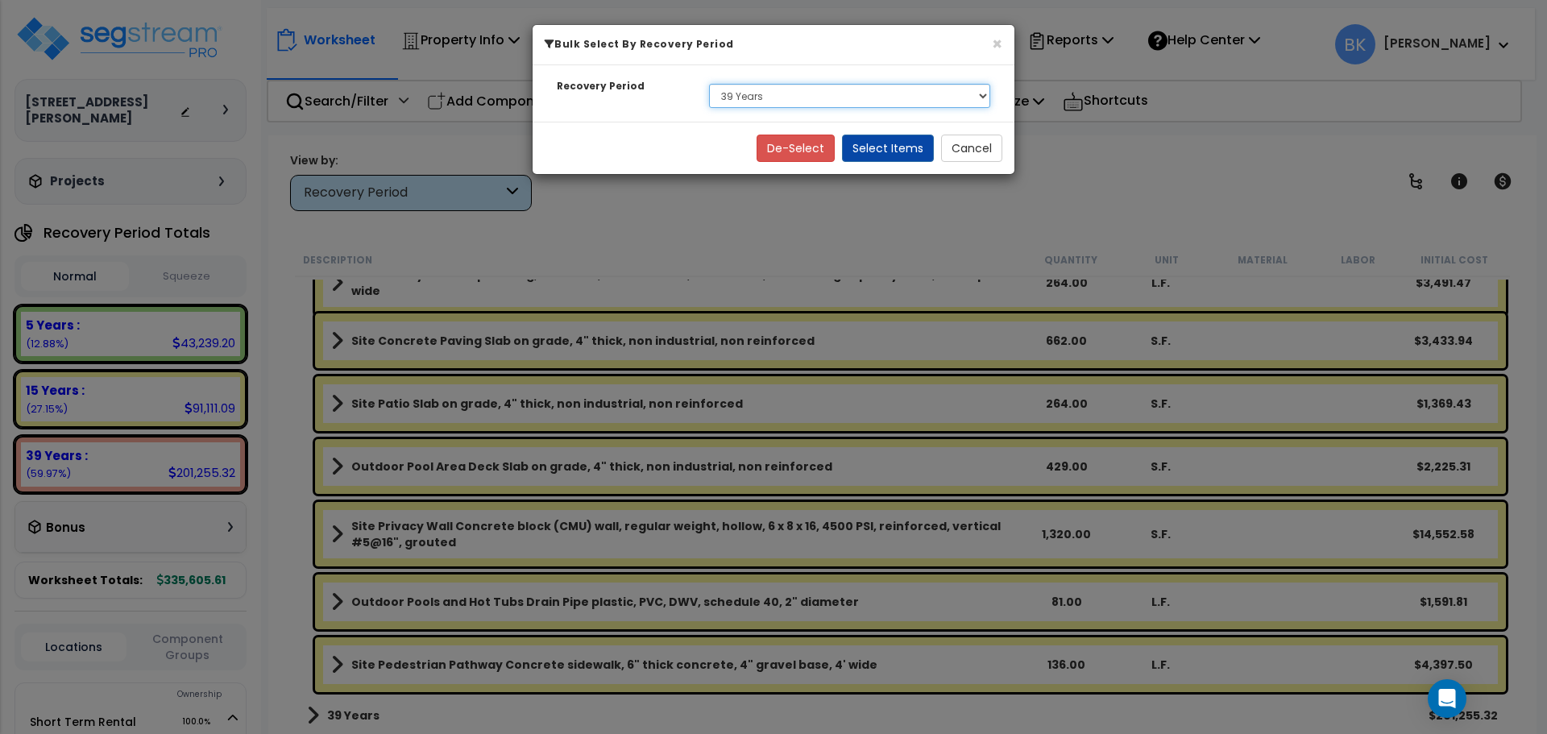
click at [764, 98] on select "Select 5 Years 15 Years 39 Years" at bounding box center [849, 96] width 281 height 24
click at [709, 84] on select "Select 5 Years 15 Years 39 Years" at bounding box center [849, 96] width 281 height 24
click at [745, 105] on select "Select 5 Years 15 Years 39 Years" at bounding box center [849, 96] width 281 height 24
select select "15Y"
click at [709, 84] on select "Select 5 Years 15 Years 39 Years" at bounding box center [849, 96] width 281 height 24
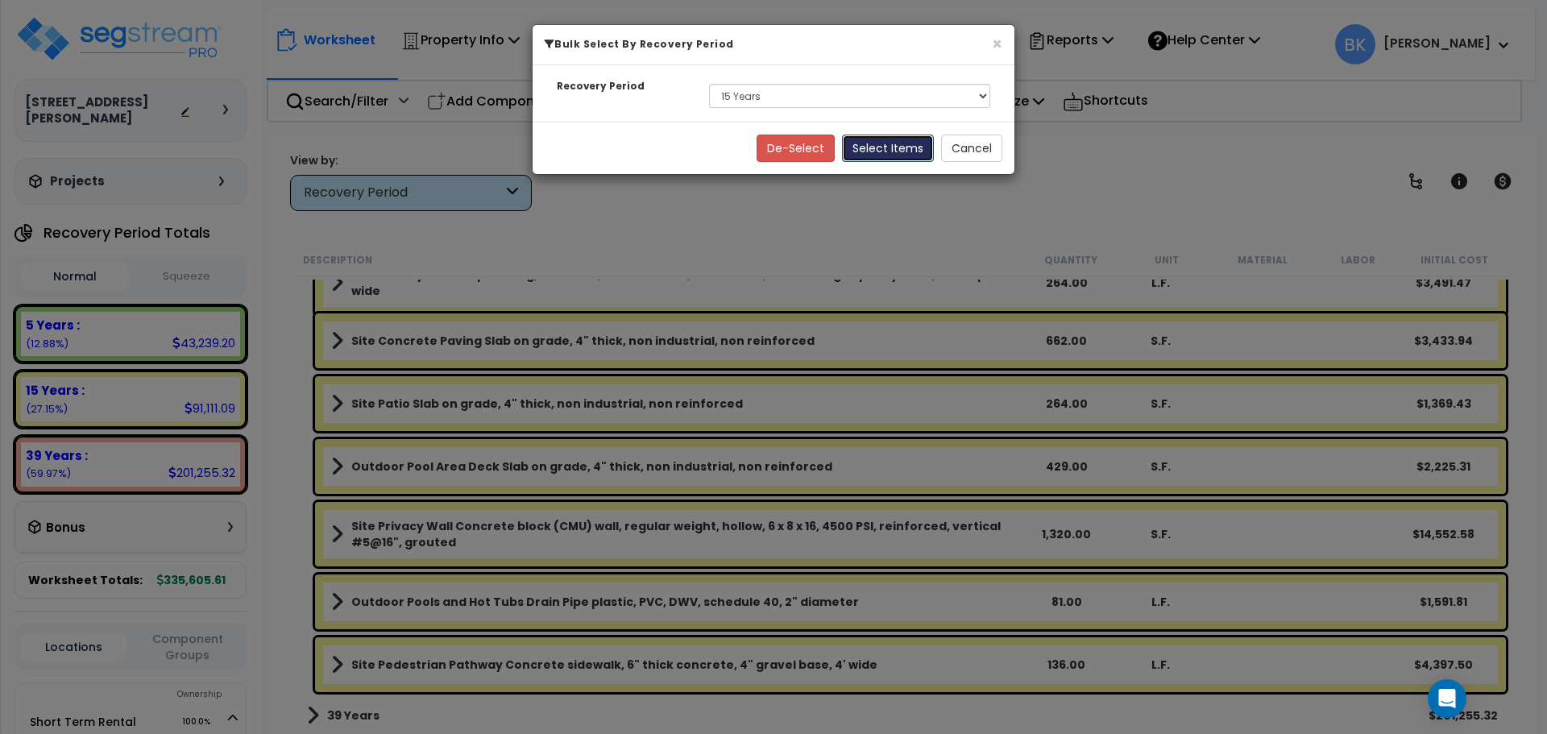
click at [892, 143] on button "Select Items" at bounding box center [888, 148] width 92 height 27
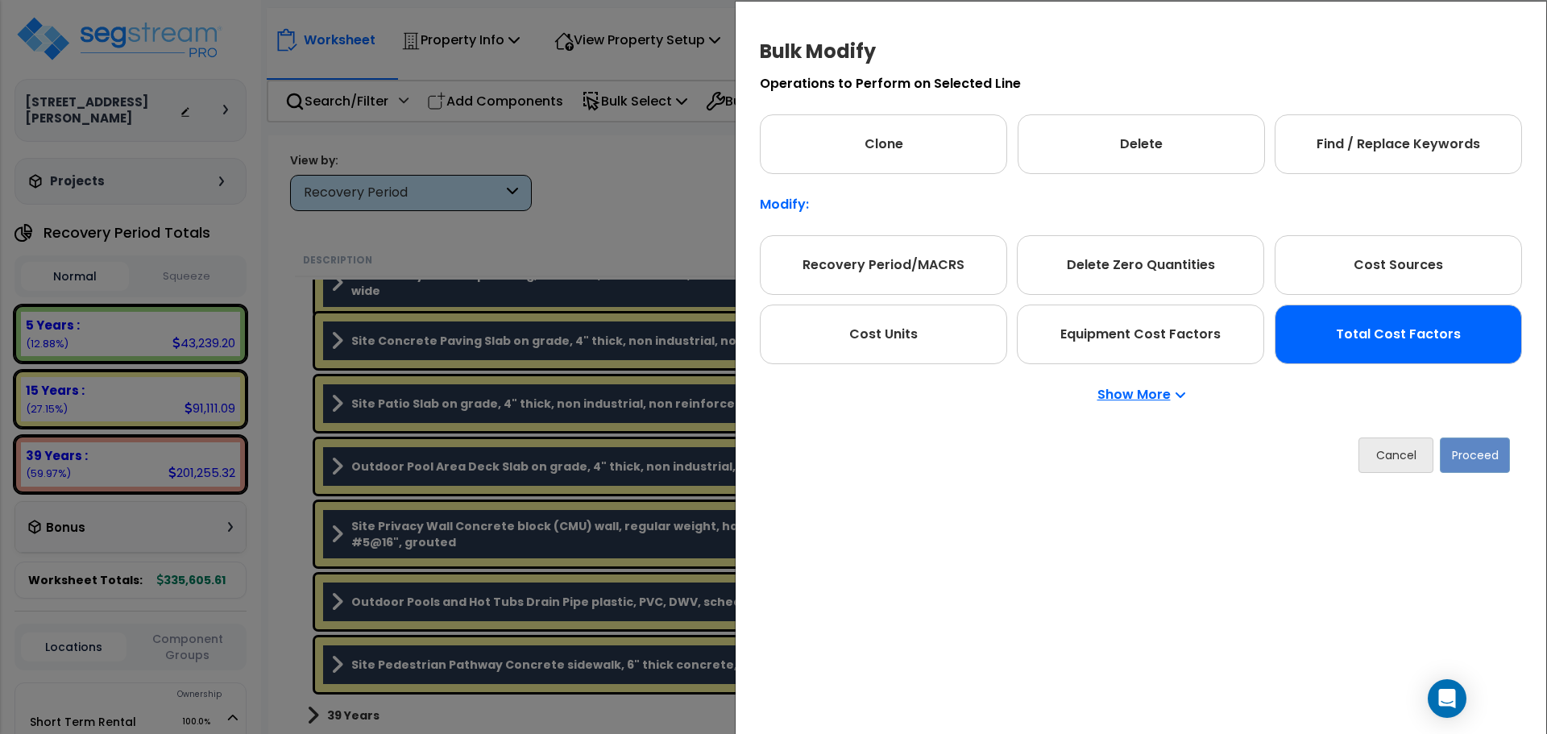
click at [1343, 329] on div "Total Cost Factors" at bounding box center [1398, 335] width 247 height 60
click at [1464, 450] on button "Proceed" at bounding box center [1475, 455] width 70 height 35
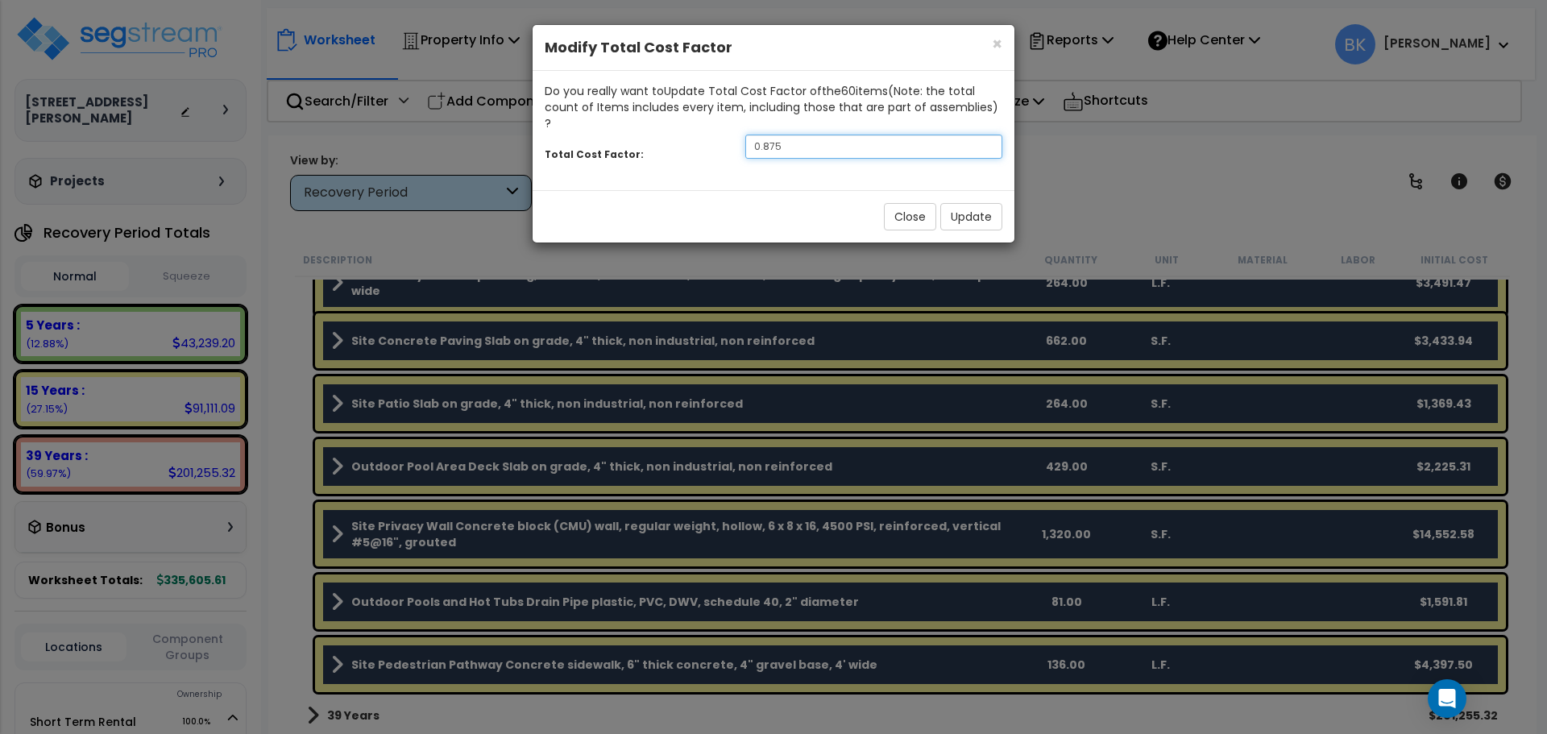
click at [843, 140] on input "0.875" at bounding box center [874, 147] width 257 height 24
type input "0.7"
click at [969, 206] on button "Update" at bounding box center [972, 216] width 62 height 27
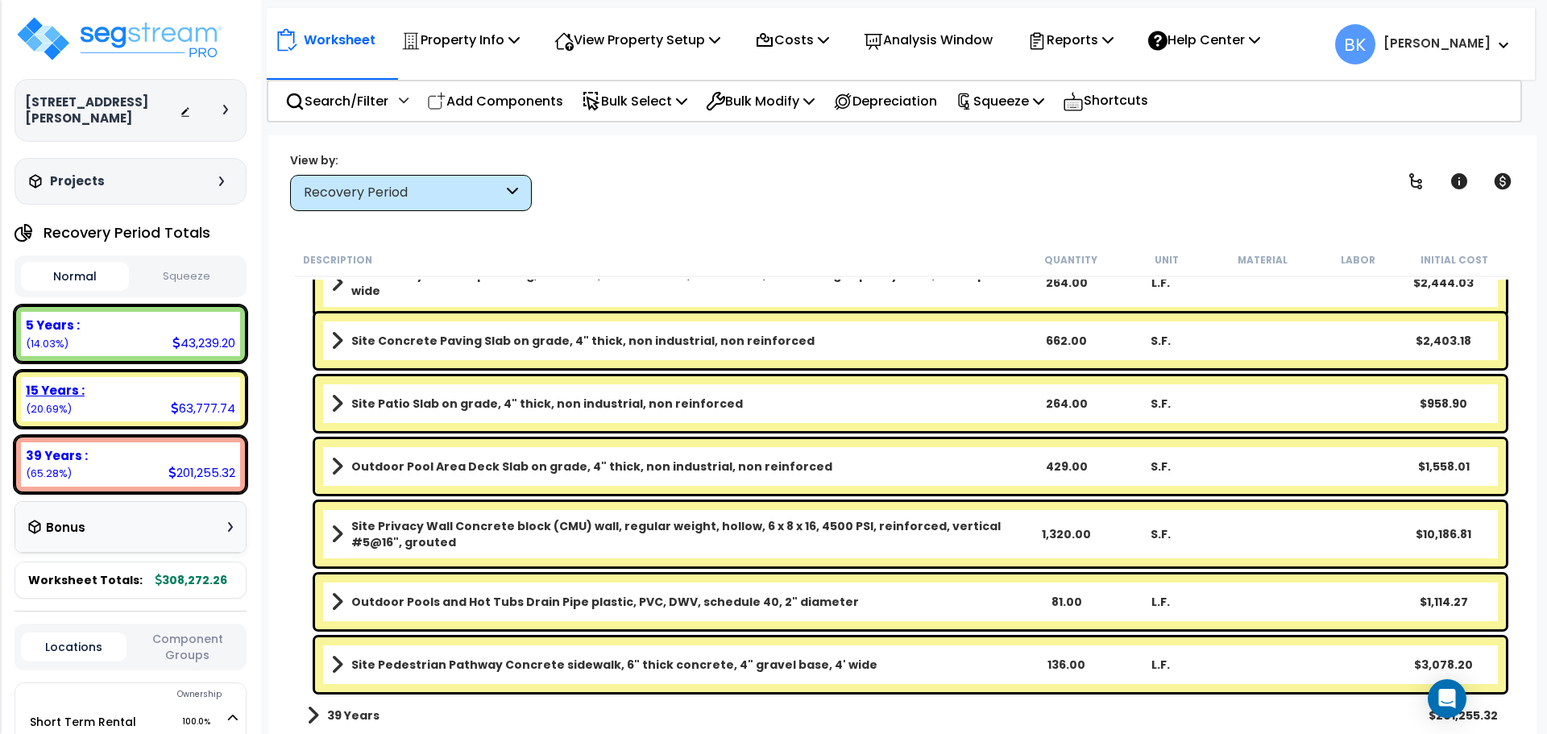
click at [161, 383] on div "15 Years : 63,777.74 (20.69%)" at bounding box center [130, 399] width 219 height 44
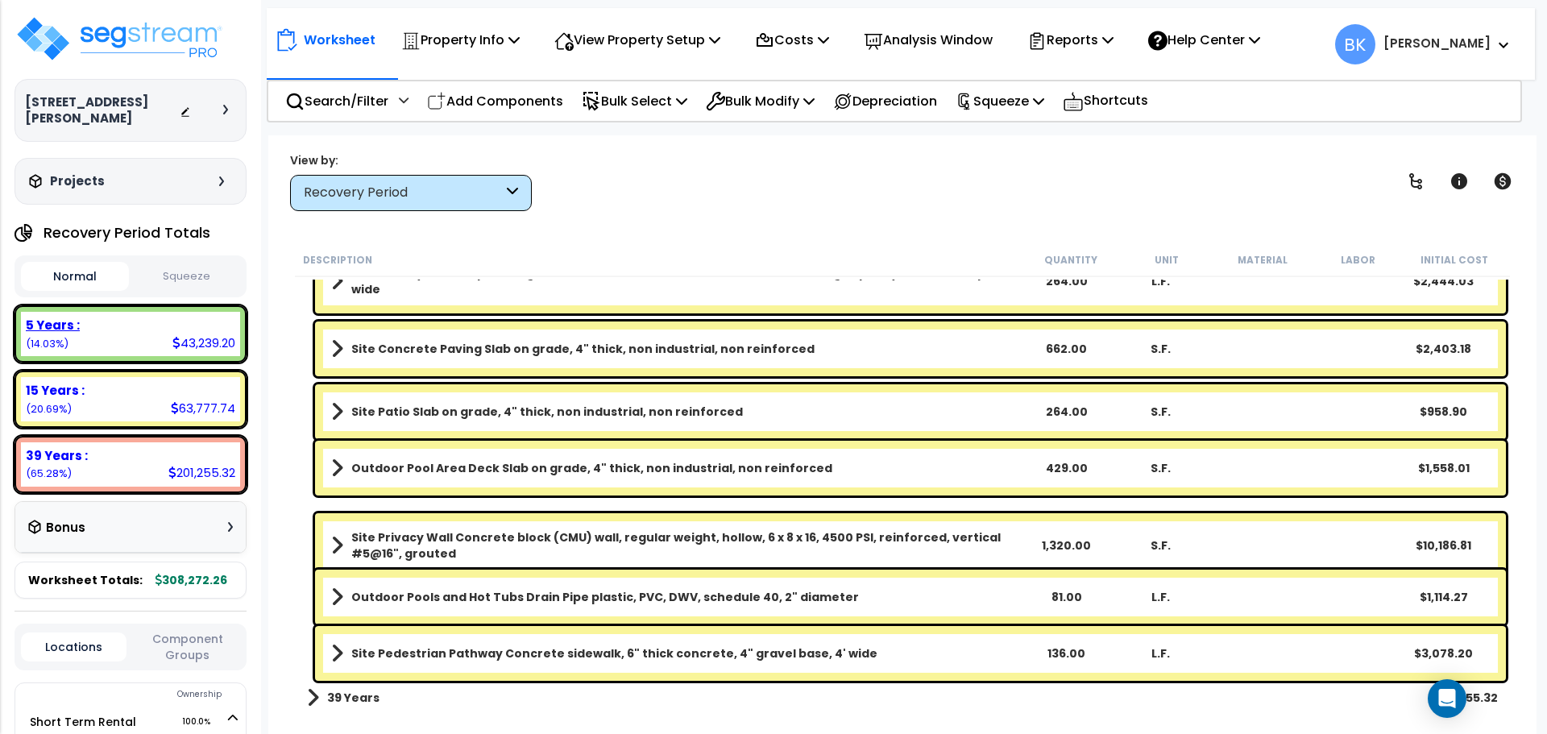
click at [158, 317] on div "5 Years :" at bounding box center [131, 325] width 210 height 17
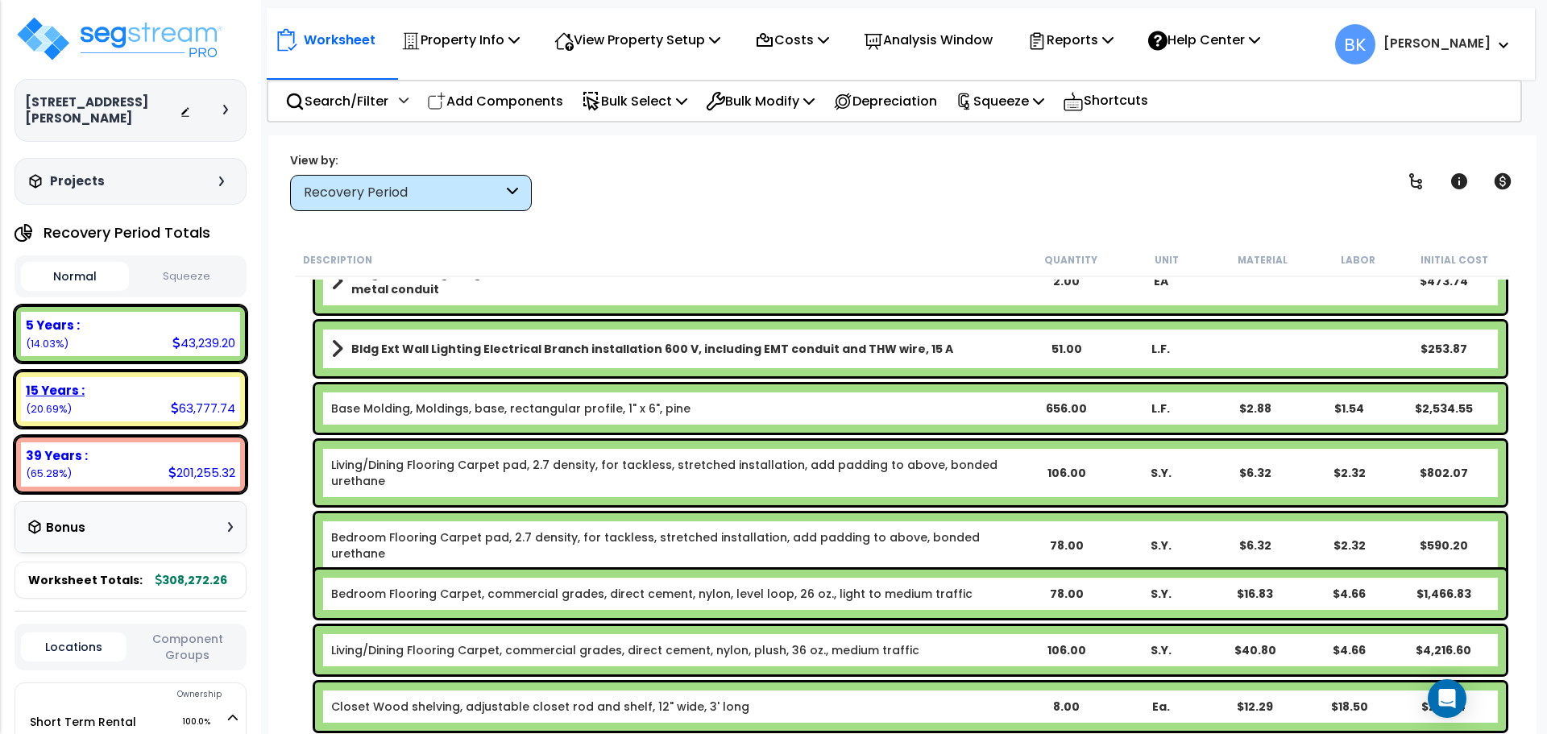
click at [141, 382] on div "15 Years :" at bounding box center [131, 390] width 210 height 17
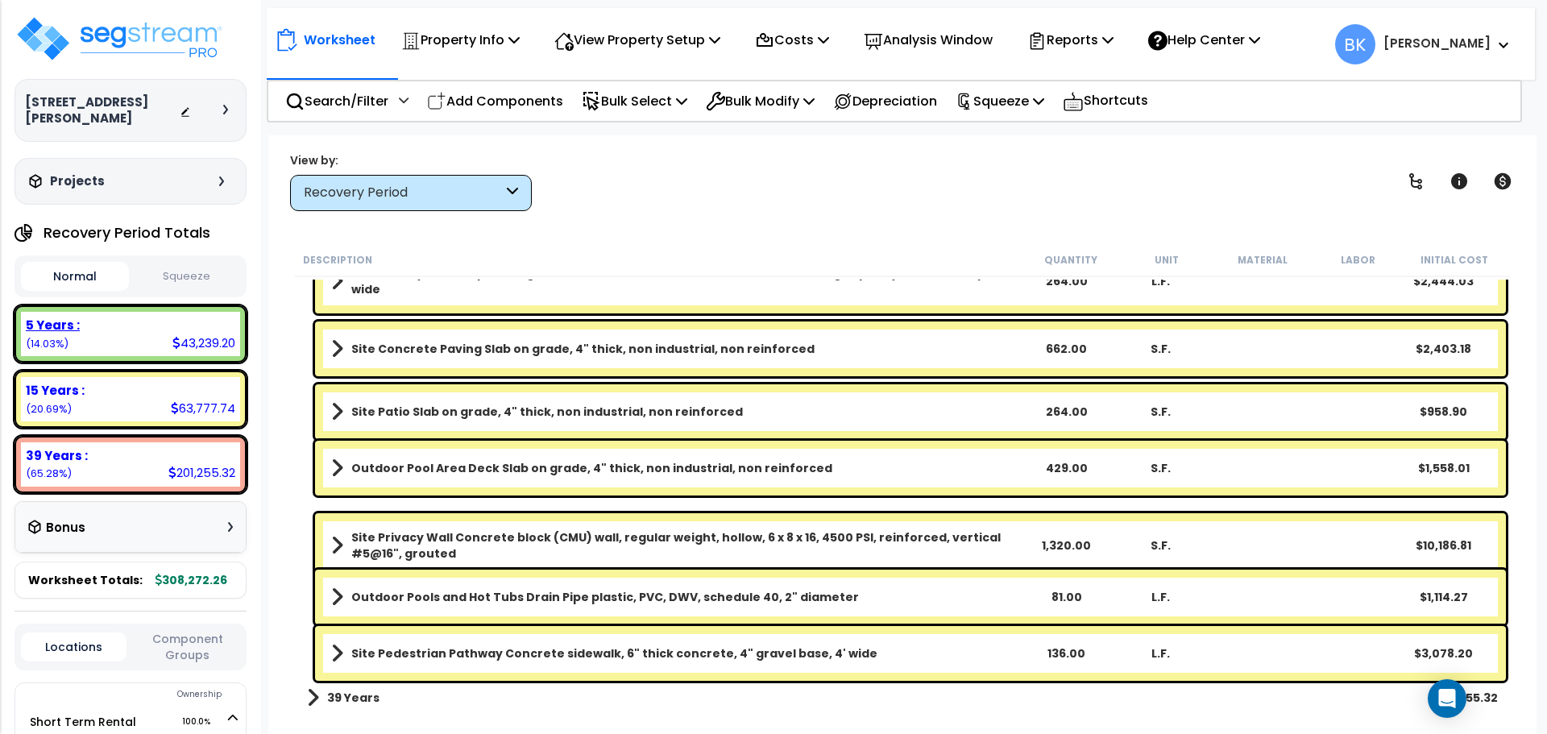
click at [145, 317] on div "5 Years :" at bounding box center [131, 325] width 210 height 17
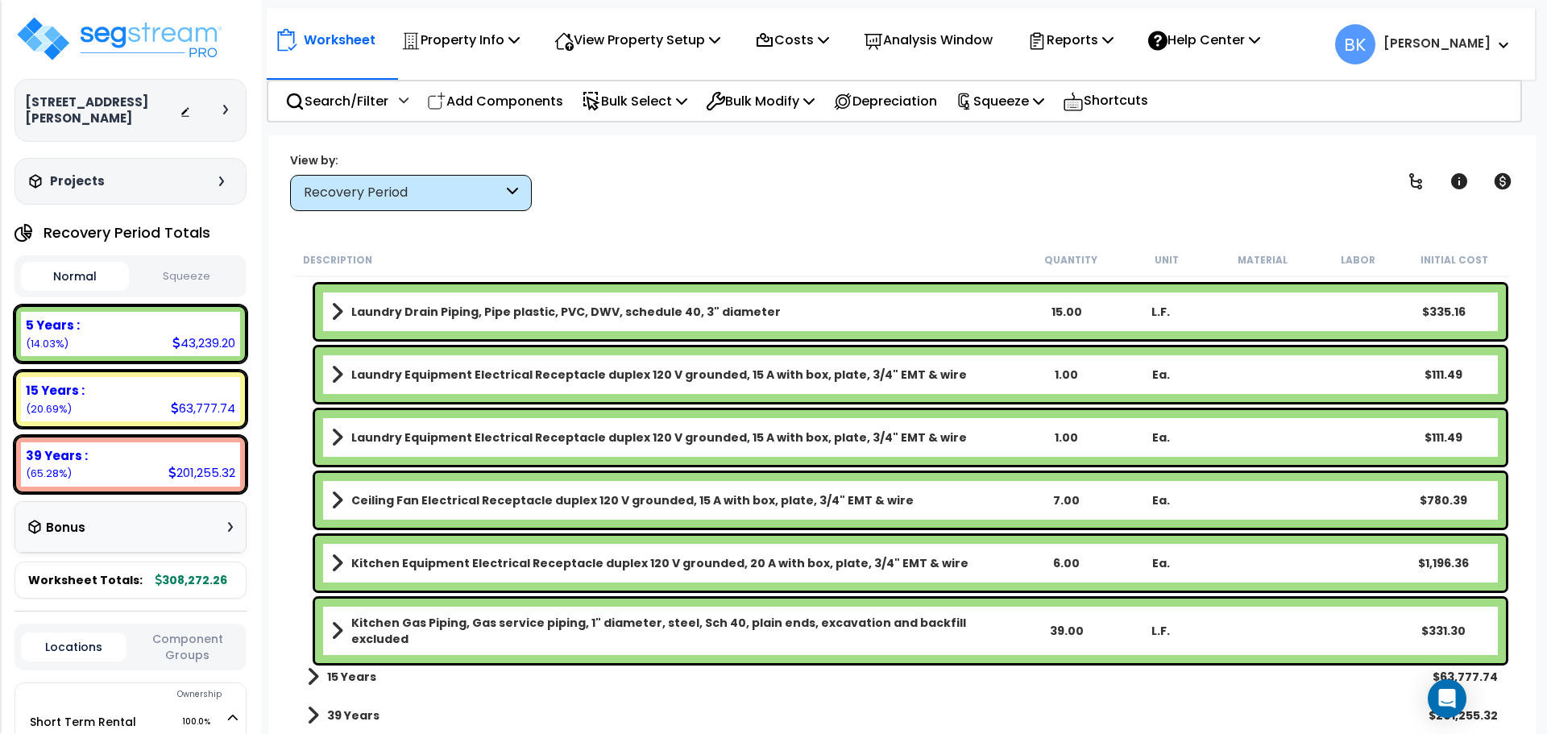
scroll to position [71, 0]
click at [101, 447] on div "39 Years :" at bounding box center [131, 455] width 210 height 17
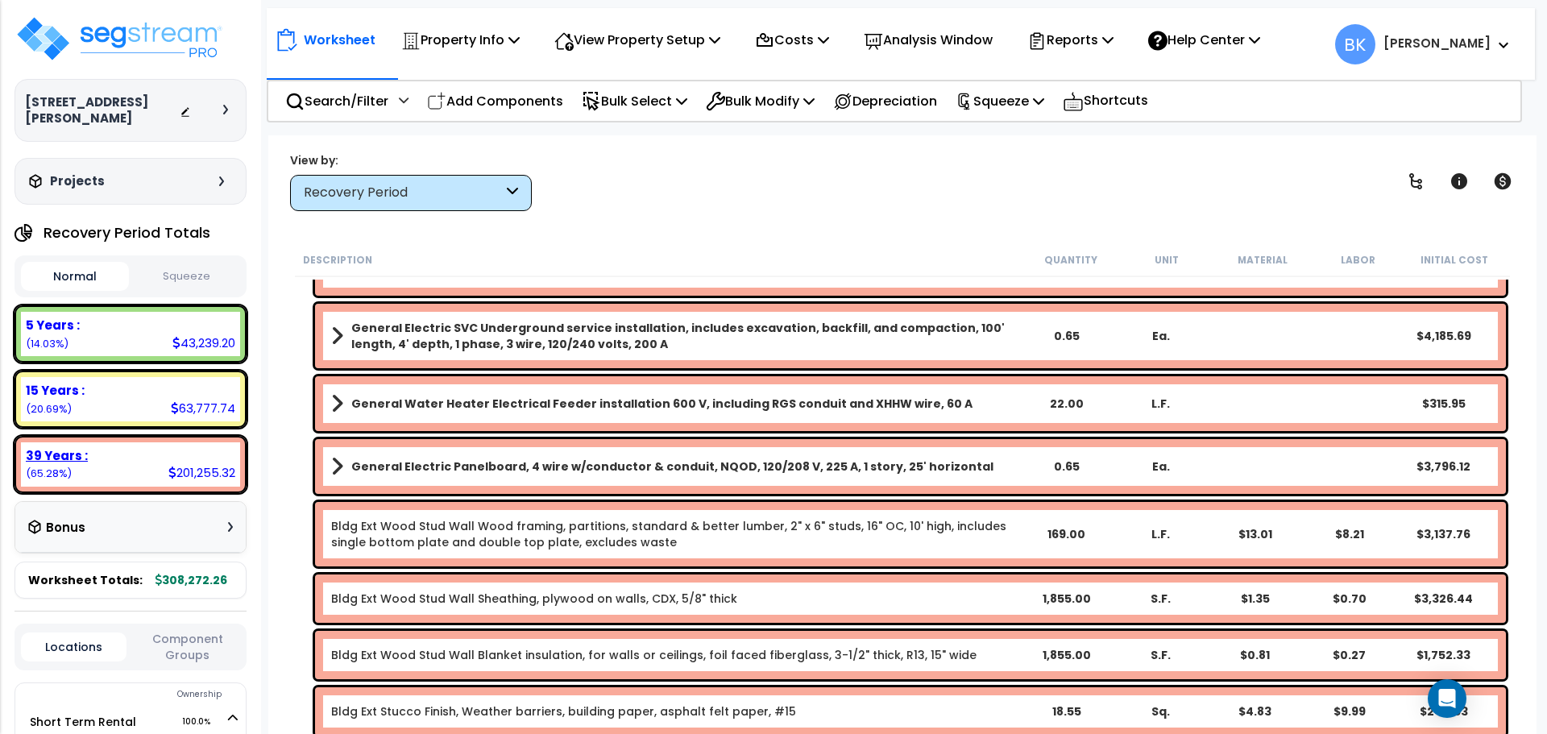
click at [108, 407] on div "15 Years : 63,777.74 (20.69%)" at bounding box center [131, 399] width 232 height 57
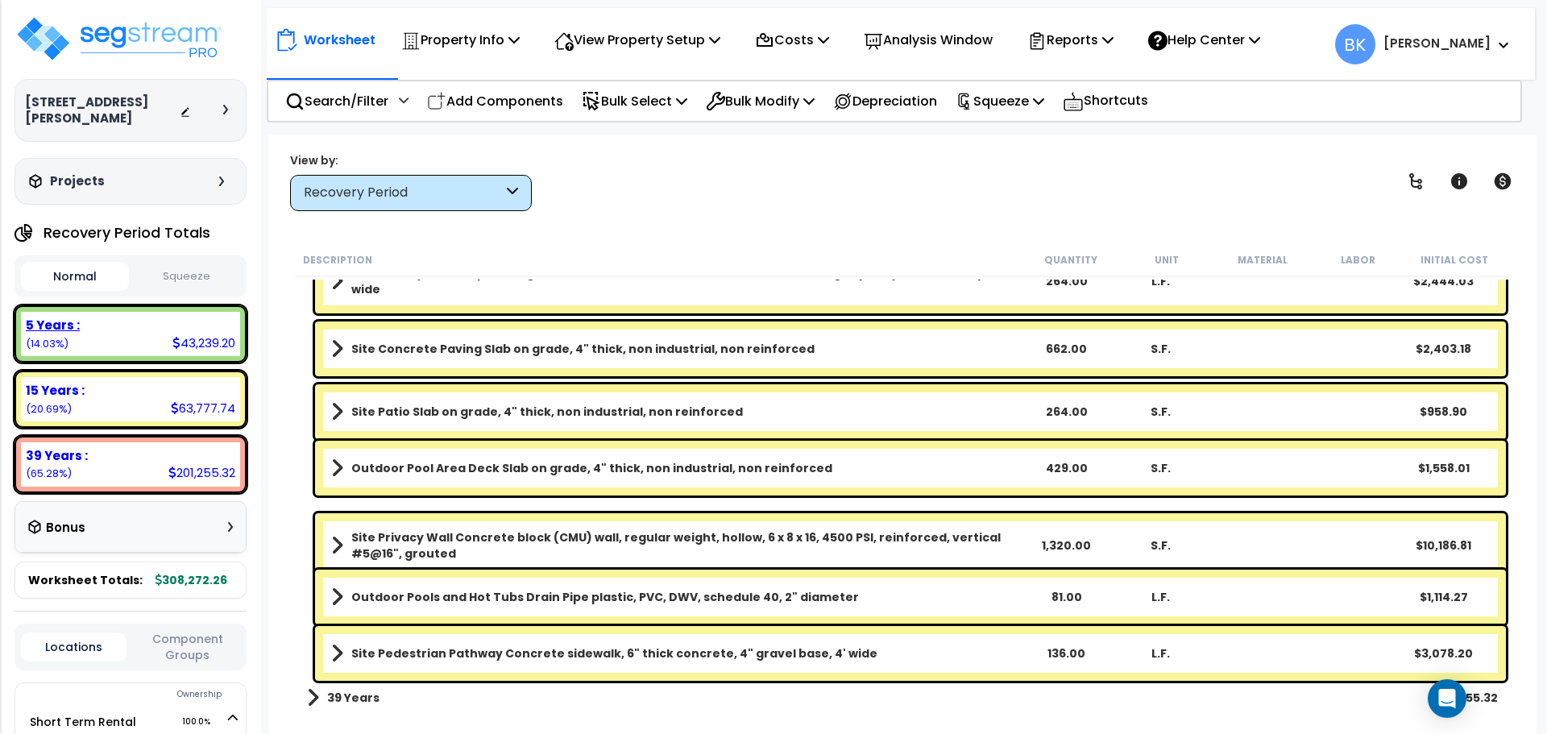
click at [129, 327] on div "5 Years : 43,239.20 (14.03%)" at bounding box center [130, 334] width 219 height 44
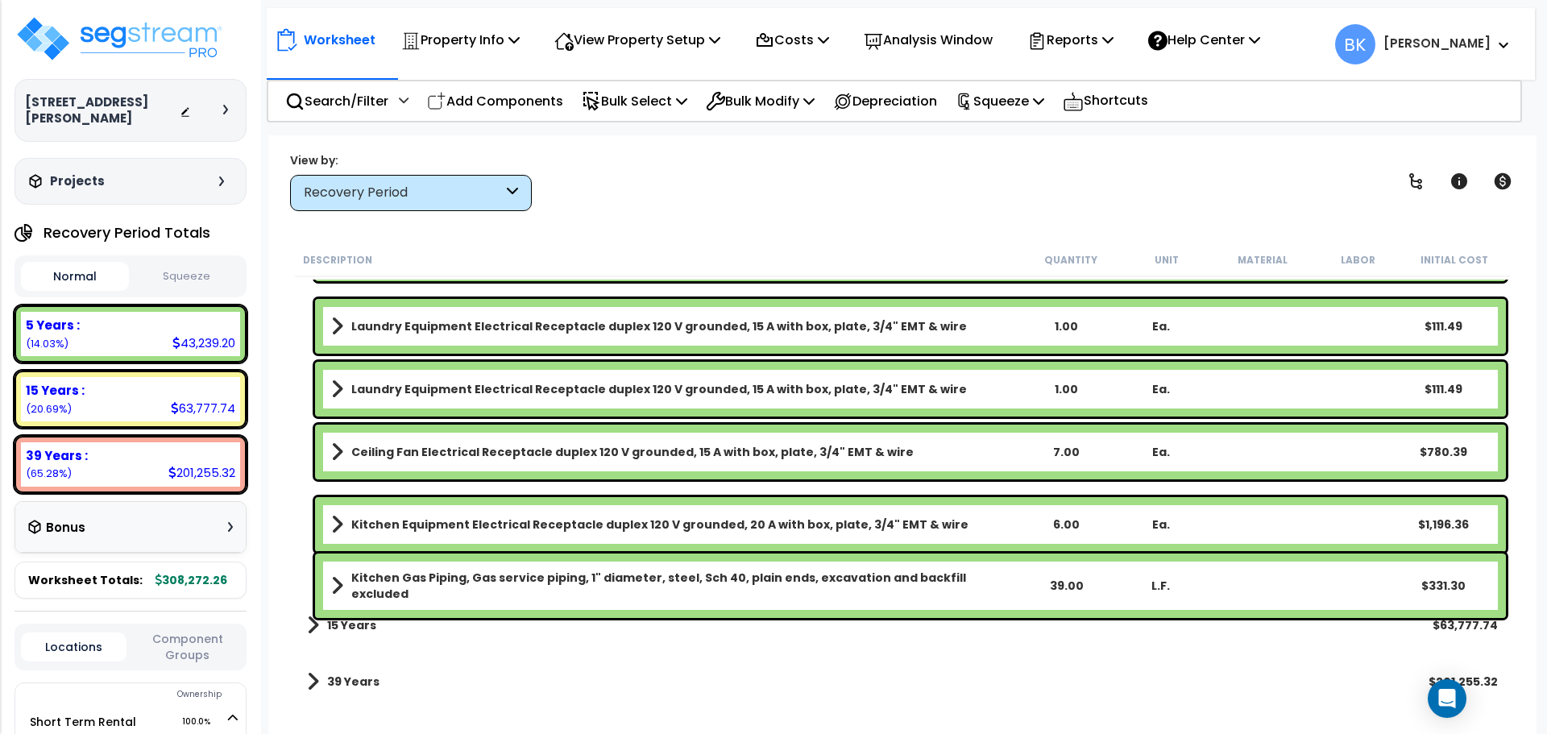
scroll to position [2421, 0]
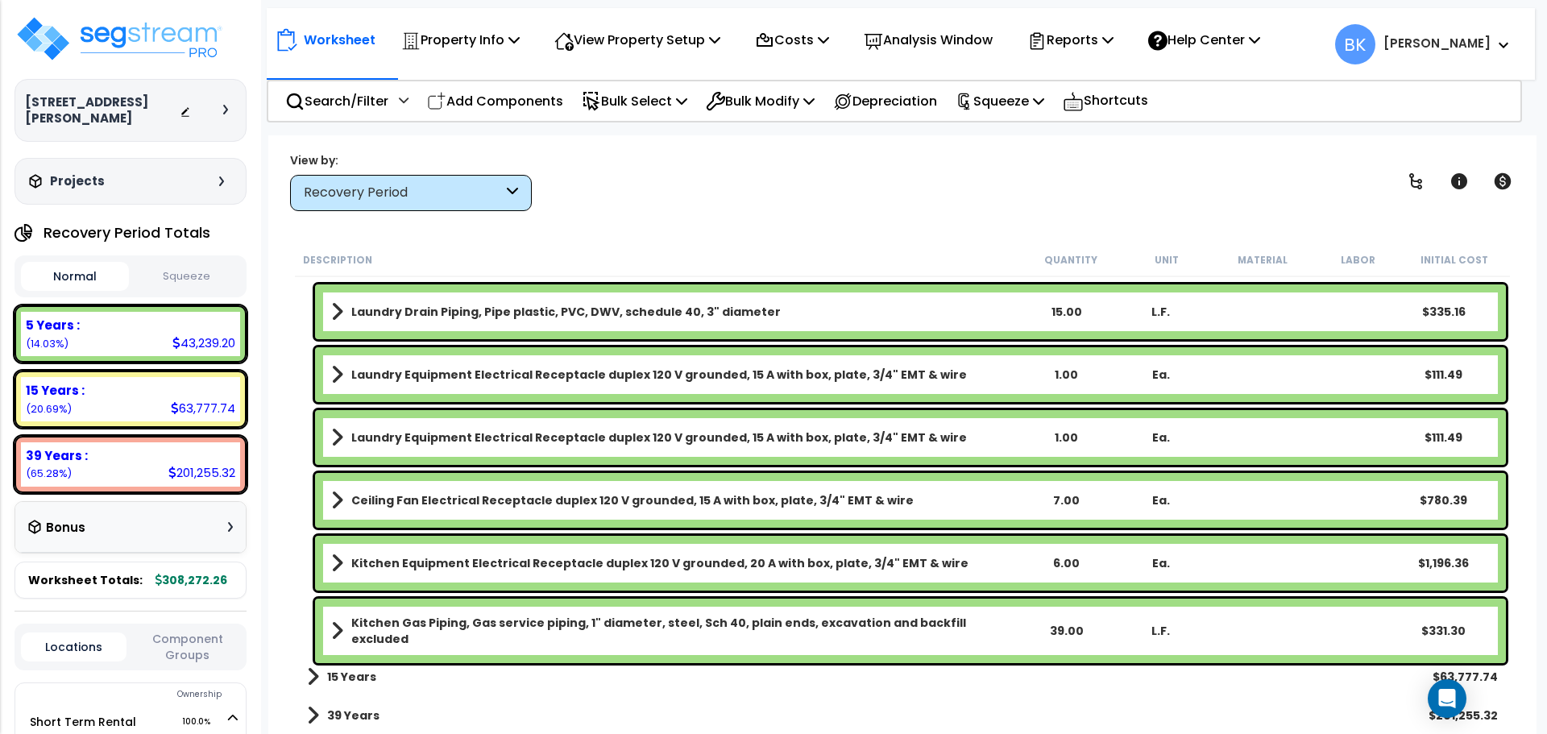
click at [349, 708] on b "39 Years" at bounding box center [353, 716] width 52 height 16
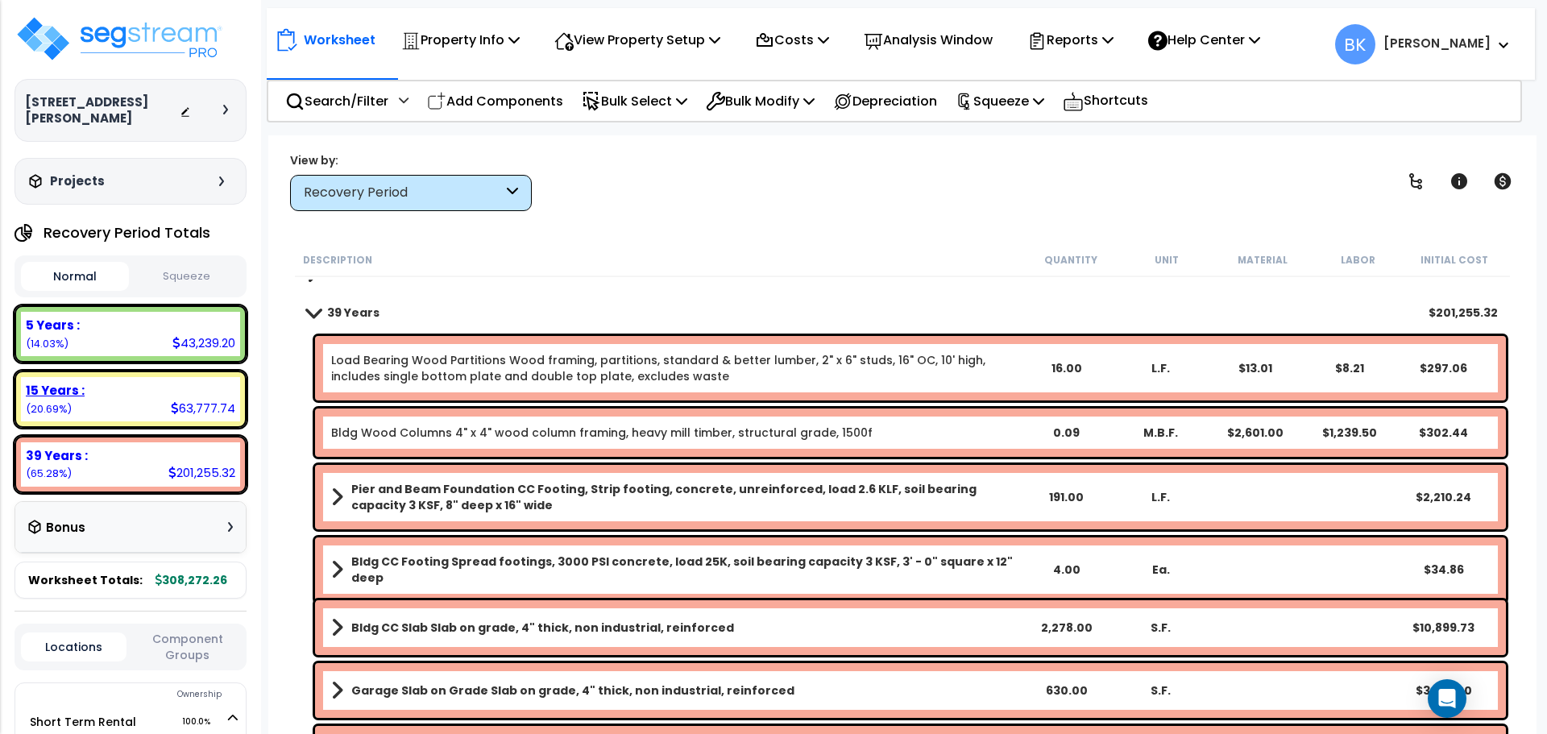
click at [154, 401] on div "15 Years : 63,777.74 (20.69%)" at bounding box center [130, 399] width 219 height 44
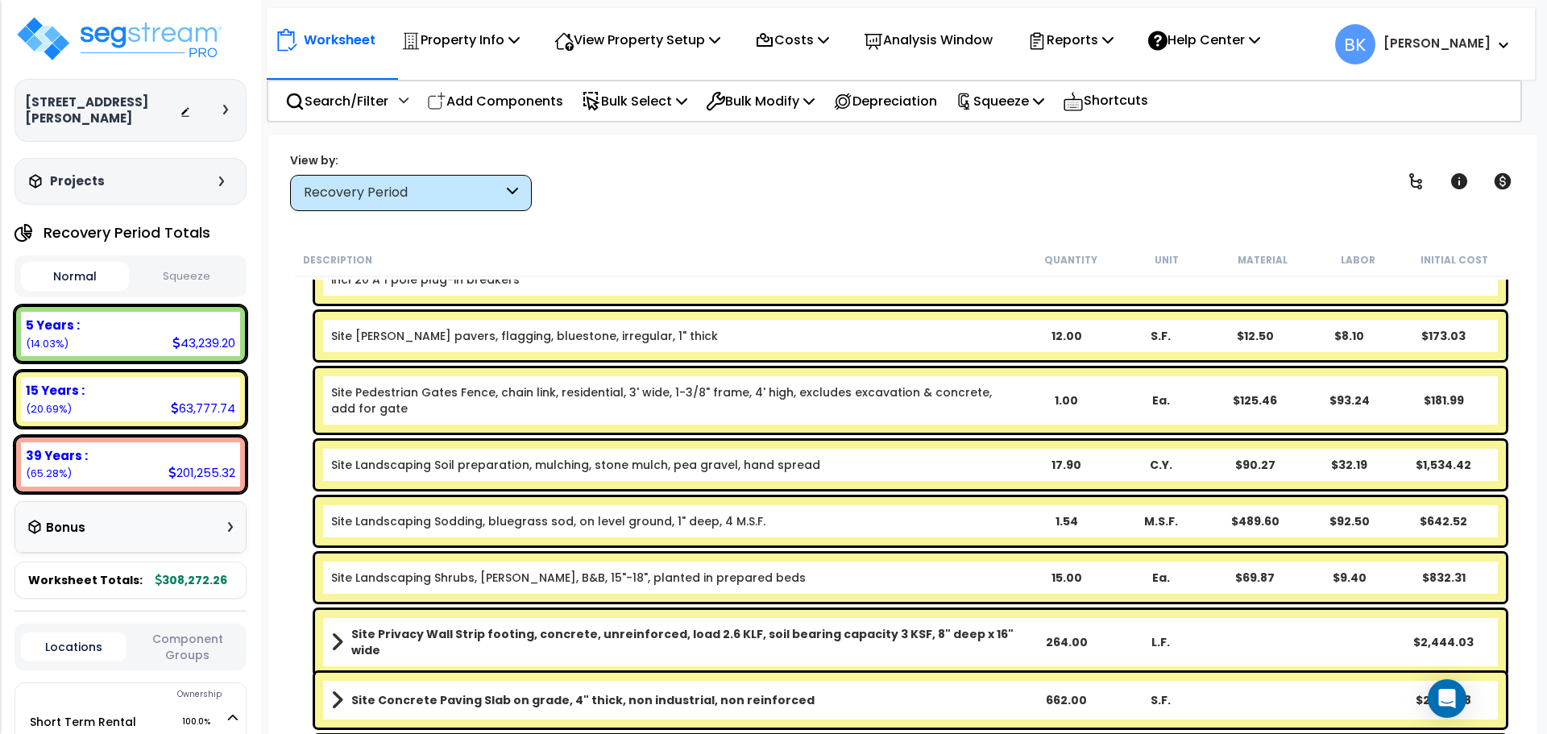
scroll to position [335, 0]
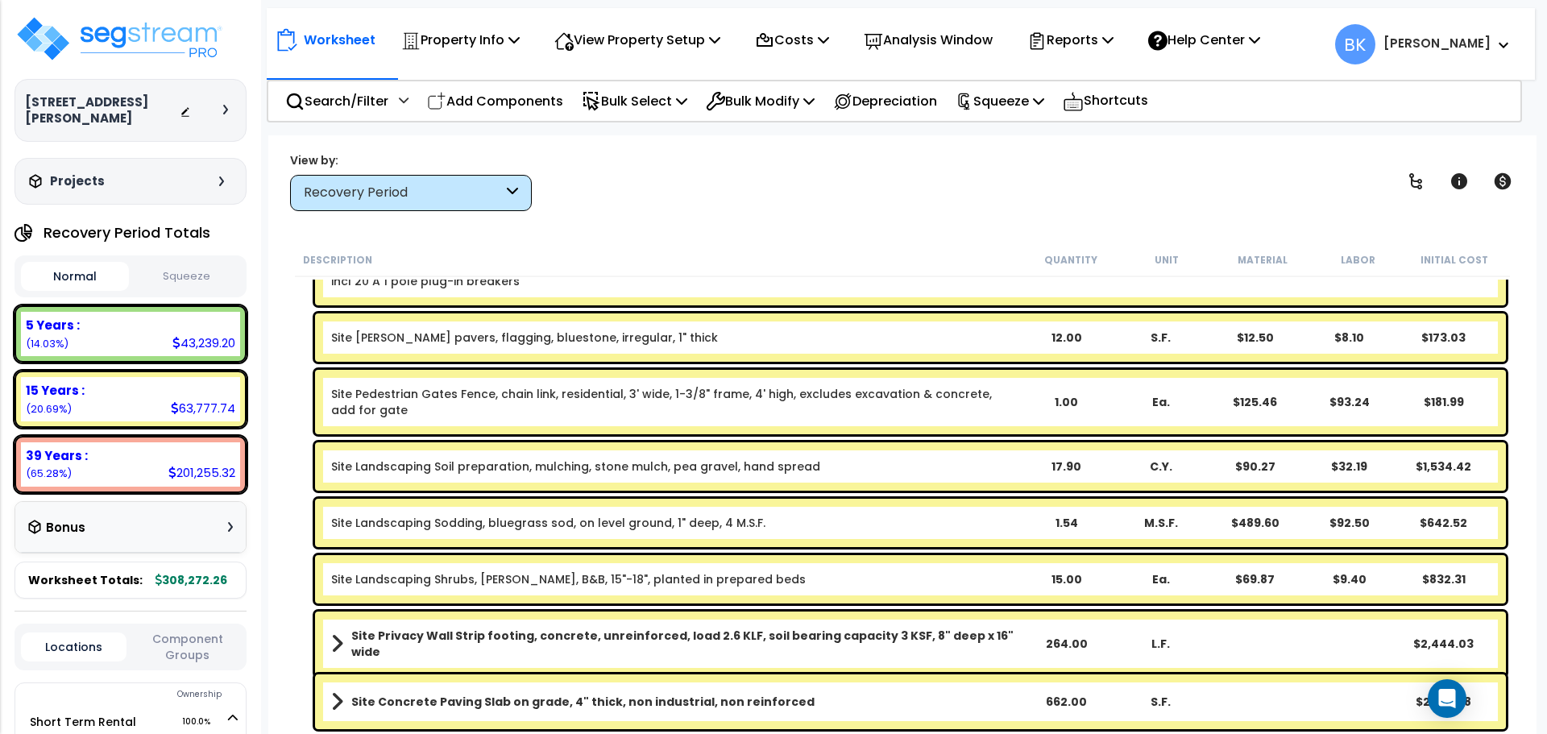
click at [542, 464] on link "Site Landscaping Soil preparation, mulching, stone mulch, pea gravel, hand spre…" at bounding box center [575, 467] width 489 height 16
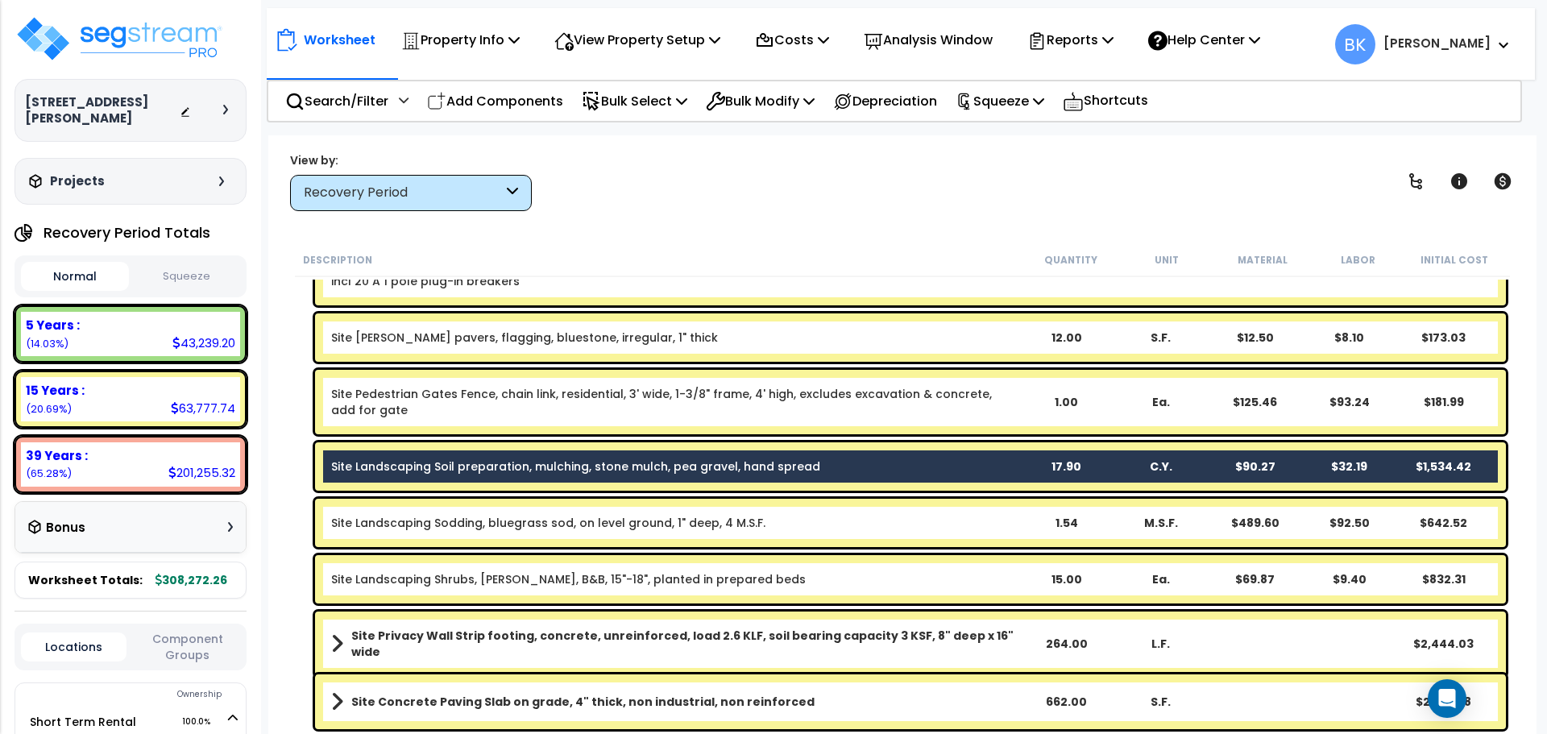
click at [530, 523] on link "Site Landscaping Sodding, bluegrass sod, on level ground, 1" deep, 4 M.S.F." at bounding box center [548, 523] width 434 height 16
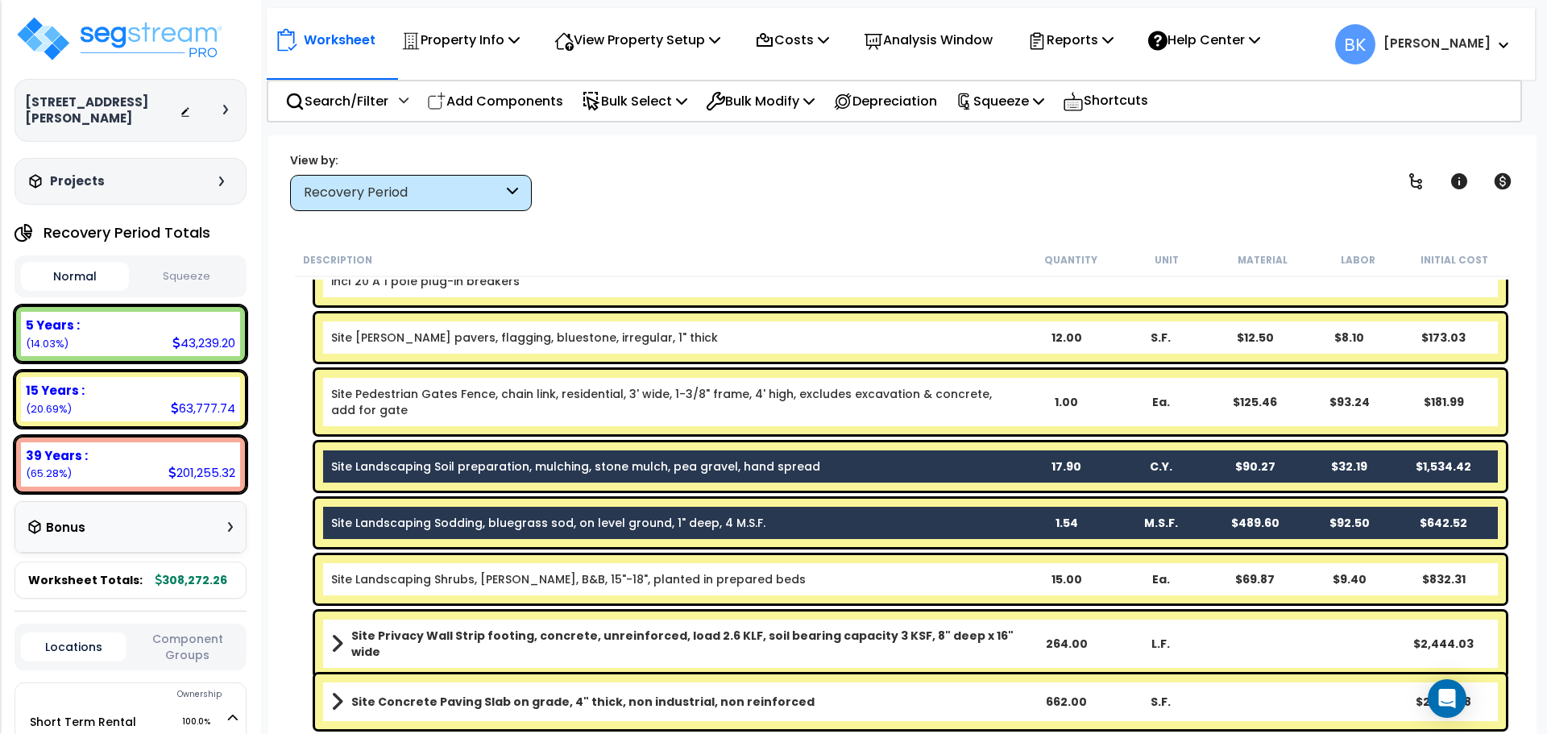
click at [532, 477] on div "Site Landscaping Soil preparation, mulching, stone mulch, pea gravel, hand spre…" at bounding box center [910, 466] width 1191 height 48
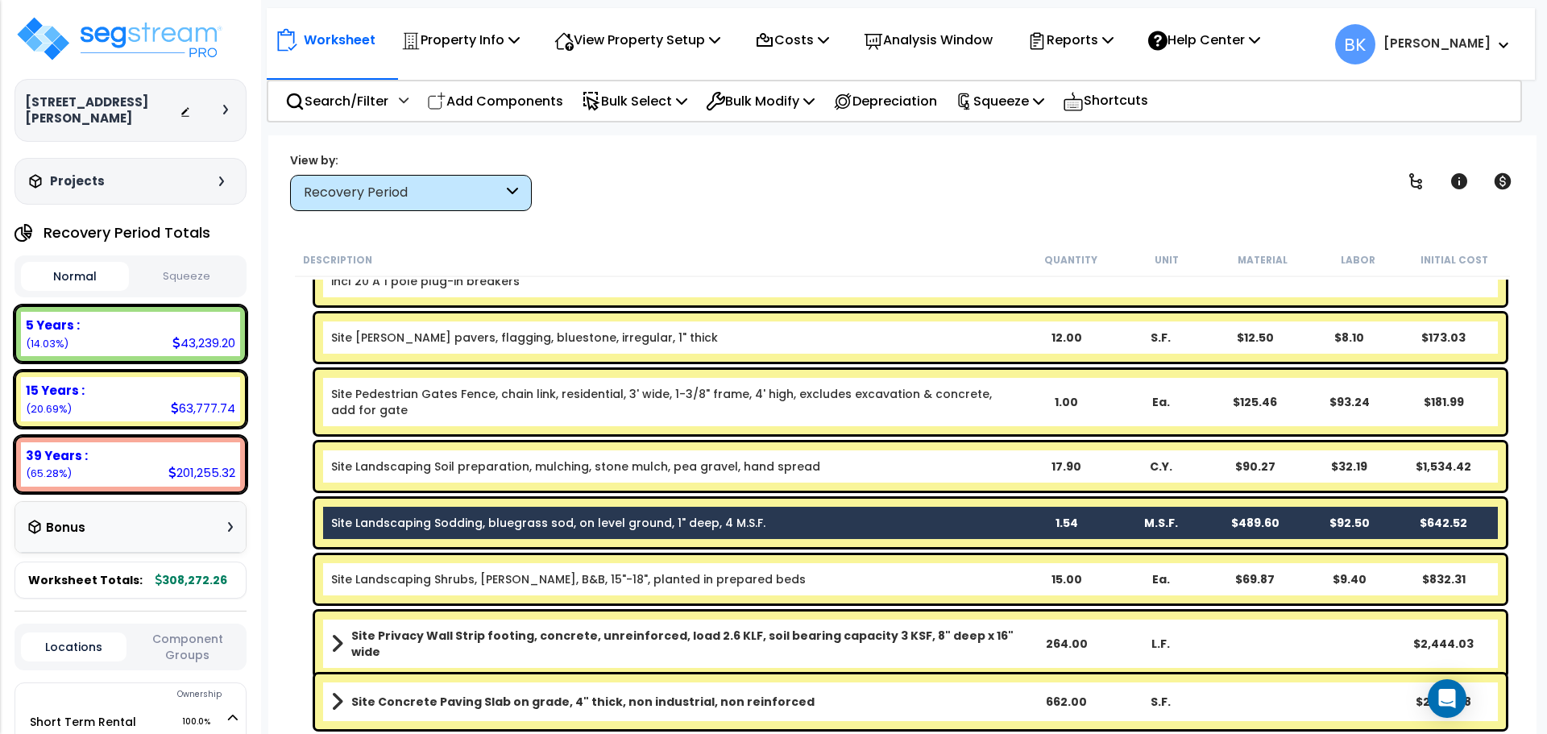
click at [524, 521] on link "Site Landscaping Sodding, bluegrass sod, on level ground, 1" deep, 4 M.S.F." at bounding box center [548, 523] width 434 height 16
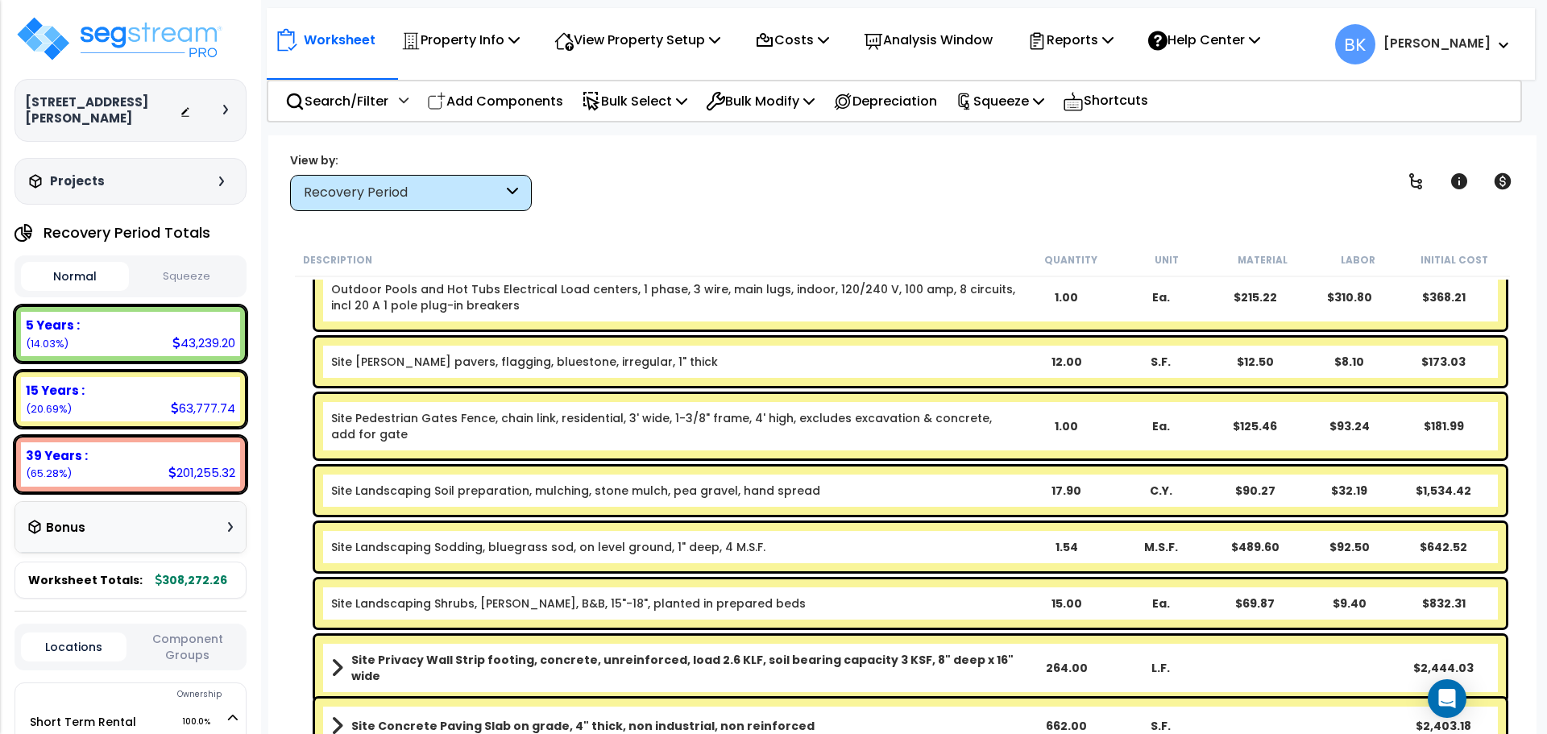
scroll to position [322, 0]
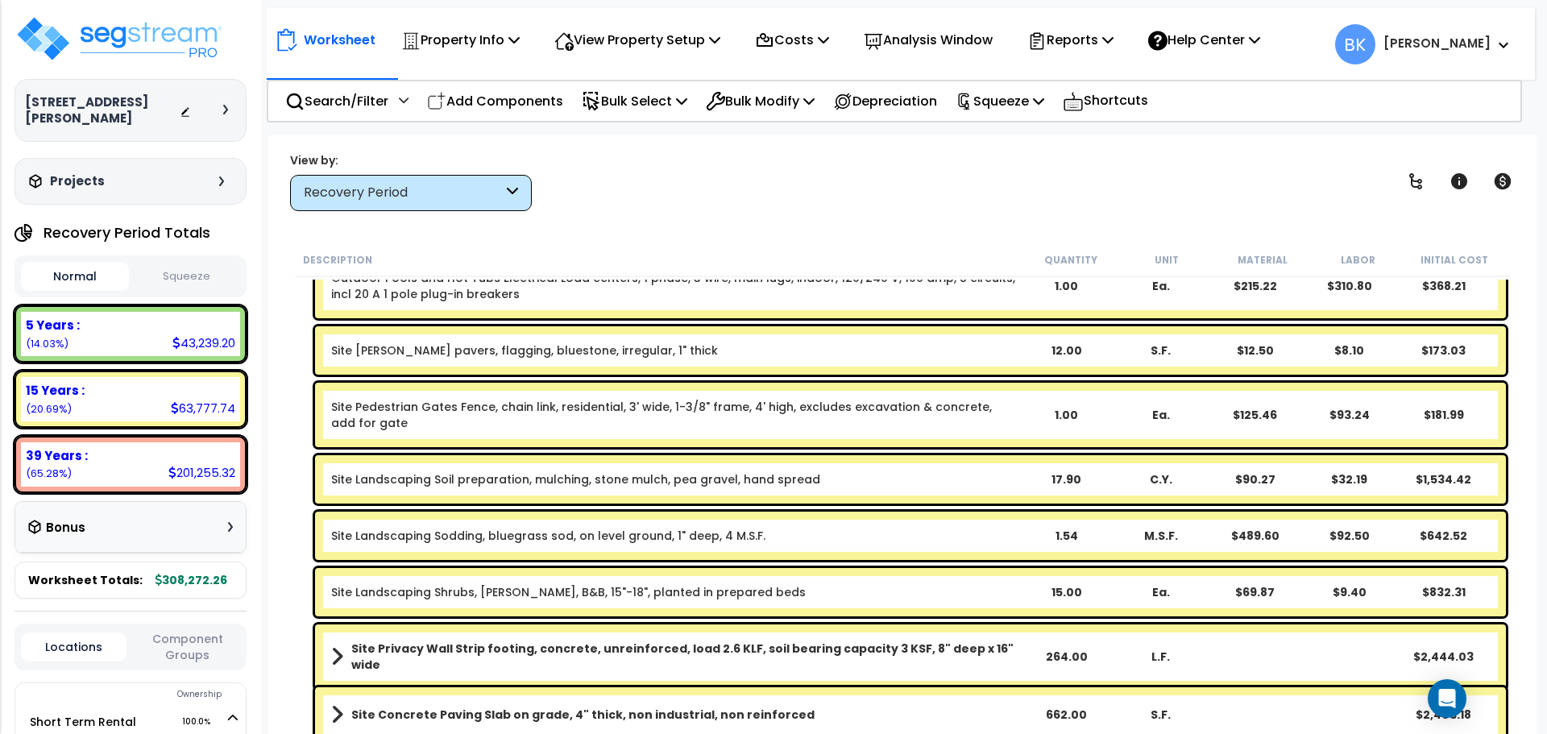
click at [470, 466] on div "Site Landscaping Soil preparation, mulching, stone mulch, pea gravel, hand spre…" at bounding box center [910, 479] width 1191 height 48
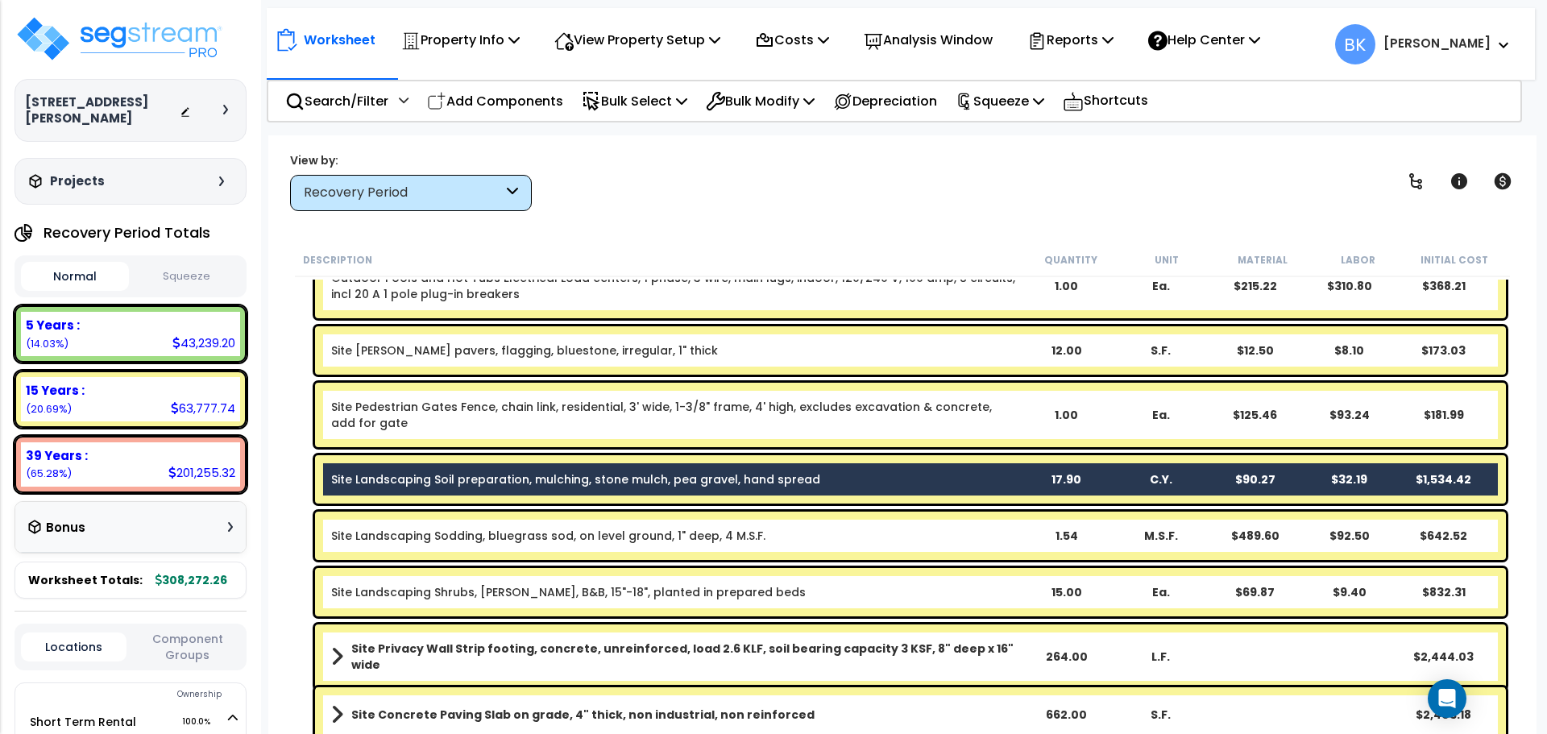
click at [469, 526] on div "Site Landscaping Sodding, bluegrass sod, on level ground, 1" deep, 4 M.S.F. 1.5…" at bounding box center [910, 536] width 1191 height 48
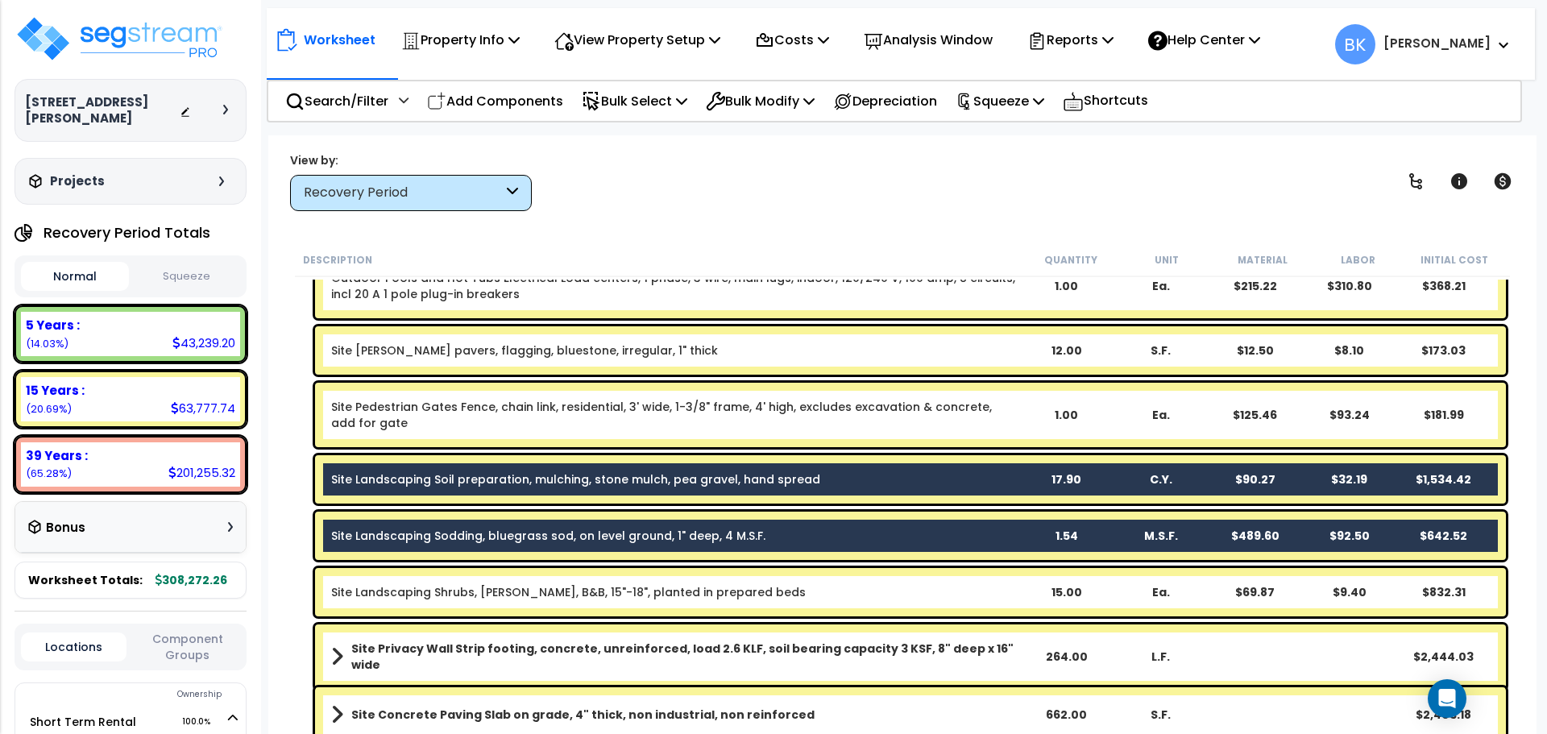
click at [482, 582] on div "Site Landscaping Shrubs, holly, B&B, 15"-18", planted in prepared beds 15.00 Ea…" at bounding box center [910, 592] width 1191 height 48
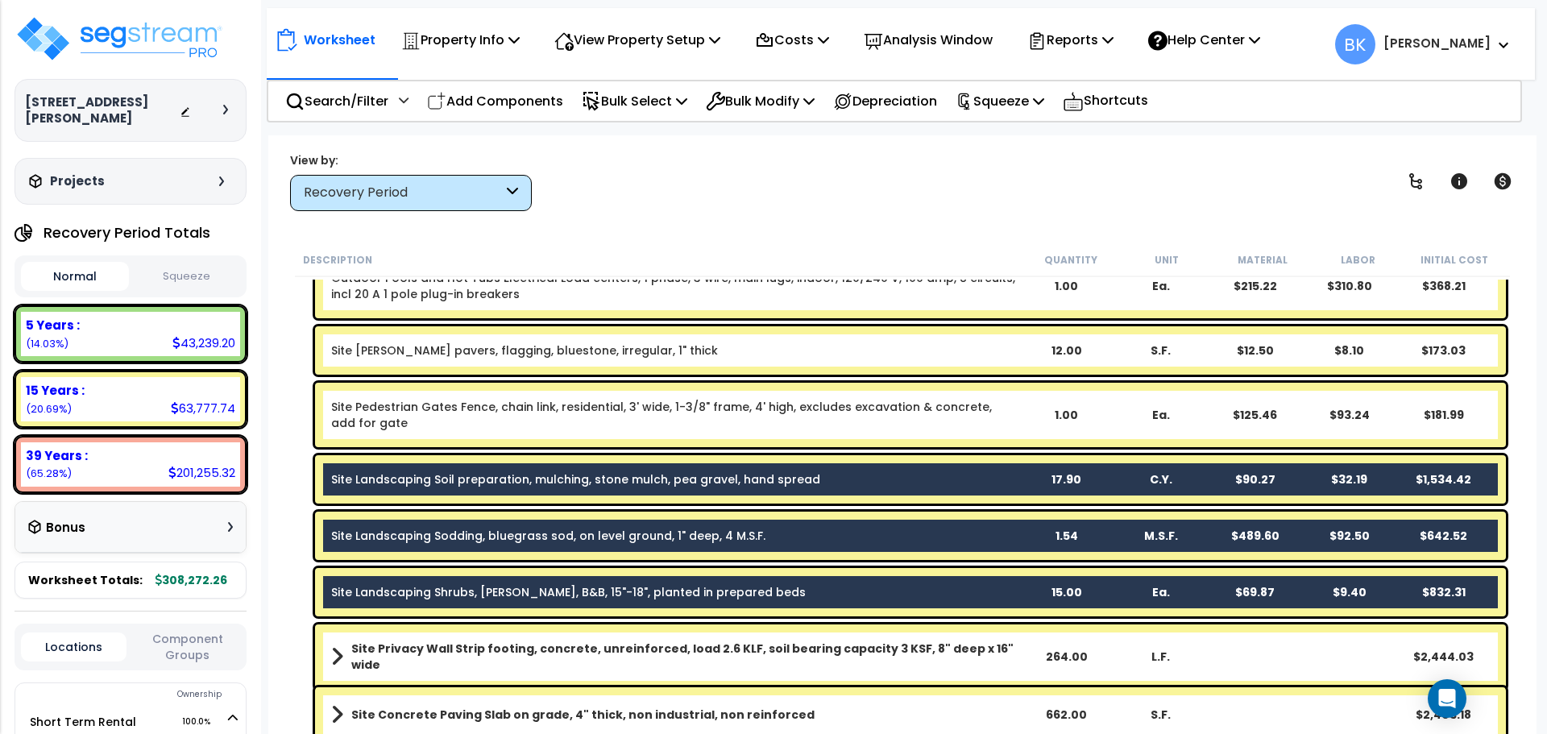
scroll to position [403, 0]
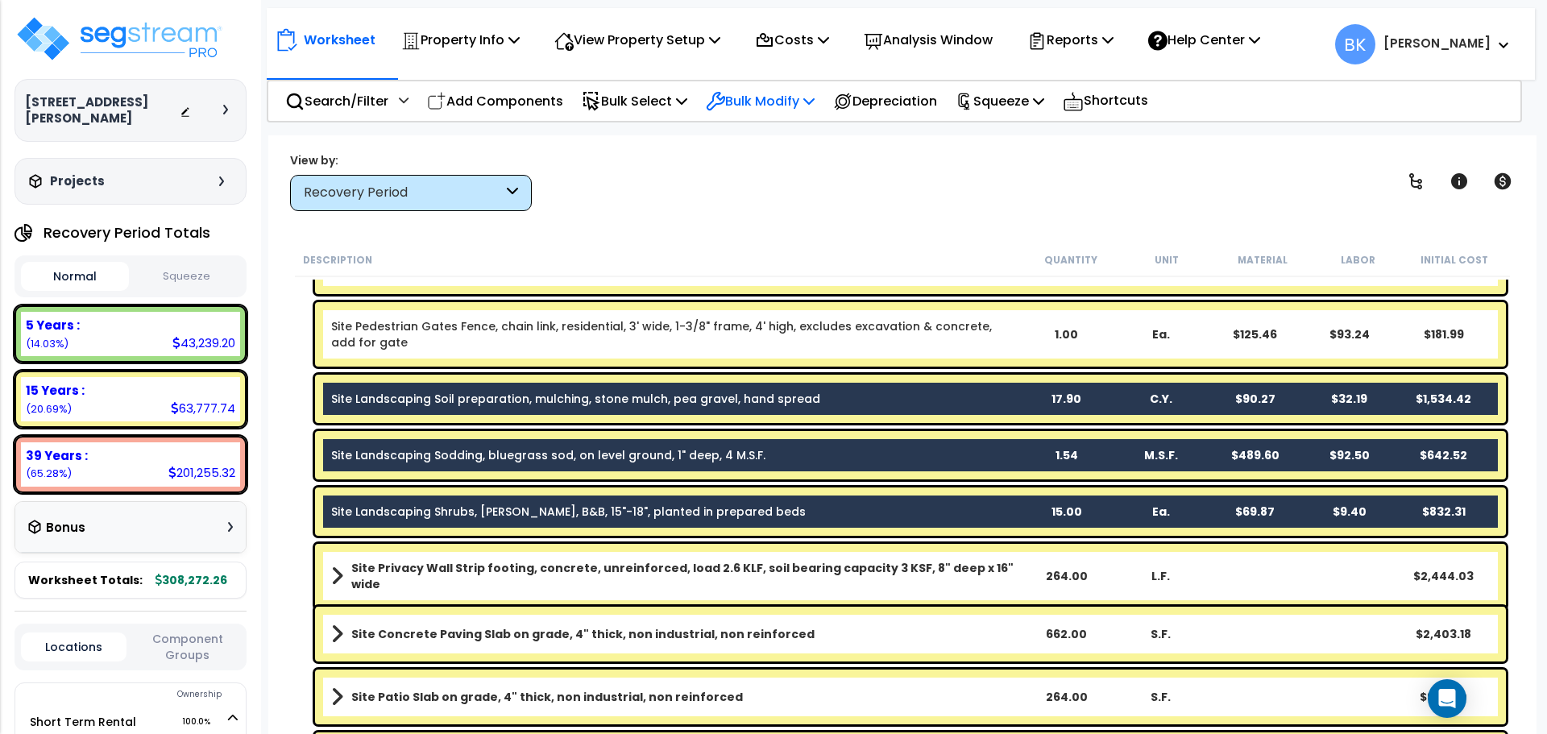
click at [773, 109] on p "Bulk Modify" at bounding box center [760, 101] width 109 height 22
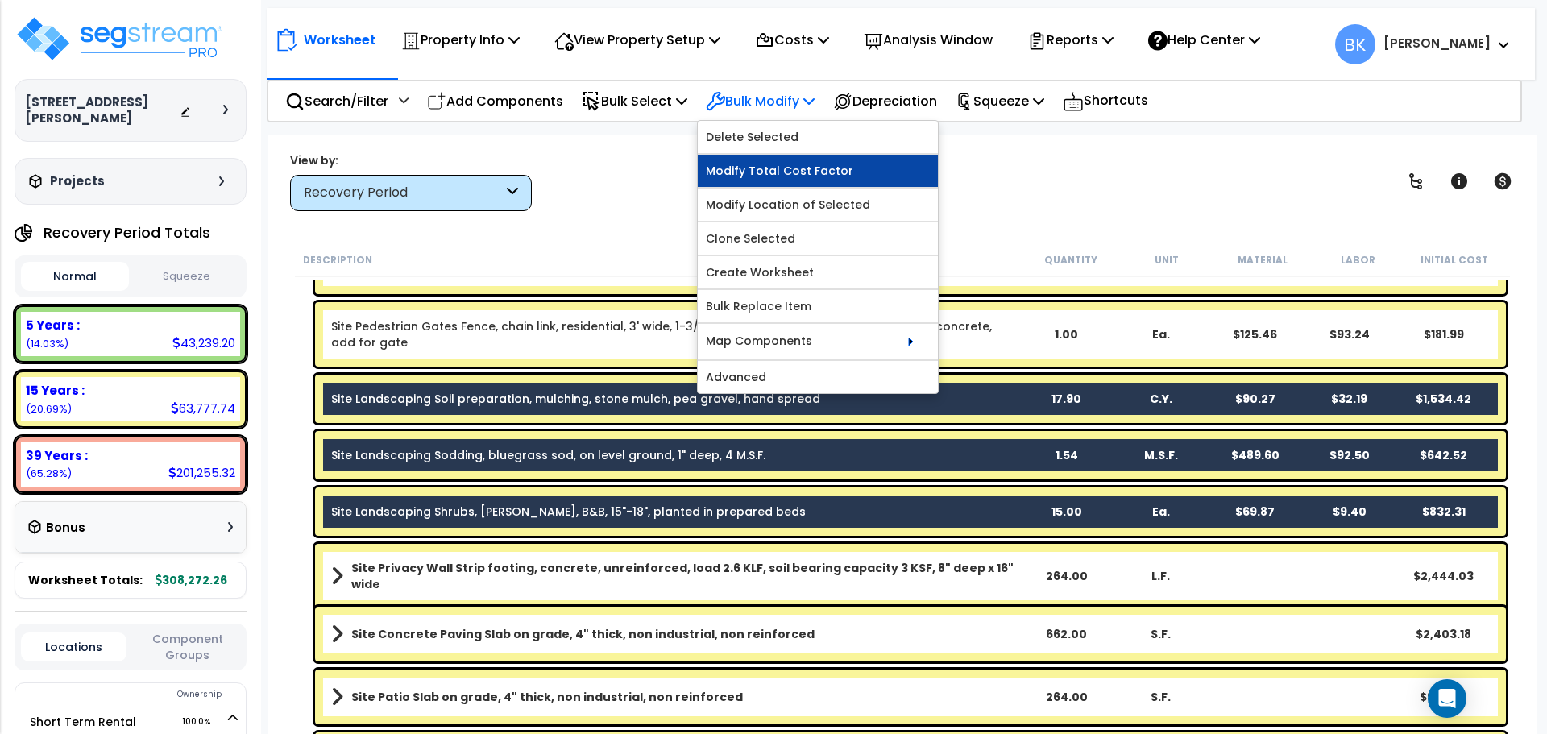
click at [766, 163] on link "Modify Total Cost Factor" at bounding box center [818, 171] width 240 height 32
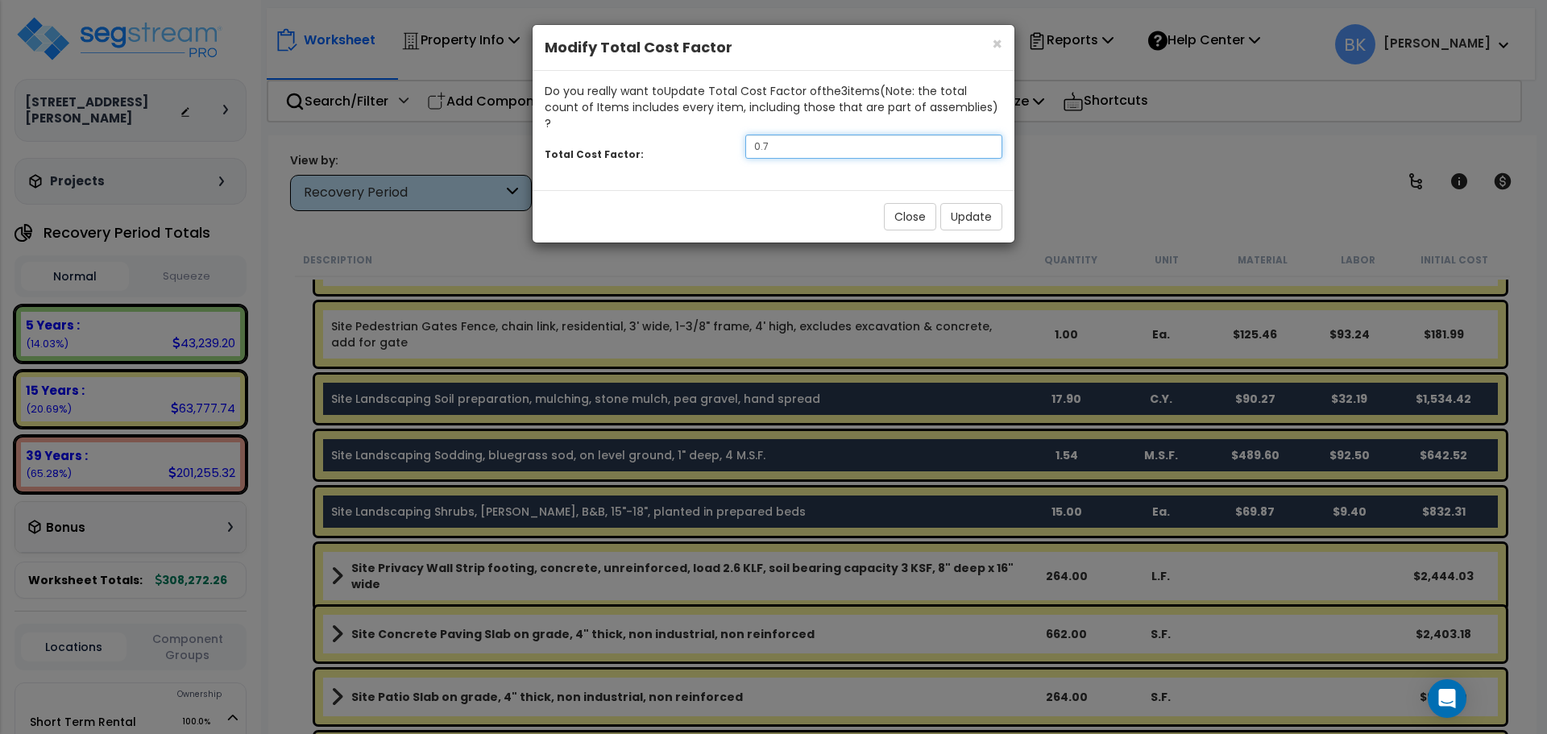
click at [802, 135] on input "0.7" at bounding box center [874, 147] width 257 height 24
type input "0.4"
click at [958, 203] on button "Update" at bounding box center [972, 216] width 62 height 27
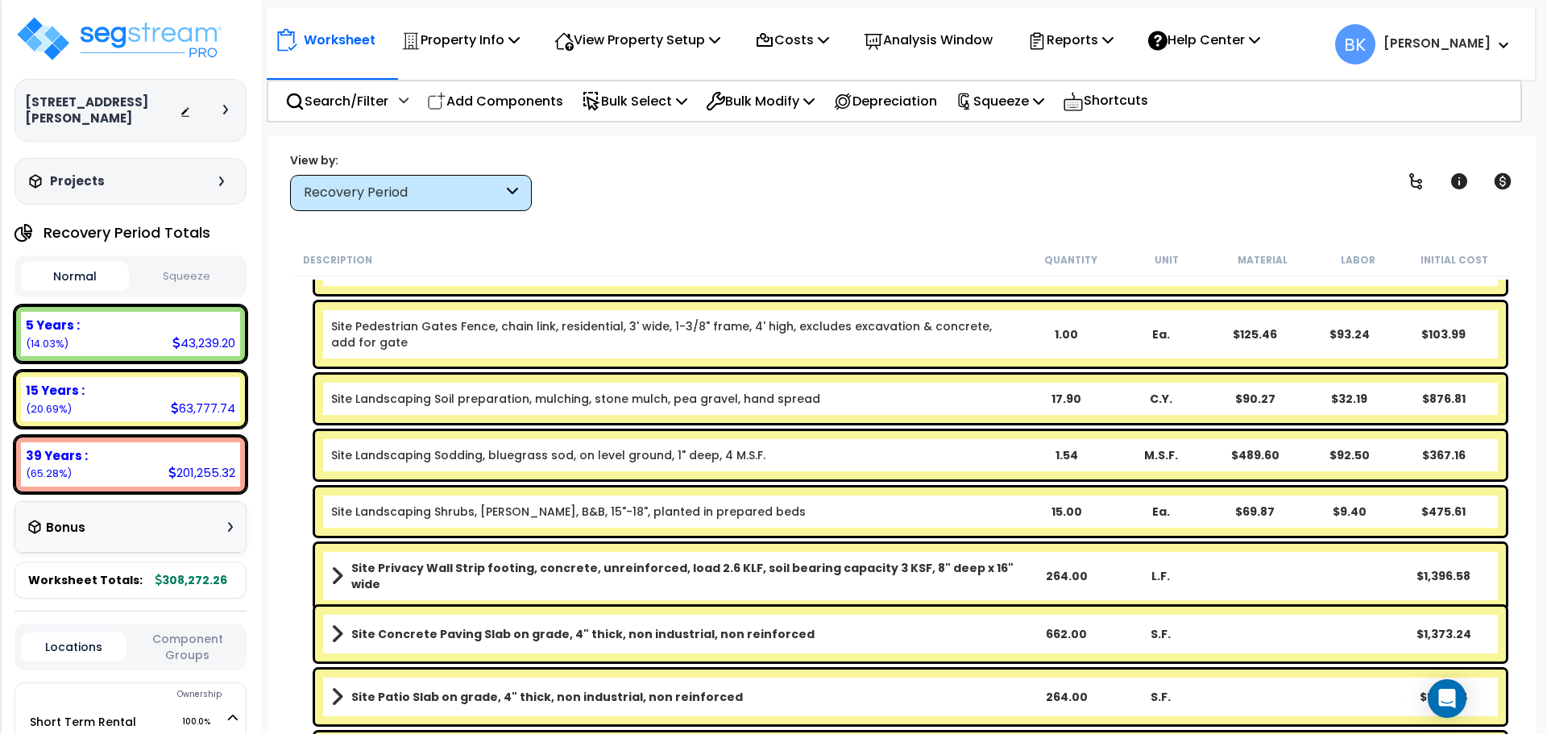
click at [272, 370] on div "Worksheet Property Info Property Setup Add Property Unit Template property Clon…" at bounding box center [902, 502] width 1269 height 734
click at [634, 387] on div "Site Landscaping Soil preparation, mulching, stone mulch, pea gravel, hand spre…" at bounding box center [910, 399] width 1191 height 48
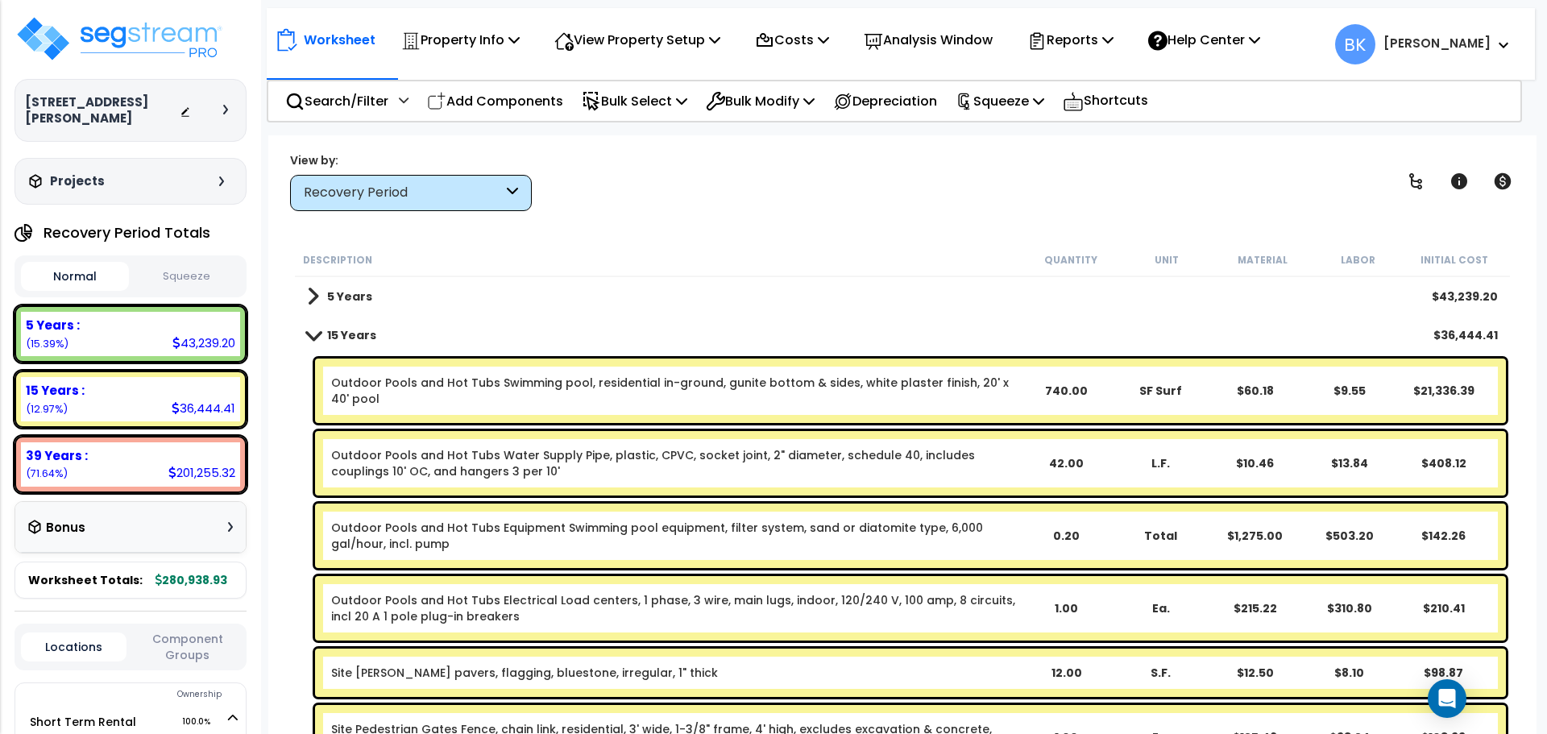
scroll to position [0, 0]
click at [317, 341] on link "15 Years" at bounding box center [341, 335] width 69 height 23
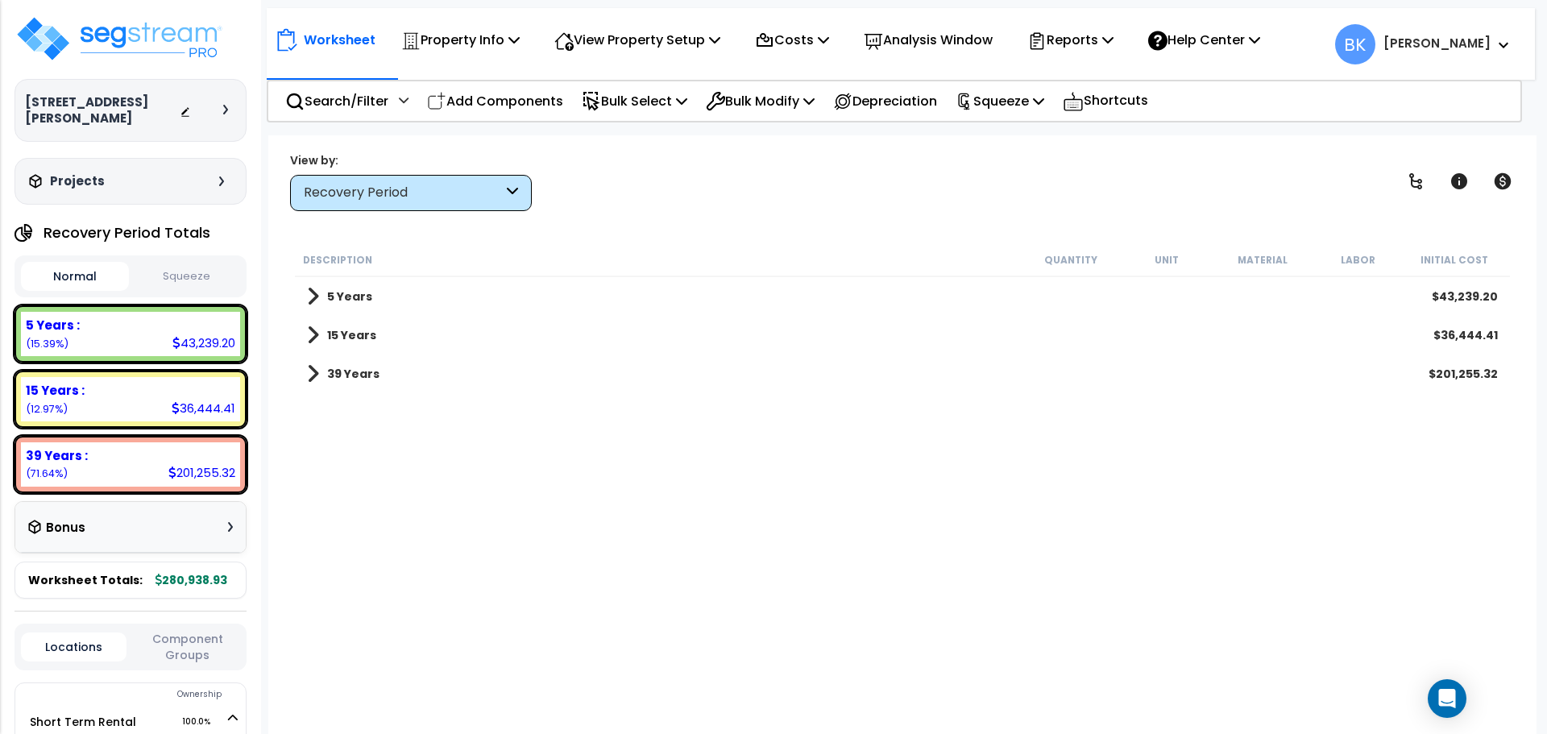
drag, startPoint x: 532, startPoint y: 489, endPoint x: 492, endPoint y: 385, distance: 111.2
click at [529, 489] on div "Description Quantity Unit Material Labor Initial Cost 5 Years $43,239.20 15 Yea…" at bounding box center [903, 489] width 1220 height 492
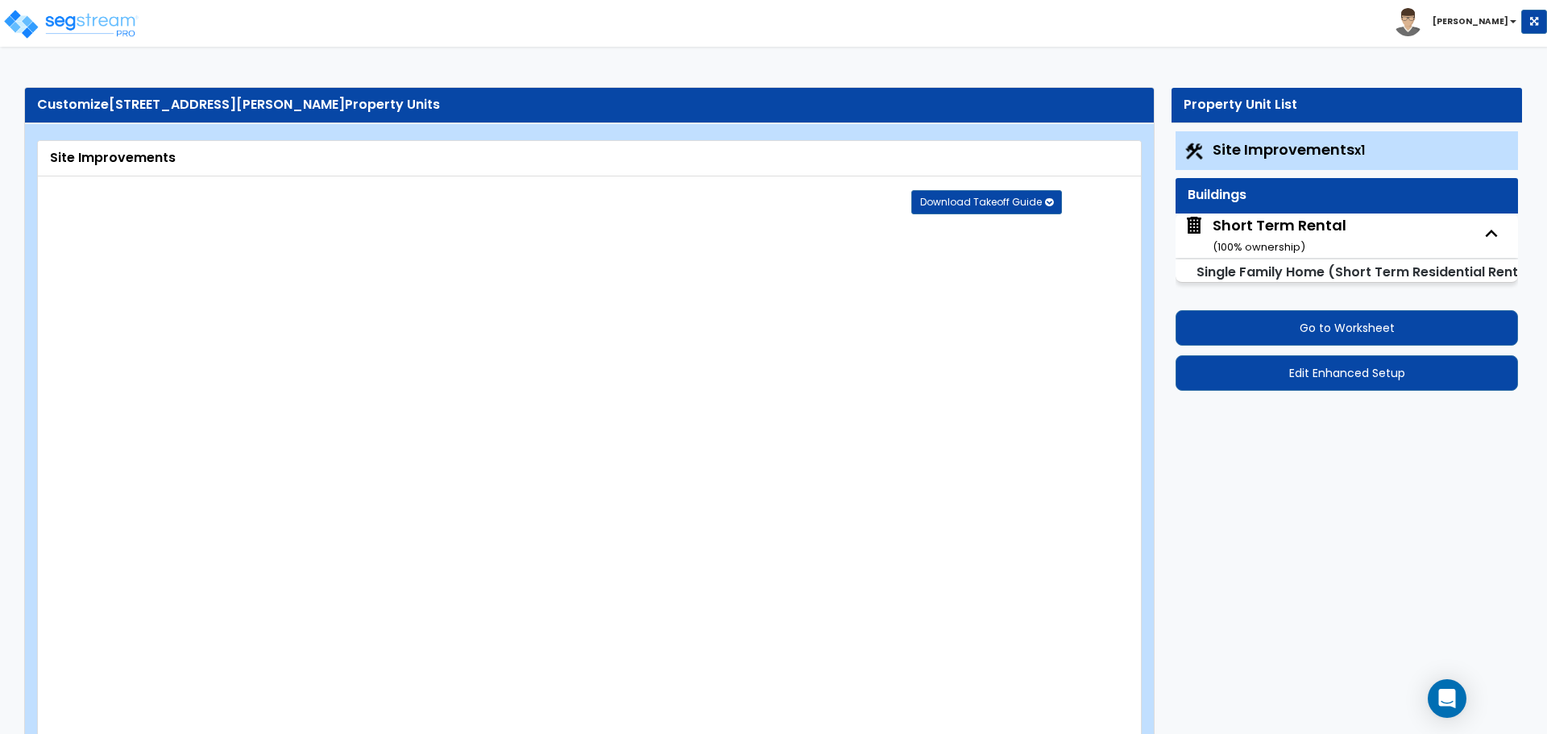
select select "2"
select select "1"
select select "4"
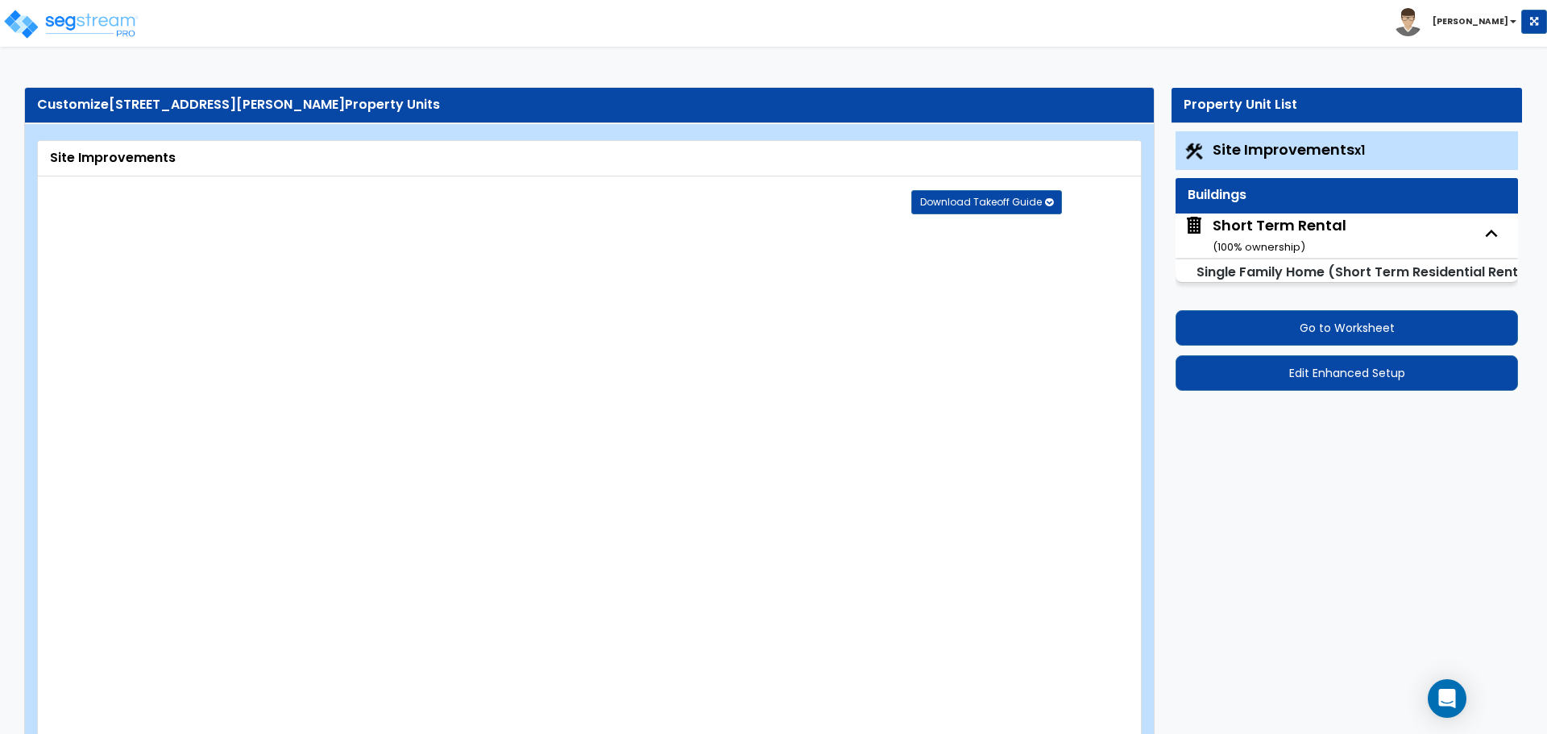
select select "2"
select select "1"
select select "2"
select select "1"
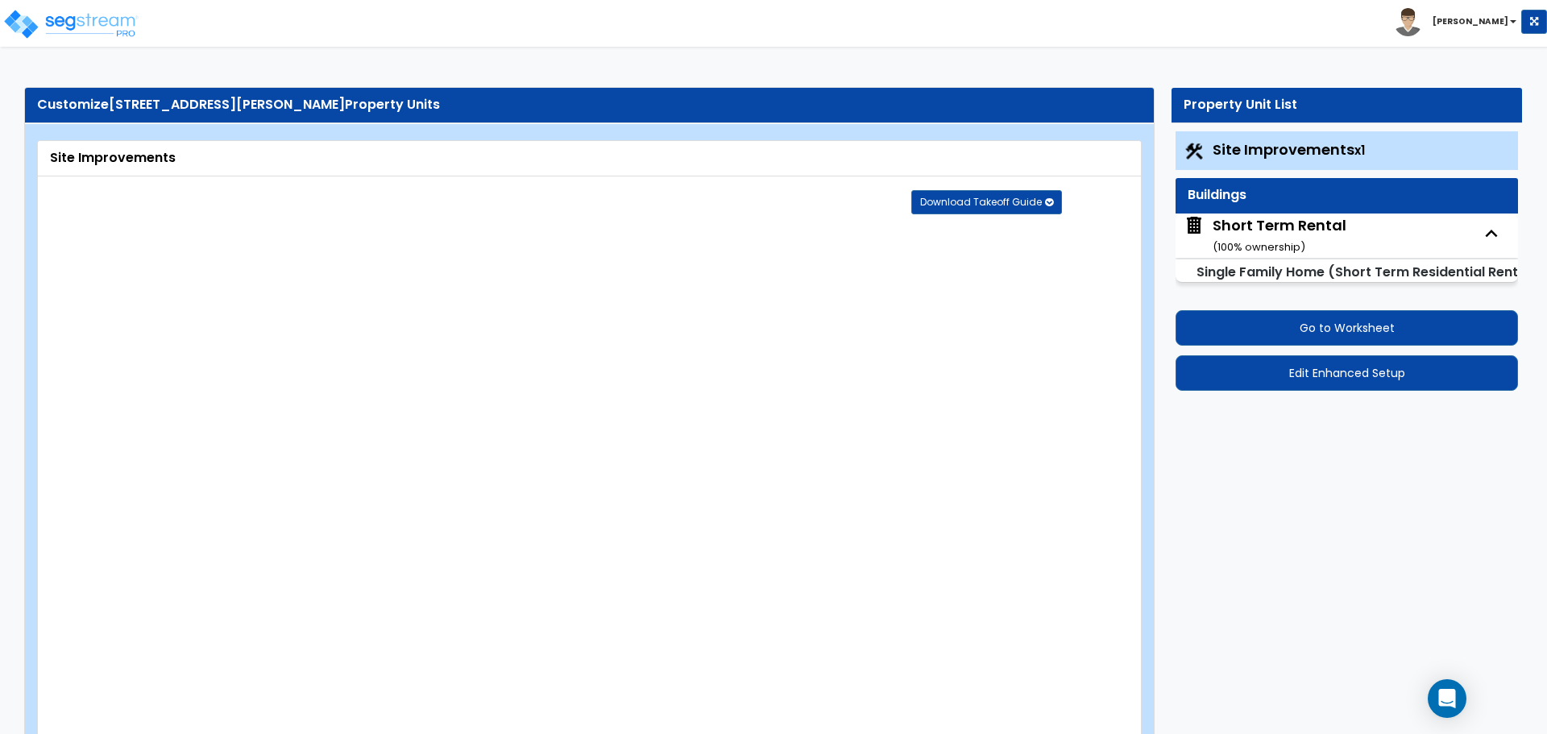
select select "6"
select select "1"
select select "2"
select select "1"
select select "2"
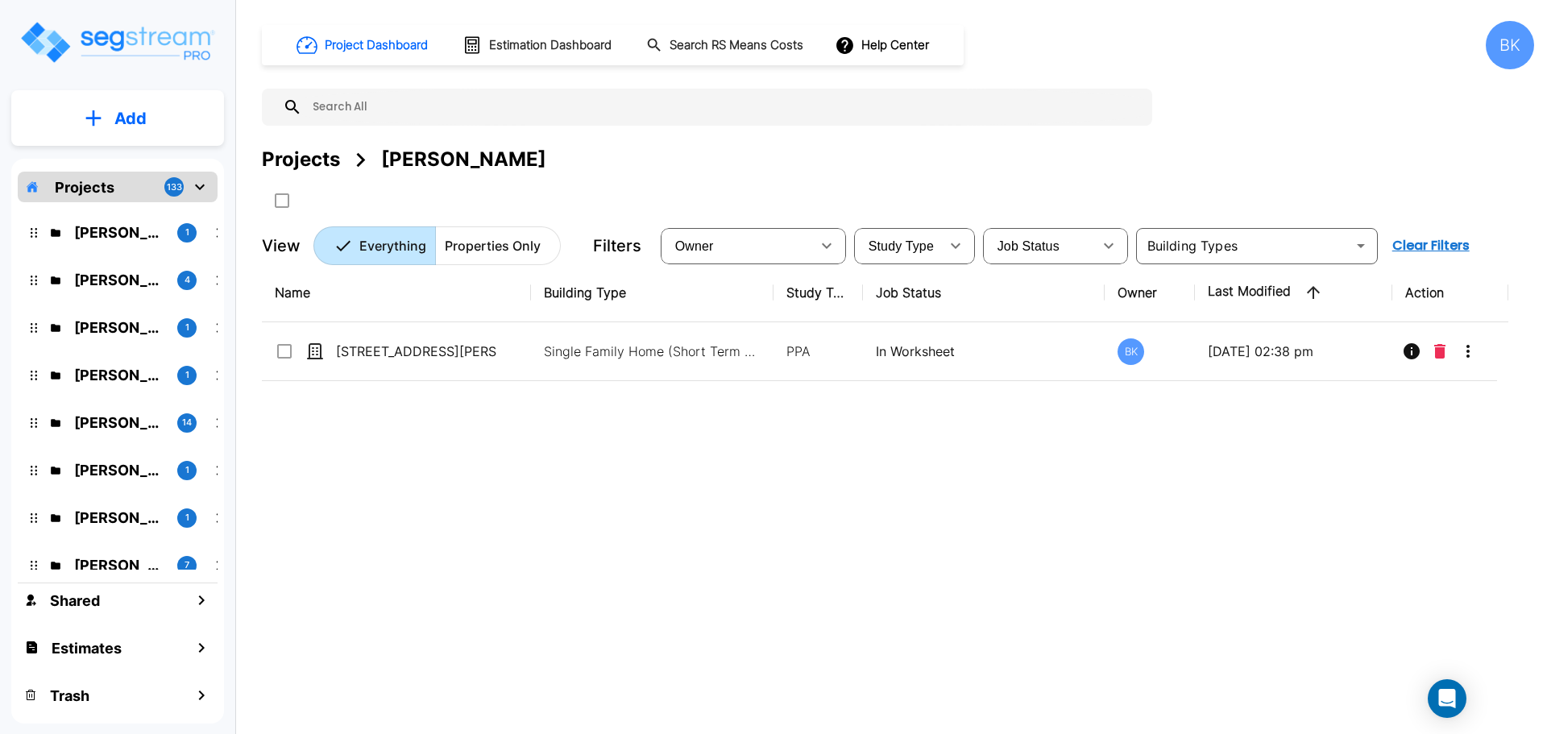
click at [663, 528] on div "Name Building Type Study Type Job Status Owner Last Modified Action [STREET_ADD…" at bounding box center [885, 491] width 1247 height 455
click at [724, 570] on div "Name Building Type Study Type Job Status Owner Last Modified Action [STREET_ADD…" at bounding box center [885, 491] width 1247 height 455
click at [111, 231] on p "[PERSON_NAME]" at bounding box center [119, 233] width 90 height 22
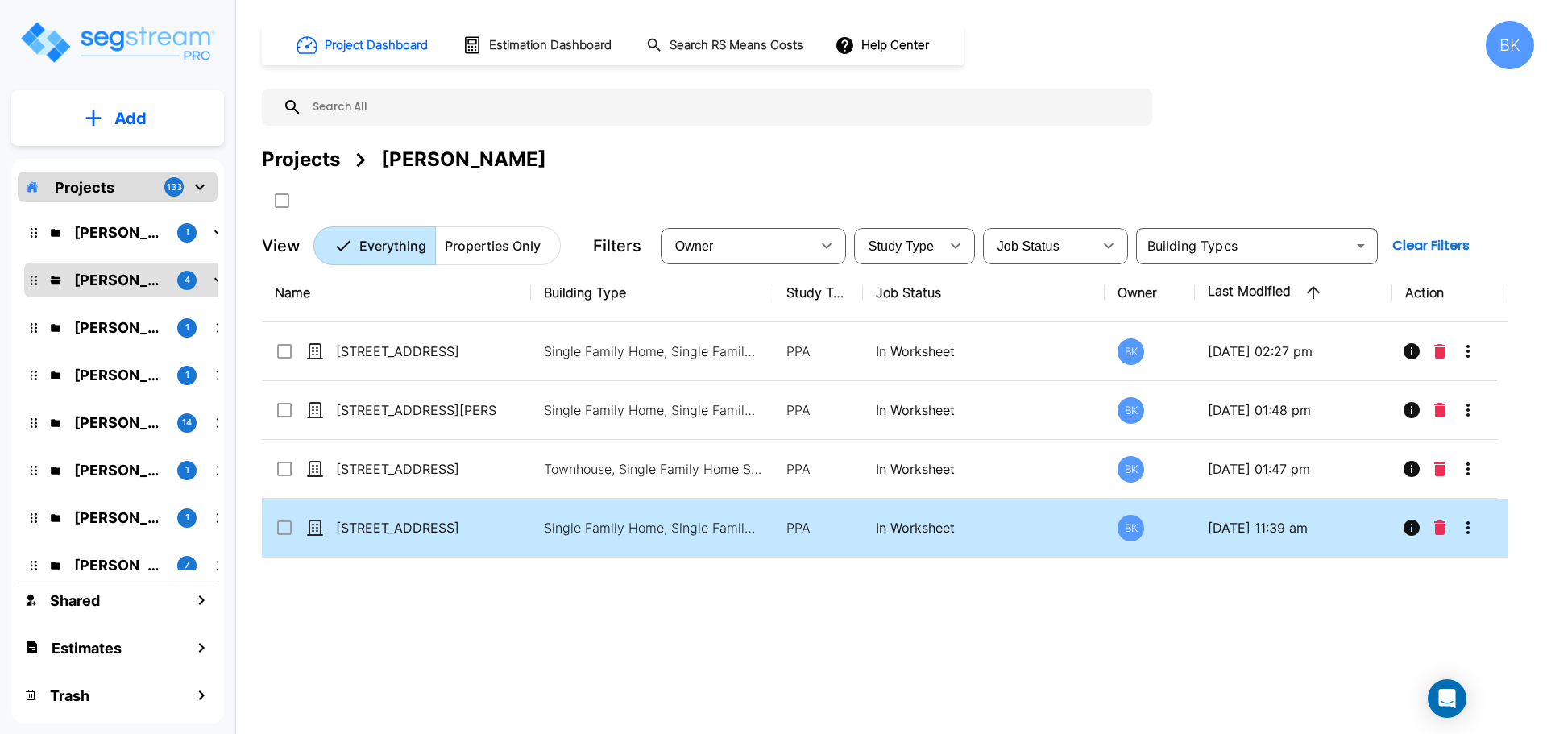
click at [1460, 525] on icon "More-Options" at bounding box center [1468, 527] width 19 height 19
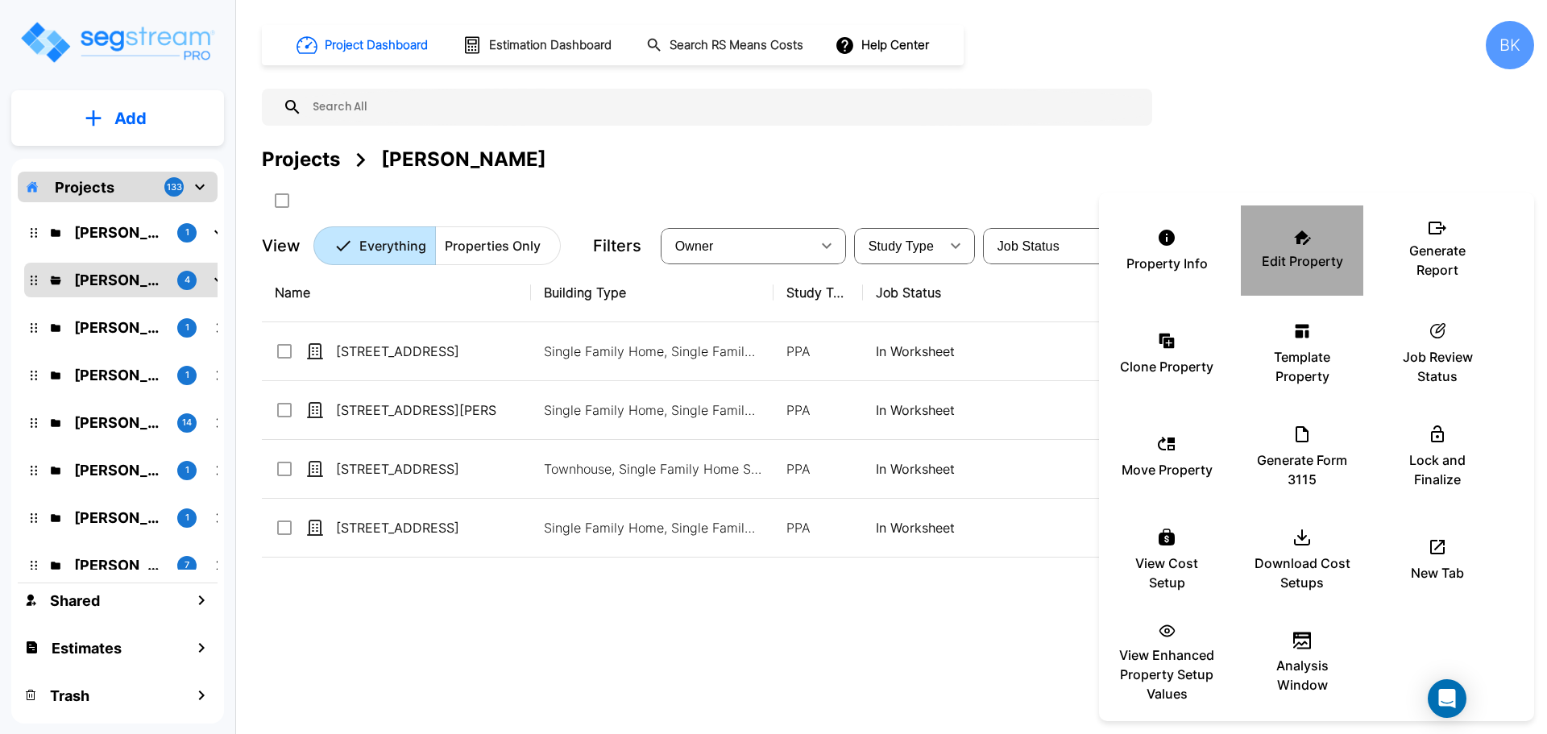
click at [1282, 255] on p "Edit Property" at bounding box center [1302, 260] width 81 height 19
click at [864, 593] on div at bounding box center [773, 367] width 1547 height 734
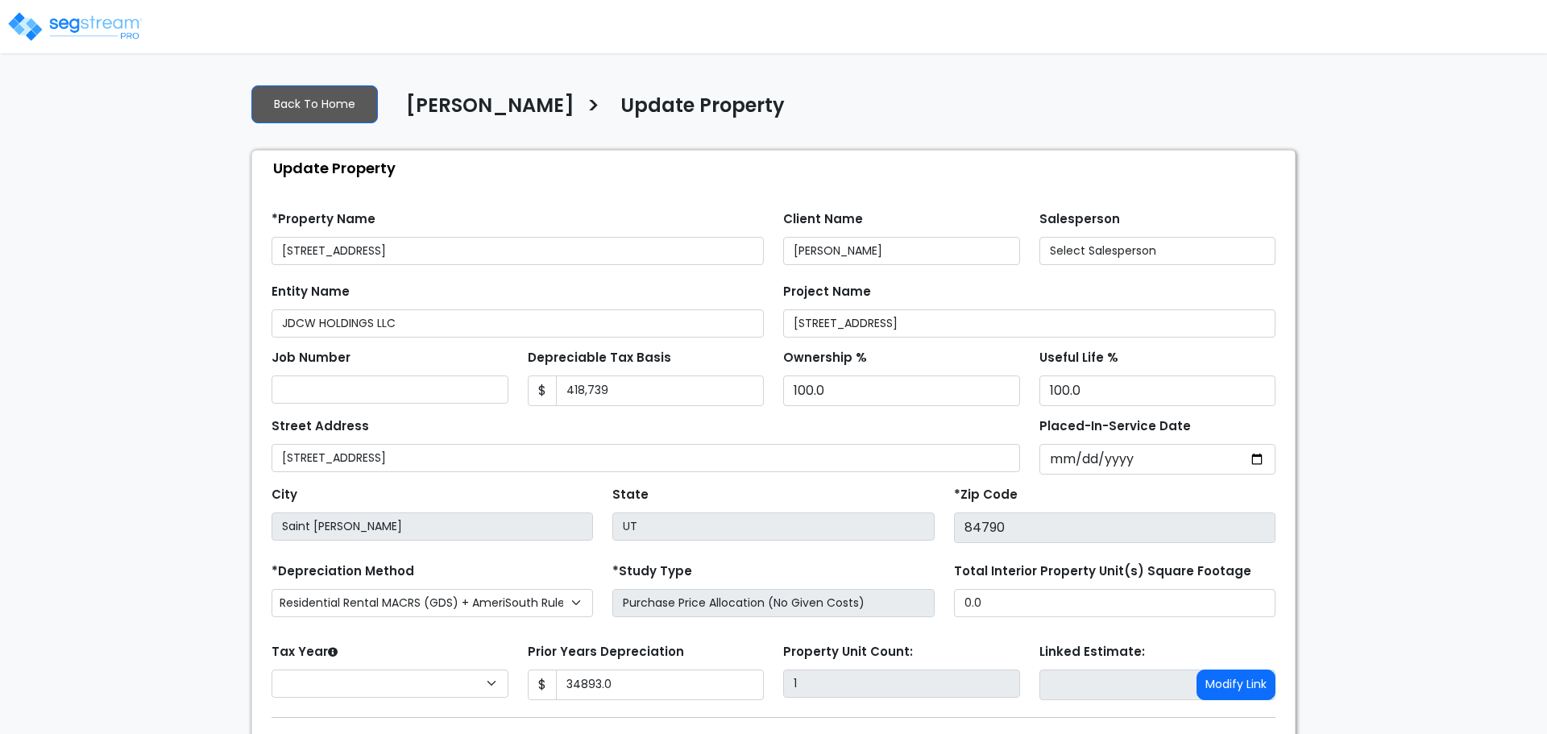
type input "34,893.0"
select select "2024"
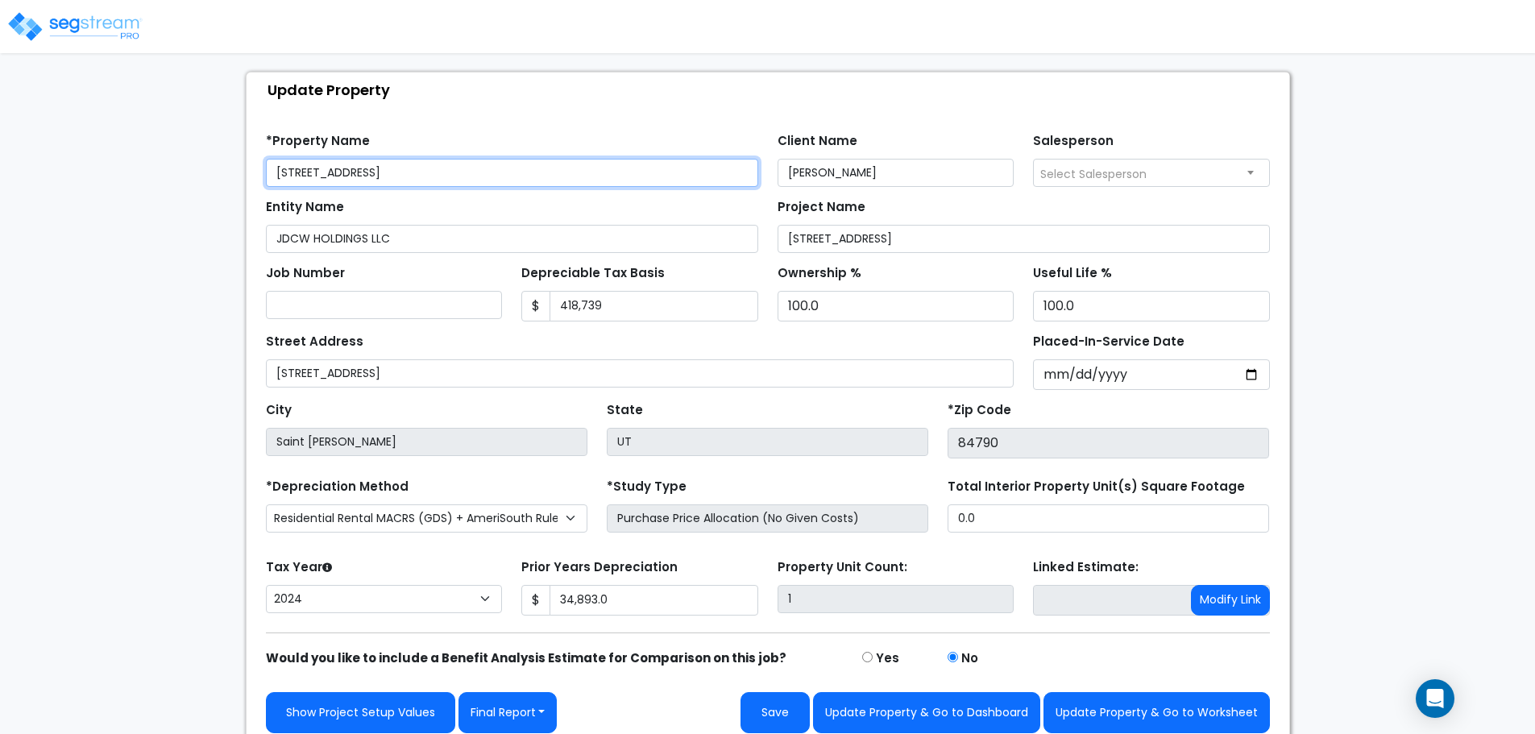
scroll to position [91, 0]
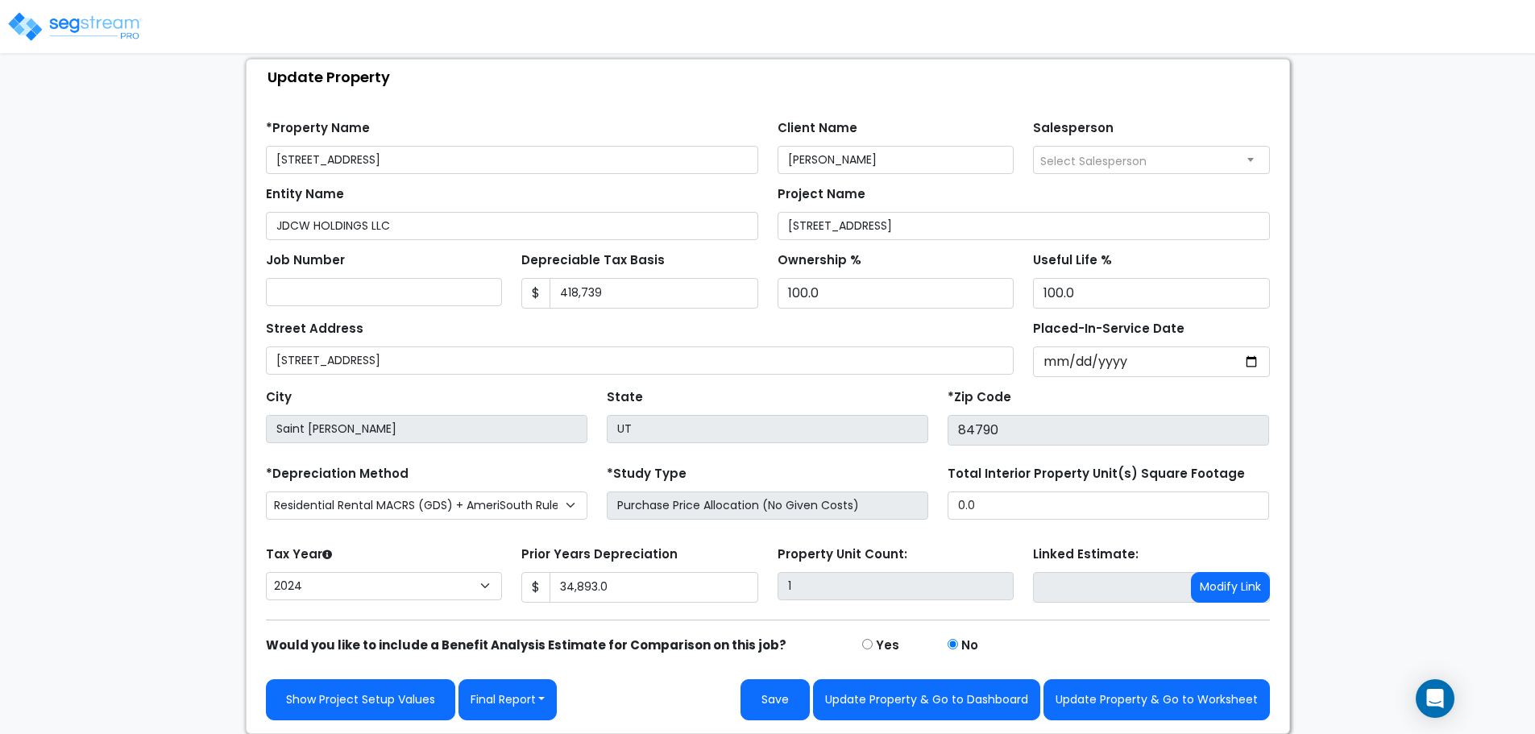
click at [1042, 521] on div "Total Interior Property Unit(s) Square Footage 0.0" at bounding box center [1108, 494] width 341 height 64
click at [1021, 505] on input "0.0" at bounding box center [1109, 506] width 322 height 28
type input "2,879.2"
click at [1153, 694] on button "Update Property & Go to Worksheet" at bounding box center [1157, 699] width 226 height 41
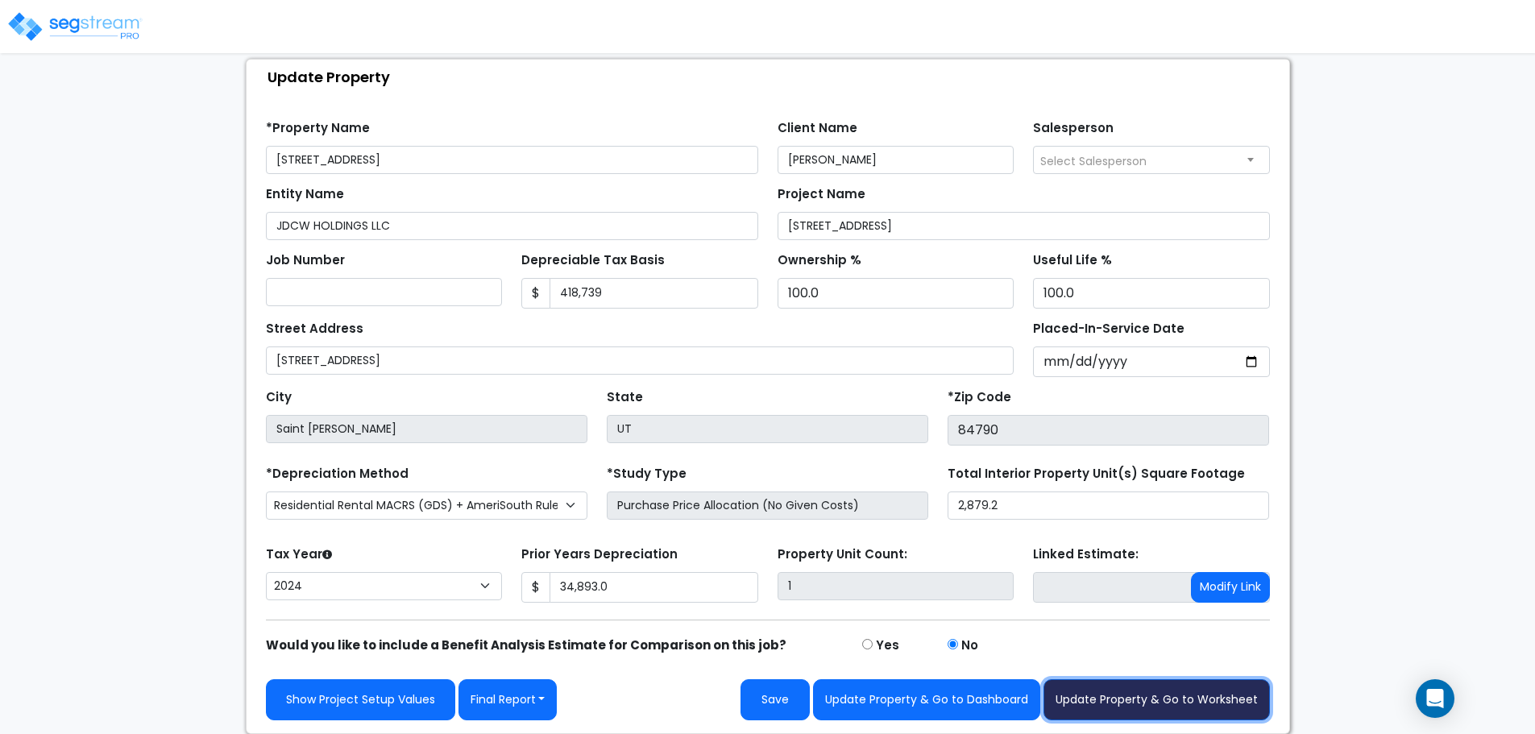
type input "34893"
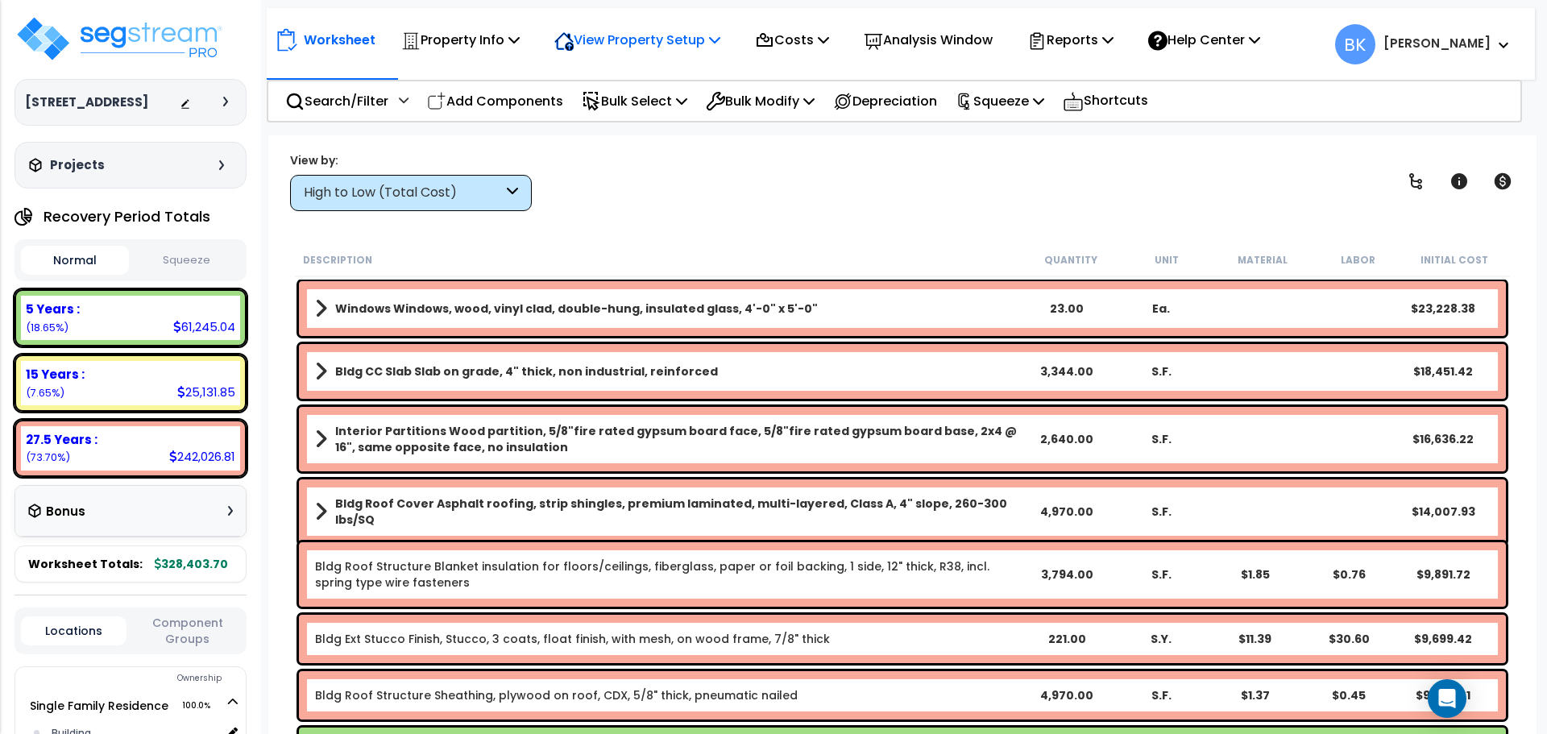
click at [622, 24] on div "View Property Setup" at bounding box center [638, 40] width 166 height 38
click at [624, 116] on link "View Questionnaire" at bounding box center [626, 110] width 160 height 32
click at [147, 326] on div "5 Years : 61,245.04 (18.65%)" at bounding box center [130, 318] width 219 height 44
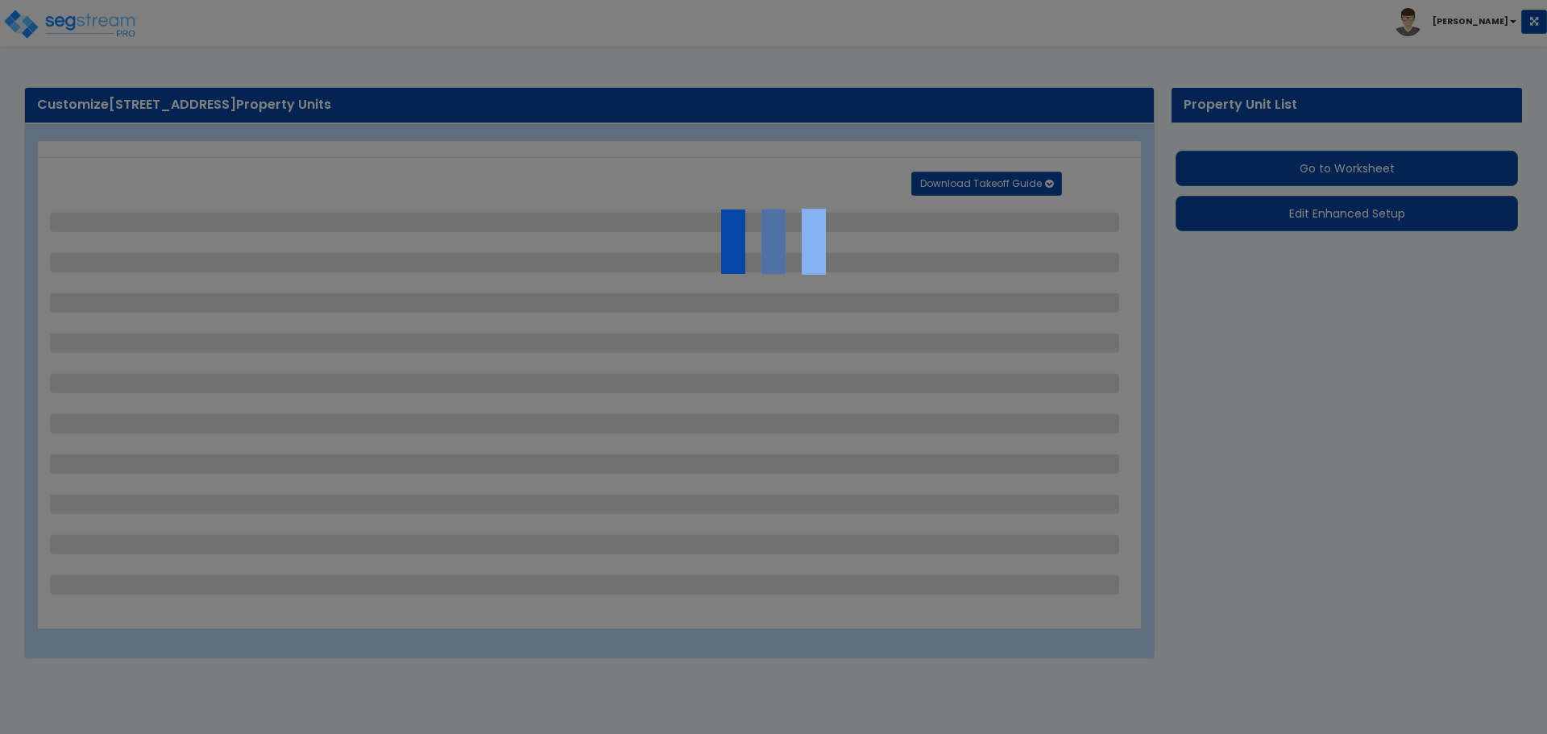
select select "2"
select select "1"
select select "2"
select select "1"
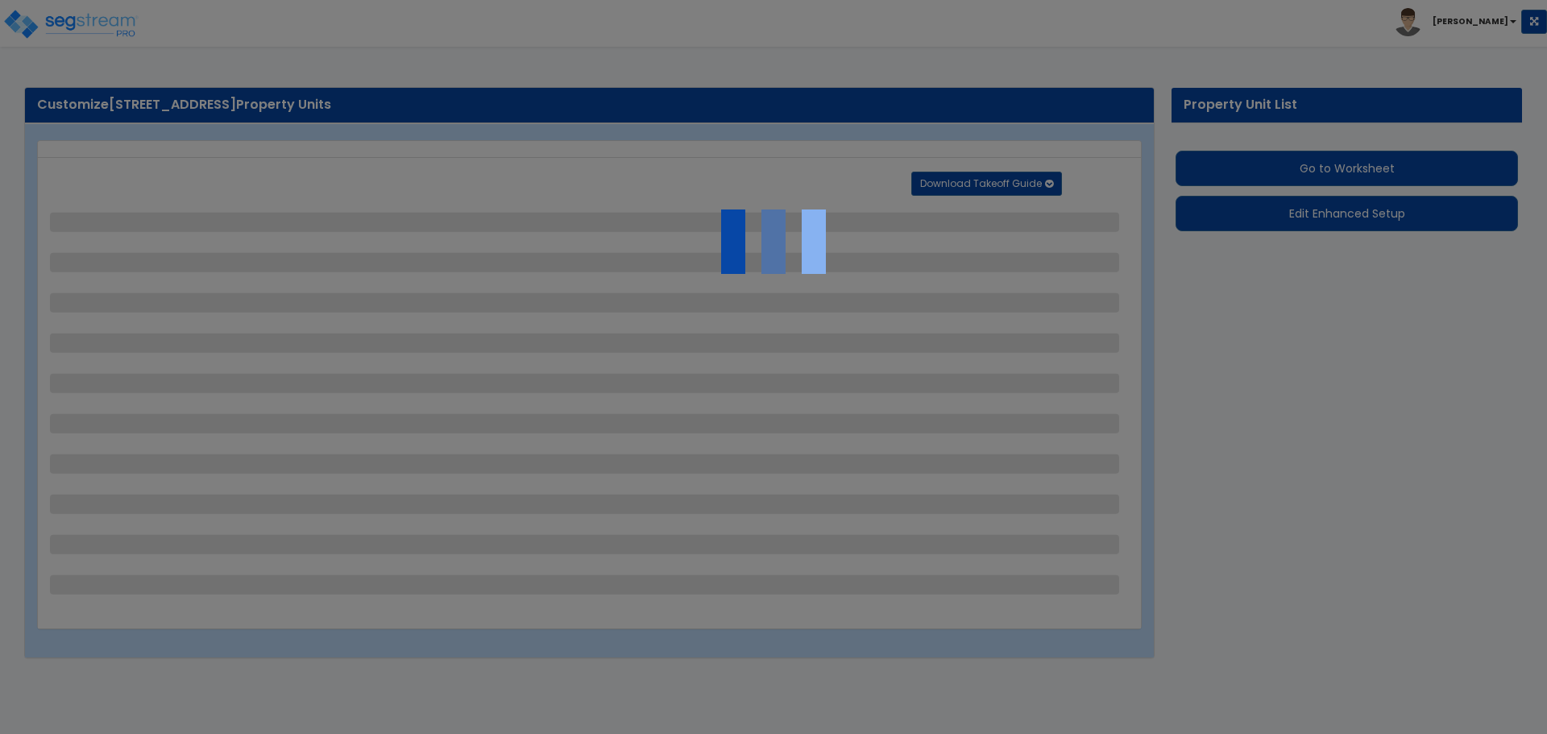
select select "1"
select select "3"
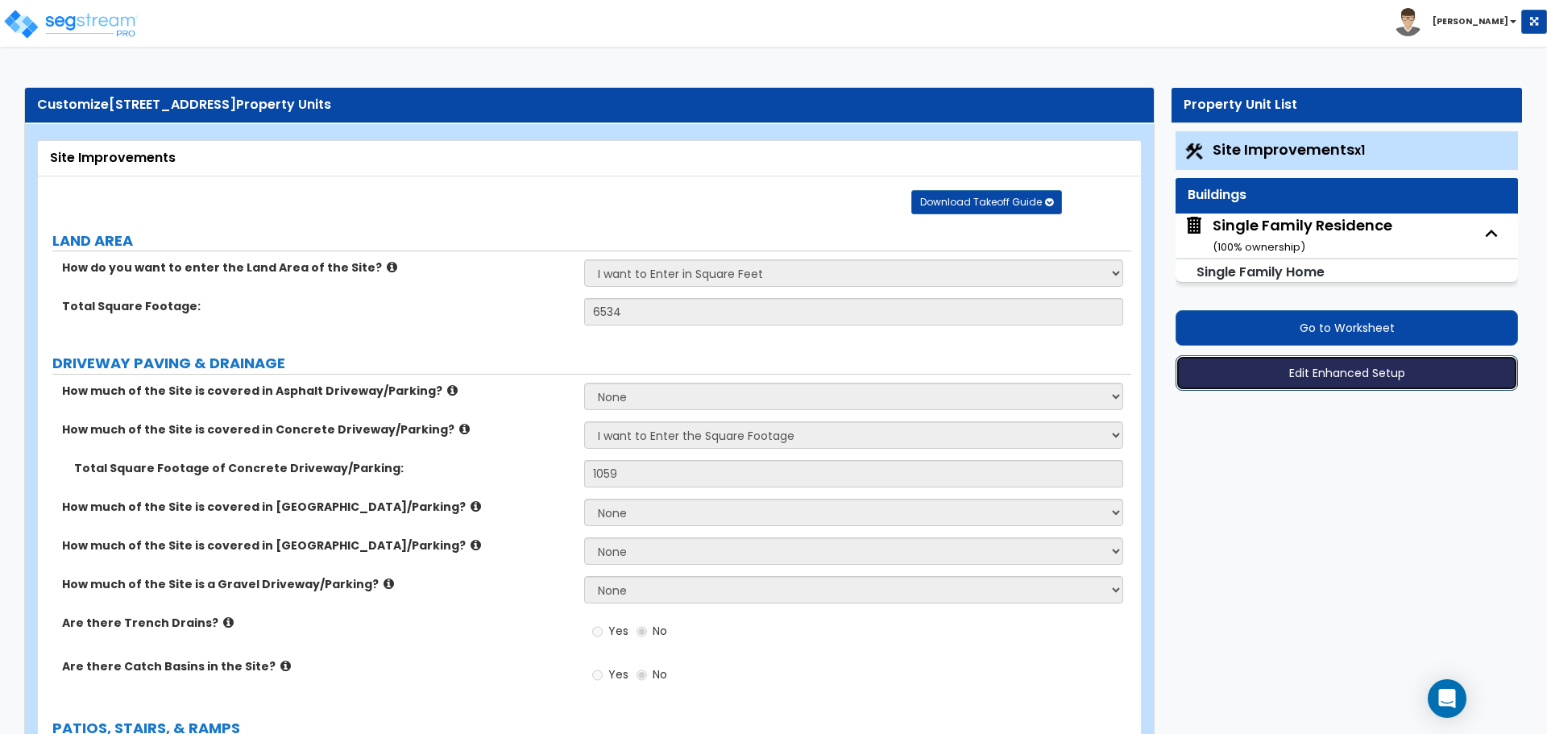
click at [1315, 376] on button "Edit Enhanced Setup" at bounding box center [1347, 372] width 343 height 35
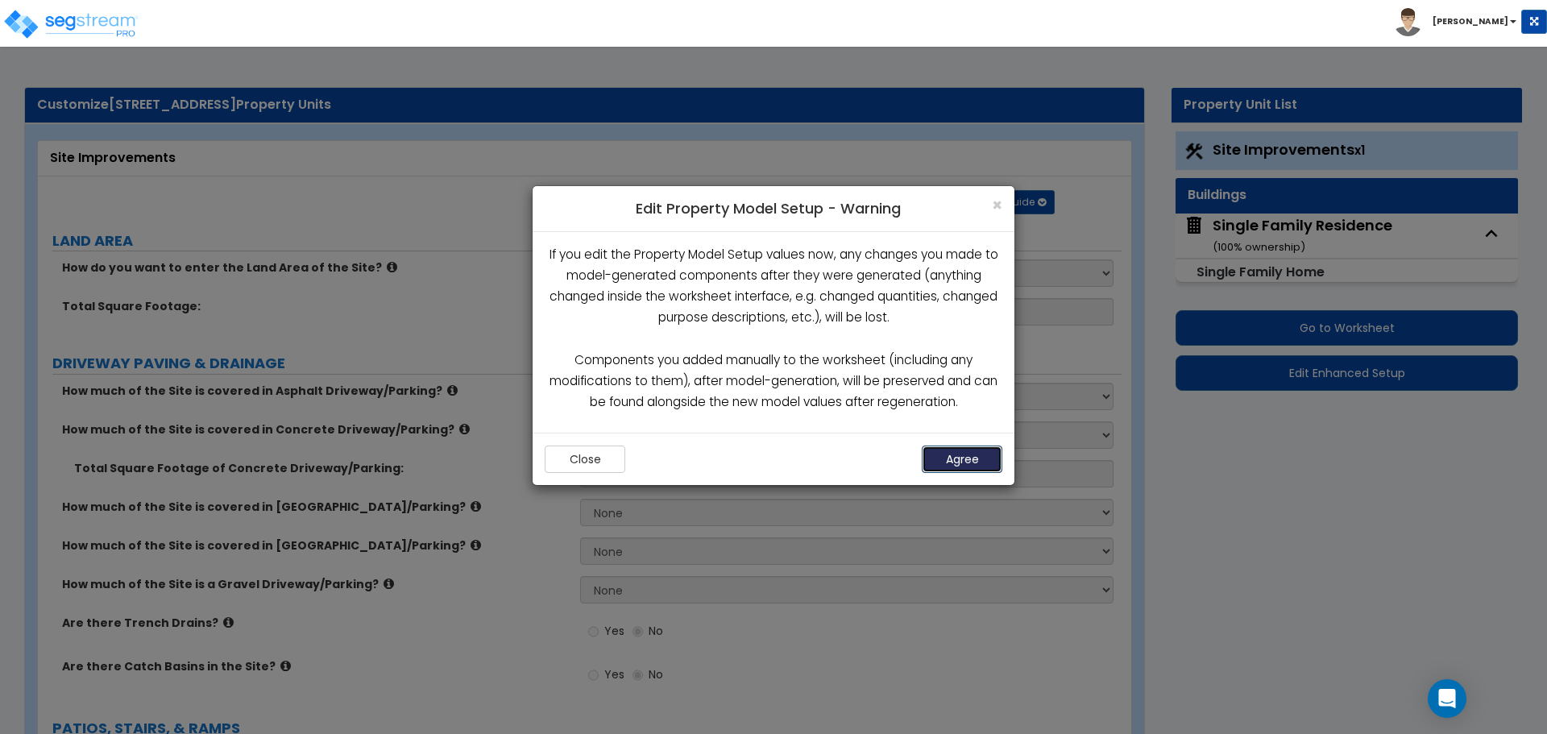
click at [971, 466] on button "Agree" at bounding box center [962, 459] width 81 height 27
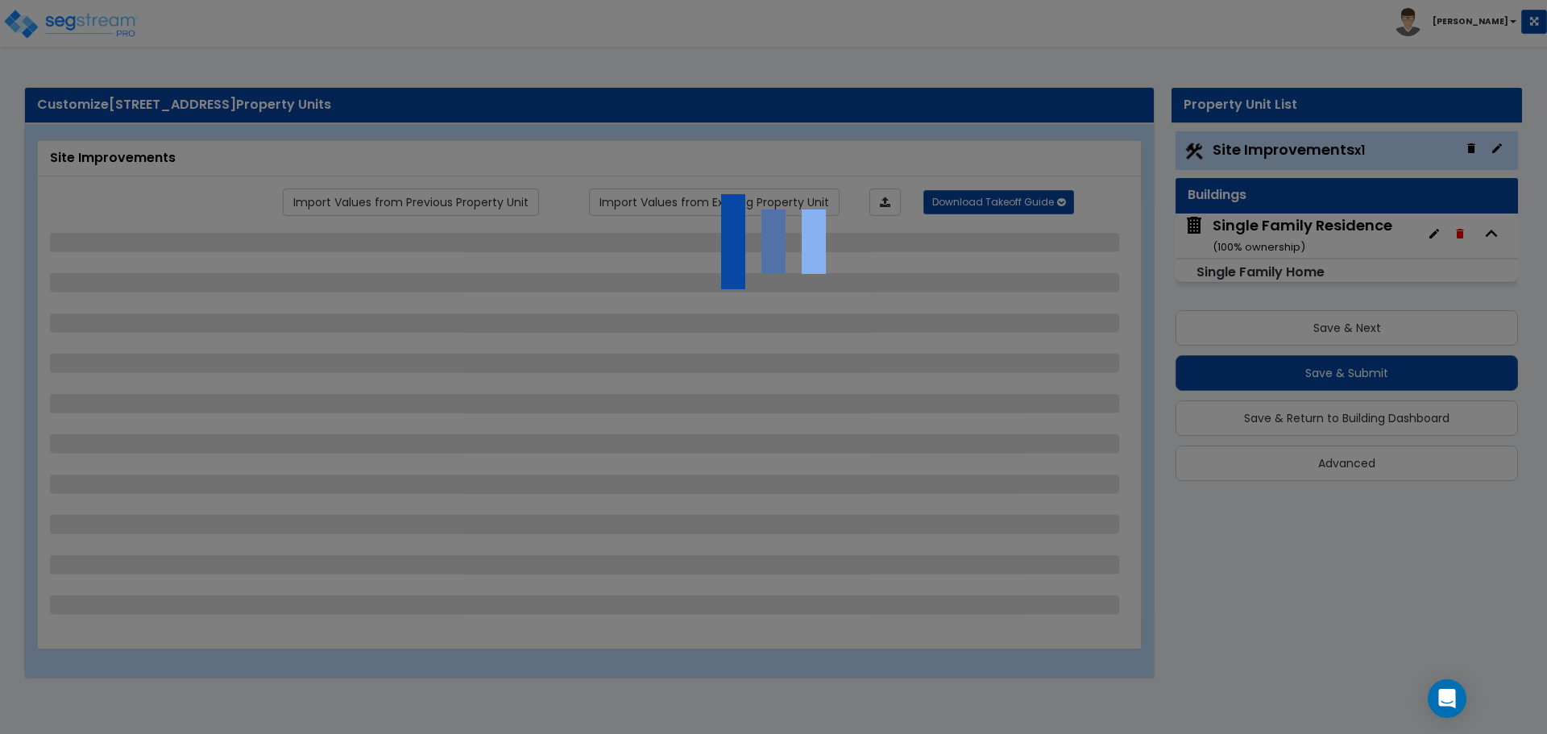
select select "2"
select select "1"
select select "2"
select select "1"
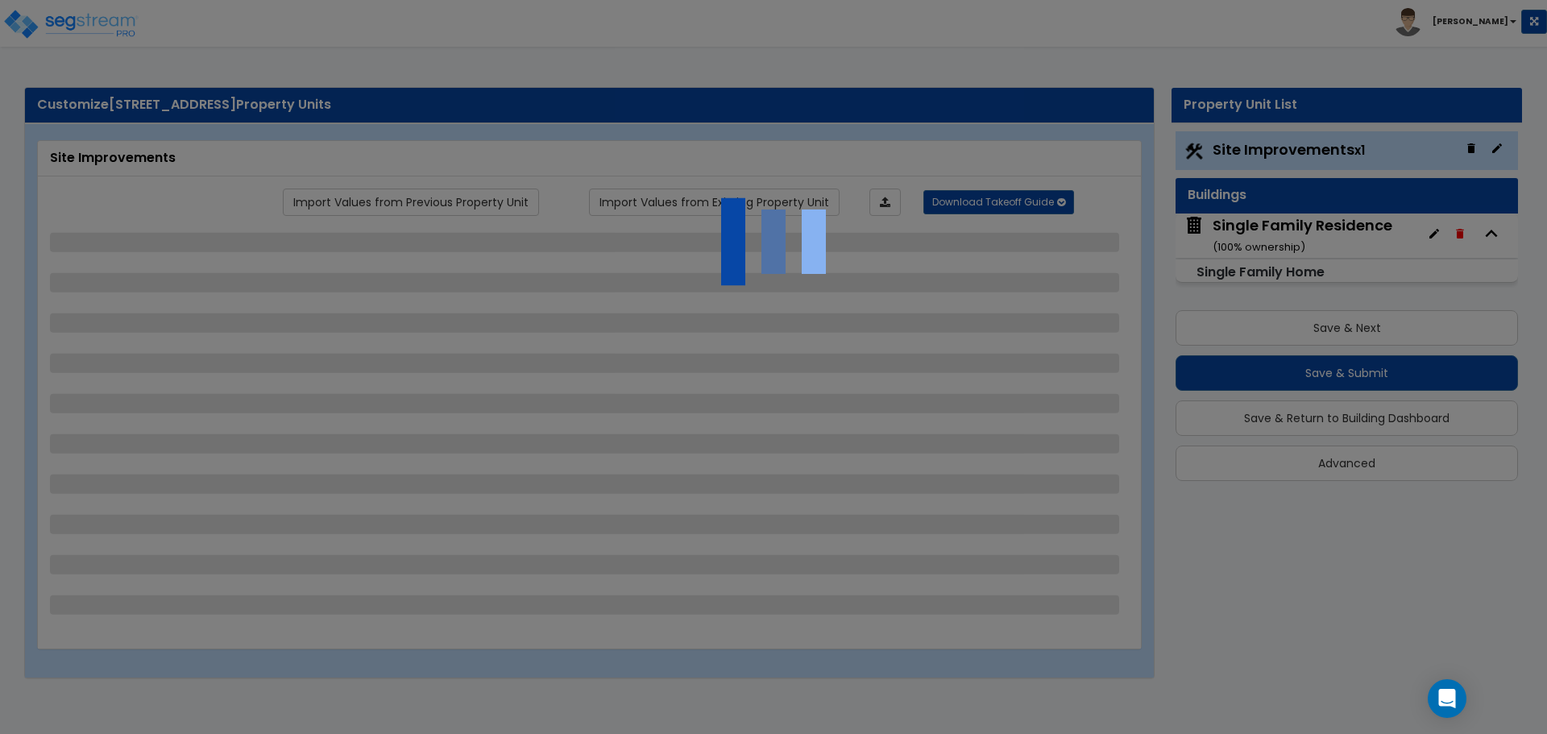
select select "1"
select select "3"
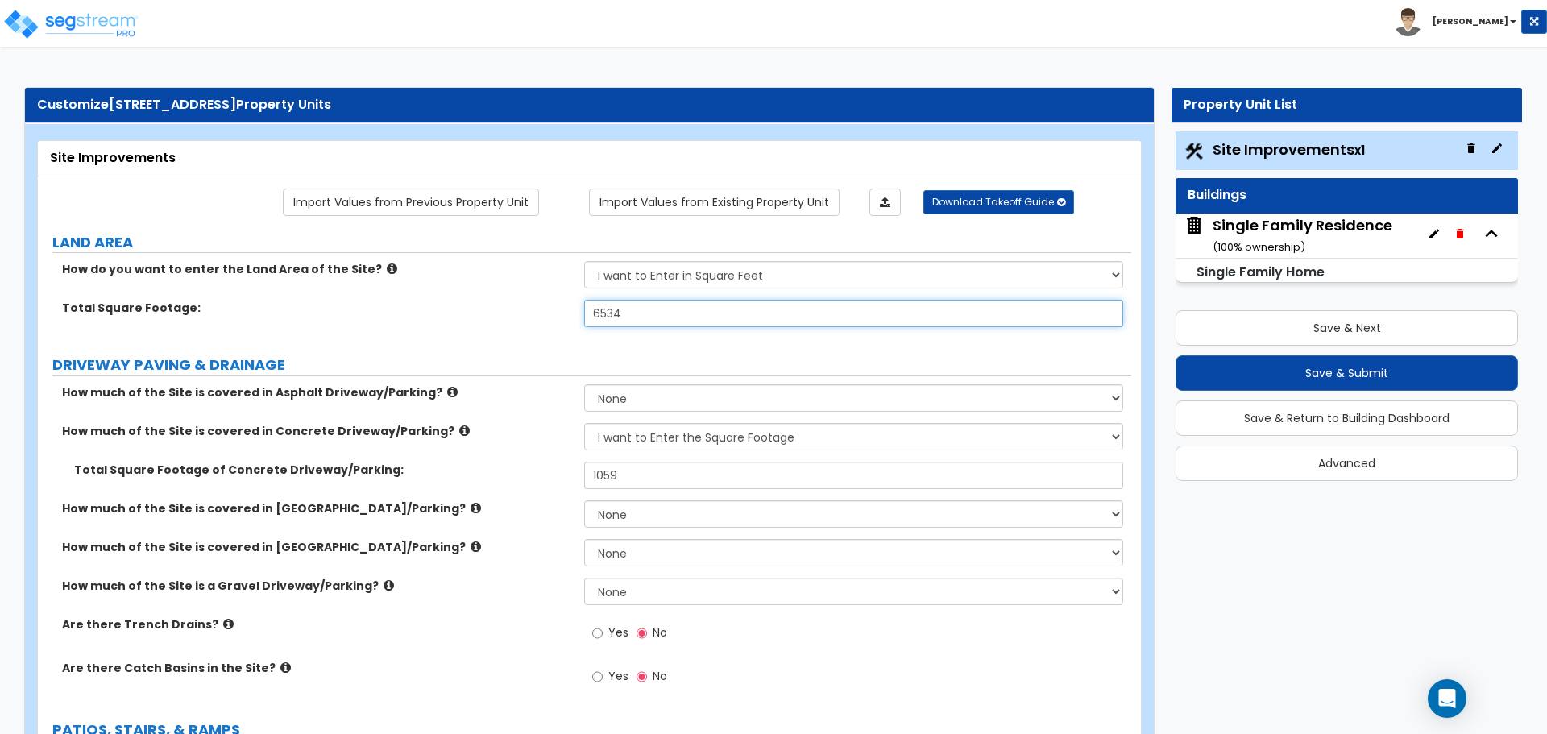
click at [650, 312] on input "6534" at bounding box center [853, 313] width 538 height 27
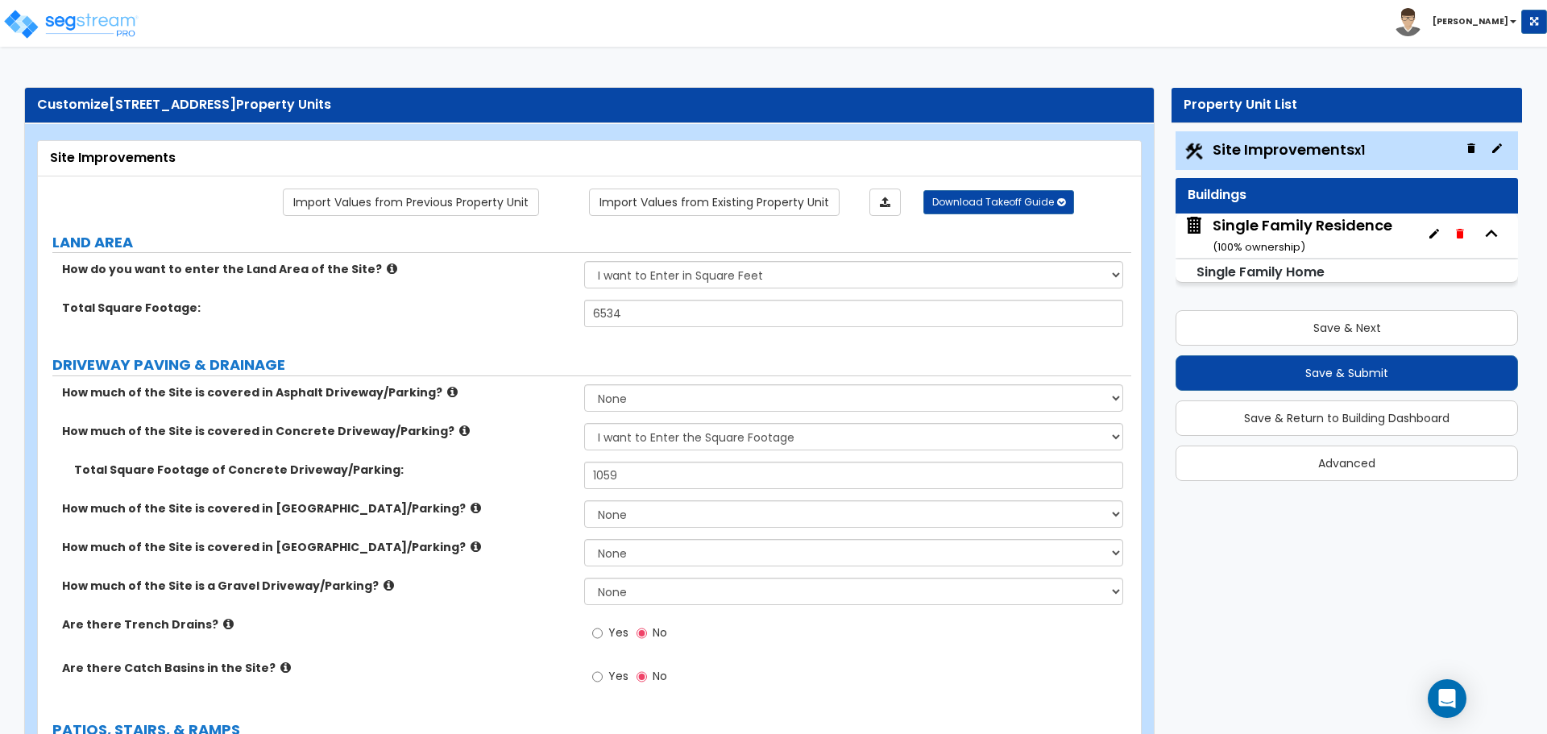
click at [560, 309] on label "Total Square Footage:" at bounding box center [317, 308] width 510 height 16
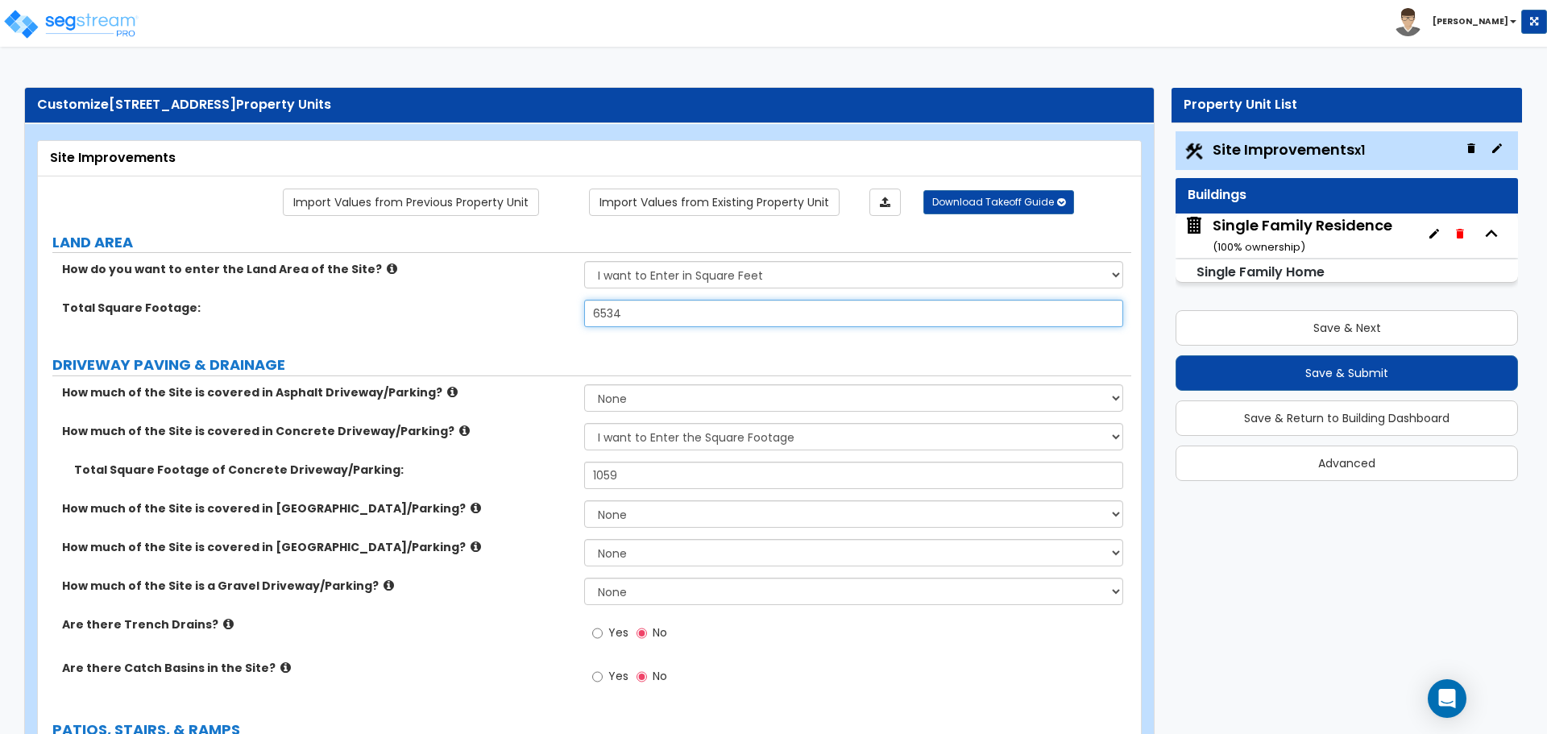
click at [633, 307] on input "6534" at bounding box center [853, 313] width 538 height 27
click at [620, 304] on input "6534" at bounding box center [853, 313] width 538 height 27
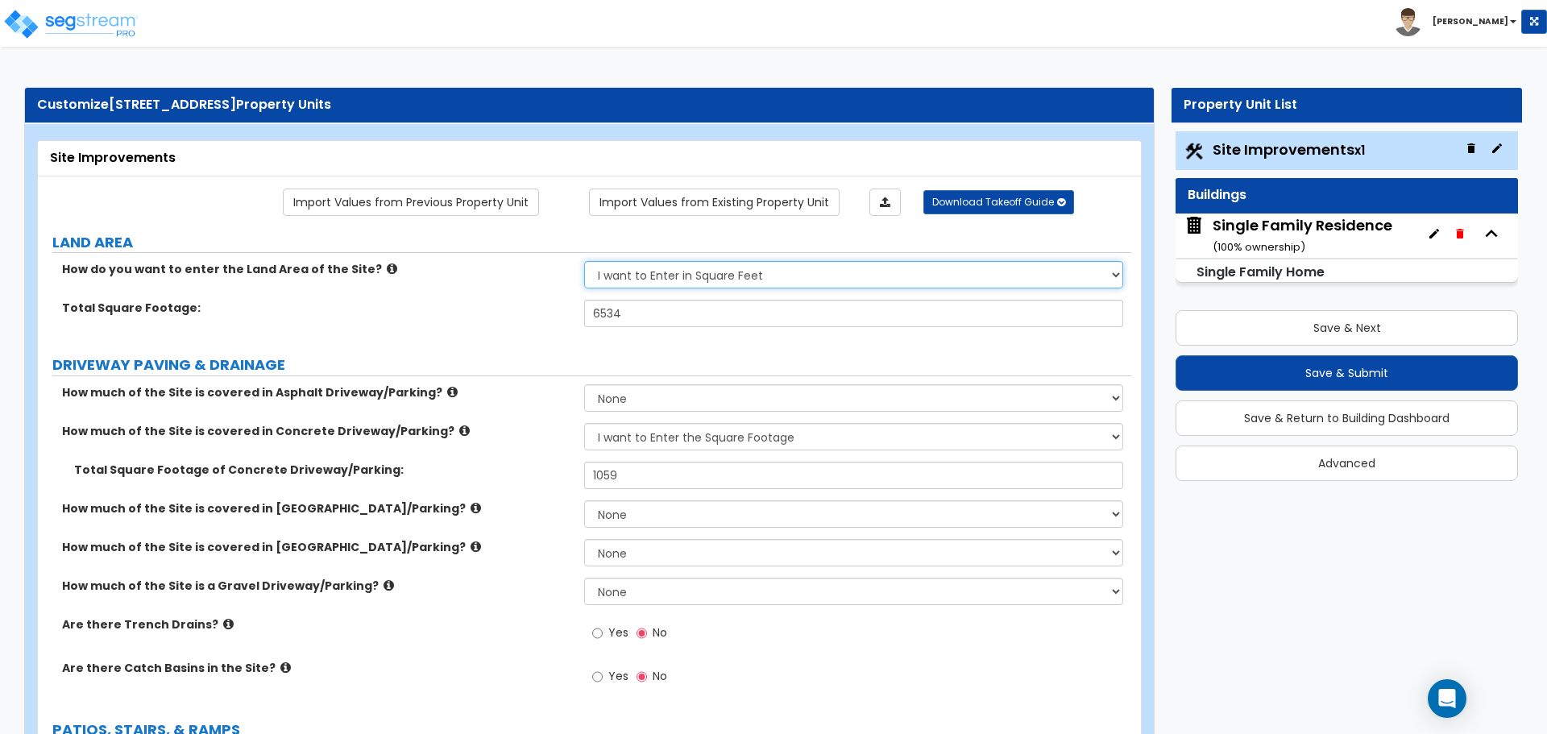
click at [655, 278] on select "I want to Enter in Acres I want to Enter in Square Feet" at bounding box center [853, 274] width 538 height 27
select select "1"
click at [584, 261] on select "I want to Enter in Acres I want to Enter in Square Feet" at bounding box center [853, 274] width 538 height 27
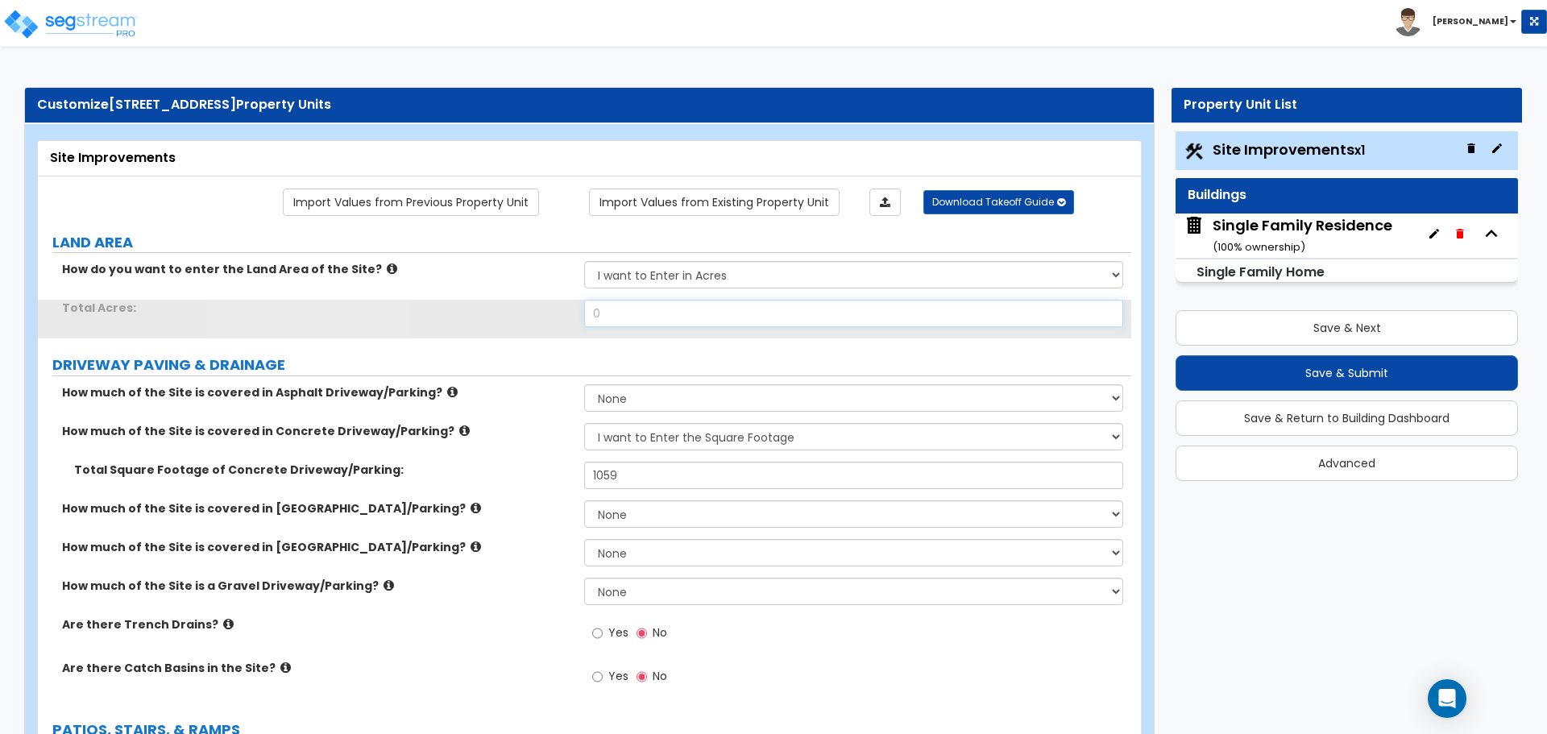
click at [617, 317] on input "0" at bounding box center [853, 313] width 538 height 27
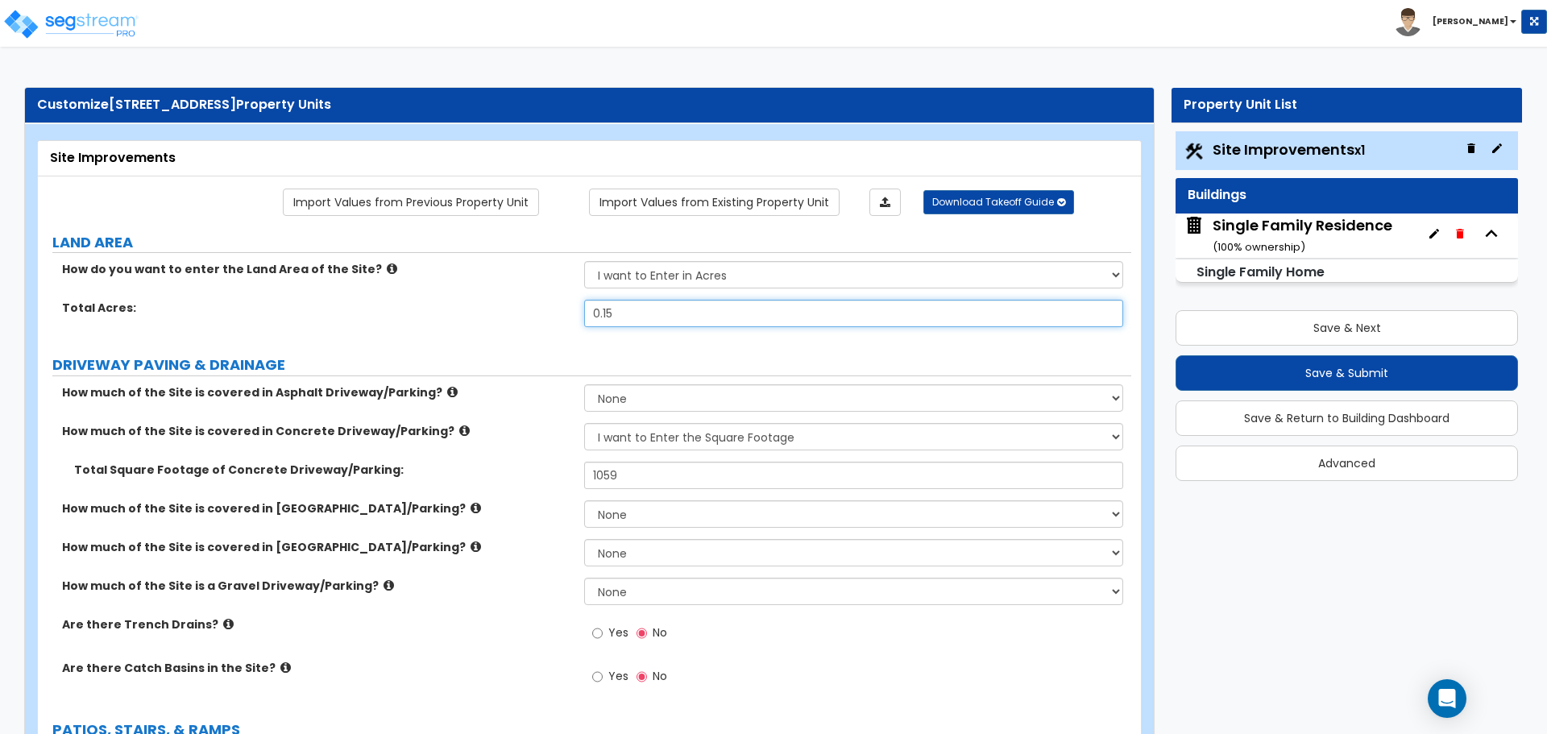
type input "0.15"
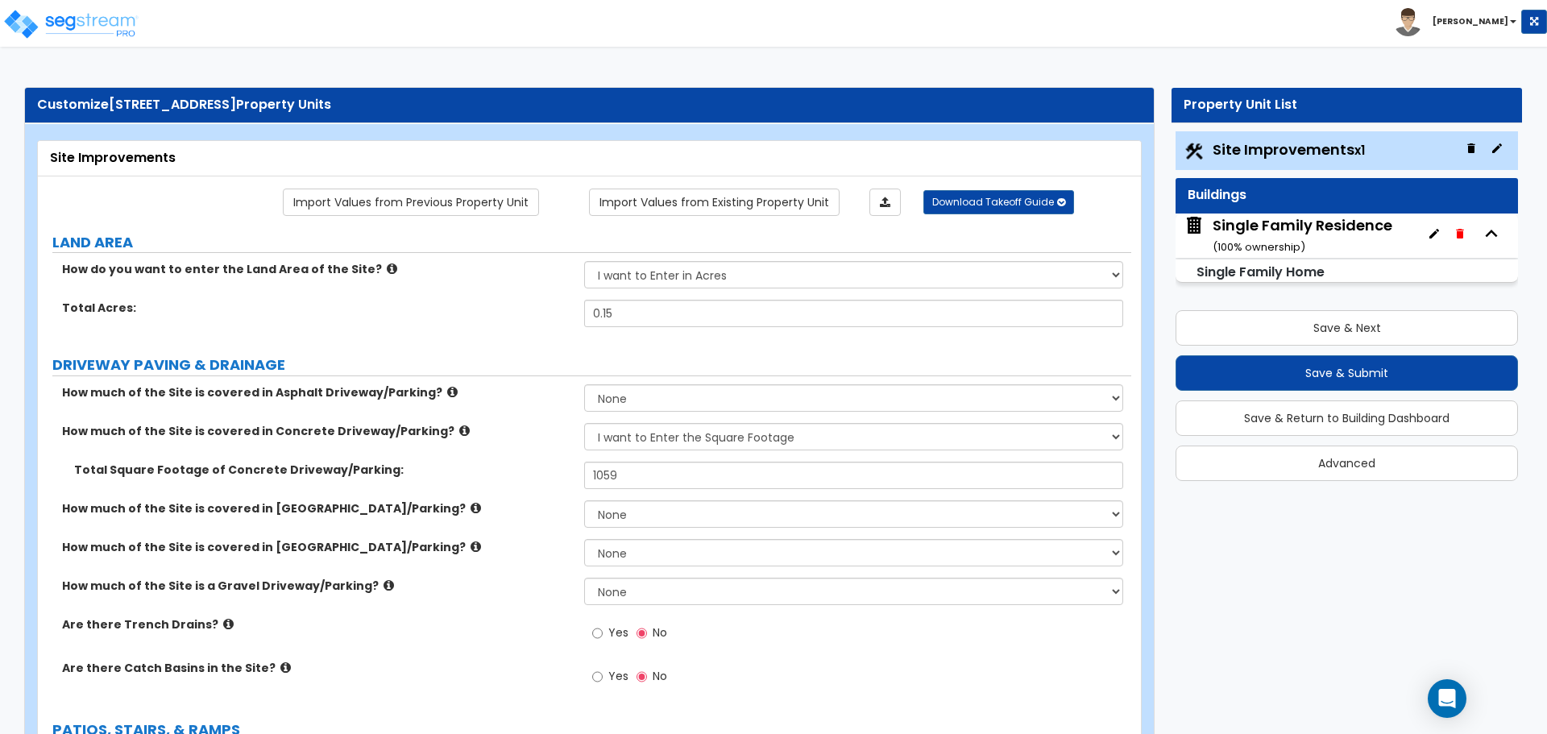
click at [521, 310] on label "Total Acres:" at bounding box center [317, 308] width 510 height 16
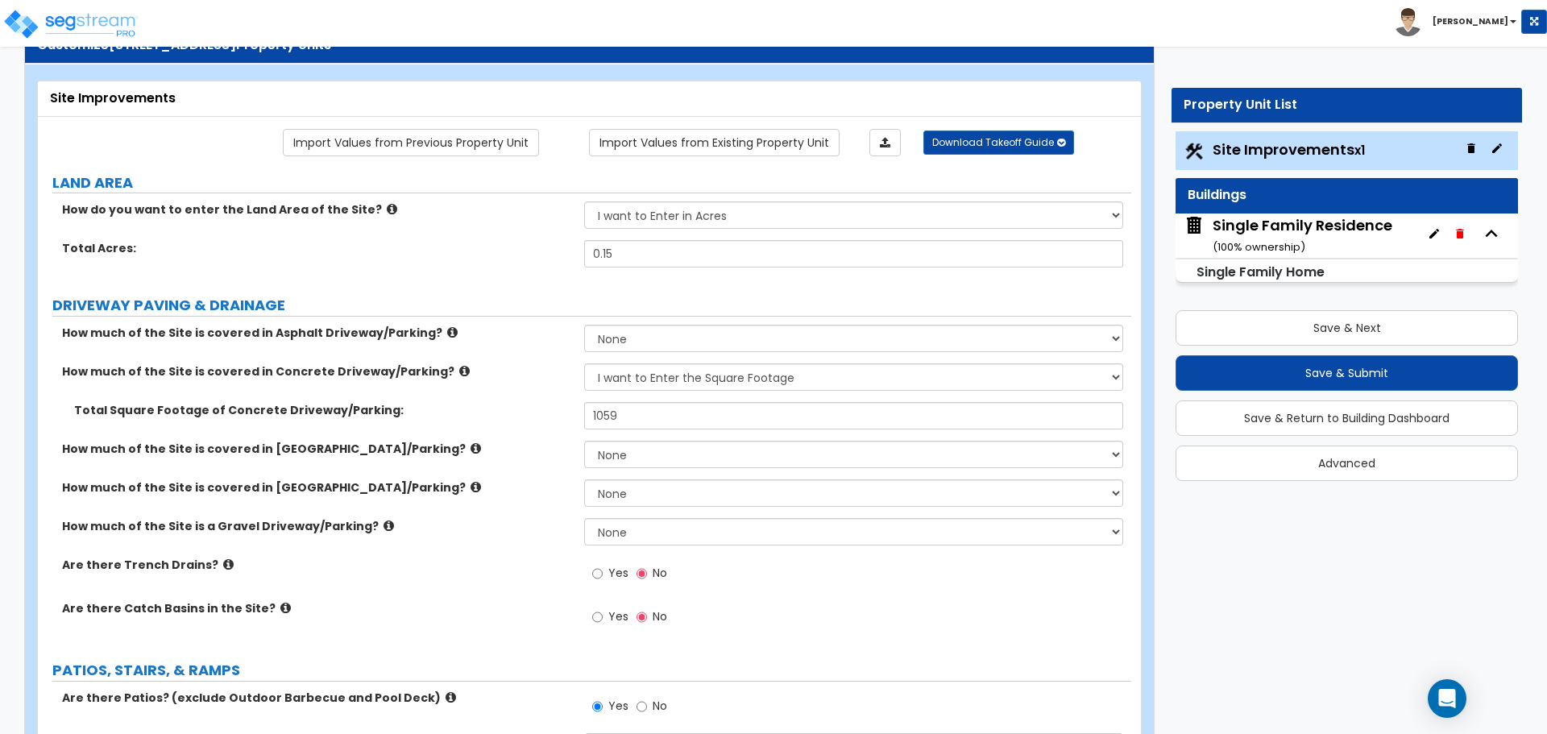
scroll to position [161, 0]
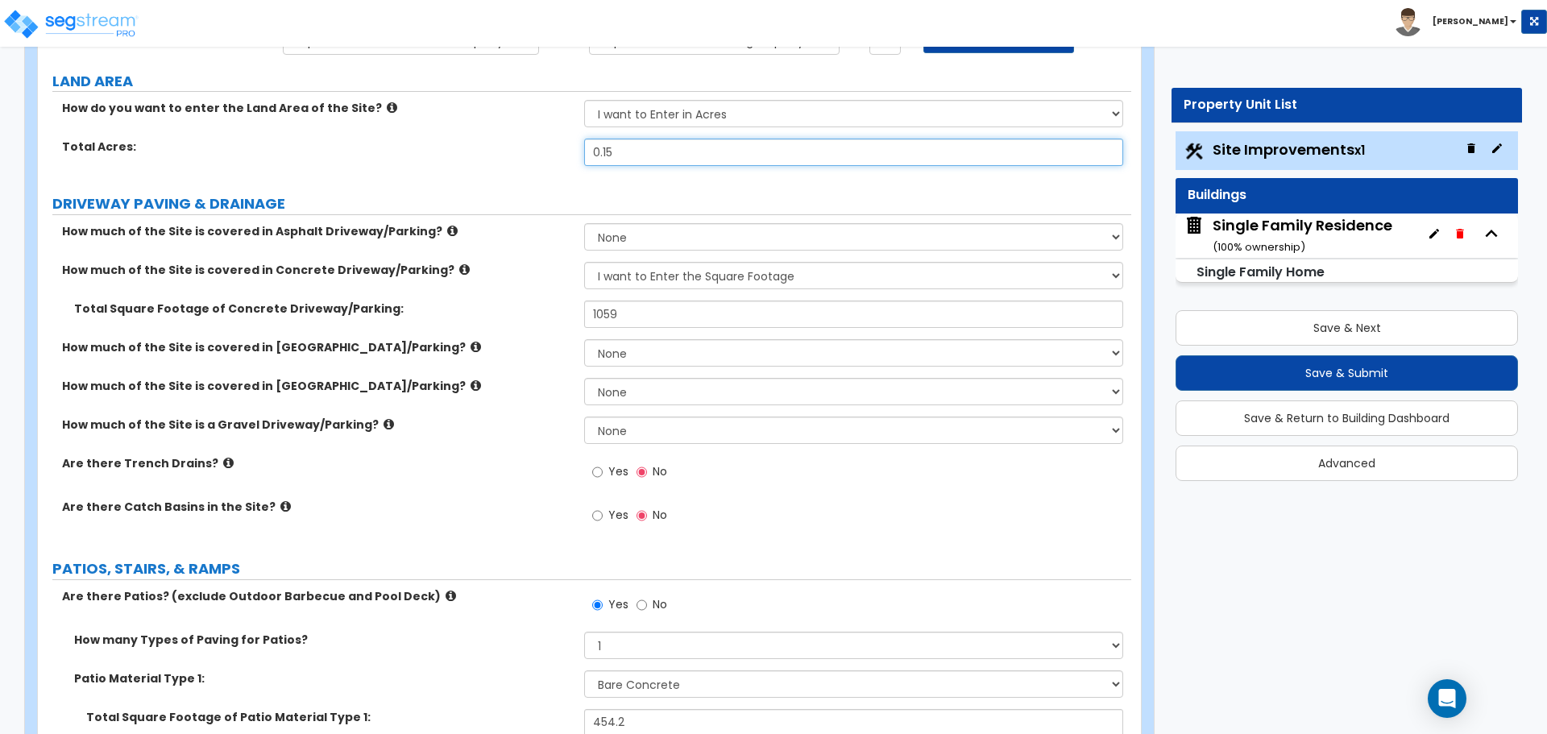
click at [614, 159] on input "0.15" at bounding box center [853, 152] width 538 height 27
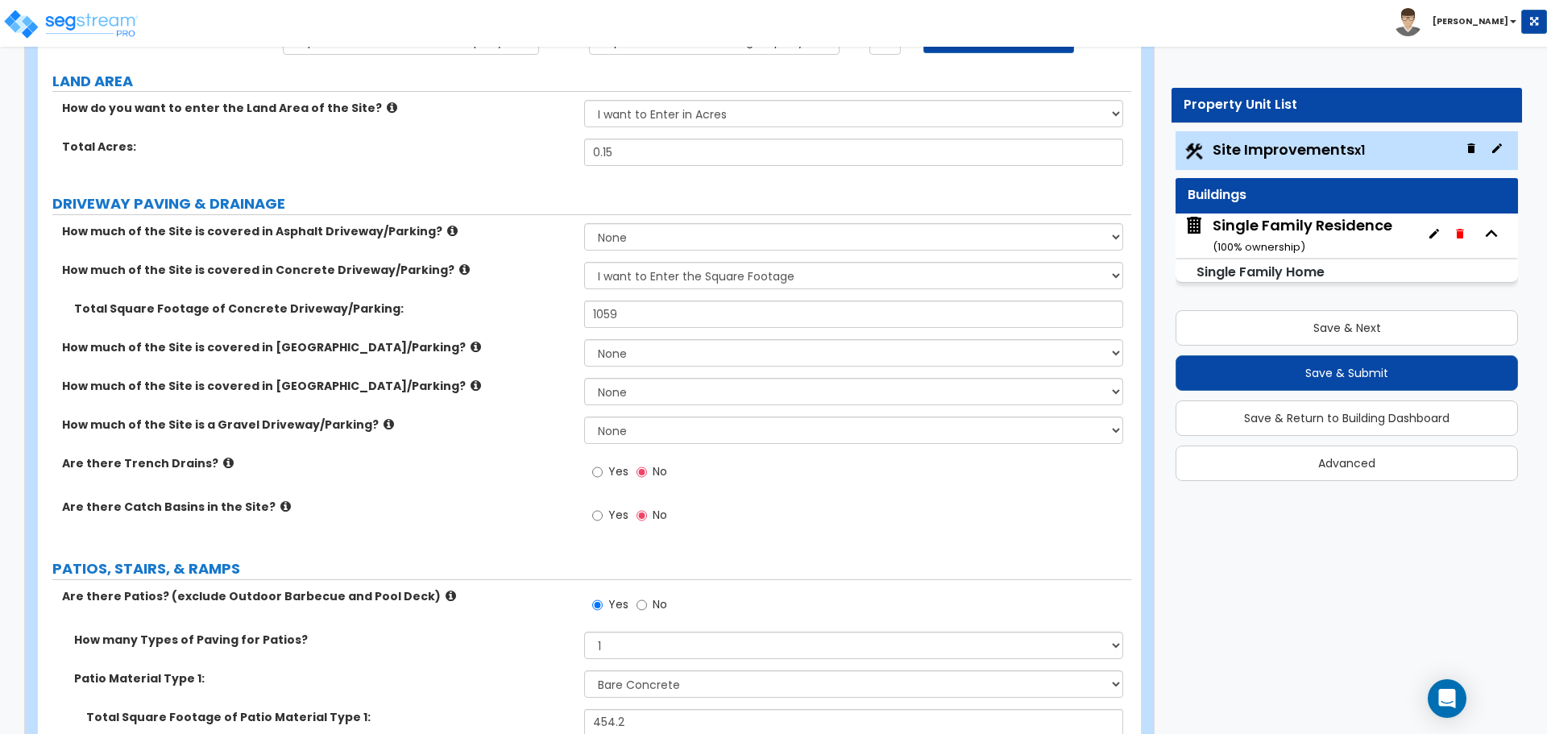
click at [526, 156] on div "Total Acres: 0.15" at bounding box center [585, 158] width 1094 height 39
click at [646, 270] on select "None I want to Enter an Approximate Percentage I want to Enter the Square Foota…" at bounding box center [853, 275] width 538 height 27
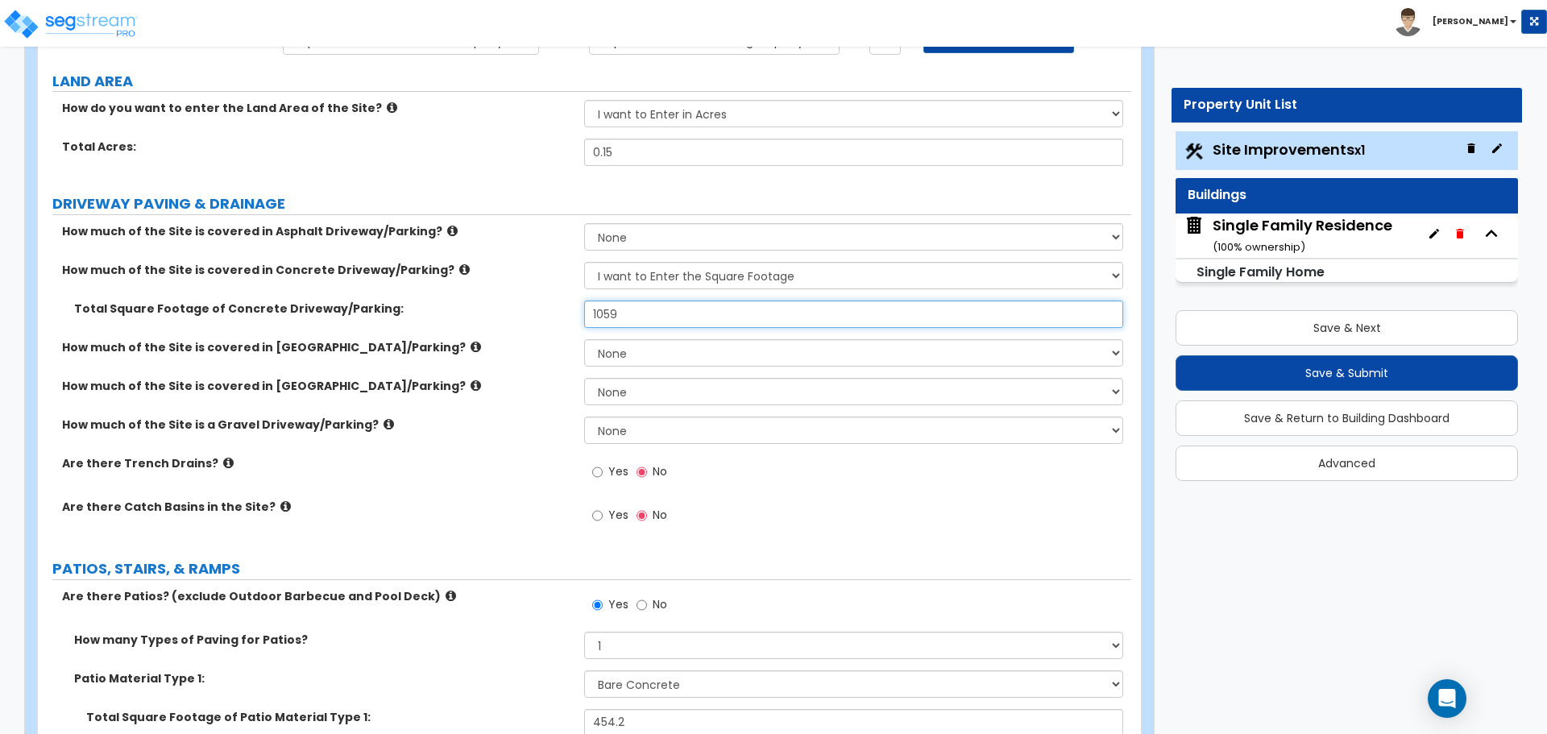
click at [648, 319] on input "1059" at bounding box center [853, 314] width 538 height 27
type input "864"
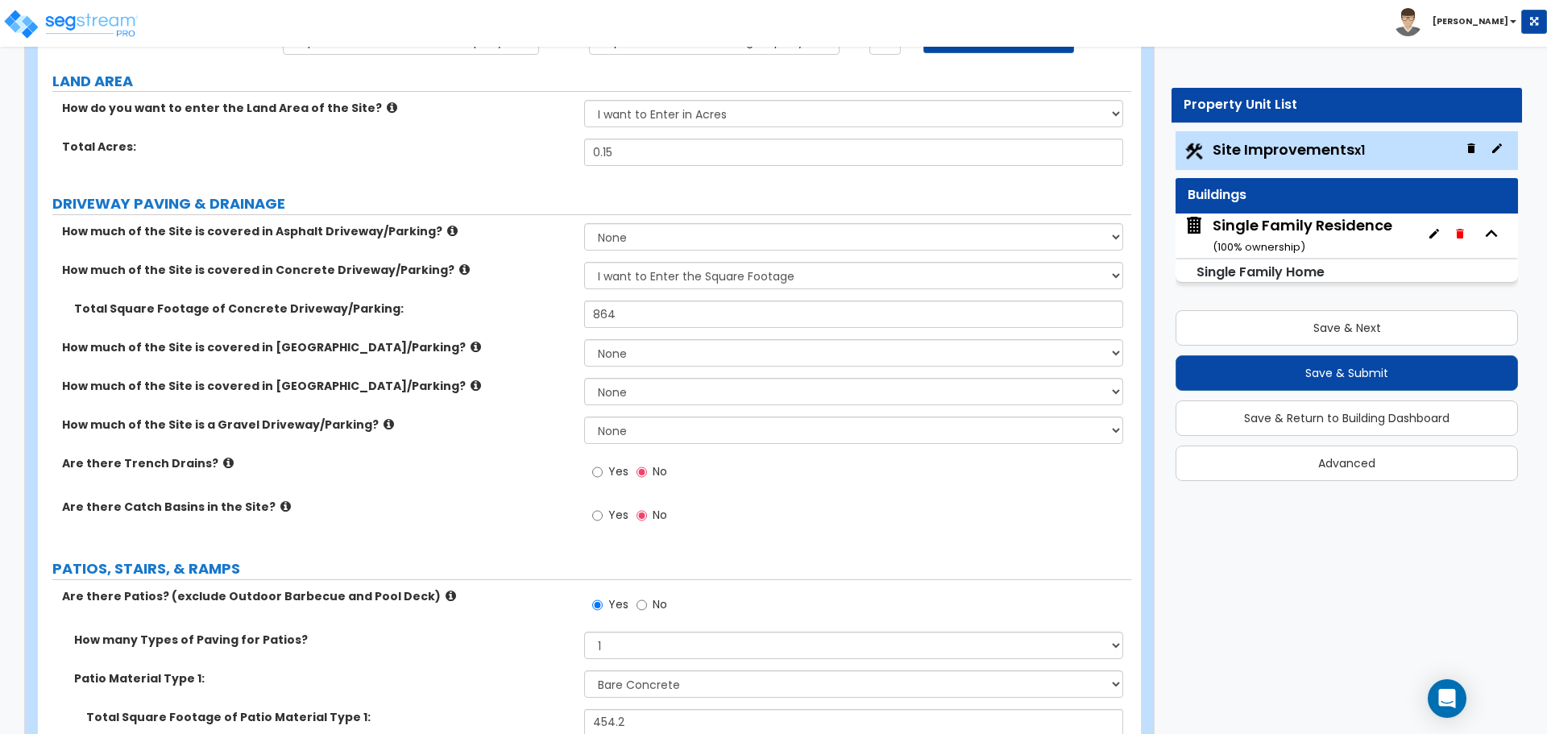
click at [494, 273] on label "How much of the Site is covered in Concrete Driveway/Parking?" at bounding box center [317, 270] width 510 height 16
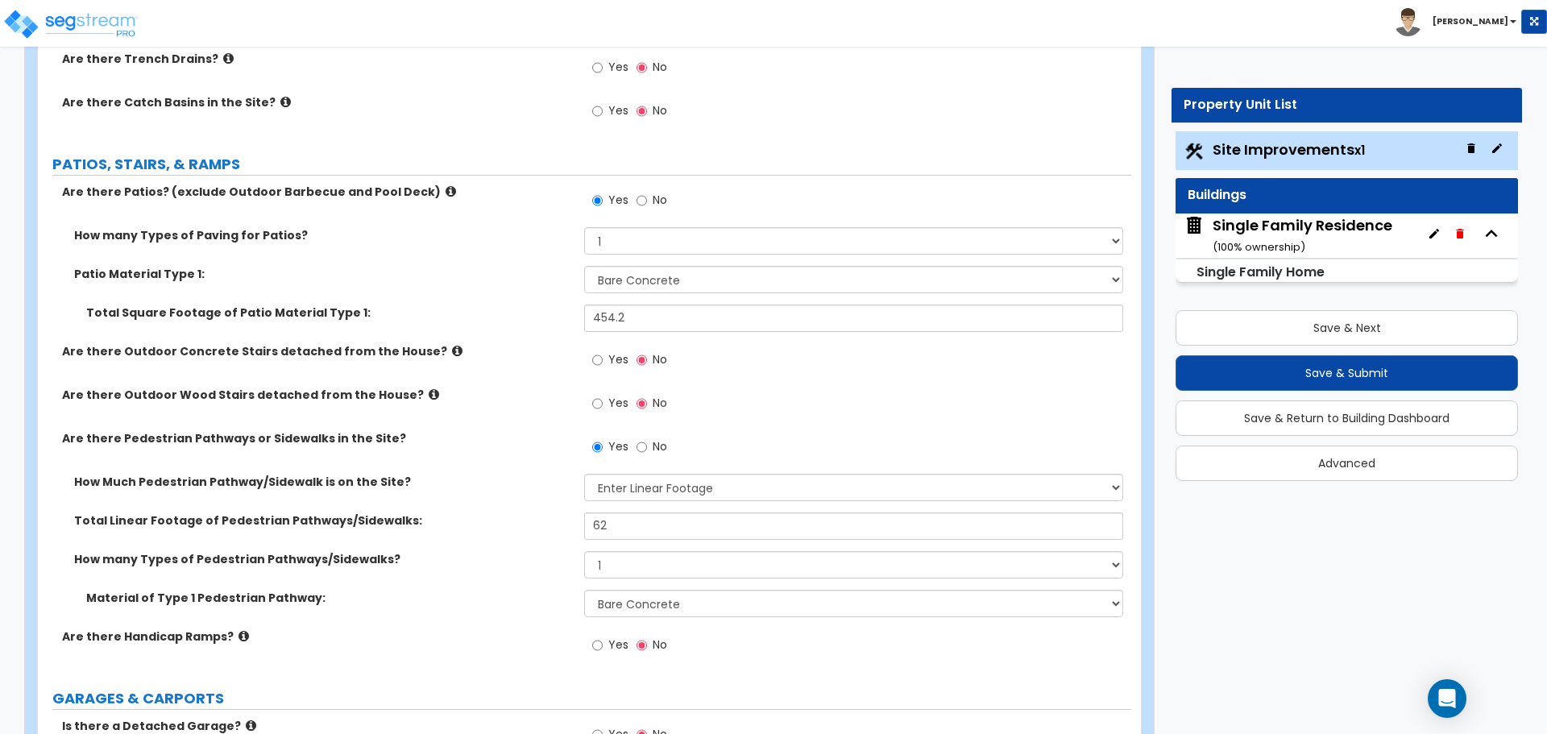
scroll to position [564, 0]
click at [654, 534] on input "62" at bounding box center [853, 527] width 538 height 27
type input "41"
click at [505, 514] on label "Total Linear Footage of Pedestrian Pathways/Sidewalks:" at bounding box center [323, 522] width 498 height 16
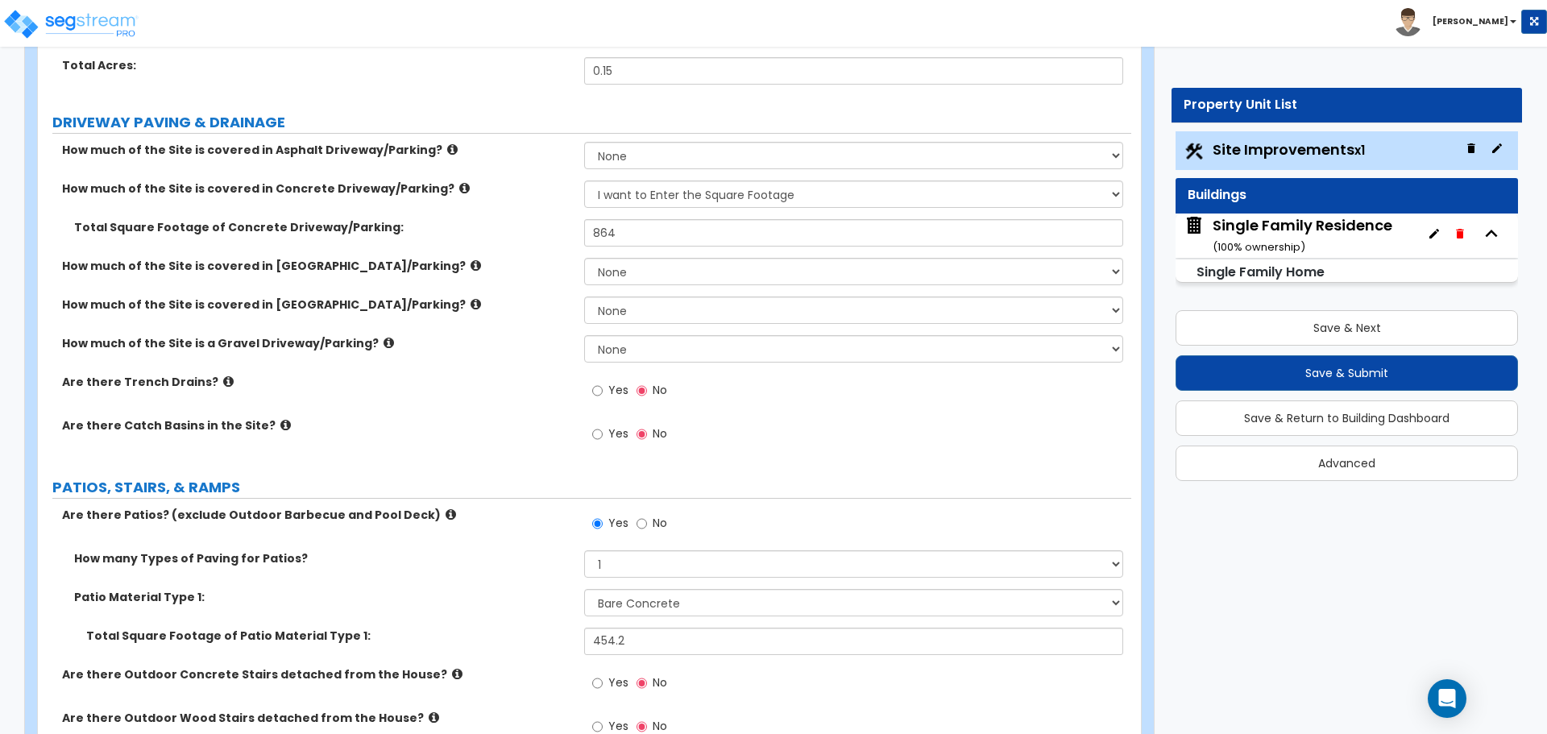
scroll to position [242, 0]
click at [532, 249] on div "Total Square Footage of Concrete Driveway/Parking: 864" at bounding box center [585, 239] width 1094 height 39
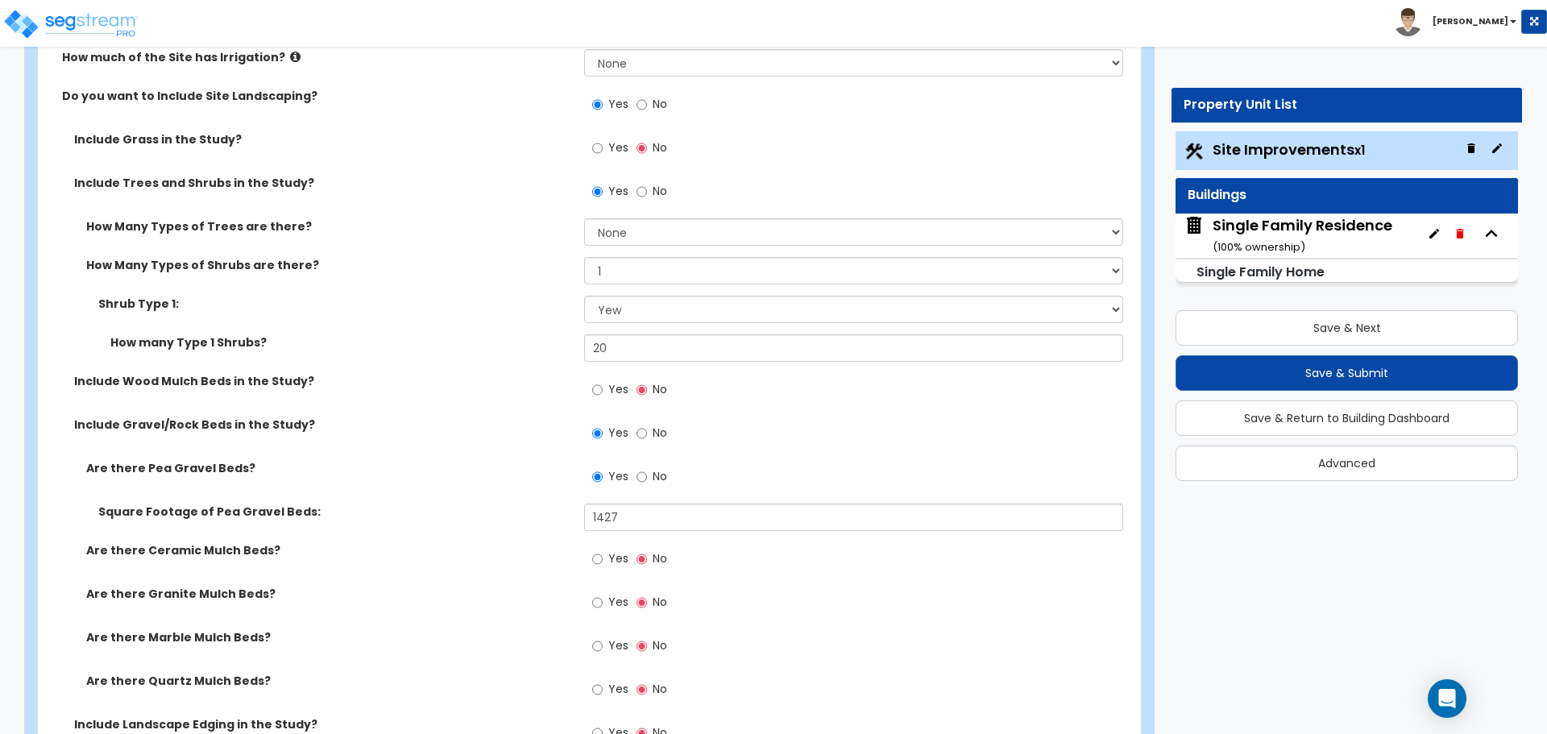
scroll to position [1370, 0]
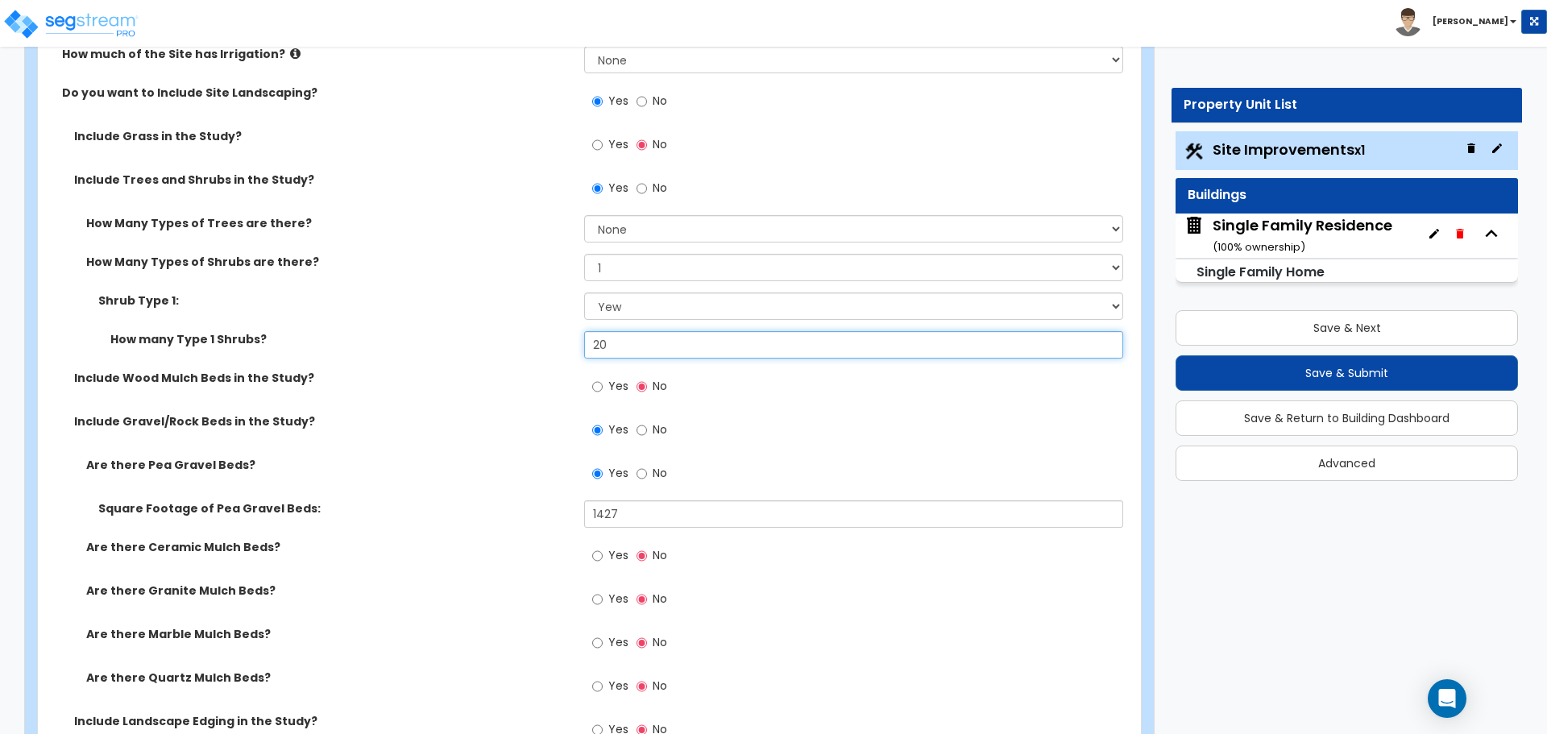
click at [632, 343] on input "20" at bounding box center [853, 344] width 538 height 27
type input "18"
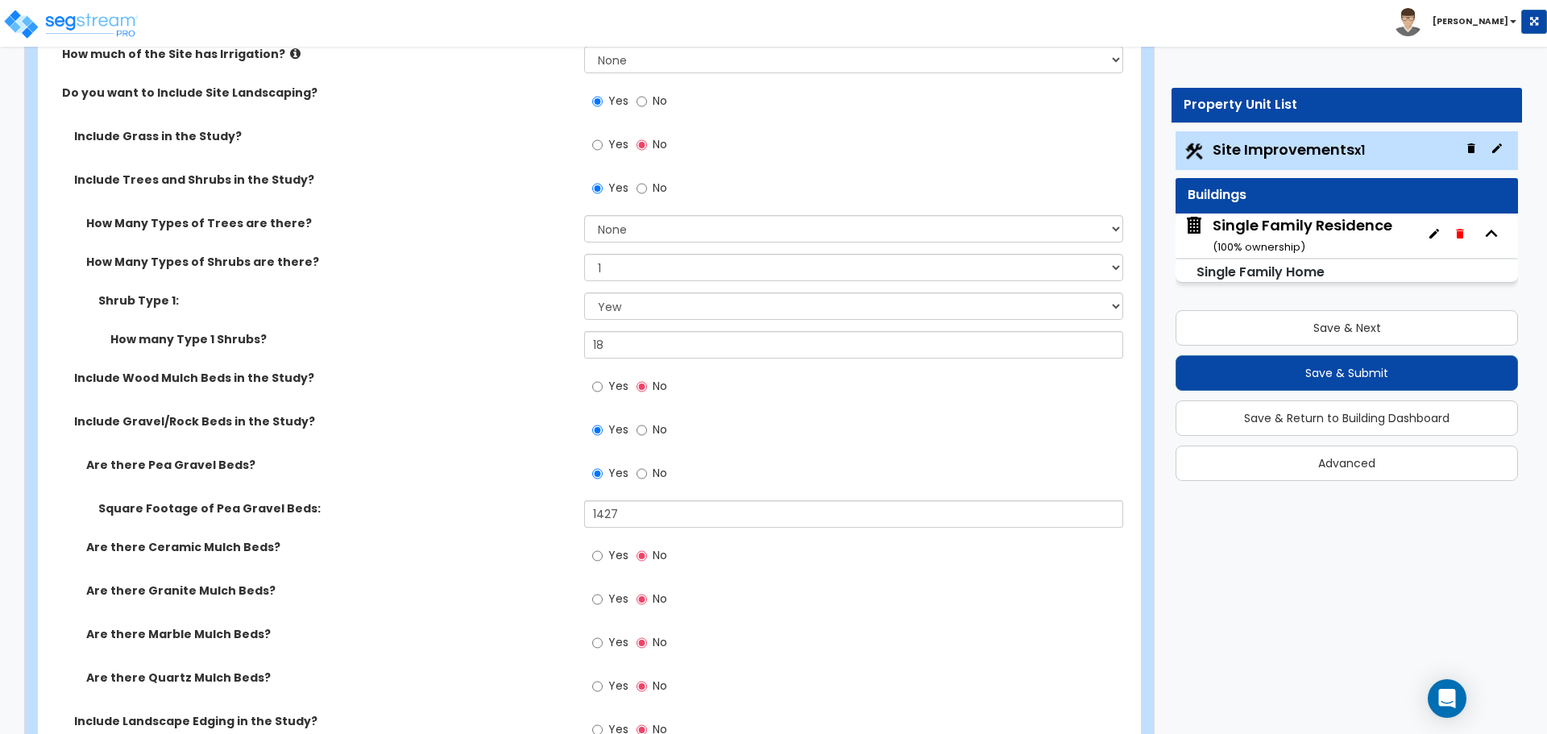
click at [504, 328] on div "Shrub Type 1: Please Choose One Arborvitae Azalea Yew Boxwood Juniper Holly Cot…" at bounding box center [585, 312] width 1094 height 39
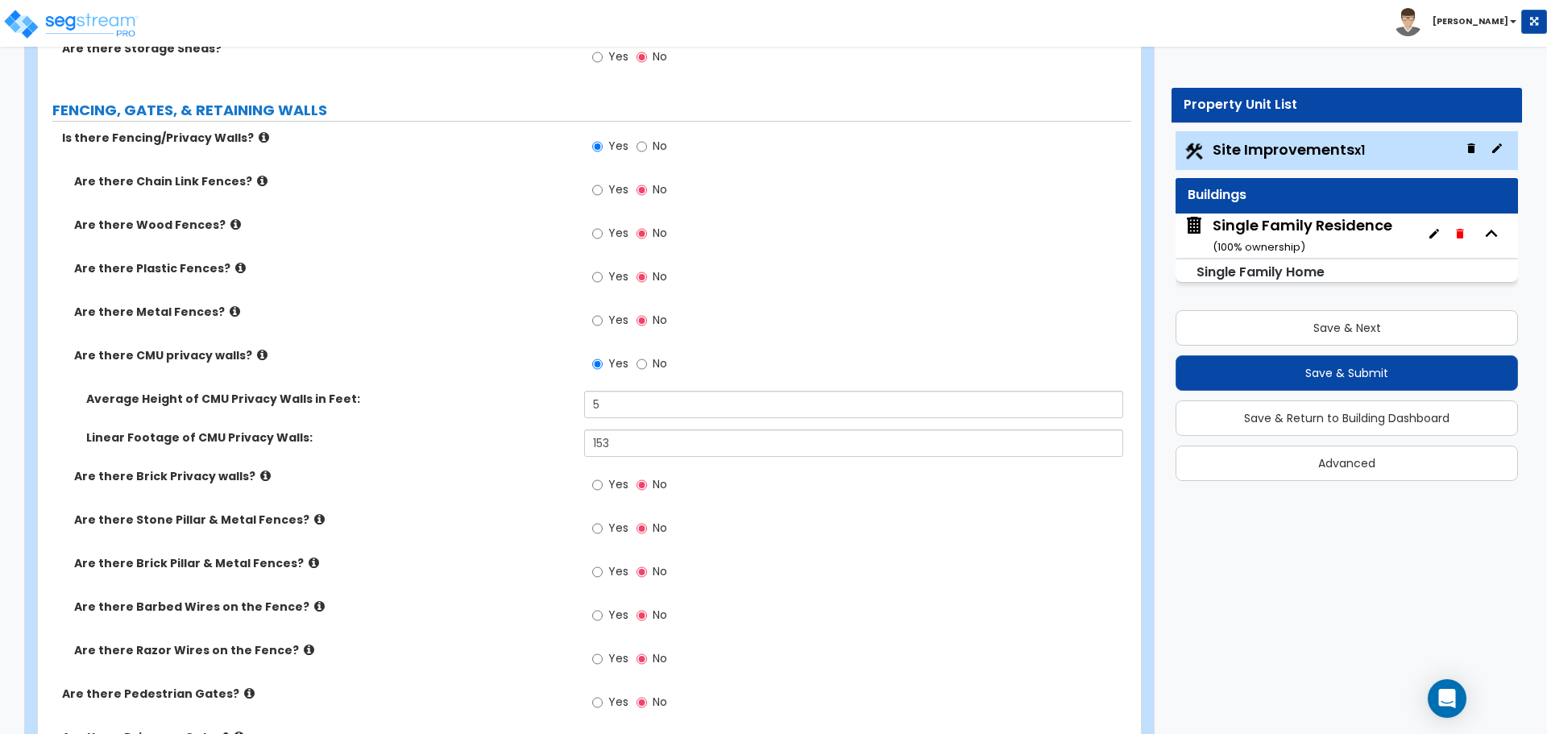
scroll to position [2660, 0]
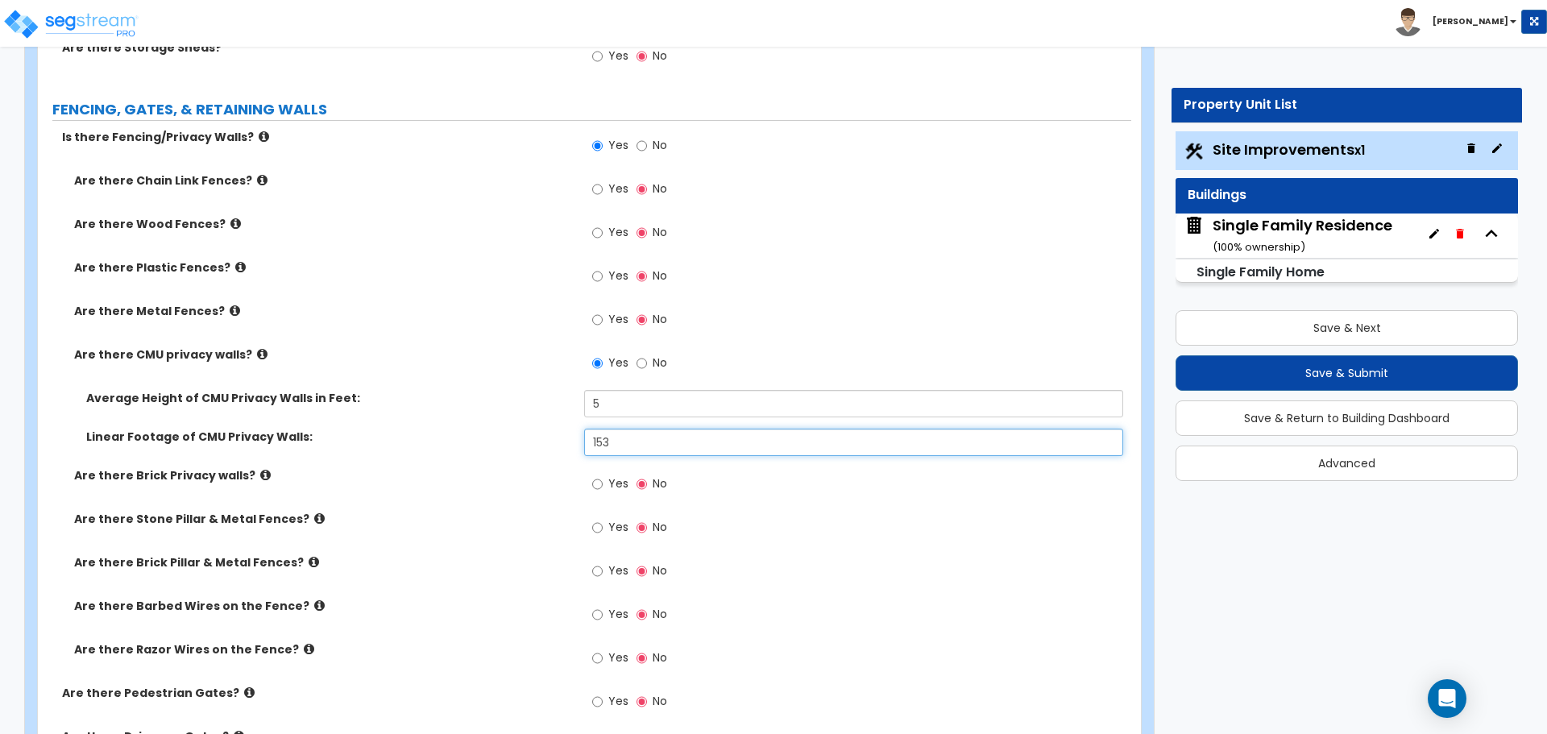
click at [629, 436] on input "153" at bounding box center [853, 442] width 538 height 27
type input "72"
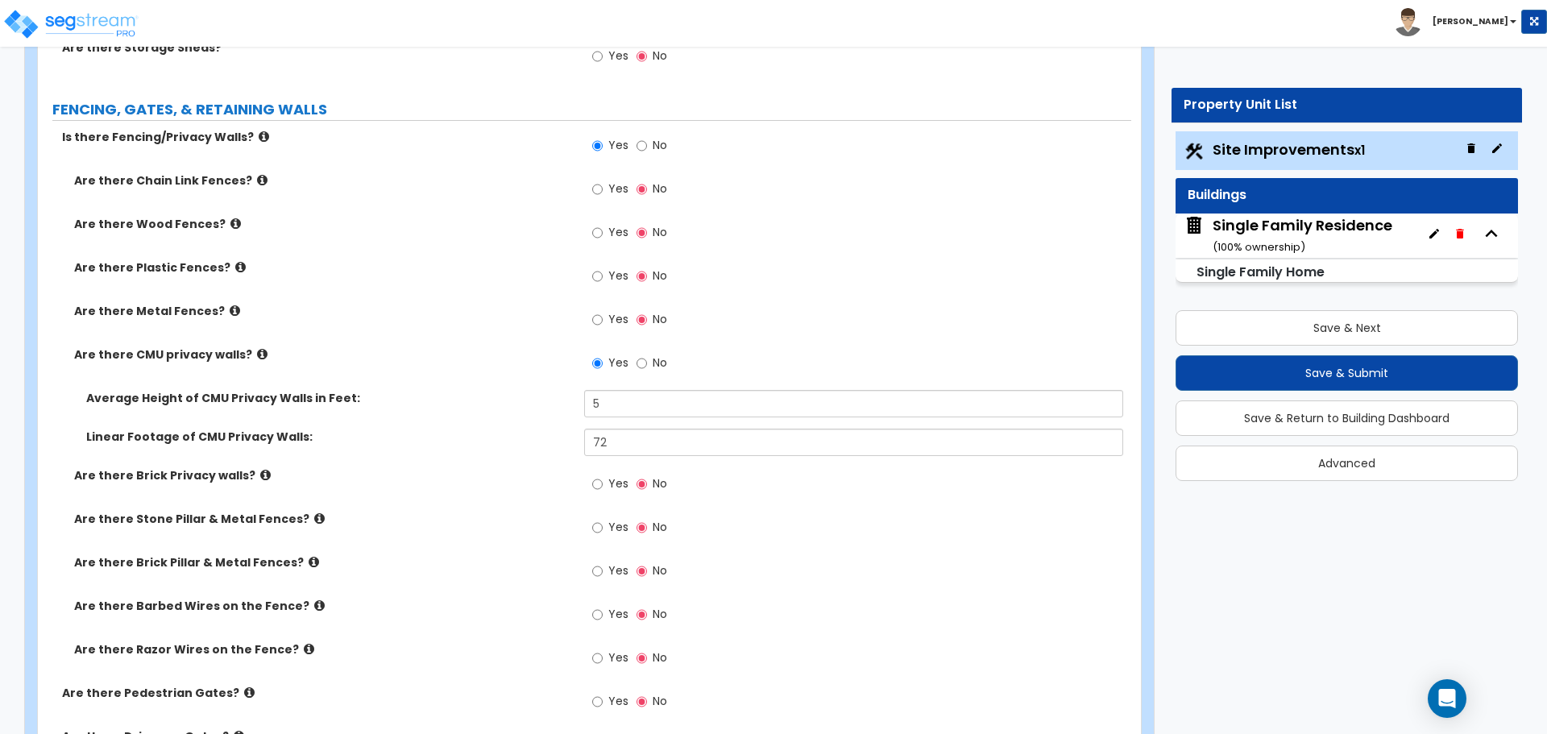
click at [511, 408] on div "Average Height of CMU Privacy Walls in Feet: 5" at bounding box center [585, 409] width 1094 height 39
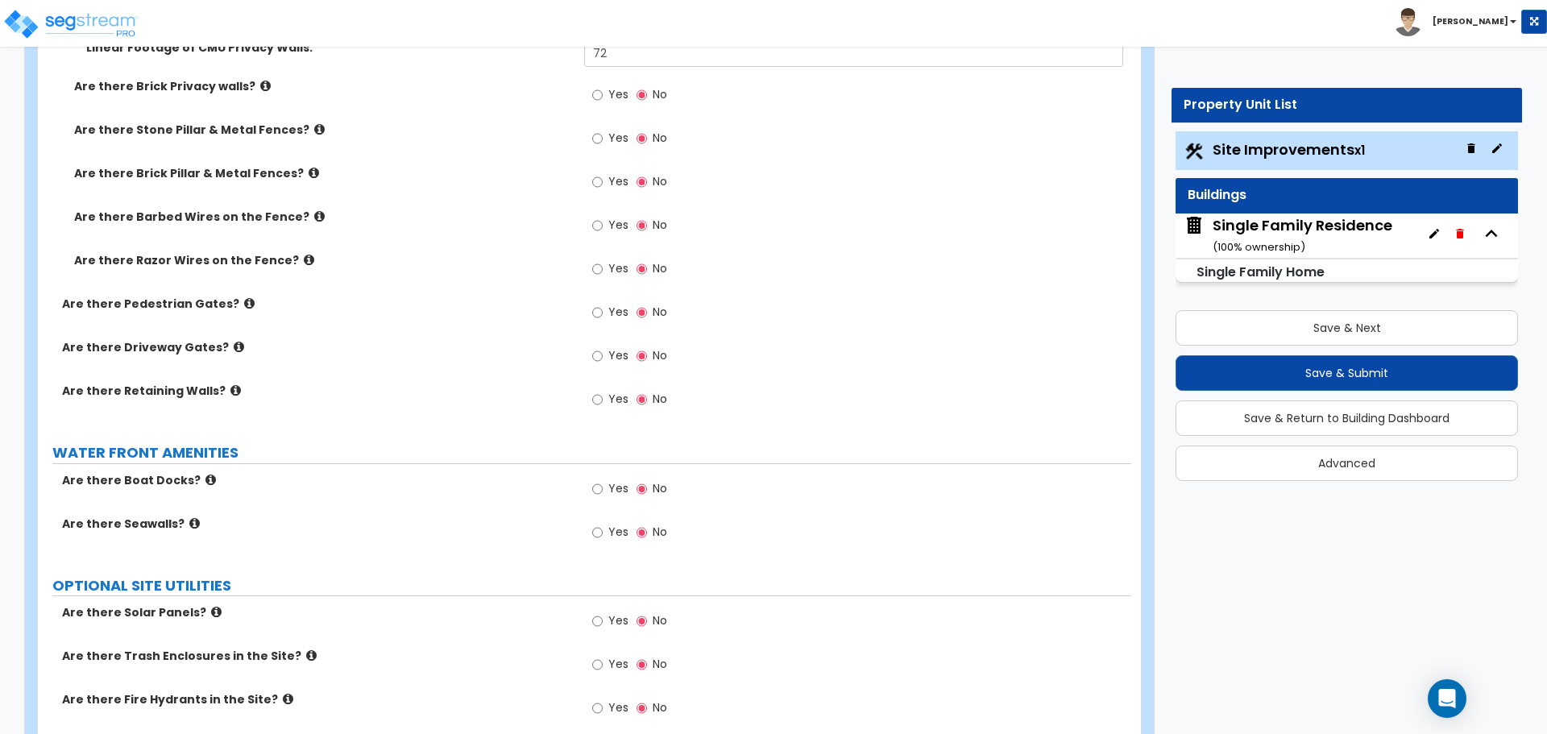
scroll to position [3298, 0]
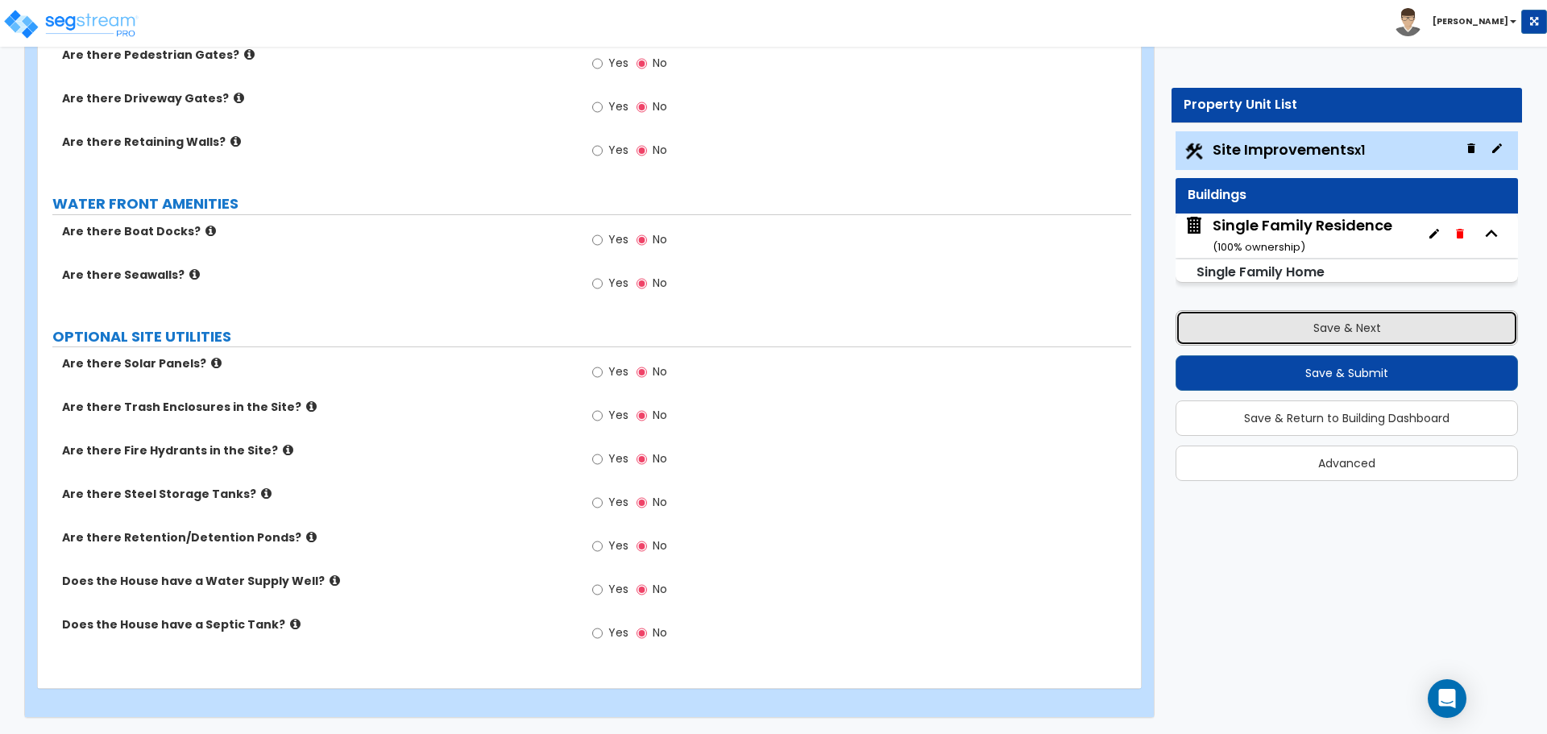
click at [1344, 337] on button "Save & Next" at bounding box center [1347, 327] width 343 height 35
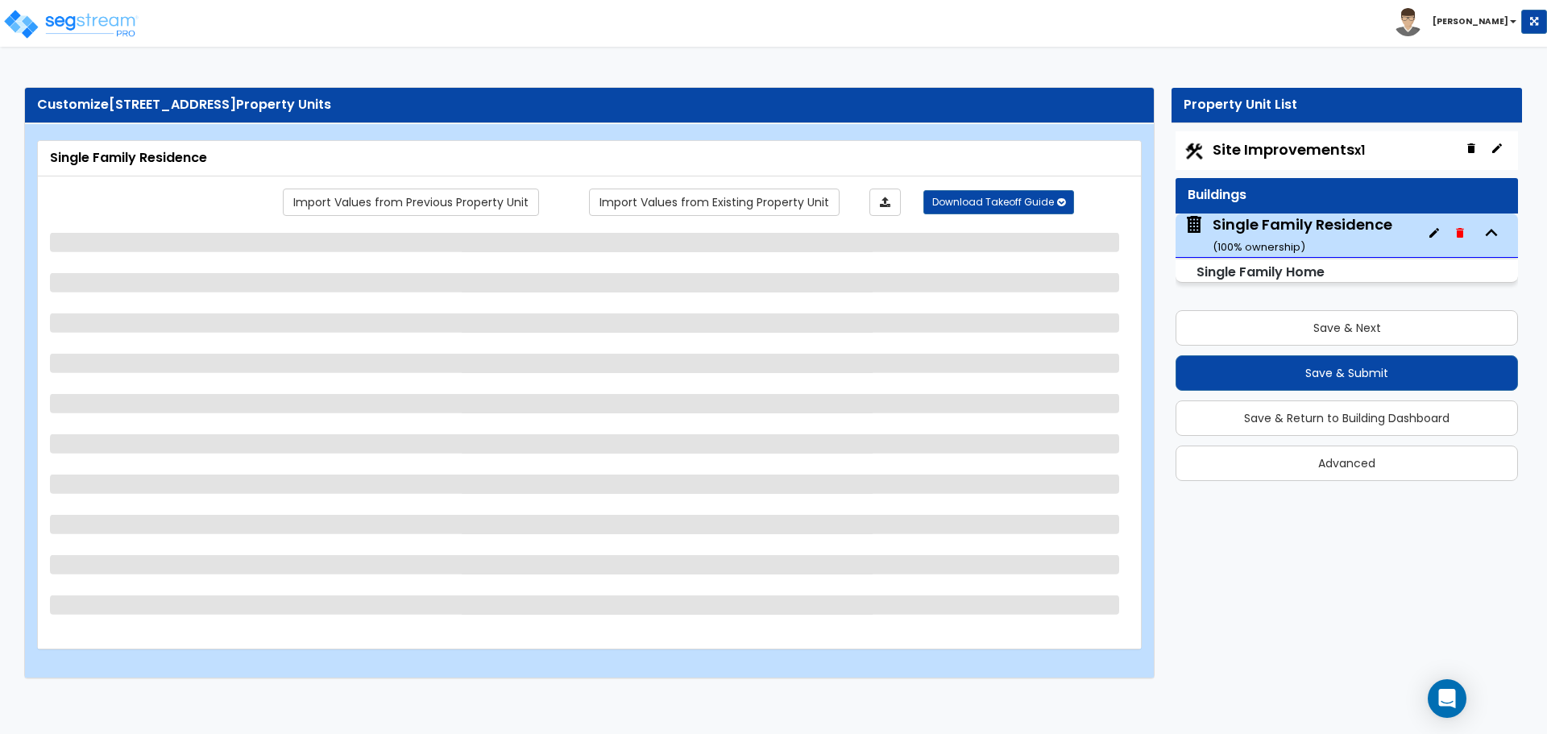
select select "1"
select select "7"
select select "3"
select select "2"
select select "1"
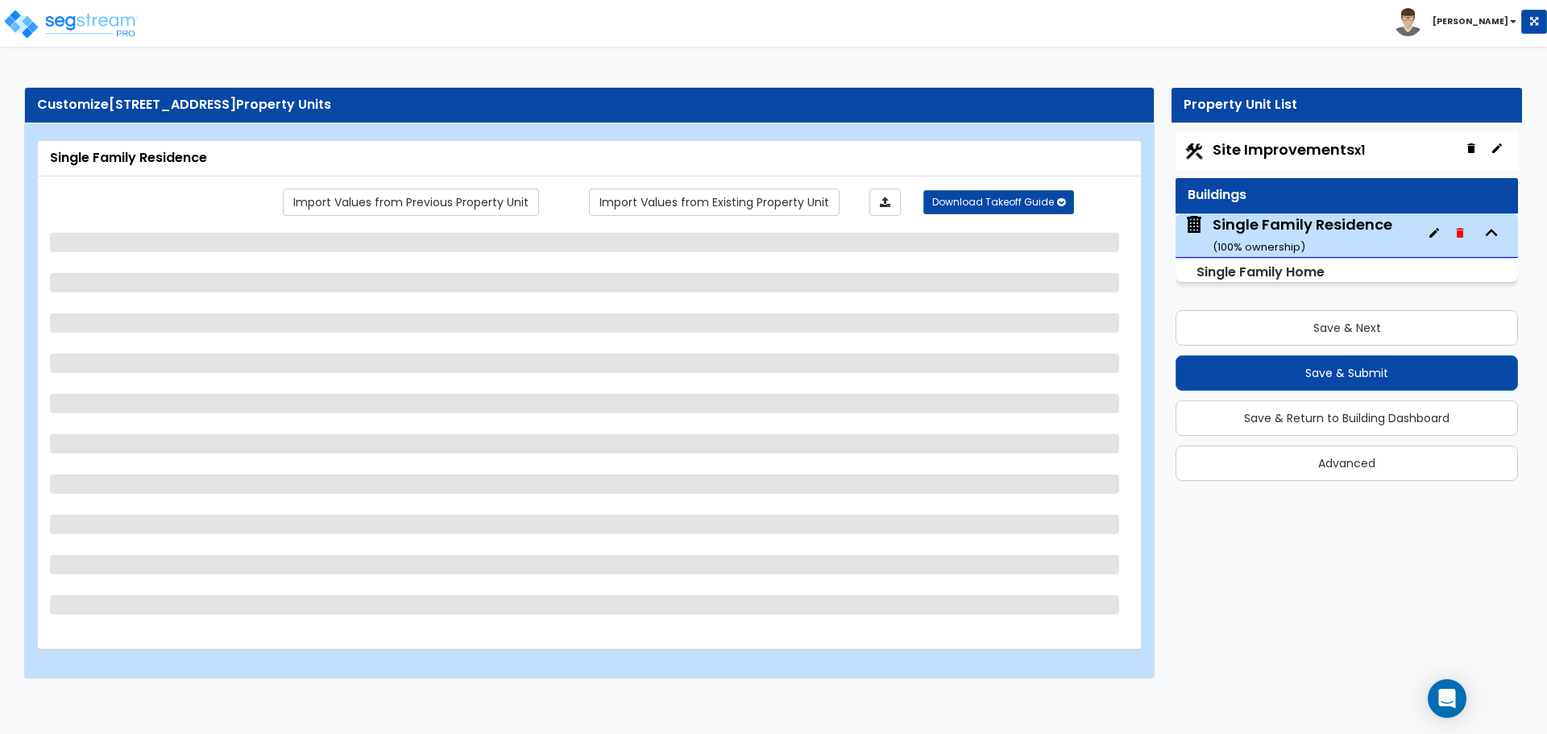
select select "2"
select select "4"
select select "7"
select select "1"
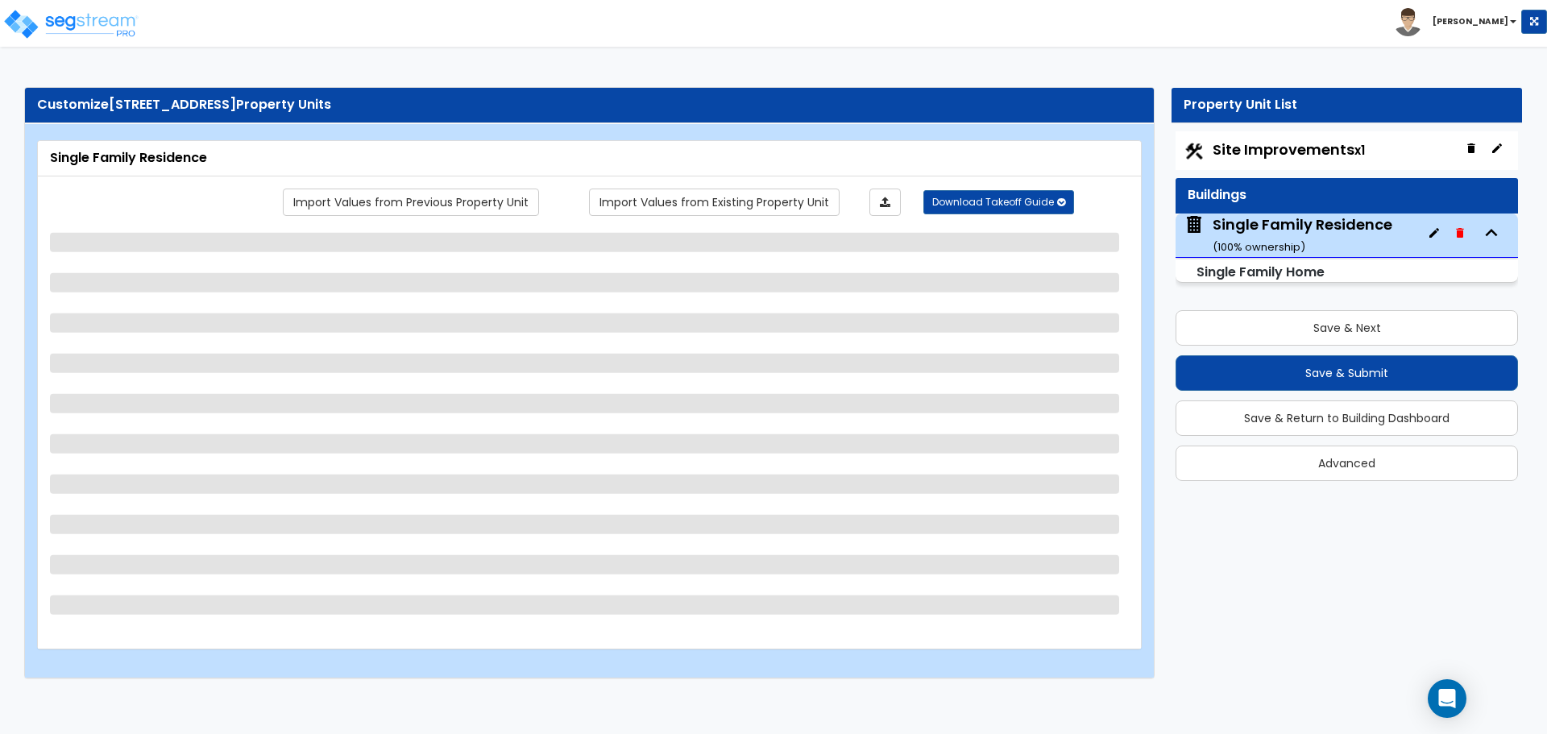
select select "2"
select select "1"
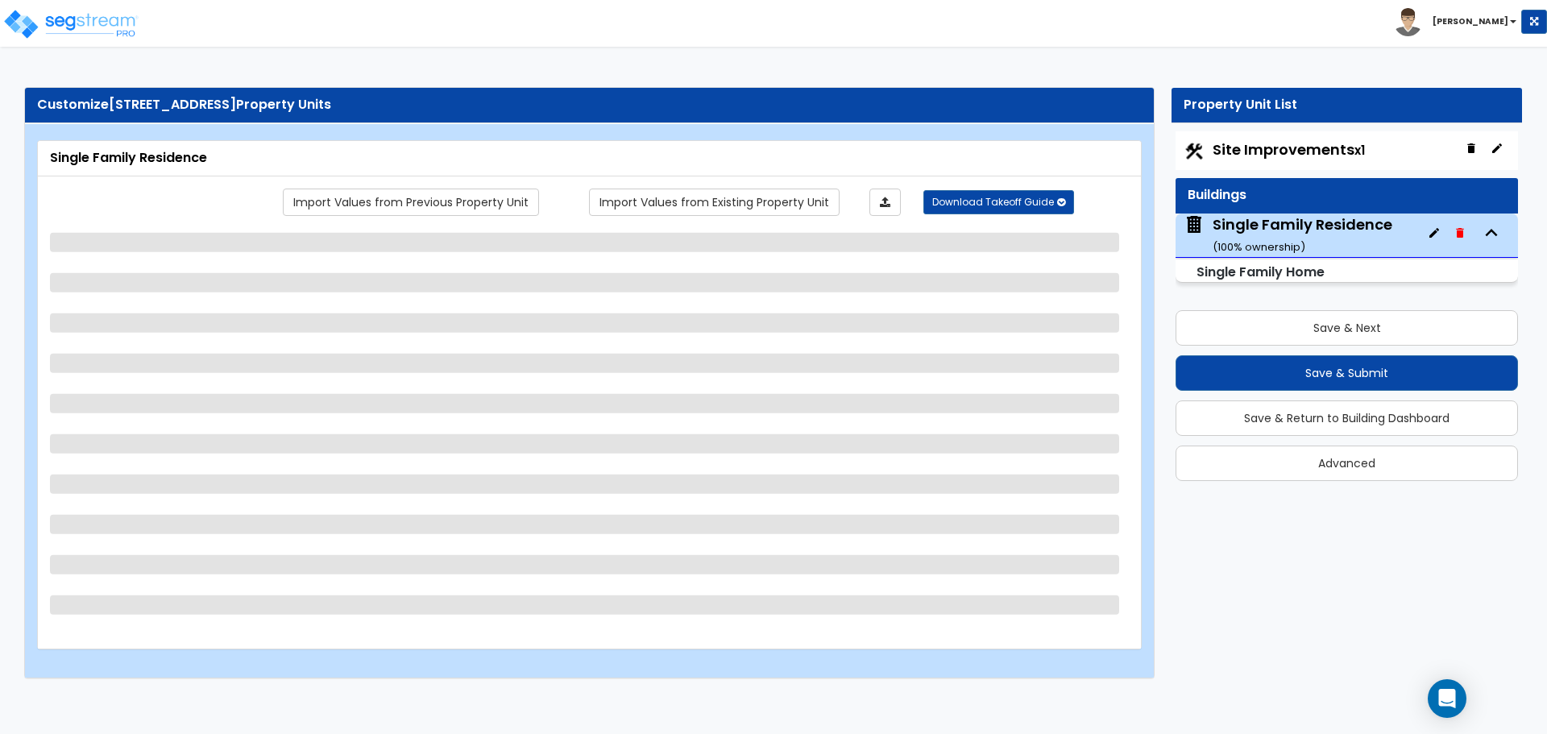
select select "3"
select select "1"
select select "5"
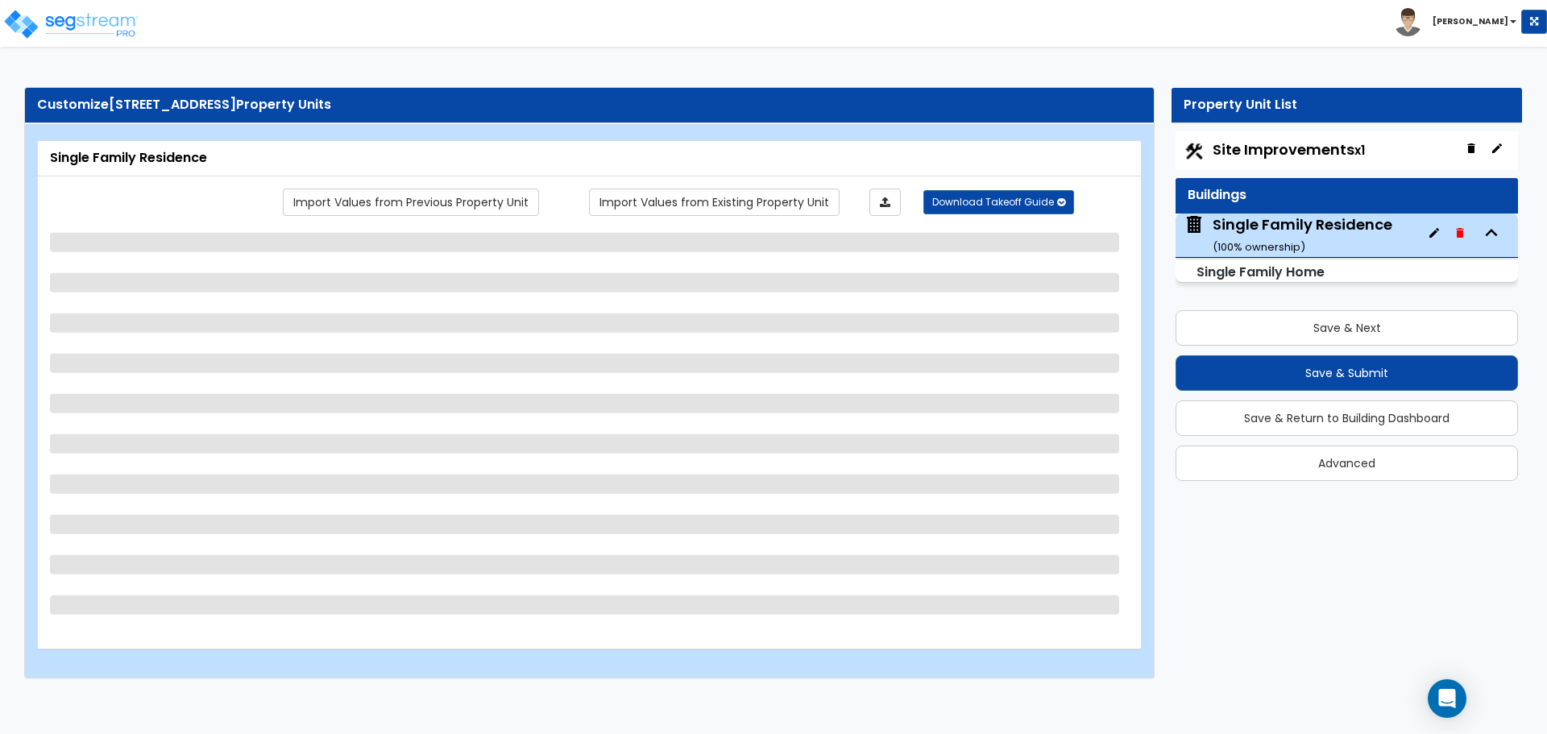
select select "2"
select select "3"
select select "4"
select select "1"
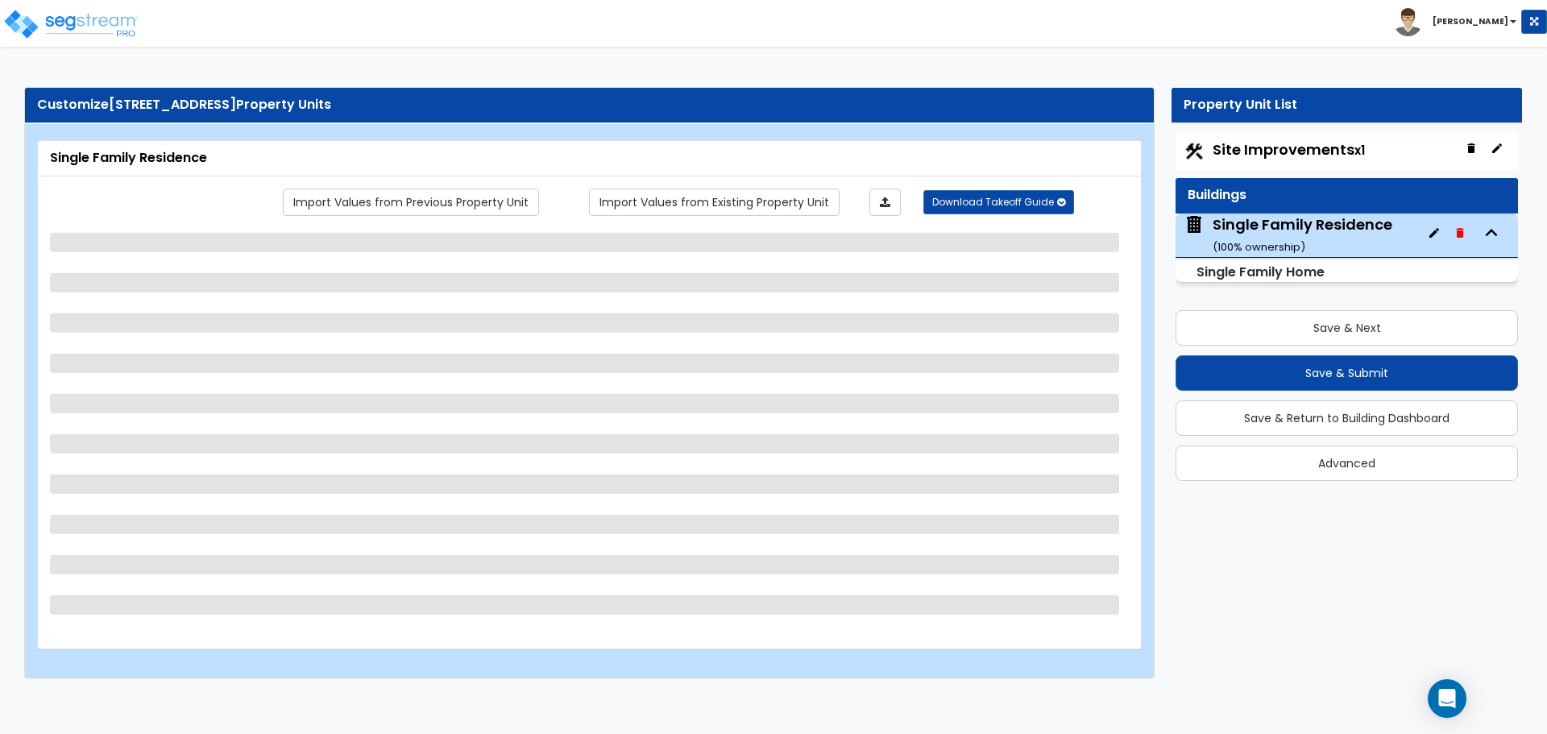
select select "2"
select select "3"
select select "4"
select select "3"
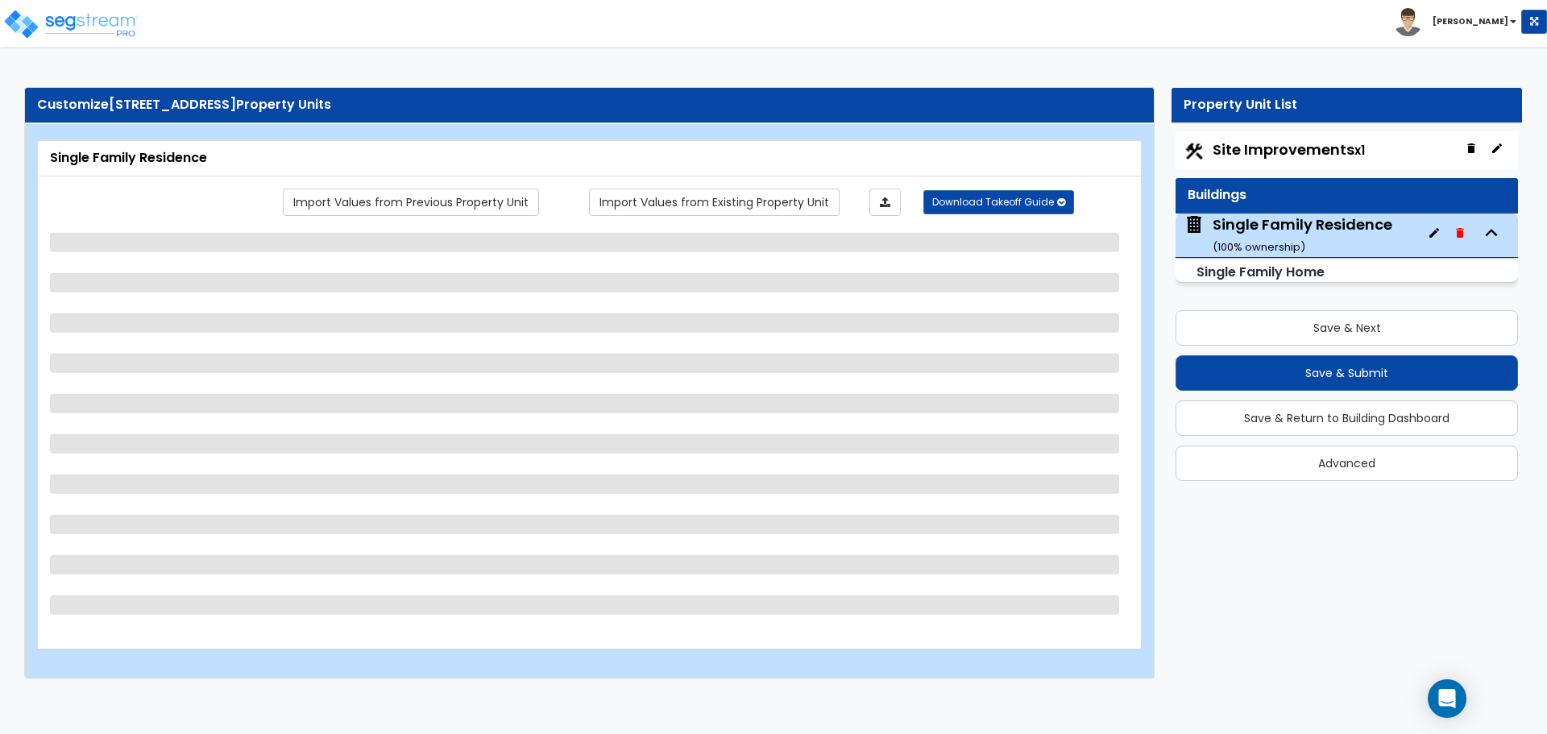
select select "2"
select select "1"
select select "2"
select select "3"
select select "4"
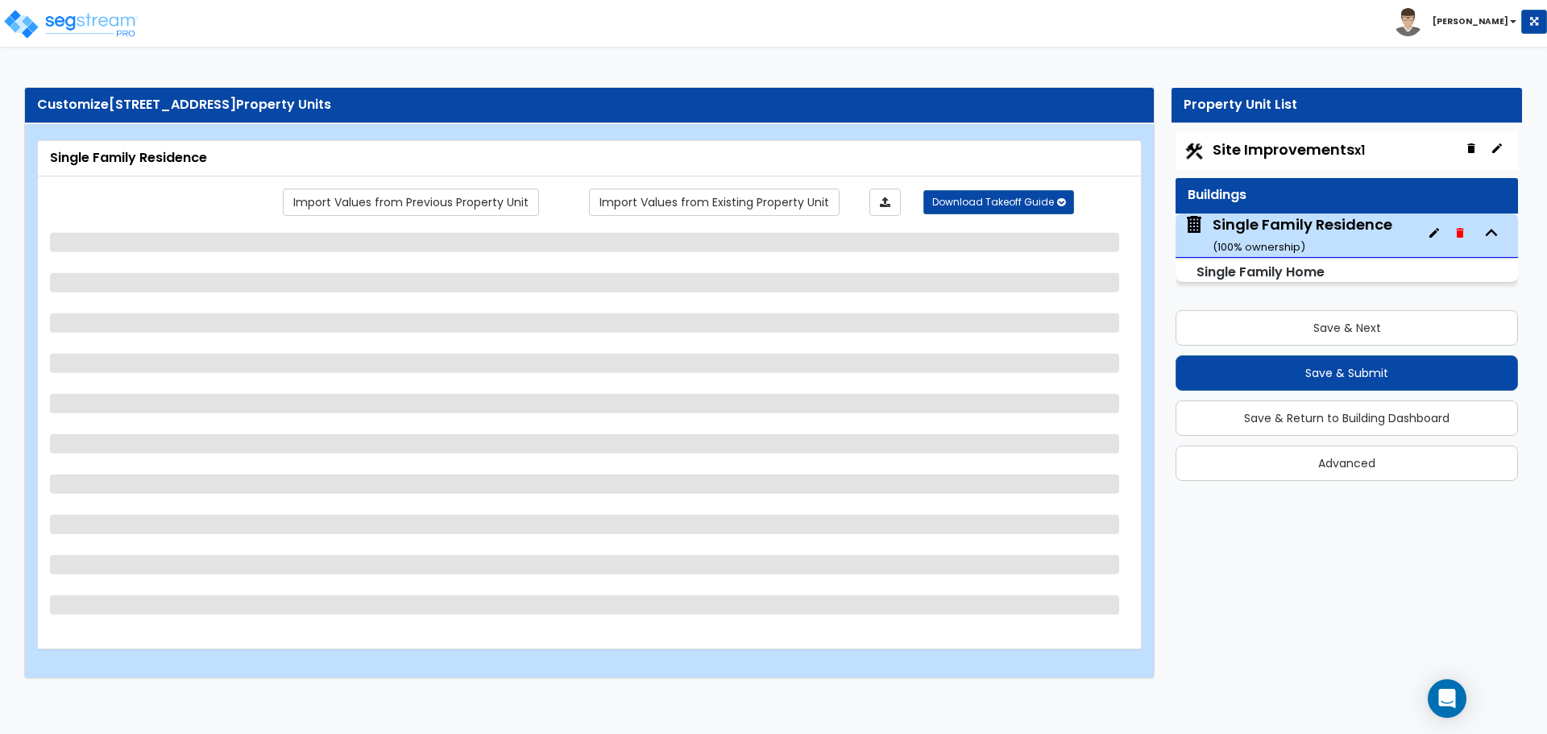
select select "4"
select select "1"
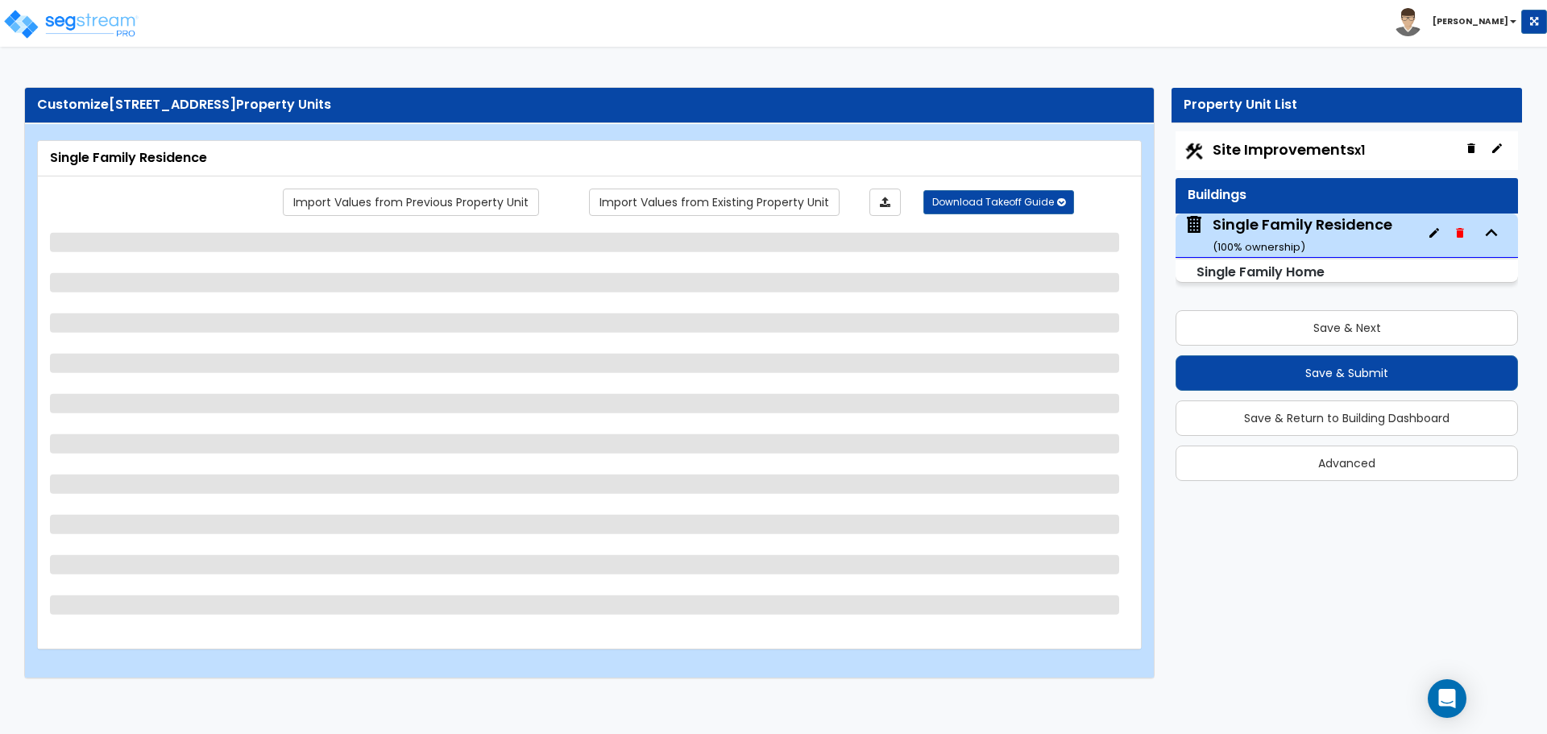
select select "1"
select select "2"
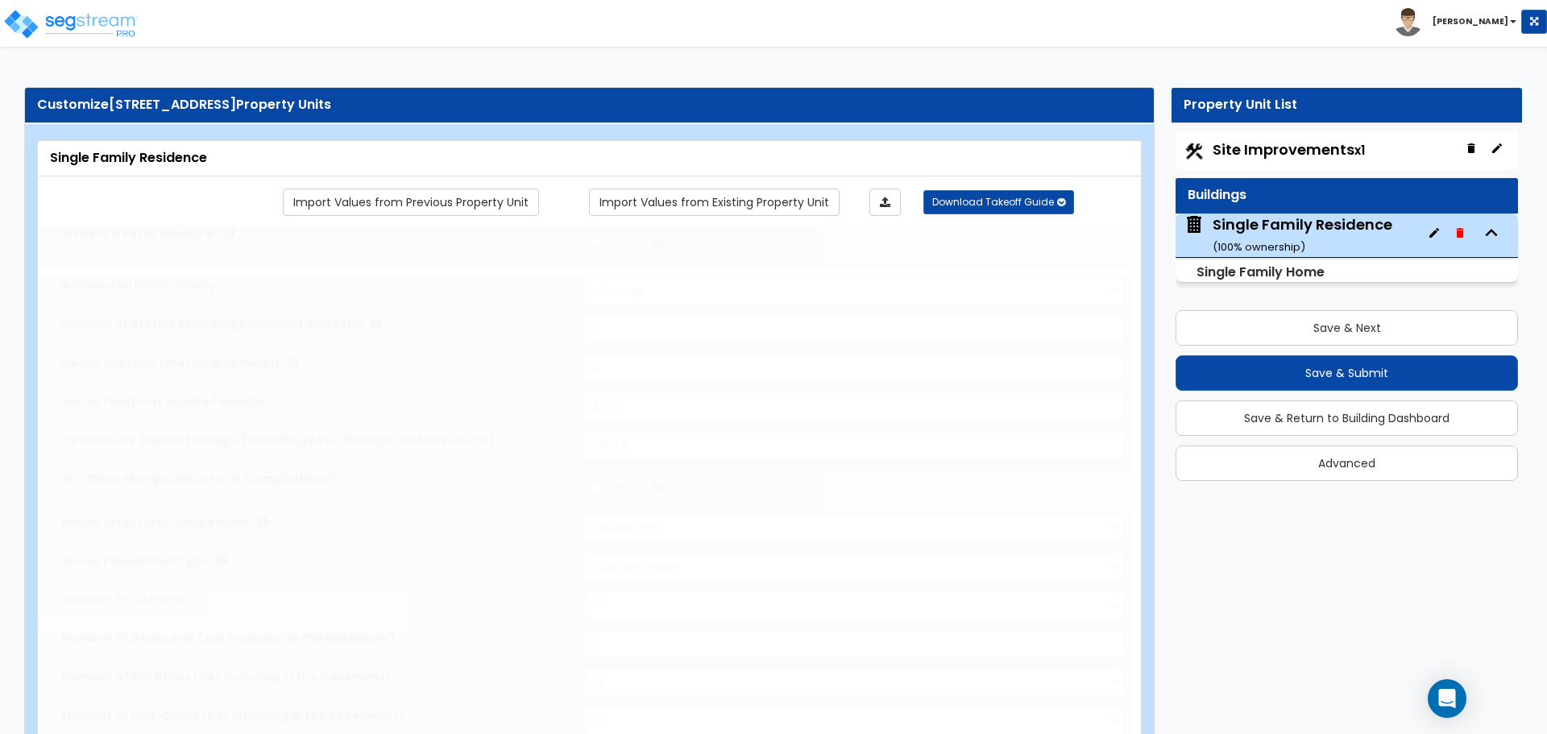
type input "3"
radio input "true"
select select "1"
type input "2"
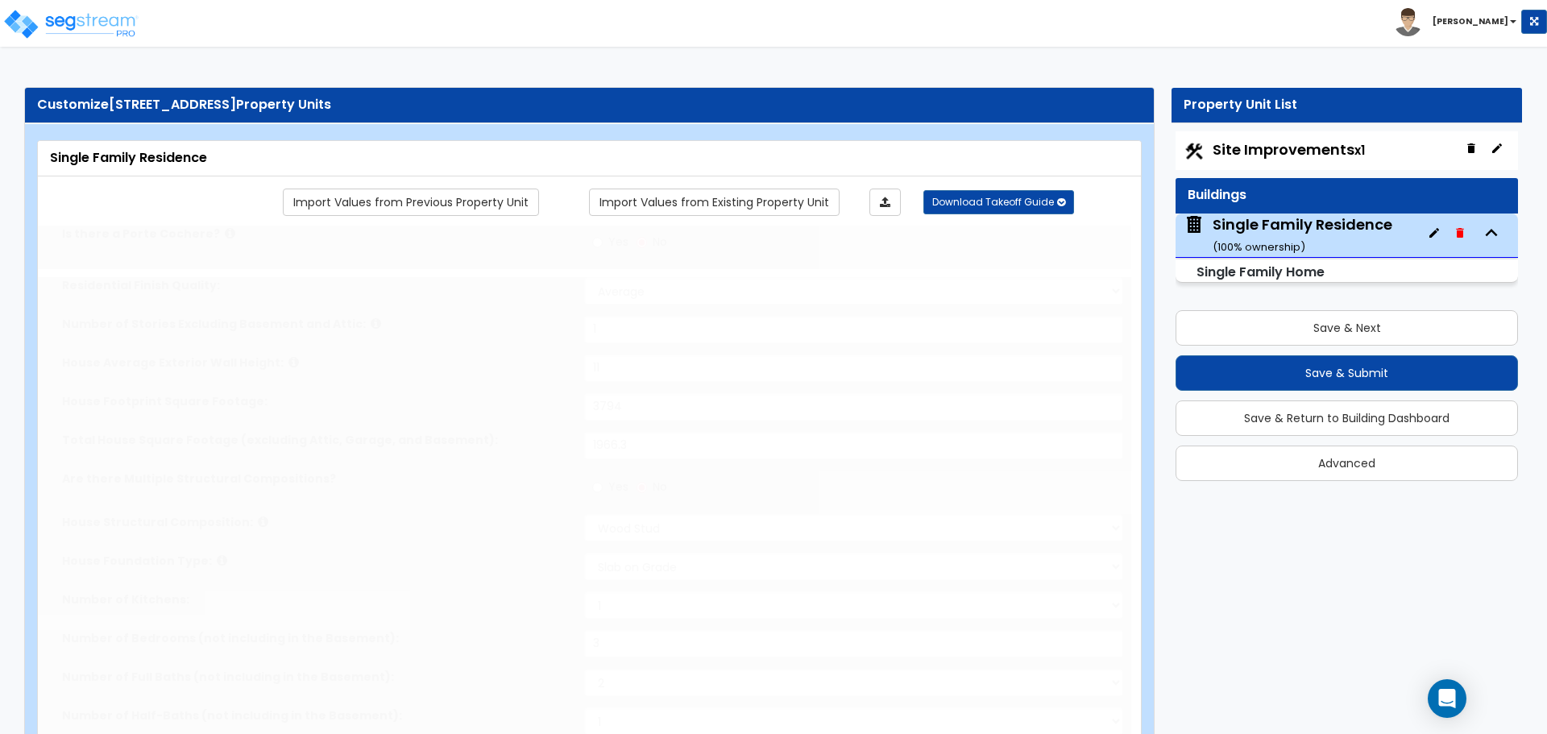
select select "2"
type input "2"
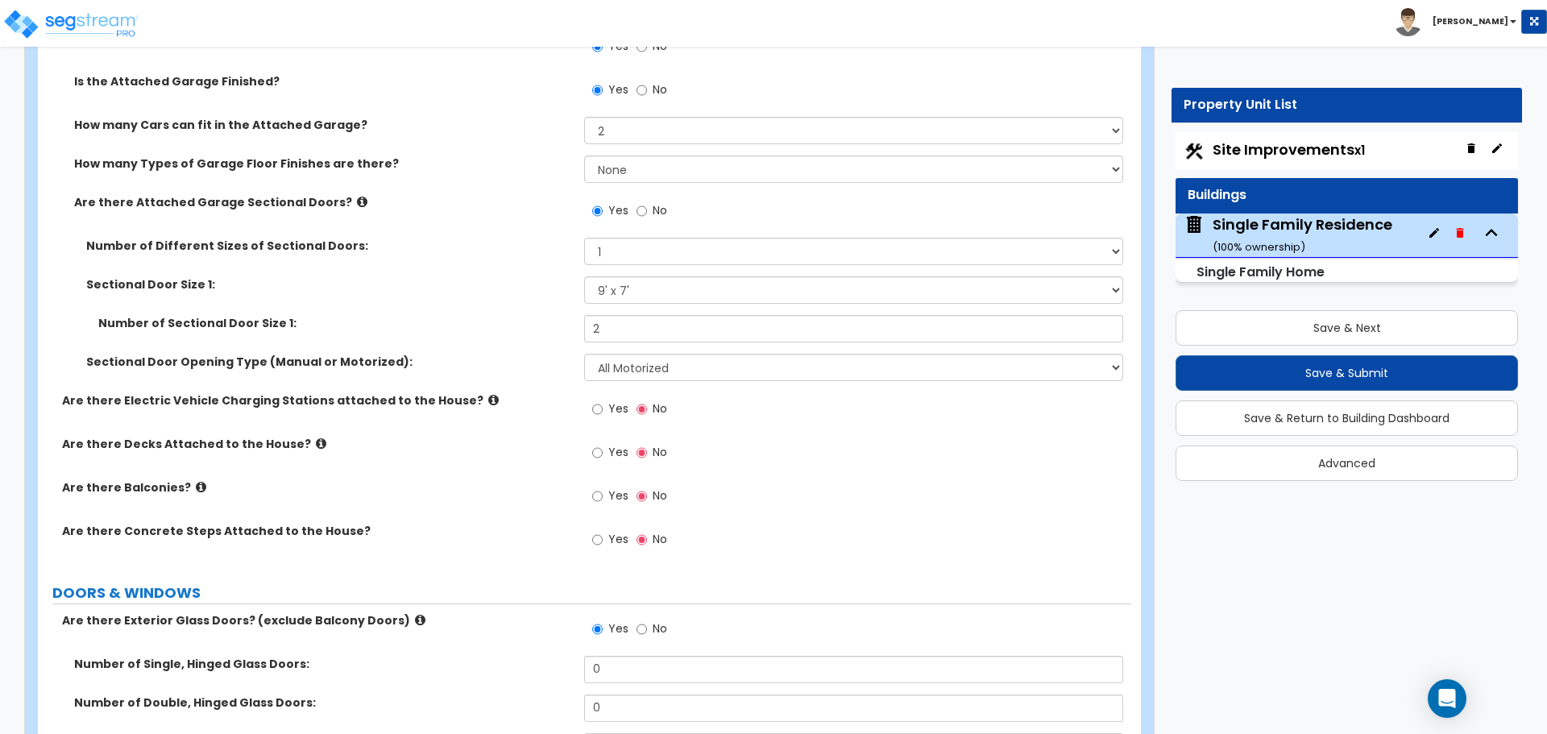
scroll to position [1934, 0]
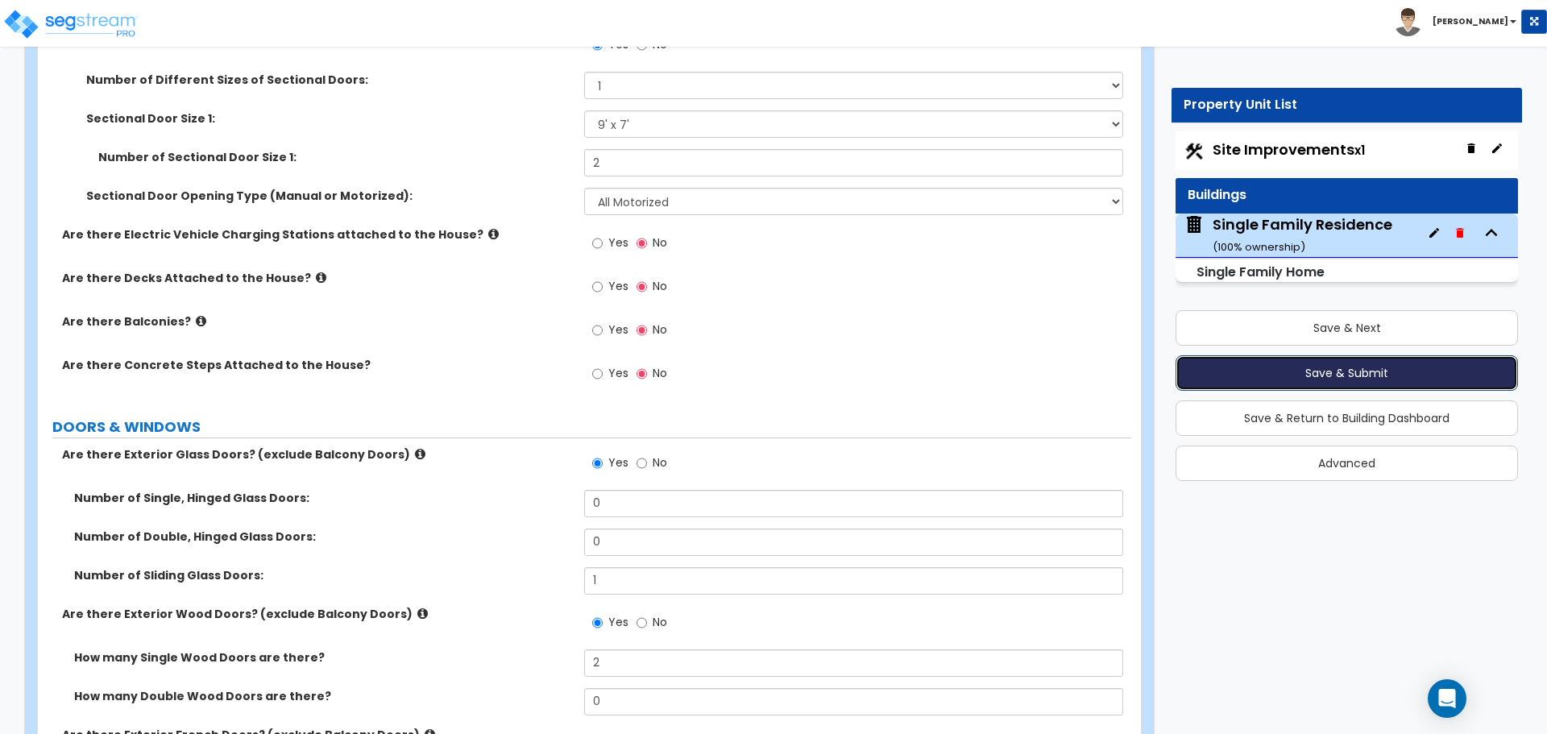
click at [1315, 371] on button "Save & Submit" at bounding box center [1347, 372] width 343 height 35
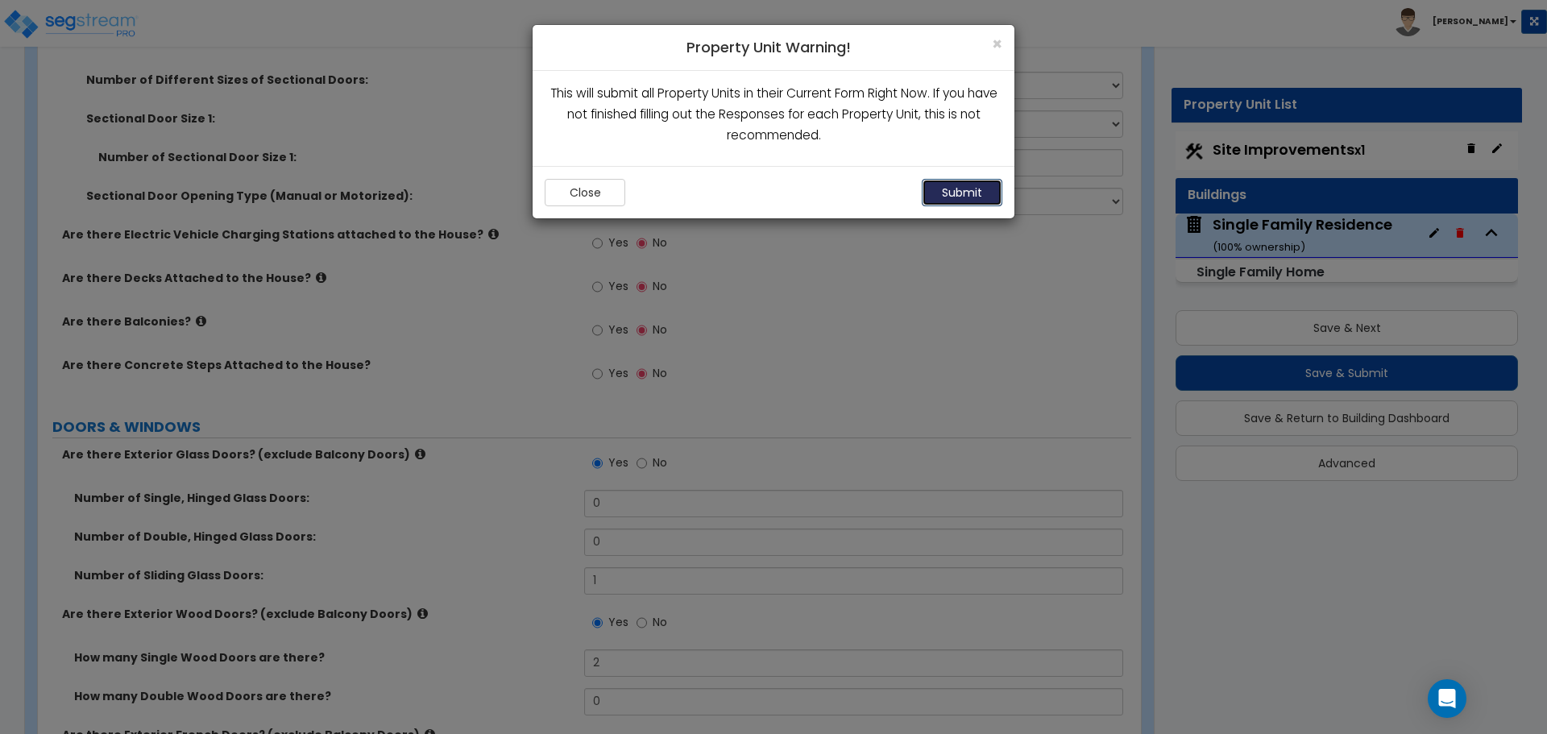
click at [953, 183] on button "Submit" at bounding box center [962, 192] width 81 height 27
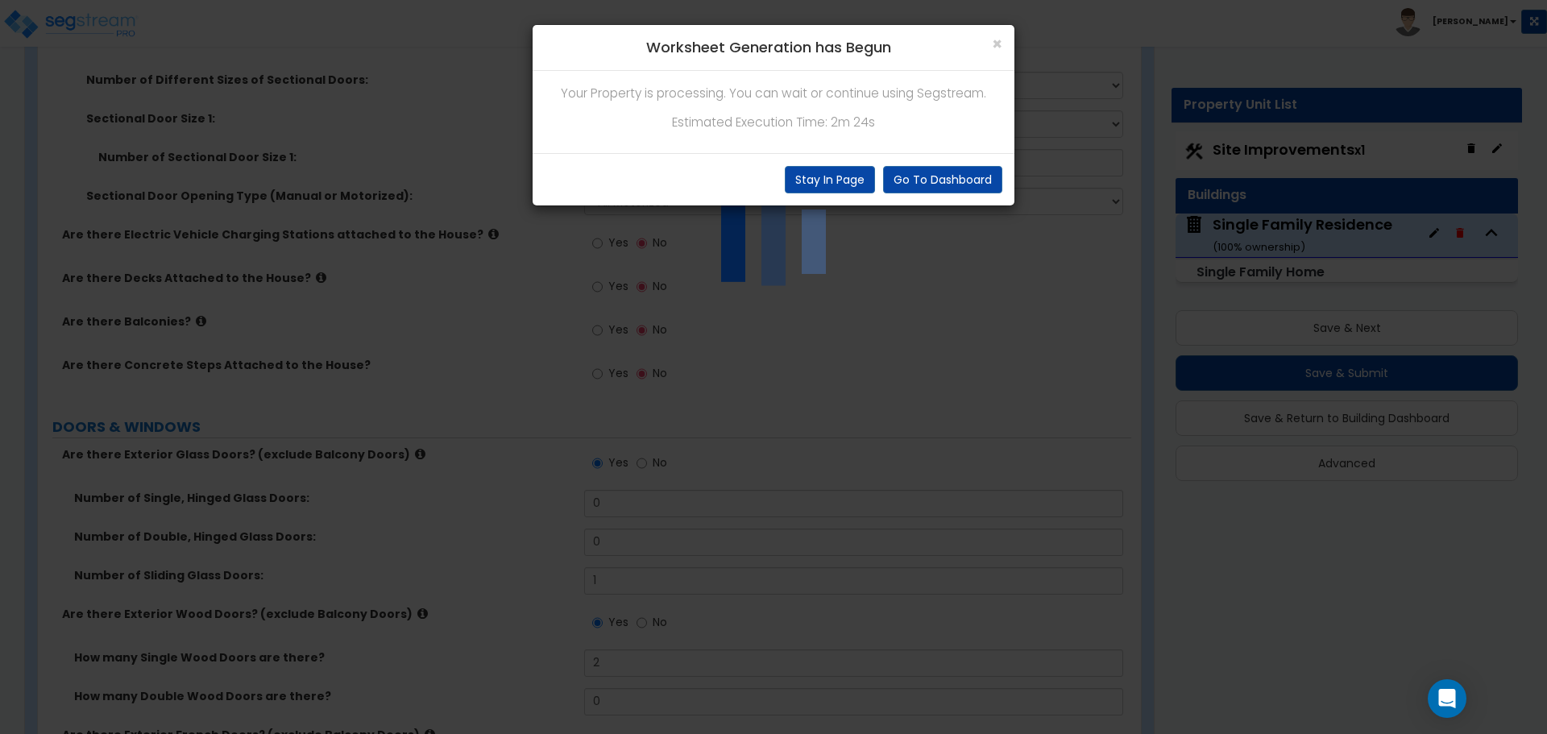
click at [400, 69] on div "× Worksheet Generation has Begun Your Property is processing. You can wait or c…" at bounding box center [773, 367] width 1547 height 734
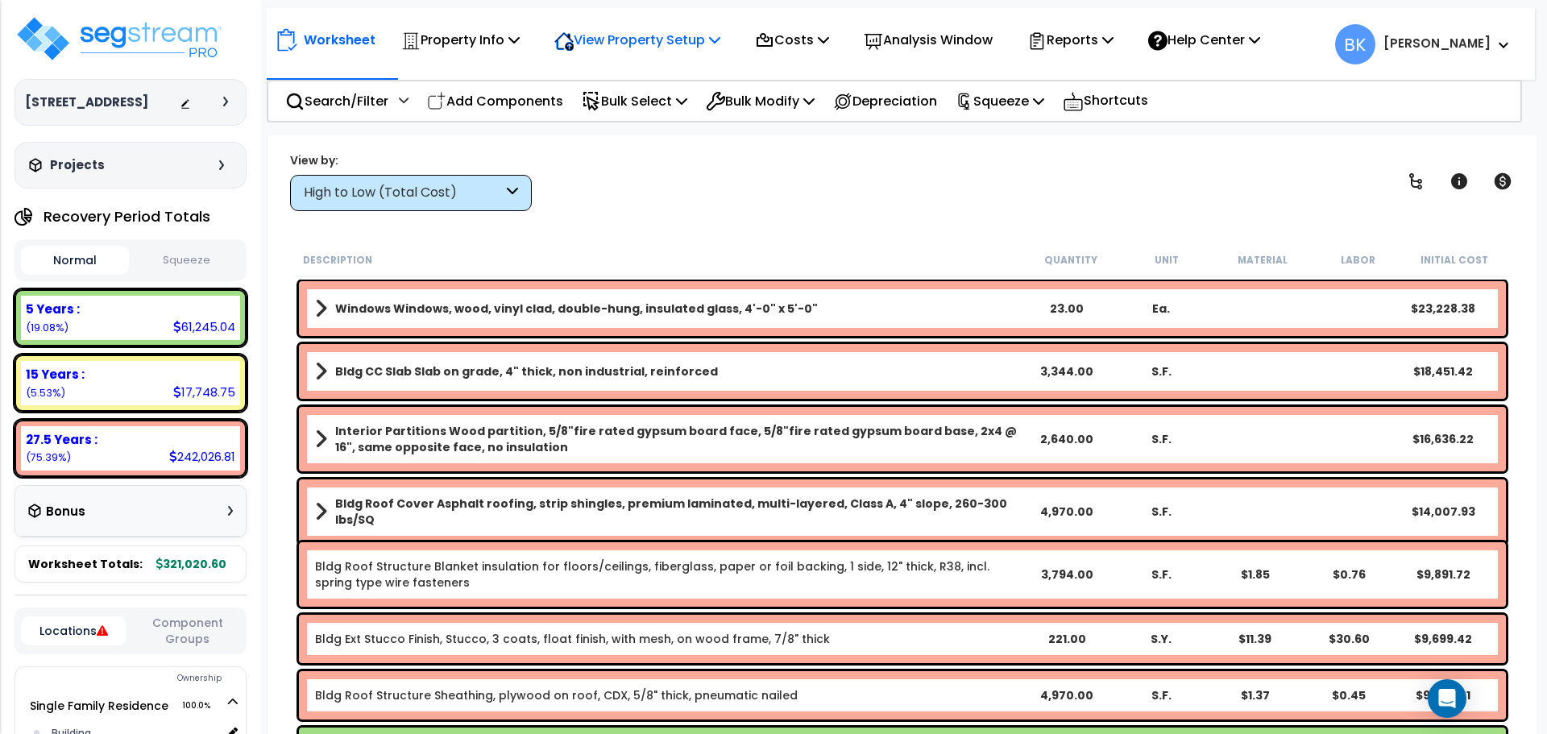
click at [682, 34] on p "View Property Setup" at bounding box center [638, 40] width 166 height 22
click at [658, 102] on link "View Questionnaire" at bounding box center [626, 110] width 160 height 32
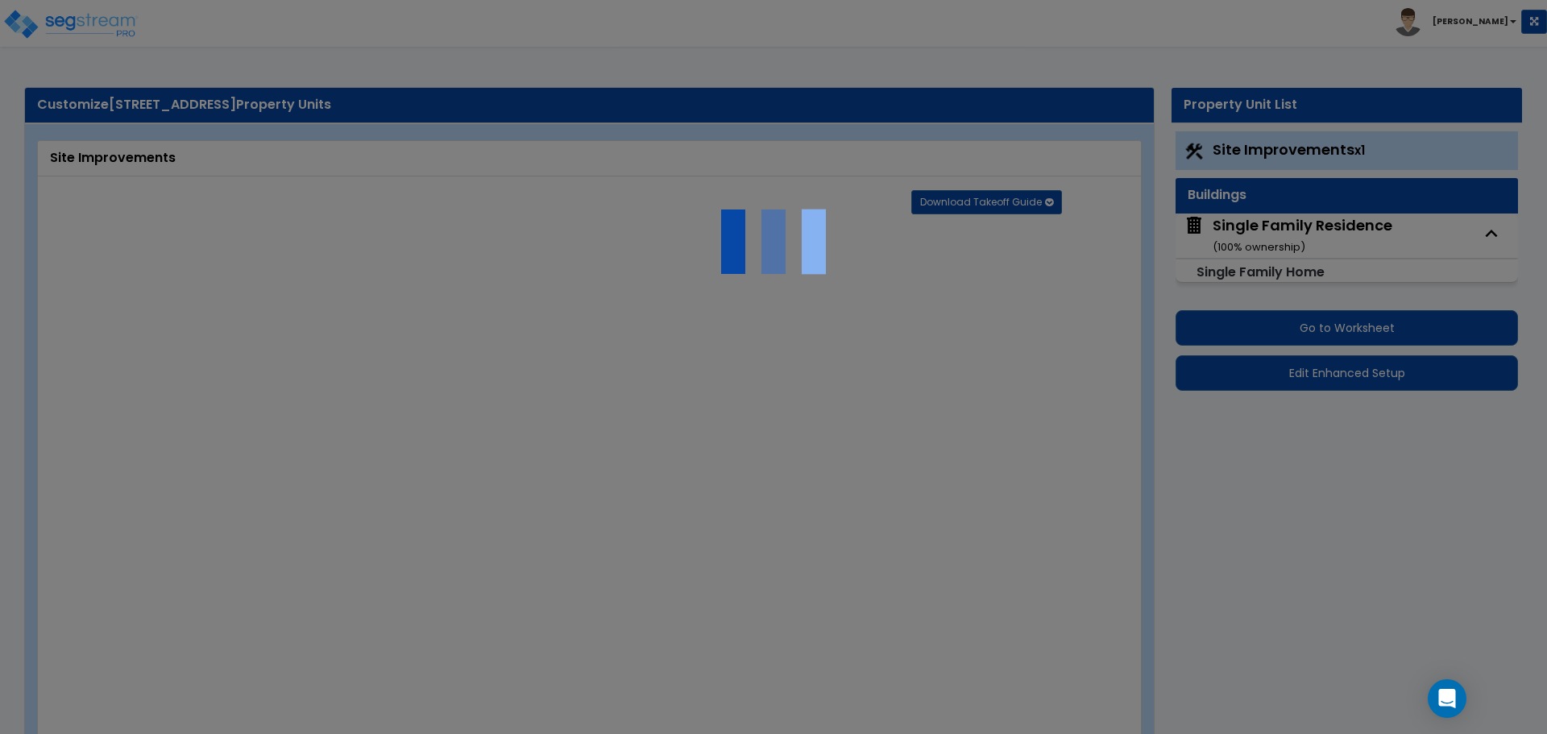
type input "0.15"
select select "2"
type input "864"
radio input "true"
select select "1"
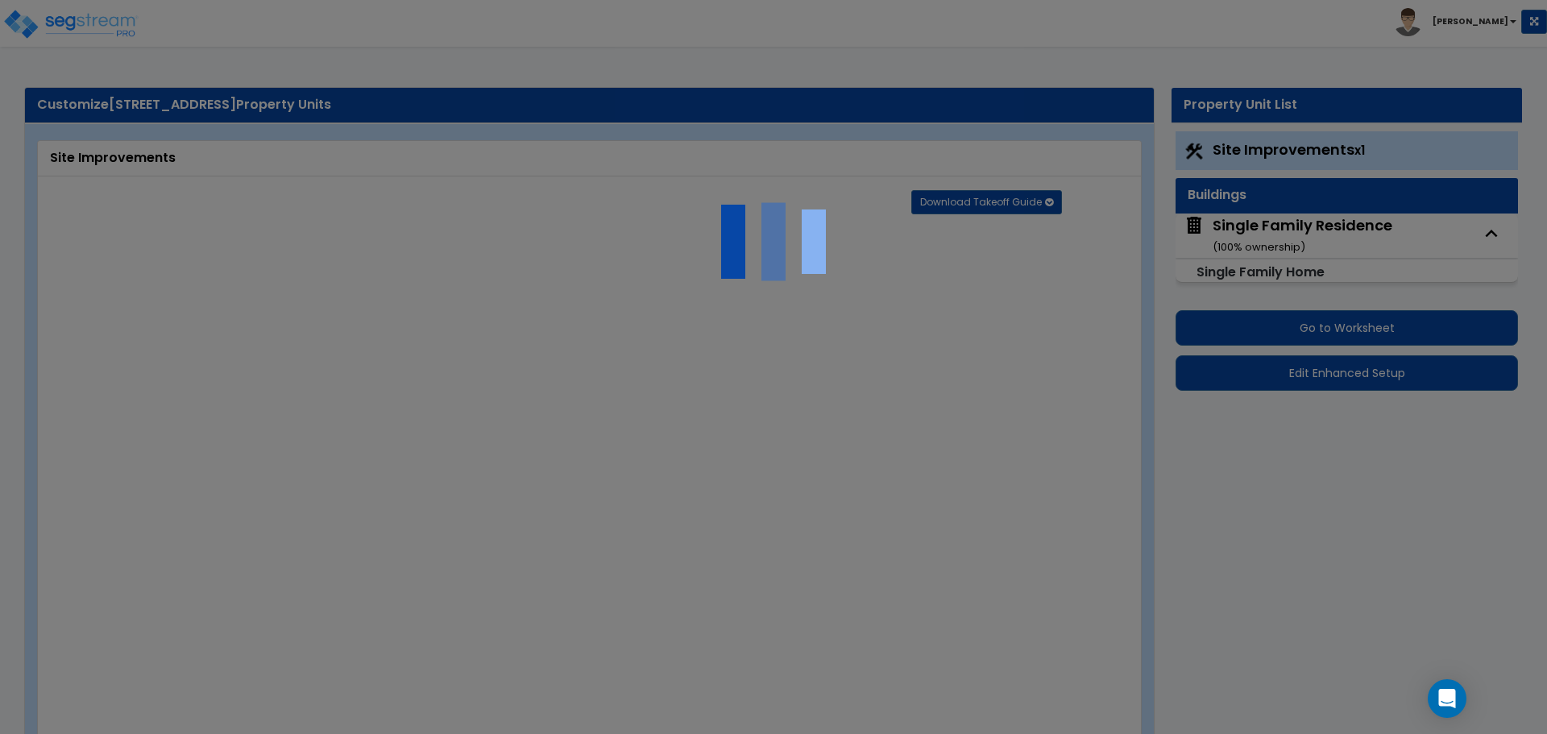
type input "454.2"
radio input "true"
select select "2"
type input "41"
select select "1"
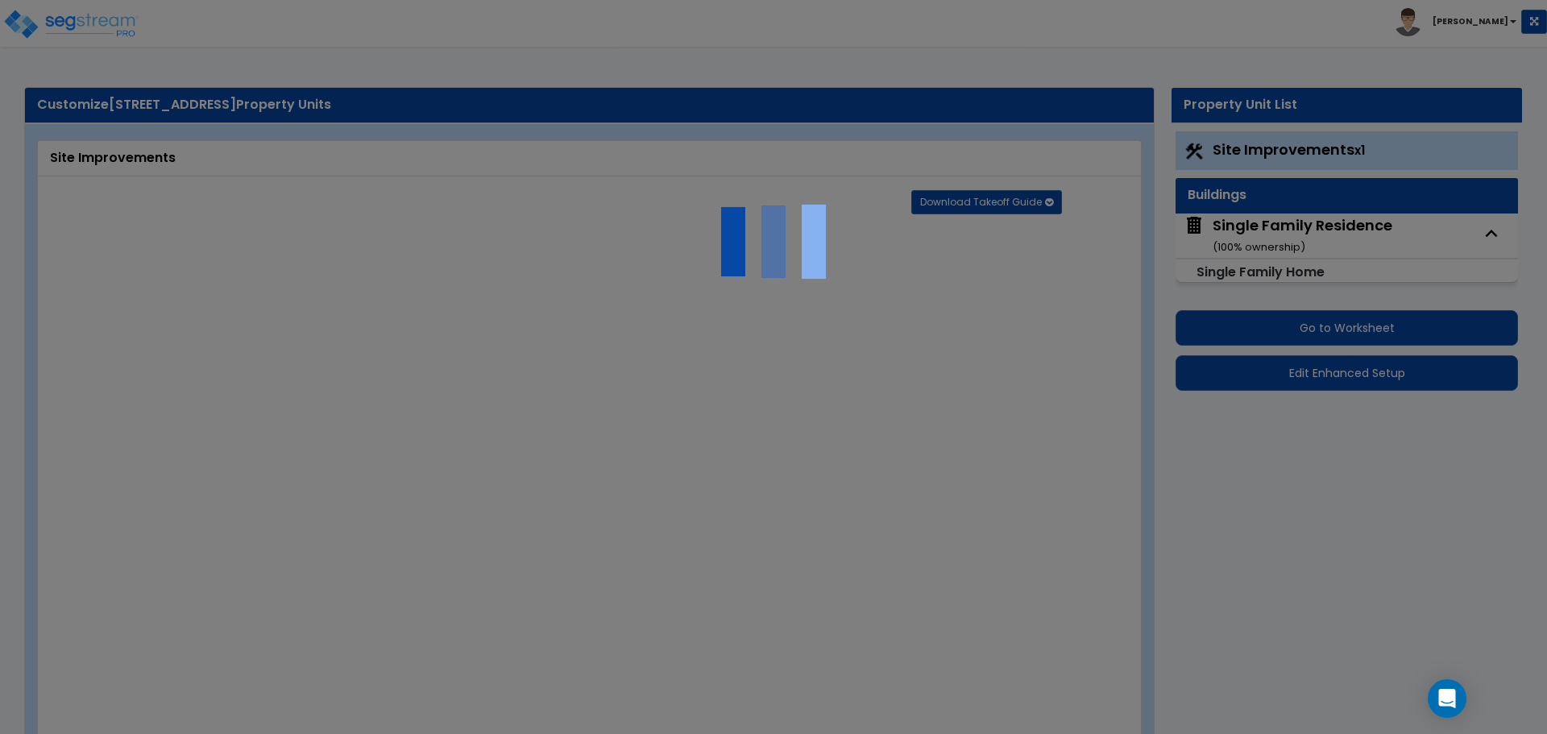
select select "1"
radio input "true"
select select "1"
select select "3"
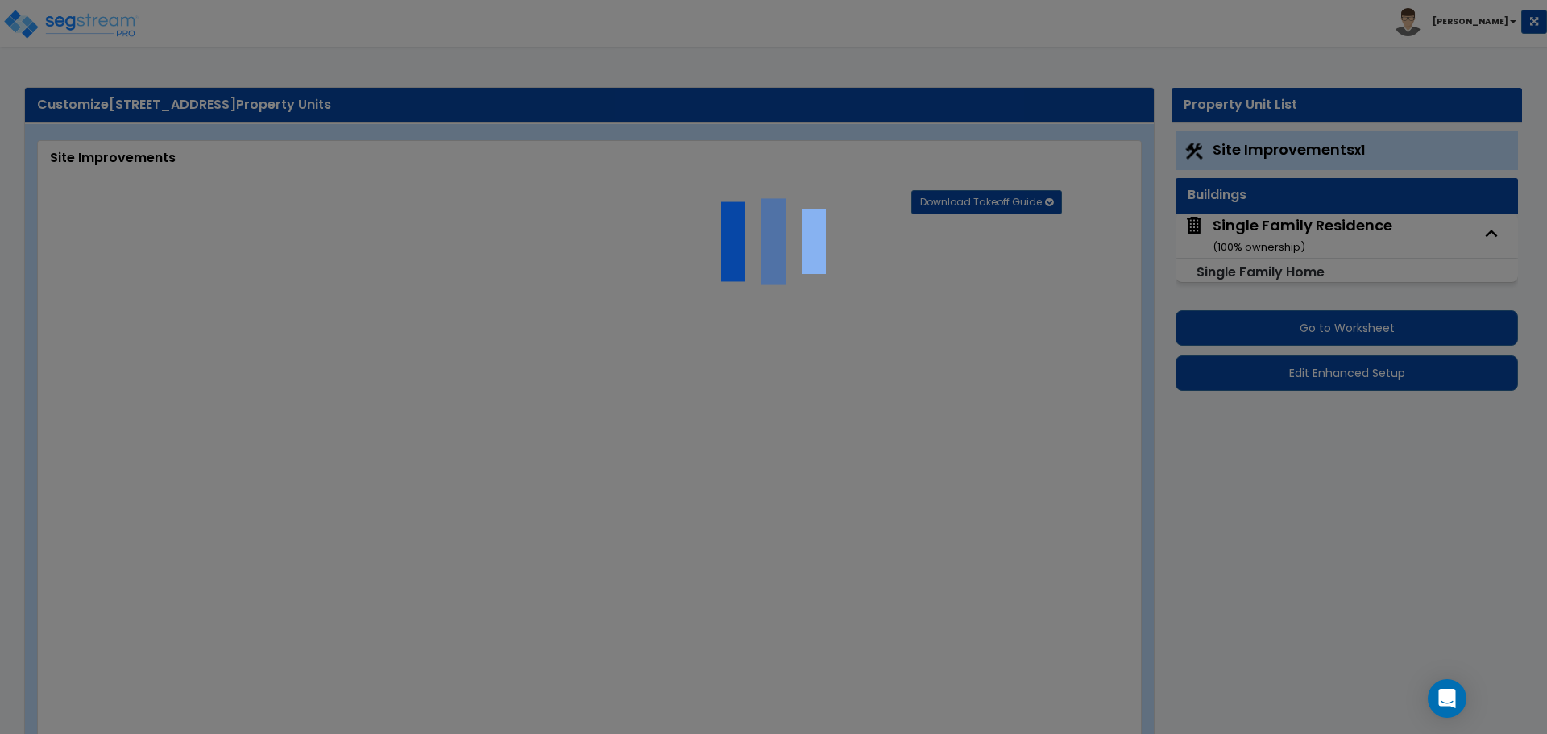
type input "18"
radio input "true"
type input "1427"
radio input "true"
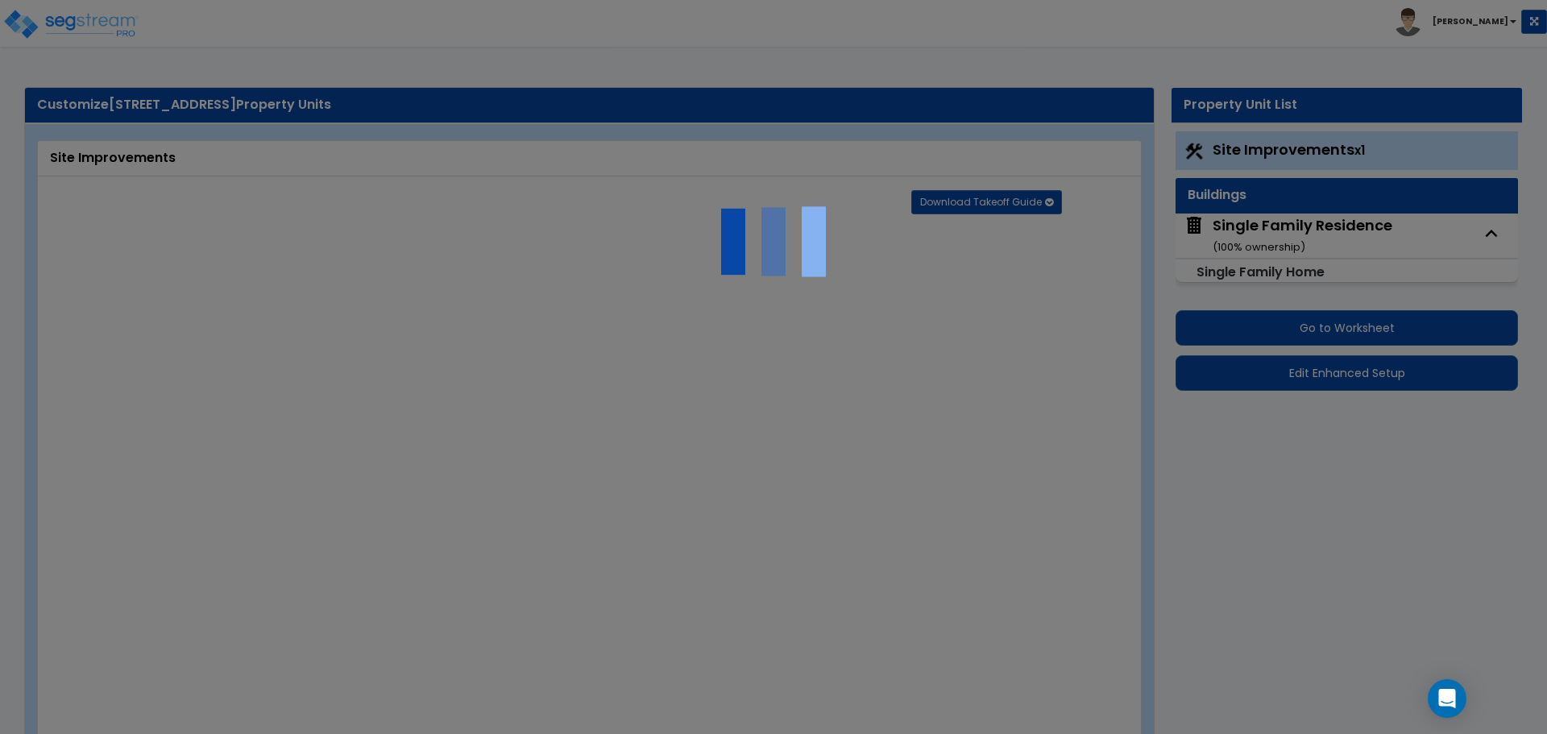
radio input "true"
type input "5"
type input "72"
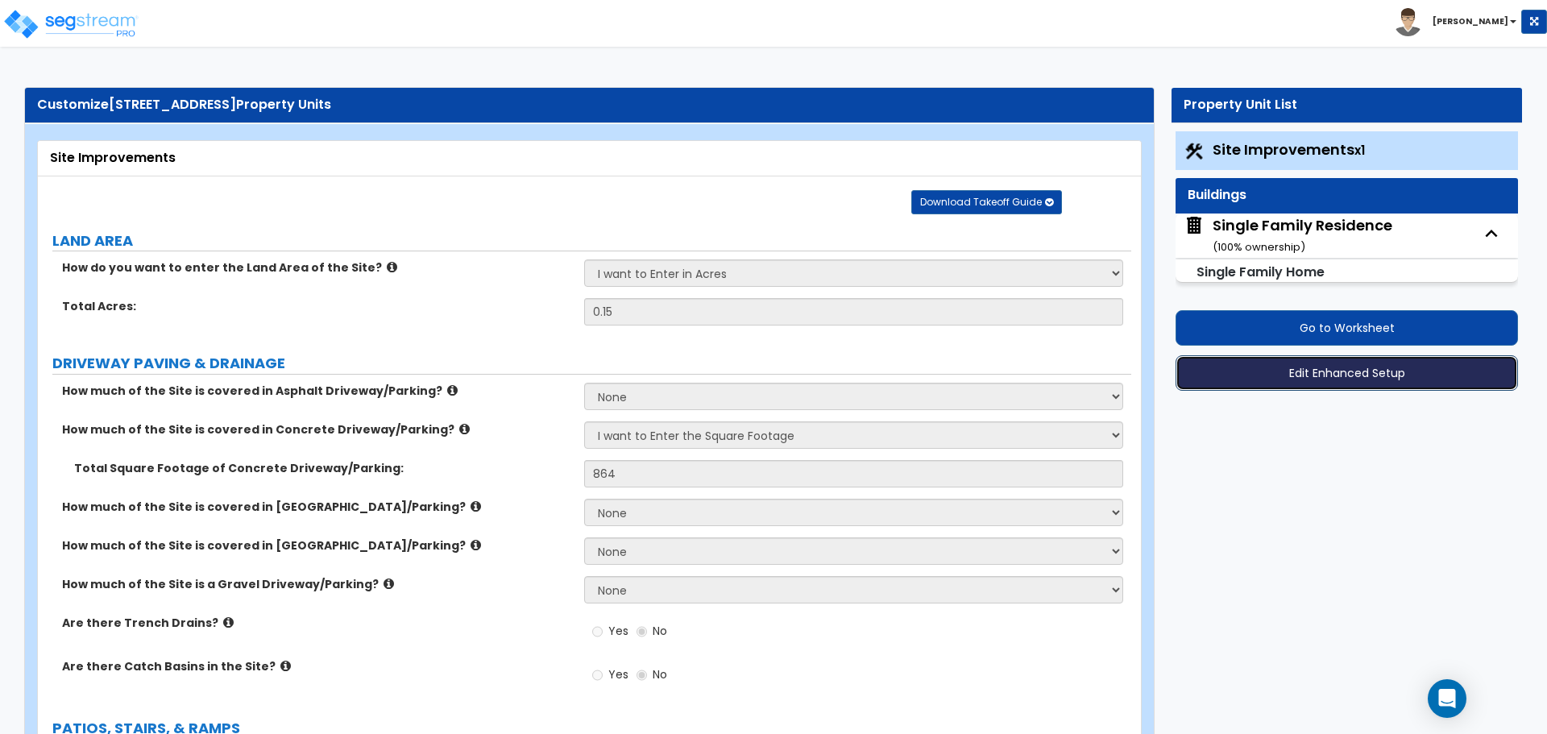
click at [1344, 379] on button "Edit Enhanced Setup" at bounding box center [1347, 372] width 343 height 35
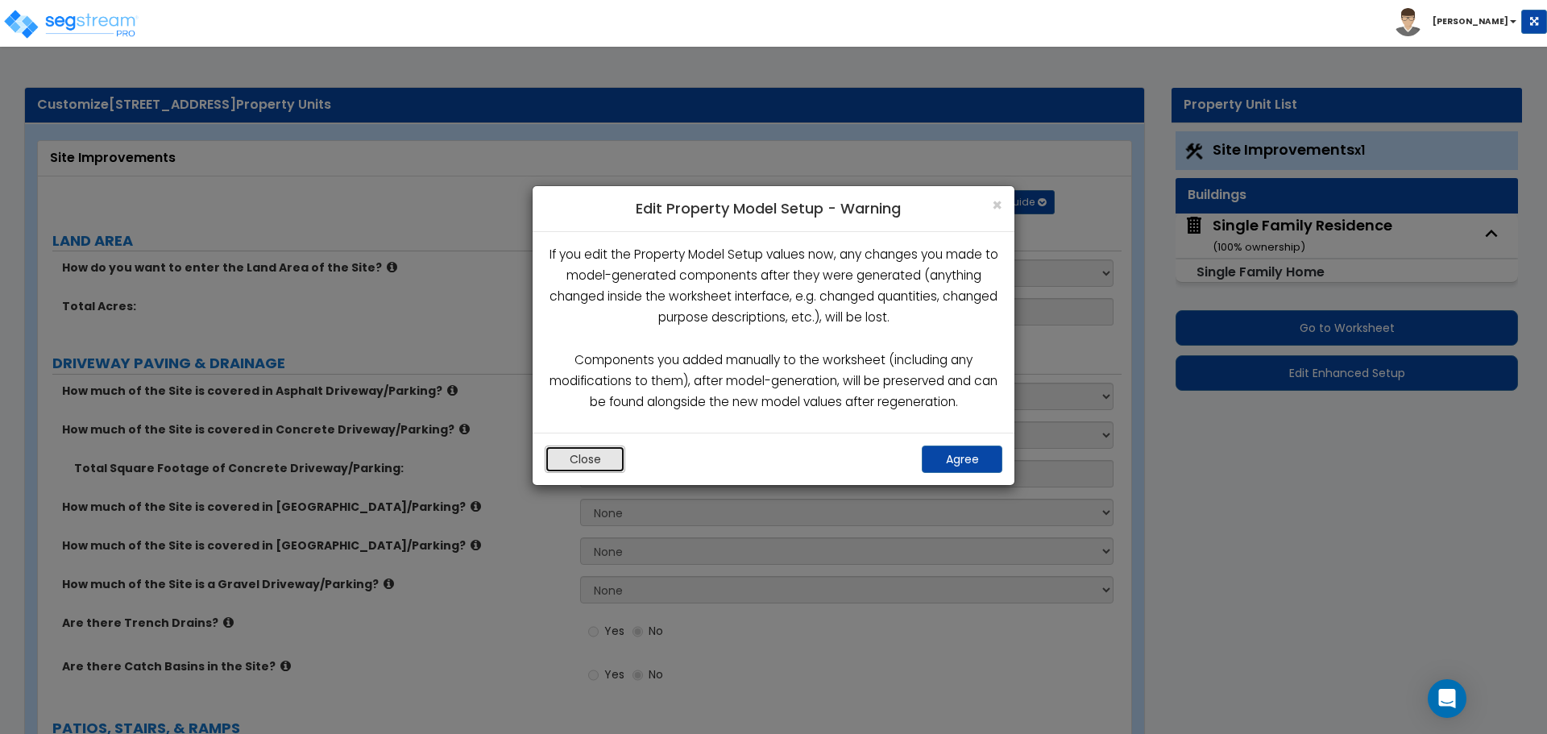
click at [612, 463] on button "Close" at bounding box center [585, 459] width 81 height 27
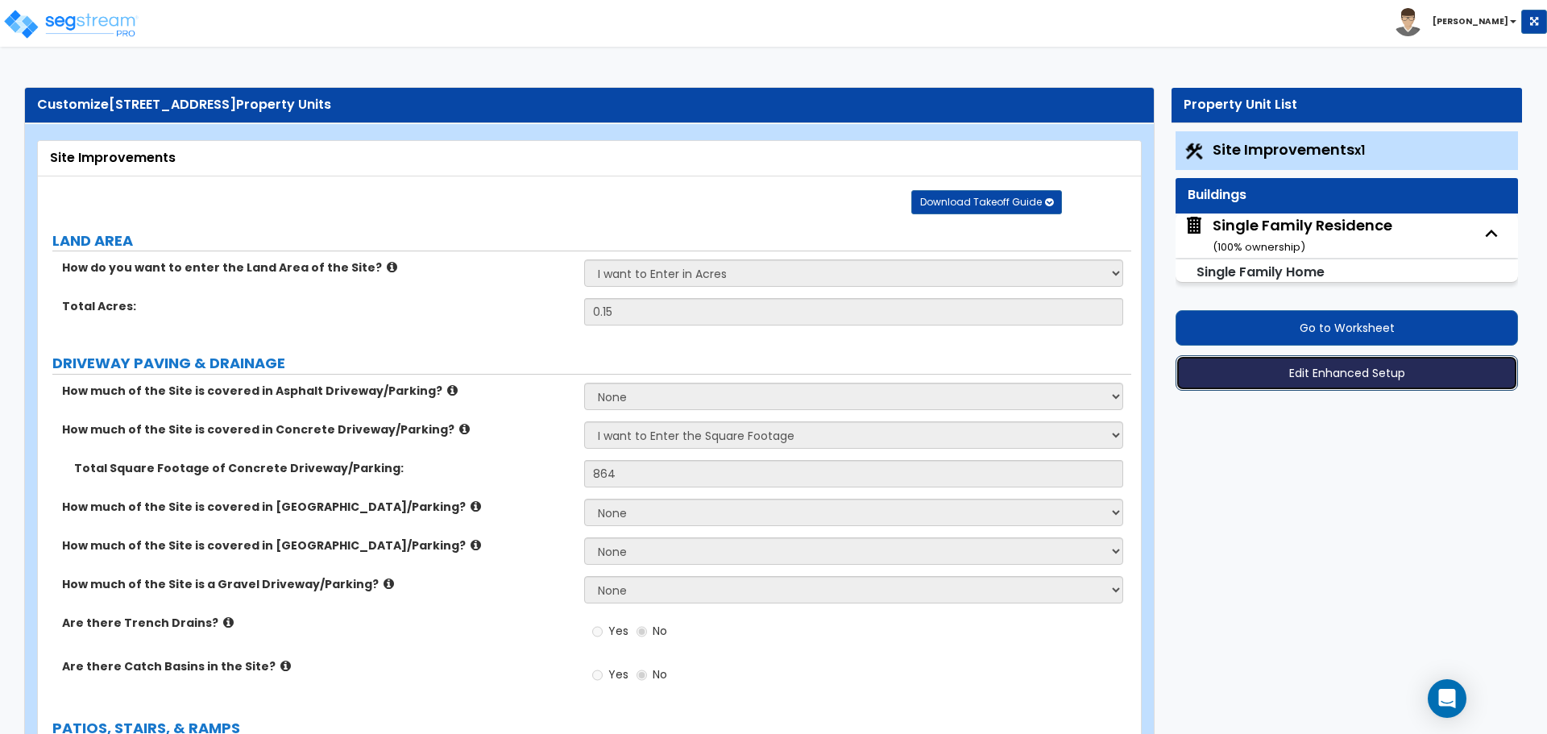
click at [1331, 362] on button "Edit Enhanced Setup" at bounding box center [1347, 372] width 343 height 35
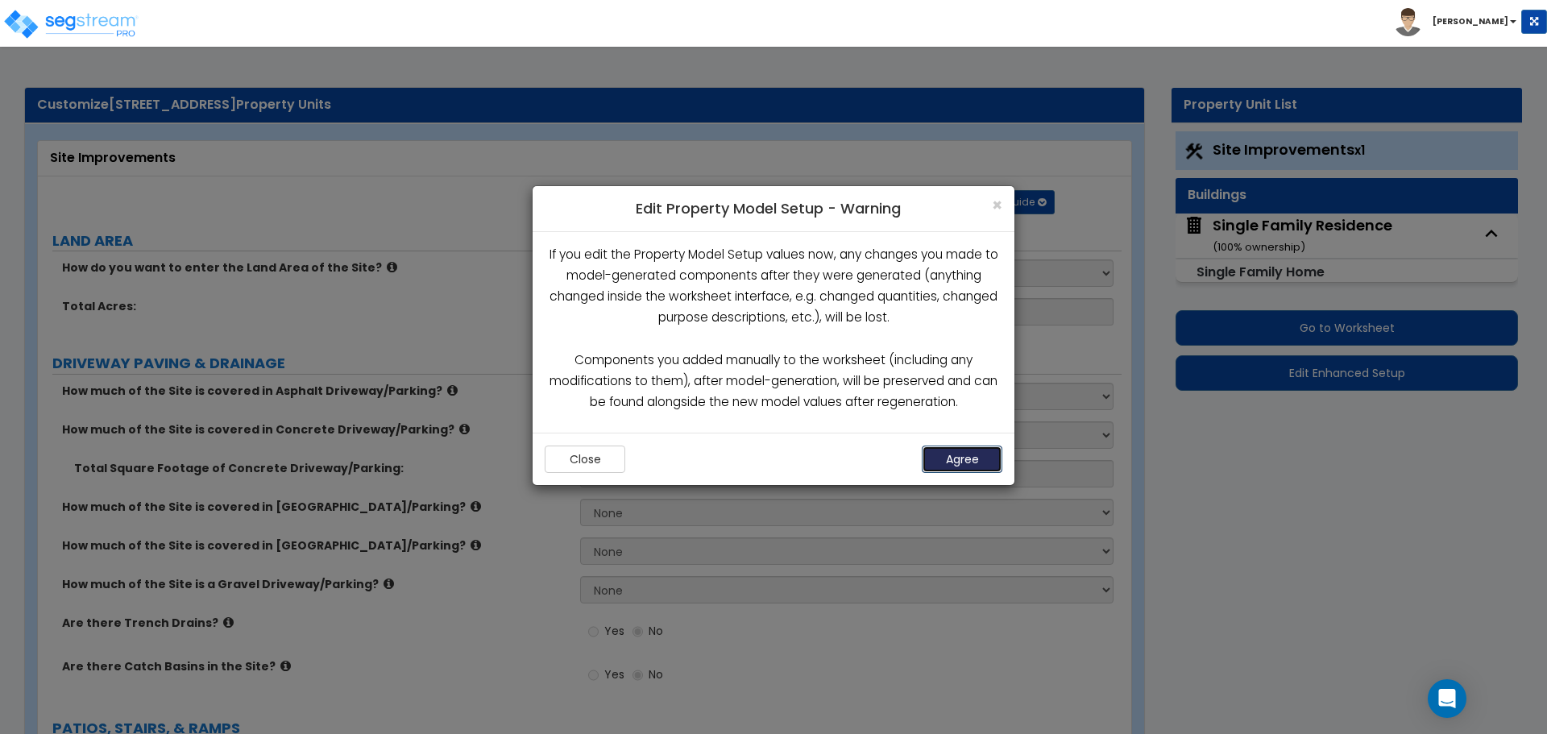
click at [978, 455] on button "Agree" at bounding box center [962, 459] width 81 height 27
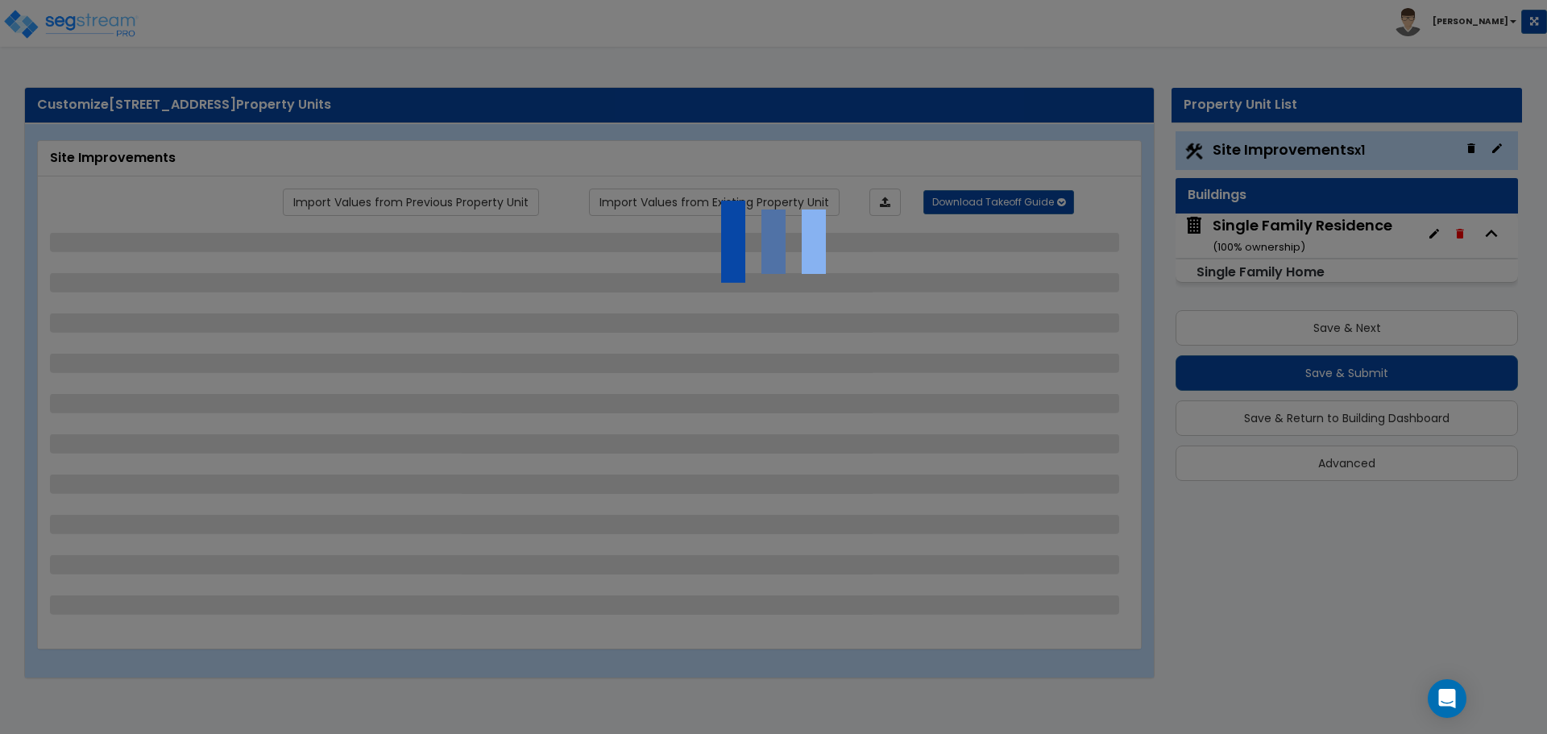
select select "2"
select select "1"
select select "2"
select select "1"
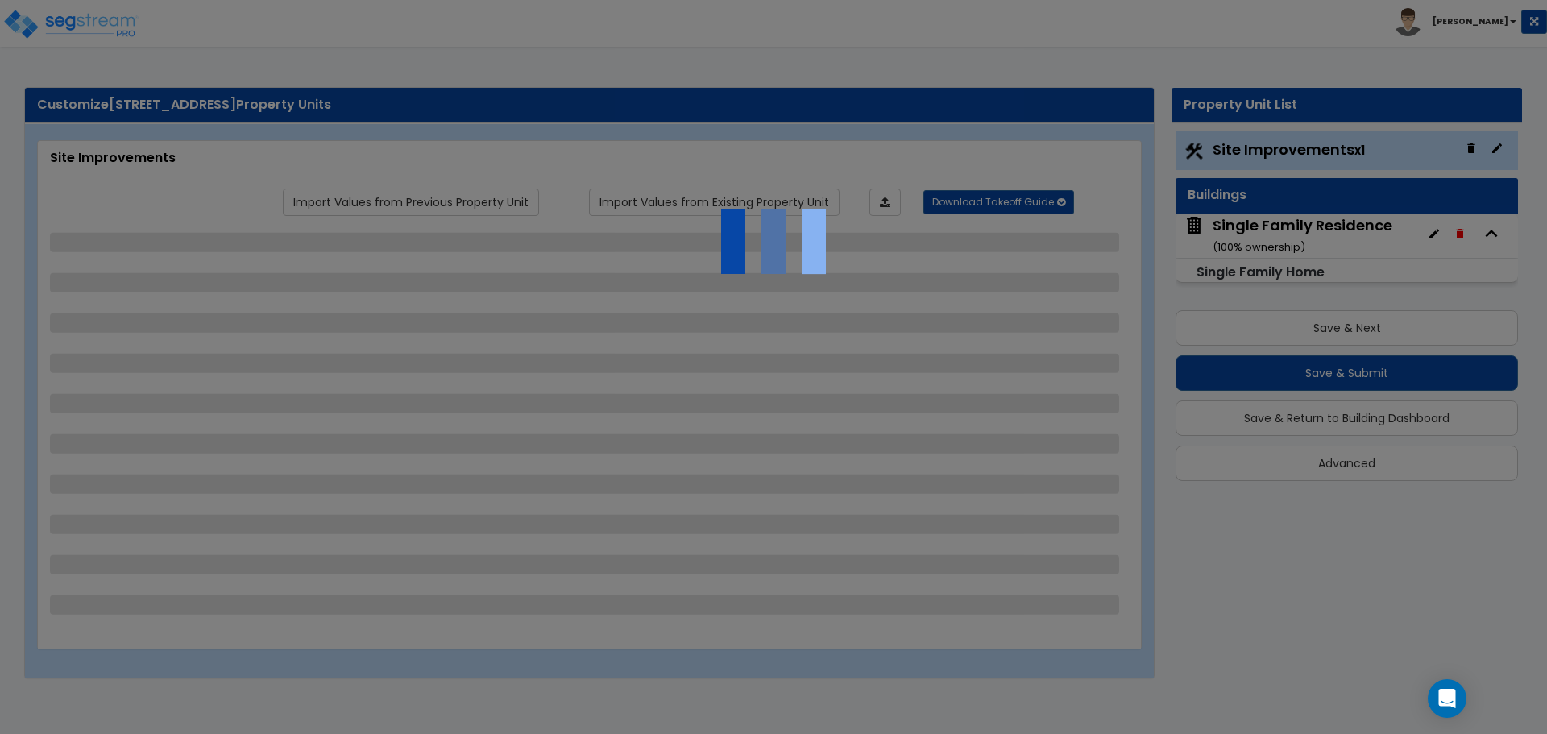
select select "1"
select select "3"
